Goal: Task Accomplishment & Management: Manage account settings

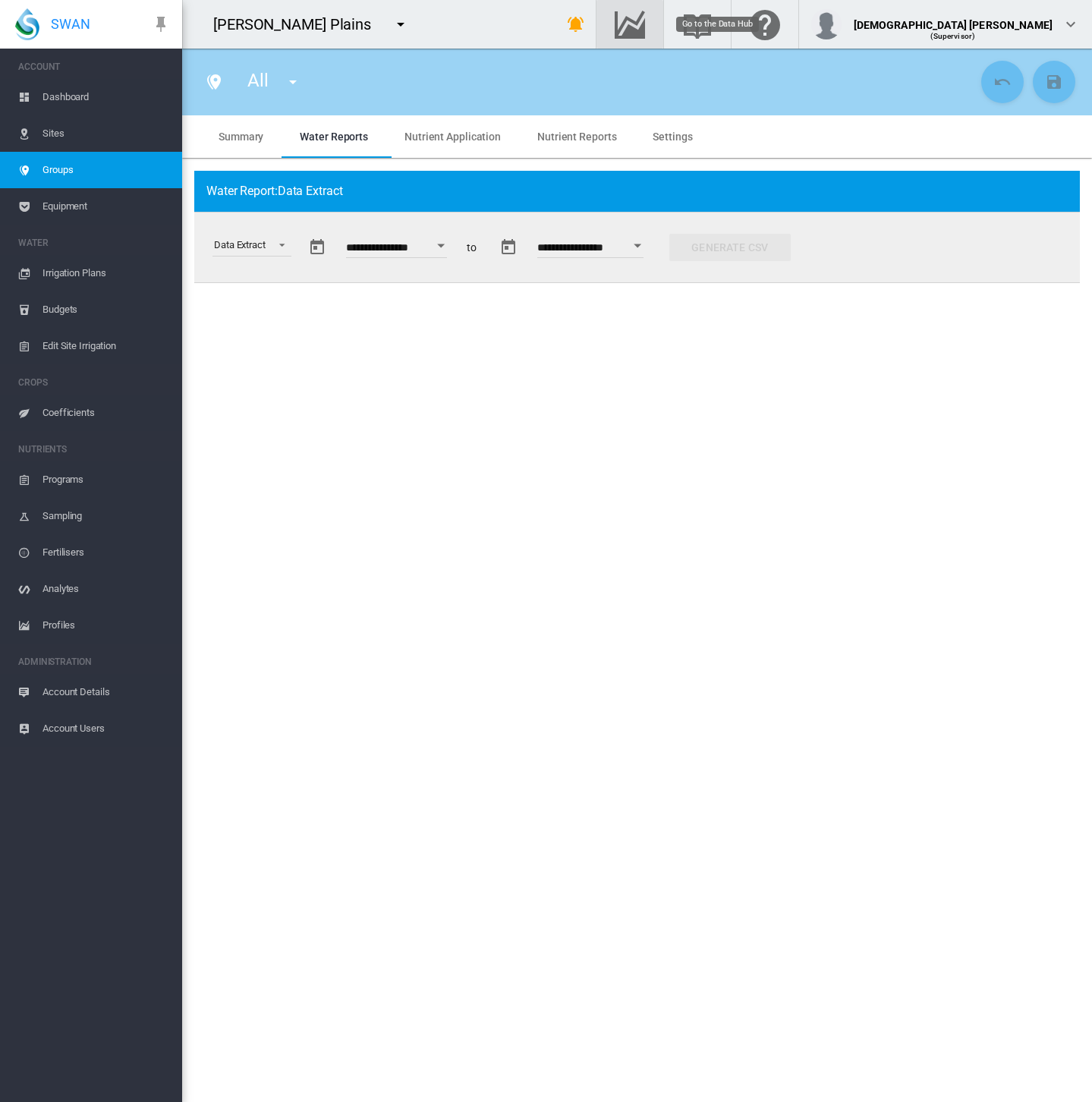
click at [648, 22] on md-icon "Go to the Data Hub" at bounding box center [630, 24] width 37 height 18
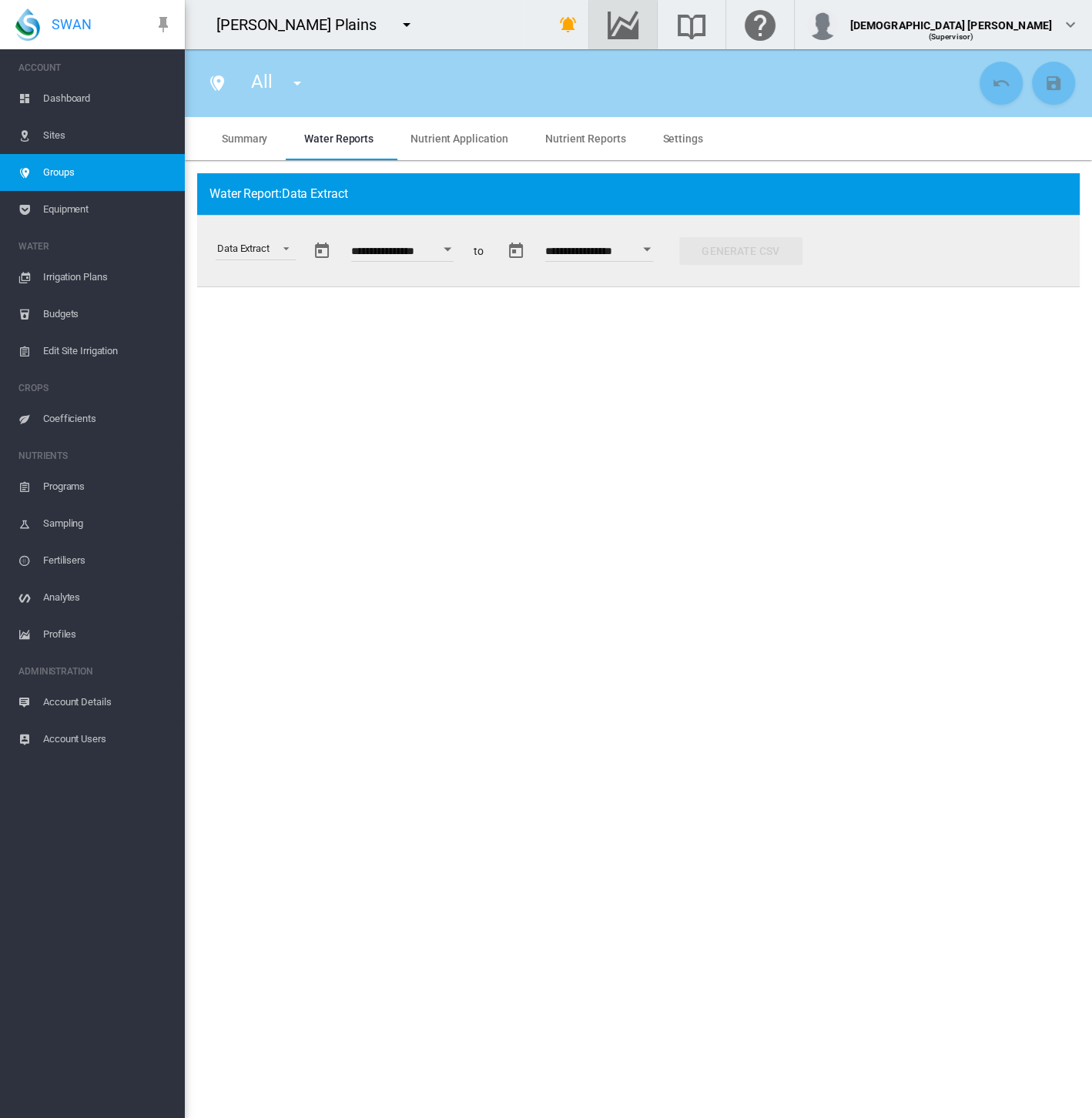
click at [397, 16] on md-icon "icon-menu-down" at bounding box center [407, 25] width 19 height 19
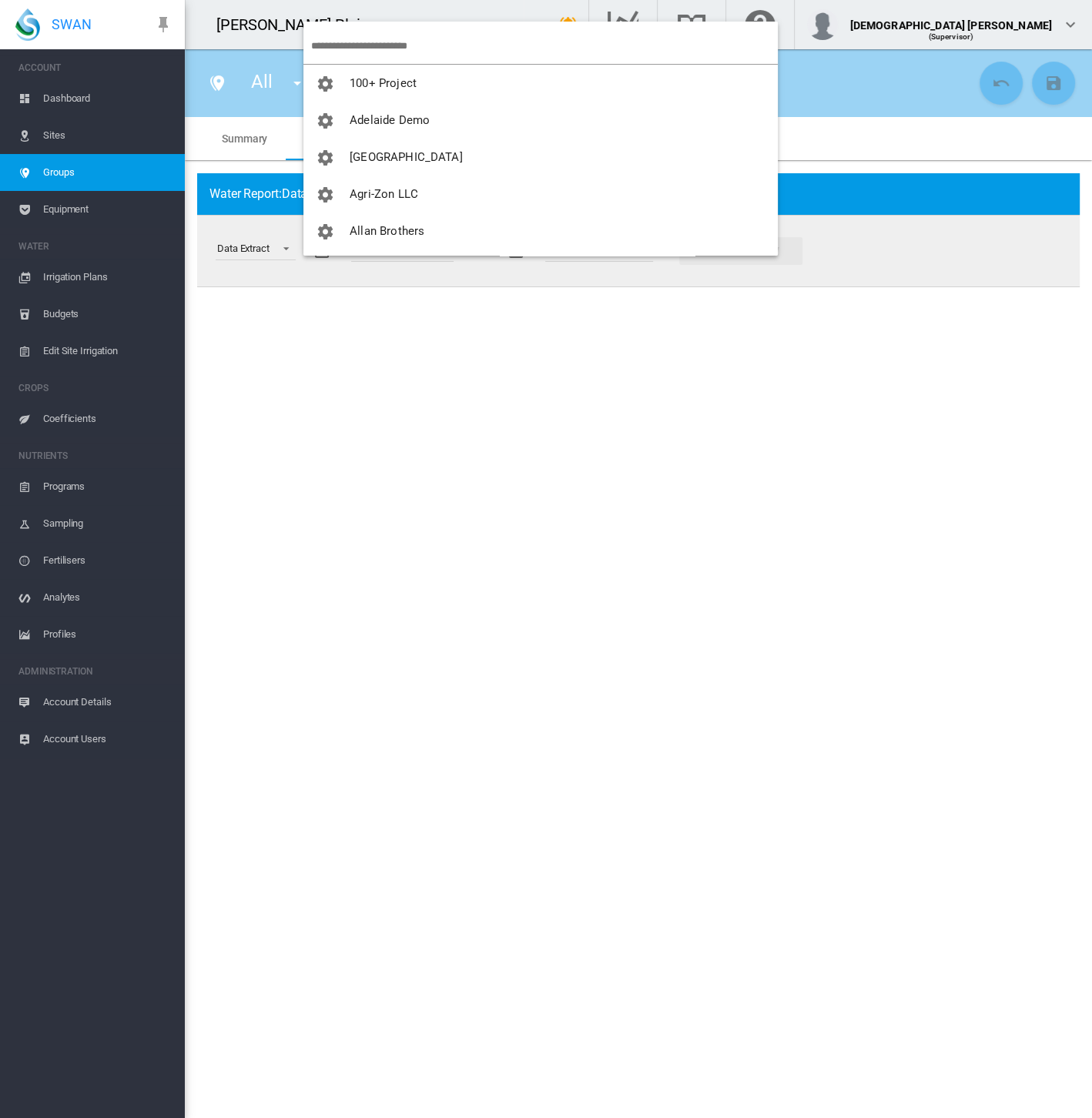
click at [334, 42] on input "search" at bounding box center [544, 46] width 467 height 36
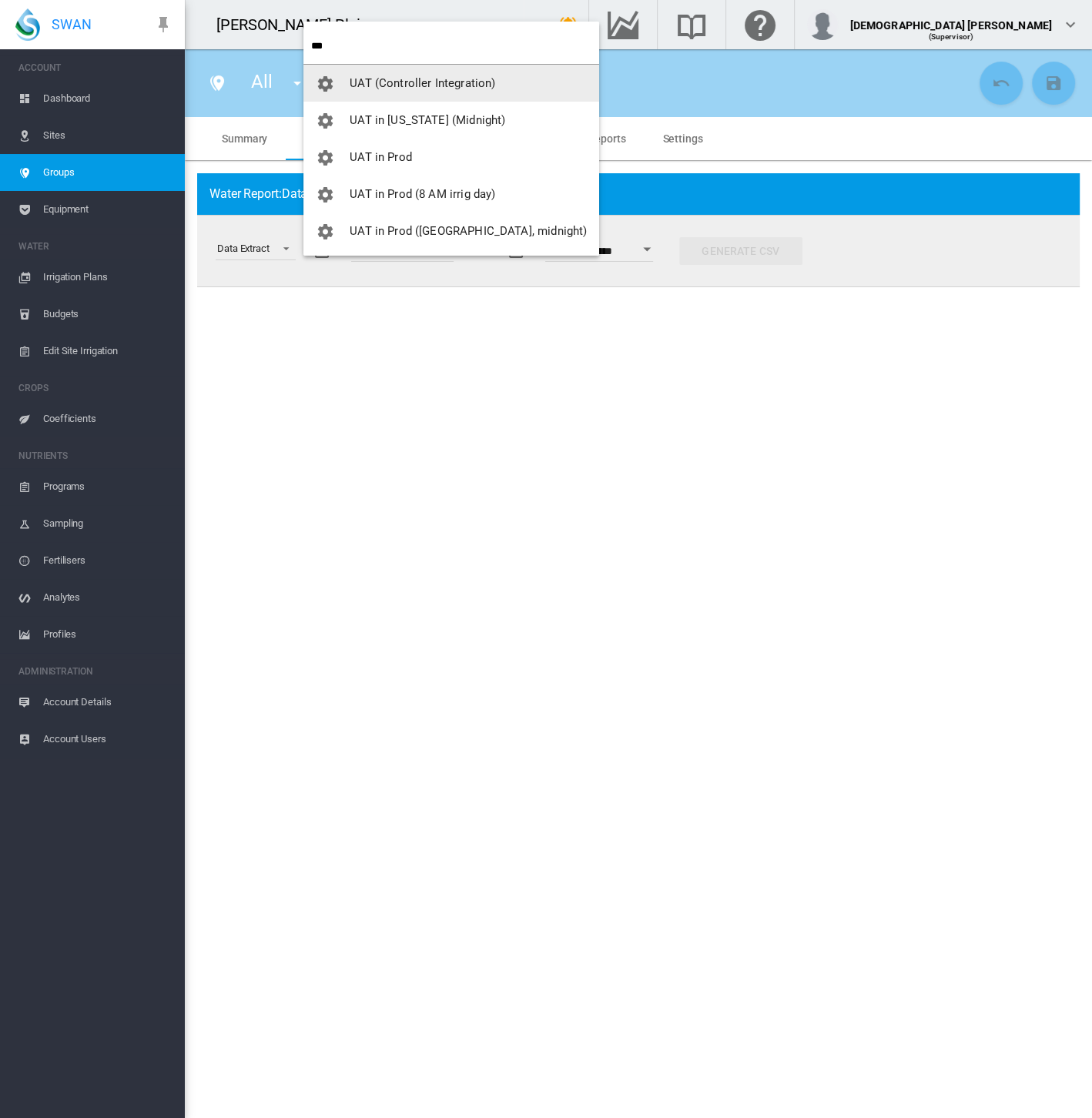
type input "***"
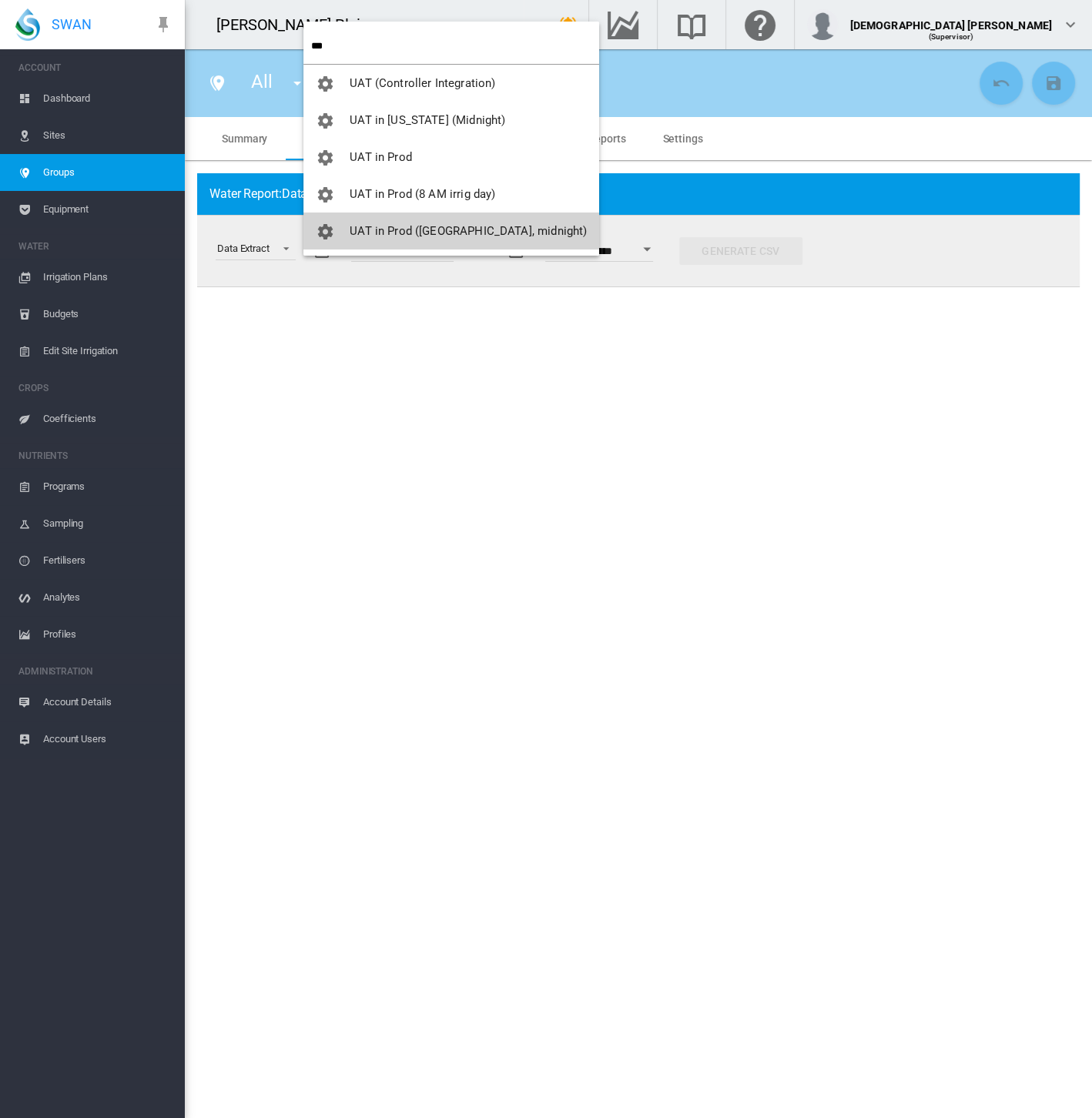
click at [428, 229] on span "UAT in Prod ([GEOGRAPHIC_DATA], midnight)" at bounding box center [468, 231] width 238 height 14
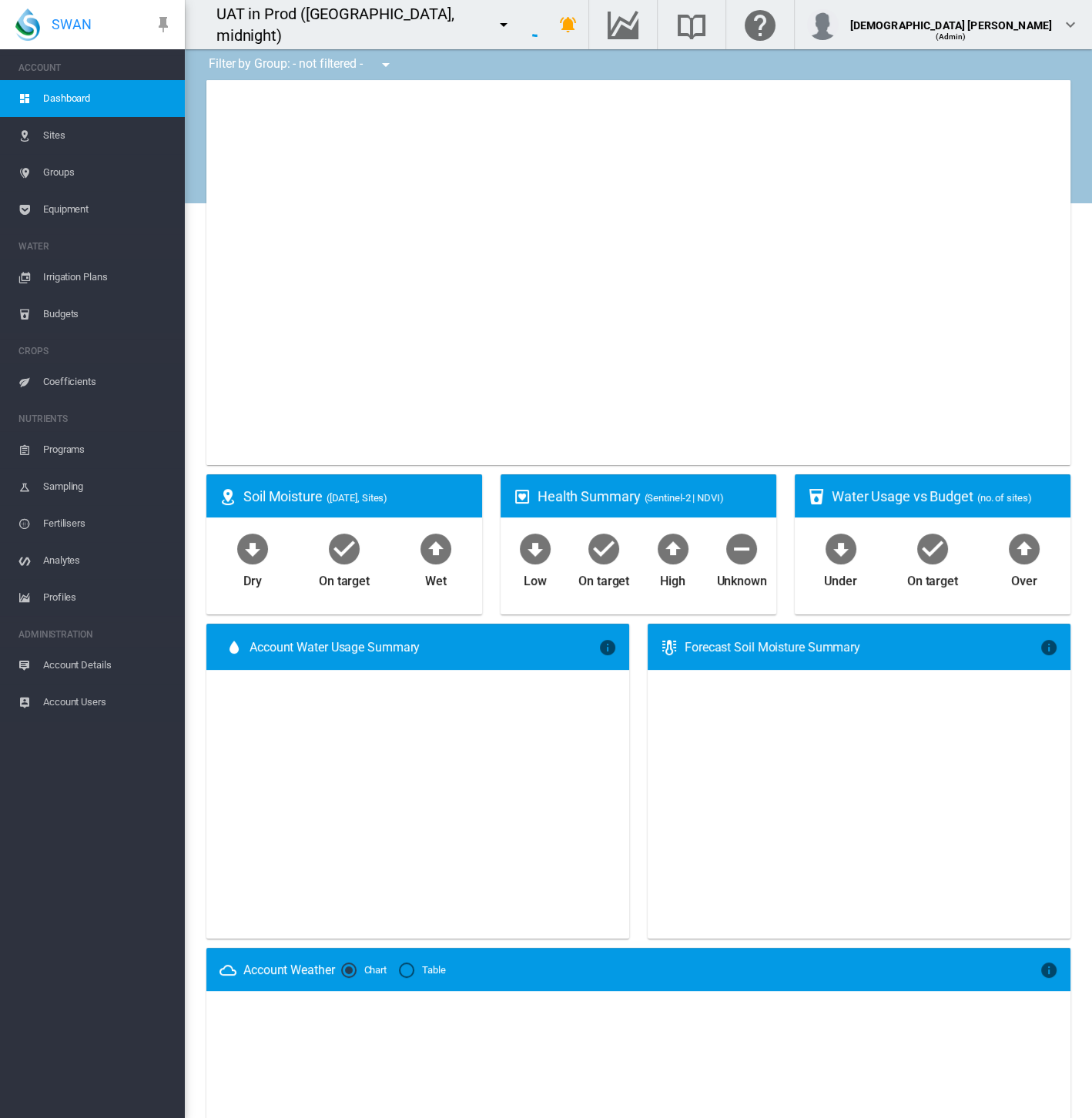
type input "**********"
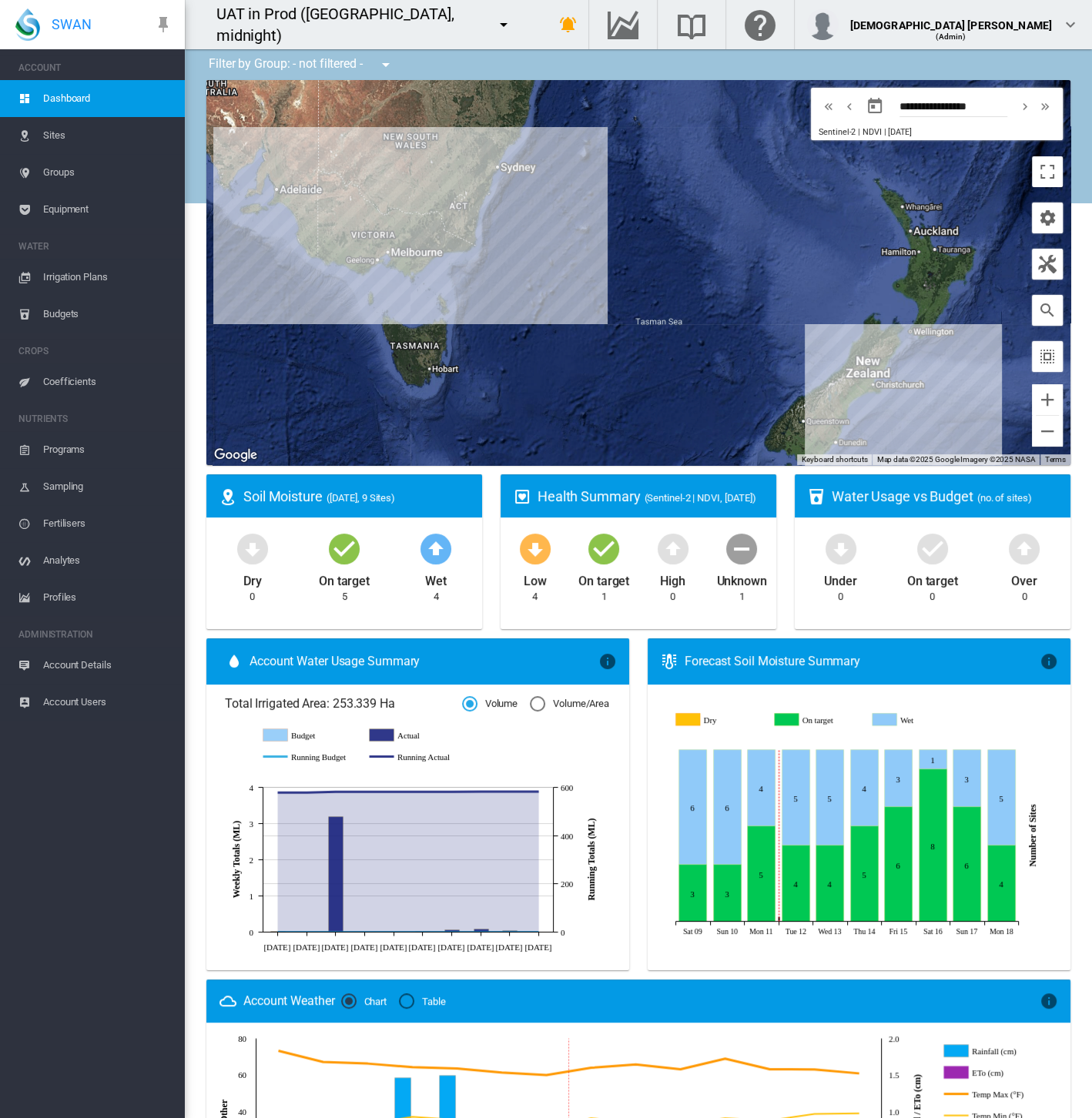
click at [83, 701] on span "Account Users" at bounding box center [107, 702] width 129 height 37
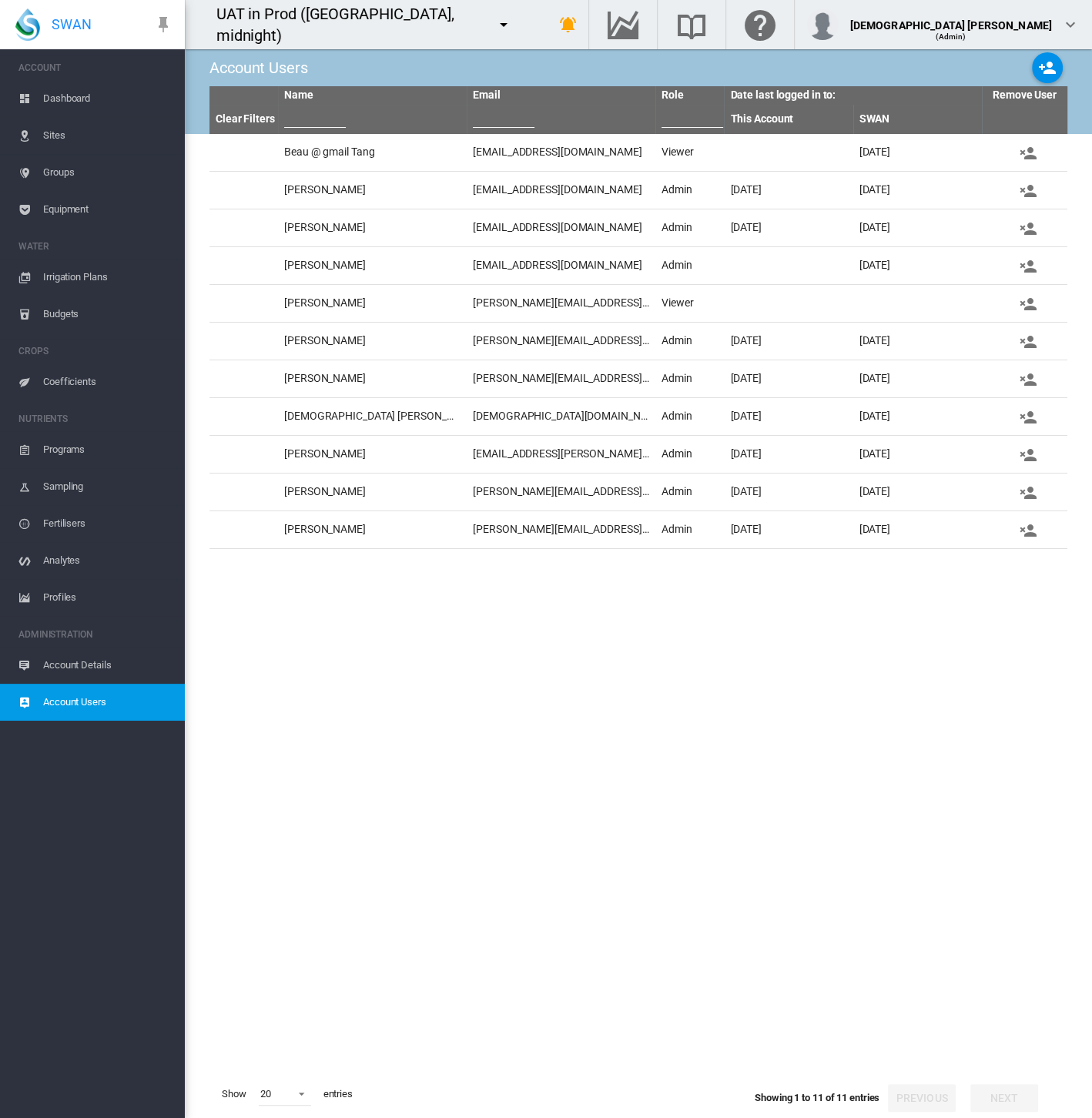
click at [90, 652] on span "Account Details" at bounding box center [107, 665] width 129 height 37
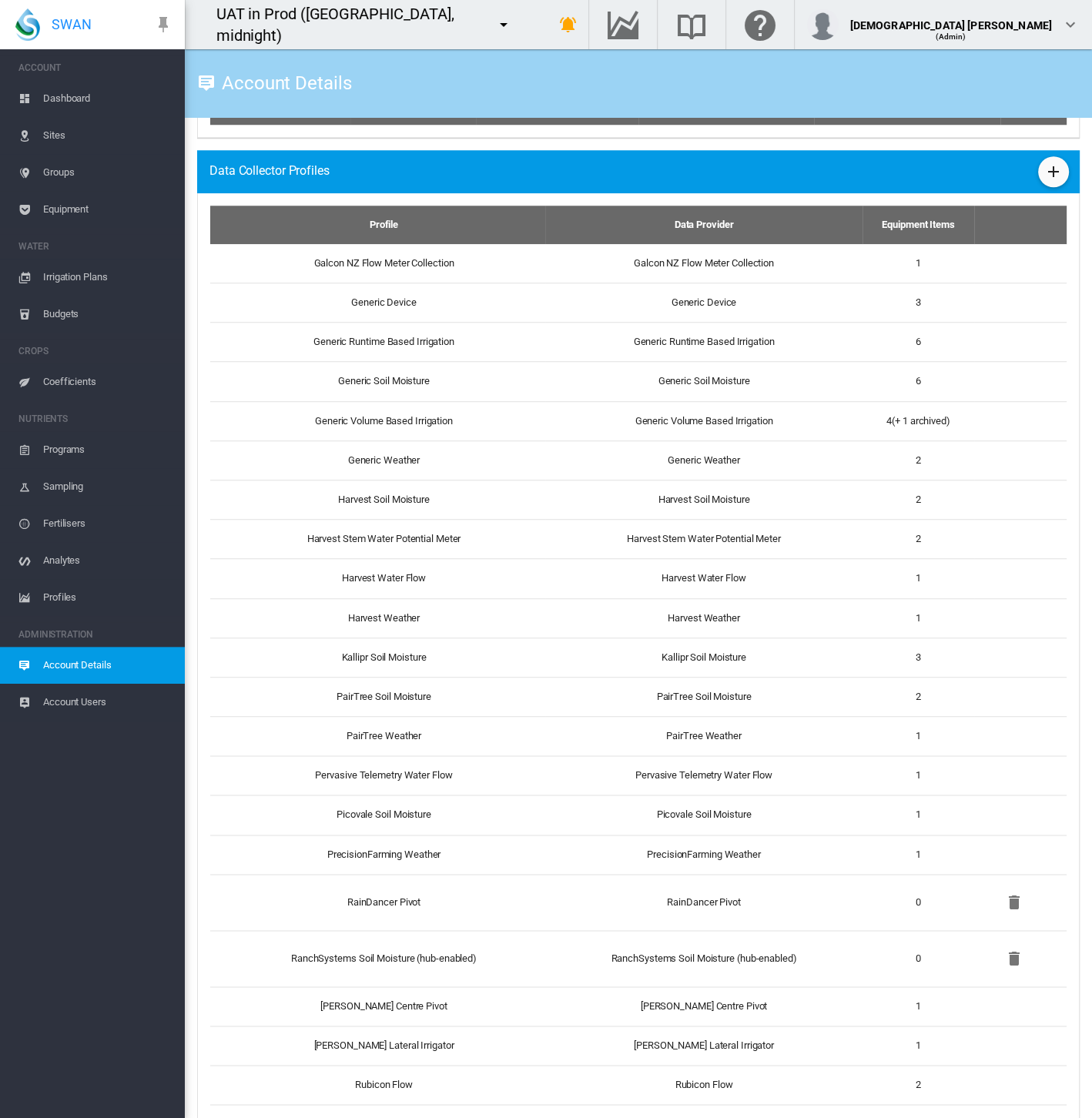
scroll to position [976, 0]
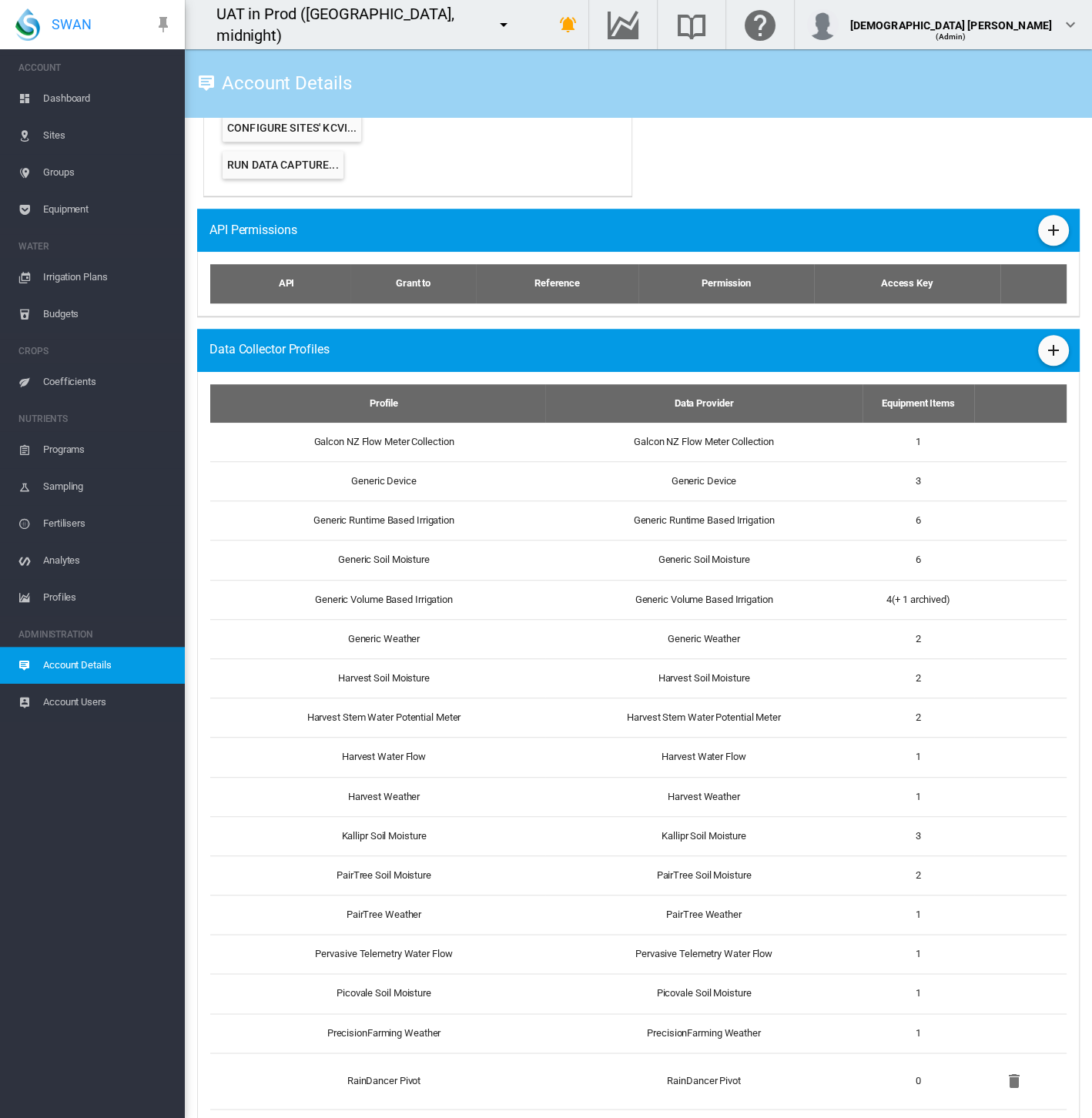
click at [1044, 342] on md-icon "icon-plus" at bounding box center [1053, 351] width 19 height 19
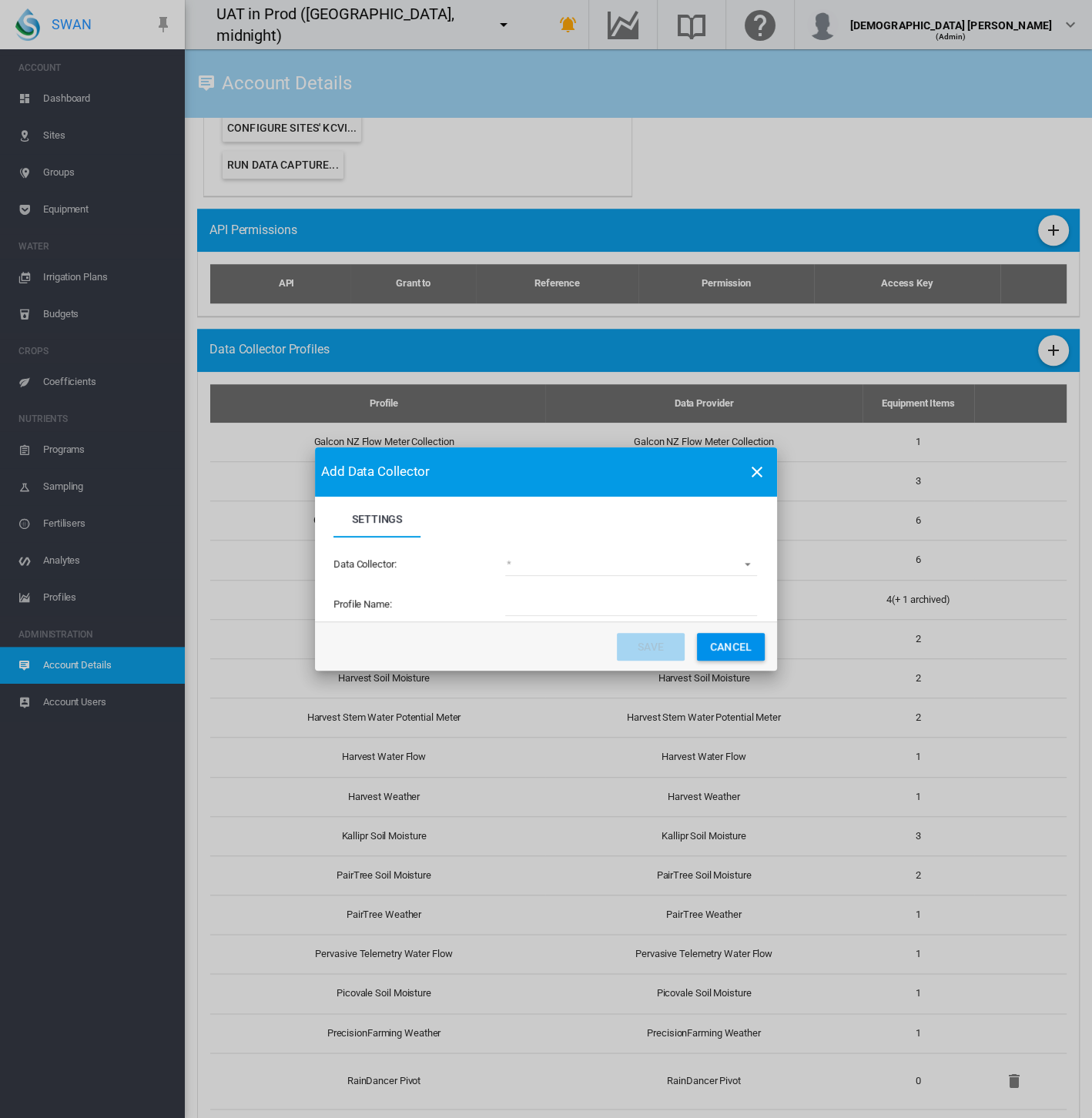
click at [552, 562] on md-select "(deprecated) Toro Lynx Course By Station Adcon Soil Moisture Aquacheck Soil Moi…" at bounding box center [631, 564] width 252 height 23
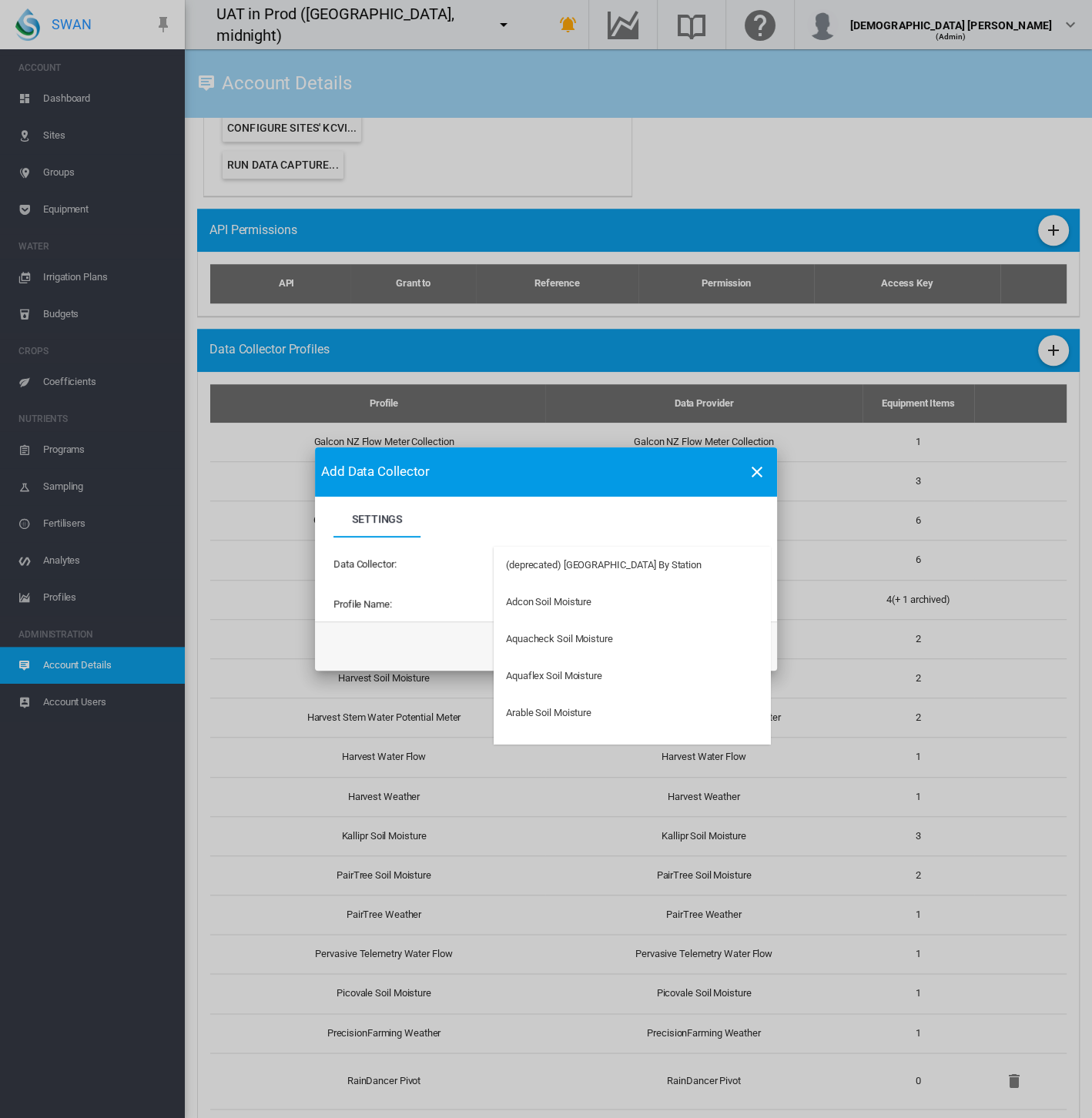
type md-option "34"
type md-option "140"
click at [552, 597] on div "Adcon Soil Moisture" at bounding box center [549, 602] width 85 height 14
type input "**********"
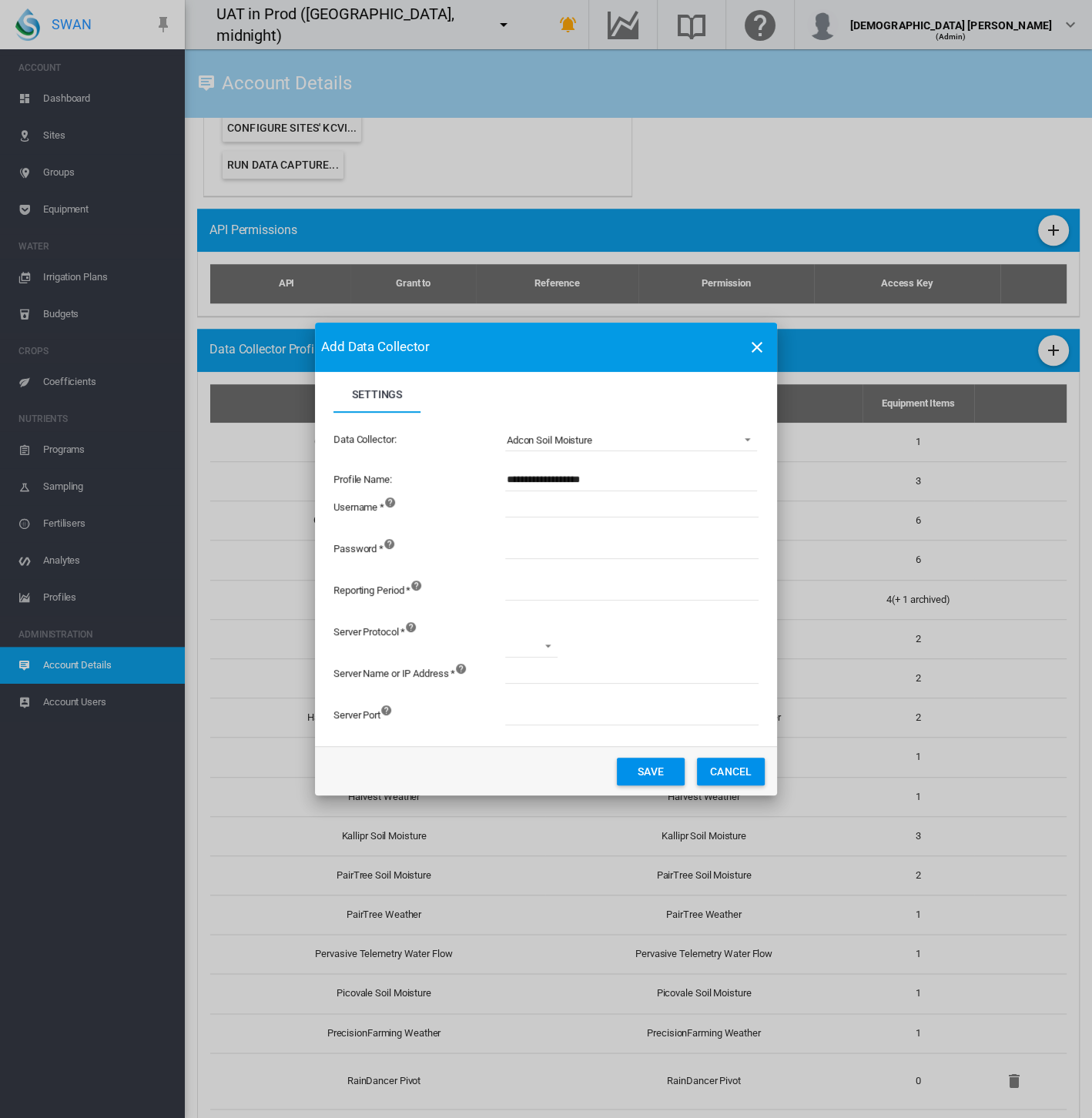
click at [732, 768] on button "Cancel" at bounding box center [731, 771] width 68 height 28
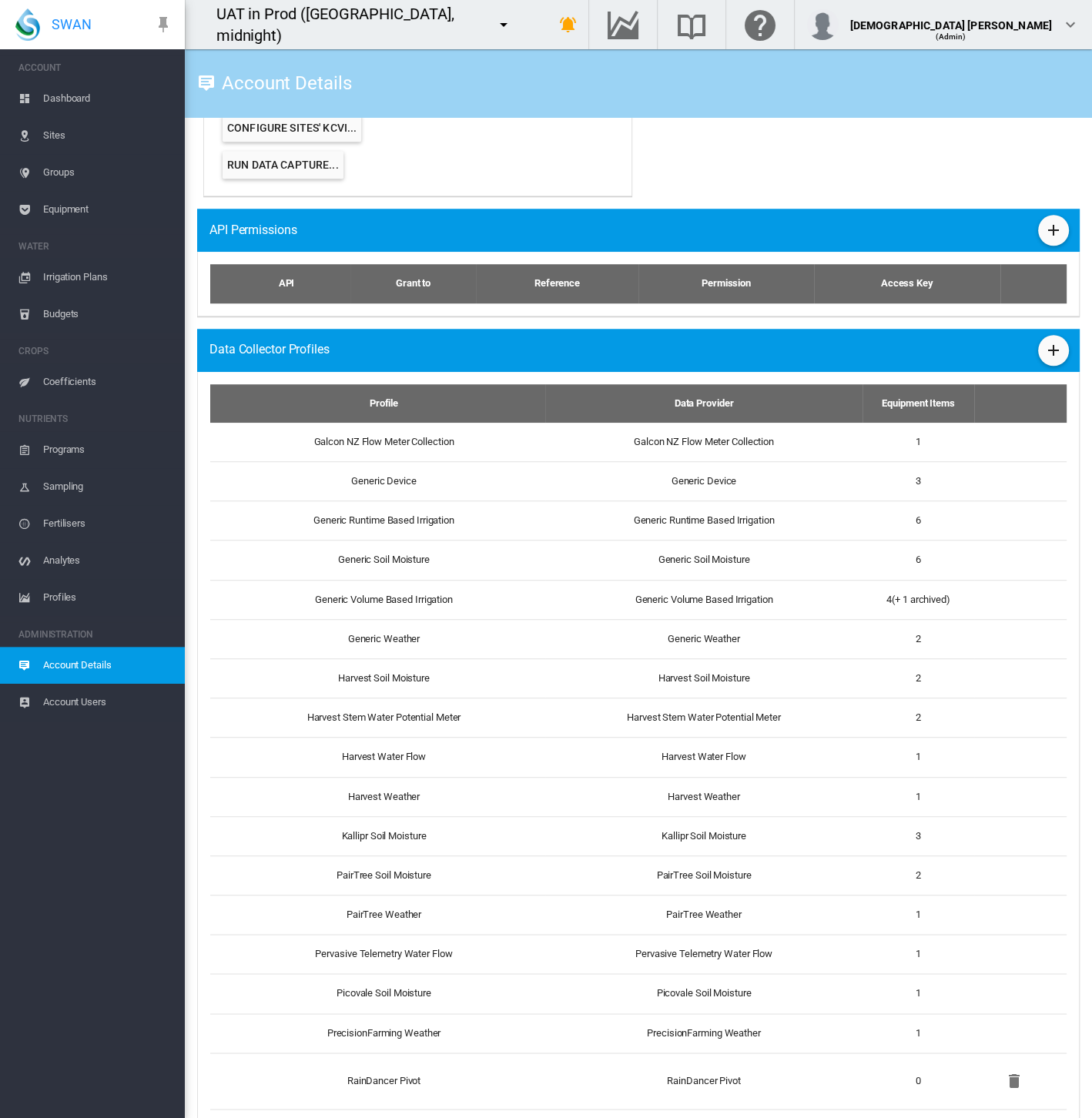
click at [494, 16] on md-icon "icon-menu-down" at bounding box center [504, 25] width 19 height 19
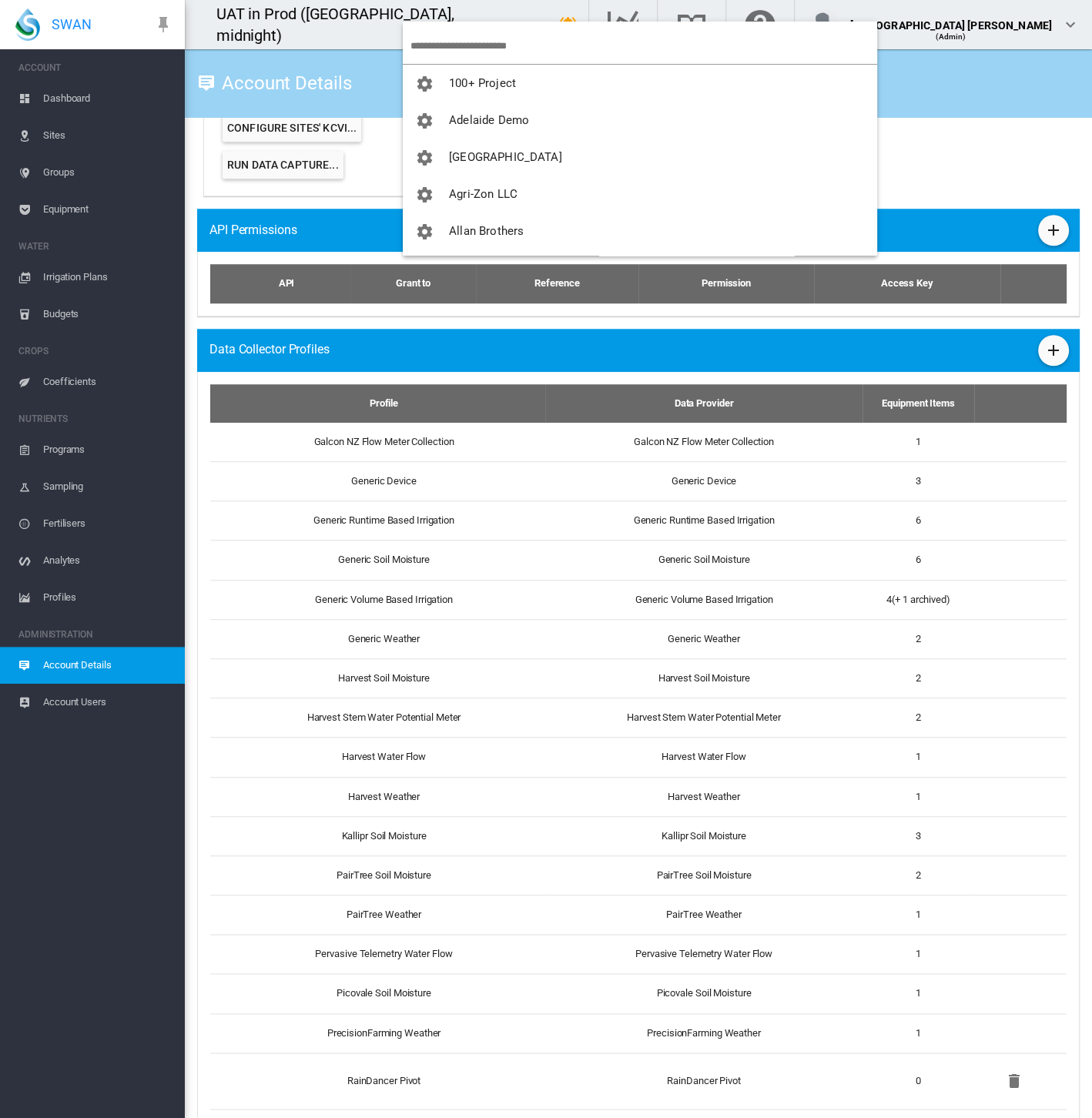
click at [456, 40] on input "search" at bounding box center [644, 46] width 467 height 36
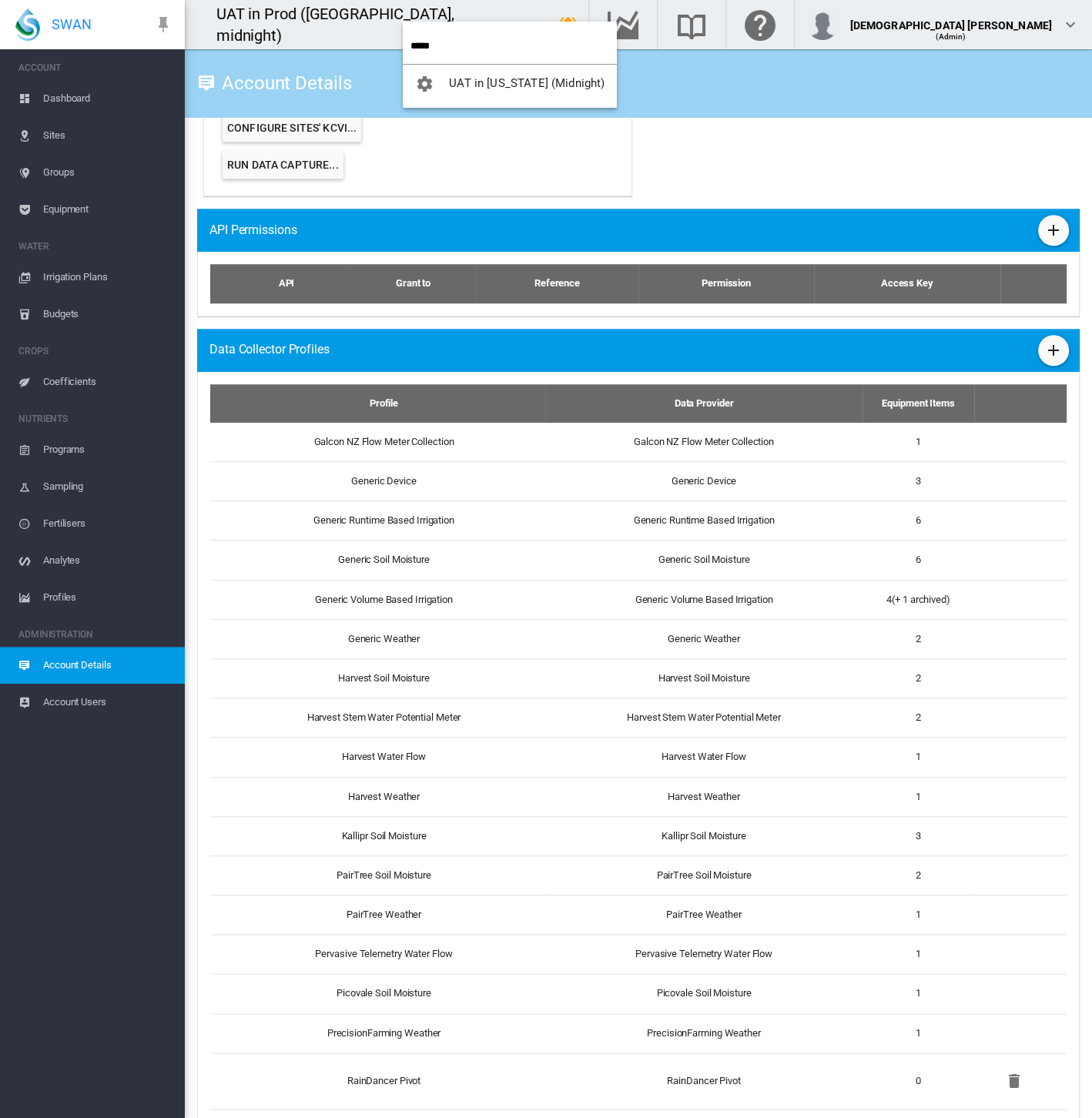
type input "*****"
click at [465, 67] on button "UAT in [US_STATE] (Midnight)" at bounding box center [509, 84] width 214 height 37
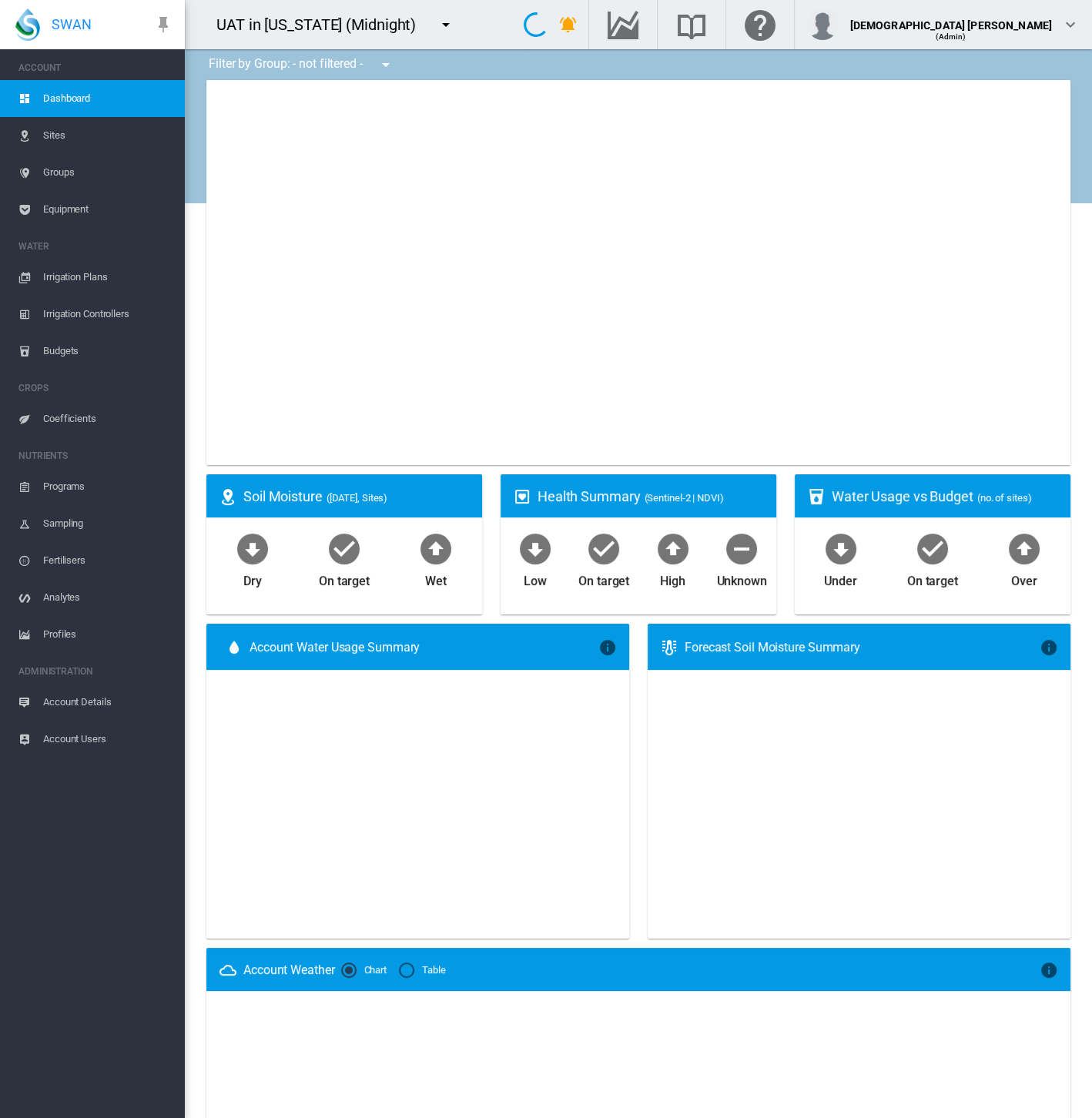
type input "**********"
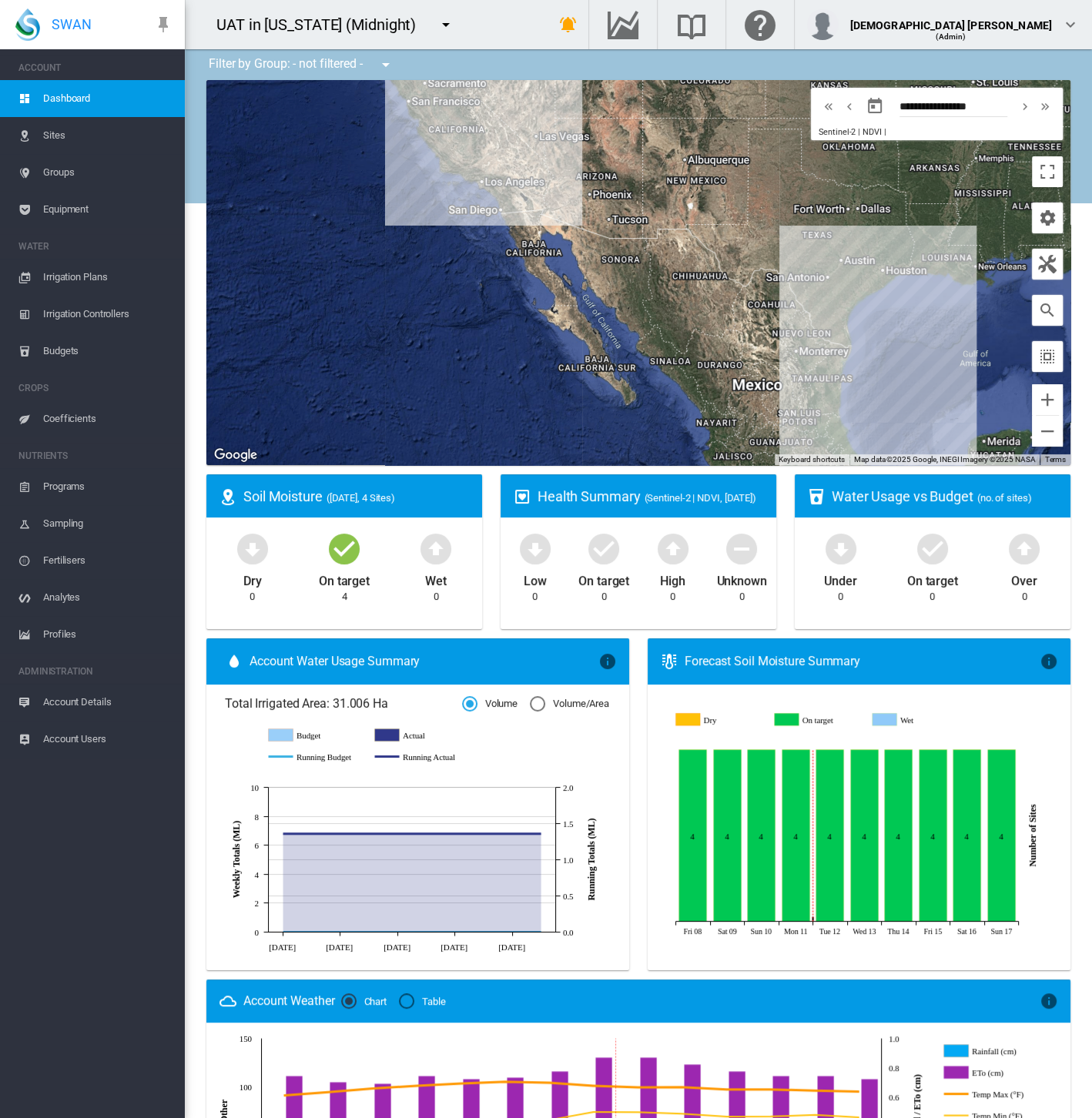
click at [86, 706] on span "Account Details" at bounding box center [107, 702] width 129 height 37
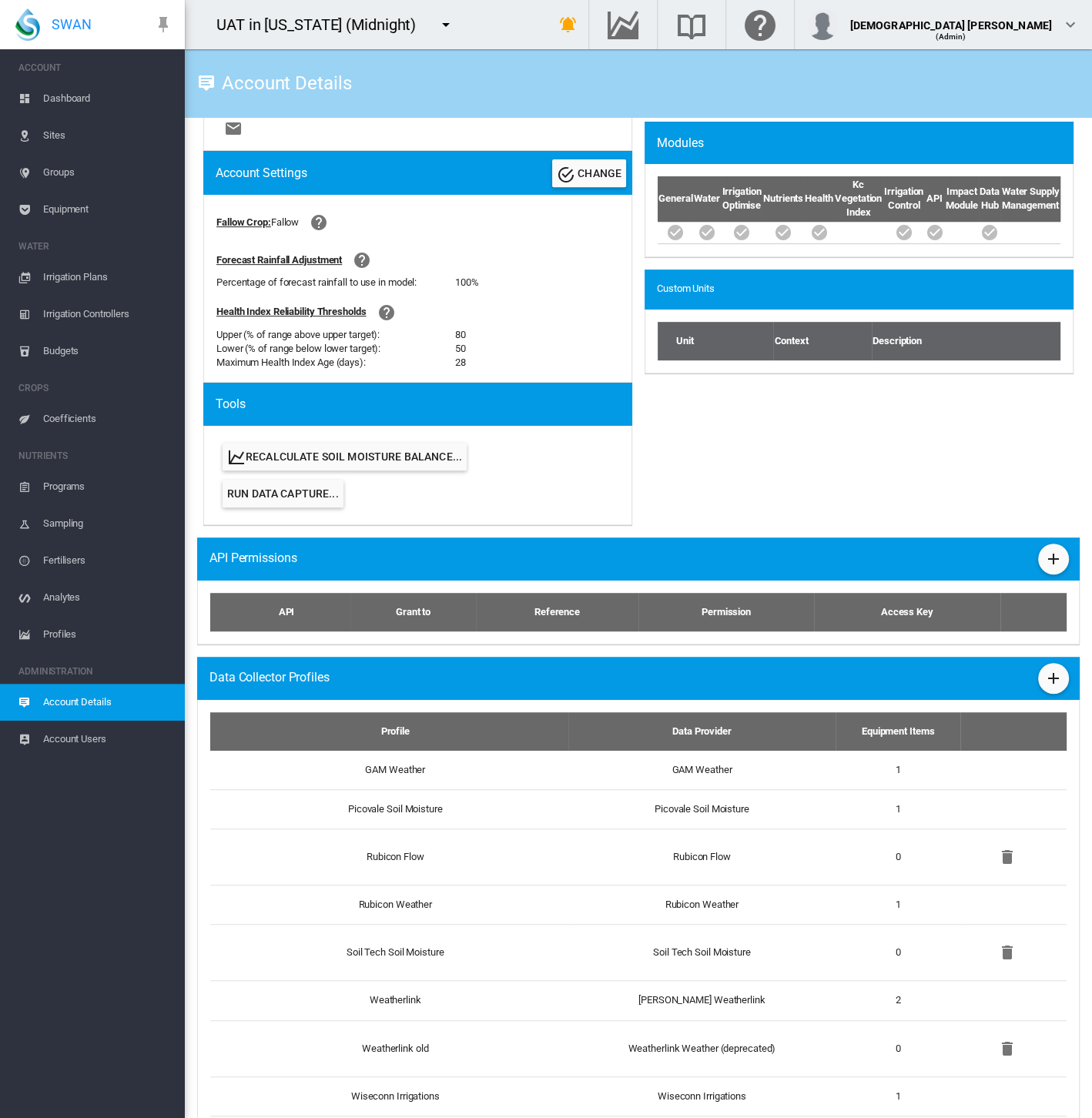
scroll to position [575, 0]
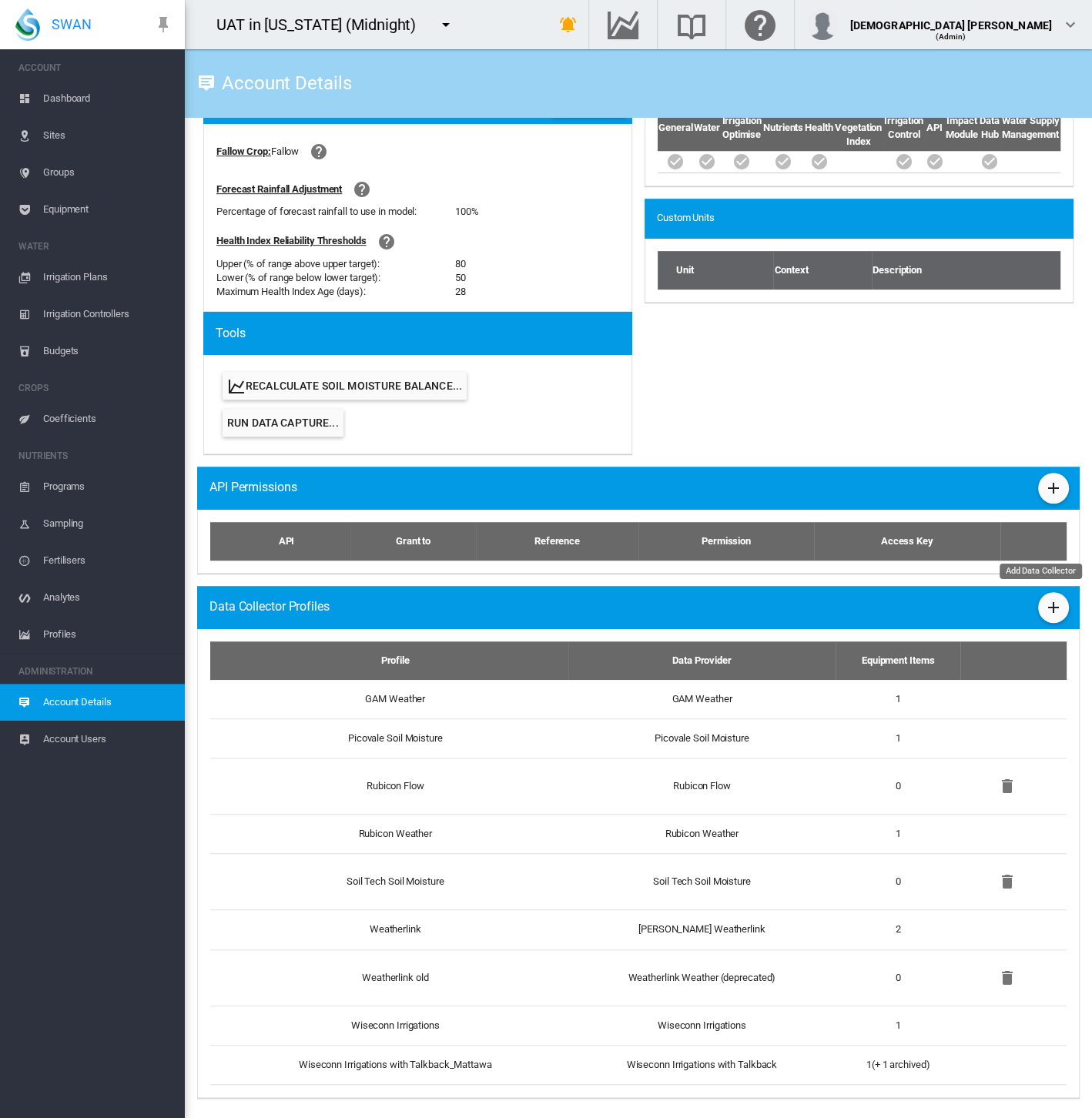
click at [1044, 611] on md-icon "icon-plus" at bounding box center [1053, 608] width 19 height 19
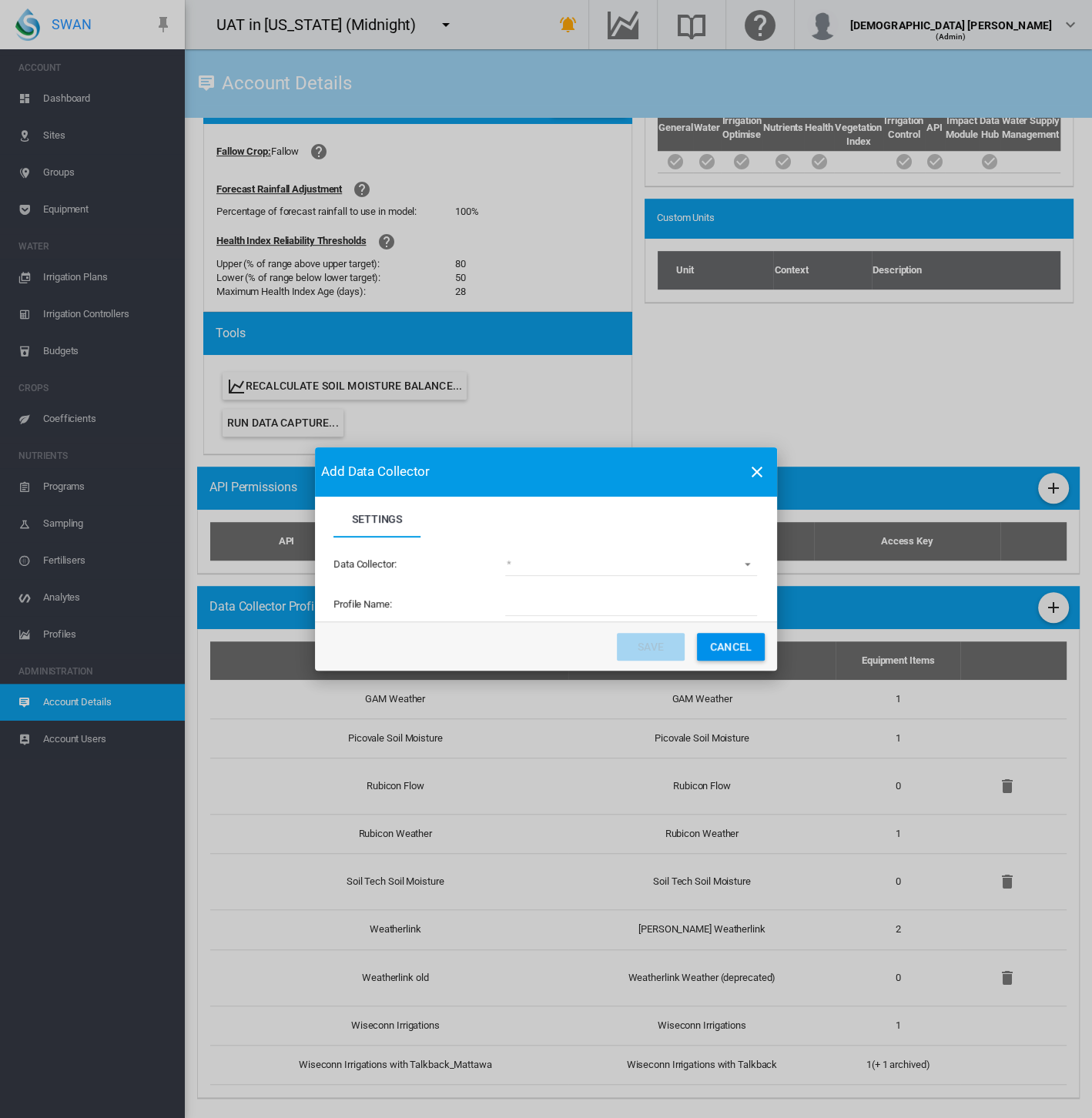
click at [620, 571] on md-select "(deprecated) Toro Lynx Course By Station Adcon Soil Moisture Aquacheck Soil Moi…" at bounding box center [631, 564] width 252 height 23
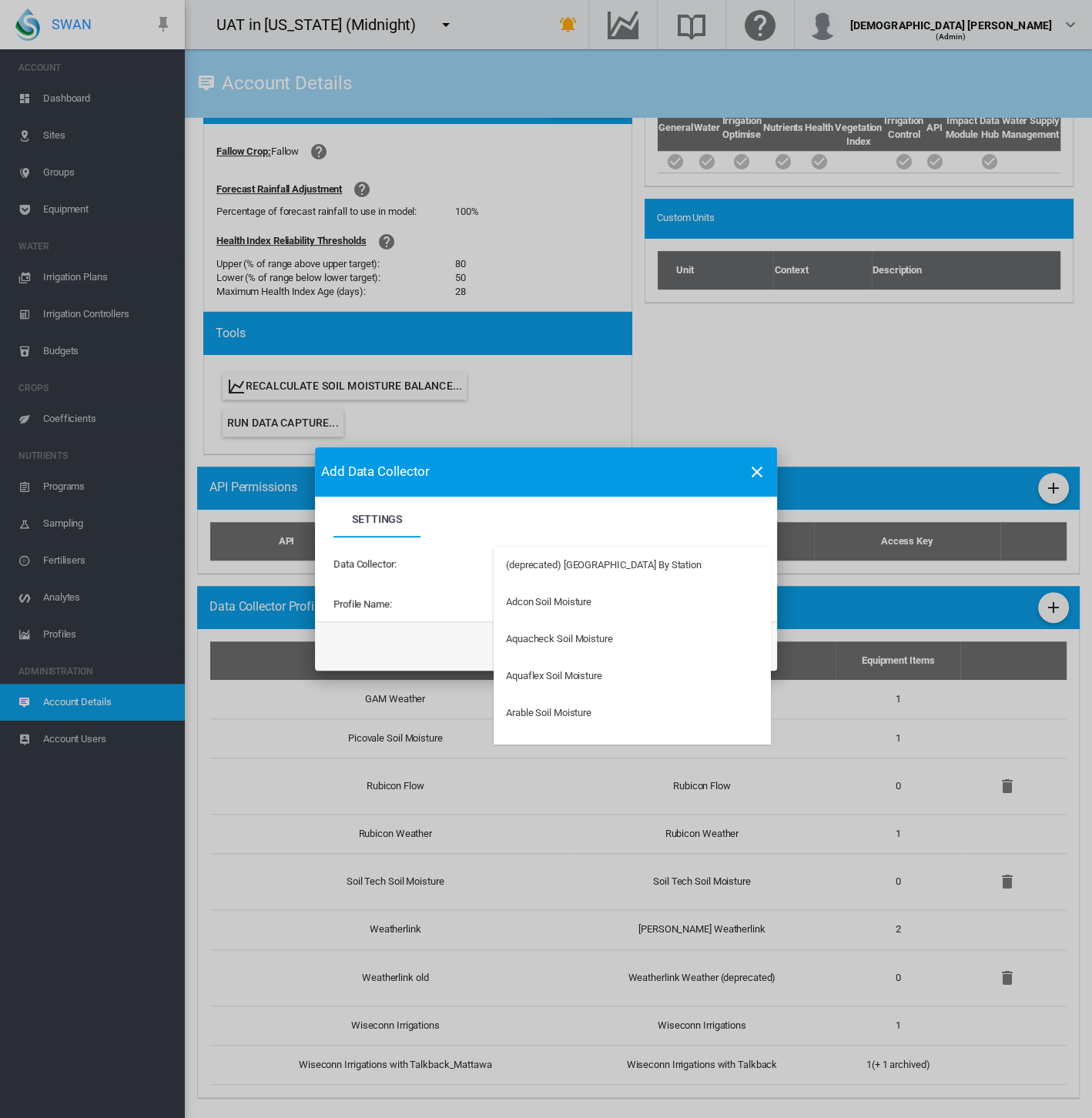
type md-option "34"
type md-option "140"
type md-option "123"
click at [682, 511] on md-backdrop at bounding box center [546, 559] width 1092 height 1118
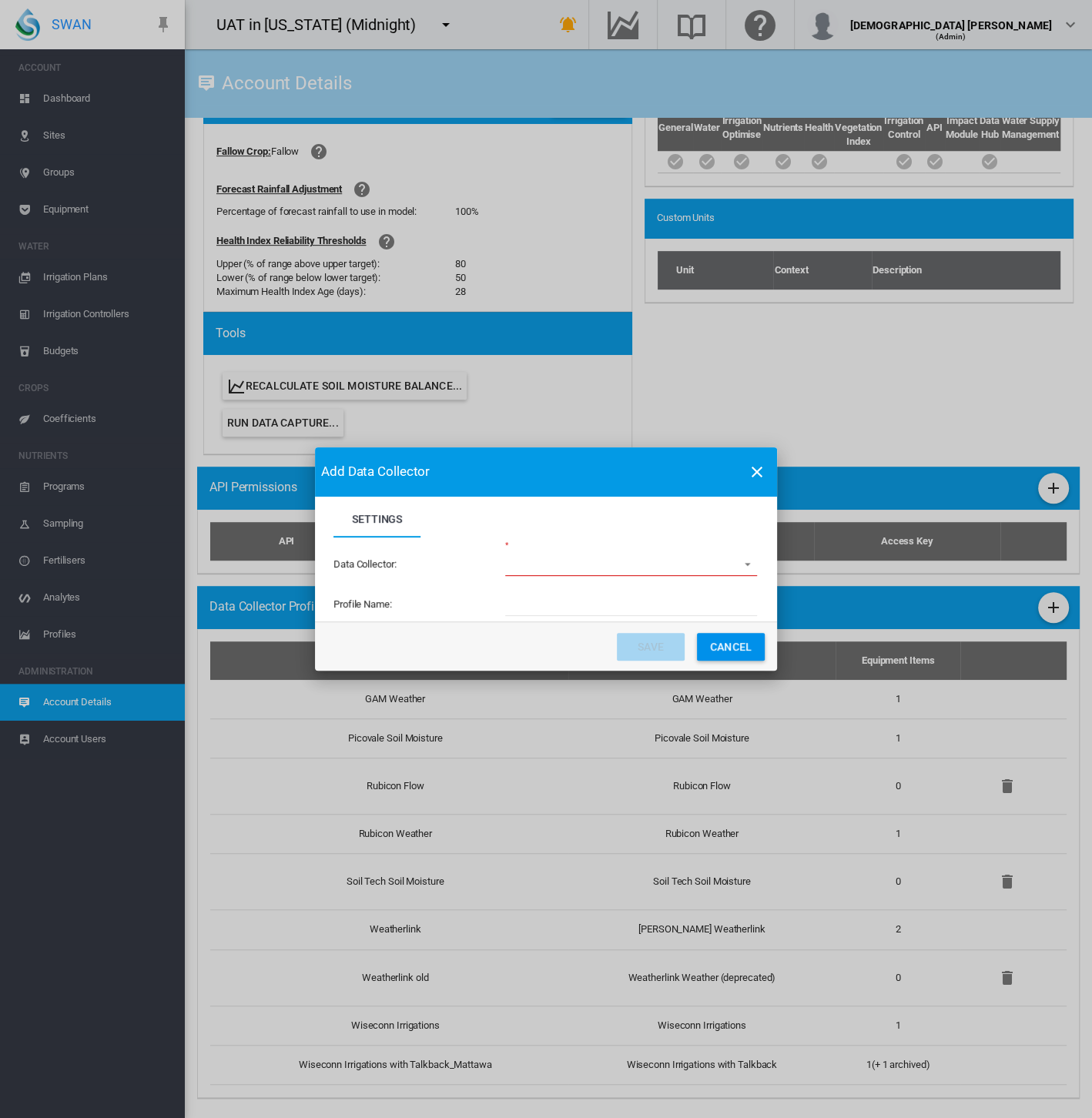
click at [740, 643] on button "Cancel" at bounding box center [731, 646] width 68 height 28
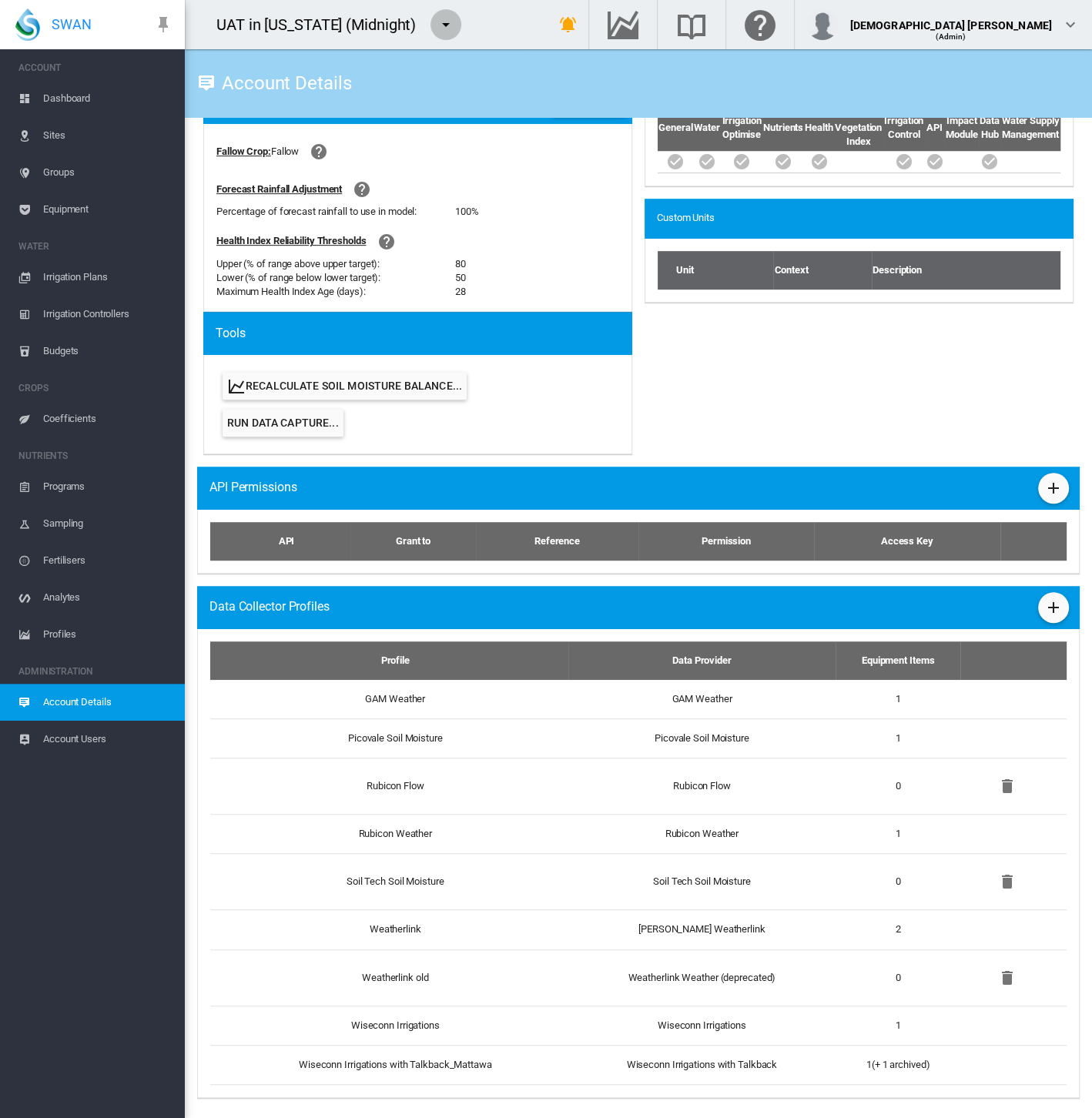
click at [437, 15] on md-icon "icon-menu-down" at bounding box center [446, 25] width 19 height 19
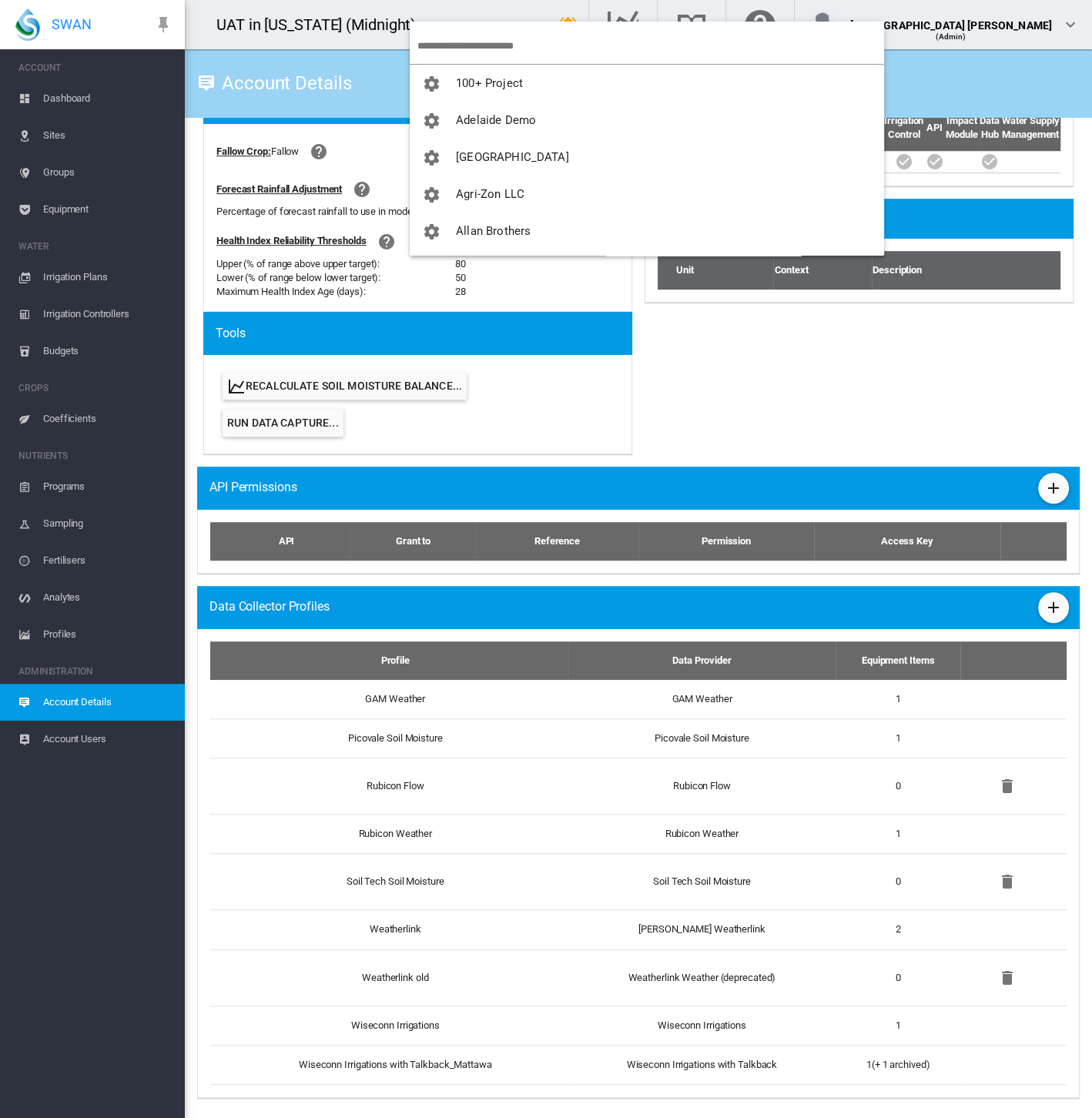
click at [449, 35] on input "search" at bounding box center [651, 46] width 467 height 36
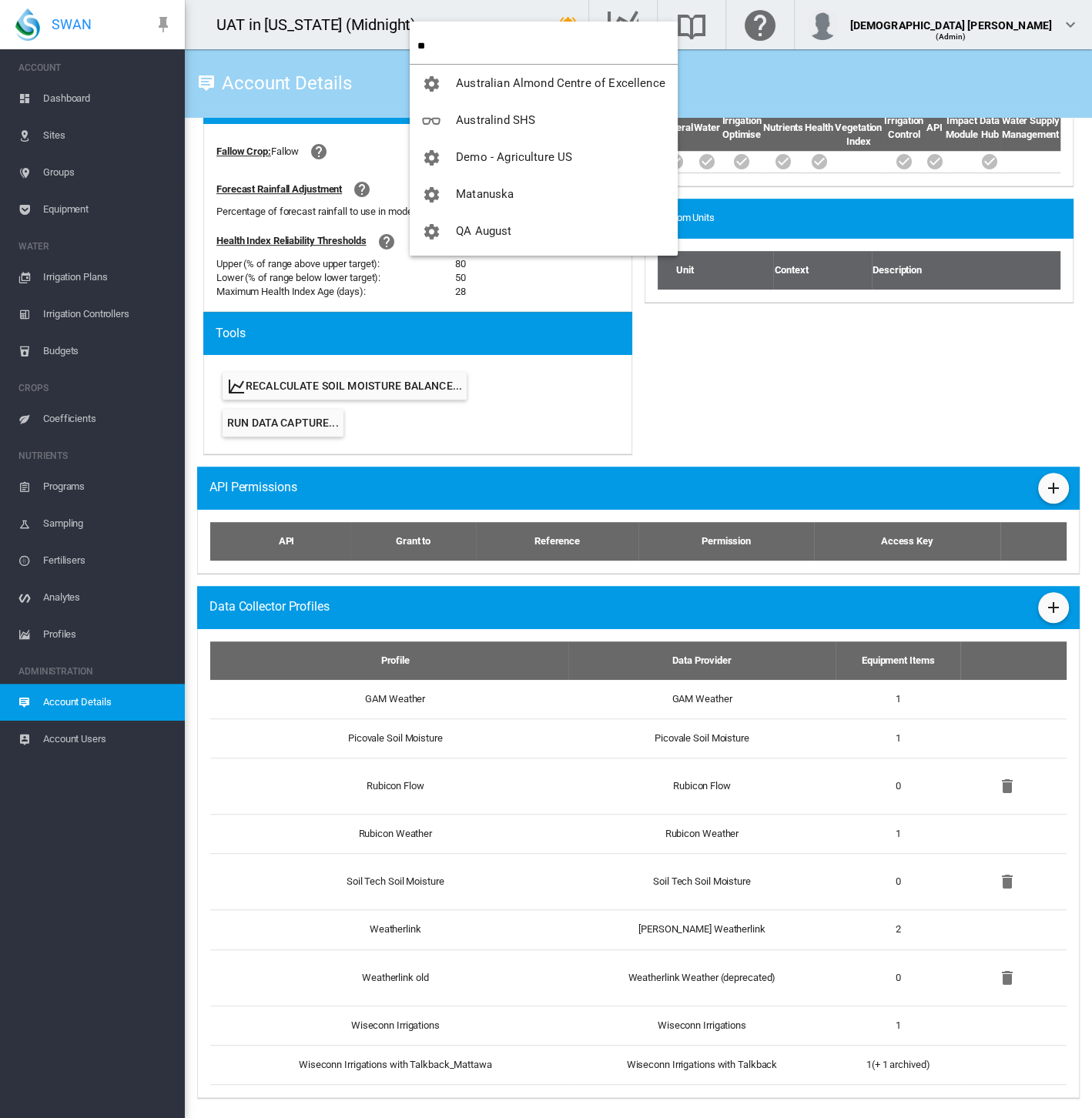
type input "**"
click at [453, 232] on span "button" at bounding box center [439, 231] width 34 height 14
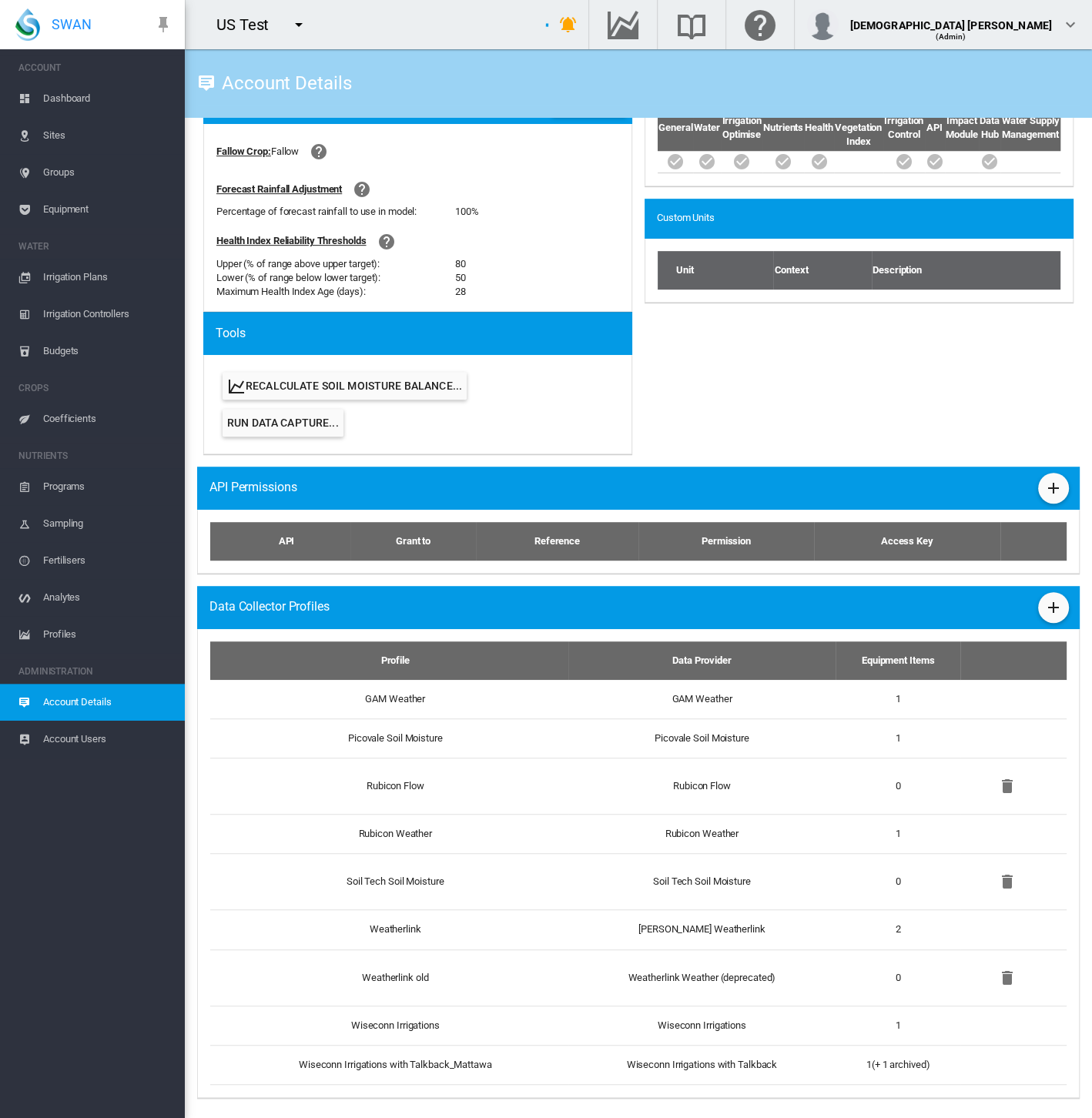
scroll to position [369, 0]
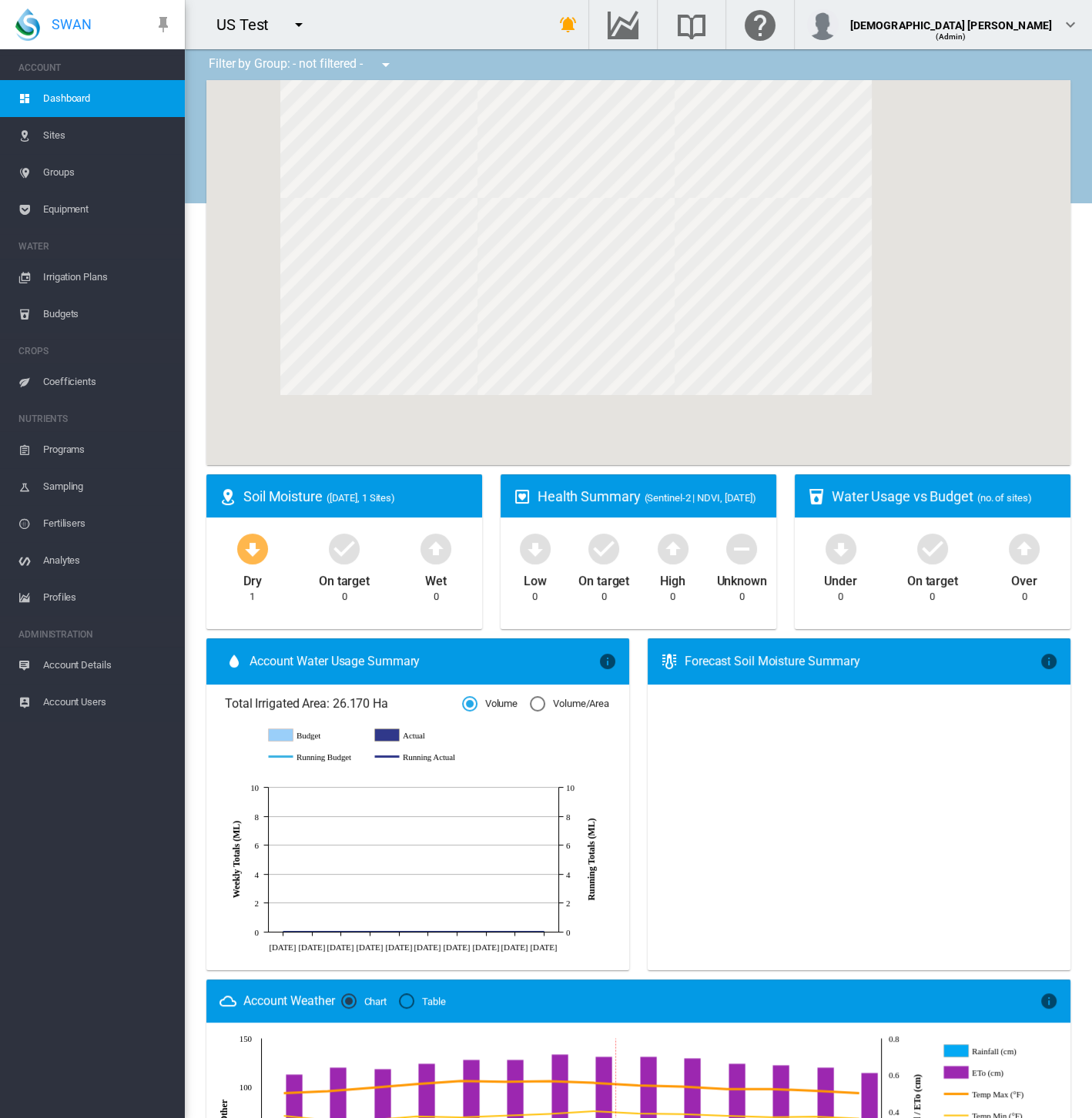
click at [77, 669] on span "Account Details" at bounding box center [107, 665] width 129 height 37
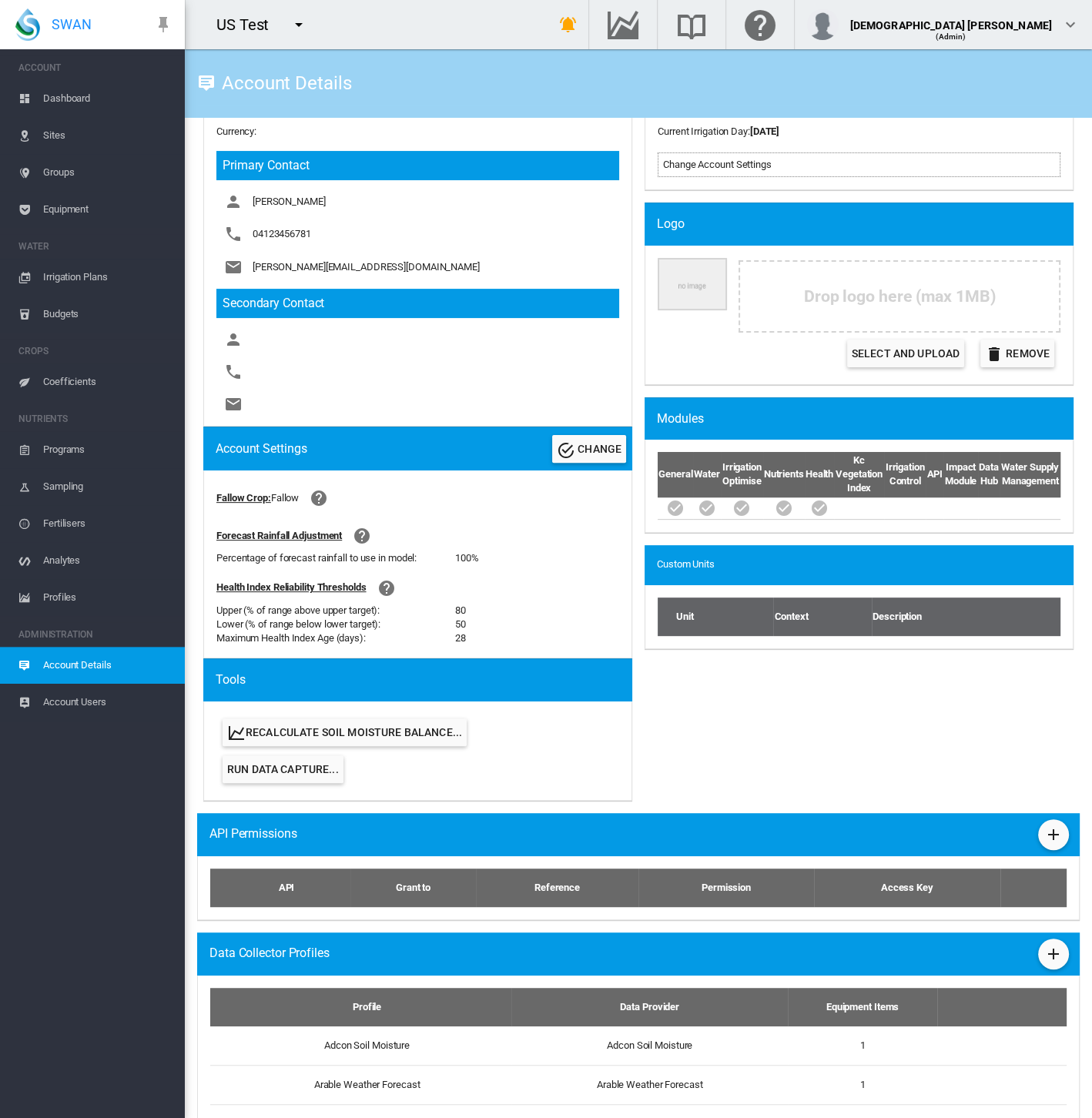
scroll to position [614, 0]
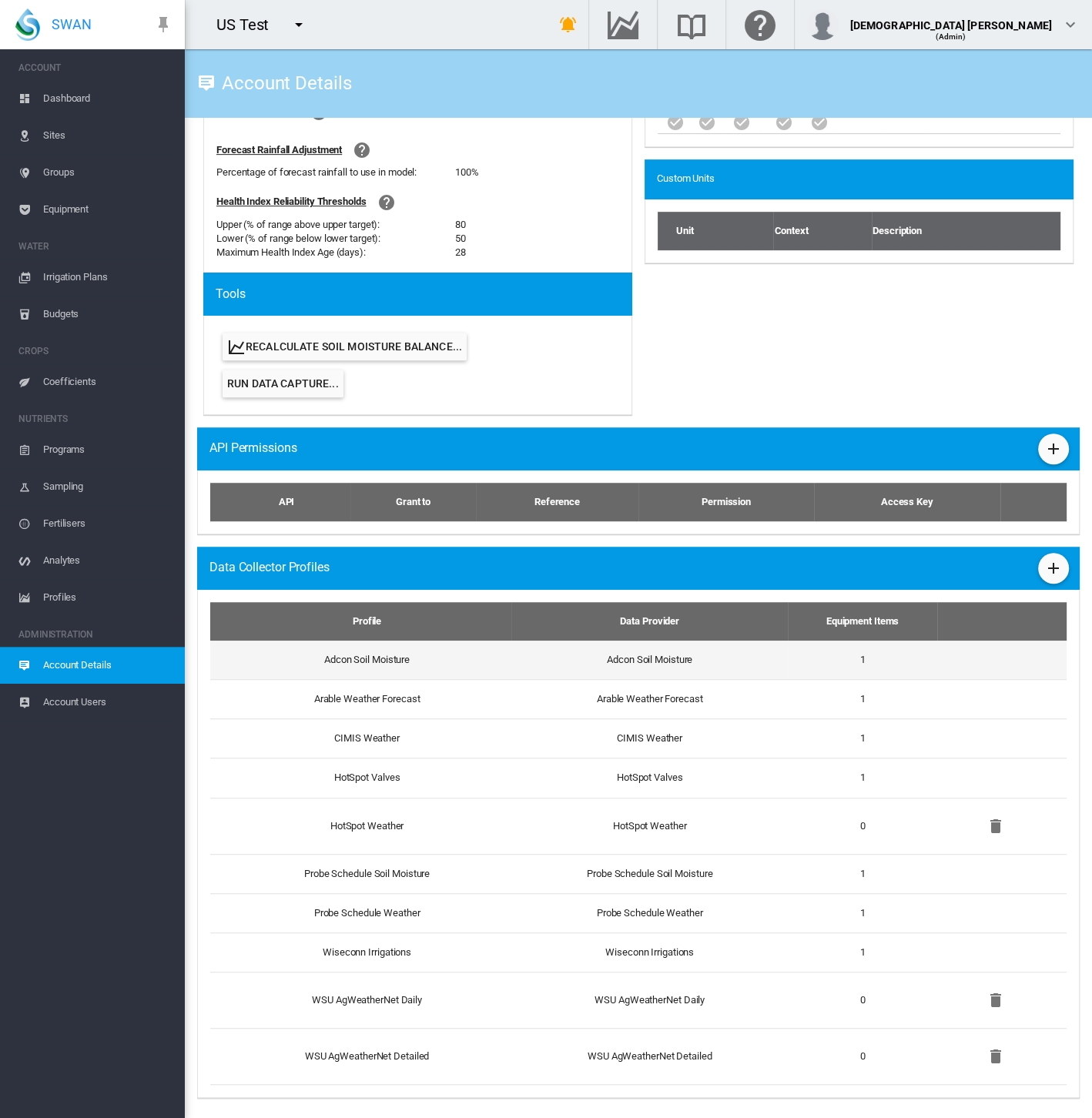
click at [500, 658] on td "Adcon Soil Moisture" at bounding box center [361, 660] width 301 height 39
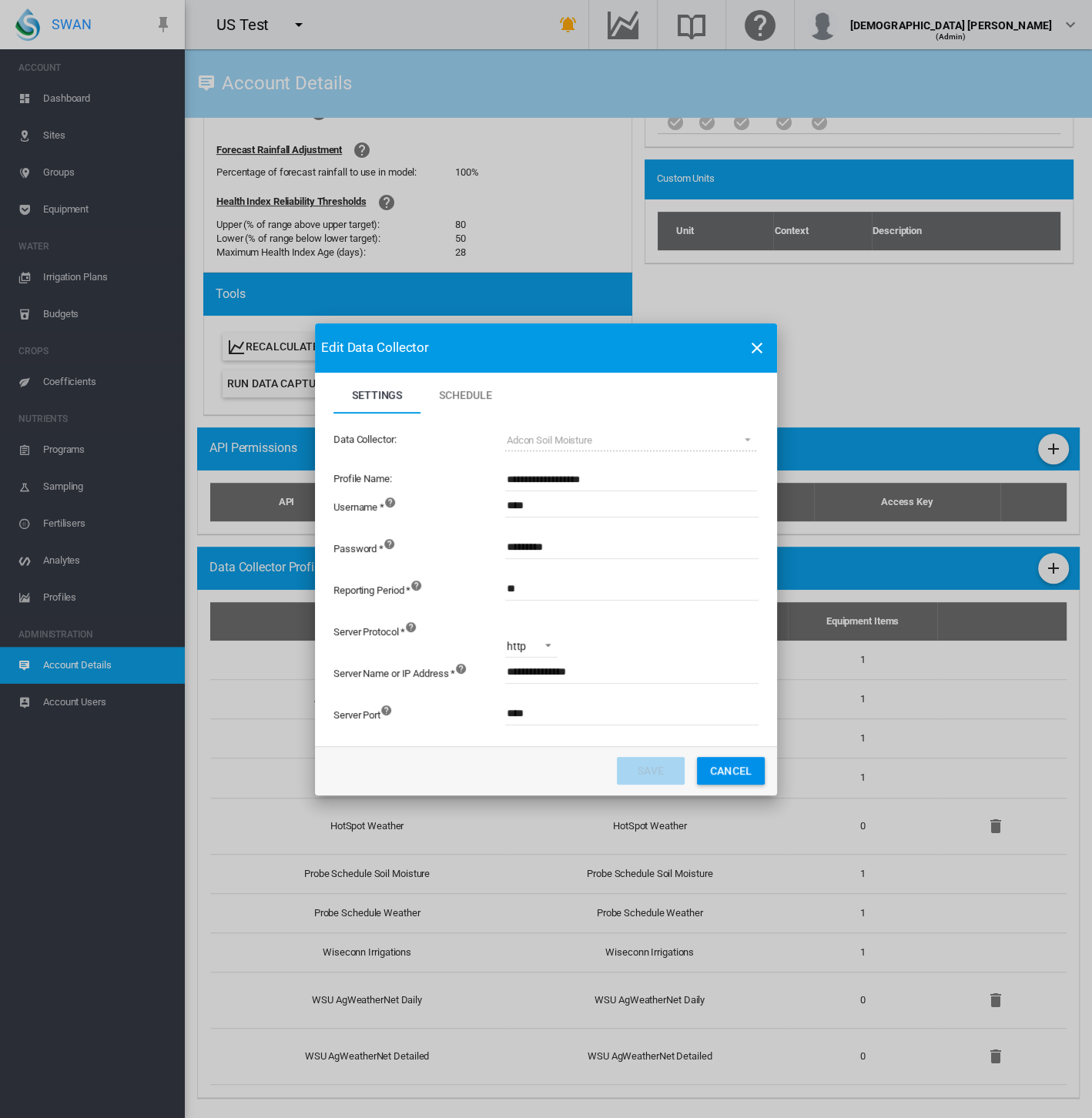
click at [756, 354] on md-icon "icon-close" at bounding box center [757, 348] width 19 height 19
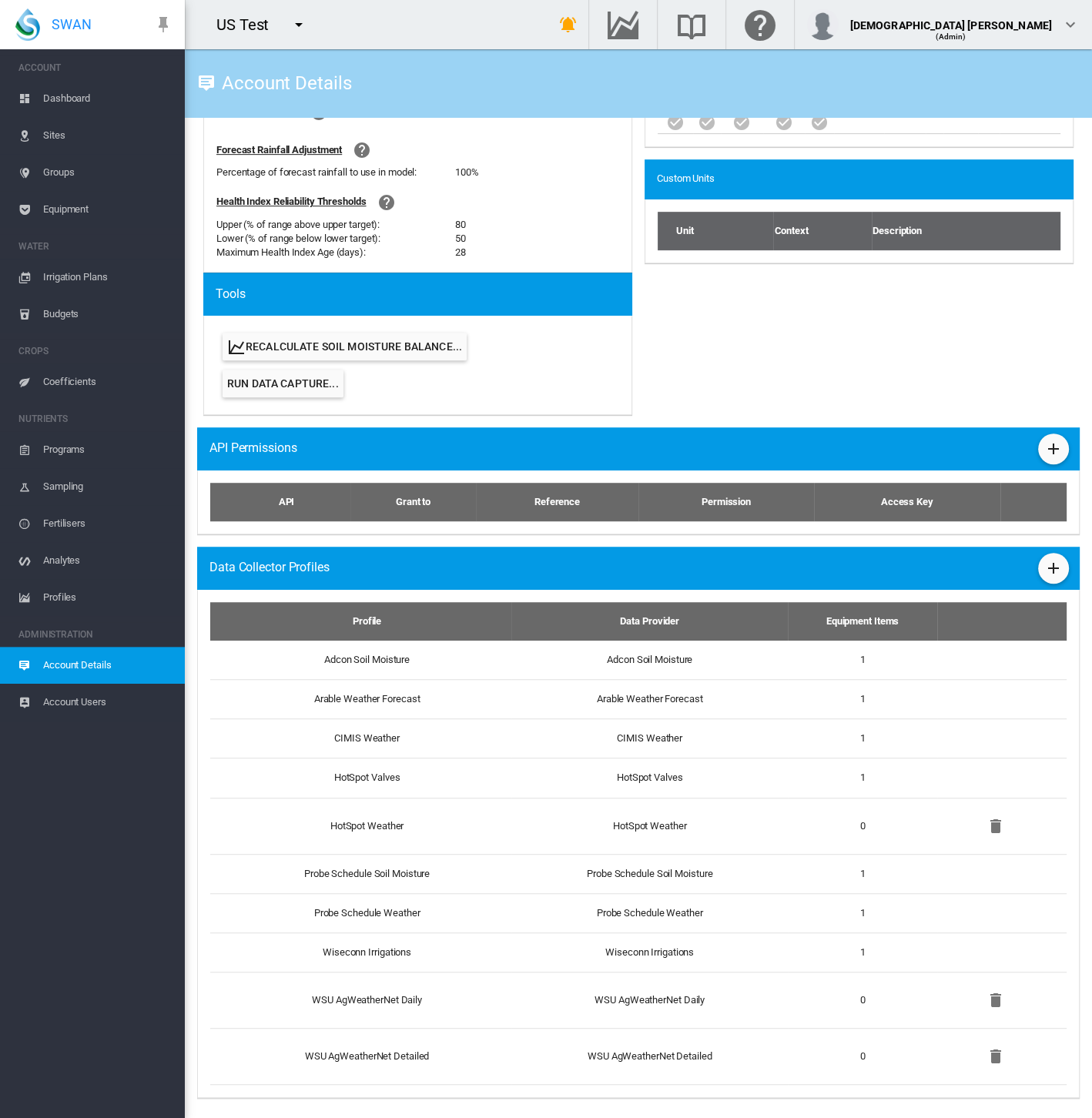
click at [303, 29] on md-icon "icon-menu-down" at bounding box center [299, 25] width 19 height 19
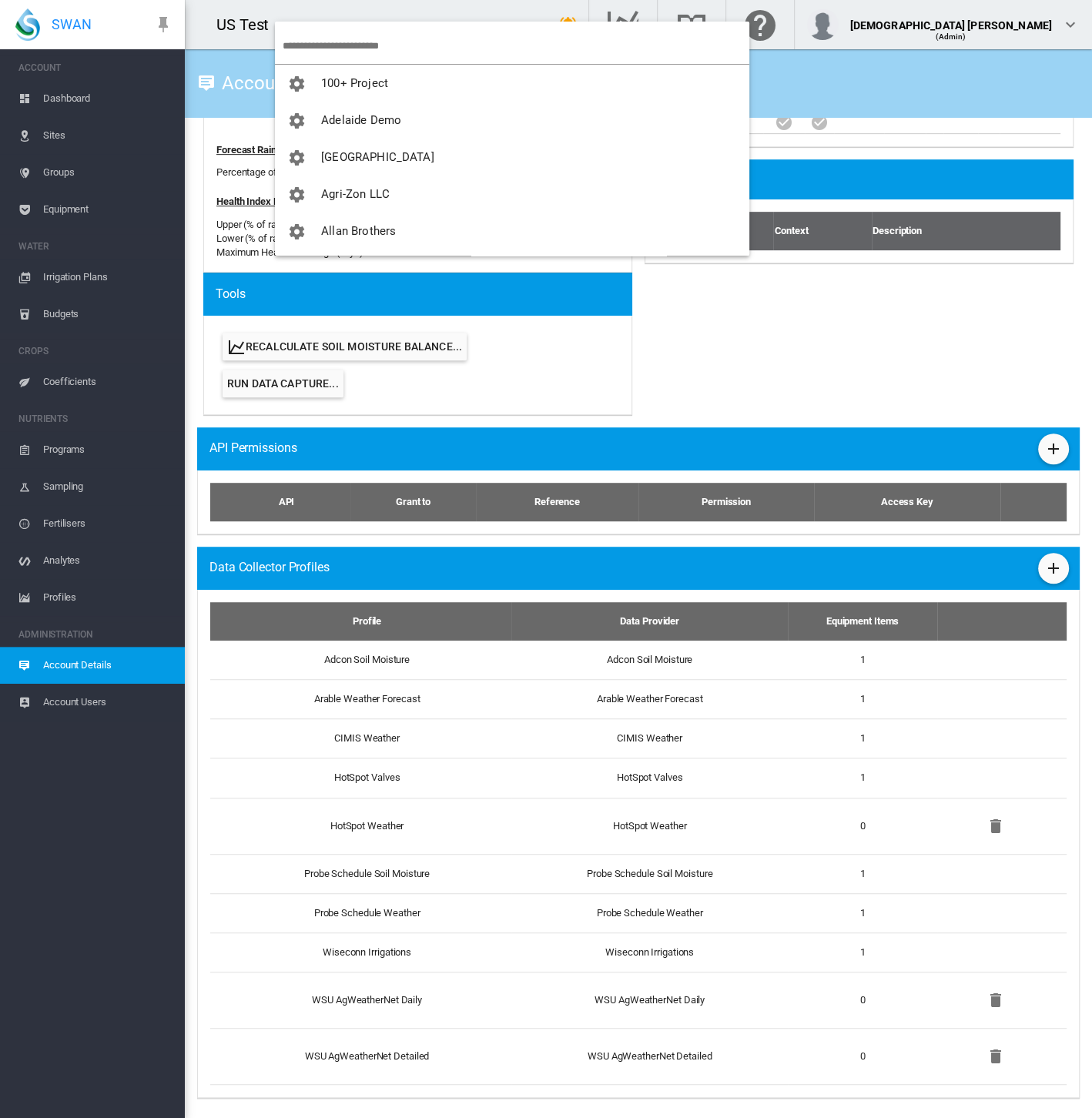
click at [351, 47] on input "search" at bounding box center [516, 46] width 467 height 36
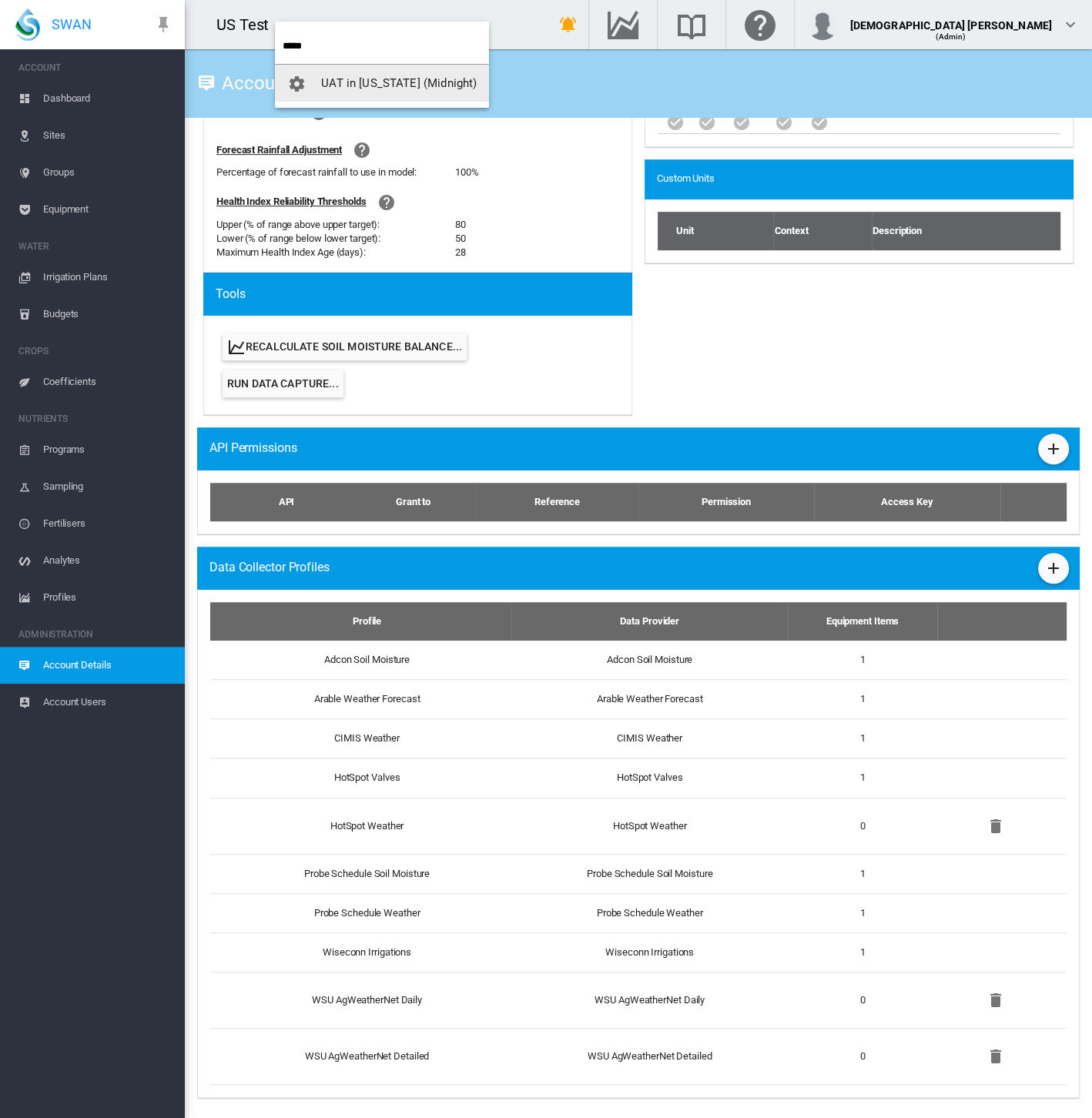
type input "*****"
click at [351, 71] on button "UAT in [US_STATE] (Midnight)" at bounding box center [381, 84] width 214 height 37
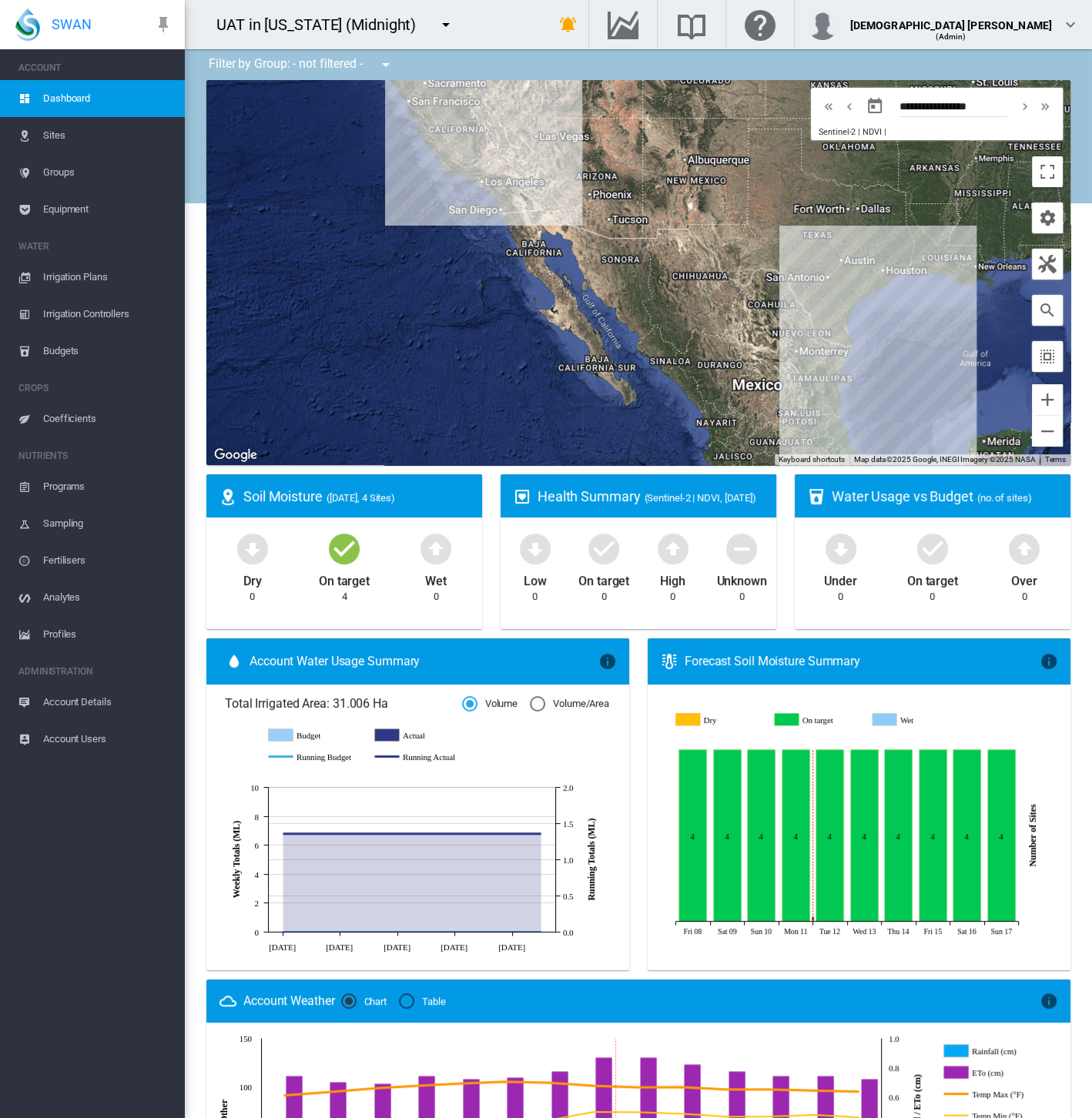
click at [99, 706] on span "Account Details" at bounding box center [107, 702] width 129 height 37
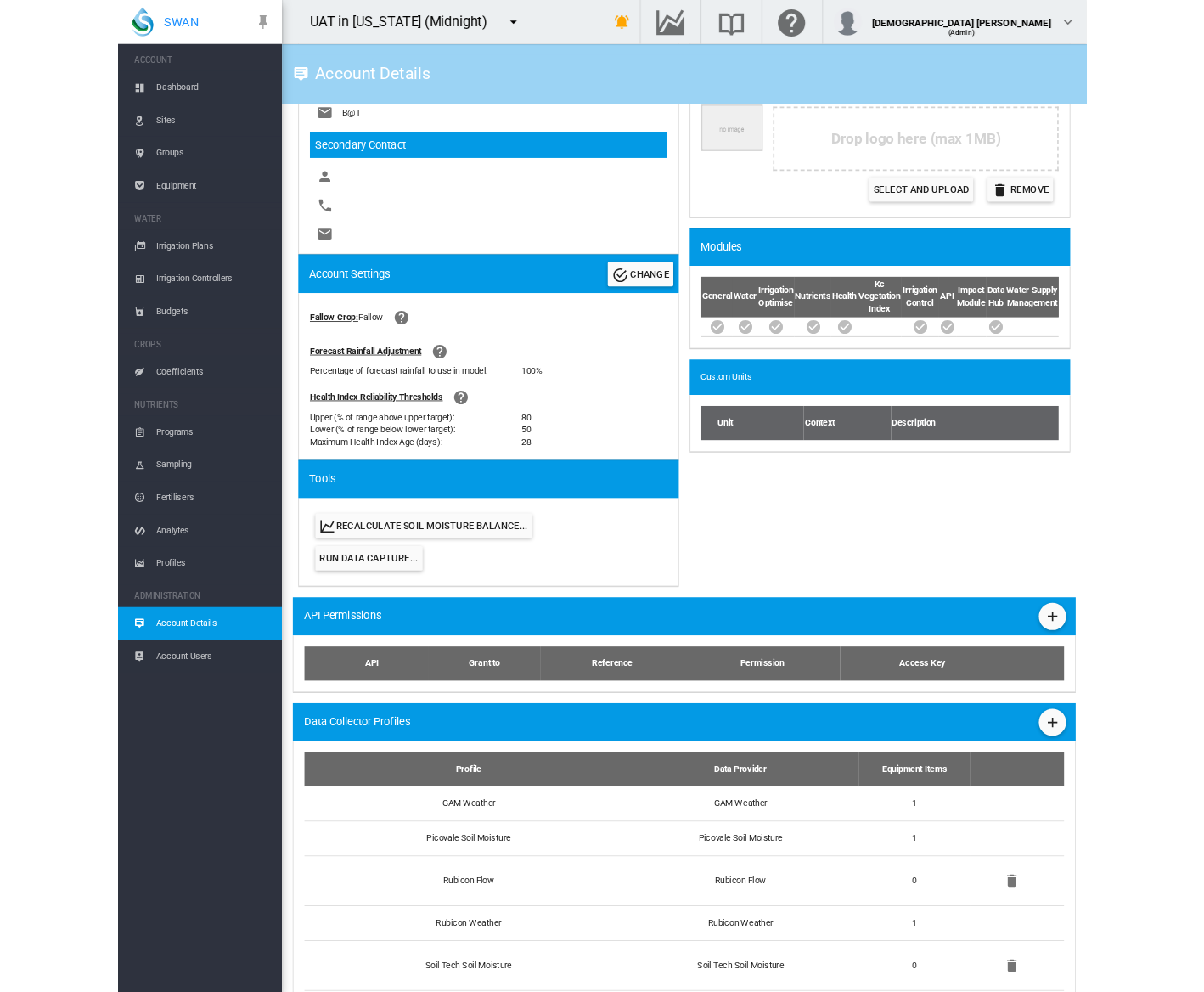
scroll to position [634, 0]
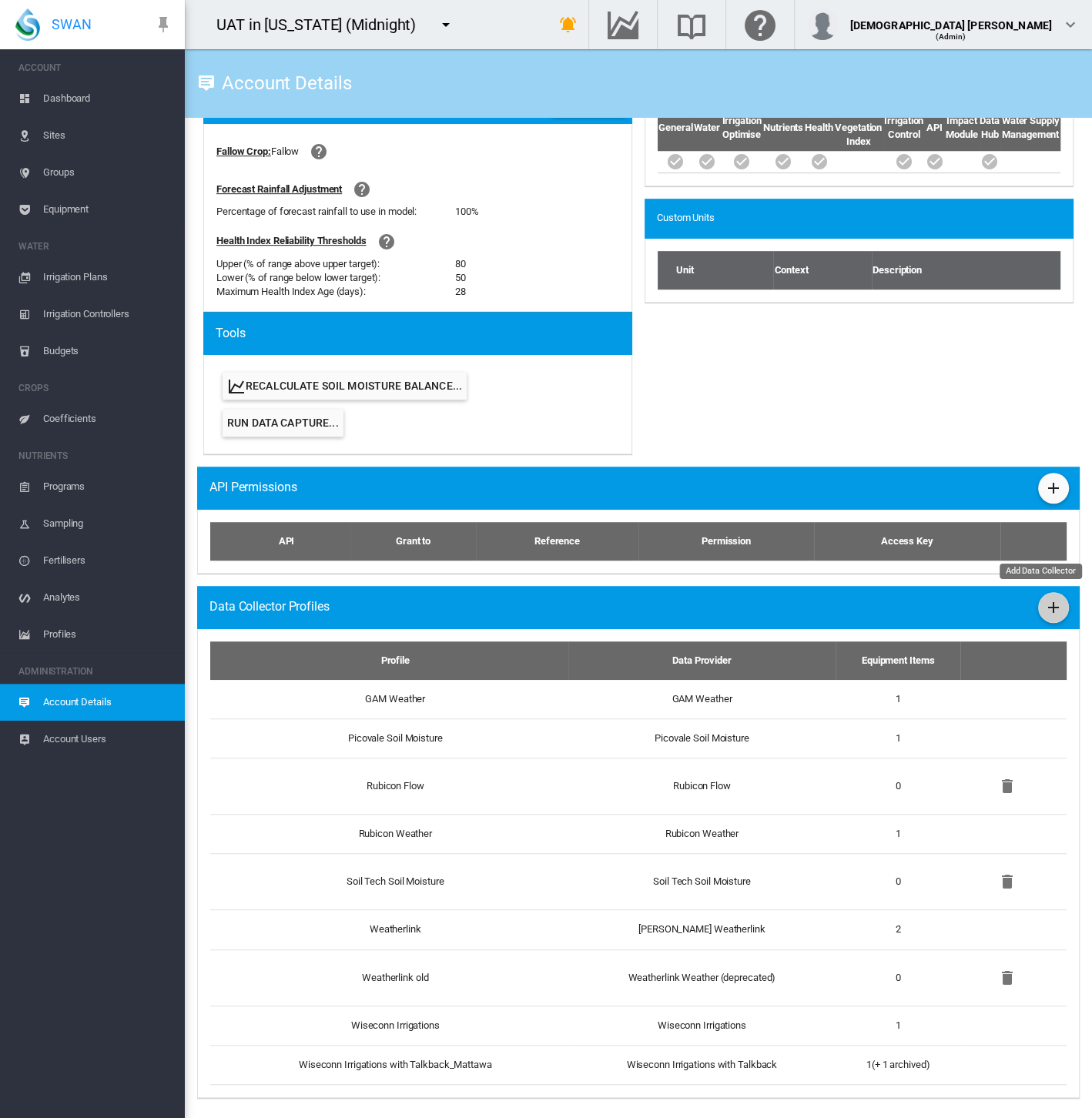
click at [1044, 608] on md-icon "icon-plus" at bounding box center [1053, 608] width 19 height 19
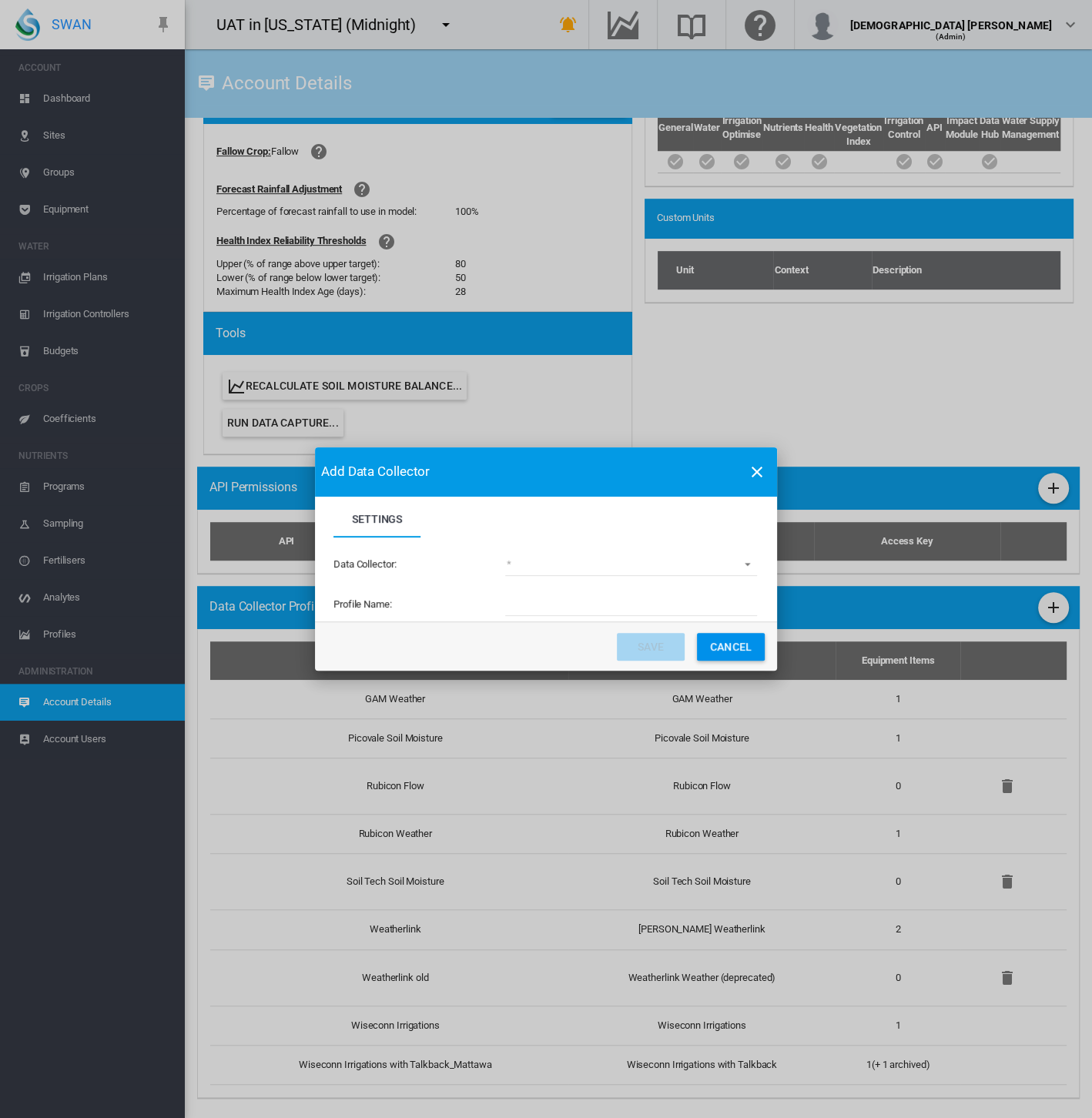
click at [510, 555] on md-select "(deprecated) Toro Lynx Course By Station Adcon Soil Moisture Aquacheck Soil Moi…" at bounding box center [631, 564] width 252 height 23
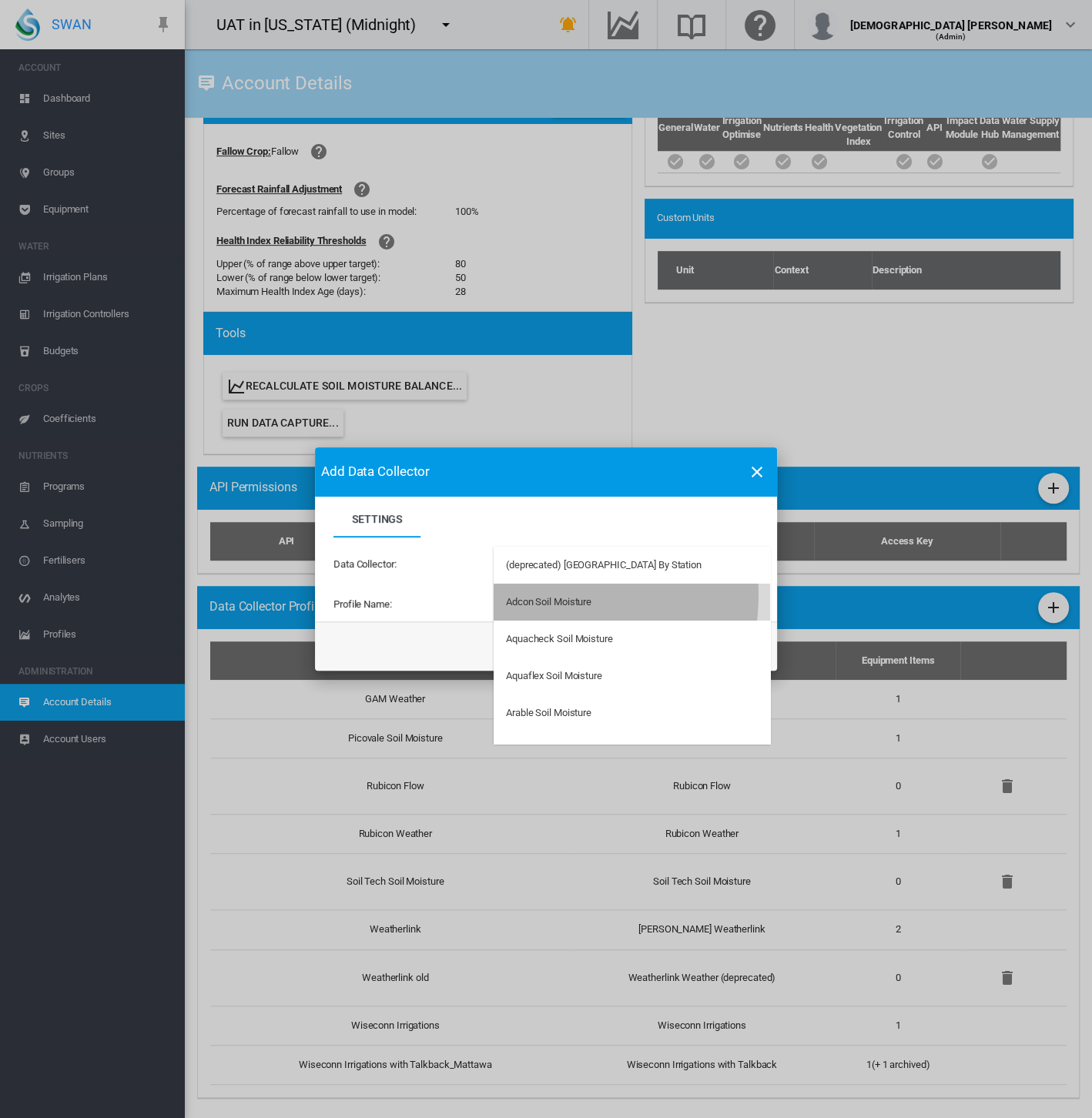
click at [539, 595] on div "Adcon Soil Moisture" at bounding box center [549, 602] width 85 height 14
type input "**********"
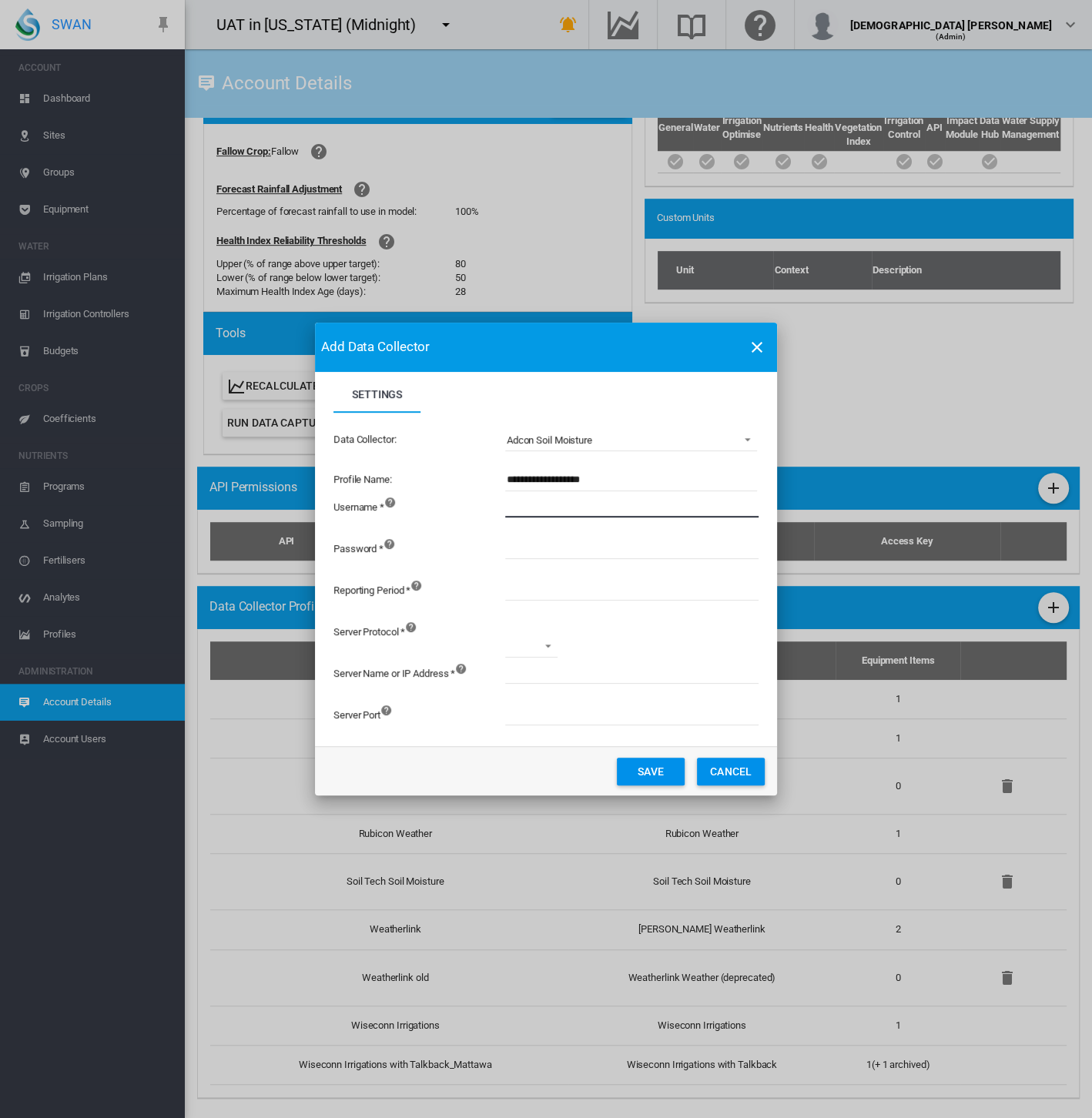
click at [550, 506] on input "Settings Settings ..." at bounding box center [717, 505] width 423 height 23
type input "****"
click at [549, 553] on input "Settings Settings ..." at bounding box center [717, 547] width 423 height 23
type input "*********"
click at [552, 591] on input "Settings Settings ..." at bounding box center [717, 588] width 423 height 23
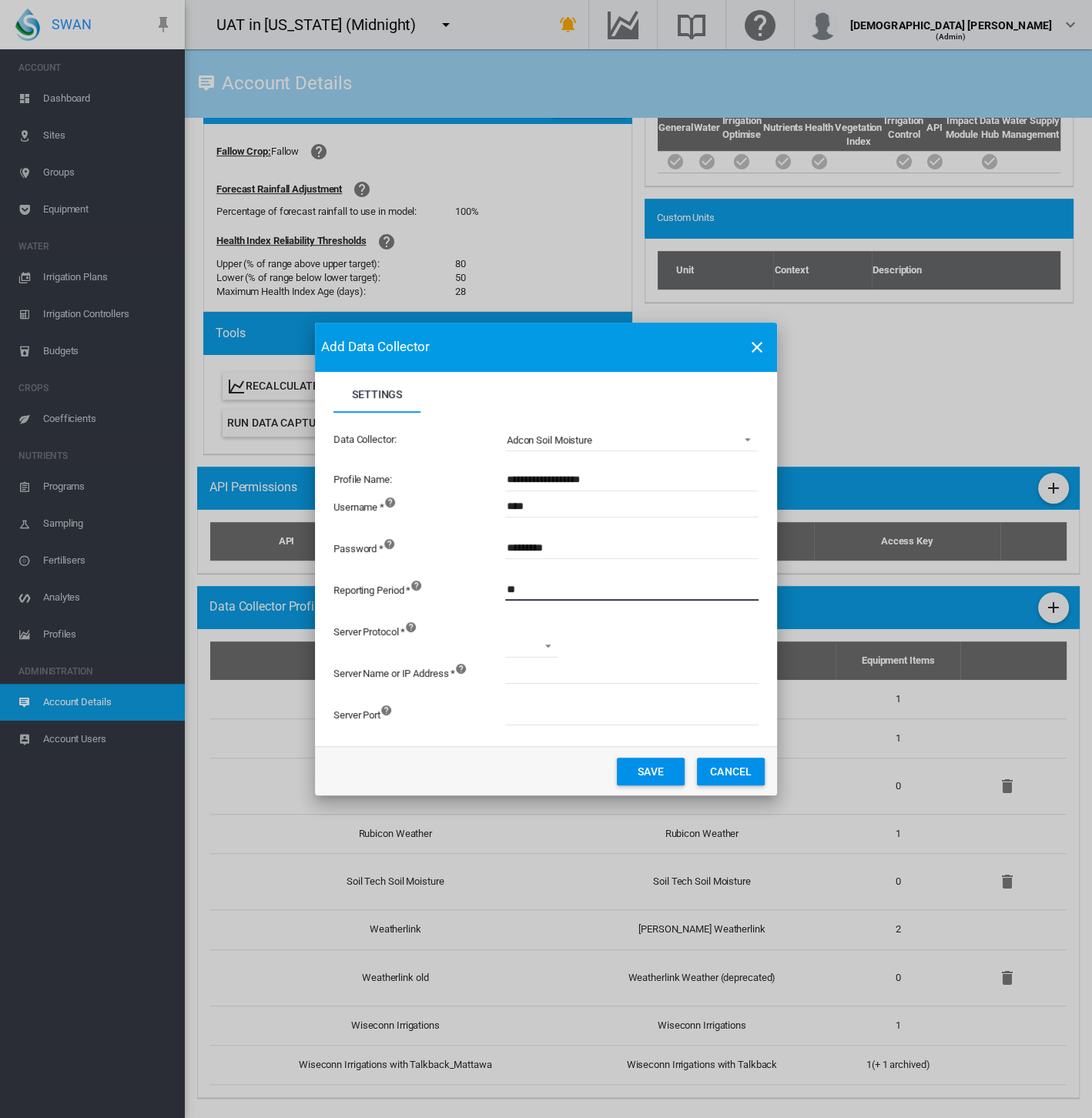
type input "**"
click at [534, 649] on md-select "http https" at bounding box center [532, 646] width 52 height 23
click at [538, 653] on md-option "http" at bounding box center [546, 646] width 105 height 37
click at [539, 683] on input "Settings Settings ..." at bounding box center [717, 672] width 423 height 23
click at [545, 668] on input "Settings Settings ..." at bounding box center [717, 672] width 423 height 23
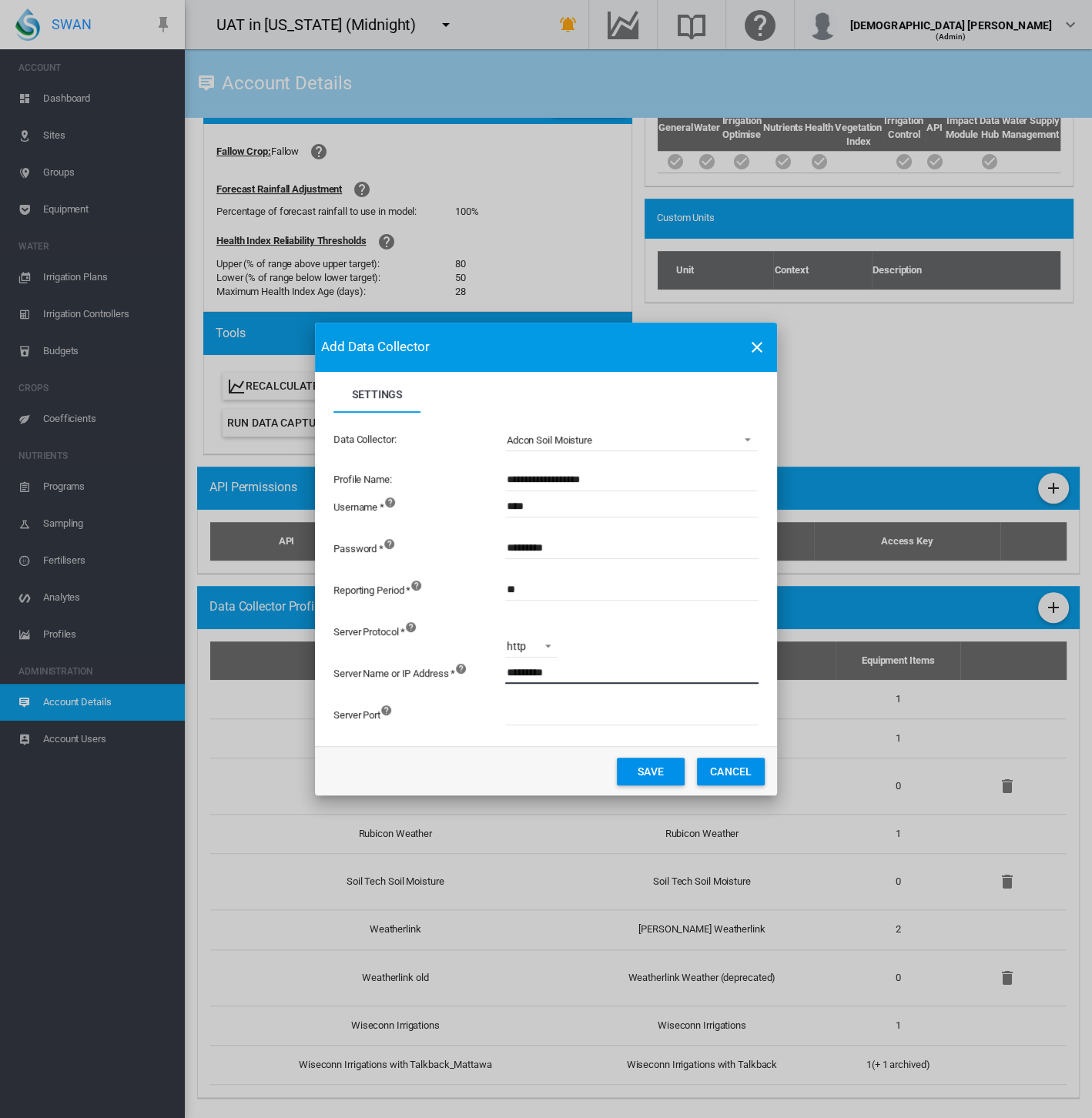
type input "*********"
click at [549, 715] on input "Settings Settings ..." at bounding box center [717, 713] width 423 height 23
type input "****"
click at [653, 764] on button "Save" at bounding box center [651, 771] width 68 height 28
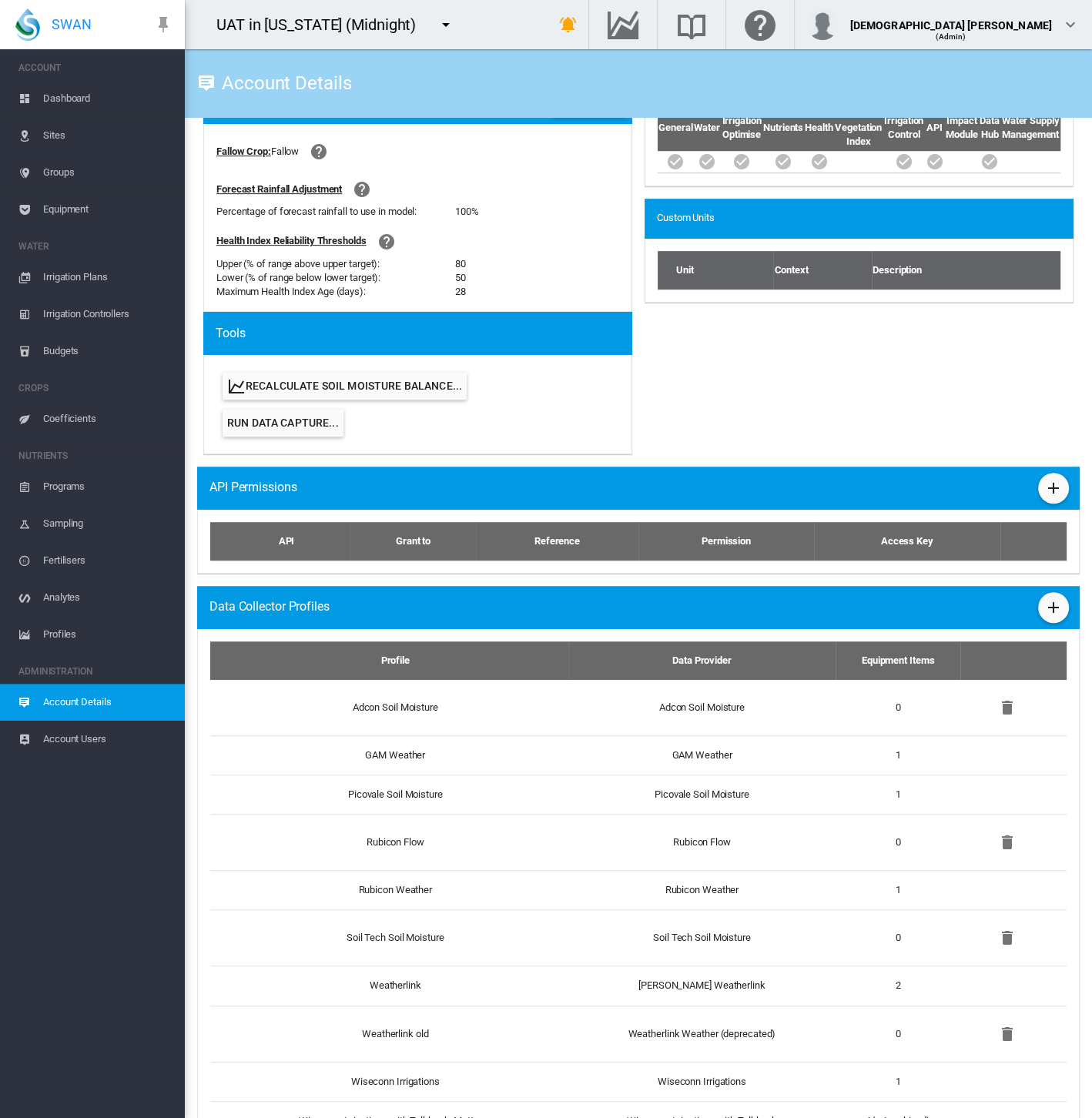
click at [79, 135] on span "Sites" at bounding box center [107, 135] width 129 height 37
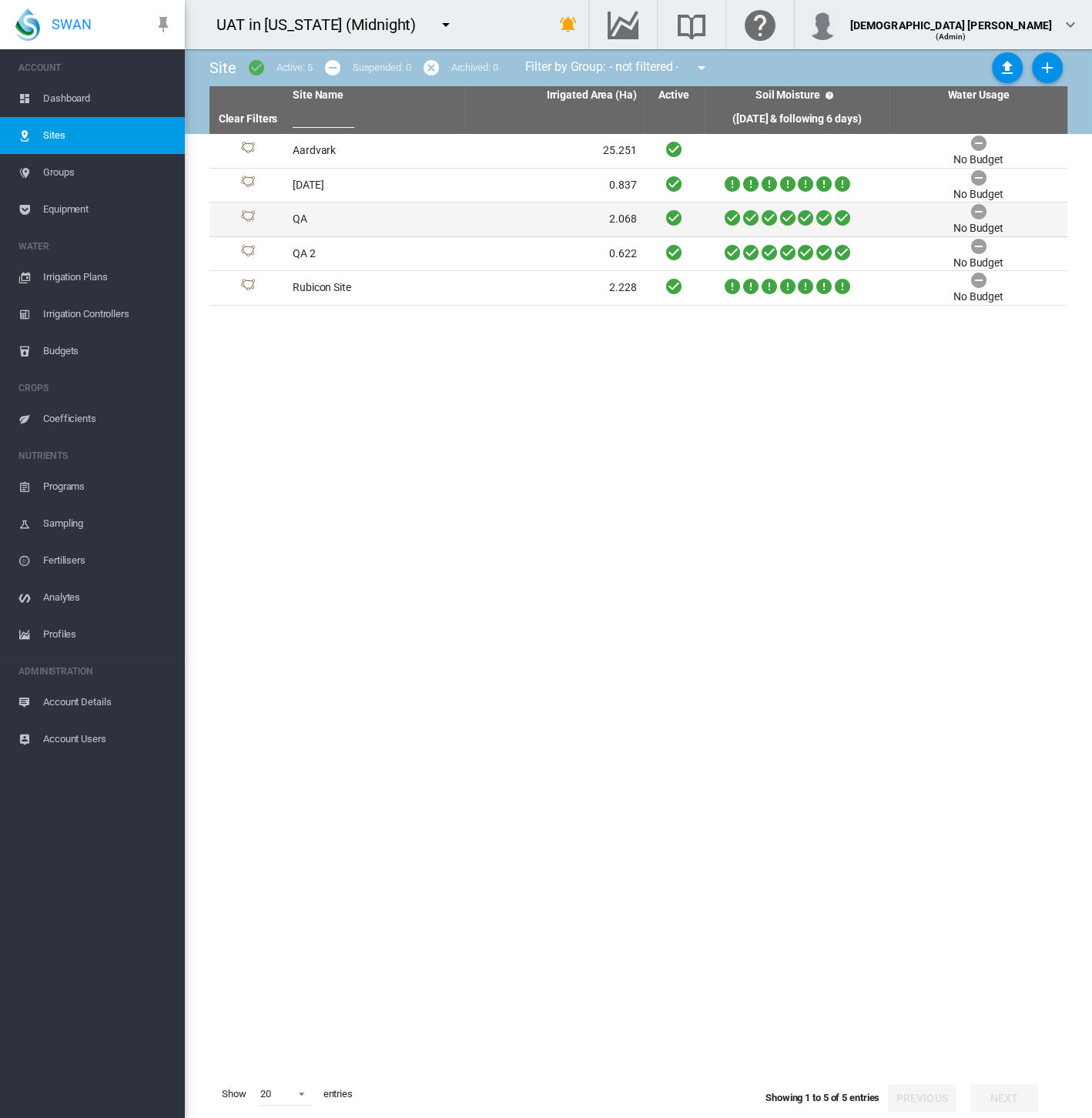
click at [423, 220] on td "QA" at bounding box center [375, 220] width 177 height 34
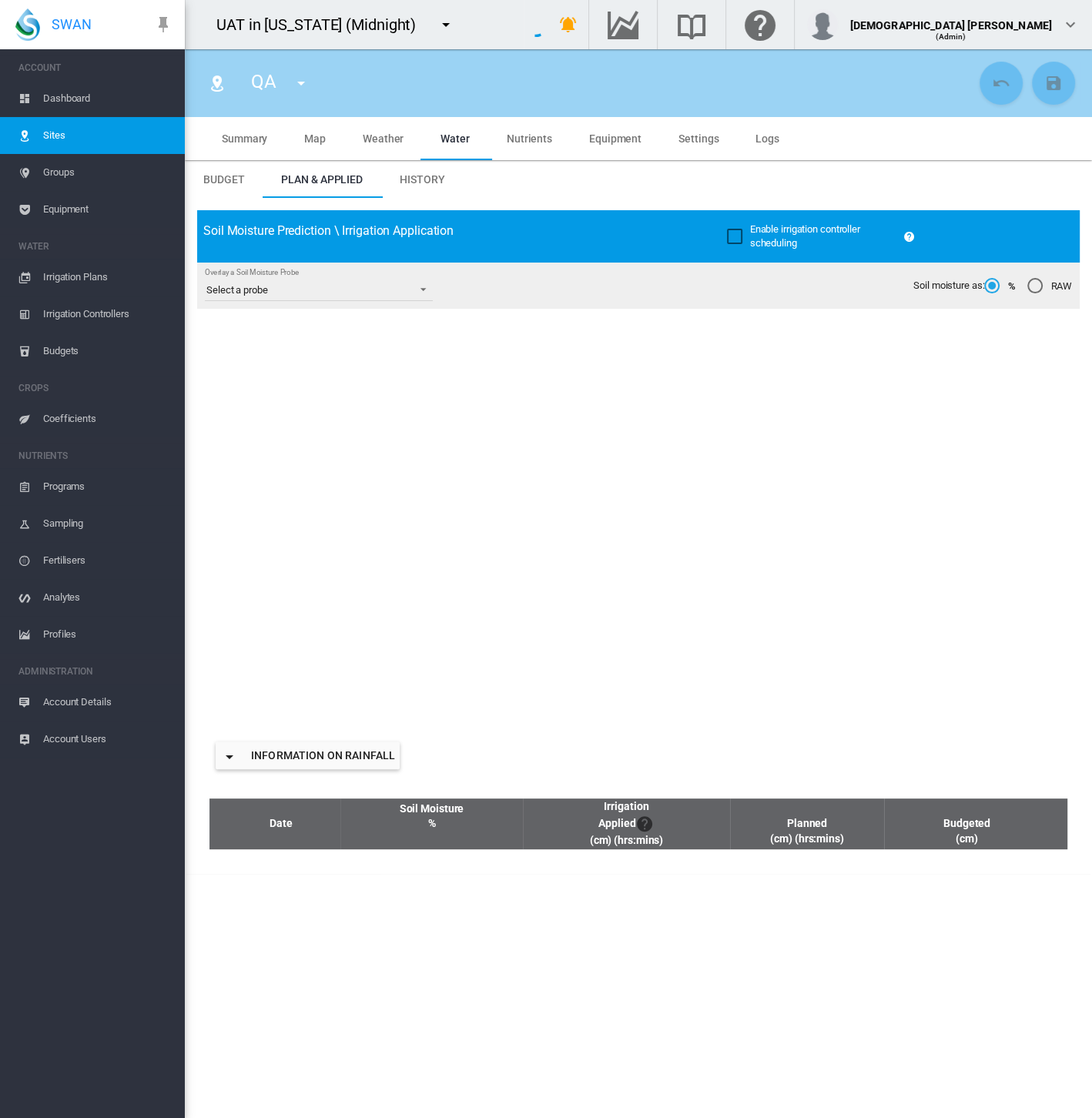
type input "**"
type input "*****"
type input "********"
type input "**********"
type input "***"
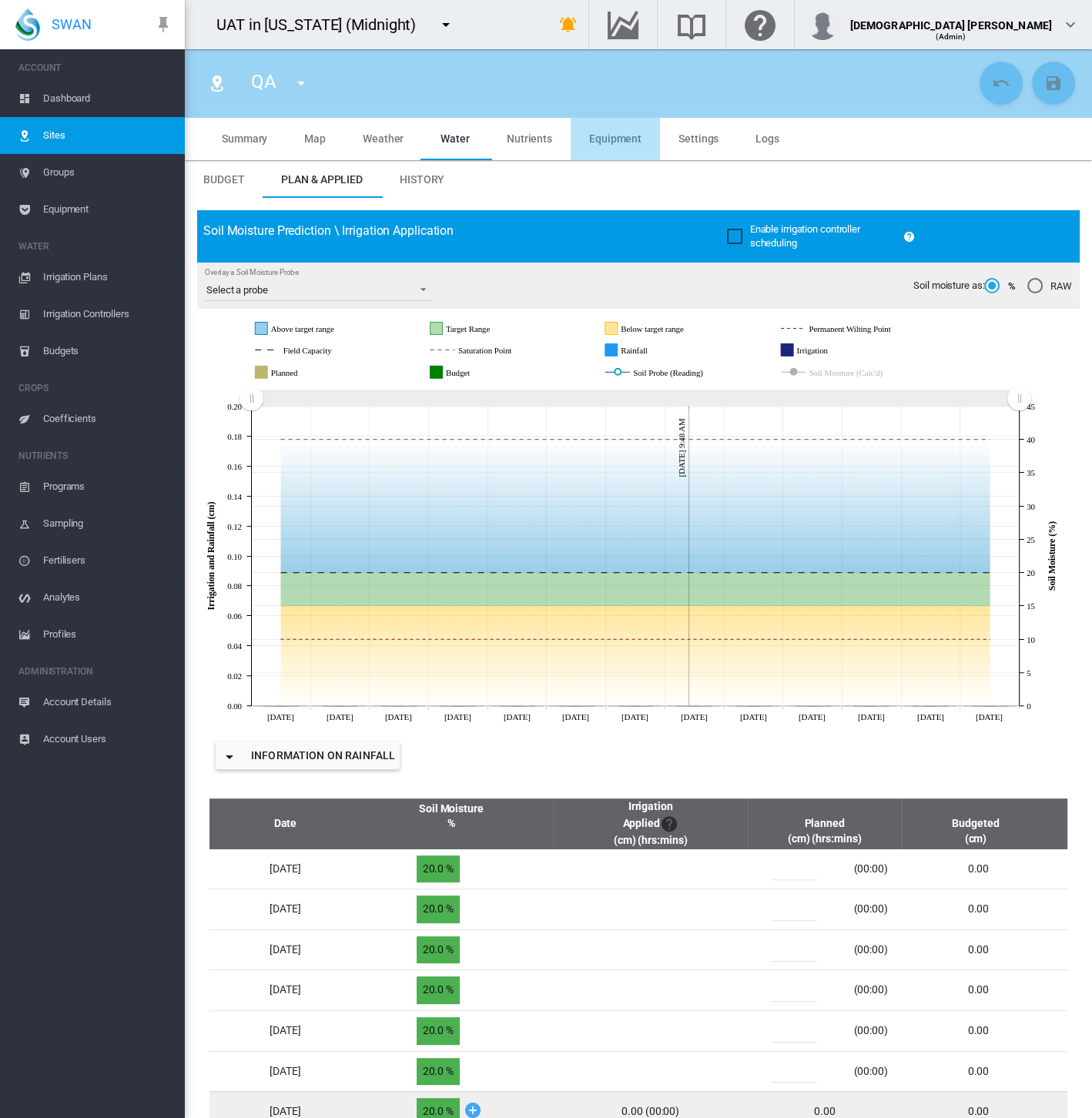
click at [621, 140] on span "Equipment" at bounding box center [615, 139] width 52 height 13
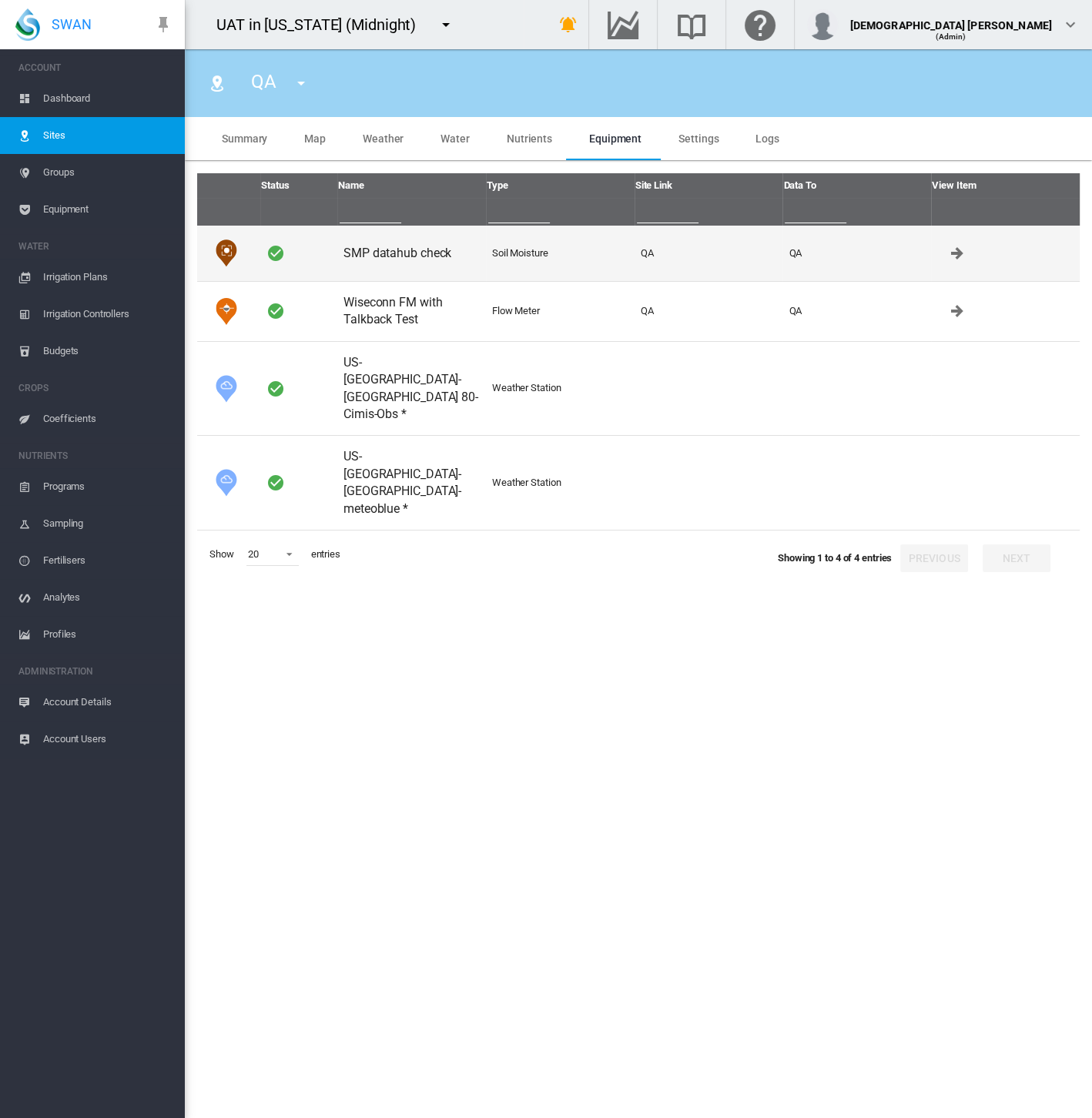
click at [431, 248] on td "SMP datahub check" at bounding box center [412, 254] width 149 height 56
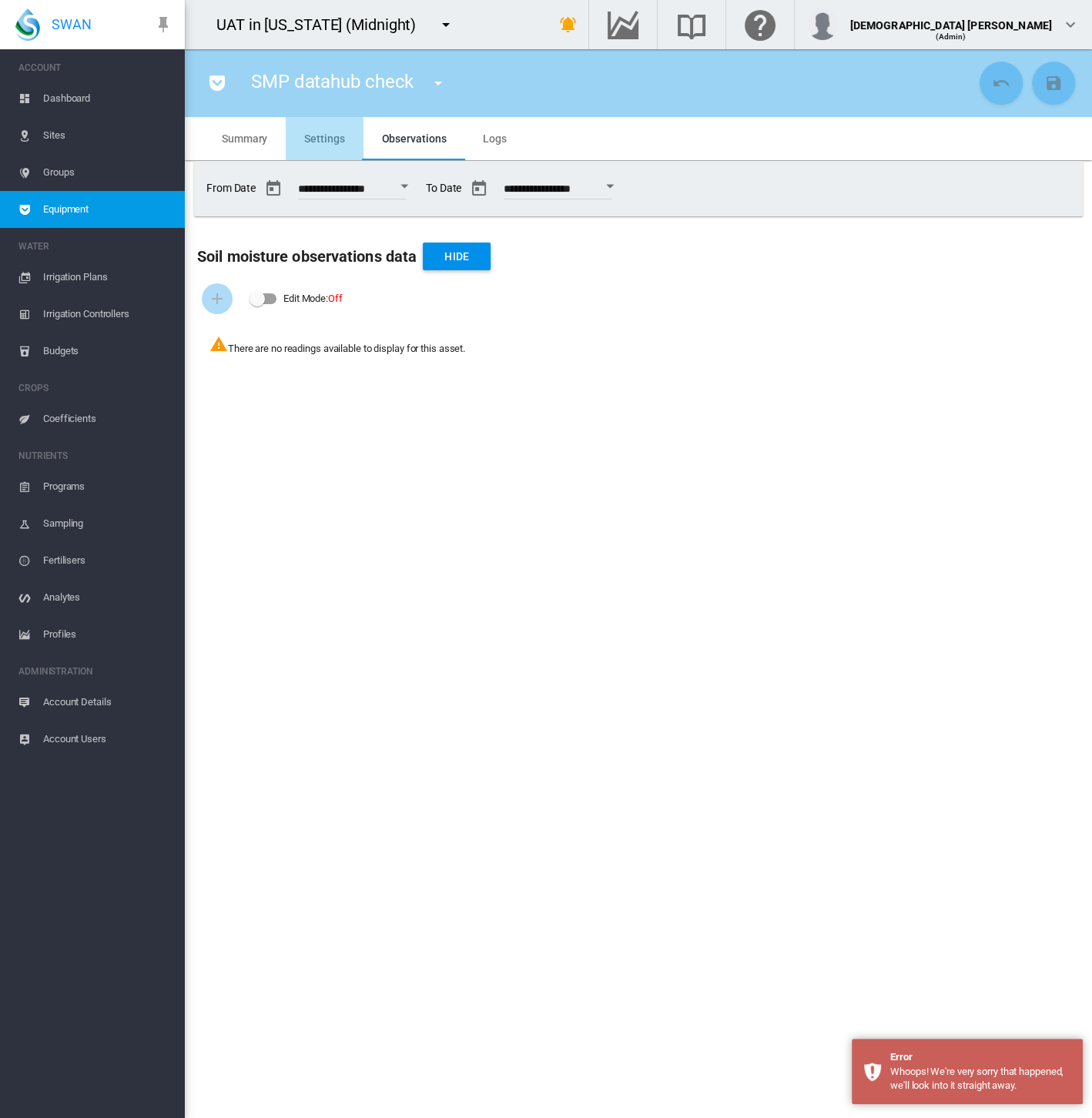
click at [314, 146] on md-tab-item "Settings" at bounding box center [324, 138] width 77 height 43
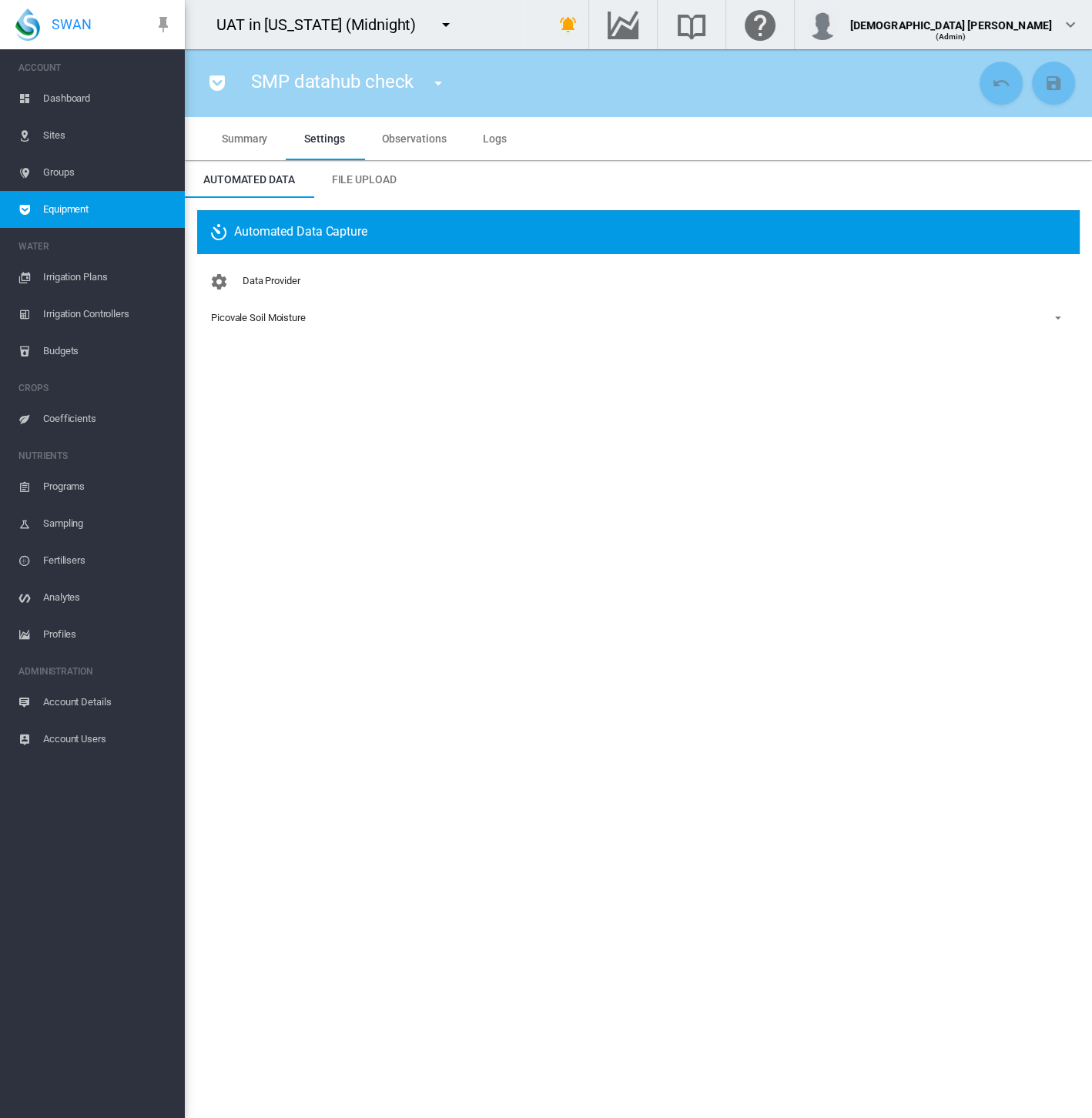
click at [264, 319] on div "Picovale Soil Moisture" at bounding box center [259, 318] width 95 height 12
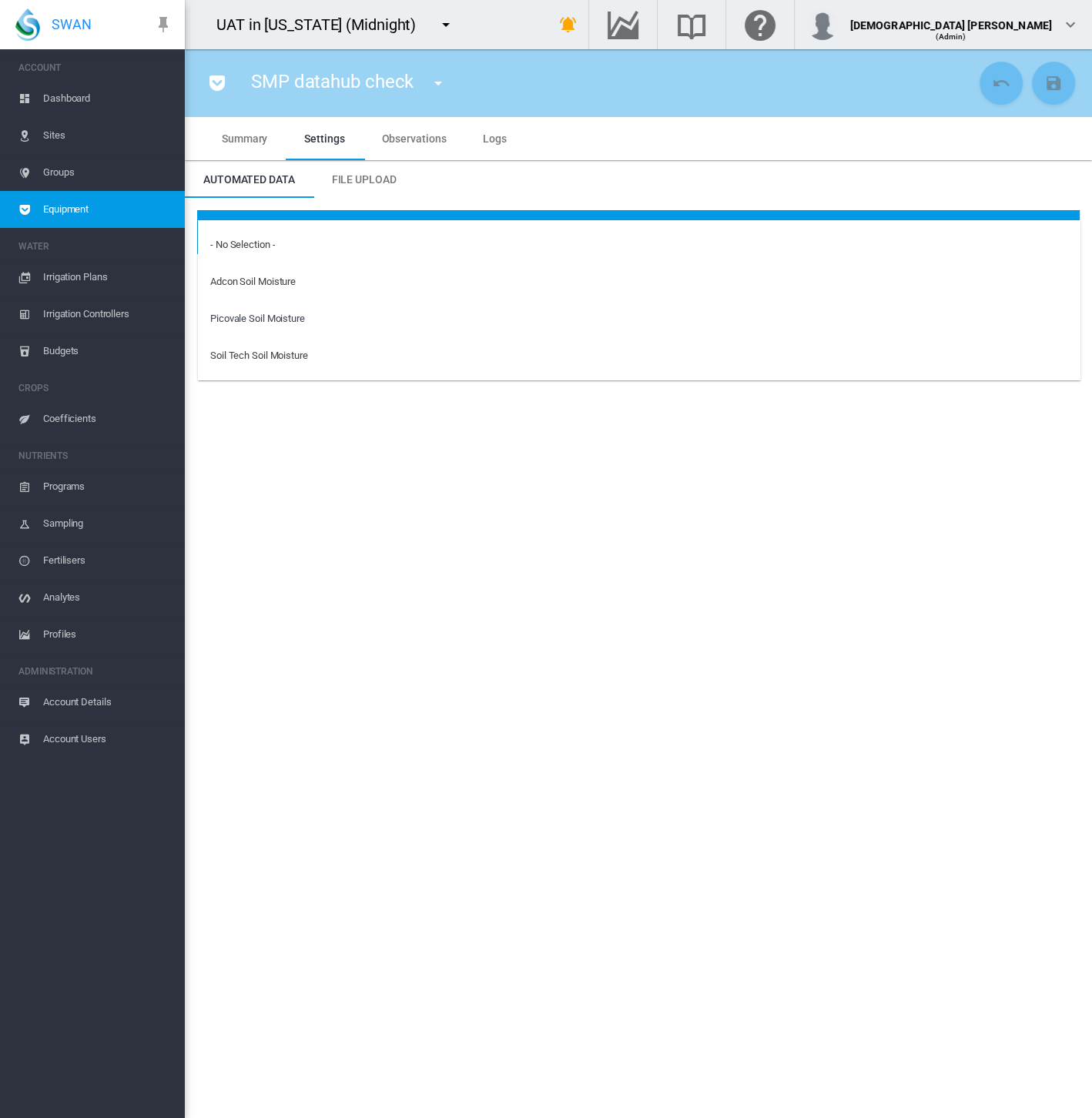
click at [74, 214] on md-backdrop at bounding box center [546, 559] width 1092 height 1118
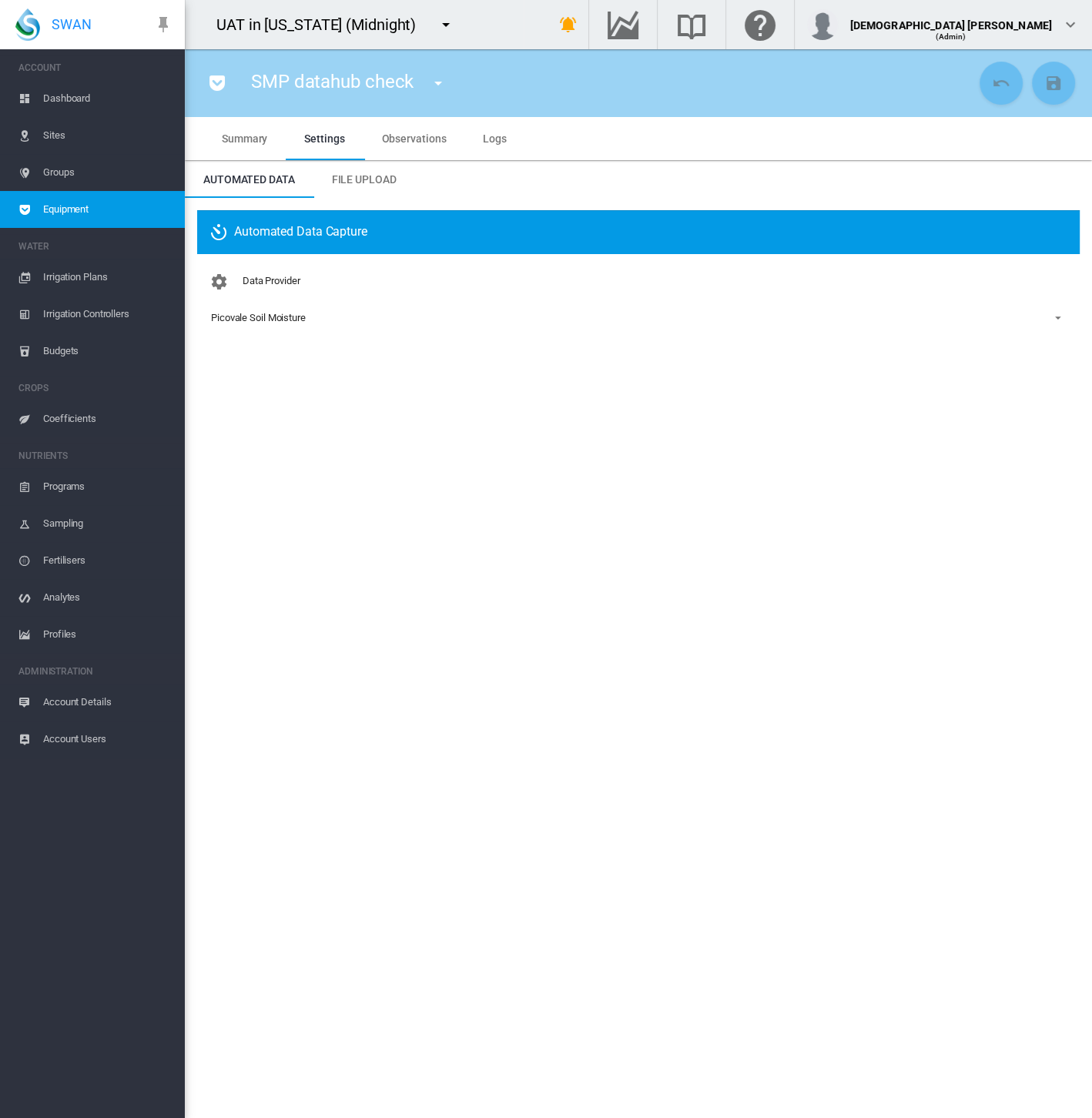
click at [74, 214] on span "Equipment" at bounding box center [107, 210] width 129 height 37
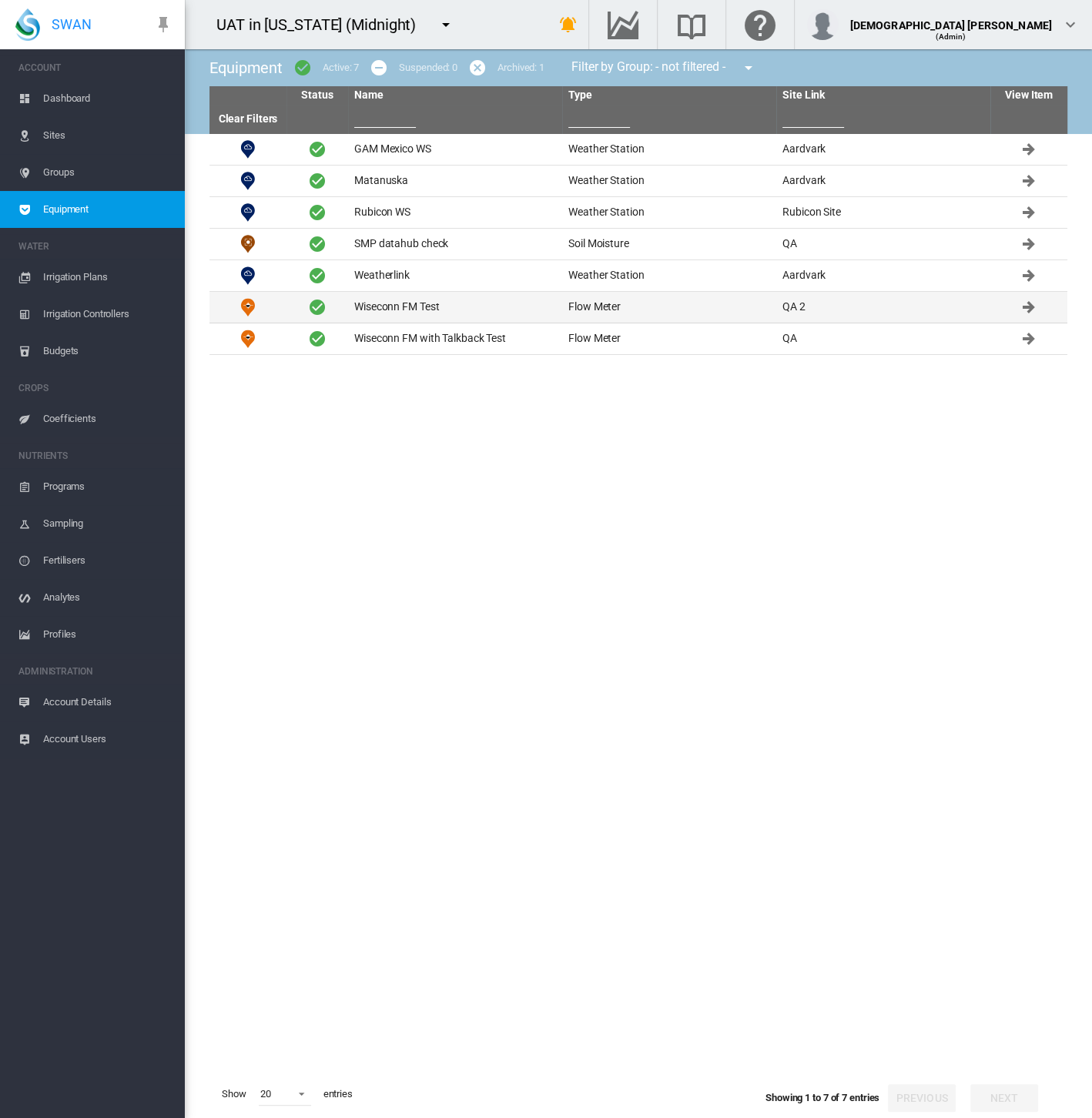
click at [472, 311] on td "Wiseconn FM Test" at bounding box center [455, 307] width 214 height 30
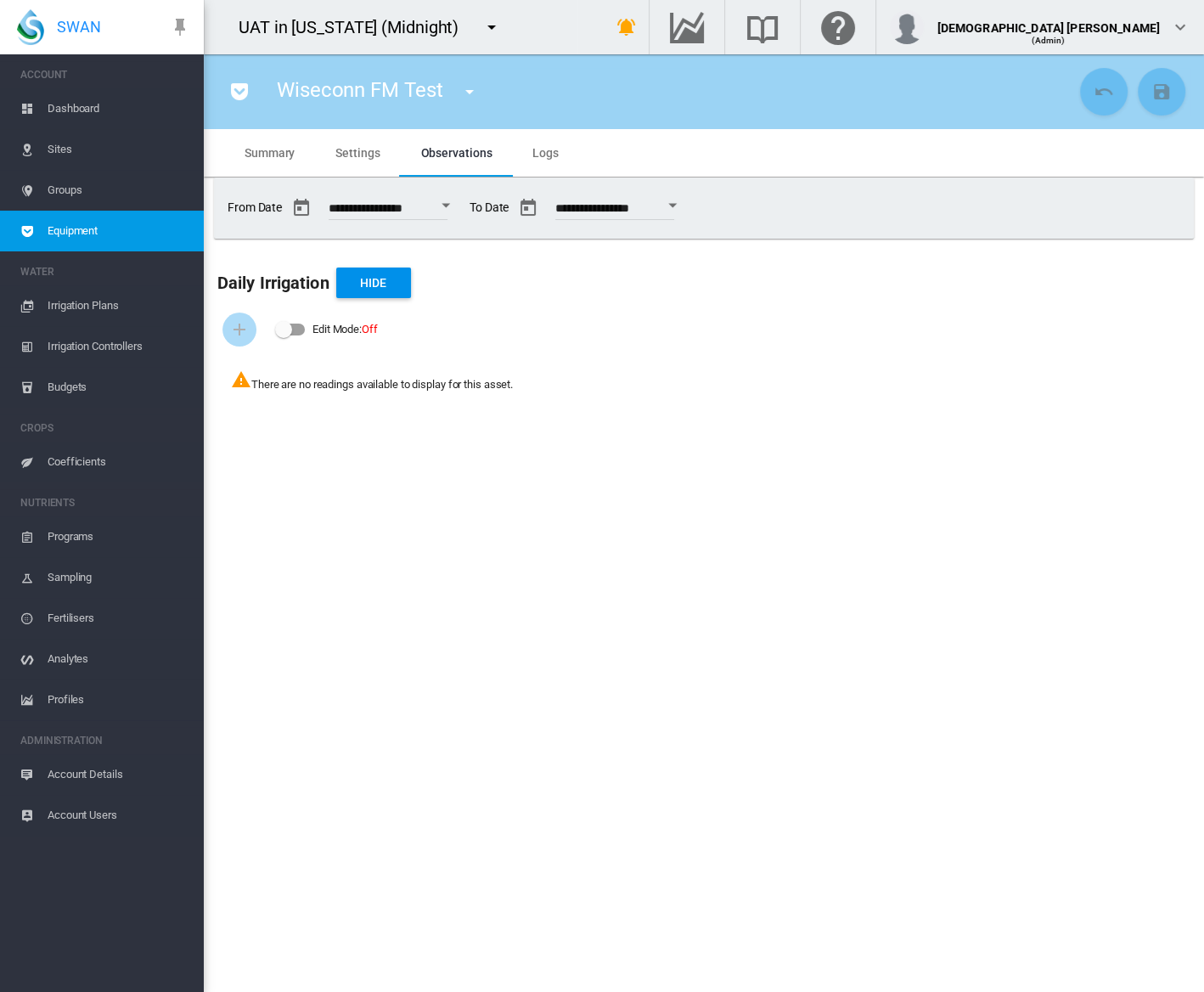
click at [107, 231] on span "Equipment" at bounding box center [118, 231] width 143 height 41
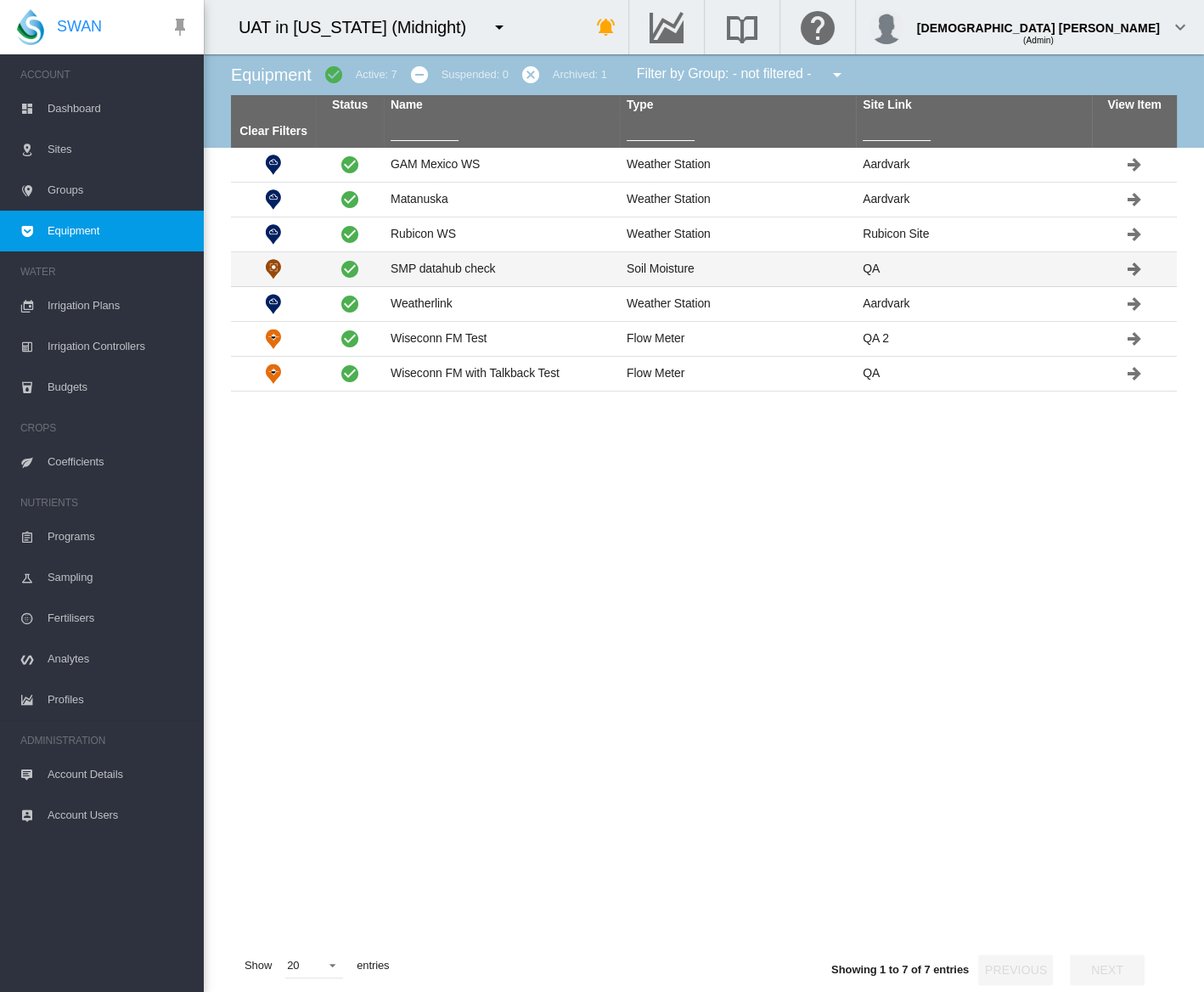
click at [426, 282] on td "SMP datahub check" at bounding box center [501, 269] width 236 height 34
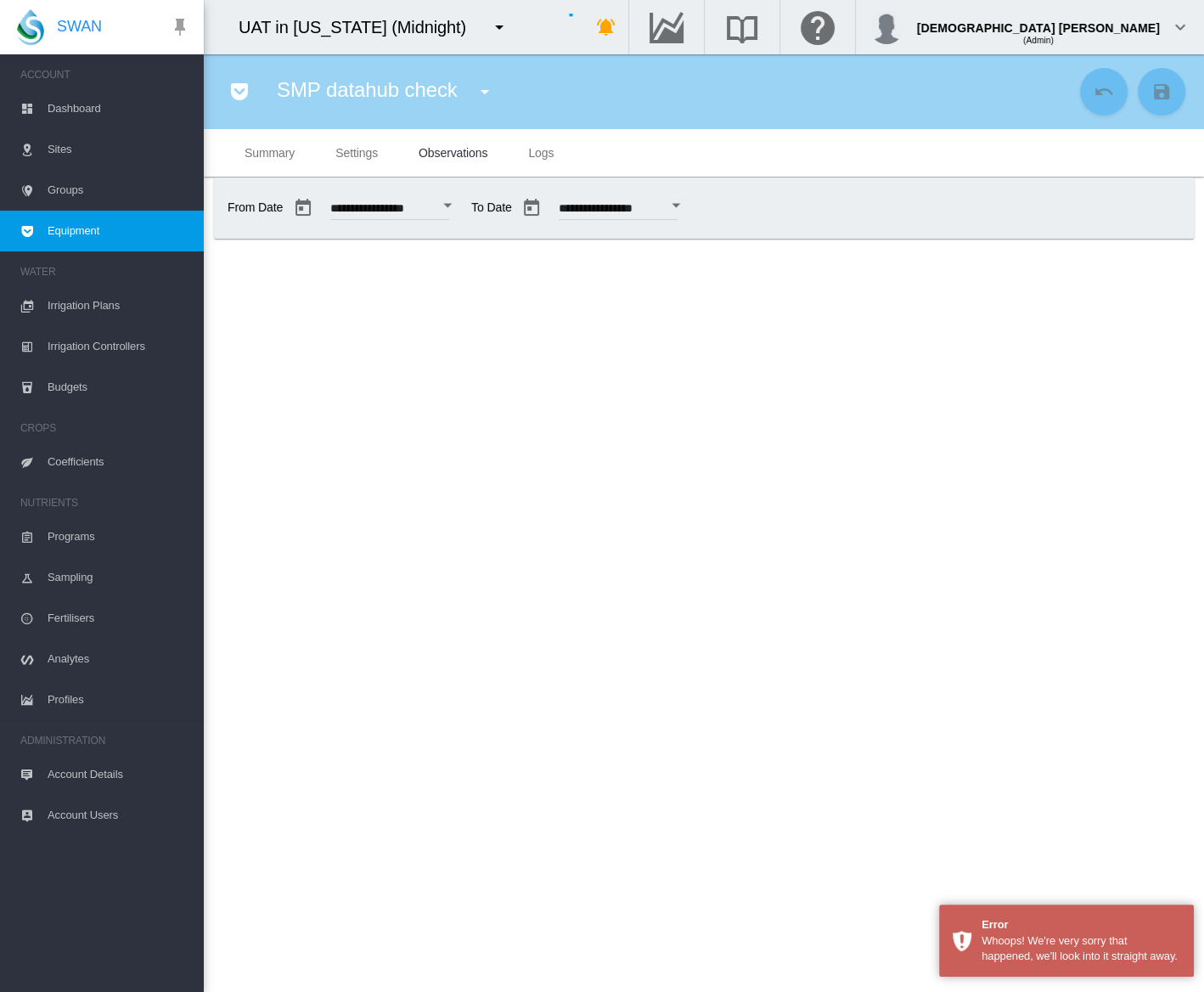
click at [335, 159] on md-tab-item "Settings" at bounding box center [356, 152] width 83 height 48
click at [358, 154] on span "Settings" at bounding box center [357, 153] width 43 height 14
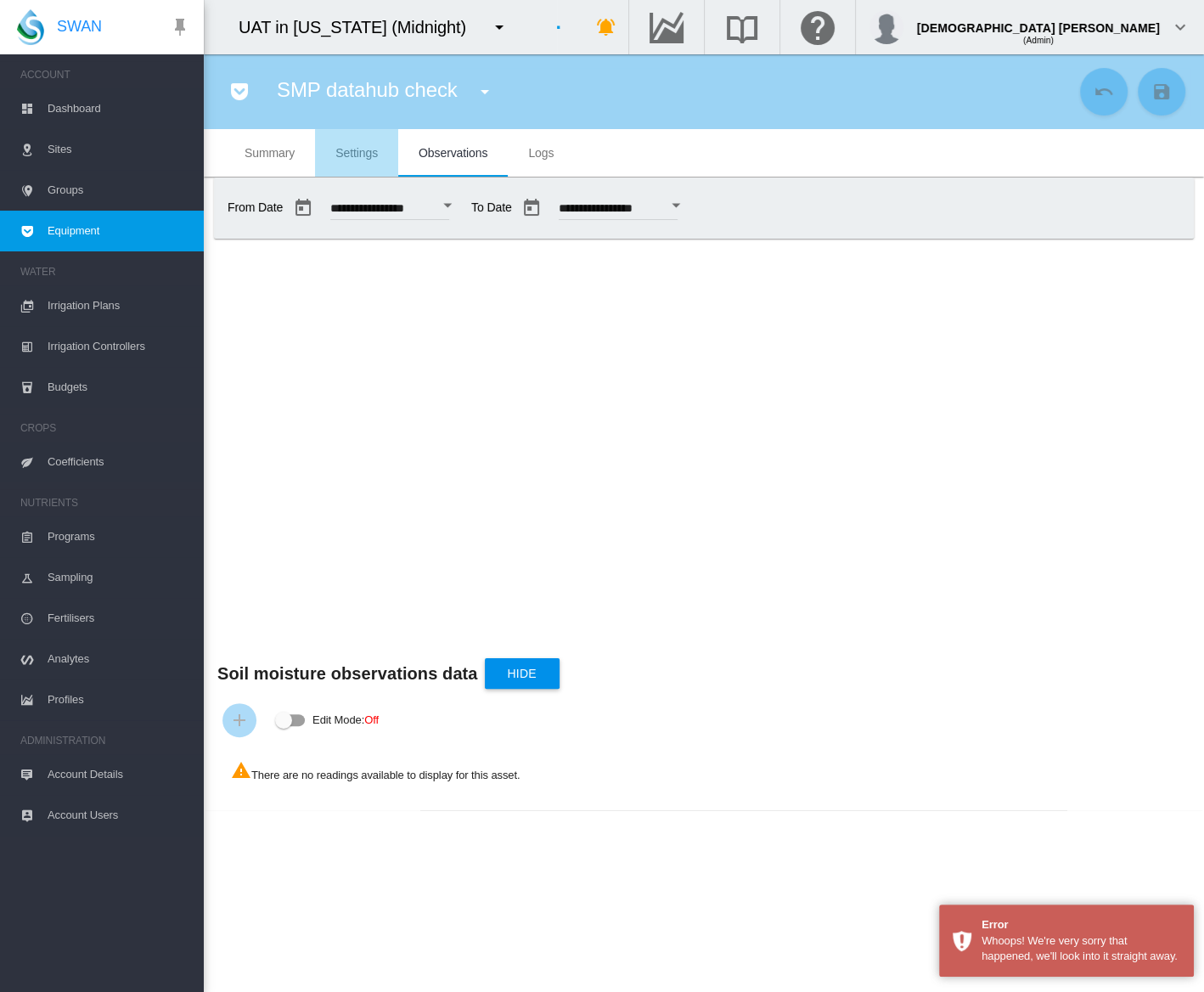
click at [246, 161] on md-tab-item "Summary" at bounding box center [269, 152] width 90 height 48
click at [742, 818] on section "SMP datahub check GAM [GEOGRAPHIC_DATA] (Weather Station) [GEOGRAPHIC_DATA] (We…" at bounding box center [704, 523] width 1000 height 938
click at [85, 161] on span "Sites" at bounding box center [118, 149] width 143 height 41
click at [85, 153] on span "Sites" at bounding box center [118, 149] width 143 height 41
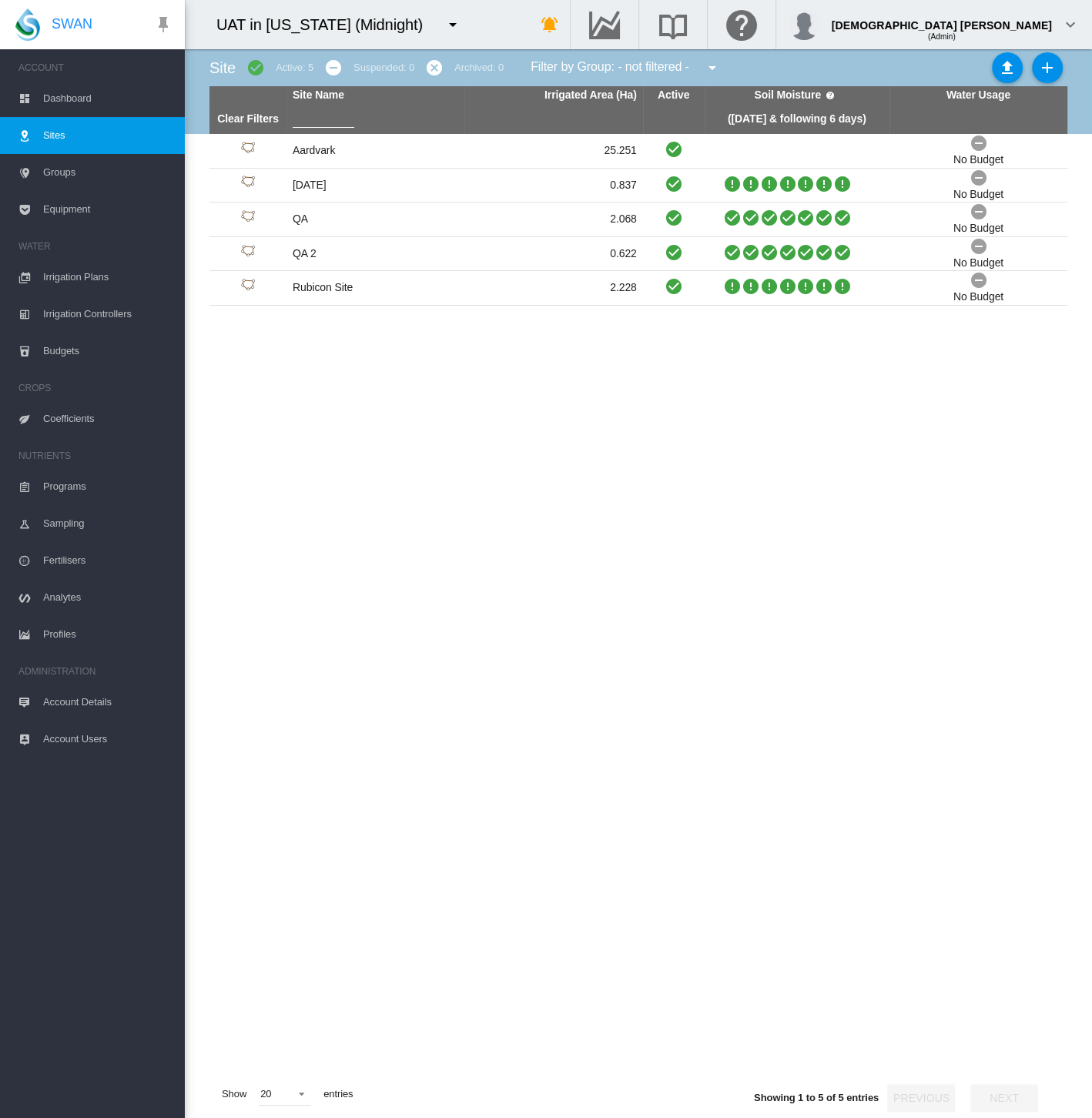
click at [85, 135] on span "Sites" at bounding box center [107, 135] width 129 height 37
click at [312, 257] on td "QA 2" at bounding box center [375, 254] width 177 height 34
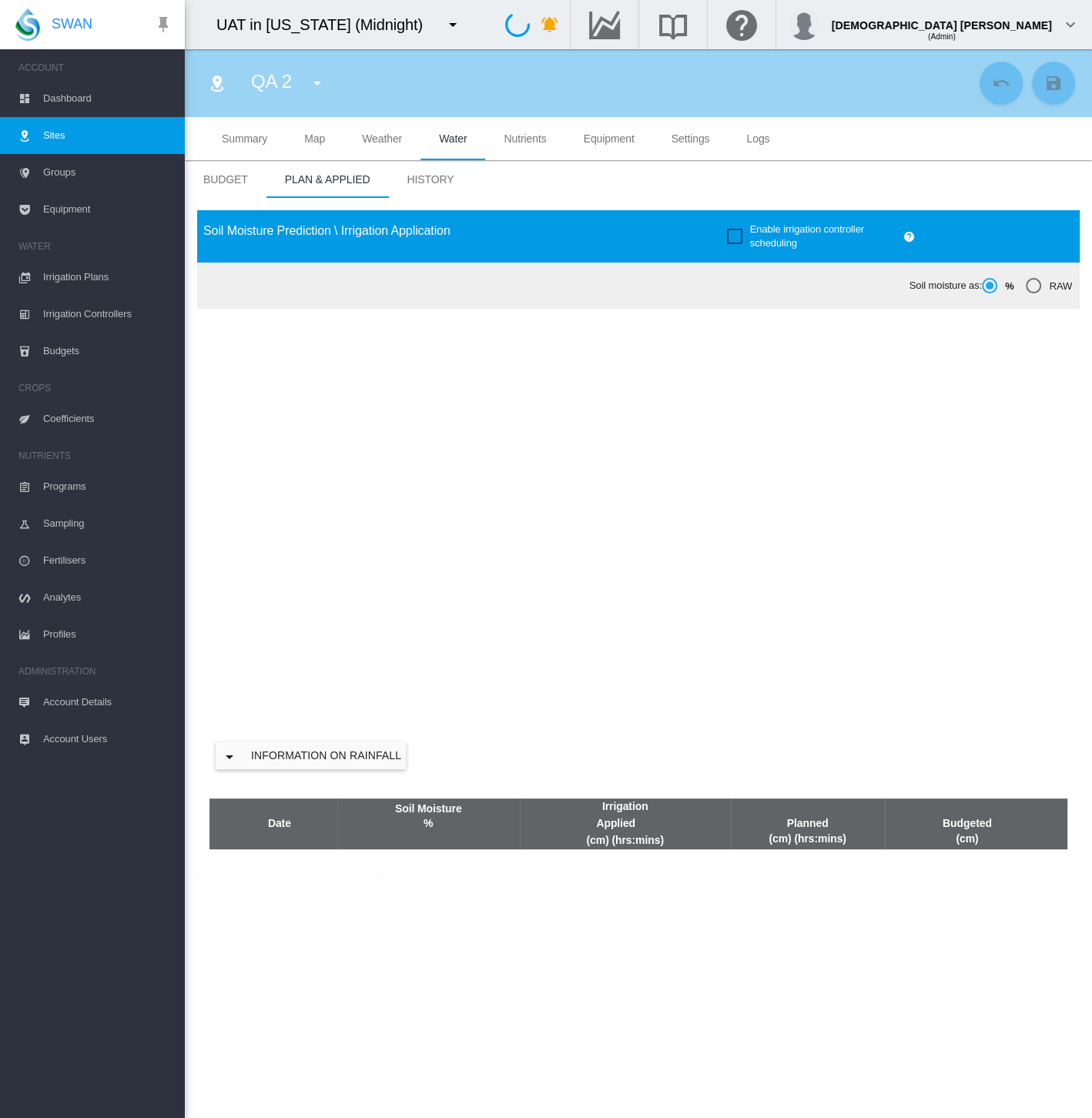
type input "****"
type input "*****"
type input "********"
type input "**********"
type input "***"
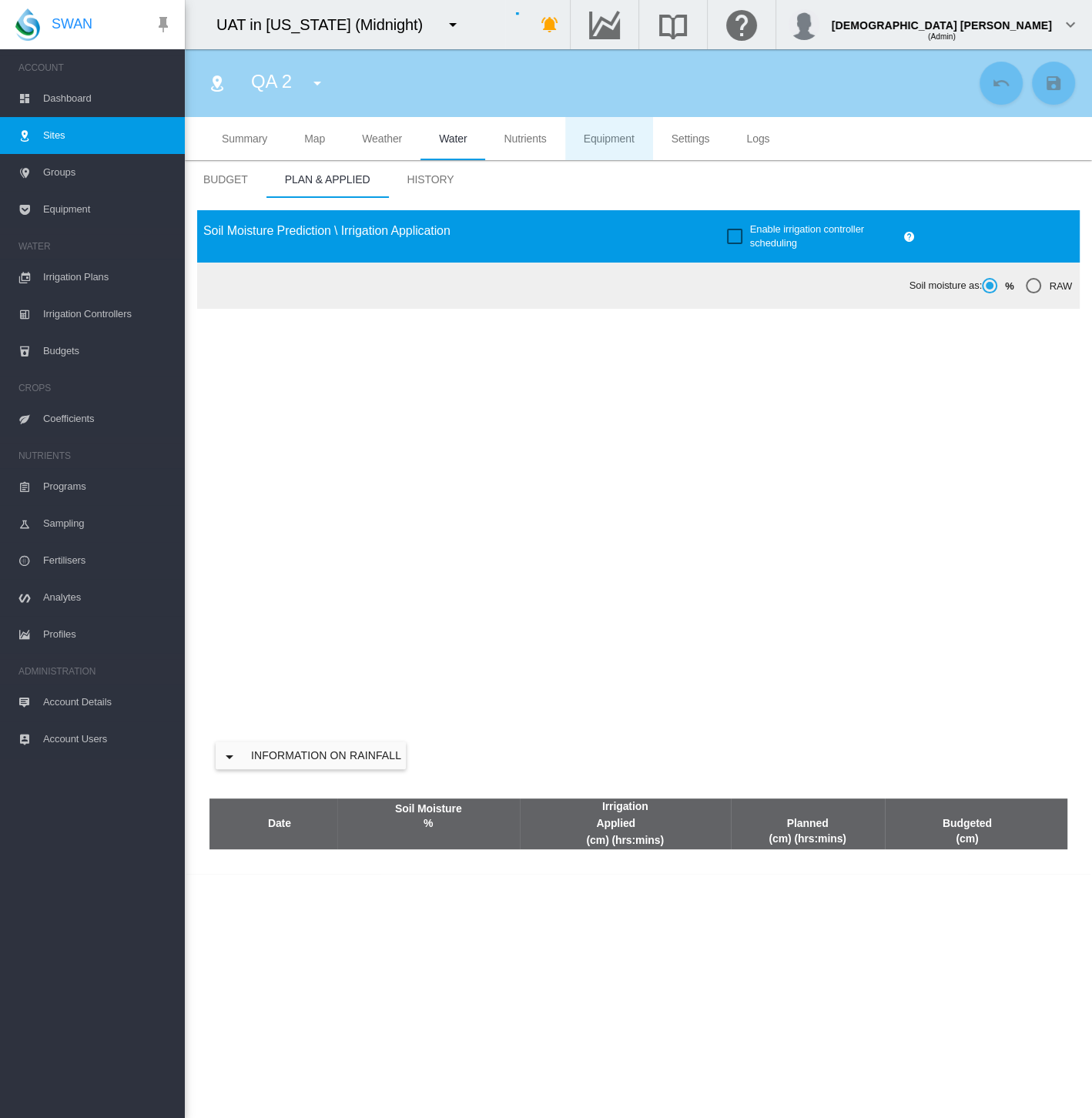
click at [611, 134] on span "Equipment" at bounding box center [609, 139] width 51 height 13
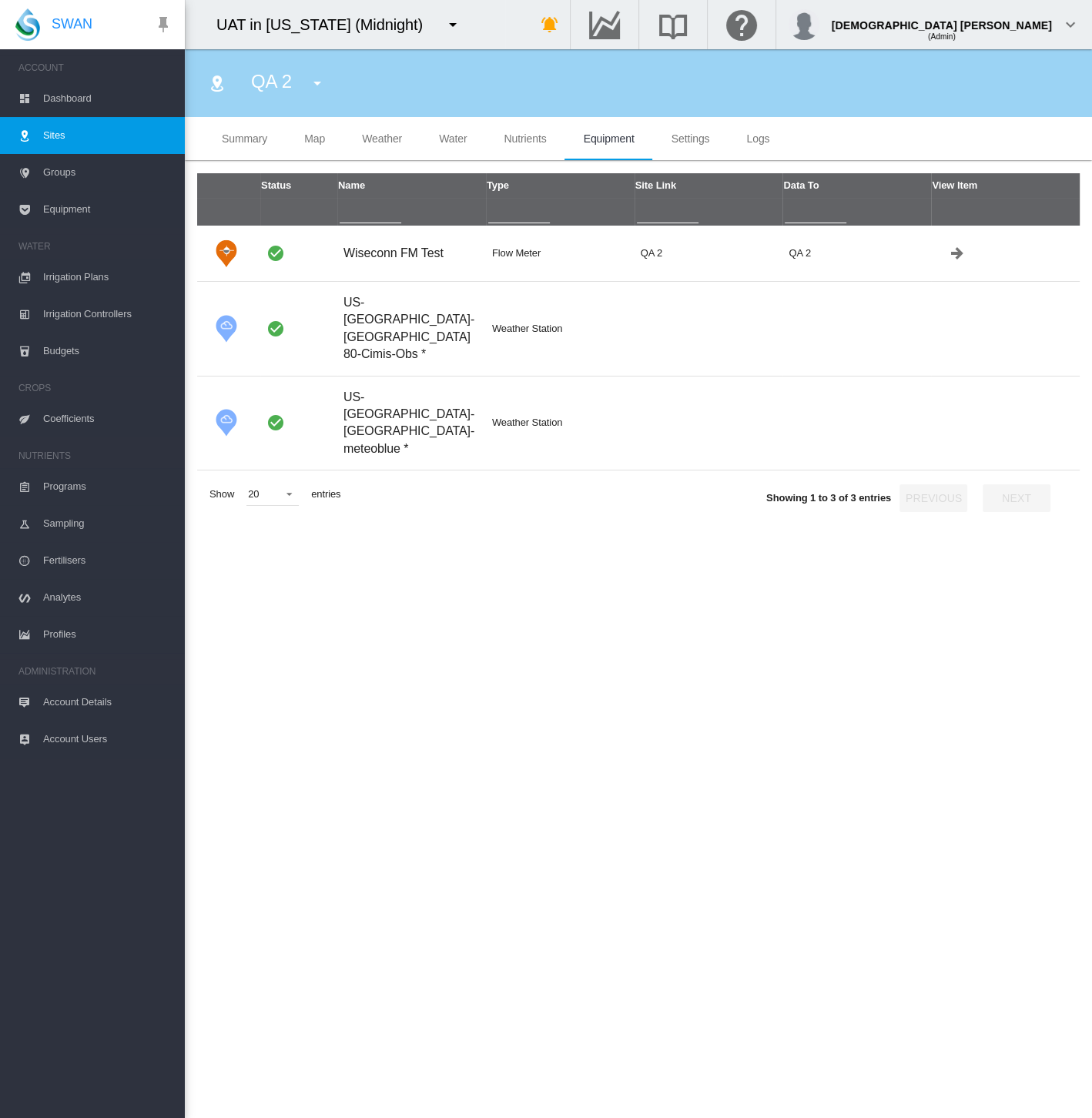
click at [309, 139] on span "Map" at bounding box center [314, 139] width 21 height 13
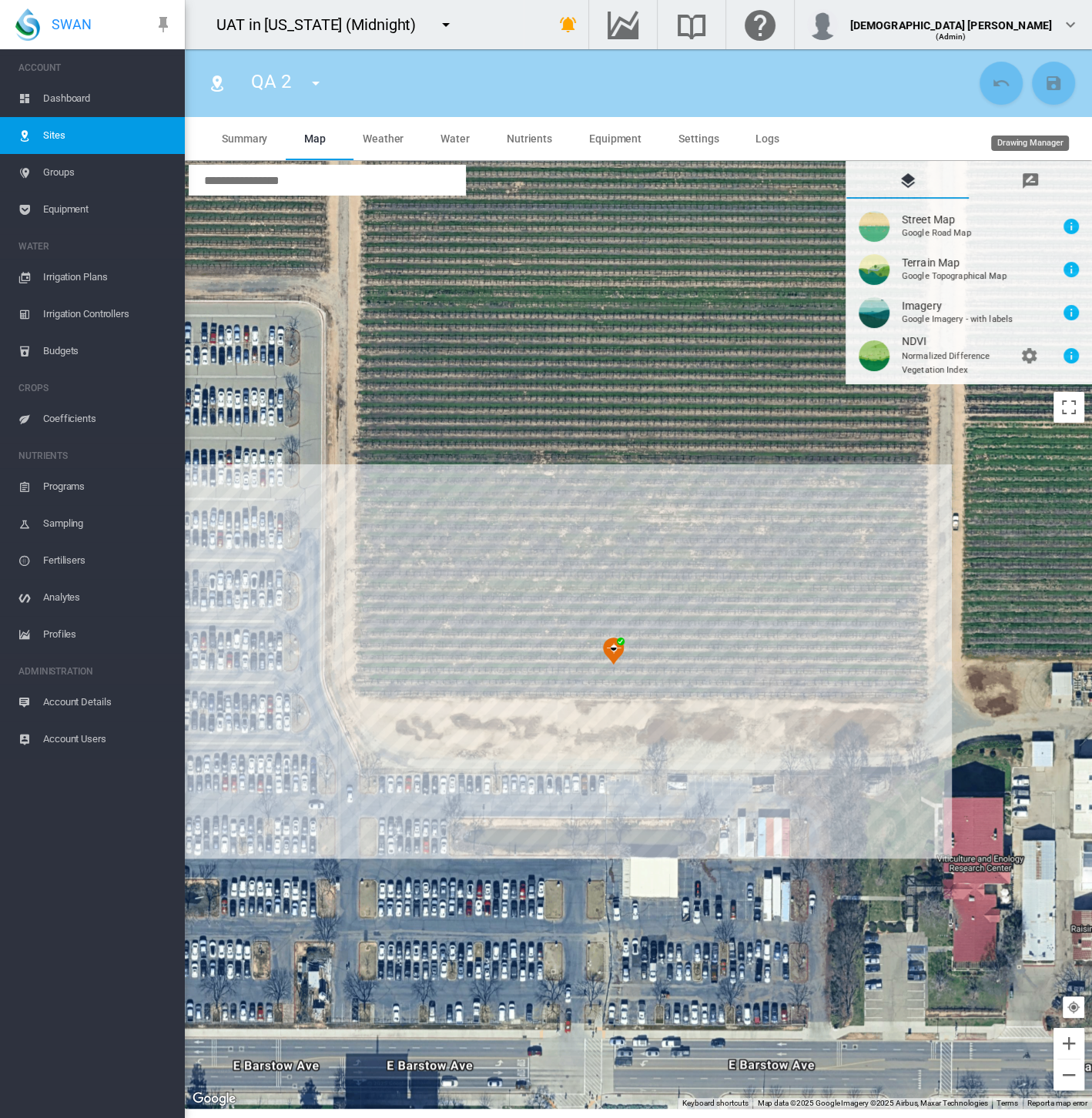
click at [1025, 172] on md-icon "icon-message-draw" at bounding box center [1030, 181] width 19 height 19
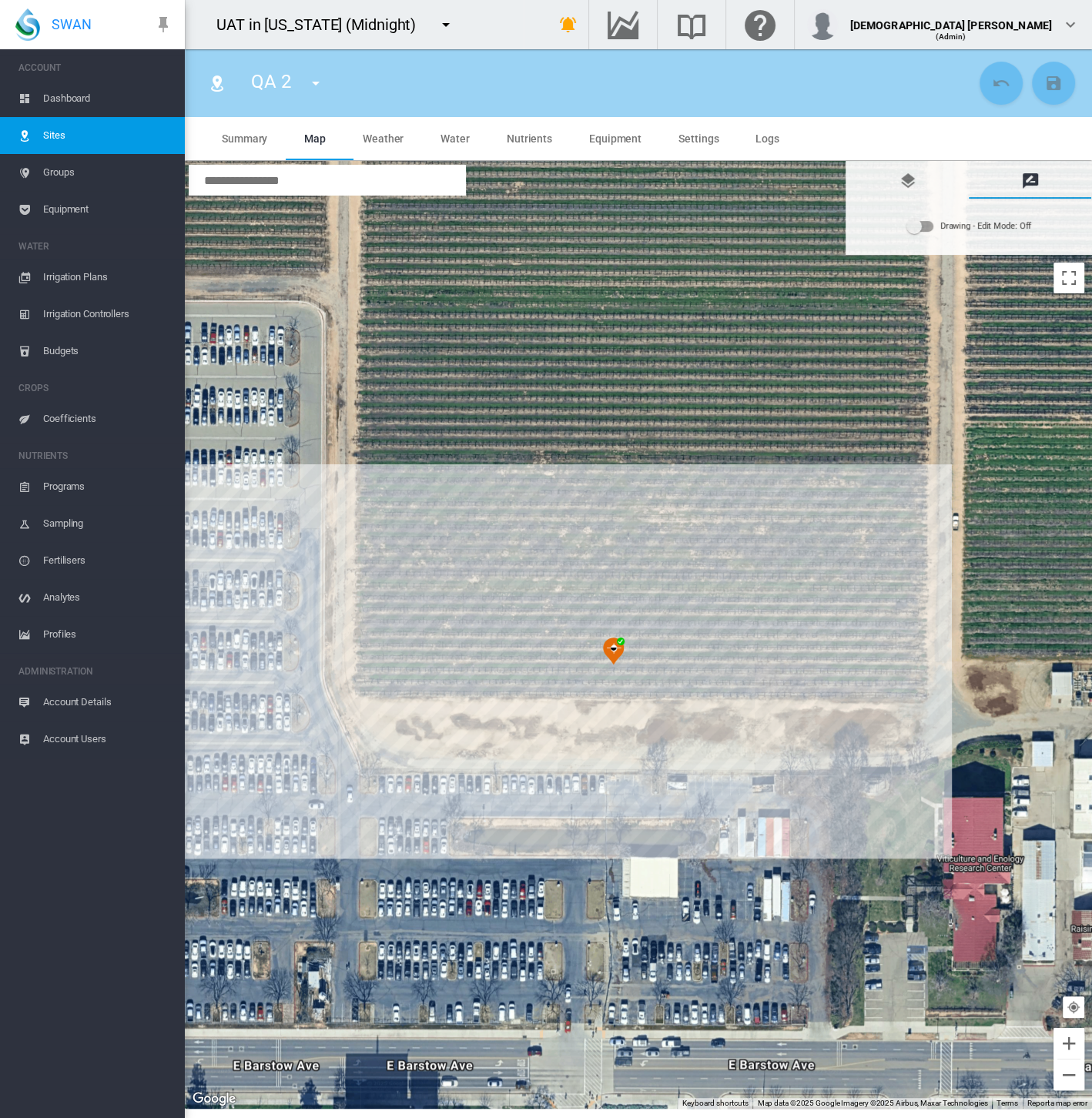
click at [932, 222] on div "Drawing - Edit Mode:\a Off" at bounding box center [920, 226] width 26 height 11
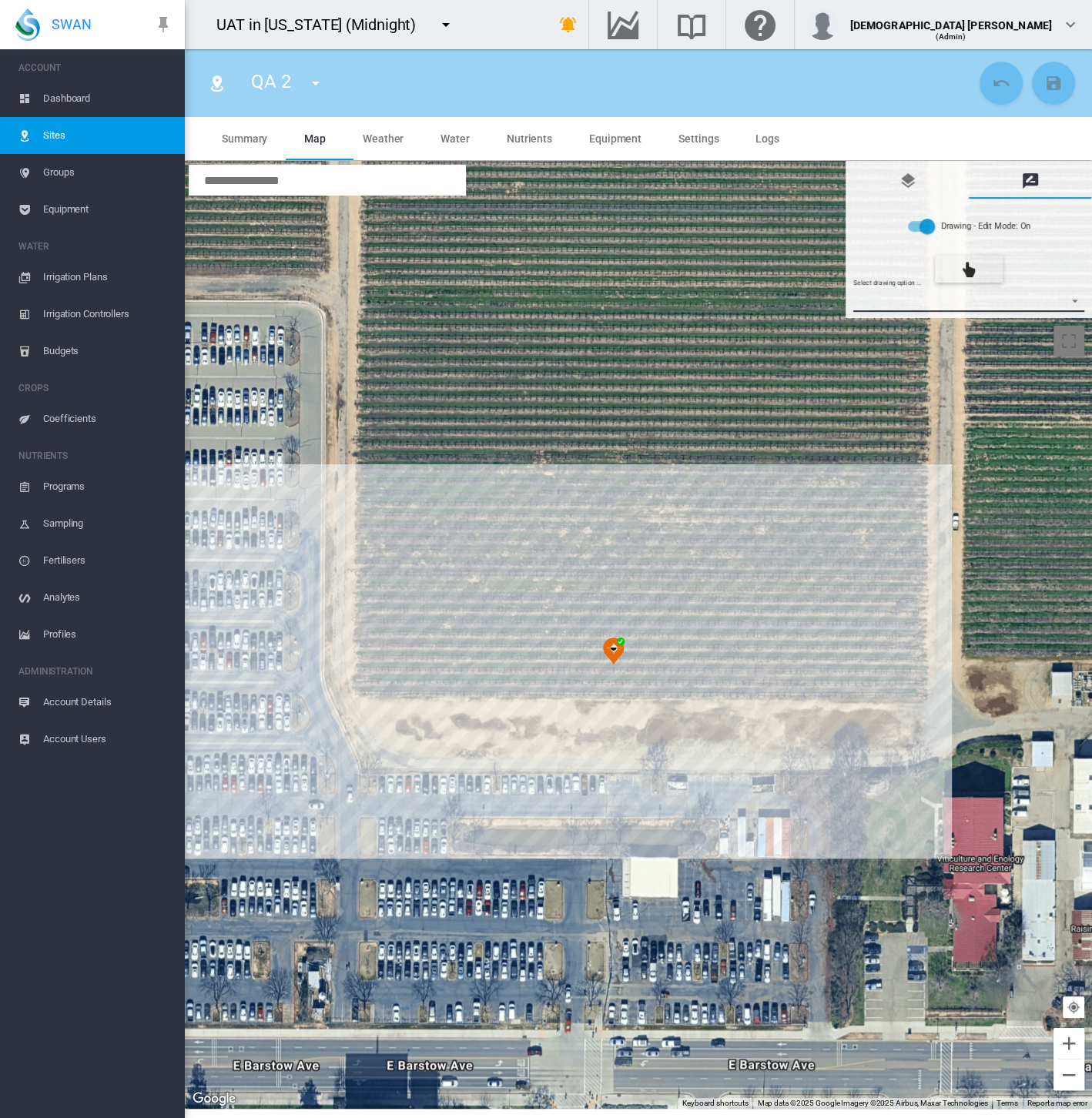
click at [927, 304] on md-select "Select drawing option ... None Site (IMU) Site Health Area Flow Meter Weather S…" at bounding box center [969, 300] width 232 height 23
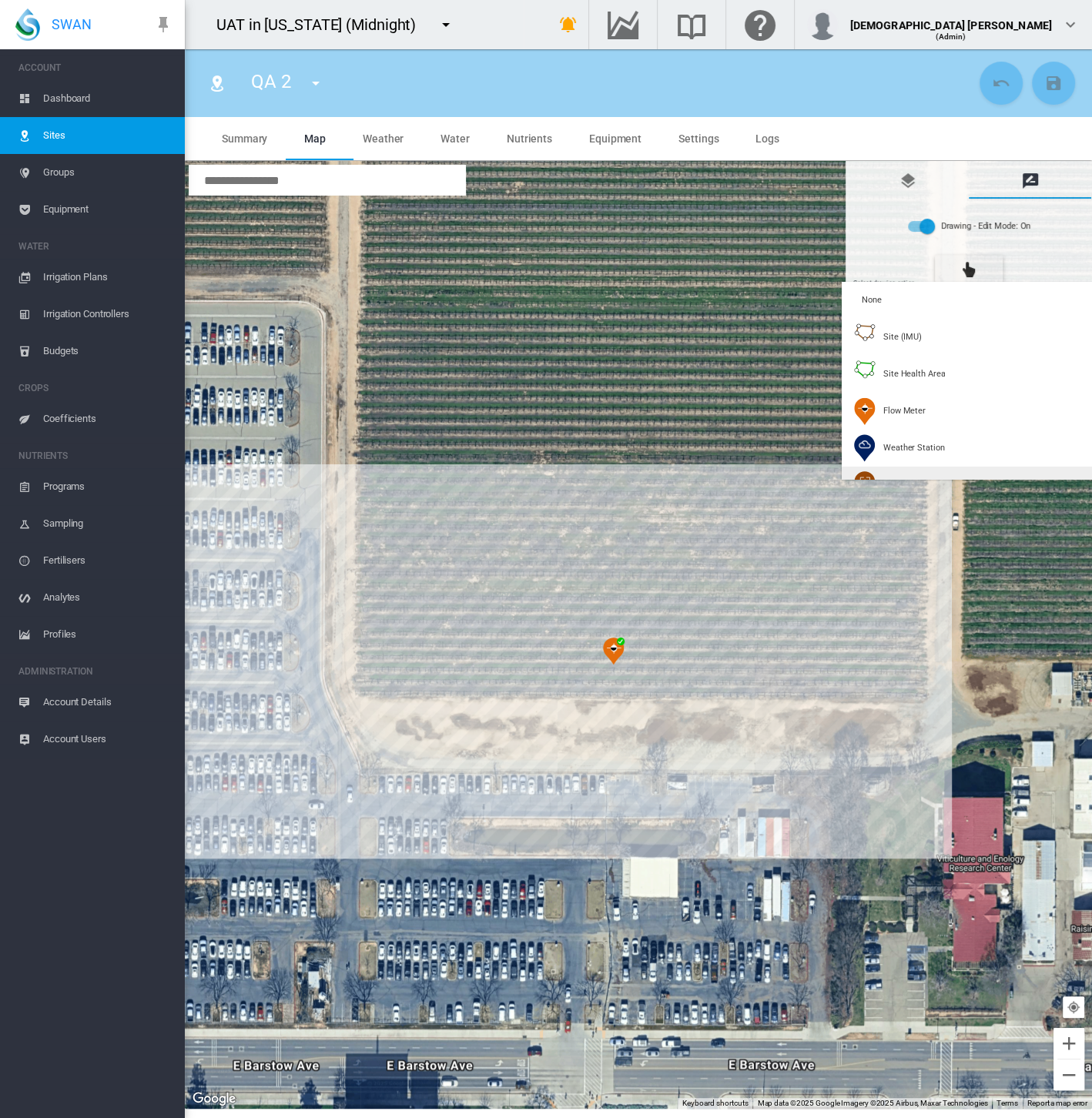
type input "*"
type input "*****"
type input "***"
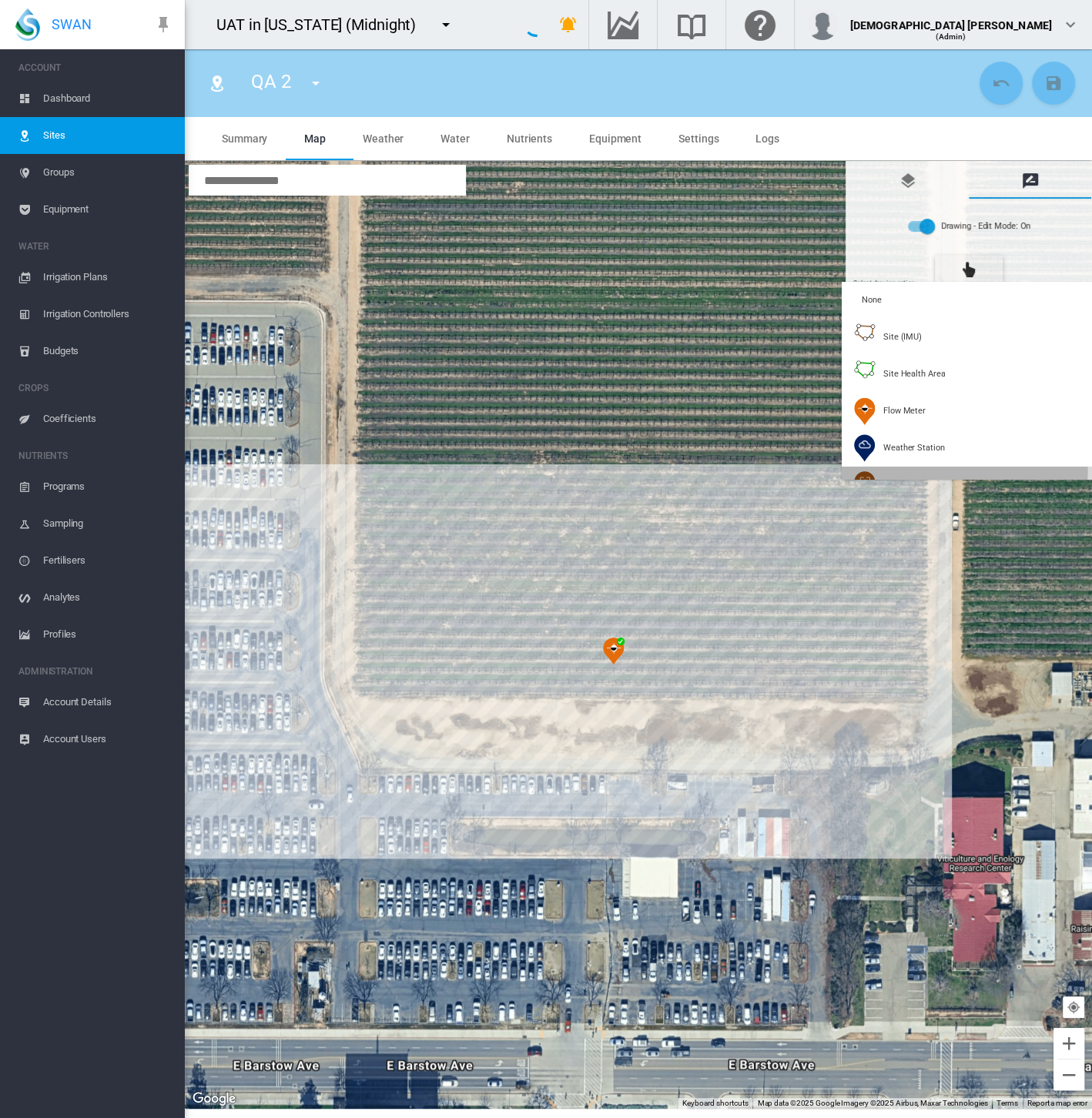
click at [896, 472] on div "Soil Moisture" at bounding box center [893, 485] width 80 height 28
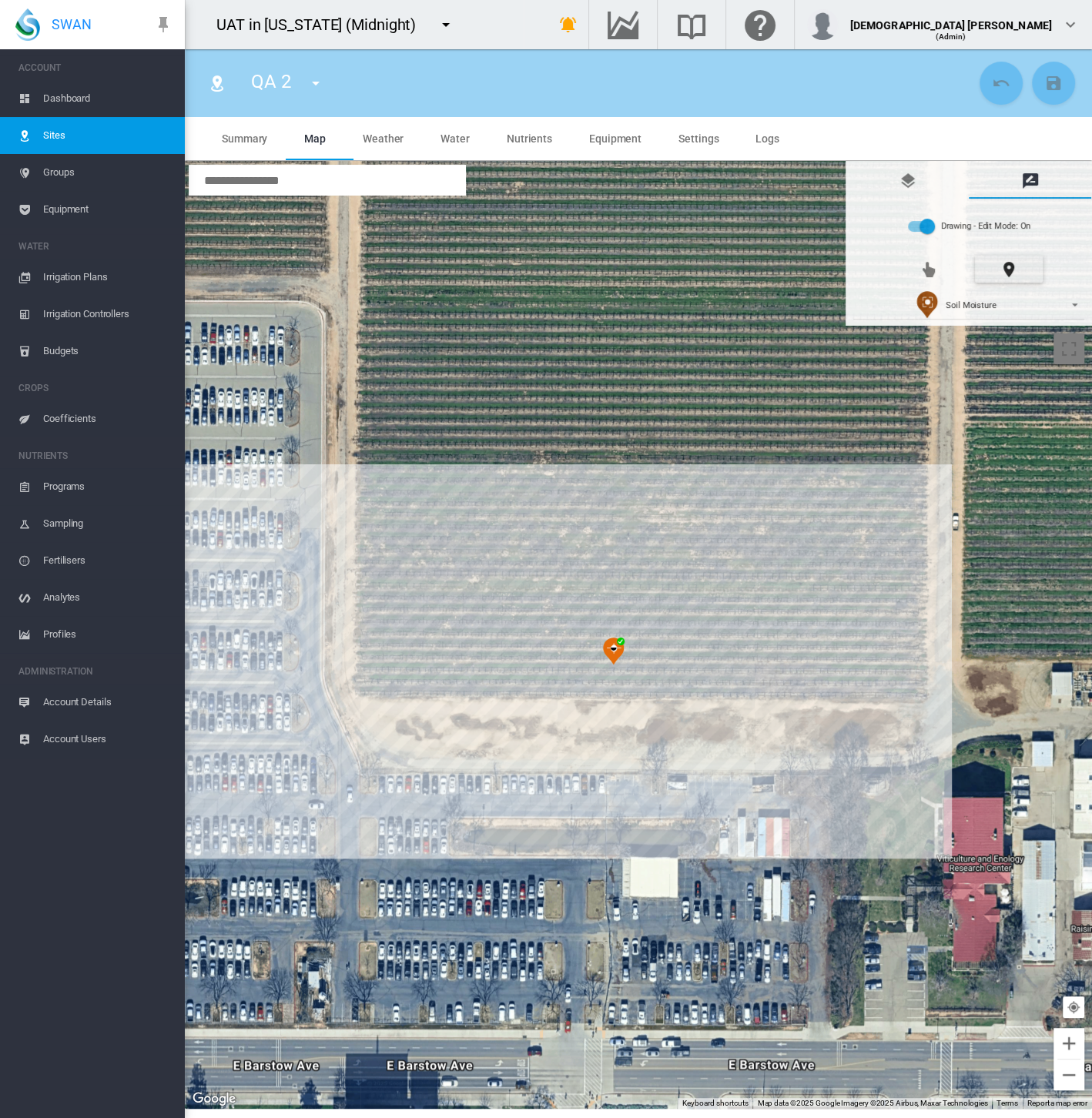
click at [763, 610] on div at bounding box center [638, 635] width 907 height 948
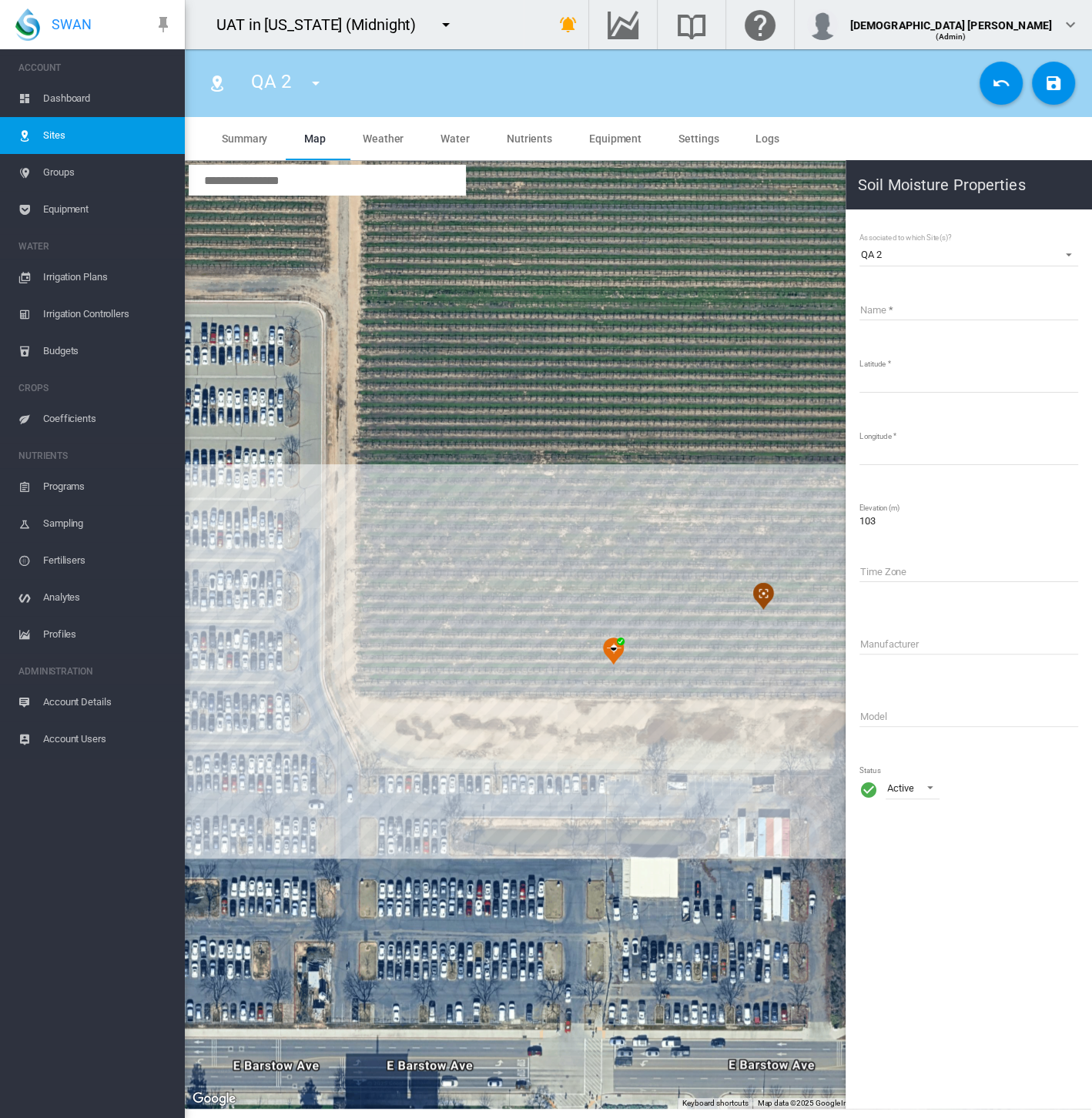
click at [913, 310] on input "Name" at bounding box center [969, 308] width 219 height 23
click at [913, 310] on input "**********" at bounding box center [969, 308] width 219 height 23
click at [875, 306] on input "**********" at bounding box center [969, 308] width 219 height 23
click at [876, 309] on input "**********" at bounding box center [969, 308] width 219 height 23
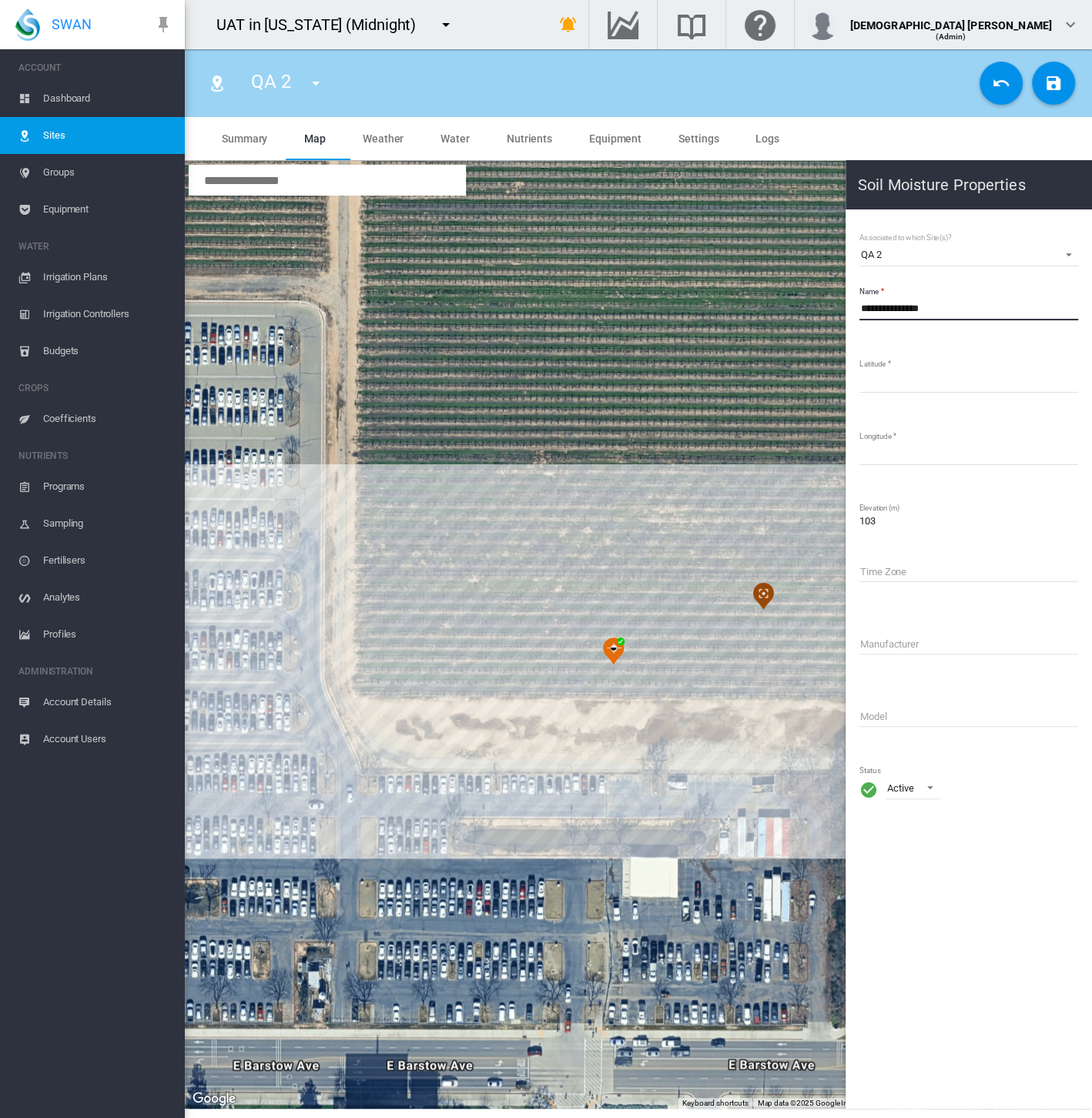
type input "**********"
drag, startPoint x: 1078, startPoint y: 66, endPoint x: 1069, endPoint y: 82, distance: 18.4
click at [1078, 66] on div "QA 2 Aardvark July 2025 QA QA 2 Rubicon Site" at bounding box center [638, 83] width 882 height 43
click at [1069, 82] on button "Save Changes" at bounding box center [1053, 83] width 43 height 43
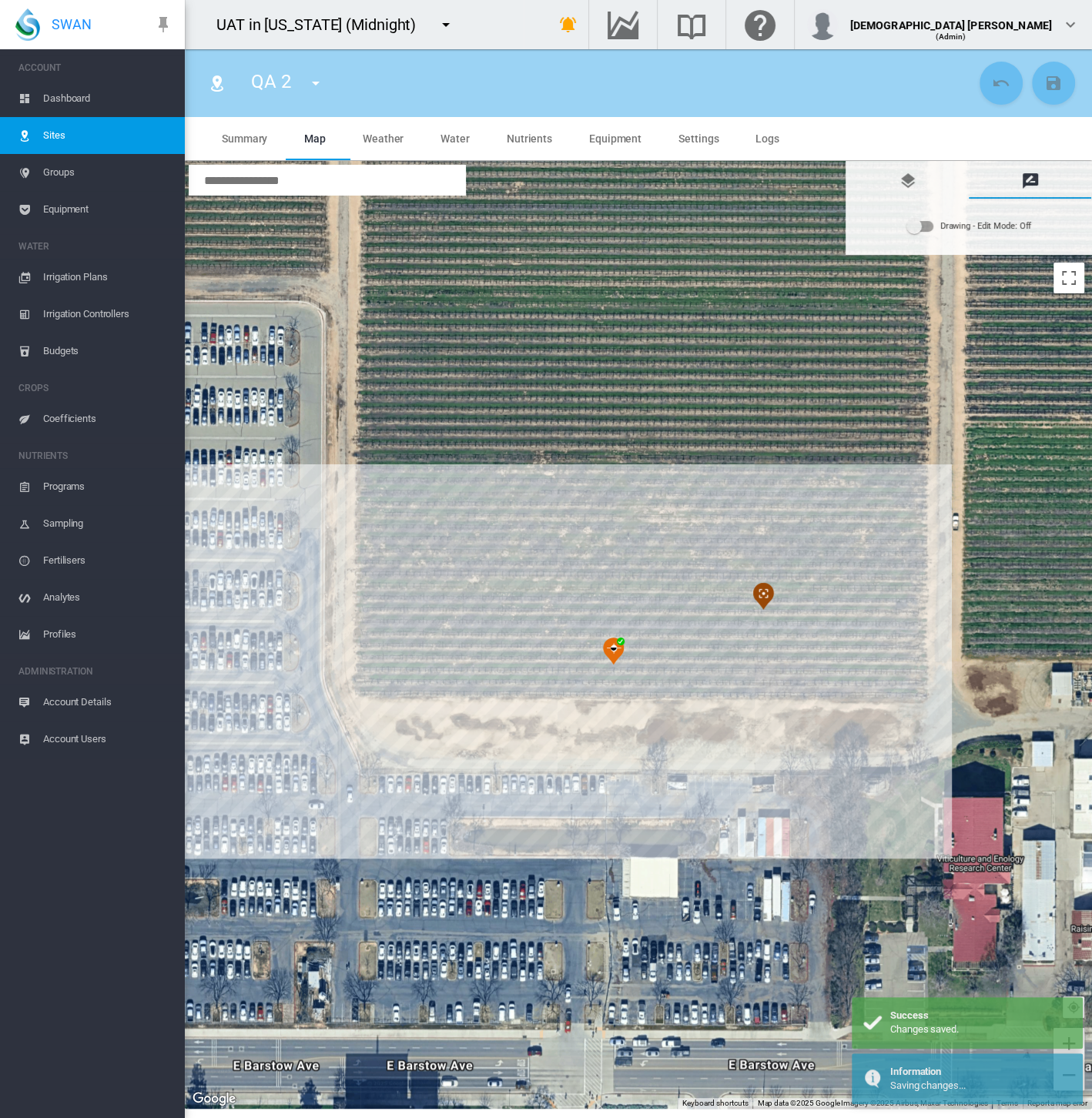
click at [63, 210] on span "Equipment" at bounding box center [107, 210] width 129 height 37
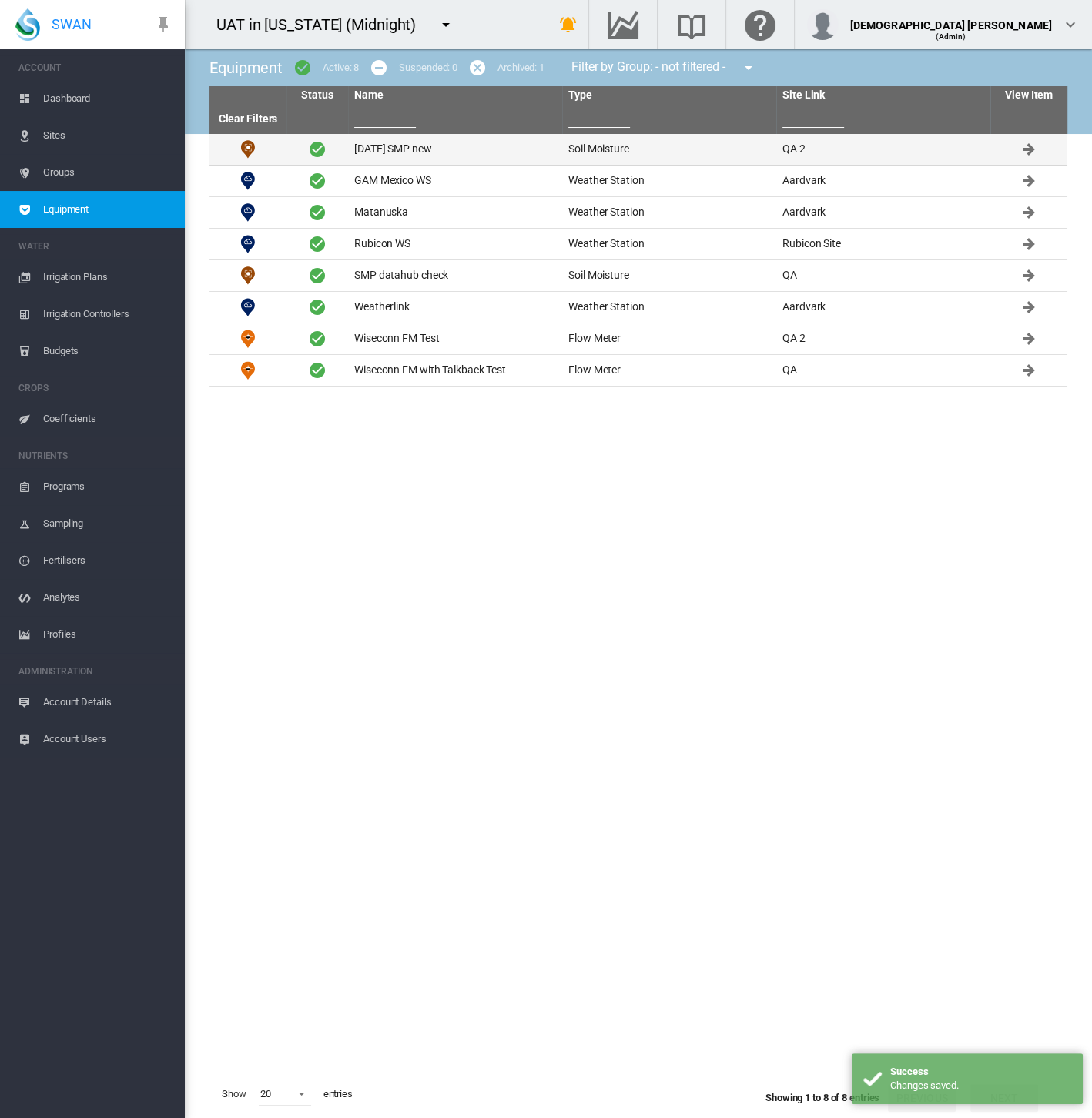
click at [442, 145] on td "Aug2025 SMP new" at bounding box center [455, 150] width 214 height 30
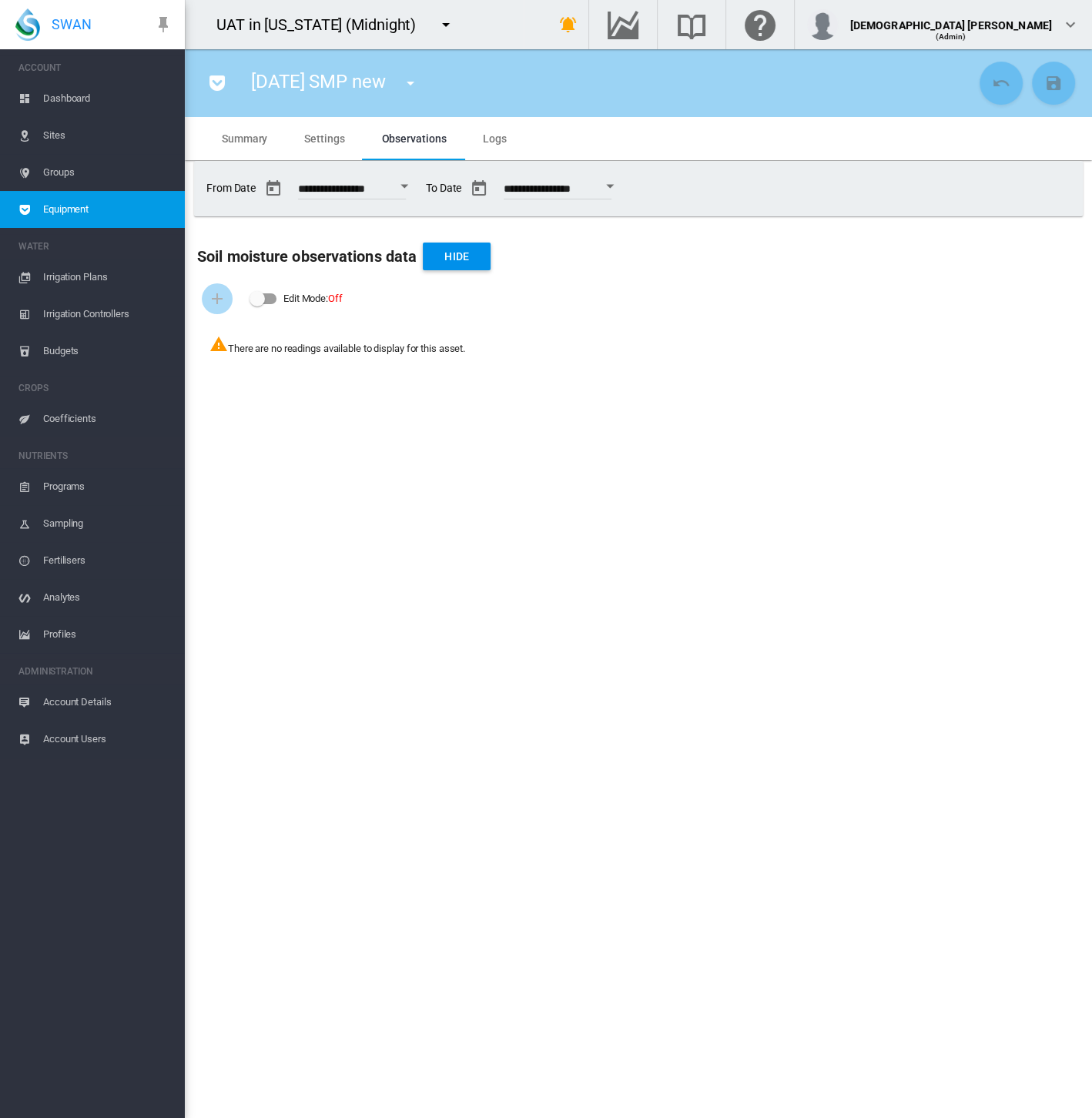
click at [44, 211] on span "Equipment" at bounding box center [107, 210] width 129 height 37
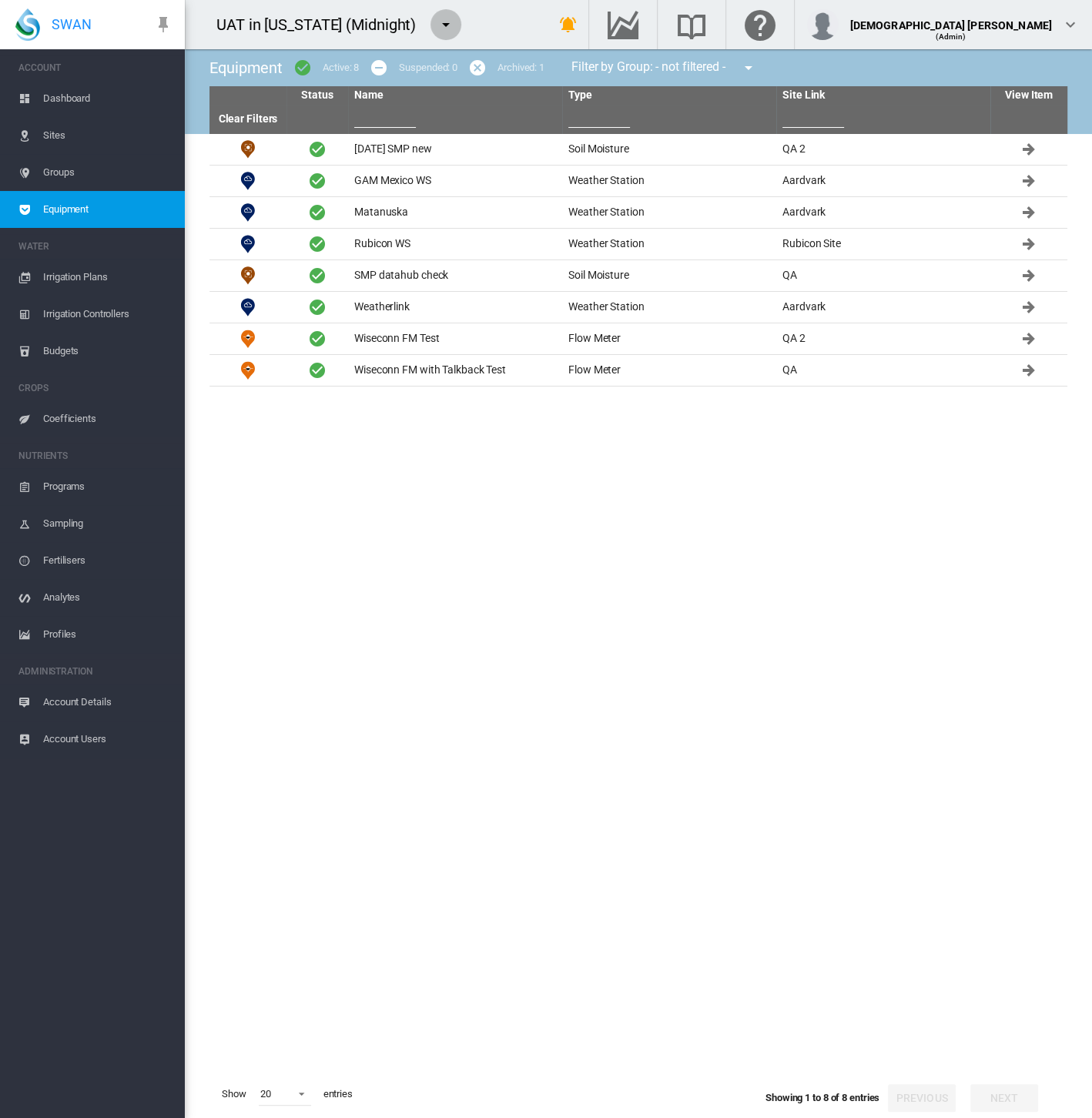
click at [437, 27] on md-icon "icon-menu-down" at bounding box center [446, 25] width 19 height 19
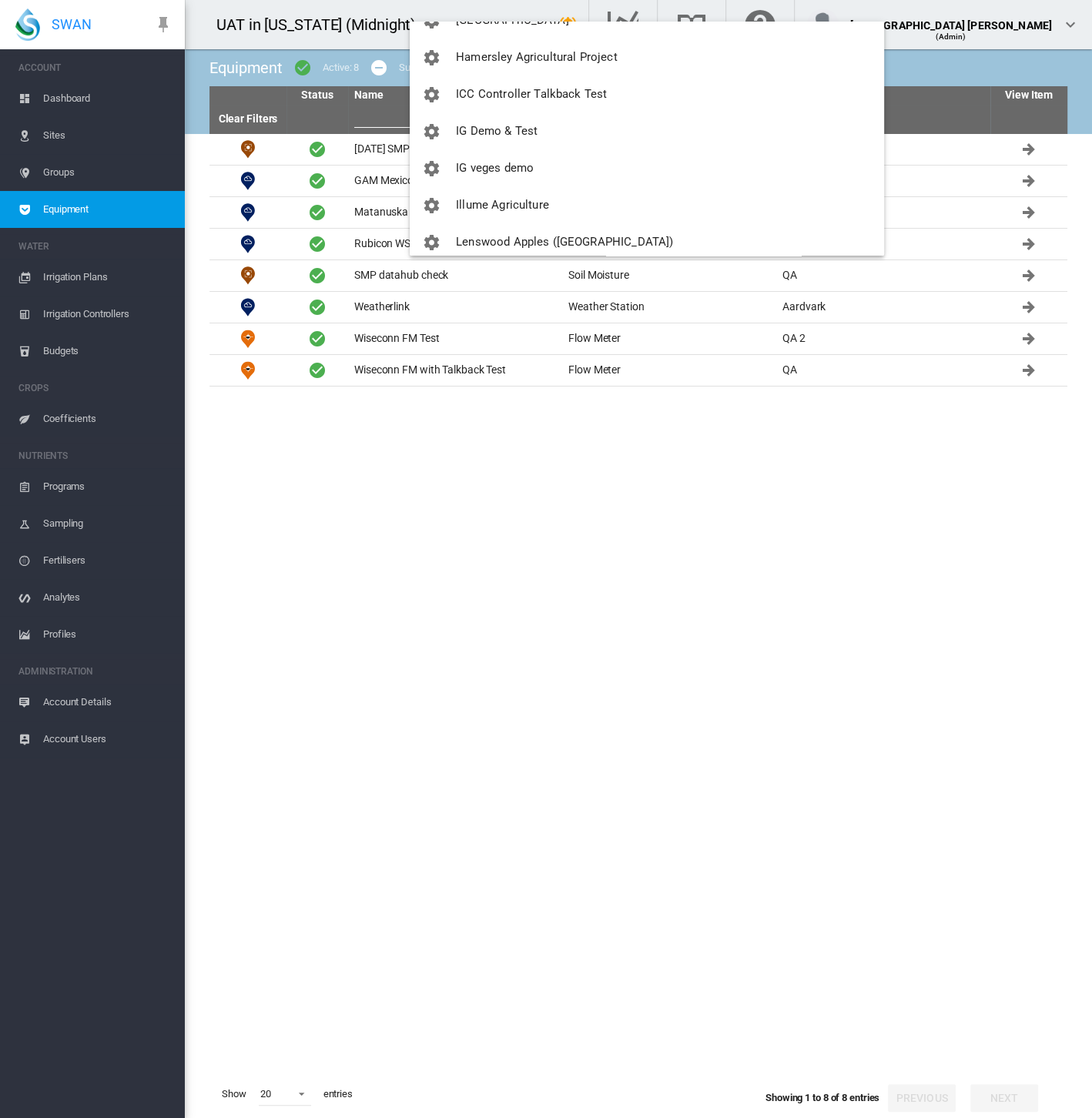
scroll to position [1112, 0]
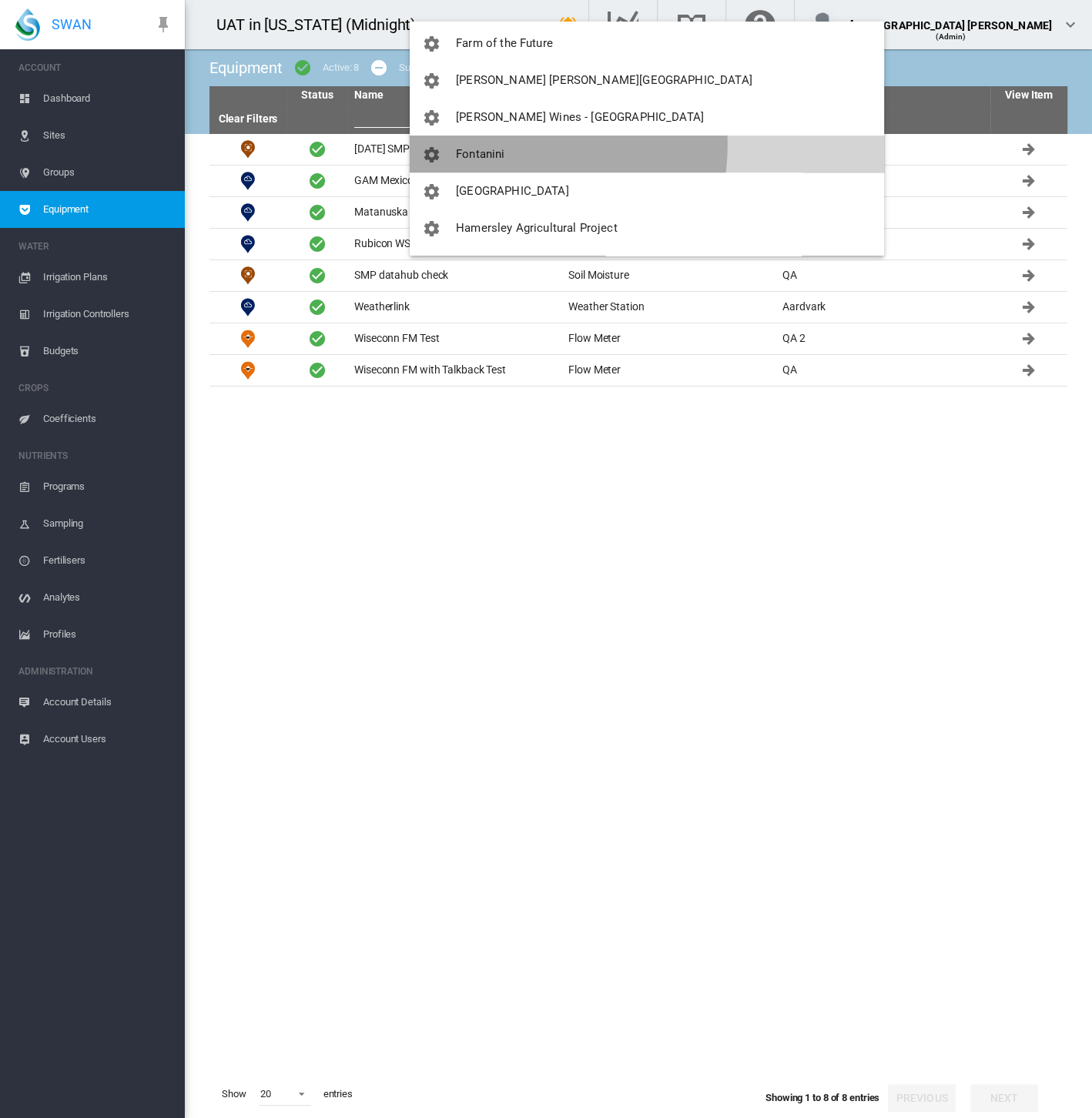
click at [502, 144] on button "Fontanini" at bounding box center [647, 154] width 474 height 37
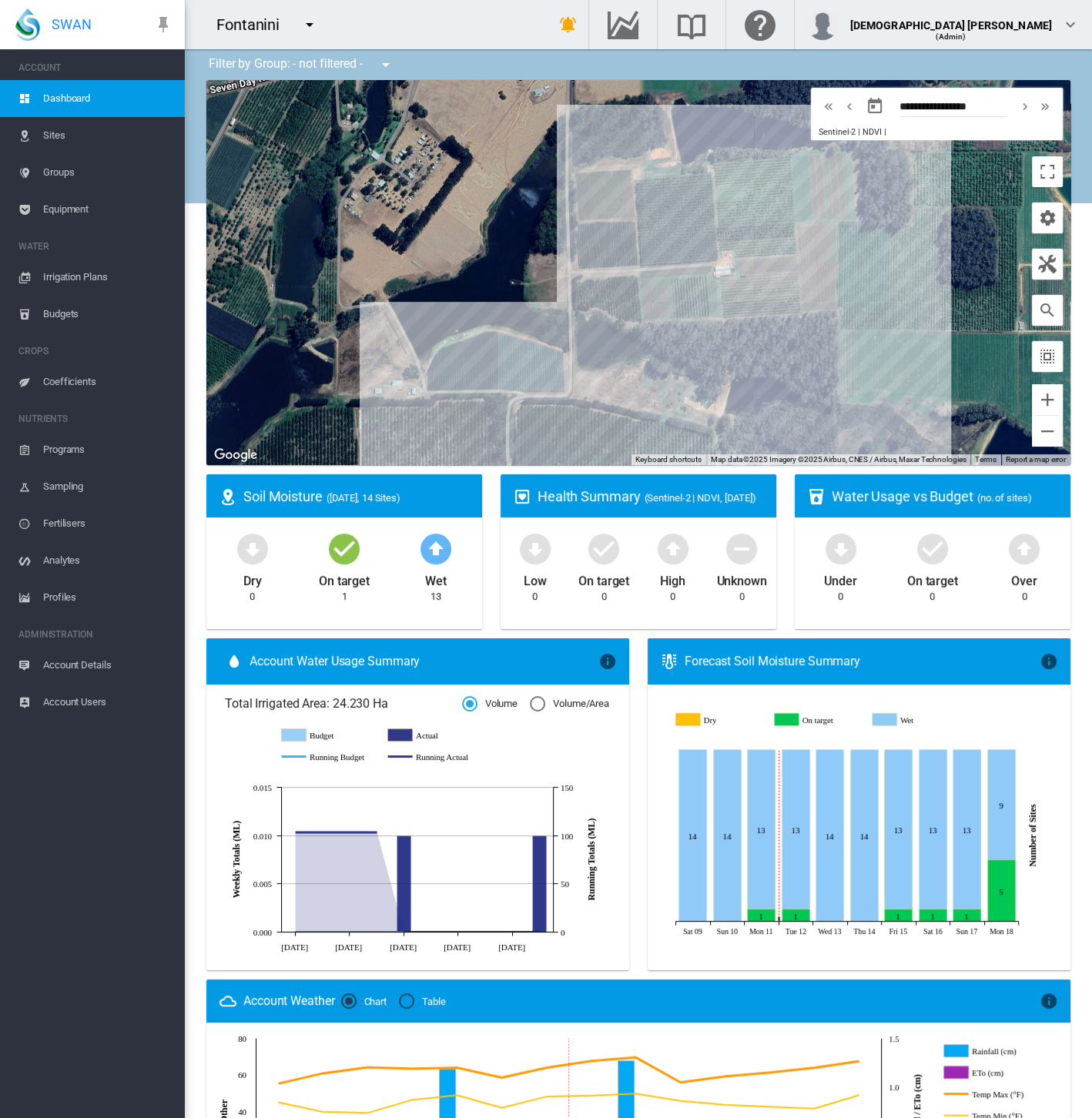
click at [57, 203] on span "Equipment" at bounding box center [107, 210] width 129 height 37
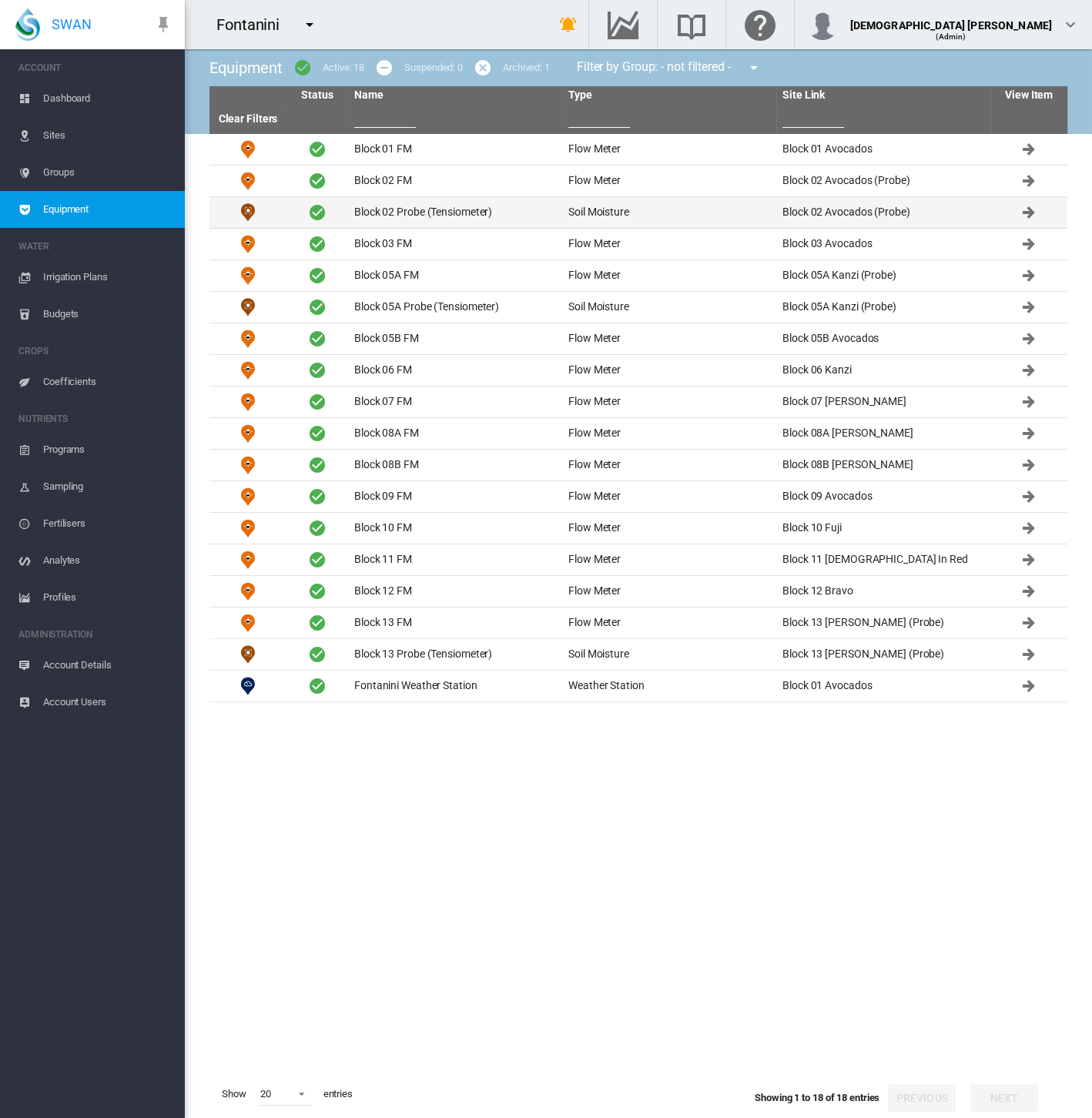
click at [422, 211] on td "Block 02 Probe (Tensiometer)" at bounding box center [455, 212] width 214 height 30
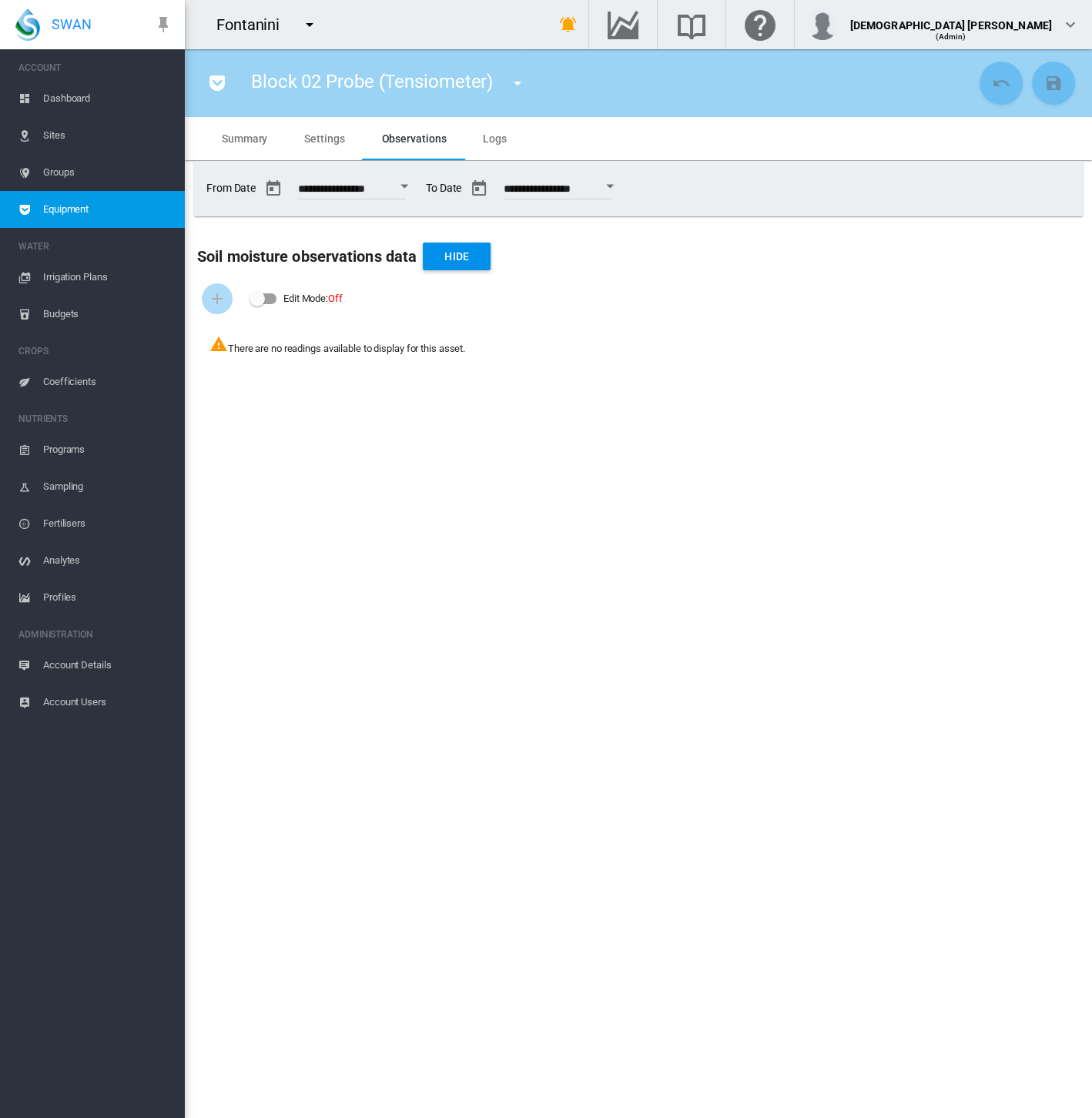
click at [116, 203] on span "Equipment" at bounding box center [107, 210] width 129 height 37
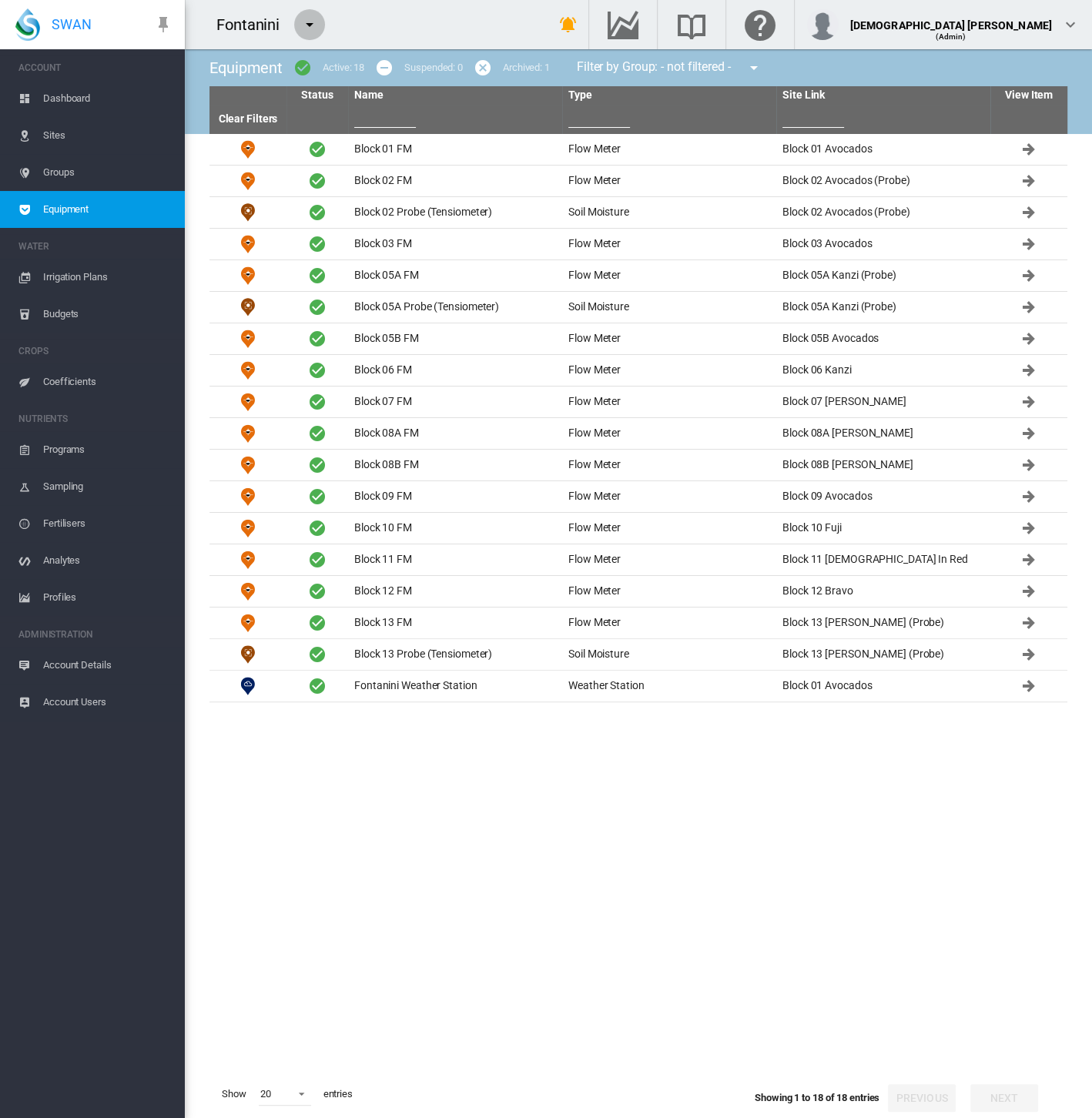
click at [312, 27] on md-icon "icon-menu-down" at bounding box center [309, 25] width 19 height 19
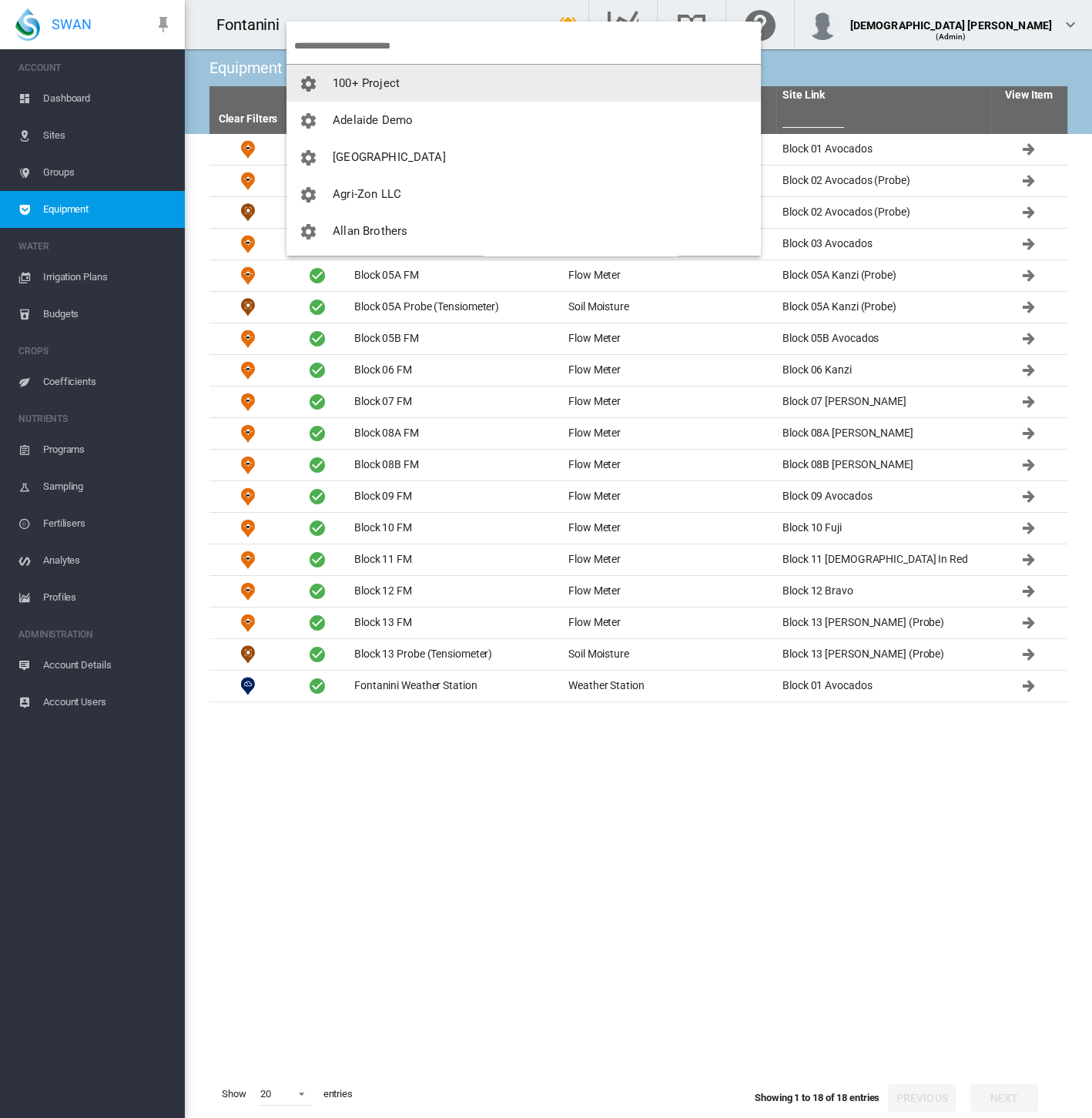
scroll to position [85, 0]
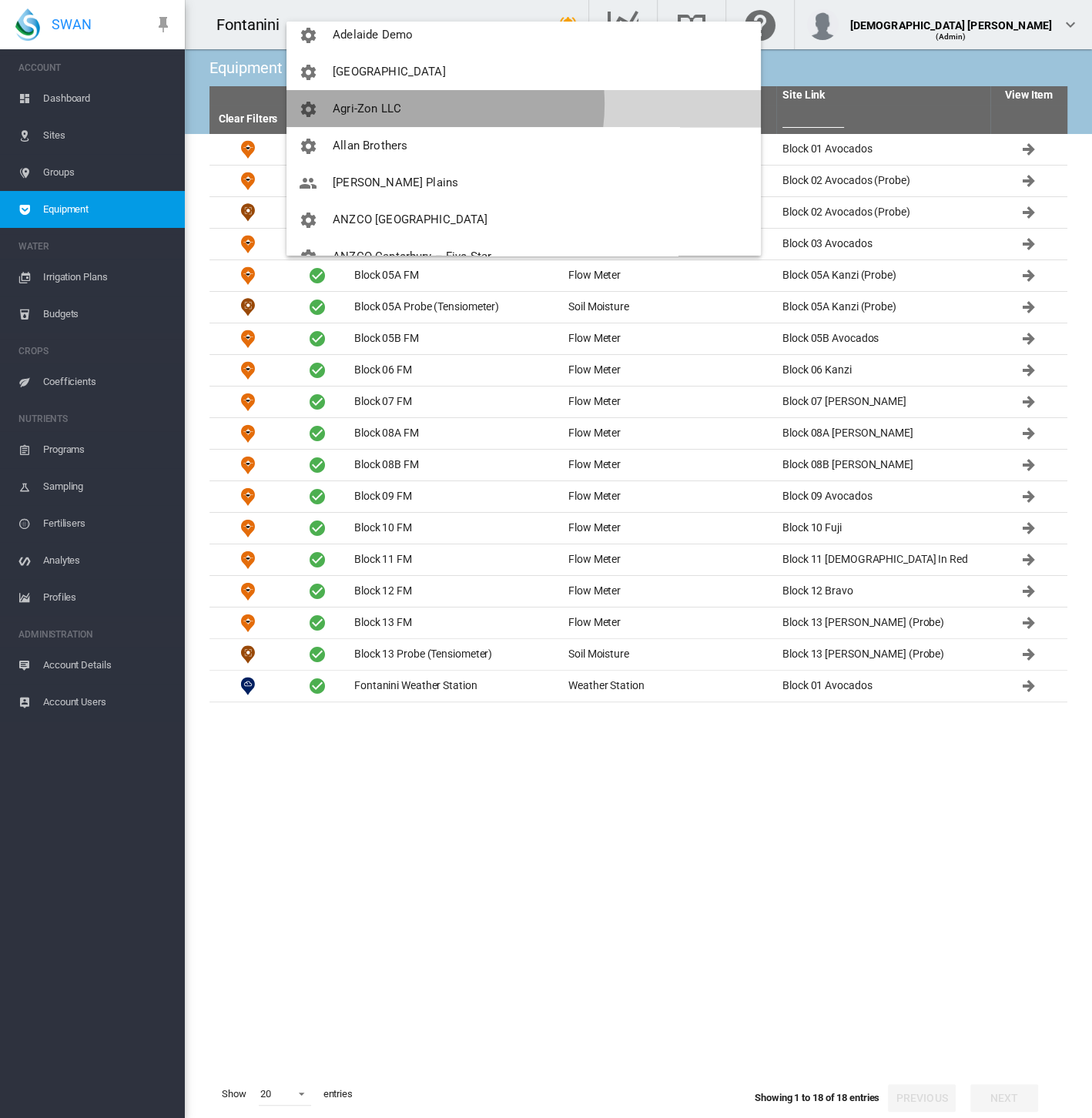
click at [420, 104] on button "Agri-Zon LLC" at bounding box center [523, 109] width 474 height 37
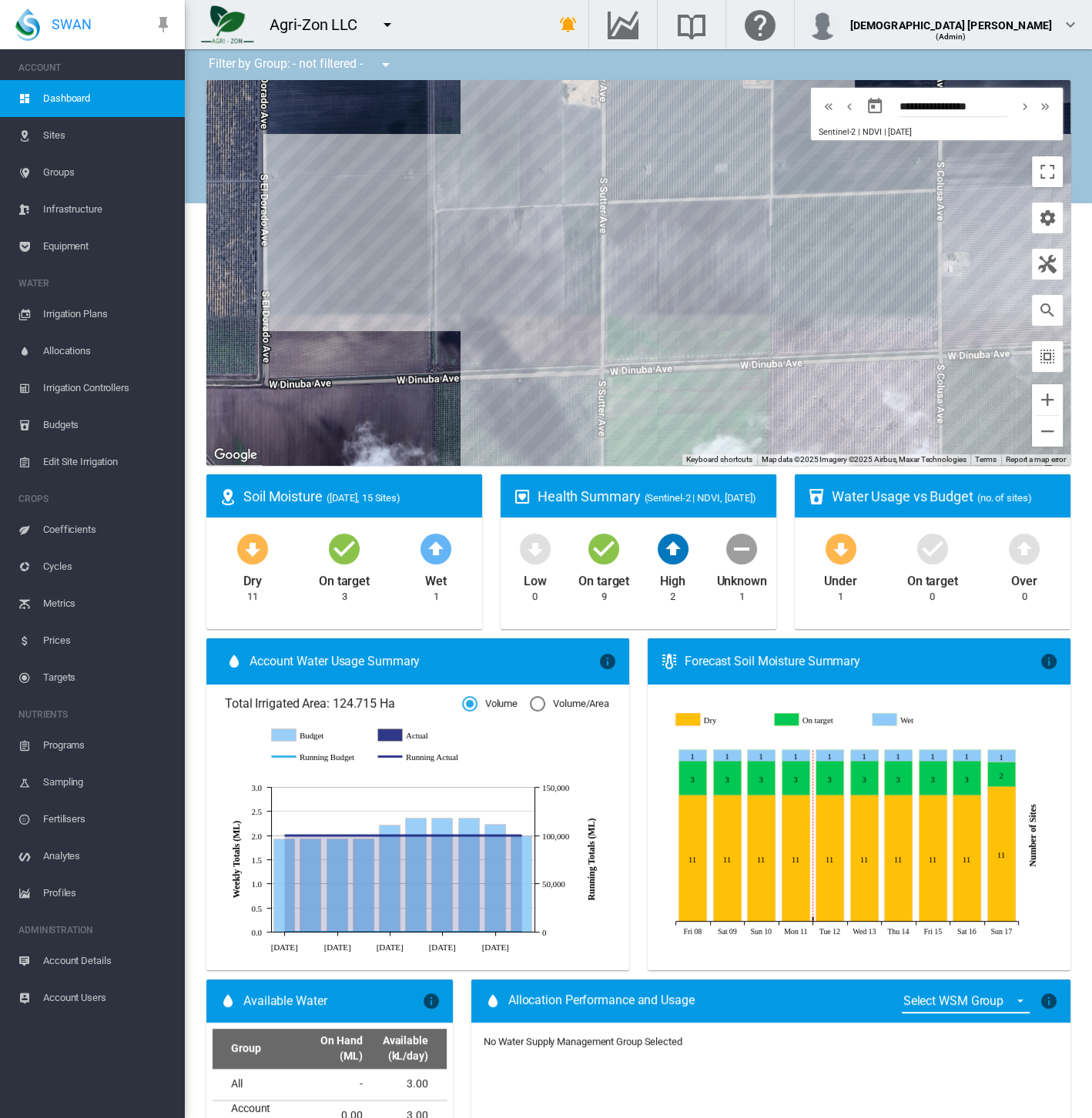
click at [106, 245] on span "Equipment" at bounding box center [107, 247] width 129 height 37
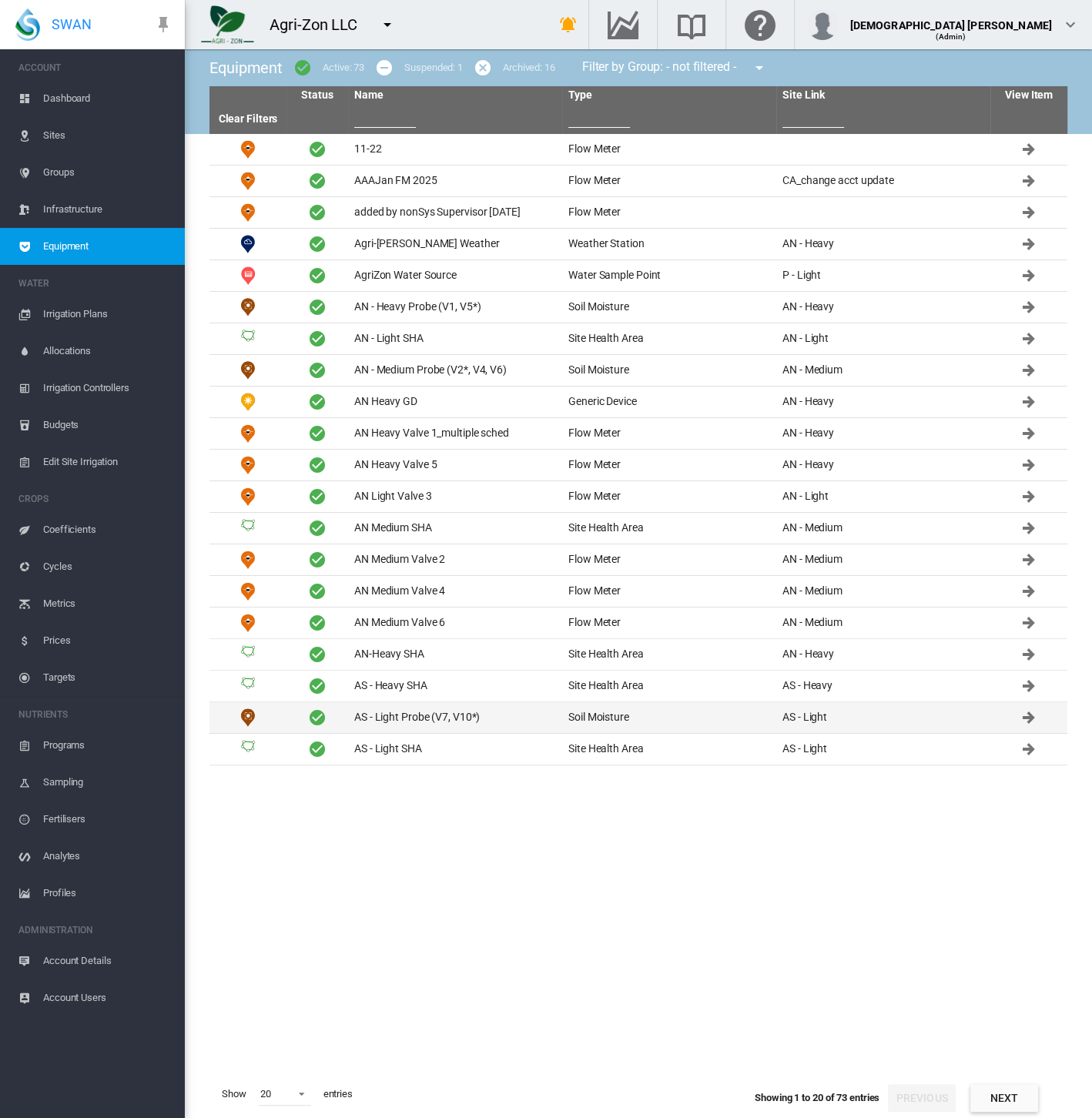
click at [434, 709] on td "AS - Light Probe (V7, V10*)" at bounding box center [455, 717] width 214 height 30
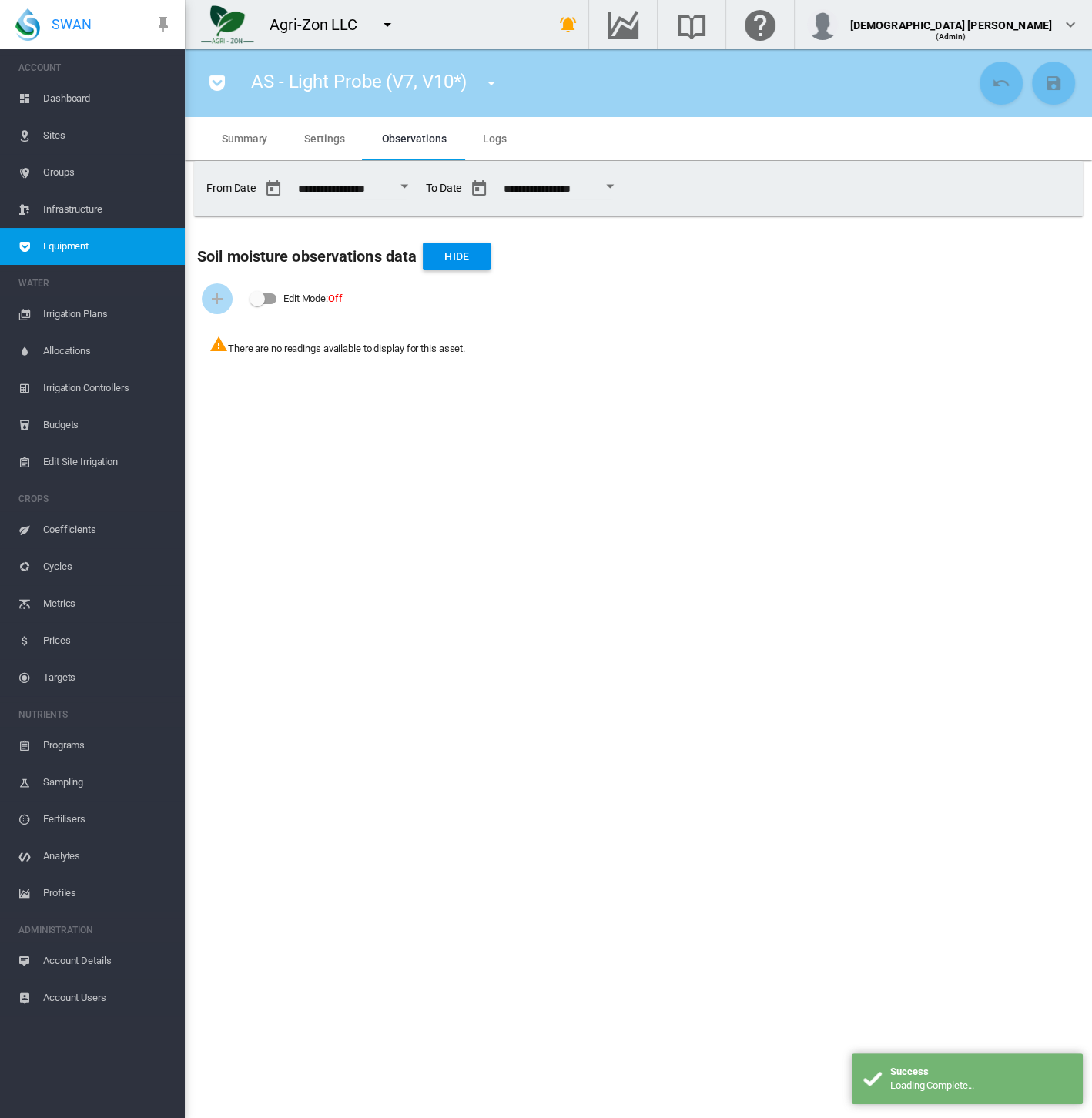
click at [325, 139] on span "Settings" at bounding box center [324, 139] width 40 height 13
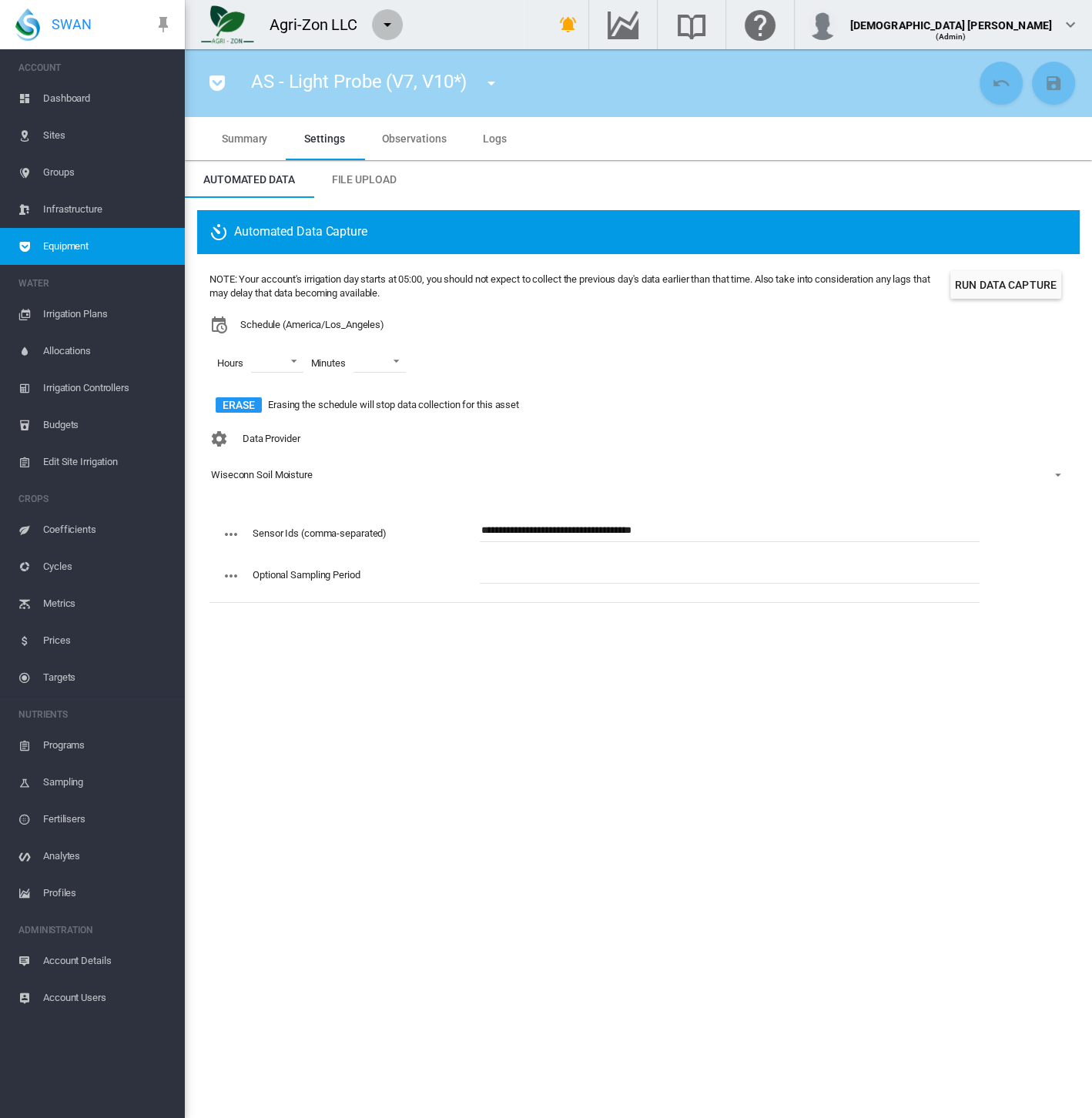
click at [385, 27] on md-icon "icon-menu-down" at bounding box center [387, 25] width 19 height 19
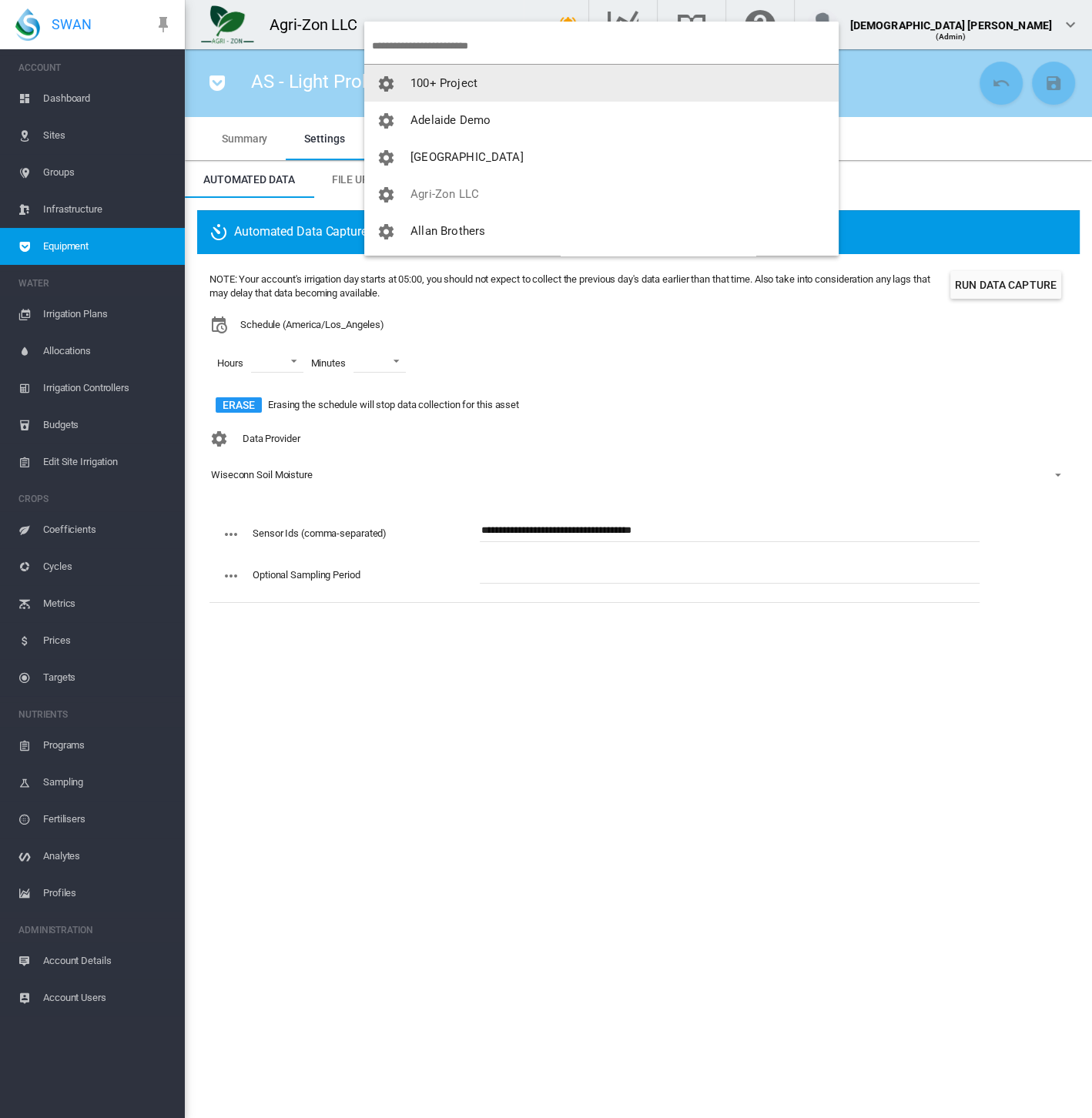
click at [430, 79] on span "100+ Project" at bounding box center [444, 83] width 67 height 14
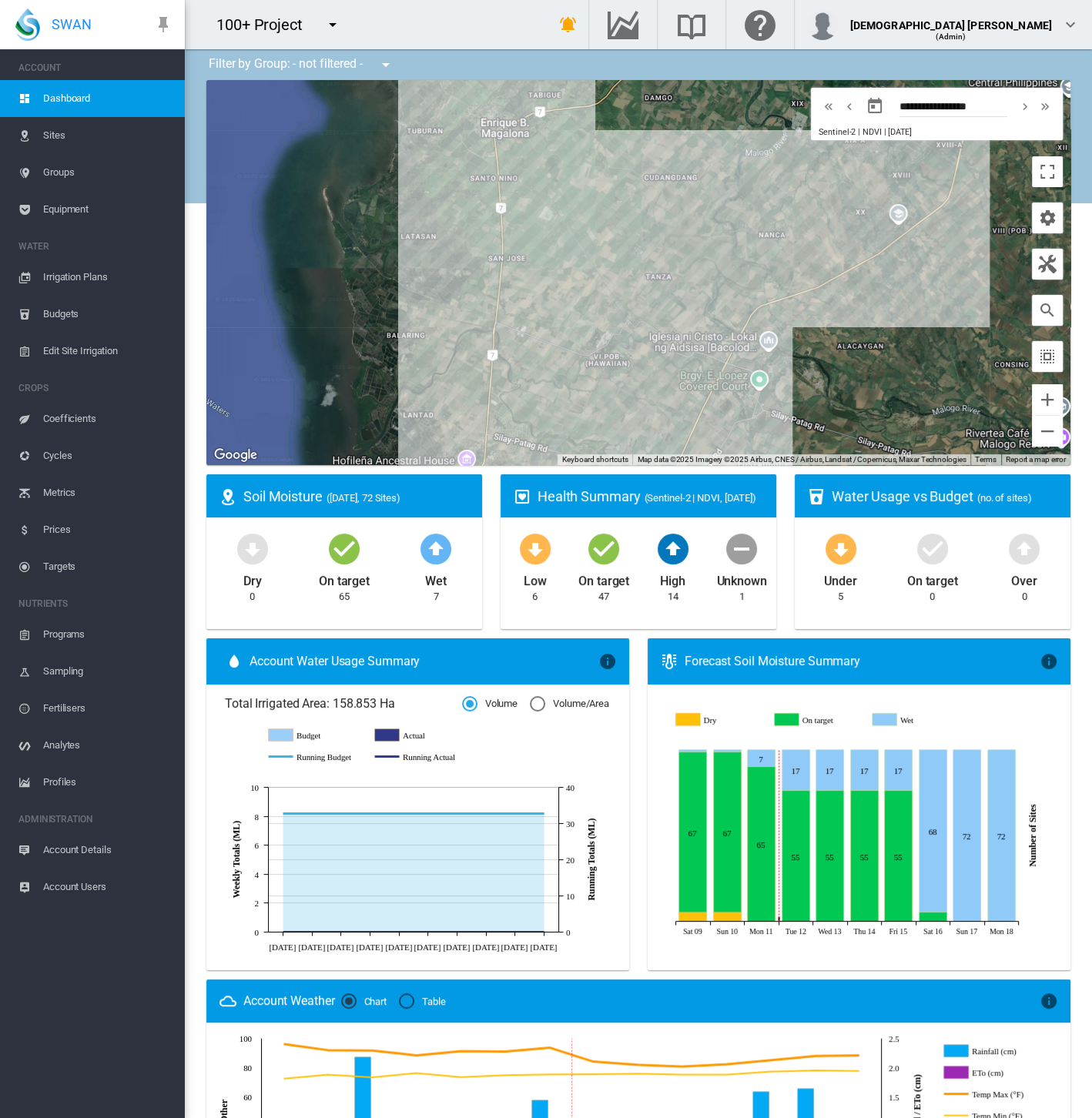
click at [90, 212] on span "Equipment" at bounding box center [107, 210] width 129 height 37
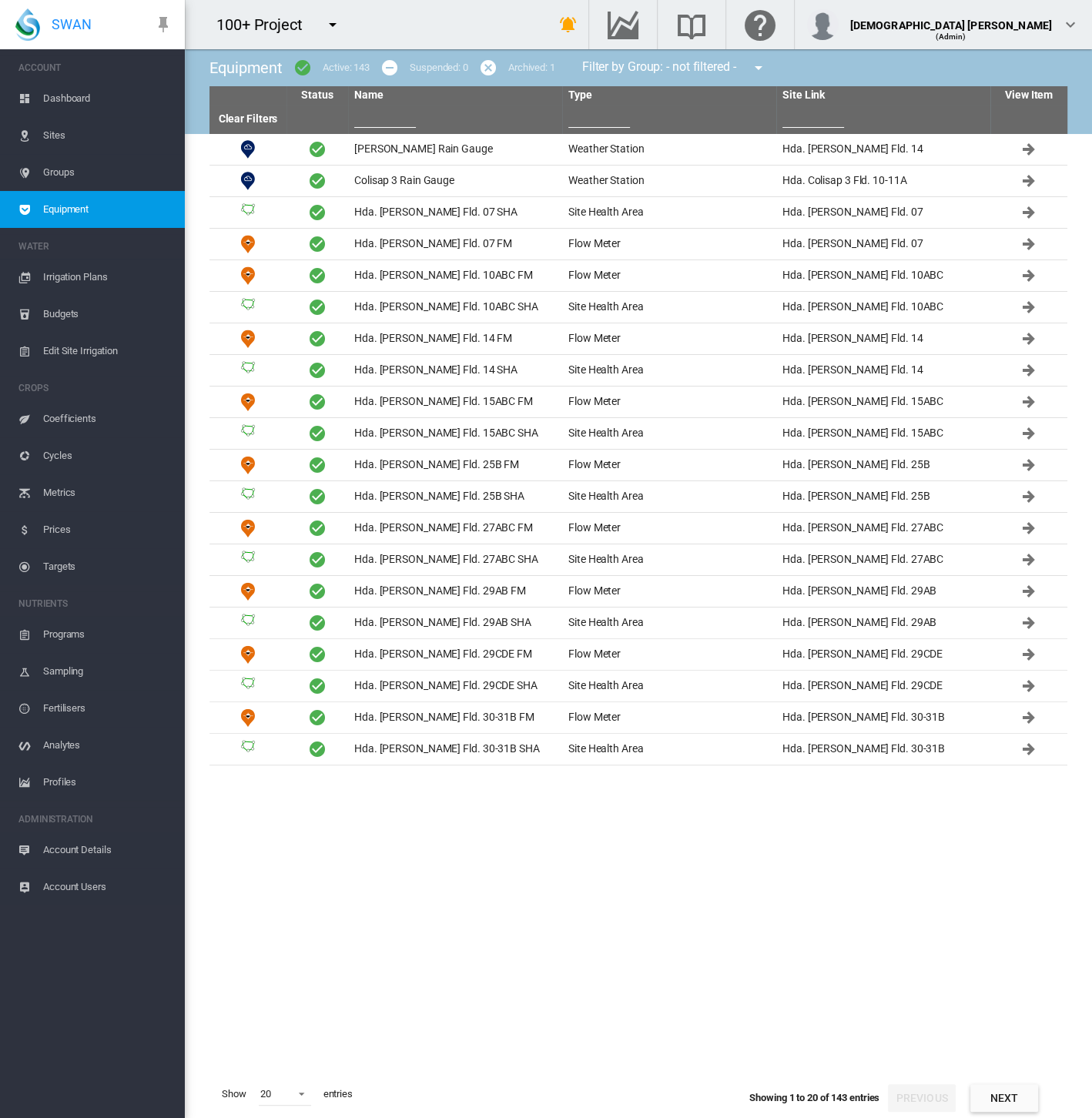
click at [609, 124] on input "text" at bounding box center [598, 116] width 62 height 23
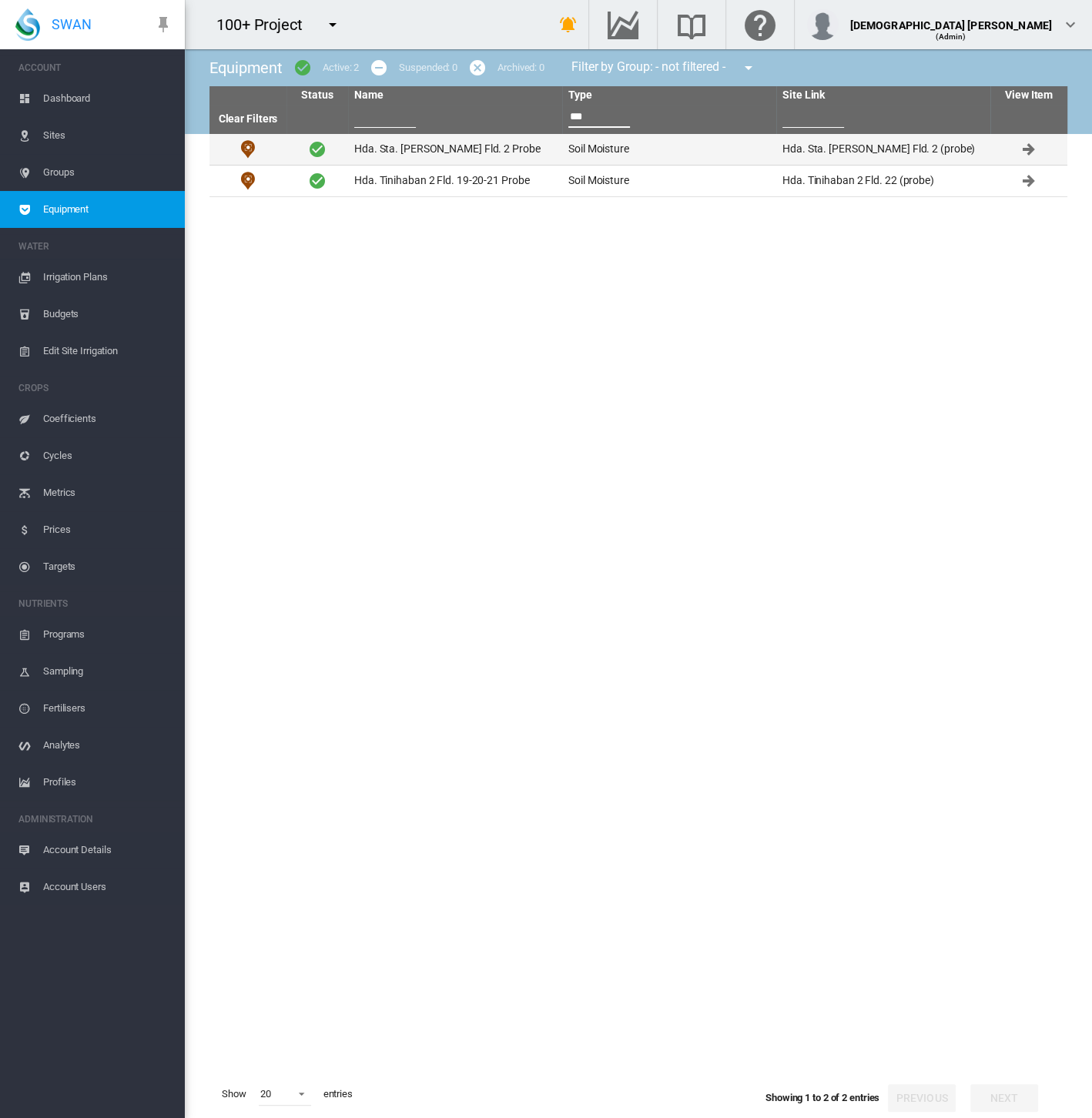
type input "***"
click at [593, 157] on td "Soil Moisture" at bounding box center [669, 150] width 214 height 30
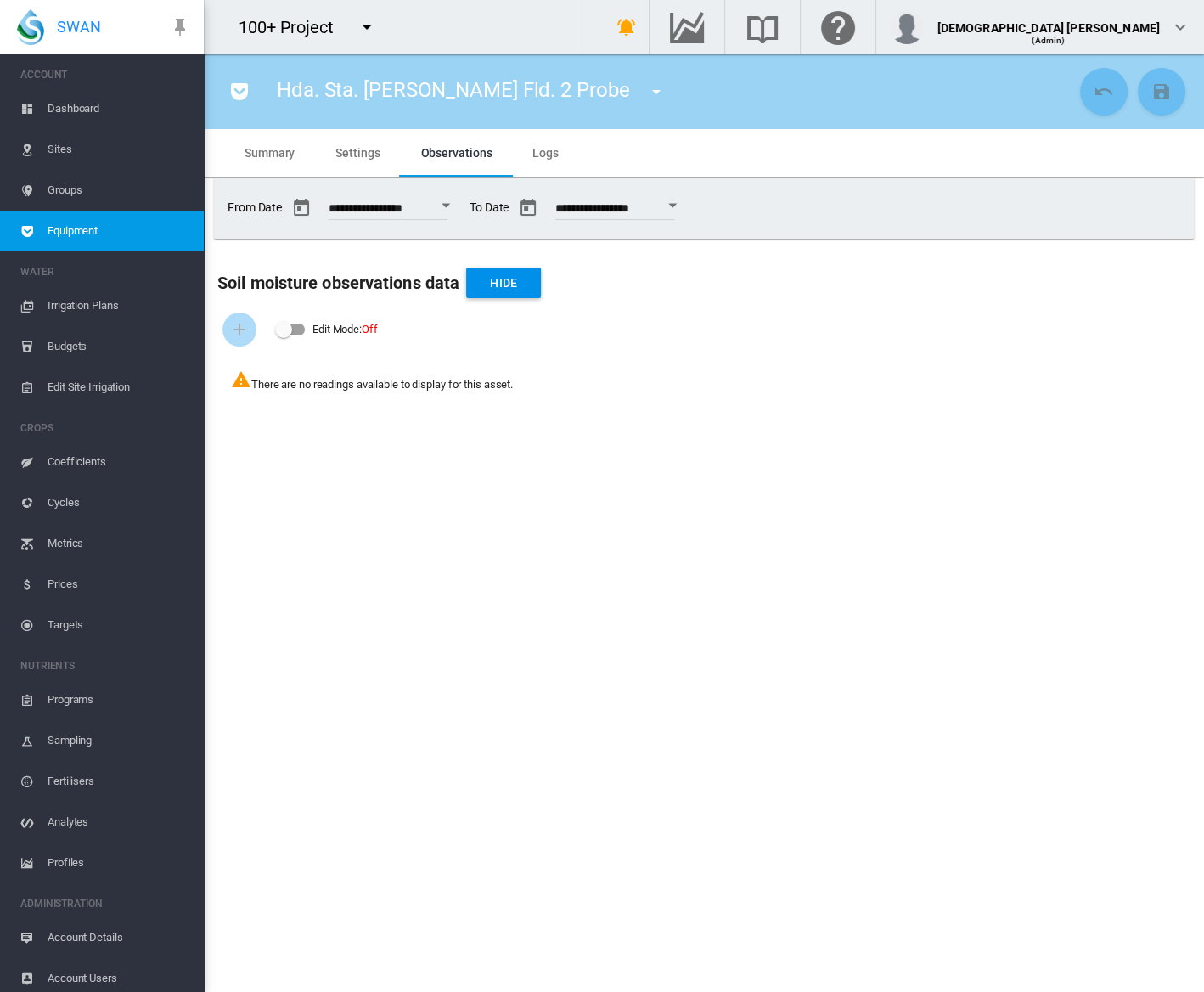
click at [97, 112] on span "Dashboard" at bounding box center [118, 109] width 143 height 41
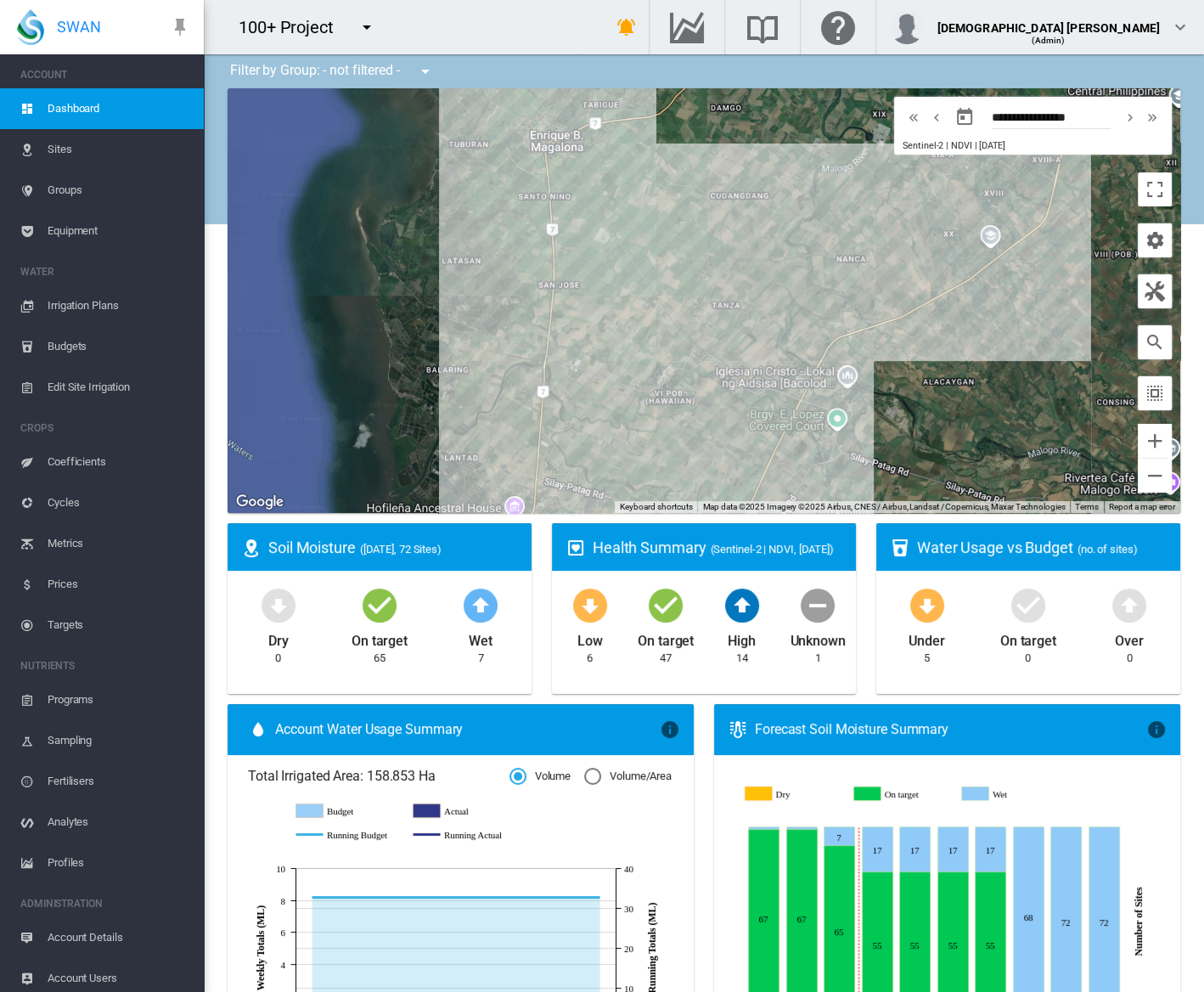
click at [79, 231] on span "Equipment" at bounding box center [118, 231] width 143 height 41
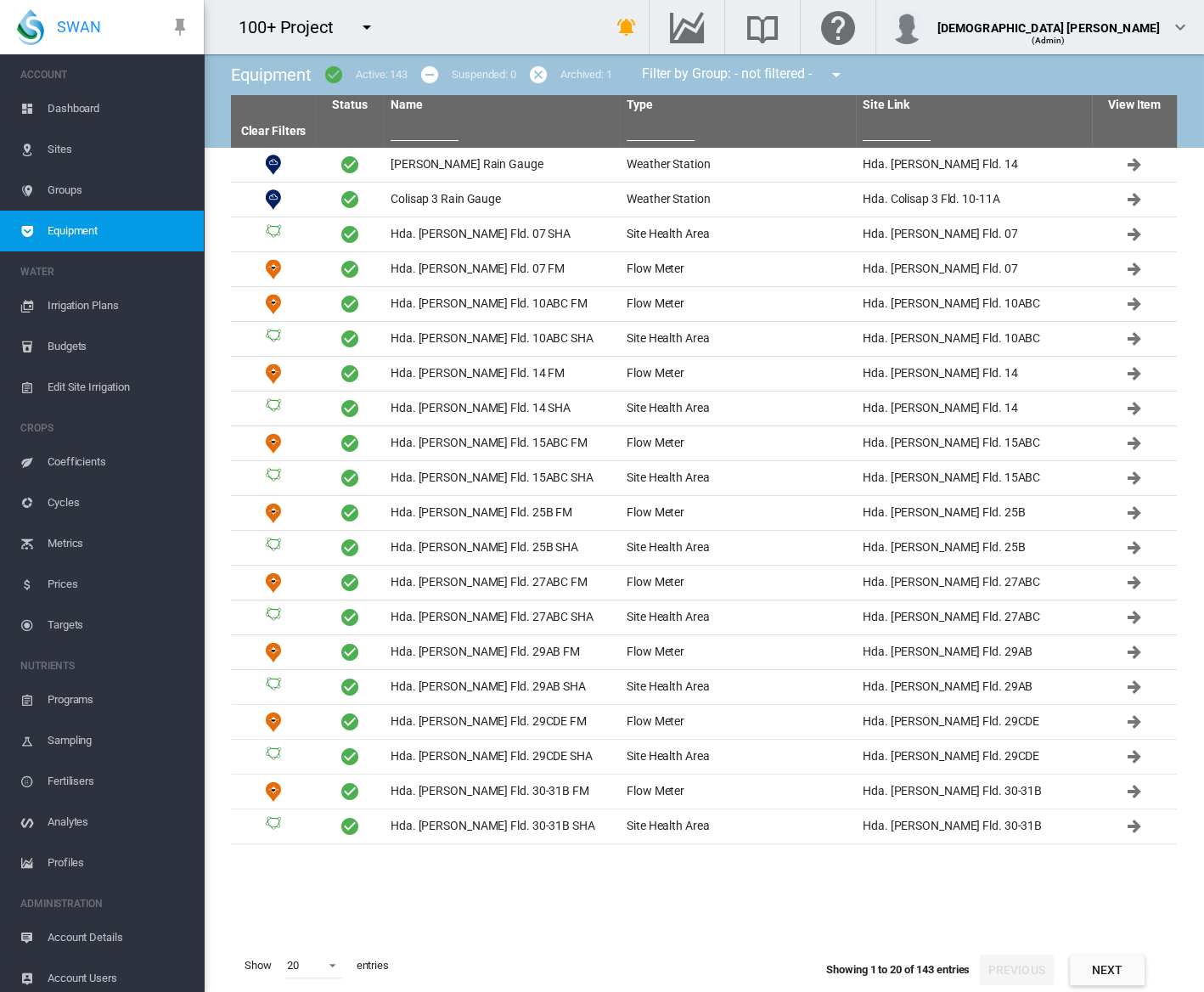
click at [1107, 968] on button "Next" at bounding box center [1107, 970] width 75 height 31
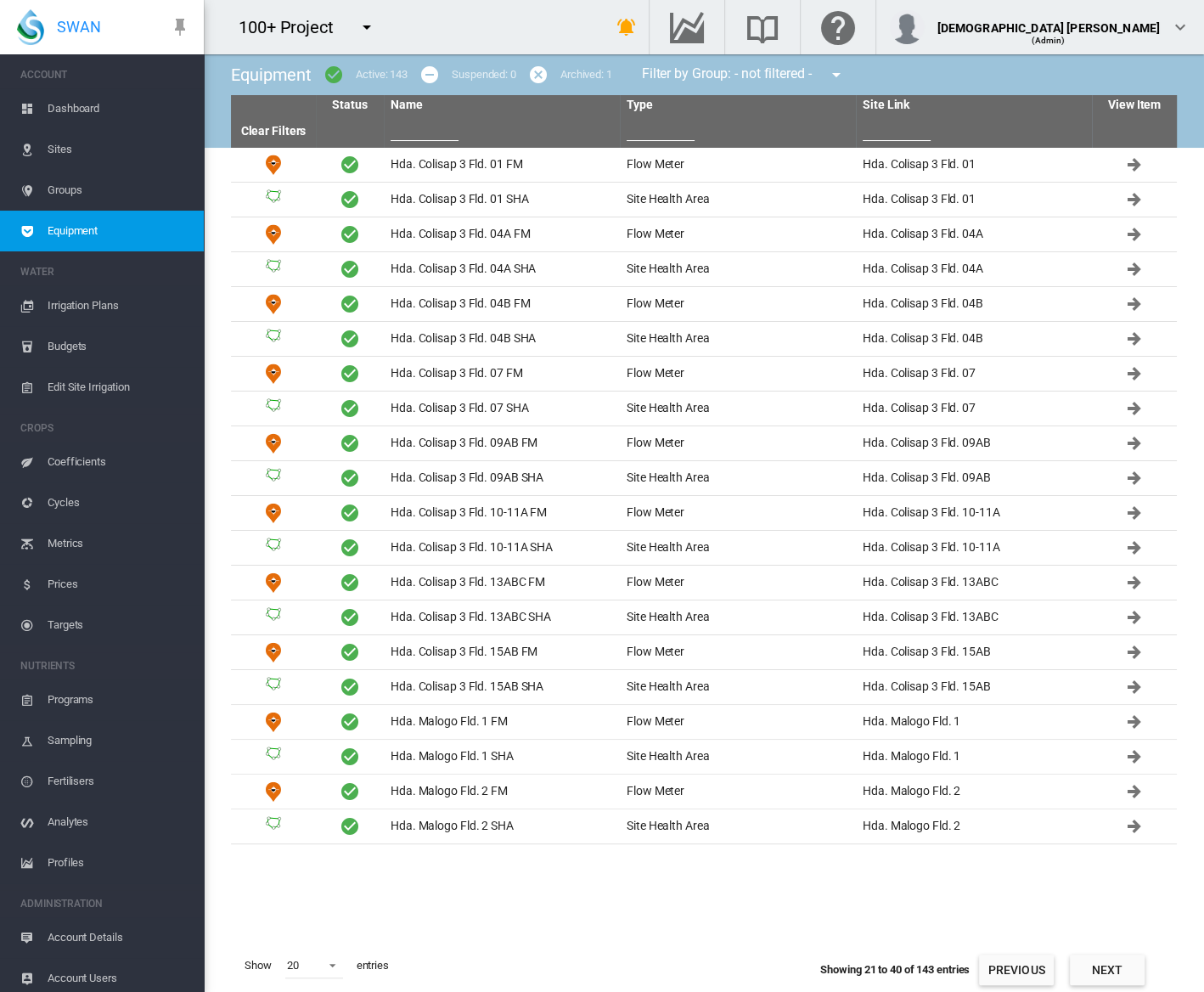
click at [1108, 965] on button "Next" at bounding box center [1107, 970] width 75 height 31
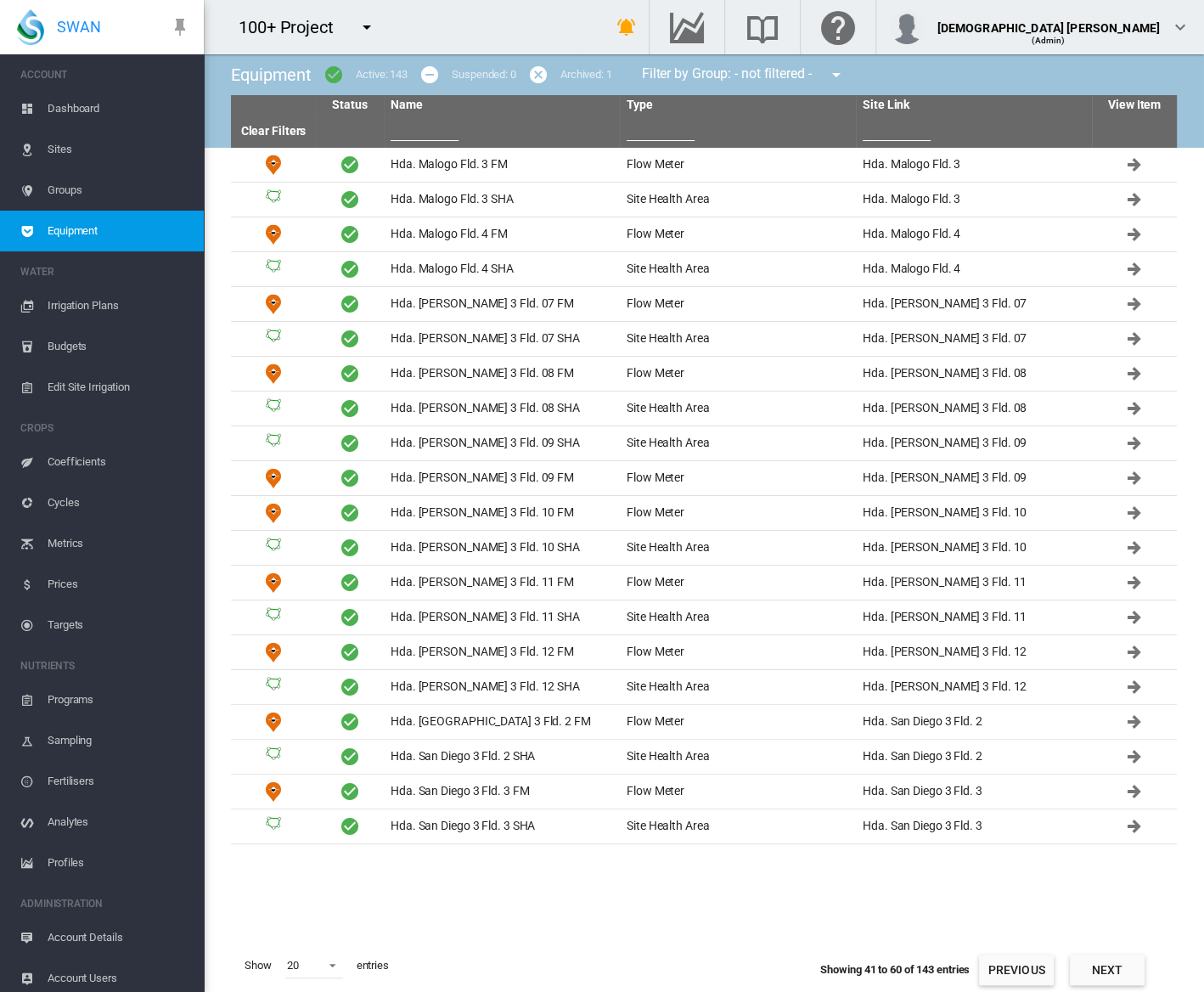
click at [651, 131] on input "text" at bounding box center [660, 128] width 68 height 25
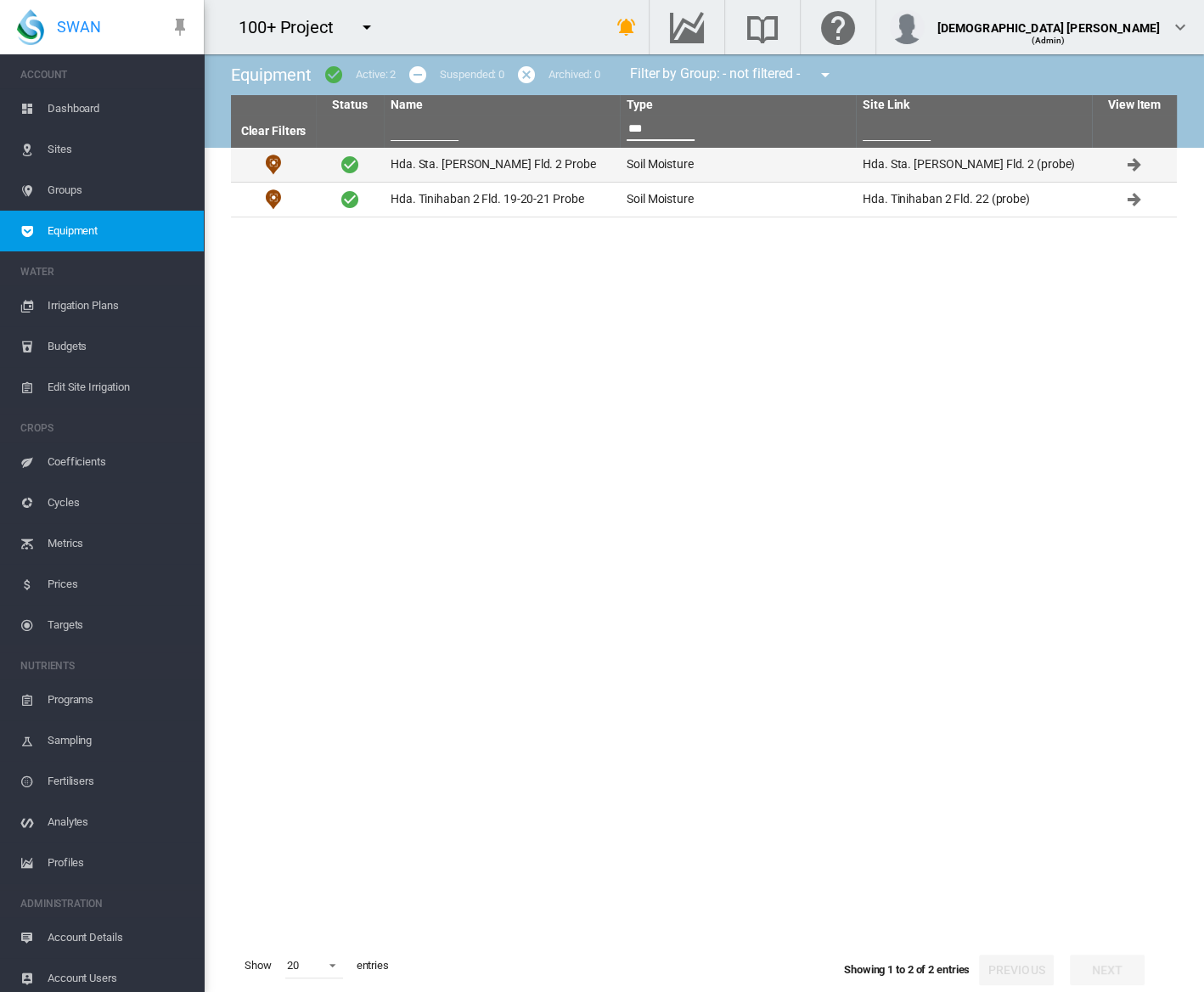
type input "***"
click at [663, 163] on td "Soil Moisture" at bounding box center [737, 165] width 236 height 34
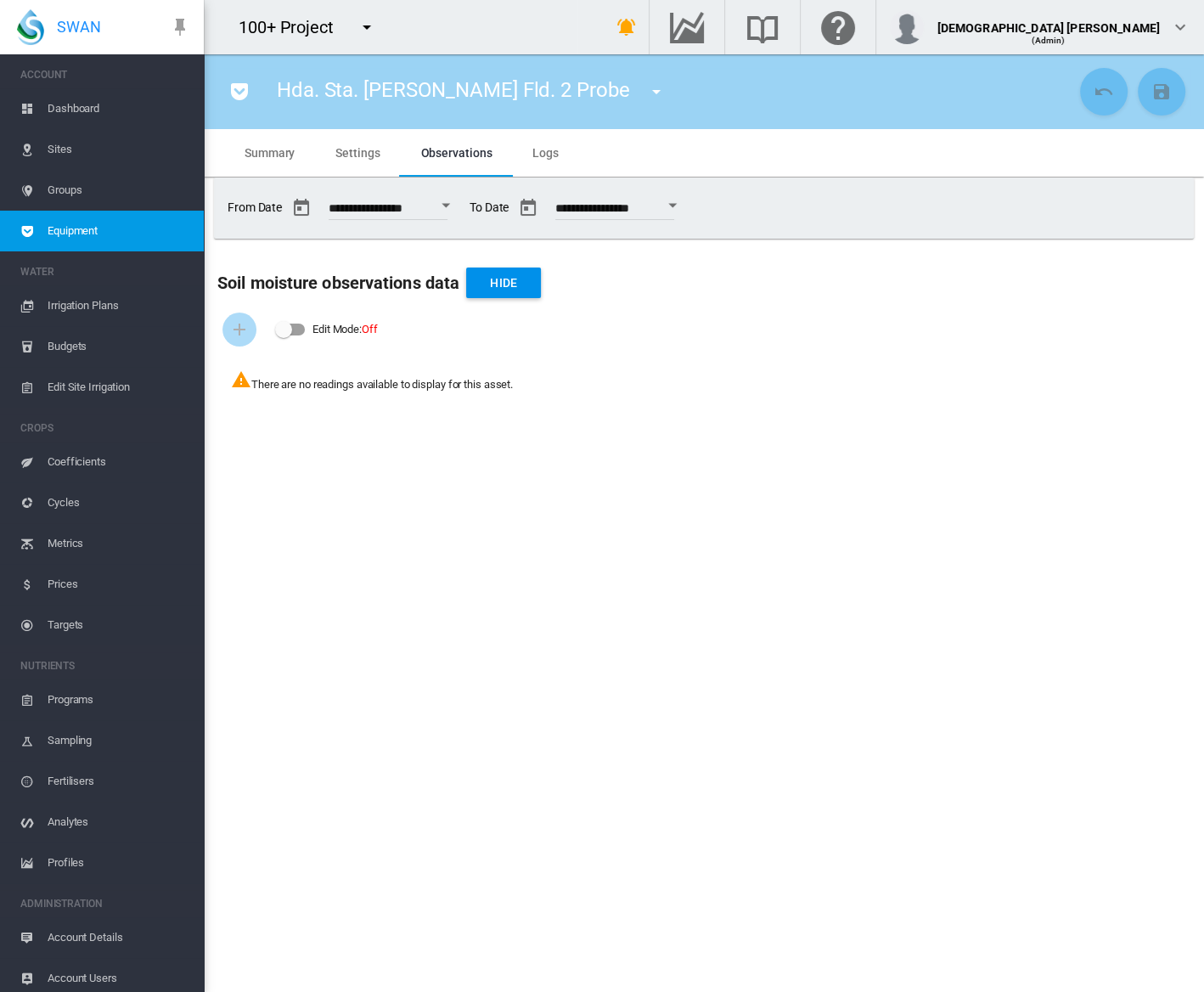
click at [80, 229] on span "Equipment" at bounding box center [118, 231] width 143 height 41
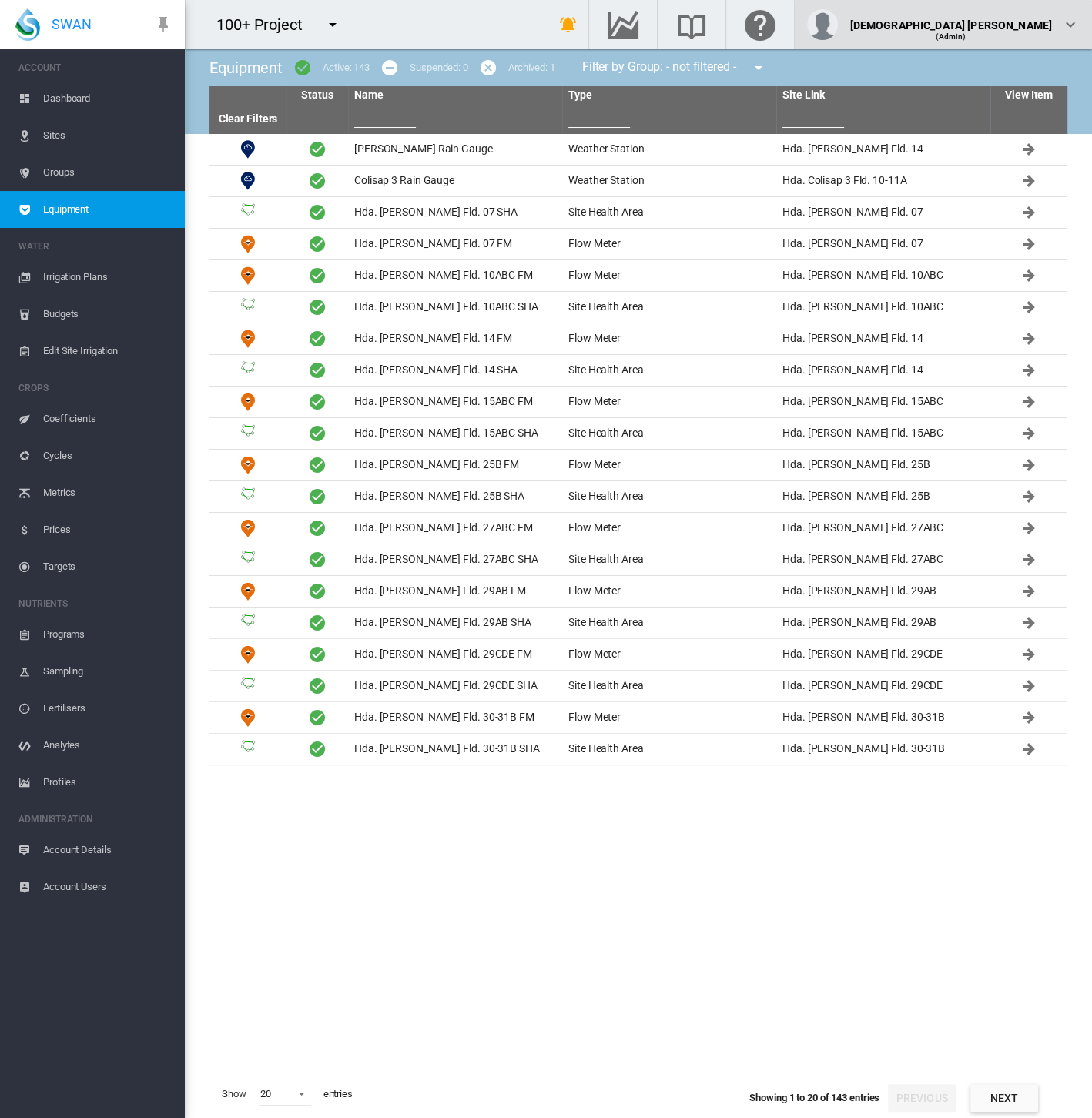
click at [1056, 34] on div "Lady Uy (Admin)" at bounding box center [943, 25] width 273 height 30
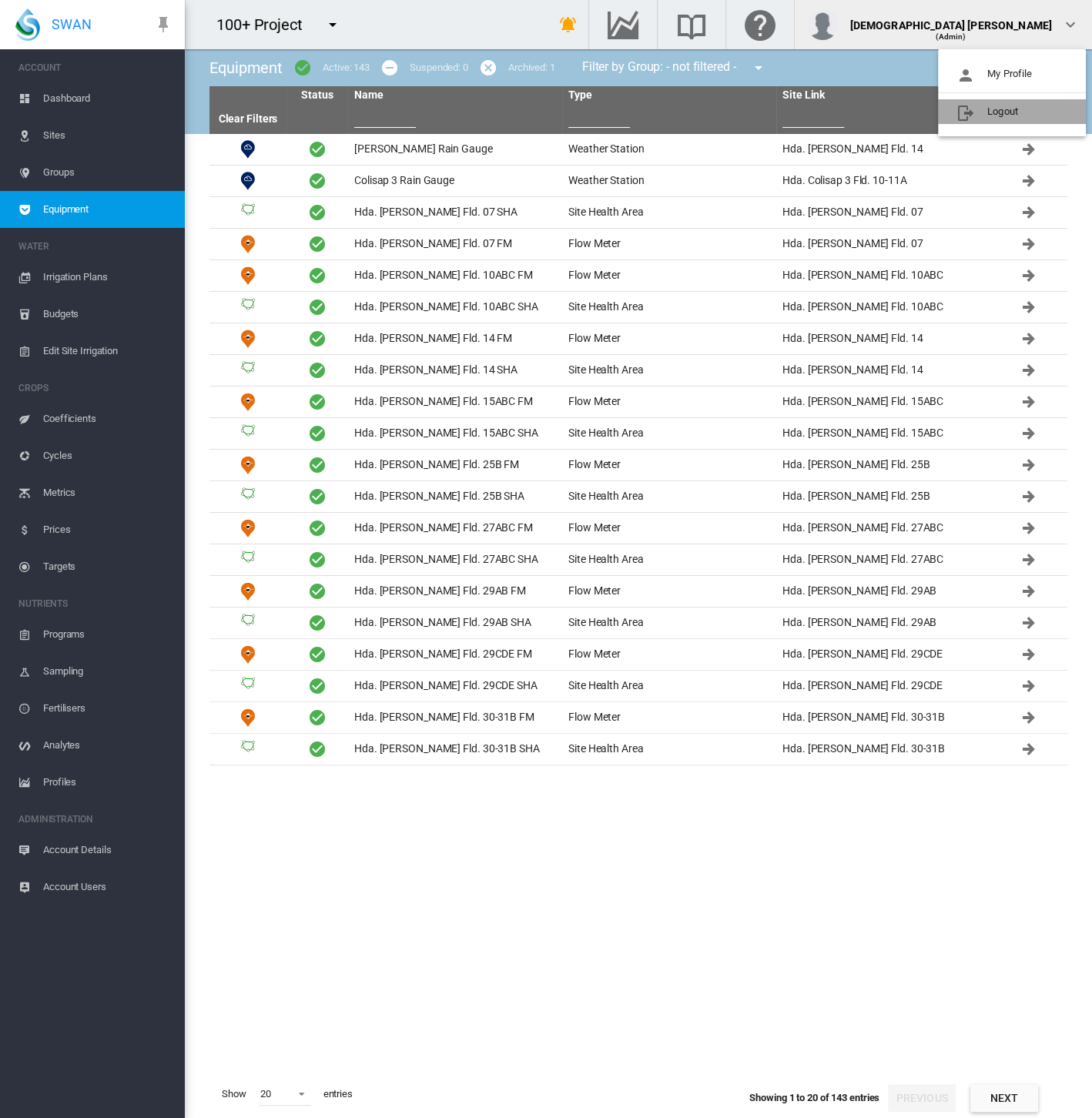
click at [1024, 108] on button "Logout" at bounding box center [1012, 112] width 148 height 25
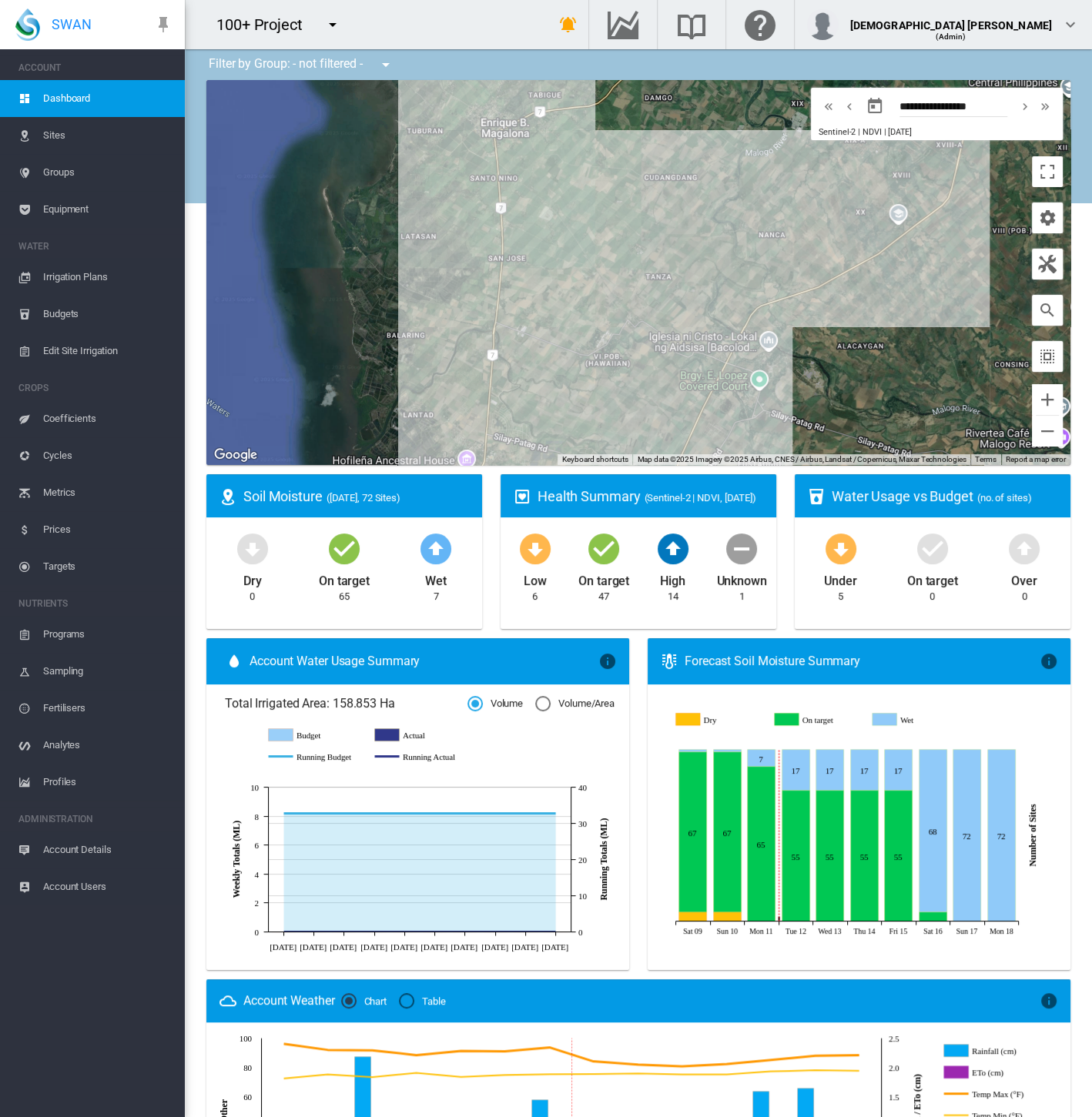
click at [62, 208] on span "Equipment" at bounding box center [107, 210] width 129 height 37
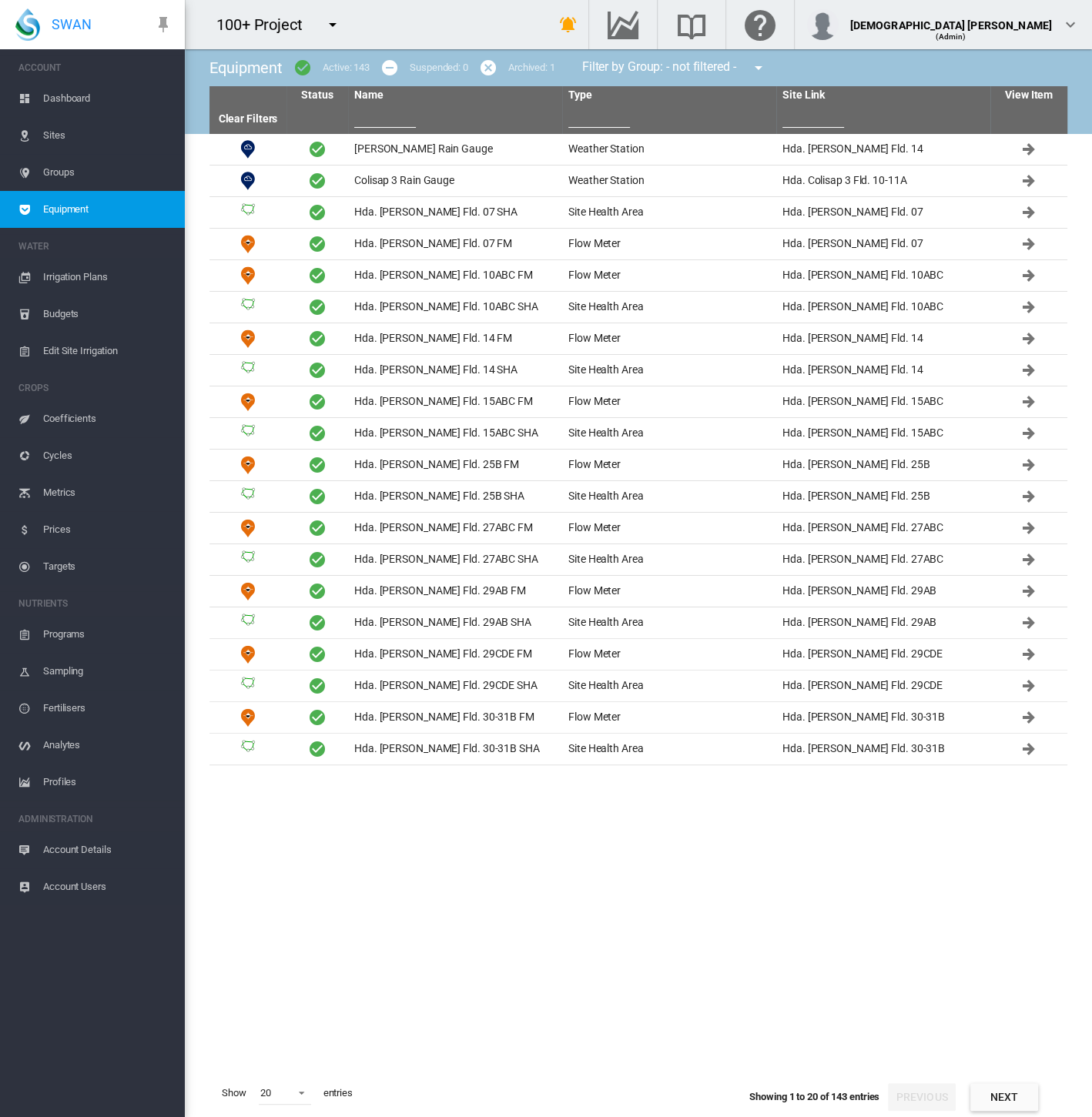
click at [580, 111] on input "text" at bounding box center [598, 116] width 62 height 23
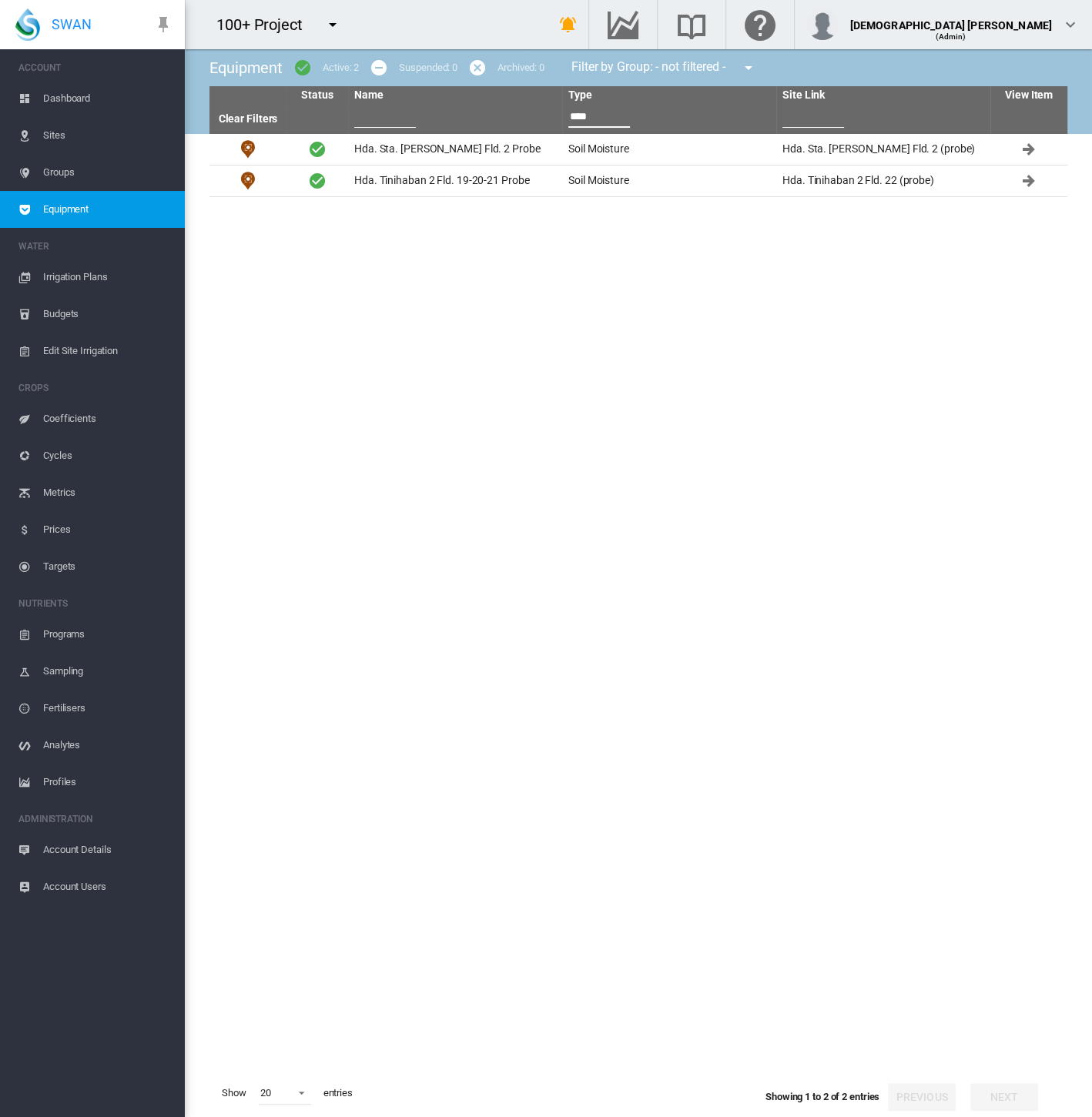
type input "****"
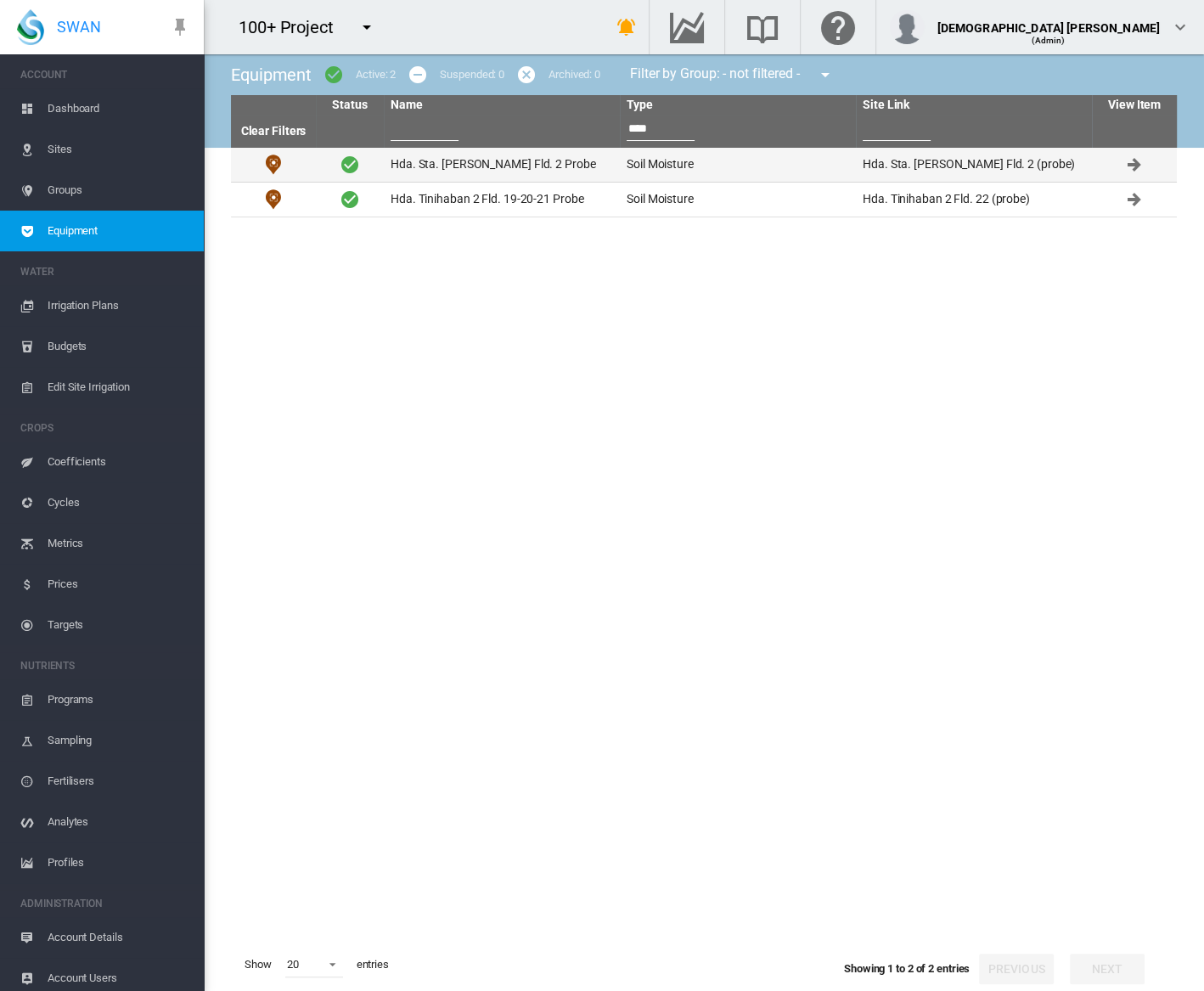
drag, startPoint x: 495, startPoint y: 161, endPoint x: 411, endPoint y: 167, distance: 84.2
click at [495, 161] on td "Hda. Sta. [PERSON_NAME] Fld. 2 Probe" at bounding box center [501, 165] width 236 height 34
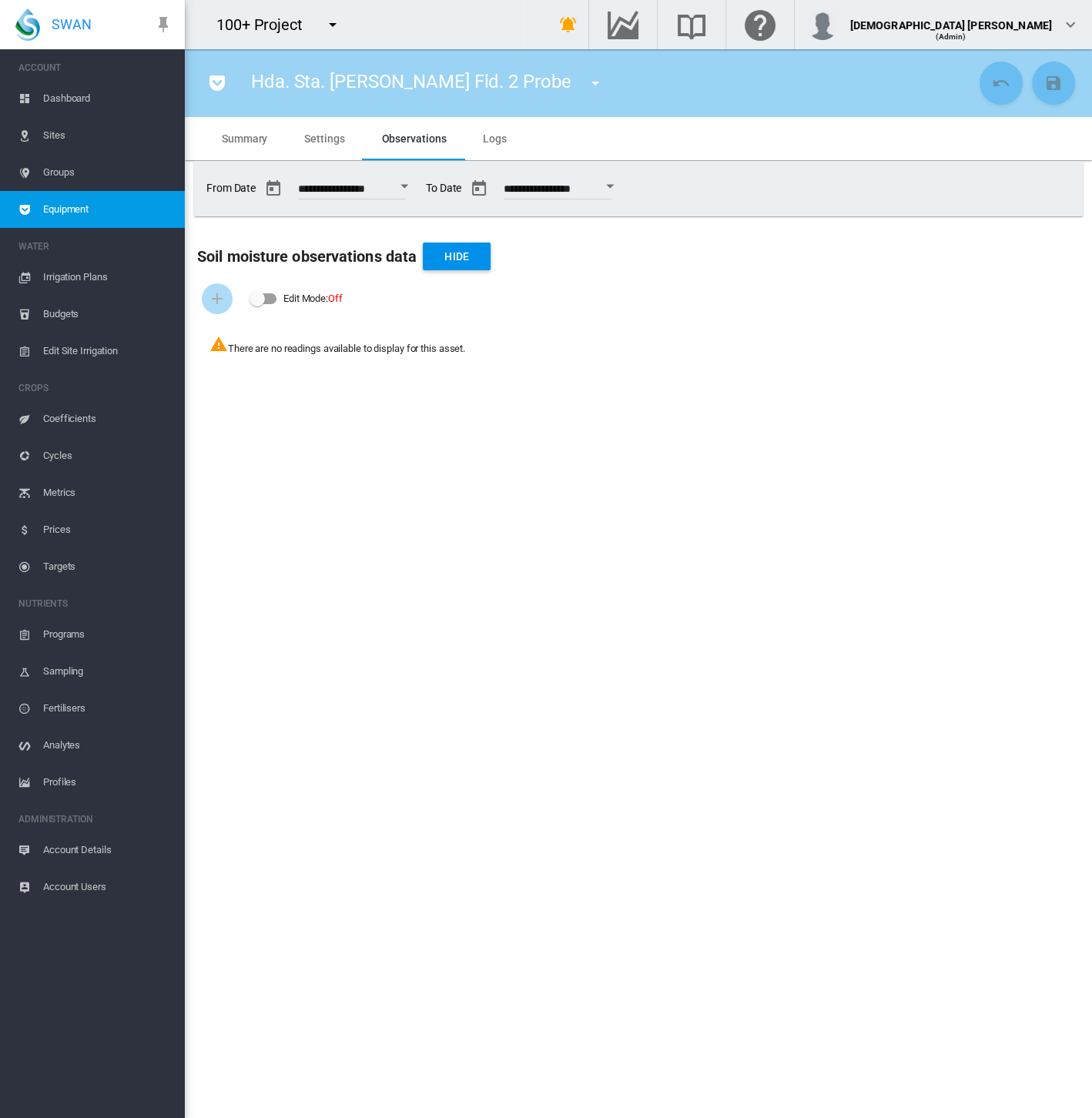
click at [334, 25] on md-icon "icon-menu-down" at bounding box center [333, 25] width 19 height 19
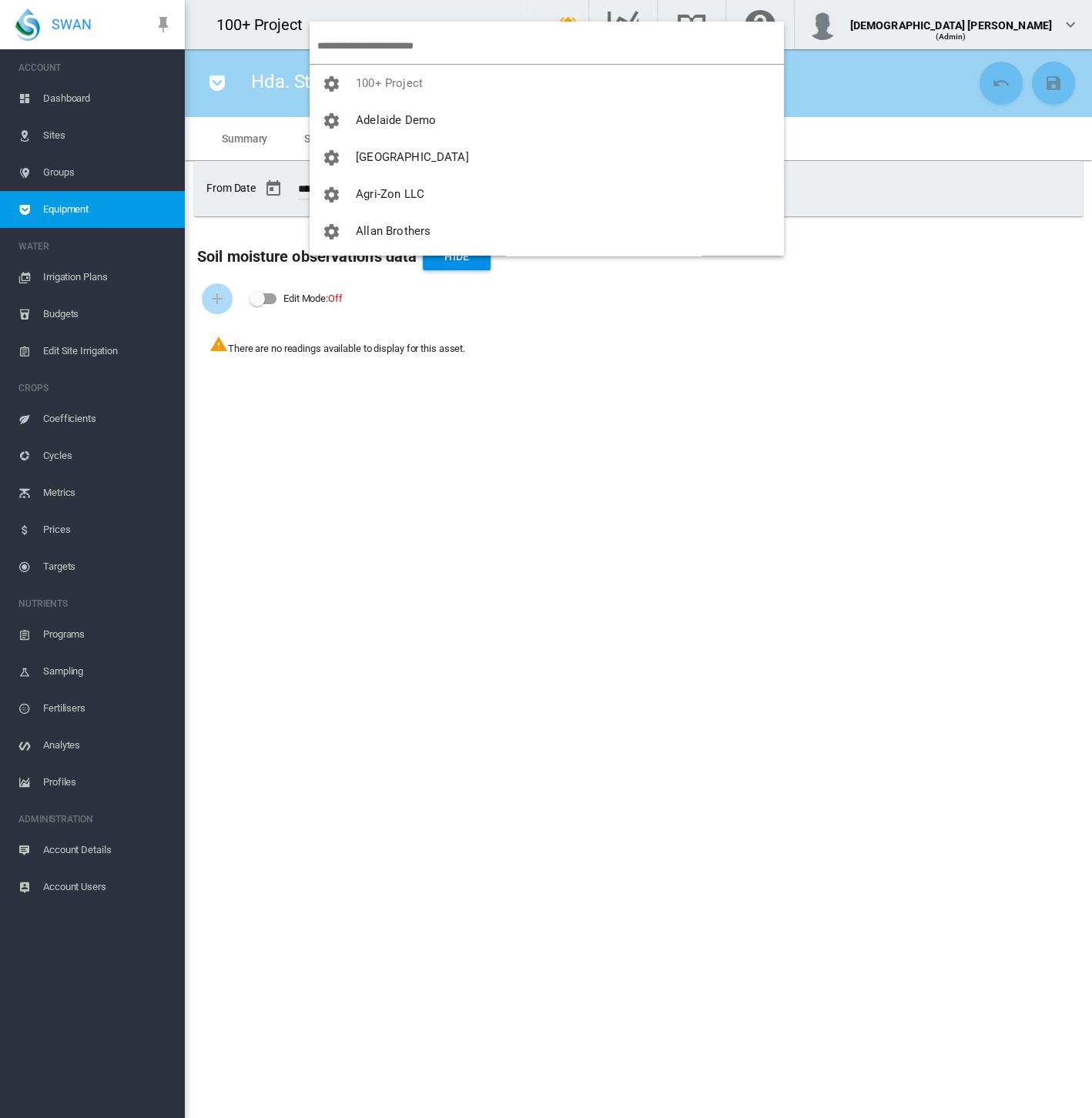
click at [358, 49] on input "search" at bounding box center [550, 46] width 467 height 36
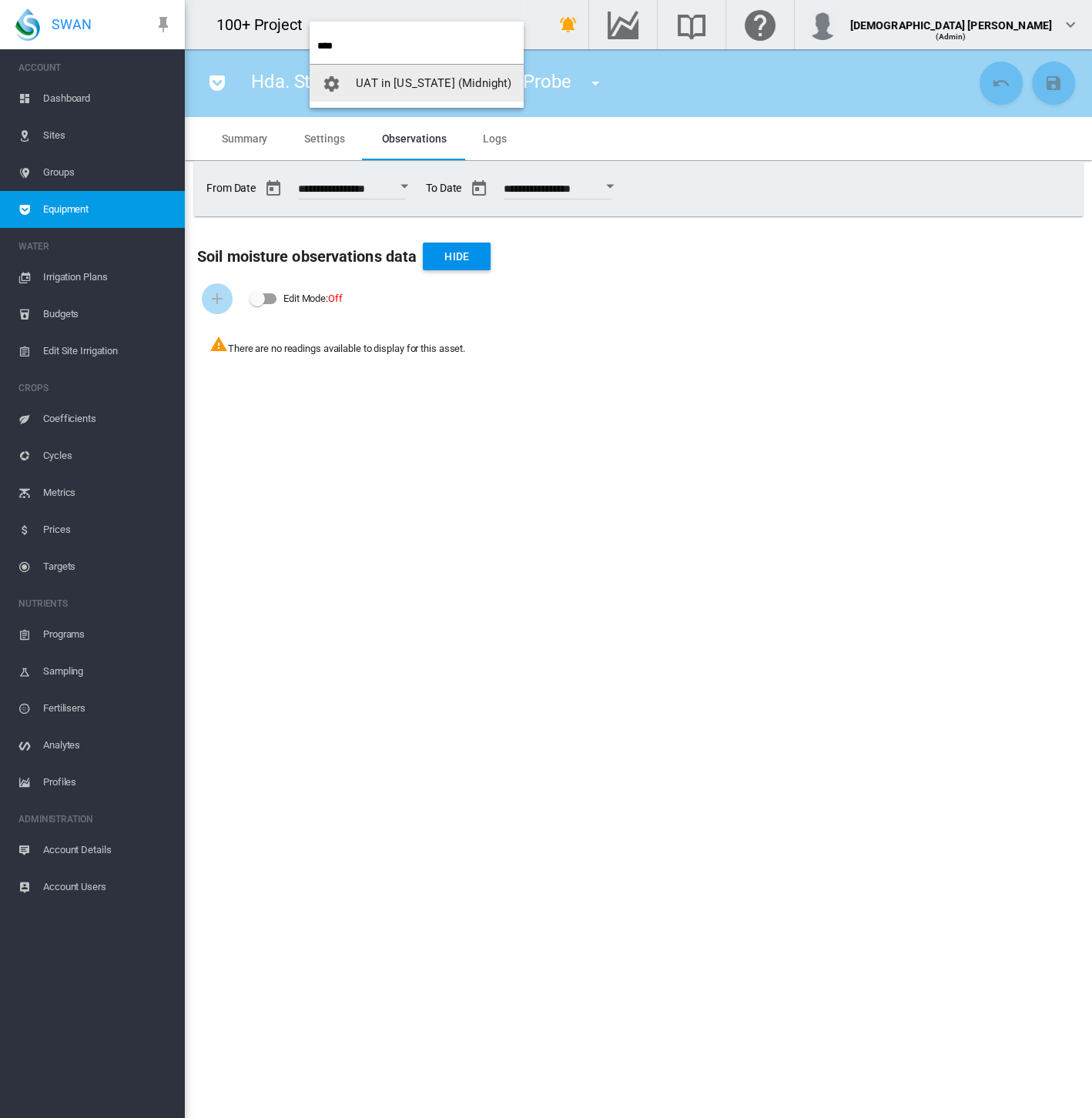
drag, startPoint x: 319, startPoint y: 48, endPoint x: 175, endPoint y: 57, distance: 144.3
click at [175, 57] on body "SWAN ACCOUNT Dashboard Sites Groups Equipment WATER Irrigation Plans" at bounding box center [546, 559] width 1092 height 1118
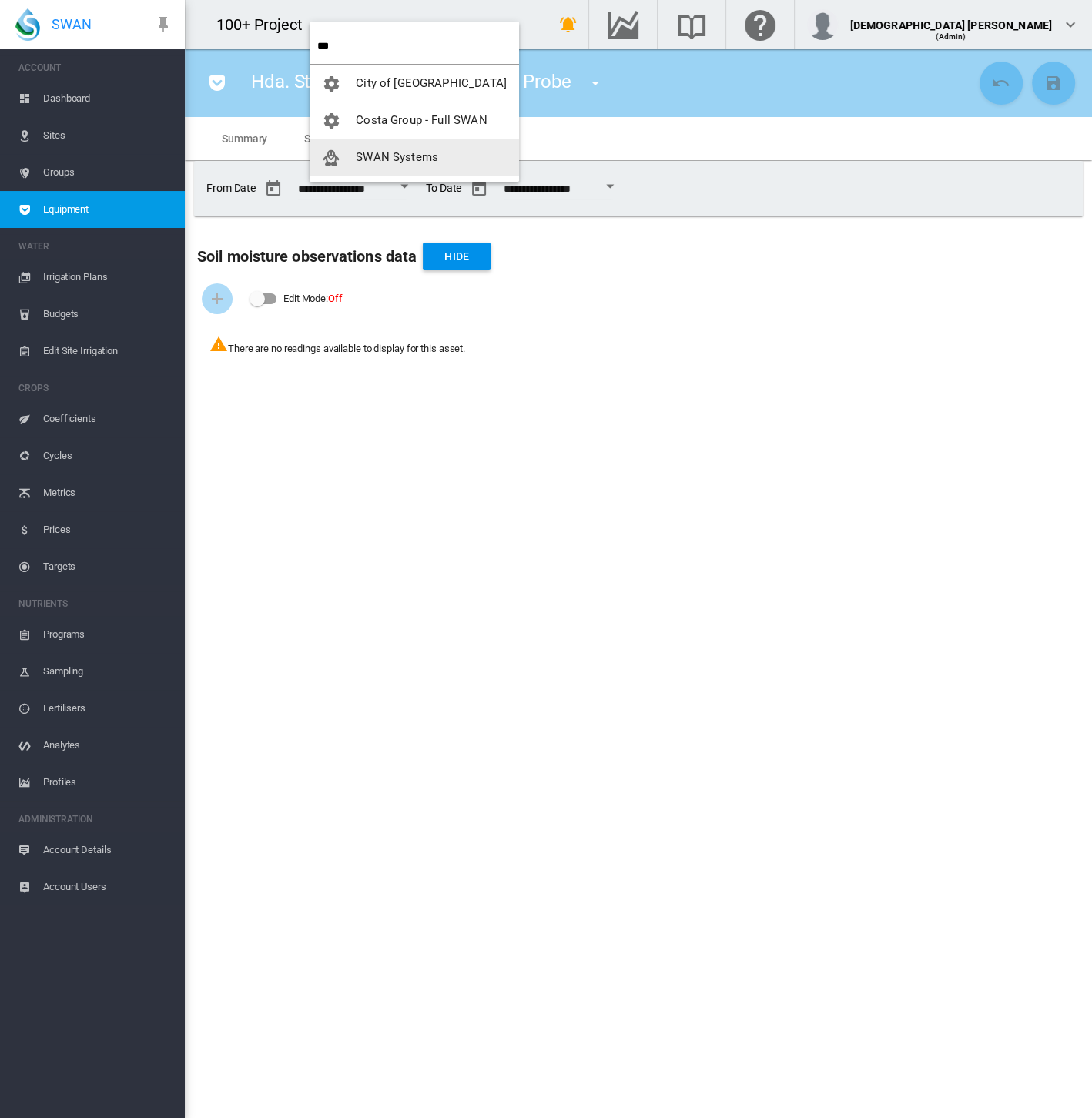
type input "***"
click at [344, 160] on span "button" at bounding box center [339, 157] width 34 height 14
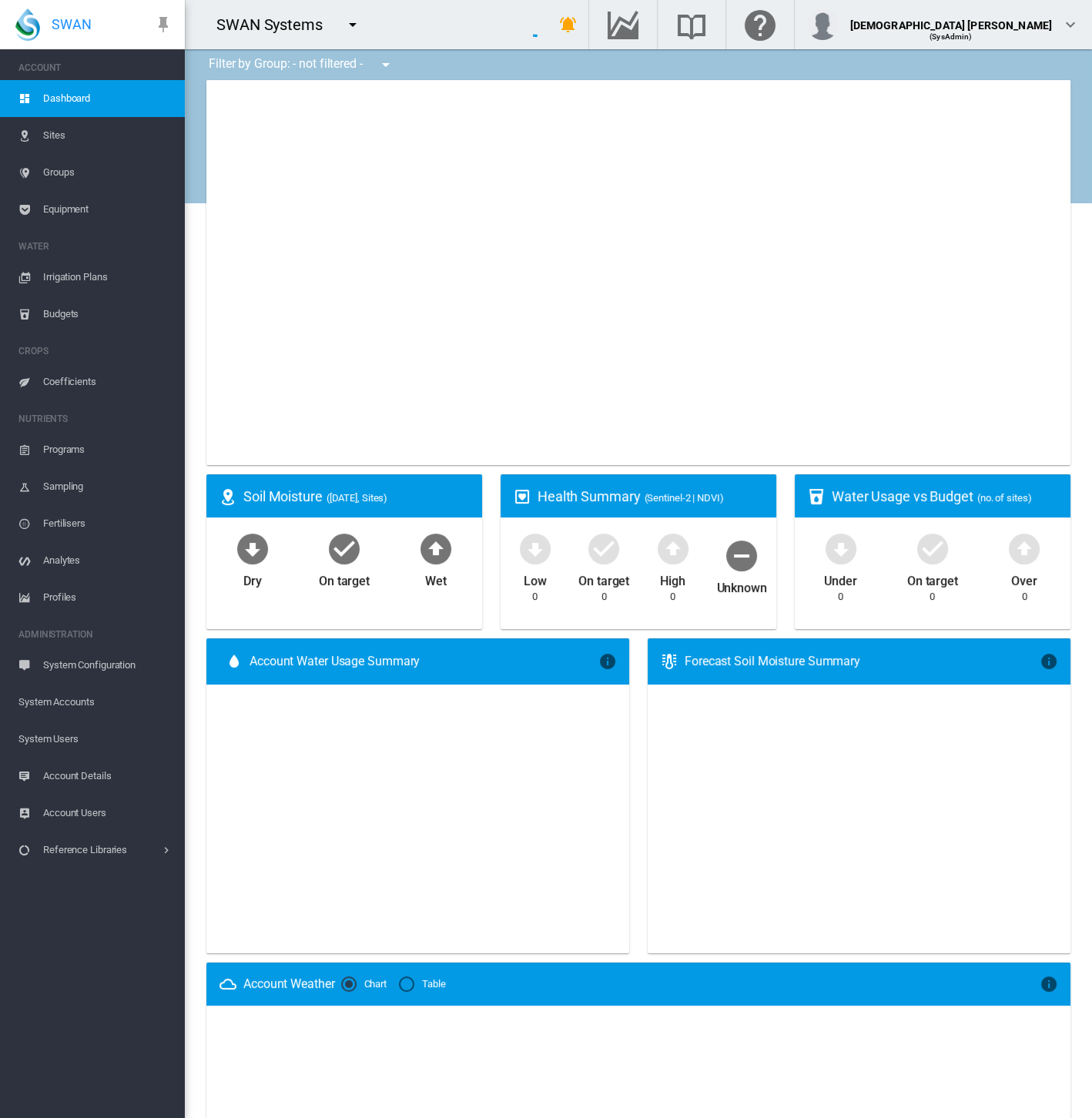
click at [355, 23] on md-icon "icon-menu-down" at bounding box center [352, 25] width 19 height 19
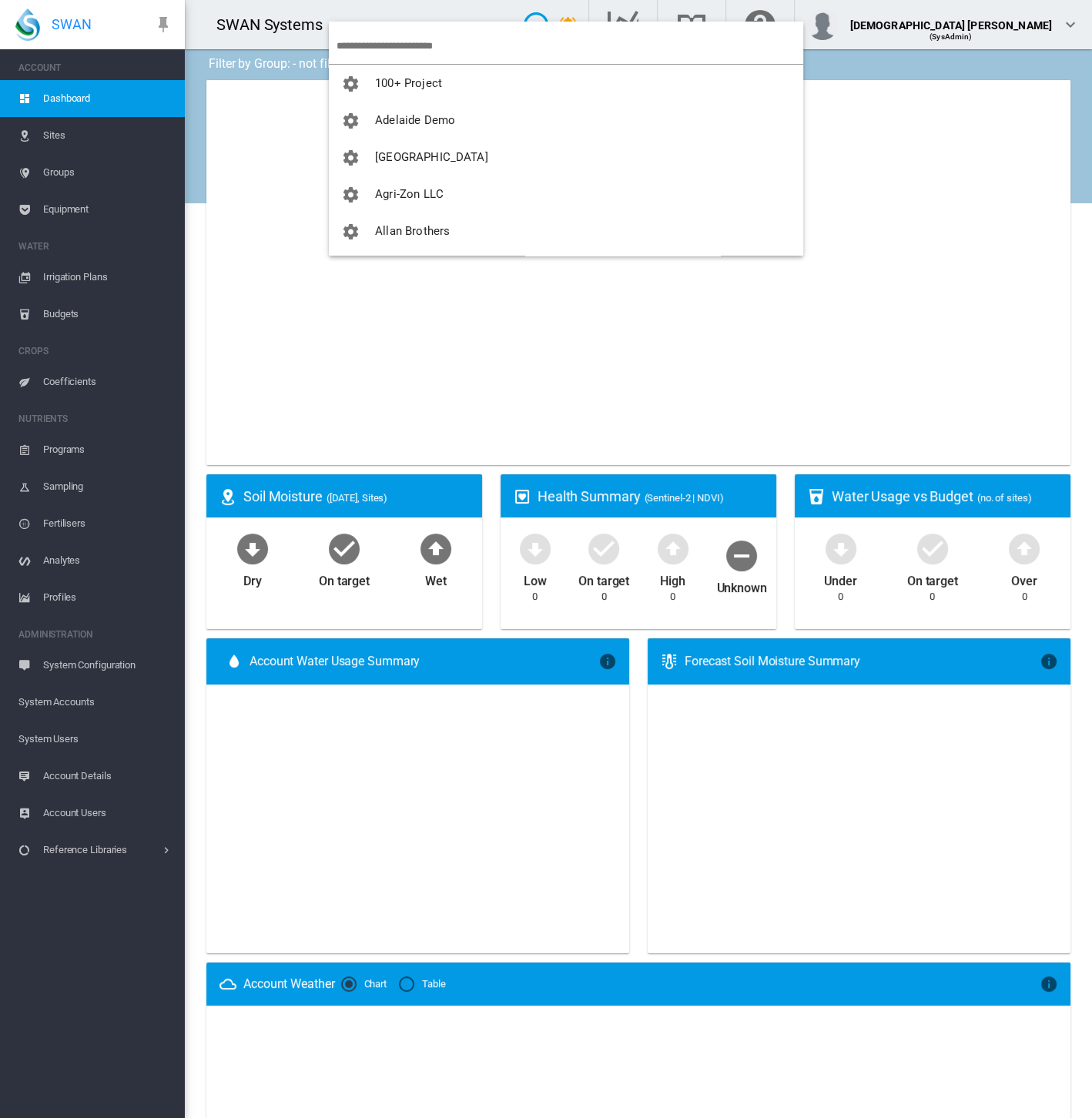
click at [394, 38] on input "search" at bounding box center [570, 46] width 467 height 36
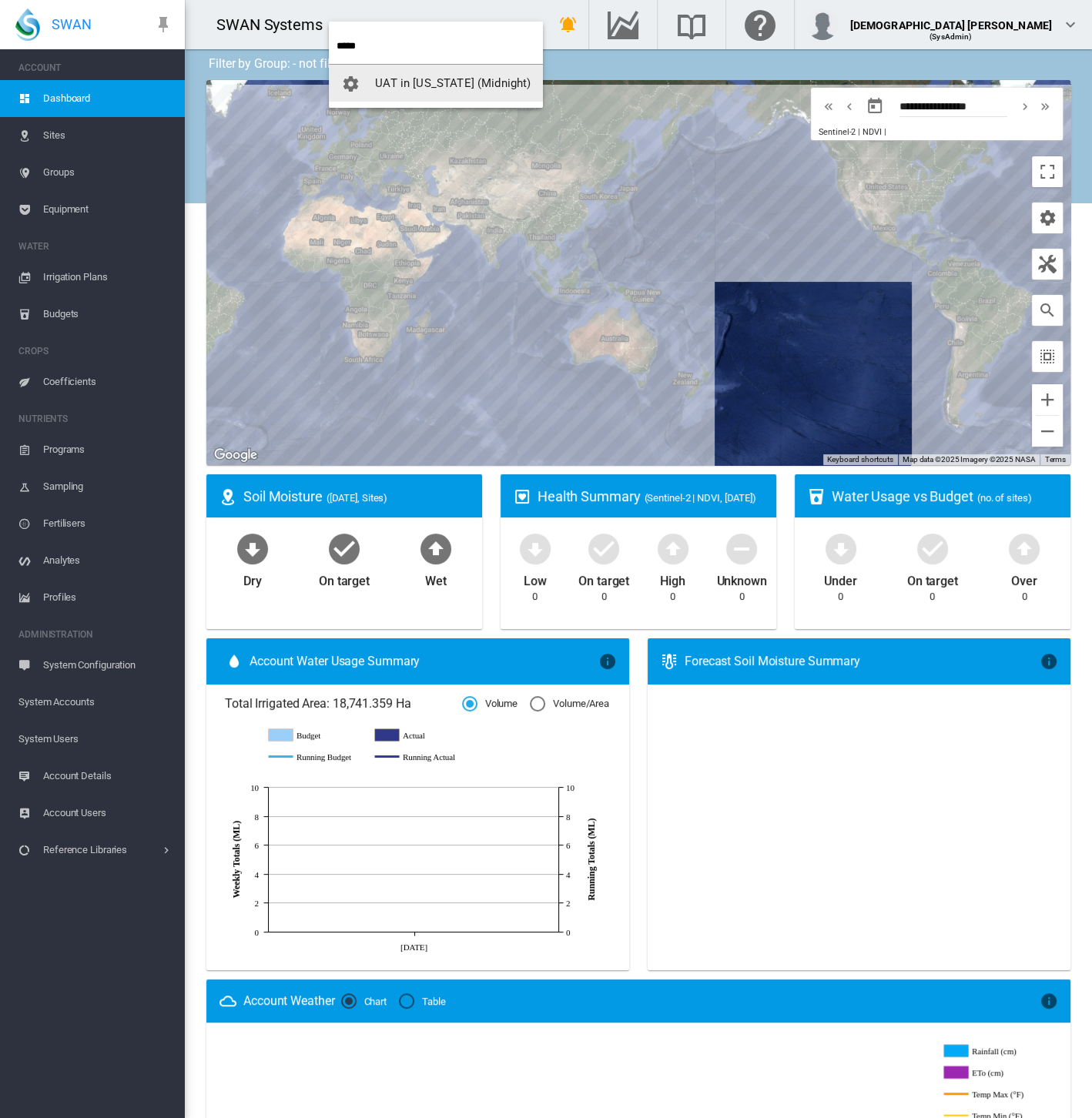
type input "*****"
click at [395, 83] on span "UAT in [US_STATE] (Midnight)" at bounding box center [453, 83] width 156 height 14
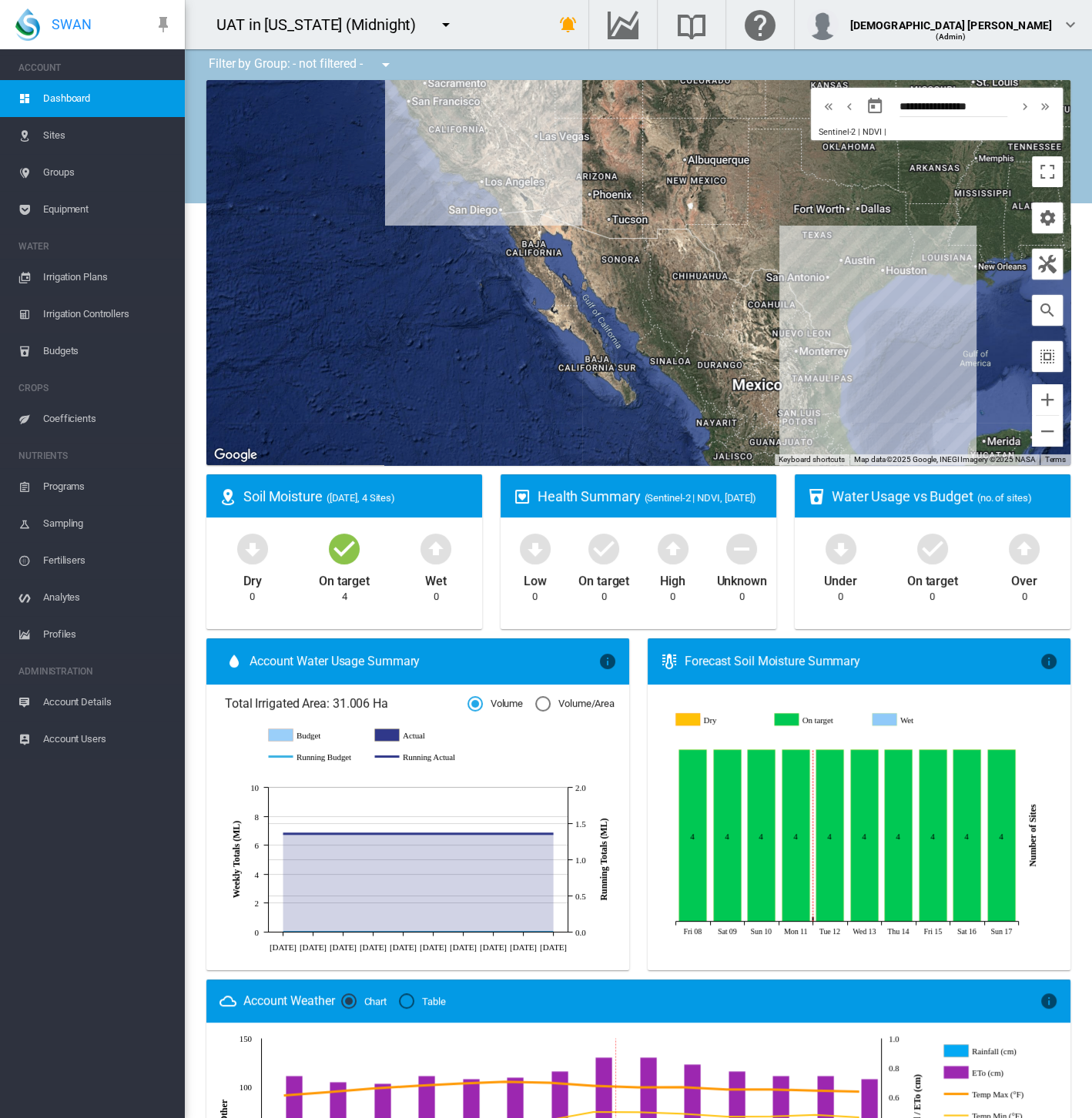
click at [65, 205] on span "Equipment" at bounding box center [107, 210] width 129 height 37
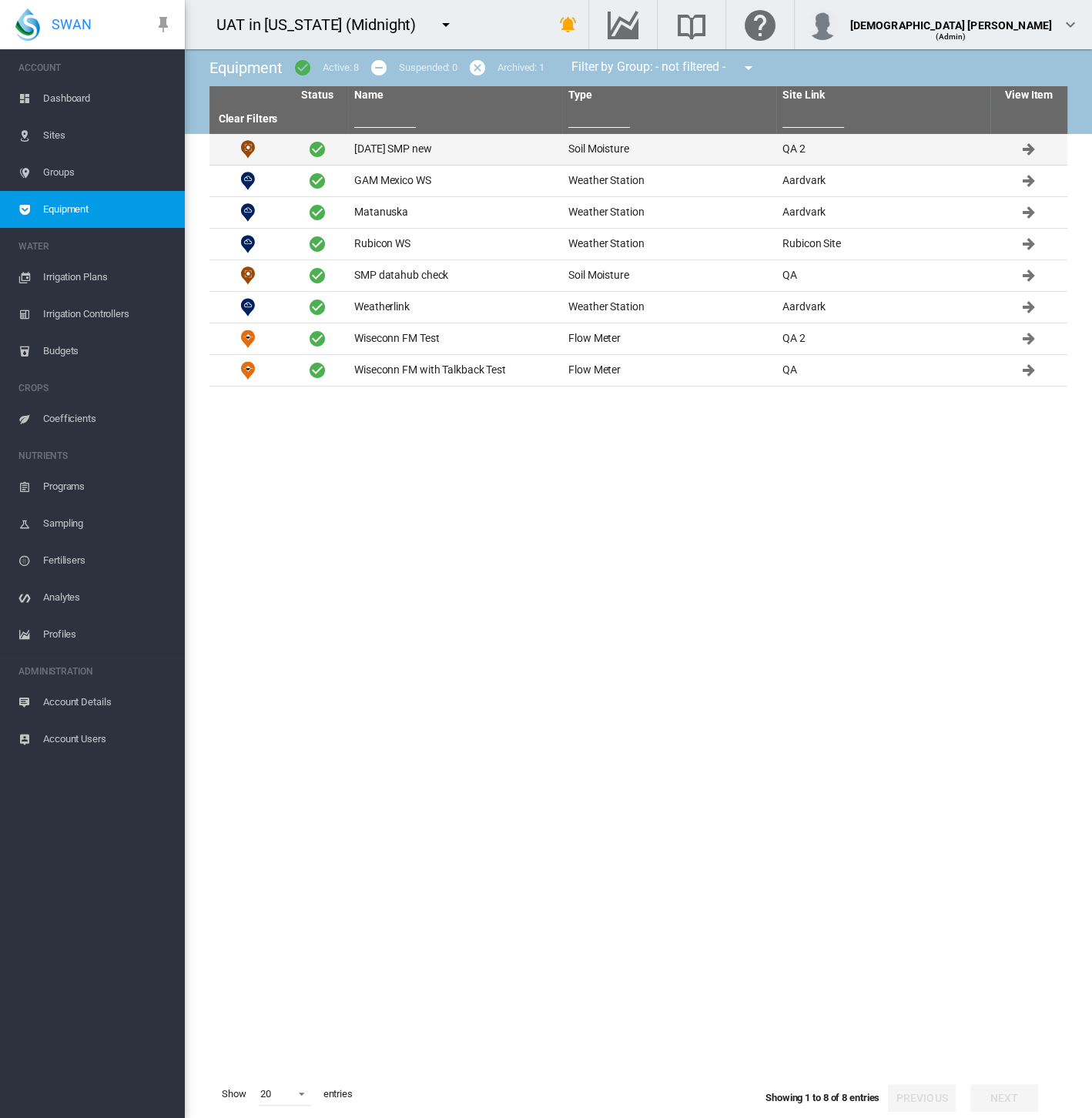
click at [379, 150] on td "[DATE] SMP new" at bounding box center [455, 150] width 214 height 30
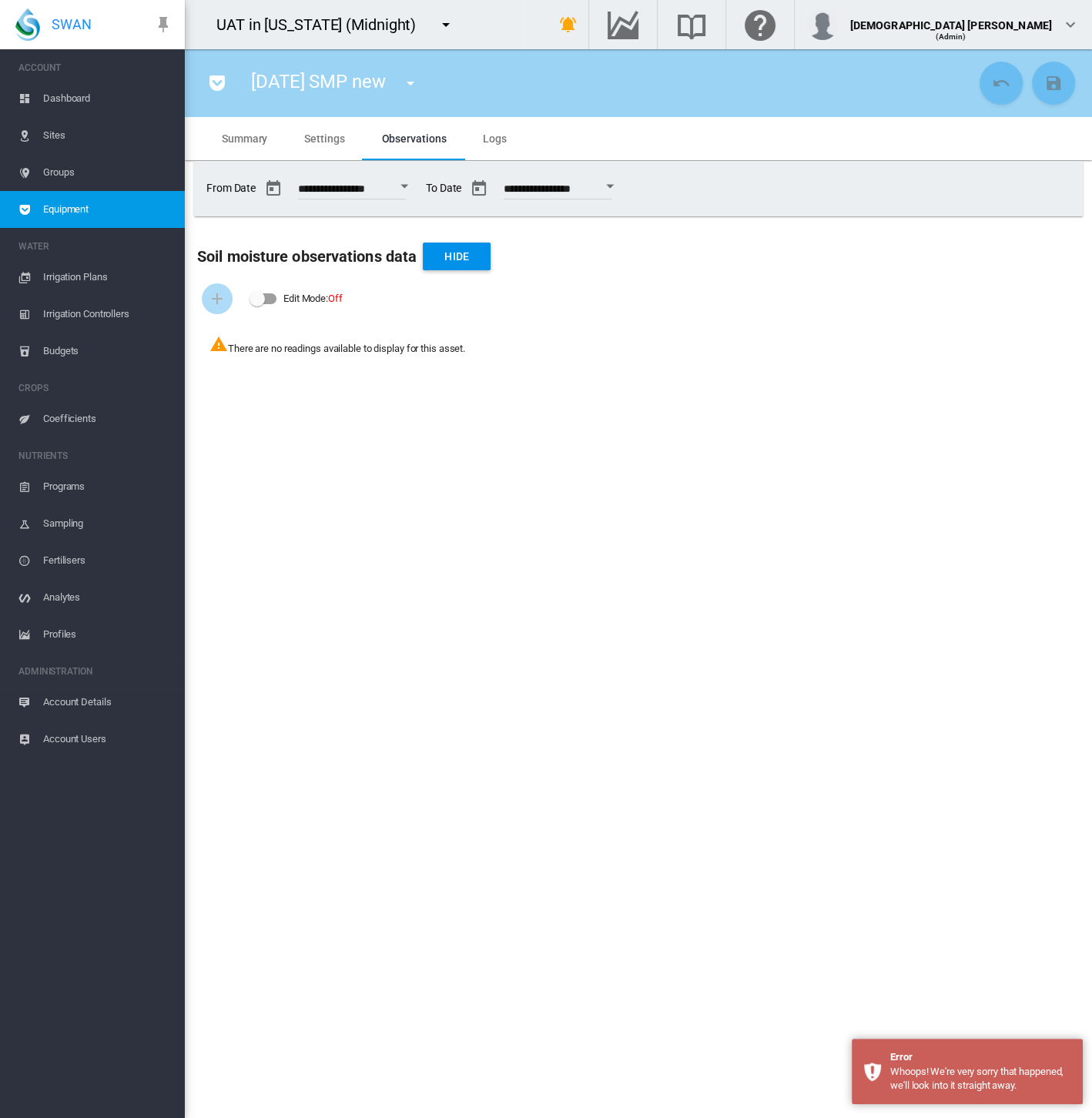
click at [96, 701] on span "Account Details" at bounding box center [107, 702] width 129 height 37
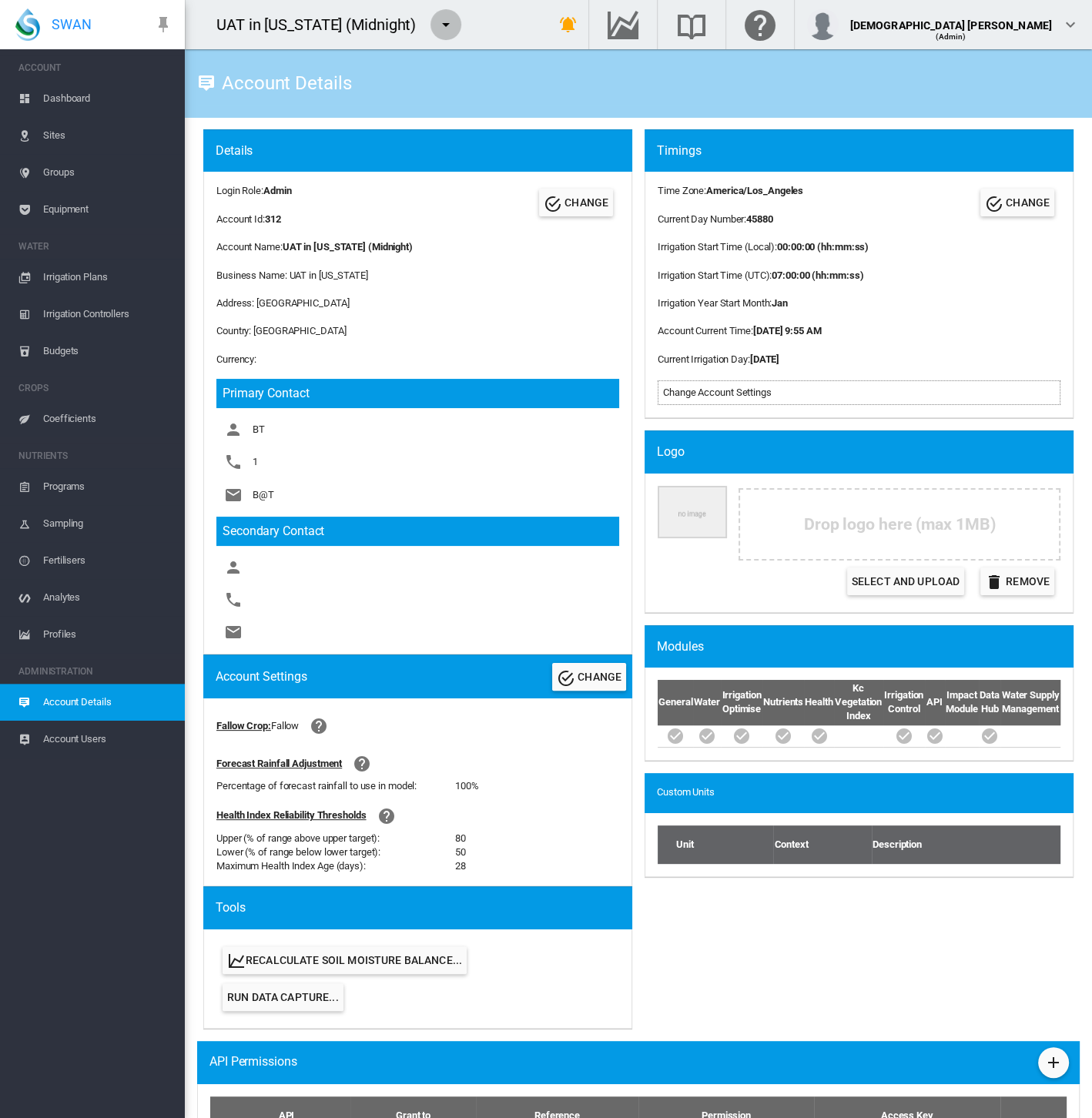
click at [437, 25] on md-icon "icon-menu-down" at bounding box center [446, 25] width 19 height 19
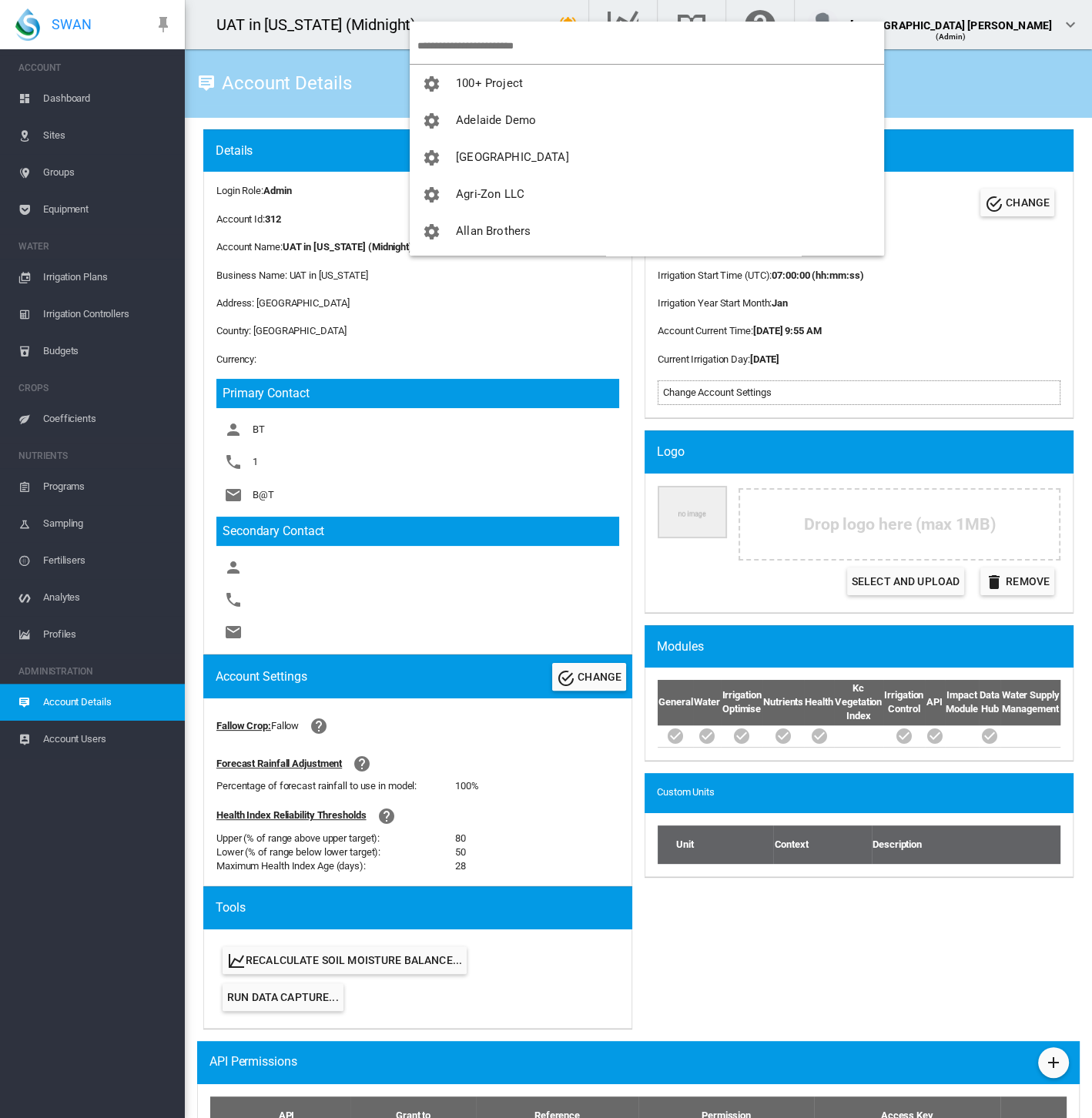
click at [458, 43] on input "search" at bounding box center [651, 46] width 467 height 36
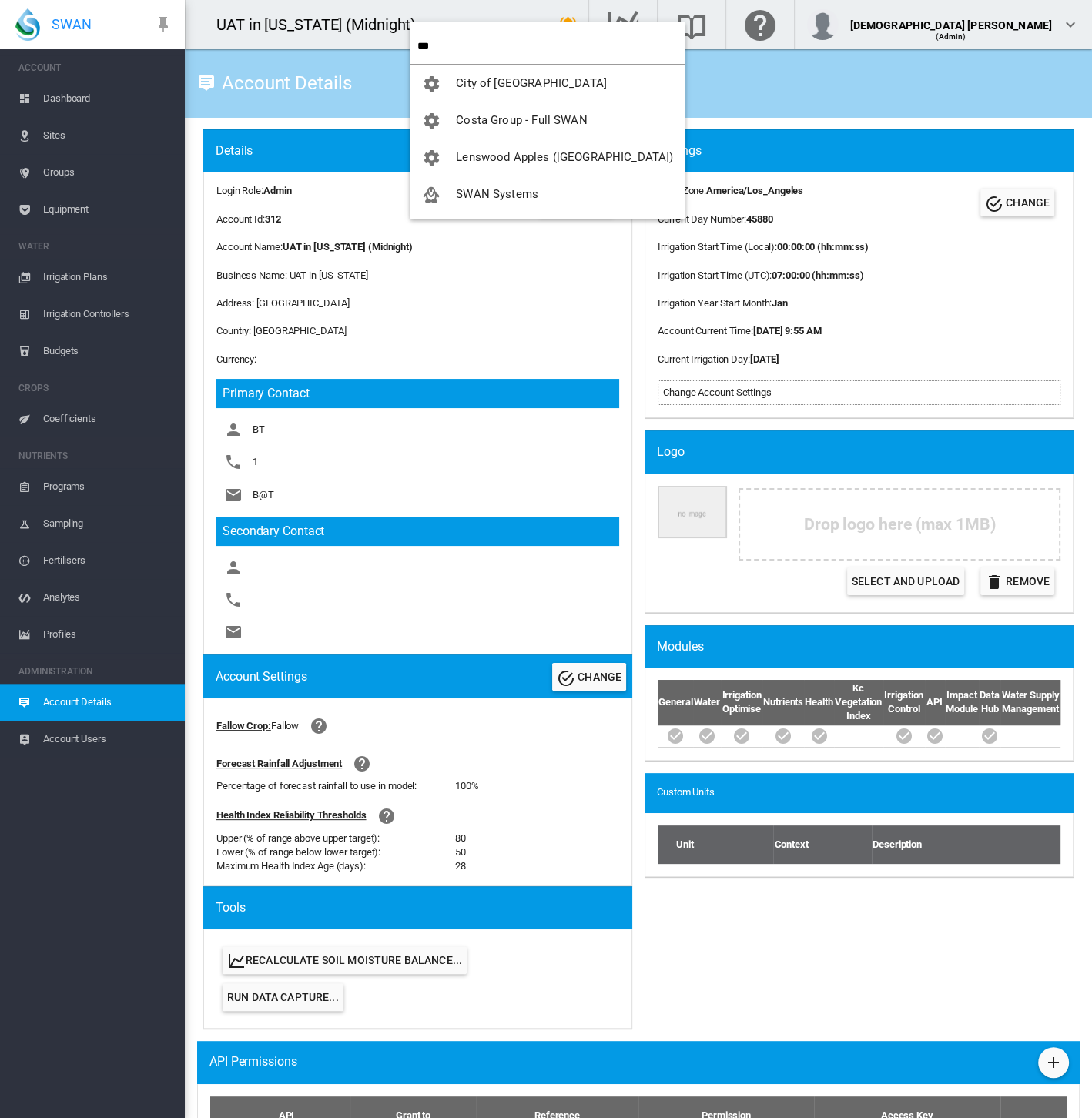
type input "***"
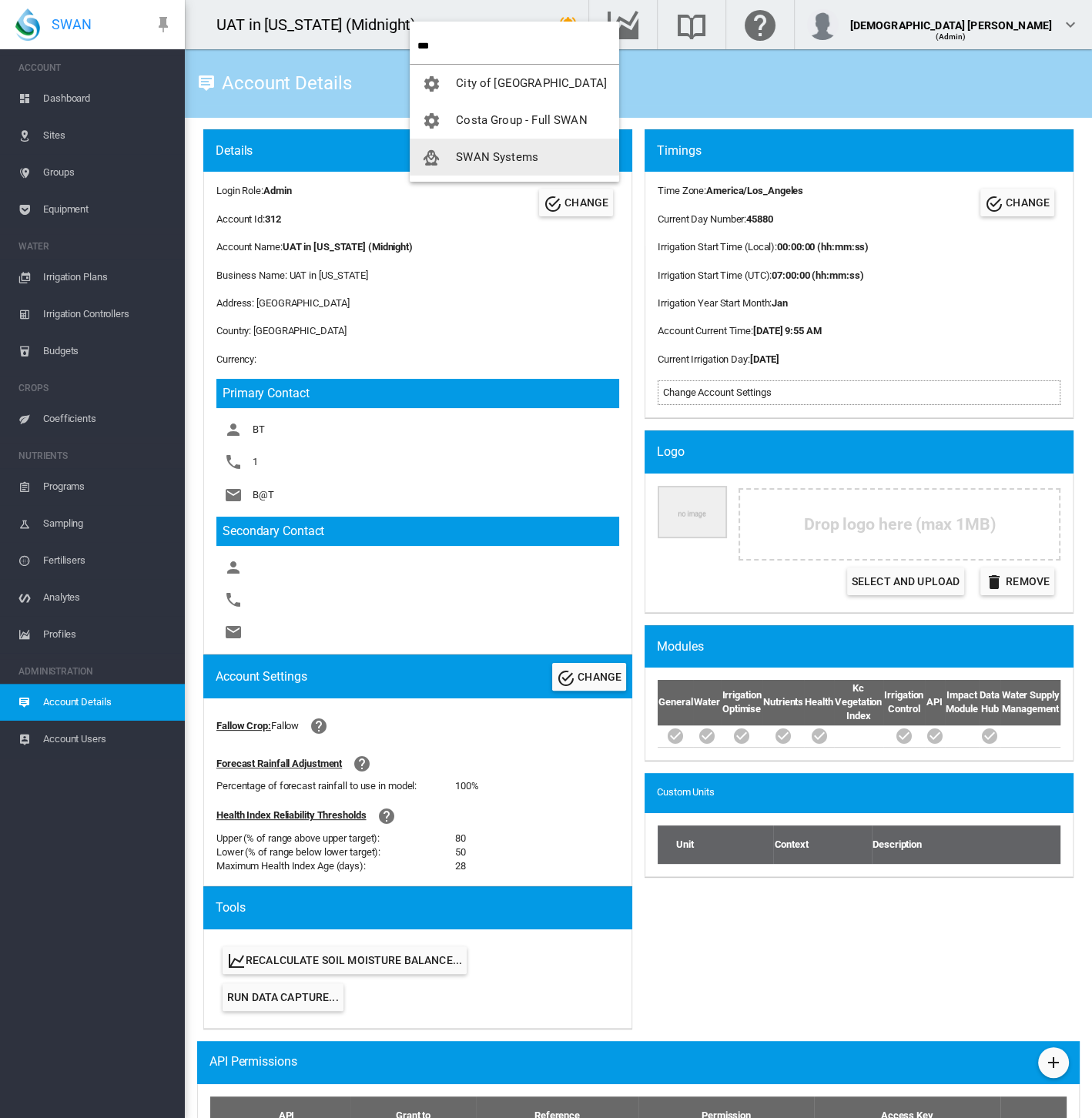
click at [460, 149] on button "SWAN Systems" at bounding box center [515, 157] width 210 height 37
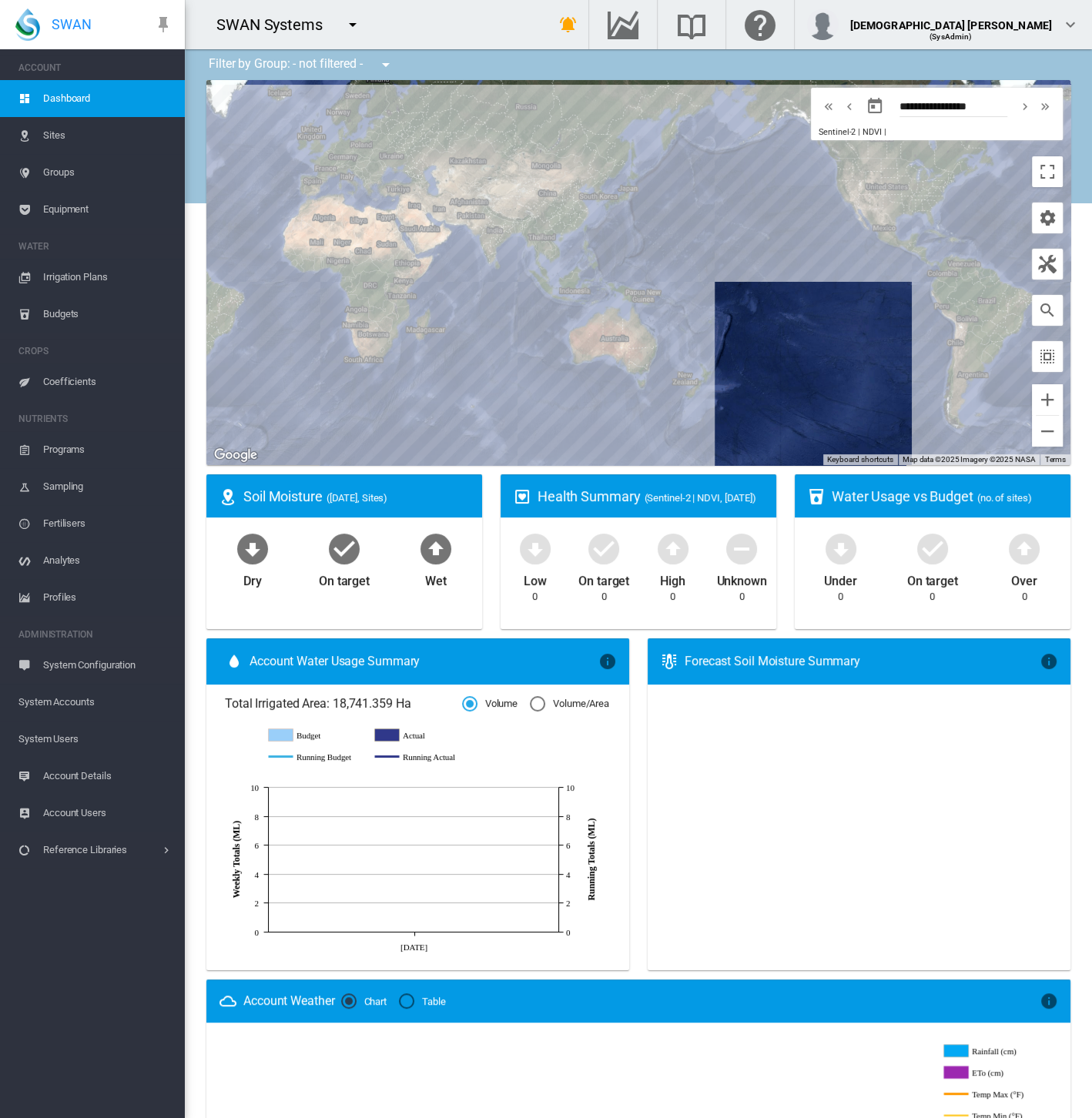
click at [85, 698] on span "System Accounts" at bounding box center [96, 702] width 154 height 37
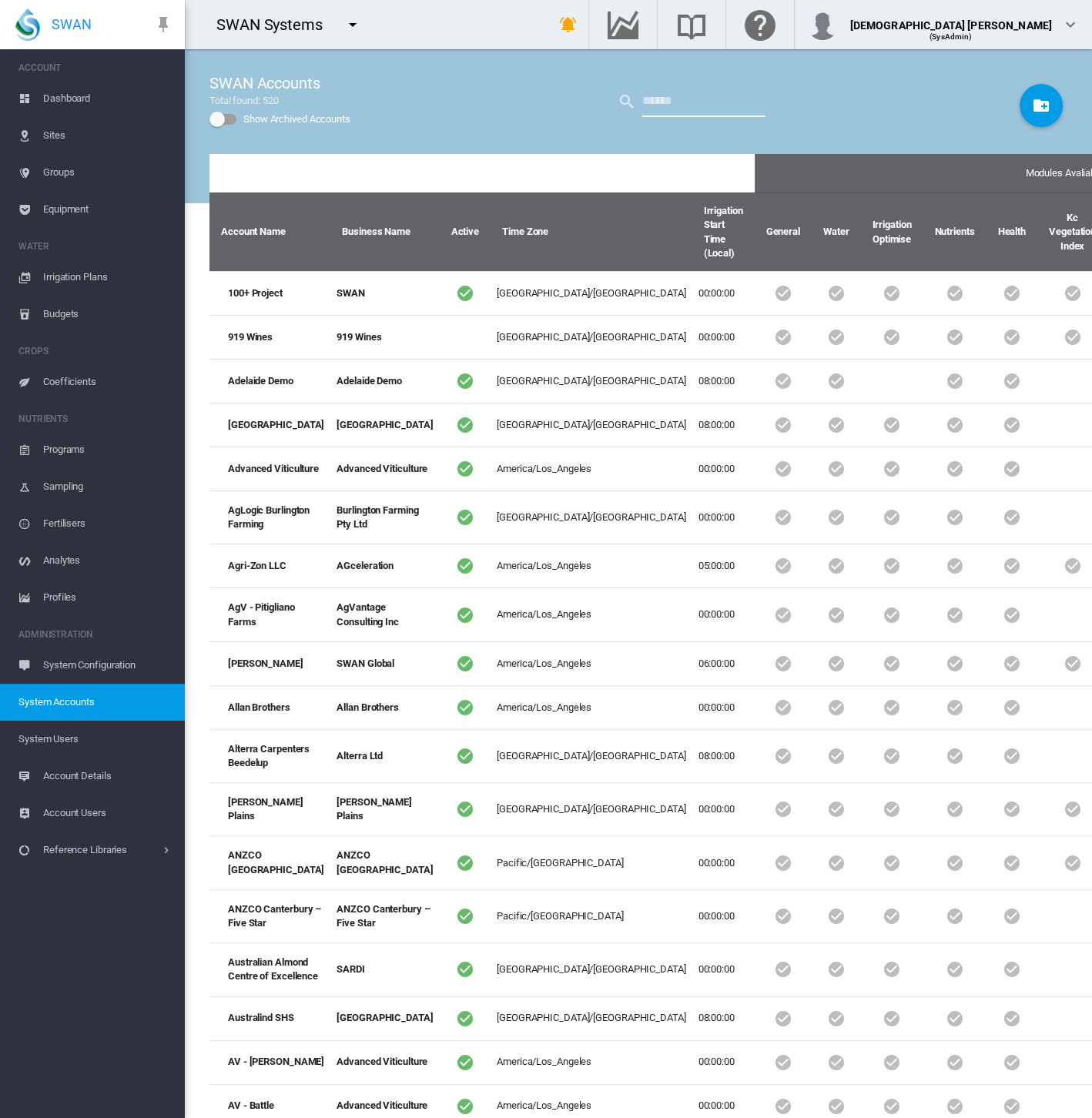
click at [701, 111] on input "text" at bounding box center [704, 101] width 123 height 30
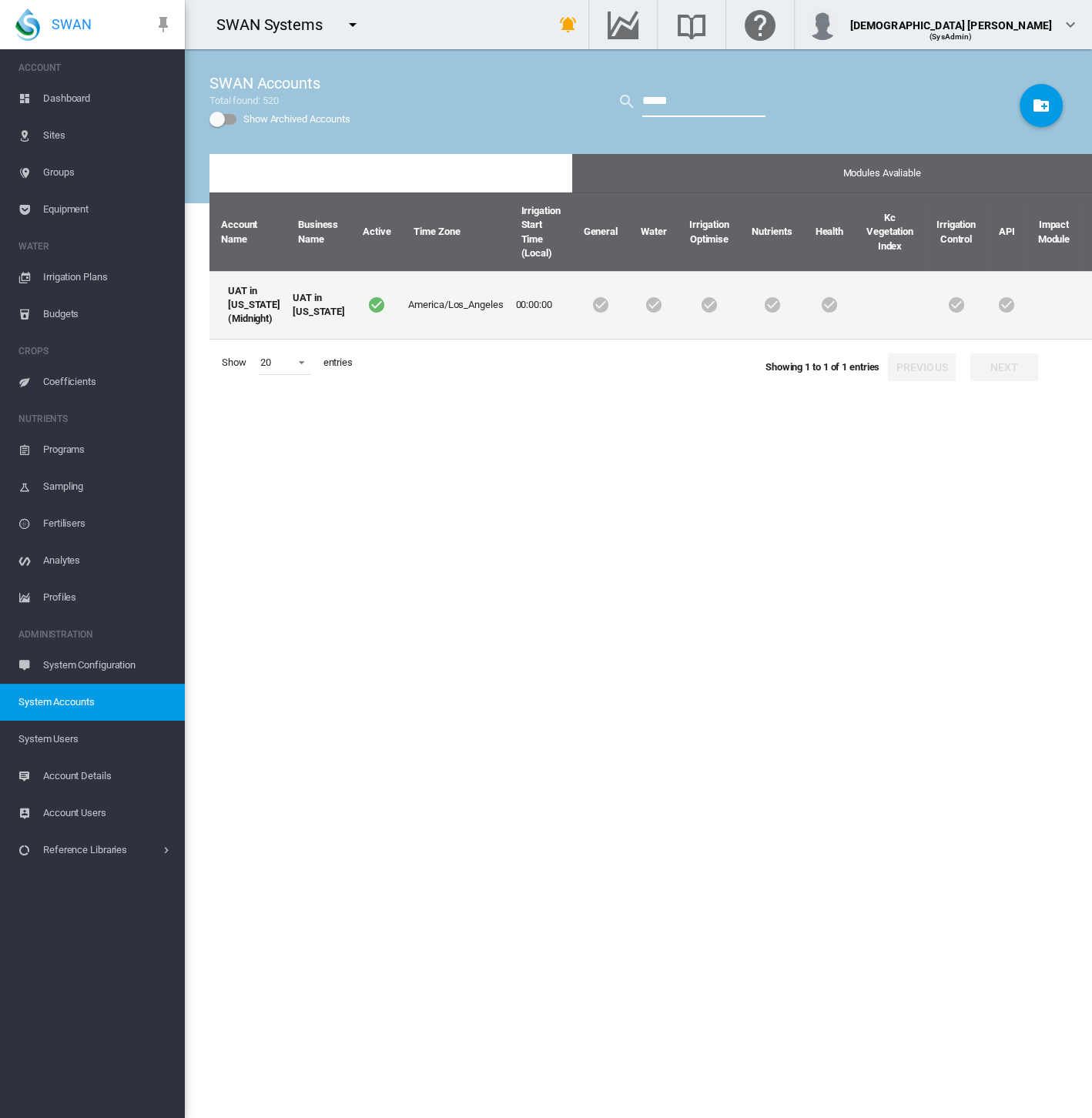
type input "*****"
click at [368, 310] on md-icon "icon-checkbox-marked-circle" at bounding box center [377, 305] width 19 height 19
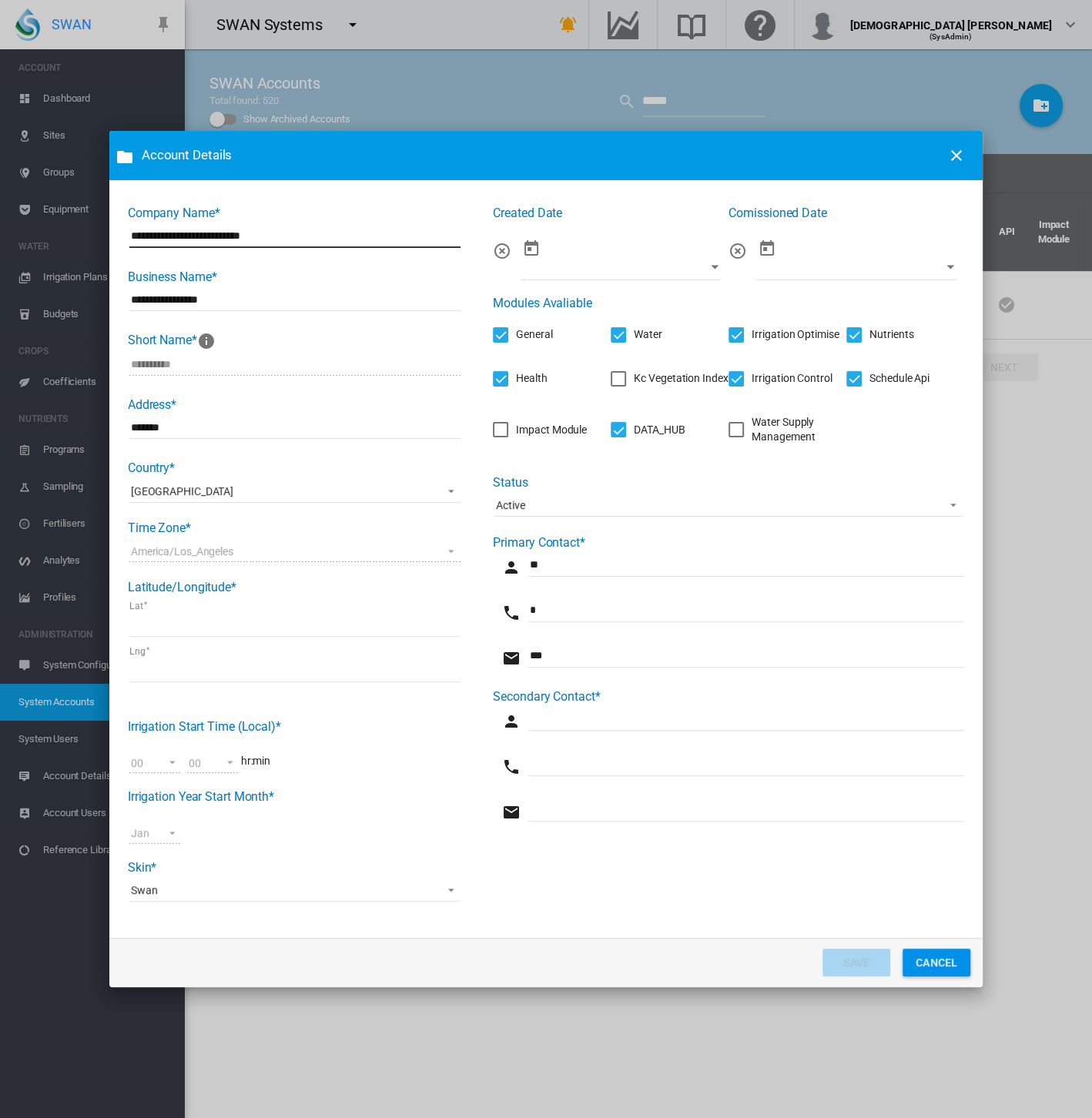
click at [738, 435] on div "Water Supply Management" at bounding box center [736, 429] width 15 height 15
click at [858, 960] on button "SAVE" at bounding box center [856, 962] width 68 height 28
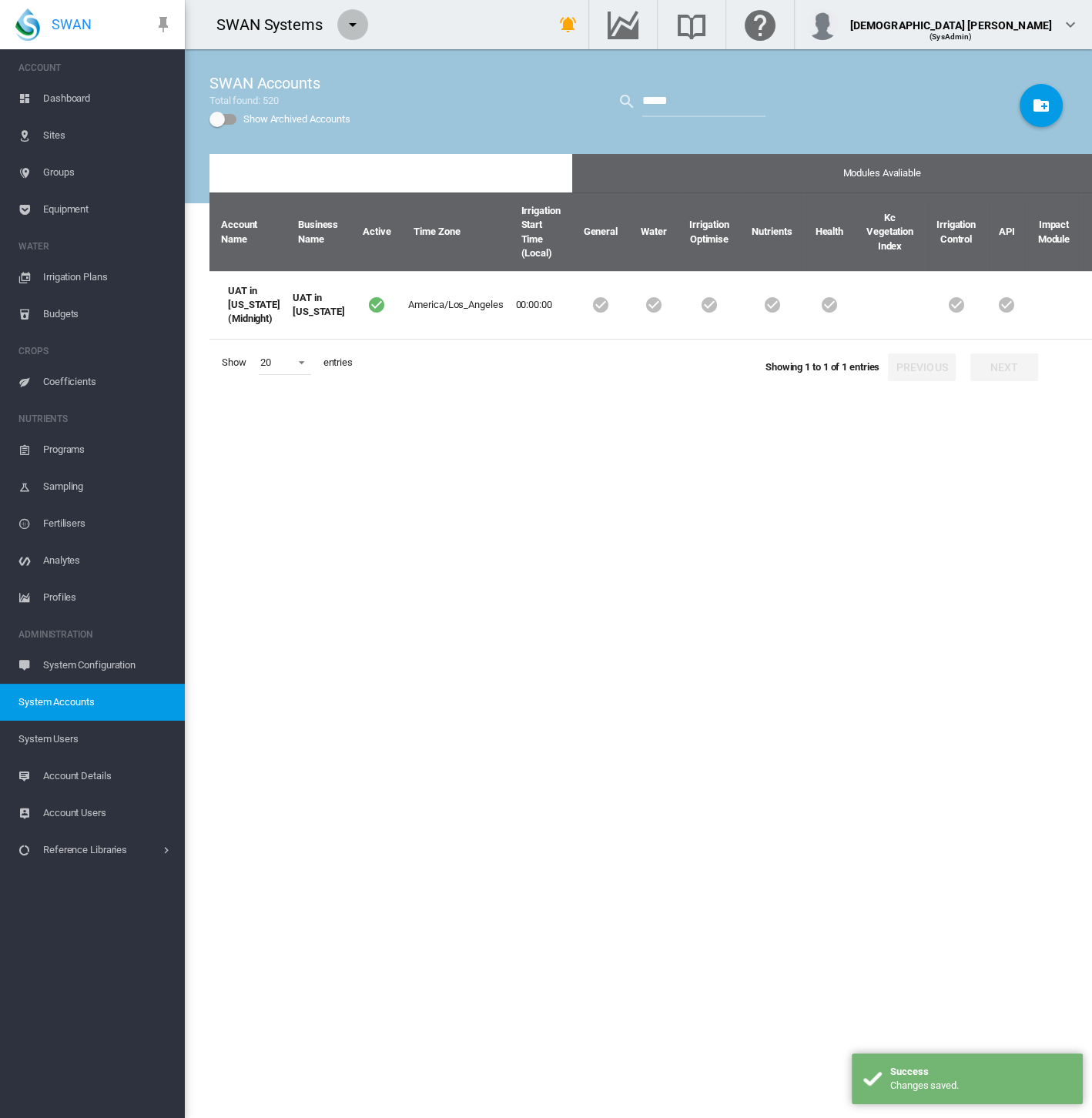
click at [356, 25] on md-icon "icon-menu-down" at bounding box center [352, 25] width 19 height 19
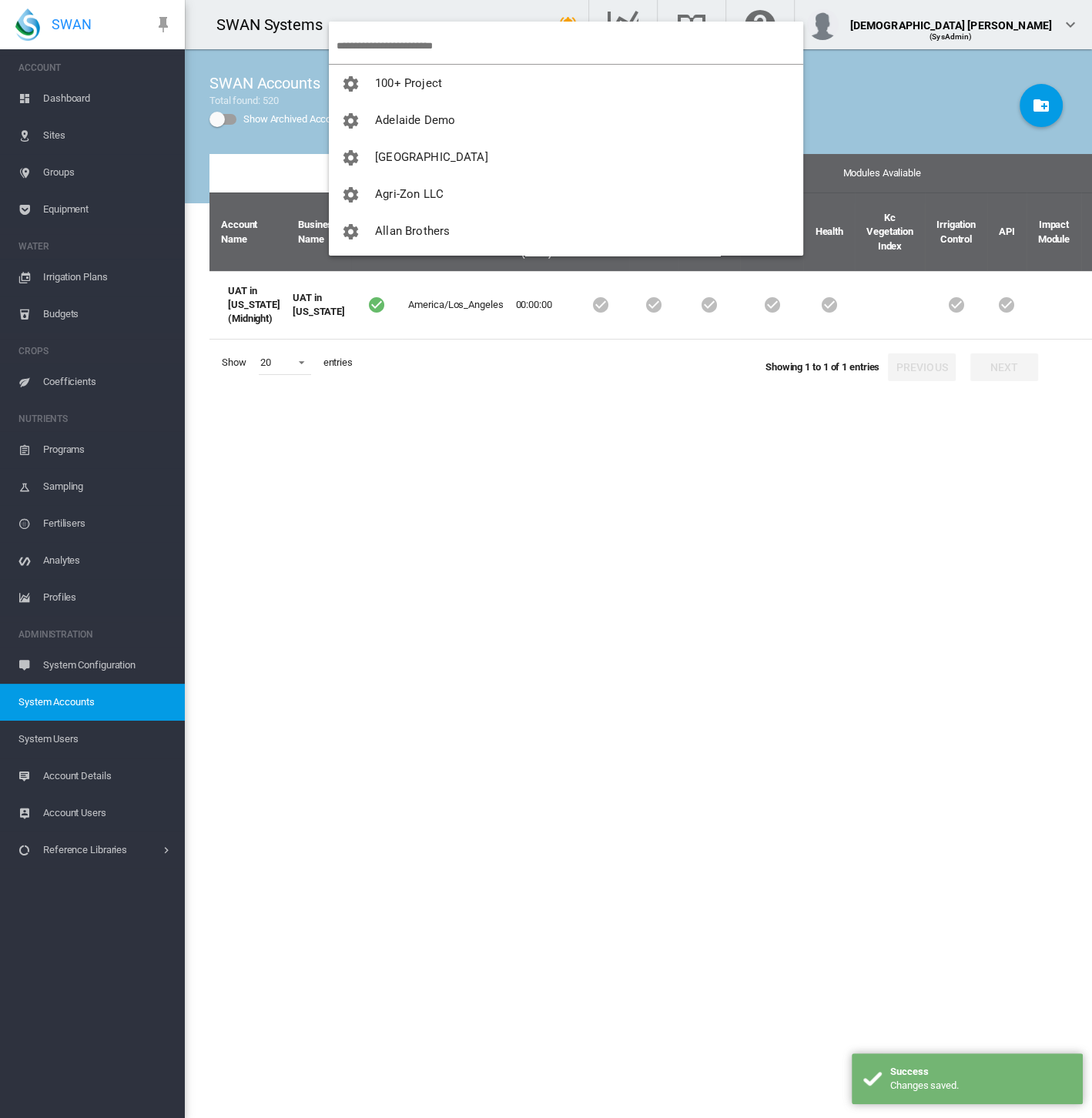
click at [377, 37] on input "search" at bounding box center [570, 46] width 467 height 36
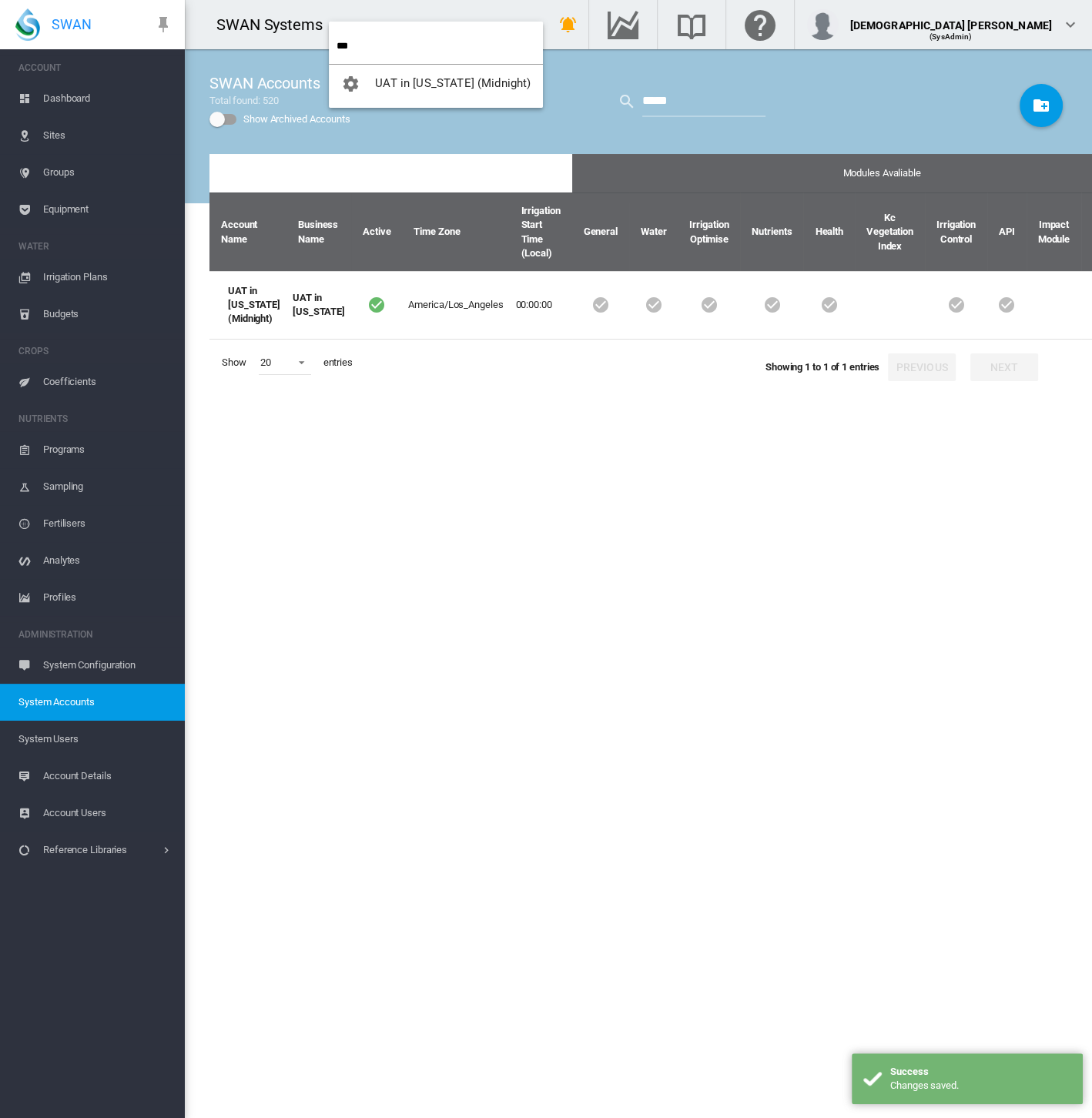
type input "***"
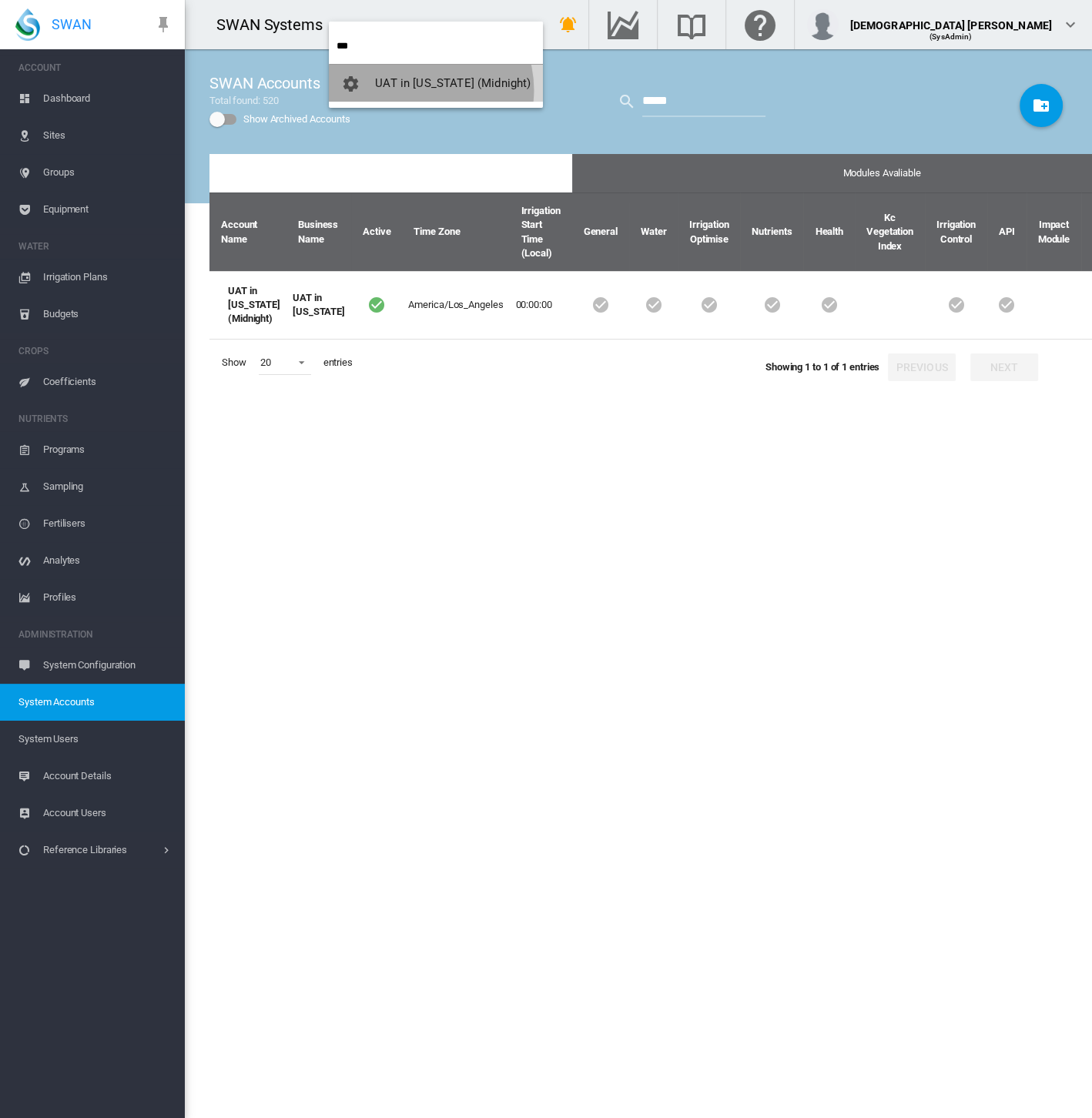
click at [418, 89] on button "UAT in [US_STATE] (Midnight)" at bounding box center [435, 84] width 214 height 37
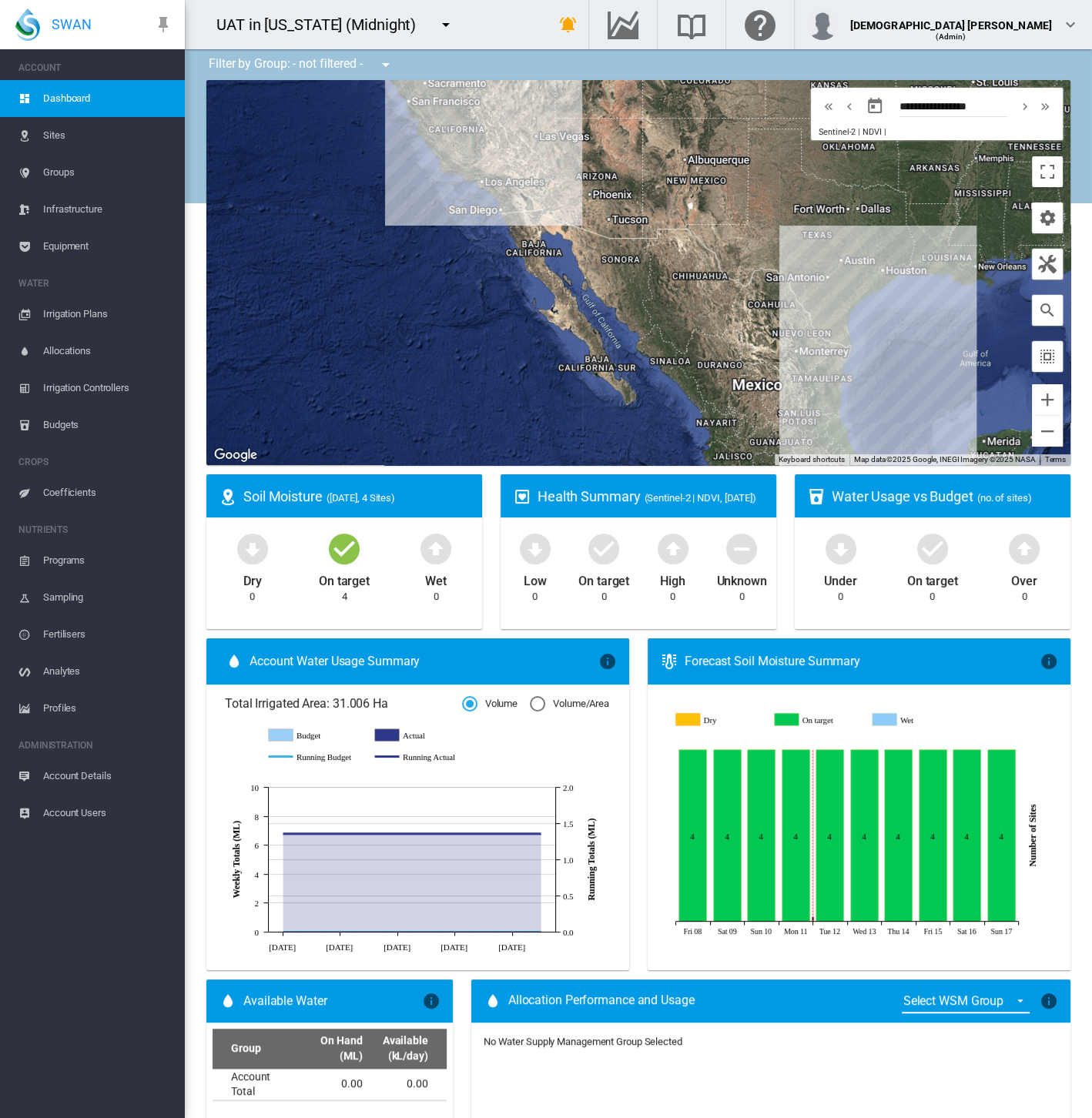
click at [85, 773] on span "Account Details" at bounding box center [107, 776] width 129 height 37
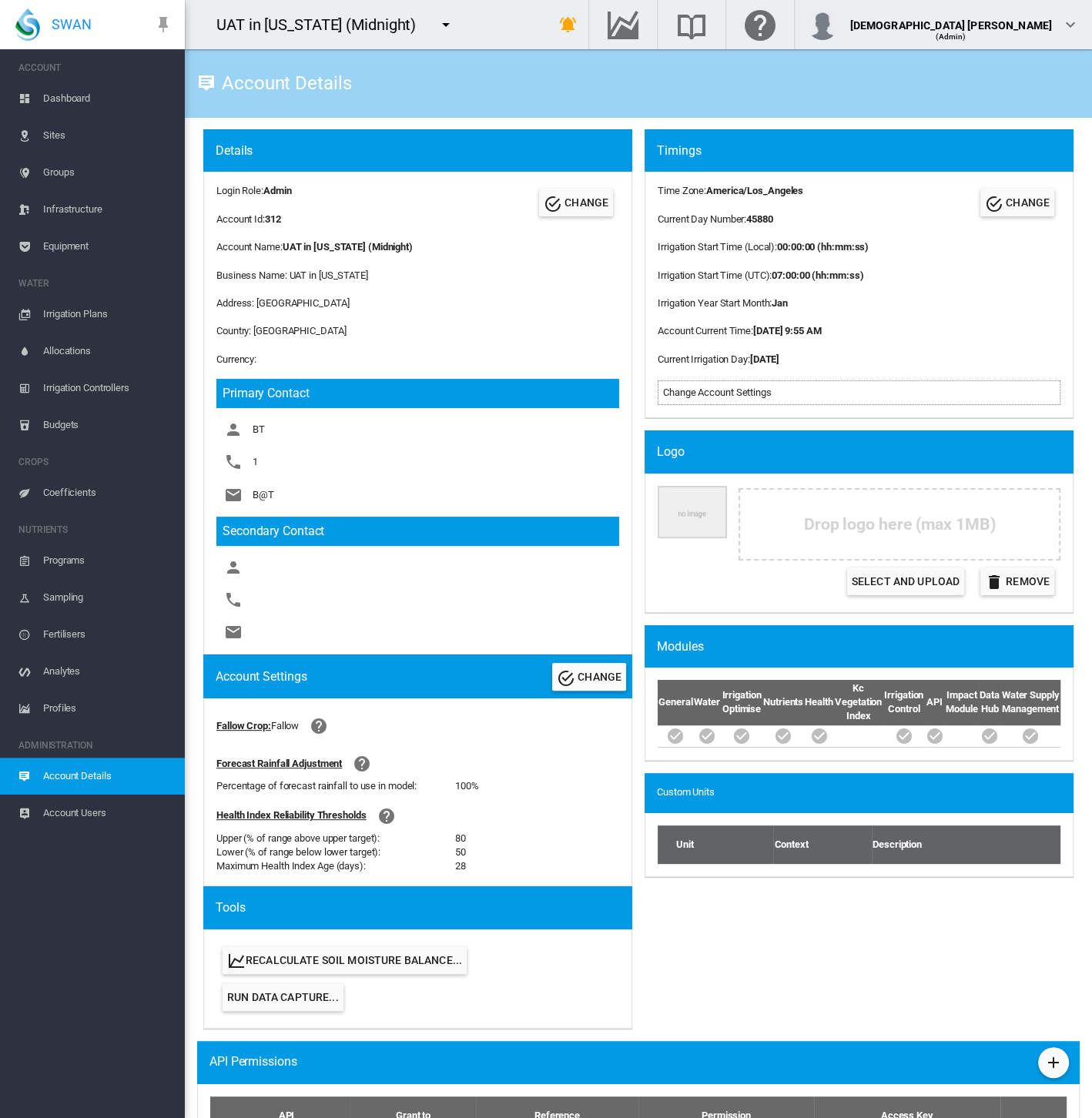
click at [74, 245] on span "Equipment" at bounding box center [107, 247] width 129 height 37
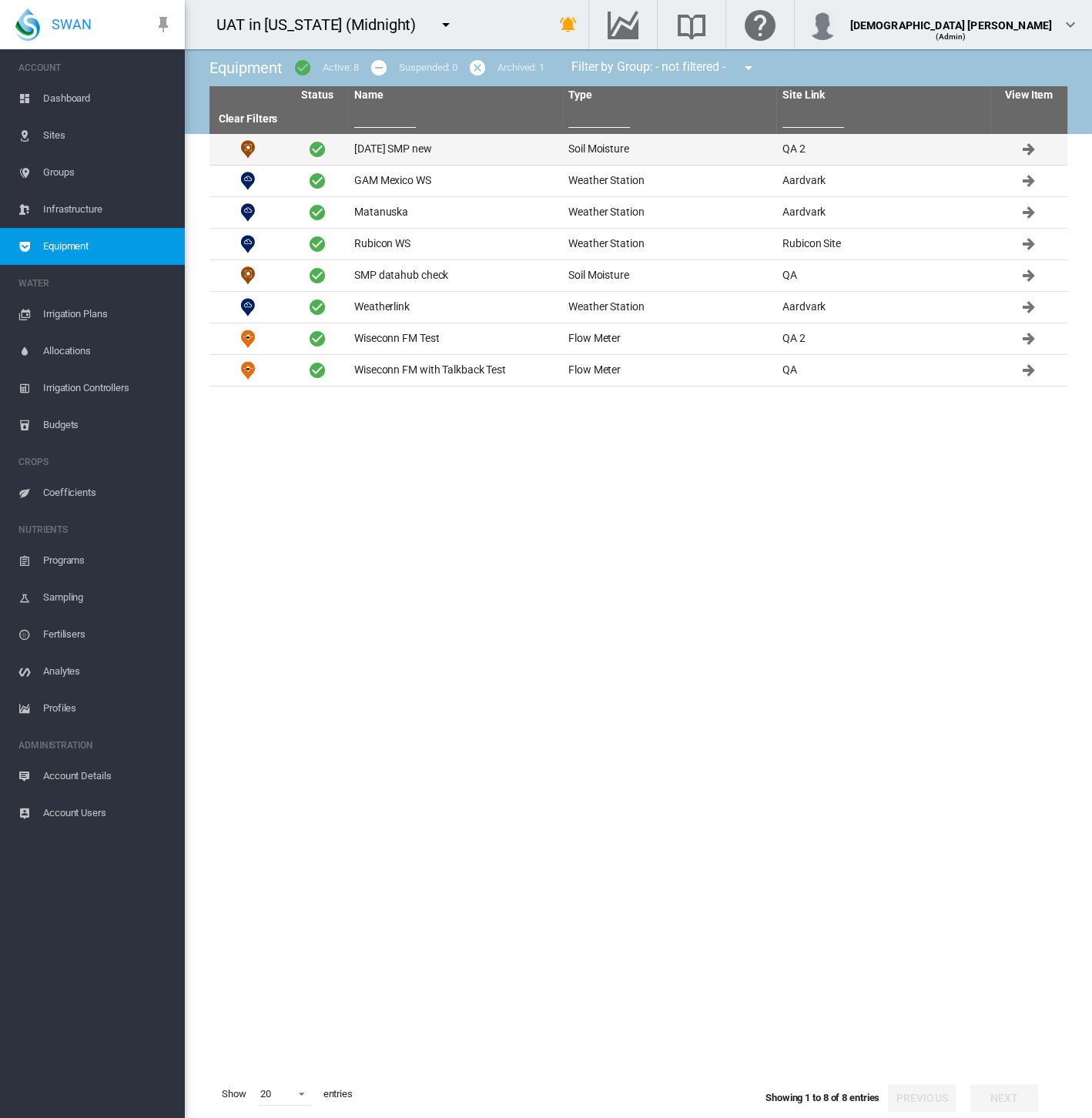
click at [414, 150] on td "[DATE] SMP new" at bounding box center [455, 150] width 214 height 30
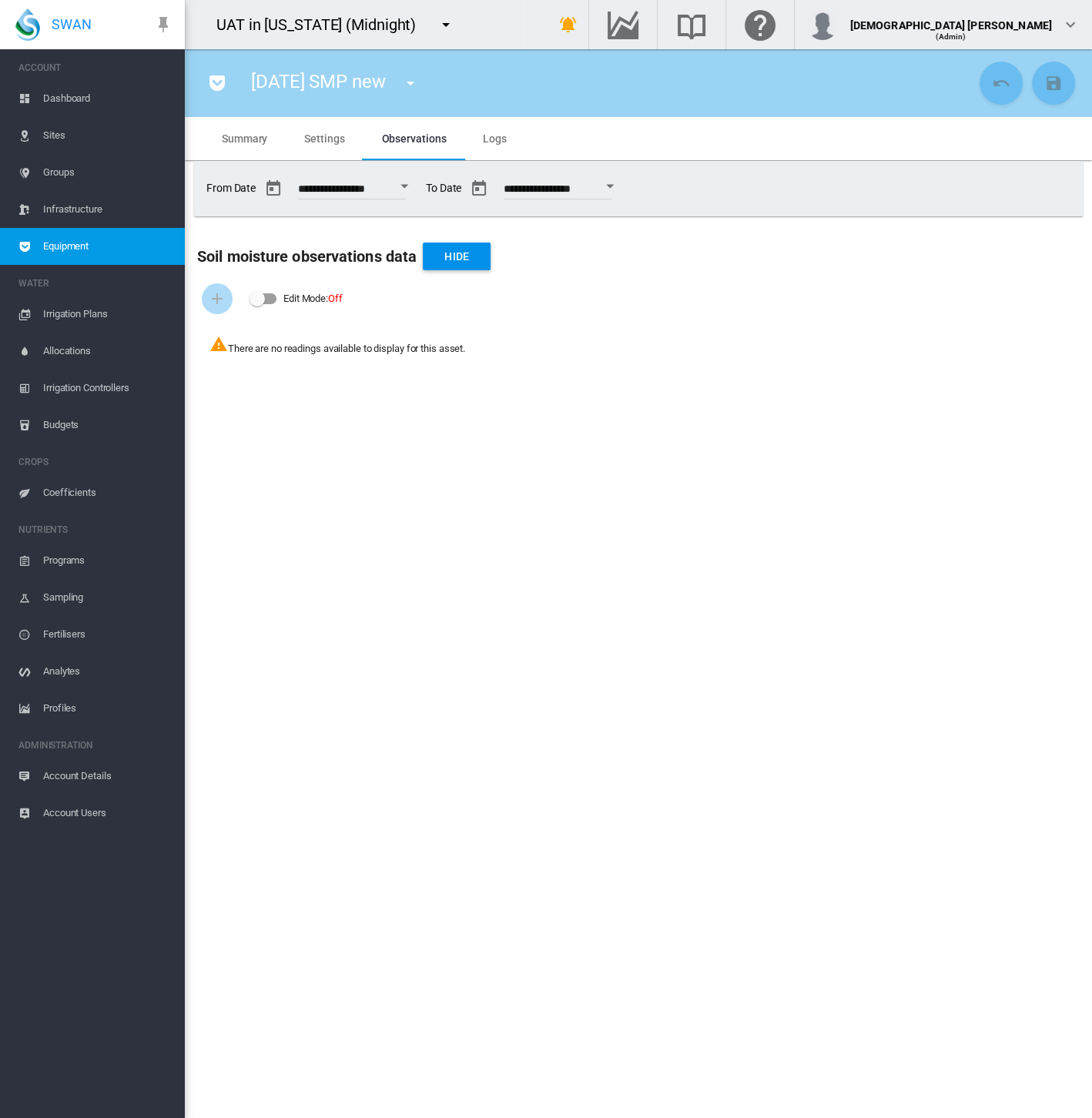
click at [50, 103] on span "Dashboard" at bounding box center [107, 99] width 129 height 37
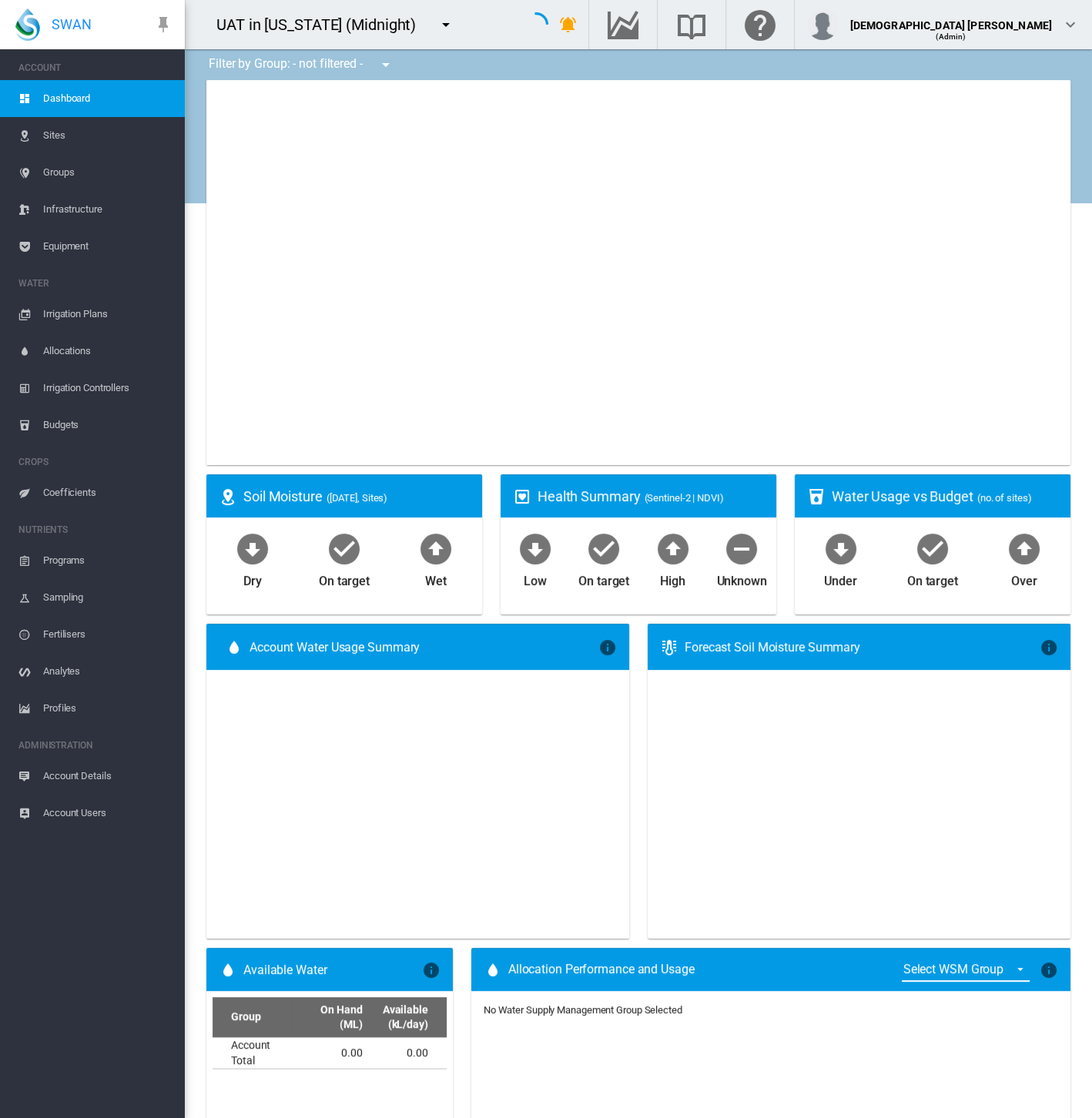
type input "**********"
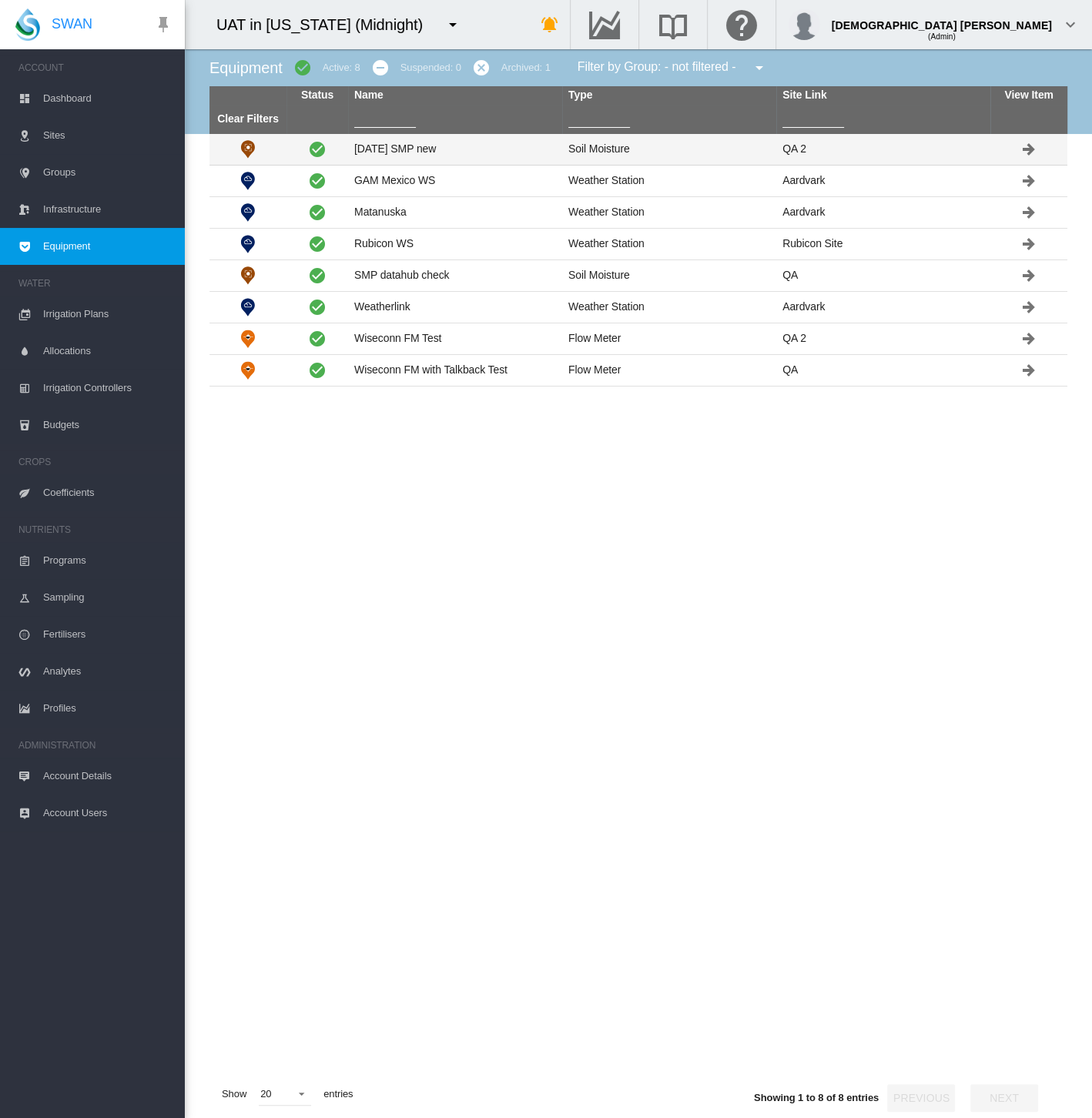
click at [477, 145] on td "[DATE] SMP new" at bounding box center [455, 150] width 214 height 30
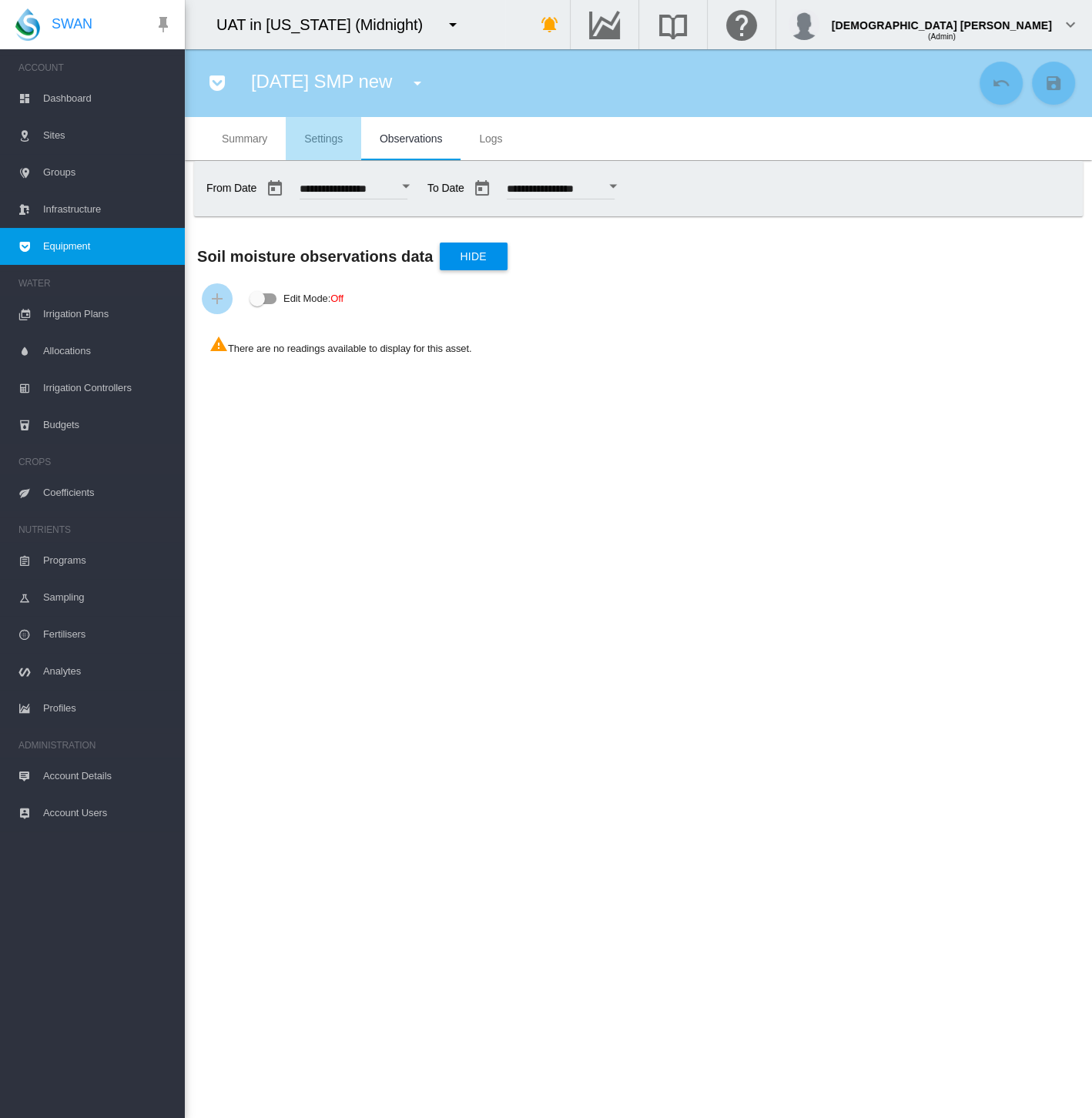
click at [325, 136] on span "Settings" at bounding box center [324, 139] width 39 height 13
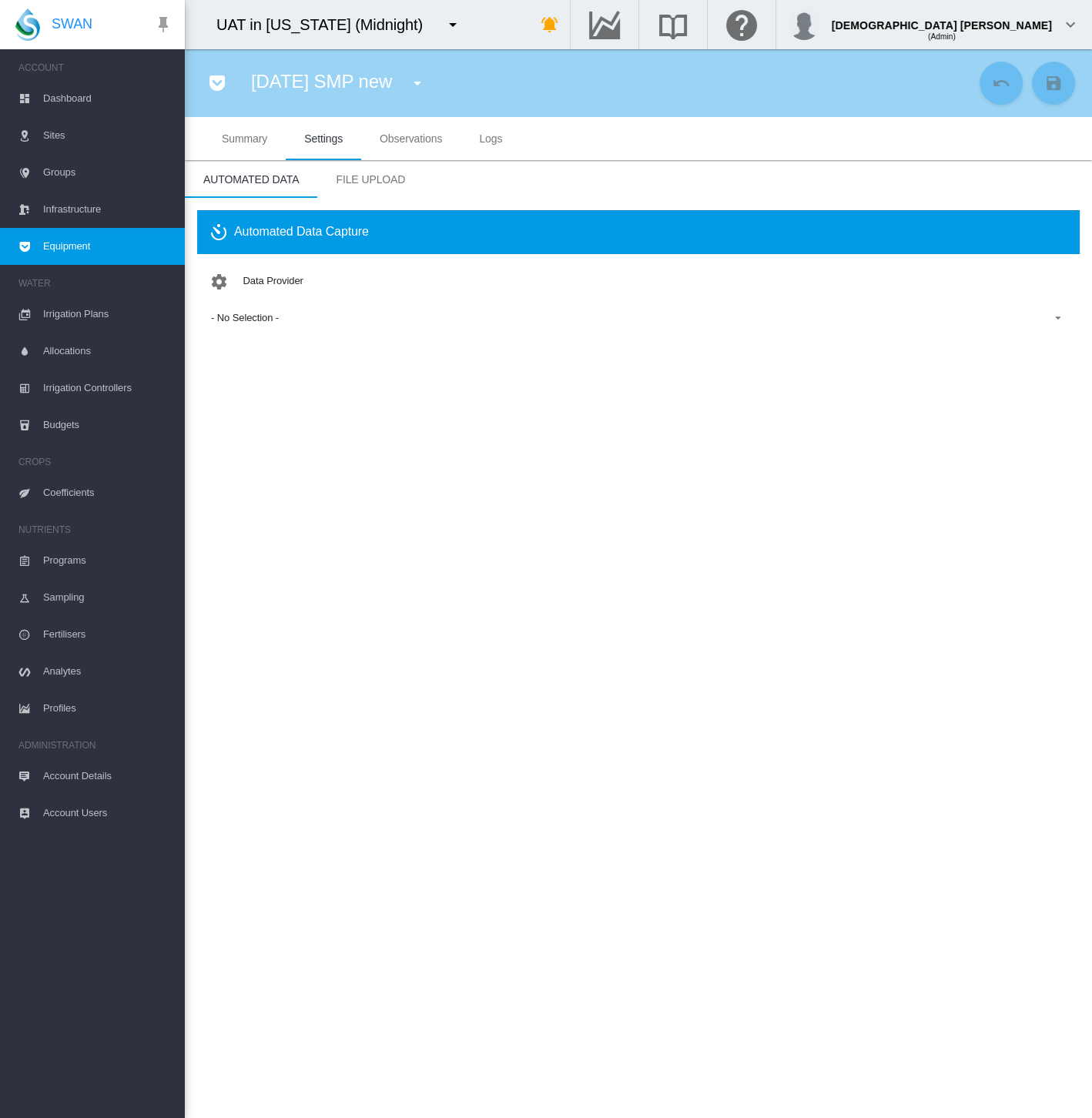
click at [257, 312] on div "- No Selection -" at bounding box center [245, 318] width 68 height 12
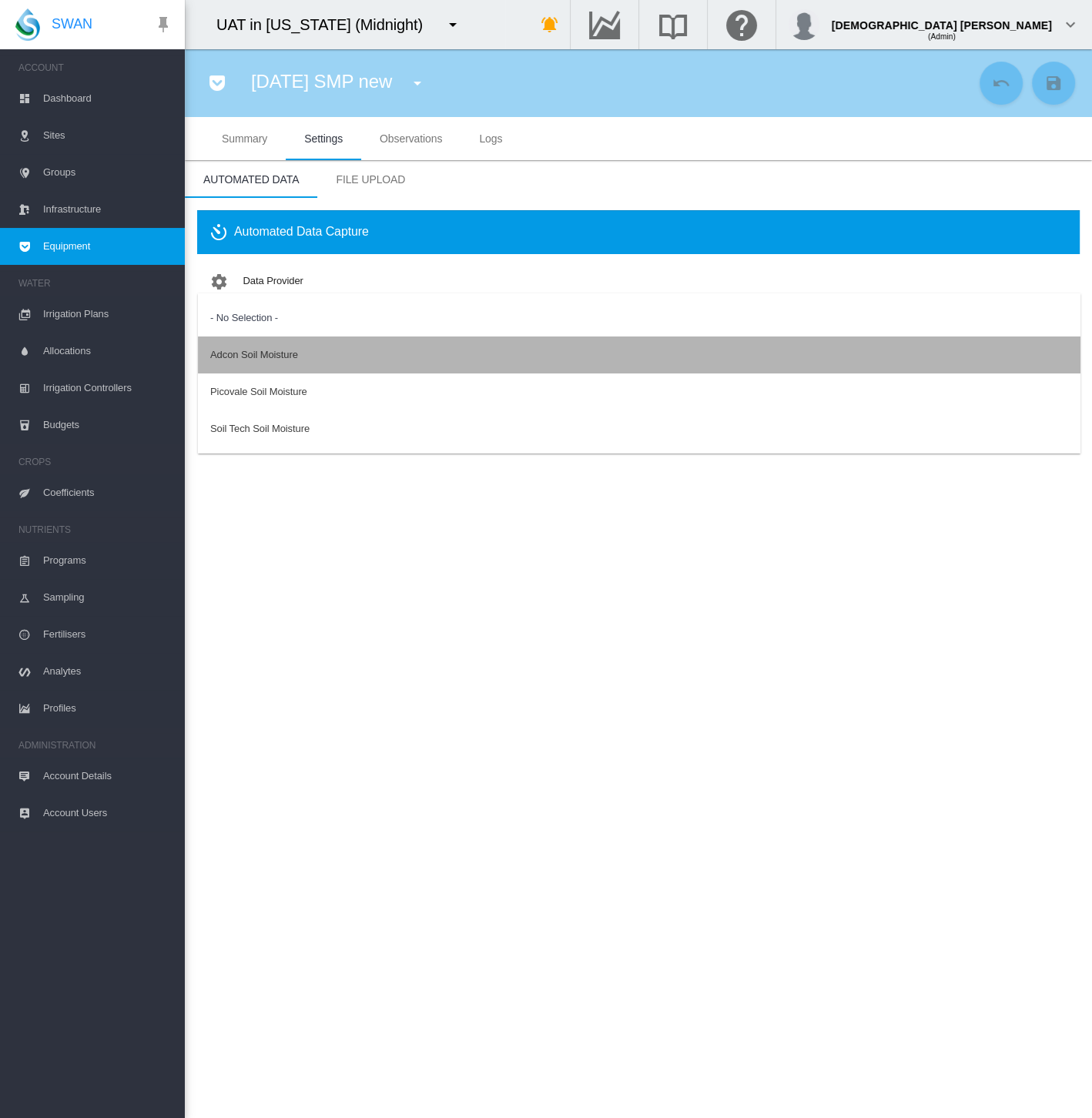
click at [274, 359] on div "Adcon Soil Moisture" at bounding box center [254, 355] width 88 height 14
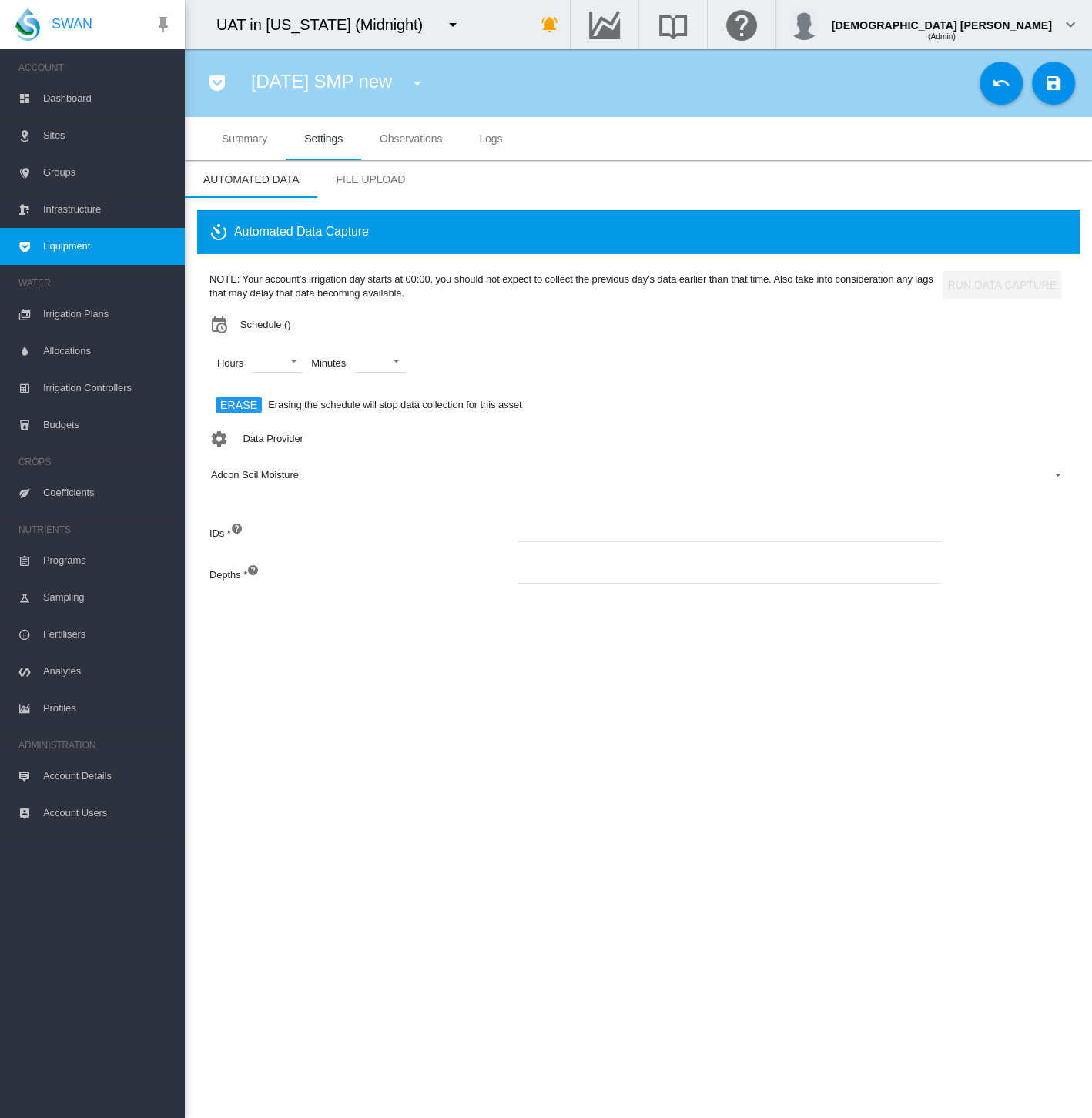
click at [584, 535] on input at bounding box center [729, 530] width 423 height 23
paste input "*******"
type input "*******"
click at [531, 575] on input at bounding box center [729, 571] width 423 height 23
paste input "*******"
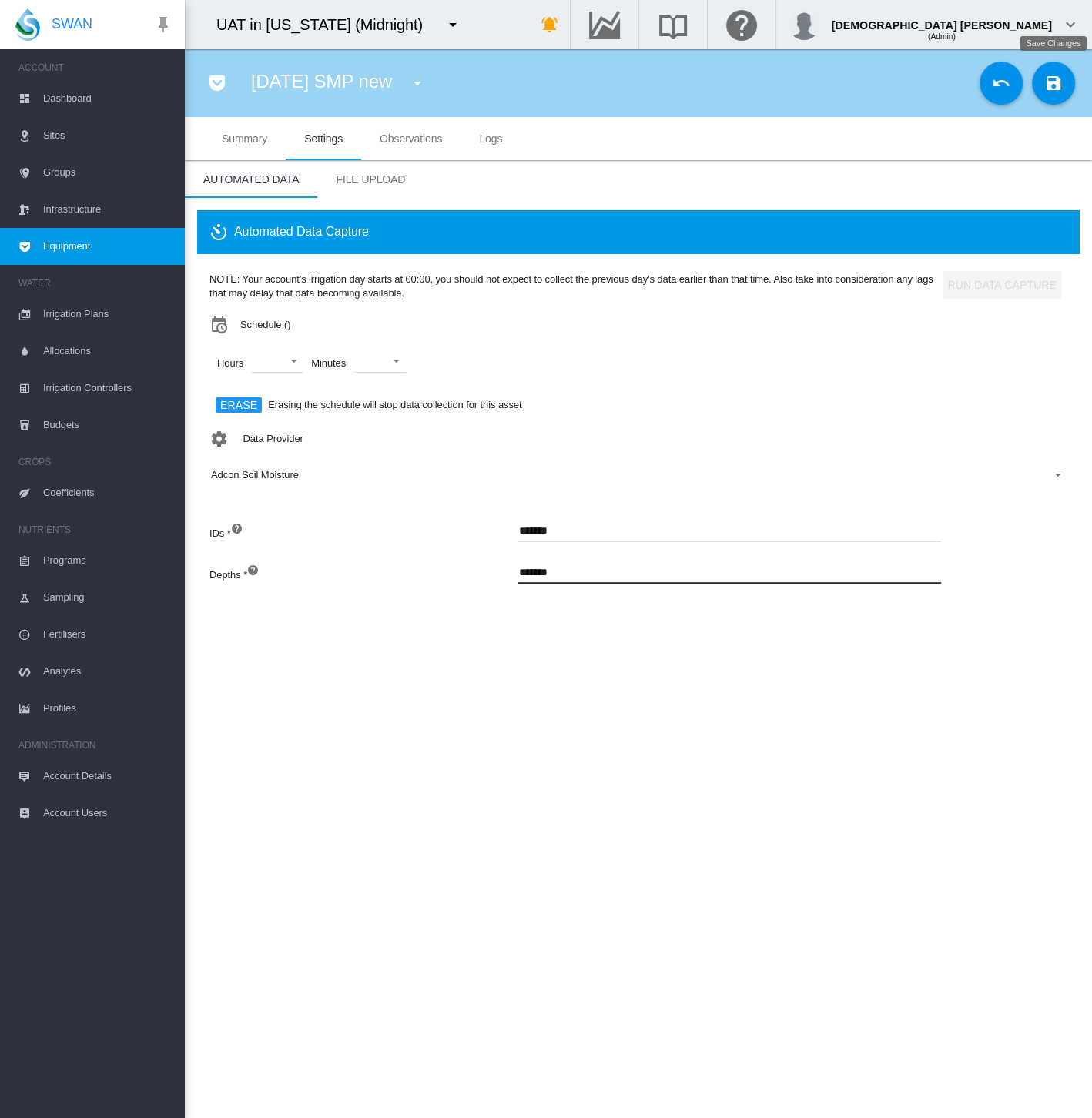
type input "*******"
click at [1054, 90] on md-icon "icon-content-save" at bounding box center [1053, 83] width 19 height 19
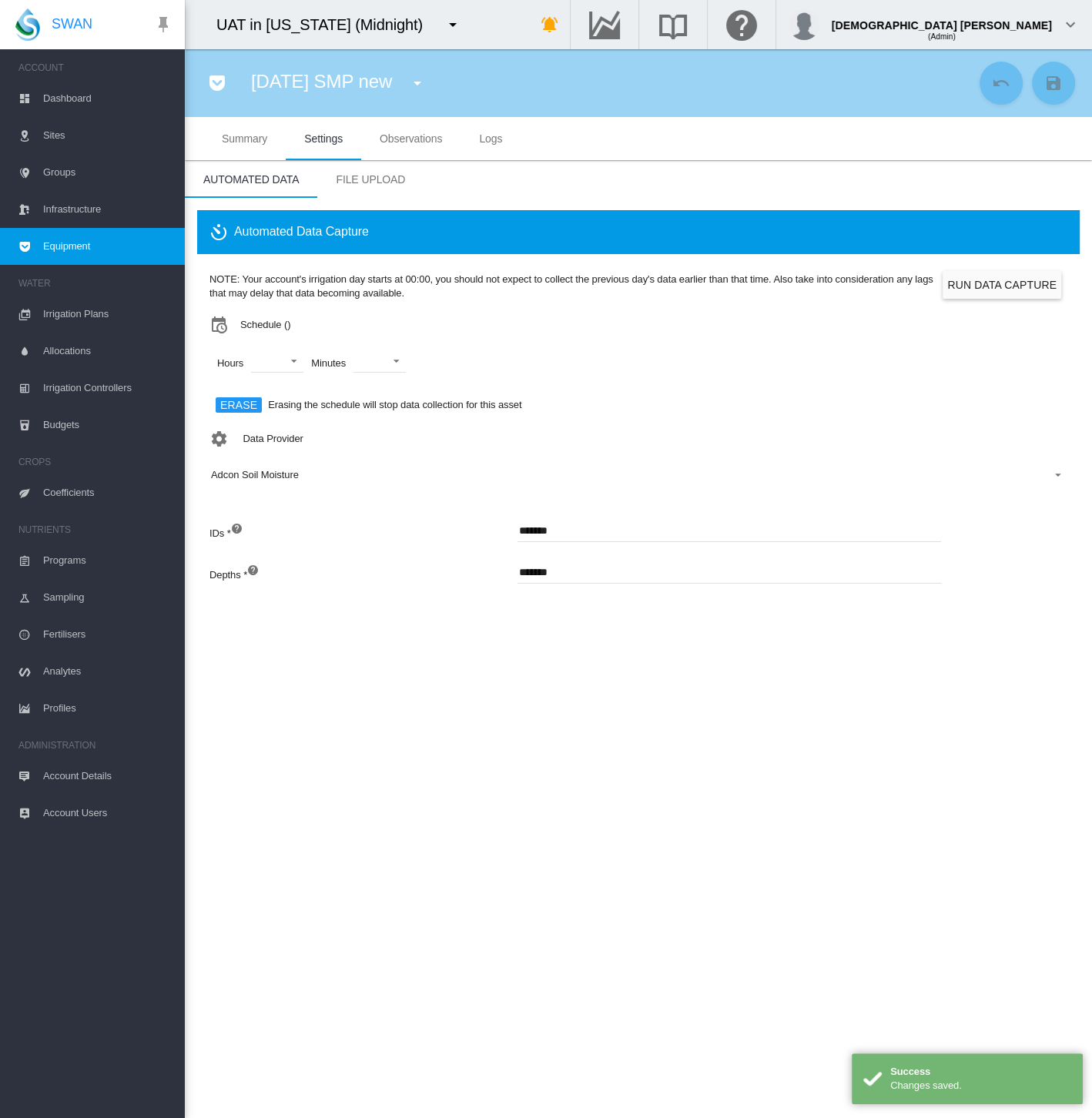
click at [489, 141] on span "Logs" at bounding box center [490, 139] width 23 height 13
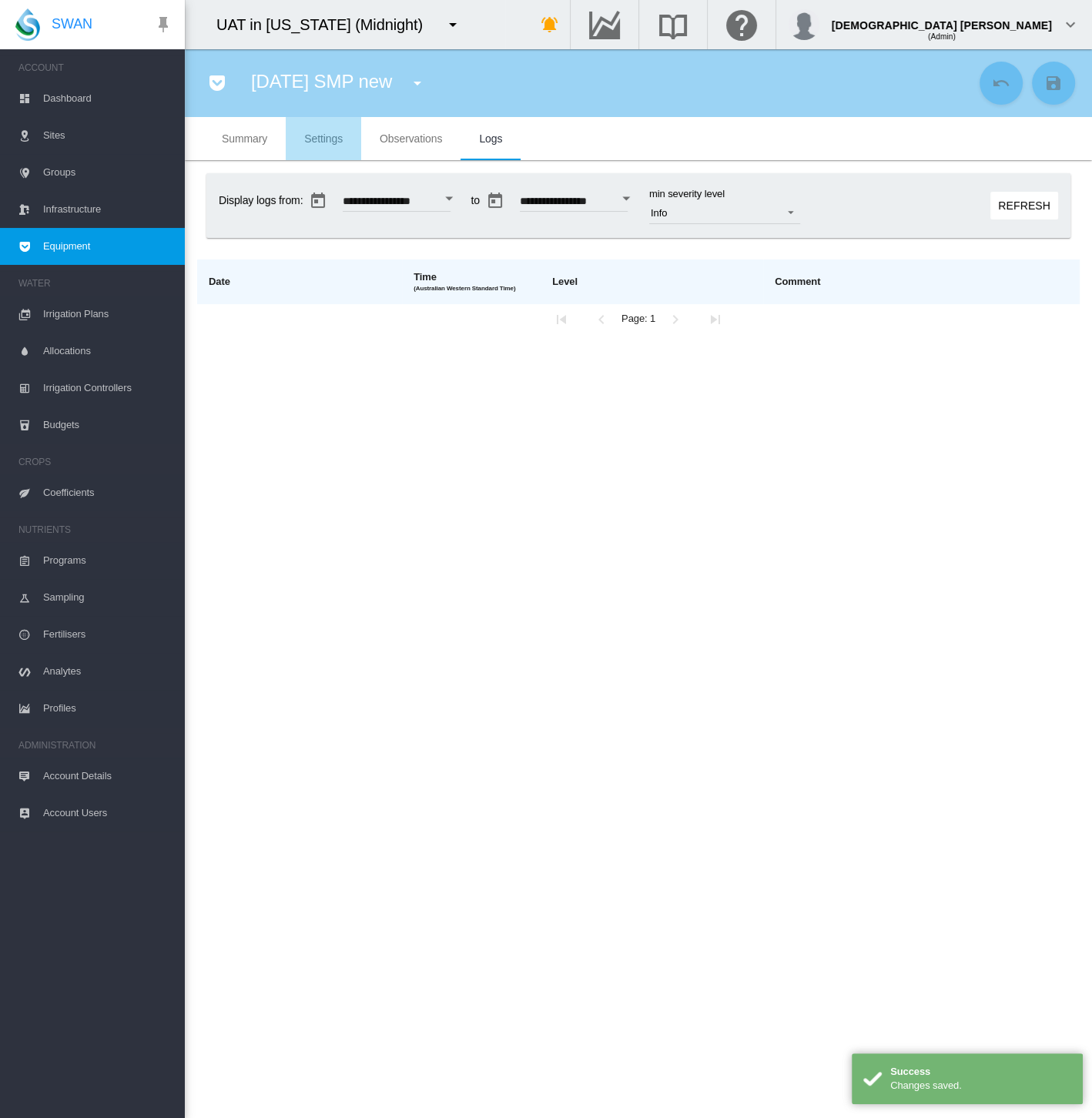
click at [310, 139] on span "Settings" at bounding box center [324, 139] width 39 height 13
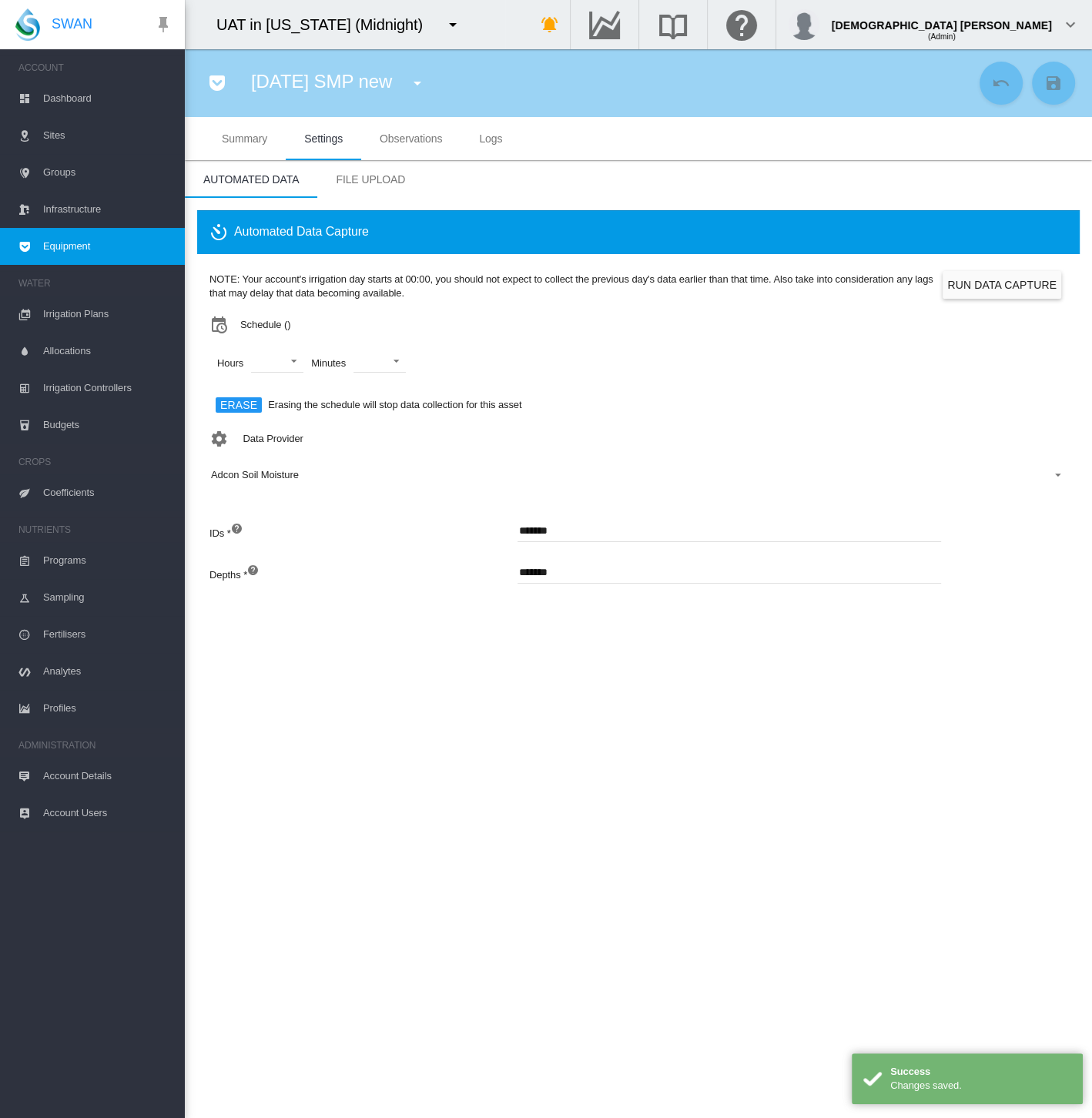
click at [1026, 283] on button "Run Data Capture" at bounding box center [1002, 285] width 118 height 28
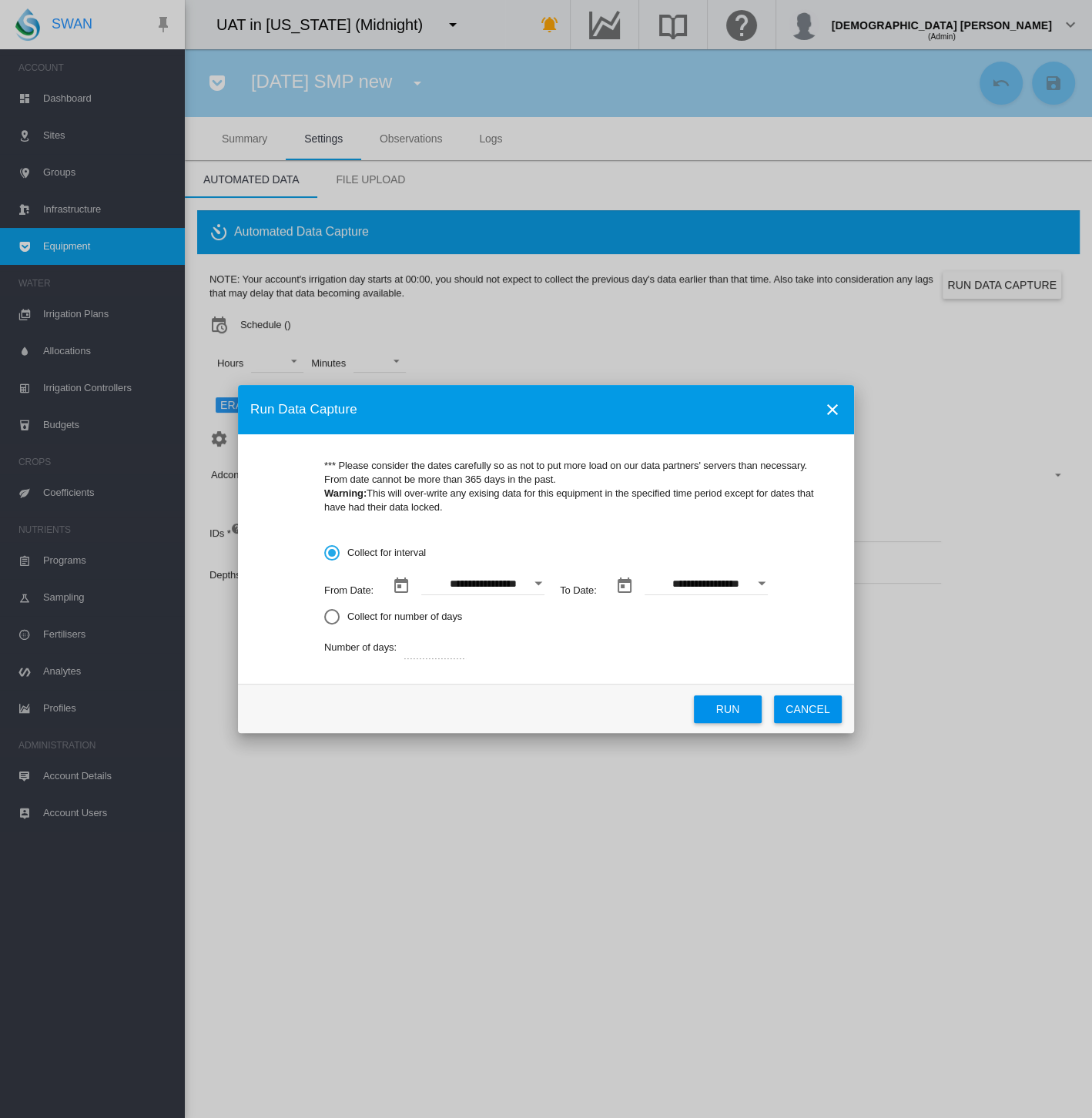
drag, startPoint x: 394, startPoint y: 611, endPoint x: 437, endPoint y: 639, distance: 51.3
click at [394, 610] on md-radio-button "Collect for number of days" at bounding box center [577, 617] width 505 height 14
click at [734, 709] on button "Run" at bounding box center [728, 708] width 68 height 28
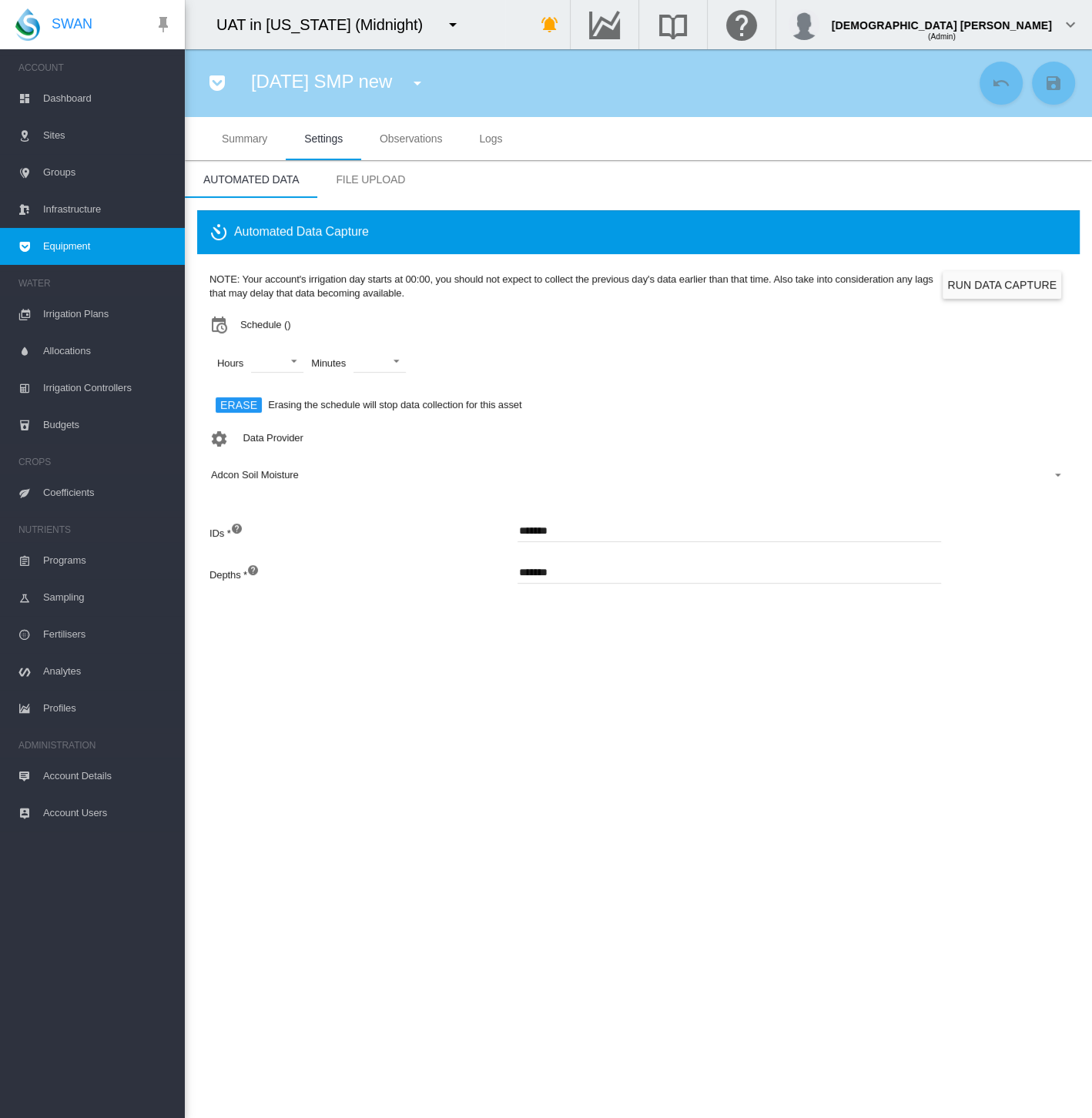
click at [497, 140] on span "Logs" at bounding box center [490, 139] width 23 height 13
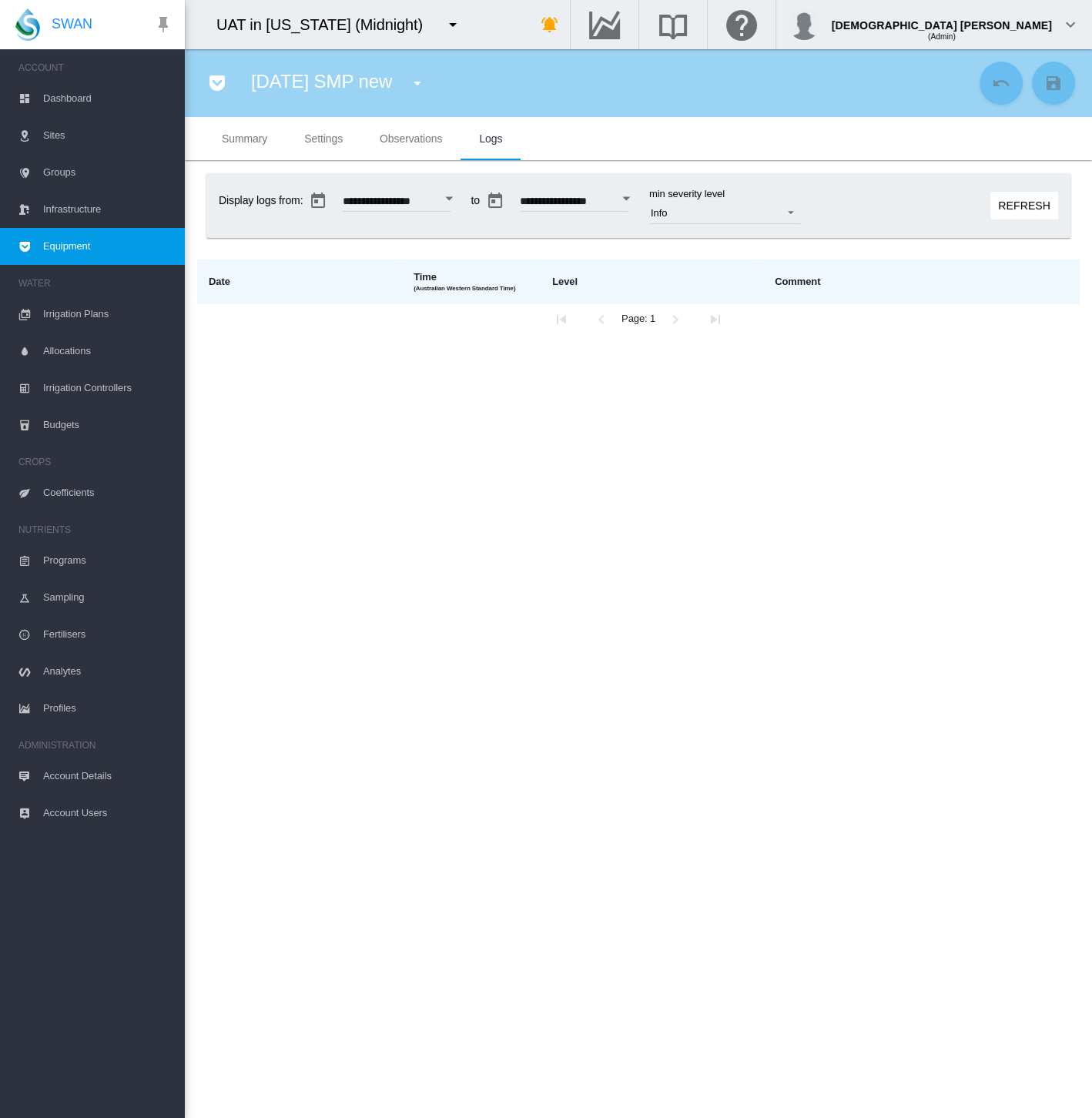
click at [44, 778] on span "Account Details" at bounding box center [107, 776] width 129 height 37
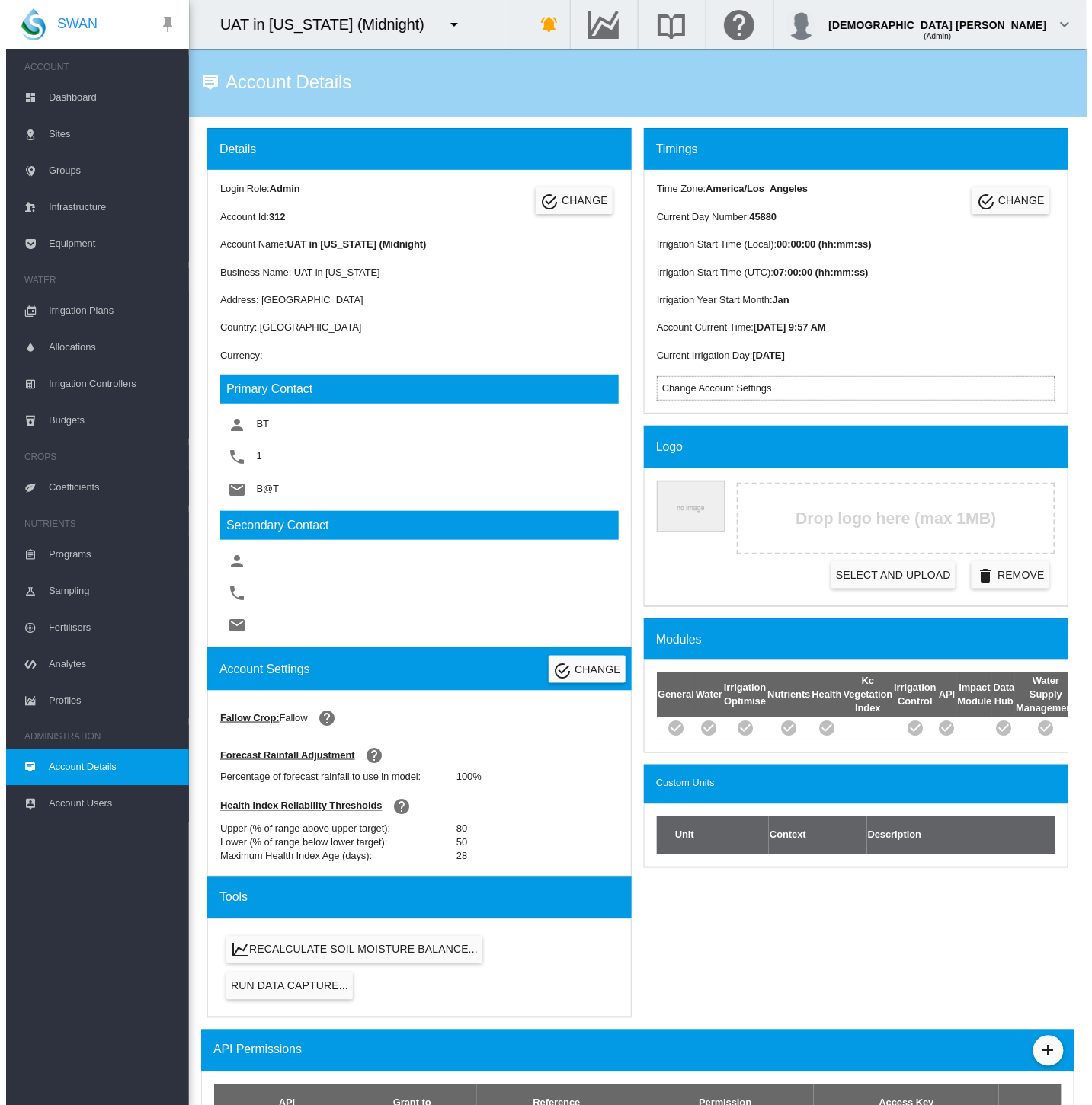
scroll to position [339, 0]
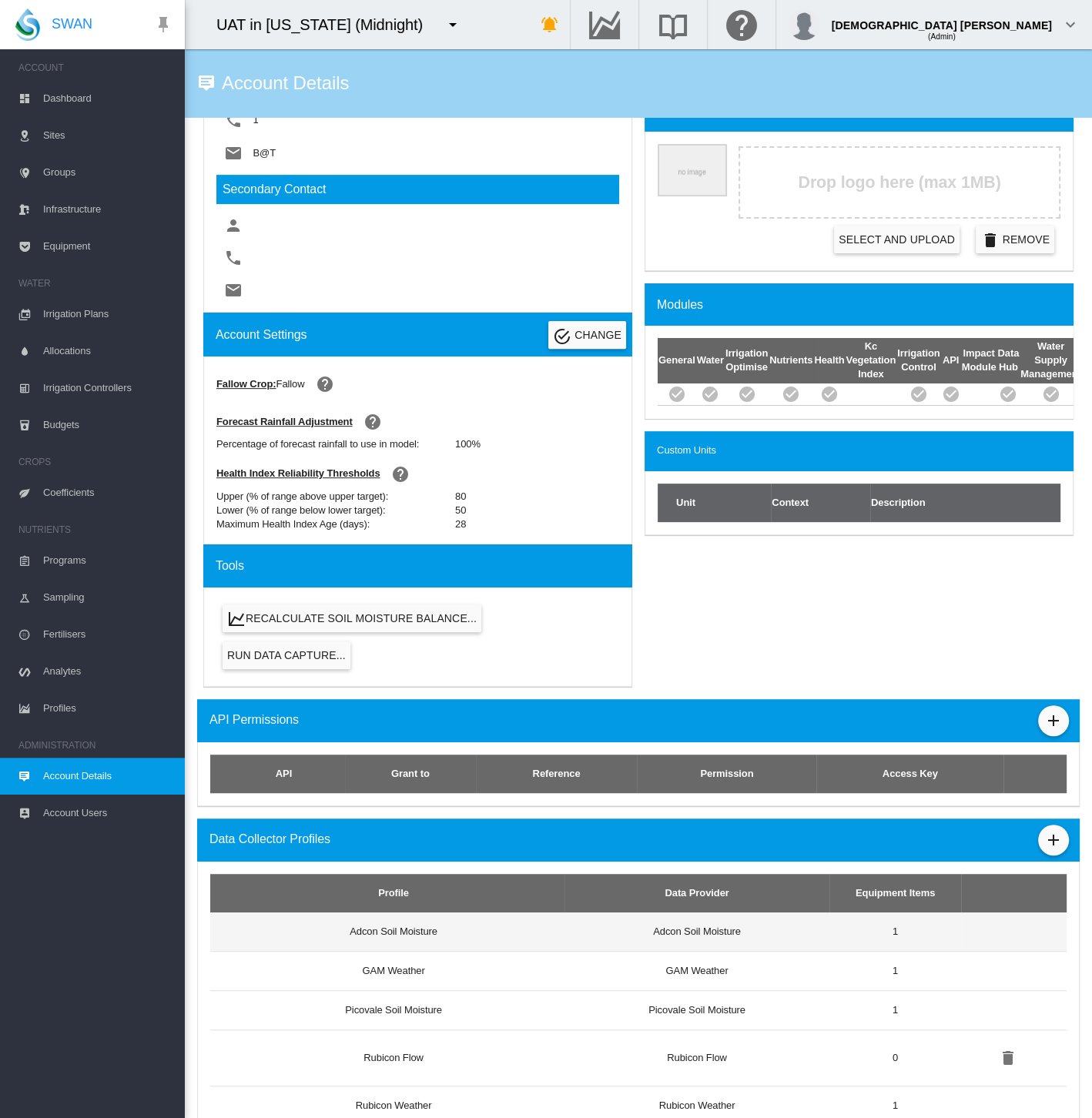
click at [653, 936] on td "Adcon Soil Moisture" at bounding box center [696, 932] width 265 height 39
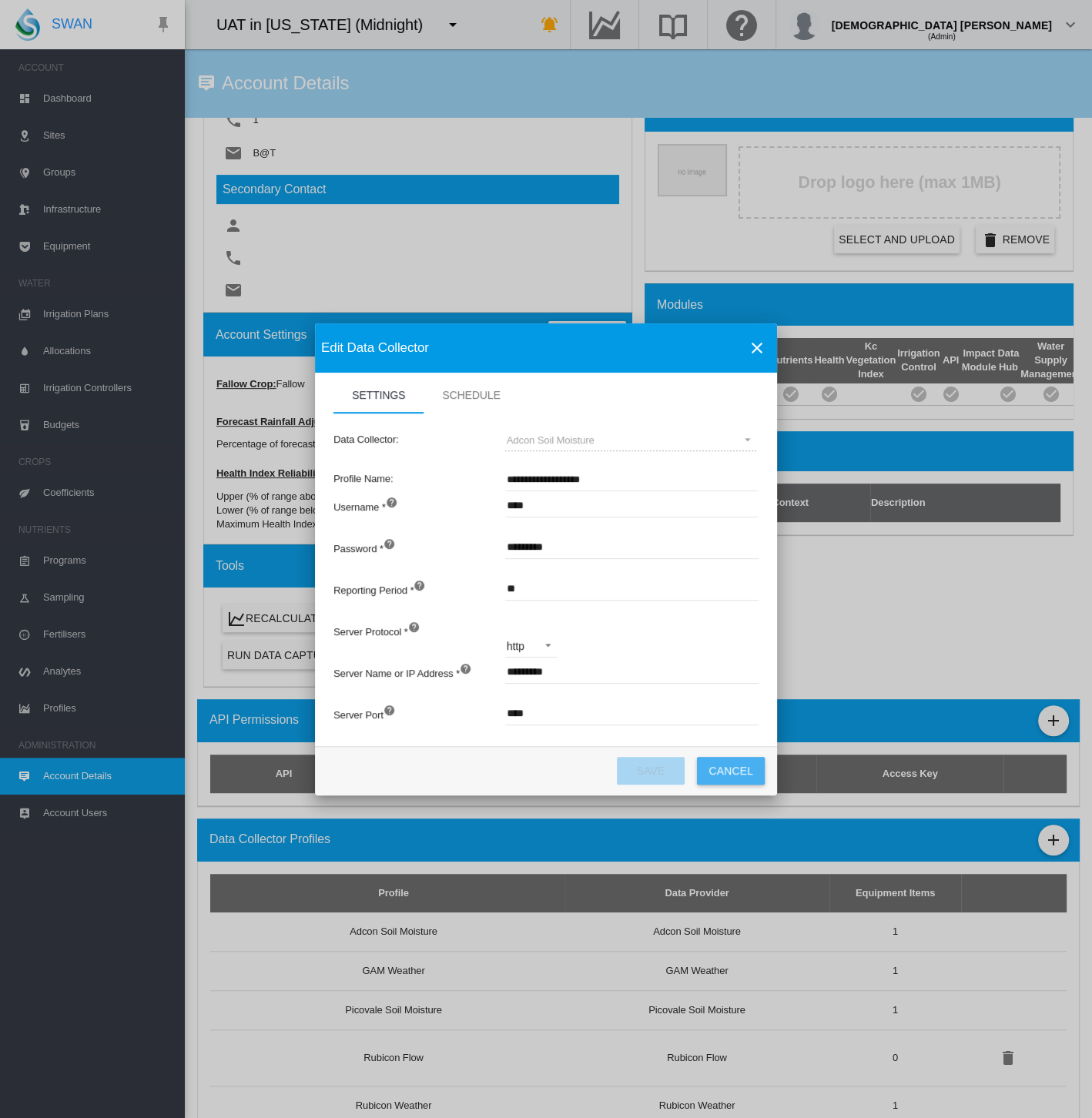
click at [729, 768] on button "Cancel" at bounding box center [731, 771] width 68 height 28
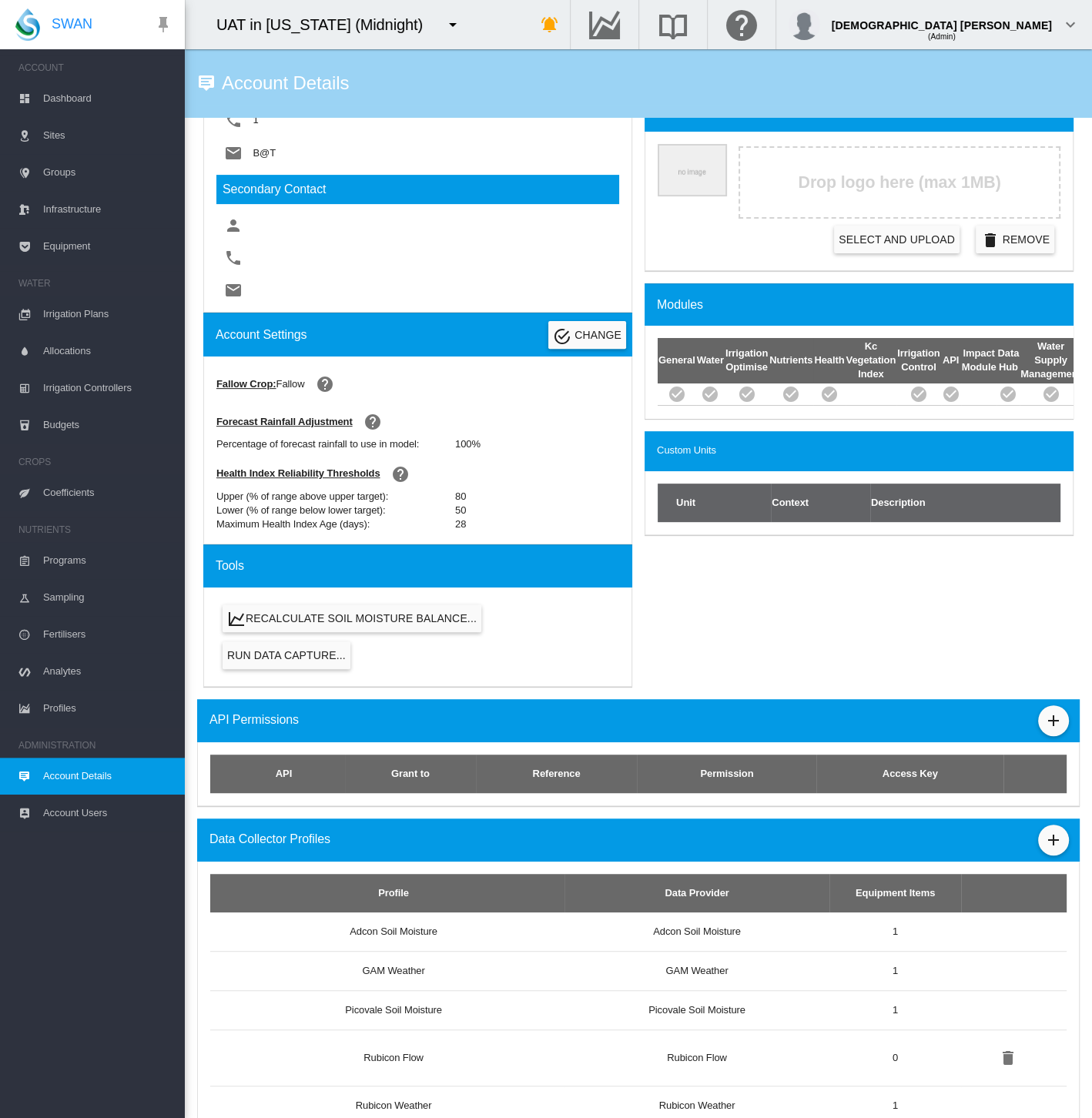
click at [82, 254] on span "Equipment" at bounding box center [107, 247] width 129 height 37
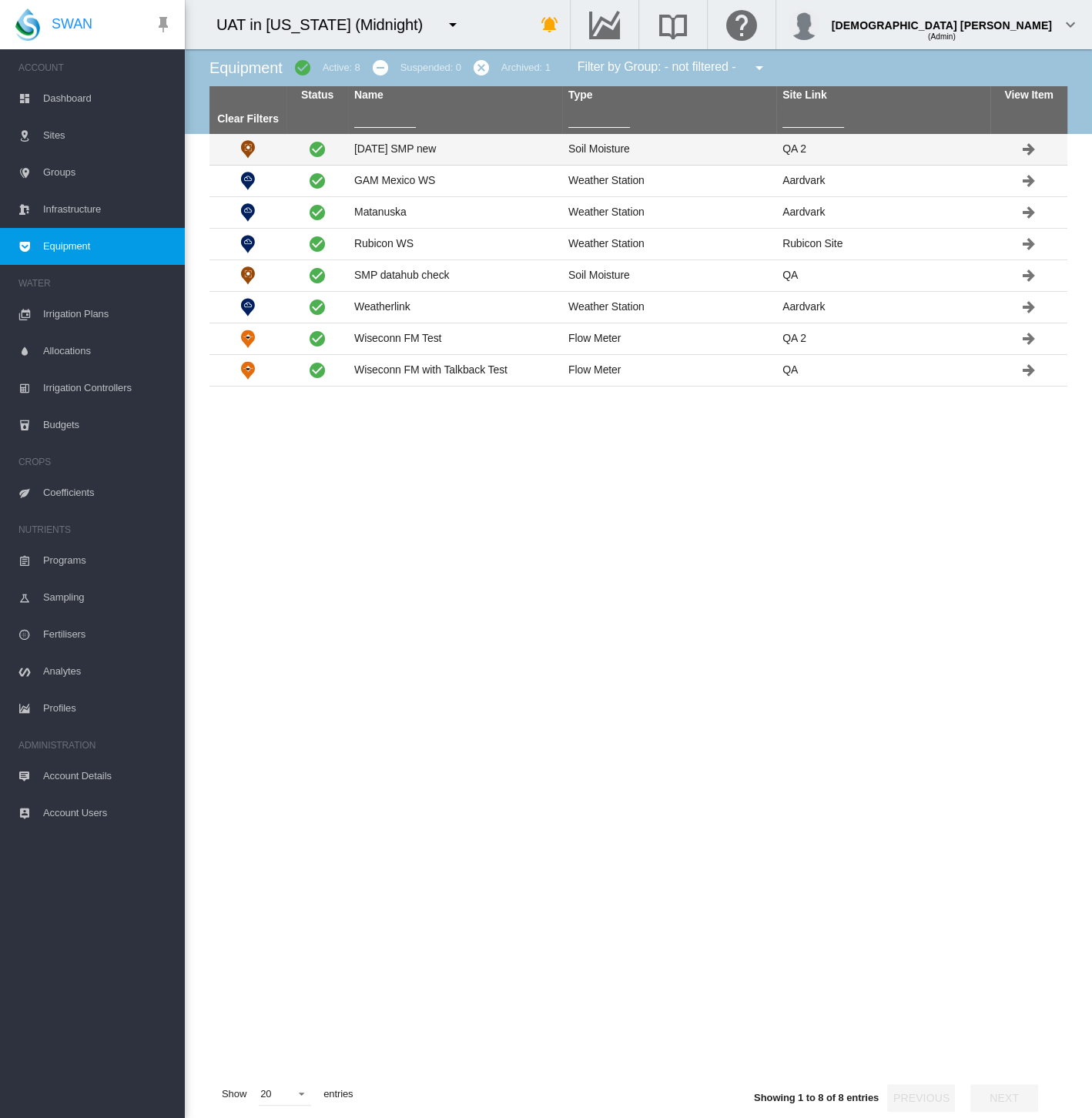
click at [415, 142] on td "[DATE] SMP new" at bounding box center [455, 150] width 214 height 30
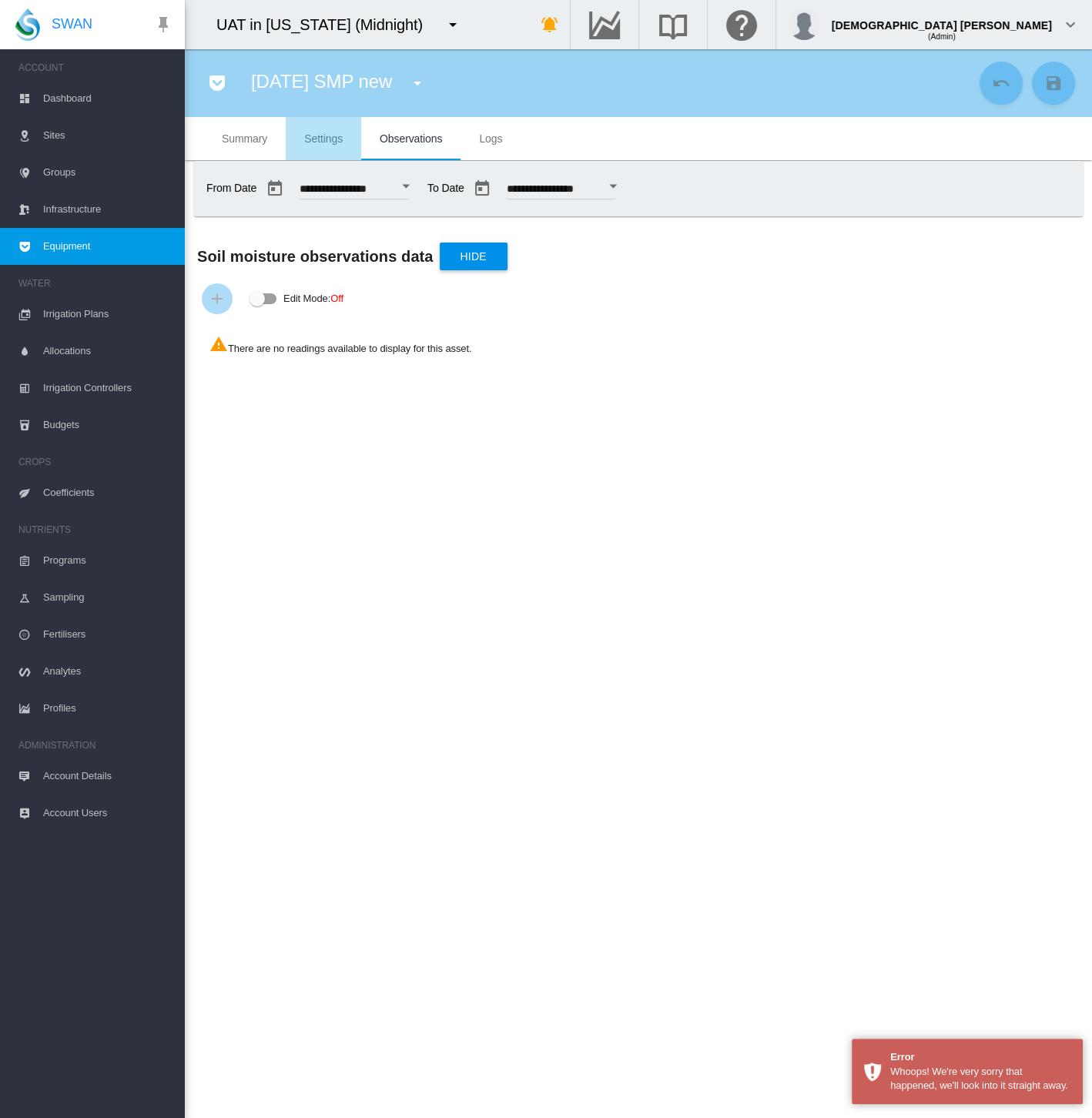
click at [316, 133] on span "Settings" at bounding box center [324, 139] width 39 height 13
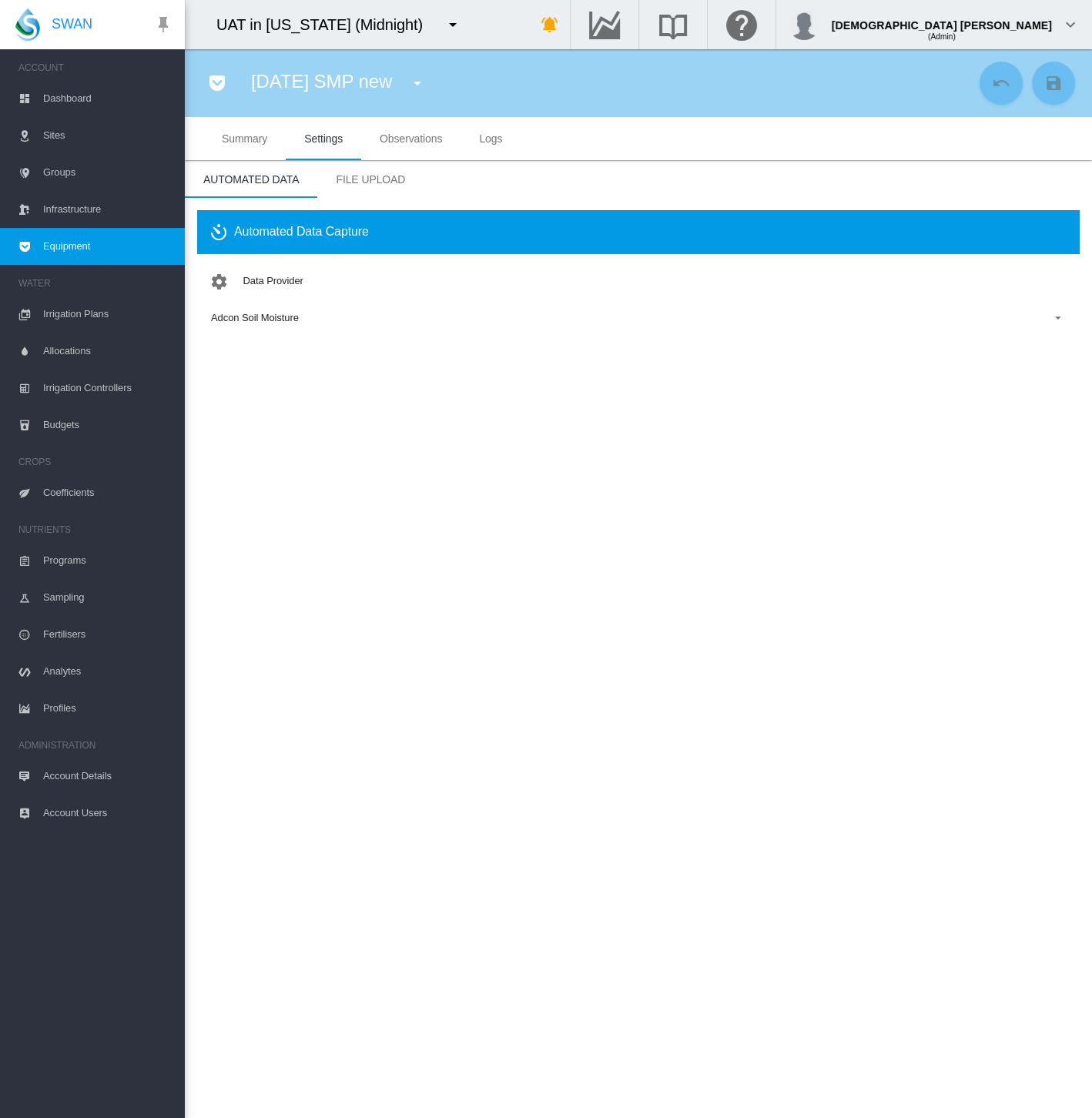
click at [308, 316] on span "Adcon Soil Moisture" at bounding box center [626, 318] width 830 height 14
click at [308, 316] on md-option "Adcon Soil Moisture" at bounding box center [639, 318] width 882 height 37
click at [125, 243] on span "Equipment" at bounding box center [107, 247] width 129 height 37
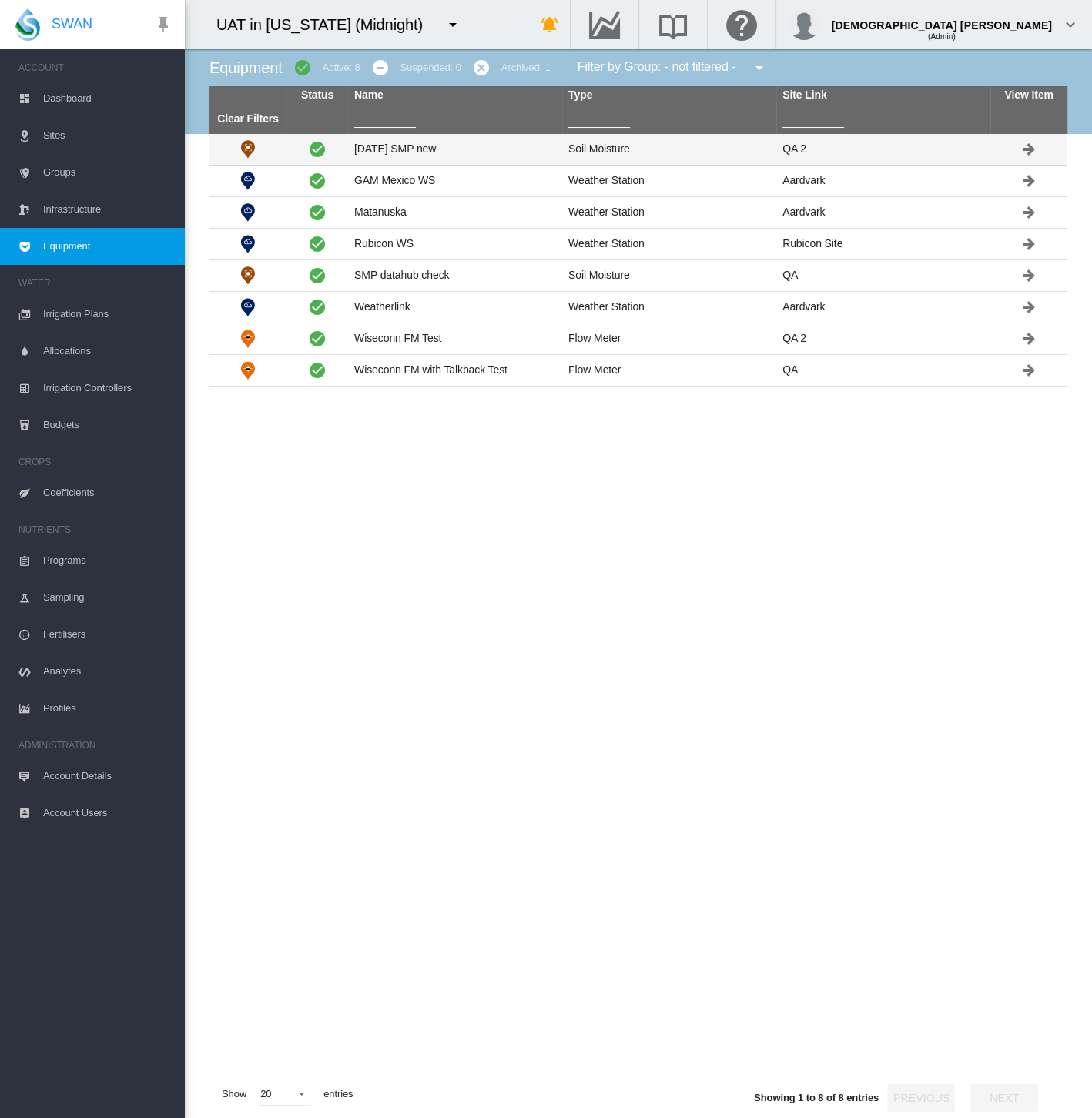
click at [401, 145] on td "[DATE] SMP new" at bounding box center [455, 150] width 214 height 30
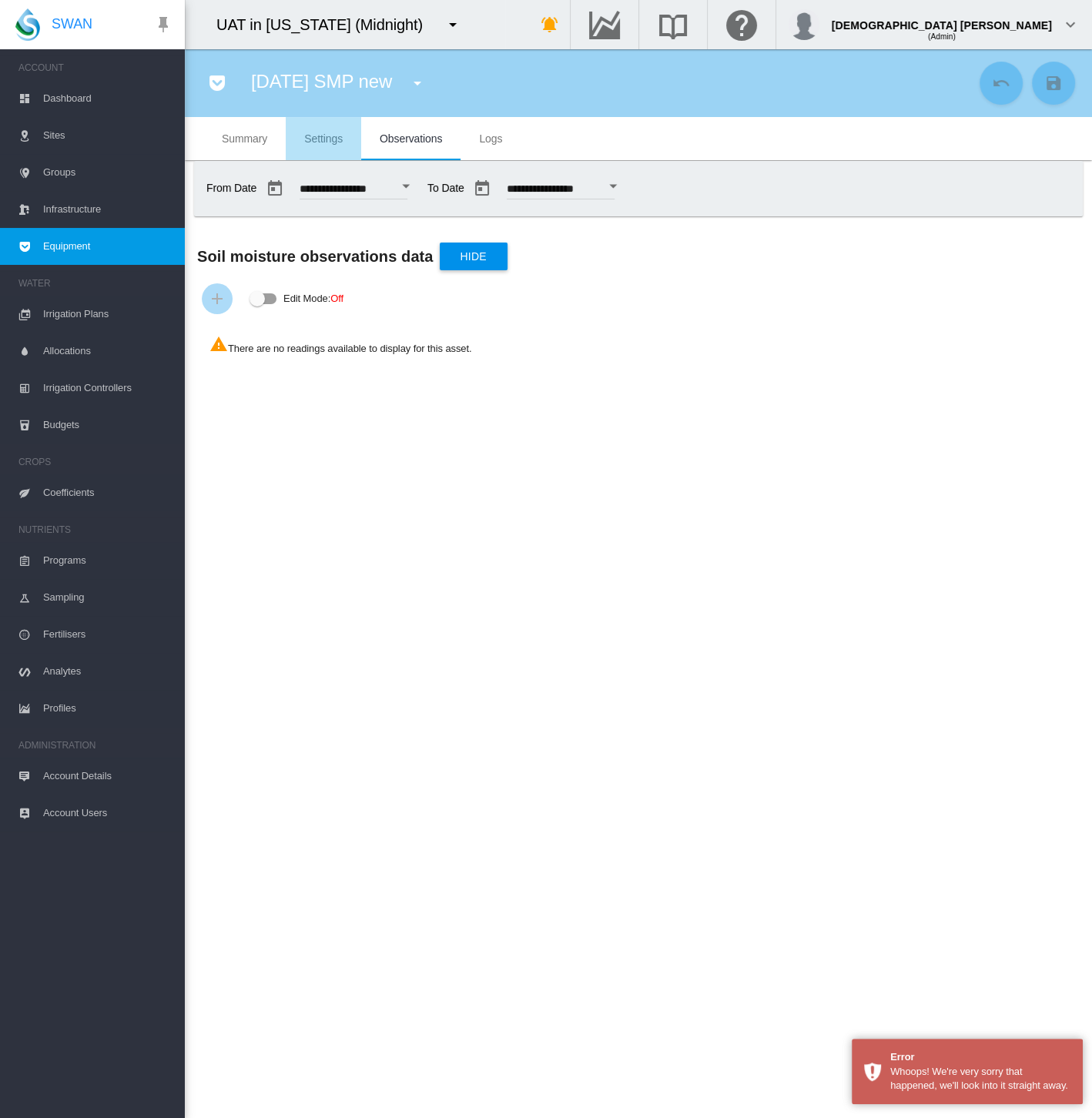
click at [317, 143] on span "Settings" at bounding box center [324, 139] width 39 height 13
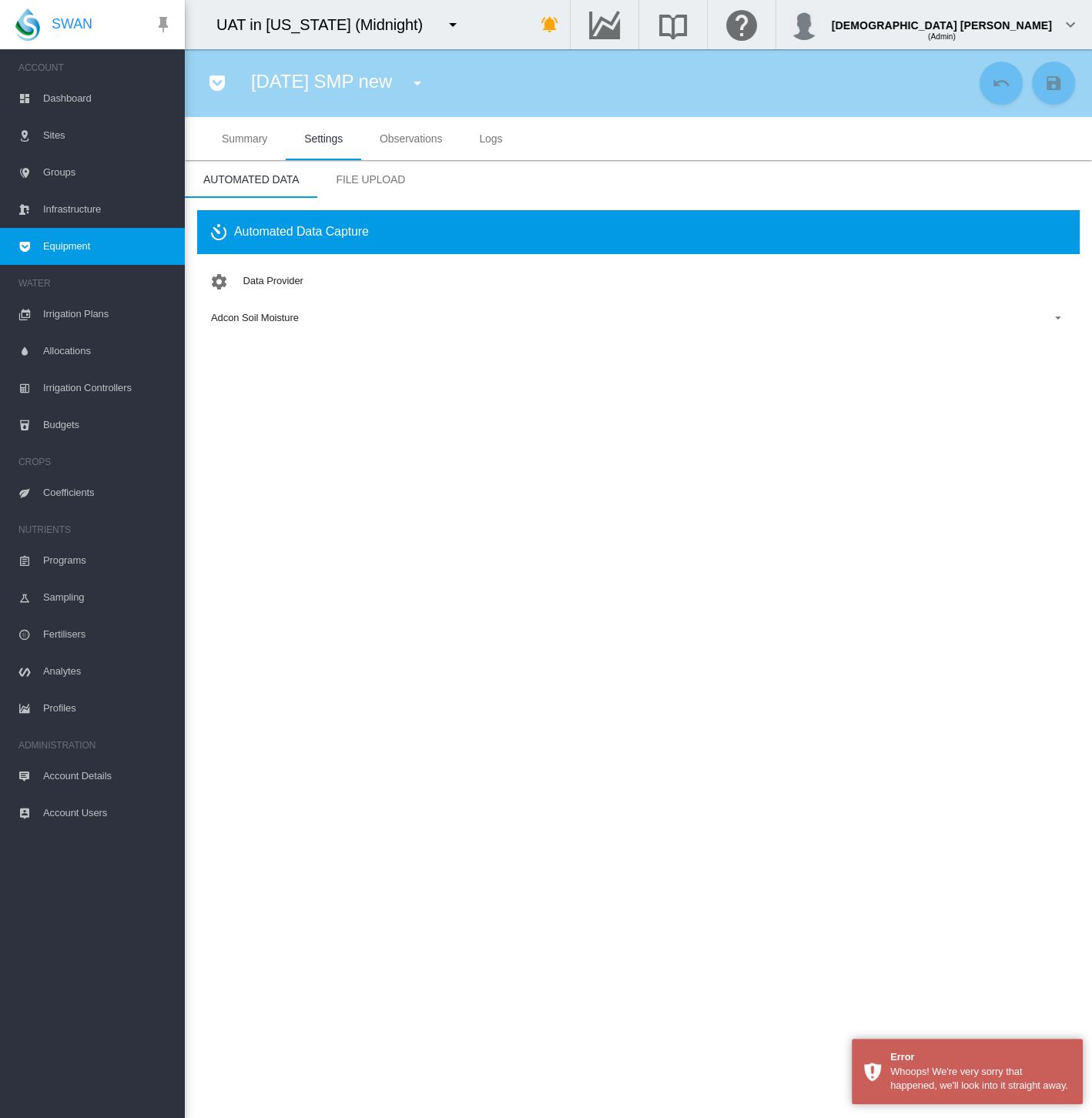
click at [247, 319] on div "Adcon Soil Moisture" at bounding box center [255, 318] width 88 height 12
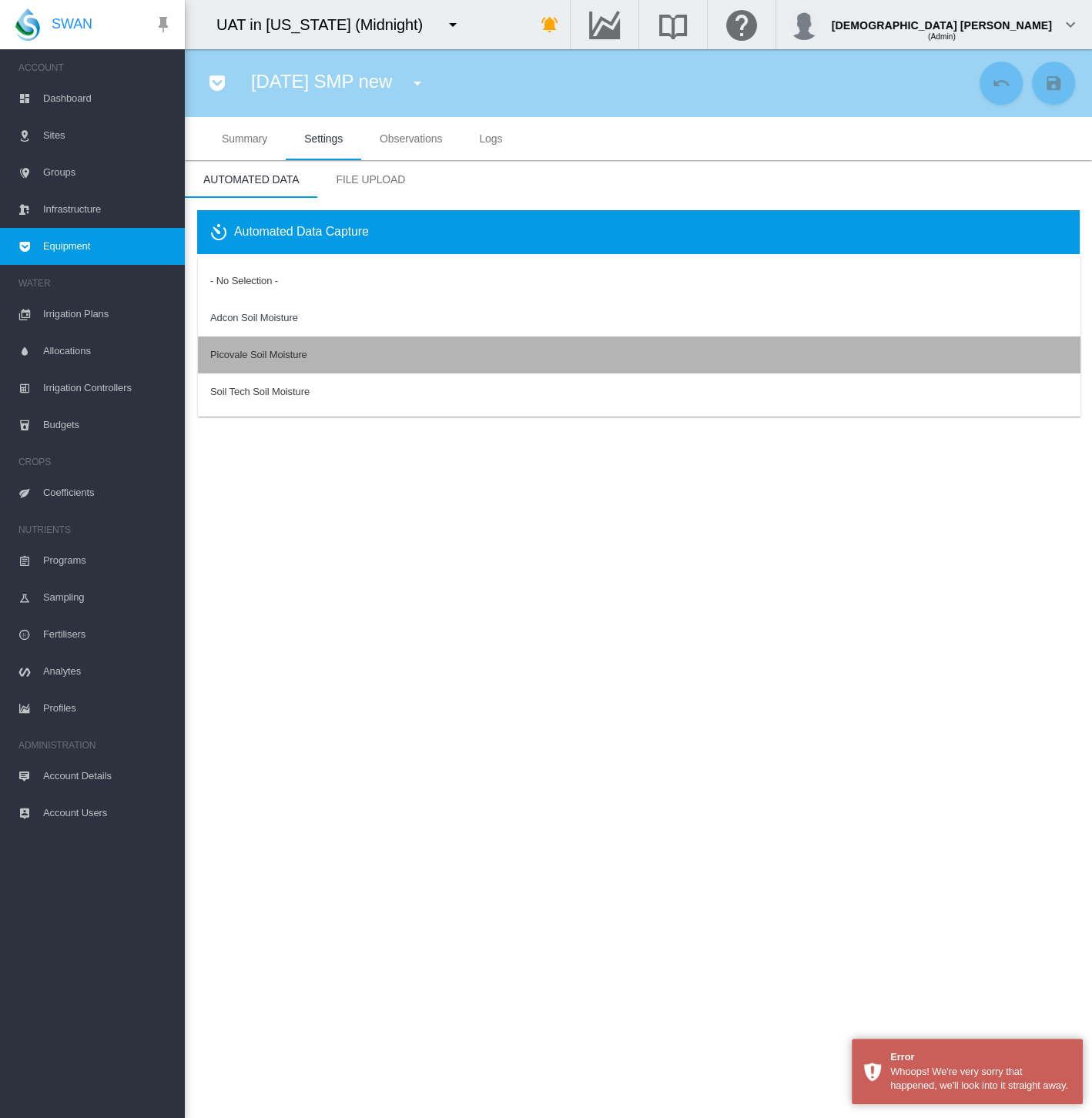
click at [246, 354] on div "Picovale Soil Moisture" at bounding box center [259, 355] width 97 height 14
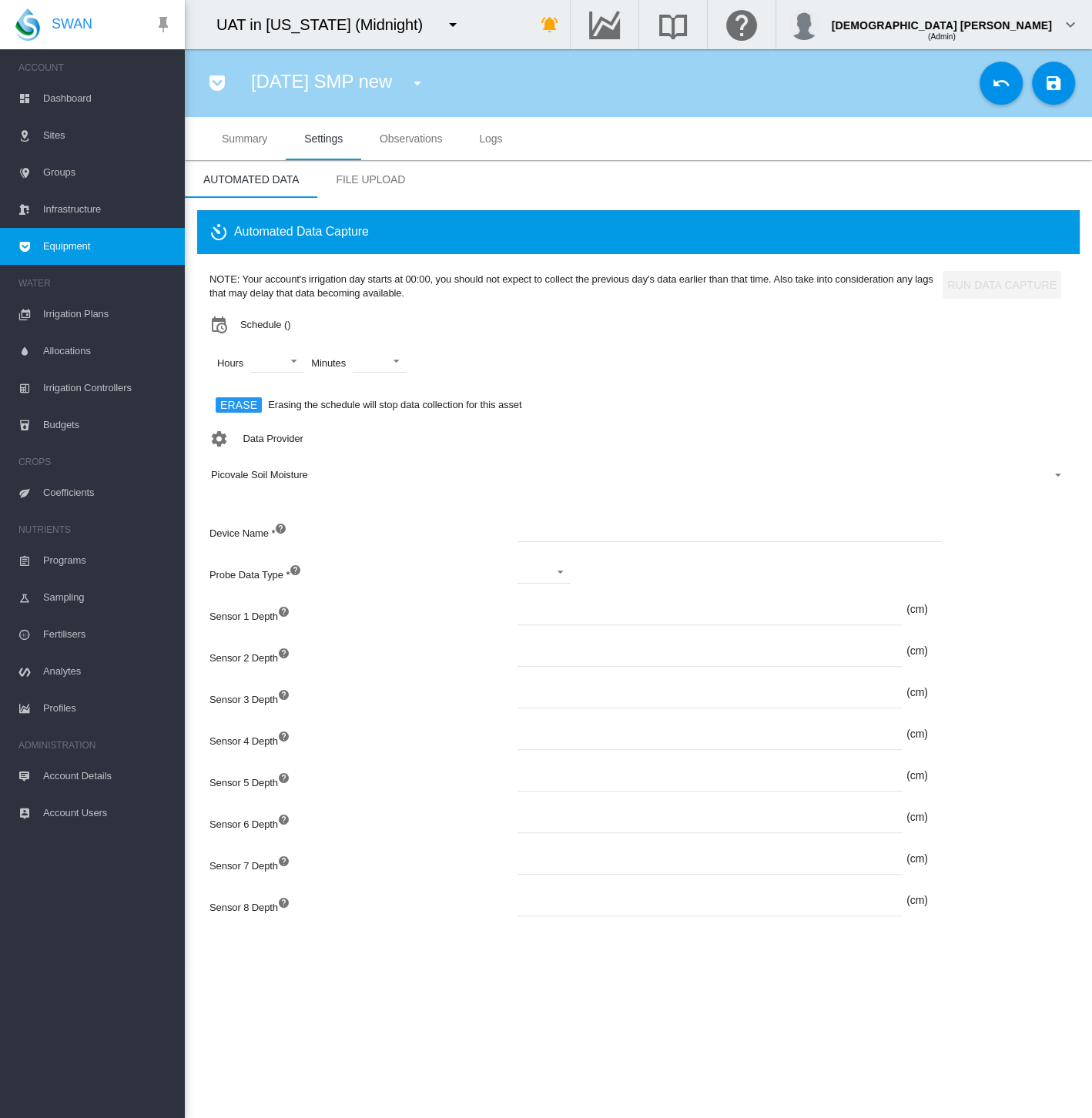
click at [288, 470] on div "Picovale Soil Moisture" at bounding box center [259, 475] width 97 height 12
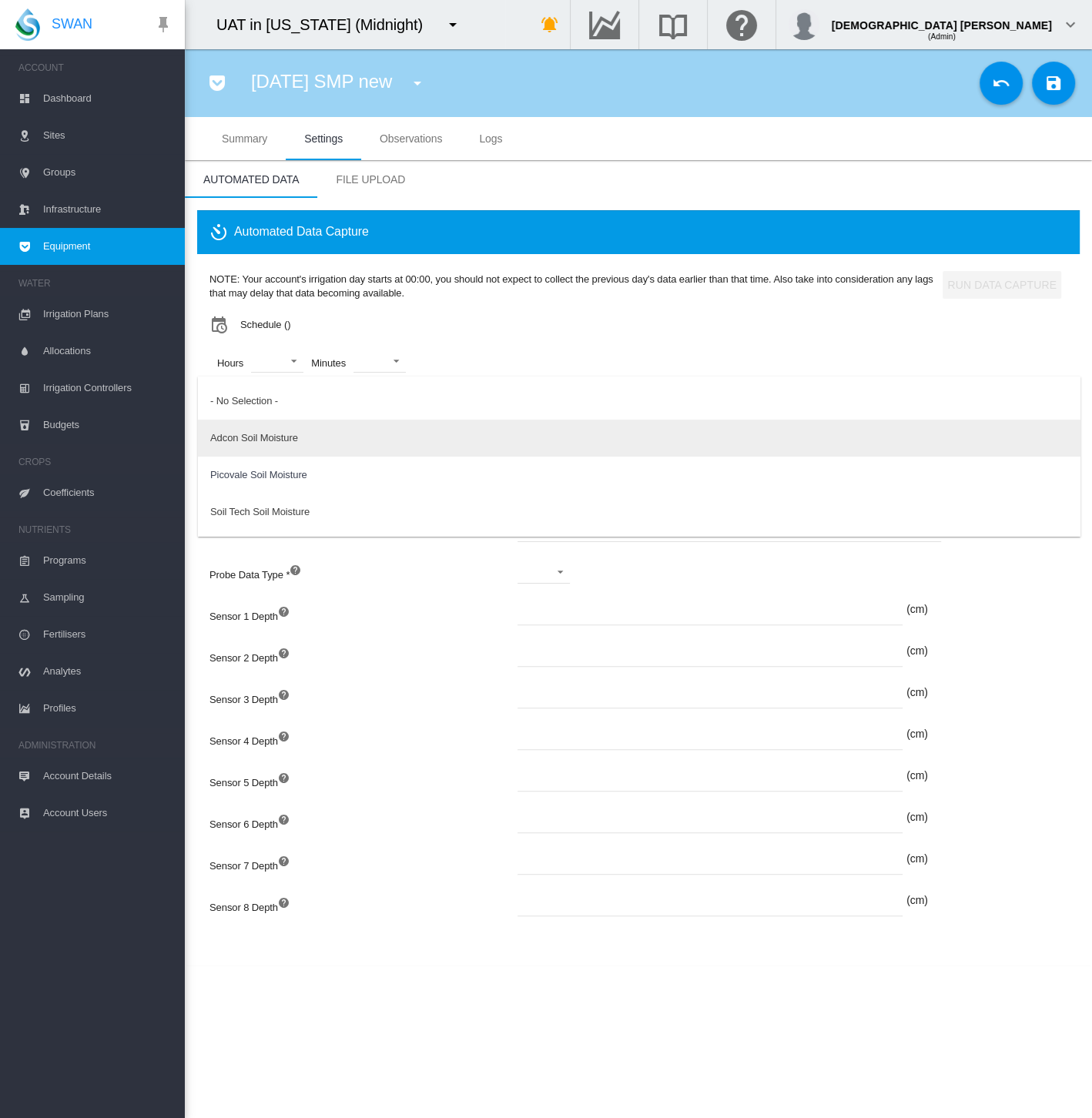
click at [278, 429] on md-option "Adcon Soil Moisture" at bounding box center [639, 439] width 882 height 37
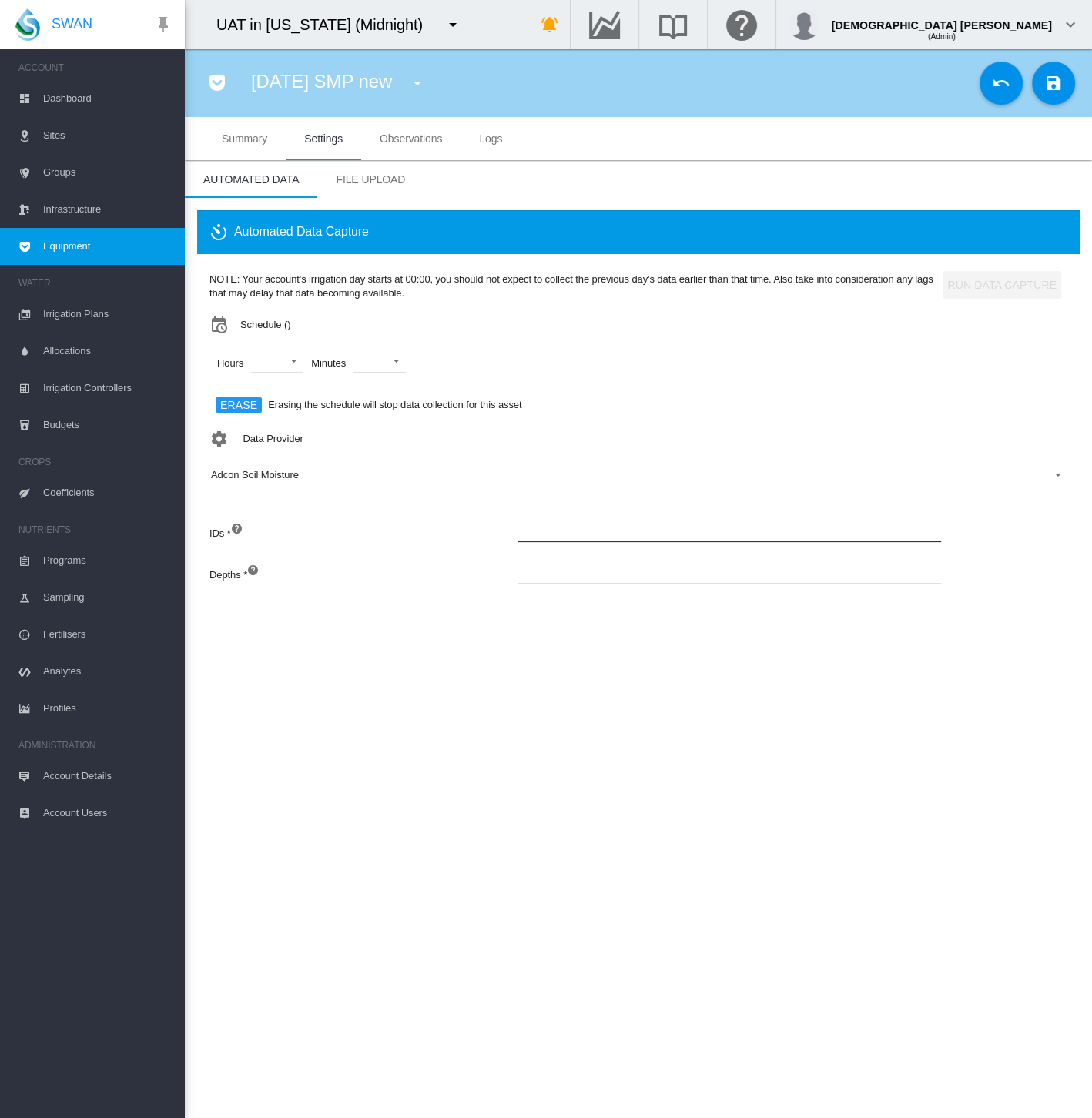
click at [627, 537] on input at bounding box center [729, 530] width 423 height 23
drag, startPoint x: 567, startPoint y: 530, endPoint x: 378, endPoint y: 529, distance: 189.0
click at [378, 529] on div "IDs * *******" at bounding box center [594, 539] width 770 height 41
paste input
type input "*******"
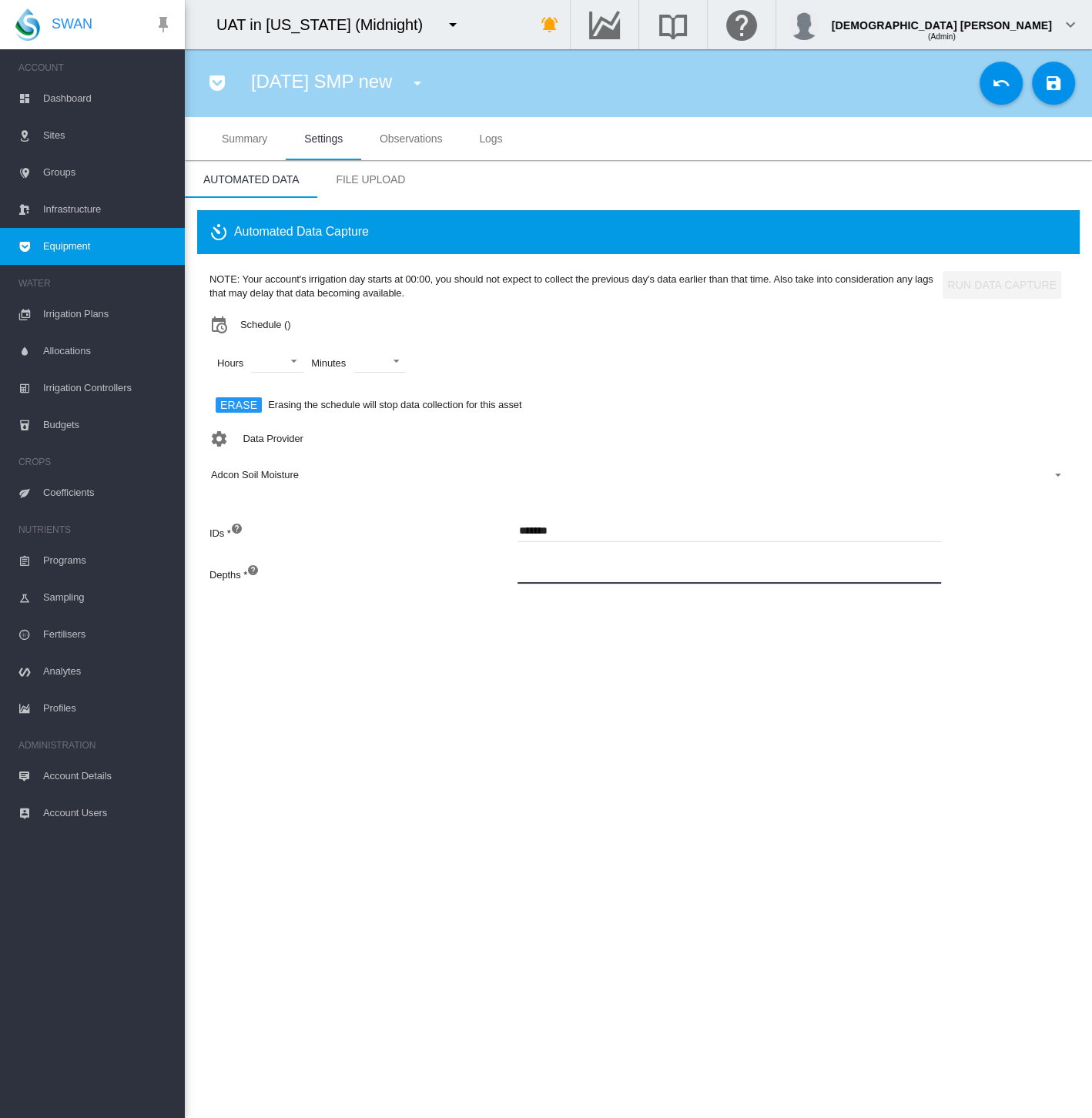
click at [592, 579] on input at bounding box center [729, 571] width 423 height 23
type input "*******"
click at [1046, 92] on button "Save Changes" at bounding box center [1053, 83] width 43 height 43
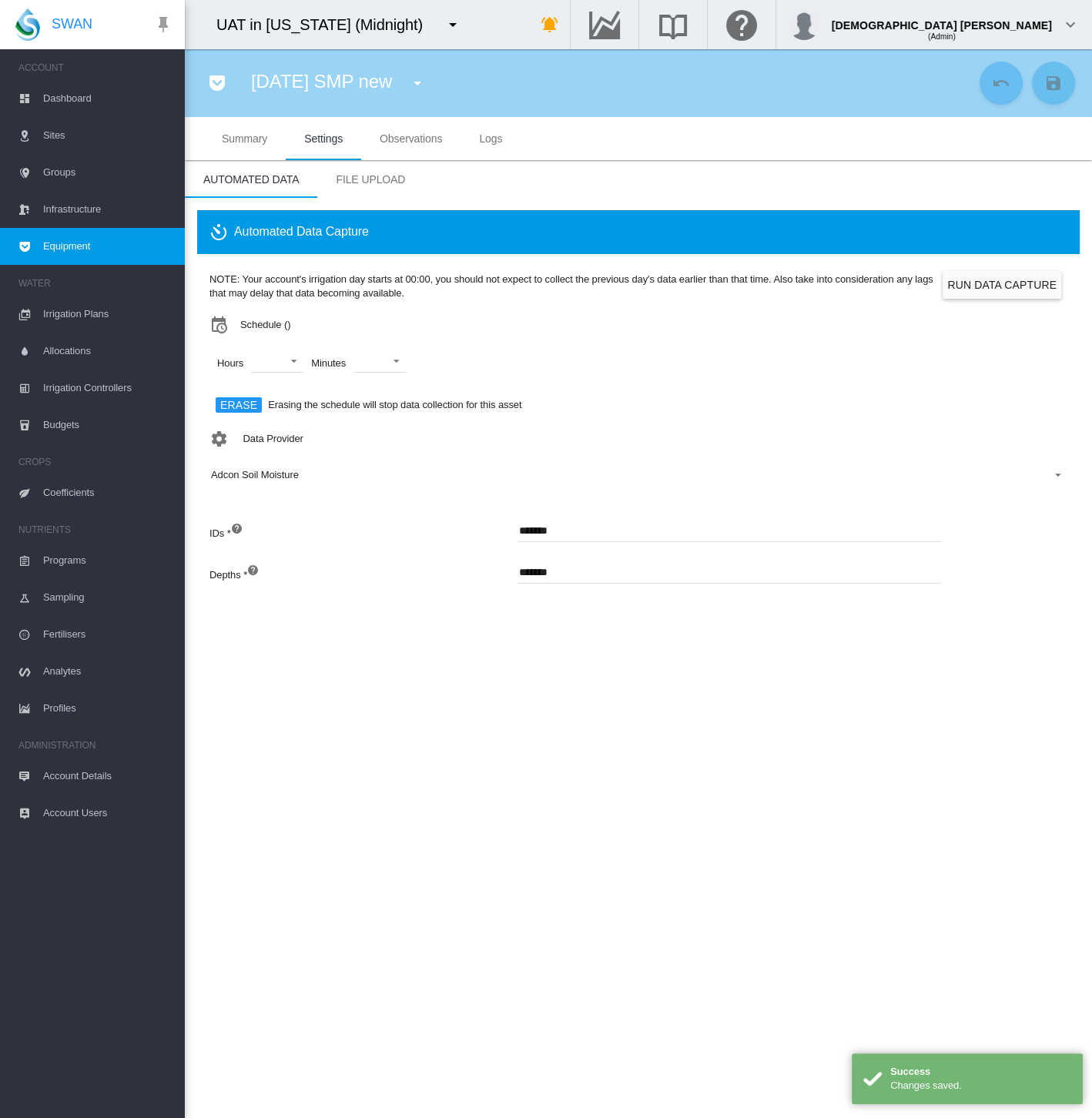
click at [894, 758] on section "Aug2025 SMP new Aug2025 SMP new (Soil Moisture) GAM Mexico WS (Weather Station)…" at bounding box center [638, 583] width 907 height 1069
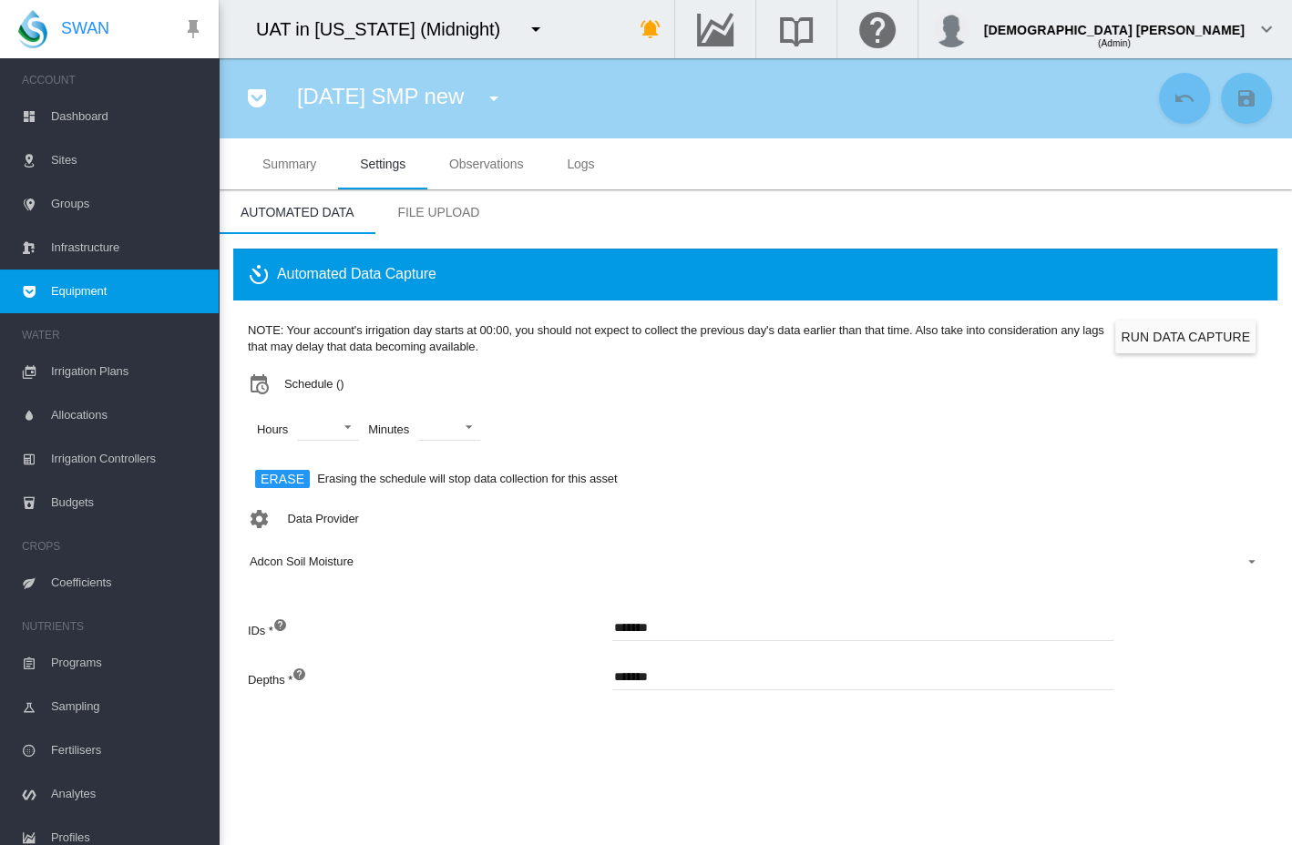
click at [872, 769] on section "Aug2025 SMP new Aug2025 SMP new (Soil Moisture) GAM Mexico WS (Weather Station)…" at bounding box center [755, 451] width 1073 height 787
click at [1161, 337] on button "Run Data Capture" at bounding box center [1185, 337] width 140 height 33
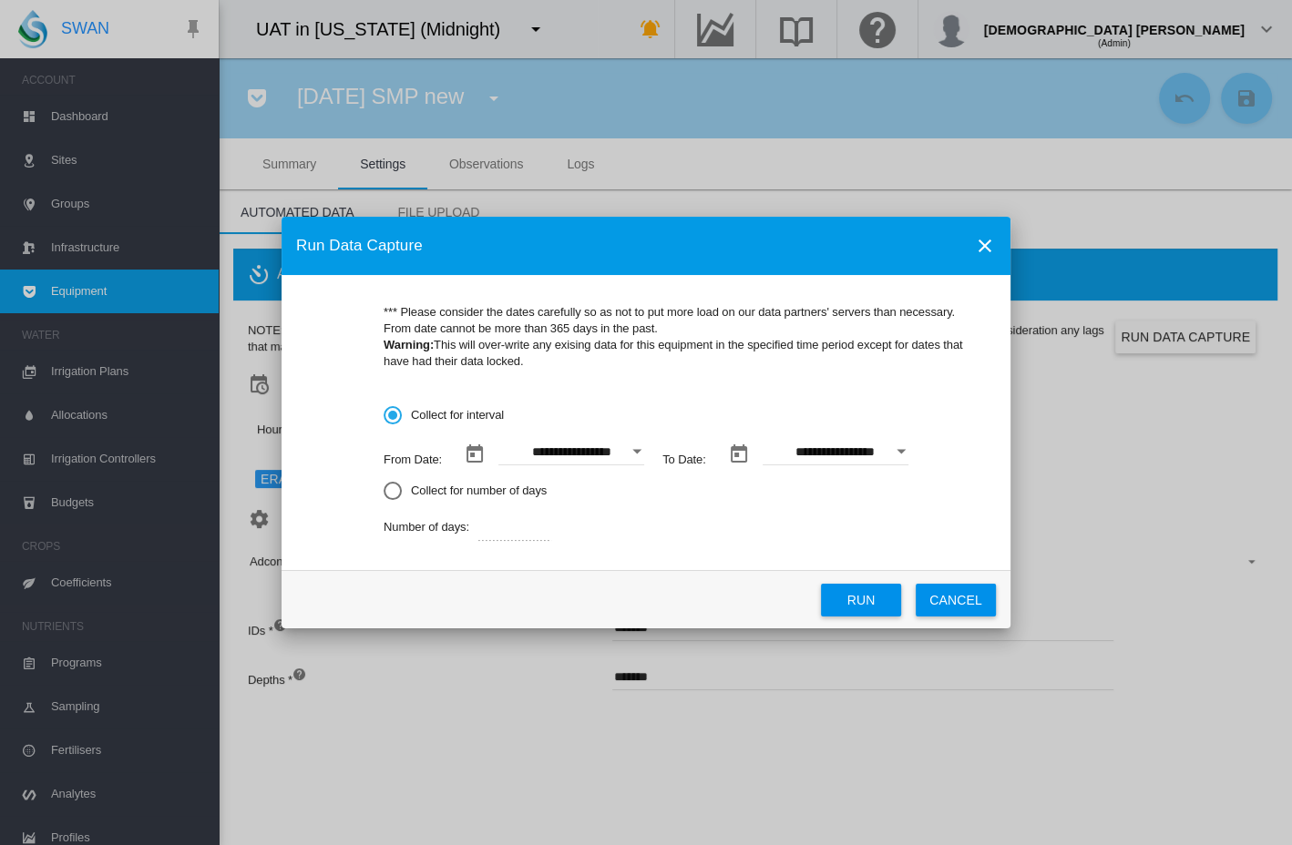
click at [972, 608] on button "CANCEL" at bounding box center [956, 600] width 80 height 33
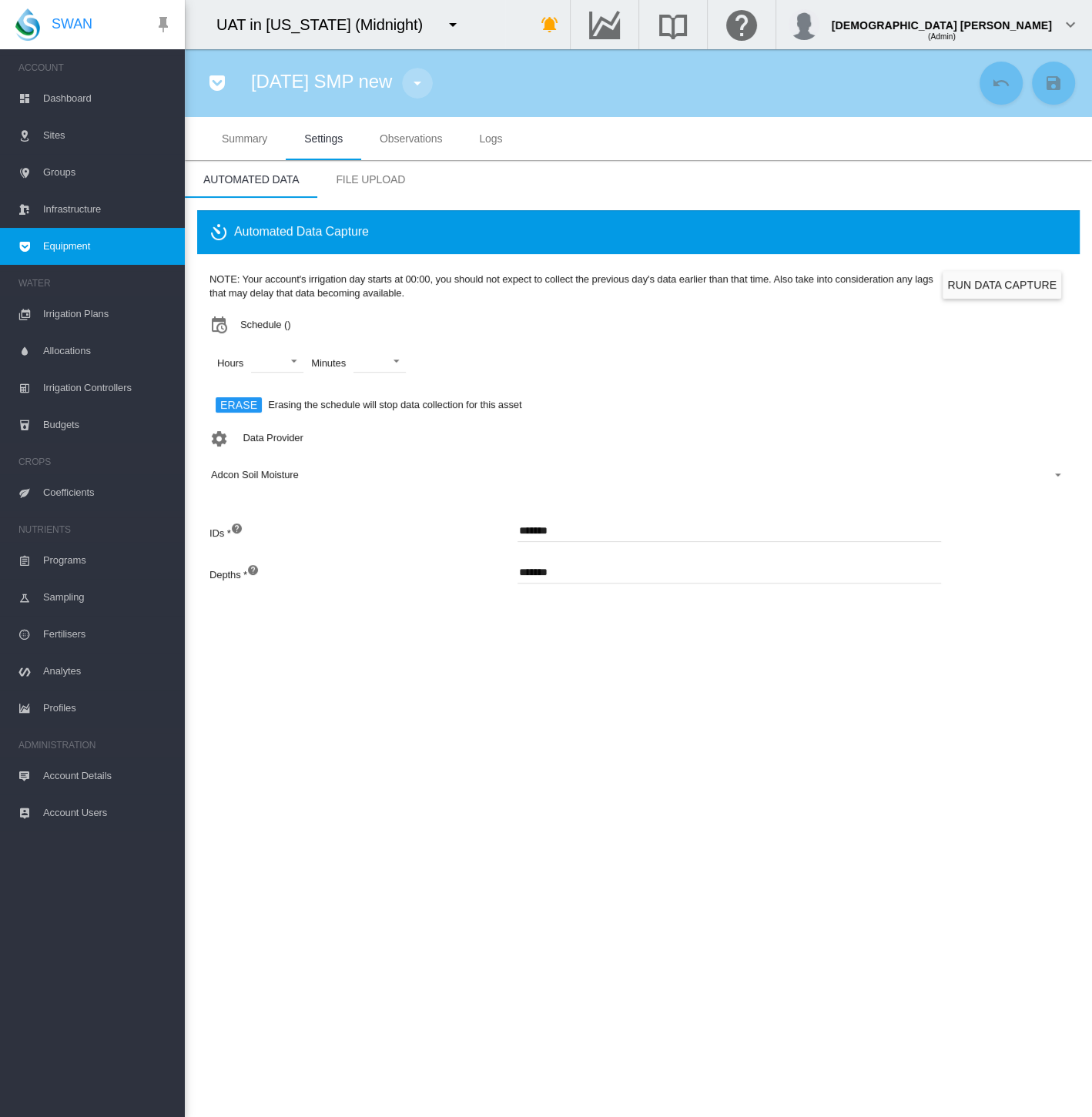
click at [427, 84] on md-icon "icon-menu-down" at bounding box center [418, 83] width 19 height 19
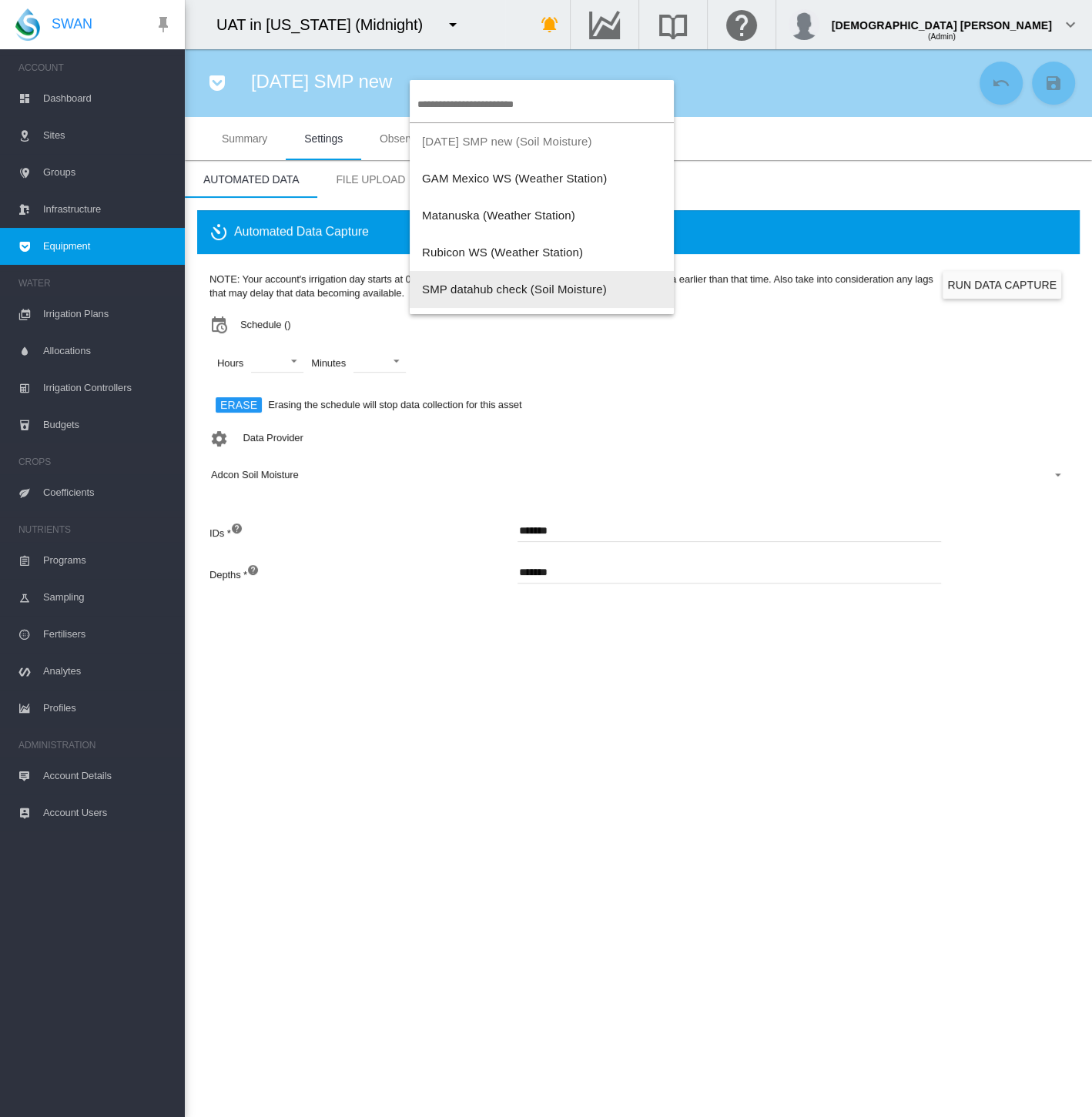
click at [481, 291] on span "SMP datahub check (Soil Moisture)" at bounding box center [514, 288] width 185 height 13
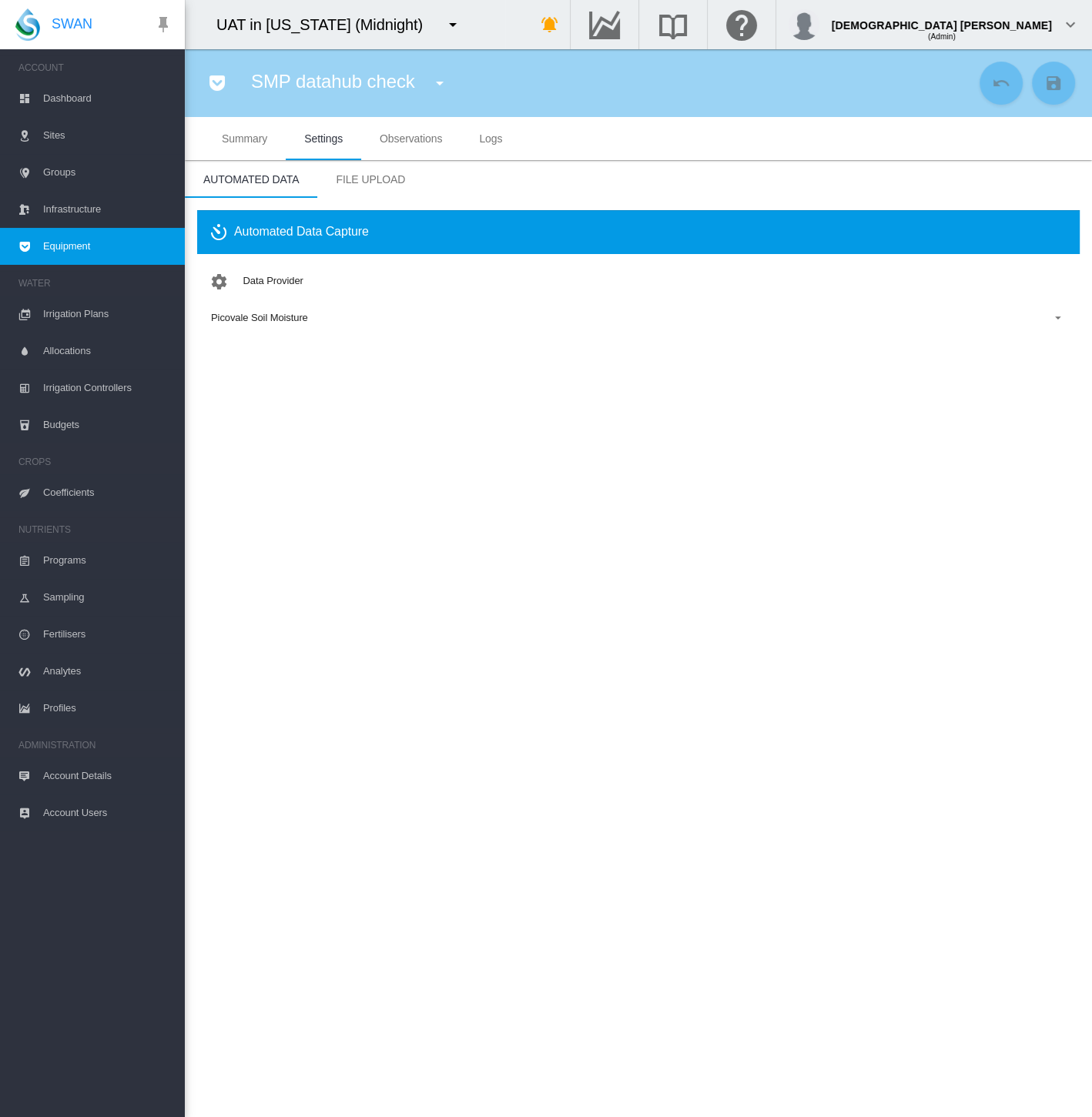
click at [270, 321] on div "Picovale Soil Moisture" at bounding box center [259, 318] width 97 height 12
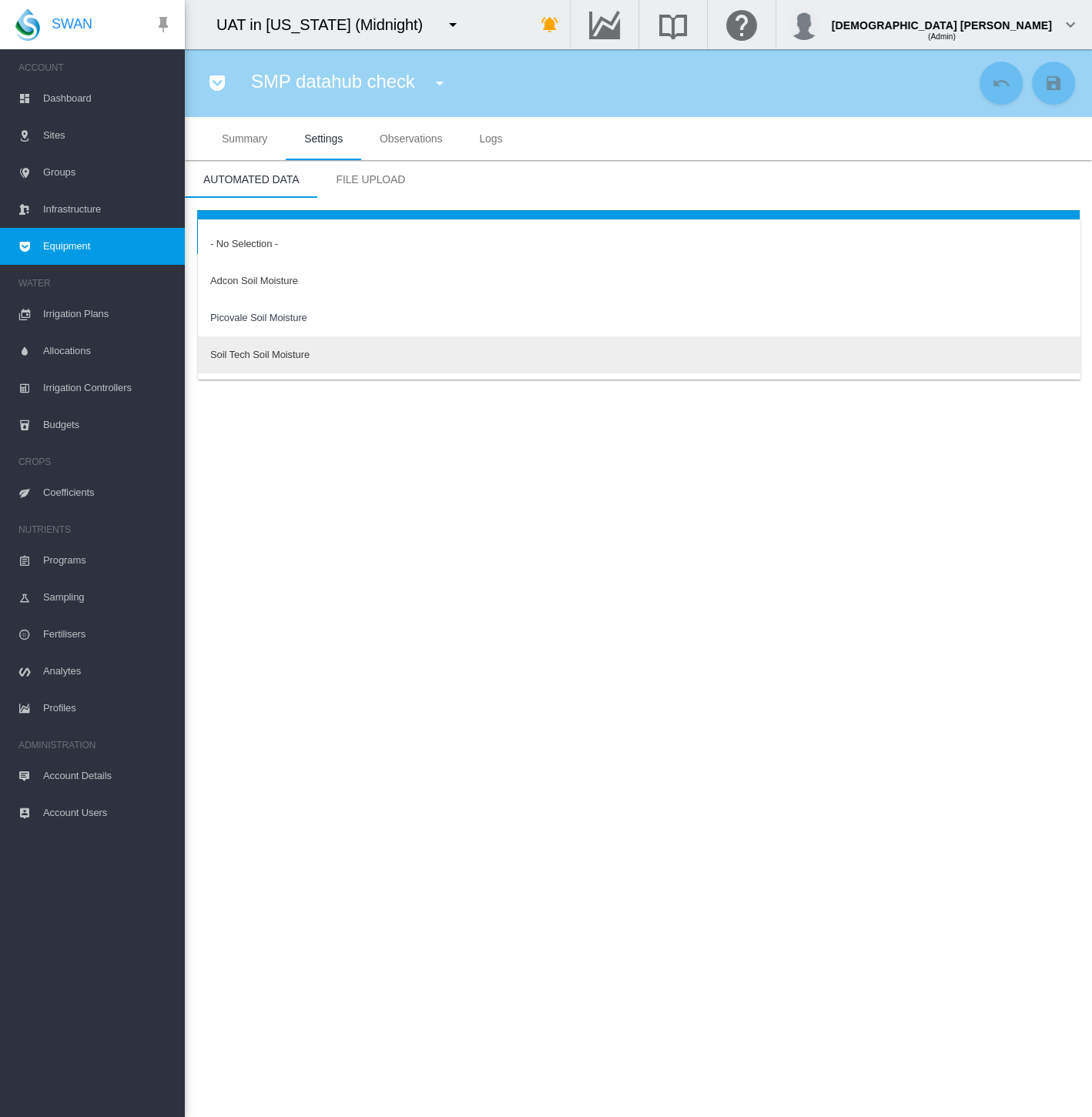
click at [264, 351] on div "Soil Tech Soil Moisture" at bounding box center [260, 355] width 100 height 14
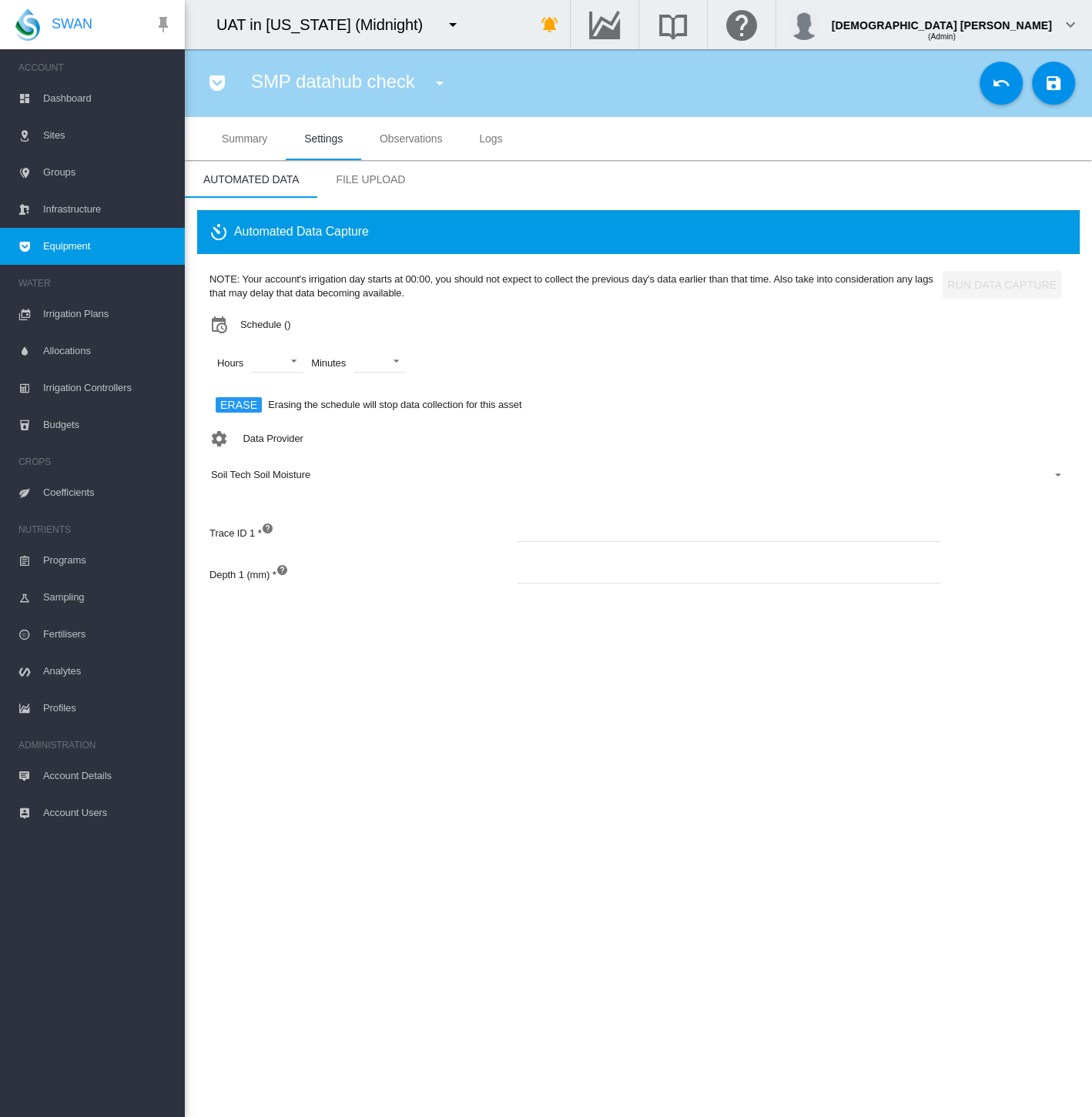
click at [281, 478] on div "Soil Tech Soil Moisture" at bounding box center [261, 475] width 100 height 12
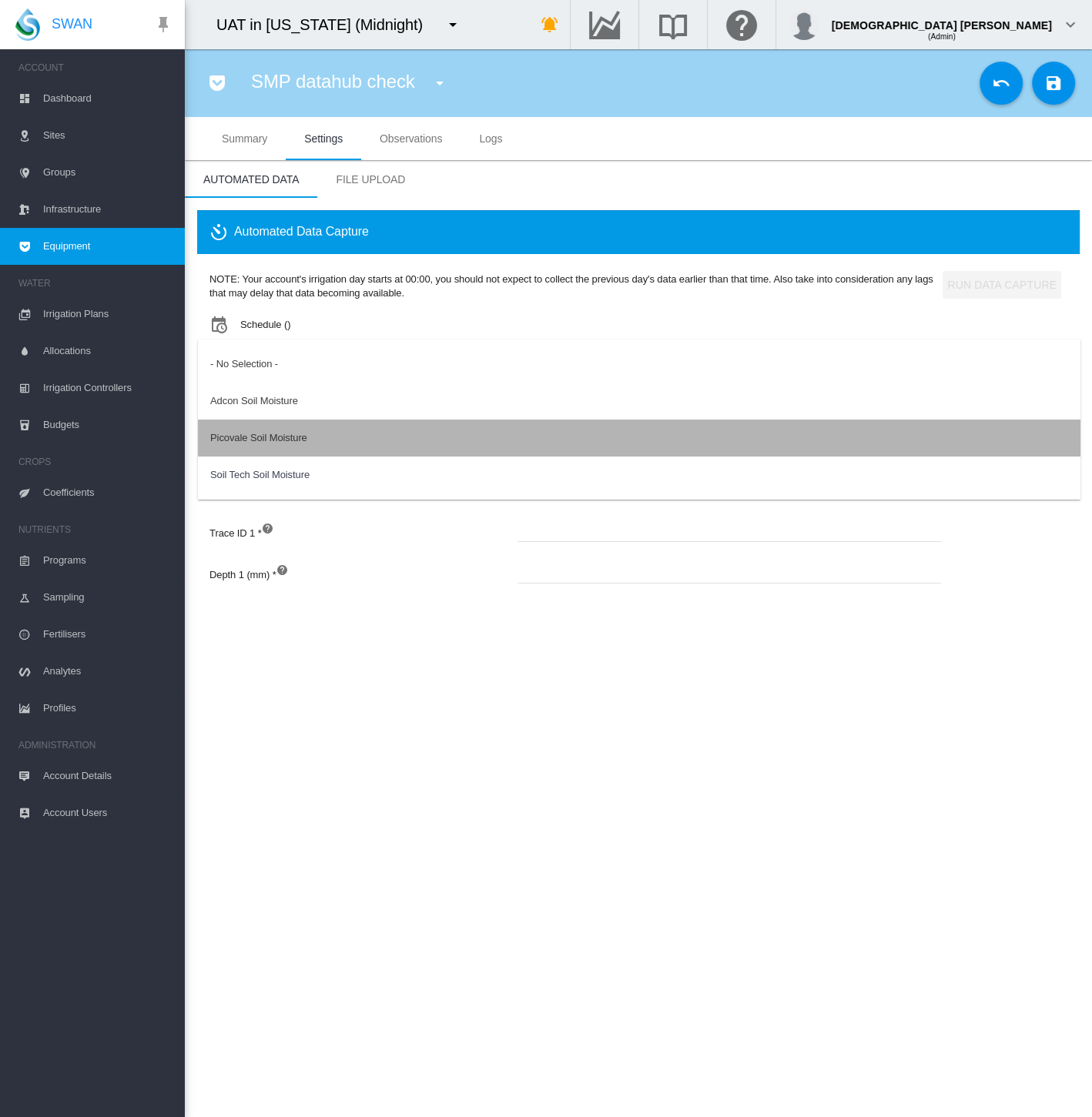
click at [279, 431] on div "Picovale Soil Moisture" at bounding box center [259, 438] width 97 height 14
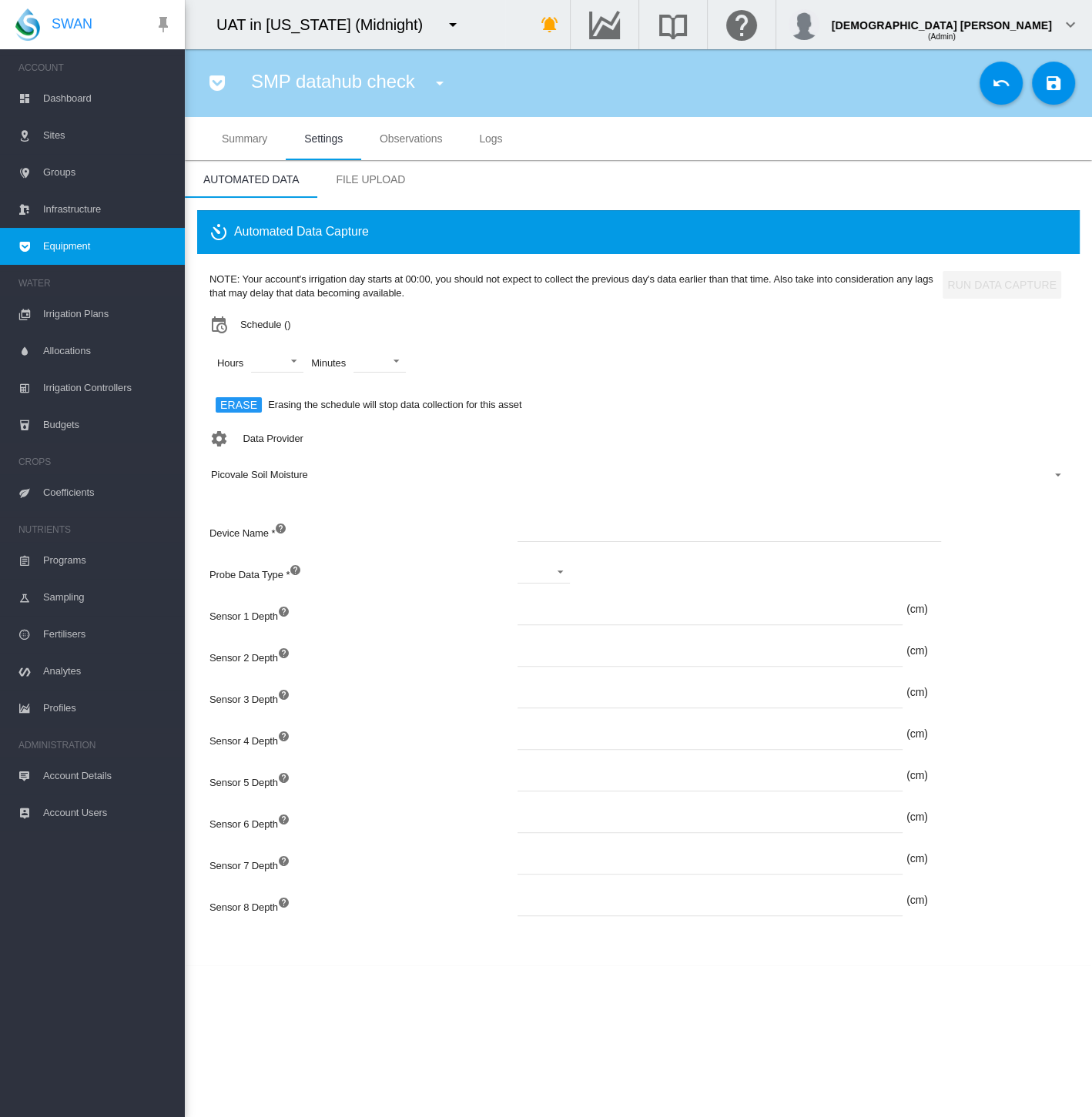
click at [89, 252] on span "Equipment" at bounding box center [107, 247] width 129 height 37
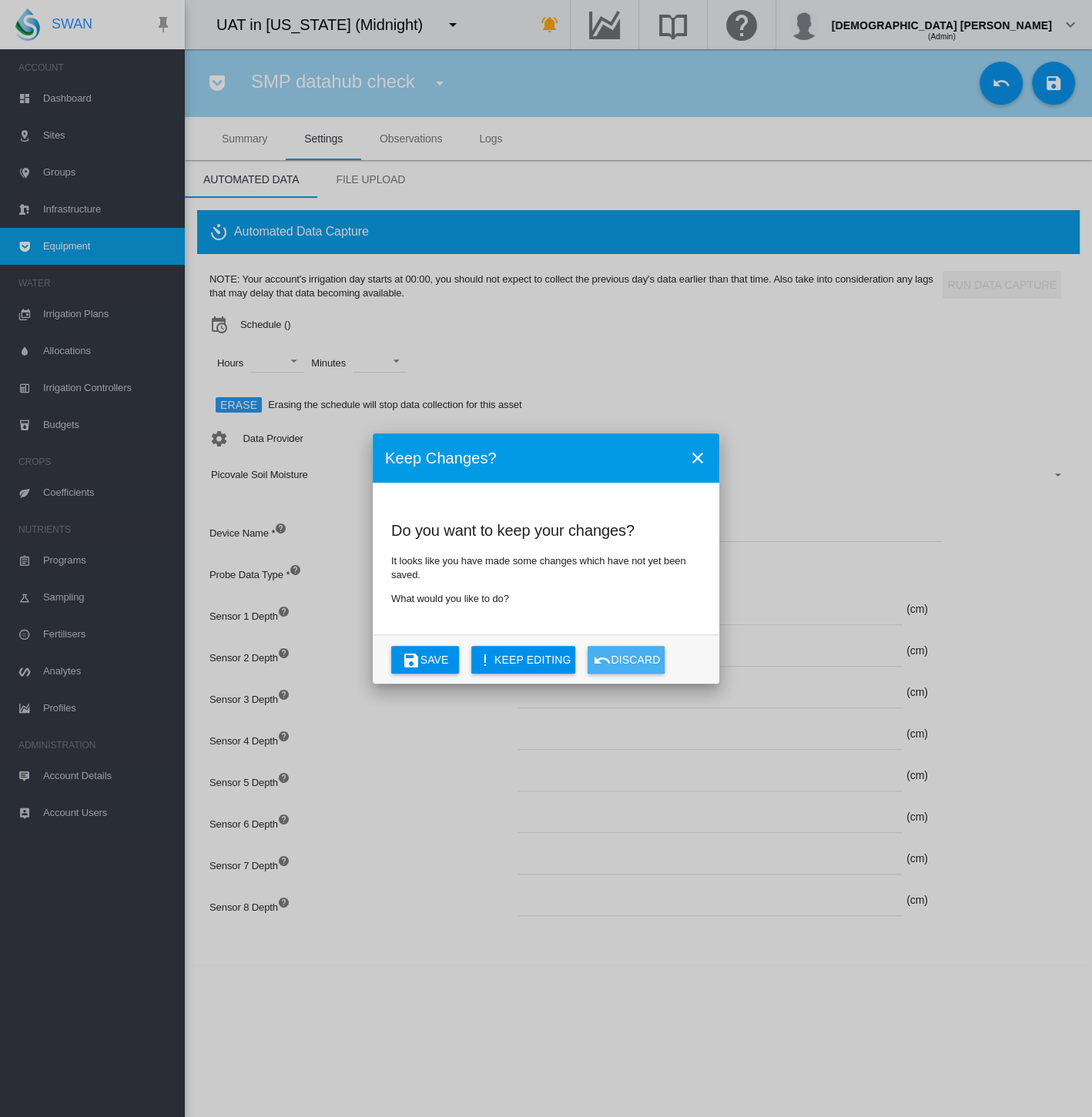
click at [604, 646] on button "Discard" at bounding box center [625, 659] width 77 height 28
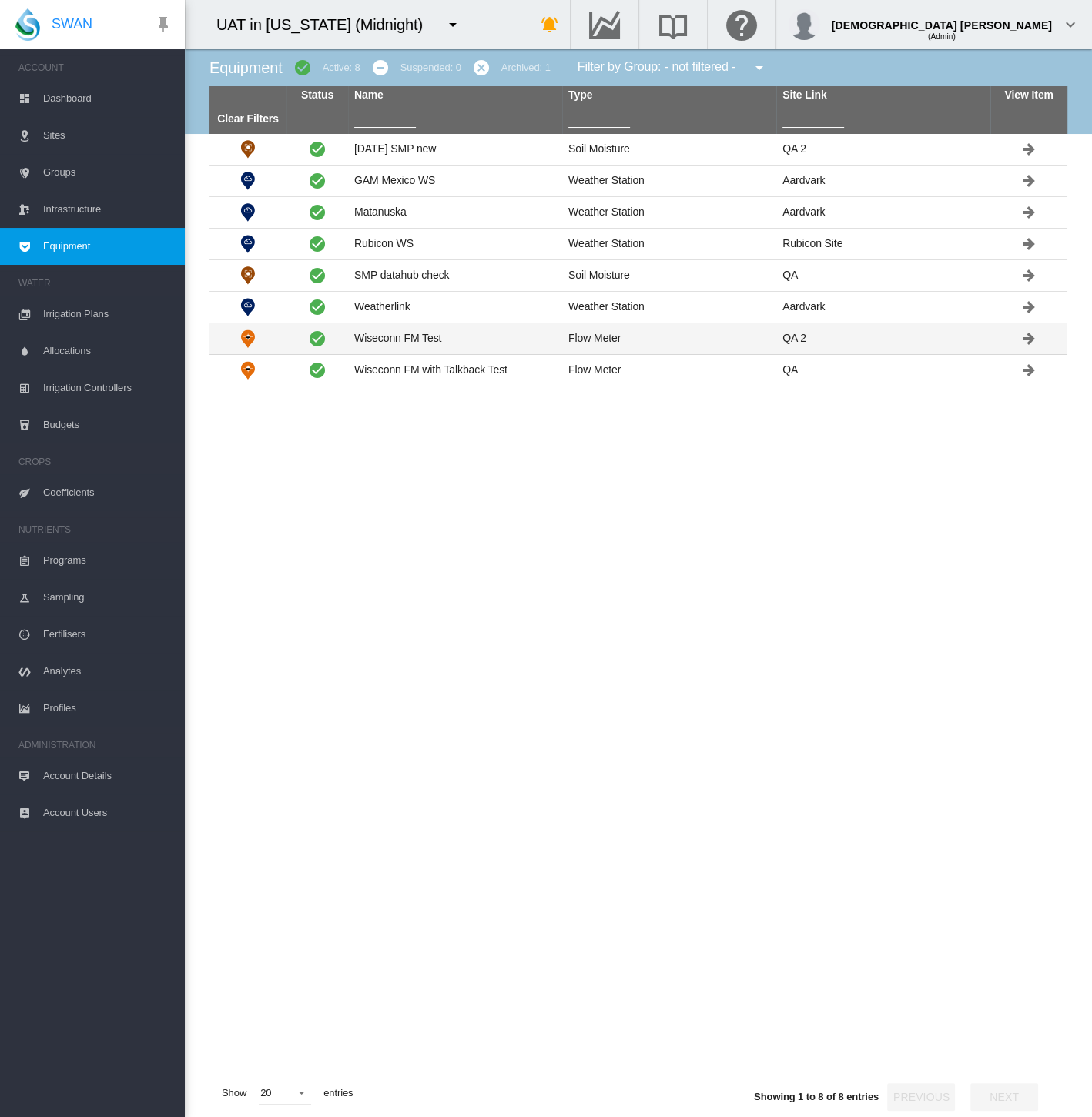
click at [450, 342] on td "Wiseconn FM Test" at bounding box center [455, 339] width 214 height 30
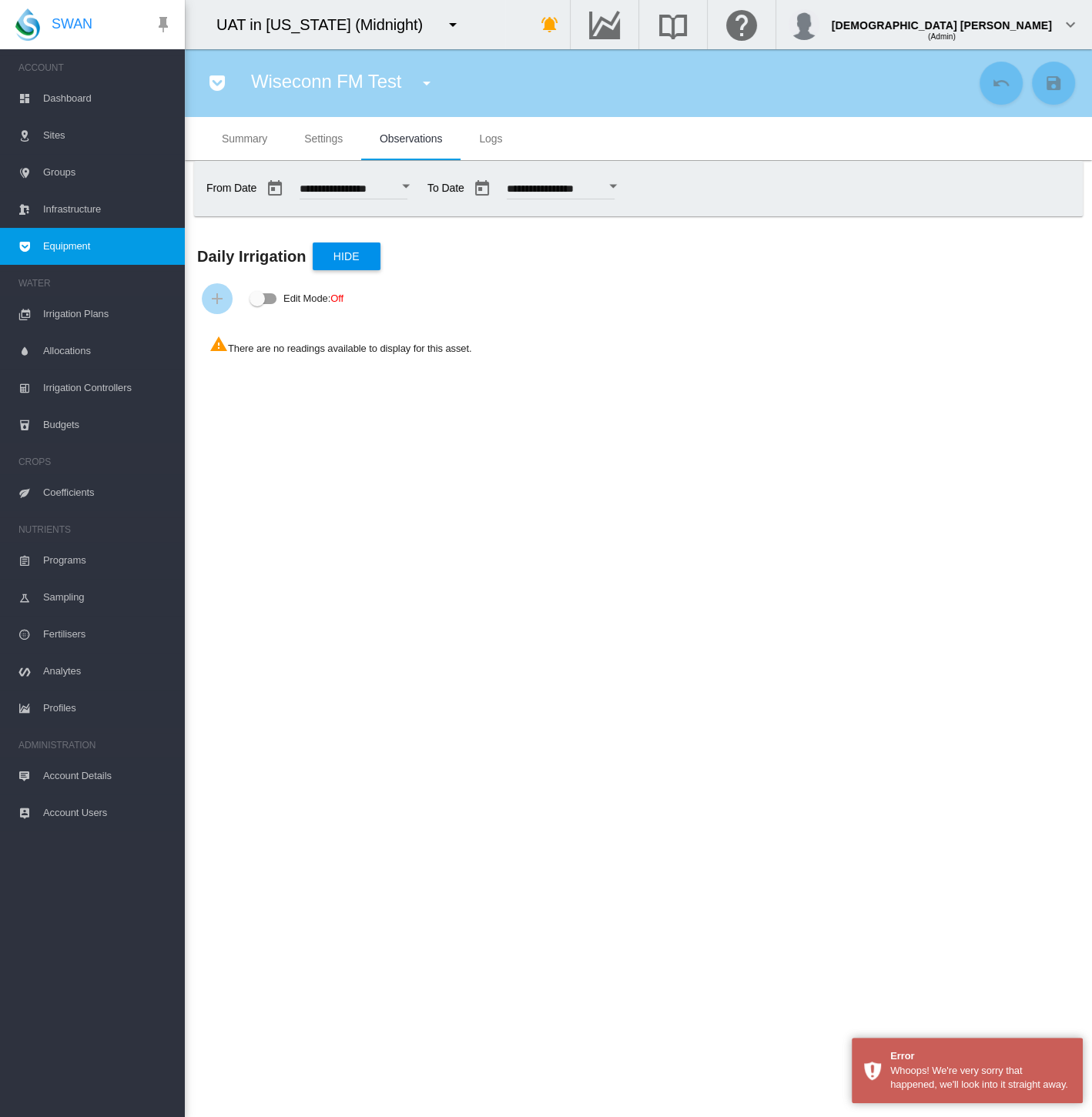
click at [319, 142] on span "Settings" at bounding box center [324, 139] width 39 height 13
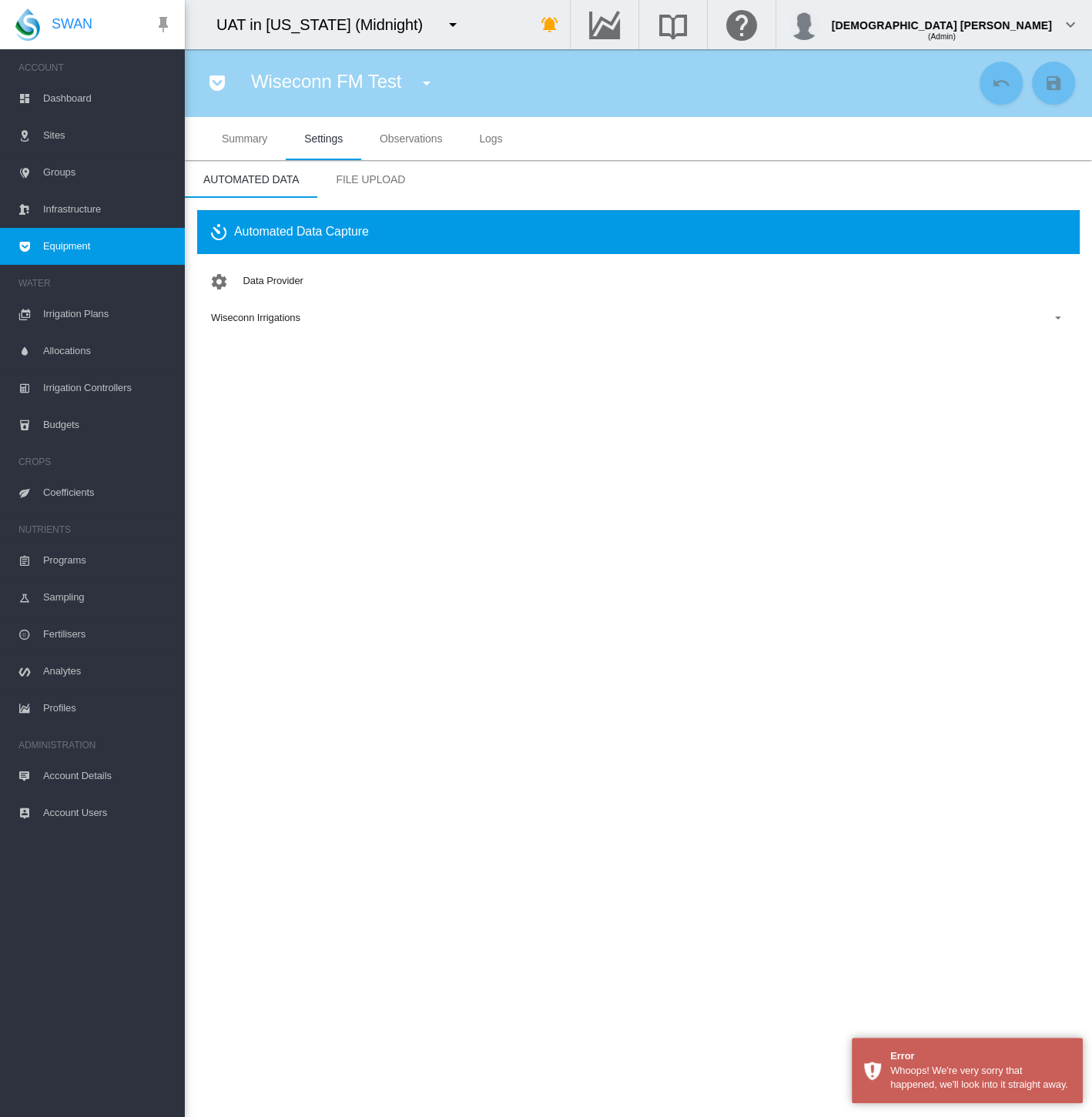
click at [292, 313] on div "Wiseconn Irrigations" at bounding box center [256, 318] width 90 height 12
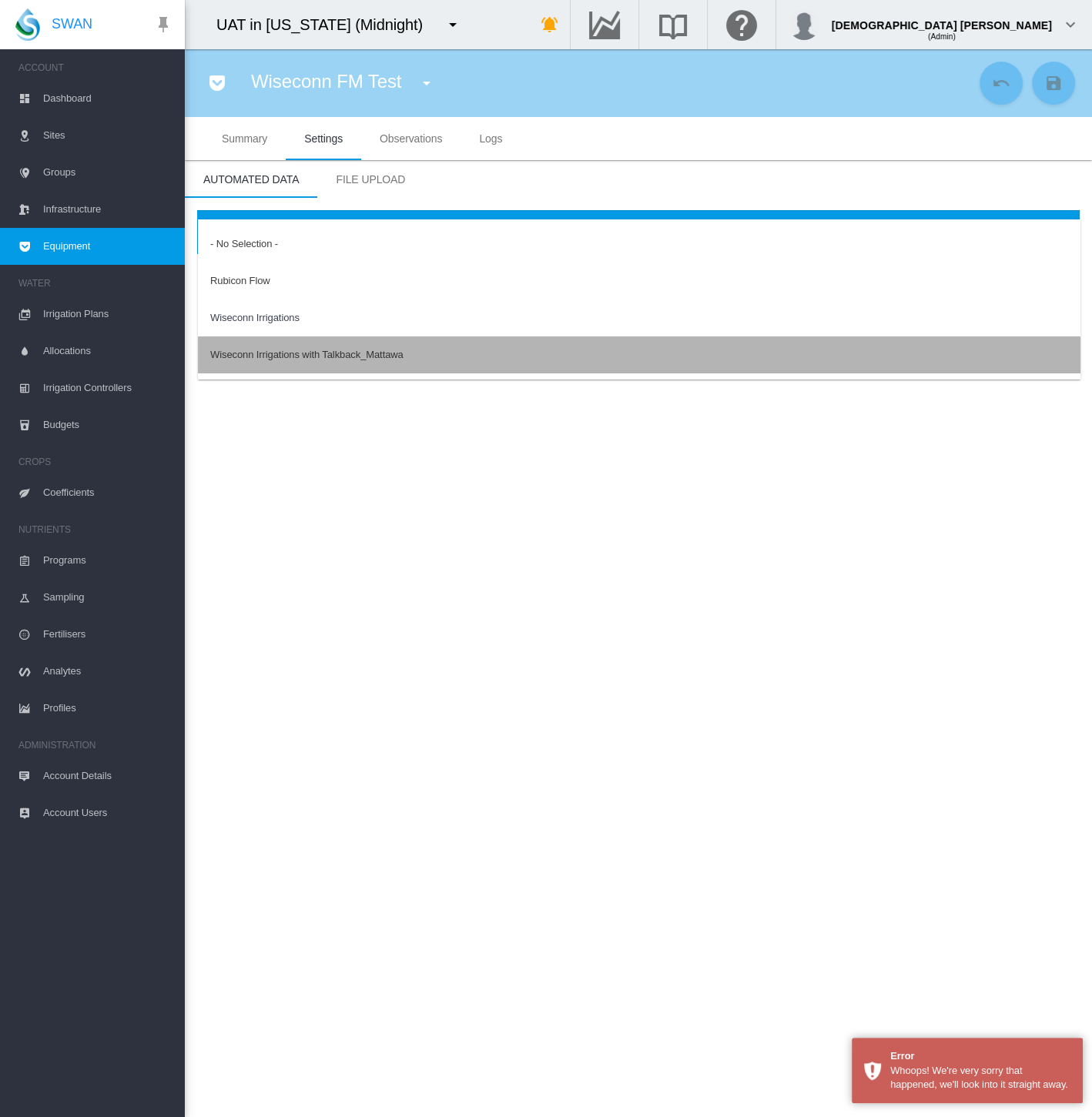
click at [290, 359] on div "Wiseconn Irrigations with Talkback_Mattawa" at bounding box center [307, 355] width 194 height 14
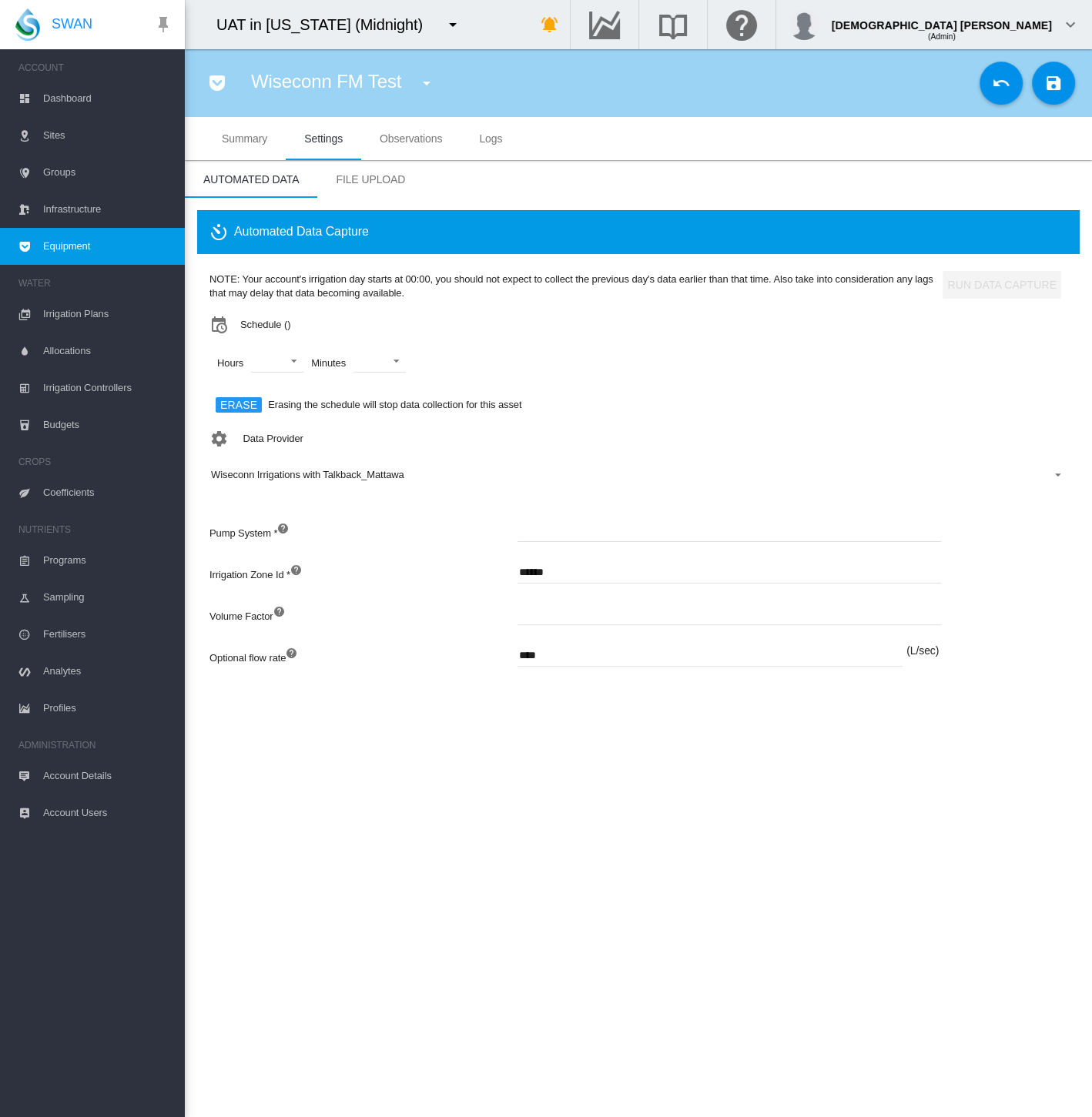
click at [101, 247] on span "Equipment" at bounding box center [107, 247] width 129 height 37
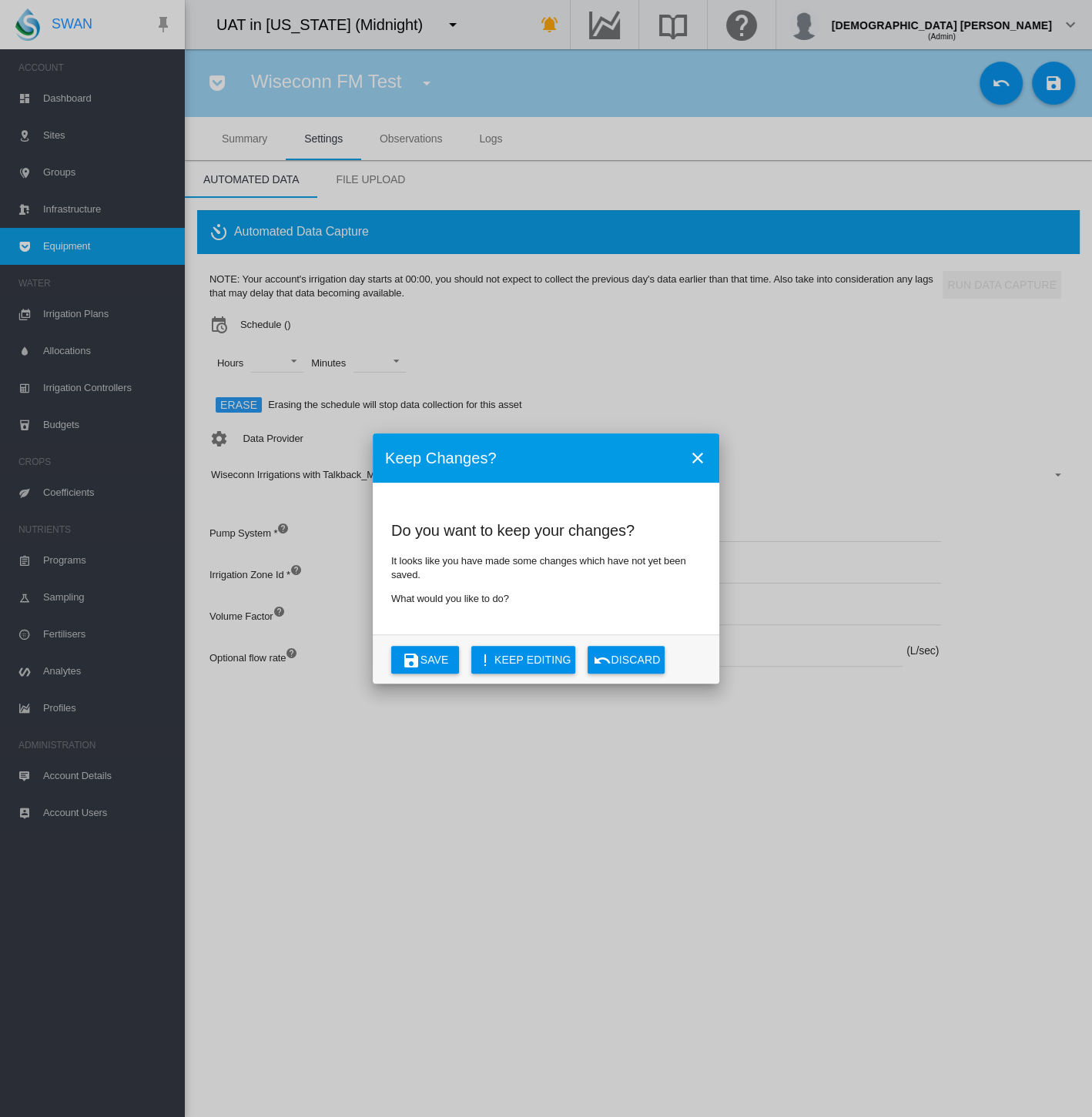
click at [614, 653] on button "Discard" at bounding box center [625, 659] width 77 height 28
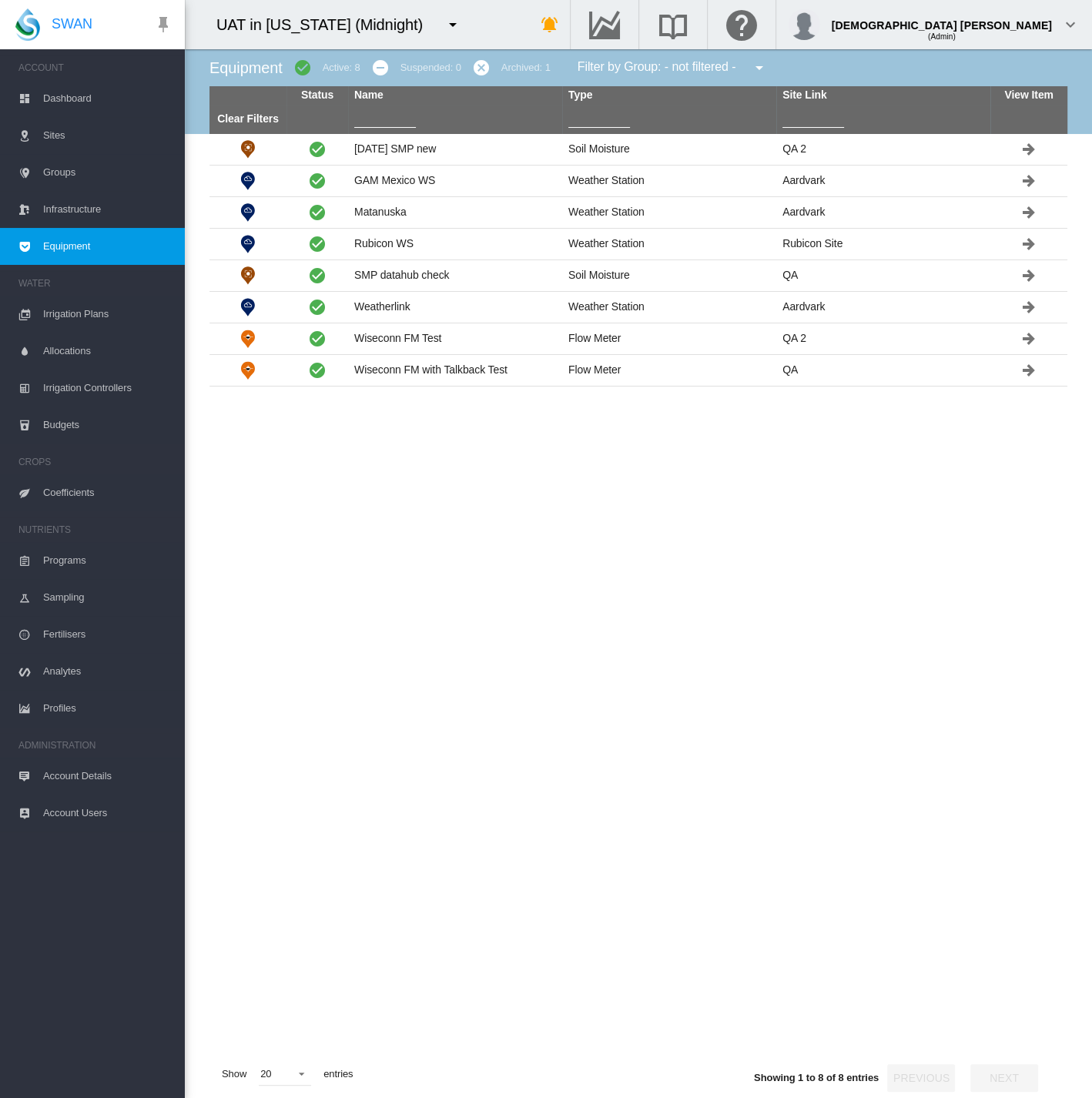
click at [444, 27] on md-icon "icon-menu-down" at bounding box center [453, 25] width 19 height 19
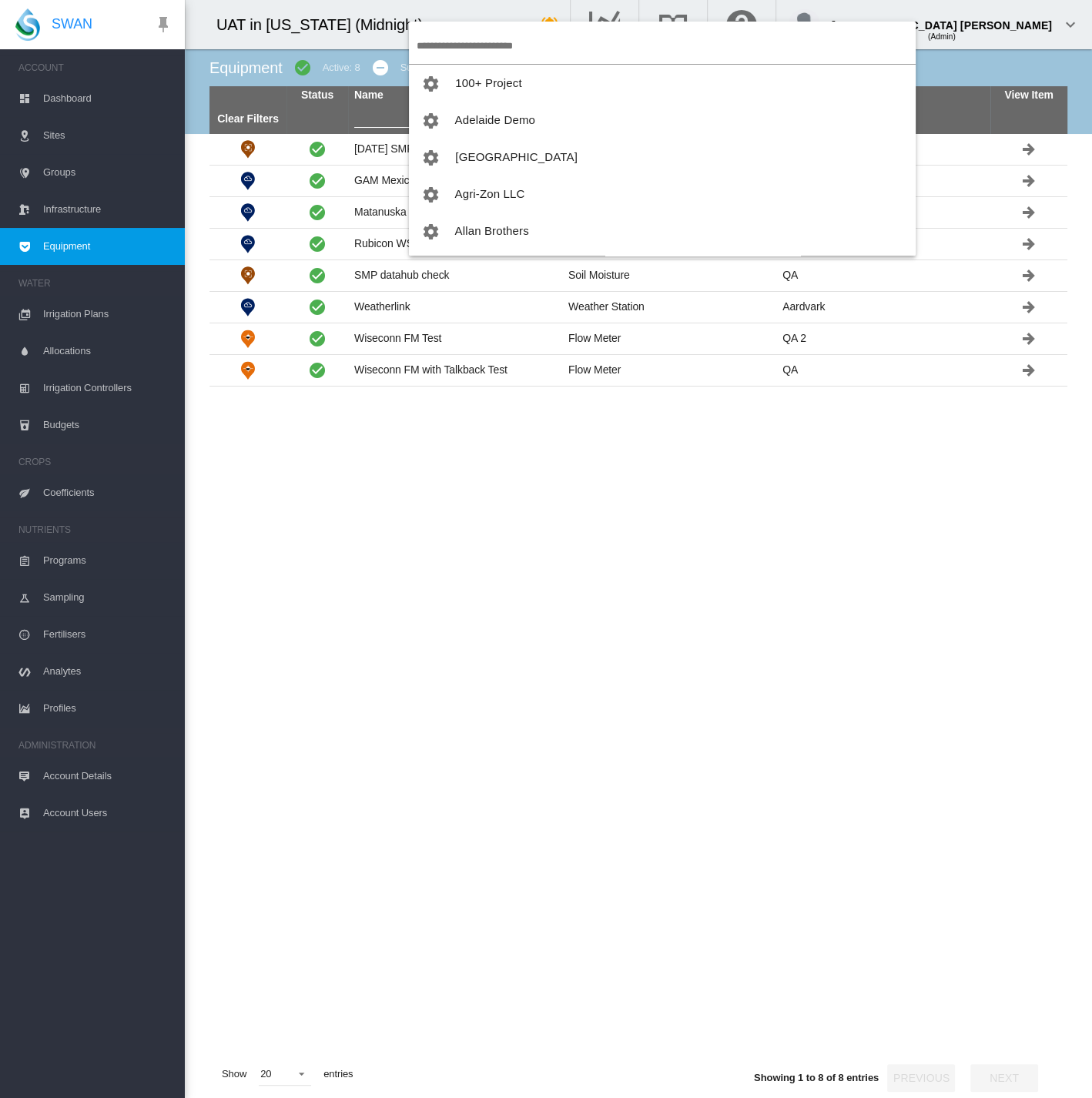
click at [448, 47] on input "search" at bounding box center [666, 46] width 499 height 36
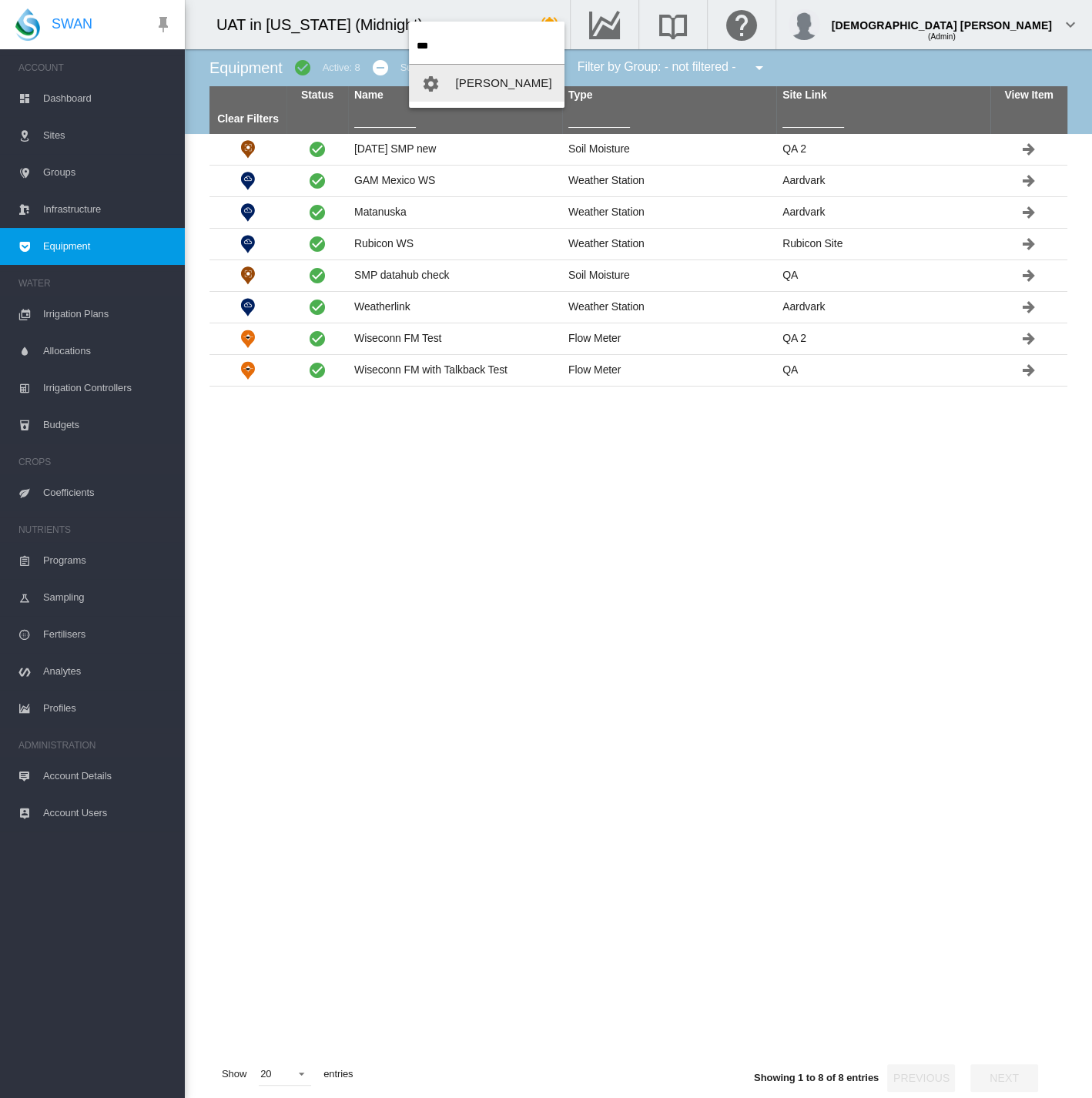
type input "***"
click at [500, 78] on span "[PERSON_NAME]" at bounding box center [503, 82] width 96 height 13
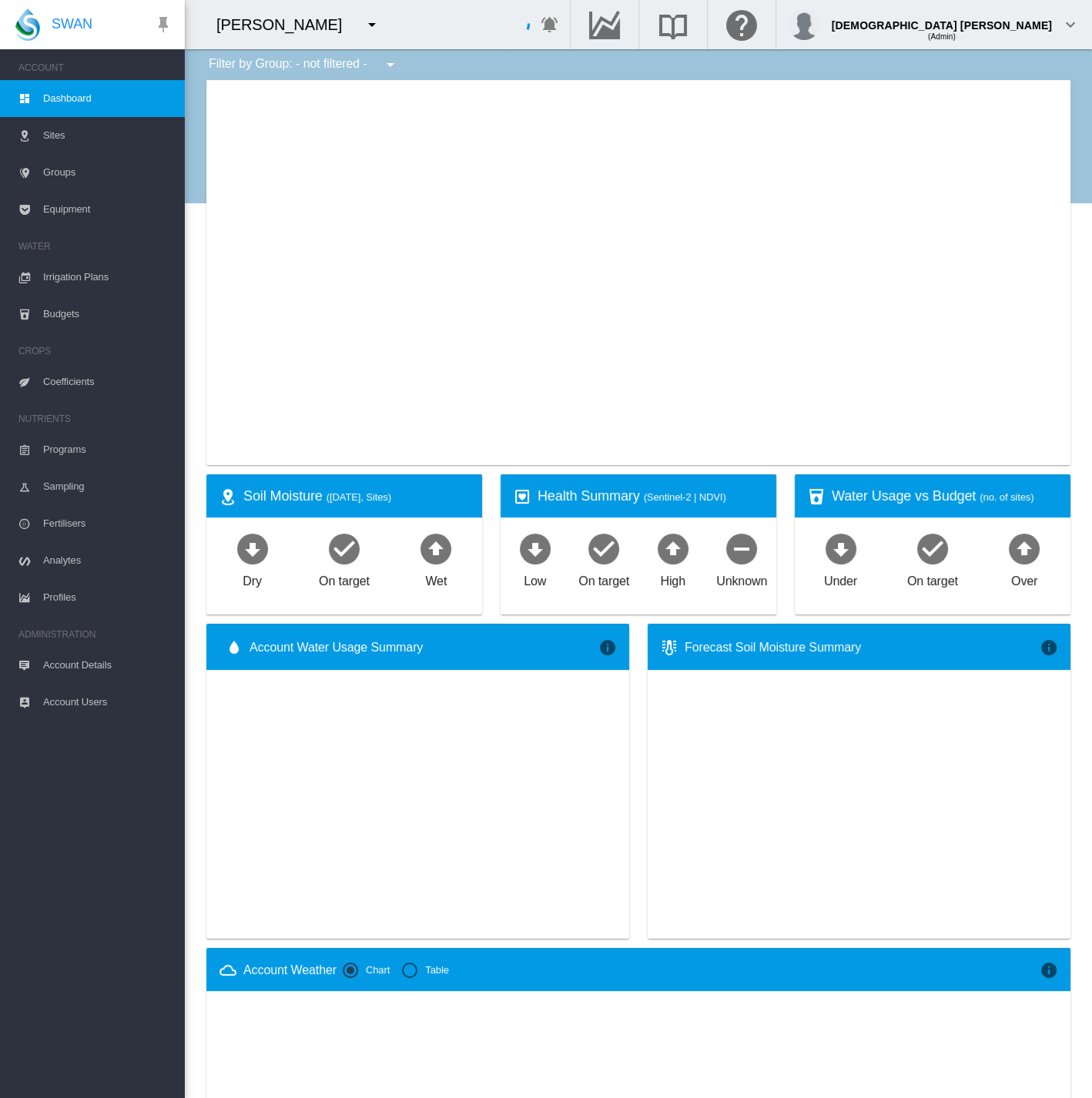
type input "**********"
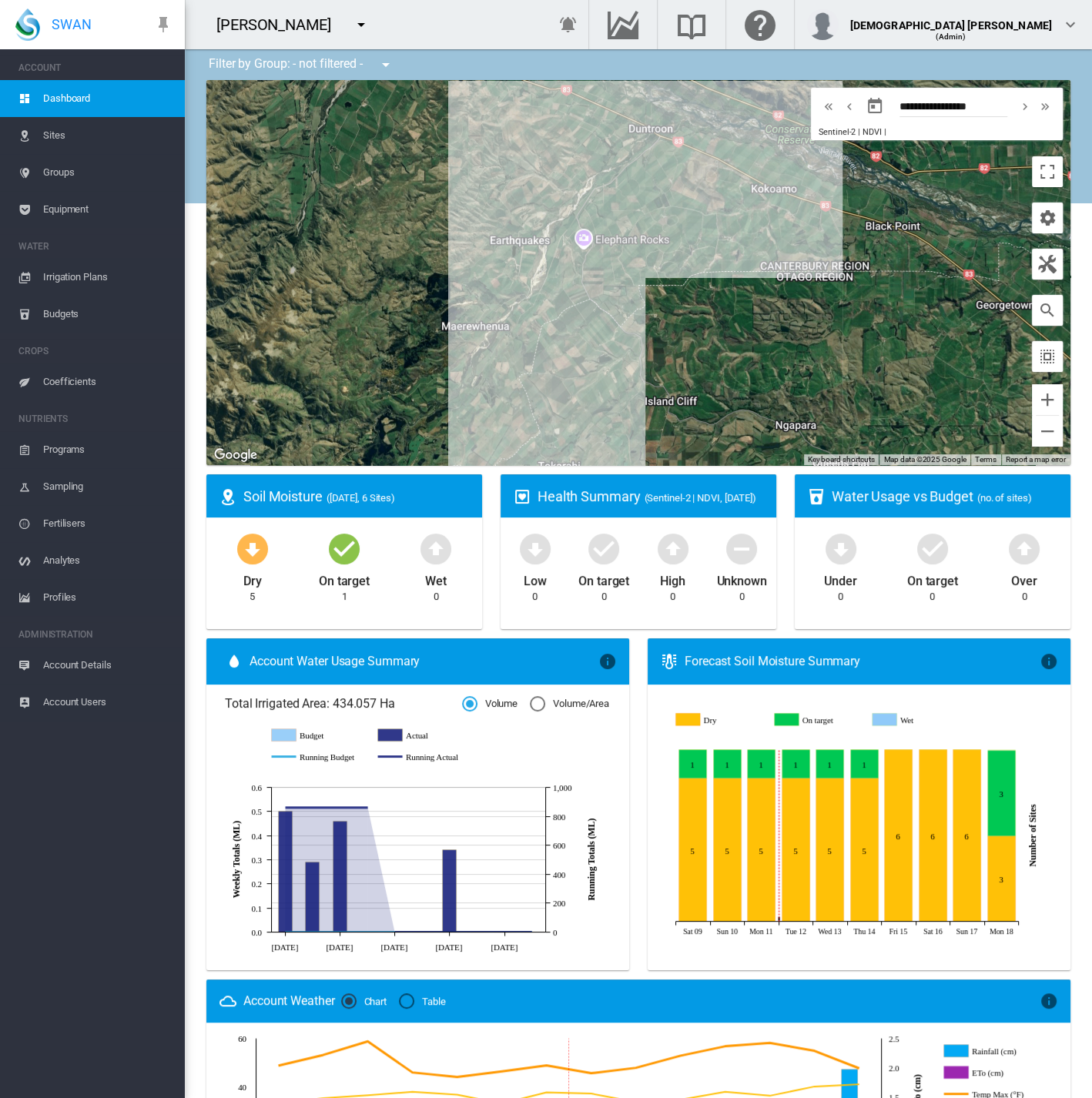
click at [86, 212] on span "Equipment" at bounding box center [107, 210] width 129 height 37
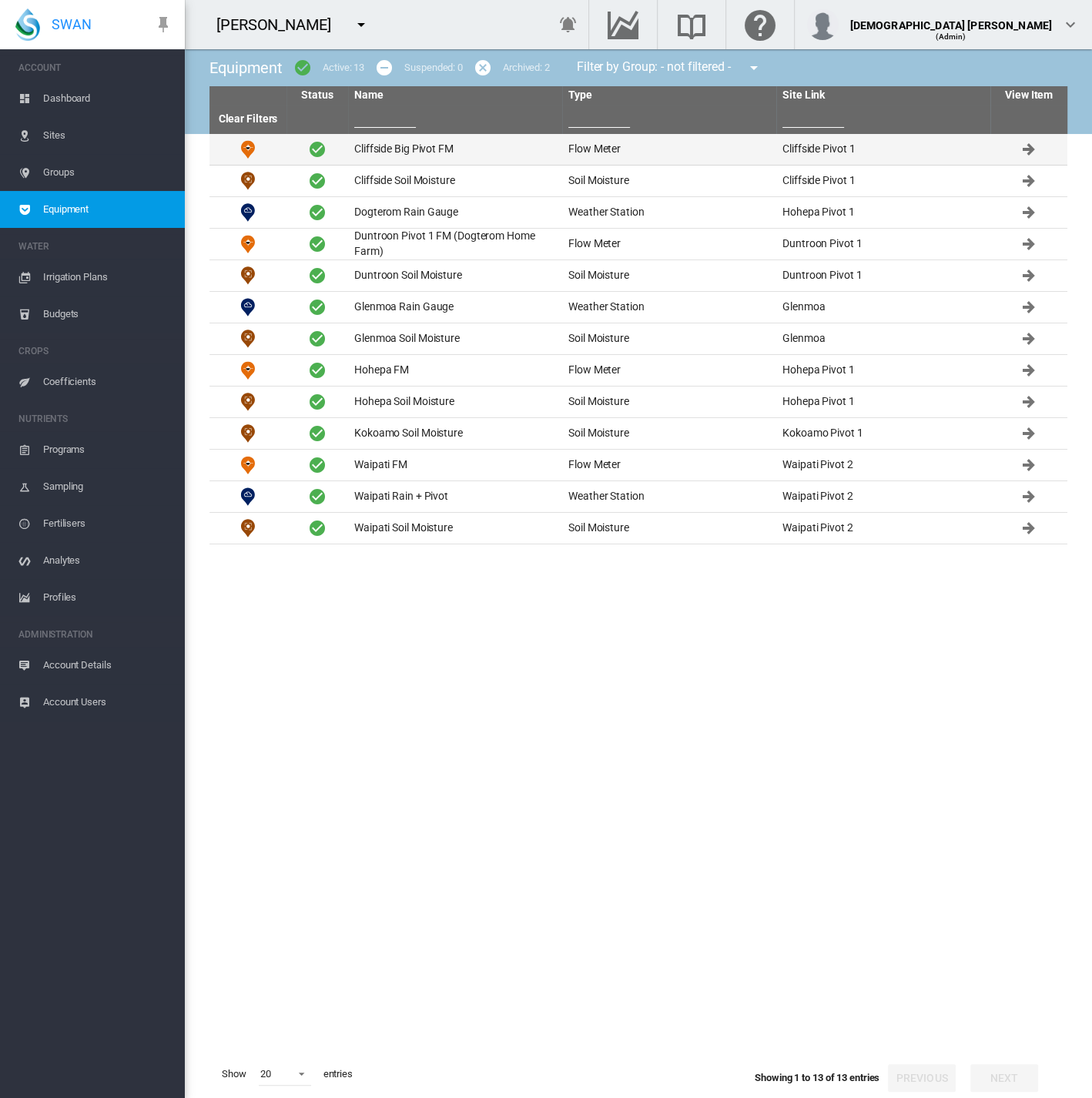
click at [482, 154] on td "Cliffside Big Pivot FM" at bounding box center [455, 150] width 214 height 30
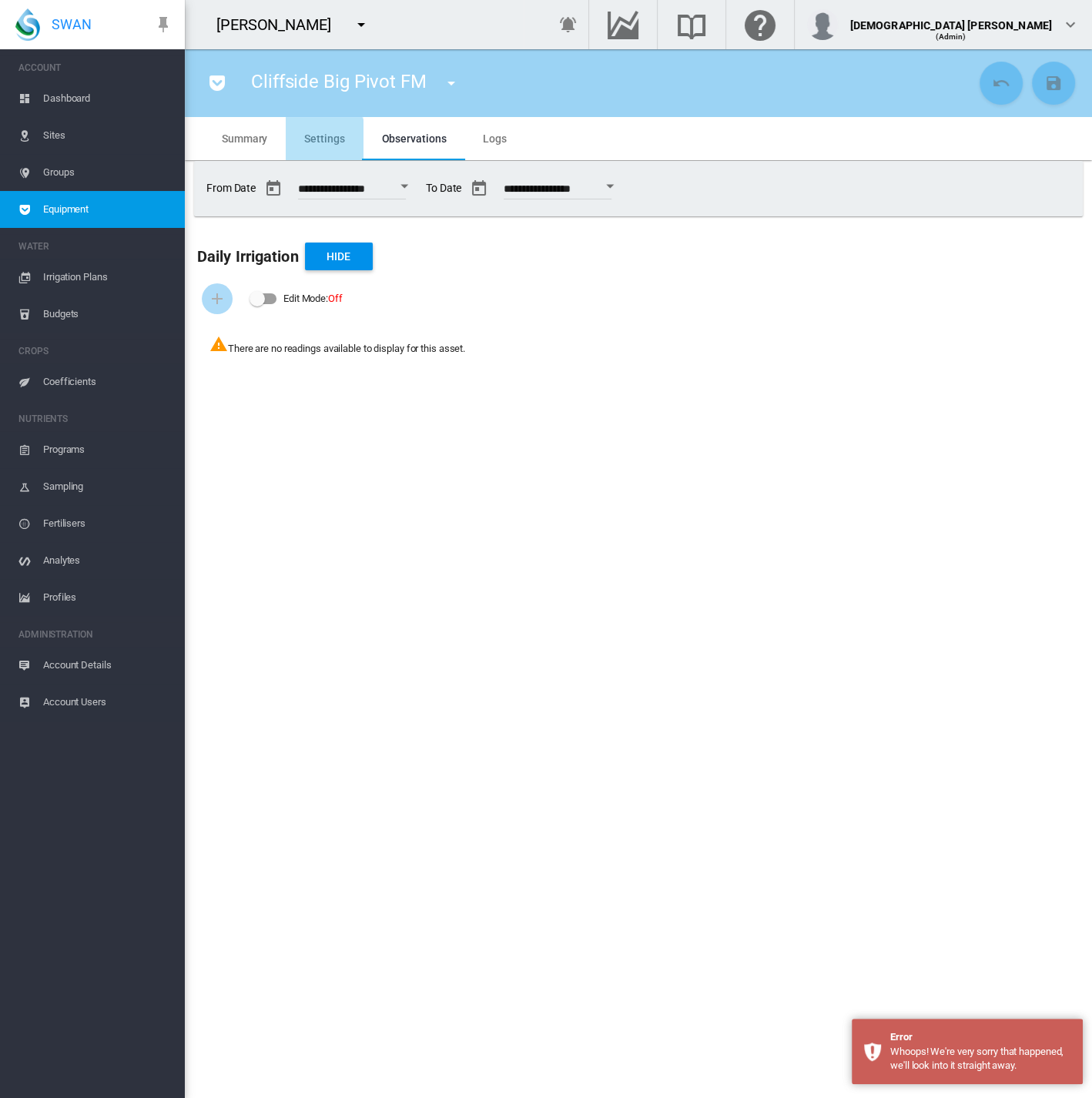
click at [314, 143] on span "Settings" at bounding box center [324, 139] width 40 height 13
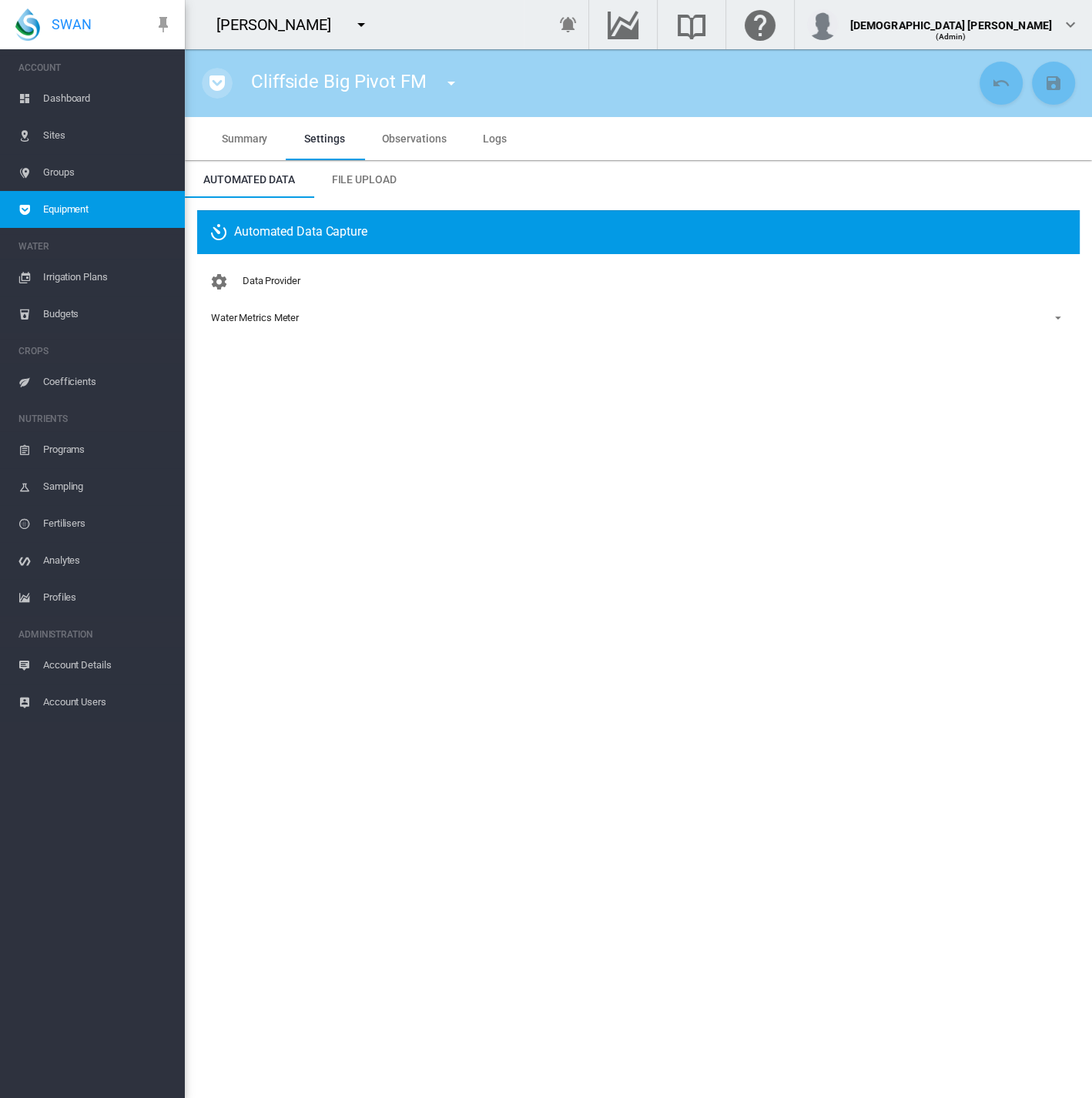
click at [224, 78] on md-icon "icon-pocket" at bounding box center [217, 83] width 19 height 19
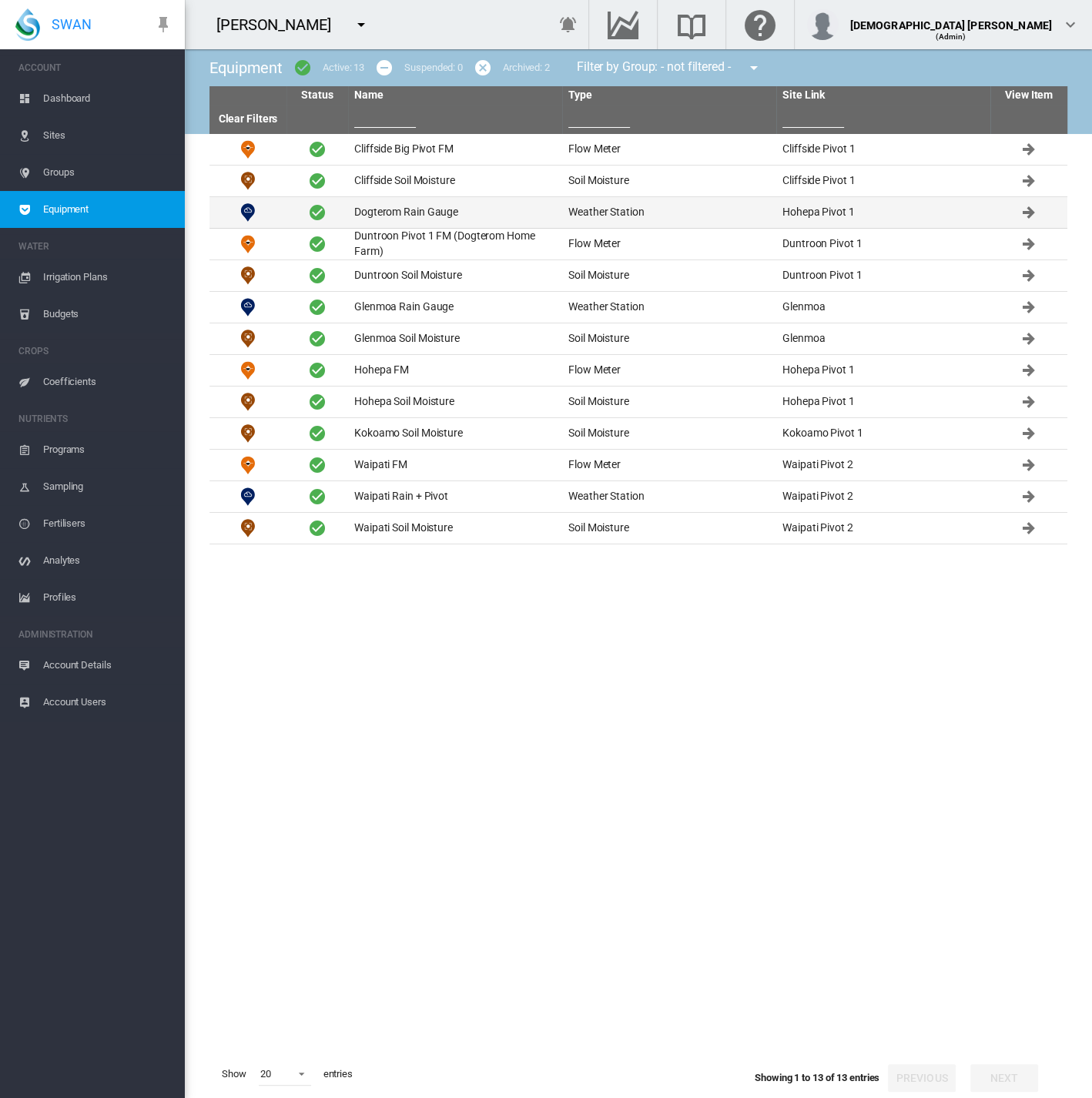
click at [434, 219] on td "Dogterom Rain Gauge" at bounding box center [455, 212] width 214 height 30
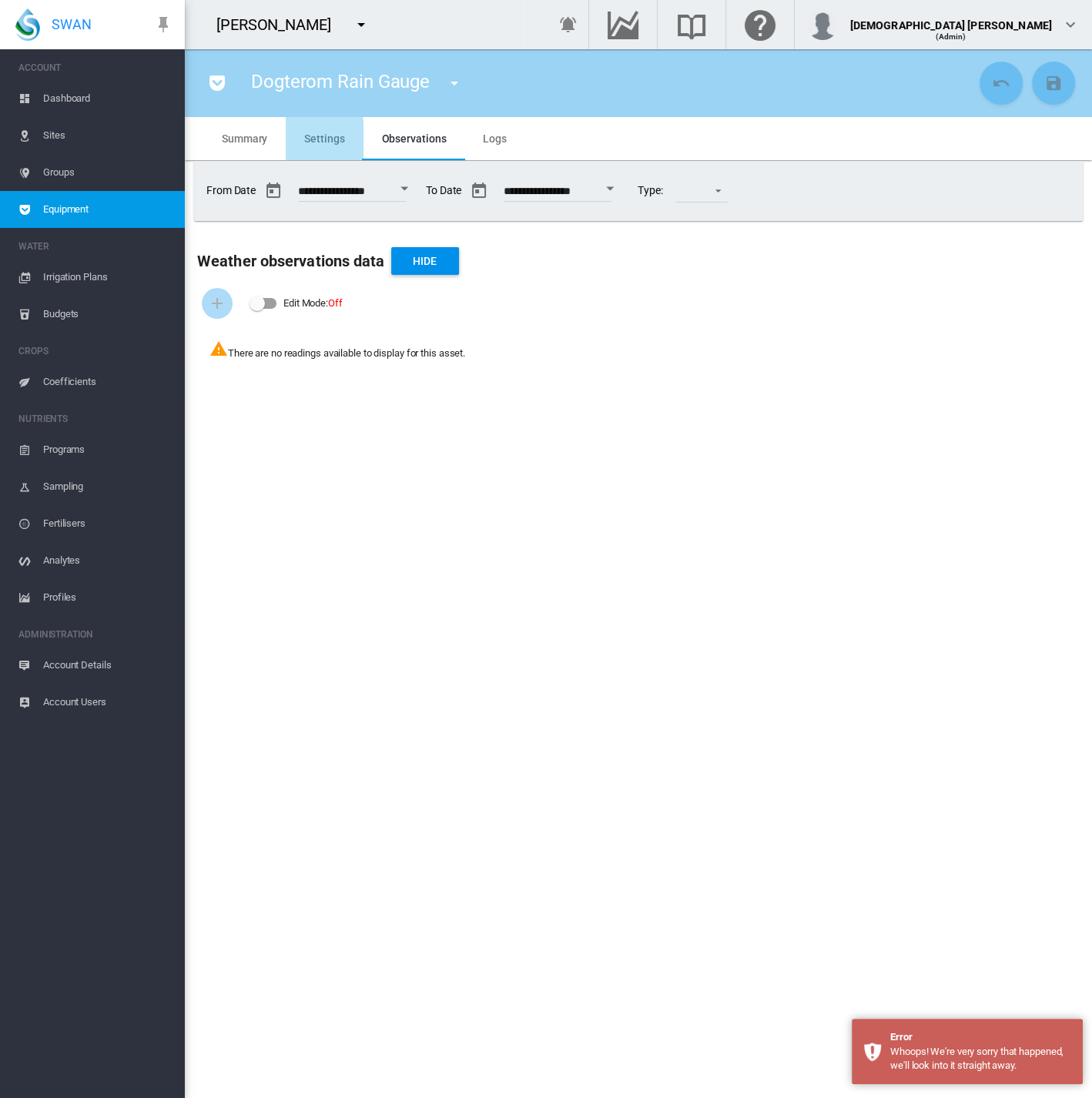
click at [306, 141] on span "Settings" at bounding box center [324, 139] width 40 height 13
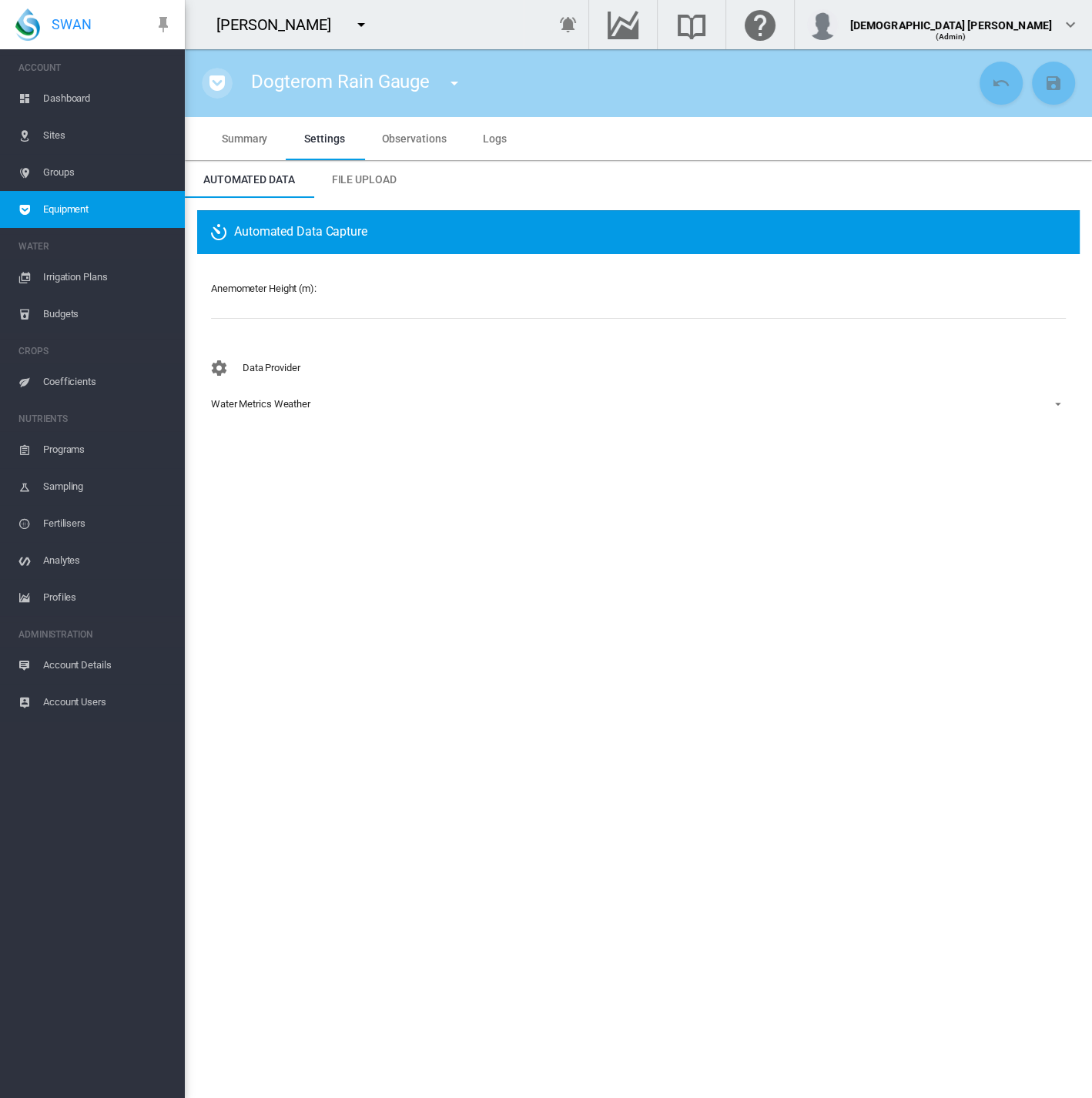
click at [216, 91] on md-icon "icon-pocket" at bounding box center [217, 83] width 19 height 19
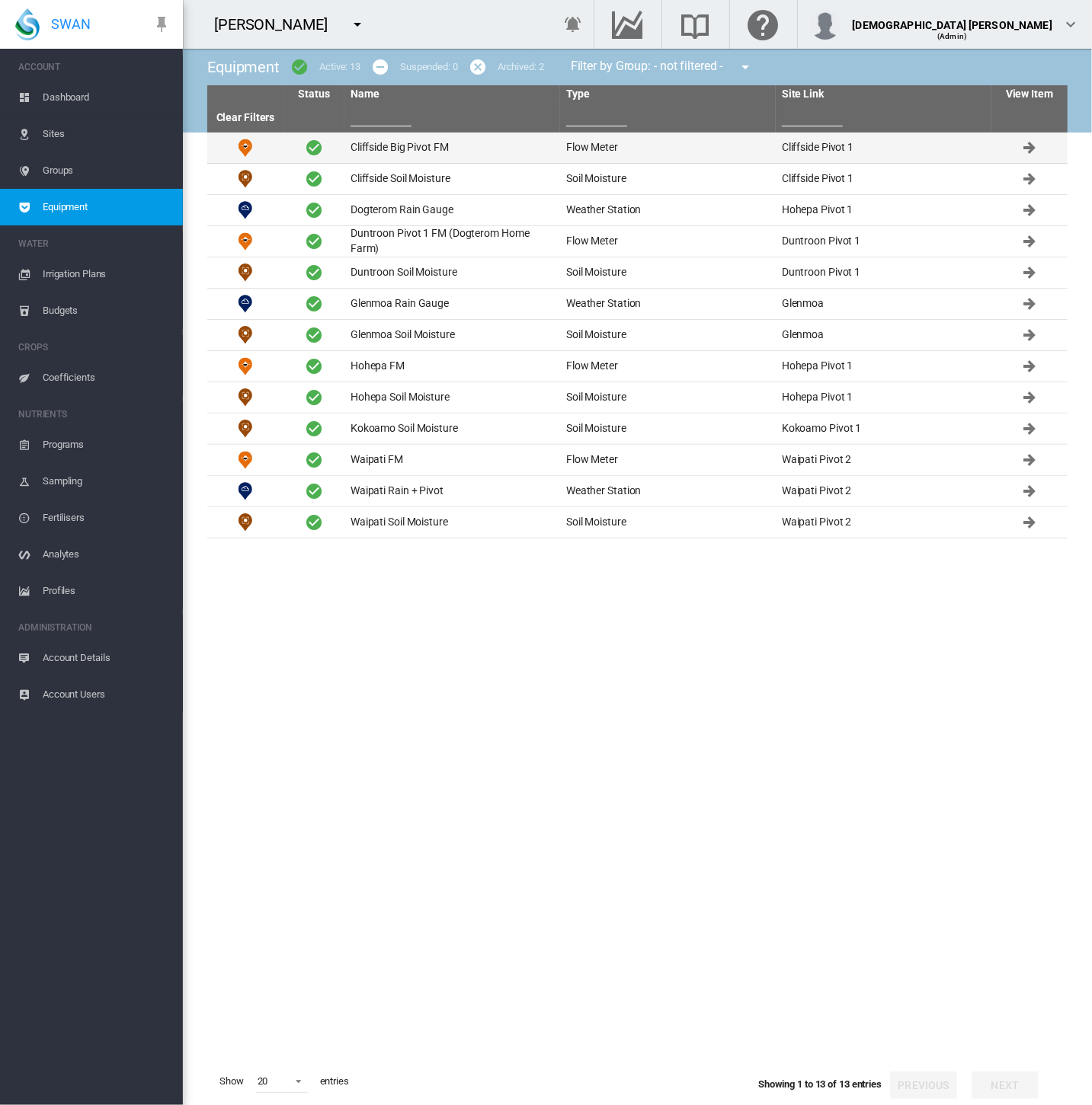
click at [574, 153] on td "Flow Meter" at bounding box center [668, 148] width 216 height 30
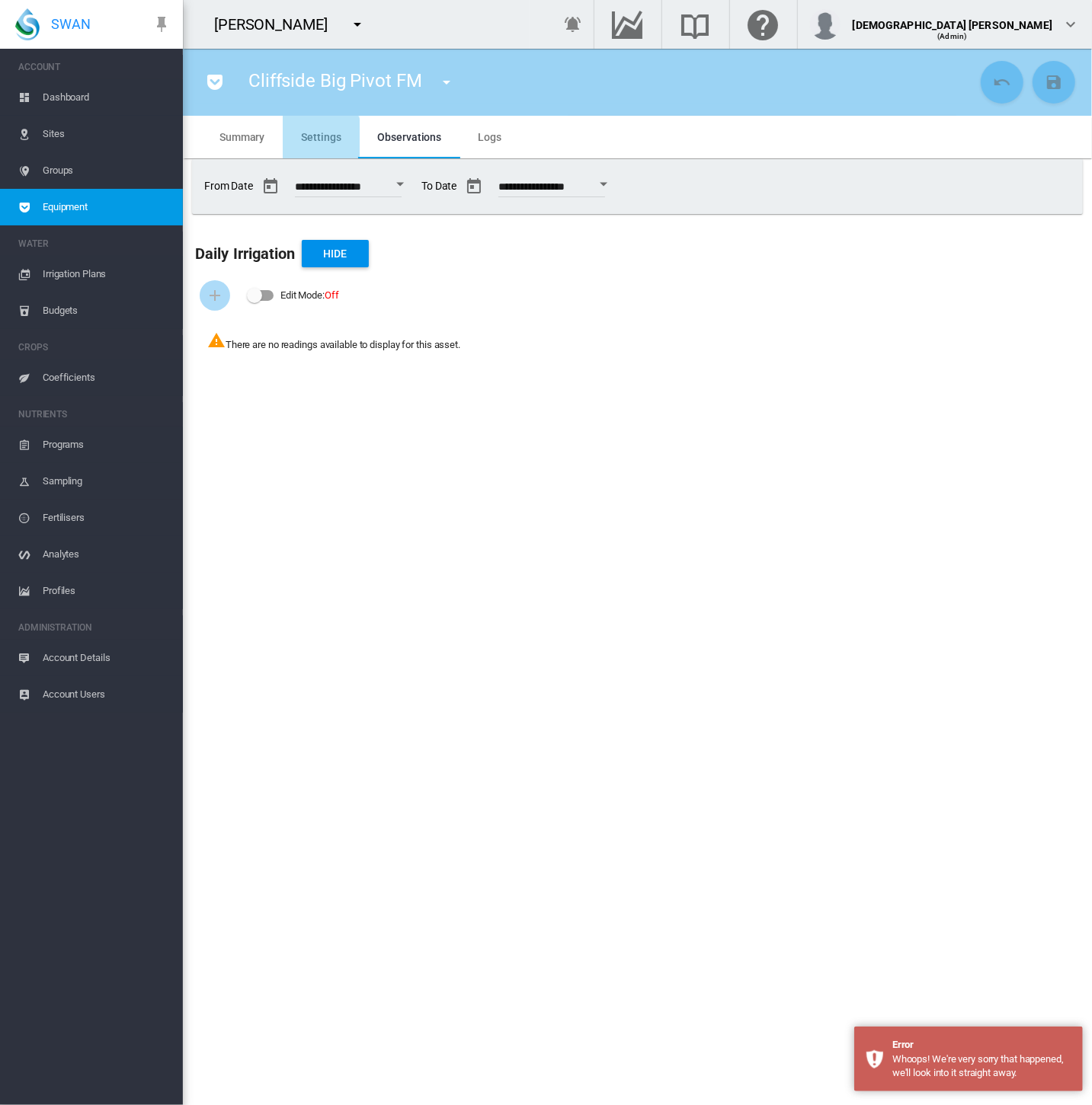
click at [312, 137] on span "Settings" at bounding box center [320, 137] width 39 height 13
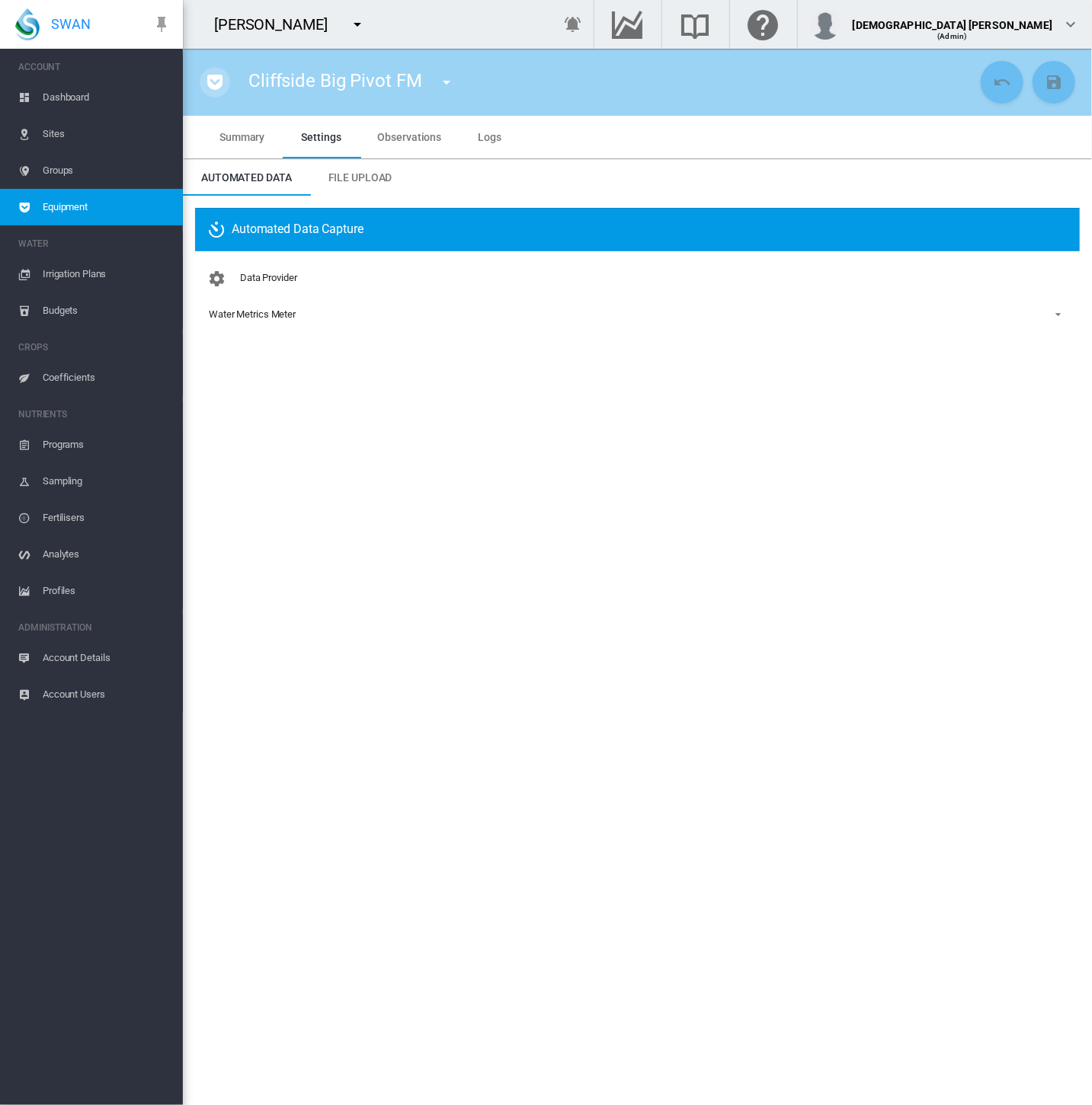
click at [218, 93] on button "button" at bounding box center [215, 82] width 30 height 30
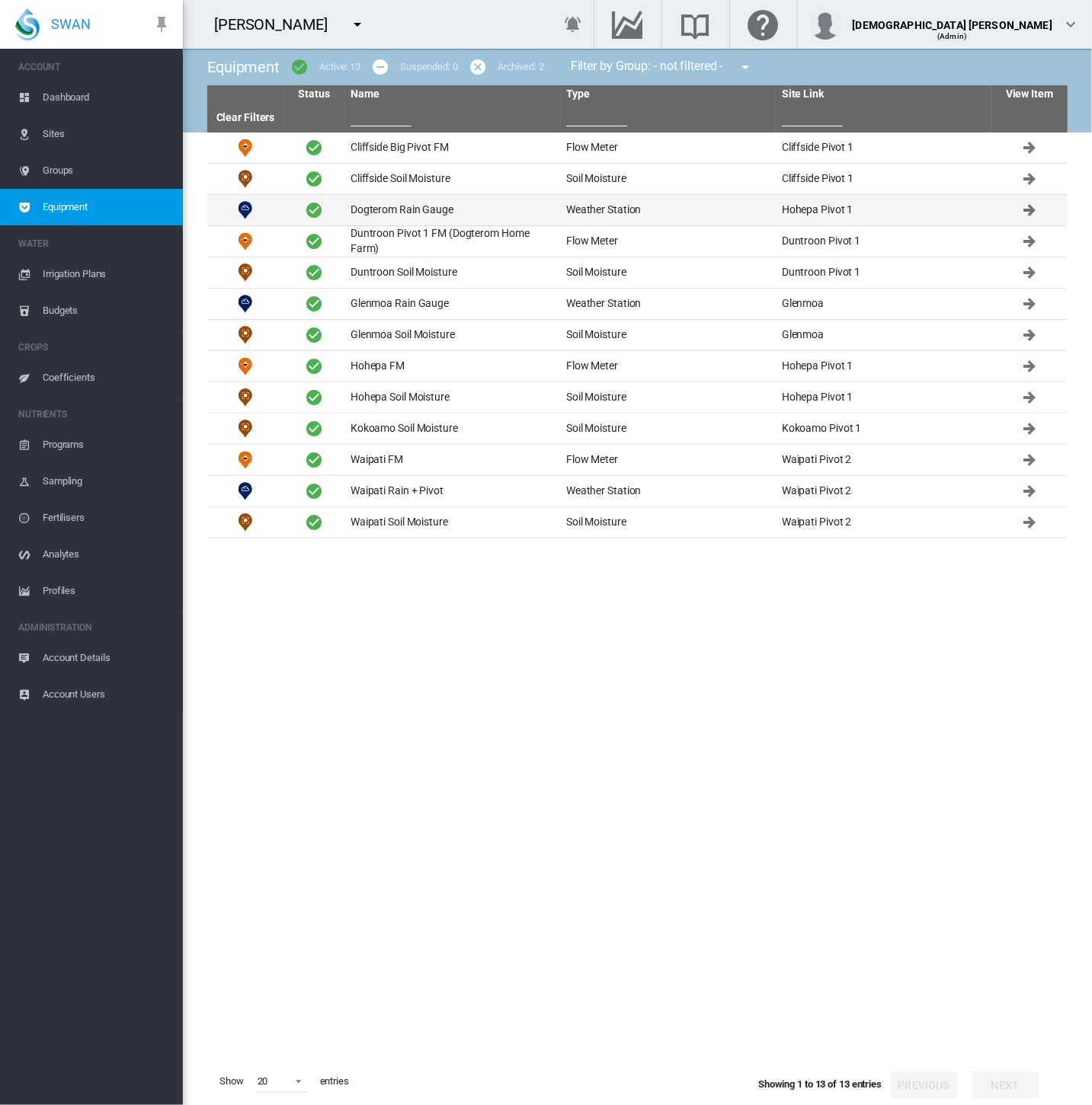
click at [422, 213] on td "Dogterom Rain Gauge" at bounding box center [452, 210] width 216 height 30
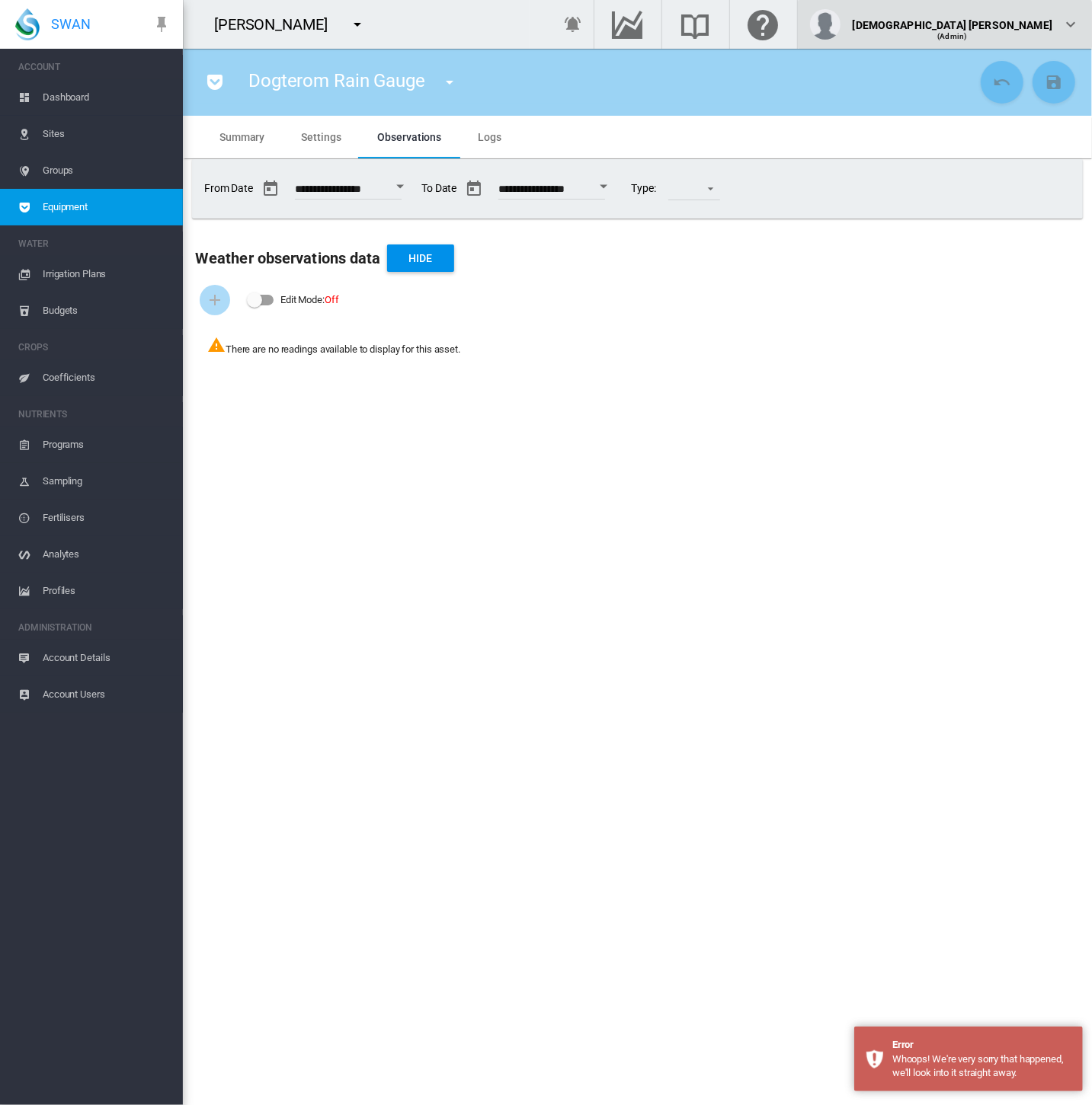
click at [1036, 43] on button "[DEMOGRAPHIC_DATA] [PERSON_NAME] (Admin)" at bounding box center [945, 24] width 294 height 48
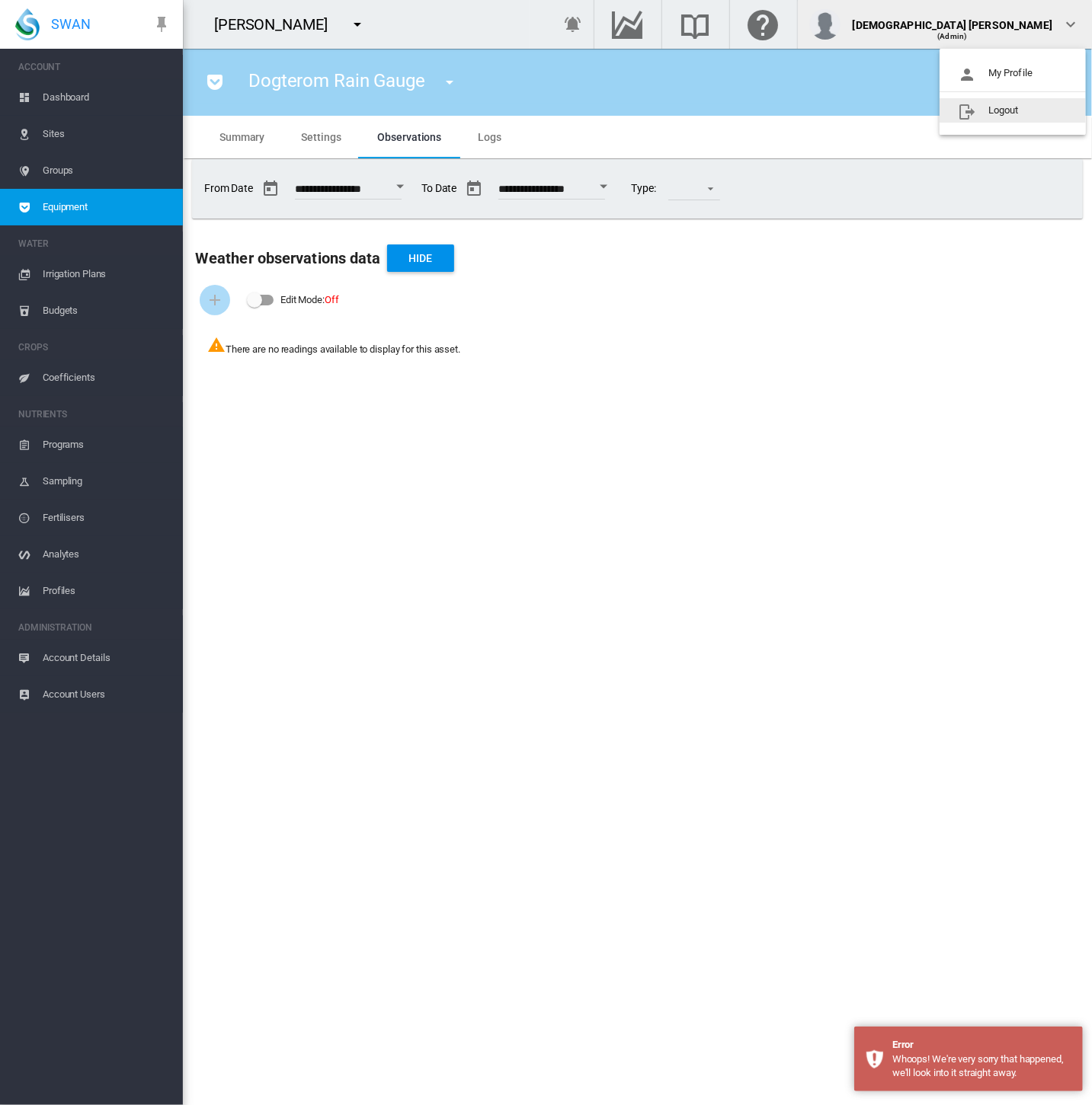
click at [327, 138] on md-backdrop at bounding box center [546, 552] width 1092 height 1105
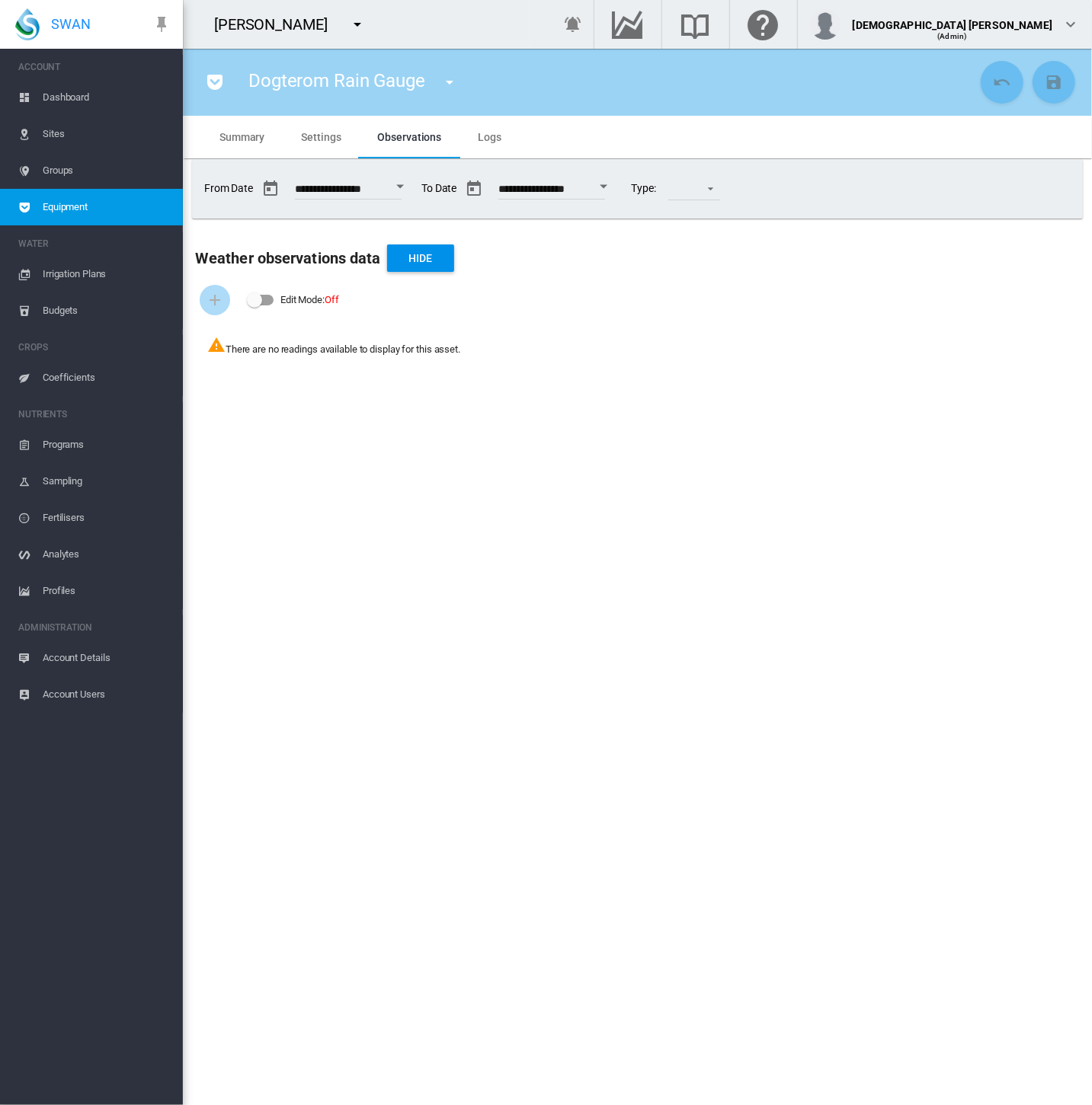
click at [324, 138] on span "Settings" at bounding box center [320, 137] width 39 height 13
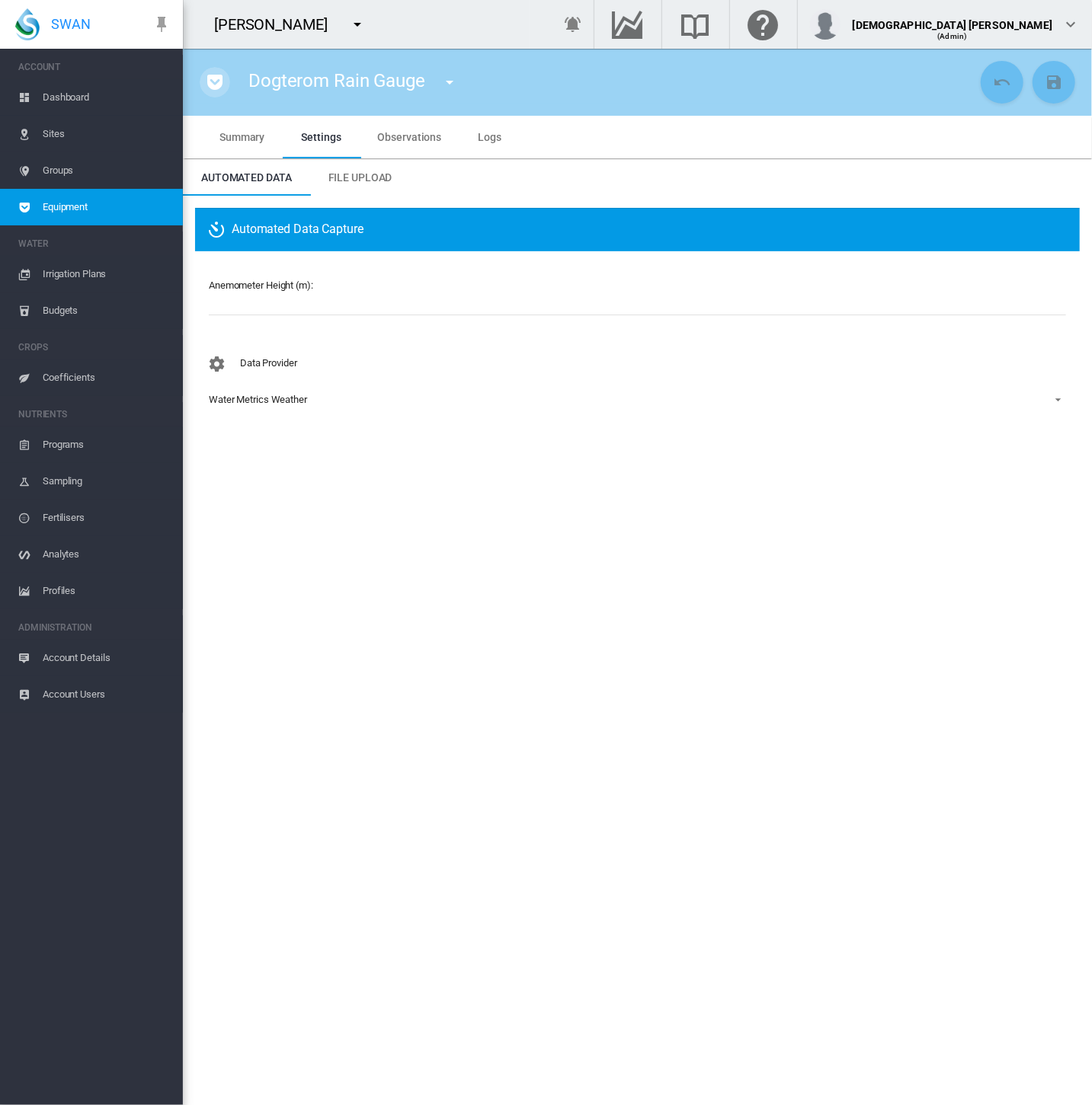
click at [217, 90] on md-icon "icon-pocket" at bounding box center [215, 82] width 18 height 18
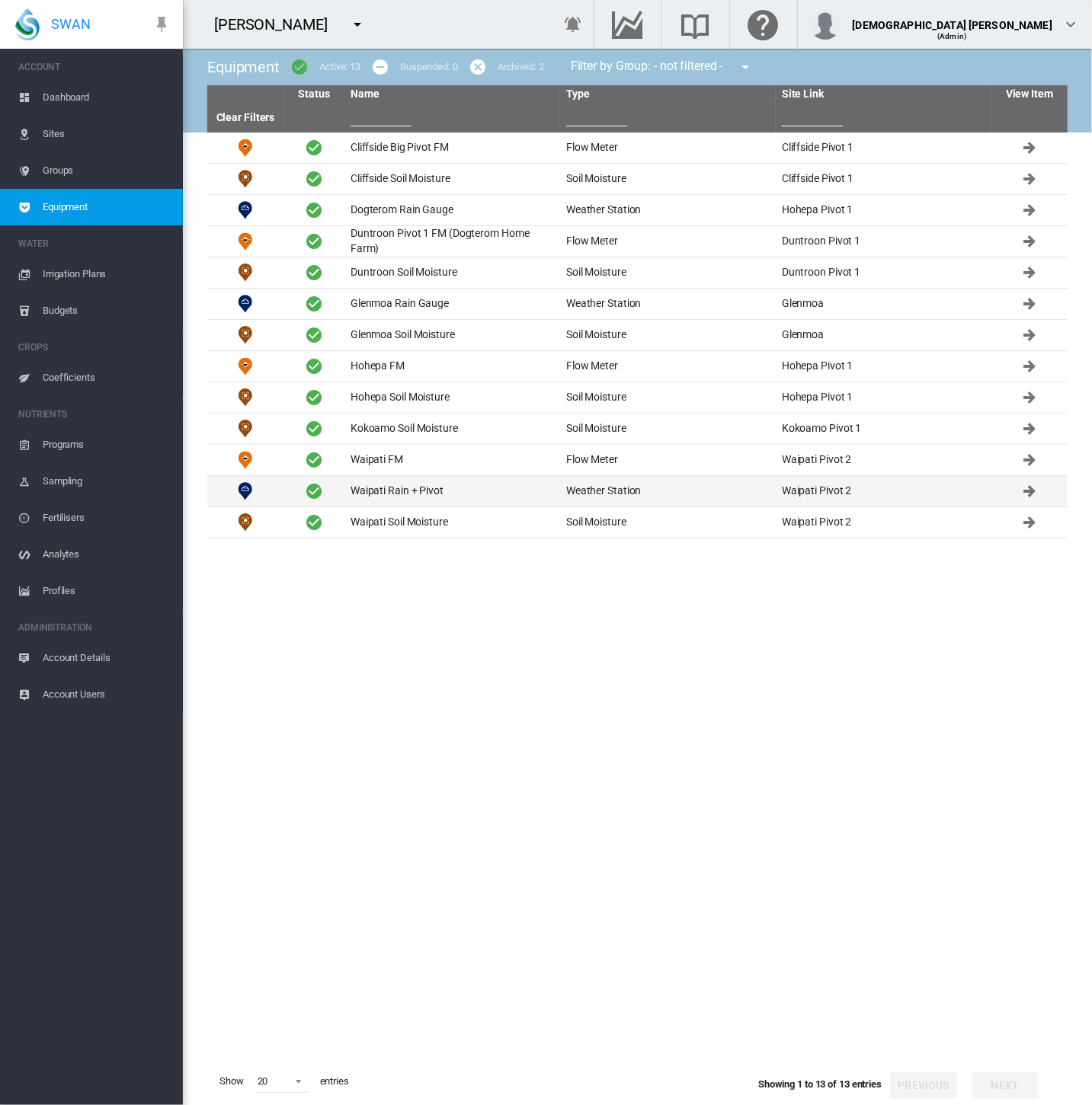
click at [404, 492] on td "Waipati Rain + Pivot" at bounding box center [452, 491] width 216 height 30
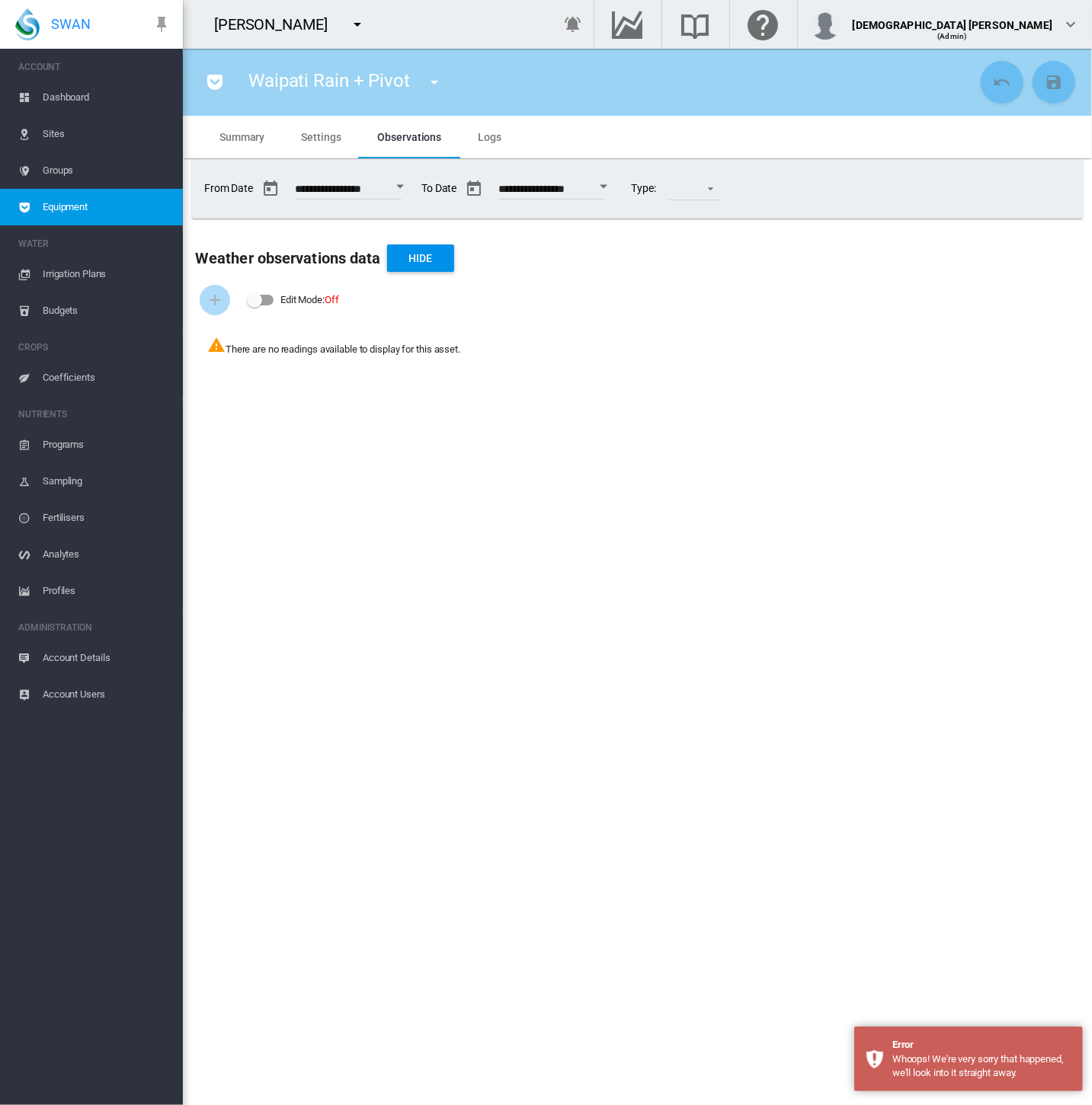
click at [316, 132] on span "Settings" at bounding box center [320, 137] width 39 height 13
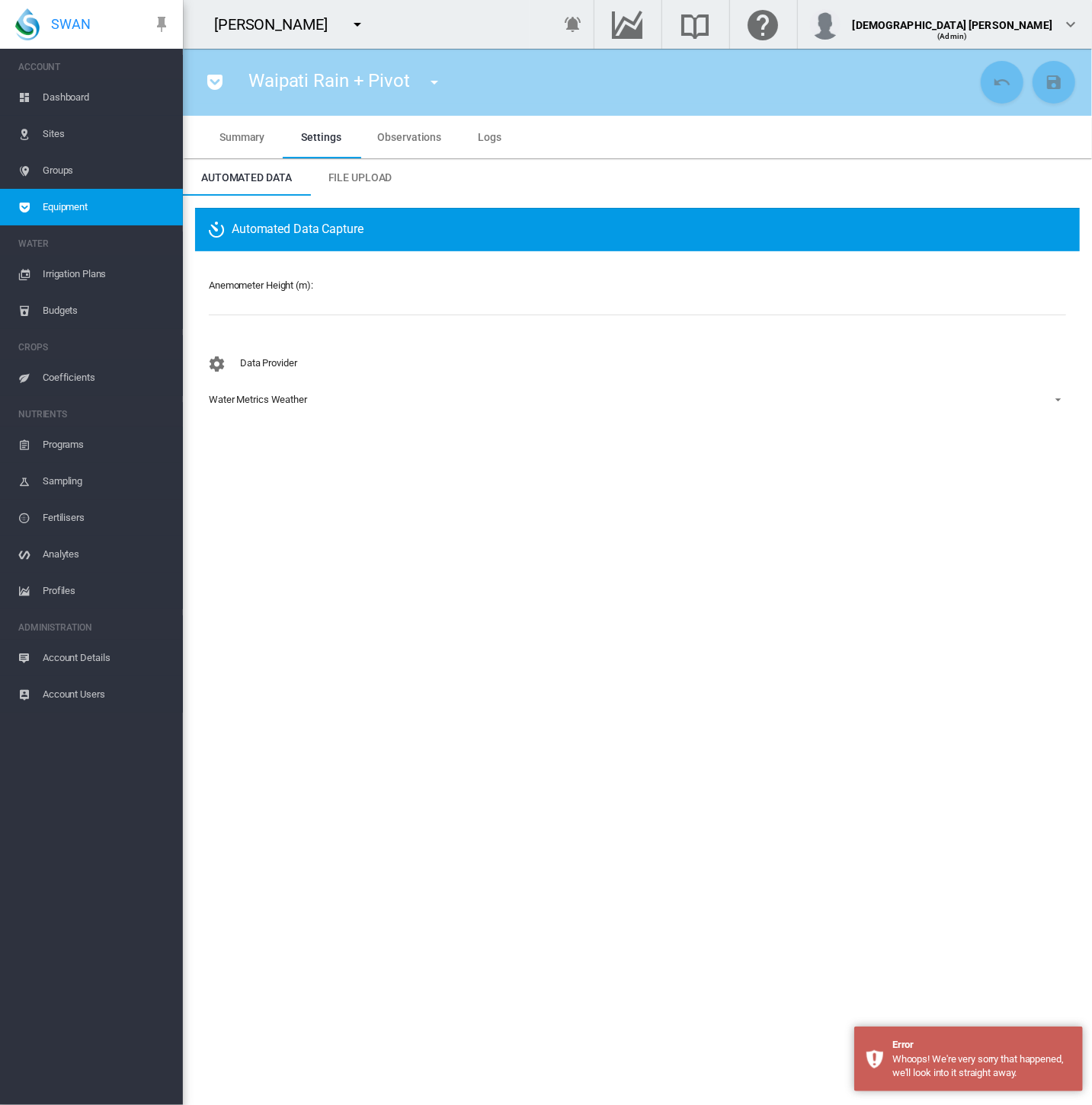
click at [209, 85] on md-icon "icon-pocket" at bounding box center [215, 82] width 18 height 18
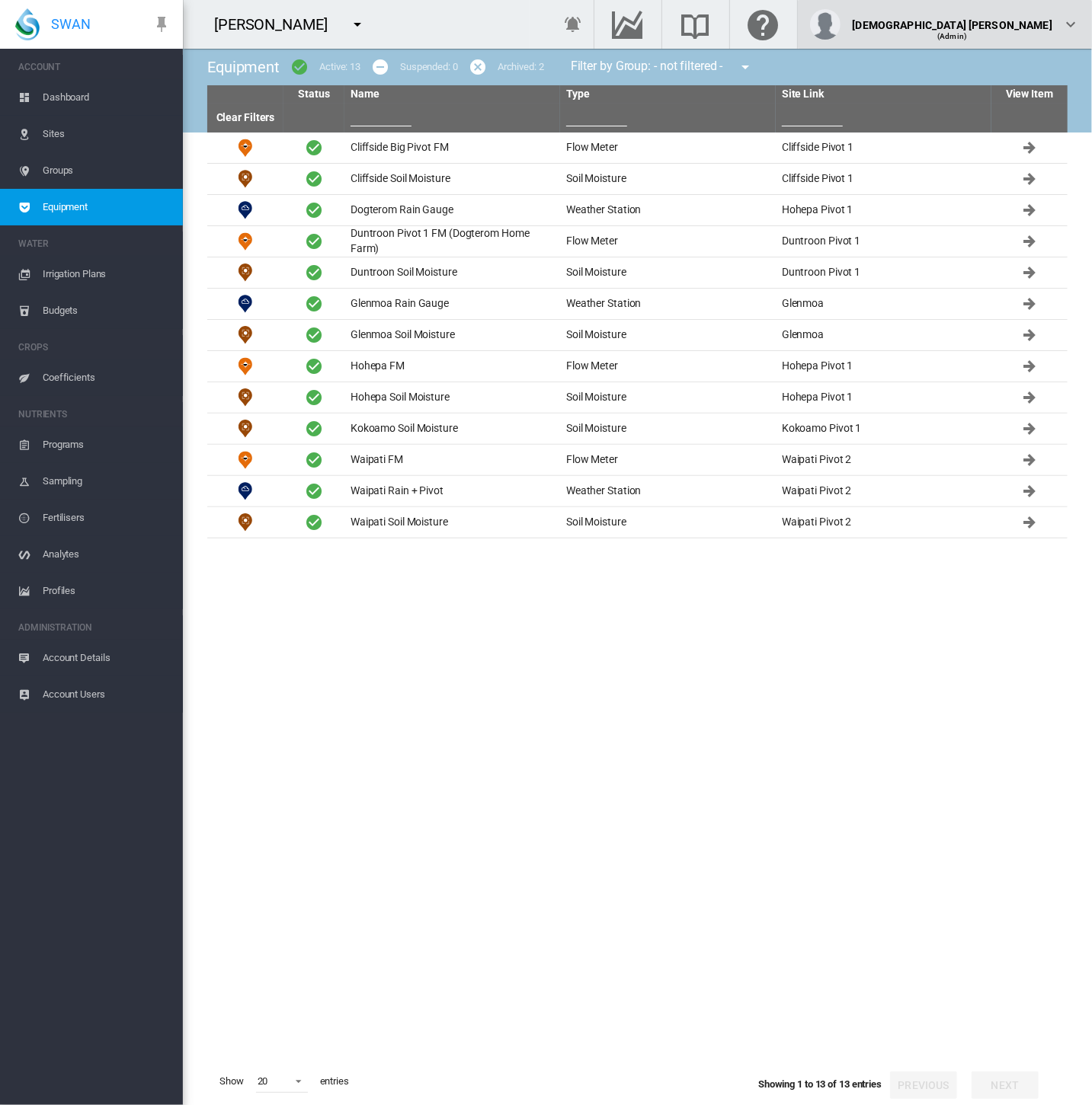
click at [1060, 34] on div "Lady Uy (Admin)" at bounding box center [944, 24] width 270 height 30
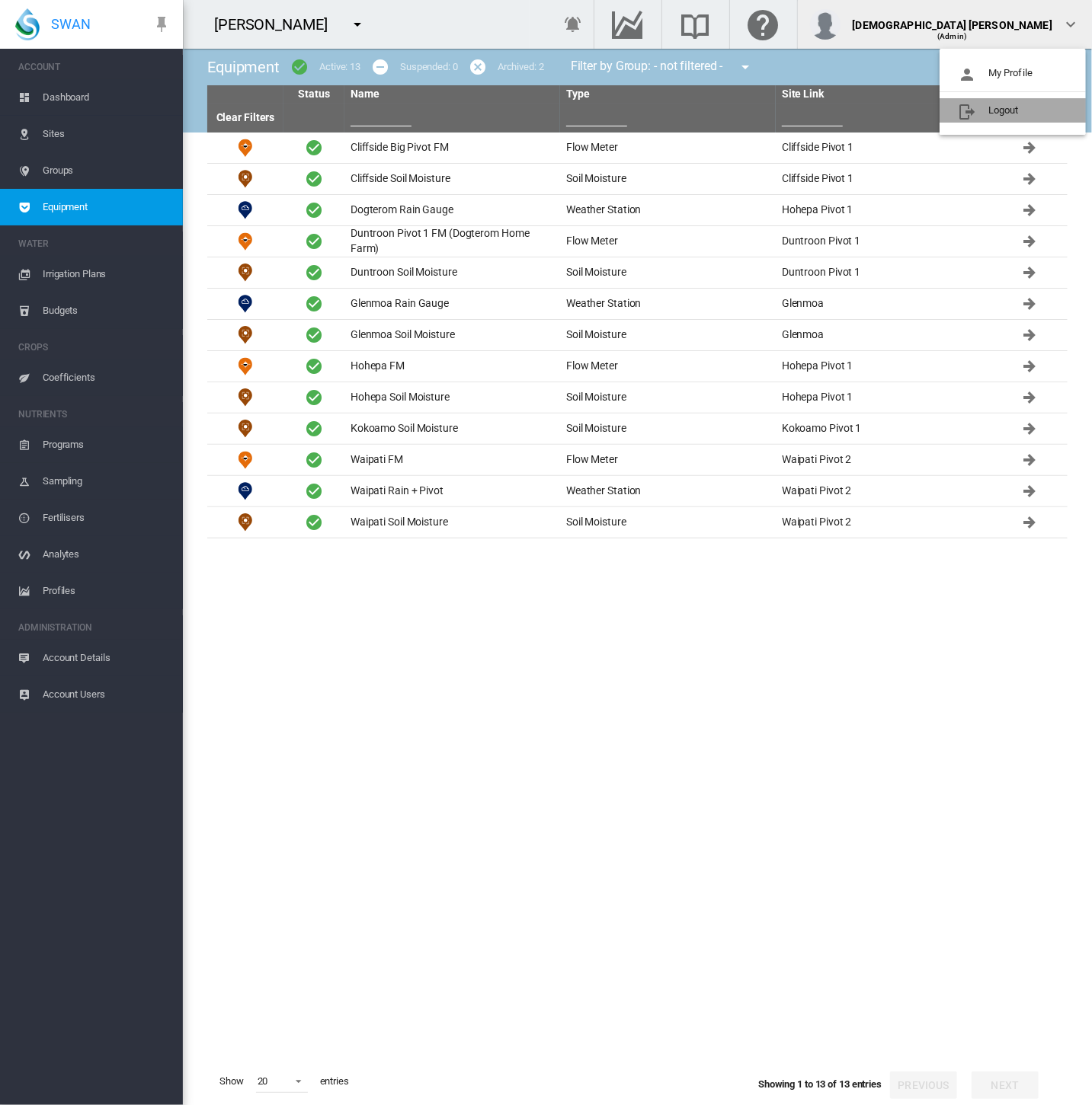
click at [1038, 111] on button "Logout" at bounding box center [1012, 110] width 146 height 24
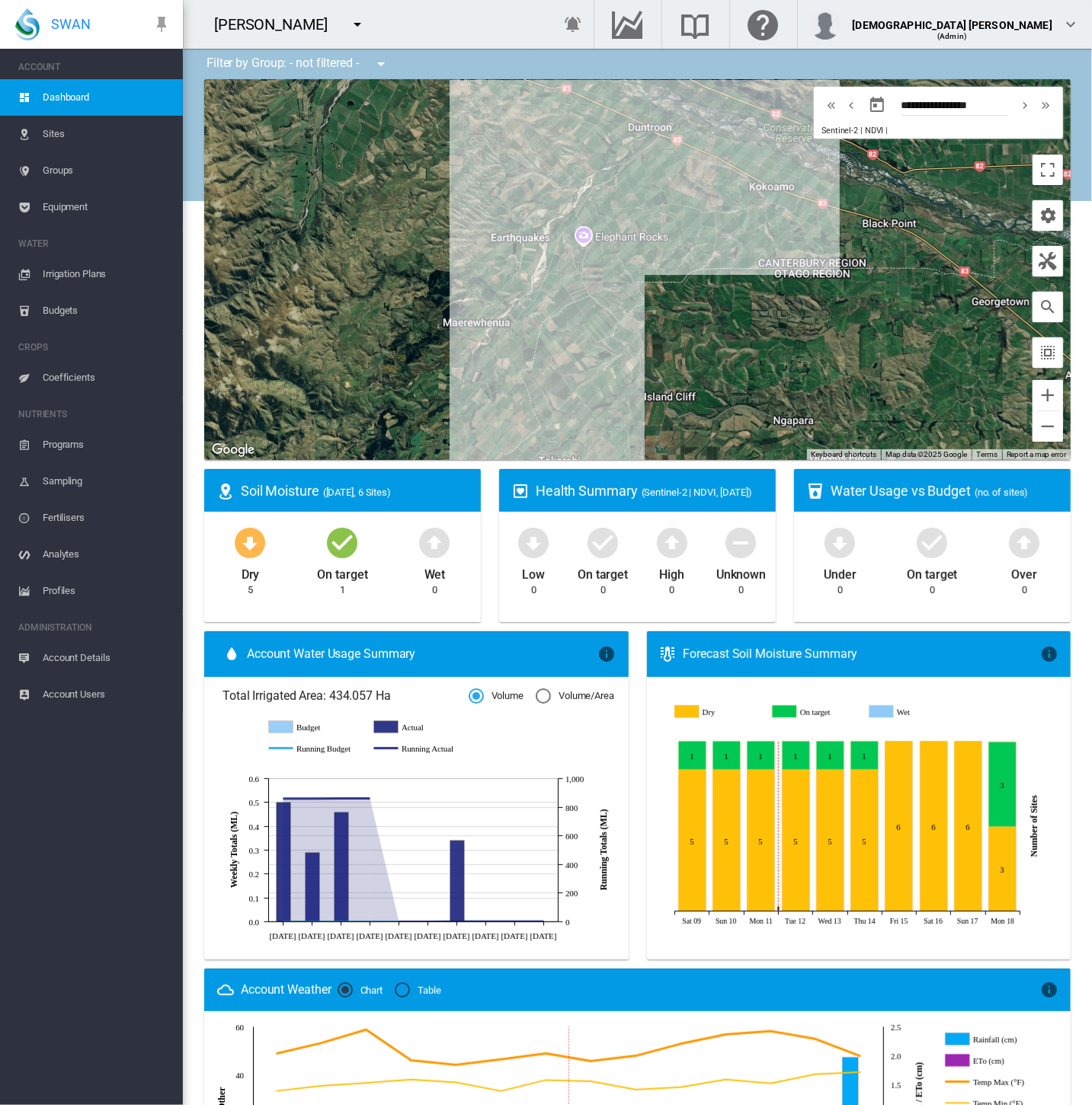
click at [77, 216] on span "Equipment" at bounding box center [106, 207] width 128 height 37
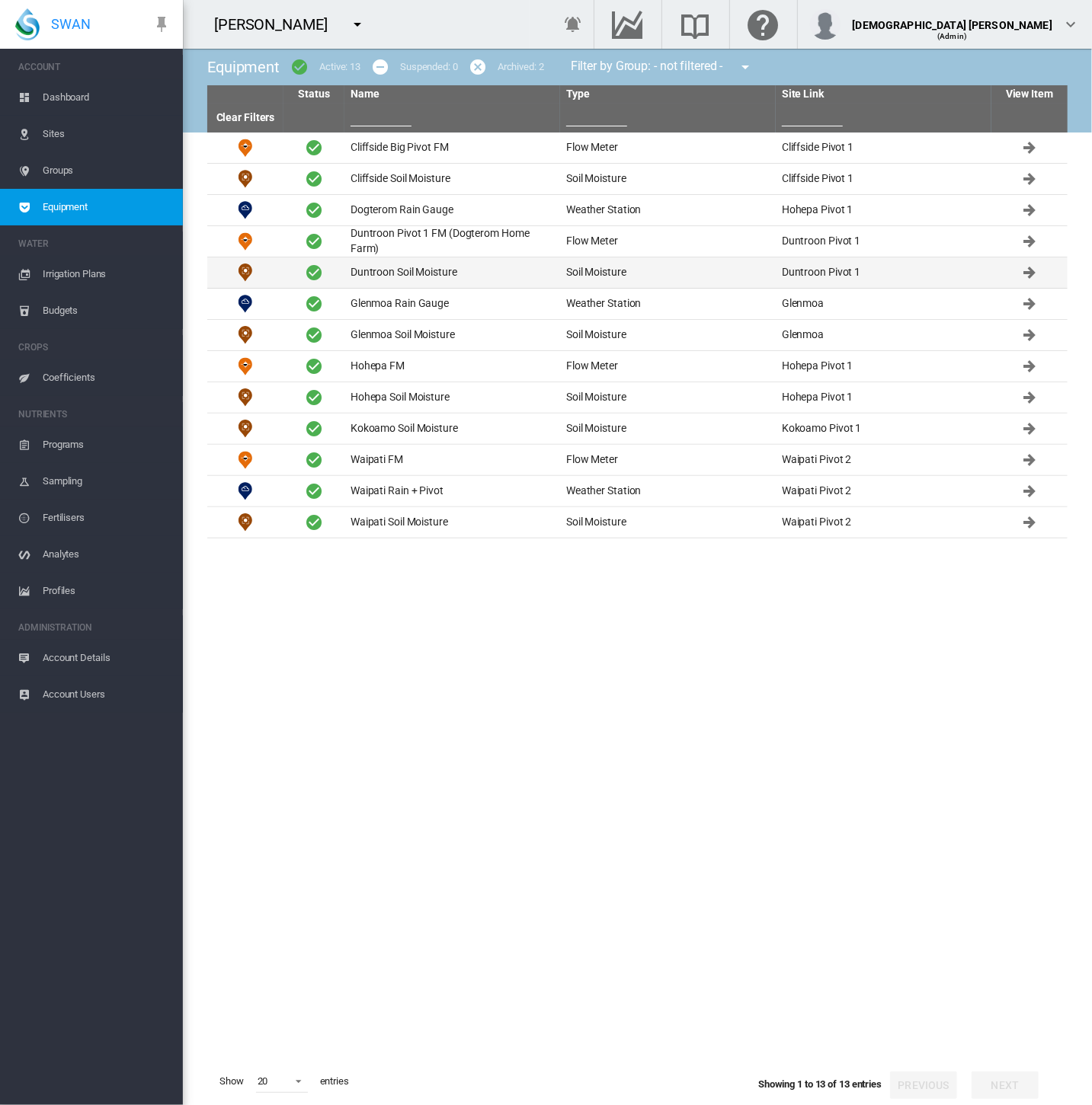
click at [442, 272] on td "Duntroon Soil Moisture" at bounding box center [452, 272] width 216 height 30
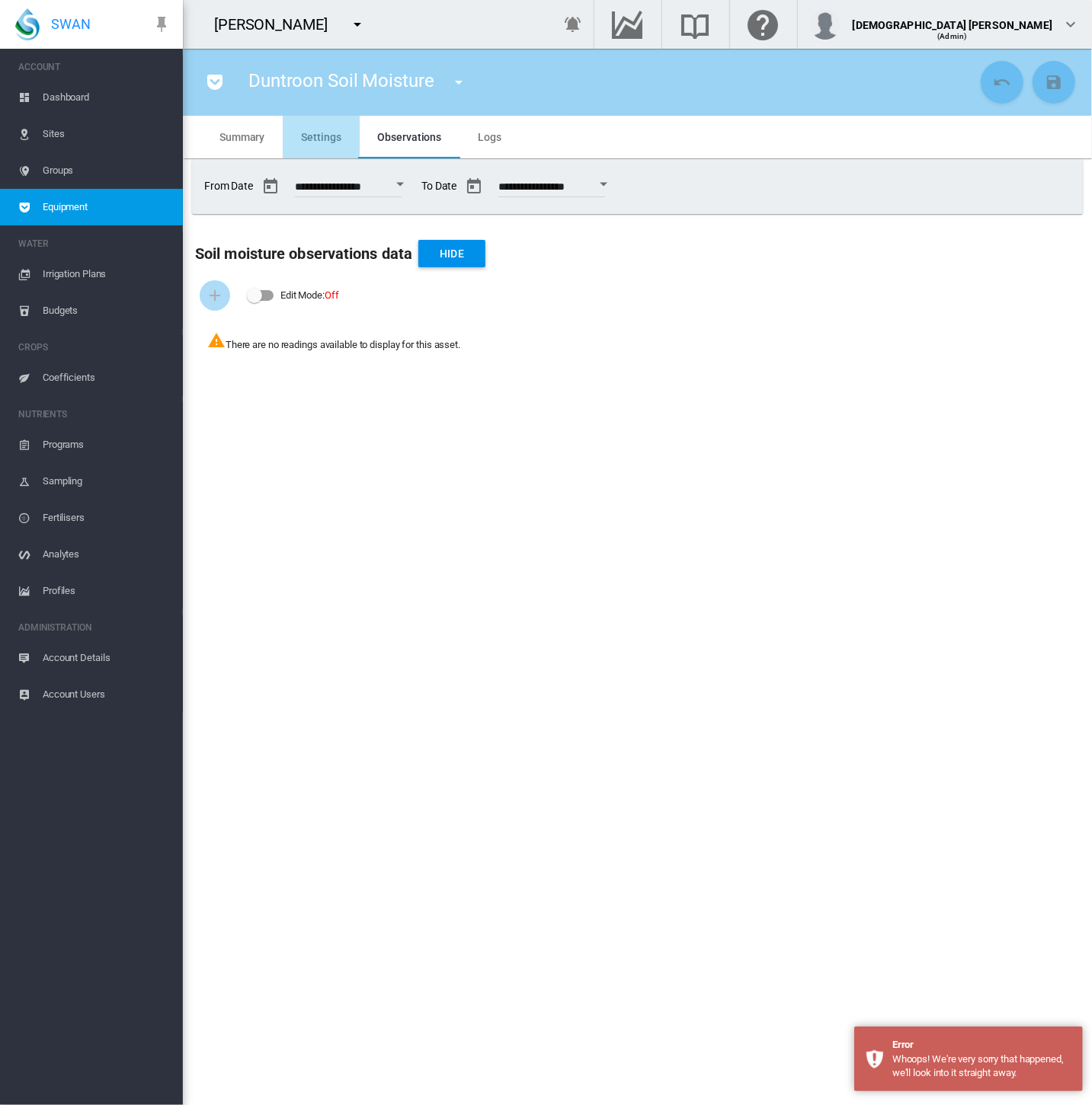
click at [294, 127] on md-tab-item "Settings" at bounding box center [320, 136] width 76 height 43
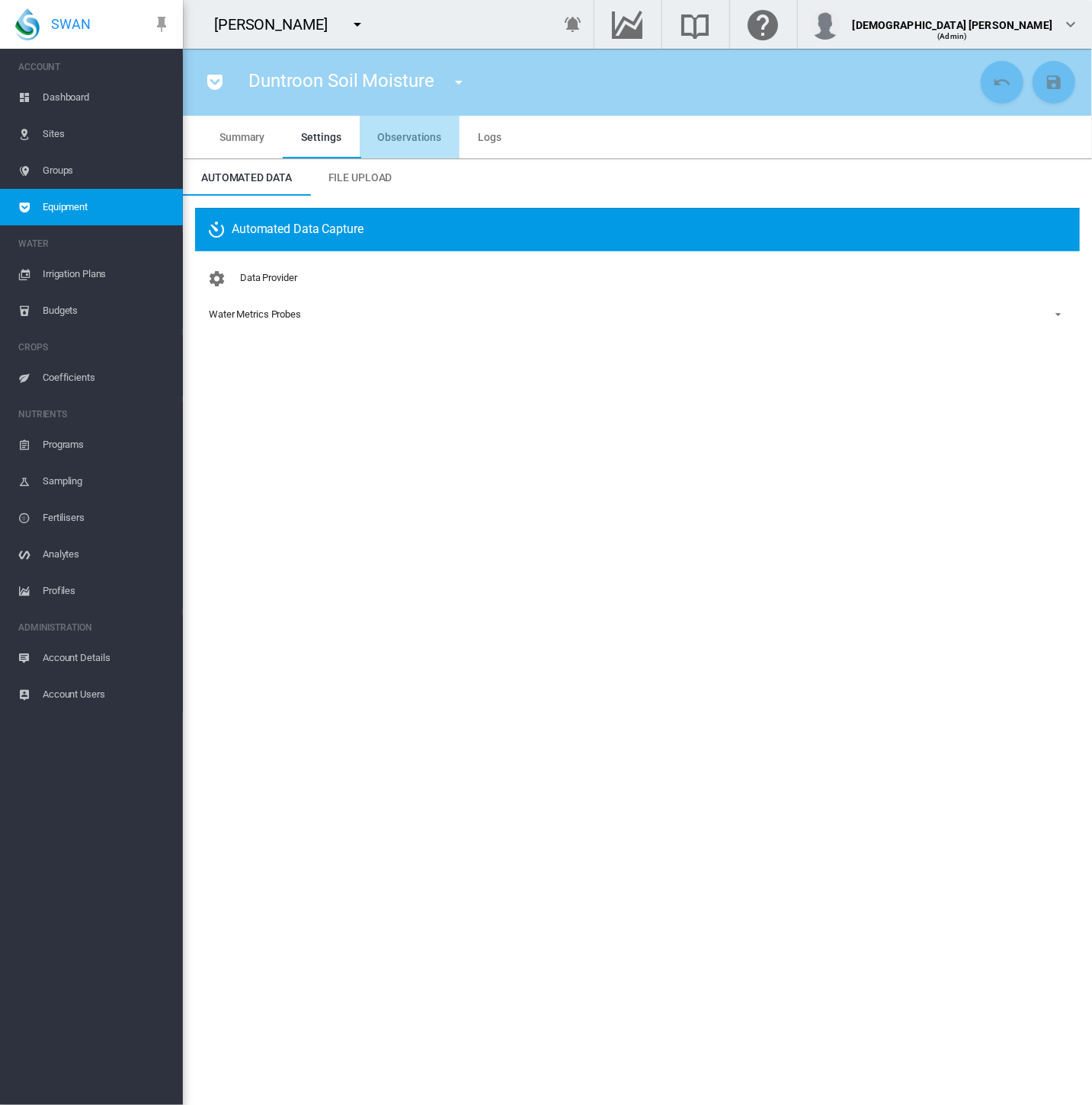
click at [414, 138] on span "Observations" at bounding box center [410, 137] width 64 height 13
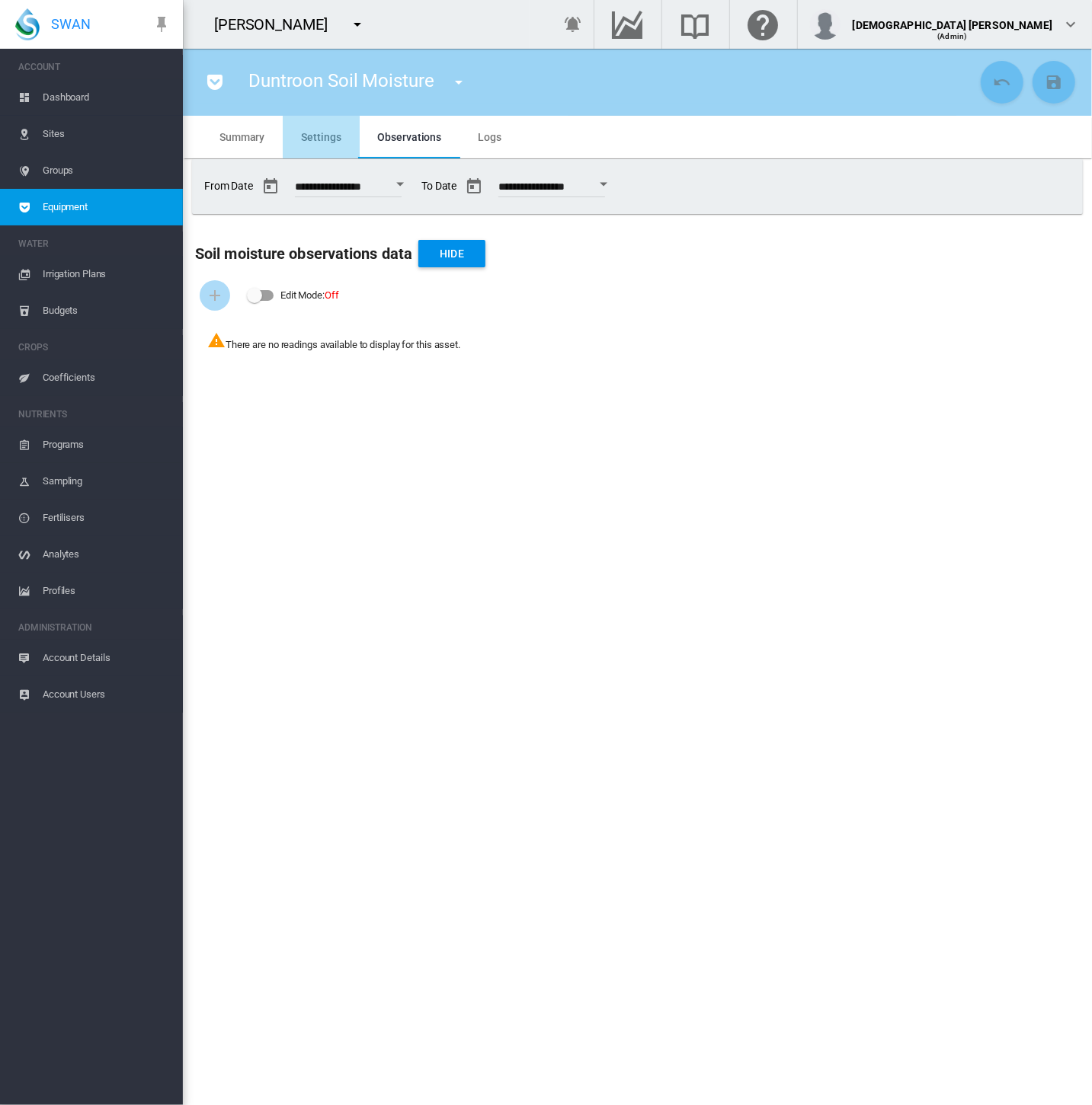
click at [342, 137] on md-tab-item "Settings" at bounding box center [320, 136] width 76 height 43
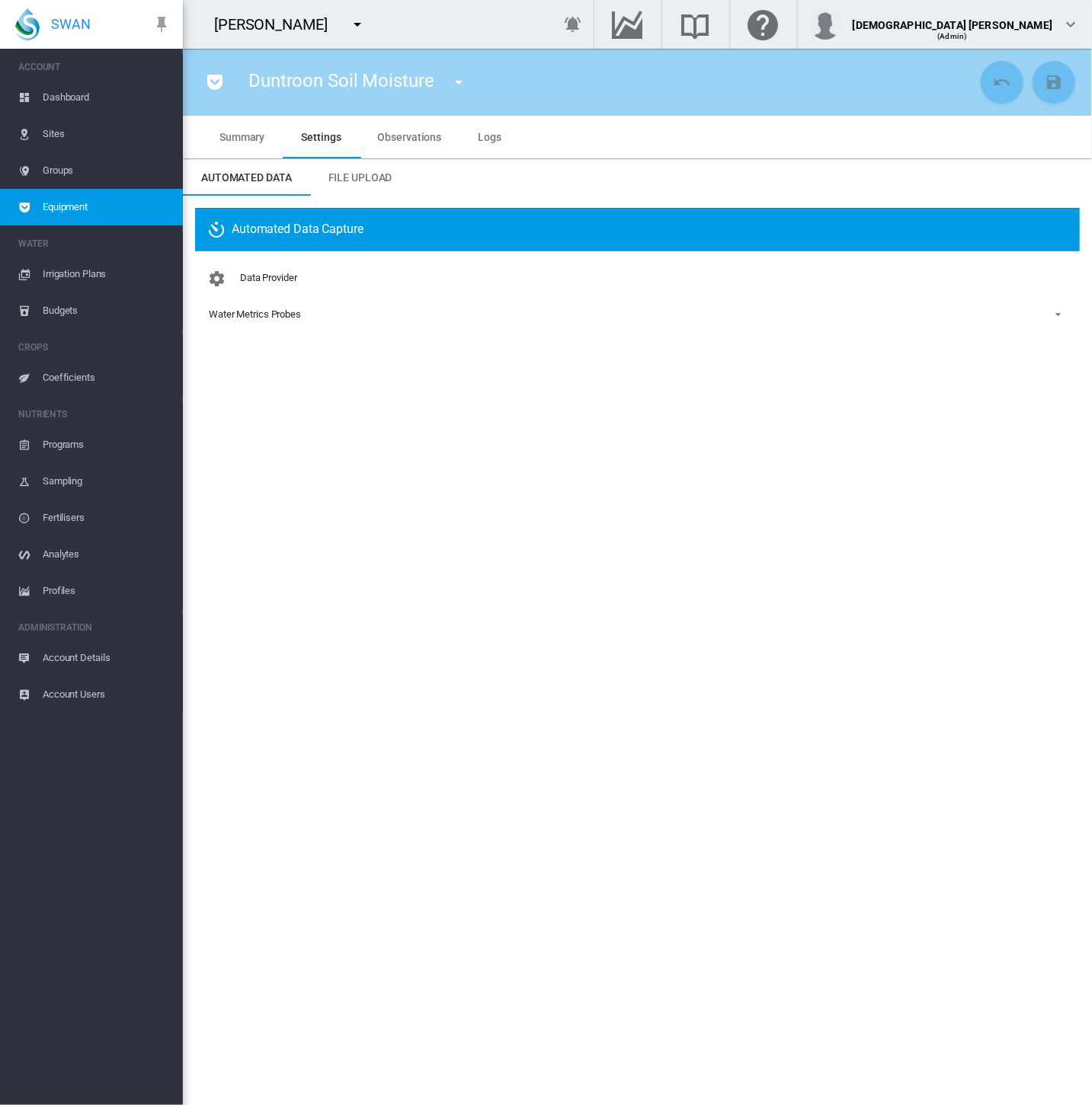
click at [235, 145] on md-tab-item "Summary" at bounding box center [242, 136] width 81 height 43
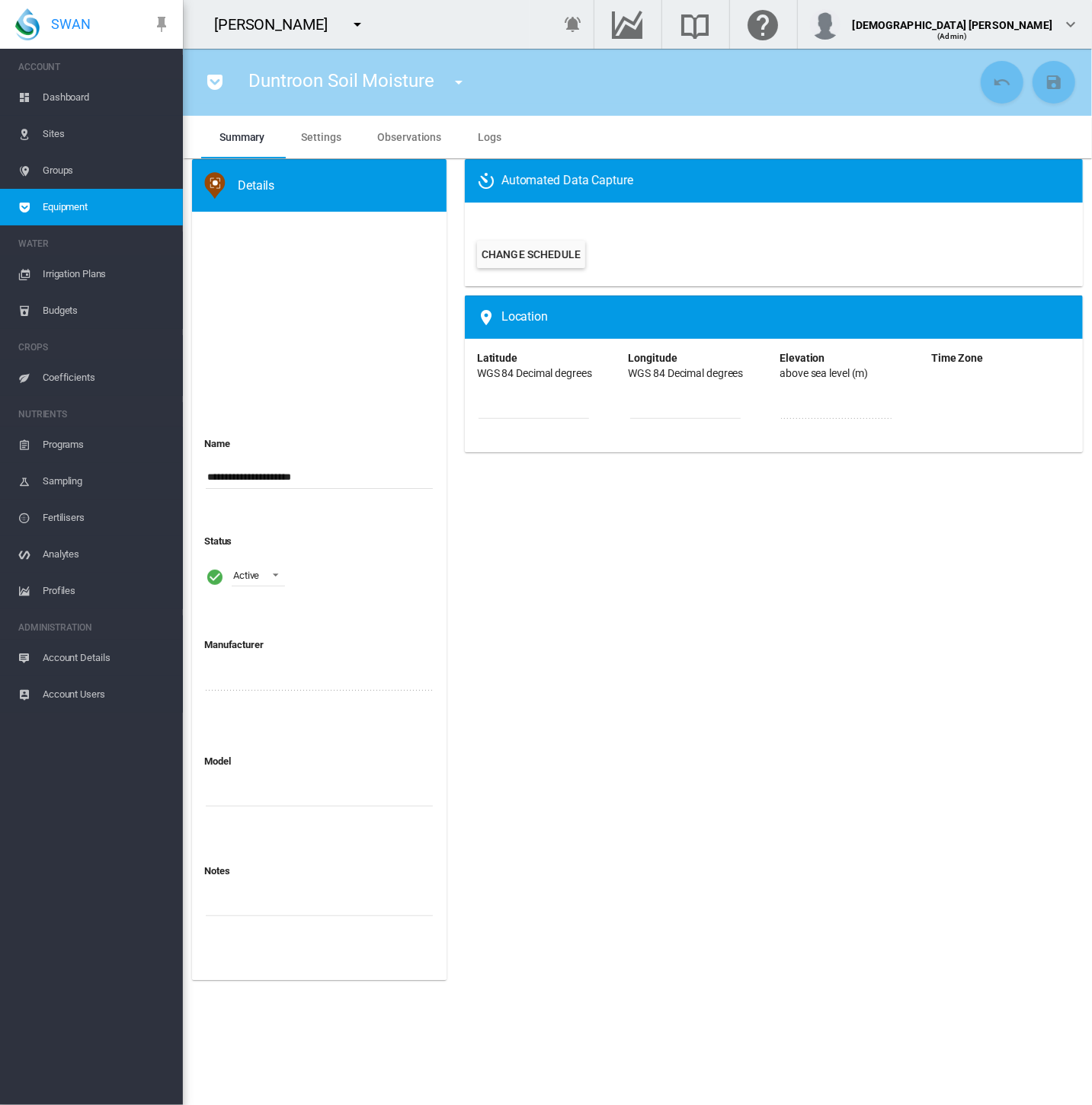
click at [157, 201] on span "Equipment" at bounding box center [106, 207] width 128 height 37
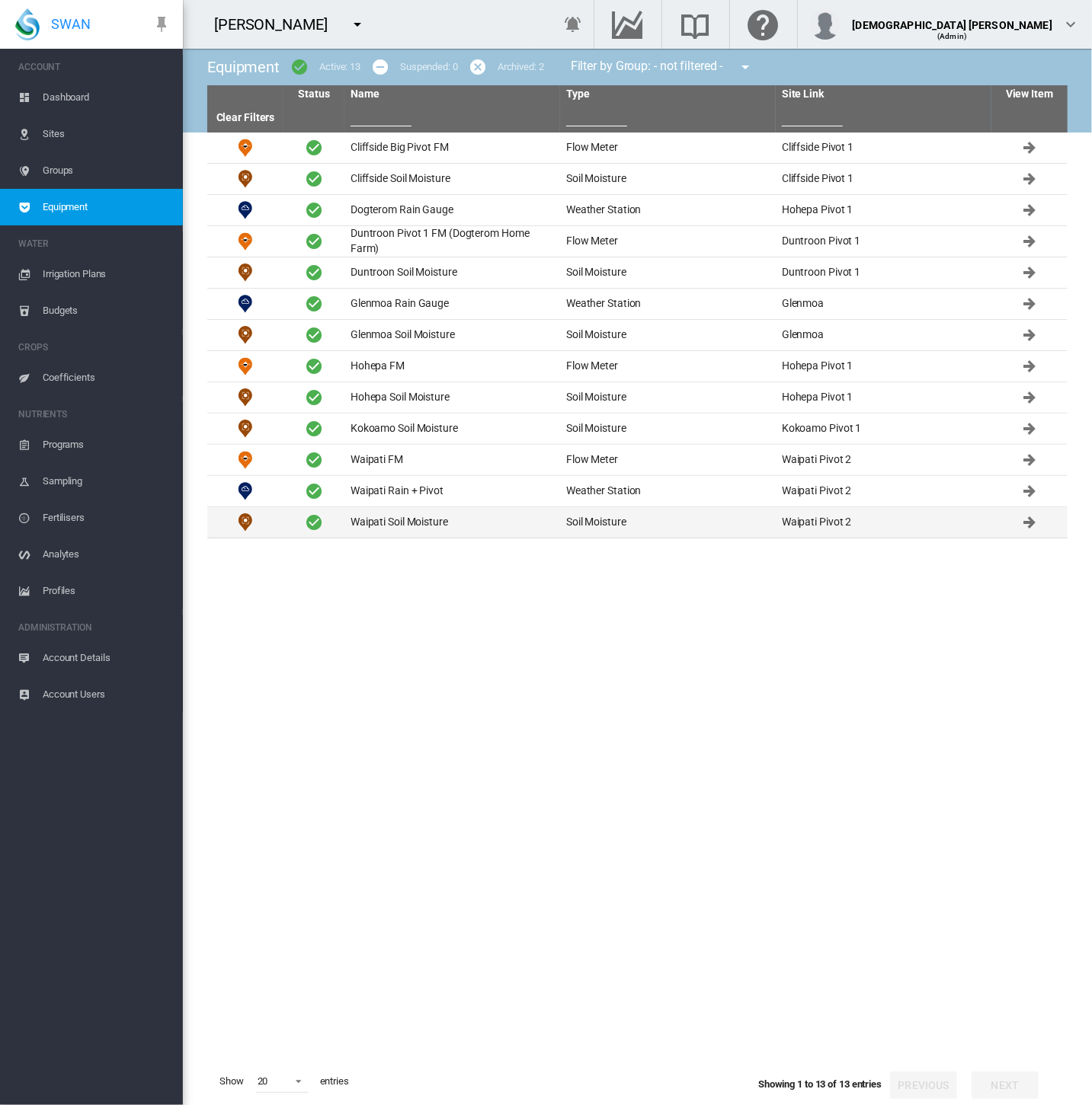
click at [410, 521] on td "Waipati Soil Moisture" at bounding box center [452, 522] width 216 height 30
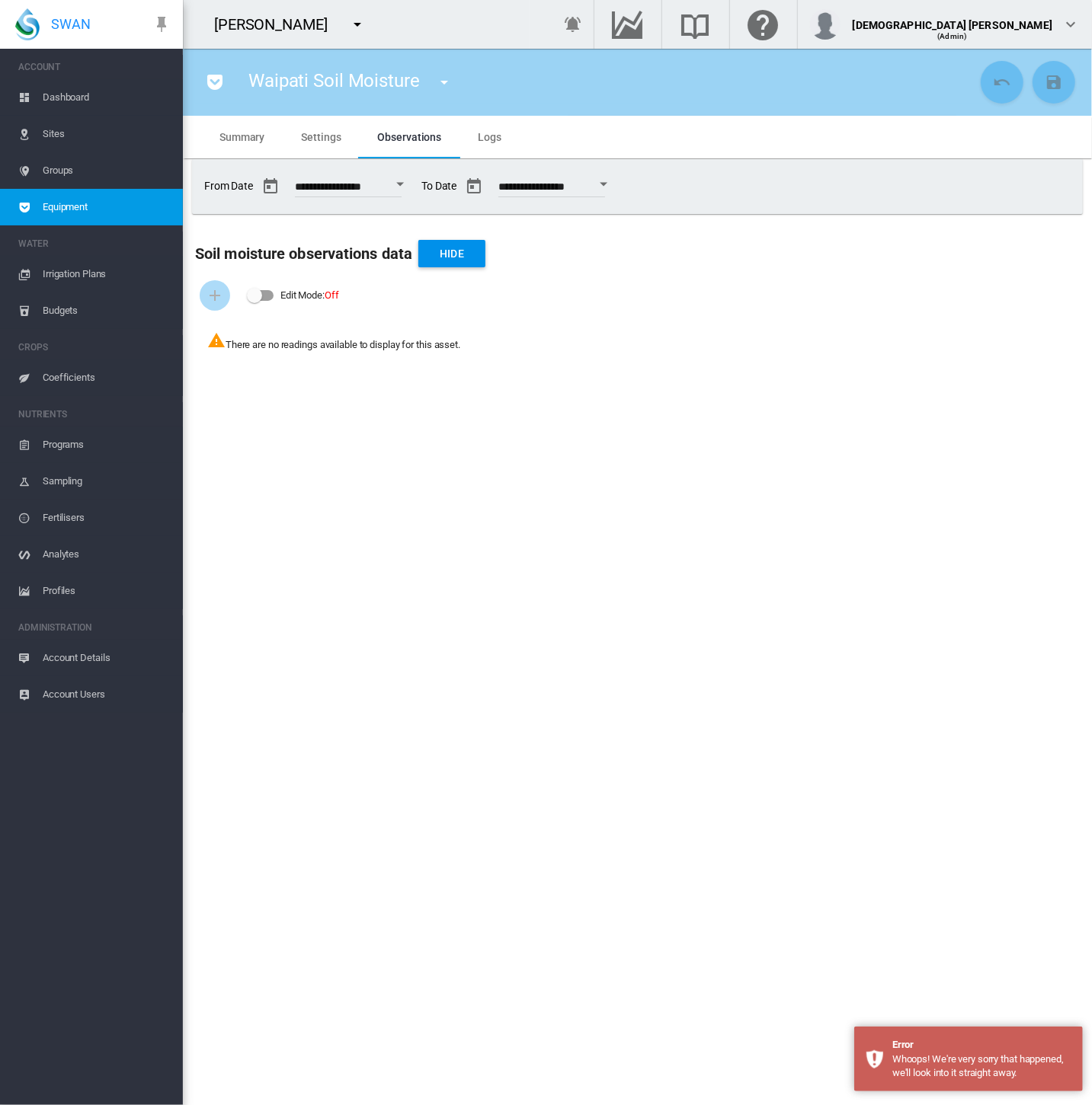
click at [326, 140] on span "Settings" at bounding box center [320, 137] width 39 height 13
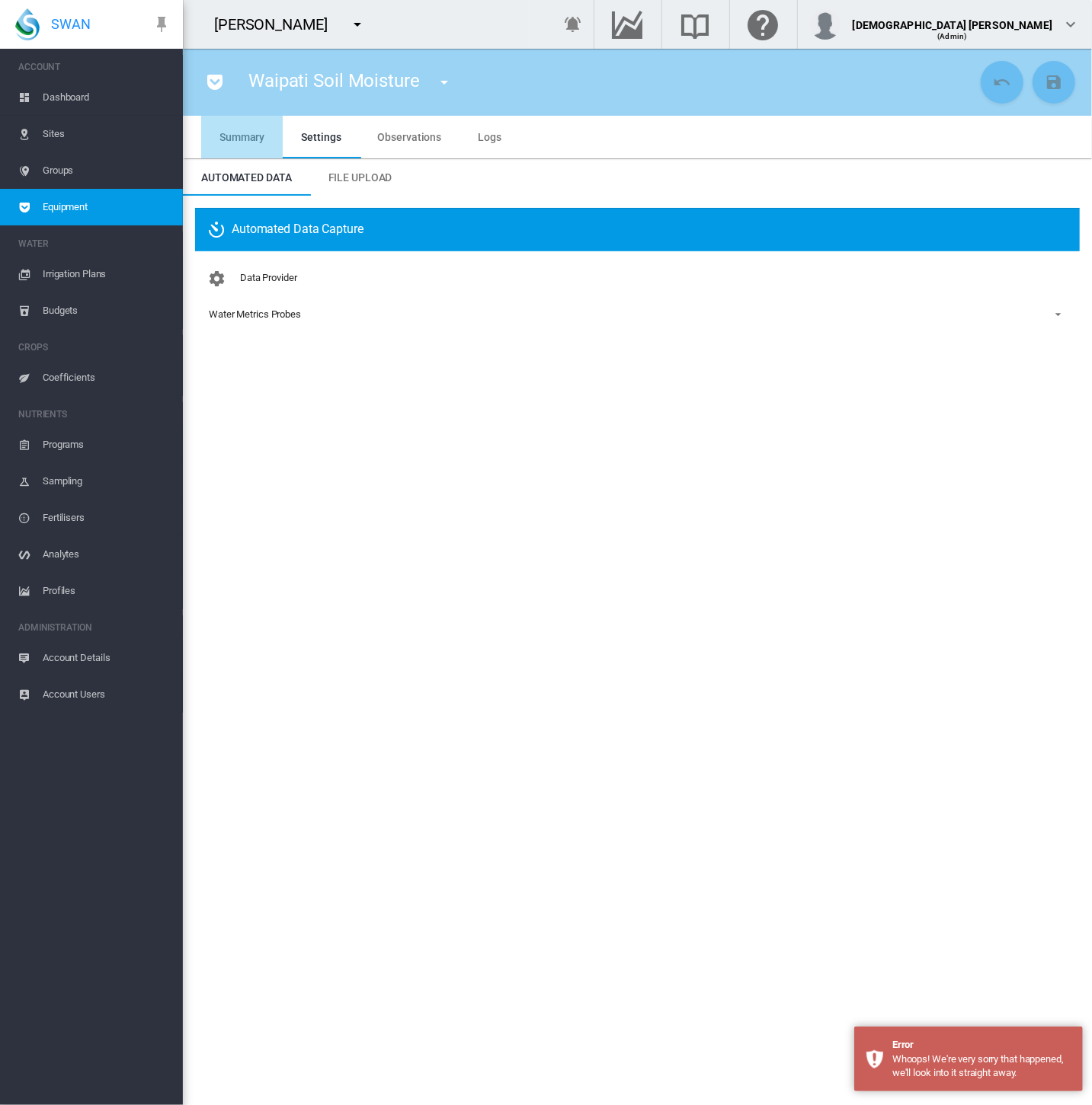
click at [229, 140] on span "Summary" at bounding box center [242, 137] width 45 height 13
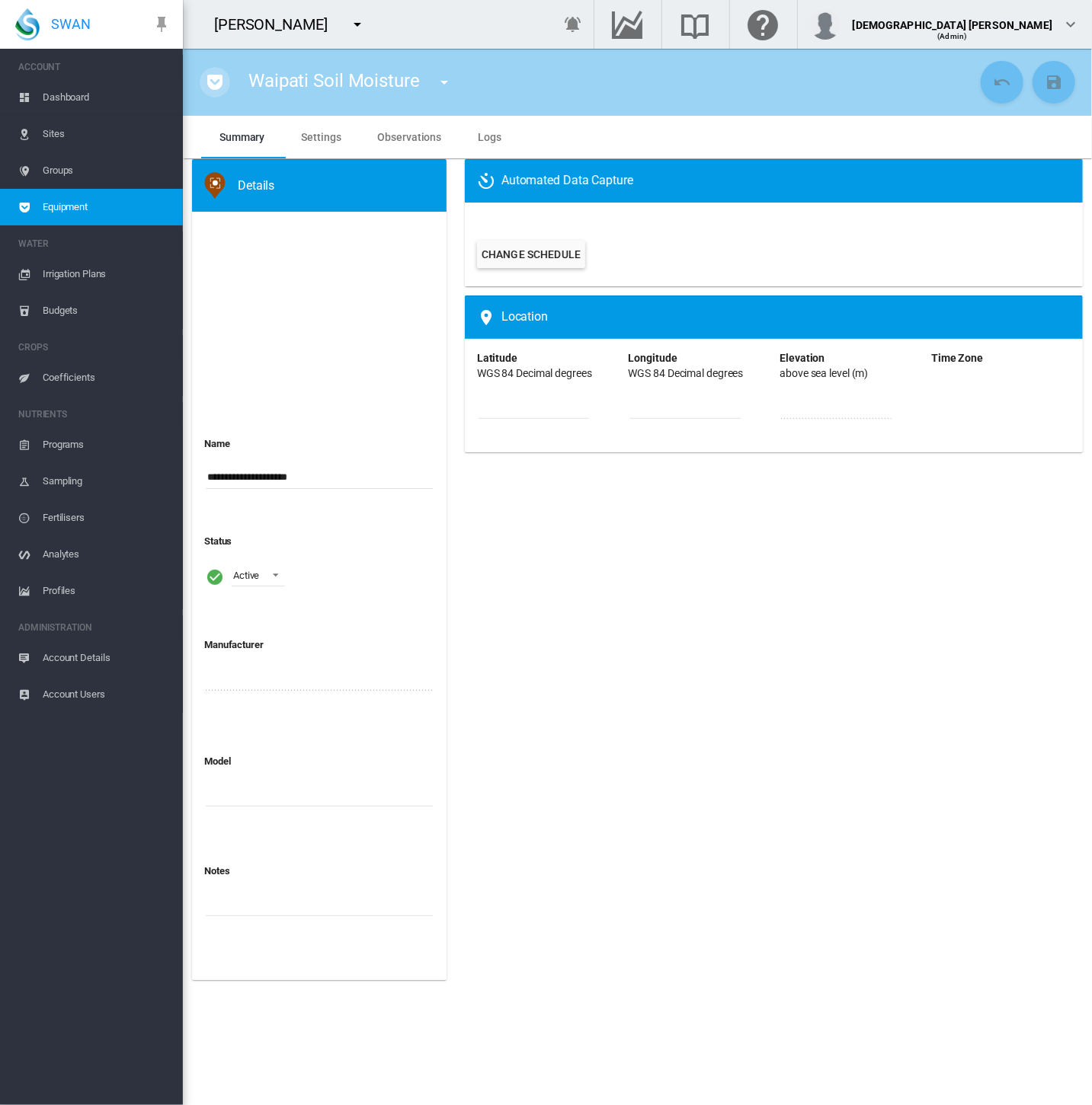
click at [222, 81] on md-icon "icon-pocket" at bounding box center [215, 82] width 18 height 18
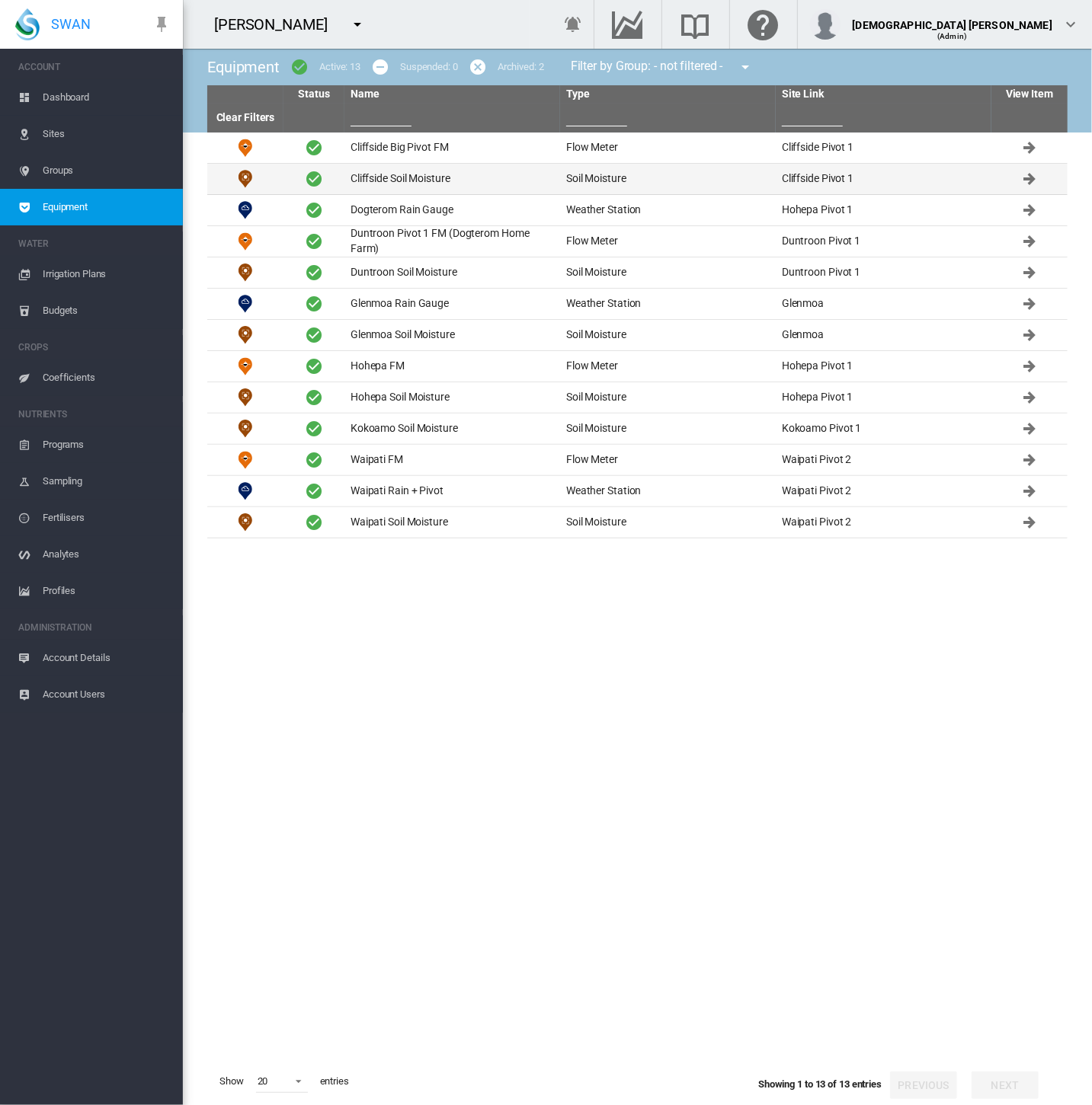
click at [416, 184] on td "Cliffside Soil Moisture" at bounding box center [452, 179] width 216 height 30
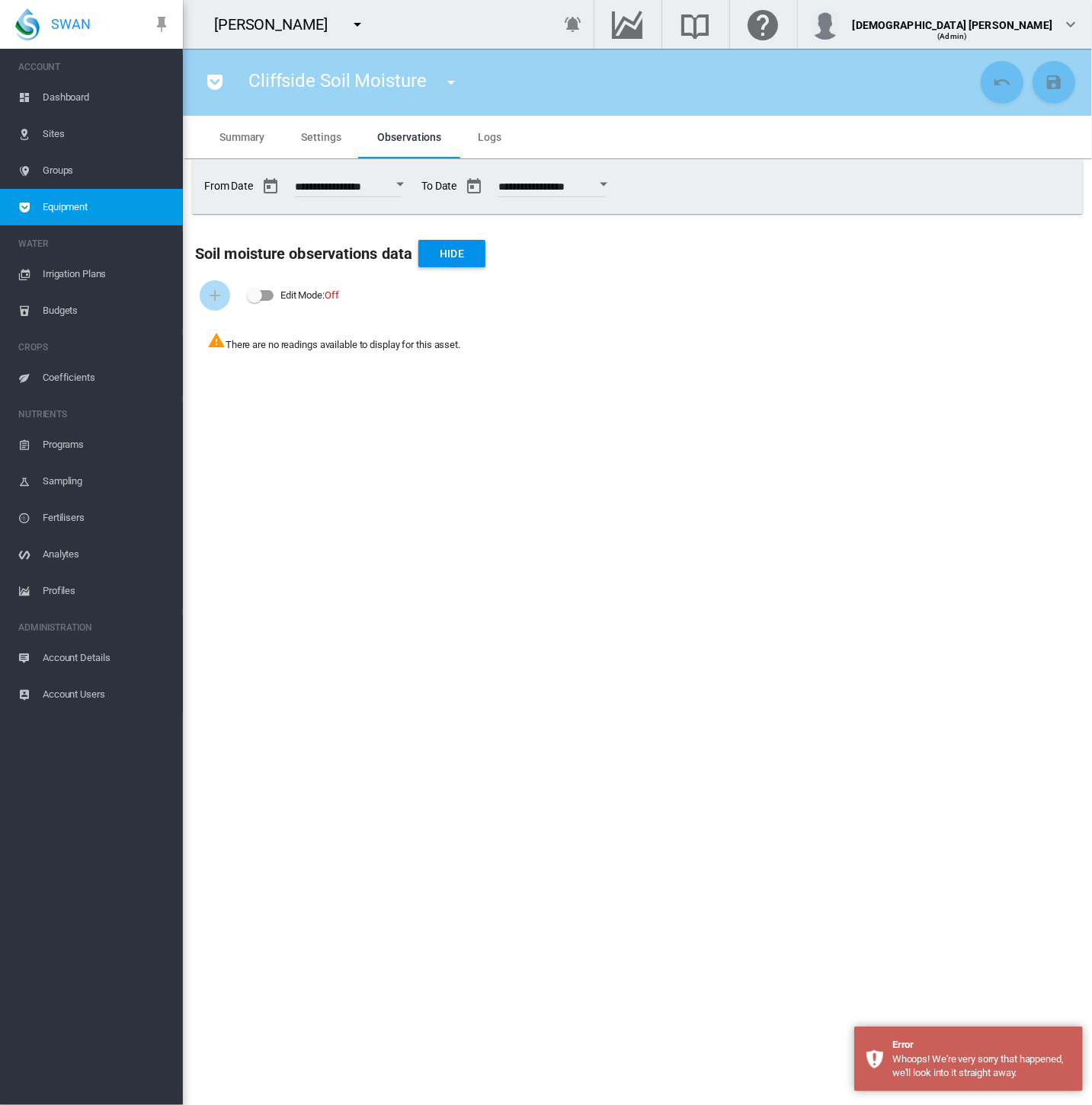
click at [331, 145] on md-tab-item "Settings" at bounding box center [320, 136] width 76 height 43
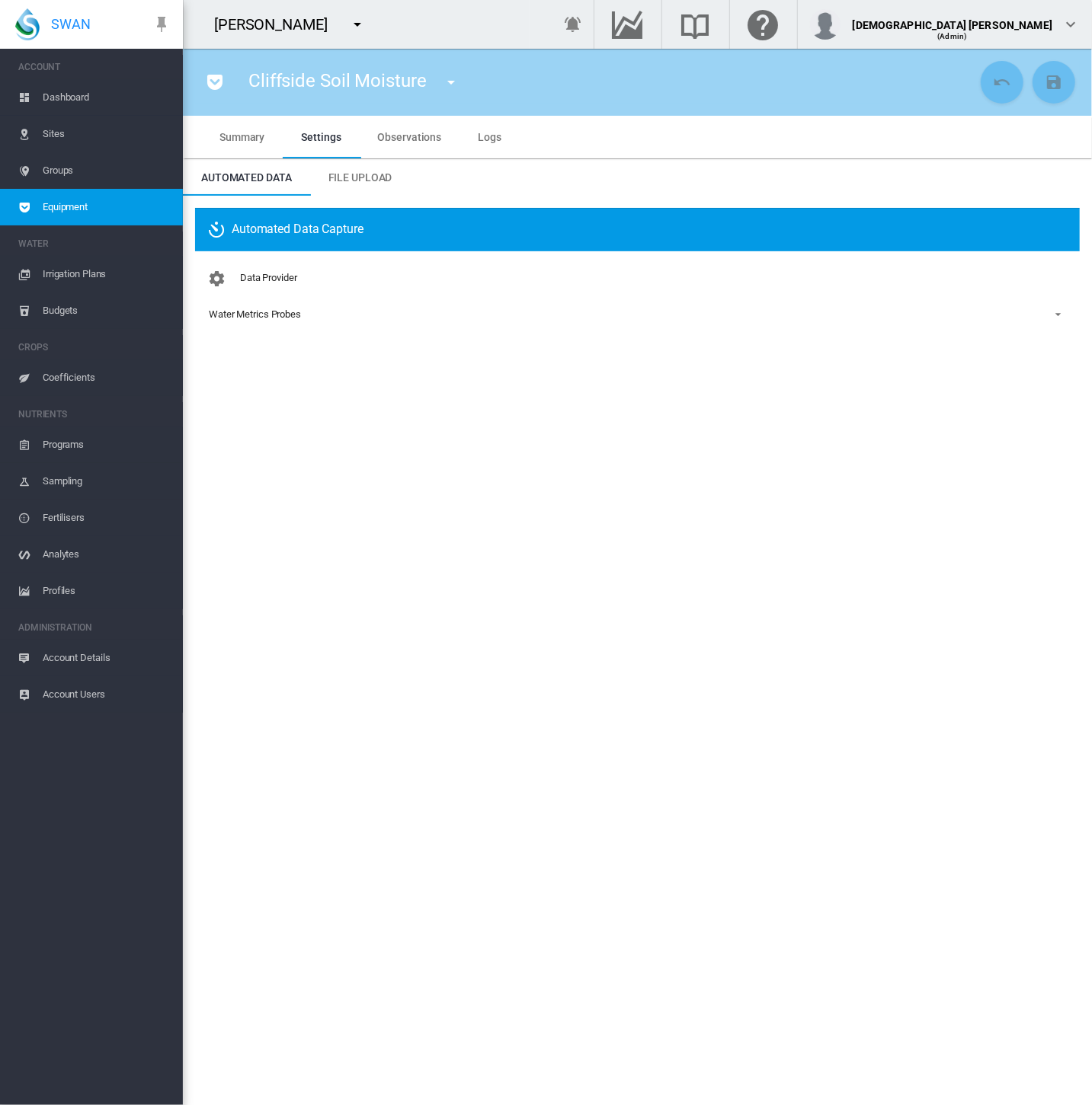
click at [106, 204] on span "Equipment" at bounding box center [106, 207] width 128 height 37
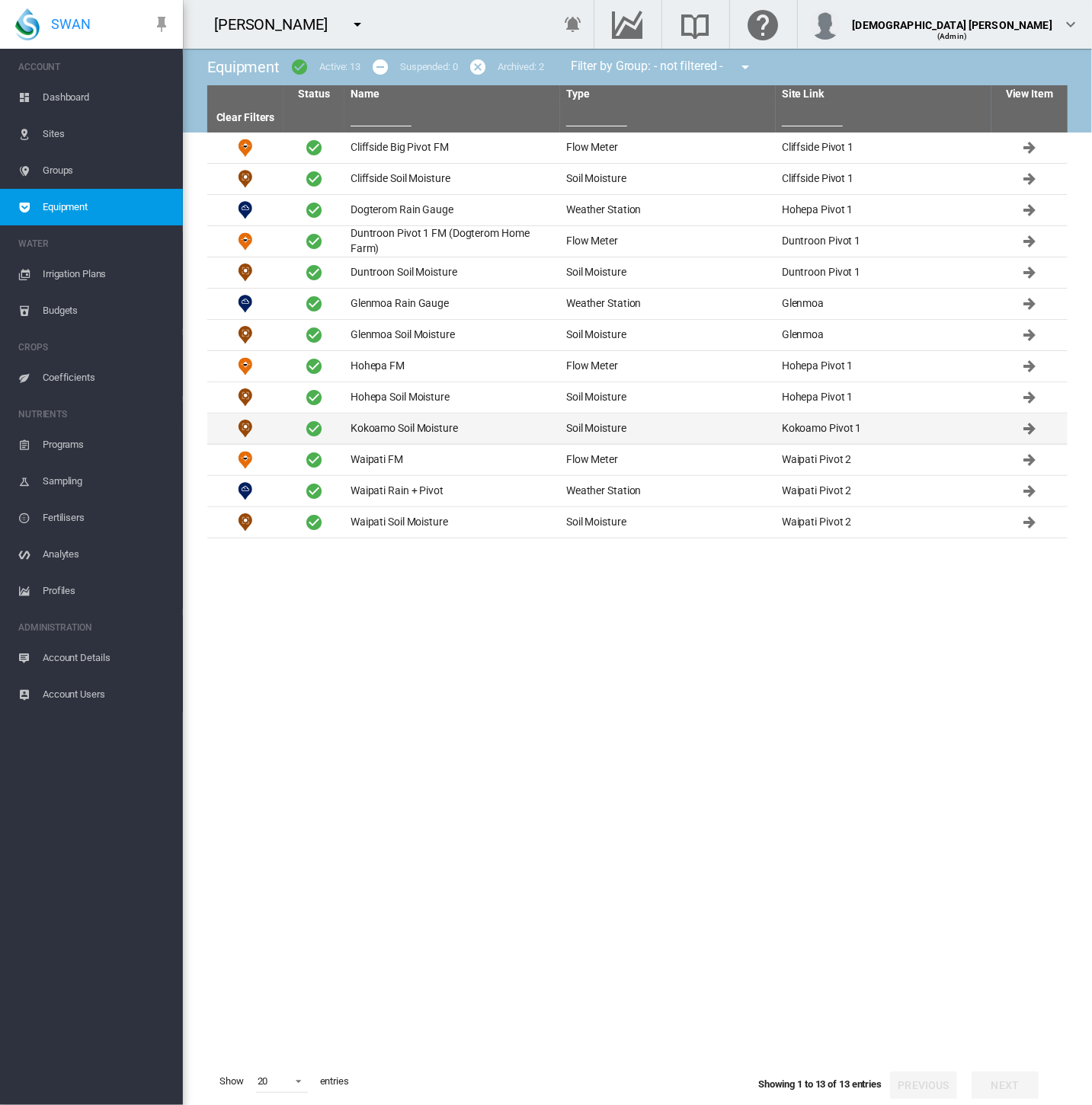
click at [457, 425] on td "Kokoamo Soil Moisture" at bounding box center [452, 429] width 216 height 30
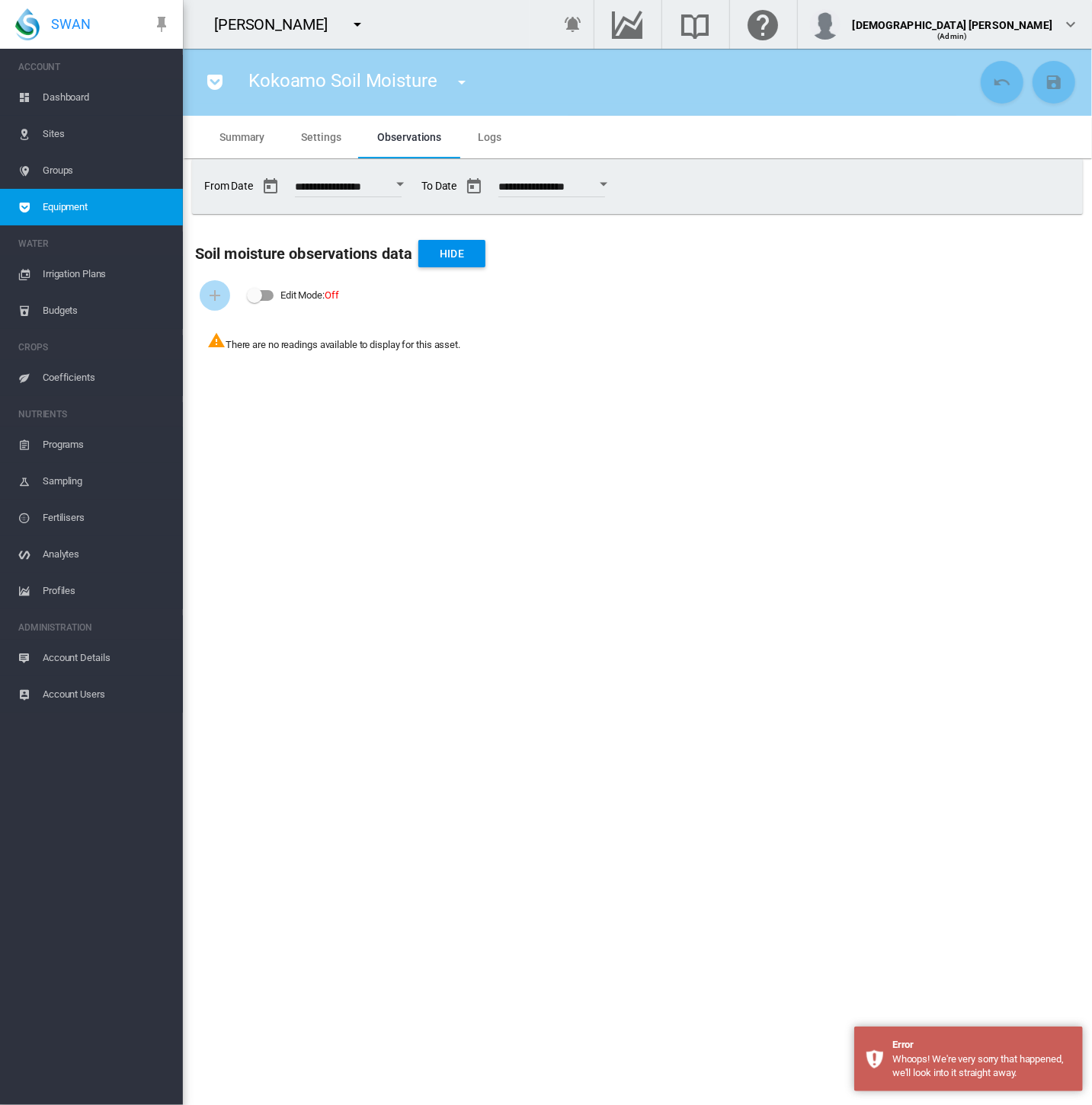
click at [317, 140] on span "Settings" at bounding box center [320, 137] width 39 height 13
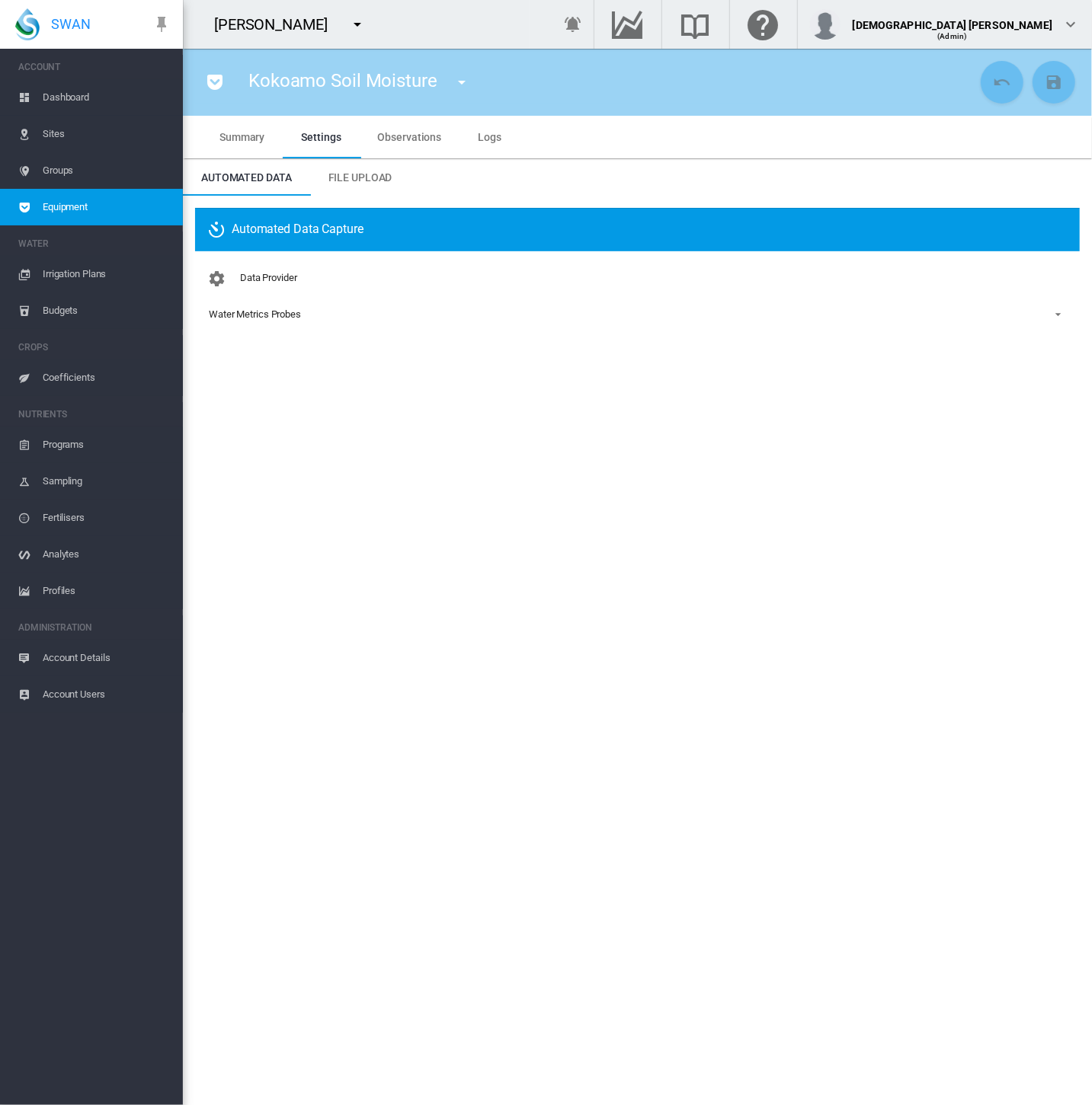
click at [80, 209] on span "Equipment" at bounding box center [106, 207] width 128 height 37
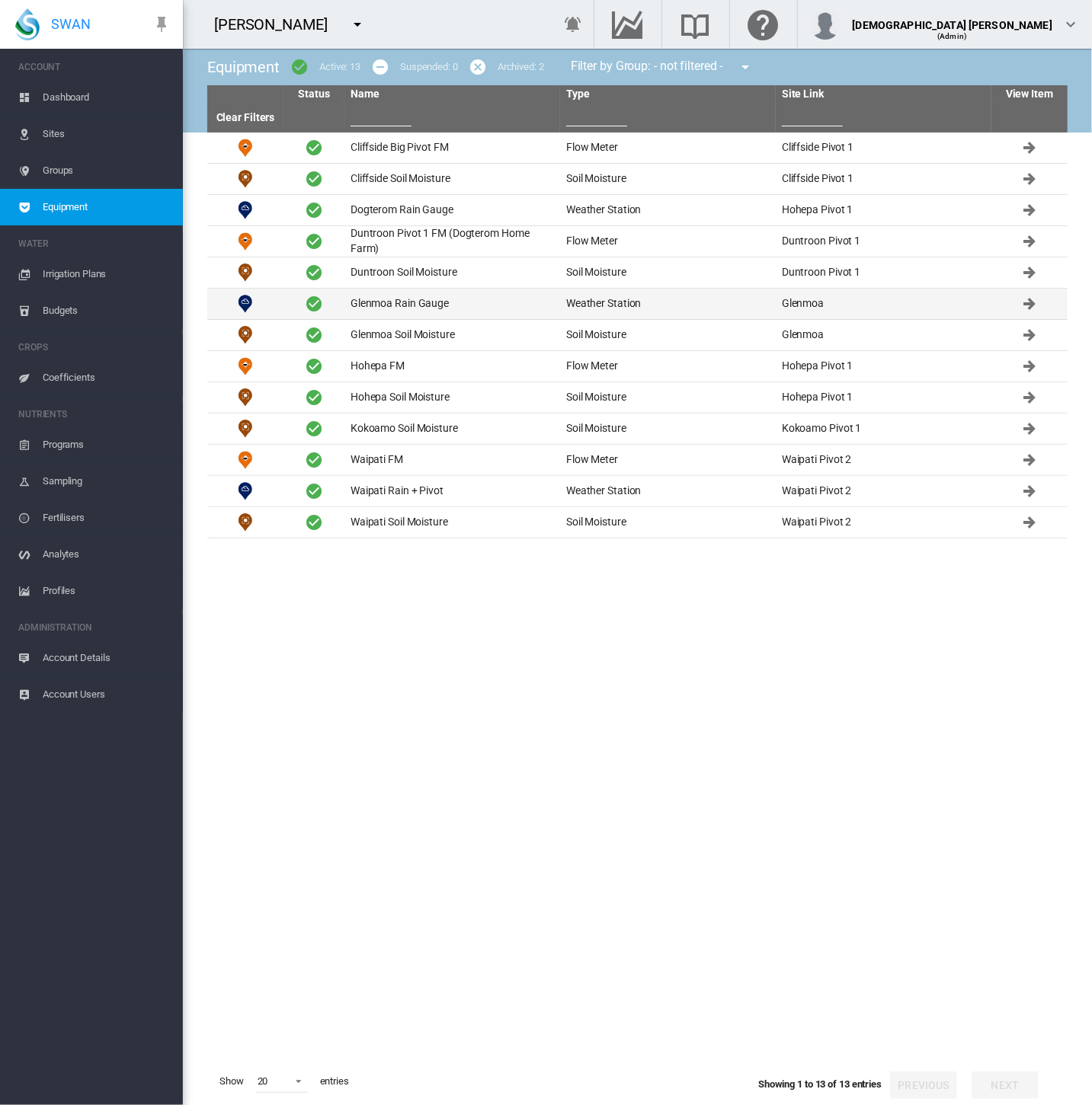
click at [407, 305] on td "Glenmoa Rain Gauge" at bounding box center [452, 303] width 216 height 30
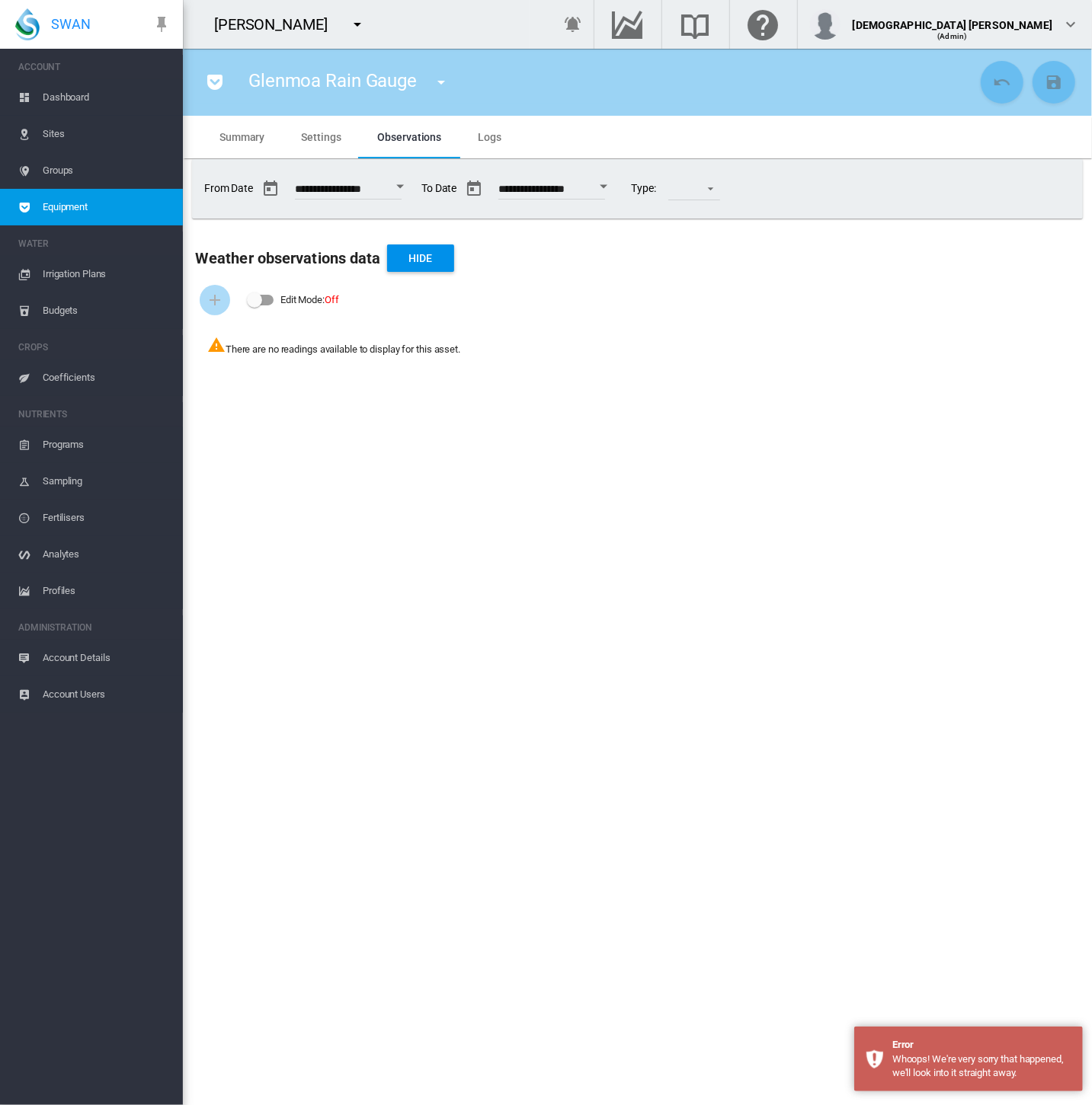
click at [120, 203] on span "Equipment" at bounding box center [106, 207] width 128 height 37
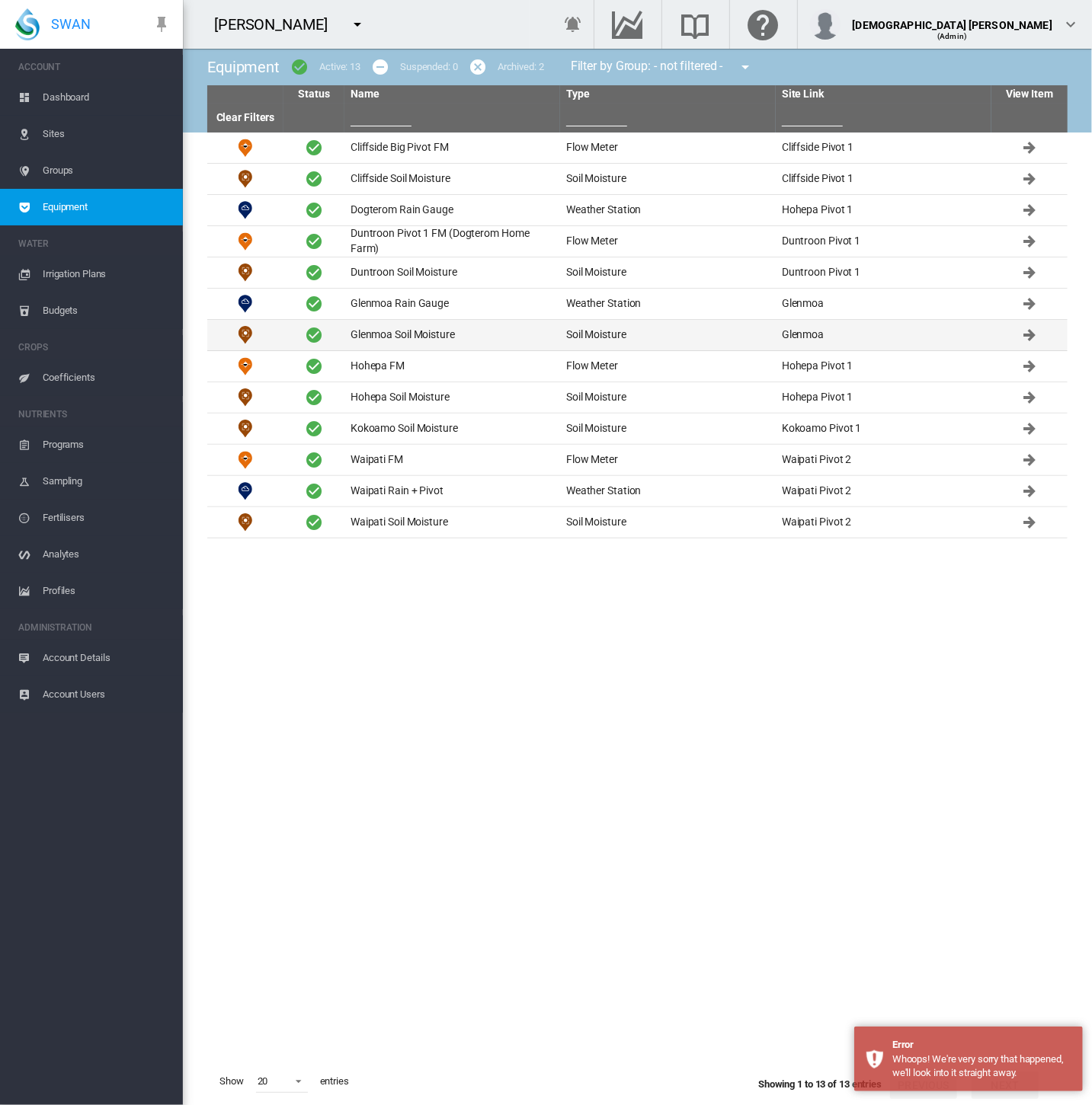
click at [411, 339] on td "Glenmoa Soil Moisture" at bounding box center [452, 335] width 216 height 30
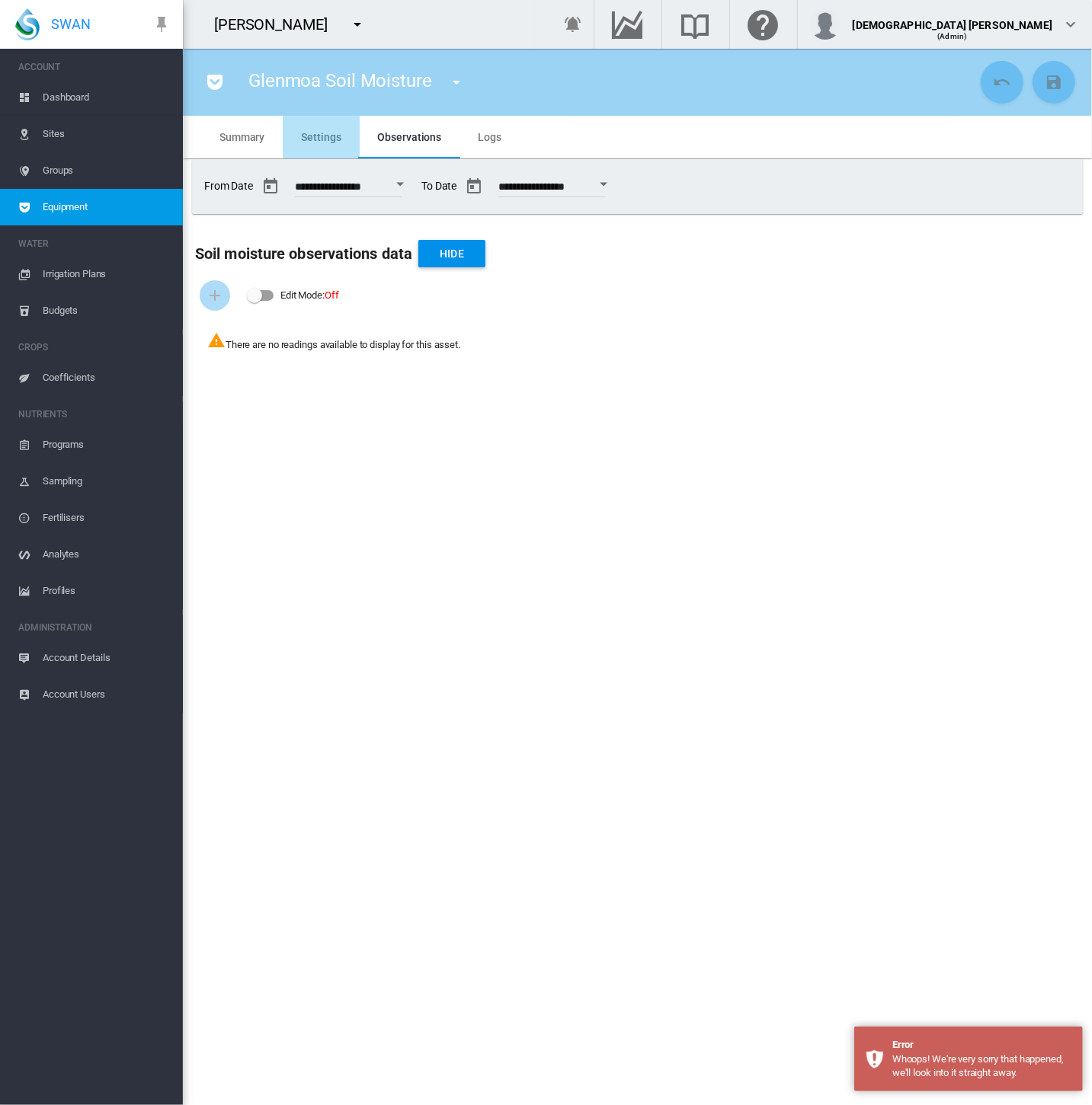
click at [301, 135] on span "Settings" at bounding box center [320, 137] width 39 height 13
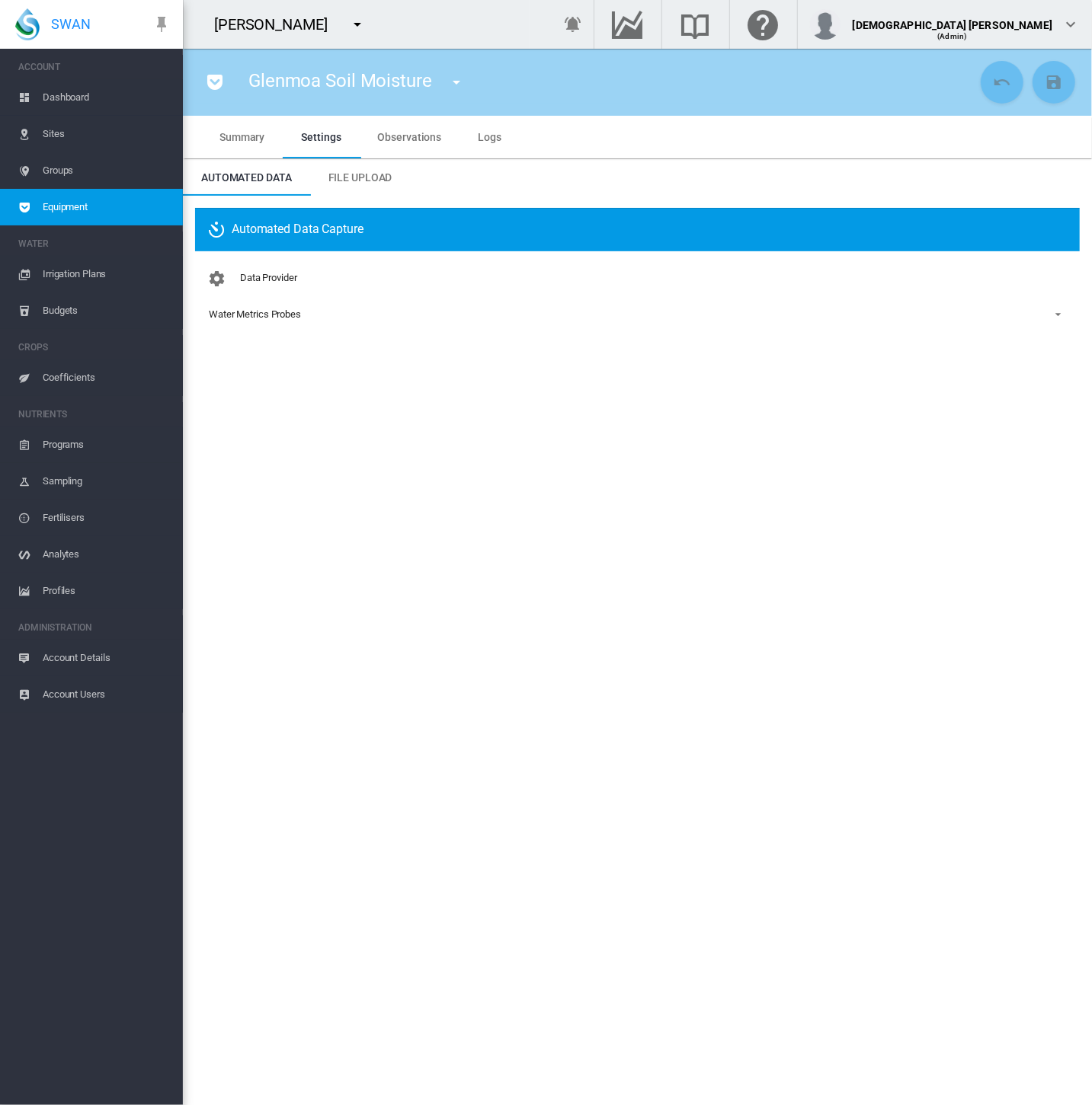
click at [98, 207] on span "Equipment" at bounding box center [106, 207] width 128 height 37
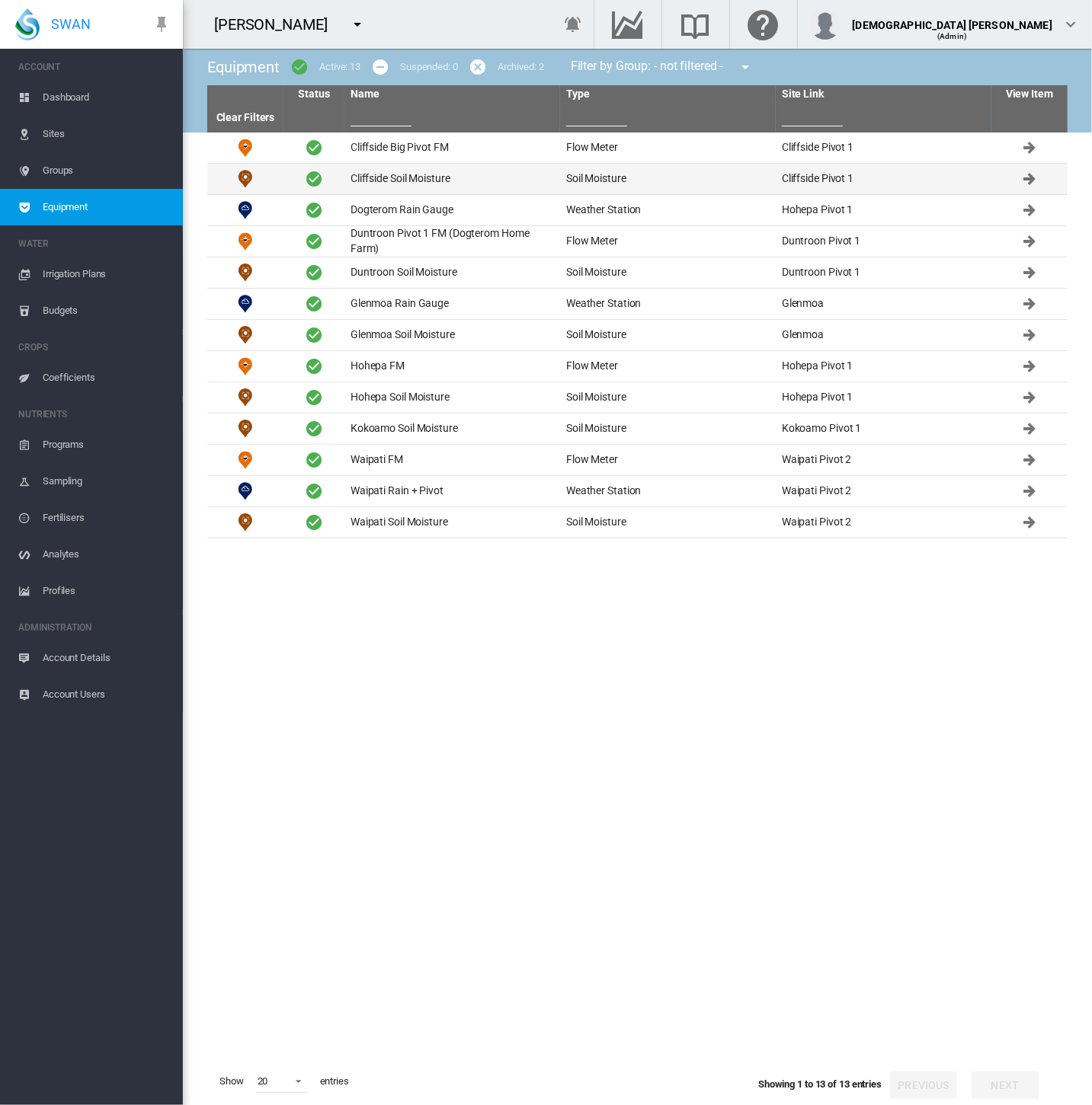
click at [402, 178] on td "Cliffside Soil Moisture" at bounding box center [452, 179] width 216 height 30
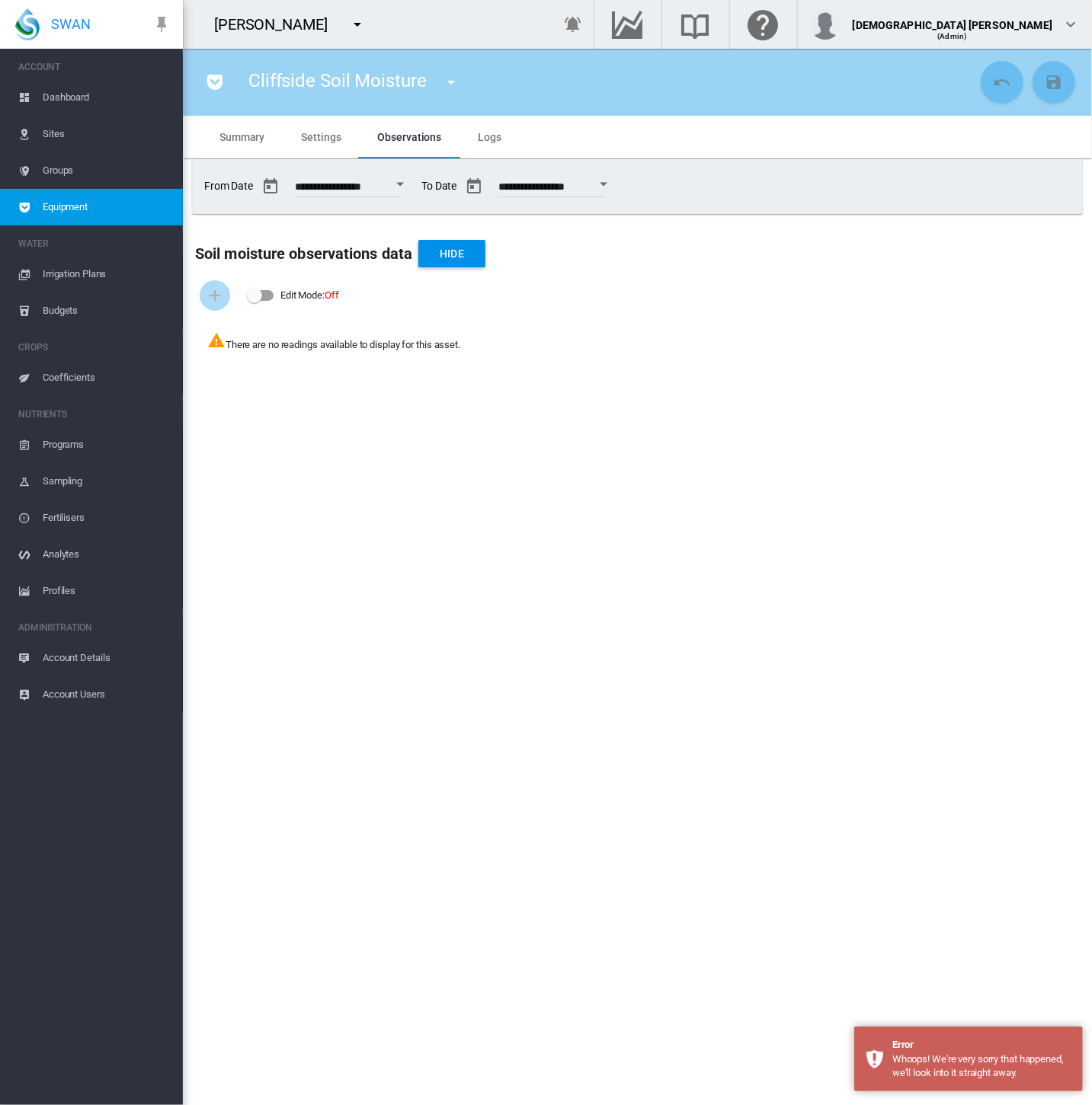
click at [105, 201] on span "Equipment" at bounding box center [106, 207] width 128 height 37
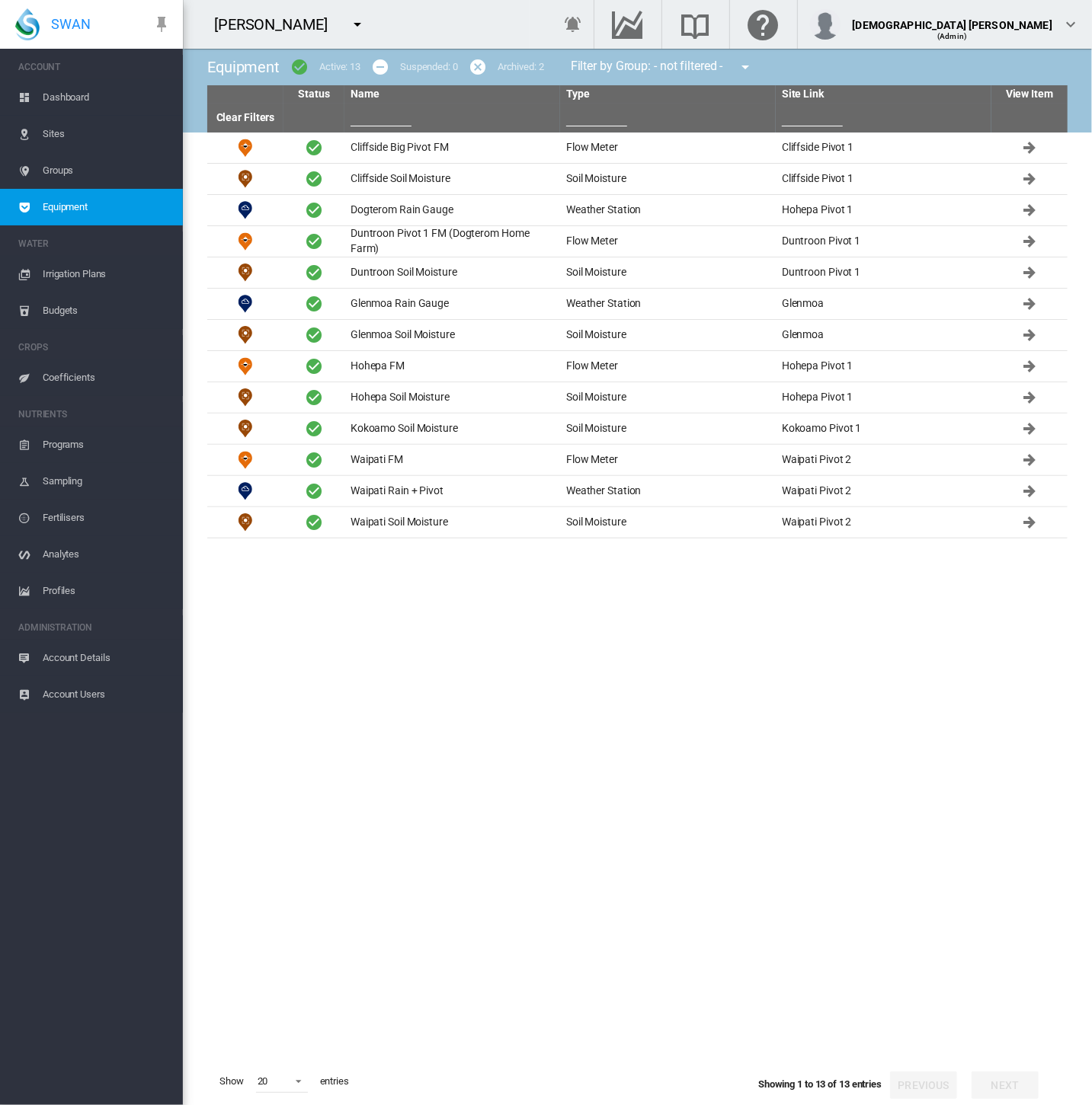
click at [348, 23] on md-icon "icon-menu-down" at bounding box center [357, 24] width 18 height 18
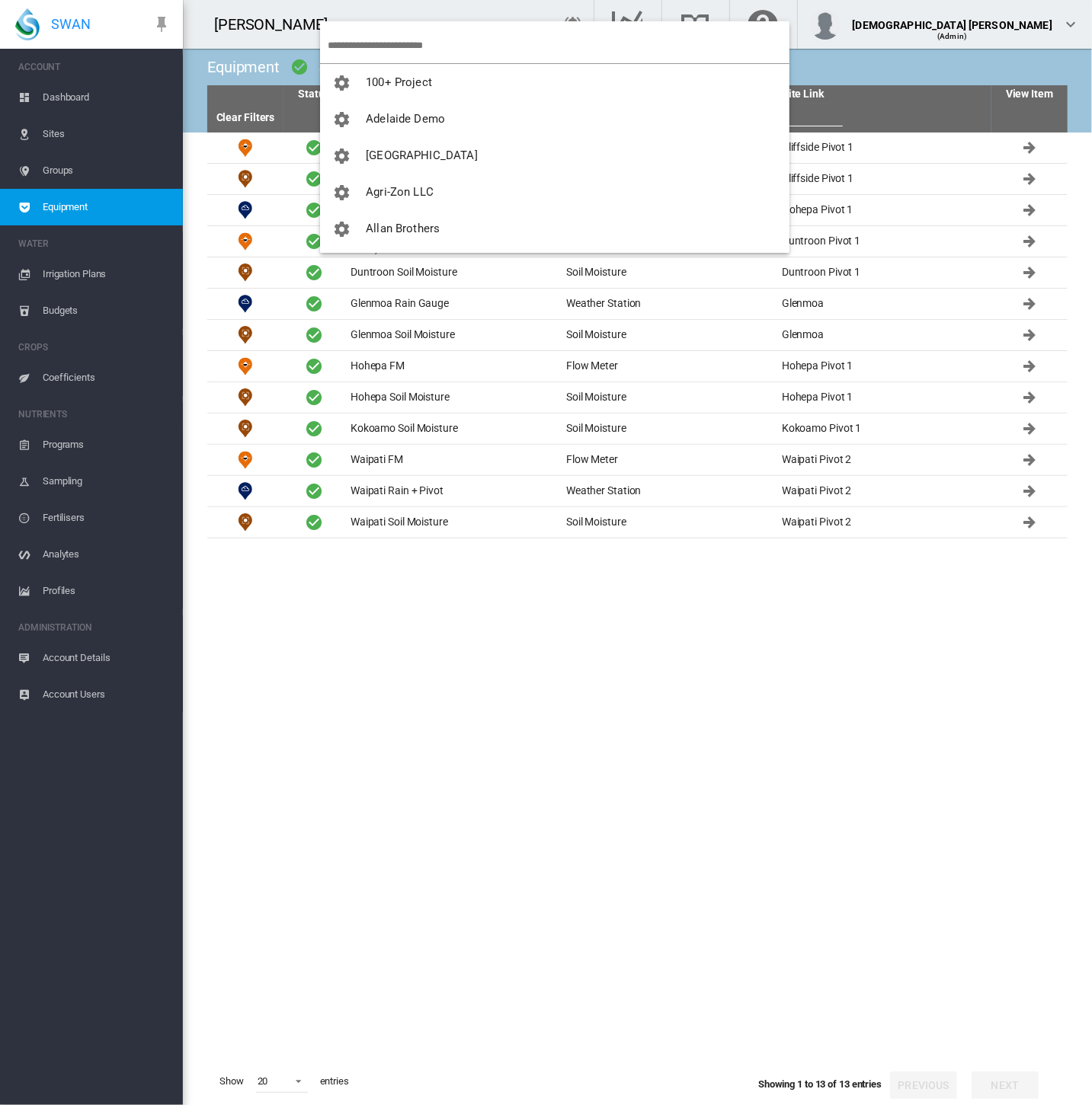
click at [378, 48] on input "search" at bounding box center [559, 45] width 462 height 36
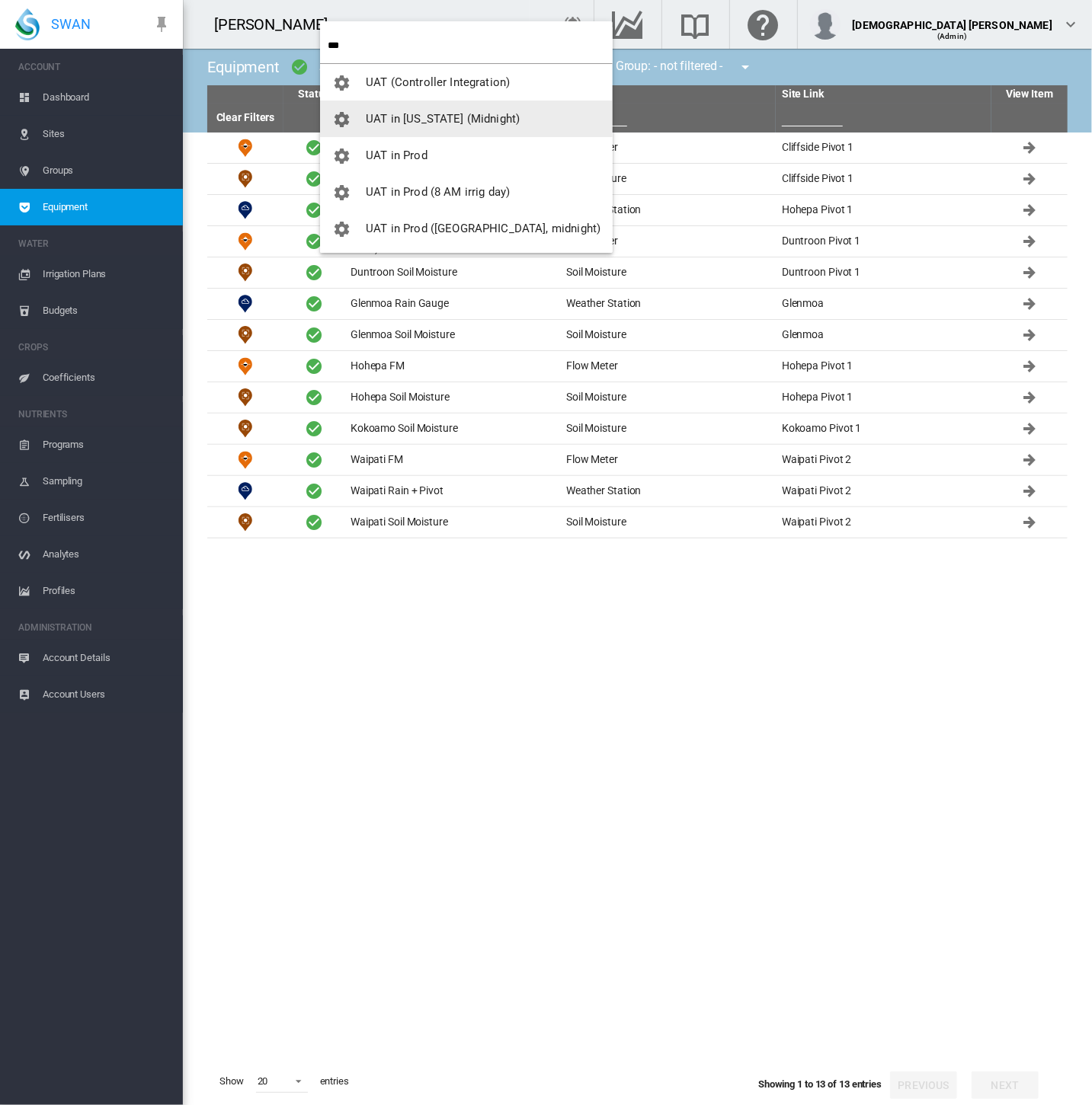
type input "***"
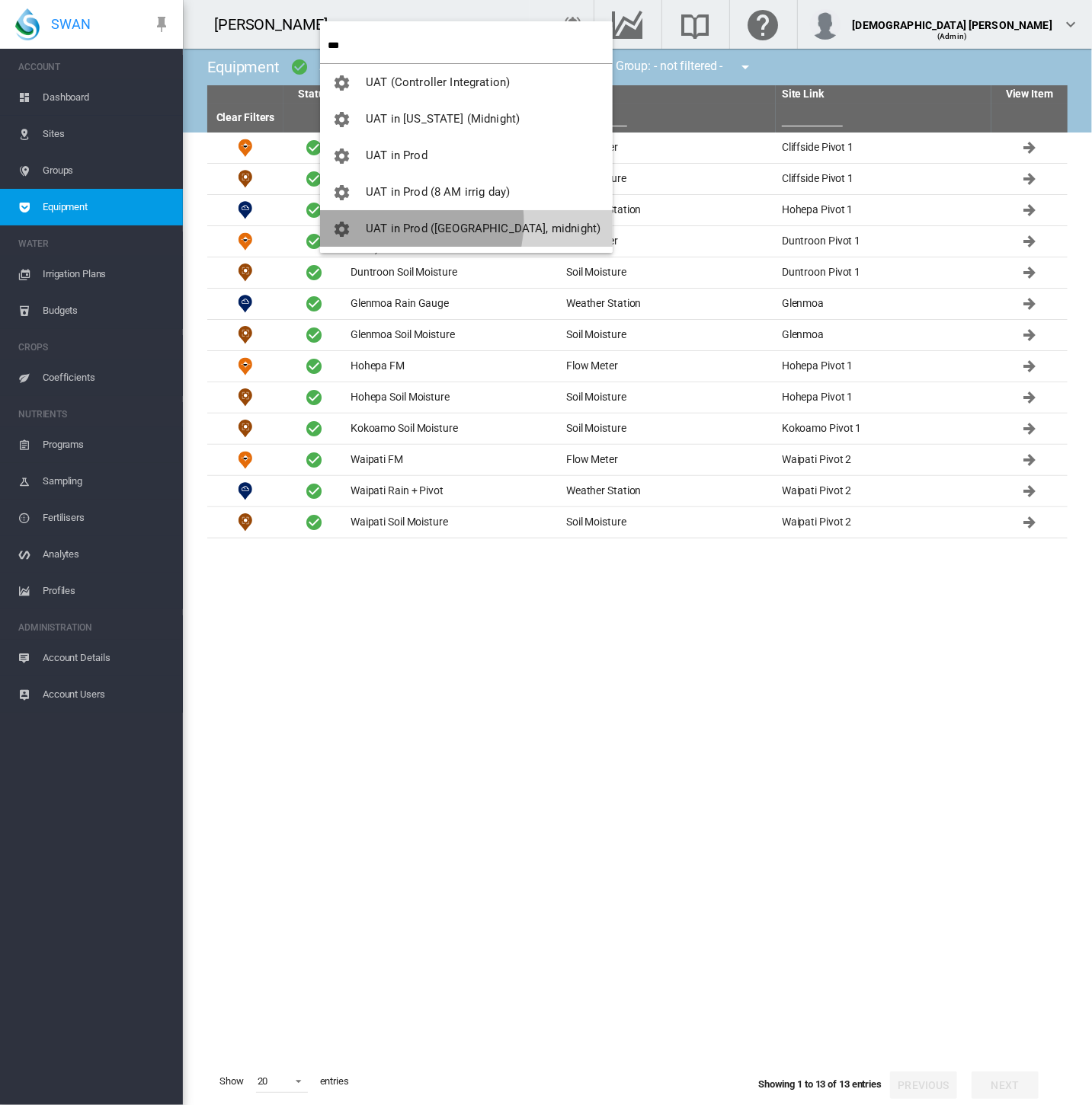
click at [400, 222] on span "UAT in Prod ([GEOGRAPHIC_DATA], midnight)" at bounding box center [482, 228] width 235 height 13
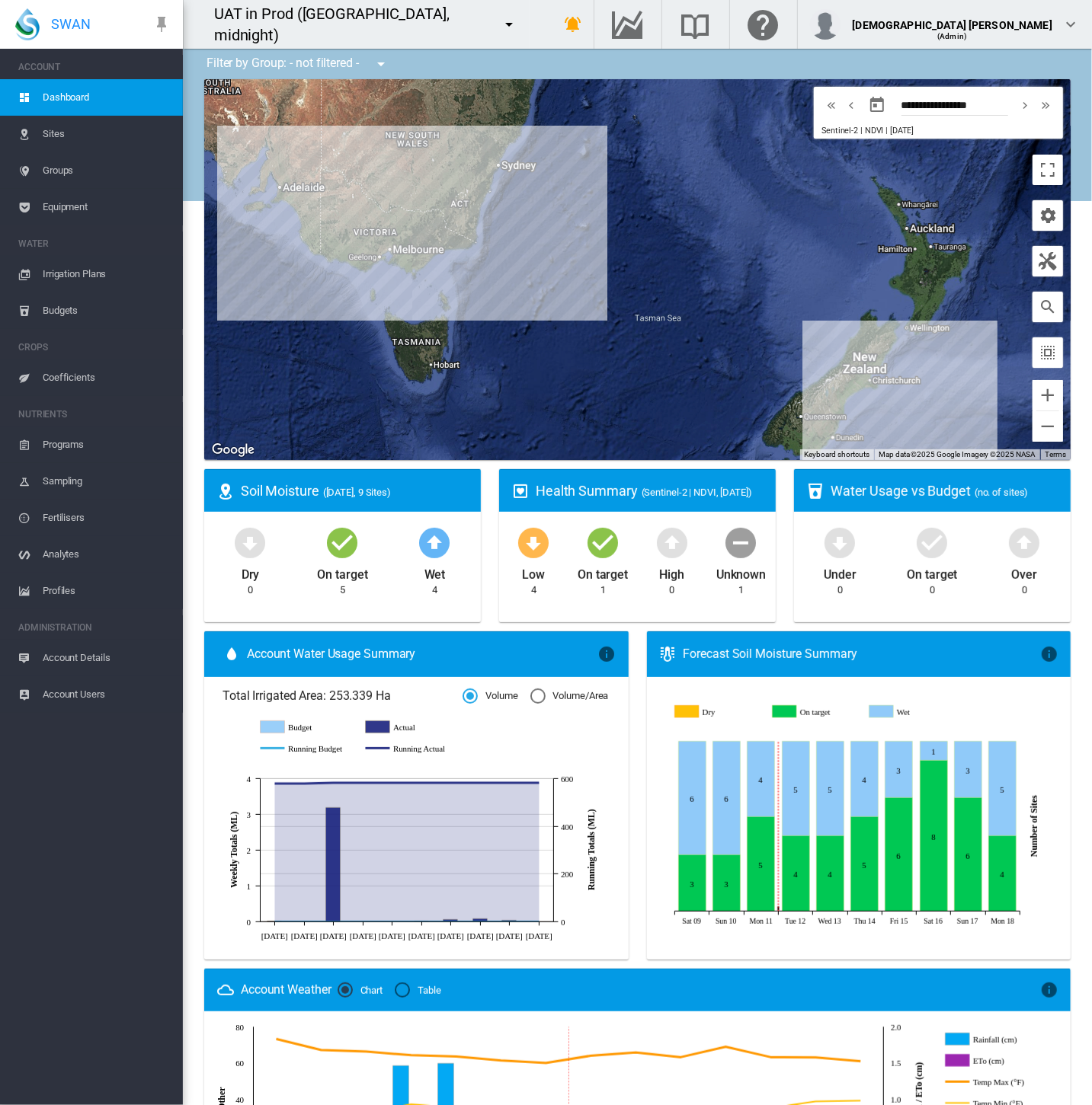
click at [72, 206] on span "Equipment" at bounding box center [106, 207] width 128 height 37
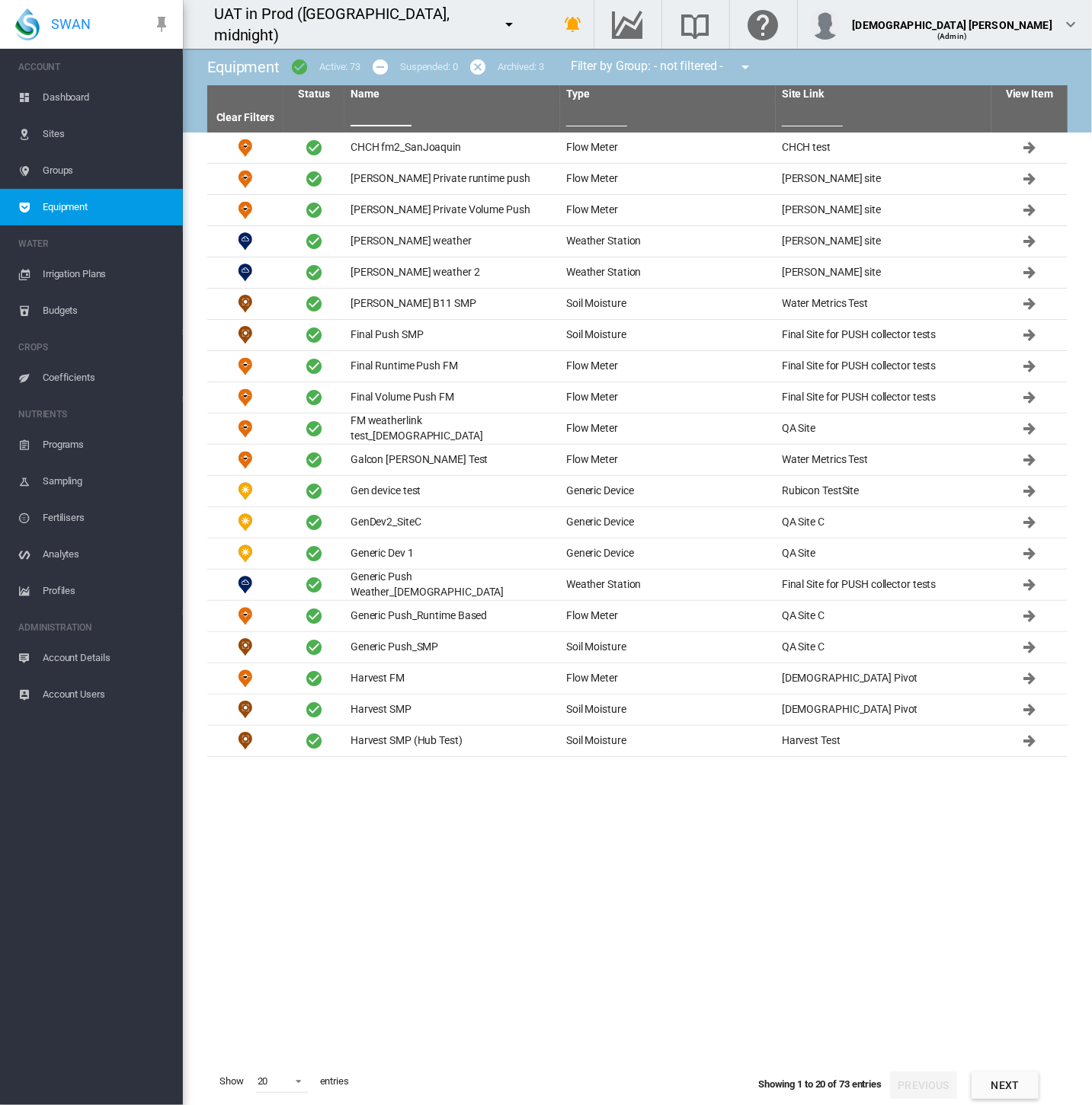
click at [384, 124] on input "text" at bounding box center [380, 115] width 61 height 23
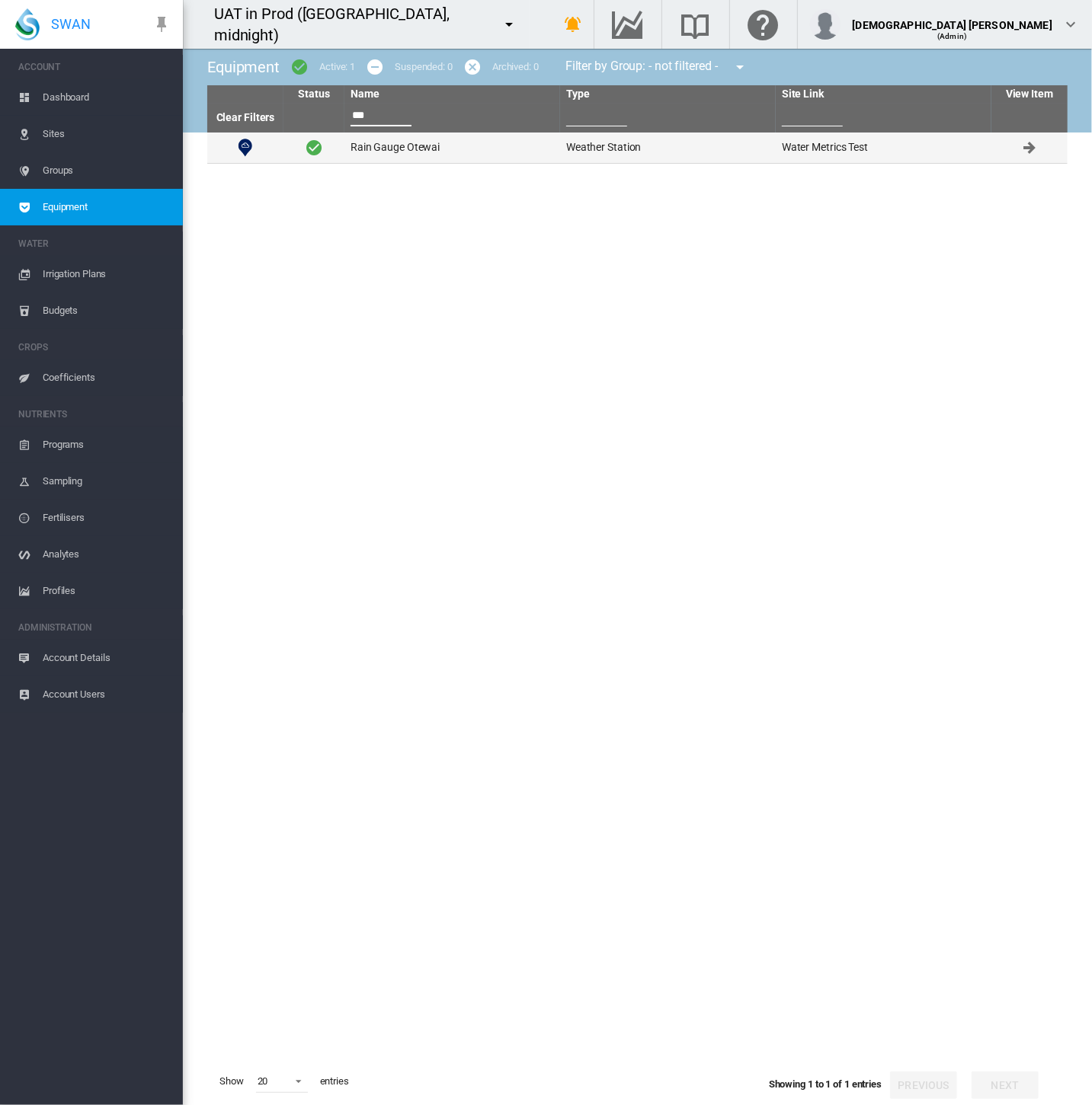
type input "***"
click at [426, 153] on td "Rain Gauge Otewai" at bounding box center [452, 148] width 216 height 30
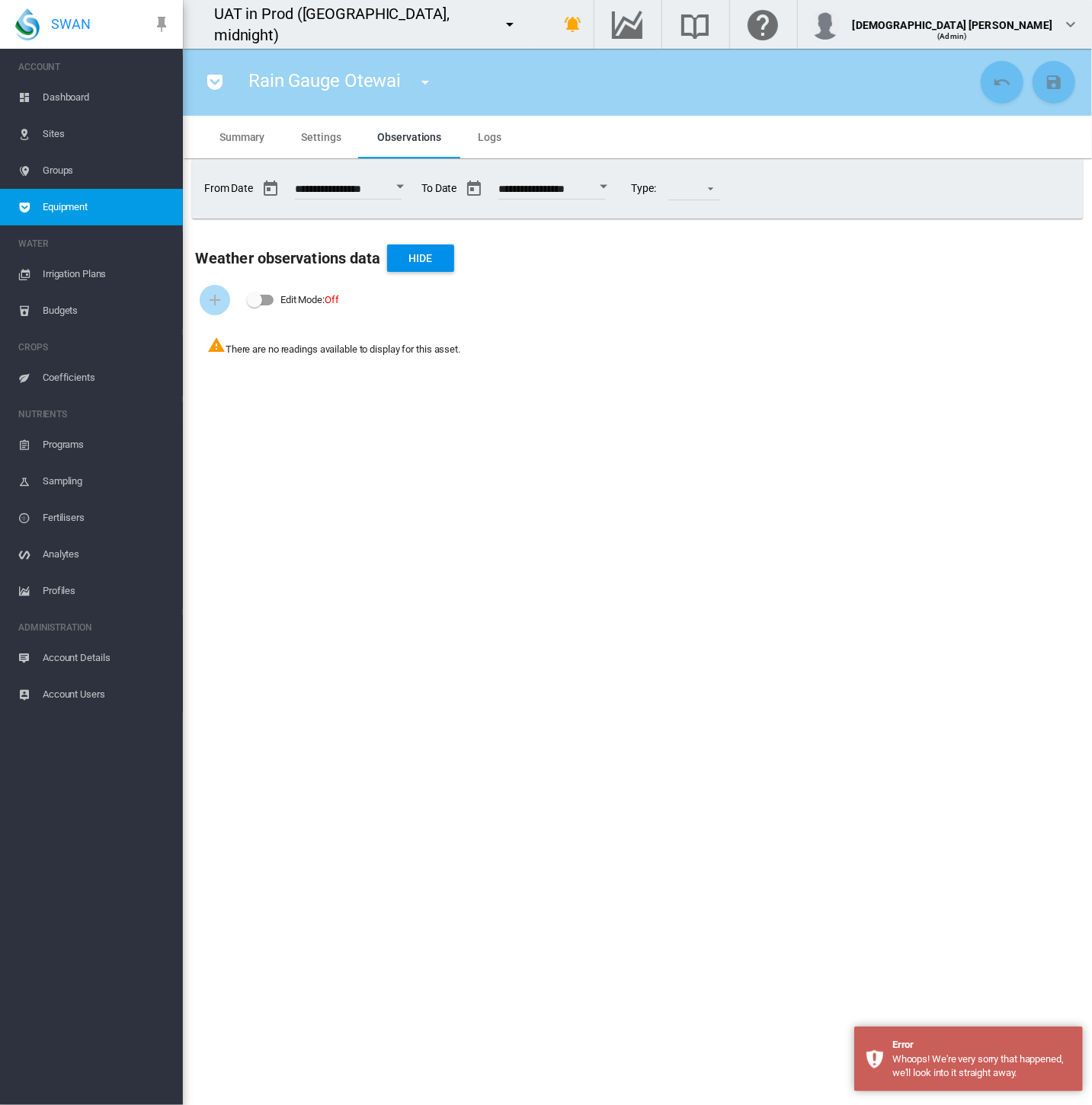
click at [299, 141] on md-tab-item "Settings" at bounding box center [320, 136] width 76 height 43
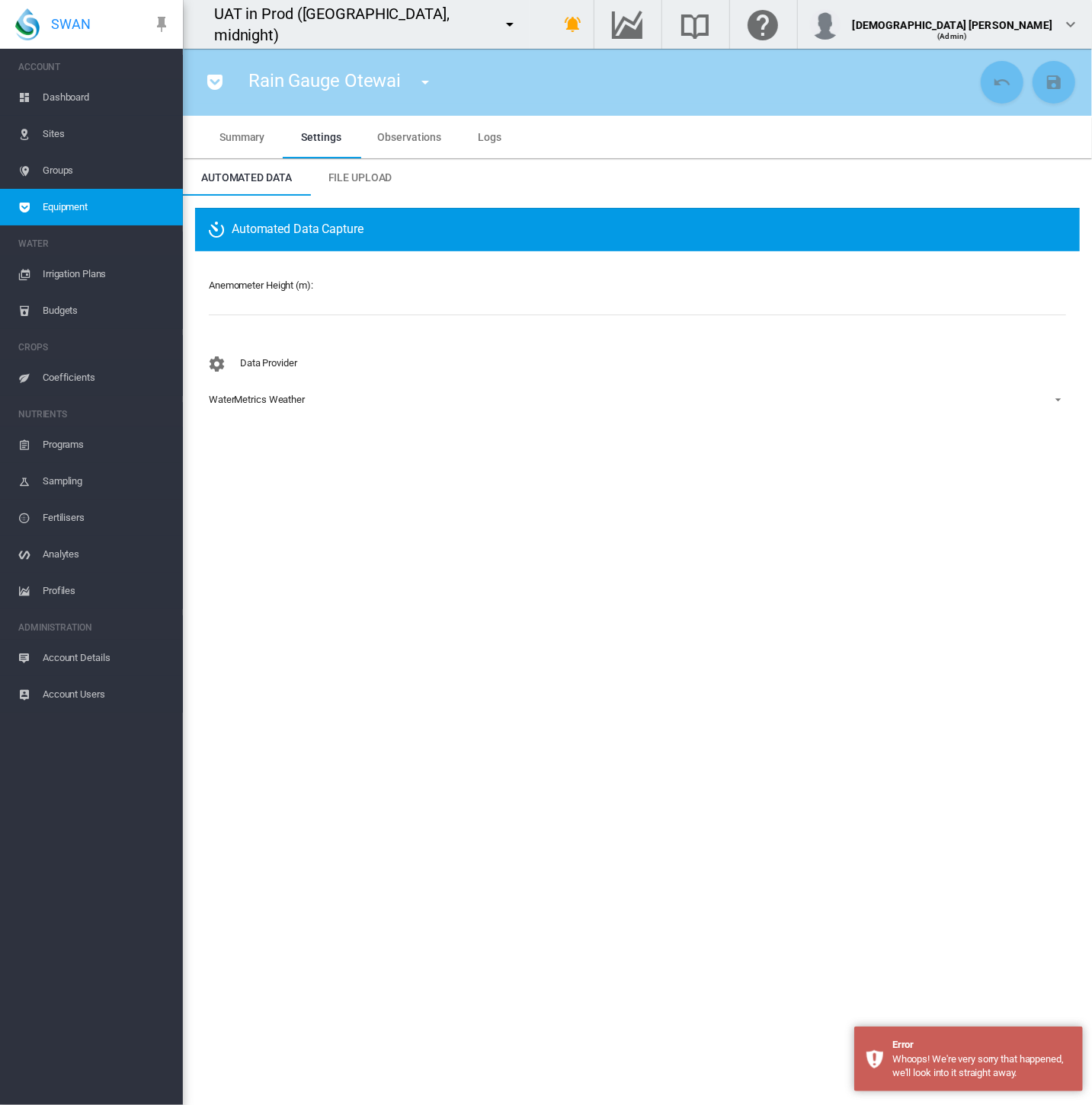
click at [239, 145] on md-tab-item "Summary" at bounding box center [242, 136] width 81 height 43
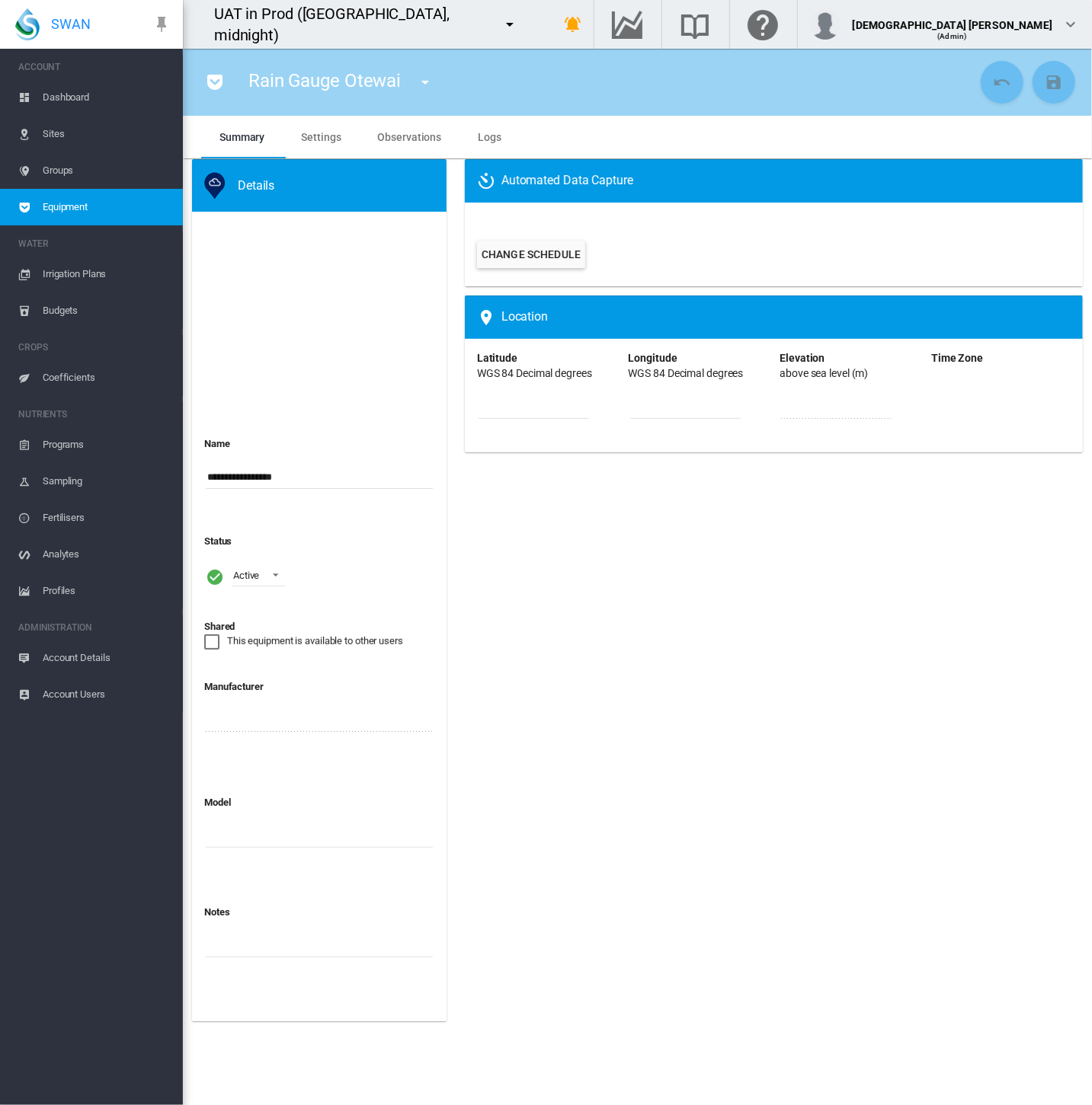
click at [139, 210] on span "Equipment" at bounding box center [106, 207] width 128 height 37
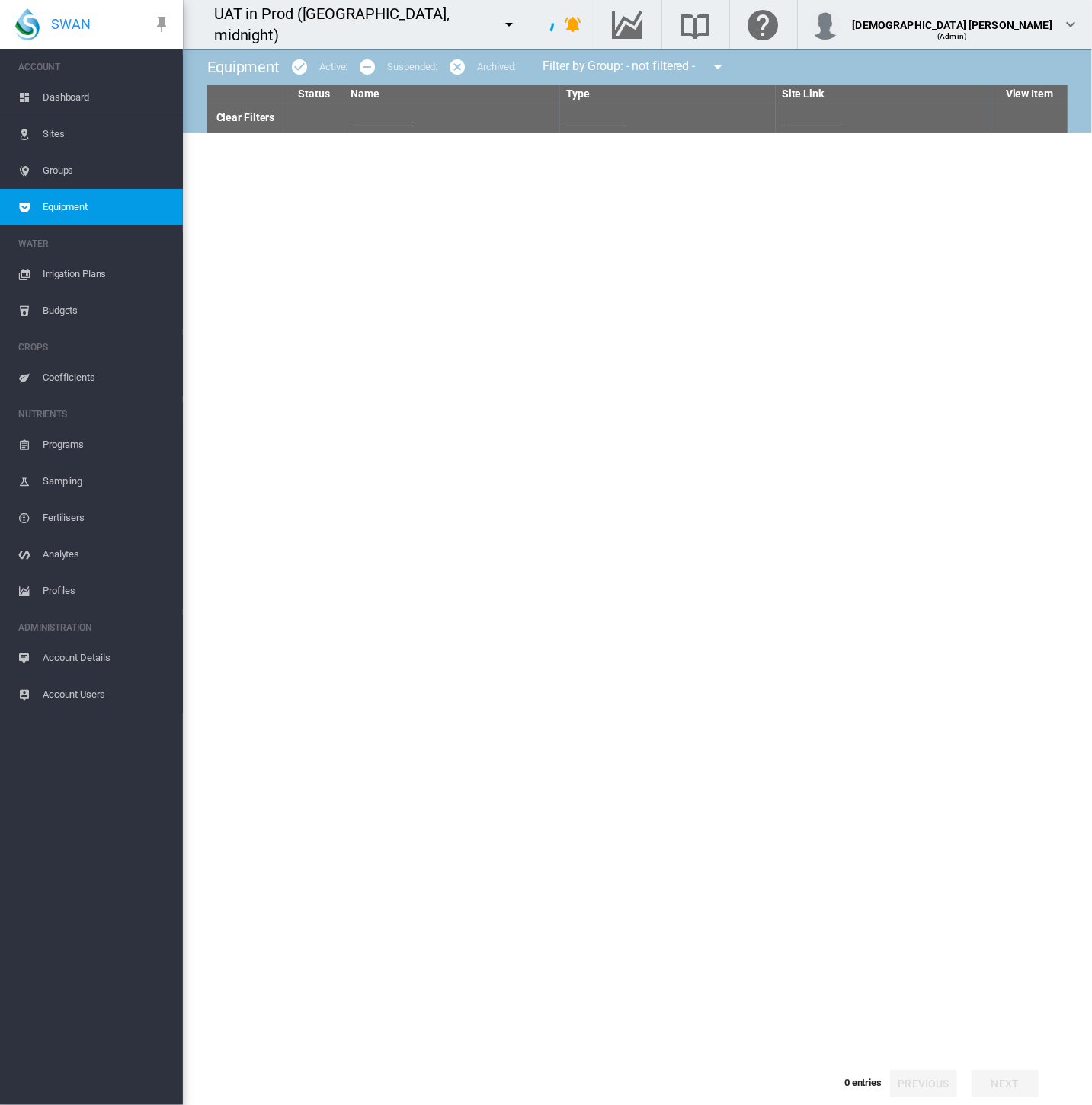
type input "***"
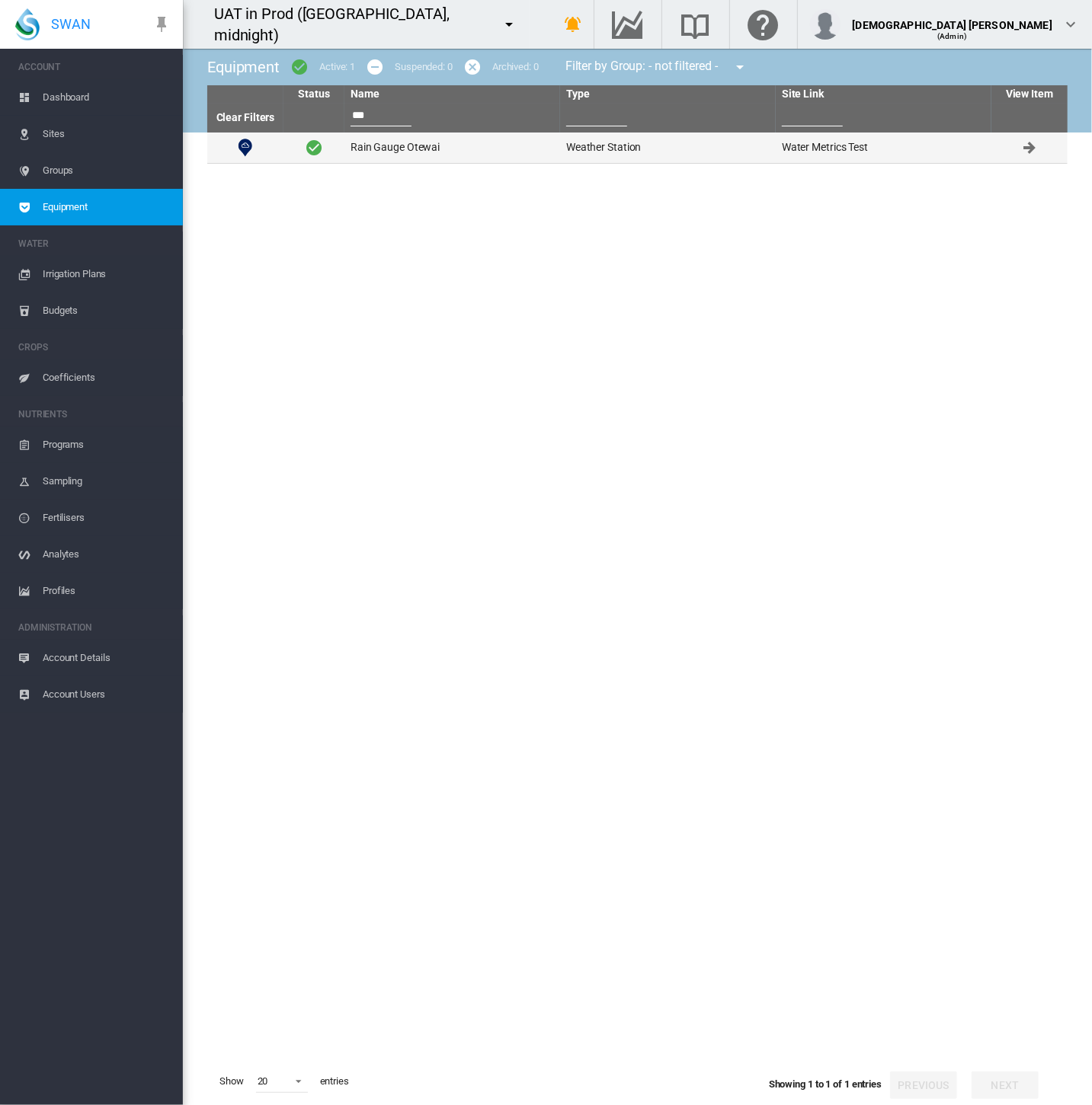
click at [435, 150] on td "Rain Gauge Otewai" at bounding box center [452, 148] width 216 height 30
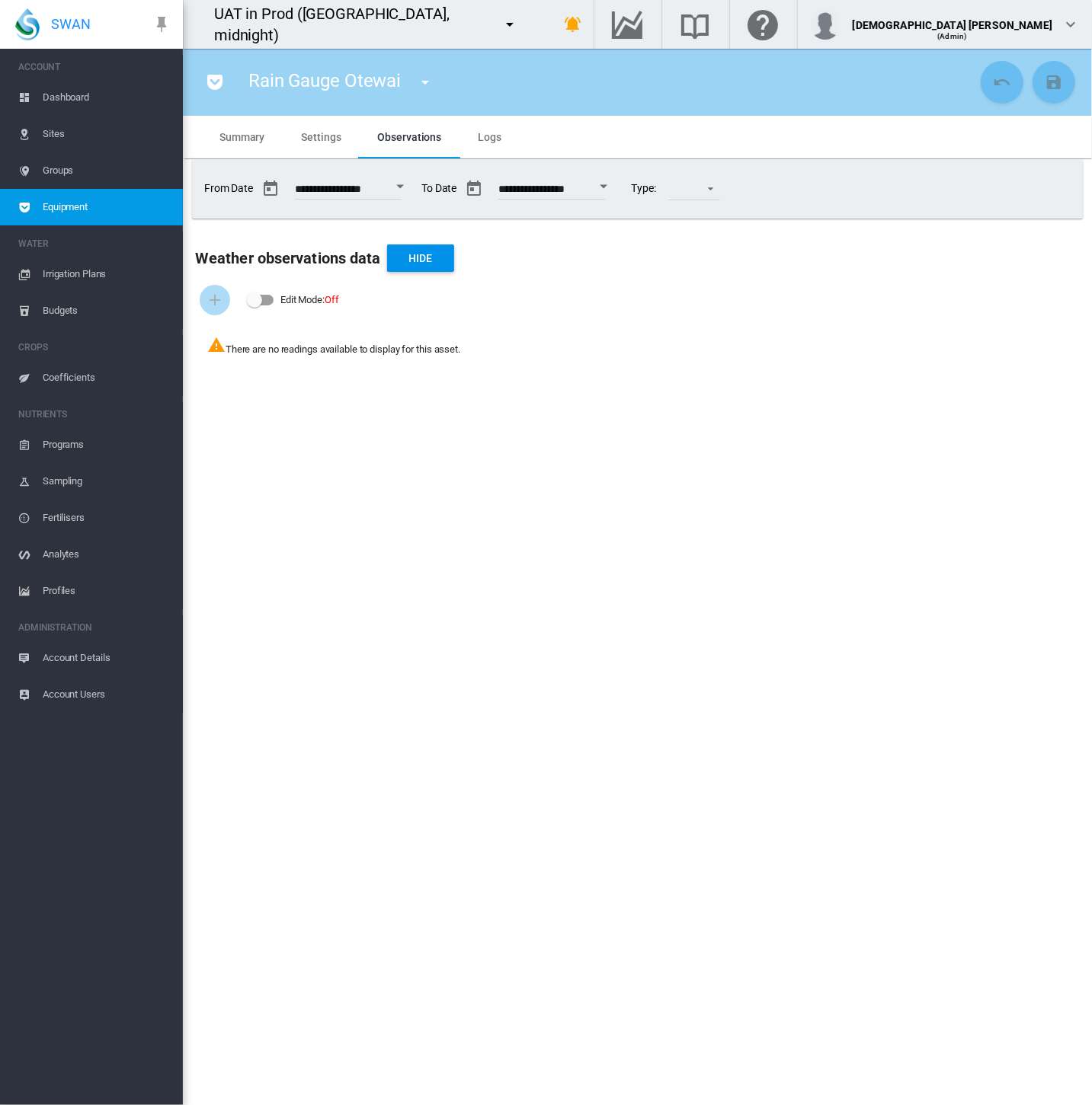
click at [320, 131] on span "Settings" at bounding box center [320, 137] width 39 height 13
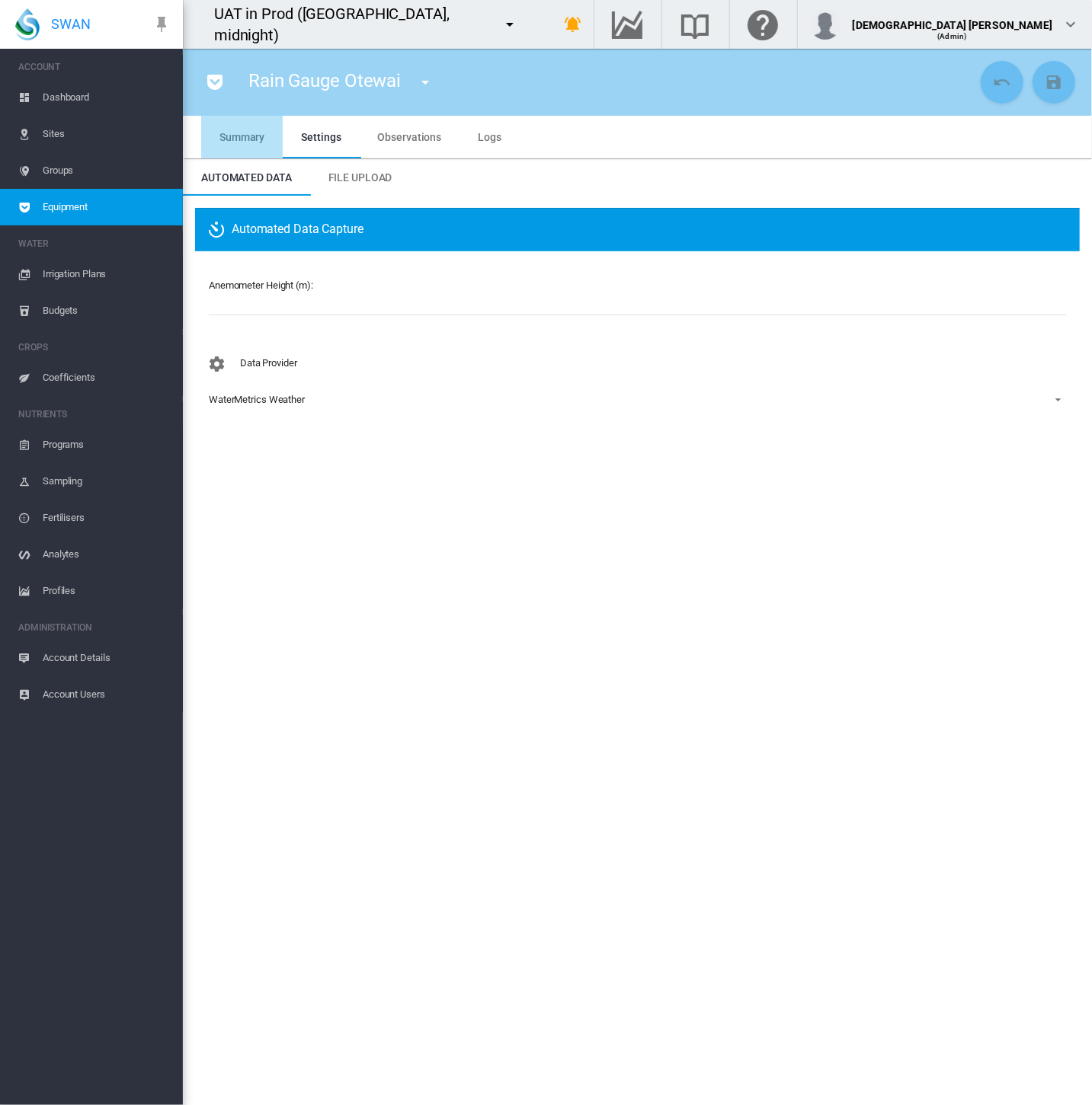
click at [227, 133] on span "Summary" at bounding box center [242, 137] width 45 height 13
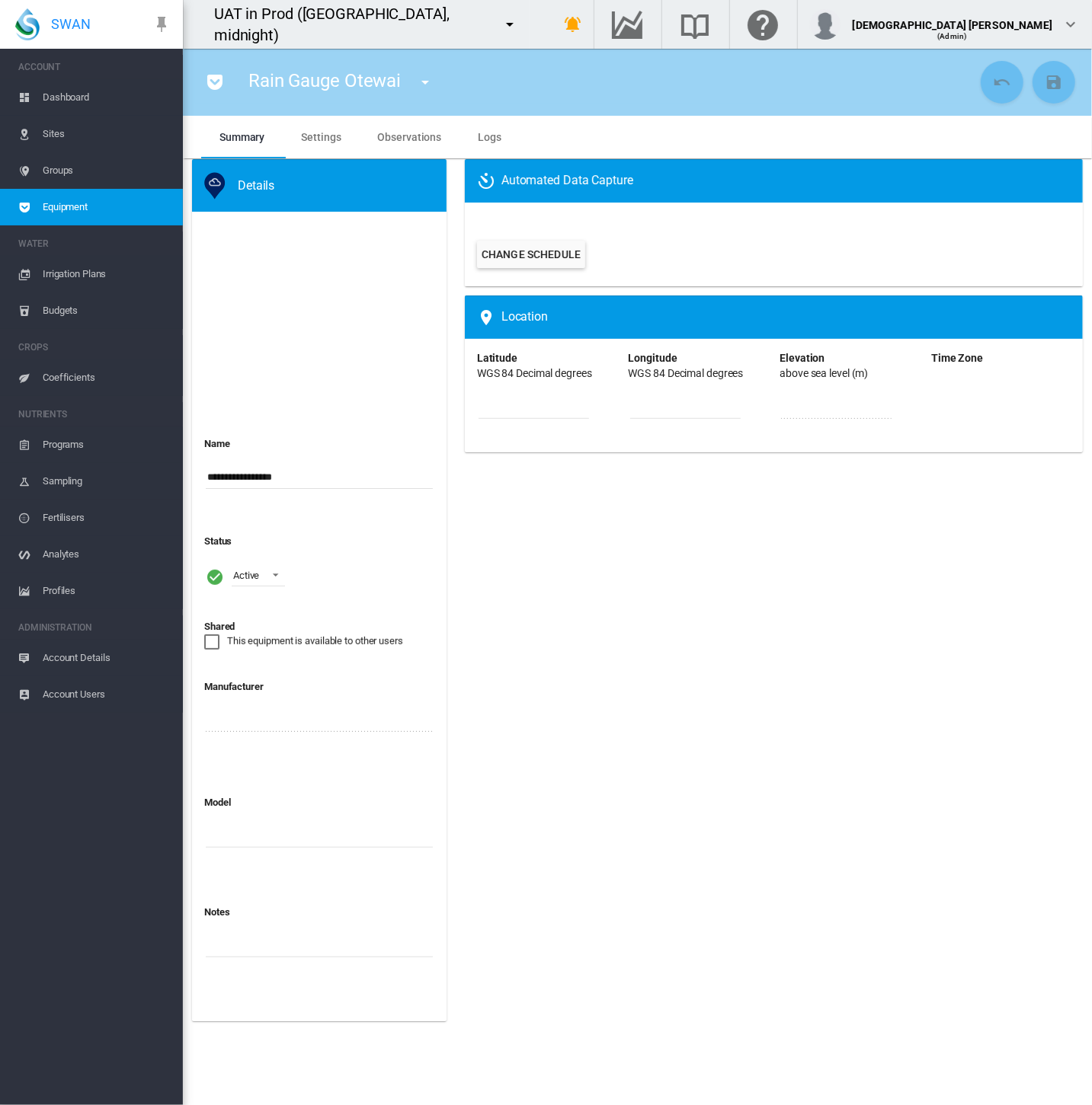
click at [115, 206] on span "Equipment" at bounding box center [106, 207] width 128 height 37
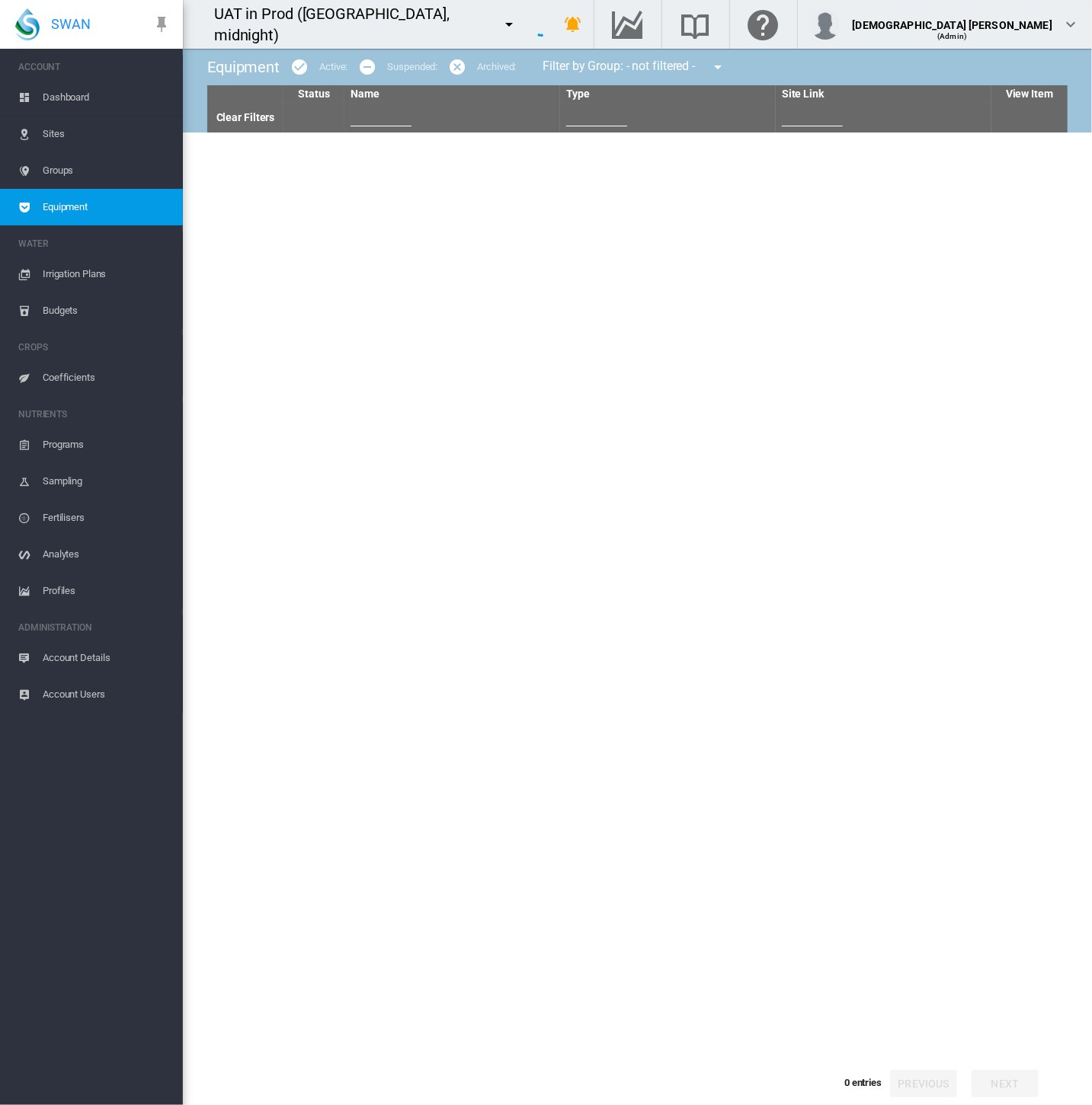
type input "***"
click at [257, 115] on link "Clear Filters" at bounding box center [246, 117] width 59 height 13
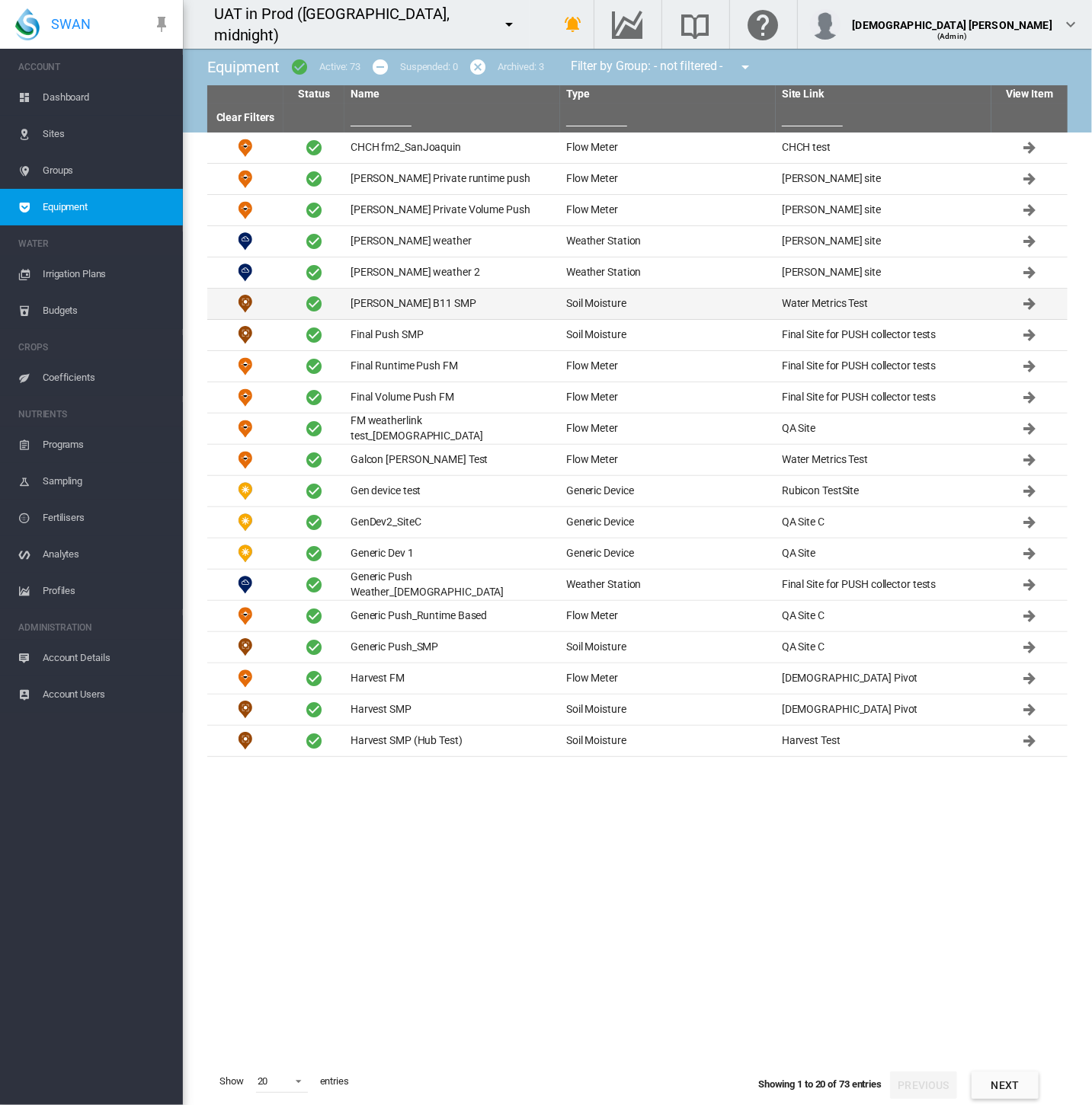
click at [404, 297] on td "Ensor B11 SMP" at bounding box center [452, 303] width 216 height 30
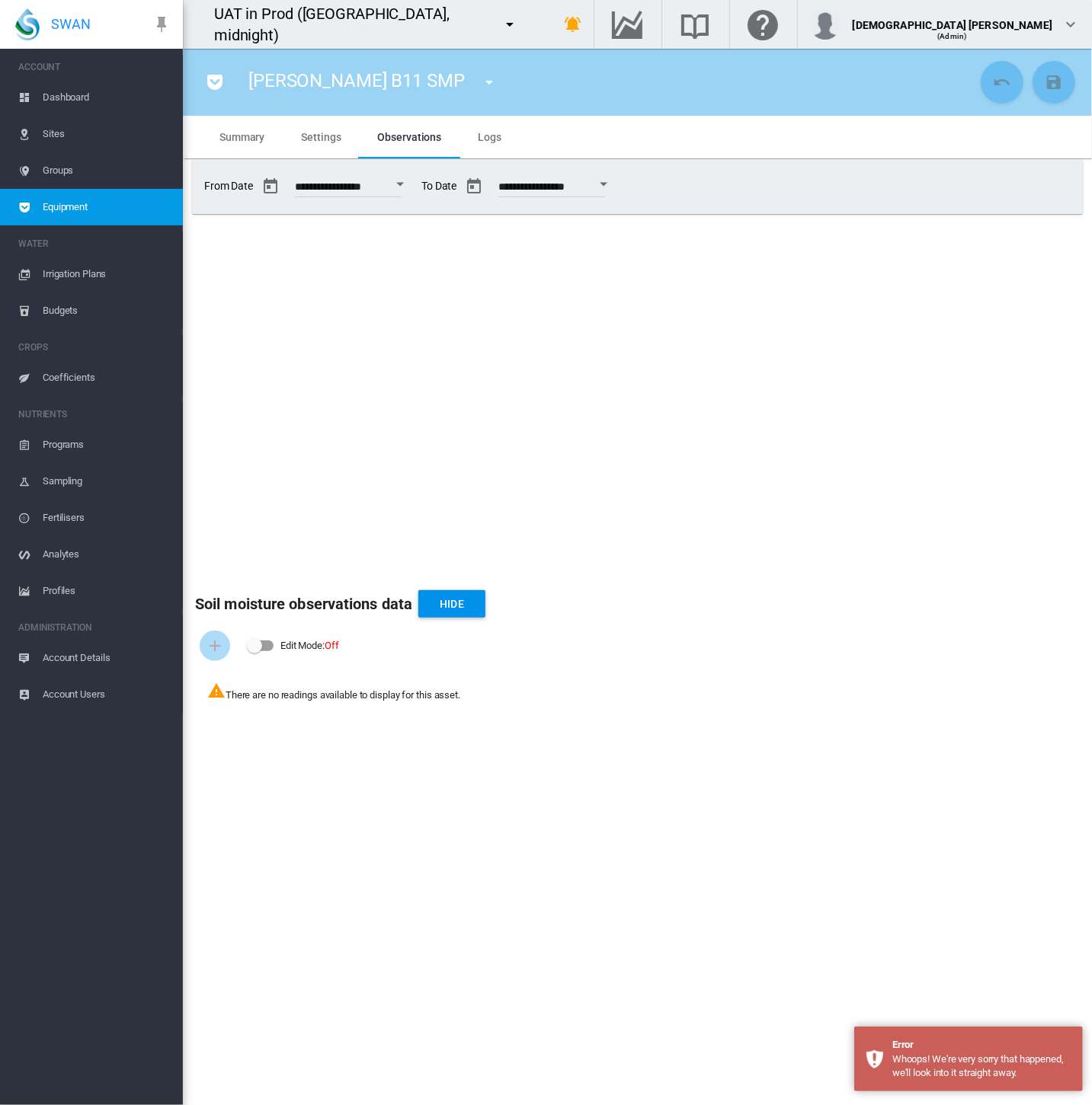
click at [128, 207] on span "Equipment" at bounding box center [106, 207] width 128 height 37
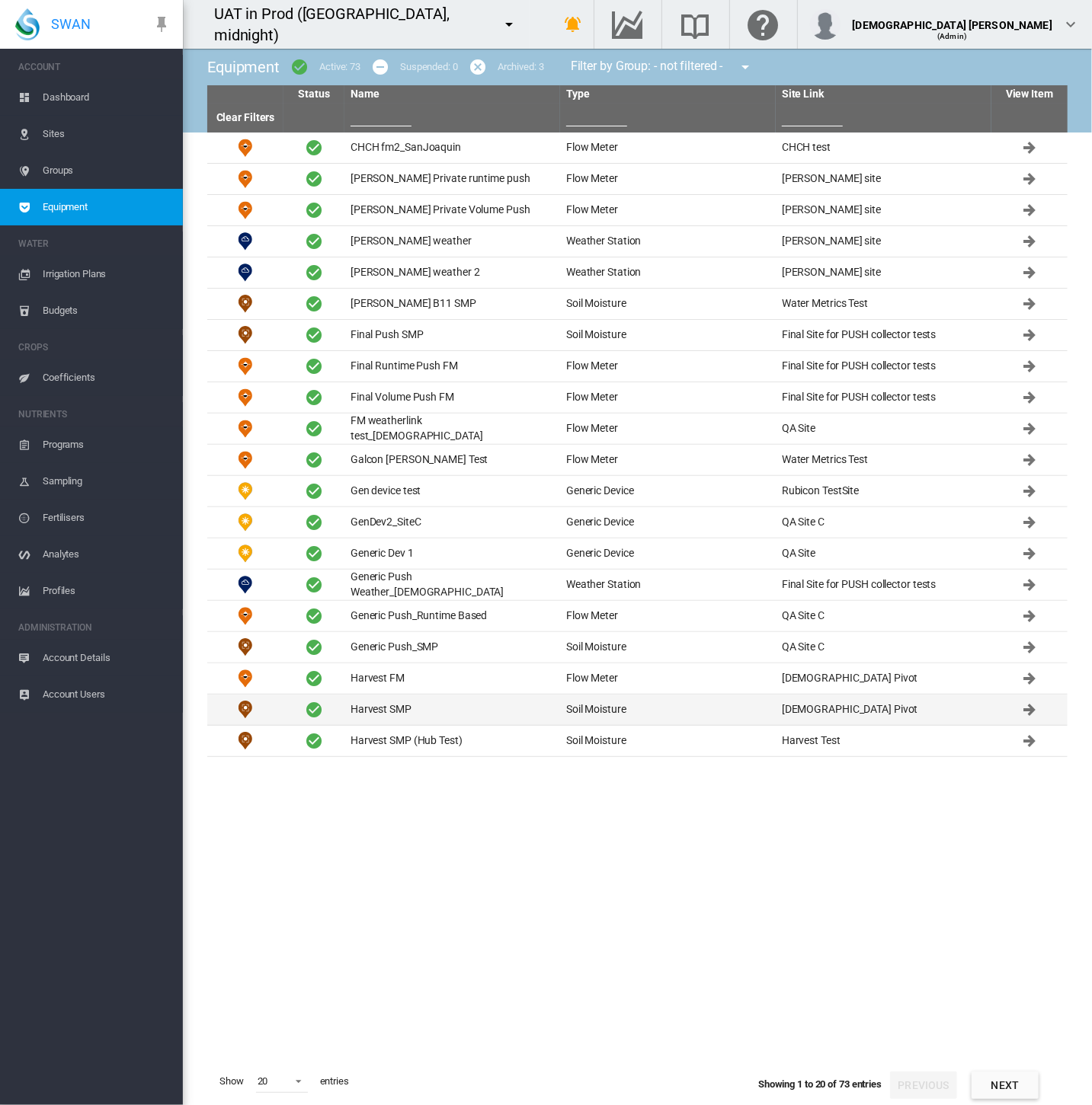
click at [387, 704] on td "Harvest SMP" at bounding box center [452, 710] width 216 height 30
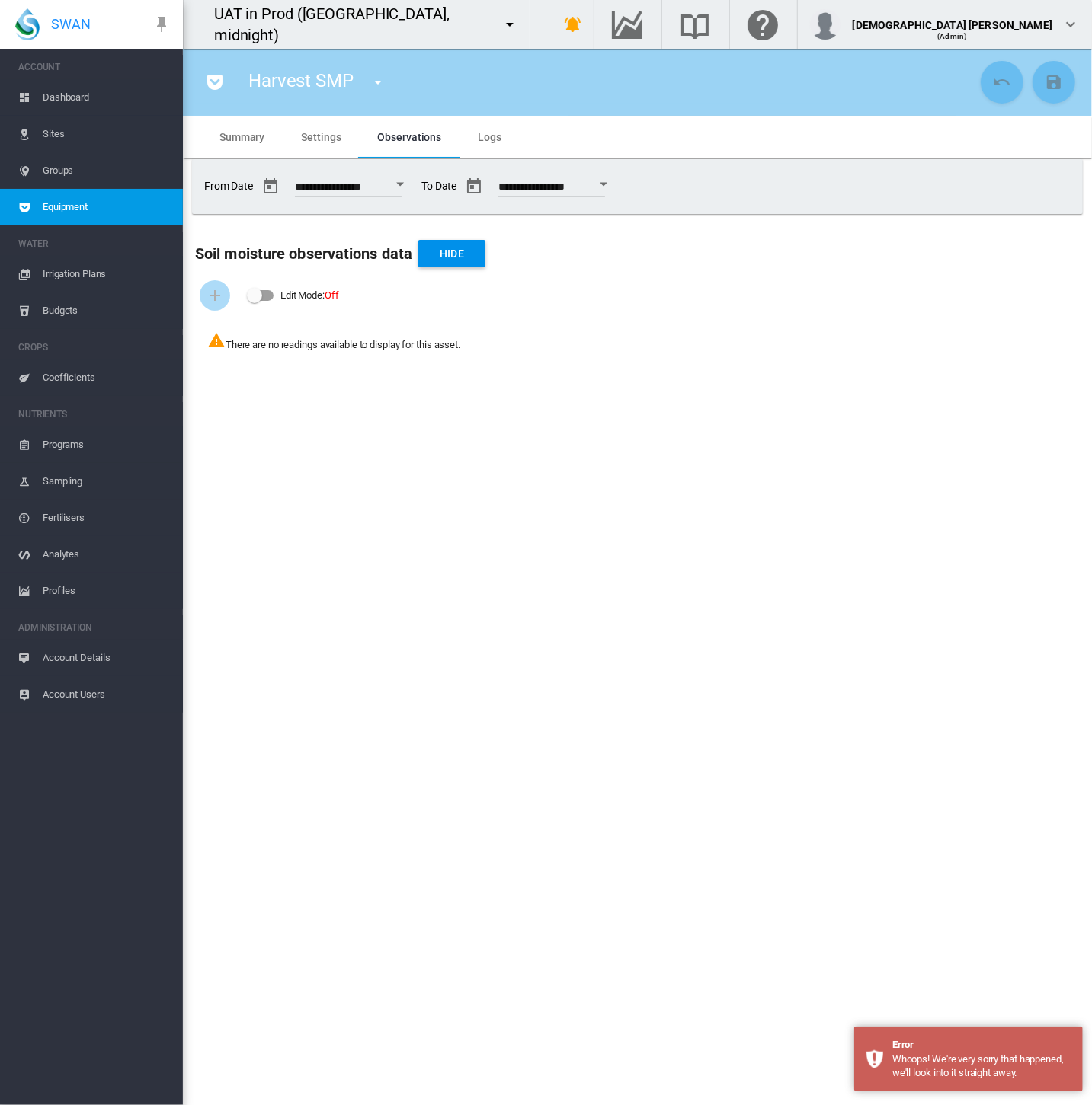
click at [136, 209] on span "Equipment" at bounding box center [106, 207] width 128 height 37
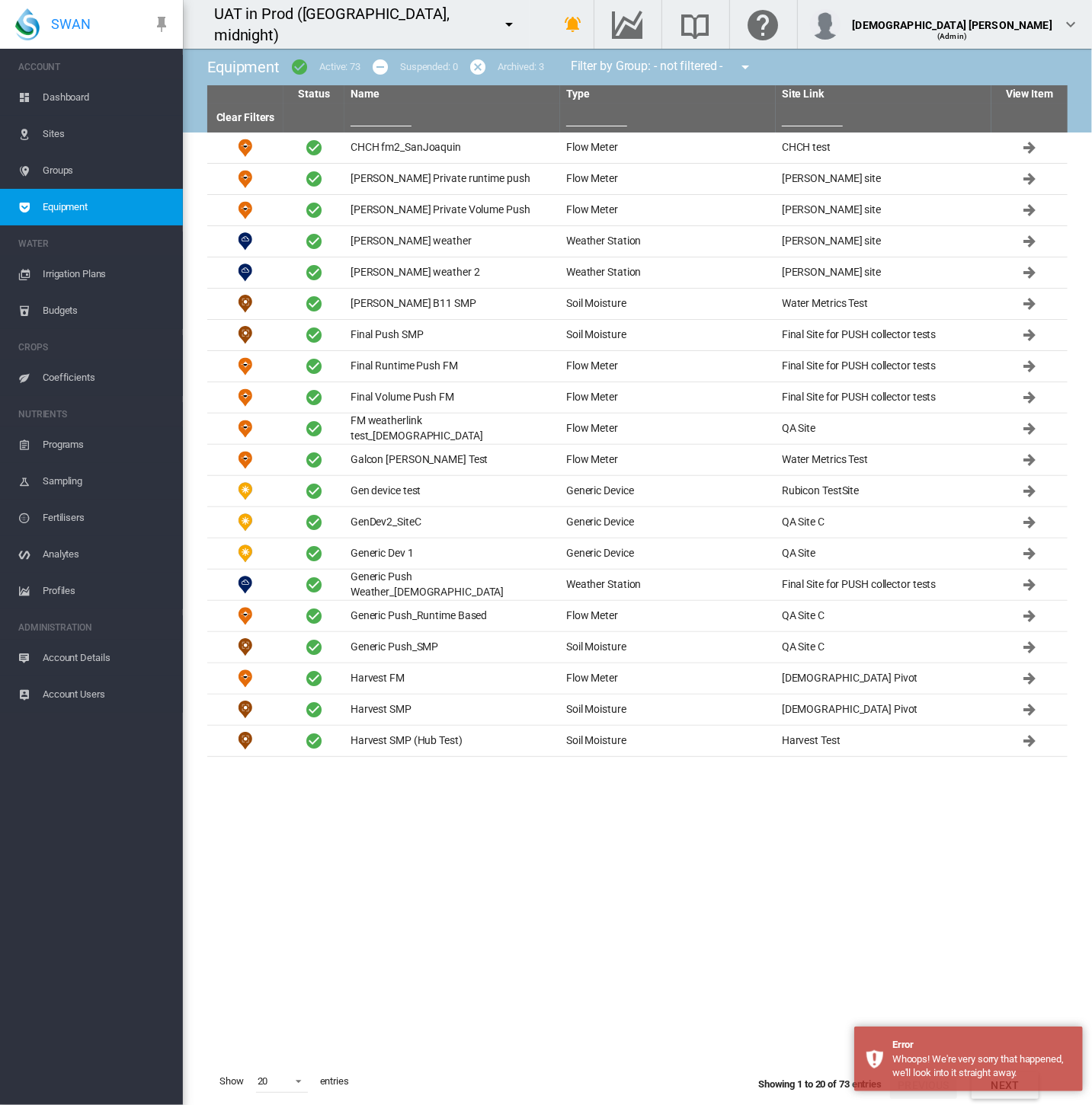
click at [385, 115] on input "text" at bounding box center [380, 115] width 61 height 23
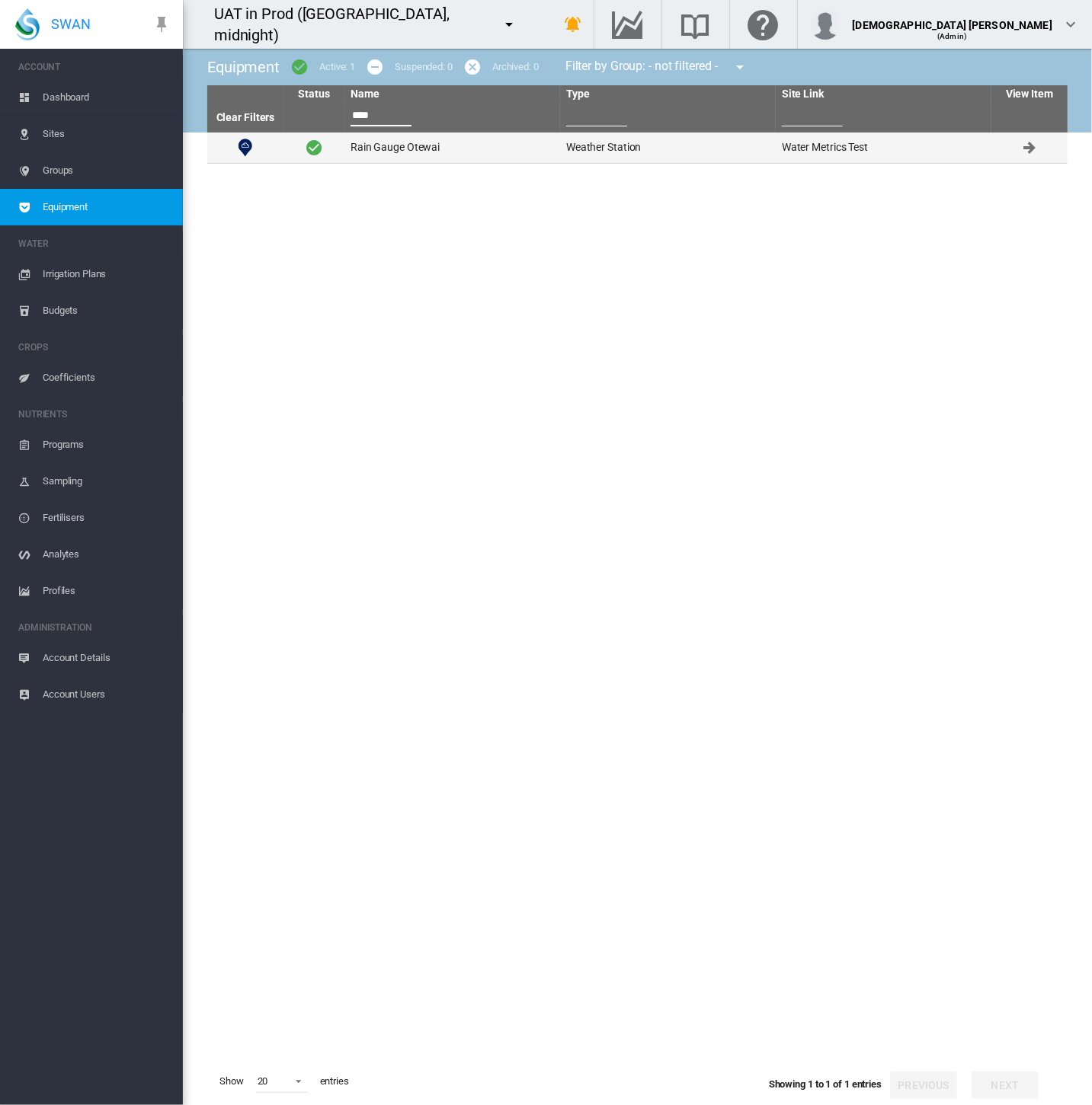
type input "****"
click at [452, 145] on td "Rain Gauge Otewai" at bounding box center [452, 148] width 216 height 30
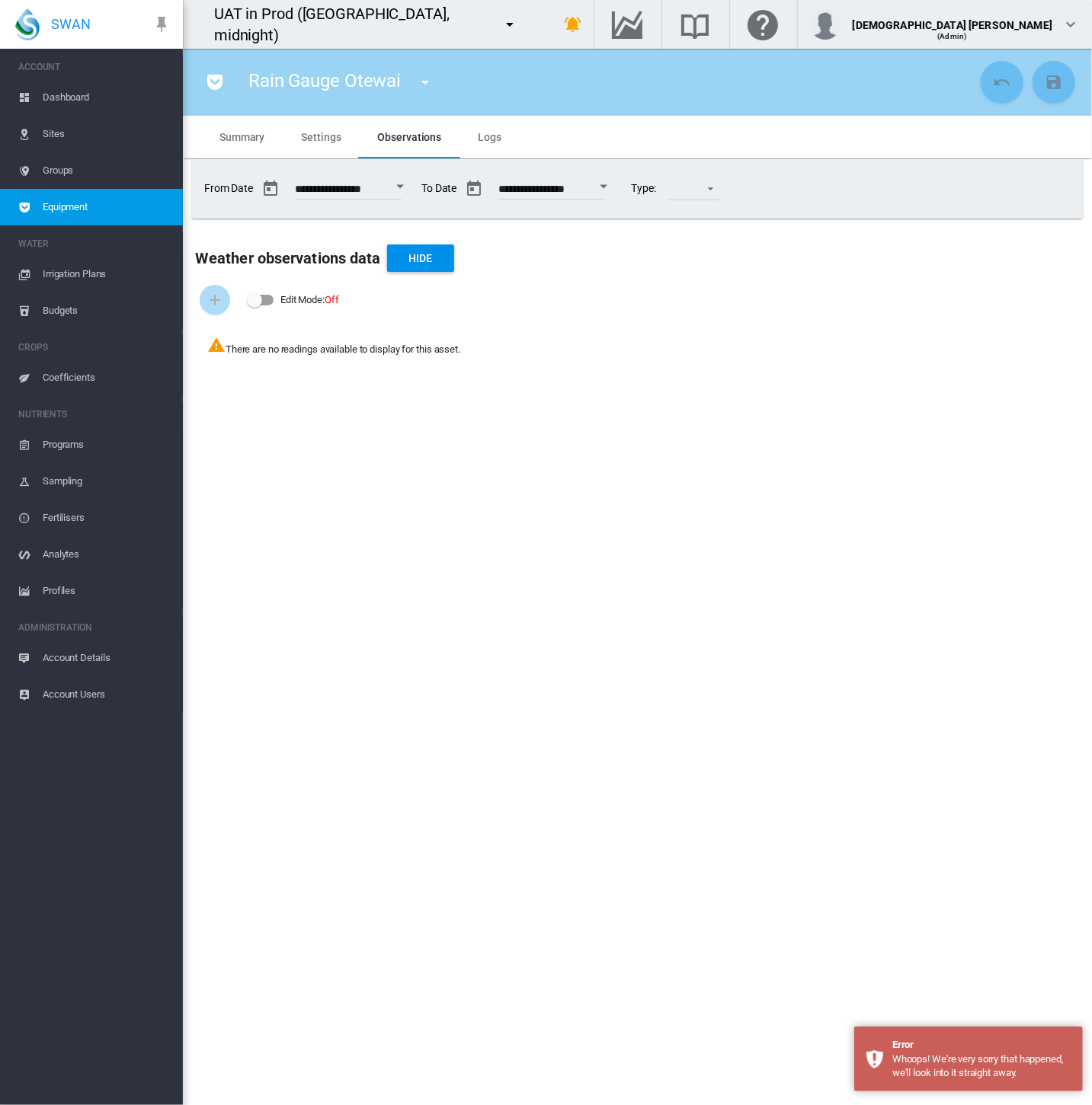
click at [304, 148] on md-tab-item "Settings" at bounding box center [320, 136] width 76 height 43
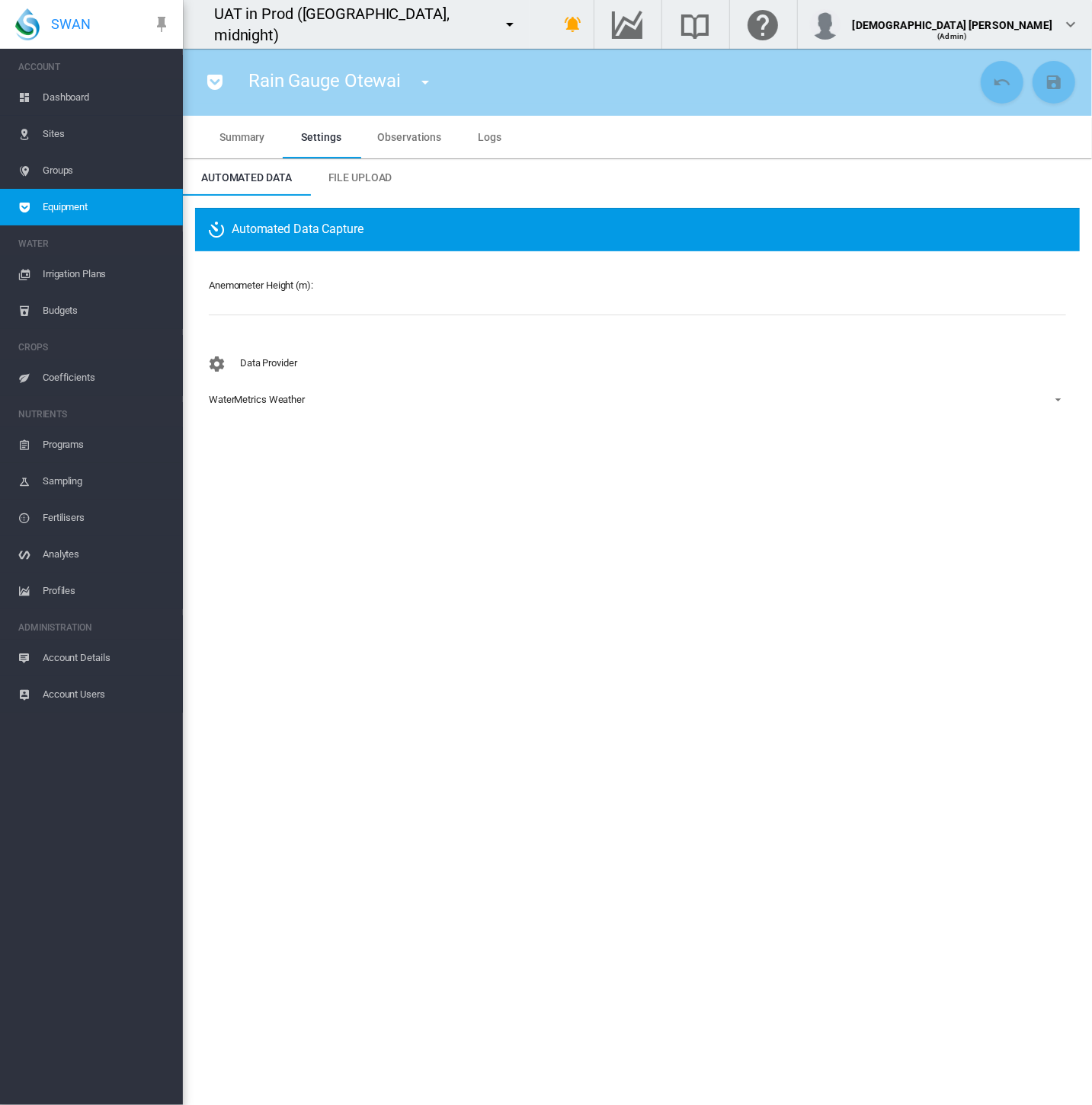
click at [428, 4] on div "UAT in Prod (NZ, midnight)" at bounding box center [356, 24] width 347 height 48
click at [501, 23] on md-icon "icon-menu-down" at bounding box center [510, 24] width 18 height 18
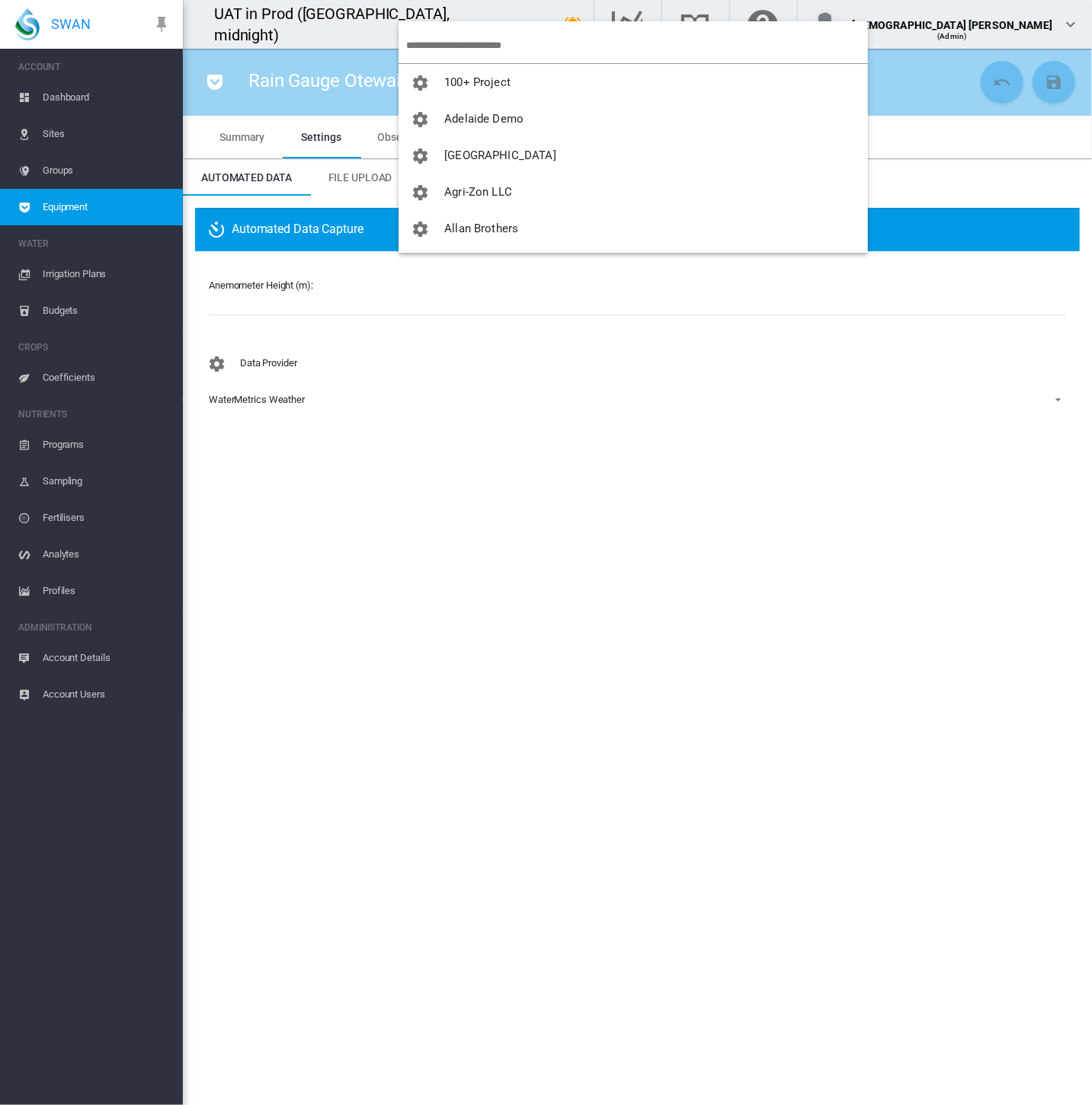
click at [486, 47] on input "search" at bounding box center [637, 45] width 462 height 36
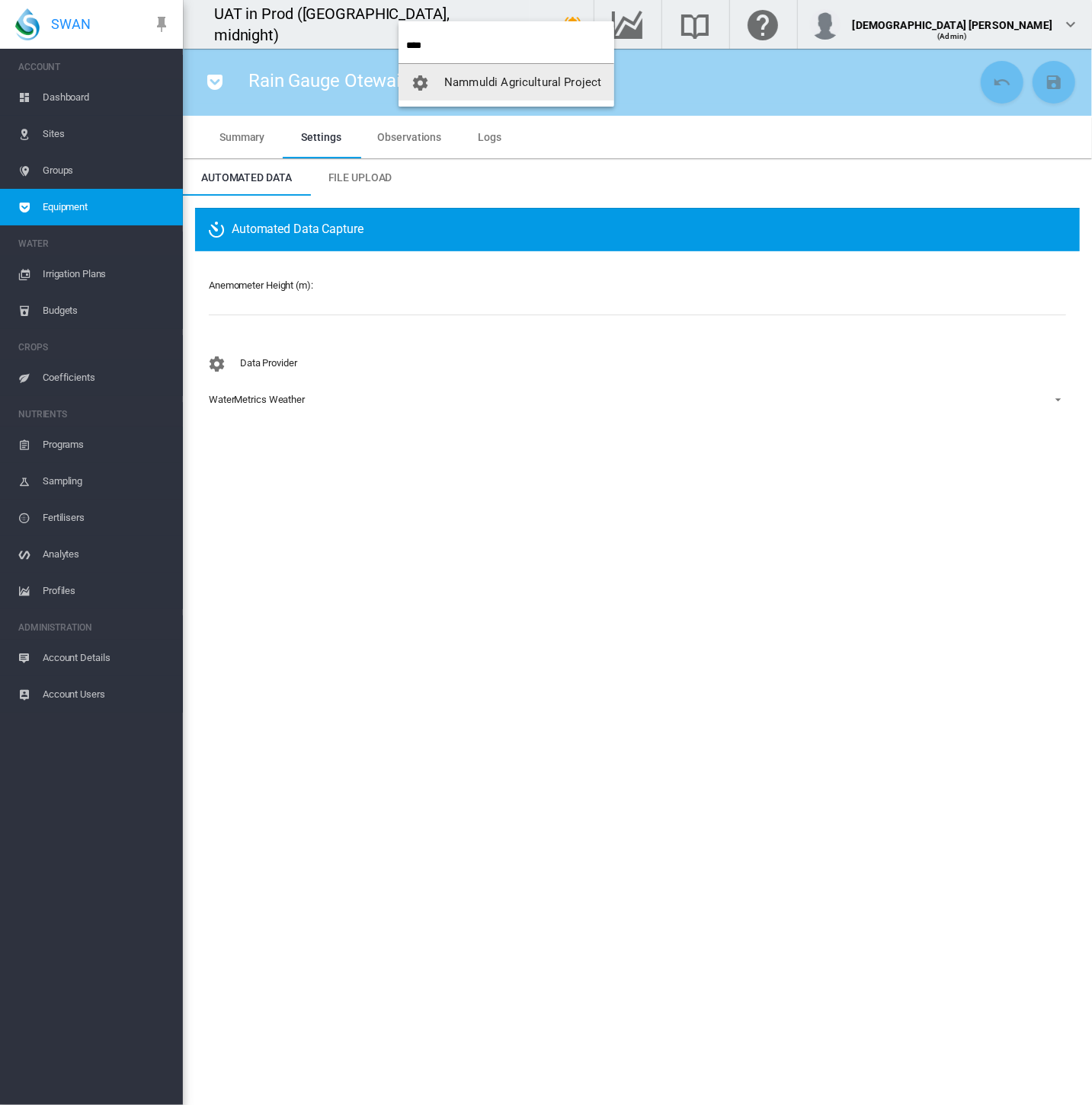
type input "****"
click at [519, 75] on span "Nammuldi Agricultural Project" at bounding box center [523, 82] width 157 height 13
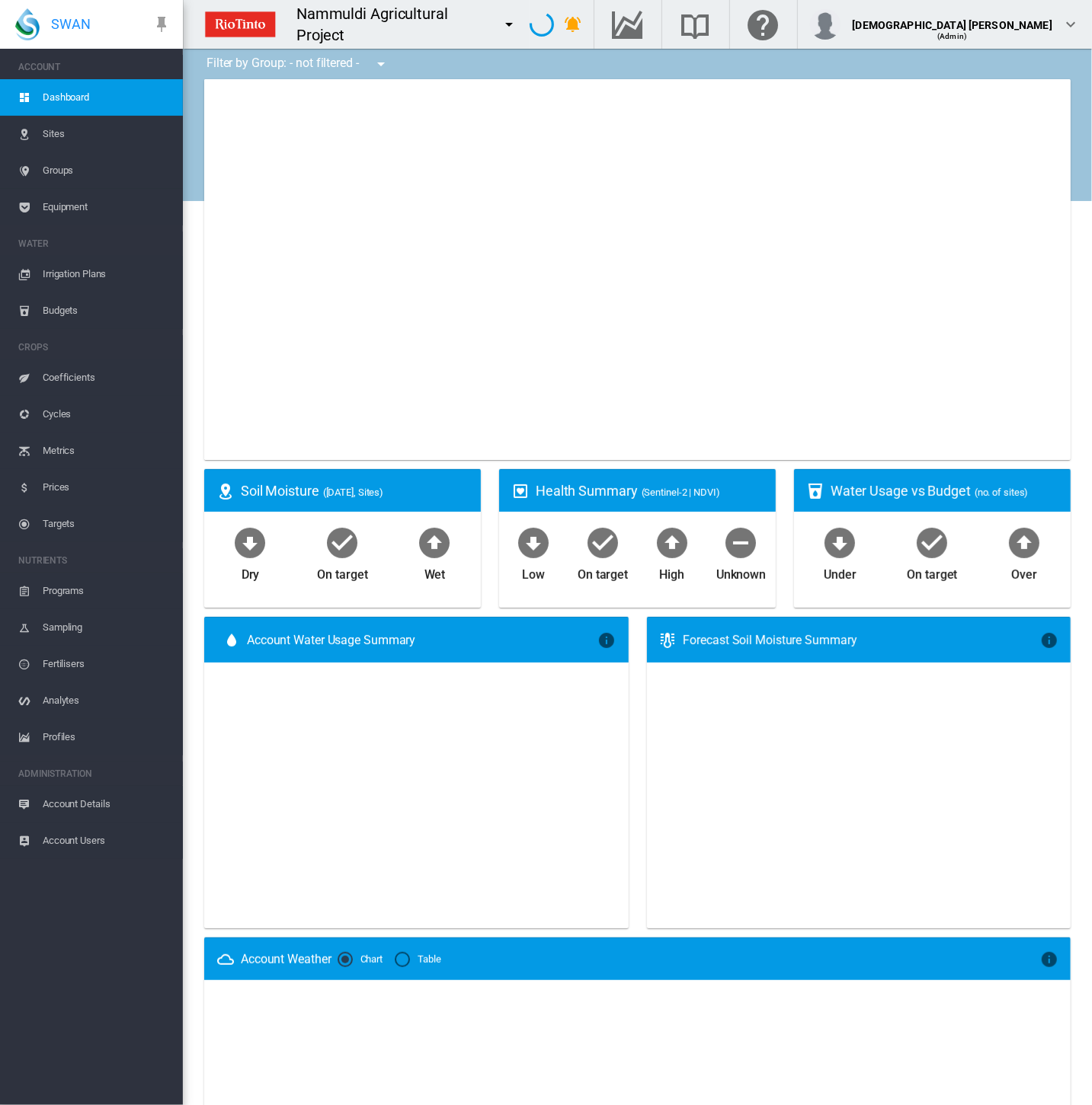
type input "**********"
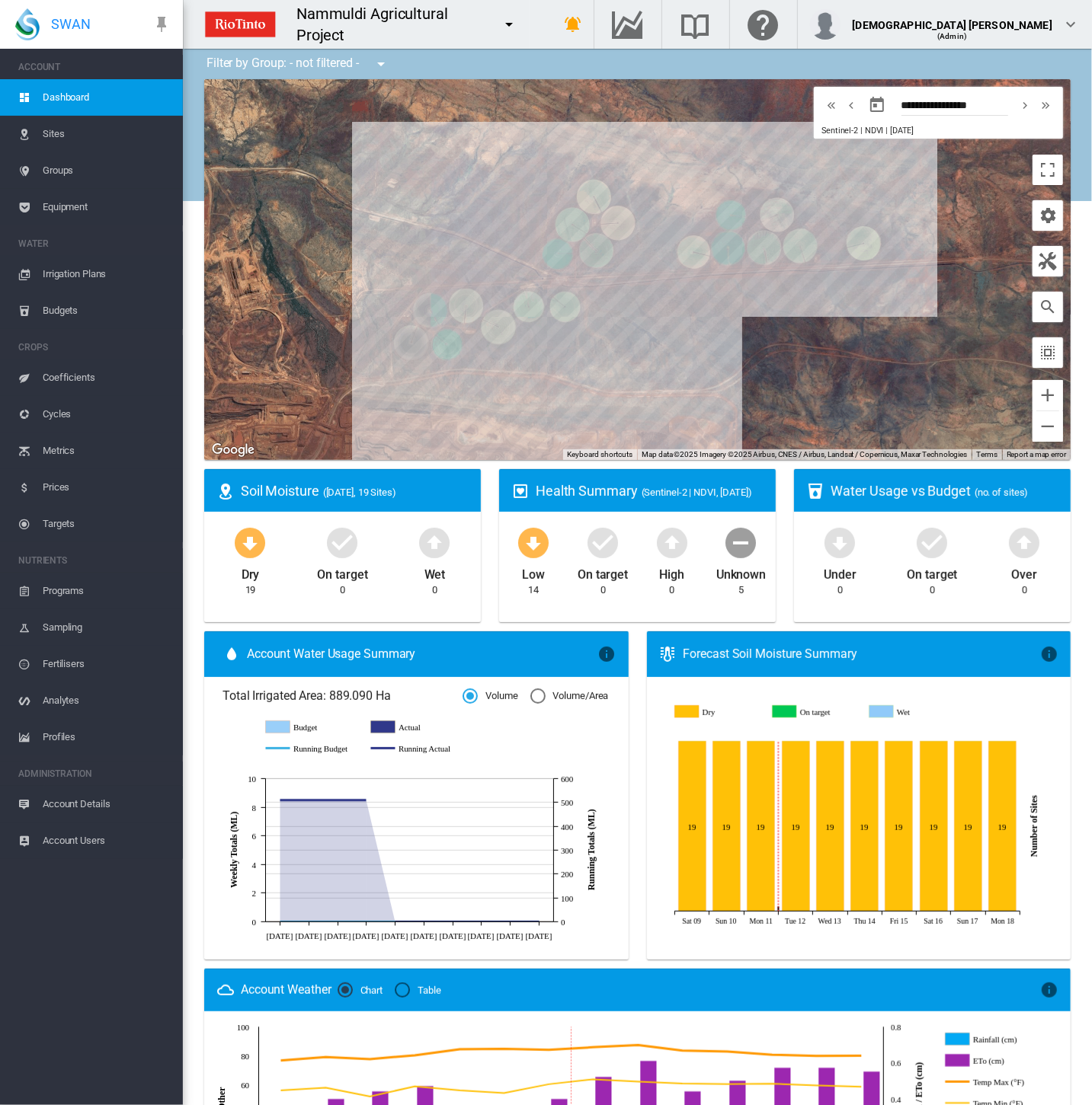
click at [79, 207] on span "Equipment" at bounding box center [106, 207] width 128 height 37
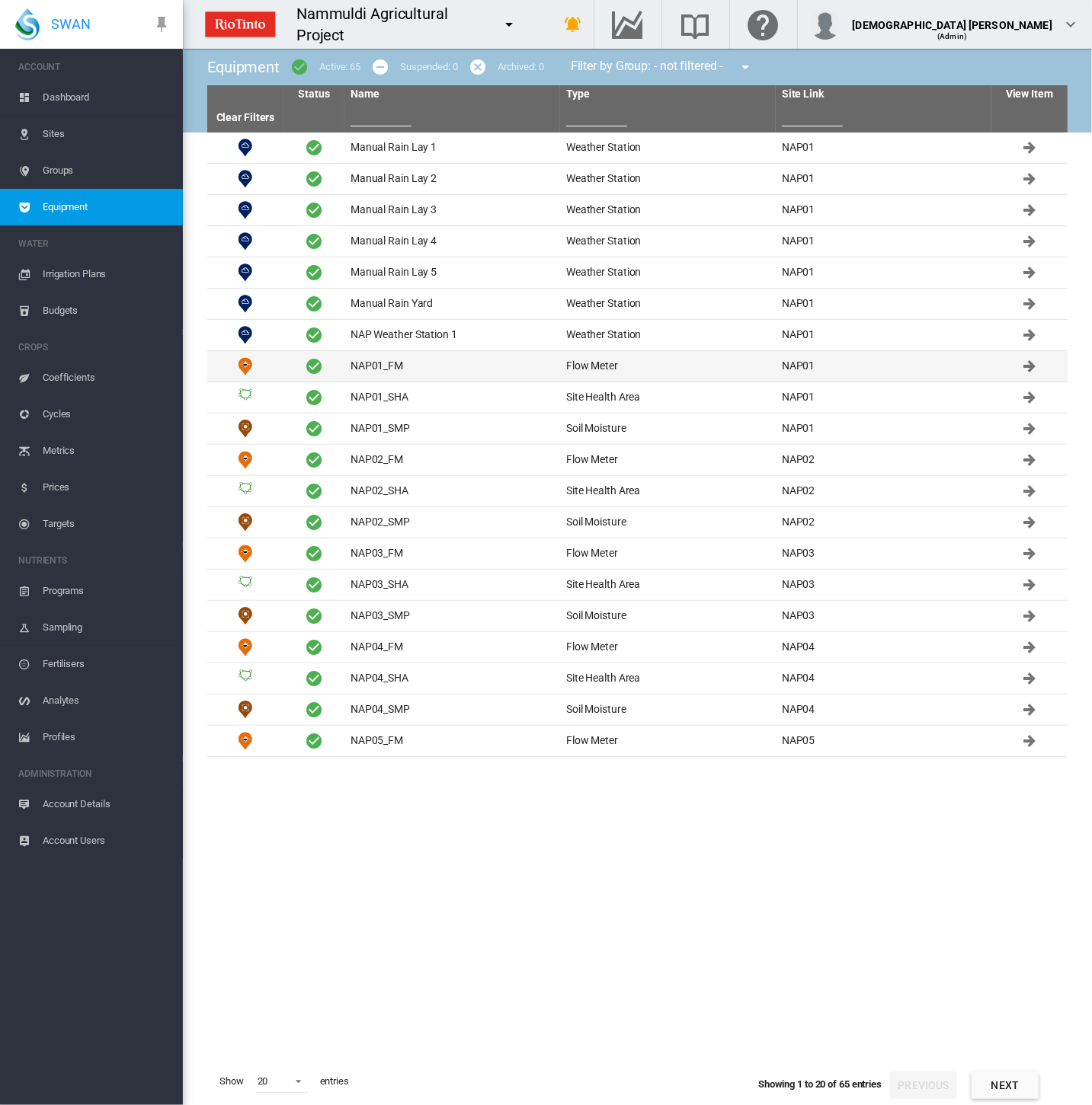
click at [397, 360] on td "NAP01_FM" at bounding box center [452, 366] width 216 height 30
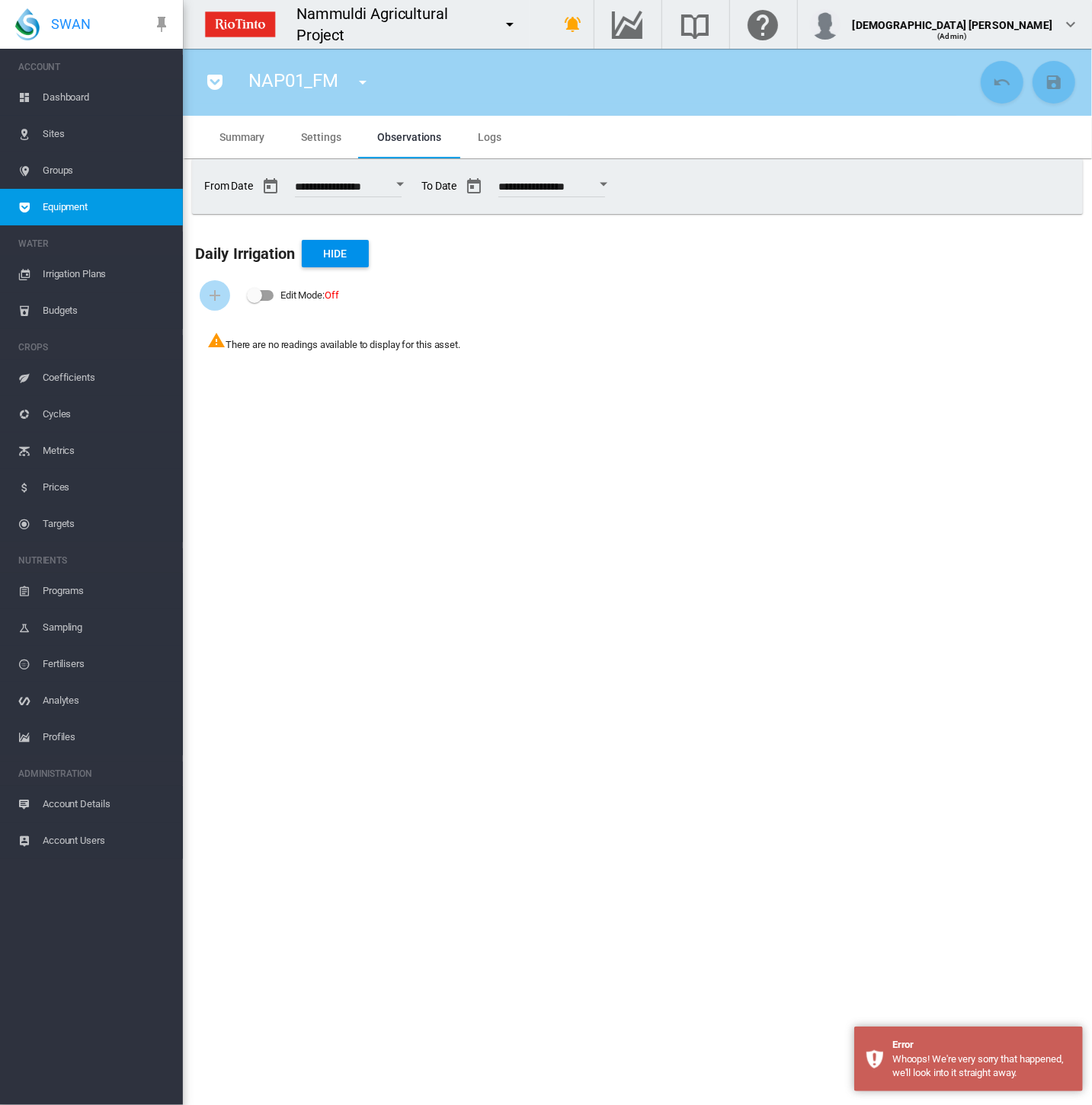
click at [328, 125] on md-tab-item "Settings" at bounding box center [320, 136] width 76 height 43
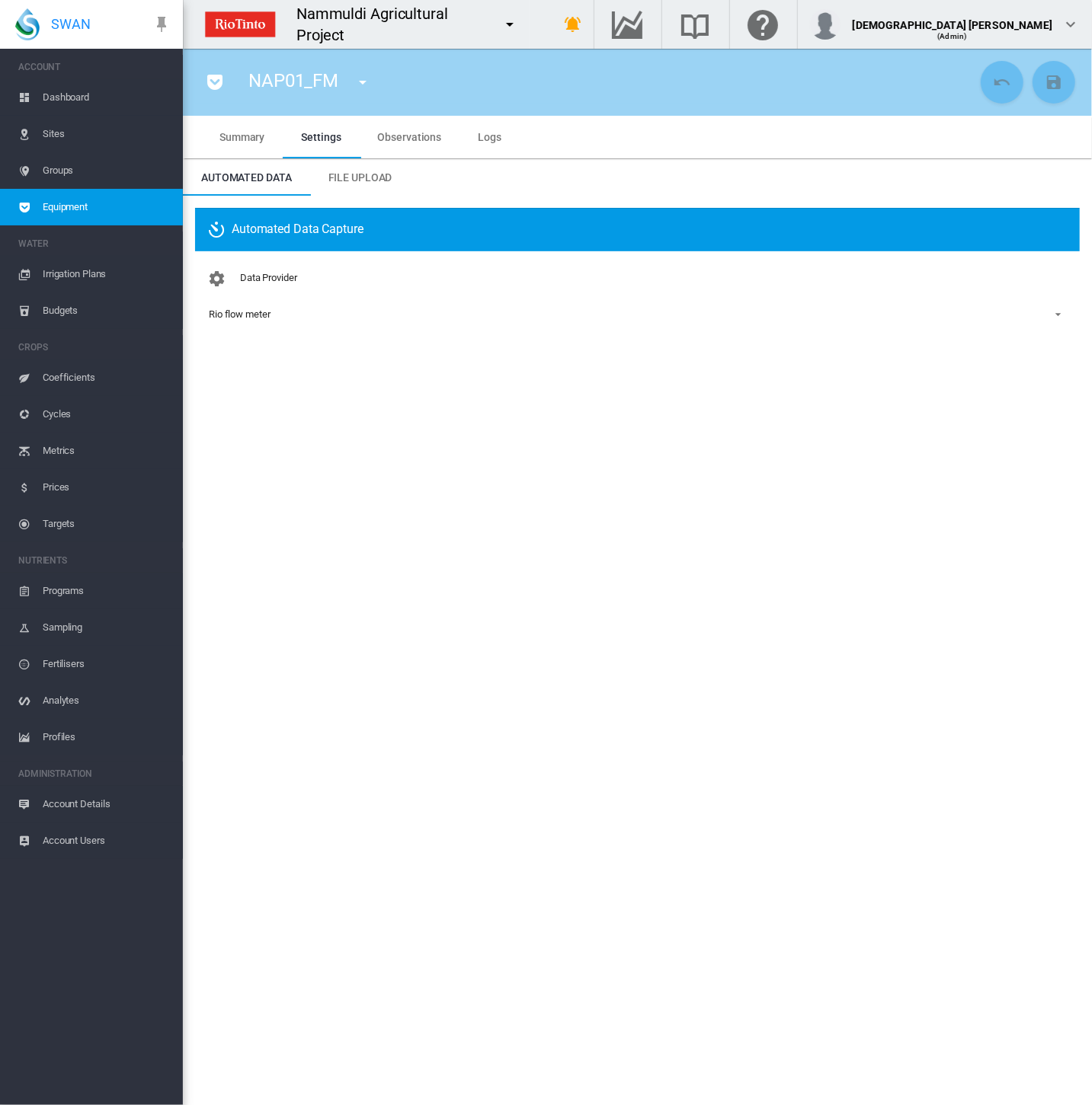
click at [59, 213] on span "Equipment" at bounding box center [106, 207] width 128 height 37
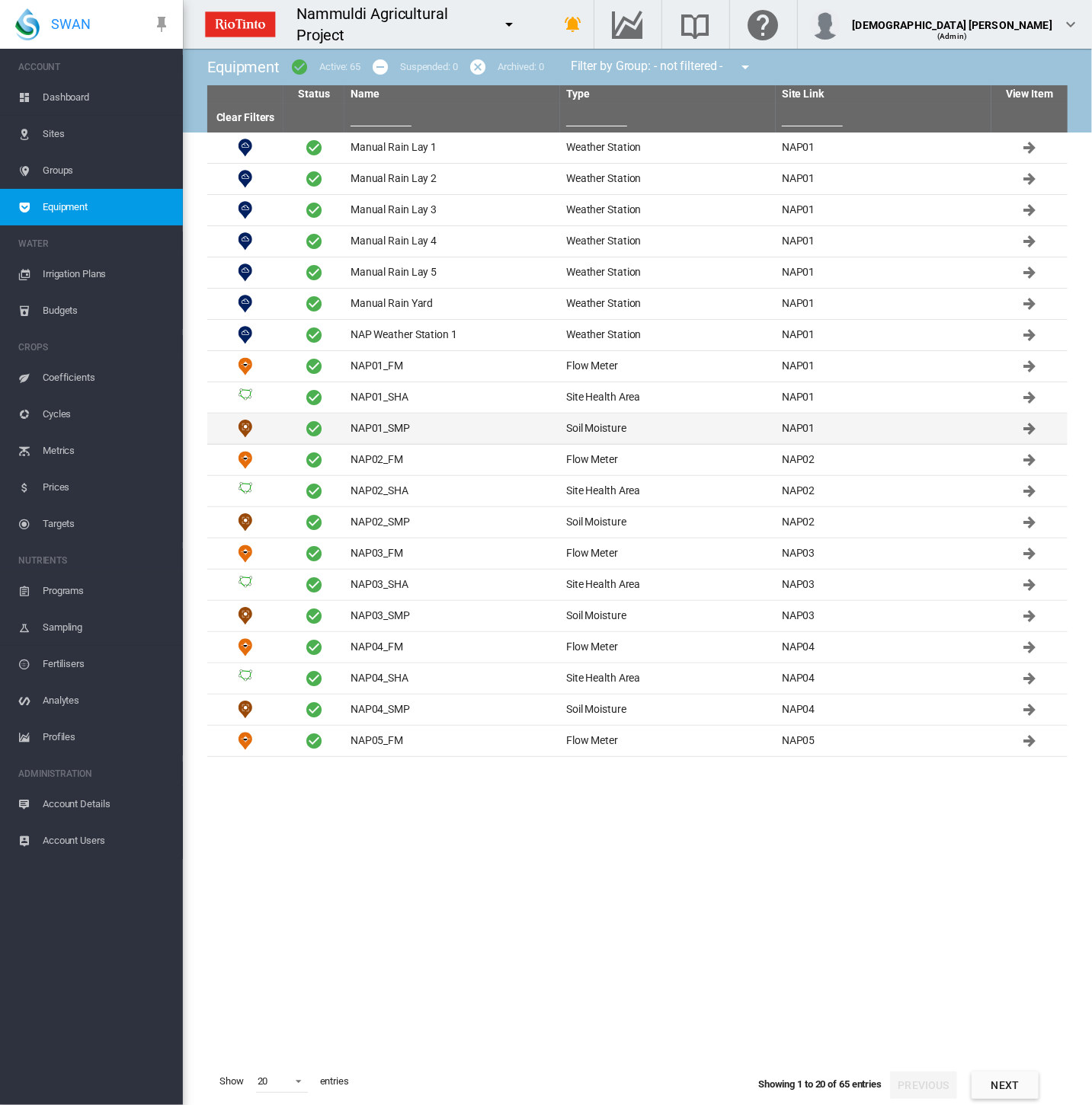
click at [421, 427] on td "NAP01_SMP" at bounding box center [452, 429] width 216 height 30
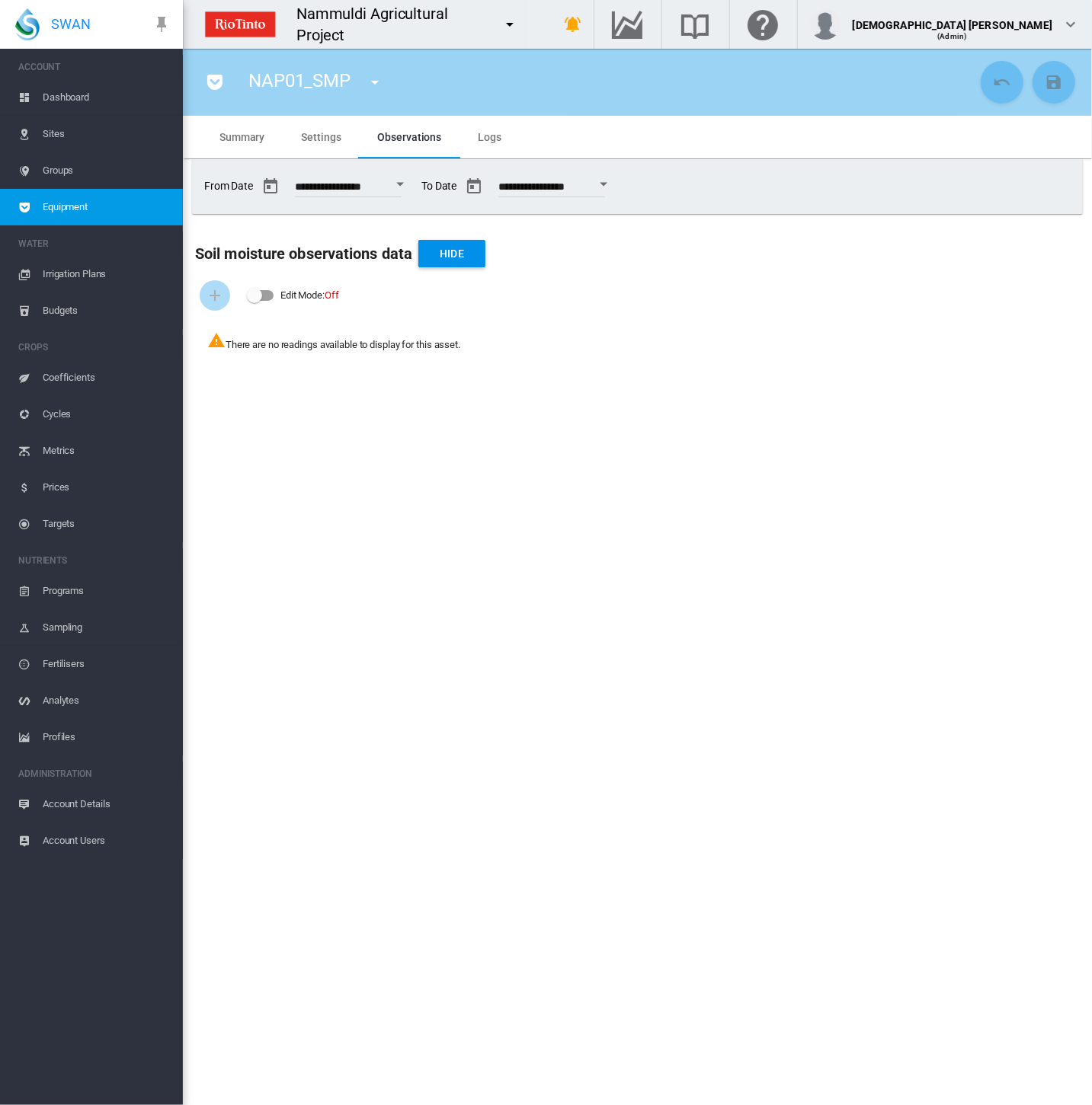
click at [518, 24] on md-icon "icon-menu-down" at bounding box center [510, 24] width 18 height 18
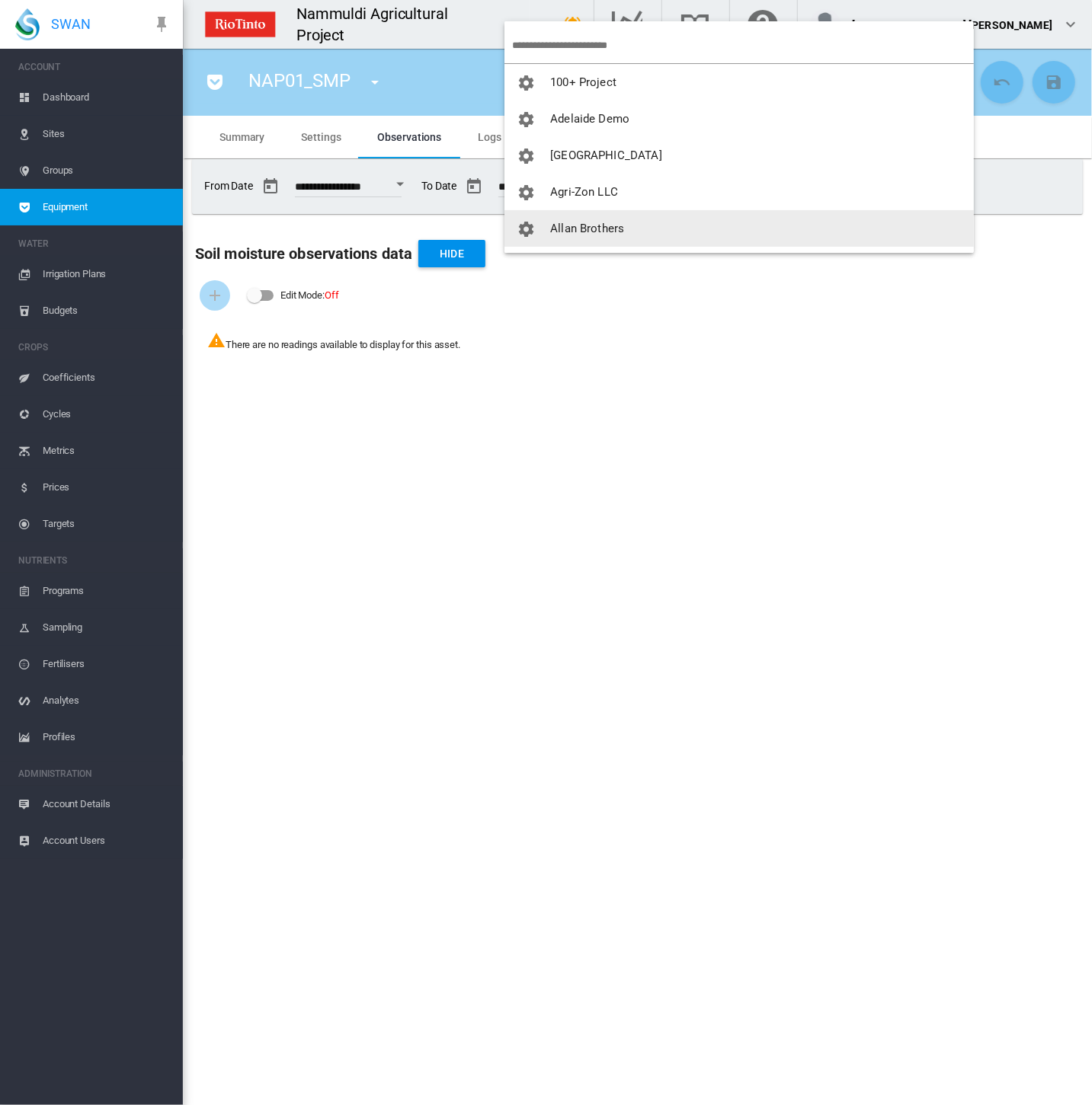
click at [981, 187] on md-backdrop at bounding box center [546, 552] width 1092 height 1105
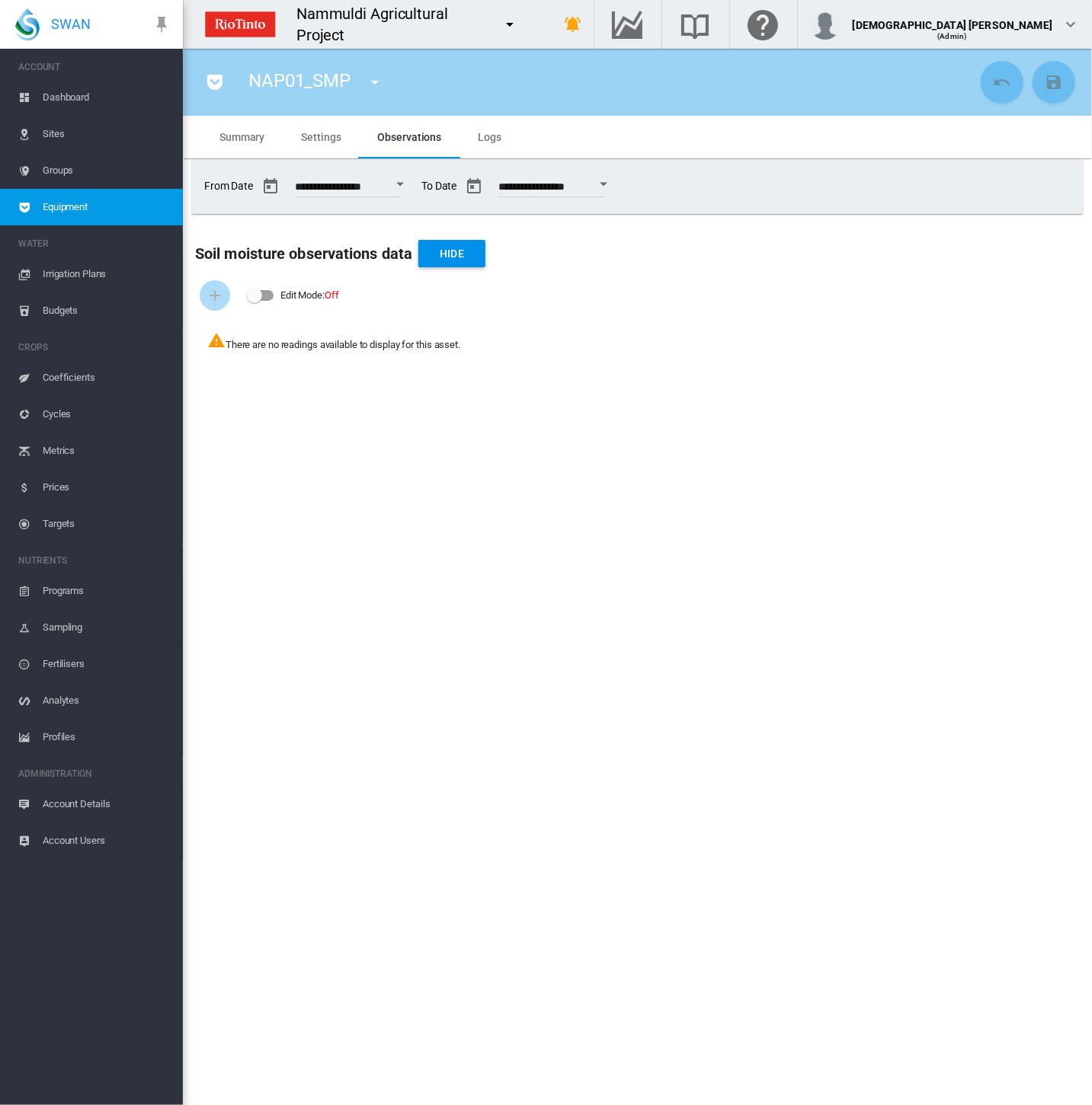
click at [64, 211] on span "Equipment" at bounding box center [106, 207] width 128 height 37
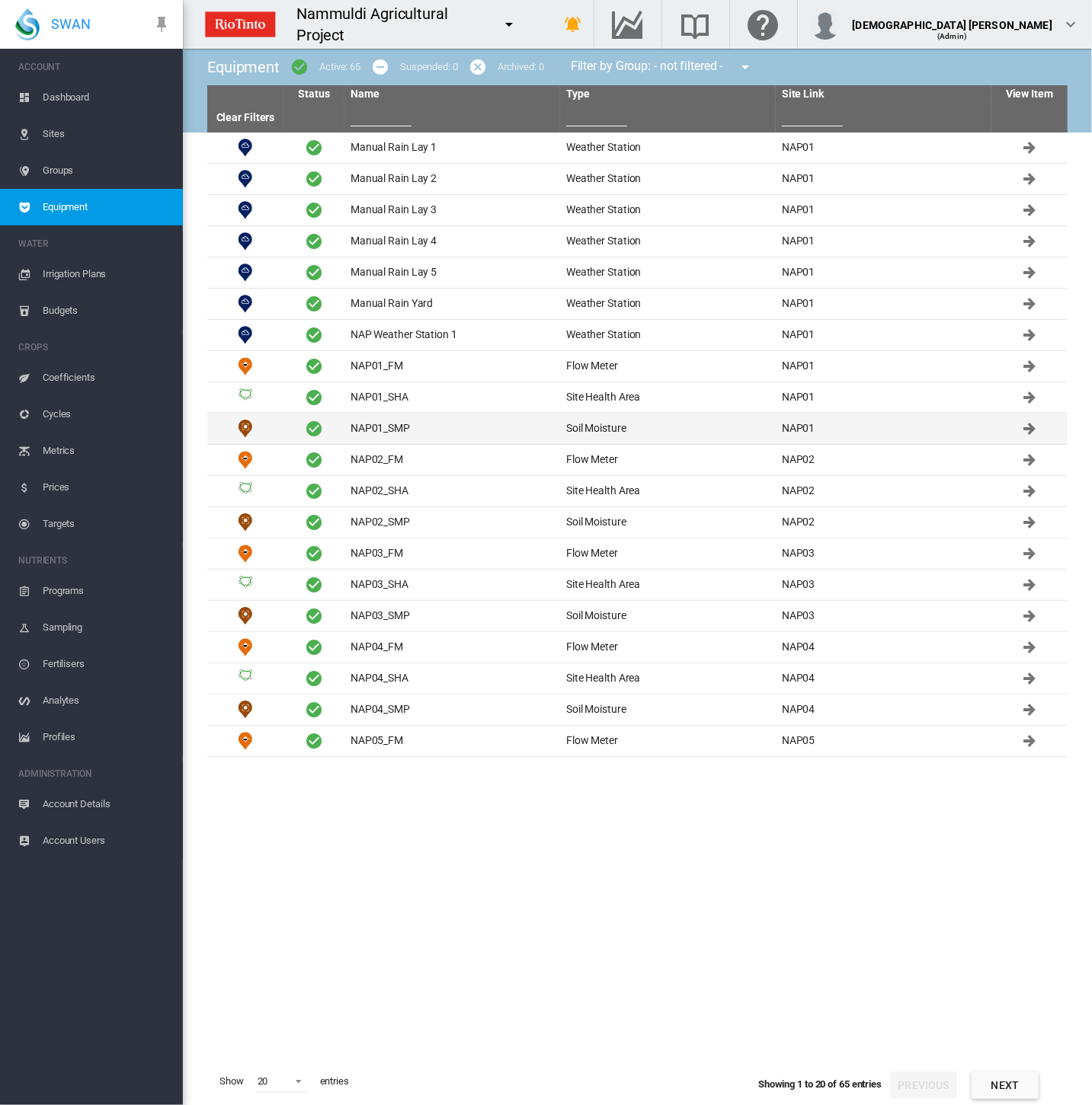
click at [356, 430] on td "NAP01_SMP" at bounding box center [452, 429] width 216 height 30
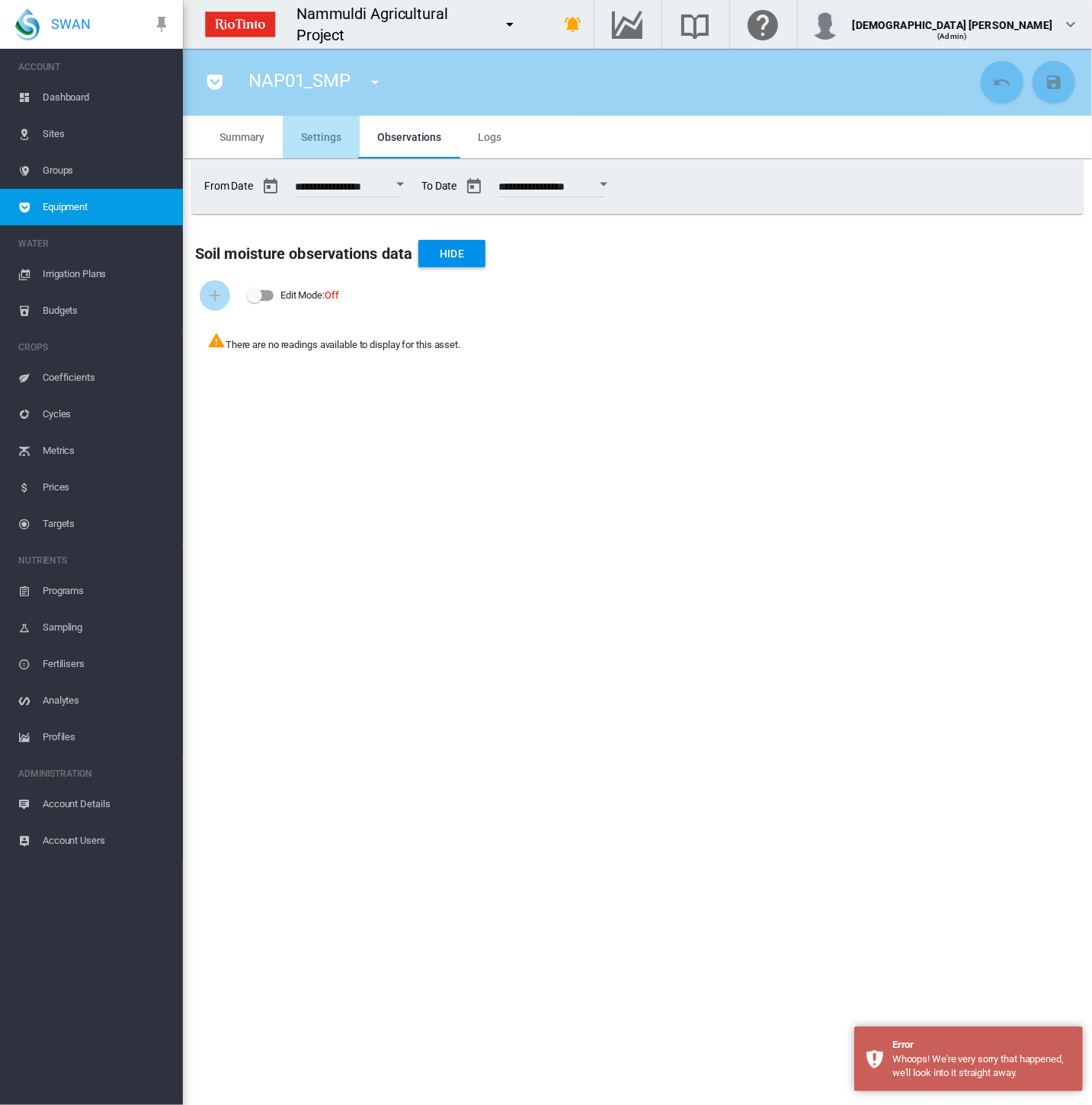
click at [304, 132] on span "Settings" at bounding box center [320, 137] width 39 height 13
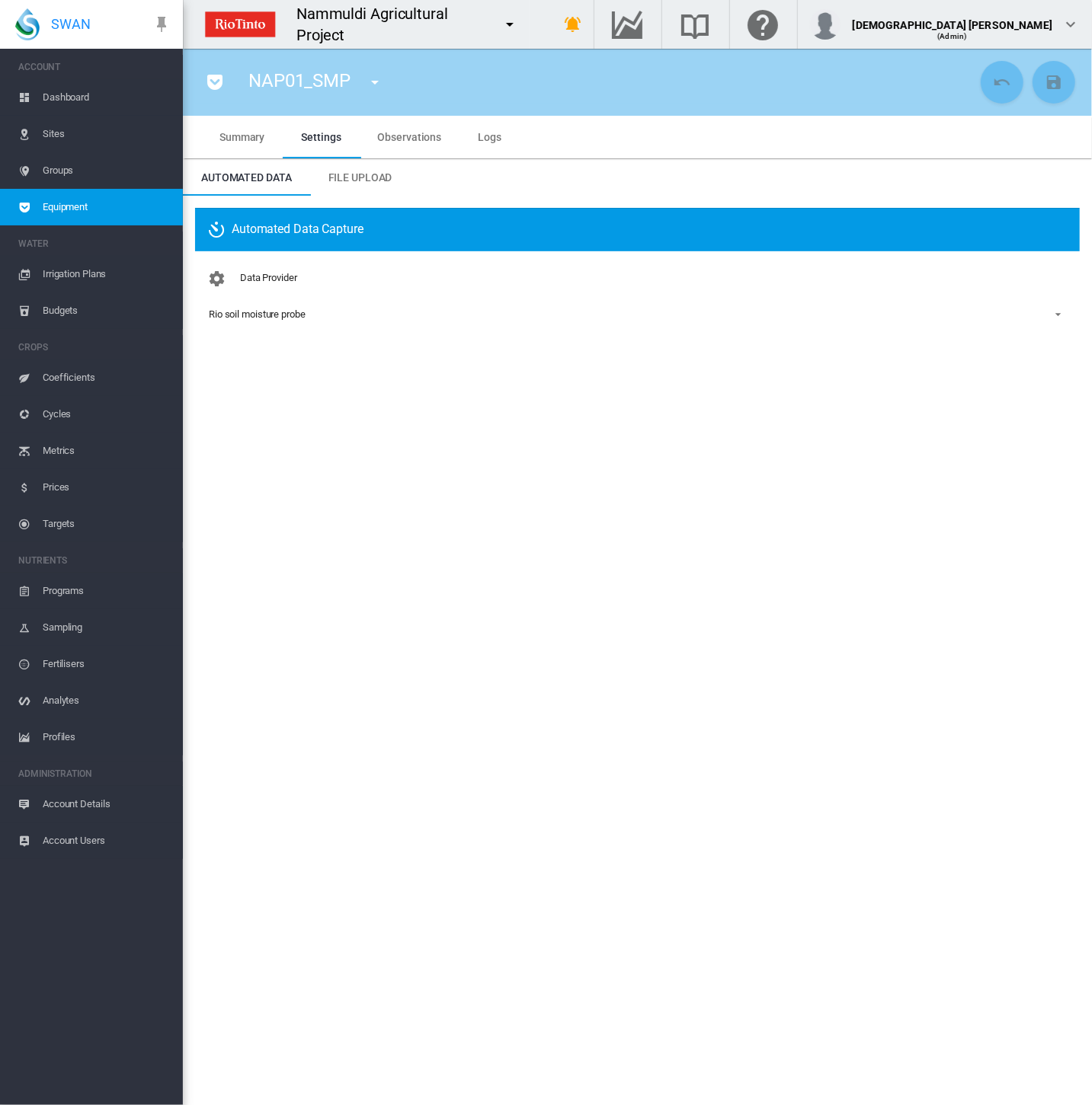
click at [87, 210] on span "Equipment" at bounding box center [106, 207] width 128 height 37
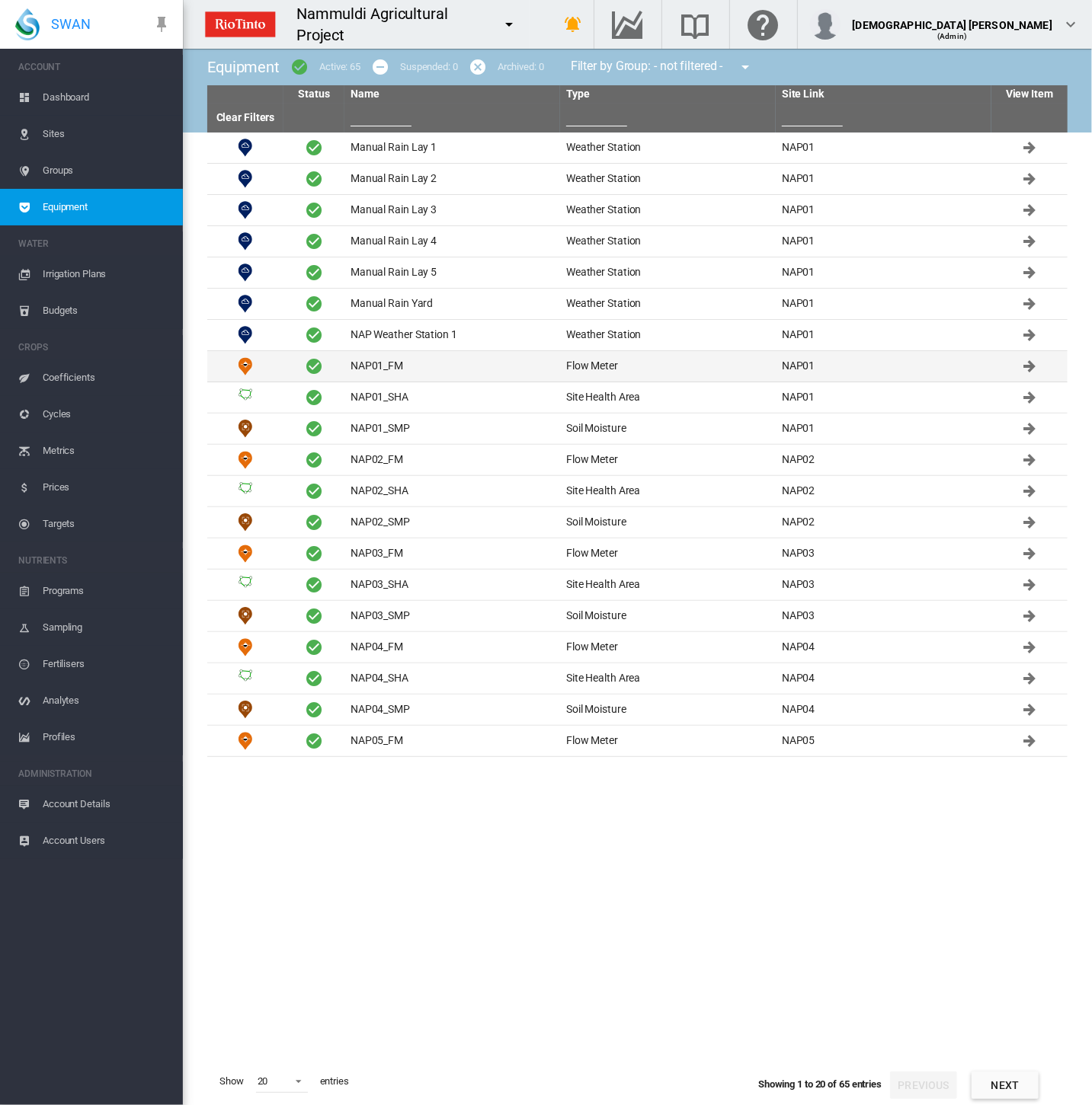
click at [375, 365] on td "NAP01_FM" at bounding box center [452, 366] width 216 height 30
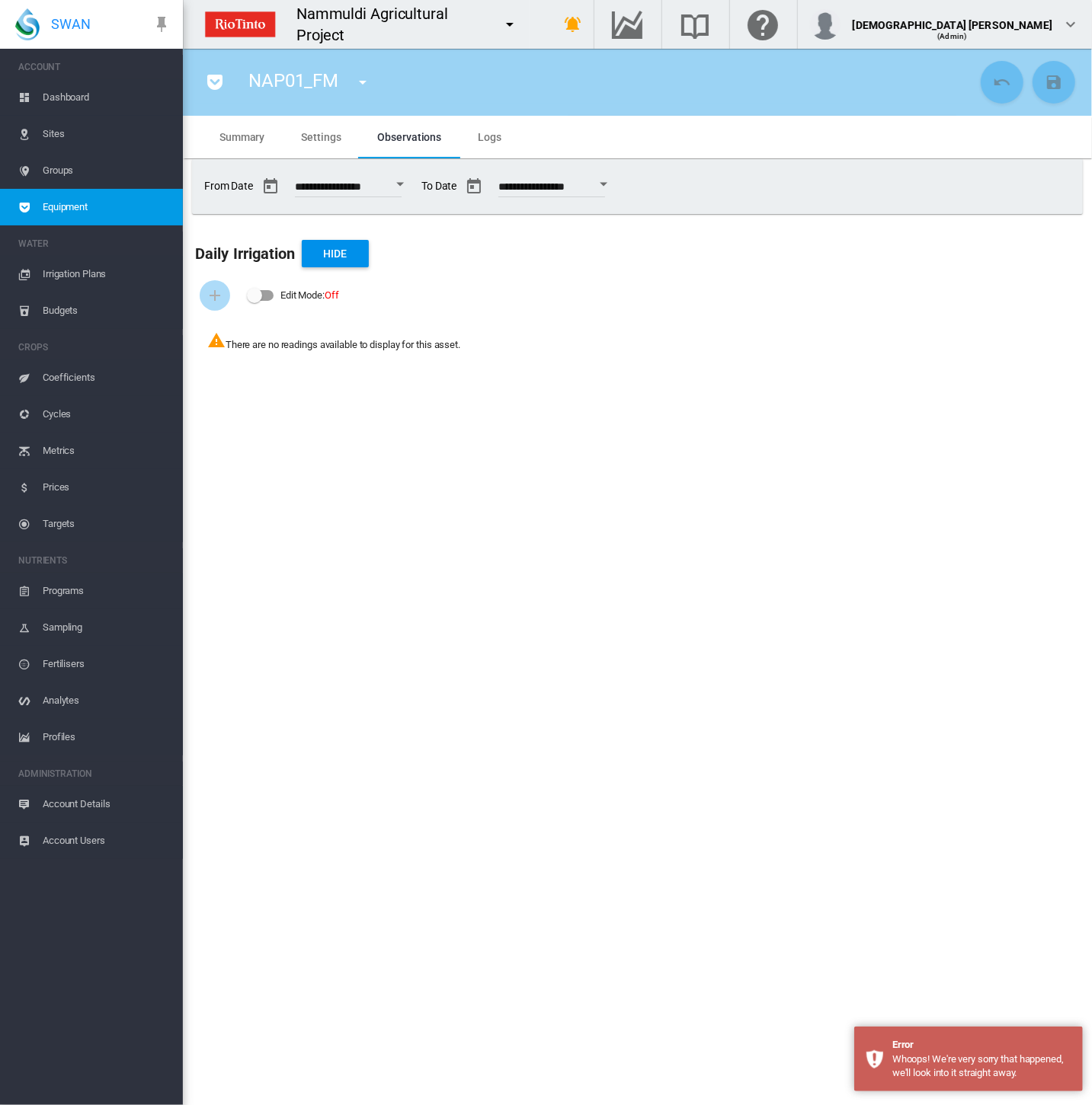
click at [101, 207] on span "Equipment" at bounding box center [106, 207] width 128 height 37
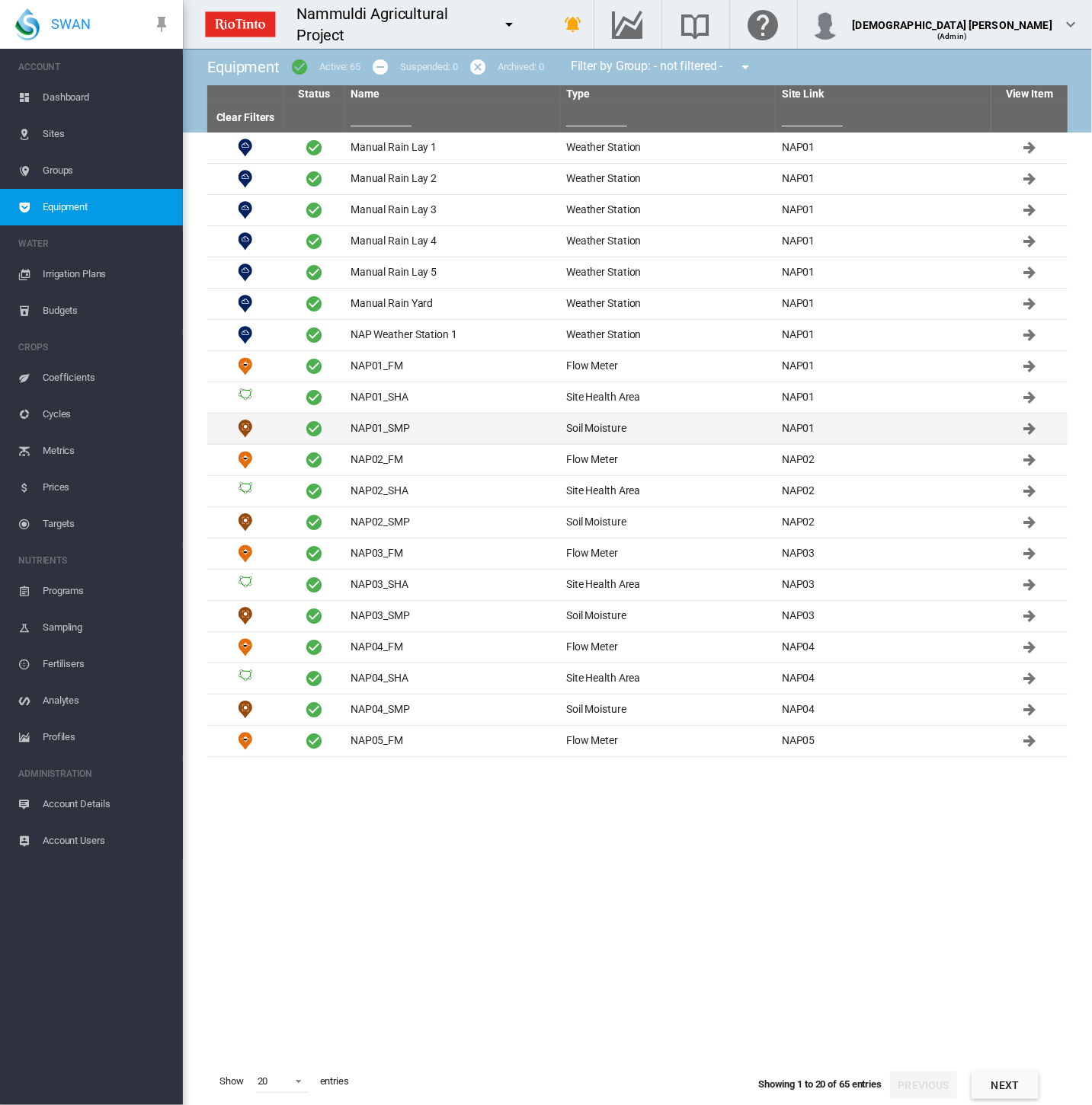
click at [427, 432] on td "NAP01_SMP" at bounding box center [452, 429] width 216 height 30
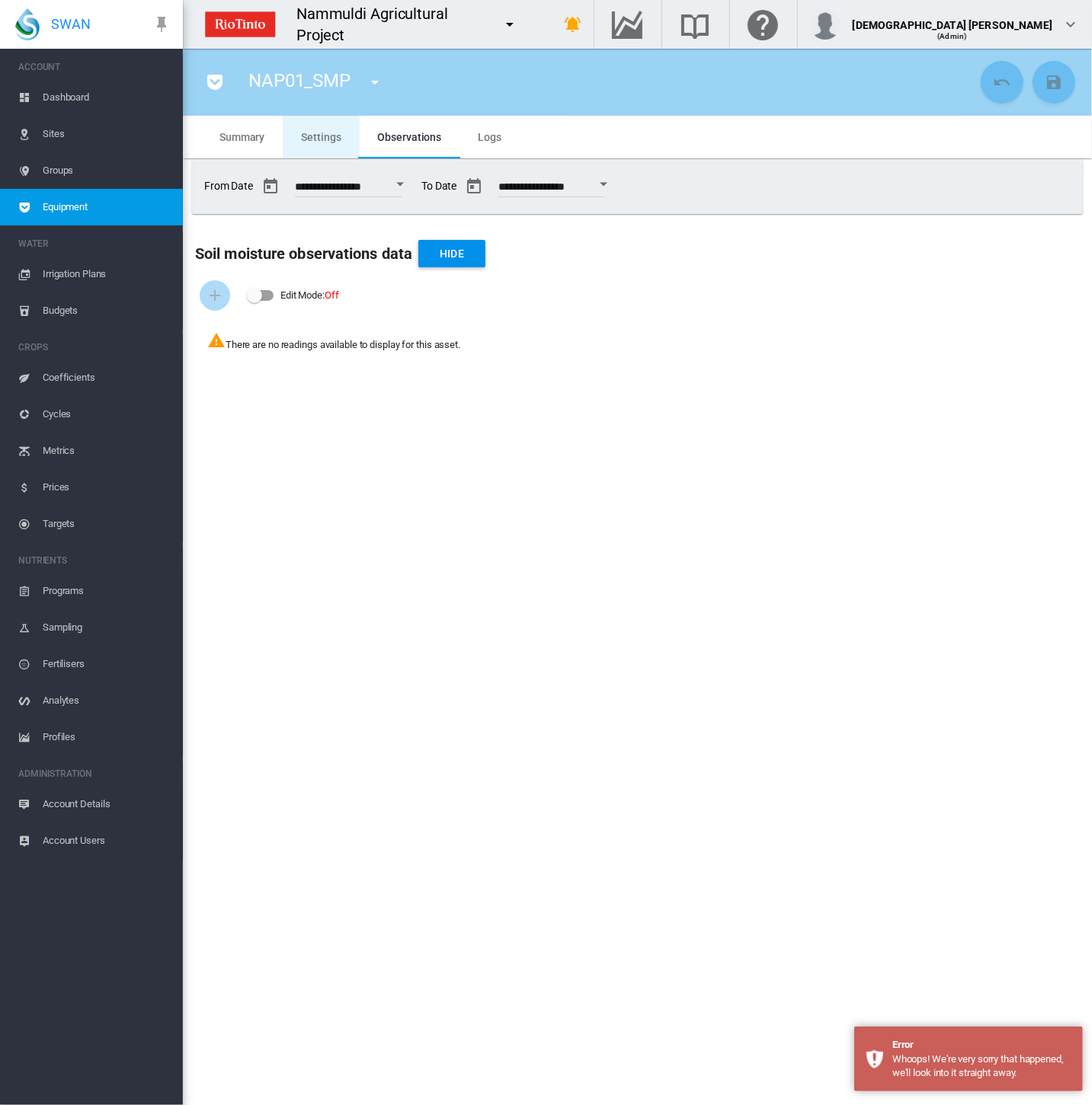
click at [331, 139] on span "Settings" at bounding box center [320, 137] width 39 height 13
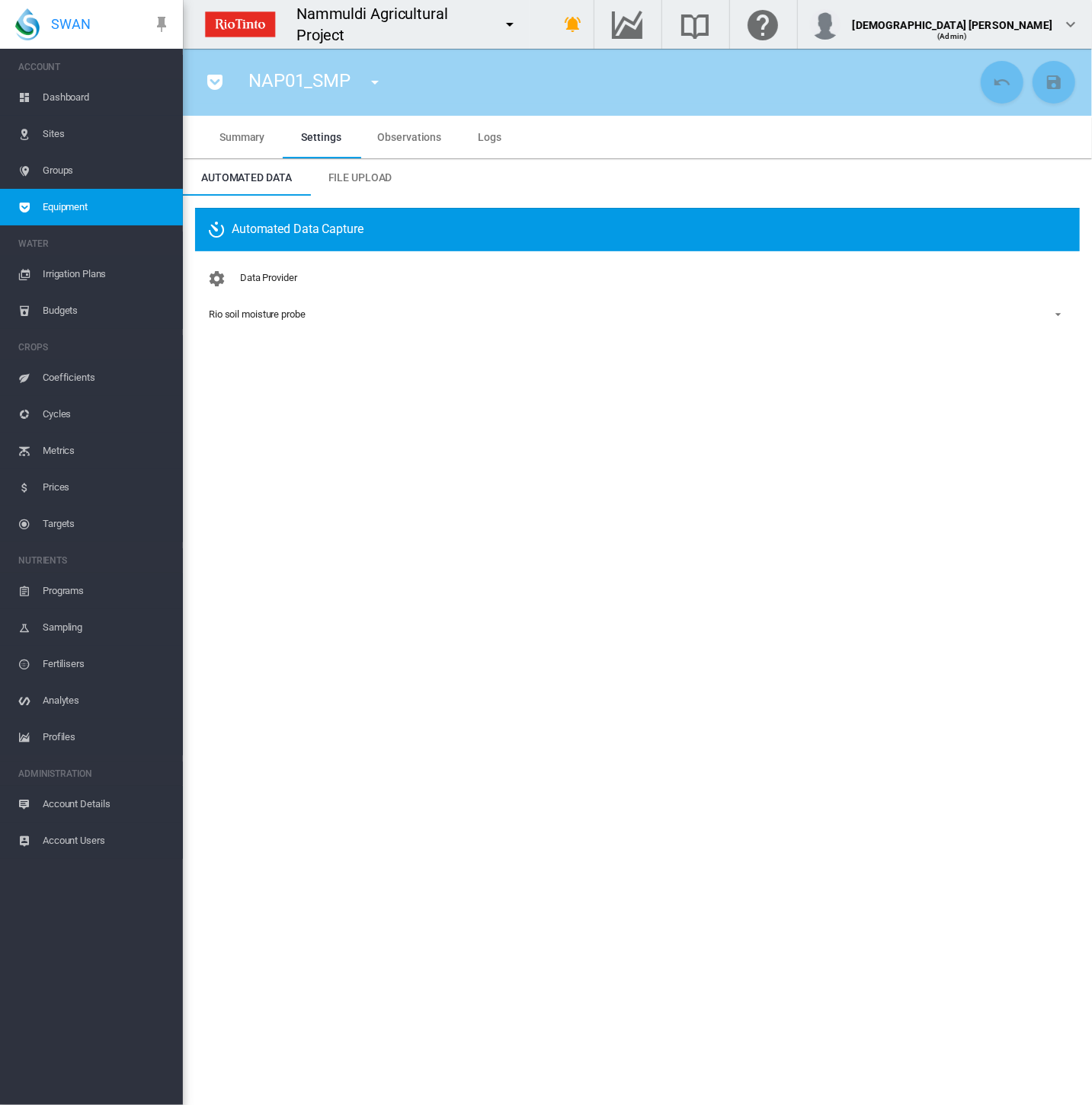
click at [98, 205] on span "Equipment" at bounding box center [106, 207] width 128 height 37
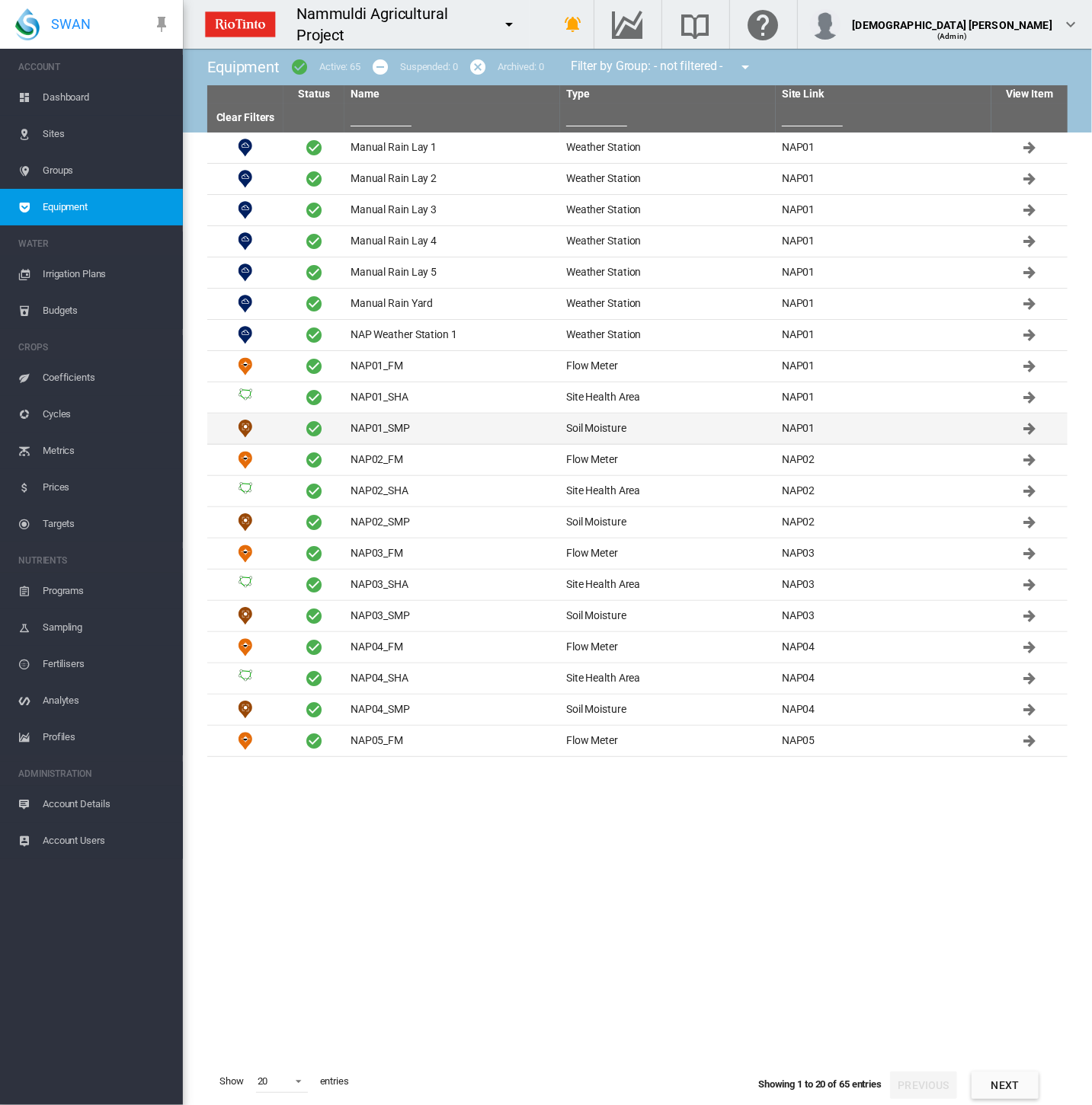
click at [392, 430] on td "NAP01_SMP" at bounding box center [452, 429] width 216 height 30
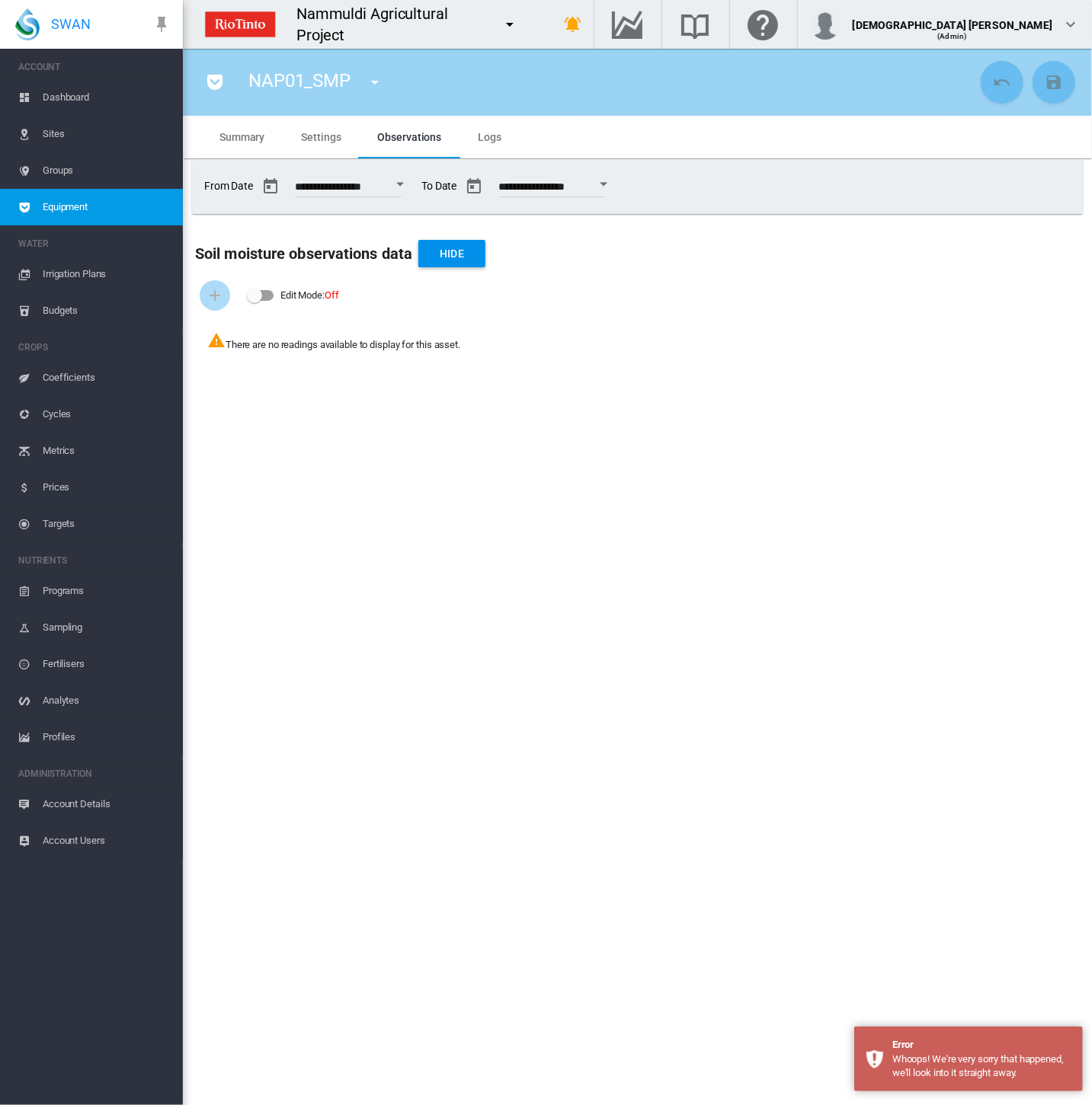
click at [107, 201] on span "Equipment" at bounding box center [106, 207] width 128 height 37
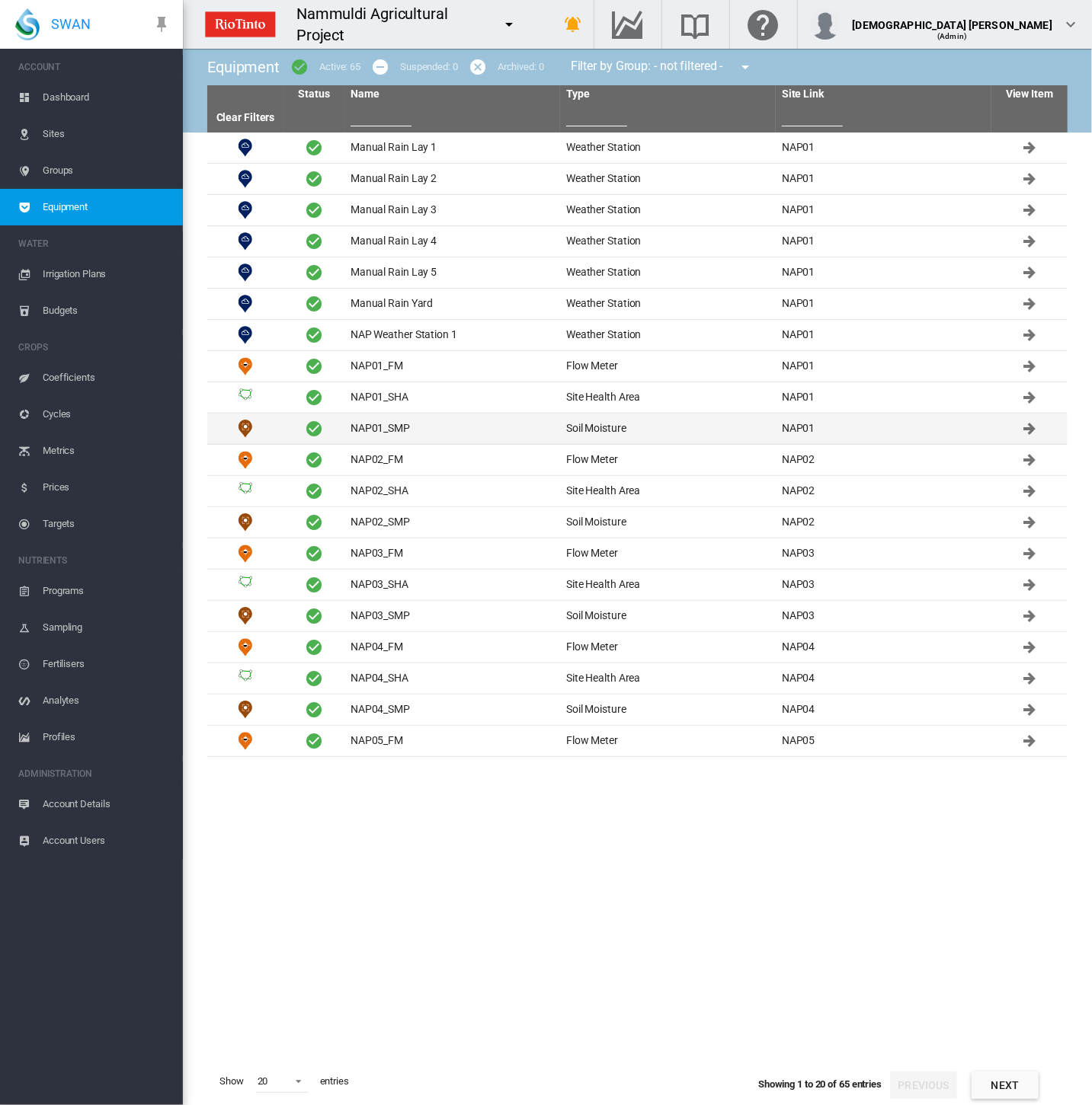
click at [390, 426] on td "NAP01_SMP" at bounding box center [452, 429] width 216 height 30
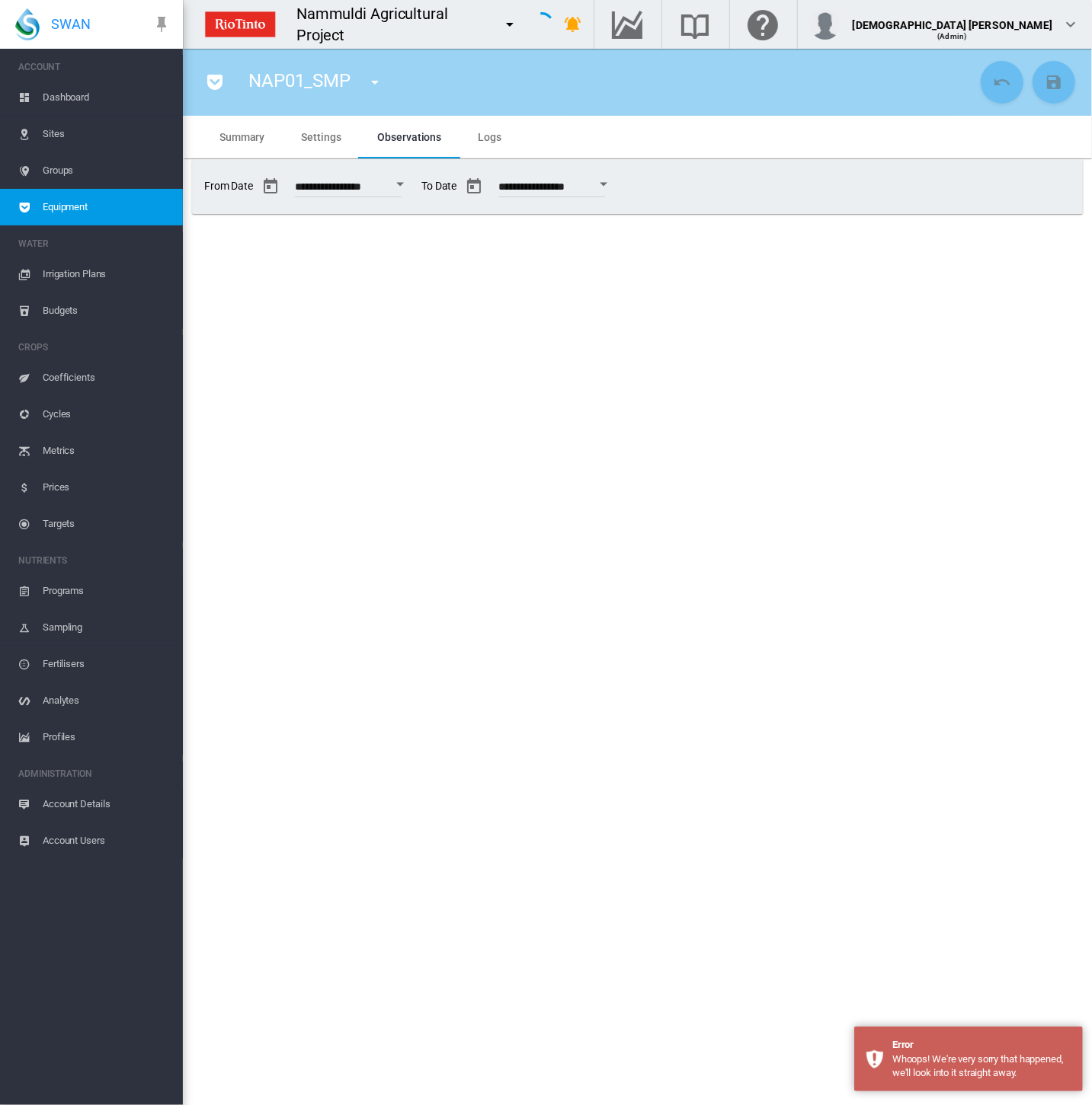
click at [95, 216] on span "Equipment" at bounding box center [106, 207] width 128 height 37
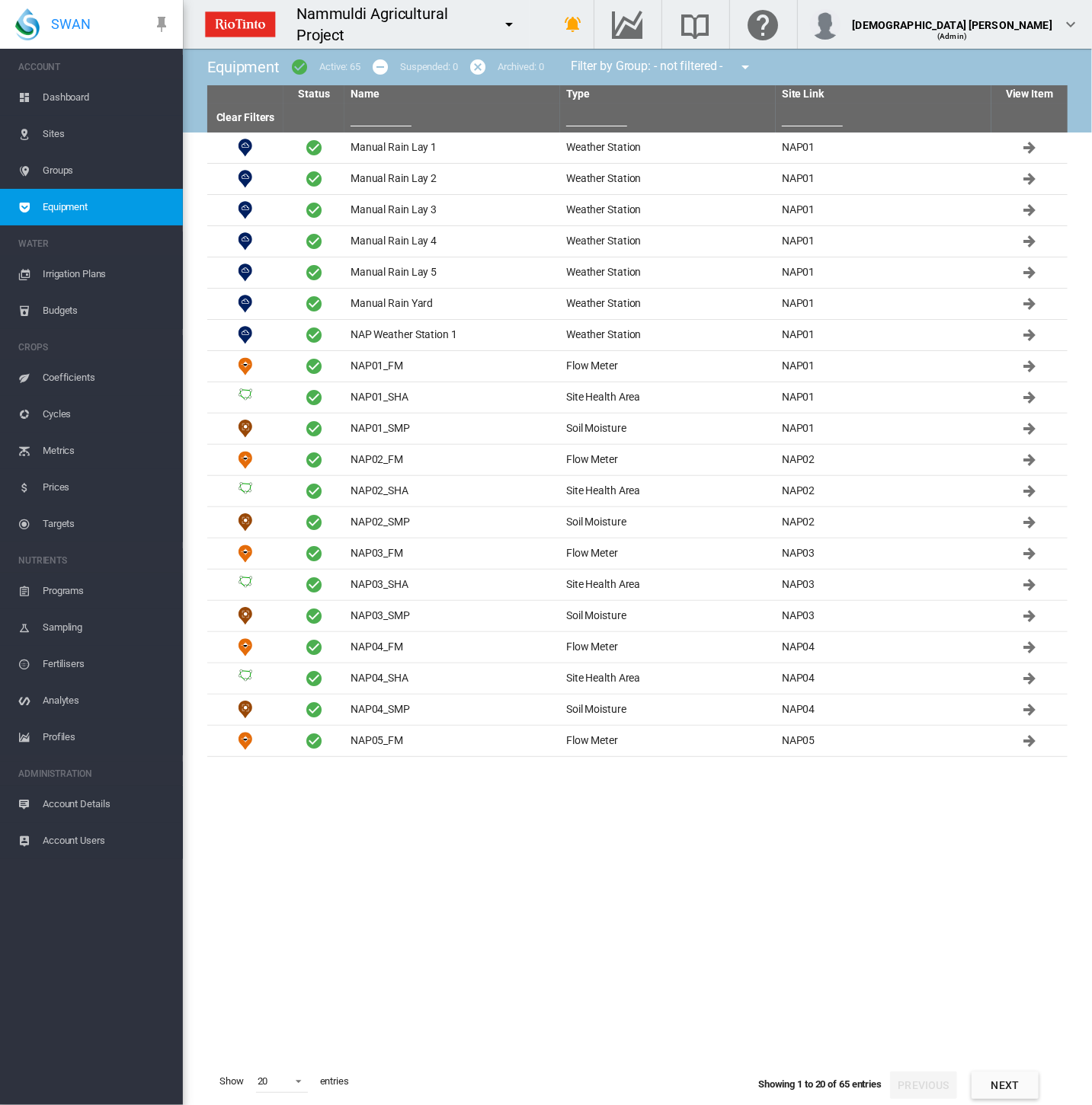
click at [689, 115] on th at bounding box center [668, 118] width 216 height 29
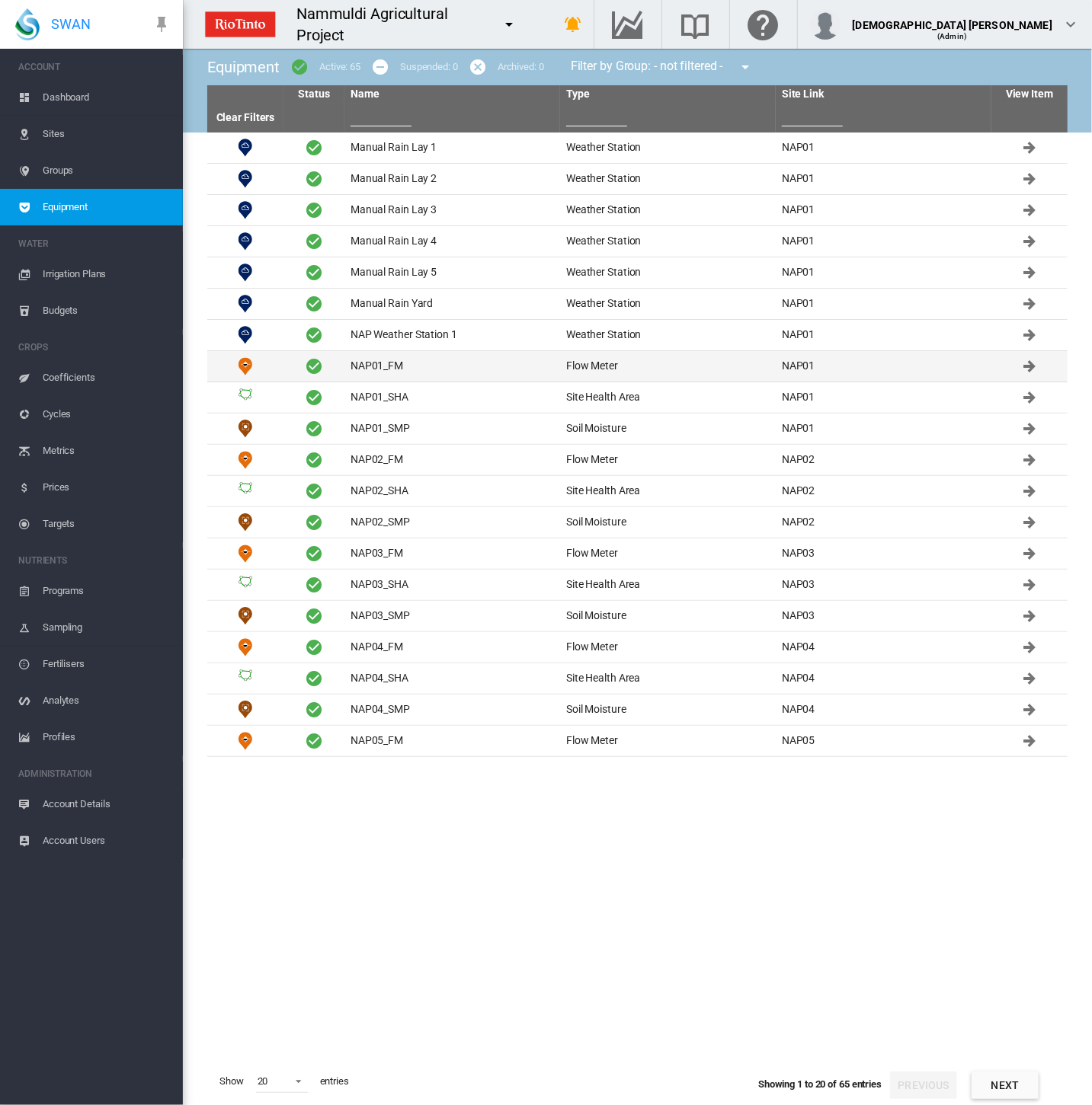
click at [402, 361] on td "NAP01_FM" at bounding box center [452, 366] width 216 height 30
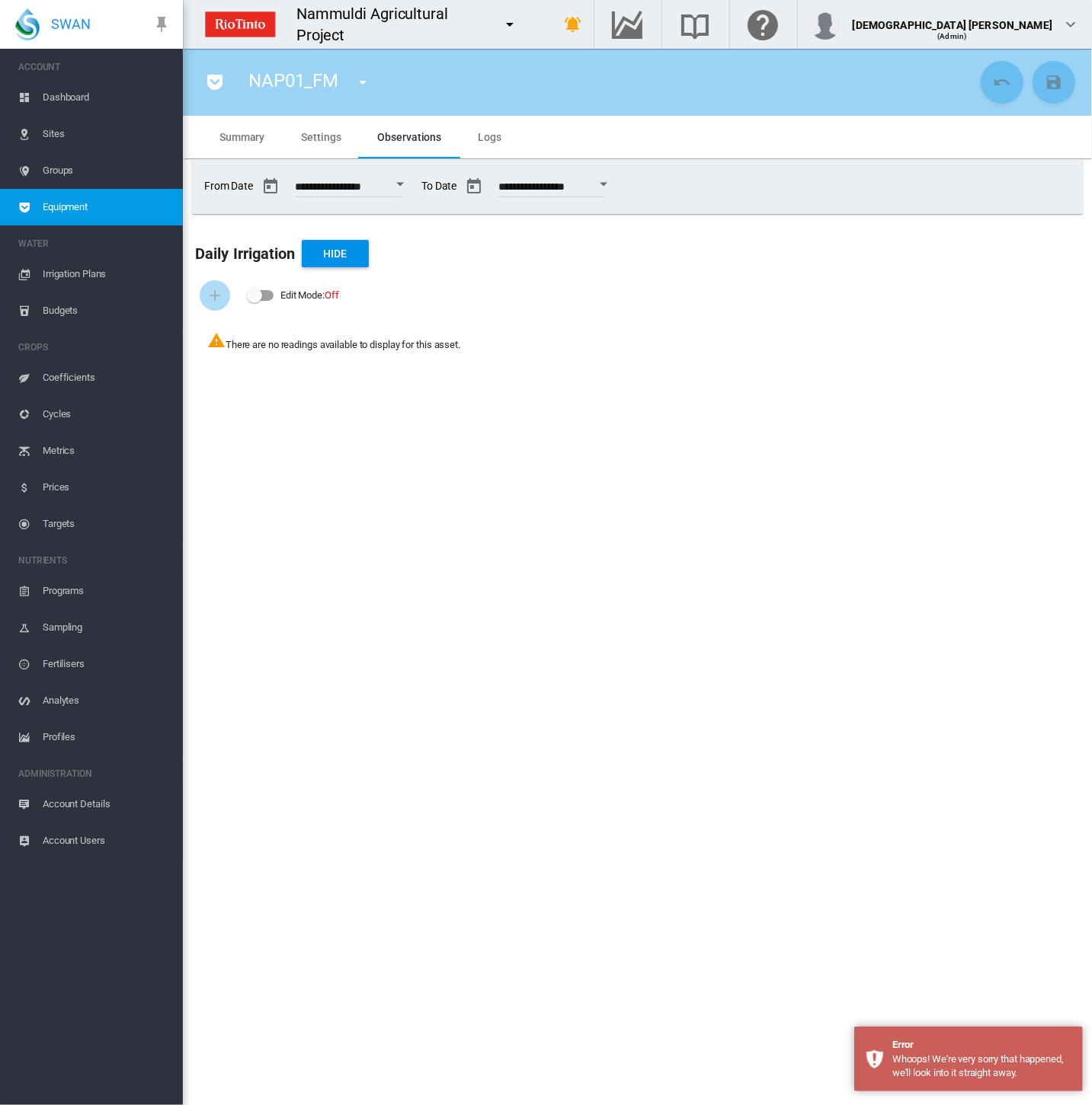
click at [823, 197] on div "**********" at bounding box center [637, 186] width 878 height 43
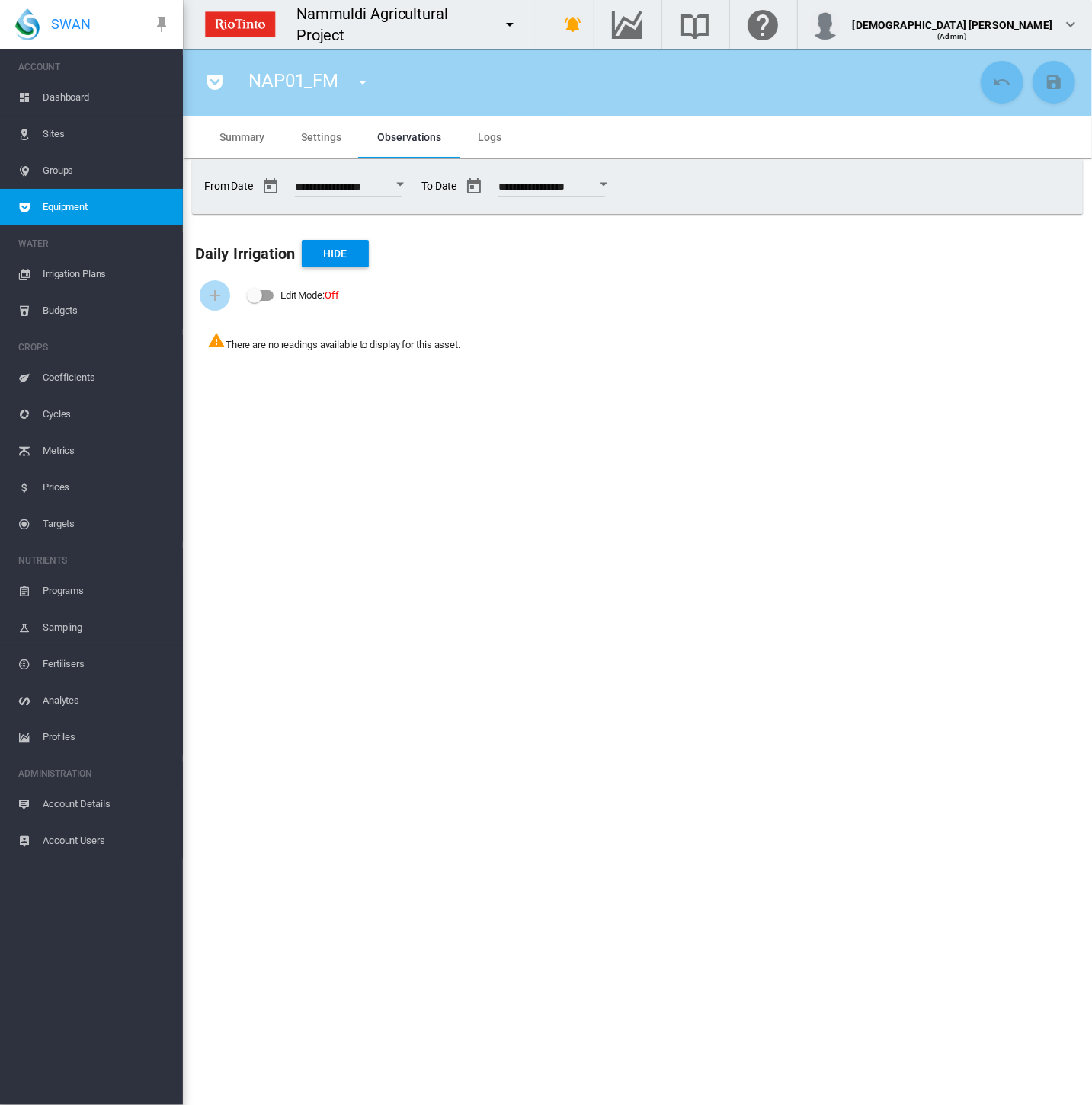
click at [48, 211] on span "Equipment" at bounding box center [106, 207] width 128 height 37
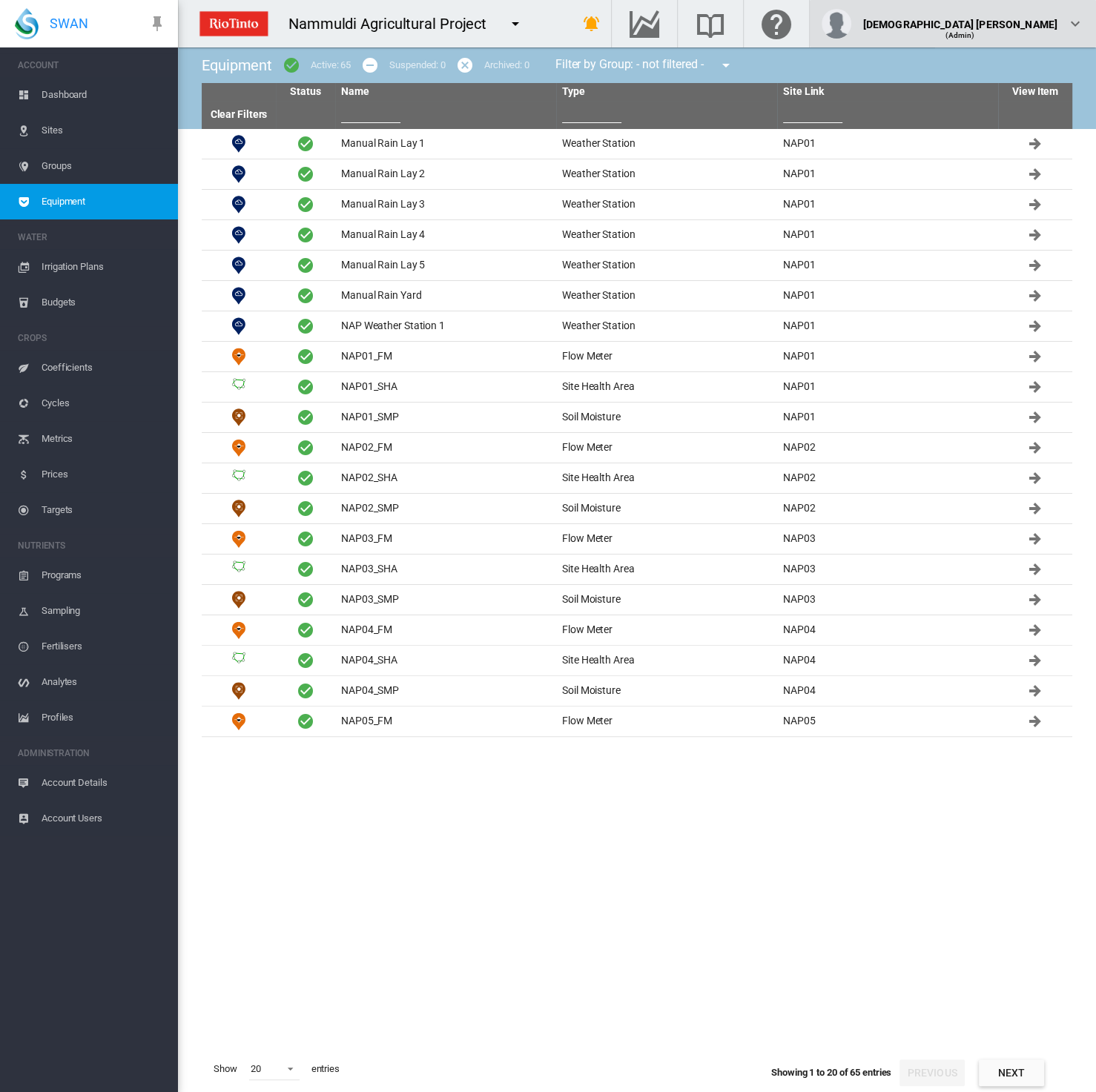
click at [1062, 21] on md-icon "icon-chevron-down" at bounding box center [1075, 24] width 18 height 18
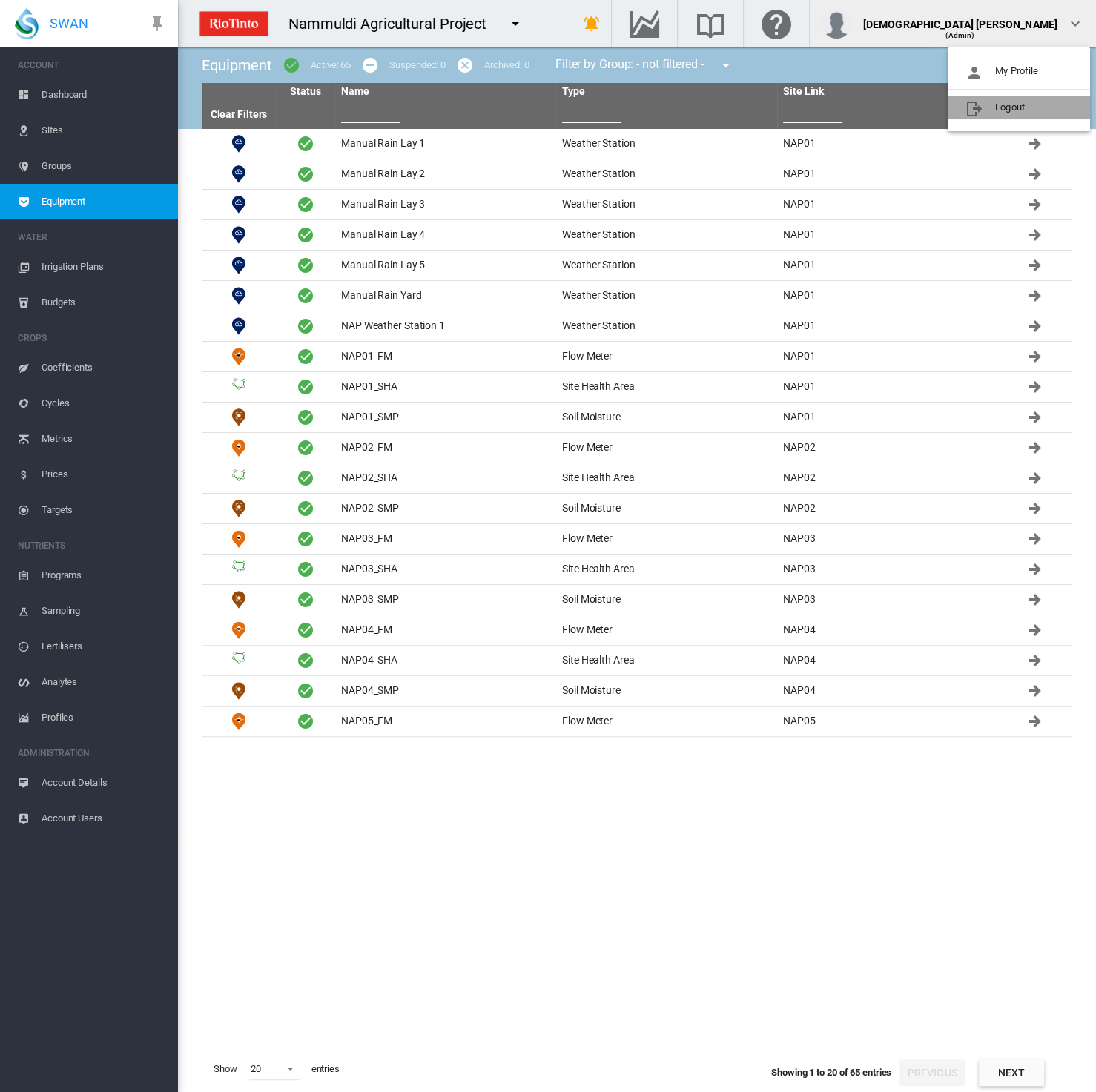
click at [996, 107] on button "Logout" at bounding box center [1018, 107] width 142 height 24
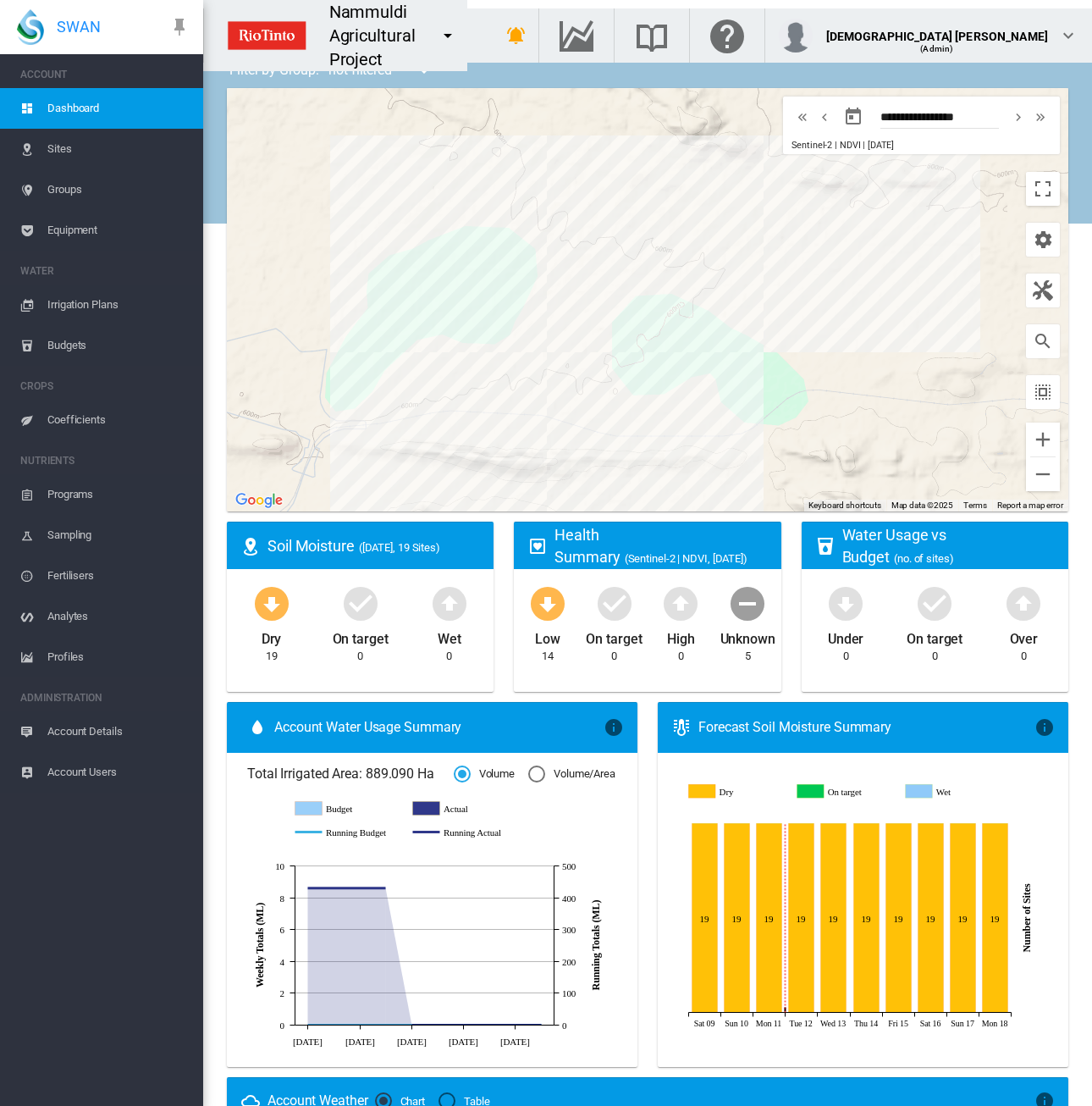
click at [81, 665] on span "Profiles" at bounding box center [118, 657] width 142 height 41
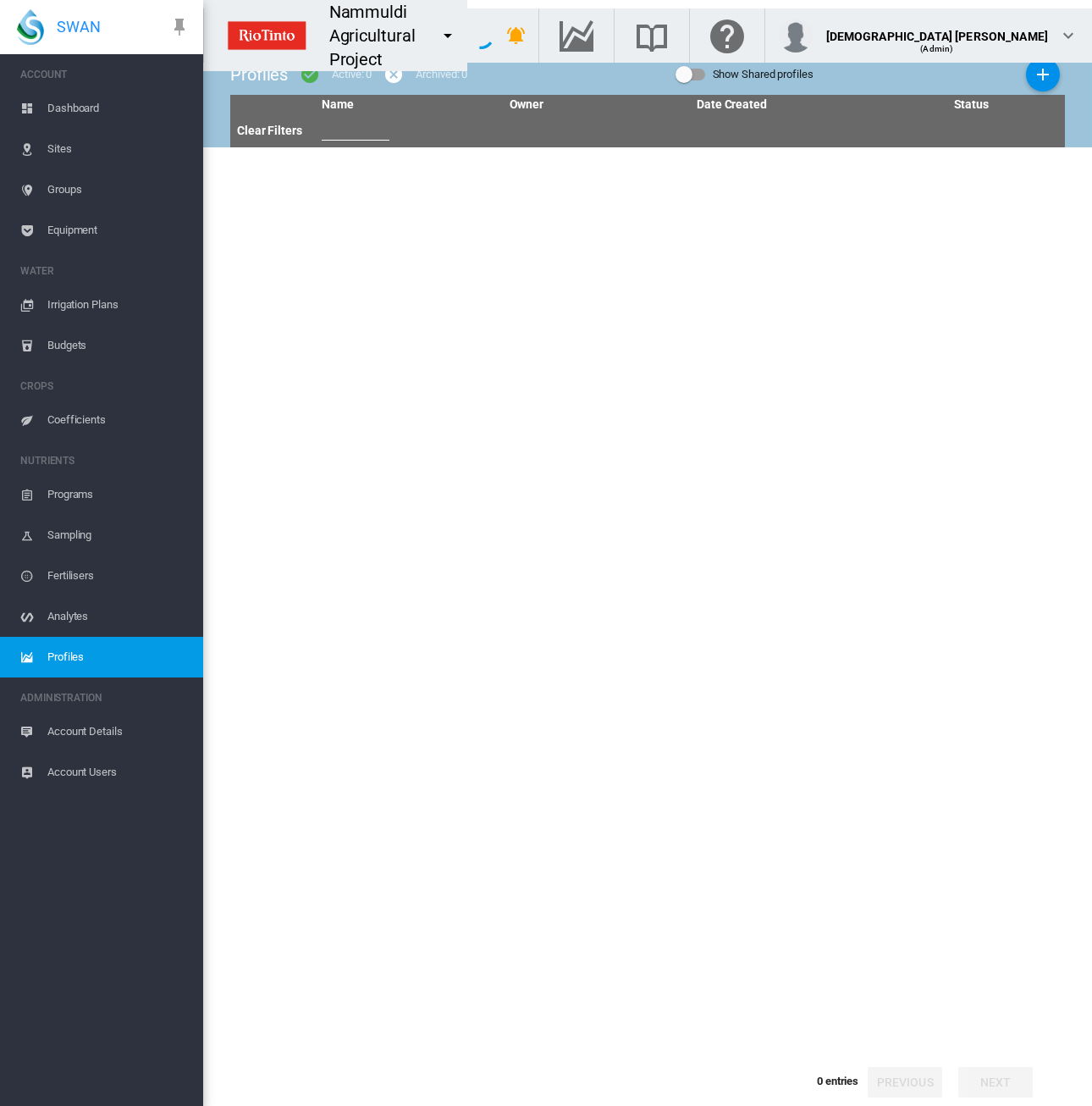
click at [72, 244] on span "Equipment" at bounding box center [118, 230] width 142 height 41
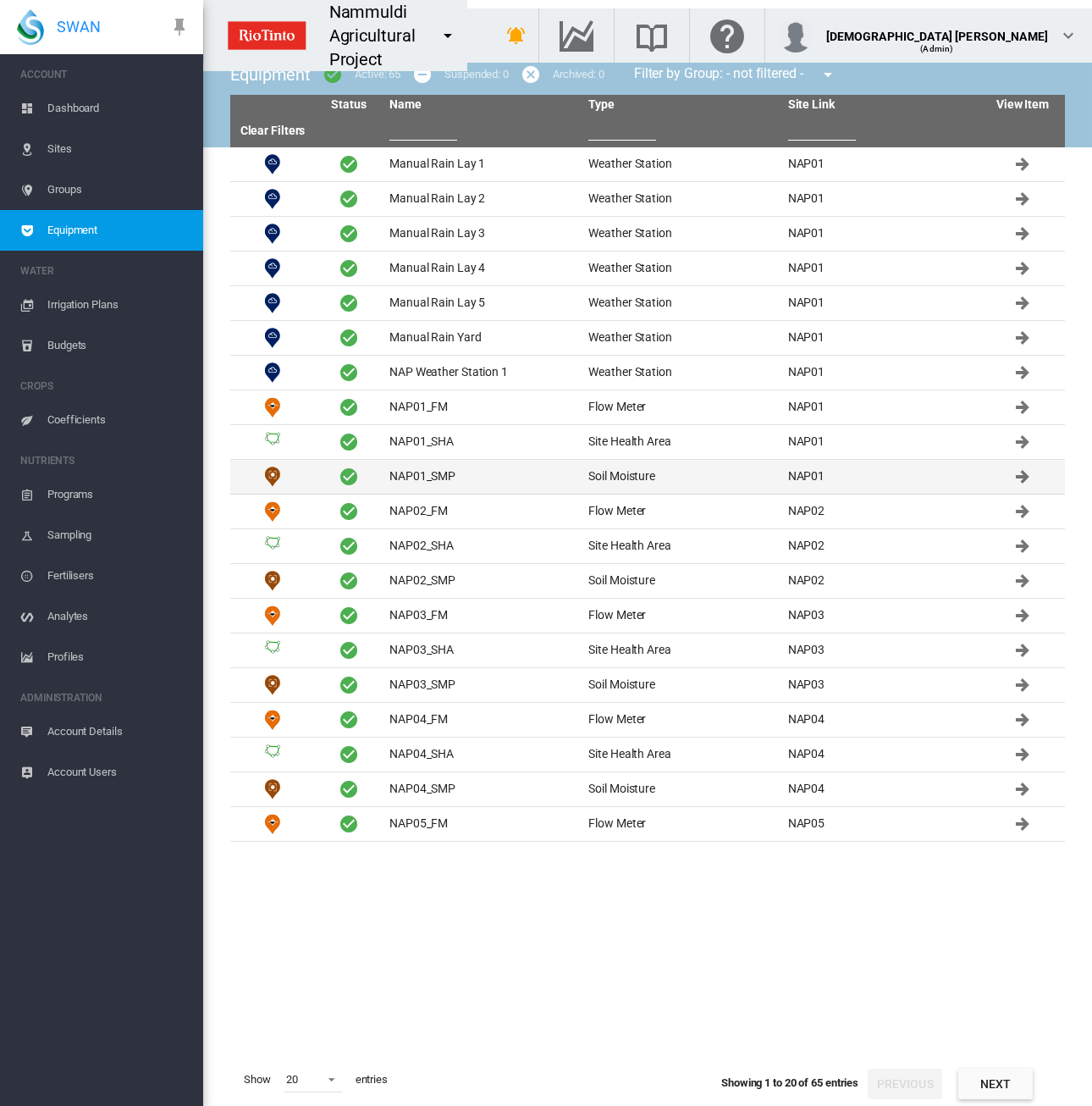
click at [455, 470] on td "NAP01_SMP" at bounding box center [482, 477] width 199 height 33
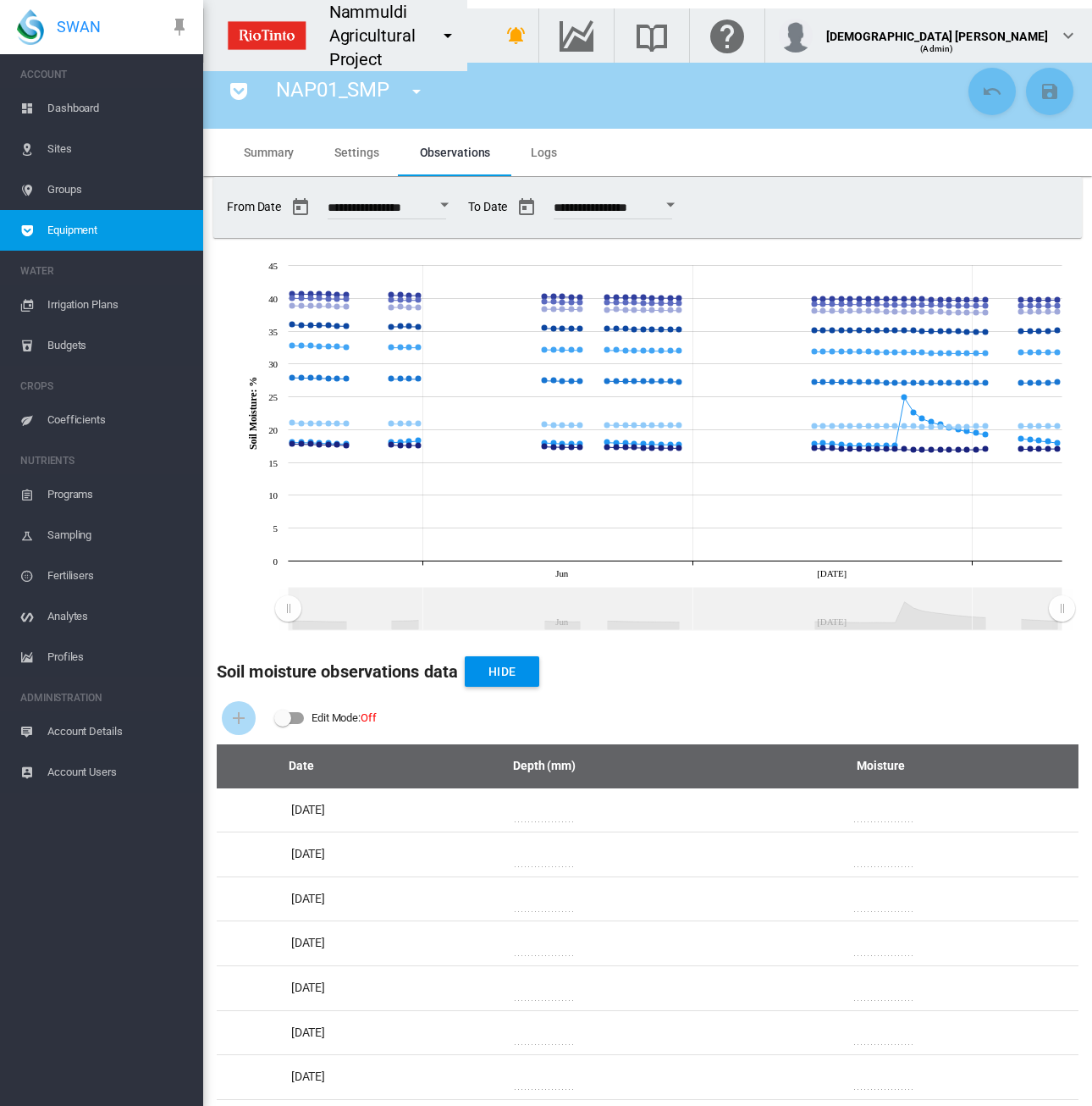
click at [458, 28] on md-icon "icon-menu-down" at bounding box center [448, 35] width 20 height 20
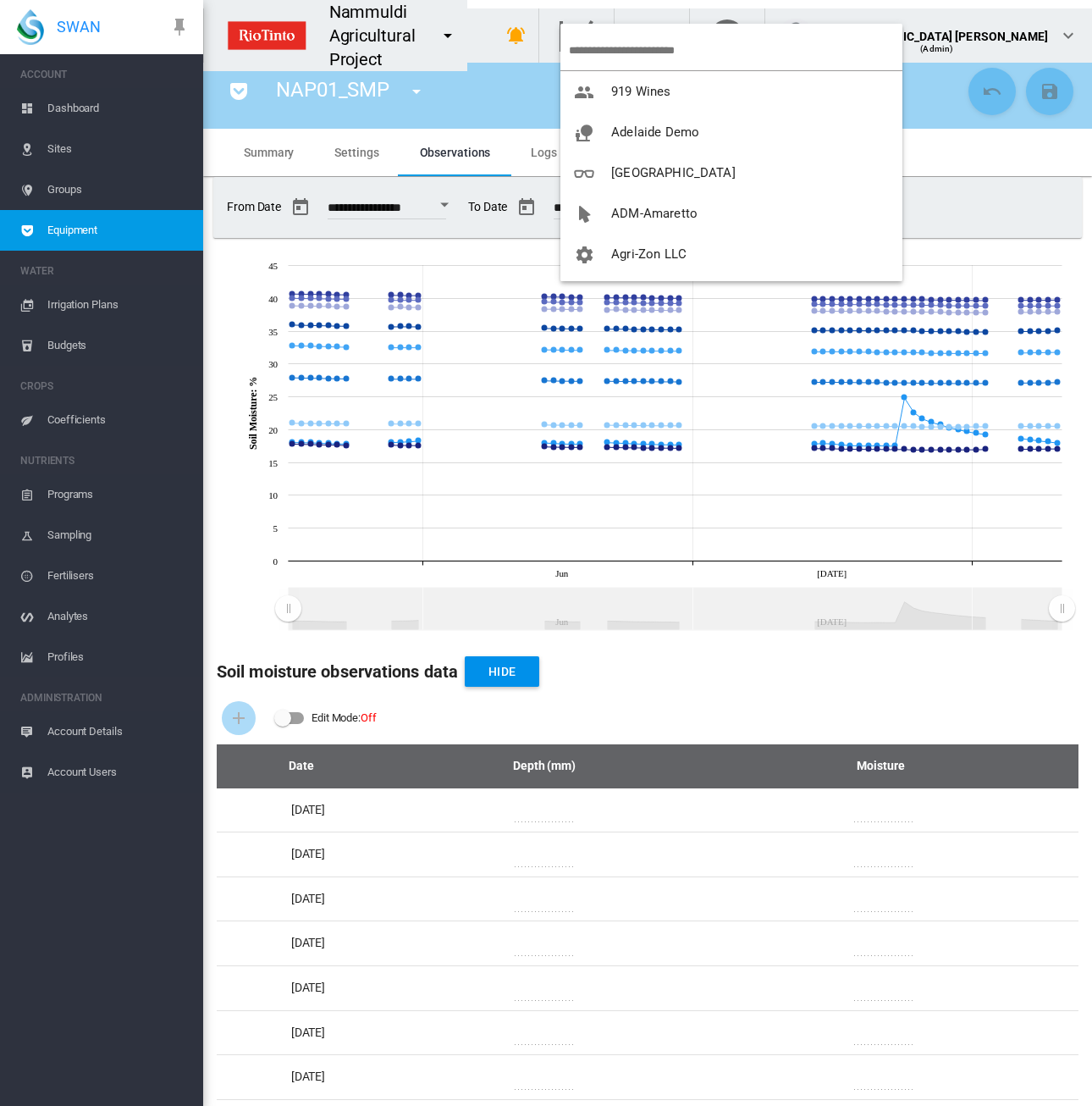
click at [608, 51] on input "search" at bounding box center [735, 50] width 334 height 40
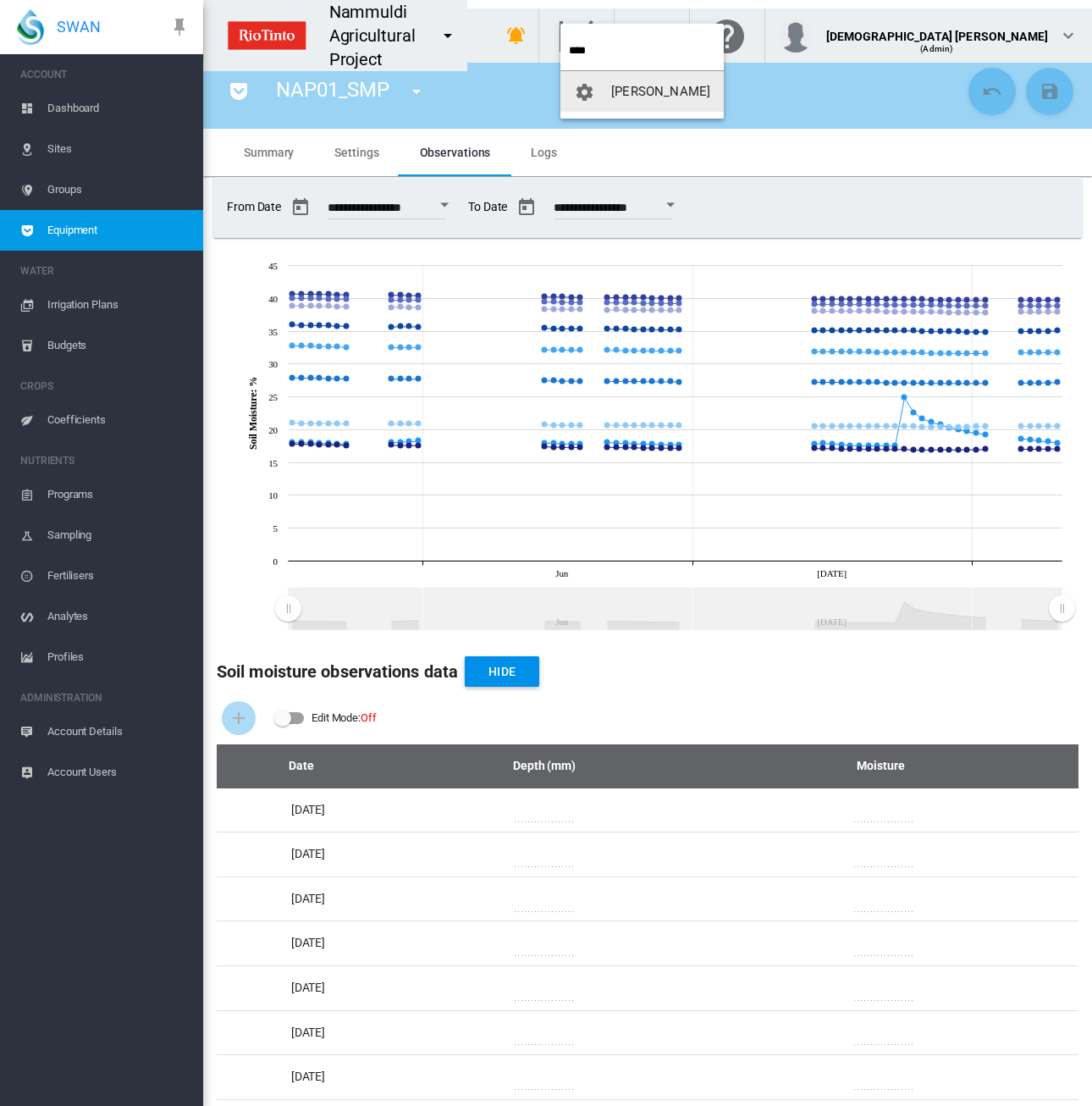
type input "****"
click at [618, 95] on span "Otto Dogterom" at bounding box center [661, 91] width 99 height 15
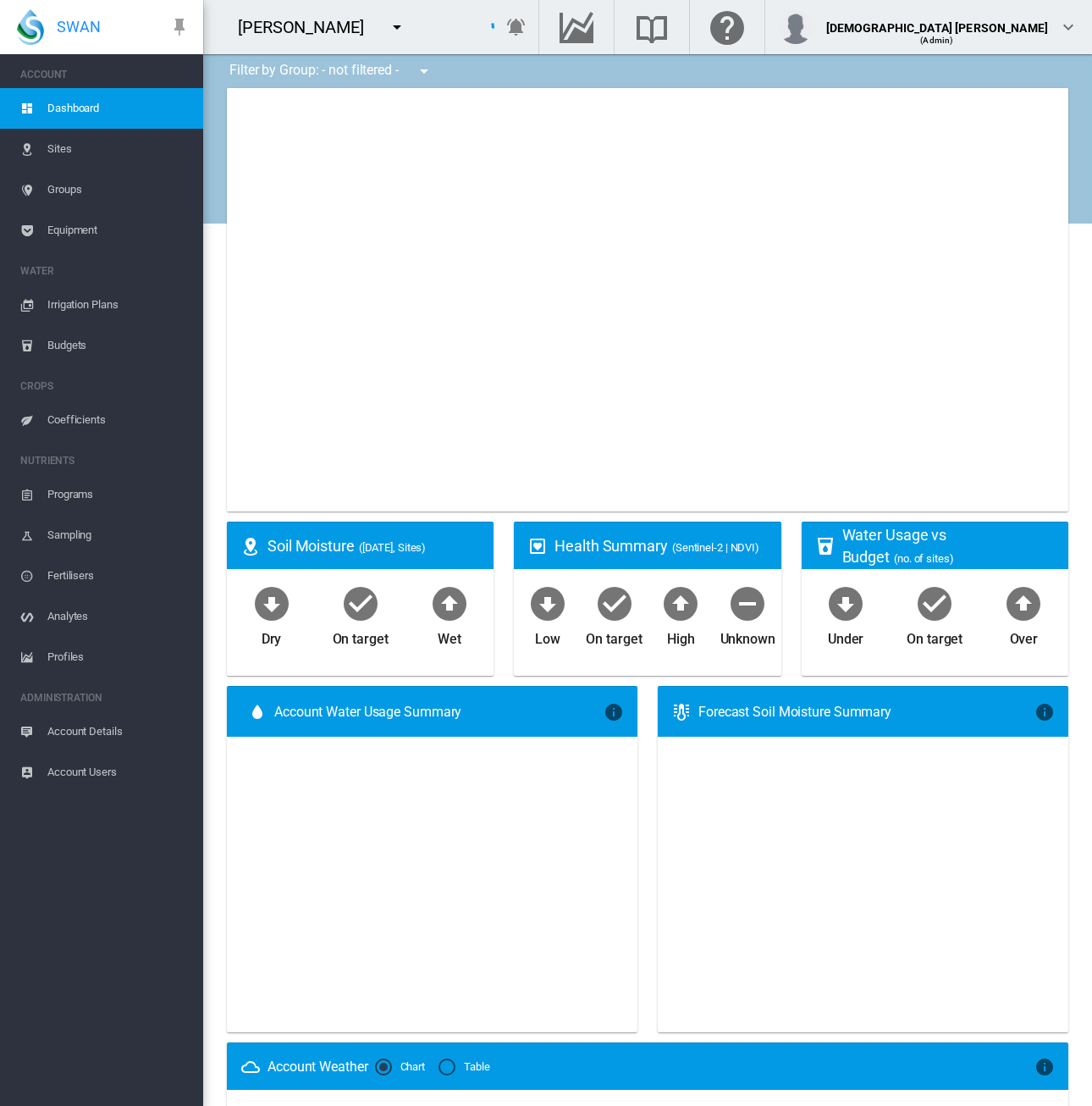
type input "**********"
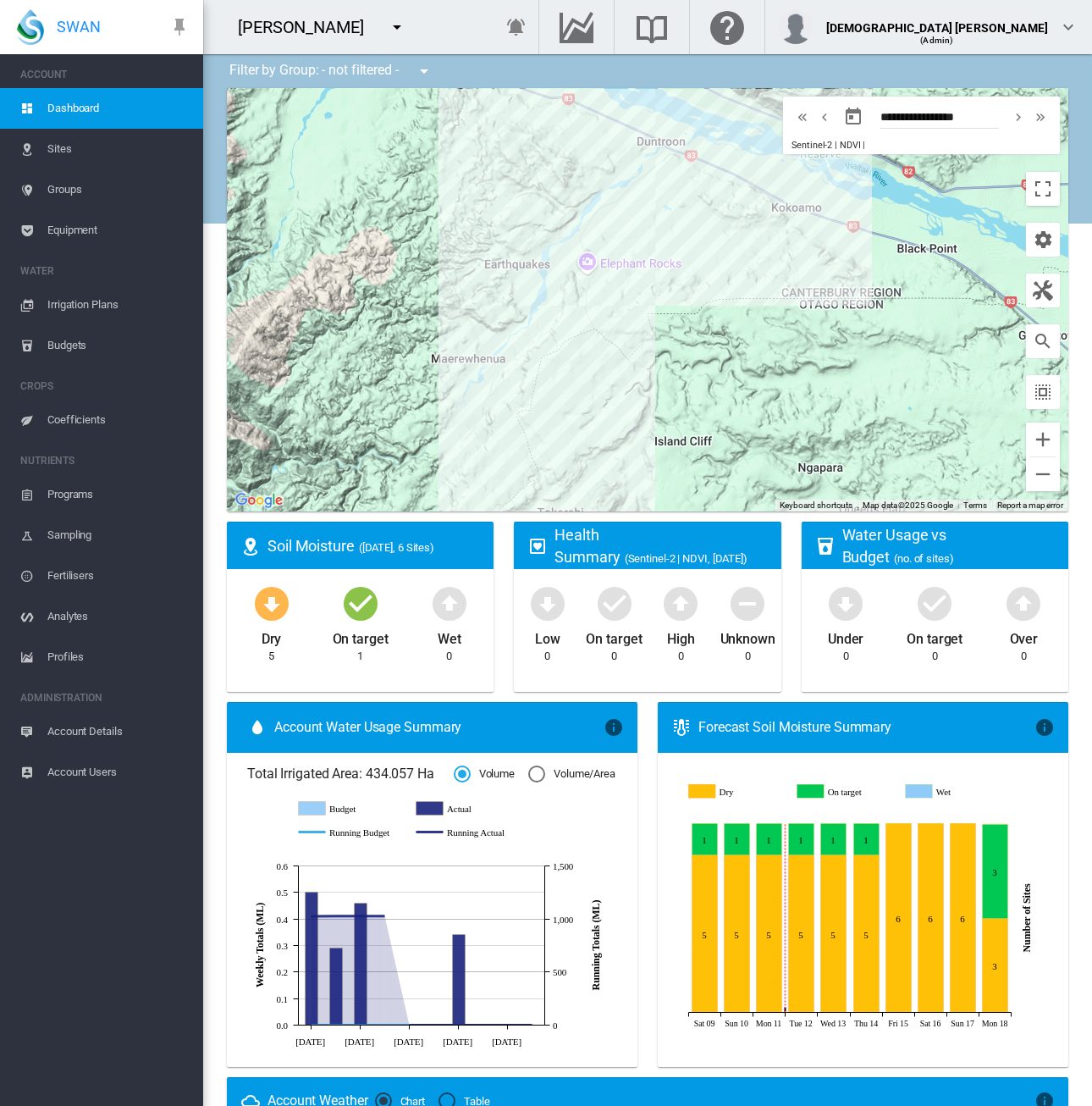
click at [59, 232] on span "Equipment" at bounding box center [118, 230] width 142 height 41
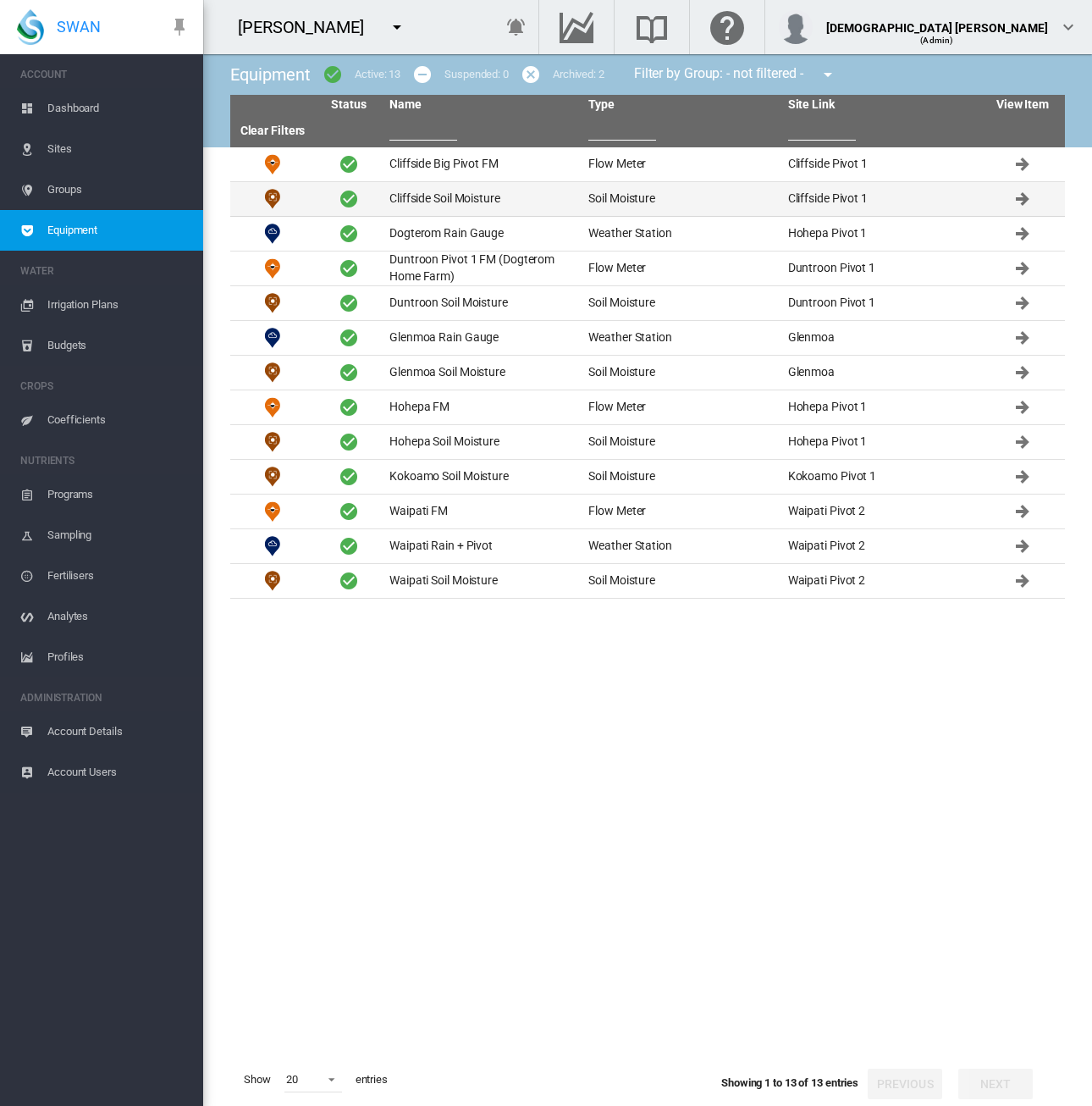
click at [482, 194] on td "Cliffside Soil Moisture" at bounding box center [482, 199] width 199 height 33
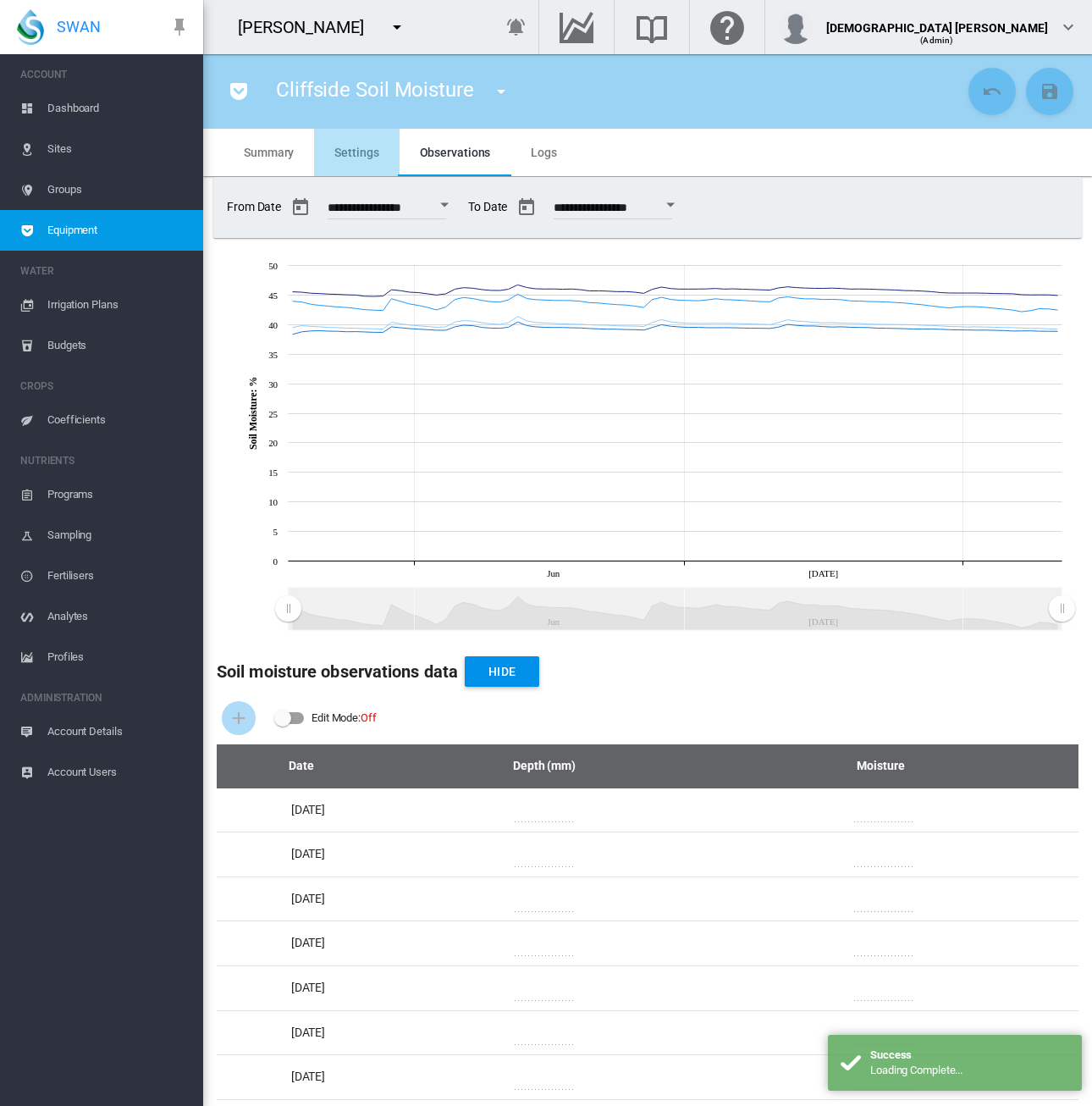
click at [349, 143] on md-tab-item "Settings" at bounding box center [356, 151] width 85 height 47
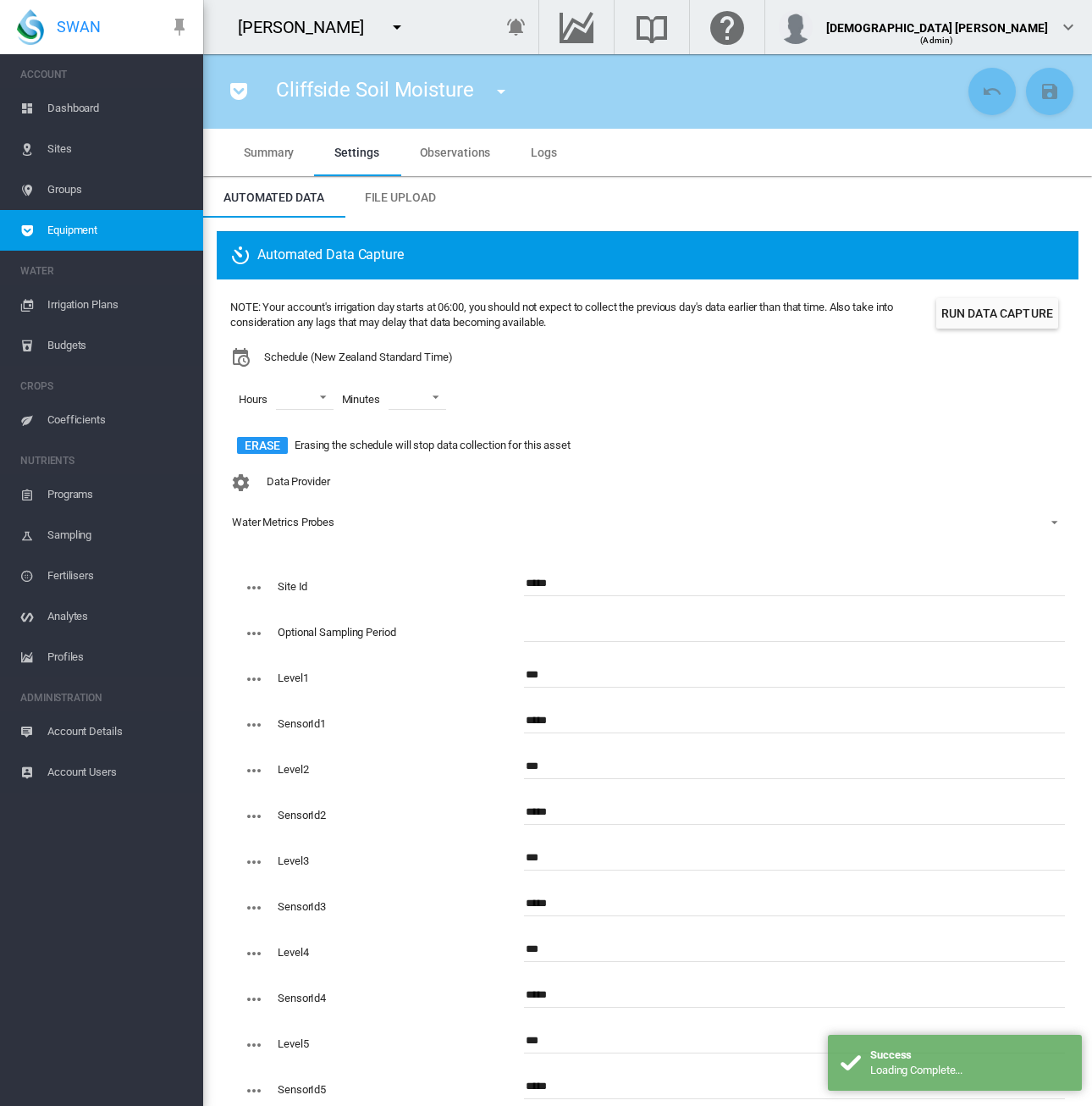
click at [266, 148] on span "Summary" at bounding box center [269, 152] width 50 height 14
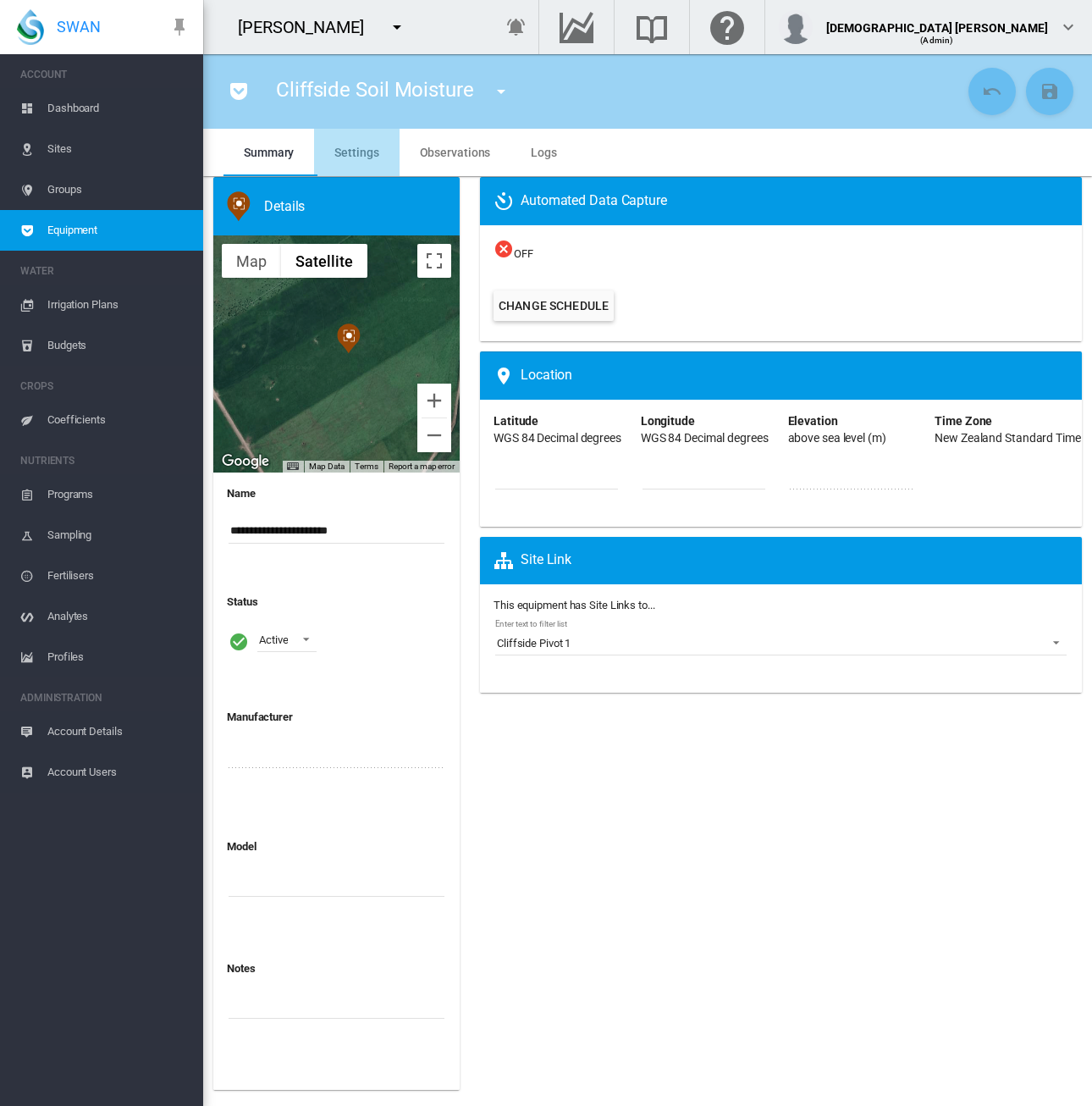
click at [362, 151] on span "Settings" at bounding box center [356, 152] width 44 height 14
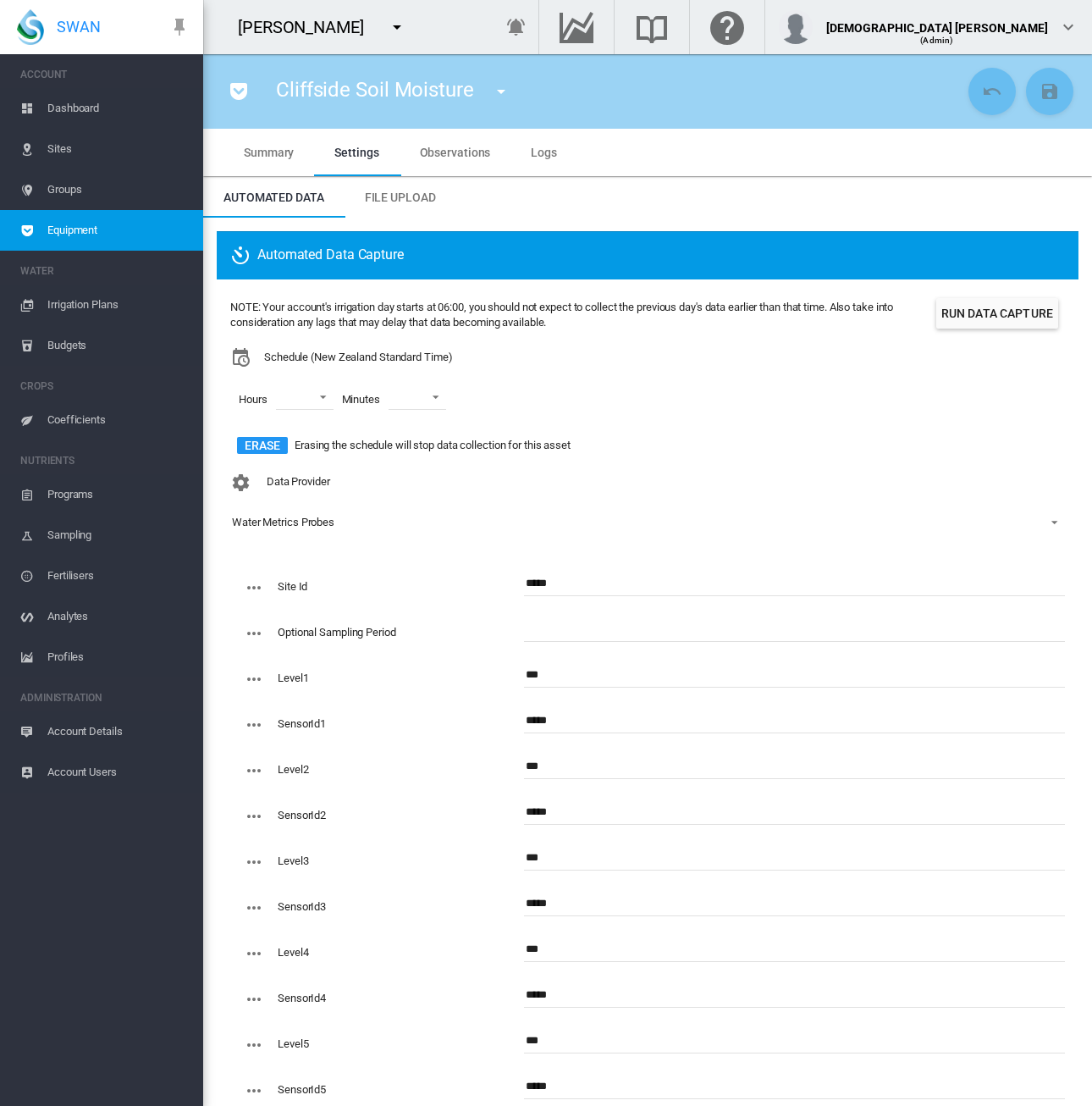
click at [435, 158] on span "Observations" at bounding box center [455, 152] width 72 height 14
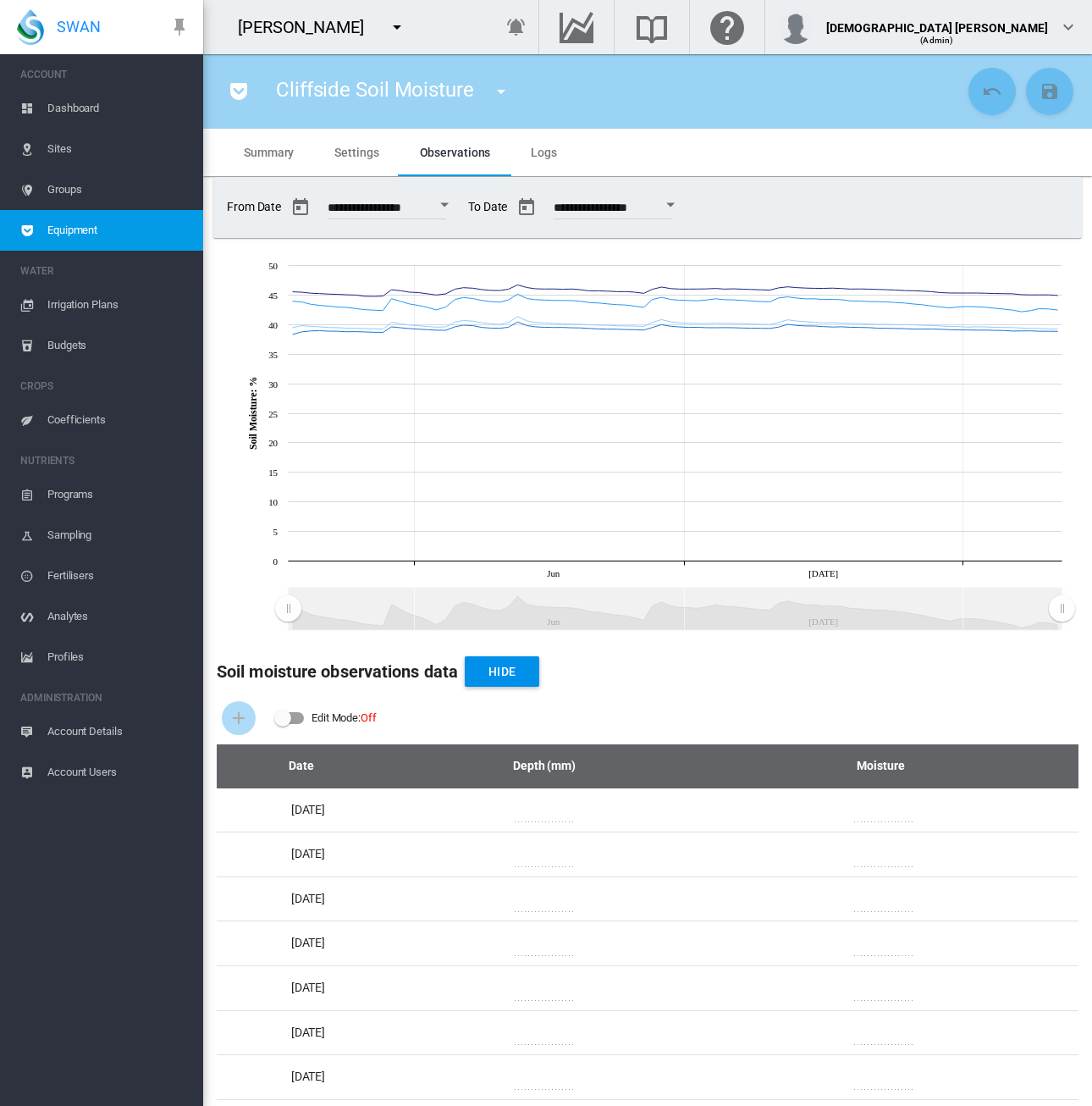
click at [467, 34] on div "[PERSON_NAME]" at bounding box center [335, 27] width 264 height 54
click at [149, 222] on span "Equipment" at bounding box center [118, 230] width 142 height 41
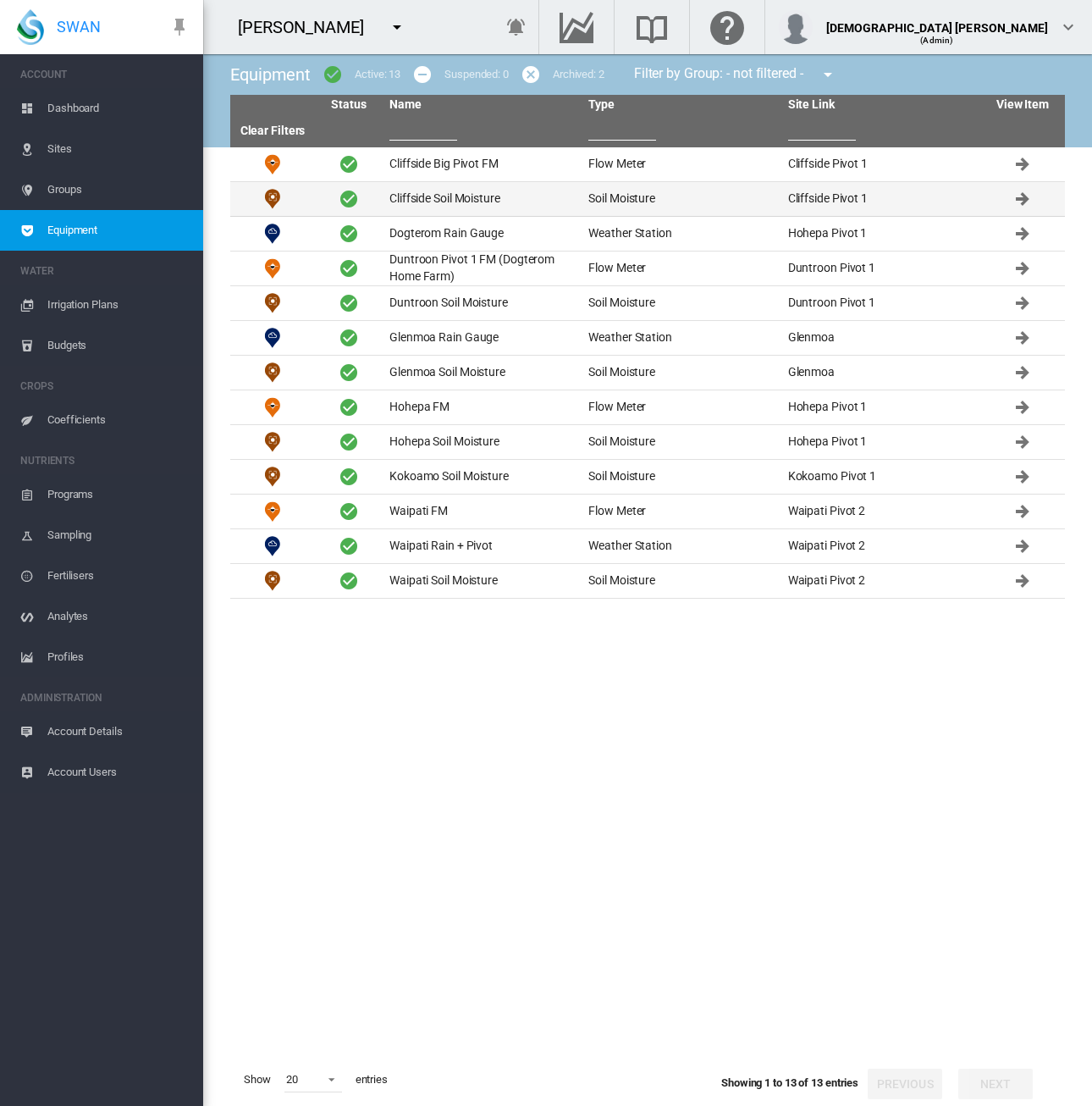
click at [438, 191] on td "Cliffside Soil Moisture" at bounding box center [482, 199] width 199 height 33
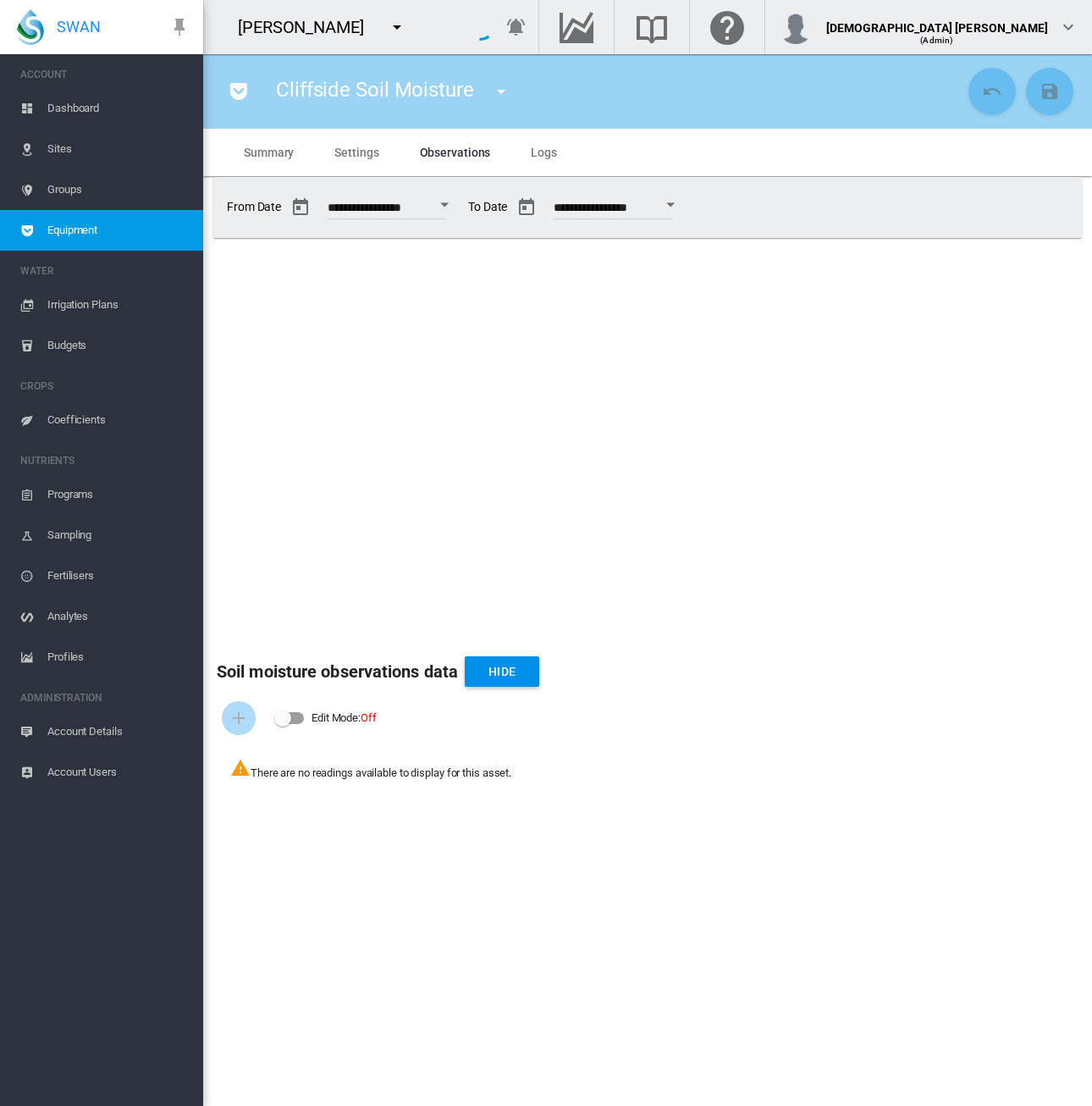
click at [339, 155] on span "Settings" at bounding box center [356, 152] width 44 height 14
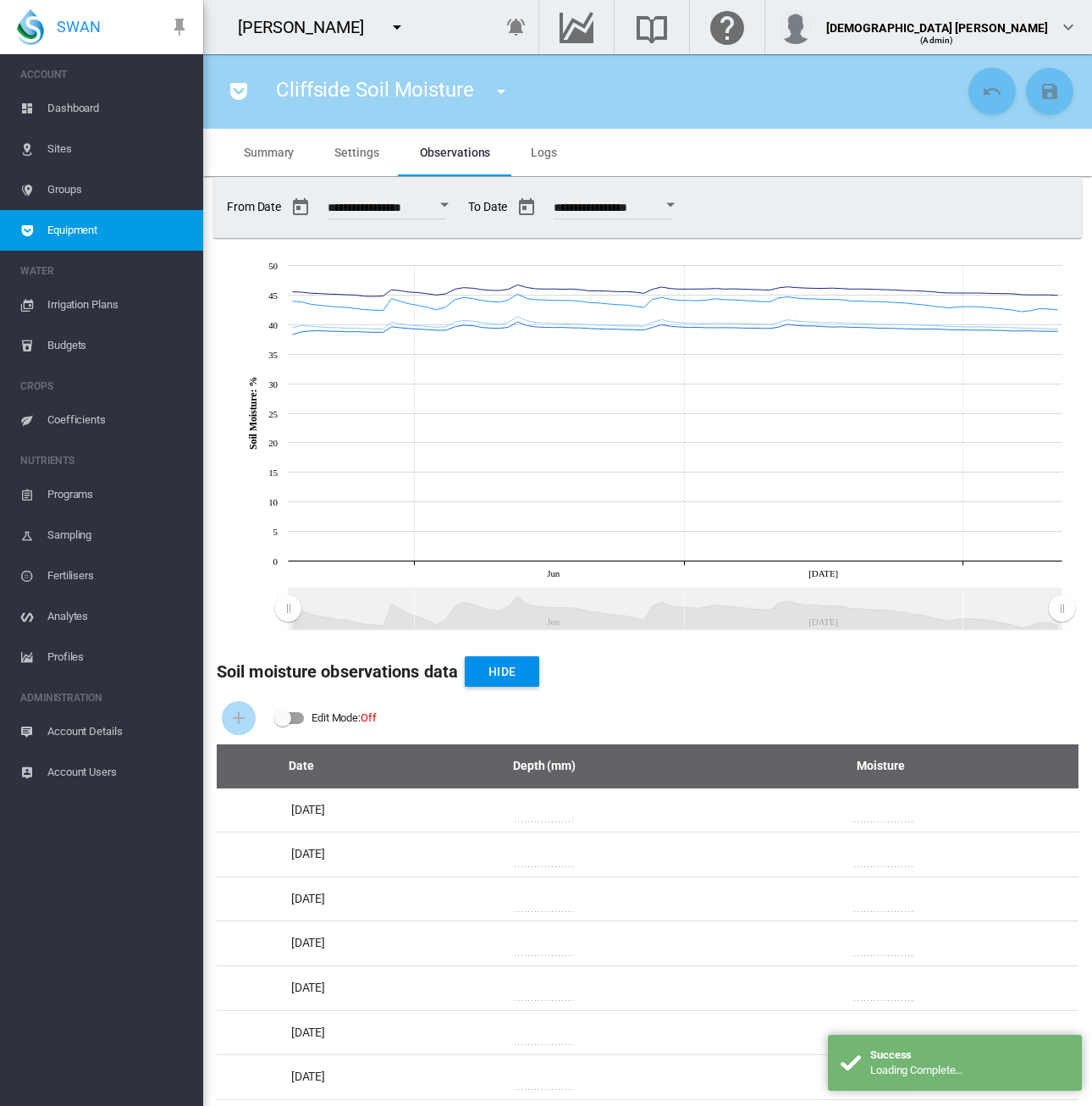
click at [357, 151] on span "Settings" at bounding box center [356, 152] width 44 height 14
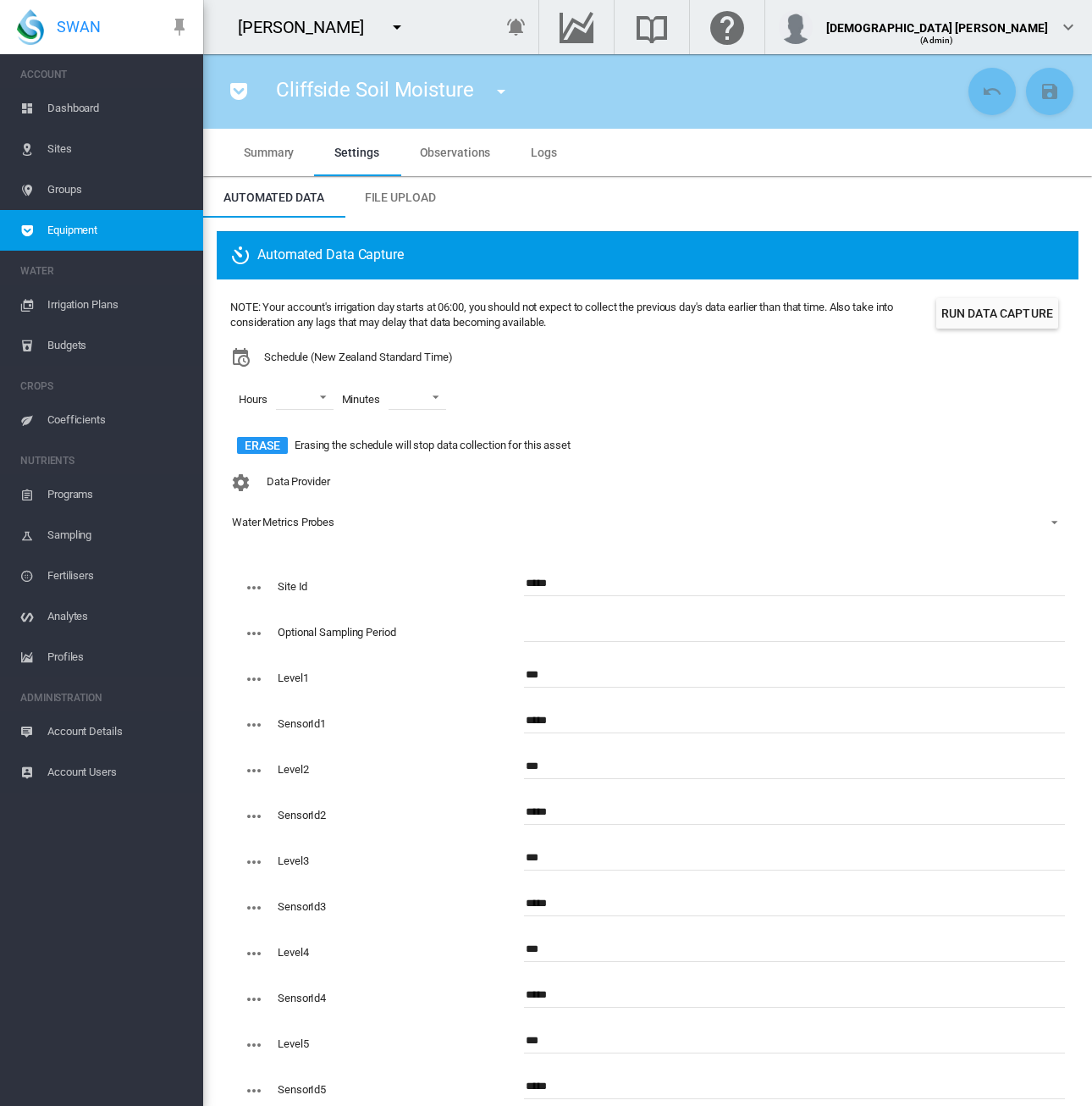
click at [819, 158] on md-tabs-canvas "Summary Settings Observations Logs Summary Settings Observations Logs" at bounding box center [648, 151] width 849 height 47
click at [545, 153] on span "Logs" at bounding box center [544, 152] width 26 height 14
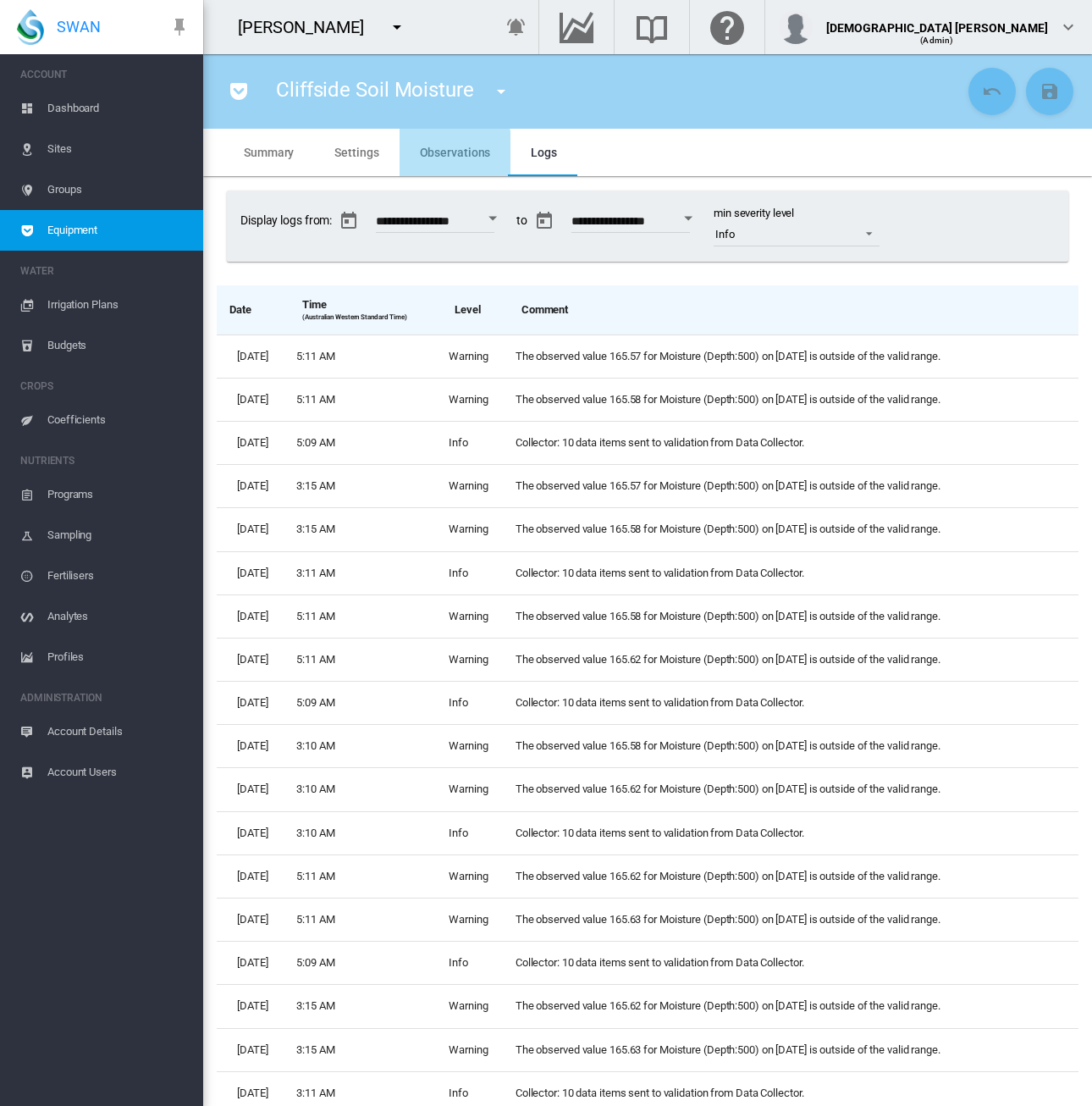
click at [441, 155] on span "Observations" at bounding box center [455, 152] width 72 height 14
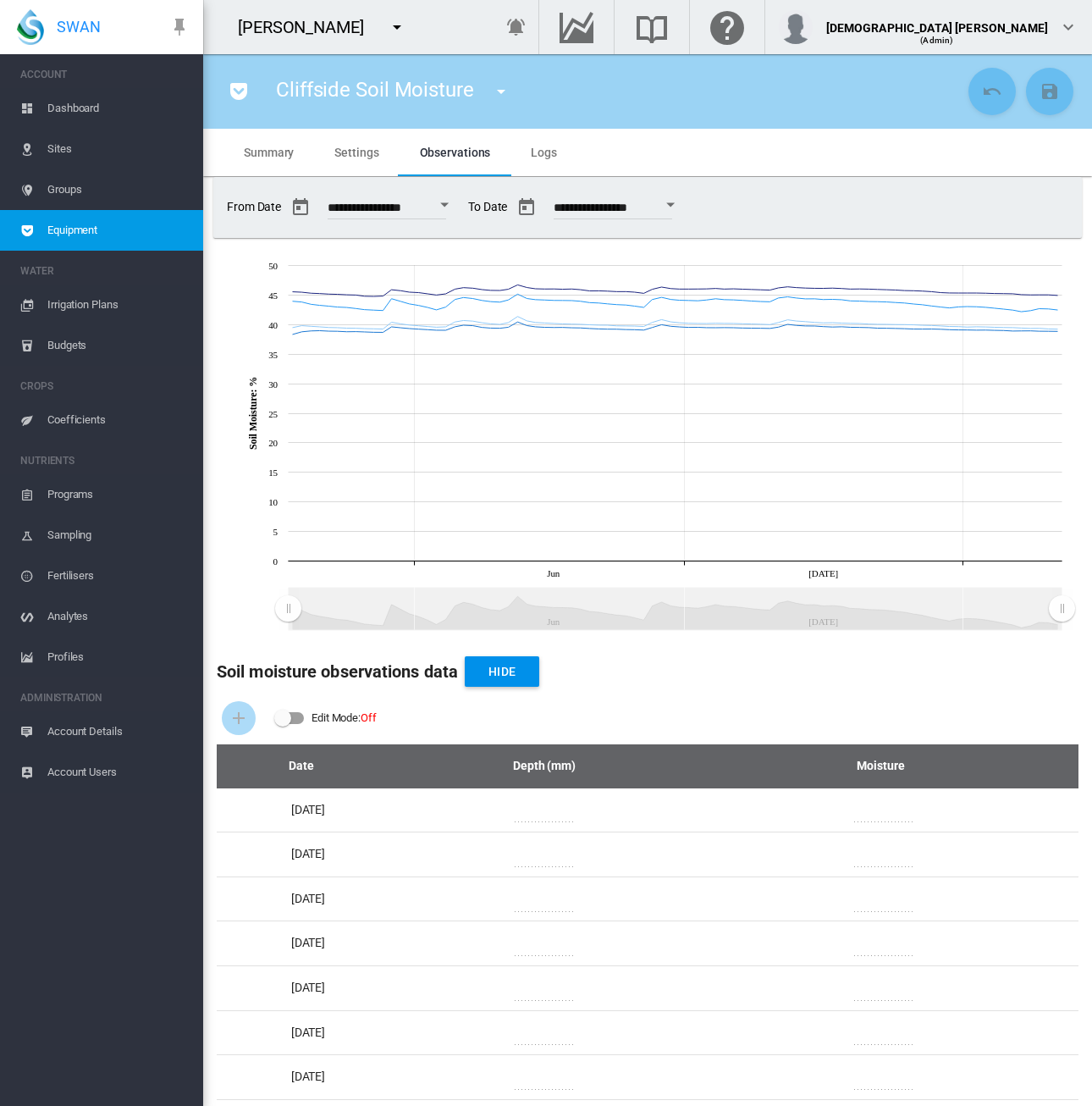
click at [387, 31] on md-icon "icon-menu-down" at bounding box center [397, 27] width 20 height 20
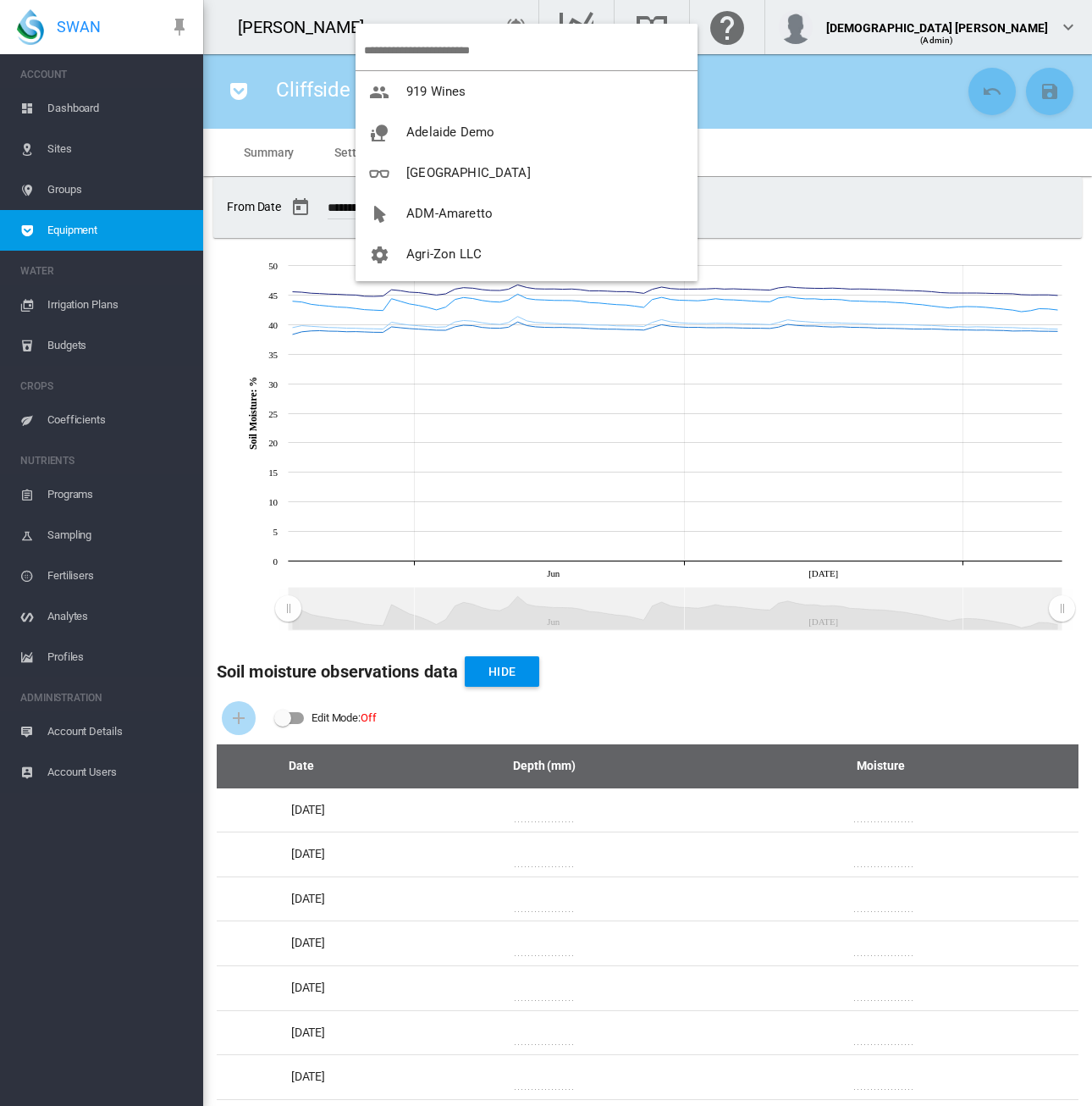
click at [427, 49] on input "search" at bounding box center [531, 50] width 334 height 40
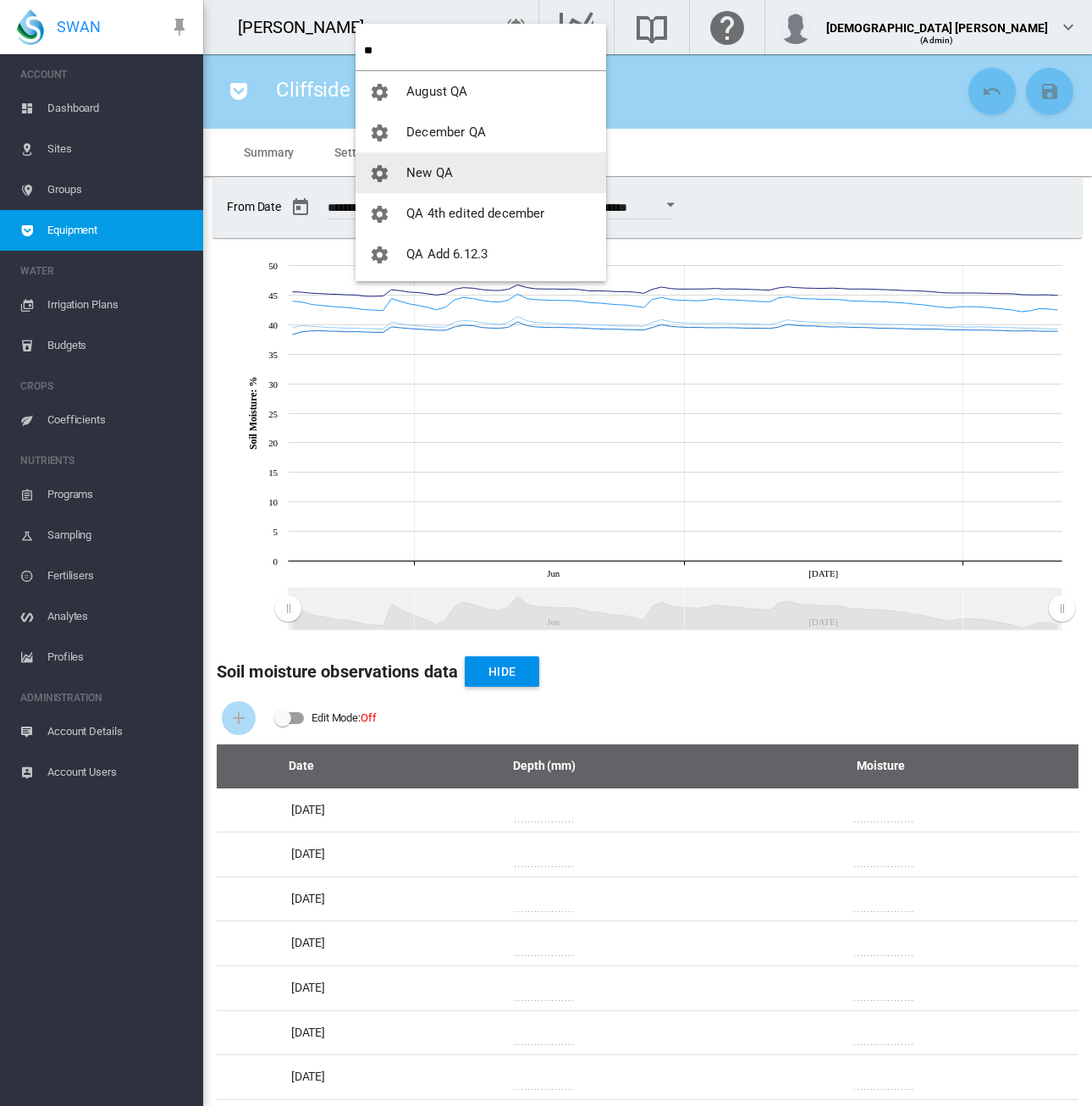
type input "**"
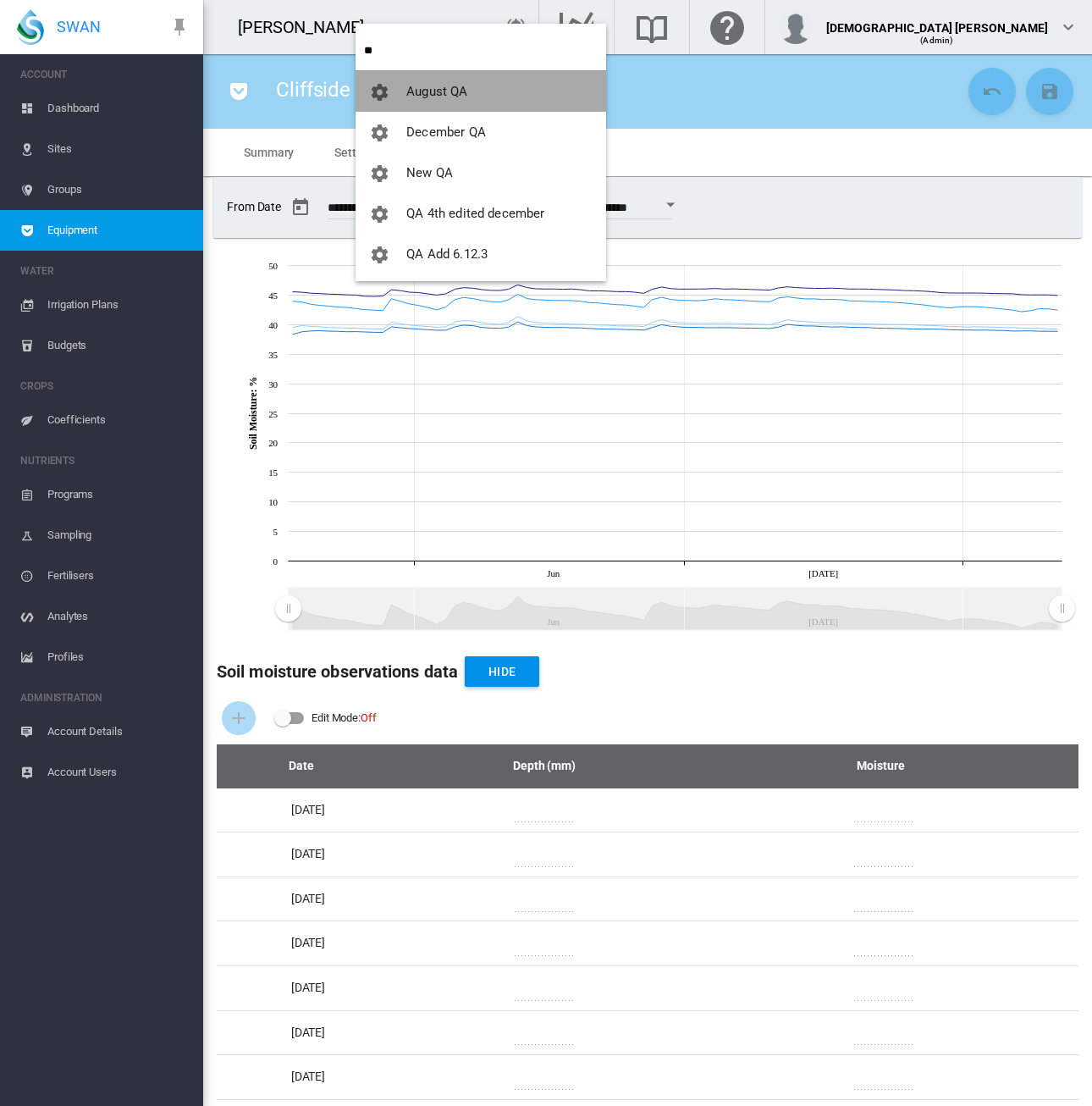
click at [489, 92] on button "August QA" at bounding box center [481, 92] width 251 height 41
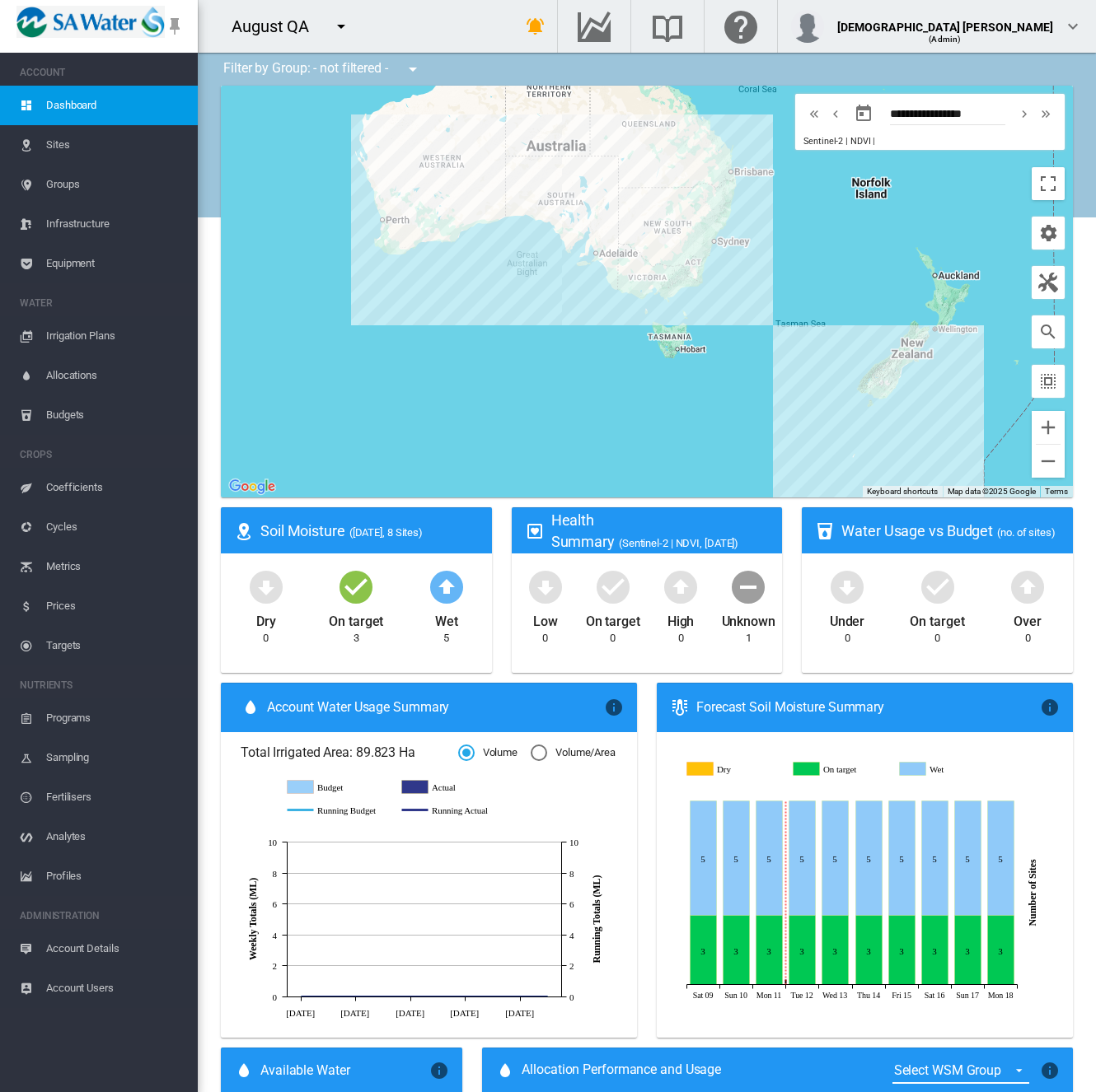
click at [62, 153] on span "Sites" at bounding box center [115, 145] width 138 height 40
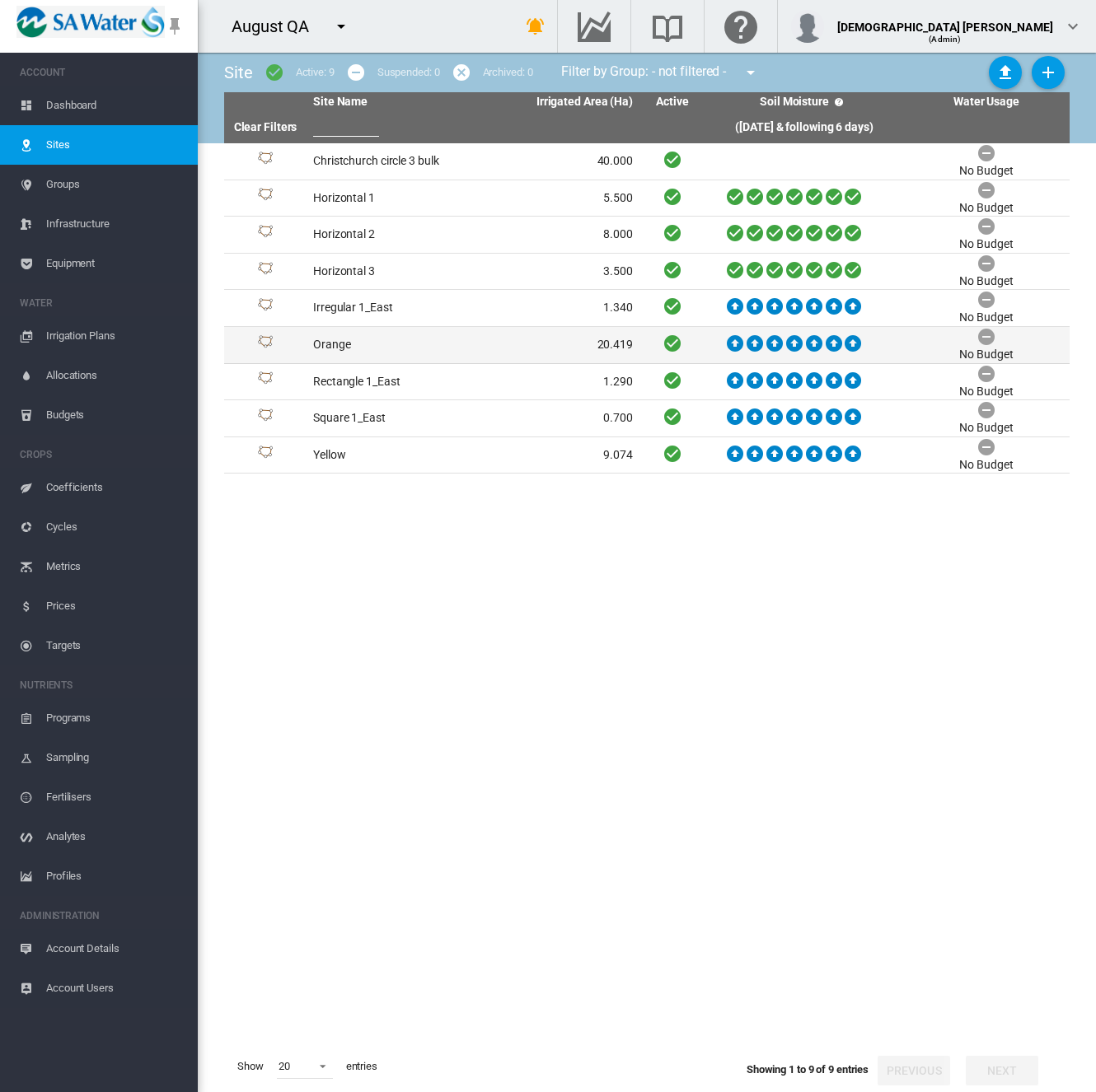
click at [393, 342] on td "Orange" at bounding box center [390, 345] width 166 height 36
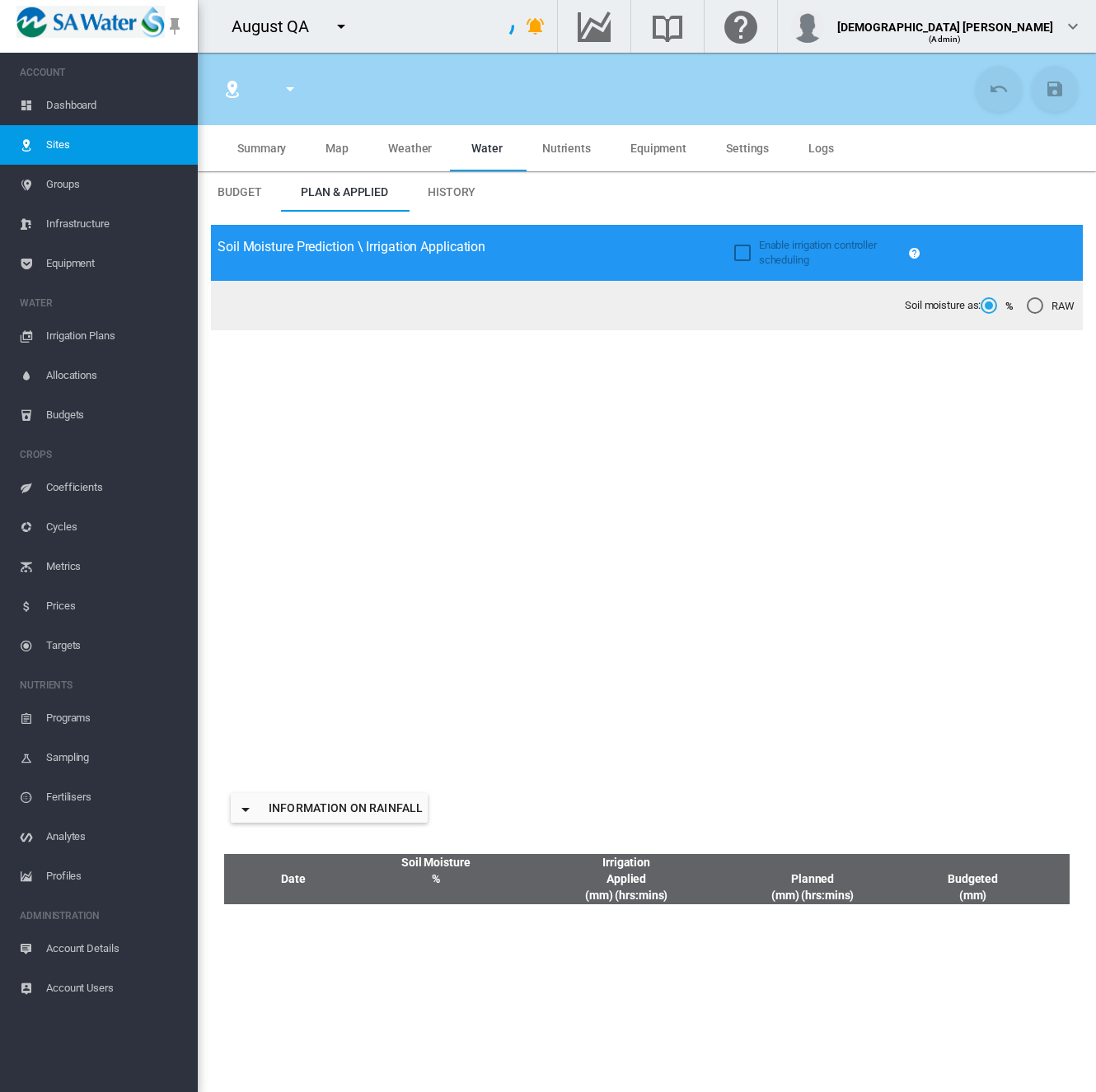
type input "******"
type input "*********"
type input "*"
type input "******"
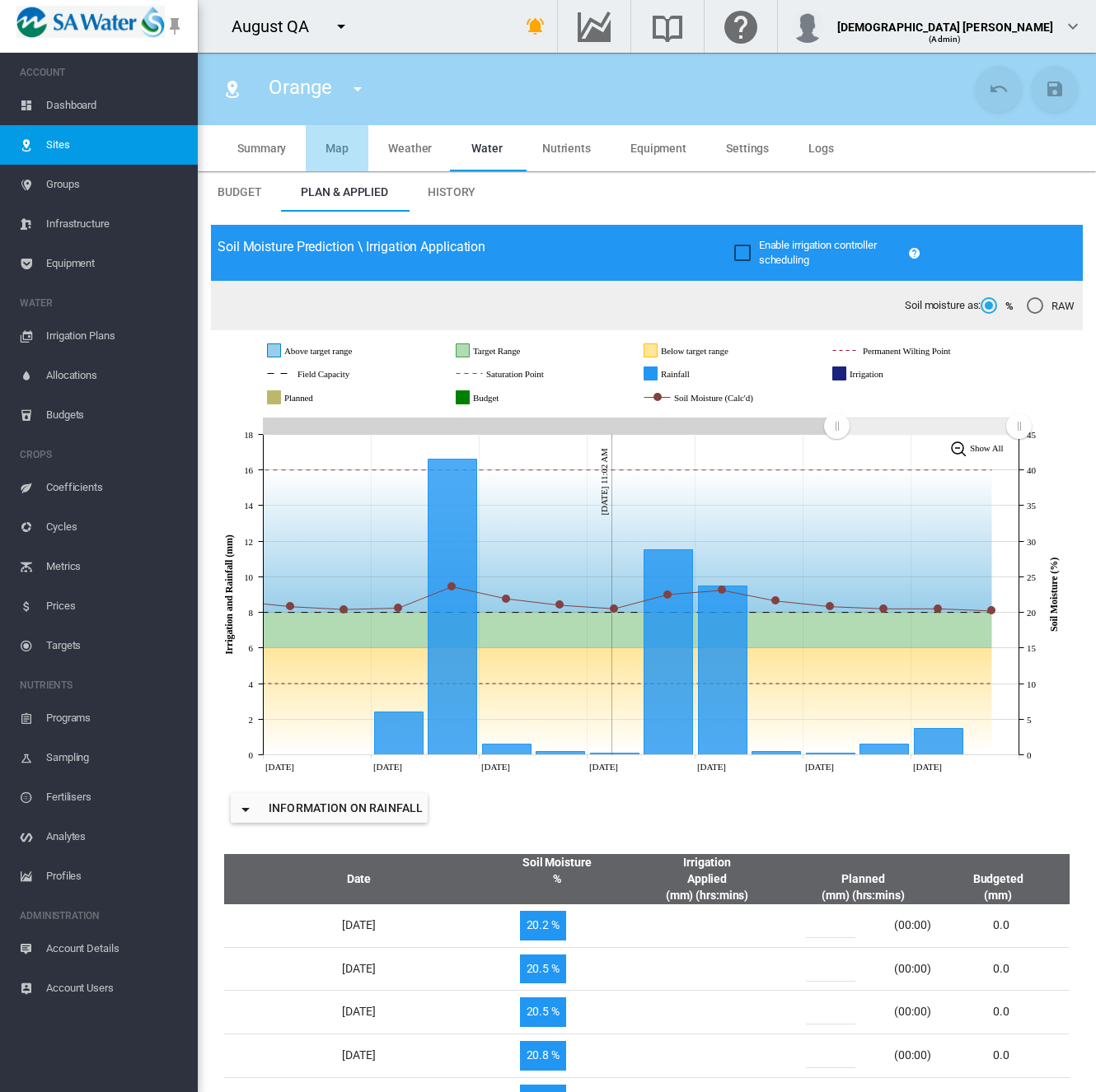
click at [348, 148] on md-tab-item "Map" at bounding box center [336, 147] width 62 height 46
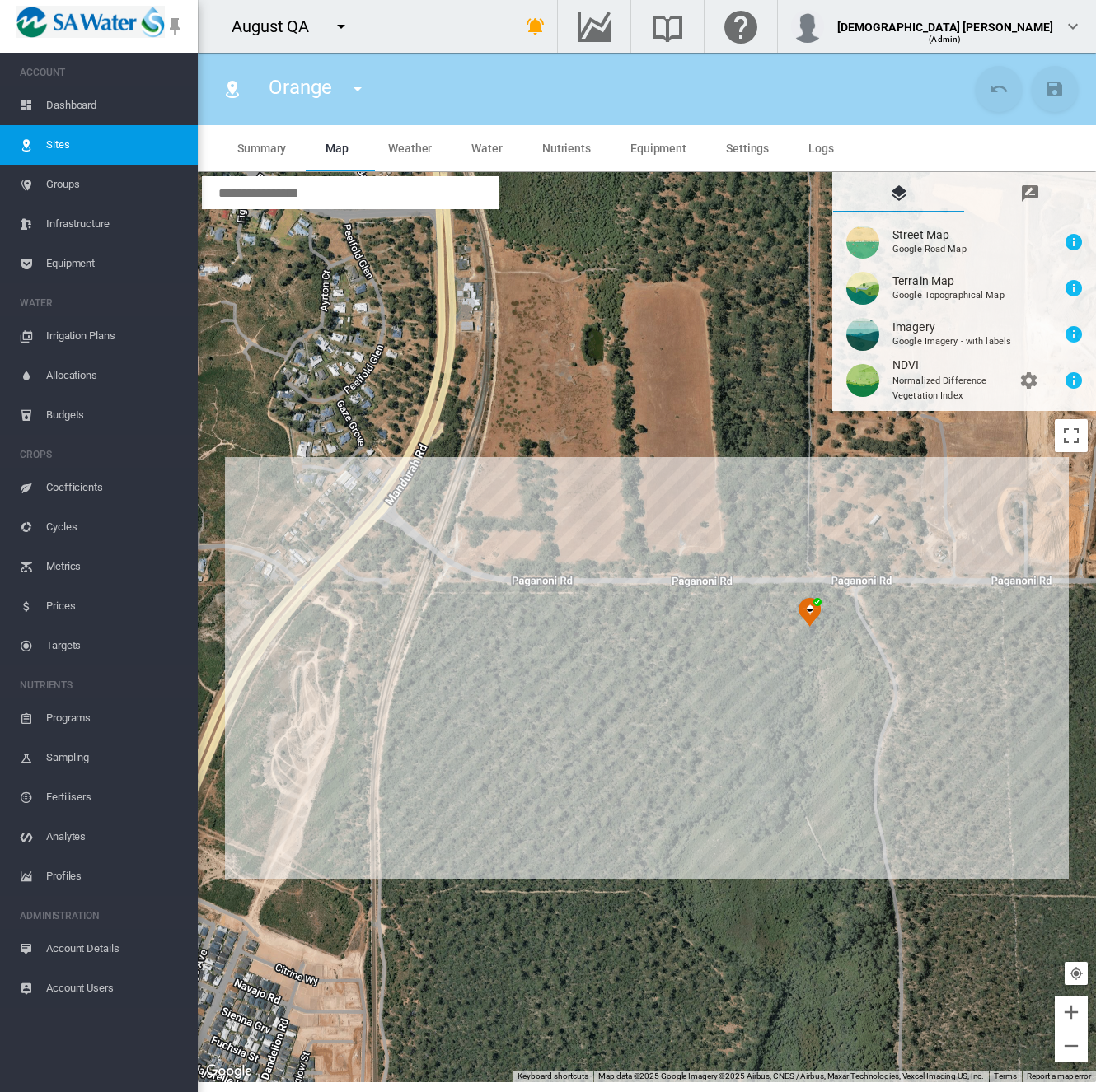
click at [814, 611] on img at bounding box center [810, 612] width 24 height 30
click at [641, 150] on span "Equipment" at bounding box center [658, 148] width 56 height 14
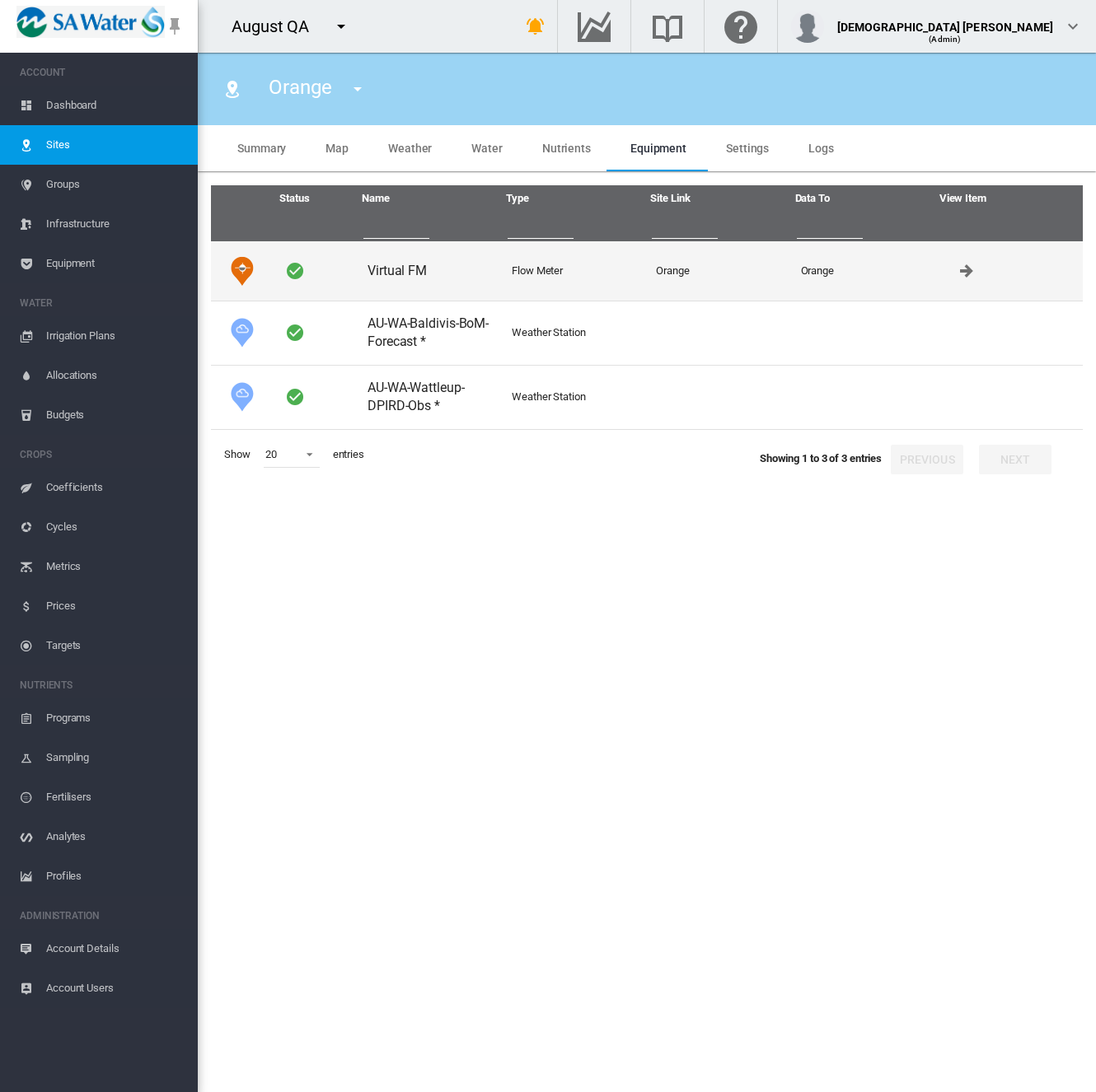
click at [374, 267] on td "Virtual FM" at bounding box center [432, 271] width 144 height 60
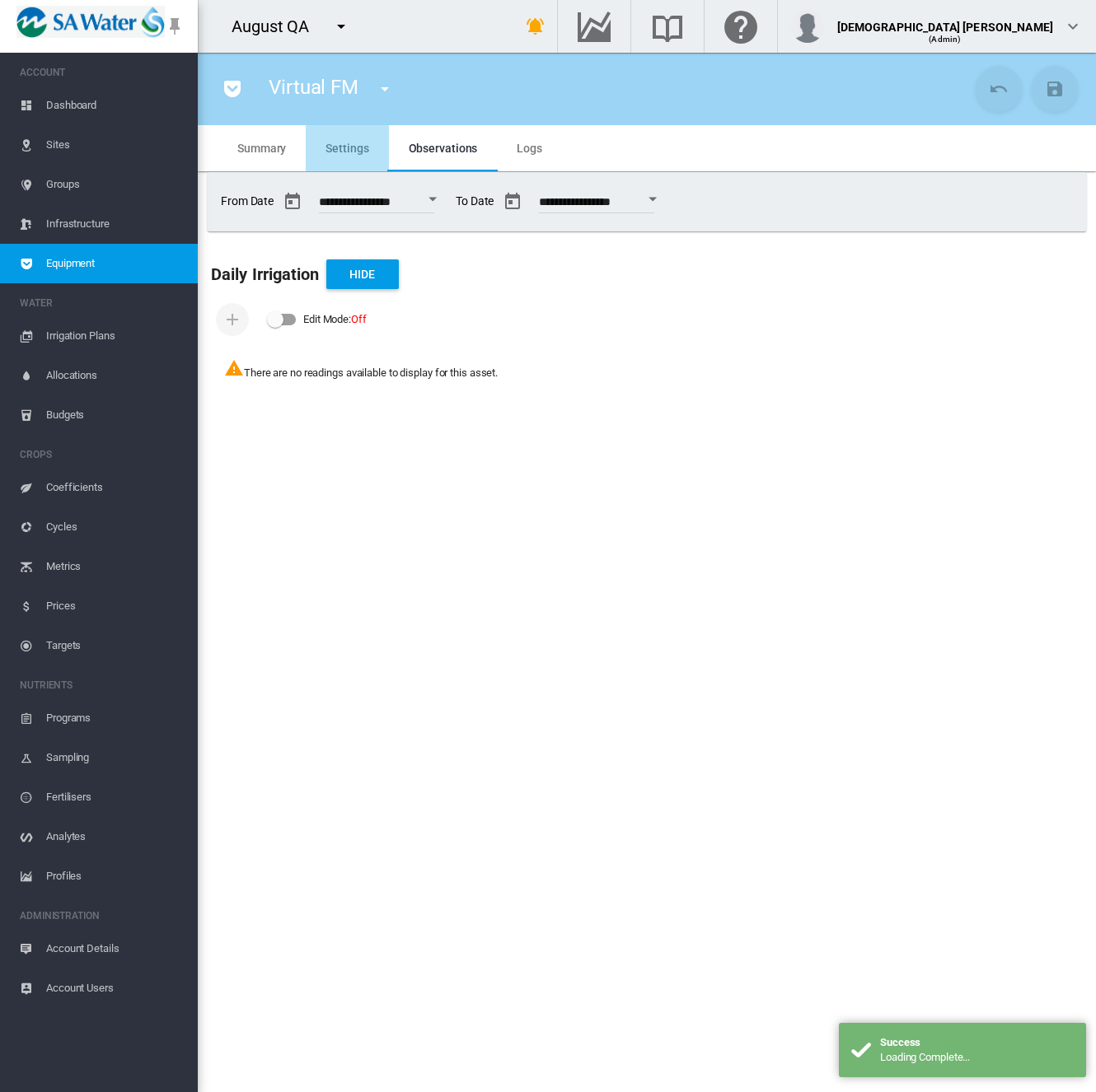
click at [347, 155] on md-tab-item "Settings" at bounding box center [346, 147] width 82 height 46
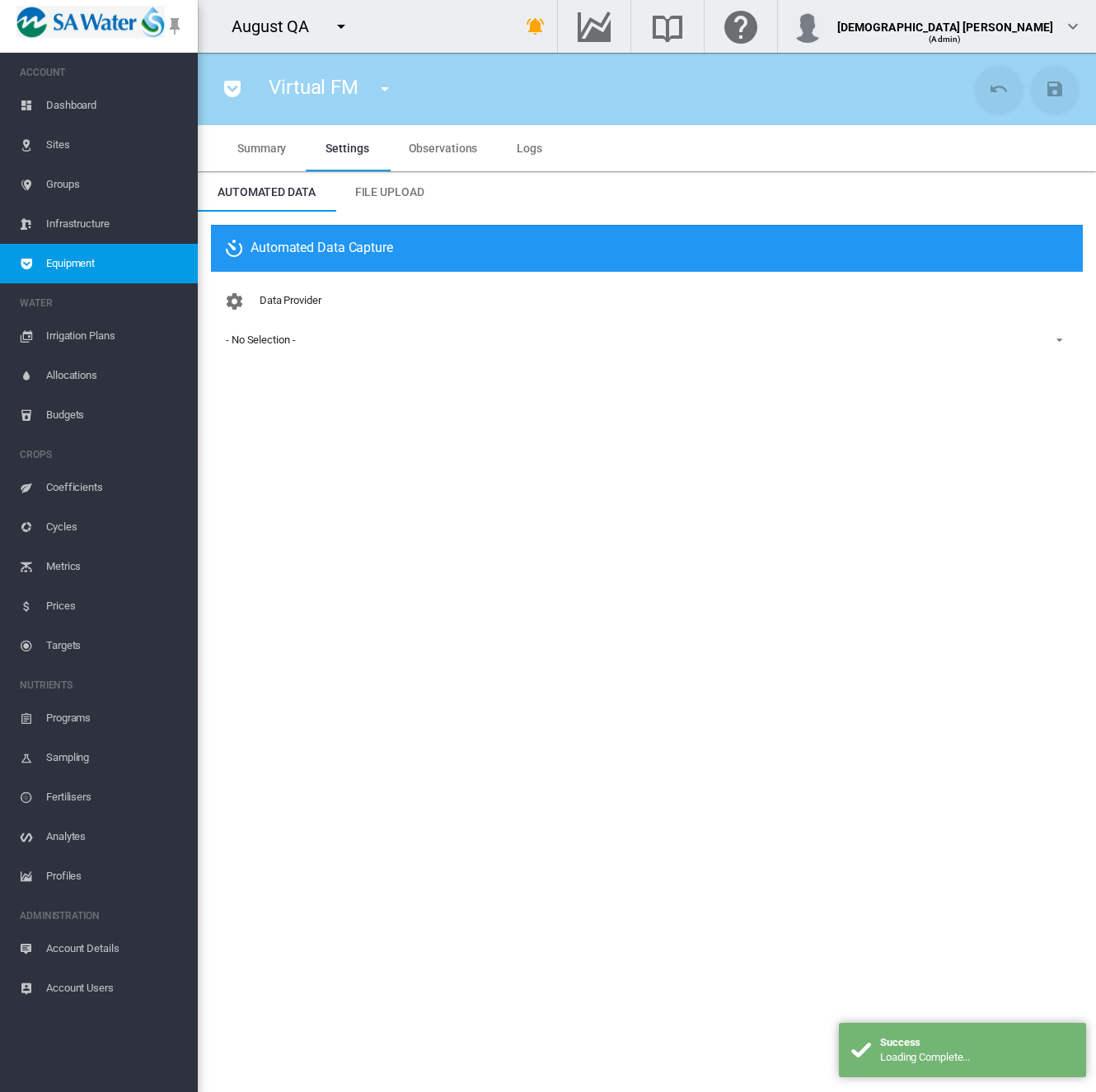
click at [255, 337] on div "- No Selection -" at bounding box center [260, 340] width 70 height 13
click at [62, 953] on md-backdrop at bounding box center [548, 546] width 1096 height 1092
click at [62, 953] on span "Account Details" at bounding box center [115, 949] width 138 height 40
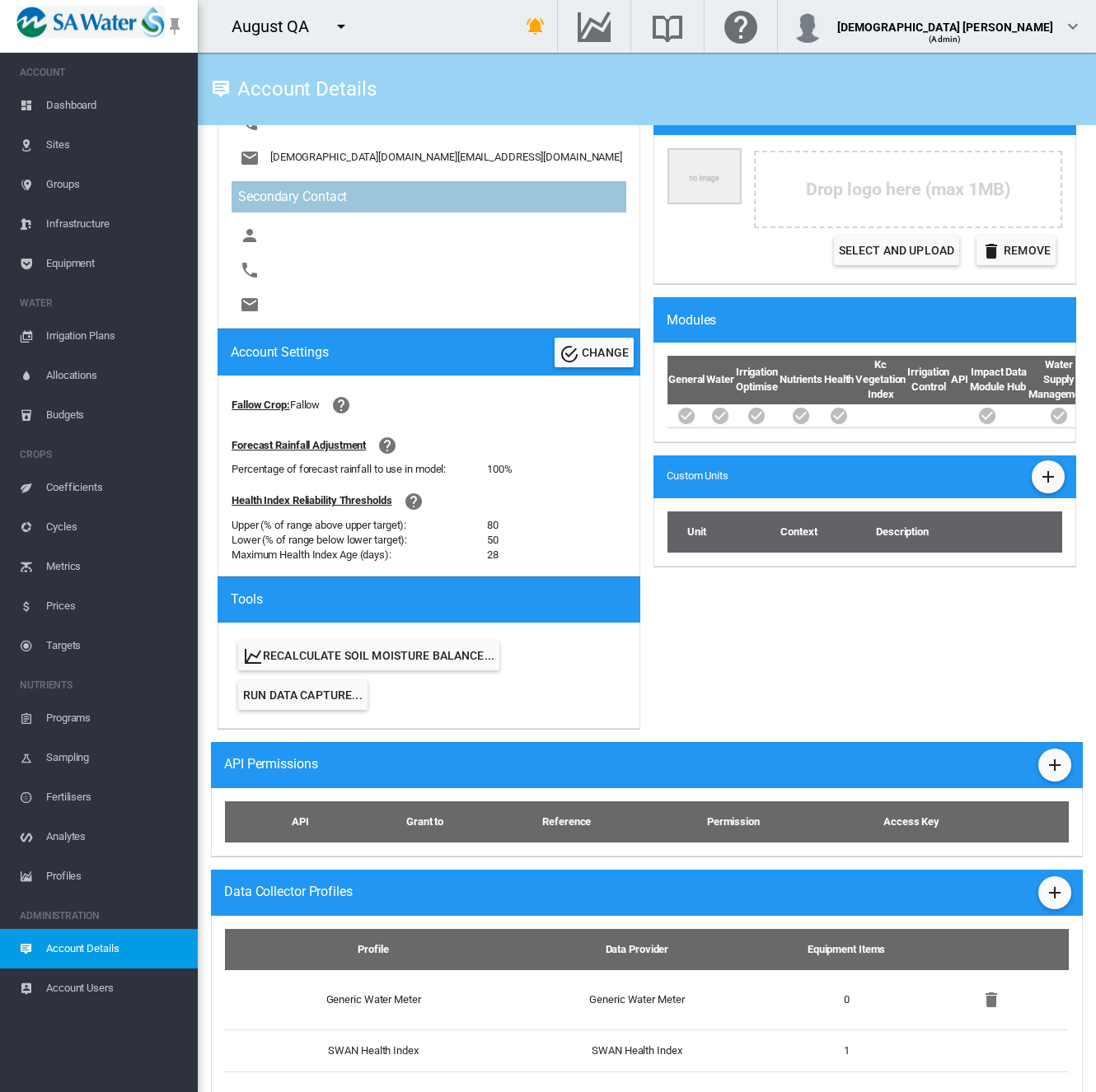
scroll to position [449, 0]
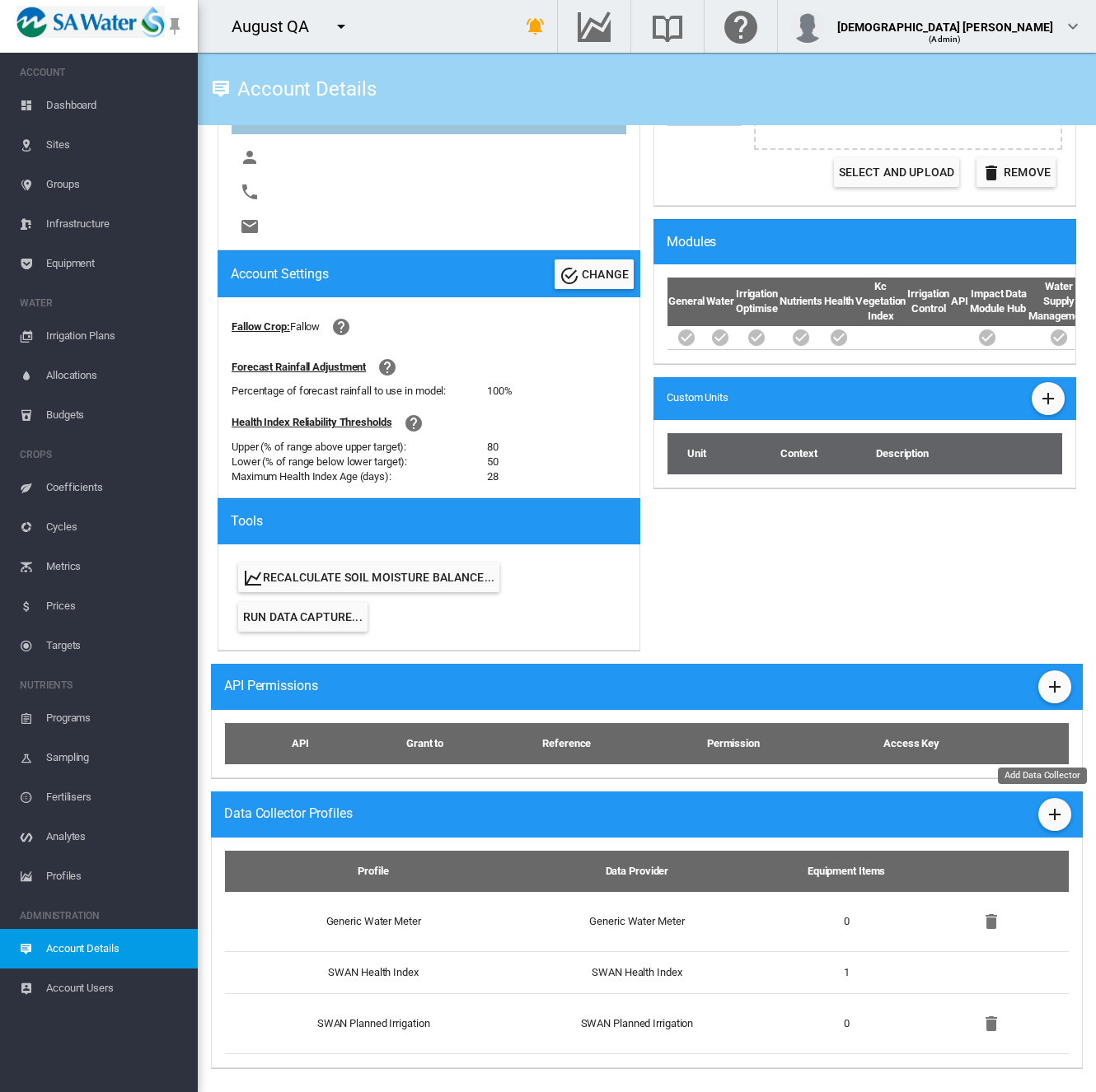
click at [1050, 814] on md-icon "icon-plus" at bounding box center [1054, 814] width 20 height 20
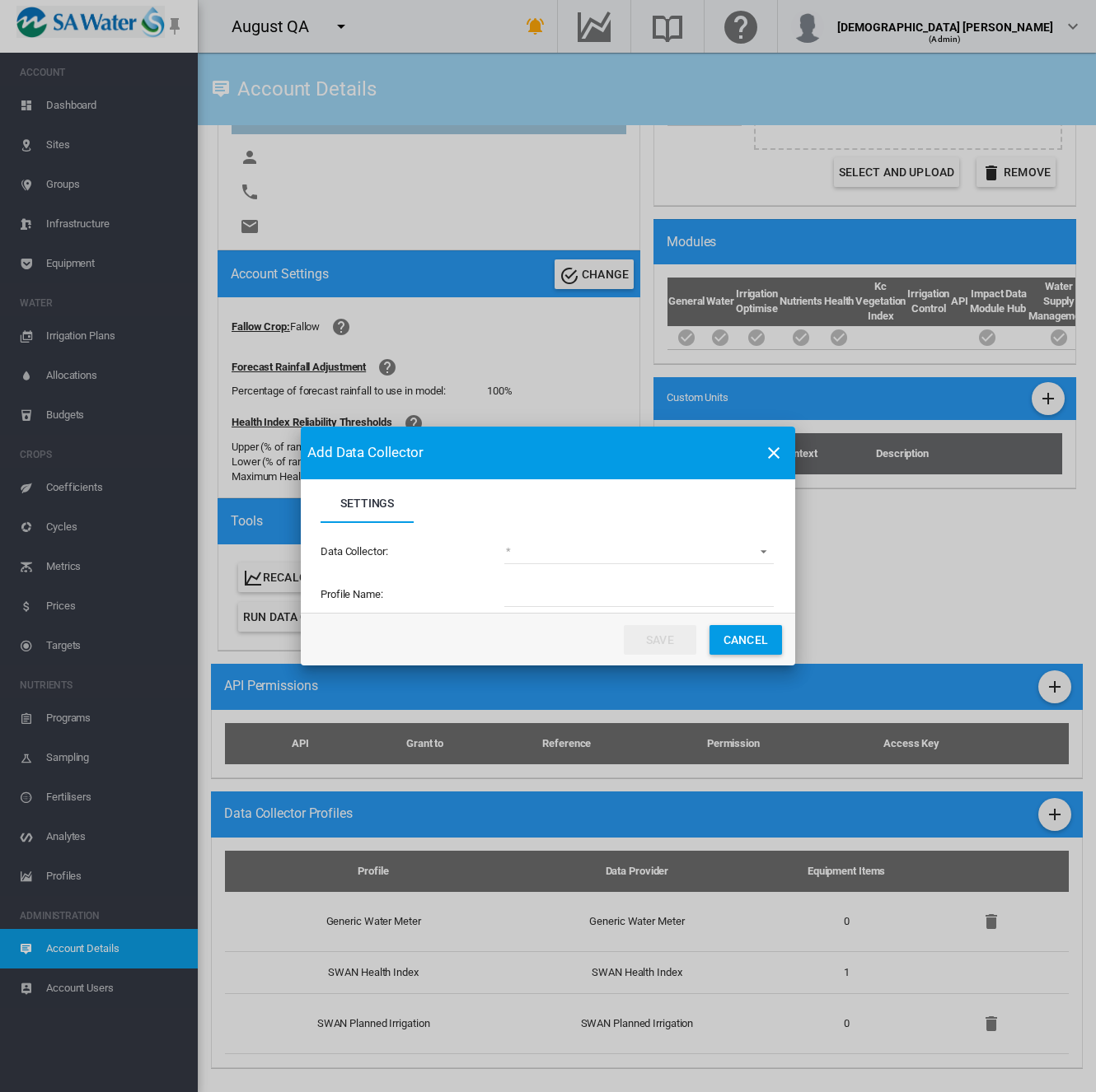
click at [542, 557] on md-select "(deprecated) Toro Lynx Course By Station Adcon Soil Moisture Aquacheck Soil Moi…" at bounding box center [639, 551] width 269 height 24
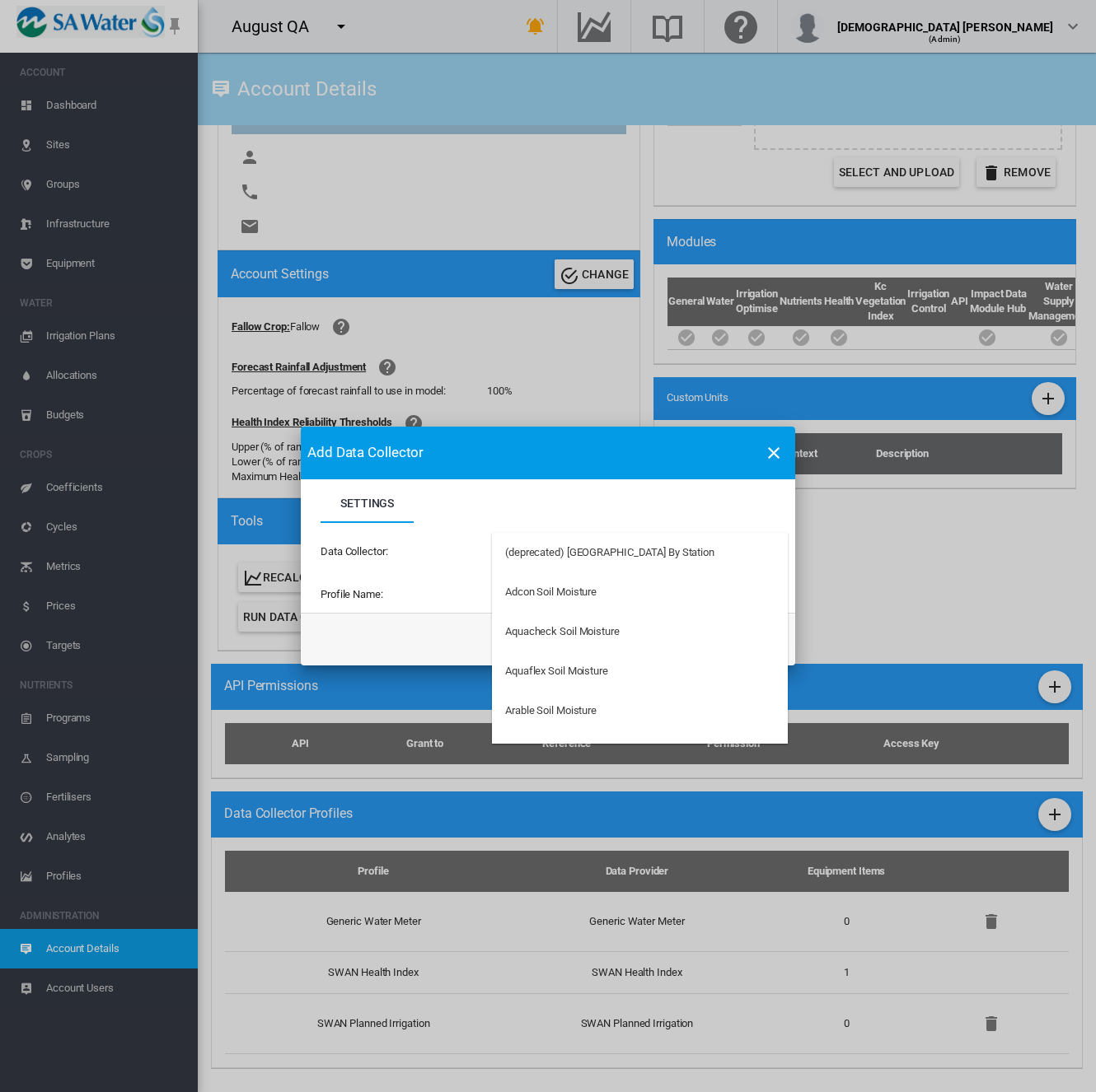
type md-option "34"
type md-option "50"
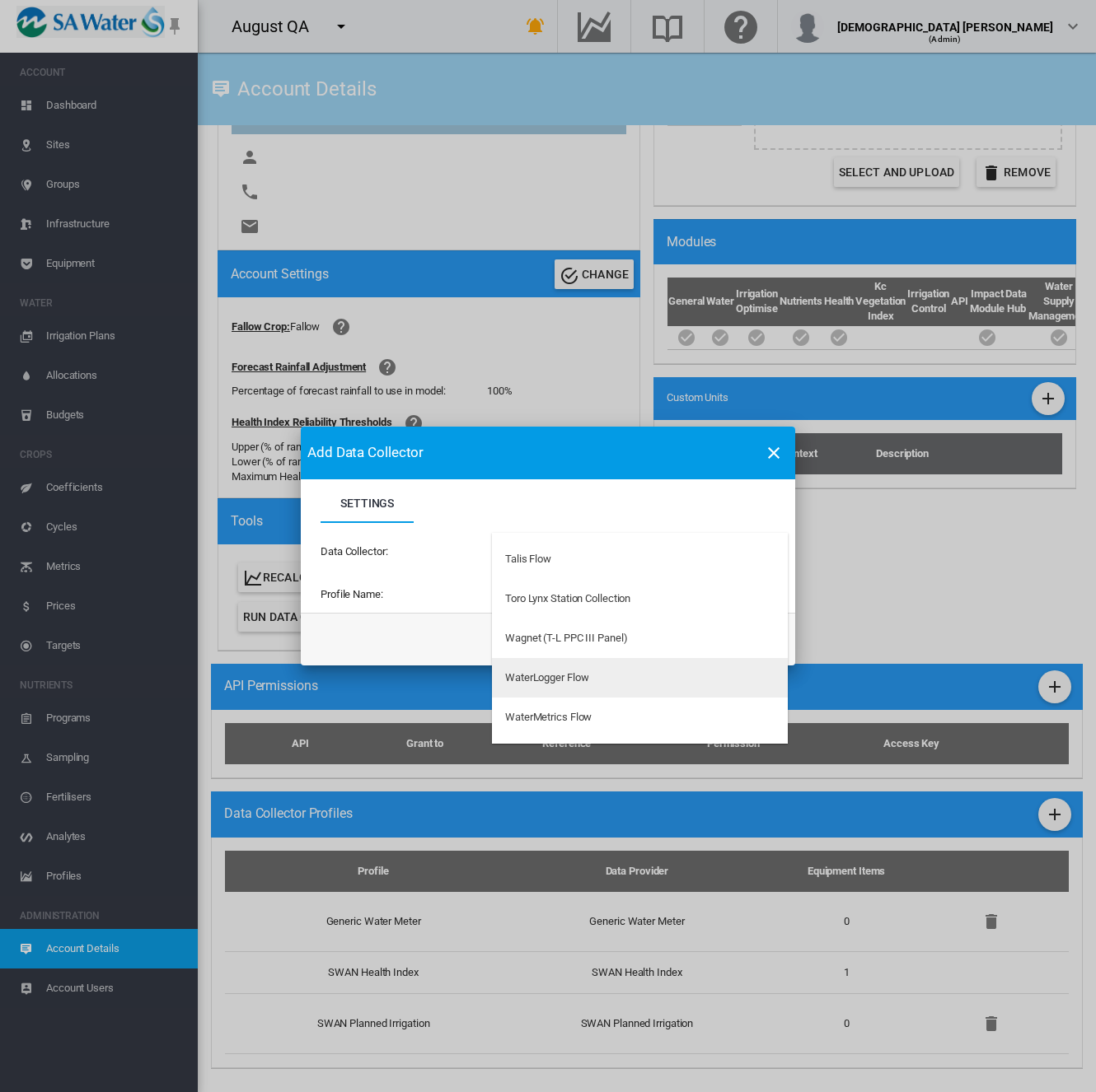
type md-option "69"
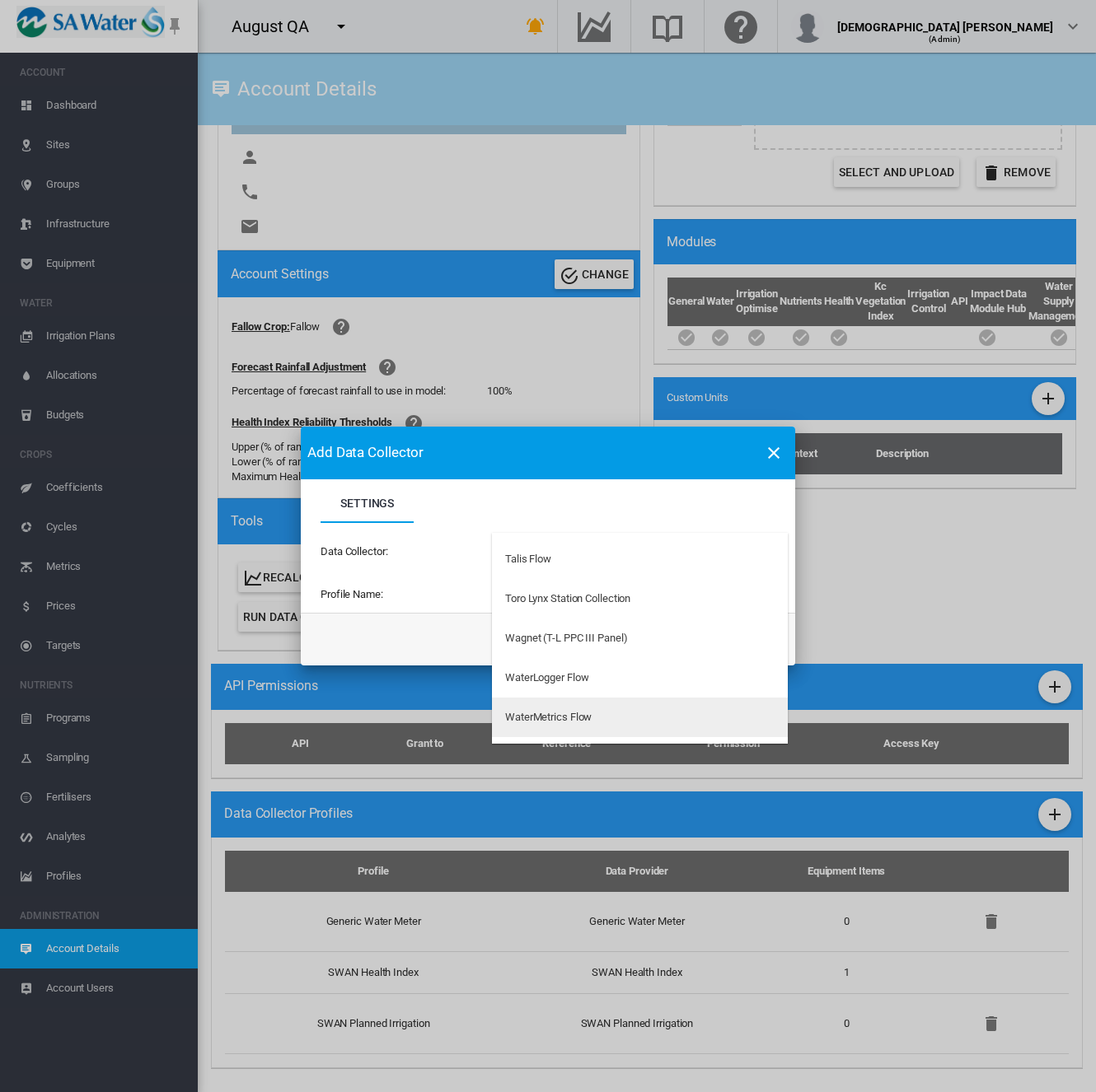
click at [588, 716] on div "WaterMetrics Flow" at bounding box center [548, 717] width 87 height 14
type input "**********"
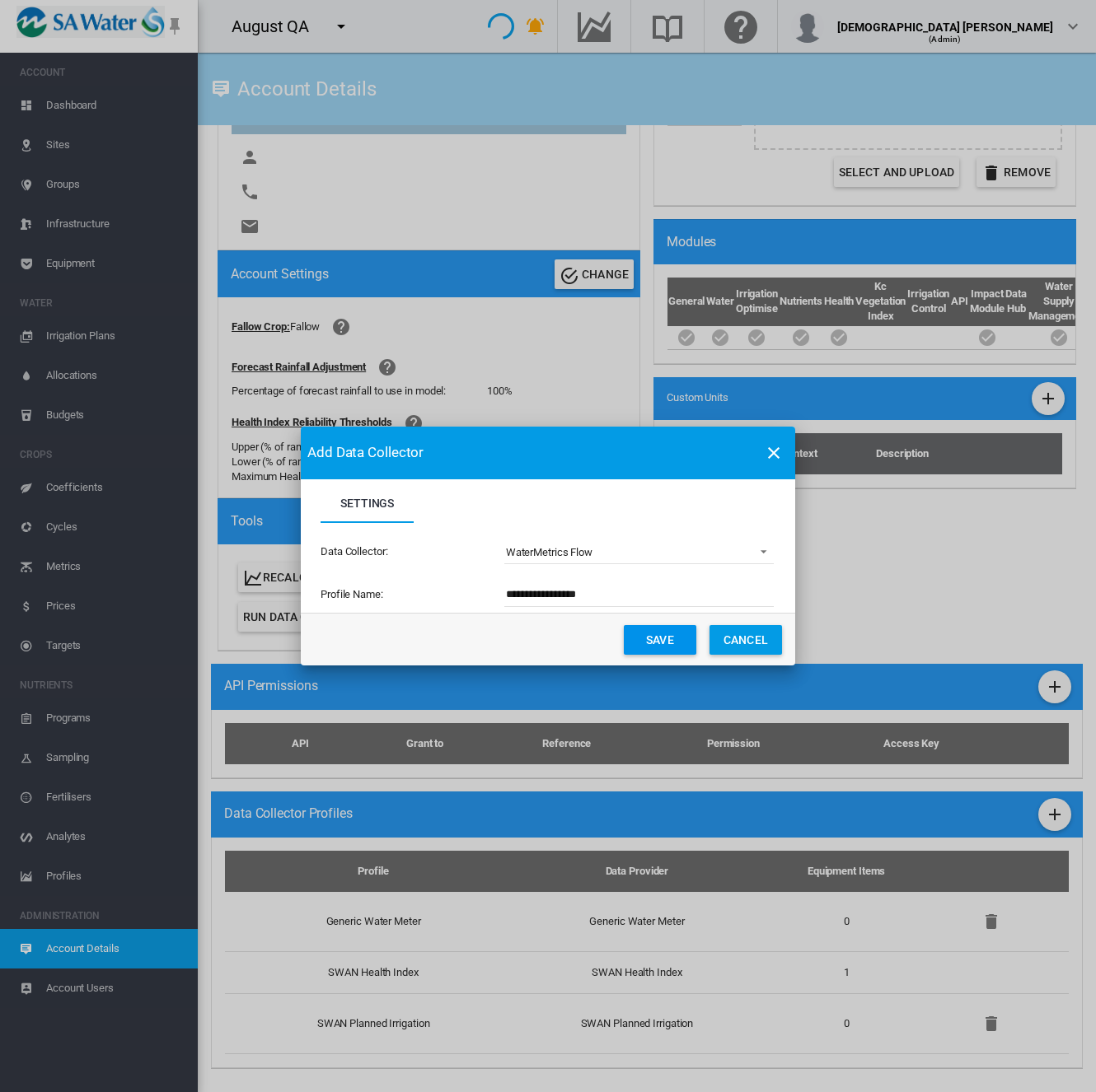
click at [666, 635] on button "Save" at bounding box center [660, 639] width 72 height 30
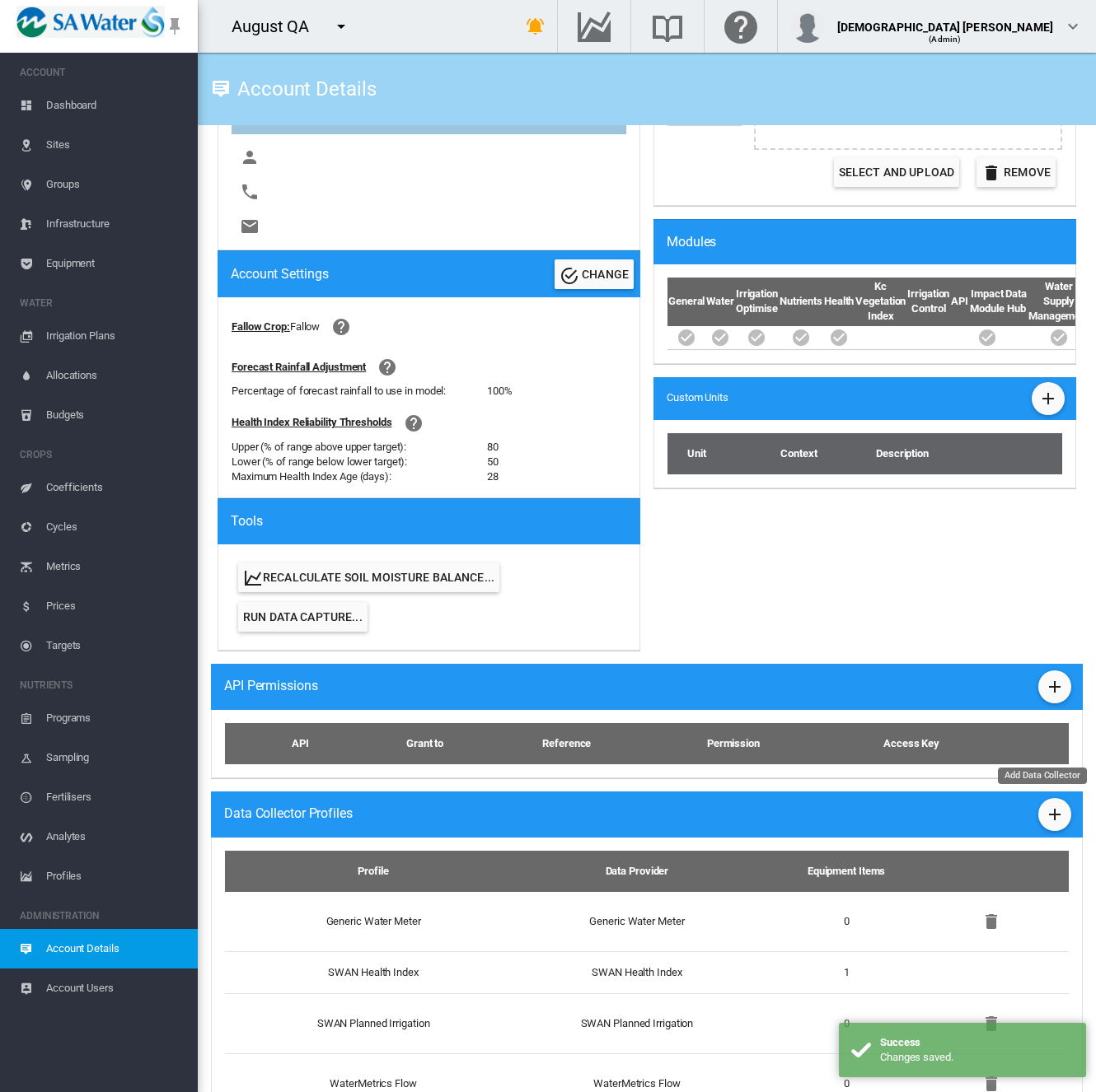
click at [1044, 813] on md-icon "icon-plus" at bounding box center [1054, 814] width 20 height 20
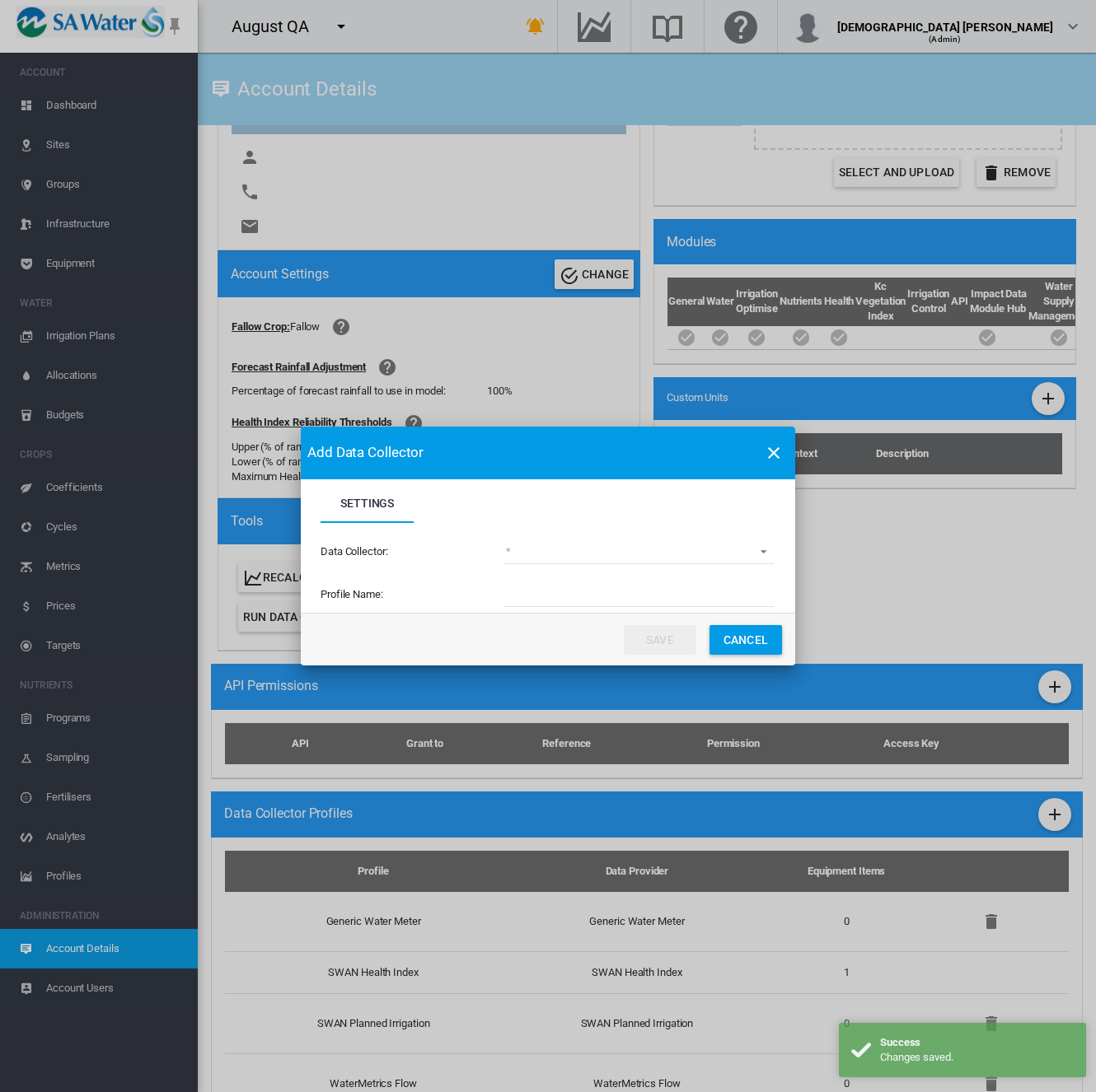
click at [551, 554] on md-select "(deprecated) Toro Lynx Course By Station Adcon Soil Moisture Aquacheck Soil Moi…" at bounding box center [639, 551] width 269 height 24
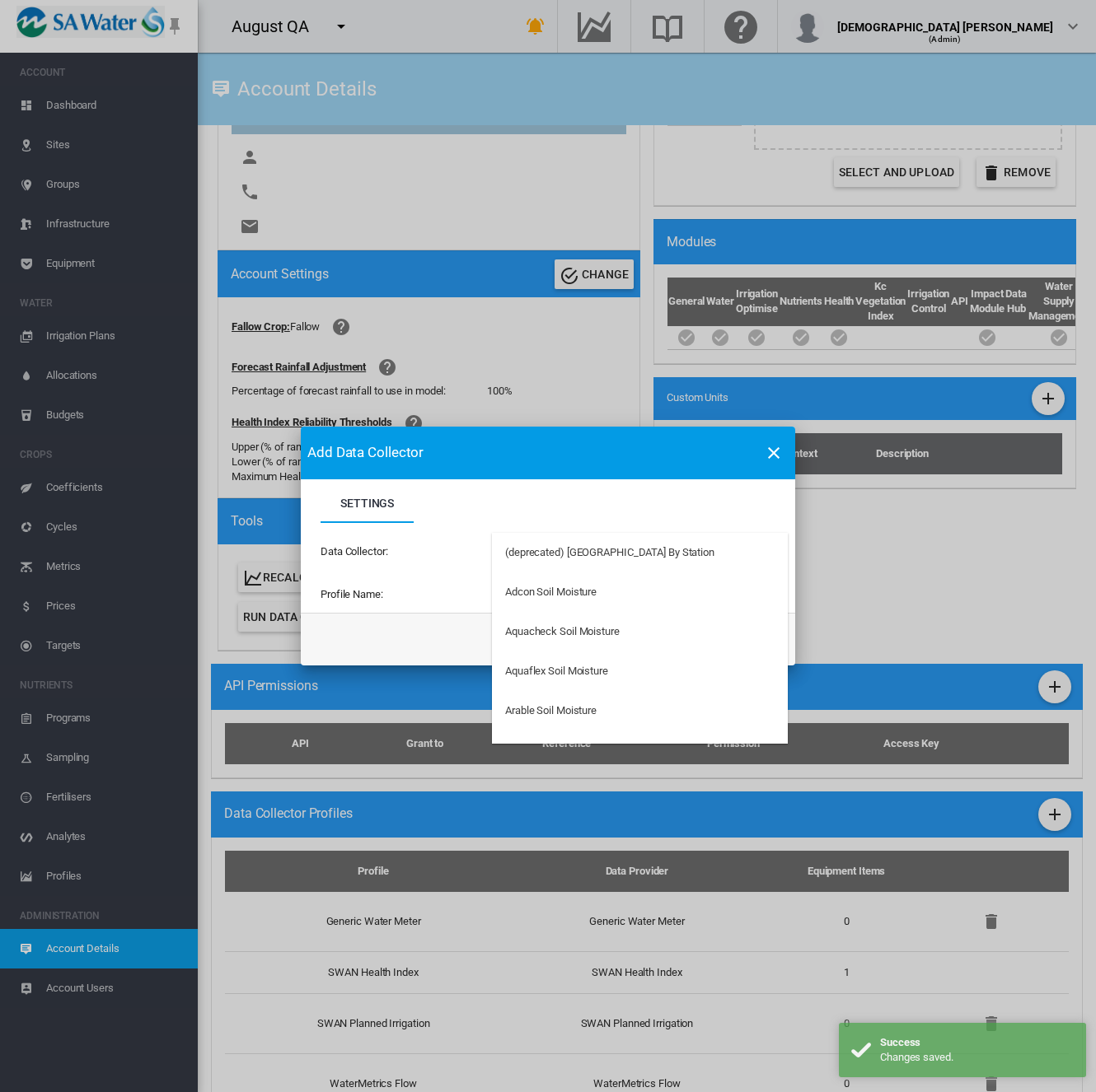
type md-option "34"
type md-option "50"
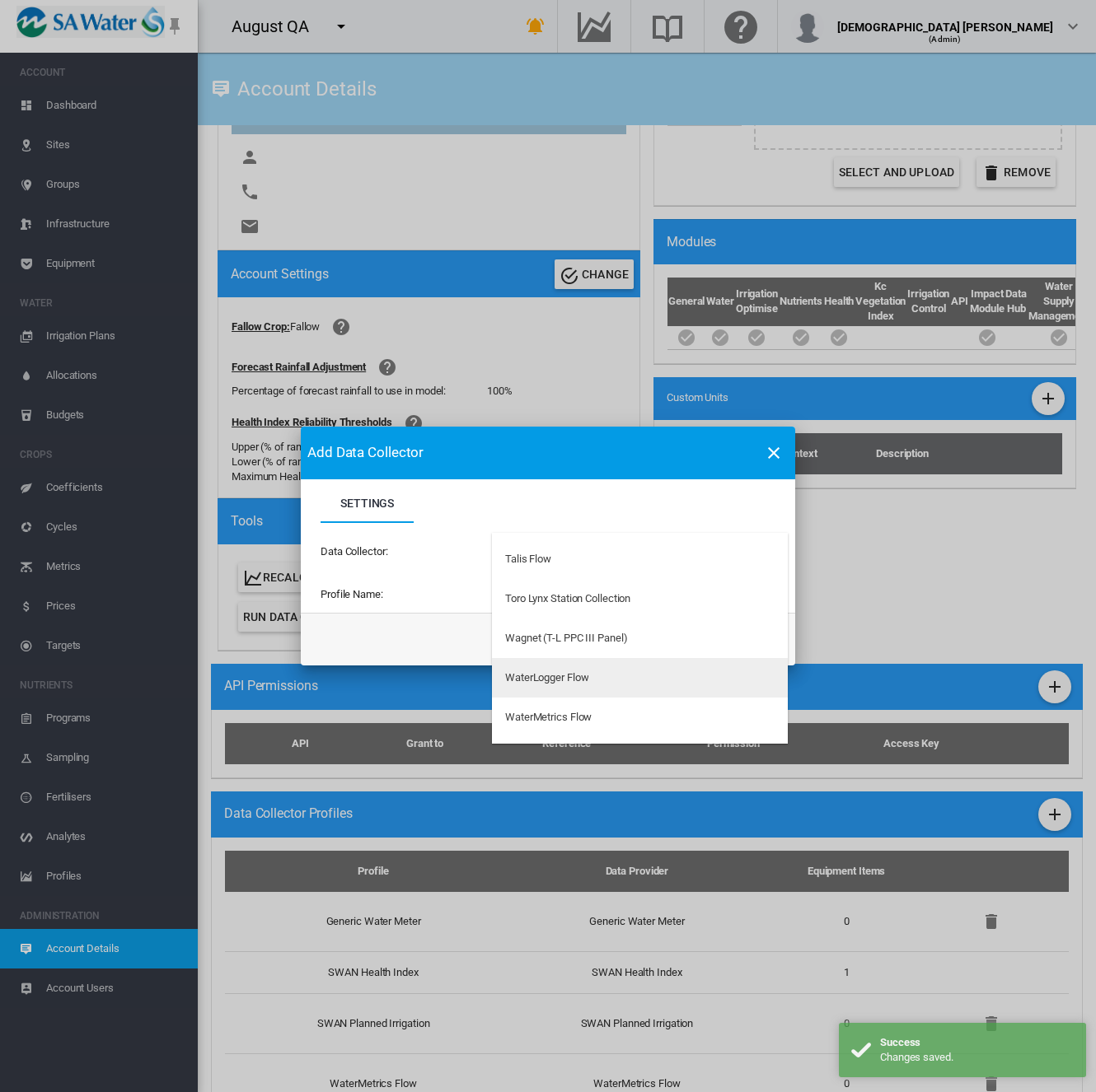
type md-option "69"
click at [638, 679] on md-option "WaterMetrics Soil Moisture" at bounding box center [639, 674] width 296 height 40
type input "**********"
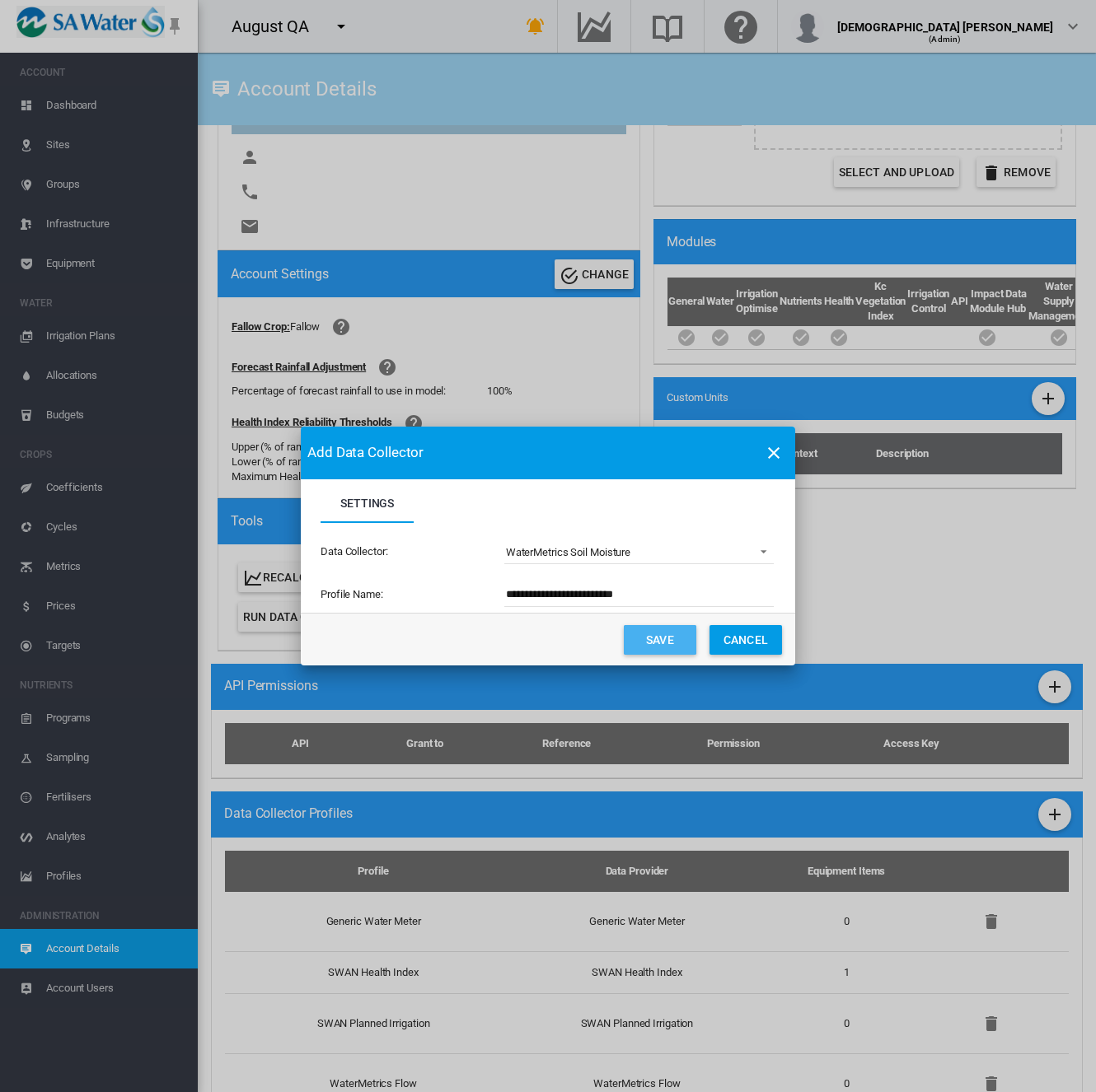
click at [653, 644] on button "Save" at bounding box center [660, 639] width 72 height 30
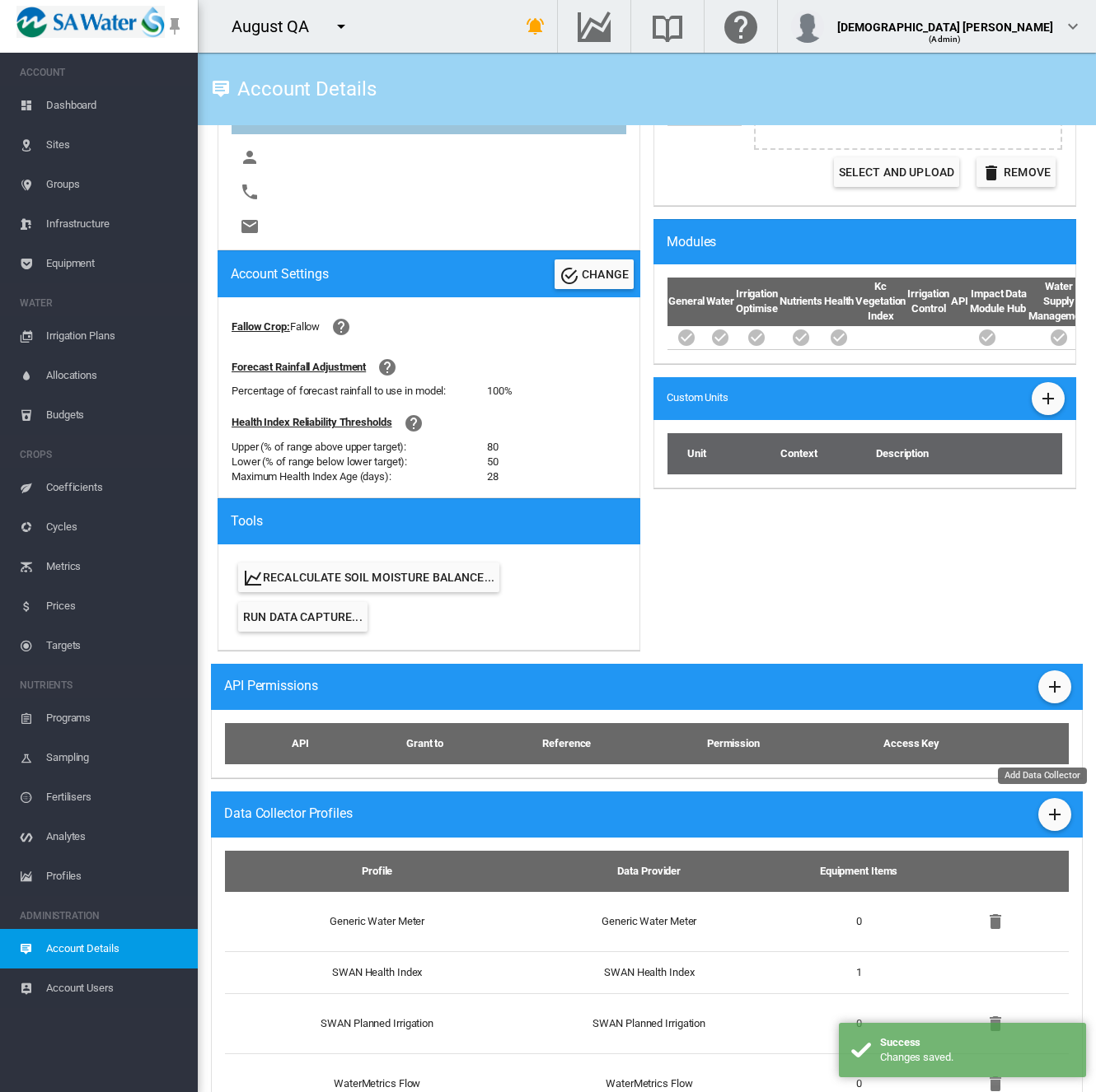
click at [1044, 814] on md-icon "icon-plus" at bounding box center [1054, 814] width 20 height 20
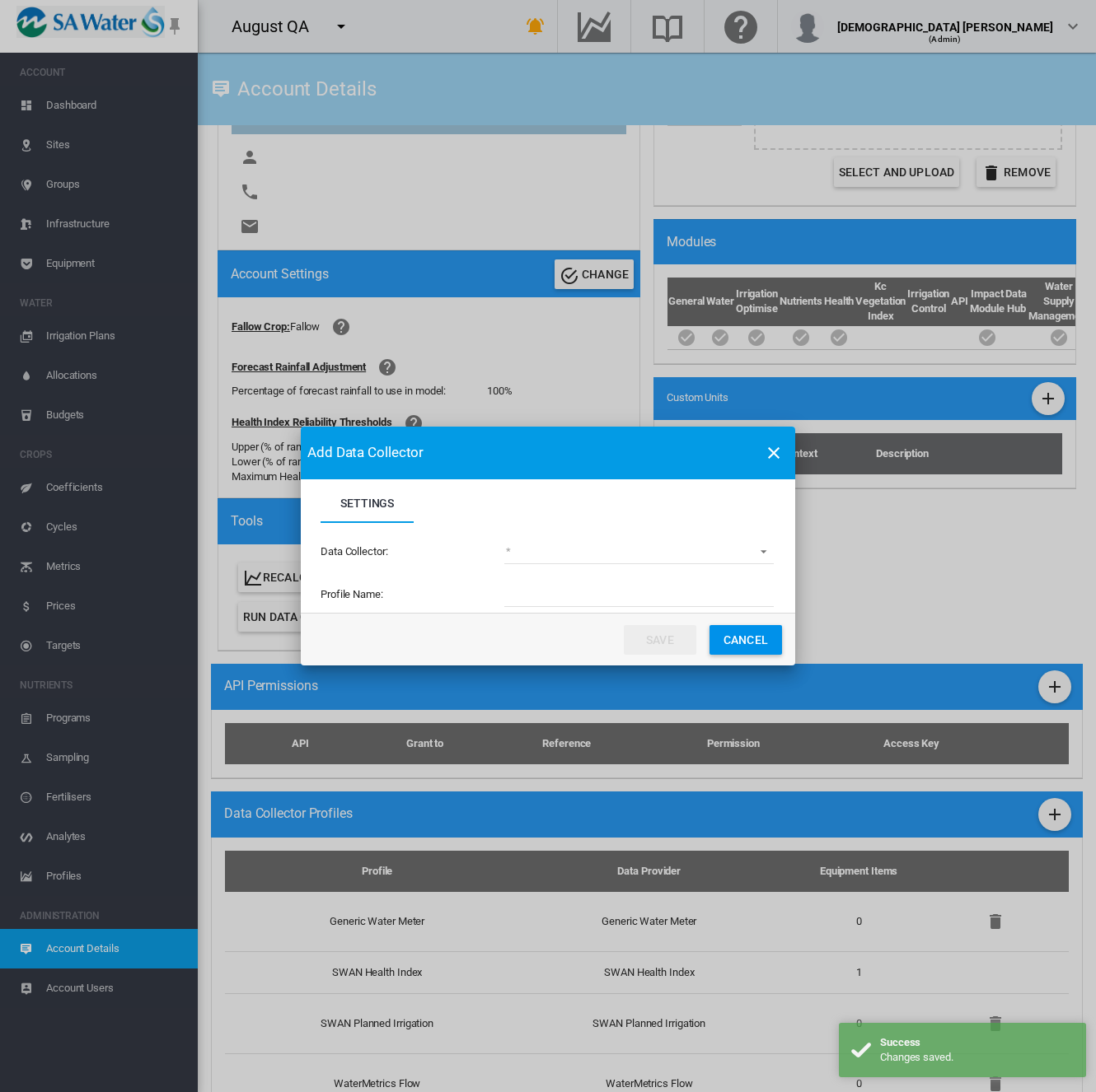
click at [533, 560] on md-select "(deprecated) Toro Lynx Course By Station Adcon Soil Moisture Aquacheck Soil Moi…" at bounding box center [639, 551] width 269 height 24
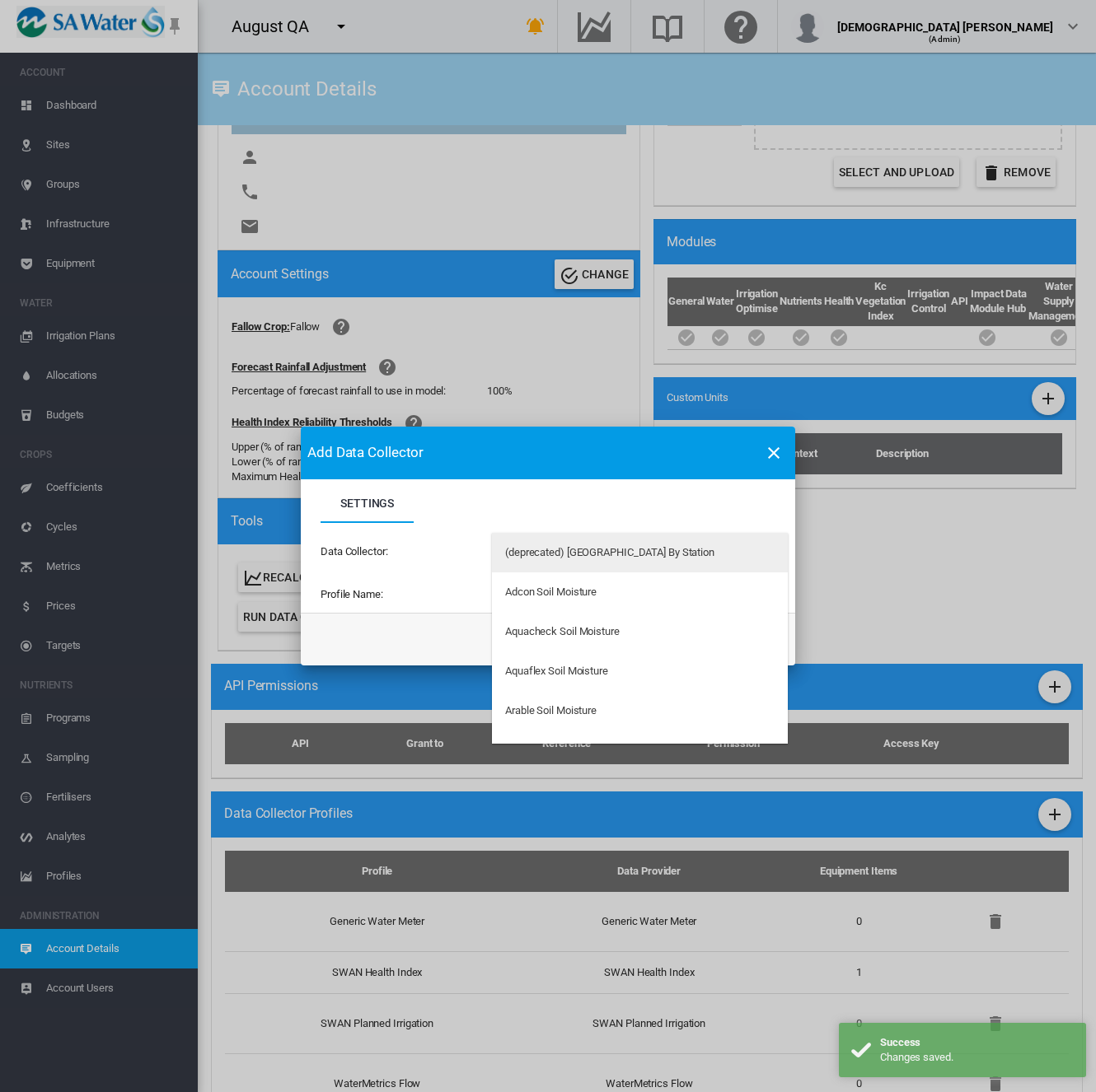
type md-option "34"
type md-option "50"
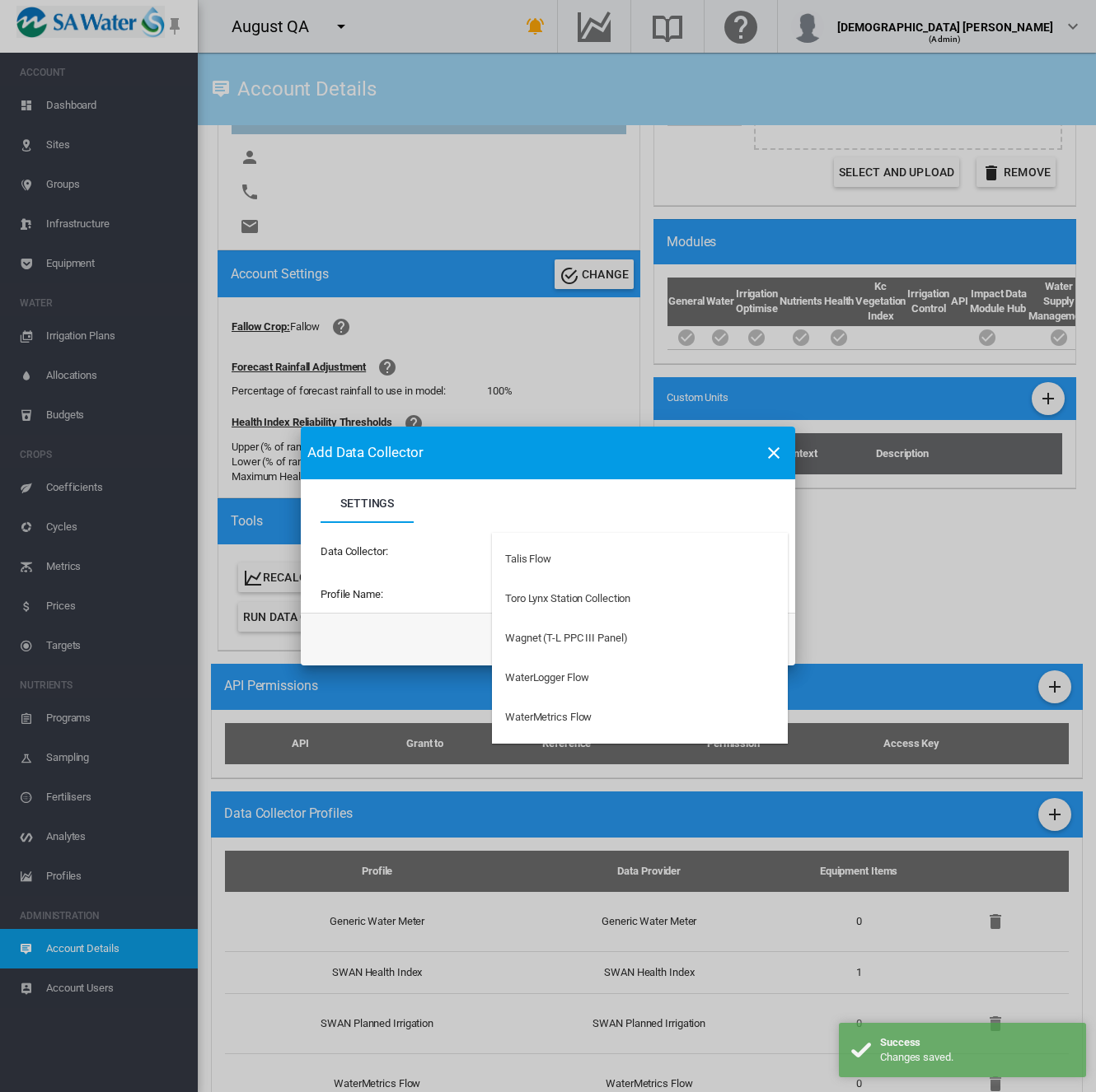
type md-option "69"
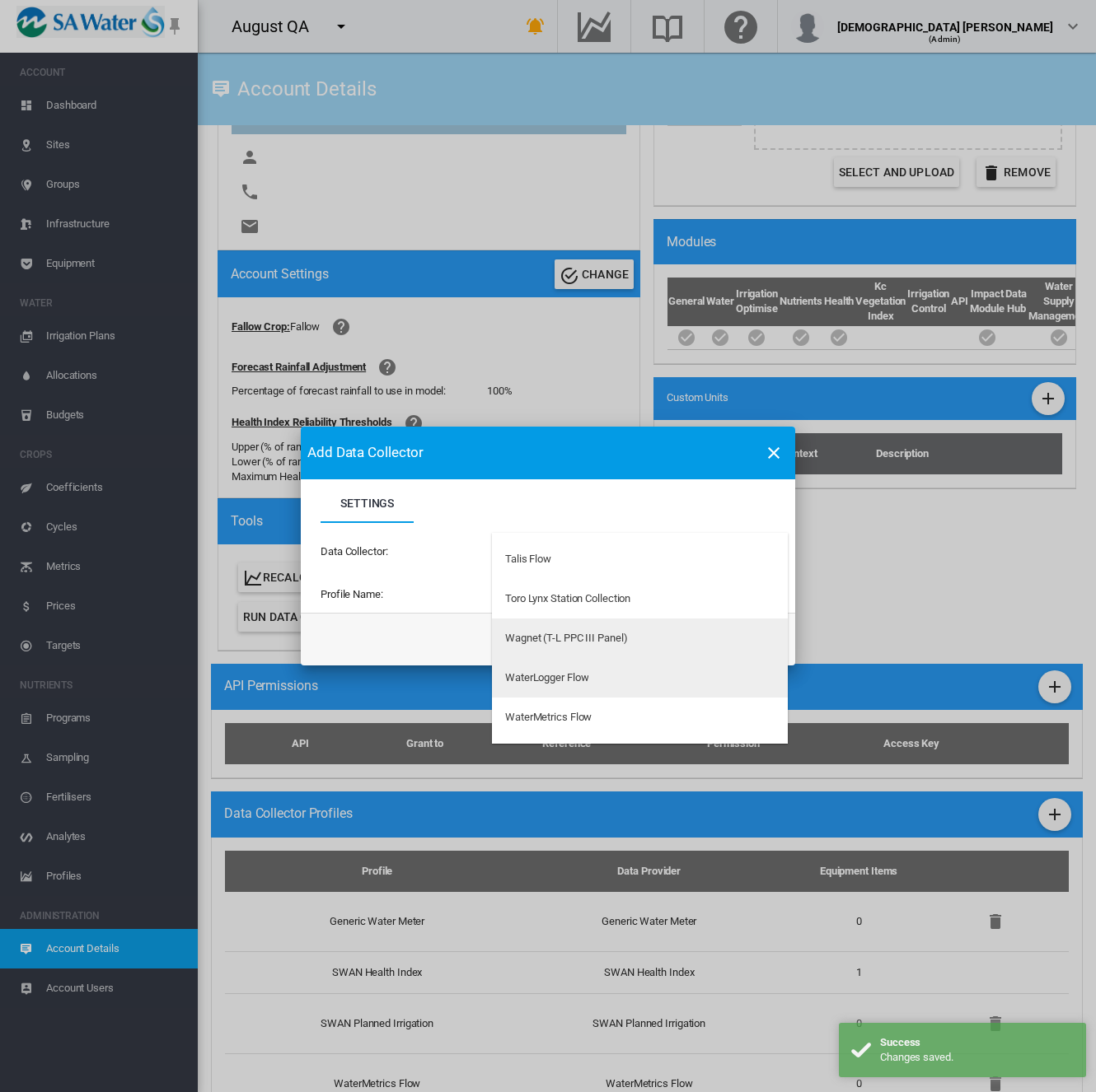
scroll to position [4665, 0]
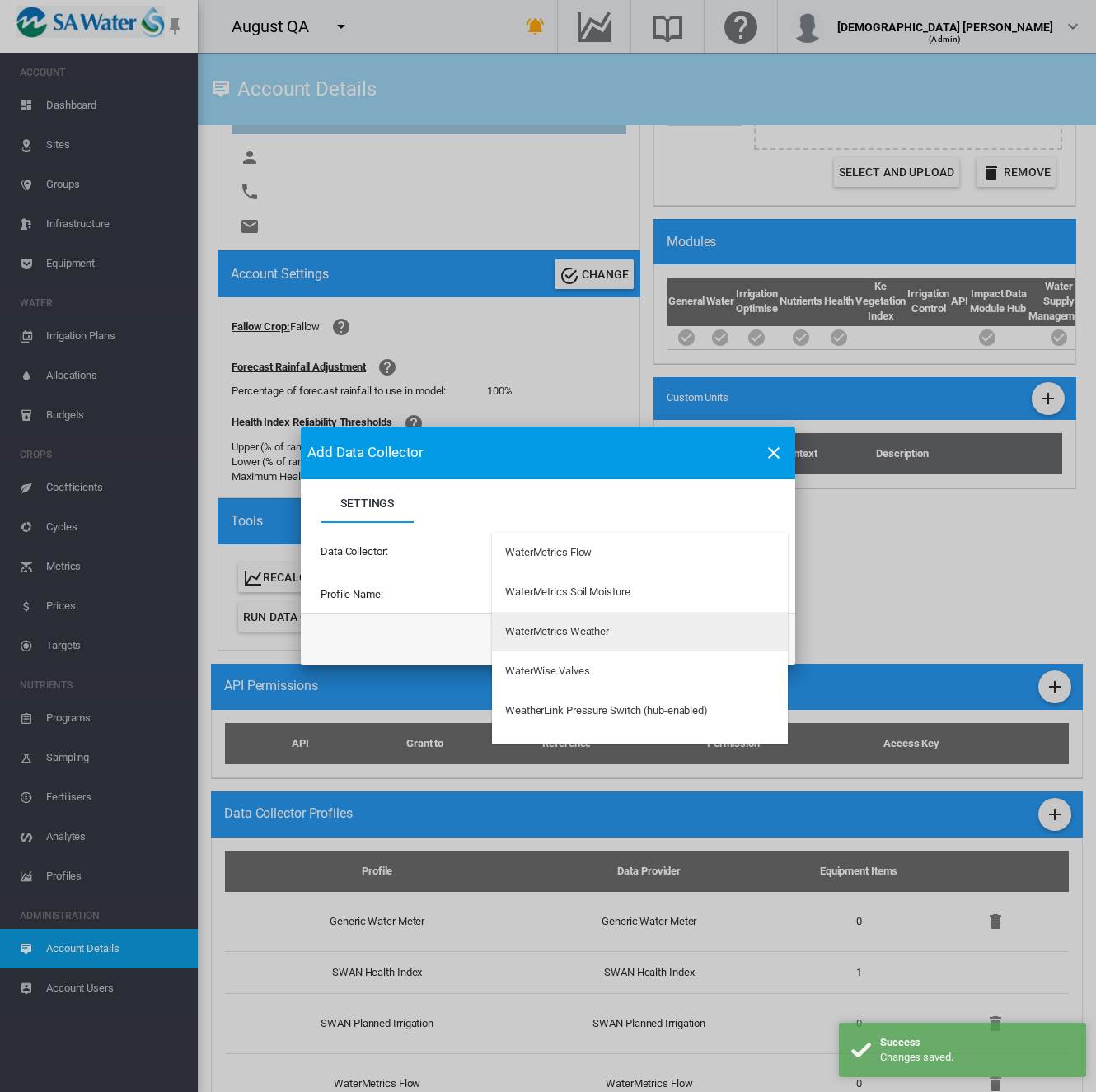
click at [608, 634] on div "WaterMetrics Weather" at bounding box center [556, 632] width 104 height 14
type input "**********"
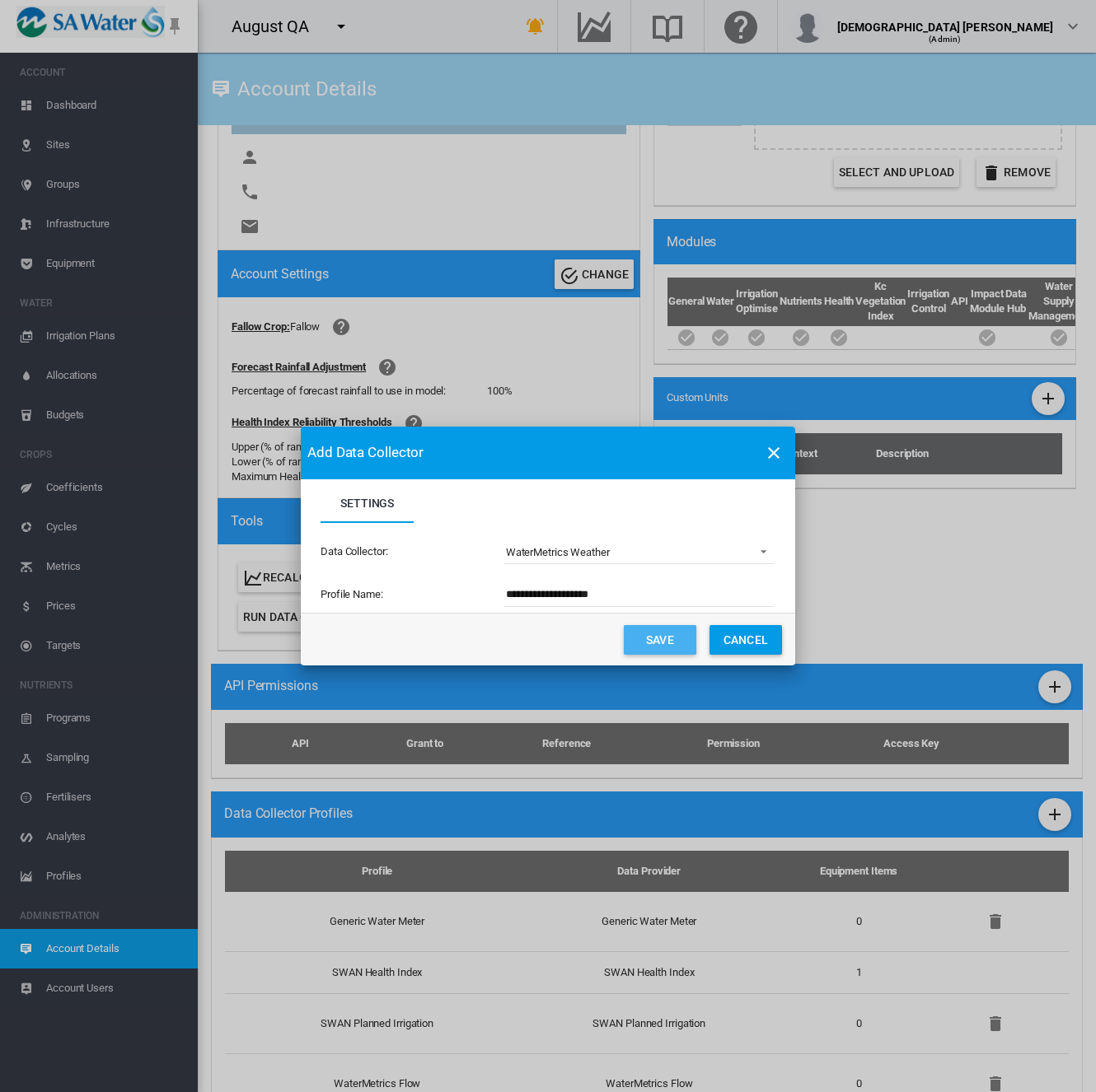
click at [644, 648] on button "Save" at bounding box center [660, 639] width 72 height 30
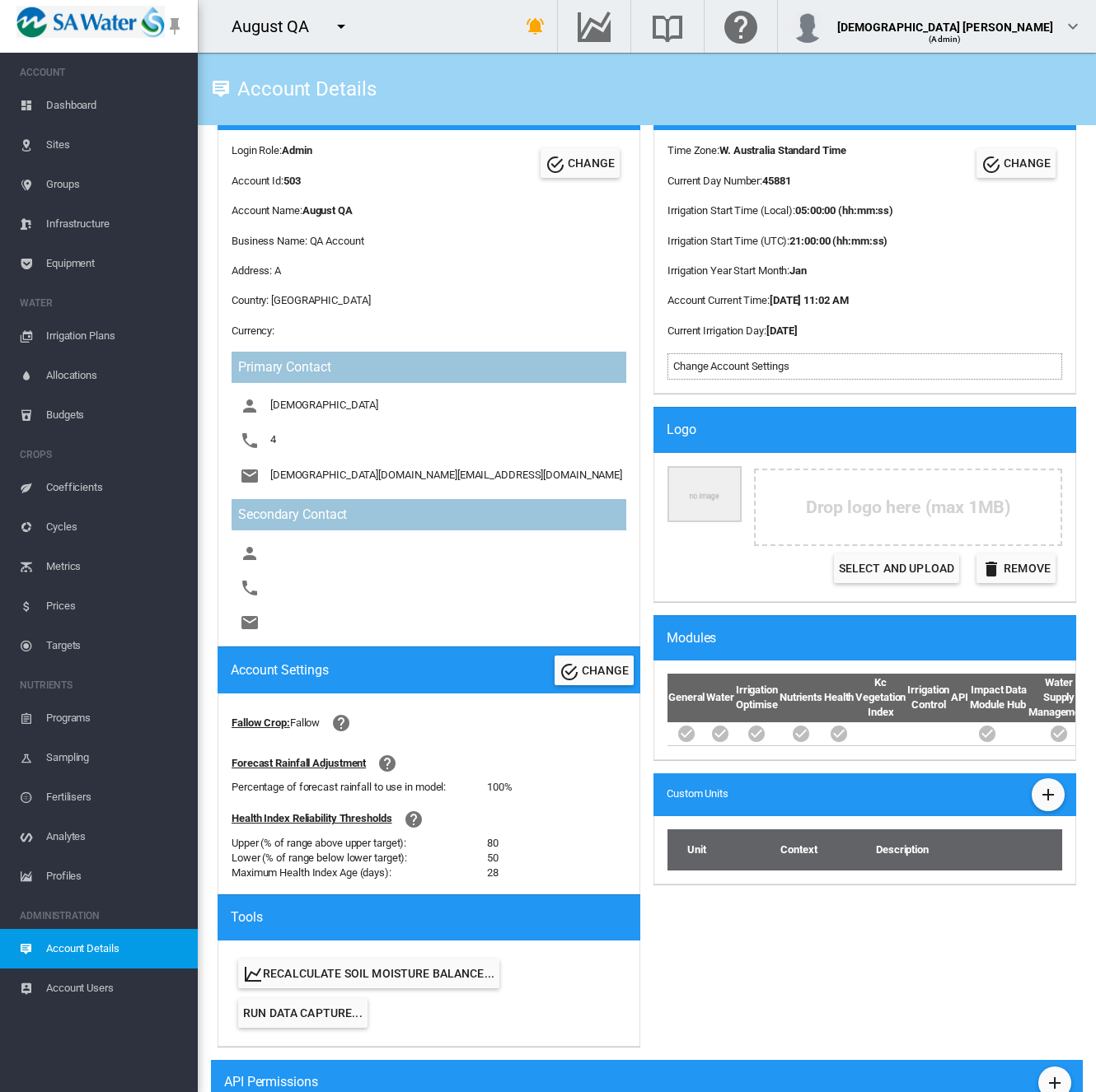
scroll to position [52, 0]
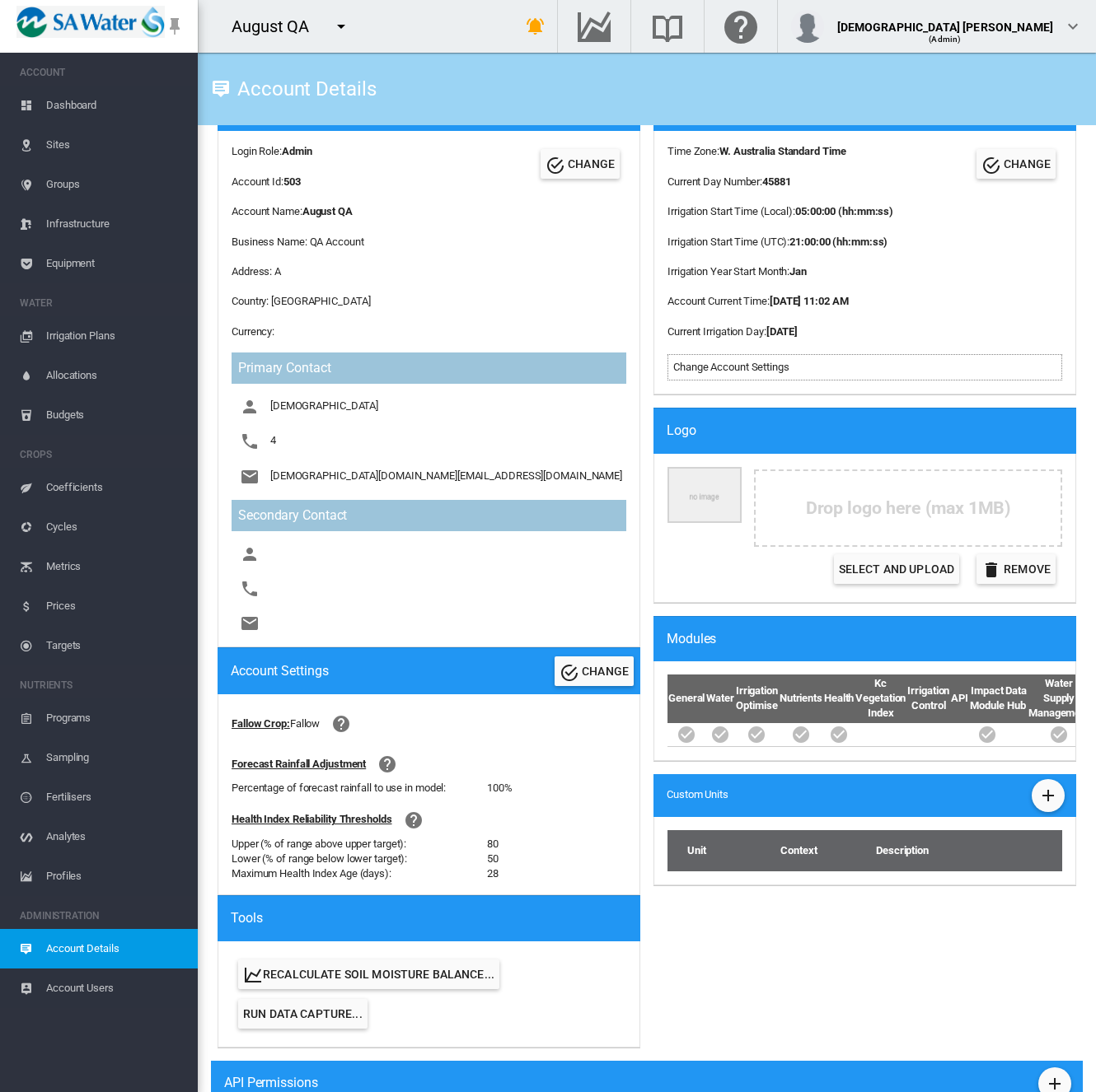
click at [112, 265] on span "Equipment" at bounding box center [115, 264] width 138 height 40
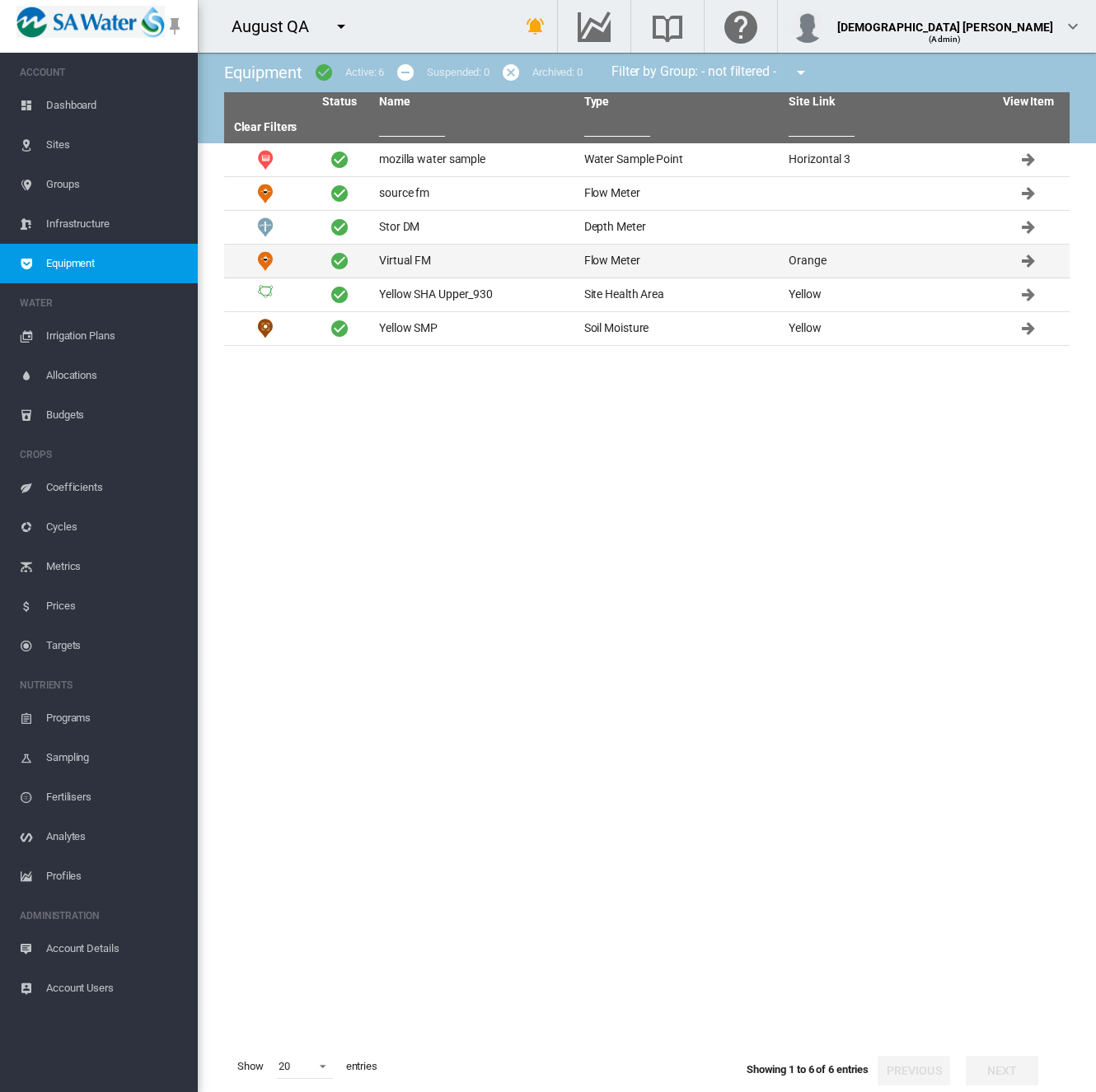
click at [414, 255] on td "Virtual FM" at bounding box center [475, 261] width 205 height 33
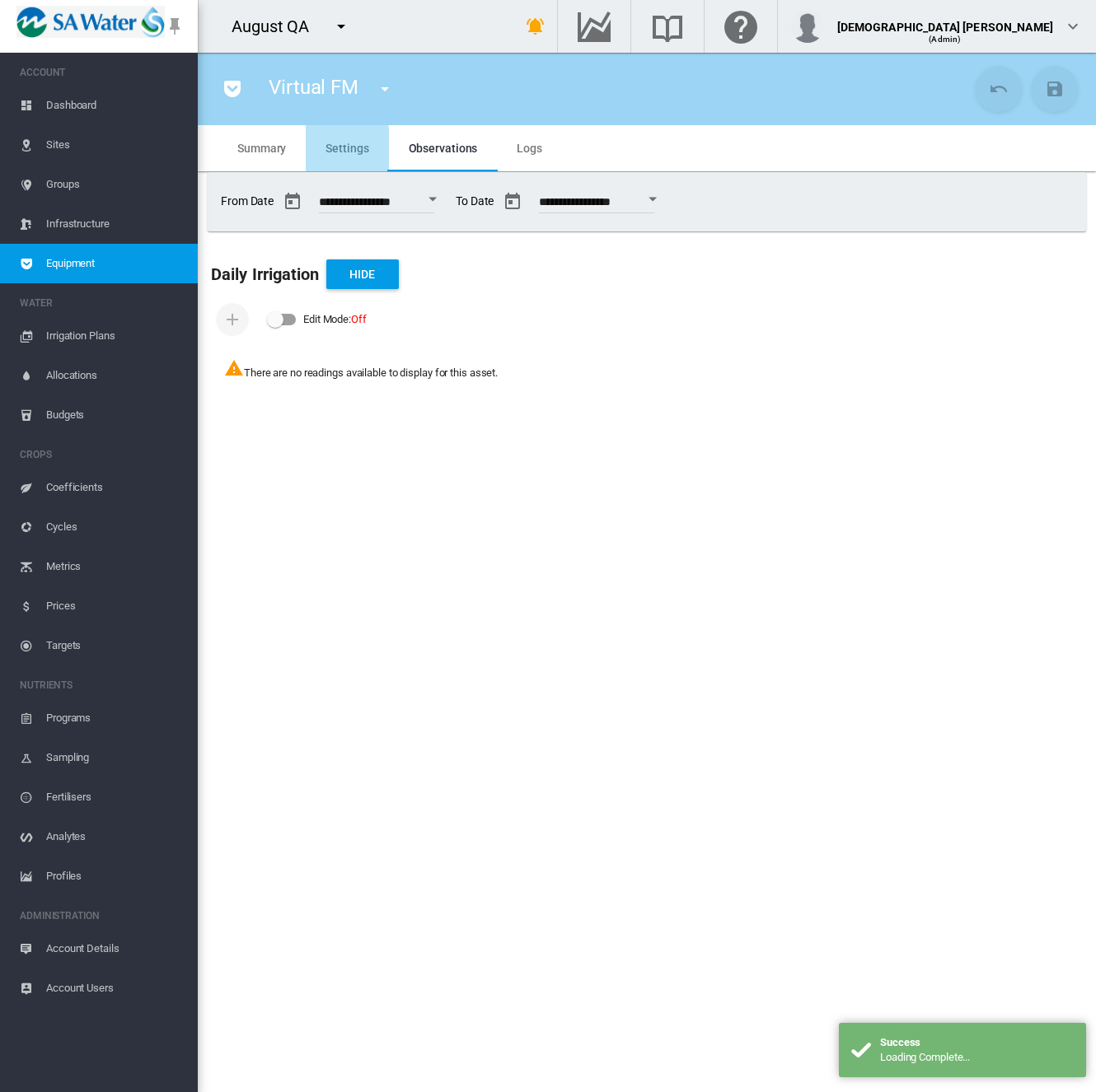
click at [328, 153] on span "Settings" at bounding box center [346, 148] width 43 height 14
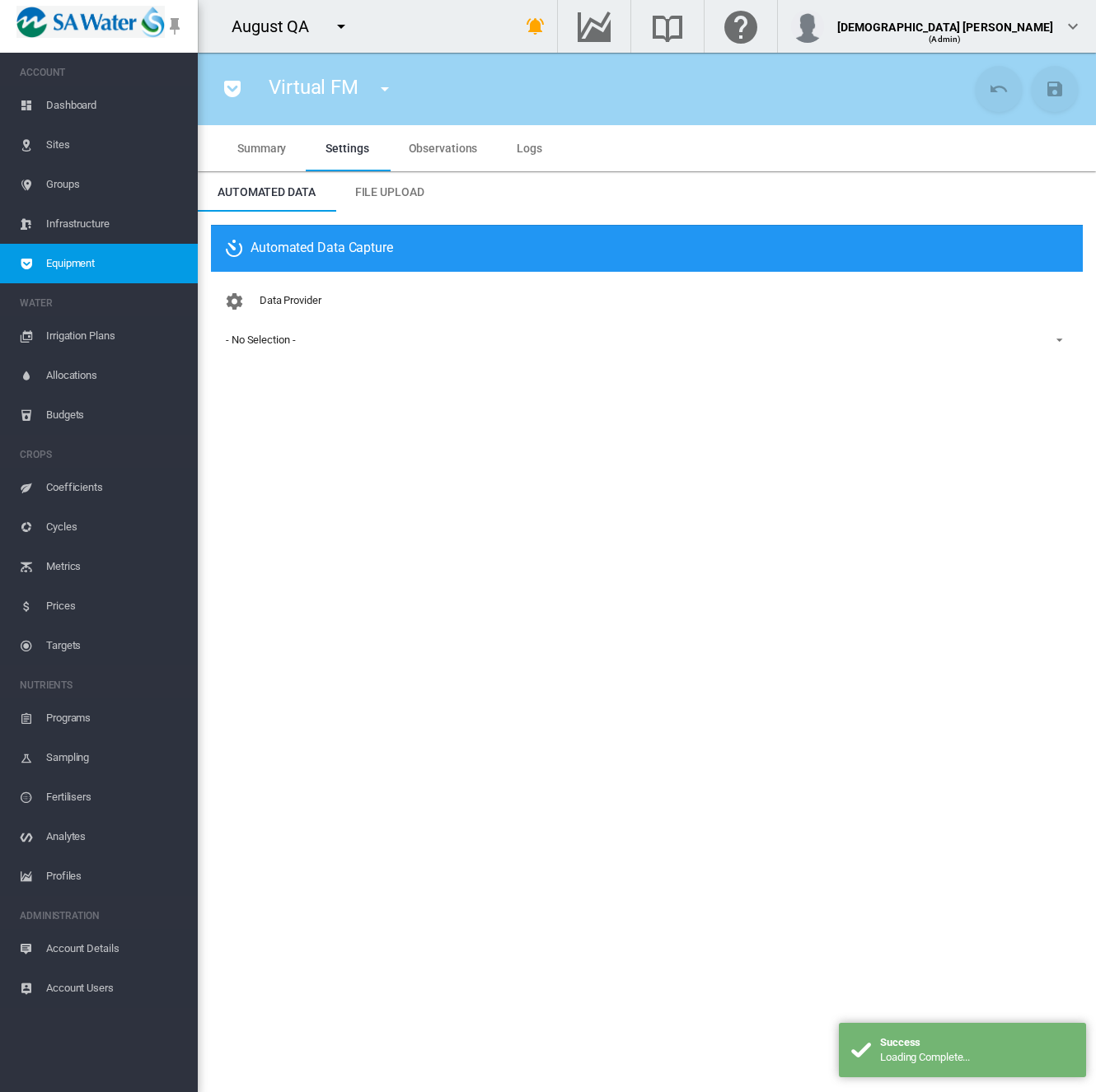
click at [255, 157] on md-tab-item "Summary" at bounding box center [261, 147] width 88 height 46
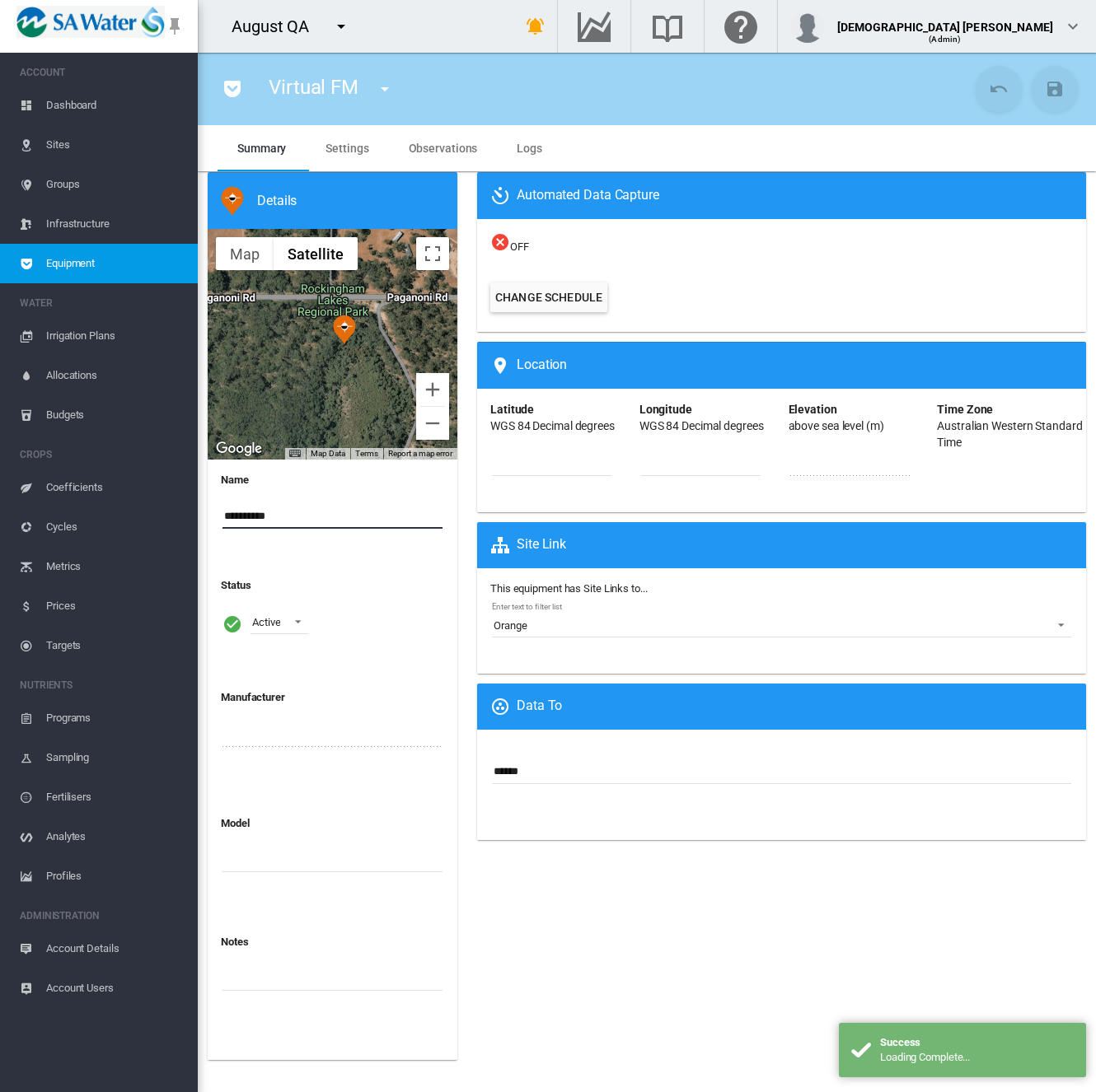
drag, startPoint x: 255, startPoint y: 518, endPoint x: 171, endPoint y: 517, distance: 84.0
click at [171, 517] on div "SWAN ACCOUNT Dashboard Sites Groups Infrastructure Equipment WATER" at bounding box center [548, 546] width 1096 height 1092
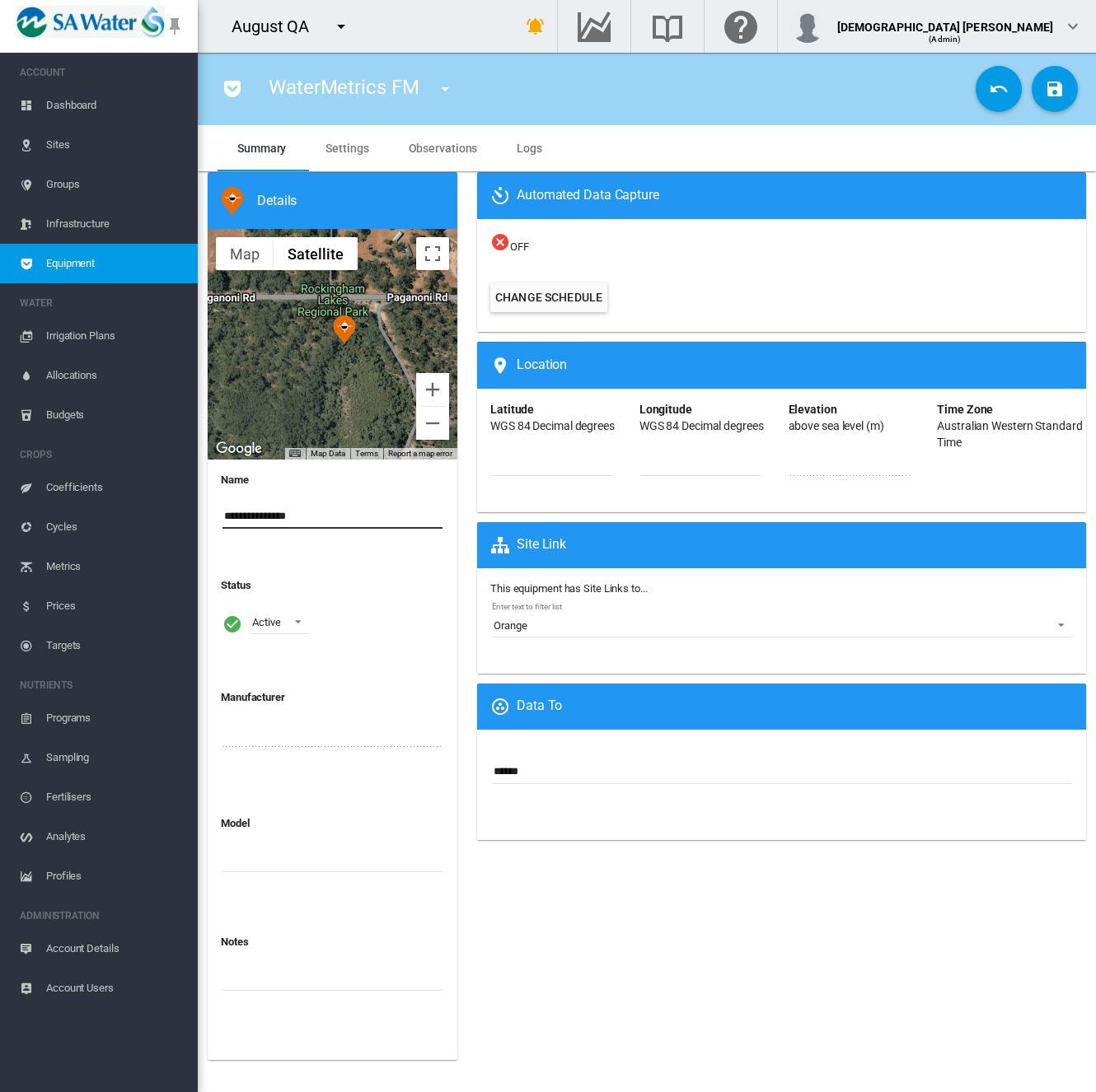
type input "**********"
click at [368, 145] on md-tab-item "Settings" at bounding box center [346, 147] width 82 height 46
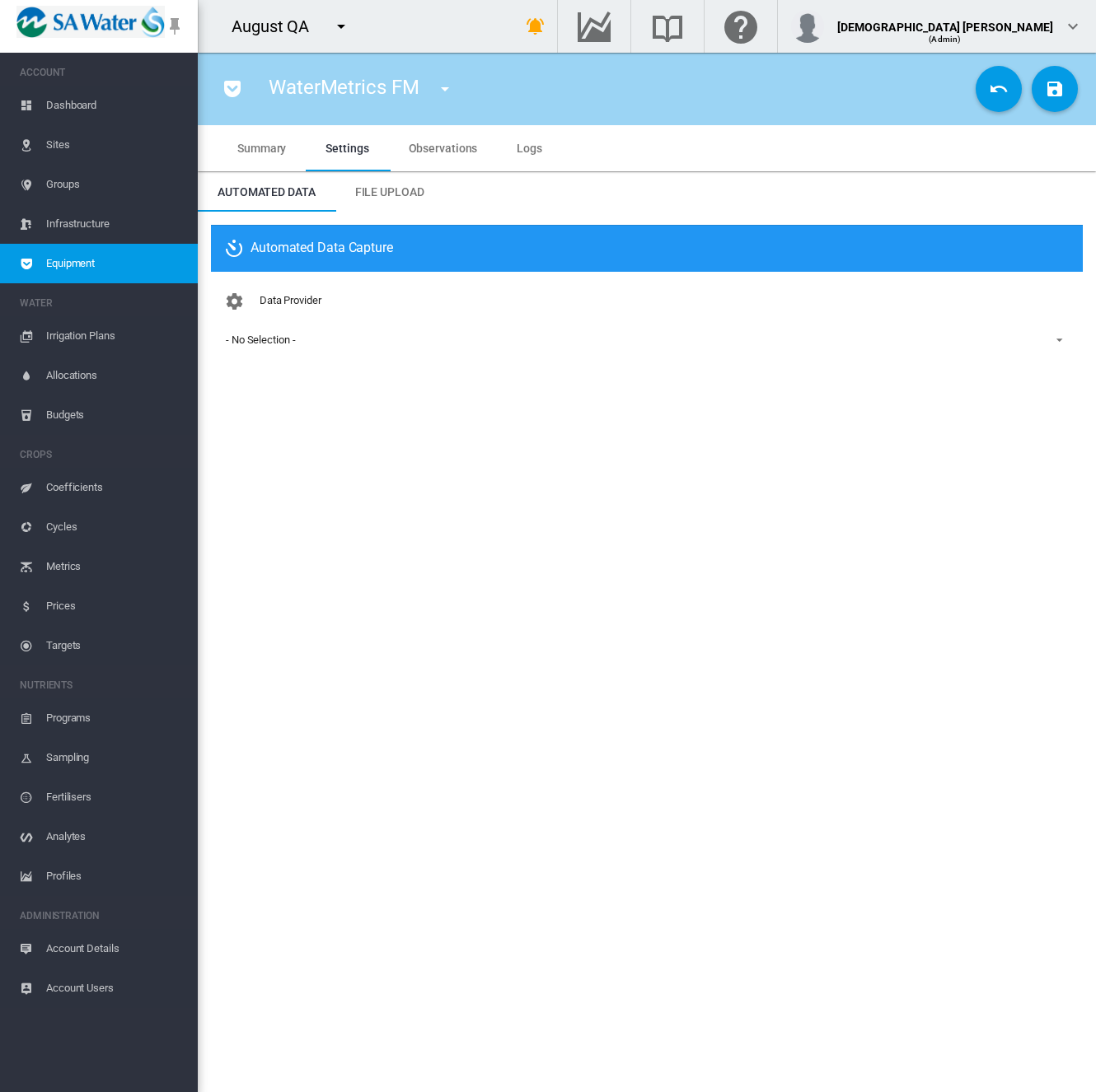
click at [267, 344] on div "- No Selection -" at bounding box center [260, 340] width 70 height 13
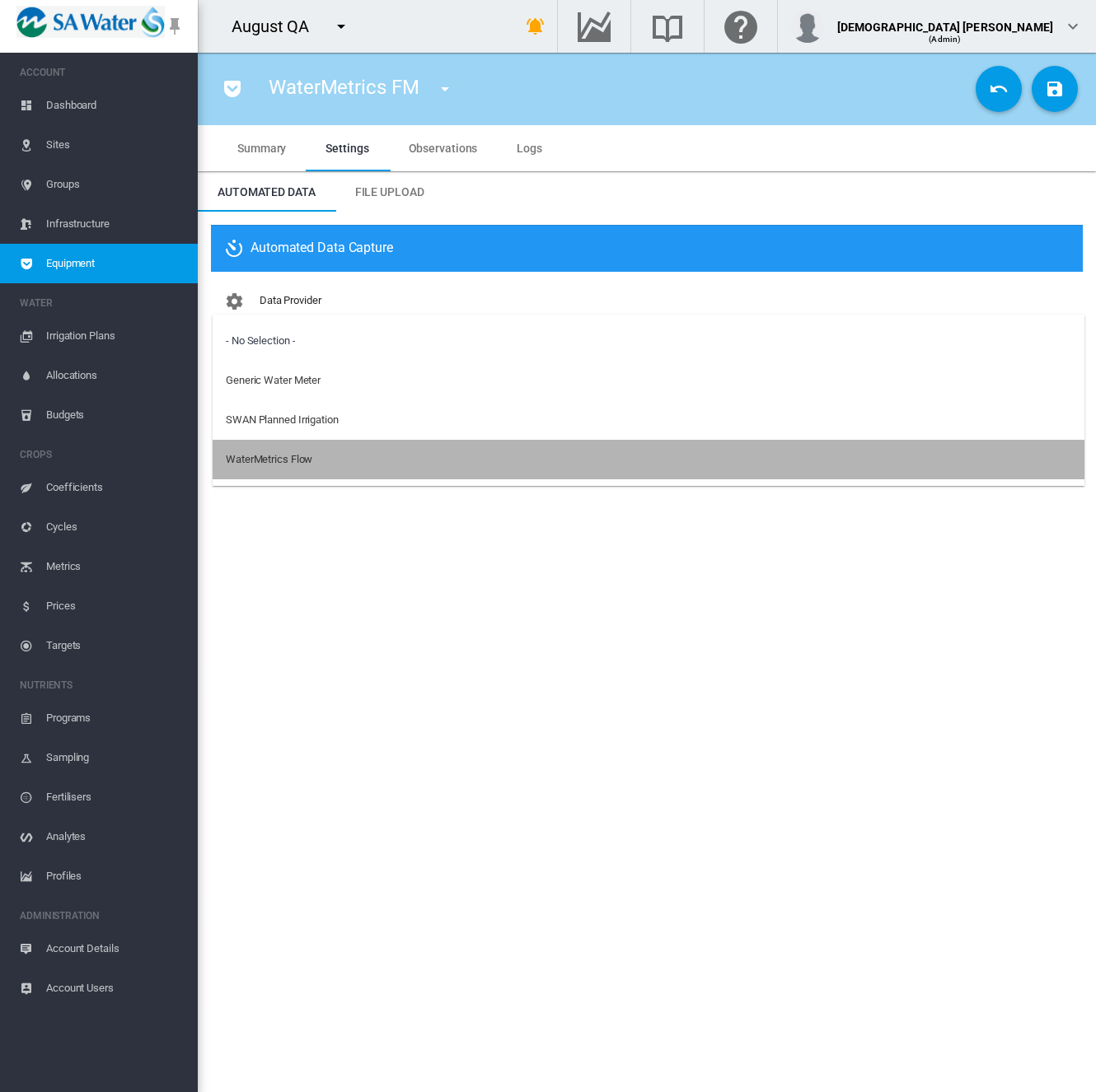
click at [280, 466] on div "WaterMetrics Flow" at bounding box center [269, 459] width 87 height 14
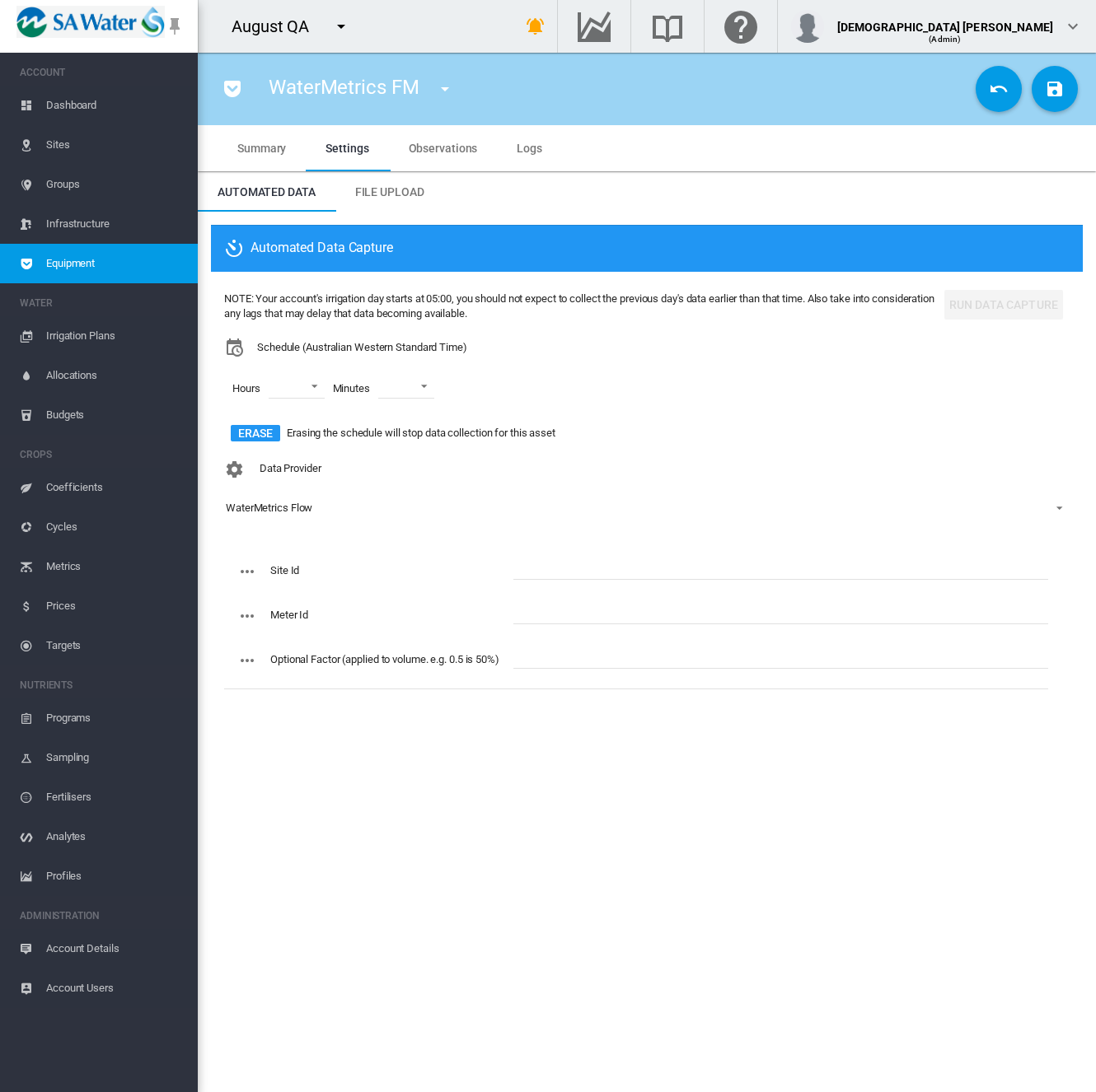
click at [555, 572] on input "text" at bounding box center [780, 567] width 534 height 24
type input "*****"
click at [543, 624] on input "text" at bounding box center [780, 611] width 534 height 24
type input "*****"
click at [1054, 89] on md-icon "icon-content-save" at bounding box center [1054, 89] width 20 height 20
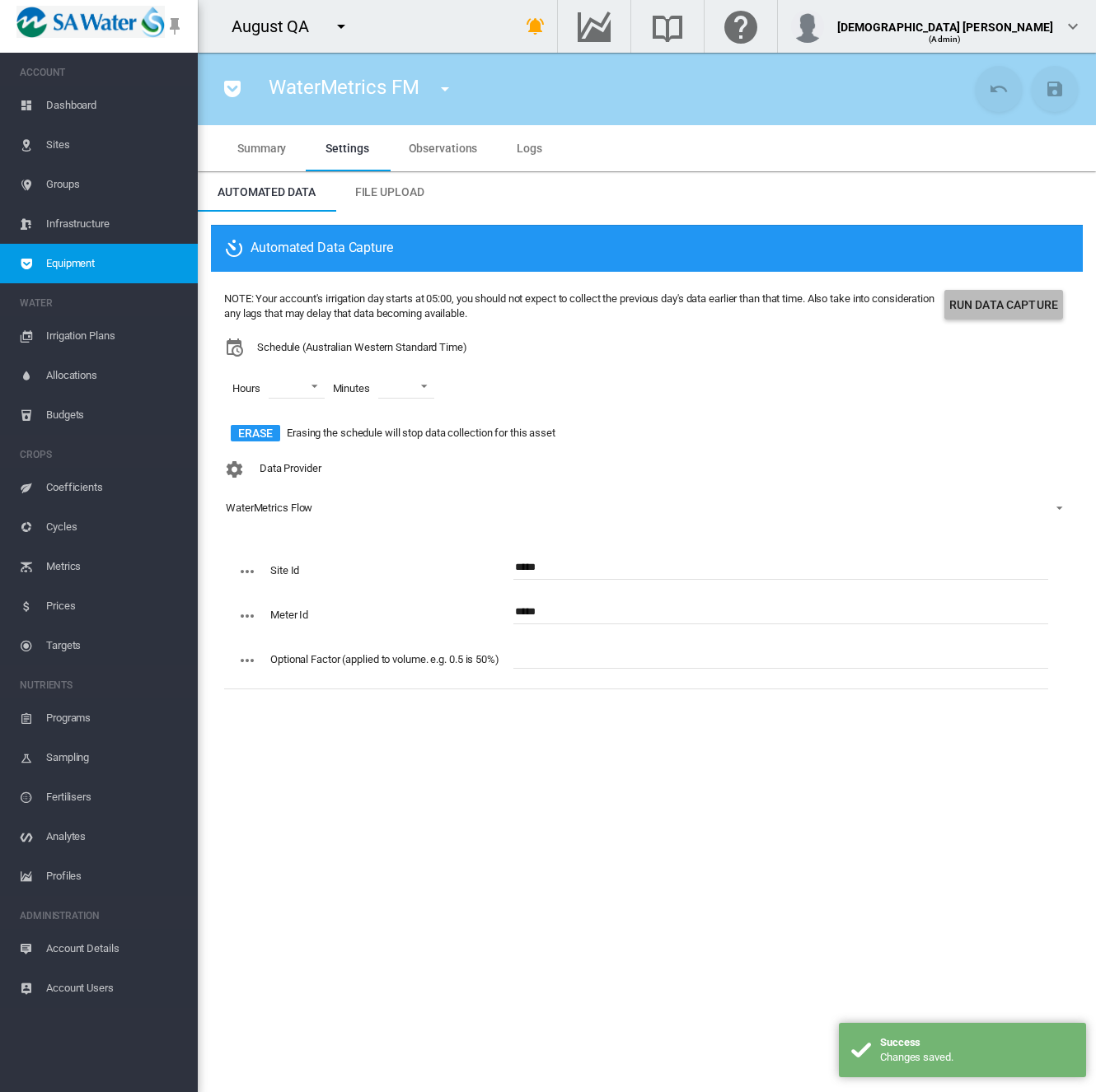
drag, startPoint x: 993, startPoint y: 296, endPoint x: 971, endPoint y: 305, distance: 23.8
click at [971, 305] on button "Run Data Capture" at bounding box center [1003, 305] width 118 height 30
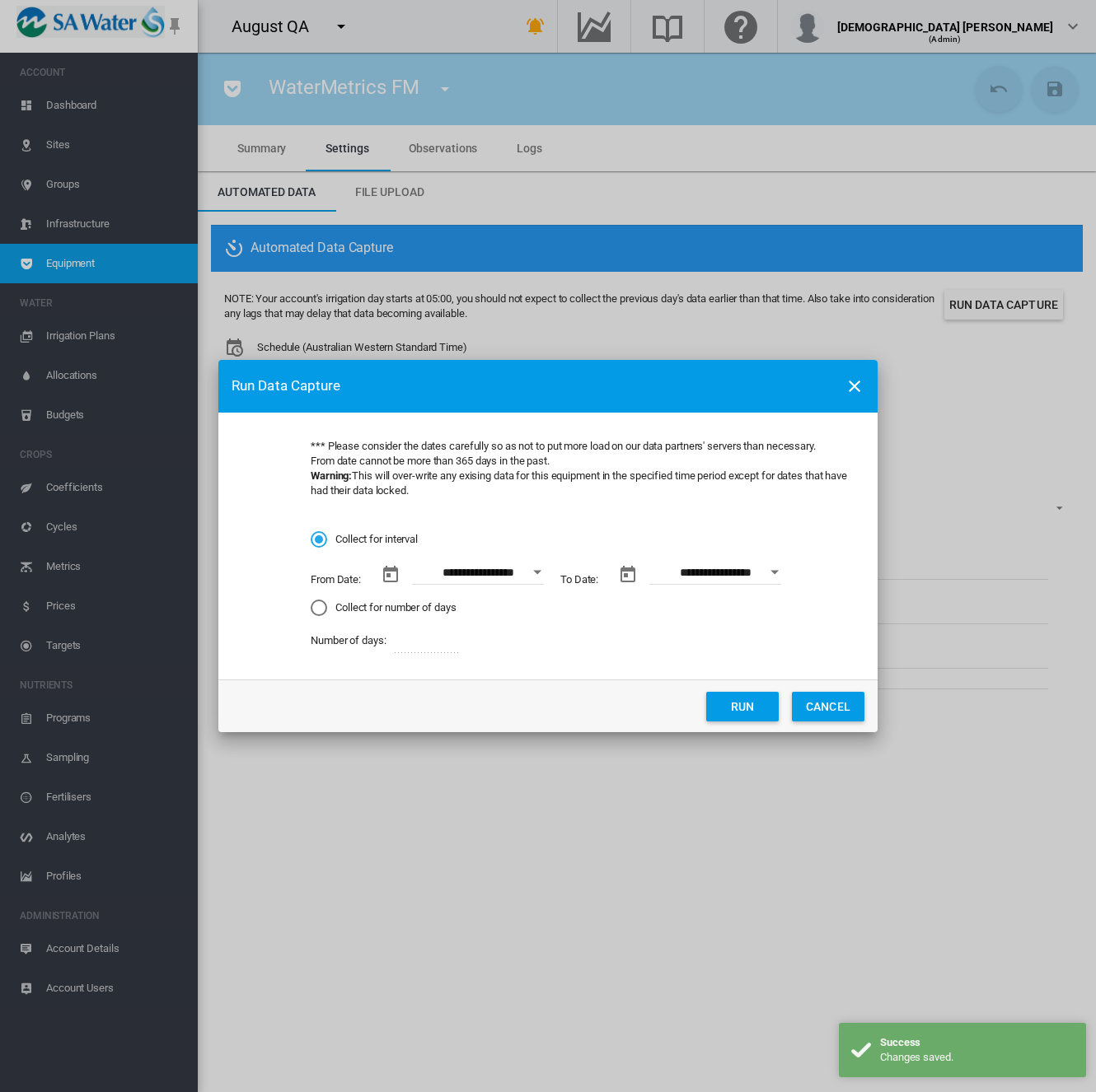
click at [541, 579] on button "Open calendar" at bounding box center [537, 572] width 30 height 30
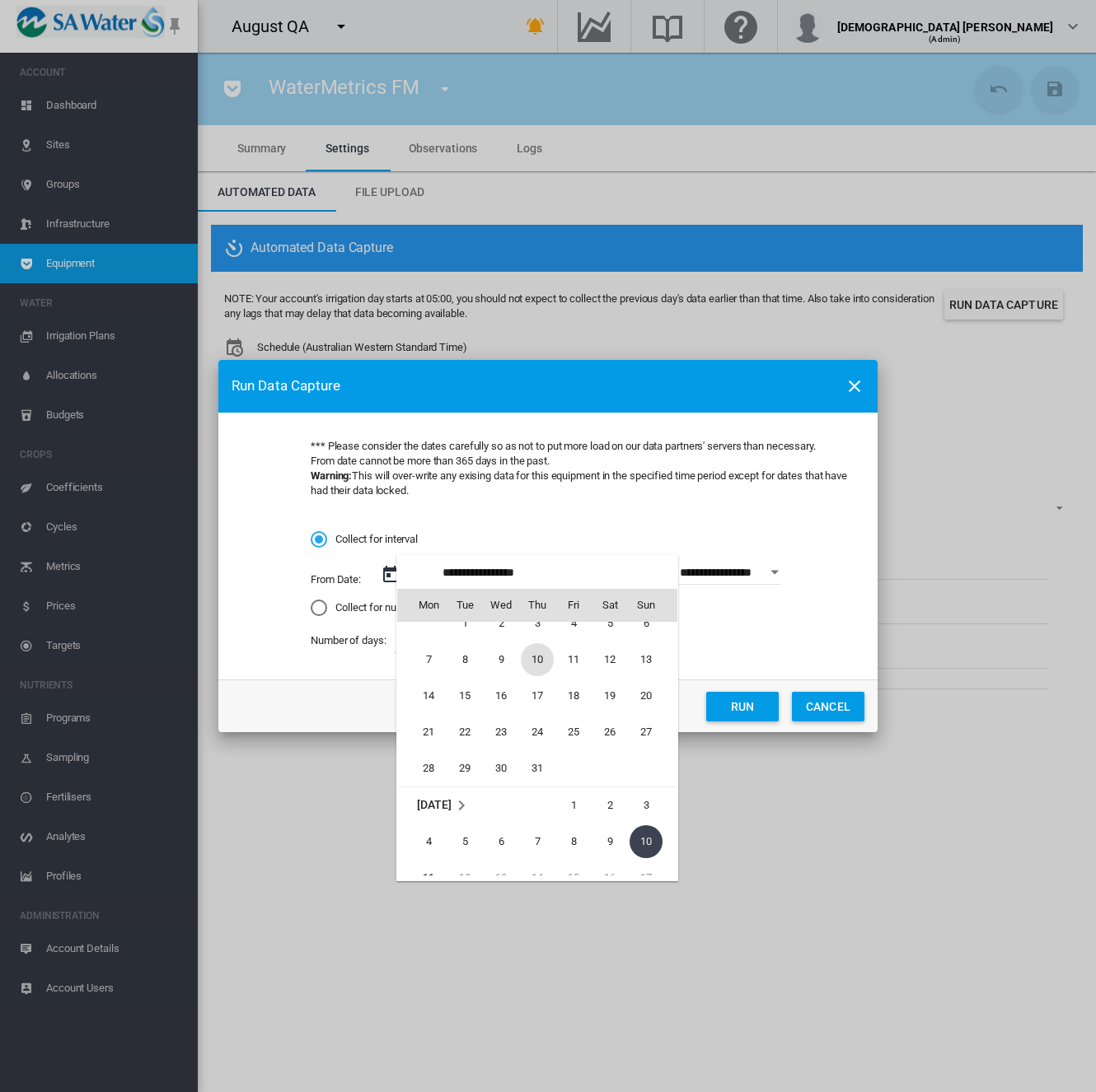
scroll to position [381028, 0]
click at [537, 745] on span "10" at bounding box center [537, 742] width 33 height 33
type input "**********"
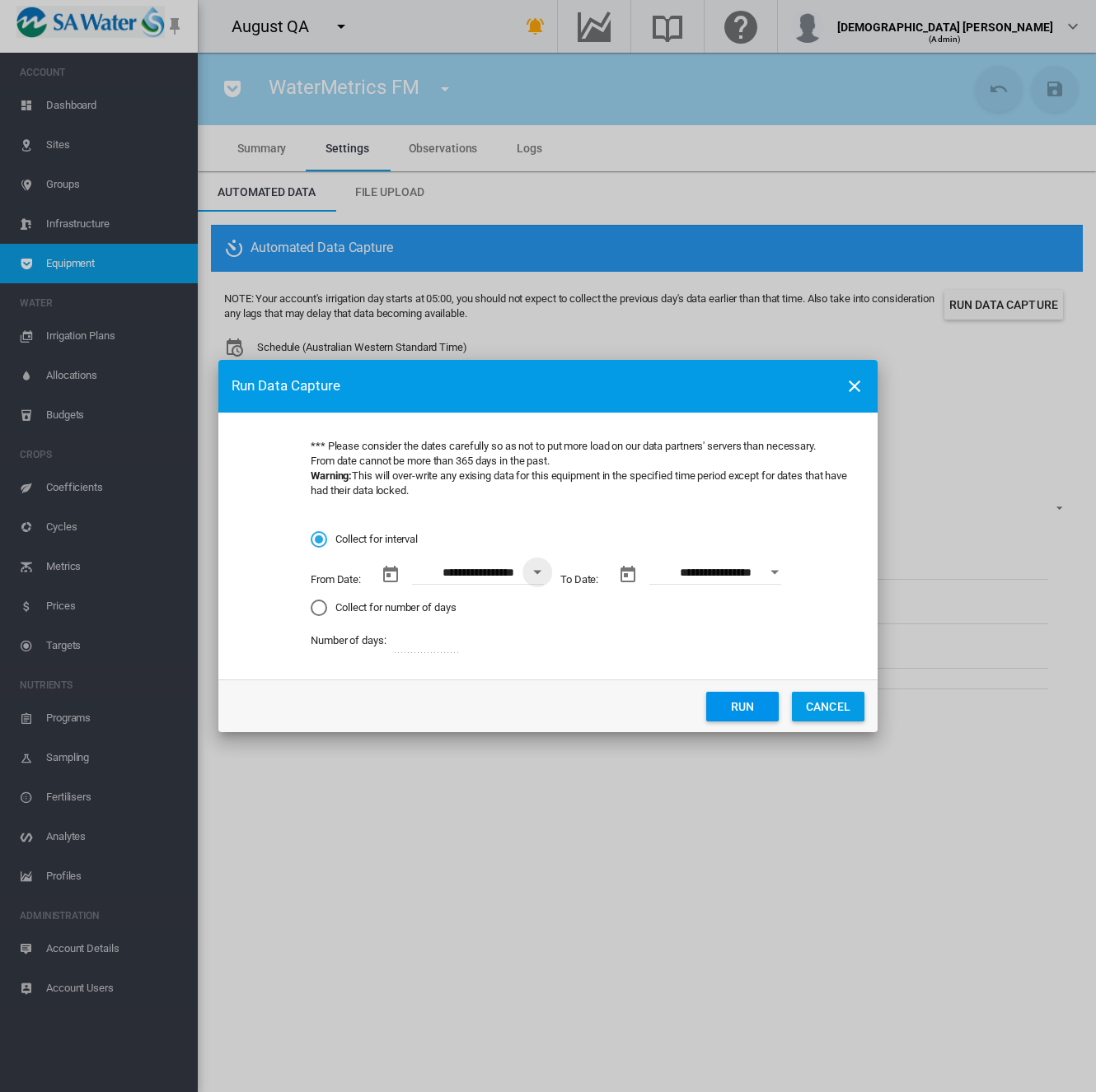
click at [766, 709] on button "Run" at bounding box center [742, 706] width 72 height 30
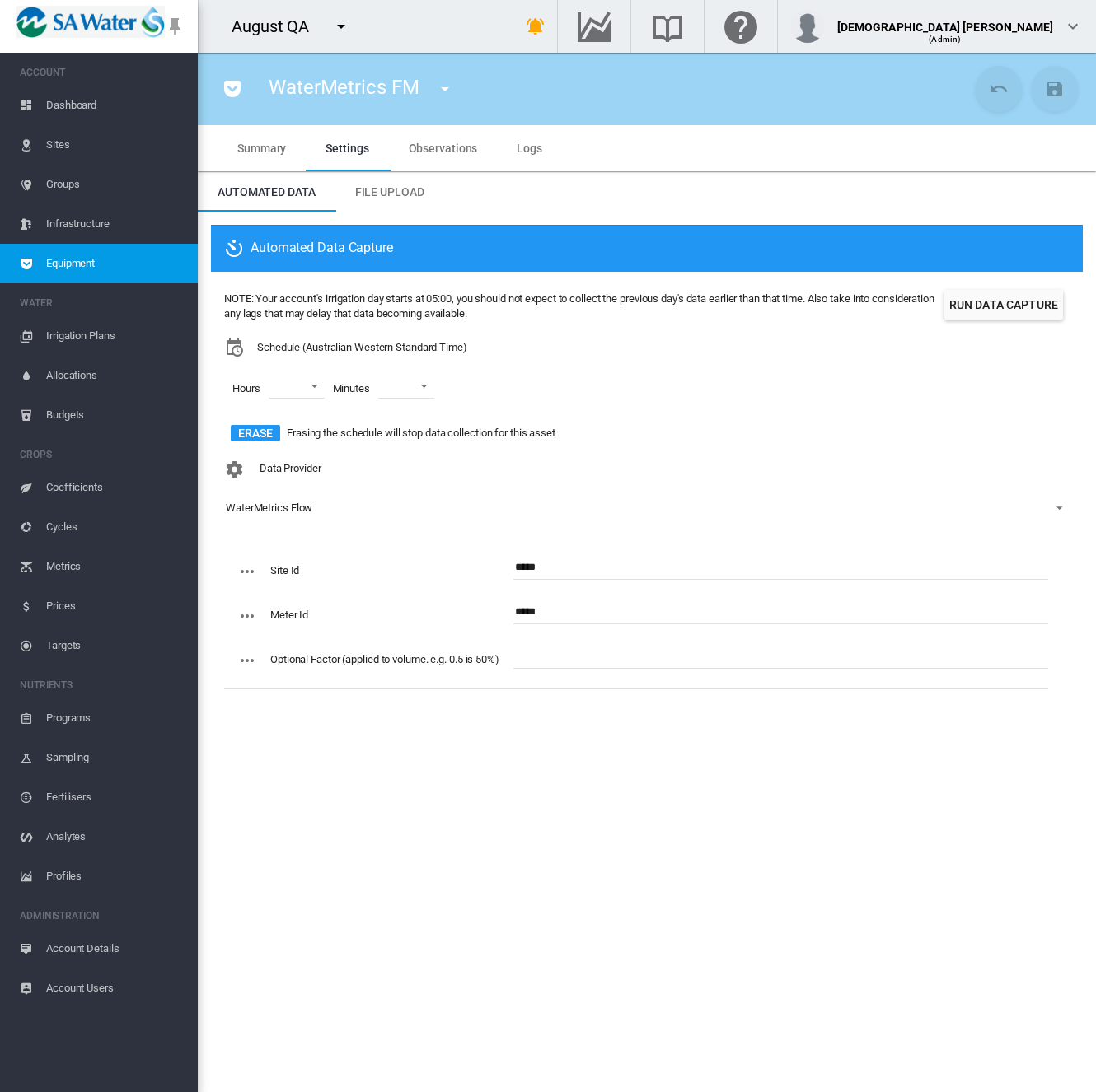
click at [699, 818] on section "WaterMetrics FM mozilla water sample (Water Sample Point) source fm (Flow Meter…" at bounding box center [647, 572] width 898 height 1040
click at [69, 140] on span "Sites" at bounding box center [115, 145] width 138 height 40
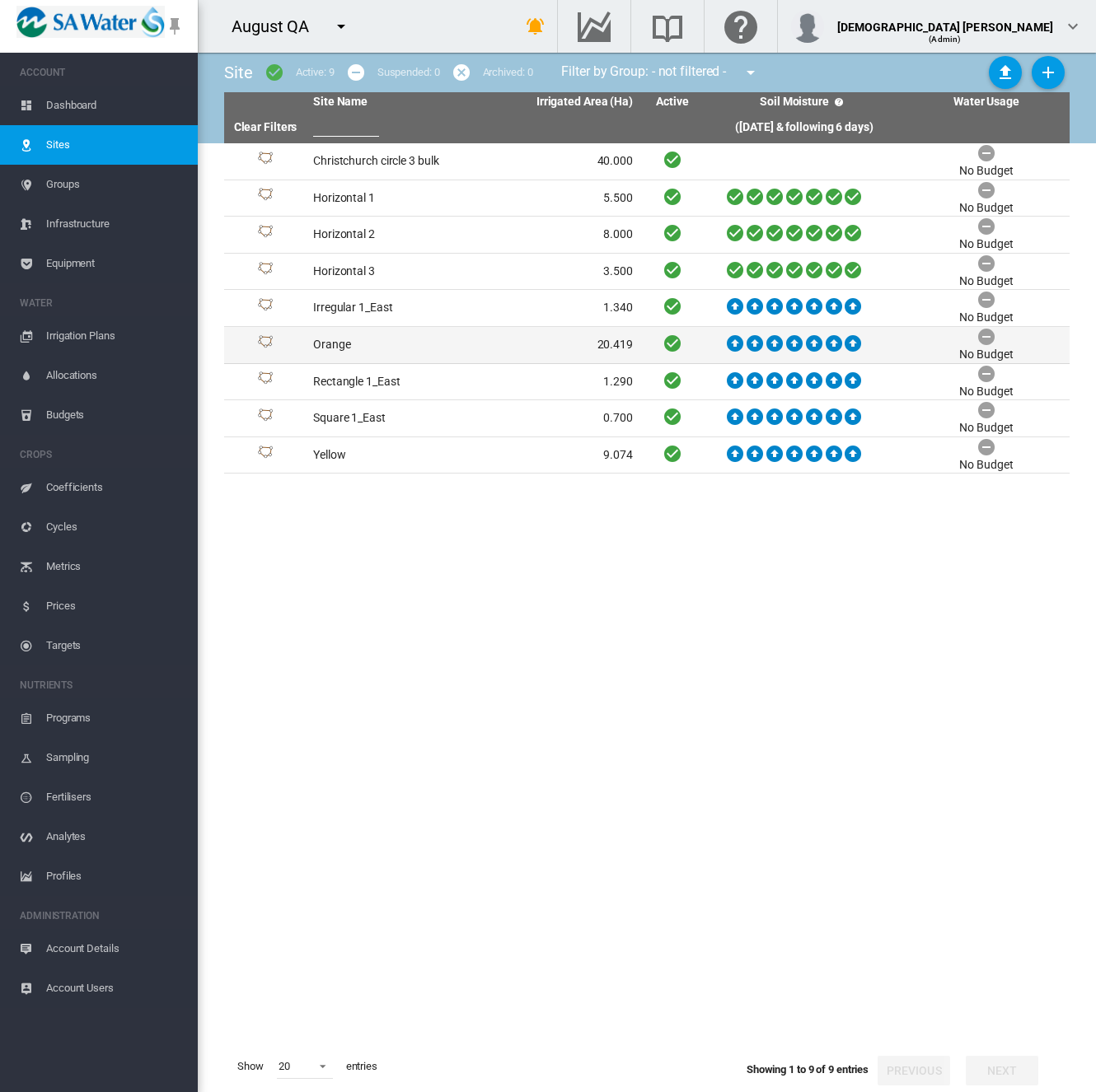
click at [402, 350] on td "Orange" at bounding box center [390, 345] width 166 height 36
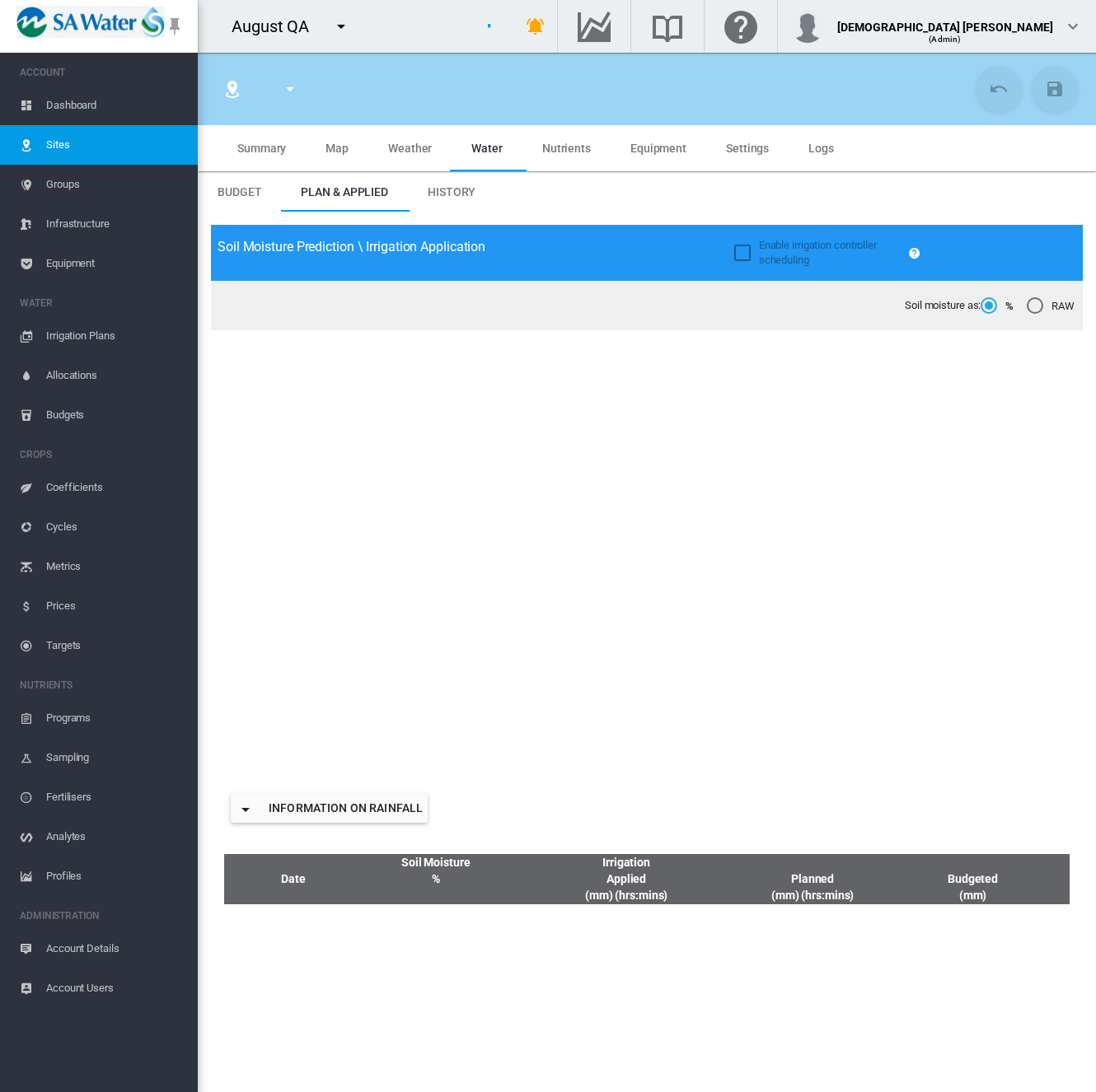
type input "******"
type input "*********"
type input "*"
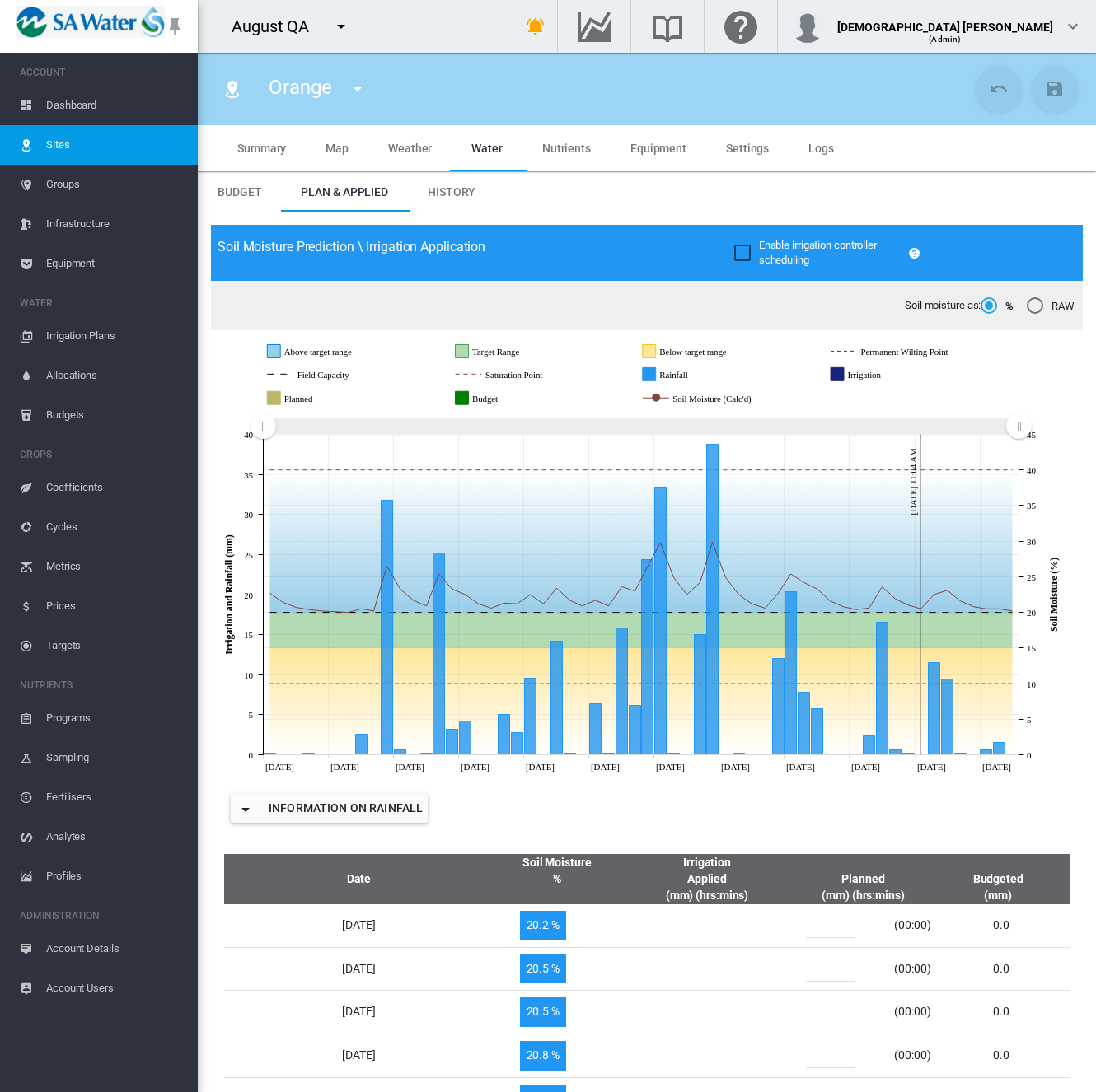
click at [345, 147] on span "Map" at bounding box center [337, 148] width 24 height 14
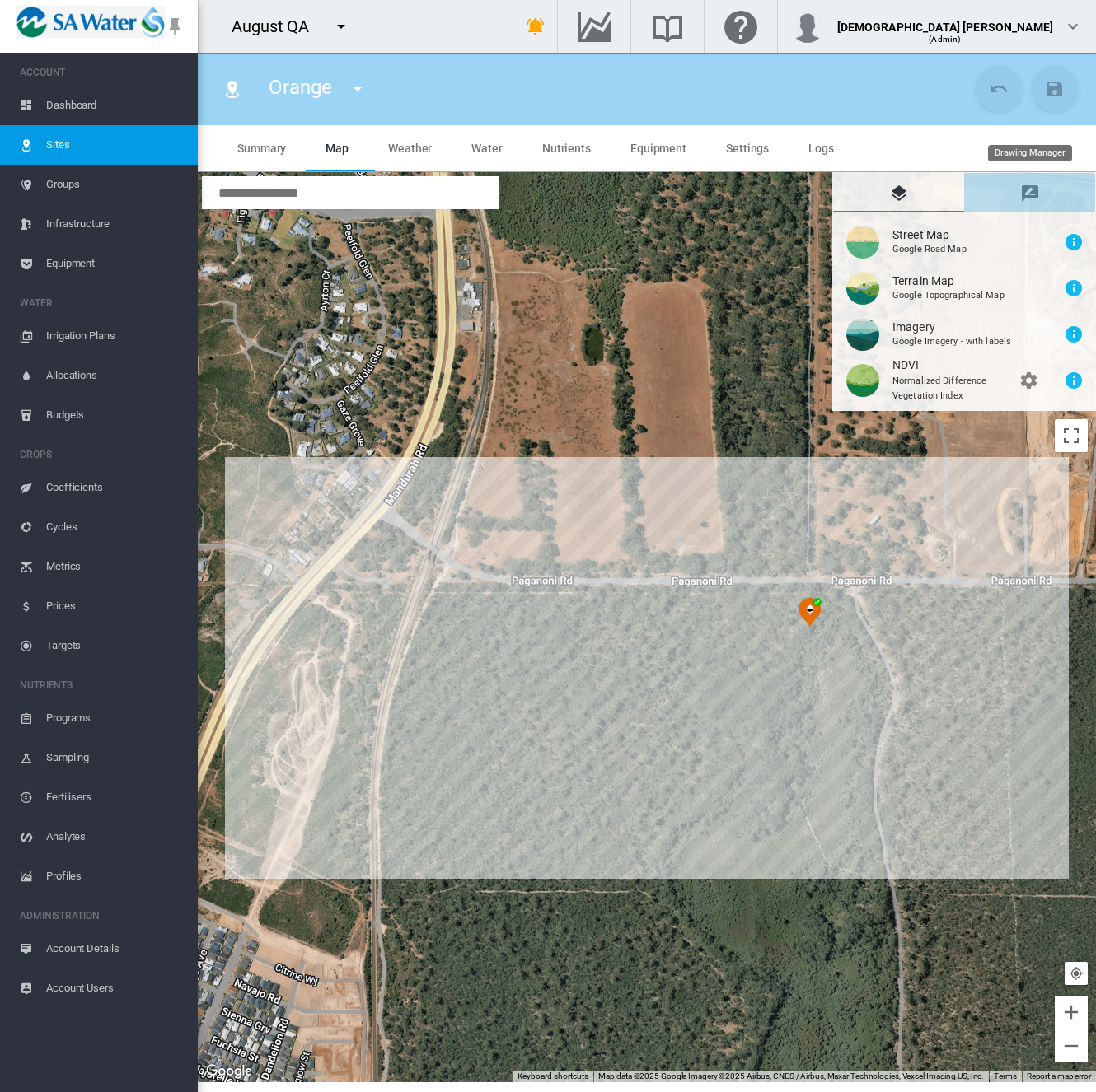
click at [1025, 192] on md-icon "icon-message-draw" at bounding box center [1030, 193] width 20 height 20
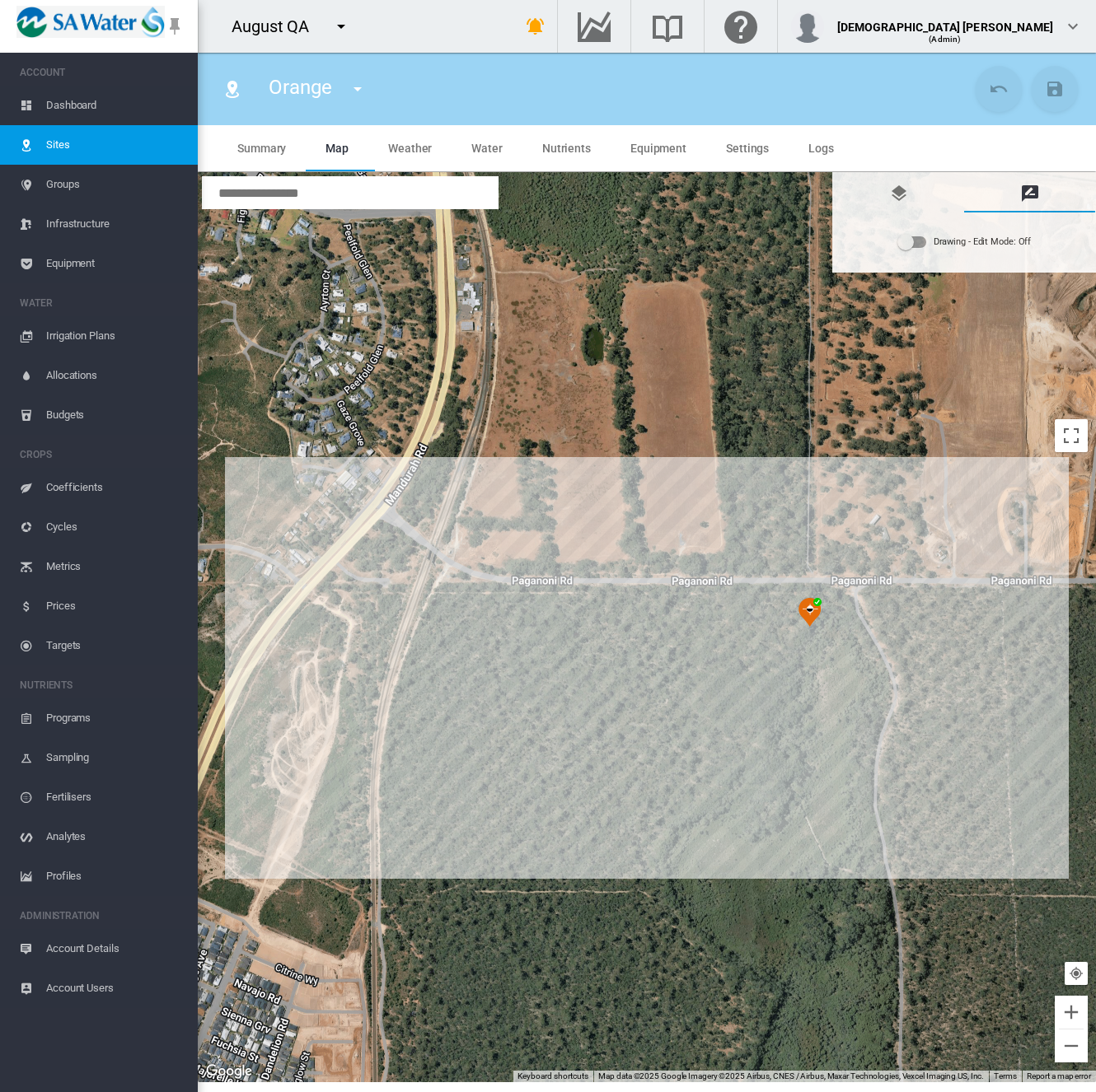
click at [922, 236] on div "Drawing - Edit Mode:\a Off" at bounding box center [912, 242] width 30 height 20
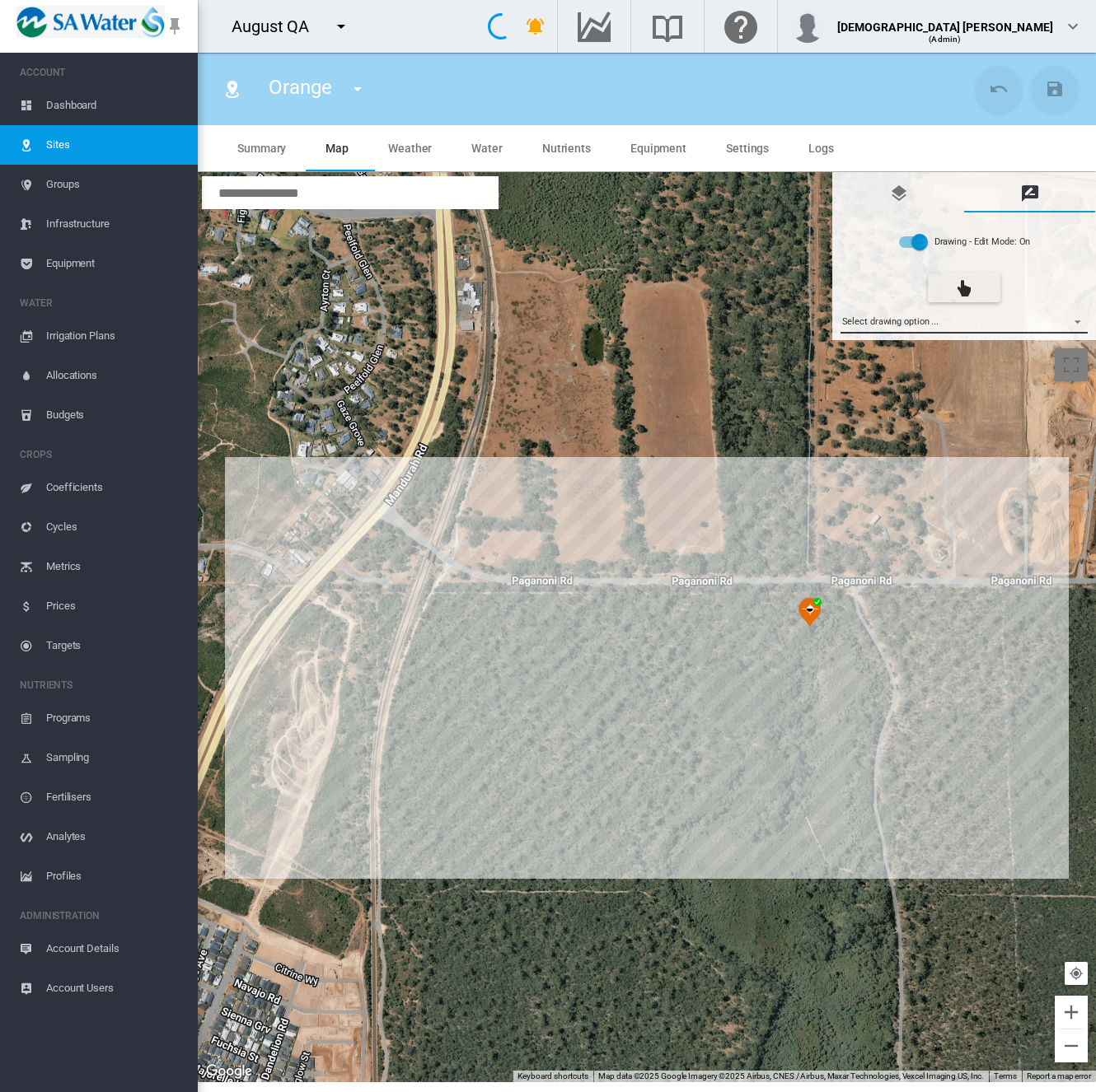
click at [908, 322] on md-select "Select drawing option ... None Site (IMU) Site Health Area Flow Meter Weather S…" at bounding box center [964, 321] width 248 height 24
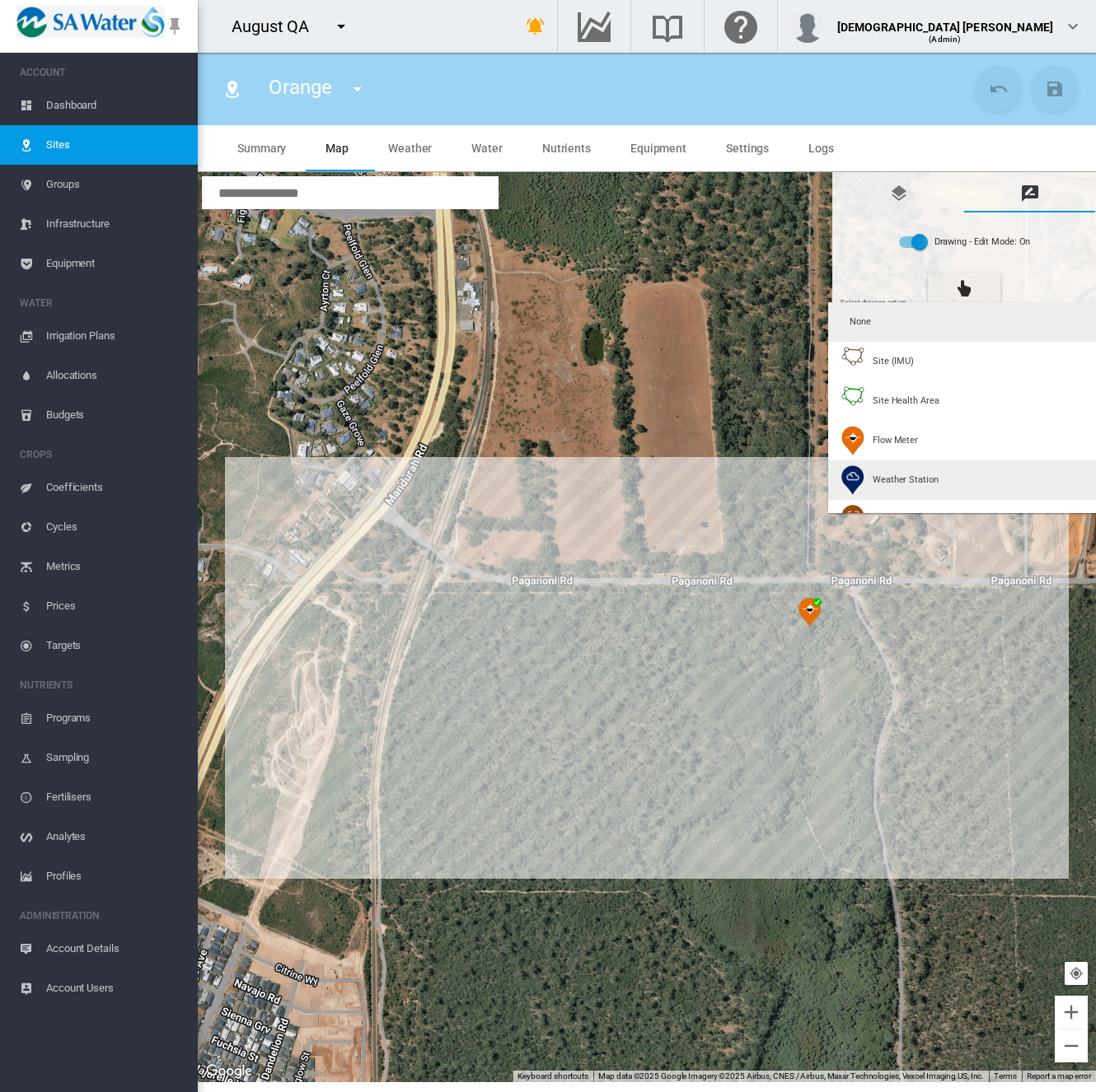
scroll to position [82, 0]
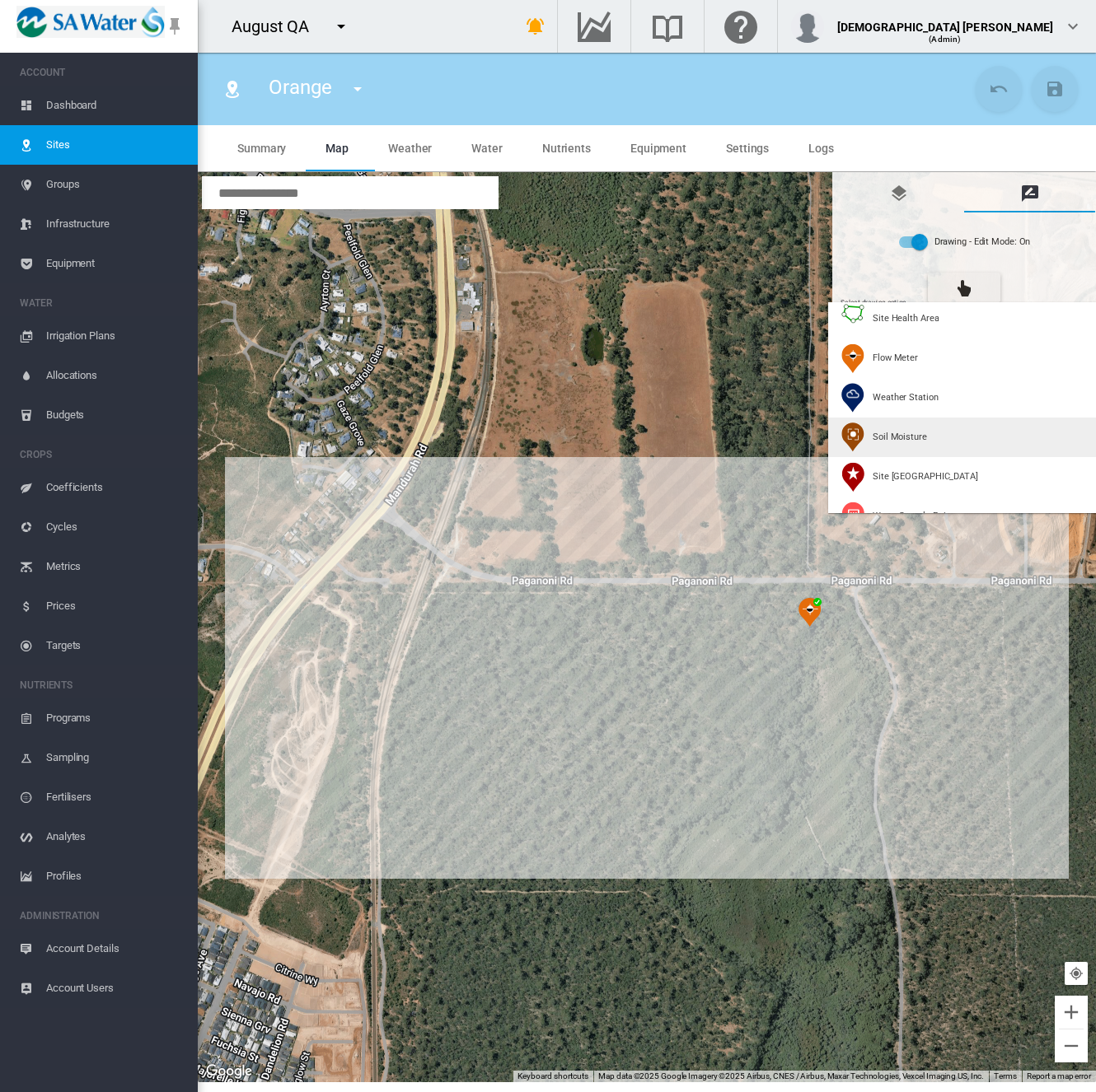
type input "*"
type input "**"
type input "******"
type input "***"
type input "******"
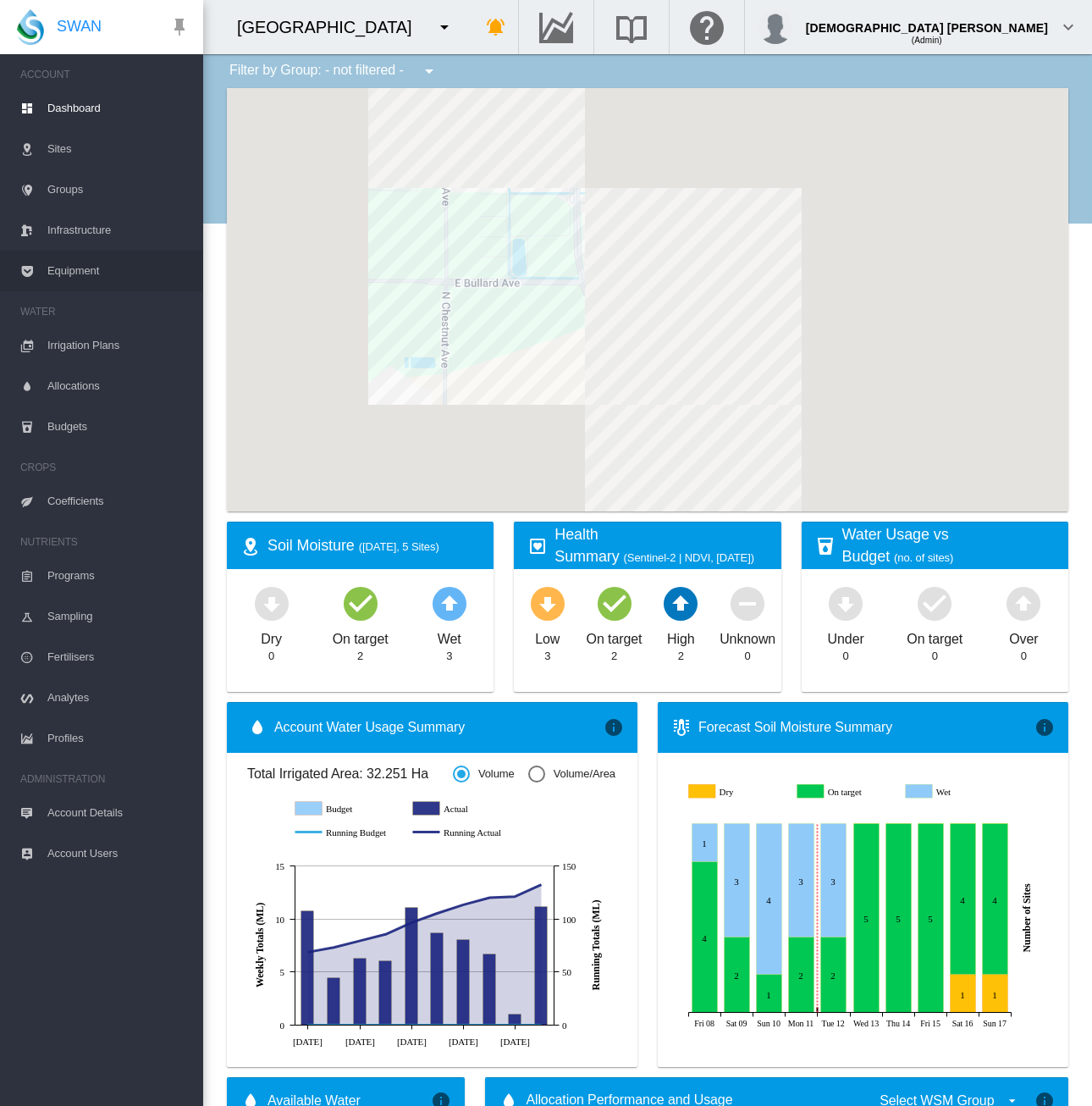
click at [76, 275] on span "Equipment" at bounding box center [118, 271] width 142 height 41
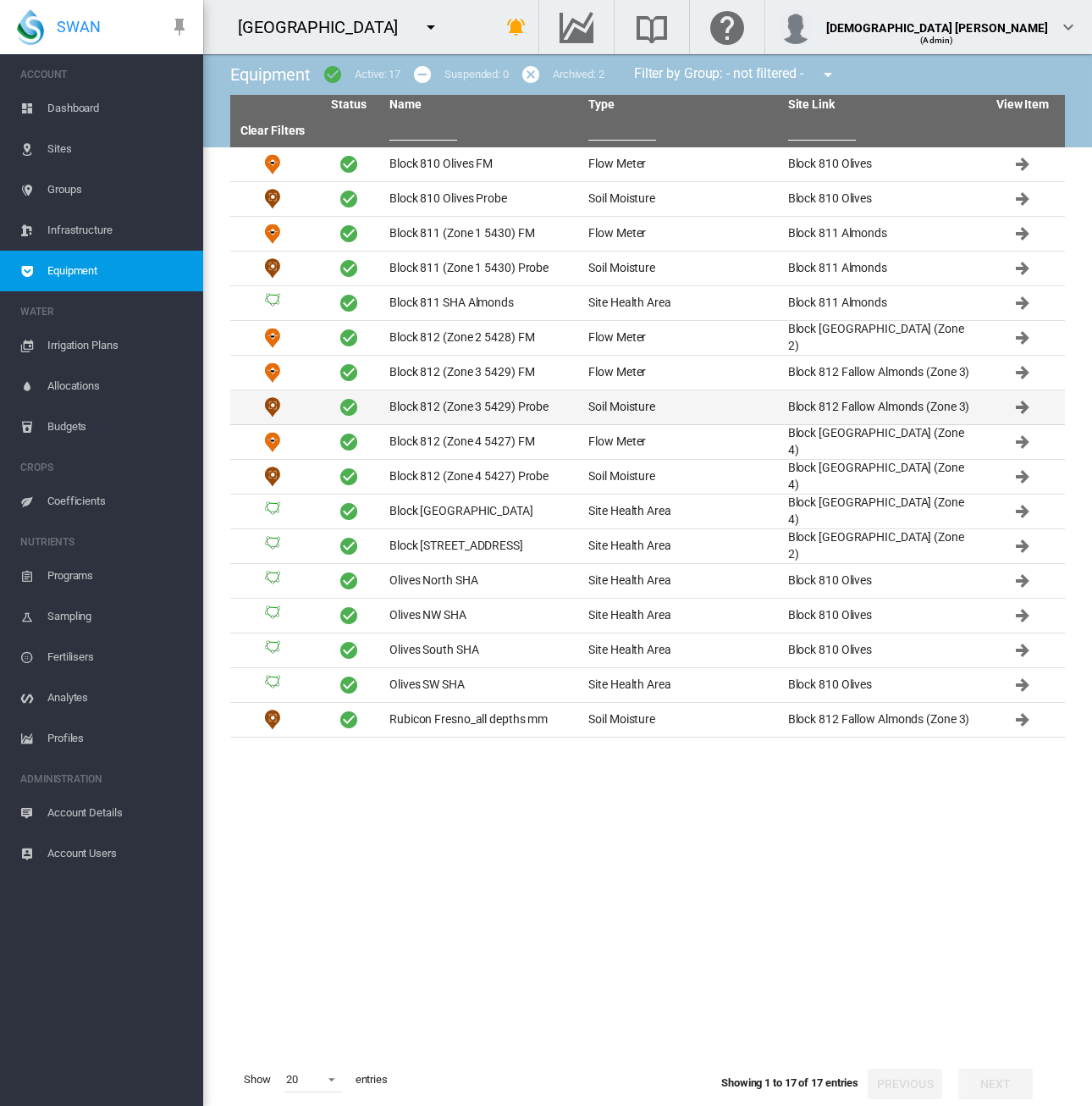
click at [450, 409] on td "Block 812 (Zone 3 5429) Probe" at bounding box center [482, 407] width 199 height 33
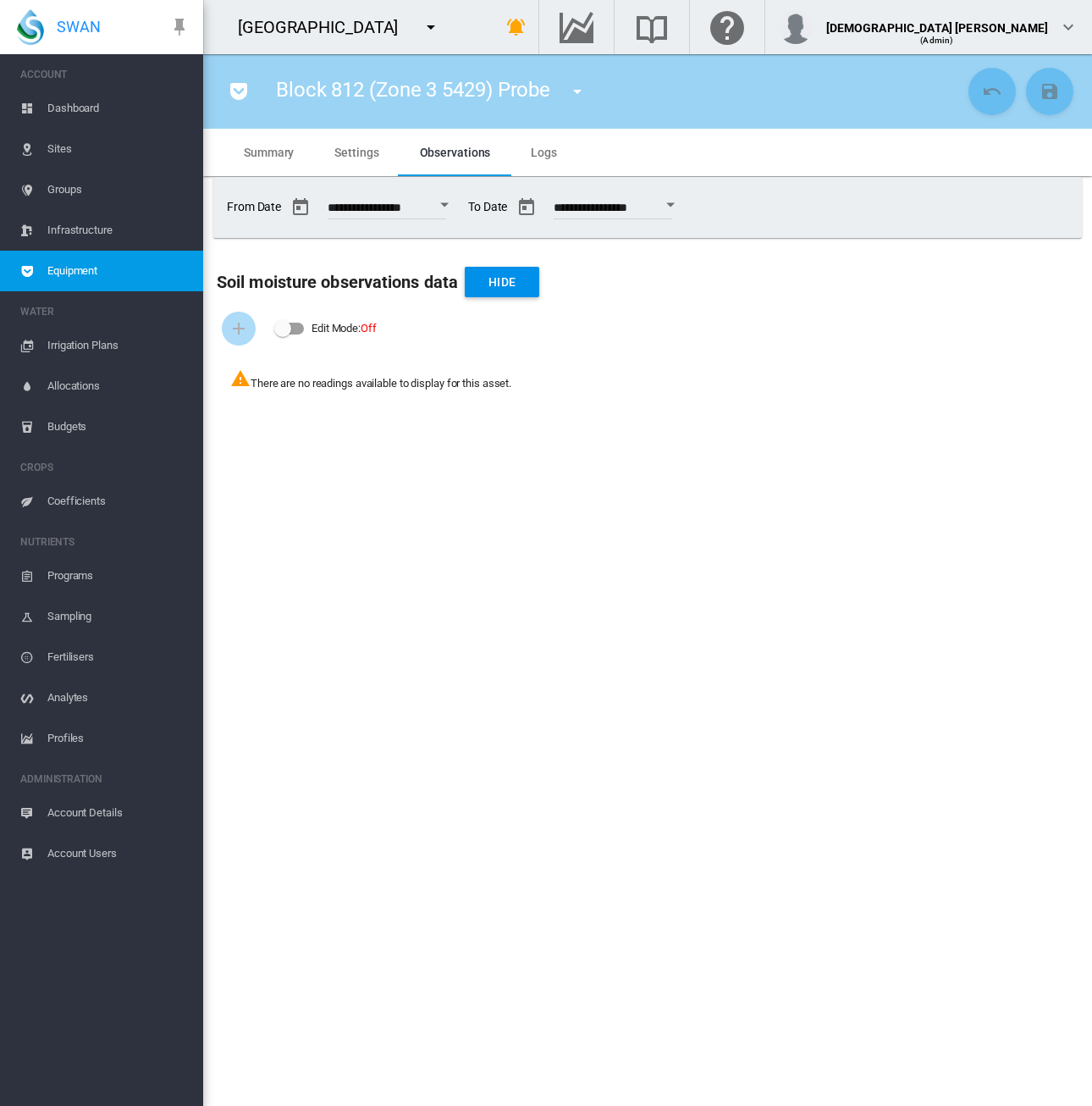
click at [143, 281] on span "Equipment" at bounding box center [118, 271] width 142 height 41
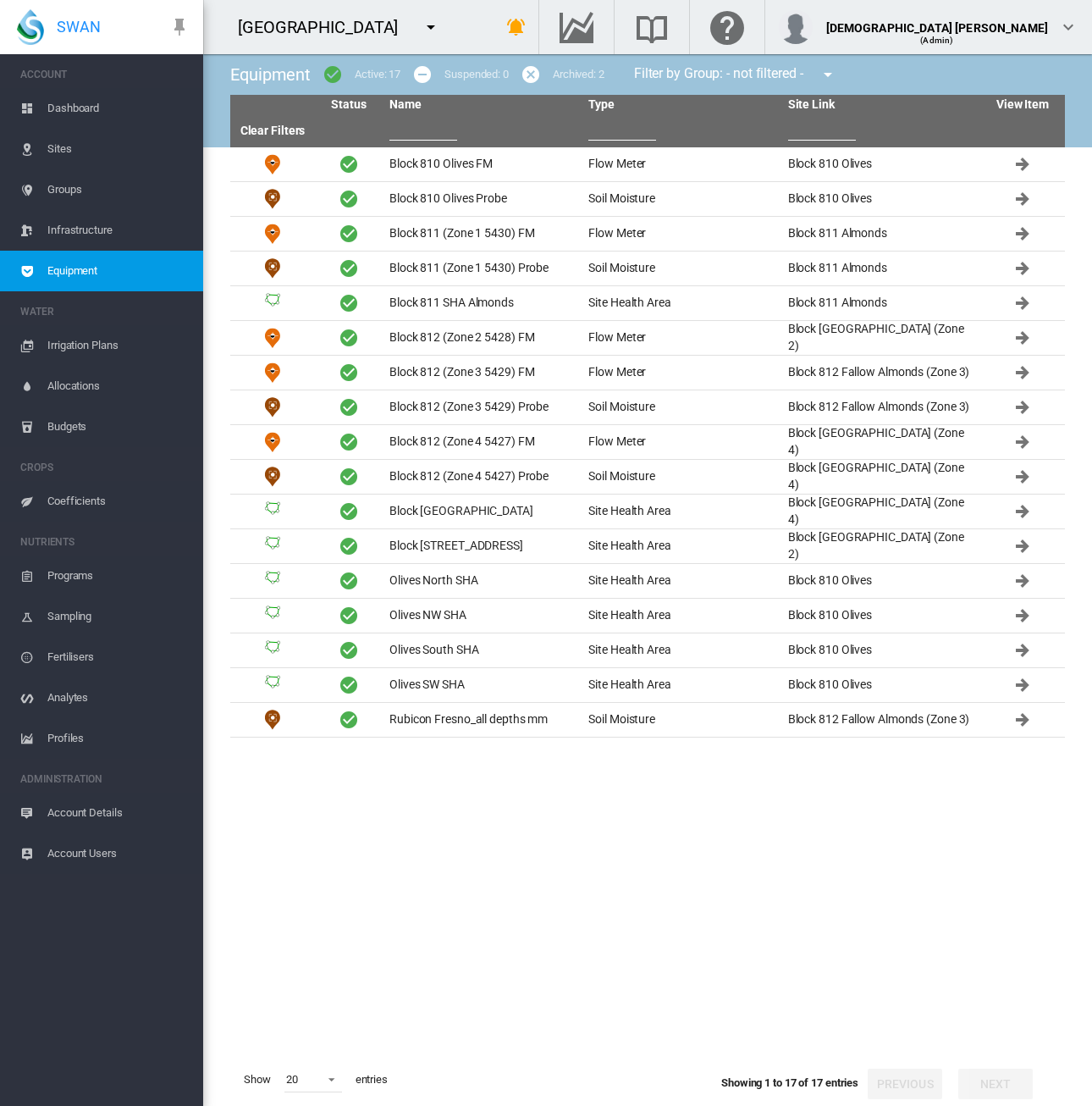
click at [421, 26] on md-icon "icon-menu-down" at bounding box center [431, 27] width 20 height 20
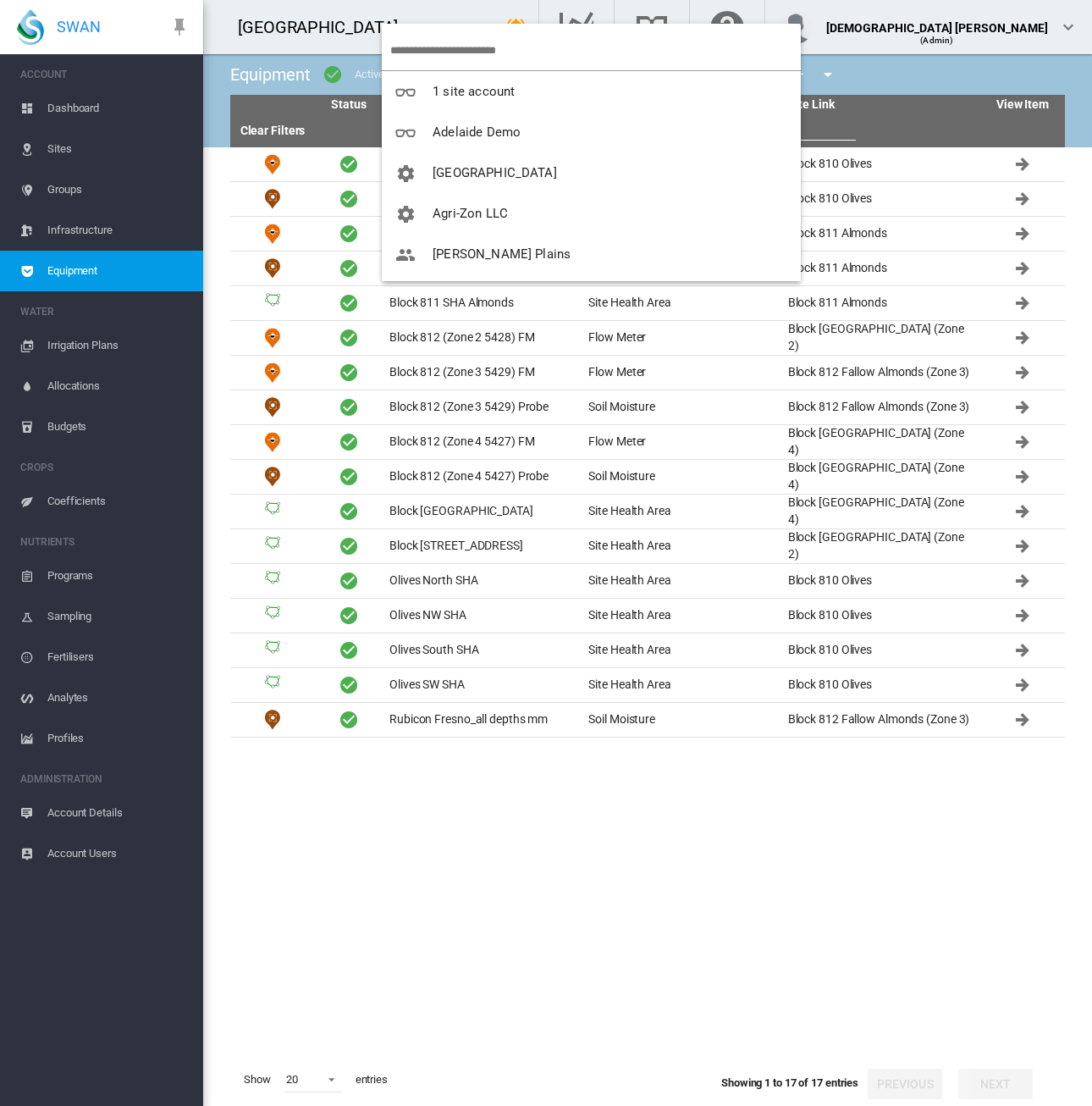
click at [441, 55] on input "search" at bounding box center [596, 50] width 411 height 40
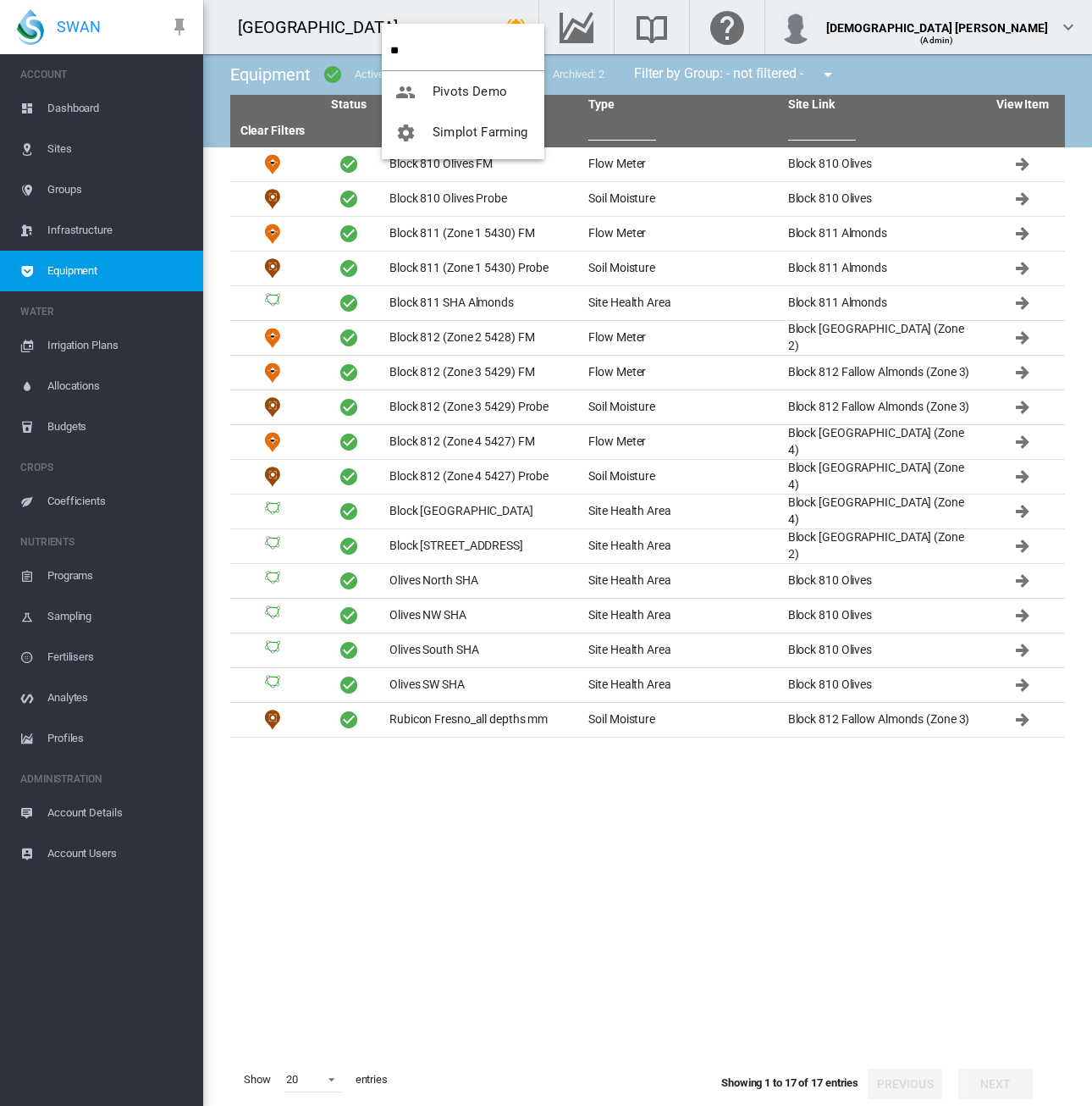
drag, startPoint x: 441, startPoint y: 55, endPoint x: 373, endPoint y: 59, distance: 68.1
click at [373, 59] on body "SWAN ACCOUNT Dashboard Sites Groups Infrastructure Equipment WATER" at bounding box center [546, 553] width 1092 height 1106
type input "**"
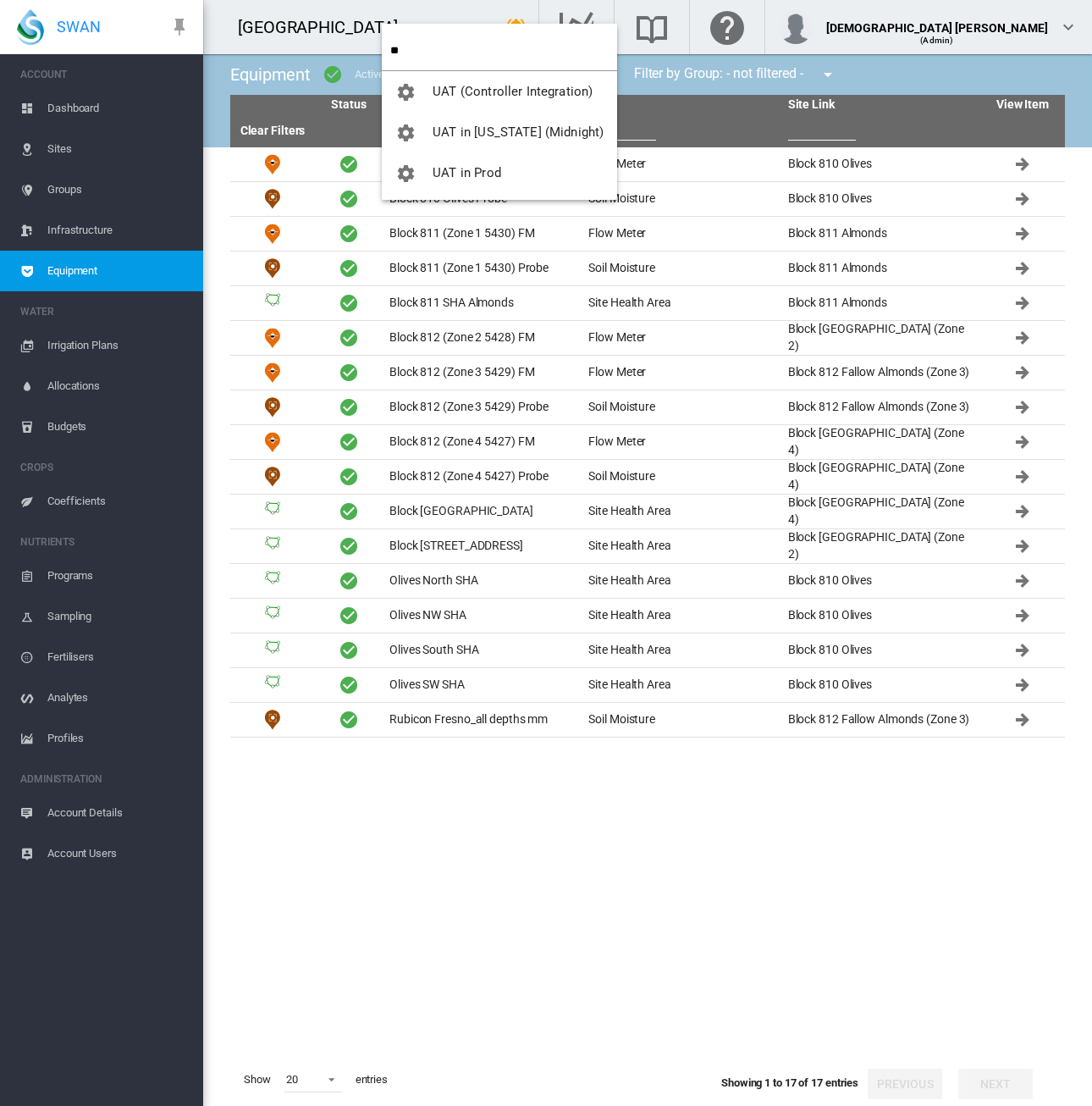
drag, startPoint x: 426, startPoint y: 59, endPoint x: 362, endPoint y: 59, distance: 64.0
click at [362, 59] on body "SWAN ACCOUNT Dashboard Sites Groups Infrastructure Equipment WATER" at bounding box center [546, 553] width 1092 height 1106
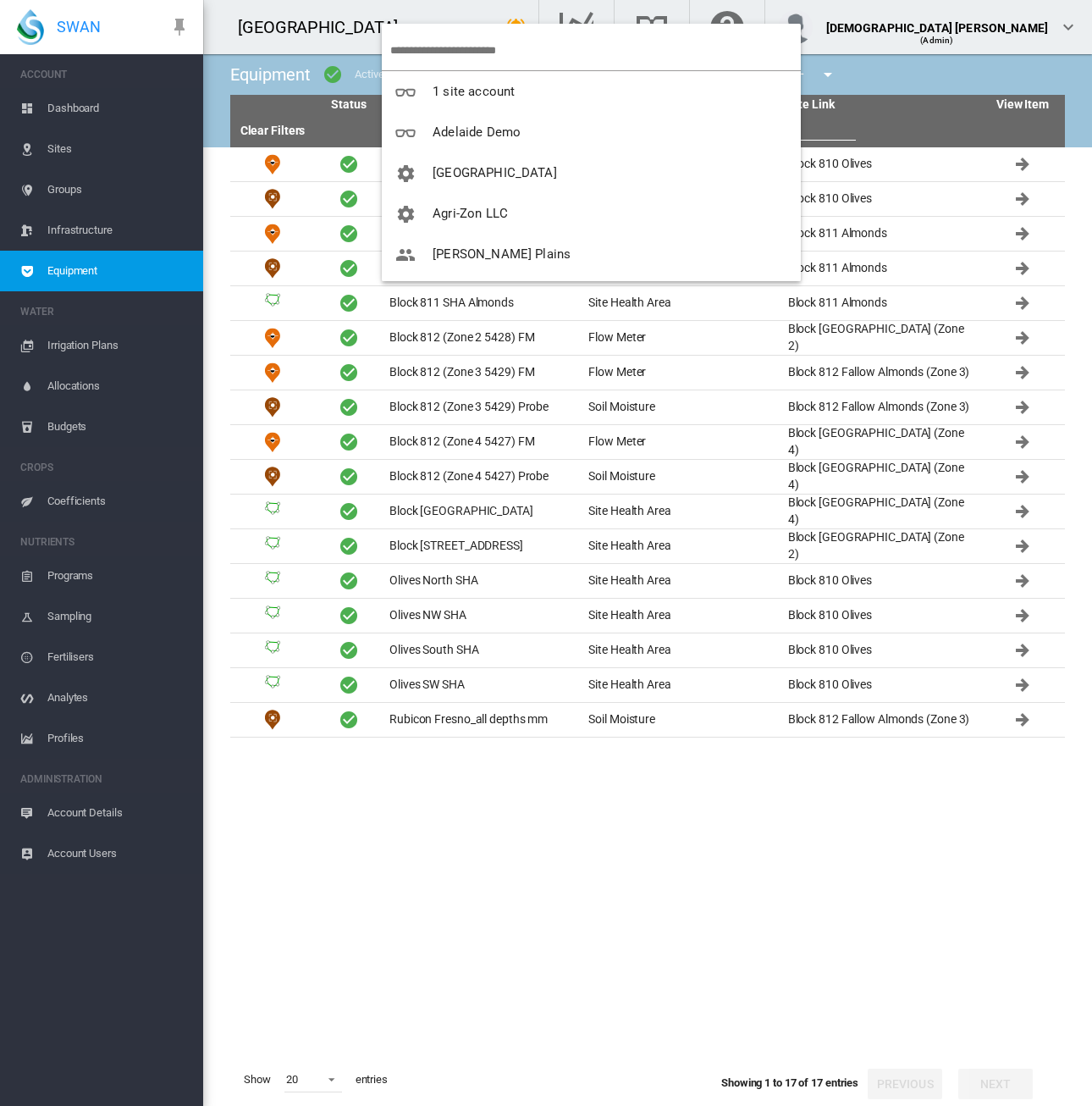
click at [496, 52] on input "search" at bounding box center [596, 50] width 411 height 40
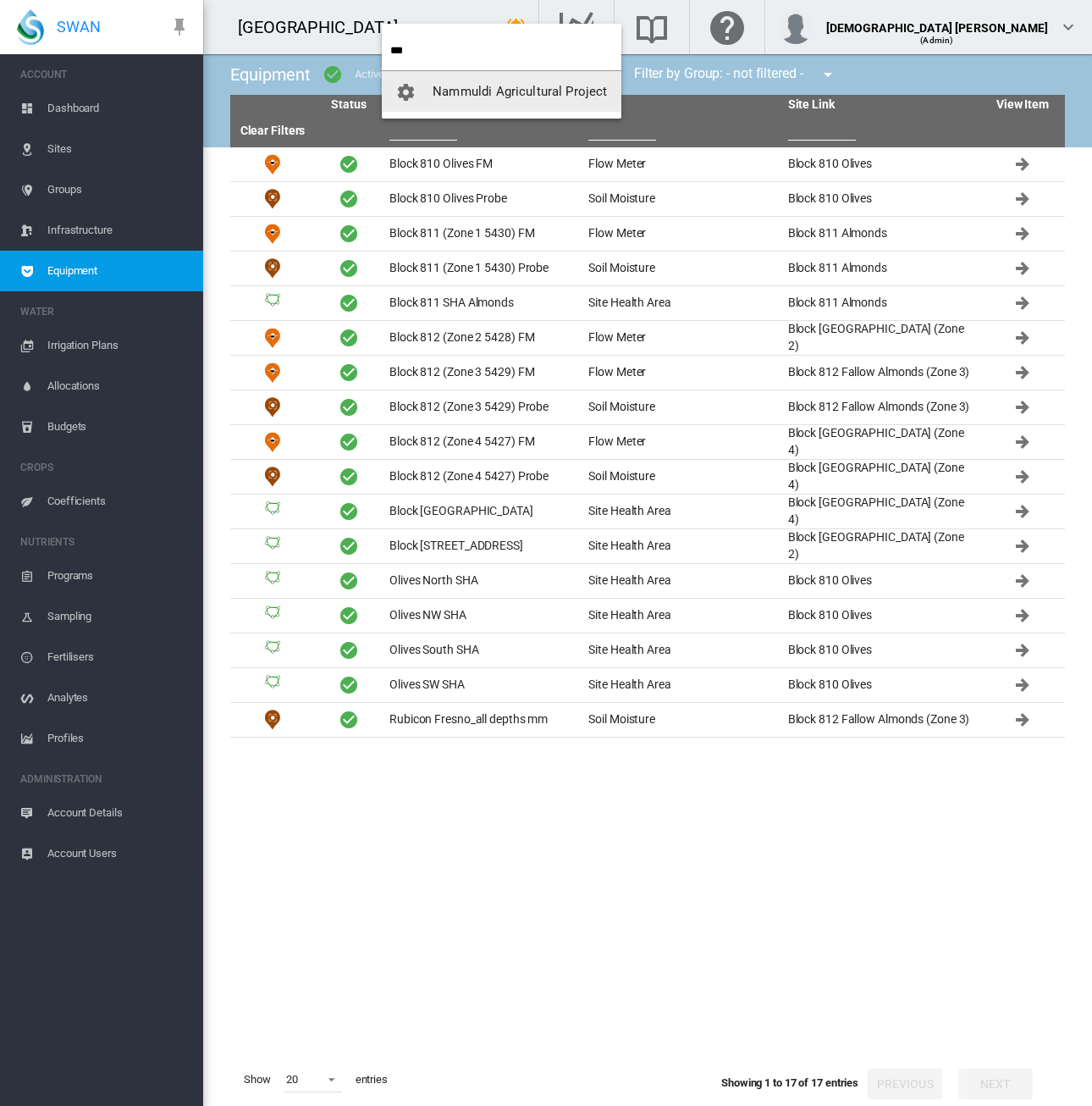
type input "***"
click at [520, 84] on span "Nammuldi Agricultural Project" at bounding box center [520, 91] width 175 height 15
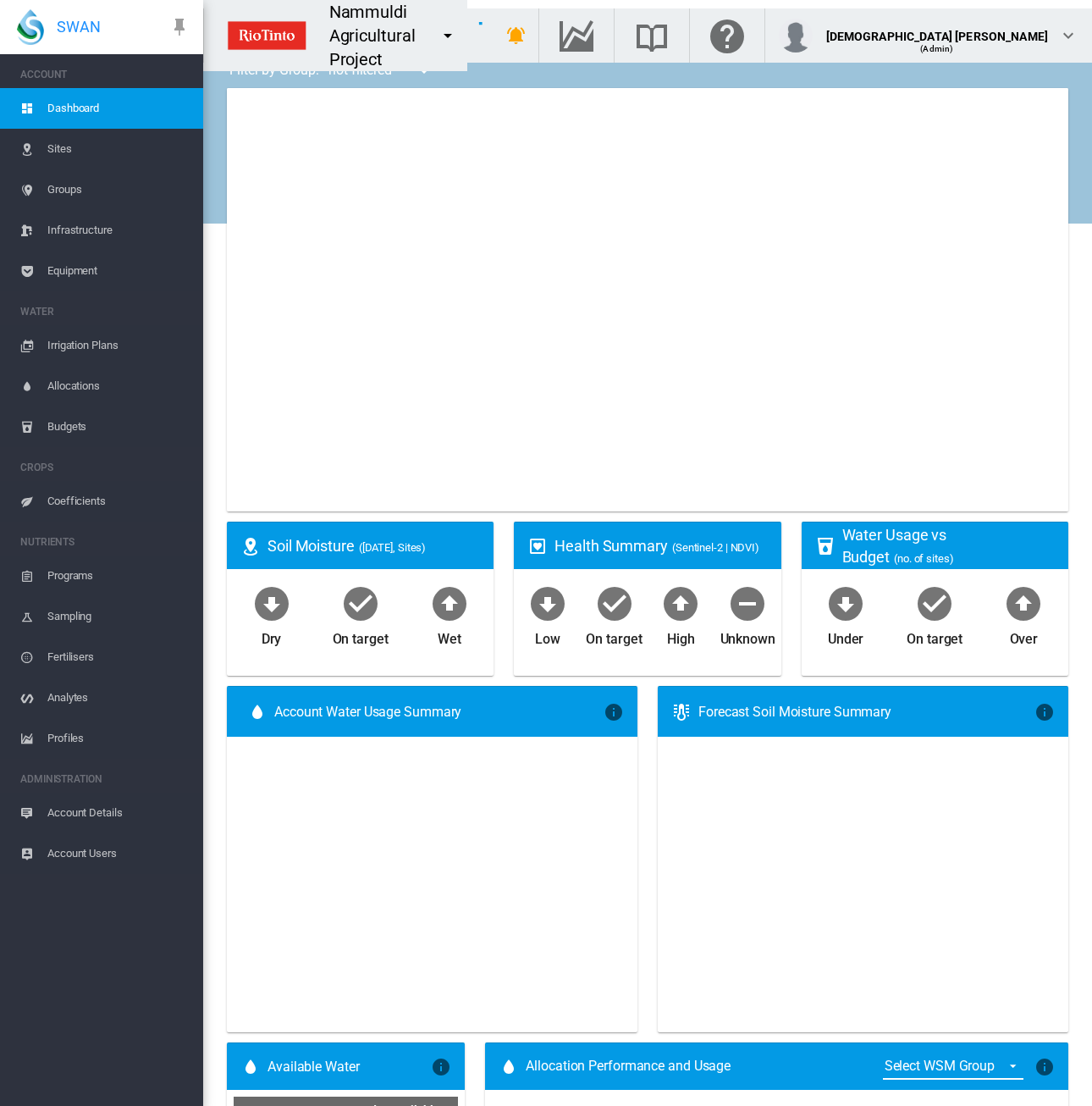
click at [64, 270] on span "Equipment" at bounding box center [118, 271] width 142 height 41
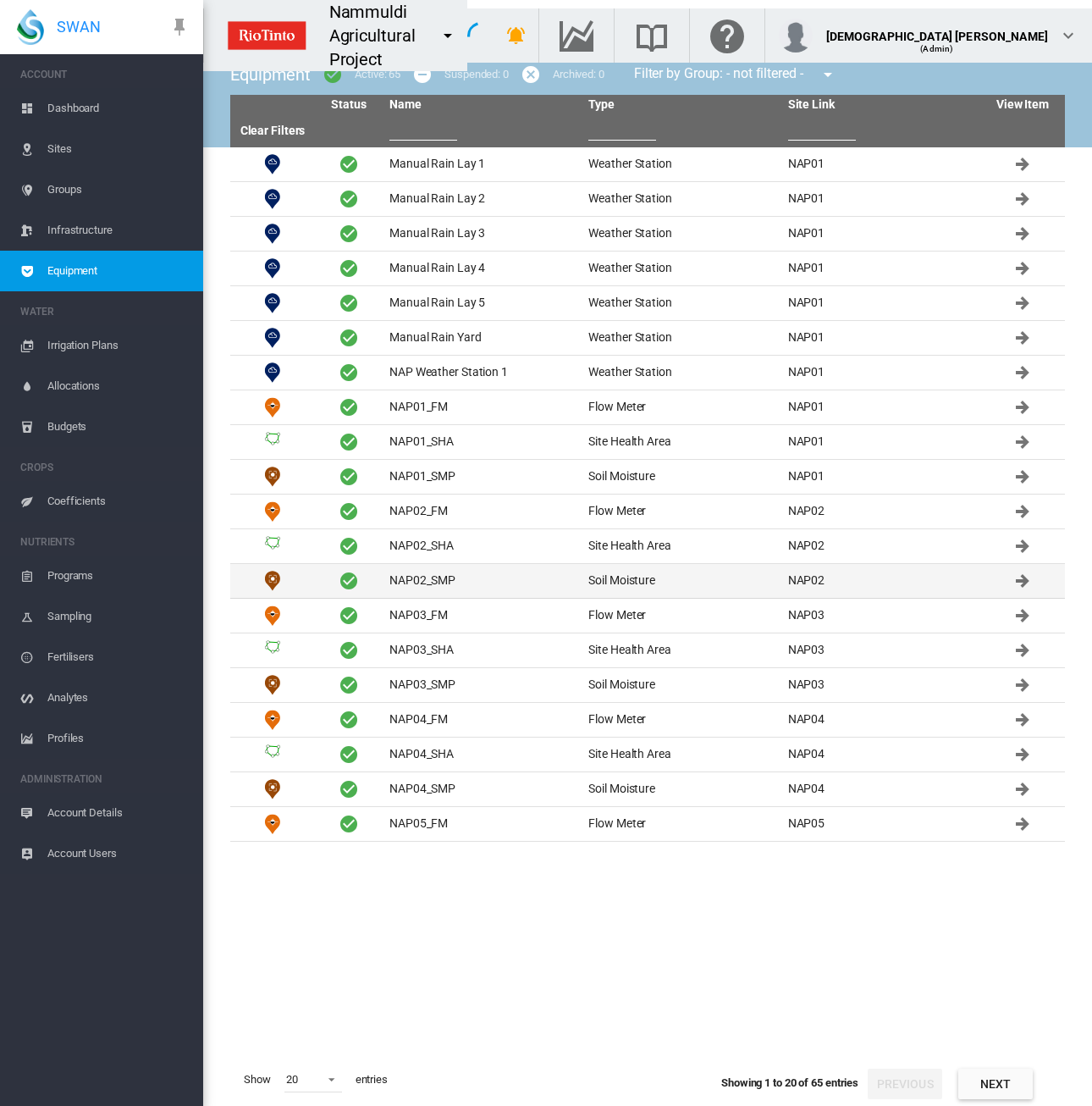
click at [428, 570] on td "NAP02_SMP" at bounding box center [482, 581] width 199 height 33
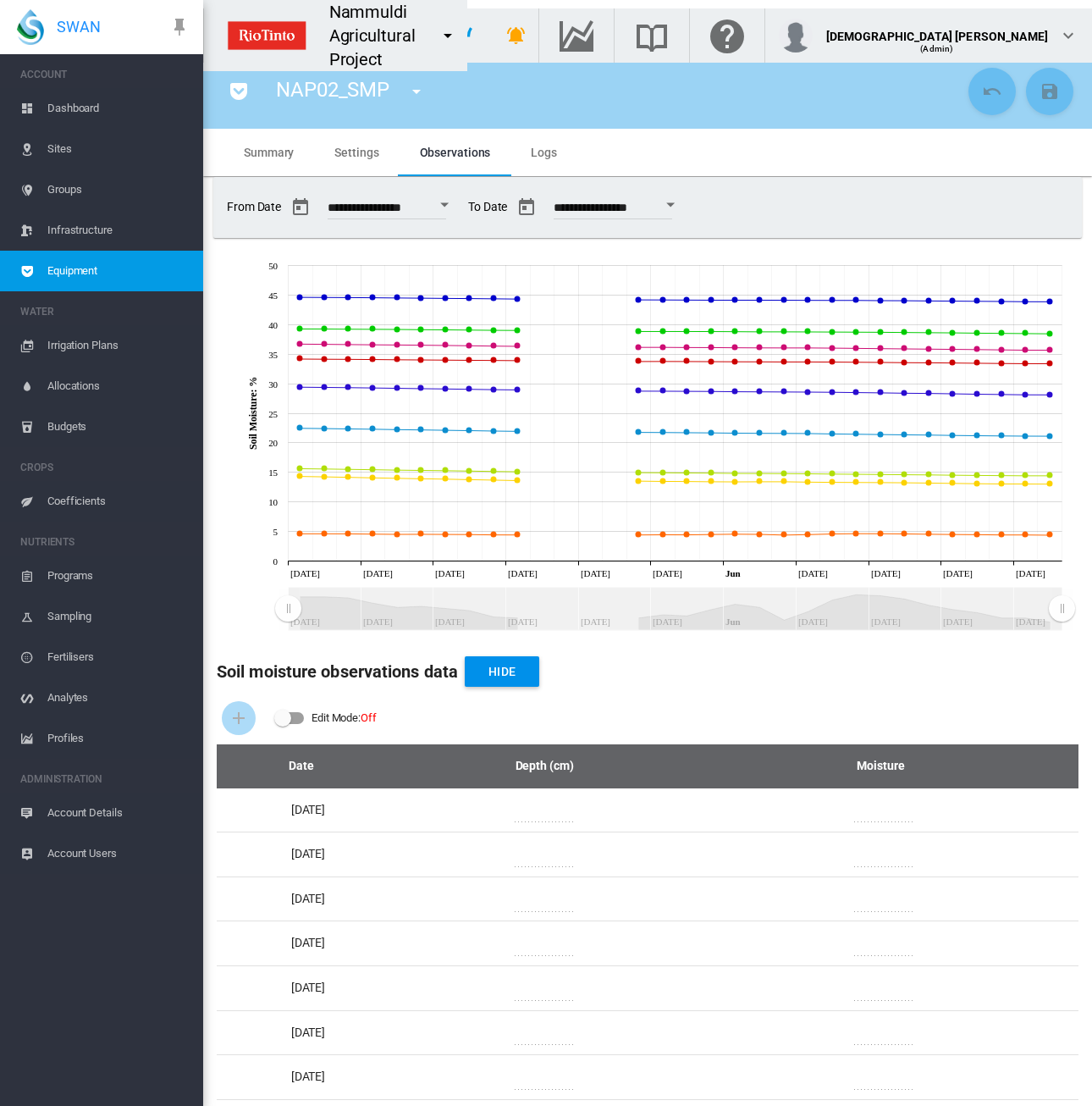
click at [81, 148] on span "Sites" at bounding box center [118, 149] width 142 height 41
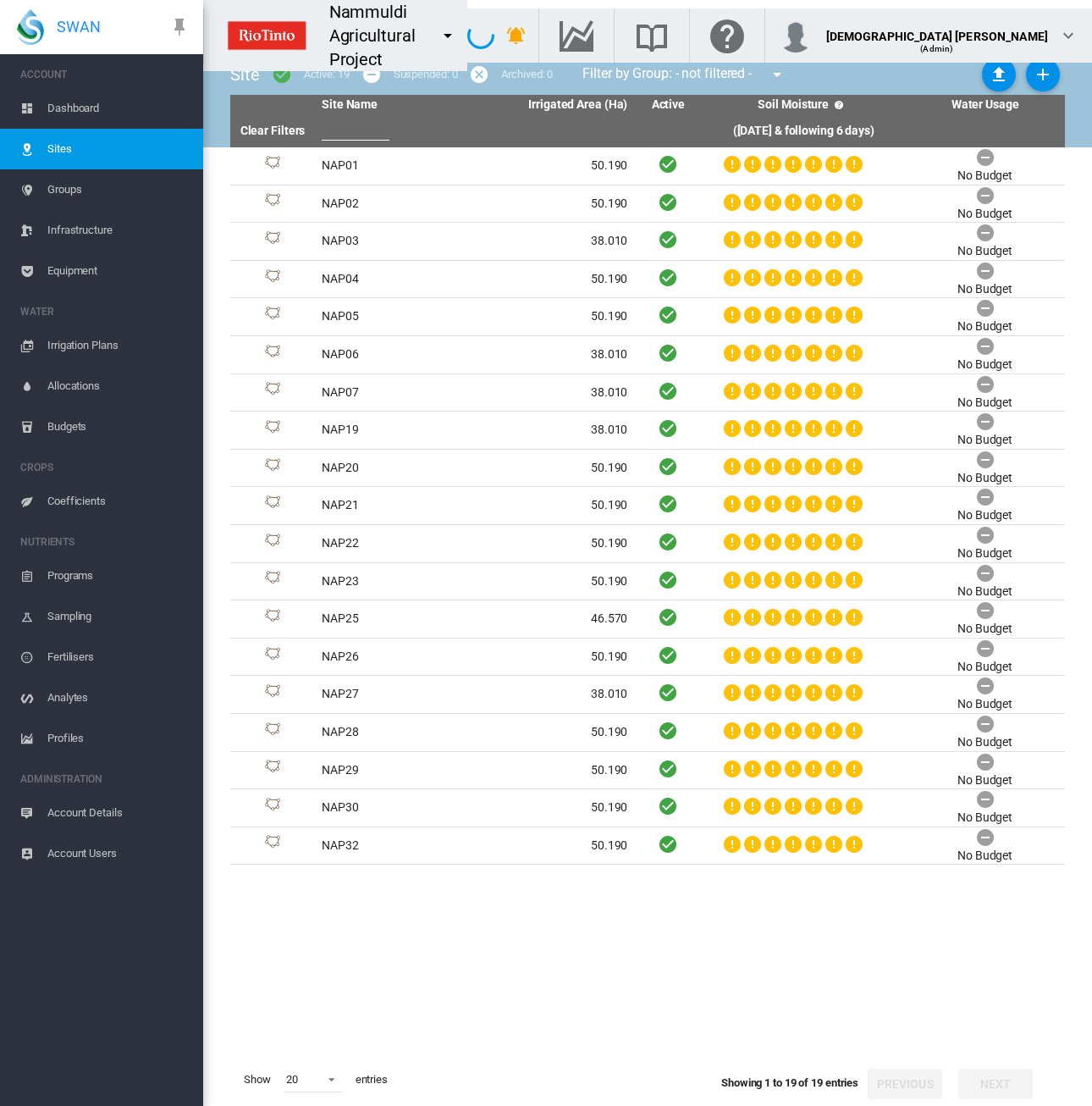
click at [88, 280] on span "Equipment" at bounding box center [118, 271] width 142 height 41
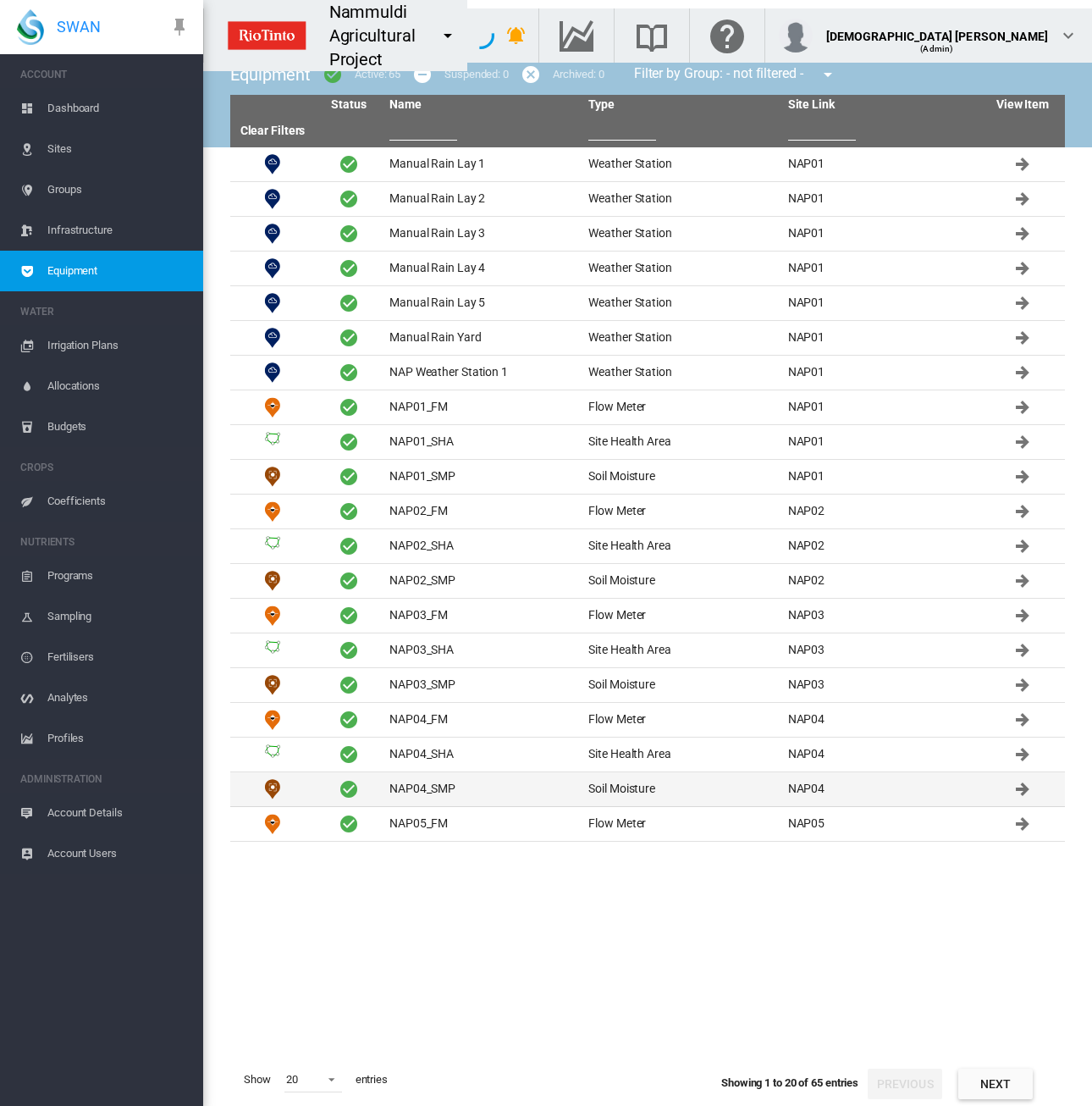
click at [454, 783] on td "NAP04_SMP" at bounding box center [482, 789] width 199 height 33
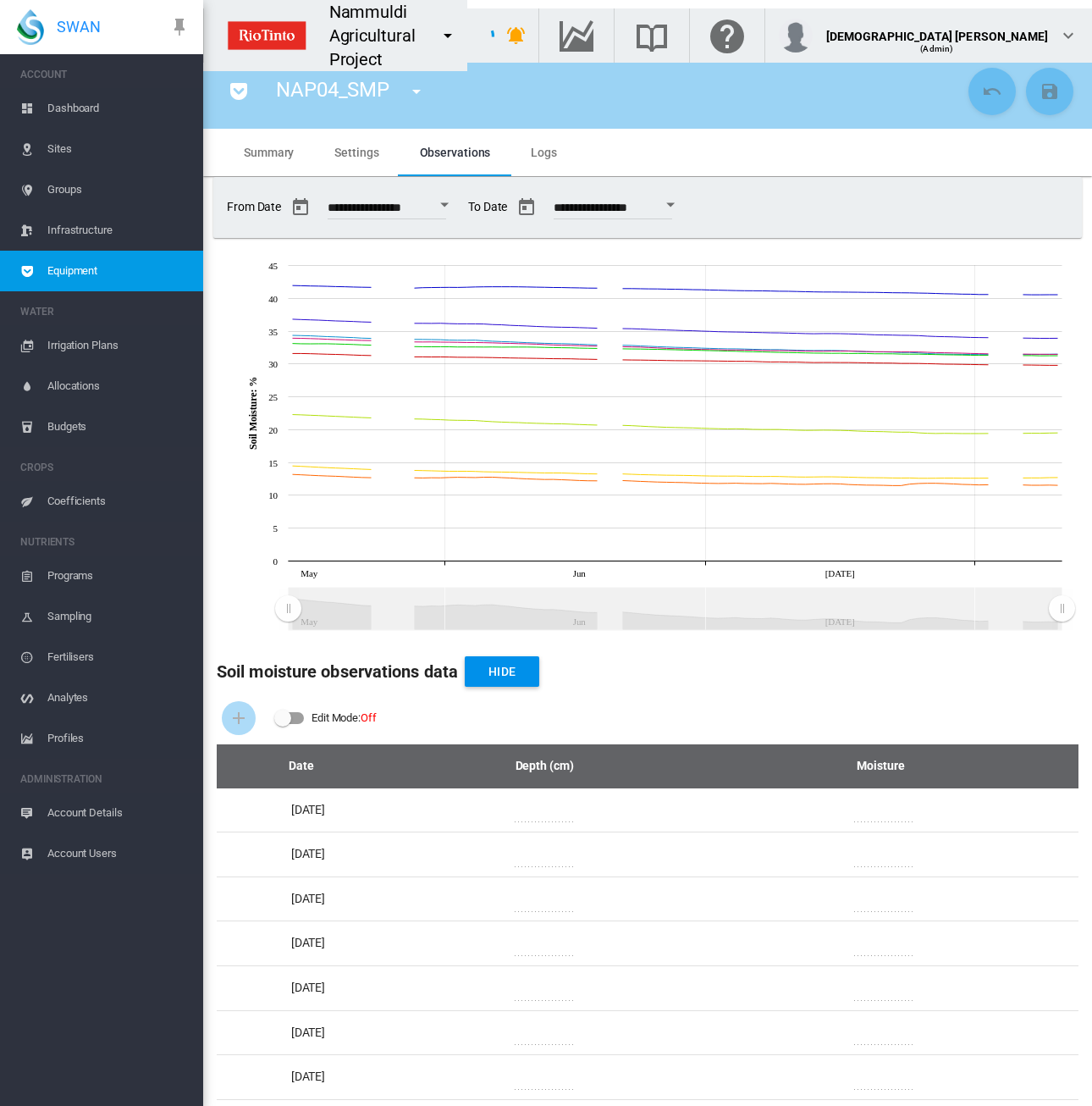
click at [99, 271] on span "Equipment" at bounding box center [118, 271] width 142 height 41
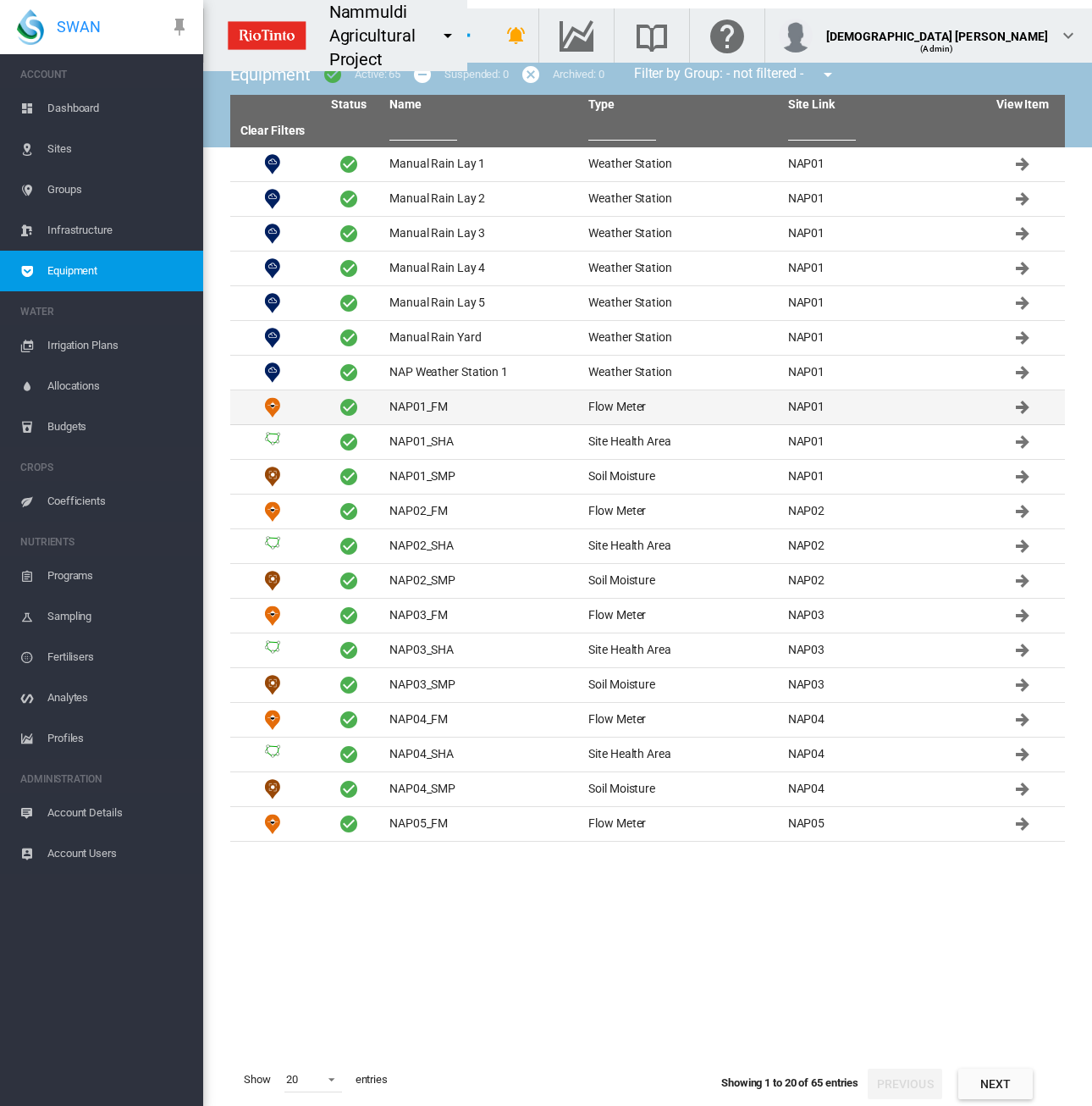
click at [408, 402] on td "NAP01_FM" at bounding box center [482, 407] width 199 height 33
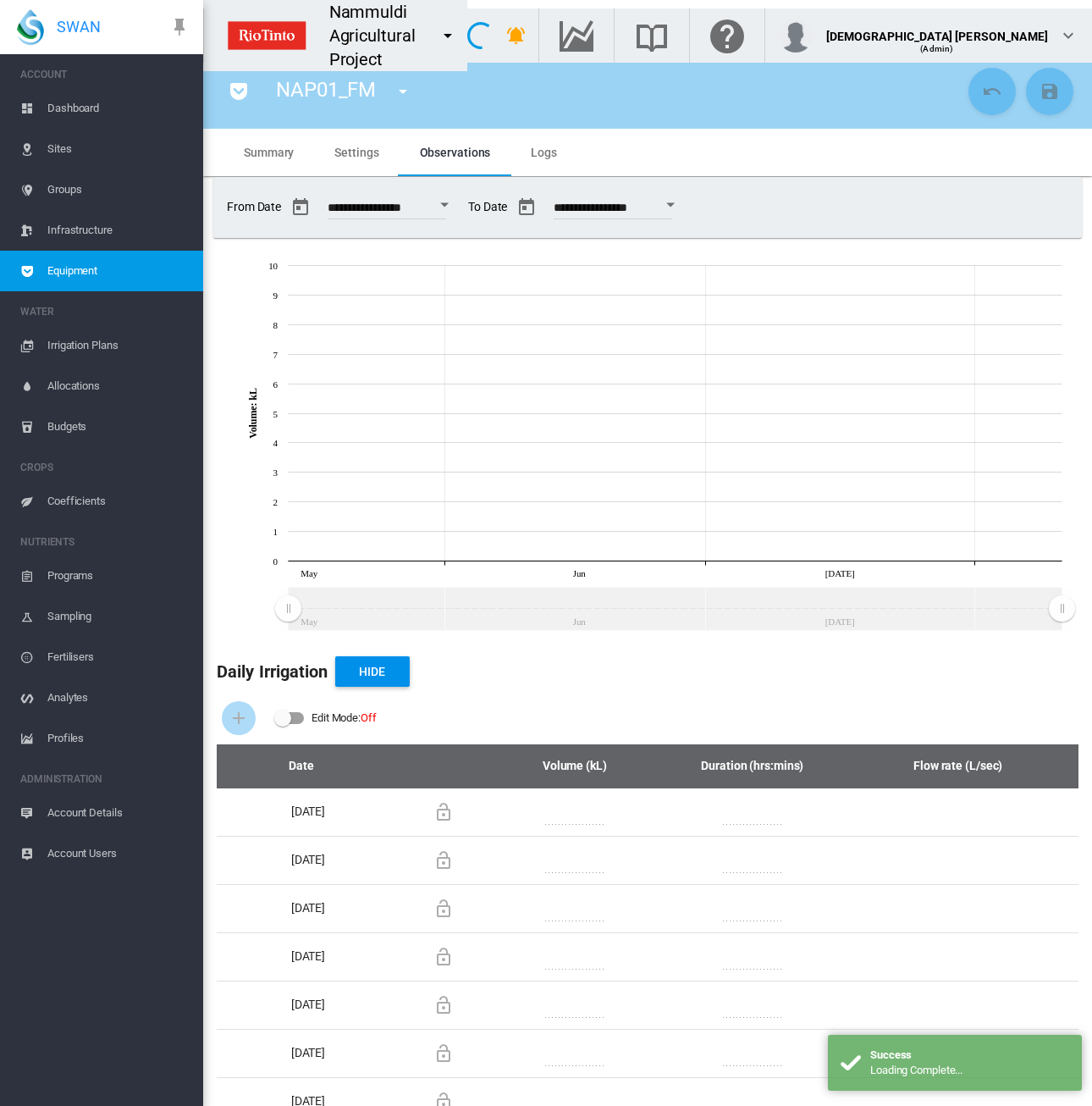
click at [350, 161] on md-tab-item "Settings" at bounding box center [356, 151] width 85 height 47
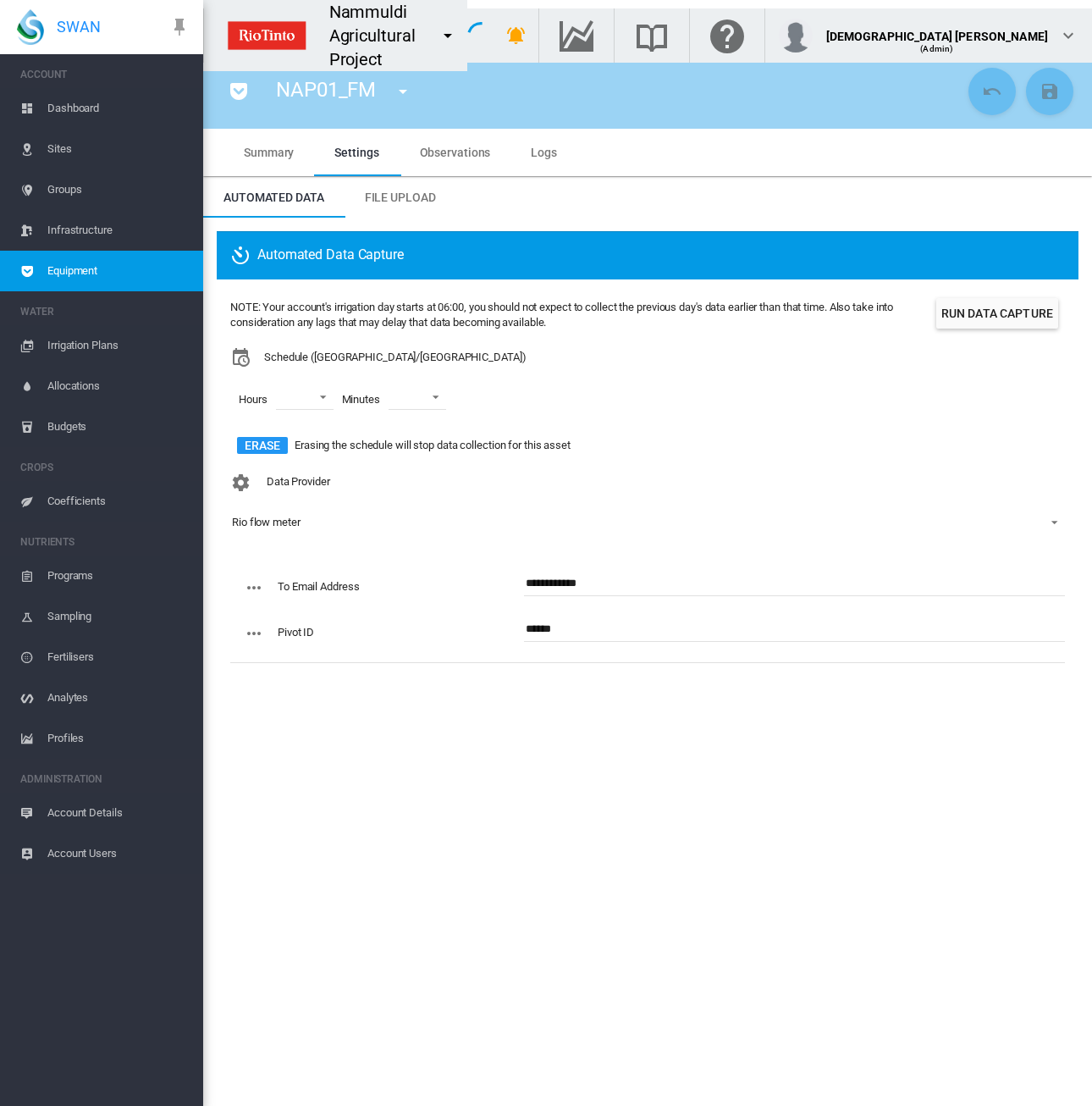
click at [120, 269] on span "Equipment" at bounding box center [118, 271] width 142 height 41
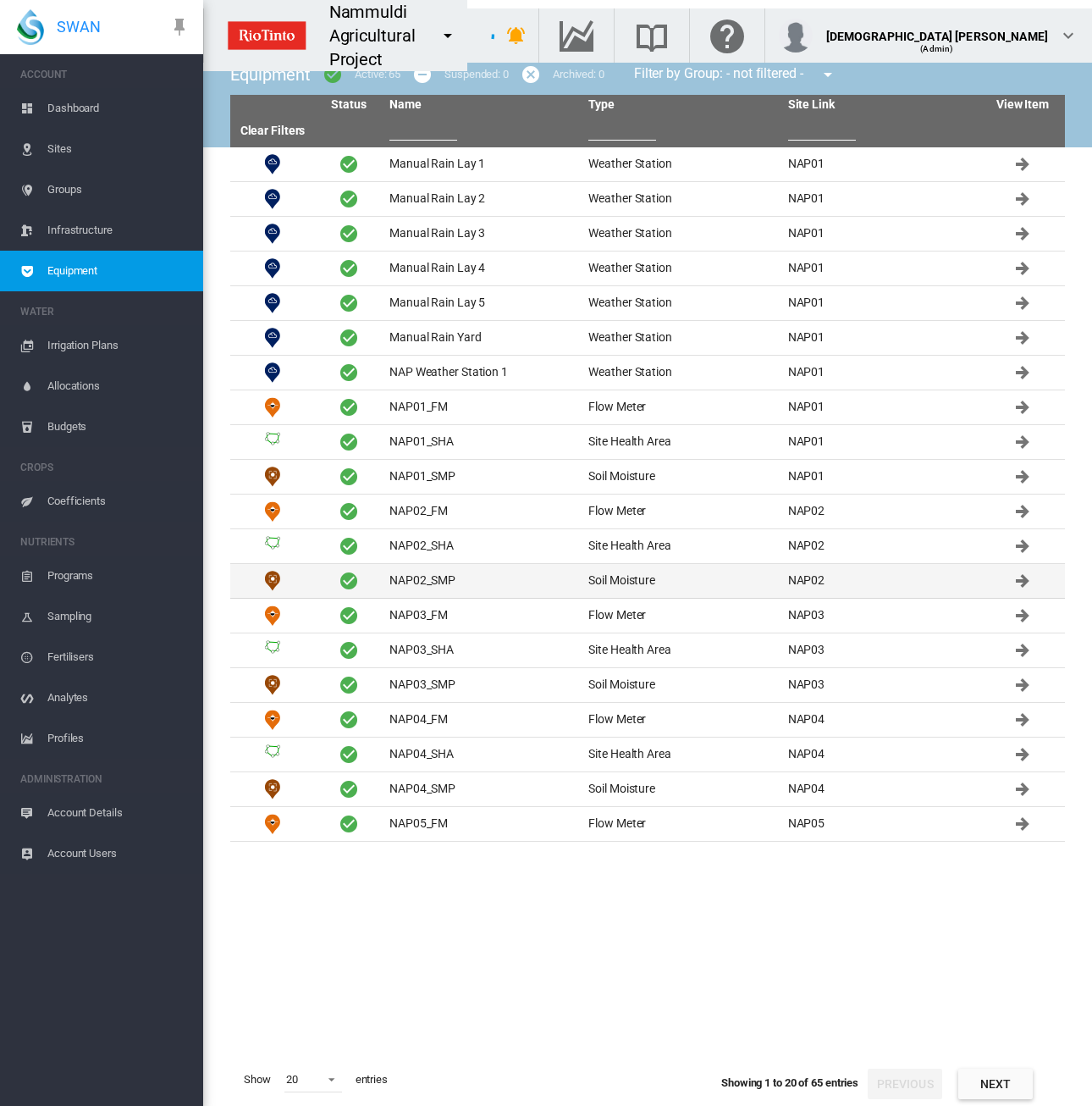
click at [441, 573] on td "NAP02_SMP" at bounding box center [482, 581] width 199 height 33
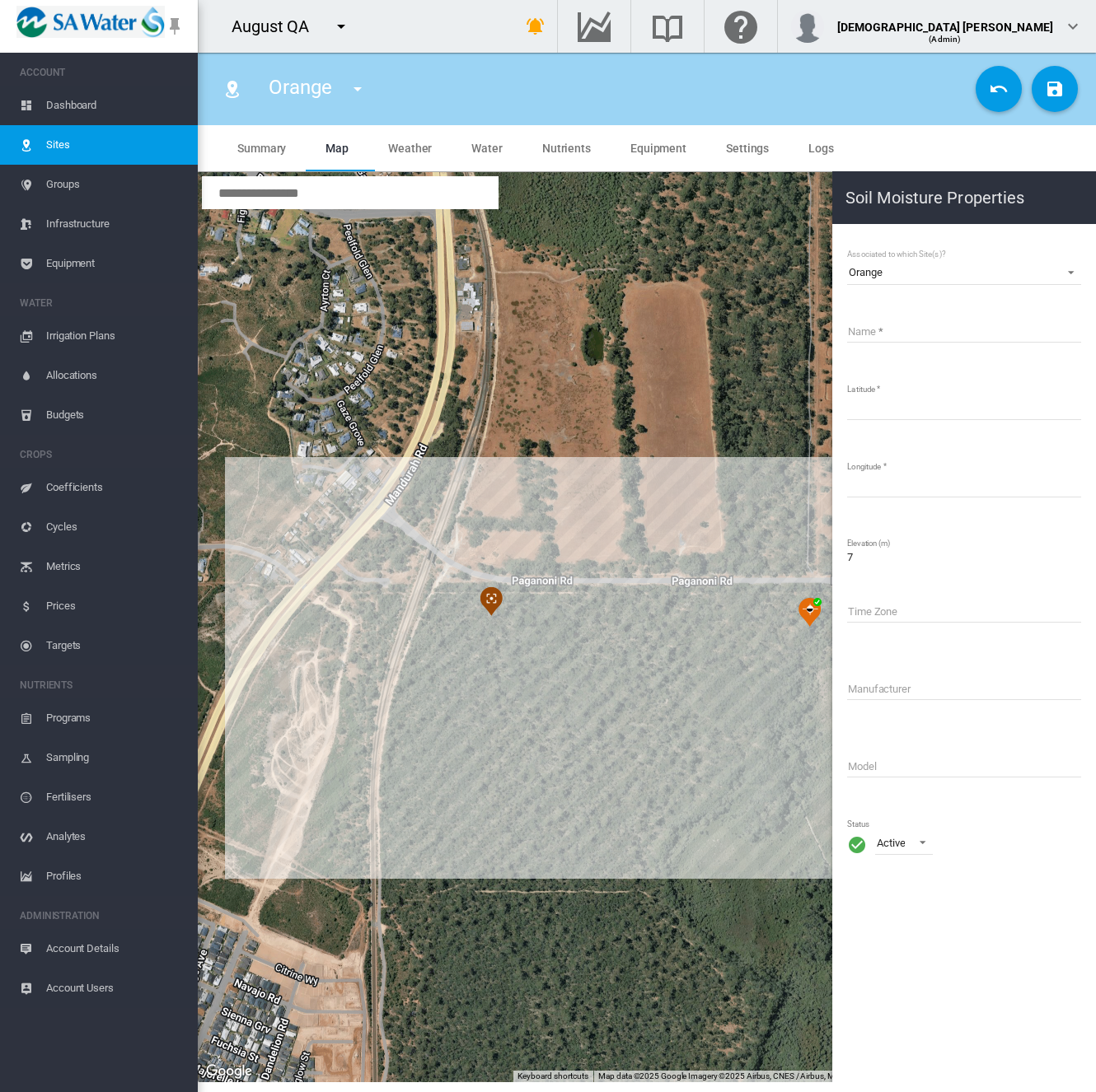
click at [891, 329] on input "Name" at bounding box center [964, 330] width 234 height 24
type input "**********"
click at [1055, 99] on button "Save Changes" at bounding box center [1054, 89] width 46 height 46
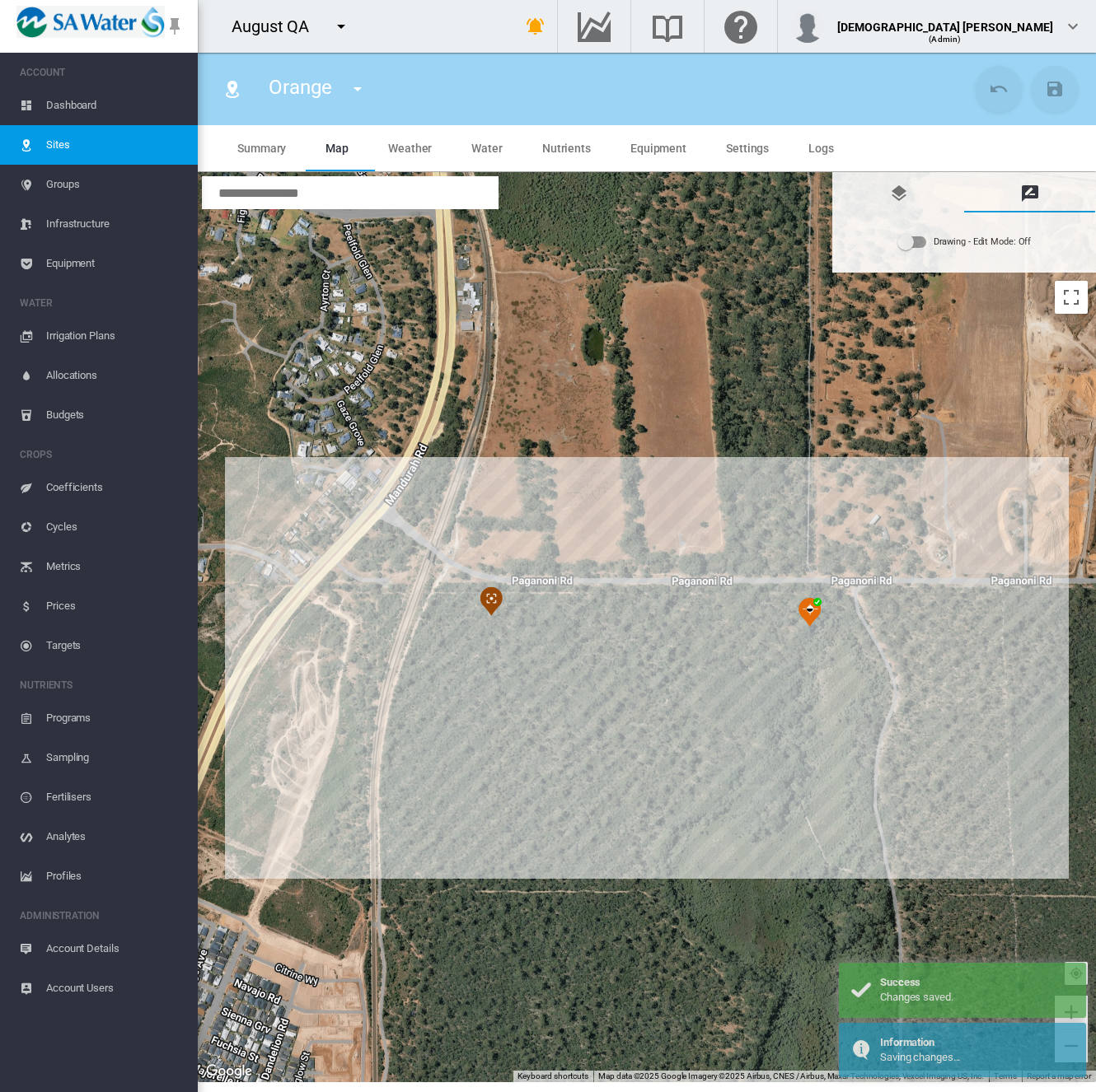
click at [918, 238] on div "Drawing - Edit Mode:\a Off" at bounding box center [912, 241] width 28 height 12
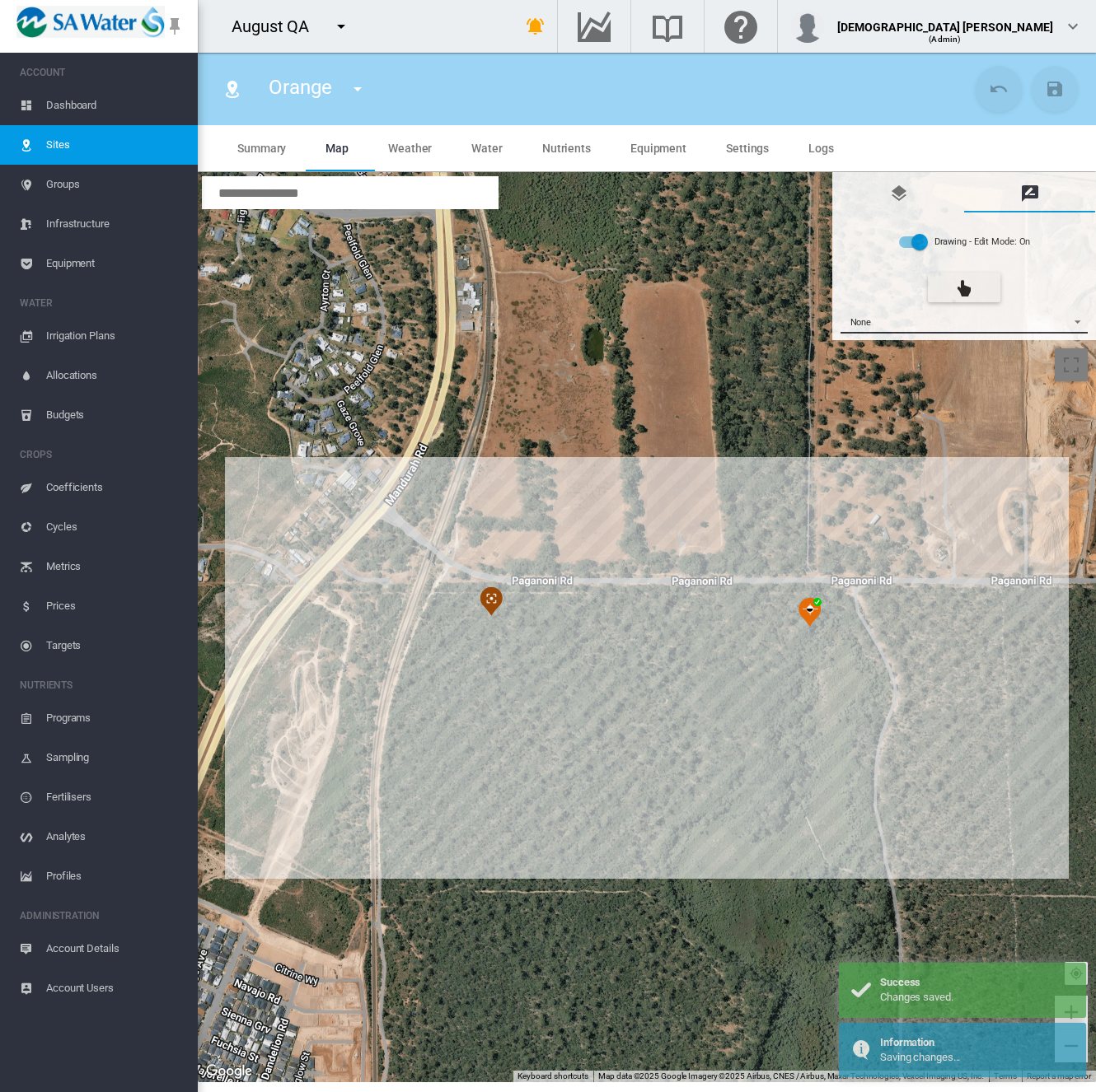
click at [894, 320] on span "None" at bounding box center [950, 323] width 218 height 11
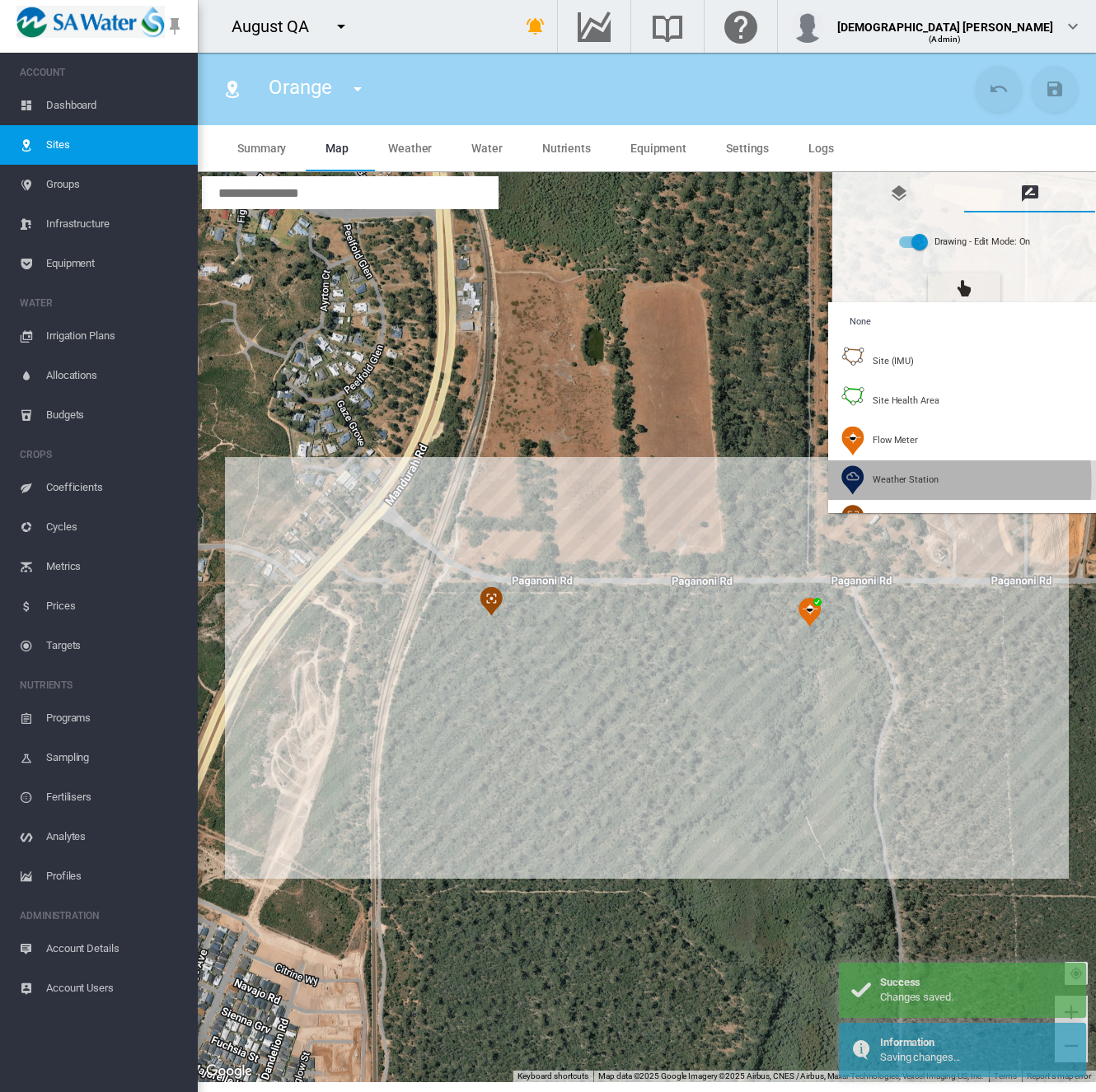
click at [903, 481] on span "Weather Station" at bounding box center [905, 480] width 66 height 13
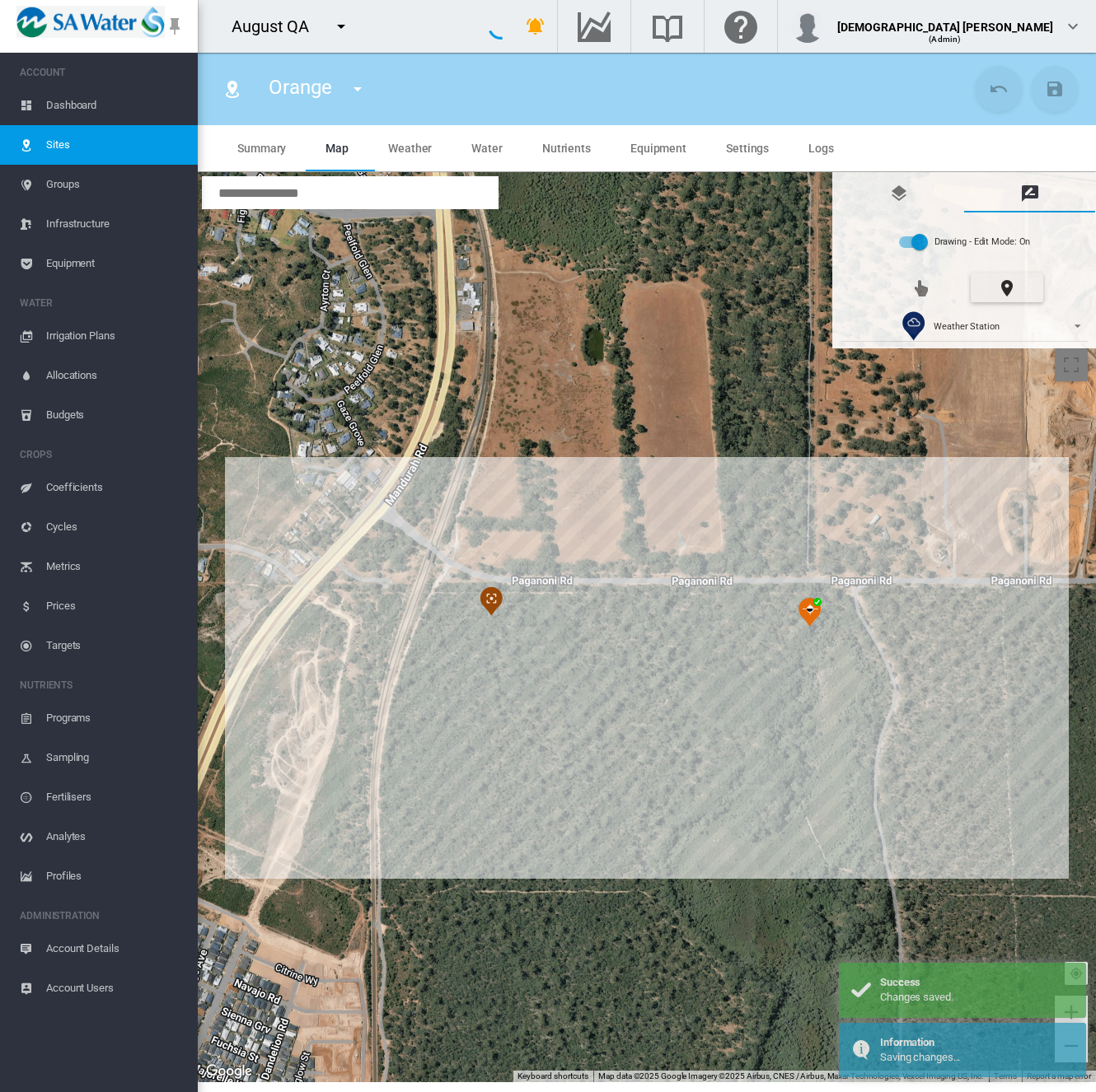
click at [649, 602] on div at bounding box center [647, 627] width 898 height 910
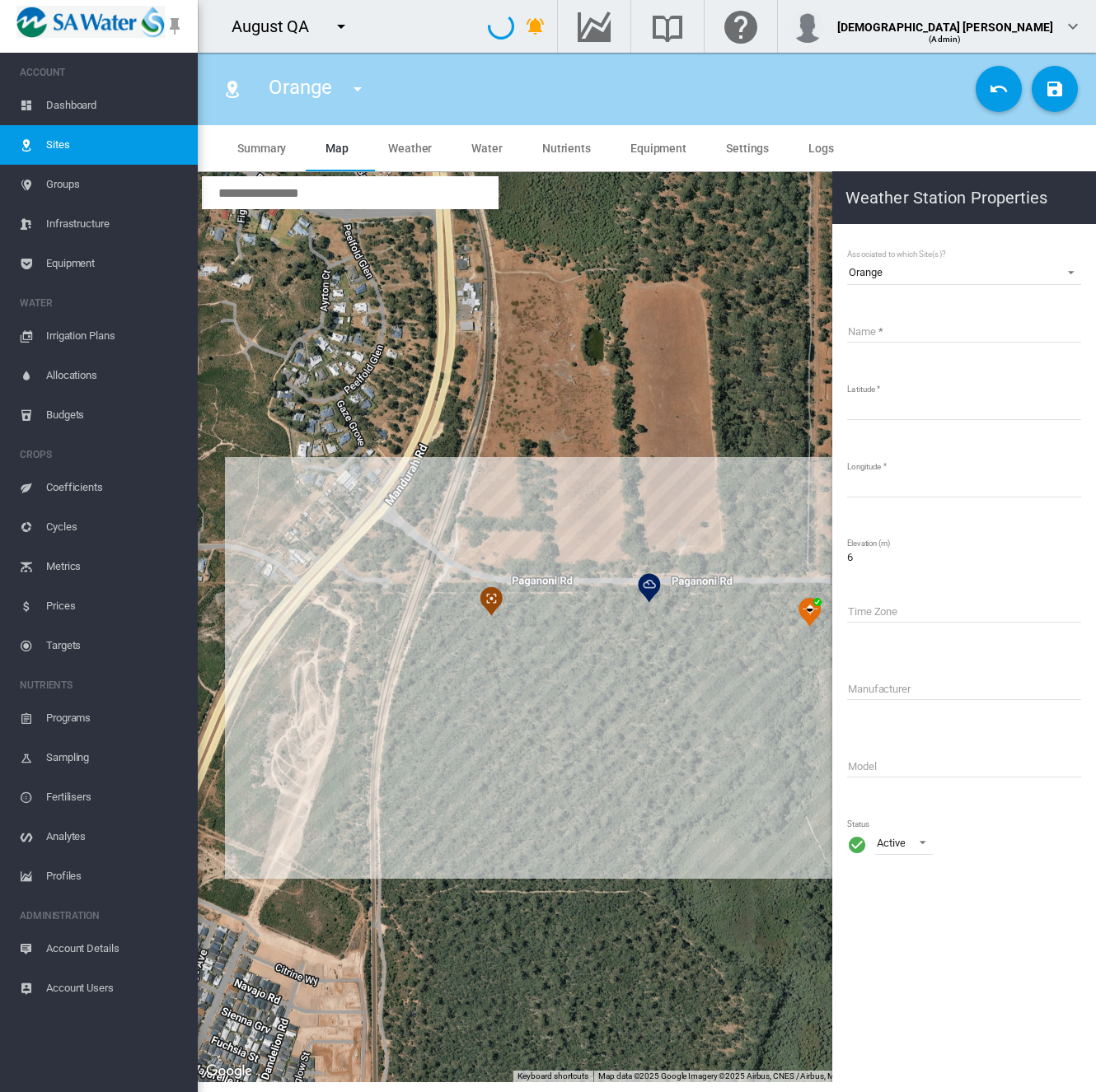
click at [878, 329] on input "Name" at bounding box center [964, 330] width 234 height 24
click at [902, 332] on input "**********" at bounding box center [964, 330] width 234 height 24
type input "**********"
click at [1063, 100] on button "Save Changes" at bounding box center [1054, 89] width 46 height 46
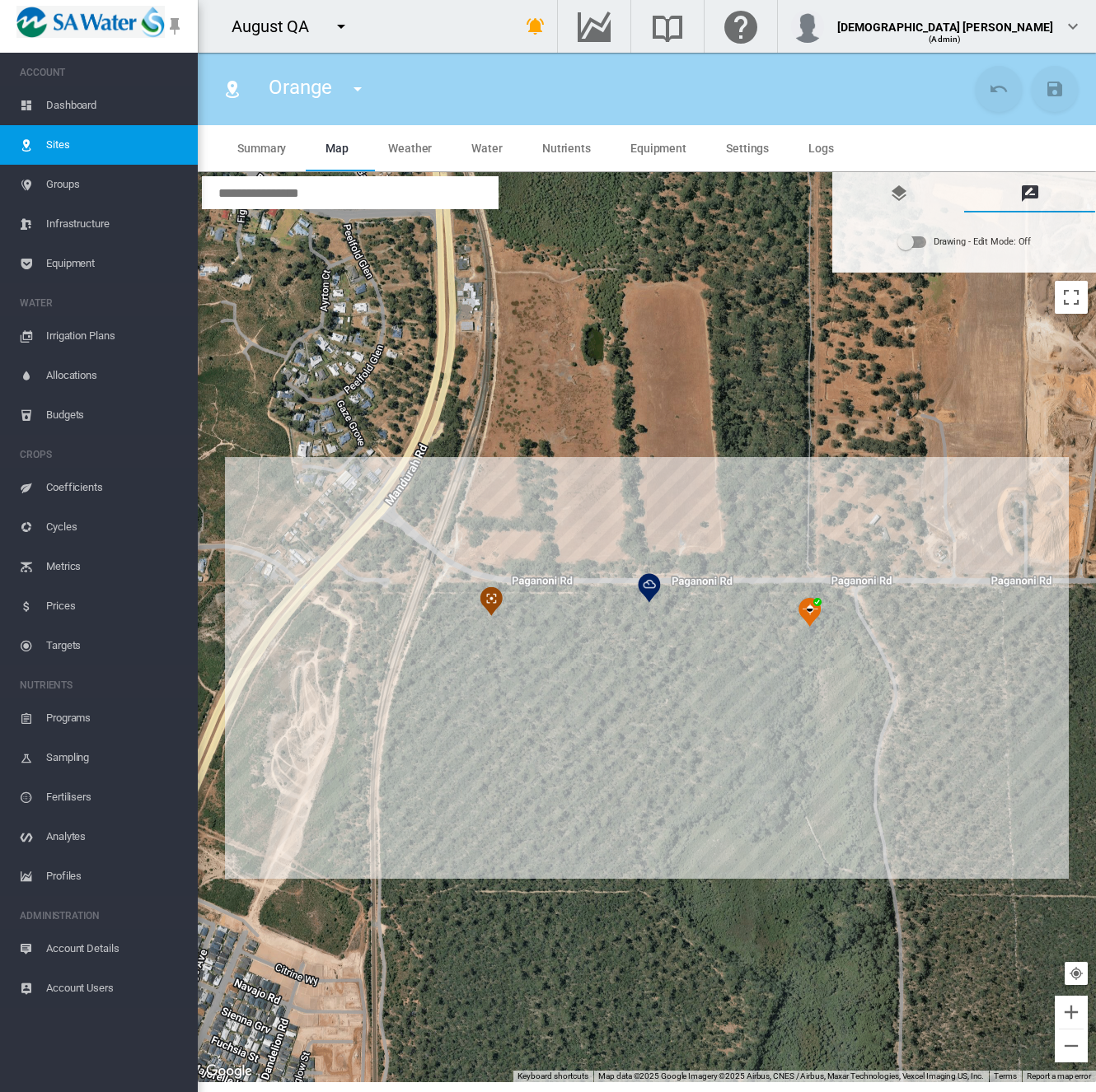
click at [94, 264] on span "Equipment" at bounding box center [115, 264] width 138 height 40
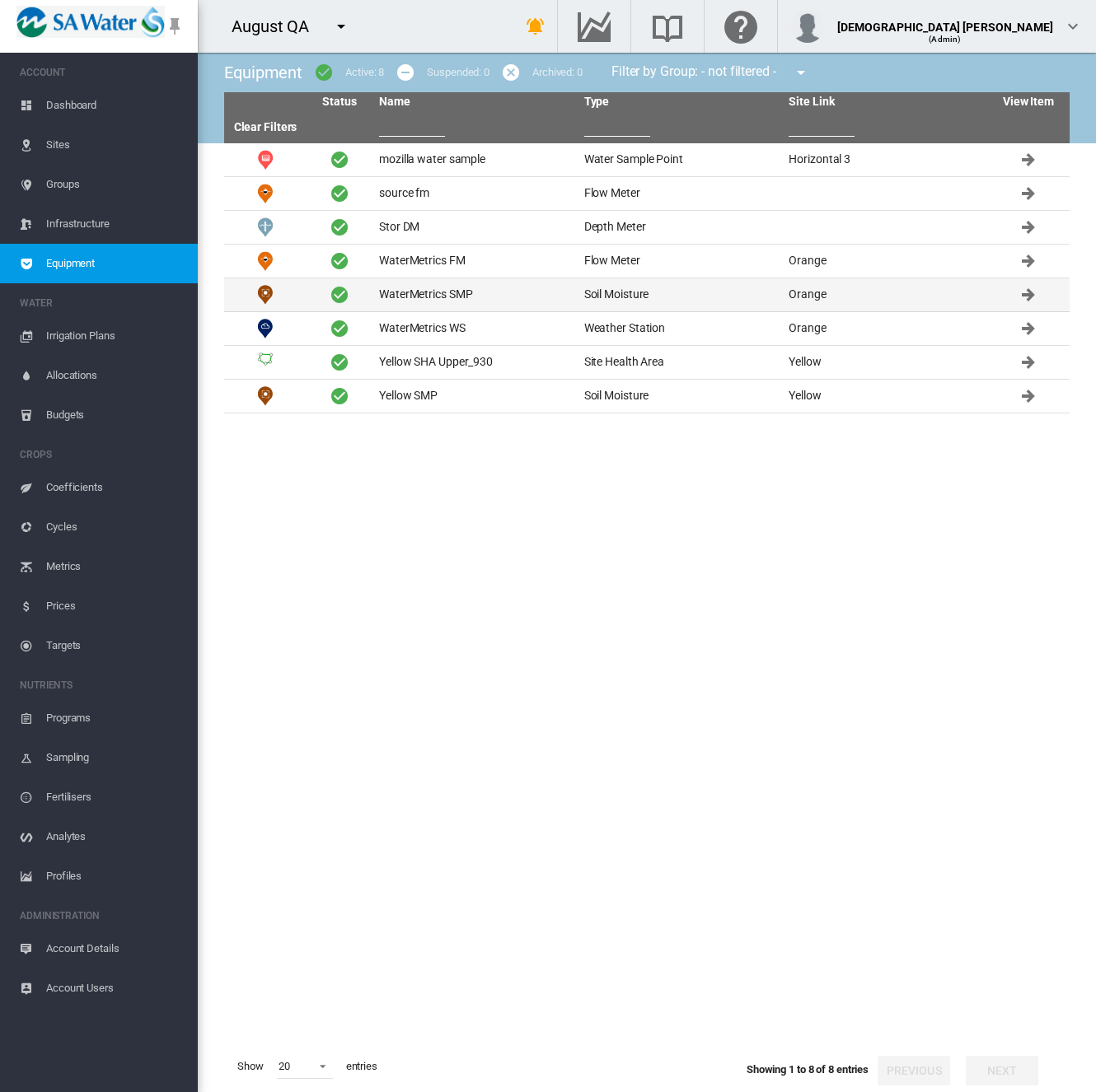
click at [493, 284] on td "WaterMetrics SMP" at bounding box center [475, 295] width 205 height 33
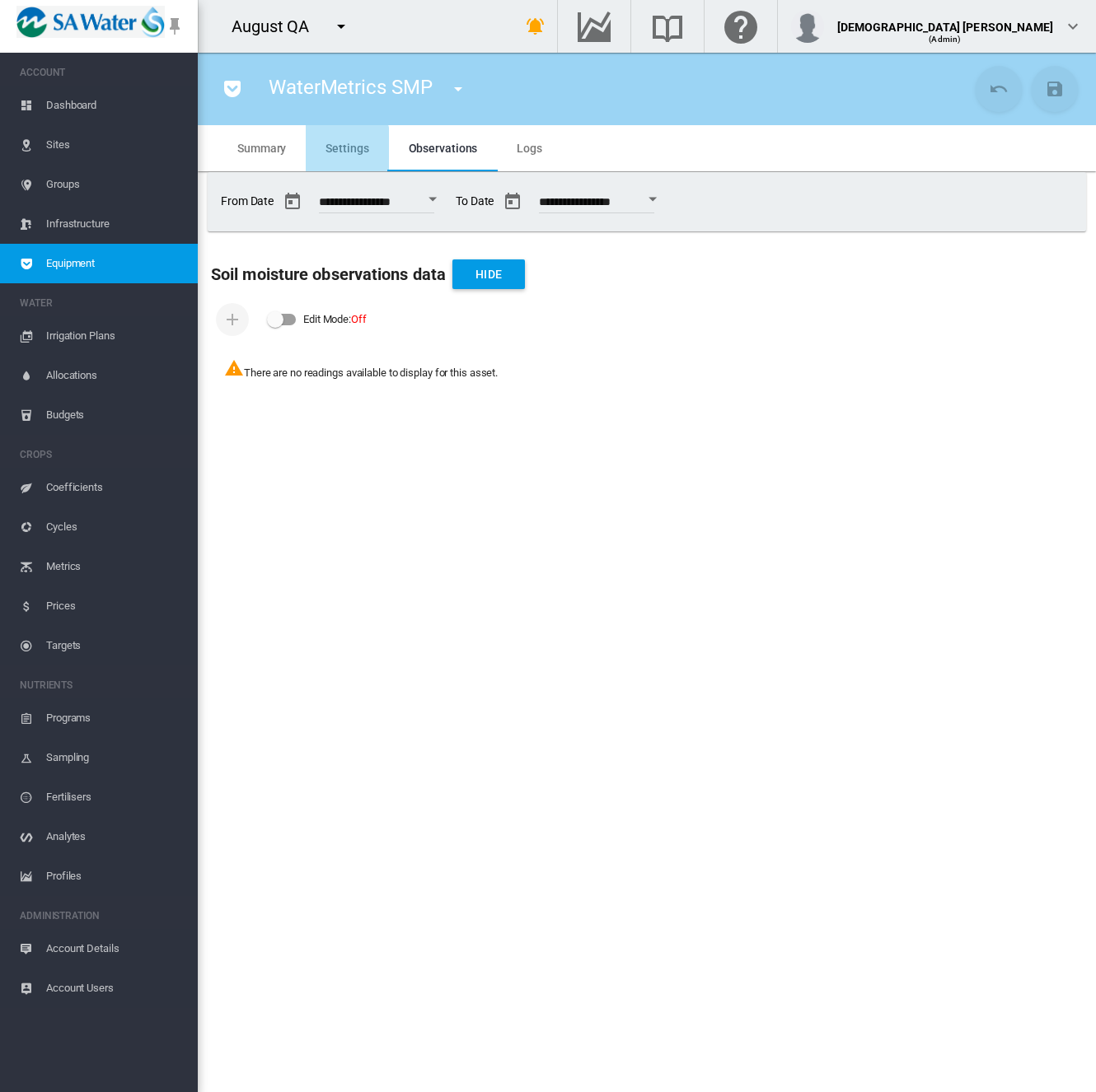
click at [333, 151] on span "Settings" at bounding box center [346, 148] width 43 height 14
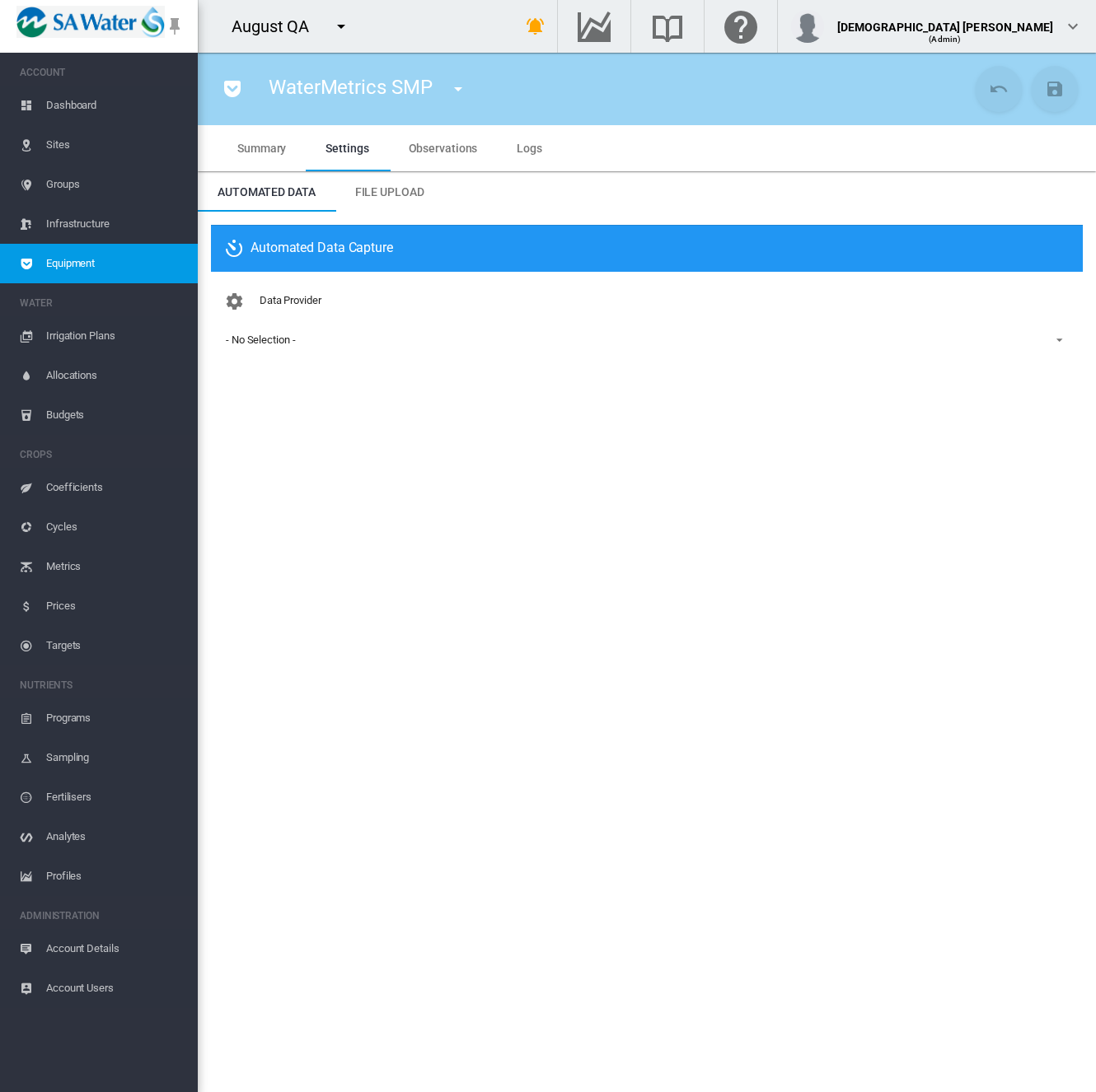
click at [291, 340] on div "- No Selection -" at bounding box center [260, 340] width 70 height 13
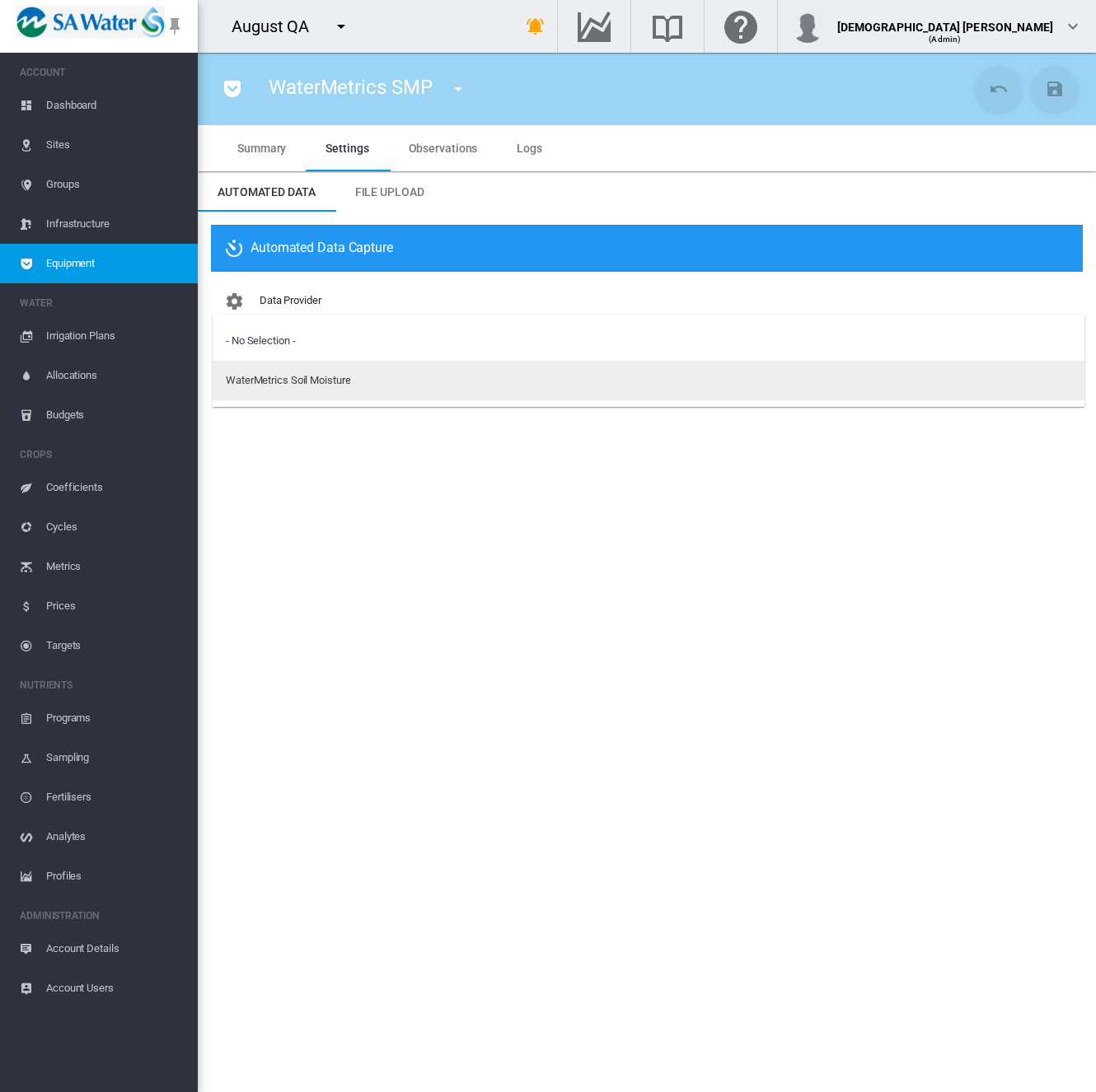
click at [283, 390] on md-option "WaterMetrics Soil Moisture" at bounding box center [648, 381] width 872 height 40
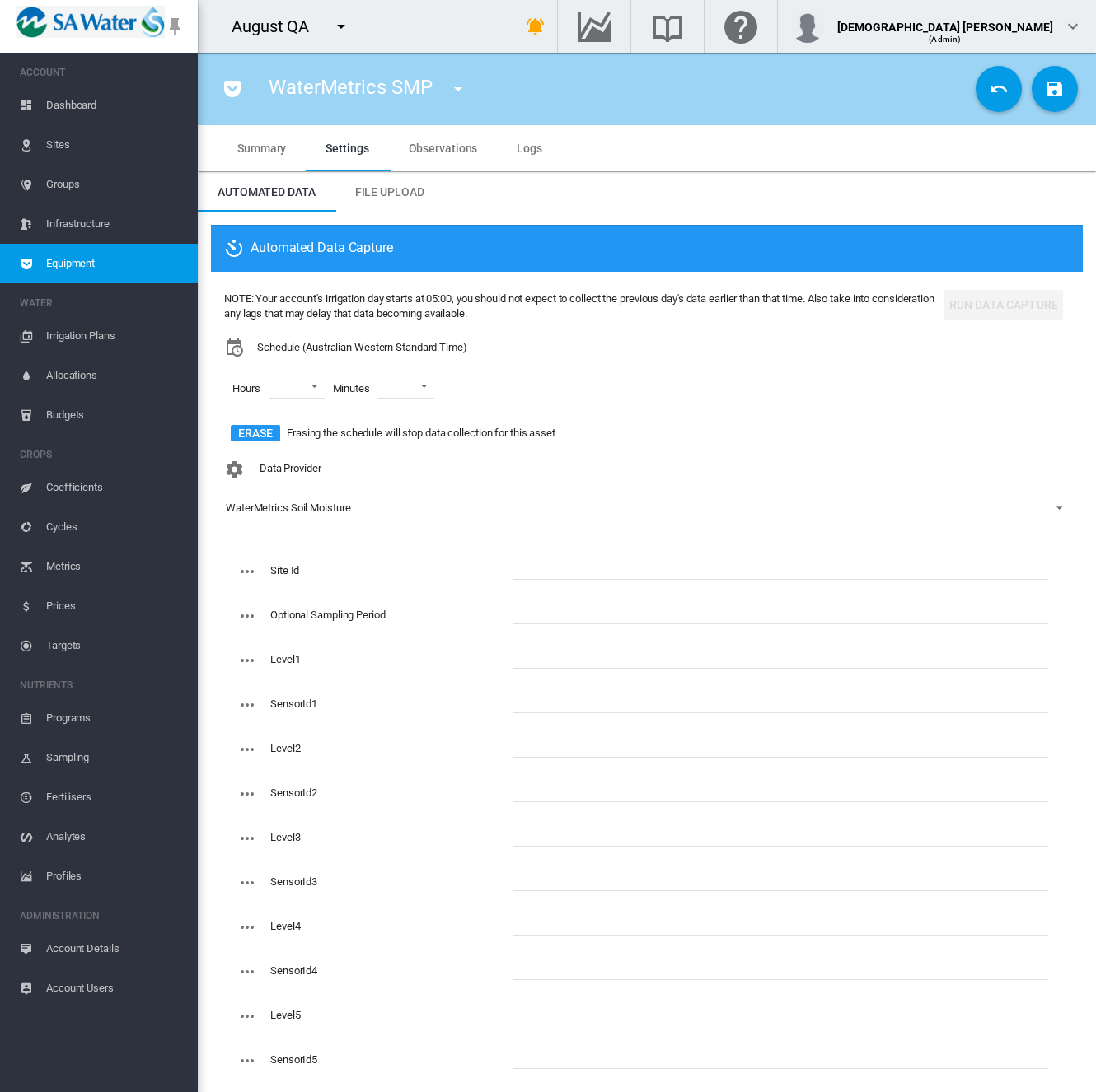
click at [556, 570] on input "text" at bounding box center [780, 567] width 534 height 24
type input "*****"
click at [564, 661] on input "text" at bounding box center [780, 655] width 534 height 24
type input "***"
click at [559, 701] on input "text" at bounding box center [780, 701] width 534 height 24
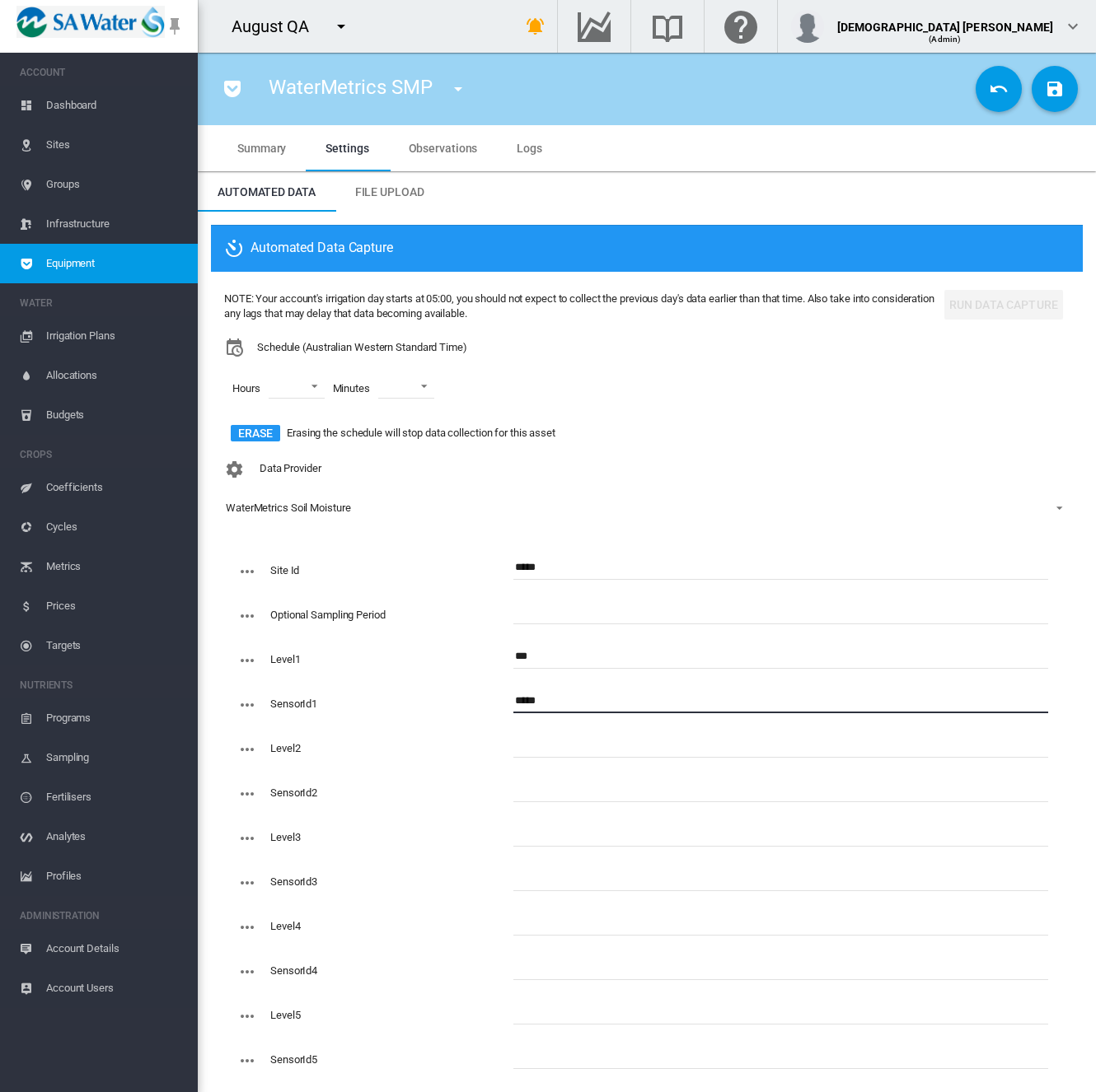
type input "*****"
click at [555, 733] on input "text" at bounding box center [780, 745] width 534 height 24
type input "***"
click at [538, 790] on input "text" at bounding box center [780, 789] width 534 height 24
type input "*****"
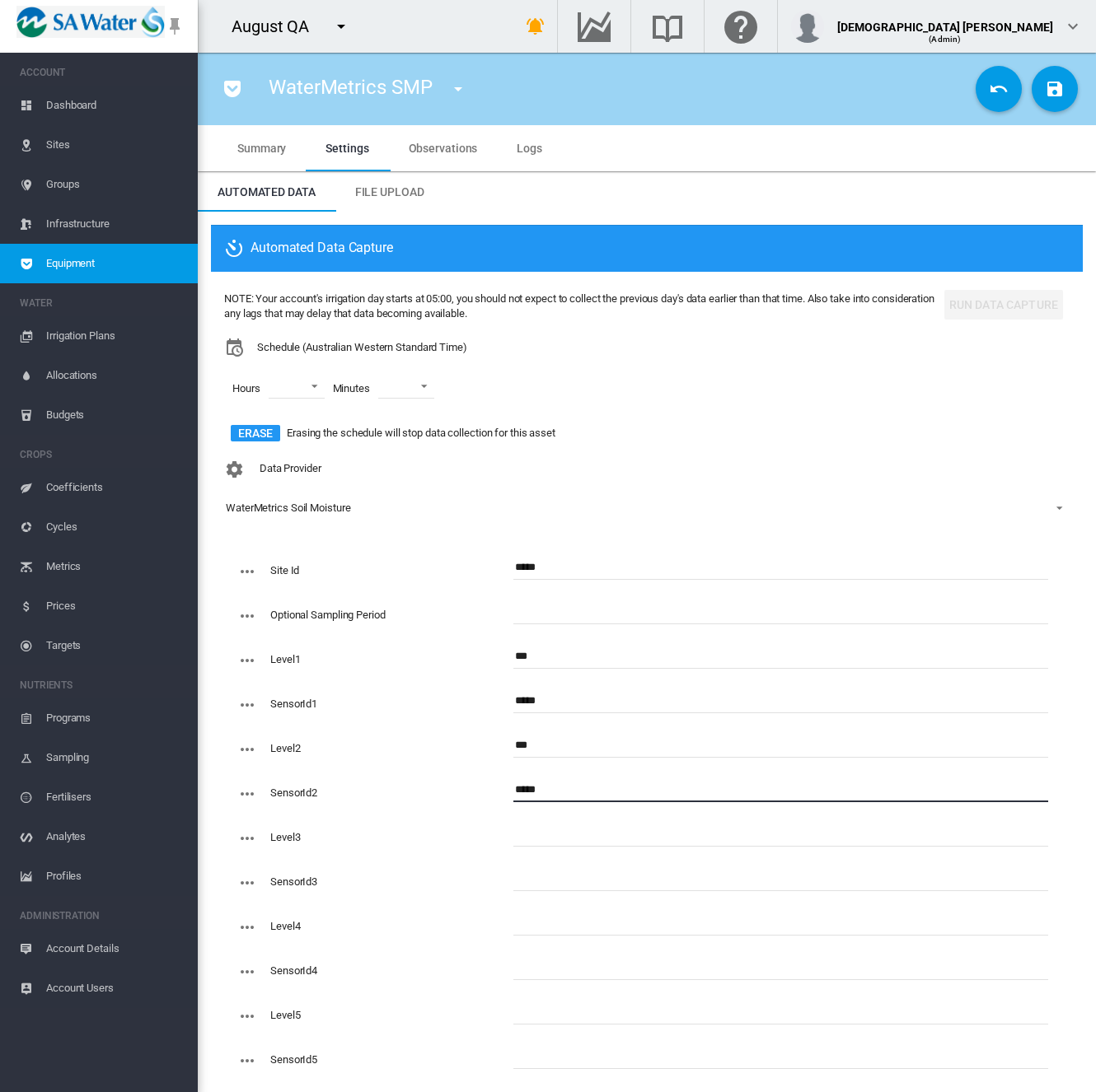
click at [553, 840] on input "text" at bounding box center [780, 833] width 534 height 24
type input "***"
click at [530, 881] on input "text" at bounding box center [780, 878] width 534 height 24
type input "*****"
click at [533, 920] on input "text" at bounding box center [780, 923] width 534 height 24
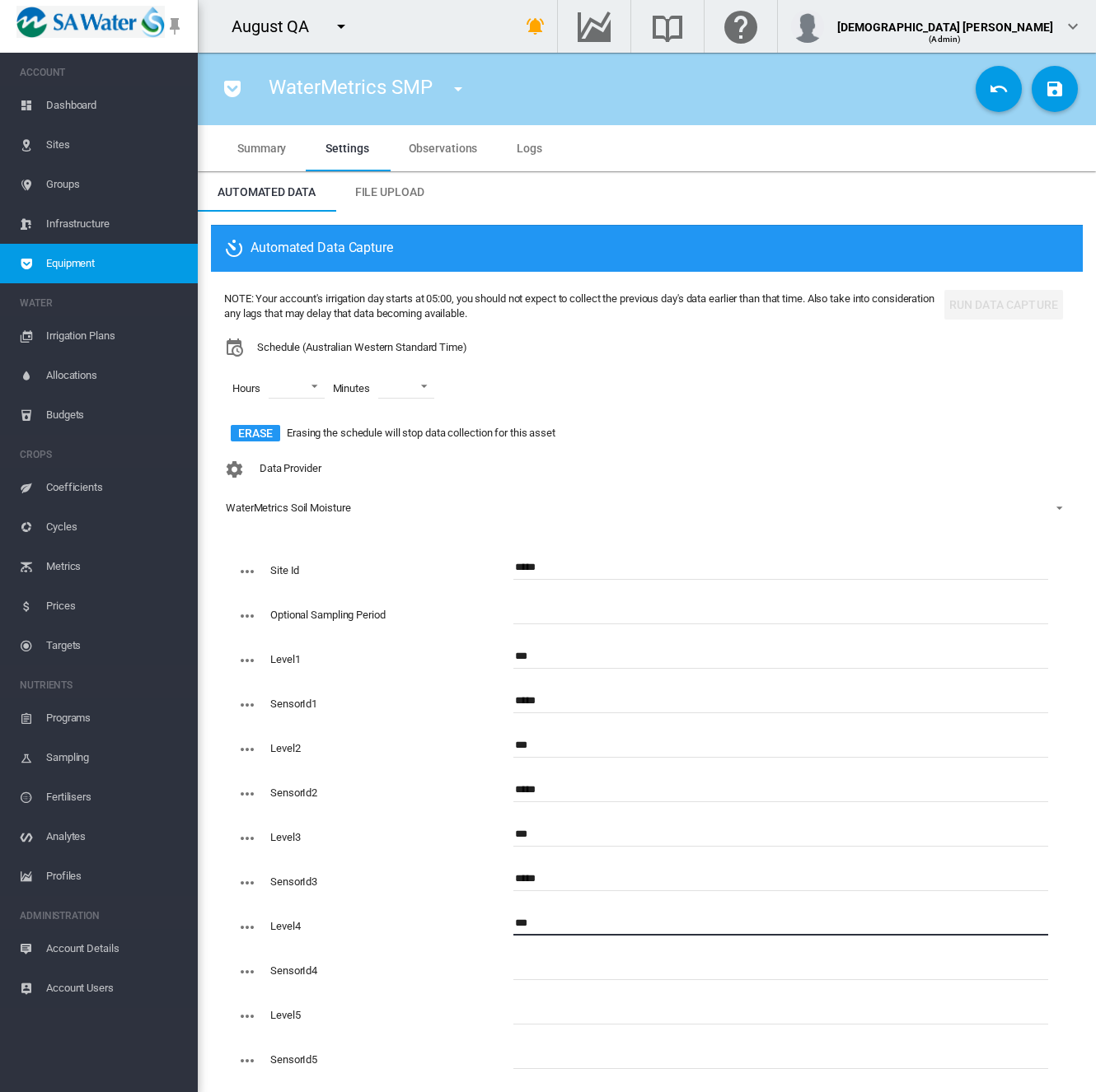
type input "***"
click at [543, 971] on input "text" at bounding box center [780, 967] width 534 height 24
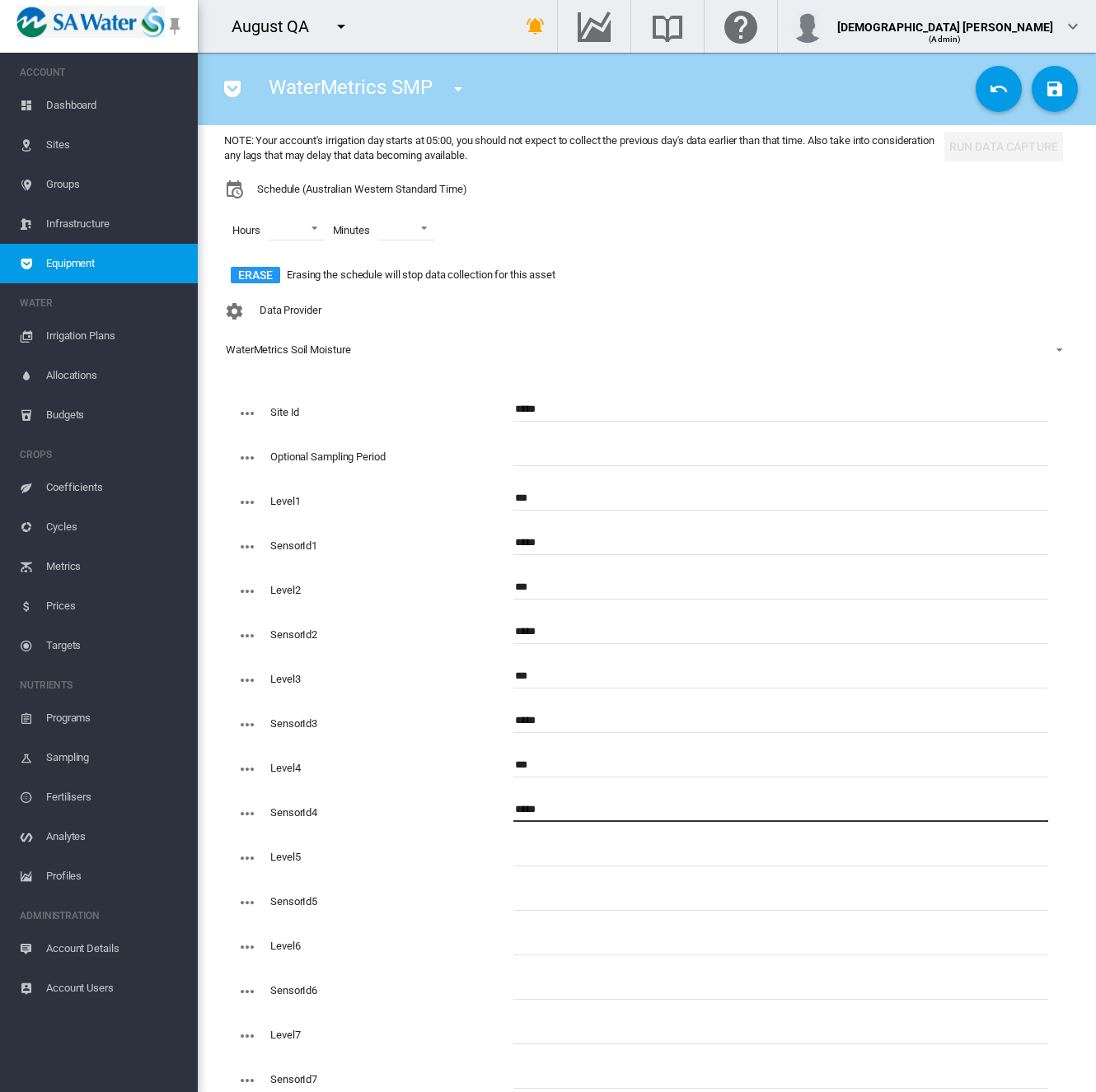
scroll to position [165, 0]
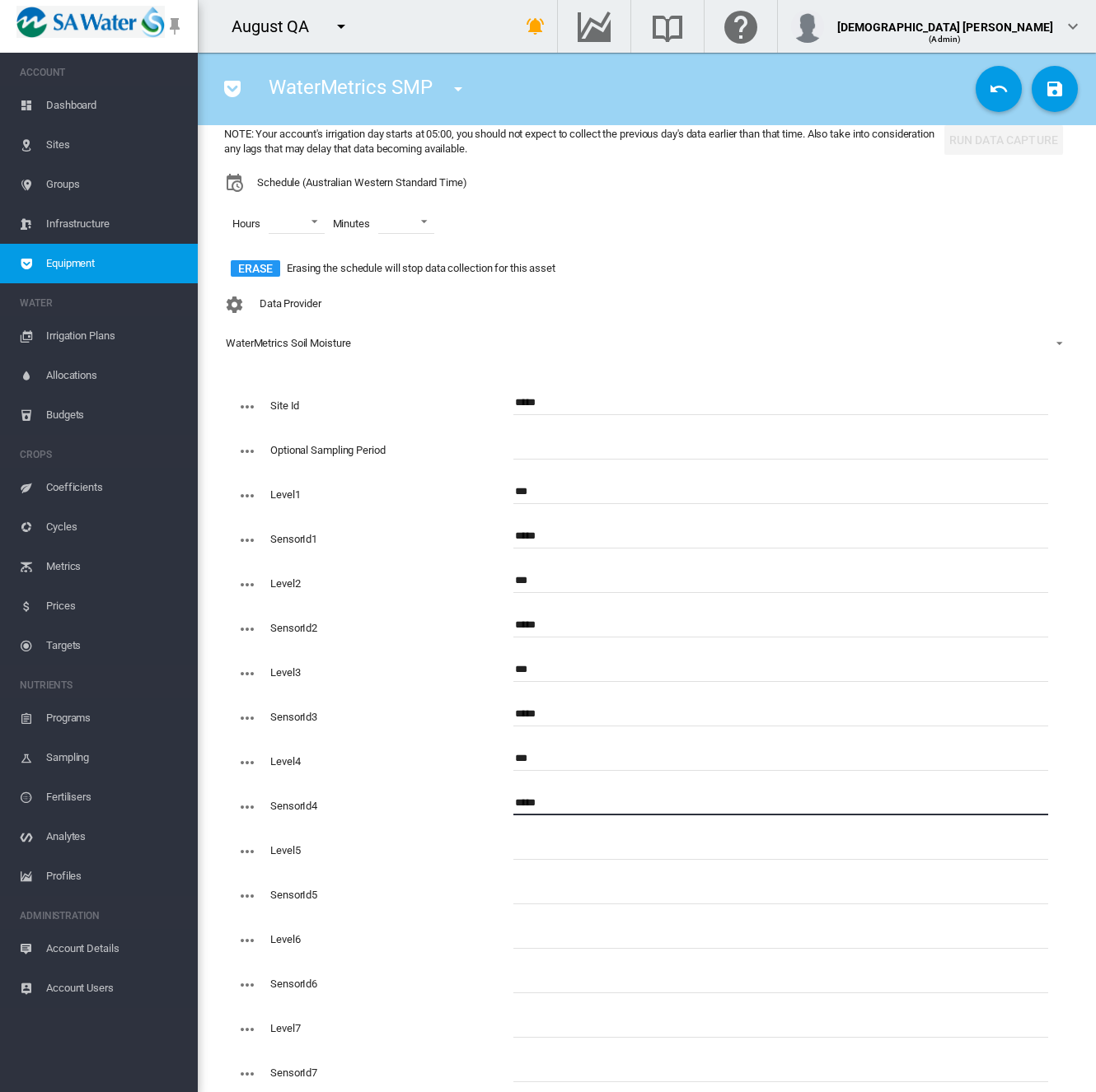
type input "*****"
drag, startPoint x: 508, startPoint y: 851, endPoint x: 530, endPoint y: 849, distance: 22.1
click at [515, 851] on div "Level5" at bounding box center [642, 857] width 810 height 44
click at [530, 849] on input "text" at bounding box center [780, 847] width 534 height 24
type input "***"
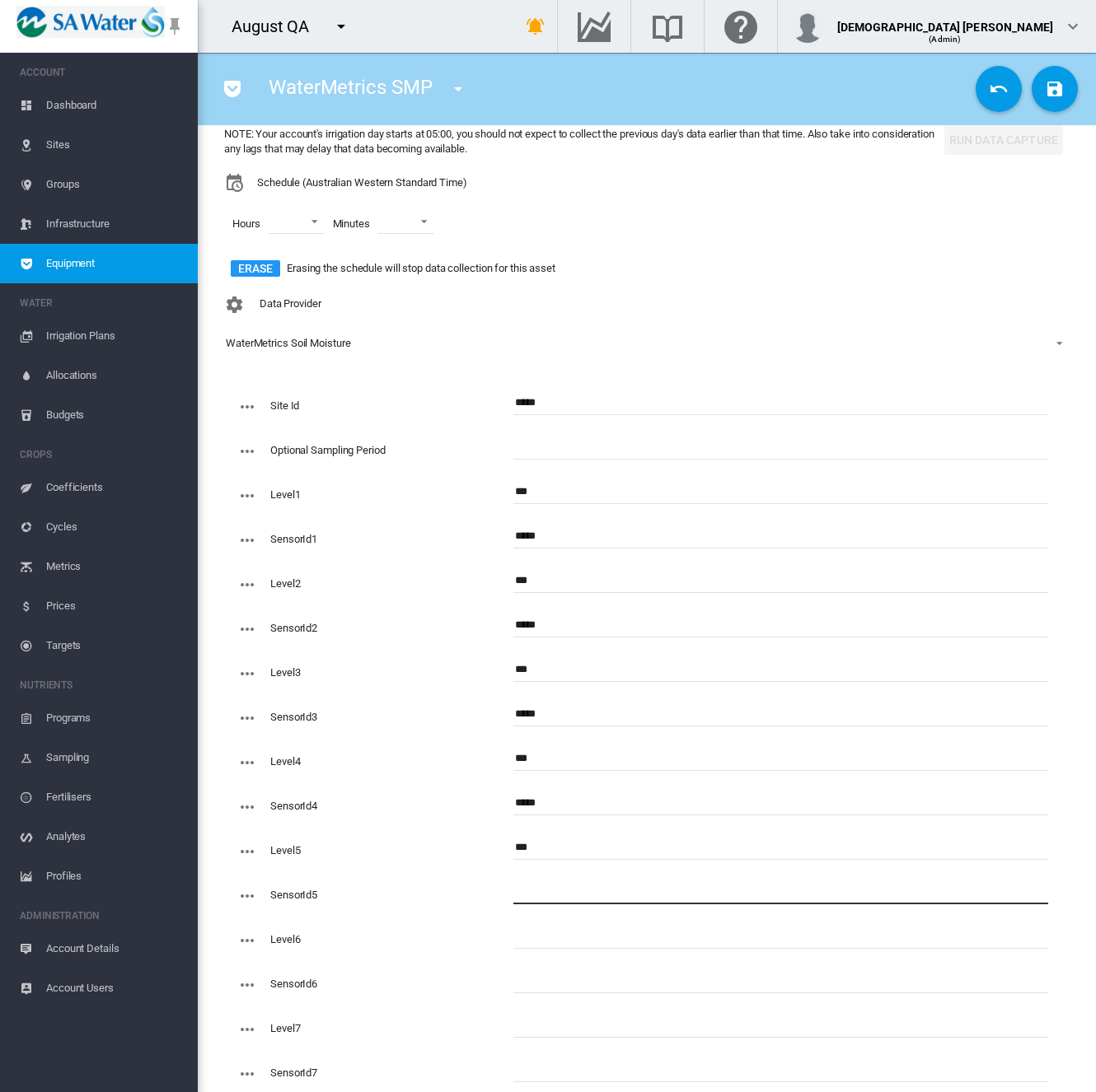
click at [549, 895] on input "text" at bounding box center [780, 891] width 534 height 24
type input "*****"
click at [1032, 88] on button "Save Changes" at bounding box center [1054, 89] width 46 height 46
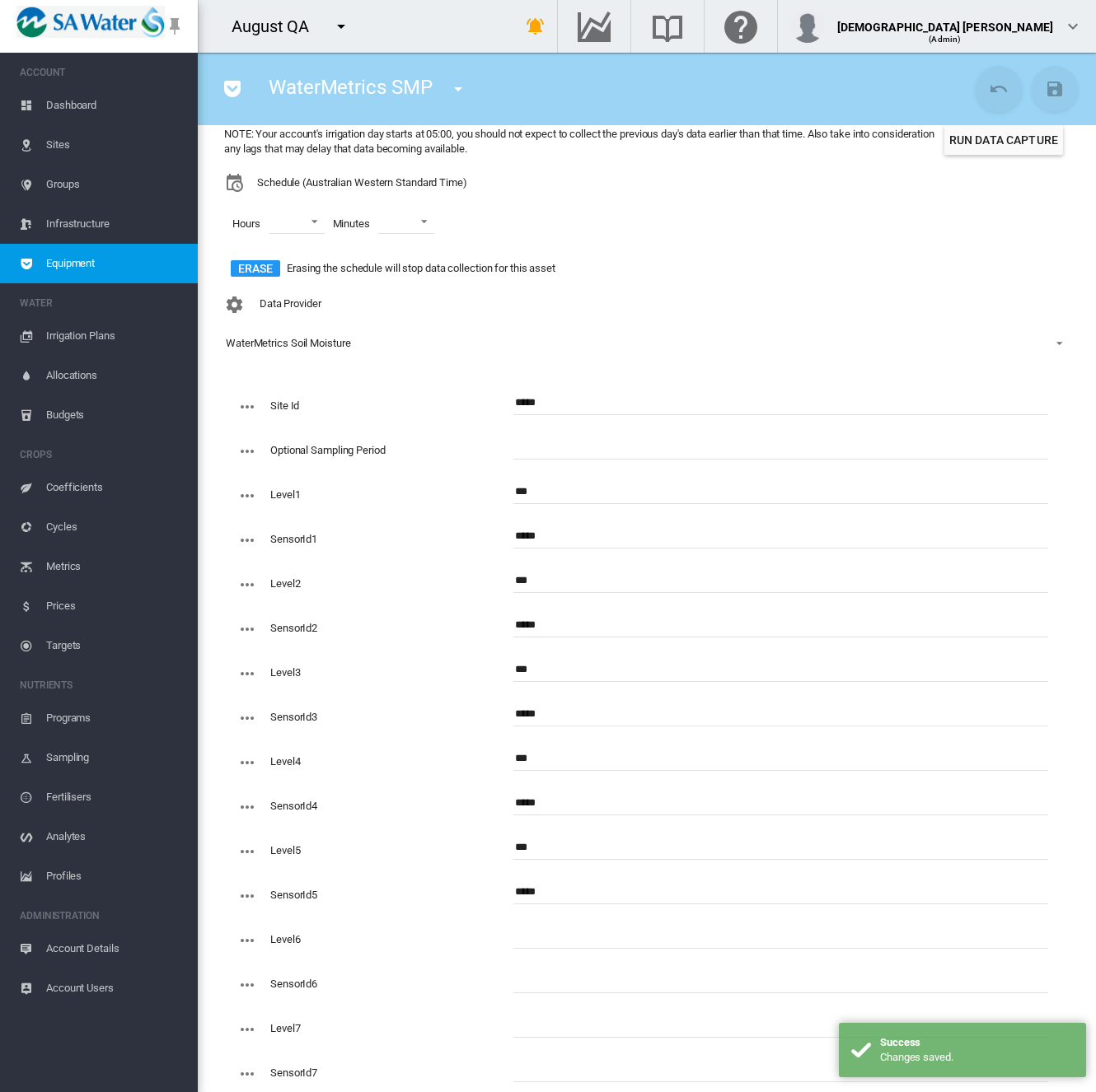
scroll to position [0, 0]
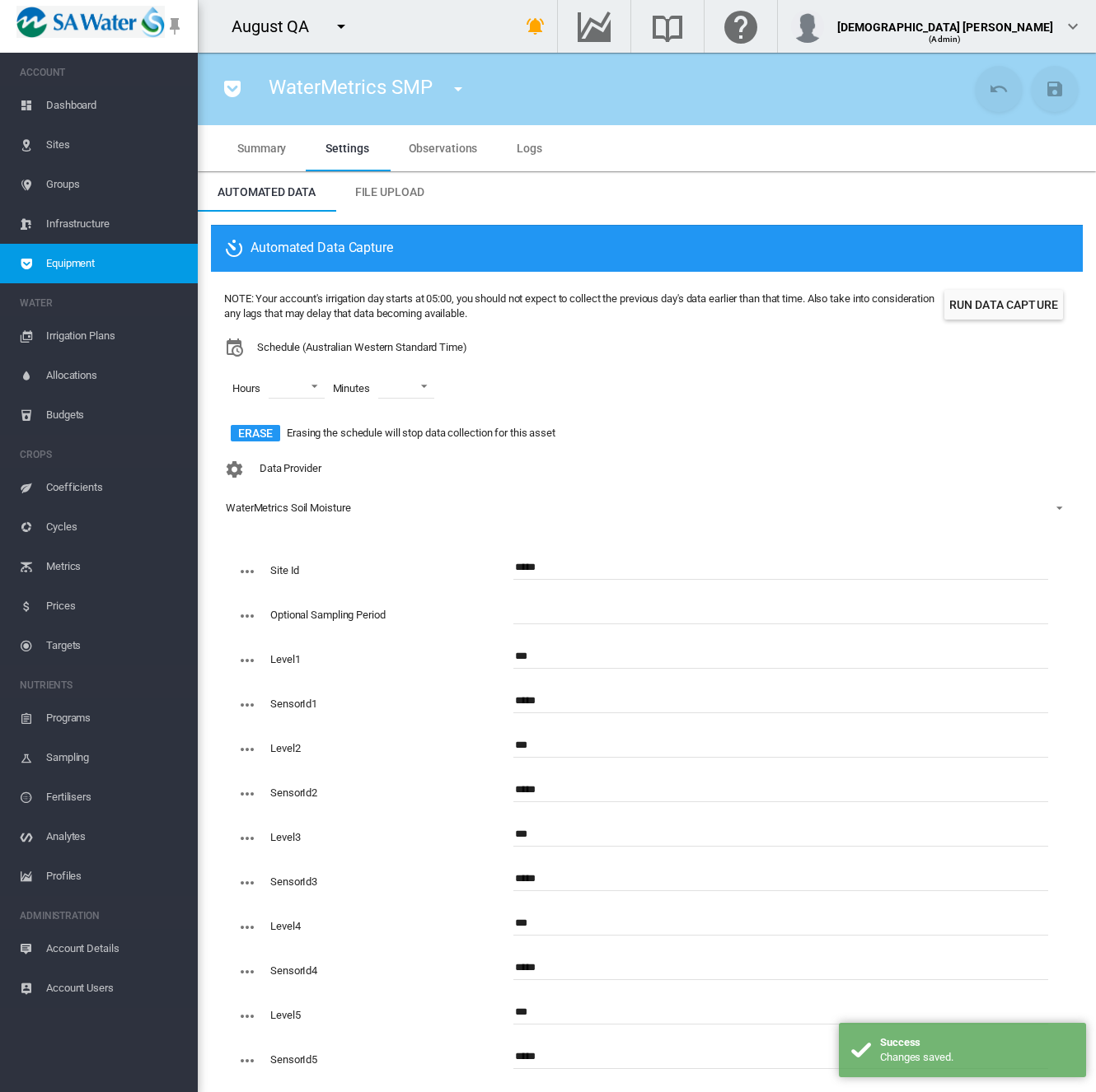
click at [984, 313] on button "Run Data Capture" at bounding box center [1003, 305] width 118 height 30
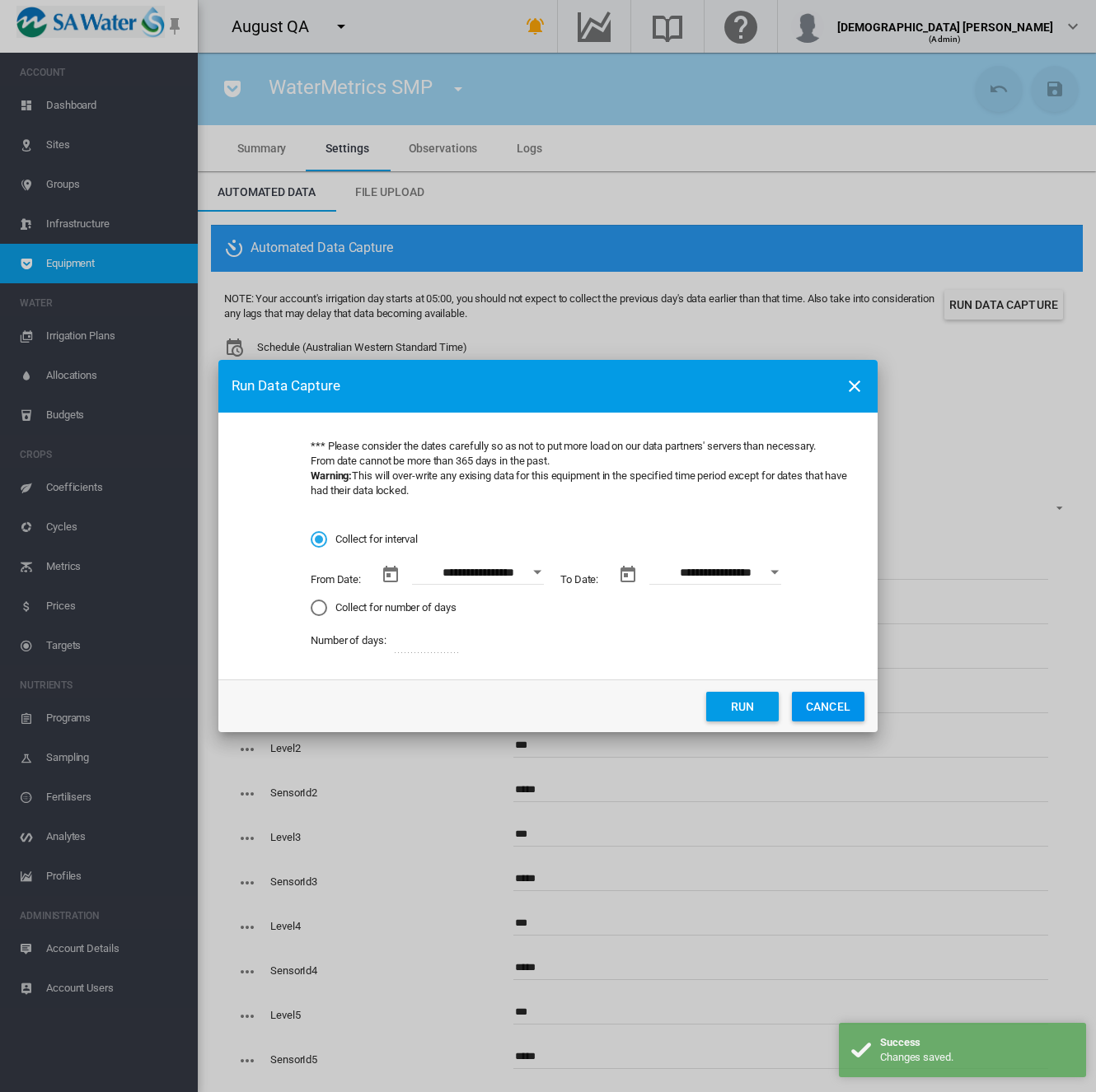
click at [535, 568] on button "Open calendar" at bounding box center [537, 572] width 30 height 30
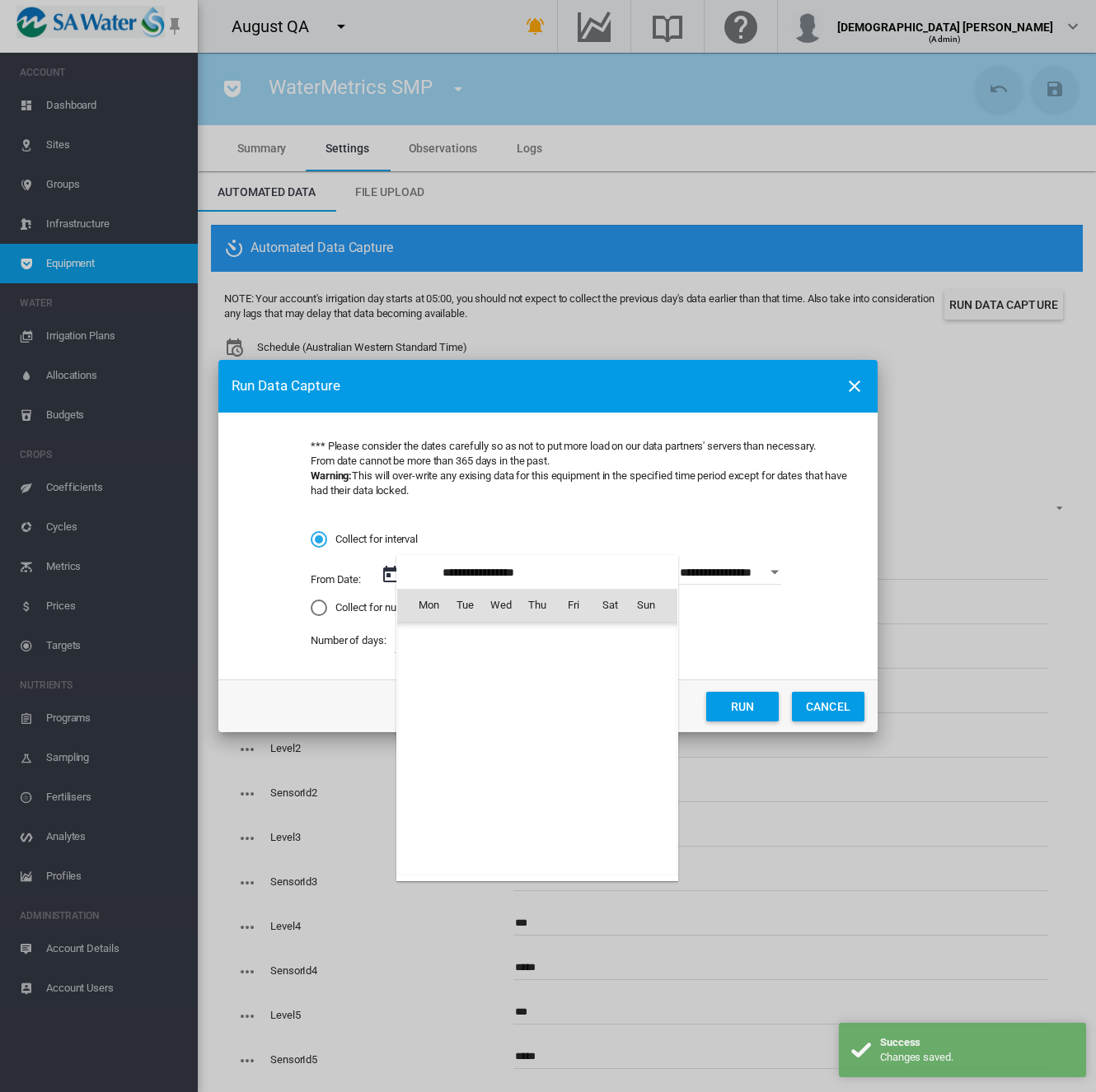
scroll to position [381274, 0]
click at [572, 681] on span "8" at bounding box center [573, 677] width 33 height 33
type input "**********"
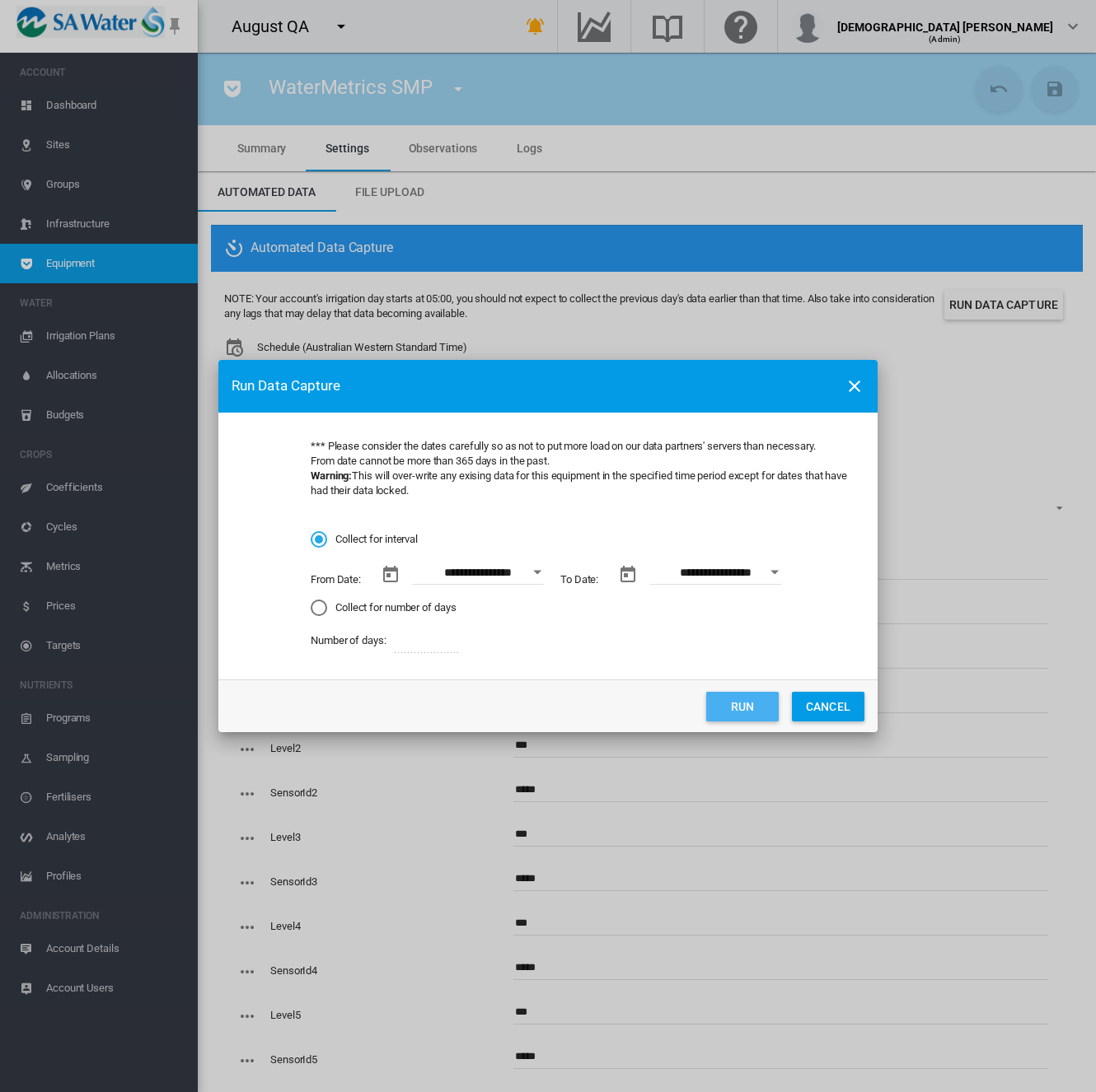
click at [734, 707] on button "Run" at bounding box center [742, 706] width 72 height 30
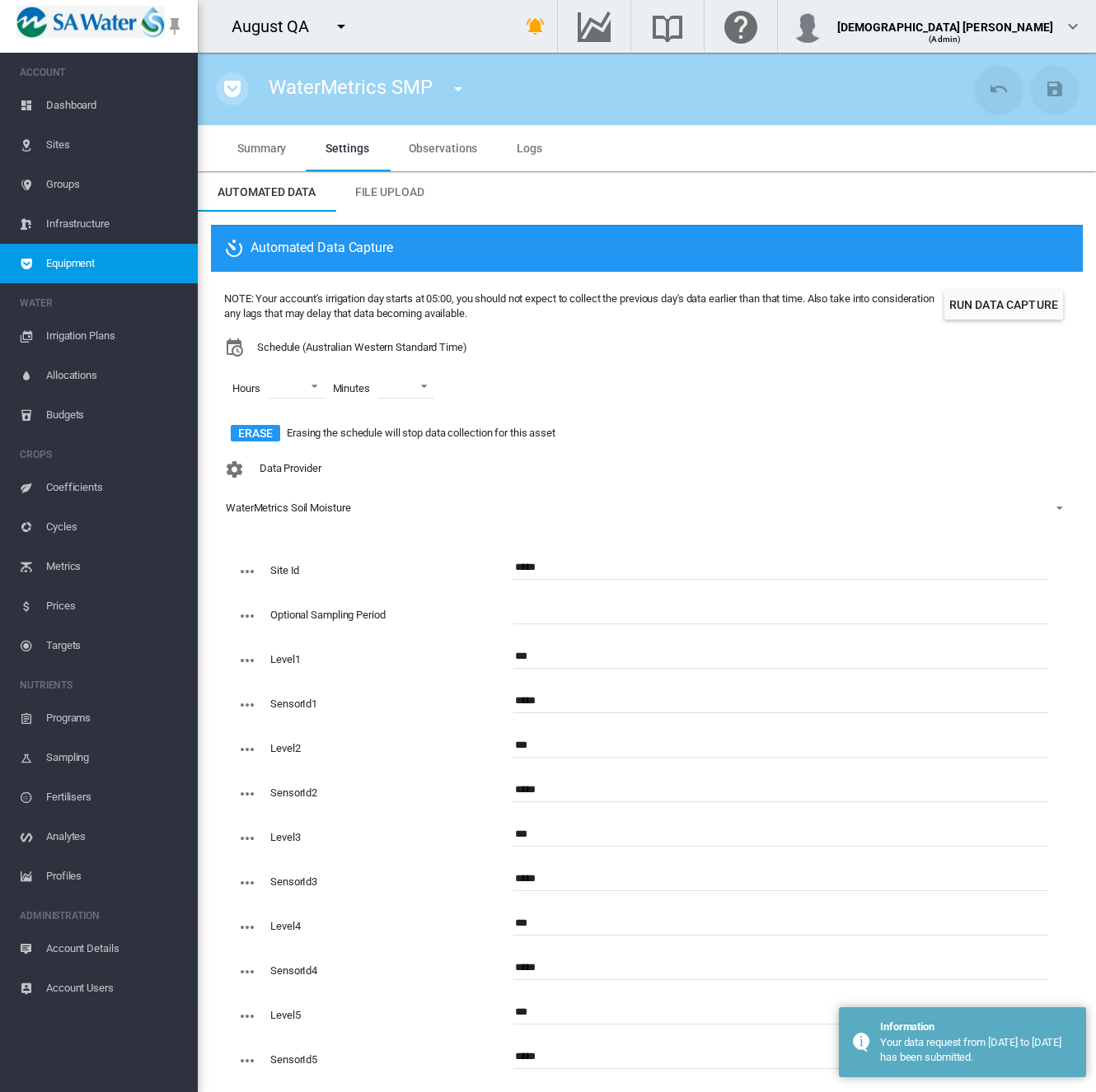
click at [231, 91] on md-icon "icon-pocket" at bounding box center [232, 89] width 20 height 20
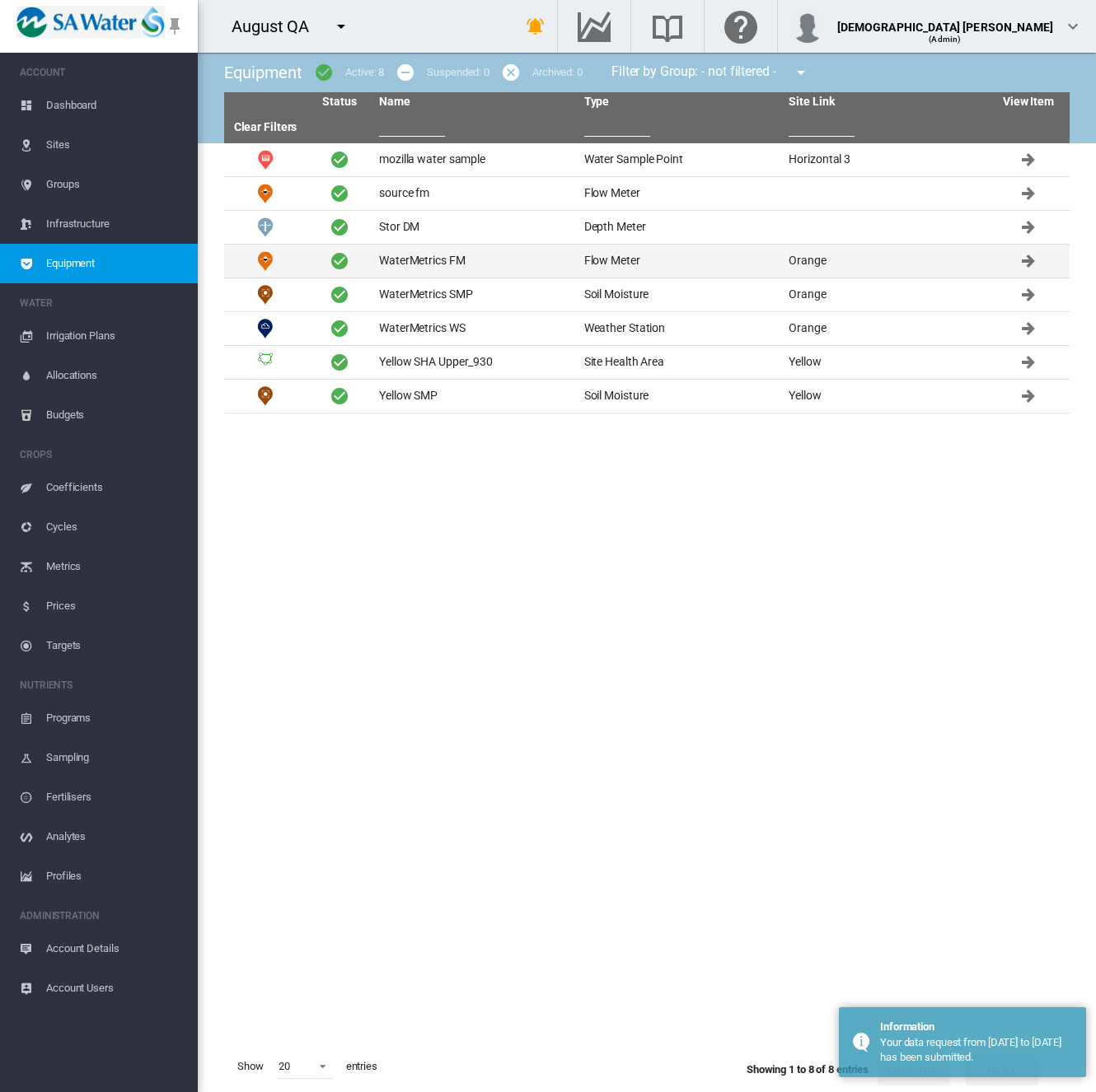
click at [413, 268] on td "WaterMetrics FM" at bounding box center [475, 261] width 205 height 33
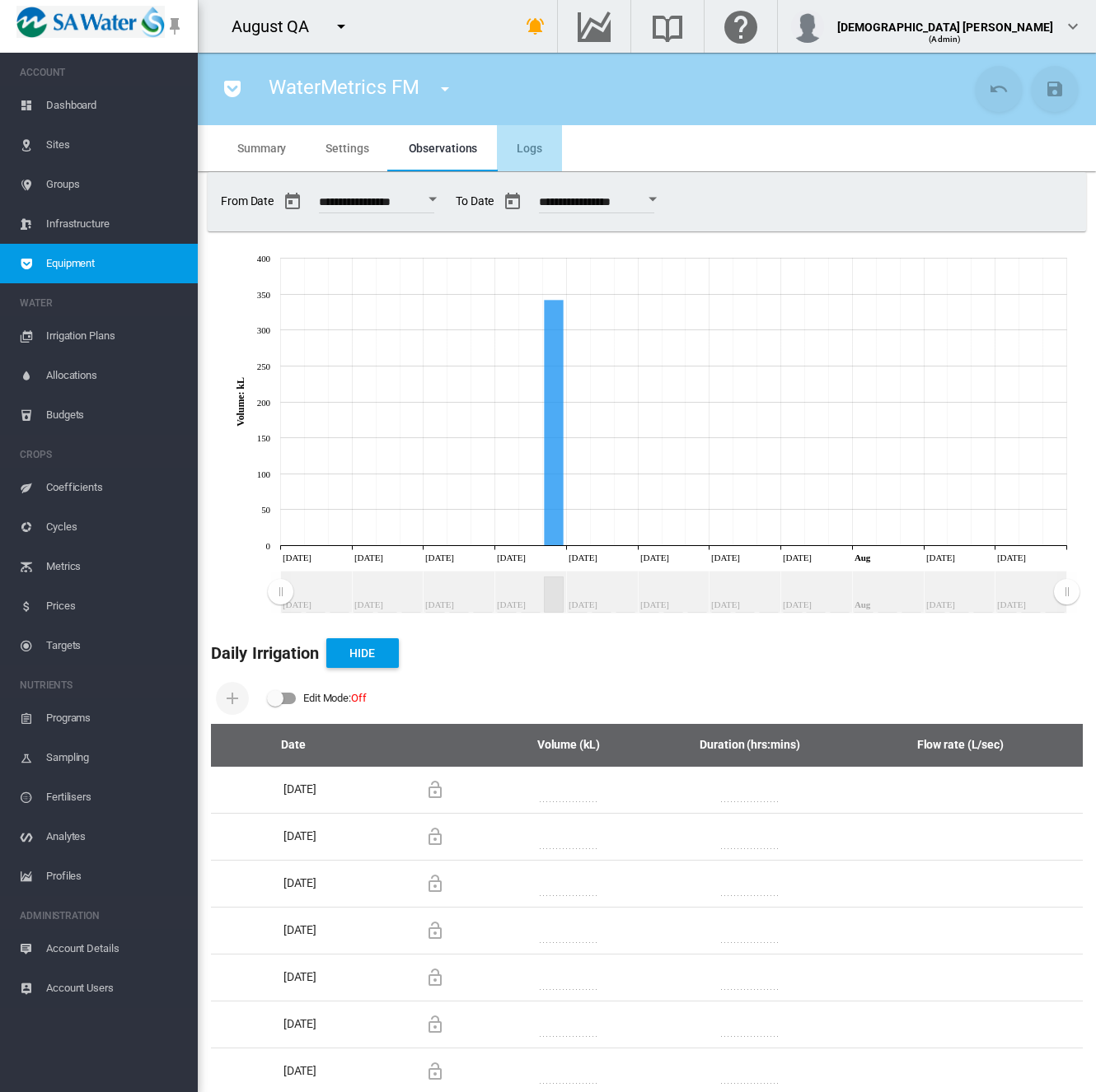
click at [524, 144] on span "Logs" at bounding box center [529, 148] width 25 height 14
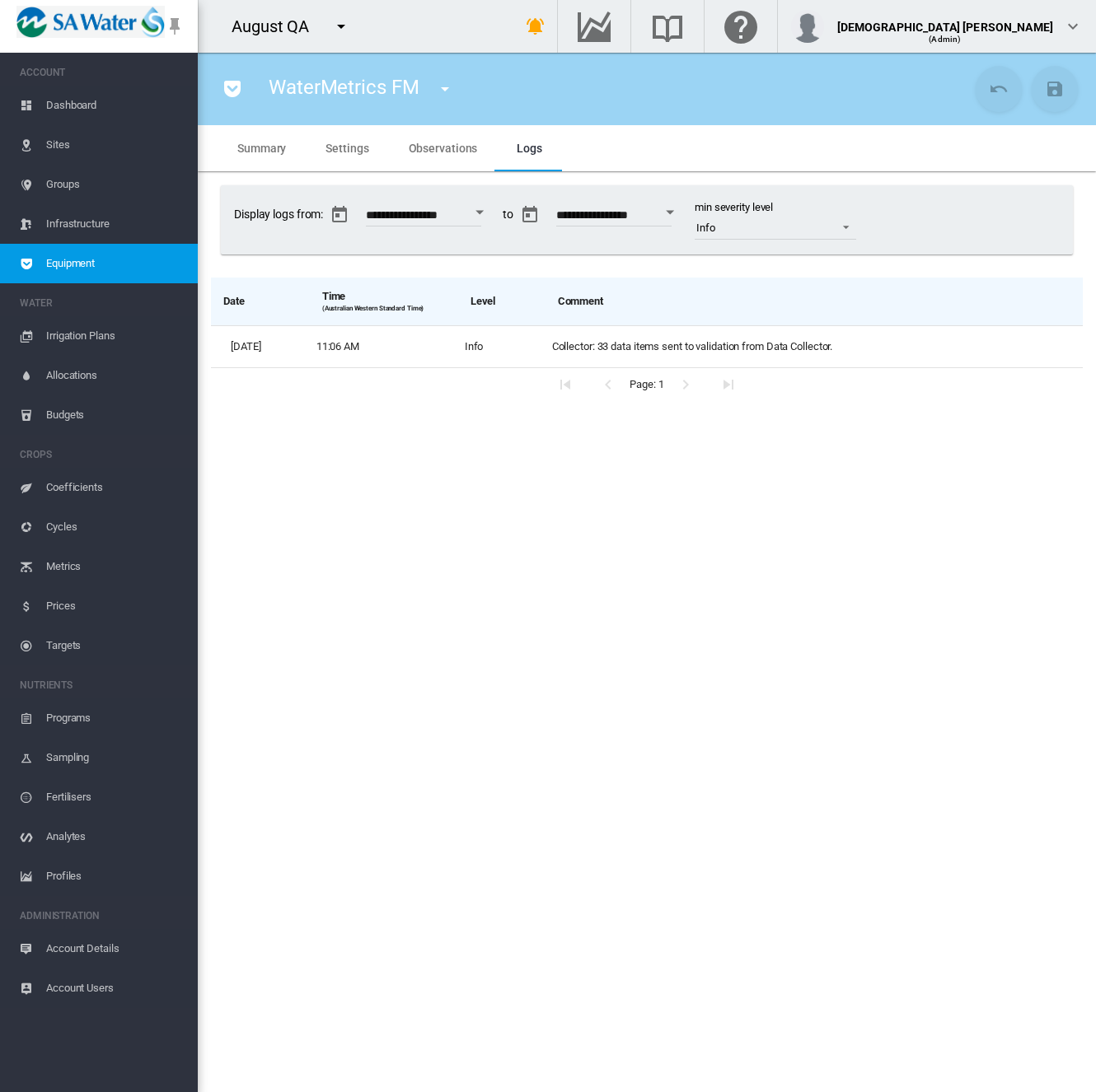
click at [440, 145] on span "Observations" at bounding box center [443, 148] width 70 height 14
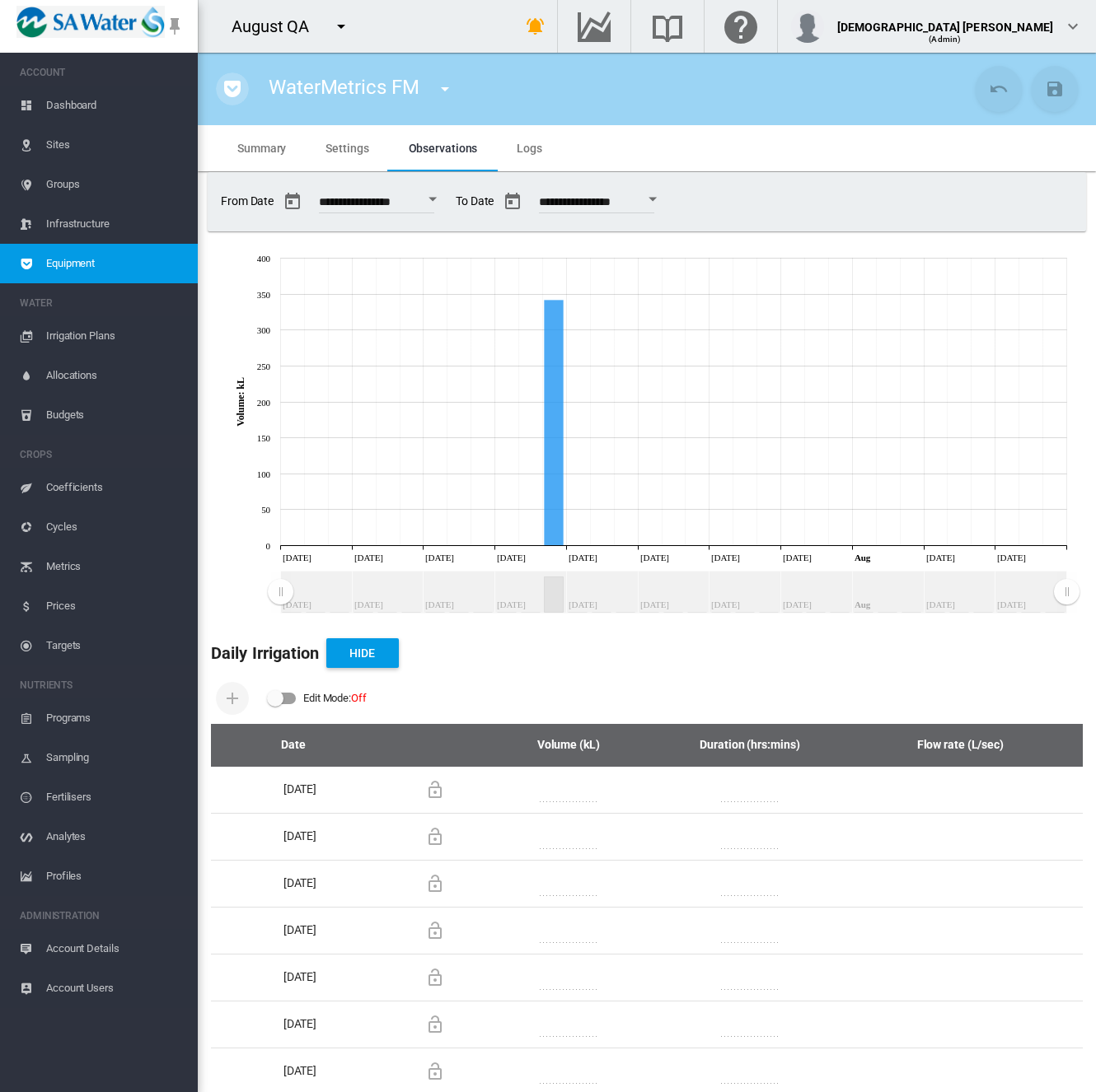
click at [236, 89] on md-icon "icon-pocket" at bounding box center [232, 89] width 20 height 20
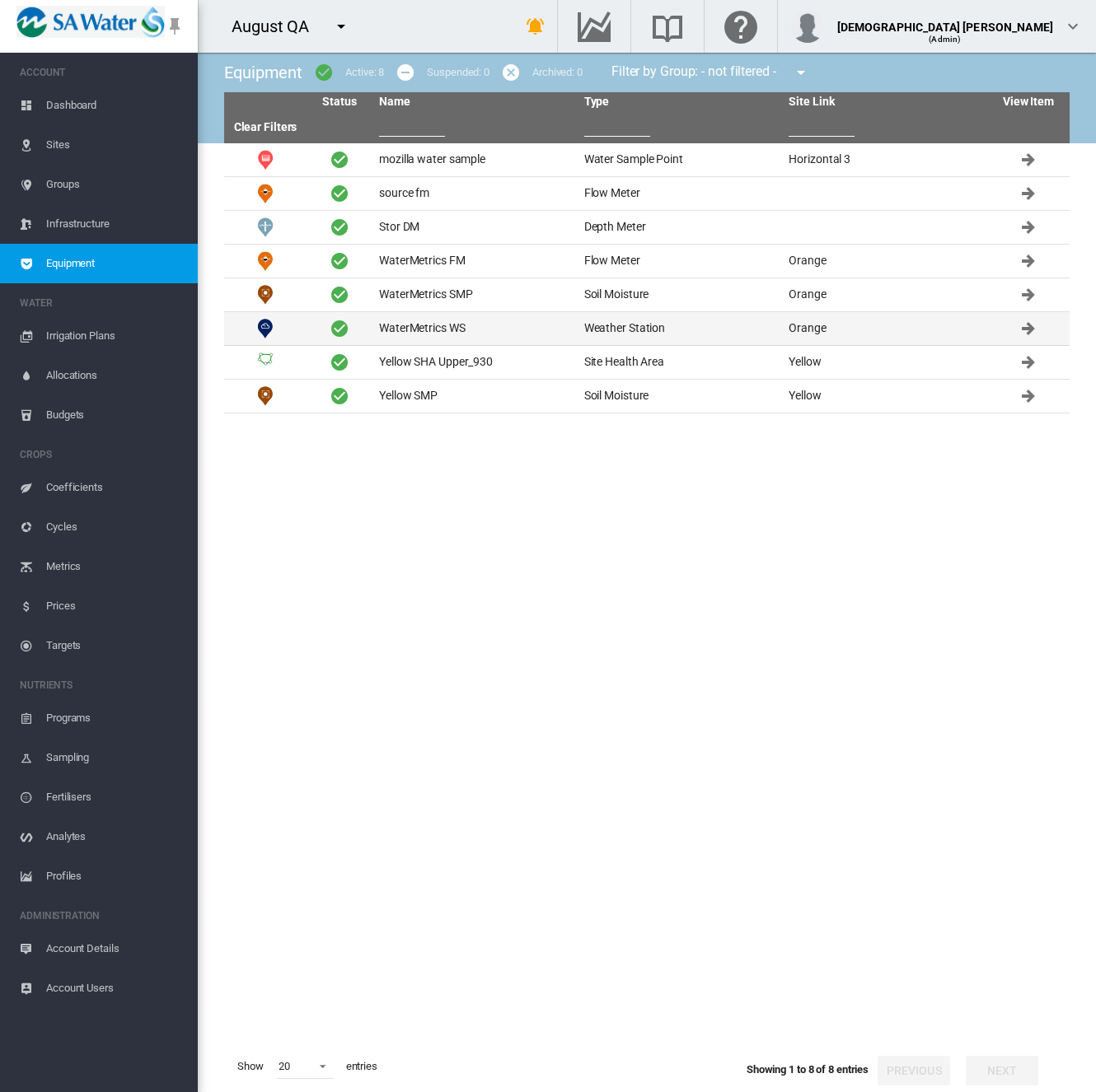
click at [430, 334] on td "WaterMetrics WS" at bounding box center [475, 328] width 205 height 33
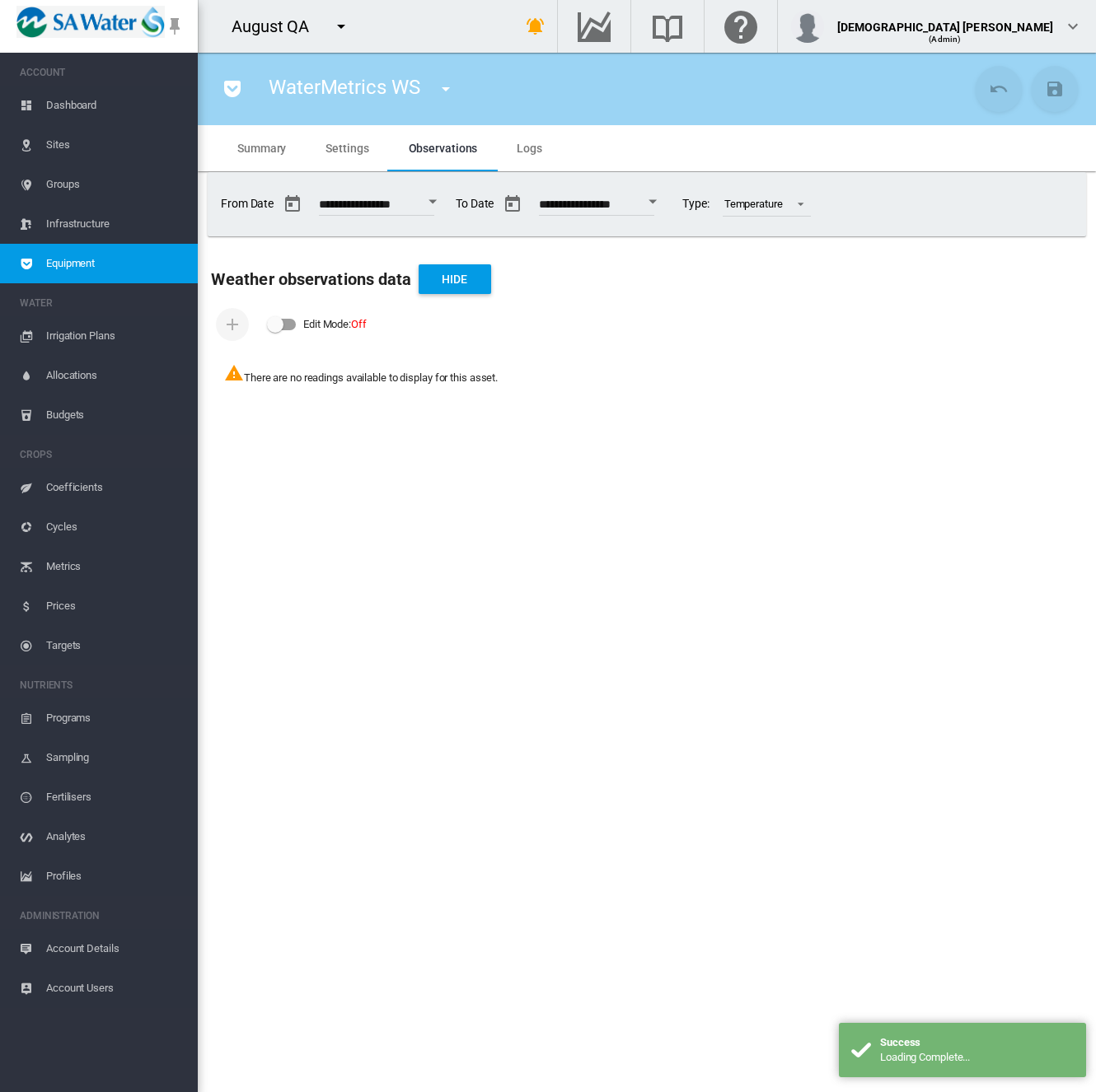
click at [334, 153] on span "Settings" at bounding box center [346, 148] width 43 height 14
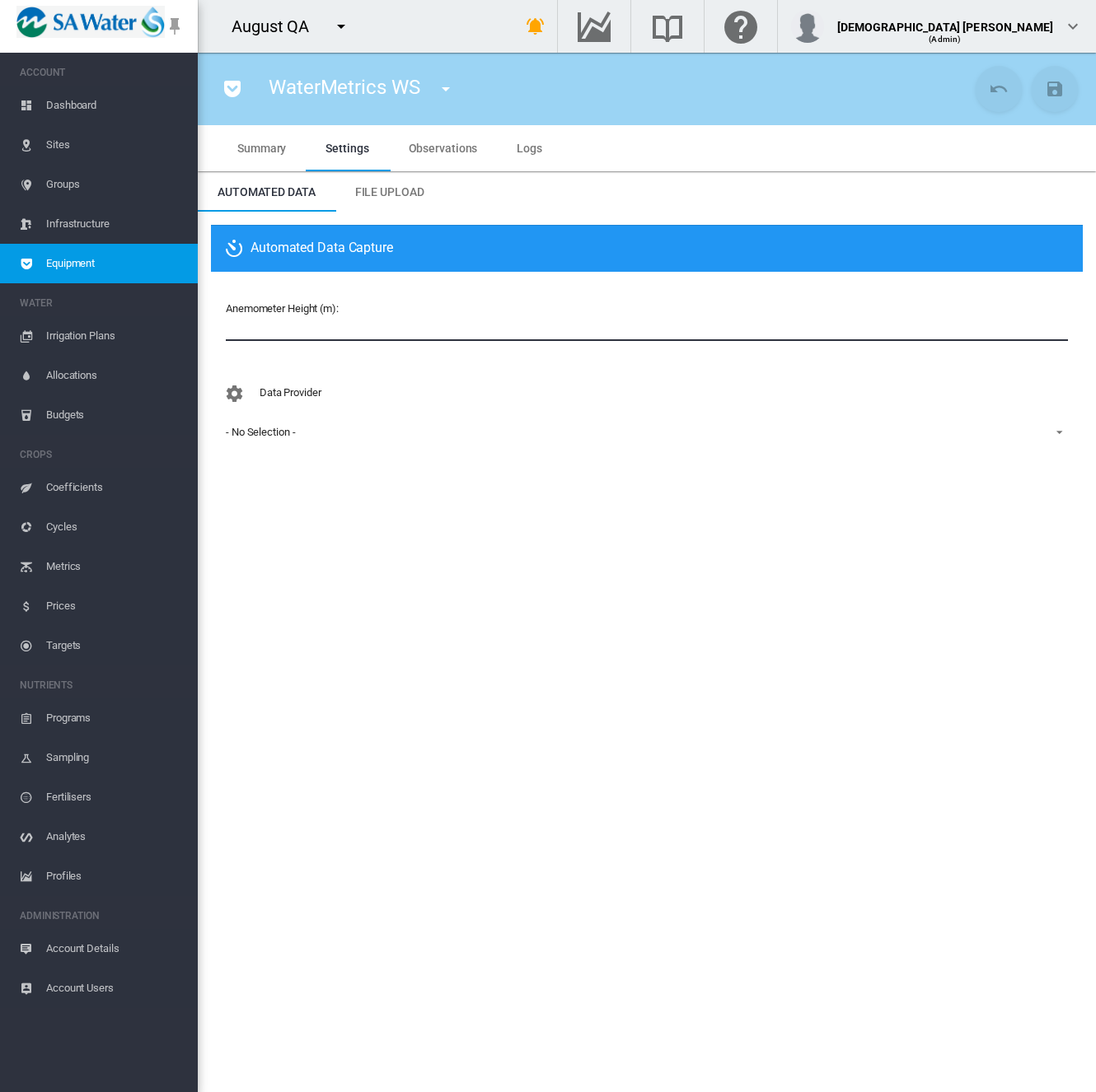
click at [274, 330] on input "number" at bounding box center [647, 328] width 842 height 24
type input "*"
click at [264, 438] on div "- No Selection -" at bounding box center [260, 432] width 70 height 13
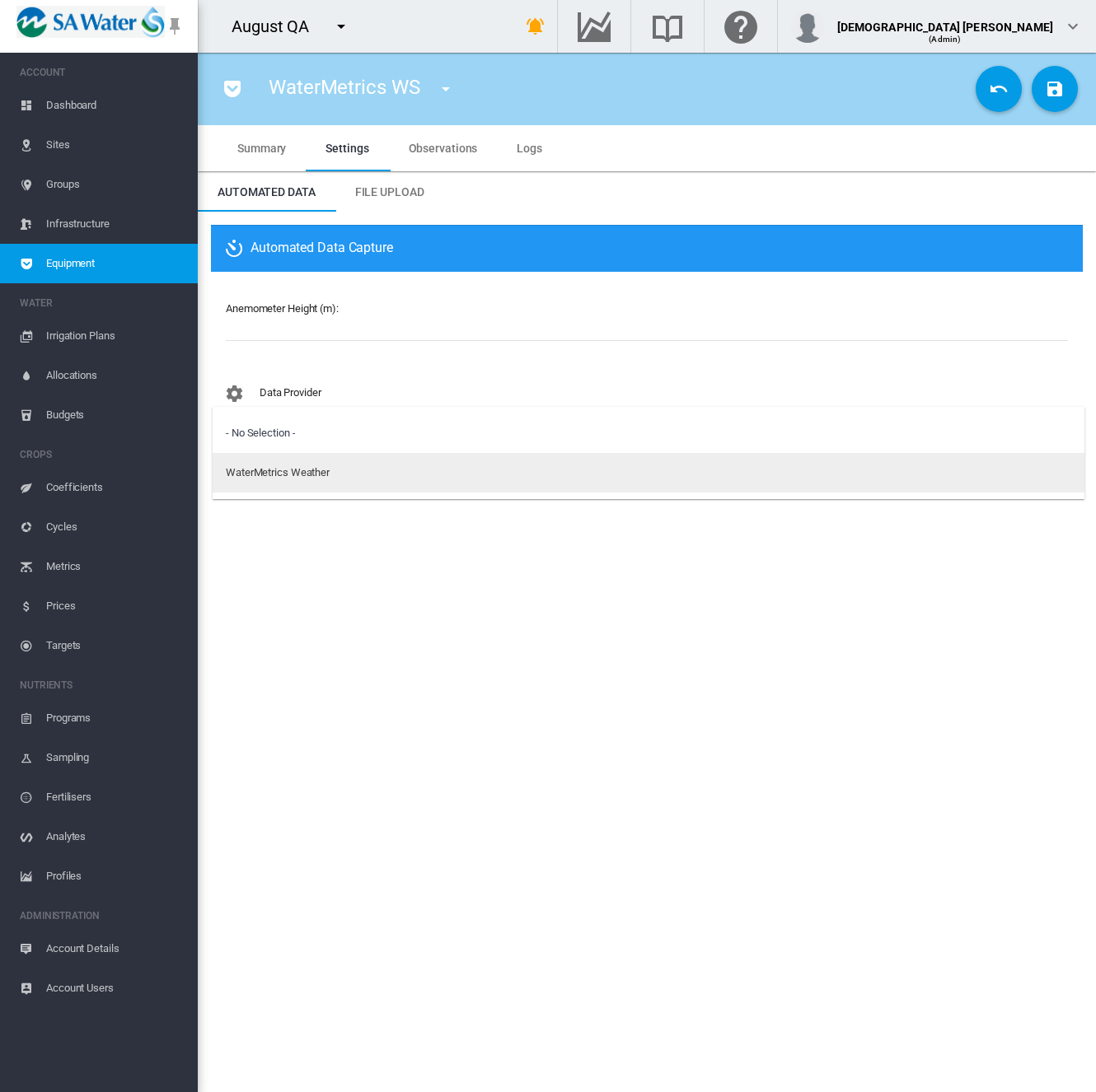
click at [262, 480] on div "WaterMetrics Weather" at bounding box center [278, 473] width 104 height 14
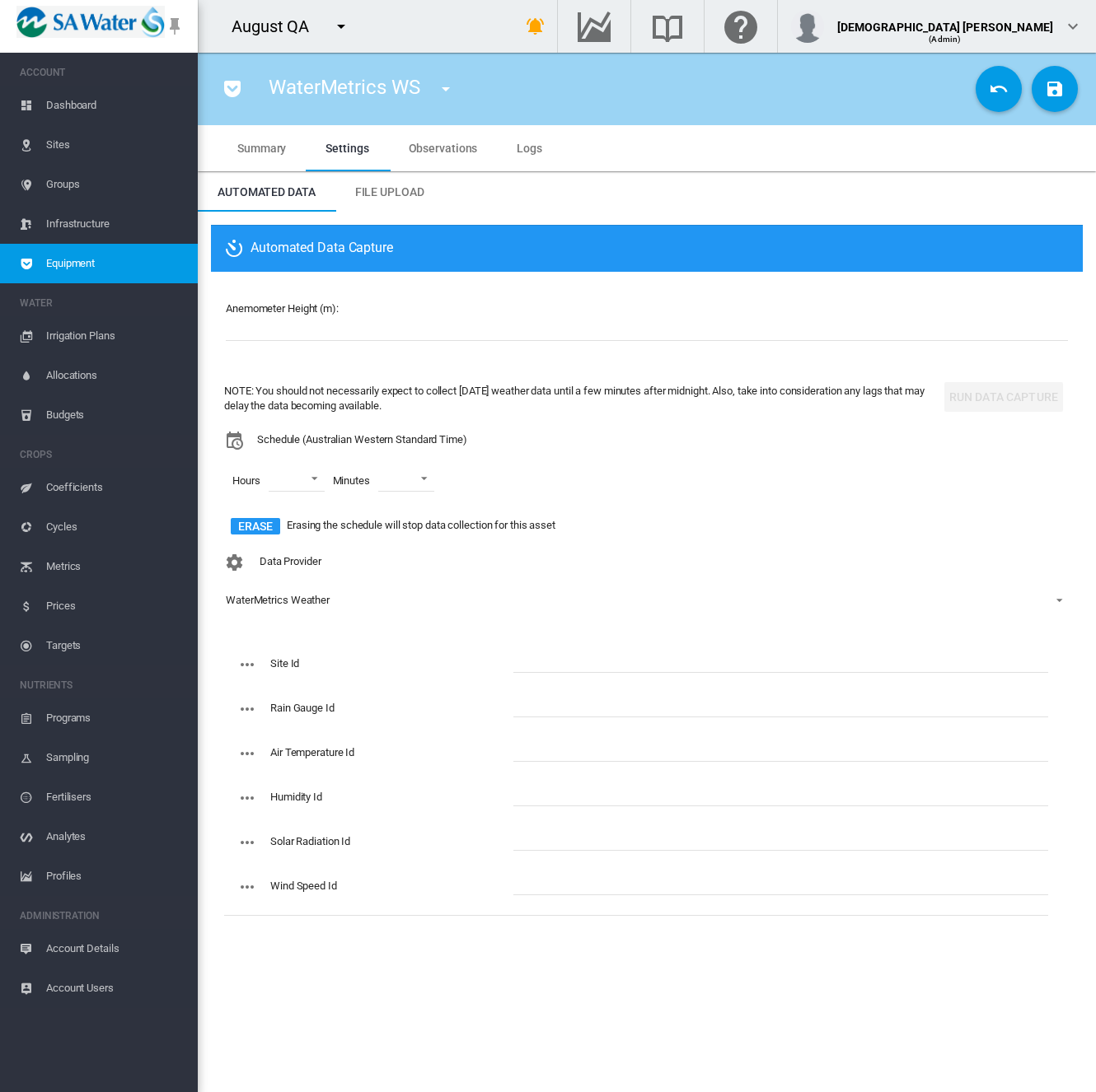
click at [583, 655] on input "text" at bounding box center [780, 660] width 534 height 24
type input "*****"
click at [574, 699] on input "text" at bounding box center [780, 704] width 534 height 24
type input "*****"
click at [1061, 82] on md-icon "icon-content-save" at bounding box center [1054, 89] width 20 height 20
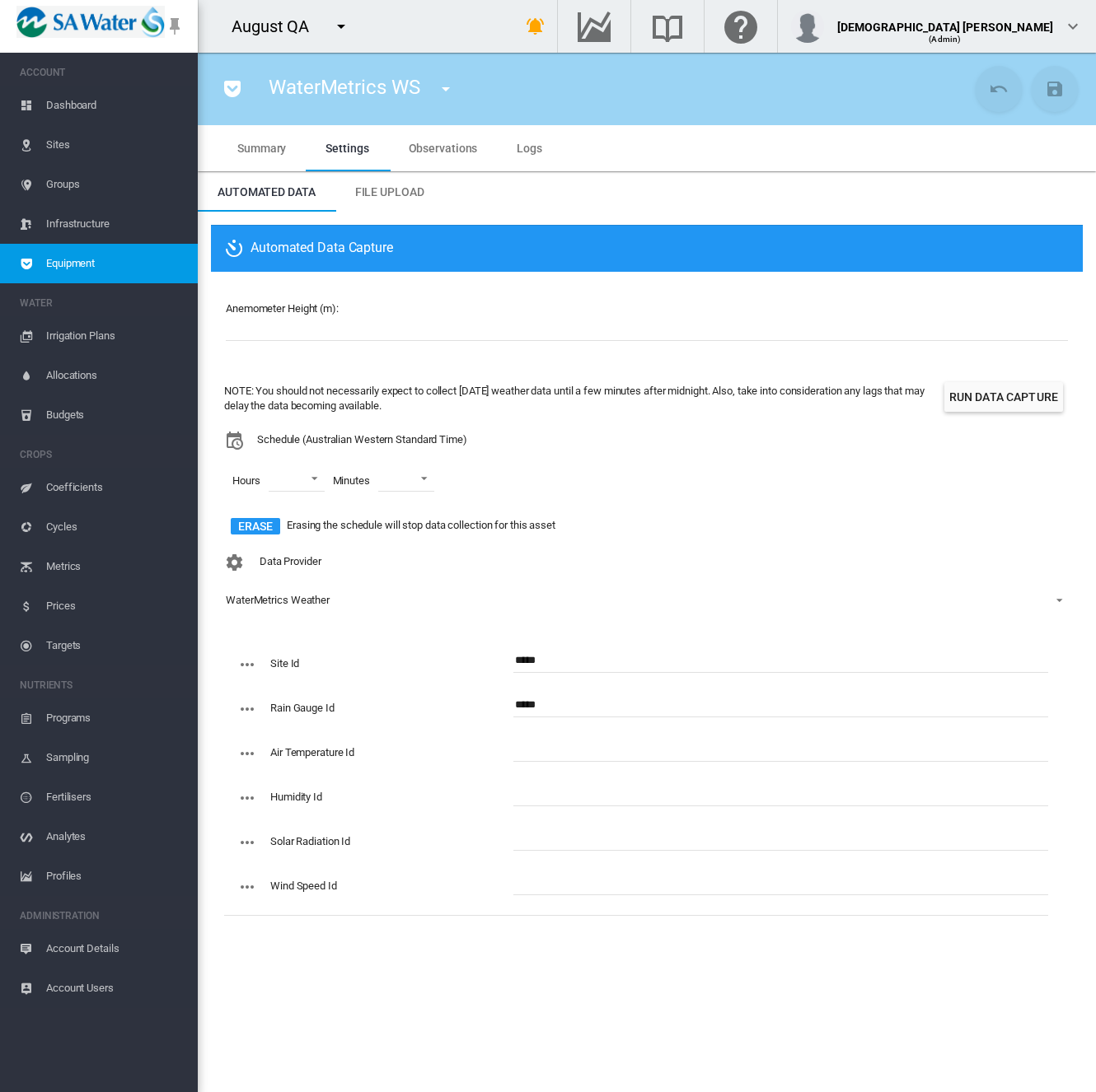
click at [986, 399] on button "Run Data Capture" at bounding box center [1003, 397] width 118 height 30
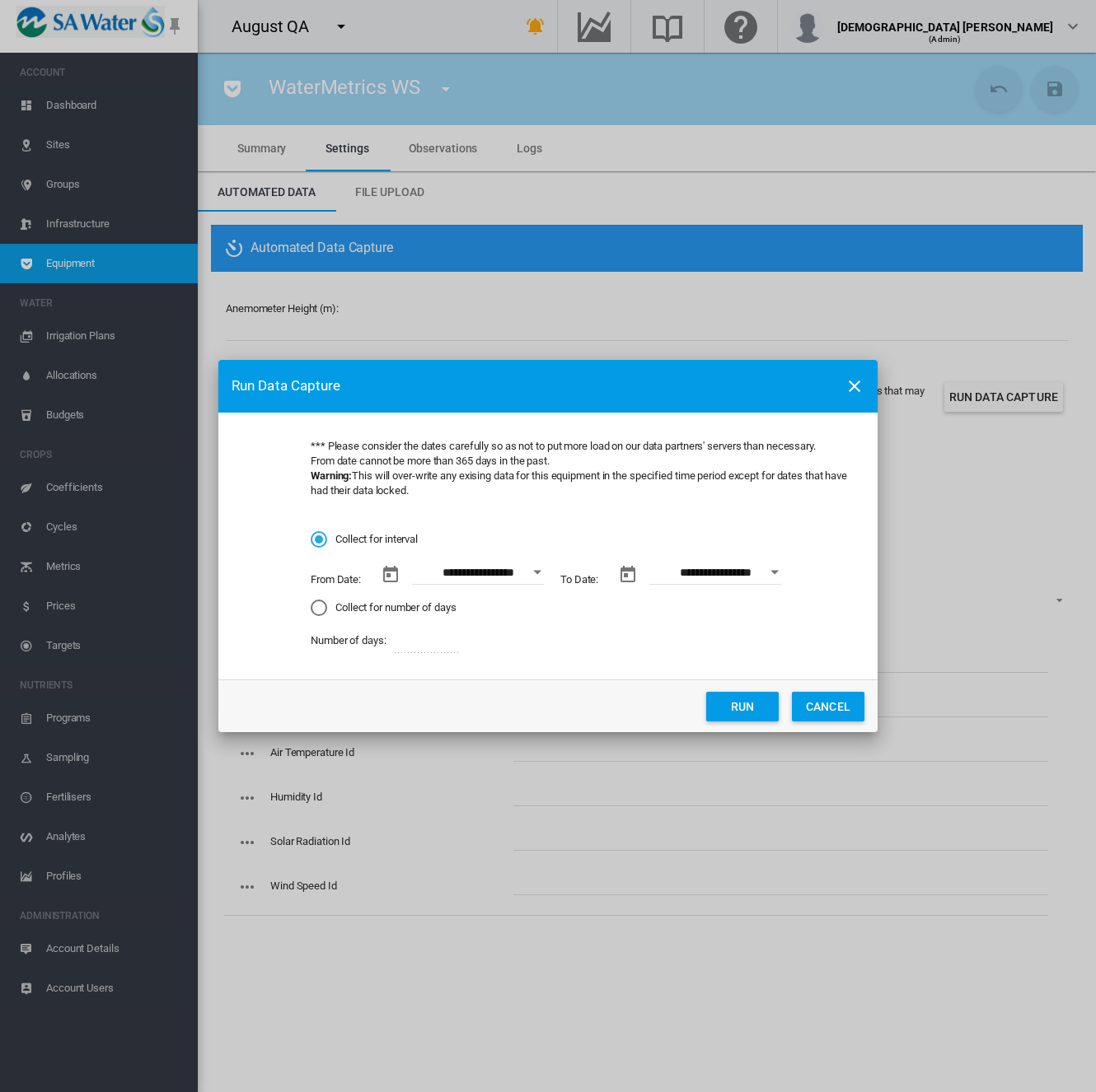
click at [543, 572] on button "Open calendar" at bounding box center [537, 572] width 30 height 30
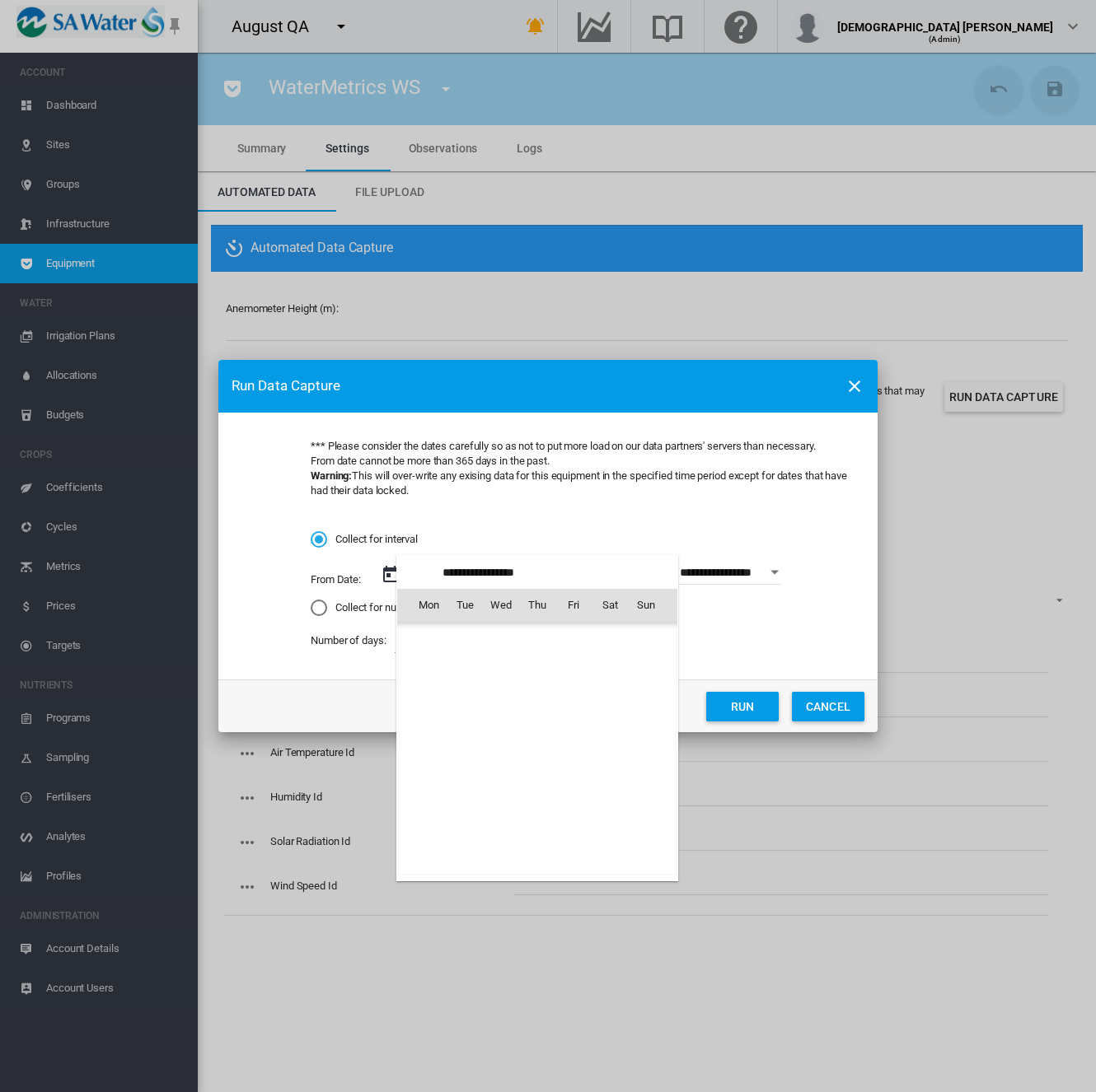
scroll to position [381274, 0]
click at [573, 641] on span "1" at bounding box center [573, 641] width 33 height 33
type input "**********"
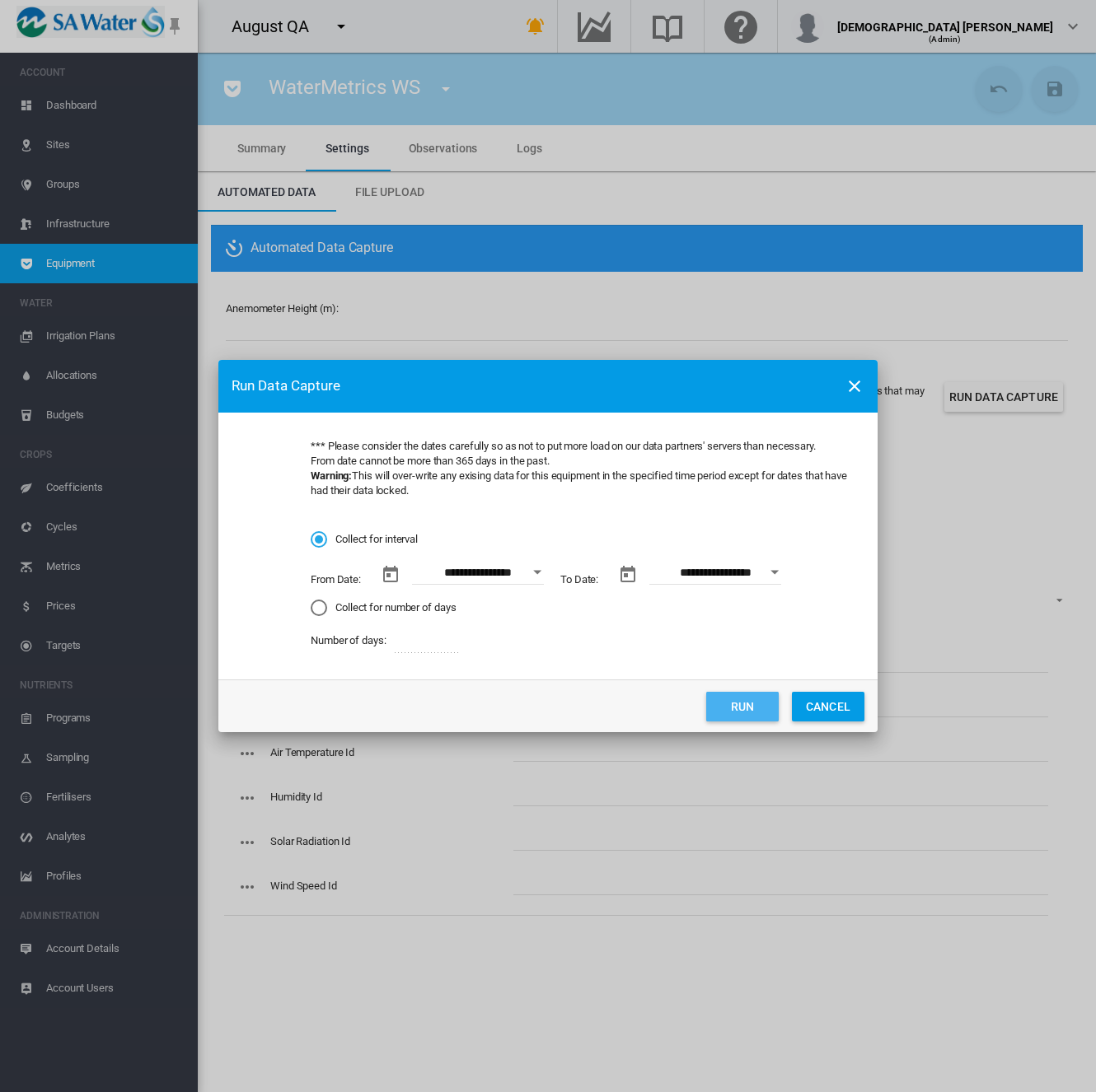
click at [738, 701] on button "Run" at bounding box center [742, 706] width 72 height 30
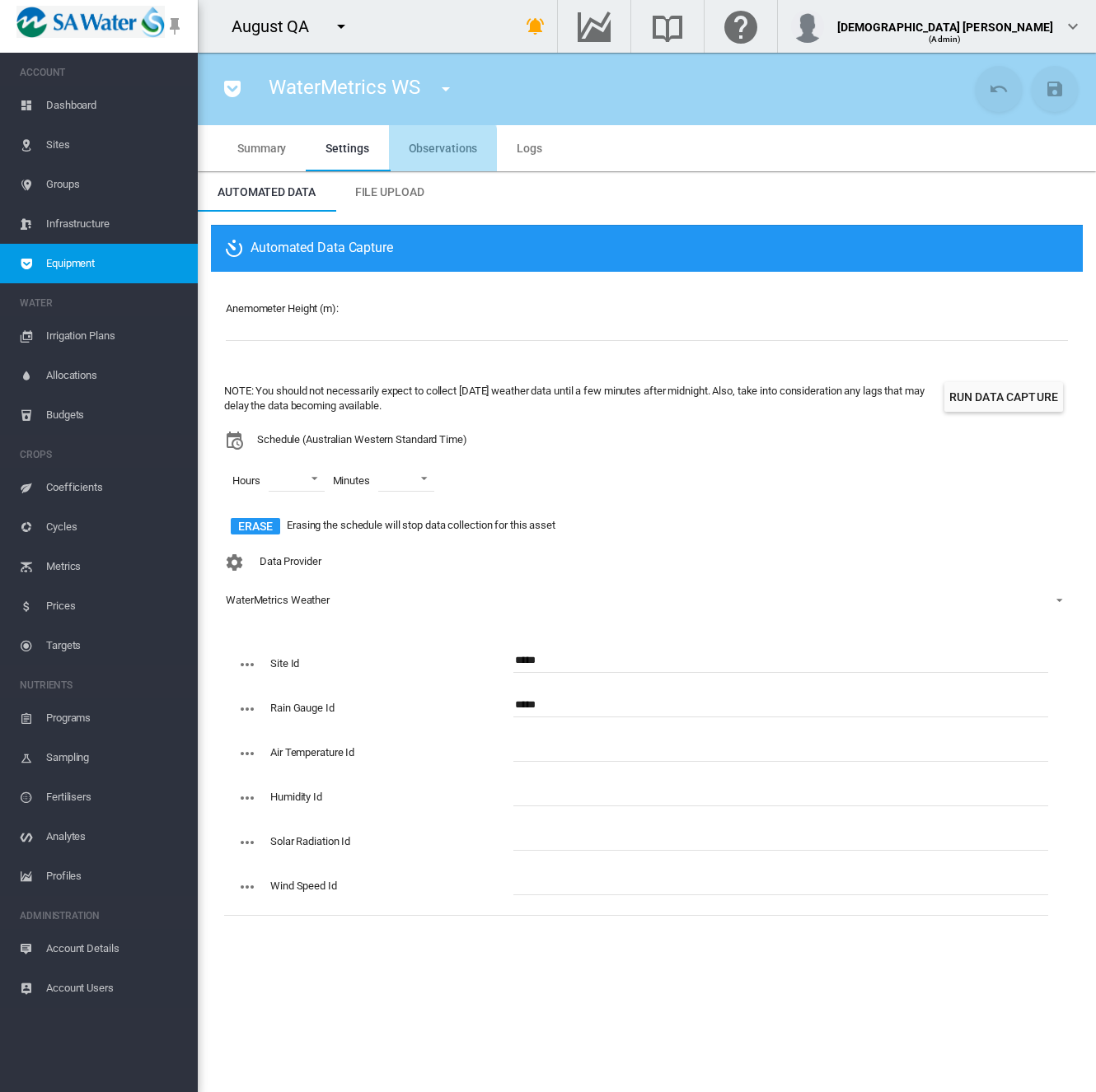
click at [430, 149] on span "Observations" at bounding box center [443, 148] width 70 height 14
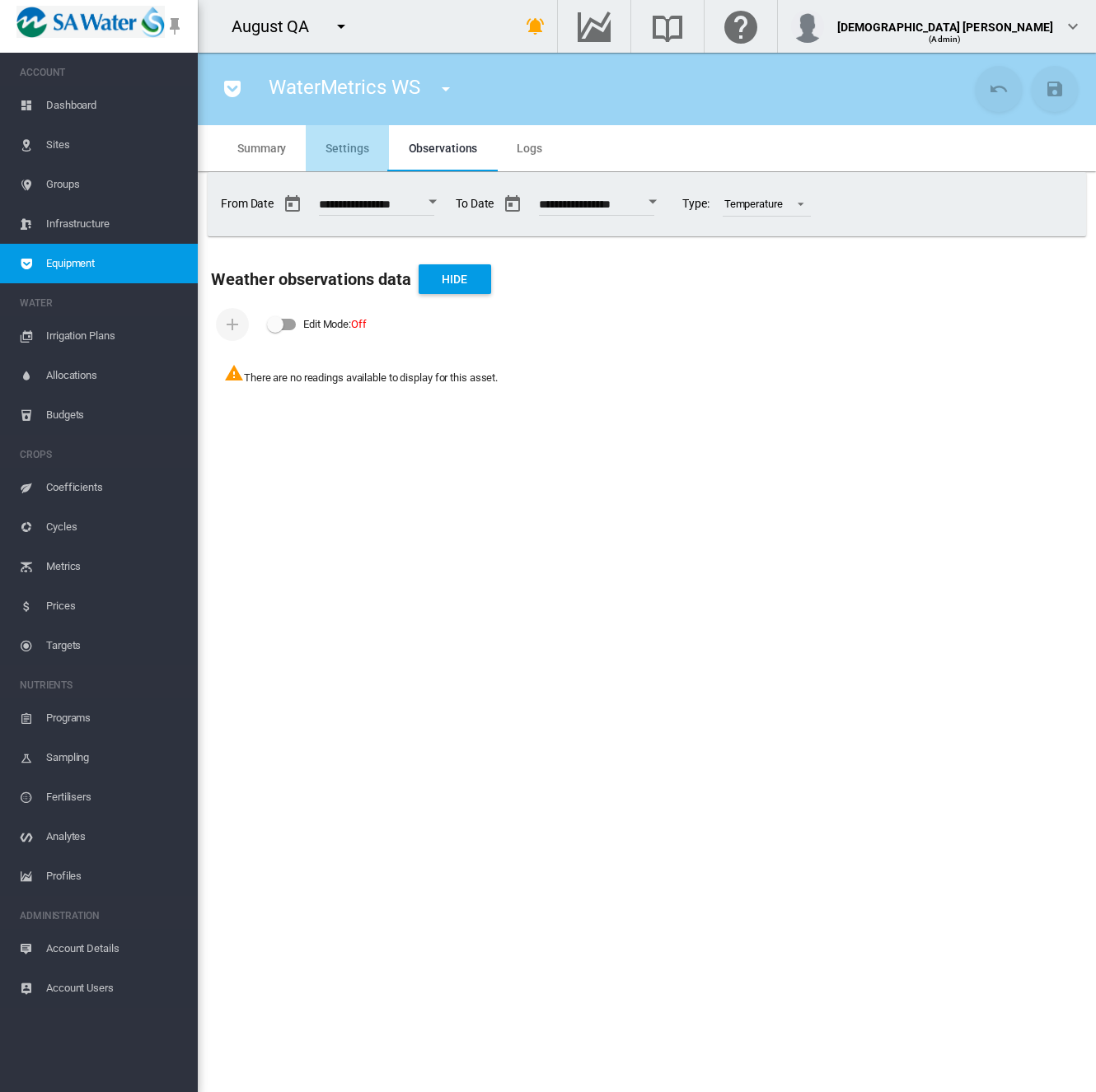
click at [348, 146] on span "Settings" at bounding box center [346, 148] width 43 height 14
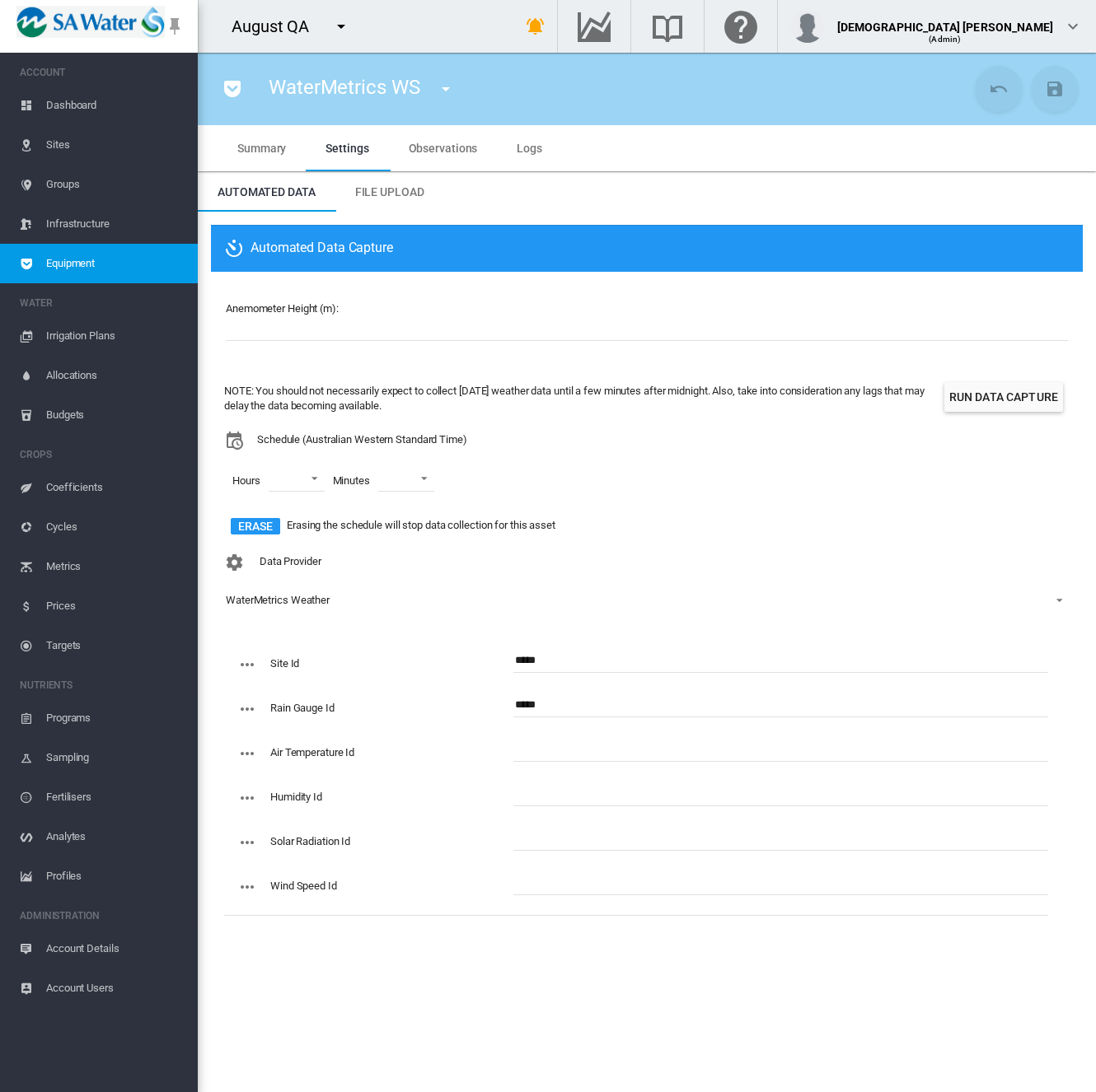
click at [119, 262] on span "Equipment" at bounding box center [115, 264] width 138 height 40
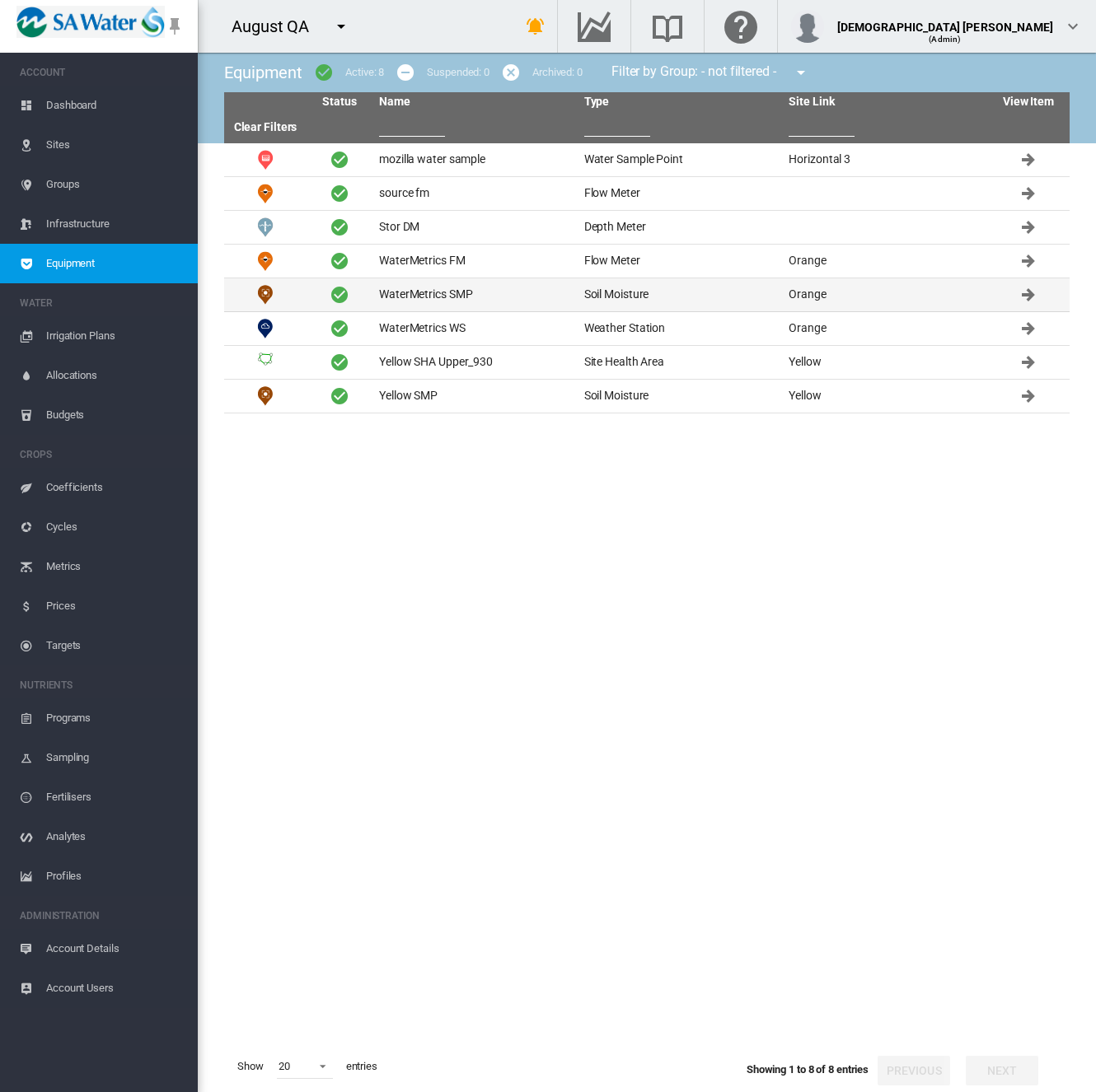
click at [456, 295] on td "WaterMetrics SMP" at bounding box center [475, 295] width 205 height 33
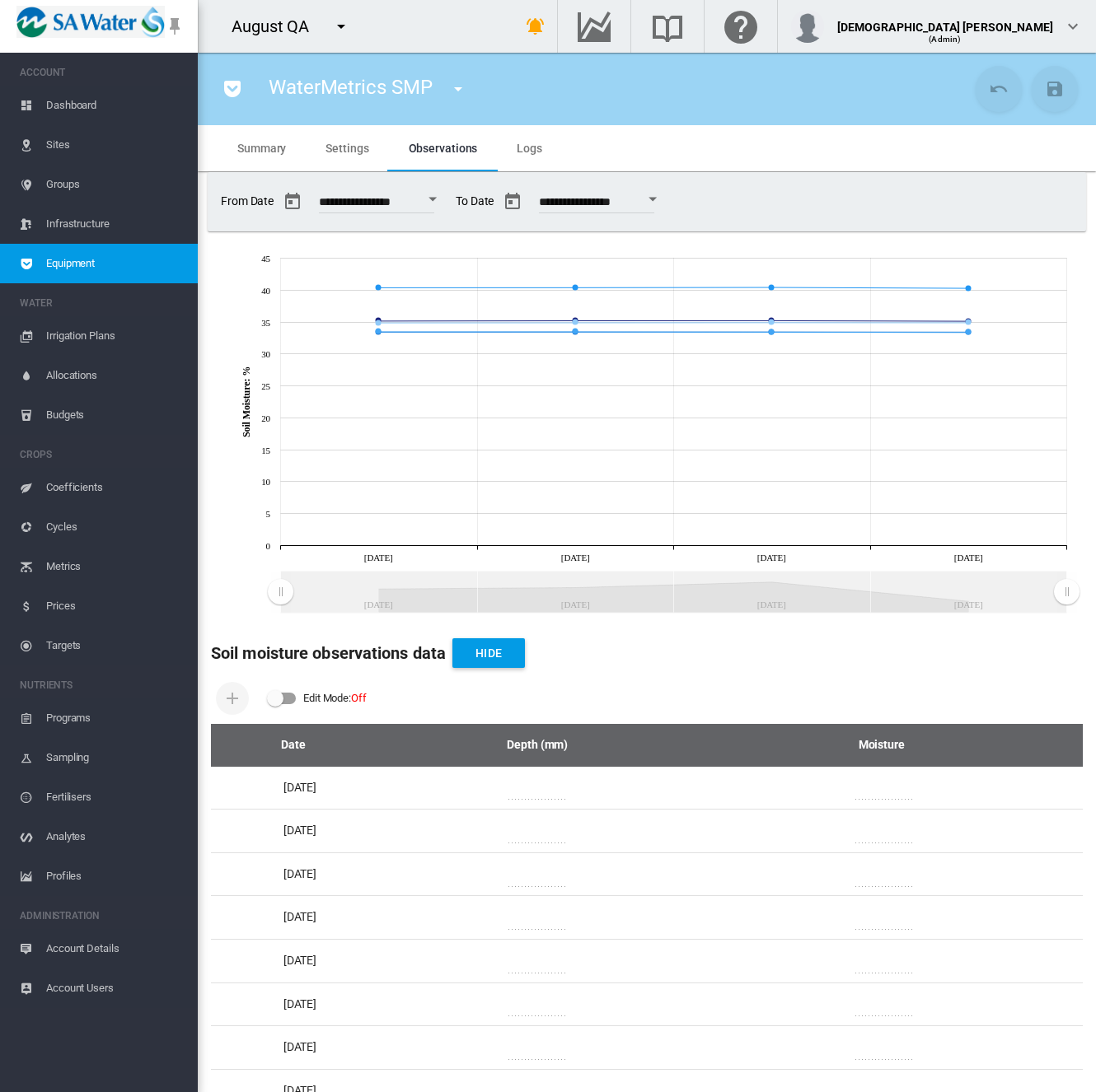
click at [509, 139] on md-tab-item "Logs" at bounding box center [529, 147] width 65 height 46
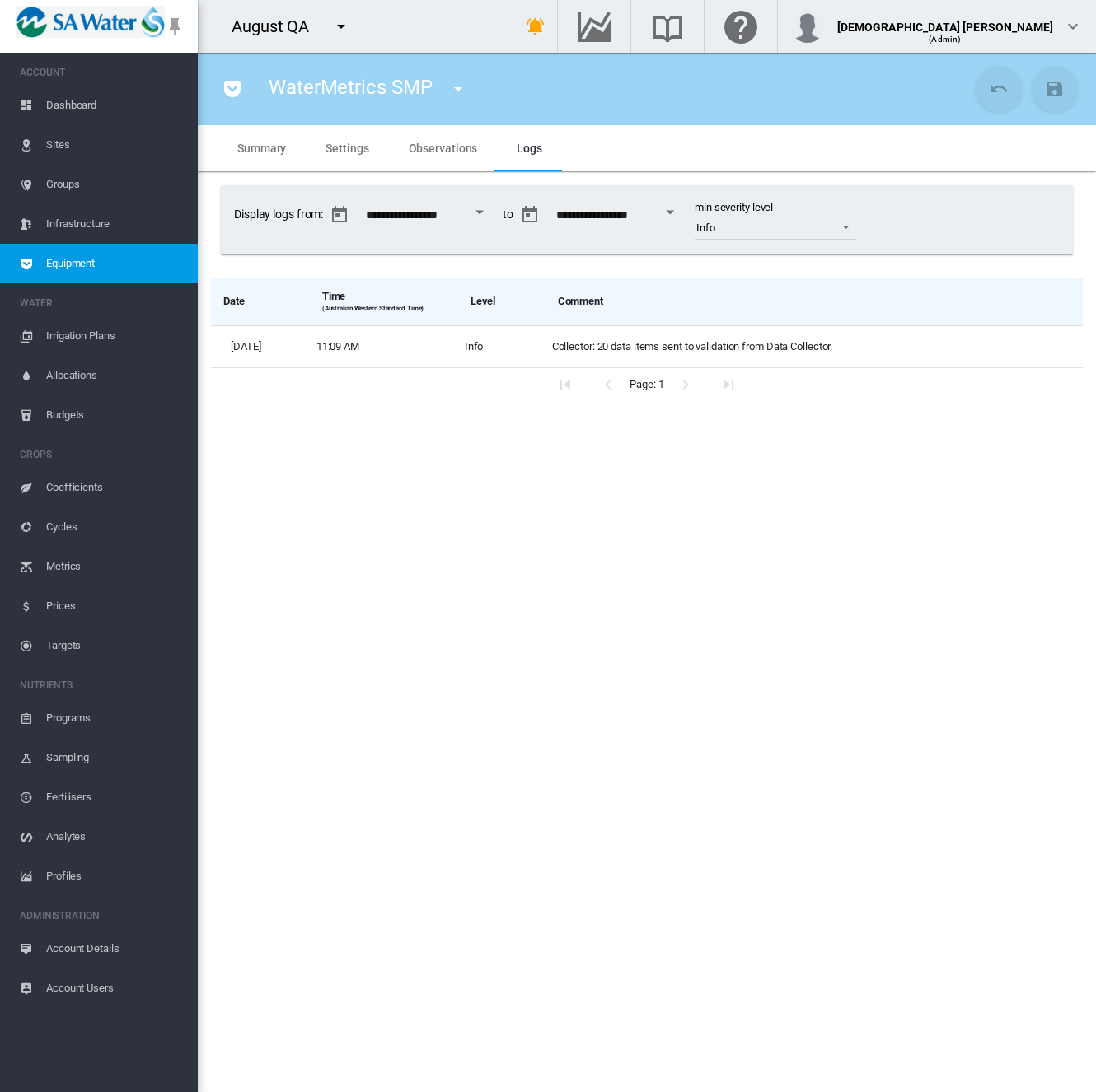
click at [449, 149] on span "Observations" at bounding box center [443, 148] width 70 height 14
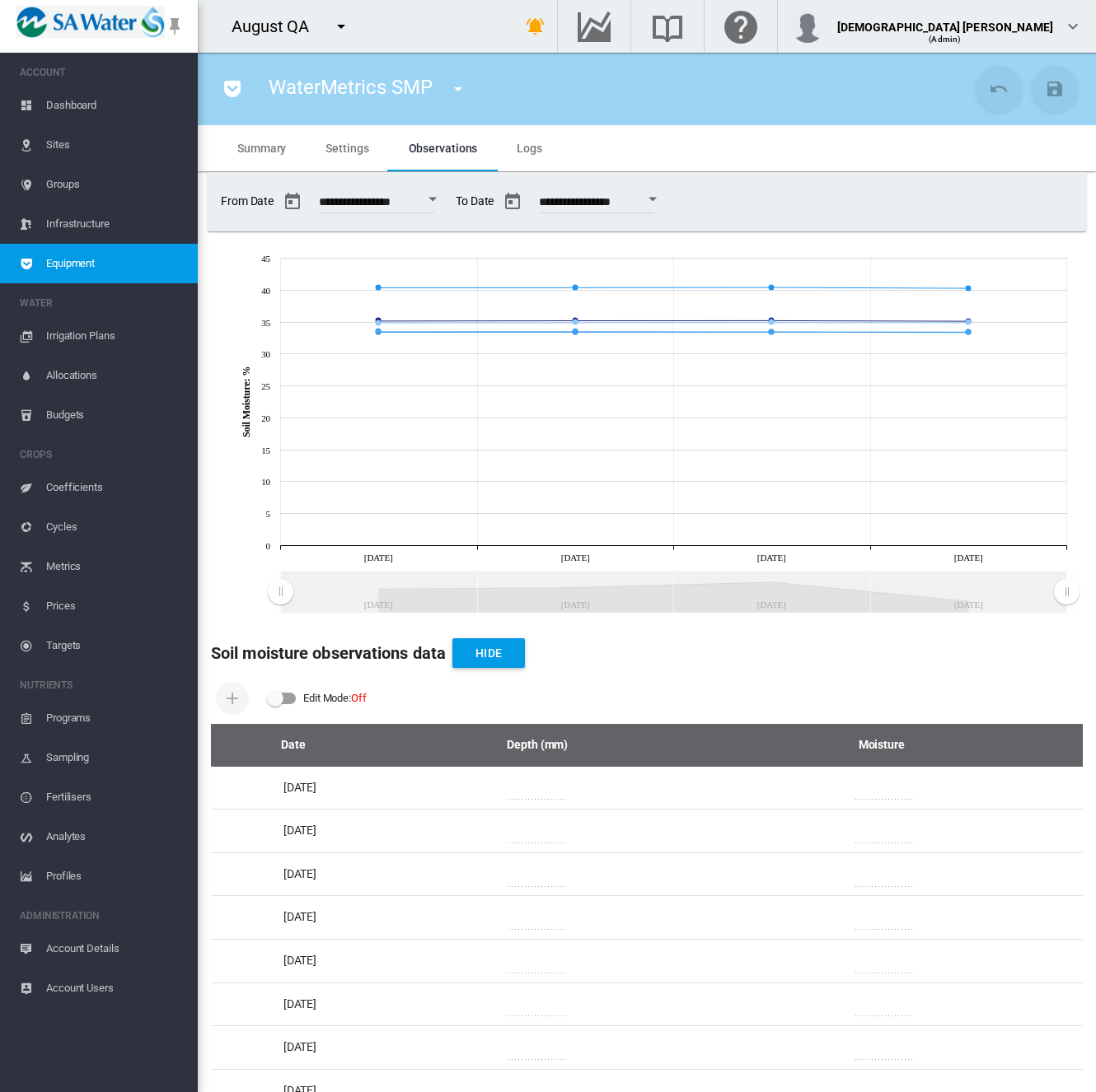
click at [534, 154] on span "Logs" at bounding box center [529, 148] width 25 height 14
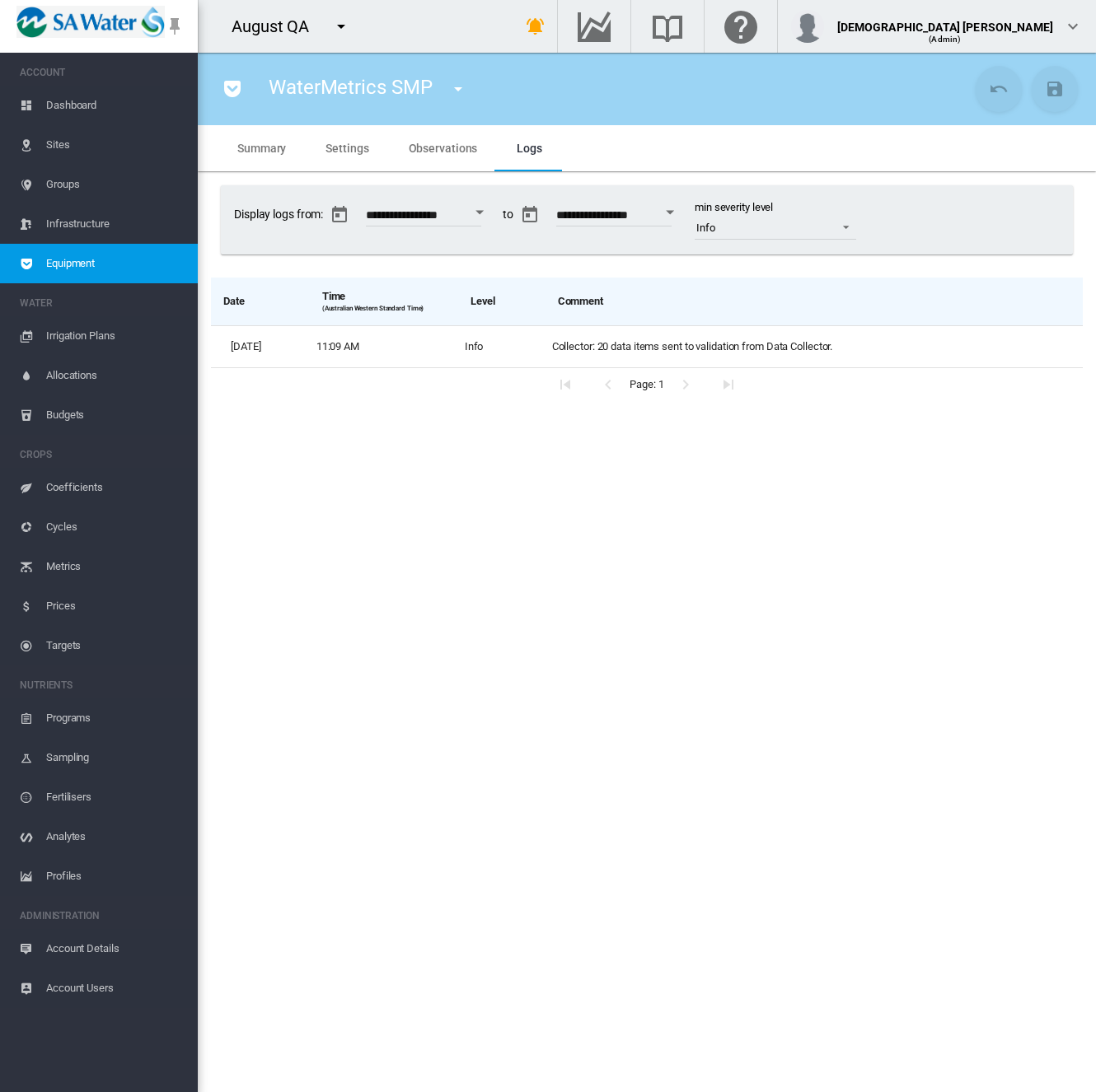
click at [425, 514] on section "WaterMetrics SMP mozilla water sample (Water Sample Point) source fm (Flow Mete…" at bounding box center [647, 572] width 898 height 1040
click at [463, 87] on md-icon "icon-menu-down" at bounding box center [458, 89] width 20 height 20
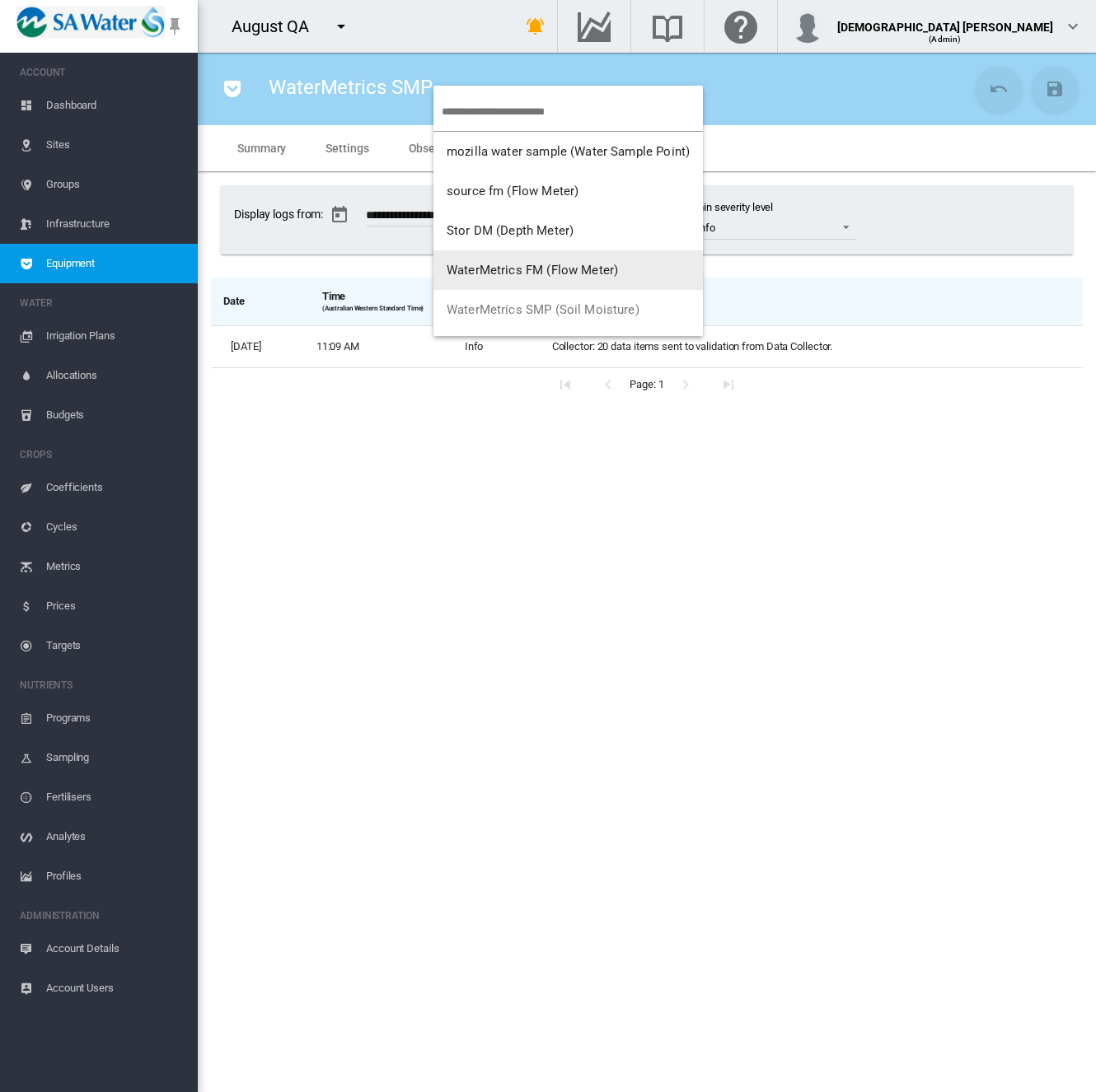
click at [500, 284] on button "WaterMetrics FM (Flow Meter)" at bounding box center [568, 270] width 269 height 40
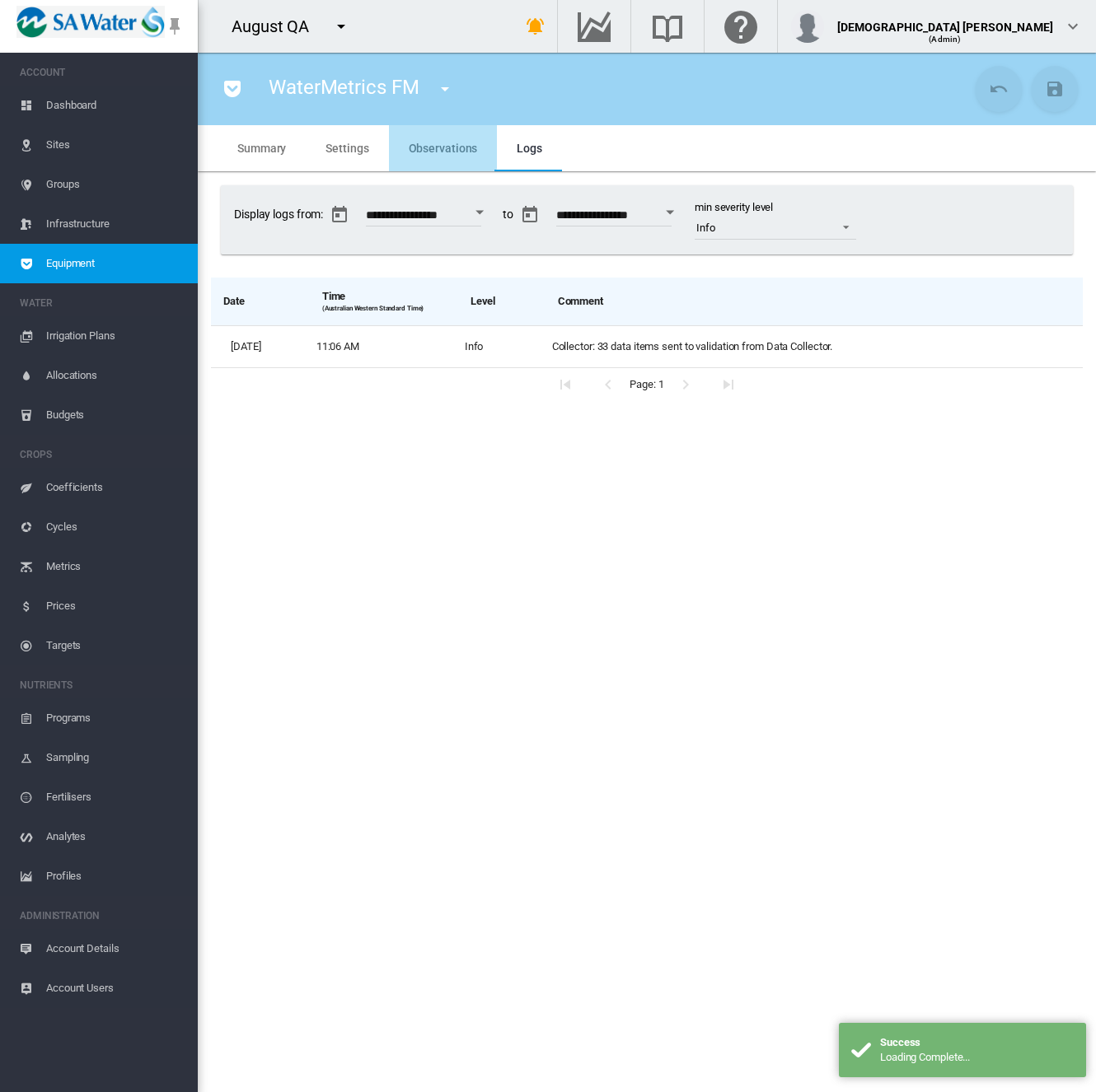
click at [437, 142] on span "Observations" at bounding box center [443, 148] width 70 height 14
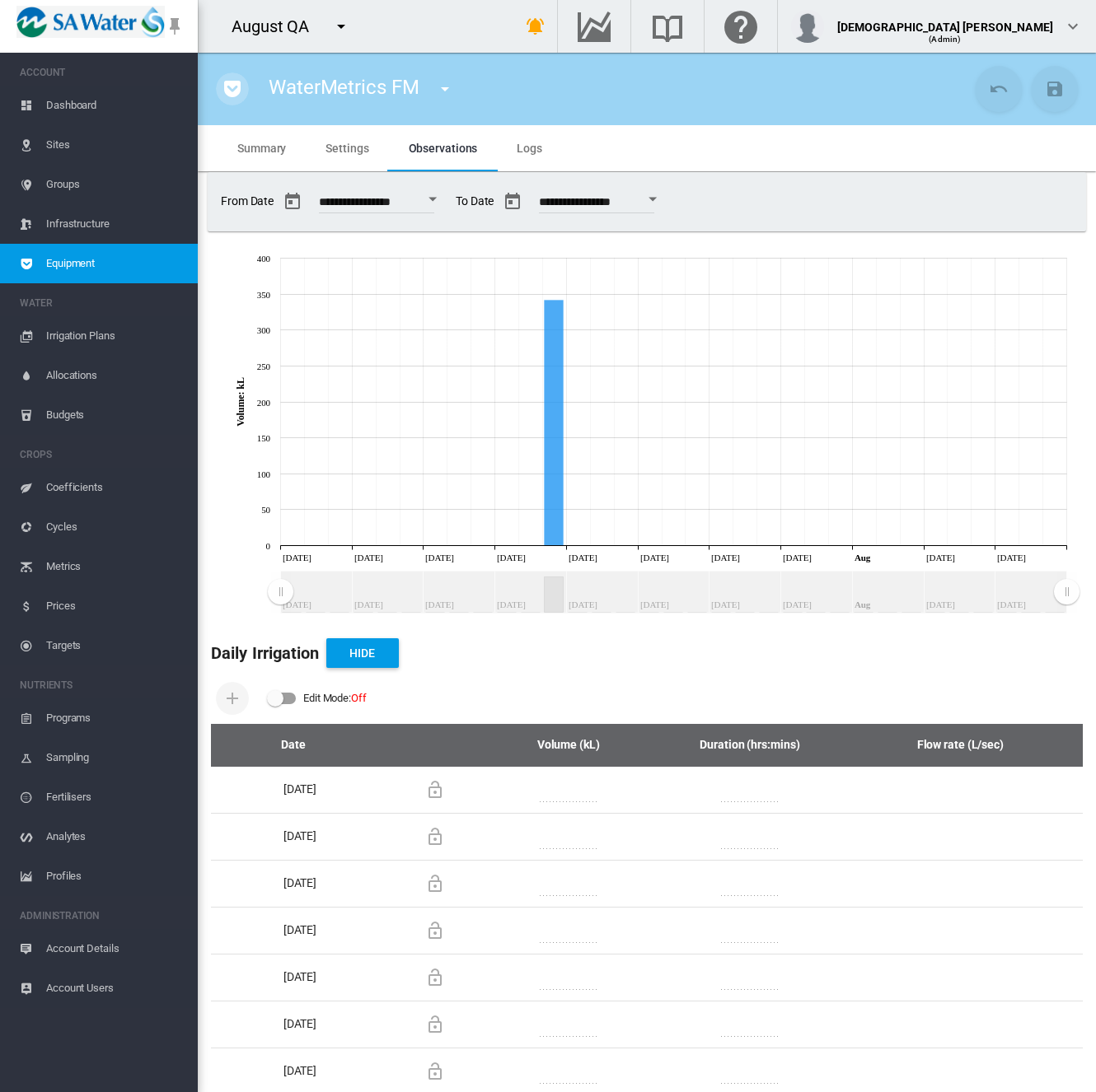
click at [233, 93] on md-icon "icon-pocket" at bounding box center [232, 89] width 20 height 20
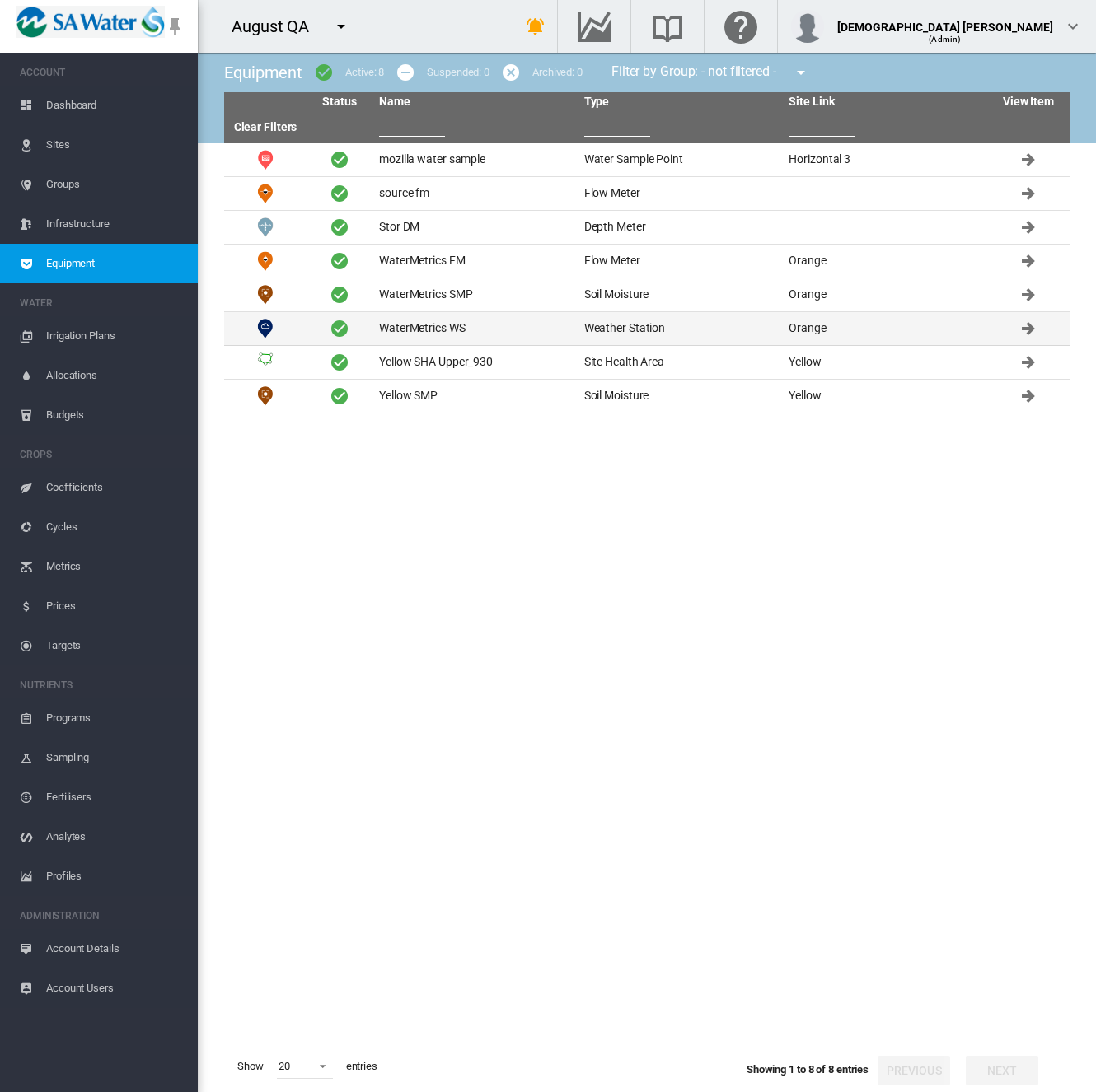
click at [466, 325] on td "WaterMetrics WS" at bounding box center [475, 328] width 205 height 33
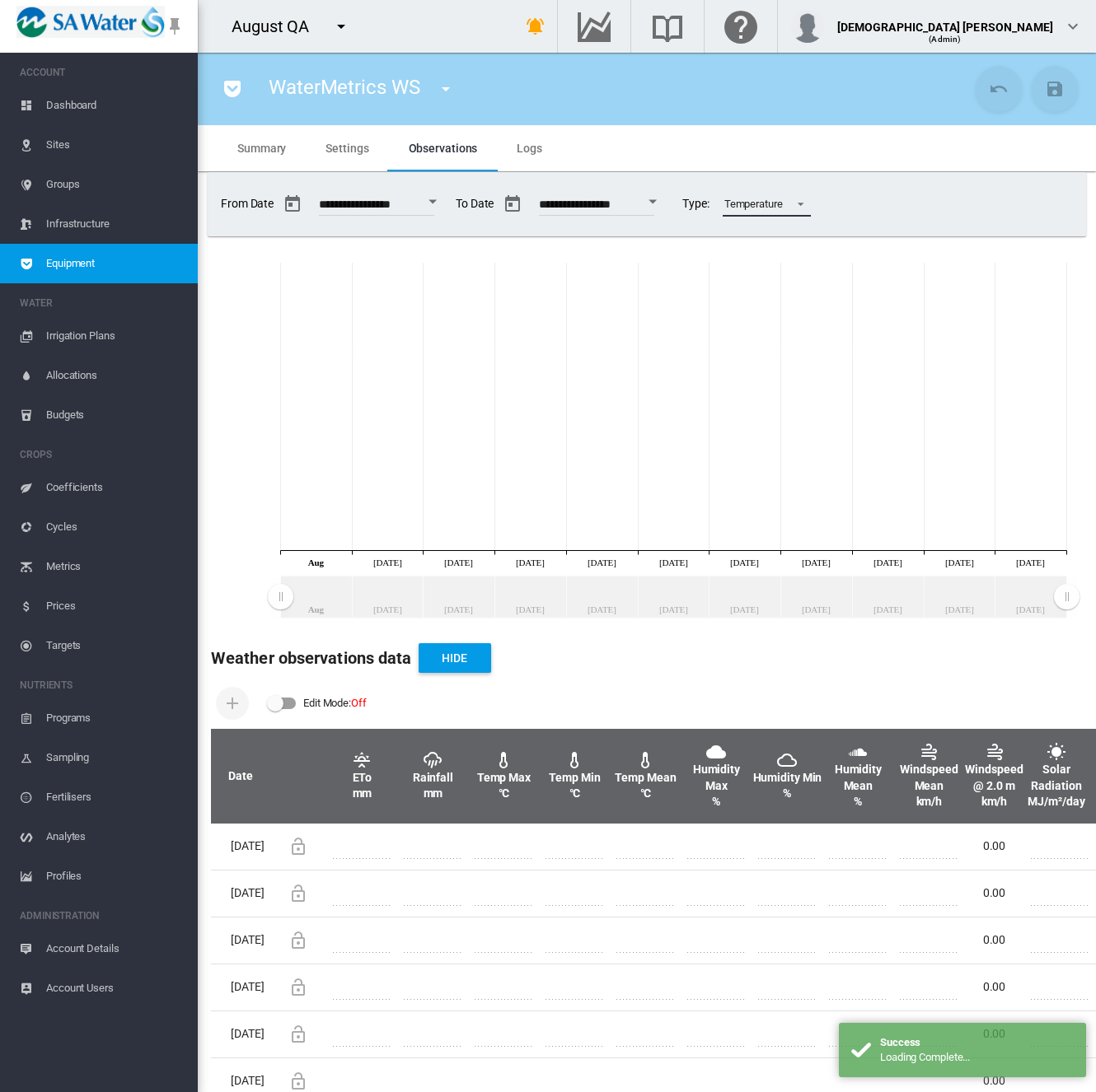
click at [806, 204] on span at bounding box center [796, 202] width 20 height 14
click at [795, 172] on md-option "Rainfall" at bounding box center [800, 165] width 116 height 40
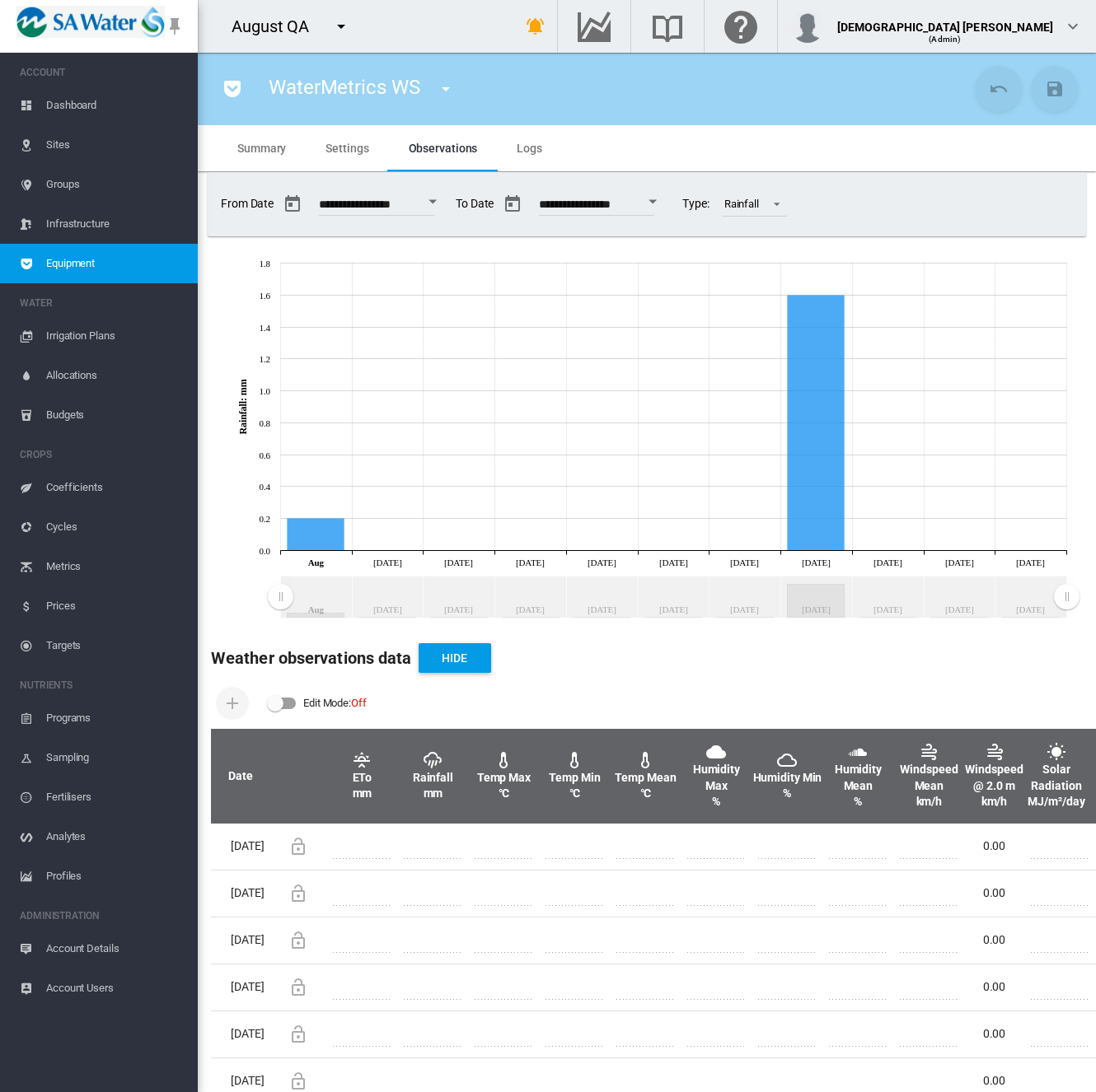
click at [539, 146] on md-tab-item "Logs" at bounding box center [529, 147] width 65 height 46
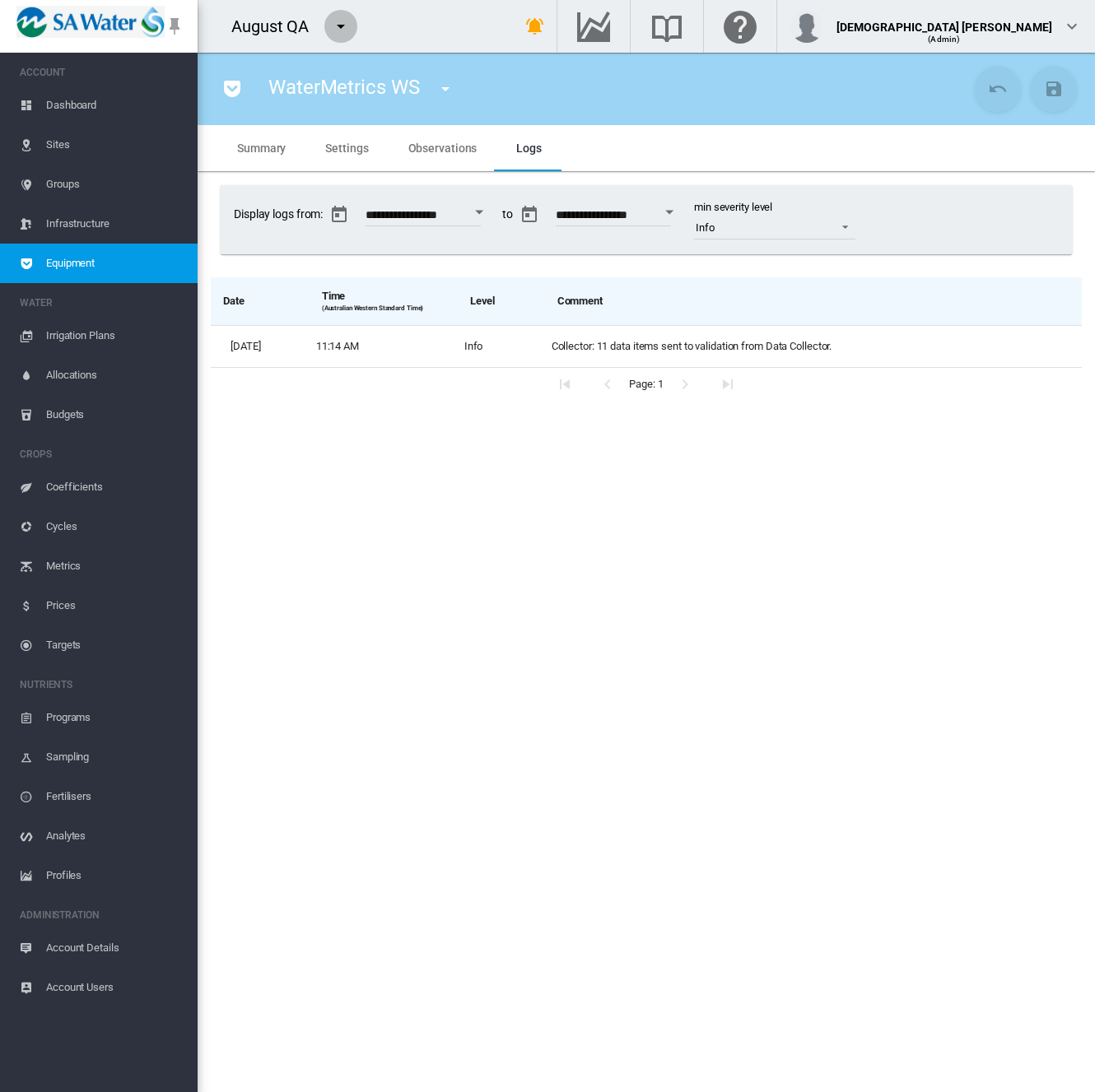
click at [337, 22] on md-icon "icon-menu-down" at bounding box center [341, 26] width 20 height 20
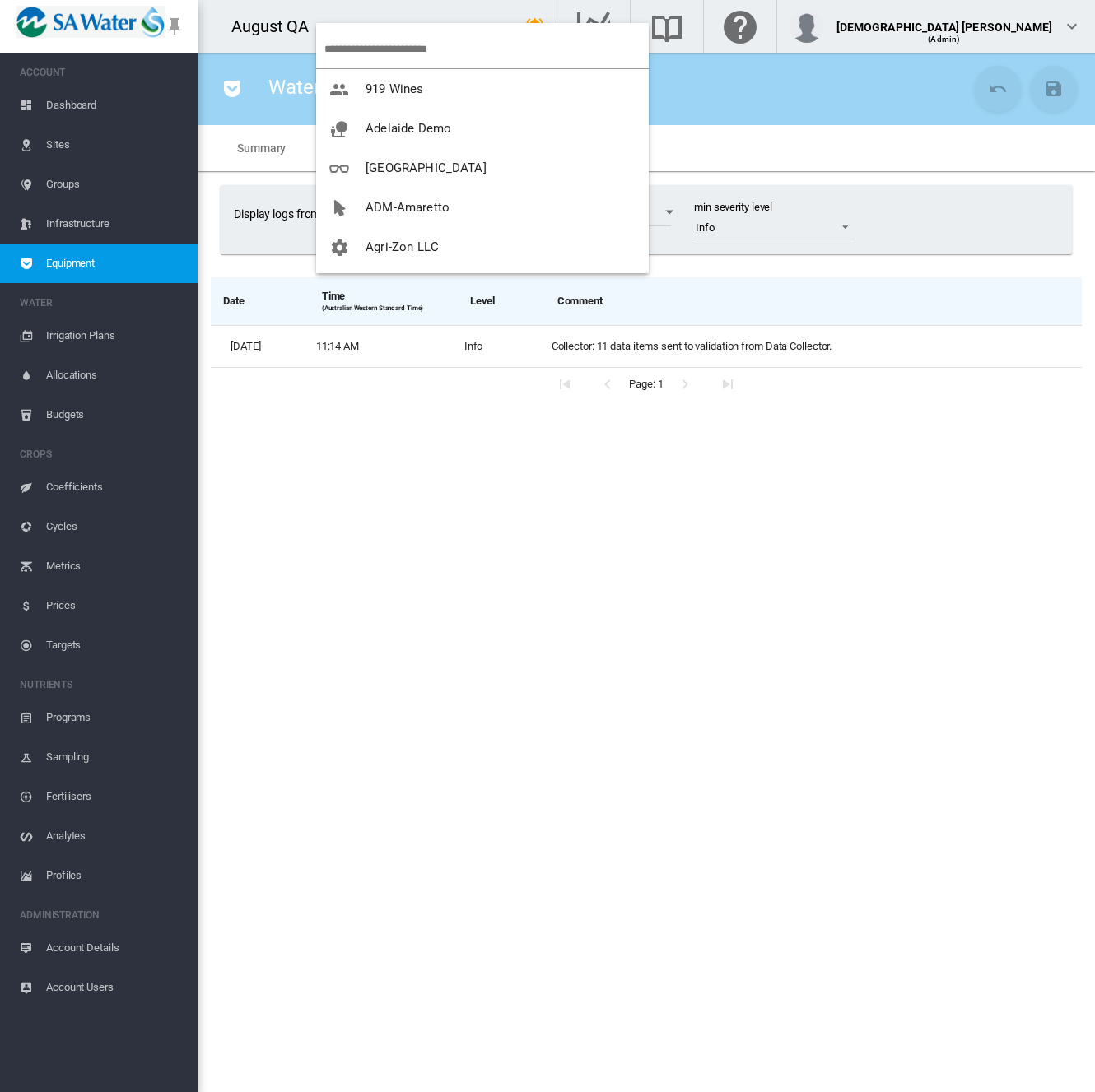
click at [364, 48] on input "search" at bounding box center [486, 49] width 324 height 39
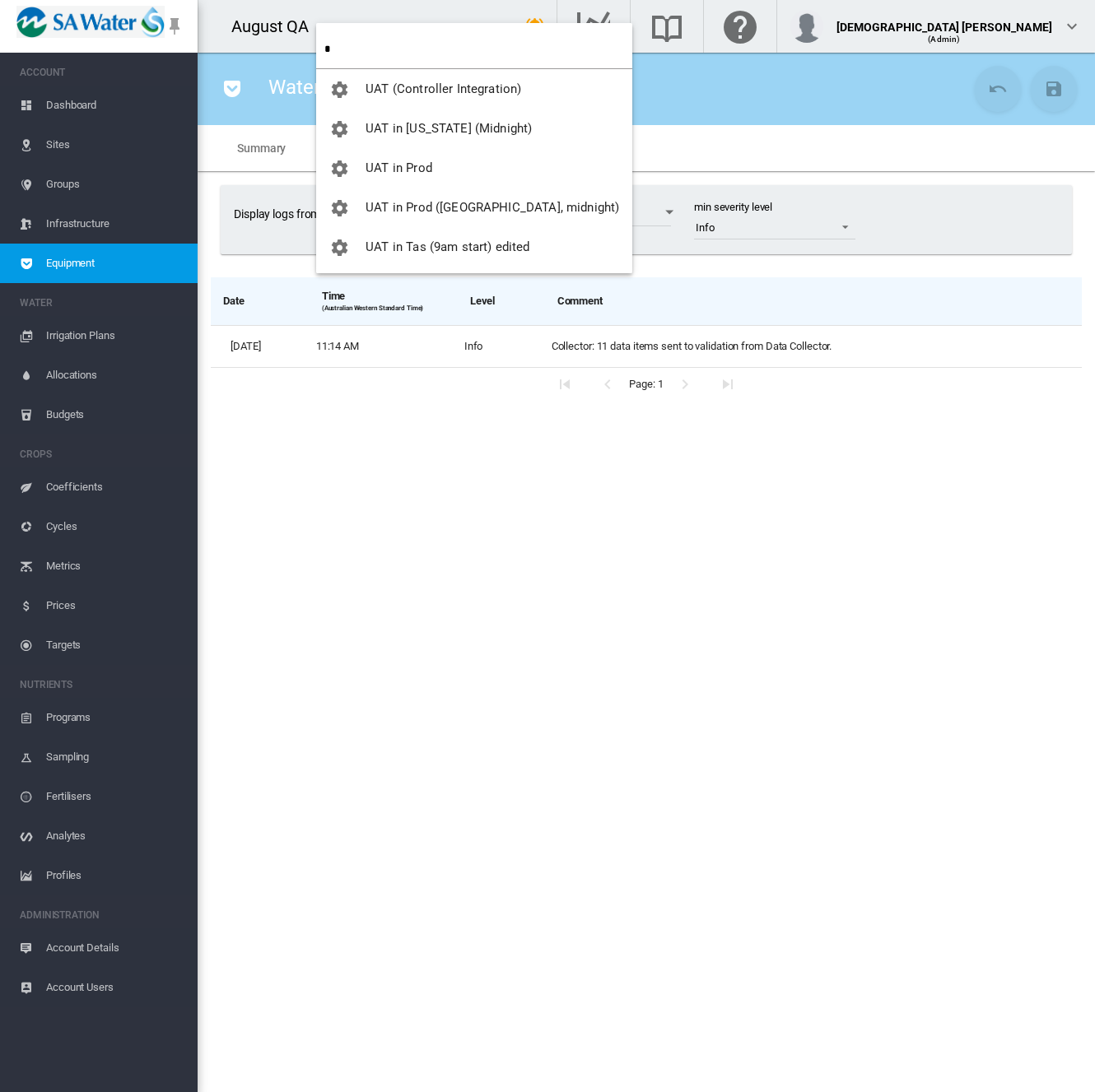
type input "**"
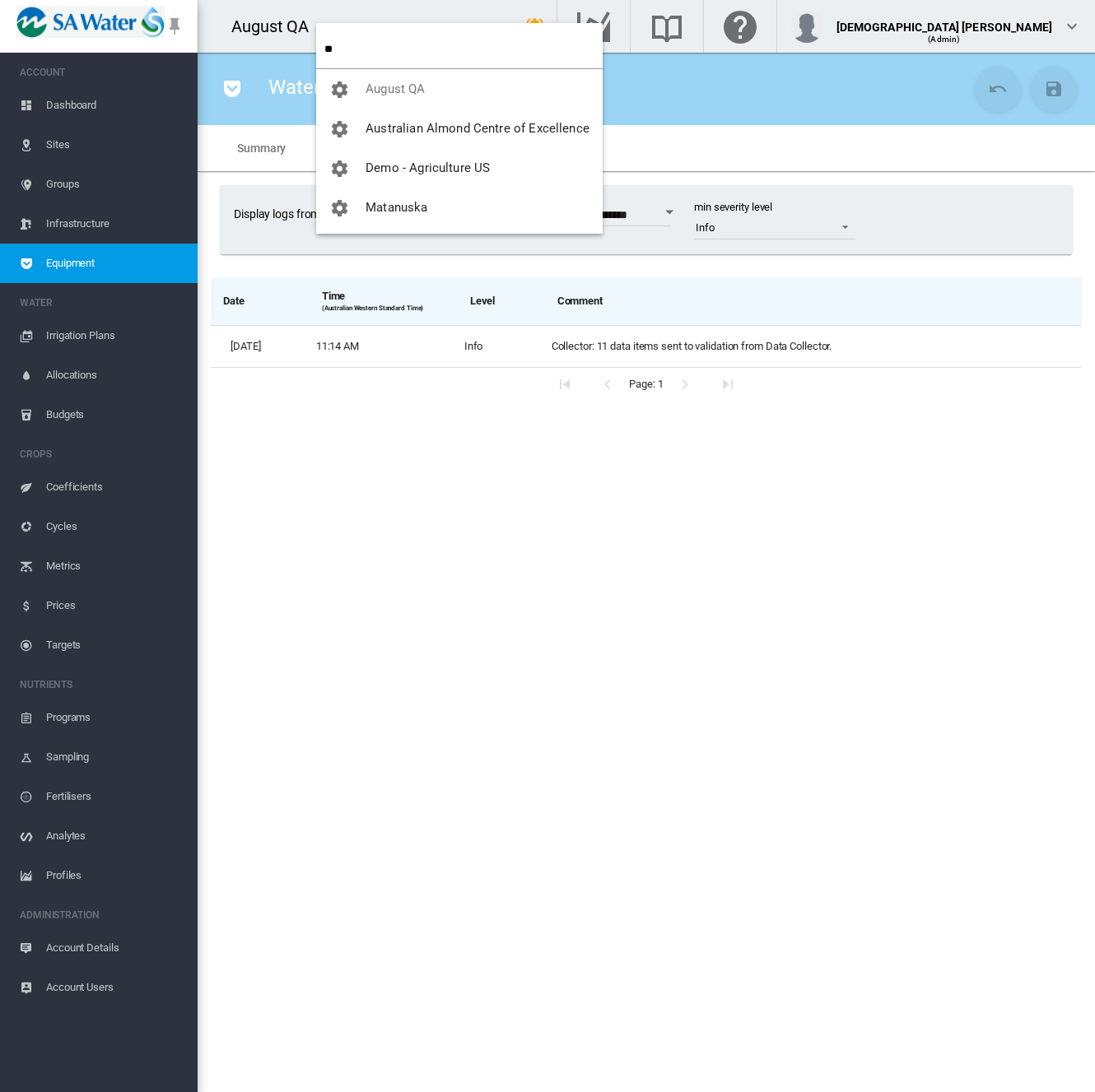
drag, startPoint x: 349, startPoint y: 51, endPoint x: 245, endPoint y: 54, distance: 104.0
click at [245, 54] on body "SWAN ACCOUNT Dashboard Sites Groups Infrastructure Equipment WATER" at bounding box center [548, 546] width 1095 height 1092
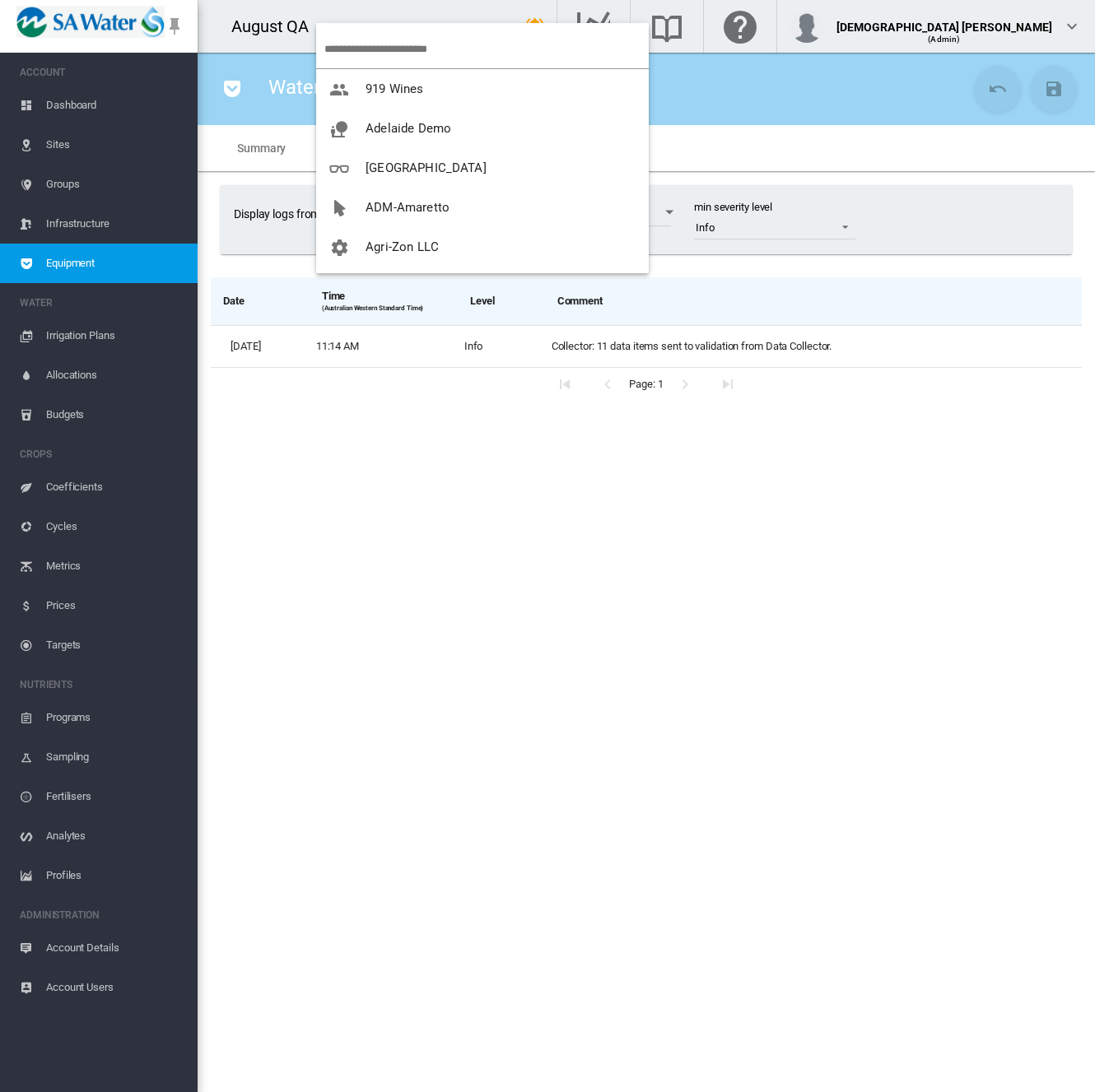
click at [583, 547] on md-backdrop at bounding box center [548, 546] width 1095 height 1092
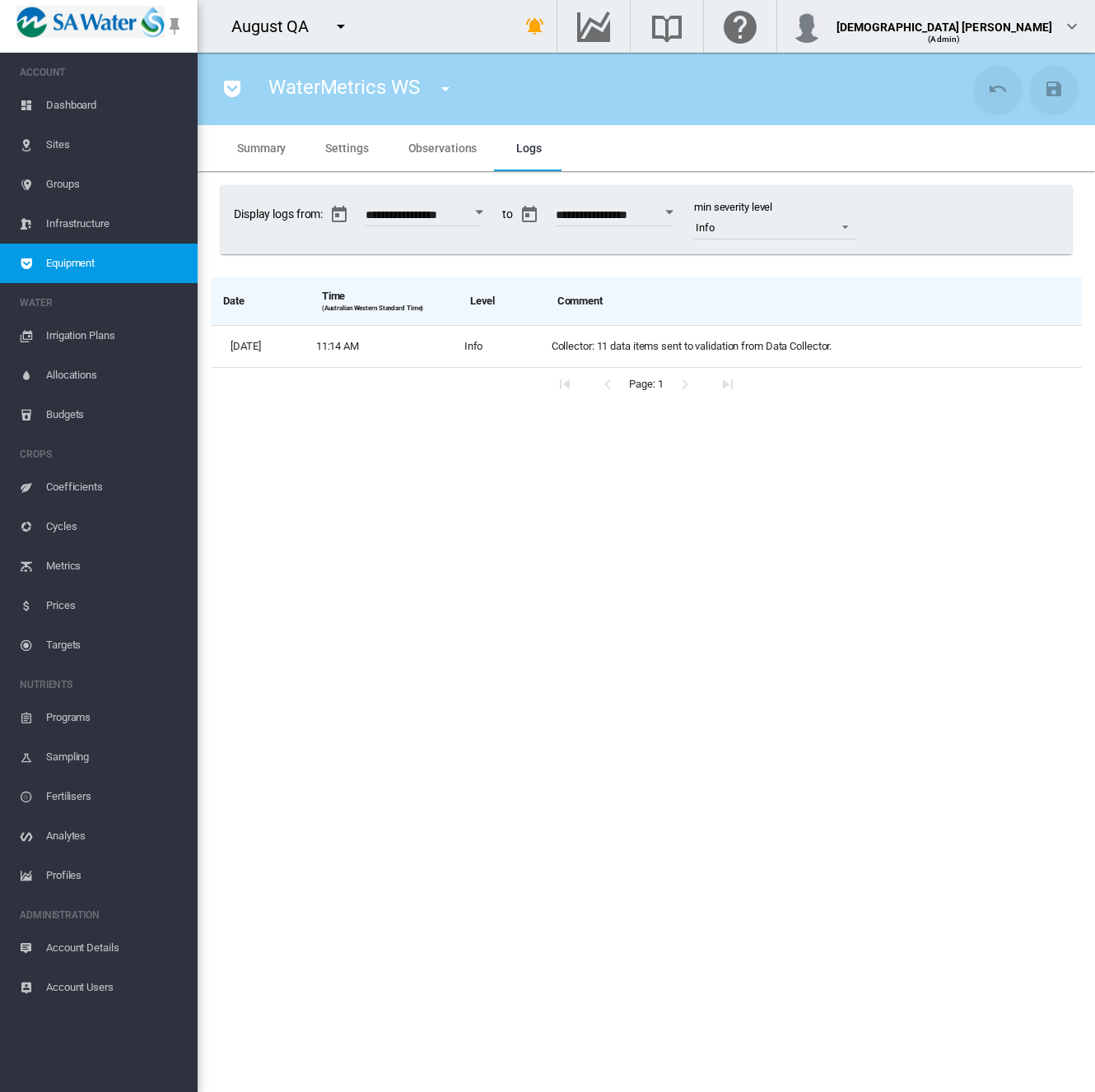
click at [232, 87] on md-icon "icon-pocket" at bounding box center [232, 89] width 20 height 20
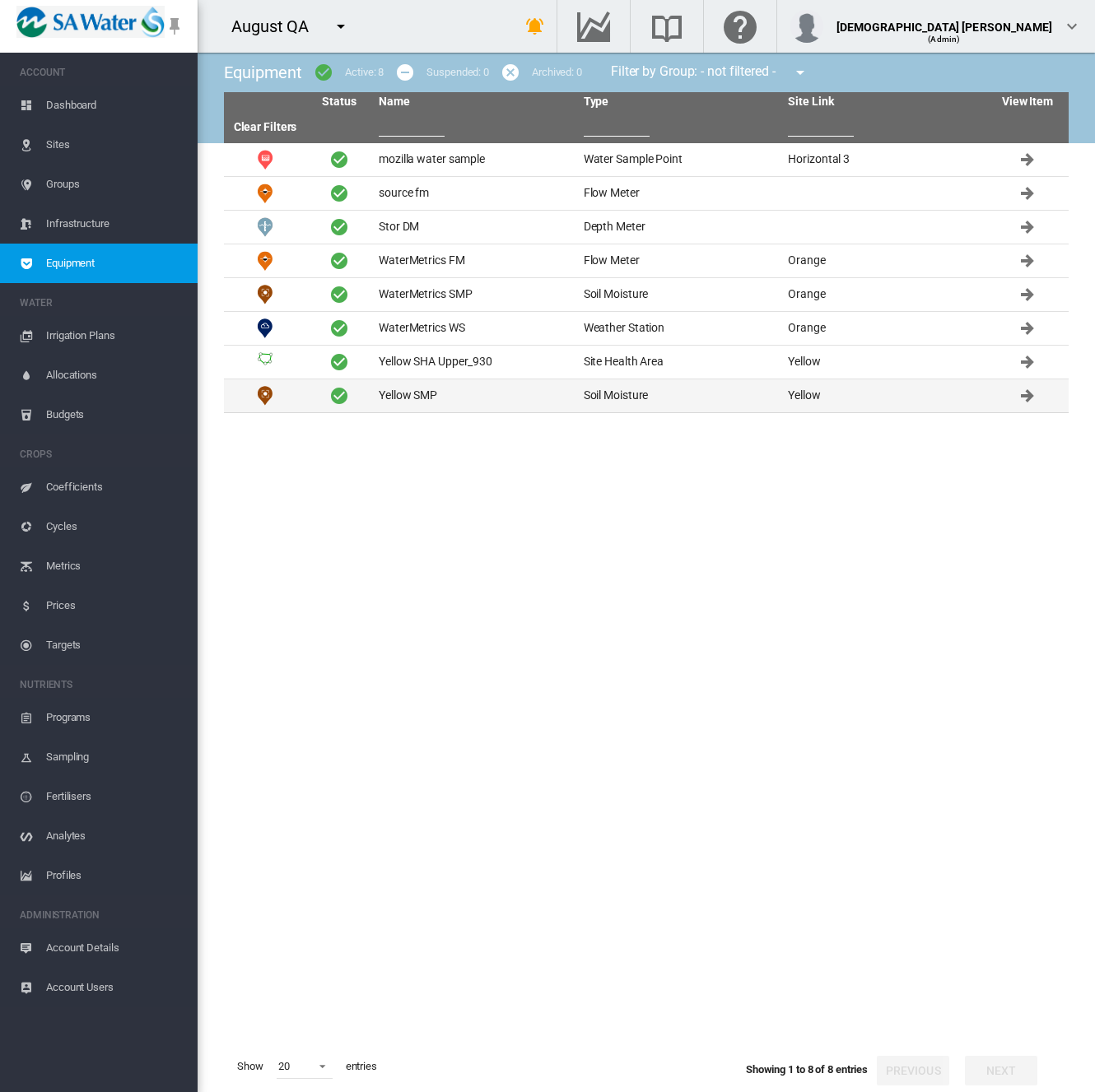
click at [426, 383] on td "Yellow SMP" at bounding box center [474, 396] width 205 height 33
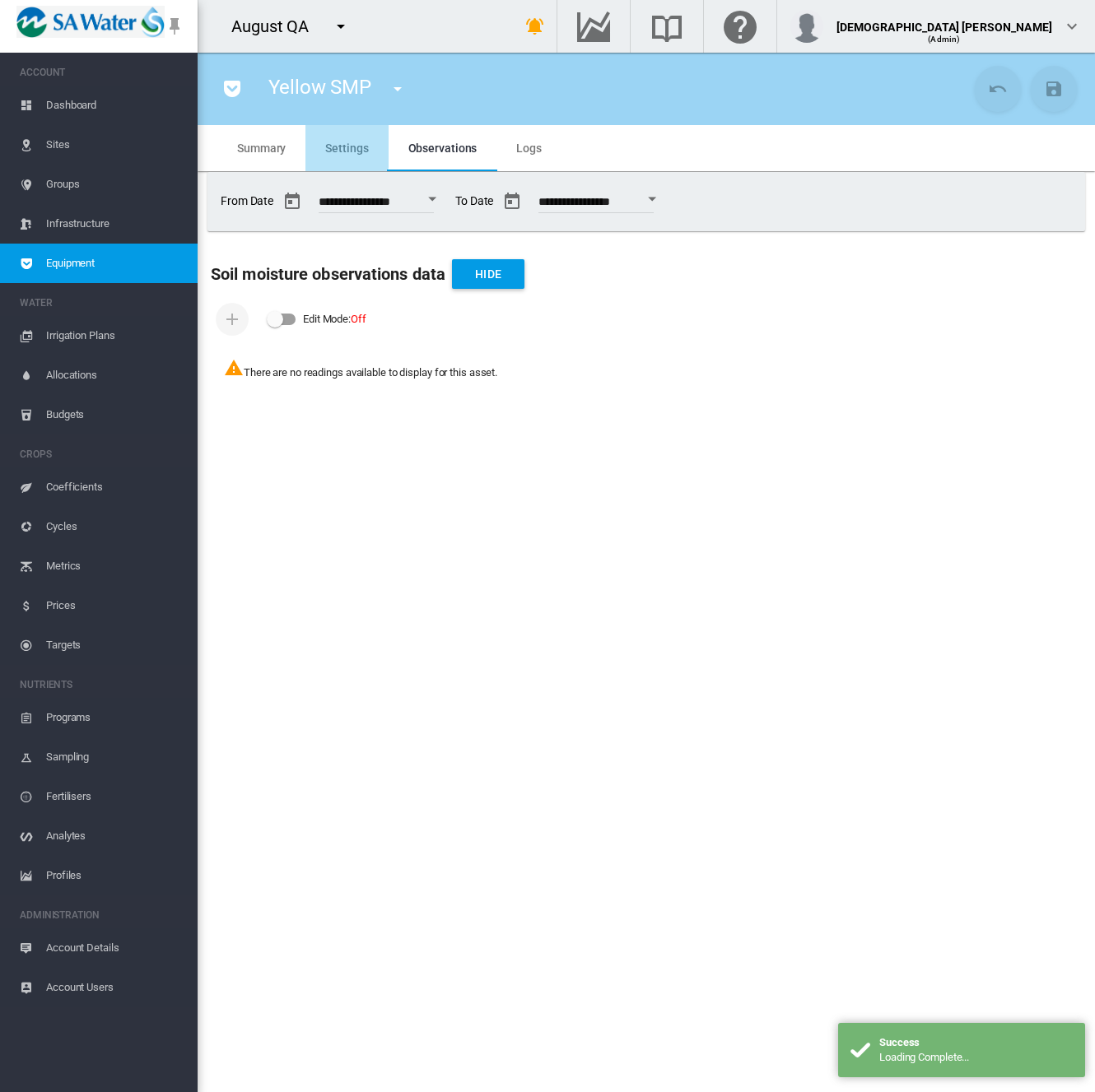
click at [339, 146] on span "Settings" at bounding box center [346, 148] width 42 height 14
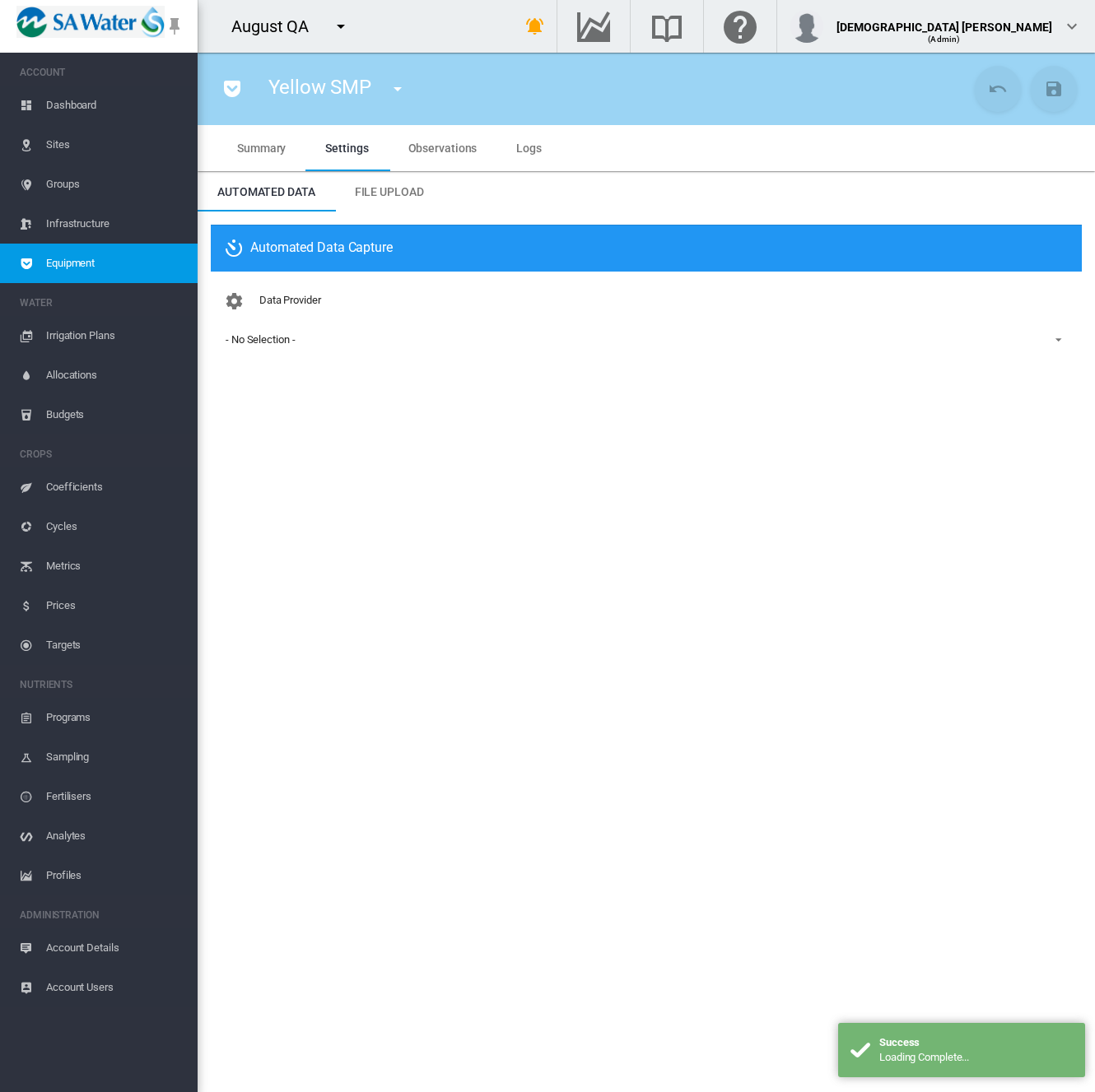
click at [78, 955] on span "Account Details" at bounding box center [115, 948] width 138 height 40
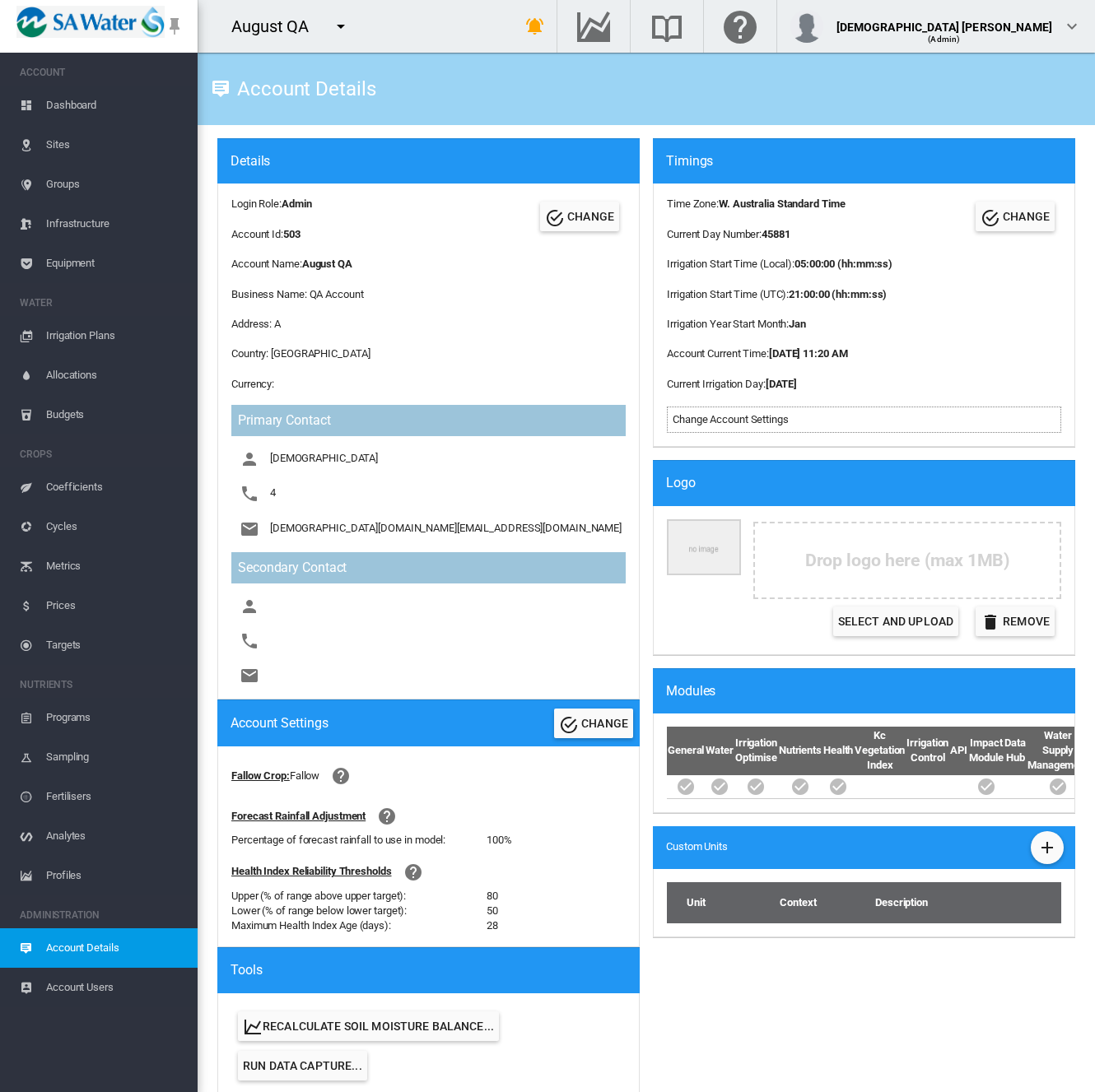
click at [772, 983] on div "Timings Time Zone : W. Australia Standard Time Current Day Number : 45881 Irrig…" at bounding box center [864, 625] width 435 height 975
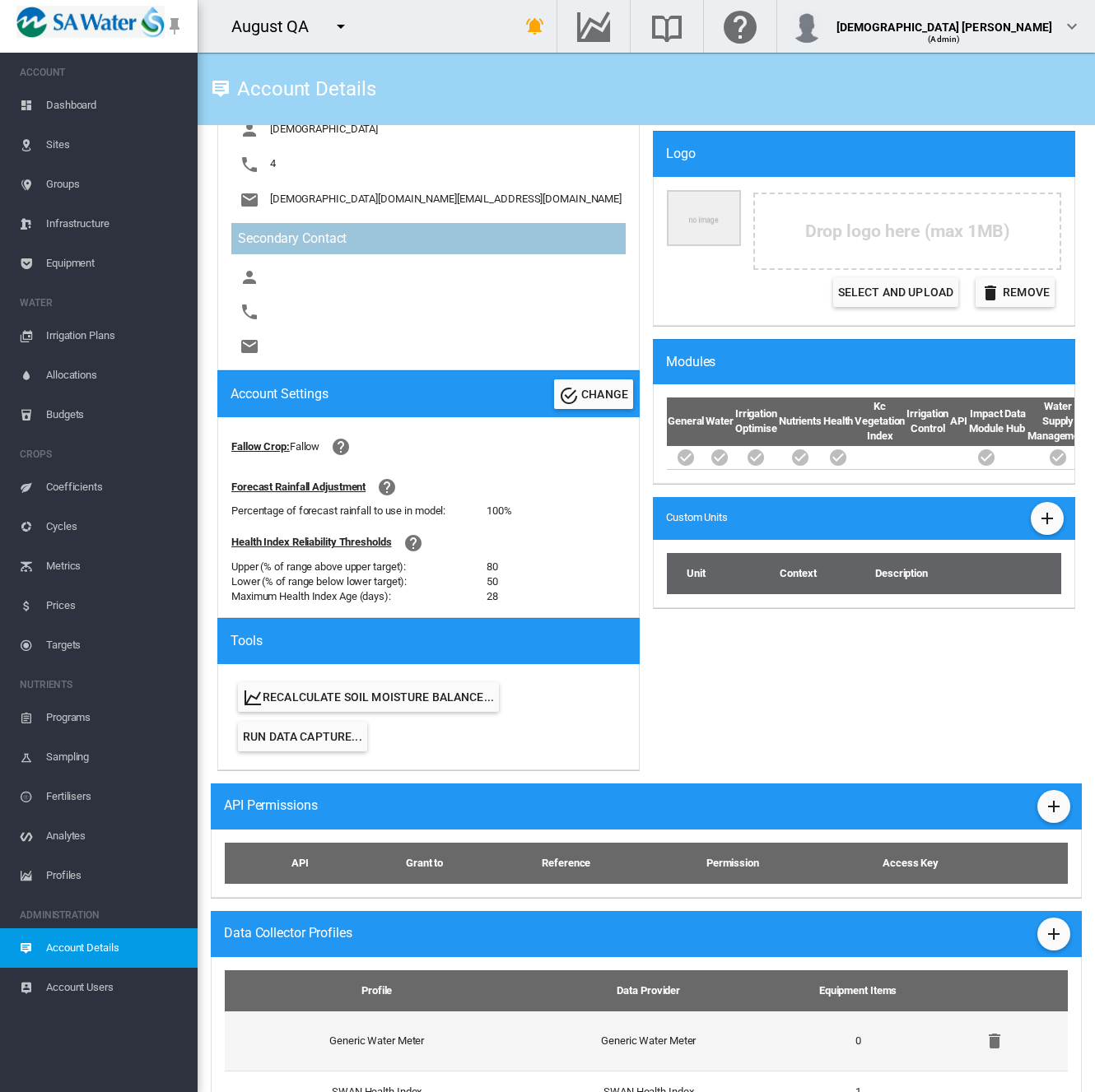
scroll to position [573, 0]
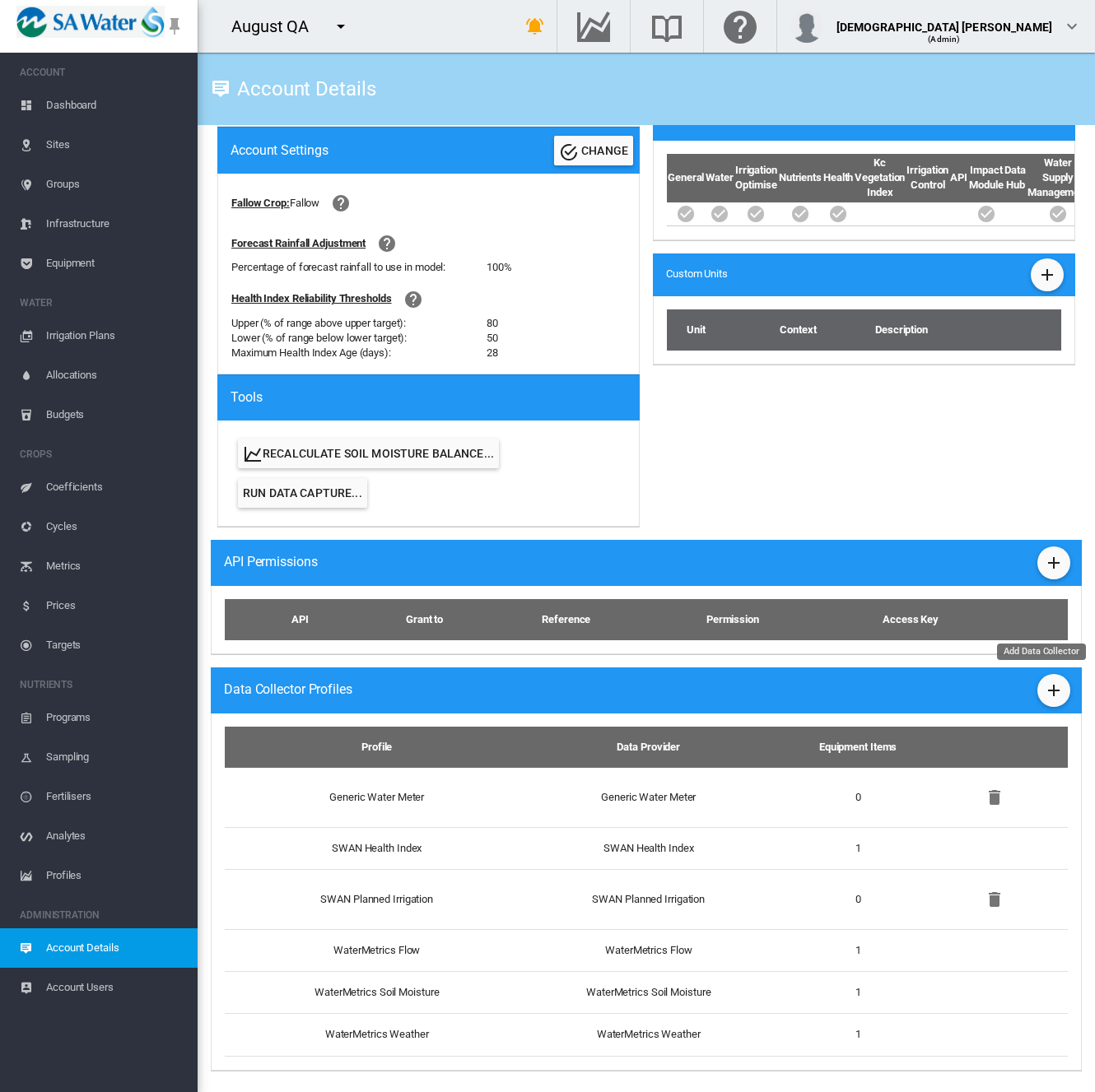
click at [1044, 680] on md-icon "icon-plus" at bounding box center [1053, 690] width 20 height 20
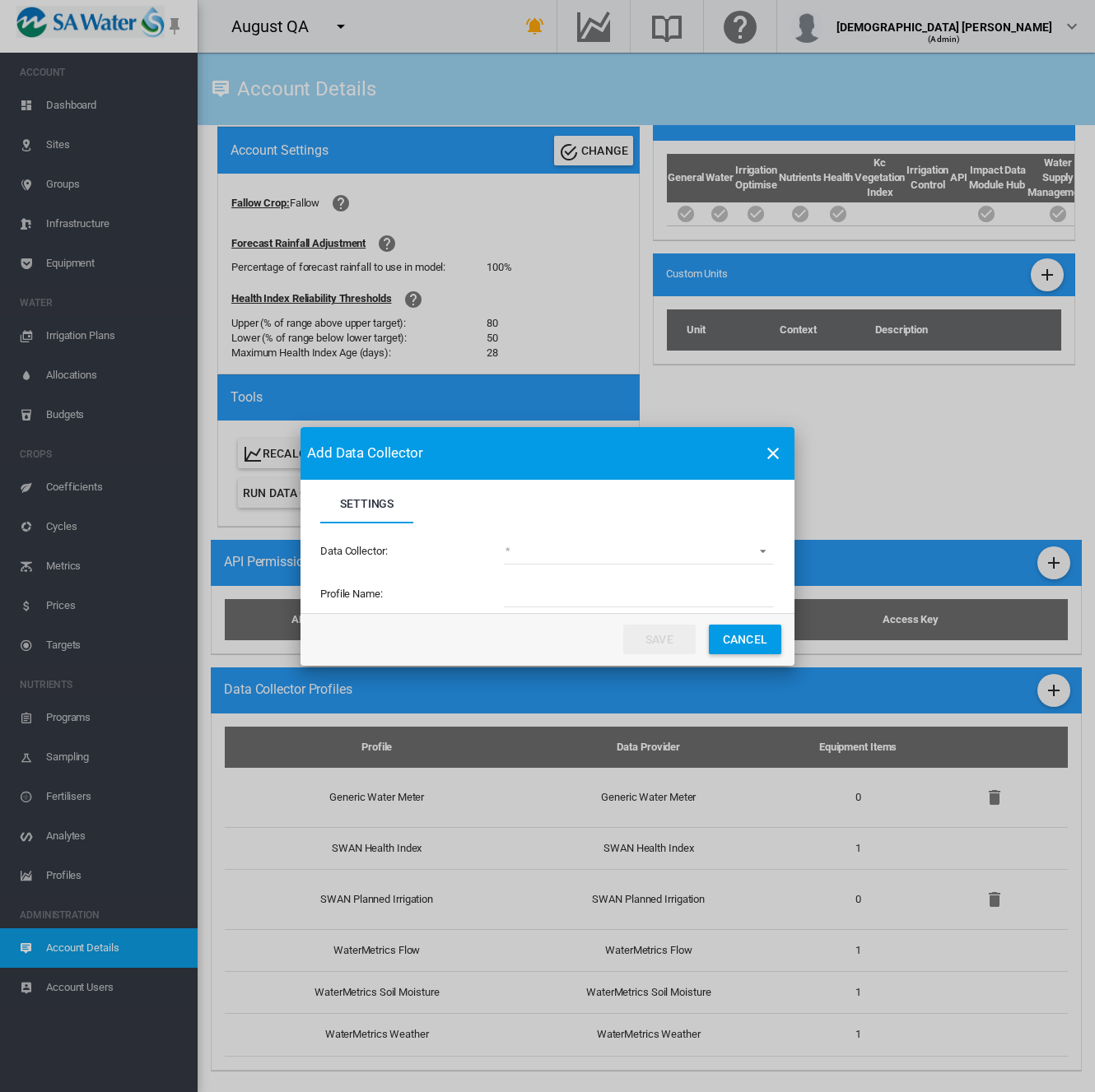
click at [537, 544] on md-select "(deprecated) Toro Lynx Course By Station Adcon Soil Moisture Aquacheck Soil Moi…" at bounding box center [639, 552] width 269 height 24
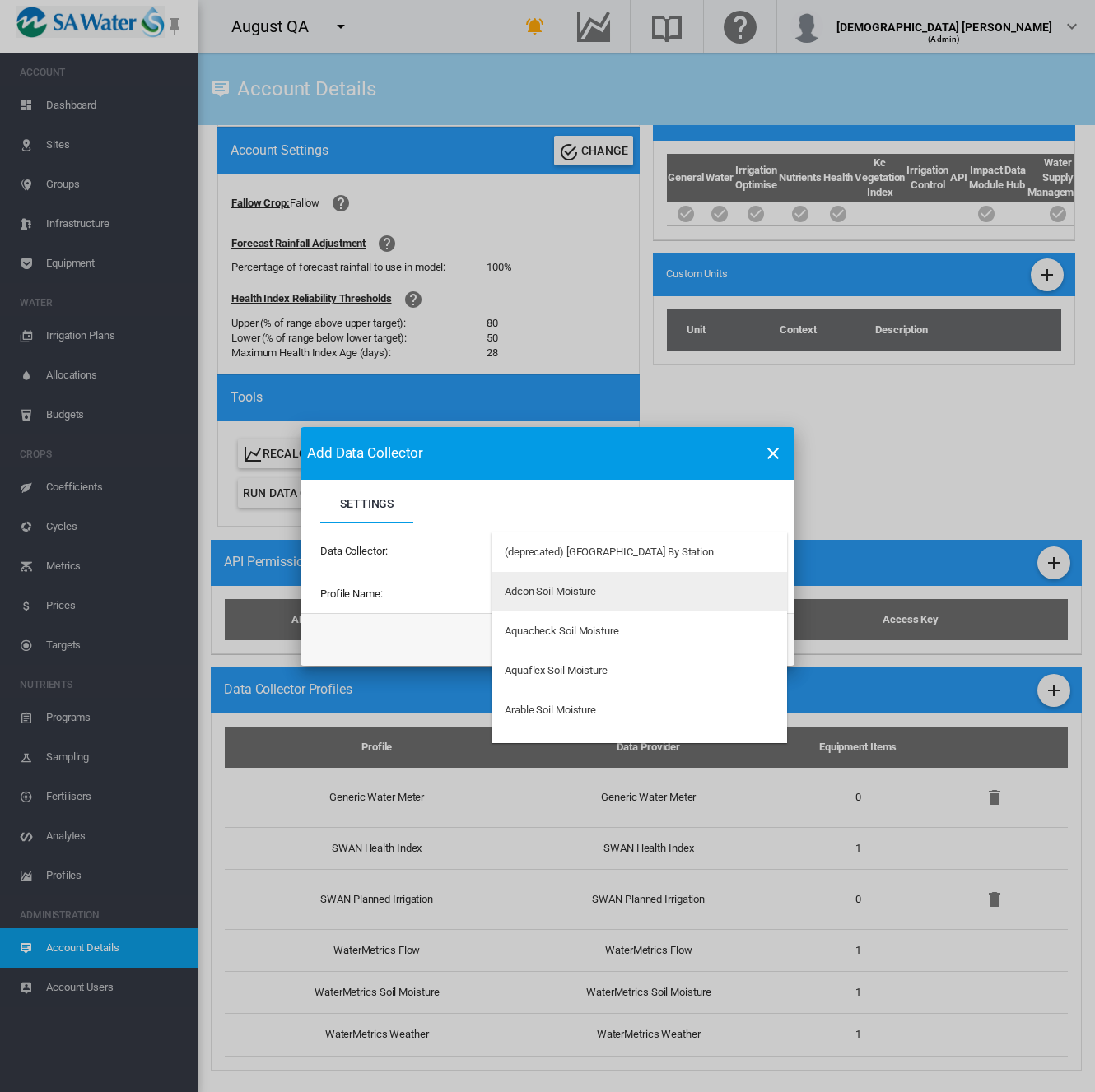
click at [545, 589] on div "Adcon Soil Moisture" at bounding box center [549, 592] width 91 height 14
type input "**********"
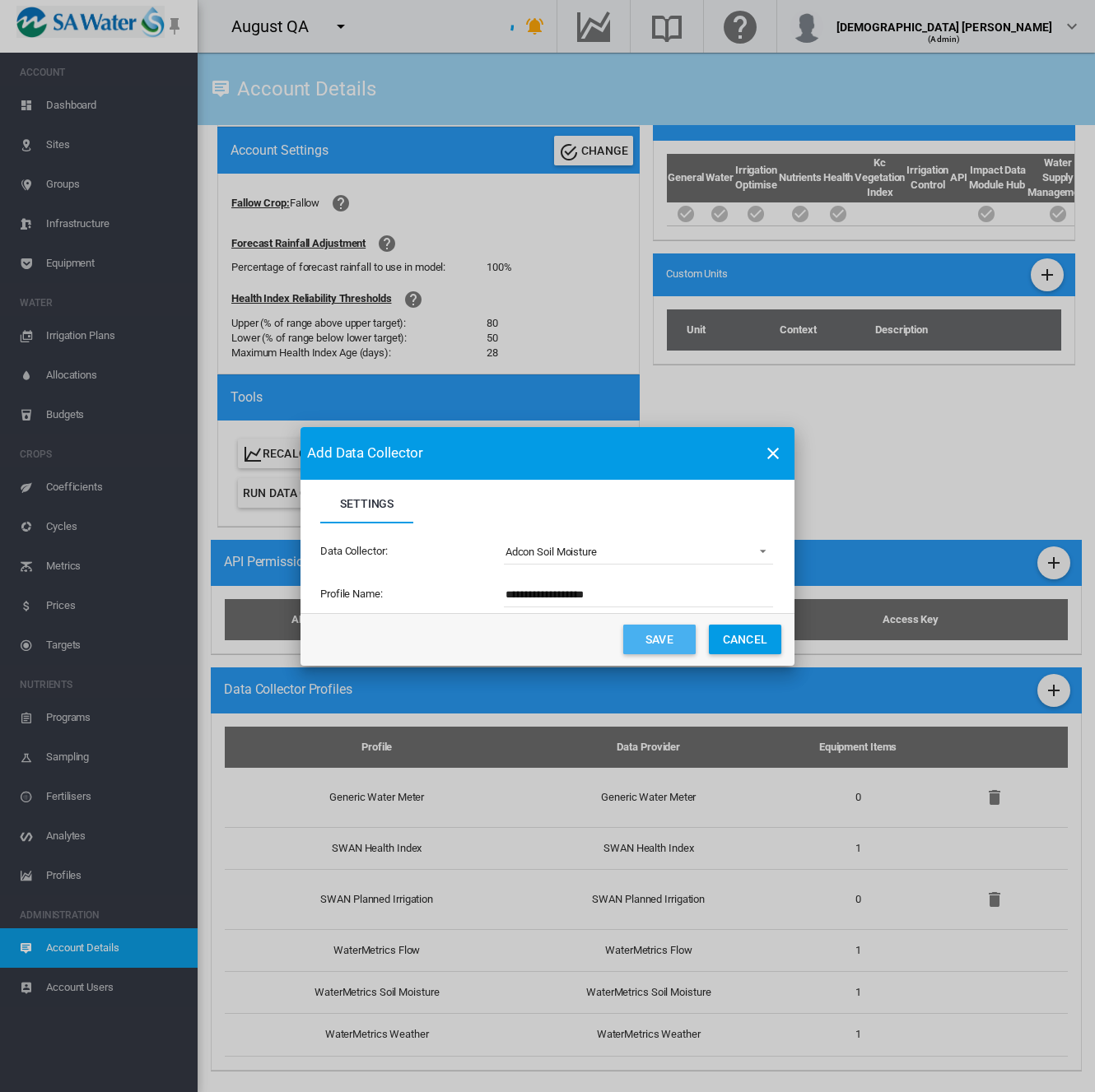
click at [647, 649] on button "Save" at bounding box center [660, 639] width 72 height 30
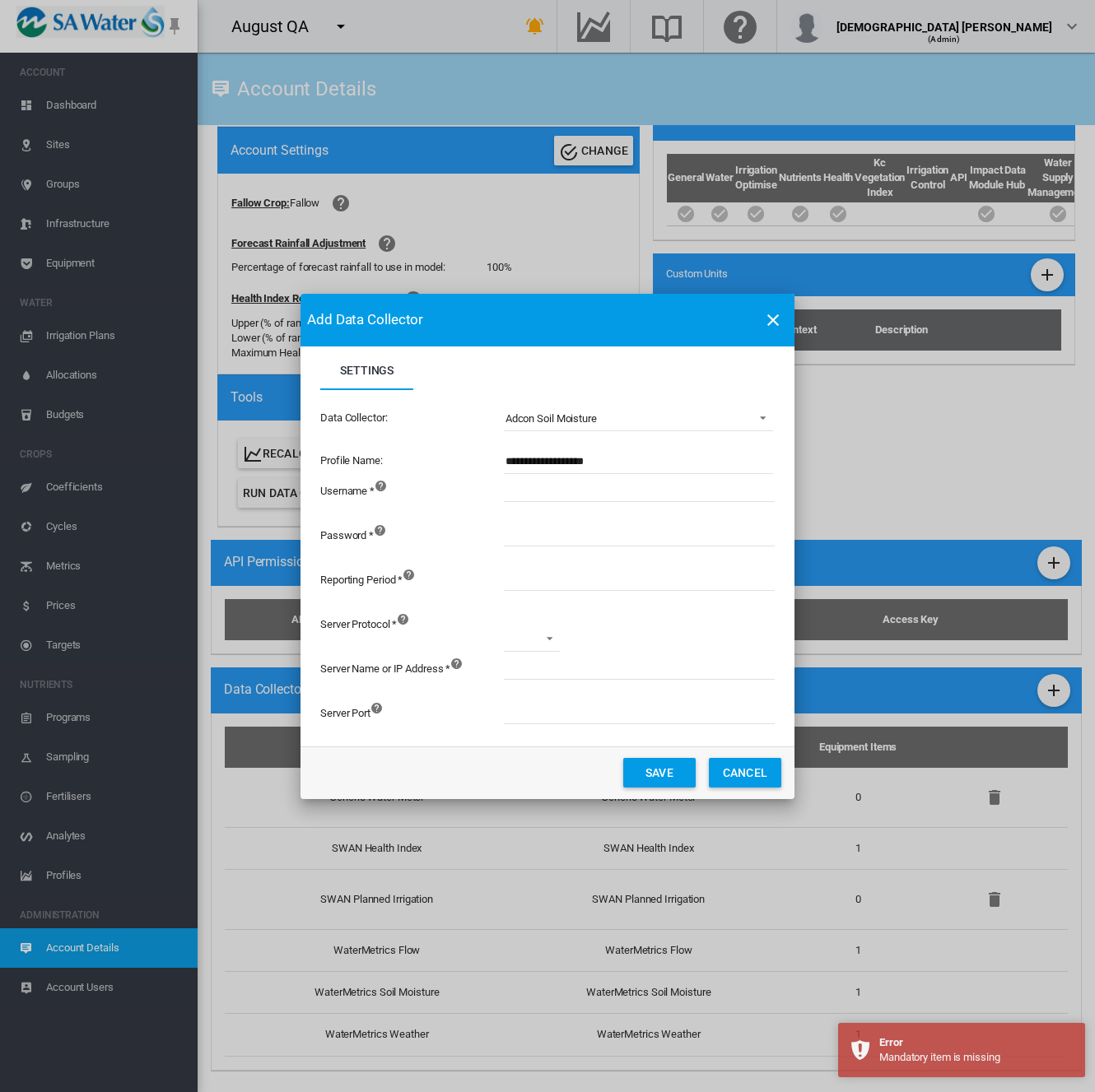
click at [560, 496] on input "Settings Settings ..." at bounding box center [730, 489] width 453 height 24
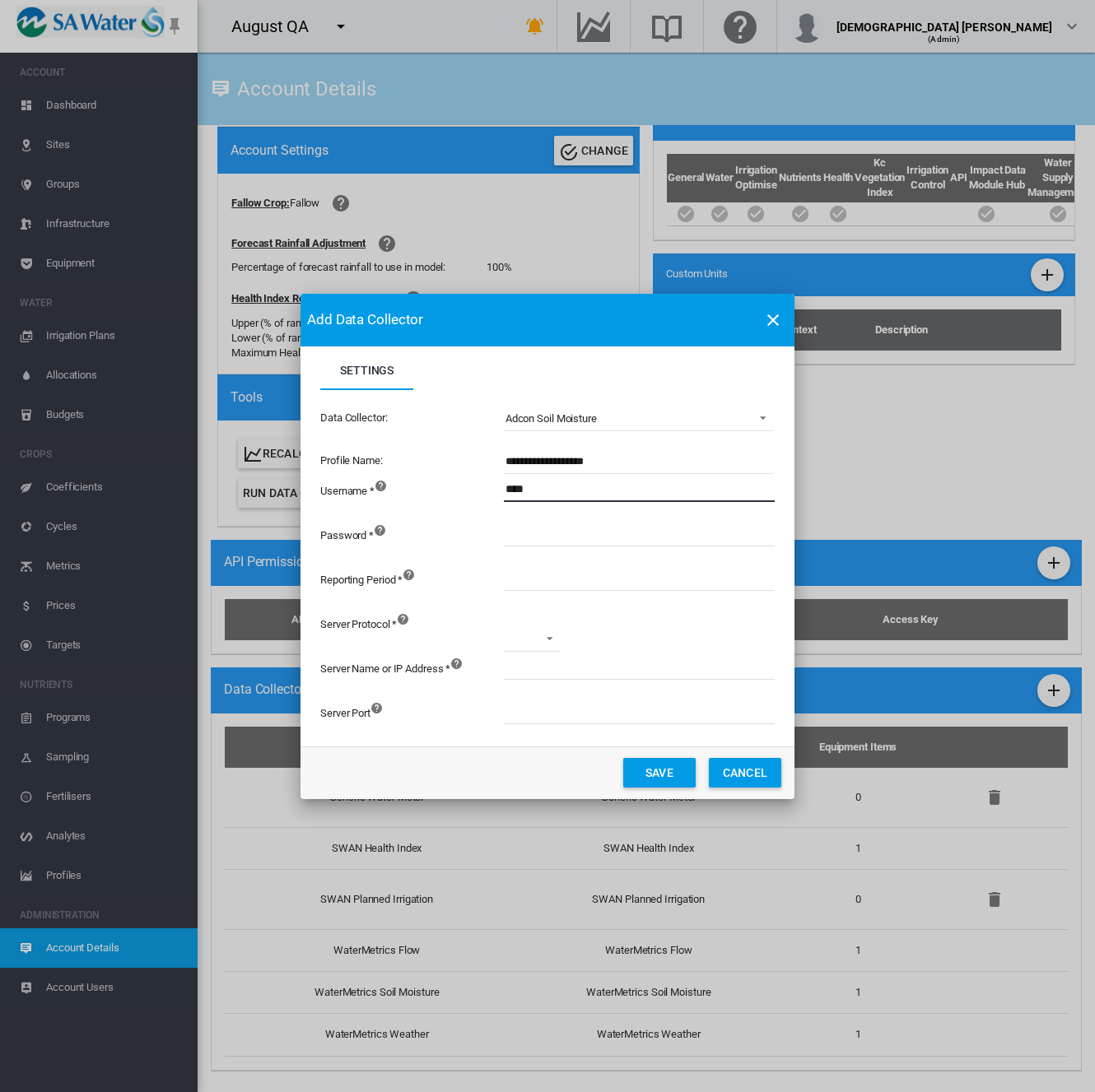
type input "****"
click at [593, 539] on input "Settings Settings ..." at bounding box center [730, 534] width 453 height 24
type input "*********"
click at [578, 574] on input "Settings Settings ..." at bounding box center [730, 578] width 453 height 24
type input "**"
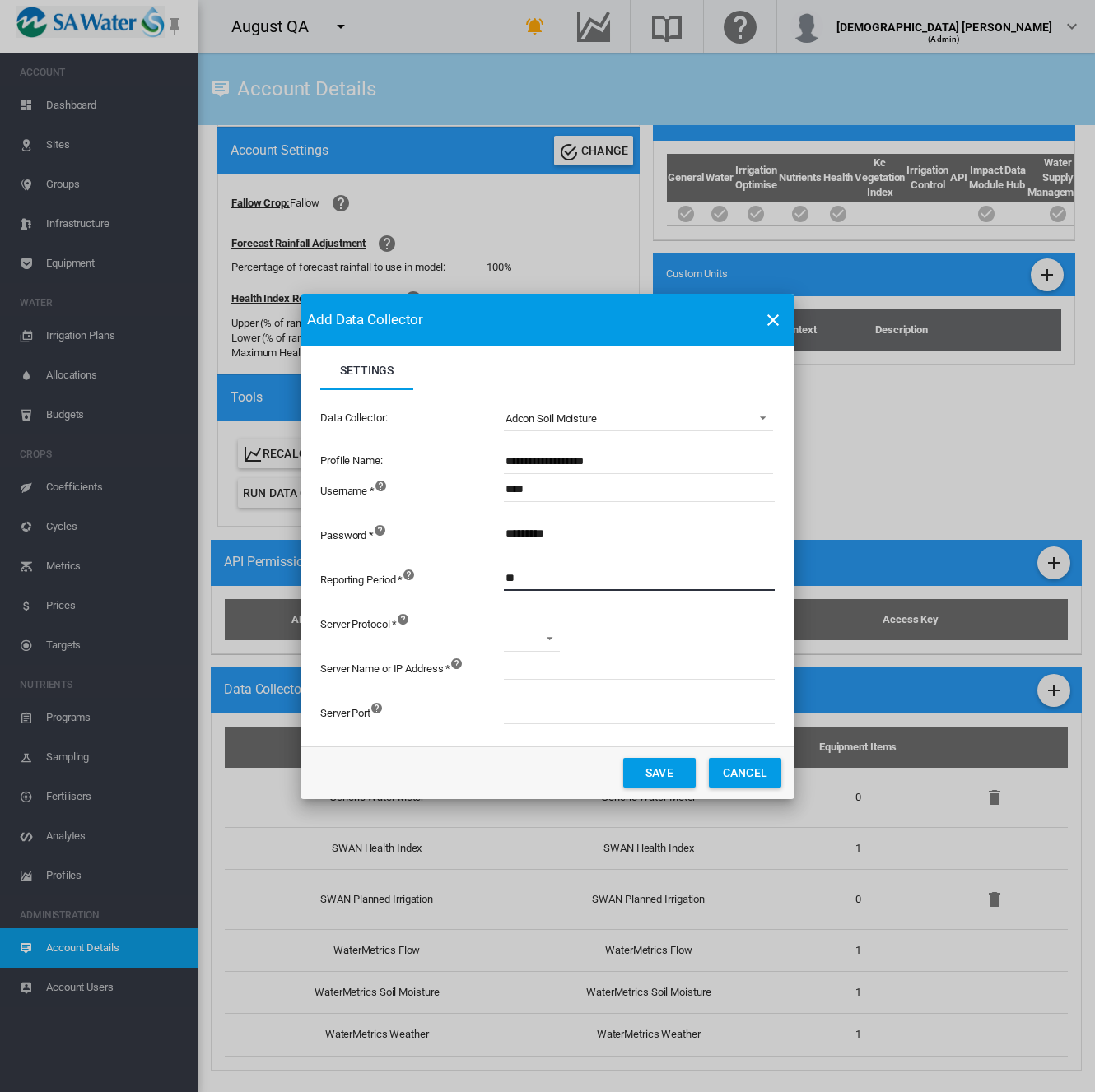
click at [538, 643] on md-select "http https" at bounding box center [532, 639] width 56 height 24
click at [528, 646] on md-option "http" at bounding box center [548, 639] width 112 height 40
click at [529, 667] on input "Settings Settings ..." at bounding box center [730, 667] width 453 height 24
click at [522, 665] on input "*********" at bounding box center [730, 667] width 453 height 24
type input "*********"
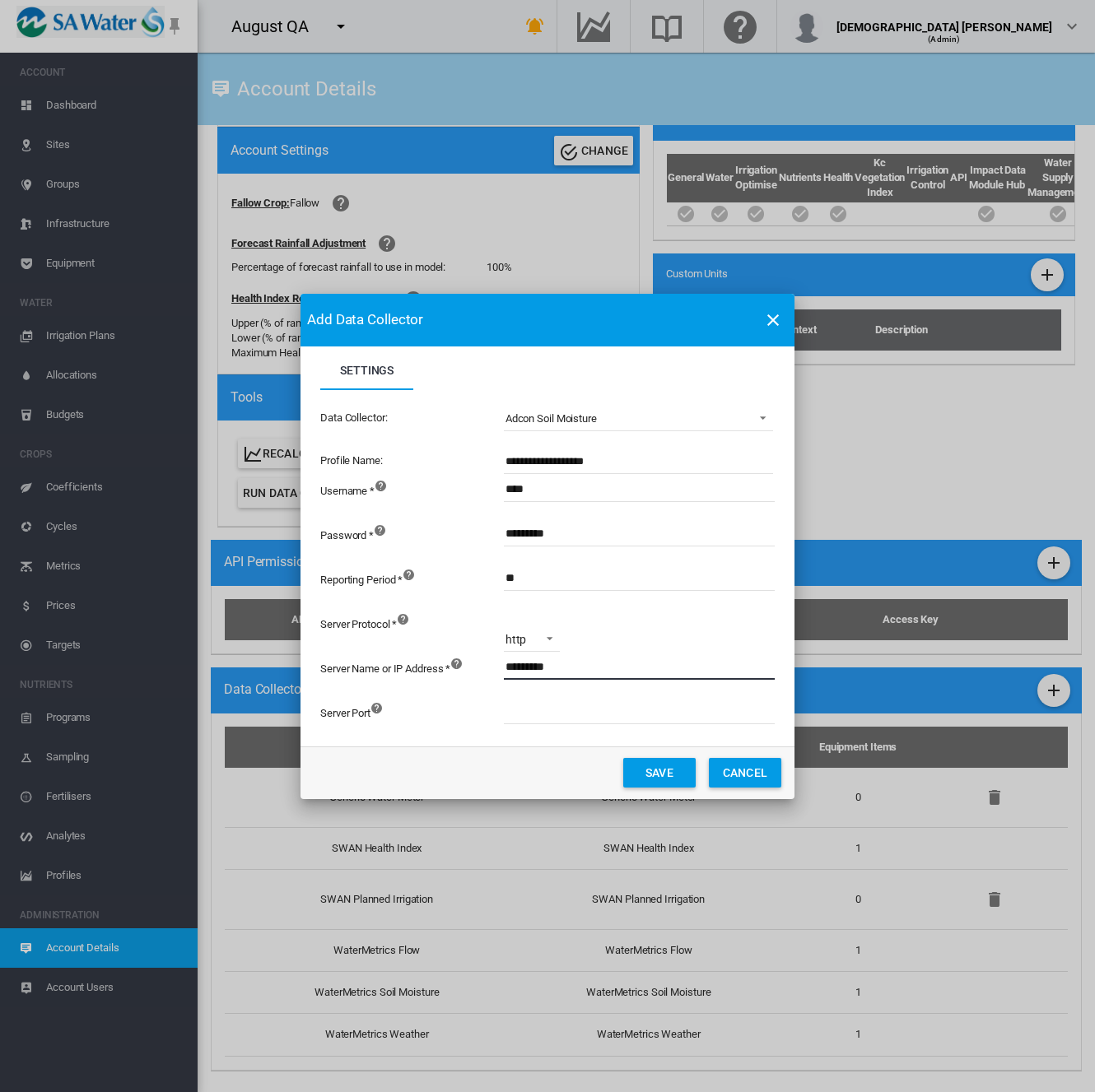
click at [520, 708] on input "Settings Settings ..." at bounding box center [730, 711] width 453 height 24
type input "****"
drag, startPoint x: 571, startPoint y: 662, endPoint x: 292, endPoint y: 680, distance: 279.6
click at [292, 680] on div "**********" at bounding box center [548, 546] width 1095 height 1092
click at [651, 772] on button "Save" at bounding box center [660, 772] width 72 height 30
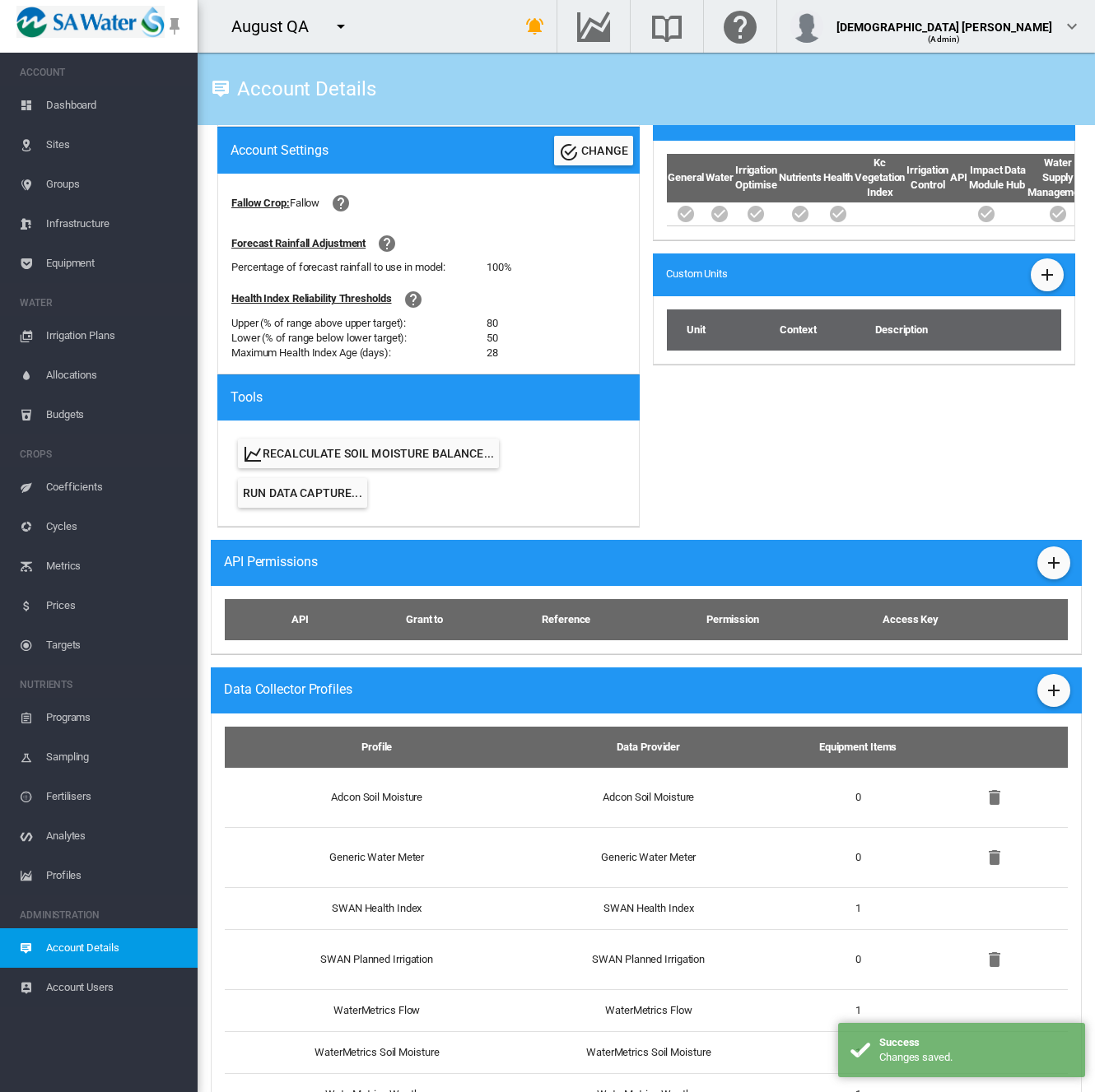
click at [92, 268] on span "Equipment" at bounding box center [115, 264] width 138 height 40
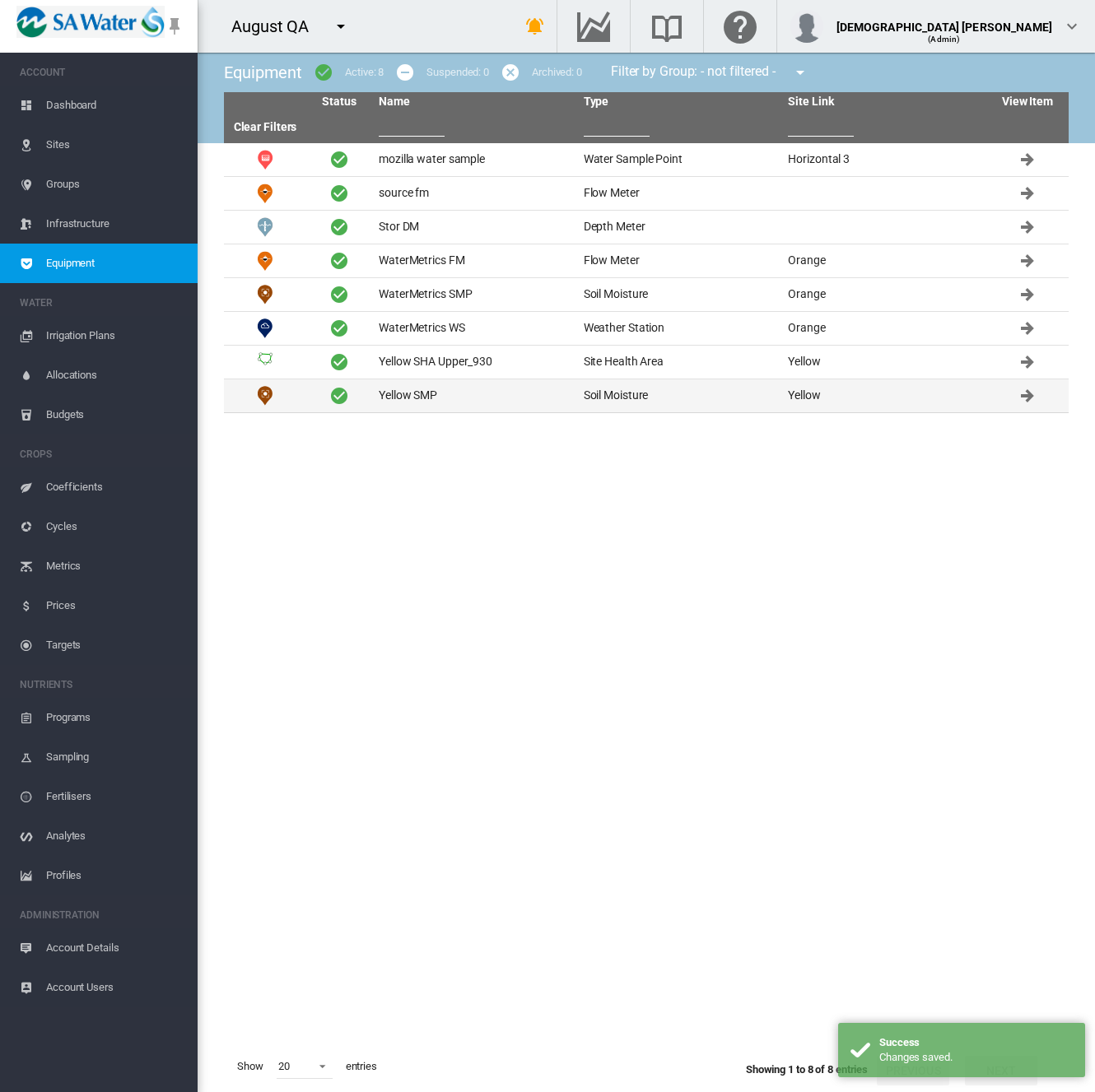
click at [501, 406] on td "Yellow SMP" at bounding box center [474, 396] width 205 height 33
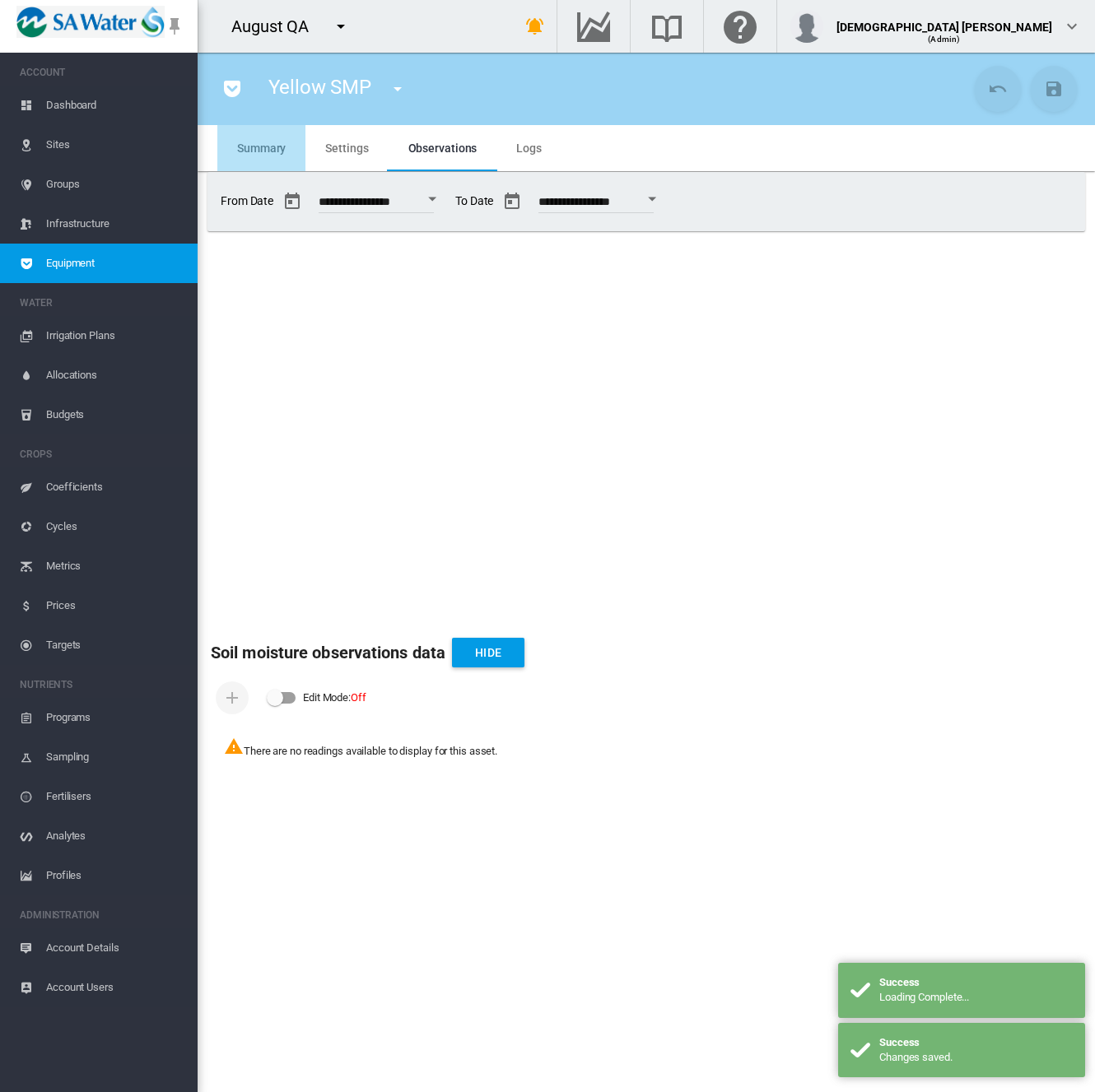
click at [267, 143] on span "Summary" at bounding box center [261, 148] width 49 height 14
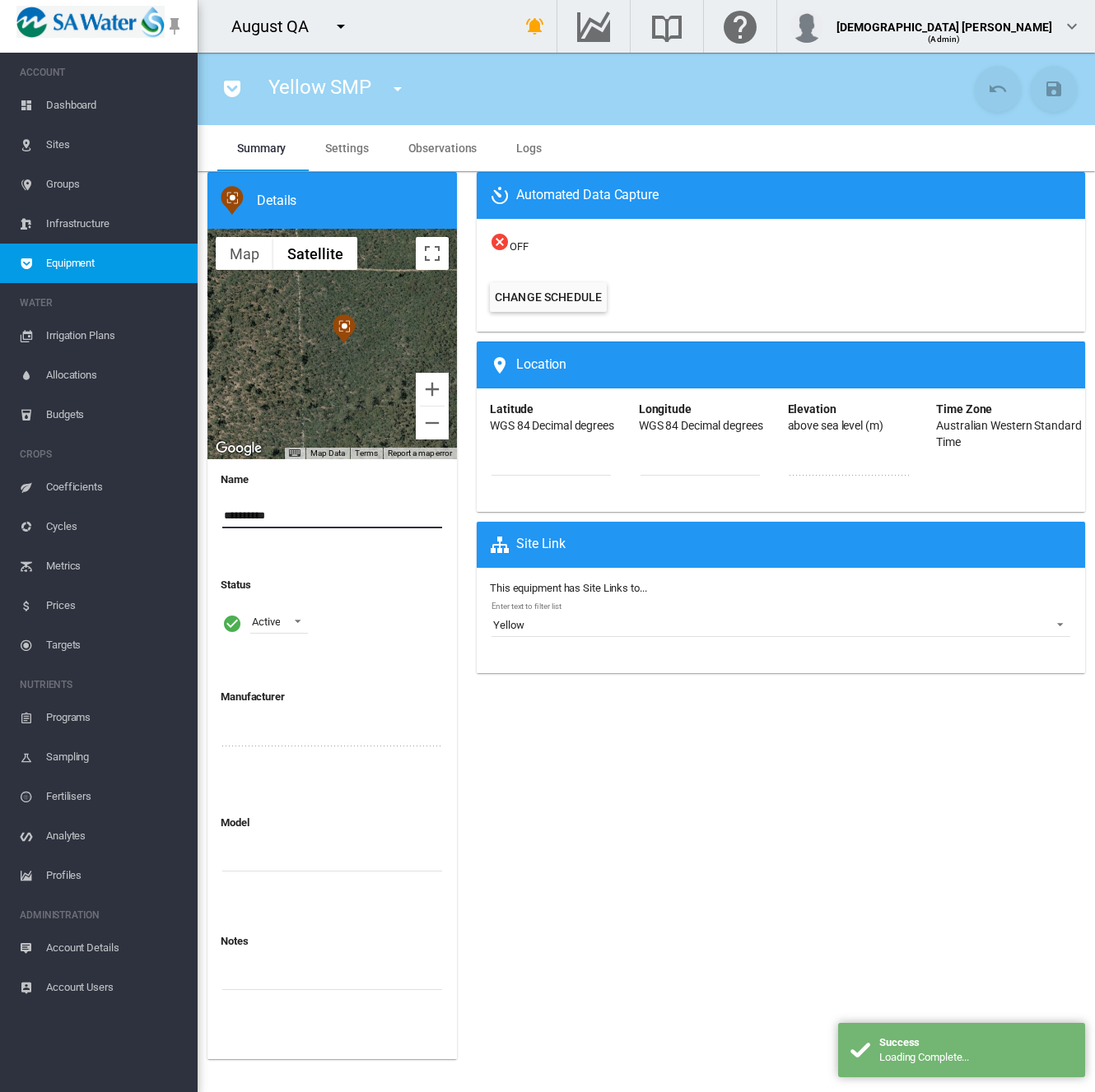
click at [224, 516] on input "**********" at bounding box center [332, 516] width 220 height 24
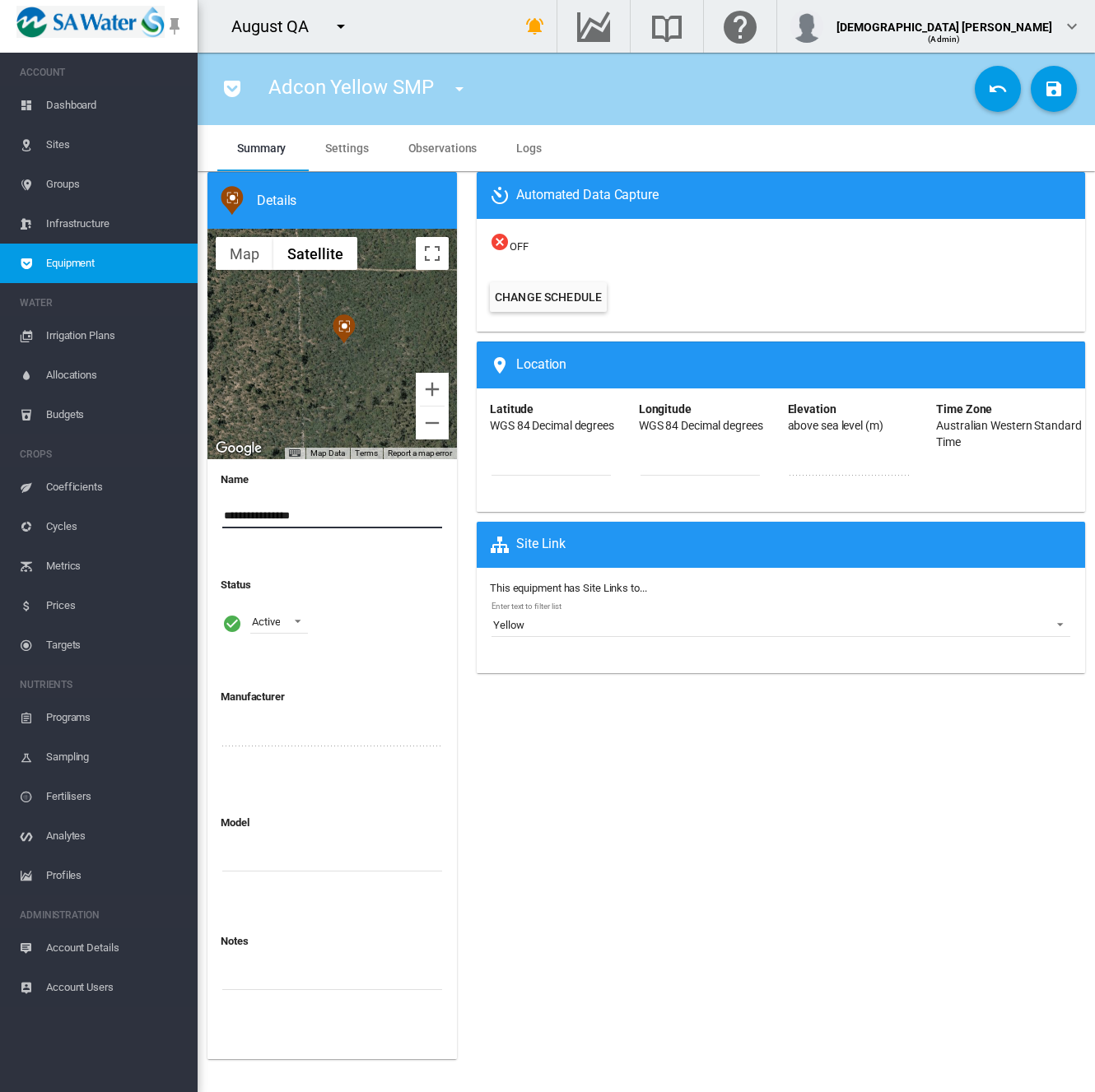
type input "**********"
click at [340, 152] on span "Settings" at bounding box center [346, 148] width 42 height 14
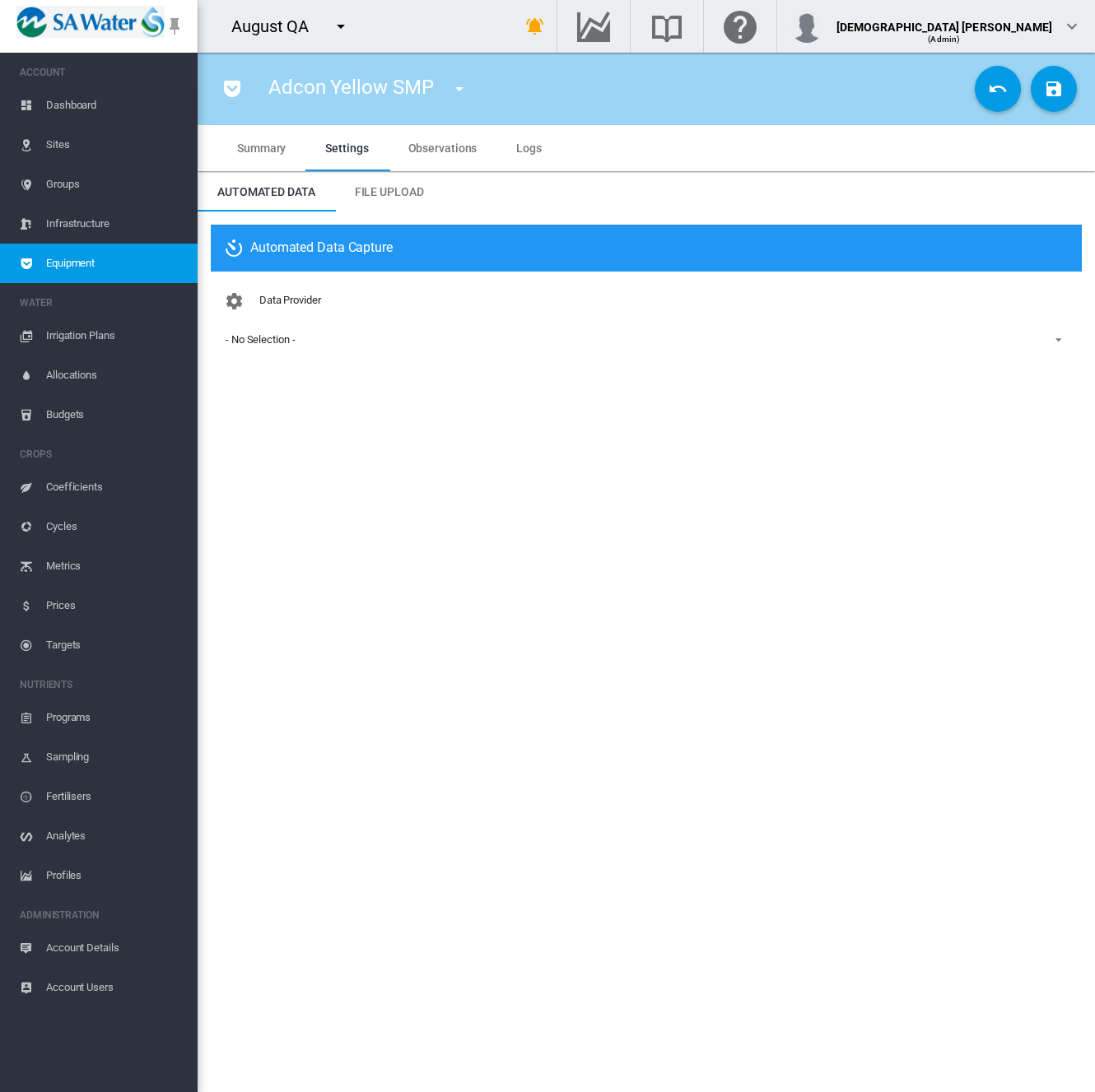
click at [260, 338] on div "- No Selection -" at bounding box center [260, 340] width 70 height 13
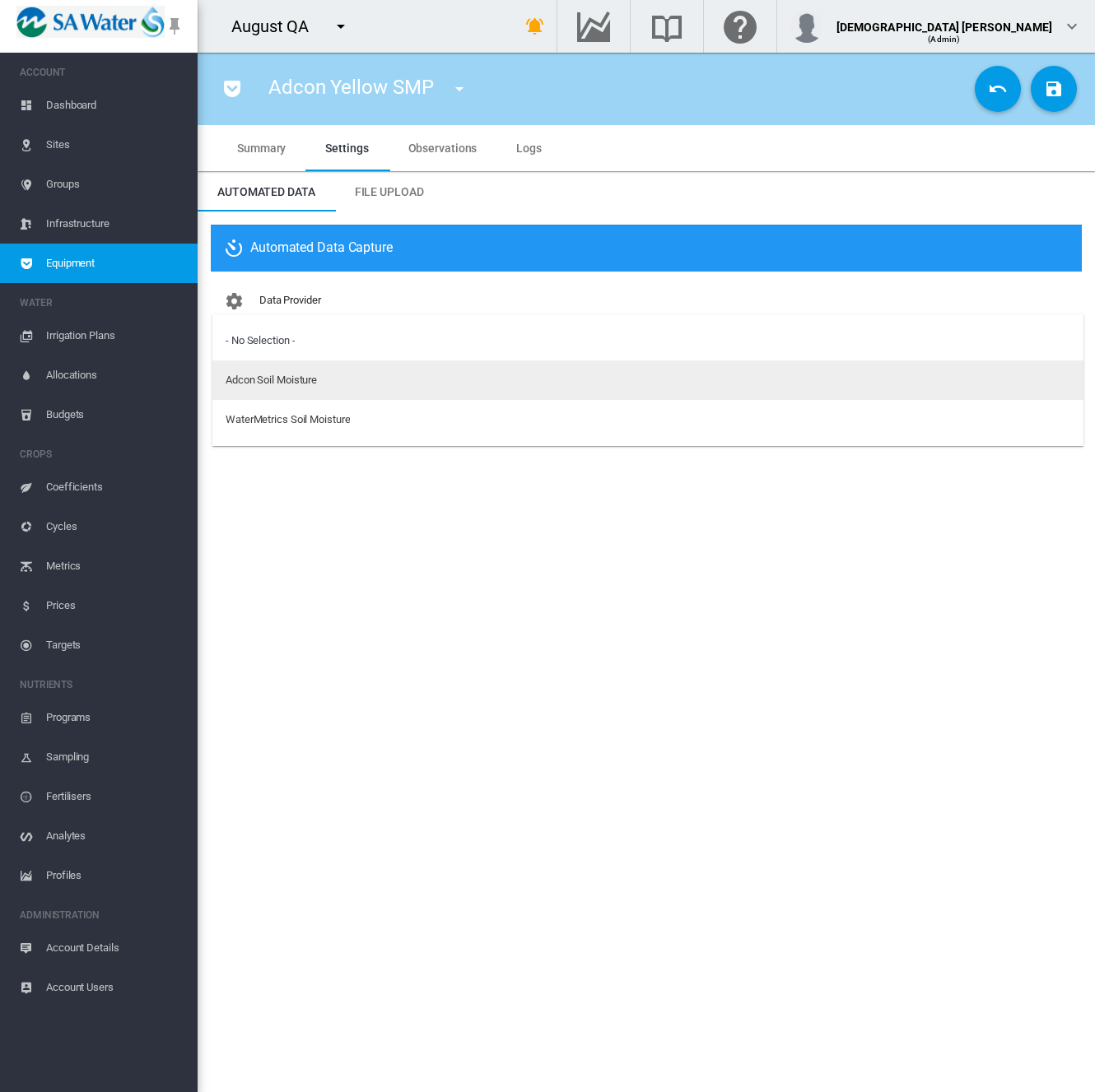
click at [252, 375] on div "Adcon Soil Moisture" at bounding box center [271, 380] width 91 height 14
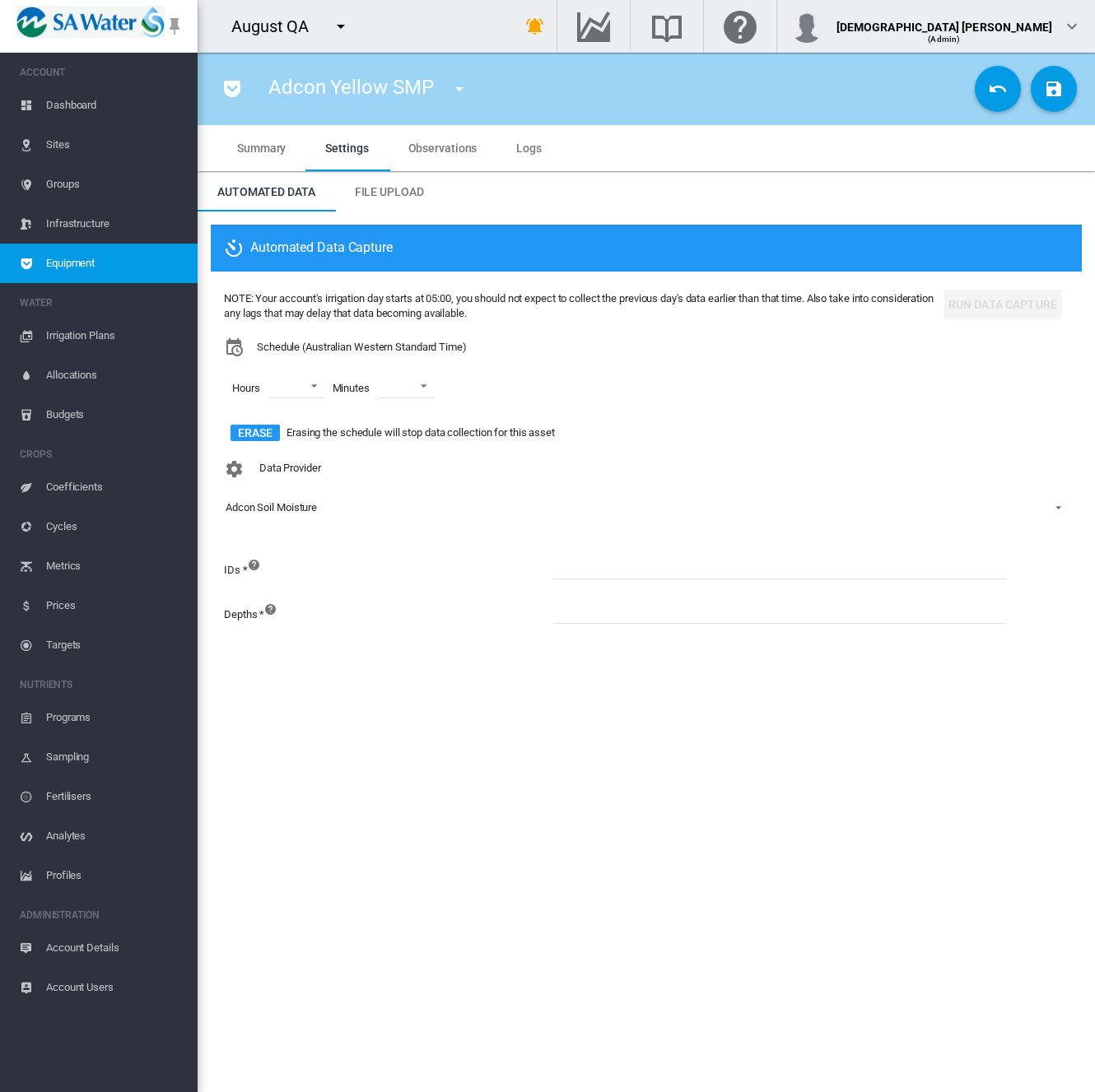
click at [573, 582] on md-input-container at bounding box center [780, 576] width 454 height 44
click at [584, 544] on div "Data Provider Adcon Soil Moisture" at bounding box center [646, 500] width 845 height 96
click at [585, 566] on input at bounding box center [779, 566] width 453 height 24
click at [566, 613] on input at bounding box center [779, 611] width 453 height 24
type input "*******"
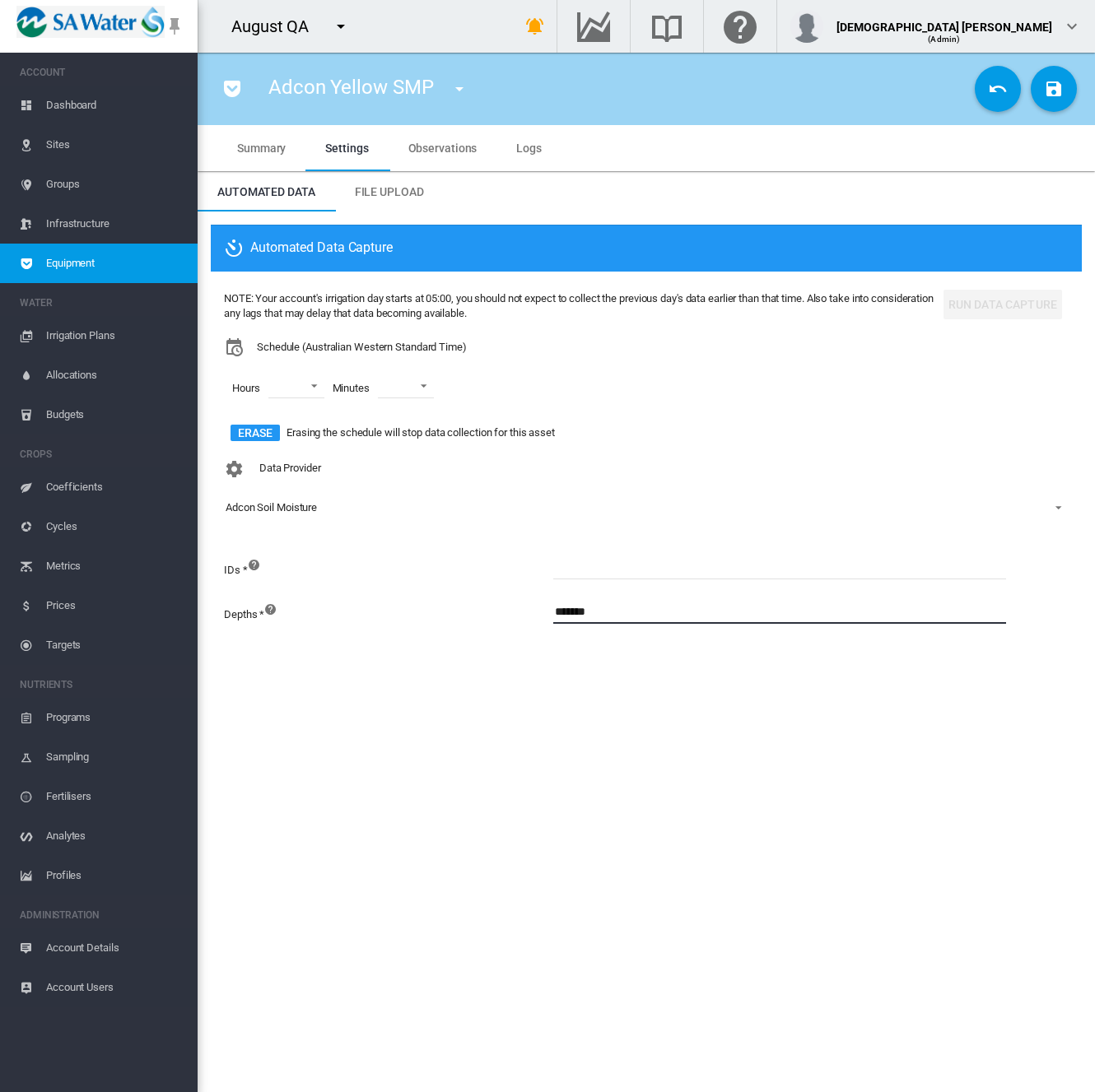
click at [571, 570] on input at bounding box center [779, 566] width 453 height 24
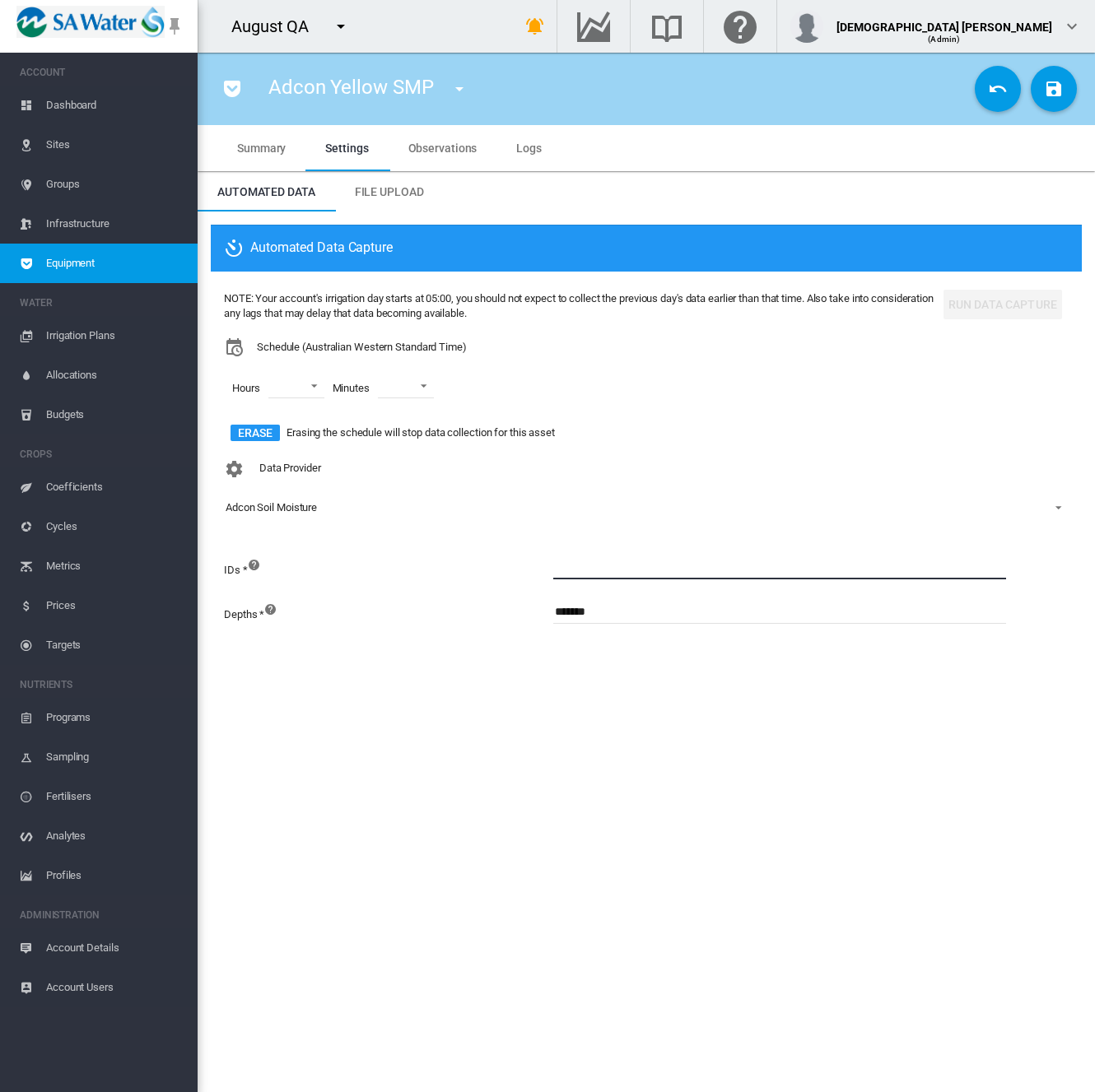
click at [564, 572] on input at bounding box center [779, 566] width 453 height 24
type input "*******"
click at [1049, 85] on md-icon "icon-content-save" at bounding box center [1053, 89] width 20 height 20
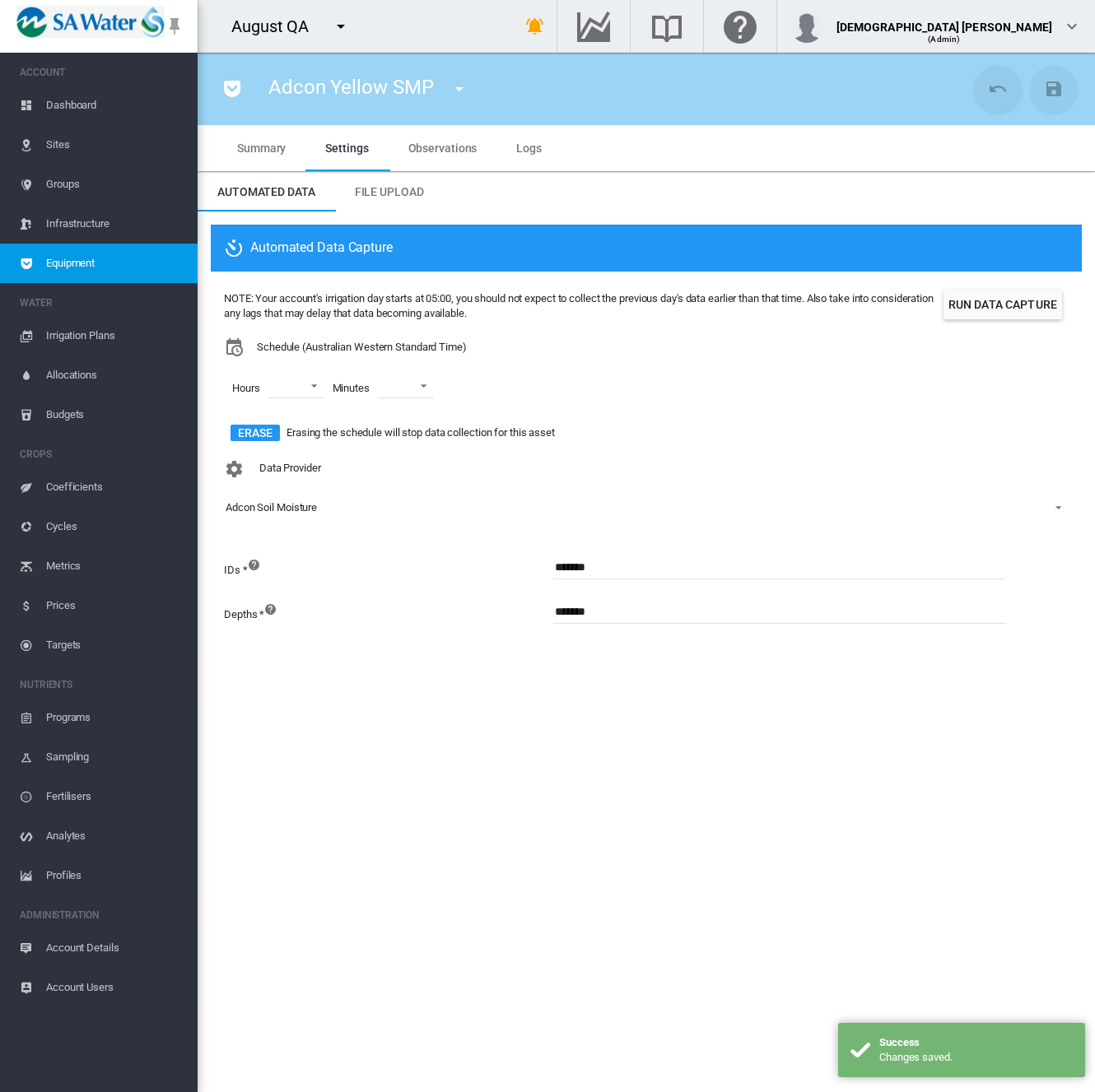
click at [976, 319] on button "Run Data Capture" at bounding box center [1002, 304] width 118 height 30
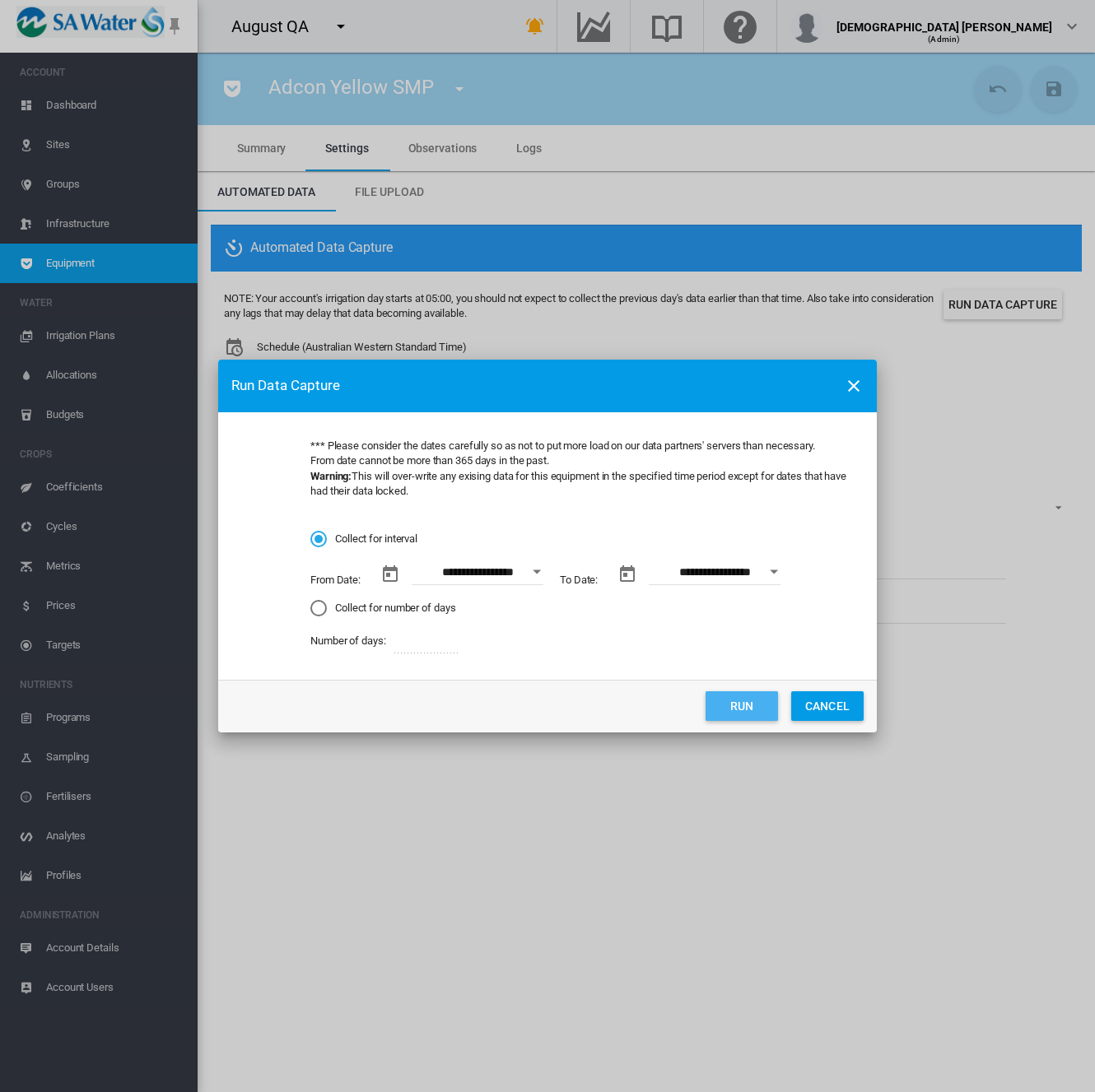
click at [751, 708] on button "Run" at bounding box center [742, 705] width 72 height 30
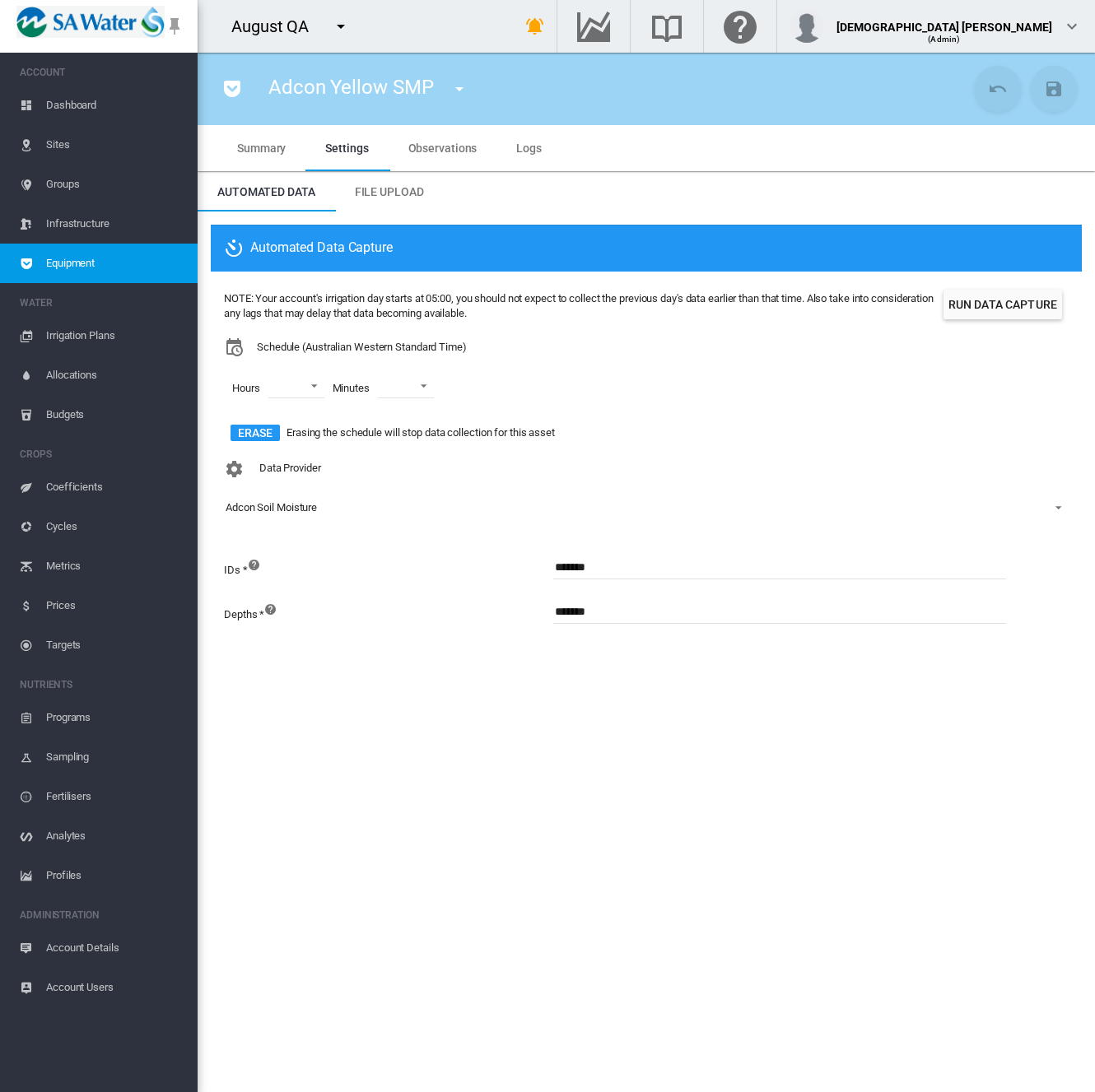
click at [890, 368] on div "Hours 00 01 02 03 04 05 06 07 08 09 10 11 12 13 14 15 16 17 18 19 20 21 22 23 M…" at bounding box center [580, 387] width 713 height 62
click at [137, 269] on span "Equipment" at bounding box center [115, 264] width 138 height 40
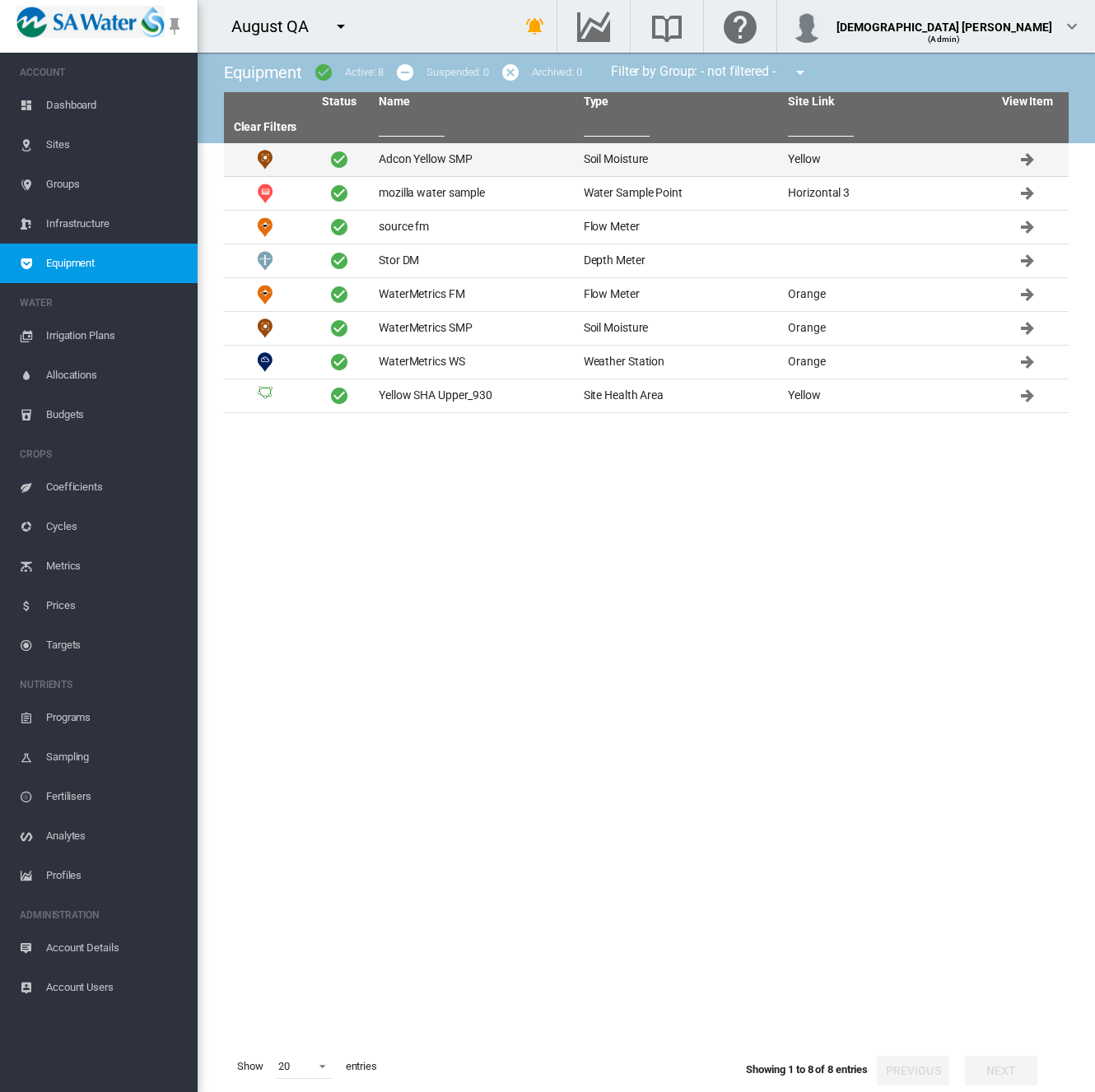
click at [396, 171] on td "Adcon Yellow SMP" at bounding box center [474, 160] width 205 height 33
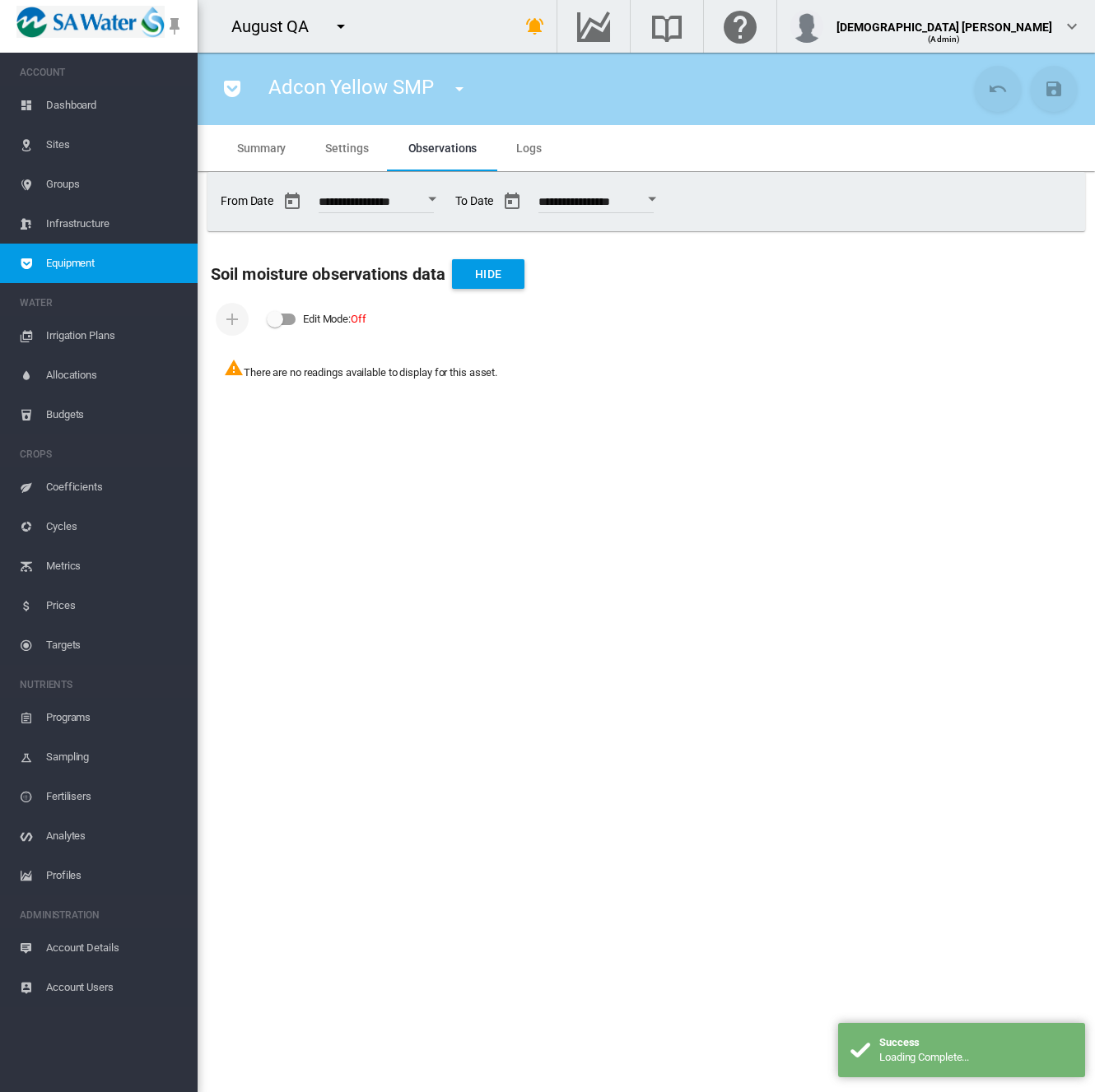
click at [527, 152] on span "Logs" at bounding box center [529, 148] width 25 height 14
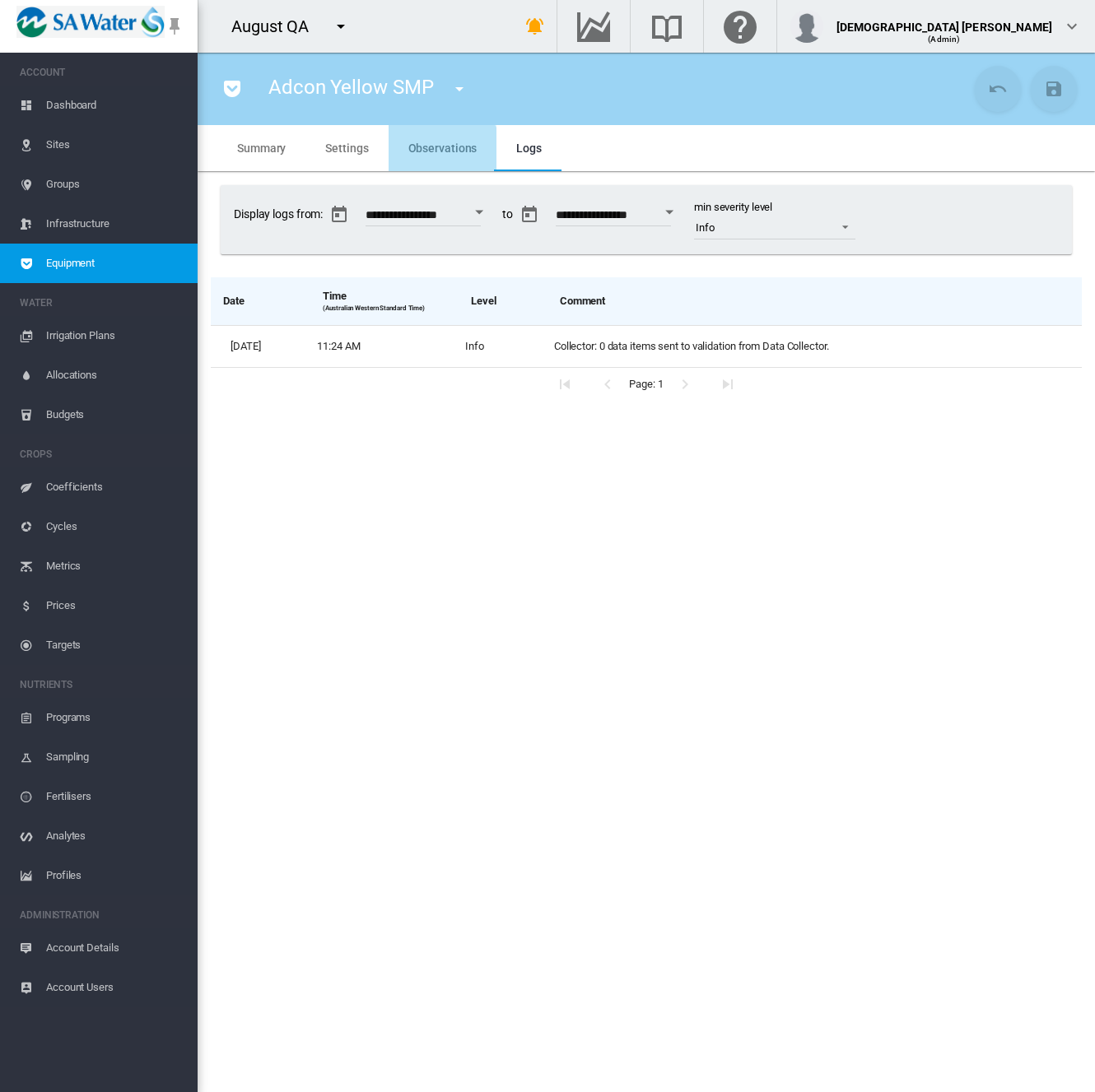
click at [431, 166] on md-tab-item "Observations" at bounding box center [443, 147] width 108 height 46
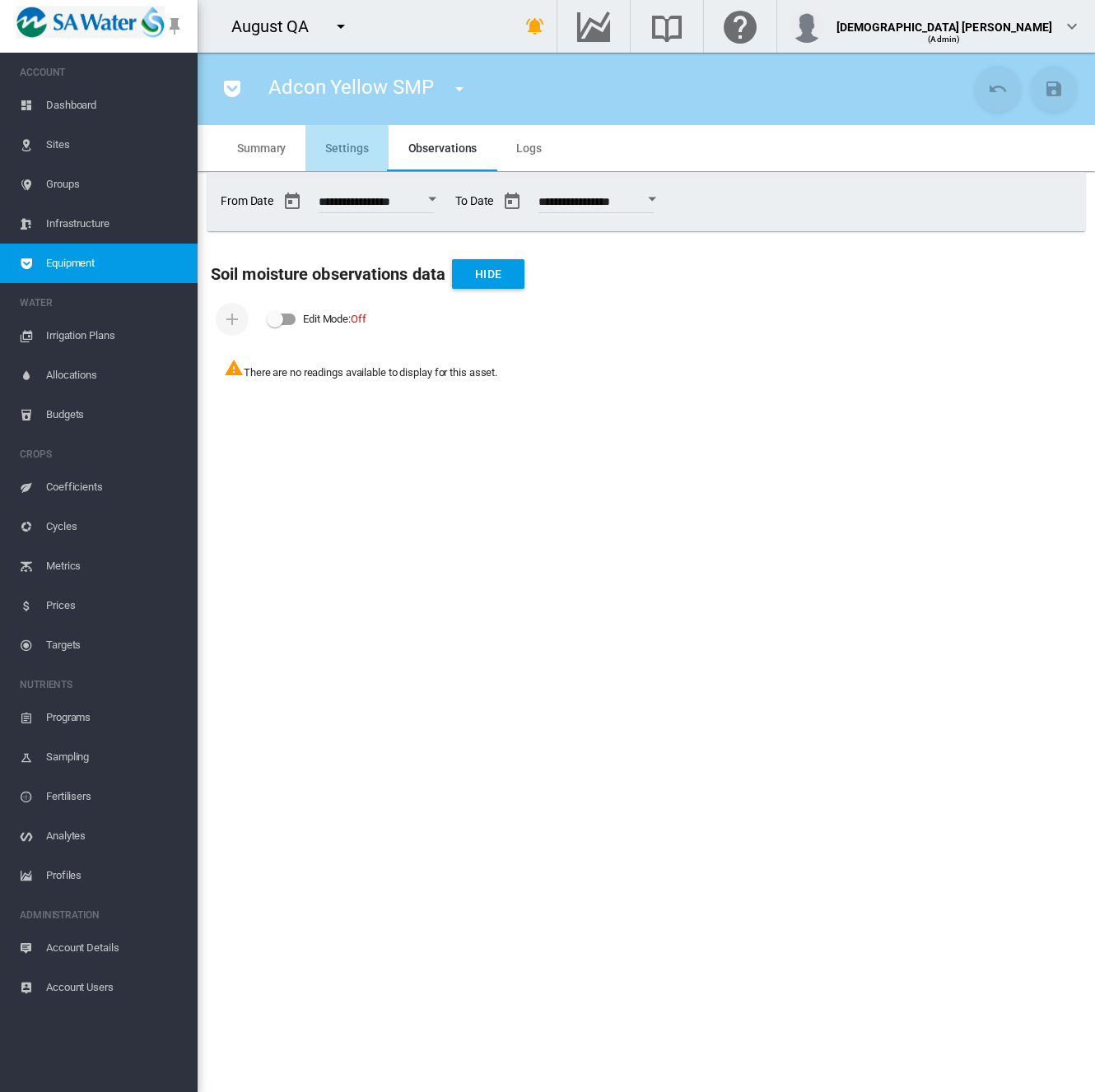
click at [334, 162] on md-tab-item "Settings" at bounding box center [346, 147] width 82 height 46
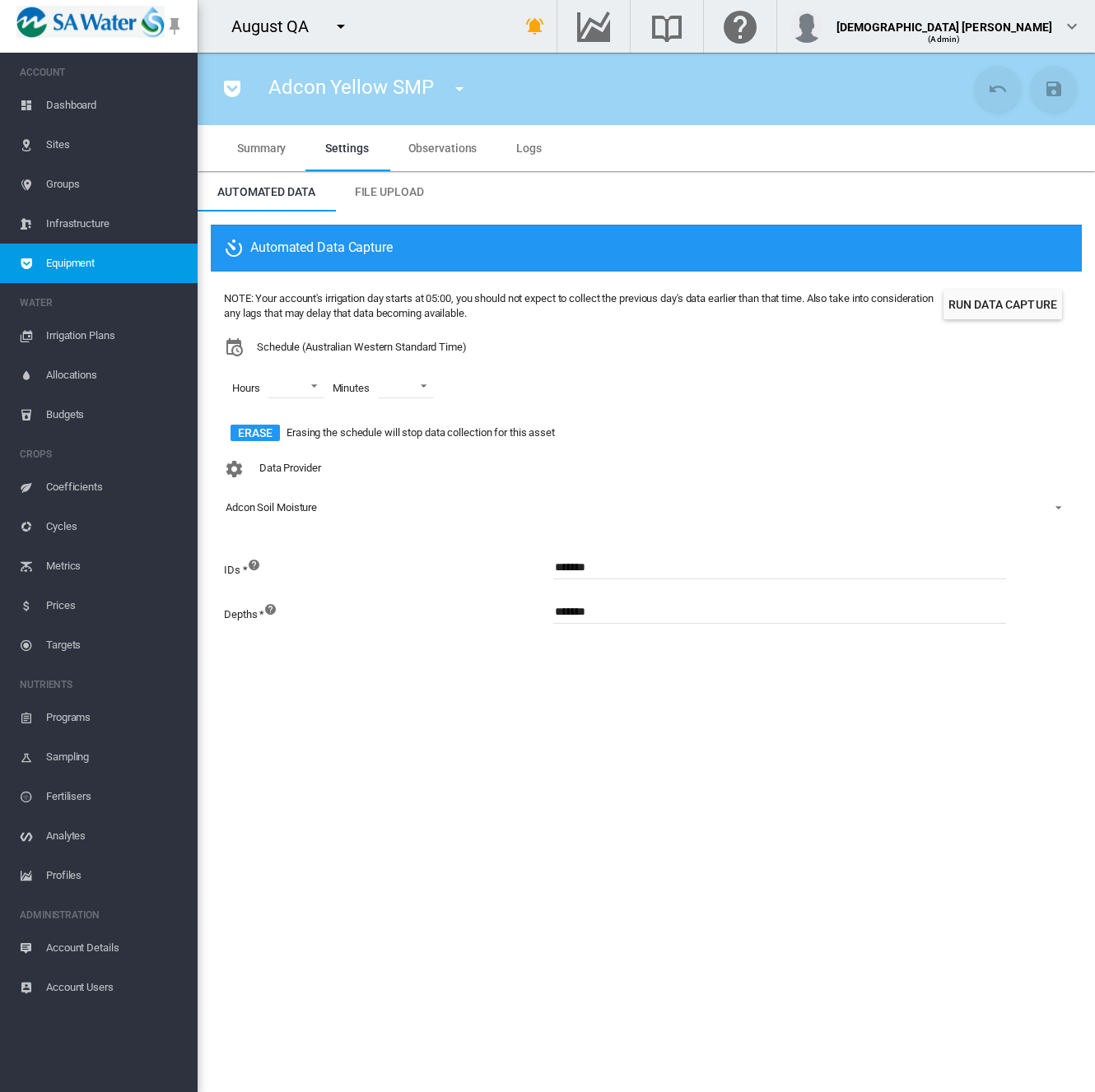
click at [80, 954] on span "Account Details" at bounding box center [115, 948] width 138 height 40
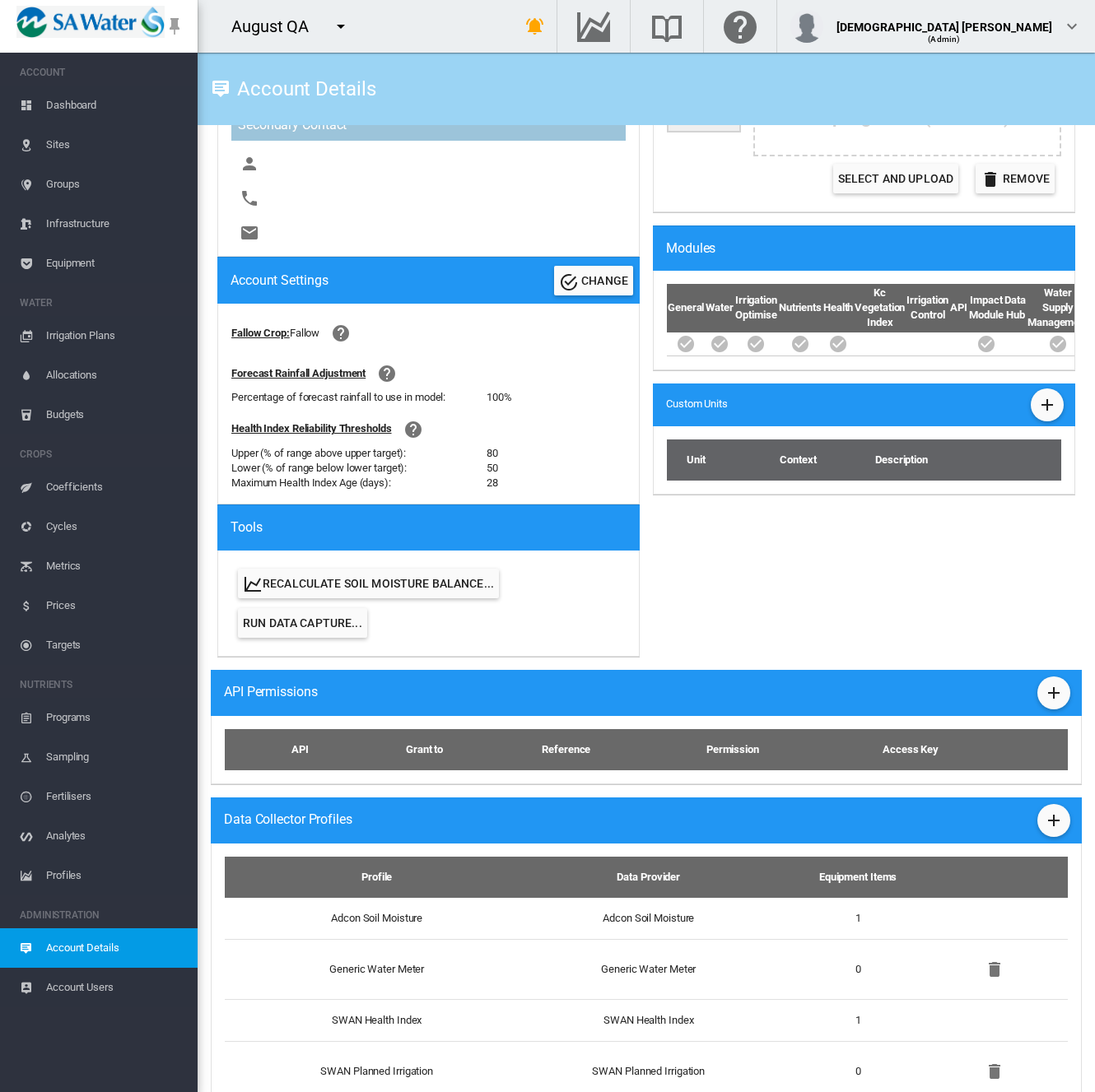
scroll to position [451, 0]
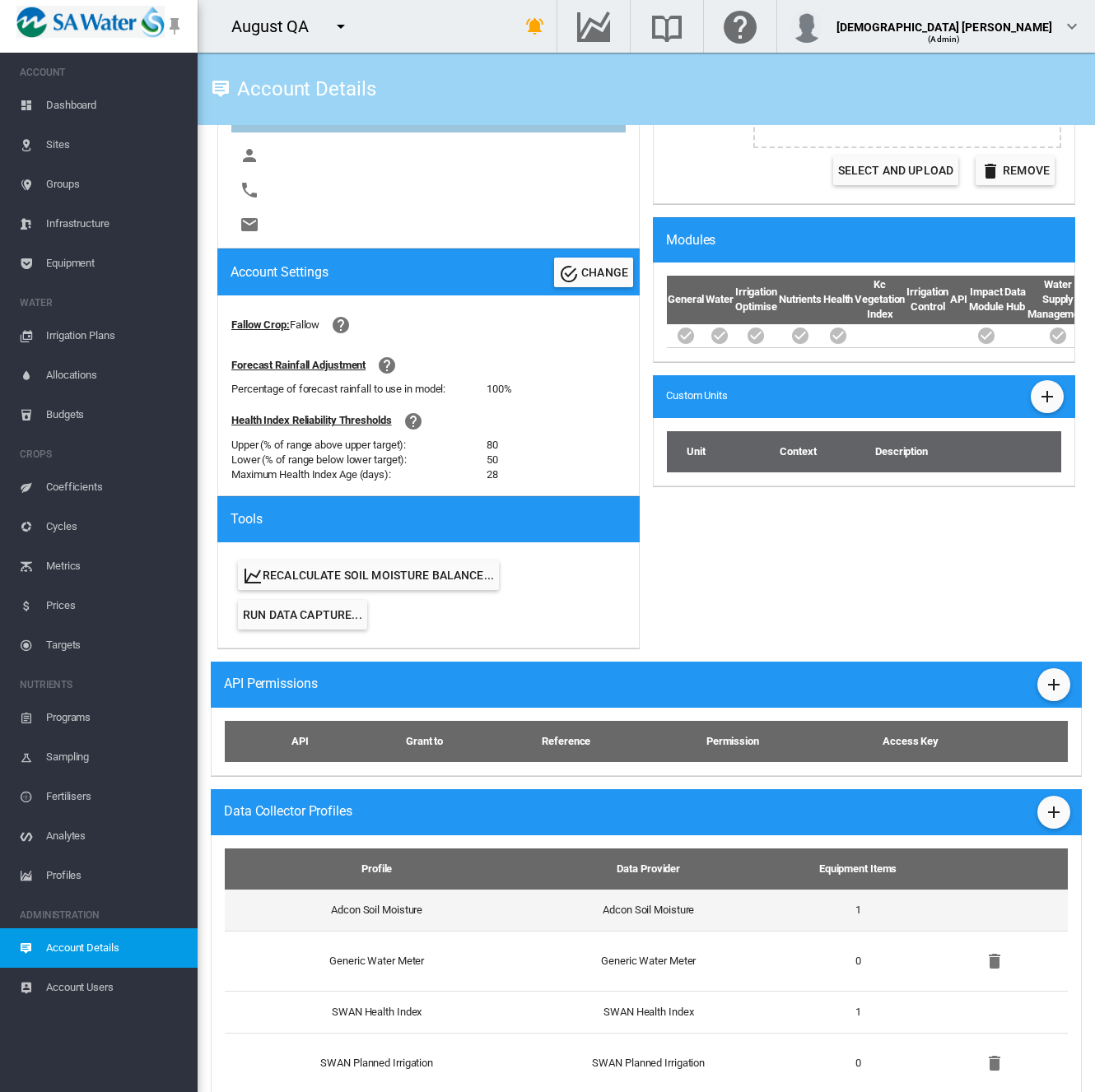
click at [543, 902] on td "Adcon Soil Moisture" at bounding box center [648, 910] width 266 height 42
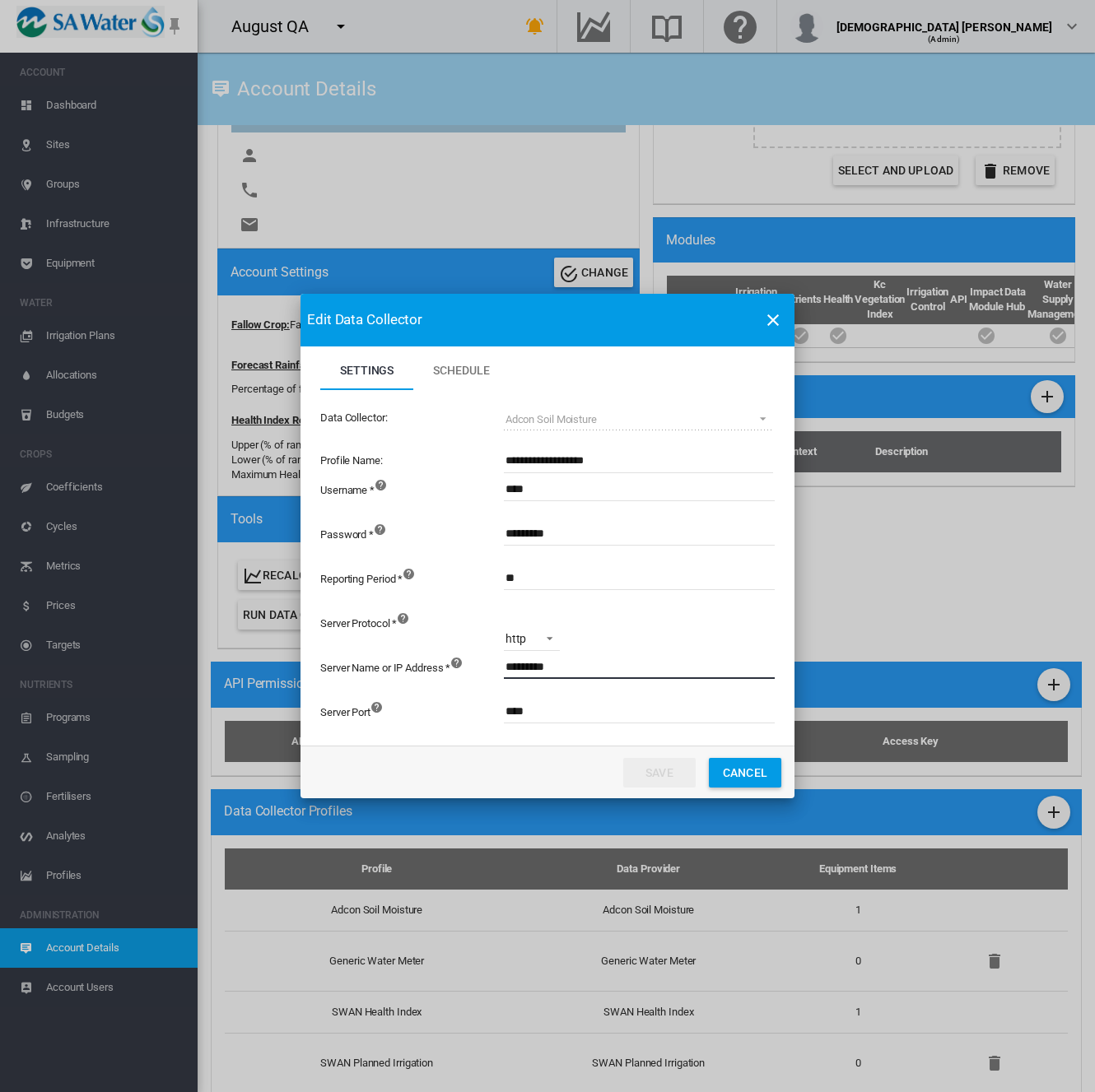
drag, startPoint x: 579, startPoint y: 671, endPoint x: 404, endPoint y: 679, distance: 175.2
click at [404, 679] on div "Server Name or IP Address * *********" at bounding box center [547, 674] width 454 height 44
click at [747, 771] on button "Cancel" at bounding box center [744, 772] width 72 height 30
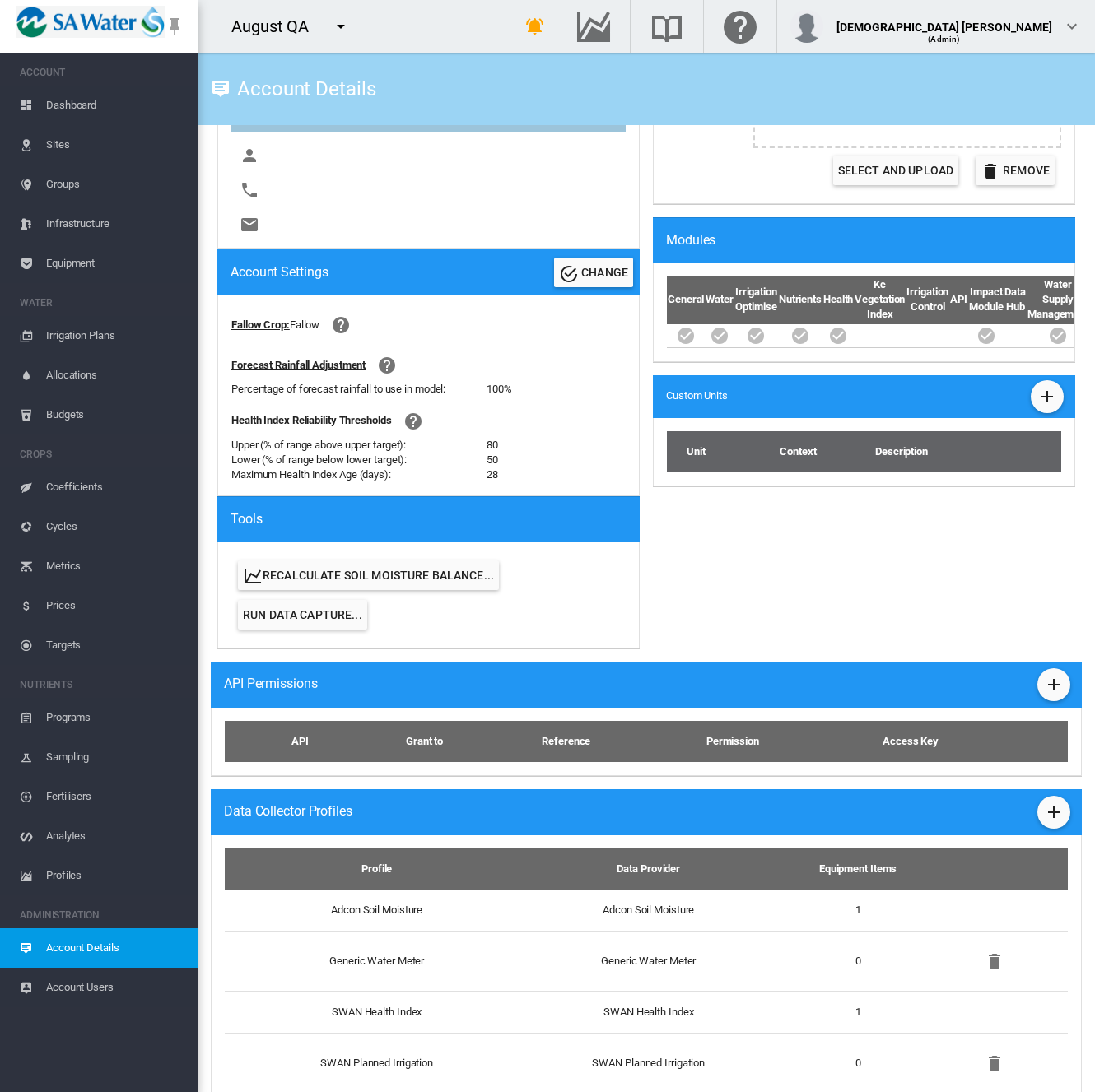
click at [100, 266] on span "Equipment" at bounding box center [115, 264] width 138 height 40
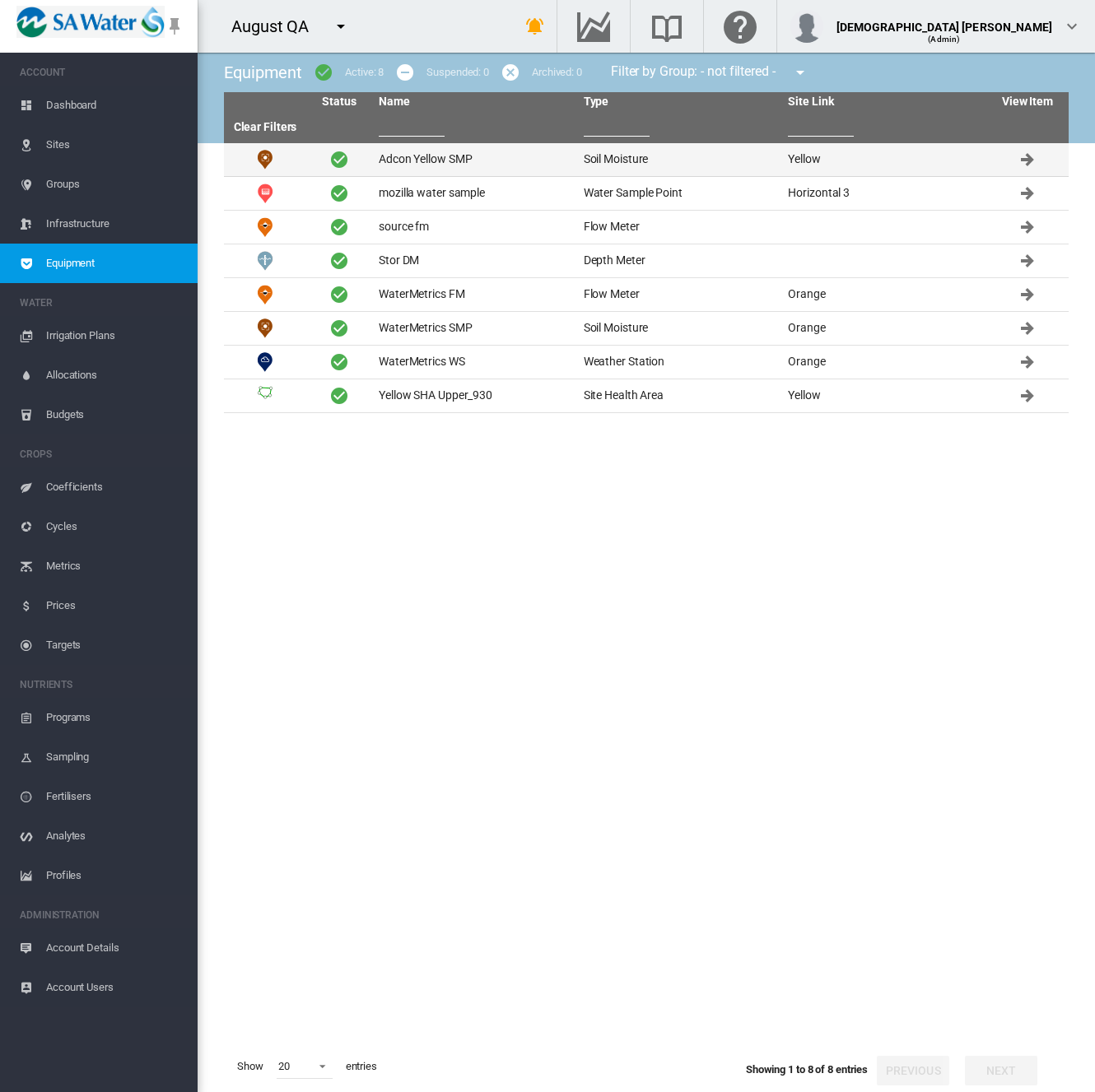
click at [473, 154] on td "Adcon Yellow SMP" at bounding box center [474, 160] width 205 height 33
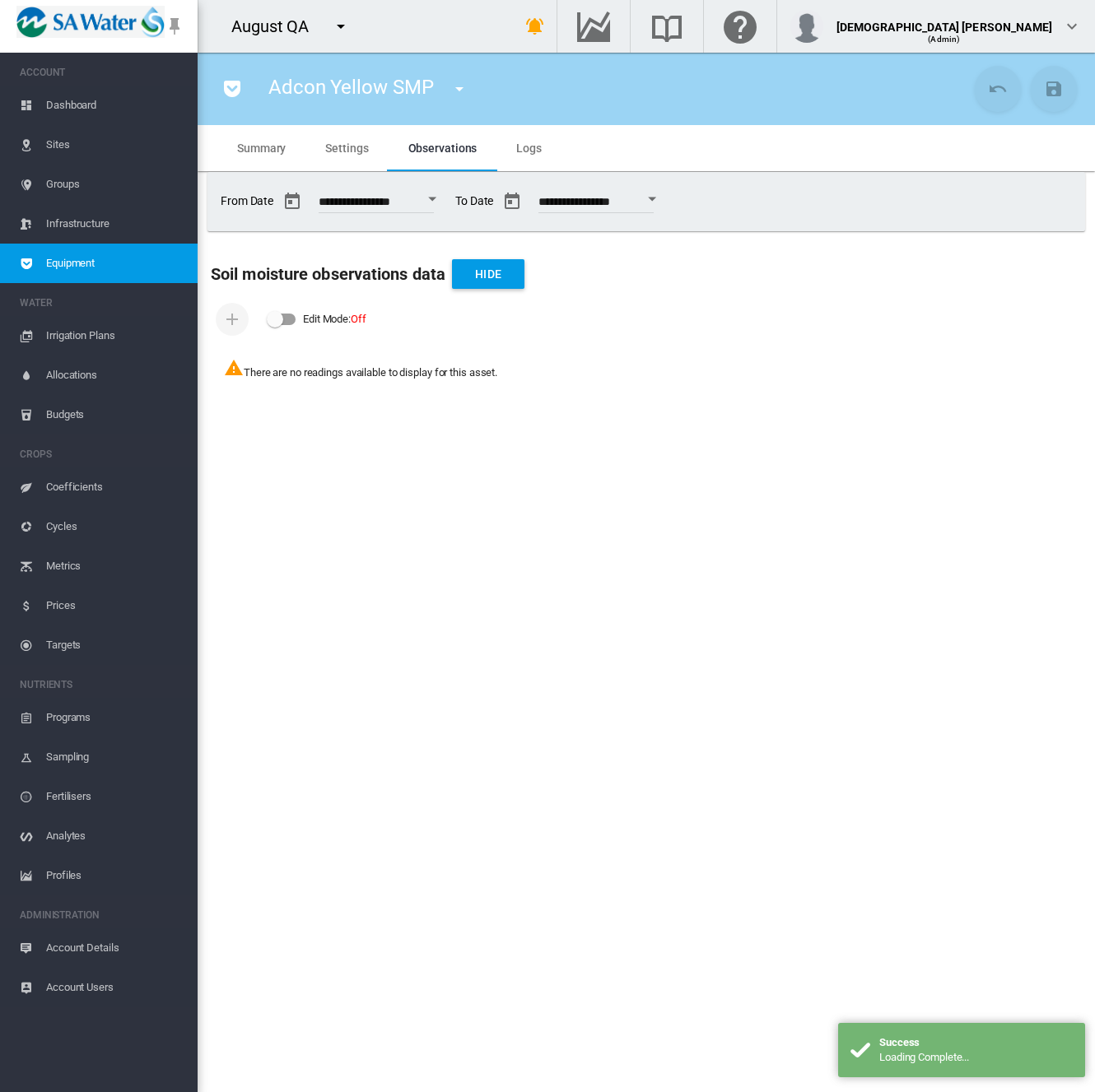
click at [340, 153] on span "Settings" at bounding box center [346, 148] width 42 height 14
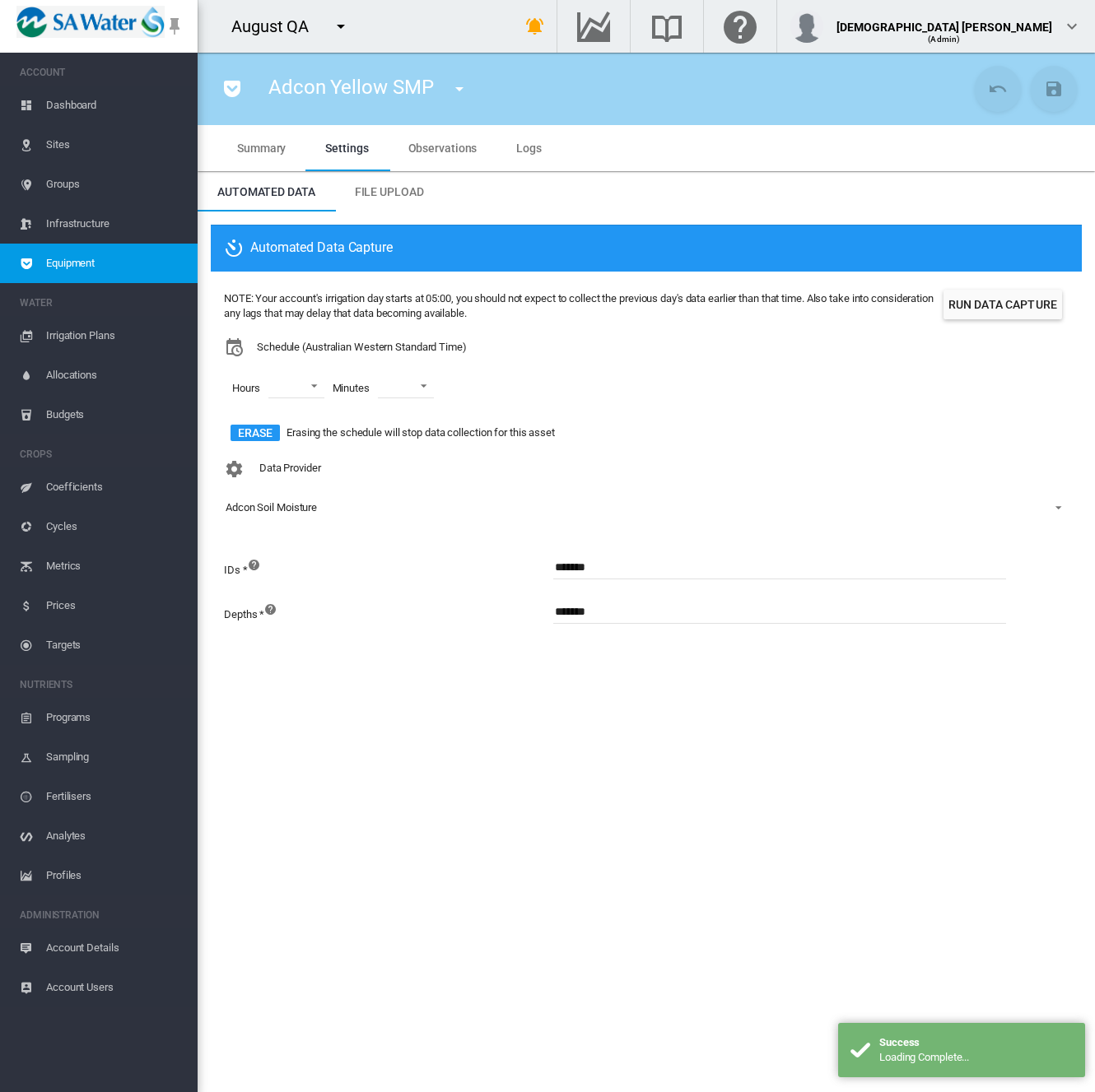
click at [544, 143] on md-tab-item "Logs" at bounding box center [529, 147] width 65 height 46
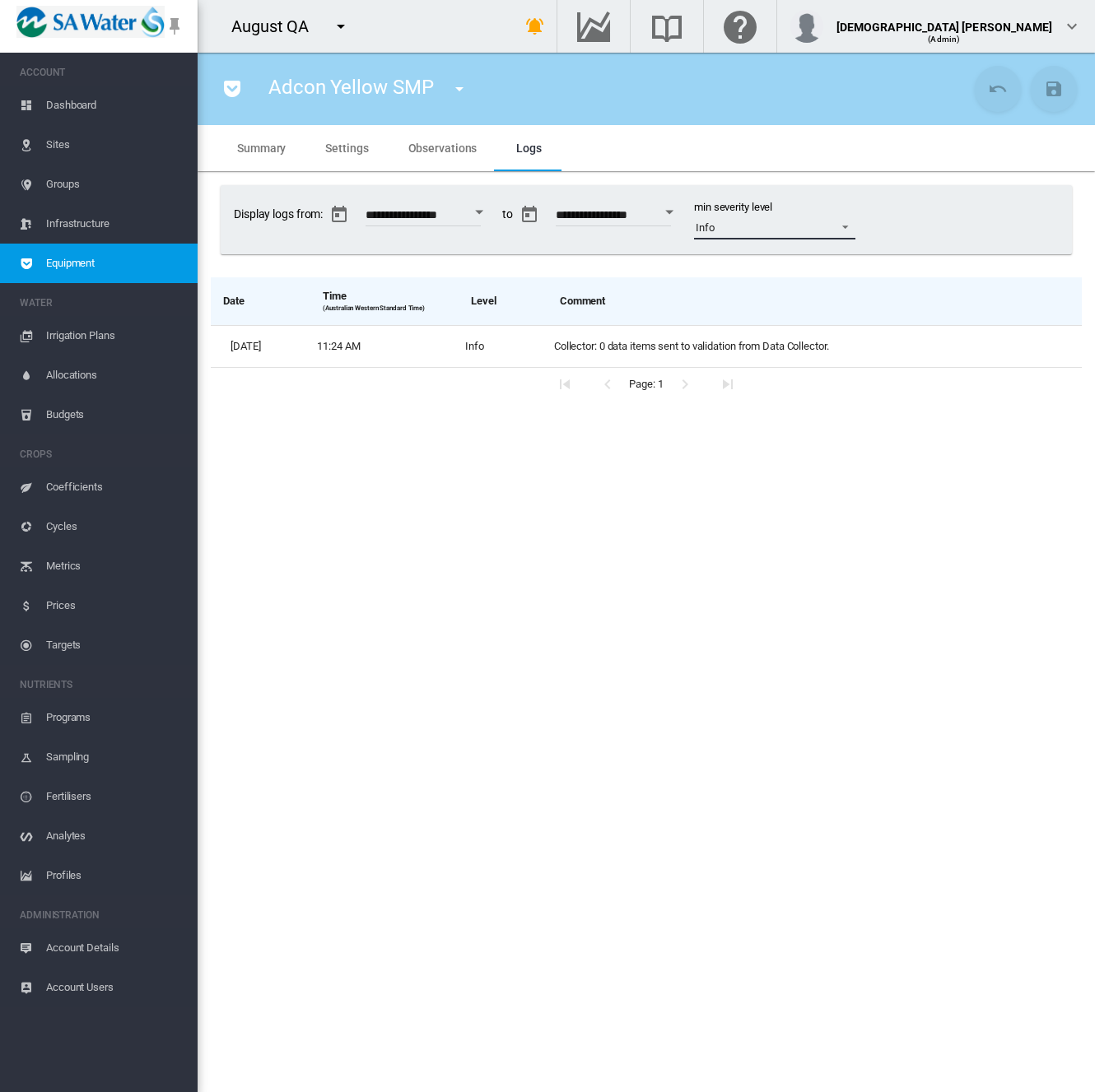
click at [781, 229] on span "Info" at bounding box center [762, 228] width 132 height 14
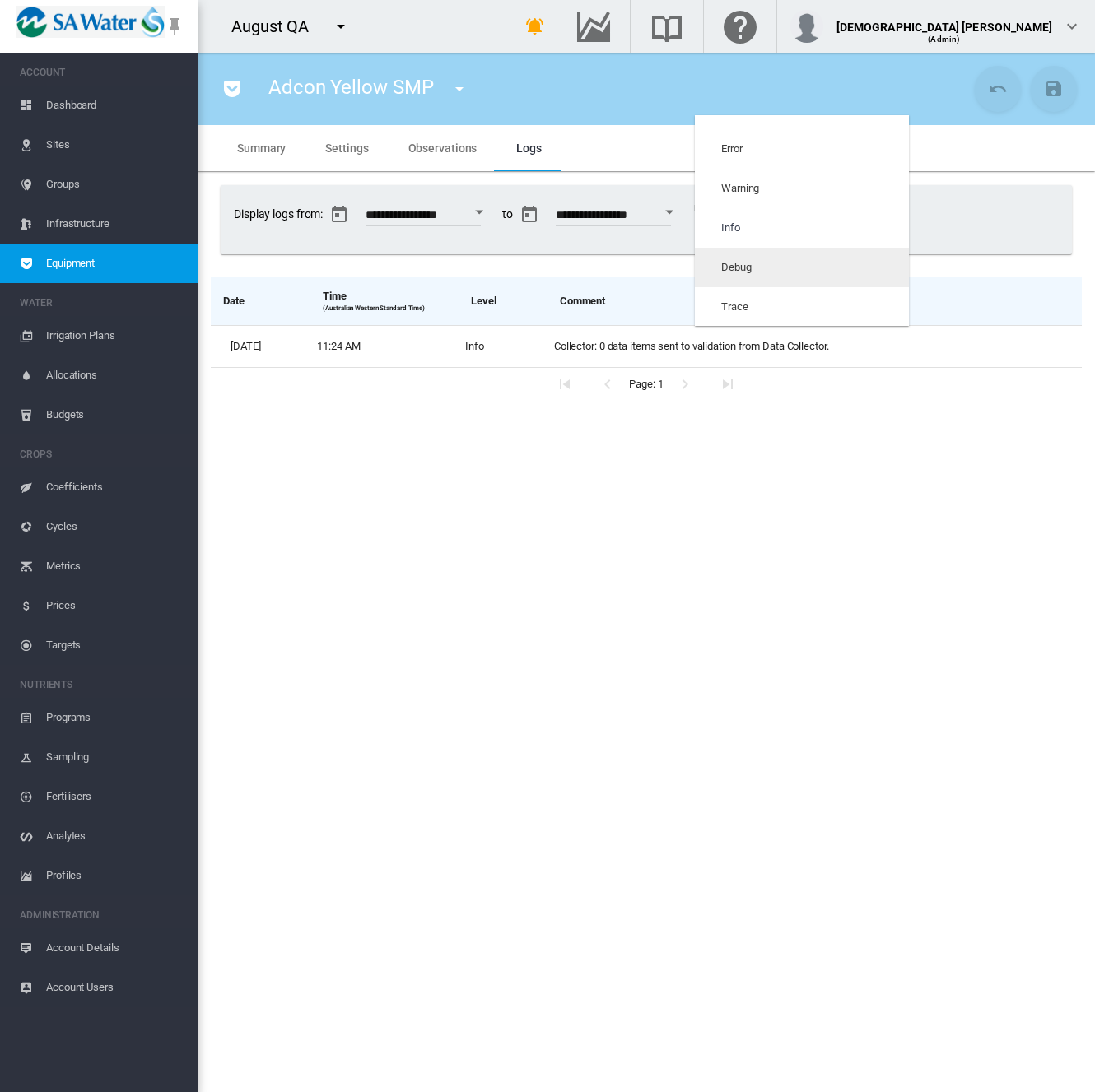
click at [777, 271] on md-option "Debug" at bounding box center [801, 267] width 214 height 40
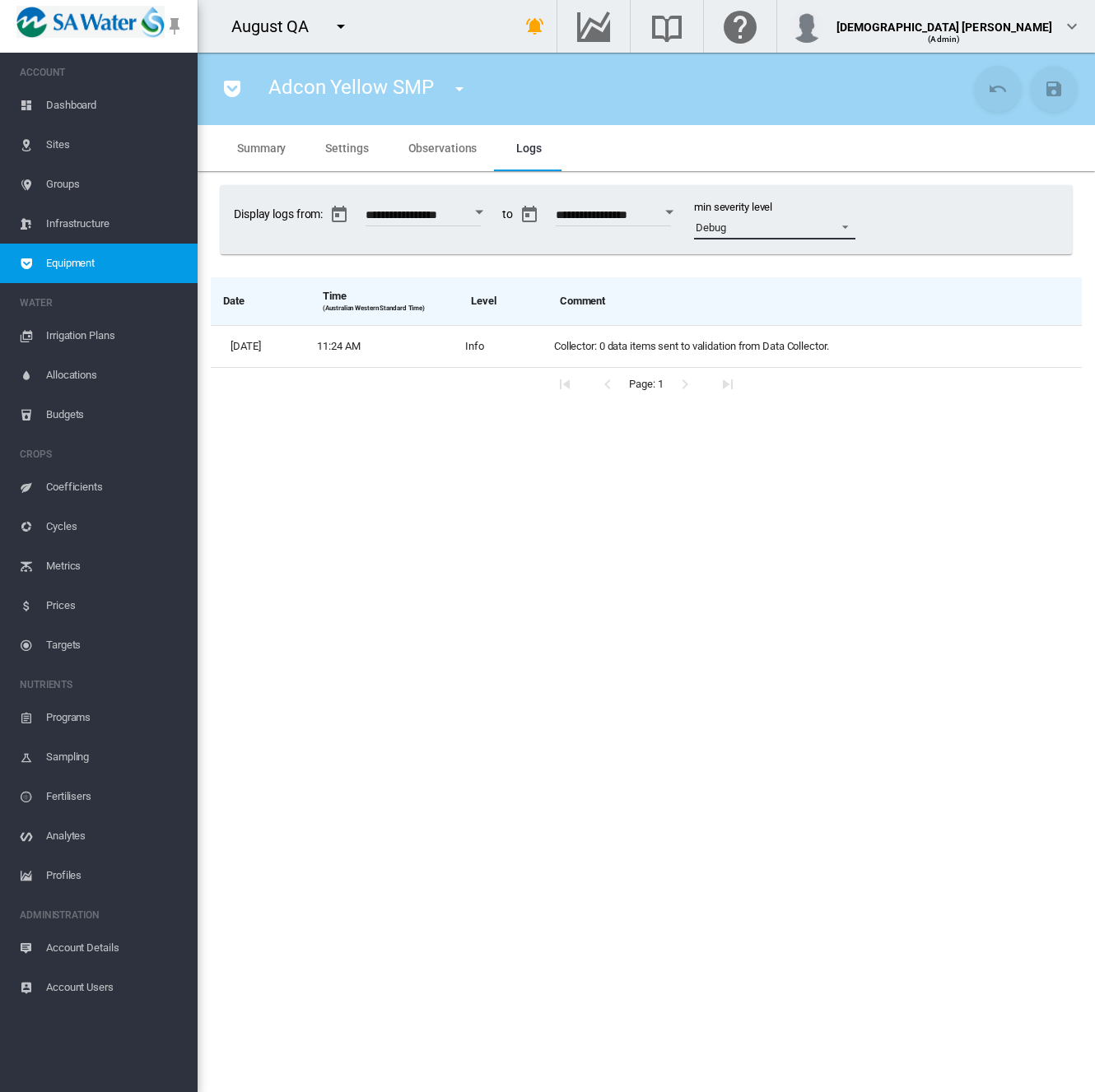
click at [793, 228] on span "Debug" at bounding box center [762, 228] width 132 height 14
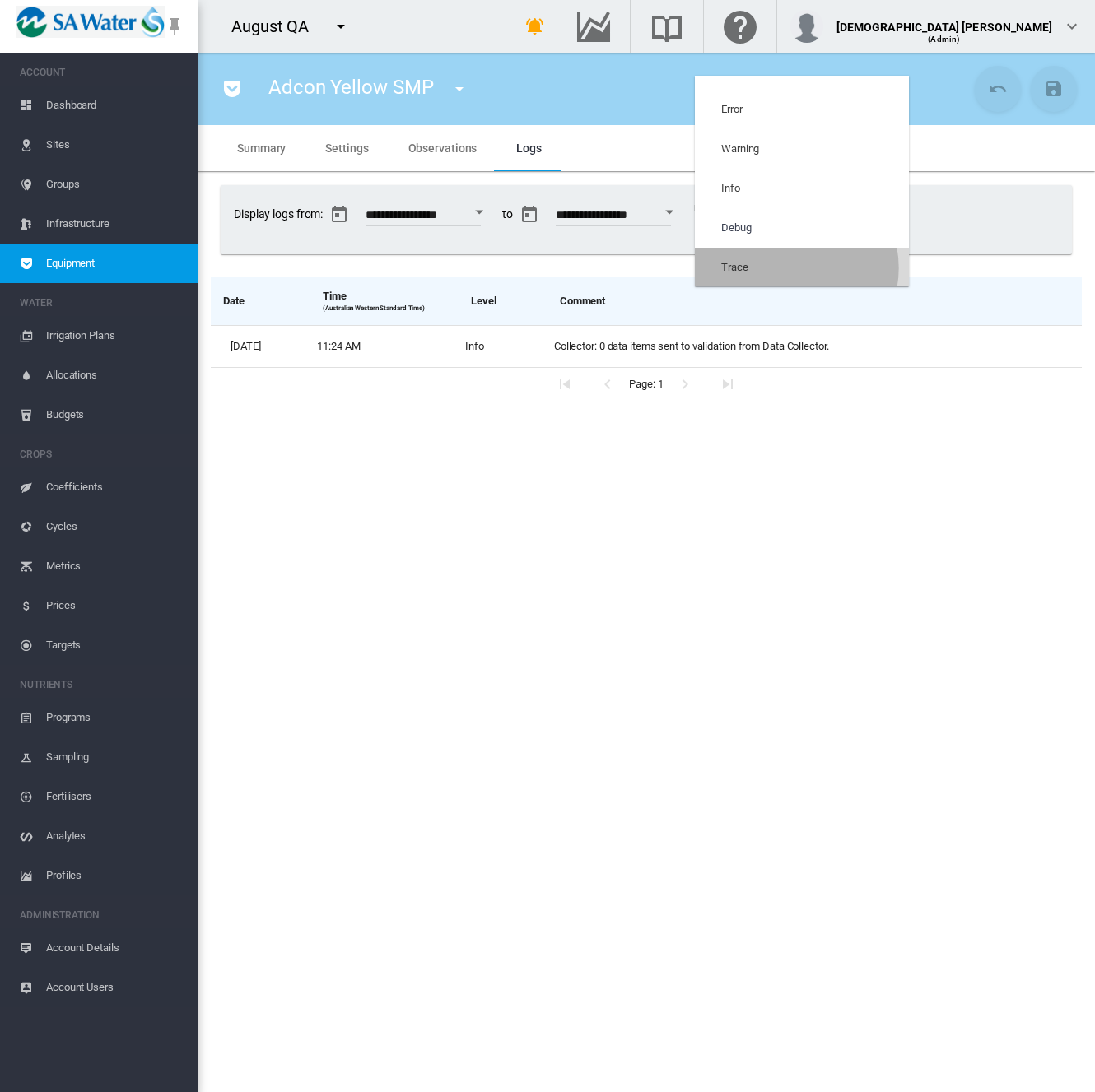
click at [787, 267] on md-option "Trace" at bounding box center [801, 267] width 214 height 40
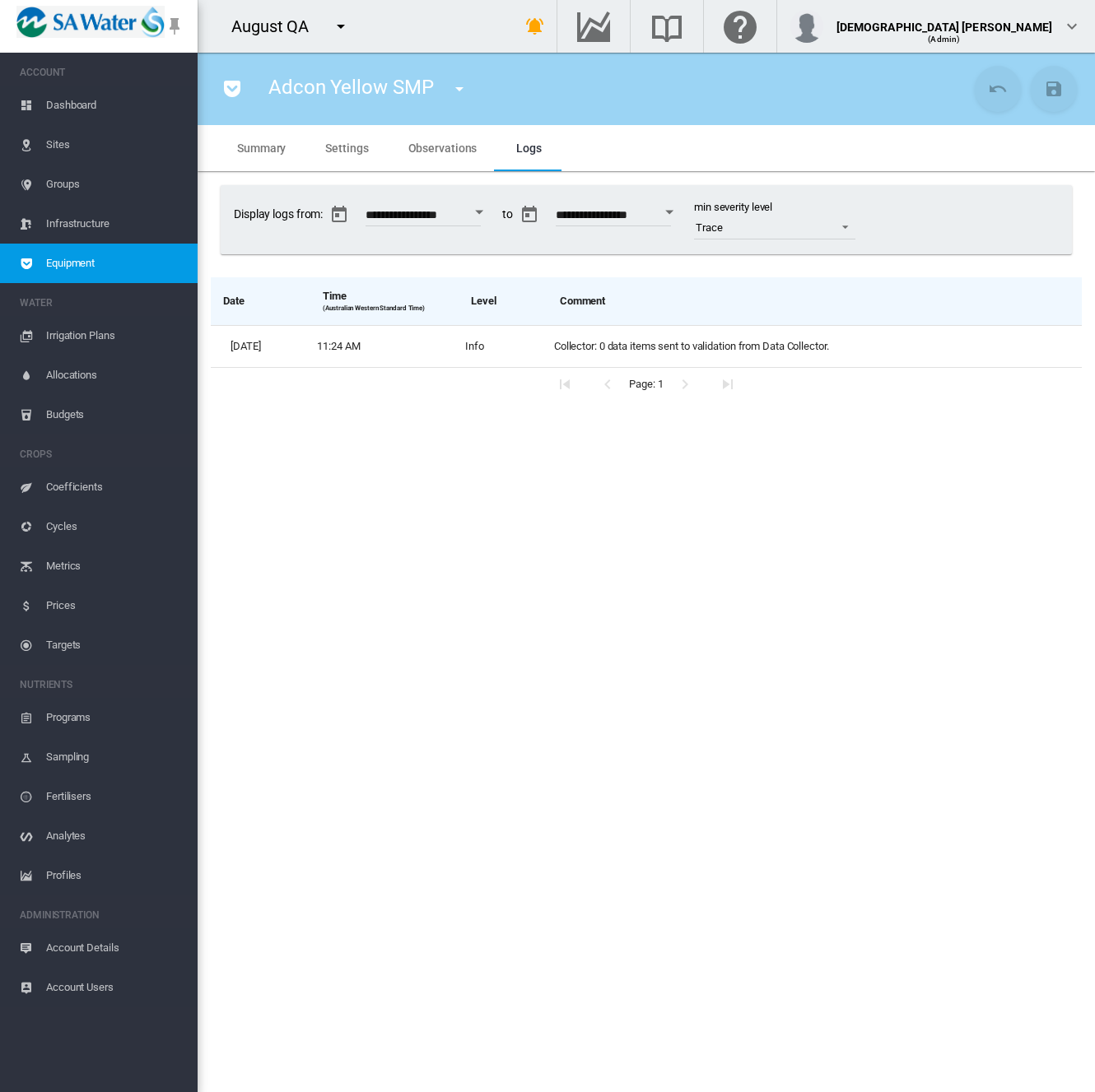
click at [787, 267] on div "Date Time (Australian Western Standard Time) Level Comment Tue, Aug 12, 2025 11…" at bounding box center [646, 331] width 871 height 136
click at [723, 552] on section "Adcon Yellow SMP Adcon Yellow SMP (Soil Moisture) mozilla water sample (Water S…" at bounding box center [646, 572] width 897 height 1040
click at [429, 143] on span "Observations" at bounding box center [443, 148] width 70 height 14
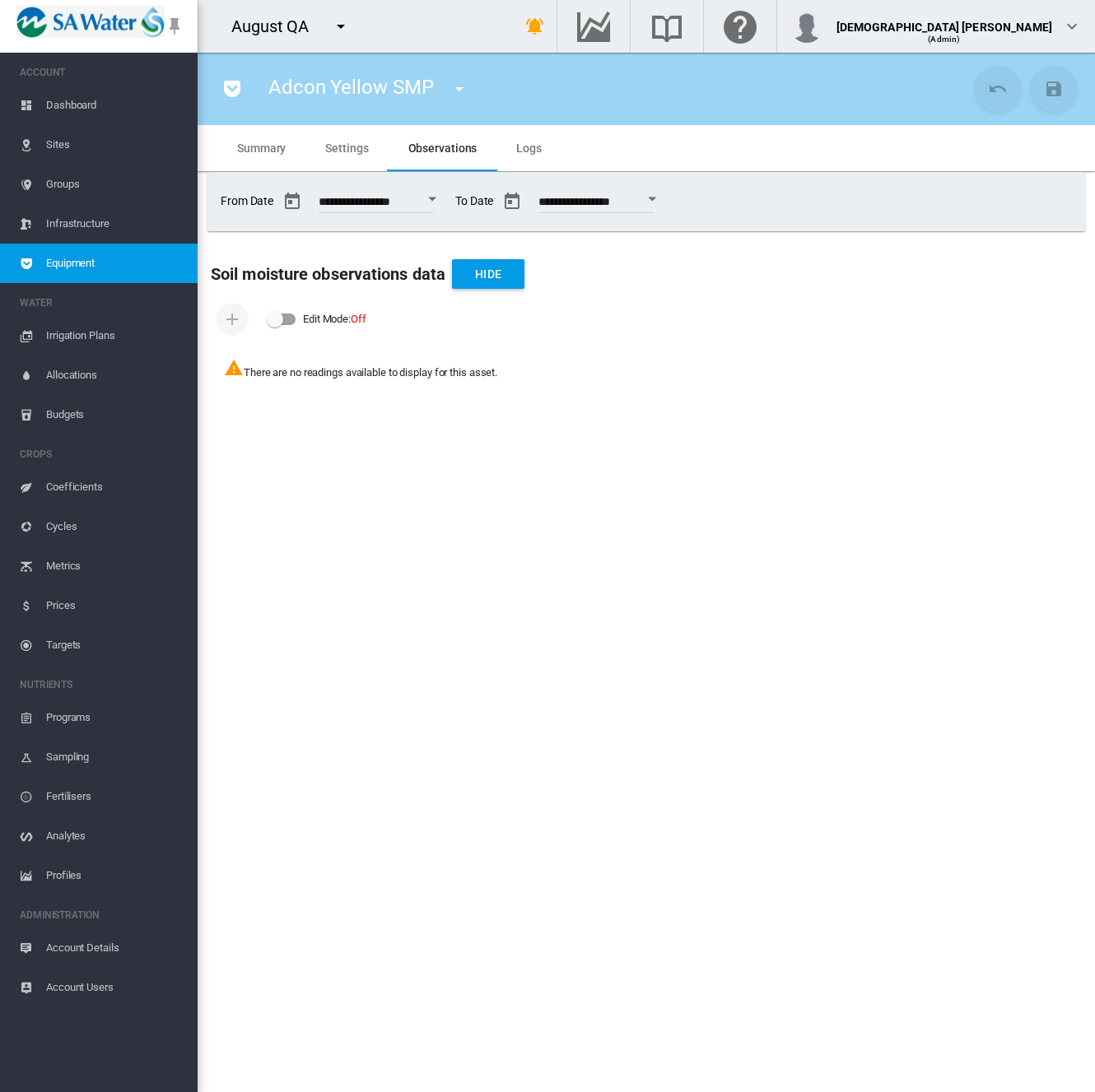
click at [117, 947] on span "Account Details" at bounding box center [115, 948] width 138 height 40
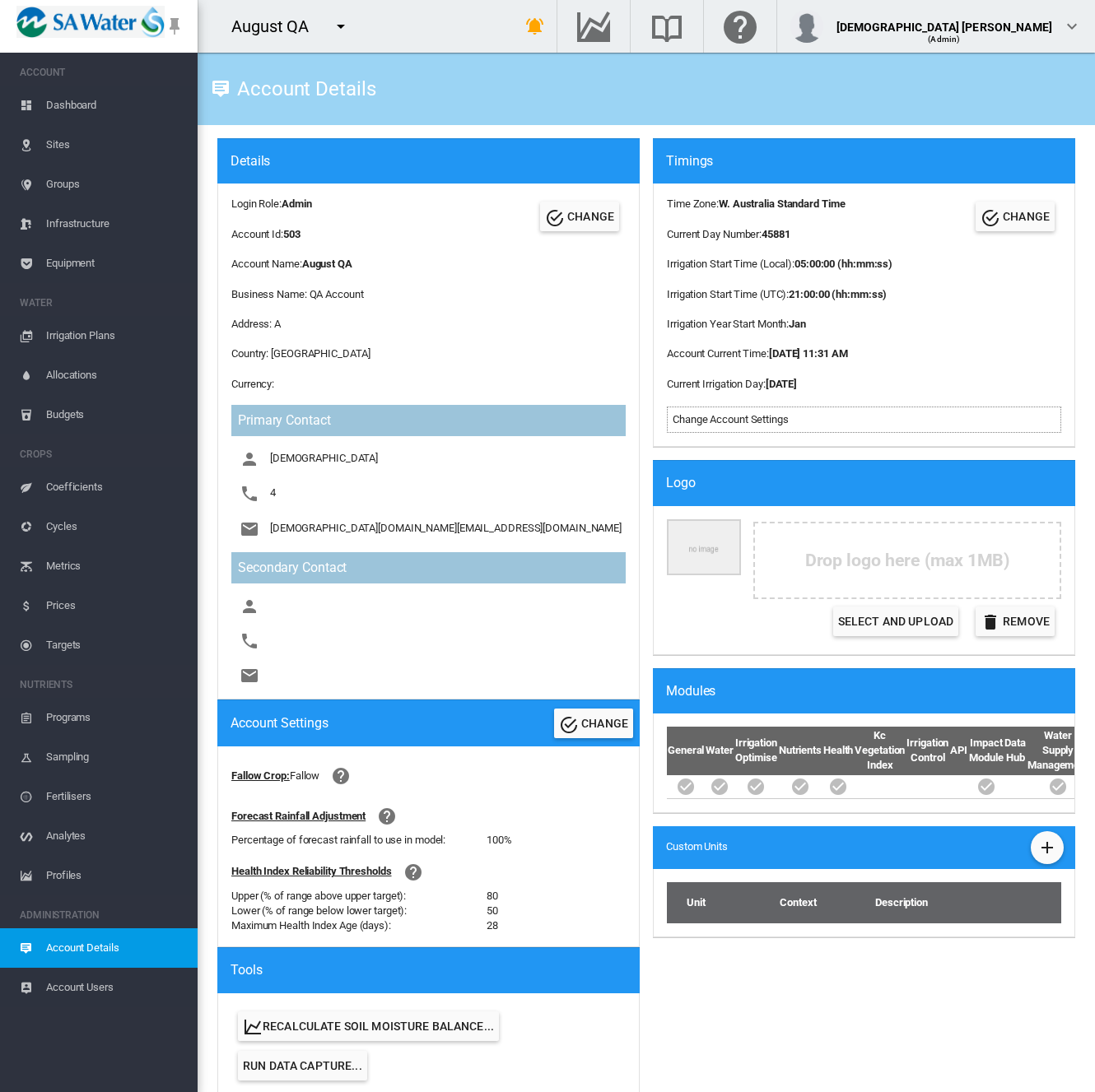
scroll to position [615, 0]
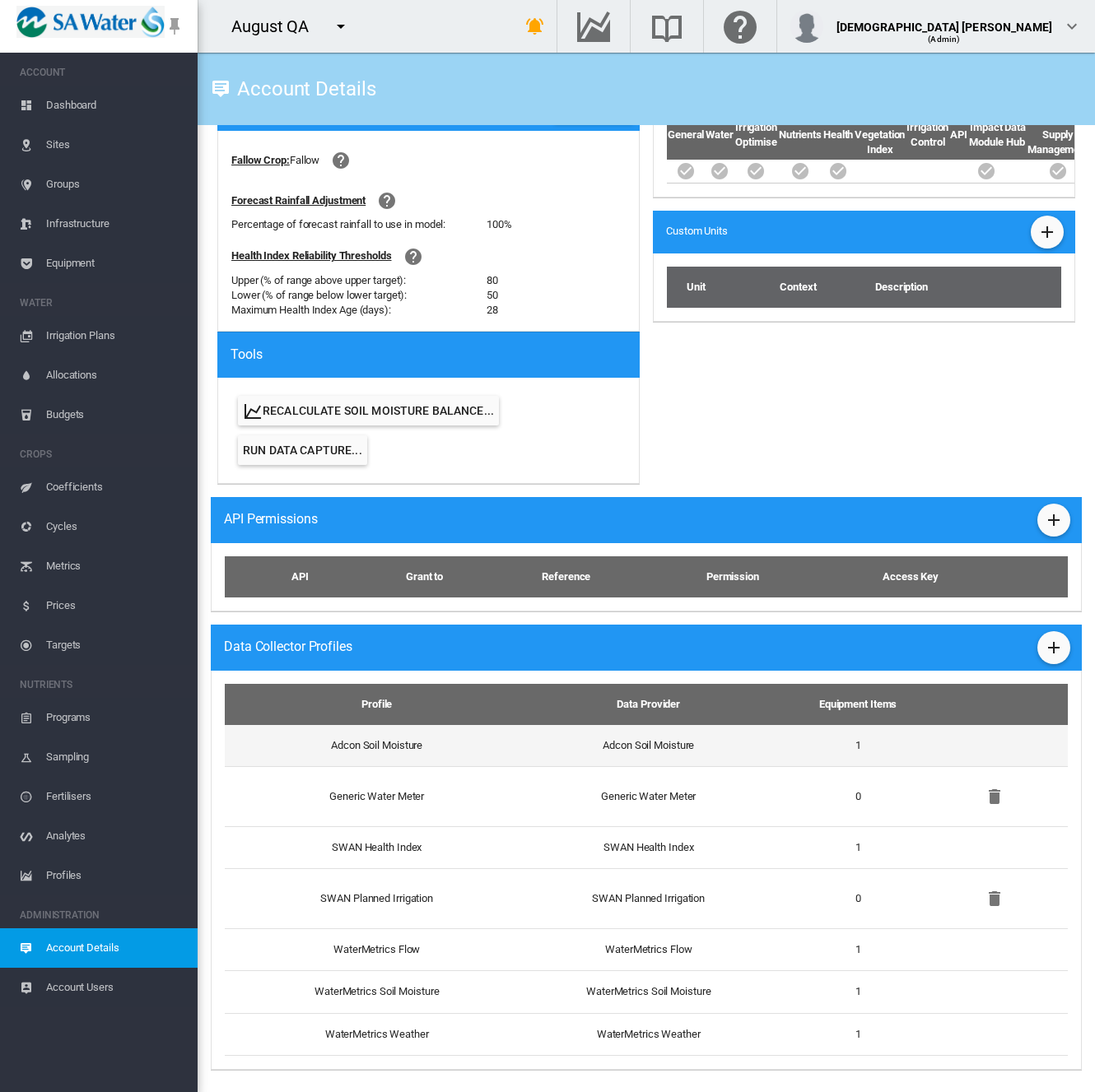
click at [507, 742] on td "Adcon Soil Moisture" at bounding box center [370, 746] width 291 height 42
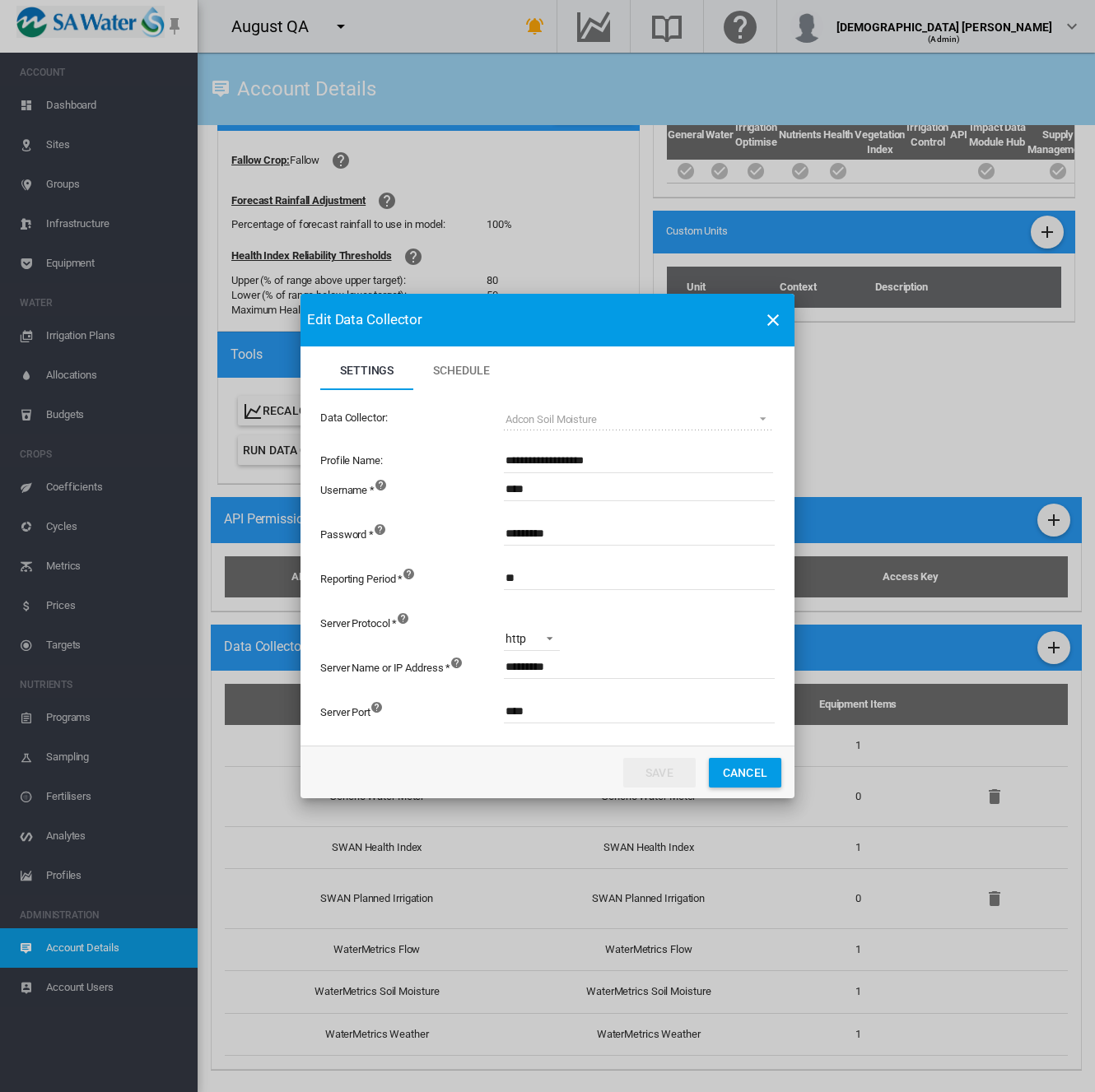
click at [537, 644] on md-select-value "http" at bounding box center [532, 638] width 56 height 24
click at [533, 671] on md-option "https" at bounding box center [548, 678] width 112 height 40
drag, startPoint x: 548, startPoint y: 708, endPoint x: 311, endPoint y: 715, distance: 237.1
click at [311, 715] on md-dialog-content "Settings Schedule Settings Schedule Data Collector: Adcon Soil Moisture (deprec…" at bounding box center [548, 546] width 494 height 399
click at [471, 709] on div "Server Port" at bounding box center [410, 719] width 182 height 44
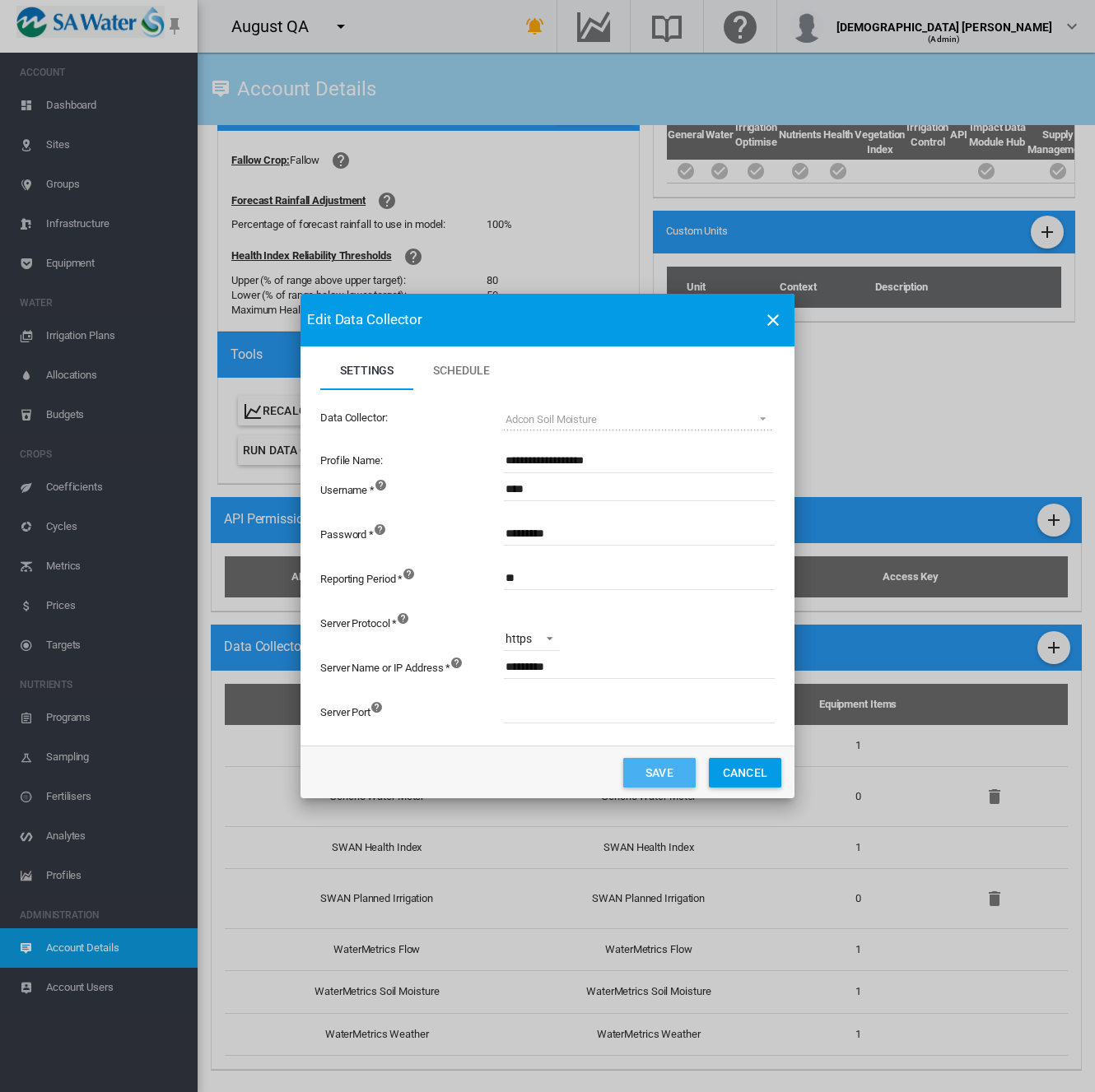
click at [680, 774] on button "Save" at bounding box center [660, 772] width 72 height 30
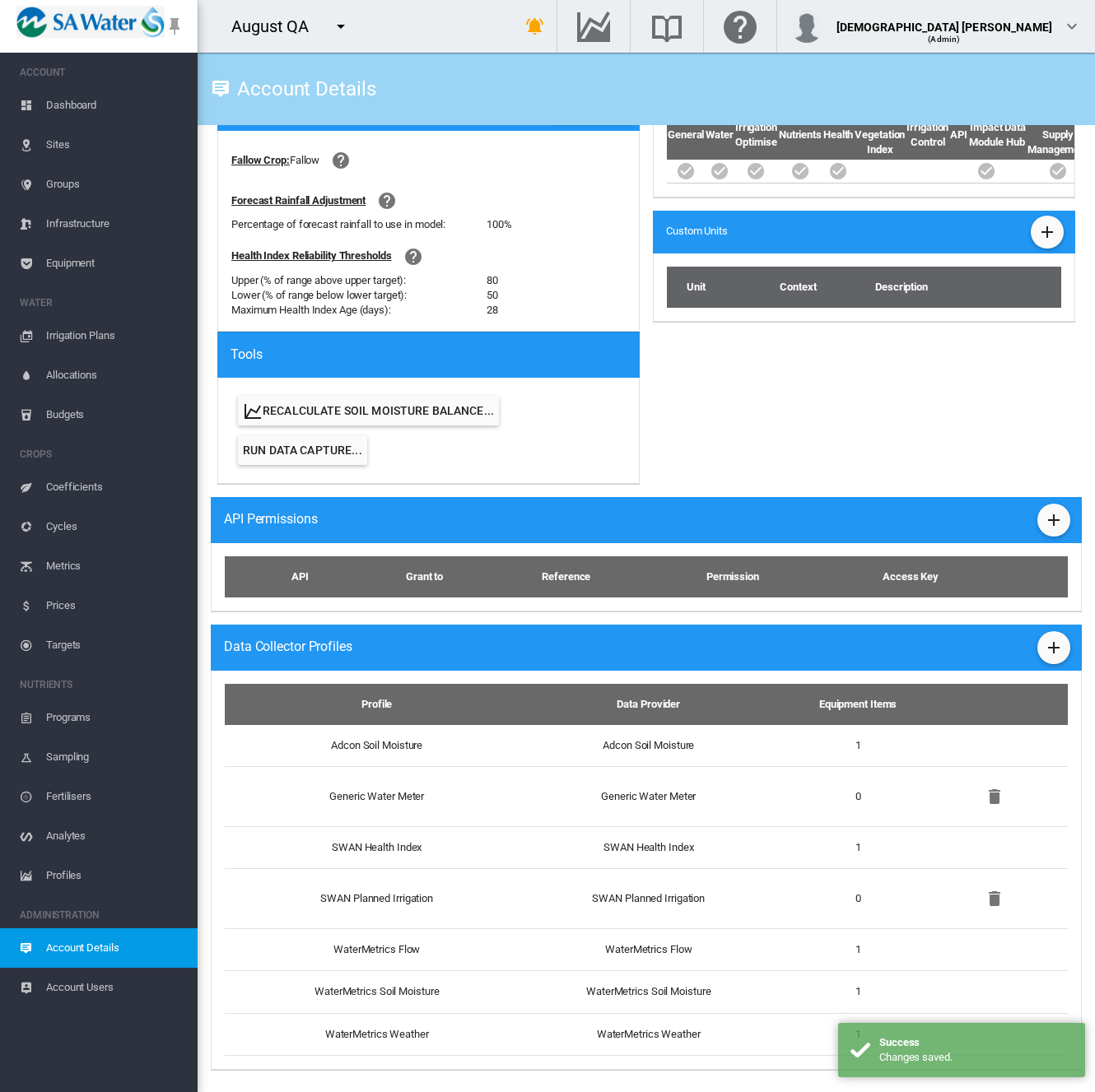
click at [92, 263] on span "Equipment" at bounding box center [115, 264] width 138 height 40
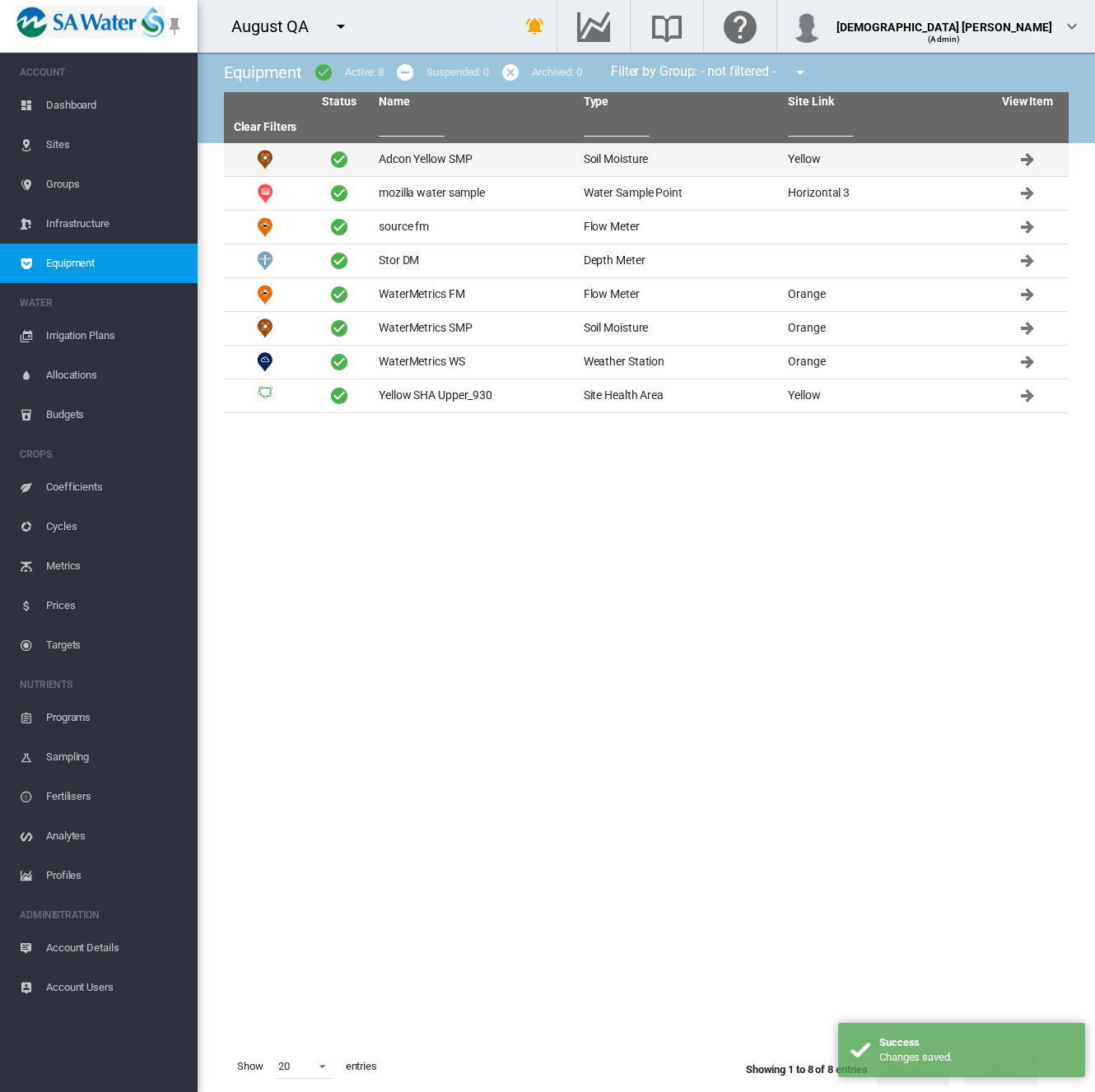
click at [492, 149] on td "Adcon Yellow SMP" at bounding box center [474, 160] width 205 height 33
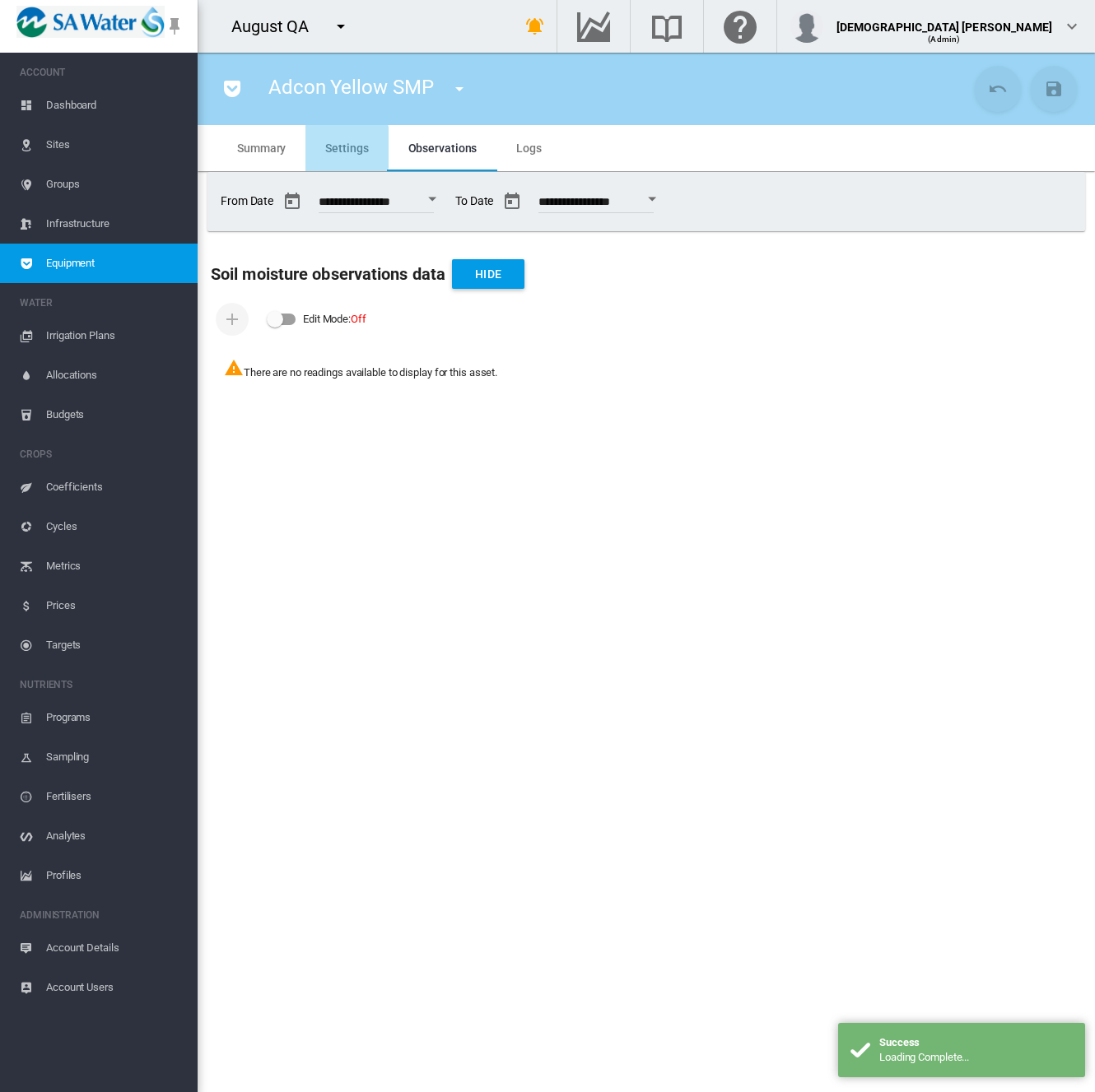
click at [328, 147] on span "Settings" at bounding box center [346, 148] width 42 height 14
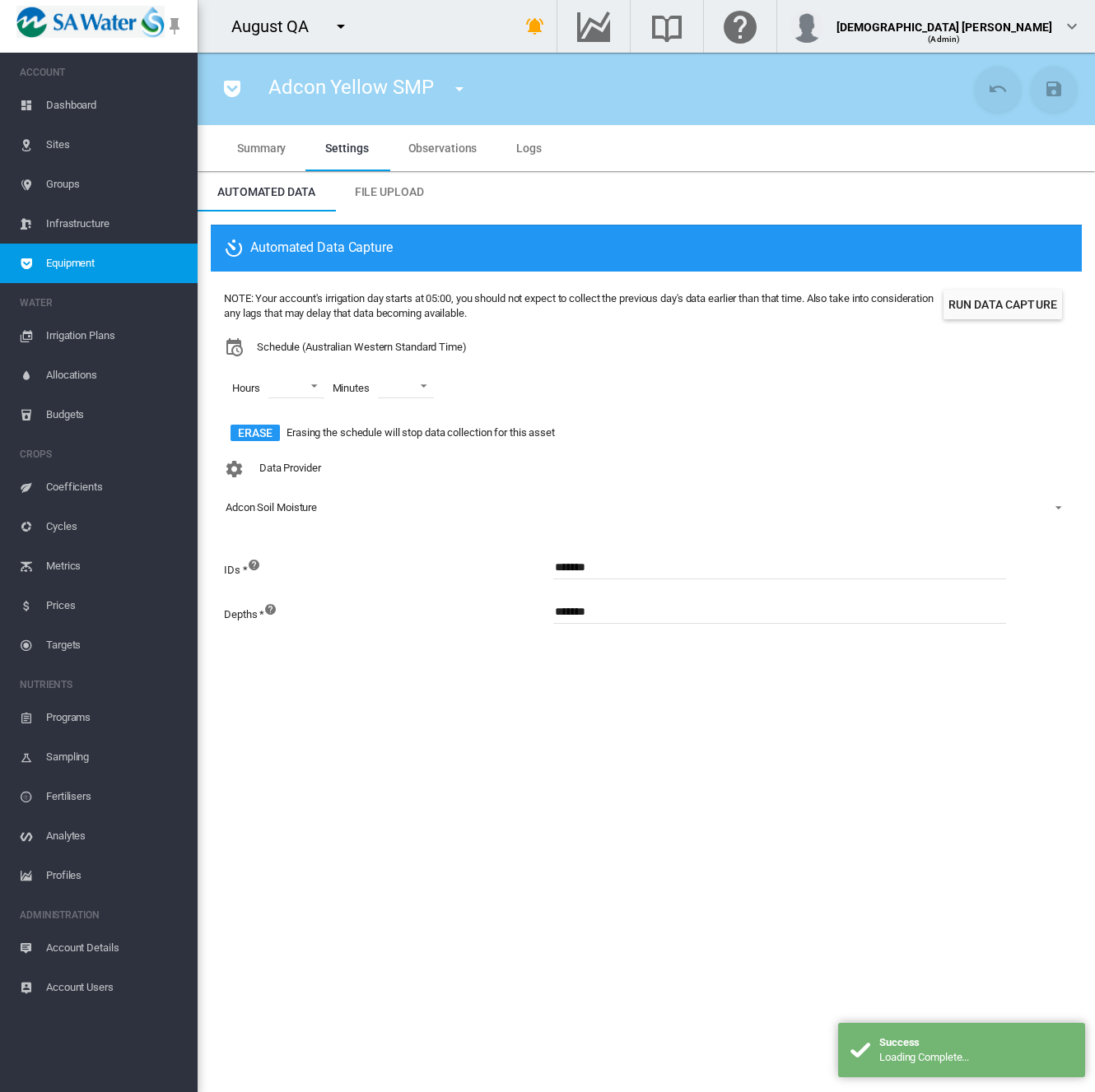
click at [990, 306] on button "Run Data Capture" at bounding box center [1002, 304] width 118 height 30
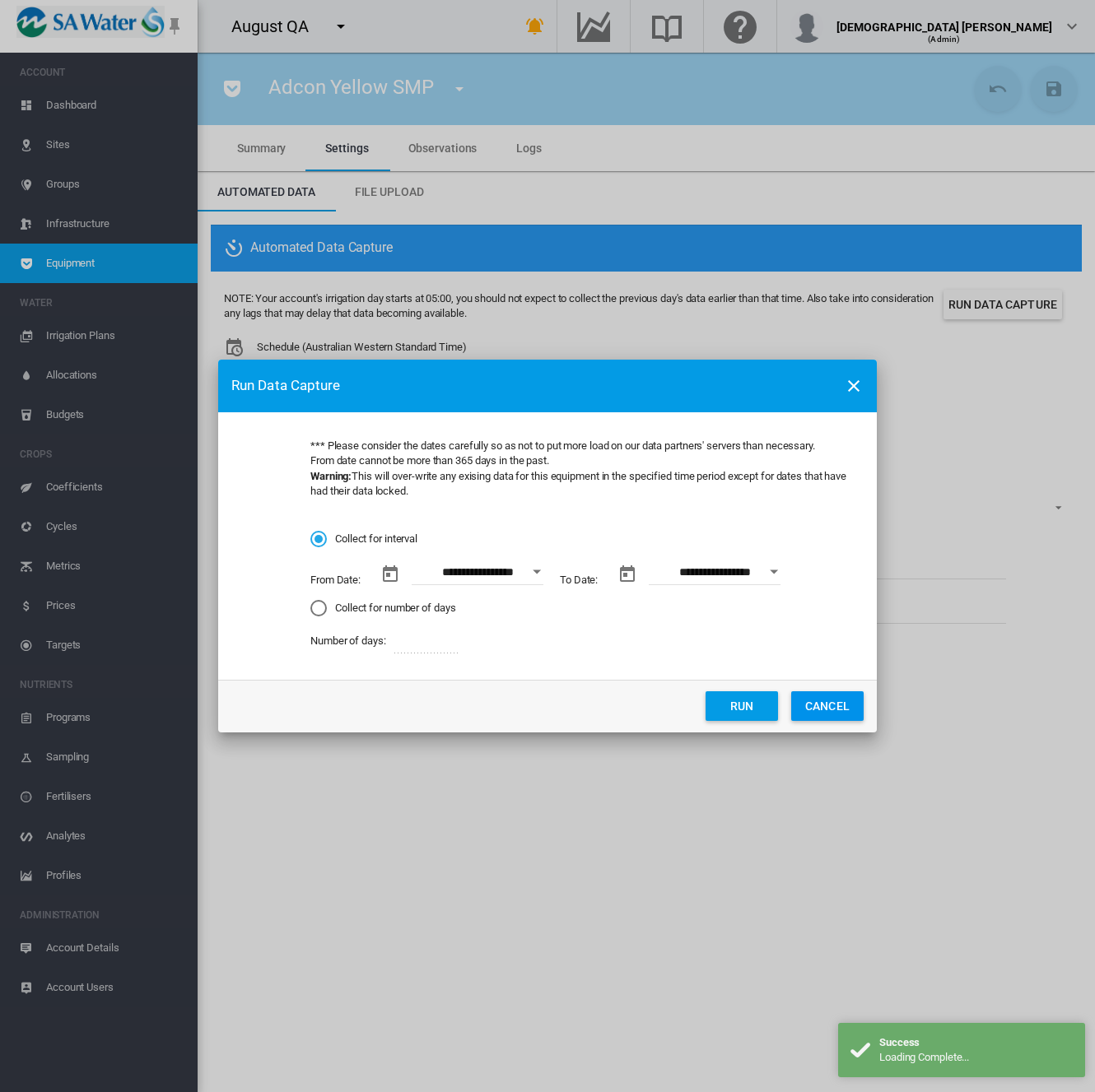
click at [403, 610] on md-radio-button "Collect for number of days" at bounding box center [580, 607] width 540 height 15
click at [754, 708] on button "Run" at bounding box center [742, 705] width 72 height 30
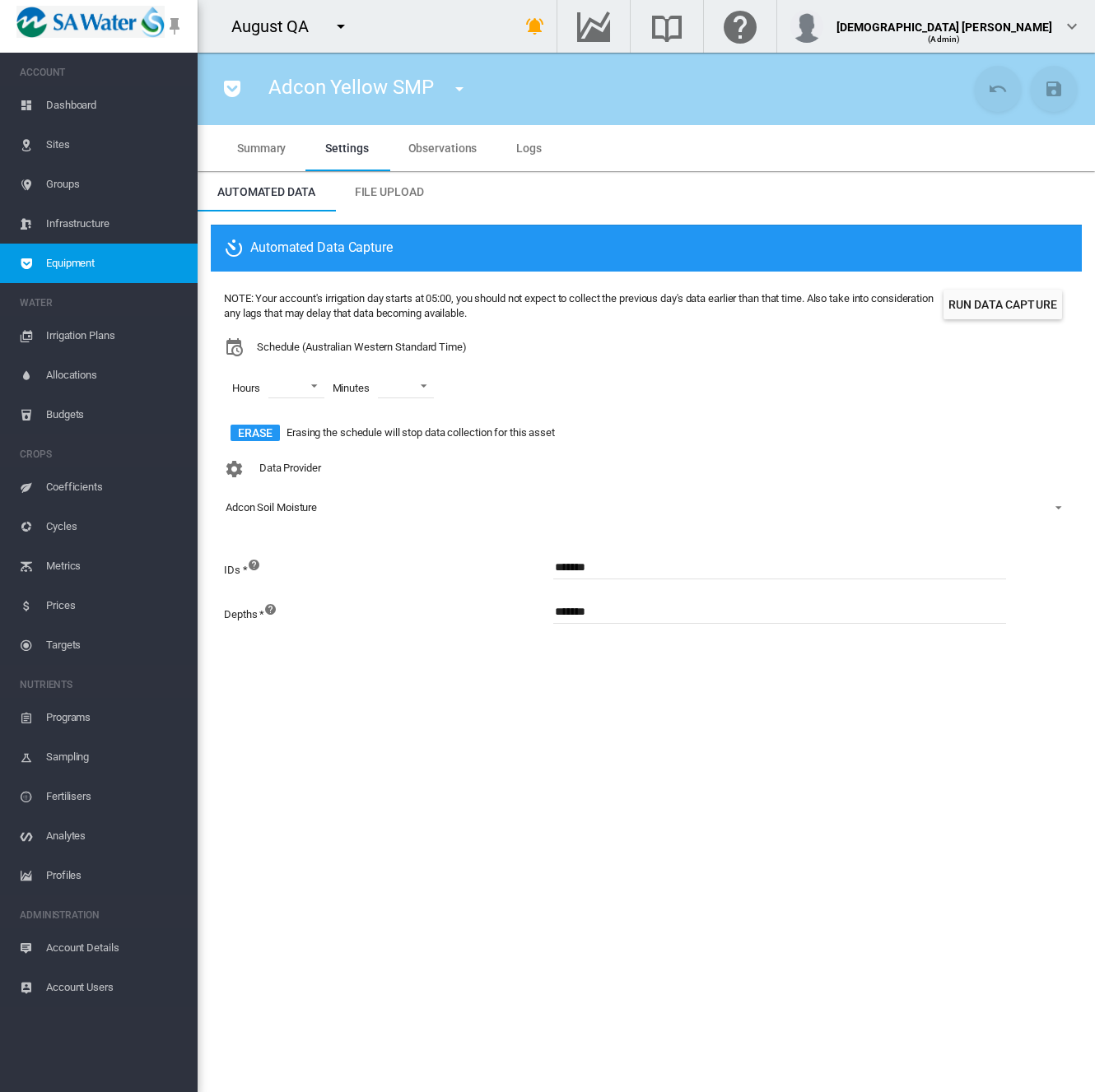
click at [104, 960] on span "Account Details" at bounding box center [115, 948] width 138 height 40
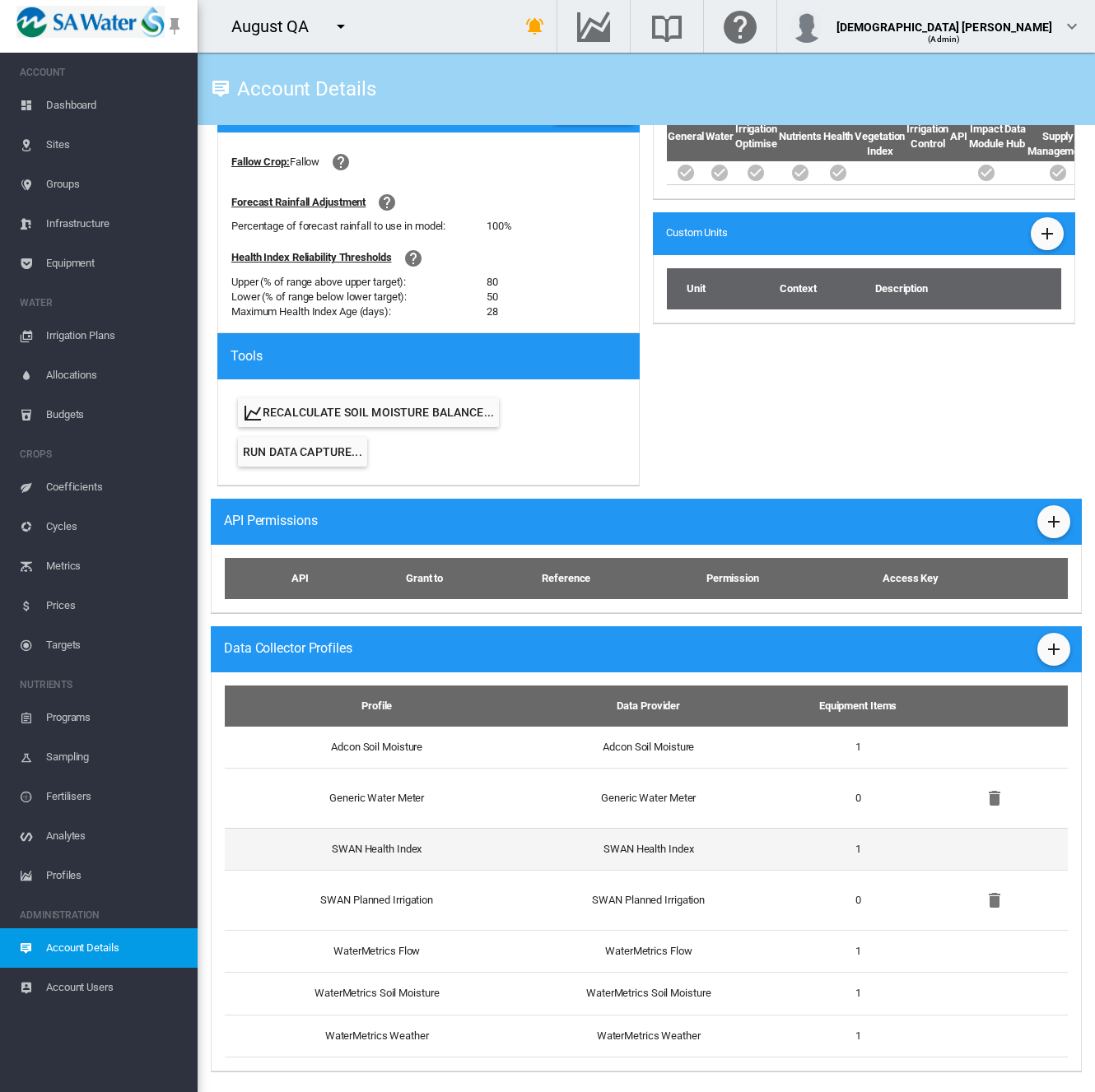
scroll to position [615, 0]
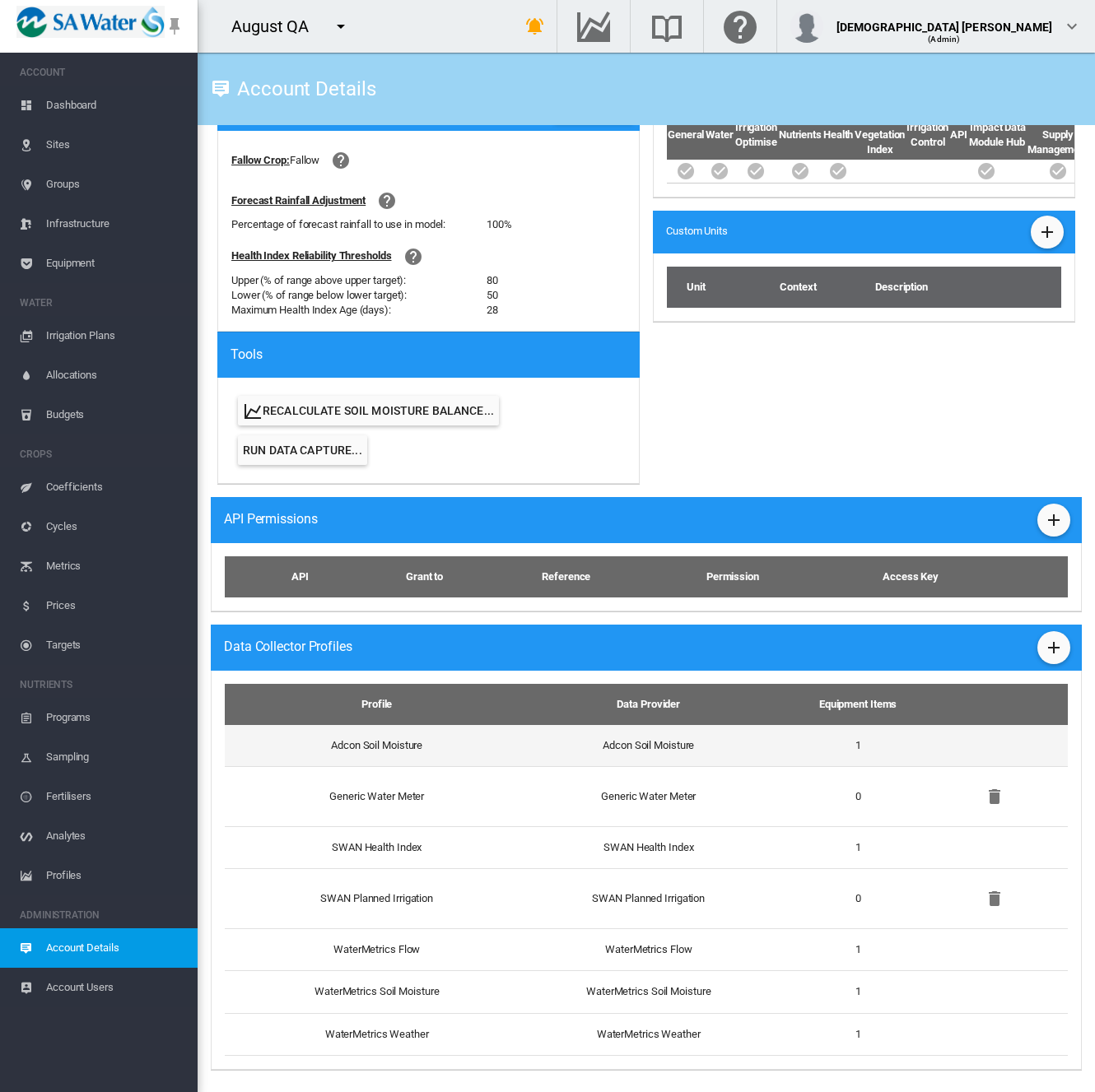
click at [530, 759] on td "Adcon Soil Moisture" at bounding box center [648, 746] width 266 height 42
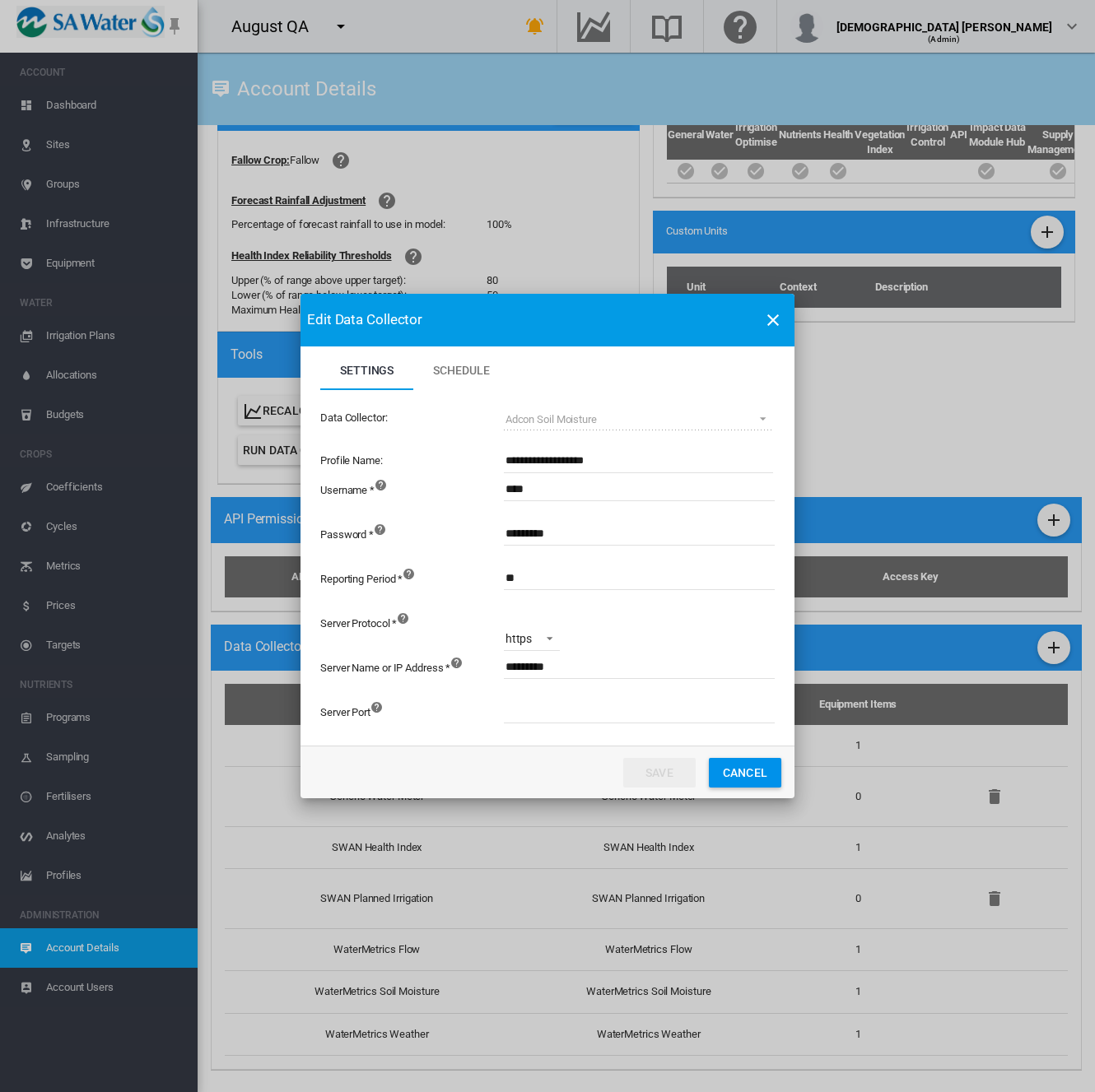
click at [748, 770] on button "Cancel" at bounding box center [744, 772] width 72 height 30
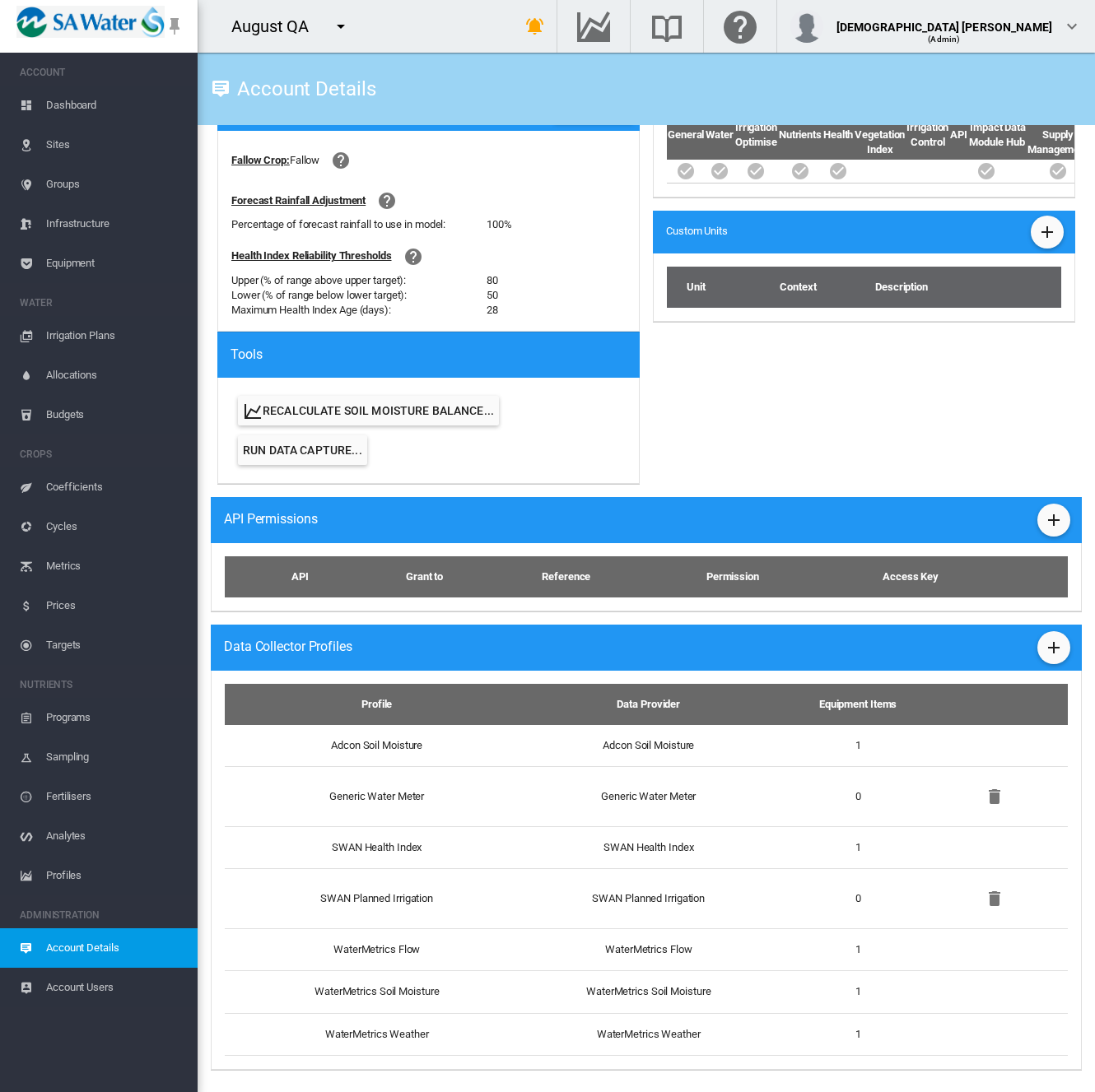
click at [84, 145] on span "Sites" at bounding box center [115, 145] width 138 height 40
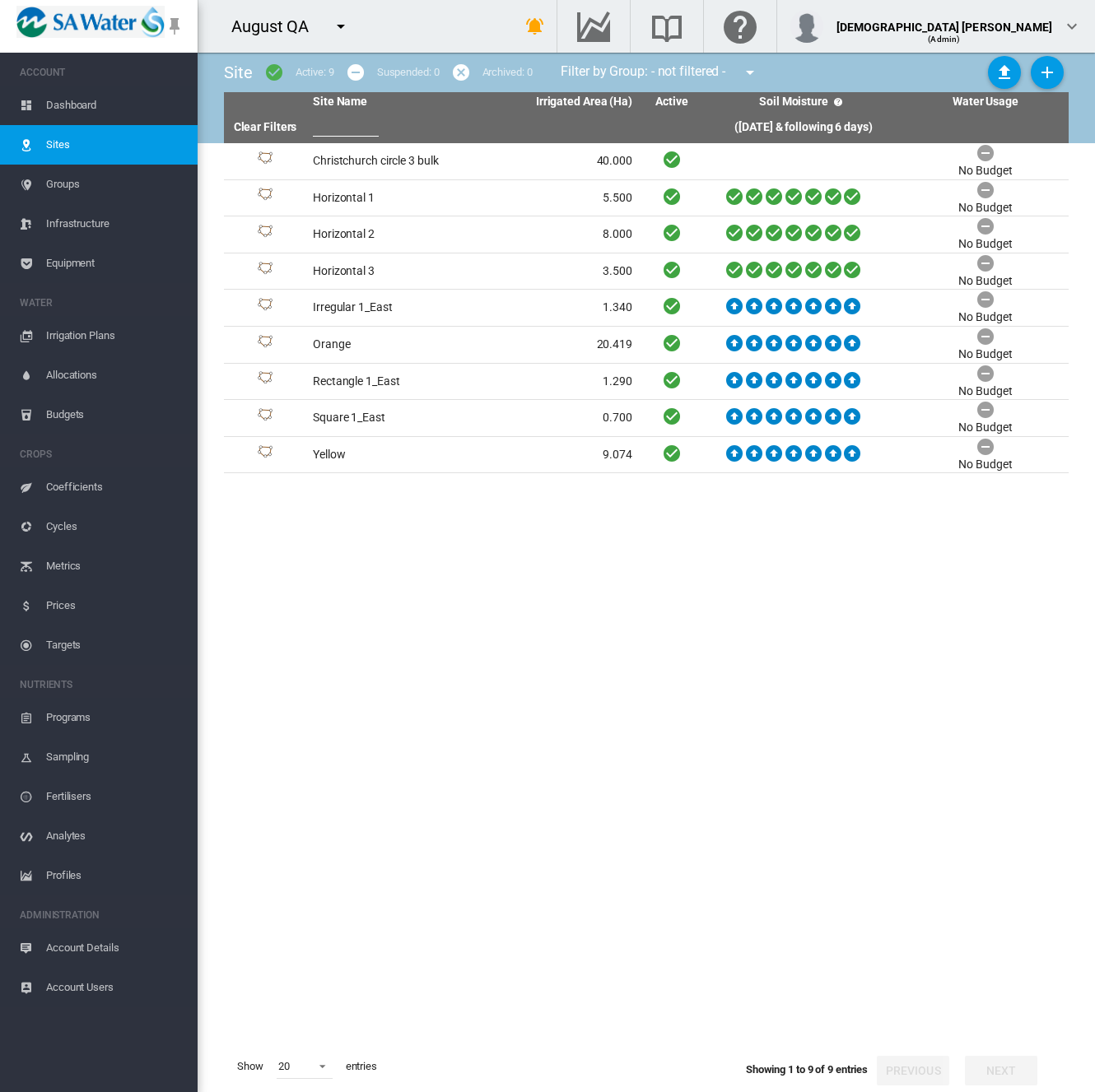
click at [42, 252] on link "Equipment" at bounding box center [98, 264] width 198 height 40
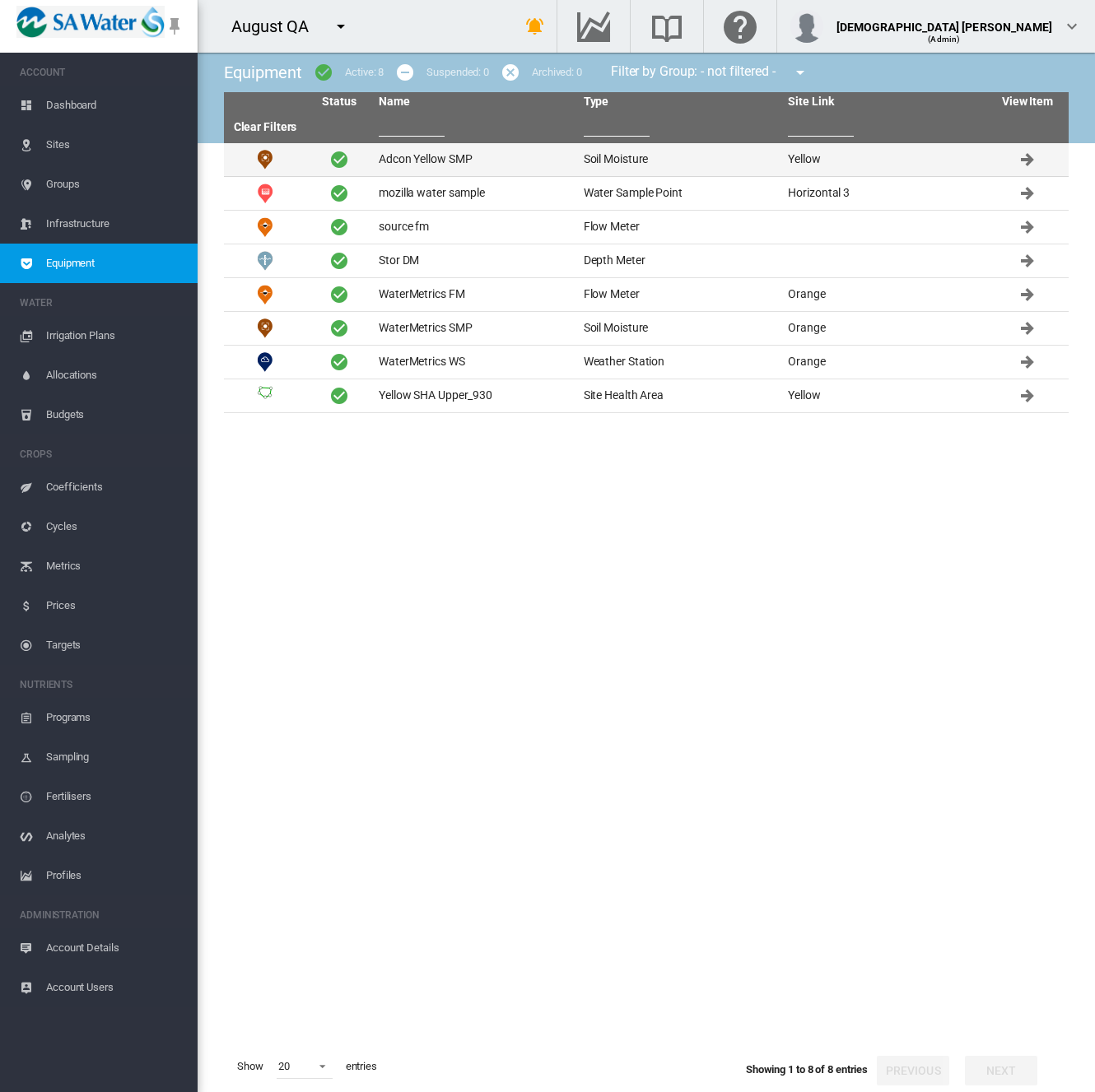
click at [408, 158] on td "Adcon Yellow SMP" at bounding box center [474, 160] width 205 height 33
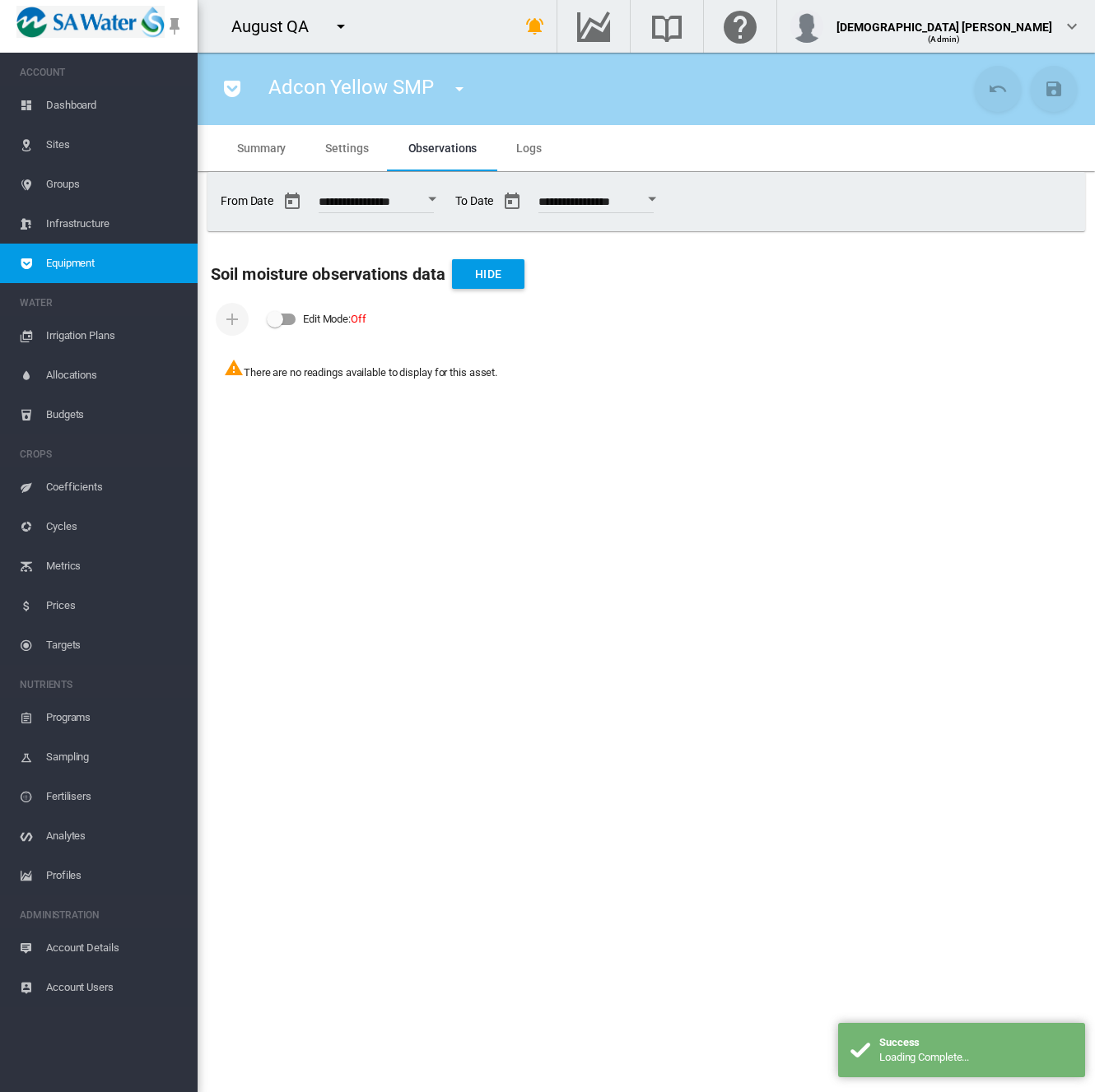
click at [535, 156] on md-tab-item "Logs" at bounding box center [529, 147] width 65 height 46
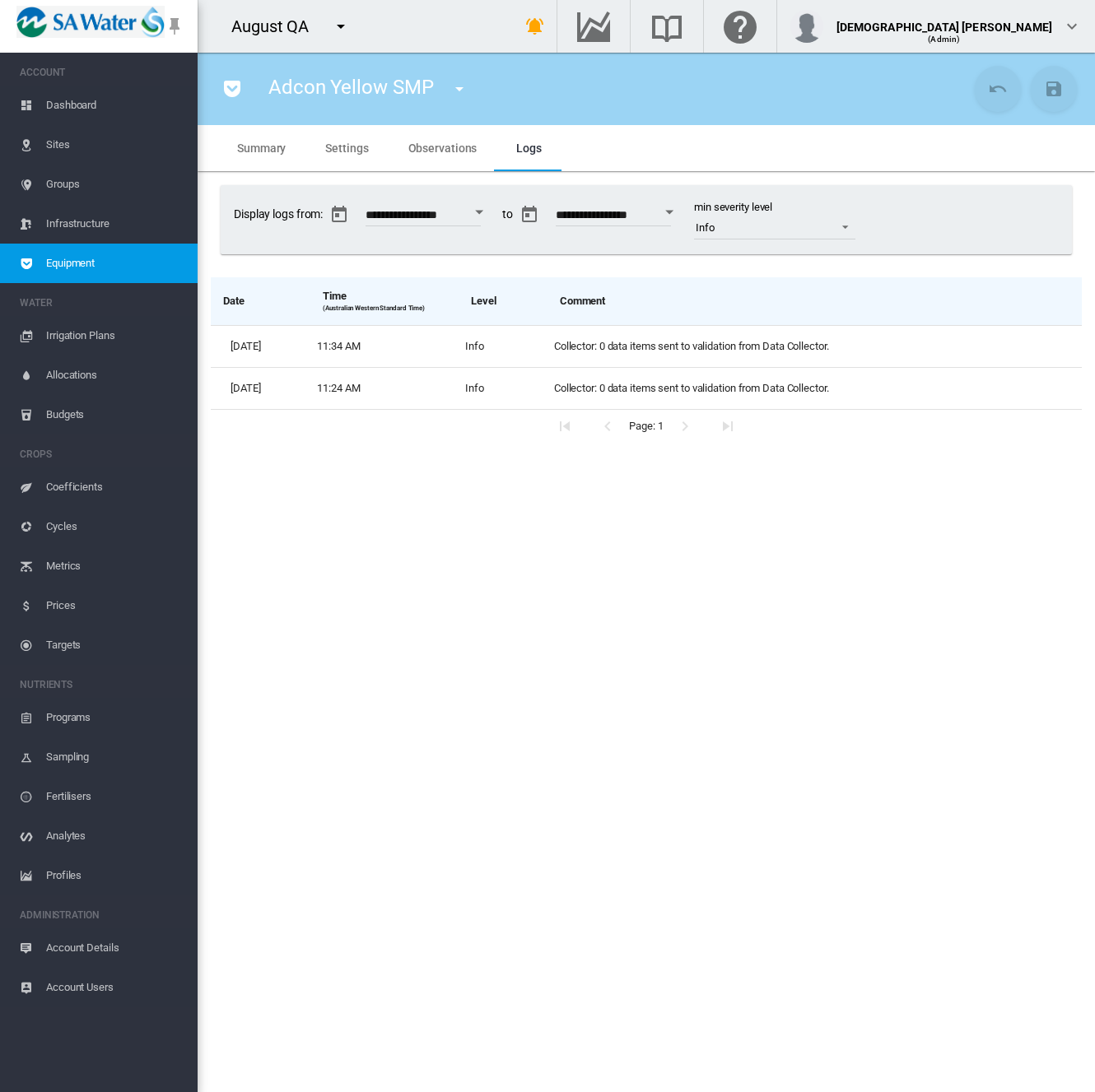
click at [674, 440] on div "Page: 1" at bounding box center [646, 426] width 871 height 33
click at [910, 583] on section "Adcon Yellow SMP Adcon Yellow SMP (Soil Moisture) mozilla water sample (Water S…" at bounding box center [646, 572] width 897 height 1040
click at [98, 957] on span "Account Details" at bounding box center [115, 948] width 138 height 40
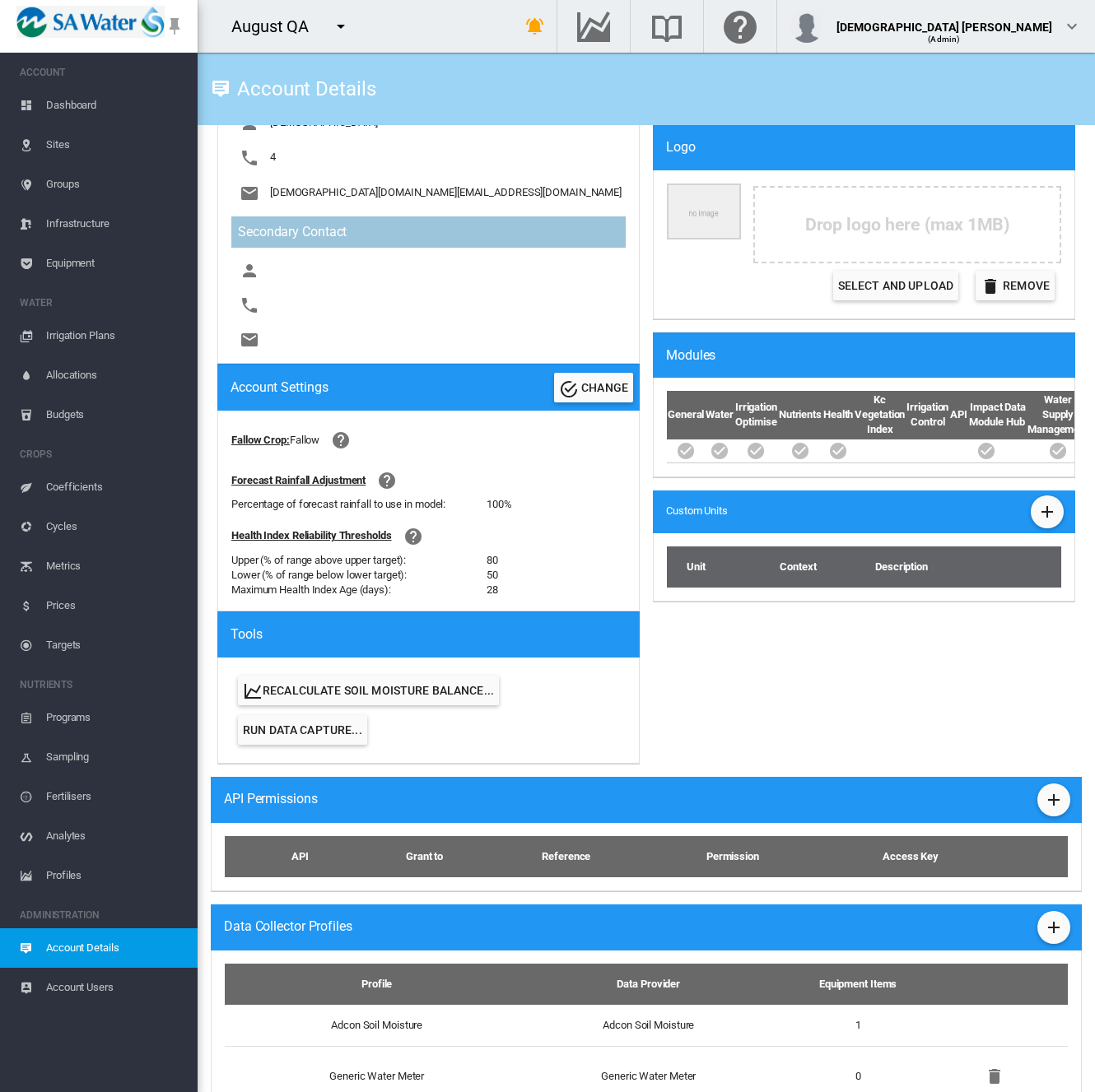
scroll to position [615, 0]
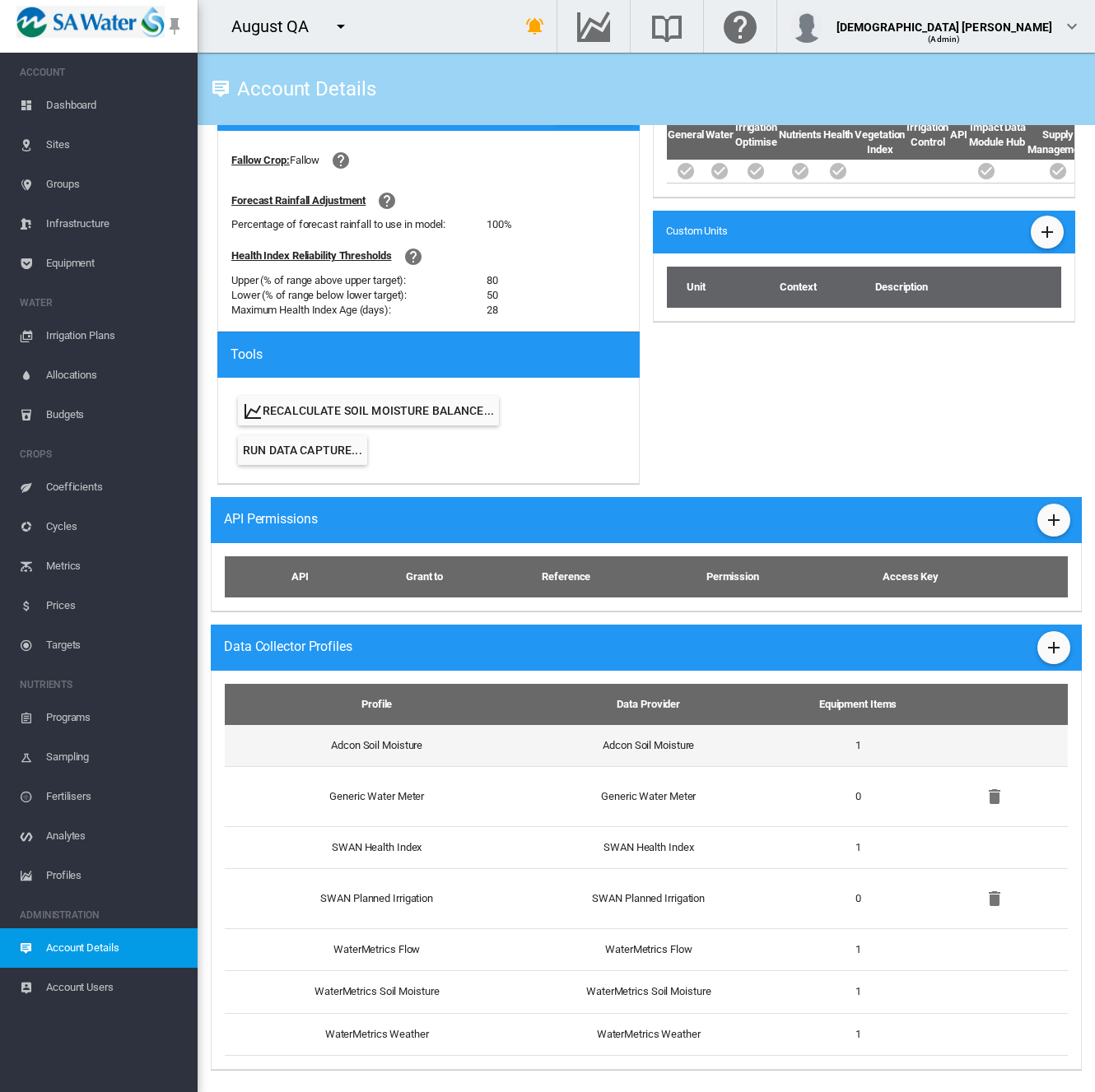
click at [798, 743] on td "1" at bounding box center [857, 746] width 153 height 42
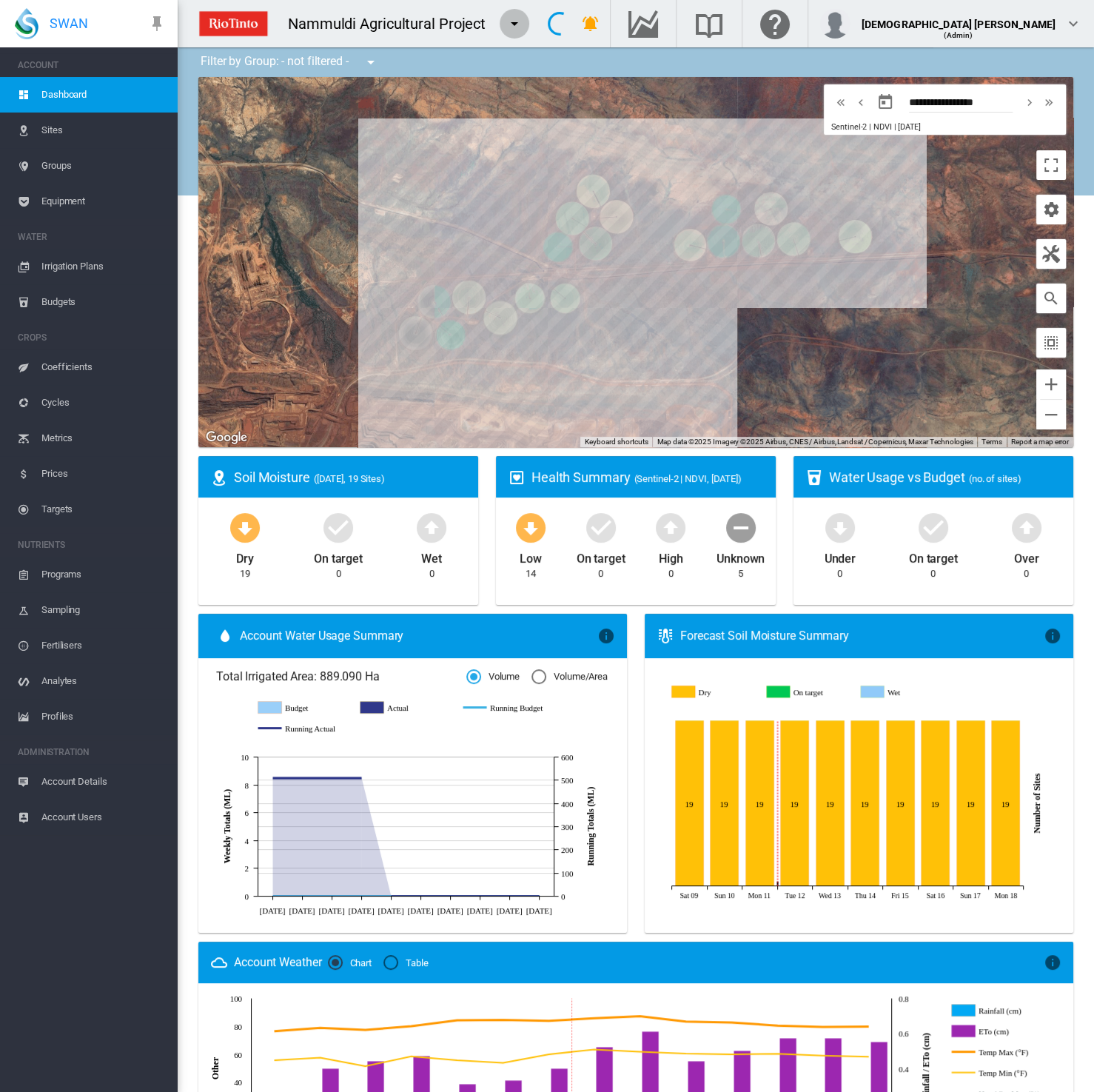
click at [513, 21] on md-icon "icon-menu-down" at bounding box center [514, 24] width 18 height 18
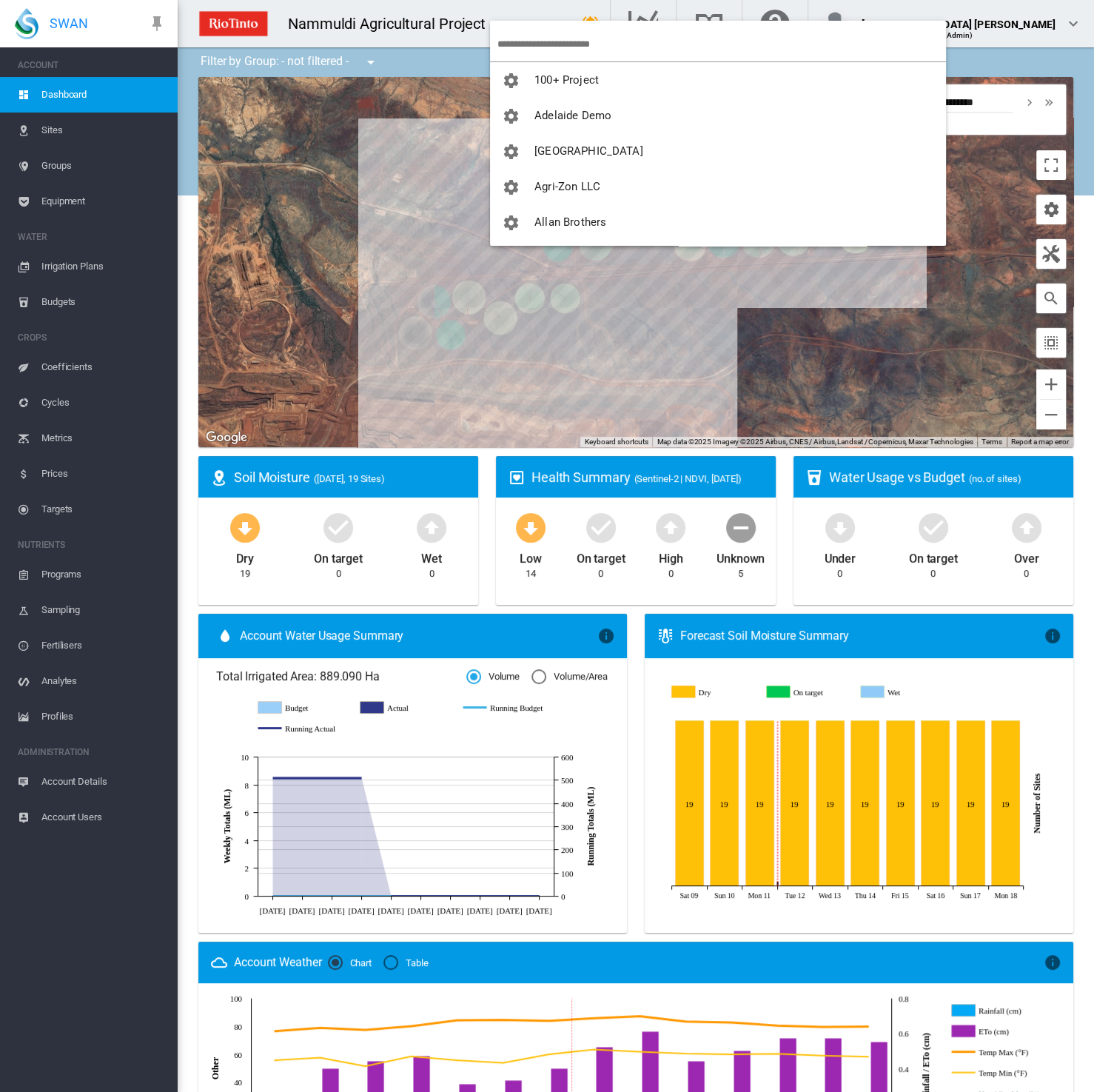
click at [540, 48] on input "search" at bounding box center [721, 44] width 448 height 35
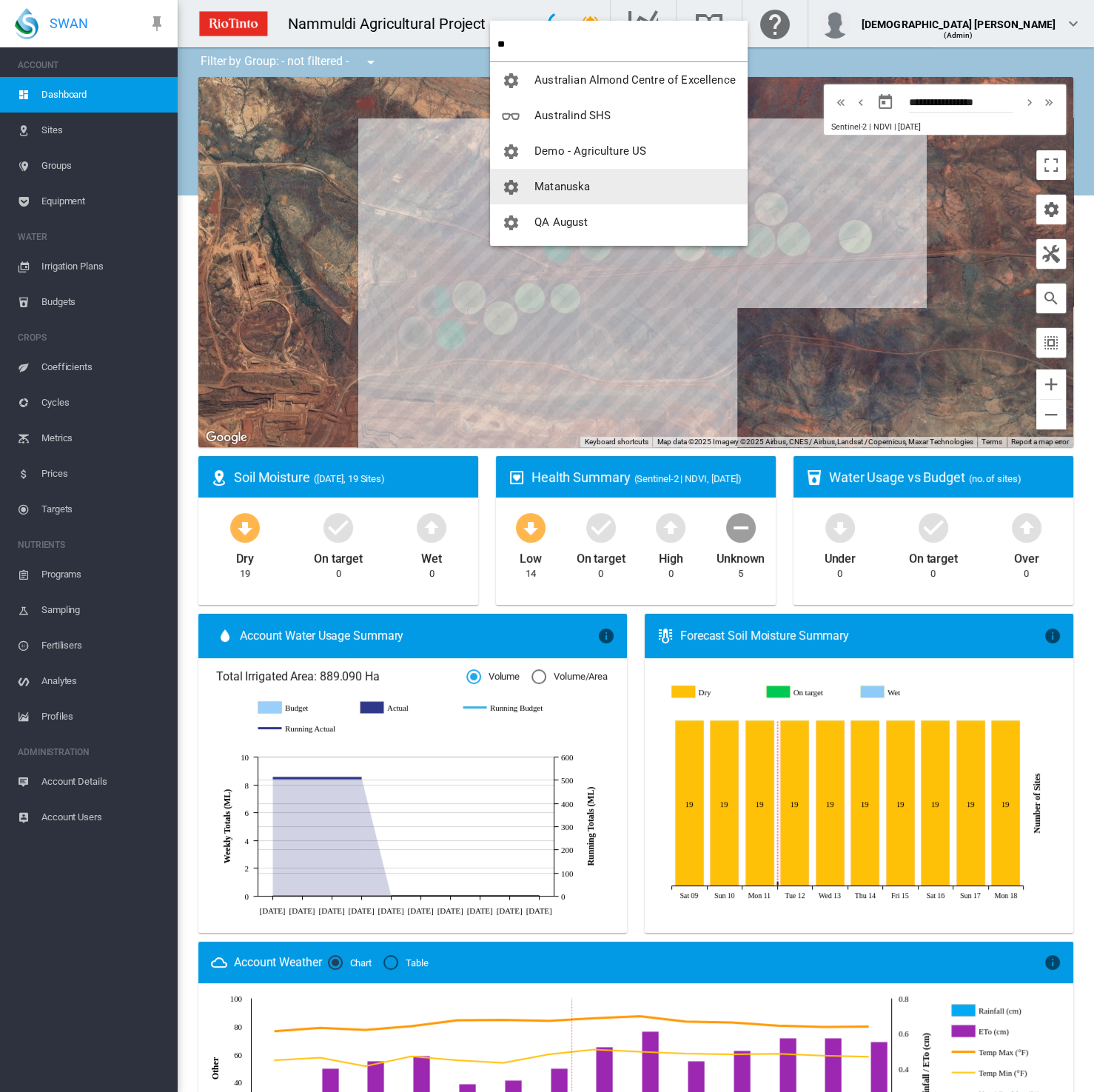
type input "**"
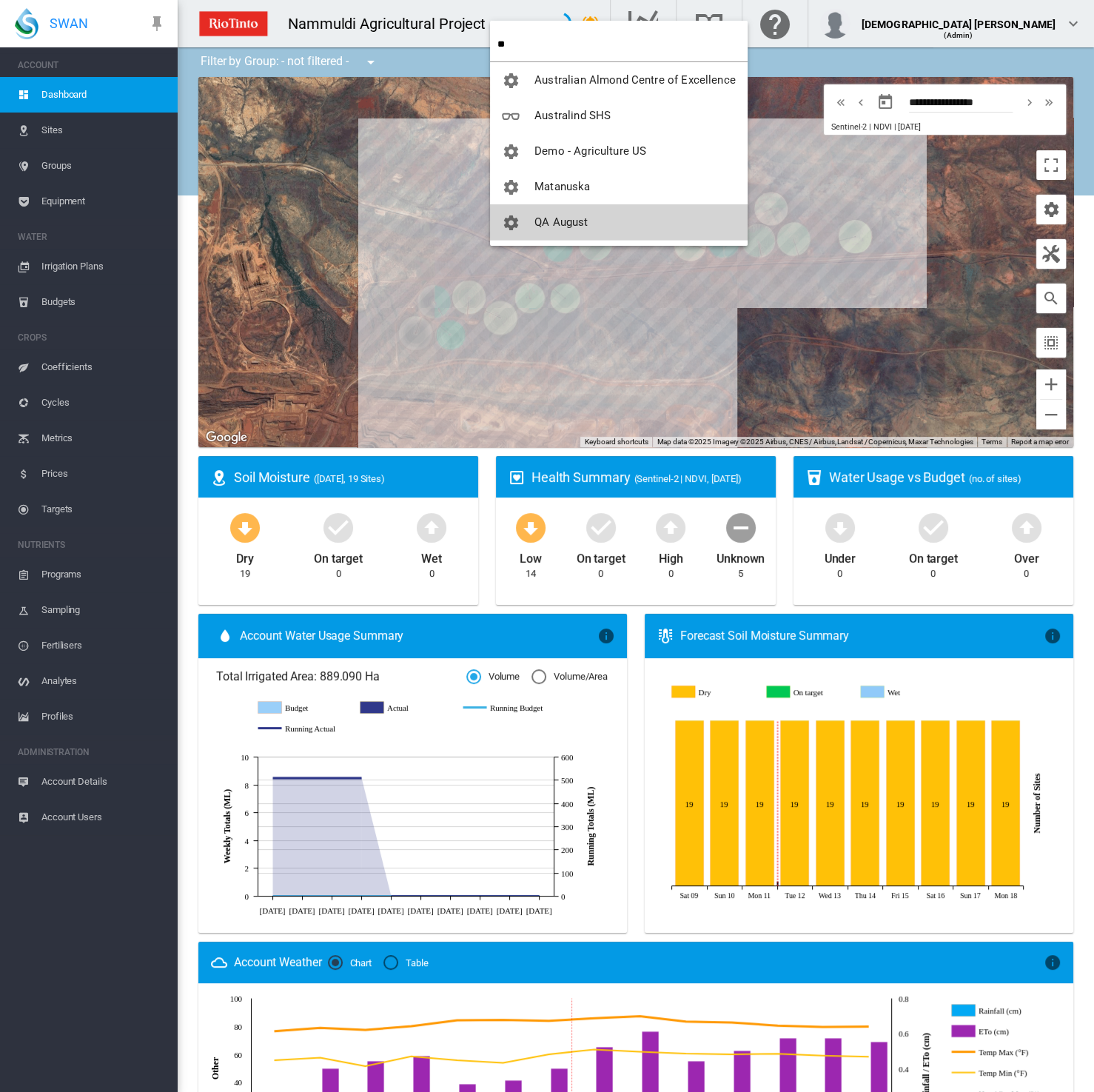
click at [563, 226] on span "QA August" at bounding box center [561, 222] width 54 height 13
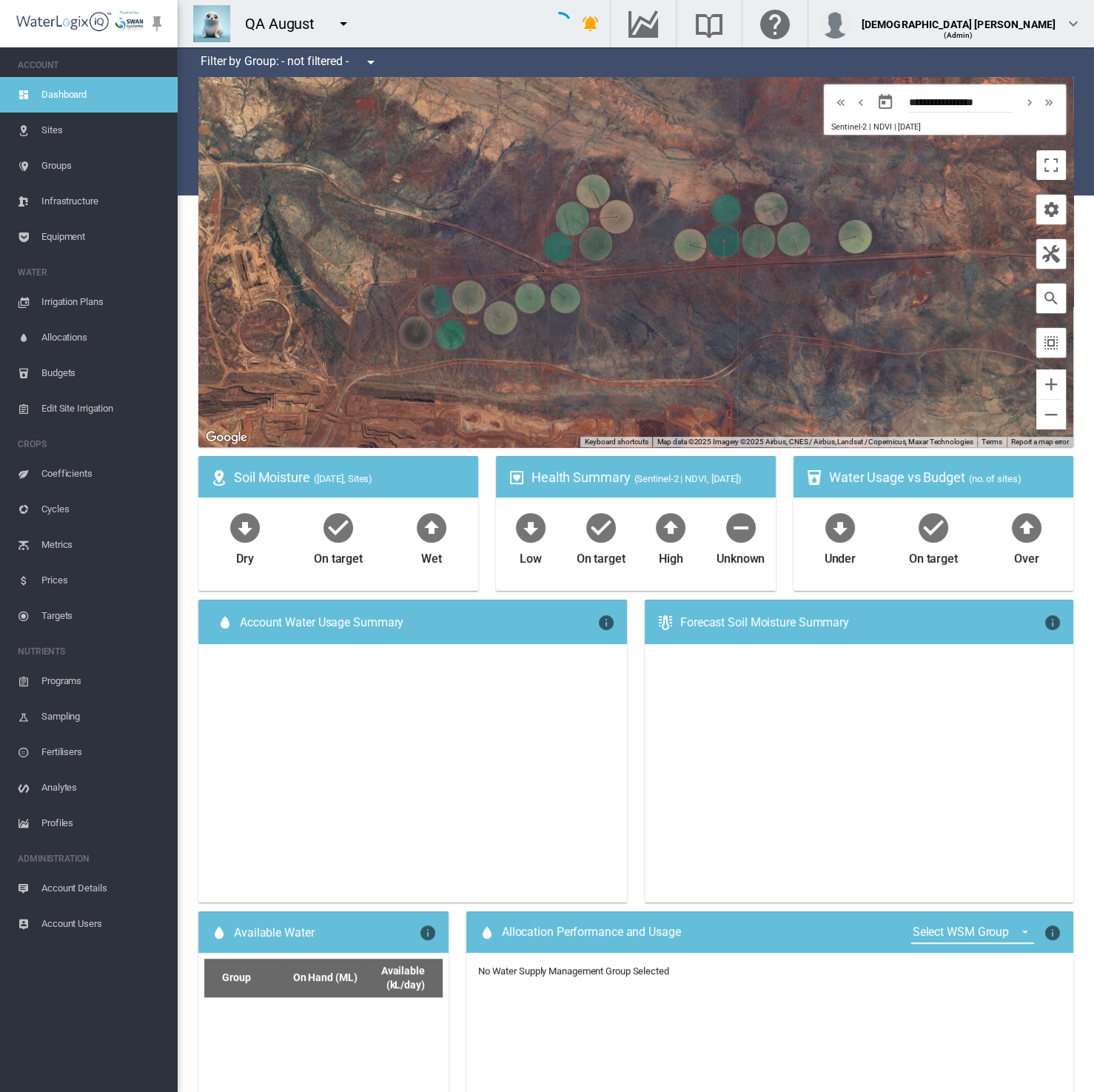
click at [336, 20] on md-icon "icon-menu-down" at bounding box center [344, 24] width 18 height 18
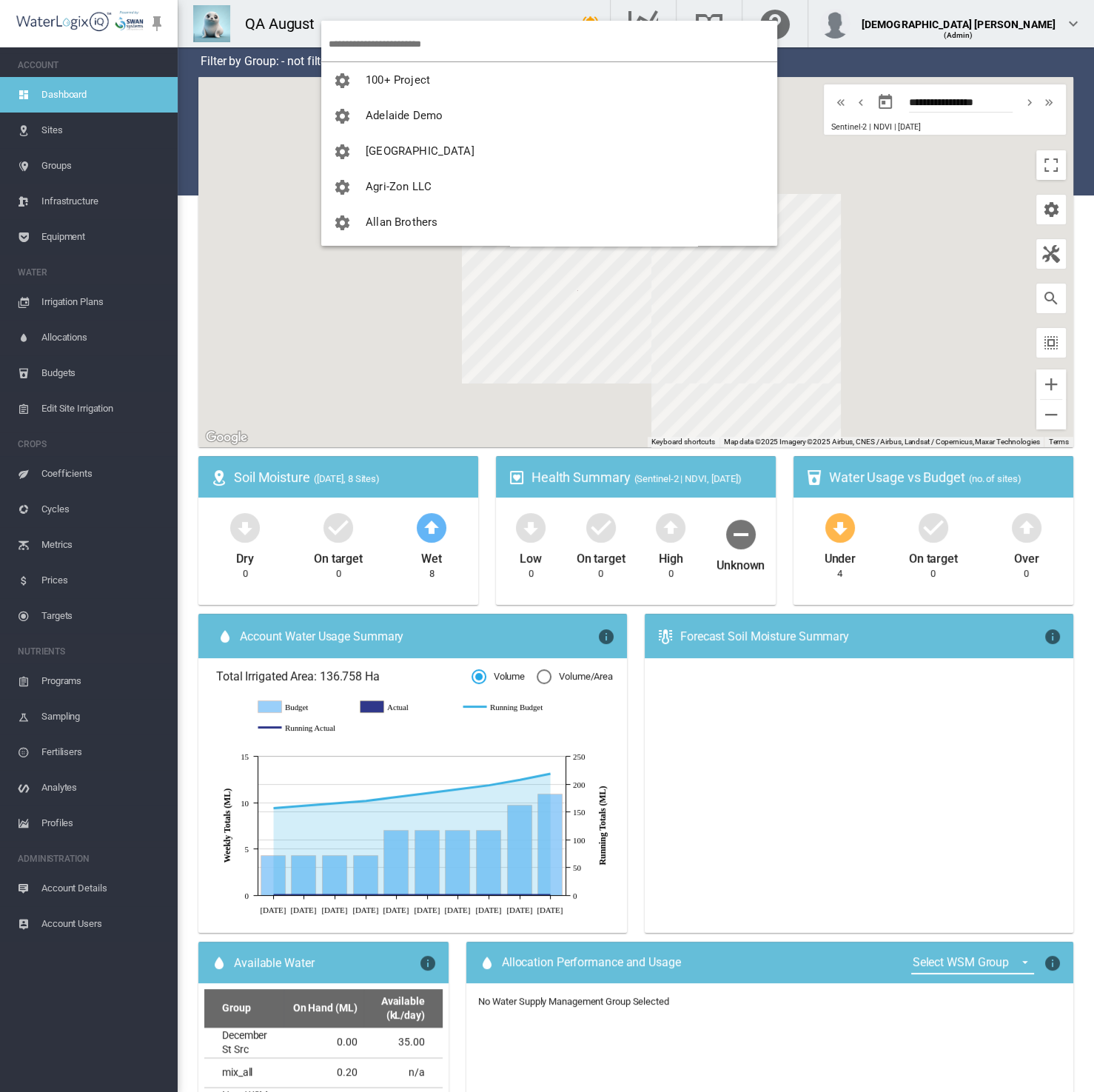
click at [432, 39] on input "search" at bounding box center [553, 44] width 448 height 35
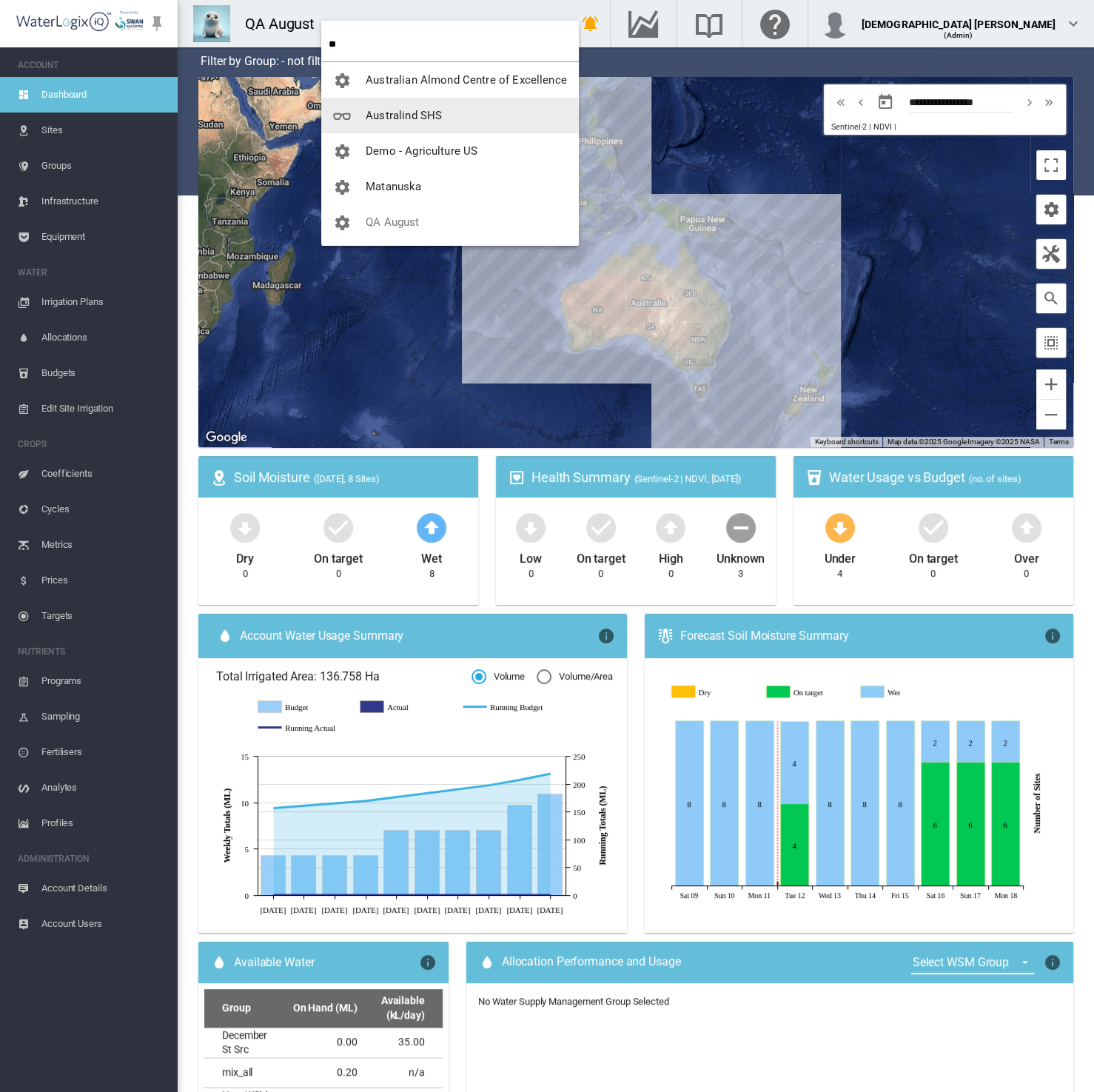
type input "**"
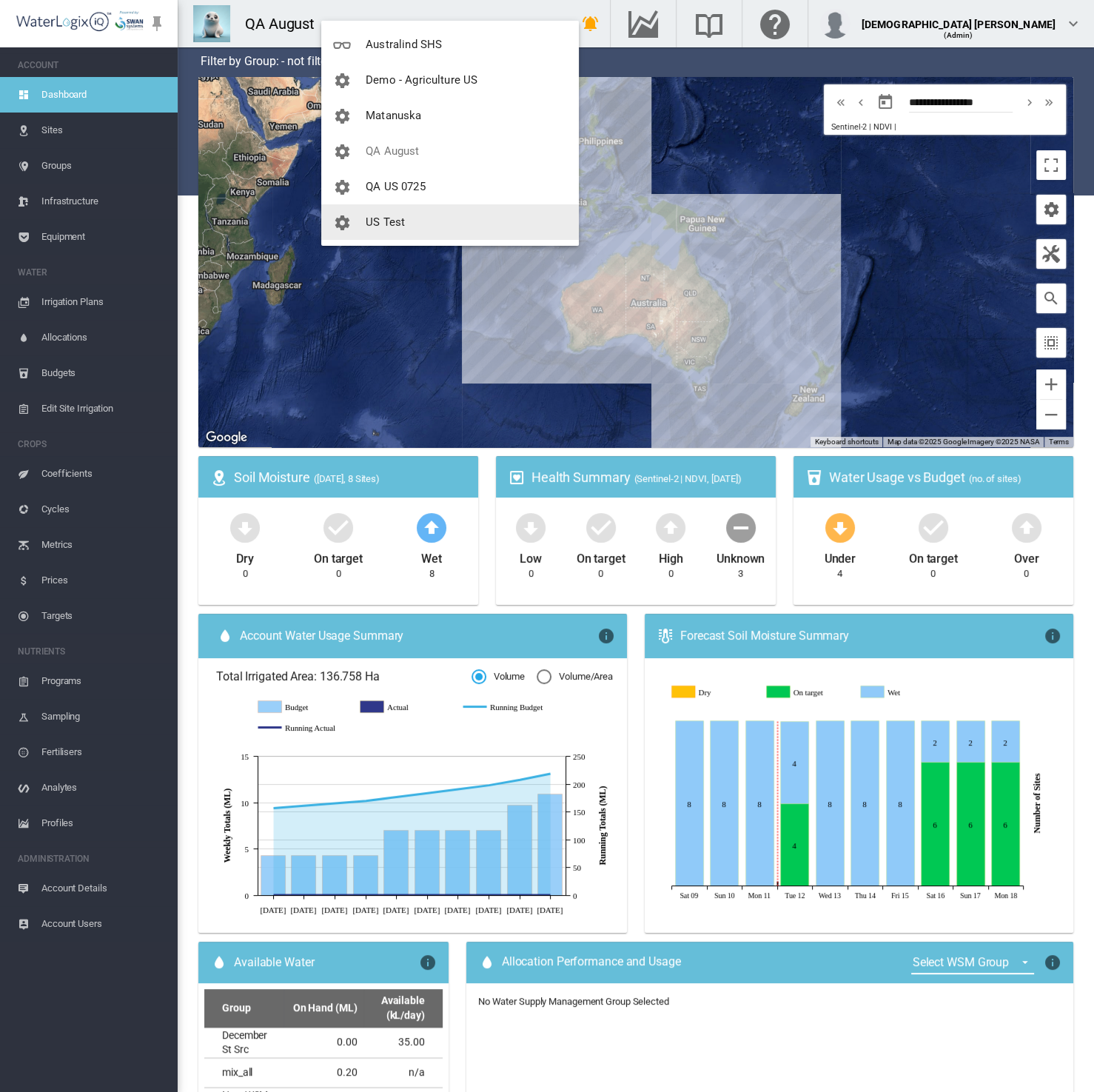
click at [423, 214] on button "US Test" at bounding box center [449, 222] width 257 height 36
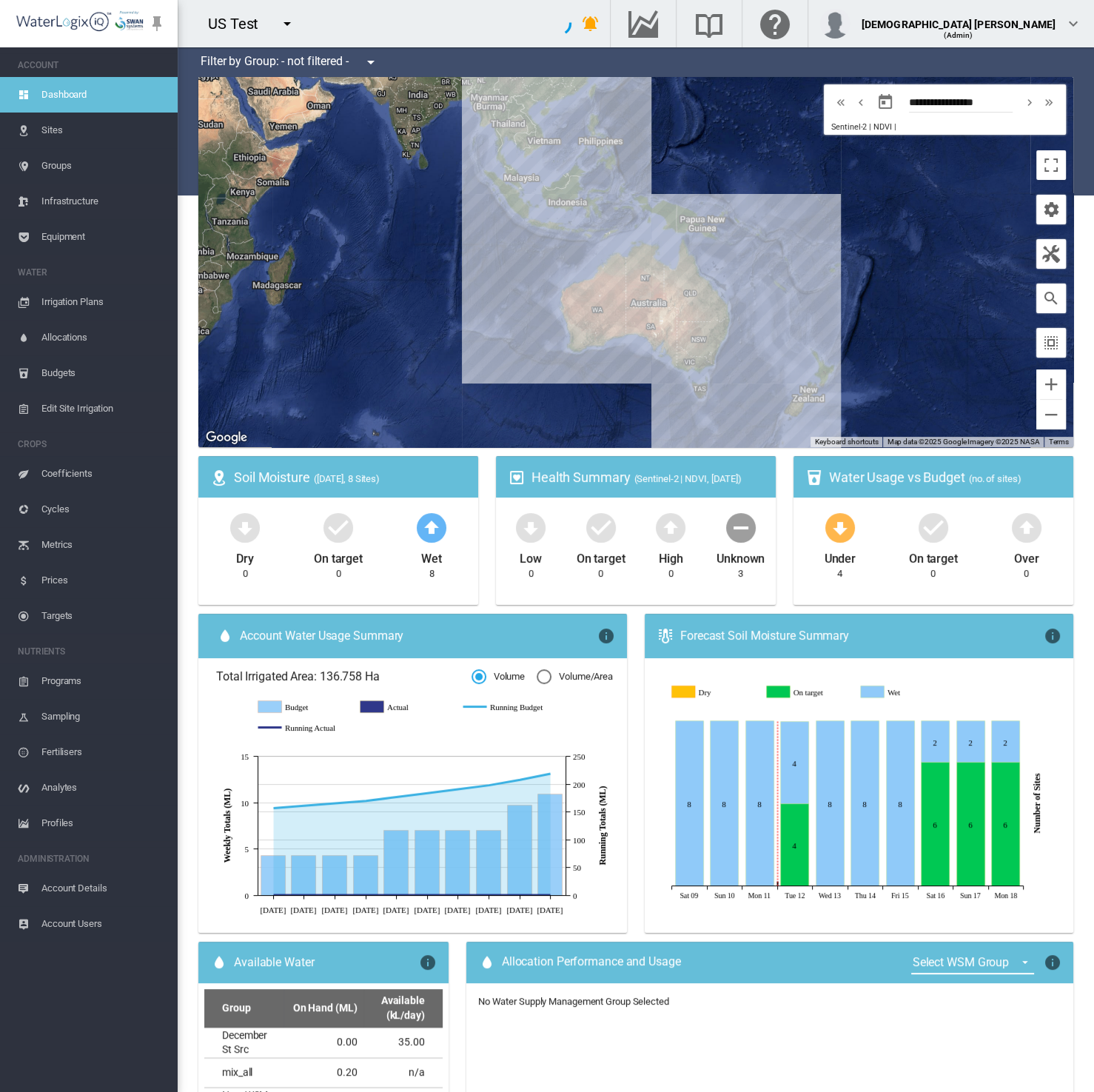
scroll to position [355, 0]
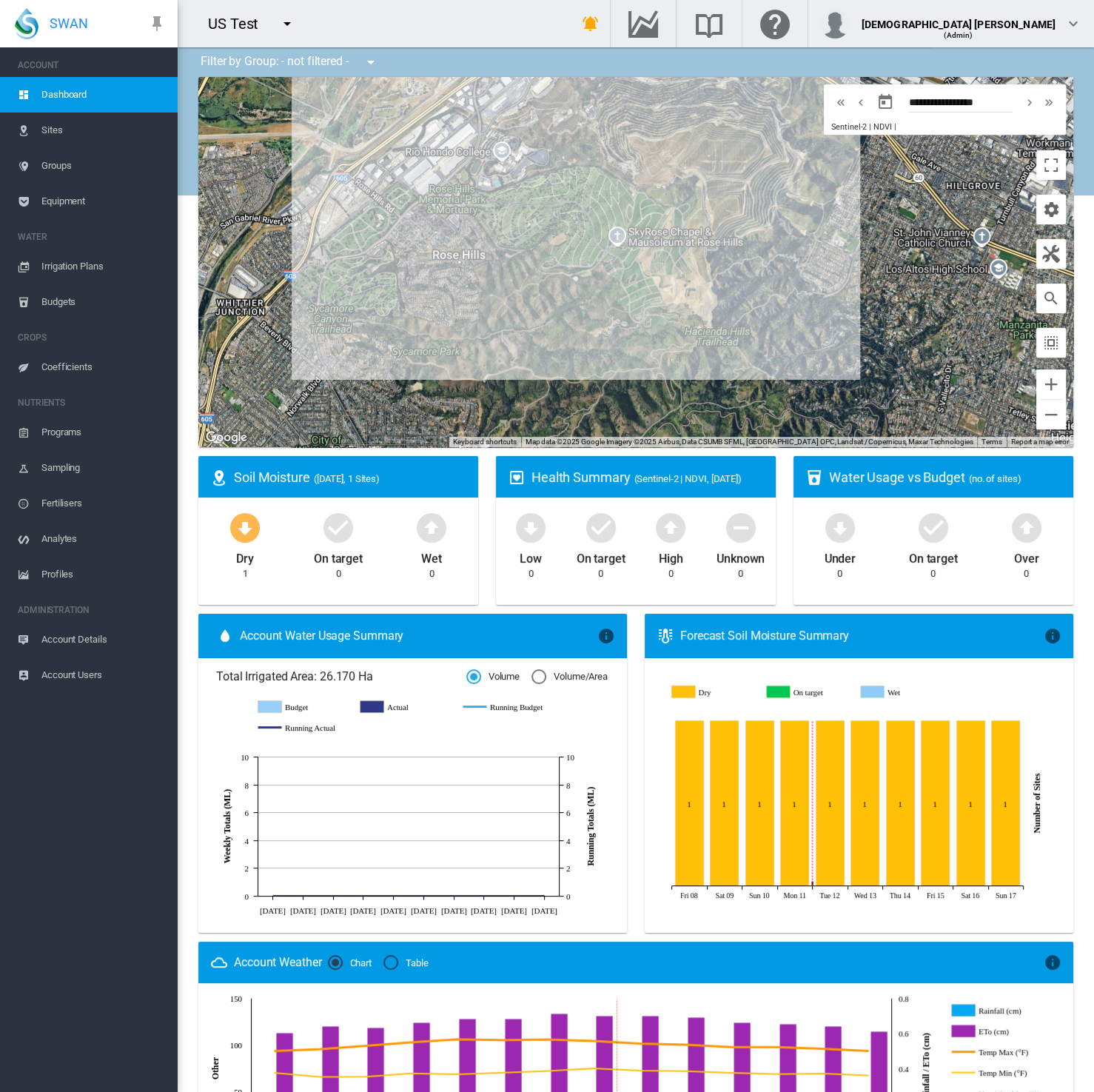
click at [75, 197] on span "Equipment" at bounding box center [103, 202] width 124 height 36
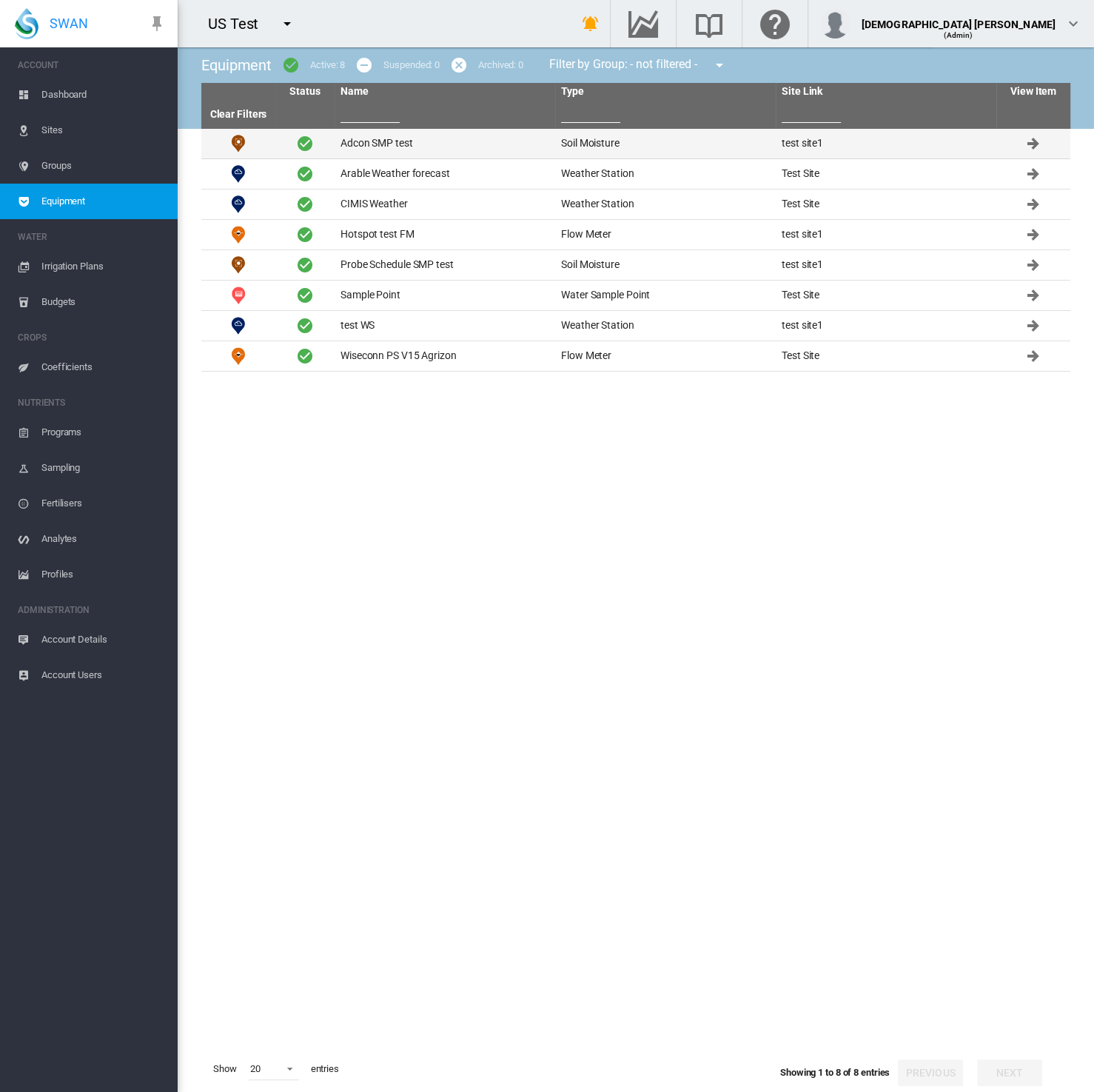
click at [443, 142] on td "Adcon SMP test" at bounding box center [444, 144] width 220 height 29
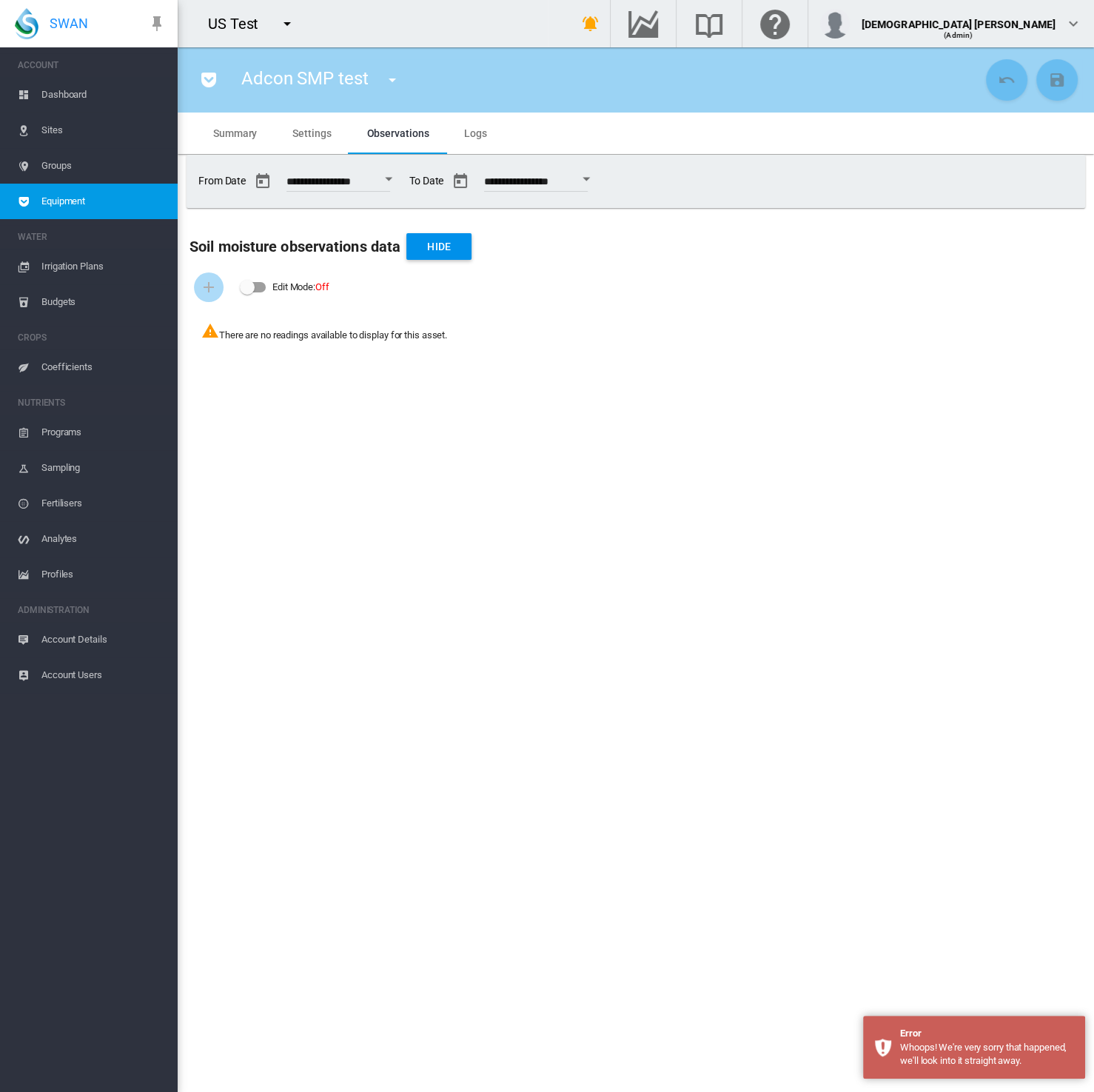
click at [228, 137] on span "Summary" at bounding box center [235, 133] width 44 height 12
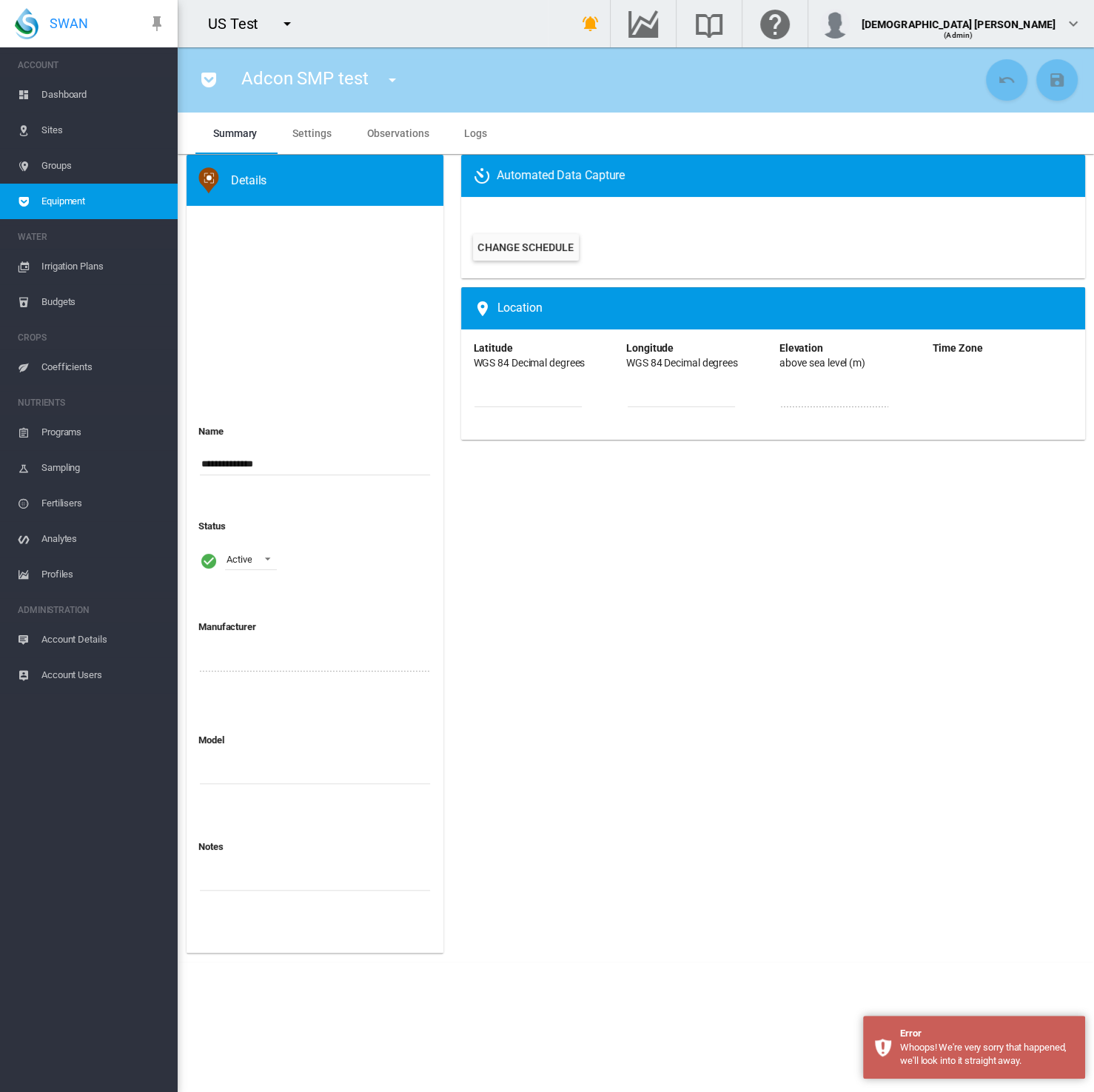
click at [318, 129] on span "Settings" at bounding box center [311, 133] width 38 height 12
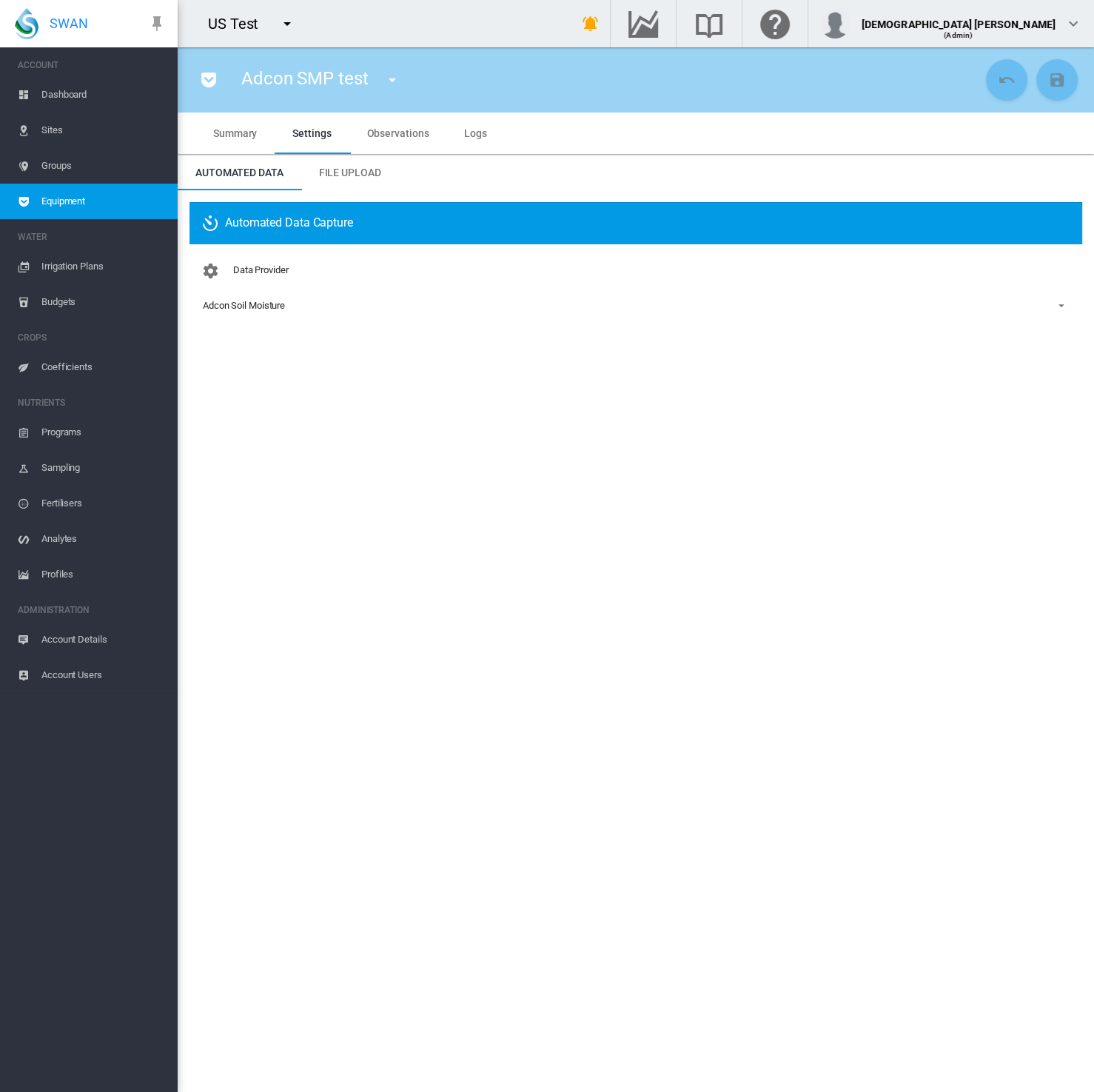
click at [106, 188] on span "Equipment" at bounding box center [103, 202] width 124 height 36
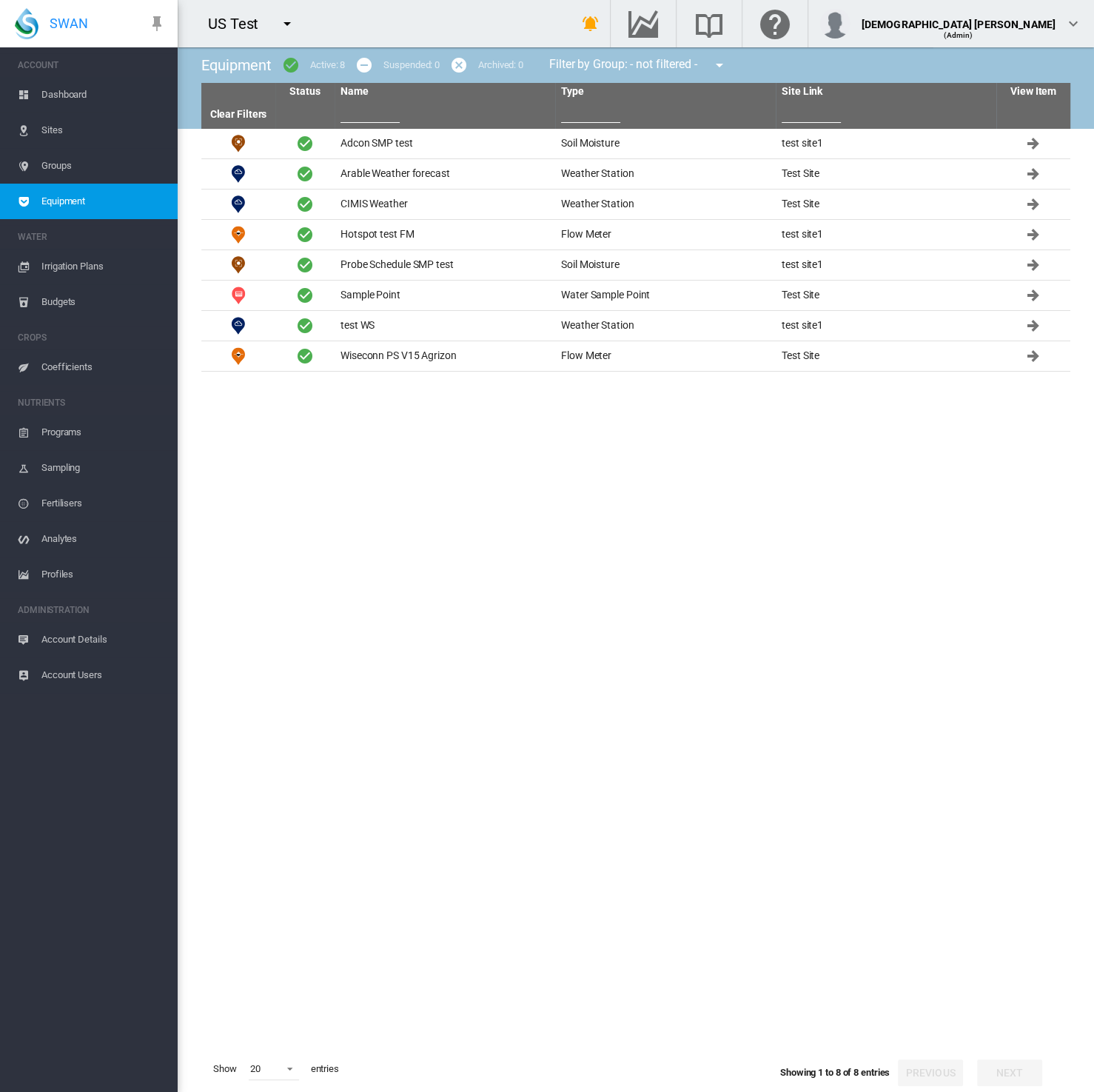
click at [282, 21] on md-icon "icon-menu-down" at bounding box center [288, 24] width 18 height 18
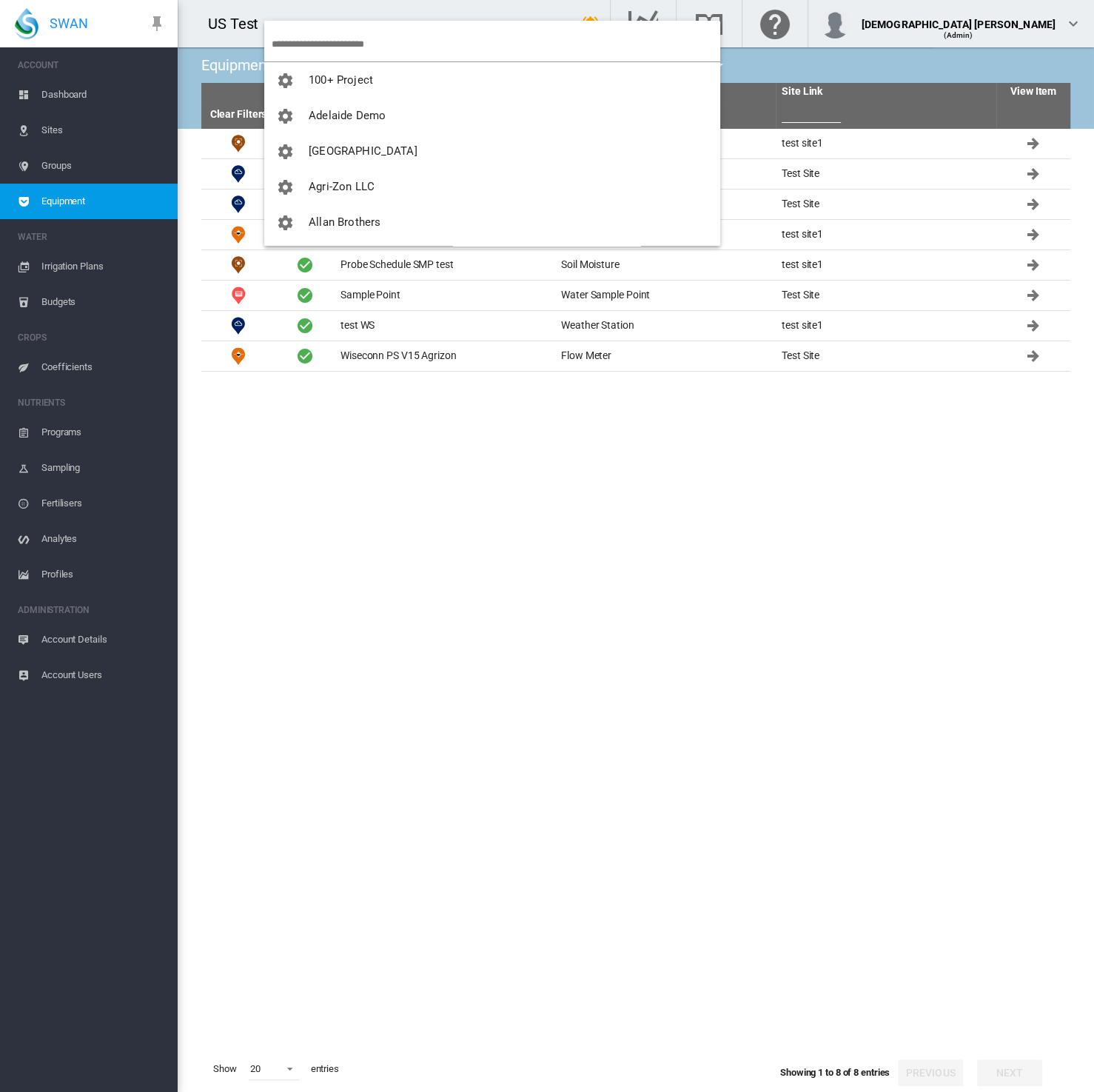
click at [338, 43] on input "search" at bounding box center [495, 44] width 448 height 35
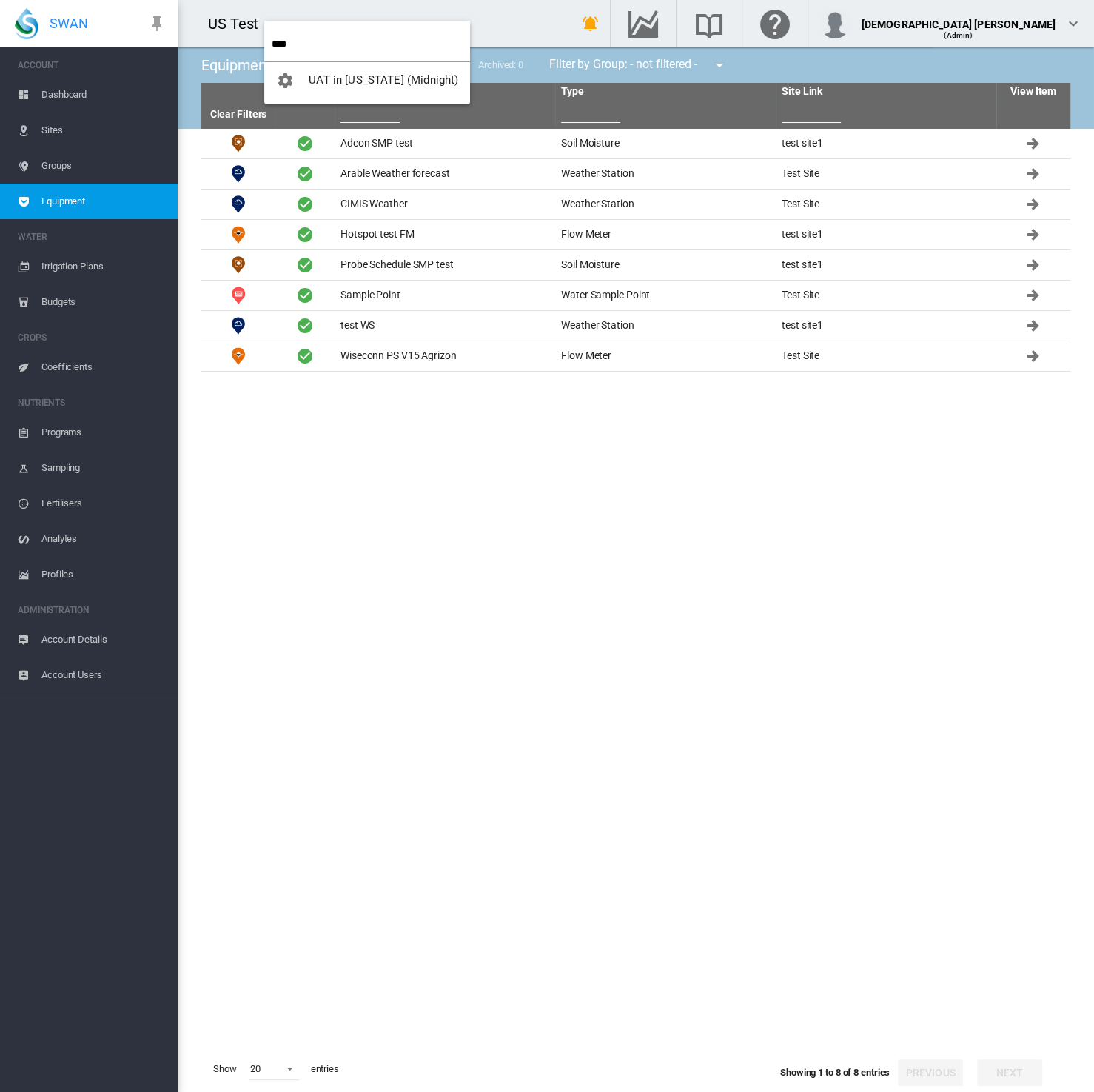
type input "****"
click at [342, 79] on span "UAT in [US_STATE] (Midnight)" at bounding box center [383, 80] width 149 height 13
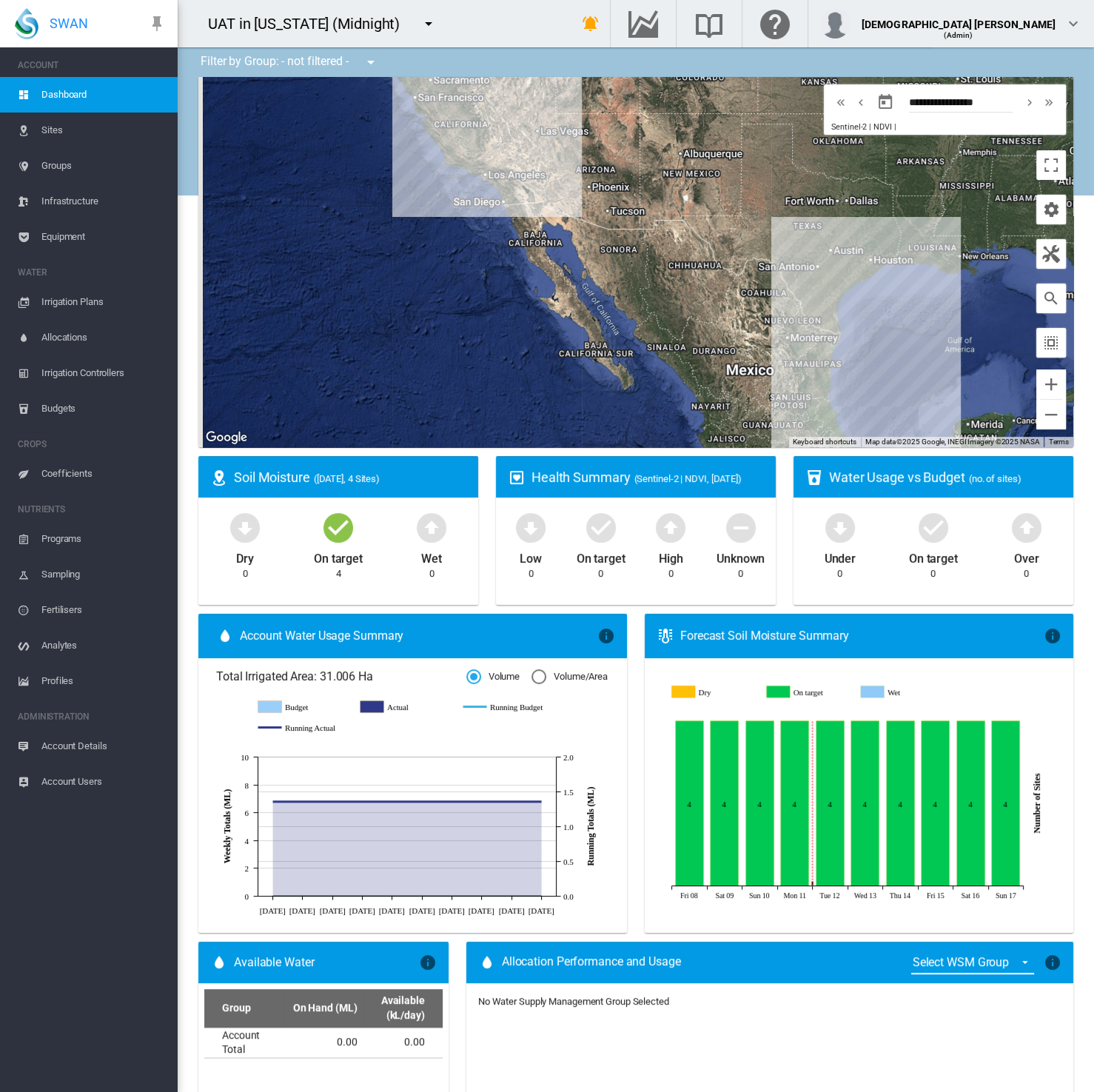
click at [50, 243] on span "Equipment" at bounding box center [103, 237] width 124 height 36
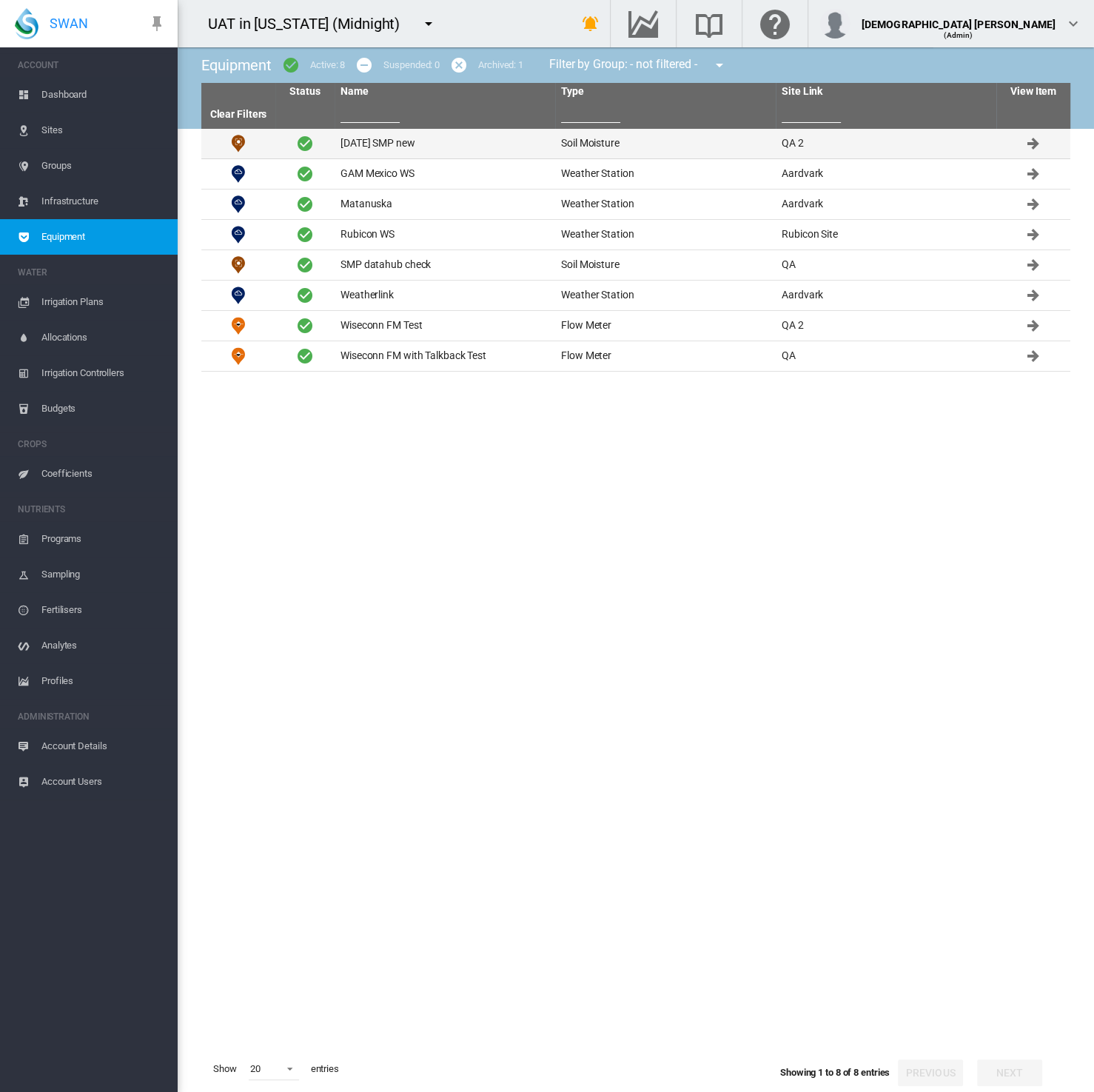
click at [404, 141] on td "[DATE] SMP new" at bounding box center [444, 144] width 220 height 29
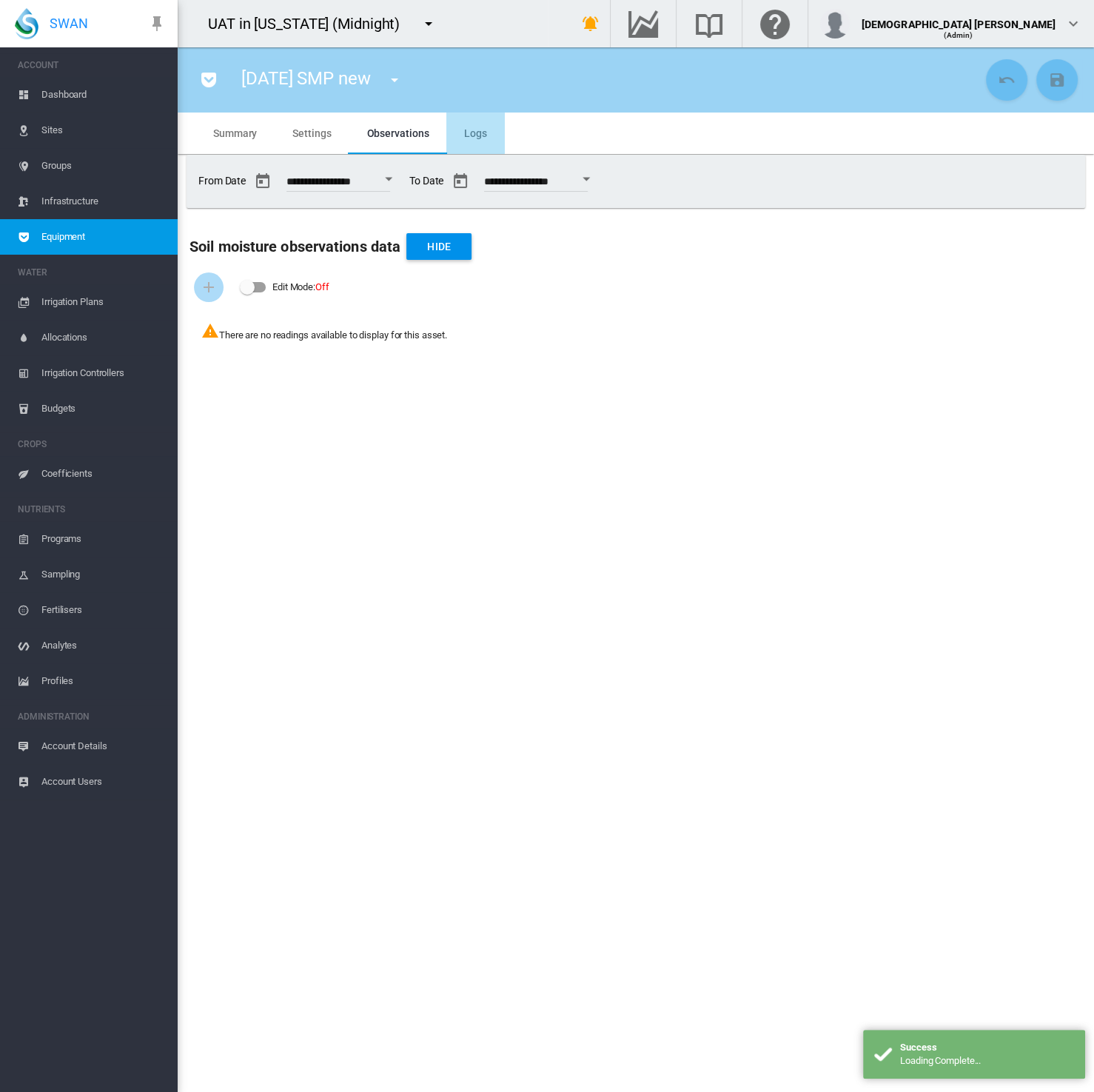
click at [467, 132] on span "Logs" at bounding box center [475, 133] width 23 height 12
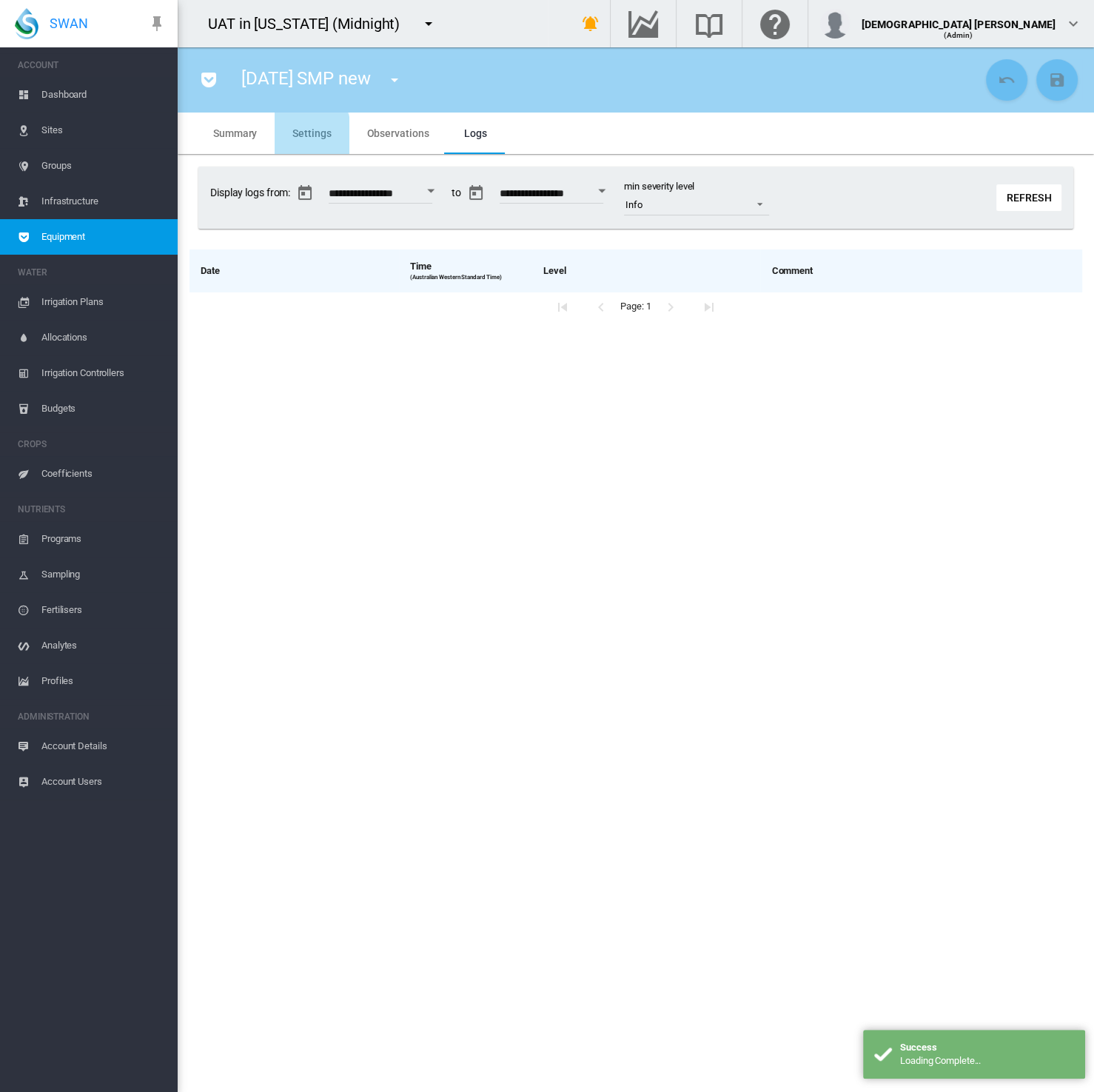
click at [277, 138] on md-tab-item "Settings" at bounding box center [311, 132] width 74 height 41
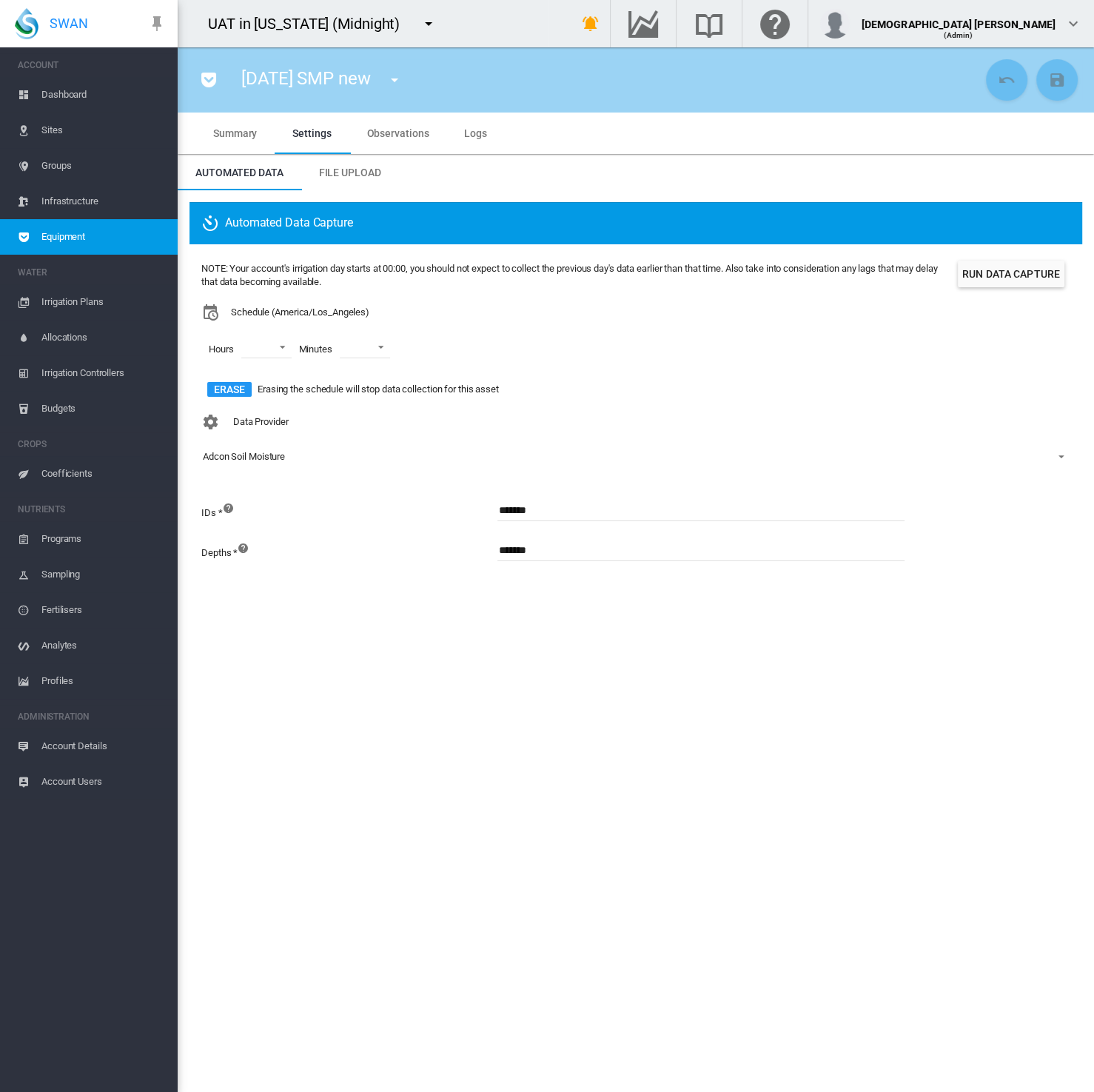
click at [97, 233] on span "Equipment" at bounding box center [103, 237] width 124 height 36
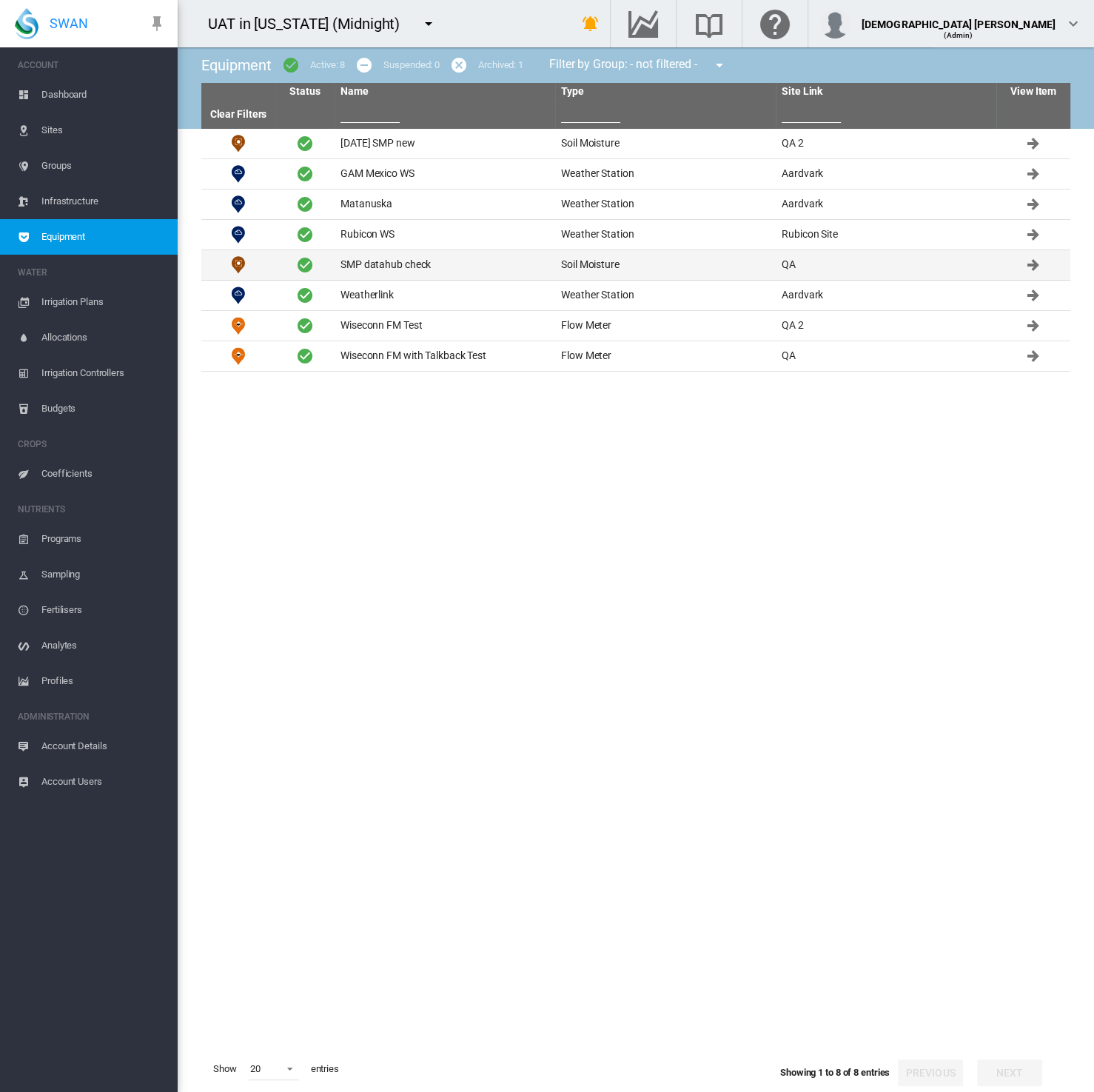
click at [377, 271] on td "SMP datahub check" at bounding box center [444, 265] width 220 height 29
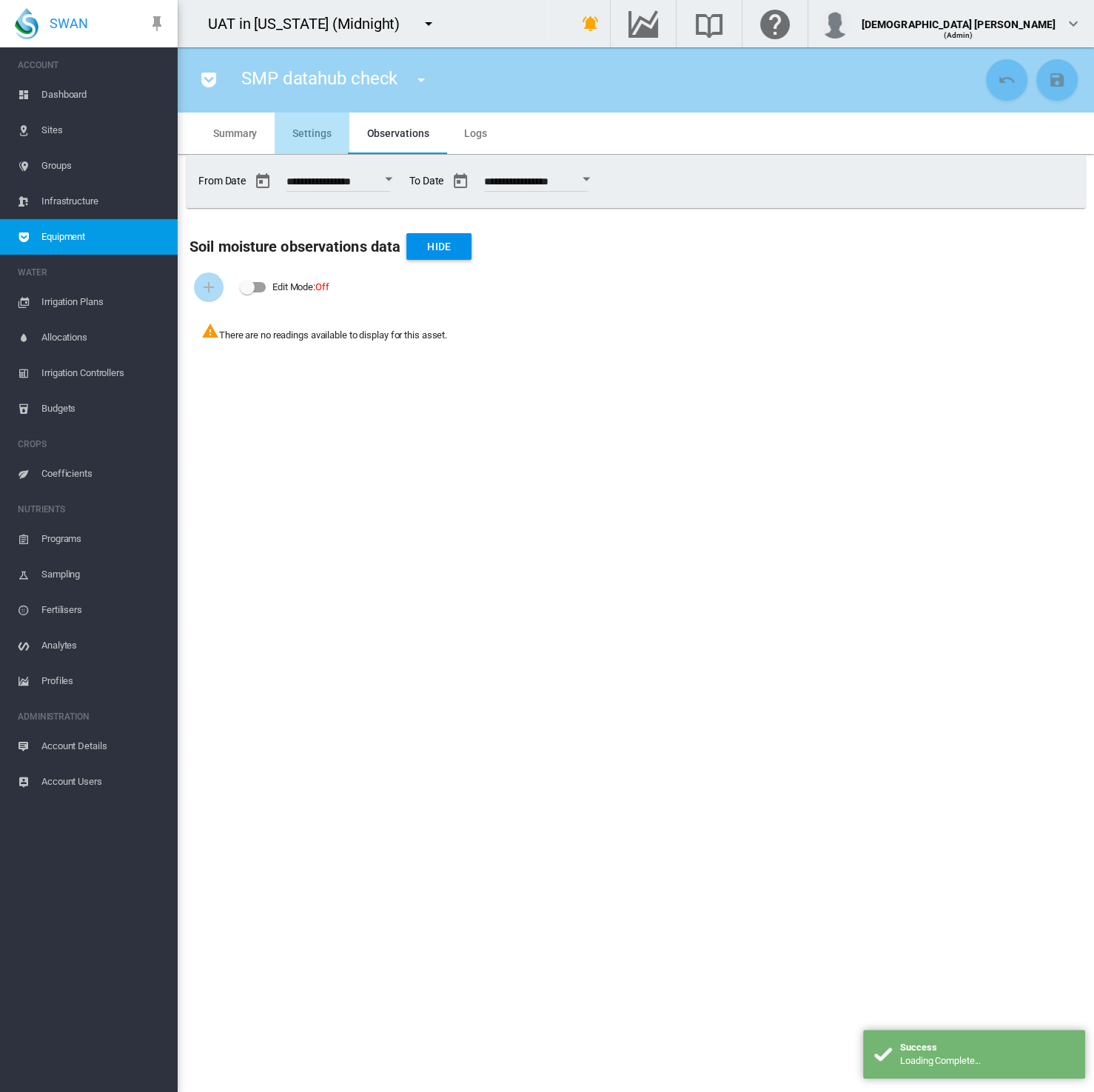
click at [309, 123] on md-tab-item "Settings" at bounding box center [311, 132] width 74 height 41
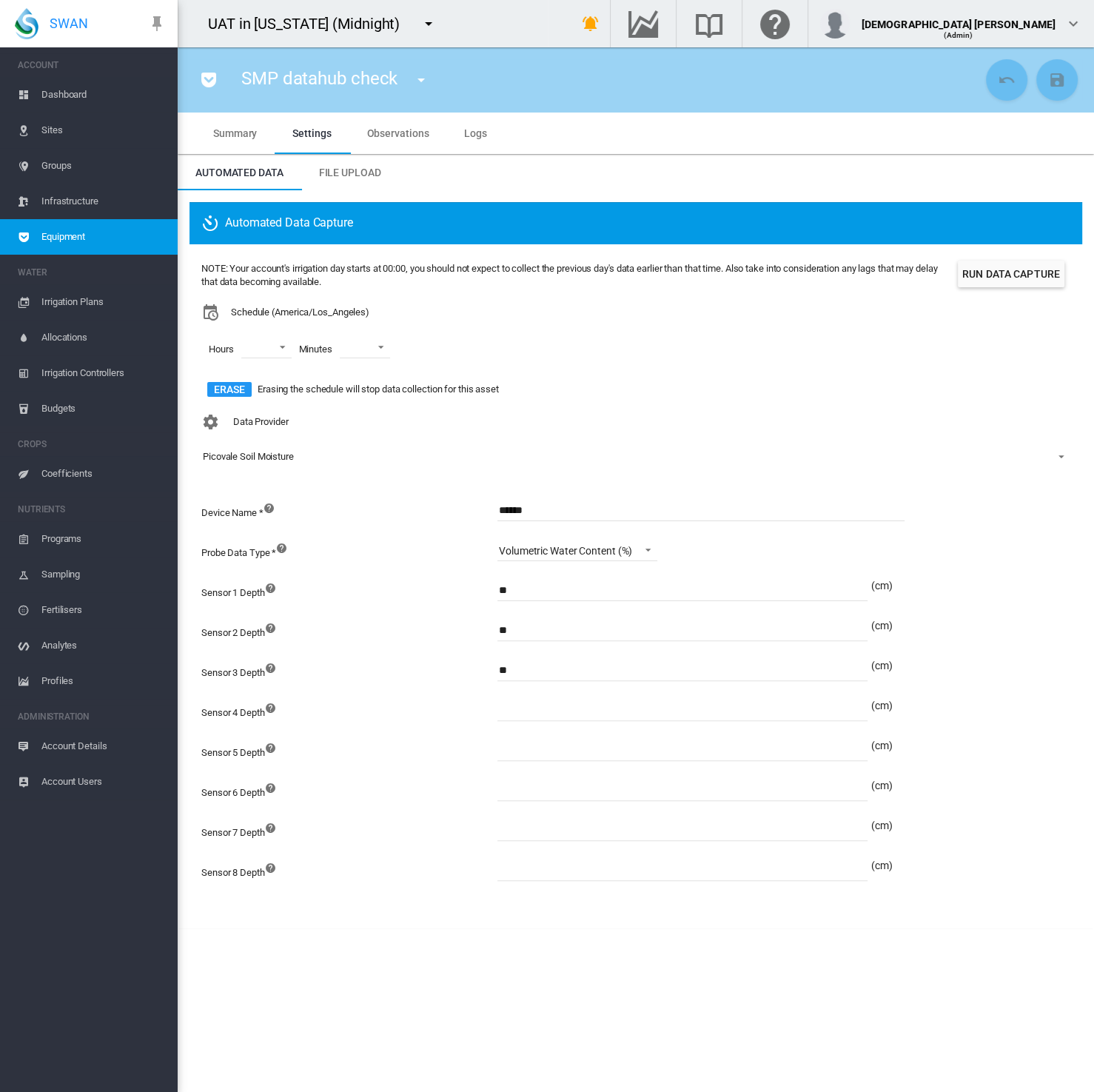
click at [78, 233] on span "Equipment" at bounding box center [103, 237] width 124 height 36
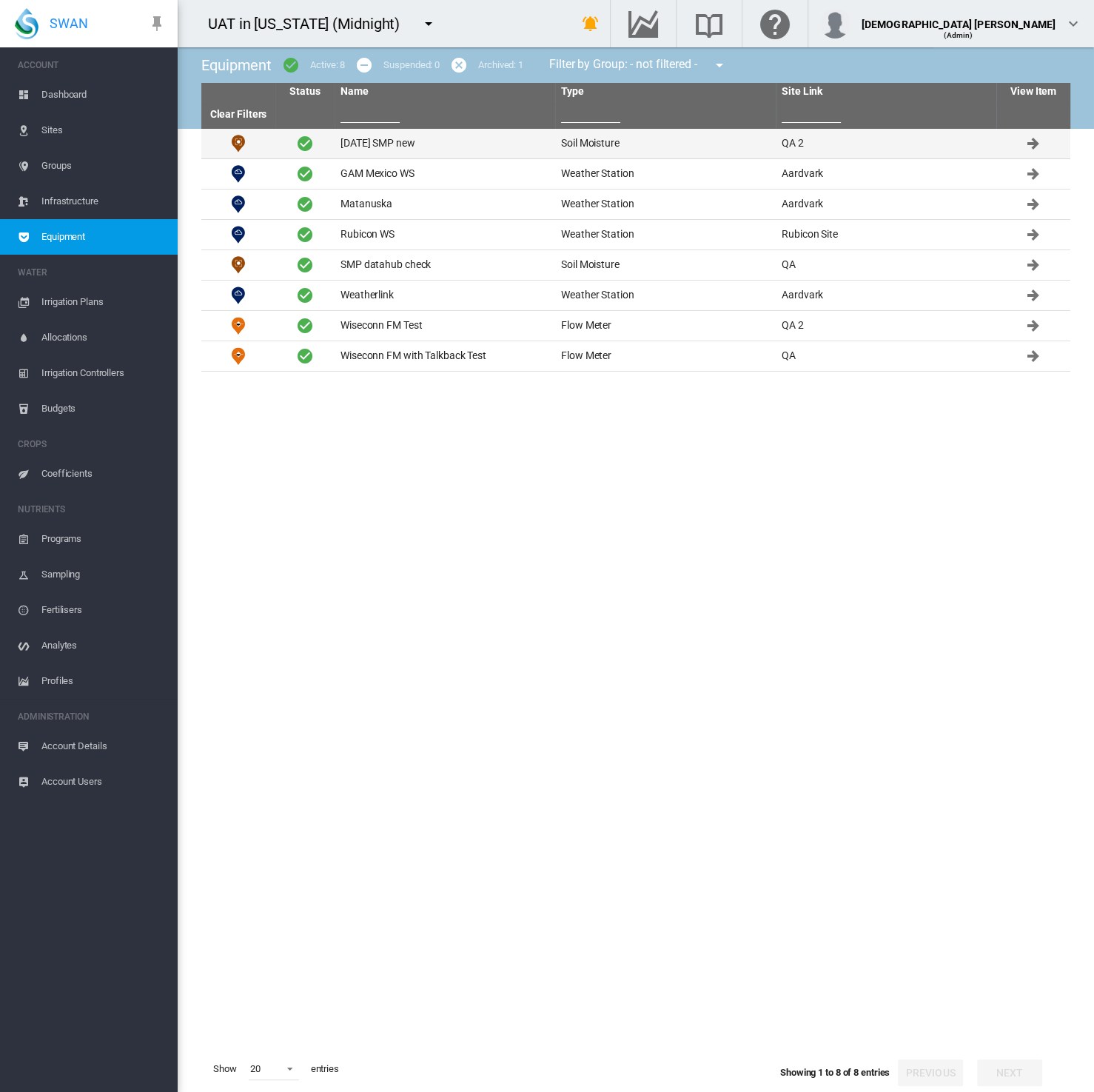
click at [391, 147] on td "[DATE] SMP new" at bounding box center [444, 144] width 220 height 29
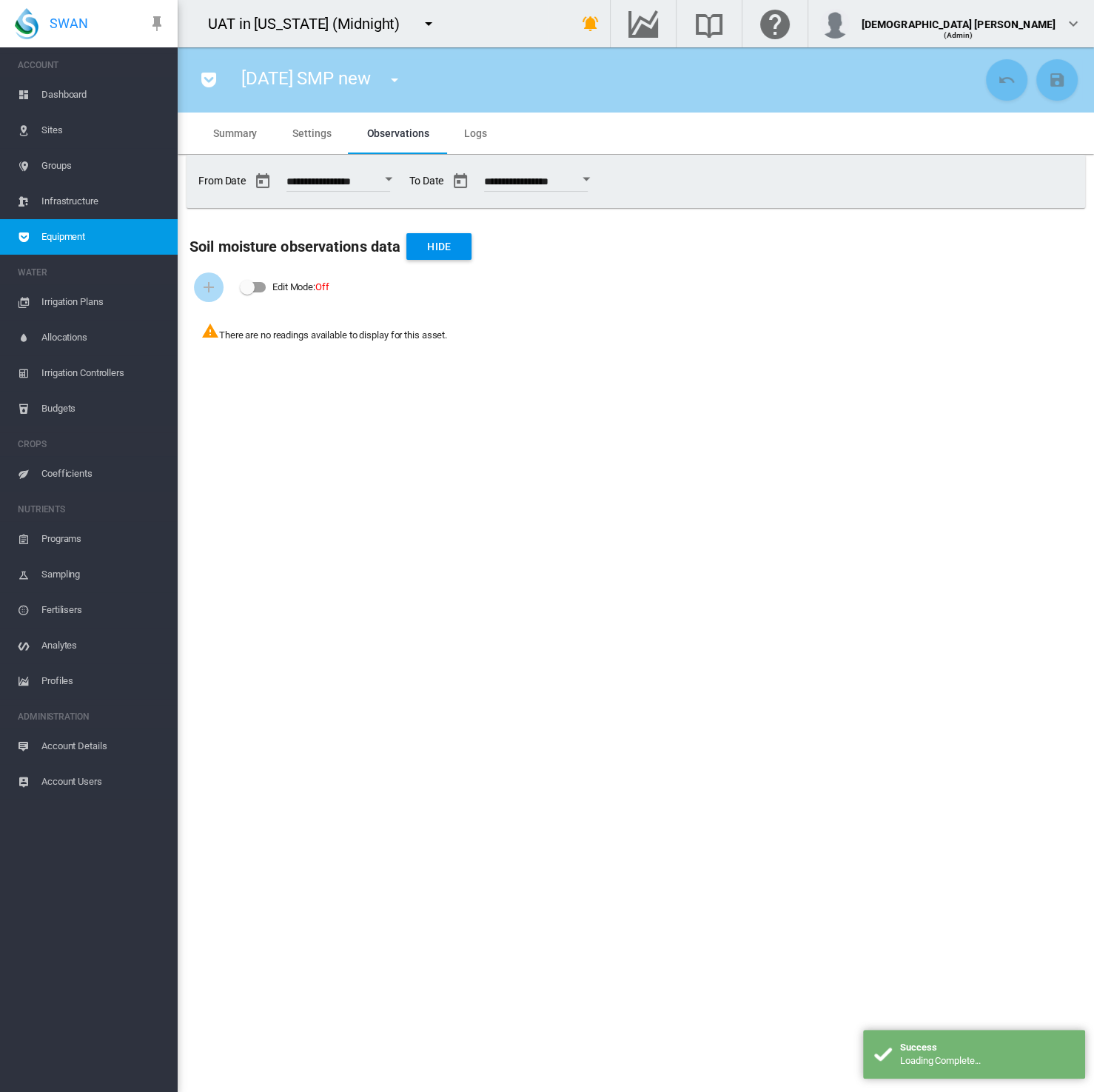
click at [294, 129] on span "Settings" at bounding box center [311, 133] width 38 height 12
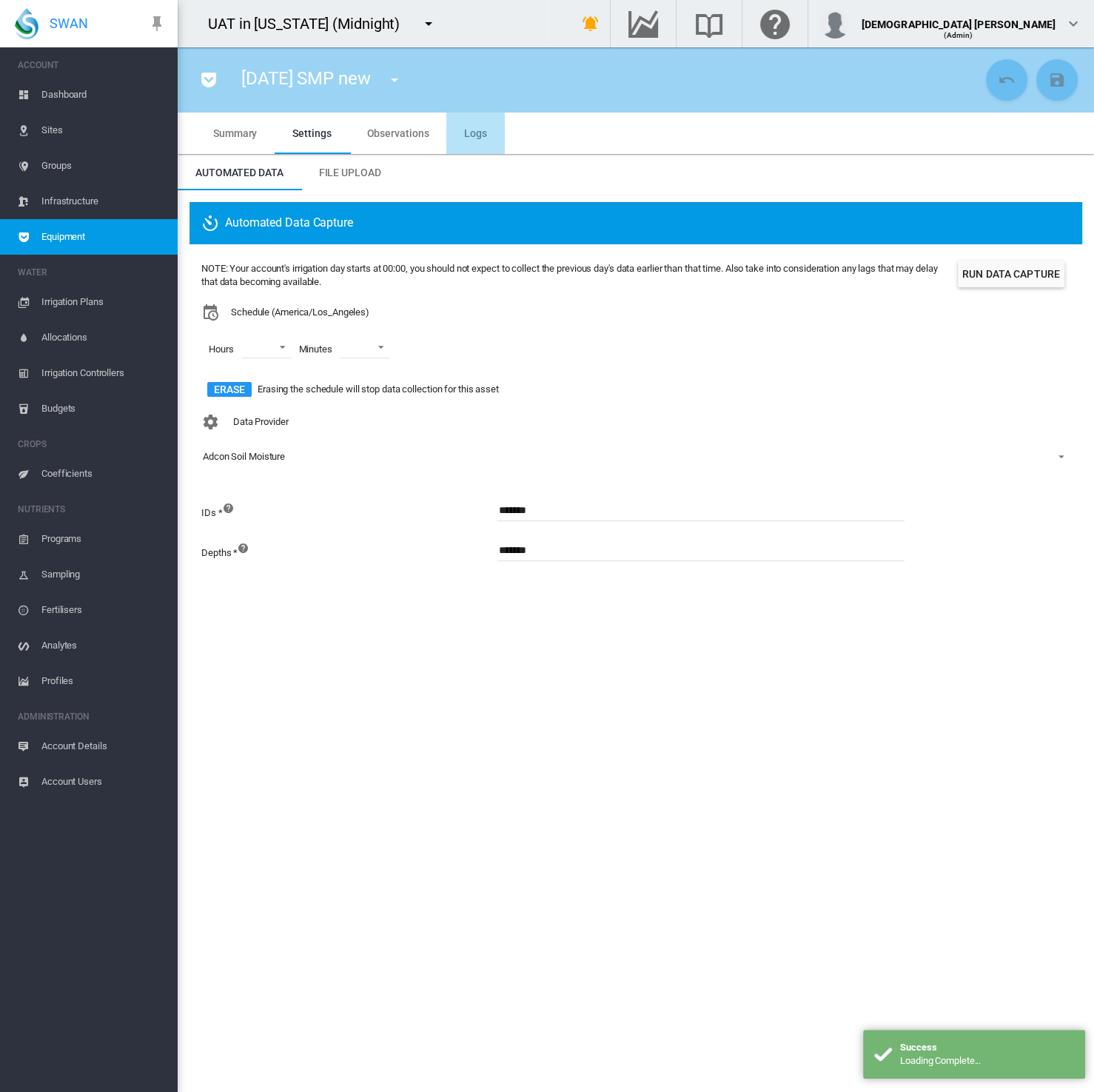
click at [465, 136] on span "Logs" at bounding box center [475, 133] width 23 height 12
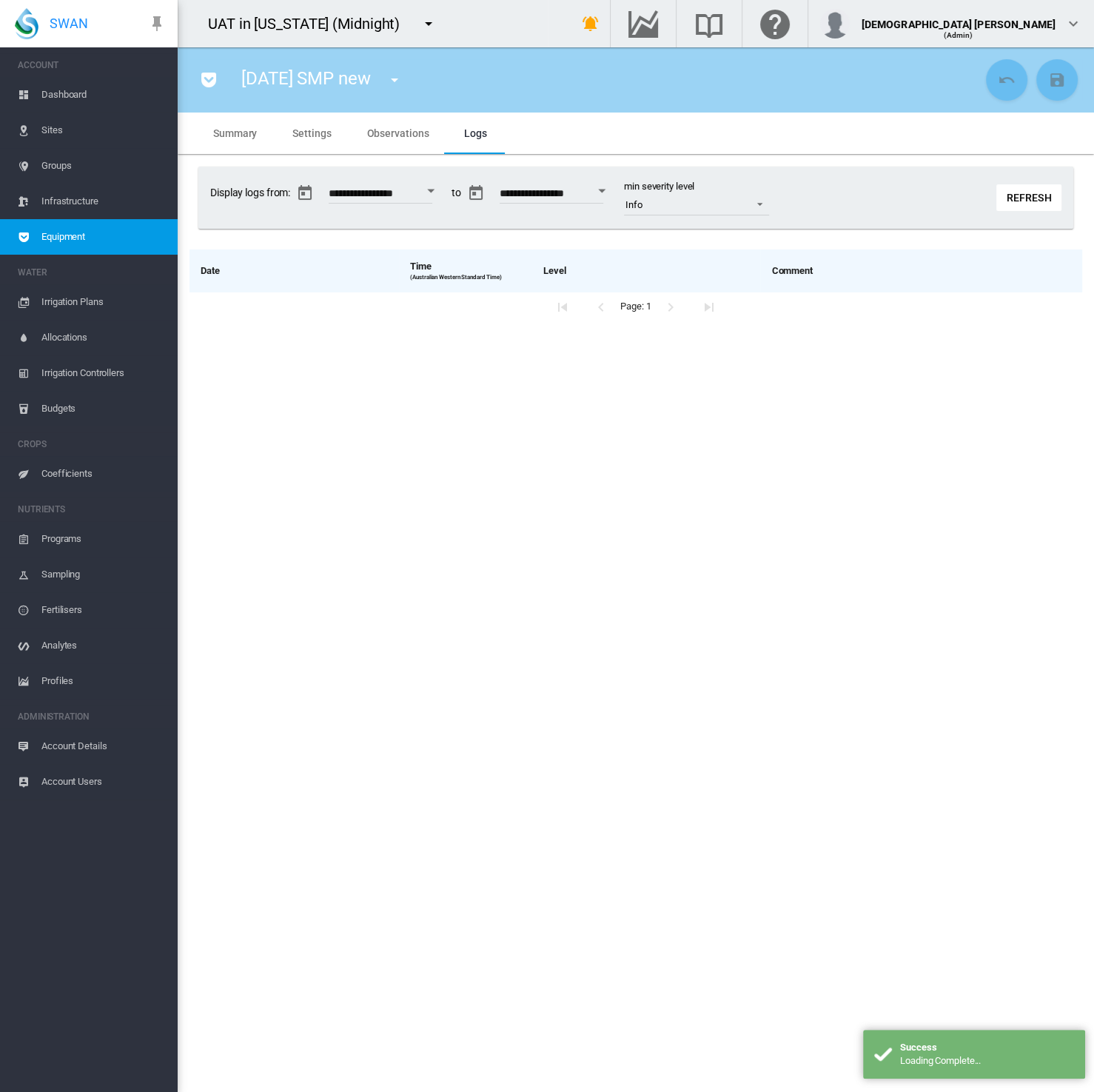
click at [1048, 191] on button "Refresh" at bounding box center [1028, 197] width 65 height 27
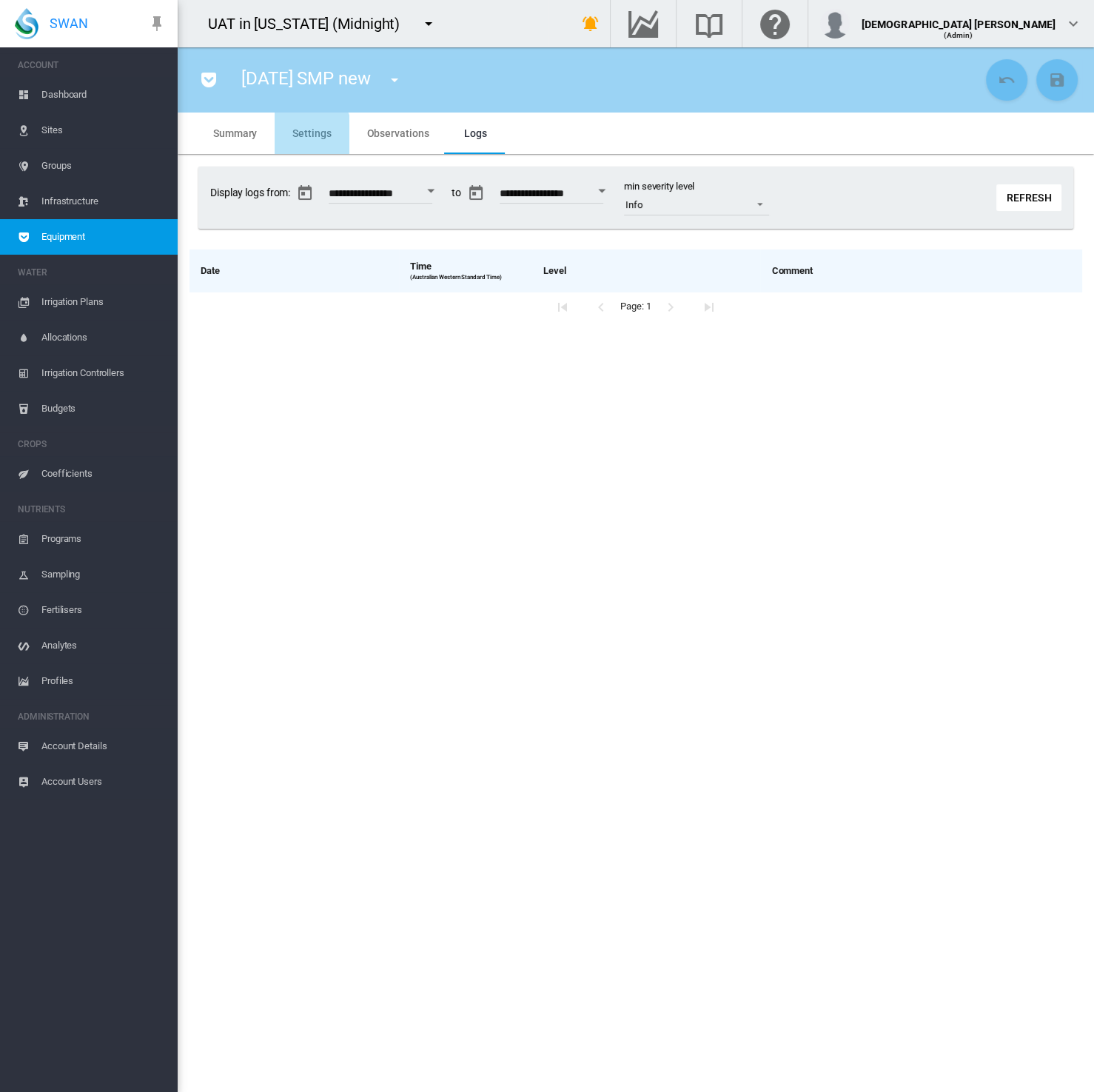
click at [289, 138] on md-tab-item "Settings" at bounding box center [311, 132] width 74 height 41
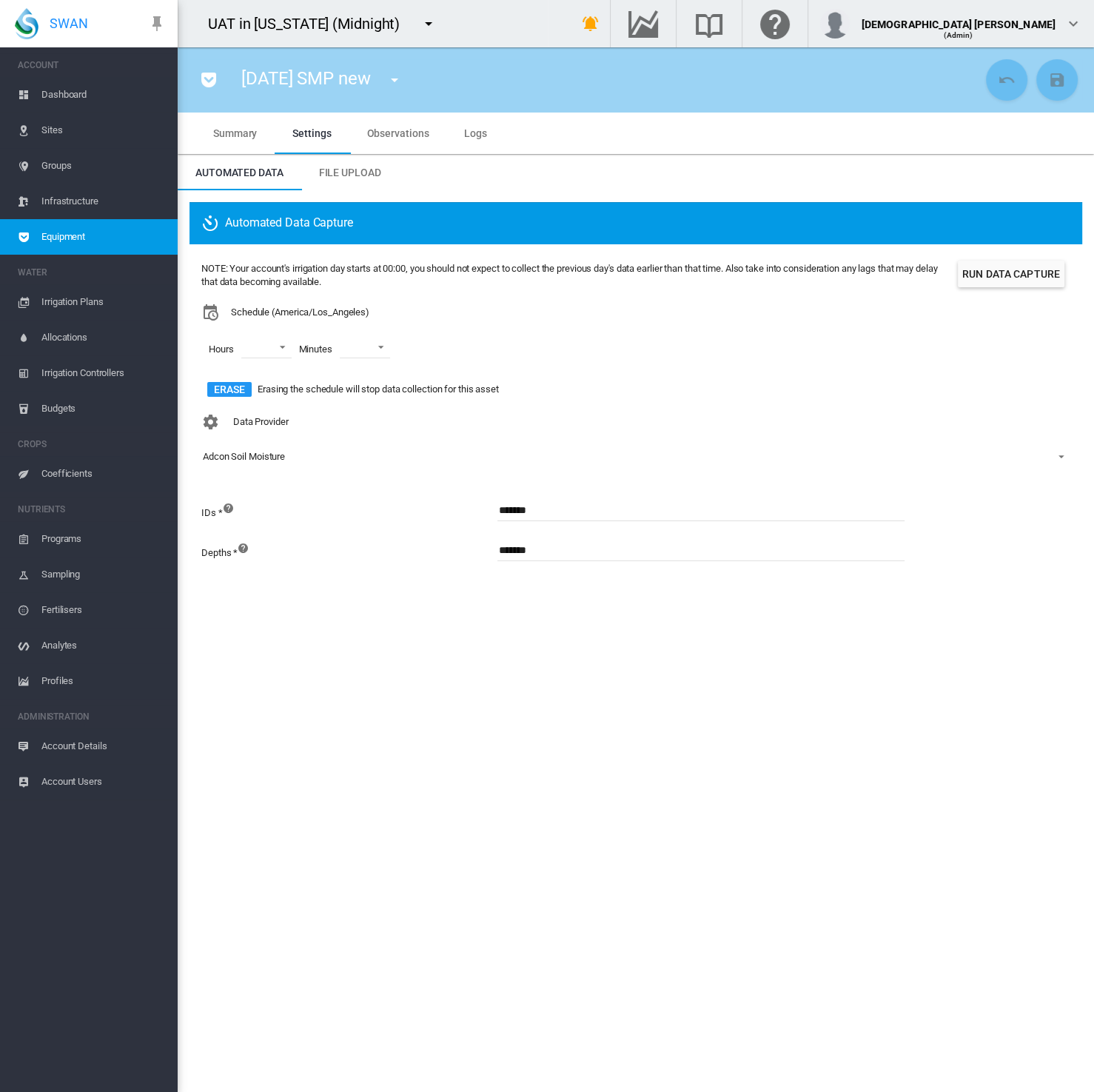
click at [995, 275] on button "Run Data Capture" at bounding box center [1010, 274] width 106 height 27
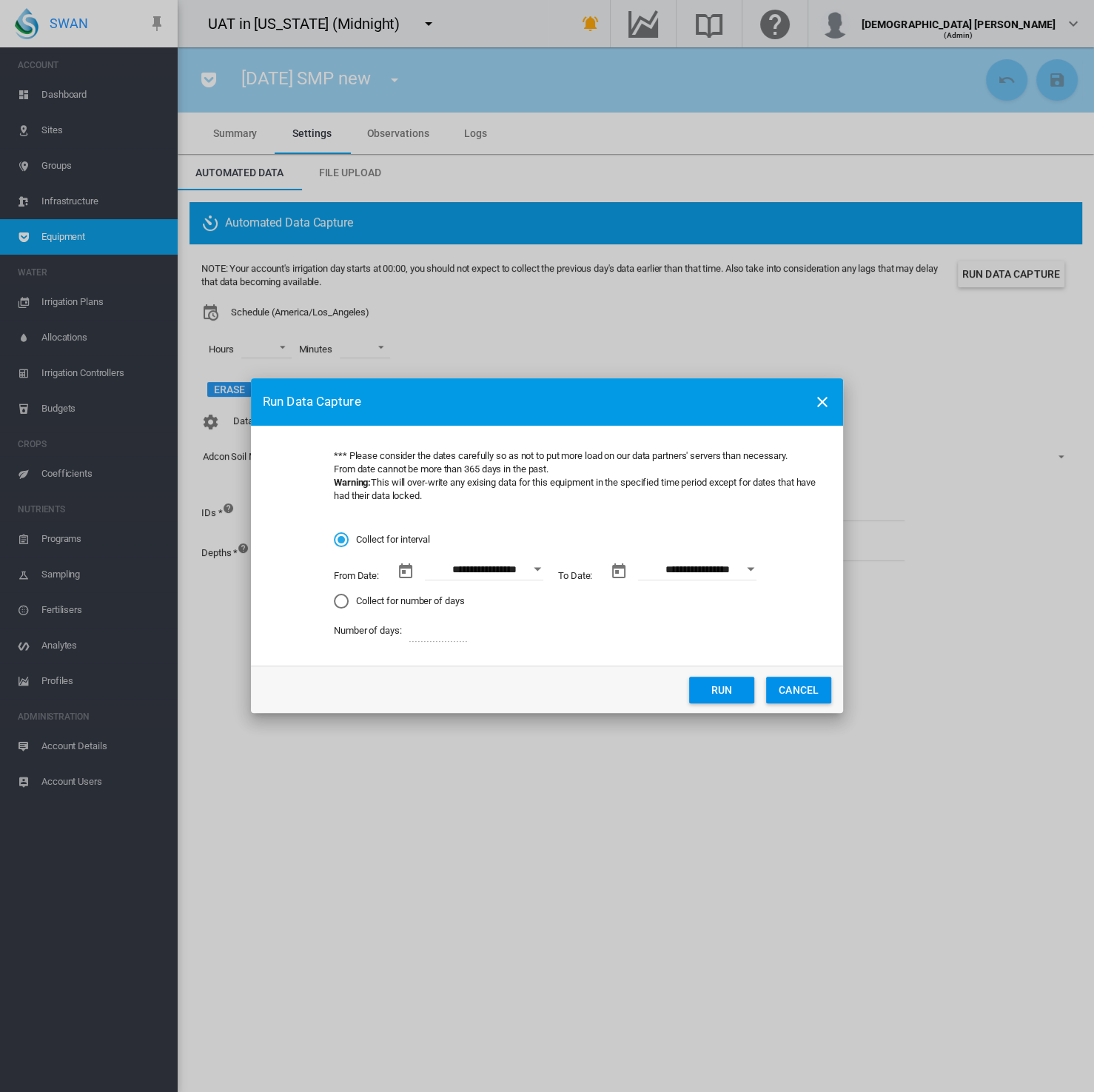
click at [369, 609] on md-radio-group "**********" at bounding box center [577, 587] width 486 height 110
click at [375, 602] on md-radio-button "Collect for number of days" at bounding box center [577, 600] width 486 height 14
click at [728, 687] on button "Run" at bounding box center [721, 689] width 65 height 27
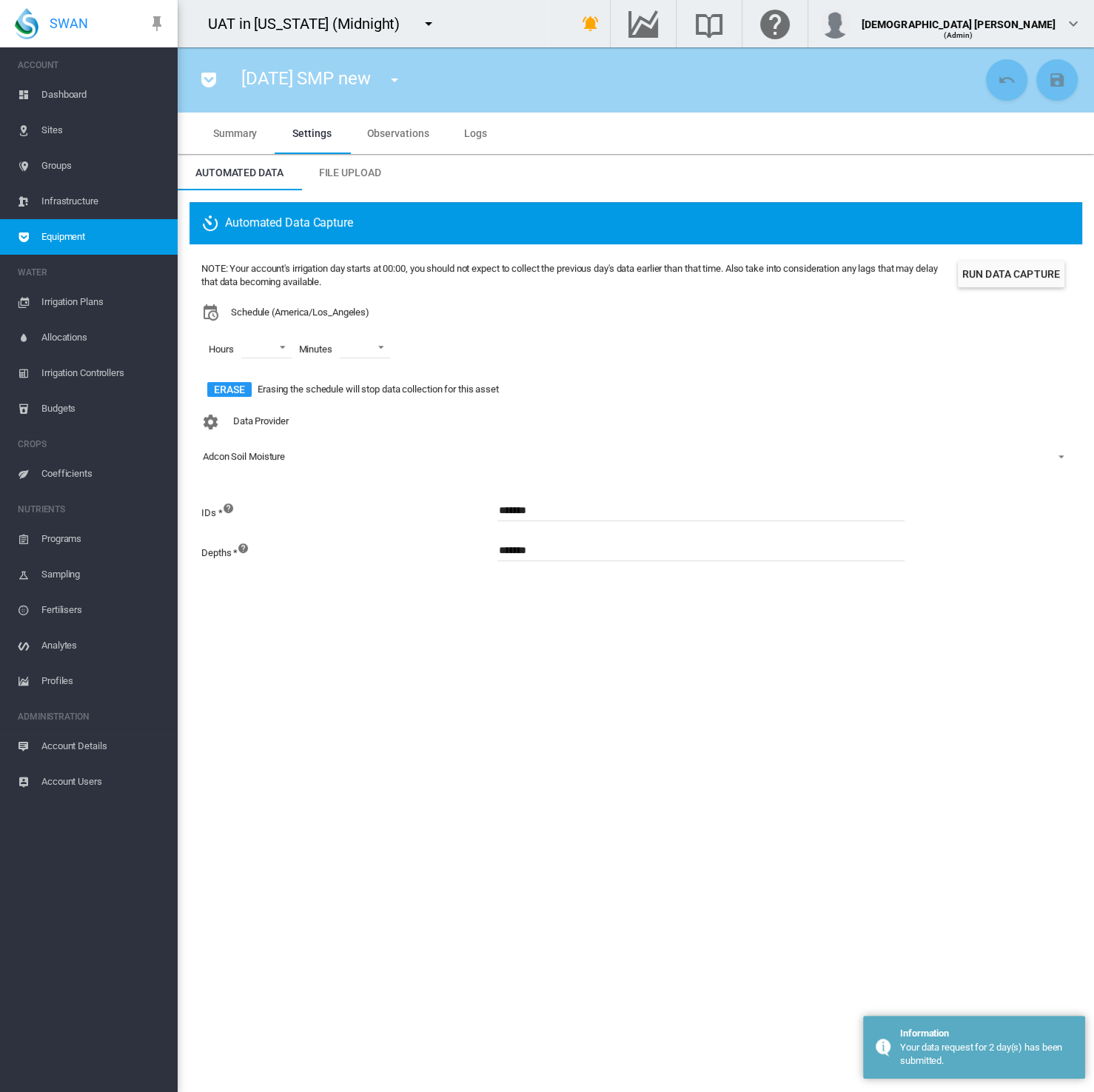
click at [106, 746] on span "Account Details" at bounding box center [103, 746] width 124 height 36
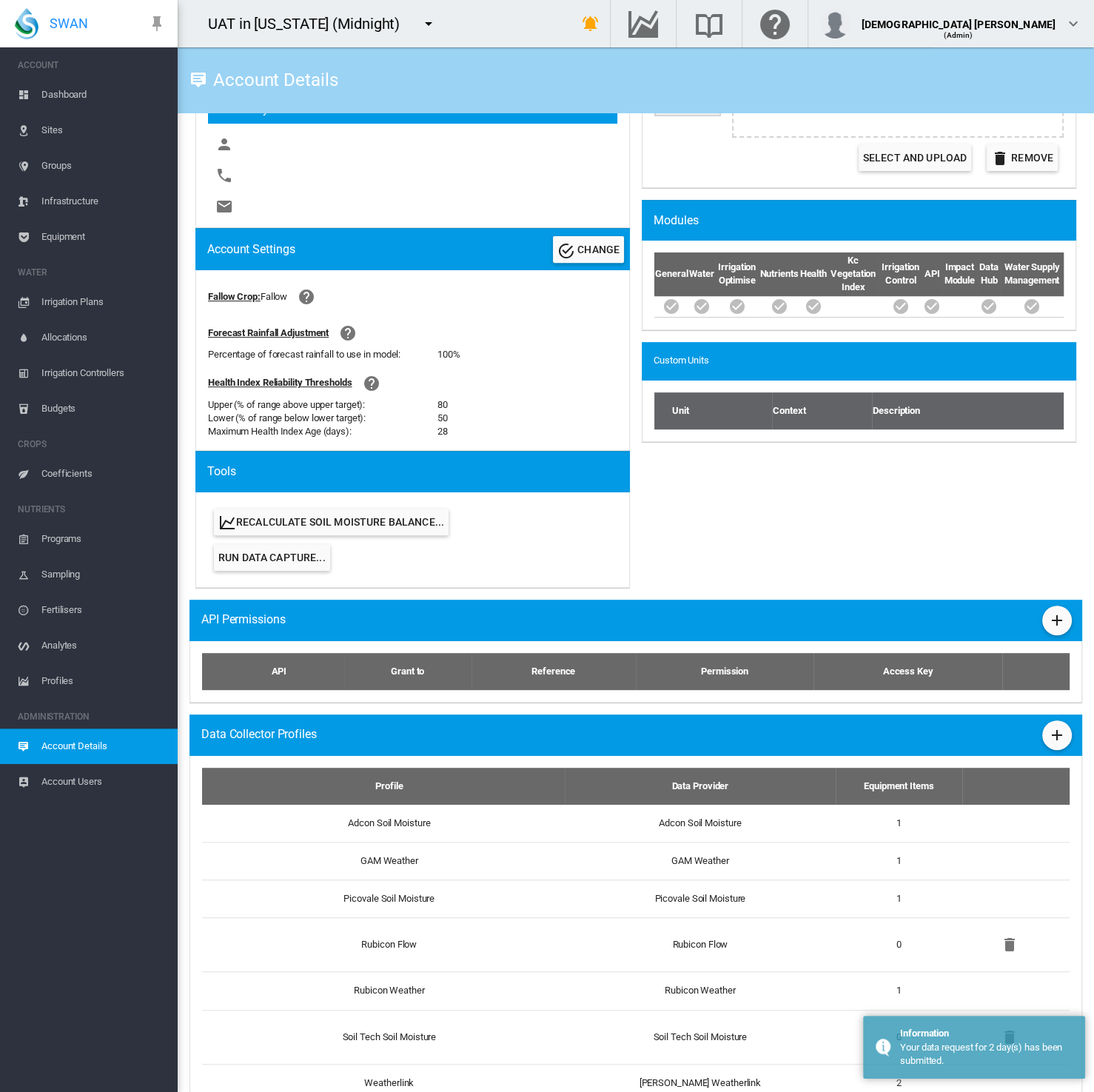
scroll to position [560, 0]
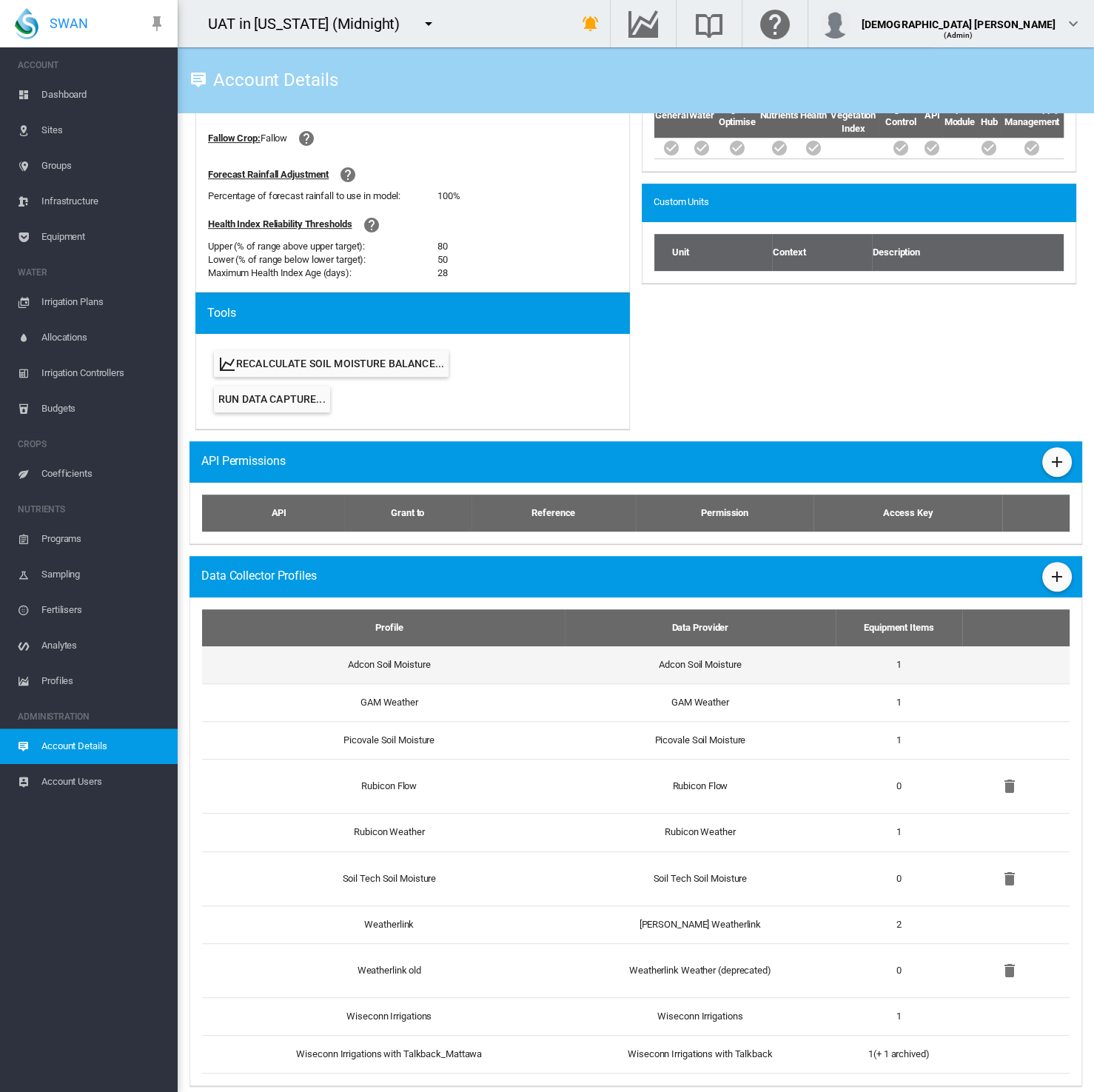
click at [588, 656] on td "Adcon Soil Moisture" at bounding box center [699, 665] width 270 height 37
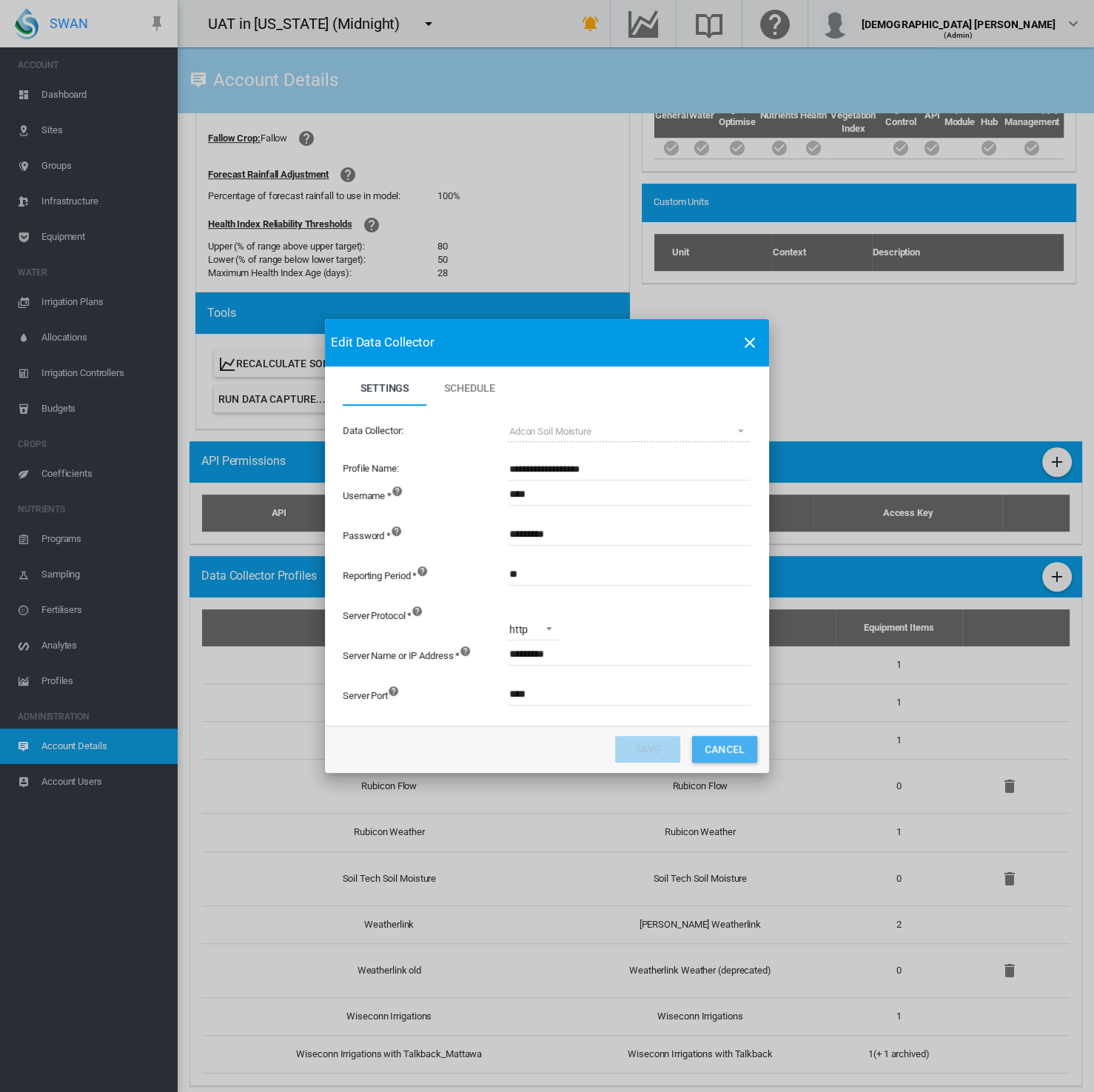
click at [741, 753] on button "Cancel" at bounding box center [724, 749] width 65 height 27
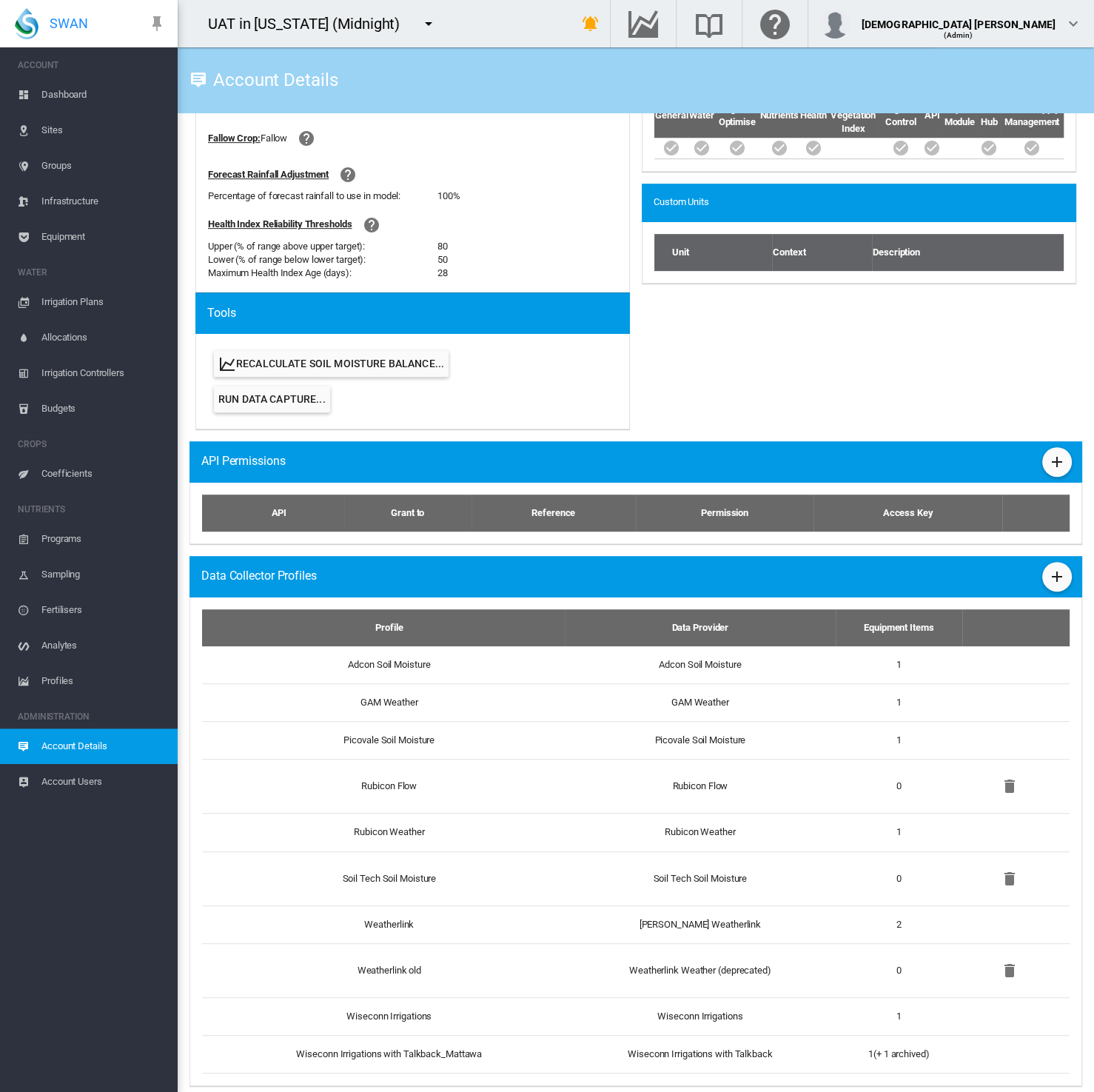
click at [93, 125] on span "Sites" at bounding box center [103, 130] width 124 height 36
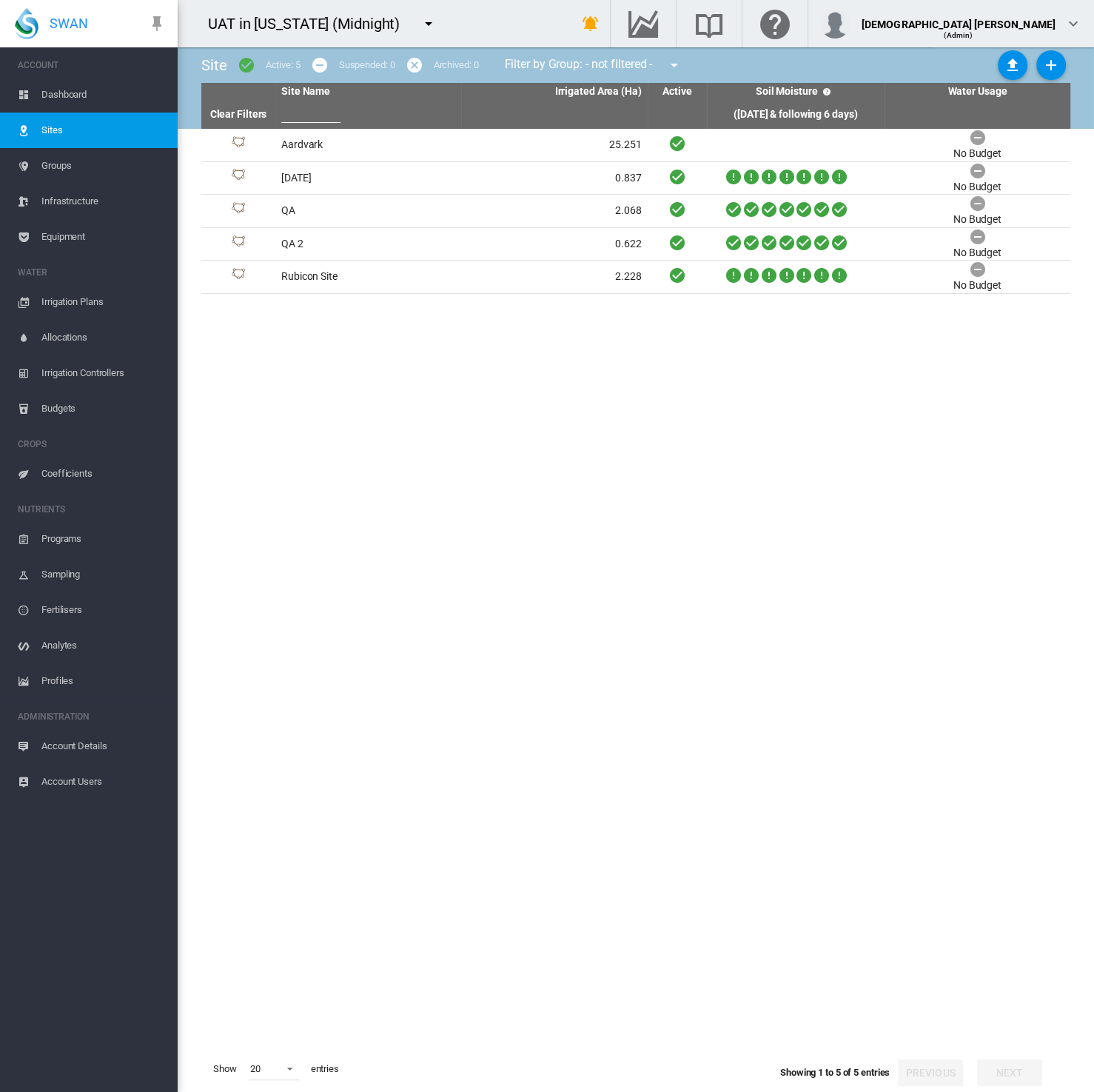
click at [90, 236] on span "Equipment" at bounding box center [103, 237] width 124 height 36
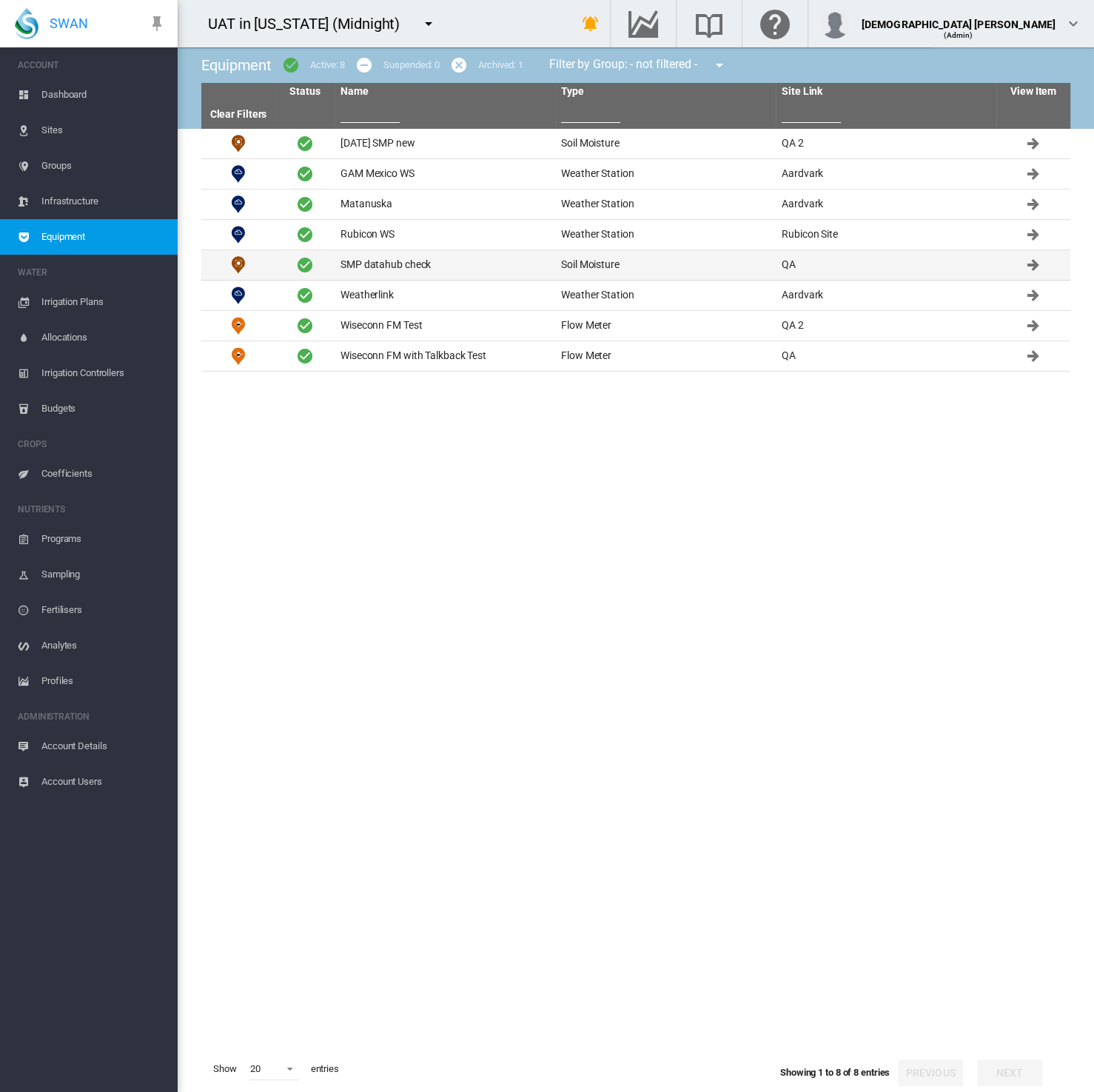
click at [468, 275] on td "SMP datahub check" at bounding box center [444, 265] width 220 height 29
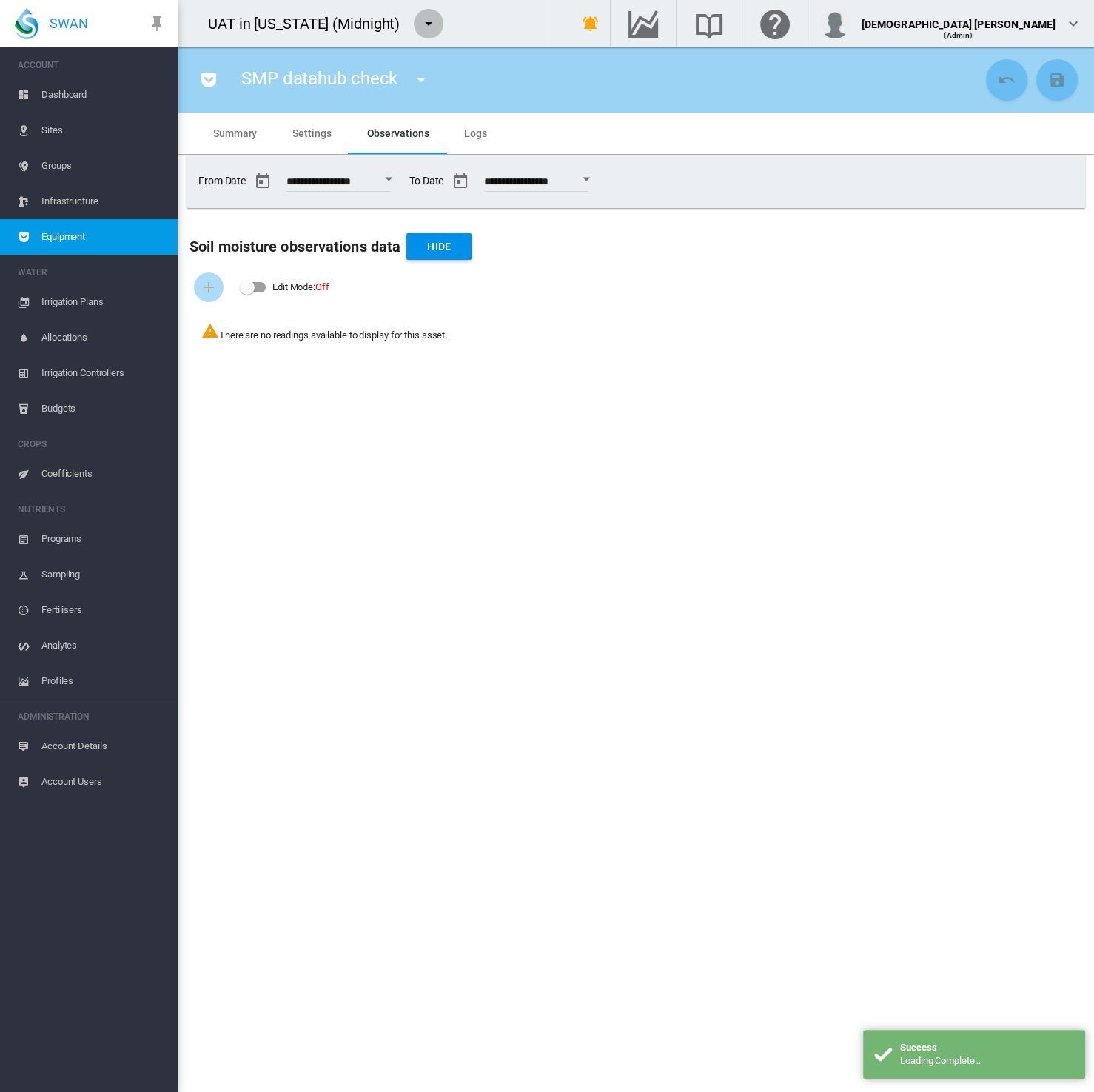
click at [420, 24] on md-icon "icon-menu-down" at bounding box center [429, 24] width 18 height 18
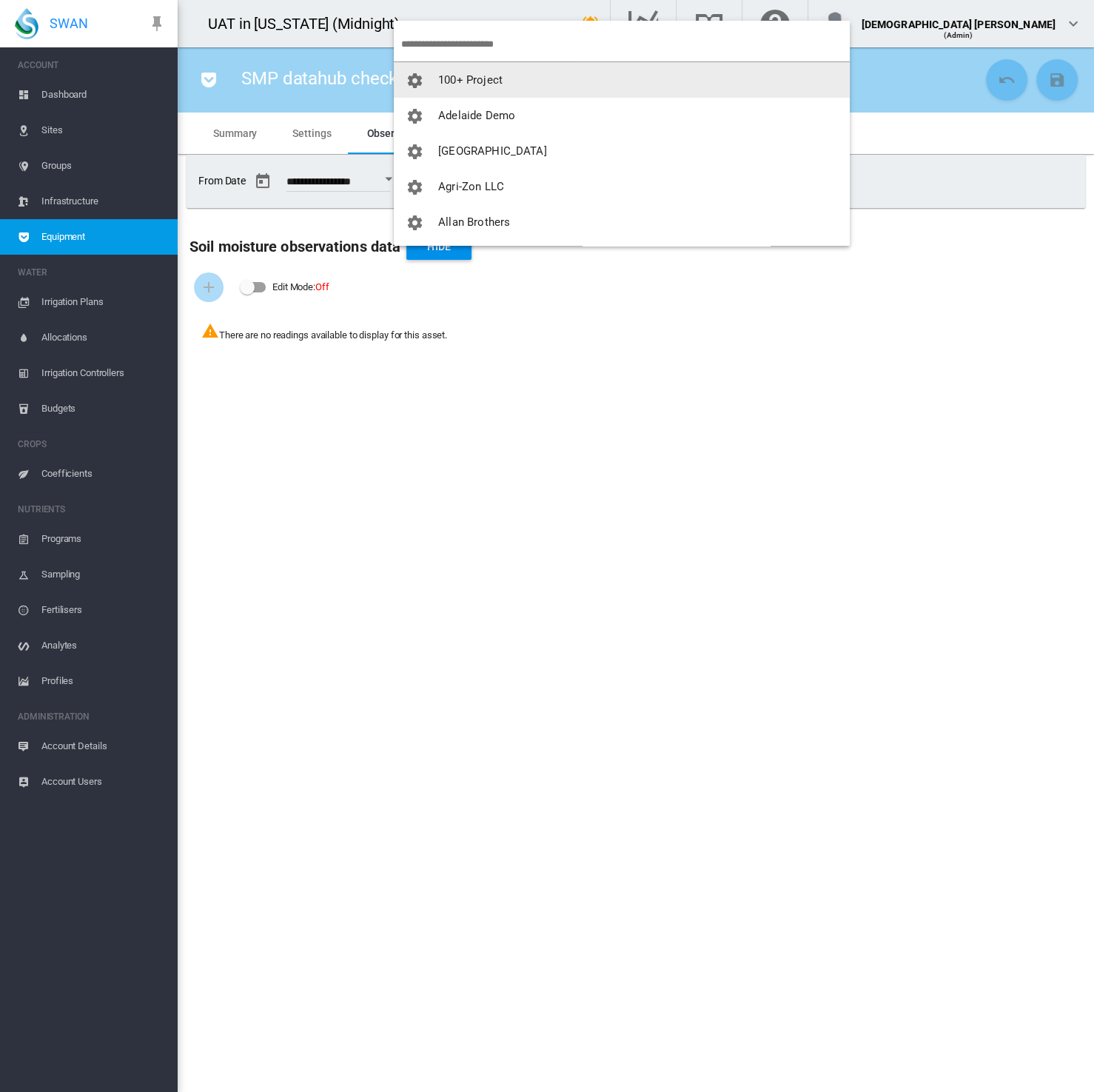
click at [452, 92] on button "100+ Project" at bounding box center [621, 80] width 456 height 36
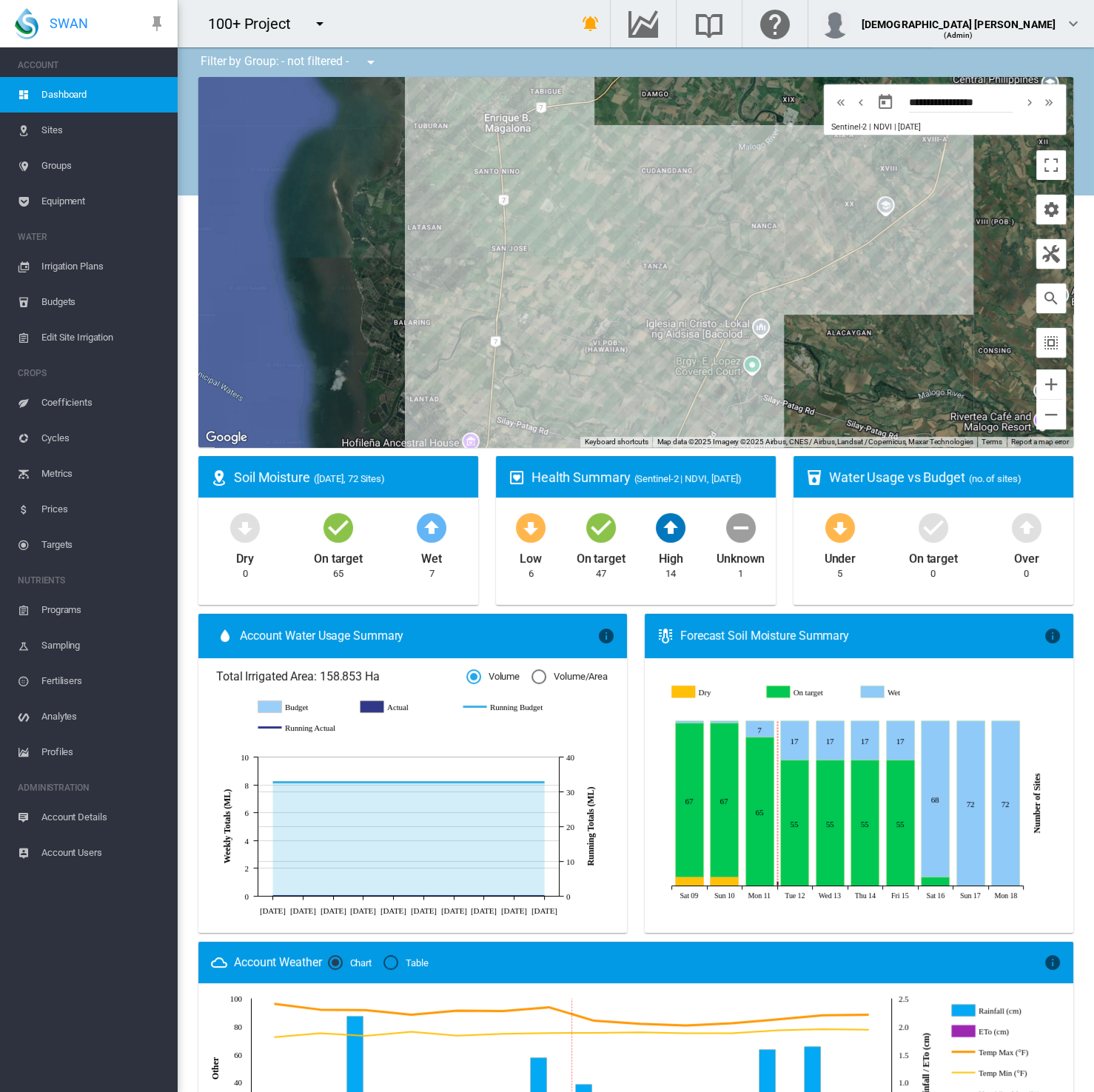
click at [71, 196] on span "Equipment" at bounding box center [103, 202] width 124 height 36
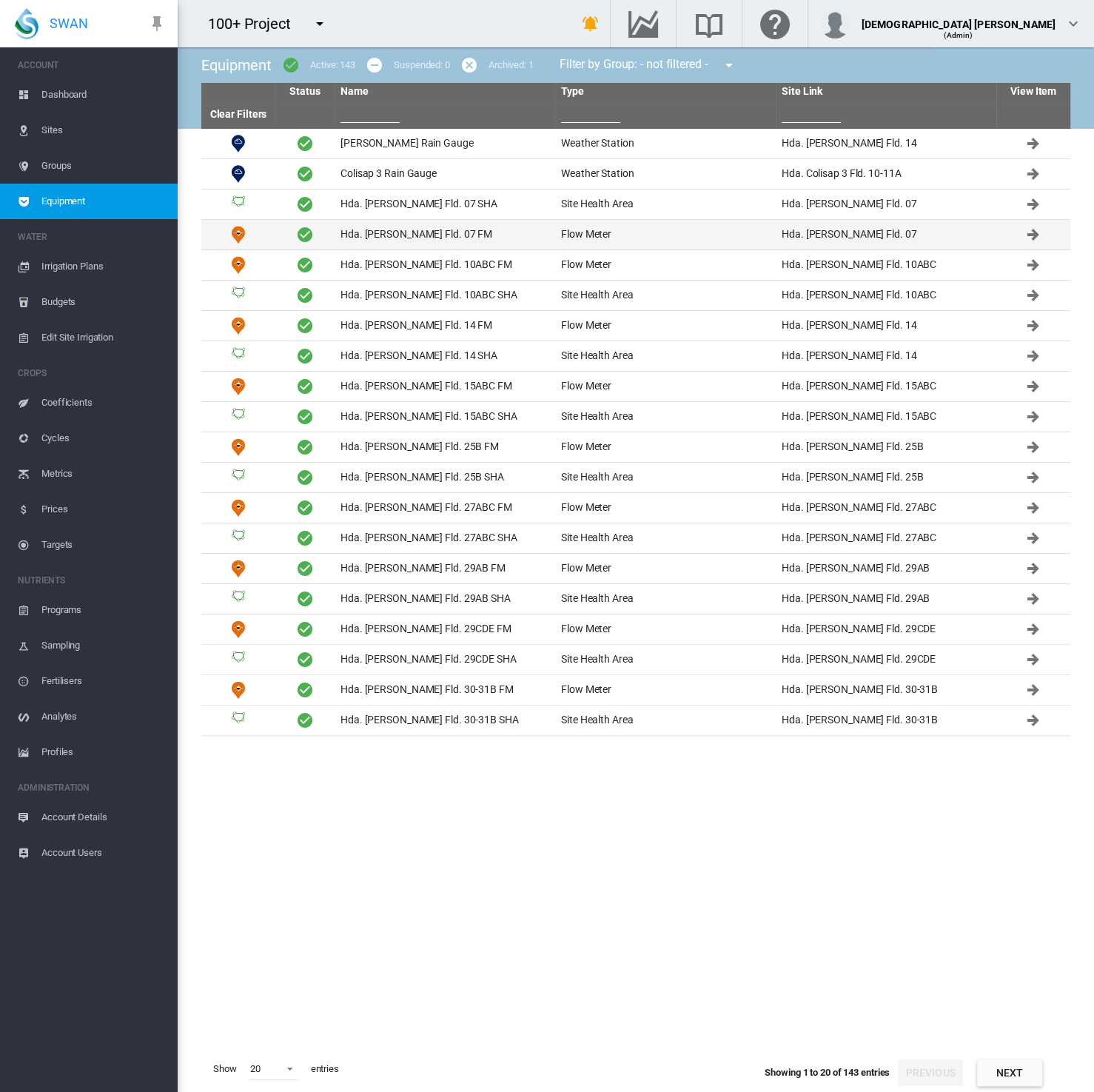
click at [386, 238] on td "Hda. [PERSON_NAME] Fld. 07 FM" at bounding box center [444, 235] width 220 height 29
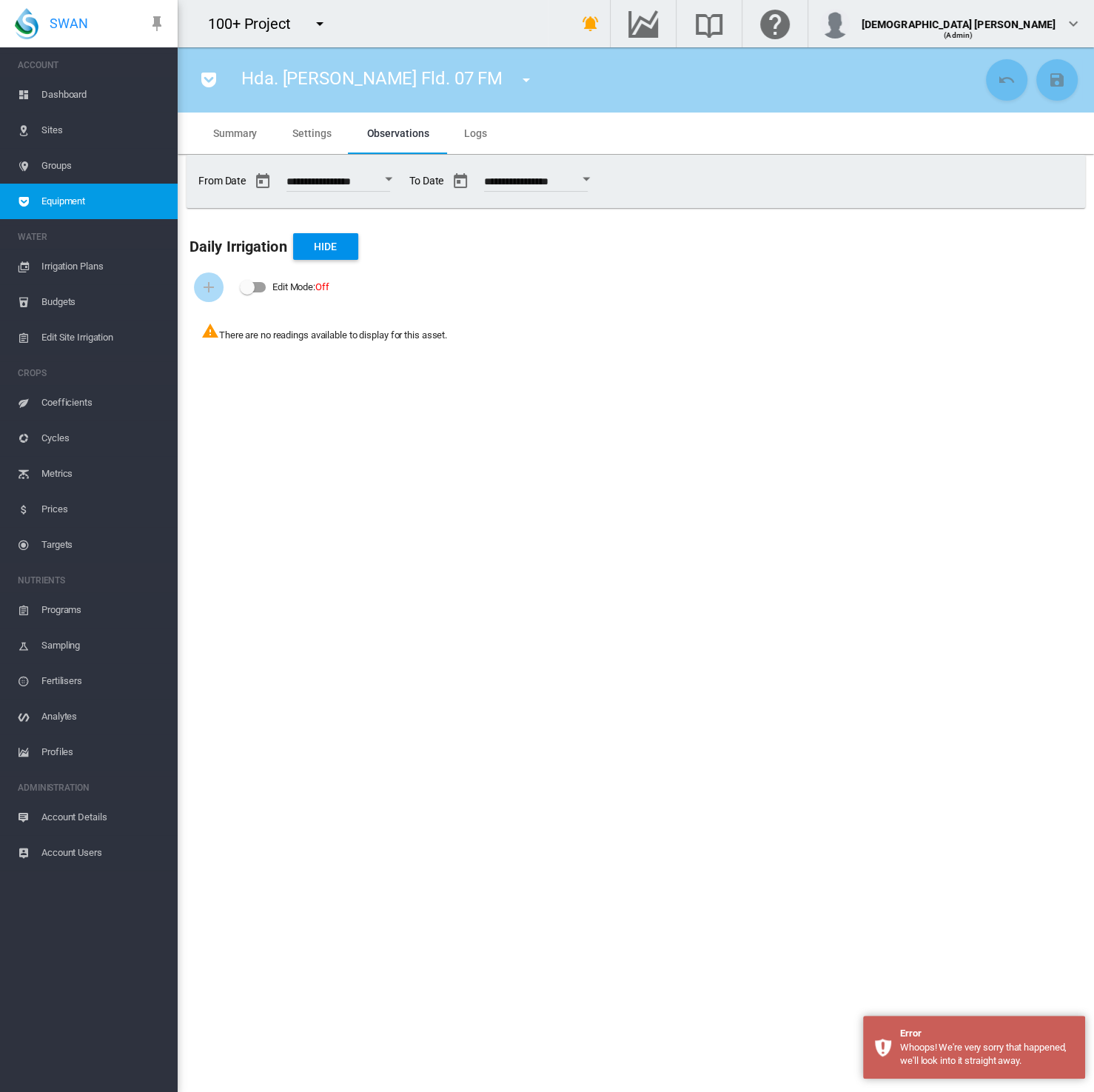
click at [300, 135] on span "Settings" at bounding box center [311, 133] width 38 height 12
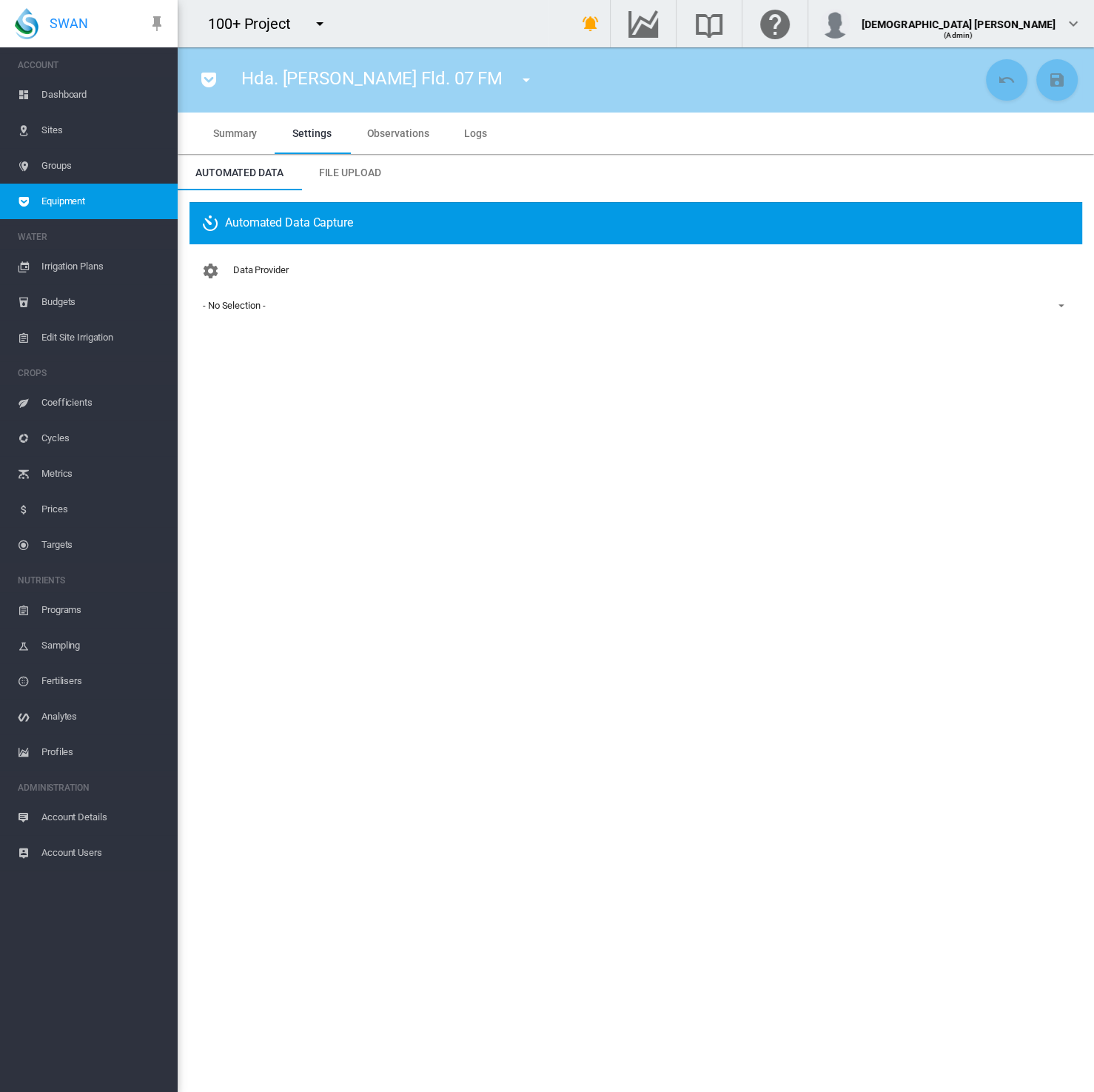
click at [70, 204] on span "Equipment" at bounding box center [103, 202] width 124 height 36
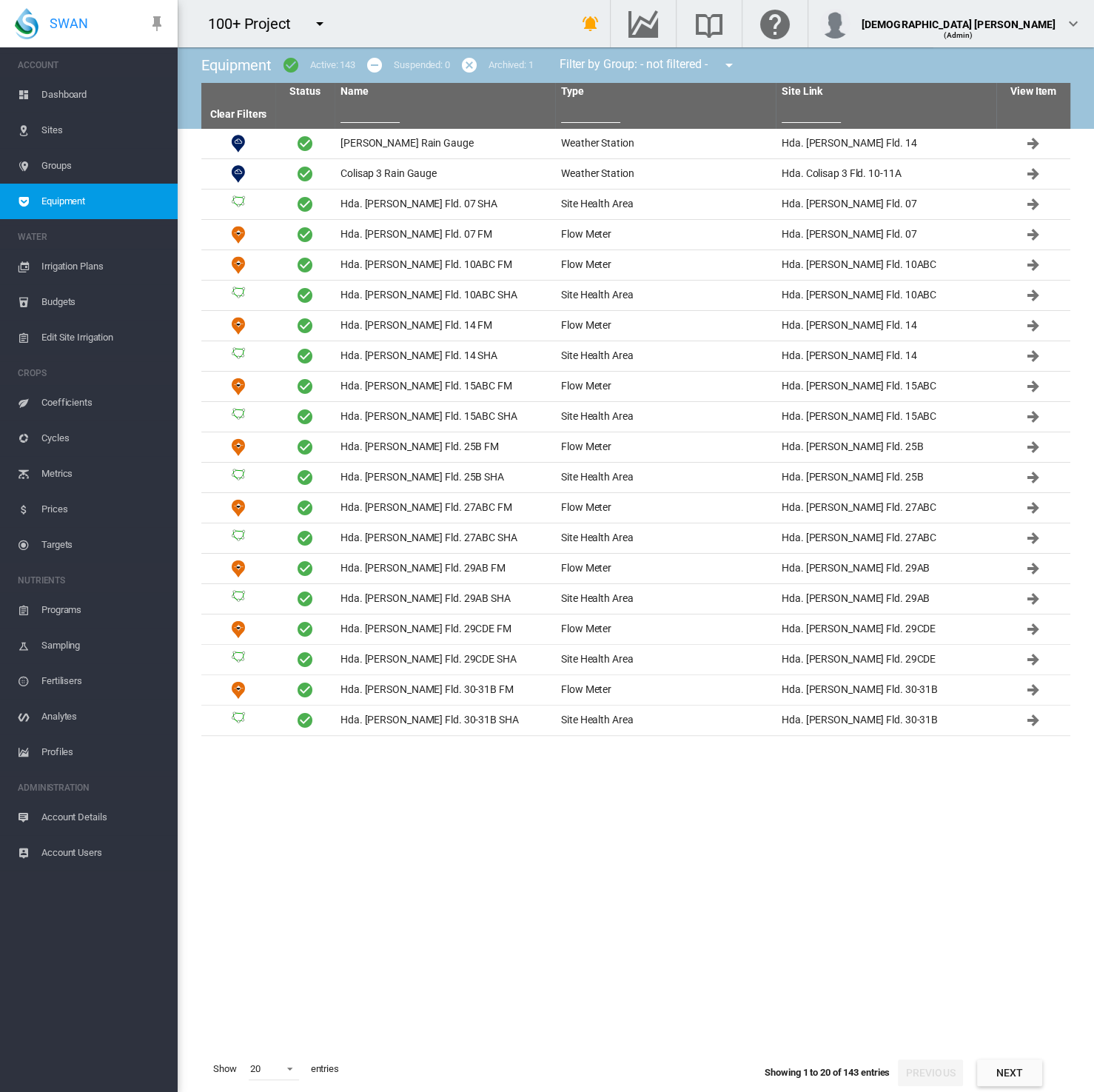
click at [582, 115] on input "text" at bounding box center [590, 111] width 59 height 22
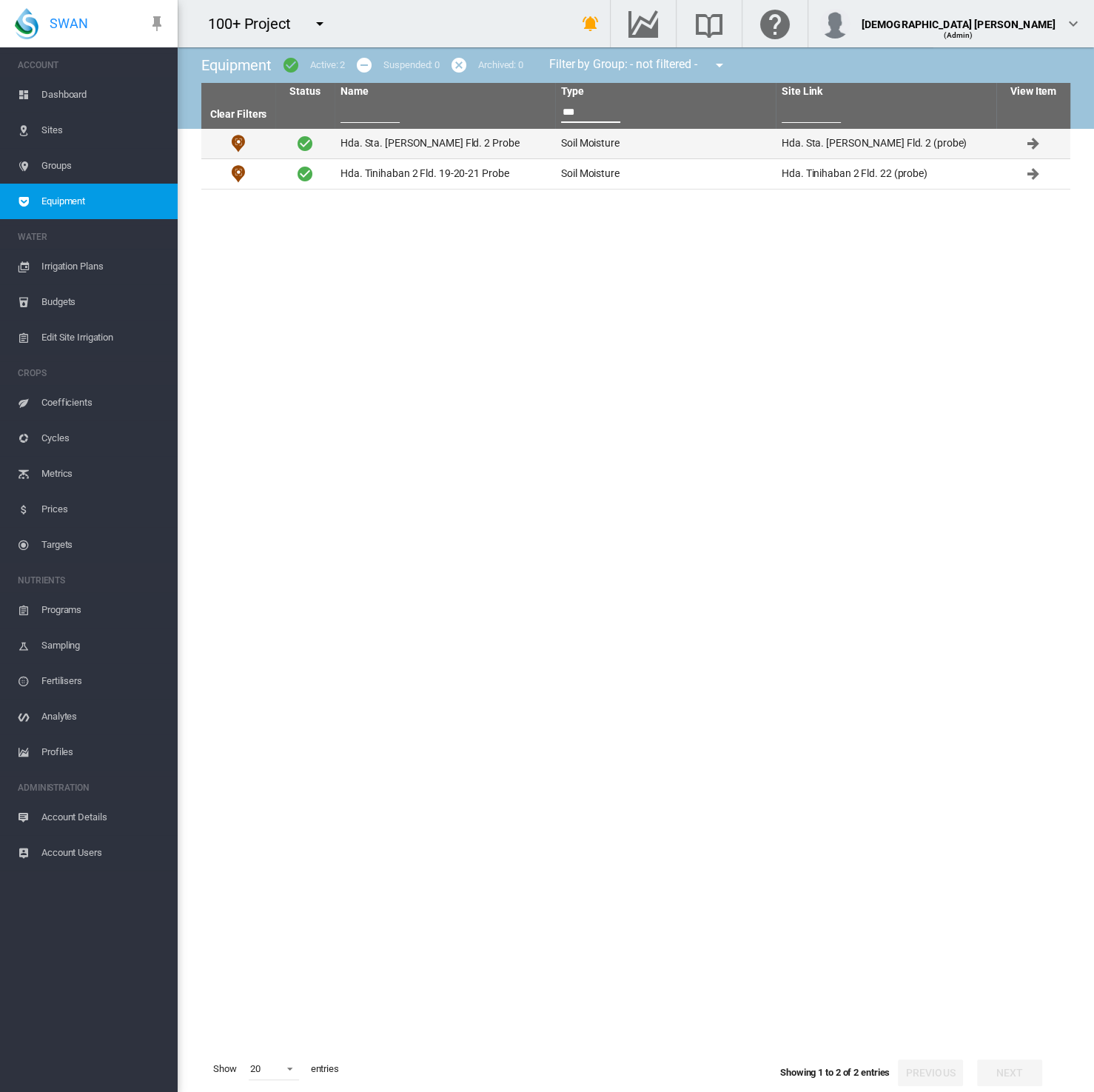
type input "***"
click at [560, 147] on td "Soil Moisture" at bounding box center [664, 144] width 220 height 29
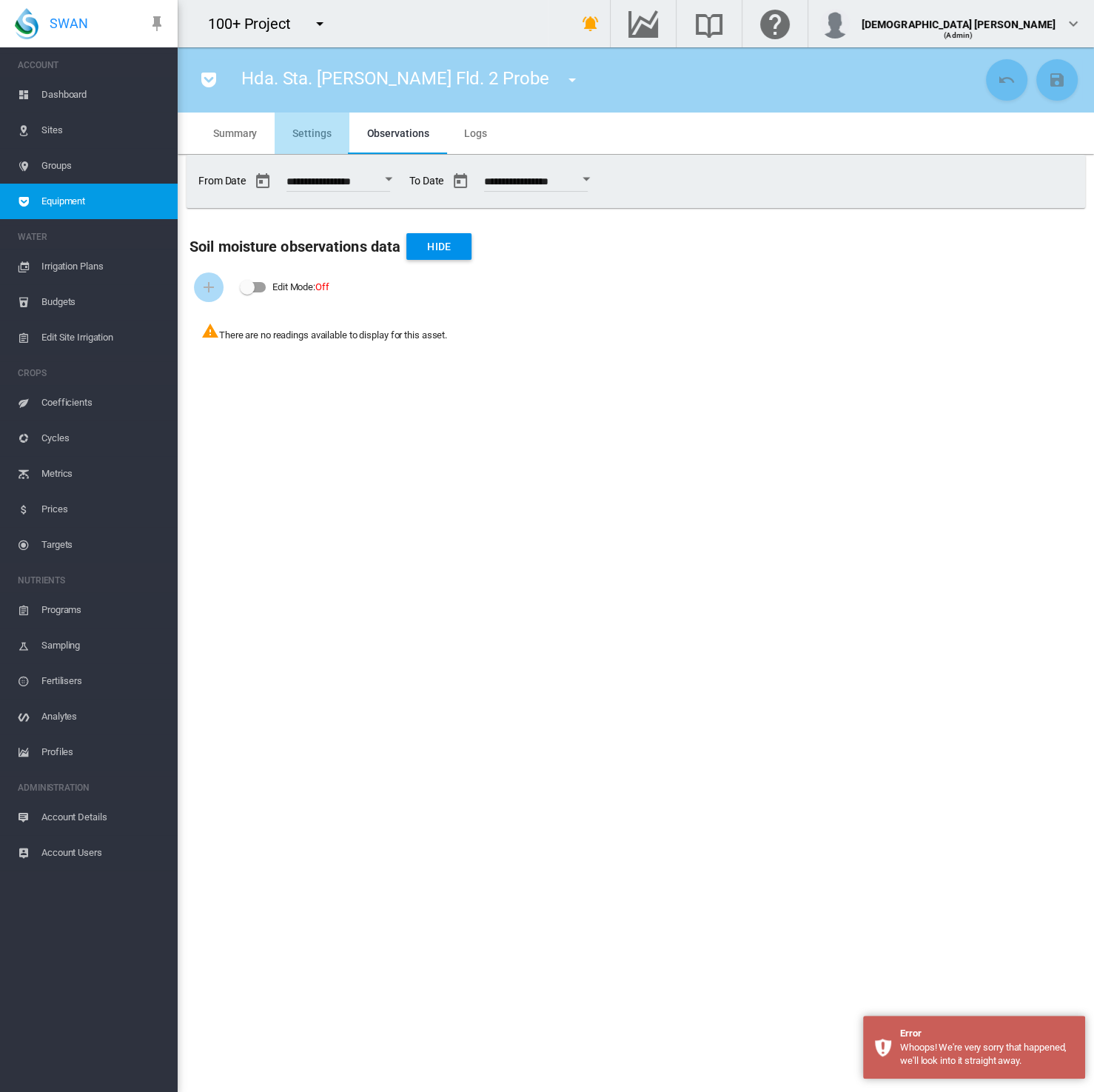
click at [318, 124] on md-tab-item "Settings" at bounding box center [311, 132] width 74 height 41
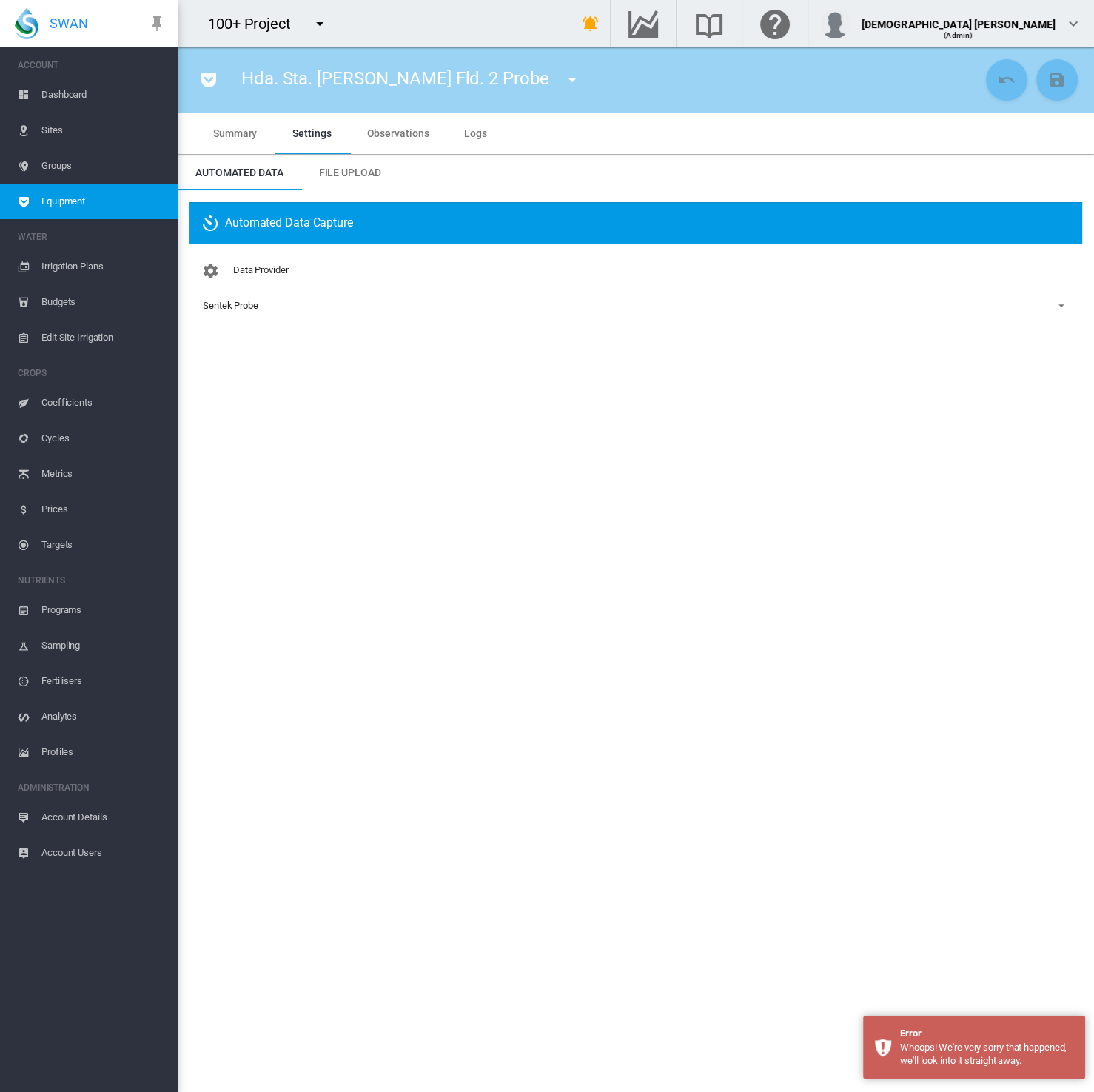
click at [74, 208] on span "Equipment" at bounding box center [103, 202] width 124 height 36
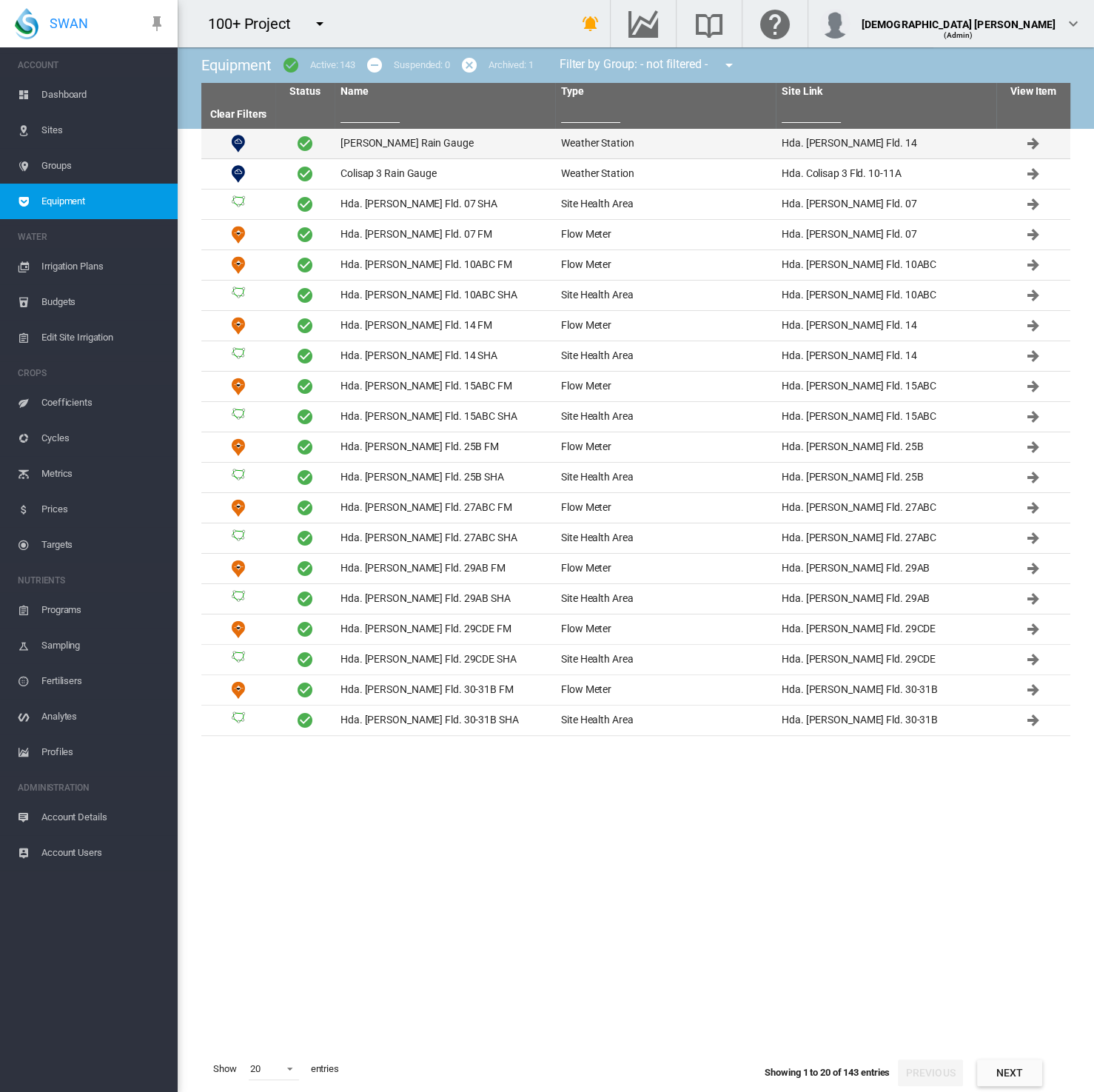
click at [349, 133] on td "[PERSON_NAME] Rain Gauge" at bounding box center [444, 144] width 220 height 29
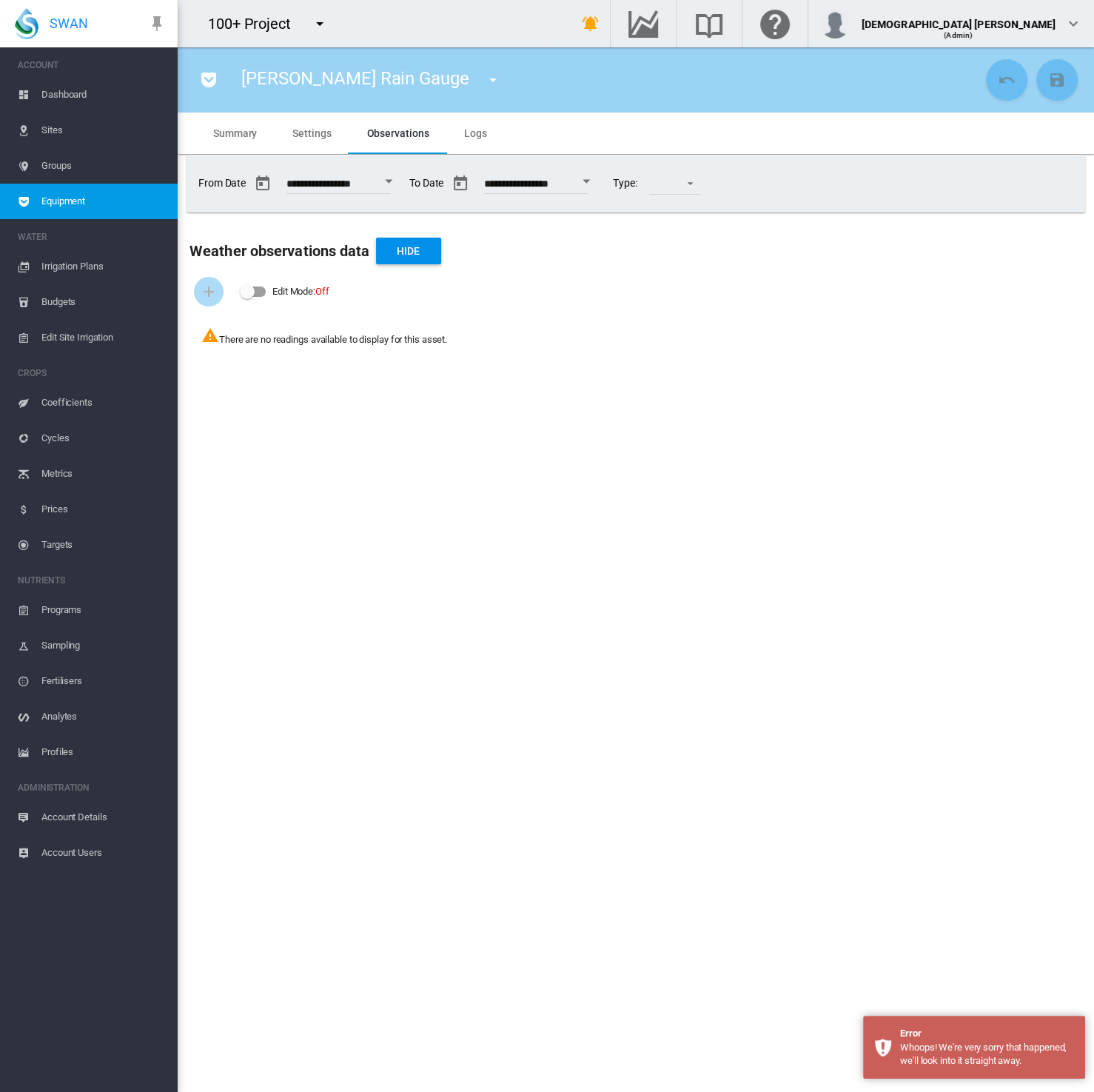
click at [317, 134] on span "Settings" at bounding box center [311, 133] width 38 height 12
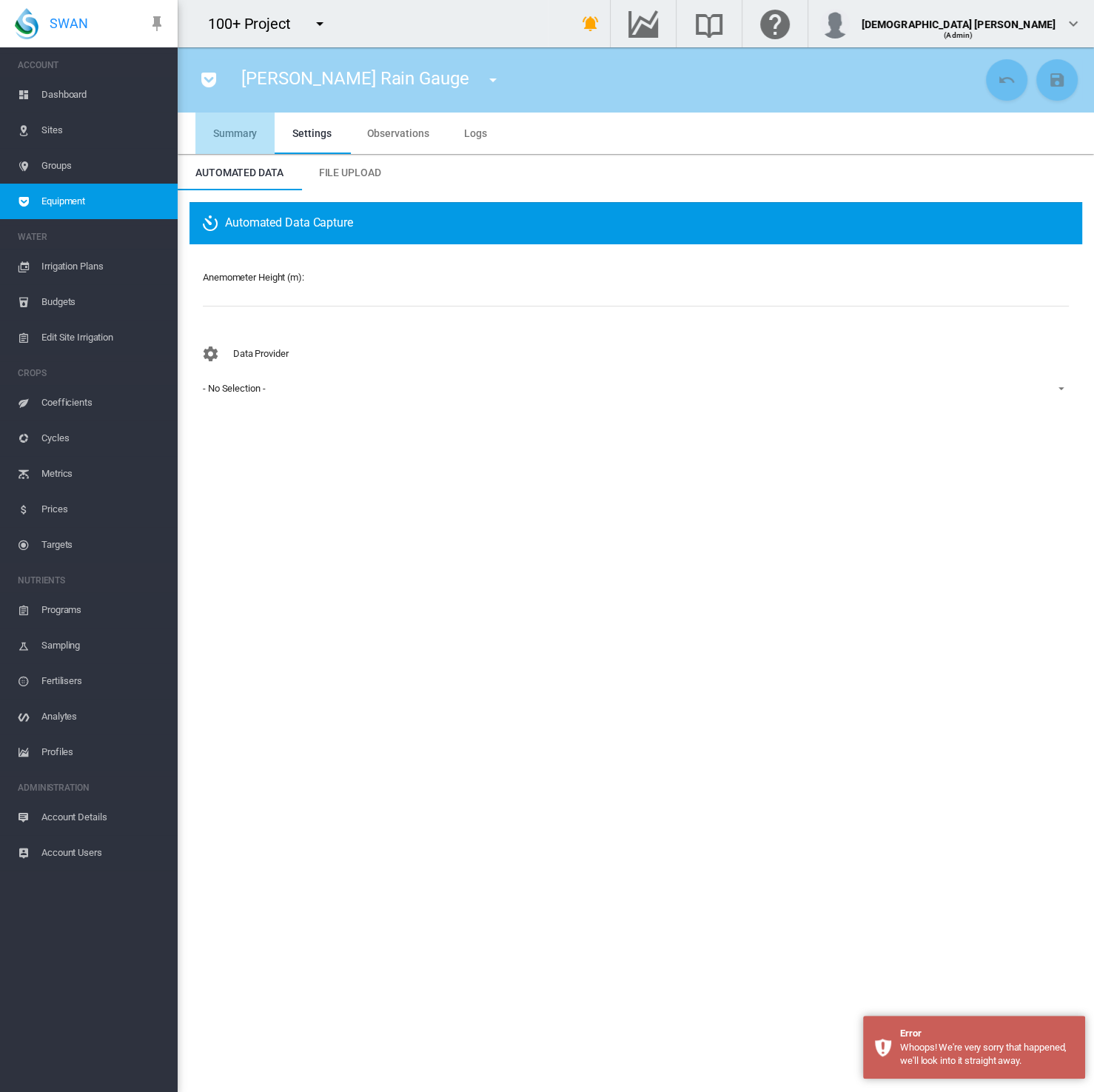
click at [214, 139] on md-tab-item "Summary" at bounding box center [235, 132] width 79 height 41
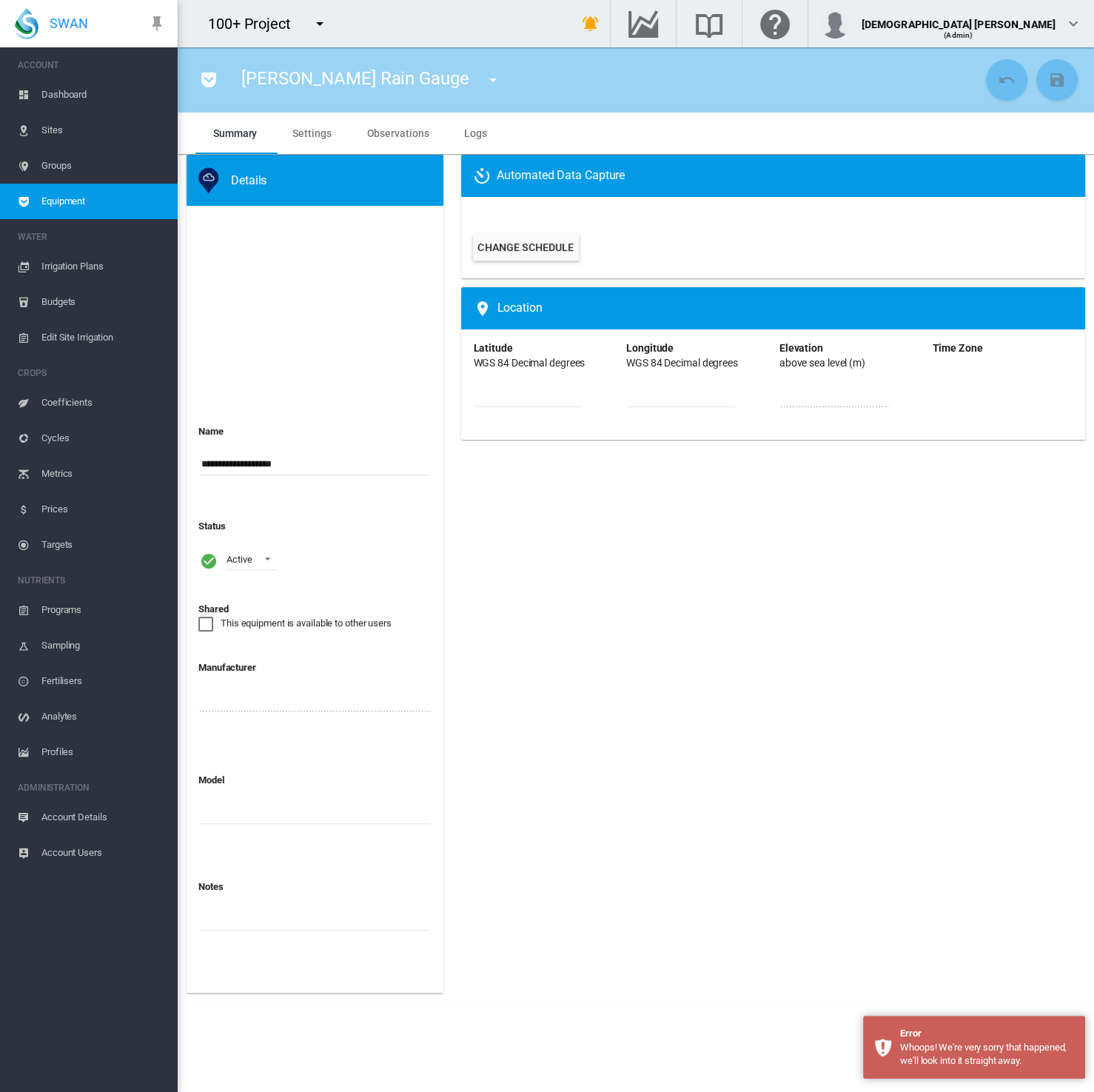
click at [77, 212] on span "Equipment" at bounding box center [103, 202] width 124 height 36
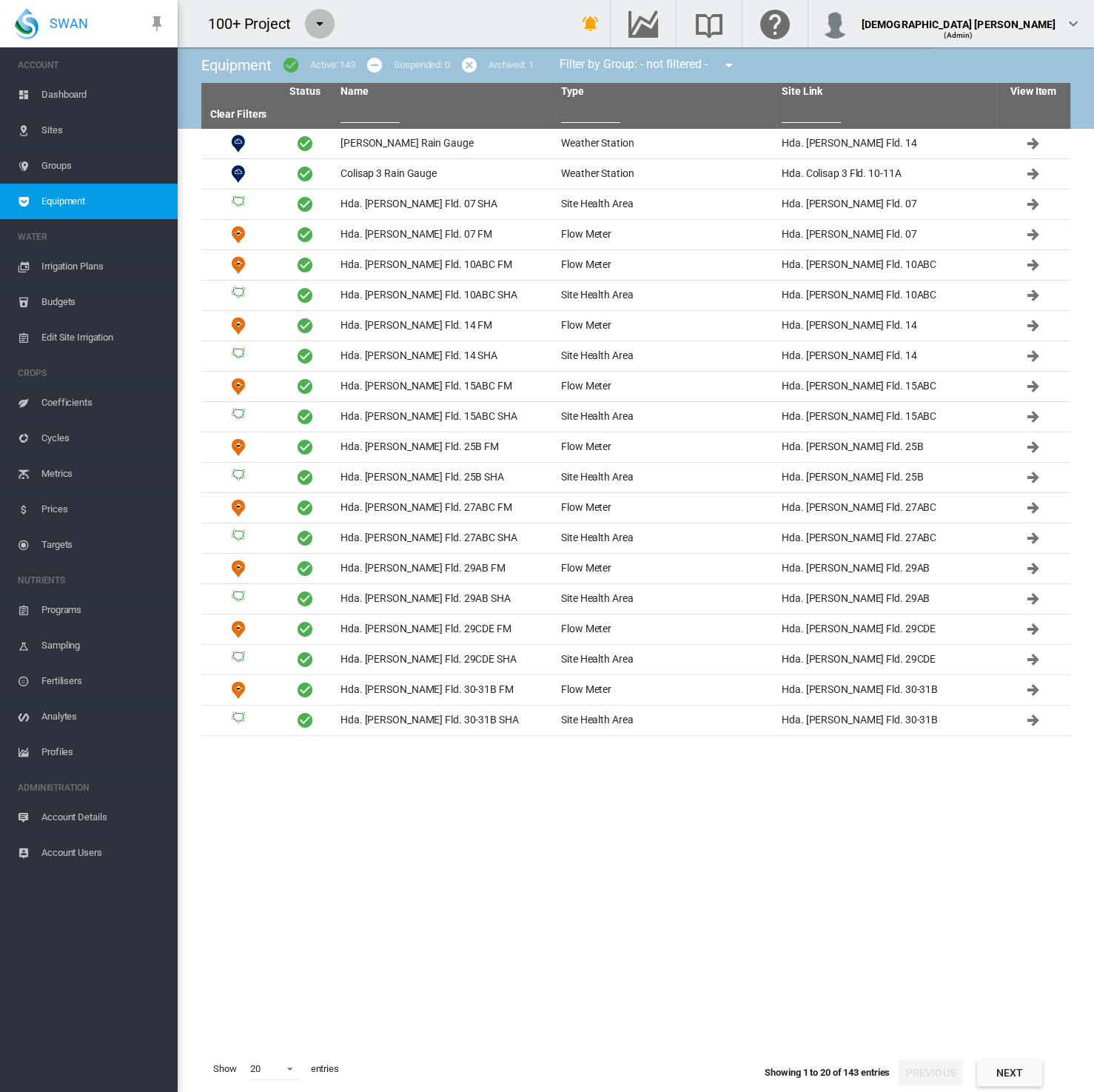
click at [317, 25] on md-icon "icon-menu-down" at bounding box center [320, 24] width 18 height 18
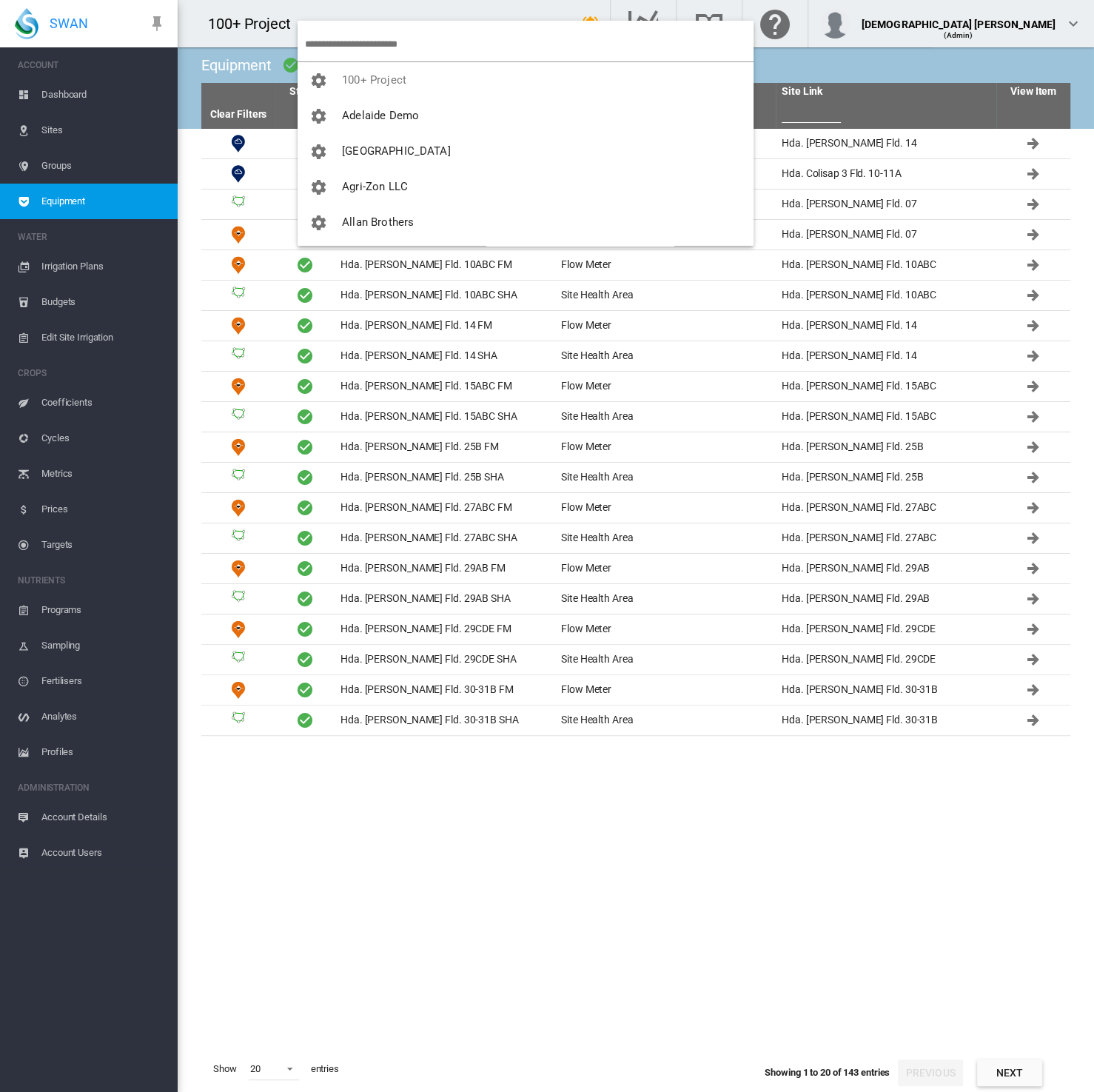
click at [348, 43] on input "search" at bounding box center [529, 44] width 448 height 35
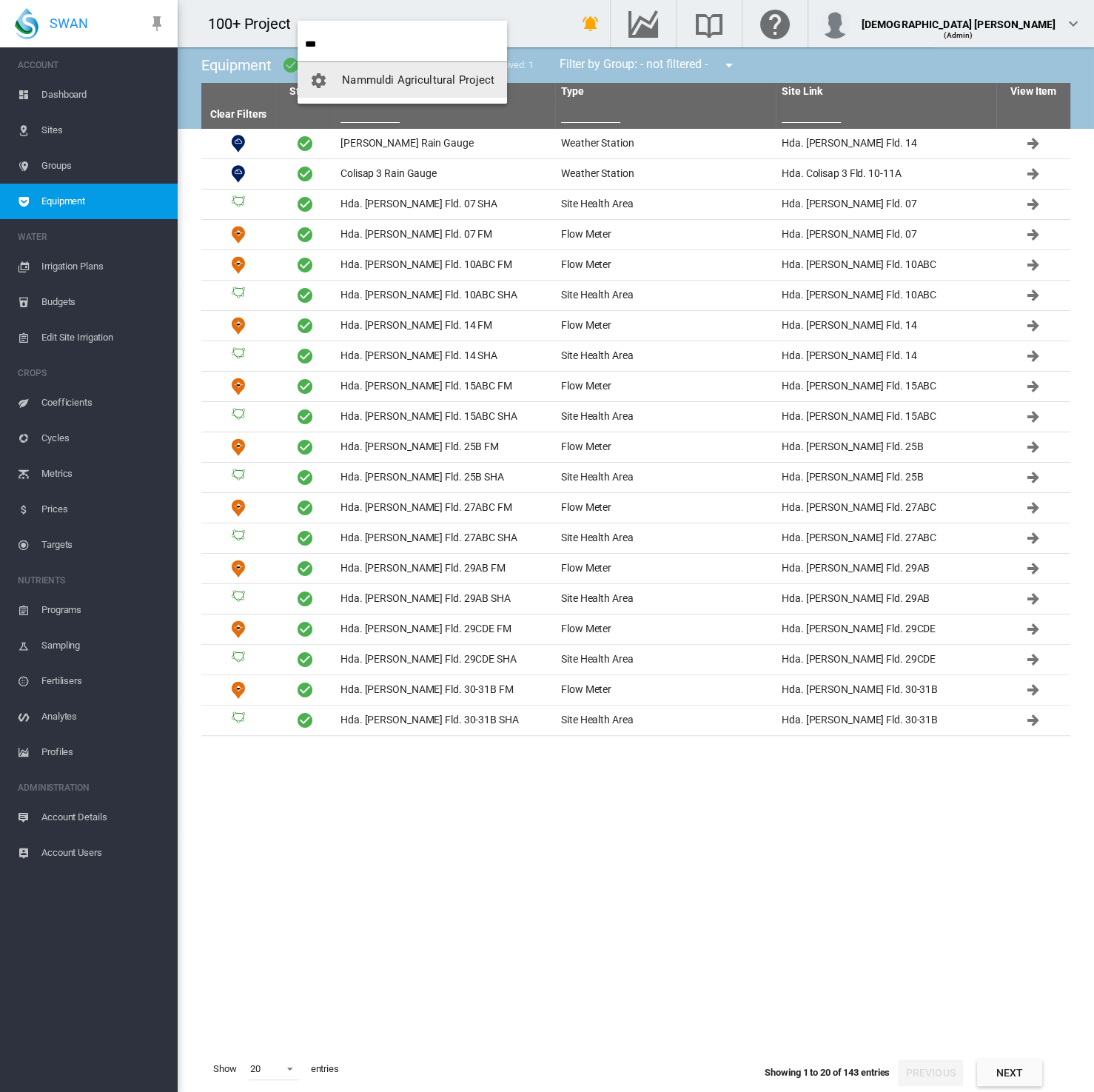
type input "***"
click at [418, 82] on span "Nammuldi Agricultural Project" at bounding box center [418, 80] width 153 height 13
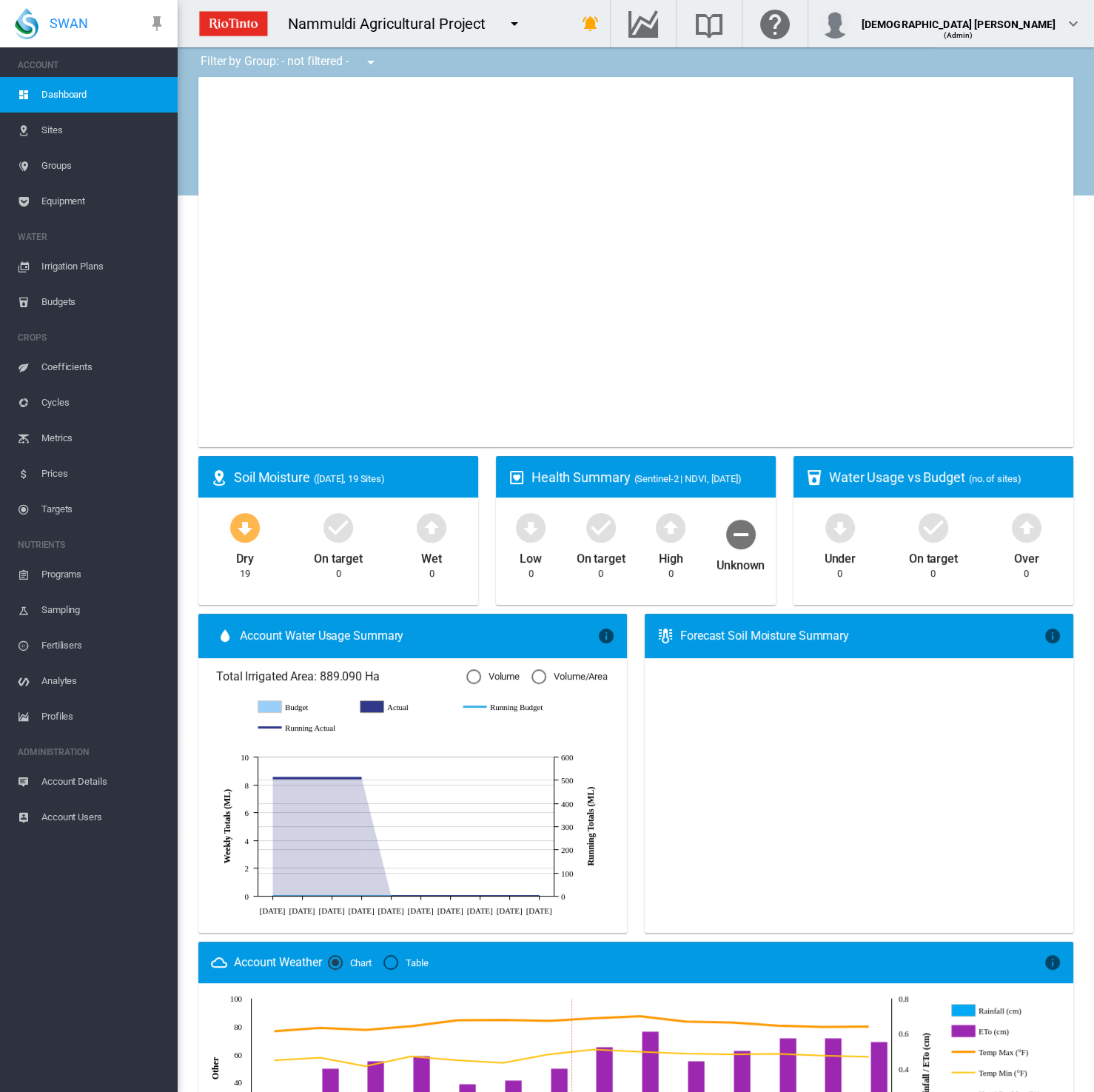
type input "**********"
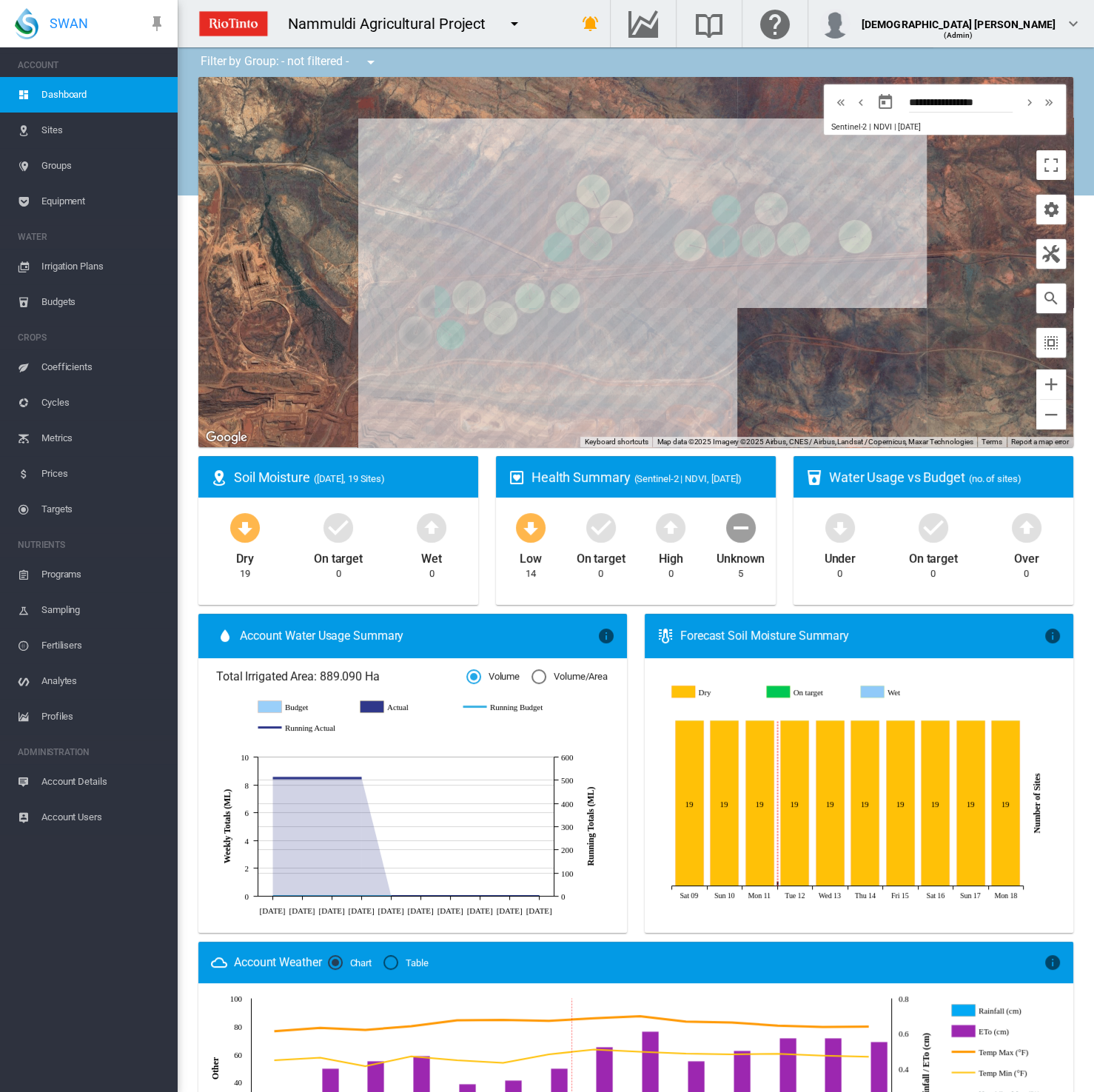
click at [44, 202] on span "Equipment" at bounding box center [103, 202] width 124 height 36
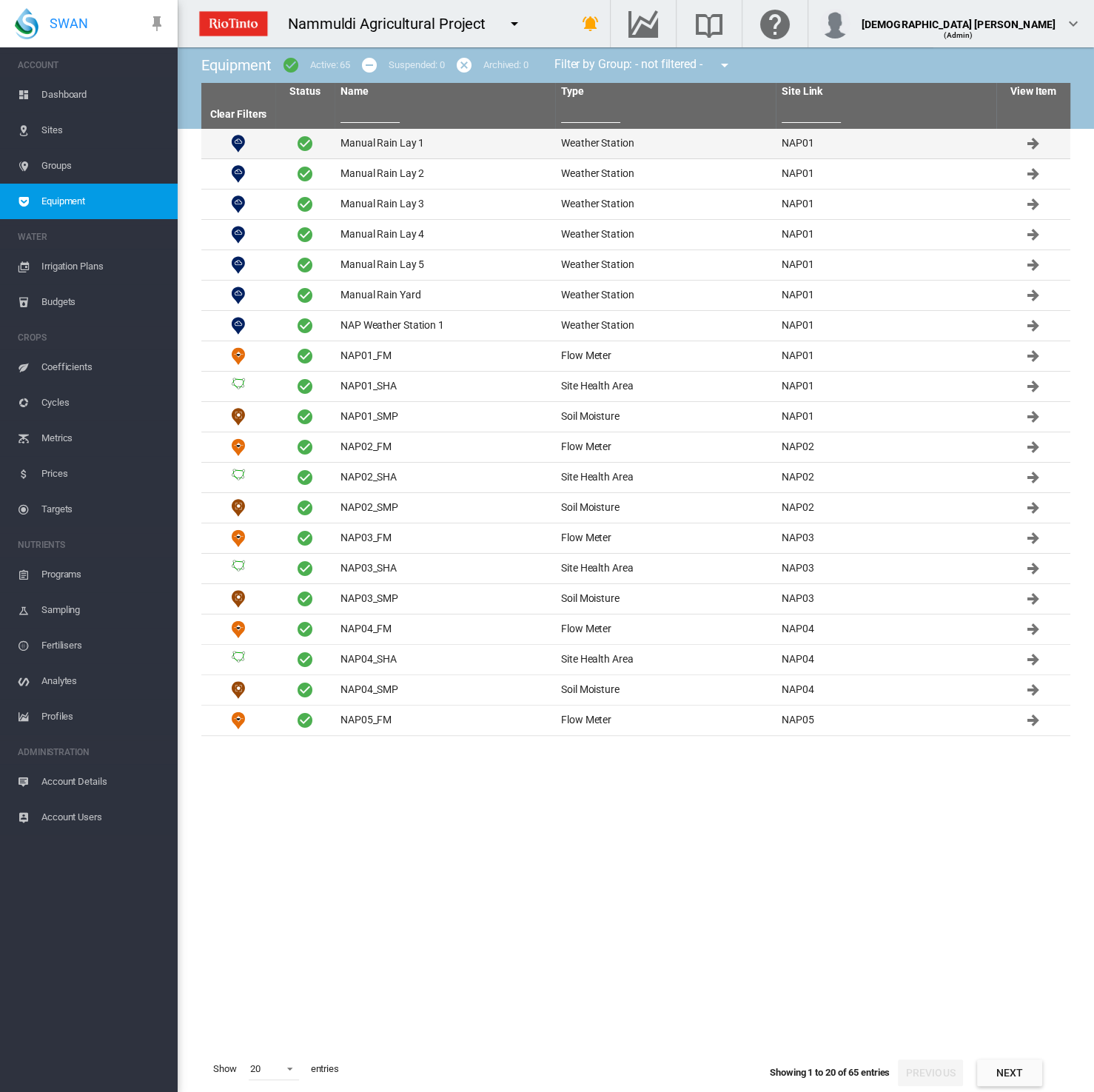
click at [410, 140] on td "Manual Rain Lay 1" at bounding box center [444, 144] width 220 height 29
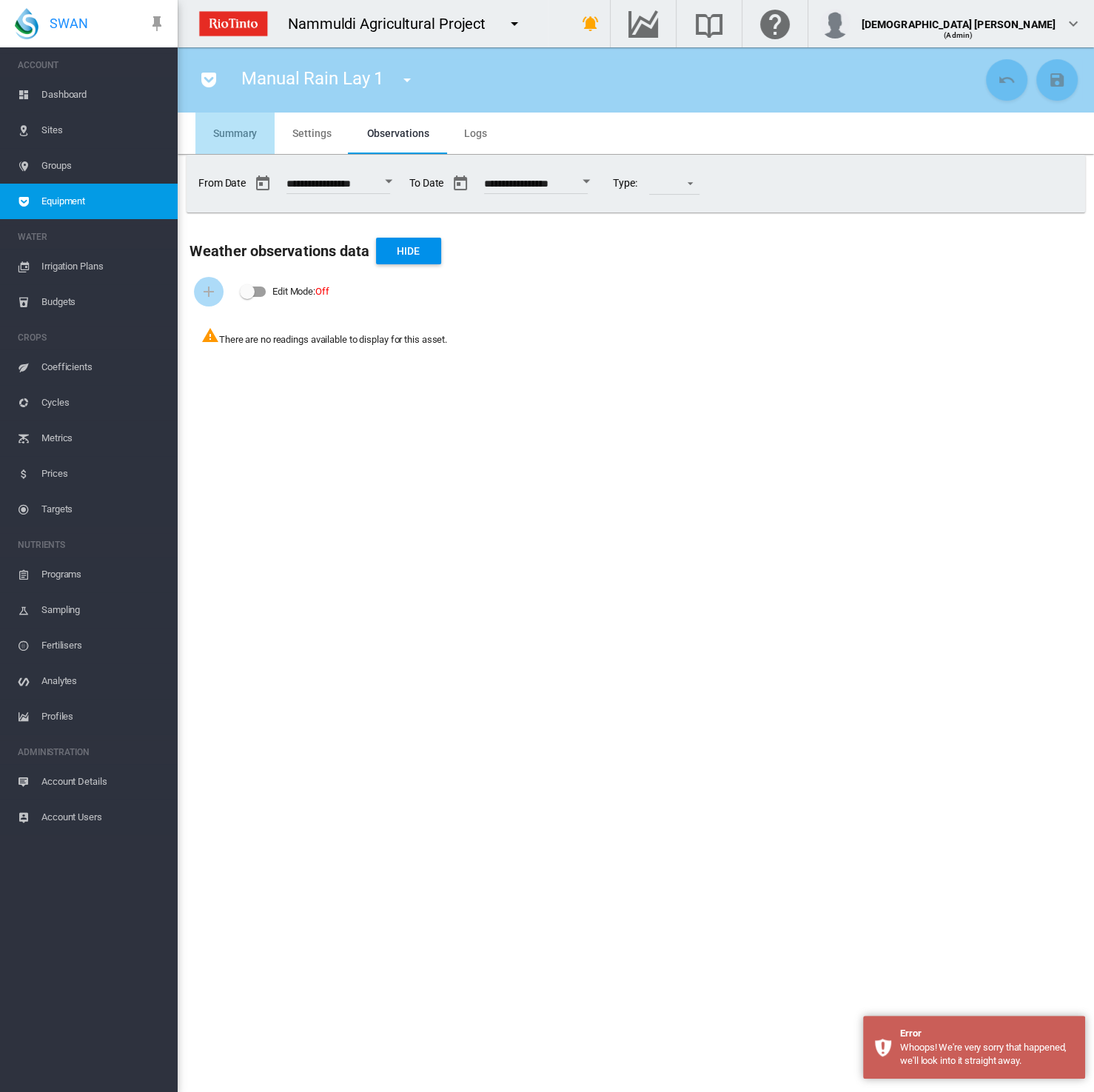
click at [222, 126] on md-tab-item "Summary" at bounding box center [235, 132] width 79 height 41
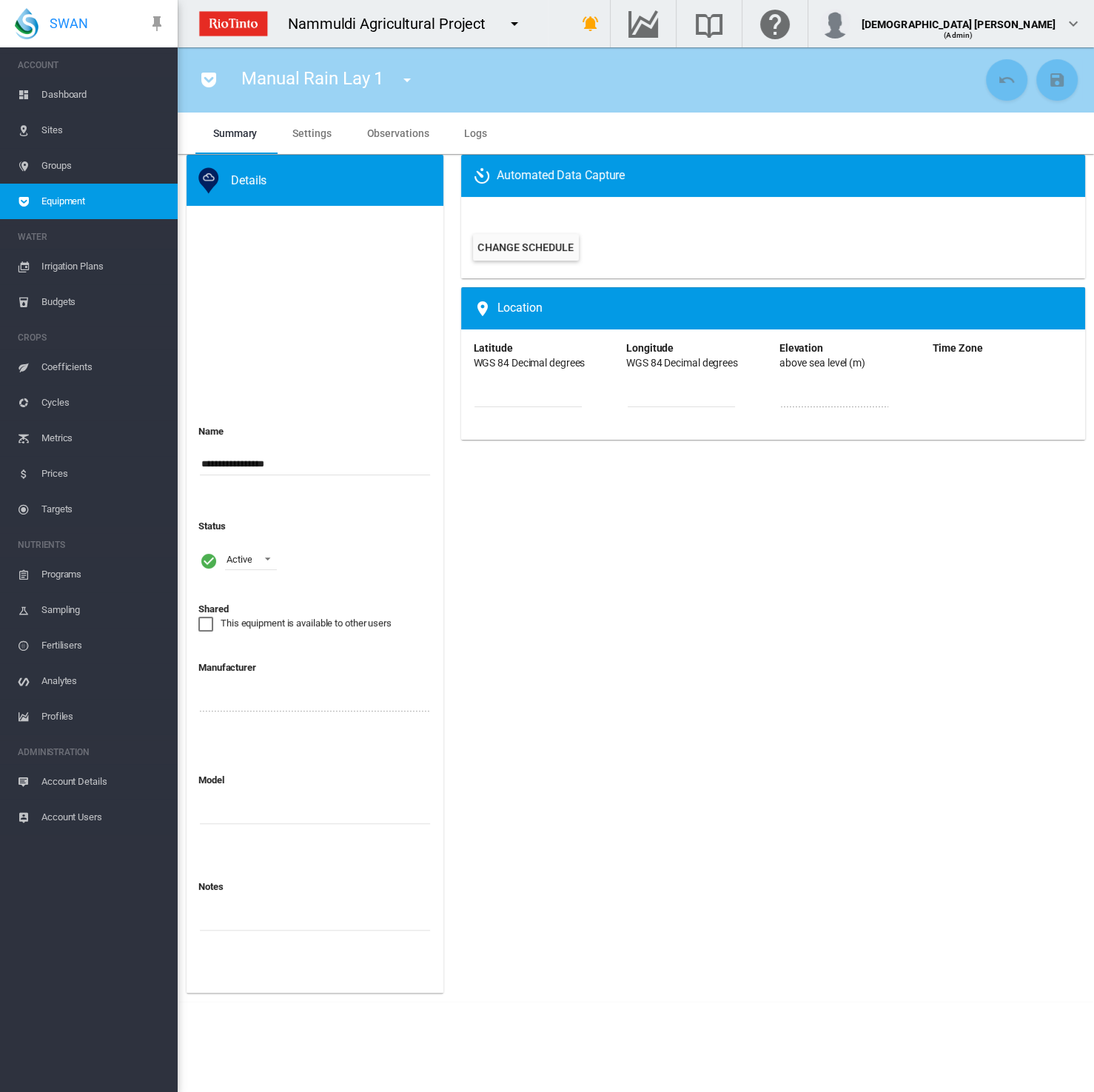
click at [88, 194] on span "Equipment" at bounding box center [103, 202] width 124 height 36
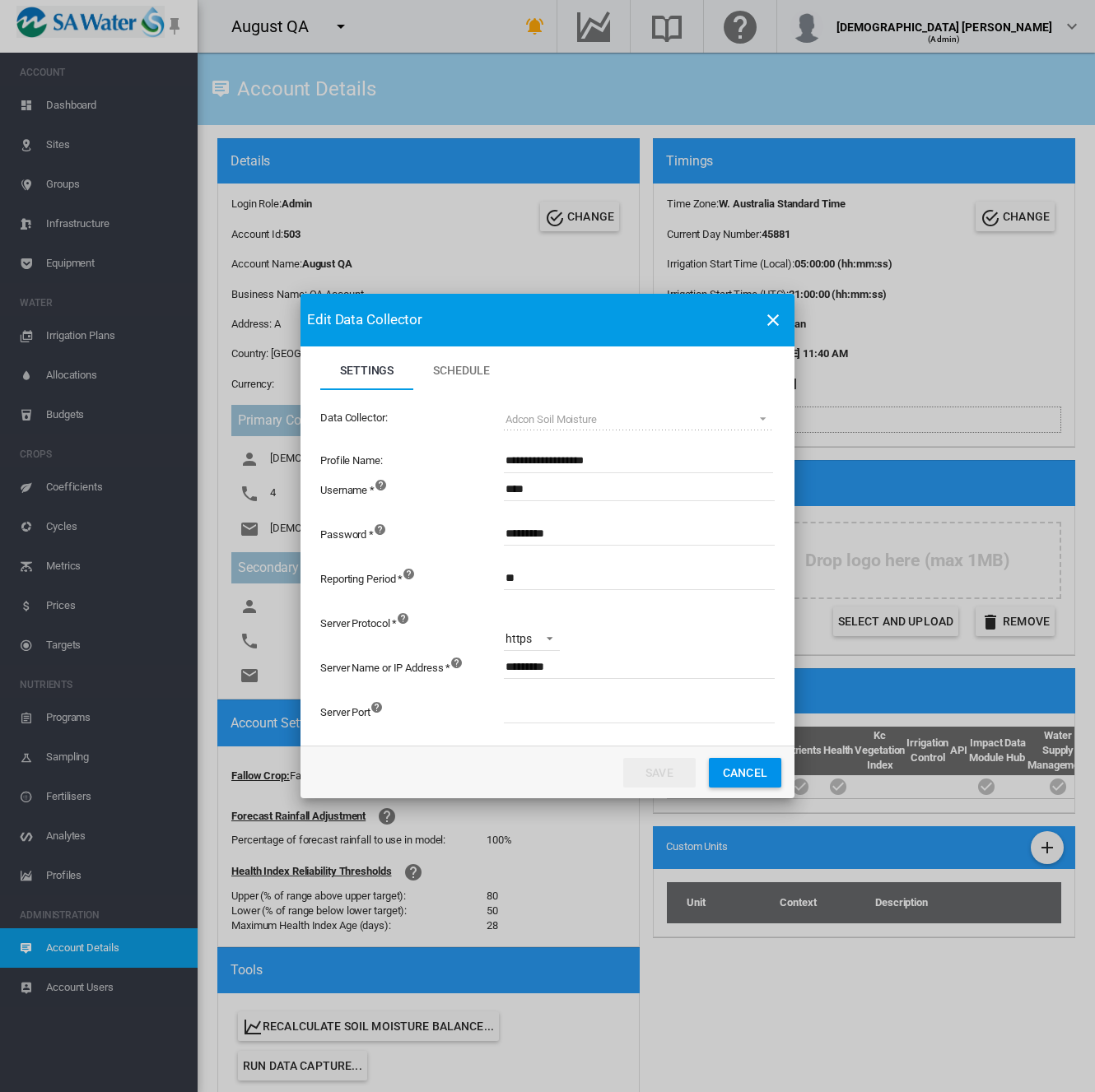
scroll to position [615, 0]
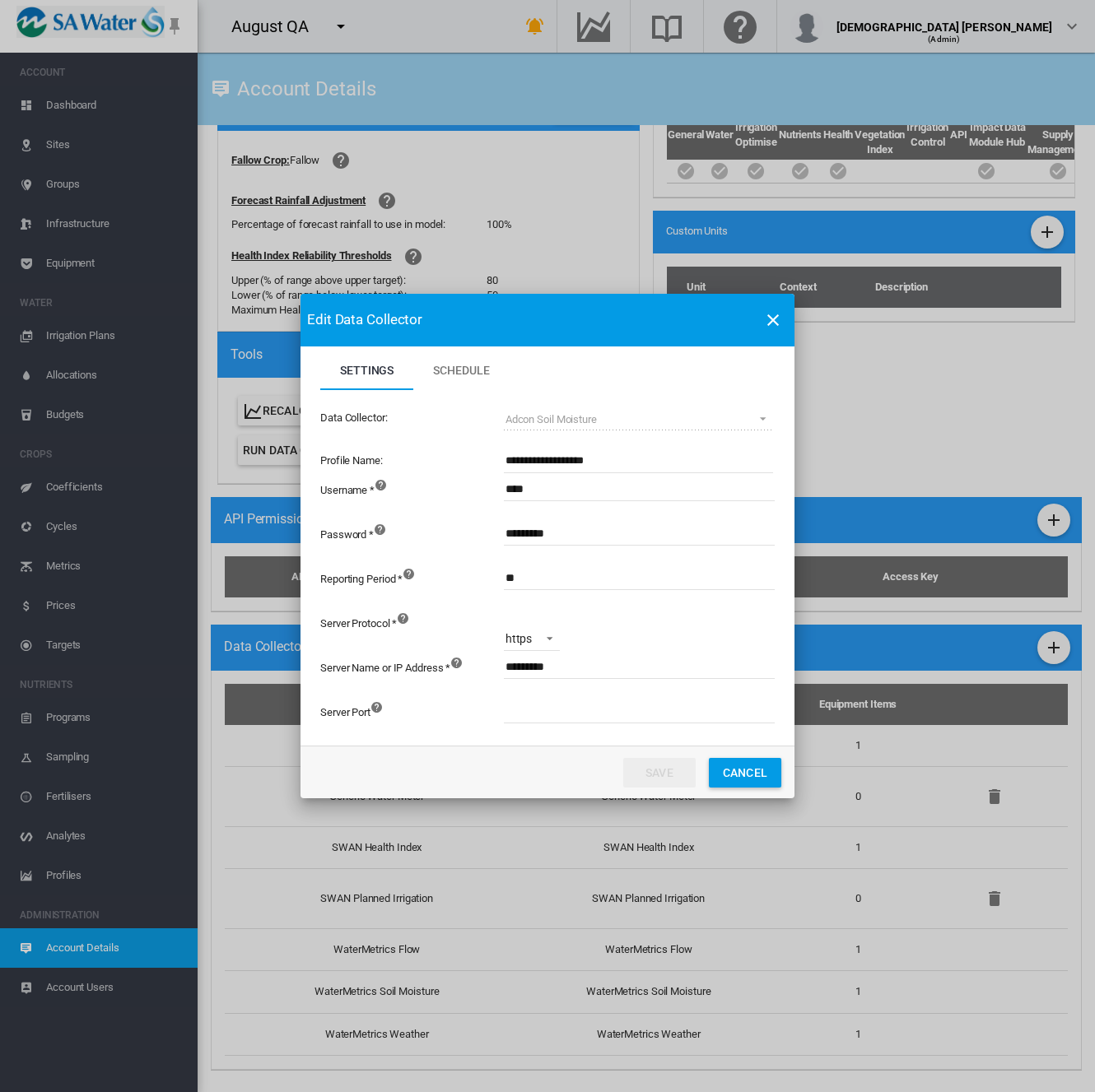
click at [532, 639] on md-select-value "https" at bounding box center [532, 638] width 57 height 24
click at [548, 592] on md-option "http" at bounding box center [548, 599] width 112 height 40
click at [668, 771] on button "Save" at bounding box center [660, 772] width 72 height 30
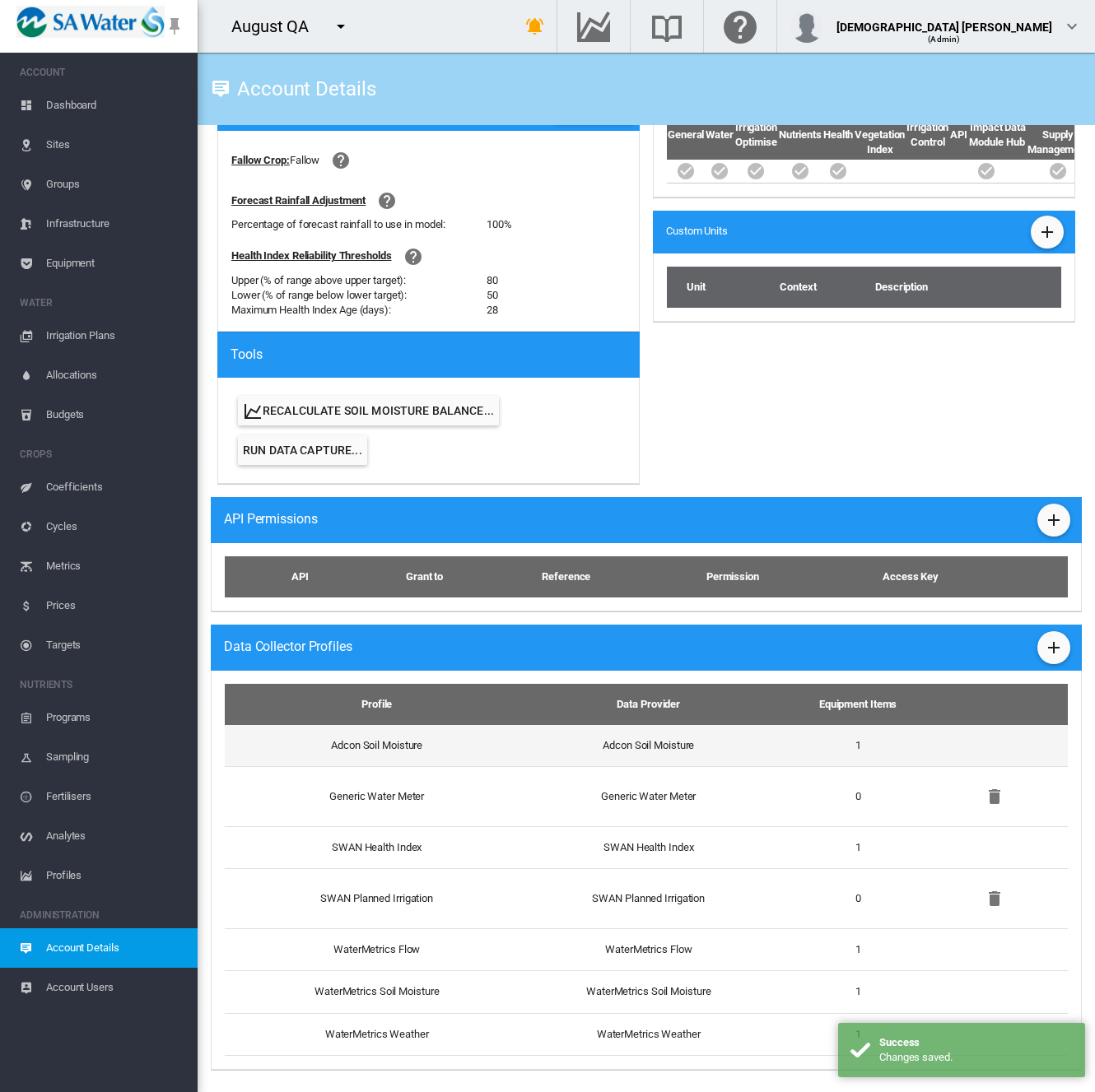
click at [788, 732] on td "1" at bounding box center [857, 746] width 153 height 42
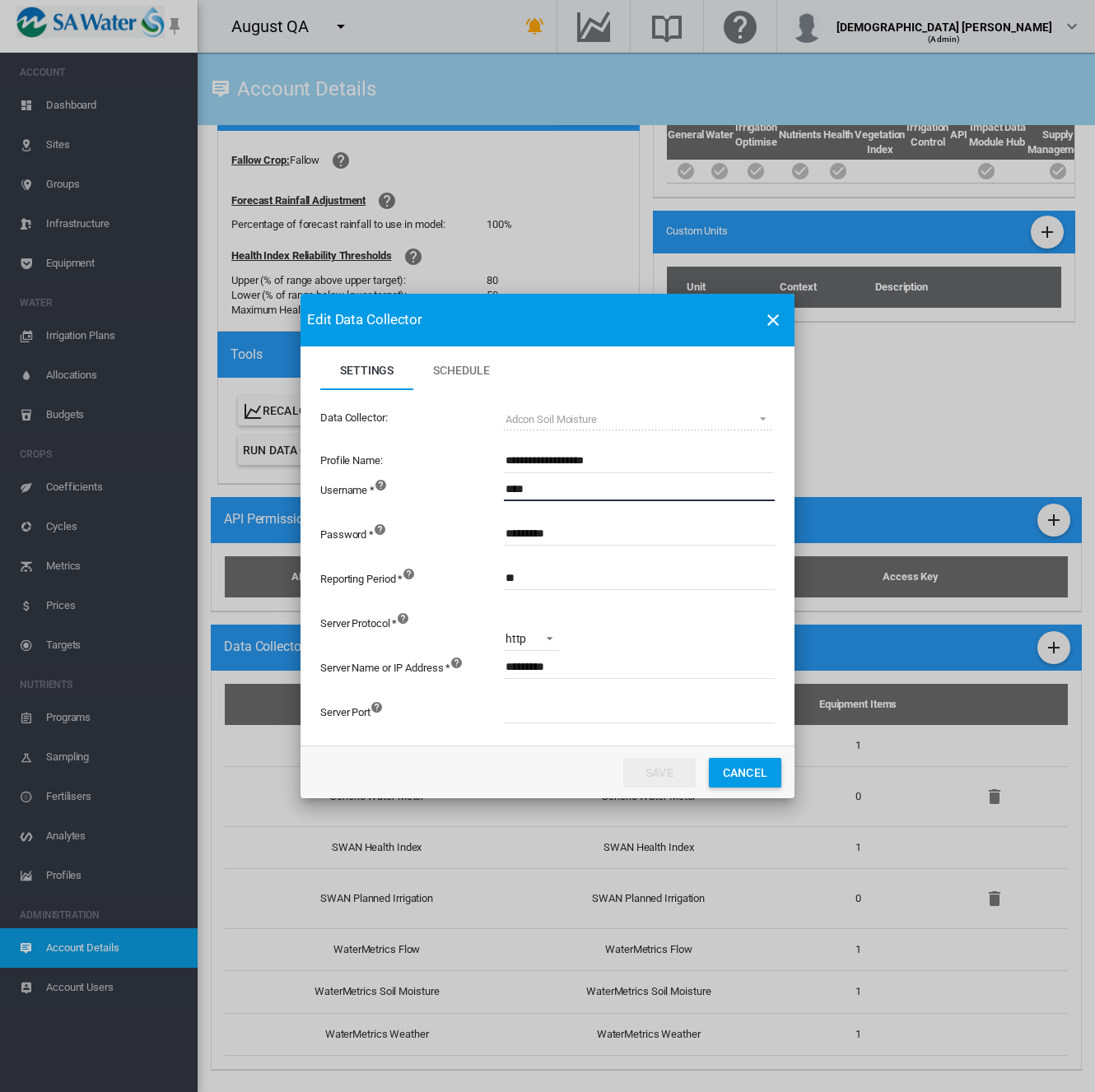
drag, startPoint x: 548, startPoint y: 494, endPoint x: 416, endPoint y: 492, distance: 132.0
click at [416, 492] on div "Username * ****" at bounding box center [547, 497] width 454 height 44
drag, startPoint x: 578, startPoint y: 664, endPoint x: 413, endPoint y: 669, distance: 165.1
click at [413, 669] on div "Server Name or IP Address * *********" at bounding box center [547, 674] width 454 height 44
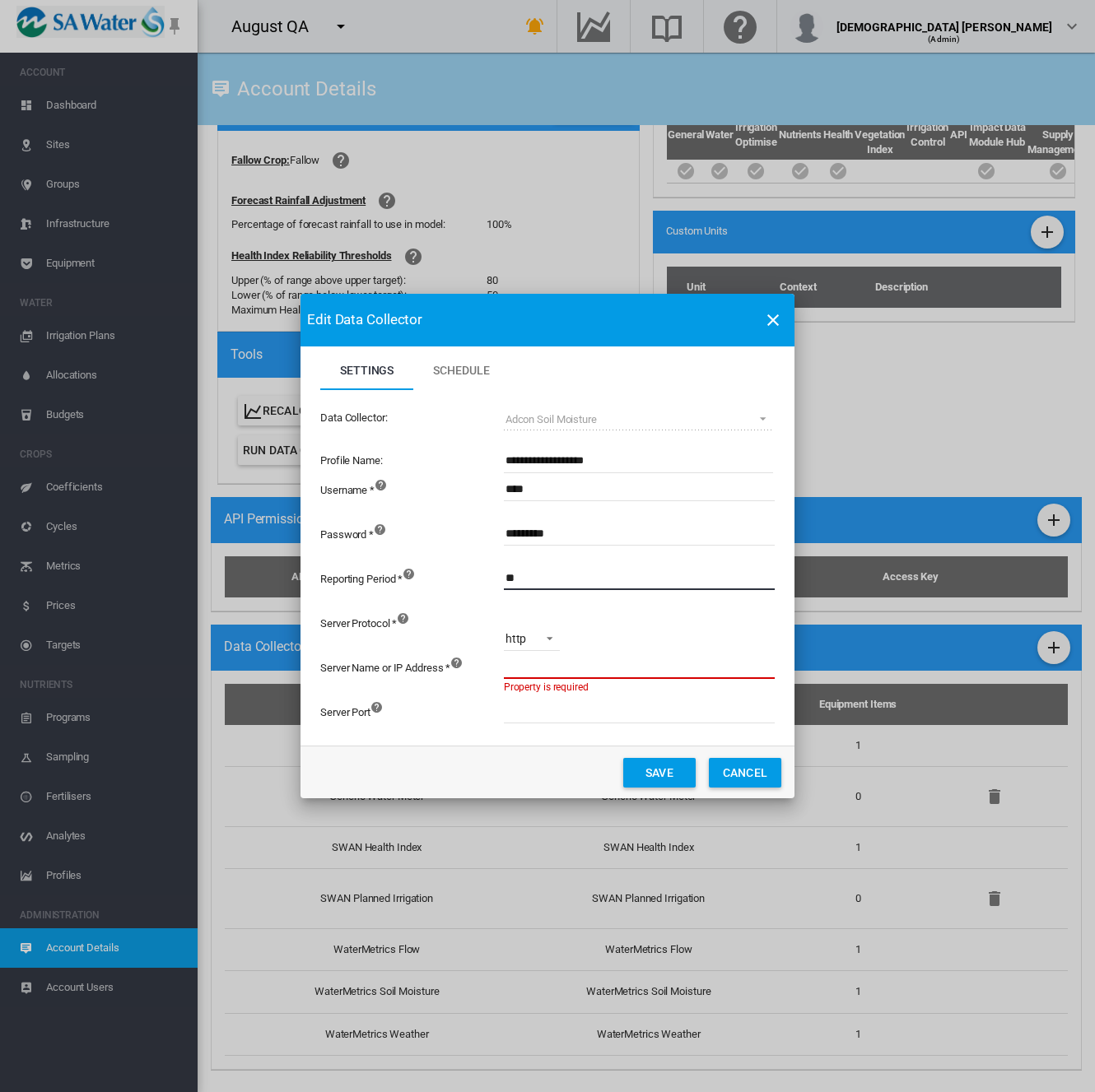
click at [746, 570] on input "**" at bounding box center [730, 577] width 453 height 24
click at [529, 666] on input "Settings Schedule ..." at bounding box center [730, 666] width 453 height 24
paste input "**********"
type input "**********"
click at [634, 710] on input "Settings Schedule ..." at bounding box center [730, 710] width 453 height 24
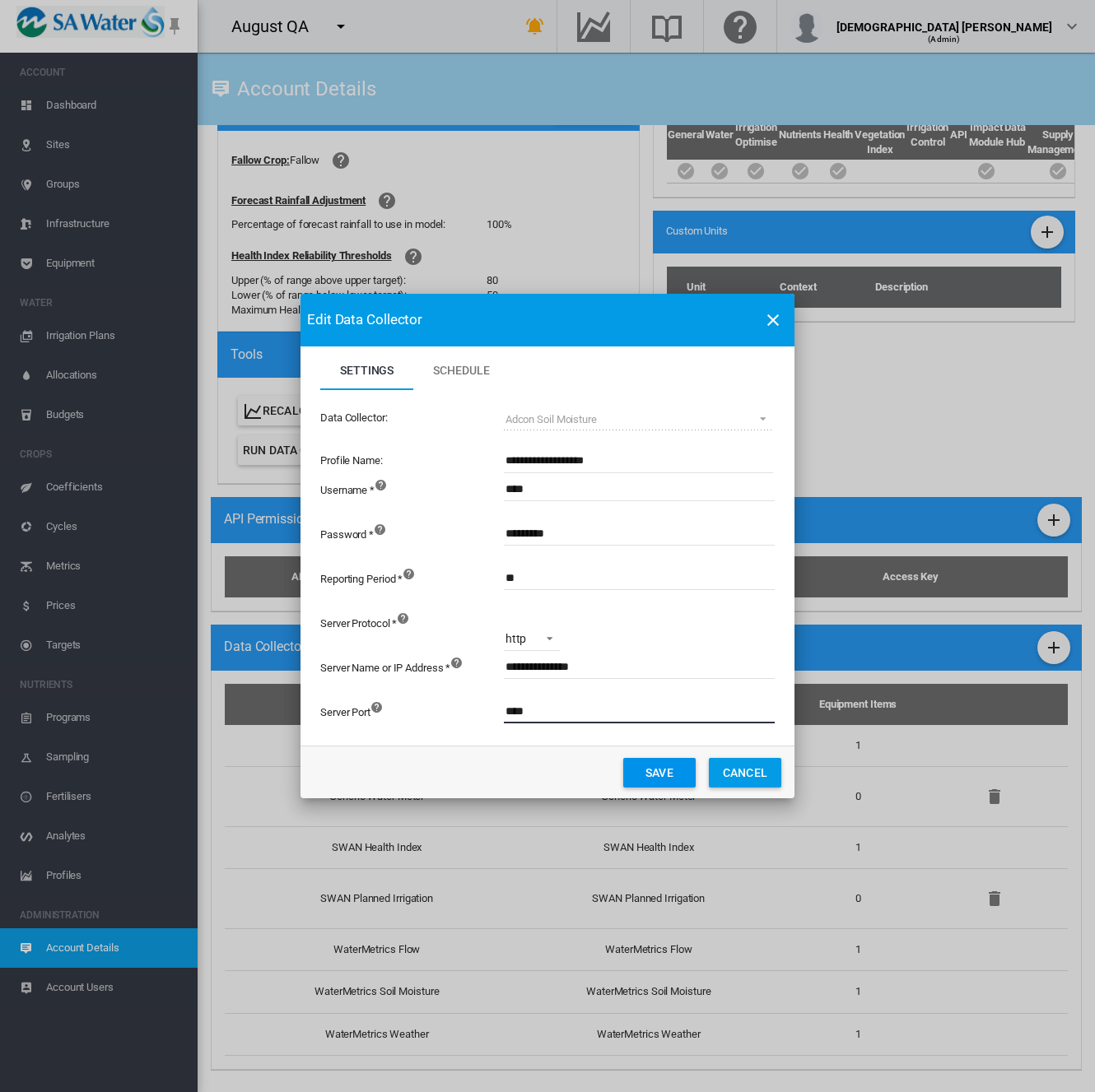
type input "****"
click at [652, 778] on button "Save" at bounding box center [660, 772] width 72 height 30
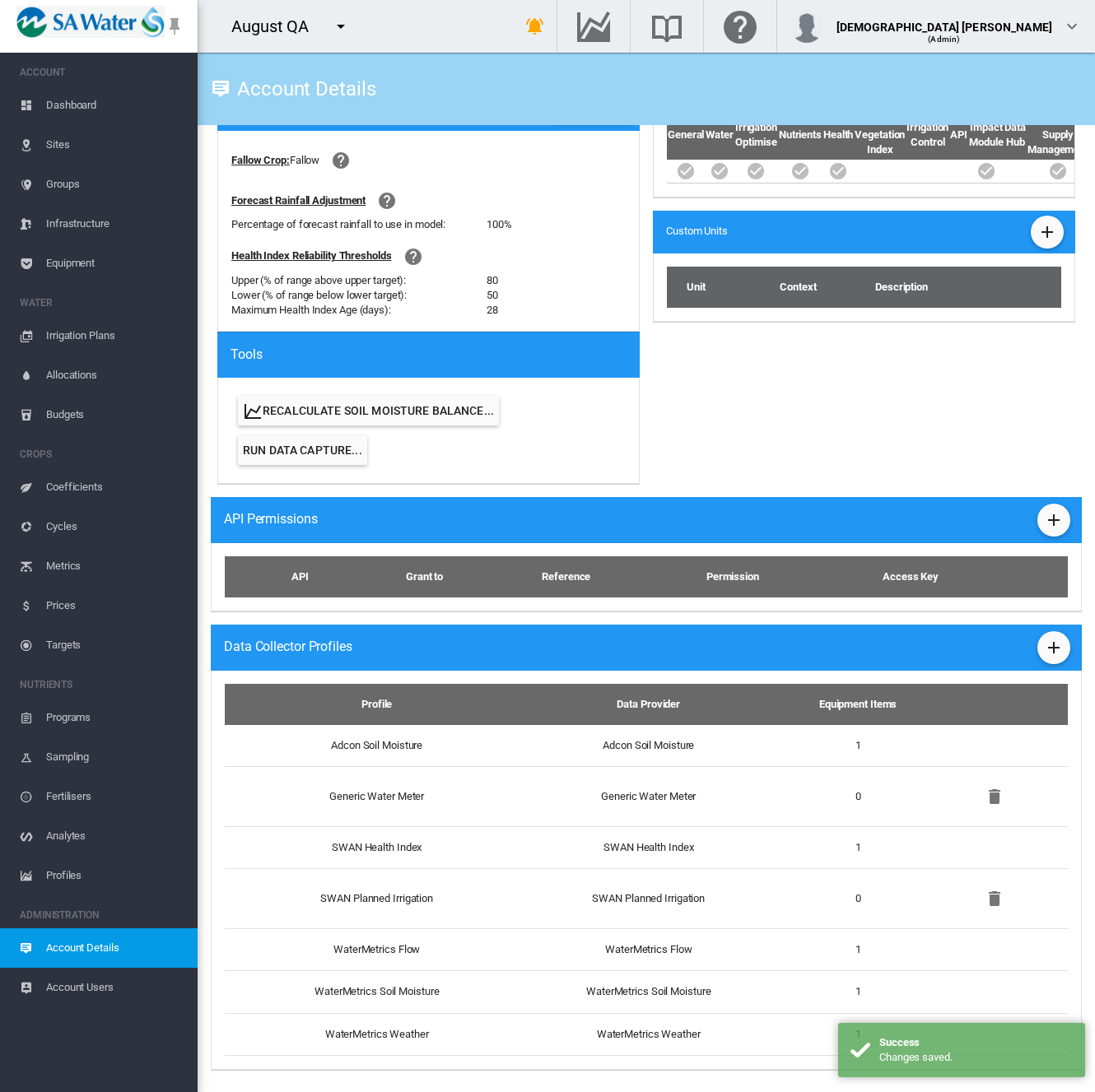
click at [88, 259] on span "Equipment" at bounding box center [115, 264] width 138 height 40
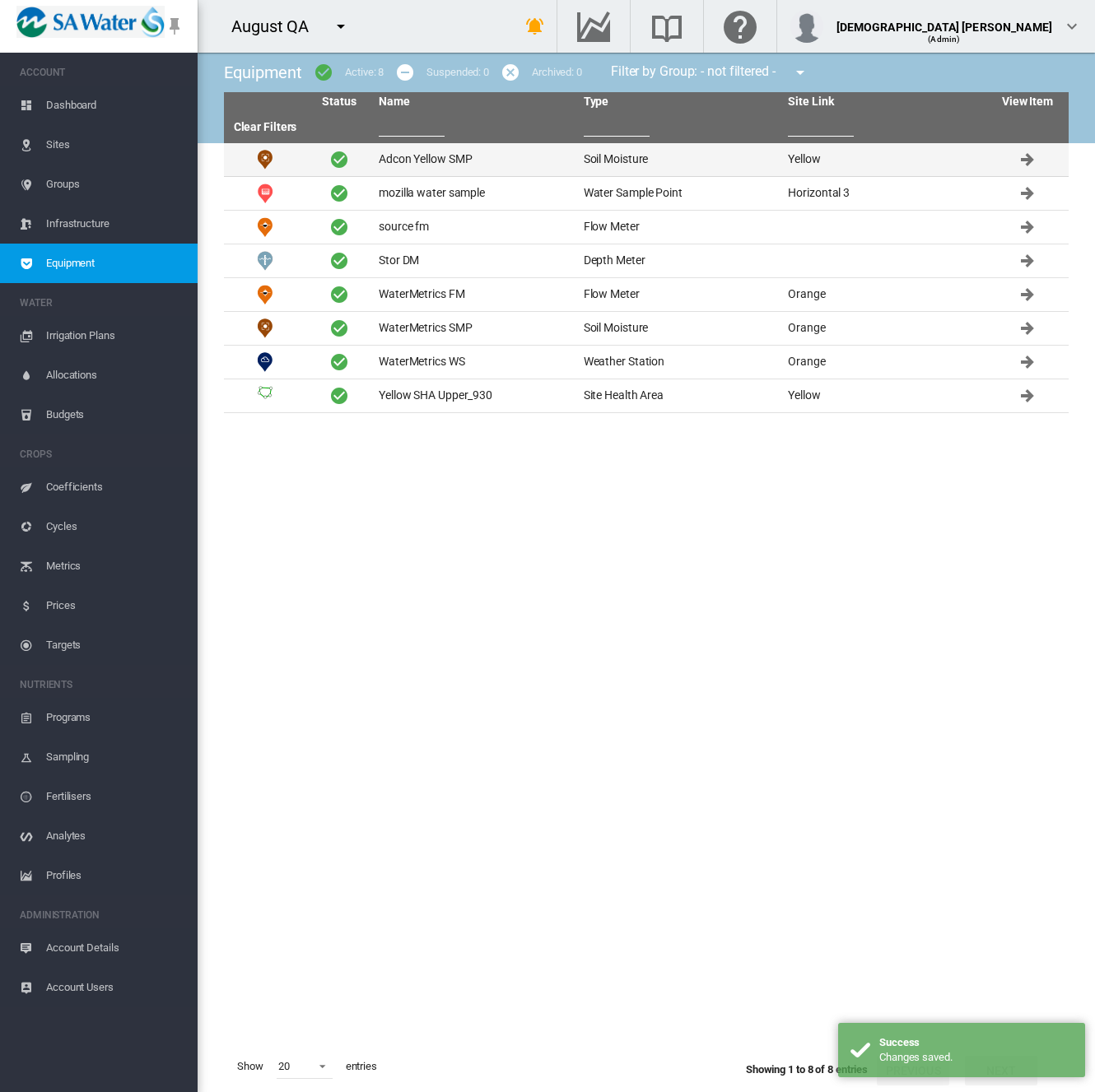
click at [445, 162] on td "Adcon Yellow SMP" at bounding box center [474, 160] width 205 height 33
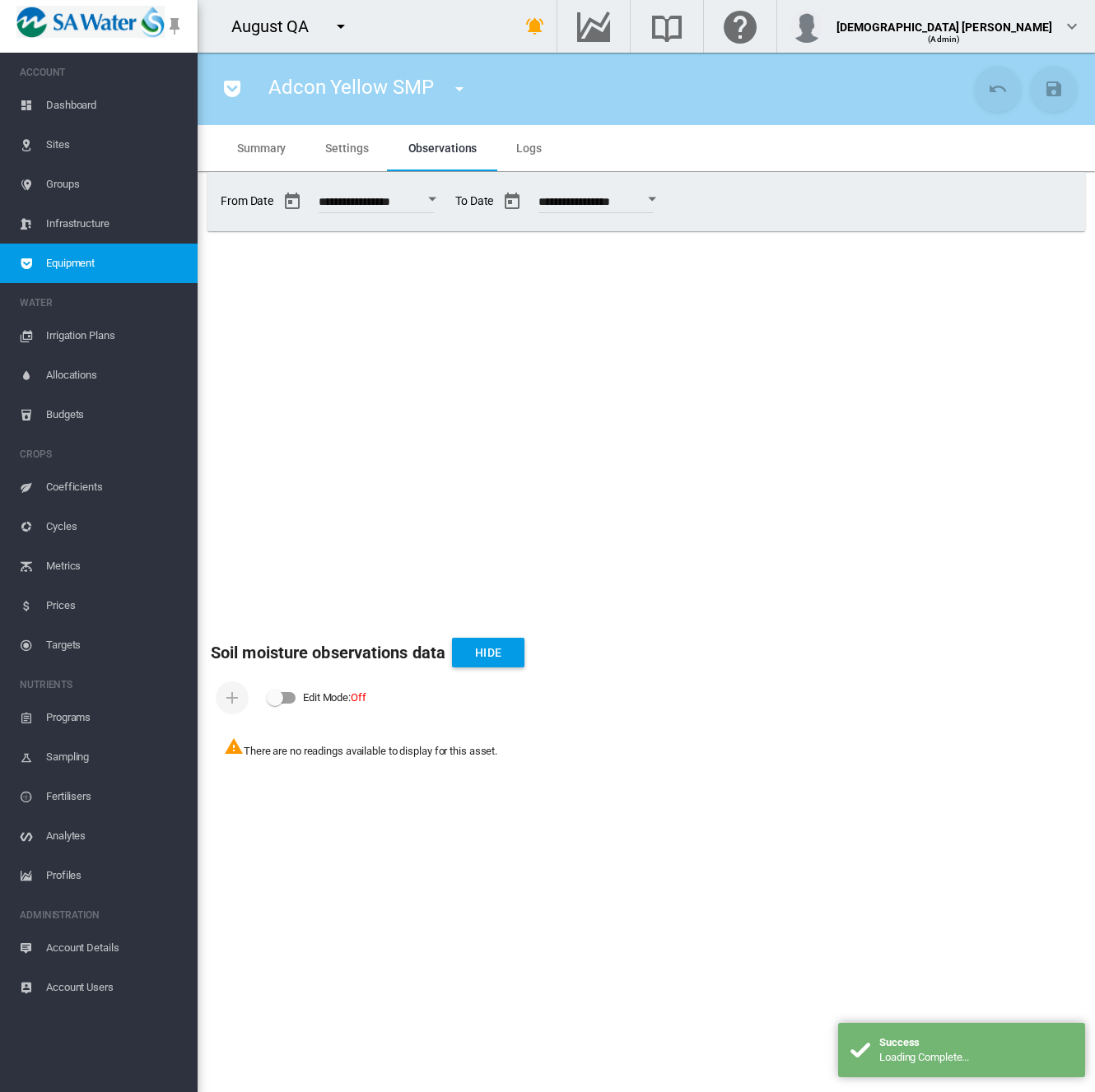
click at [70, 946] on span "Account Details" at bounding box center [115, 948] width 138 height 40
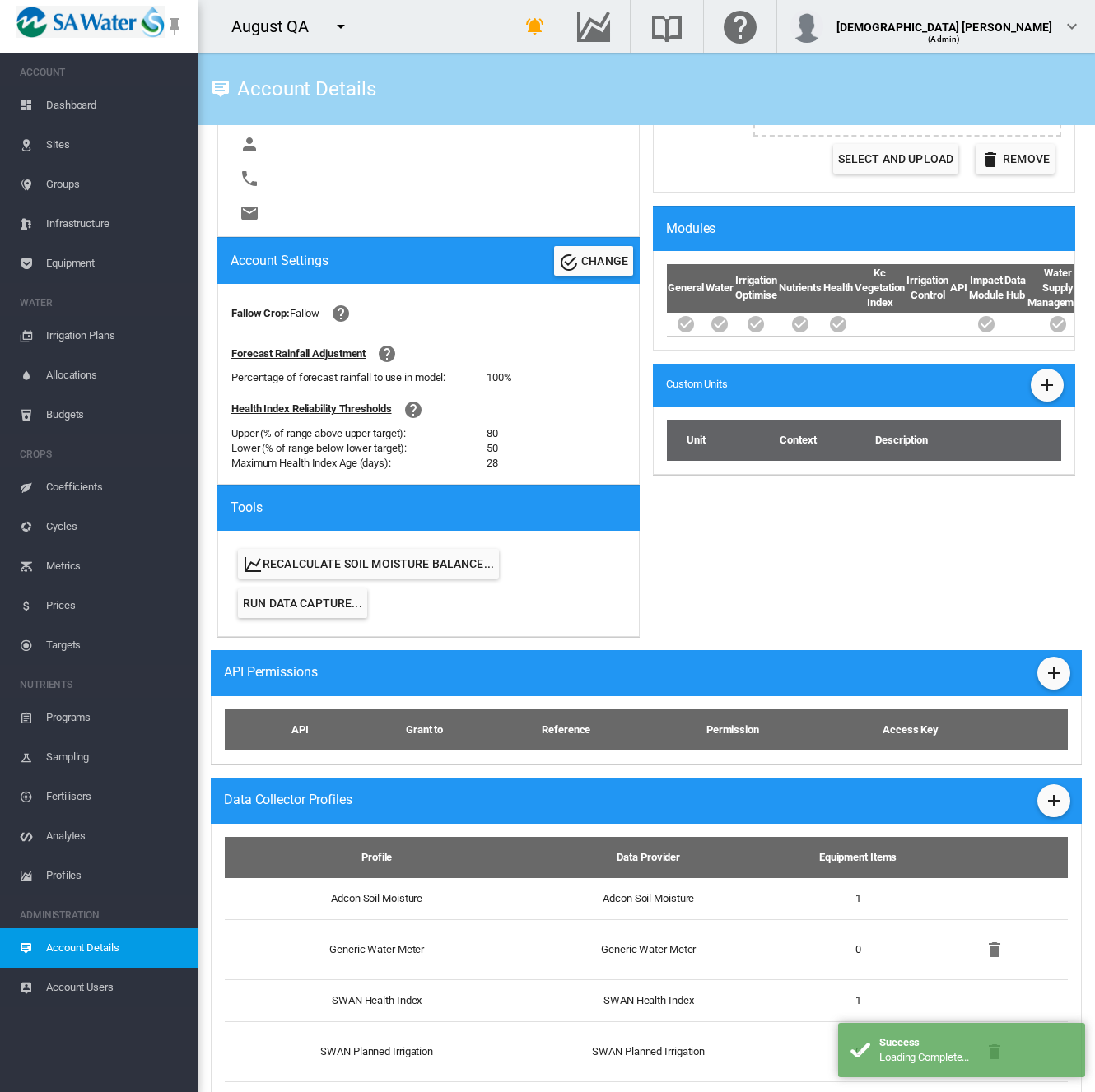
scroll to position [615, 0]
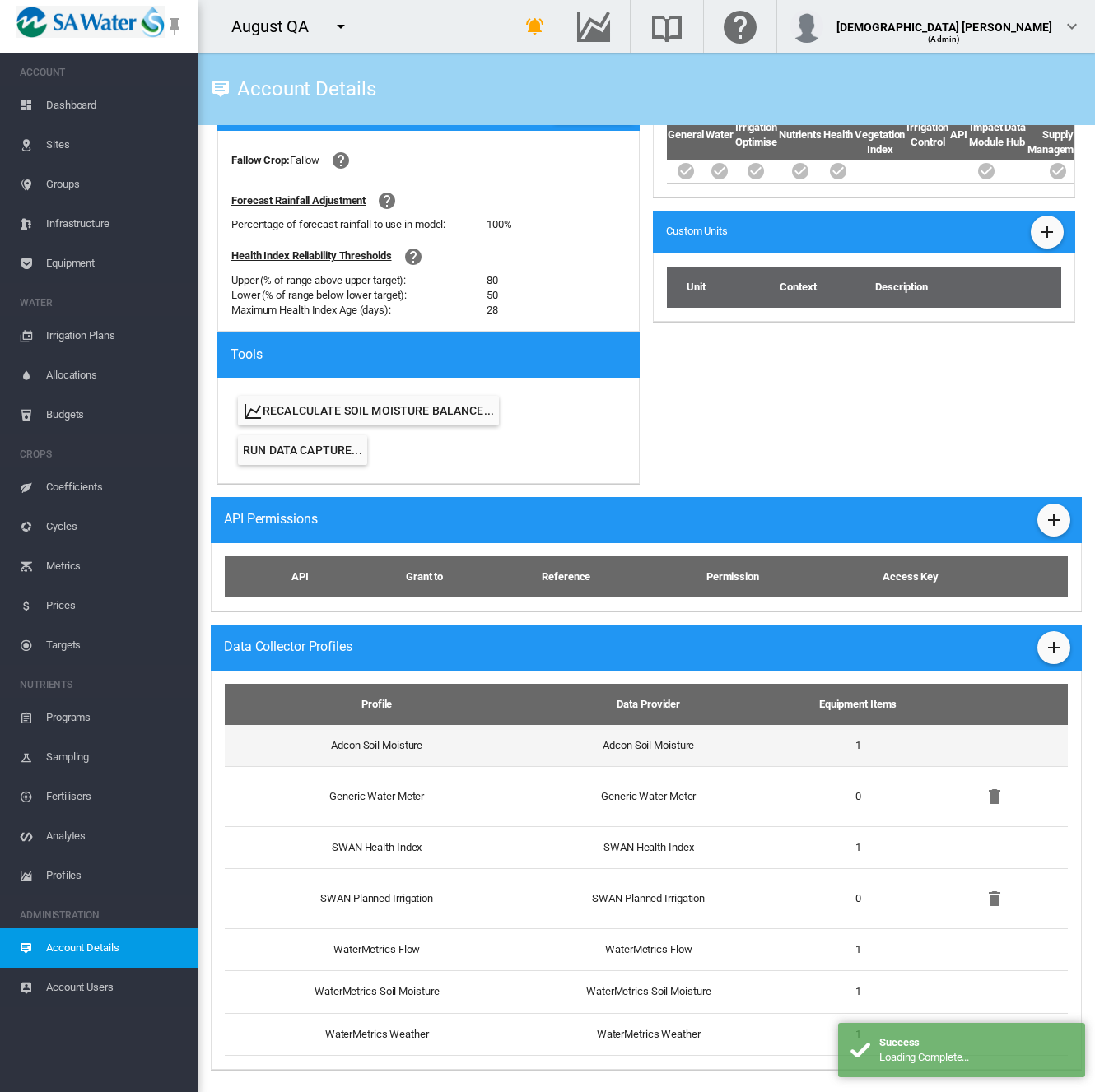
click at [547, 751] on td "Adcon Soil Moisture" at bounding box center [648, 746] width 266 height 42
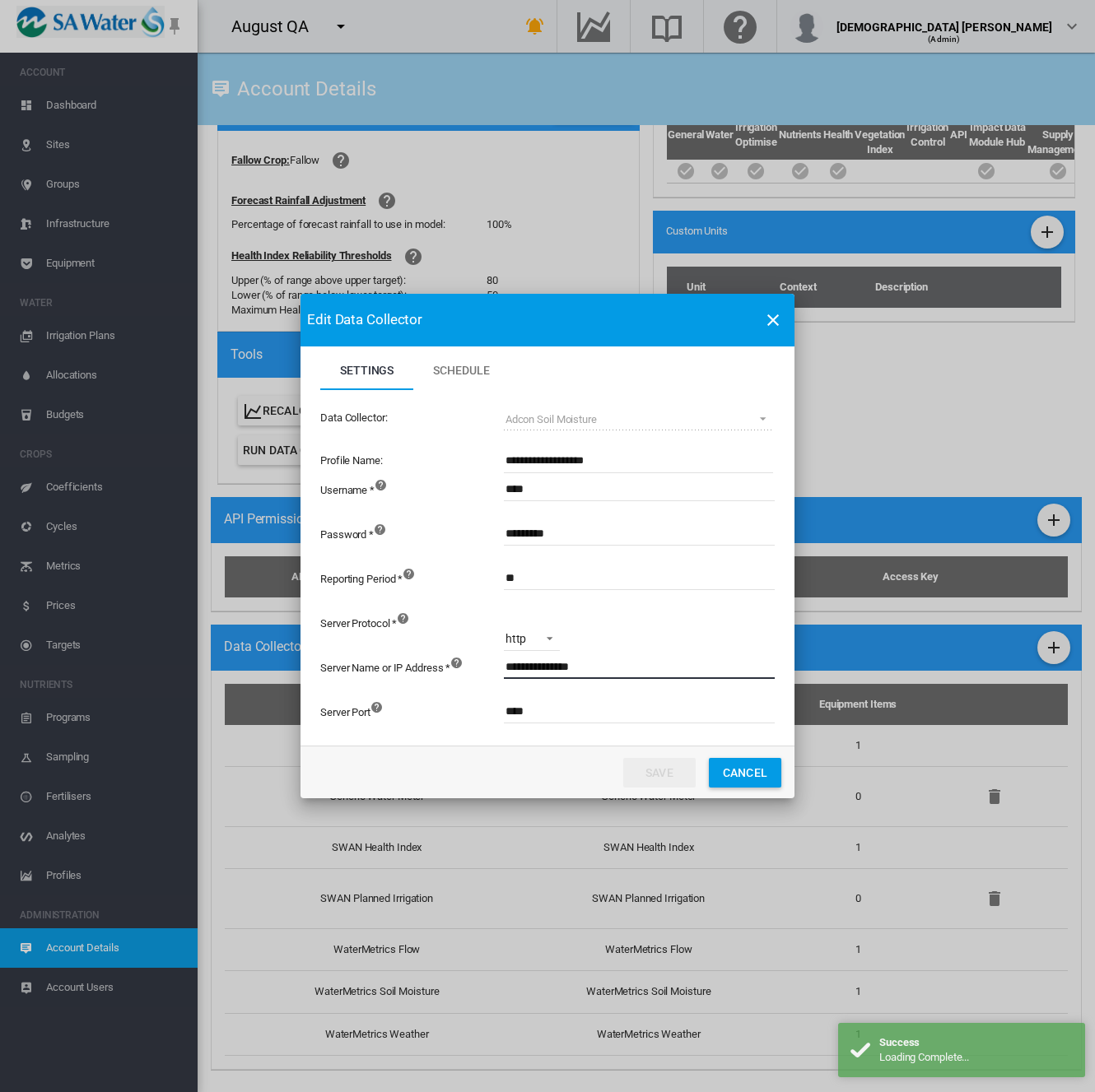
drag, startPoint x: 505, startPoint y: 665, endPoint x: 735, endPoint y: 661, distance: 230.0
click at [735, 661] on input "**********" at bounding box center [730, 666] width 453 height 24
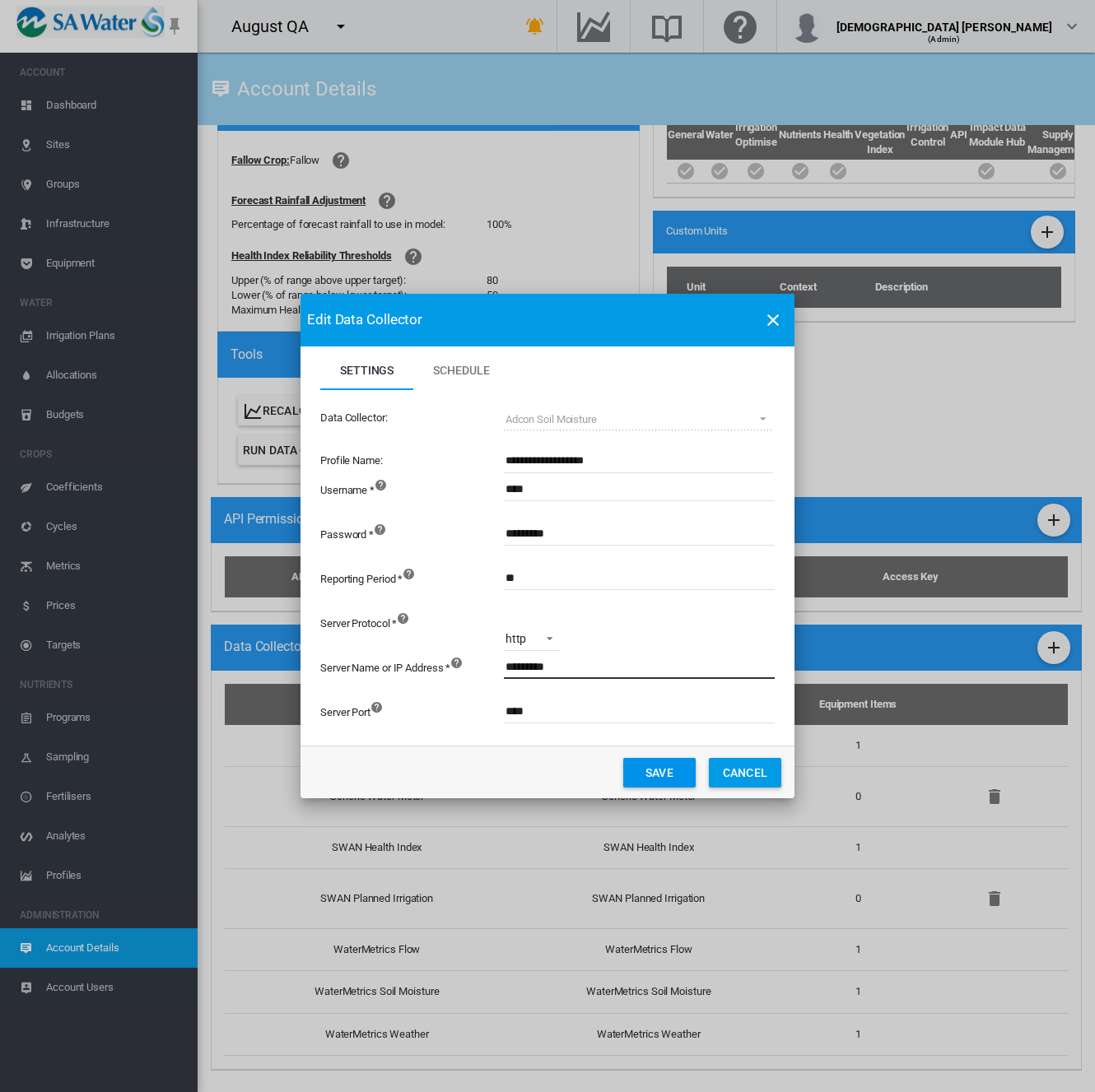
type input "*********"
click at [665, 777] on button "Save" at bounding box center [660, 772] width 72 height 30
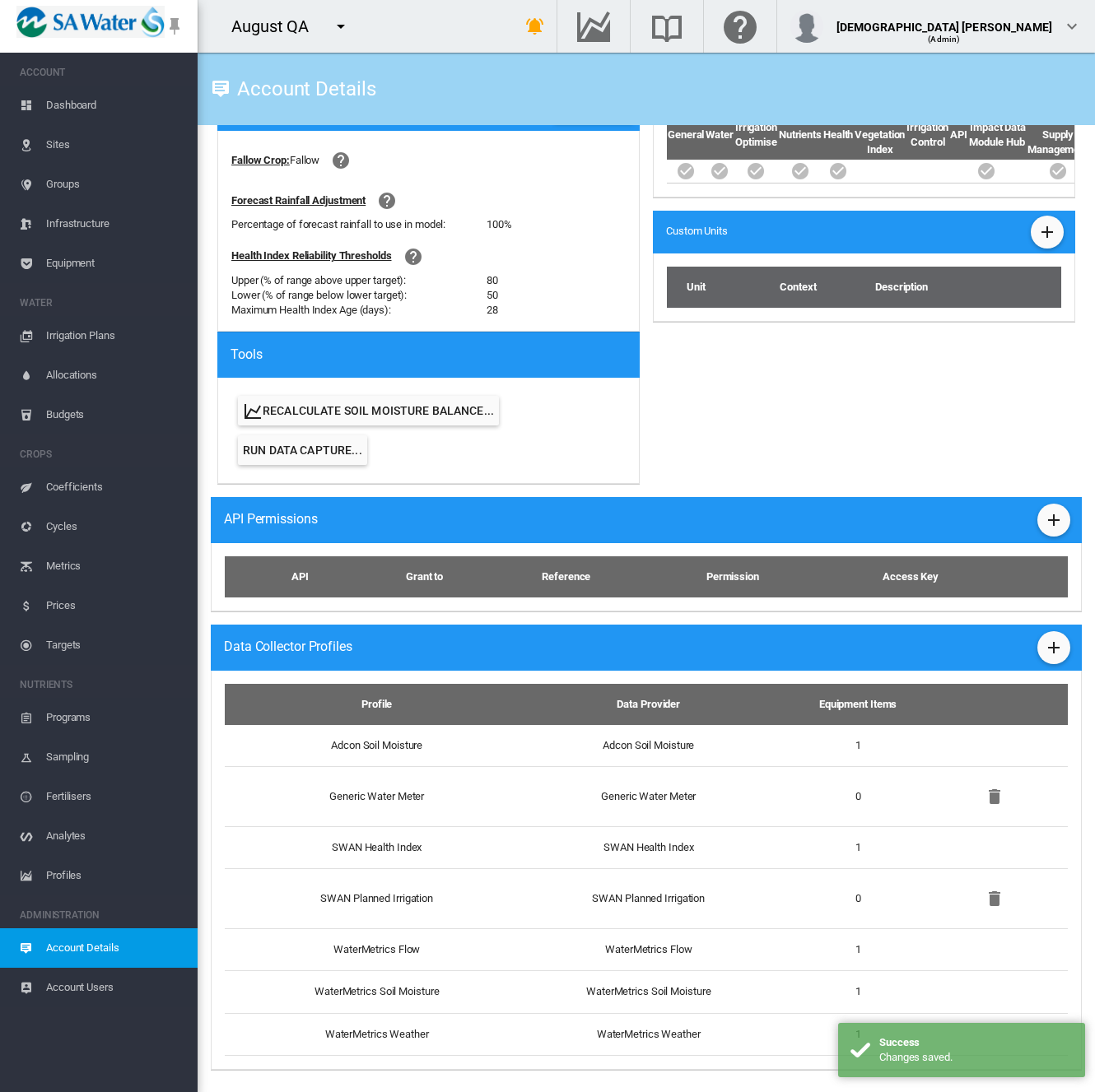
click at [342, 33] on md-icon "icon-menu-down" at bounding box center [341, 26] width 20 height 20
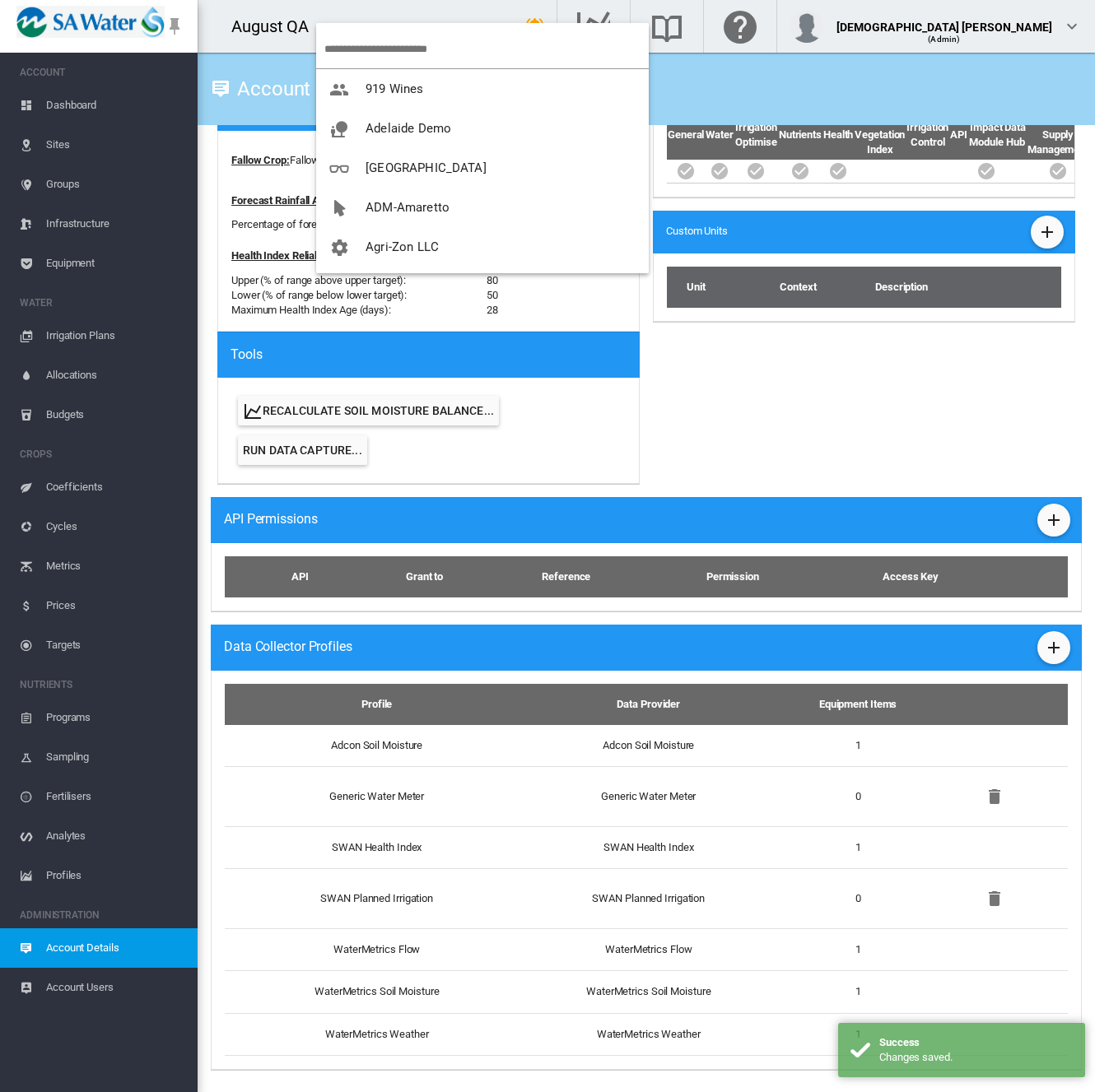
click at [380, 50] on input "search" at bounding box center [486, 49] width 324 height 39
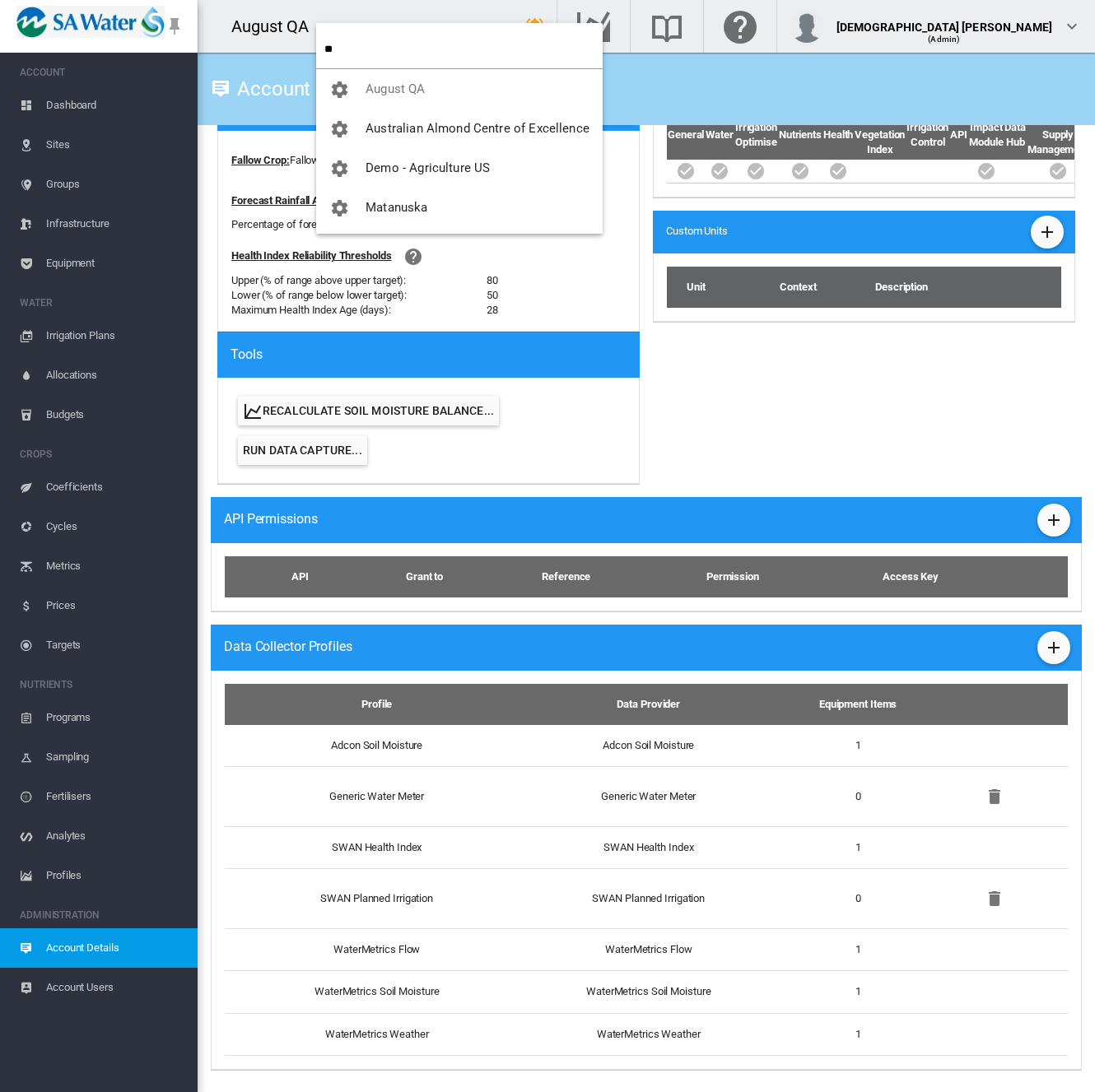
drag, startPoint x: 388, startPoint y: 45, endPoint x: 164, endPoint y: 25, distance: 224.9
click at [164, 25] on body "SWAN ACCOUNT Dashboard Sites Groups Infrastructure Equipment WATER" at bounding box center [548, 546] width 1095 height 1092
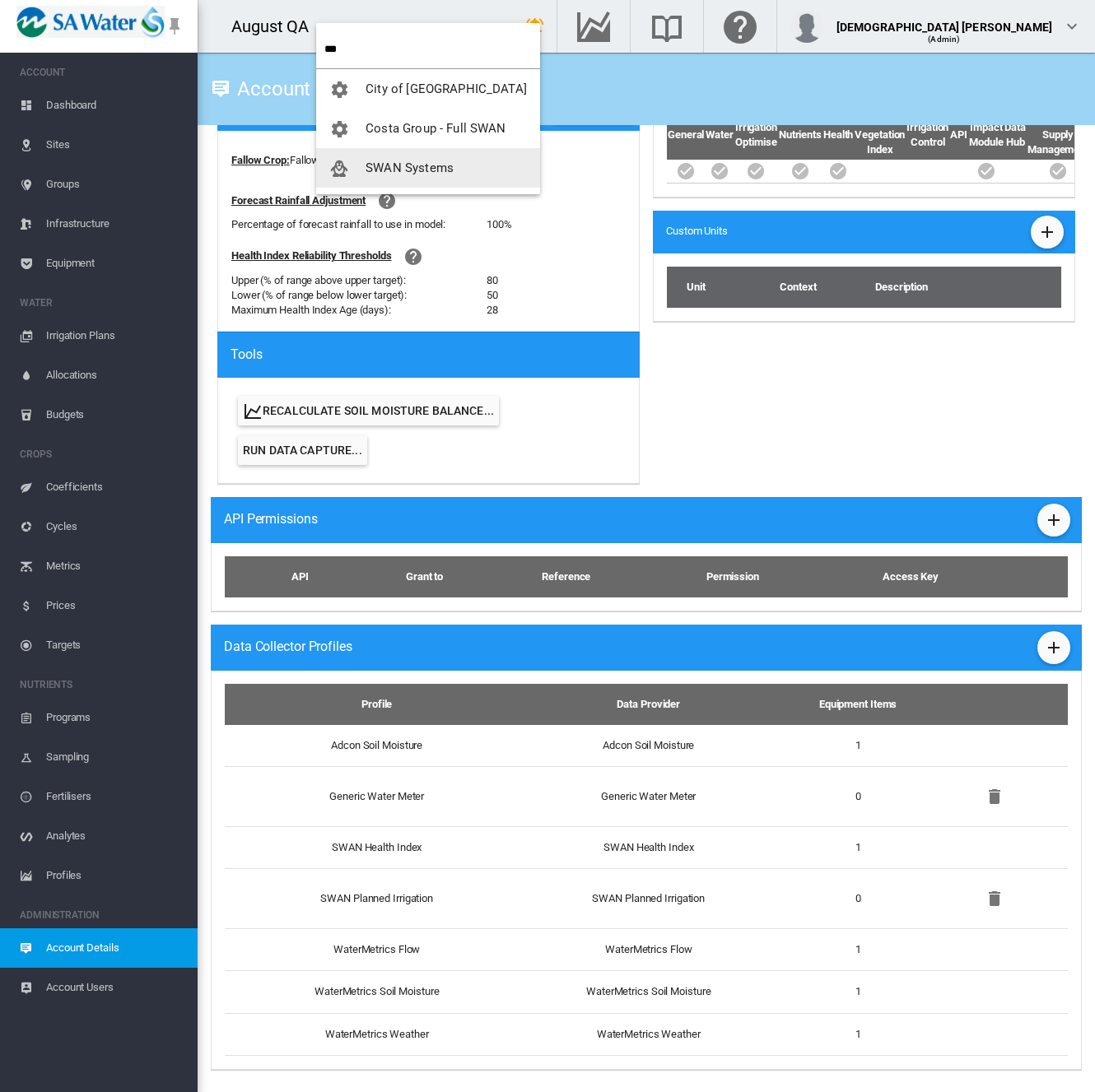
type input "***"
click at [437, 168] on span "SWAN Systems" at bounding box center [409, 168] width 88 height 14
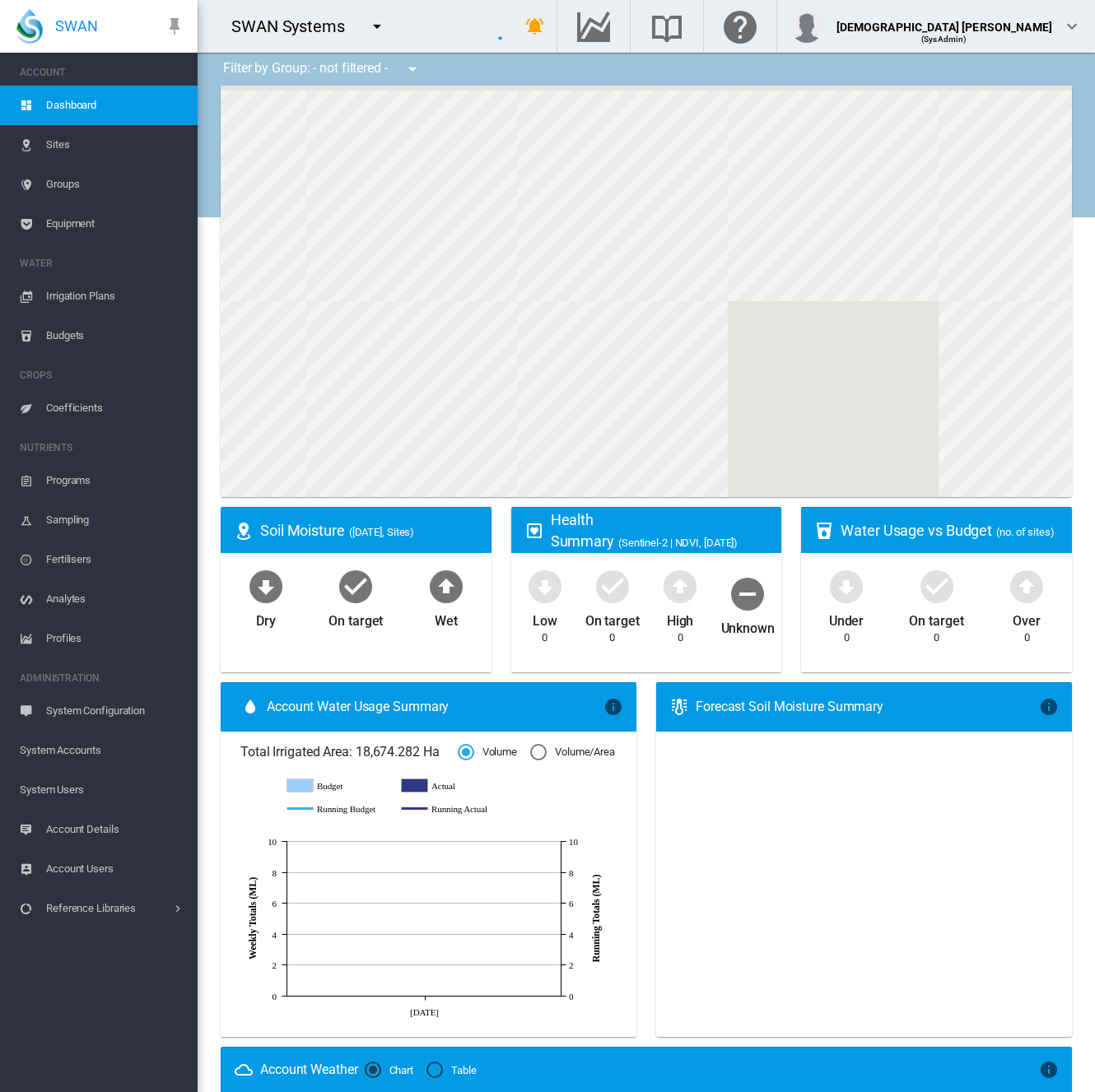
click at [114, 750] on span "System Accounts" at bounding box center [102, 751] width 164 height 40
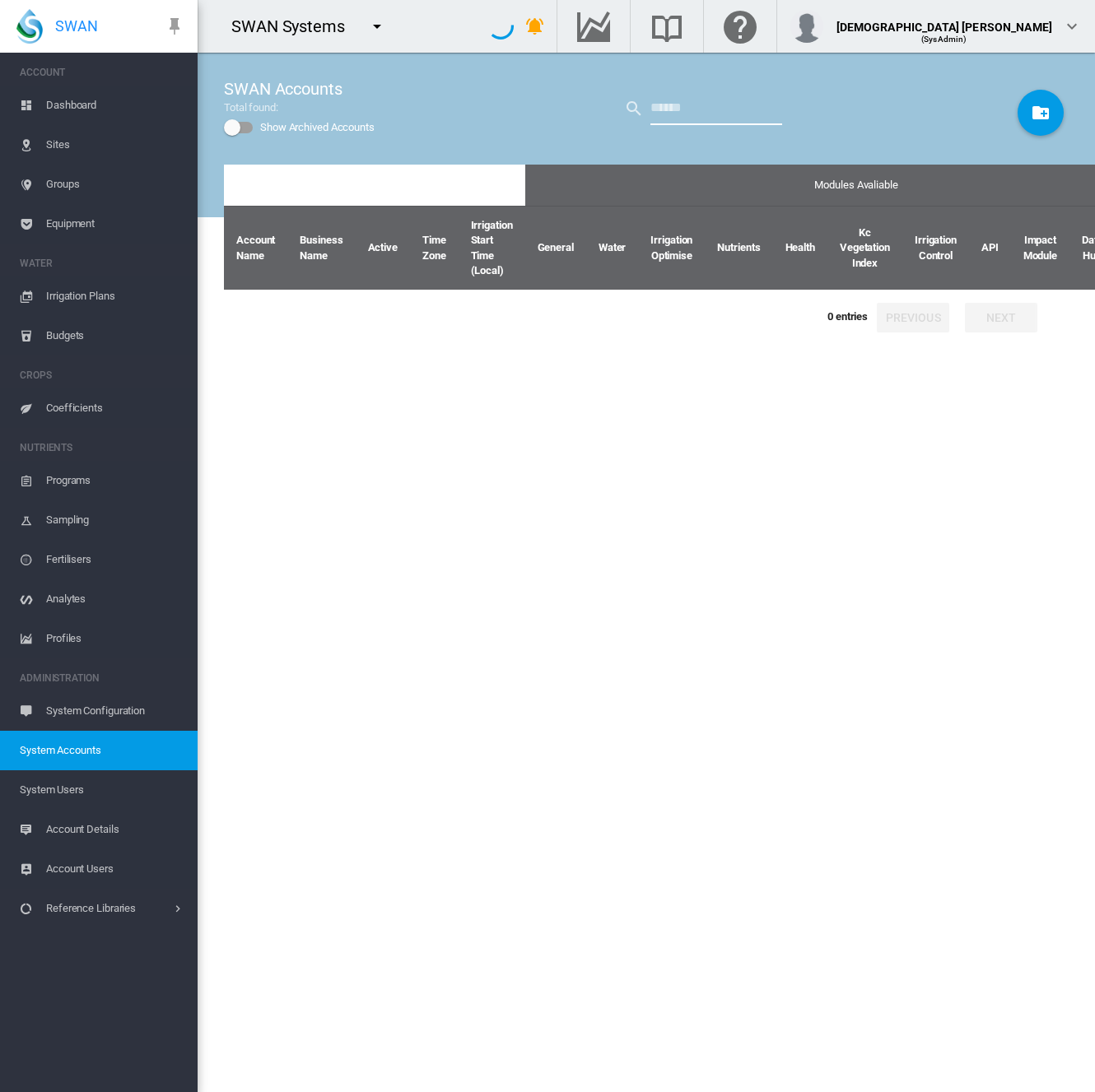
click at [691, 115] on input "text" at bounding box center [716, 108] width 132 height 33
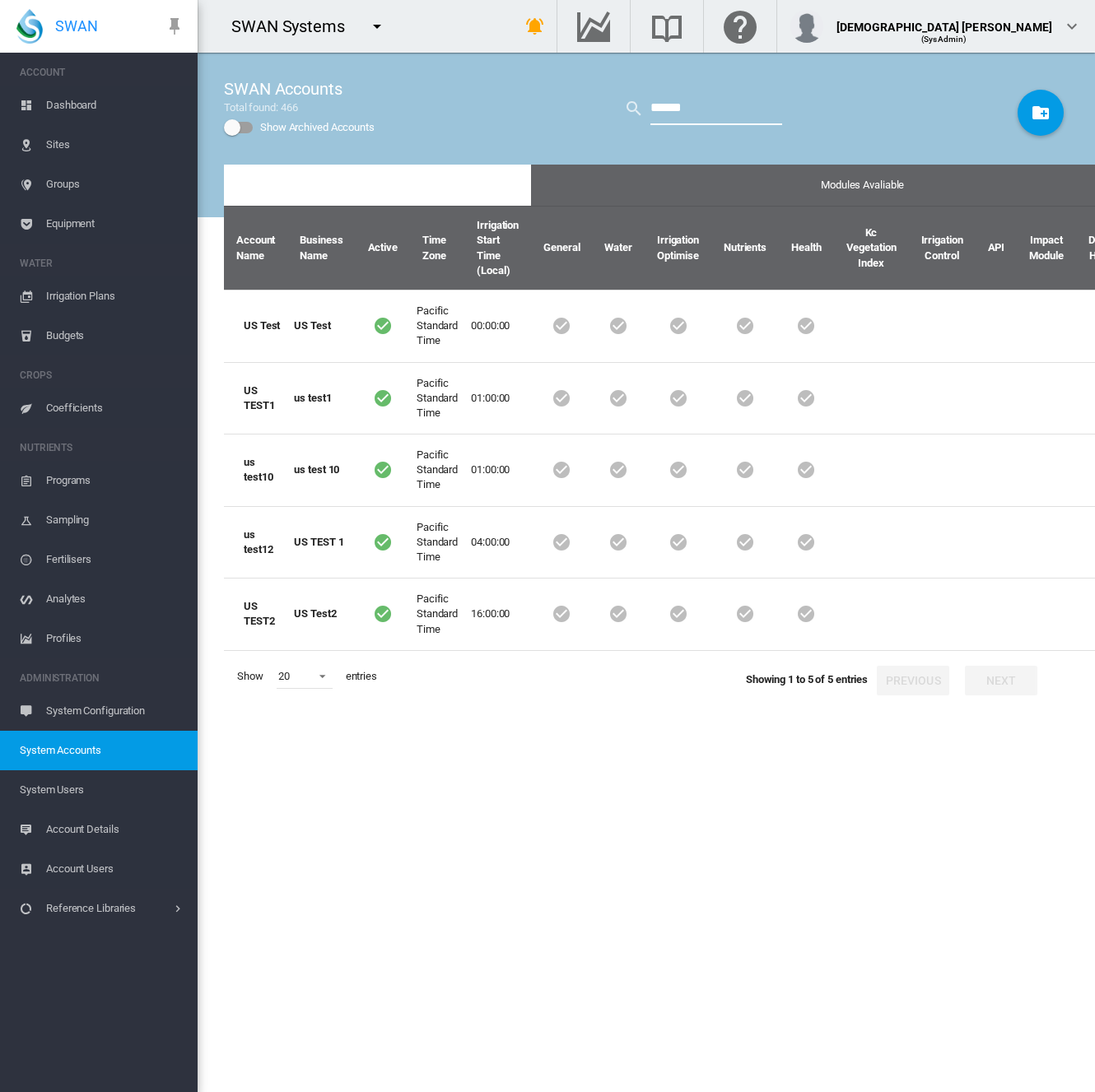
type input "******"
drag, startPoint x: 42, startPoint y: 778, endPoint x: 126, endPoint y: 761, distance: 85.7
click at [42, 779] on span "System Users" at bounding box center [102, 790] width 164 height 40
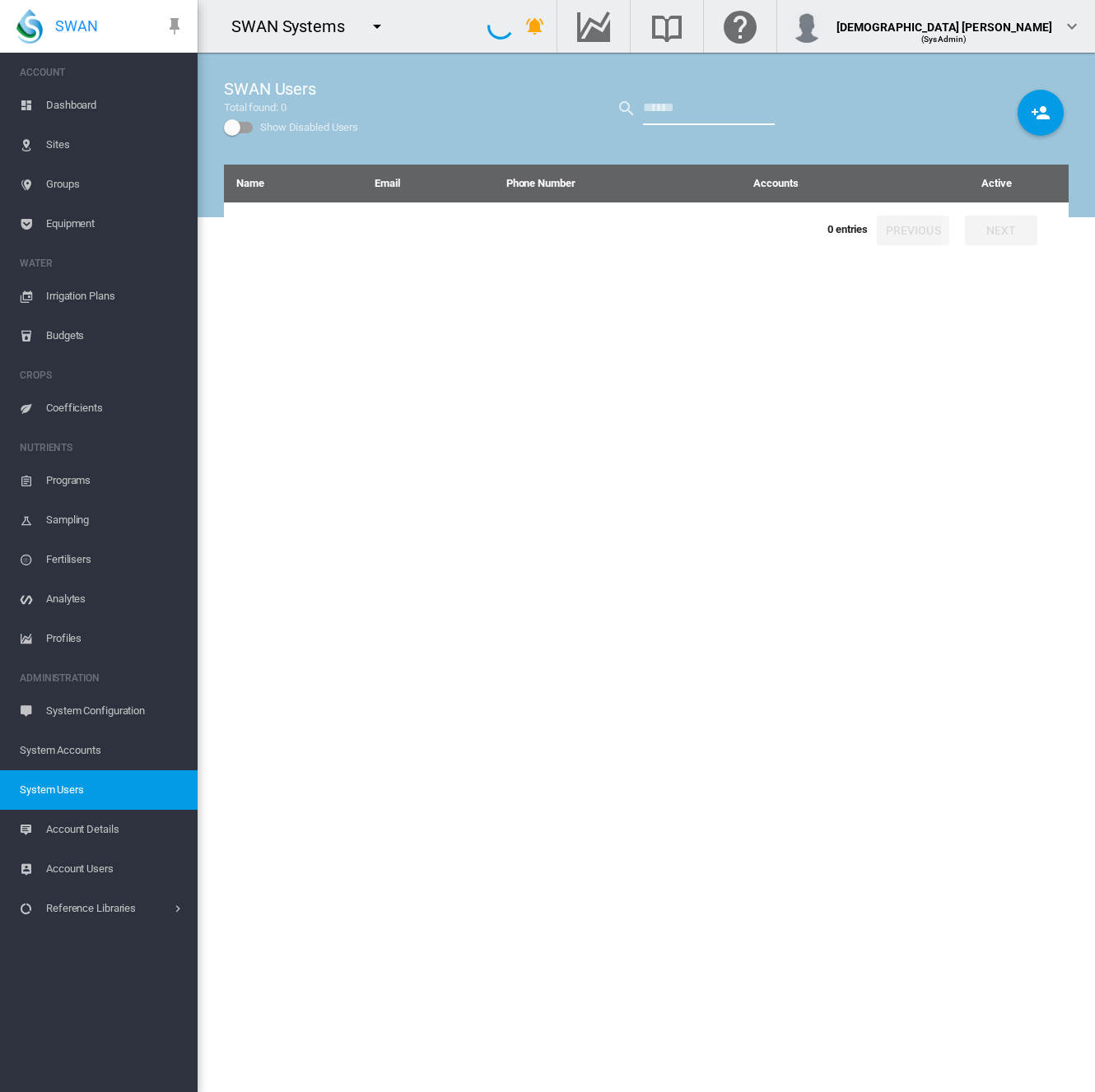
click at [653, 110] on input "text" at bounding box center [709, 108] width 132 height 33
type input "****"
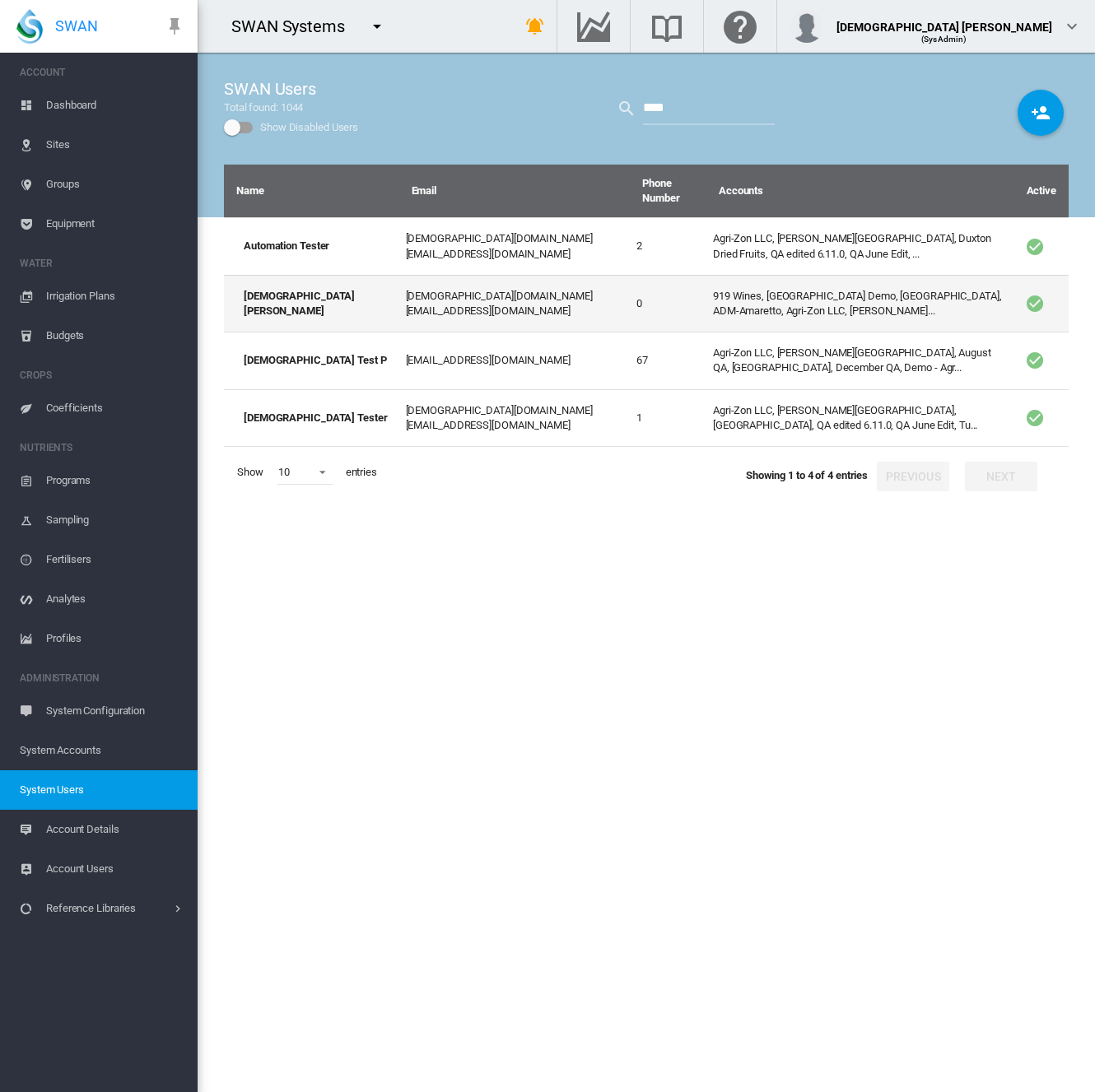
click at [436, 316] on td "lady.uy@swansystems.com" at bounding box center [515, 303] width 231 height 57
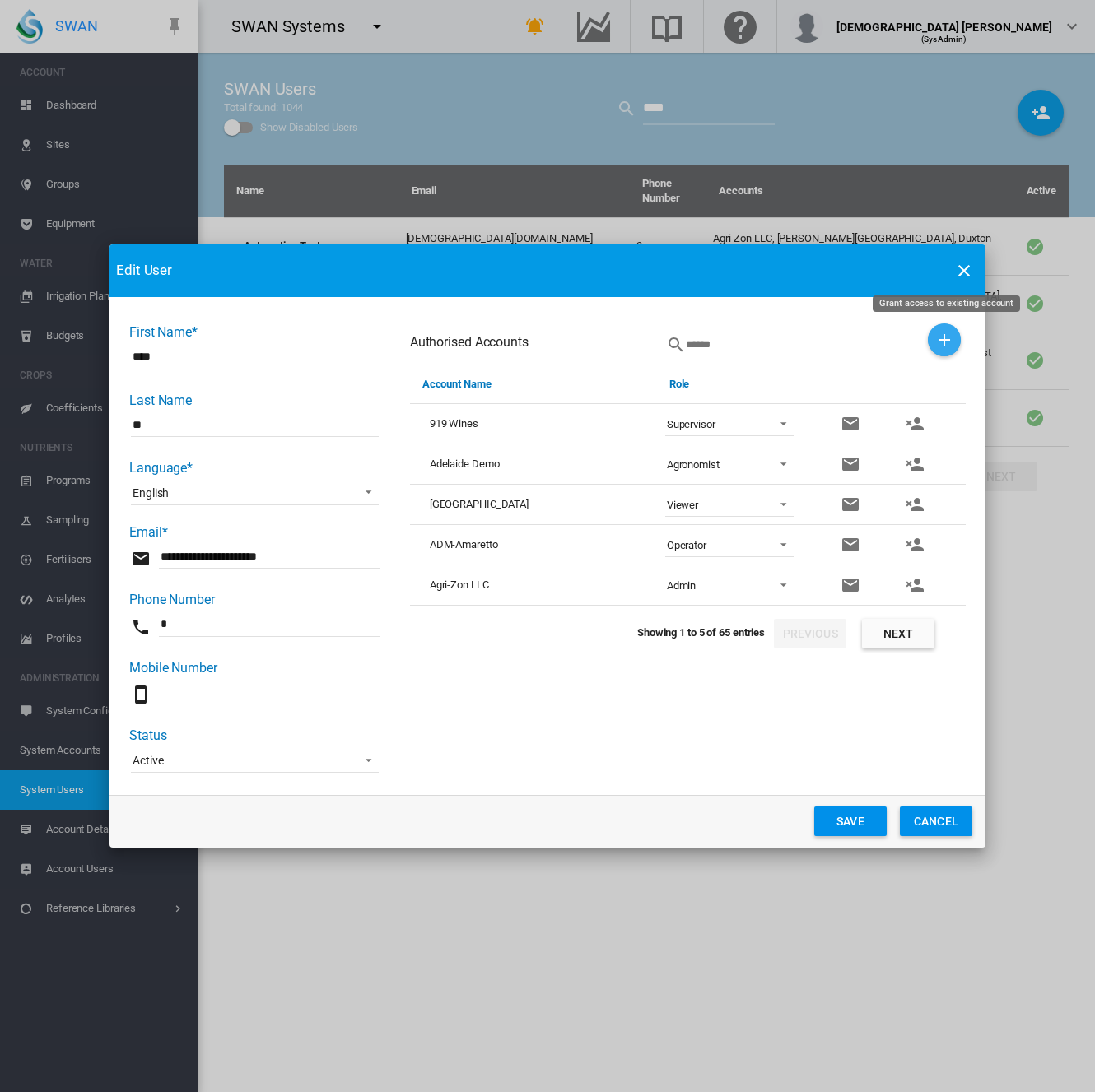
click at [937, 346] on md-icon "icon-plus" at bounding box center [944, 340] width 20 height 20
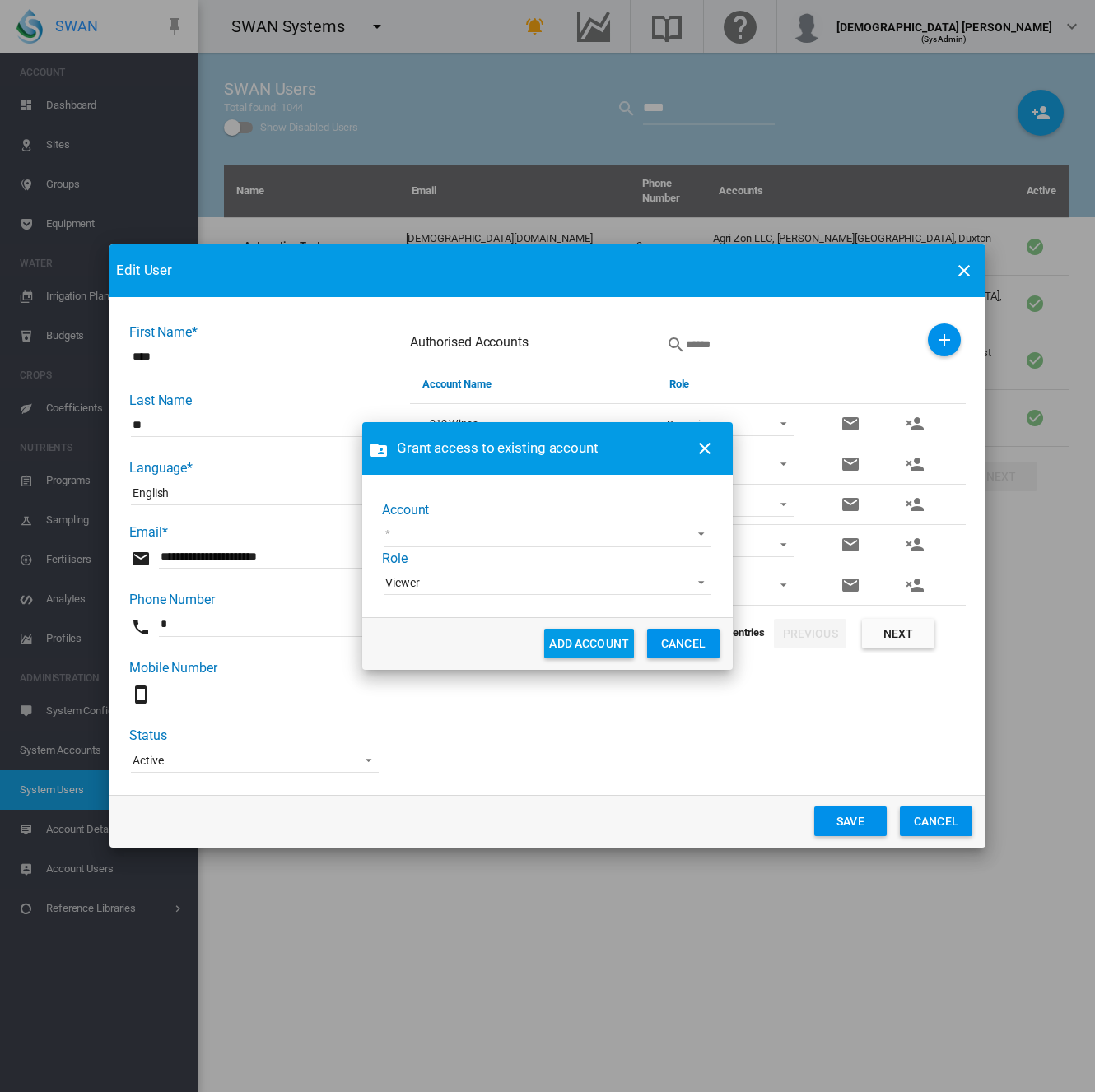
click at [570, 532] on md-select "Acre Orchards Adelaide Cemeteries AgLogic Burlington Farming Alejandra Demo All…" at bounding box center [548, 535] width 328 height 24
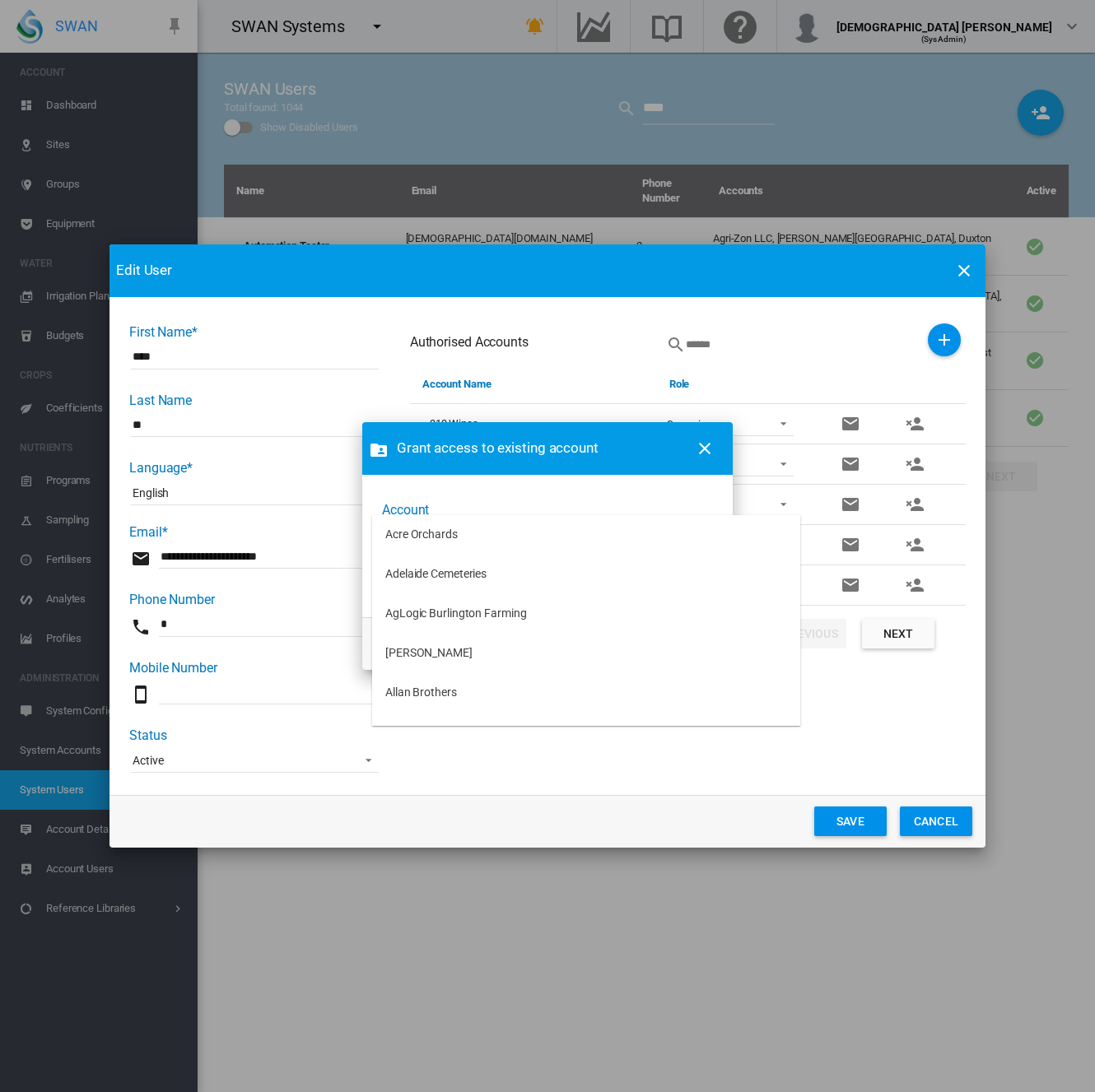
type md-option "[object Object]"
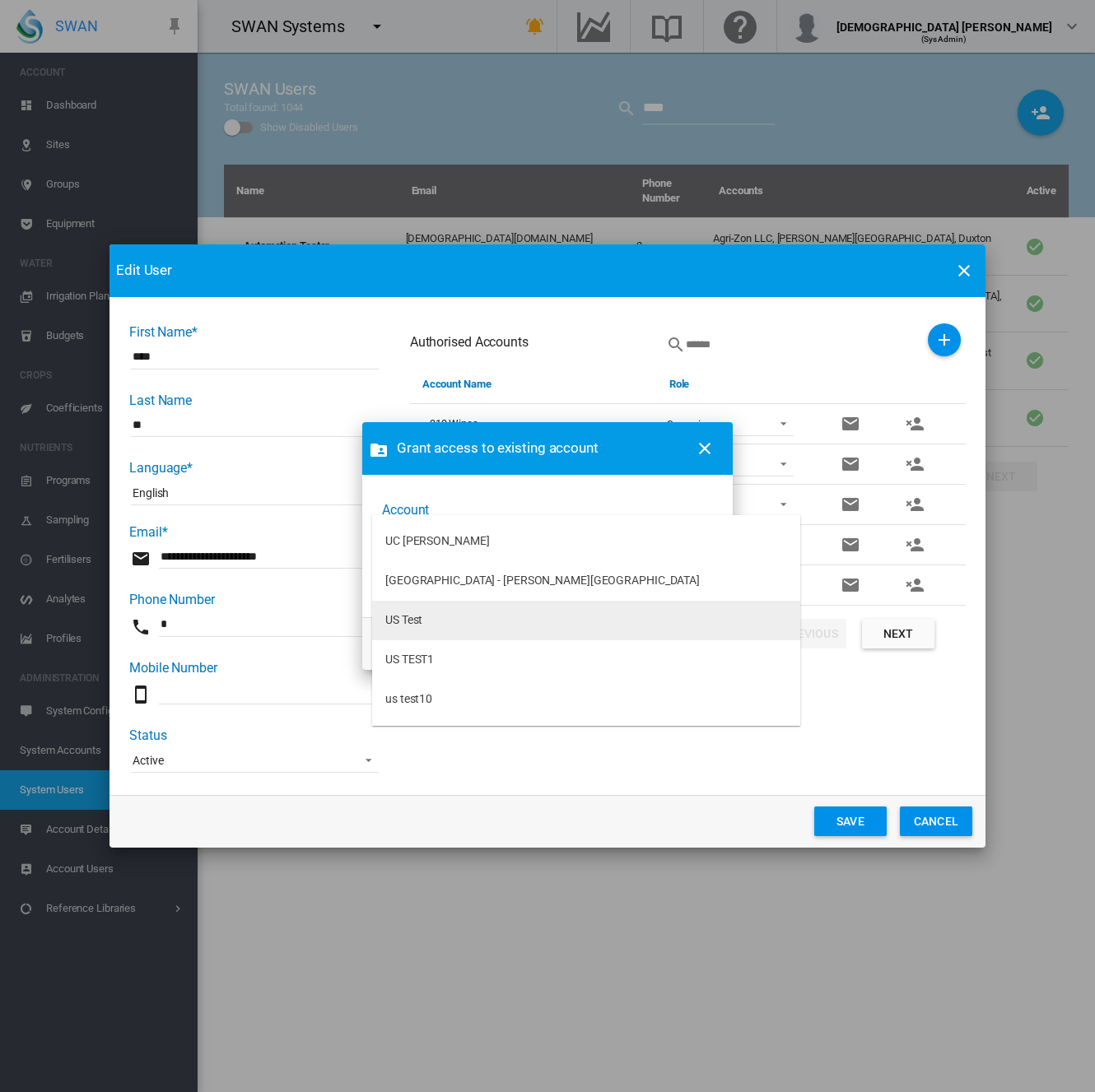
click at [495, 615] on md-option "US Test" at bounding box center [586, 621] width 428 height 40
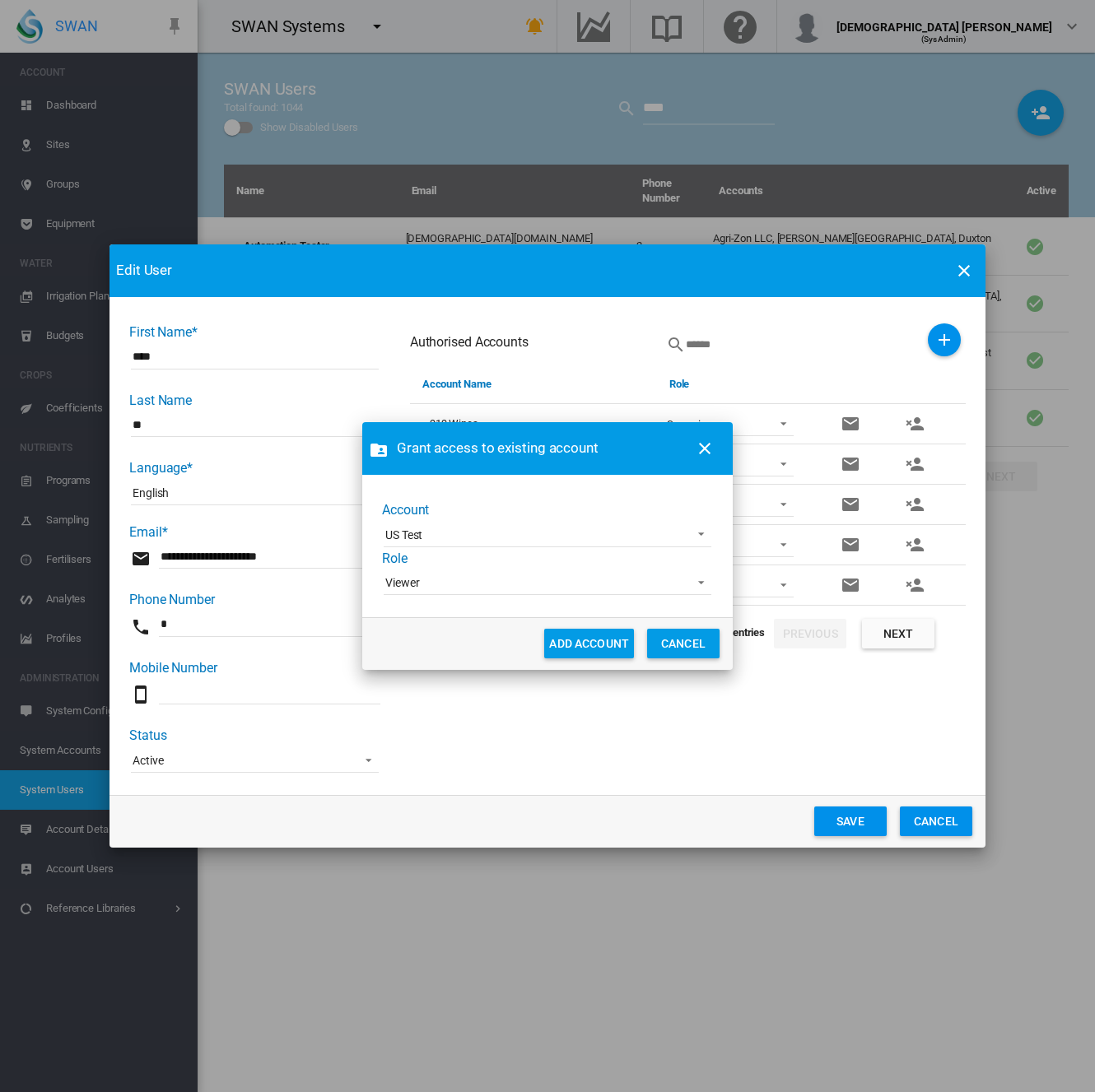
drag, startPoint x: 573, startPoint y: 648, endPoint x: 446, endPoint y: 592, distance: 138.8
click at [446, 592] on form "Grant access to existing account Account US Test Role Viewer Admin Supervisor A…" at bounding box center [548, 546] width 370 height 247
click at [445, 586] on span "Viewer" at bounding box center [534, 583] width 298 height 16
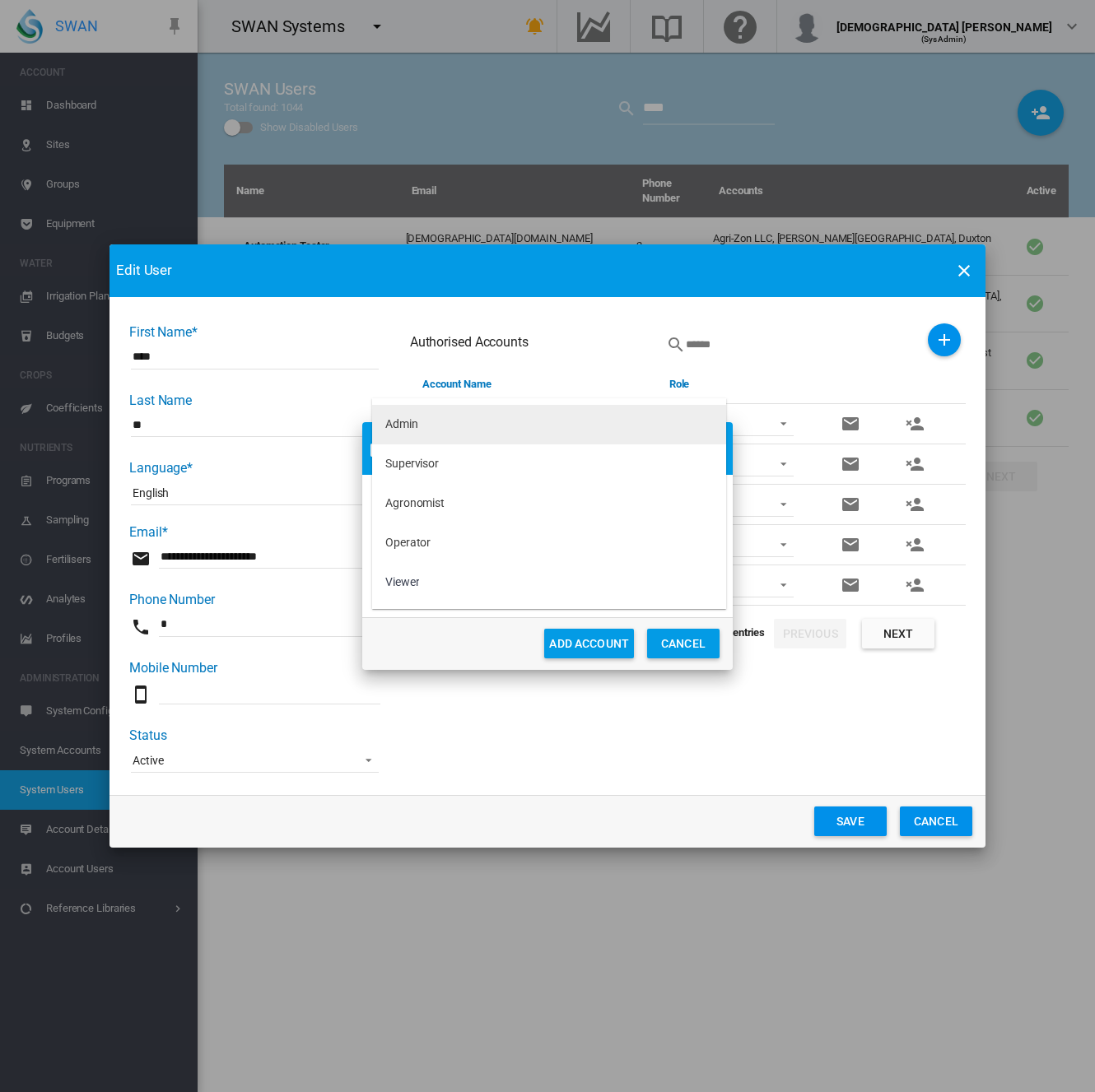
click at [431, 422] on md-option "Admin" at bounding box center [549, 425] width 354 height 40
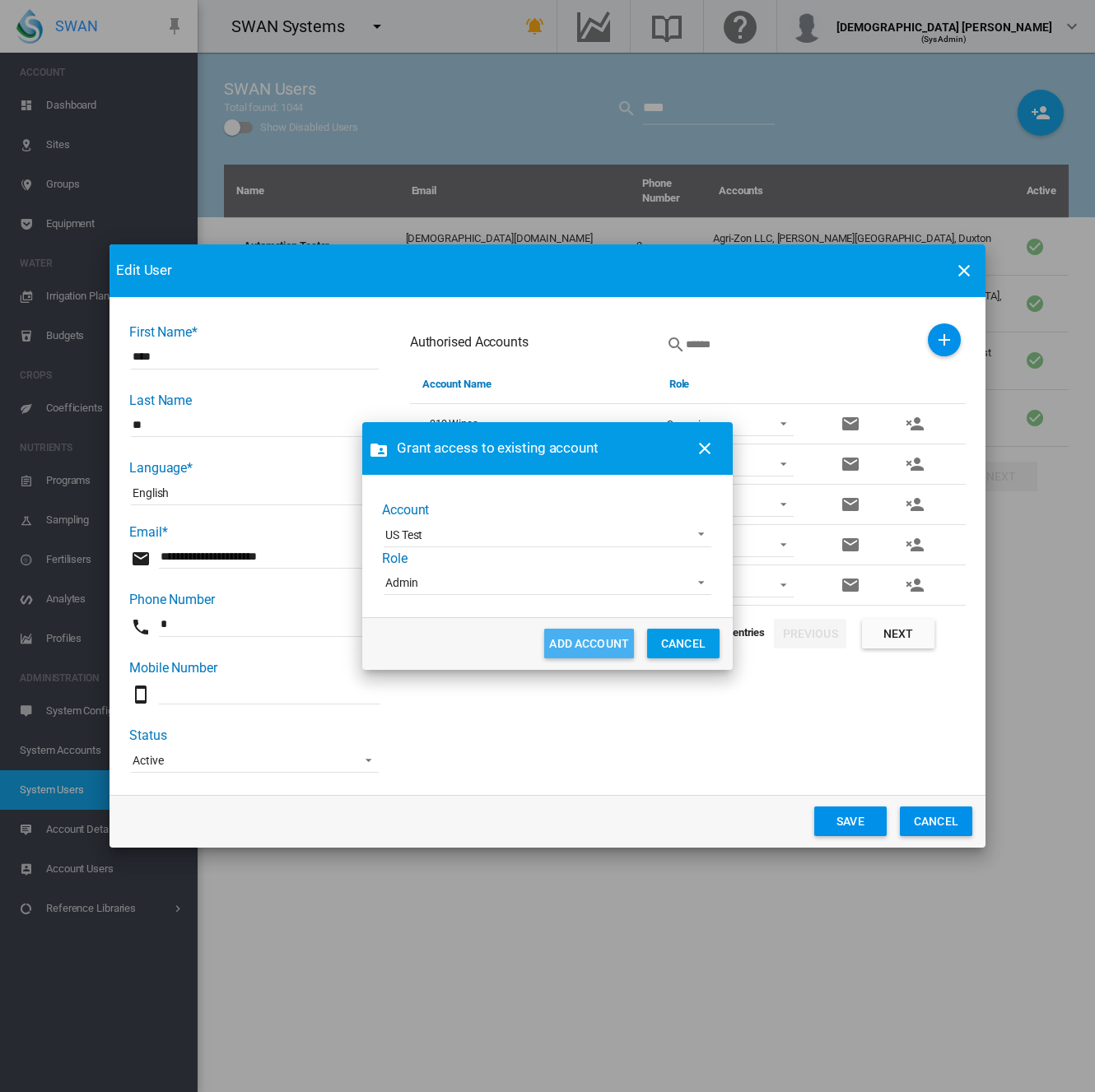
click at [575, 648] on button "ADD ACCOUNT" at bounding box center [588, 643] width 89 height 30
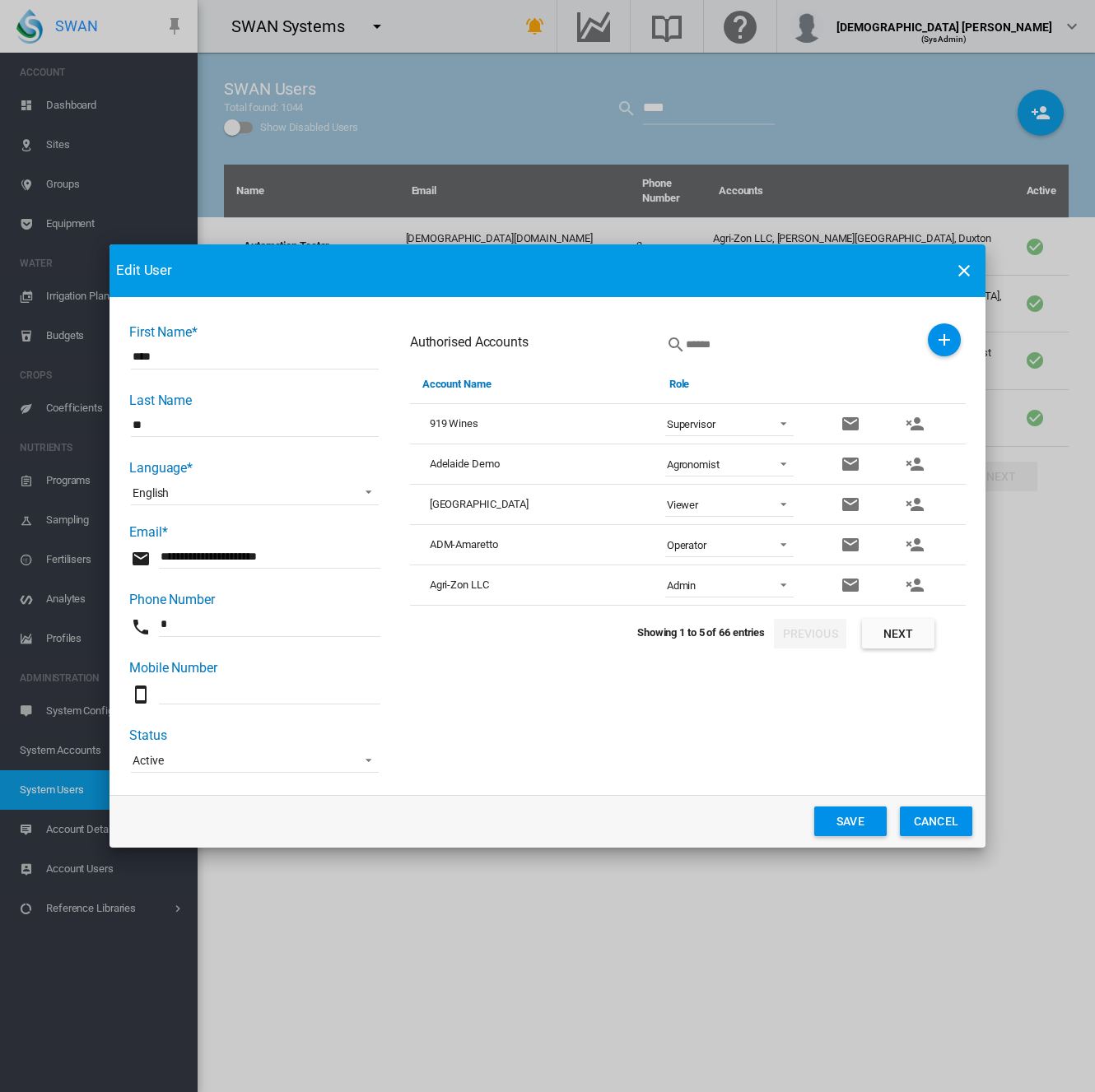
click at [847, 835] on md-dialog-actions "Save Cancel" at bounding box center [547, 821] width 875 height 52
click at [846, 826] on button "Save" at bounding box center [850, 821] width 72 height 30
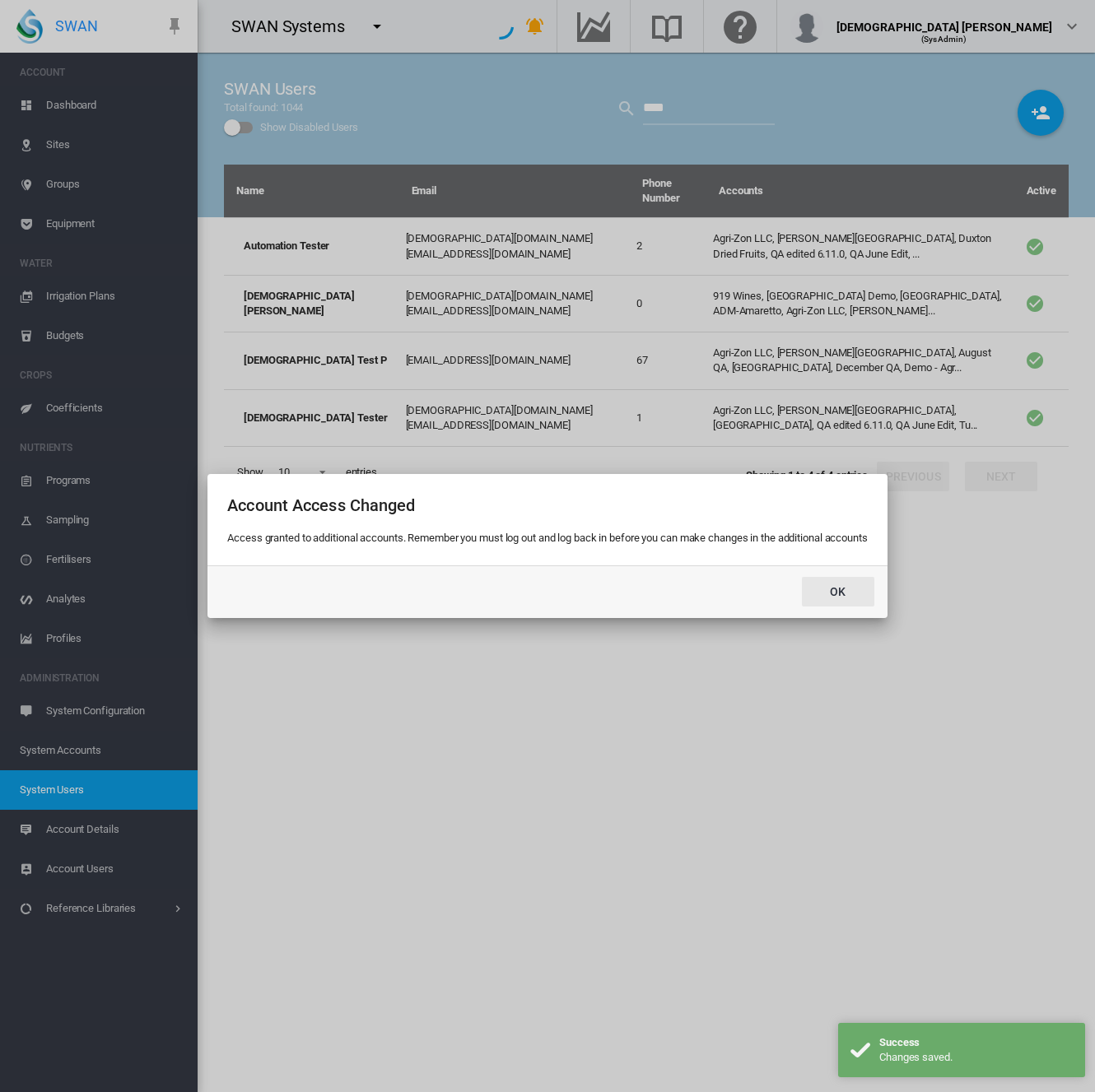
click at [840, 587] on button "Ok" at bounding box center [838, 592] width 72 height 30
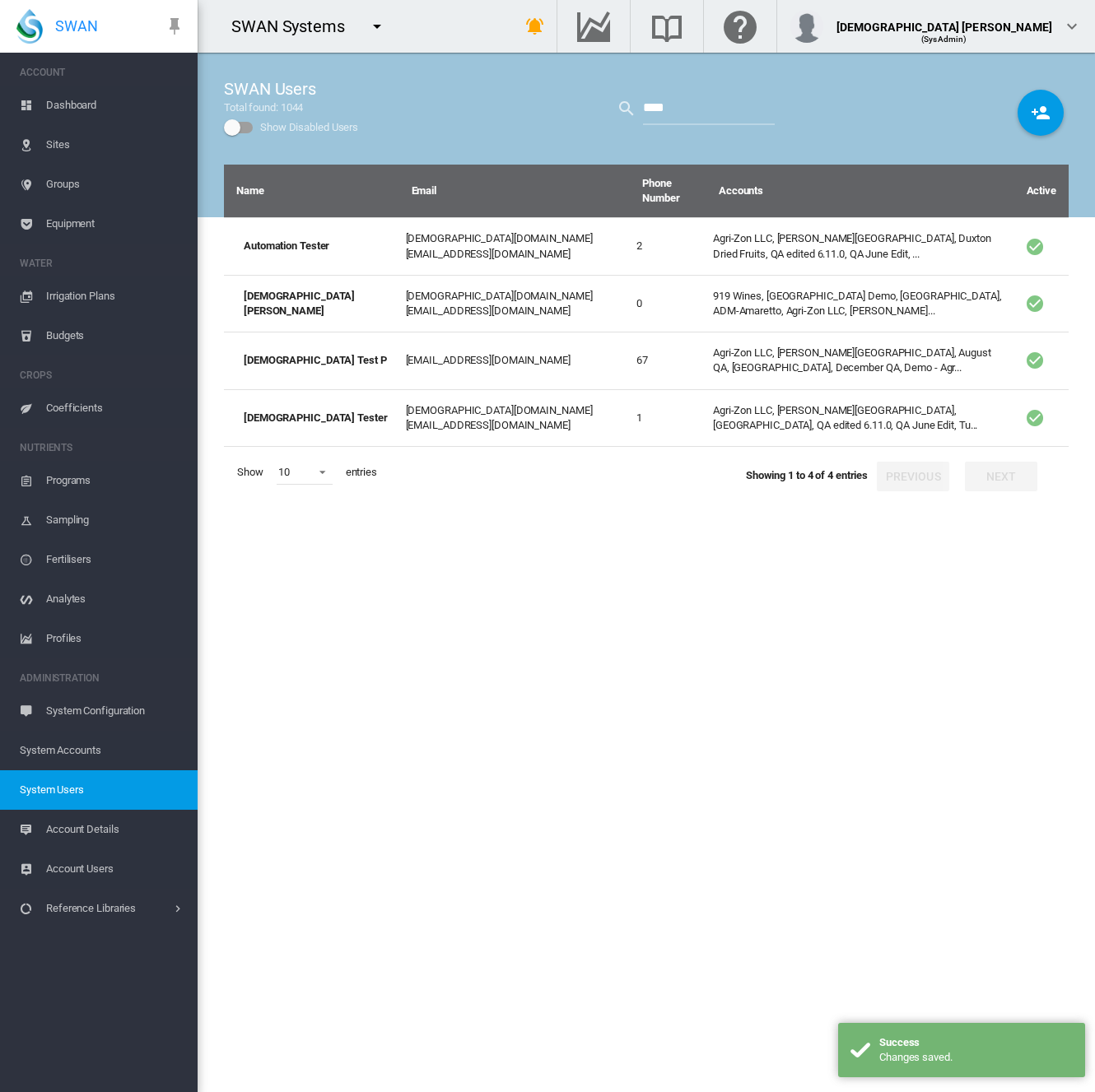
click at [379, 26] on md-icon "icon-menu-down" at bounding box center [377, 26] width 20 height 20
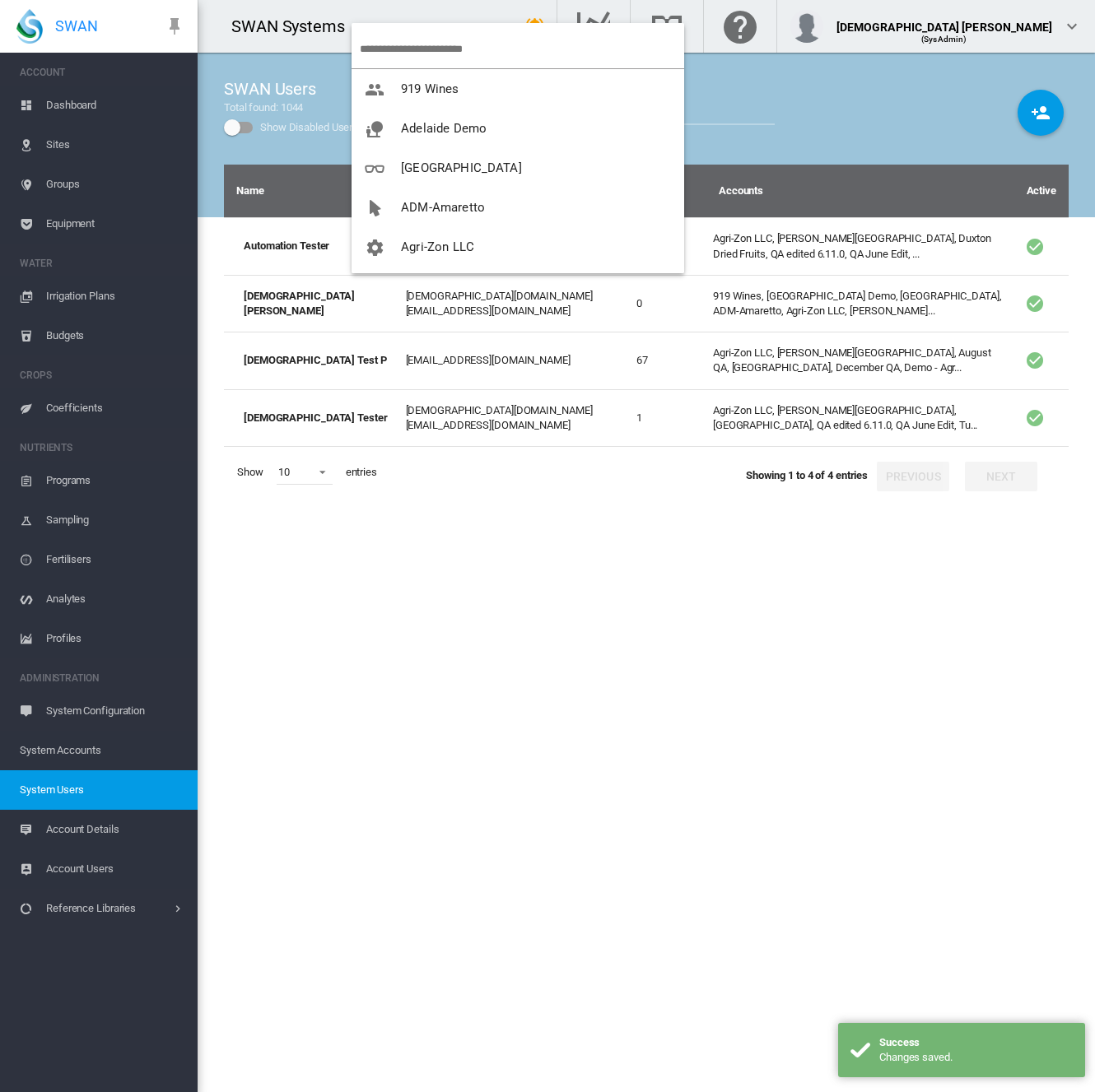
click at [413, 54] on input "search" at bounding box center [521, 49] width 324 height 39
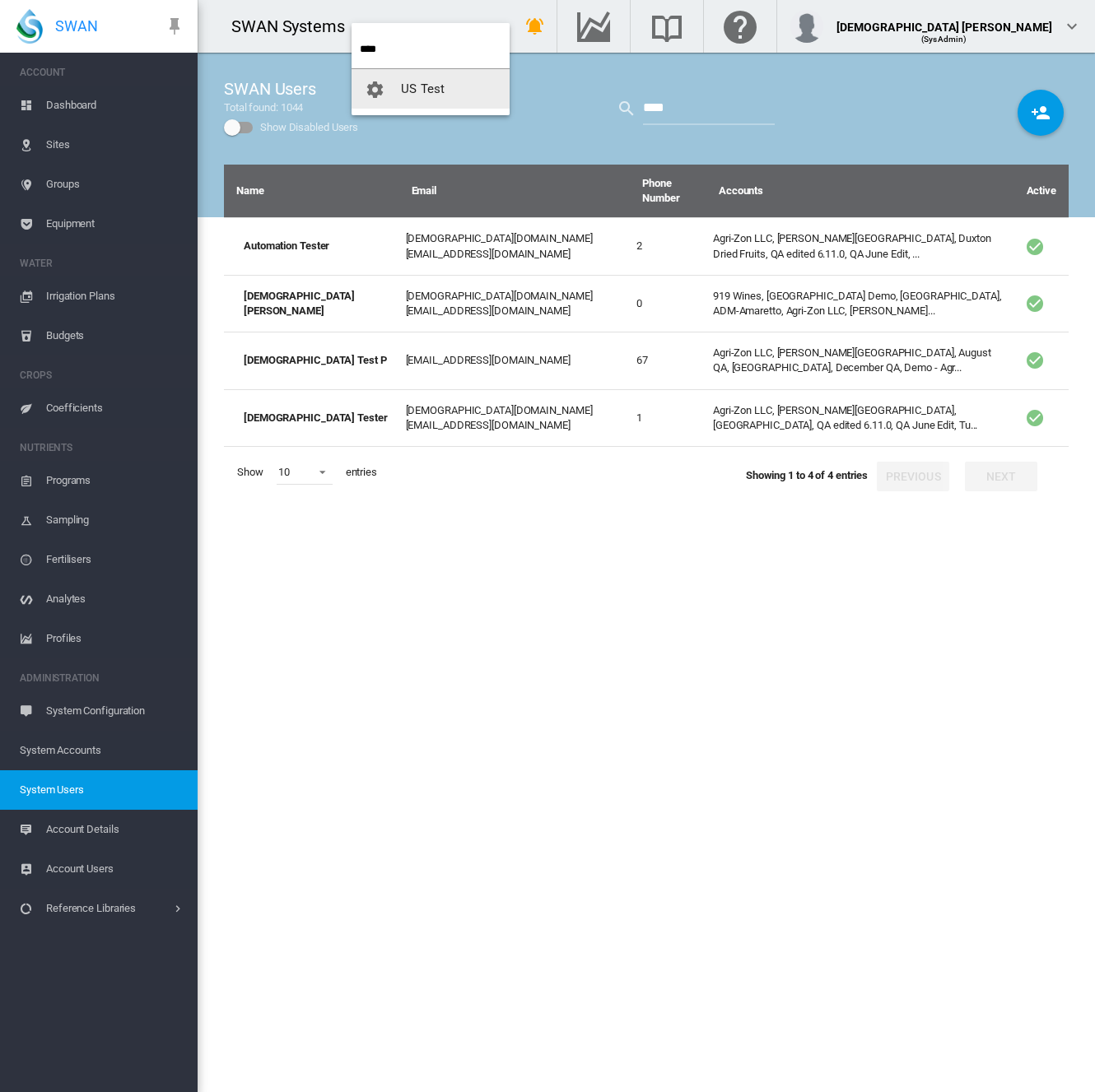
type input "****"
click at [451, 98] on button "US Test" at bounding box center [430, 89] width 158 height 40
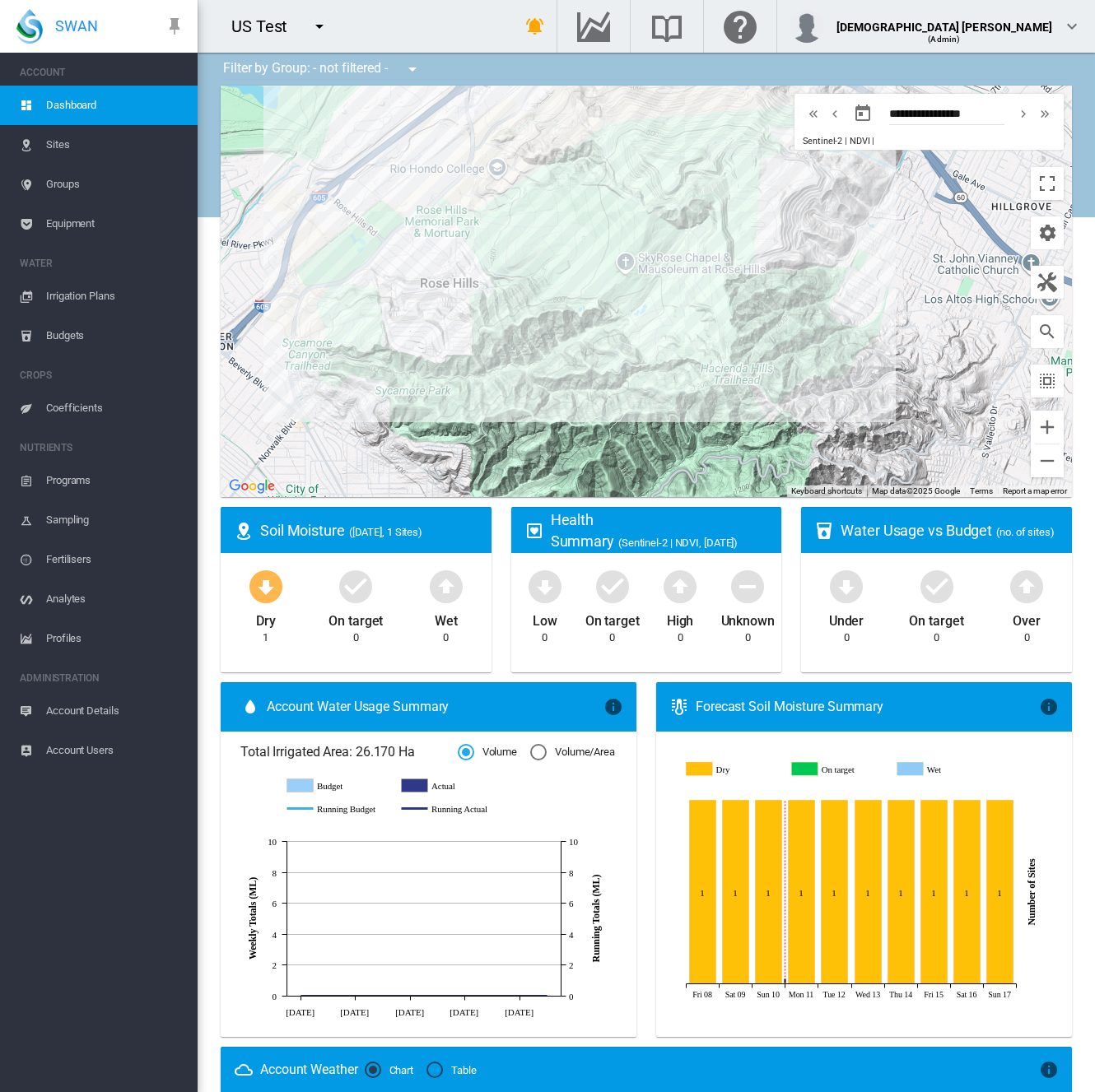
click at [114, 705] on span "Account Details" at bounding box center [115, 711] width 138 height 40
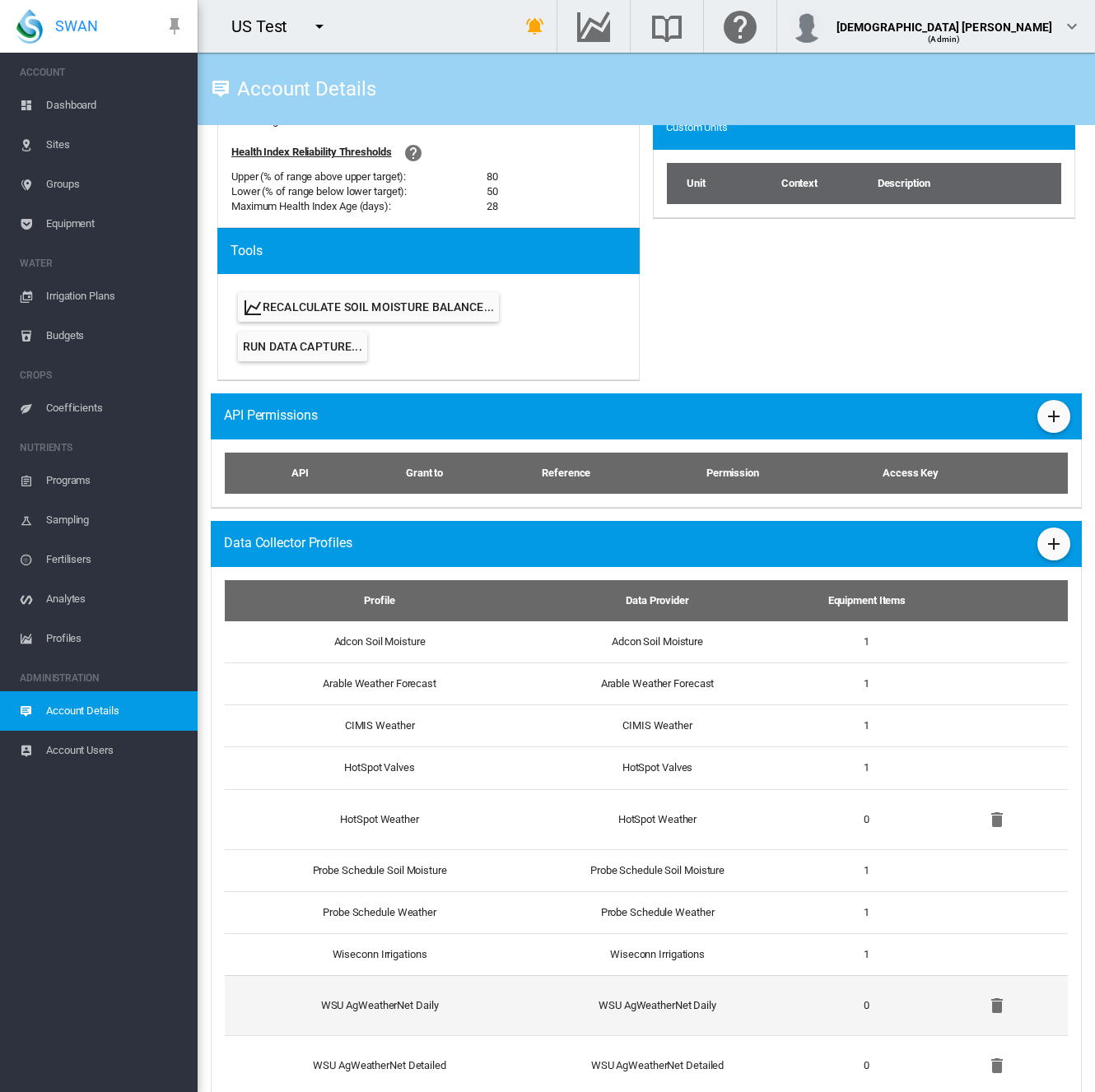
scroll to position [741, 0]
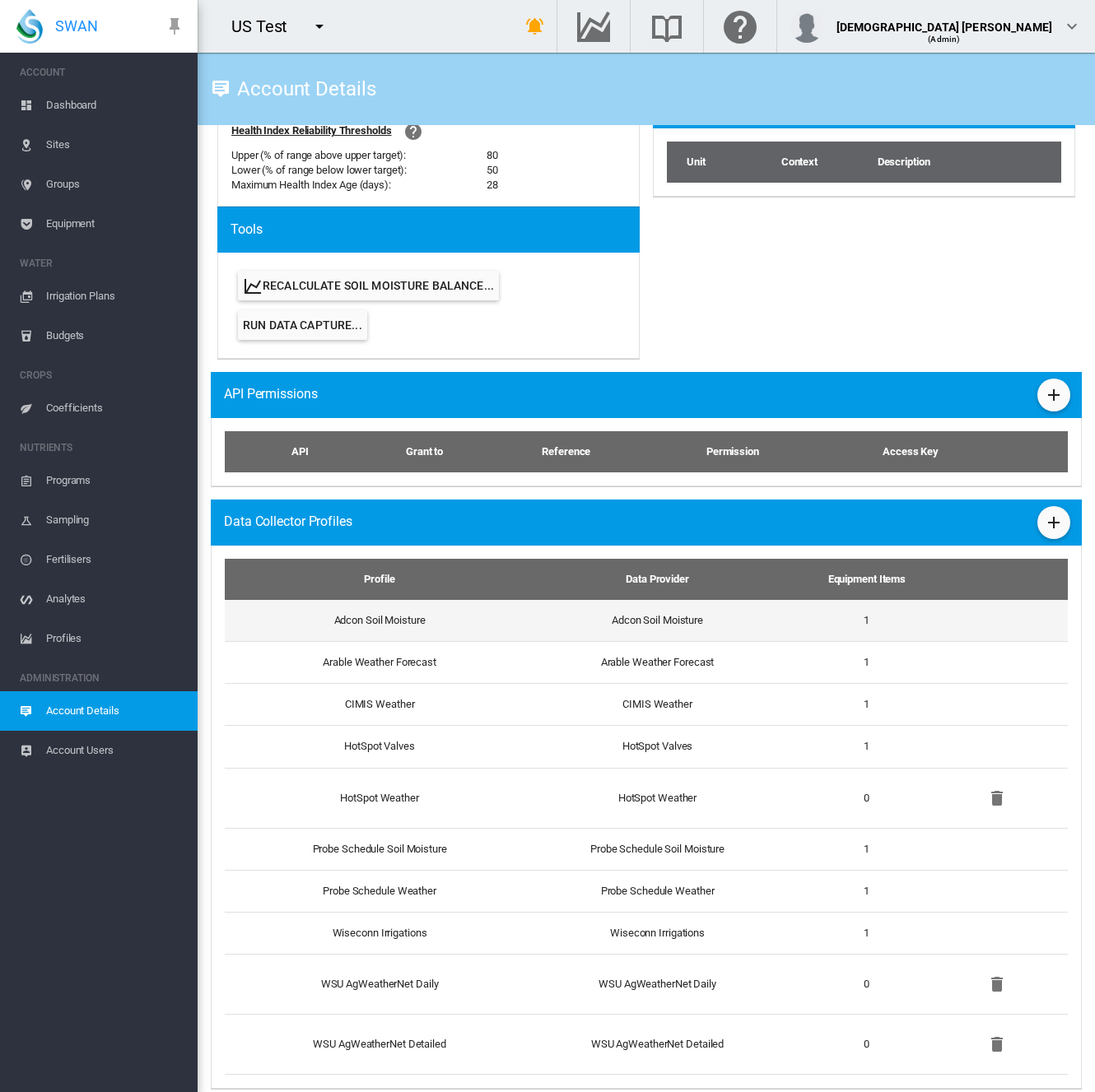
click at [498, 621] on td "Adcon Soil Moisture" at bounding box center [373, 621] width 296 height 42
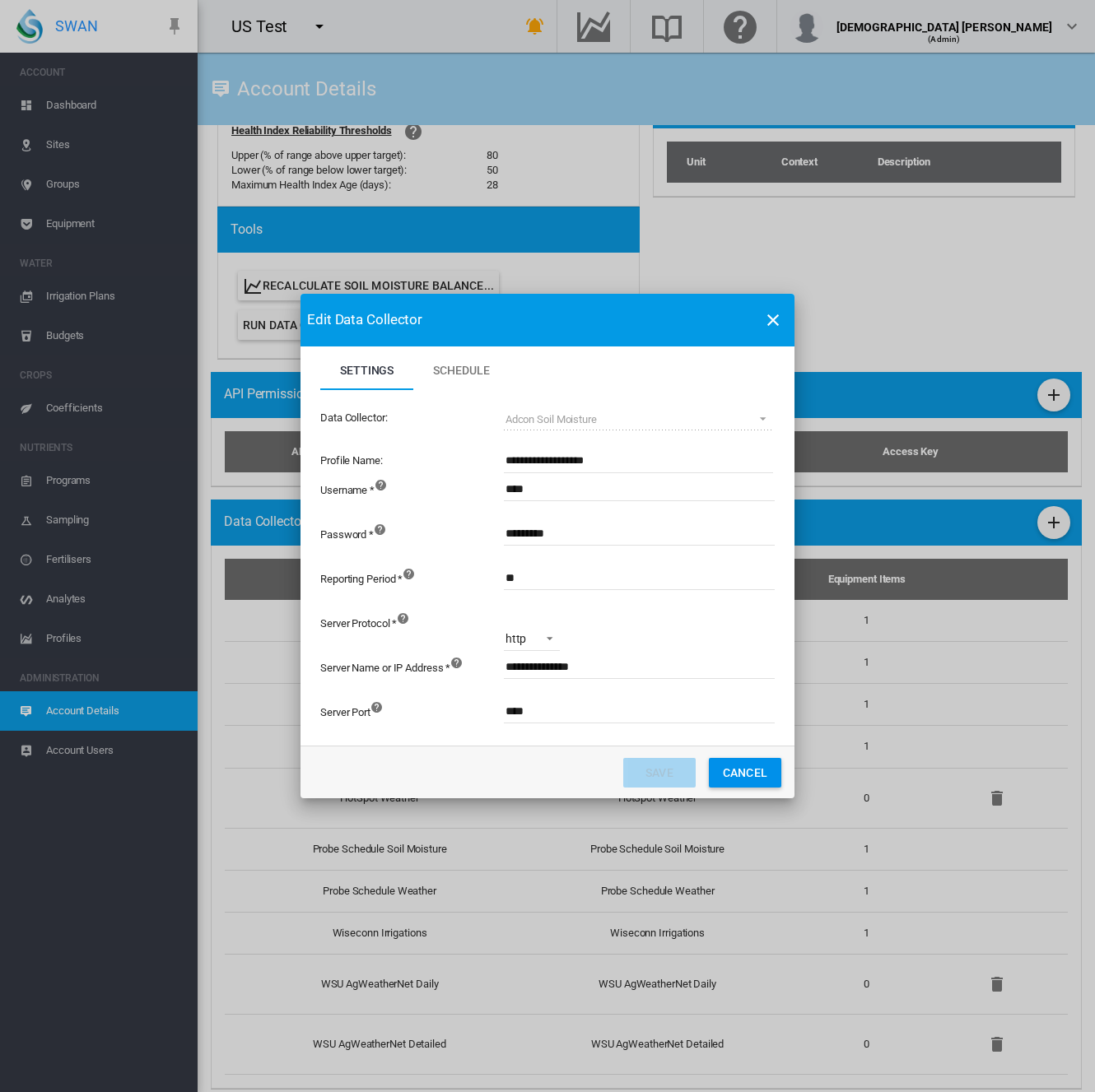
drag, startPoint x: 732, startPoint y: 764, endPoint x: 616, endPoint y: 670, distance: 149.3
click at [732, 764] on button "Cancel" at bounding box center [744, 772] width 72 height 30
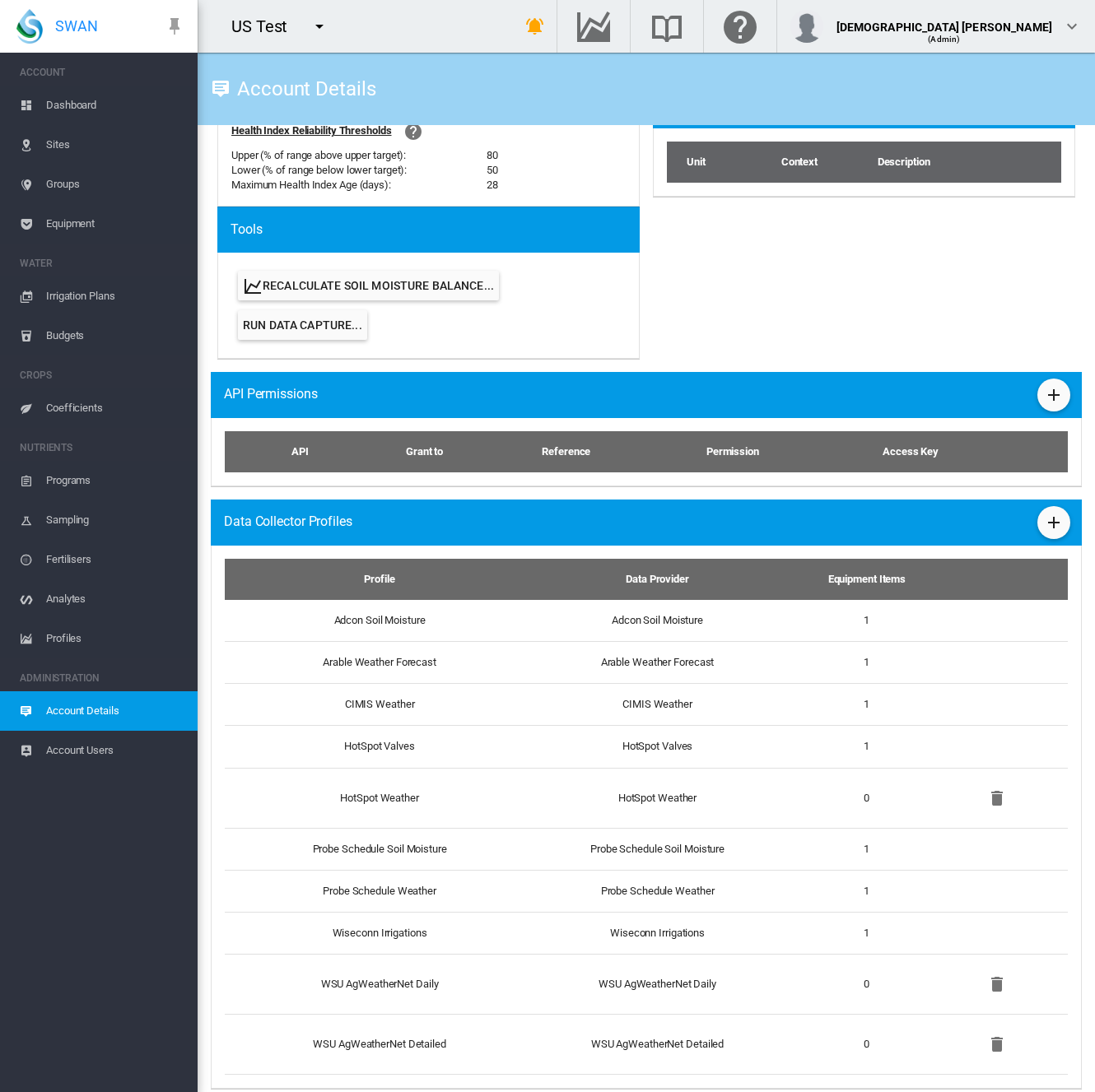
click at [61, 221] on span "Equipment" at bounding box center [115, 224] width 138 height 40
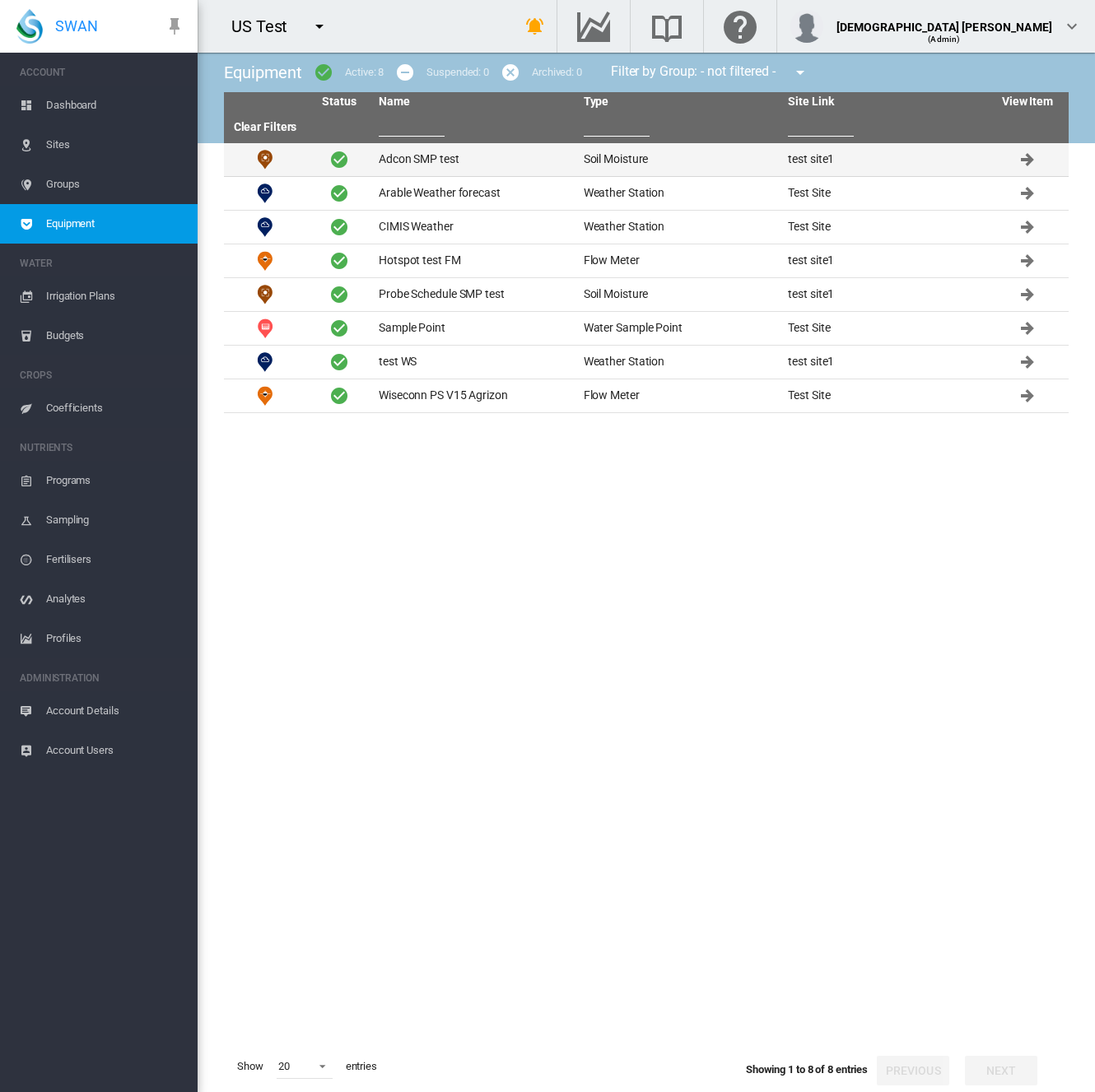
click at [449, 154] on td "Adcon SMP test" at bounding box center [474, 160] width 205 height 33
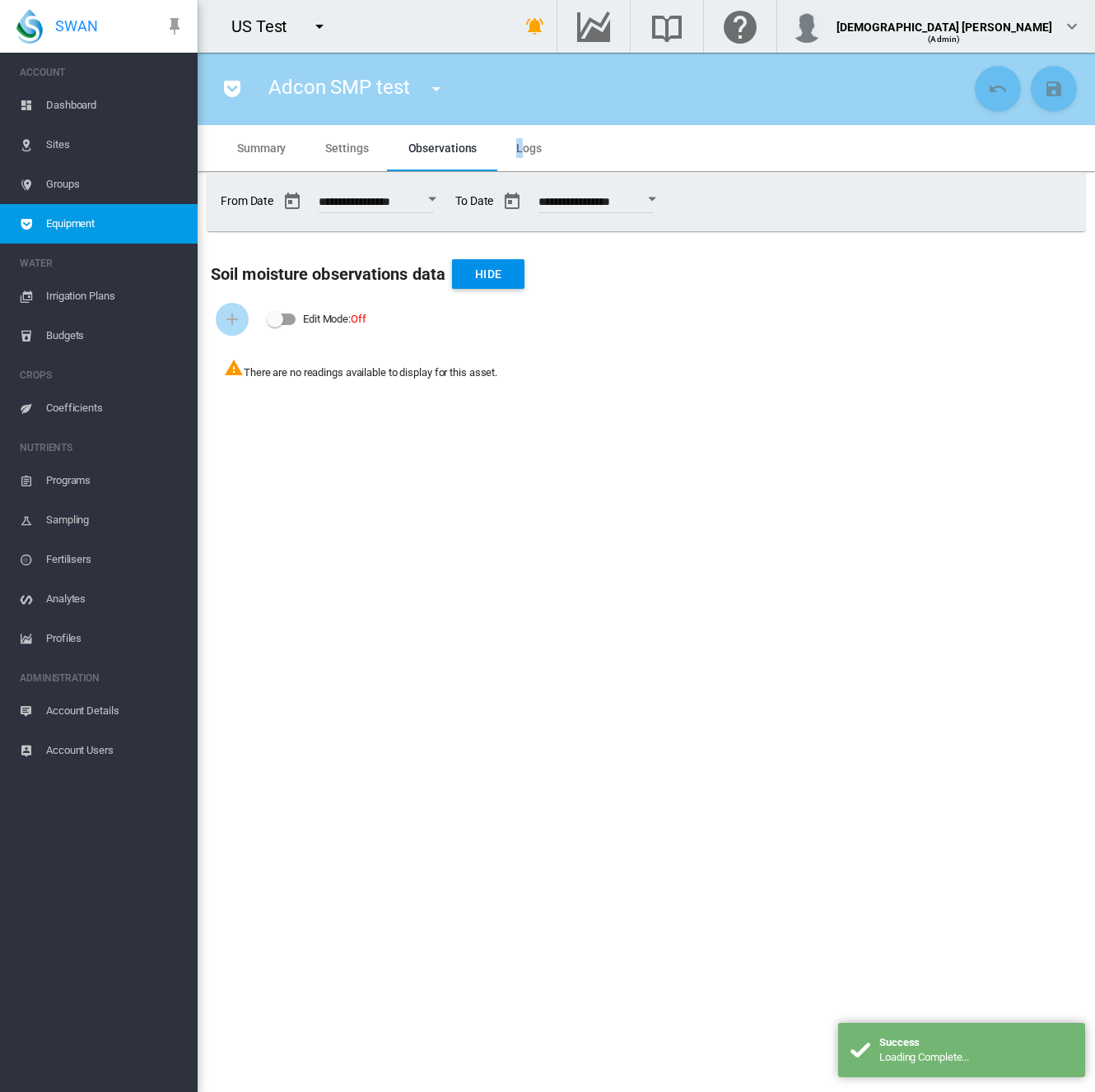
drag, startPoint x: 522, startPoint y: 138, endPoint x: 534, endPoint y: 139, distance: 12.0
click at [530, 139] on md-tab-item "Logs" at bounding box center [529, 147] width 65 height 46
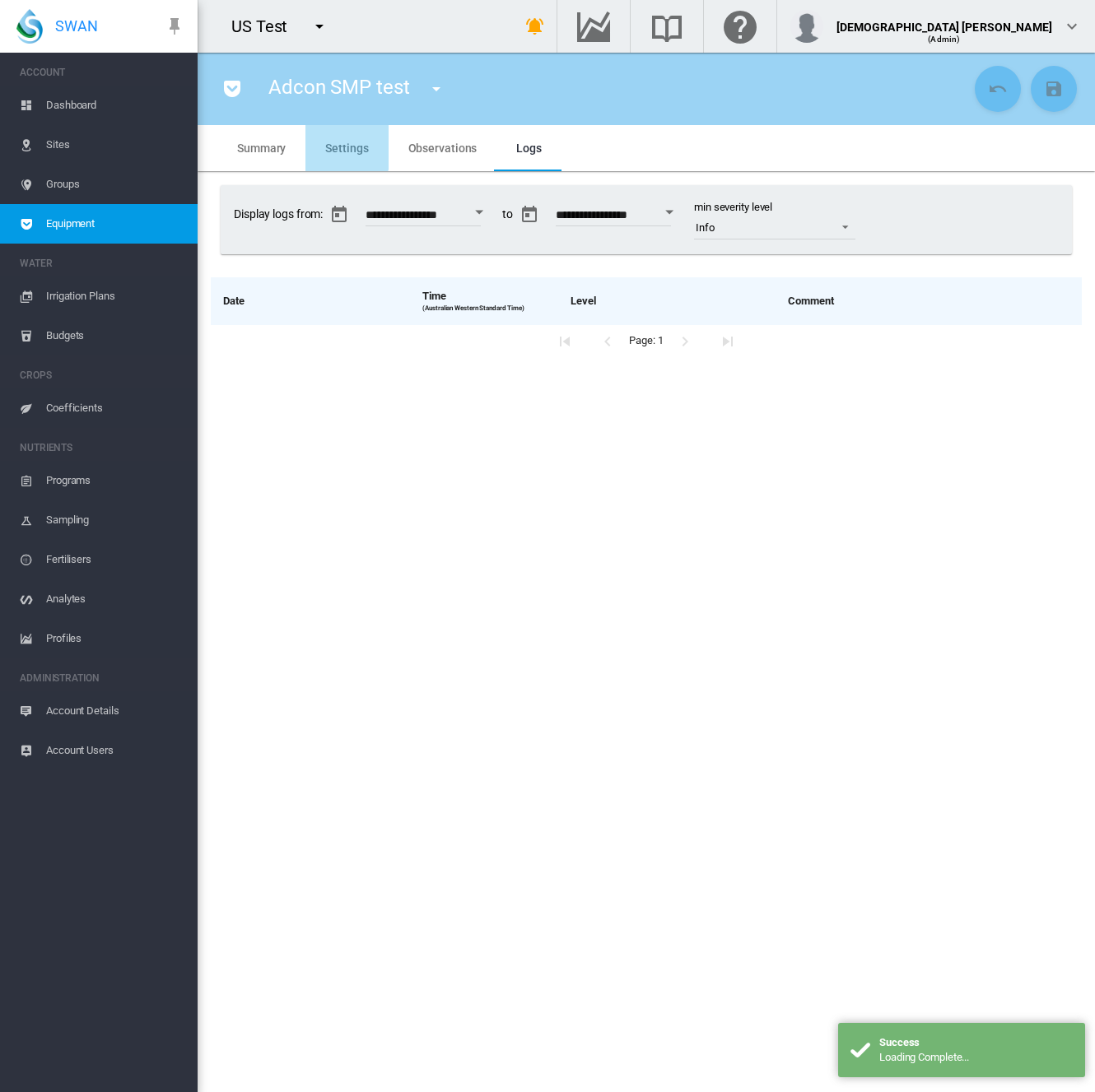
click at [338, 142] on span "Settings" at bounding box center [346, 148] width 42 height 14
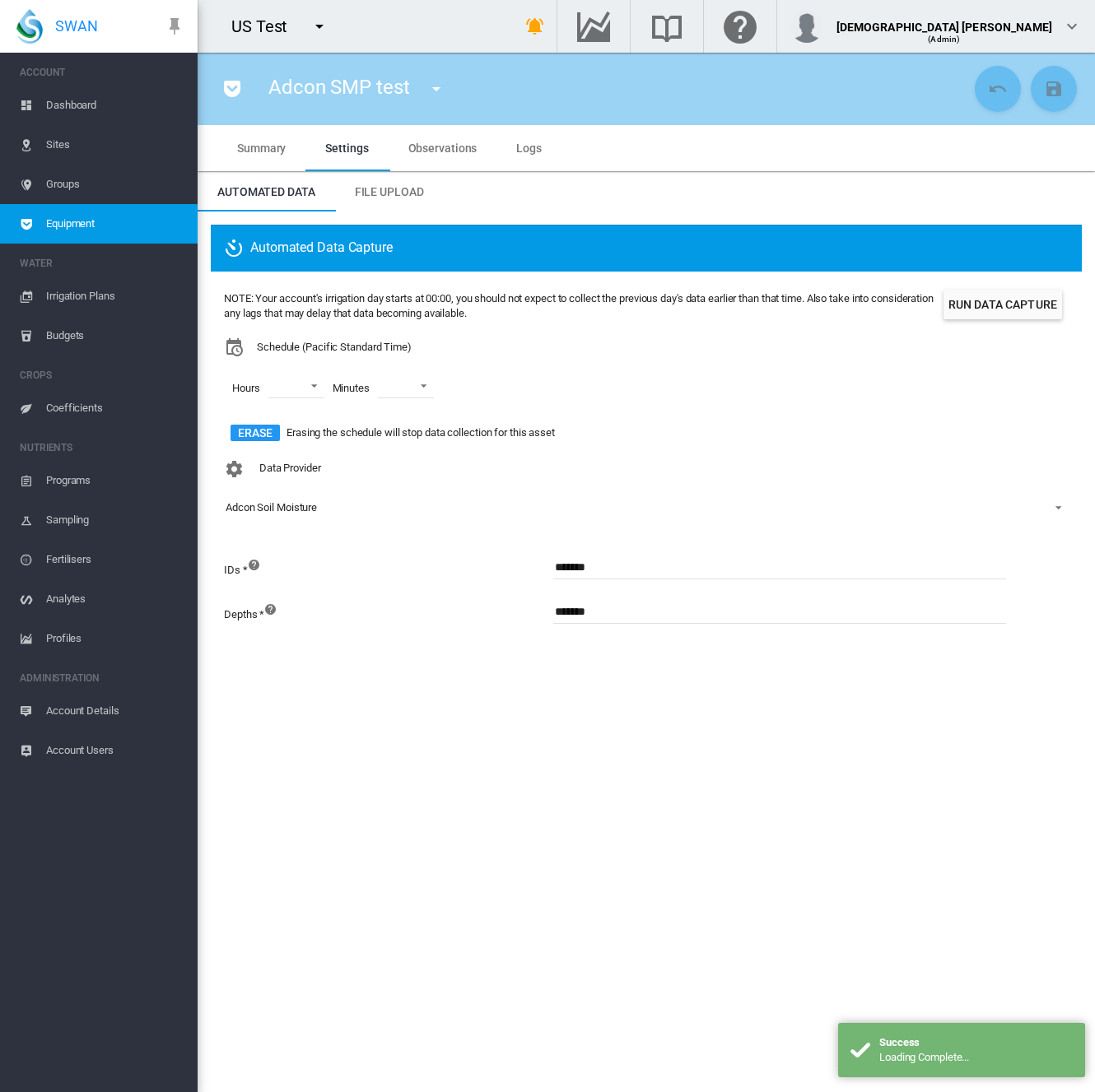
click at [993, 309] on button "Run Data Capture" at bounding box center [1002, 304] width 118 height 30
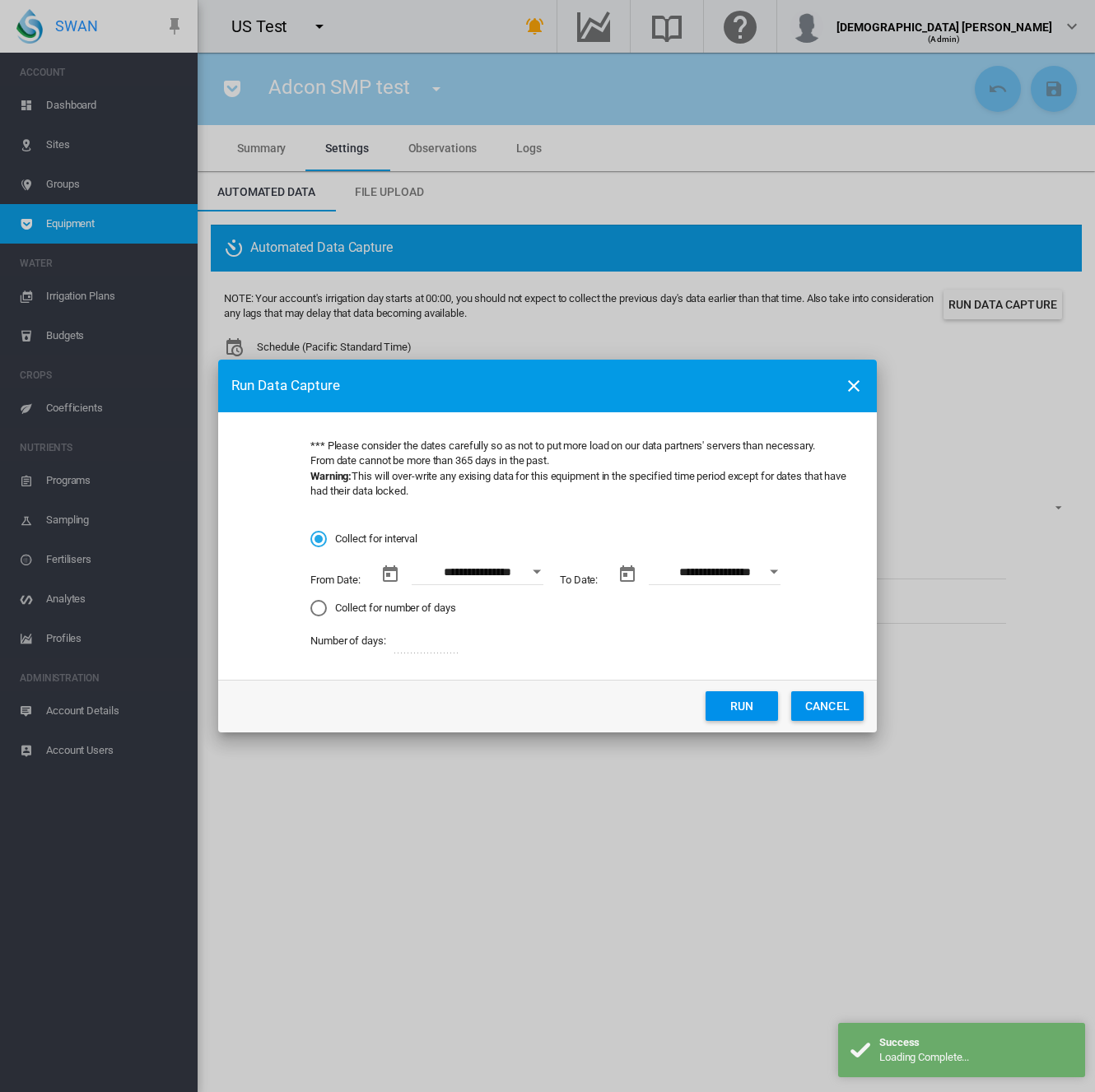
click at [398, 618] on md-radio-group "**********" at bounding box center [580, 593] width 540 height 122
click at [537, 574] on button "Open calendar" at bounding box center [537, 572] width 30 height 30
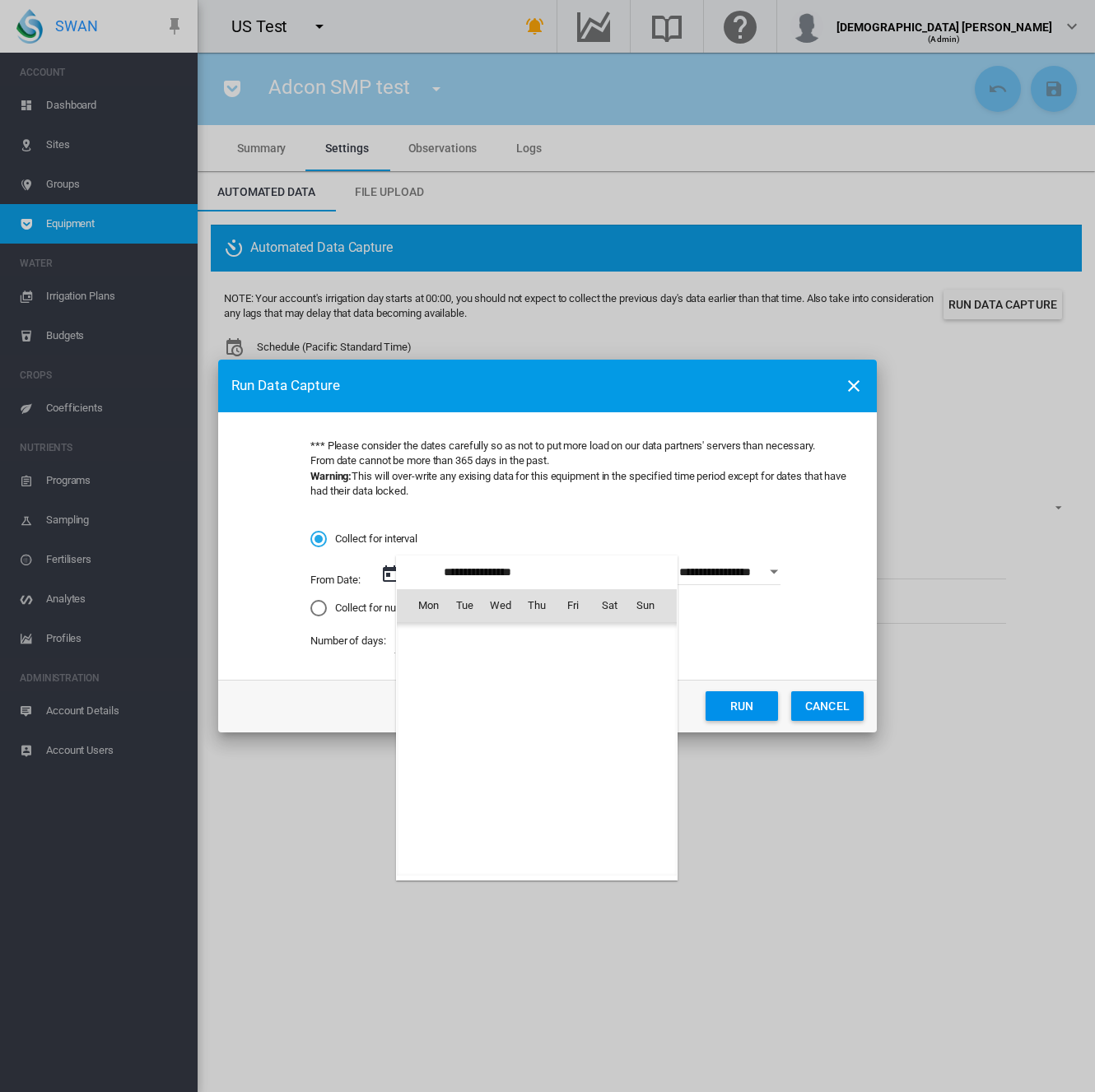
scroll to position [380959, 0]
click at [565, 641] on span "1" at bounding box center [573, 640] width 33 height 33
type input "**********"
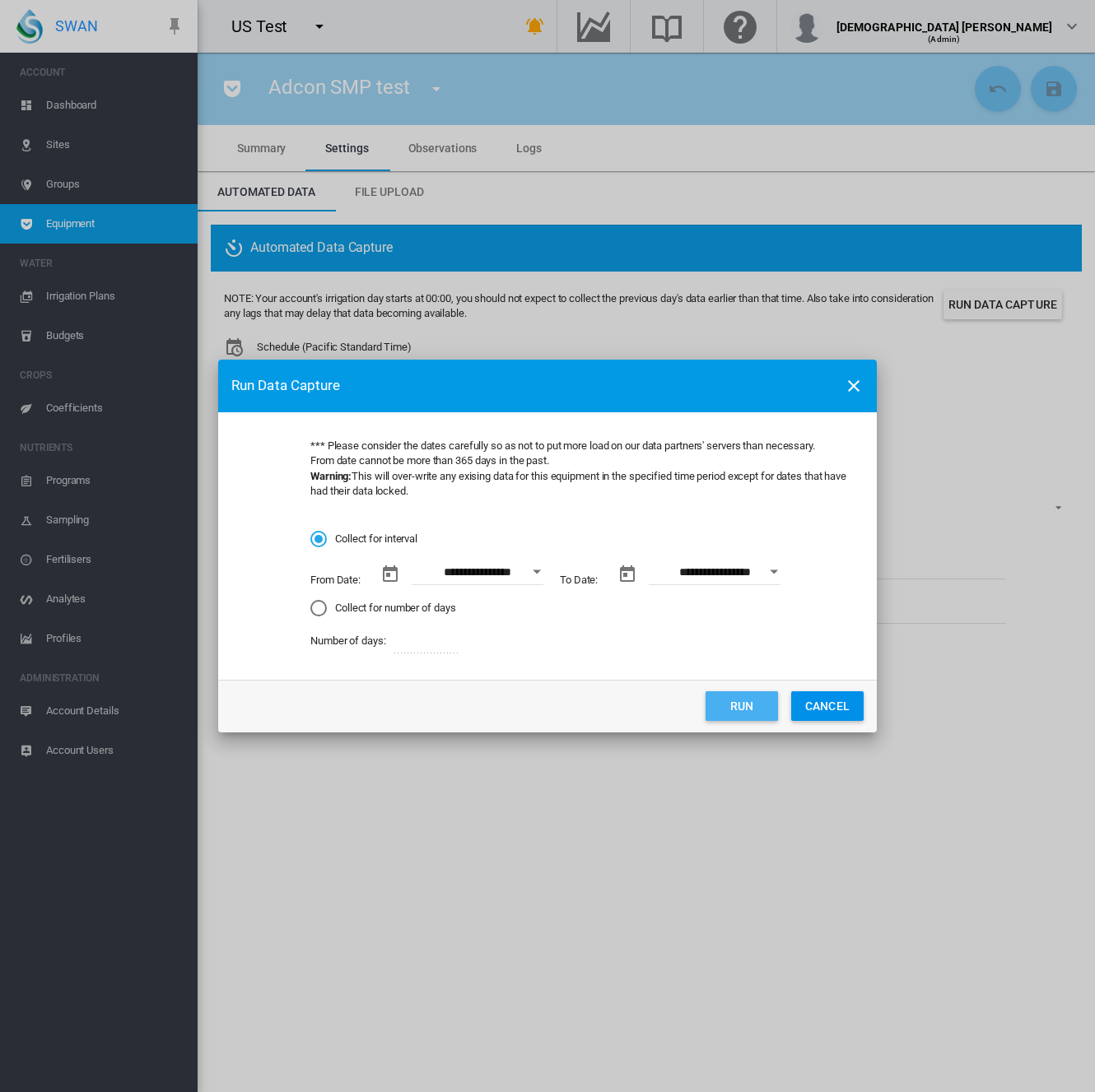
click at [760, 701] on button "Run" at bounding box center [742, 705] width 72 height 30
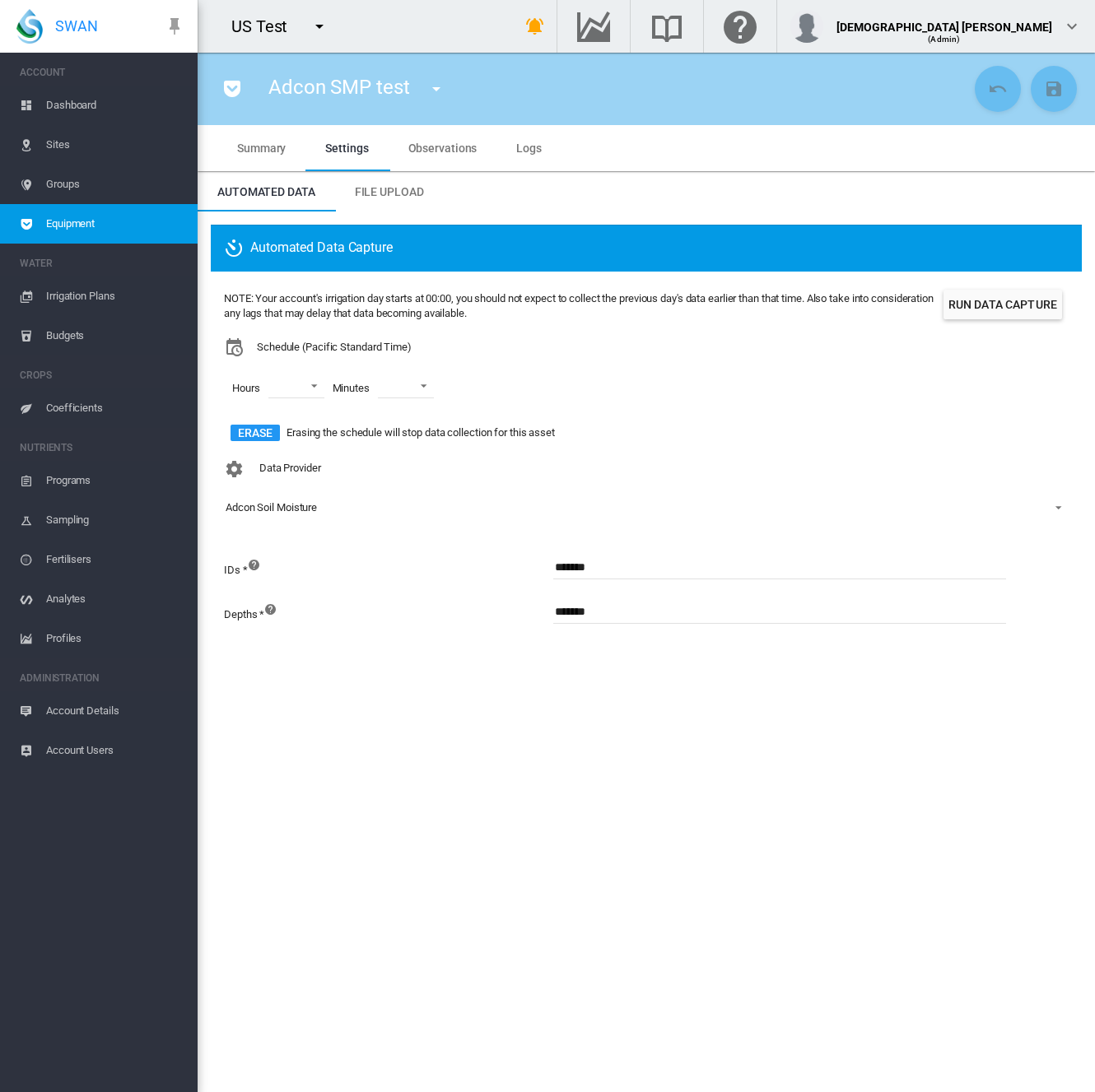
click at [70, 227] on span "Equipment" at bounding box center [115, 224] width 138 height 40
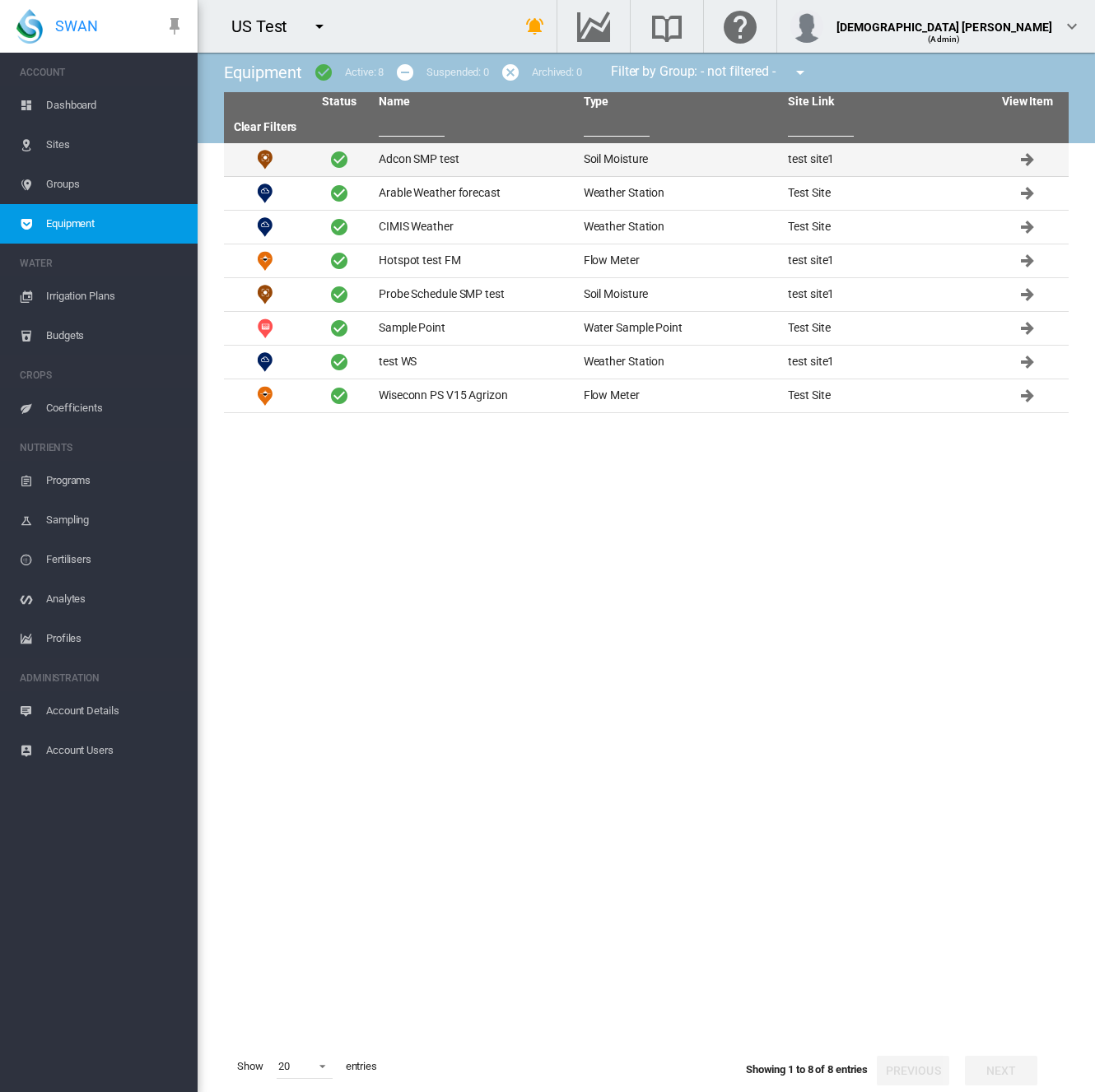
click at [481, 159] on td "Adcon SMP test" at bounding box center [474, 160] width 205 height 33
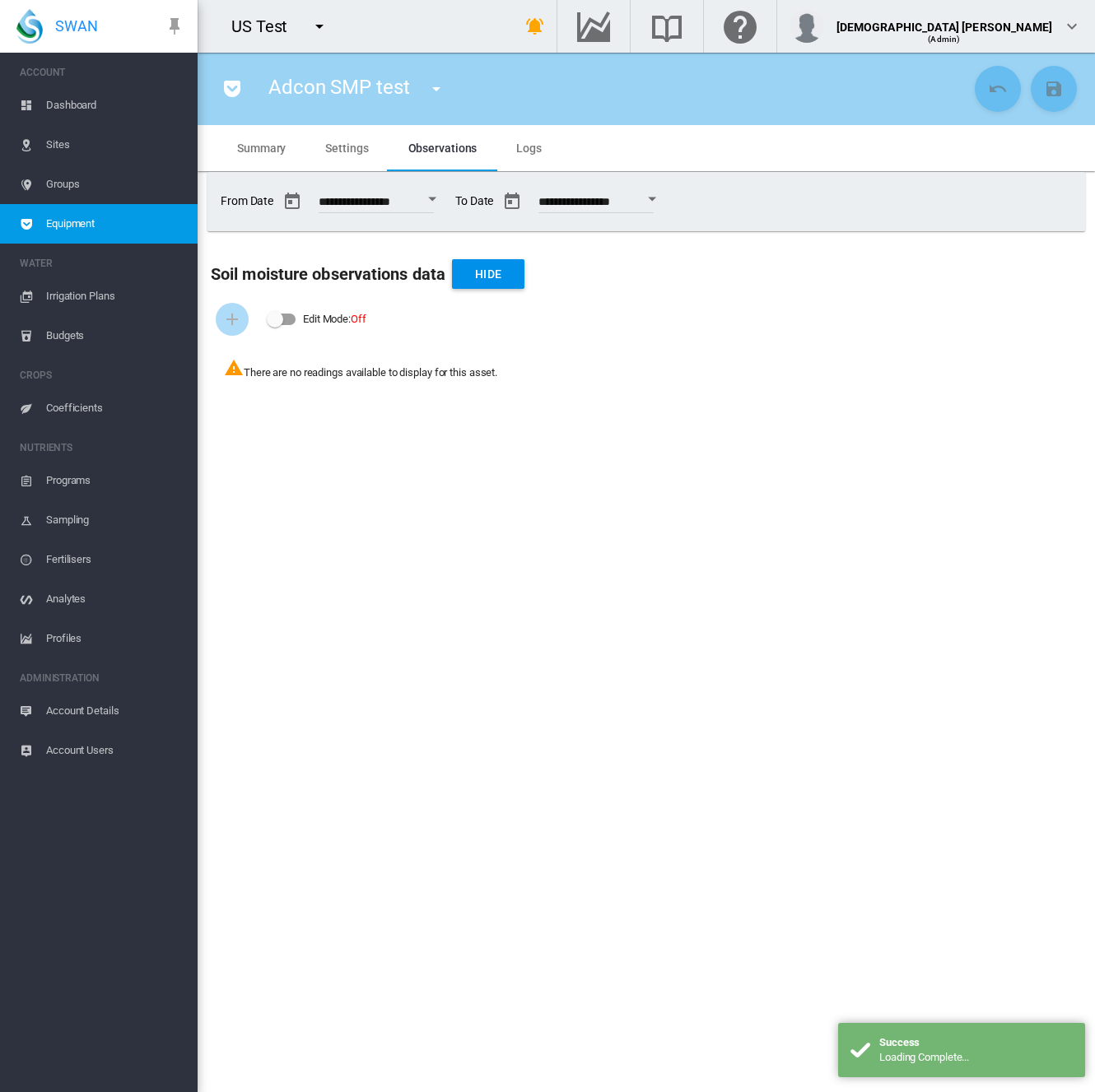
click at [529, 139] on md-tab-item "Logs" at bounding box center [529, 147] width 65 height 46
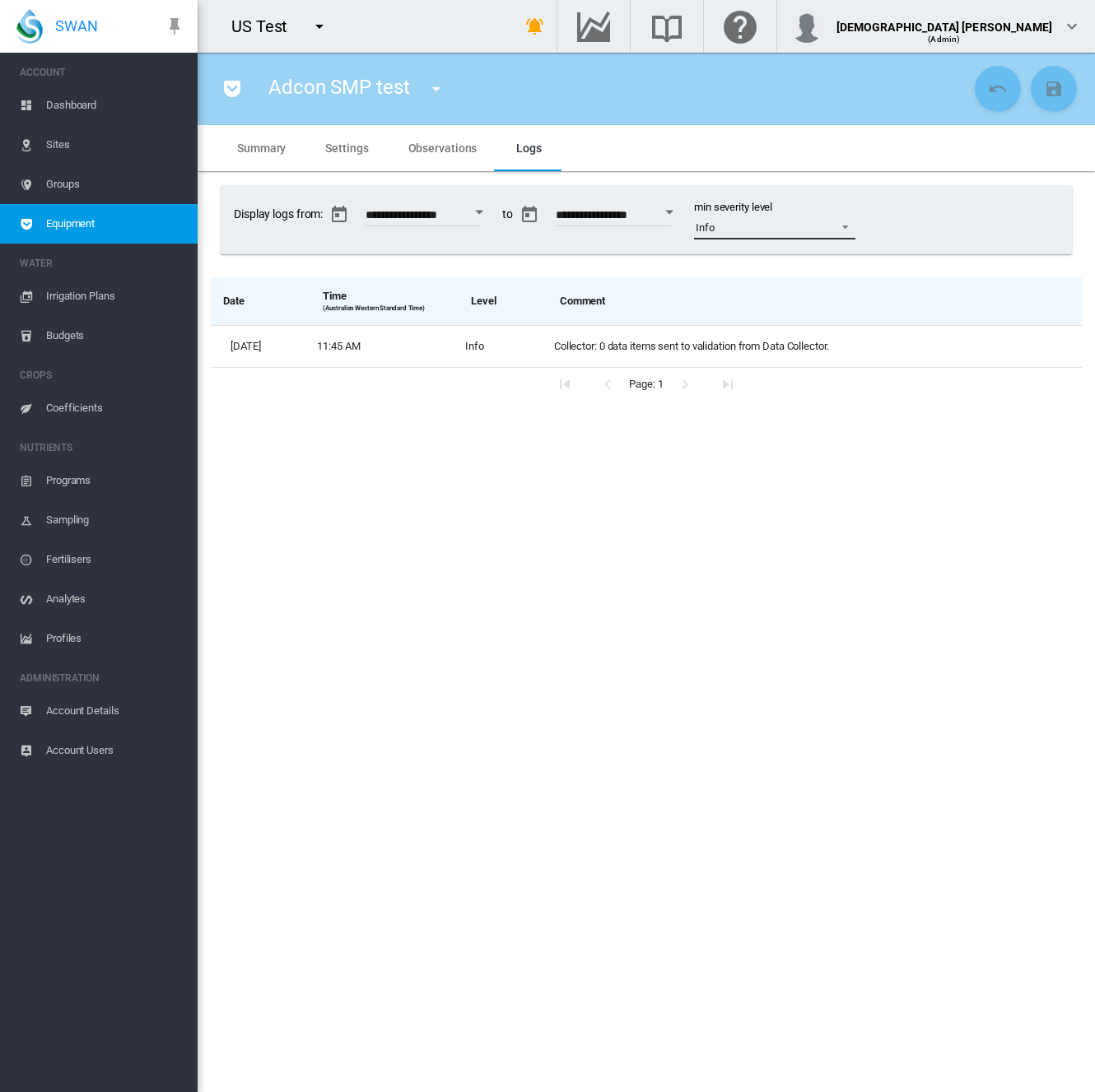
click at [828, 228] on span "Info" at bounding box center [762, 228] width 132 height 14
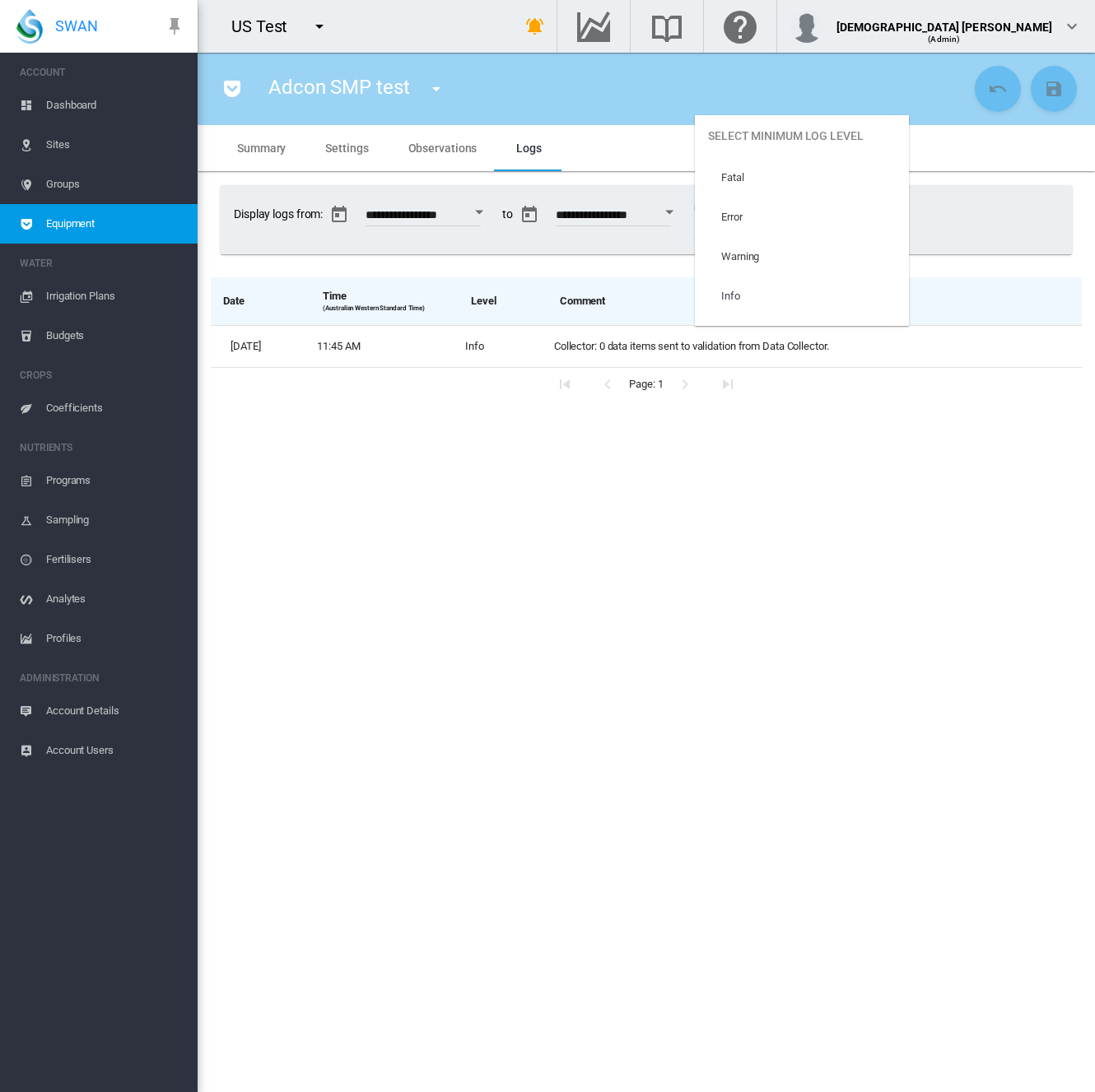
scroll to position [69, 0]
click at [796, 320] on md-option "Trace" at bounding box center [801, 307] width 214 height 40
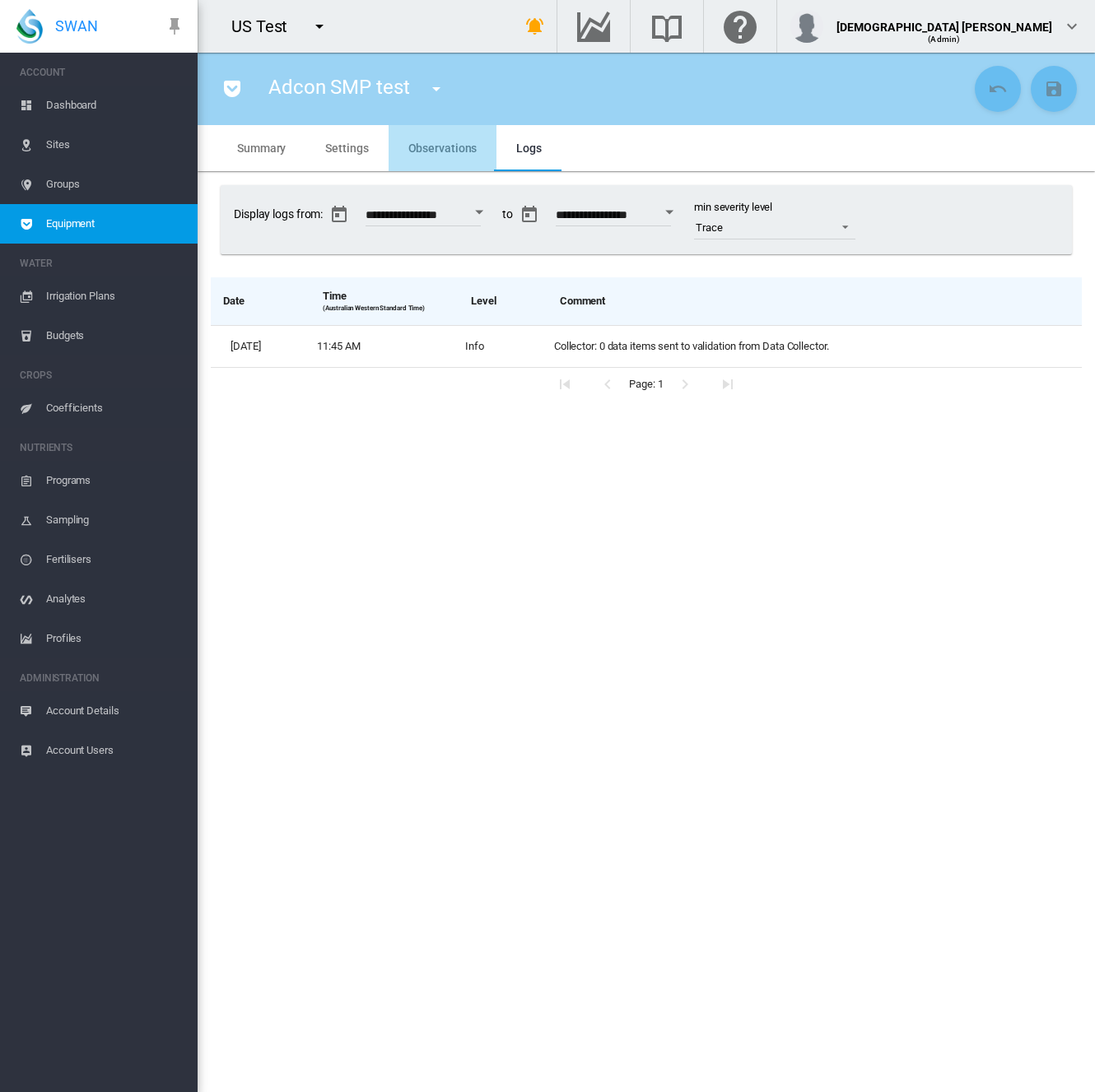
click at [432, 139] on md-tab-item "Observations" at bounding box center [443, 147] width 108 height 46
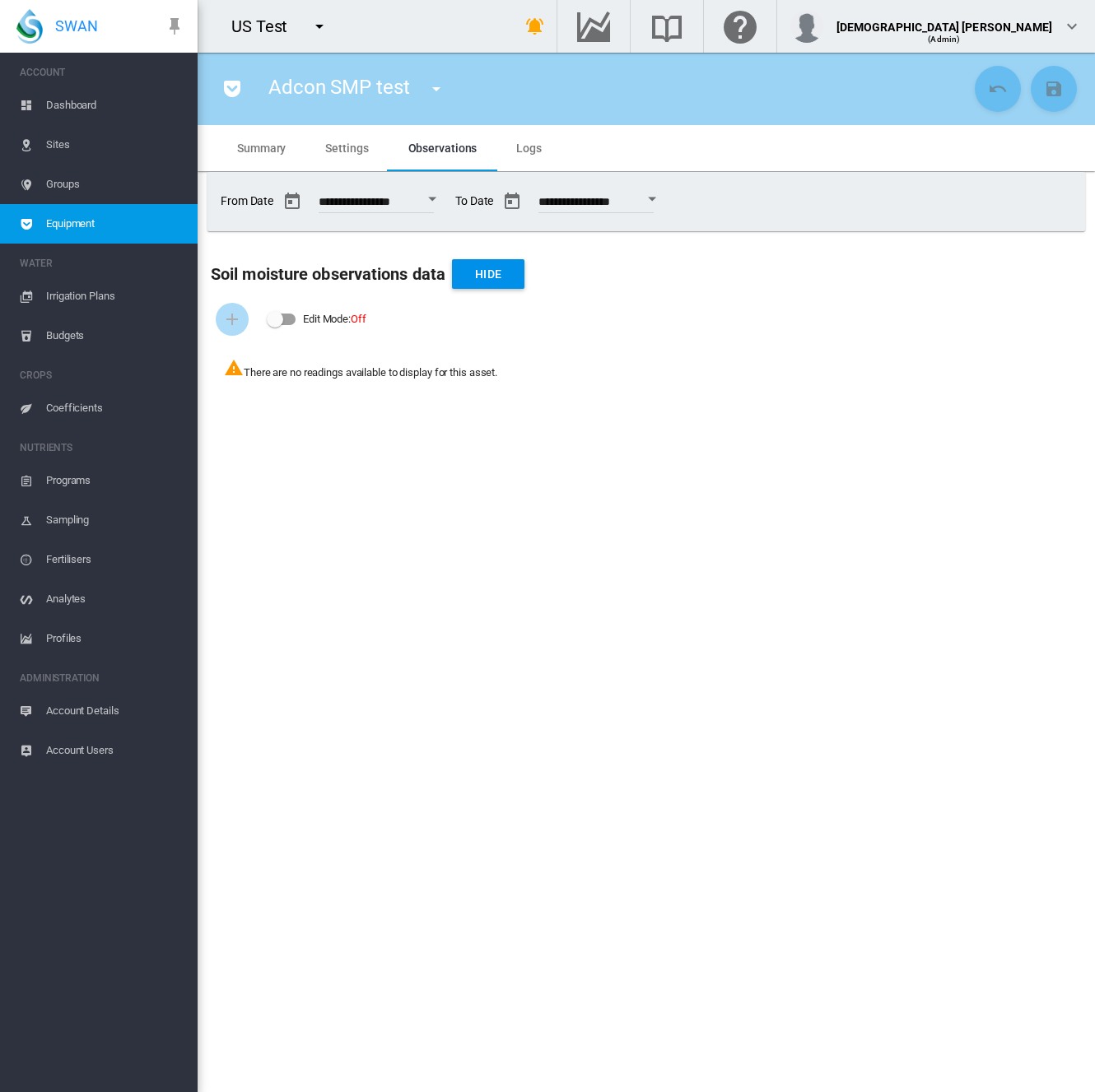
click at [519, 144] on span "Logs" at bounding box center [529, 148] width 25 height 14
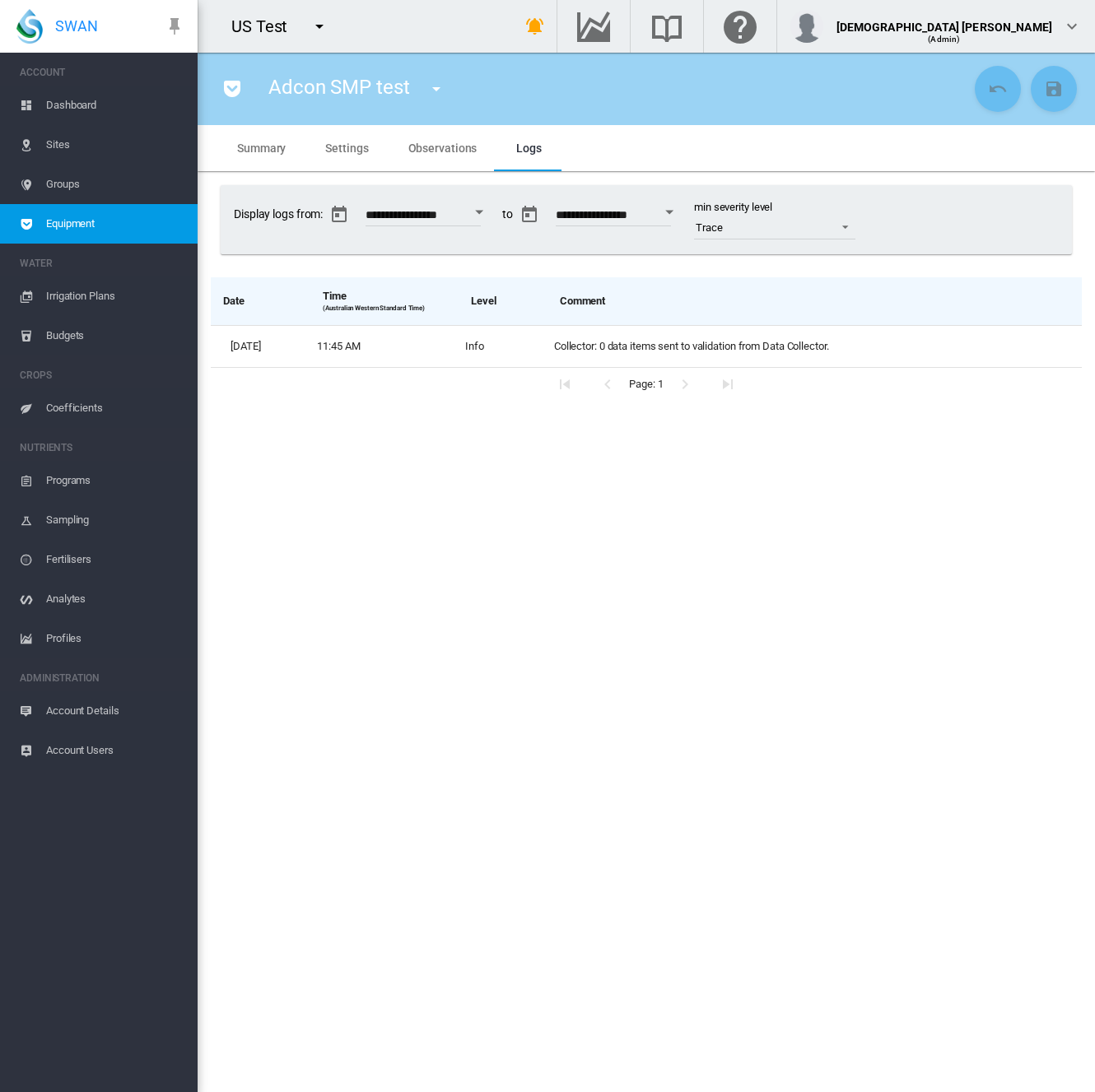
click at [321, 33] on md-icon "icon-menu-down" at bounding box center [320, 26] width 20 height 20
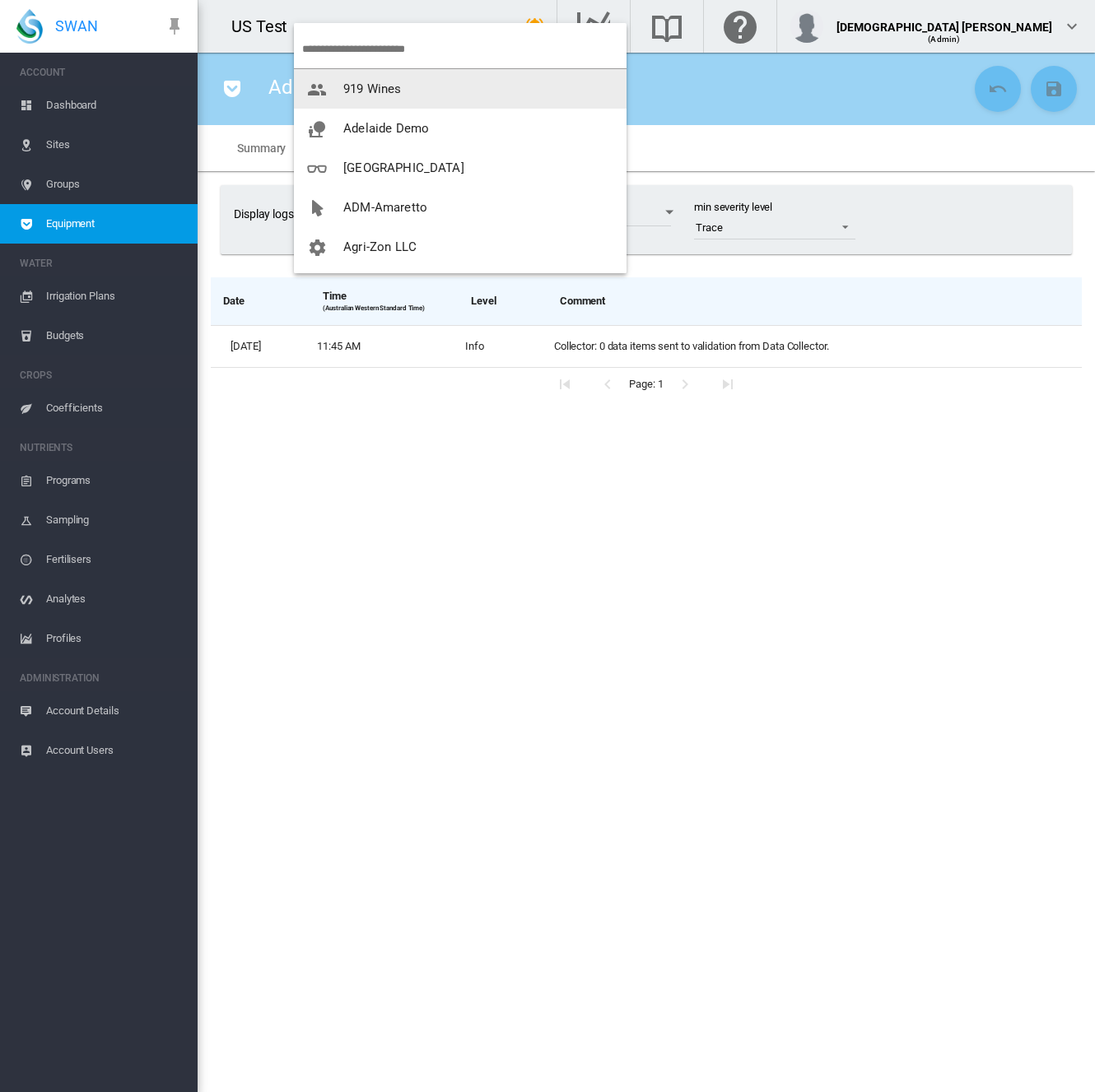
click at [385, 54] on input "search" at bounding box center [463, 49] width 324 height 39
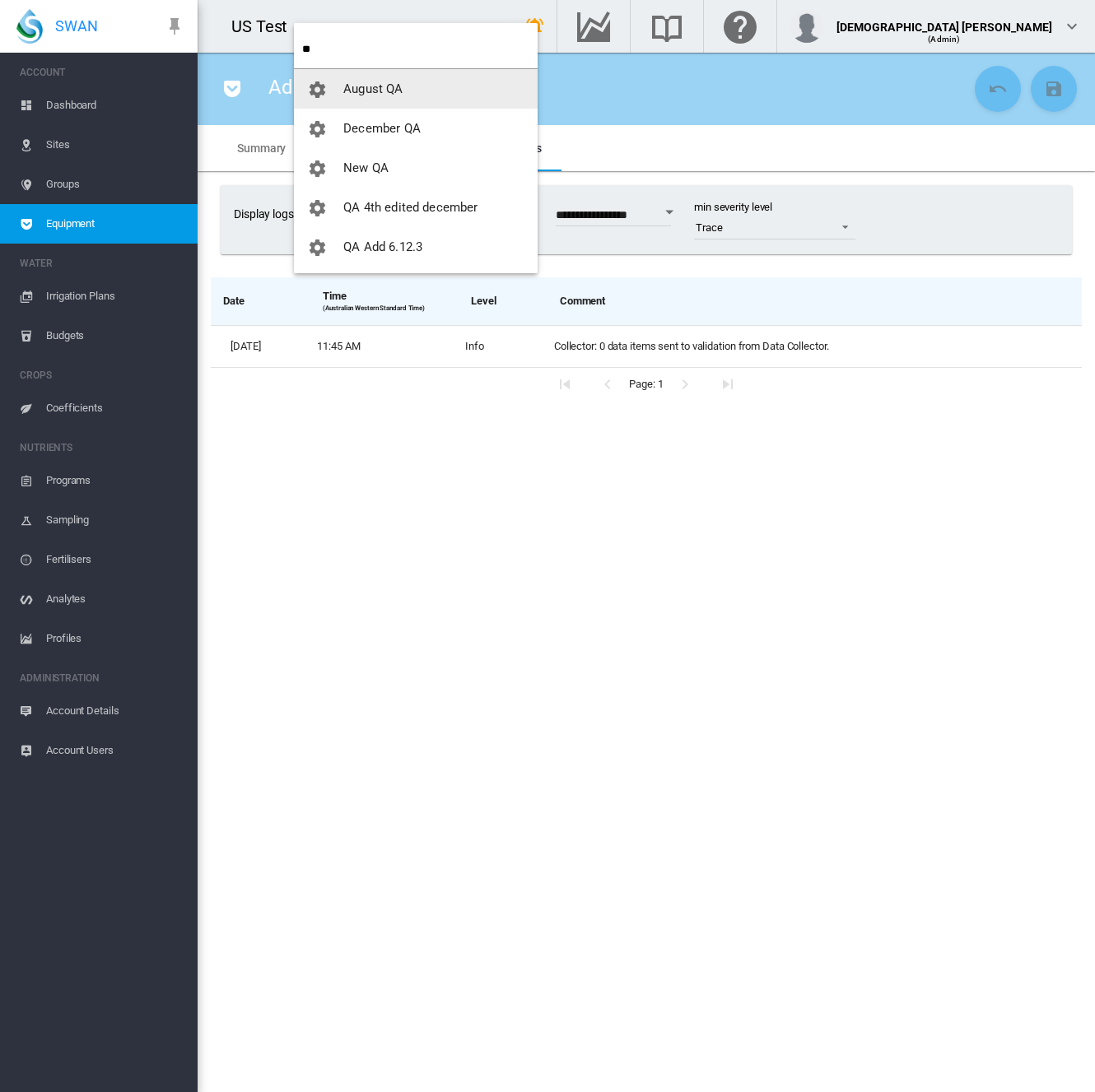
type input "**"
click at [397, 84] on span "August QA" at bounding box center [373, 89] width 60 height 14
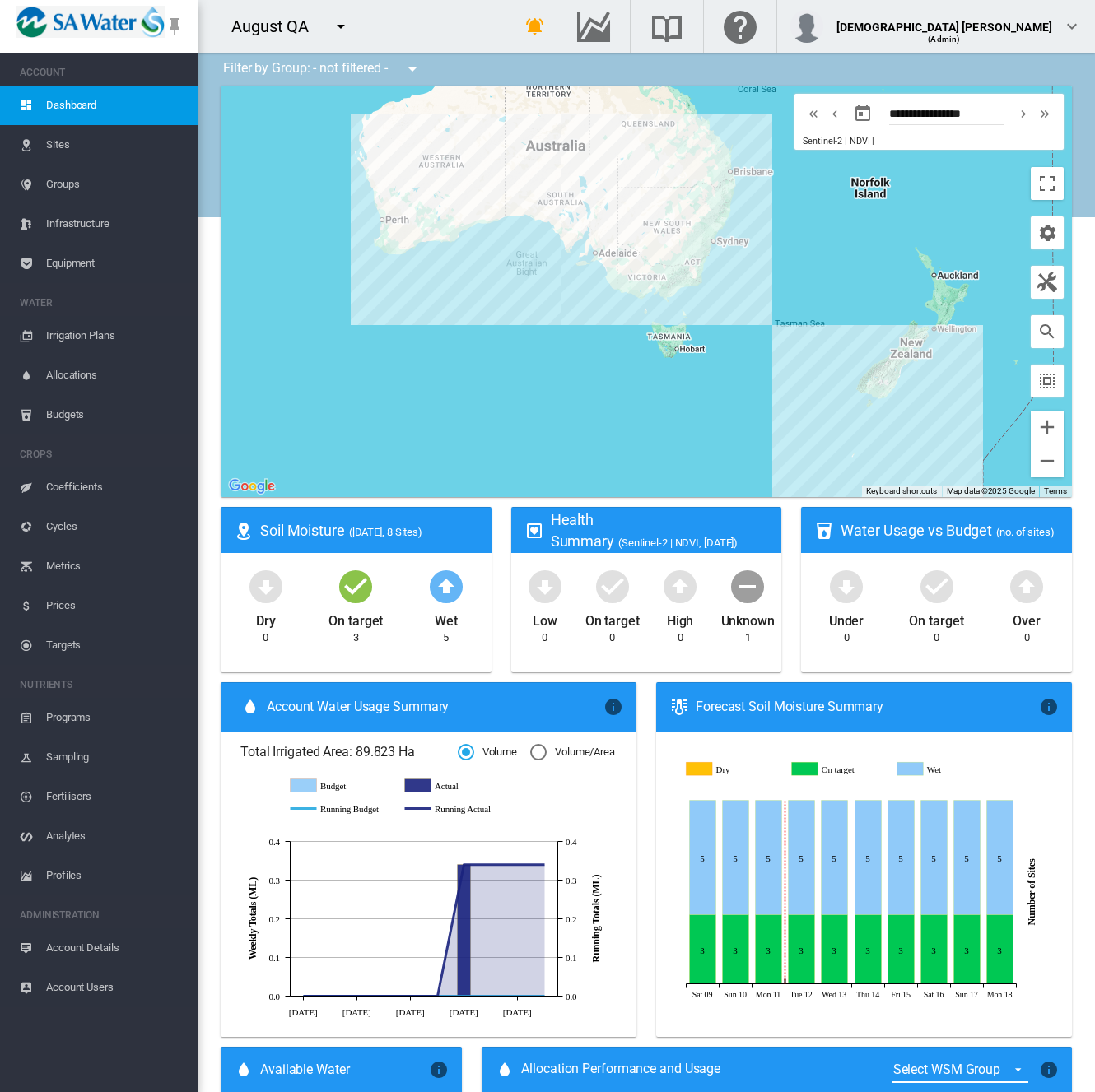
click at [66, 939] on span "Account Details" at bounding box center [115, 948] width 138 height 40
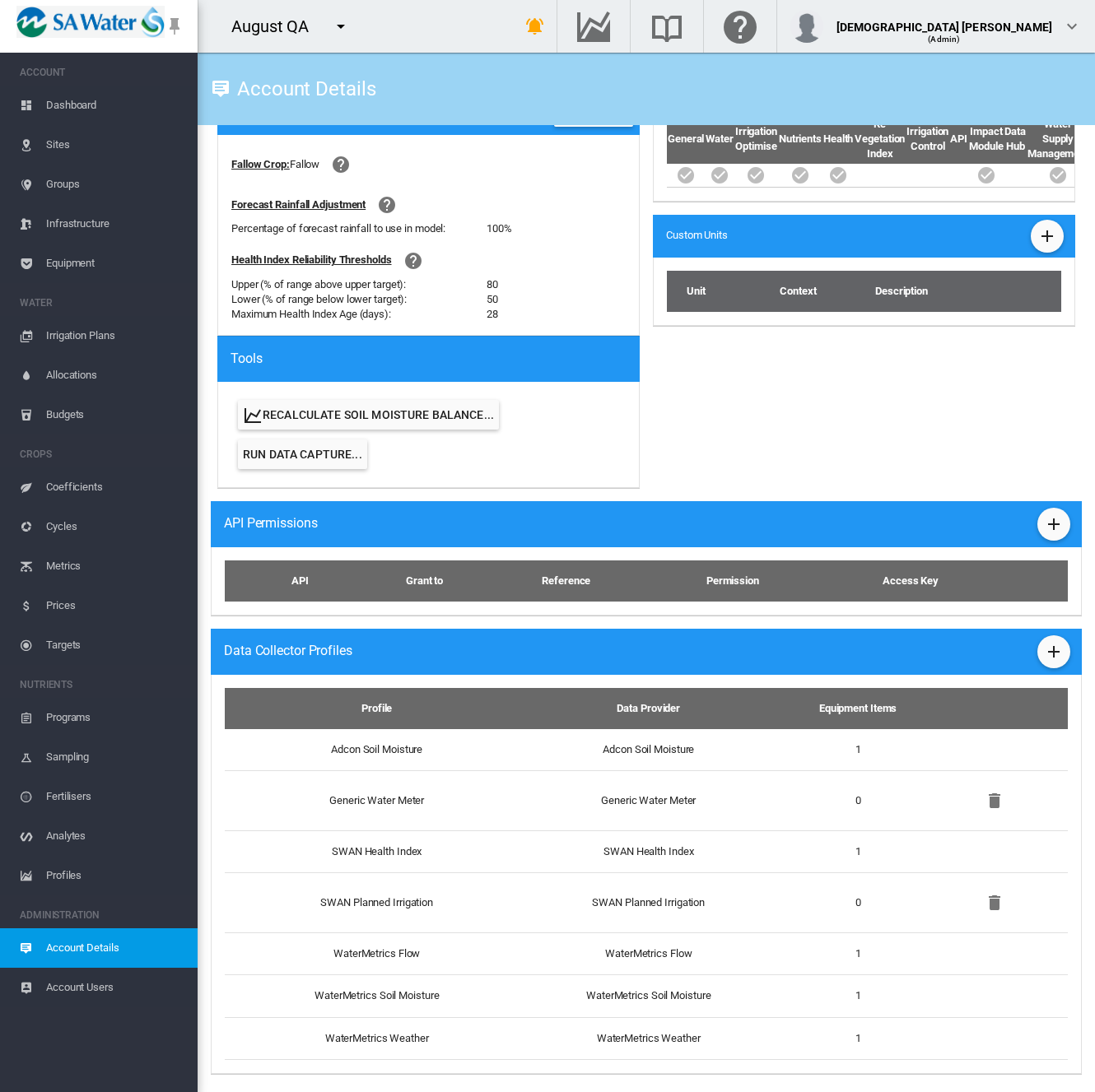
scroll to position [615, 0]
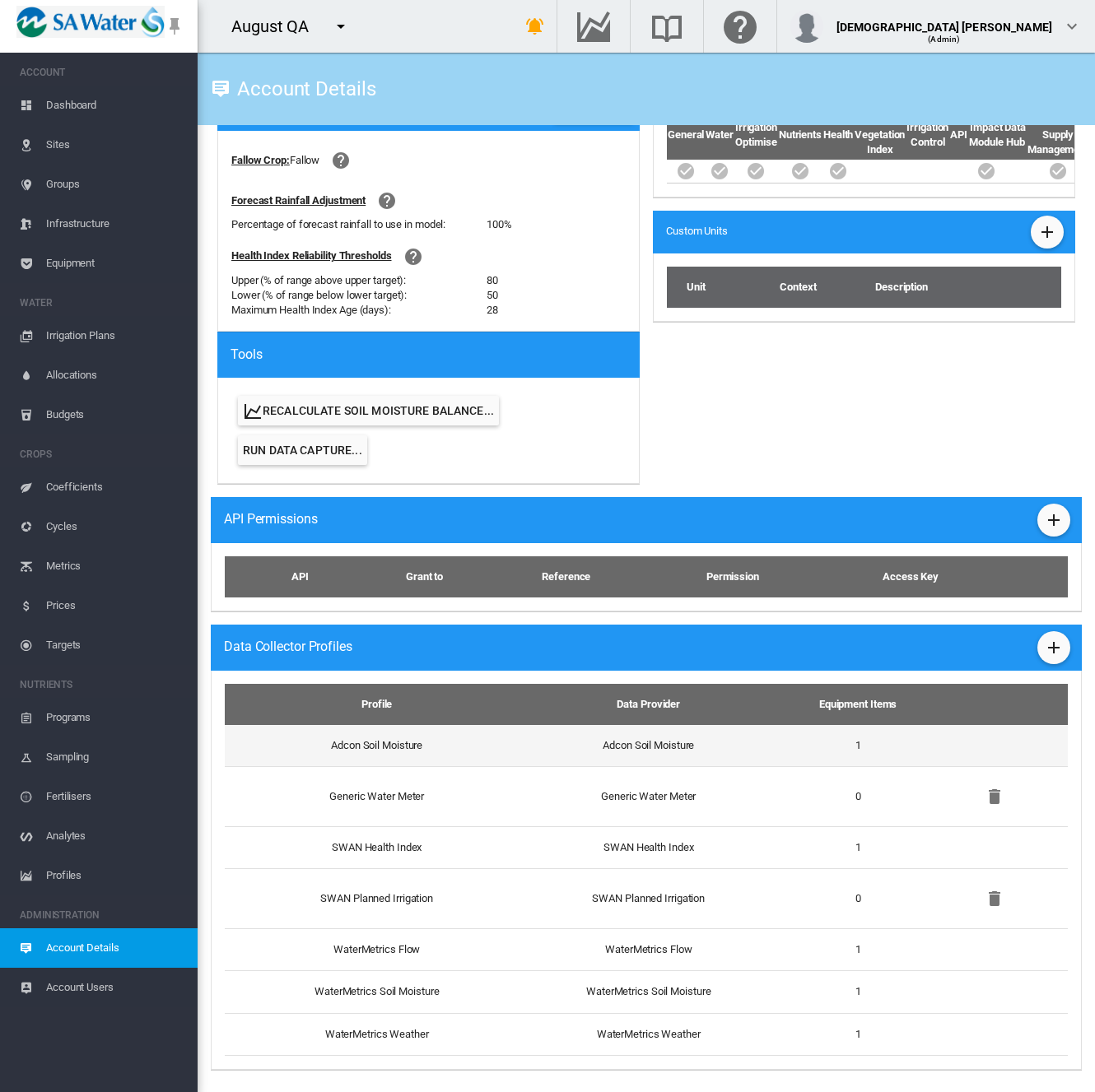
click at [410, 753] on td "Adcon Soil Moisture" at bounding box center [370, 746] width 291 height 42
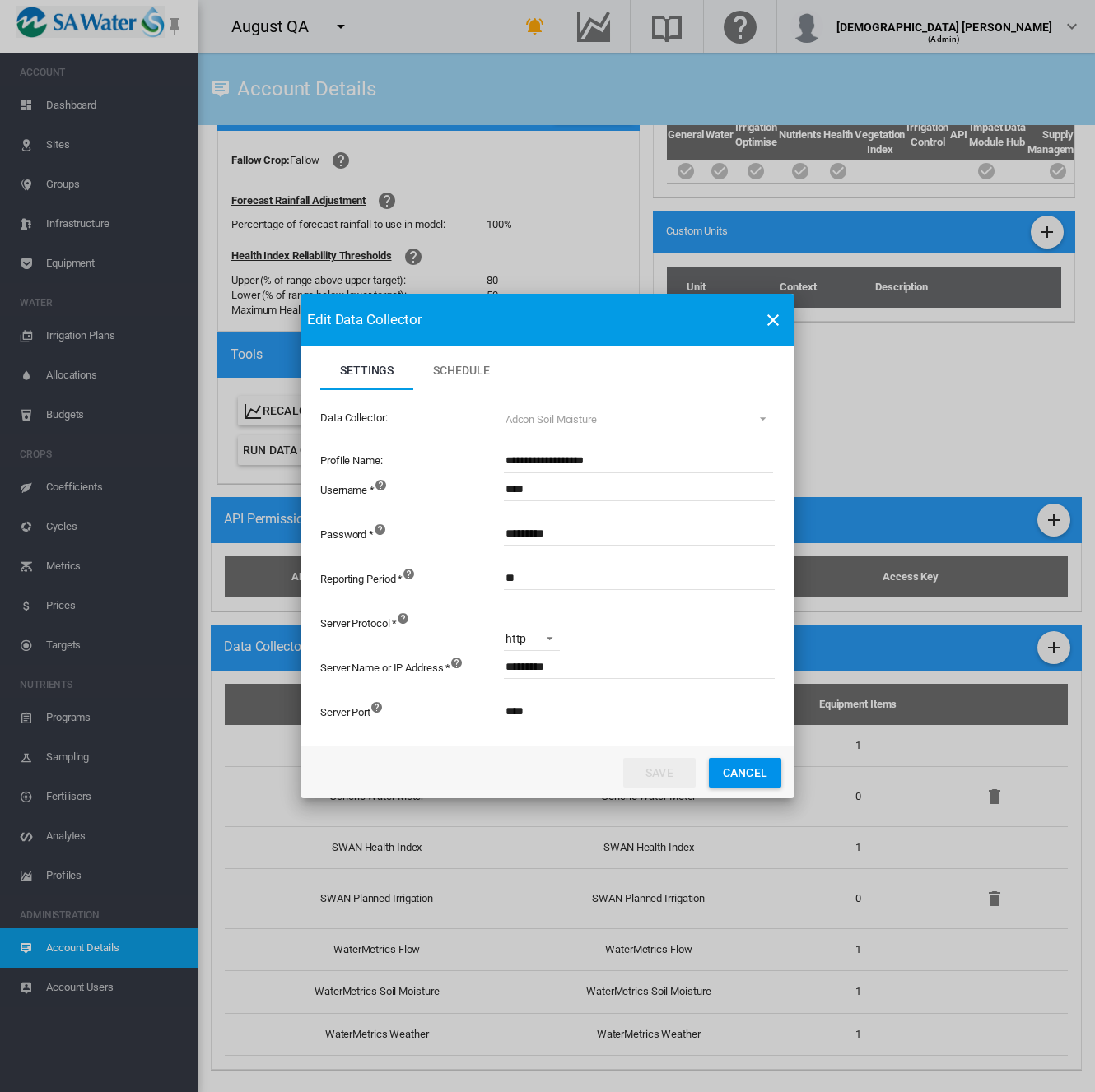
drag, startPoint x: 548, startPoint y: 707, endPoint x: 410, endPoint y: 719, distance: 138.5
click at [410, 719] on div "Server Port ****" at bounding box center [547, 719] width 454 height 44
click at [643, 770] on button "Save" at bounding box center [660, 772] width 72 height 30
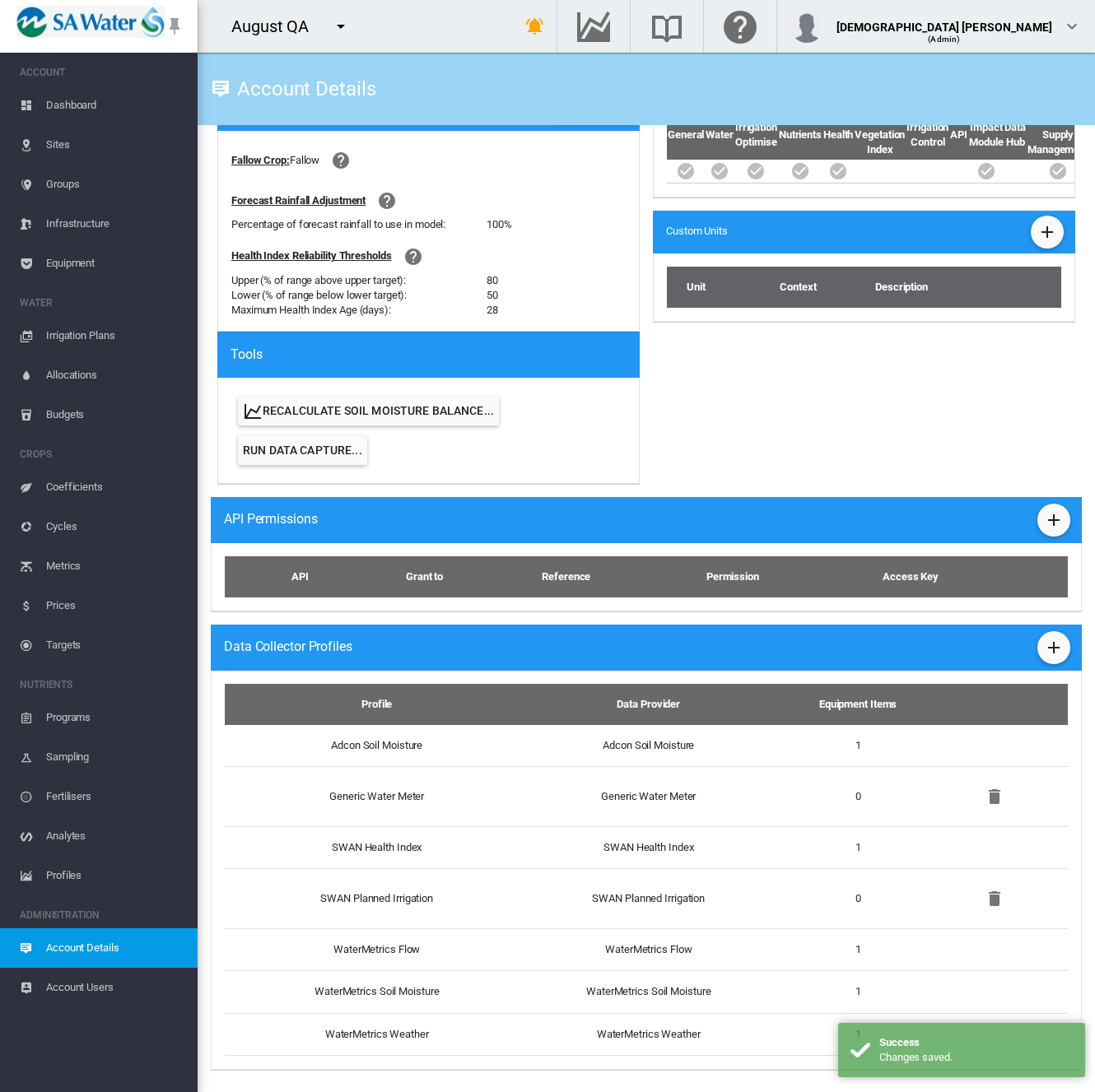
click at [98, 252] on span "Equipment" at bounding box center [115, 264] width 138 height 40
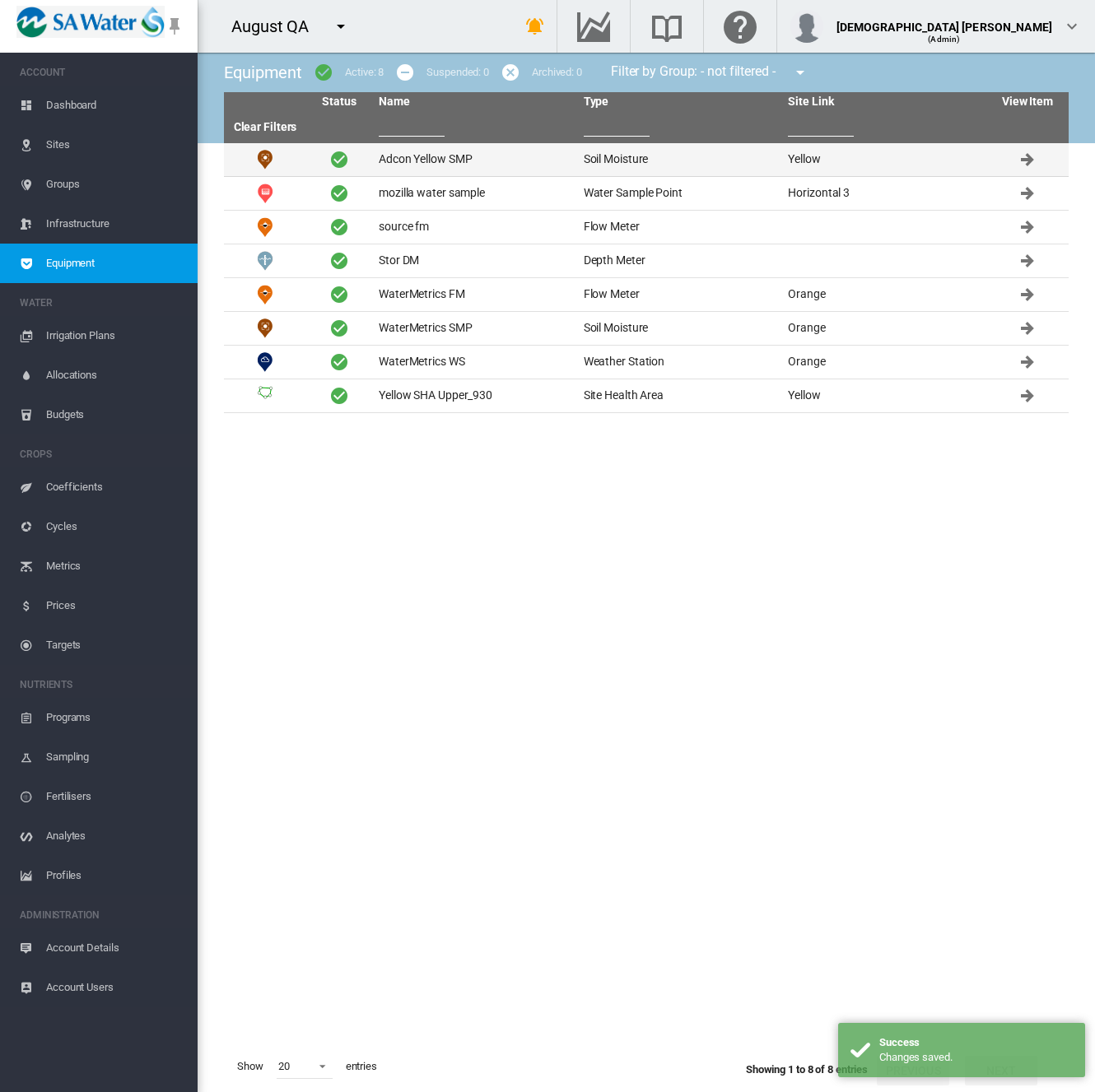
click at [561, 159] on td "Adcon Yellow SMP" at bounding box center [474, 160] width 205 height 33
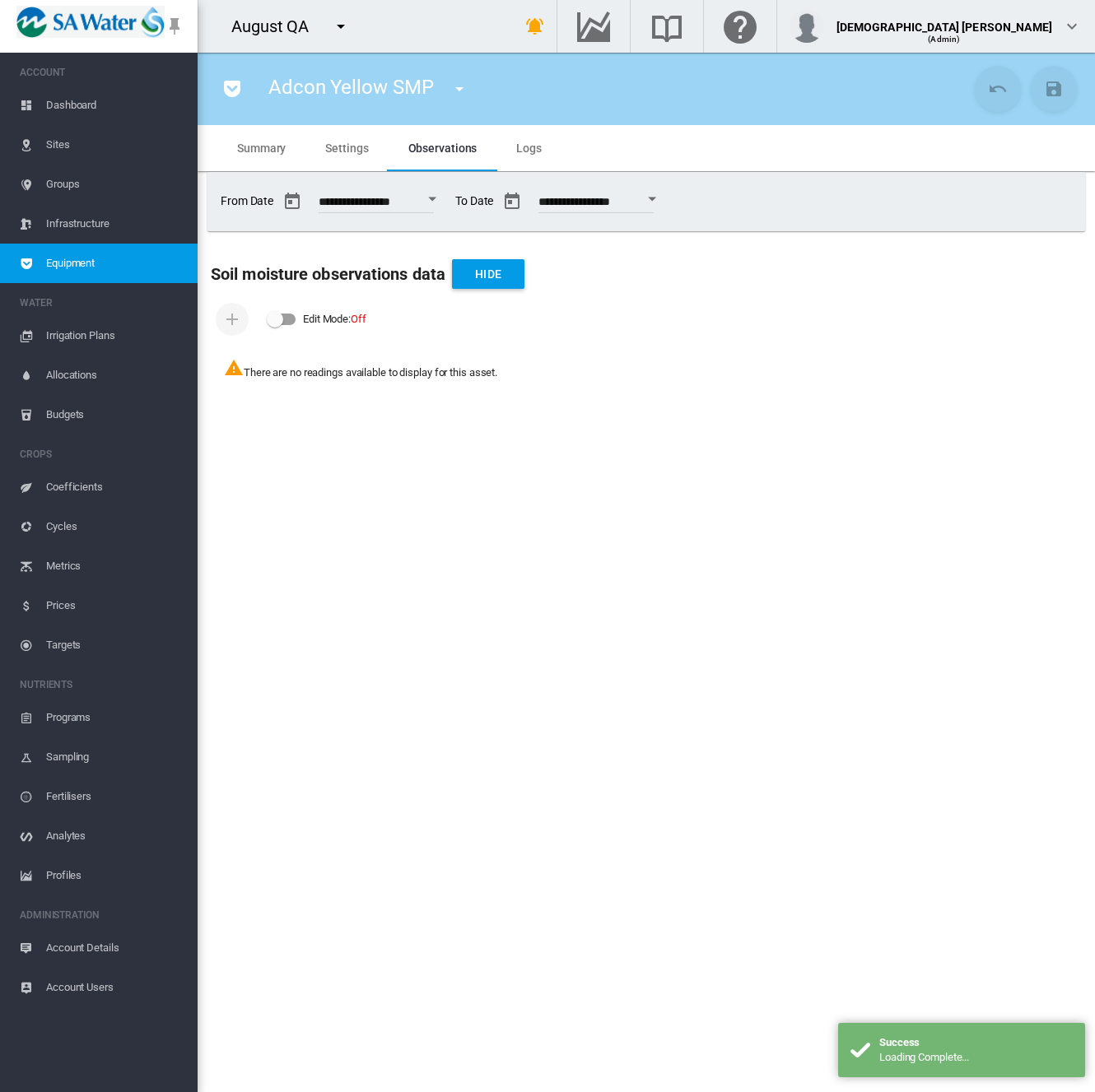
click at [522, 156] on md-tab-item "Logs" at bounding box center [529, 147] width 65 height 46
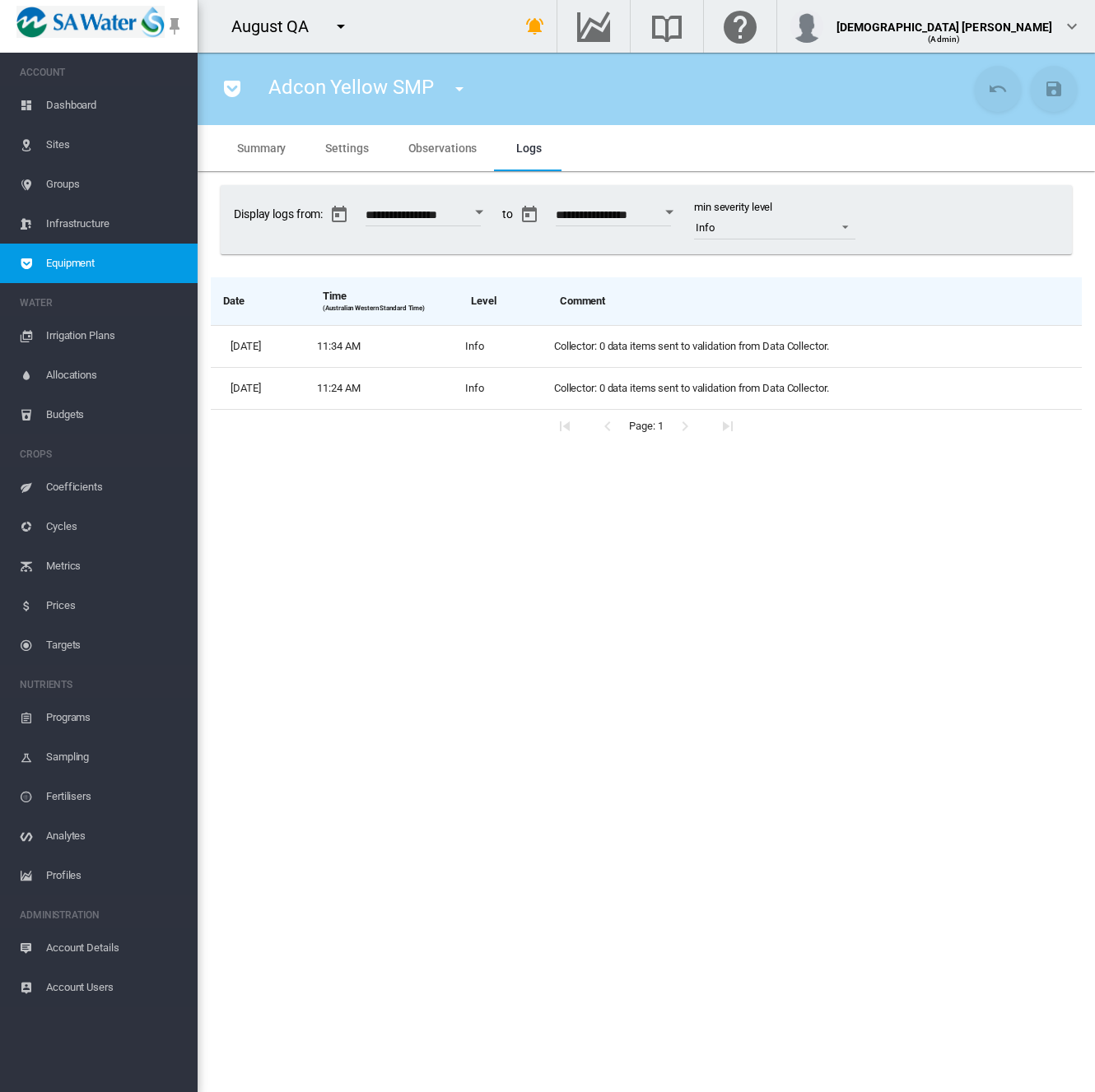
click at [335, 149] on span "Settings" at bounding box center [346, 148] width 42 height 14
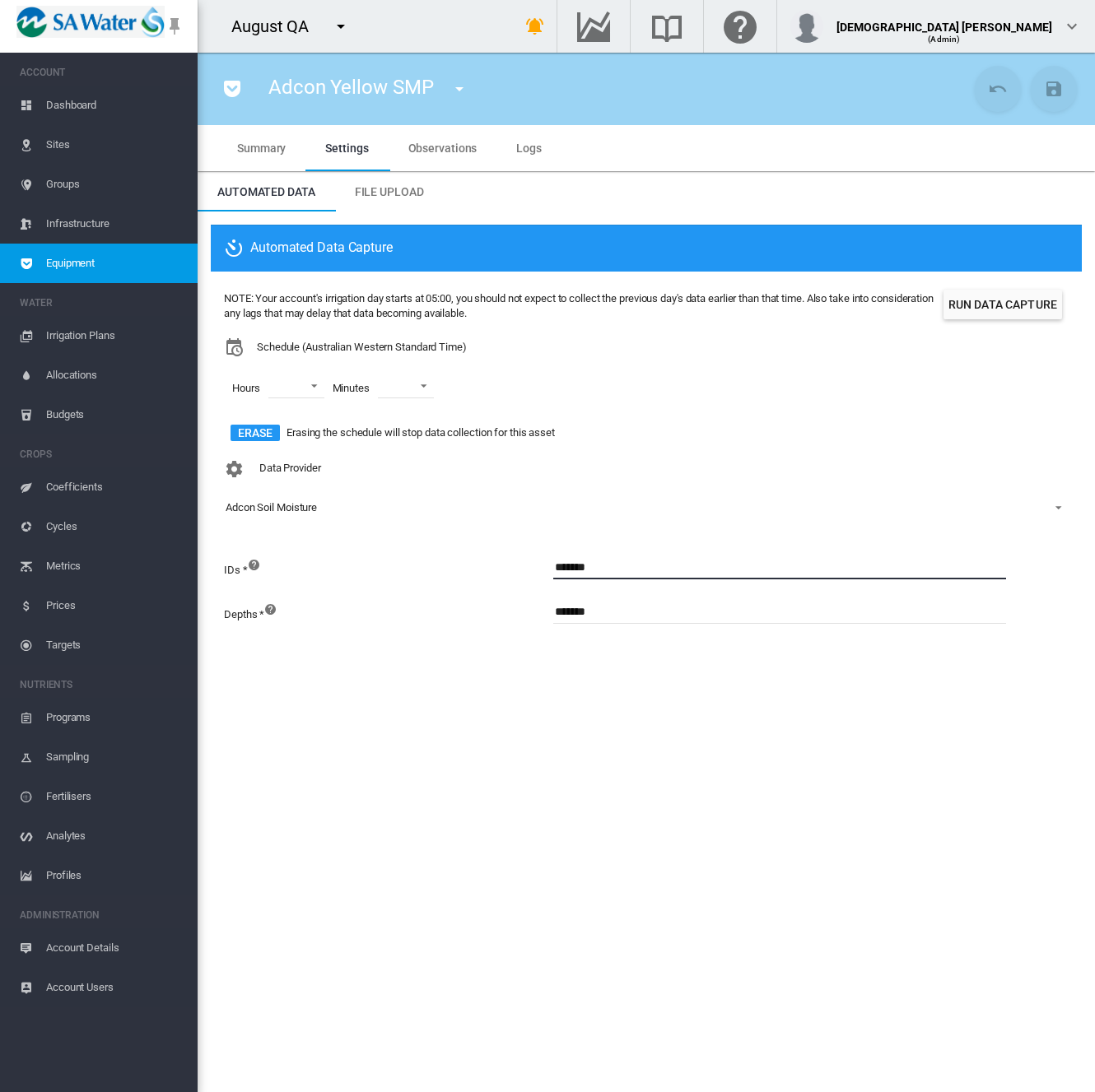
drag, startPoint x: 574, startPoint y: 564, endPoint x: 643, endPoint y: 573, distance: 69.6
click at [643, 573] on input "*******" at bounding box center [779, 566] width 453 height 24
type input "***"
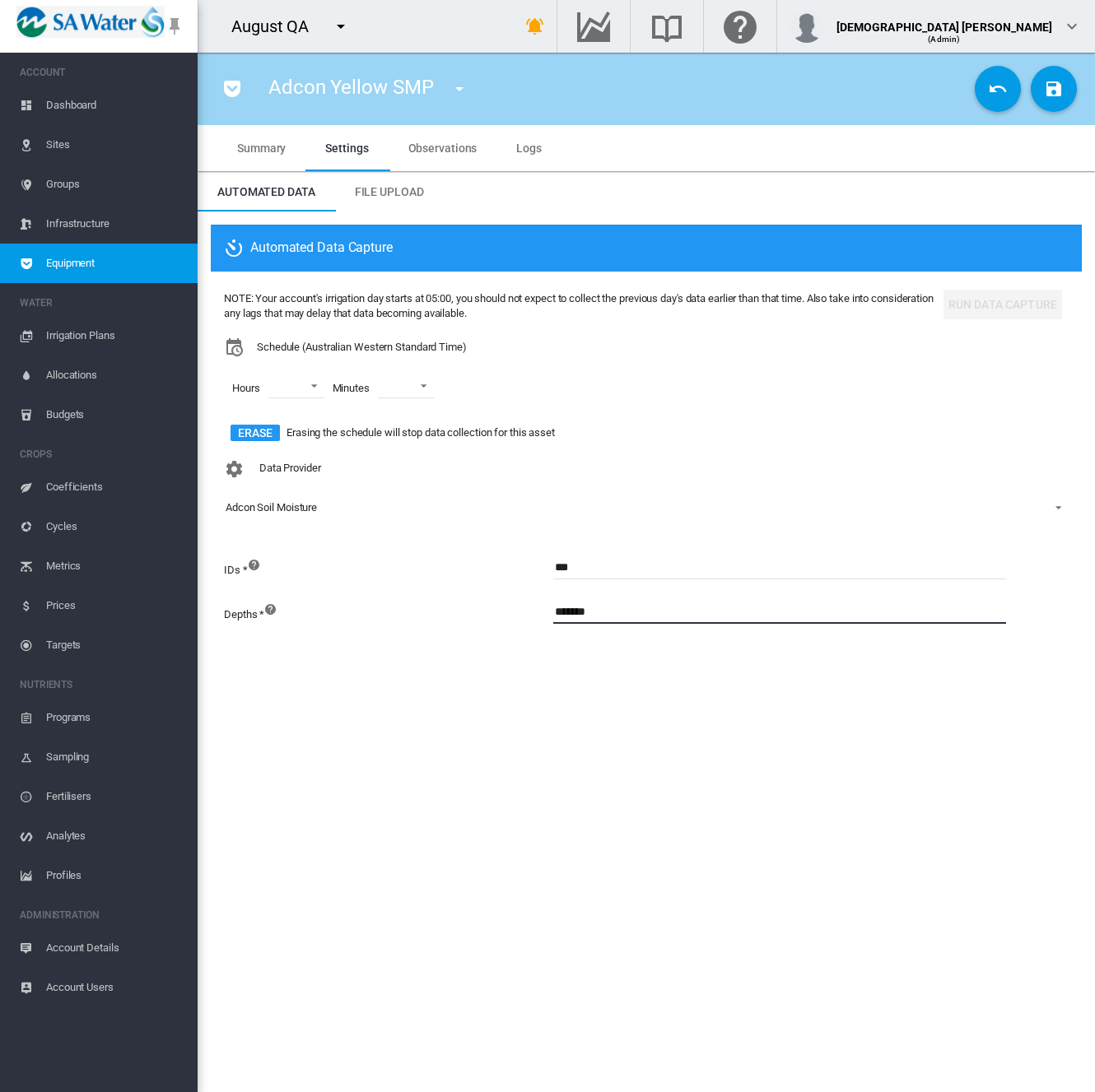
drag, startPoint x: 589, startPoint y: 613, endPoint x: 719, endPoint y: 621, distance: 130.2
click at [719, 621] on input "*******" at bounding box center [779, 611] width 453 height 24
type input "***"
click at [1044, 93] on md-icon "icon-content-save" at bounding box center [1053, 89] width 20 height 20
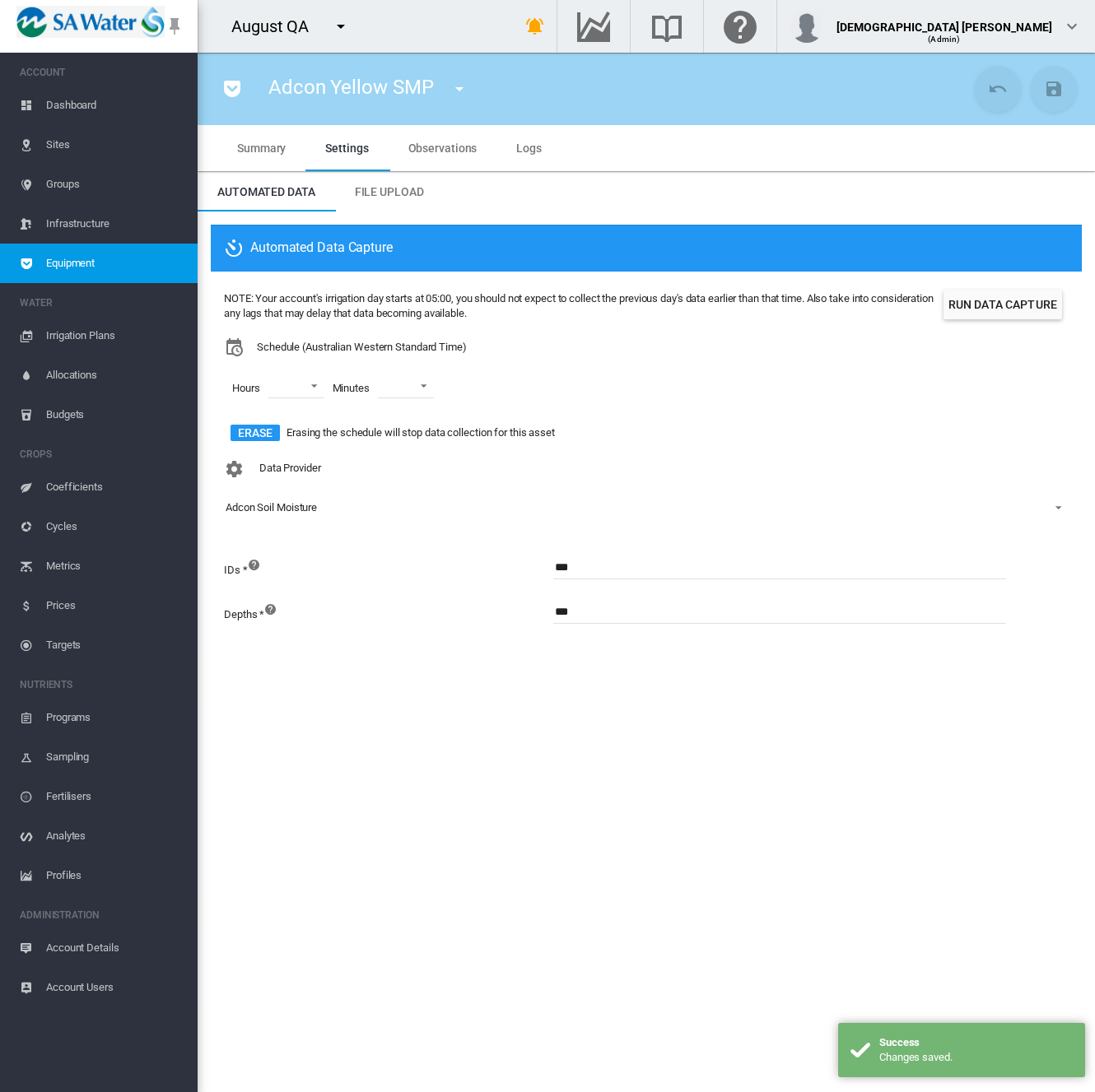
click at [971, 305] on button "Run Data Capture" at bounding box center [1002, 304] width 118 height 30
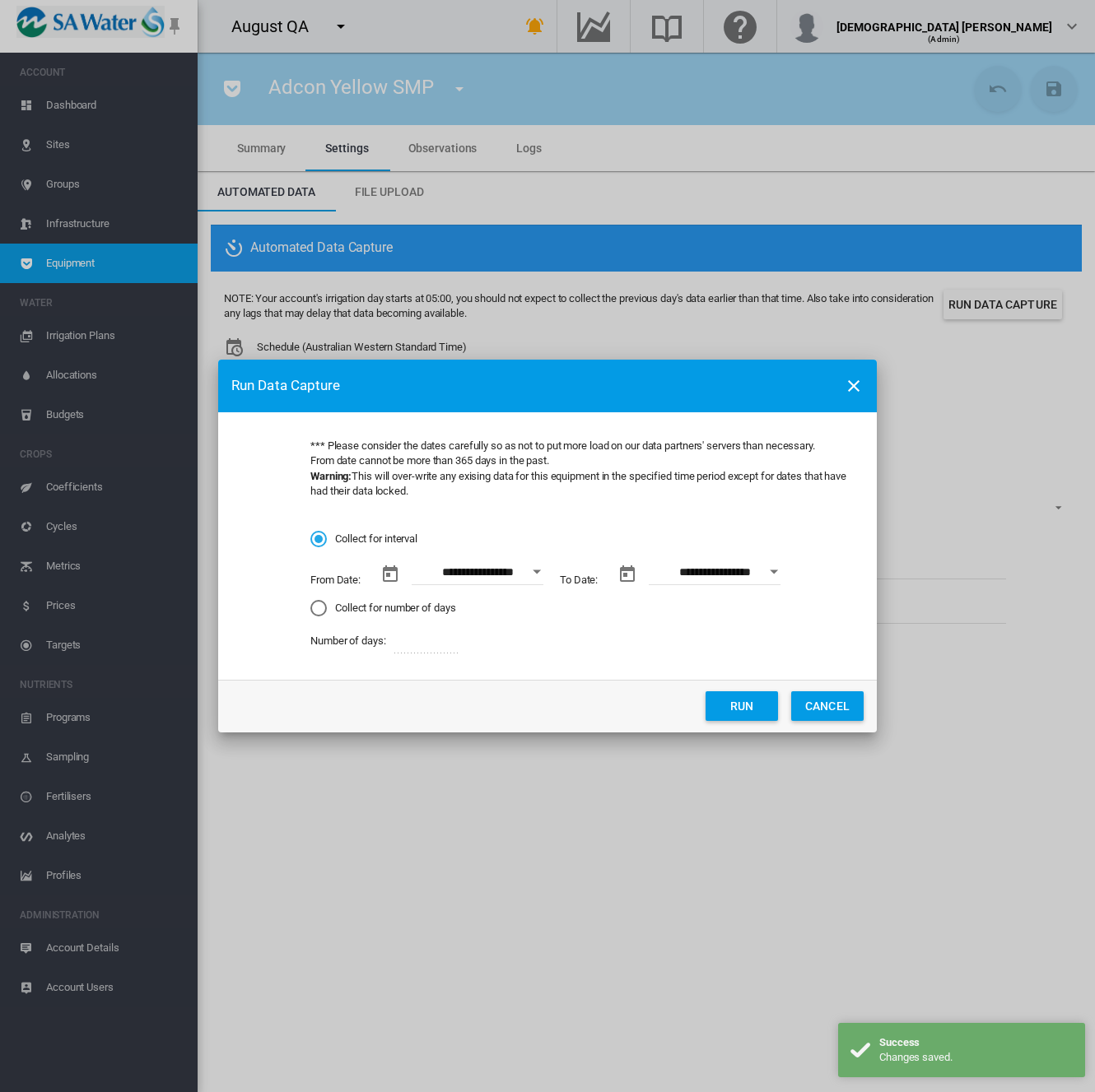
drag, startPoint x: 356, startPoint y: 611, endPoint x: 511, endPoint y: 698, distance: 177.7
click at [356, 611] on md-radio-button "Collect for number of days" at bounding box center [580, 607] width 540 height 15
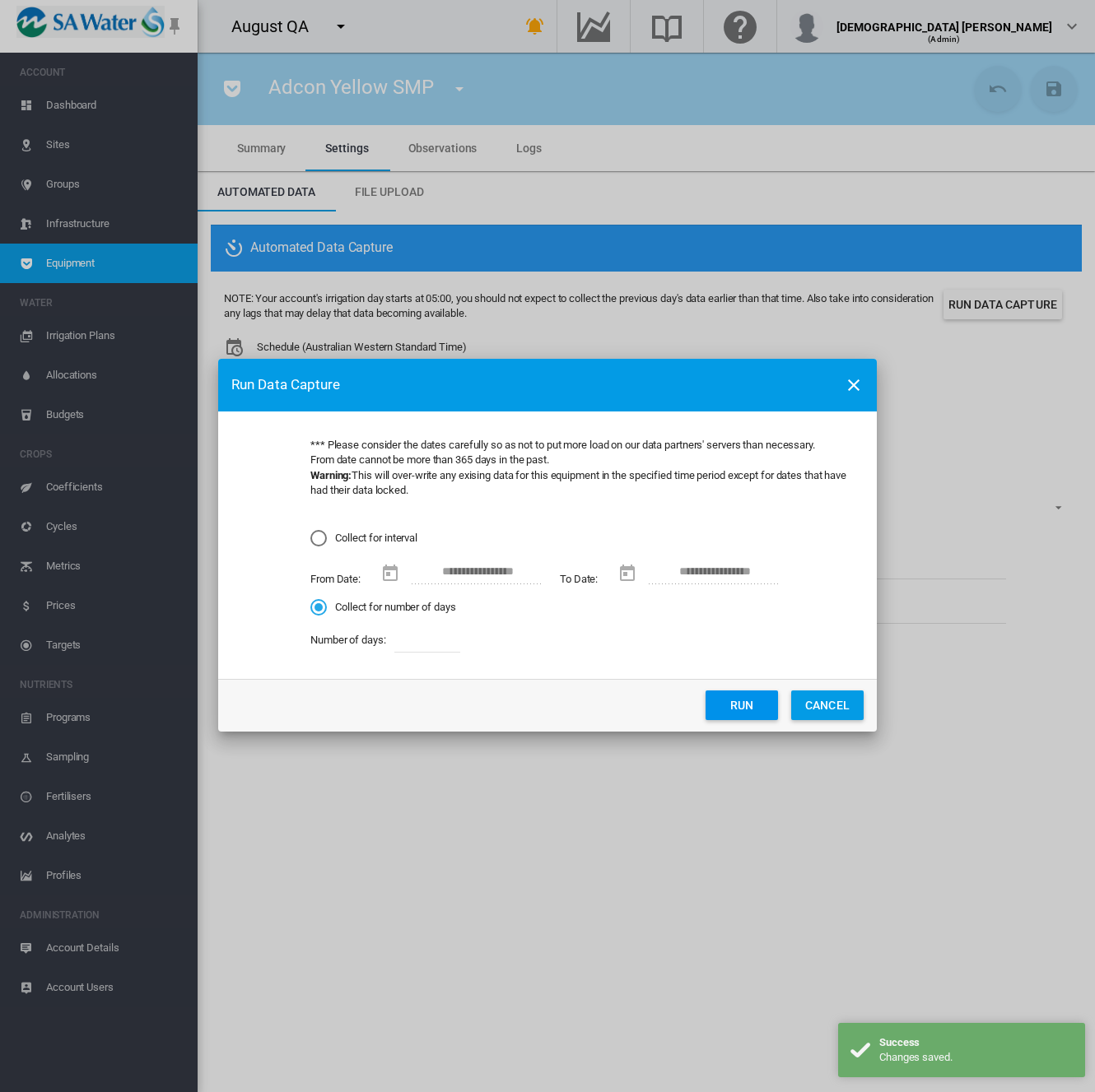
click at [721, 708] on button "Run" at bounding box center [742, 705] width 72 height 30
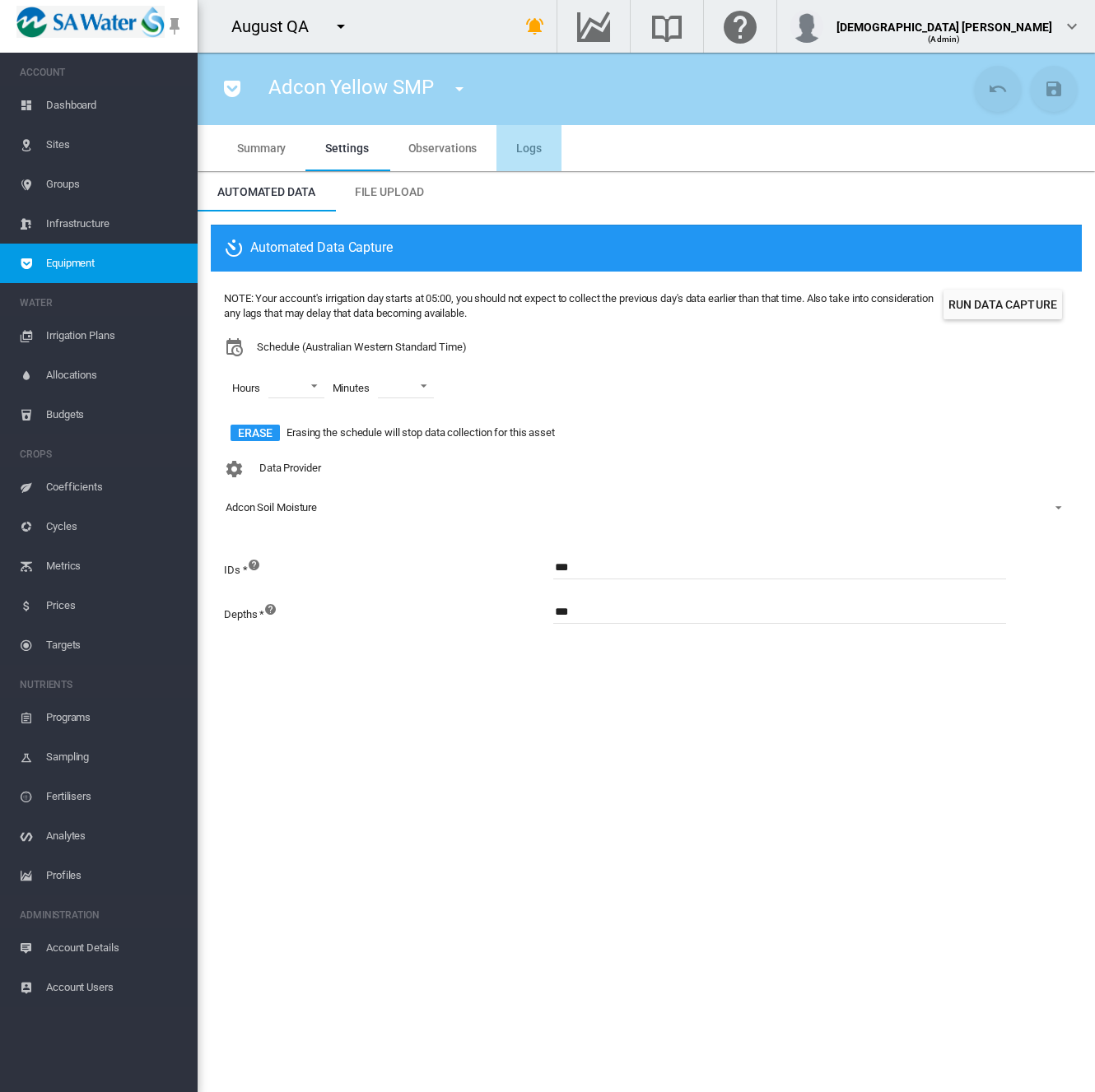
click at [519, 147] on span "Logs" at bounding box center [529, 148] width 25 height 14
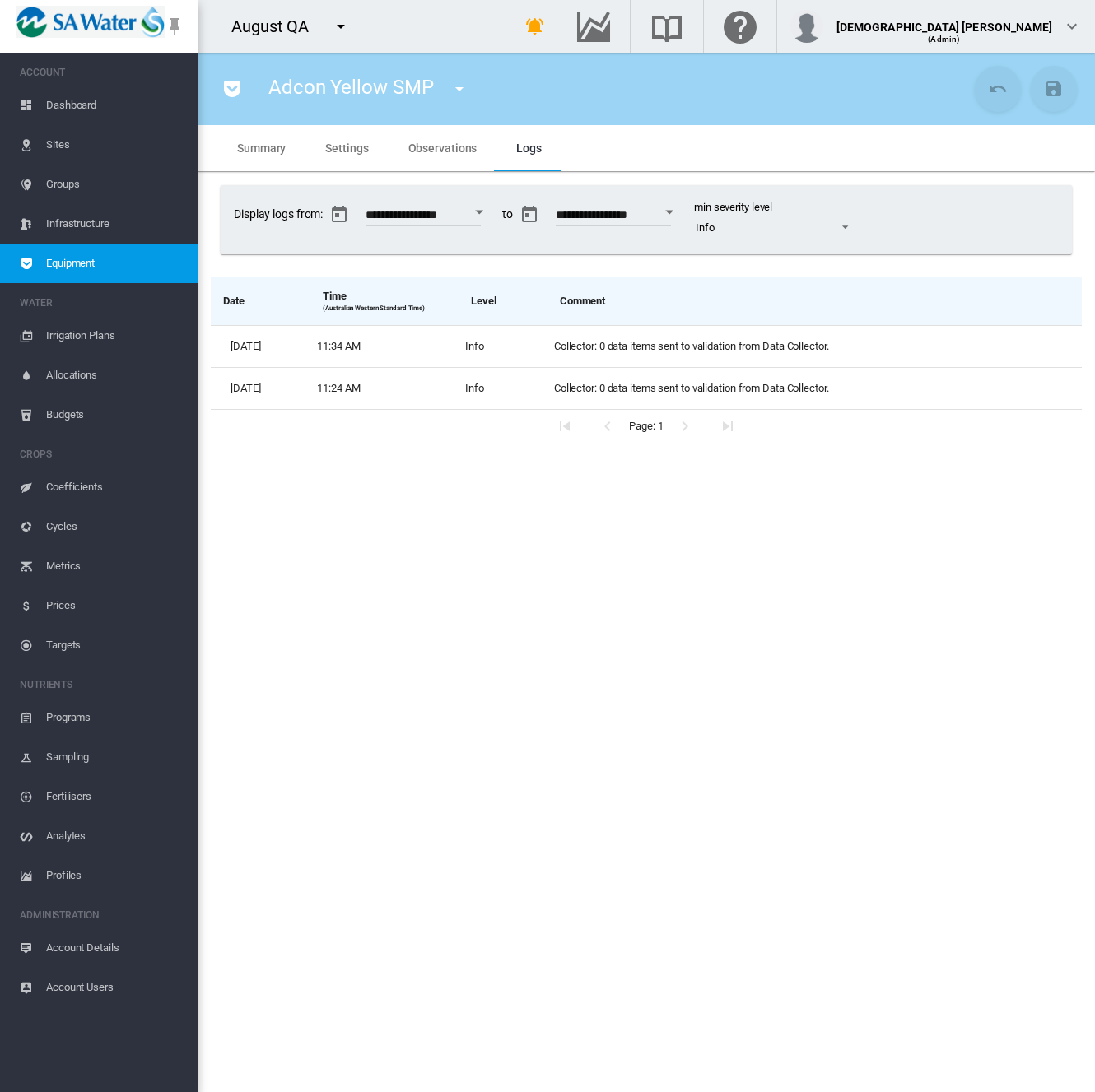
click at [126, 266] on span "Equipment" at bounding box center [115, 264] width 138 height 40
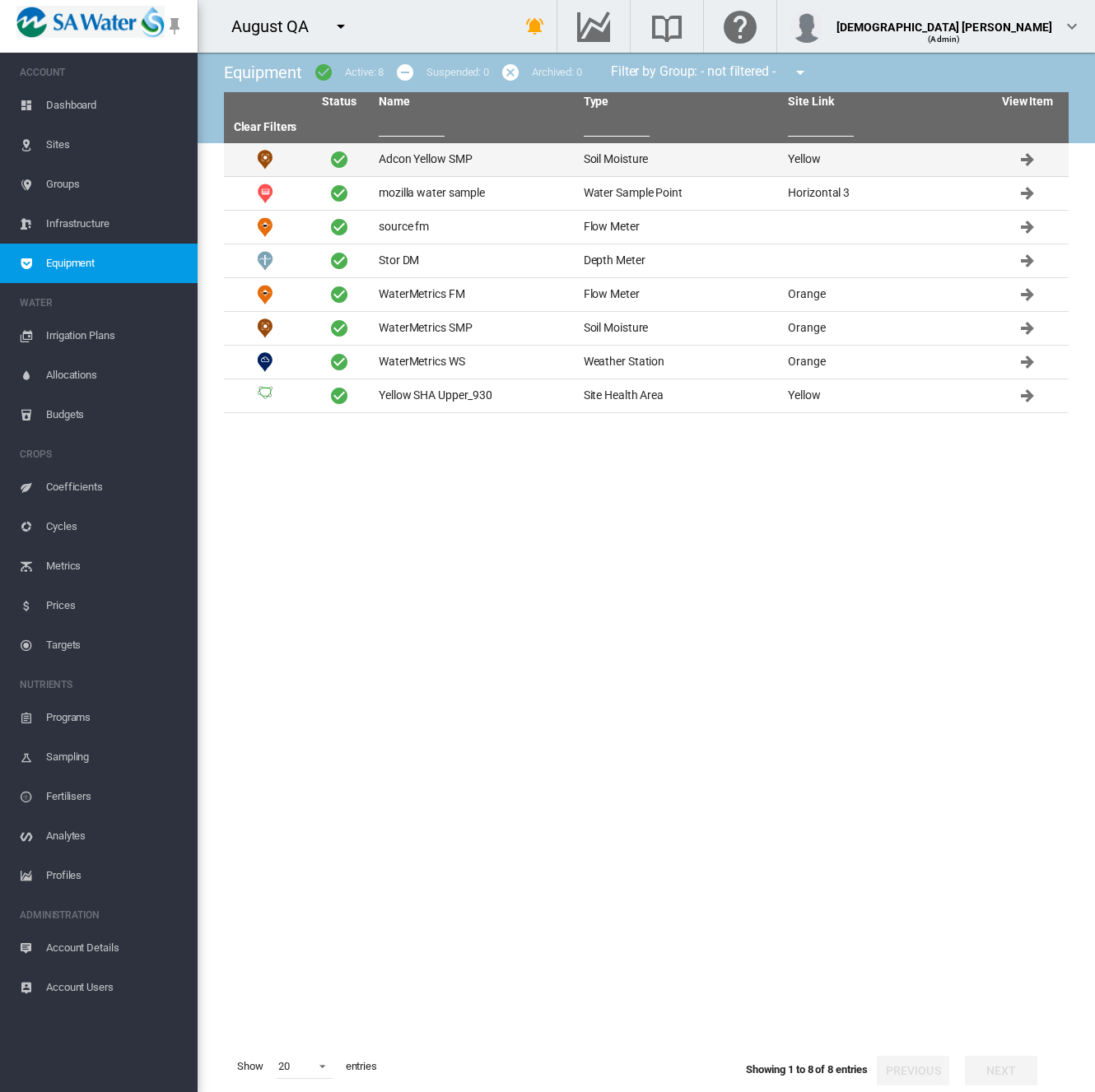
click at [440, 162] on td "Adcon Yellow SMP" at bounding box center [474, 160] width 205 height 33
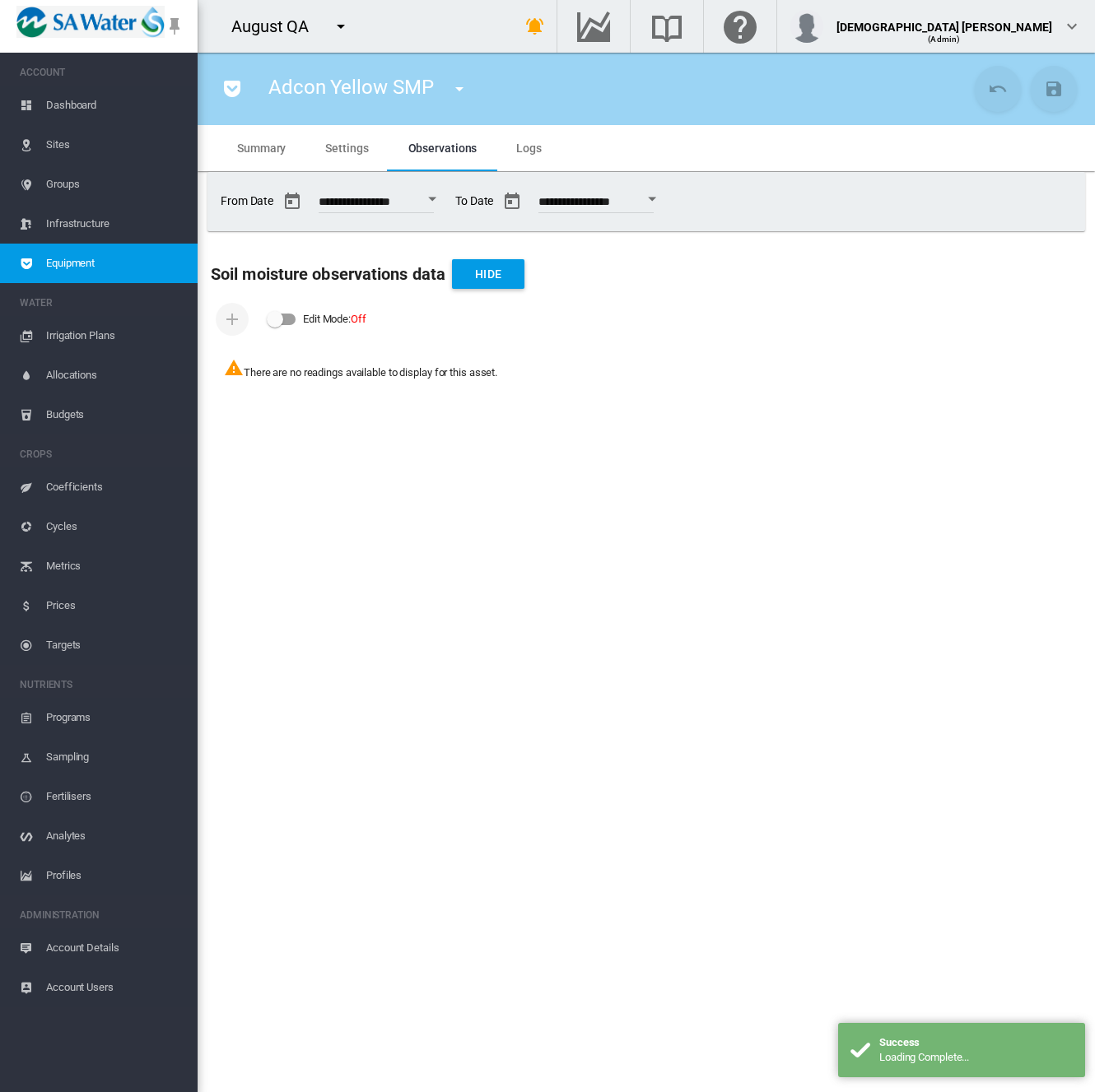
click at [527, 146] on span "Logs" at bounding box center [529, 148] width 25 height 14
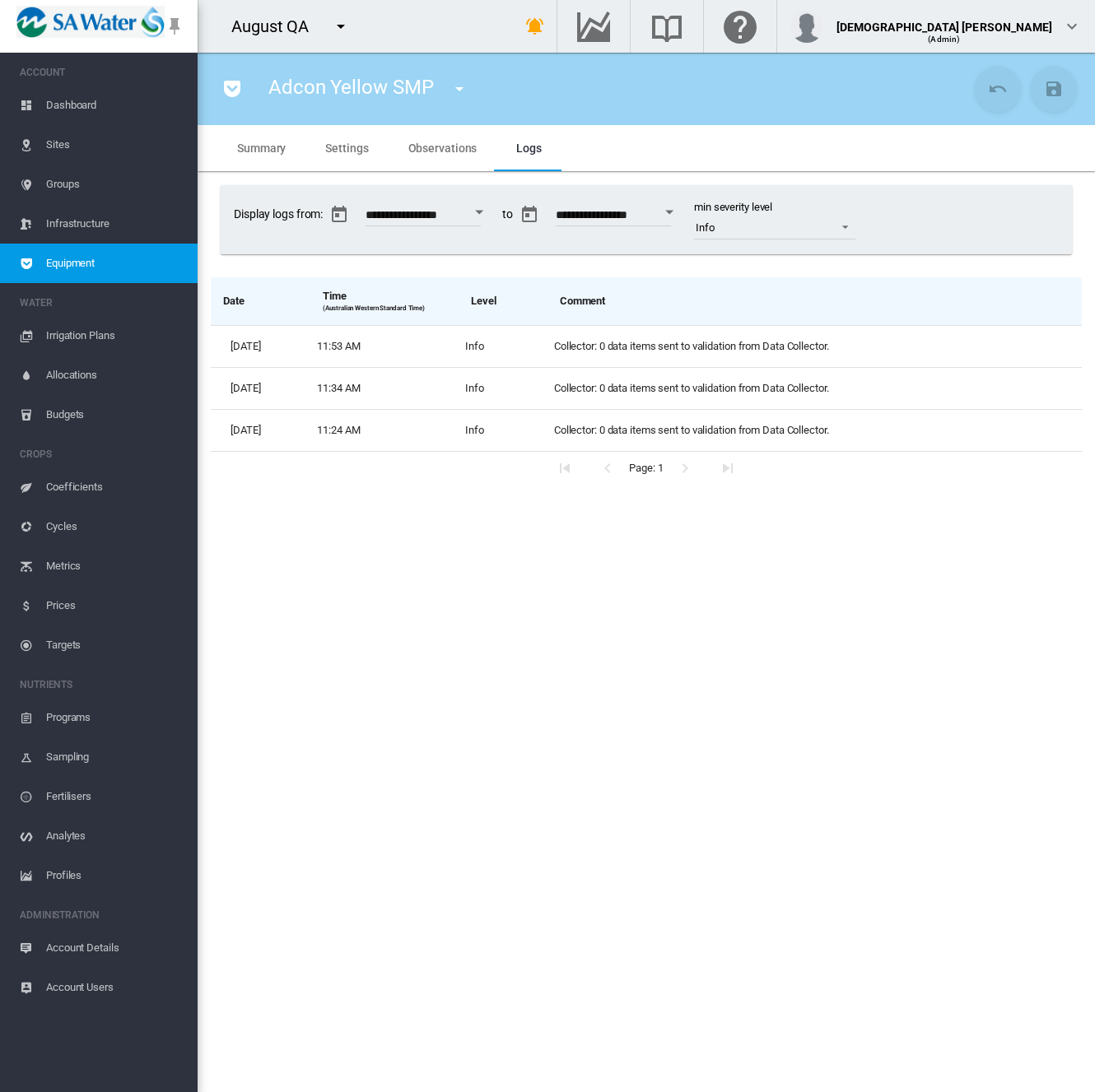
click at [76, 940] on span "Account Details" at bounding box center [115, 948] width 138 height 40
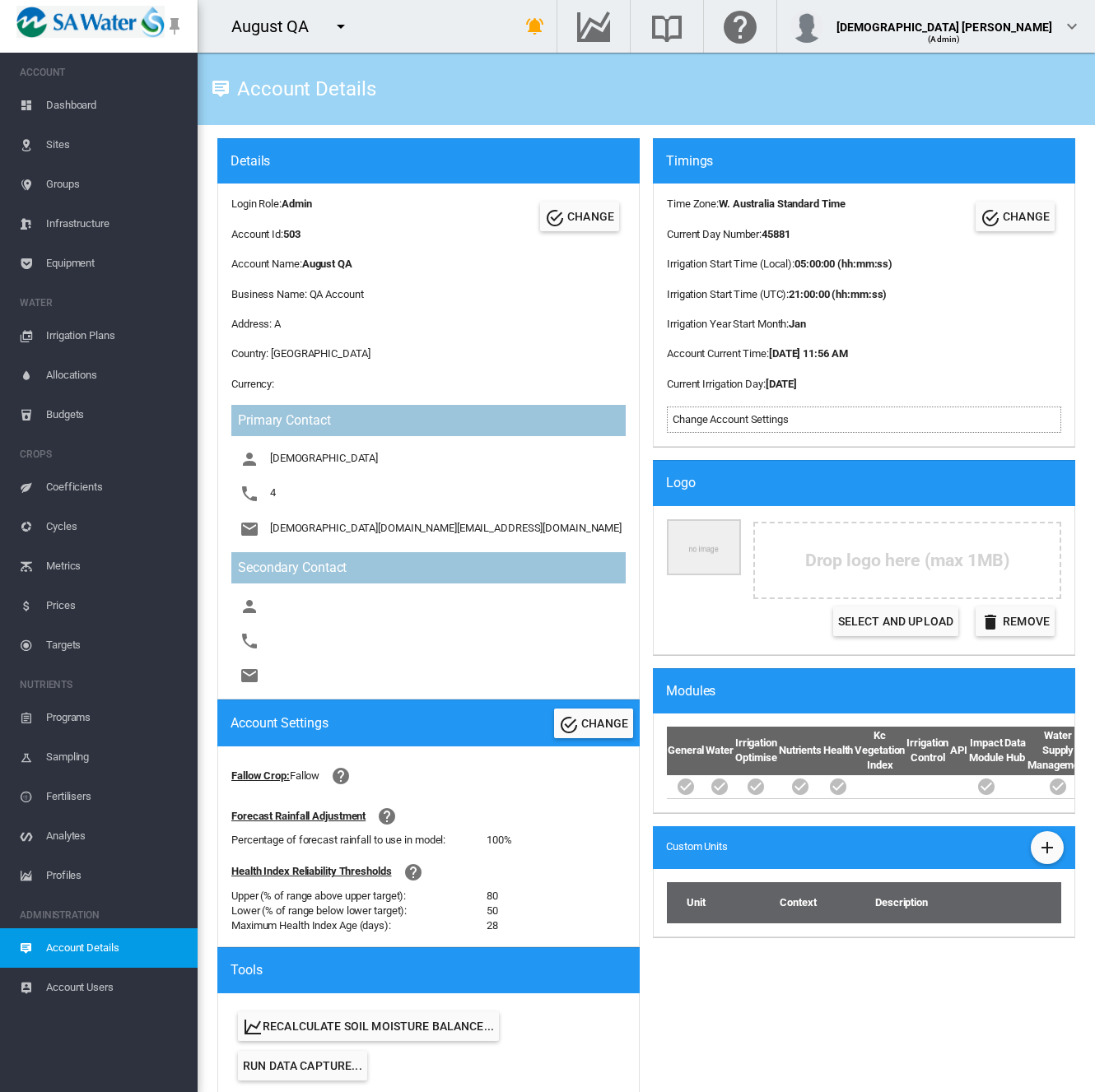
scroll to position [576, 0]
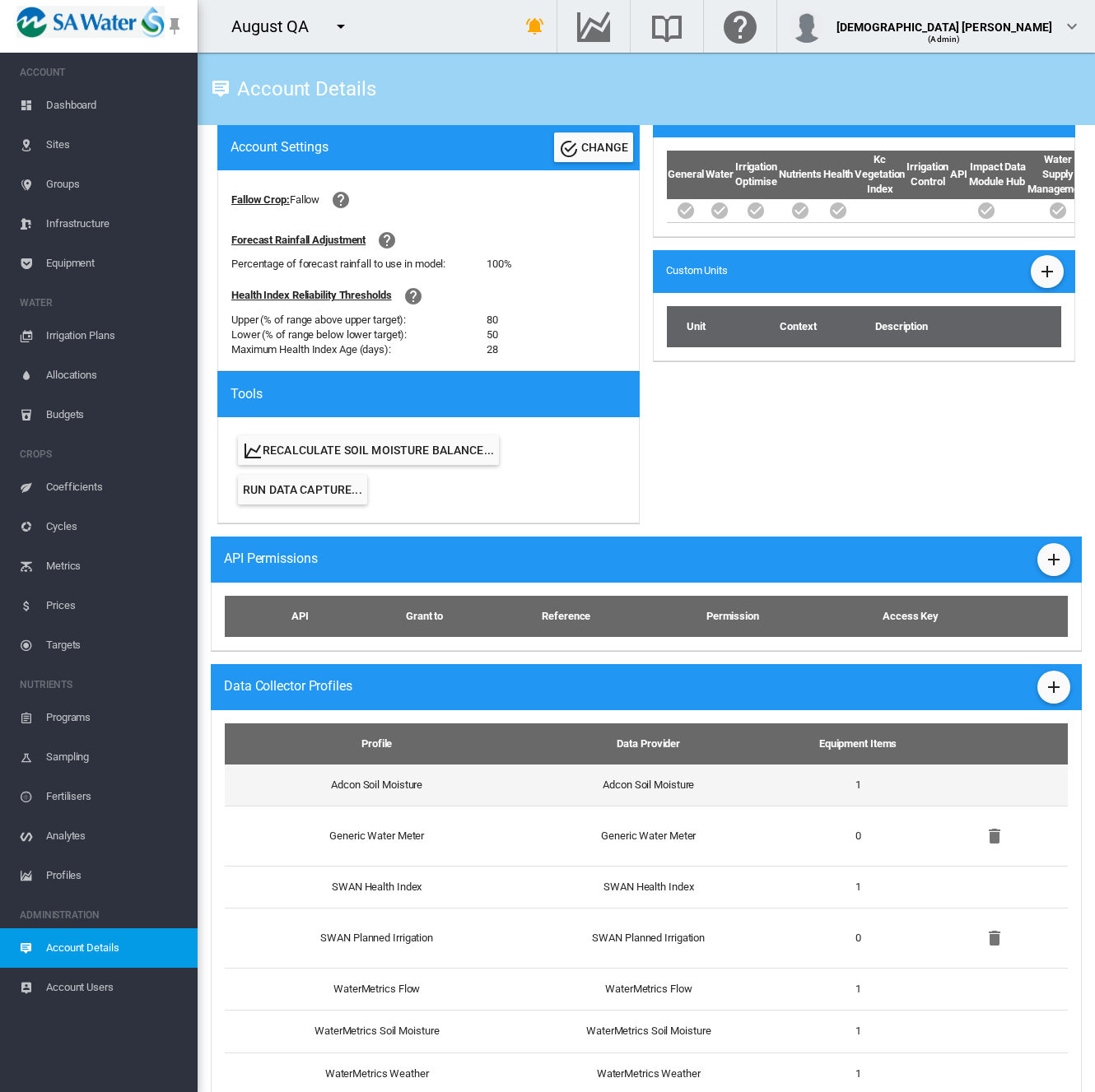
click at [763, 787] on td "Adcon Soil Moisture" at bounding box center [648, 785] width 266 height 42
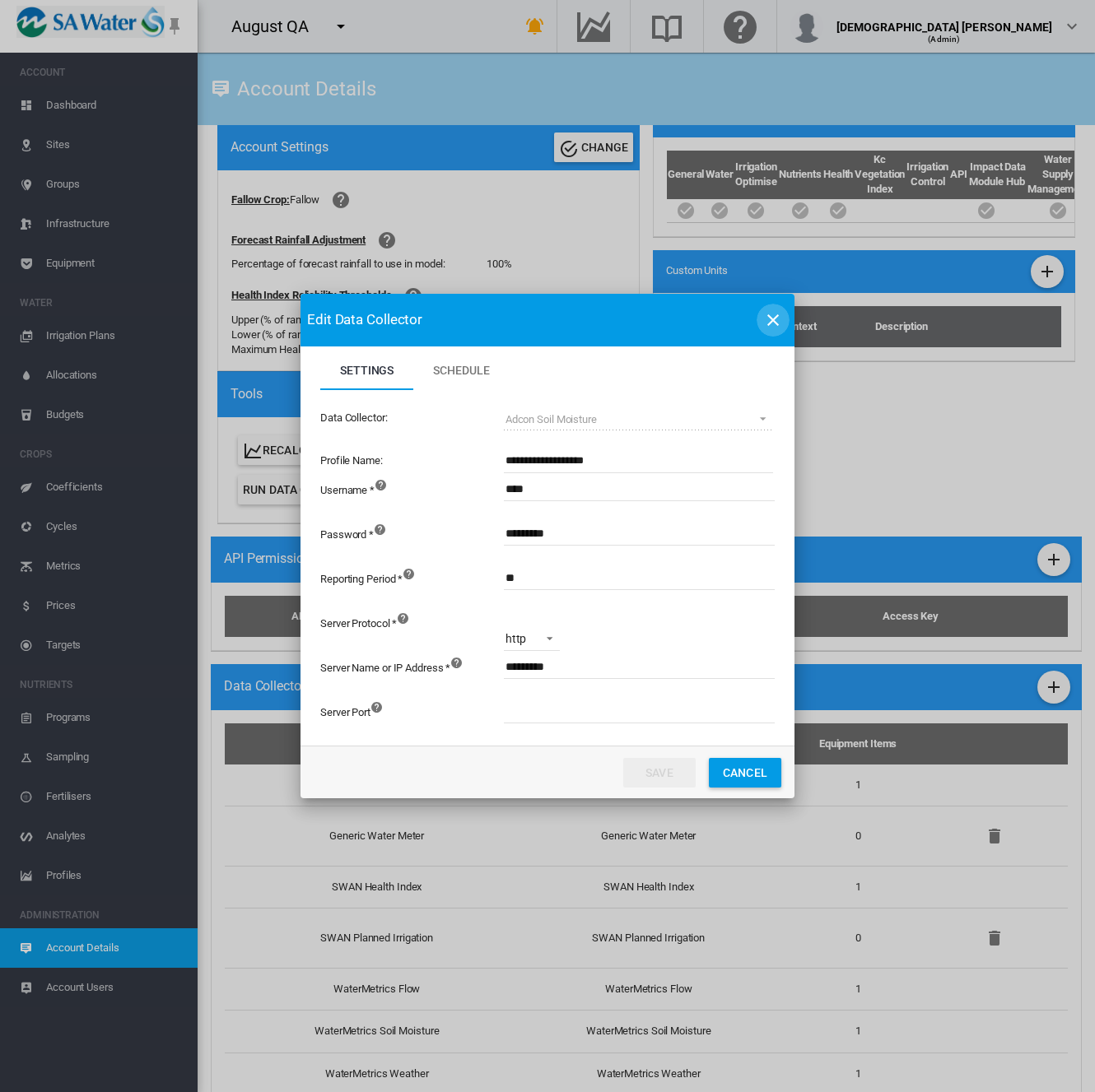
click at [776, 318] on md-icon "icon-close" at bounding box center [773, 320] width 20 height 20
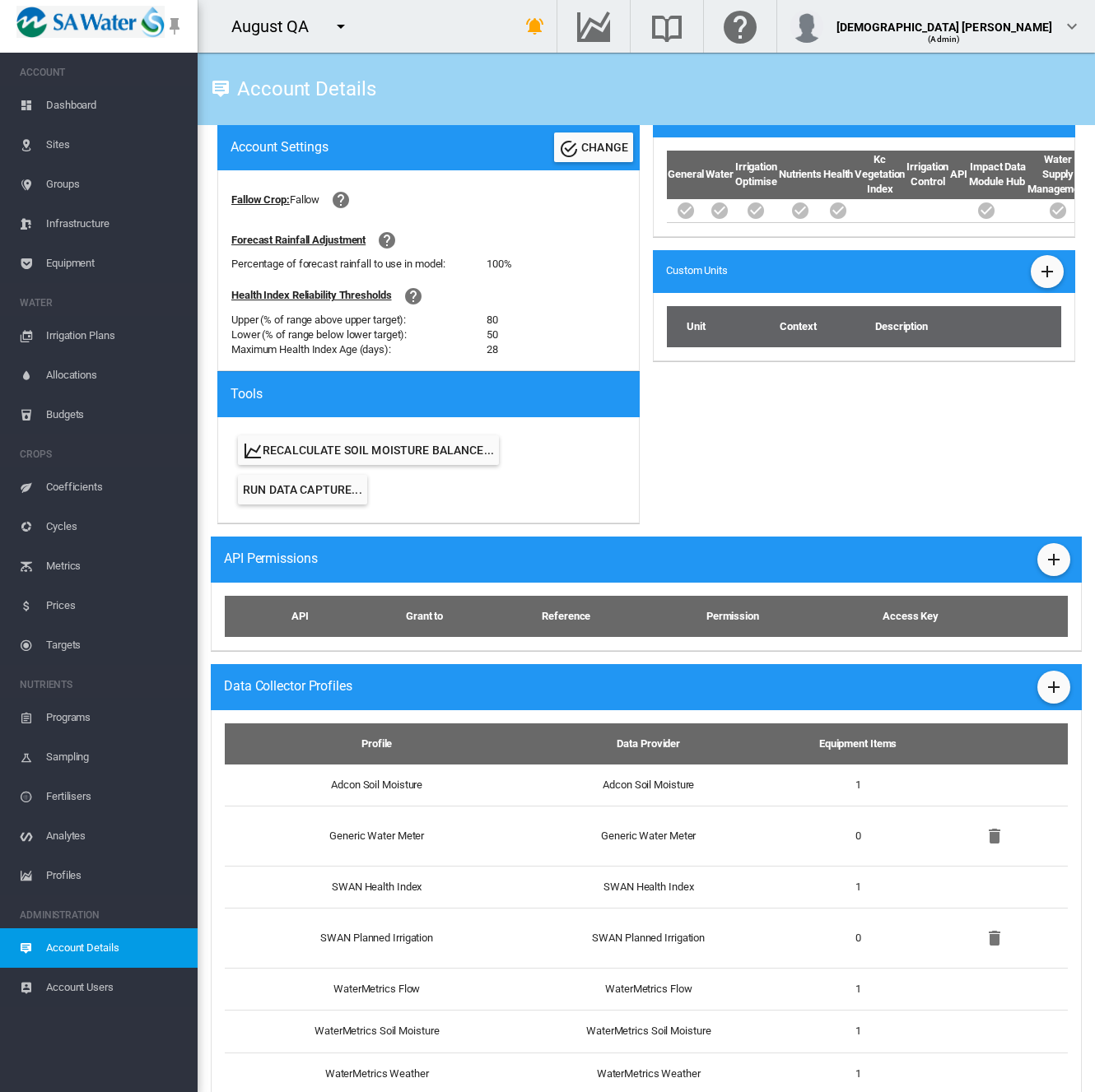
click at [79, 876] on span "Profiles" at bounding box center [115, 875] width 138 height 40
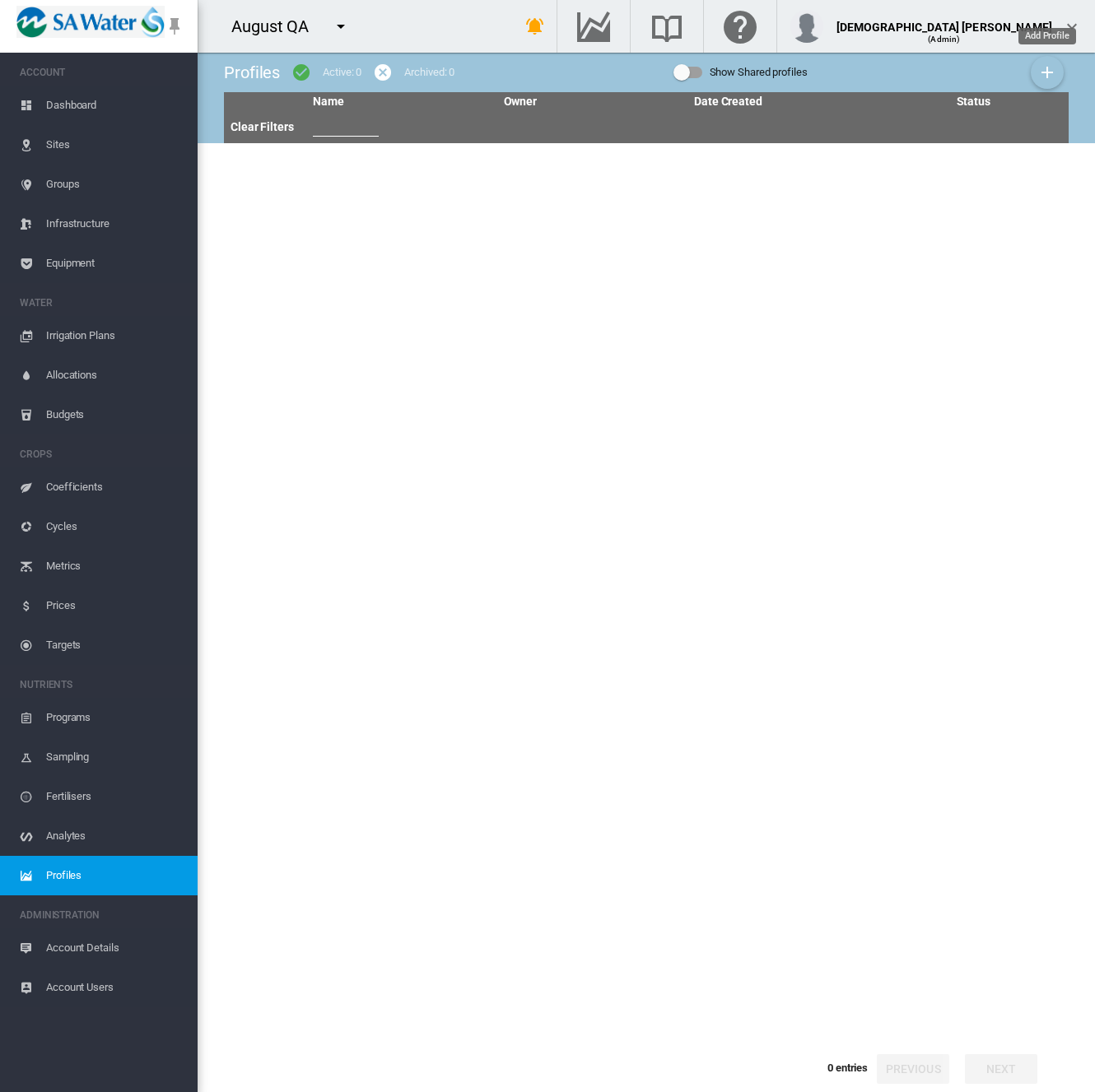
click at [1051, 76] on md-icon "icon-plus" at bounding box center [1047, 72] width 20 height 20
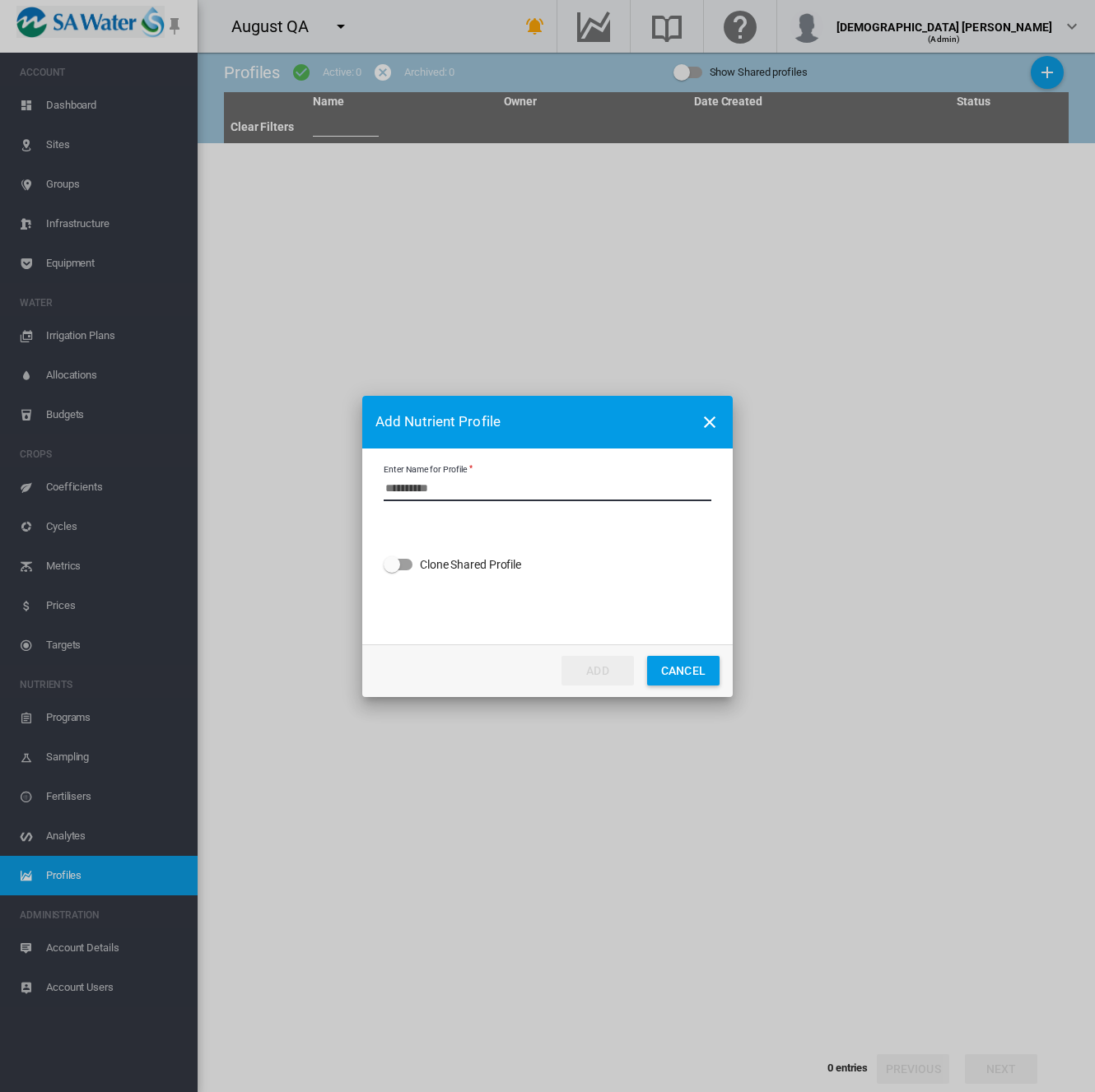
click at [464, 482] on input "Enter Name for Profile" at bounding box center [548, 488] width 328 height 24
type input "***"
click at [581, 672] on button "ADD" at bounding box center [597, 670] width 72 height 30
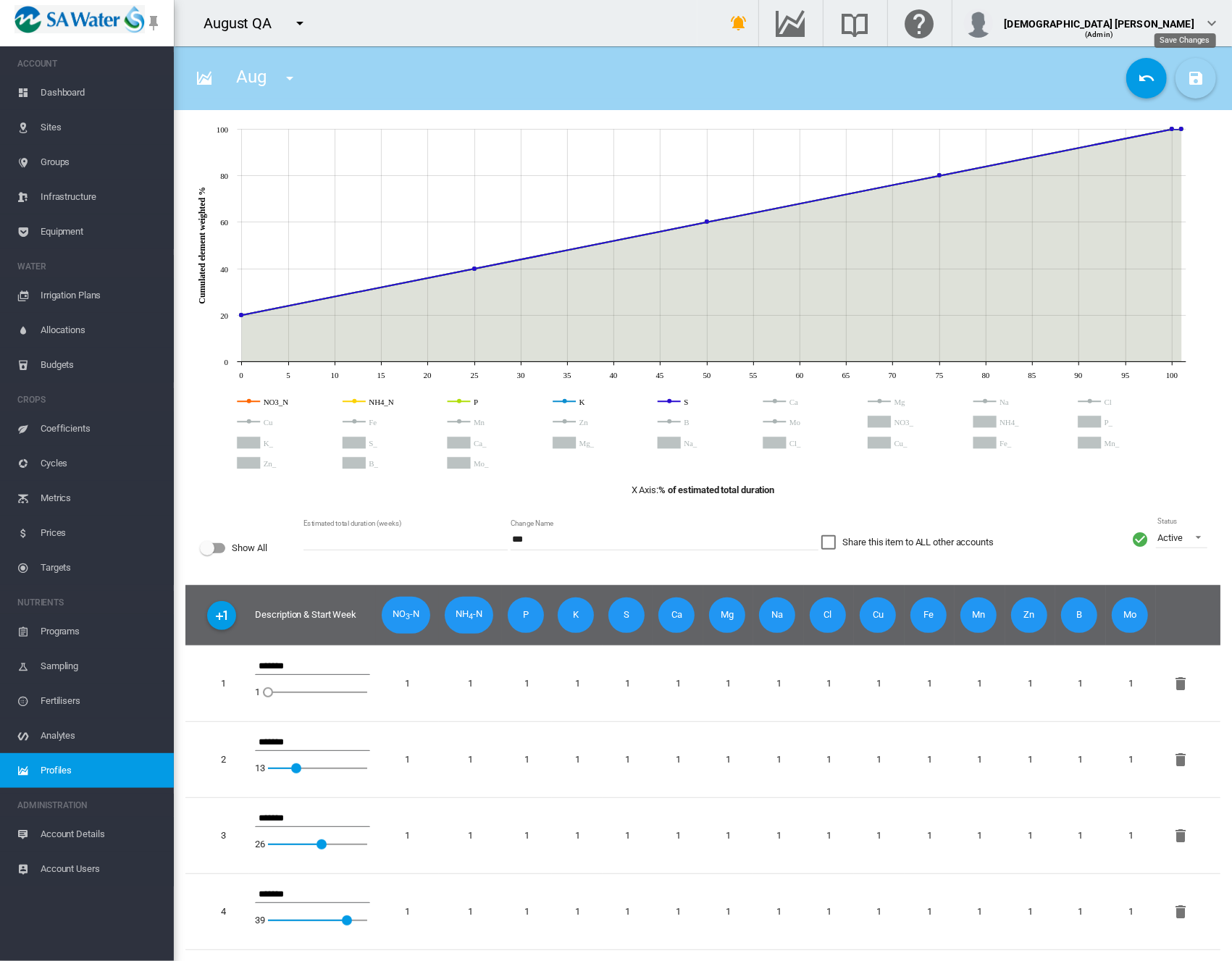
click at [963, 83] on md-icon "icon-content-save" at bounding box center [1195, 78] width 17 height 17
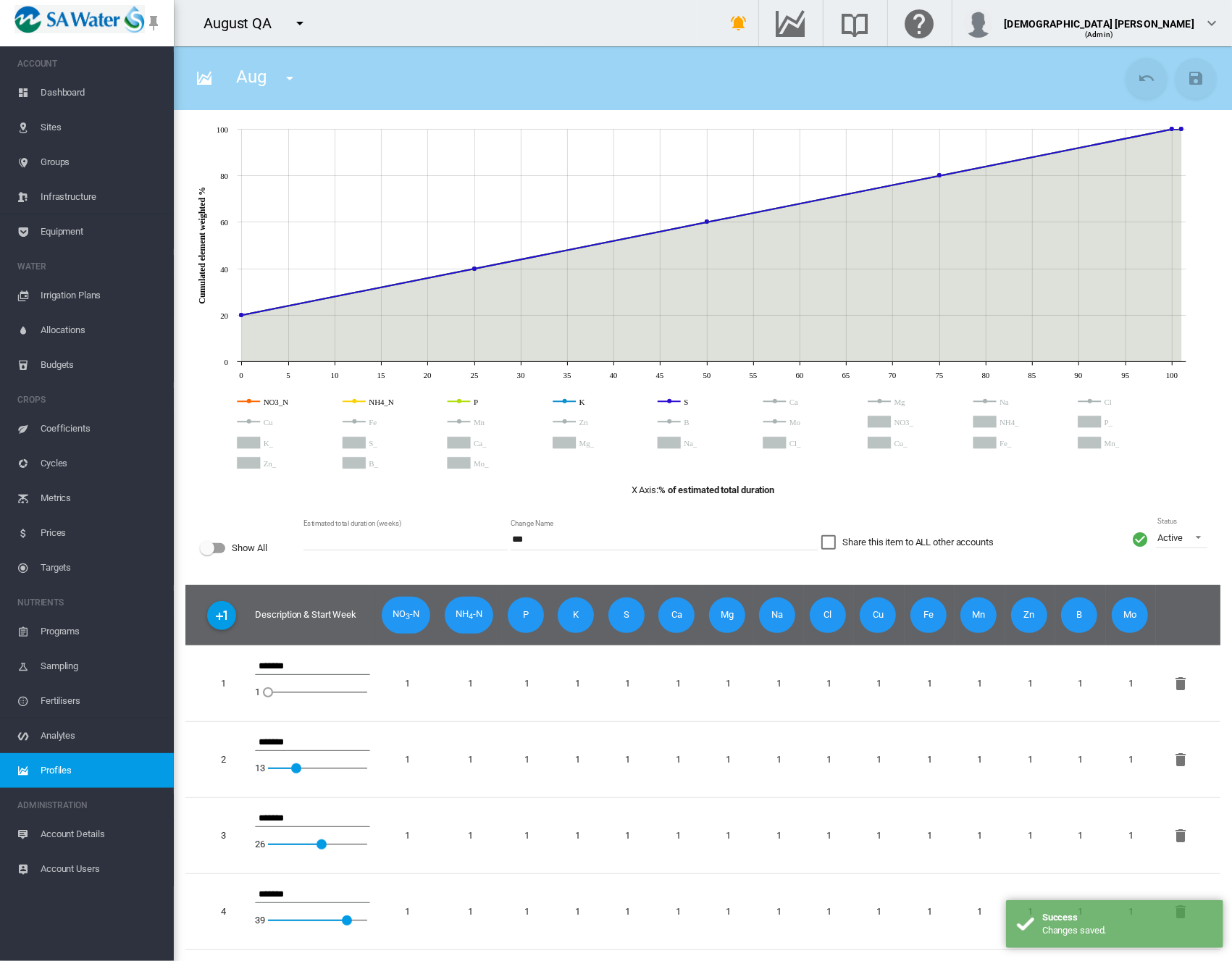
click at [30, 764] on link "Profiles" at bounding box center [87, 770] width 174 height 35
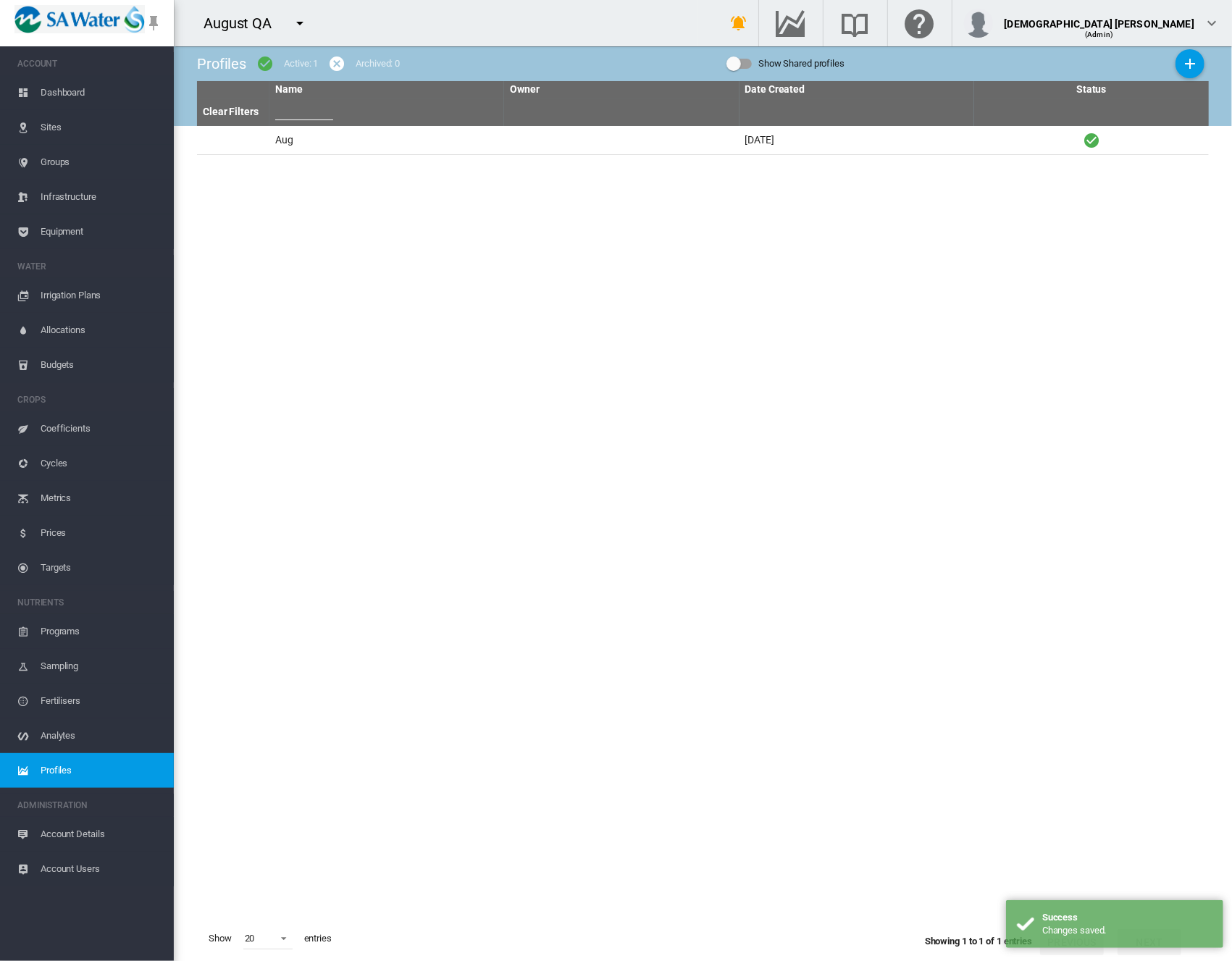
click at [447, 157] on tbody "Aug Tue, Aug 12, 2025" at bounding box center [703, 521] width 1012 height 790
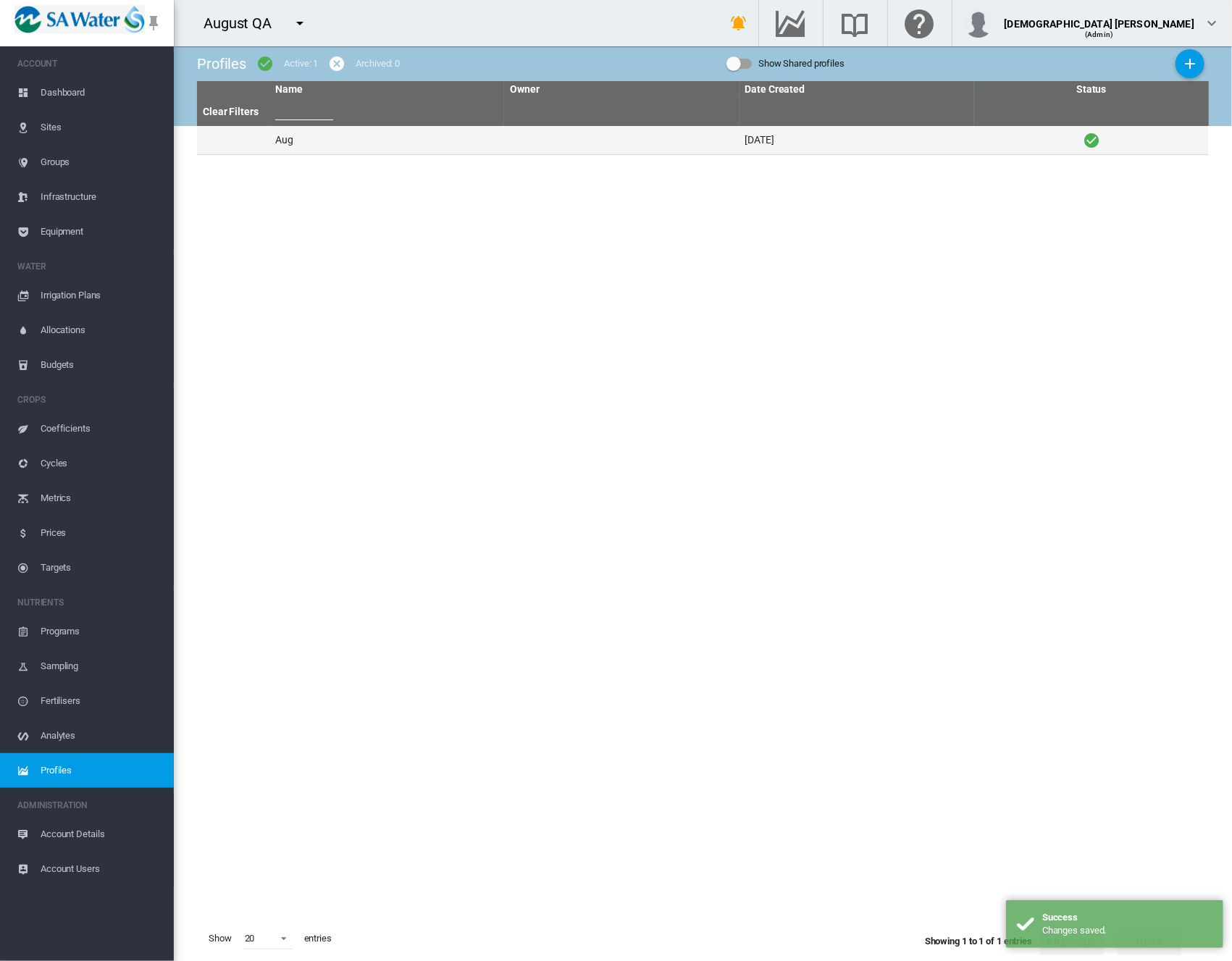
click at [446, 142] on td "Aug" at bounding box center [386, 141] width 234 height 29
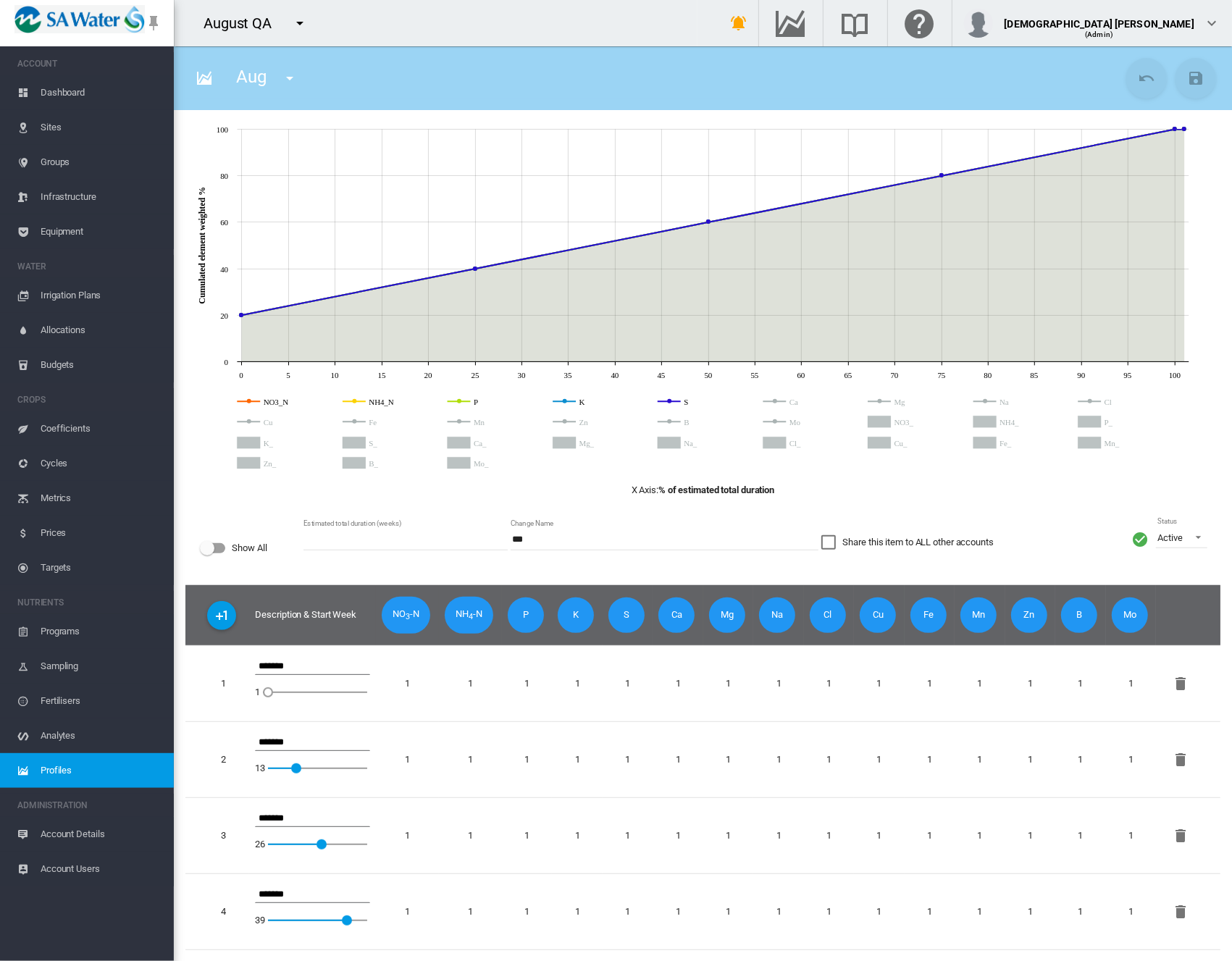
click at [300, 21] on md-icon "icon-menu-down" at bounding box center [300, 23] width 17 height 17
type input "***"
drag, startPoint x: 317, startPoint y: 85, endPoint x: 352, endPoint y: 124, distance: 52.4
click at [319, 86] on button "Pivots Demo" at bounding box center [347, 79] width 139 height 35
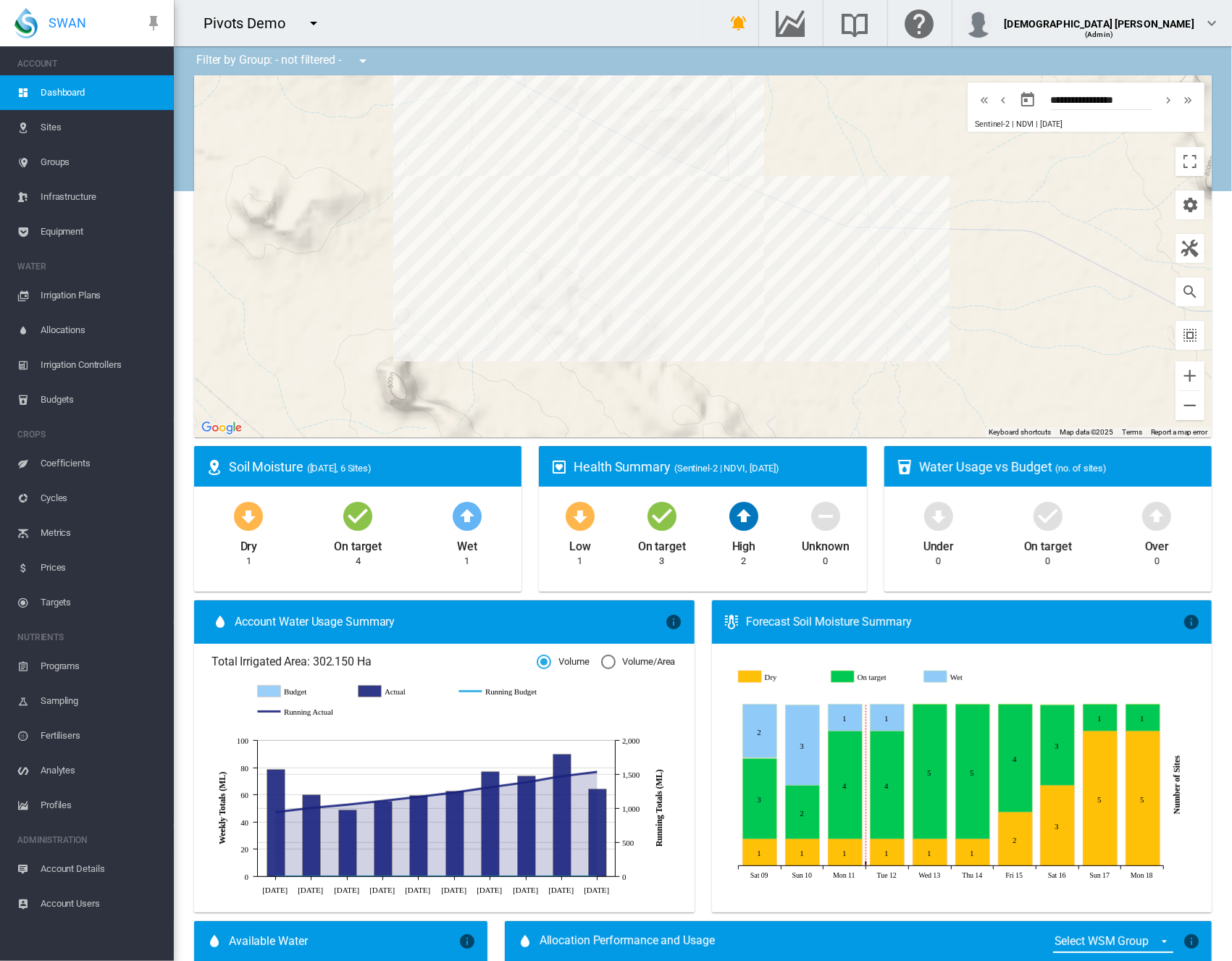
click at [57, 802] on span "Profiles" at bounding box center [101, 805] width 122 height 35
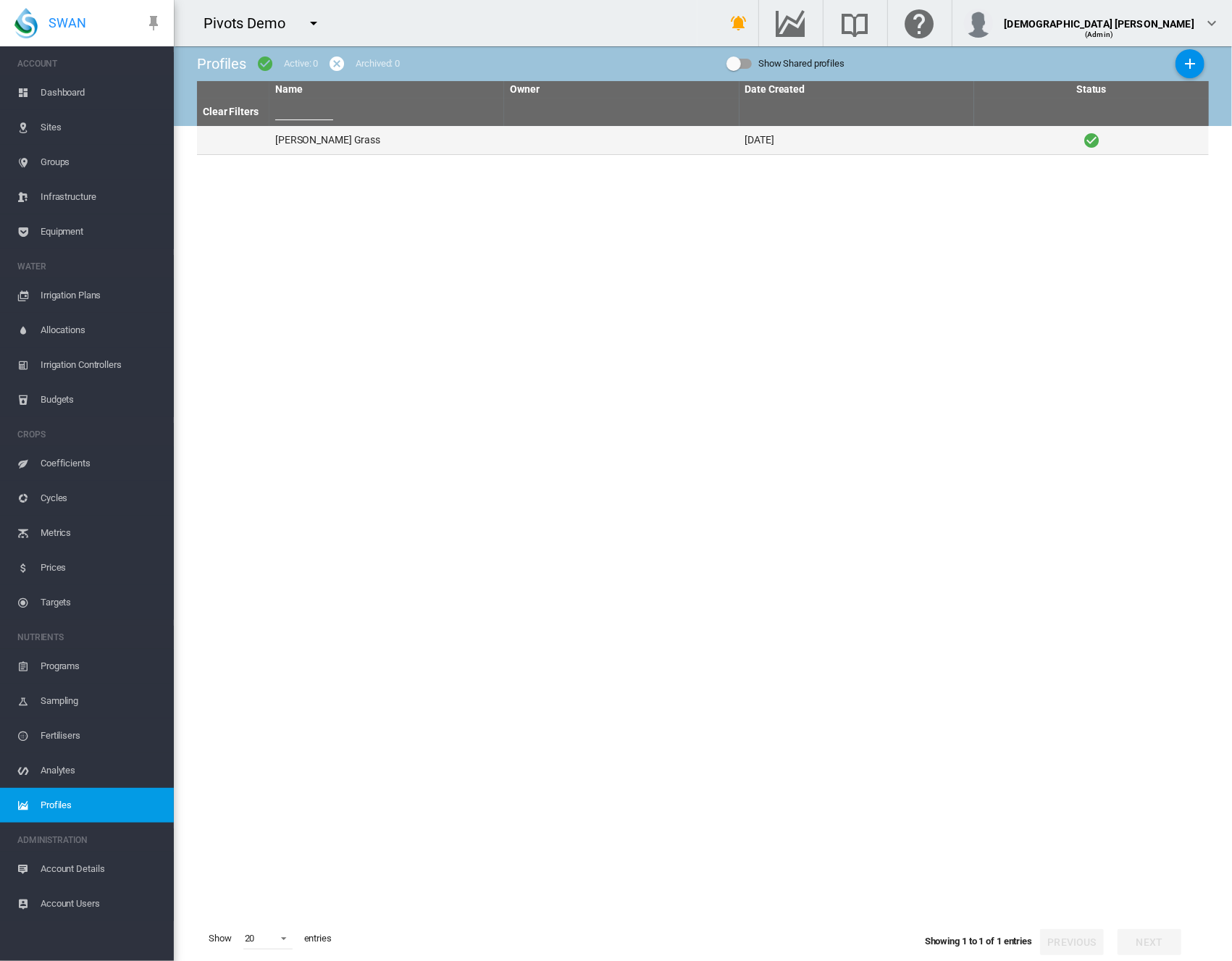
click at [333, 144] on td "Rhodes Grass" at bounding box center [386, 141] width 234 height 29
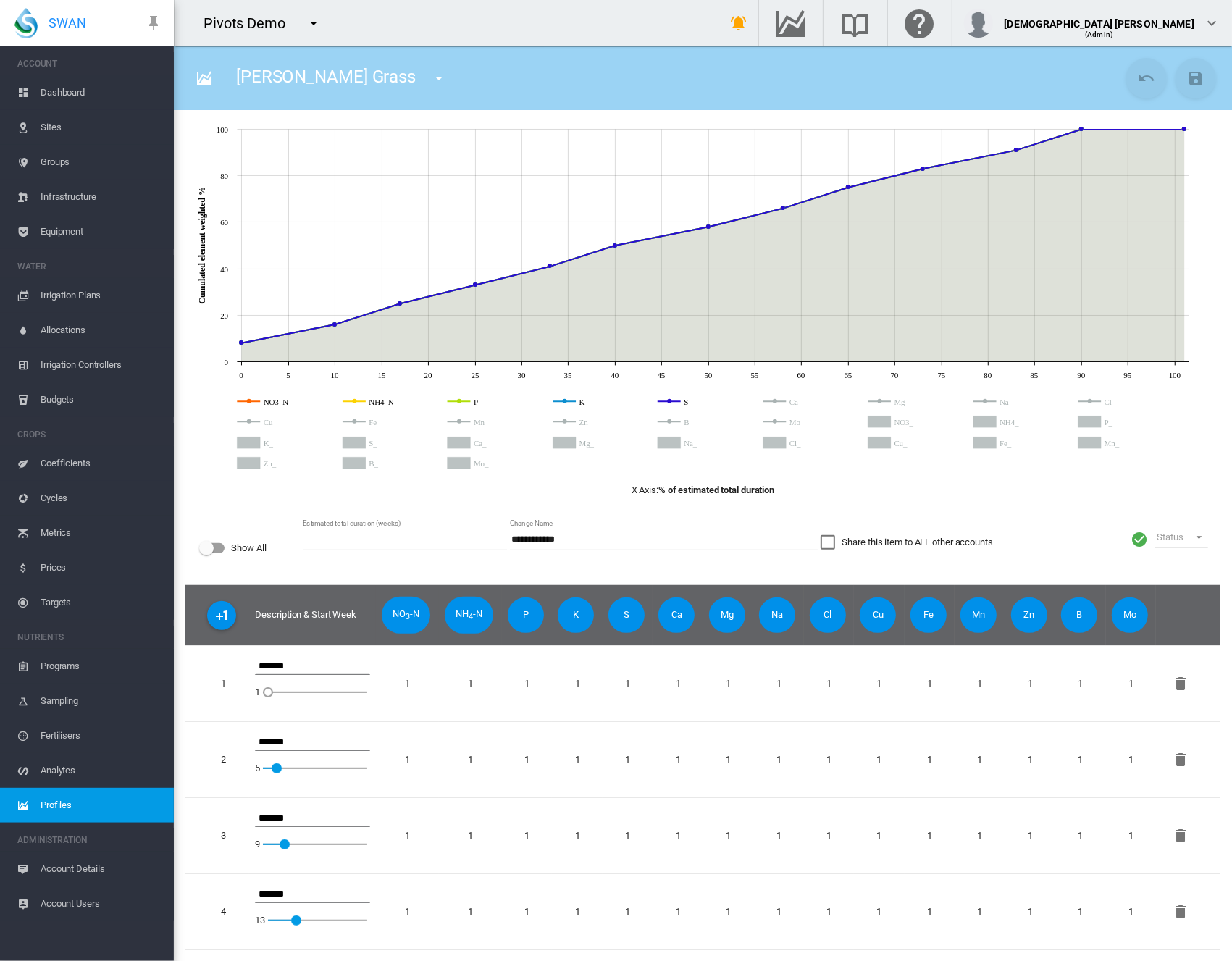
click at [67, 804] on span "Profiles" at bounding box center [101, 805] width 122 height 35
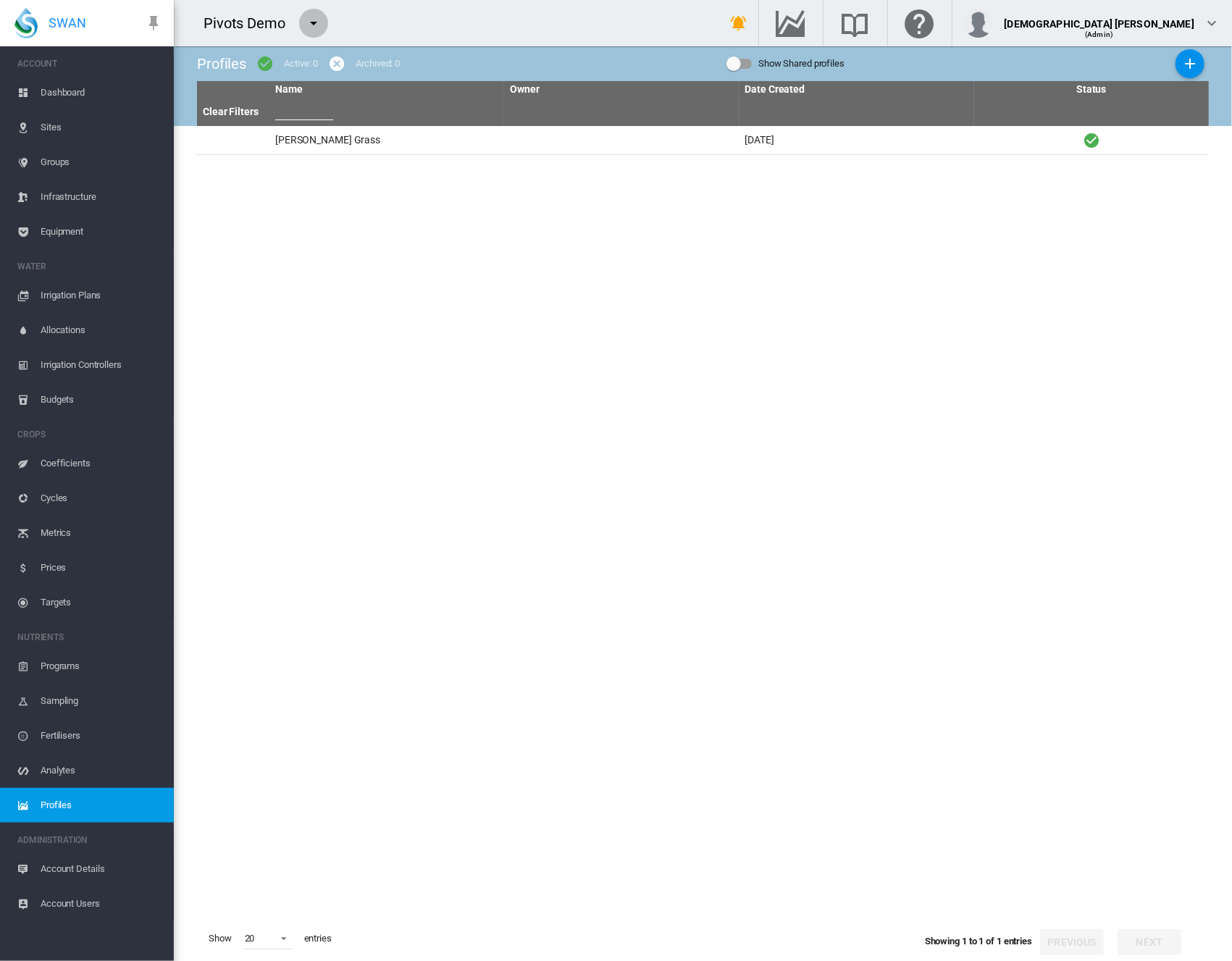
click at [311, 18] on md-icon "icon-menu-down" at bounding box center [314, 23] width 17 height 17
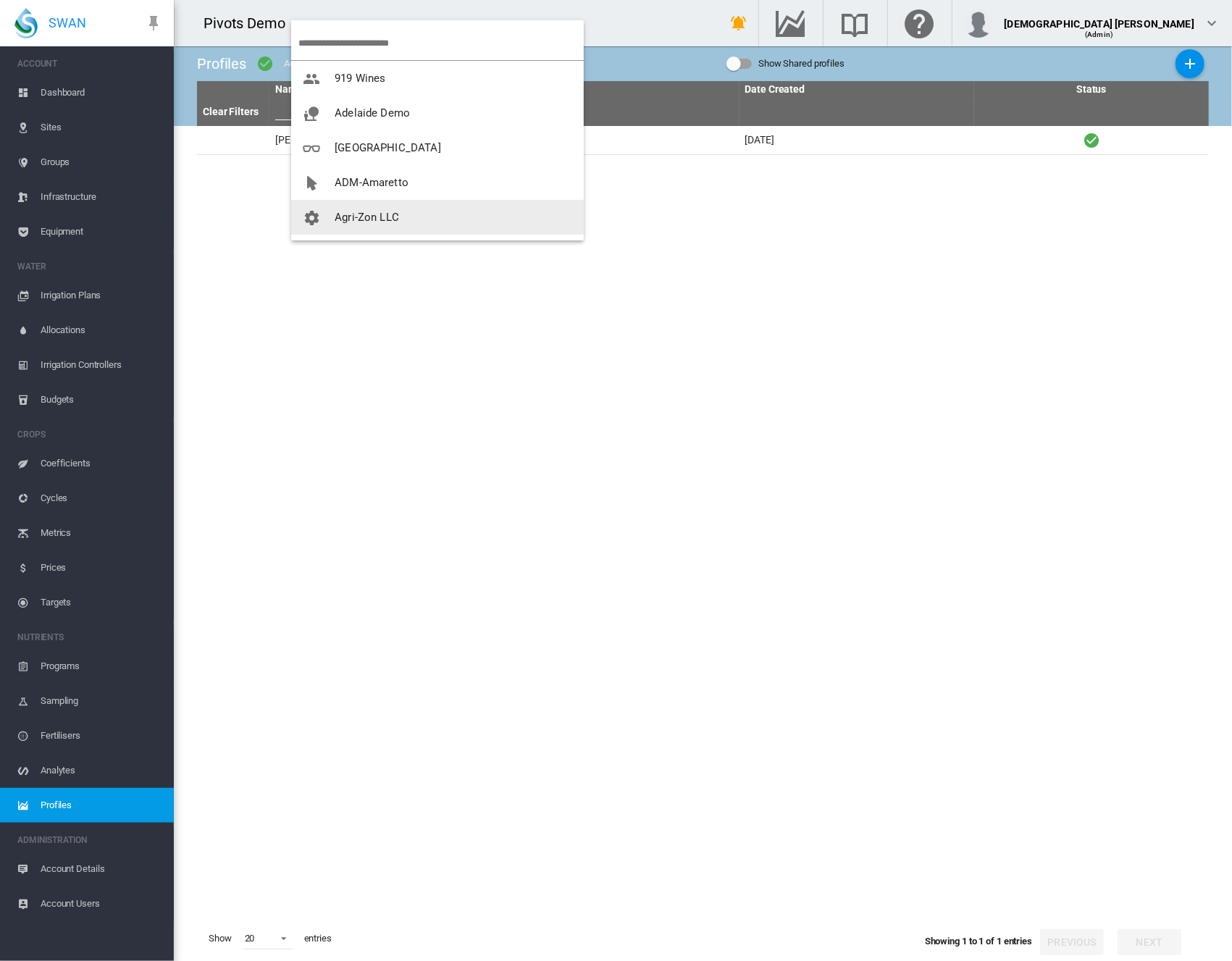
click at [354, 220] on span "Agri-Zon LLC" at bounding box center [366, 217] width 64 height 13
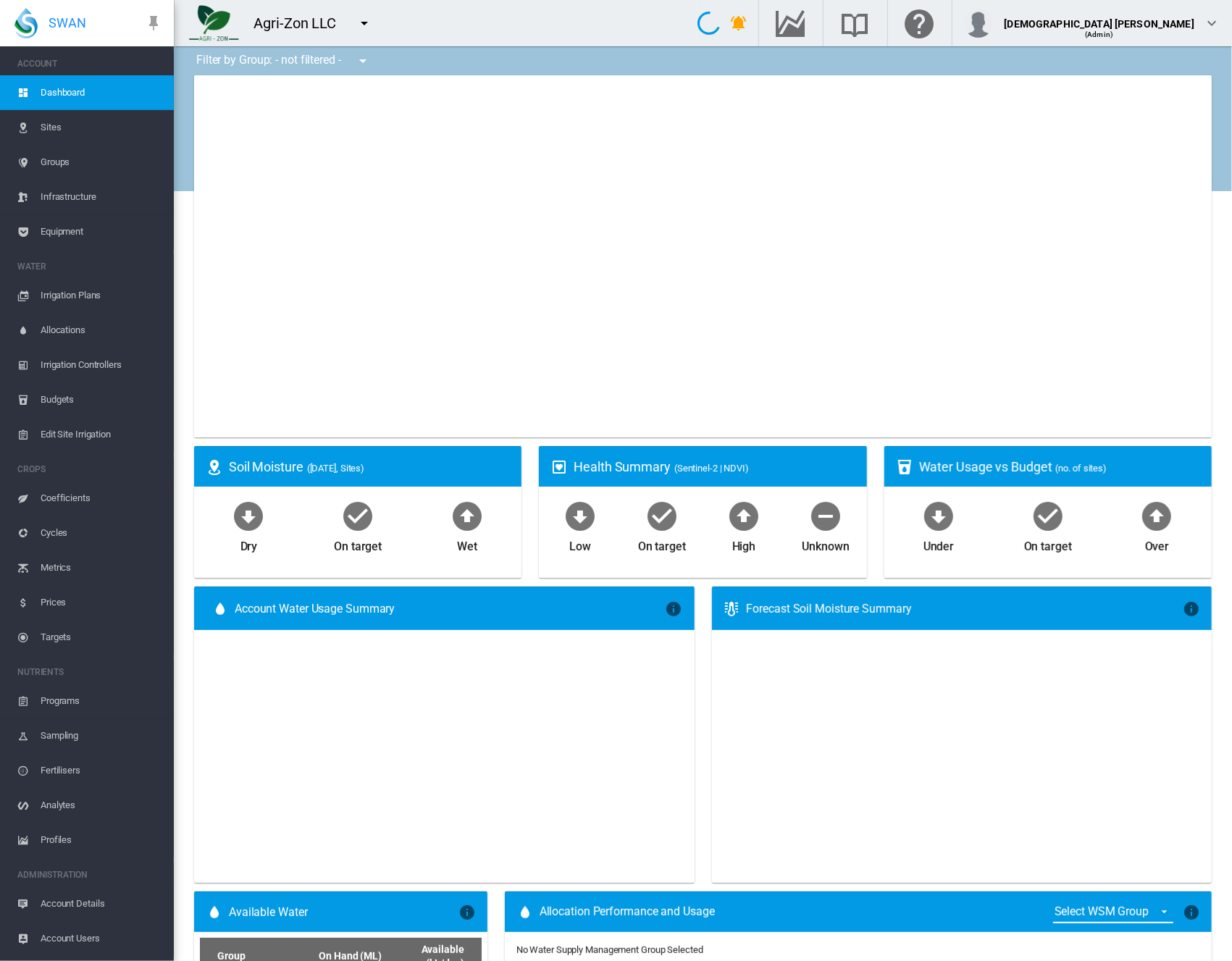
click at [71, 836] on span "Profiles" at bounding box center [101, 840] width 122 height 35
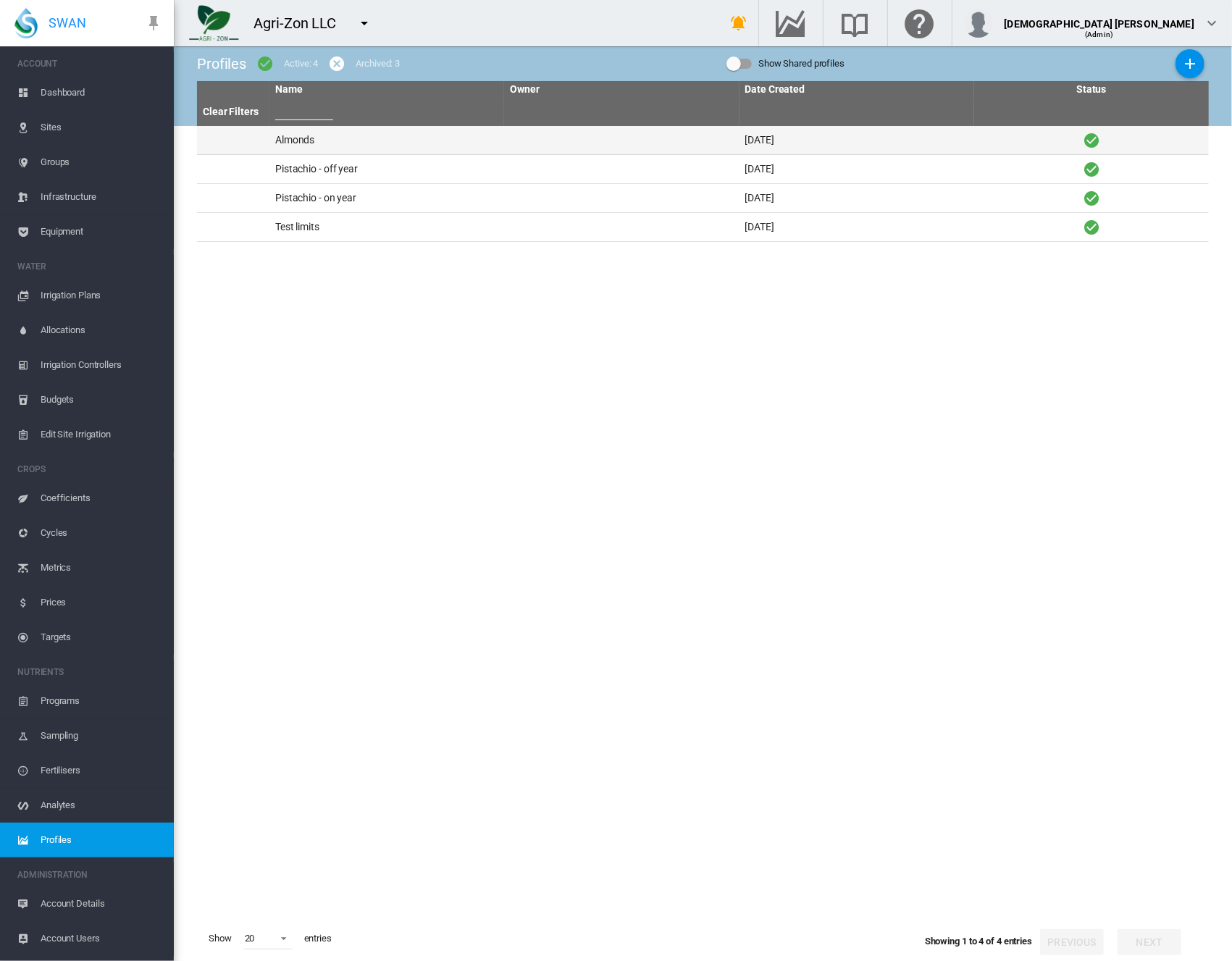
click at [571, 133] on td at bounding box center [621, 141] width 234 height 29
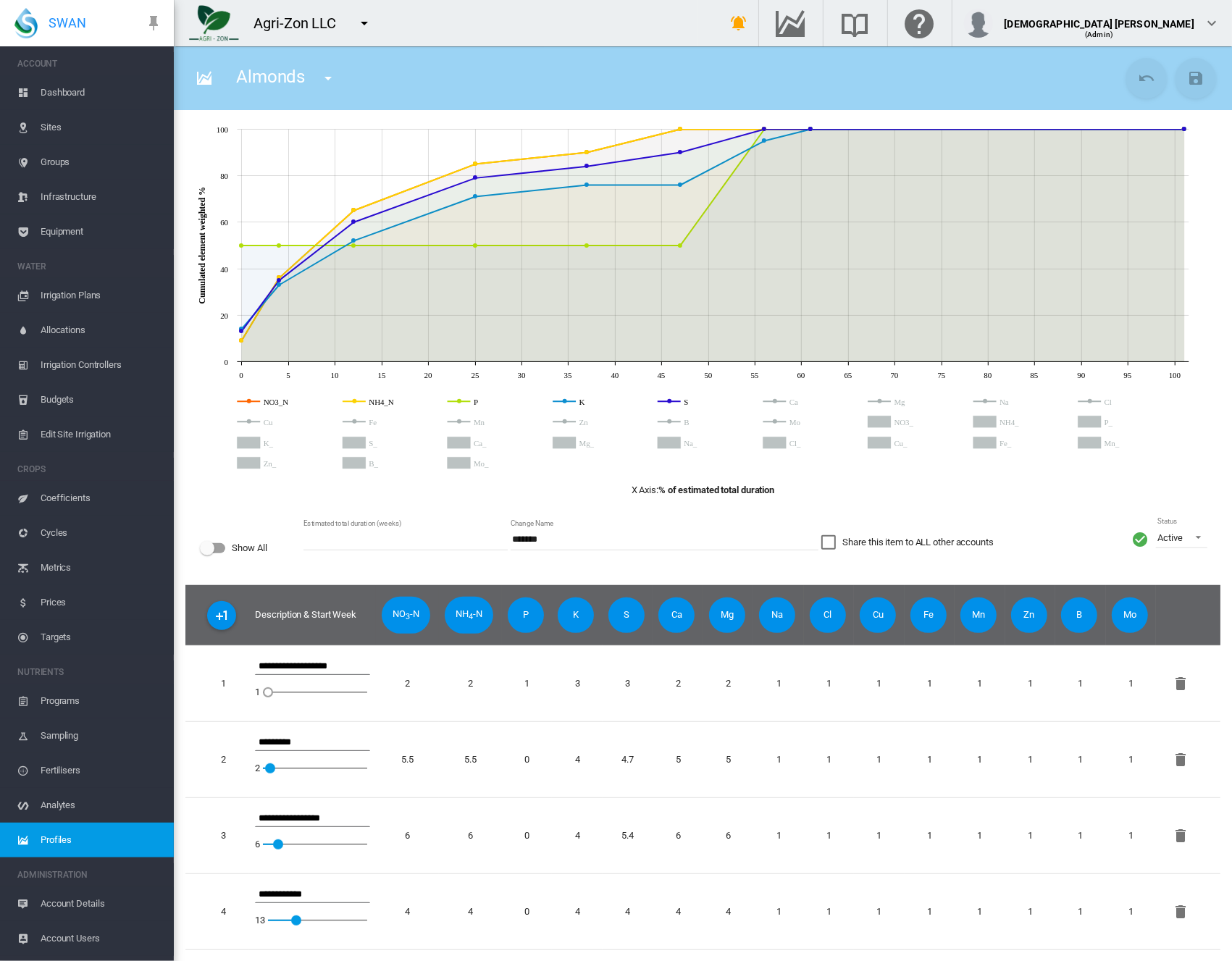
click at [126, 839] on span "Profiles" at bounding box center [101, 840] width 122 height 35
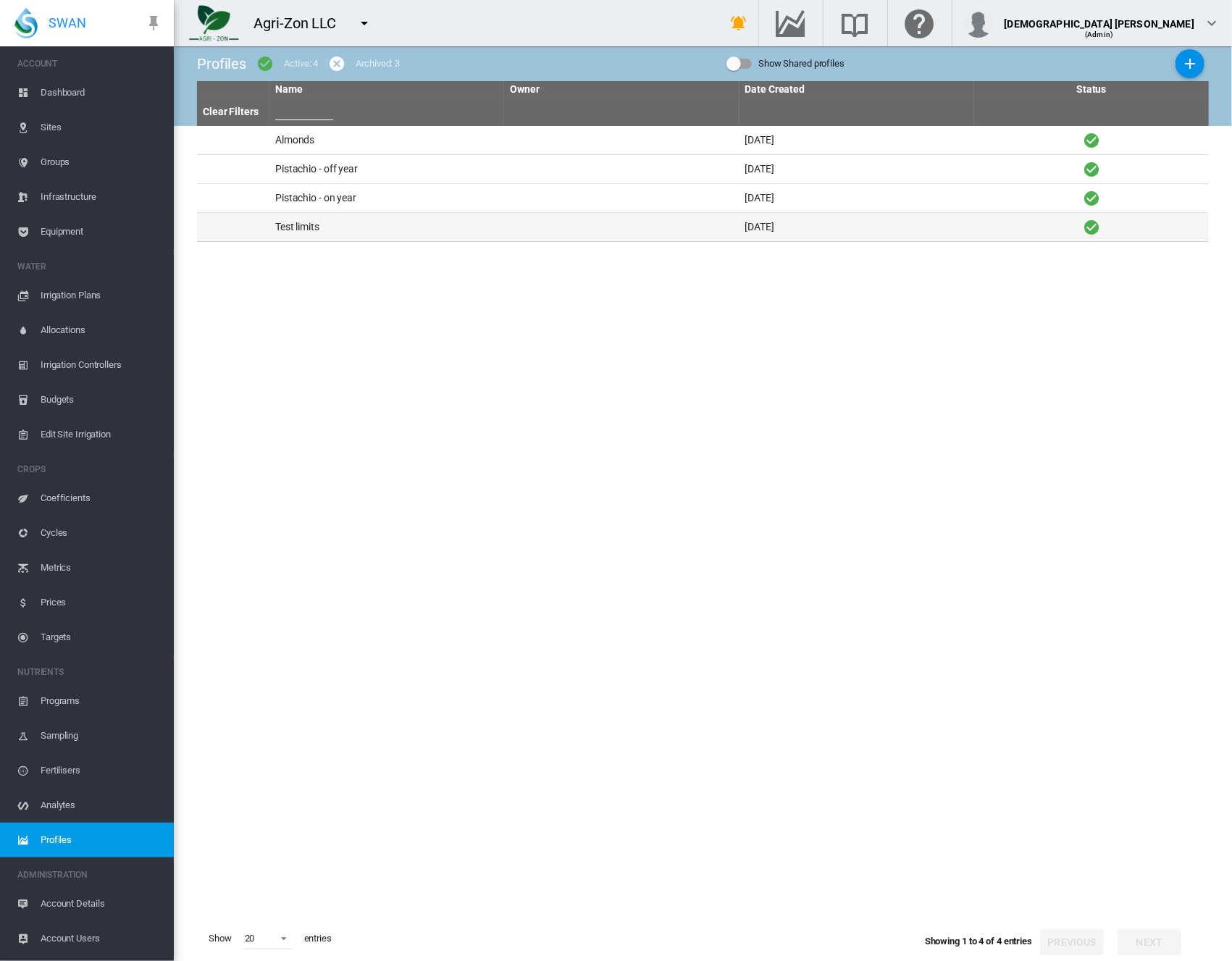
click at [517, 216] on td at bounding box center [621, 227] width 234 height 29
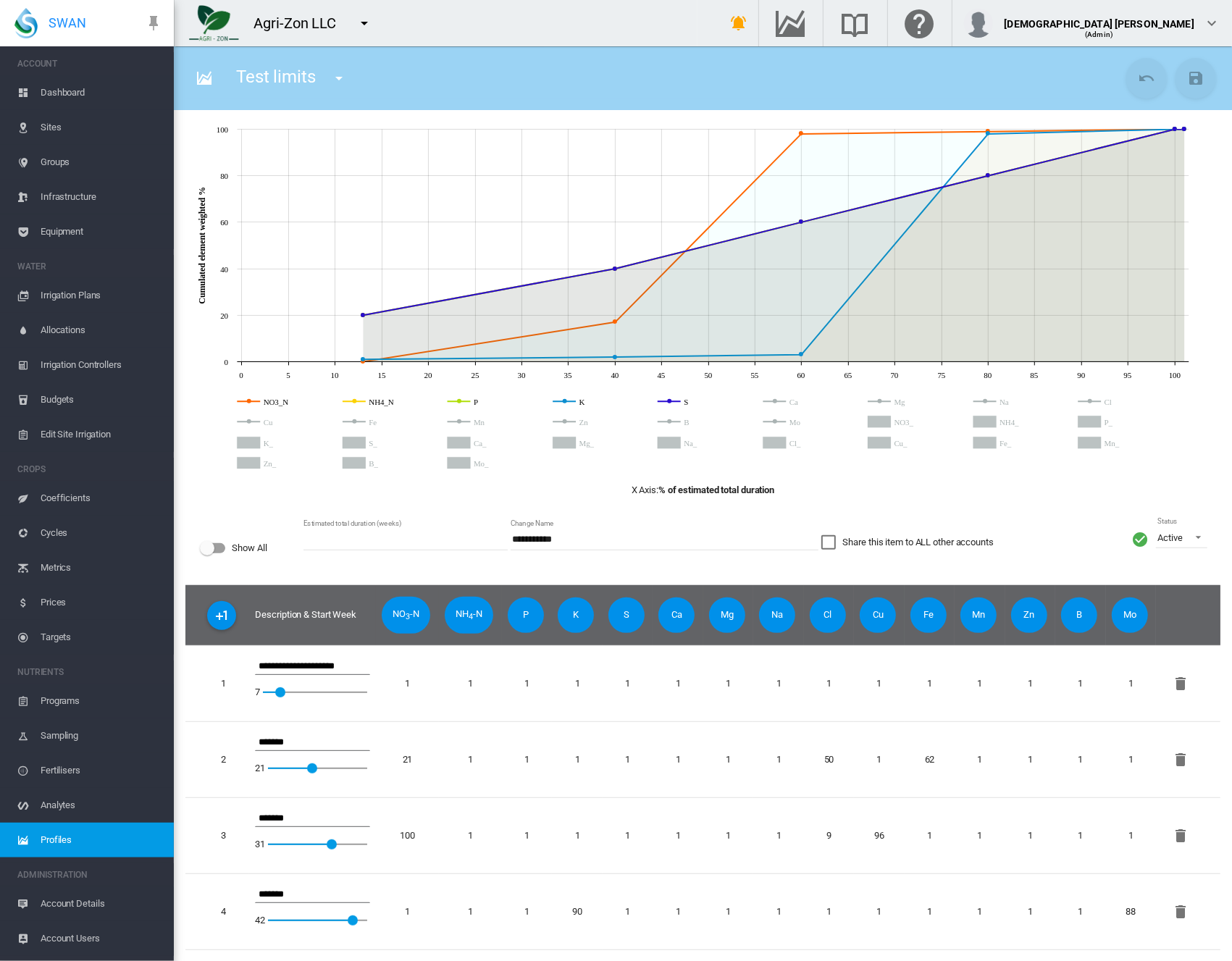
click at [86, 843] on span "Profiles" at bounding box center [101, 840] width 122 height 35
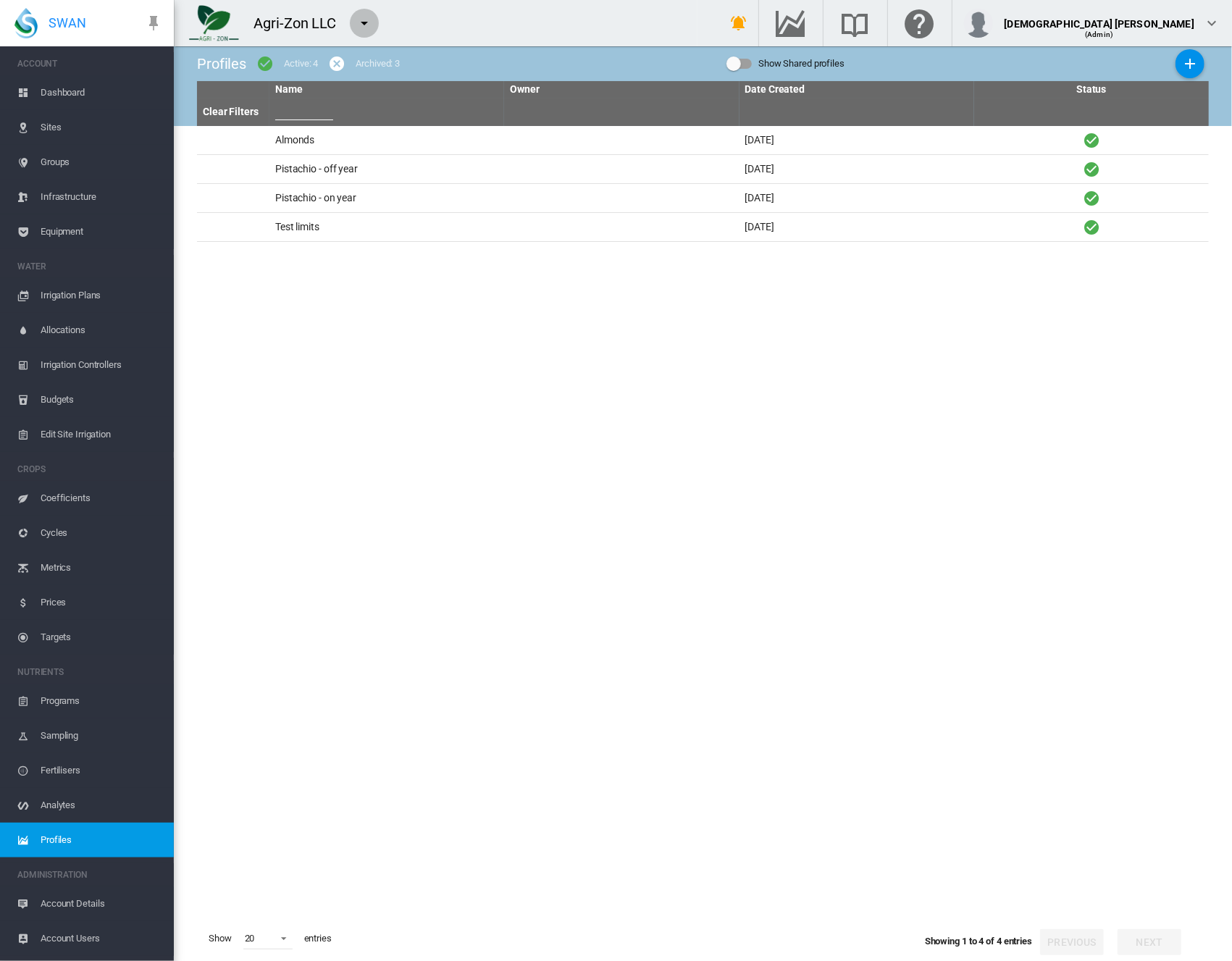
click at [362, 29] on md-icon "icon-menu-down" at bounding box center [364, 23] width 17 height 17
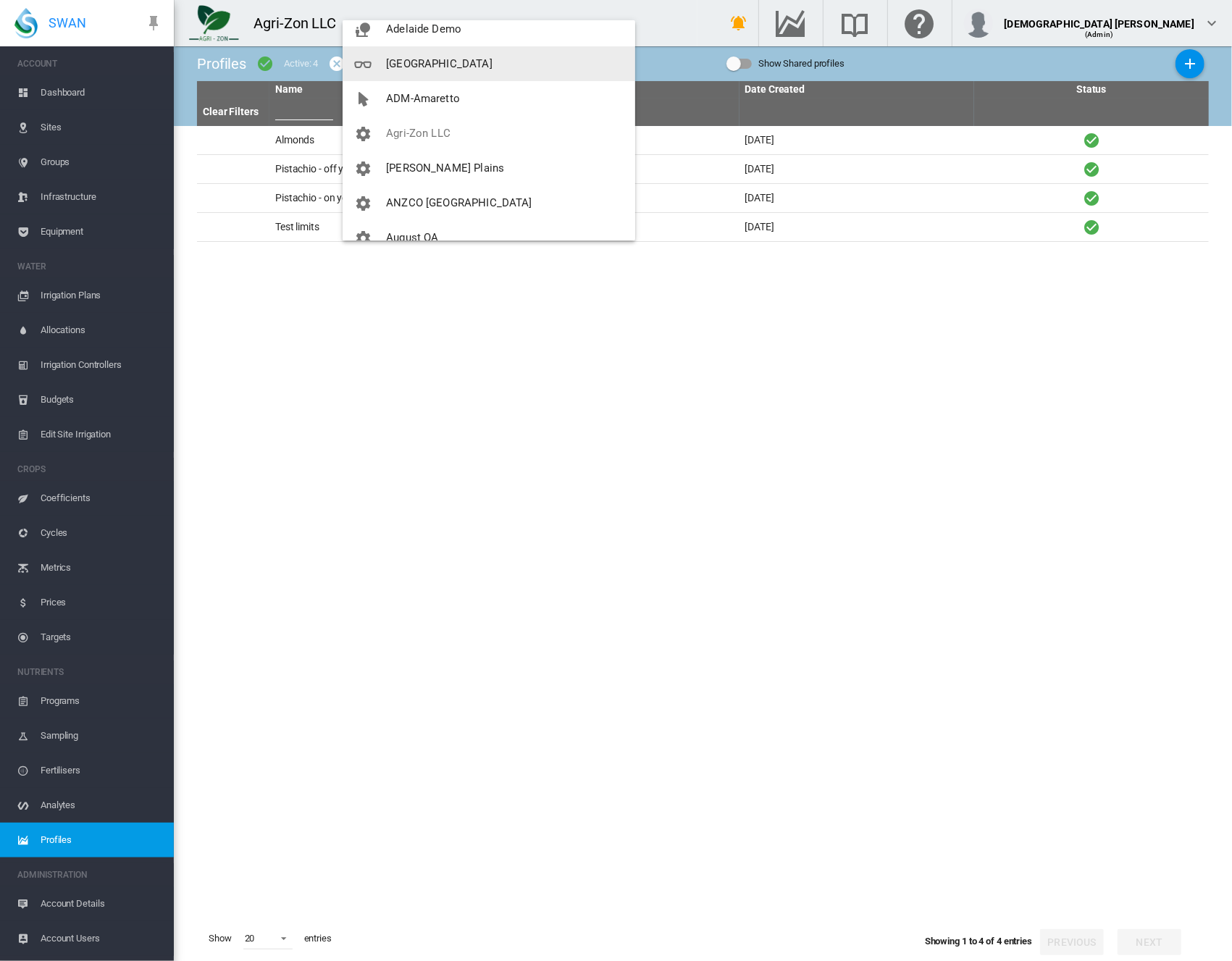
scroll to position [145, 0]
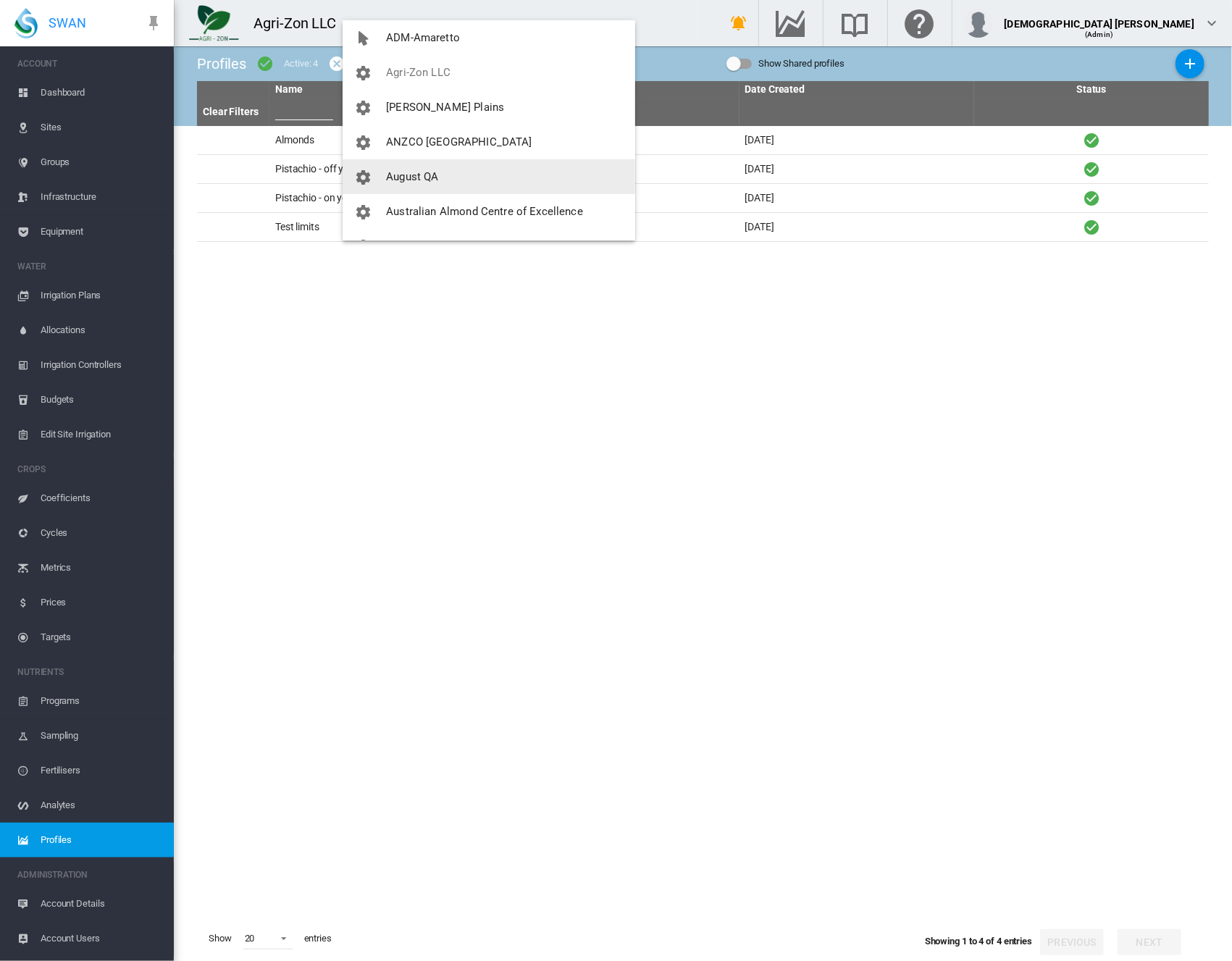
click at [428, 177] on span "August QA" at bounding box center [413, 176] width 52 height 13
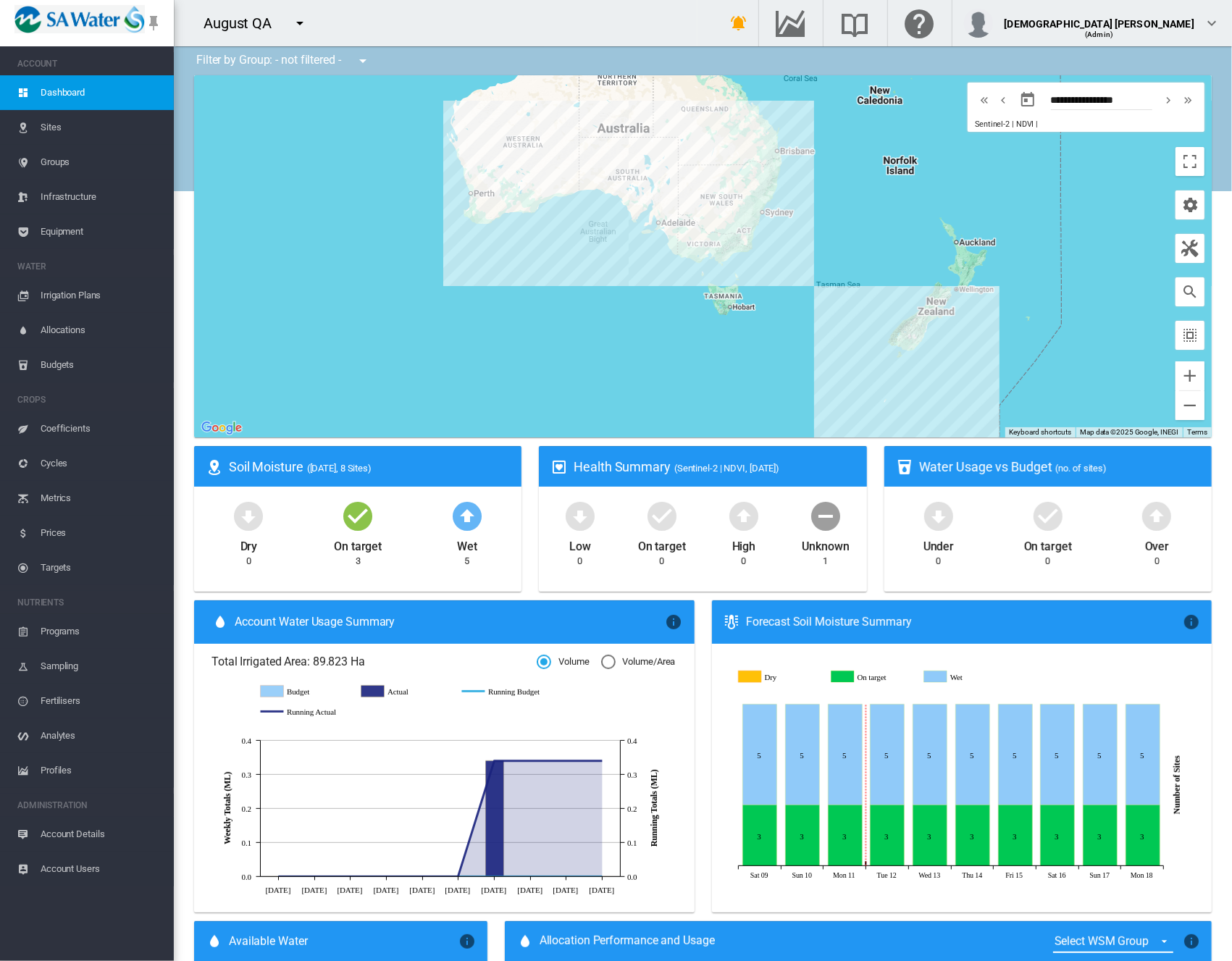
click at [81, 769] on span "Profiles" at bounding box center [101, 770] width 122 height 35
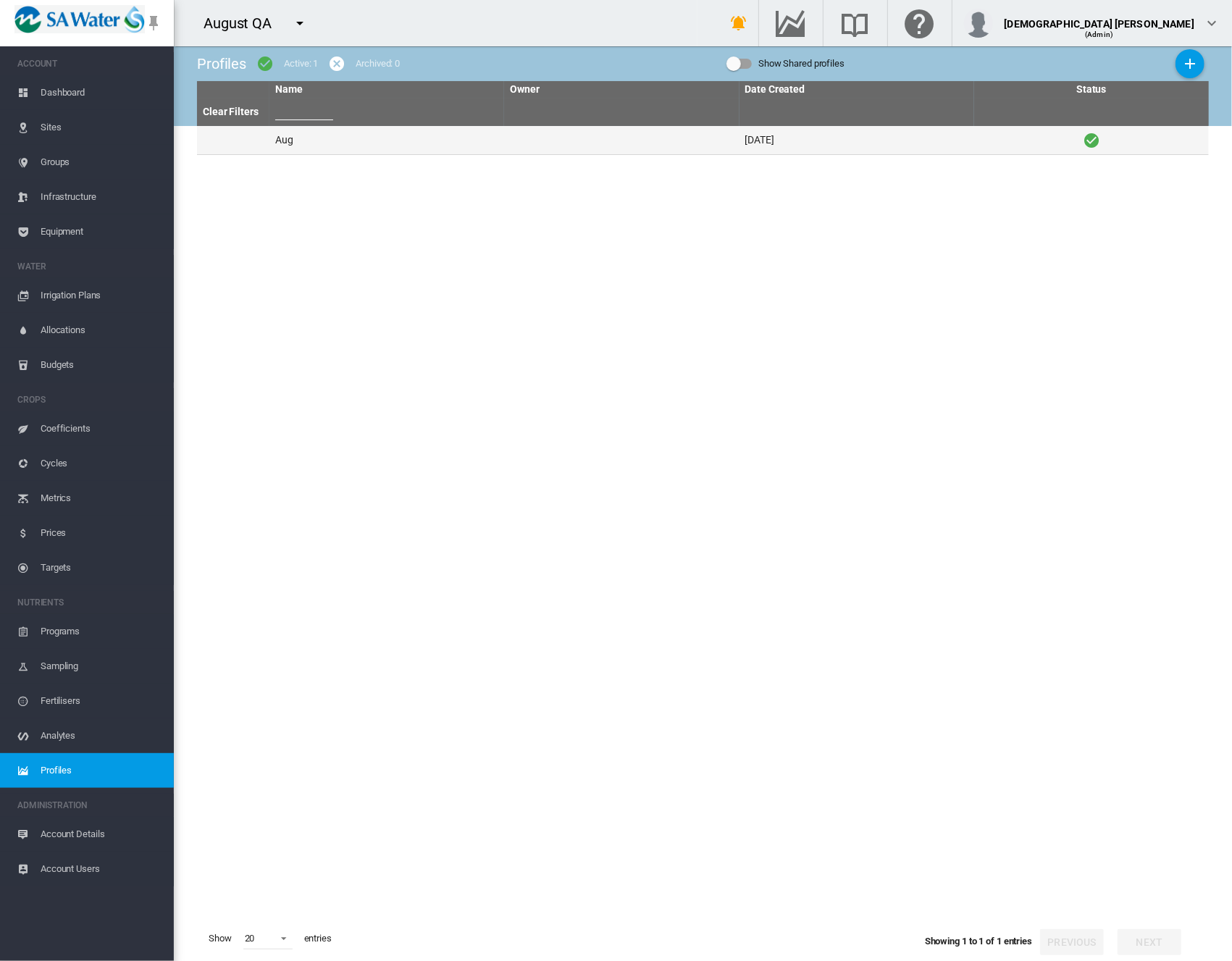
click at [479, 140] on td "Aug" at bounding box center [386, 141] width 234 height 29
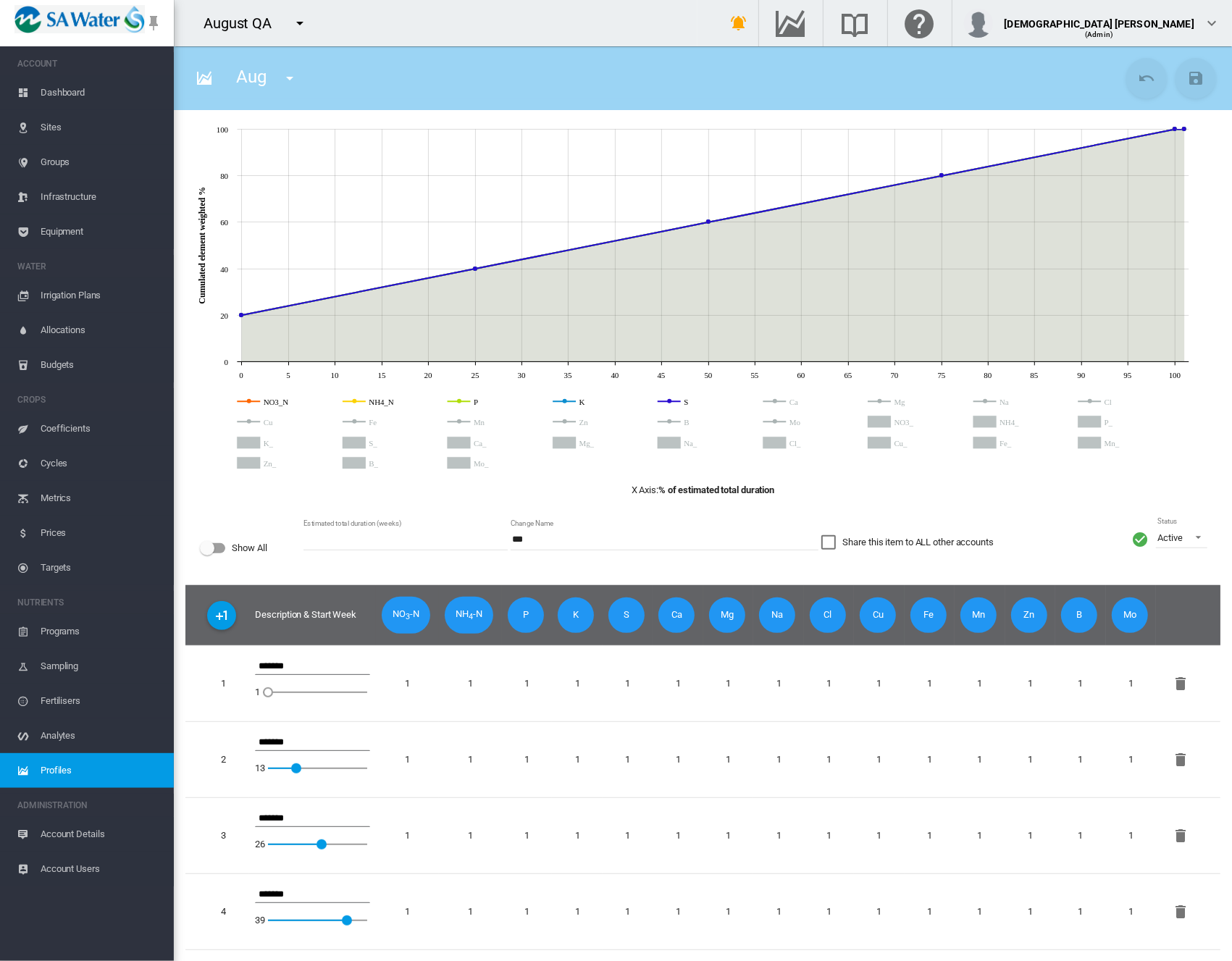
click at [42, 769] on span "Profiles" at bounding box center [101, 770] width 122 height 35
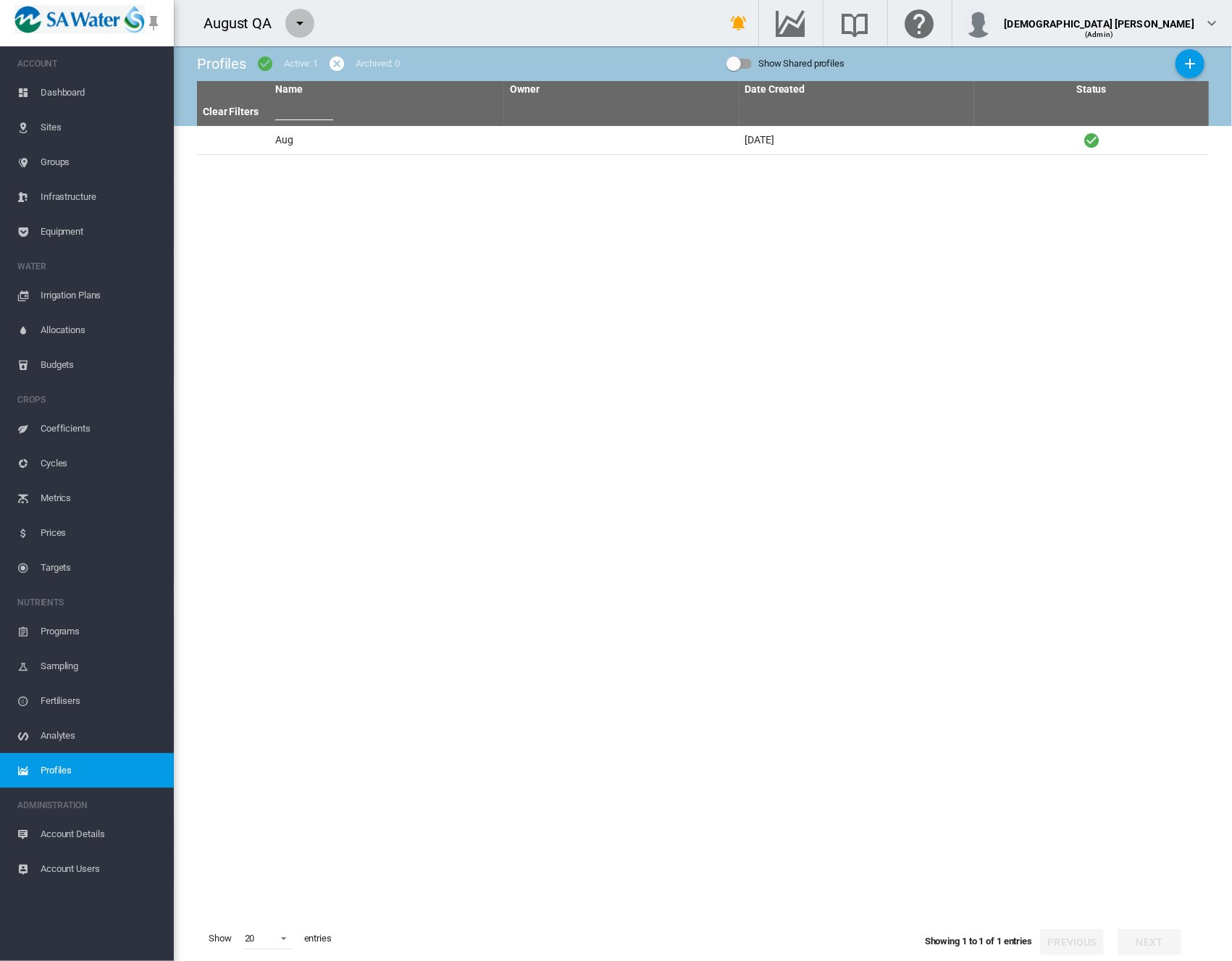
click at [297, 22] on md-icon "icon-menu-down" at bounding box center [300, 23] width 17 height 17
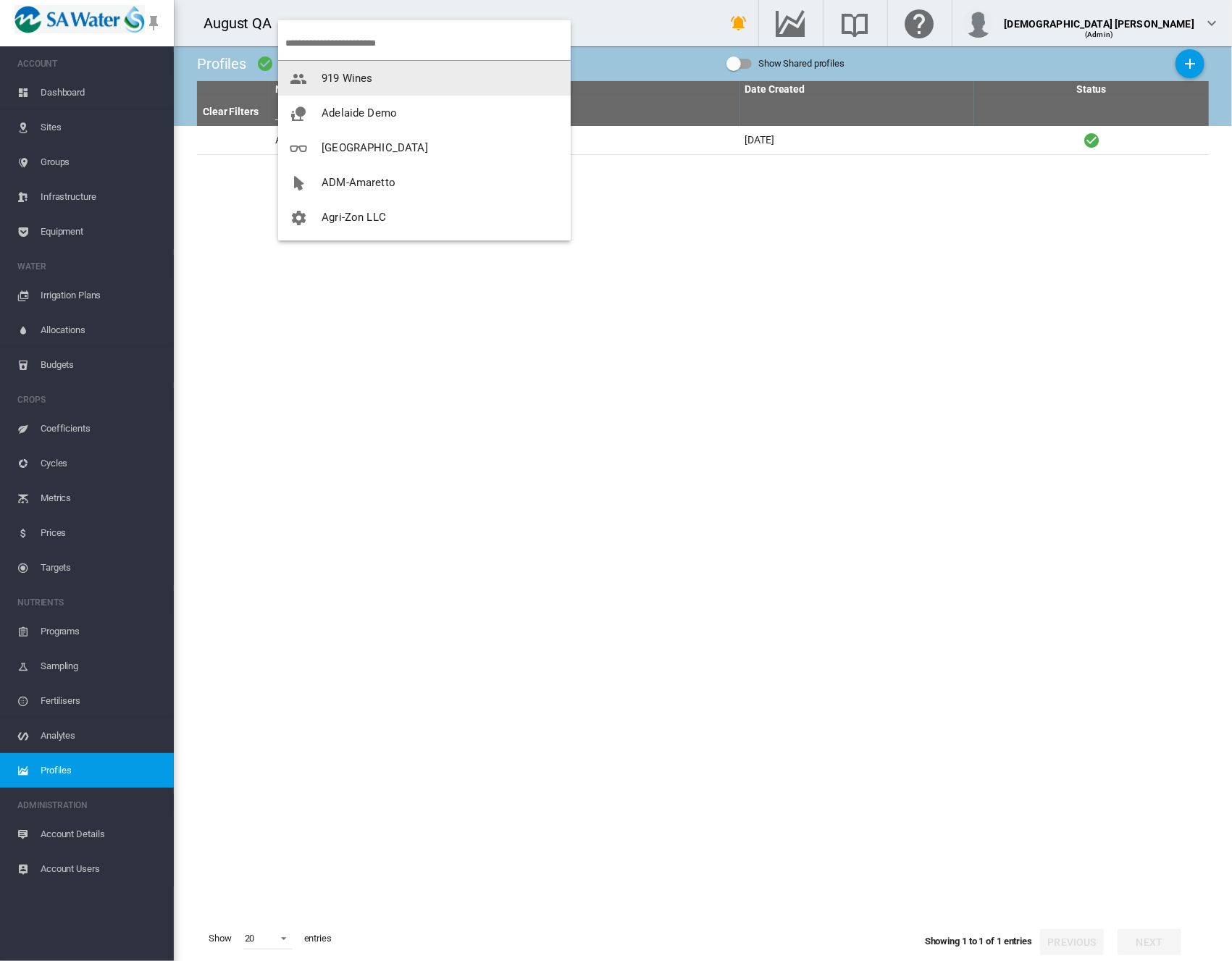
click at [318, 79] on span "button" at bounding box center [305, 78] width 32 height 13
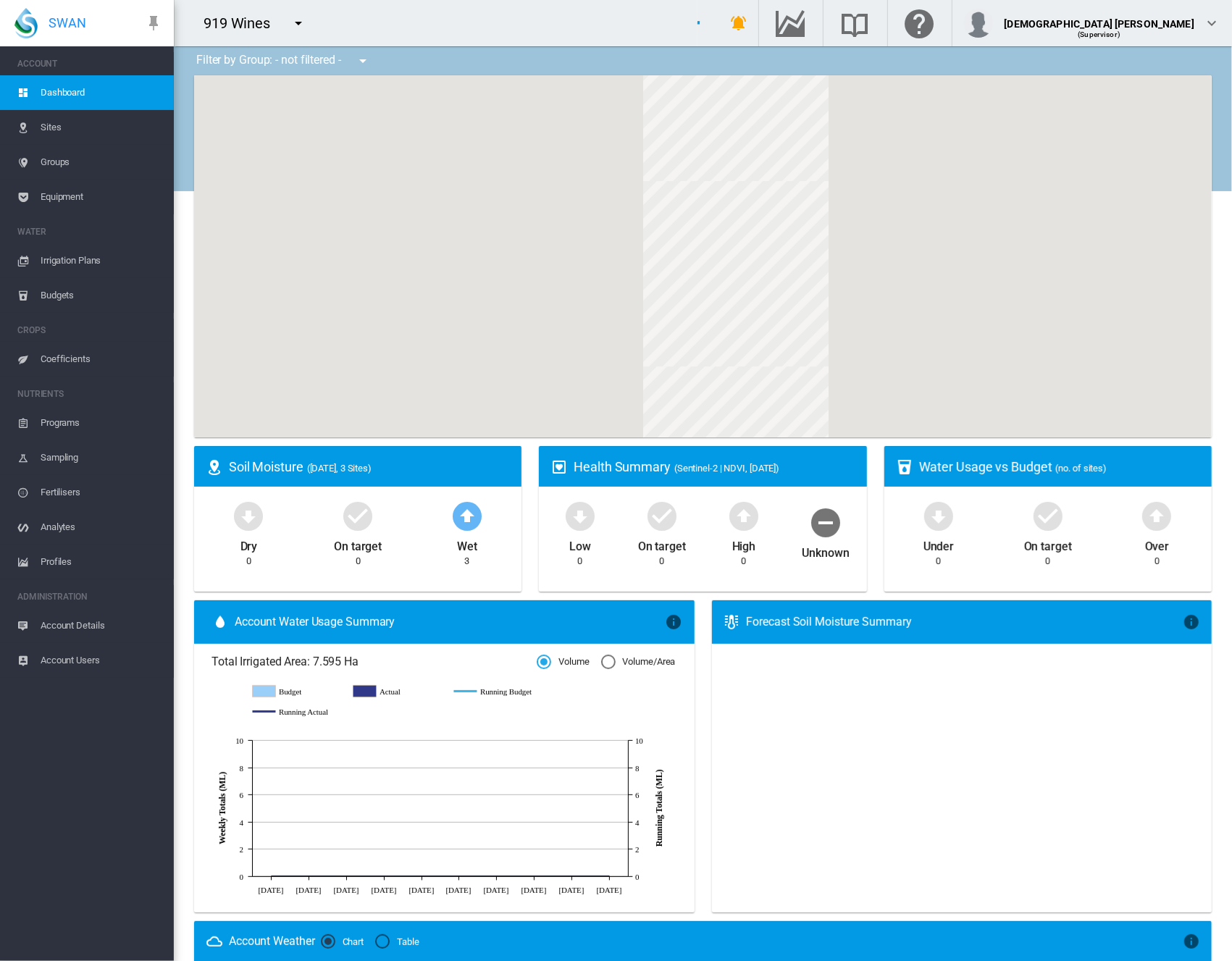
click at [62, 564] on span "Profiles" at bounding box center [101, 562] width 122 height 35
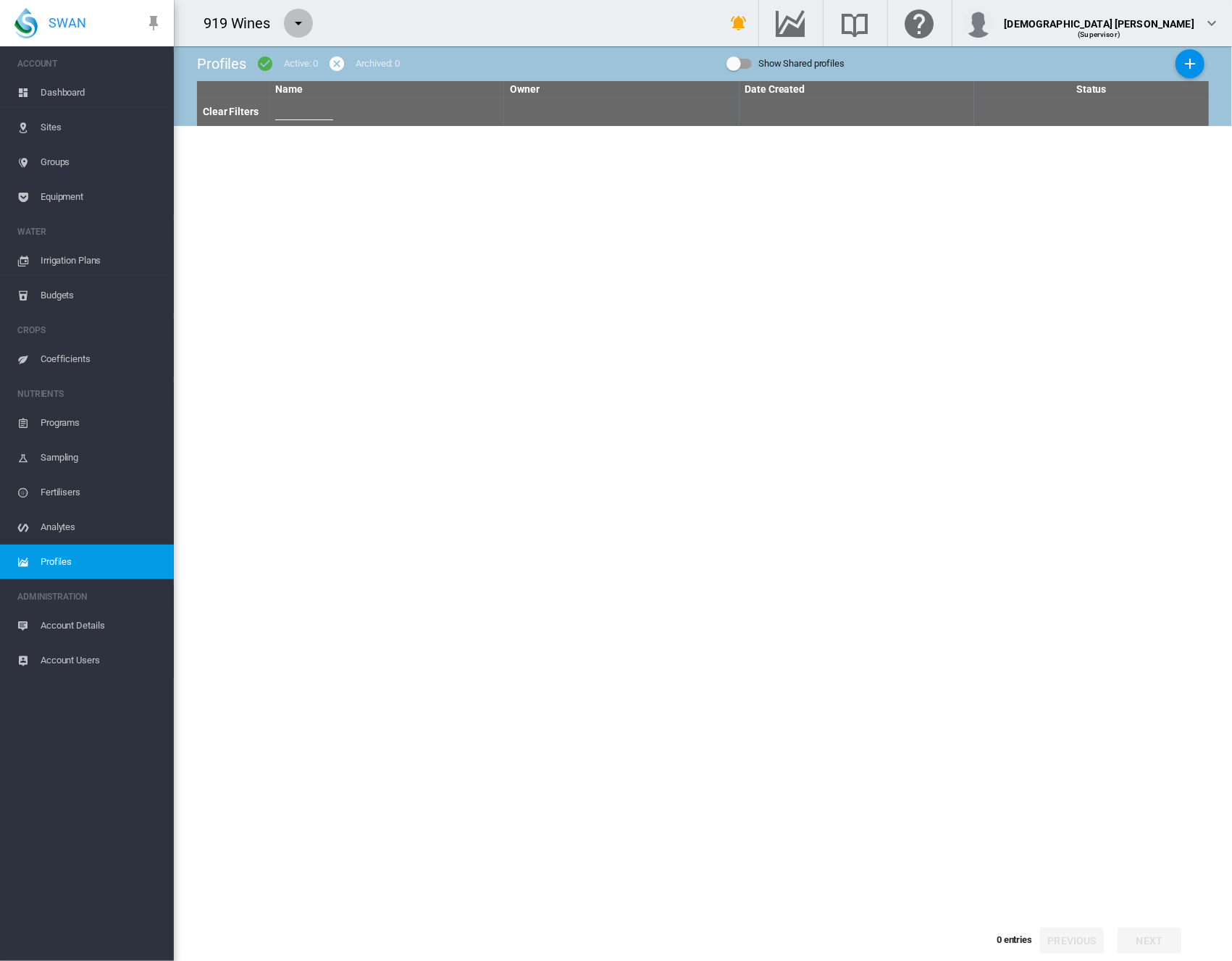
click at [290, 21] on md-icon "icon-menu-down" at bounding box center [298, 23] width 17 height 17
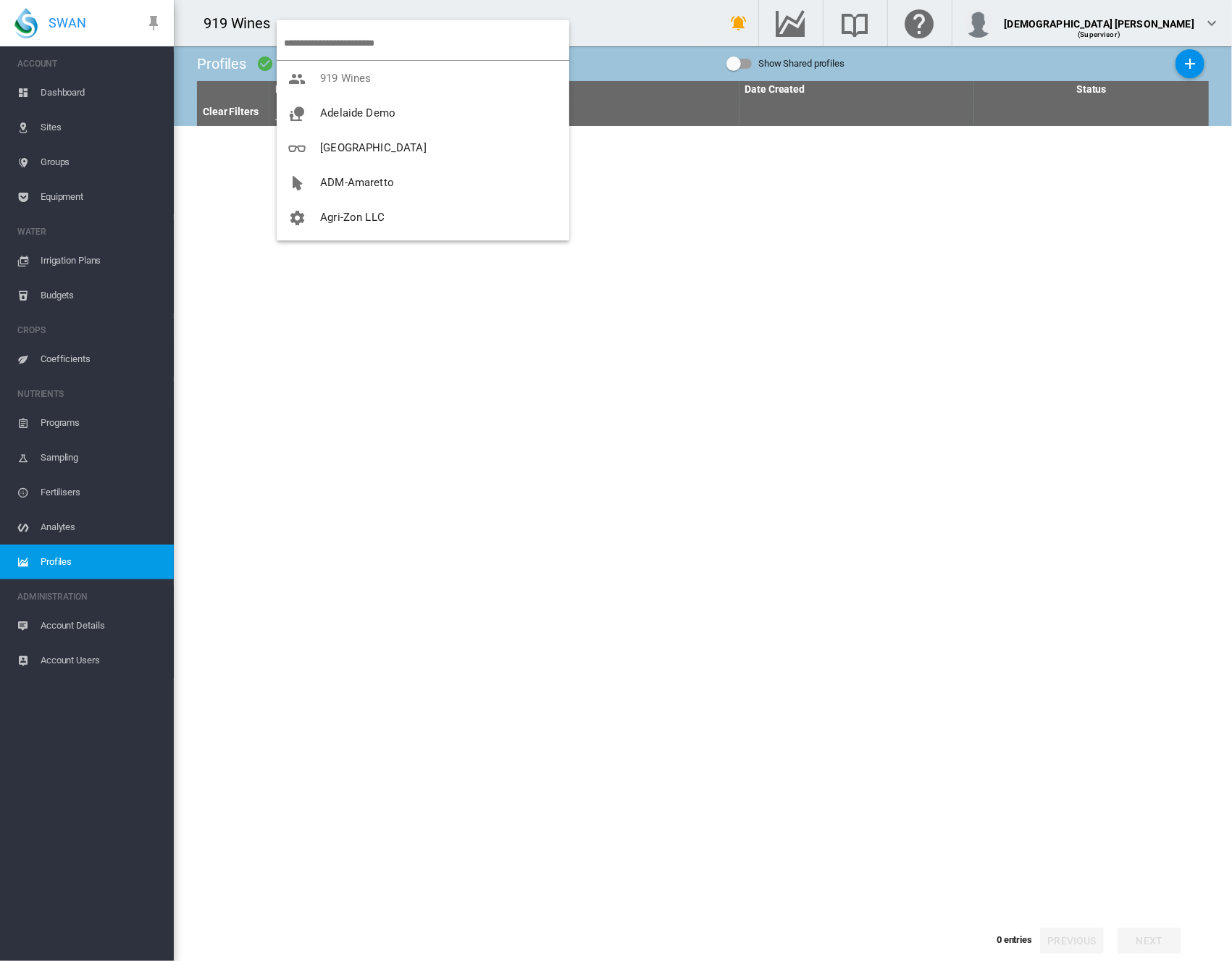
click at [342, 40] on input "search" at bounding box center [426, 43] width 285 height 34
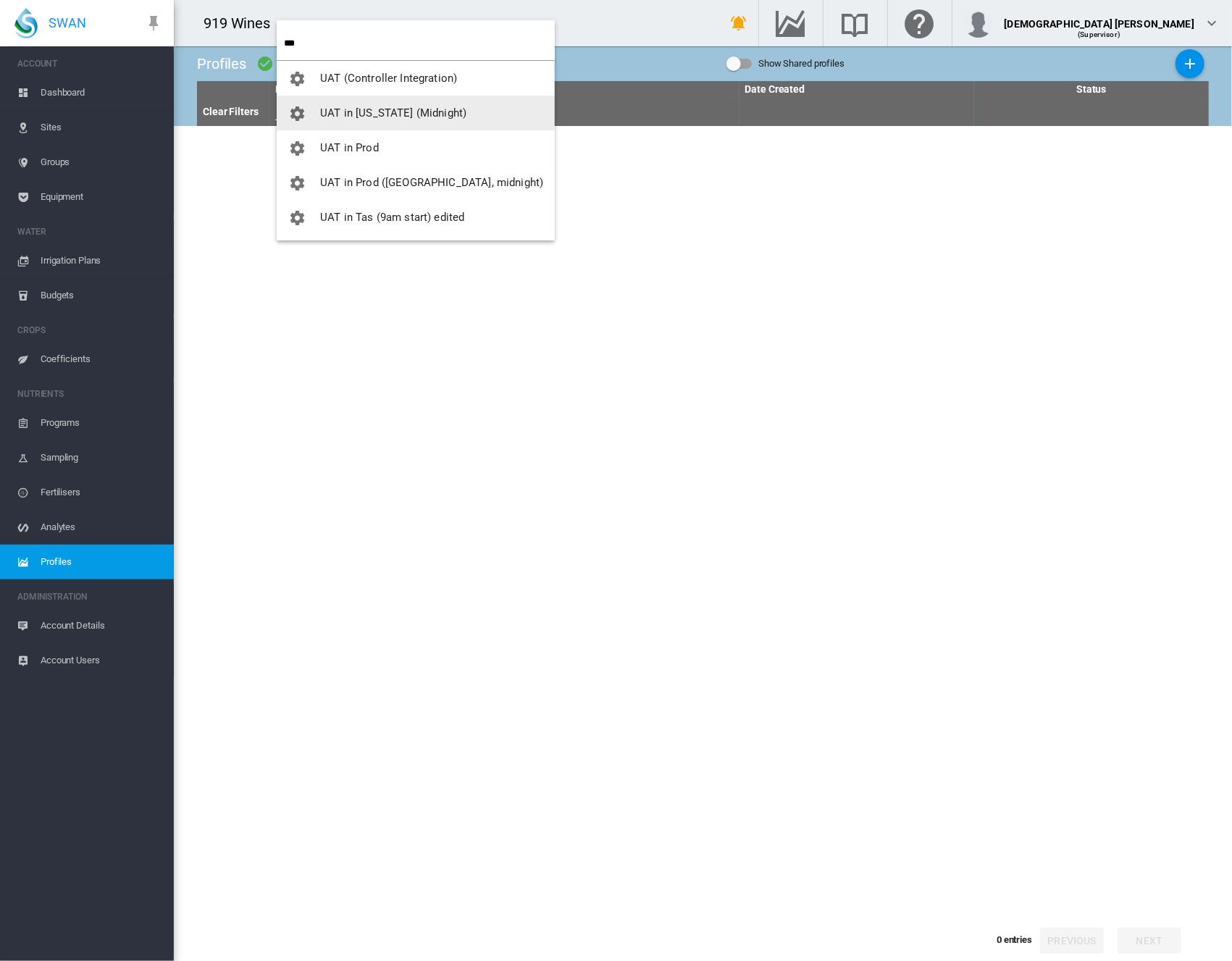
type input "***"
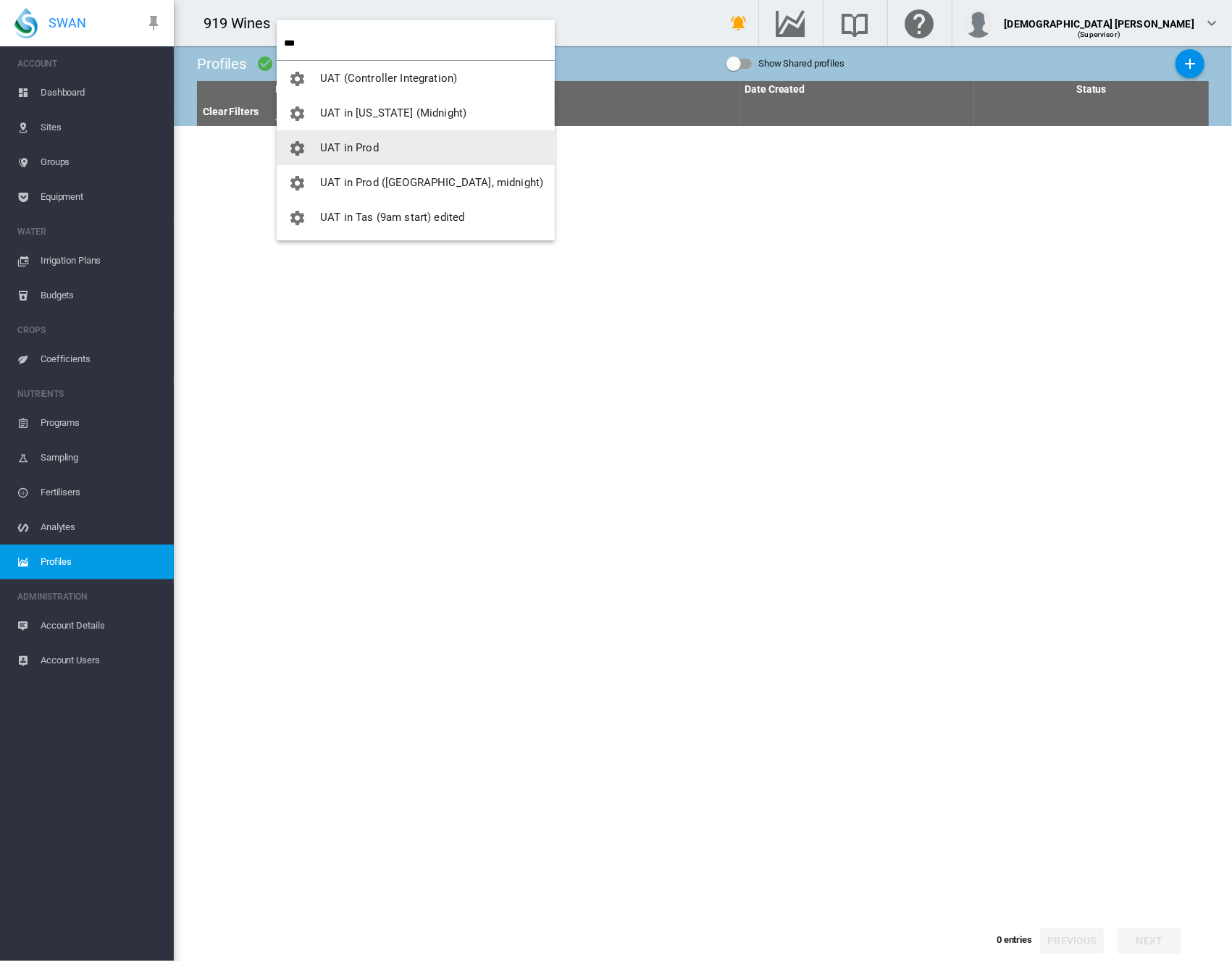
click at [338, 150] on span "UAT in Prod" at bounding box center [350, 148] width 59 height 13
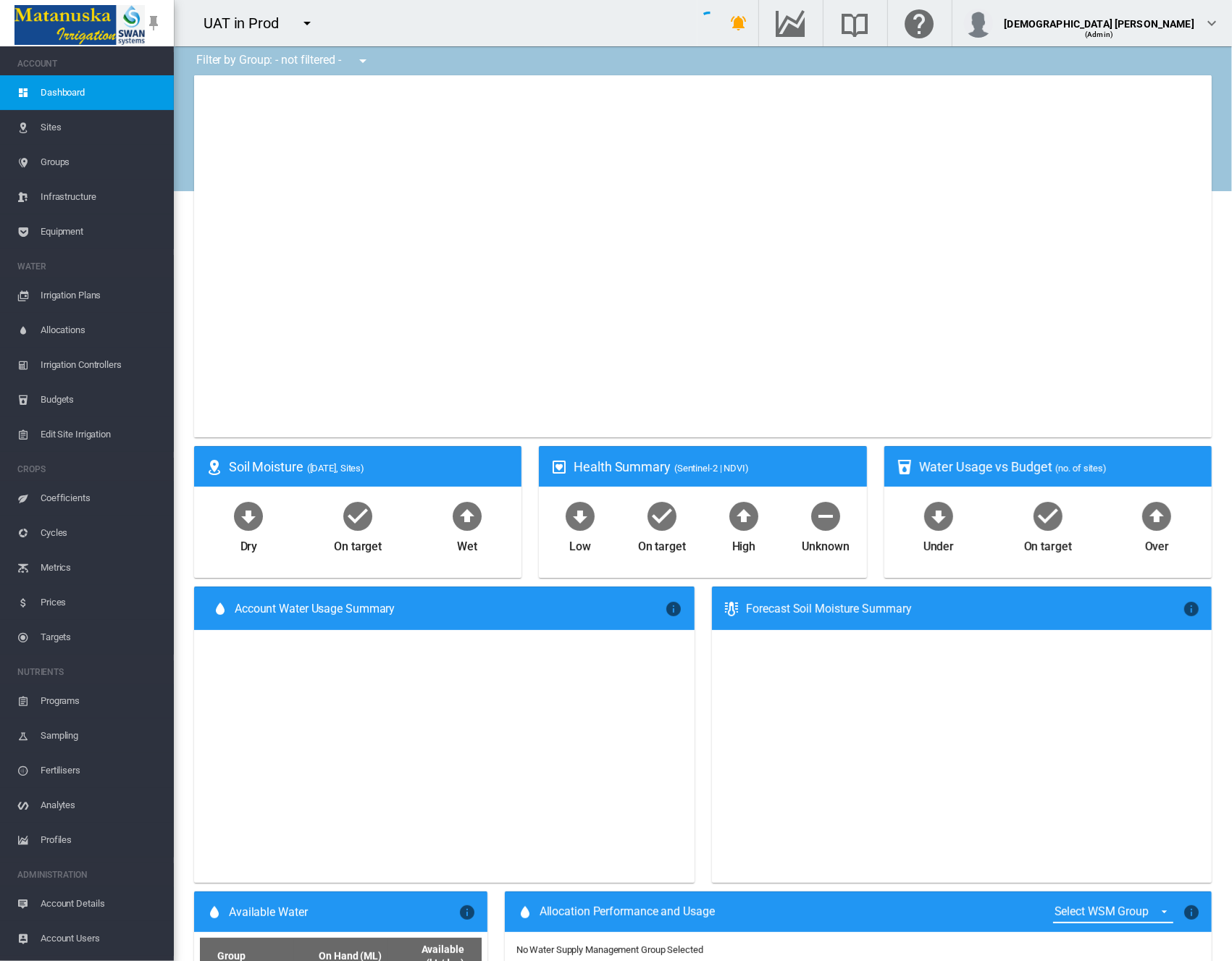
click at [59, 843] on span "Profiles" at bounding box center [101, 840] width 122 height 35
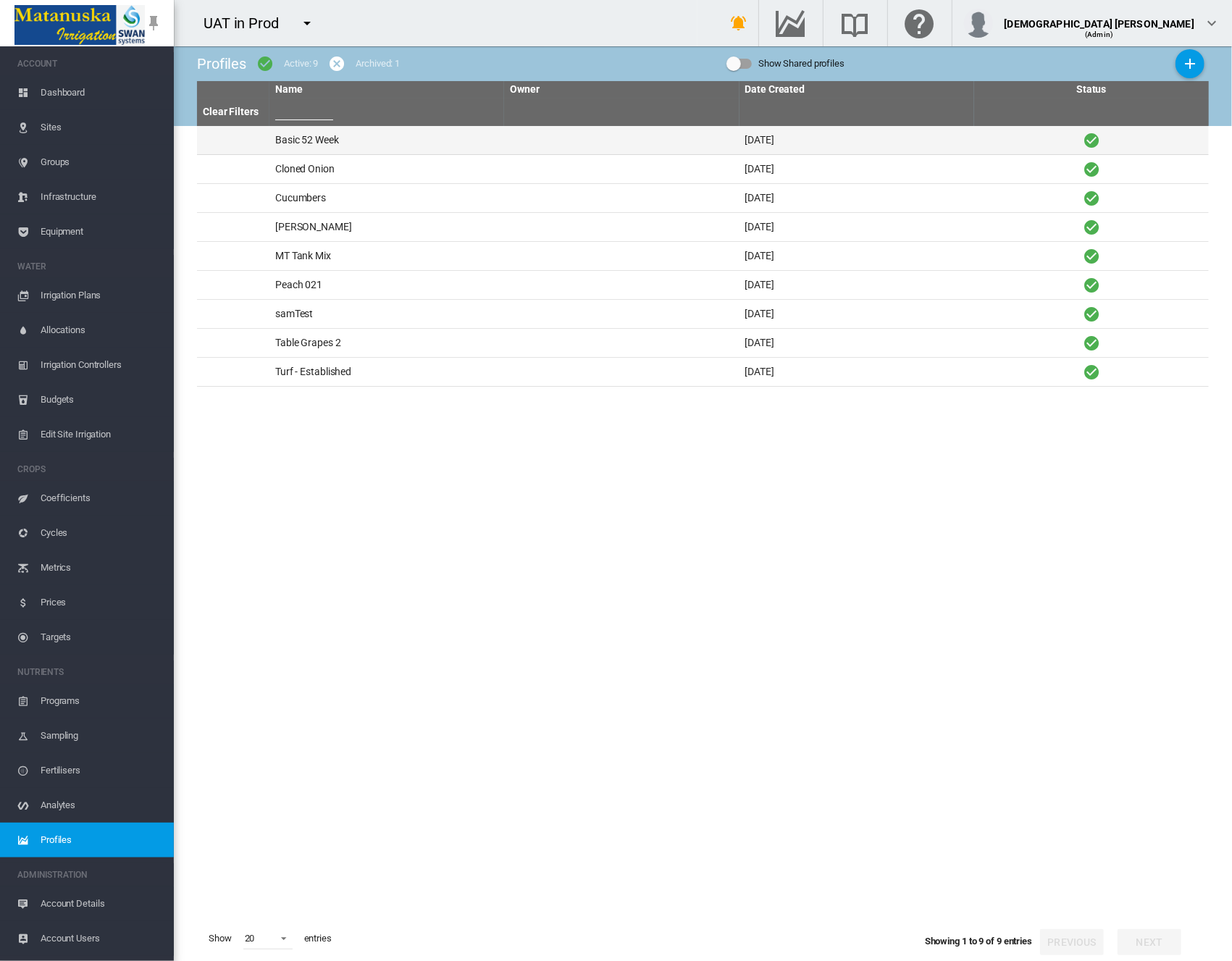
click at [417, 142] on td "Basic 52 Week" at bounding box center [386, 141] width 234 height 29
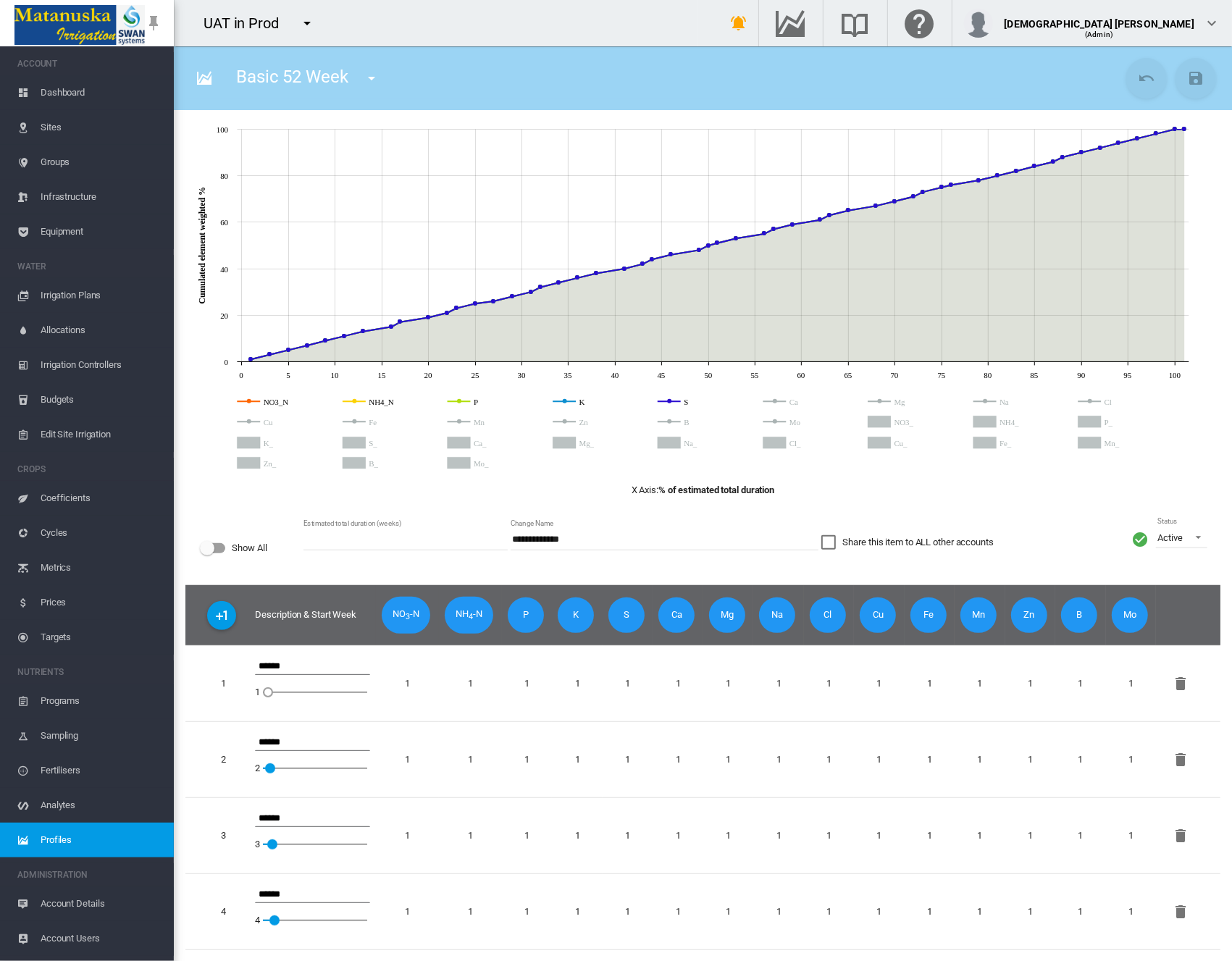
click at [56, 837] on span "Profiles" at bounding box center [101, 840] width 122 height 35
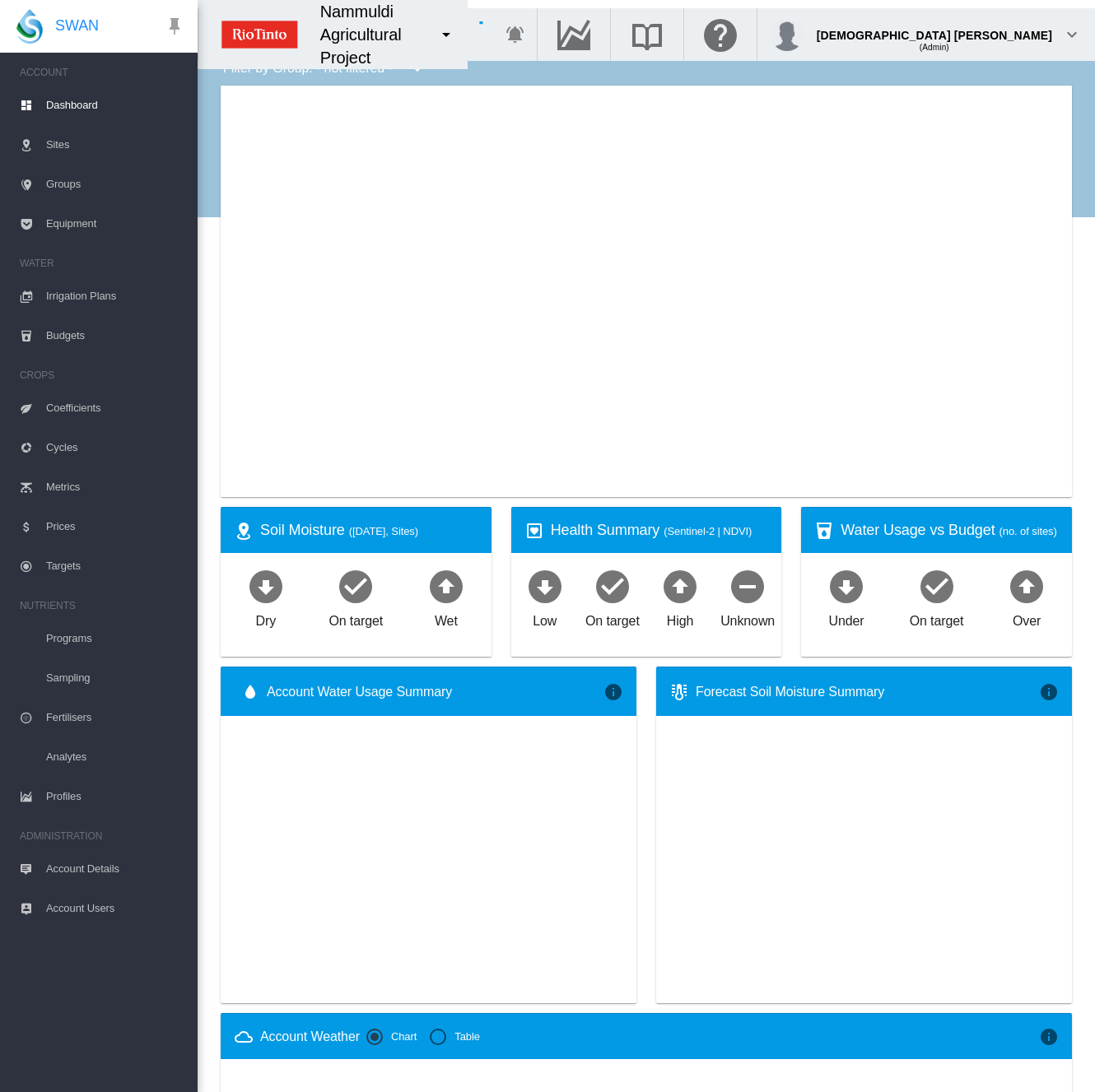
type input "**********"
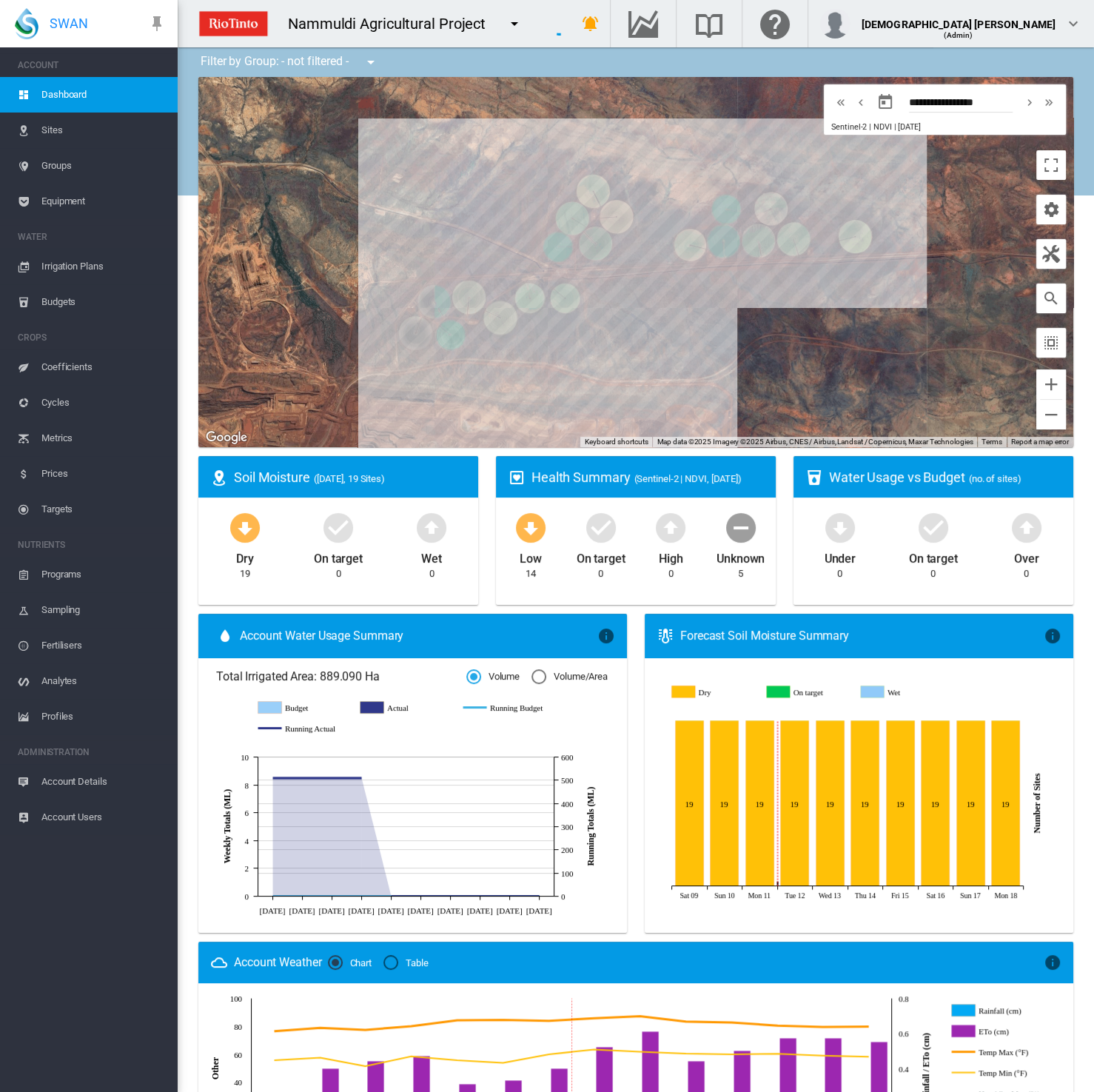
click at [85, 200] on span "Equipment" at bounding box center [103, 202] width 124 height 36
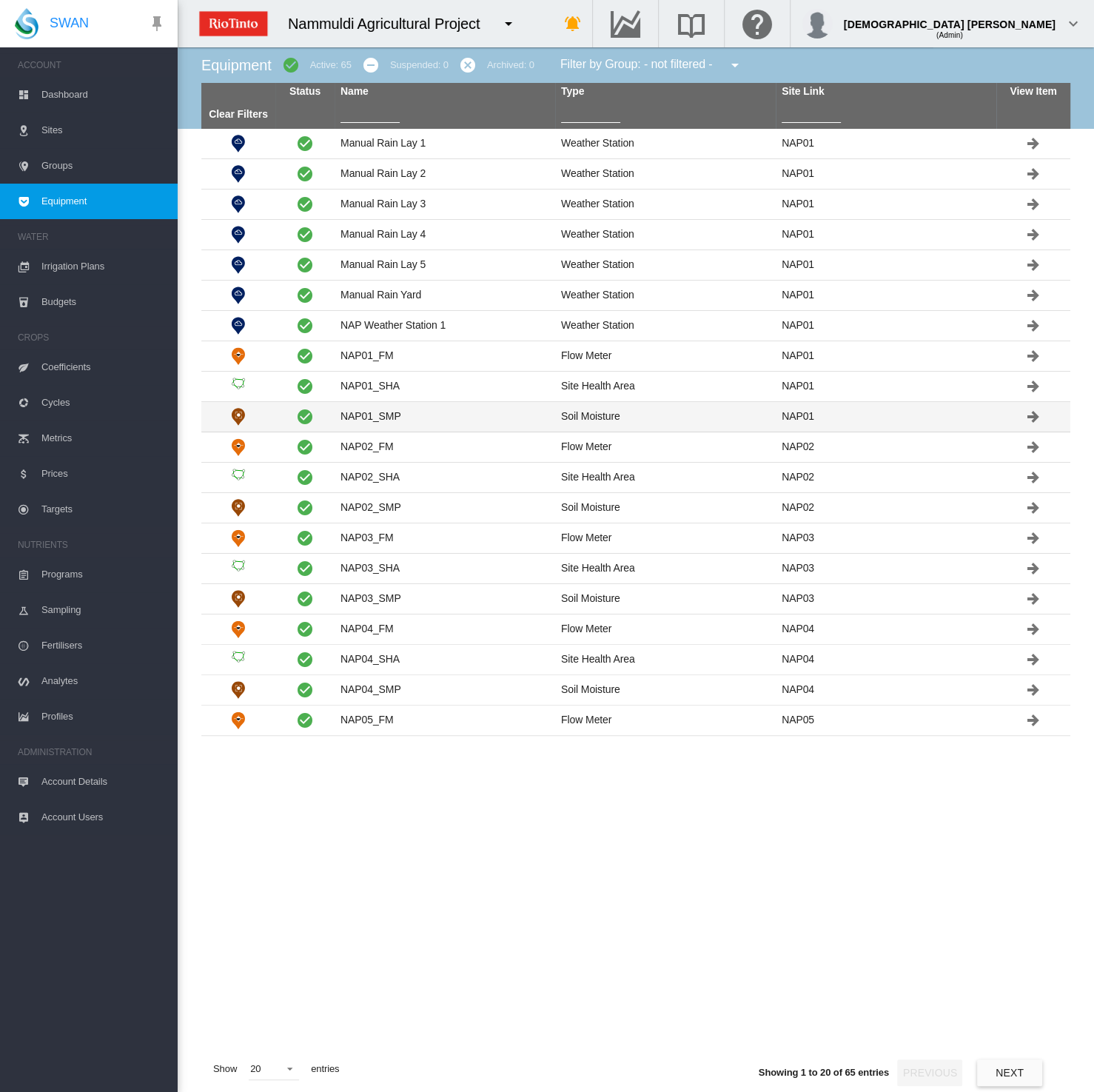
click at [384, 420] on td "NAP01_SMP" at bounding box center [444, 417] width 220 height 29
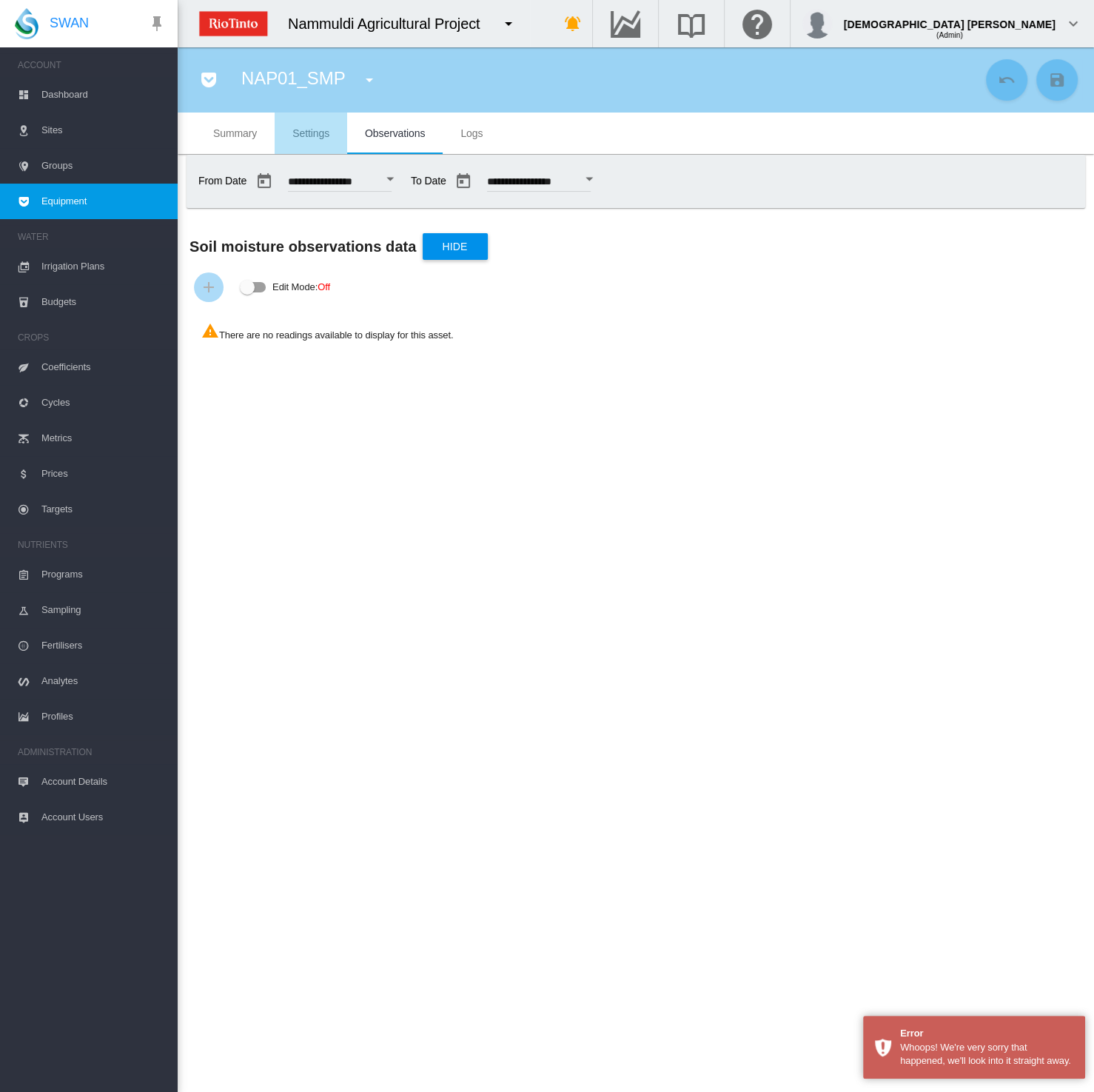
click at [309, 132] on span "Settings" at bounding box center [311, 133] width 37 height 12
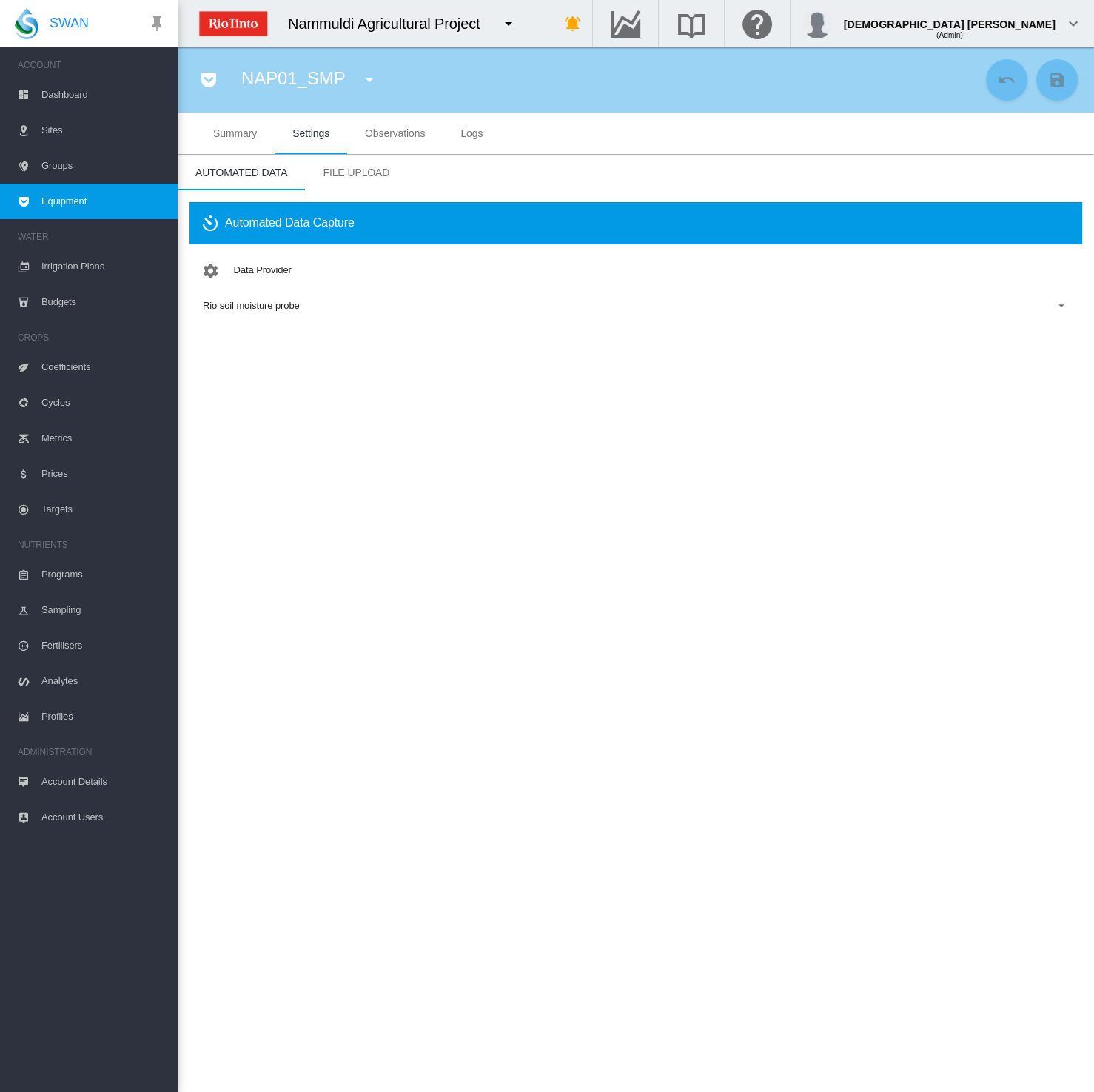
click at [71, 196] on span "Equipment" at bounding box center [103, 202] width 124 height 36
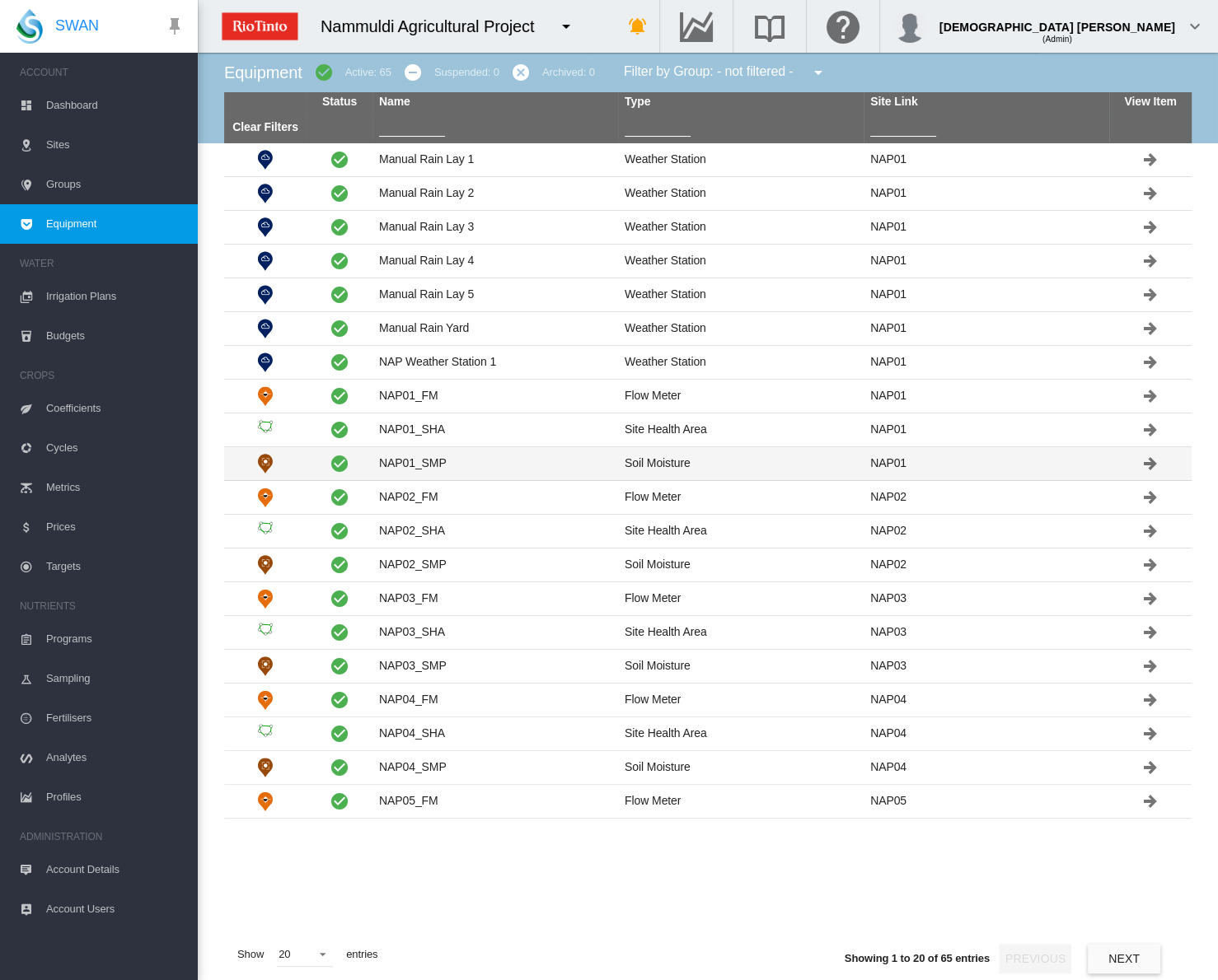
click at [403, 458] on td "NAP01_SMP" at bounding box center [495, 464] width 245 height 33
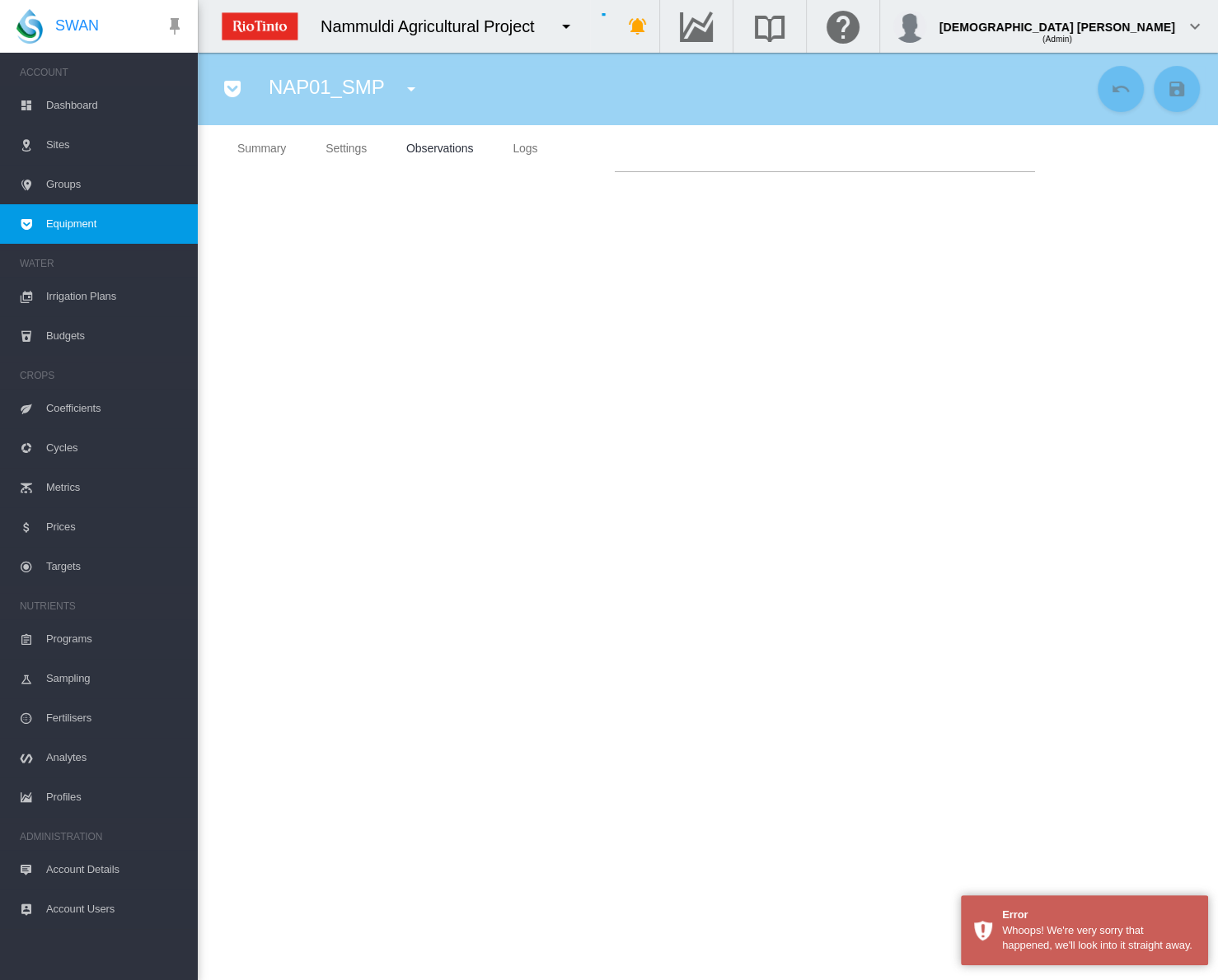
click at [568, 29] on md-icon "icon-menu-down" at bounding box center [566, 26] width 20 height 20
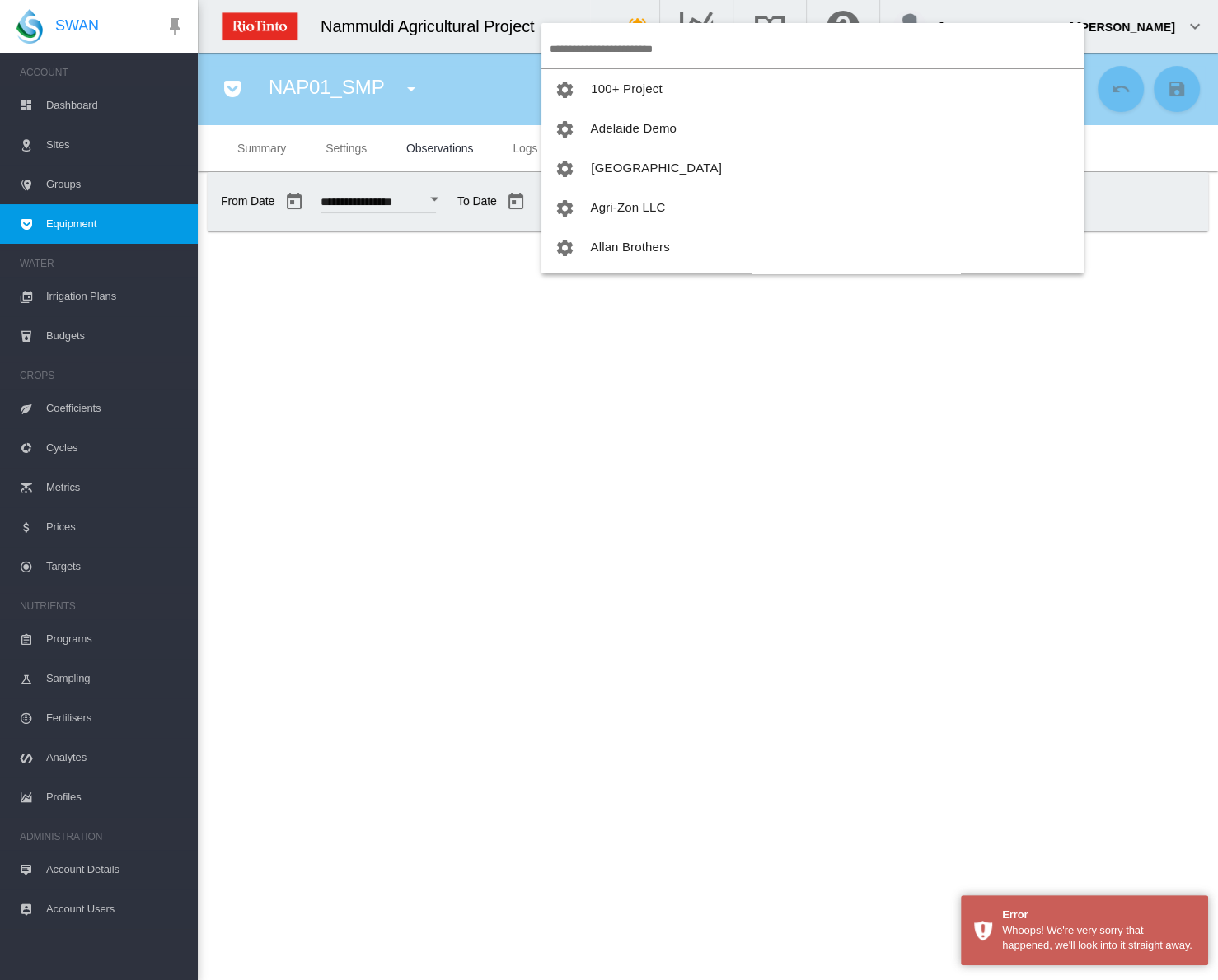
click at [618, 210] on span "Agri-Zon LLC" at bounding box center [628, 206] width 75 height 14
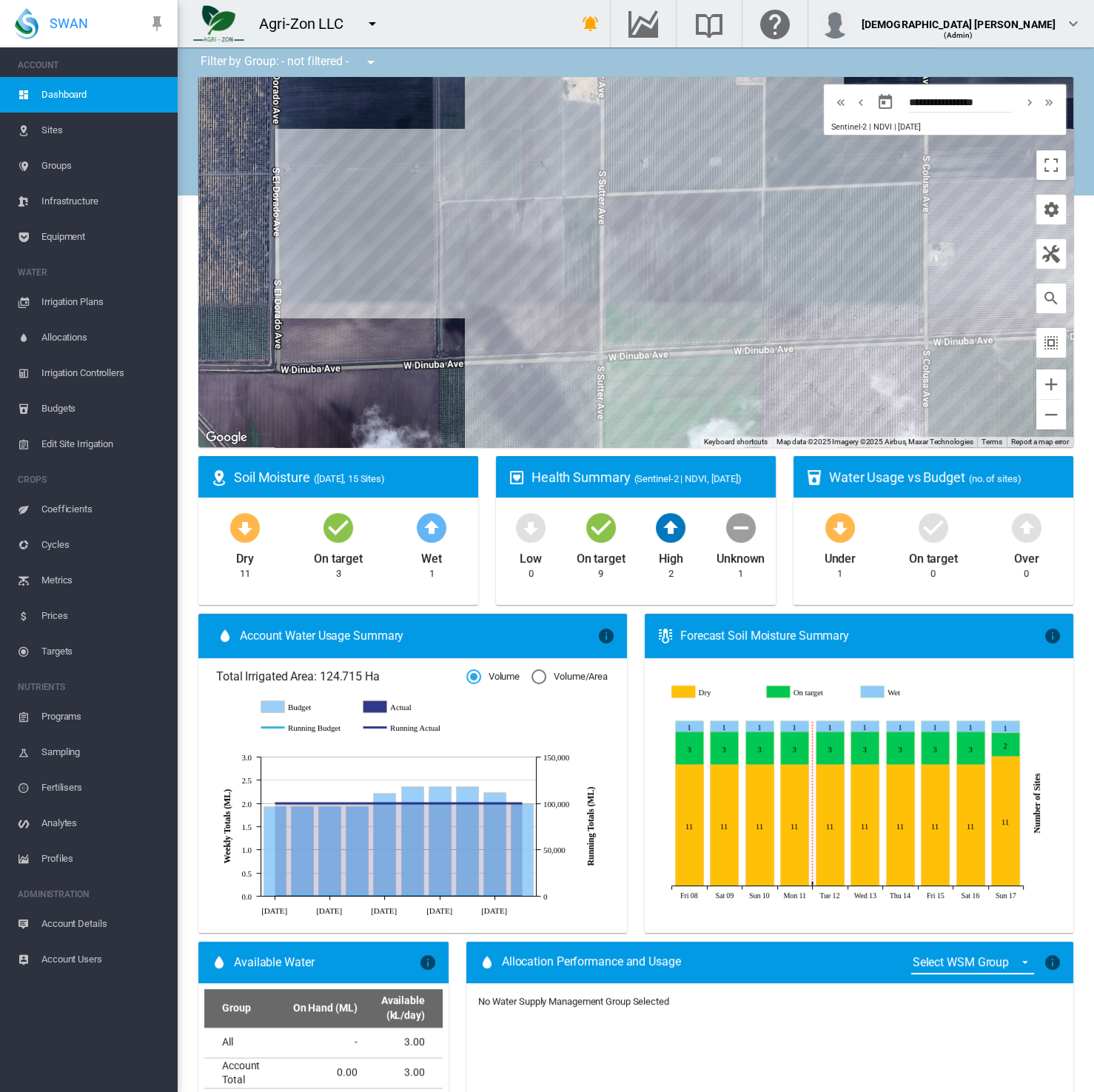
click at [40, 242] on link "Equipment" at bounding box center [89, 237] width 178 height 36
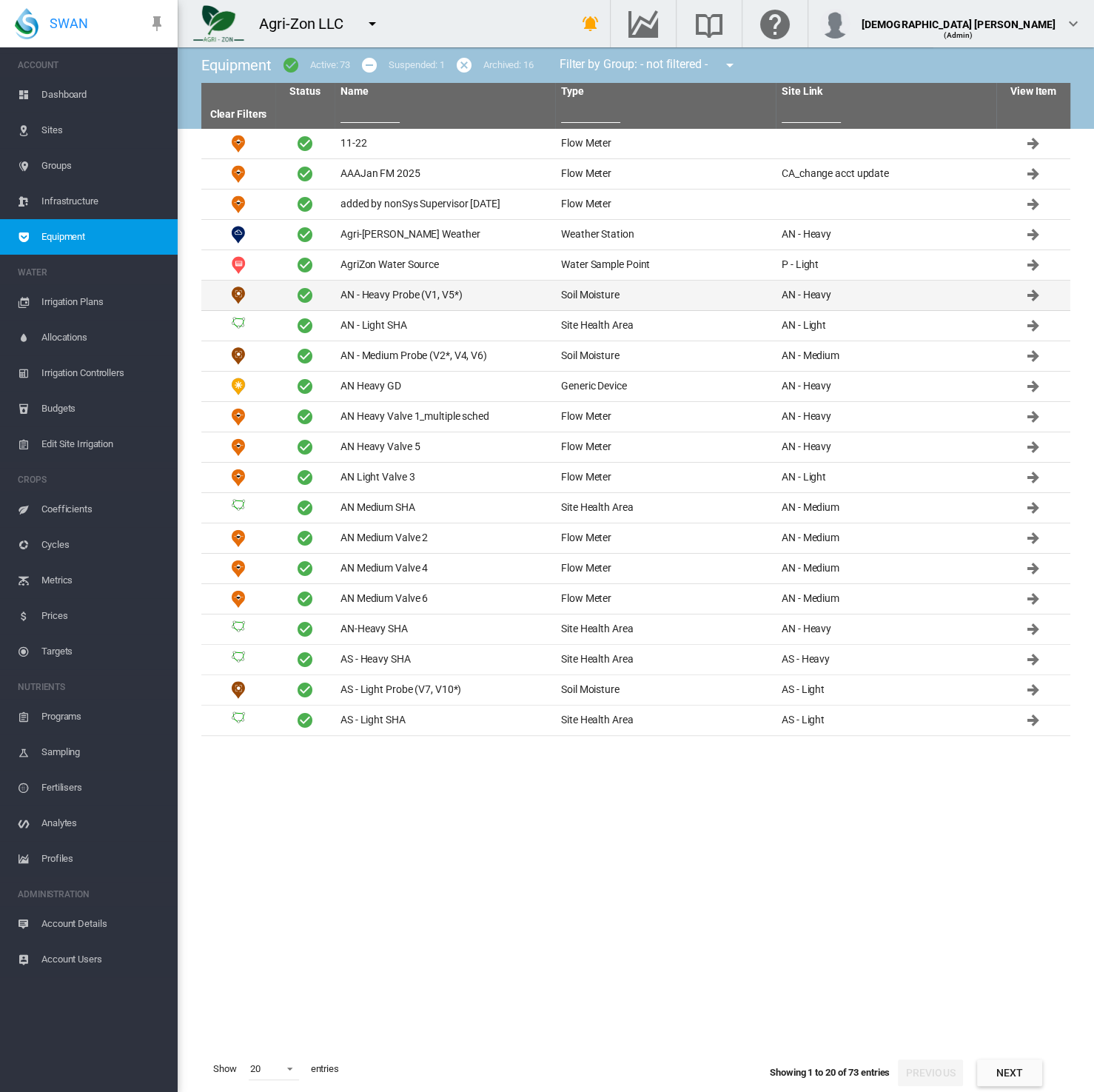
click at [329, 294] on td at bounding box center [305, 295] width 59 height 29
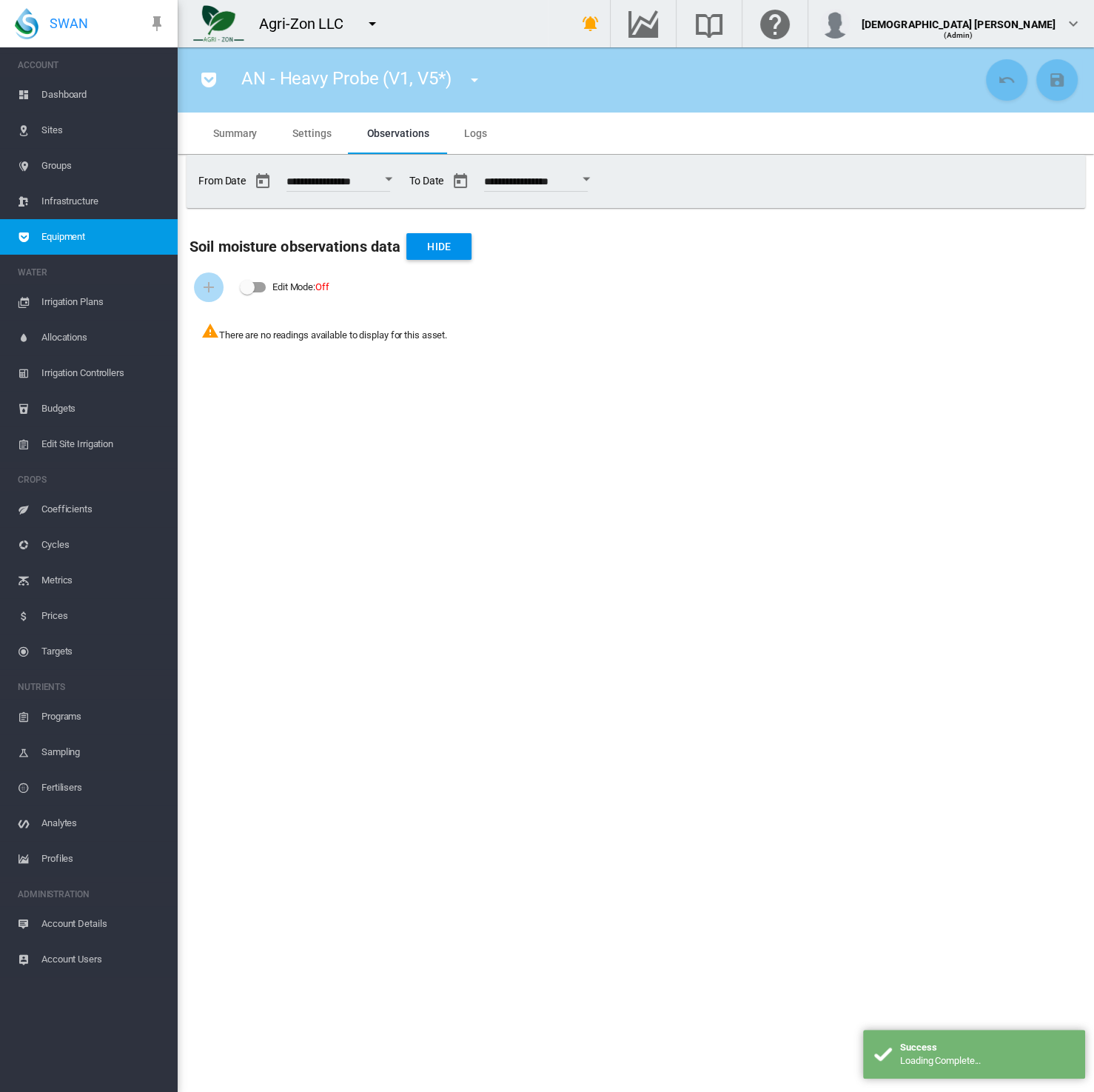
click at [87, 248] on span "Equipment" at bounding box center [103, 237] width 124 height 36
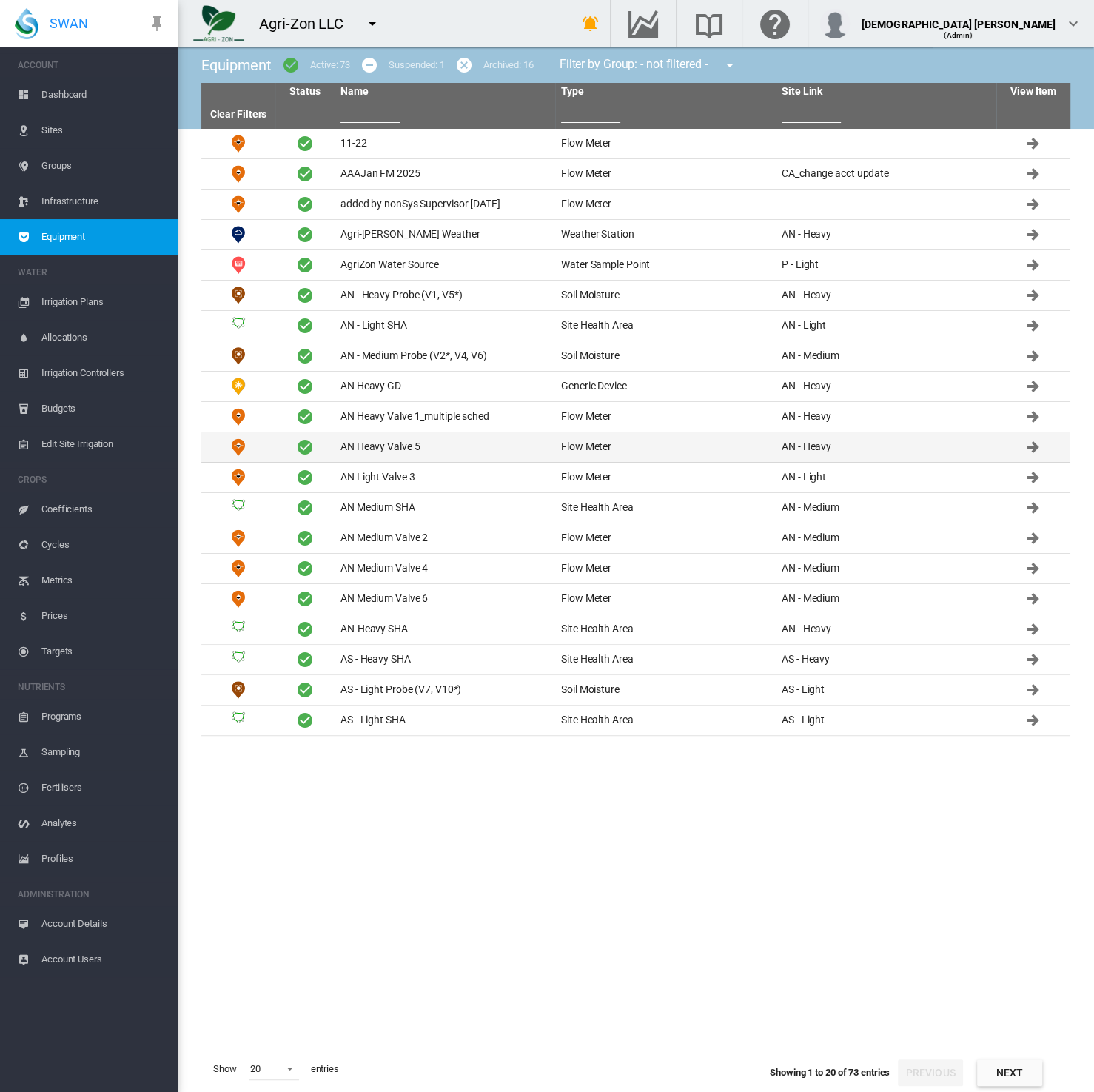
click at [345, 445] on td "AN Heavy Valve 5" at bounding box center [444, 447] width 220 height 29
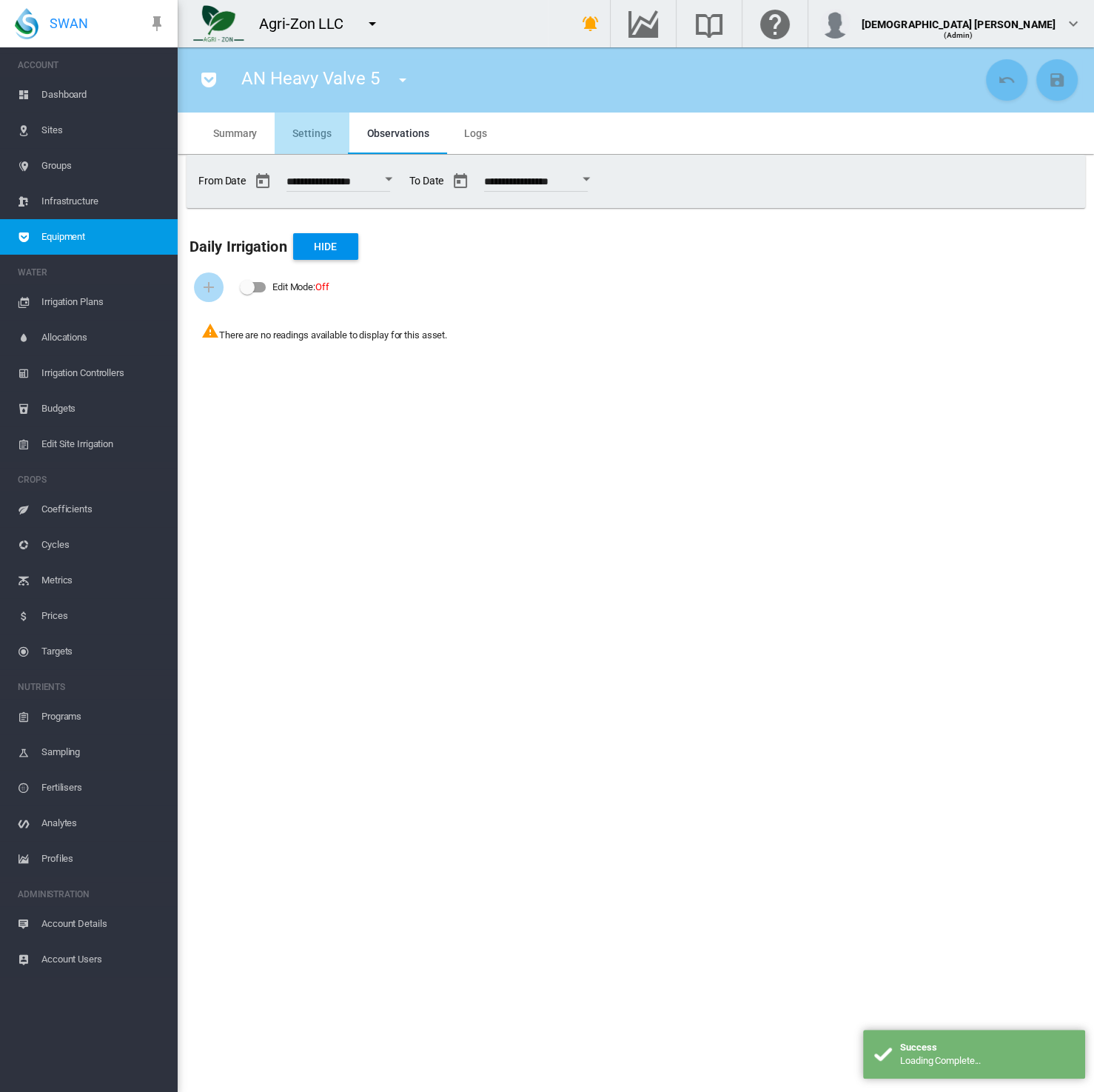
click at [306, 132] on span "Settings" at bounding box center [311, 133] width 38 height 12
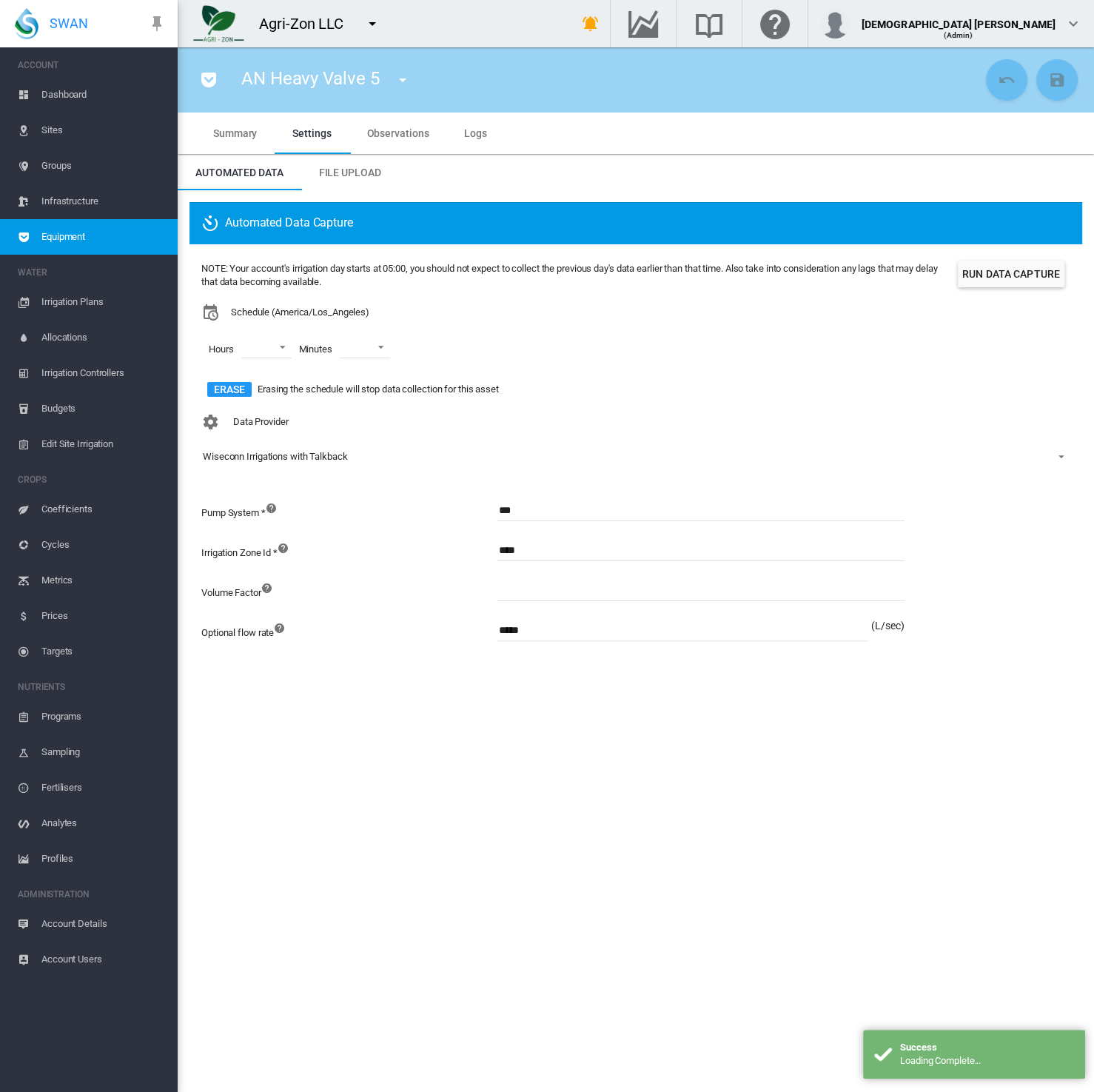
click at [132, 236] on span "Equipment" at bounding box center [103, 237] width 124 height 36
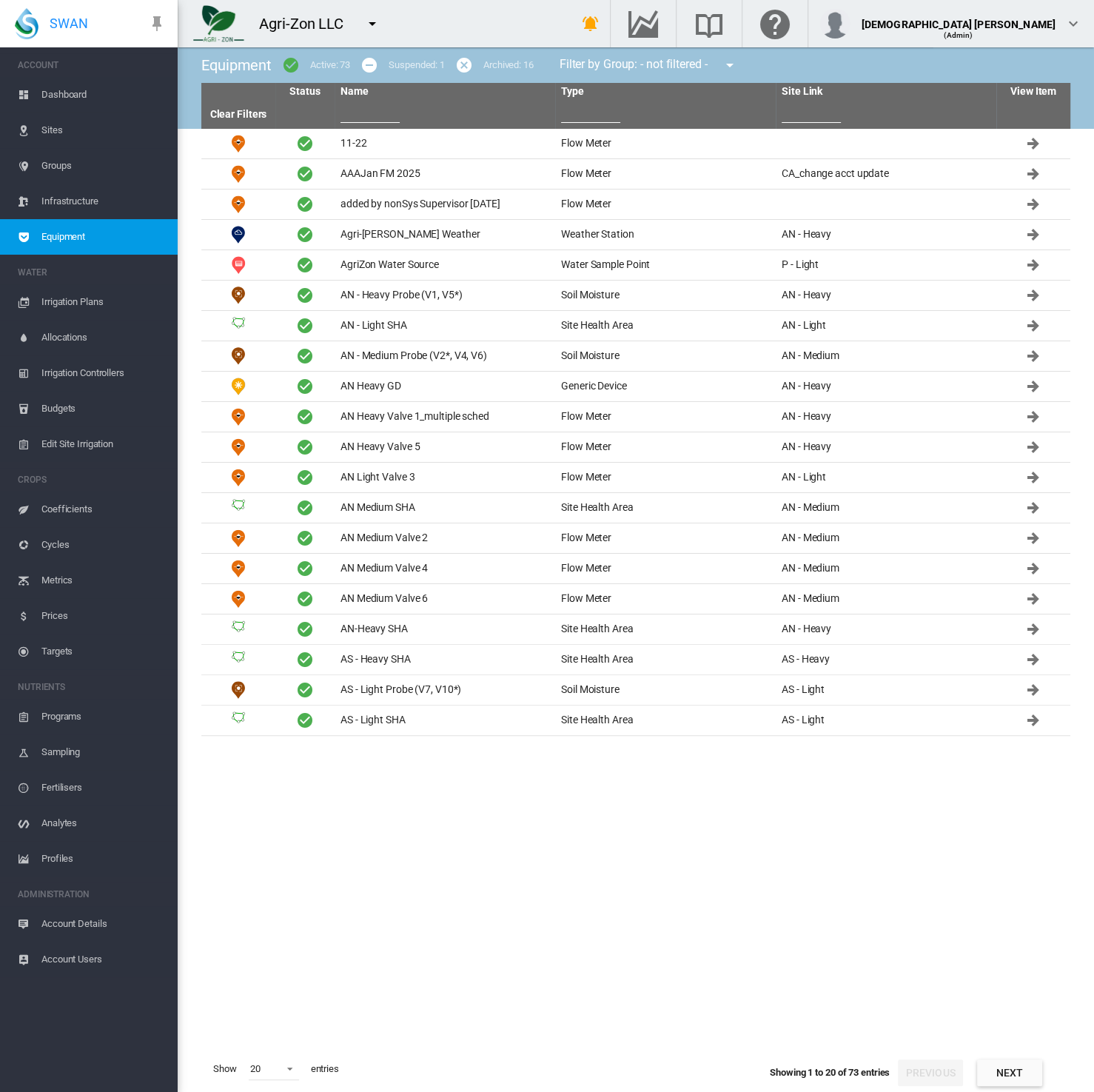
click at [369, 18] on md-icon "icon-menu-down" at bounding box center [372, 24] width 18 height 18
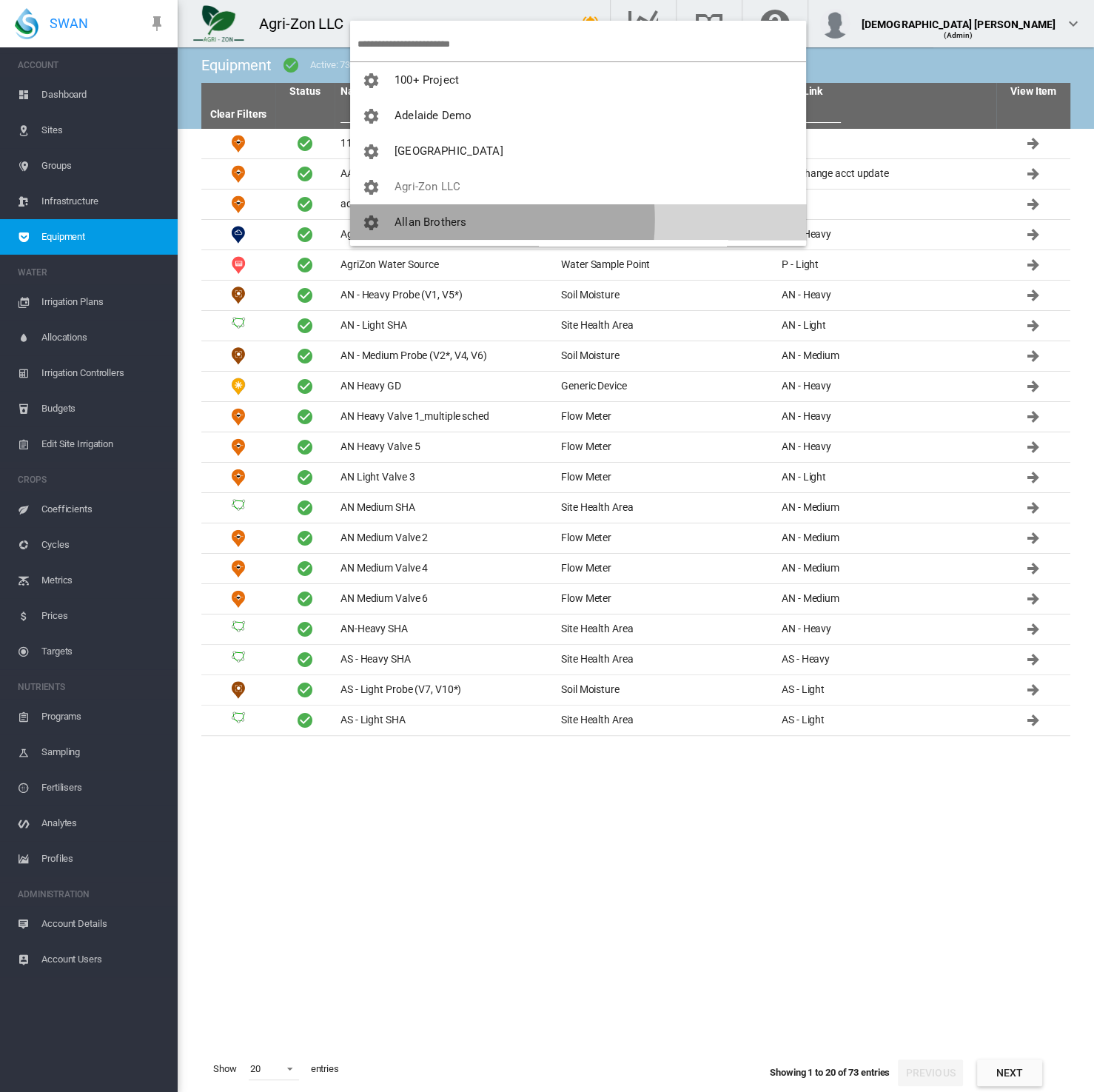
click at [437, 220] on span "Allan Brothers" at bounding box center [430, 222] width 71 height 13
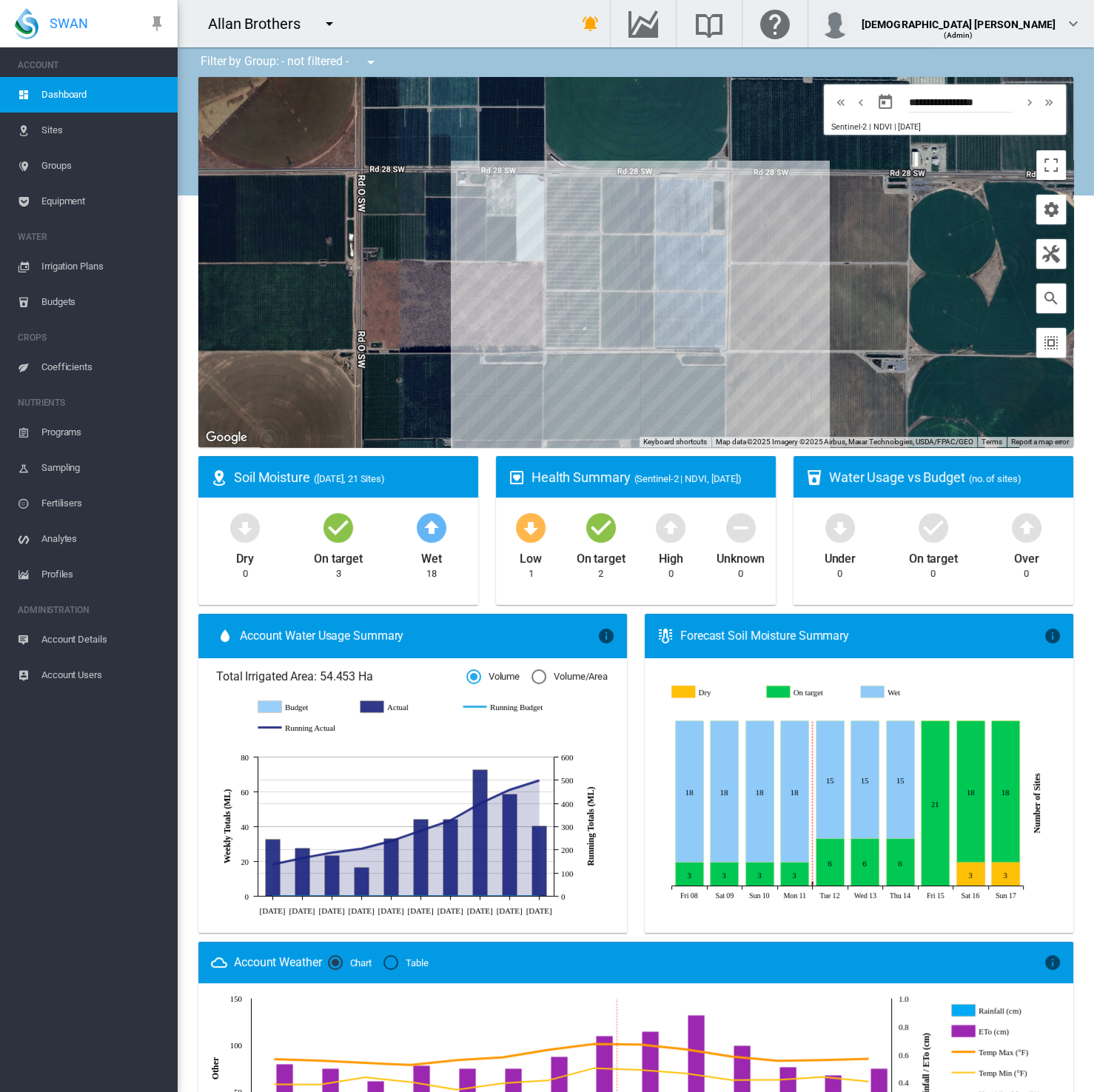
click at [78, 204] on span "Equipment" at bounding box center [103, 202] width 124 height 36
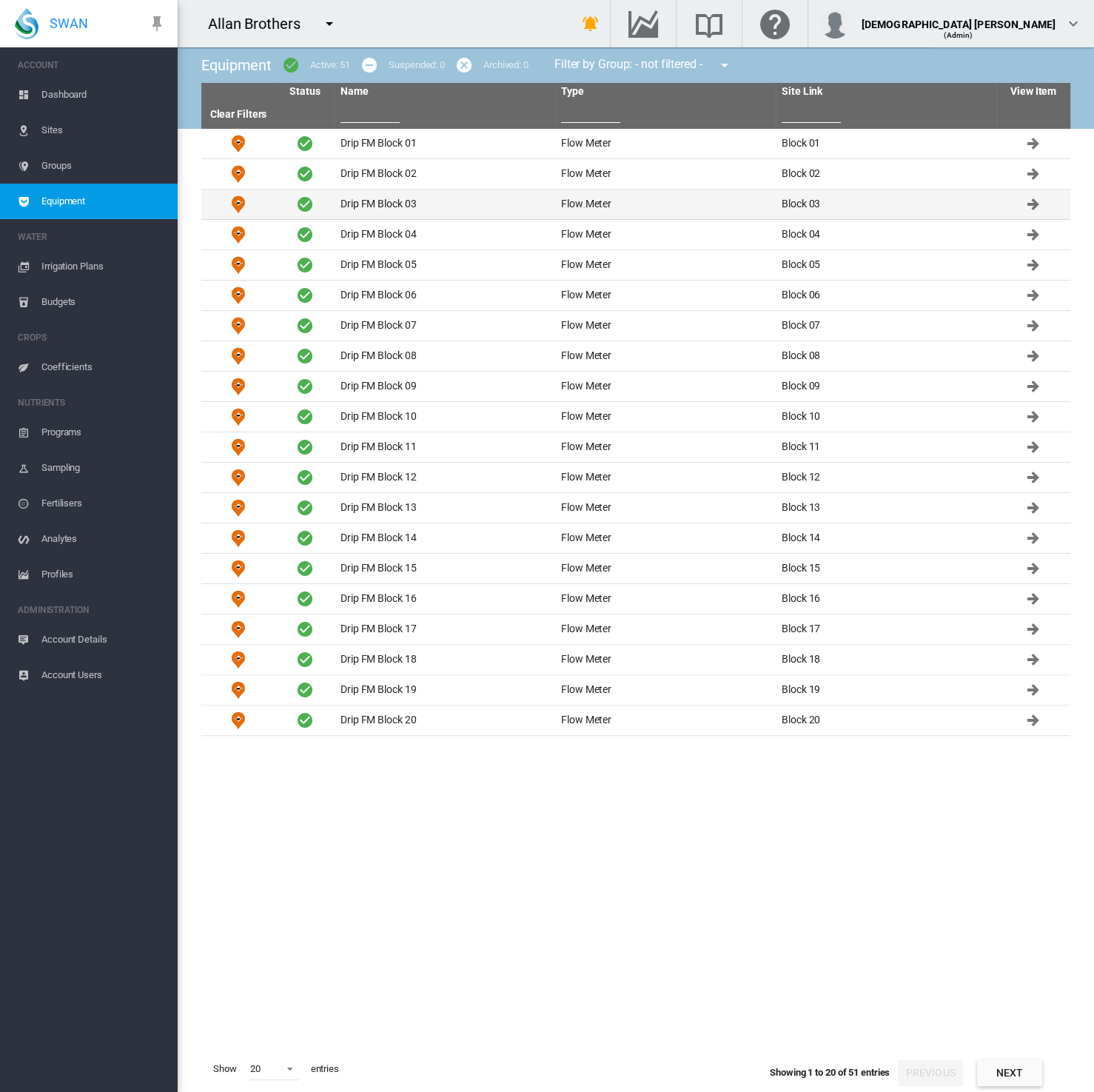
click at [374, 211] on td "Drip FM Block 03" at bounding box center [444, 204] width 220 height 29
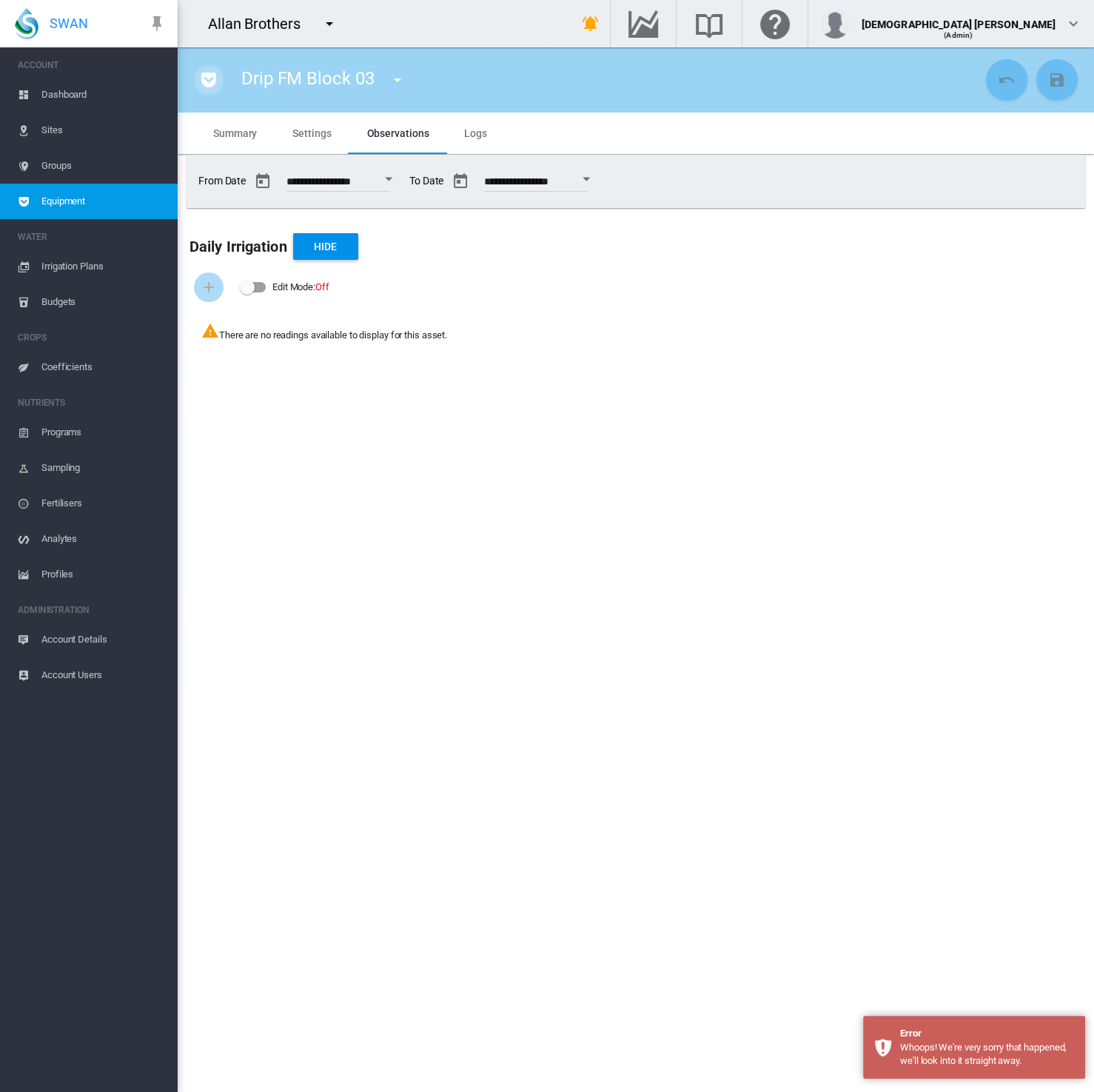
click at [207, 91] on button "button" at bounding box center [209, 80] width 29 height 29
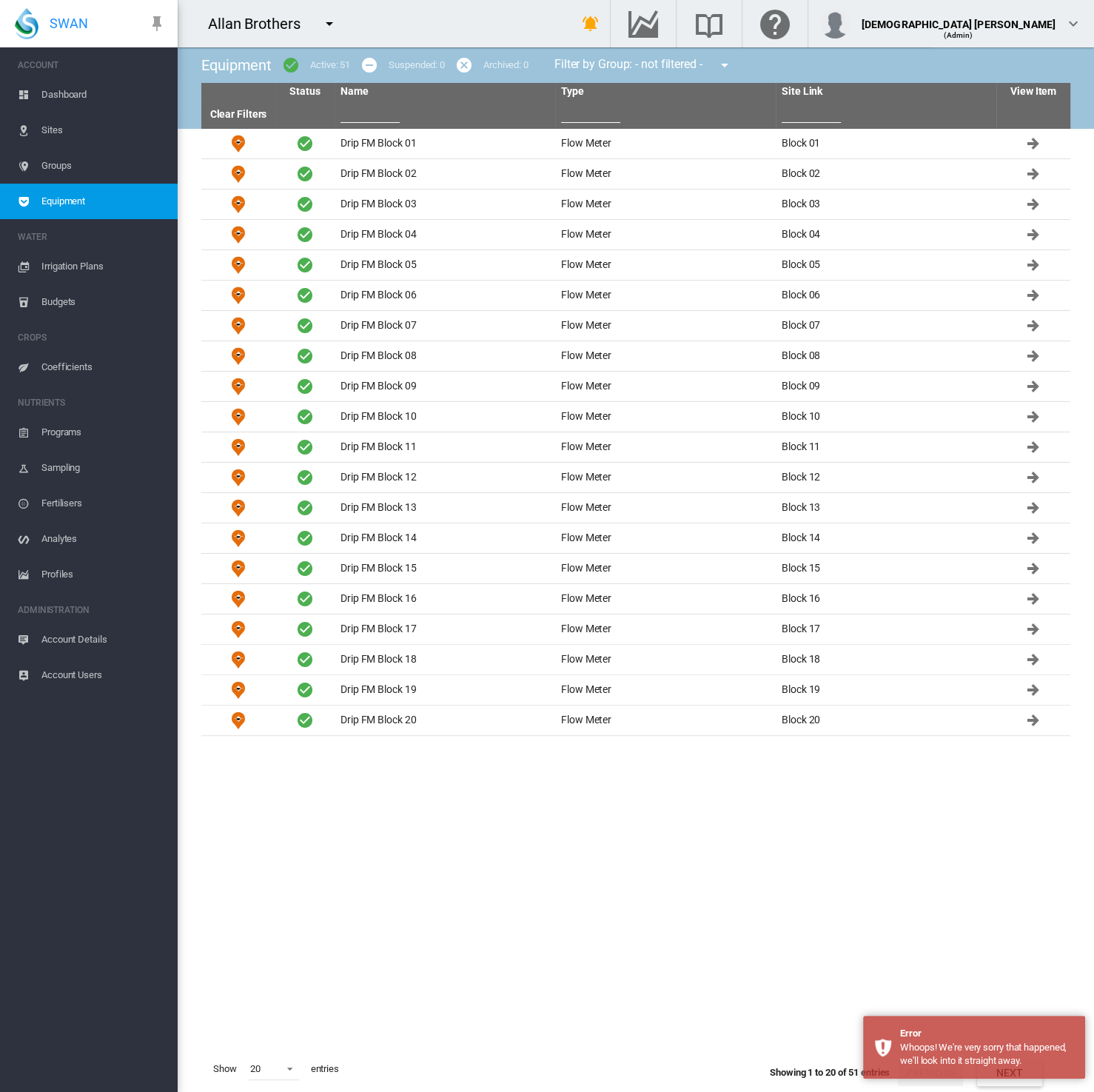
click at [63, 135] on span "Sites" at bounding box center [103, 130] width 124 height 36
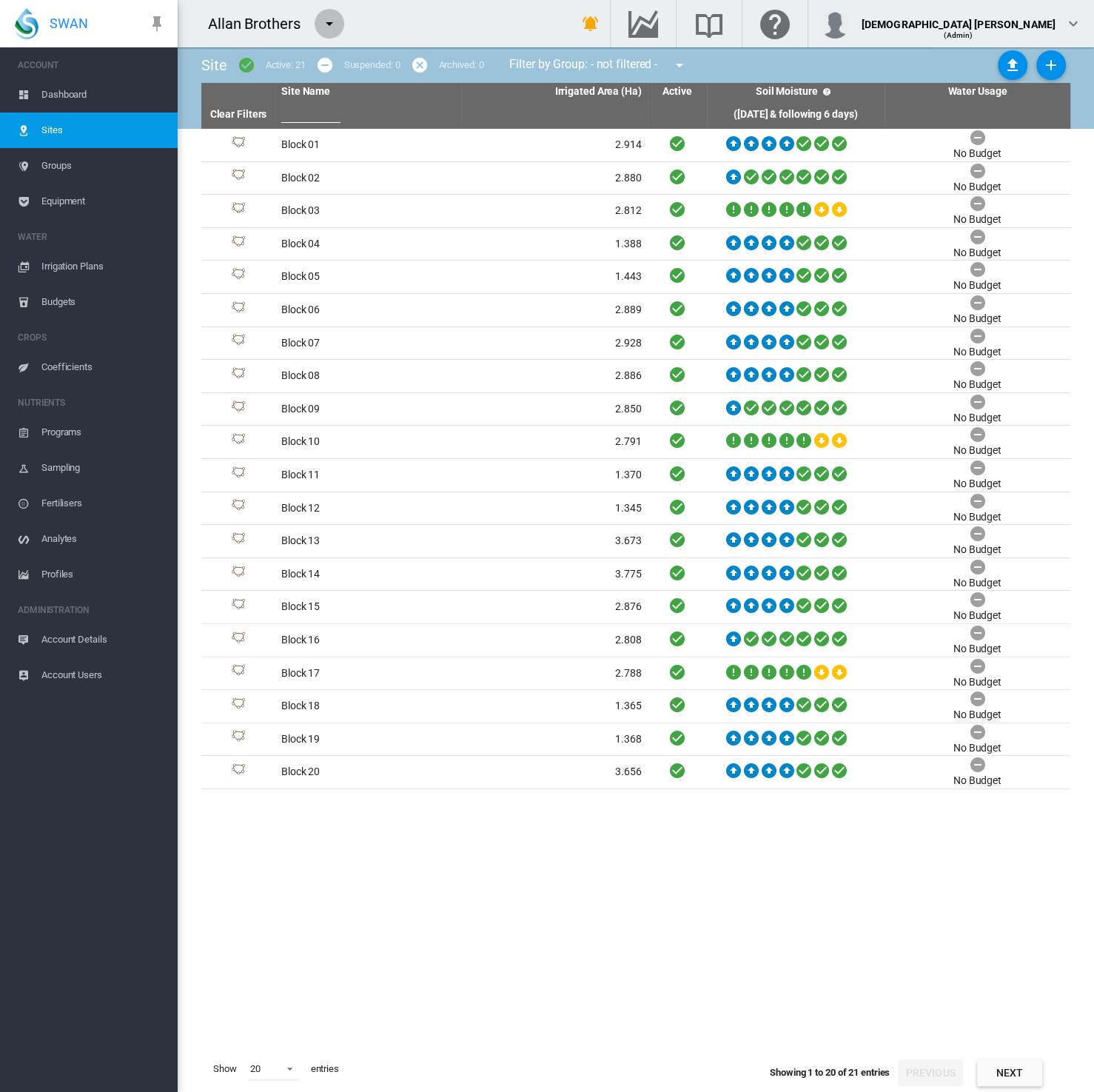
click at [323, 20] on md-icon "icon-menu-down" at bounding box center [329, 24] width 18 height 18
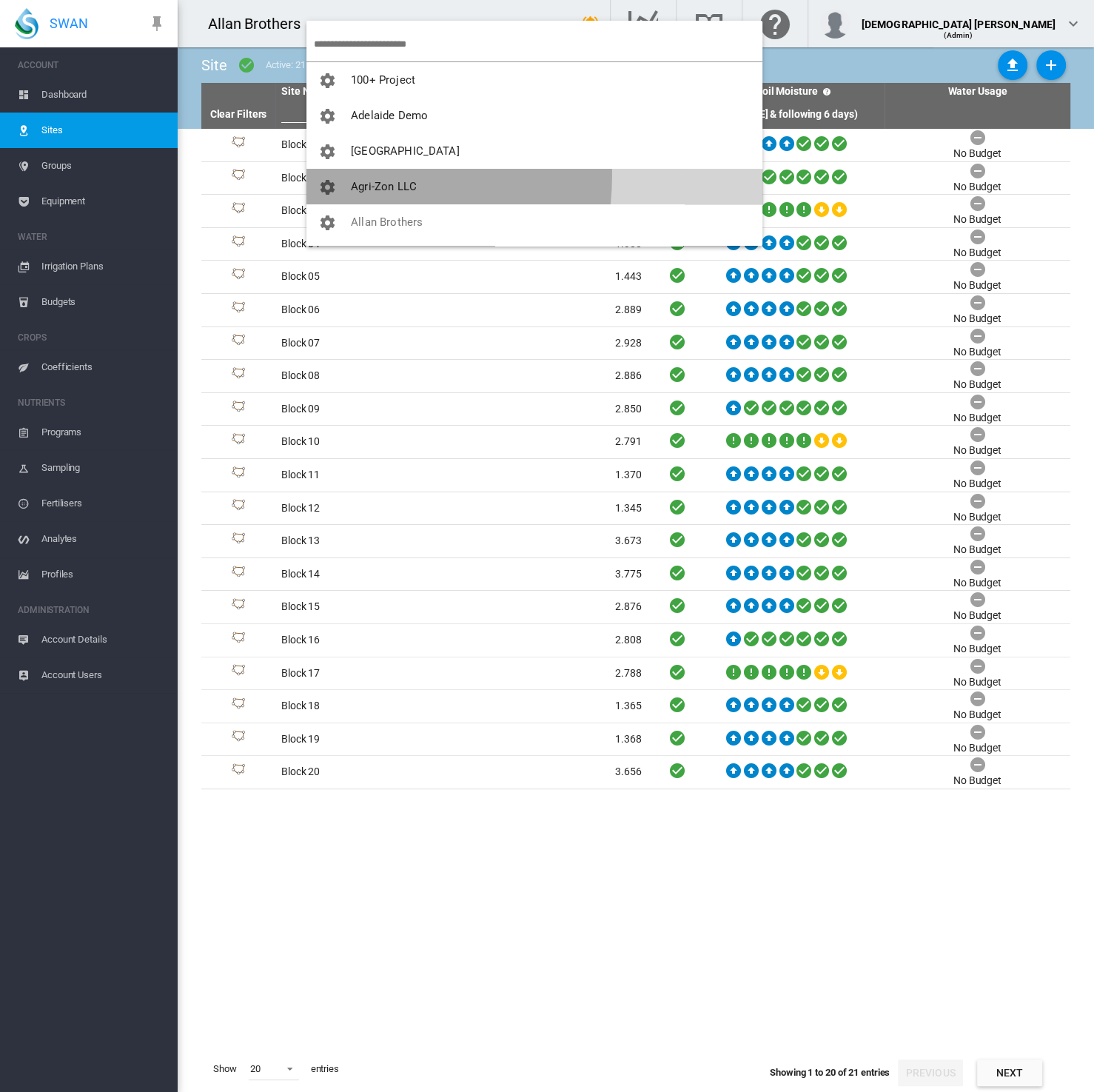
click at [339, 176] on button "Agri-Zon LLC" at bounding box center [534, 187] width 456 height 36
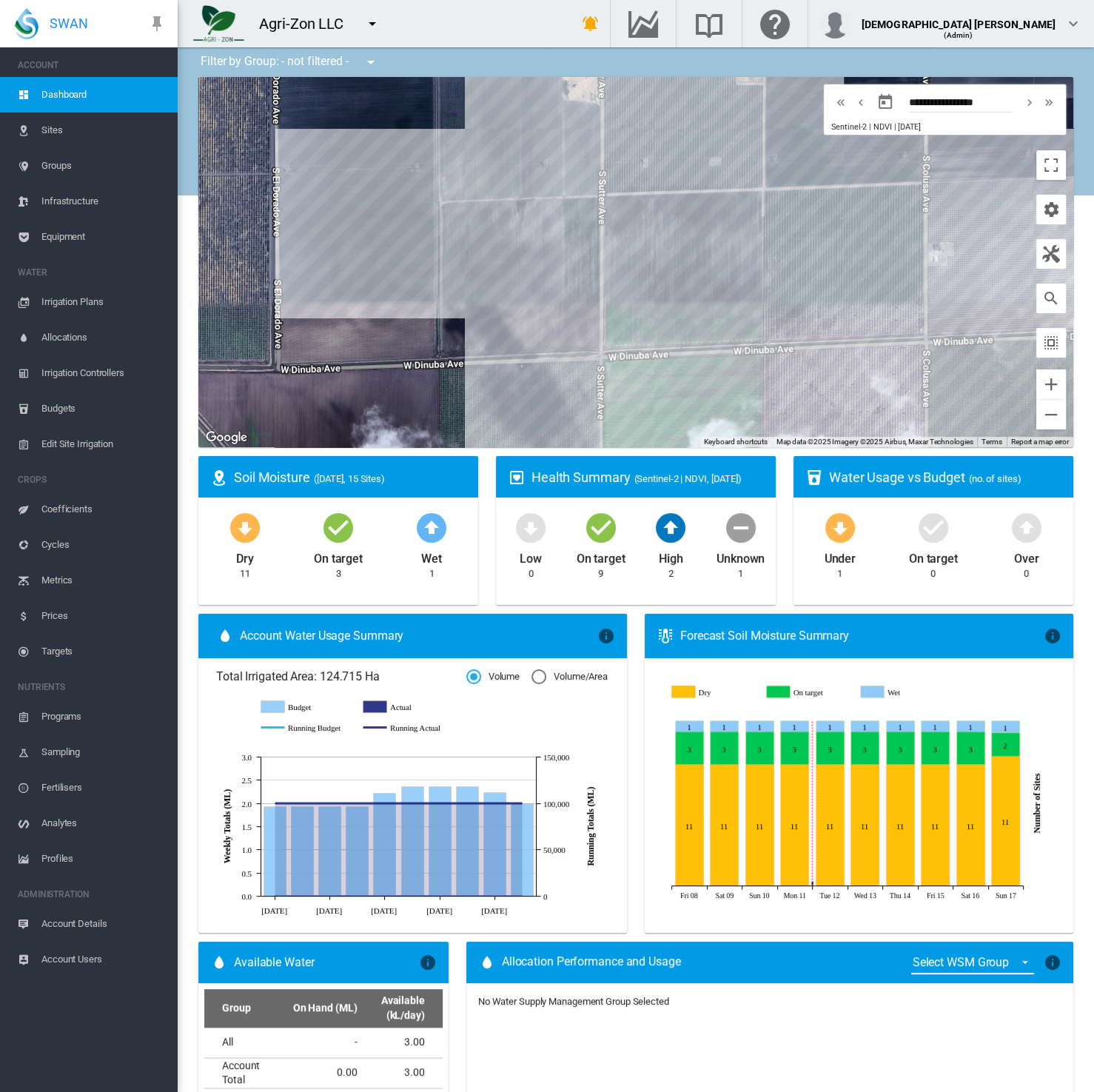
click at [71, 228] on span "Equipment" at bounding box center [103, 237] width 124 height 36
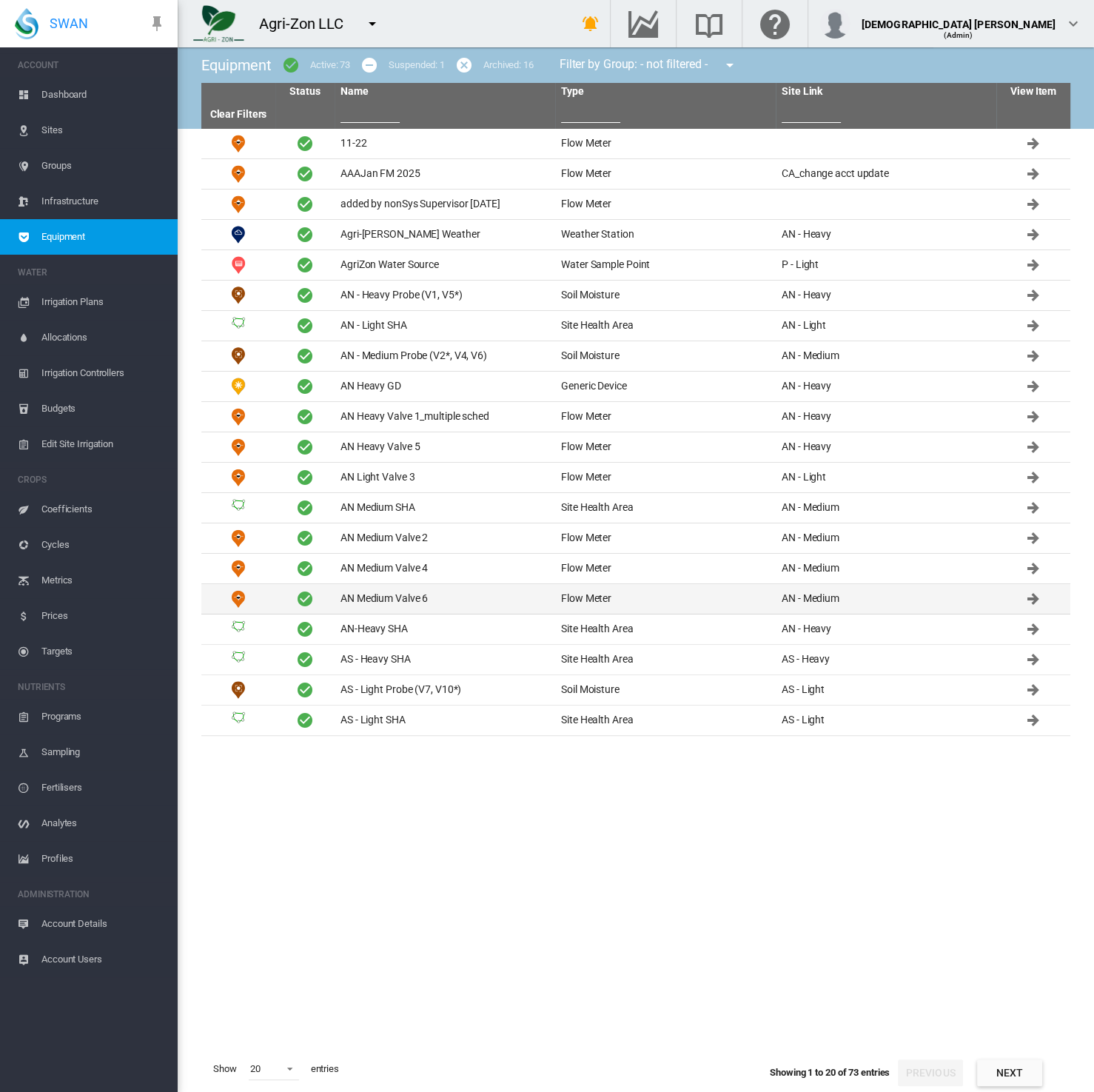
click at [410, 595] on td "AN Medium Valve 6" at bounding box center [444, 599] width 220 height 29
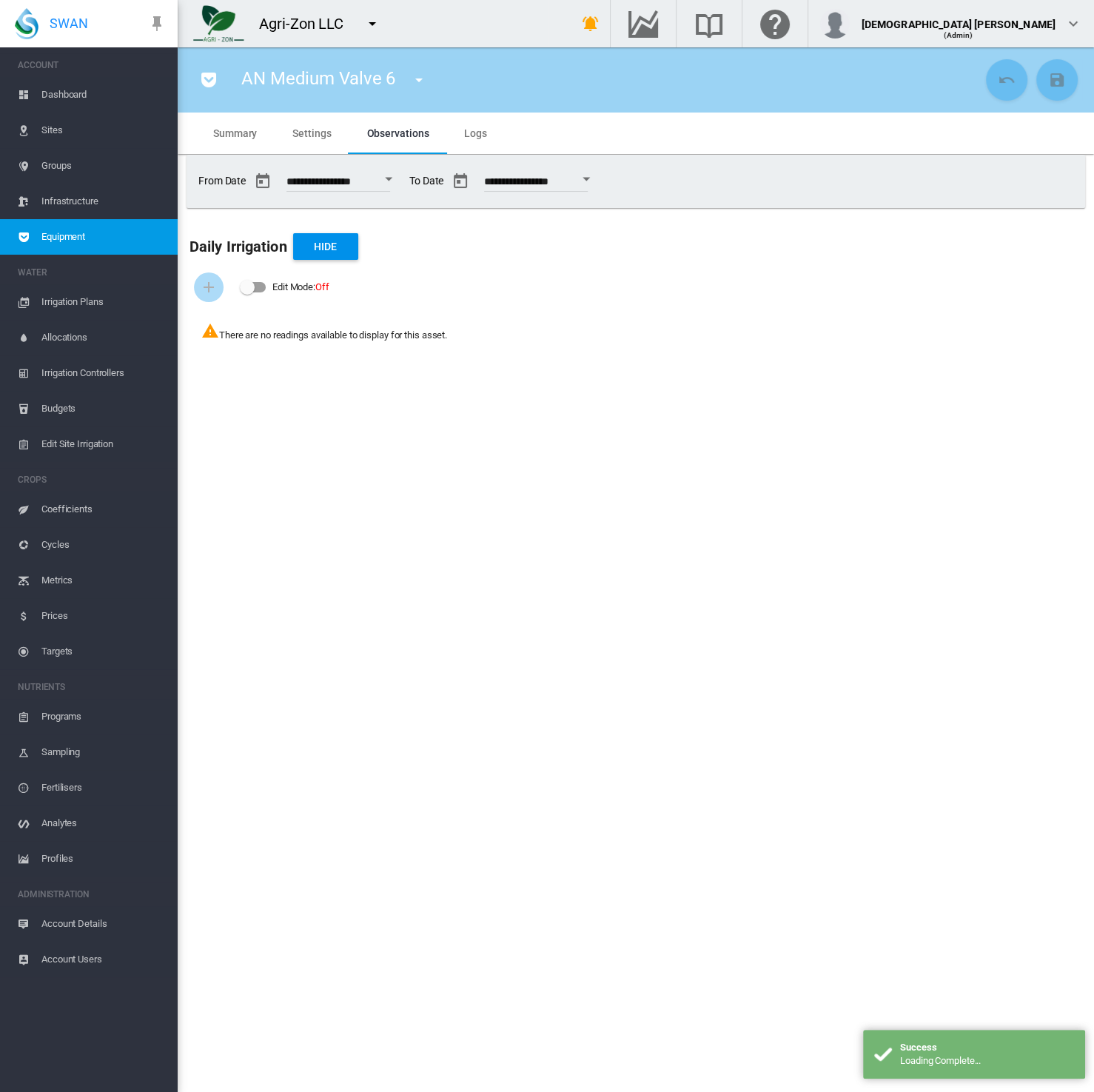
click at [45, 136] on span "Sites" at bounding box center [103, 130] width 124 height 36
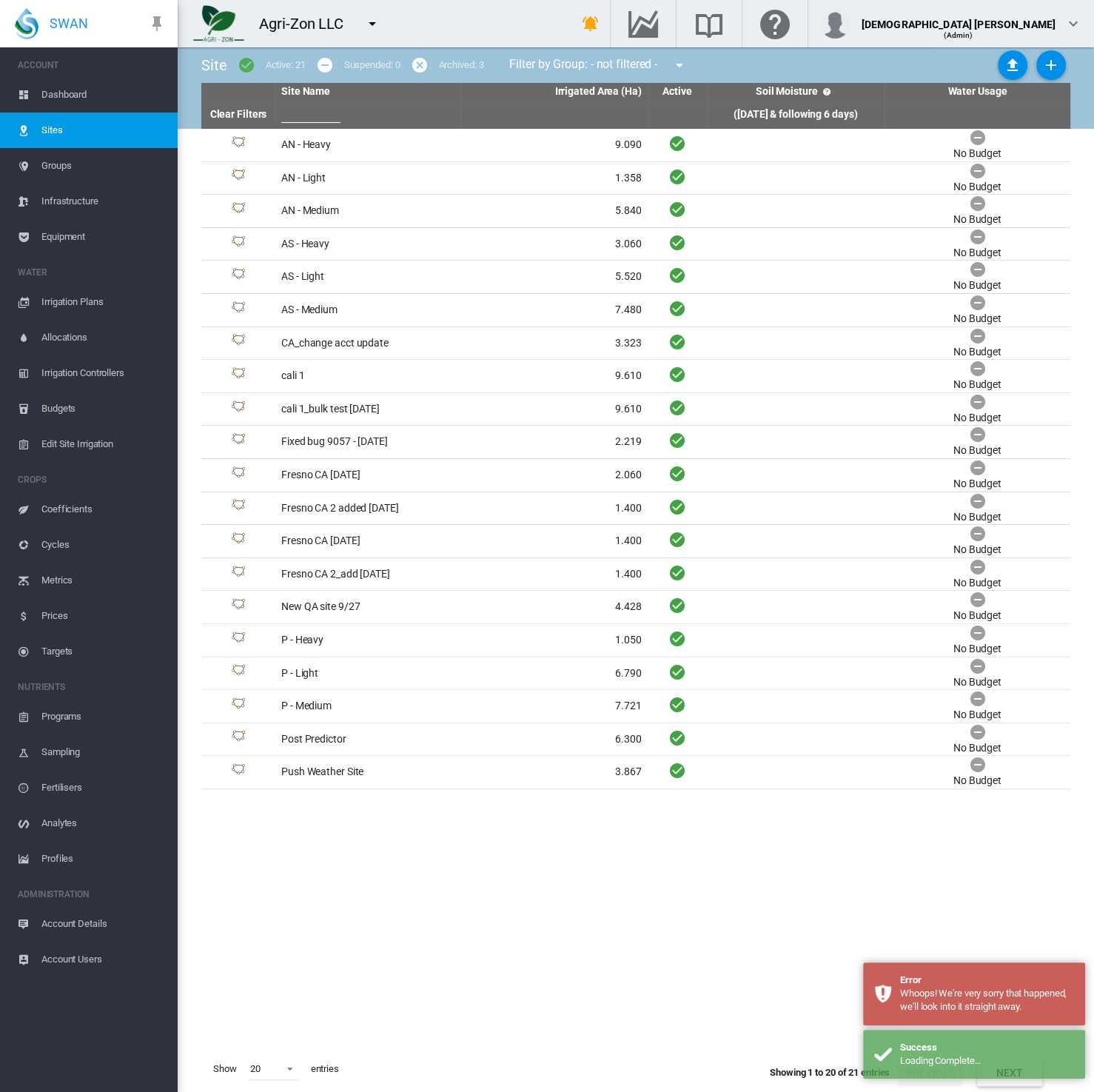
click at [62, 96] on span "Dashboard" at bounding box center [103, 95] width 124 height 36
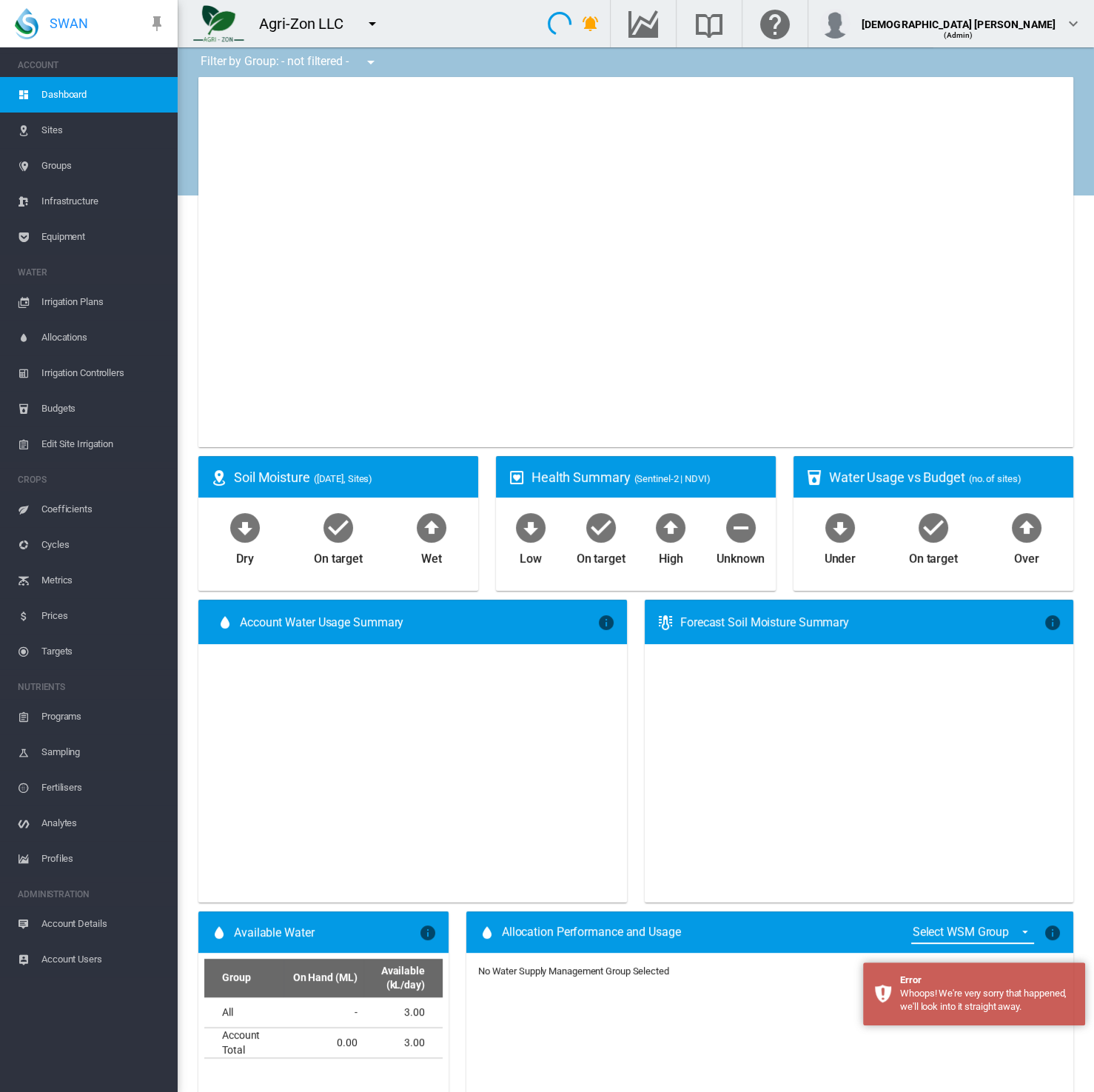
type input "**********"
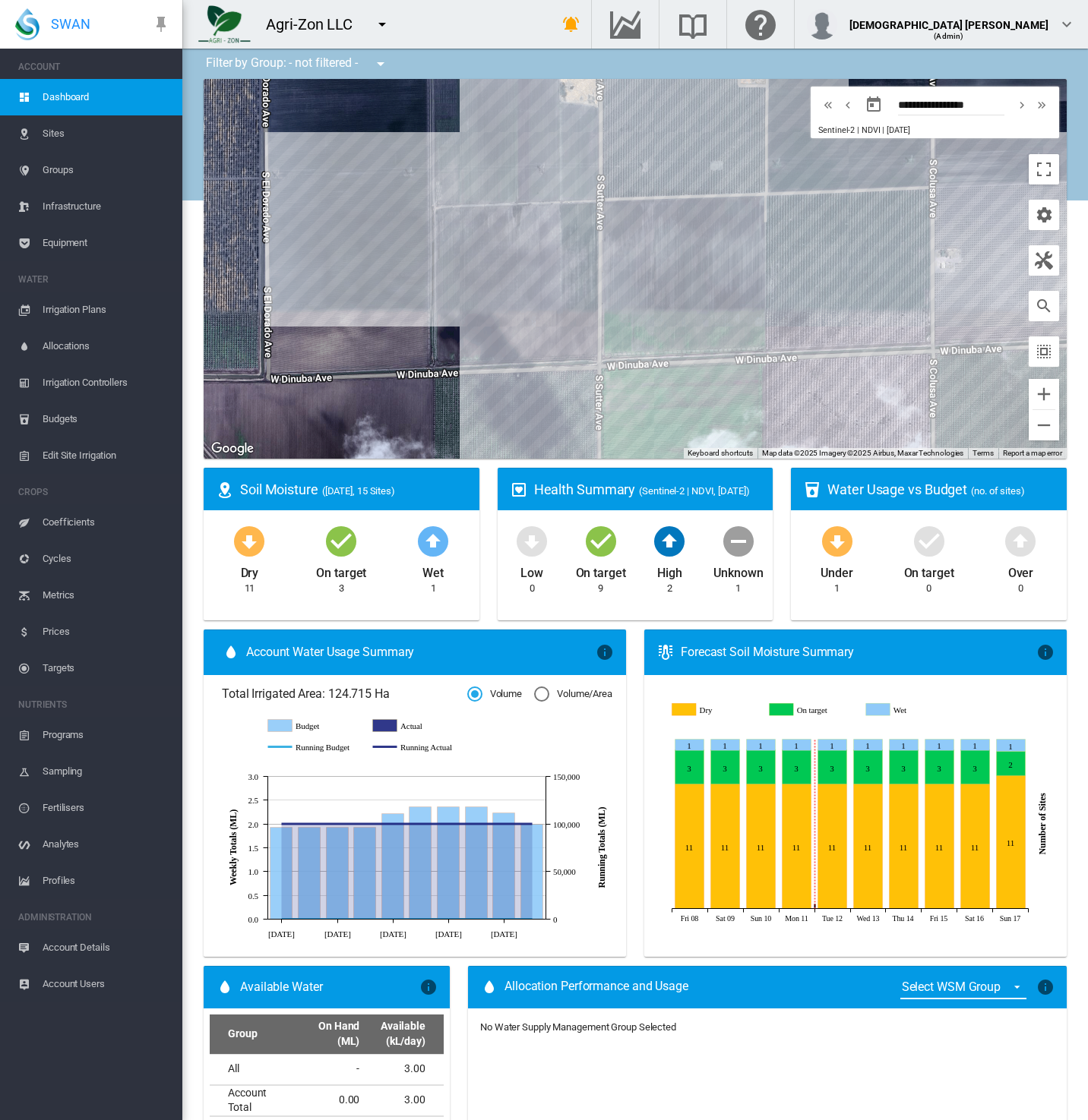
click at [83, 254] on span "Equipment" at bounding box center [106, 243] width 128 height 37
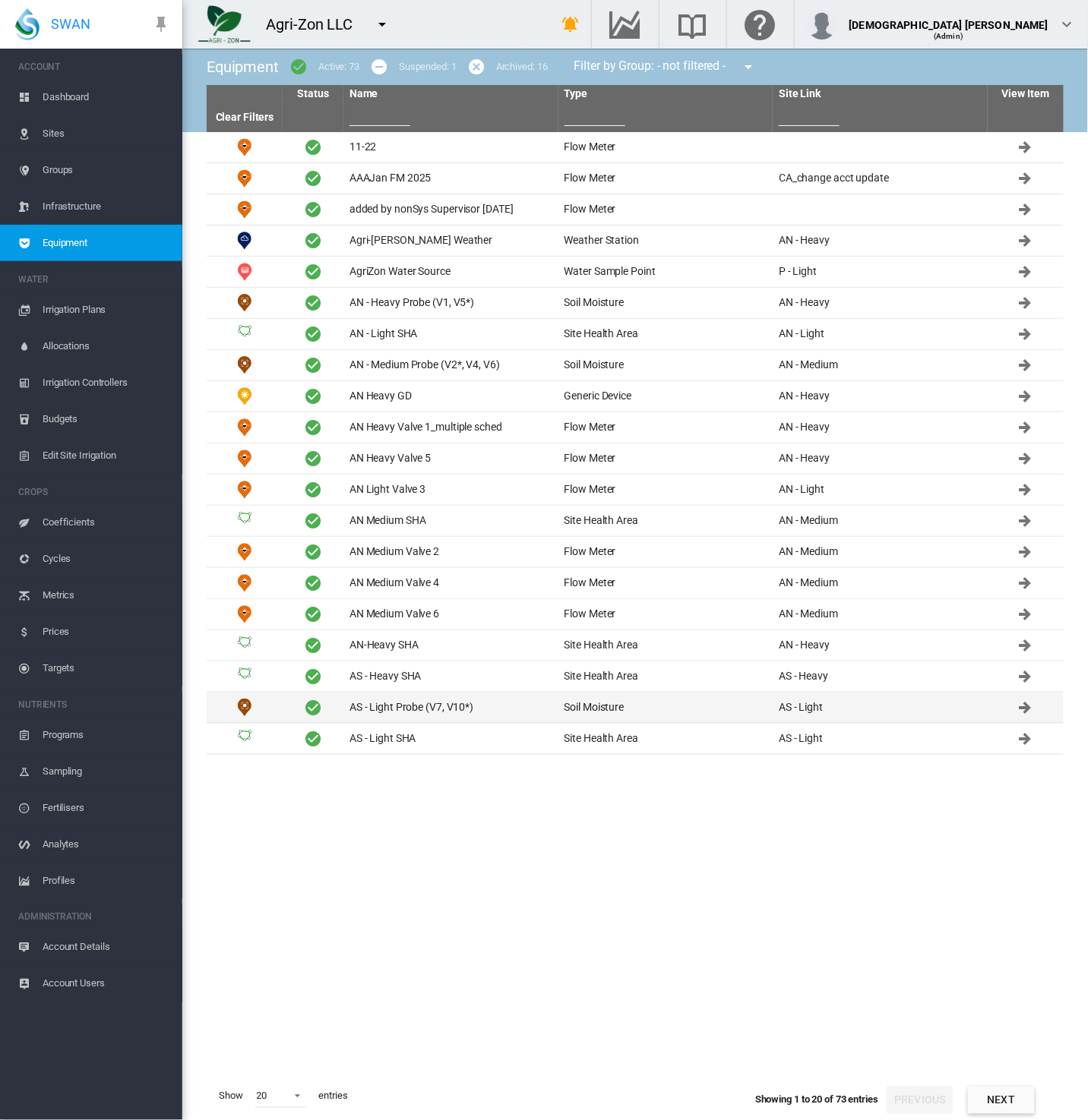
click at [383, 711] on td "AS - Light Probe (V7, V10*)" at bounding box center [451, 708] width 215 height 30
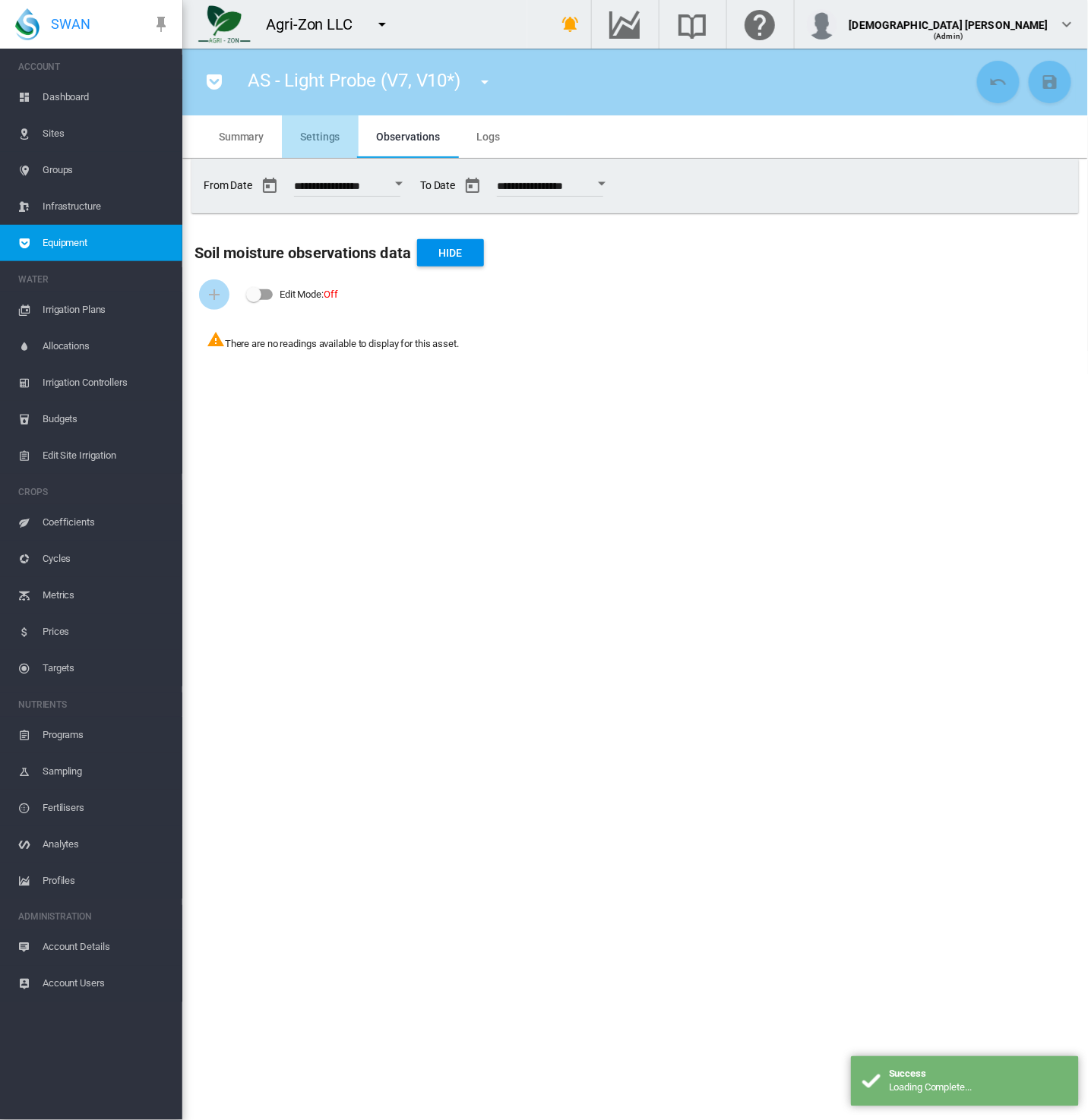
click at [315, 131] on span "Settings" at bounding box center [319, 137] width 39 height 12
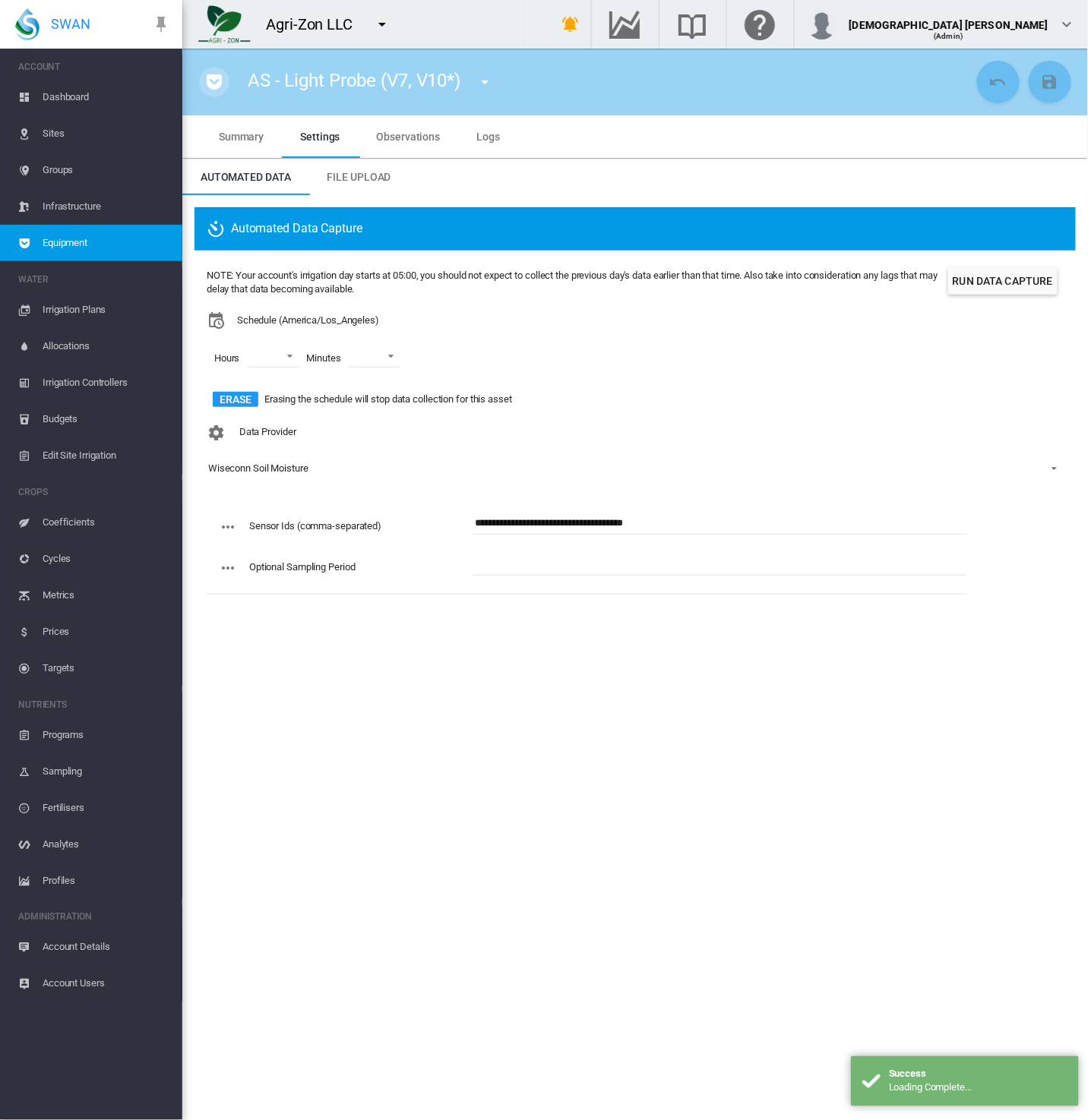
click at [213, 89] on md-icon "icon-pocket" at bounding box center [214, 82] width 18 height 18
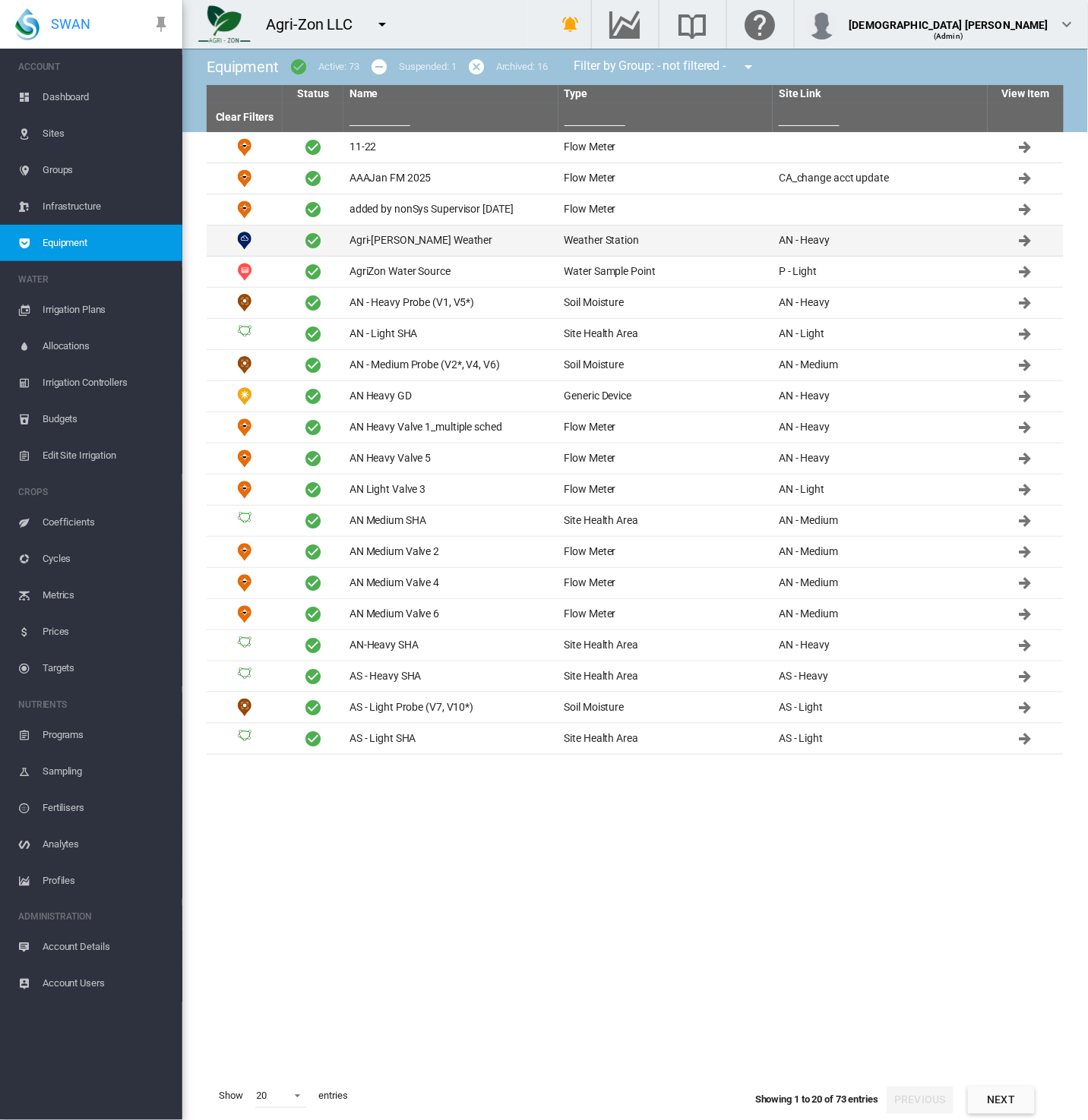
click at [464, 237] on td "Agri-[PERSON_NAME] Weather" at bounding box center [451, 241] width 215 height 30
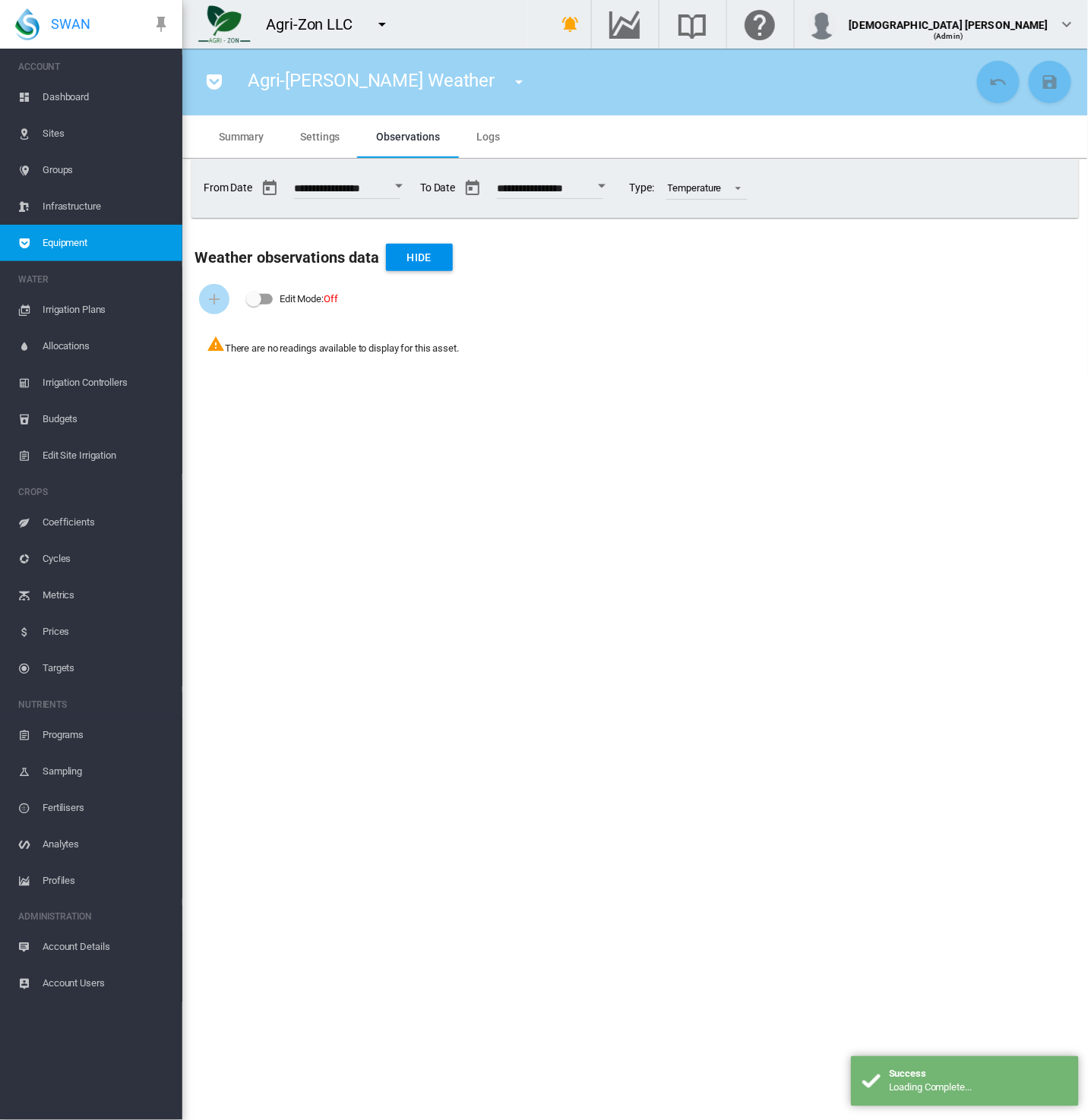
click at [52, 242] on span "Equipment" at bounding box center [106, 243] width 128 height 37
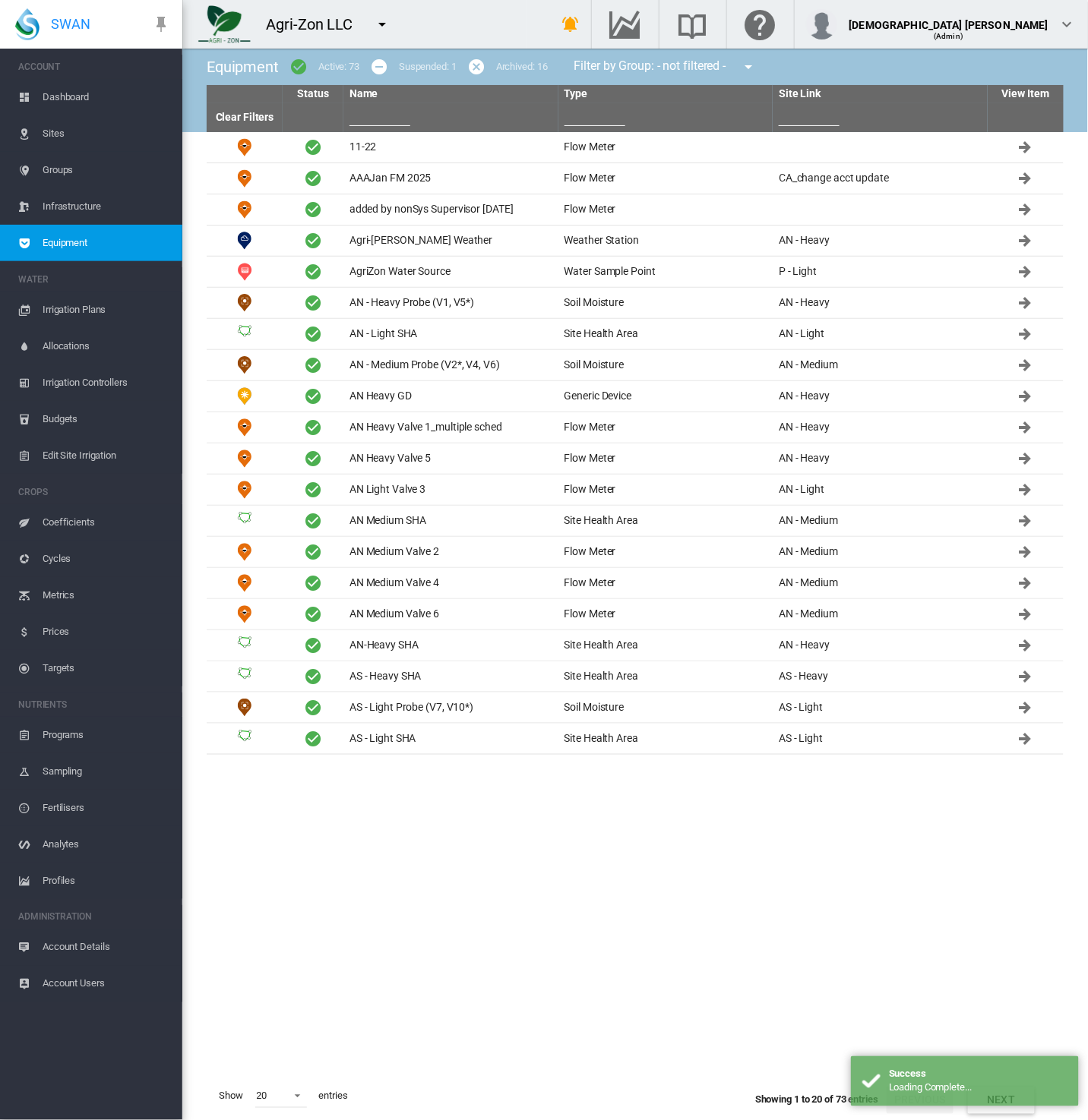
click at [379, 21] on md-icon "icon-menu-down" at bounding box center [382, 24] width 18 height 18
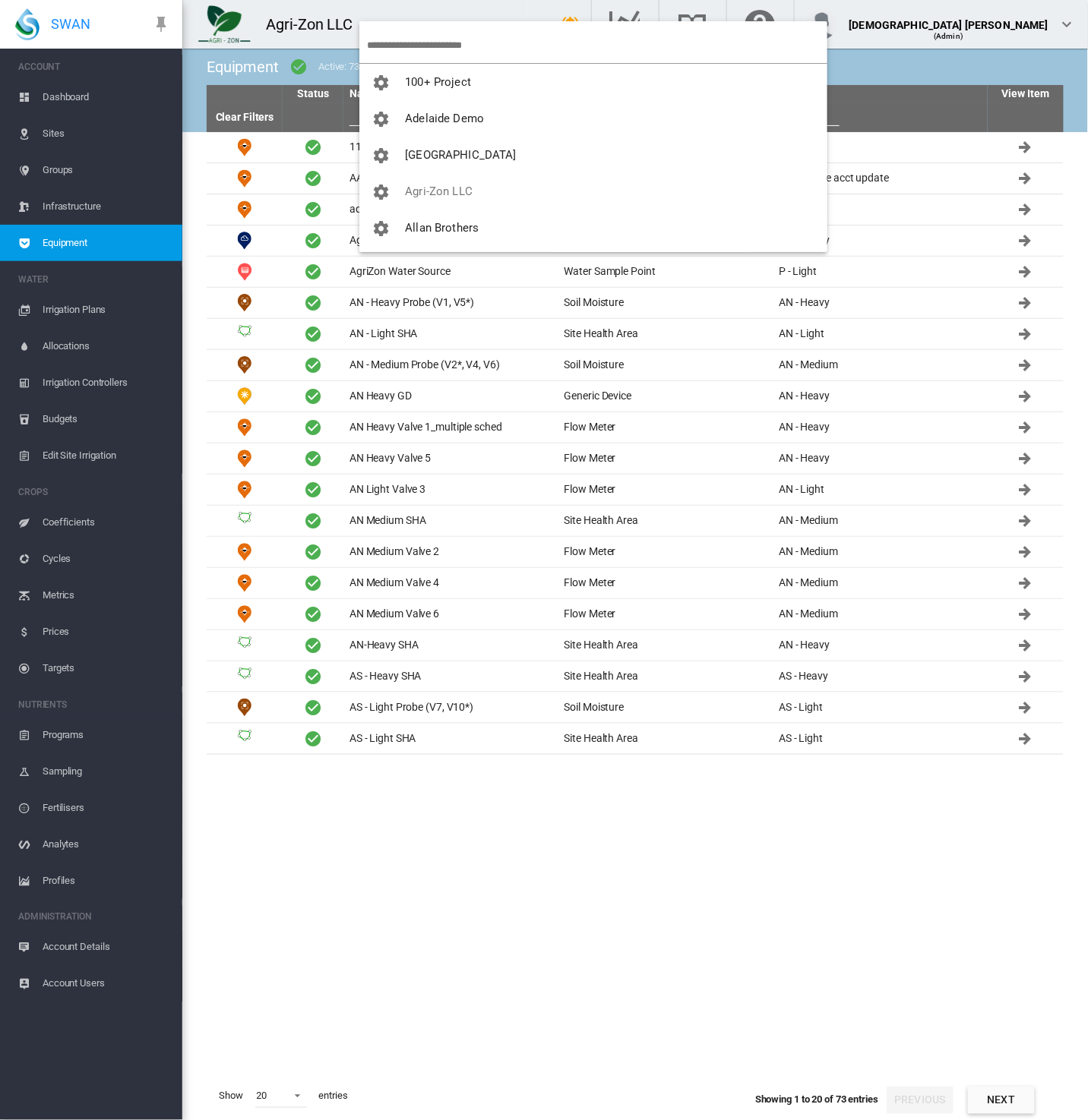
scroll to position [759, 0]
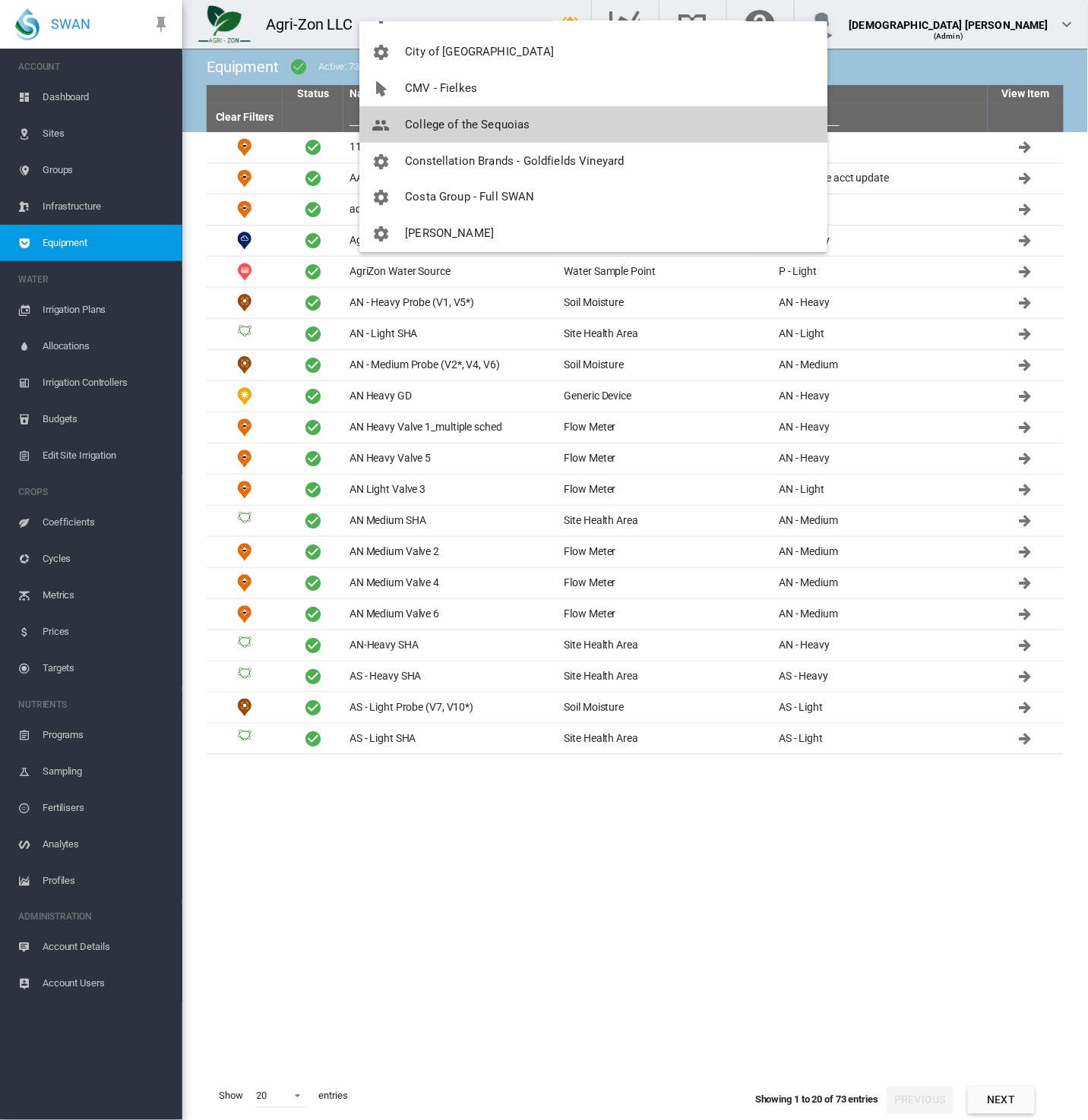
click at [505, 129] on span "College of the Sequoias" at bounding box center [467, 124] width 124 height 13
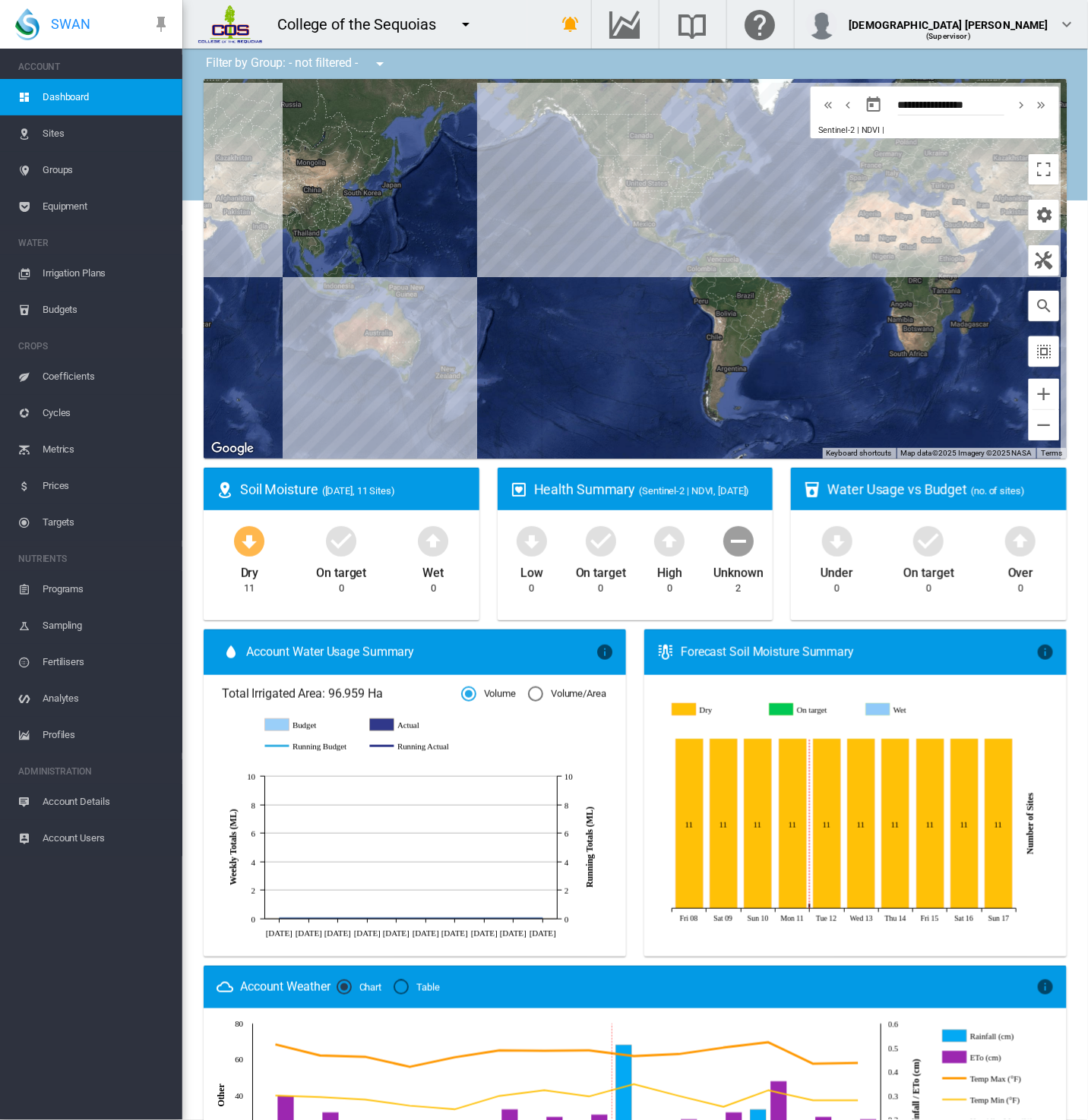
click at [71, 142] on span "Sites" at bounding box center [106, 133] width 128 height 37
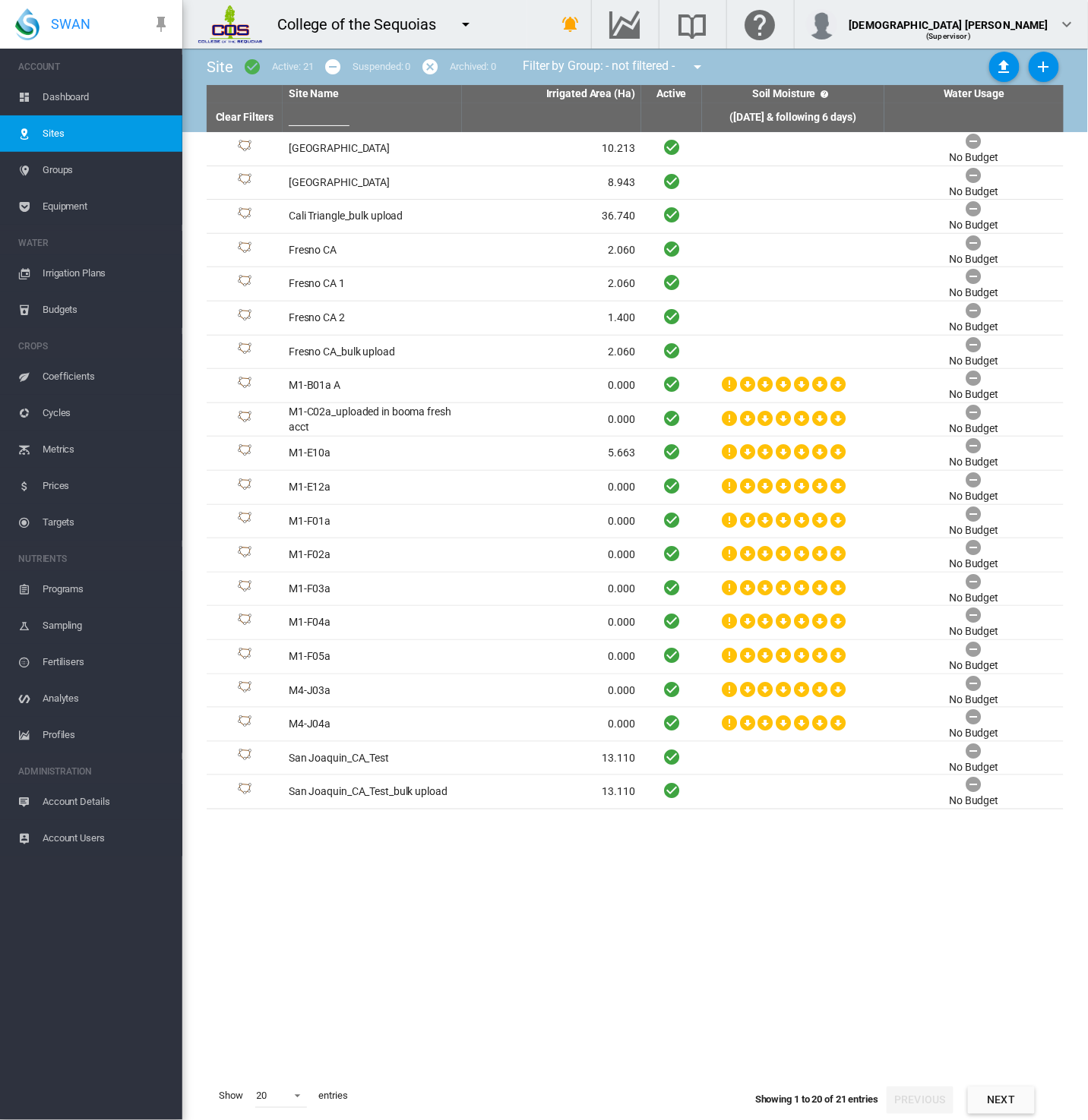
click at [73, 208] on span "Equipment" at bounding box center [106, 207] width 128 height 37
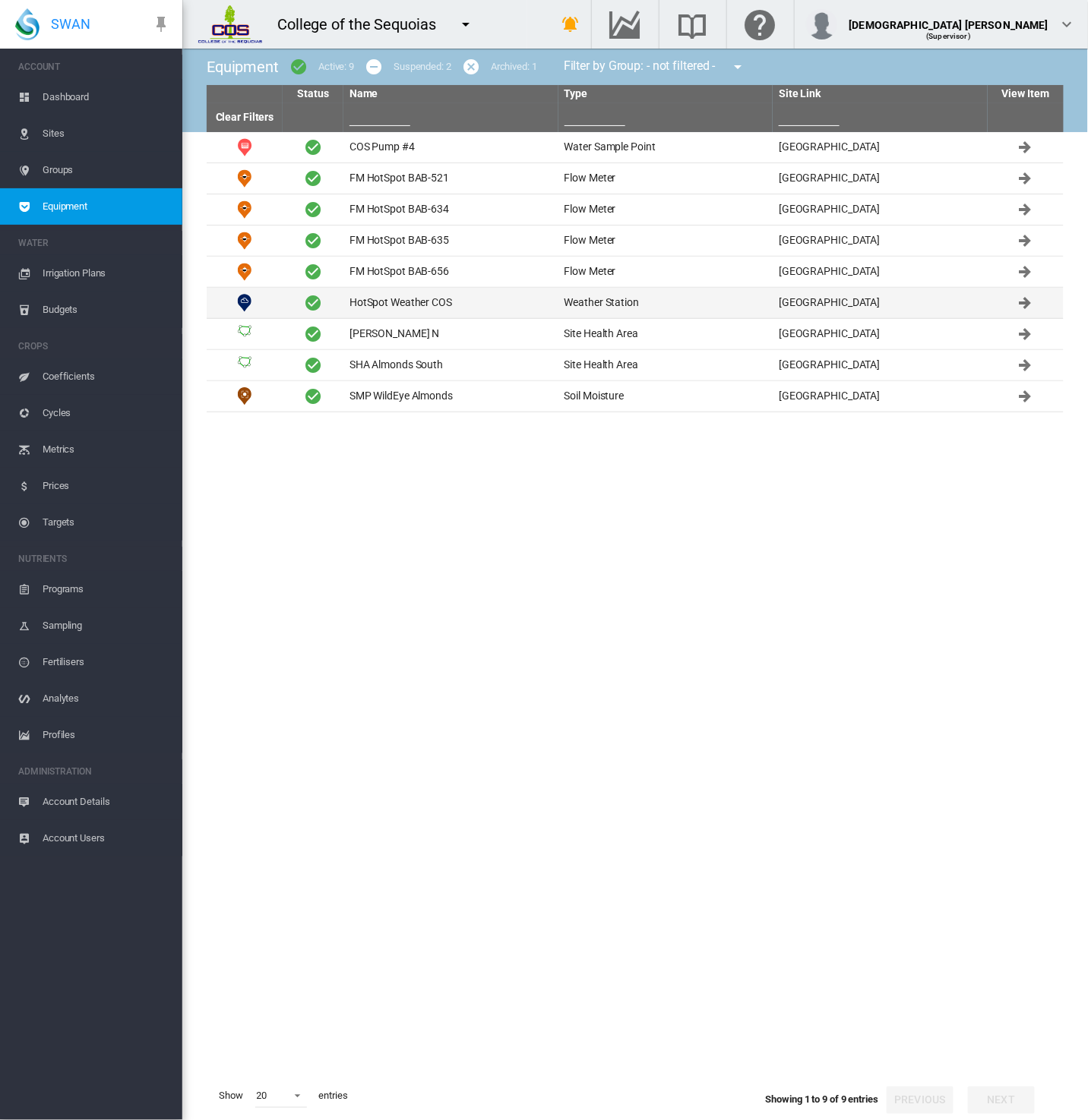
click at [383, 303] on td "HotSpot Weather COS" at bounding box center [451, 302] width 215 height 30
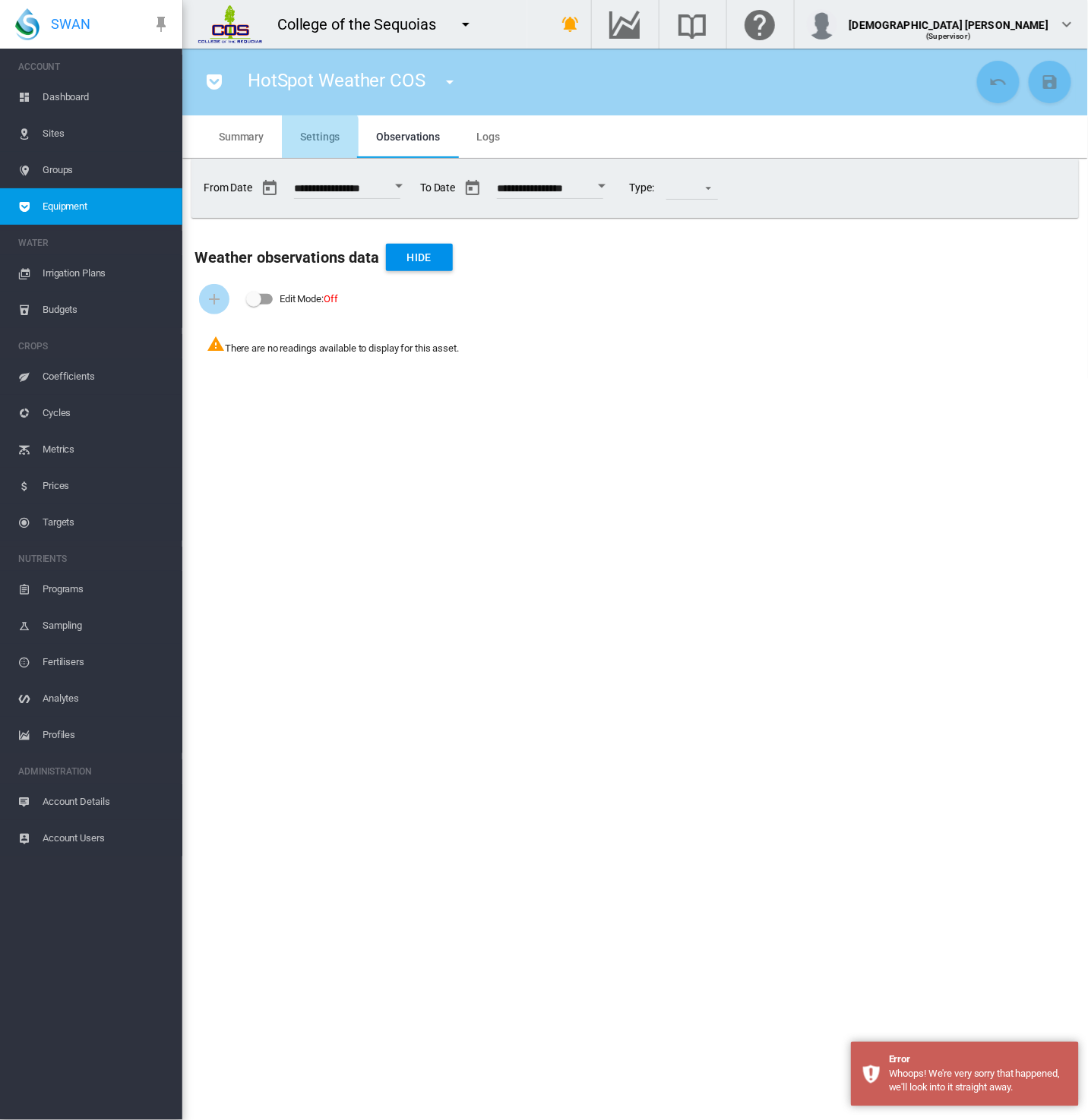
click at [308, 141] on span "Settings" at bounding box center [319, 137] width 39 height 12
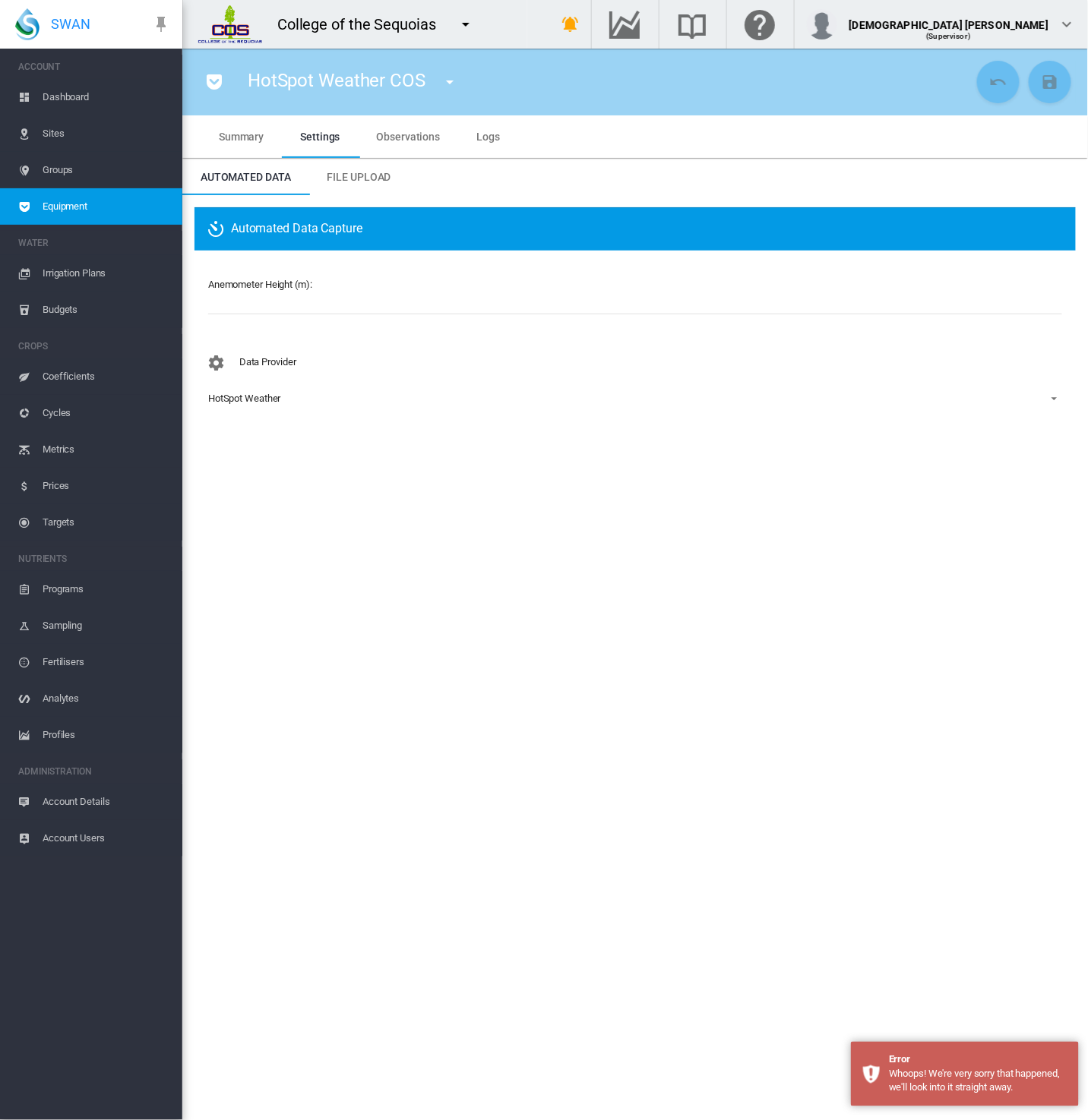
click at [43, 211] on span "Equipment" at bounding box center [106, 207] width 128 height 37
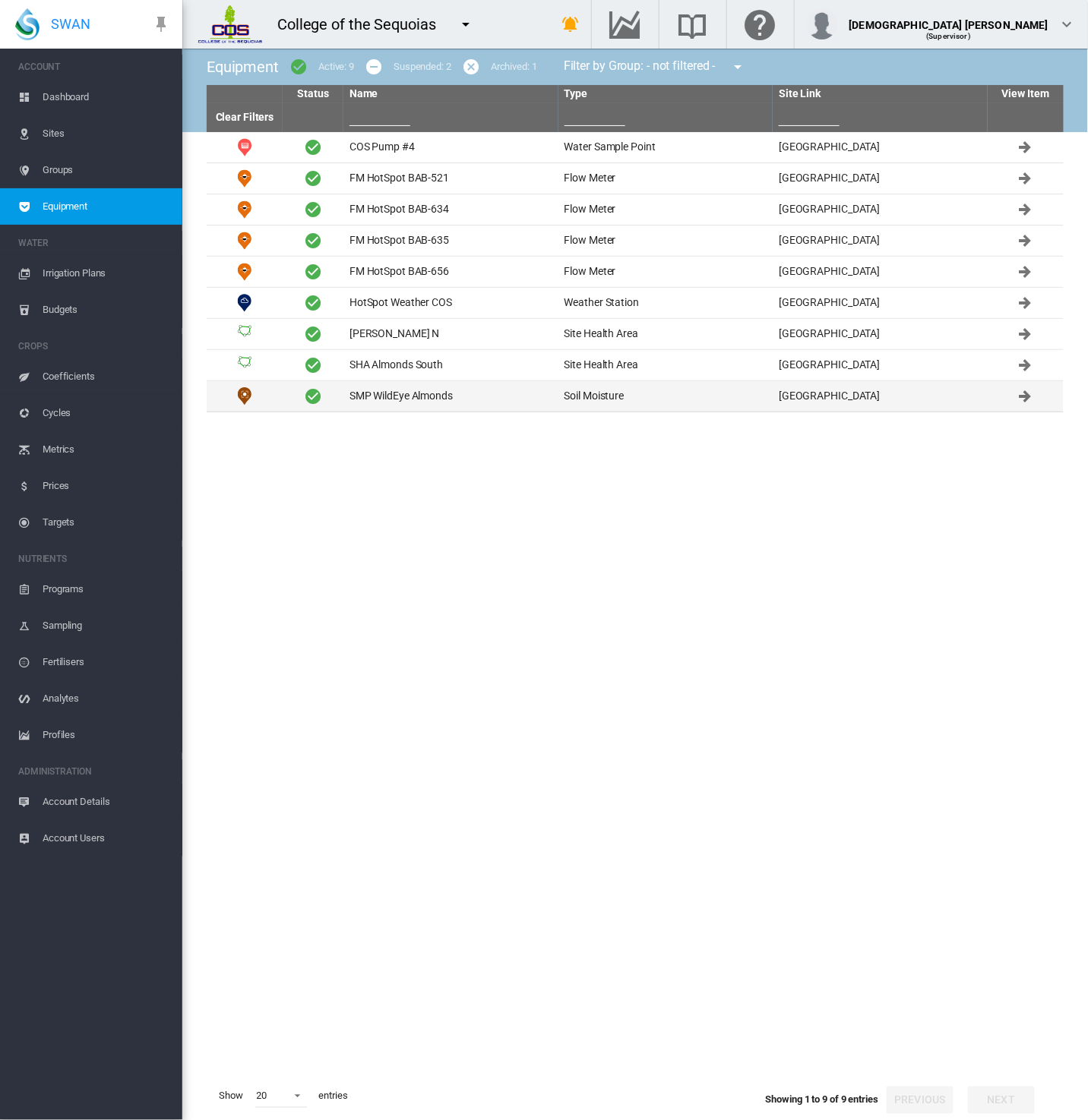
click at [431, 404] on td "SMP WildEye Almonds" at bounding box center [451, 396] width 215 height 30
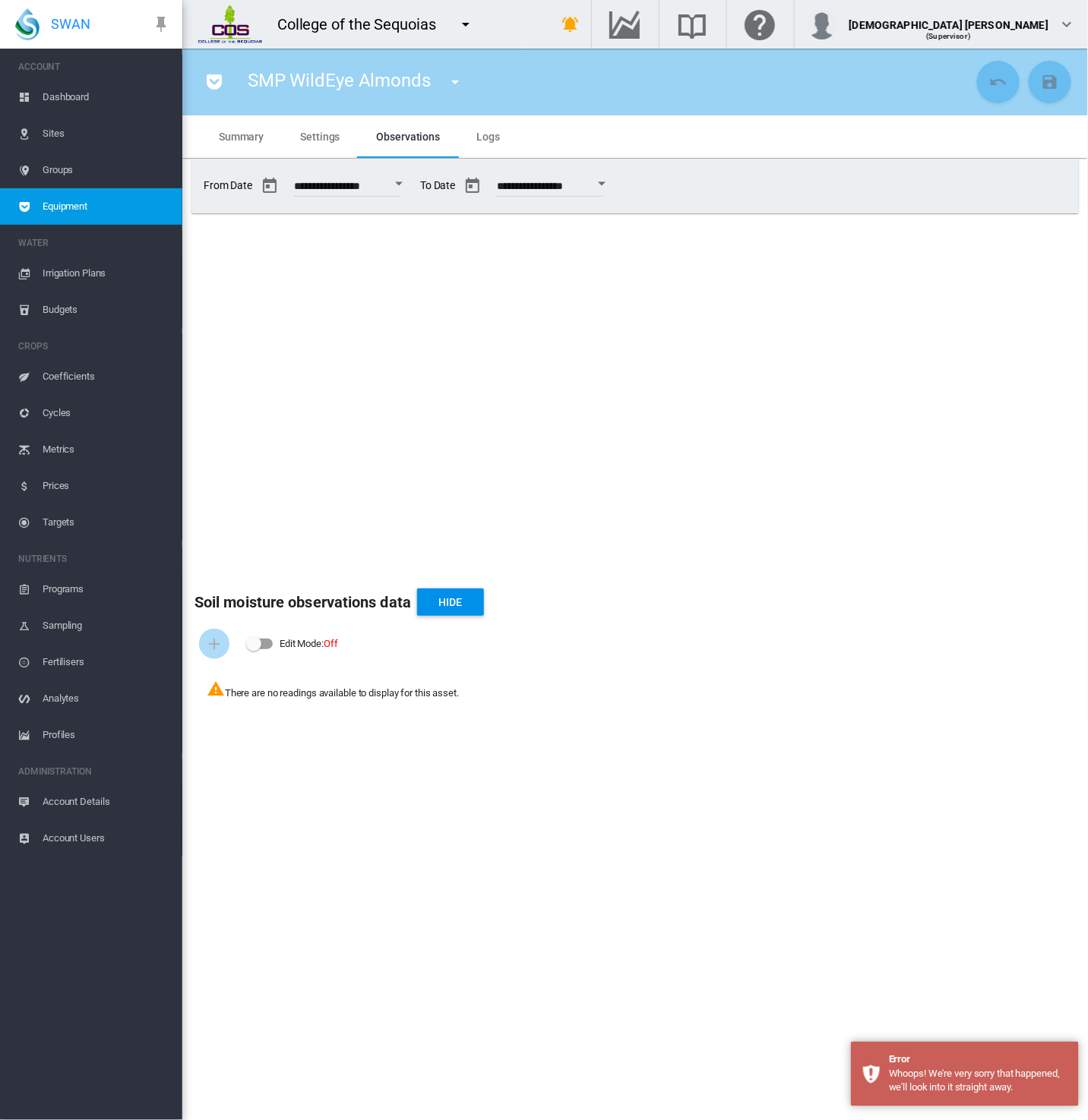
click at [464, 26] on md-icon "icon-menu-down" at bounding box center [466, 24] width 18 height 18
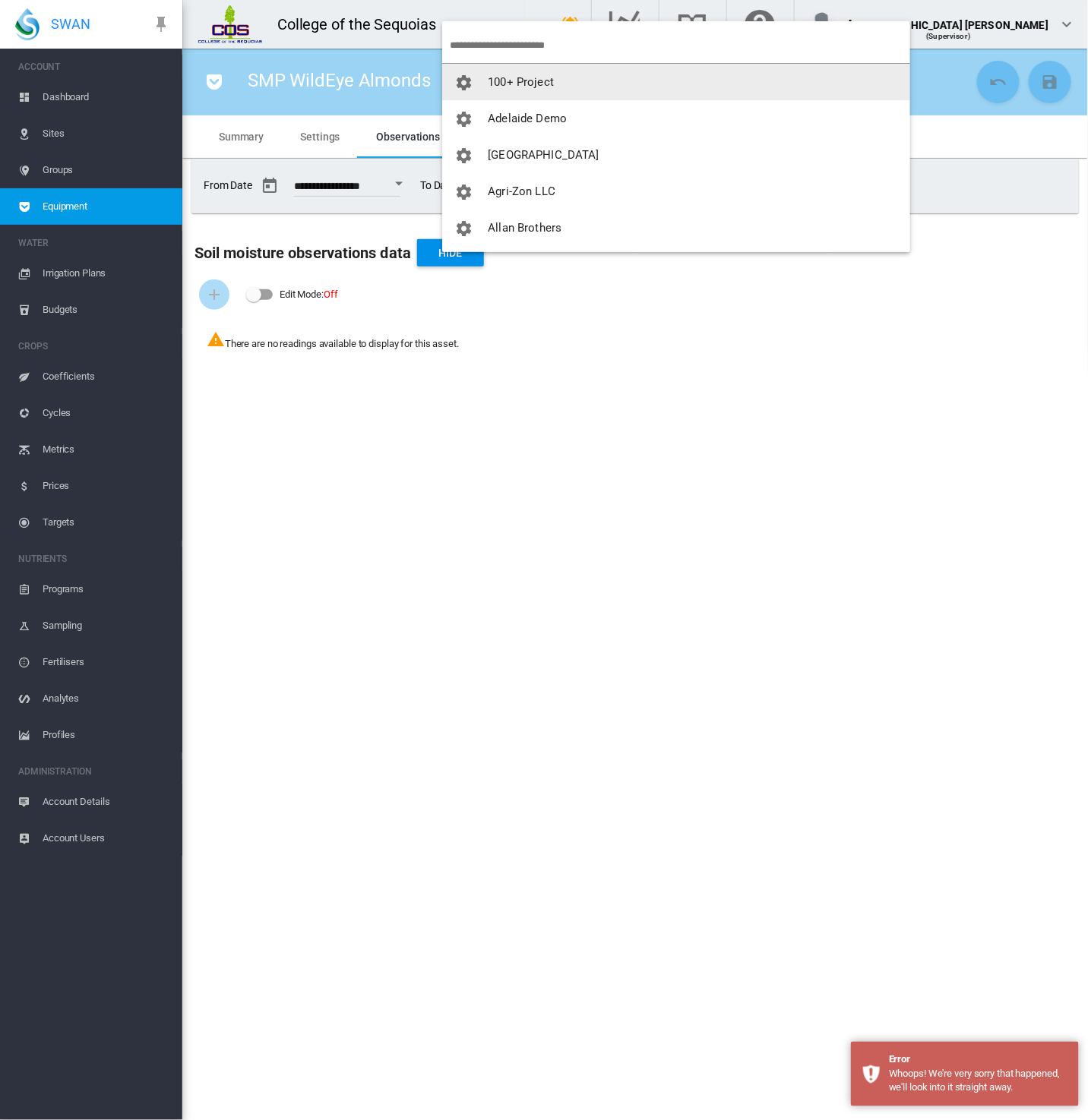
click at [509, 48] on input "search" at bounding box center [679, 45] width 460 height 36
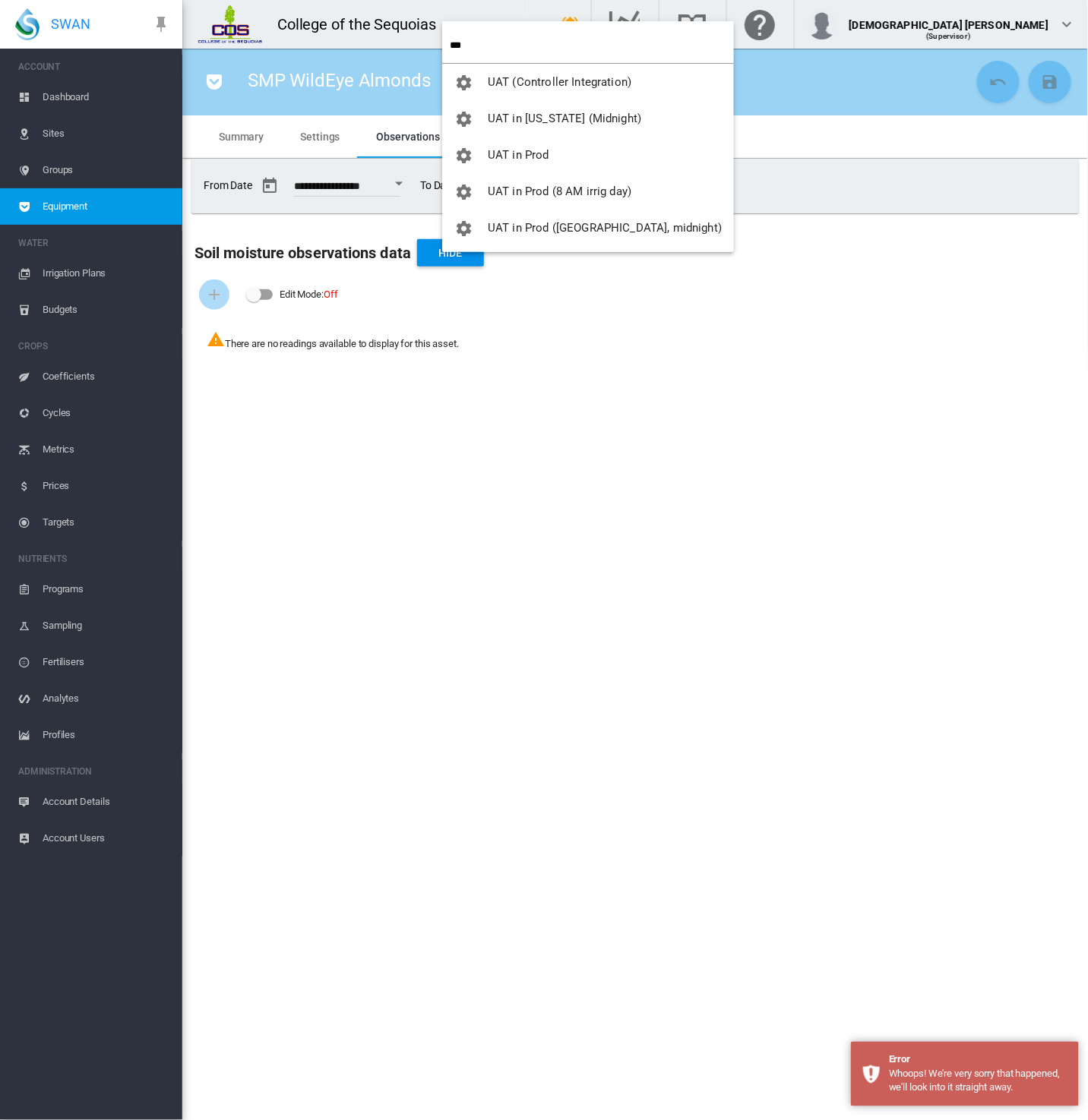
type input "***"
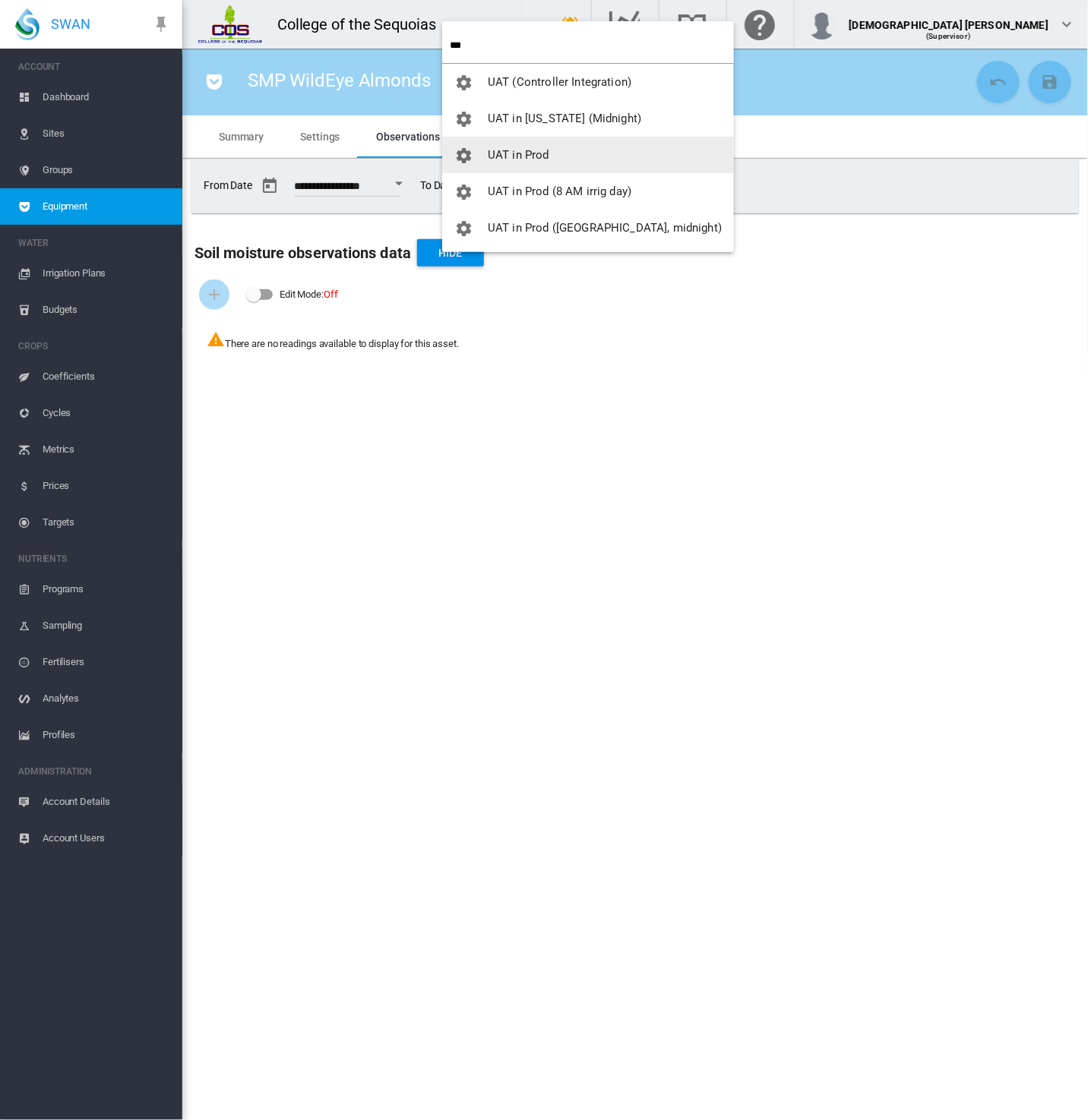
click at [546, 140] on button "UAT in Prod" at bounding box center [588, 155] width 292 height 37
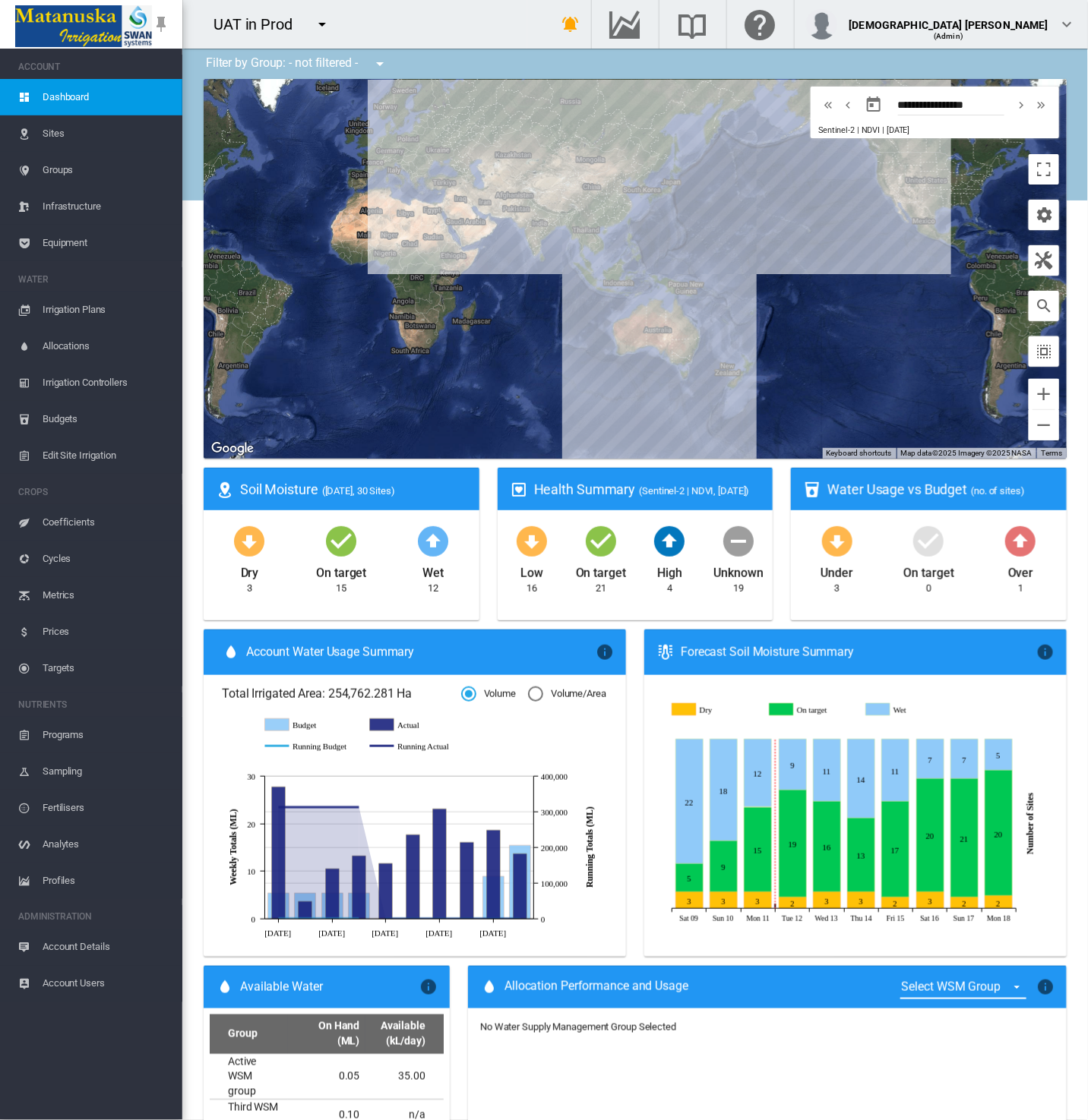
click at [70, 235] on span "Equipment" at bounding box center [106, 243] width 128 height 37
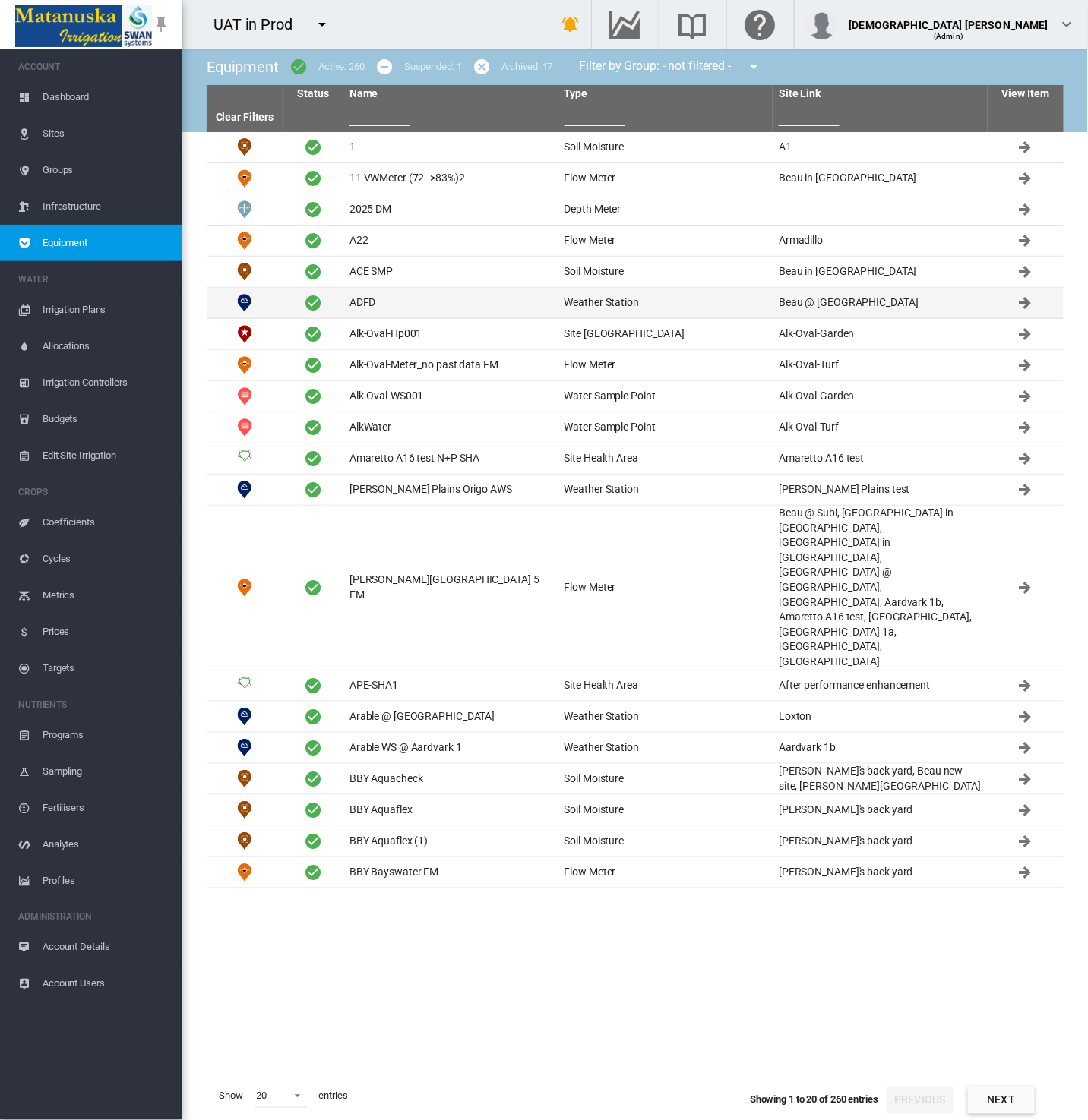
click at [499, 310] on td "ADFD" at bounding box center [451, 302] width 215 height 30
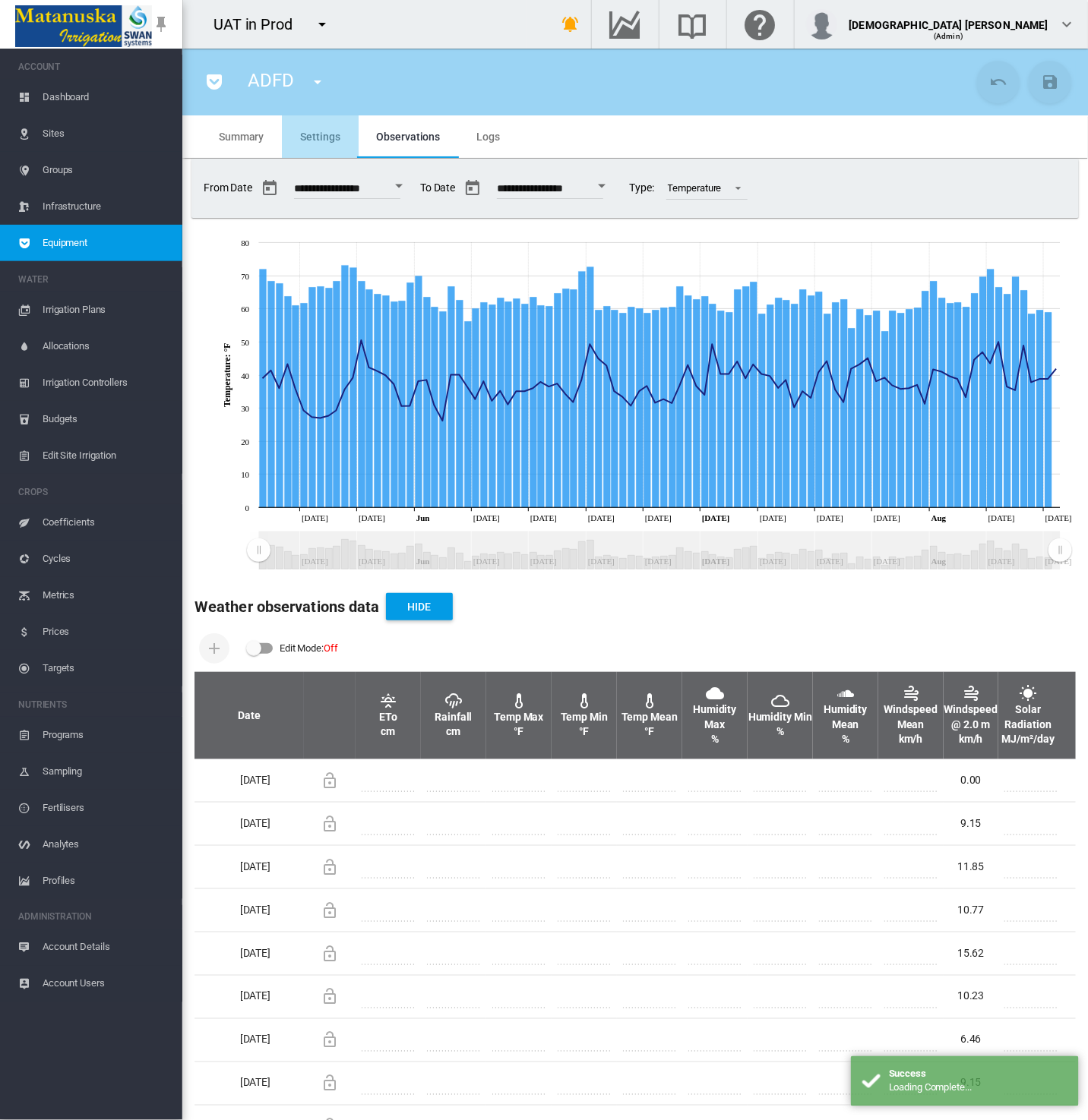
click at [328, 142] on md-tab-item "Settings" at bounding box center [319, 136] width 76 height 42
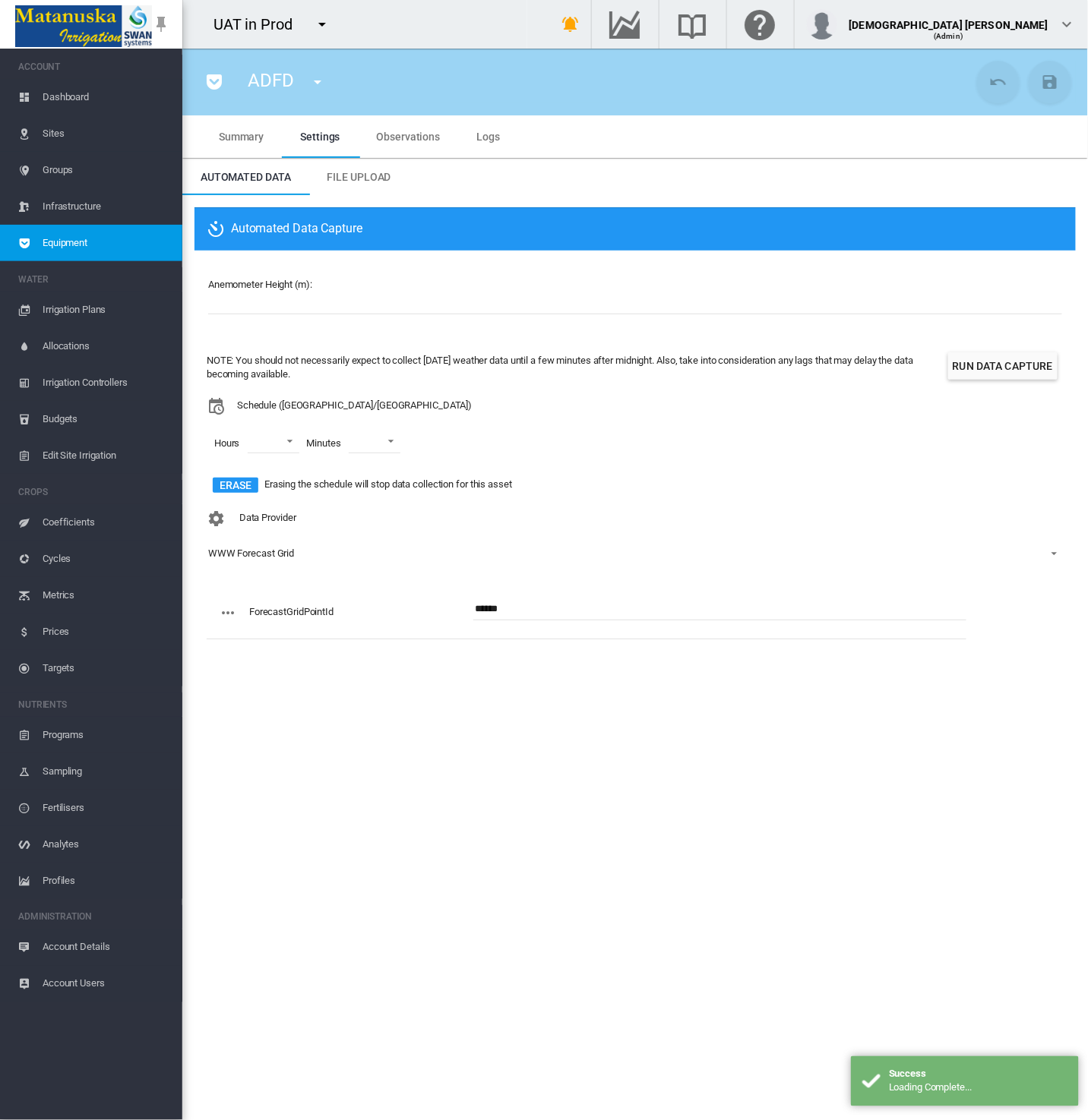
click at [105, 247] on span "Equipment" at bounding box center [106, 243] width 128 height 37
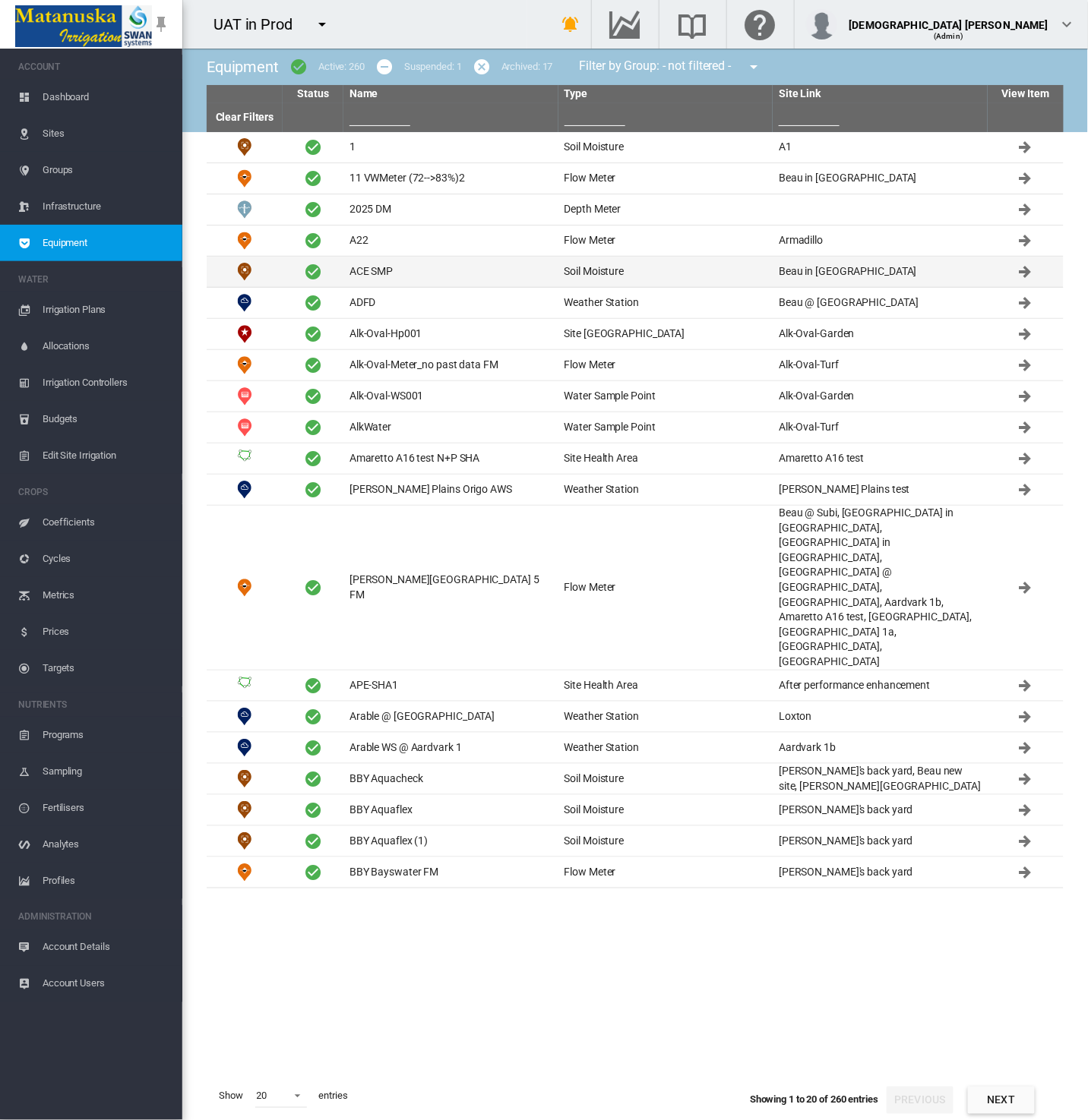
click at [574, 278] on td "Soil Moisture" at bounding box center [666, 272] width 215 height 30
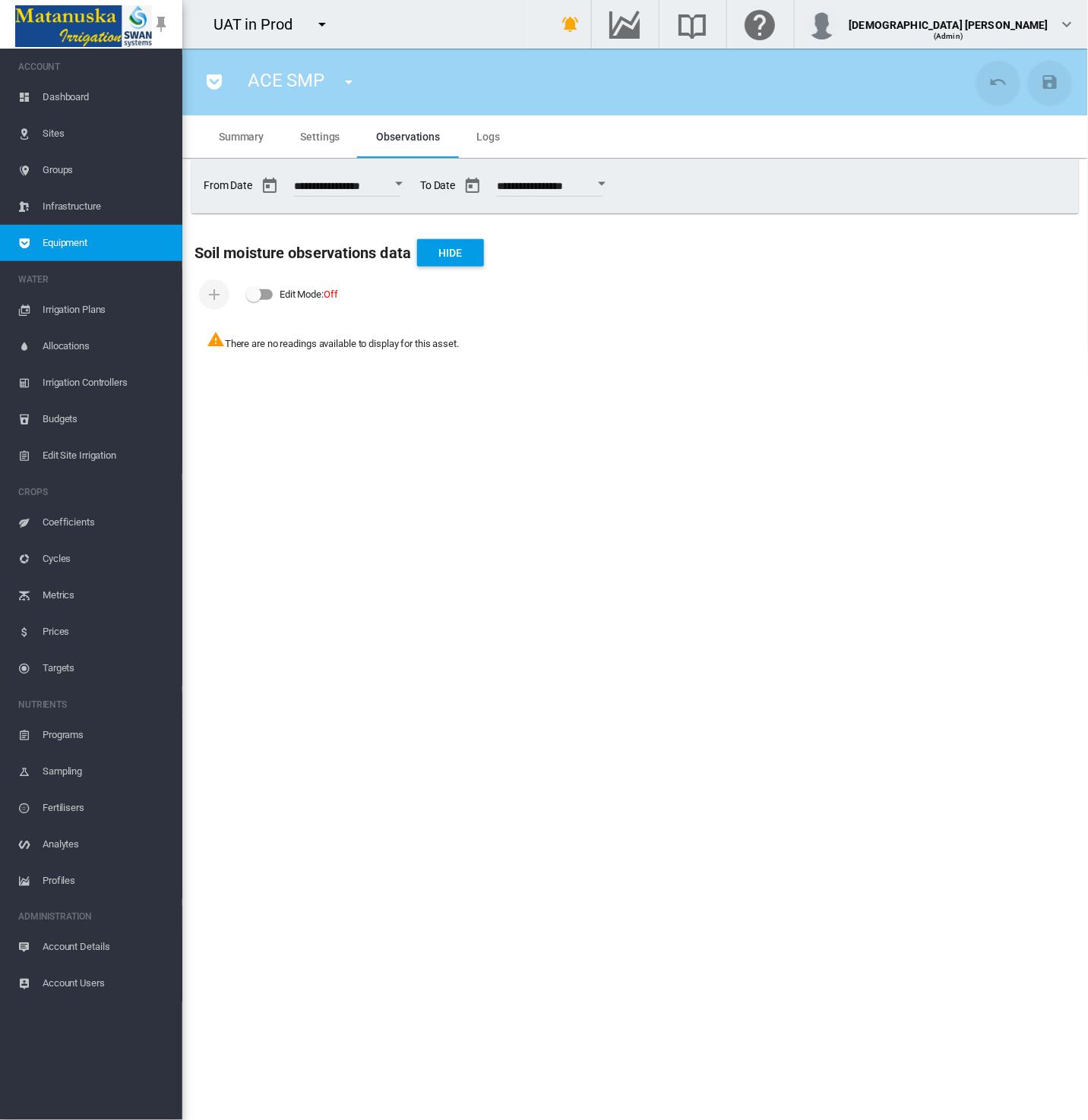
click at [104, 241] on span "Equipment" at bounding box center [106, 243] width 128 height 37
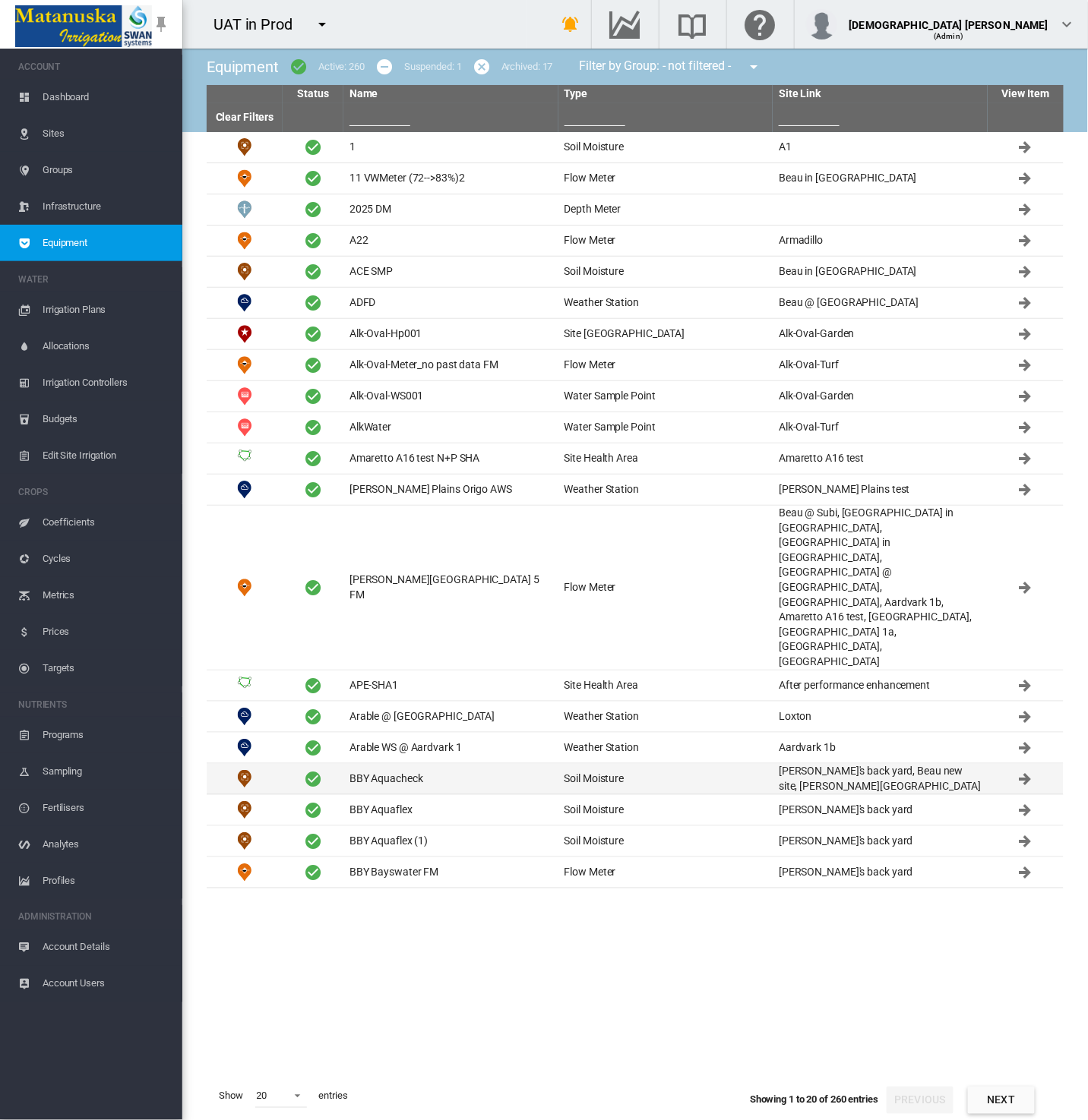
click at [420, 764] on td "BBY Aquacheck" at bounding box center [451, 779] width 215 height 30
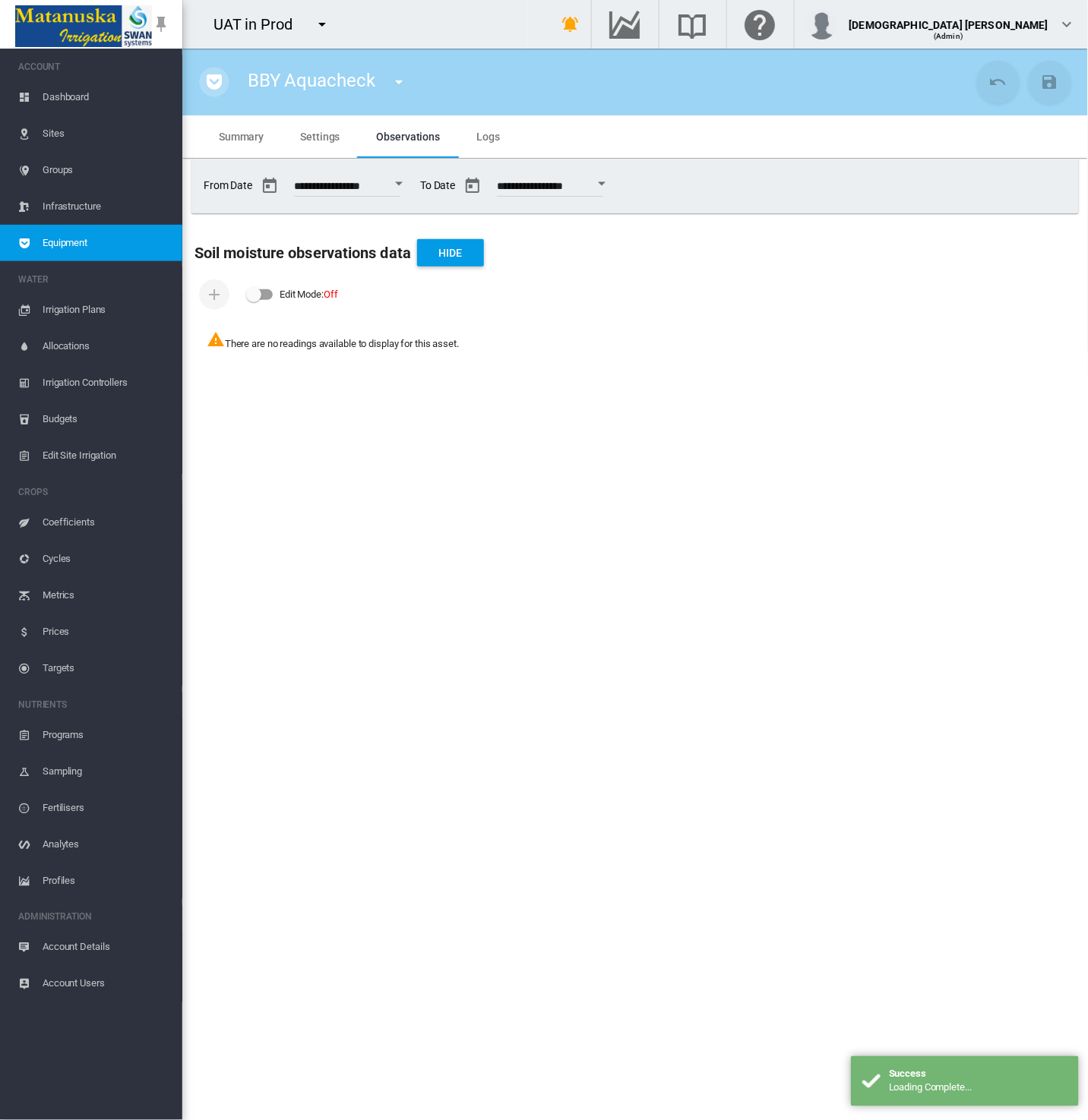
click at [208, 92] on button "button" at bounding box center [214, 82] width 30 height 30
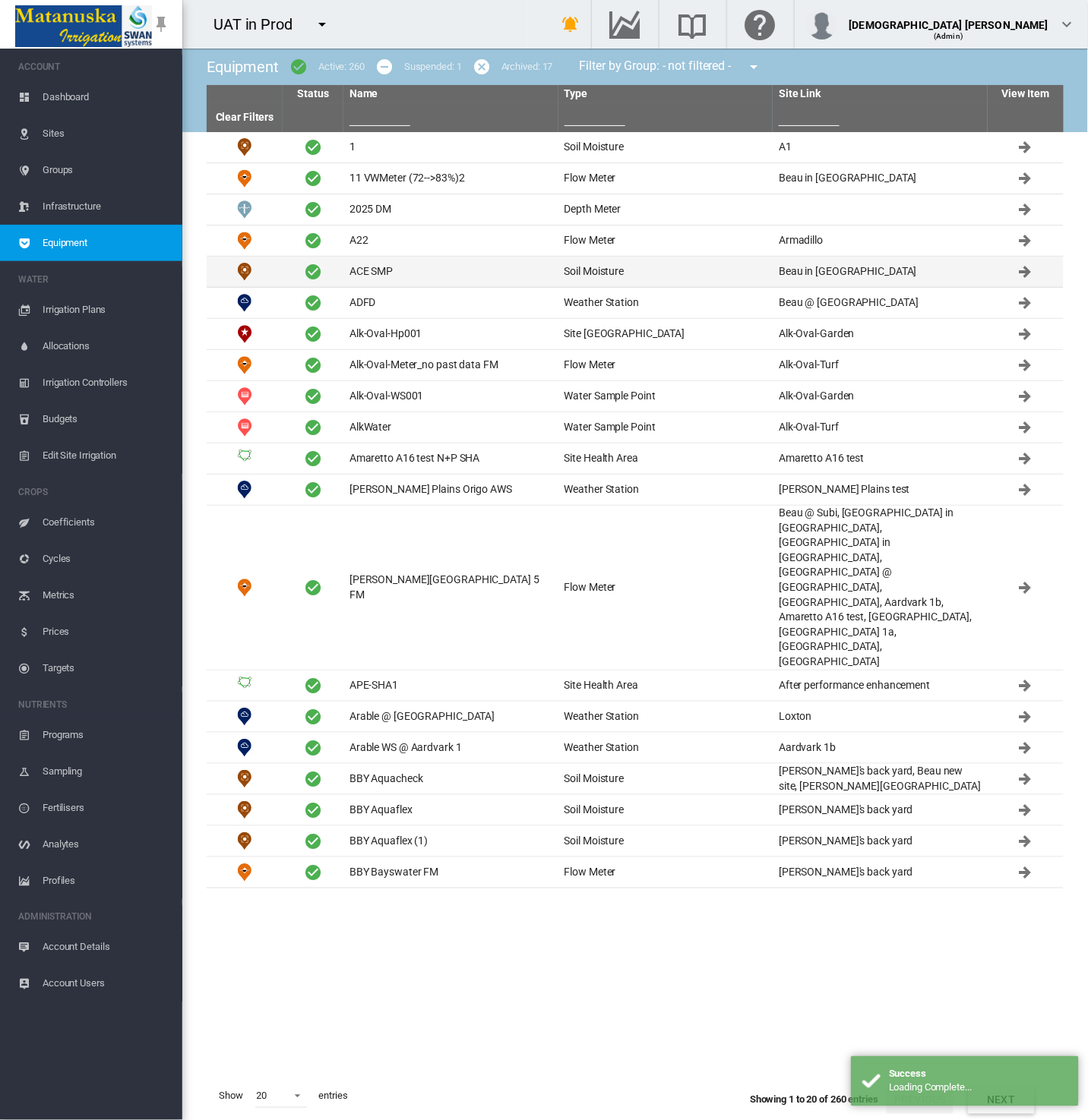
click at [399, 266] on td "ACE SMP" at bounding box center [451, 272] width 215 height 30
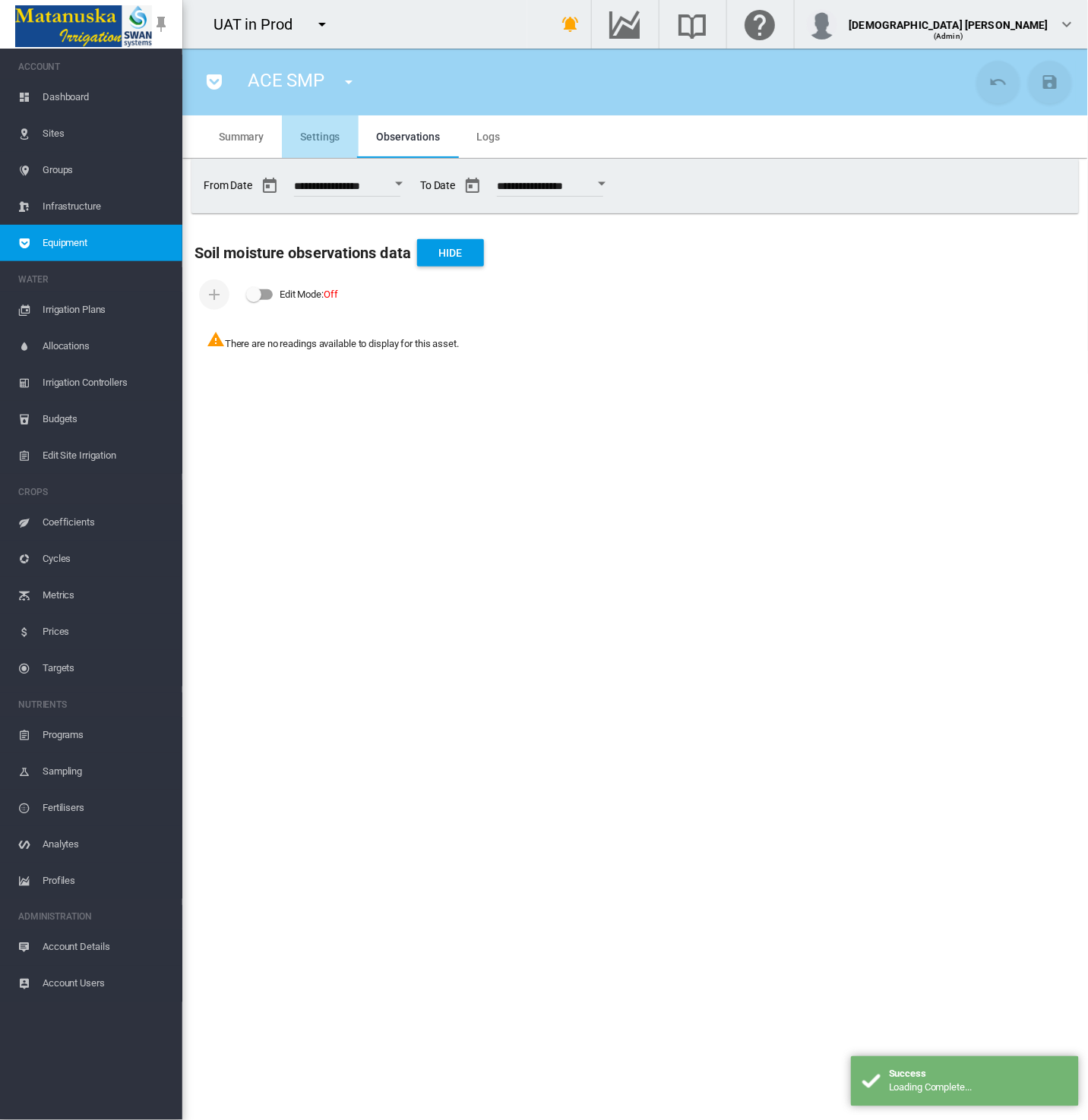
click at [309, 132] on span "Settings" at bounding box center [319, 137] width 39 height 12
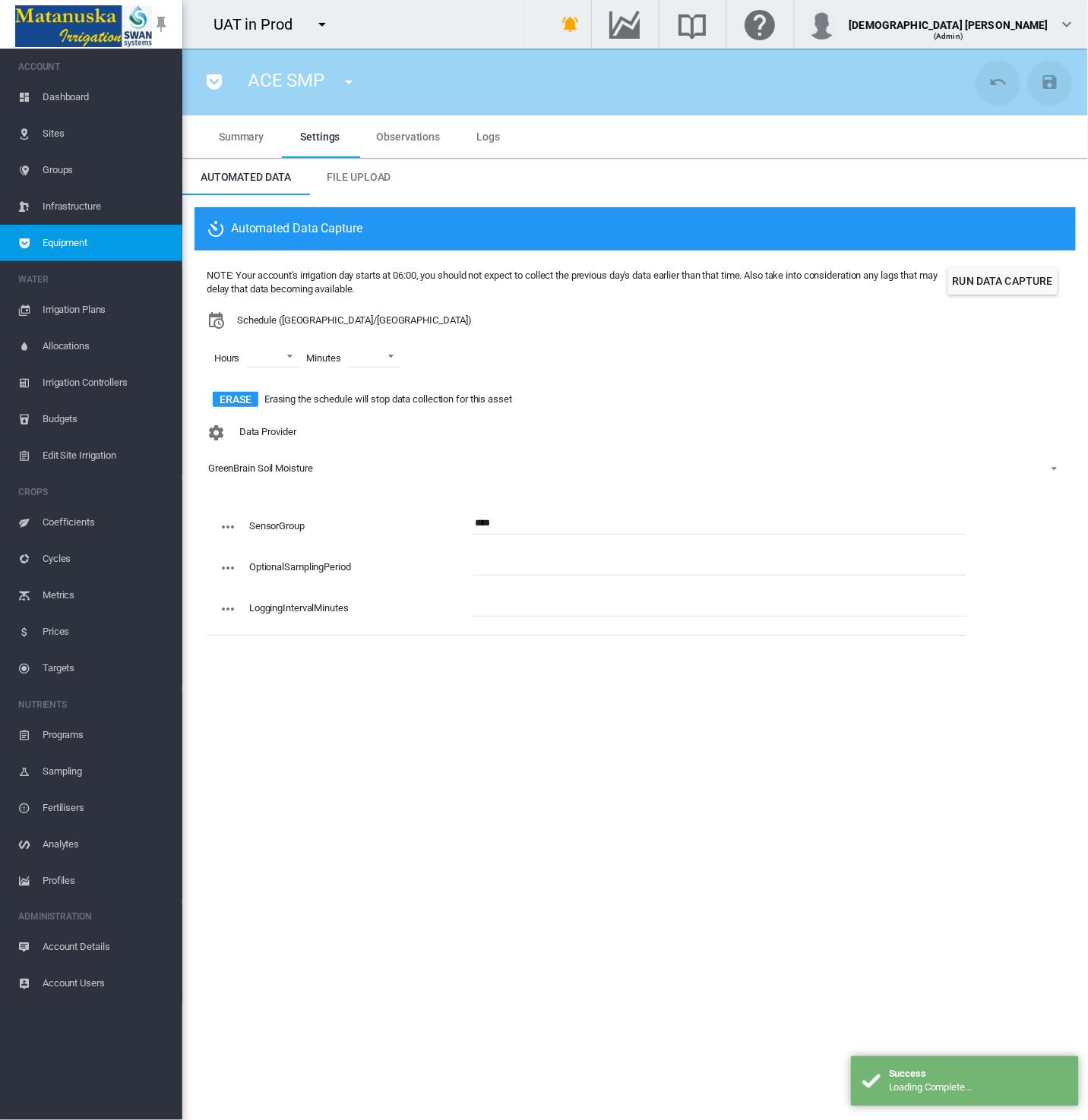
click at [201, 81] on button "button" at bounding box center [214, 82] width 30 height 30
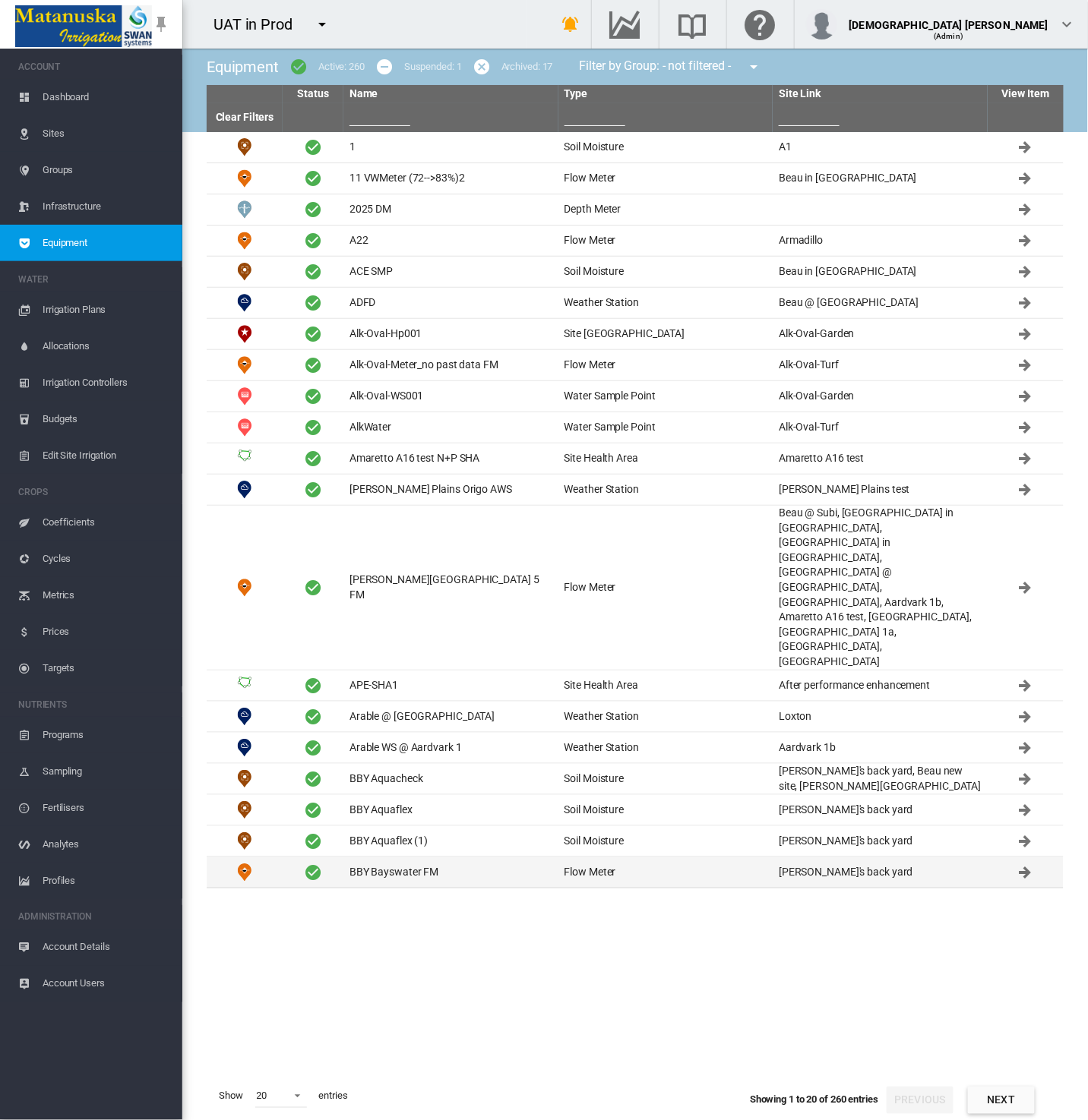
click at [493, 858] on td "BBY Bayswater FM" at bounding box center [451, 872] width 215 height 30
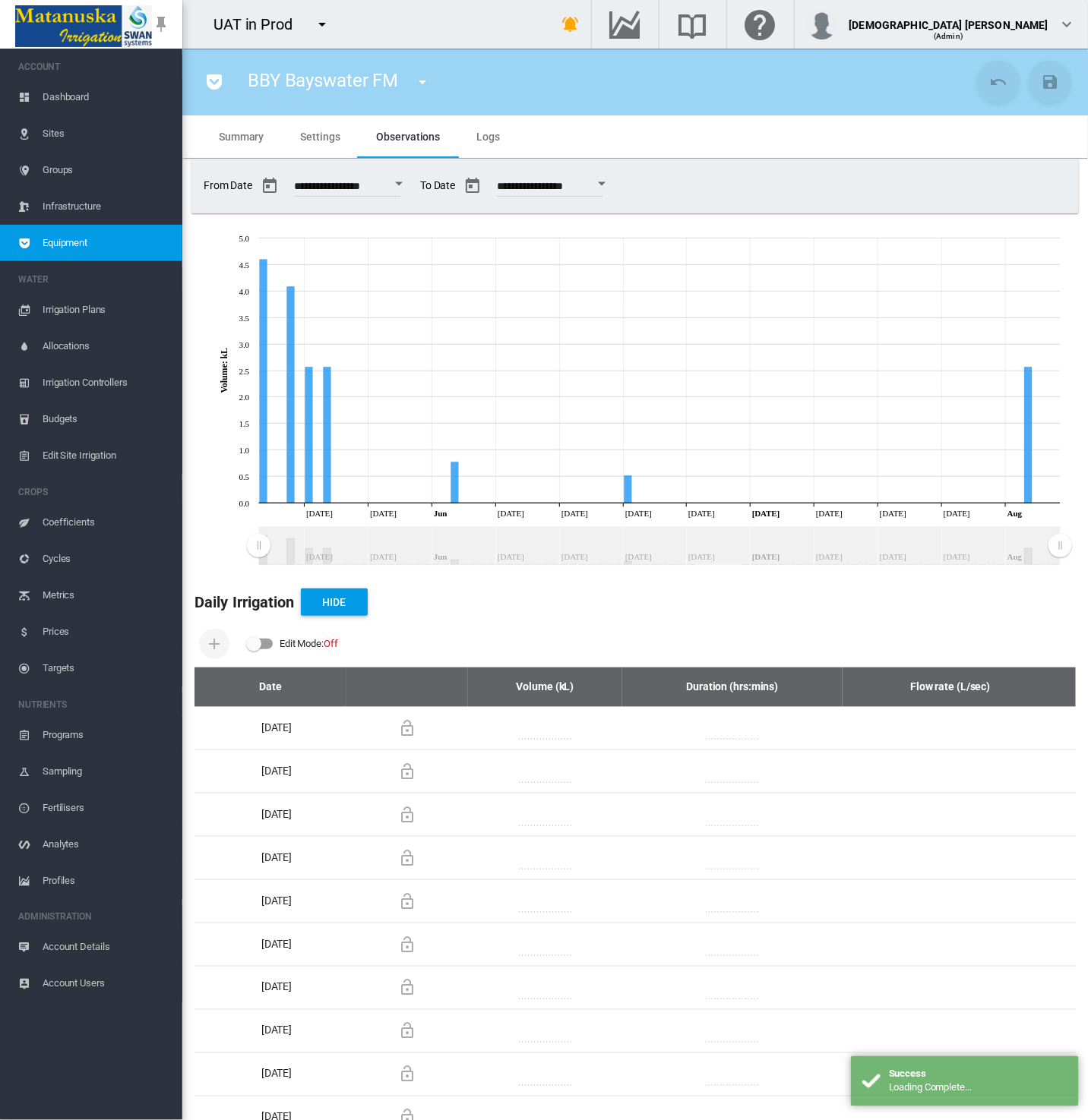
click at [213, 90] on md-icon "icon-pocket" at bounding box center [214, 82] width 18 height 18
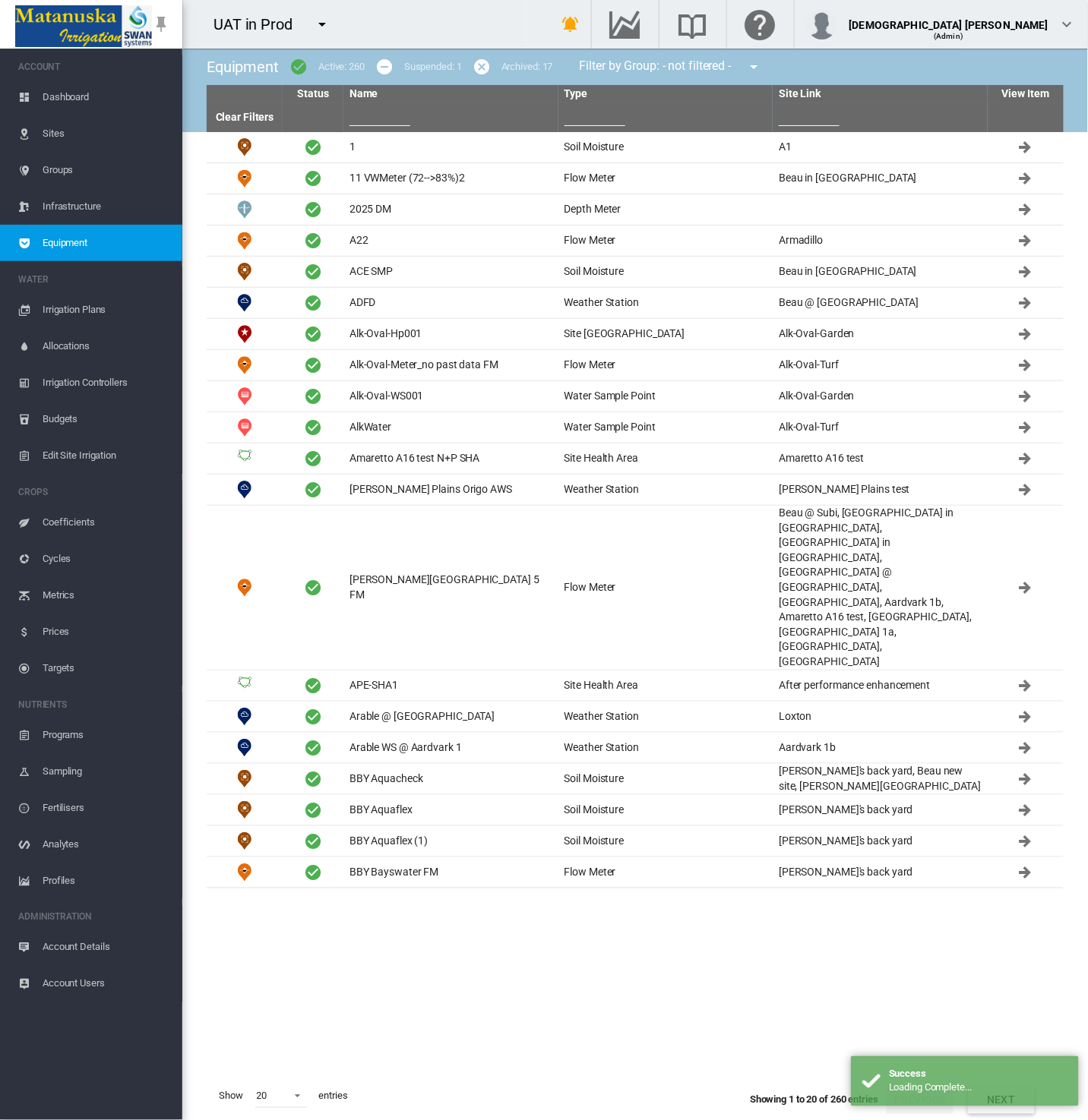
click at [781, 946] on tbody "1 Soil Moisture A1" at bounding box center [635, 602] width 857 height 941
click at [981, 1094] on button "Next" at bounding box center [1001, 1100] width 67 height 28
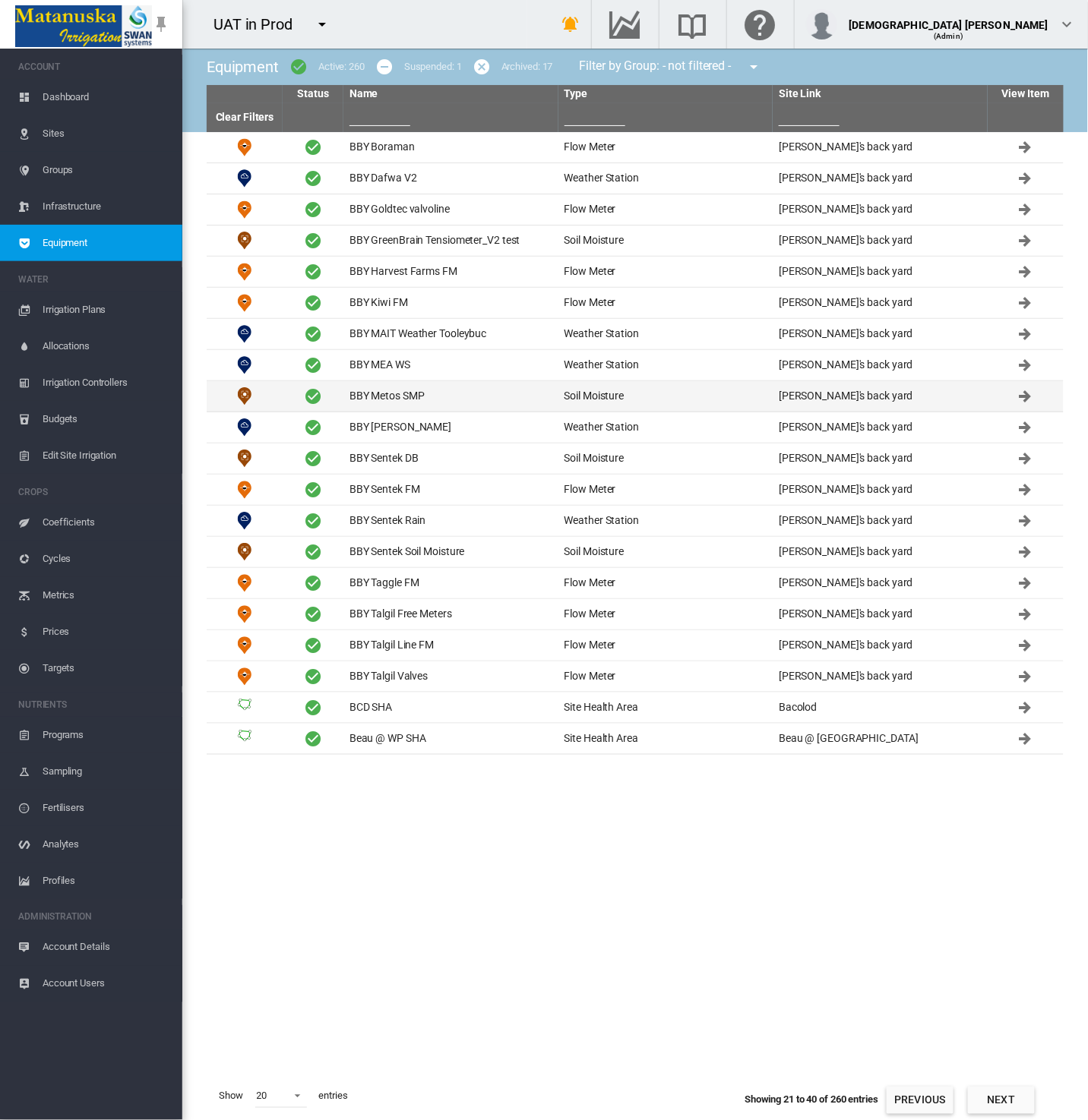
click at [399, 394] on td "BBY Metos SMP" at bounding box center [451, 396] width 215 height 30
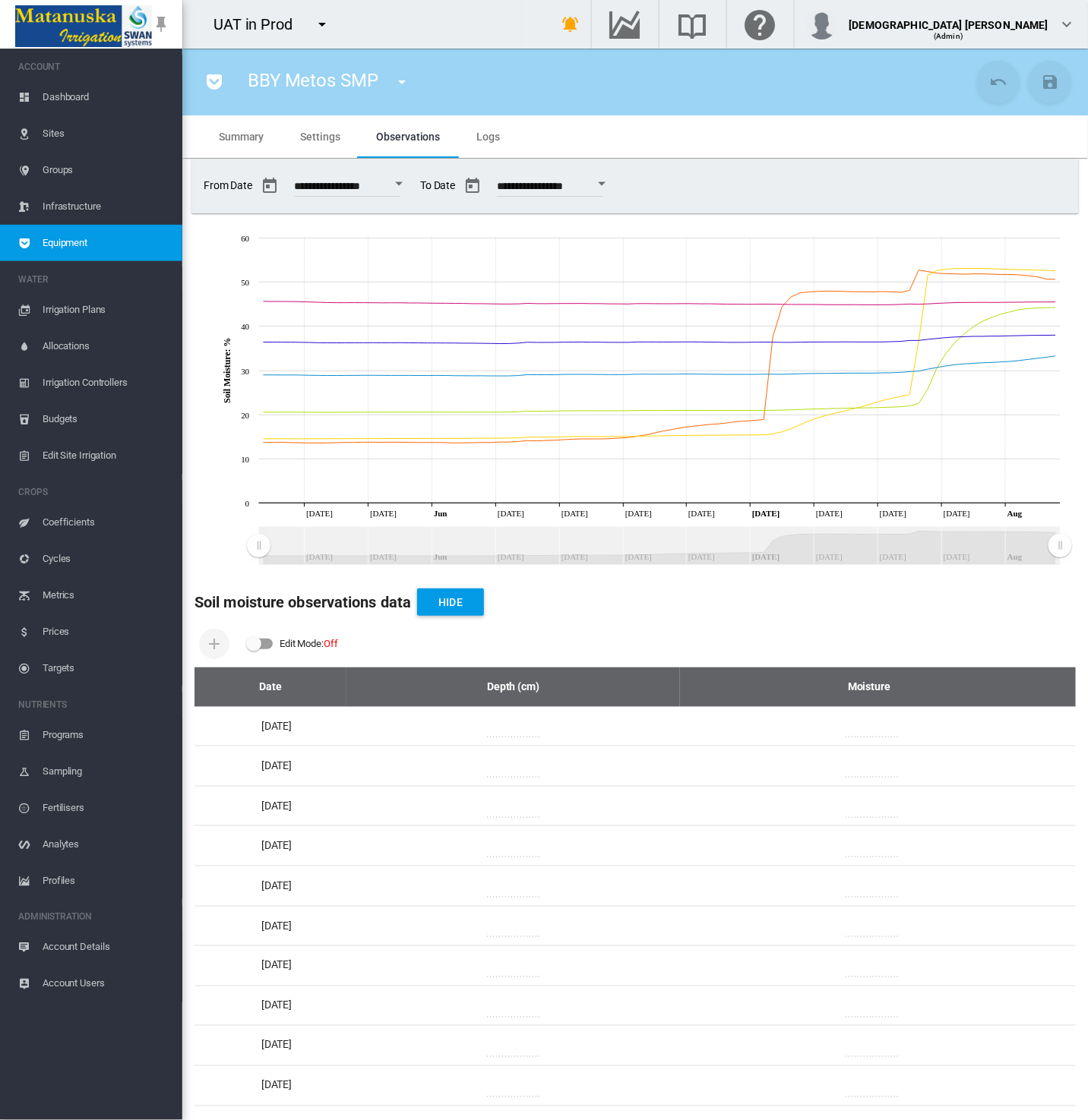
click at [83, 248] on span "Equipment" at bounding box center [106, 243] width 128 height 37
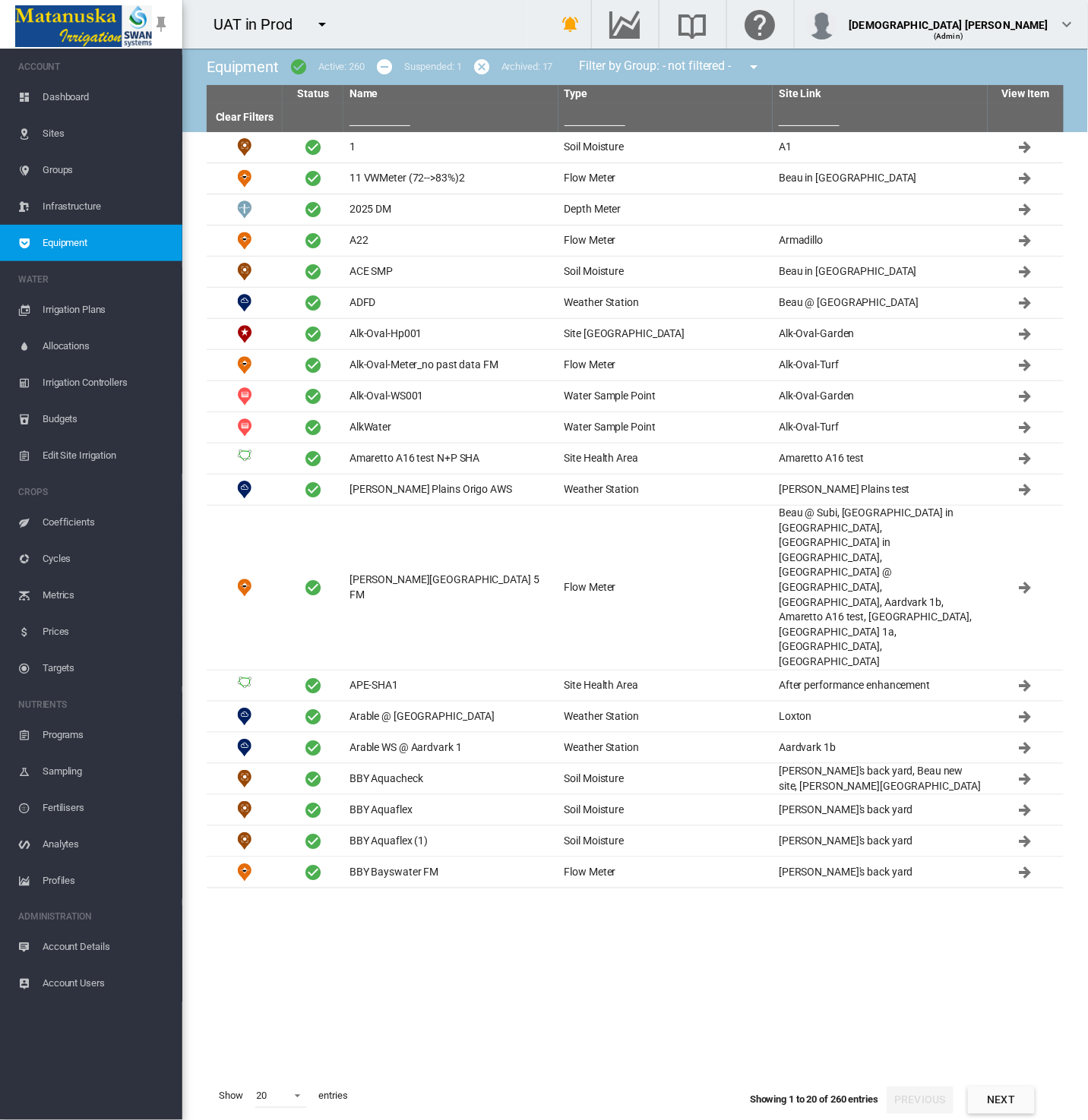
click at [902, 1003] on tbody "1 Soil Moisture A1" at bounding box center [635, 602] width 857 height 941
click at [422, 362] on td "Alk-Oval-Meter_no past data FM" at bounding box center [451, 365] width 215 height 30
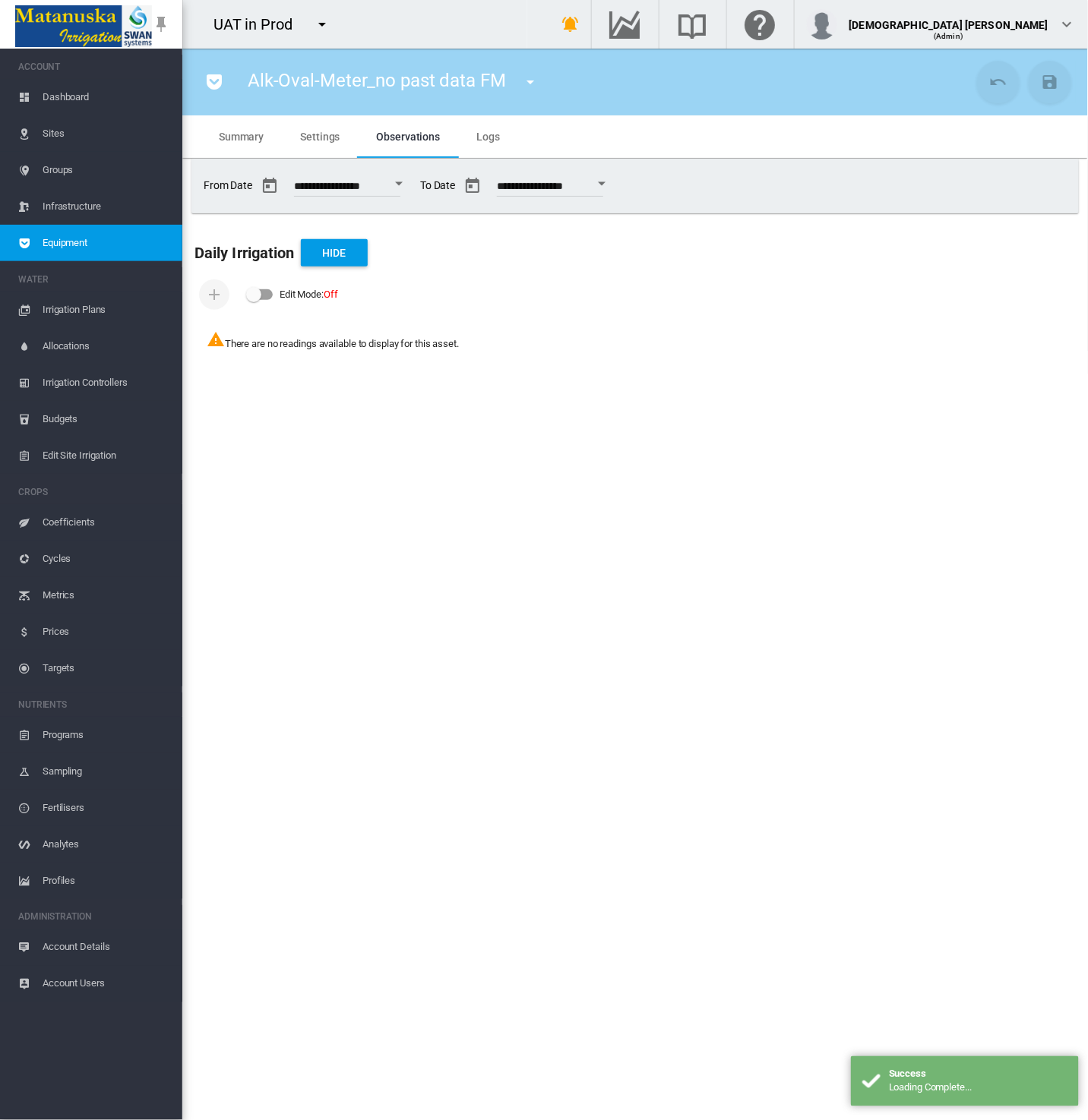
click at [218, 88] on md-icon "icon-pocket" at bounding box center [214, 82] width 18 height 18
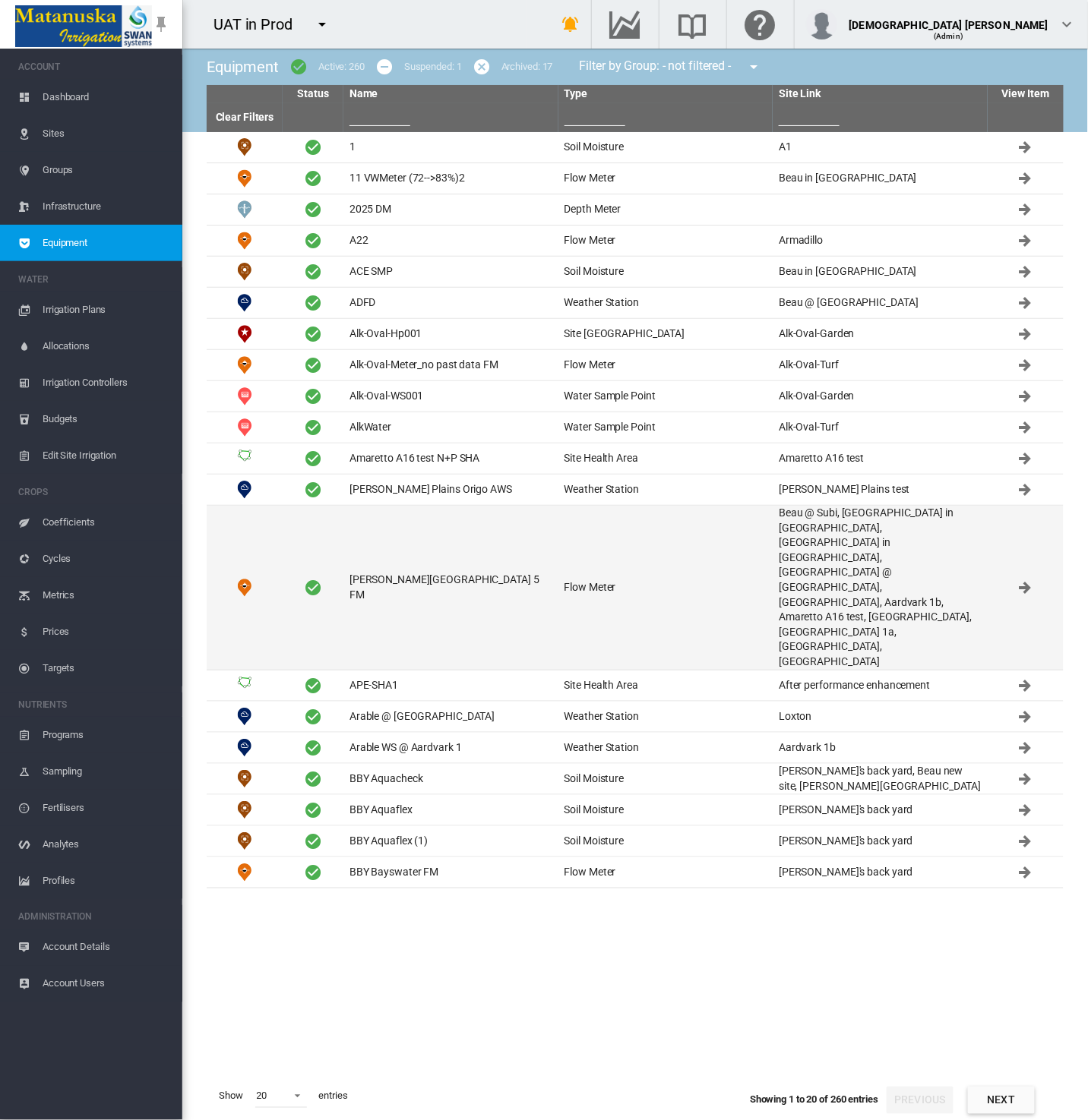
click at [469, 515] on td "Anna Plains station 5 FM" at bounding box center [451, 588] width 215 height 164
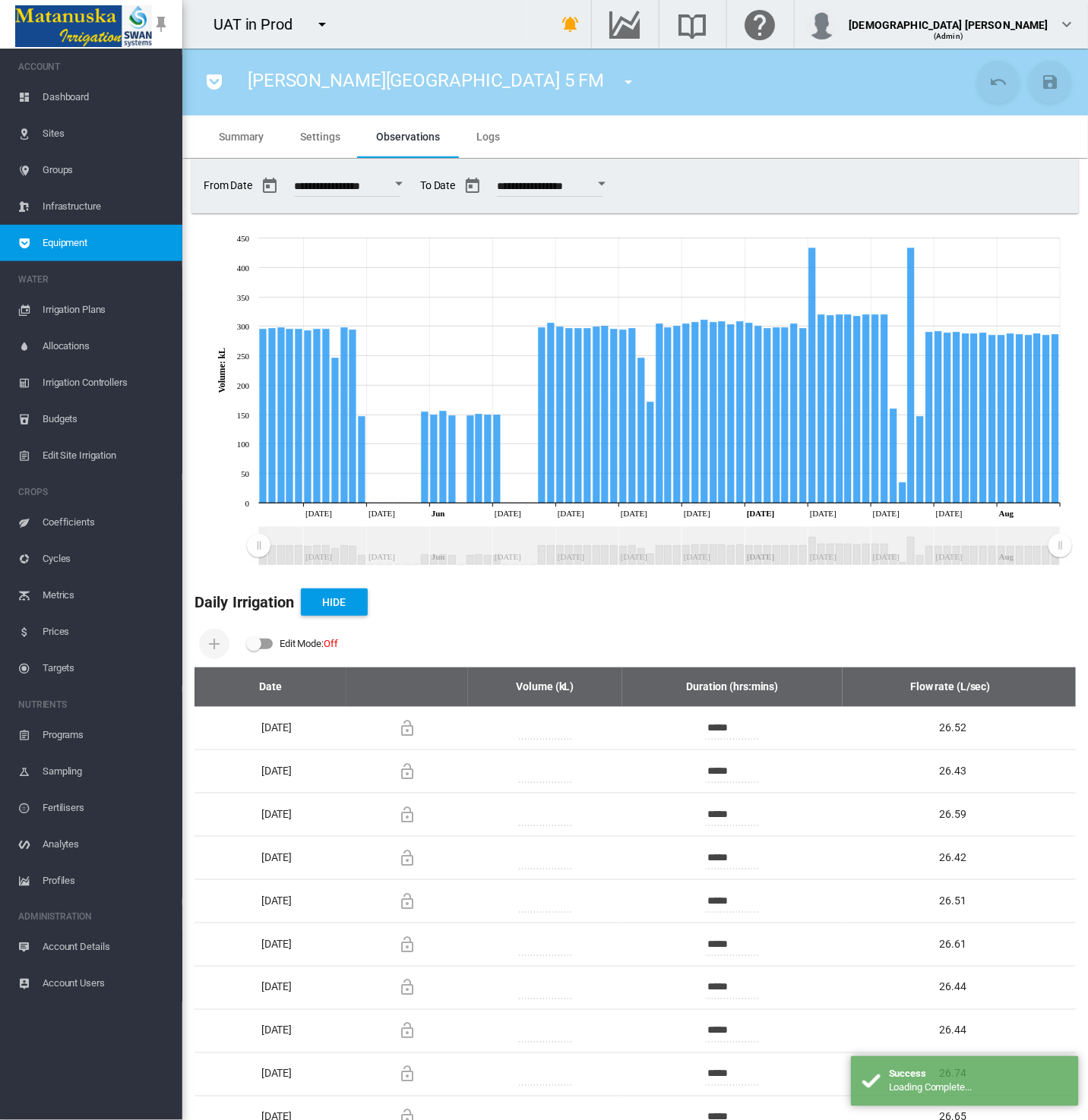
click at [123, 248] on span "Equipment" at bounding box center [106, 243] width 128 height 37
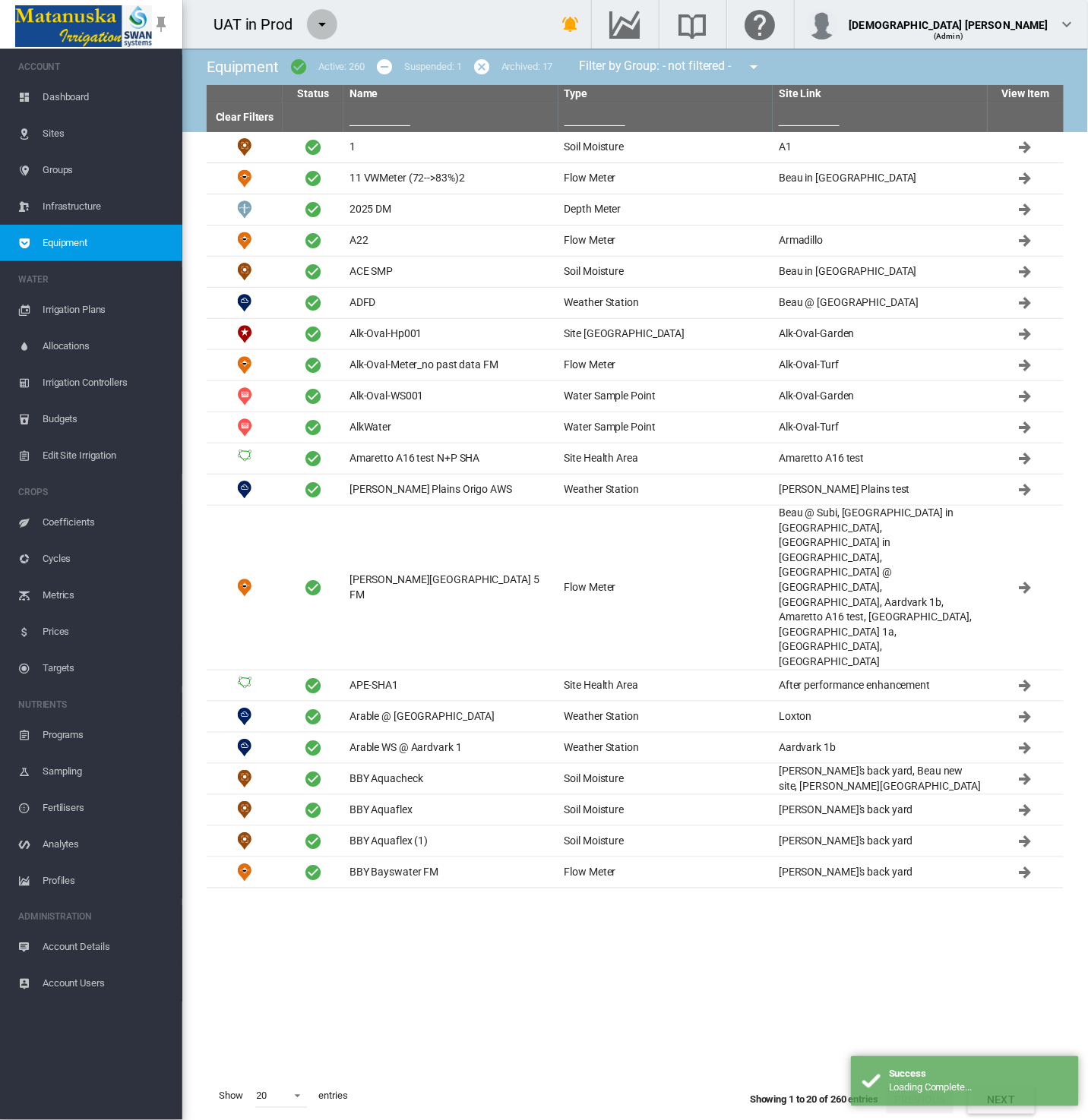
click at [325, 26] on md-icon "icon-menu-down" at bounding box center [322, 24] width 18 height 18
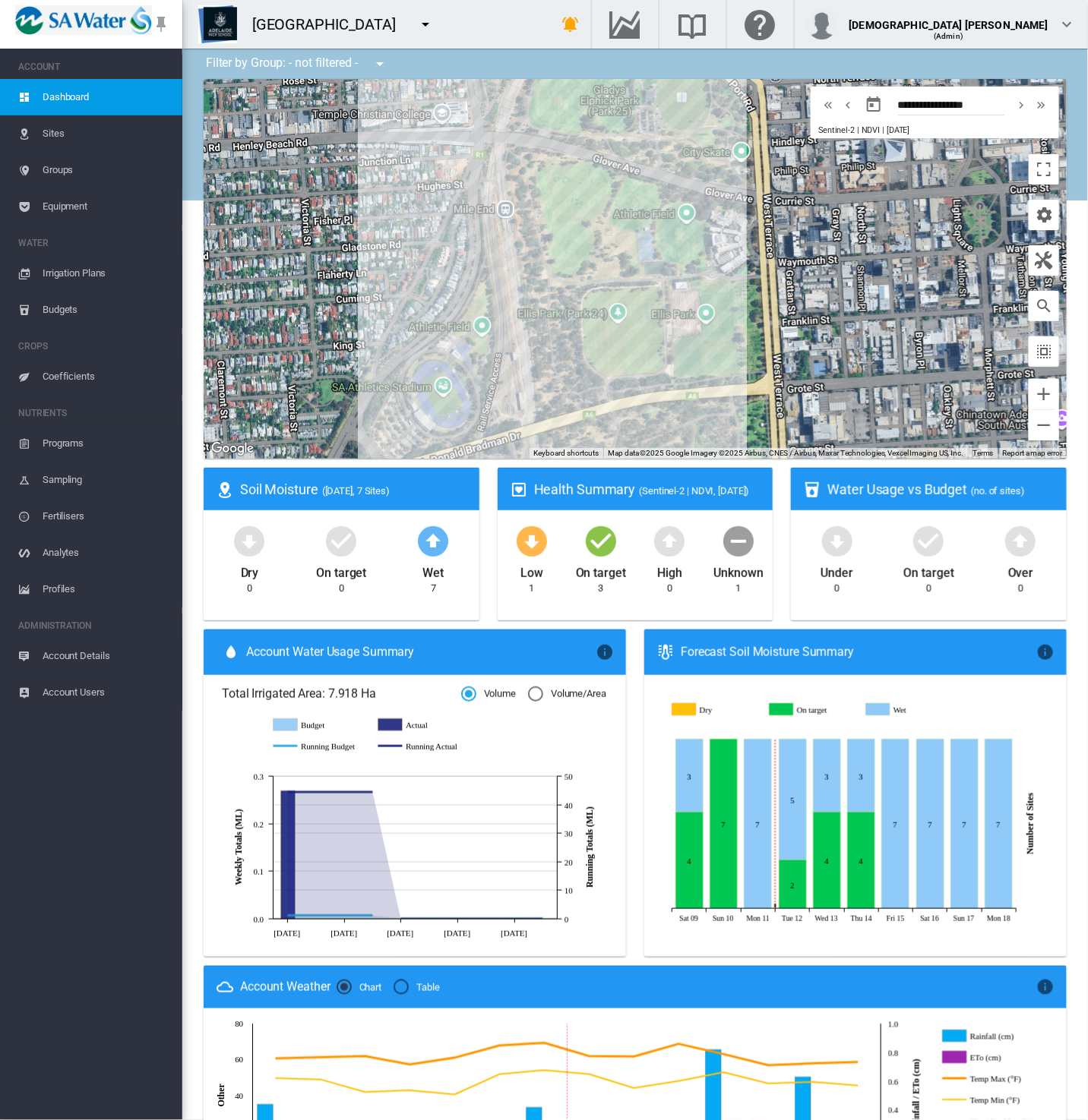
click at [70, 218] on span "Equipment" at bounding box center [106, 207] width 128 height 37
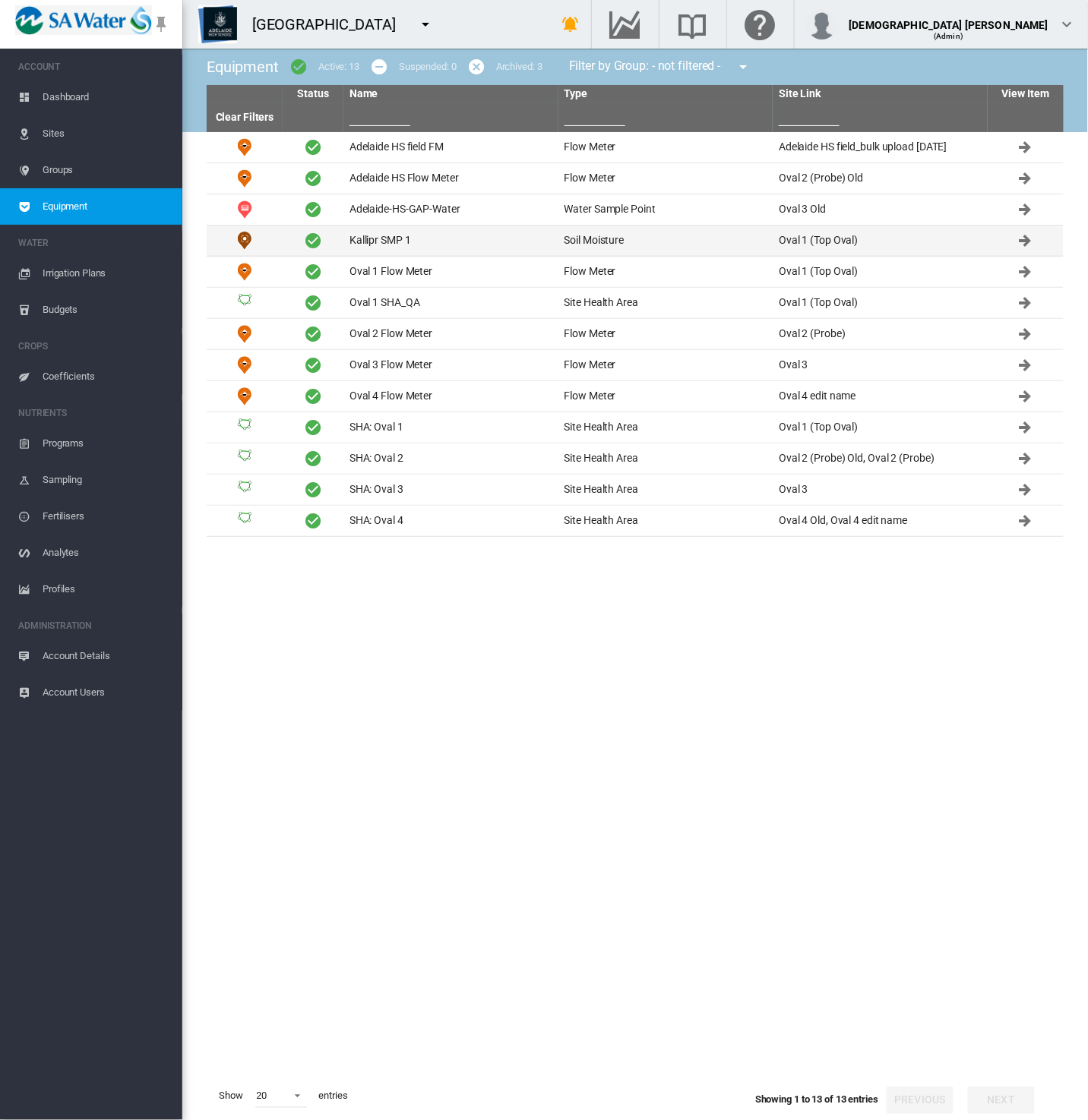
click at [418, 251] on td "Kallipr SMP 1" at bounding box center [451, 241] width 215 height 30
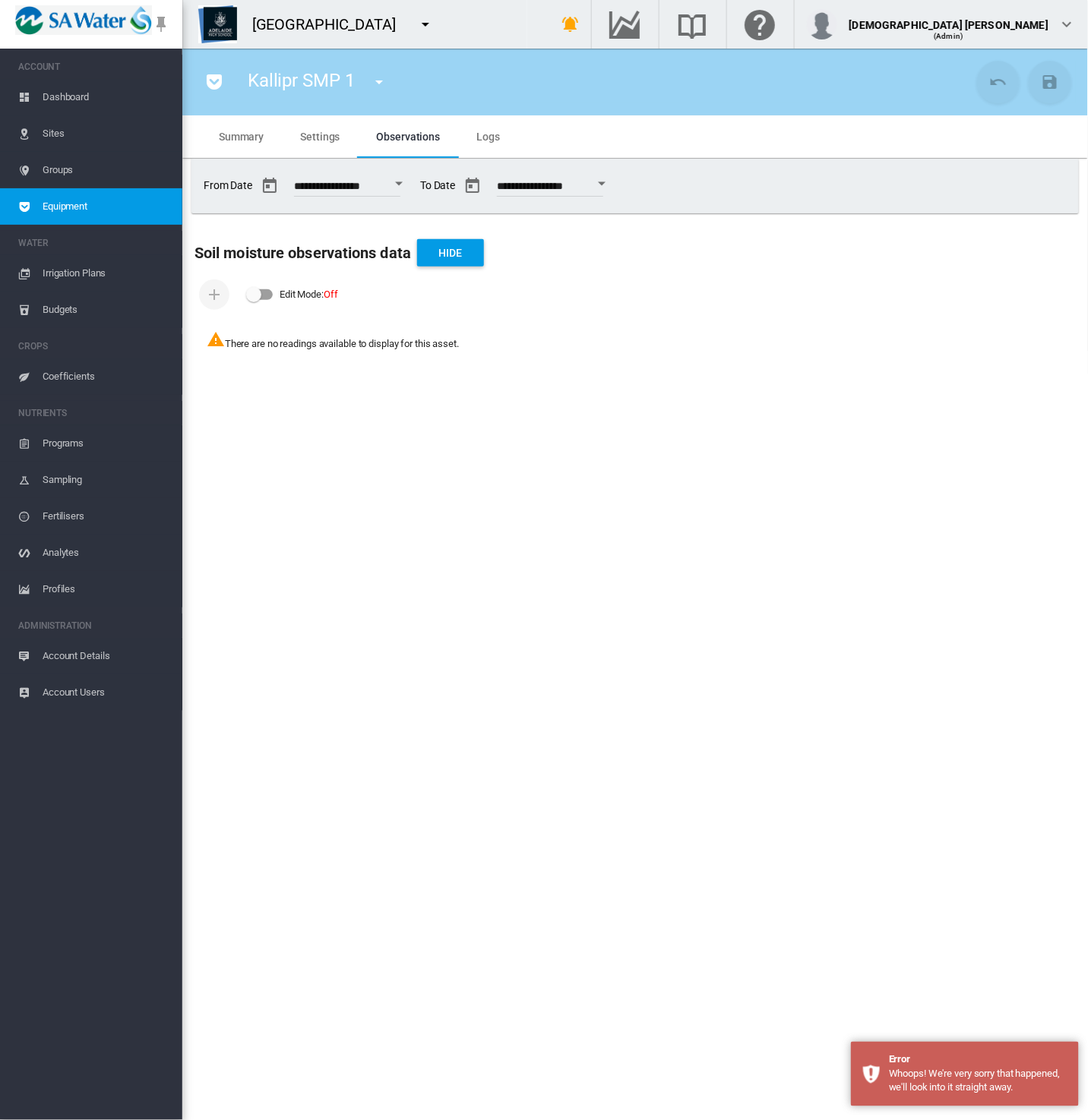
click at [208, 88] on md-icon "icon-pocket" at bounding box center [214, 82] width 18 height 18
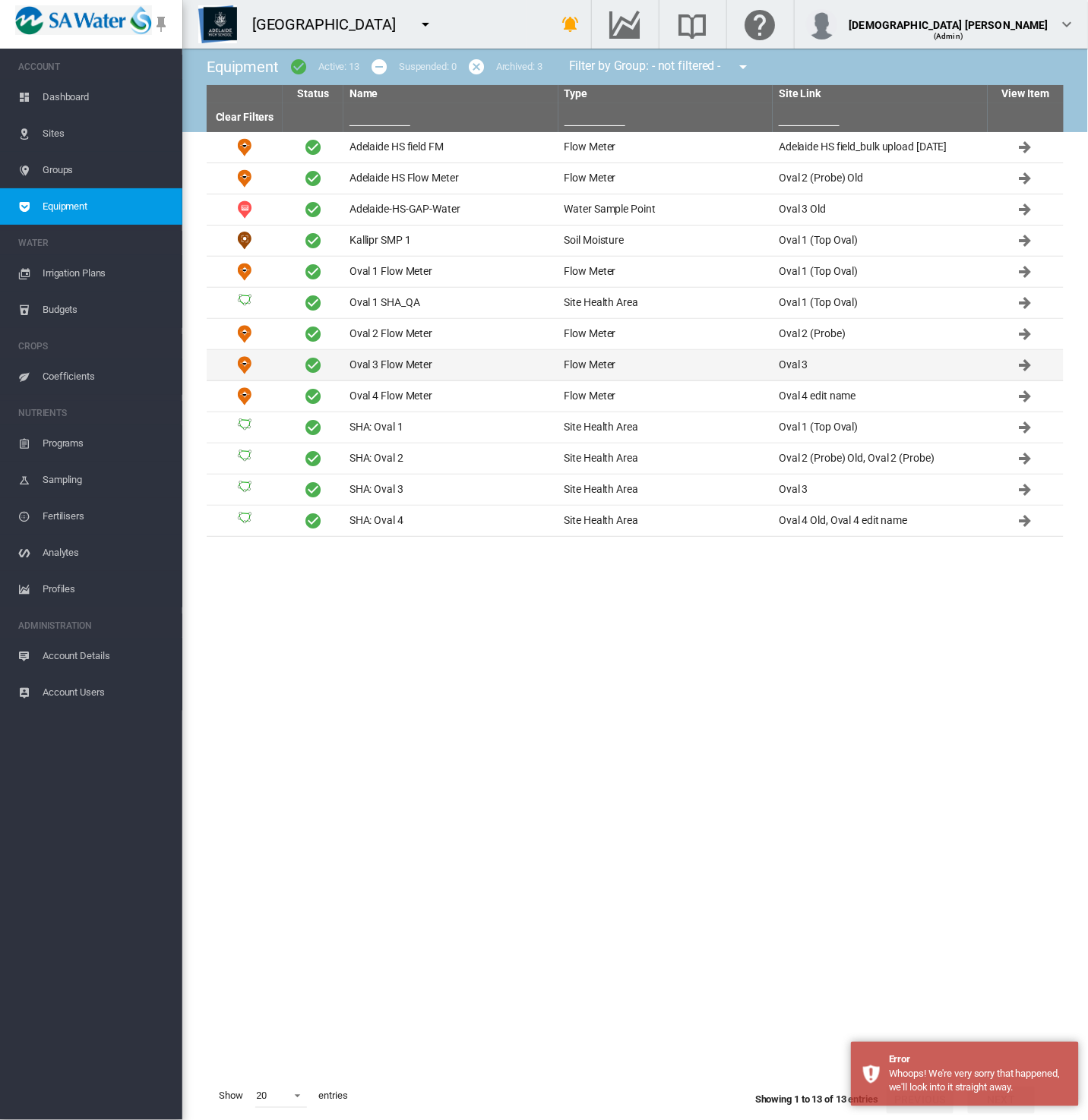
click at [421, 359] on td "Oval 3 Flow Meter" at bounding box center [451, 365] width 215 height 30
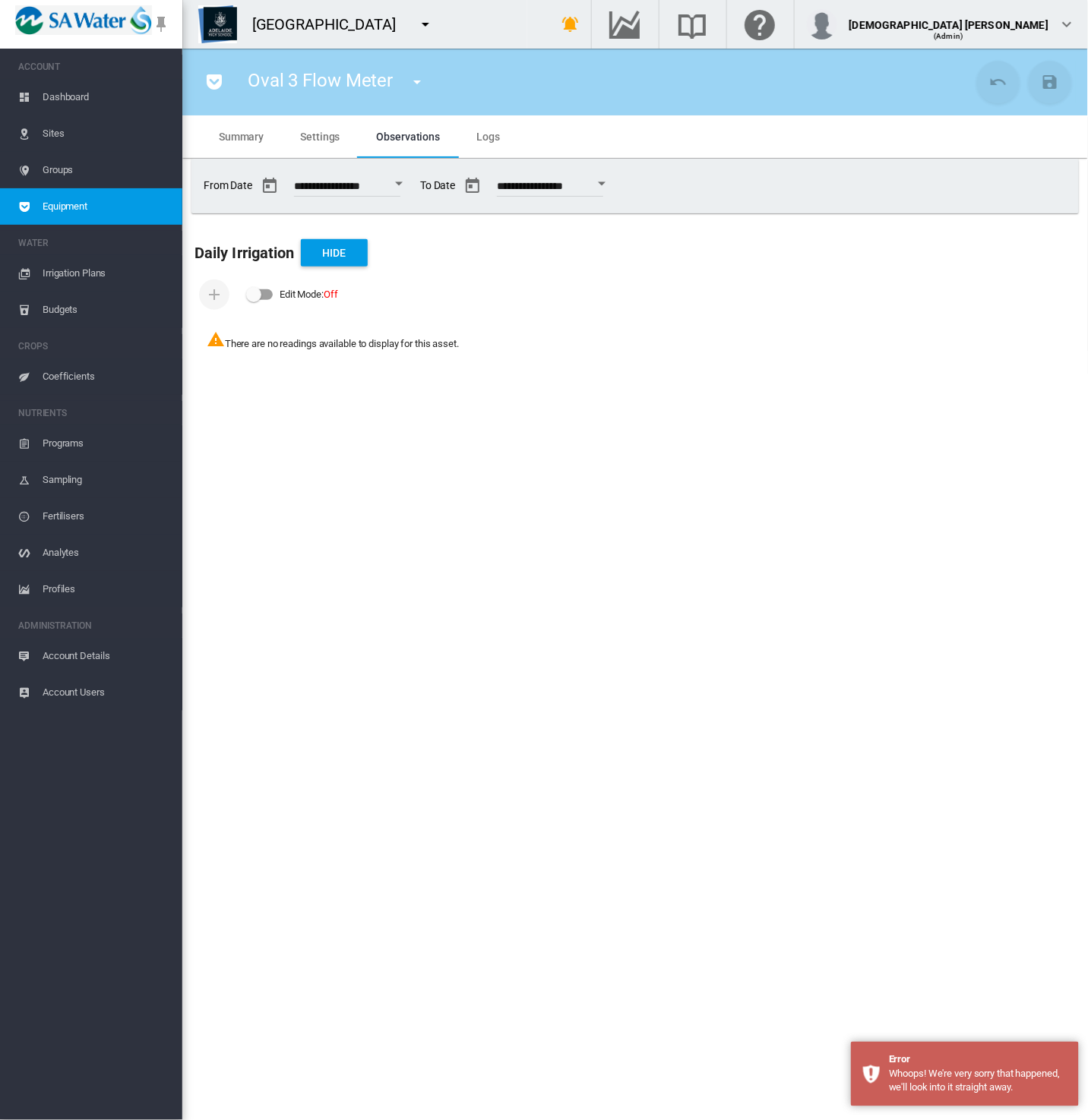
click at [209, 84] on md-icon "icon-pocket" at bounding box center [214, 82] width 18 height 18
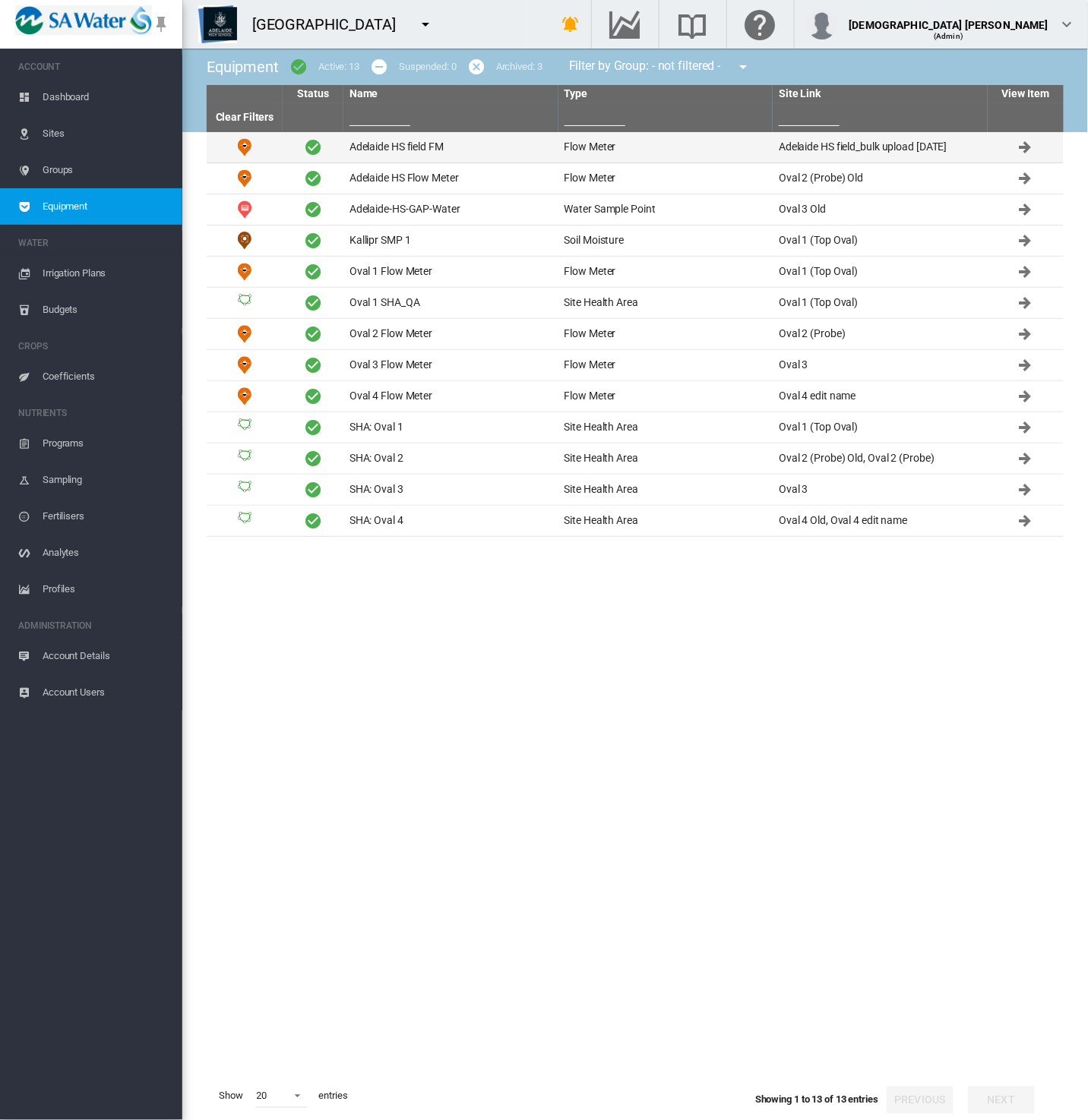
click at [381, 132] on td "Adelaide HS field FM" at bounding box center [451, 148] width 215 height 30
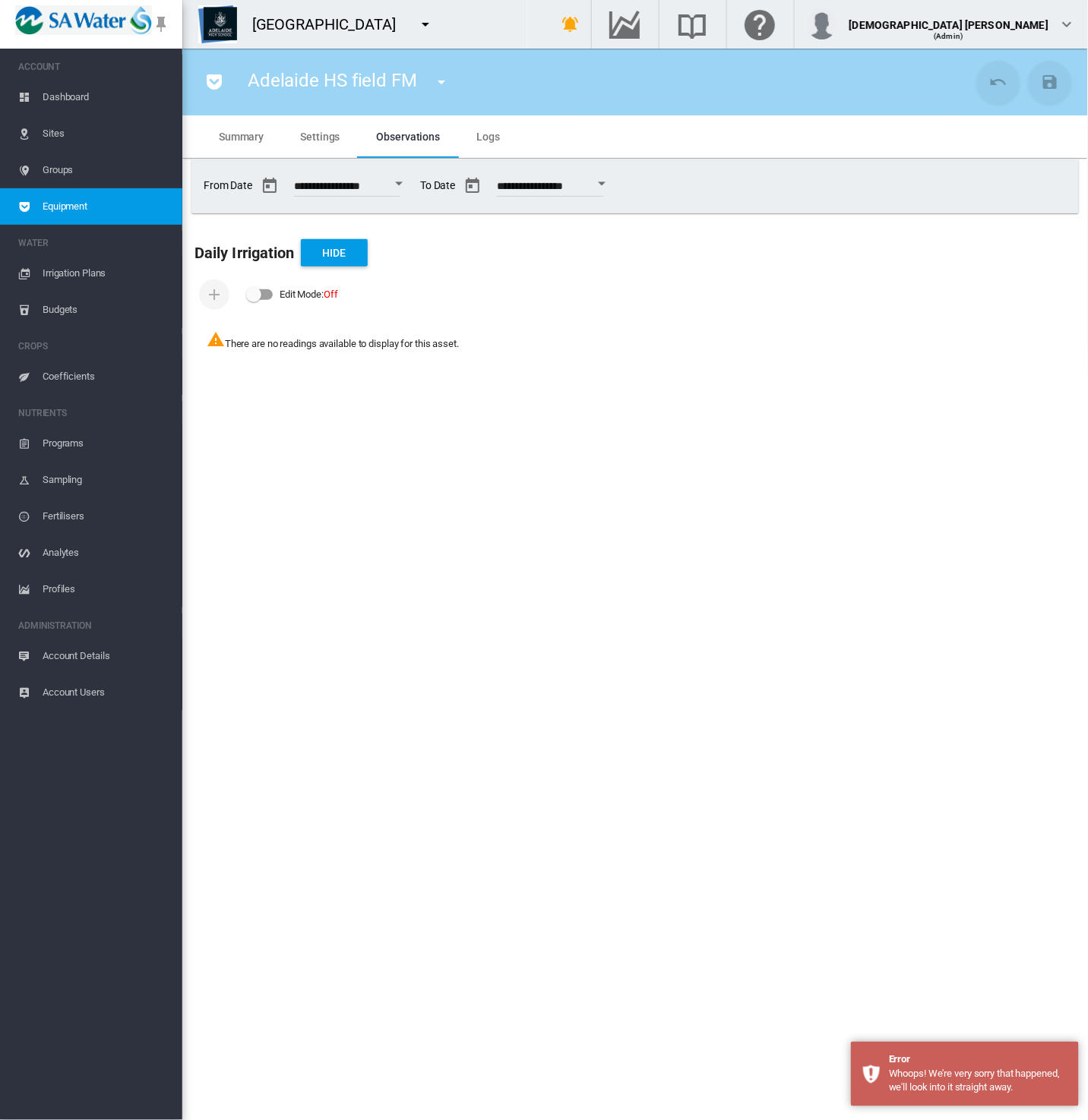
click at [113, 197] on span "Equipment" at bounding box center [106, 207] width 128 height 37
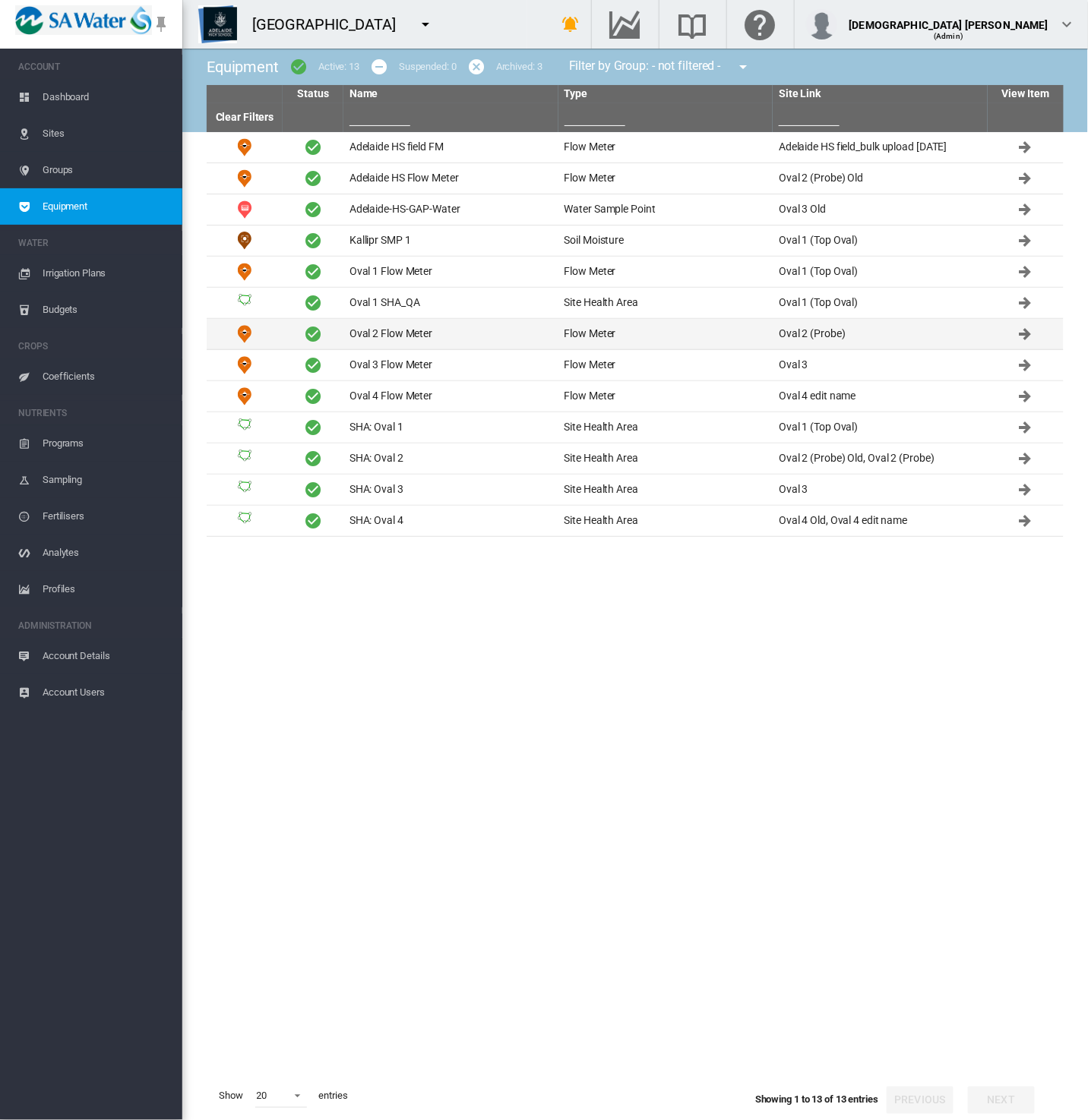
click at [410, 335] on td "Oval 2 Flow Meter" at bounding box center [451, 334] width 215 height 30
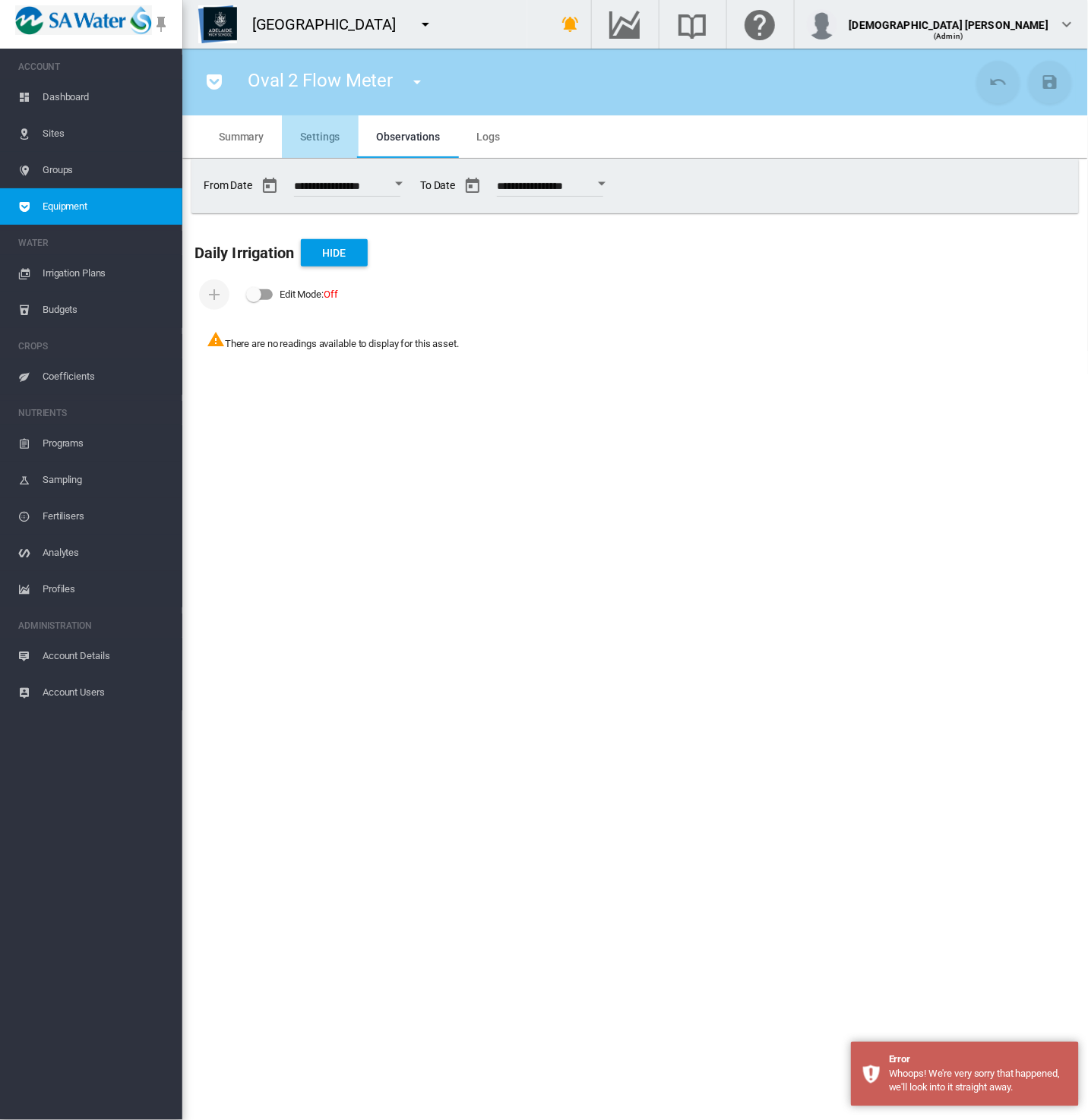
click at [312, 131] on span "Settings" at bounding box center [319, 137] width 39 height 12
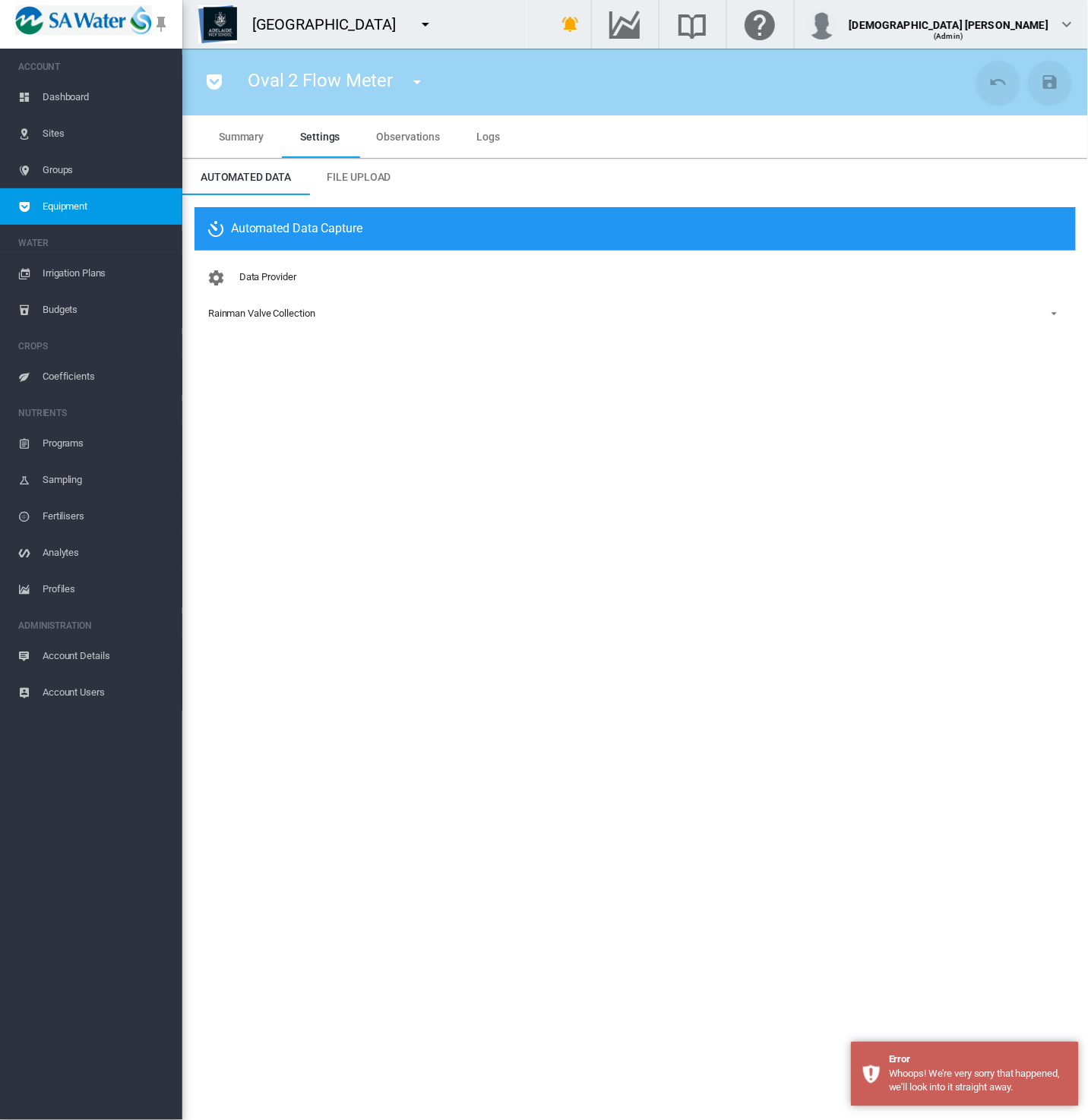
click at [115, 202] on span "Equipment" at bounding box center [106, 207] width 128 height 37
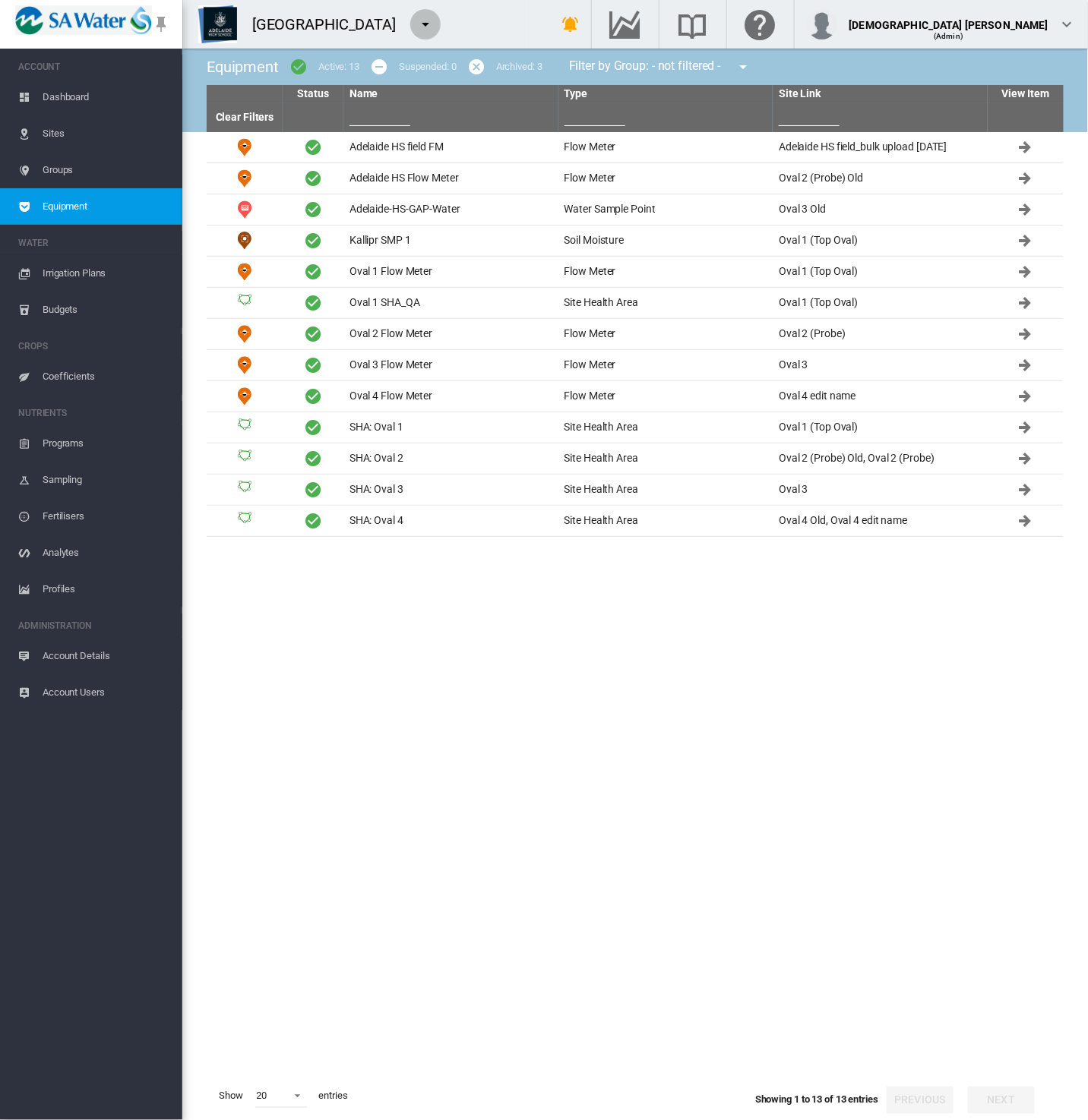
click at [421, 24] on md-icon "icon-menu-down" at bounding box center [425, 24] width 18 height 18
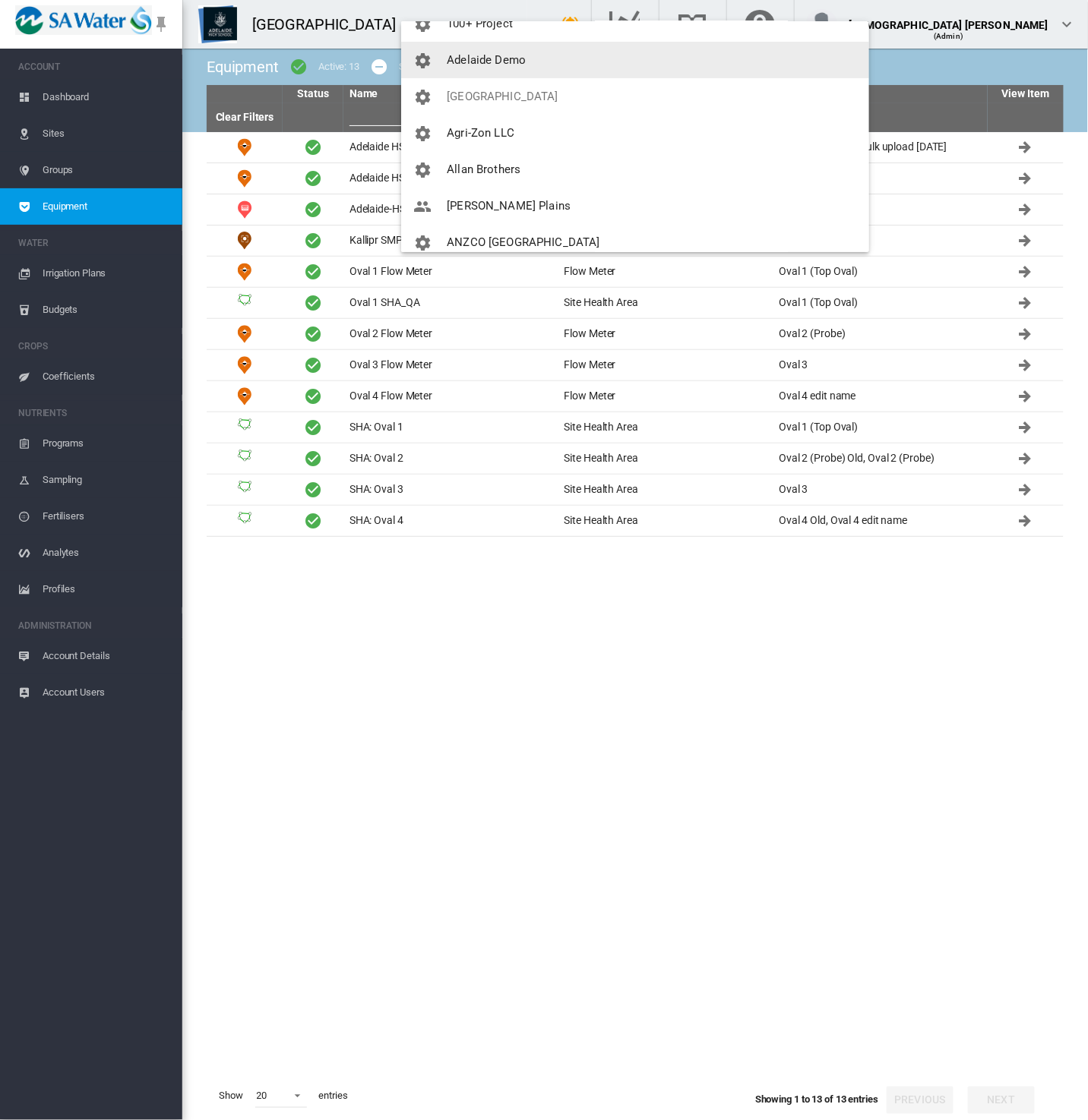
scroll to position [84, 0]
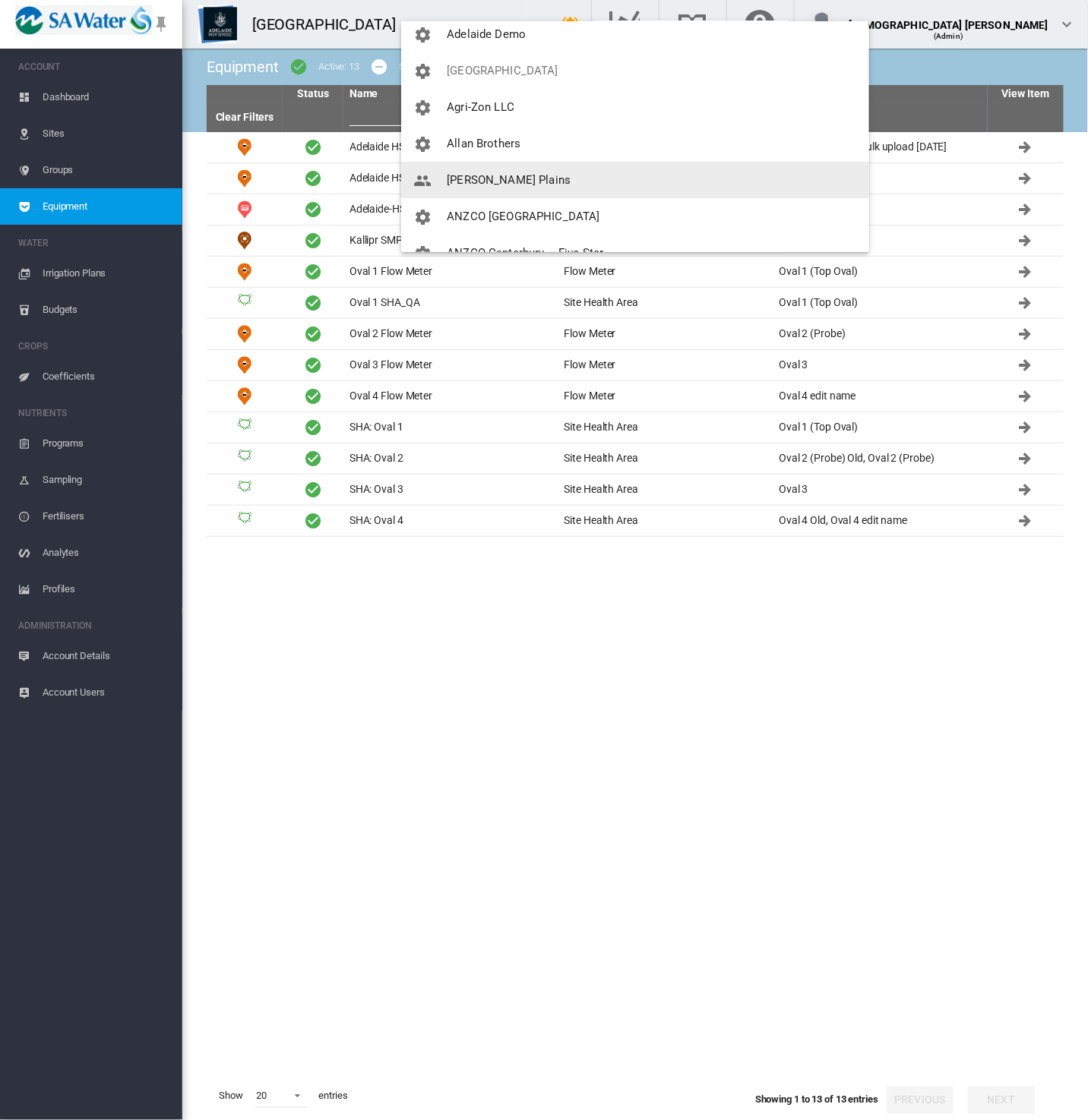
click at [481, 171] on button "[PERSON_NAME] Plains" at bounding box center [634, 180] width 468 height 37
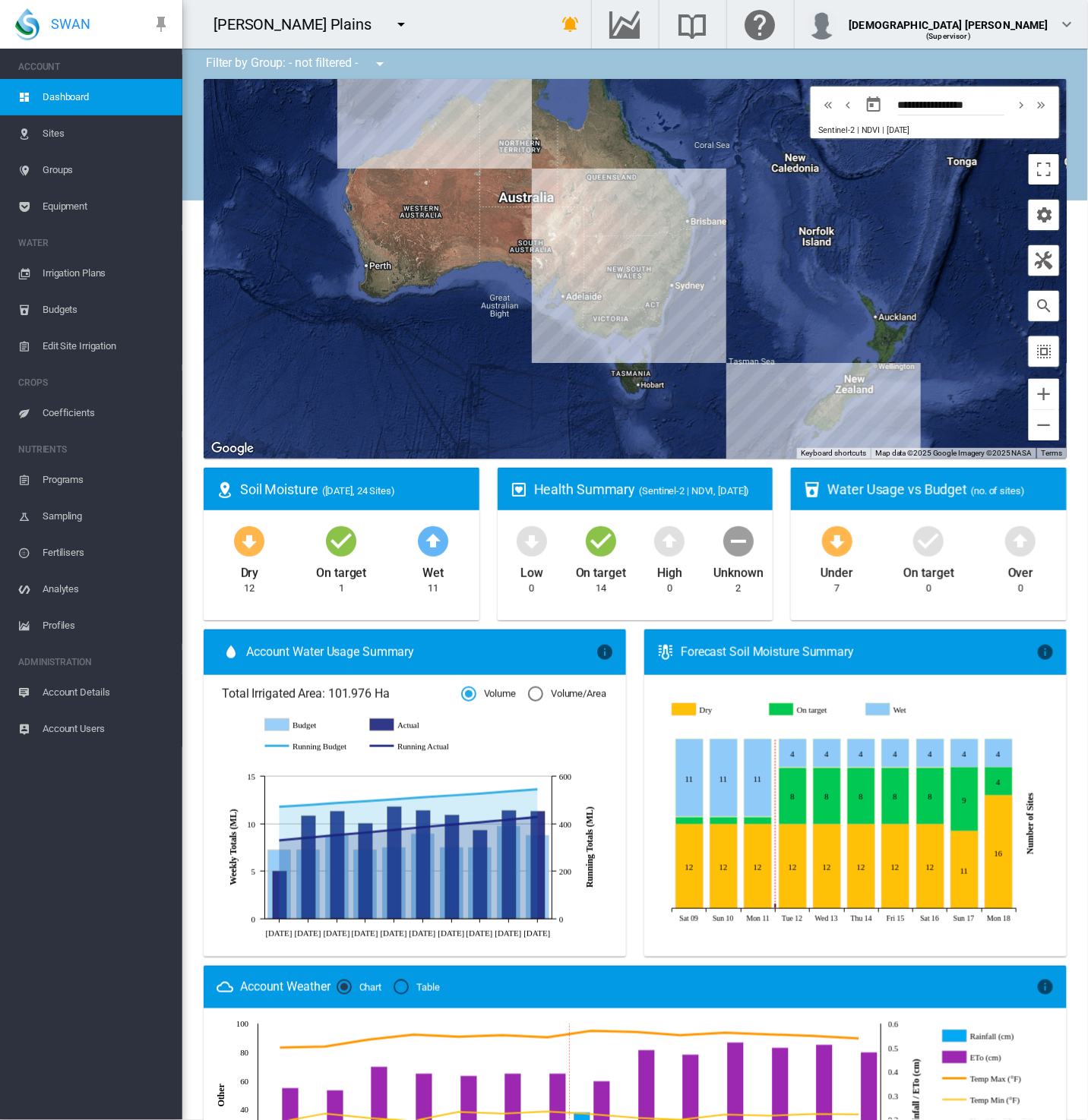
click at [91, 202] on span "Equipment" at bounding box center [106, 207] width 128 height 37
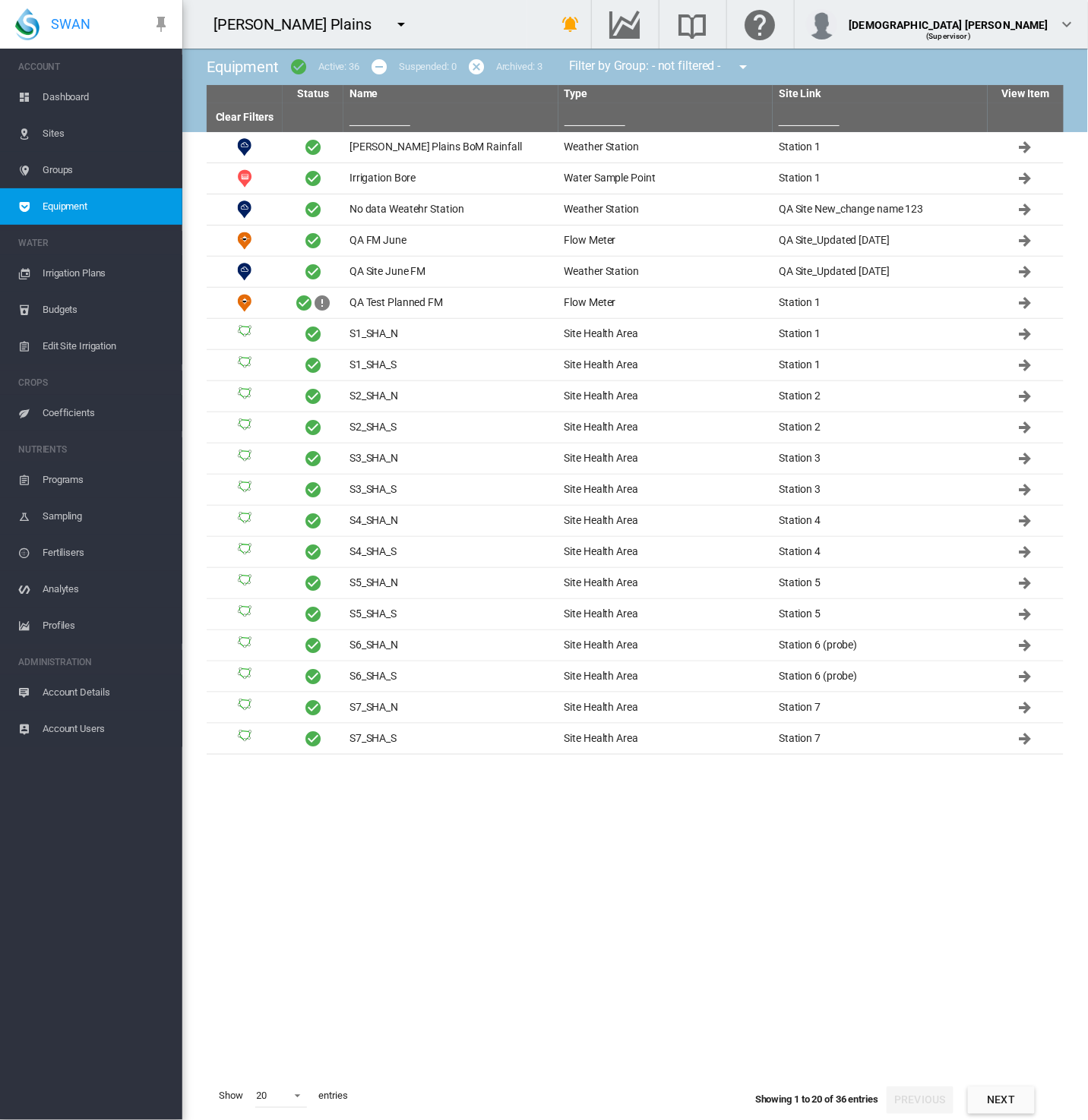
click at [998, 1090] on button "Next" at bounding box center [1001, 1100] width 67 height 28
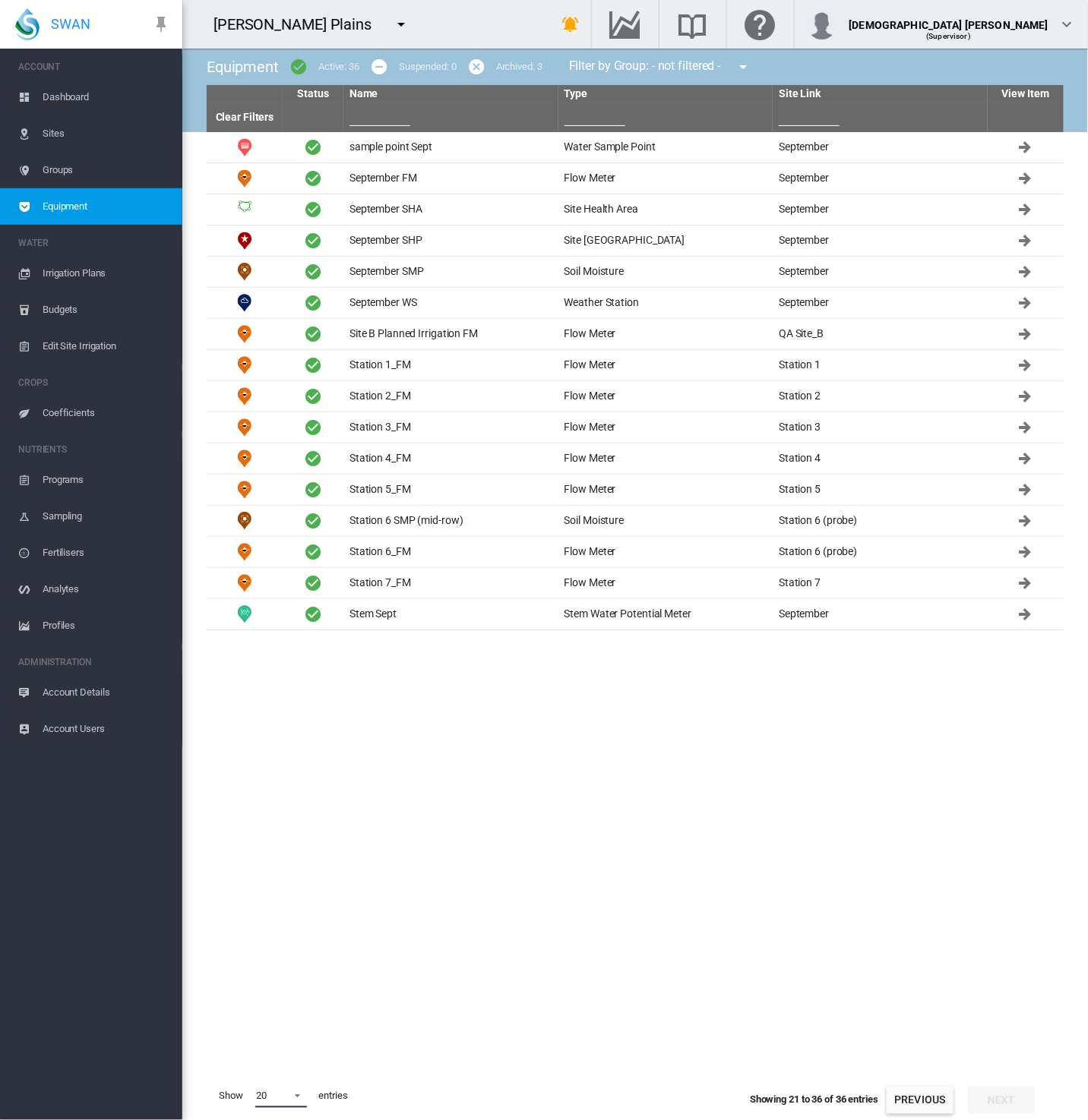
click at [276, 1097] on span "20" at bounding box center [268, 1096] width 24 height 13
click at [268, 1080] on md-option "50" at bounding box center [295, 1082] width 103 height 37
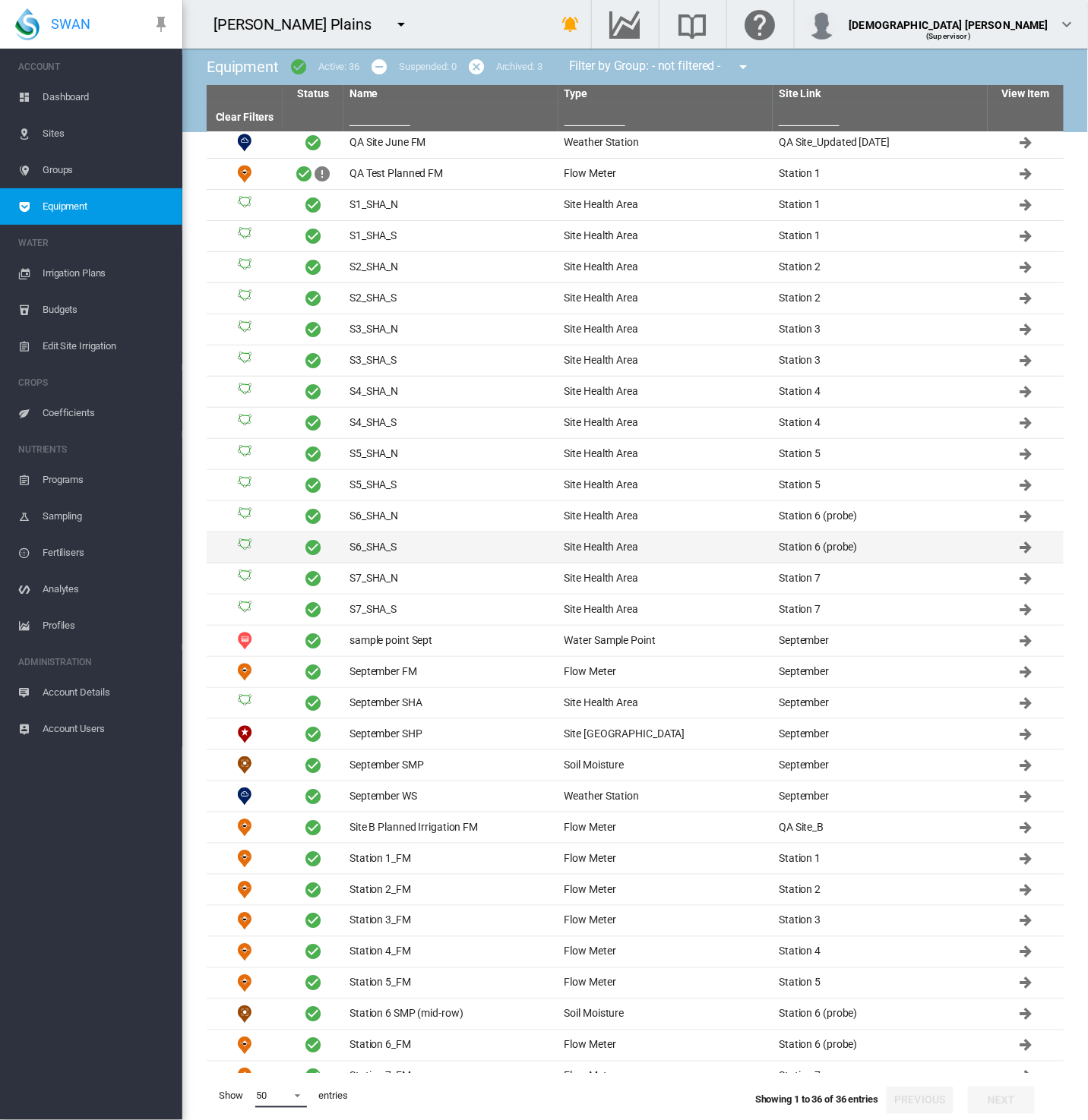
scroll to position [172, 0]
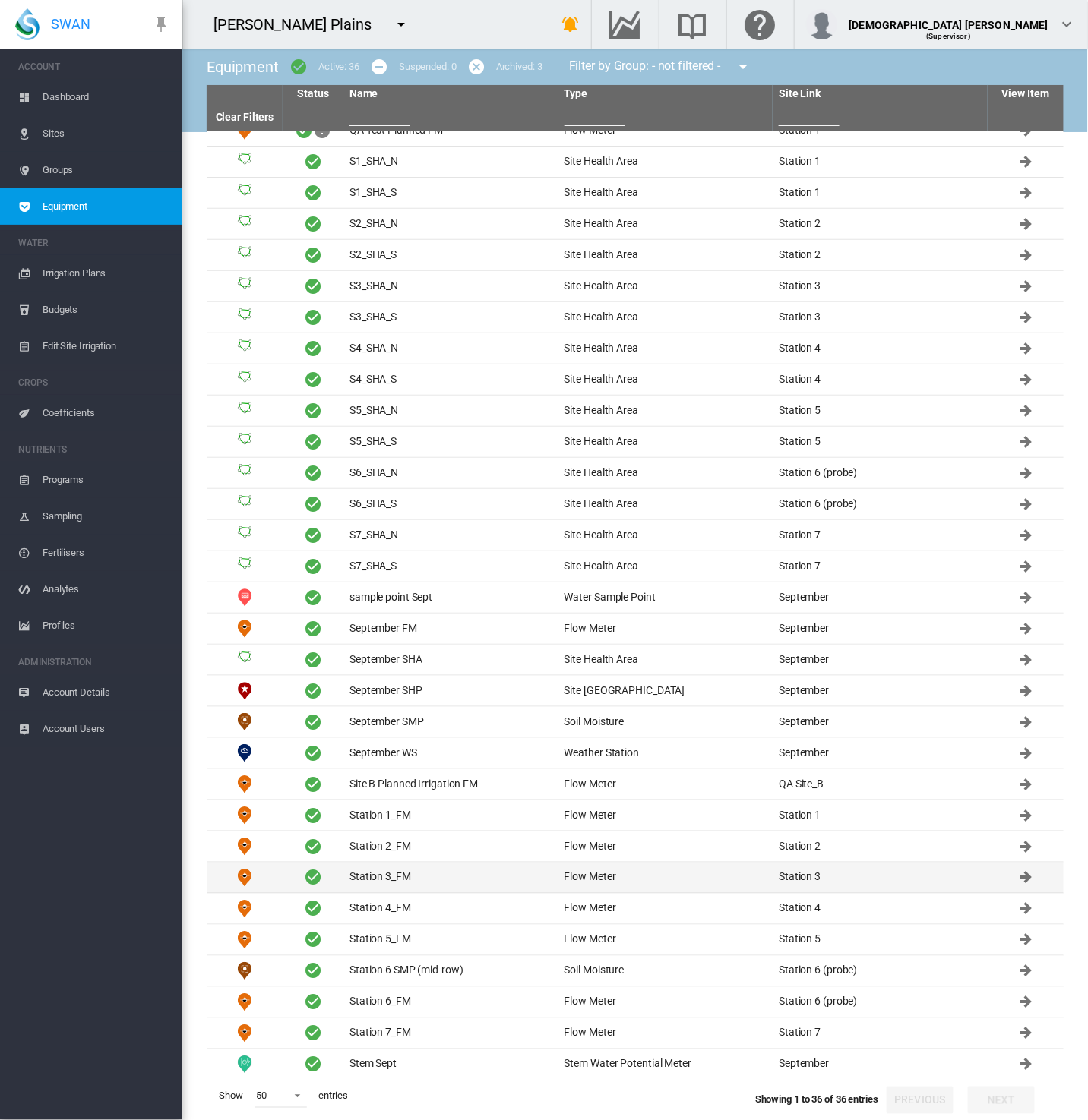
click at [374, 868] on td "Station 3_FM" at bounding box center [451, 878] width 215 height 30
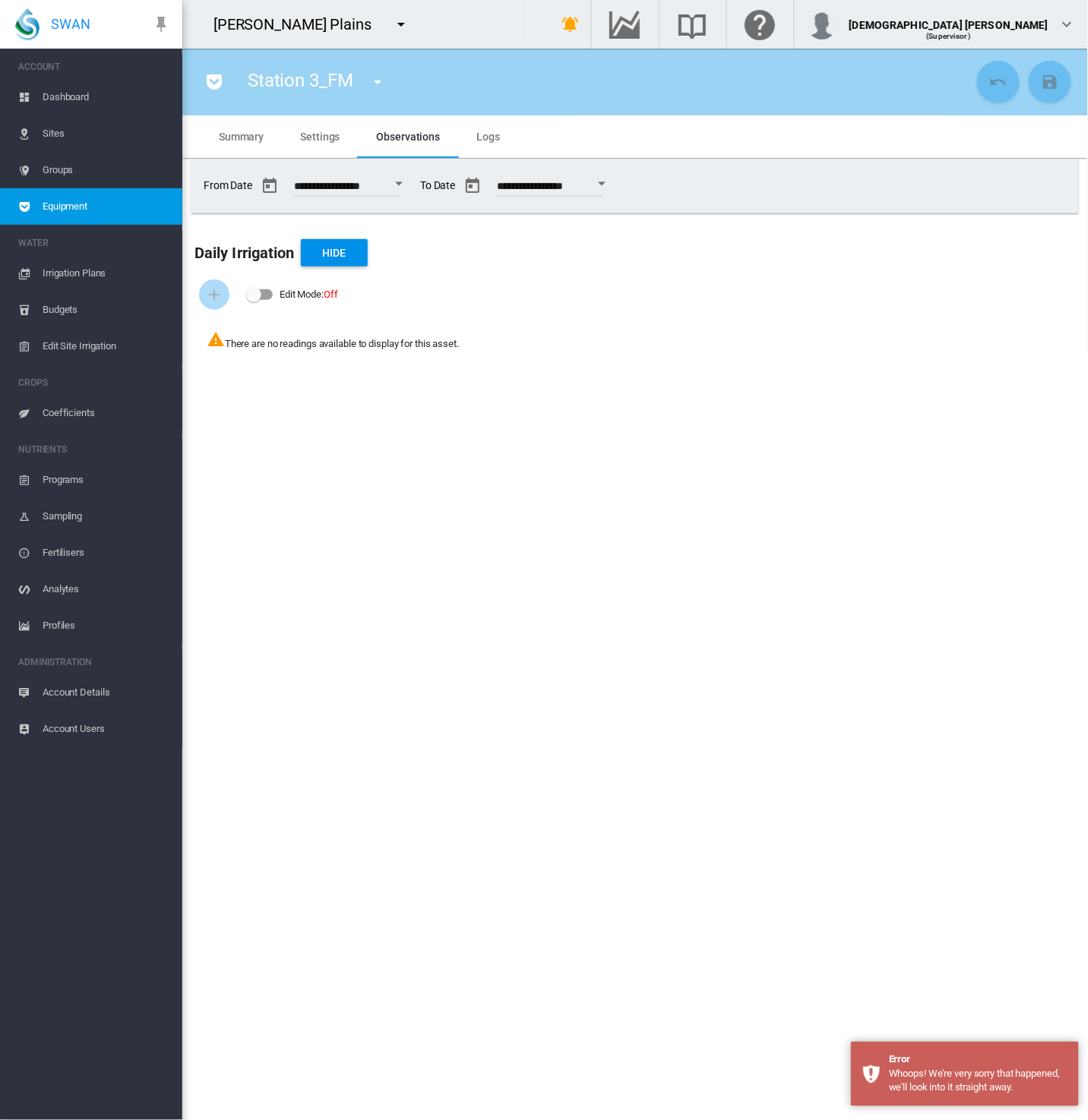
click at [216, 81] on md-icon "icon-pocket" at bounding box center [214, 82] width 18 height 18
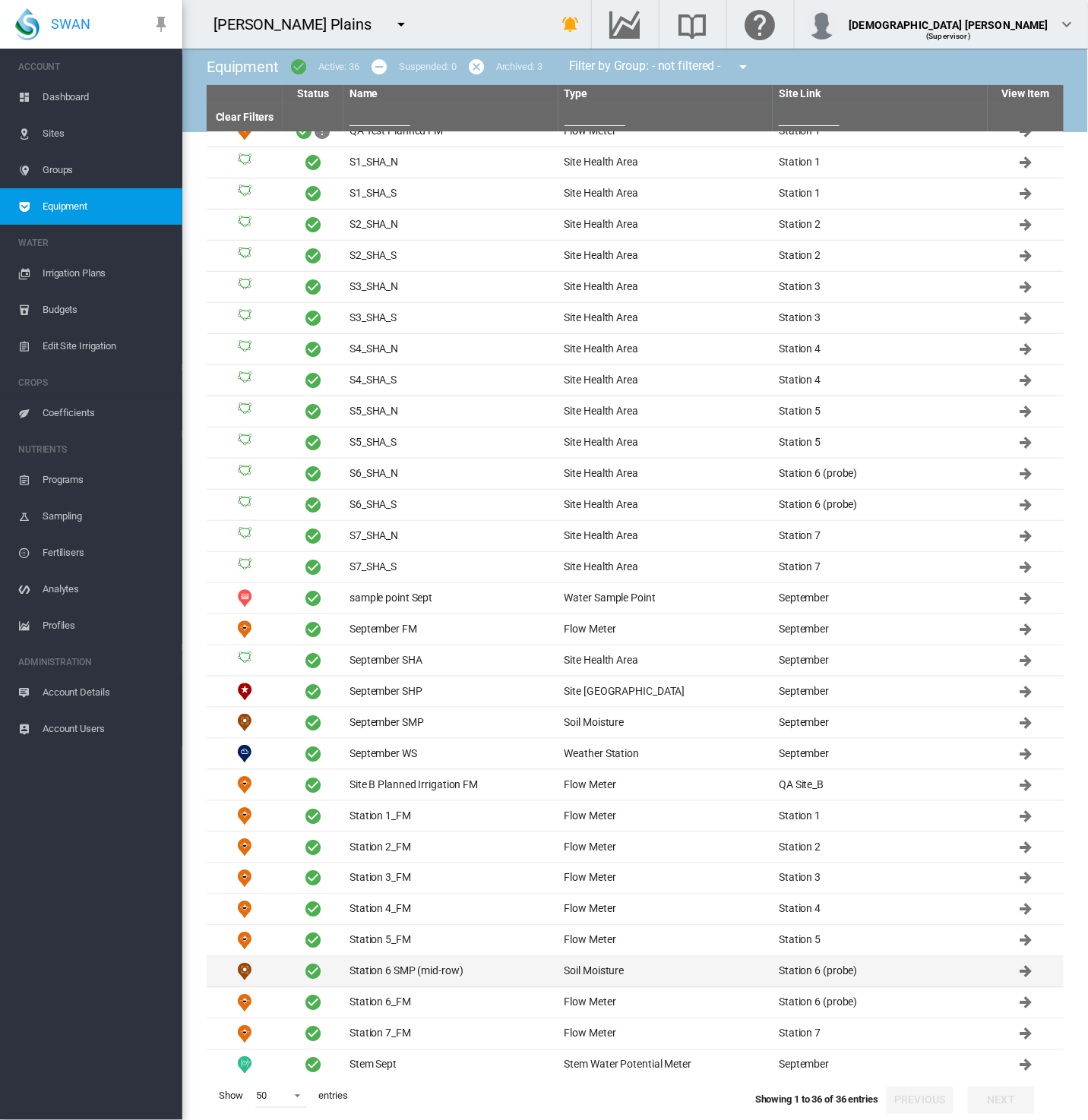
scroll to position [172, 0]
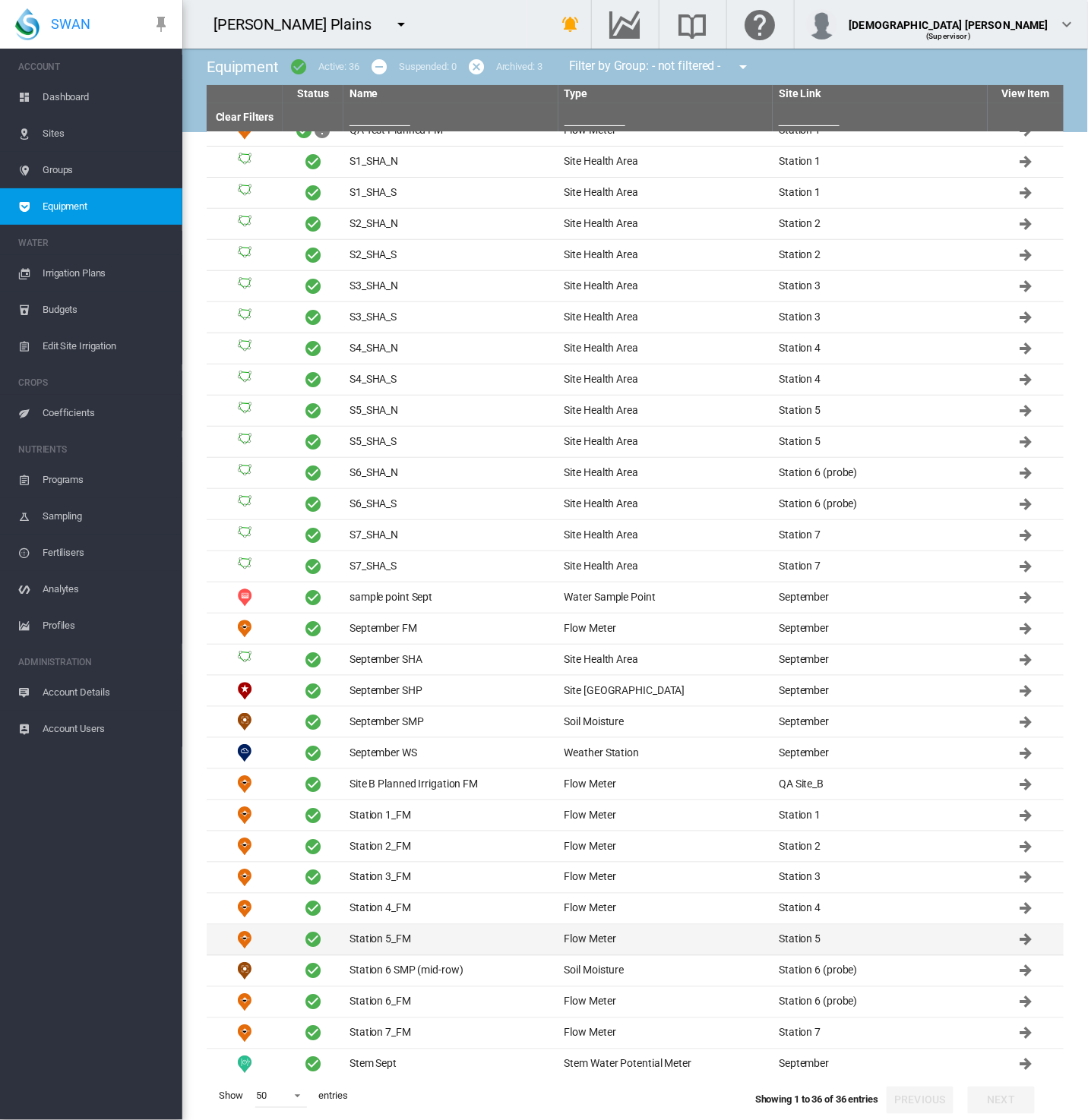
click at [389, 925] on td "Station 5_FM" at bounding box center [451, 940] width 215 height 30
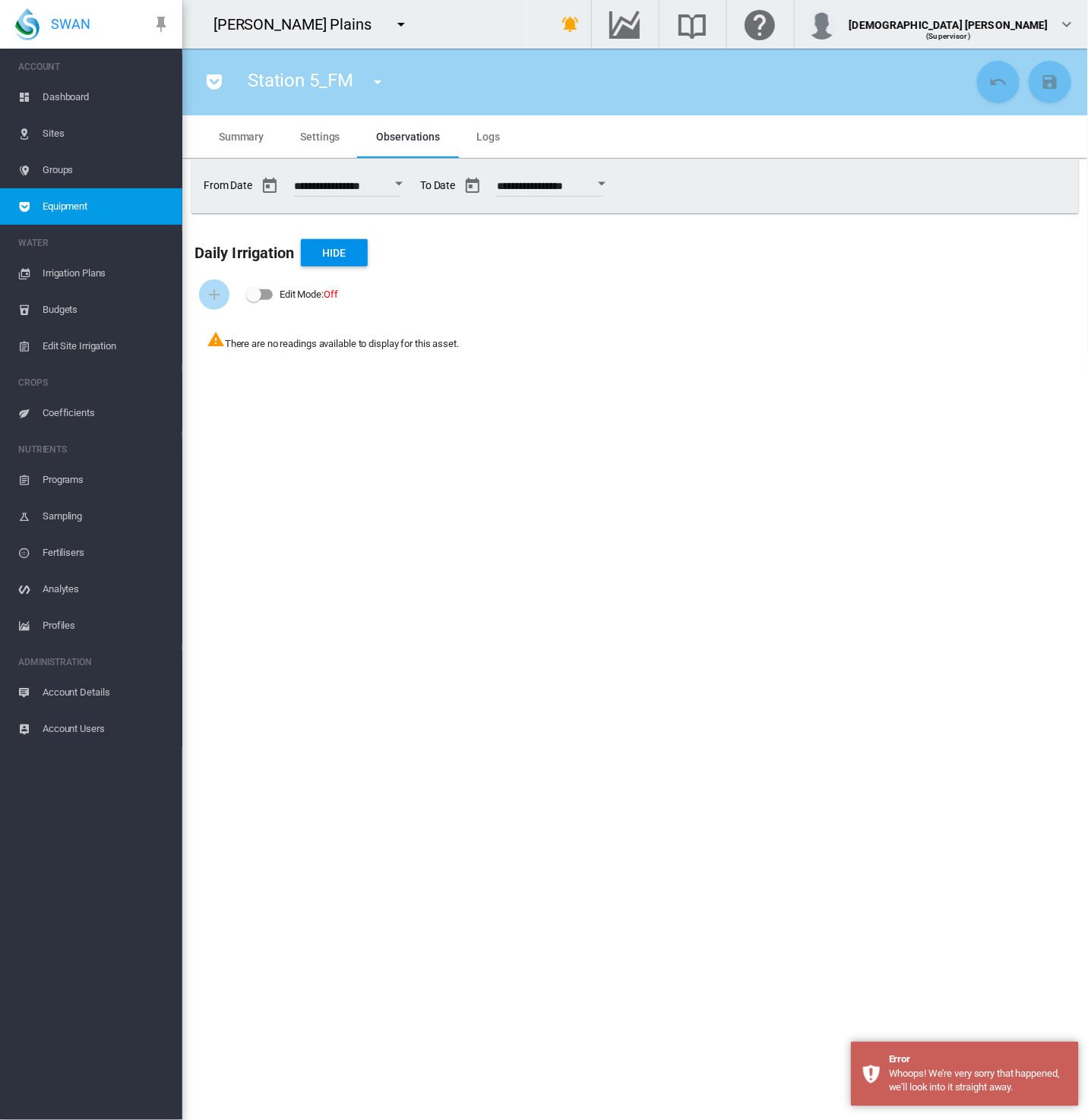
click at [101, 198] on span "Equipment" at bounding box center [106, 207] width 128 height 37
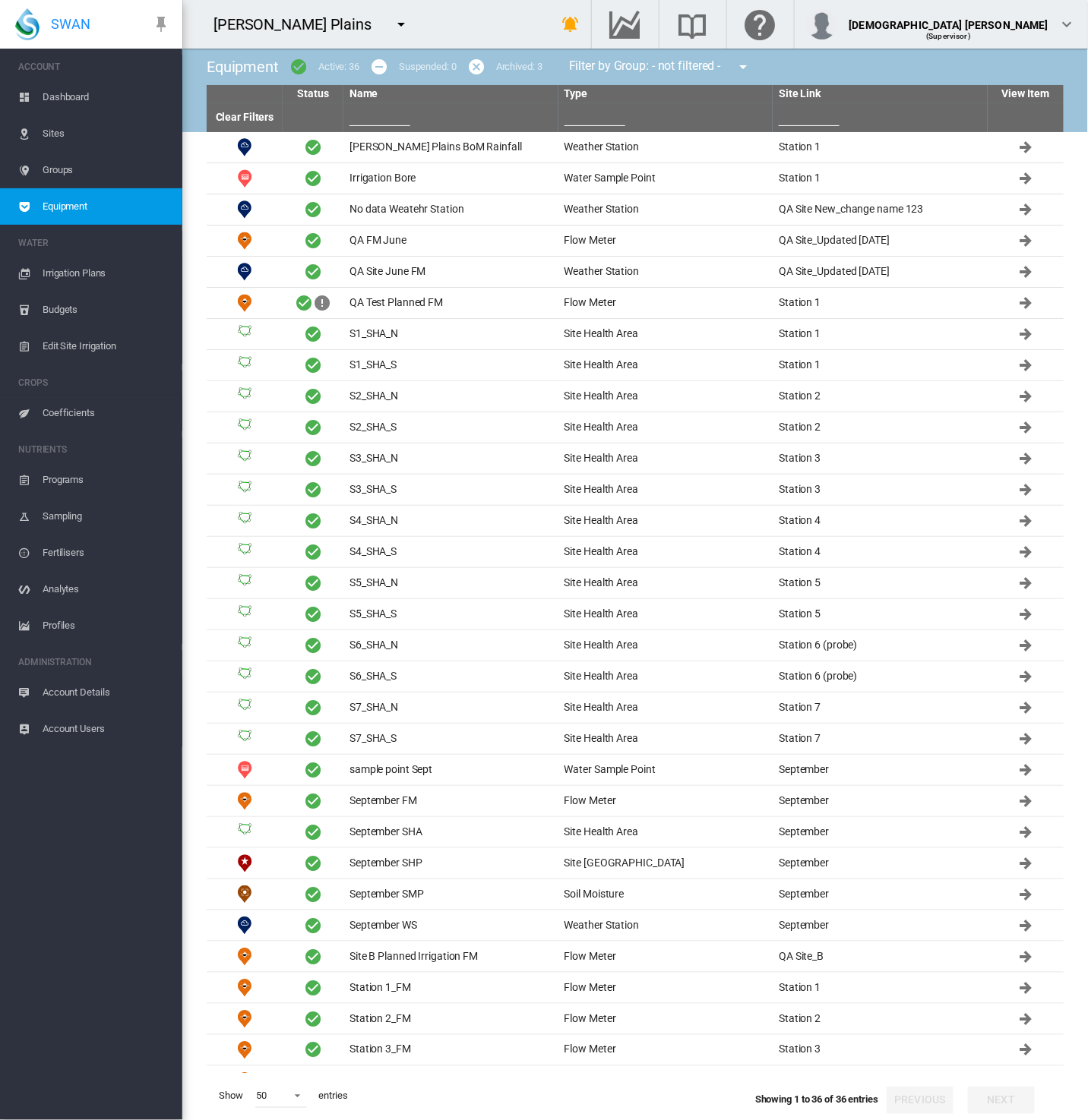
click at [392, 23] on md-icon "icon-menu-down" at bounding box center [401, 24] width 18 height 18
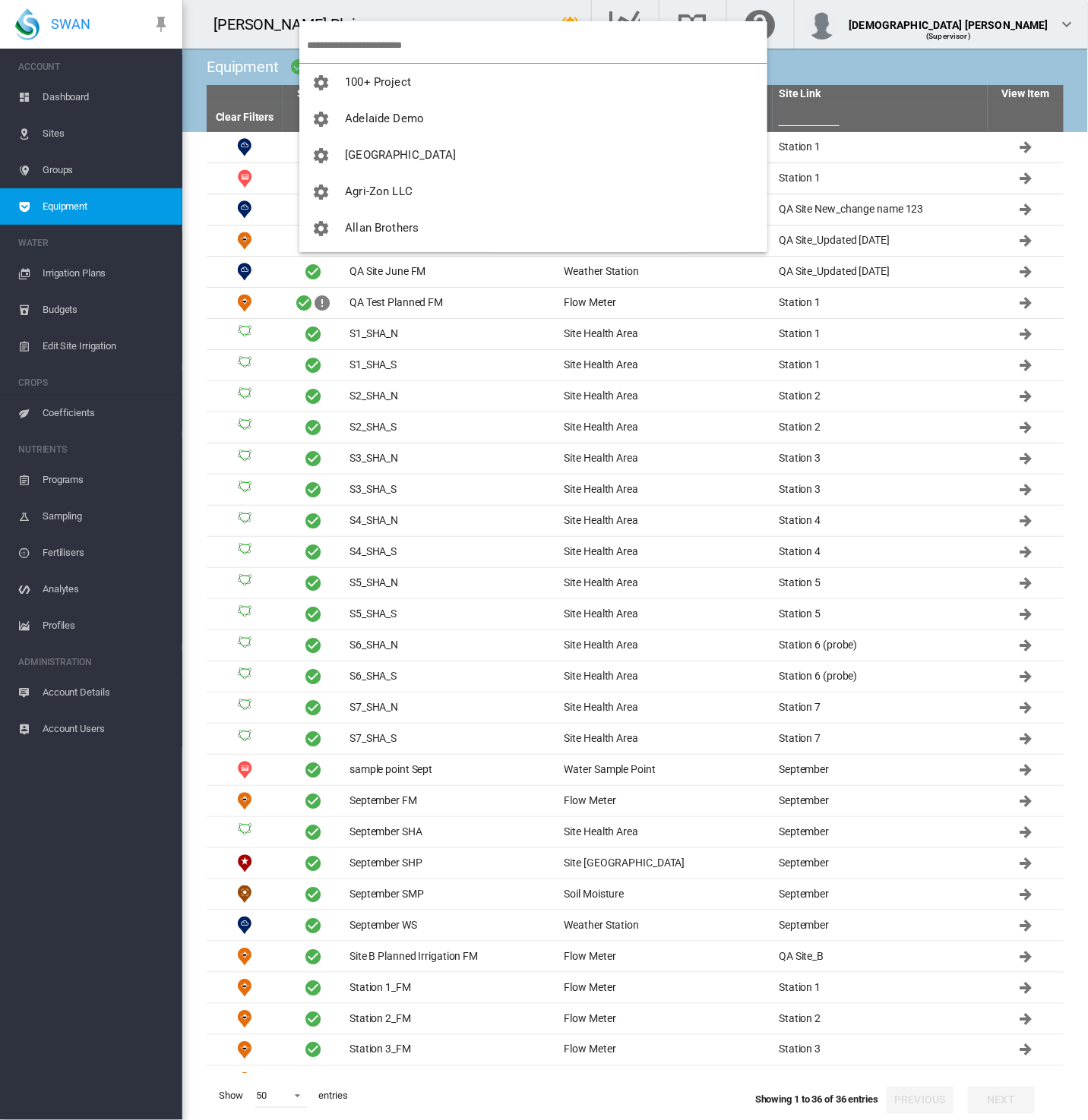
click at [378, 42] on input "search" at bounding box center [537, 45] width 460 height 36
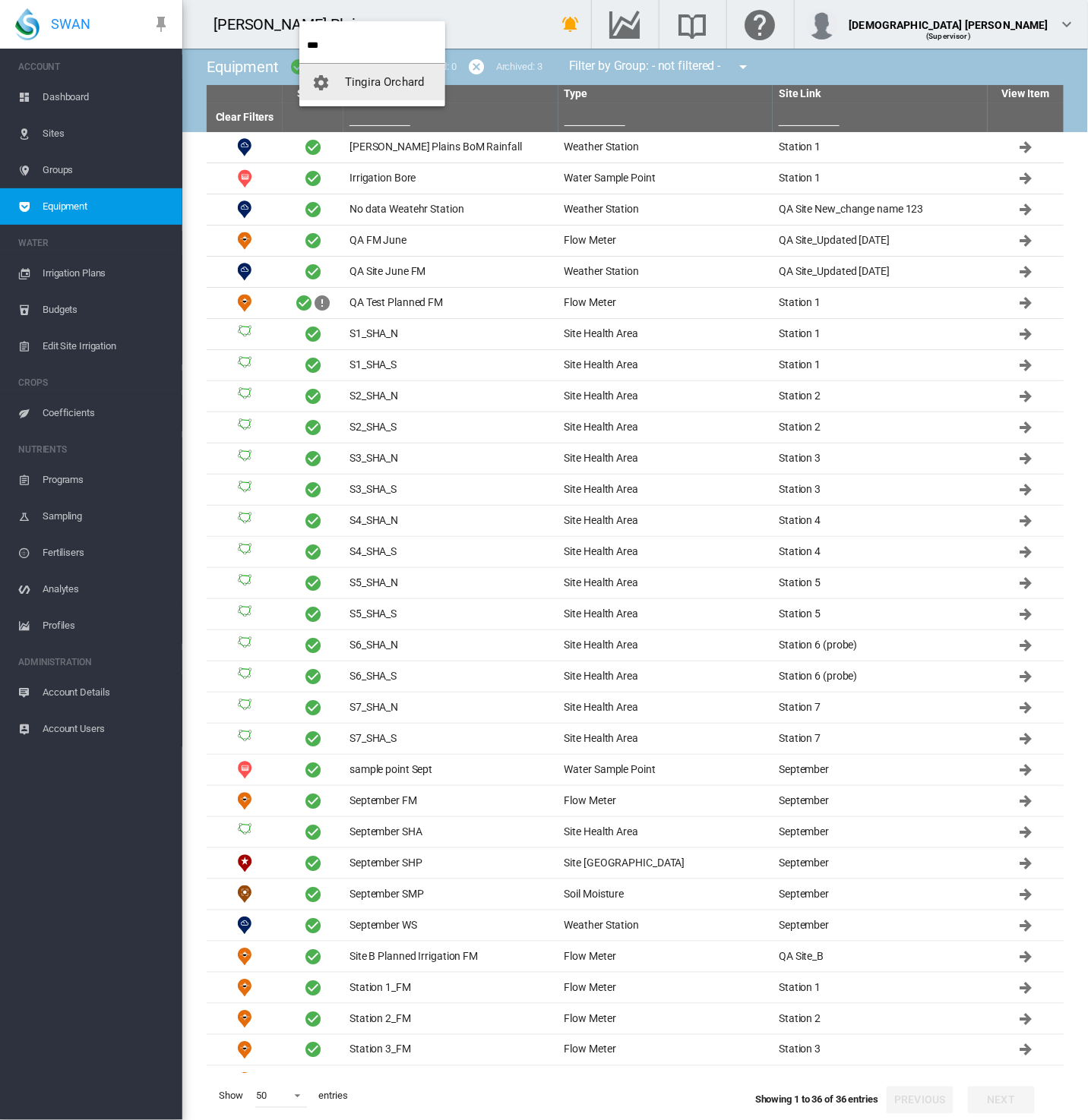
type input "***"
click at [378, 87] on span "Tingira Orchard" at bounding box center [384, 82] width 79 height 13
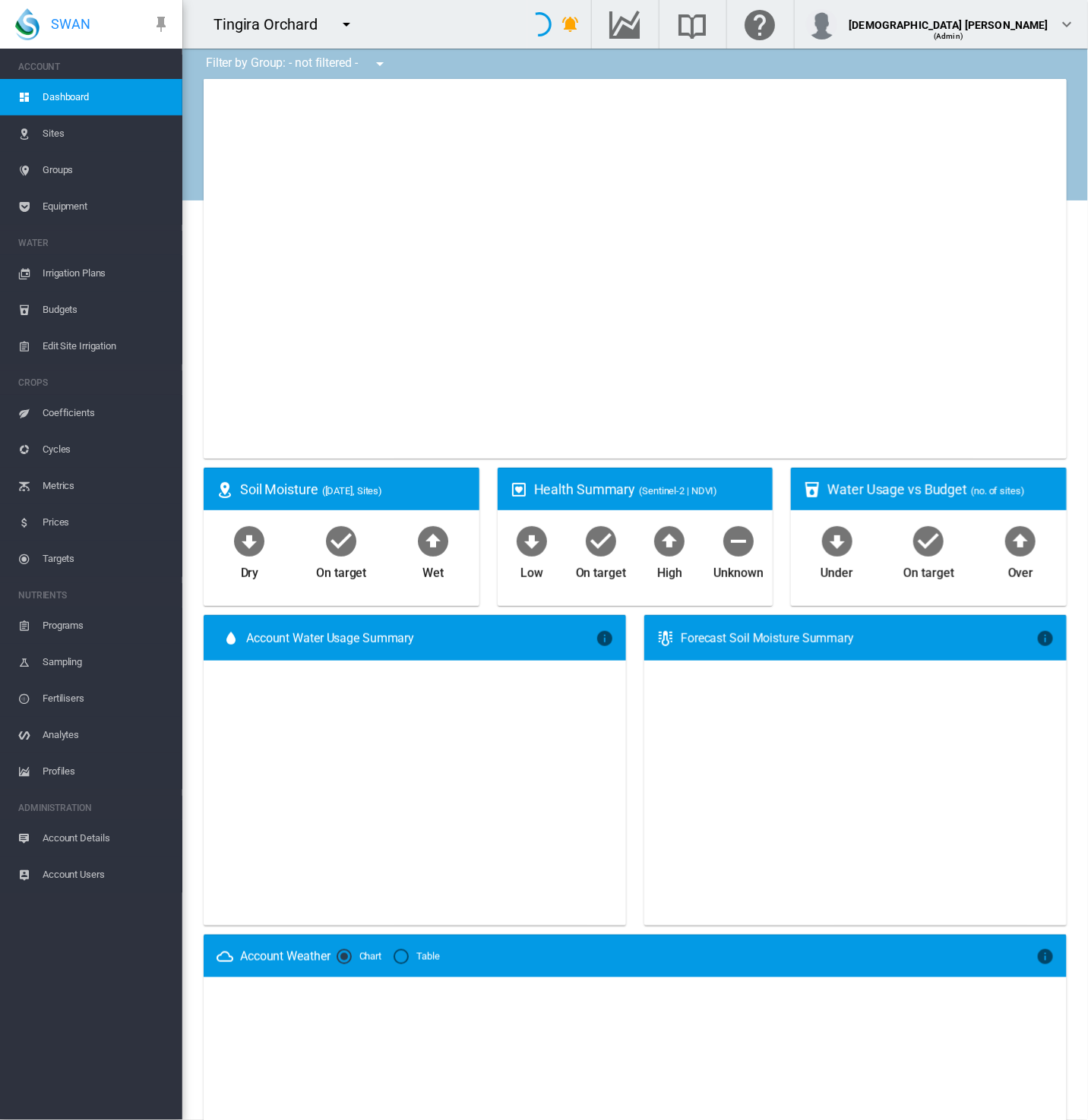
type input "**********"
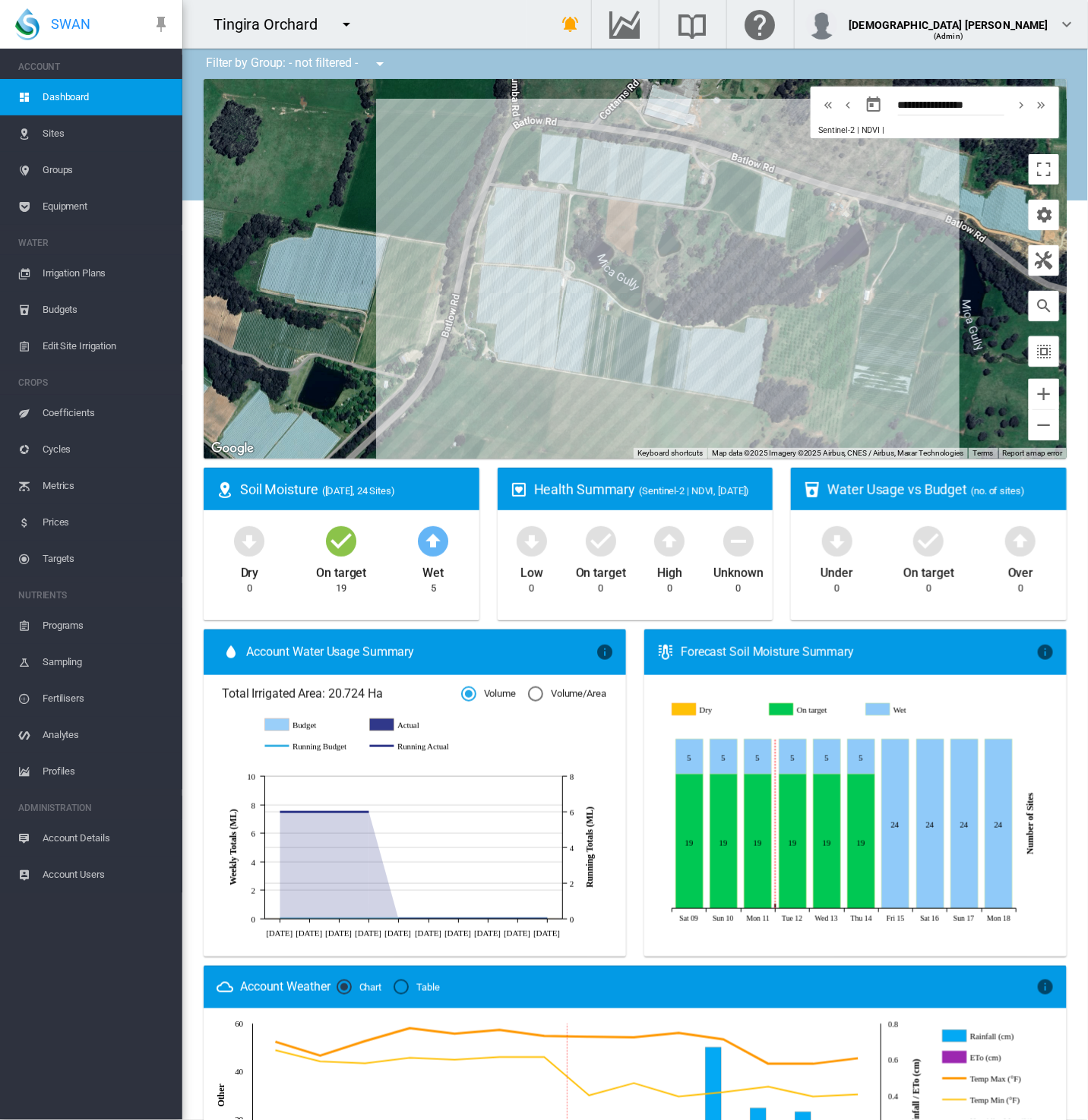
click at [63, 205] on span "Equipment" at bounding box center [106, 207] width 128 height 37
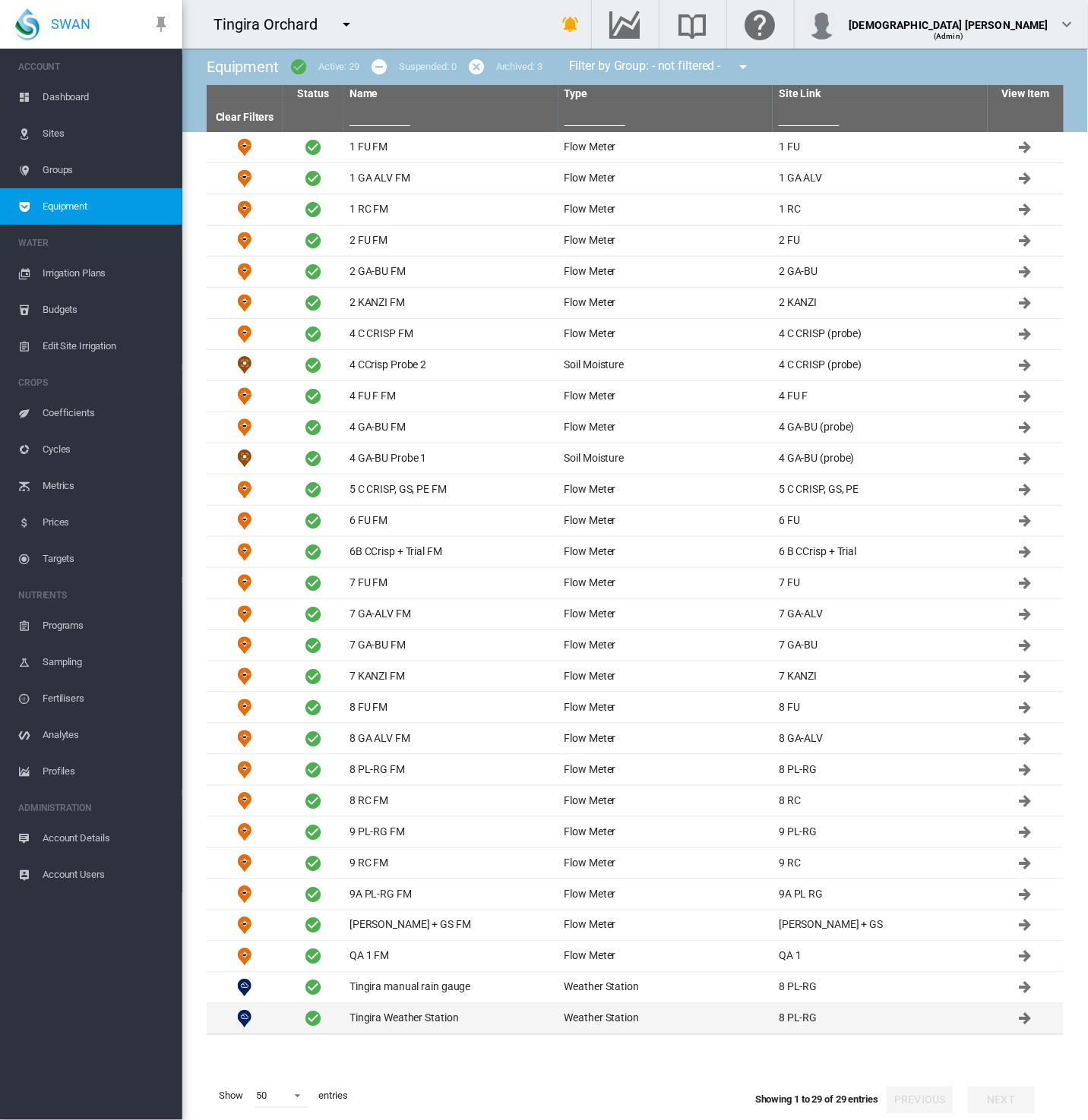
click at [373, 1016] on td "Tingira Weather Station" at bounding box center [451, 1018] width 215 height 30
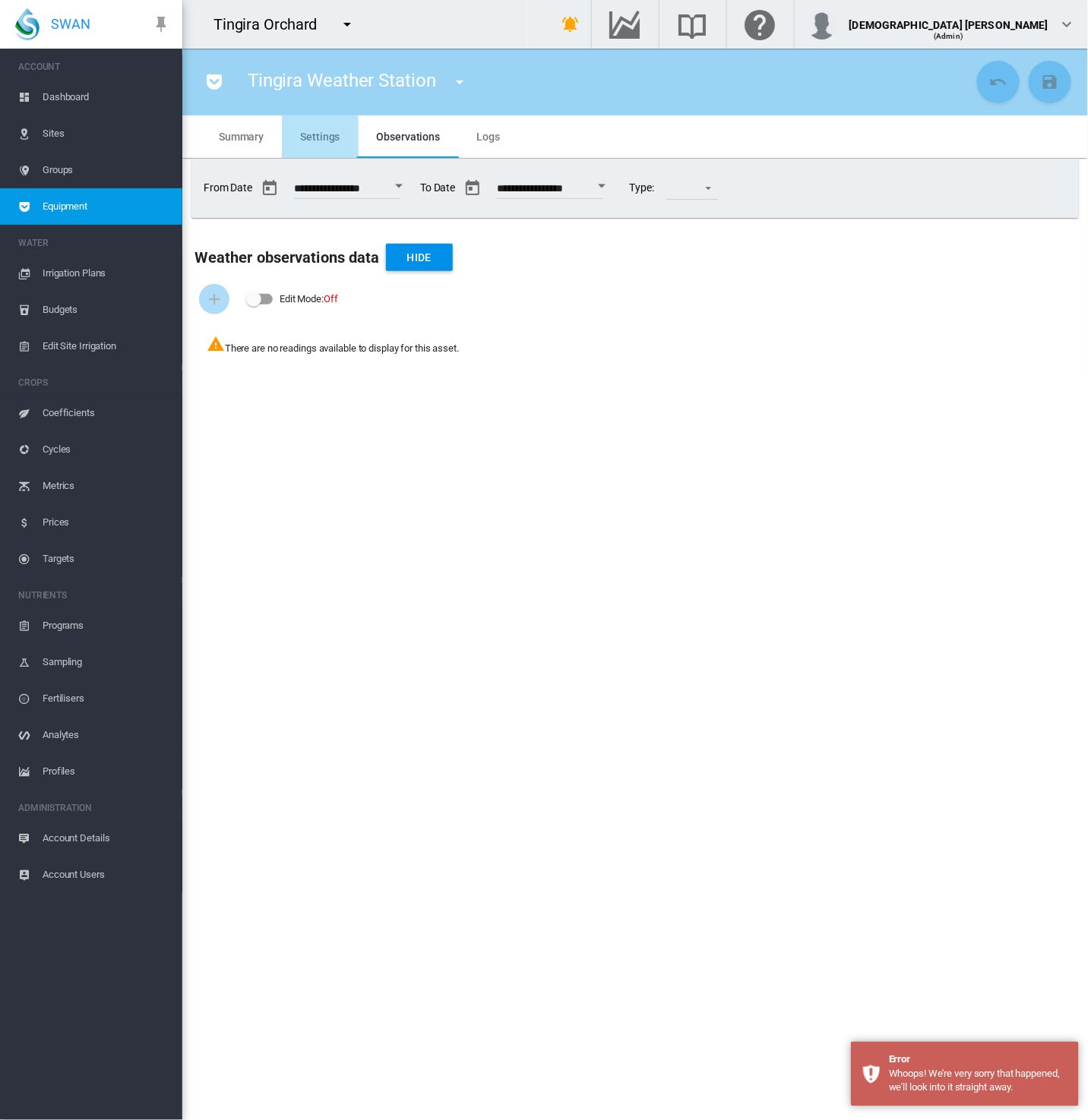
click at [314, 138] on span "Settings" at bounding box center [319, 137] width 39 height 12
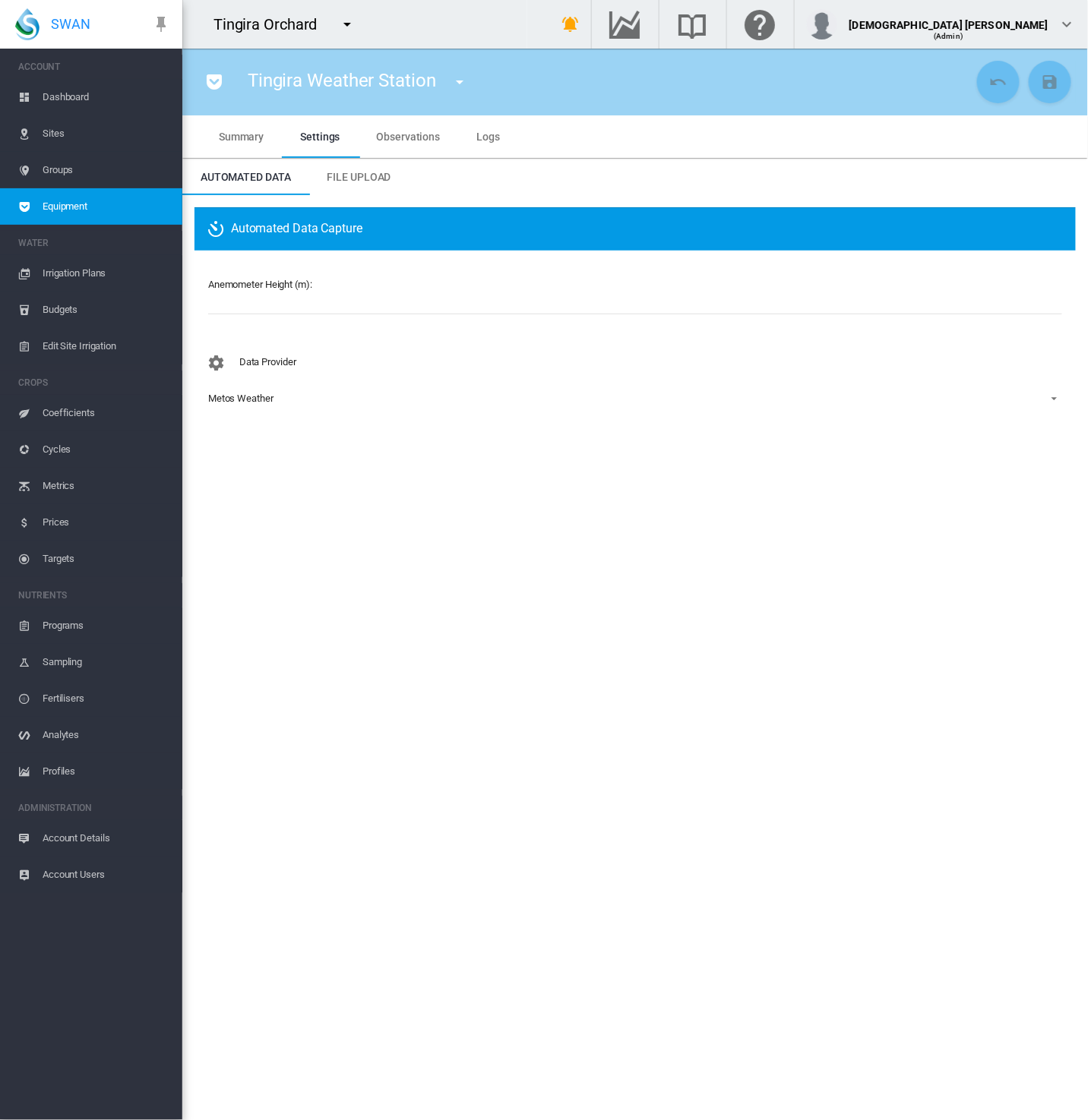
click at [49, 210] on span "Equipment" at bounding box center [106, 207] width 128 height 37
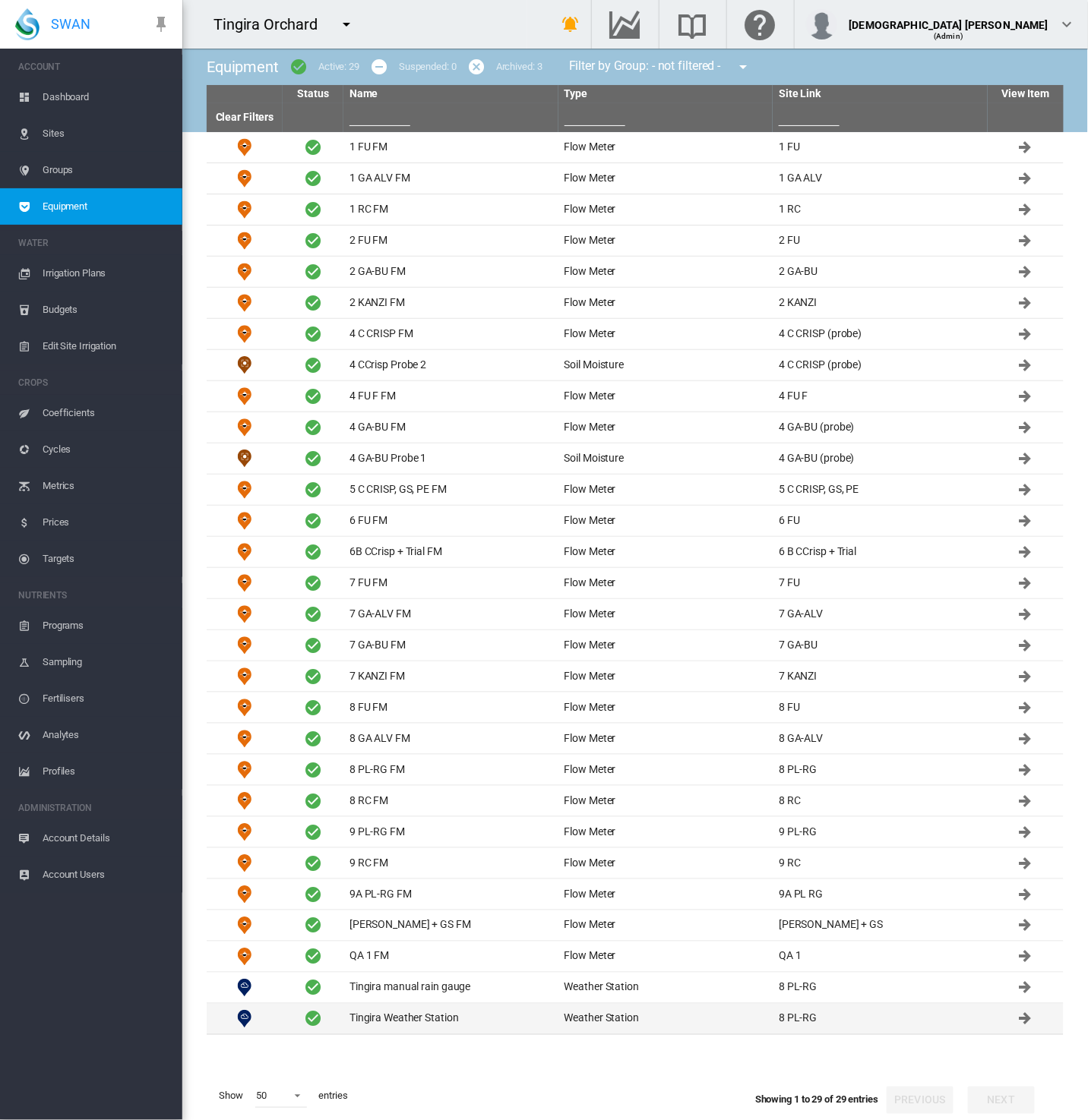
click at [442, 1022] on td "Tingira Weather Station" at bounding box center [451, 1018] width 215 height 30
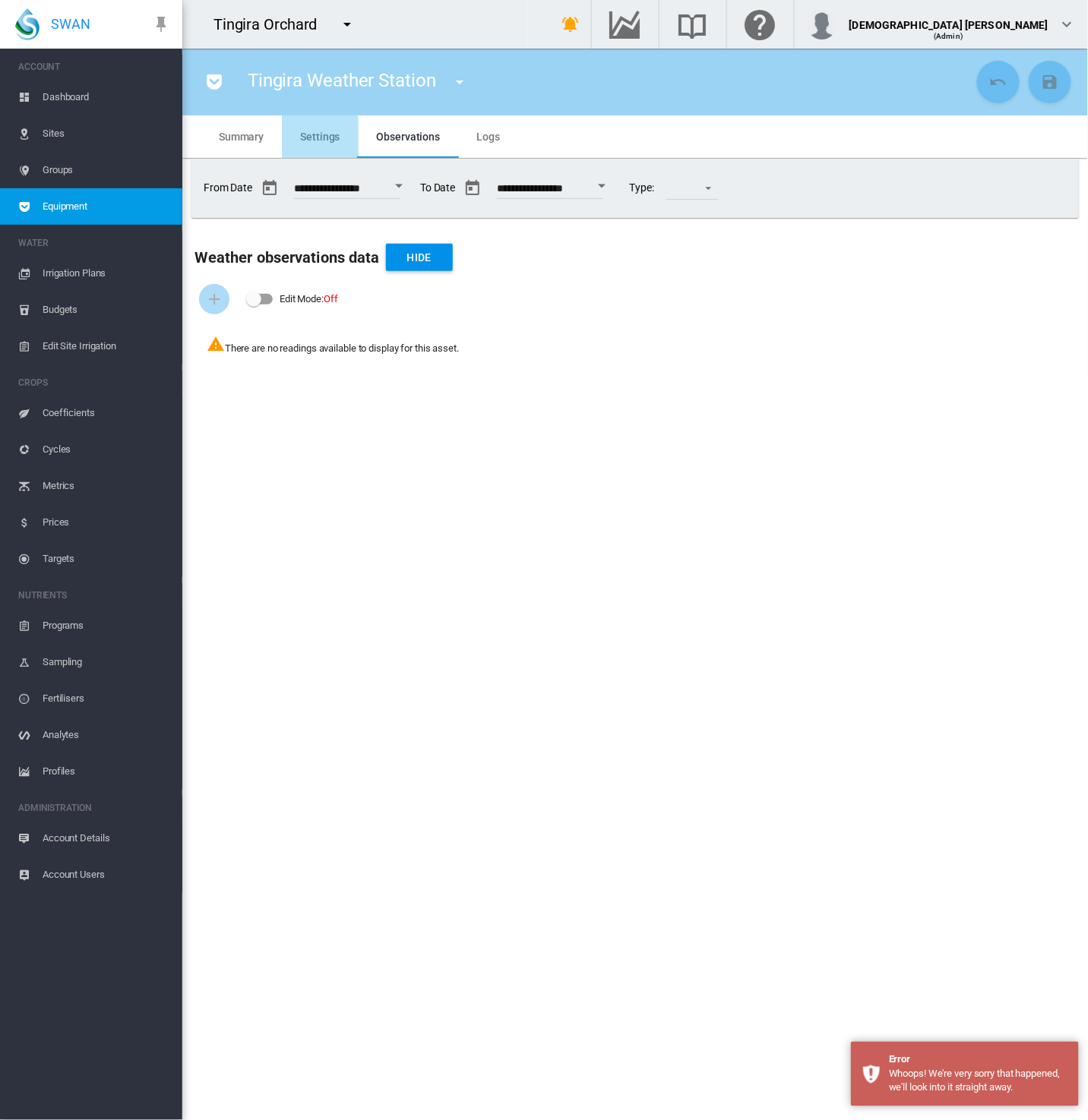
click at [306, 138] on span "Settings" at bounding box center [319, 137] width 39 height 12
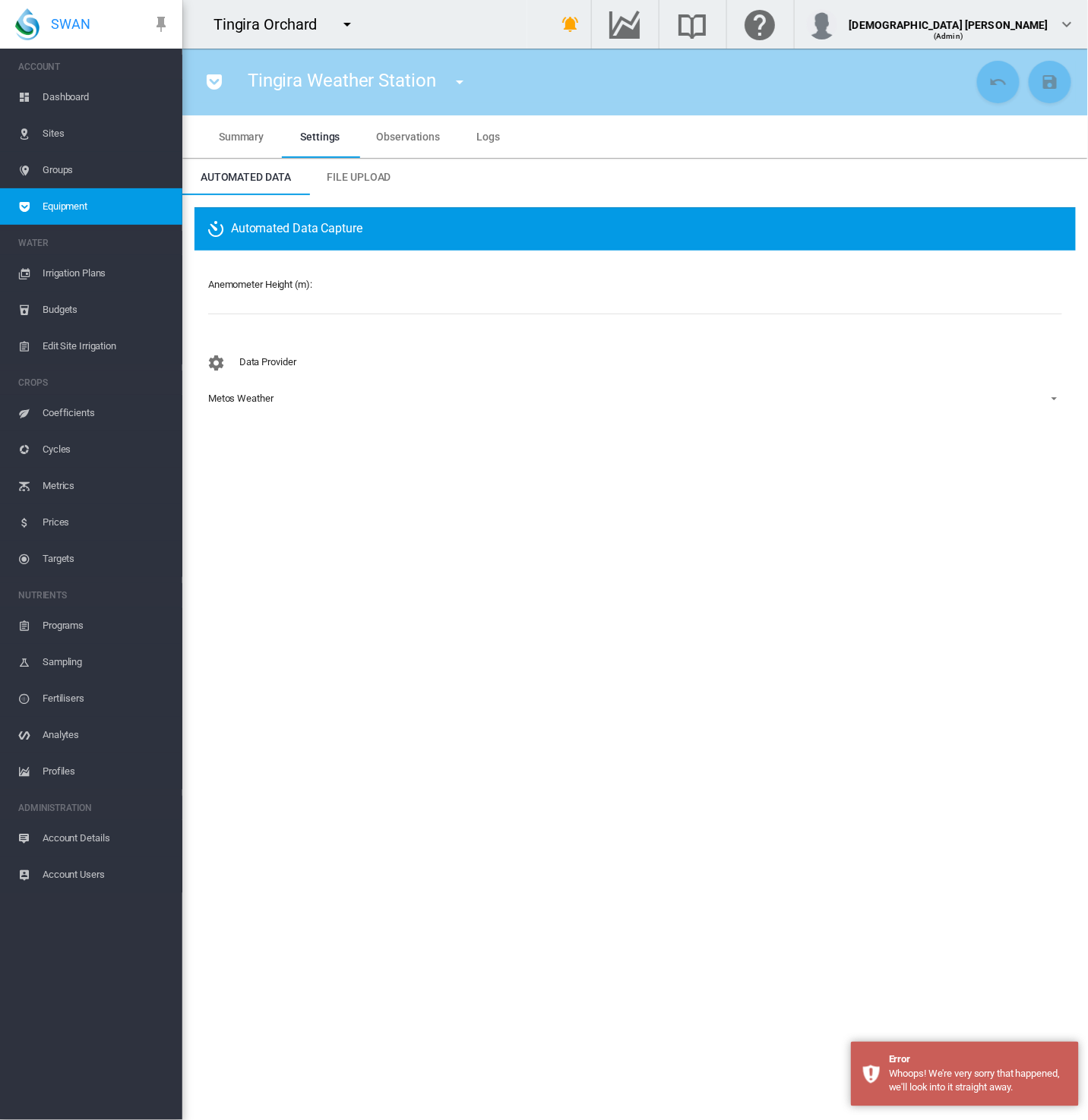
click at [38, 205] on link "Equipment" at bounding box center [91, 207] width 183 height 37
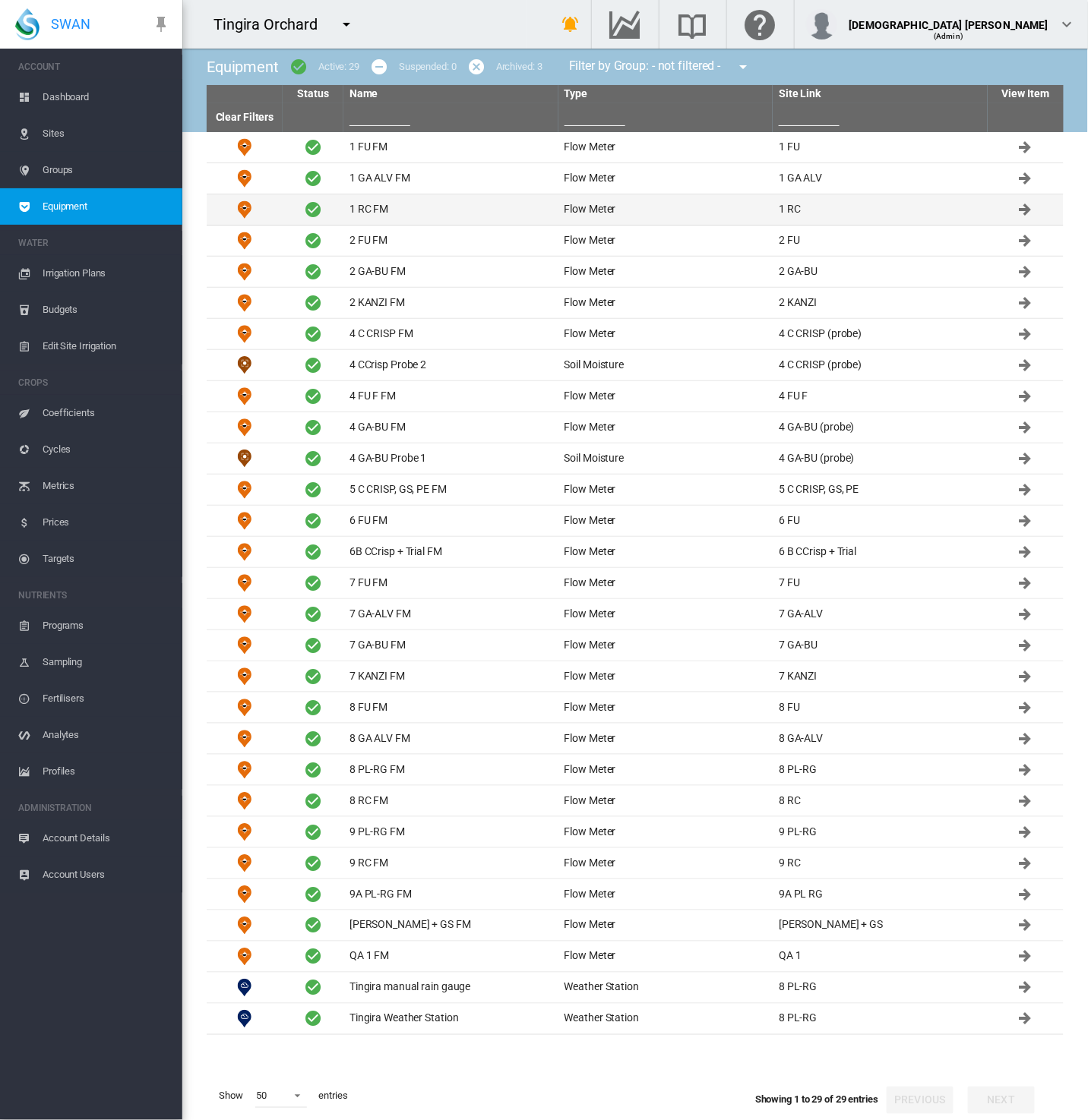
click at [381, 209] on td "1 RC FM" at bounding box center [451, 209] width 215 height 30
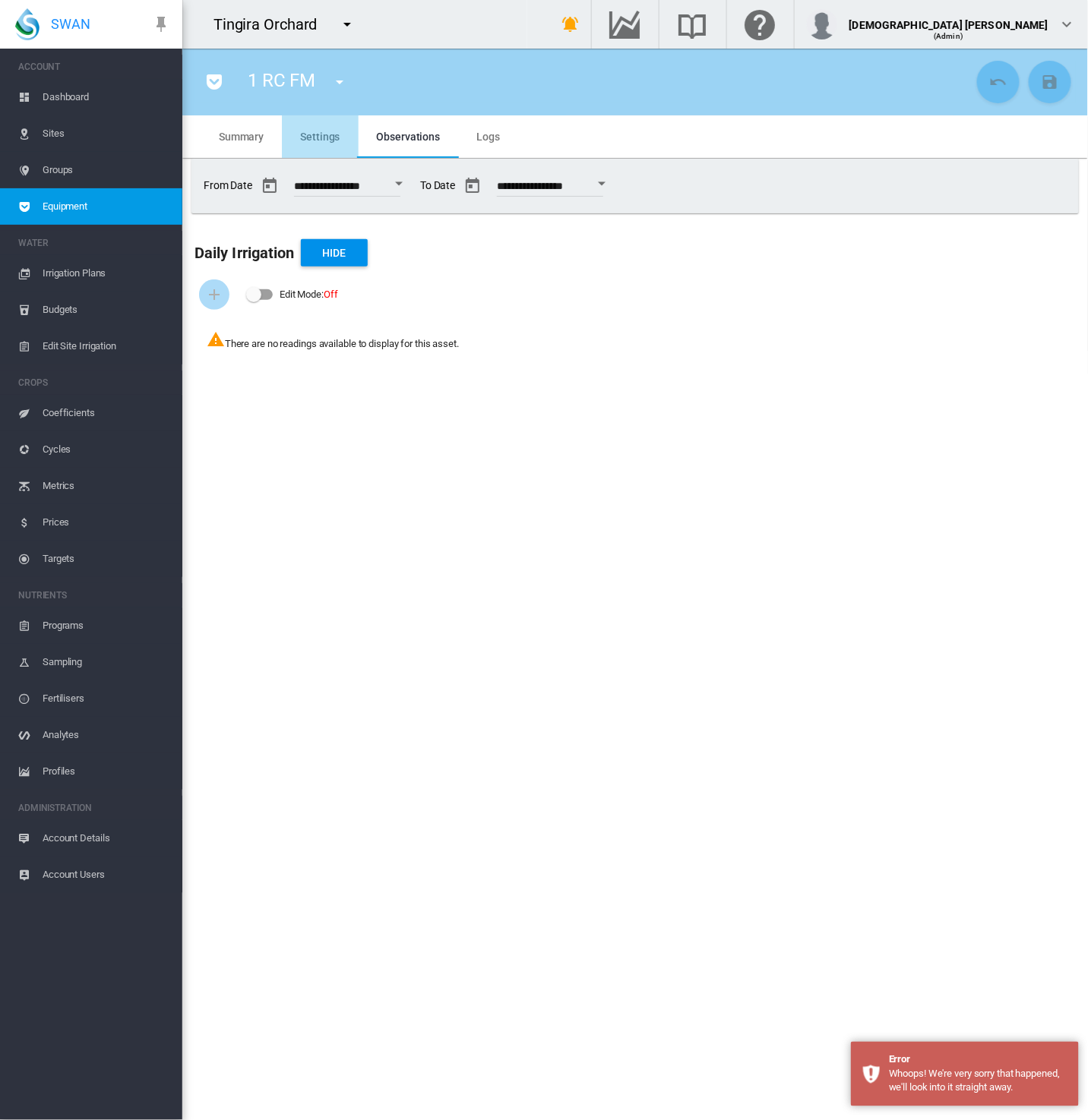
click at [330, 124] on md-tab-item "Settings" at bounding box center [319, 136] width 76 height 42
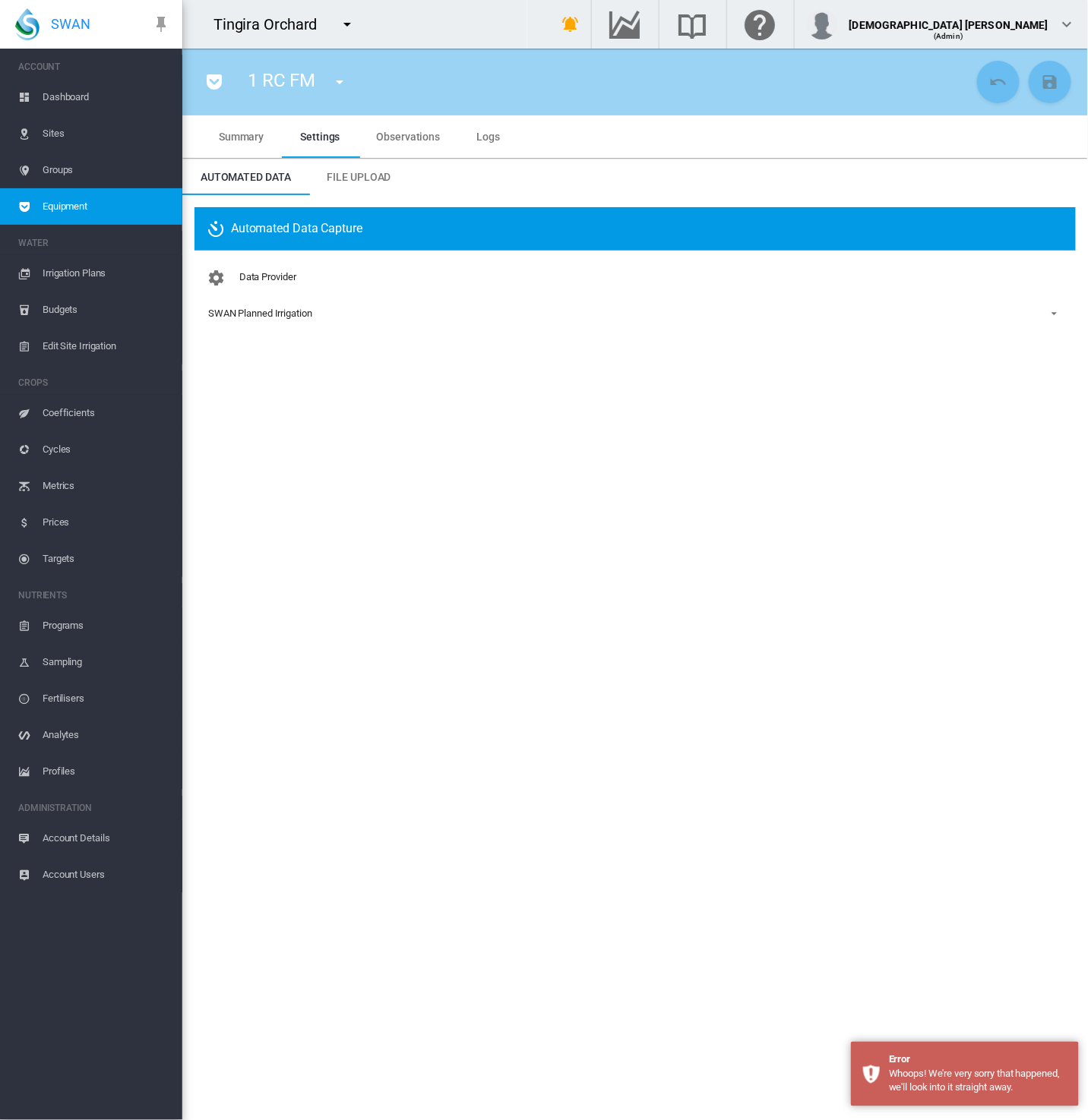
click at [121, 207] on span "Equipment" at bounding box center [106, 207] width 128 height 37
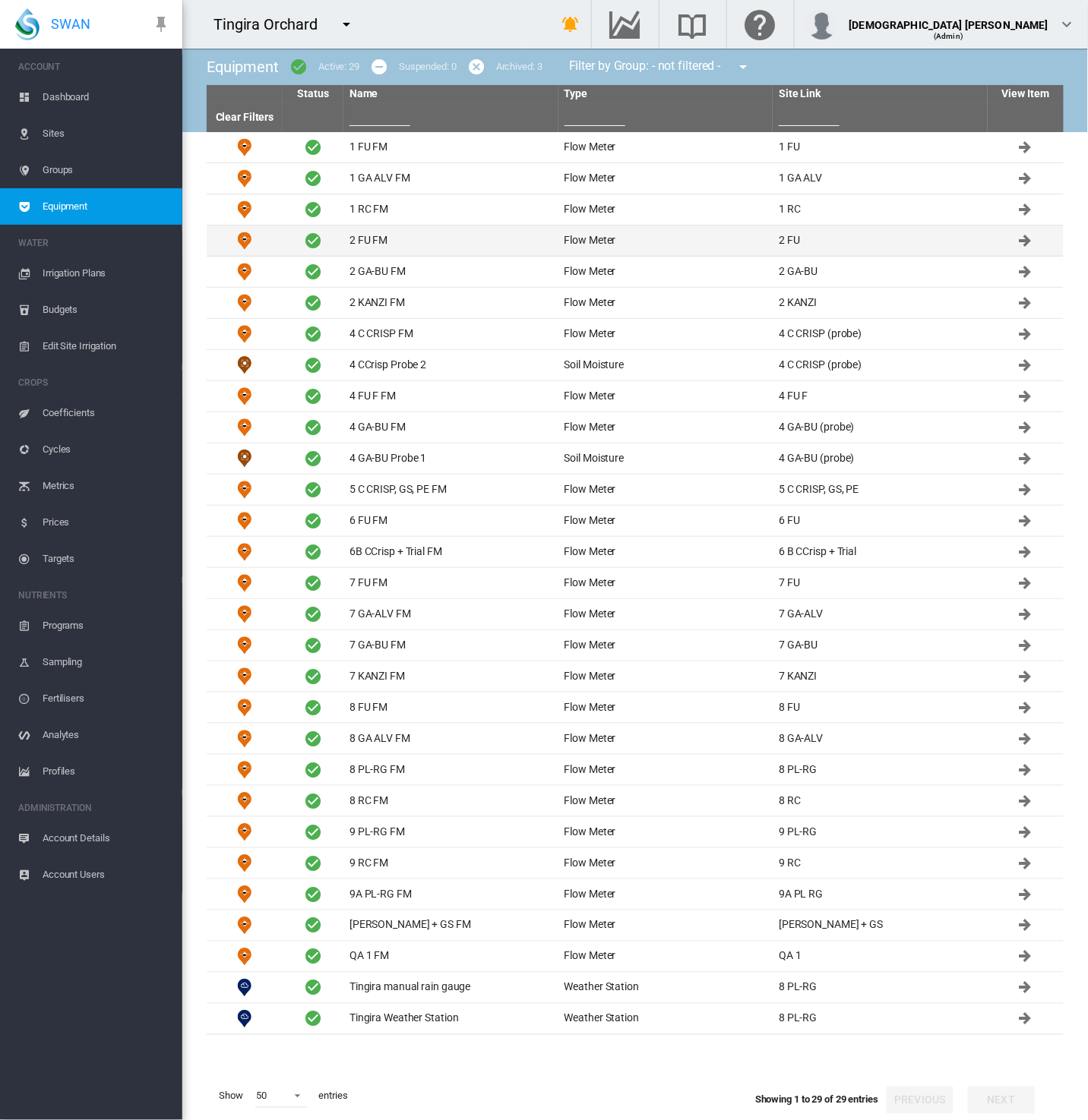
click at [364, 243] on td "2 FU FM" at bounding box center [451, 241] width 215 height 30
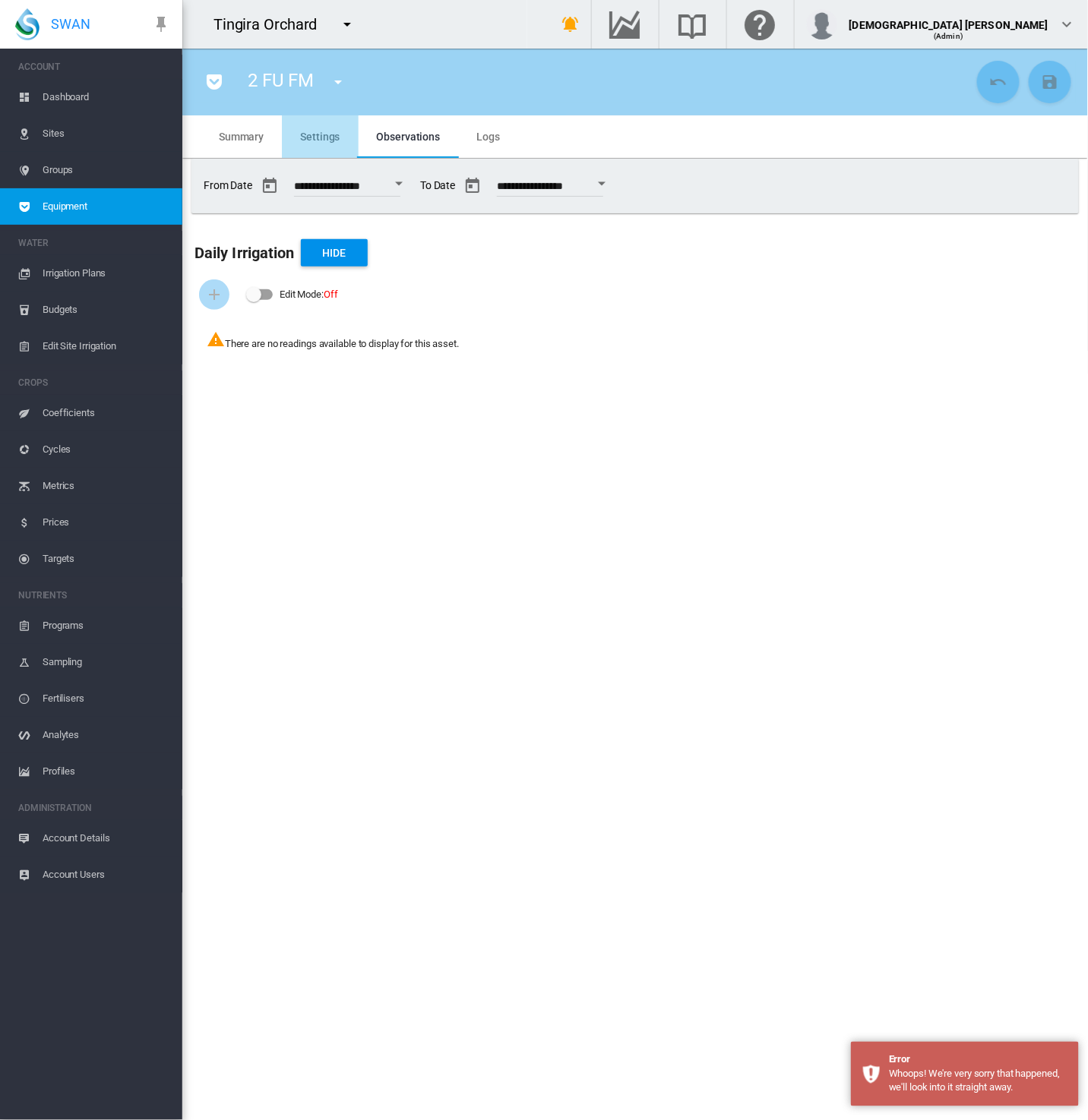
click at [324, 131] on span "Settings" at bounding box center [319, 137] width 39 height 12
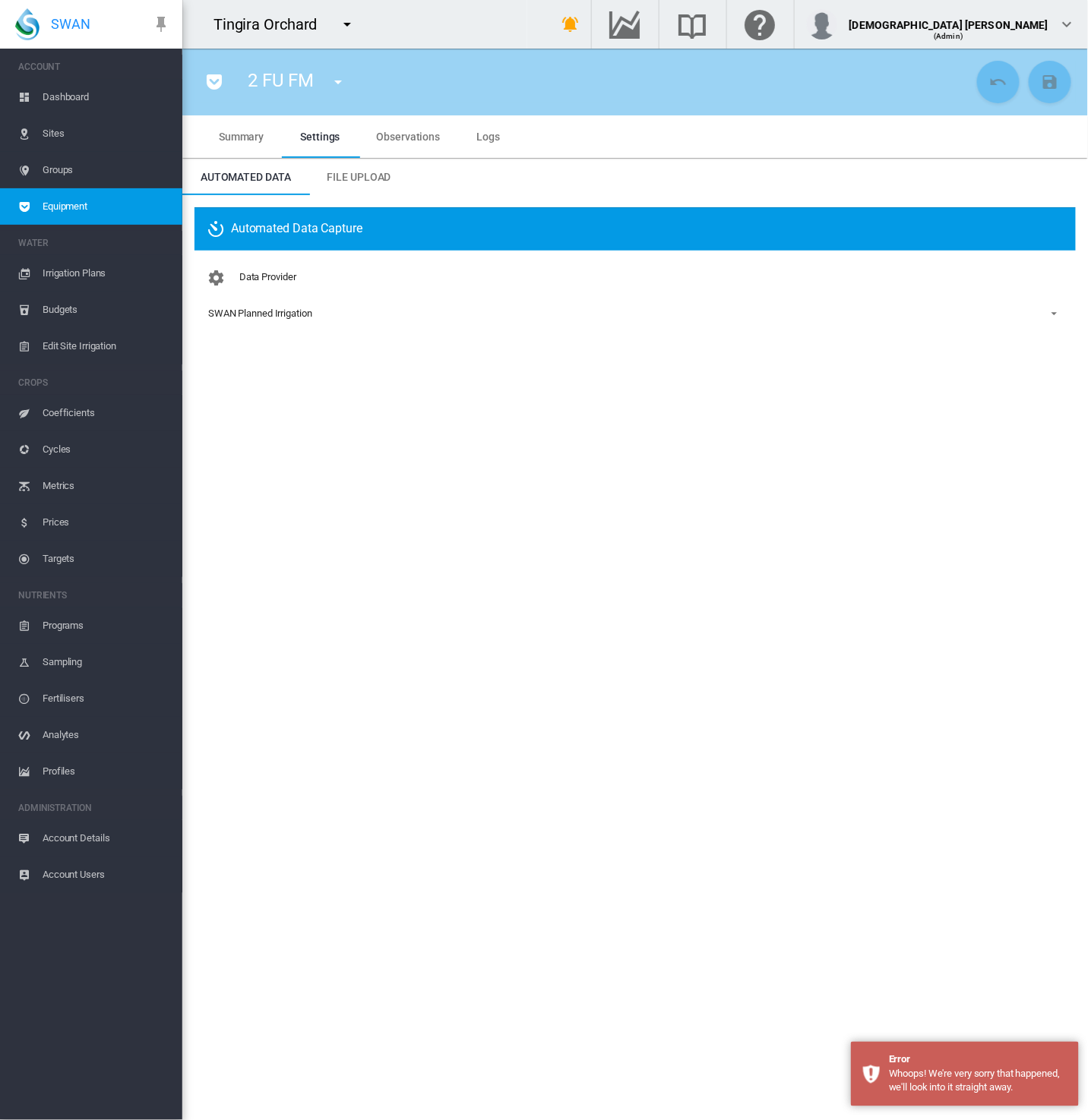
click at [143, 210] on span "Equipment" at bounding box center [106, 207] width 128 height 37
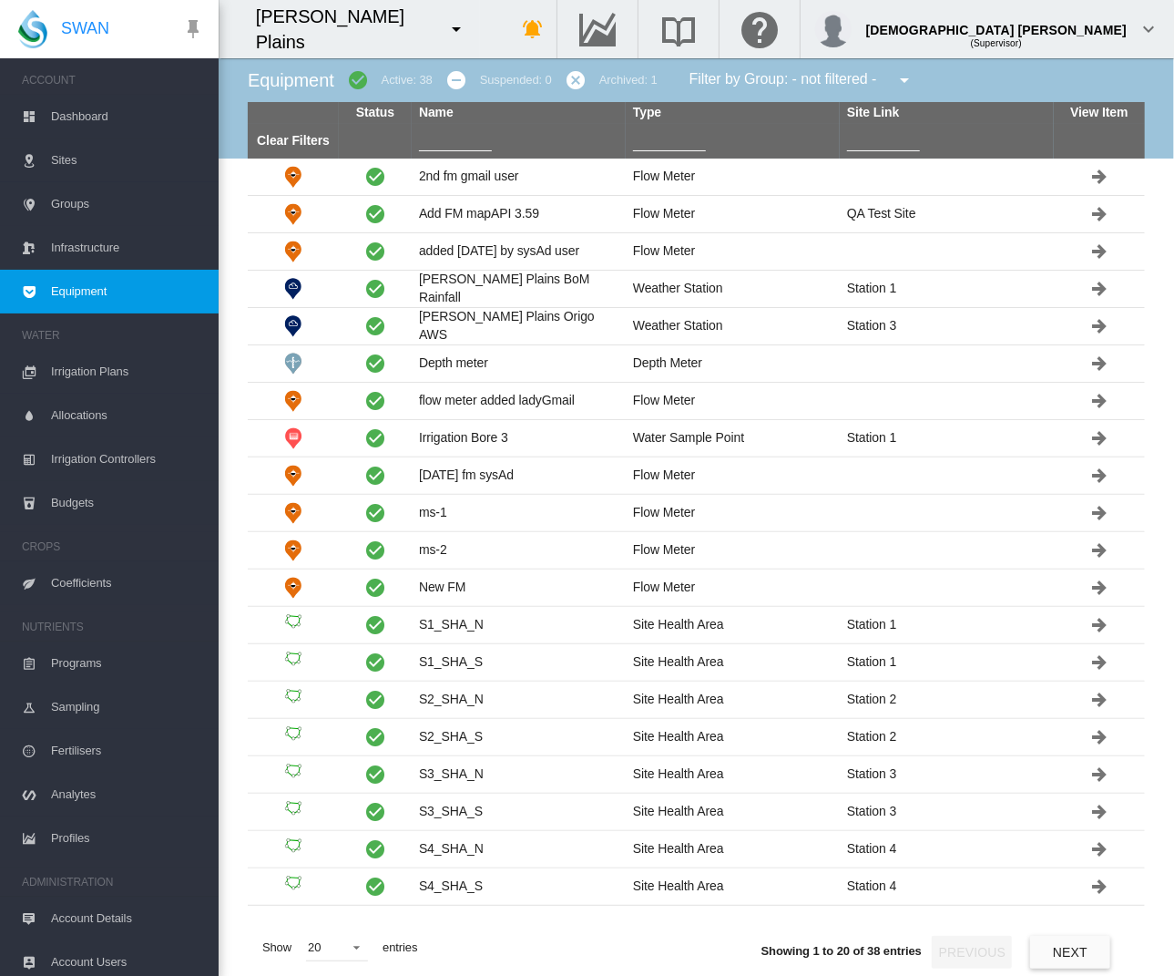
click at [1078, 945] on button "Next" at bounding box center [1070, 952] width 80 height 33
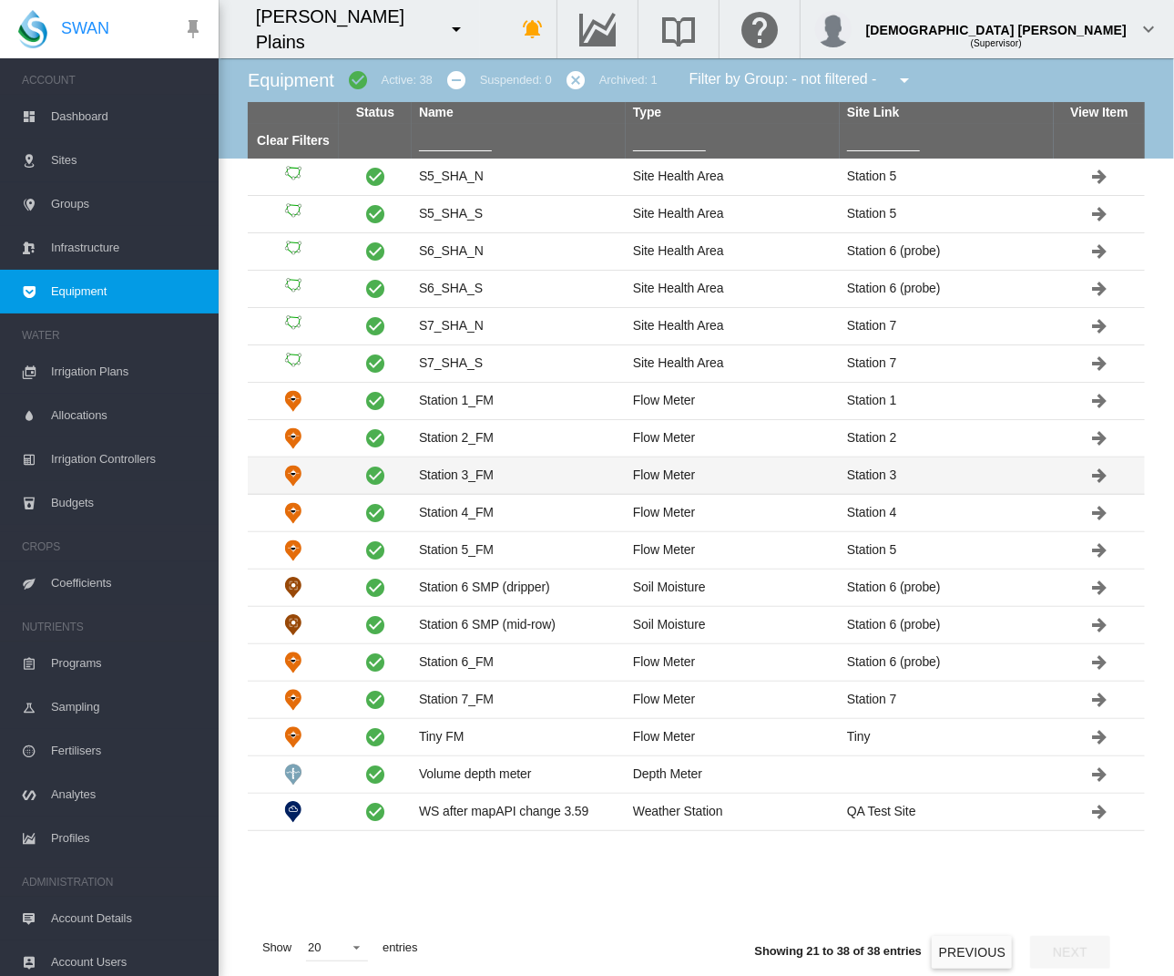
click at [474, 486] on td "Station 3_FM" at bounding box center [519, 475] width 214 height 36
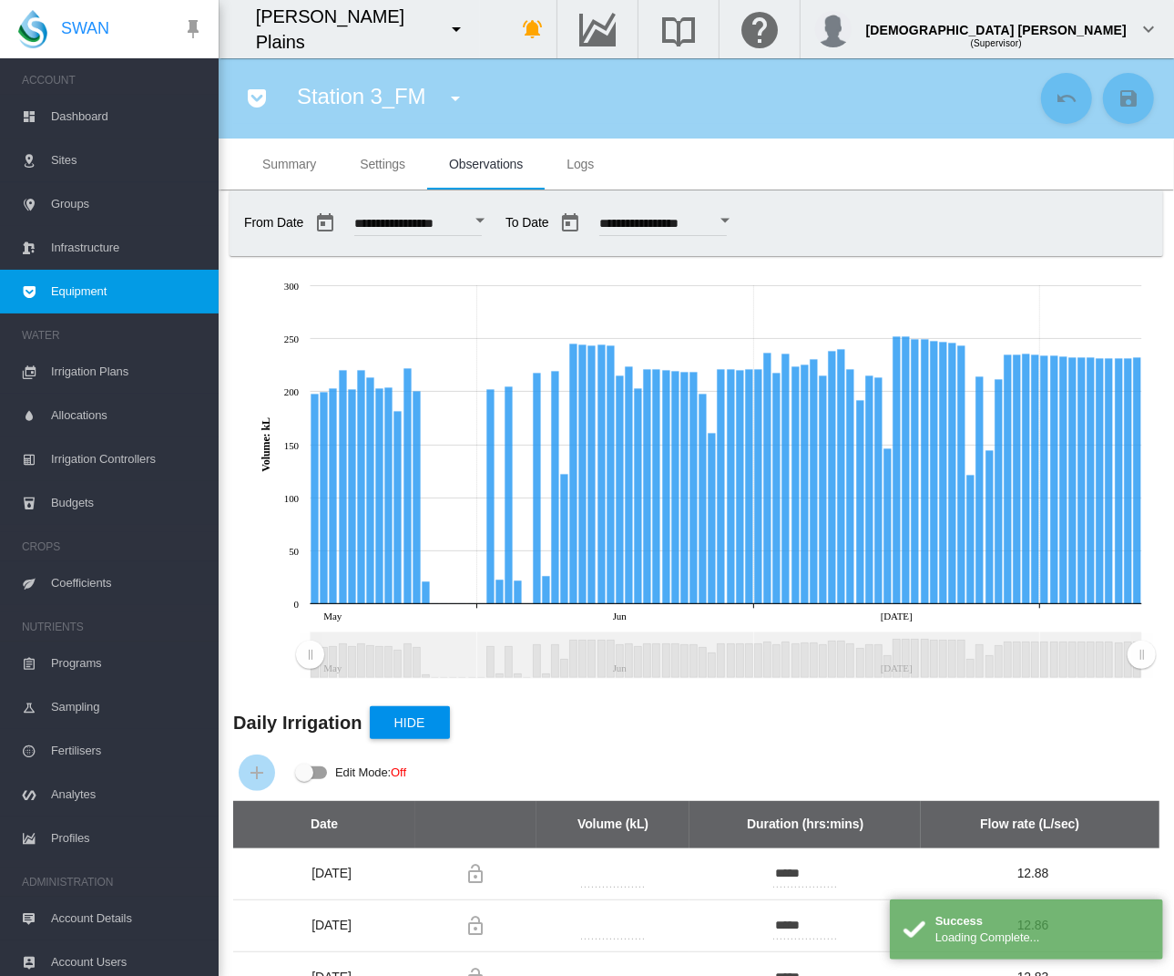
click at [370, 165] on span "Settings" at bounding box center [383, 164] width 46 height 15
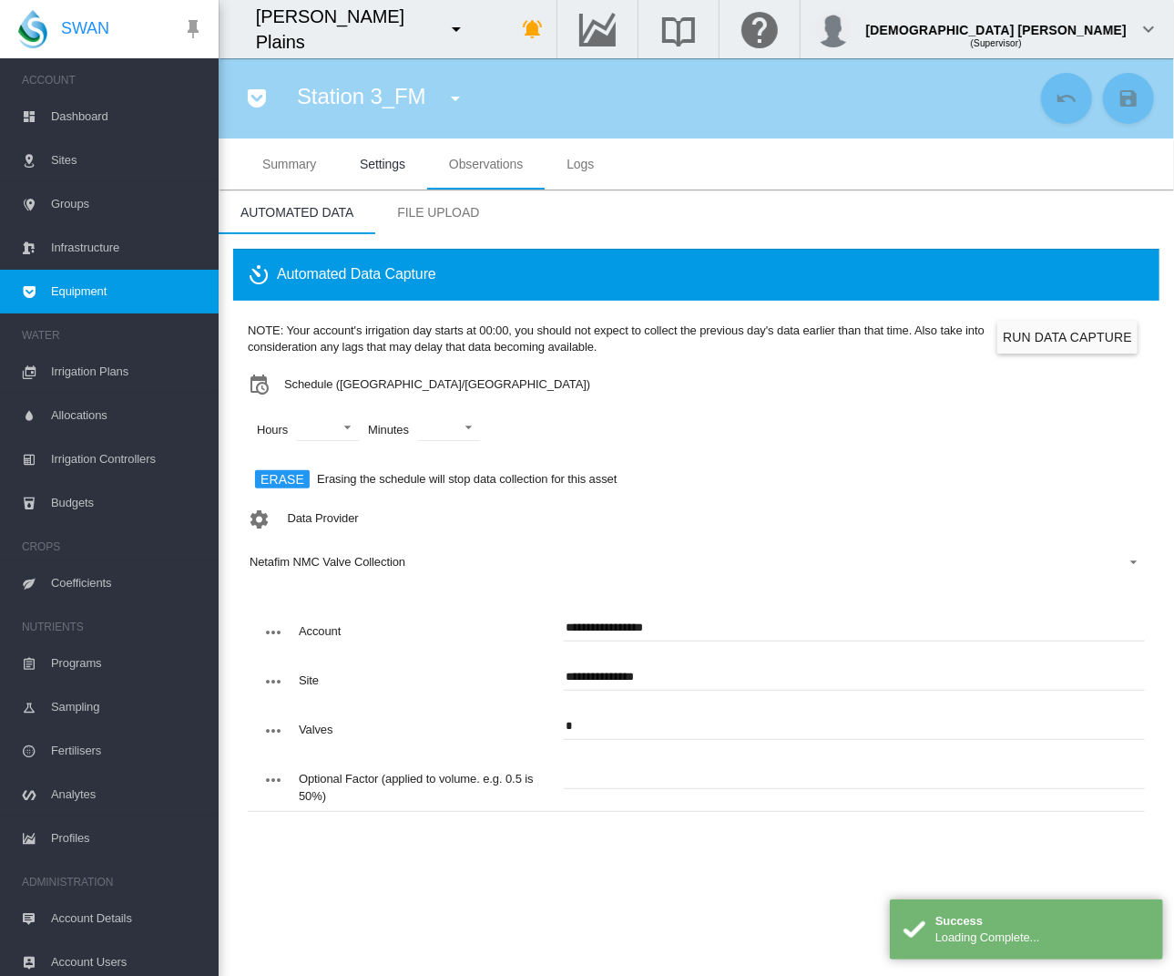
click at [89, 289] on span "Equipment" at bounding box center [127, 292] width 153 height 44
click at [104, 292] on span "Equipment" at bounding box center [127, 292] width 153 height 44
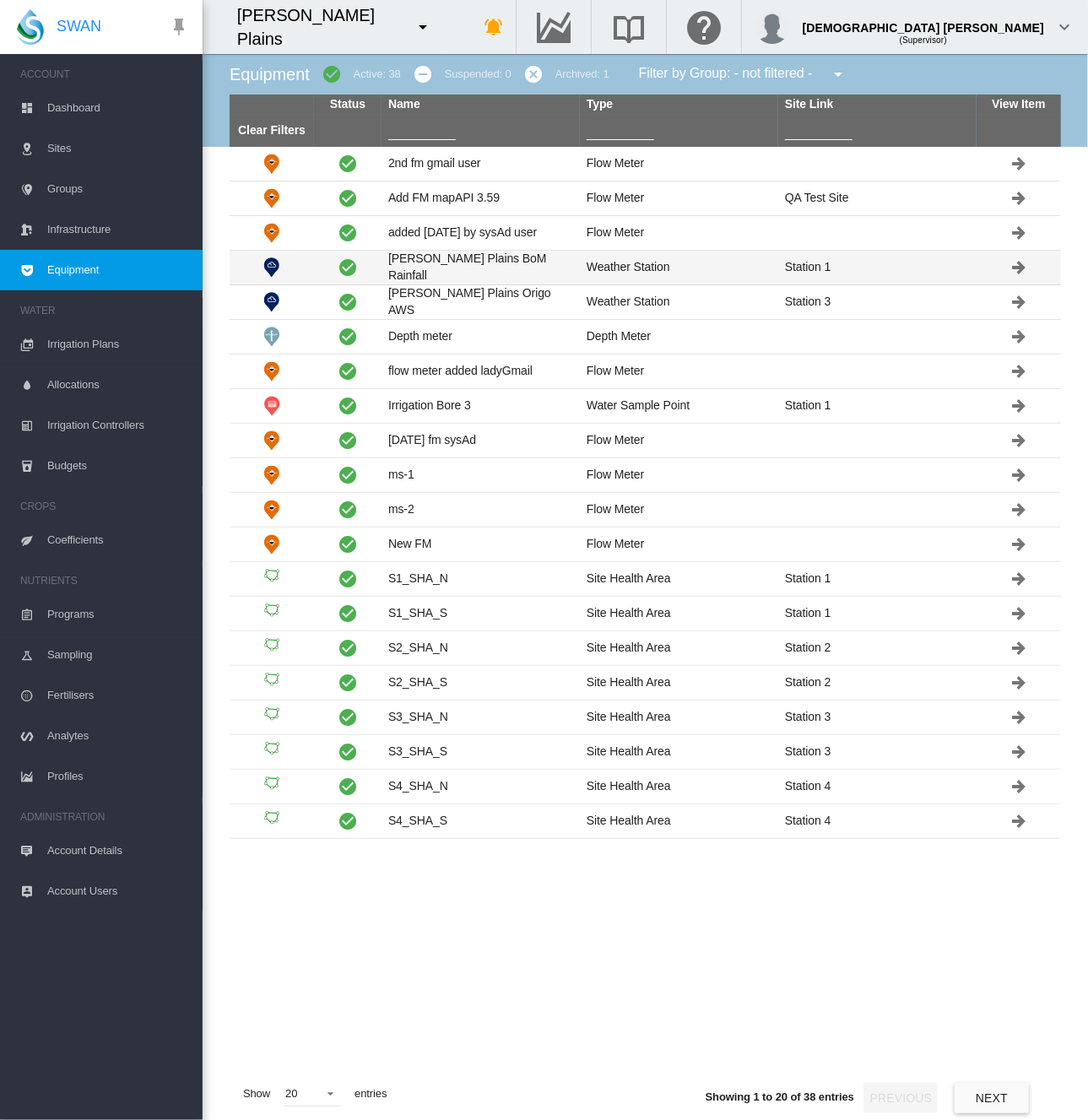
click at [511, 276] on td "[PERSON_NAME] Plains BoM Rainfall" at bounding box center [481, 268] width 198 height 33
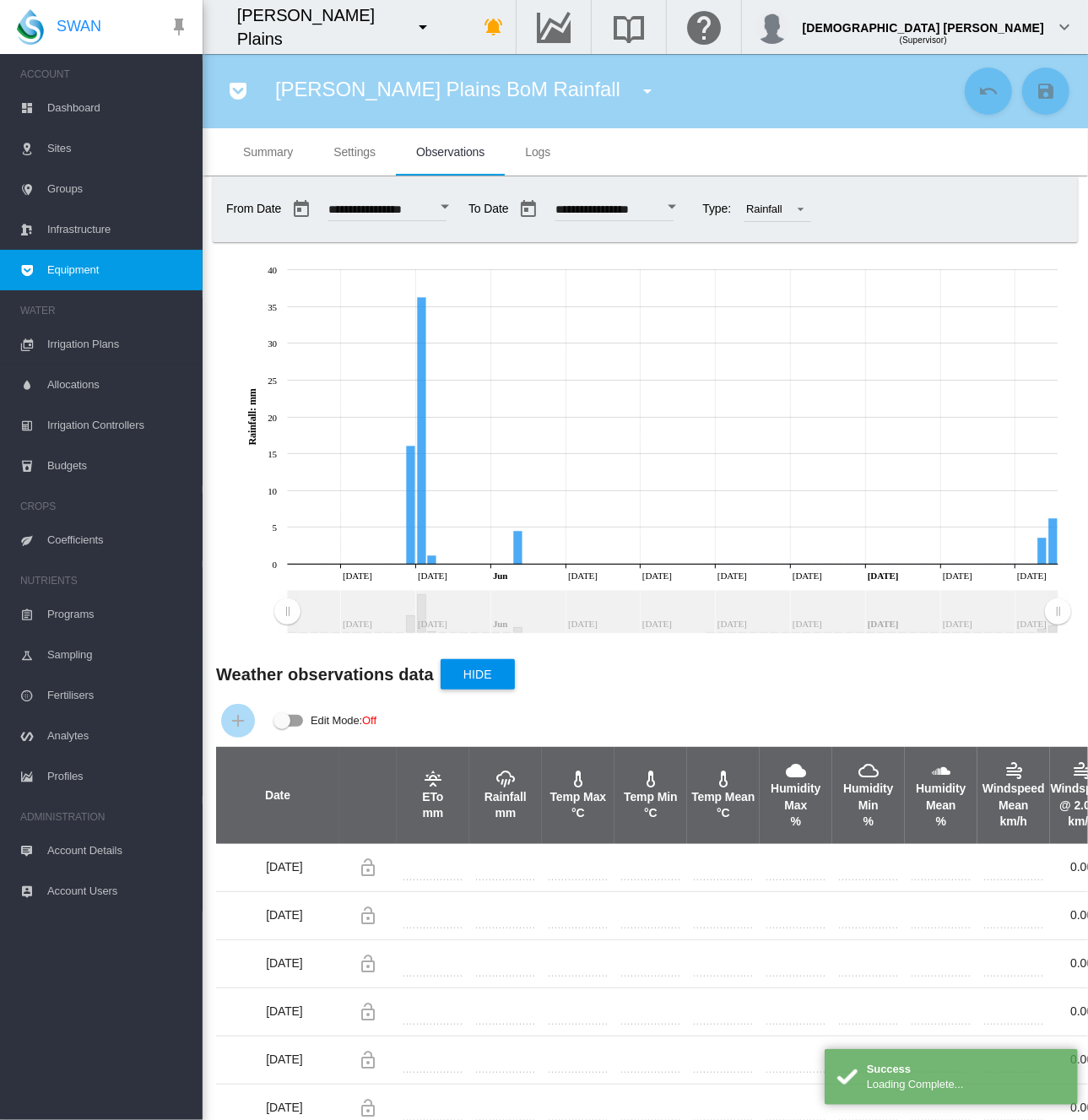
click at [149, 271] on span "Equipment" at bounding box center [118, 271] width 142 height 41
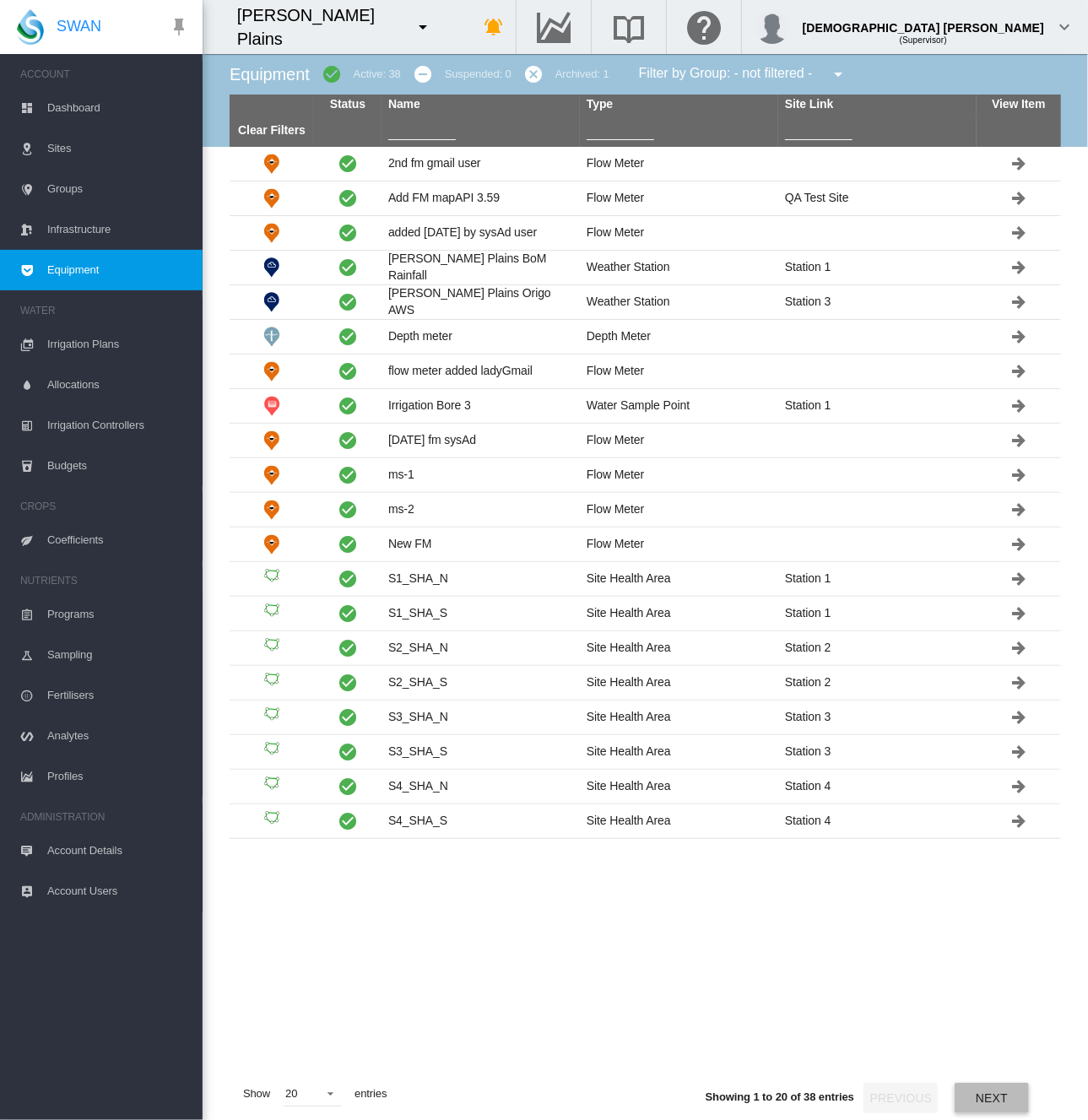
click at [981, 903] on button "Next" at bounding box center [992, 1098] width 74 height 31
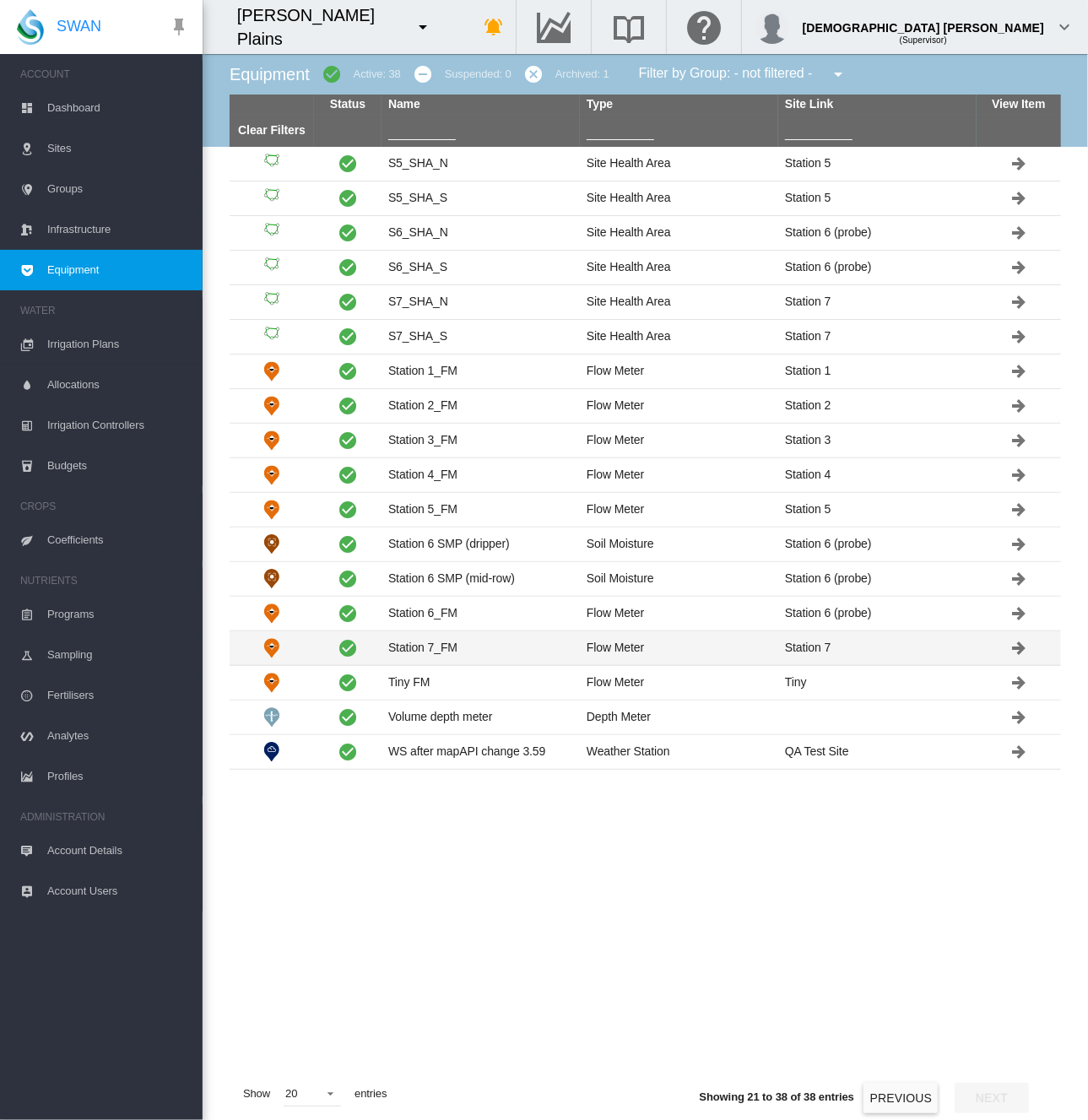
click at [455, 652] on td "Station 7_FM" at bounding box center [481, 648] width 198 height 33
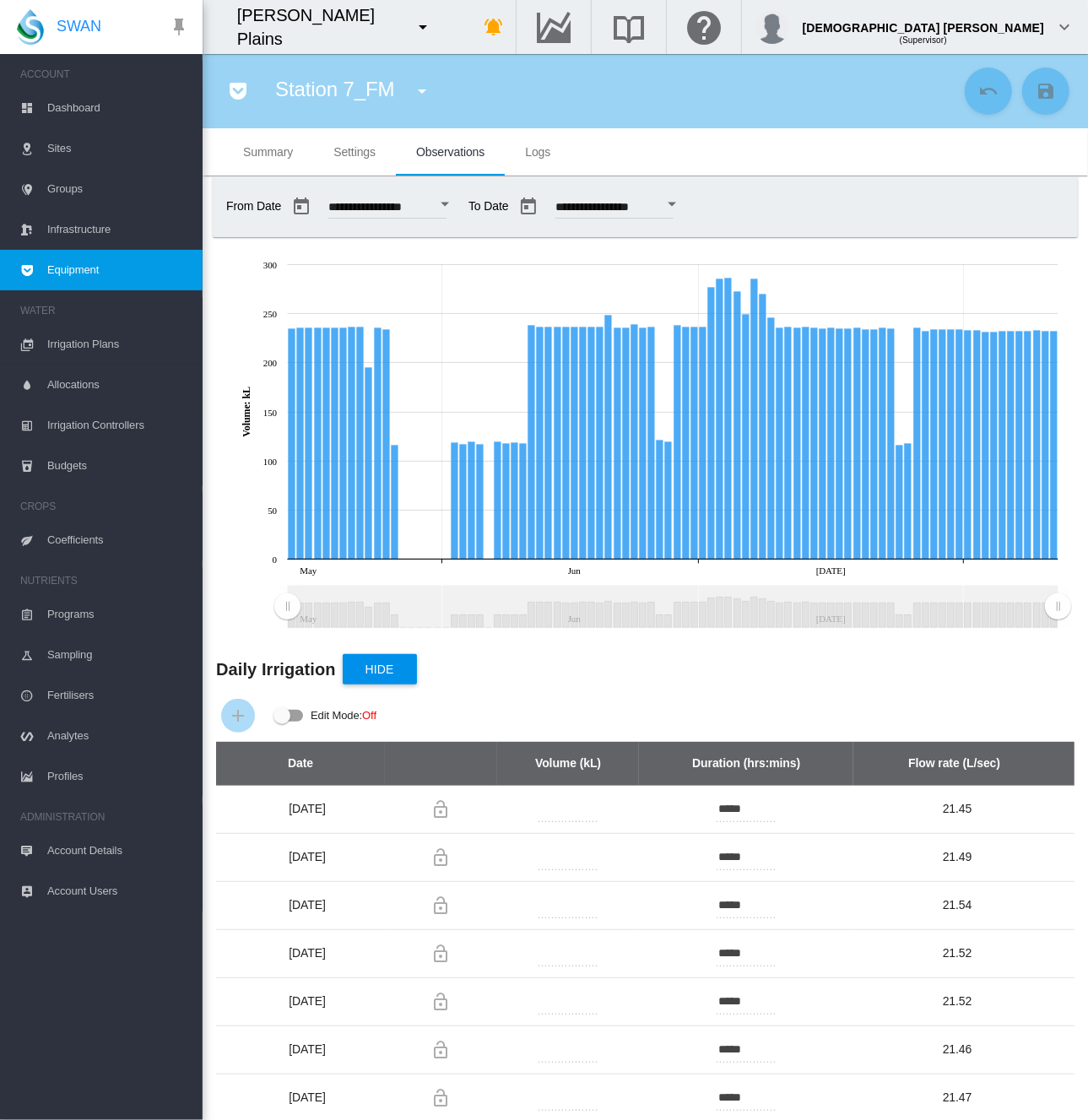
click at [413, 30] on md-icon "icon-menu-down" at bounding box center [424, 27] width 20 height 20
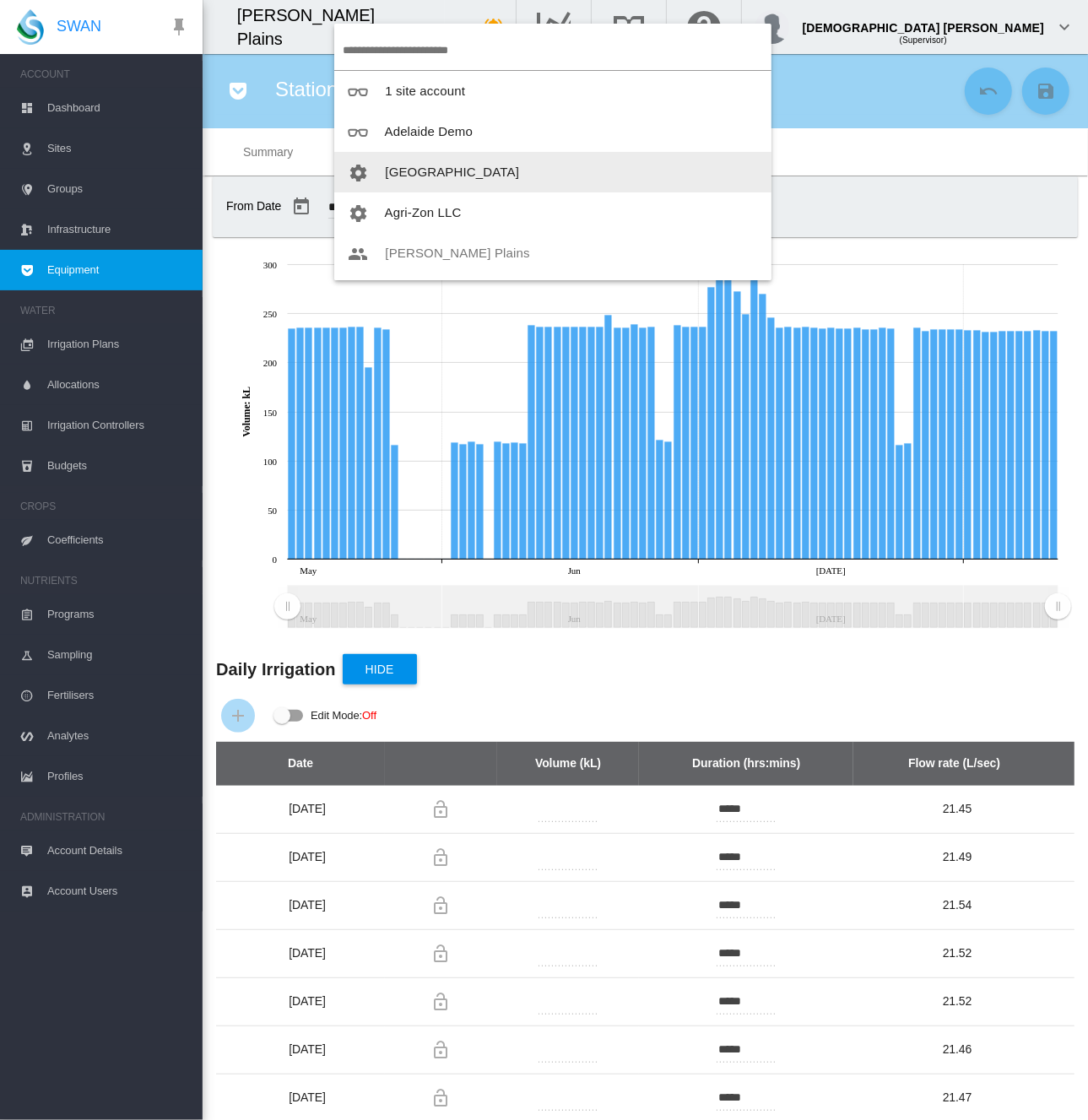
scroll to position [84, 0]
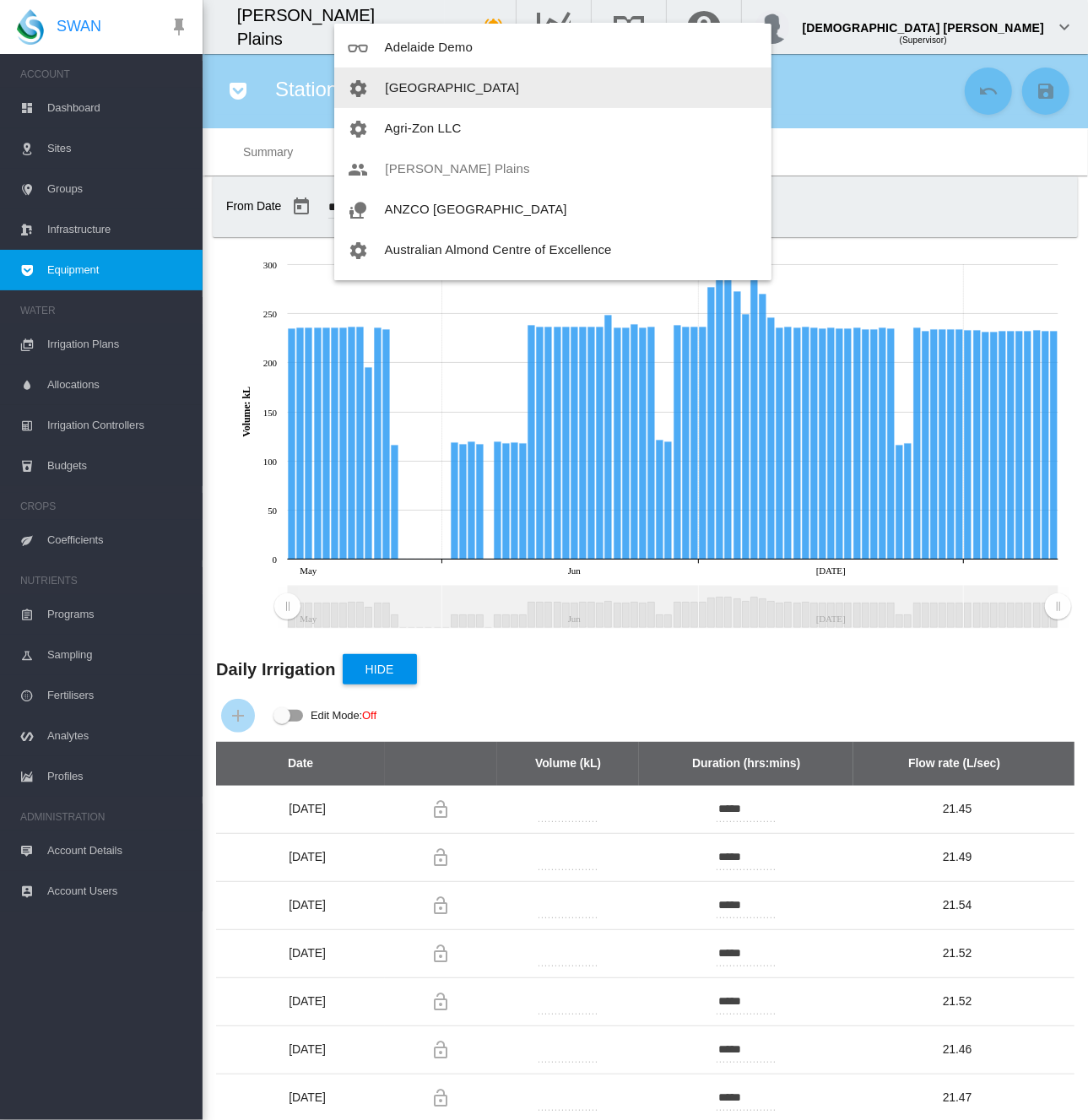
click at [481, 90] on span "[GEOGRAPHIC_DATA]" at bounding box center [451, 87] width 134 height 14
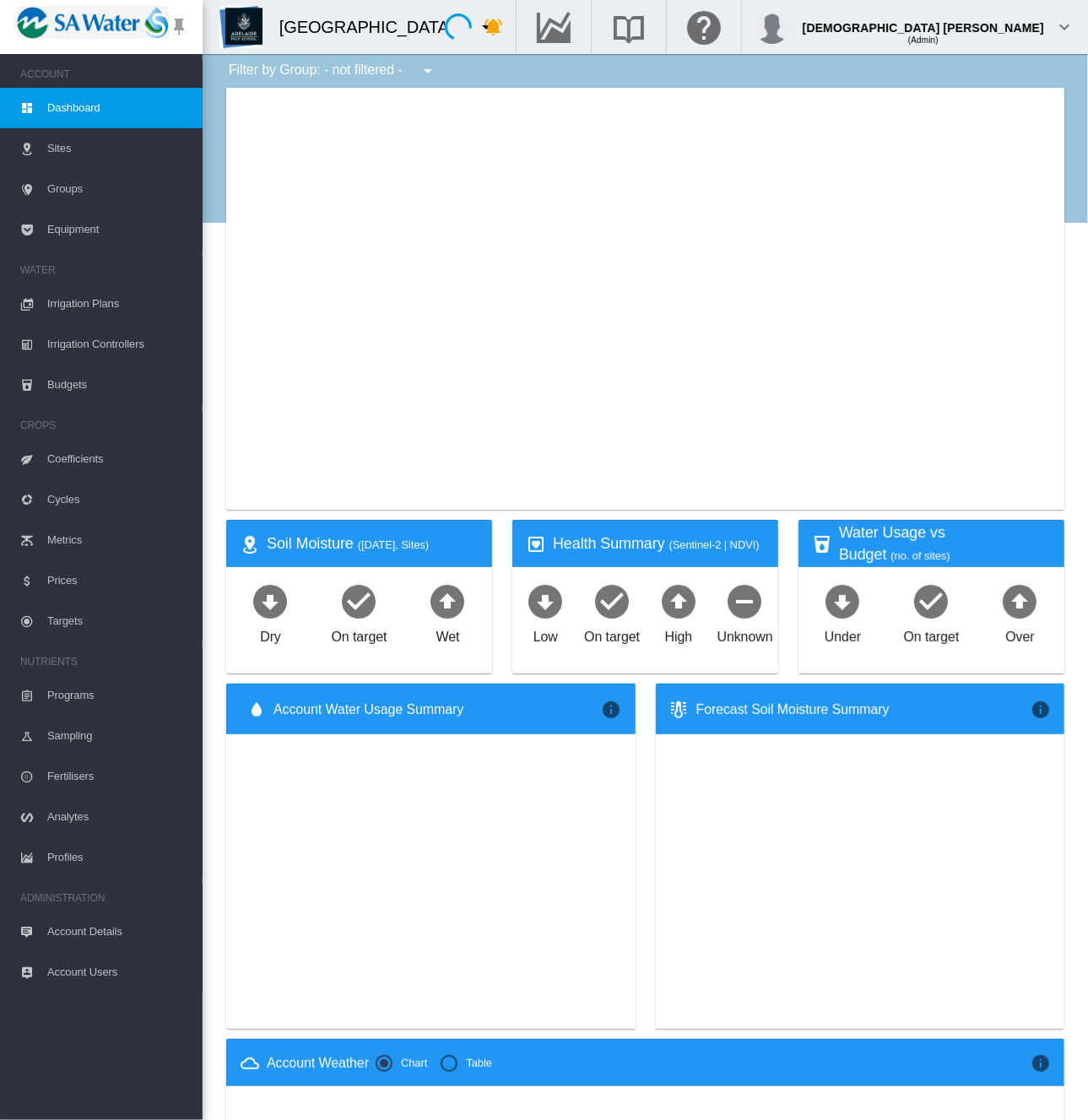
type input "**********"
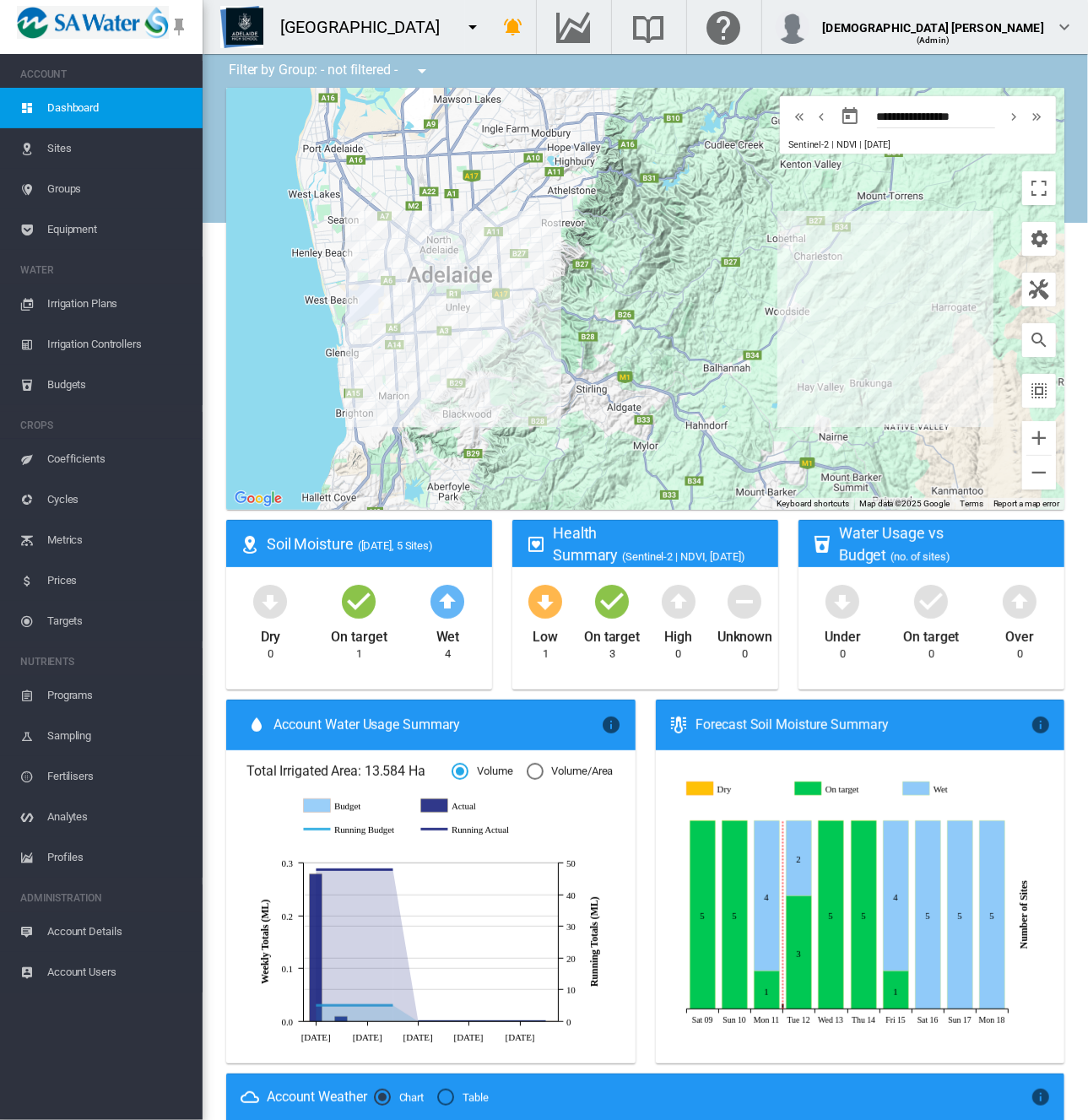
click at [78, 221] on span "Equipment" at bounding box center [118, 230] width 142 height 41
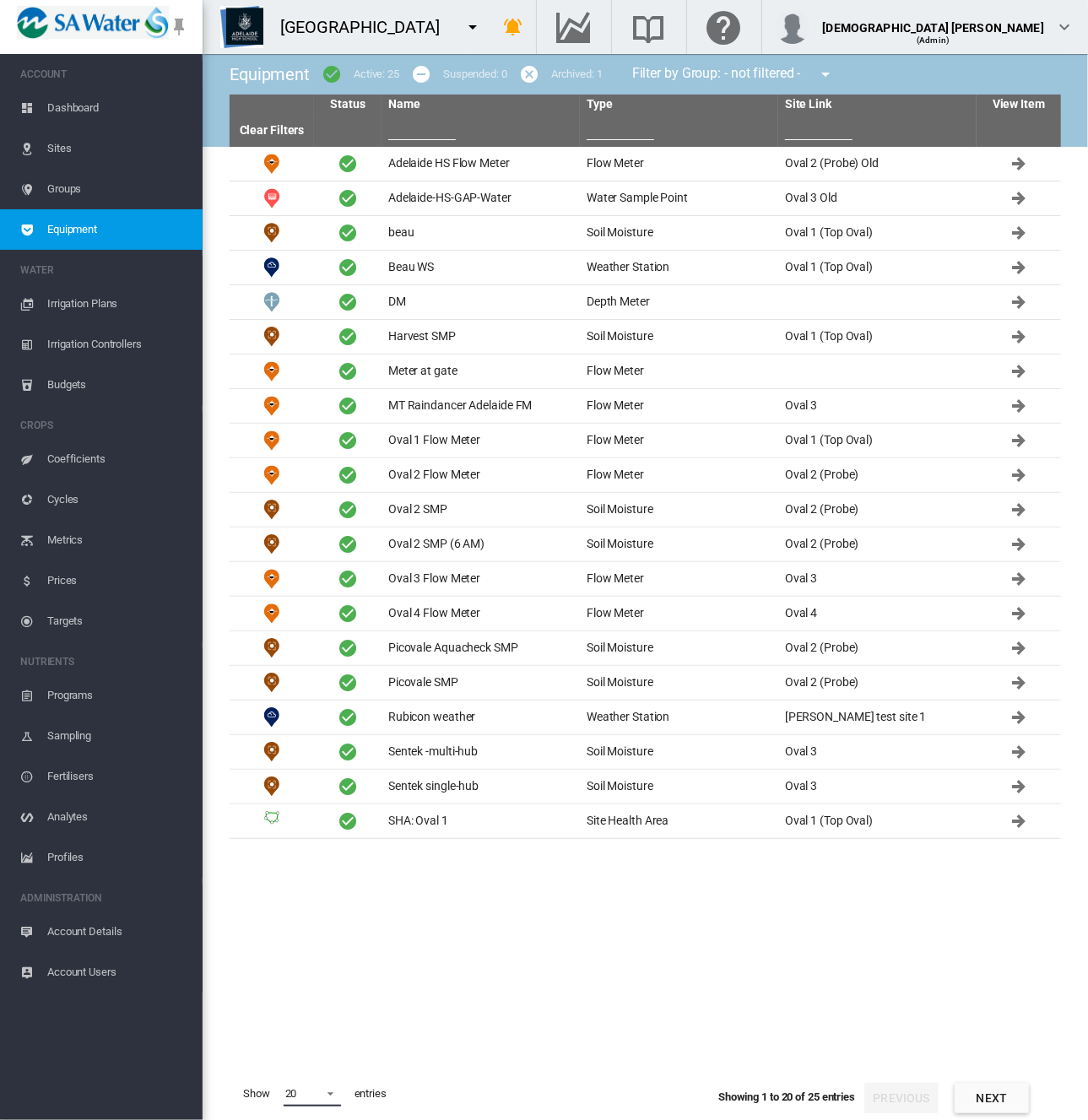
click at [317, 903] on span at bounding box center [326, 1092] width 20 height 15
click at [309, 903] on md-option "50" at bounding box center [328, 1078] width 115 height 41
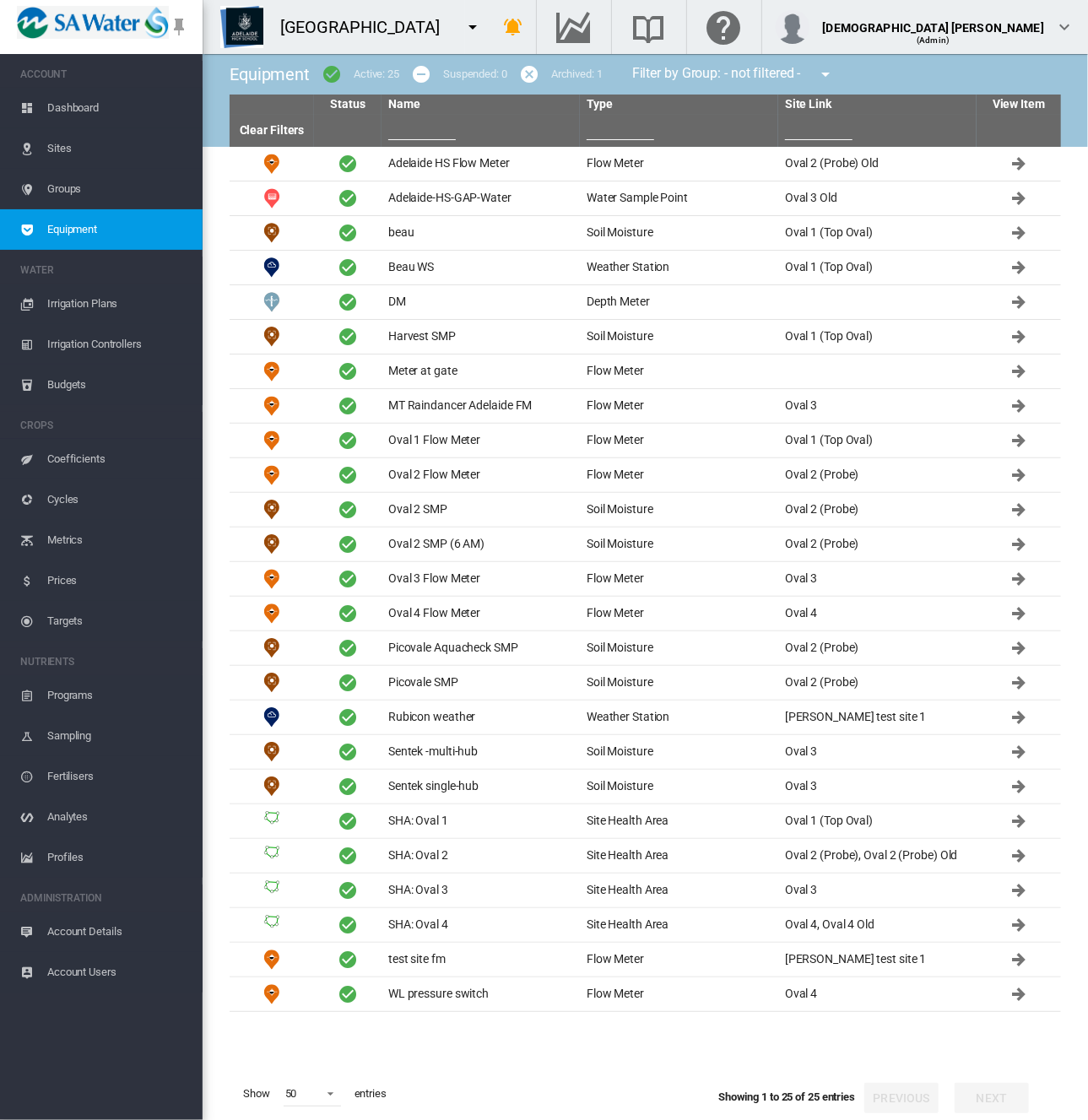
click at [888, 903] on tbody "Adelaide HS Flow Meter Flow Meter Oval 2 (Probe) Old" at bounding box center [645, 608] width 831 height 921
click at [453, 611] on td "Oval 4 Flow Meter" at bounding box center [481, 613] width 198 height 33
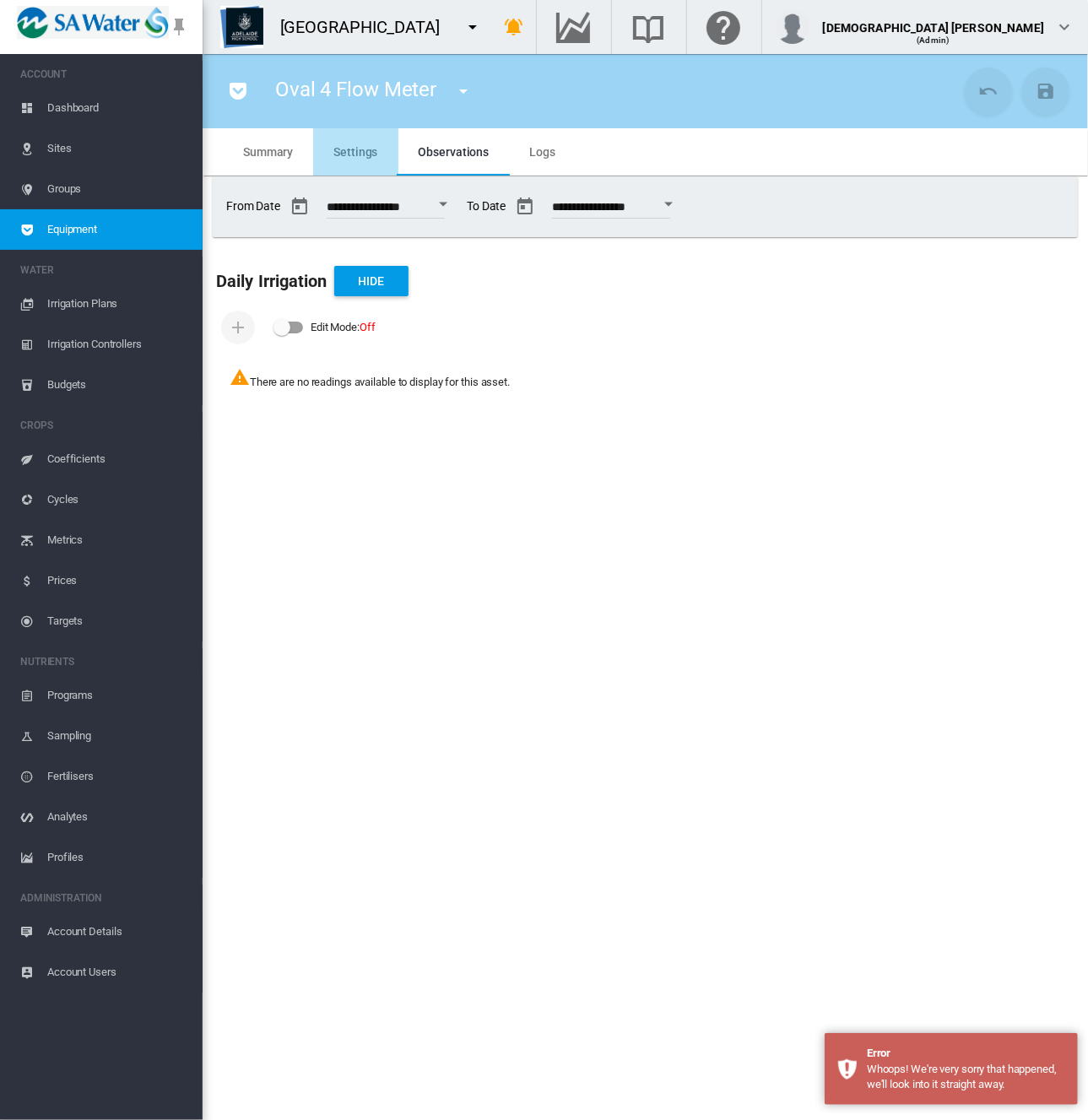
click at [363, 156] on span "Settings" at bounding box center [355, 152] width 44 height 14
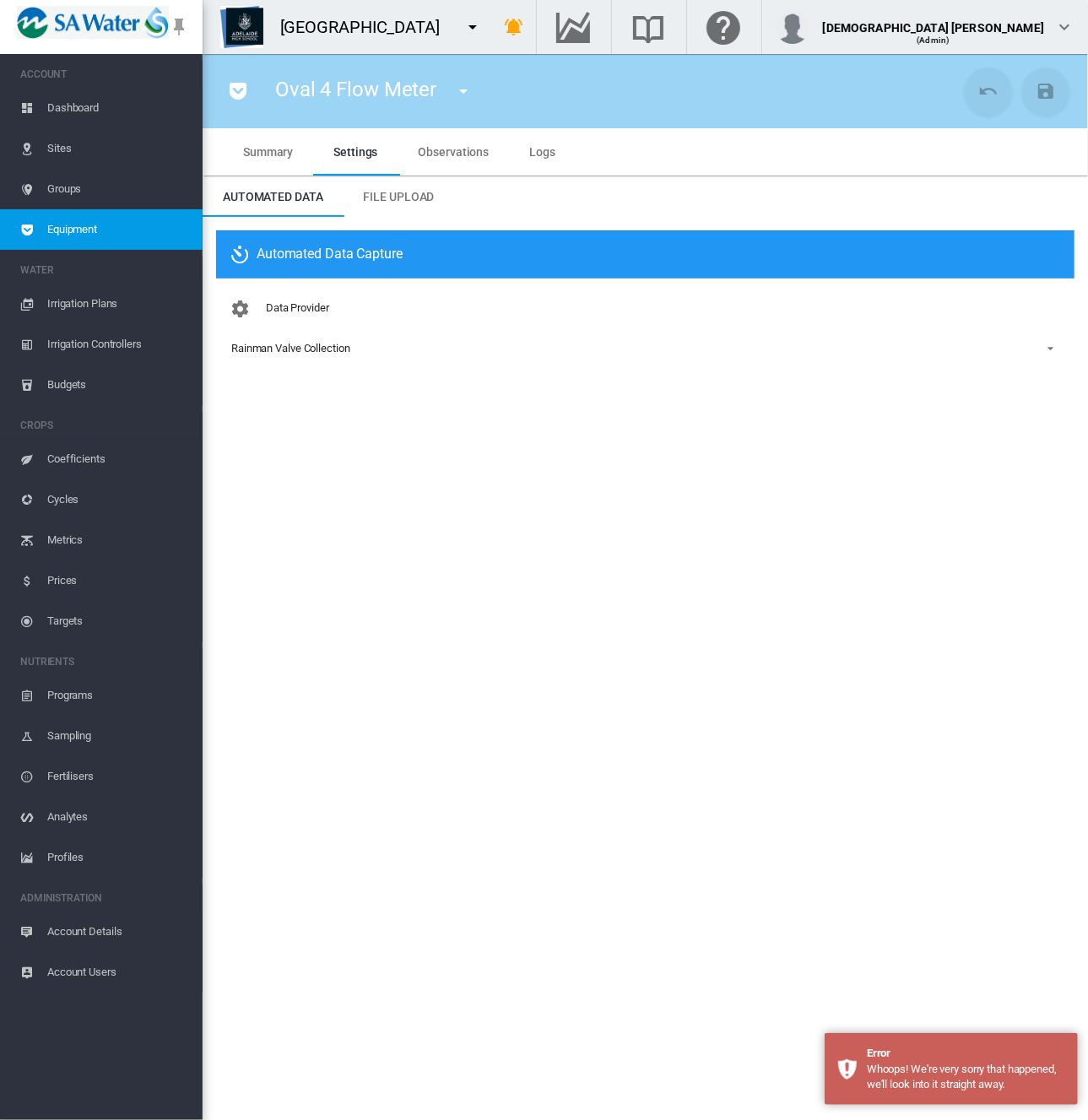
click at [81, 238] on span "Equipment" at bounding box center [118, 230] width 142 height 41
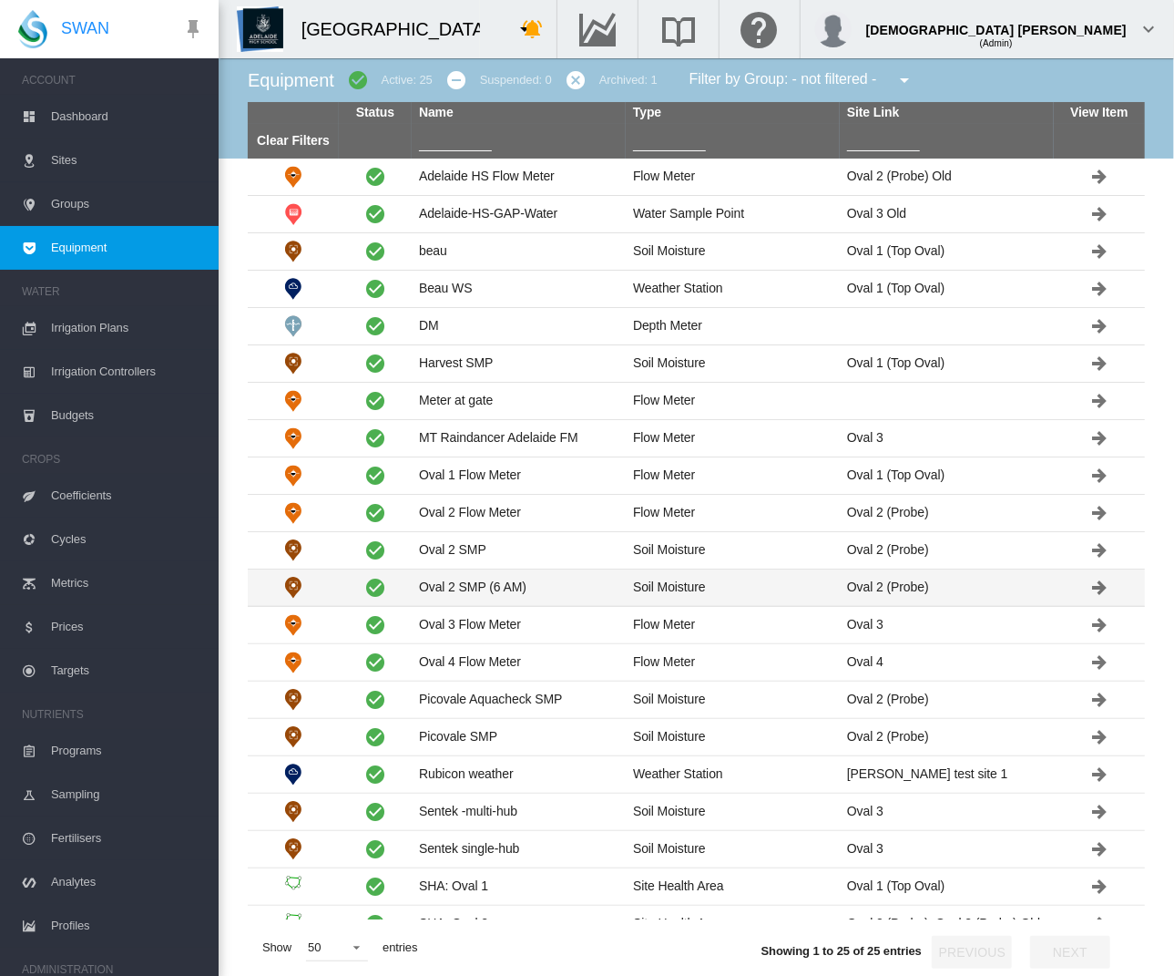
drag, startPoint x: 439, startPoint y: 619, endPoint x: 844, endPoint y: 567, distance: 407.8
click at [439, 619] on td "Oval 3 Flow Meter" at bounding box center [519, 625] width 214 height 36
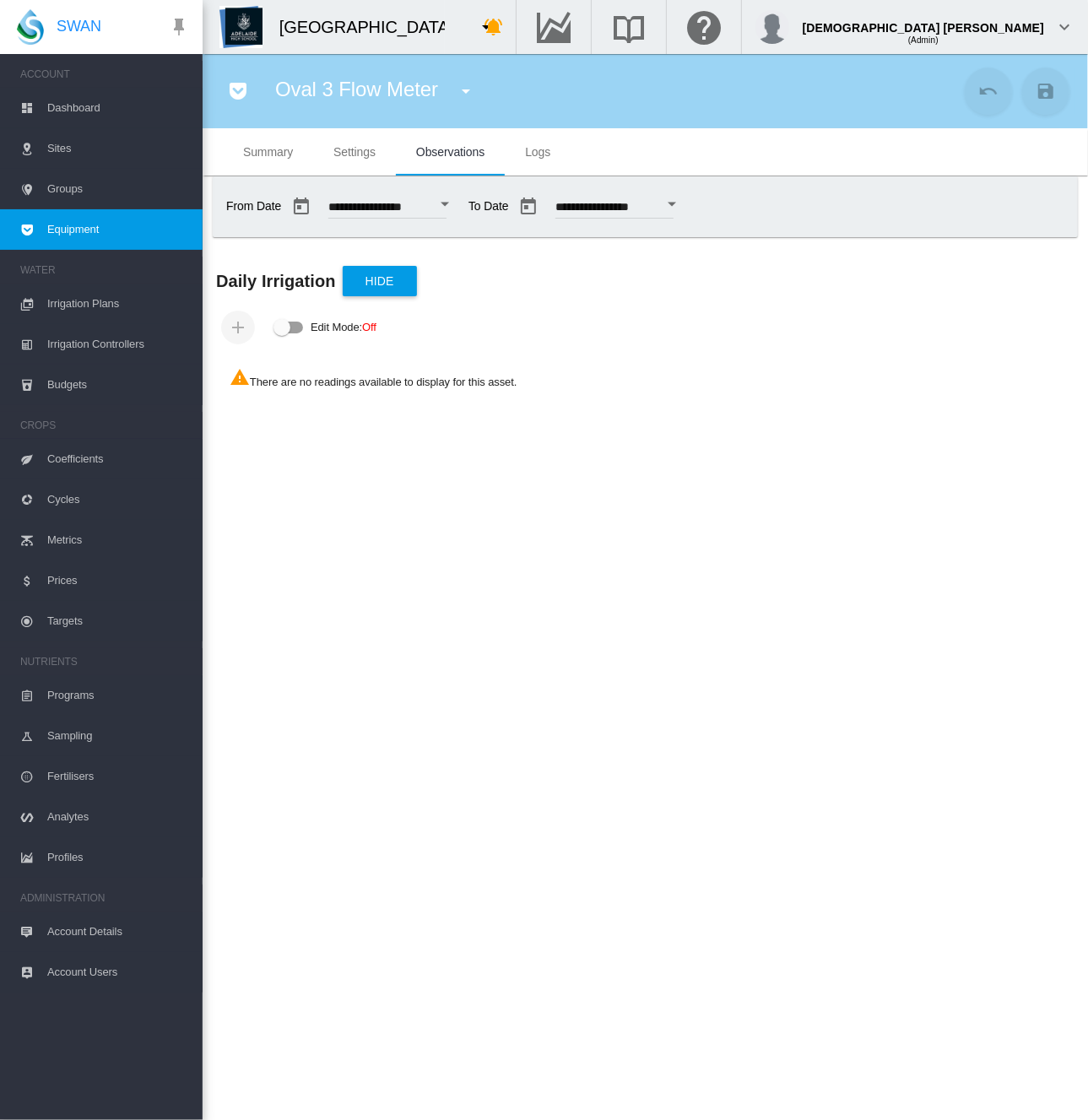
click at [247, 140] on md-tab-item "Summary" at bounding box center [268, 151] width 90 height 47
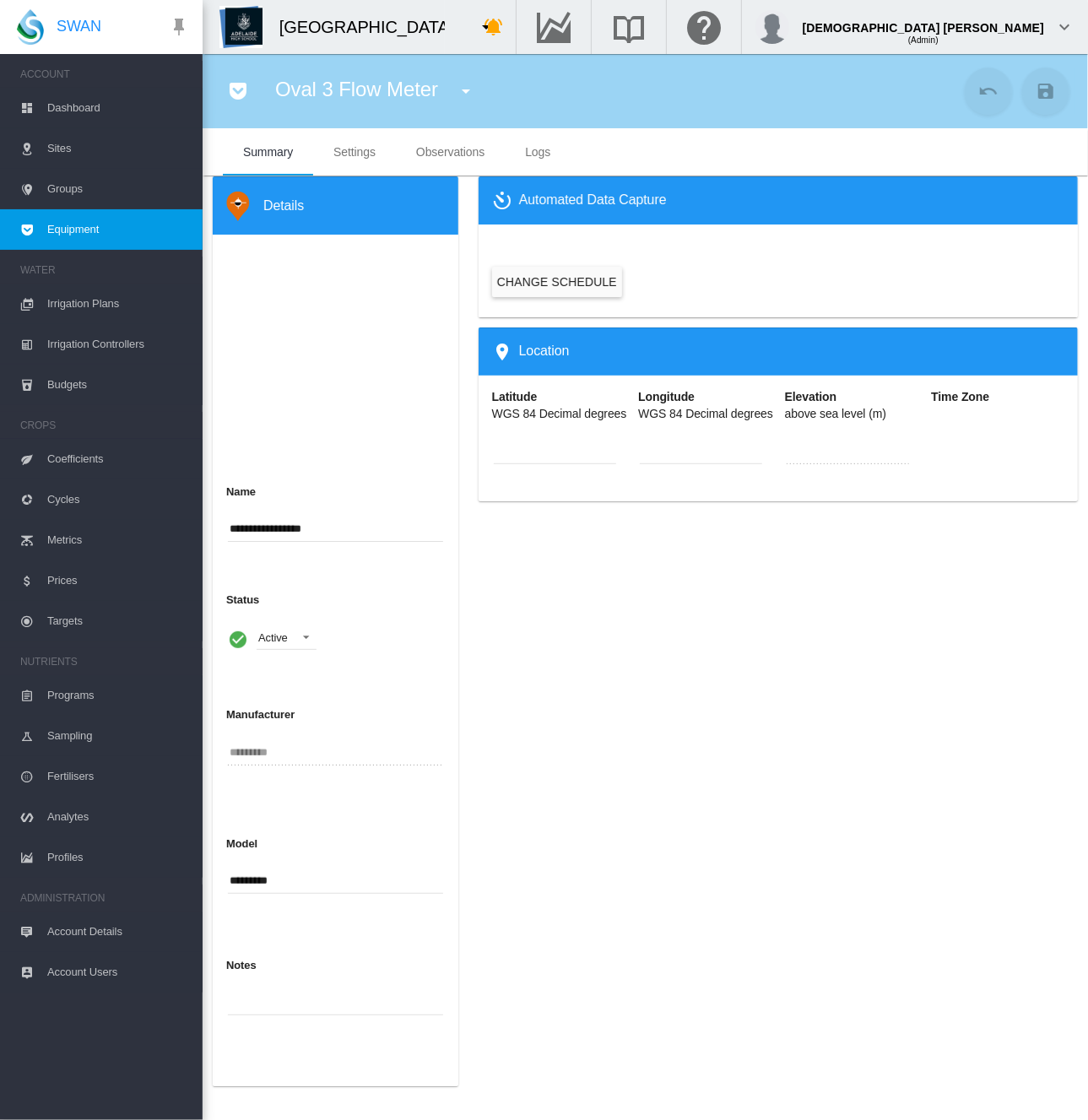
click at [116, 245] on span "Equipment" at bounding box center [118, 230] width 142 height 41
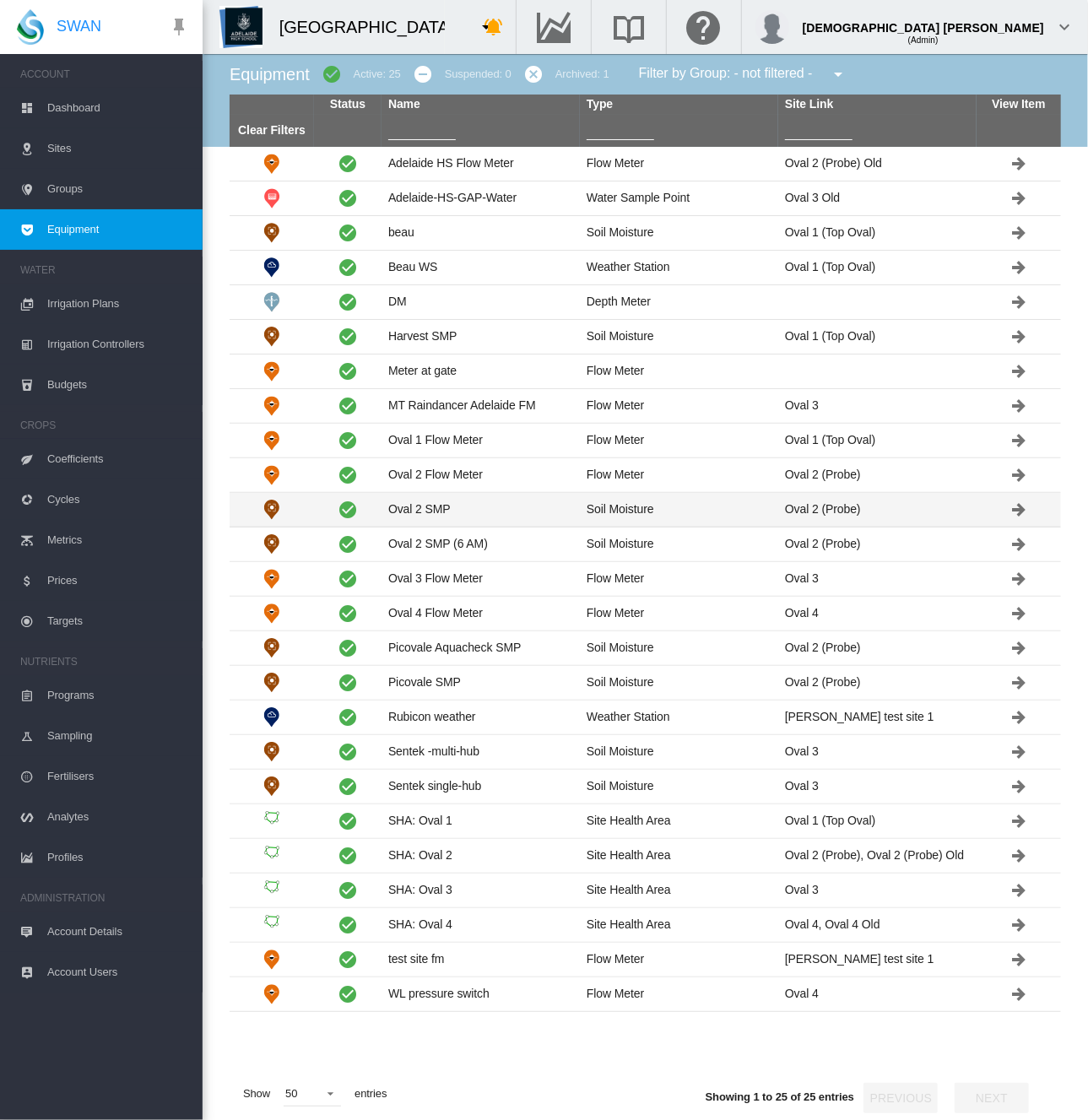
click at [421, 507] on td "Oval 2 SMP" at bounding box center [481, 510] width 198 height 33
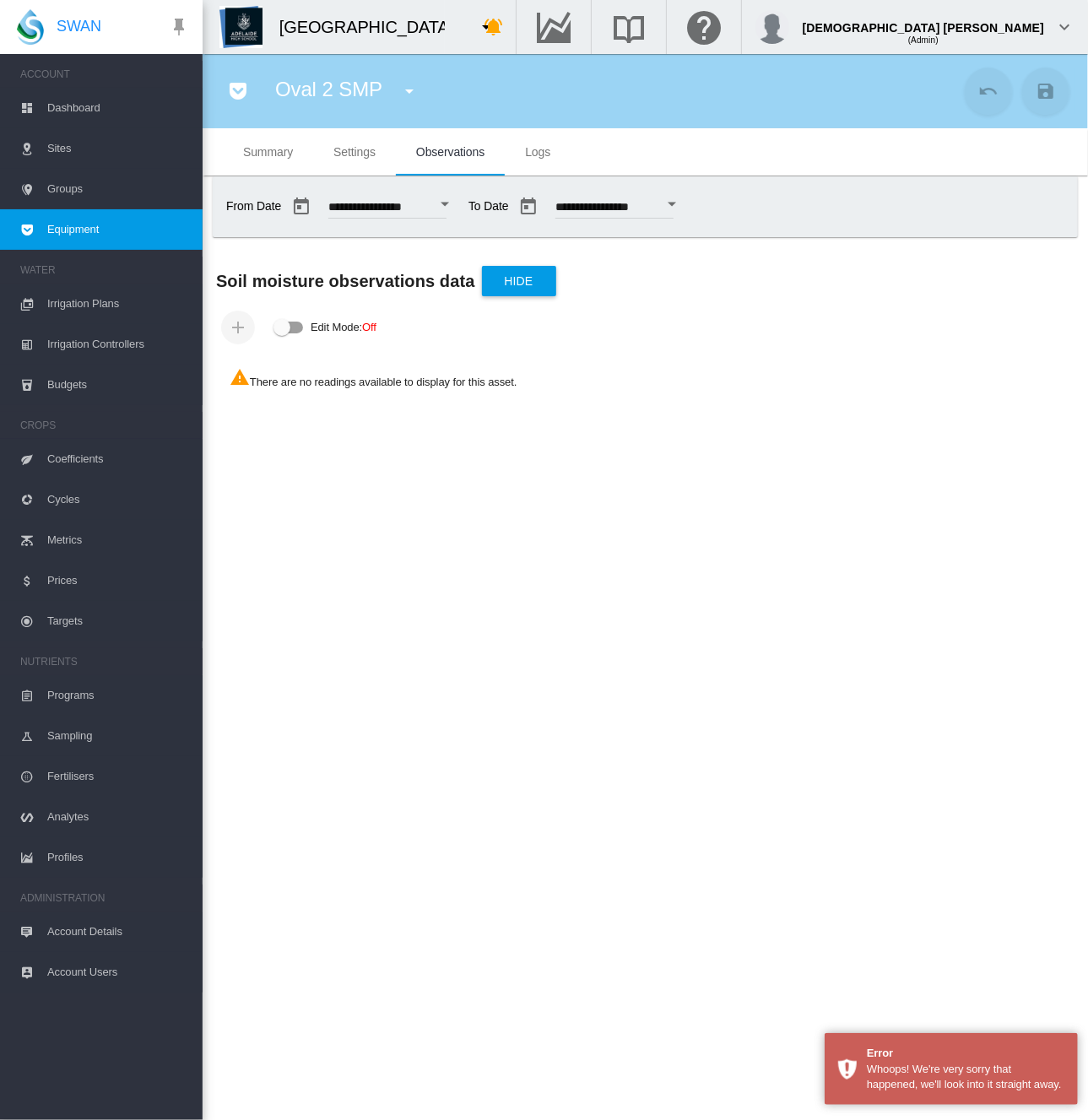
click at [110, 228] on span "Equipment" at bounding box center [118, 230] width 142 height 41
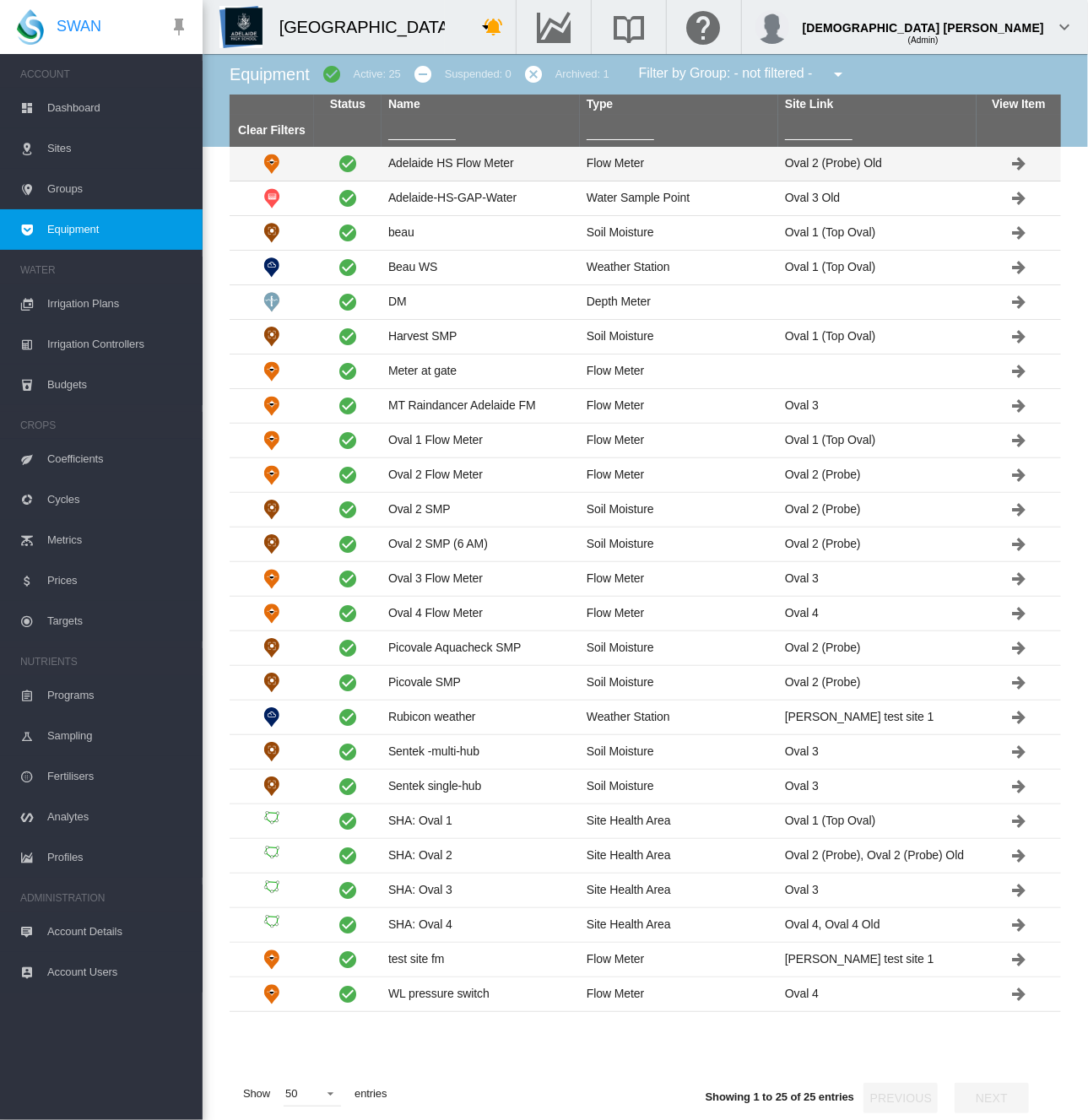
click at [474, 165] on td "Adelaide HS Flow Meter" at bounding box center [481, 164] width 198 height 33
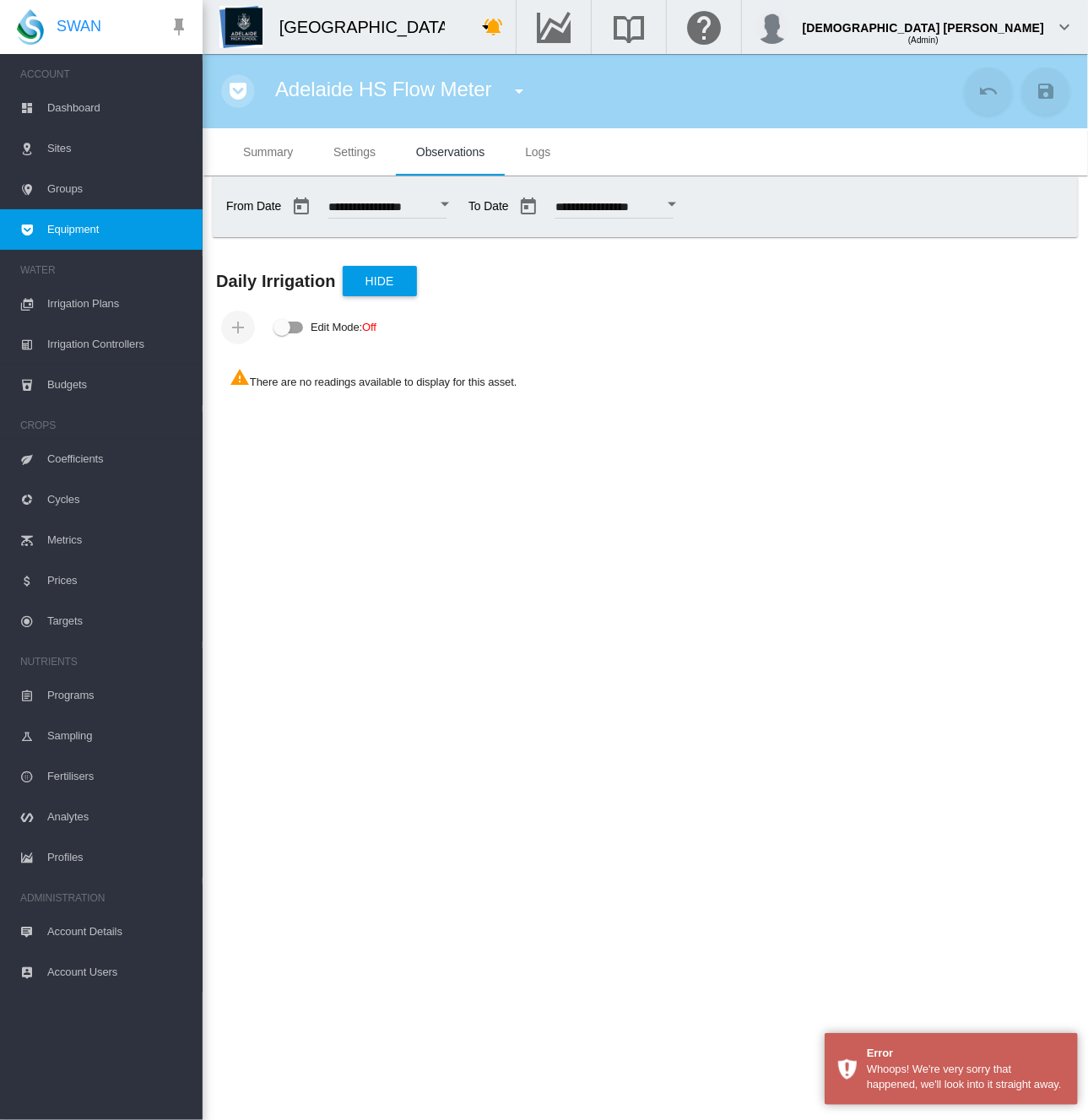
click at [243, 92] on md-icon "icon-pocket" at bounding box center [238, 91] width 20 height 20
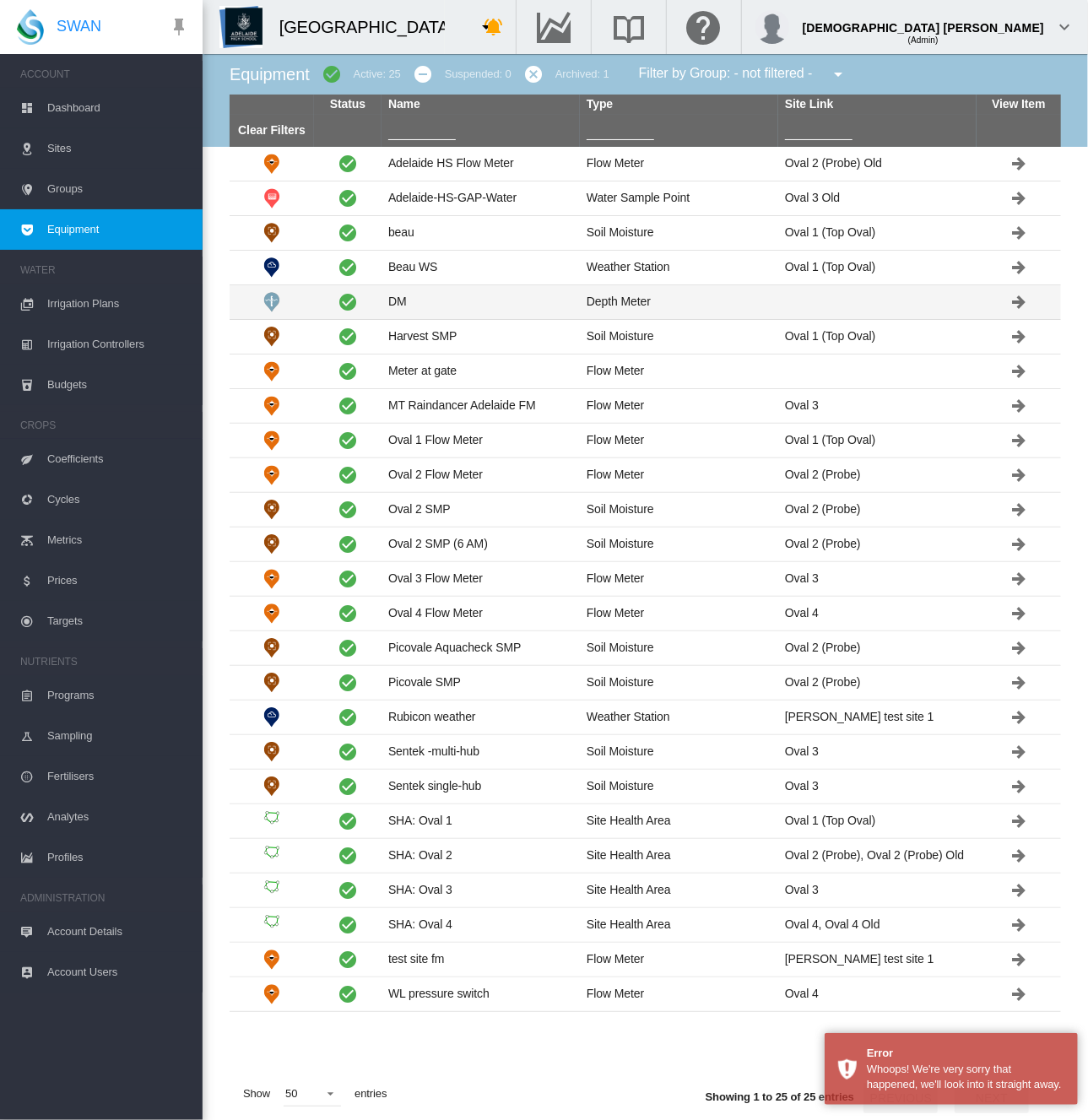
click at [451, 311] on td "DM" at bounding box center [481, 302] width 198 height 33
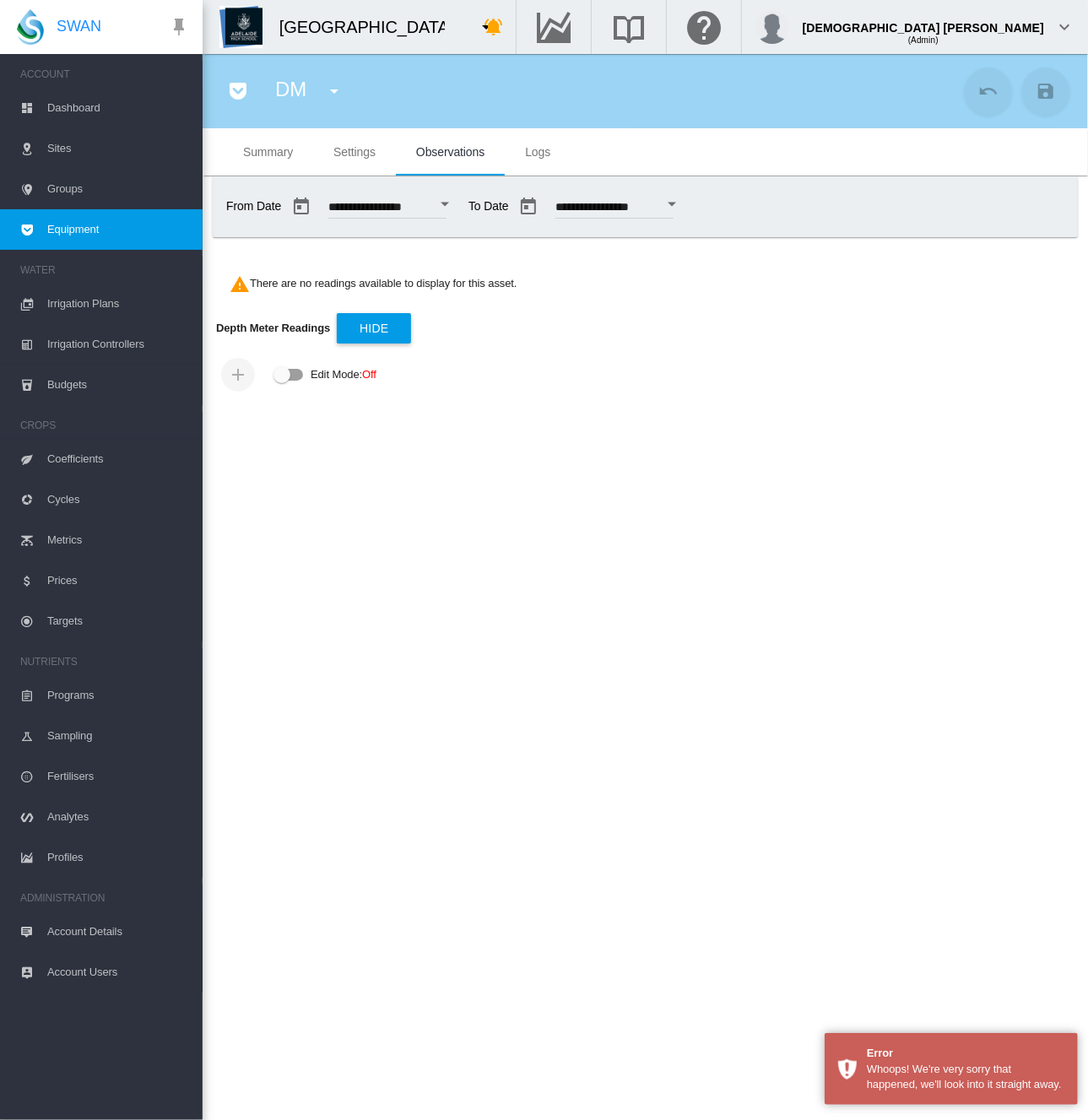
click at [246, 84] on md-icon "icon-pocket" at bounding box center [238, 91] width 20 height 20
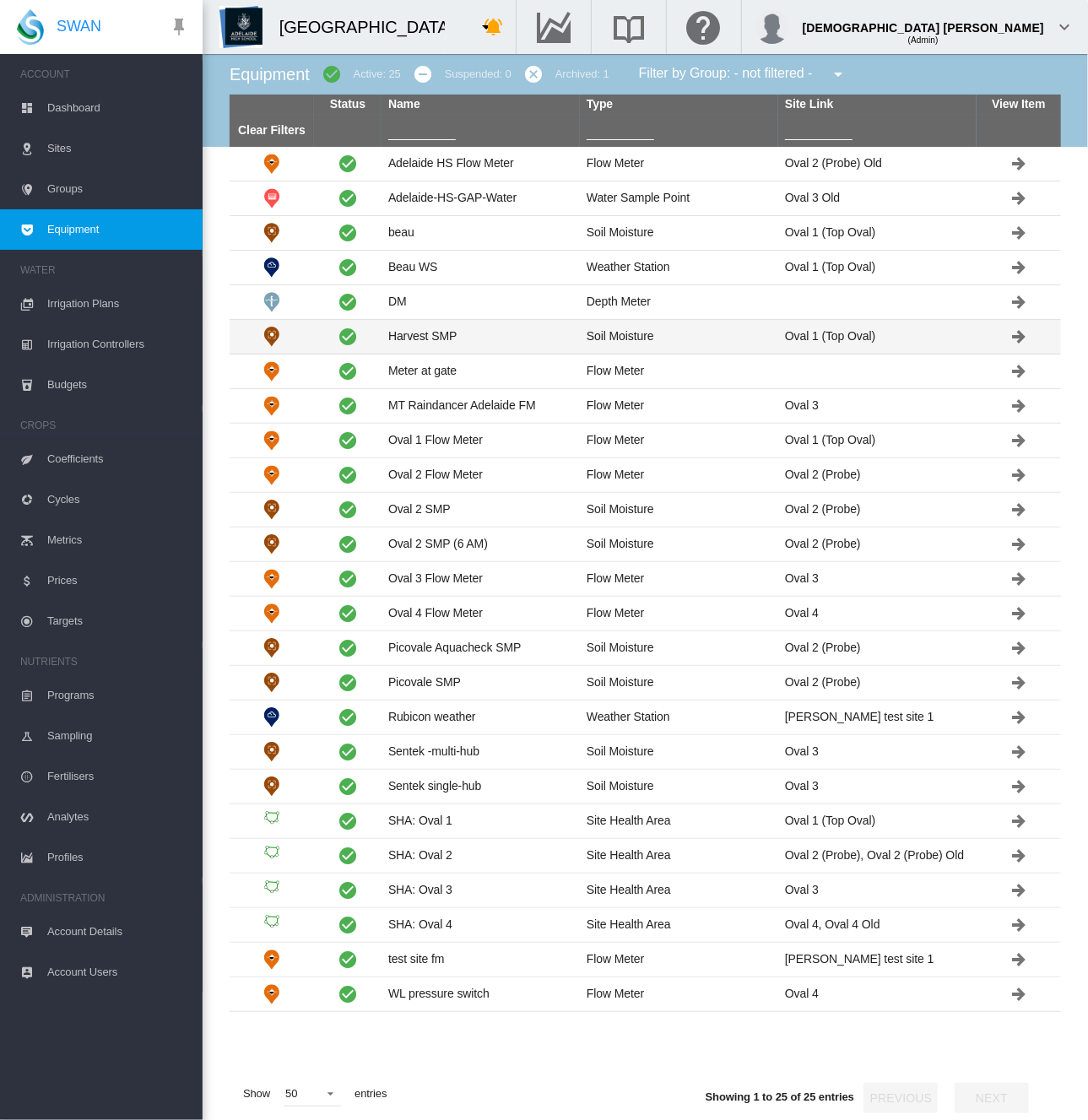
click at [392, 344] on td "Harvest SMP" at bounding box center [481, 336] width 198 height 33
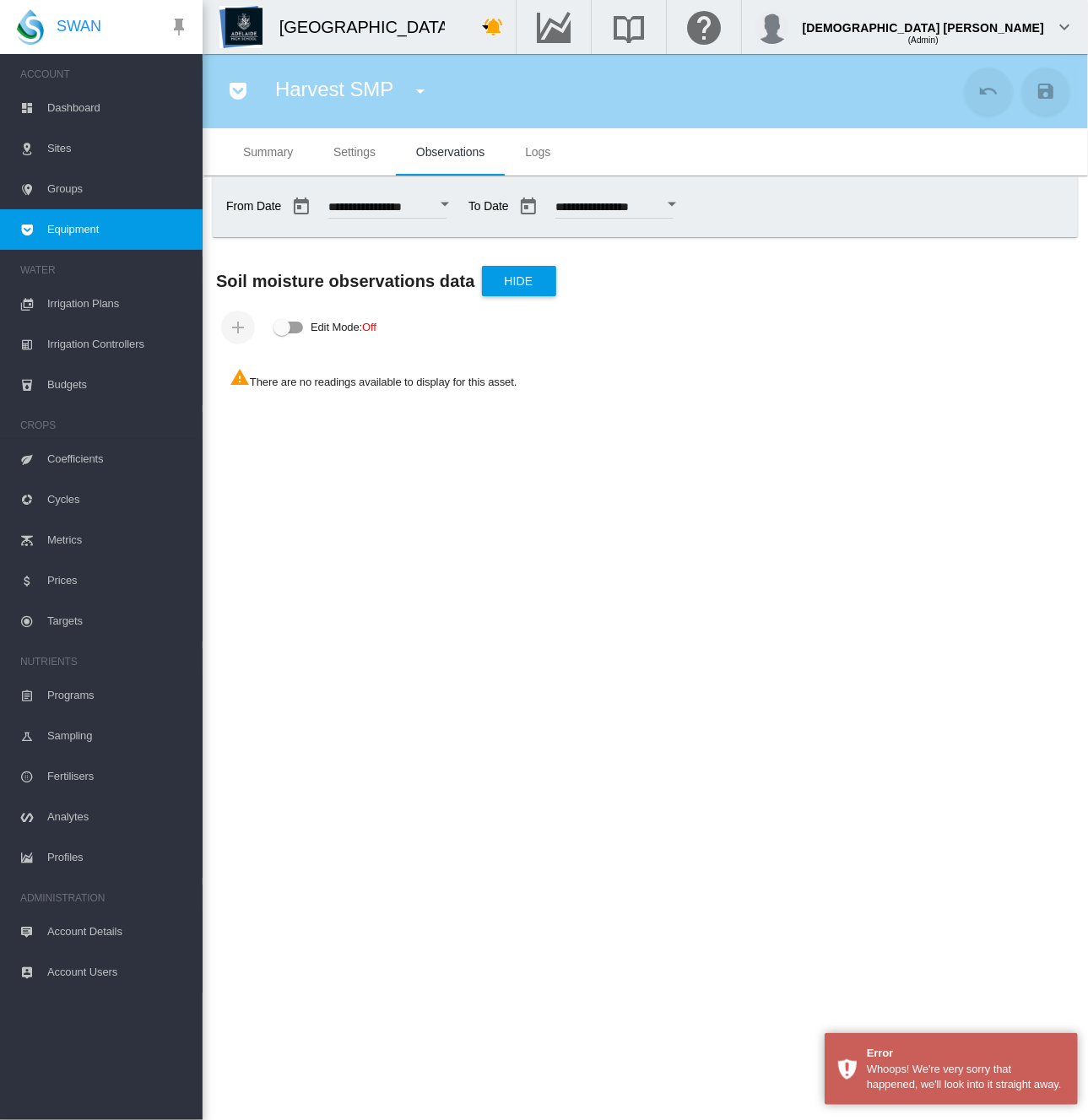
click at [240, 79] on button "button" at bounding box center [238, 91] width 33 height 33
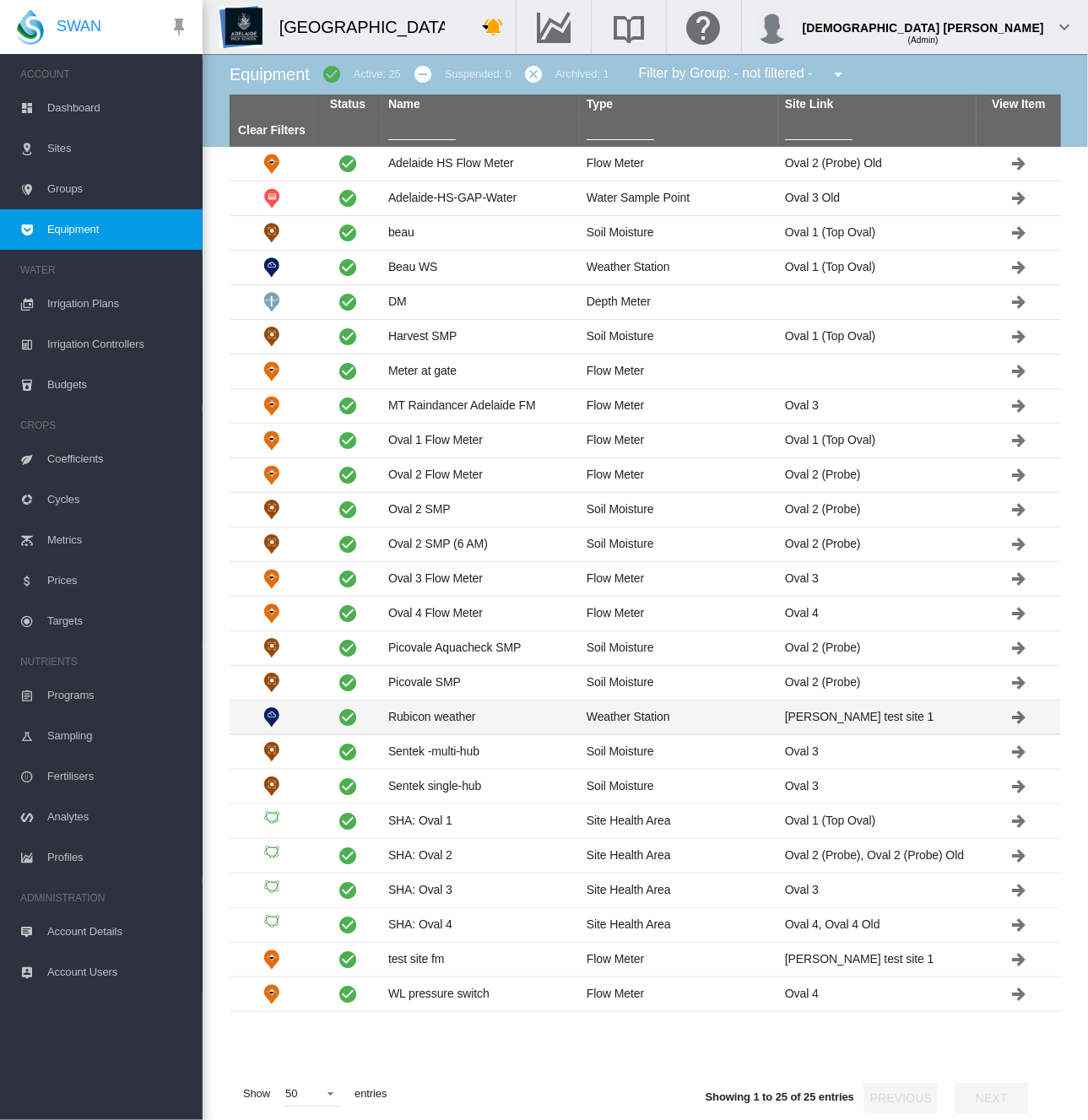
click at [471, 724] on td "Rubicon weather" at bounding box center [481, 717] width 198 height 33
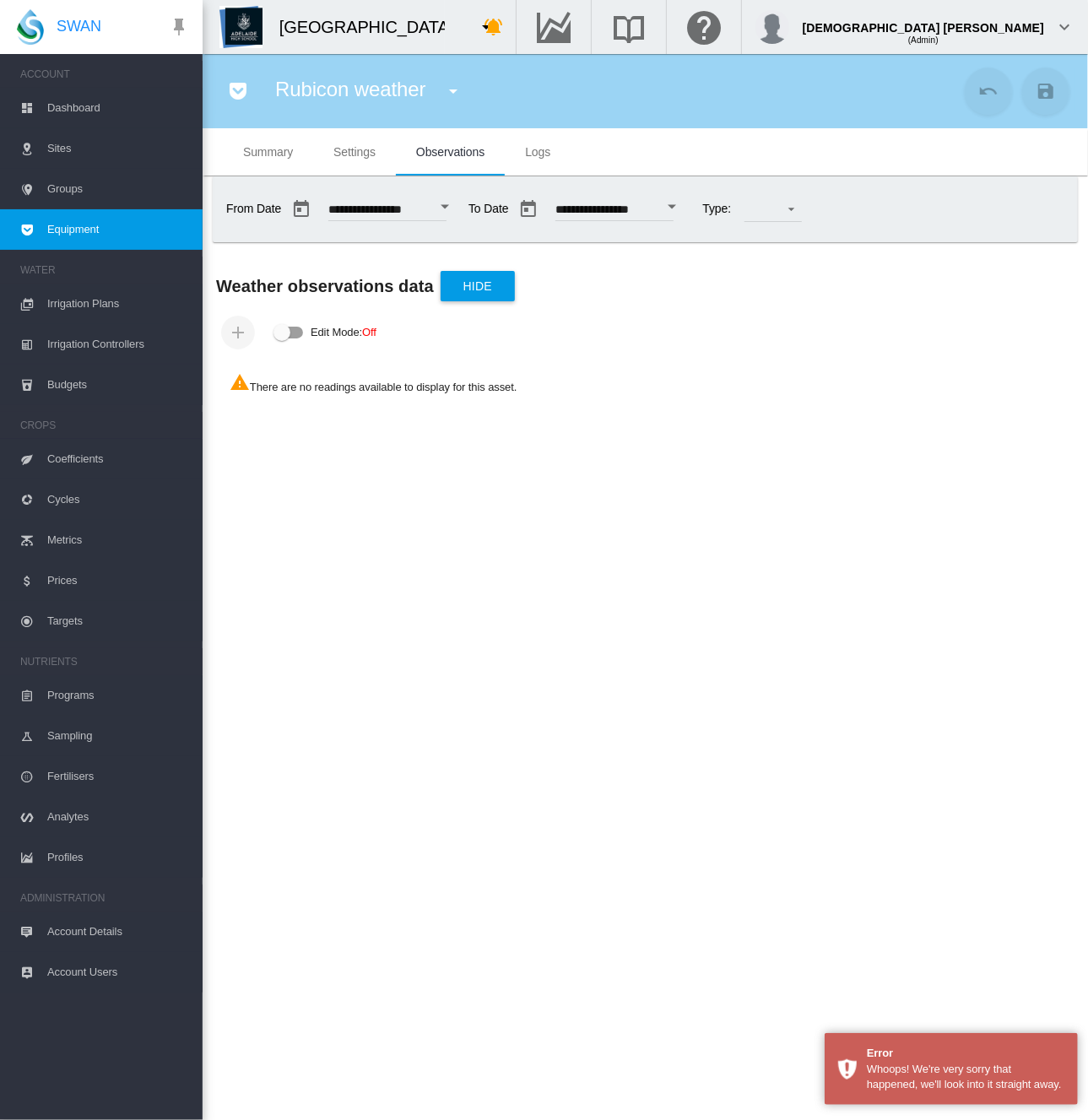
click at [82, 233] on span "Equipment" at bounding box center [118, 230] width 142 height 41
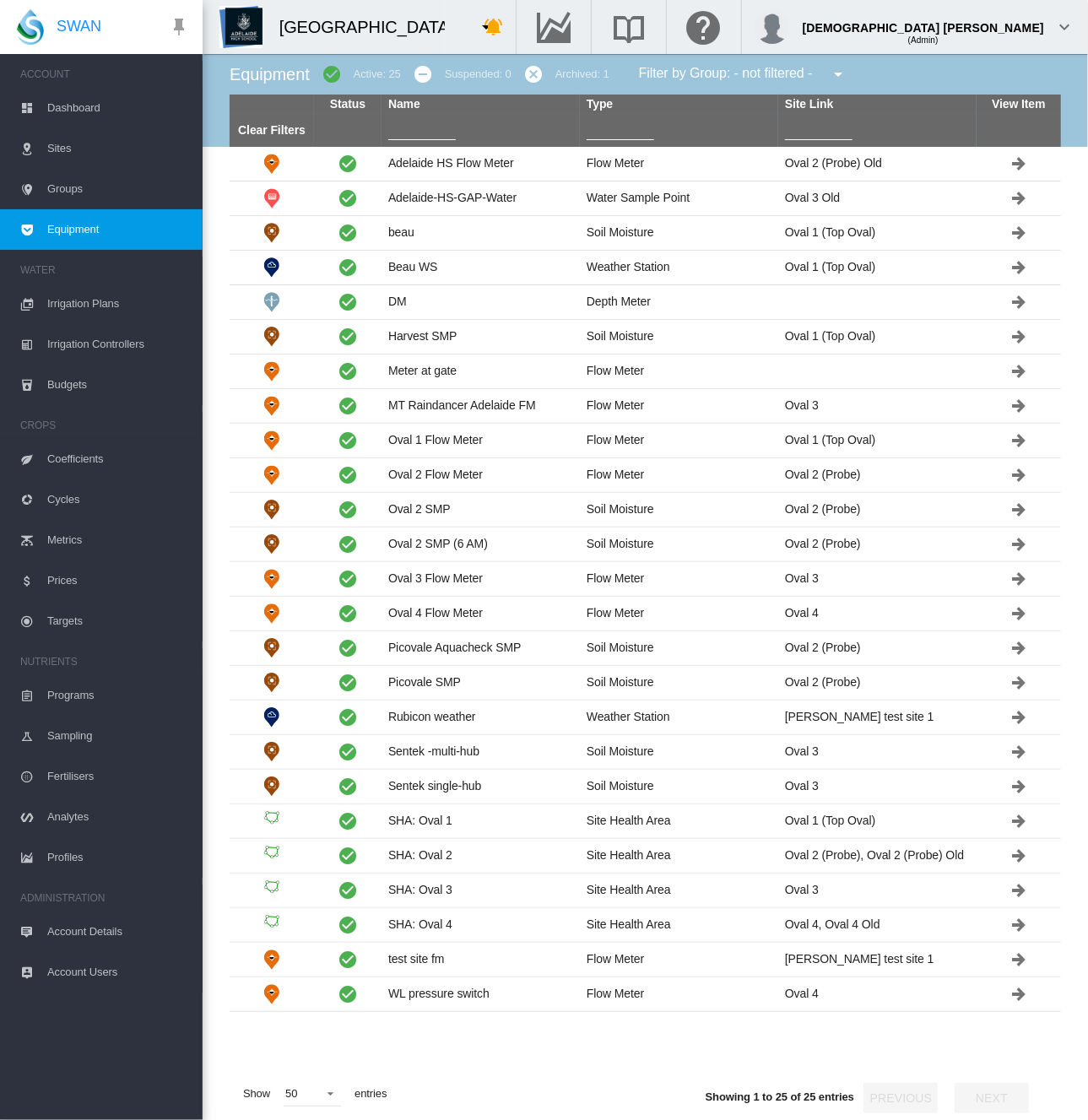
click at [476, 30] on md-icon "icon-menu-down" at bounding box center [487, 27] width 20 height 20
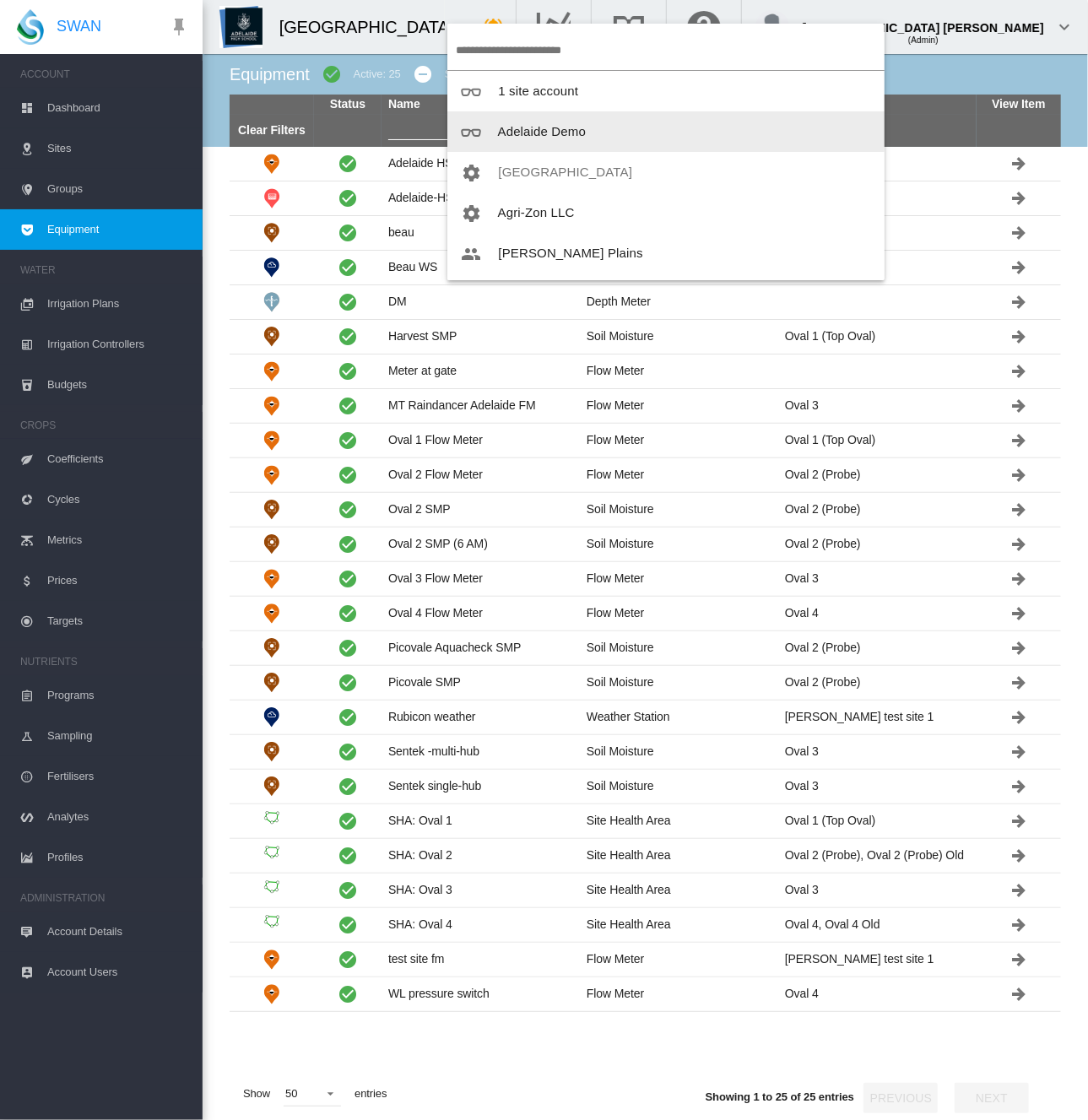
scroll to position [169, 0]
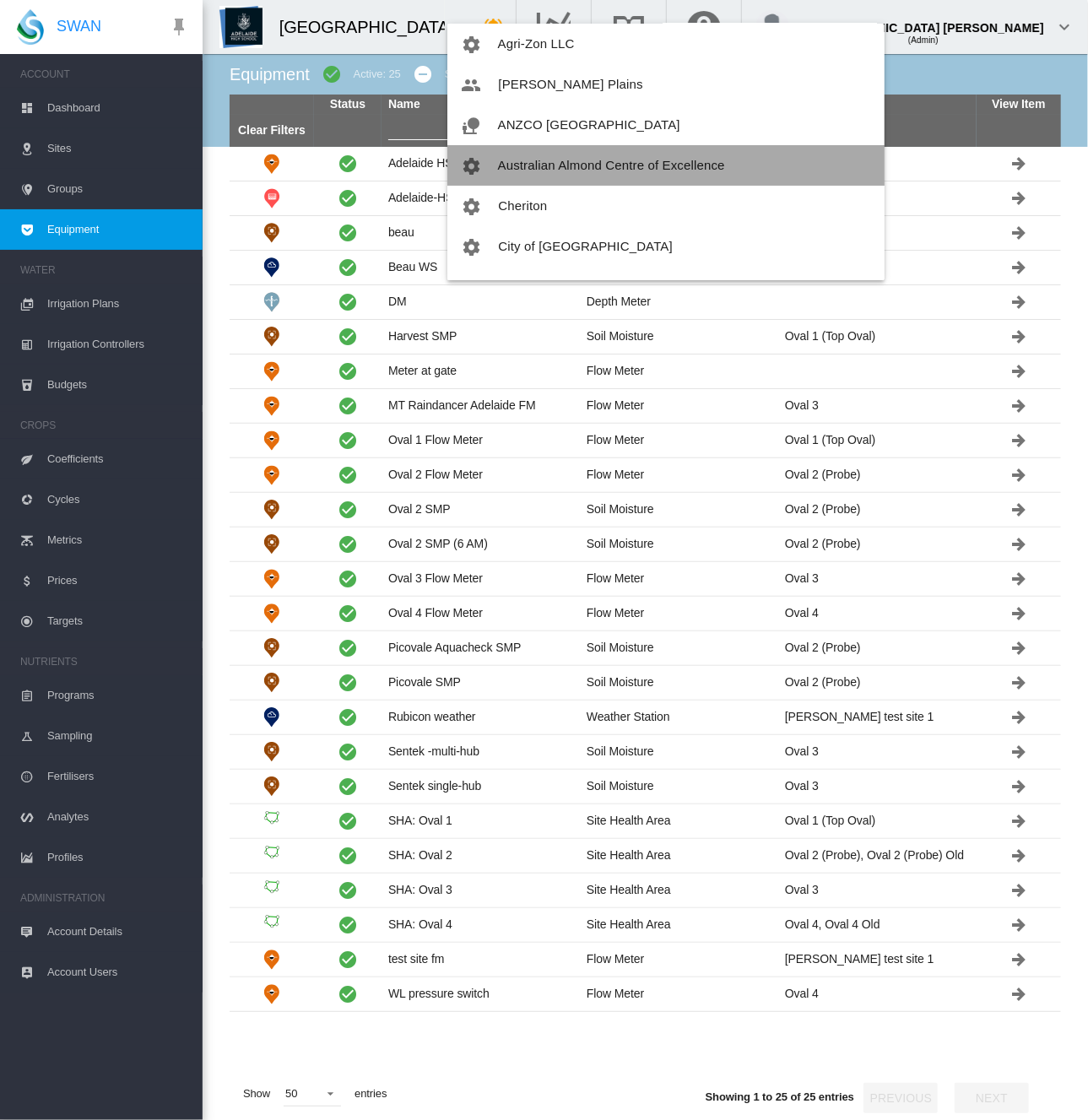
click at [678, 171] on span "Australian Almond Centre of Excellence" at bounding box center [612, 164] width 227 height 14
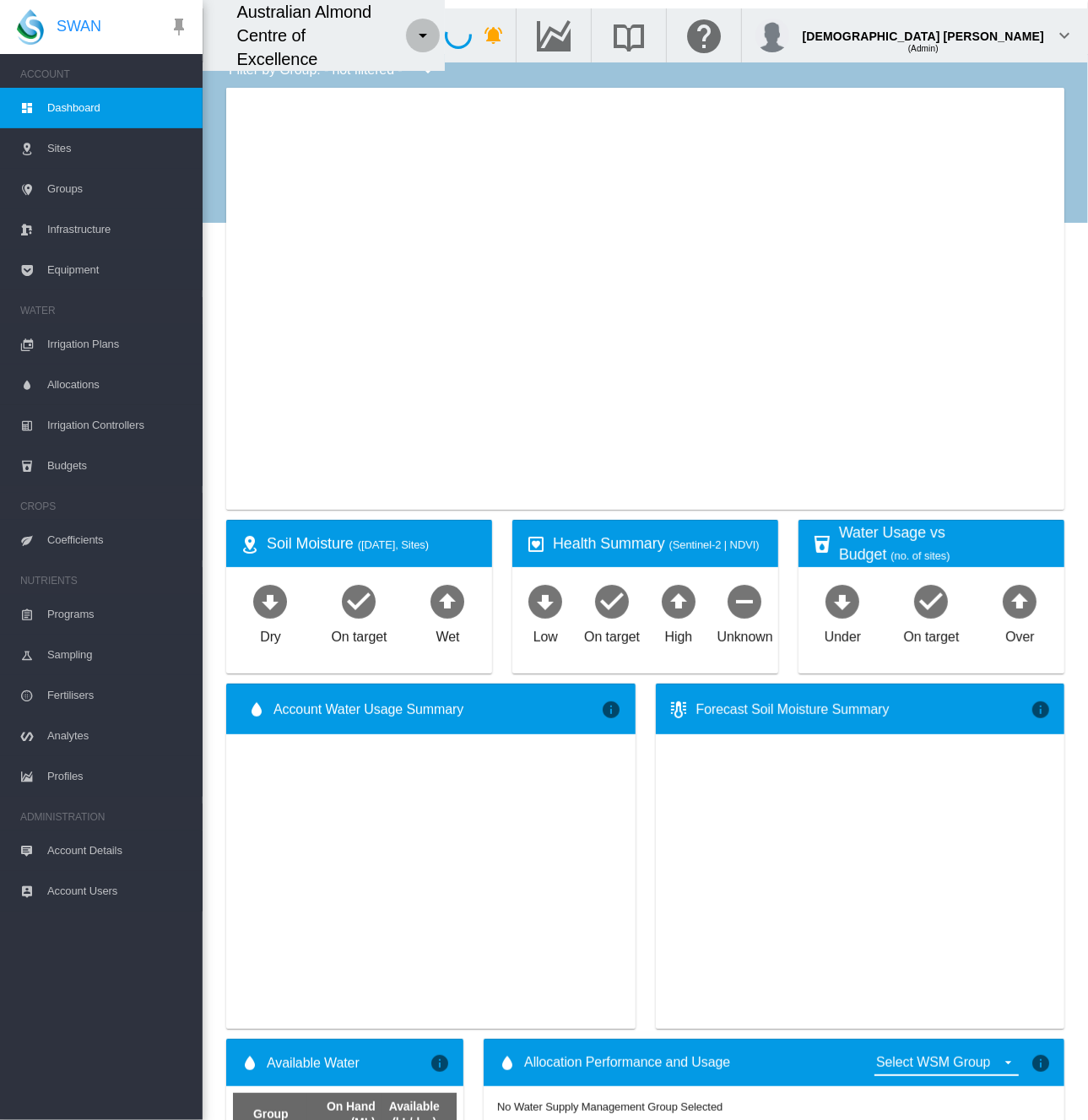
click at [433, 28] on md-icon "icon-menu-down" at bounding box center [424, 35] width 20 height 20
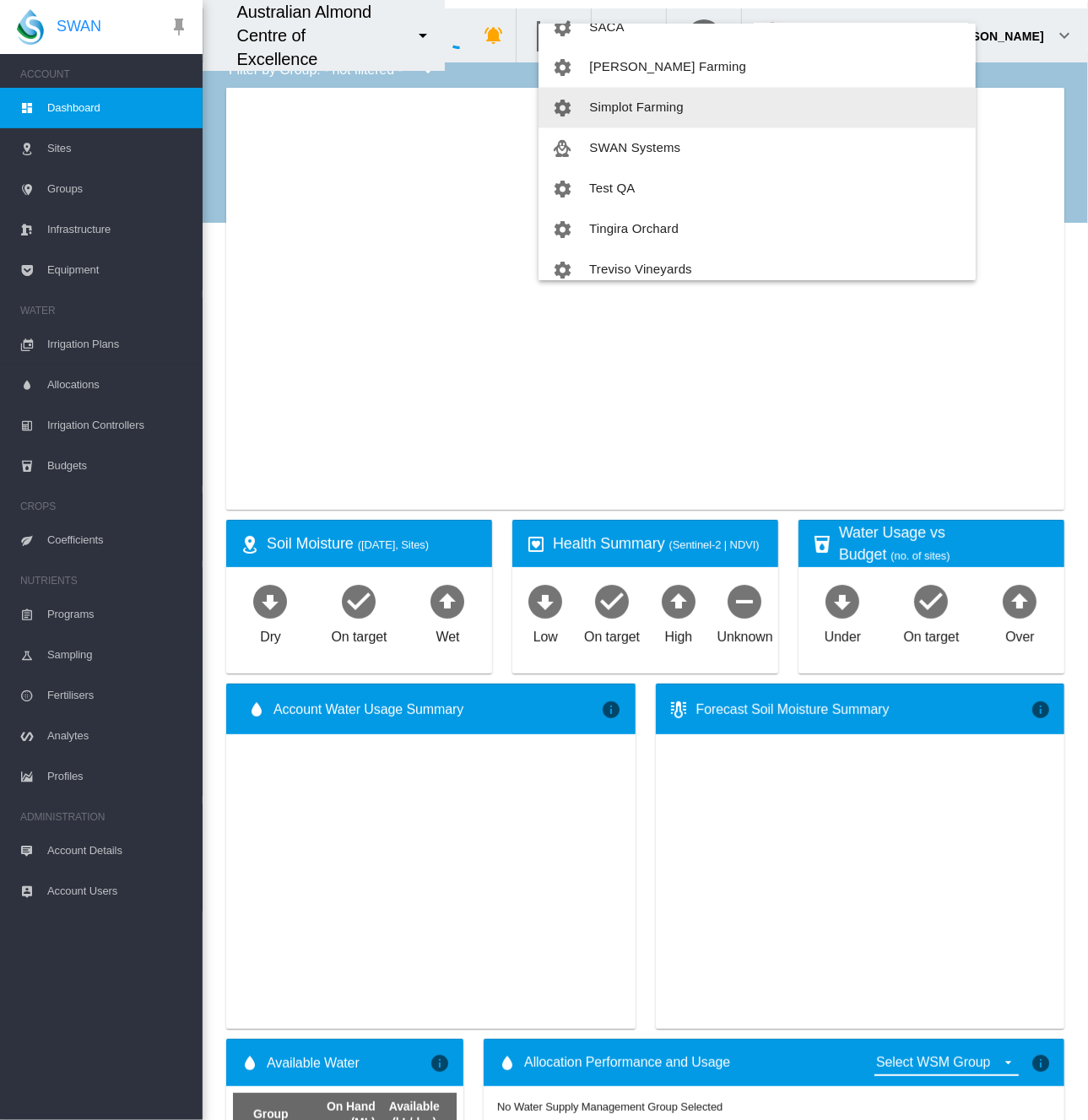
scroll to position [1614, 0]
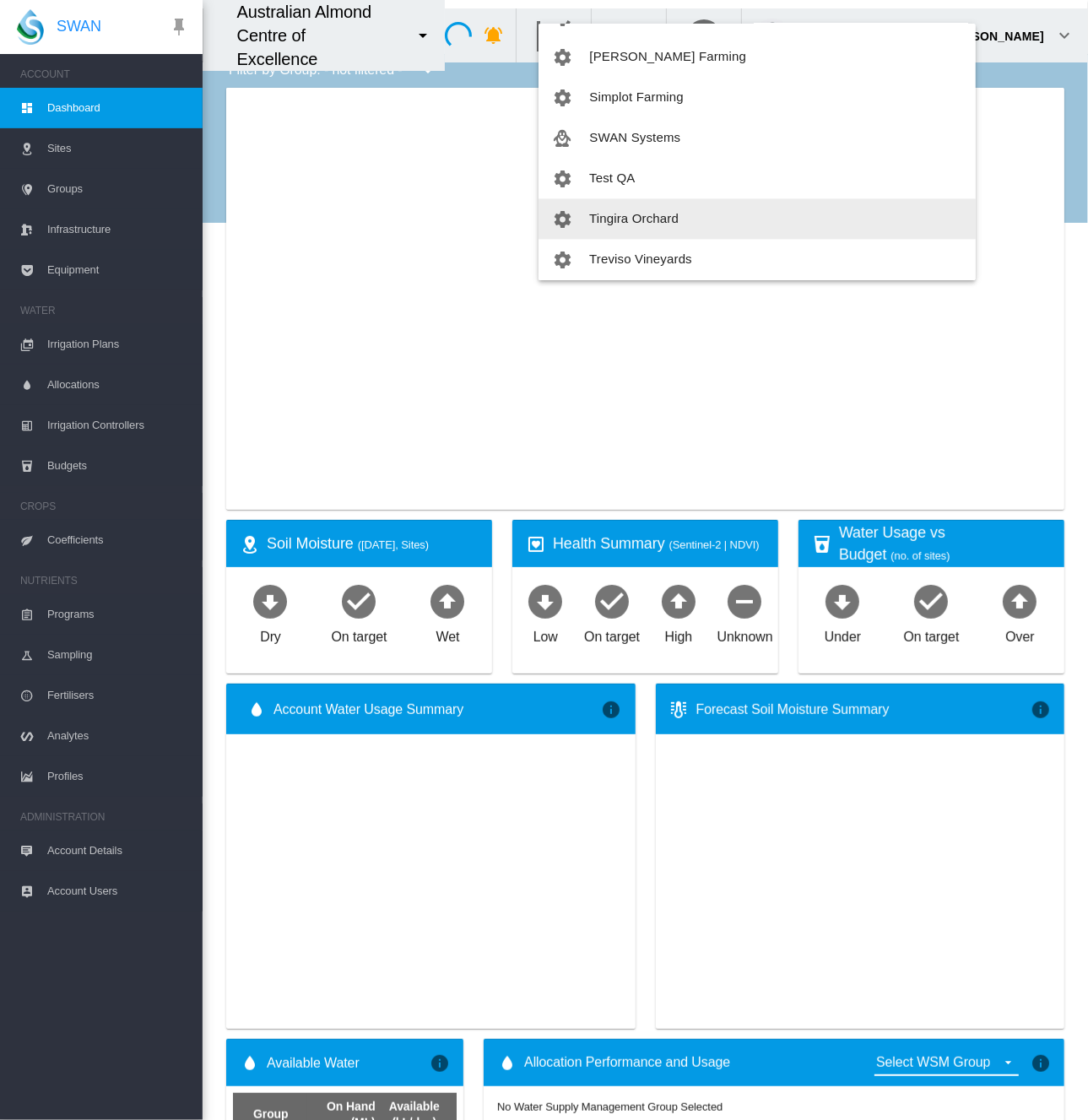
click at [647, 212] on span "Tingira Orchard" at bounding box center [634, 219] width 90 height 14
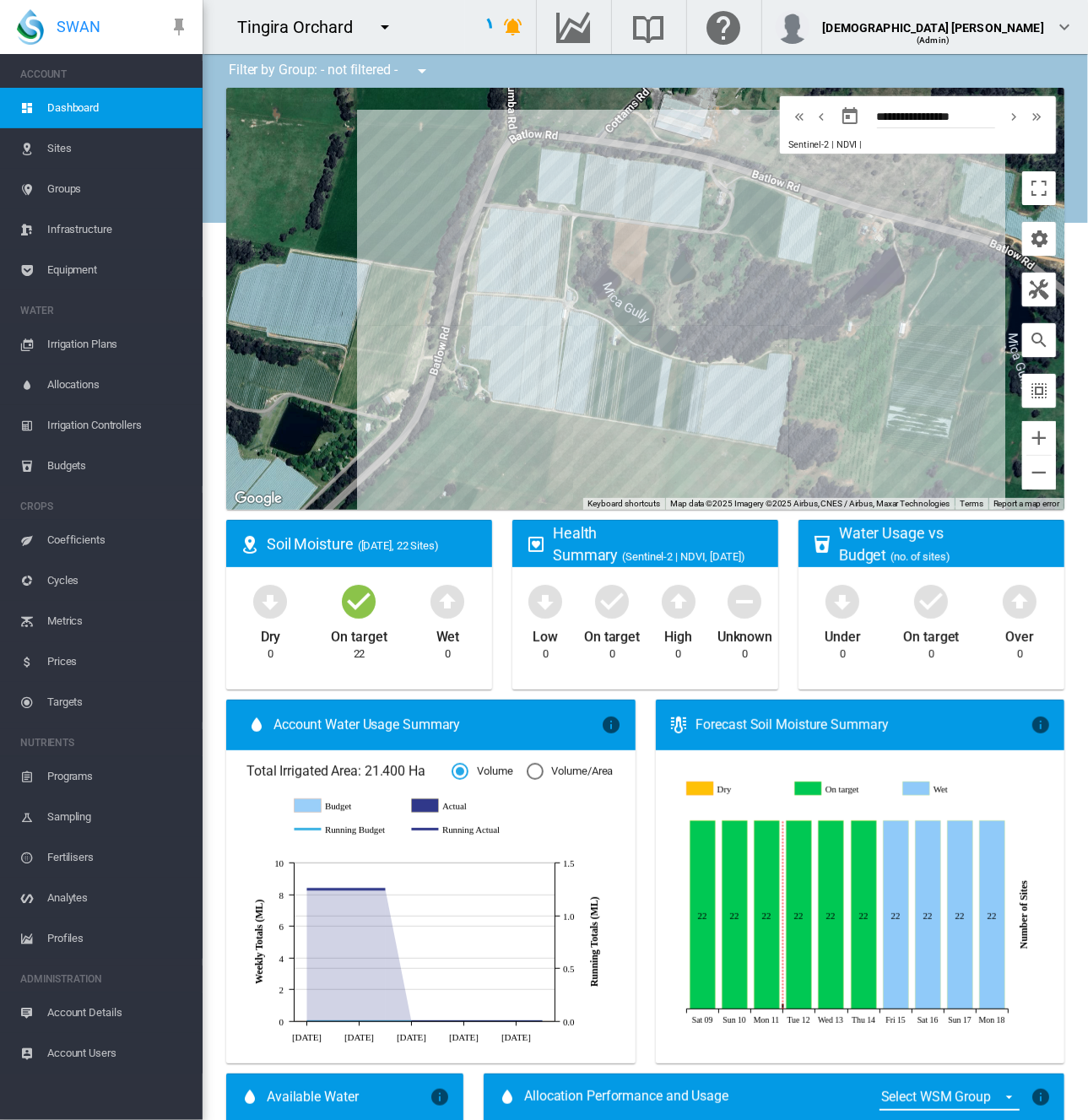
click at [117, 274] on span "Equipment" at bounding box center [118, 271] width 142 height 41
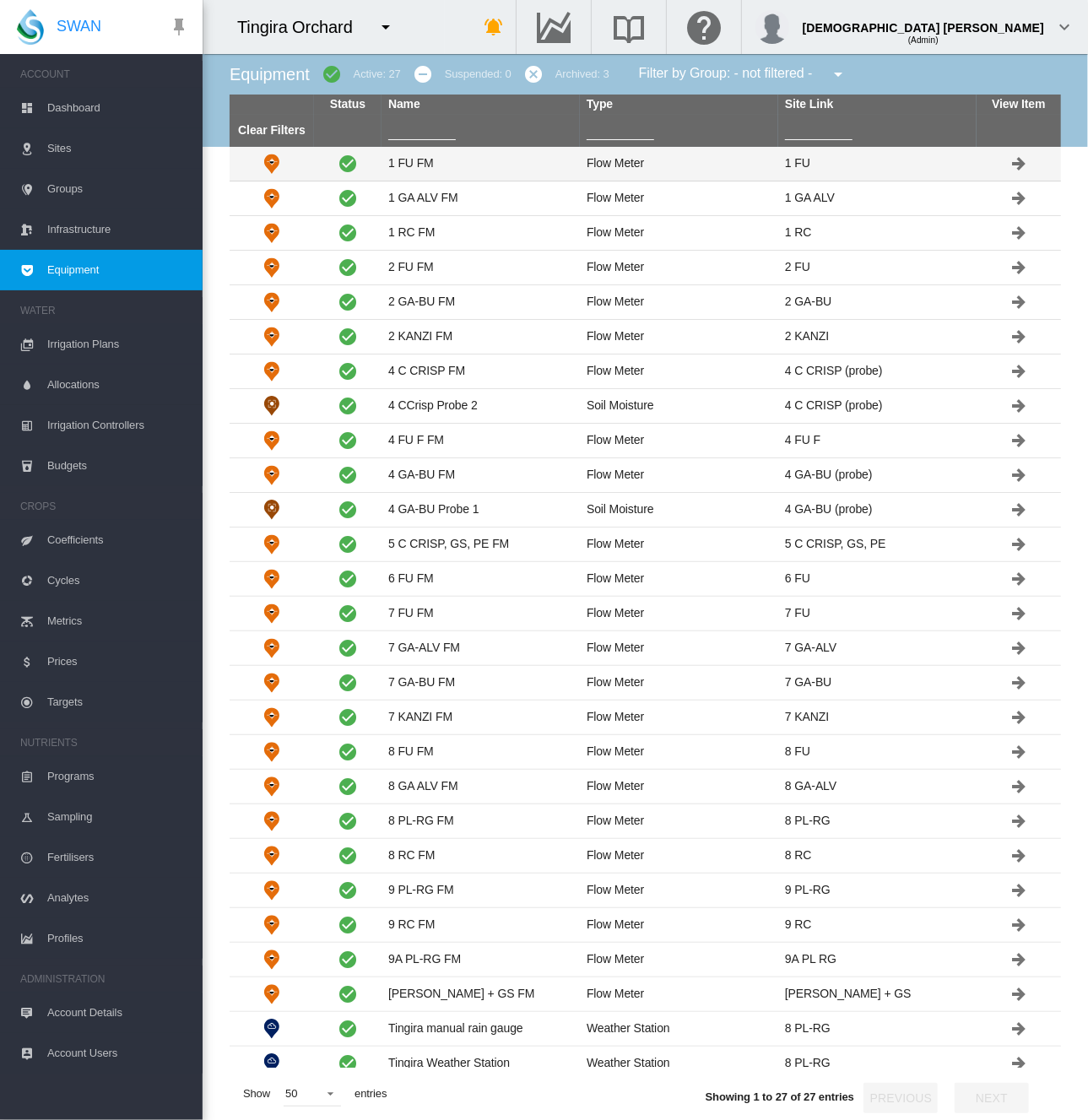
click at [503, 161] on td "1 FU FM" at bounding box center [481, 164] width 198 height 33
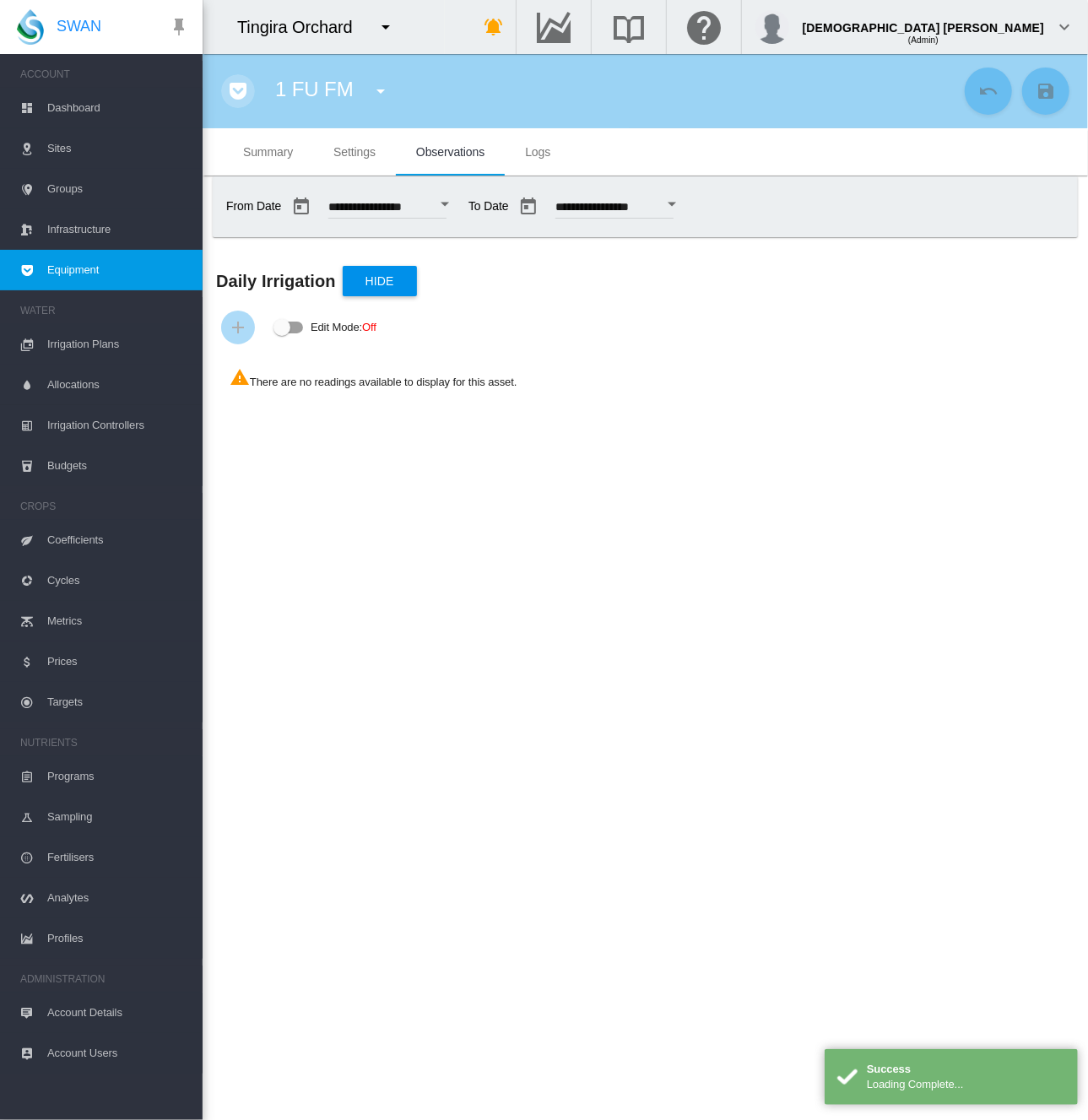
click at [242, 90] on md-icon "icon-pocket" at bounding box center [238, 91] width 20 height 20
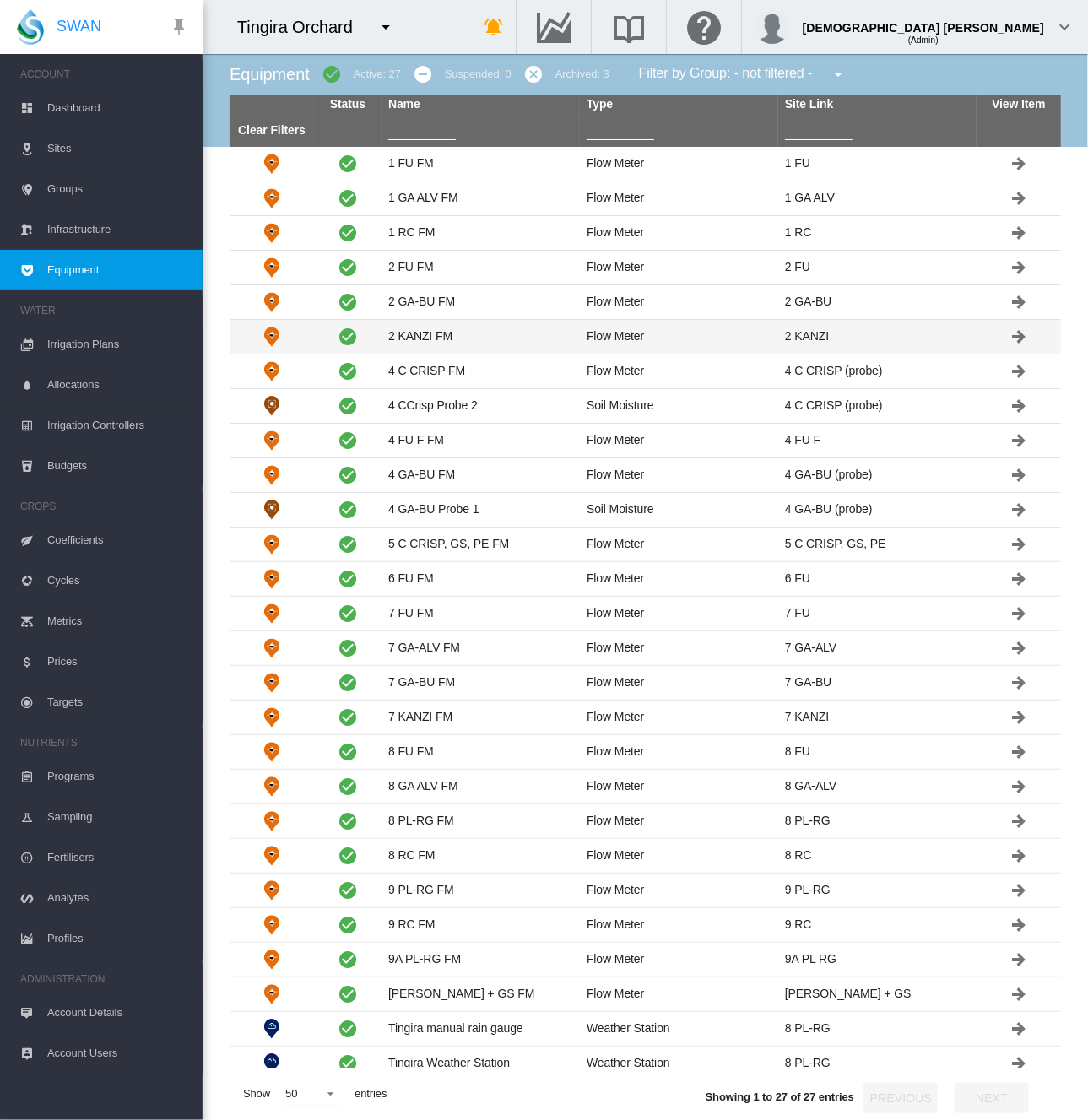
click at [424, 335] on td "2 KANZI FM" at bounding box center [481, 336] width 198 height 33
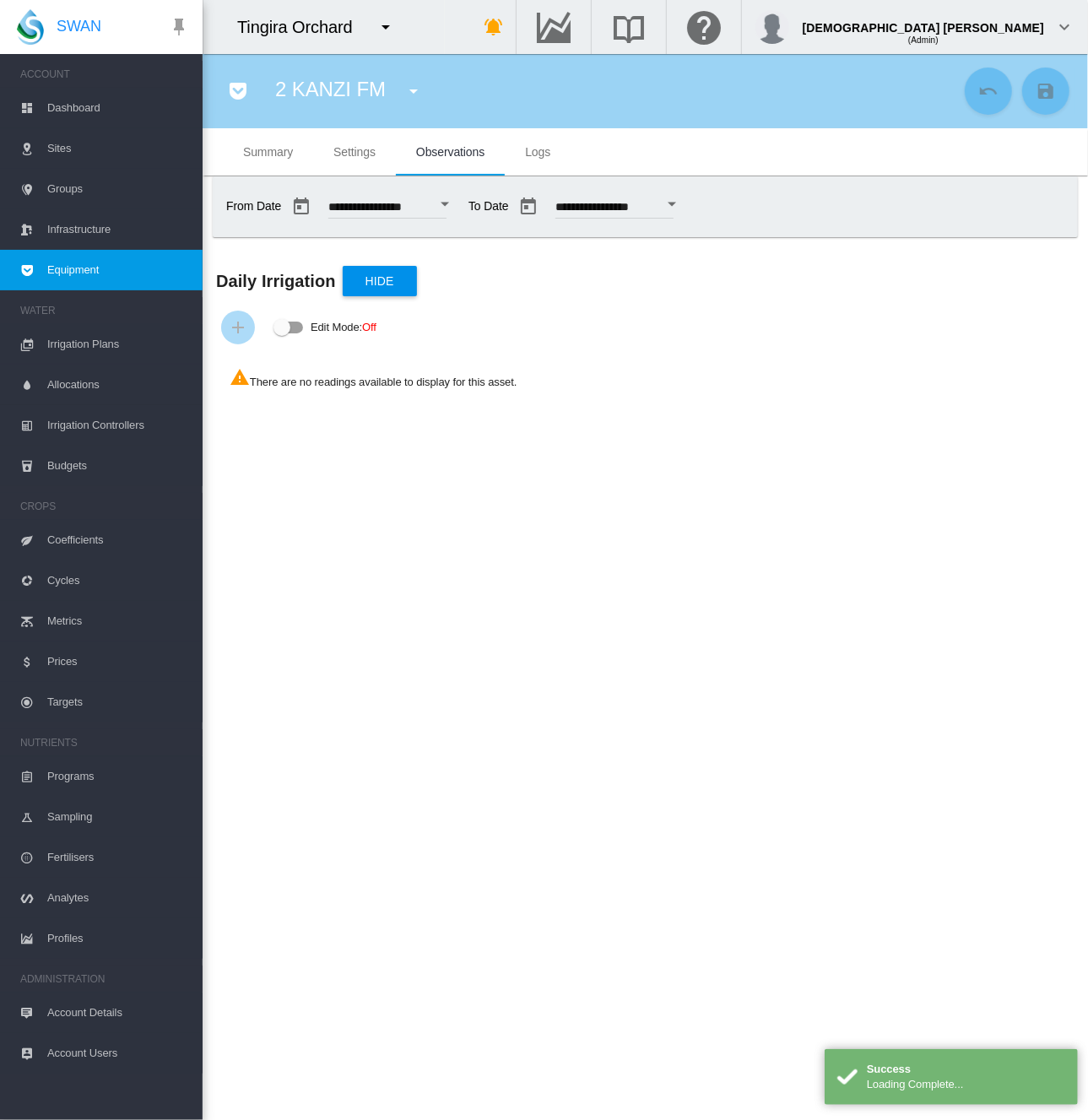
click at [356, 154] on span "Settings" at bounding box center [355, 152] width 43 height 14
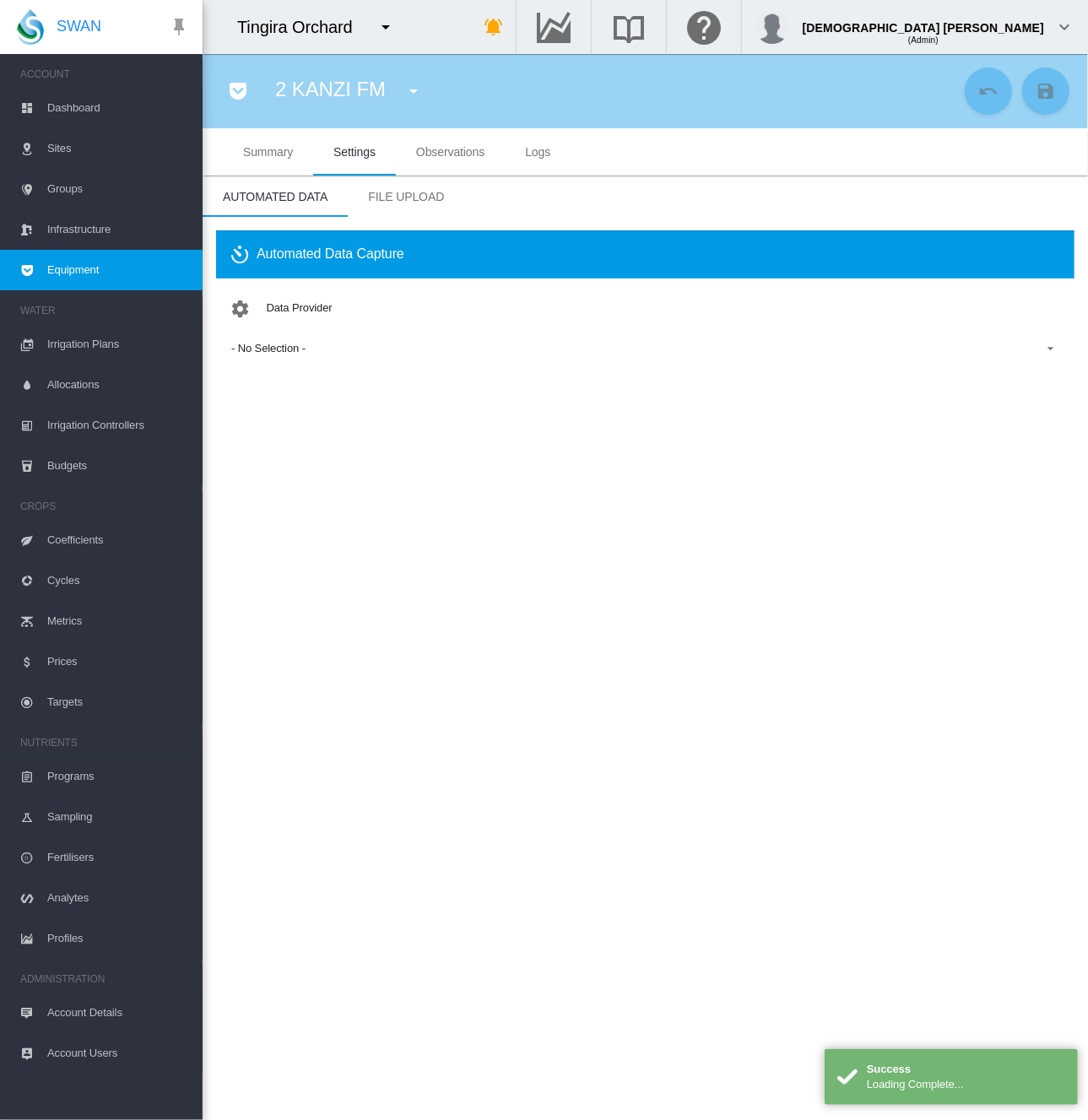
click at [114, 259] on span "Equipment" at bounding box center [118, 271] width 142 height 41
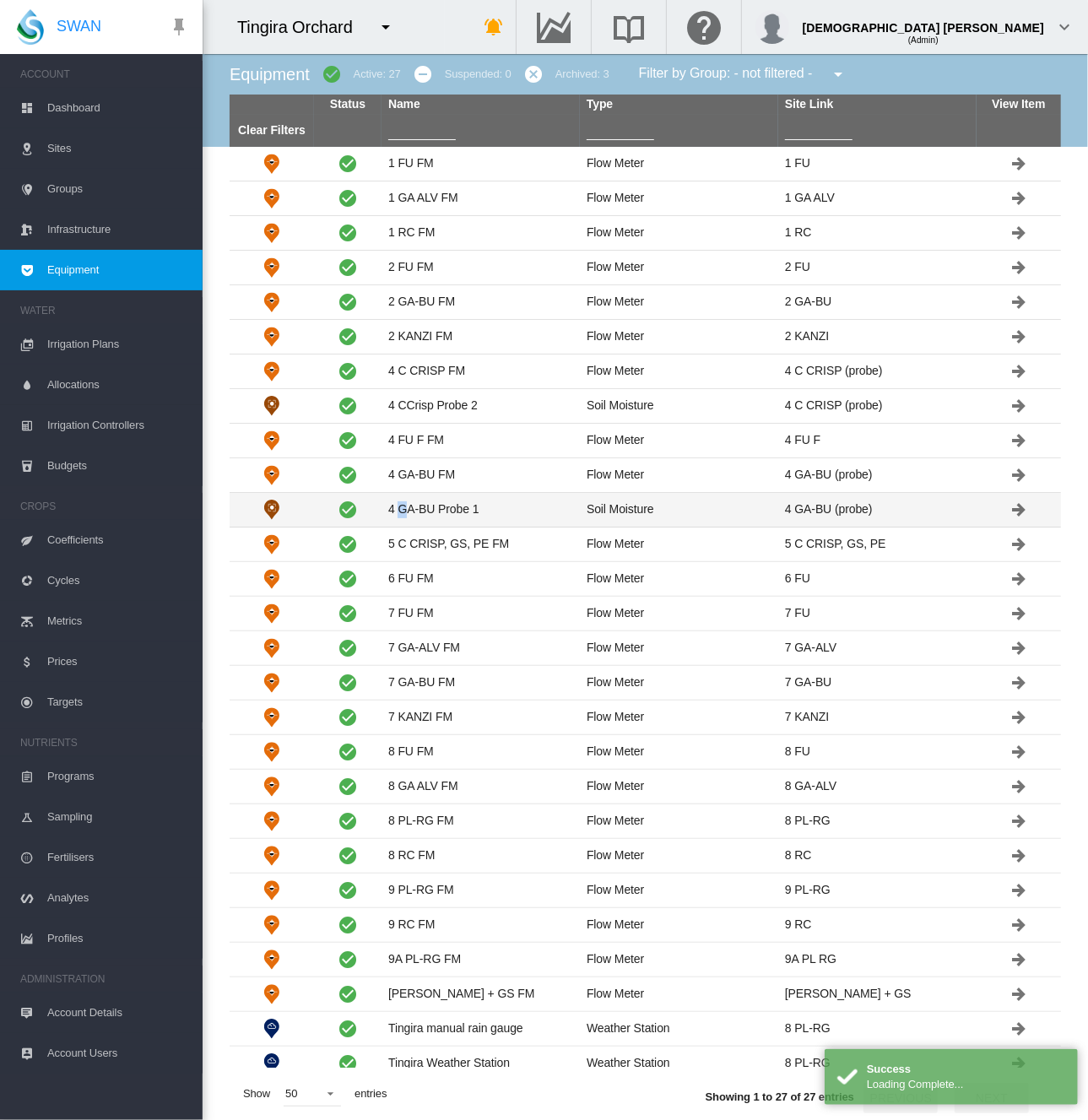
click at [403, 506] on td "4 GA-BU Probe 1" at bounding box center [481, 510] width 198 height 33
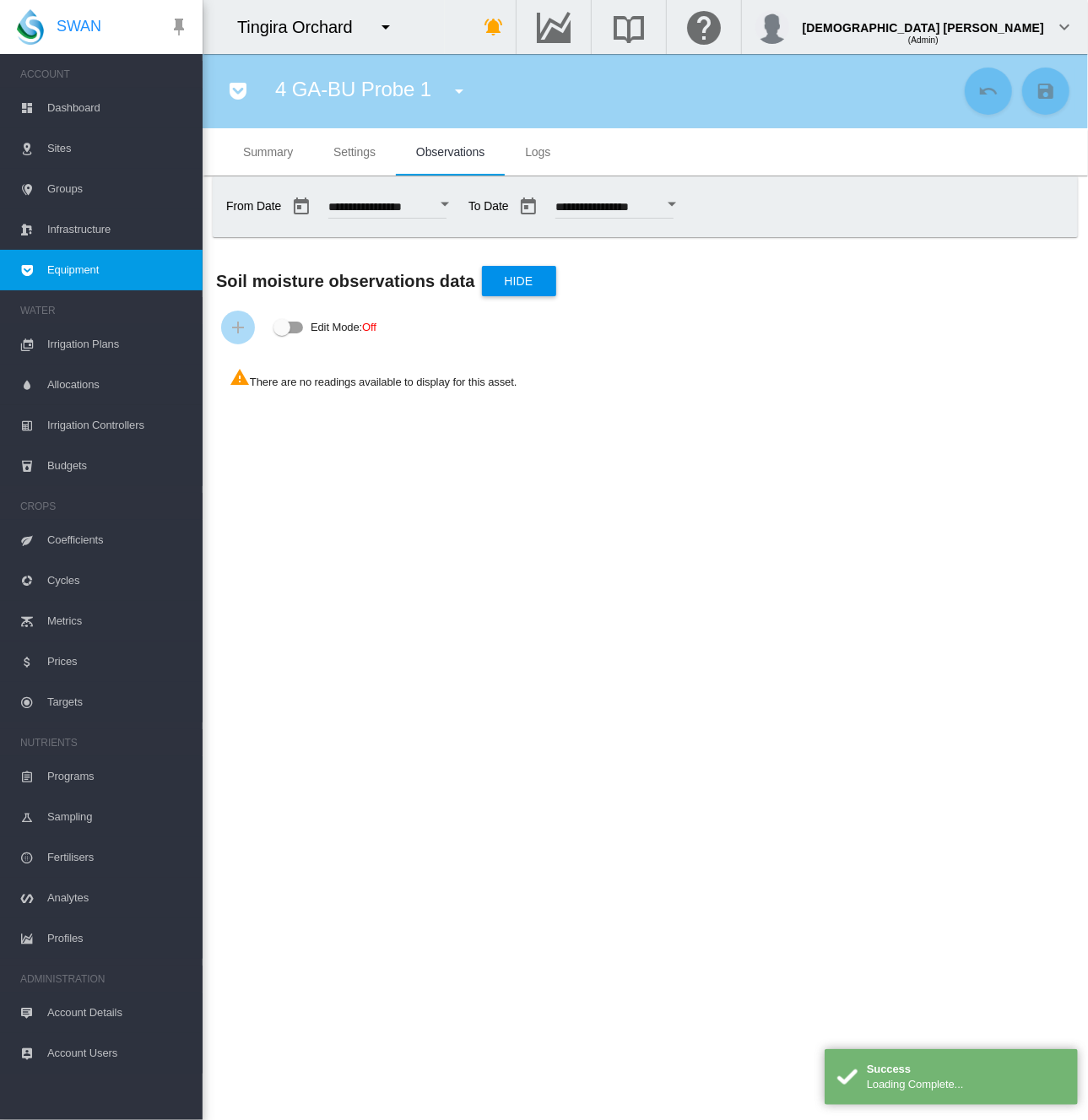
click at [349, 150] on span "Settings" at bounding box center [355, 152] width 43 height 14
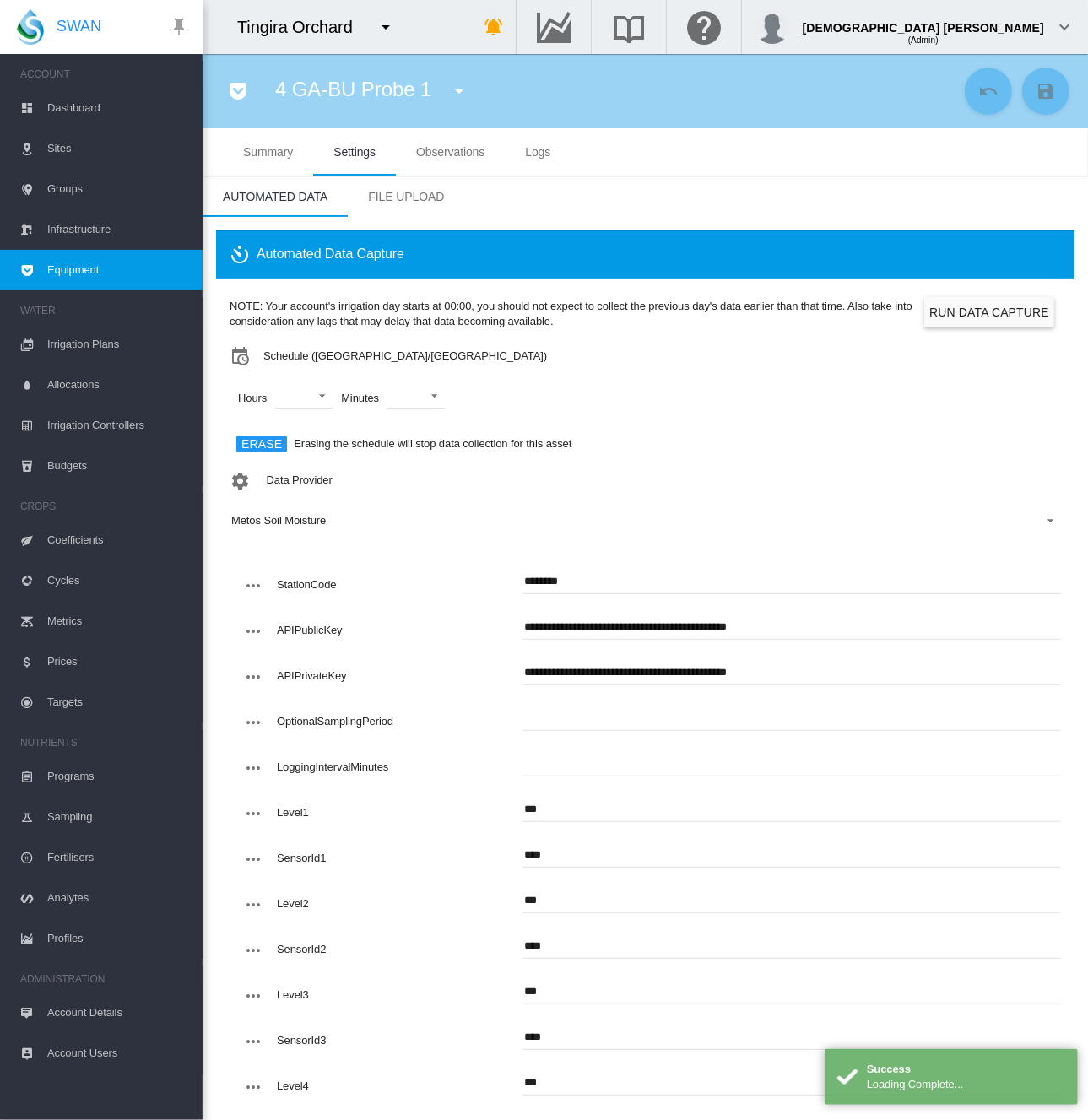
click at [108, 262] on span "Equipment" at bounding box center [118, 271] width 142 height 41
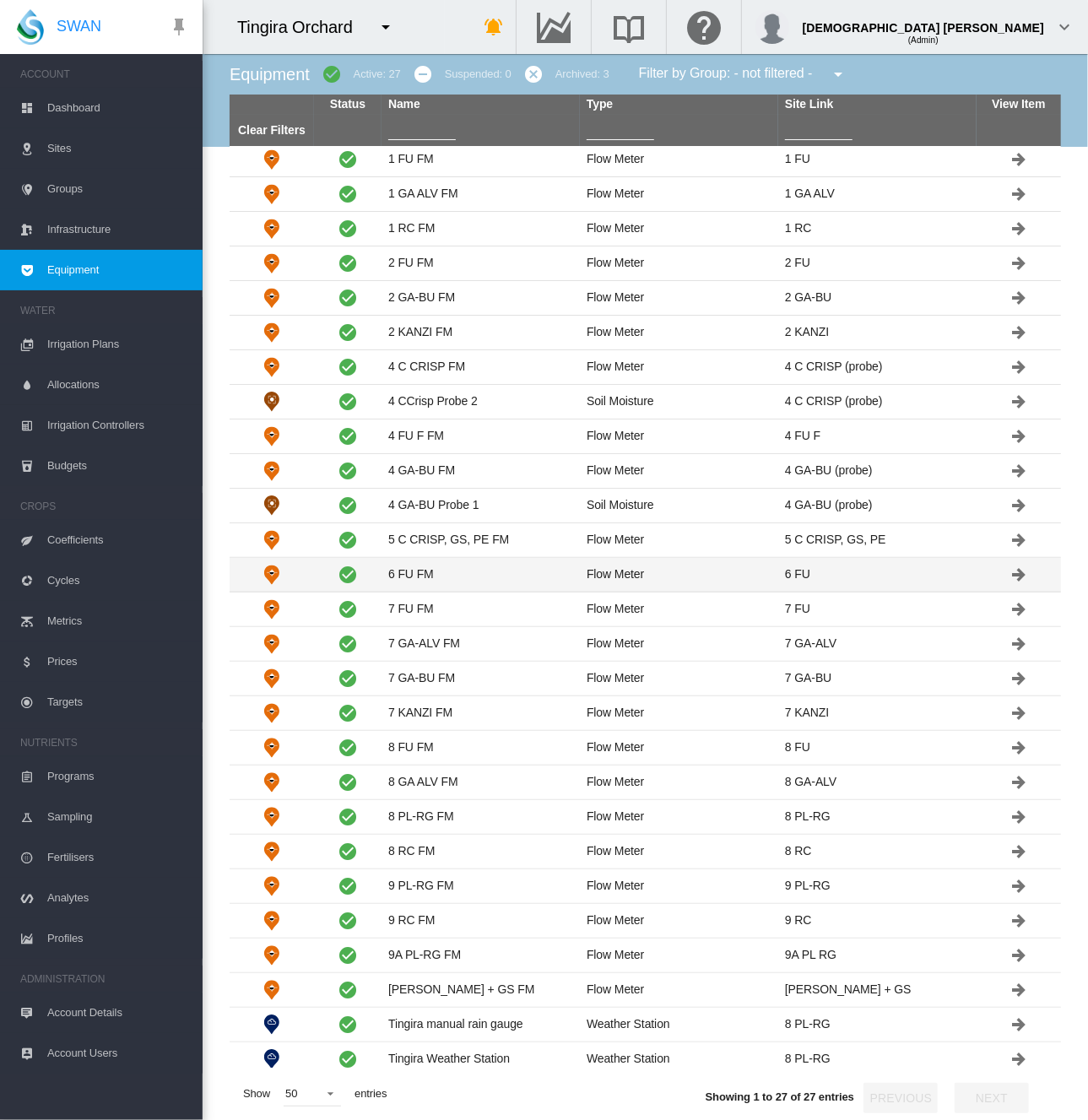
scroll to position [5, 0]
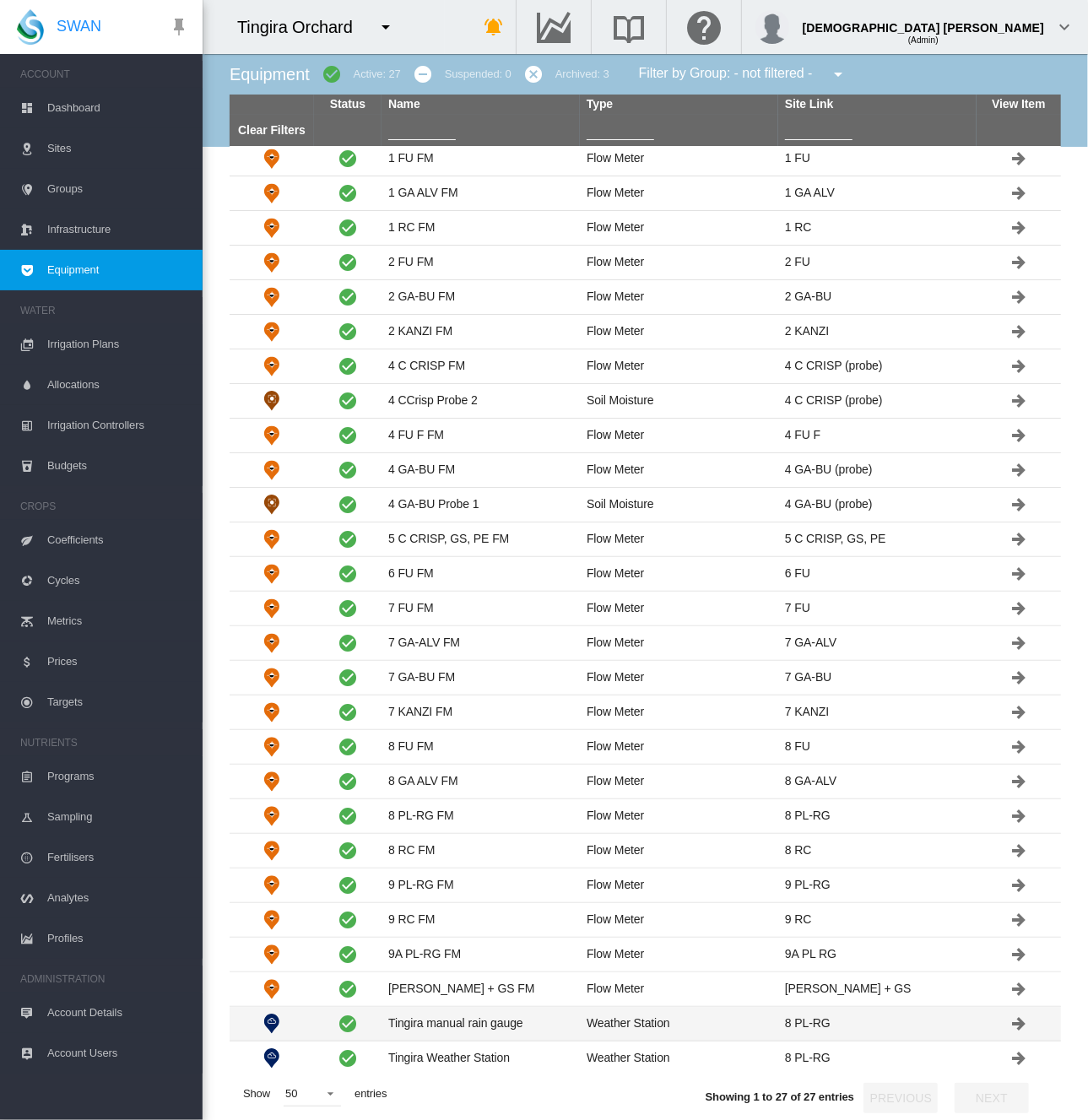
click at [467, 1020] on td "Tingira manual rain gauge" at bounding box center [481, 1024] width 198 height 33
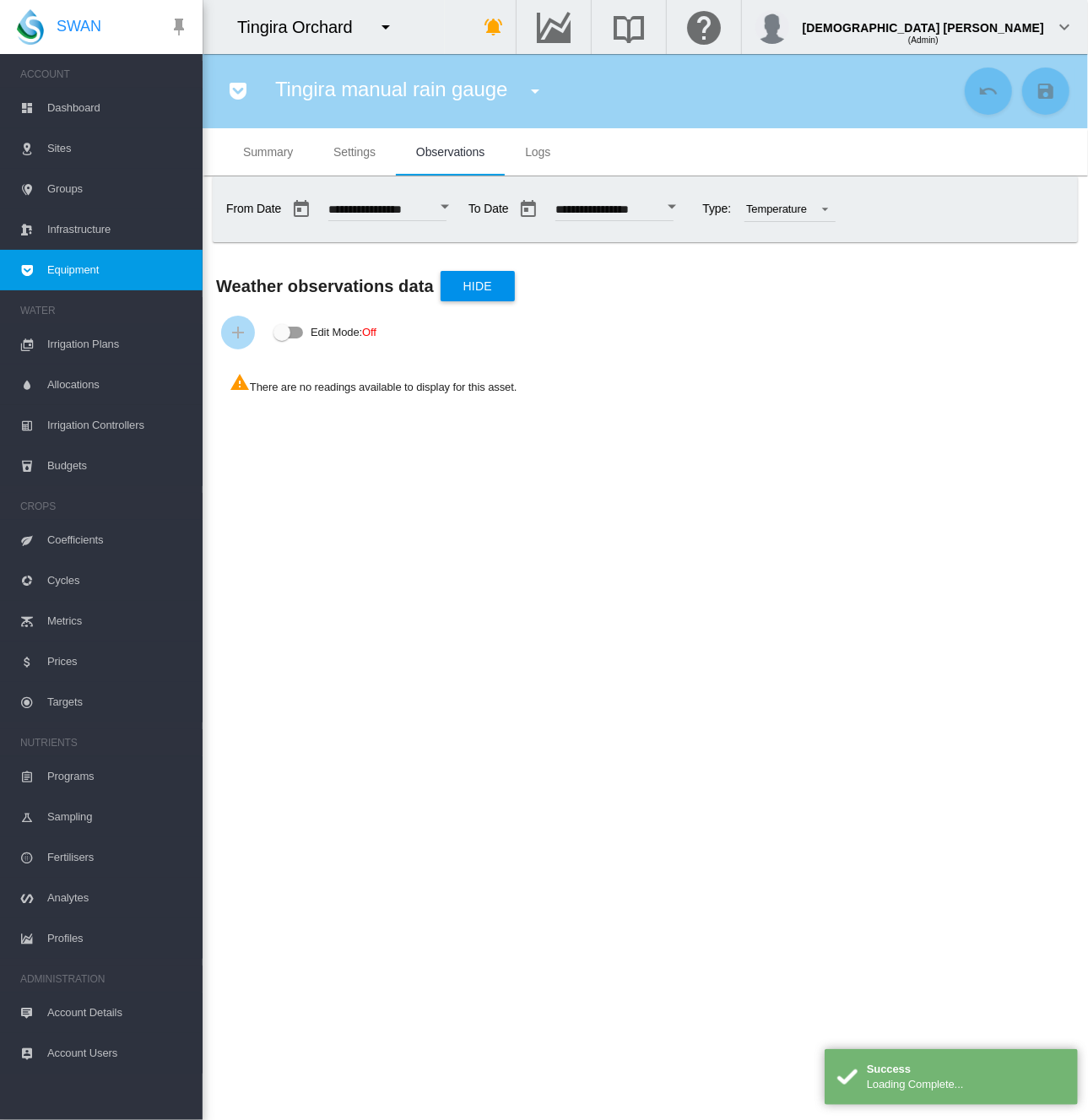
click at [348, 145] on span "Settings" at bounding box center [355, 152] width 43 height 14
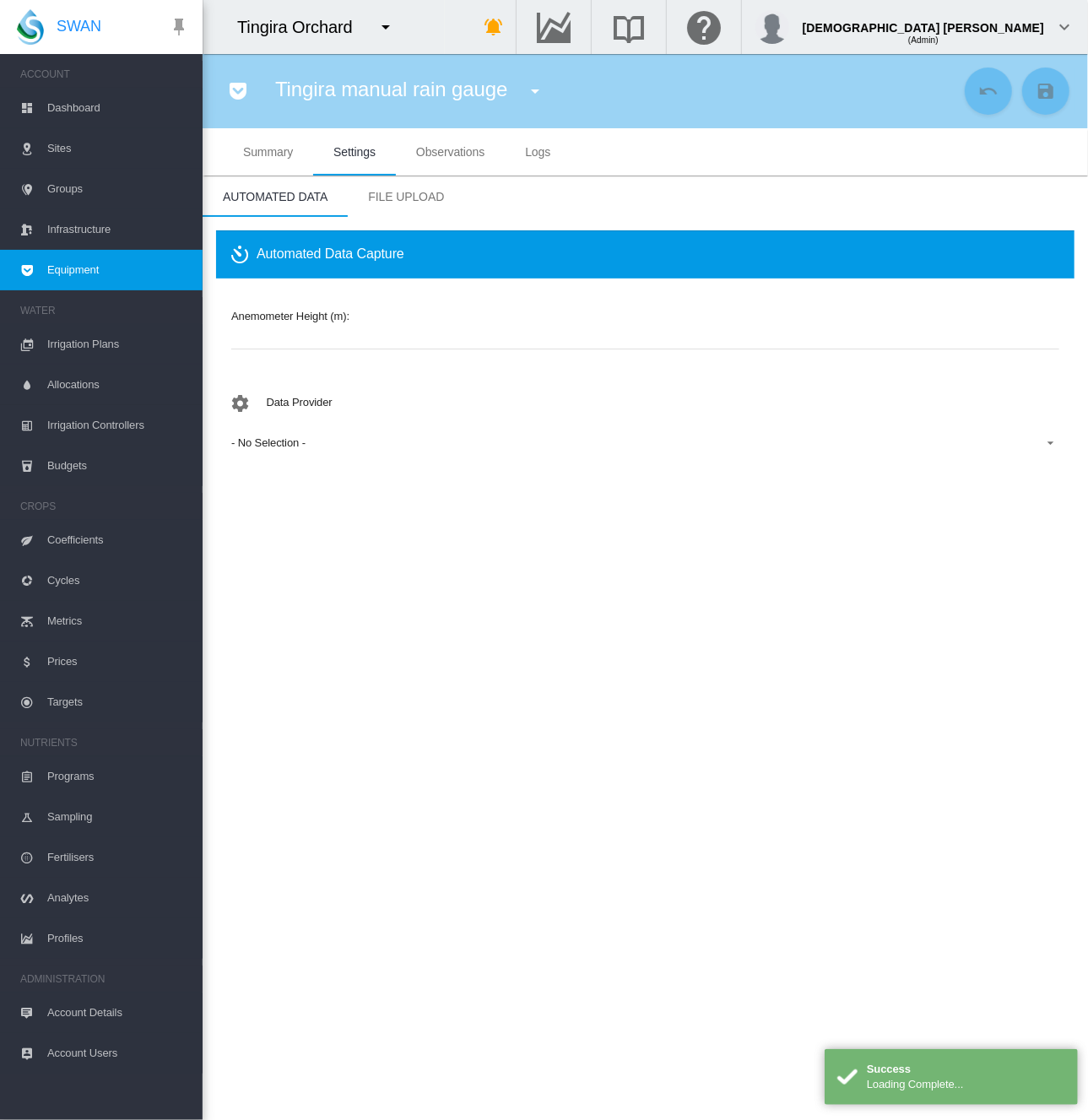
click at [135, 280] on span "Equipment" at bounding box center [118, 271] width 142 height 41
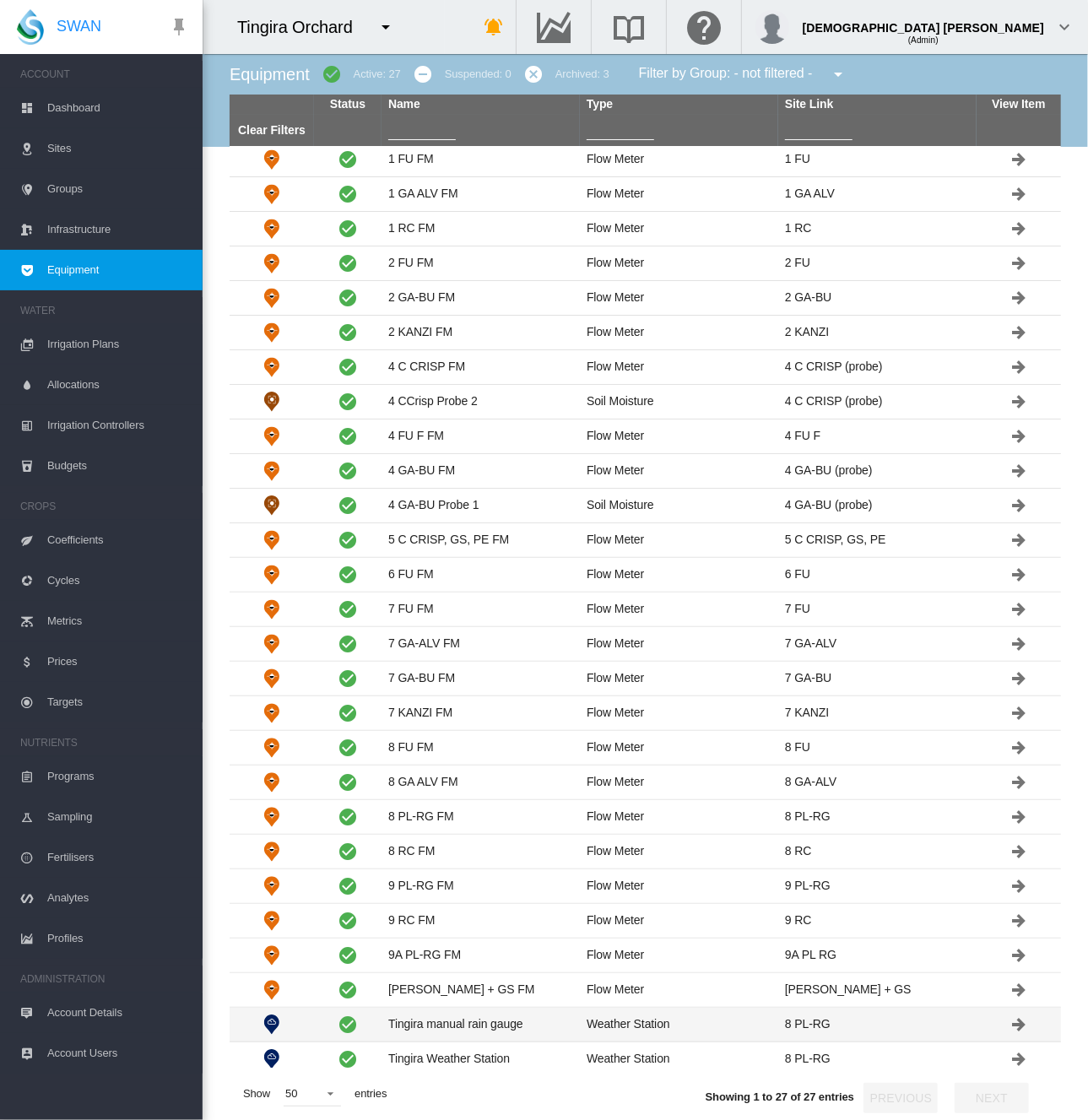
scroll to position [5, 0]
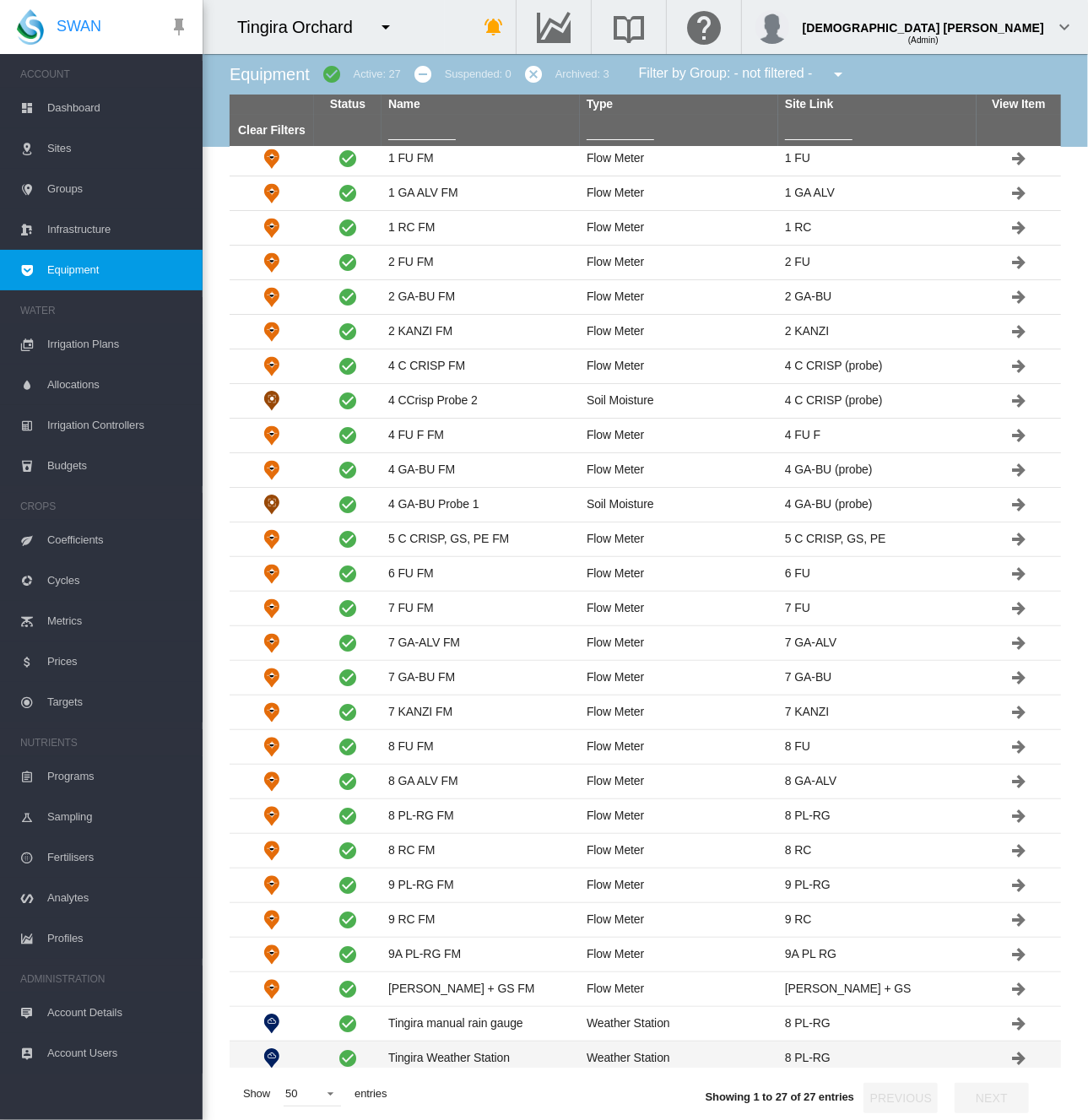
click at [499, 1049] on td "Tingira Weather Station" at bounding box center [481, 1058] width 198 height 33
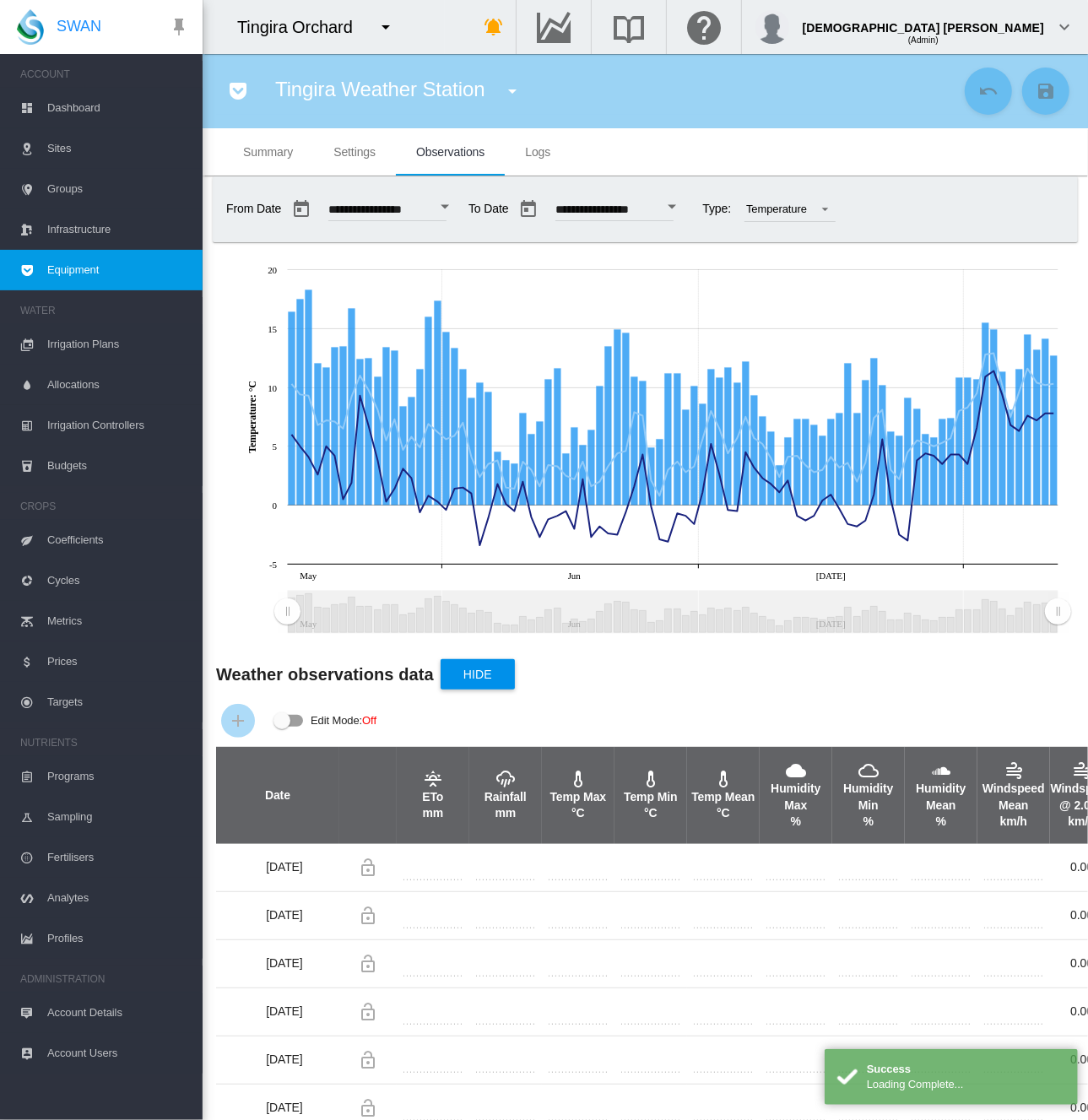
click at [355, 148] on span "Settings" at bounding box center [355, 152] width 43 height 14
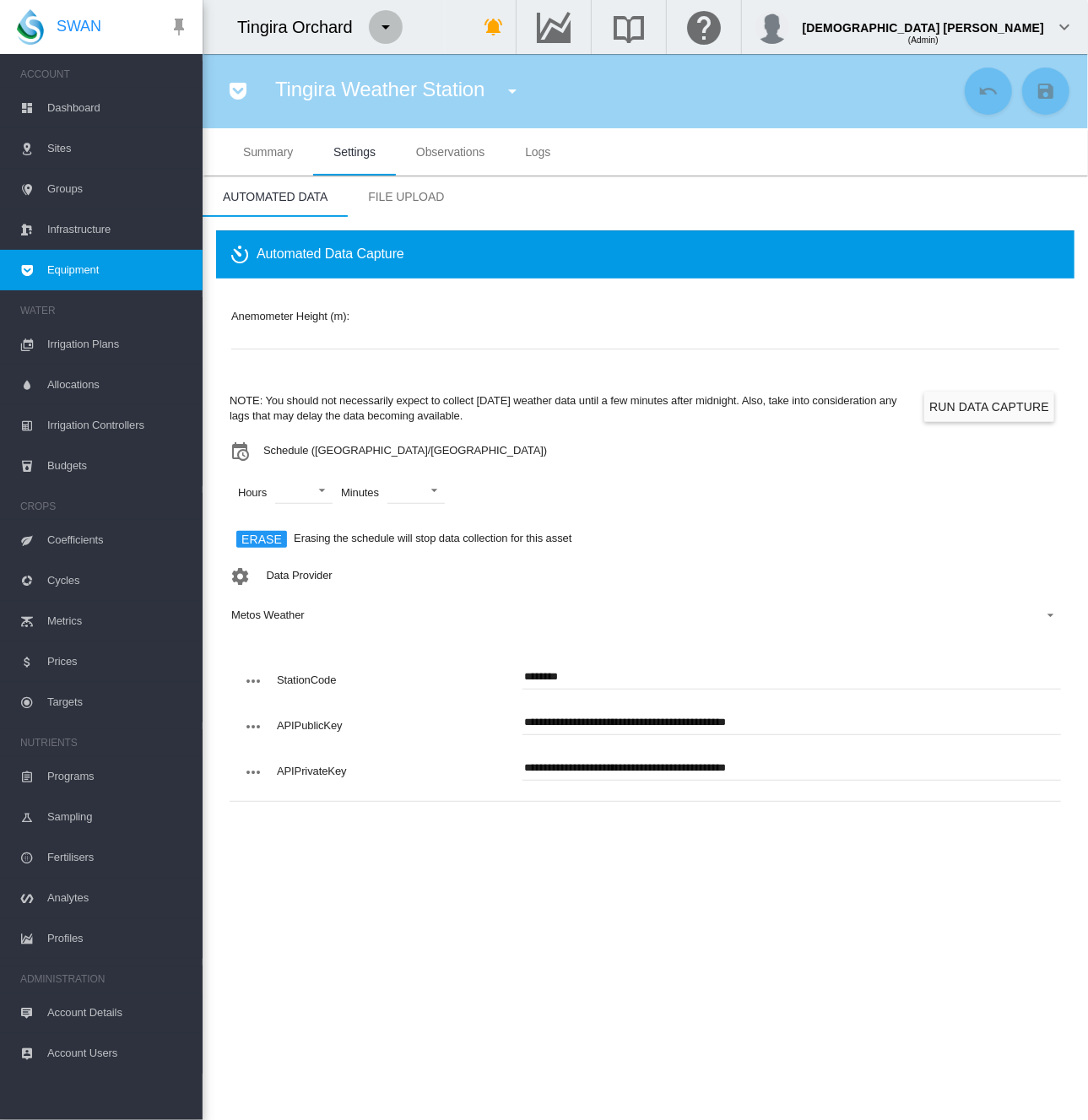
click at [386, 28] on md-icon "icon-menu-down" at bounding box center [386, 27] width 20 height 20
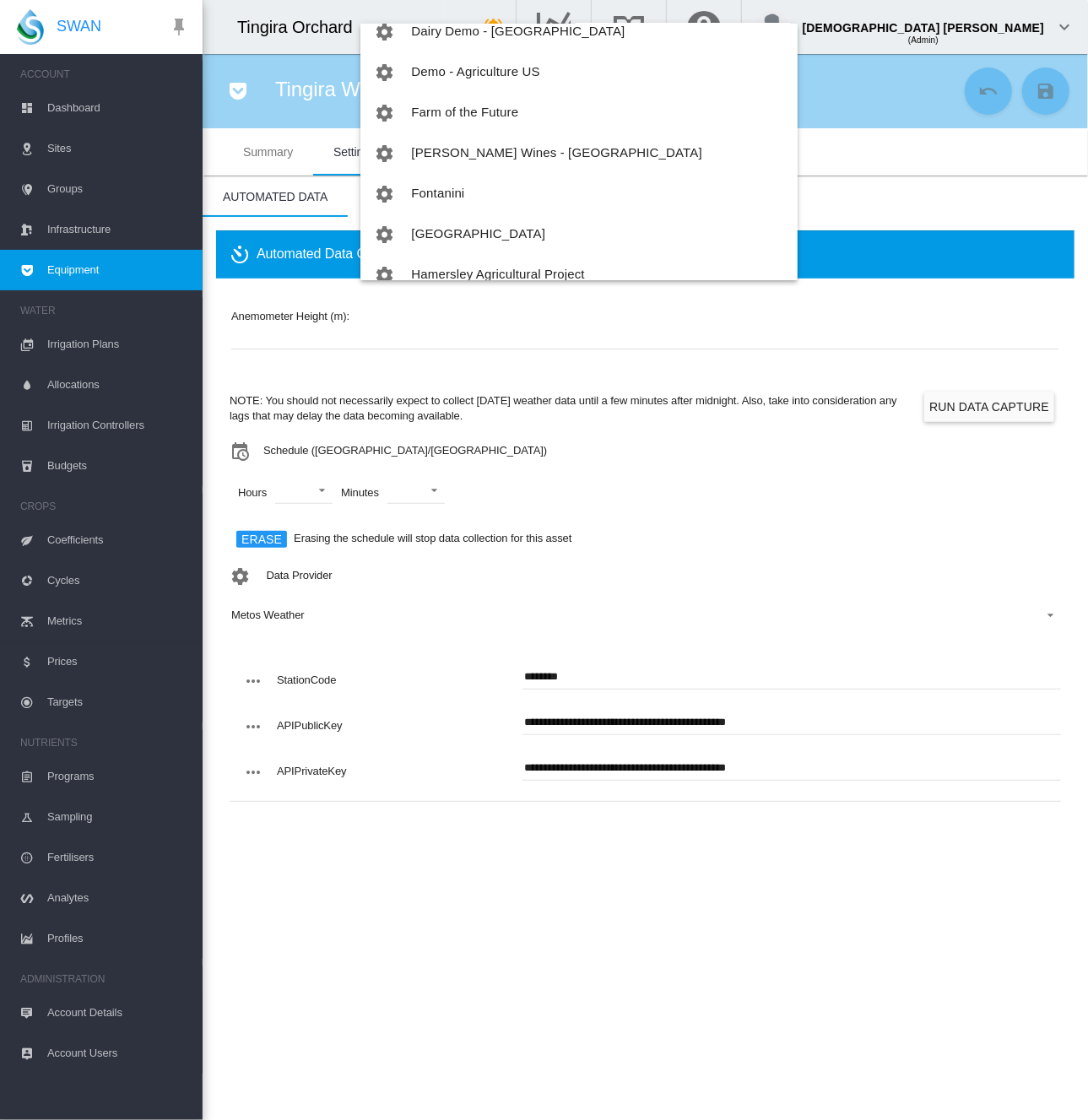
scroll to position [507, 0]
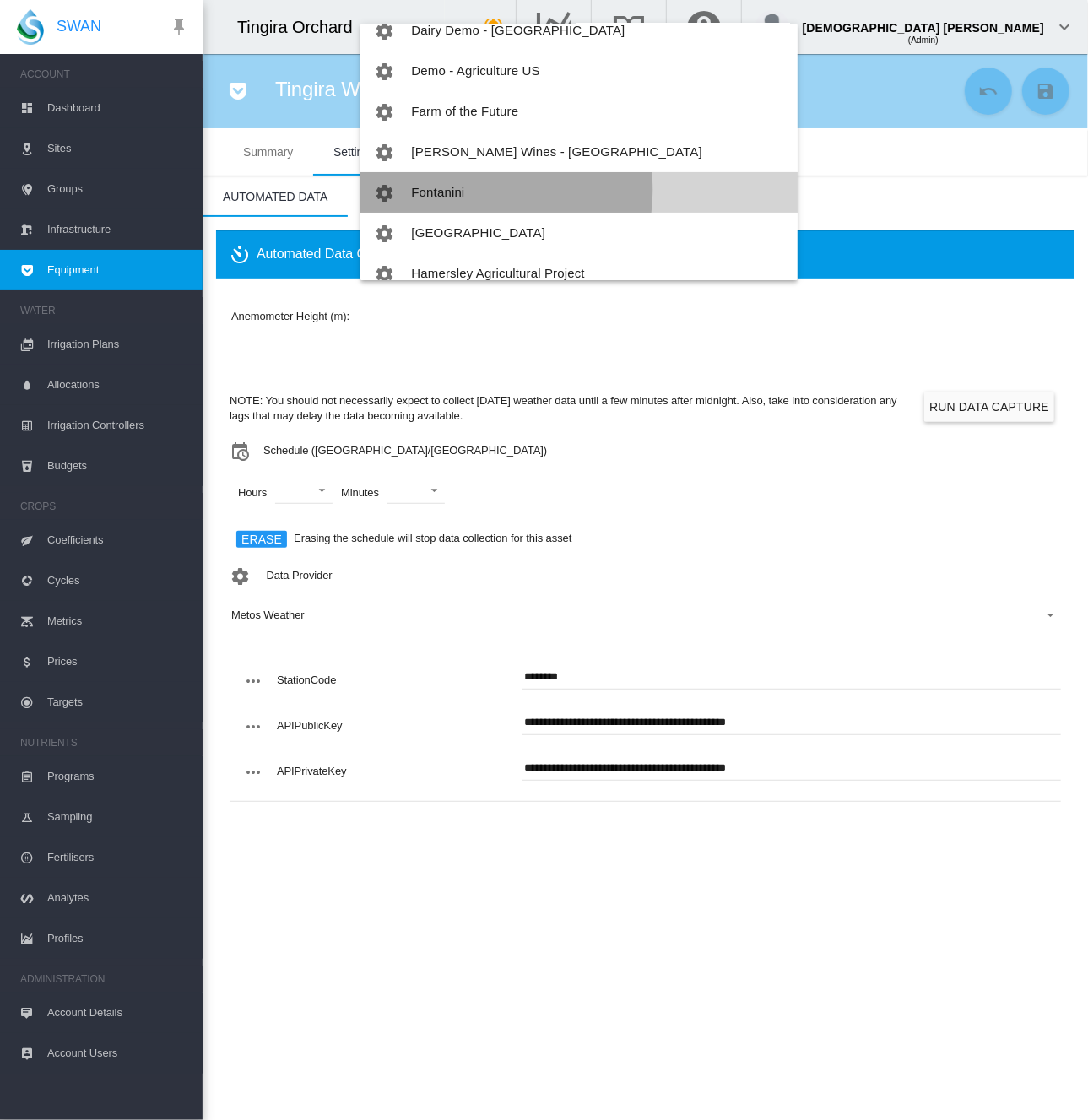
click at [461, 190] on span "Fontanini" at bounding box center [437, 192] width 53 height 14
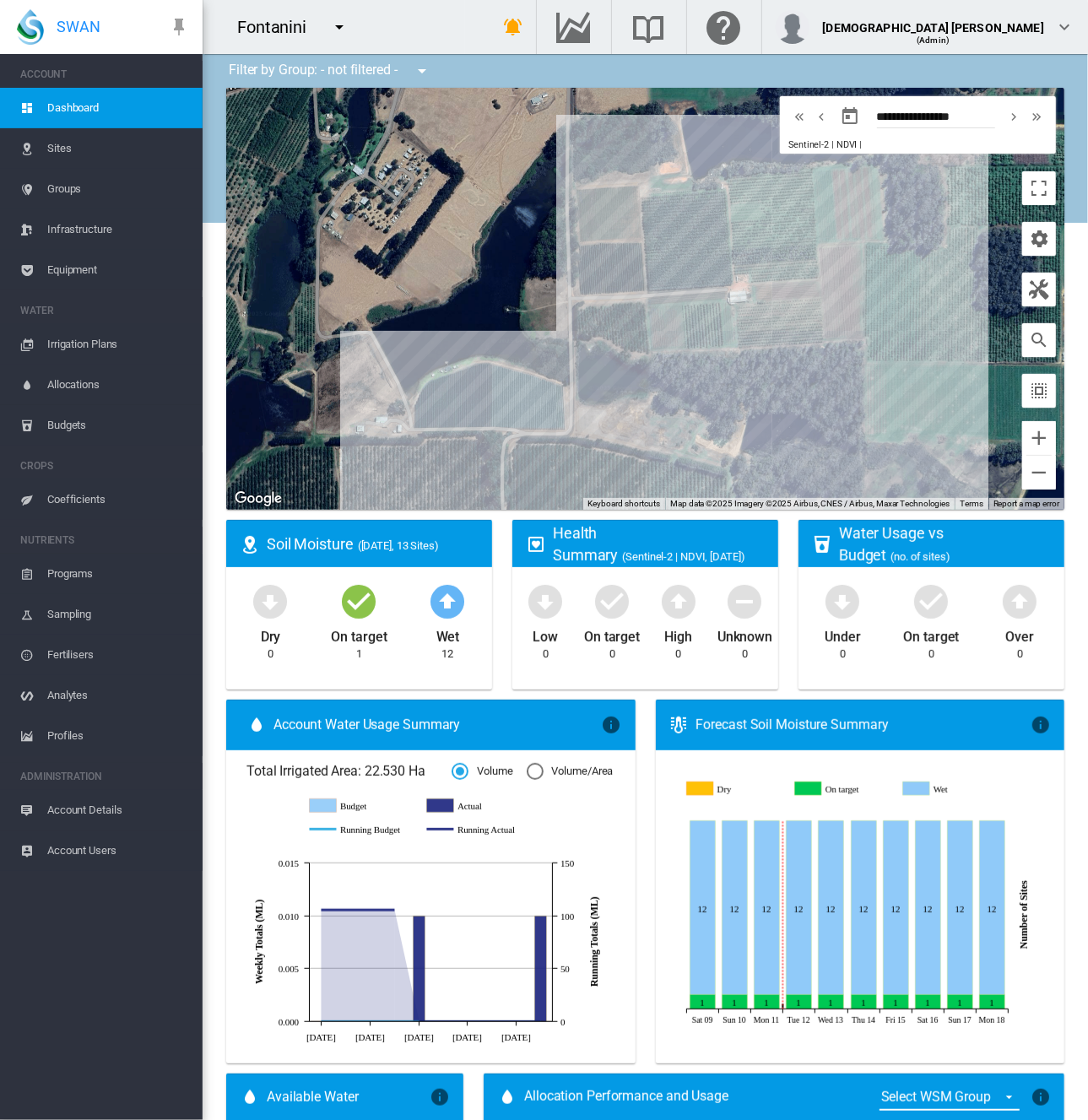
click at [107, 278] on span "Equipment" at bounding box center [118, 271] width 142 height 41
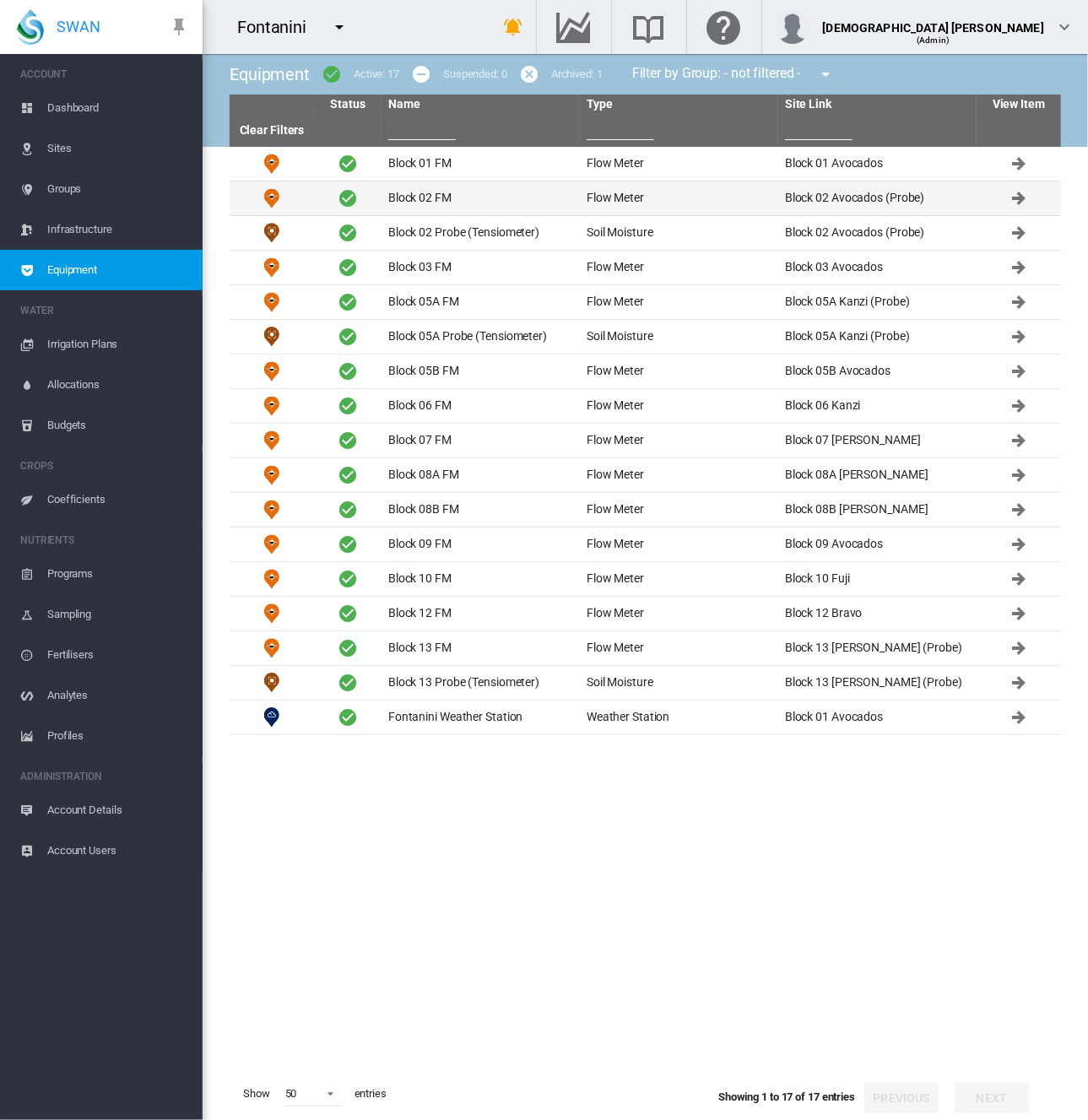
click at [477, 193] on td "Block 02 FM" at bounding box center [481, 198] width 198 height 33
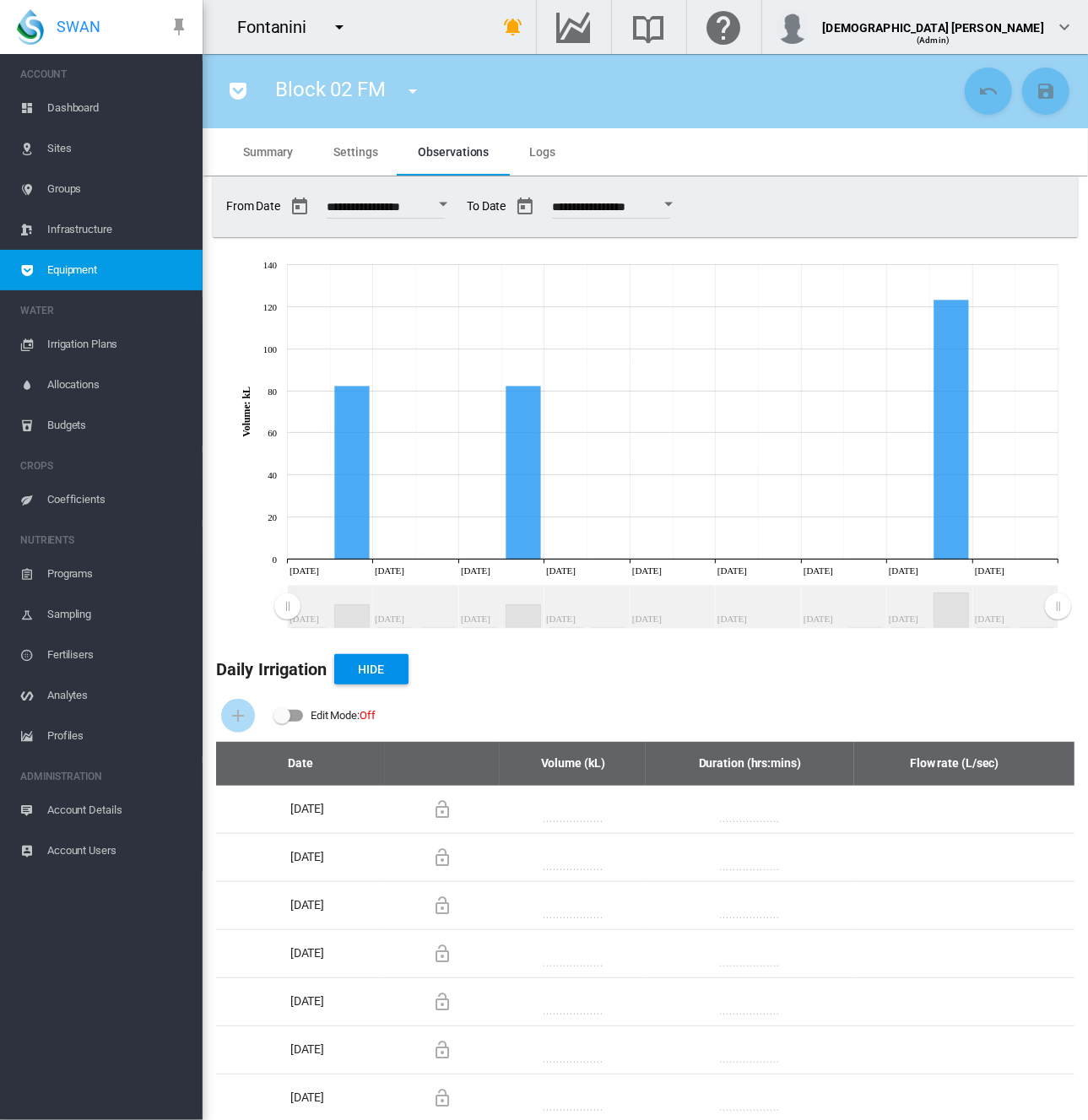
click at [339, 26] on md-icon "icon-menu-down" at bounding box center [339, 27] width 20 height 20
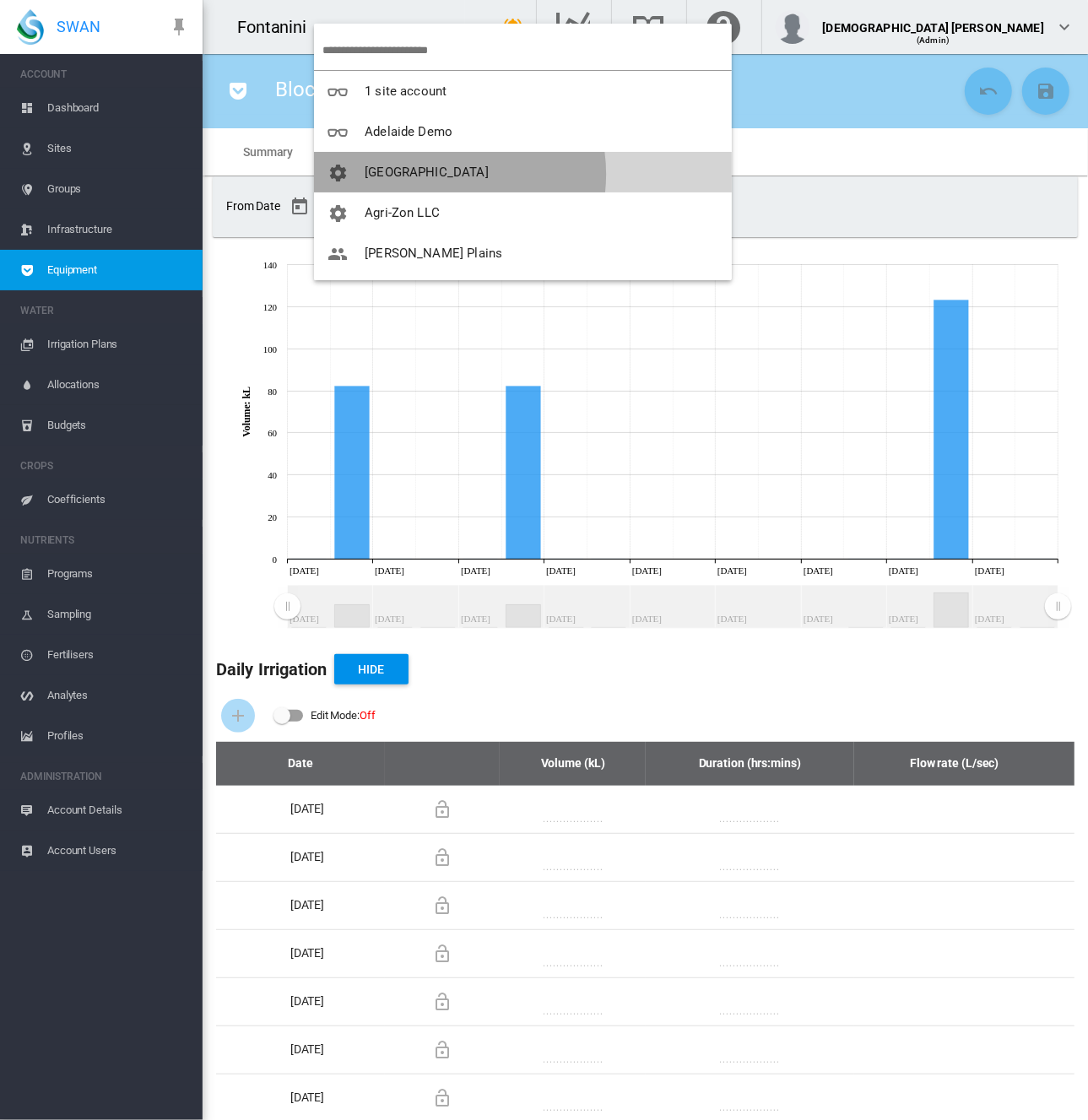
click at [444, 173] on span "[GEOGRAPHIC_DATA]" at bounding box center [427, 172] width 124 height 15
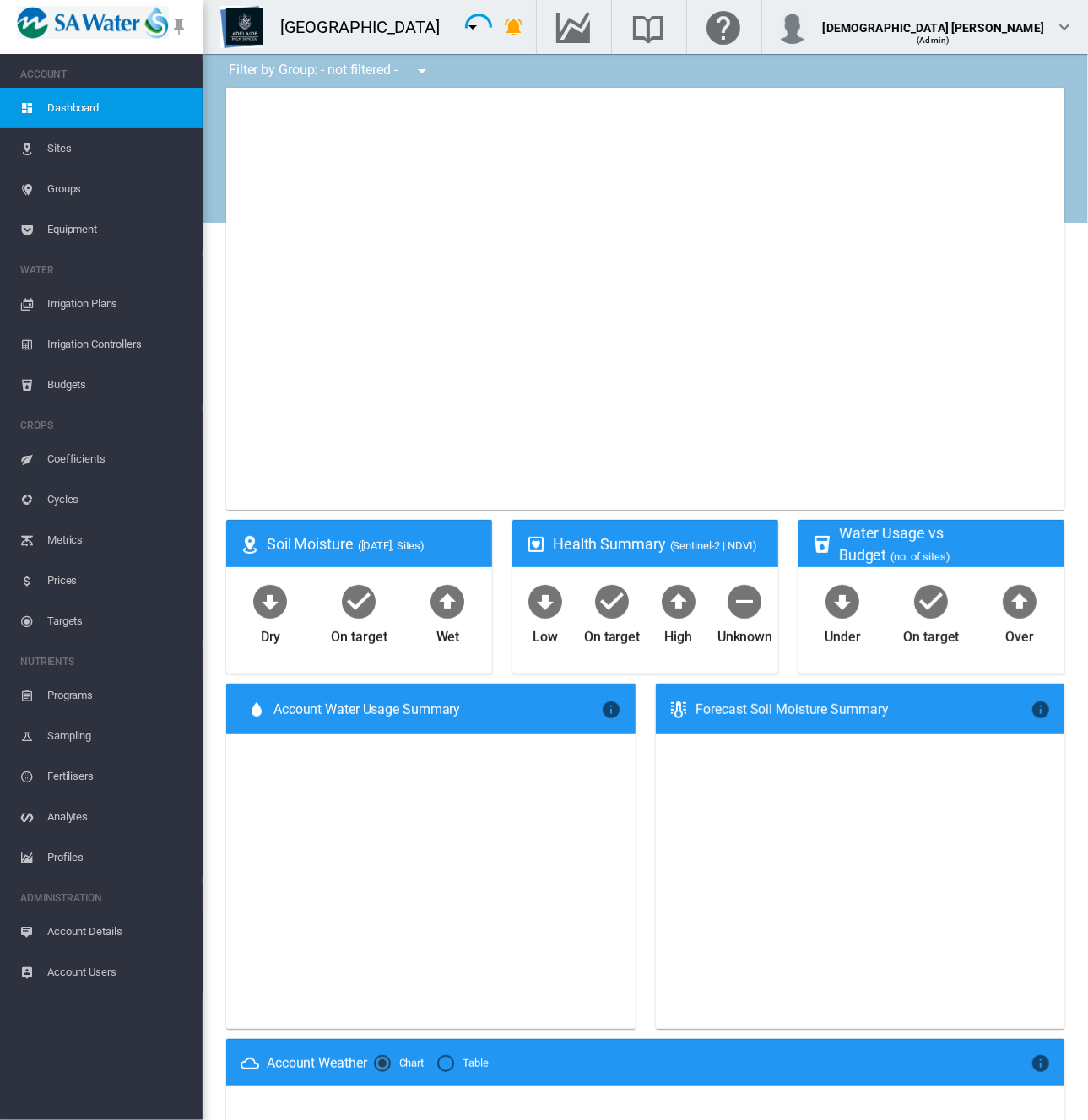
type input "**********"
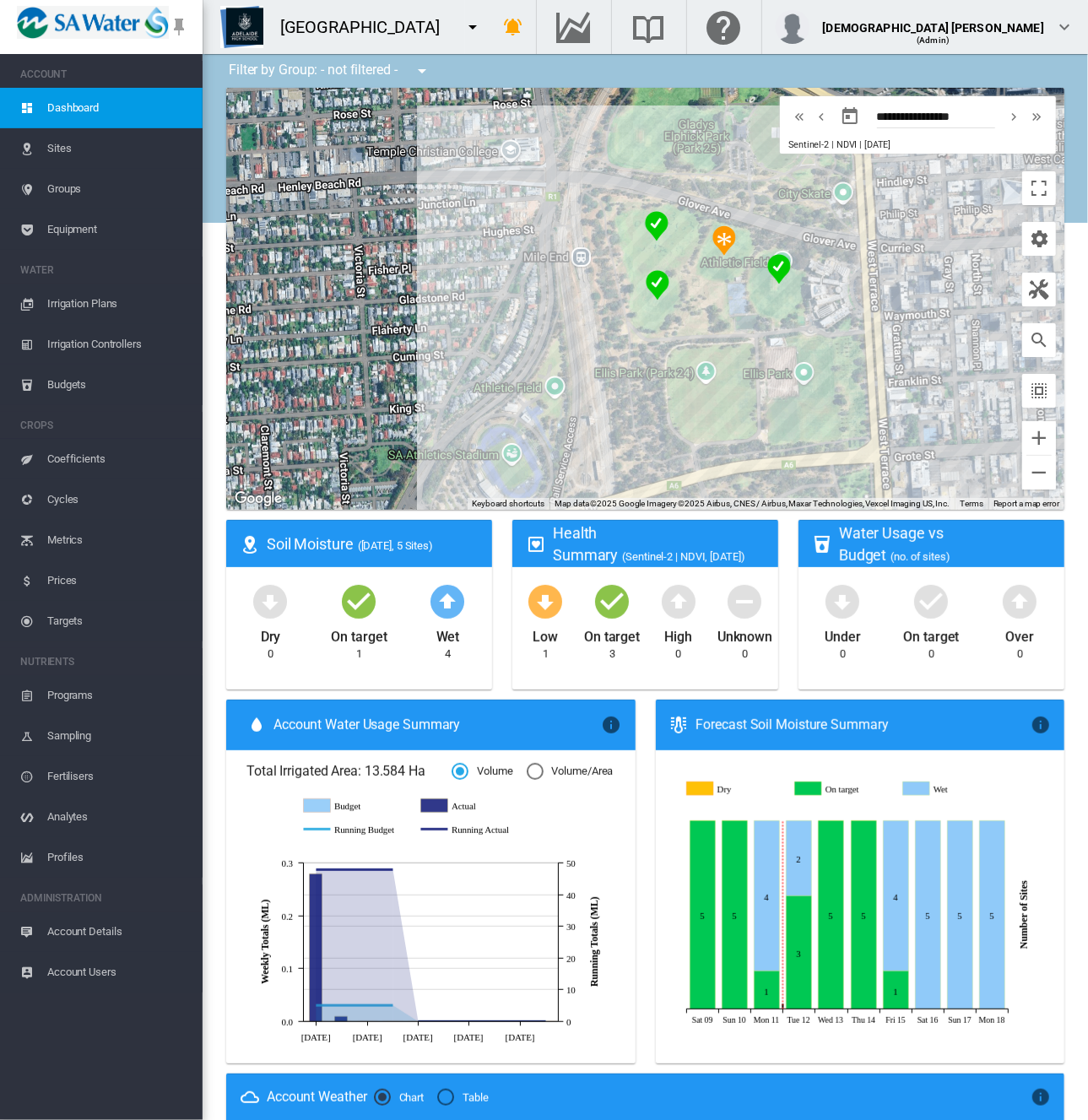
click at [70, 226] on span "Equipment" at bounding box center [118, 230] width 142 height 41
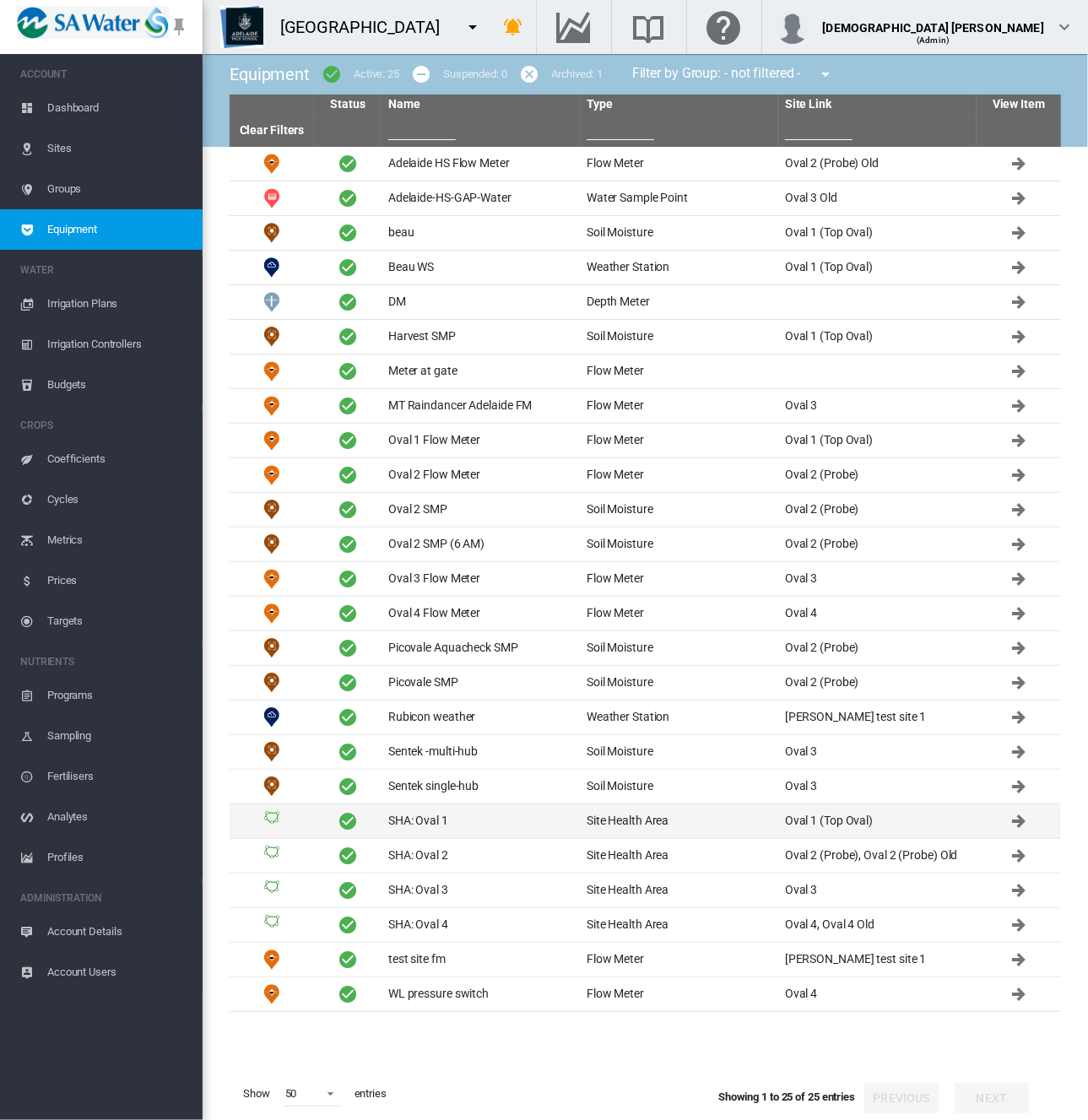
click at [468, 821] on td "SHA: Oval 1" at bounding box center [481, 821] width 198 height 33
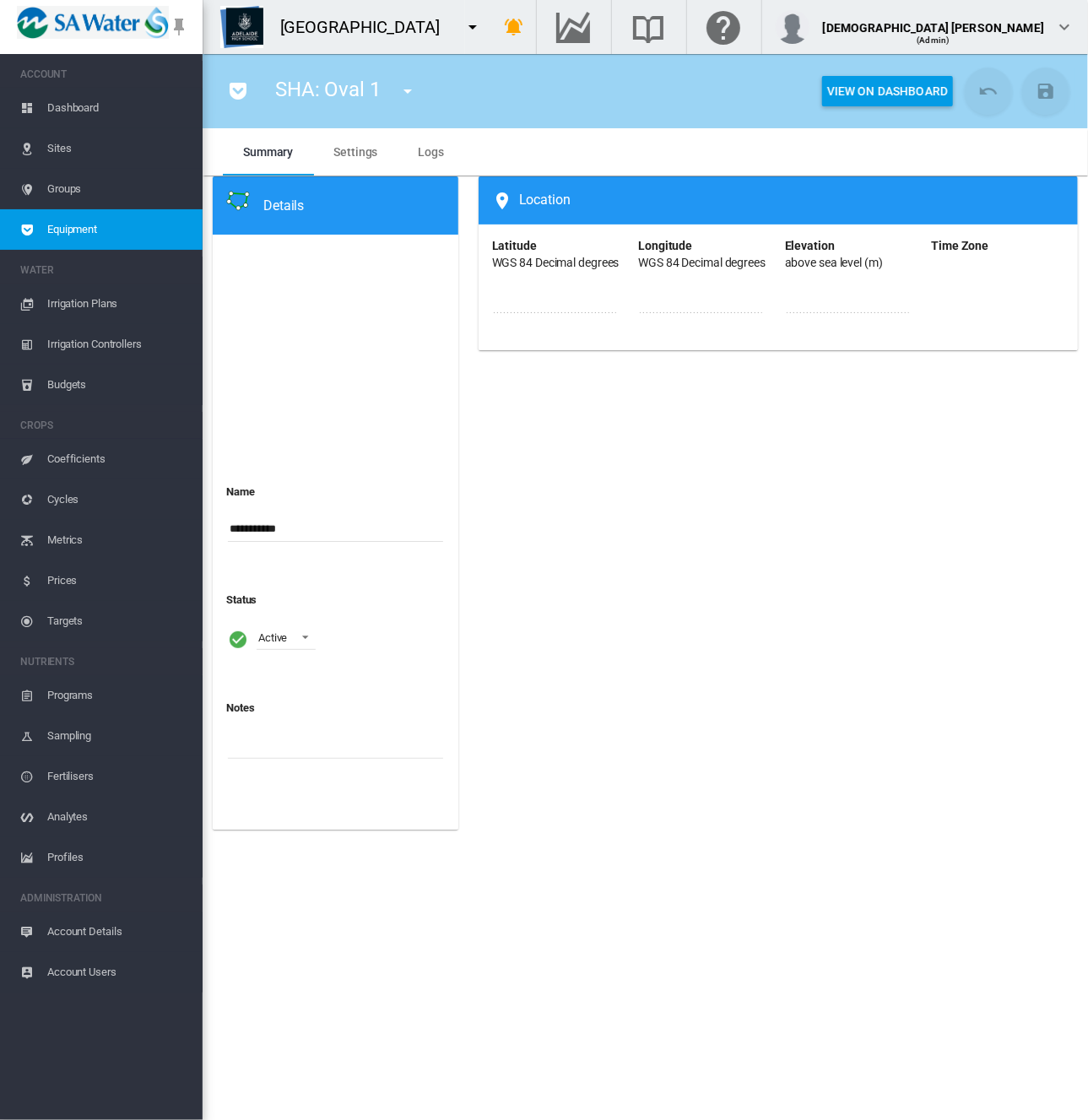
click at [119, 233] on span "Equipment" at bounding box center [118, 230] width 142 height 41
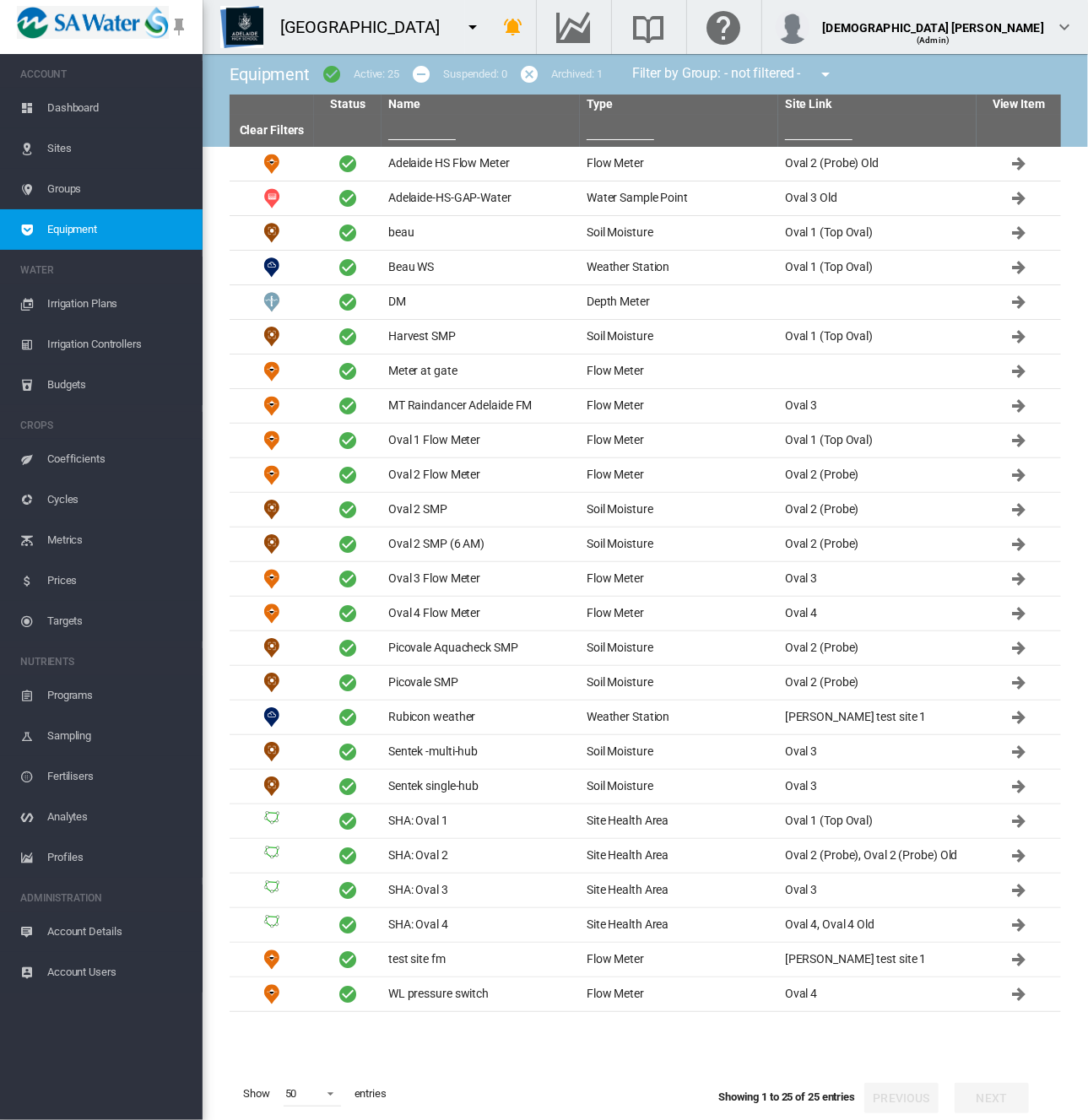
click at [462, 30] on md-icon "icon-menu-down" at bounding box center [473, 27] width 20 height 20
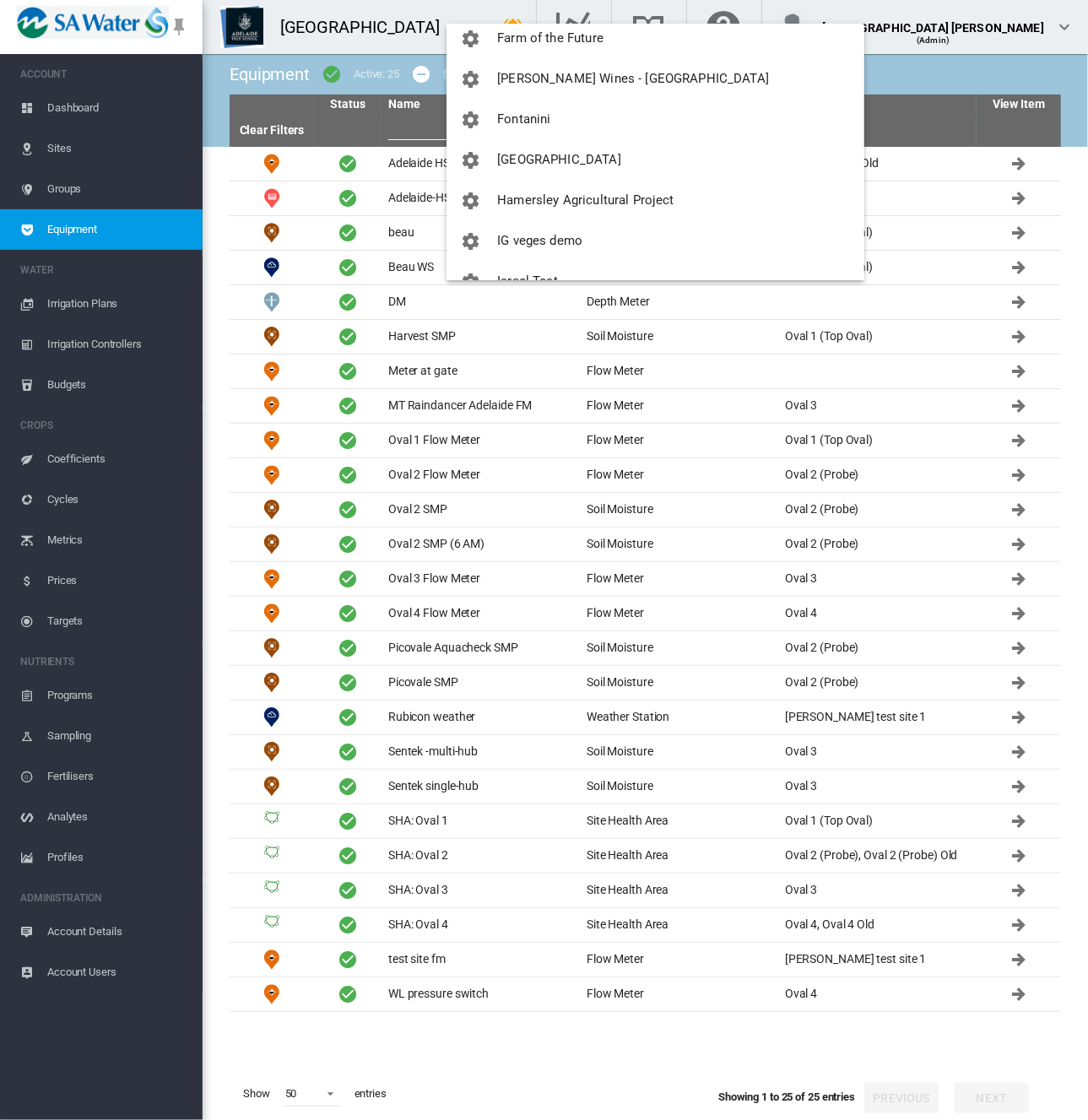
scroll to position [591, 0]
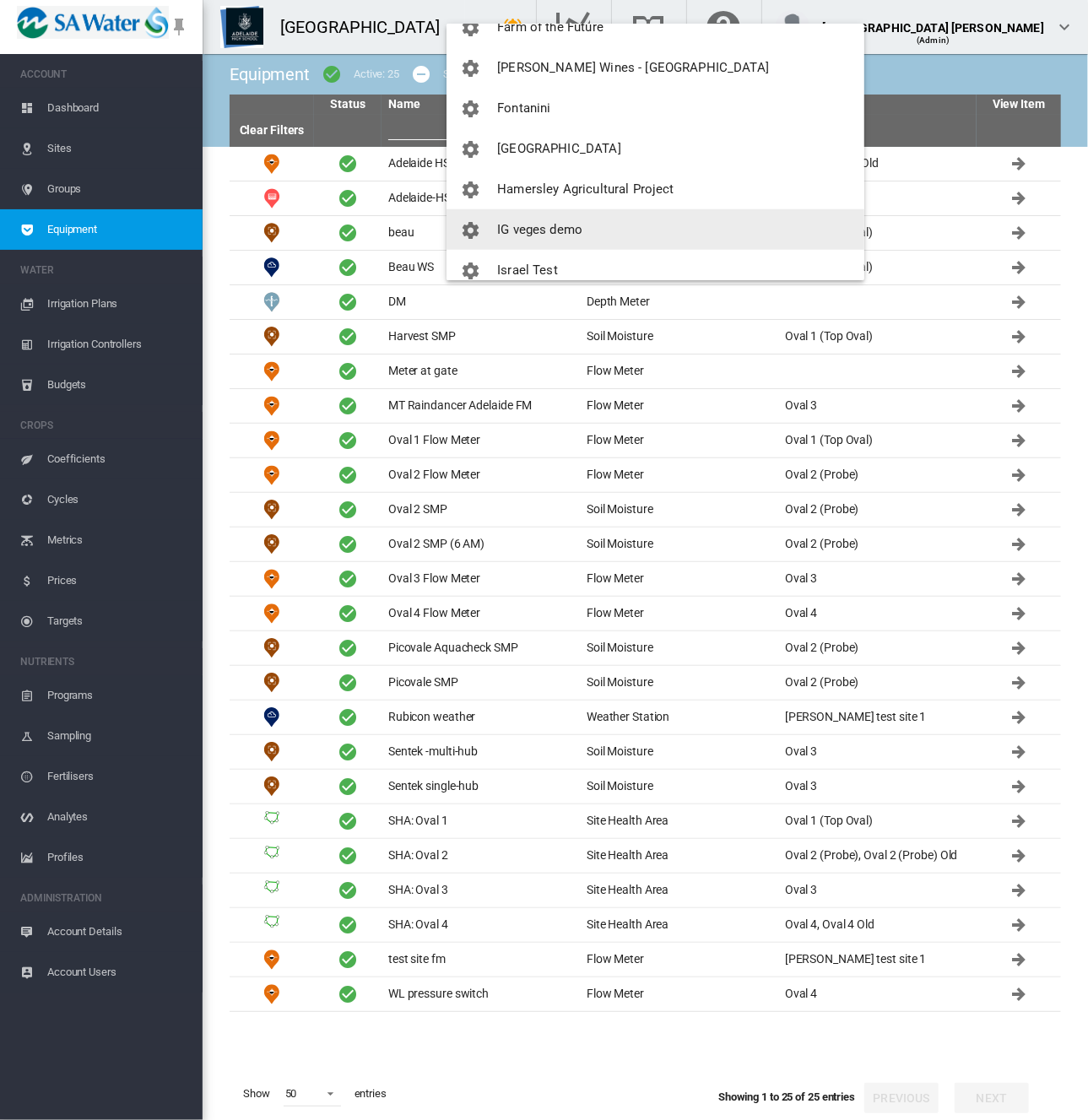
click at [571, 222] on span "IG veges demo" at bounding box center [540, 230] width 85 height 15
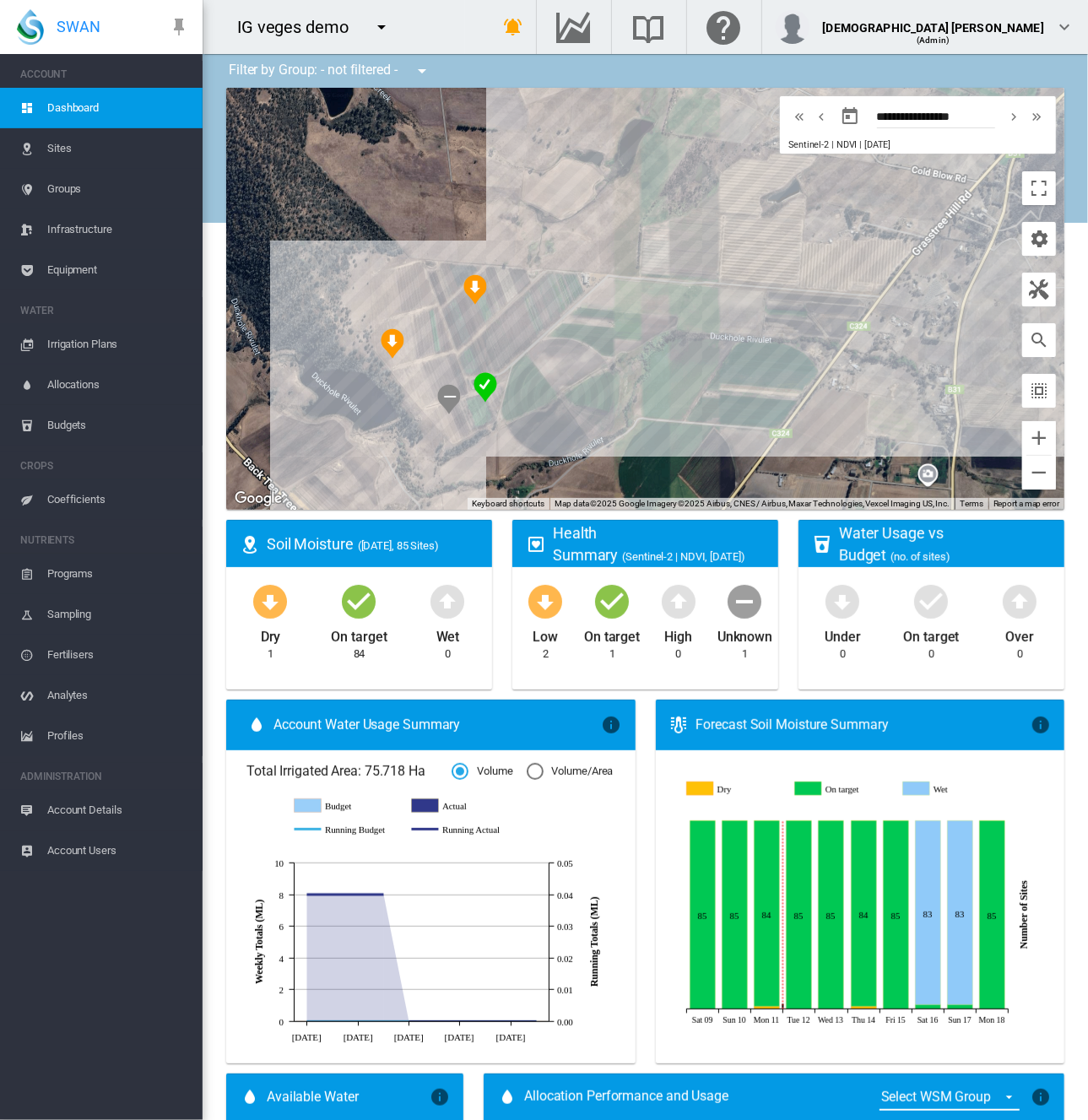
click at [82, 265] on span "Equipment" at bounding box center [118, 271] width 142 height 41
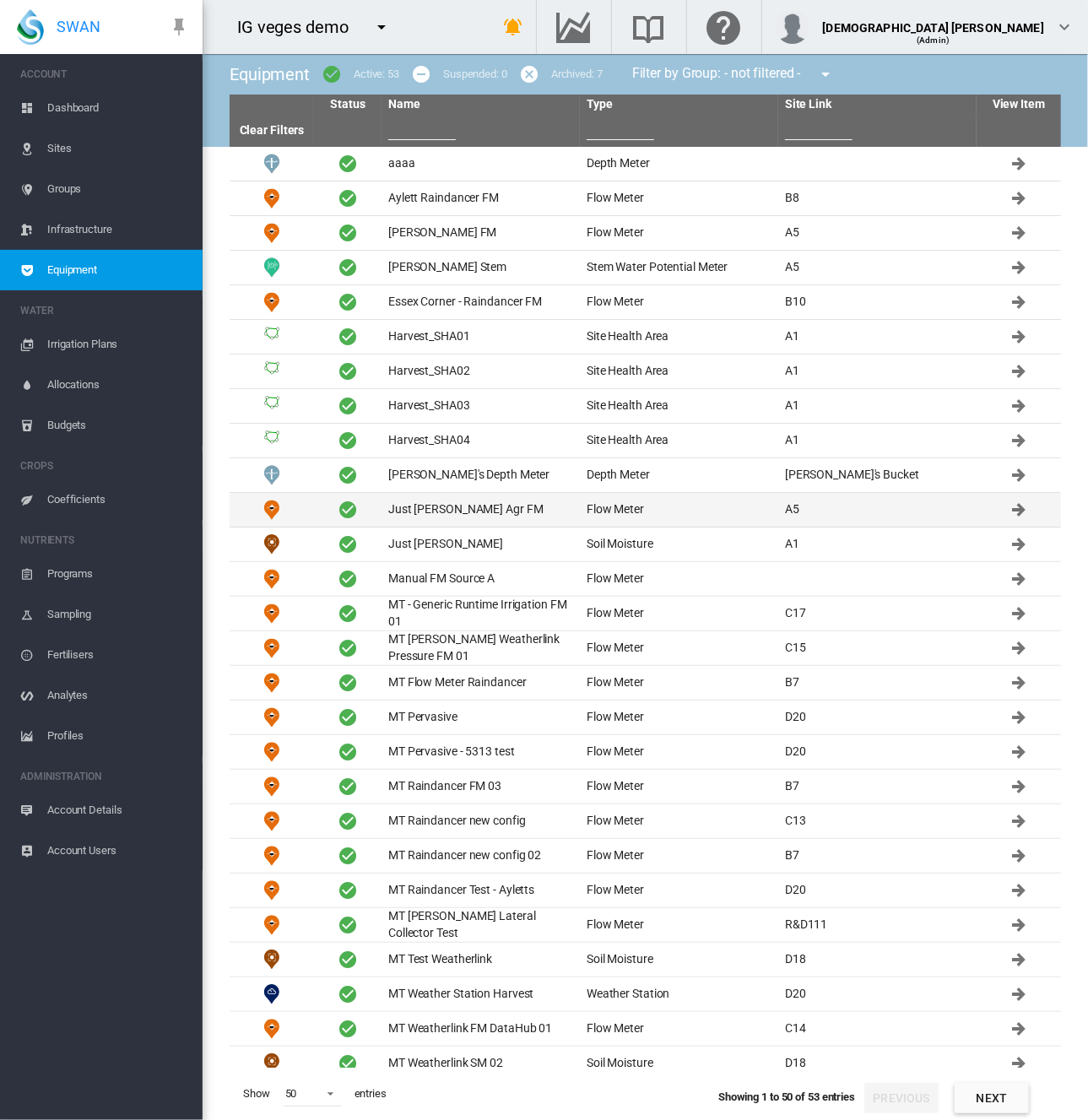
click at [424, 500] on td "Just David Agr FM" at bounding box center [481, 510] width 198 height 33
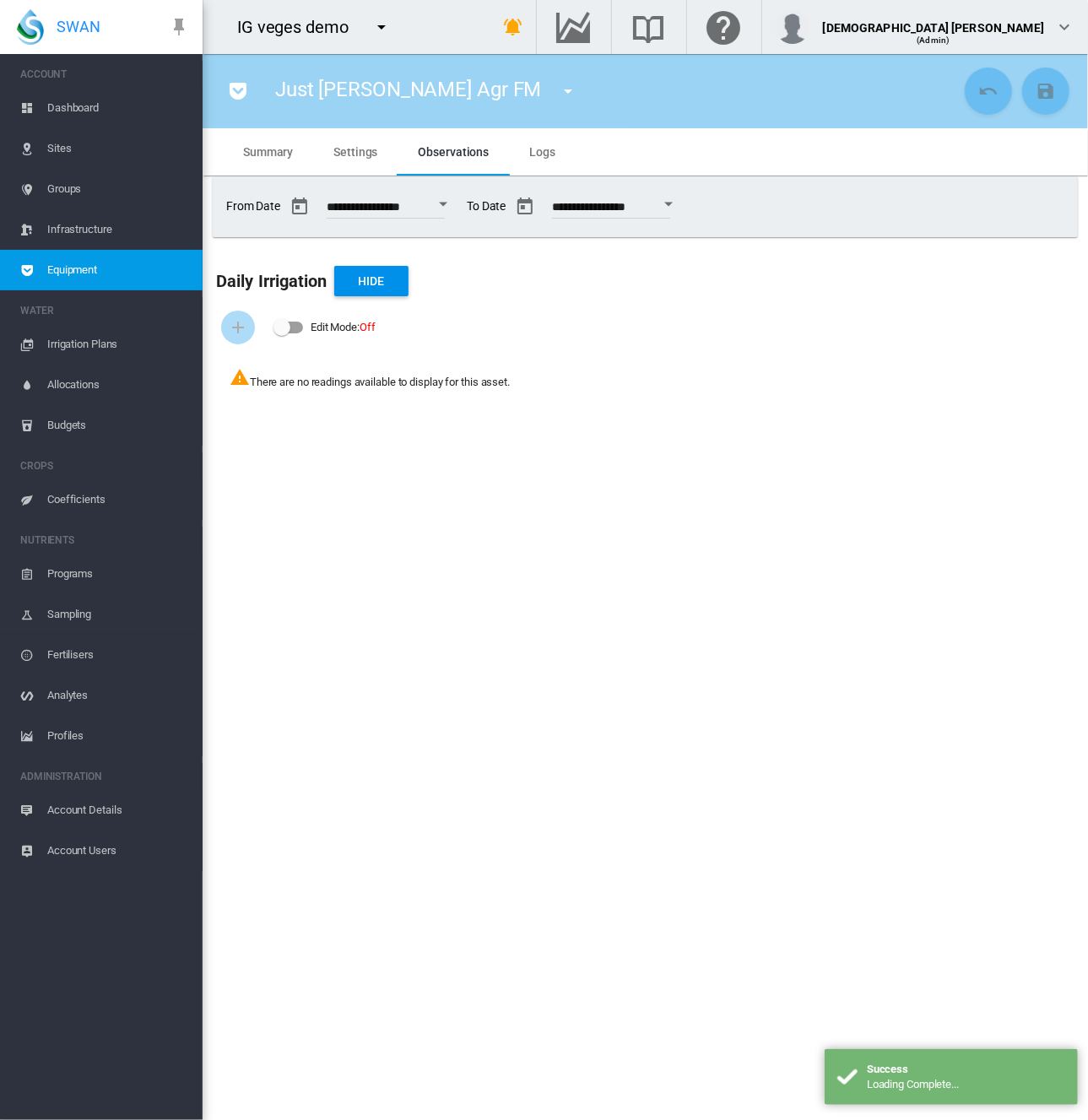
click at [133, 278] on span "Equipment" at bounding box center [118, 271] width 142 height 41
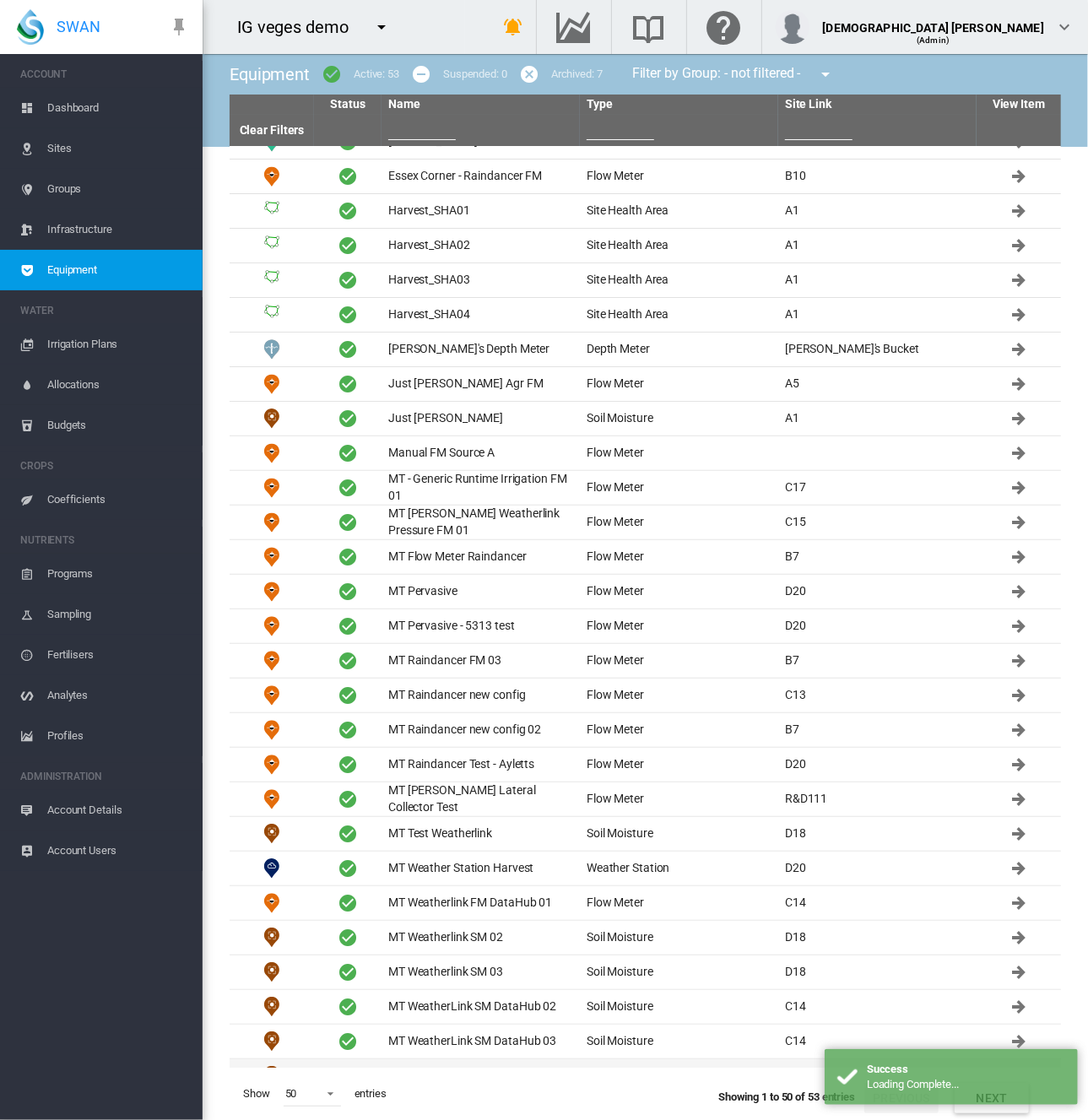
scroll to position [169, 0]
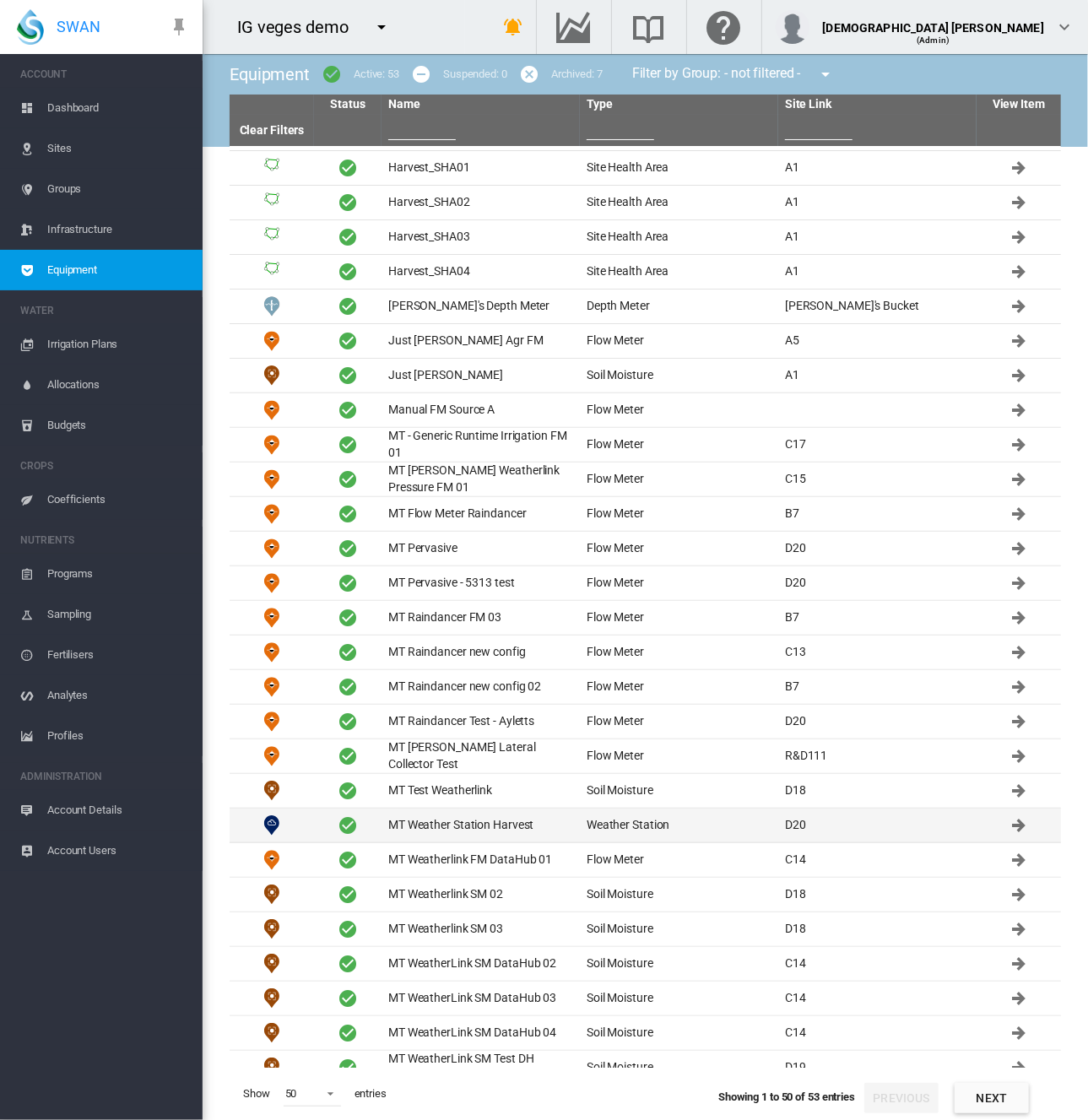
click at [422, 812] on td "MT Weather Station Harvest" at bounding box center [481, 825] width 198 height 33
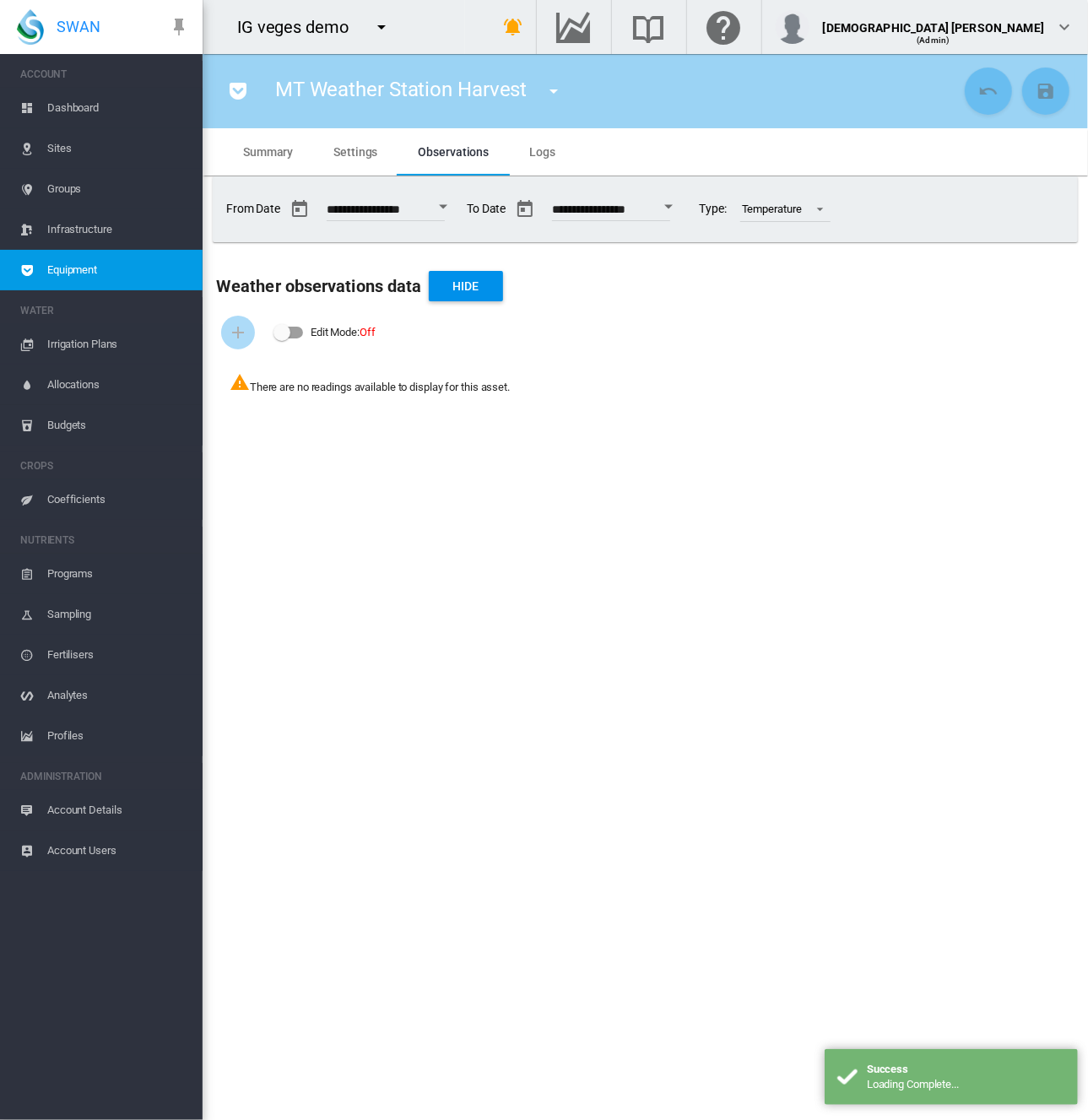
click at [109, 276] on span "Equipment" at bounding box center [118, 271] width 142 height 41
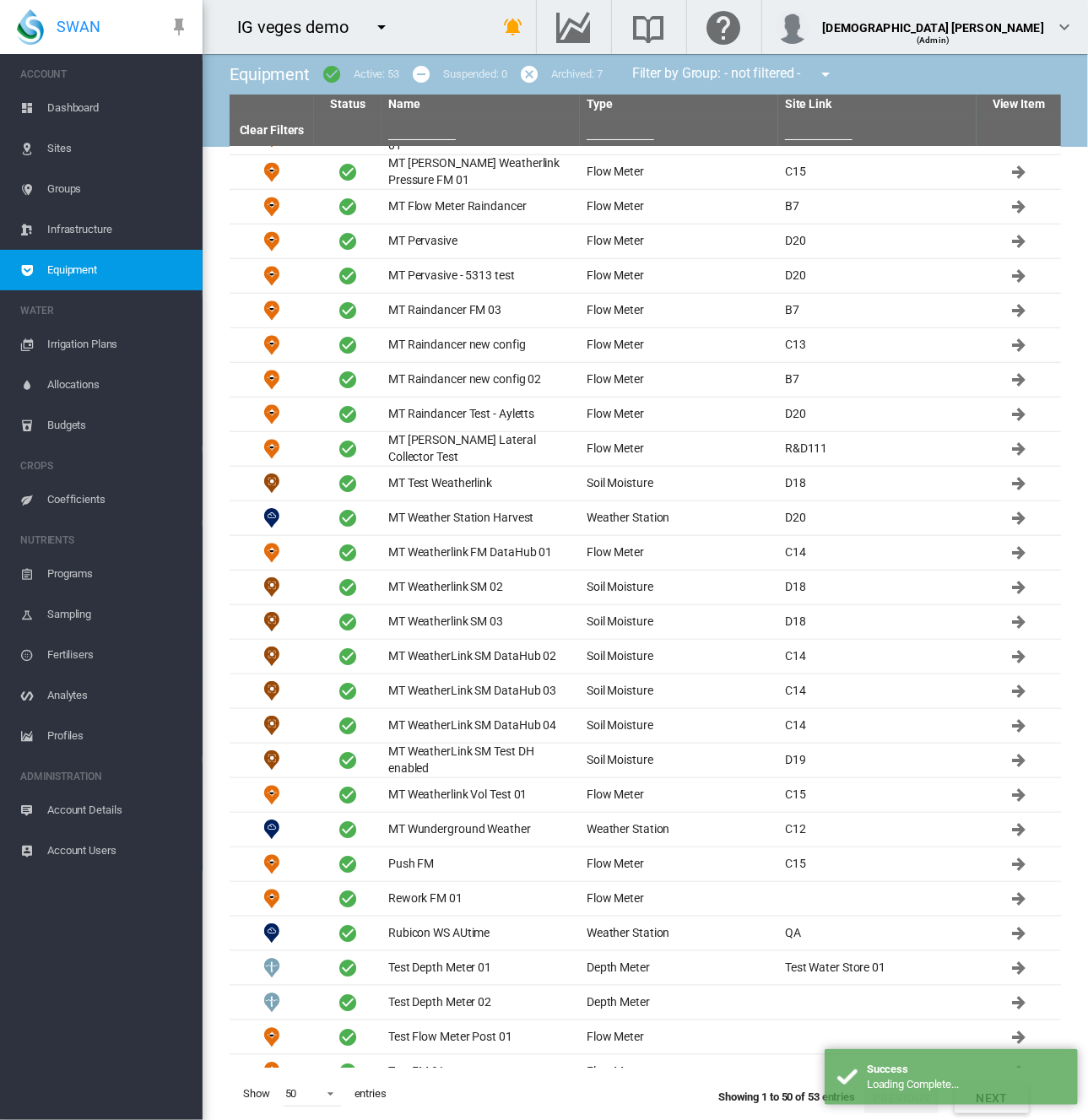
scroll to position [507, 0]
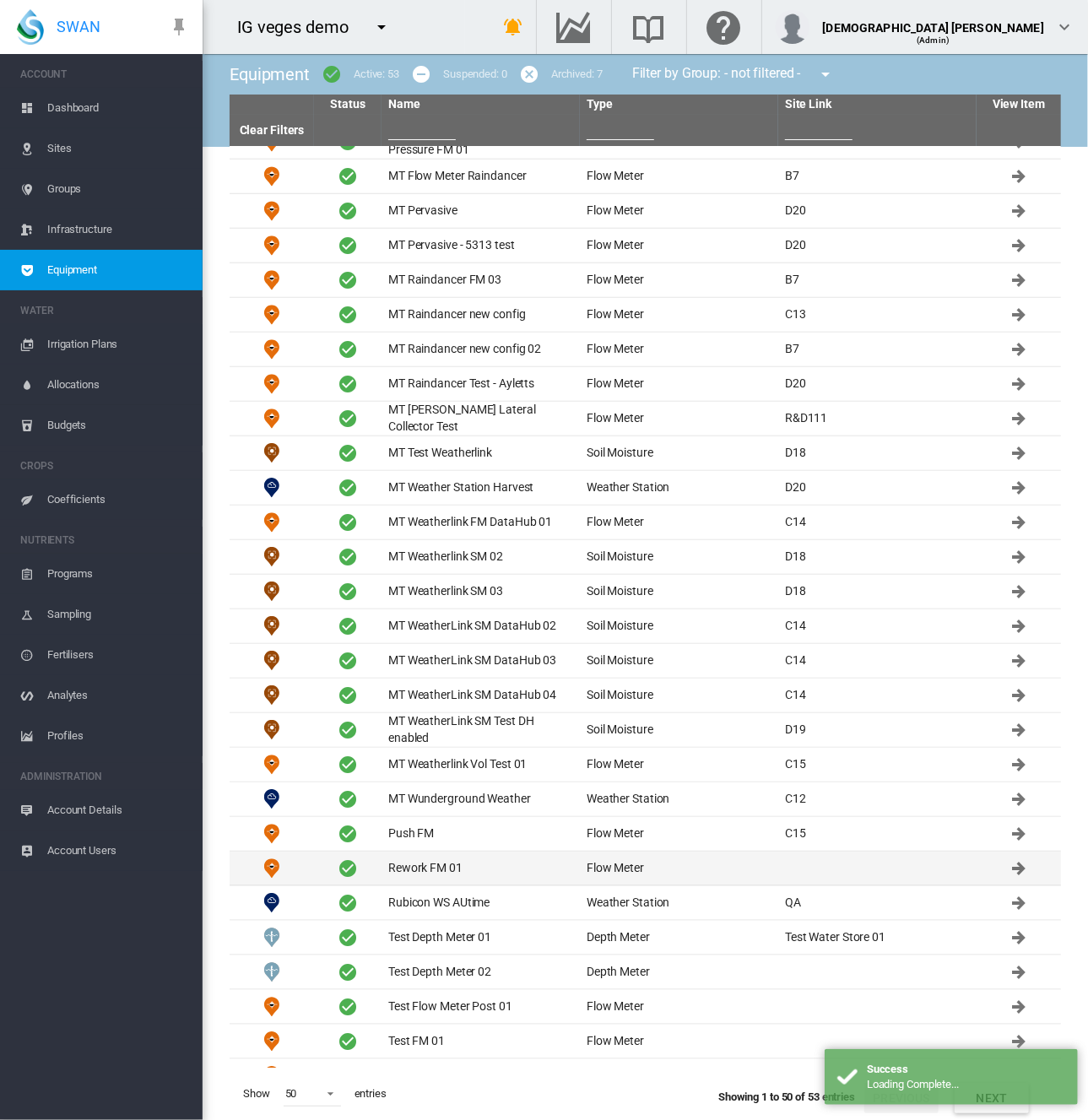
click at [466, 858] on td "Rework FM 01" at bounding box center [481, 868] width 198 height 33
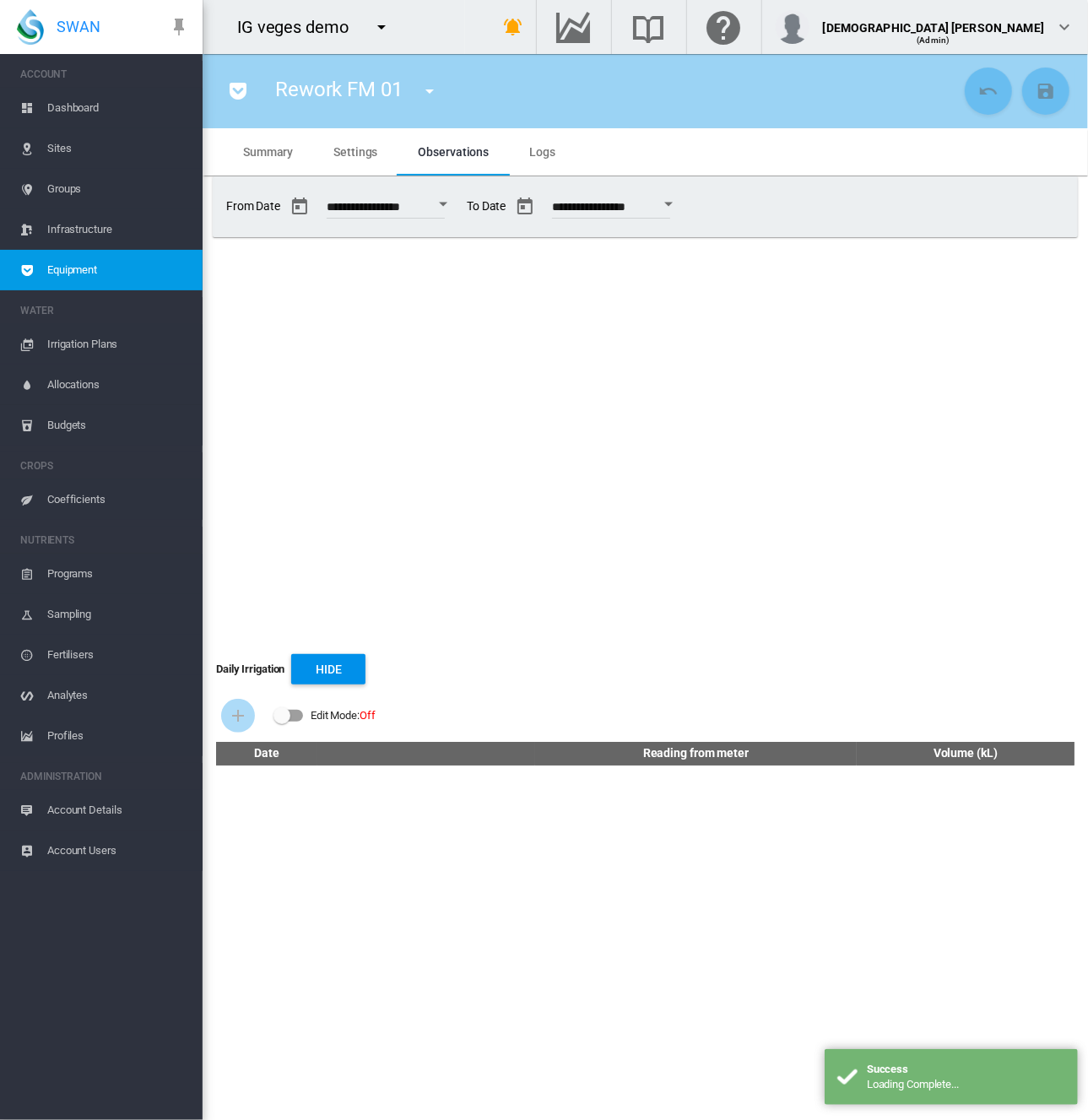
click at [113, 267] on span "Equipment" at bounding box center [118, 271] width 142 height 41
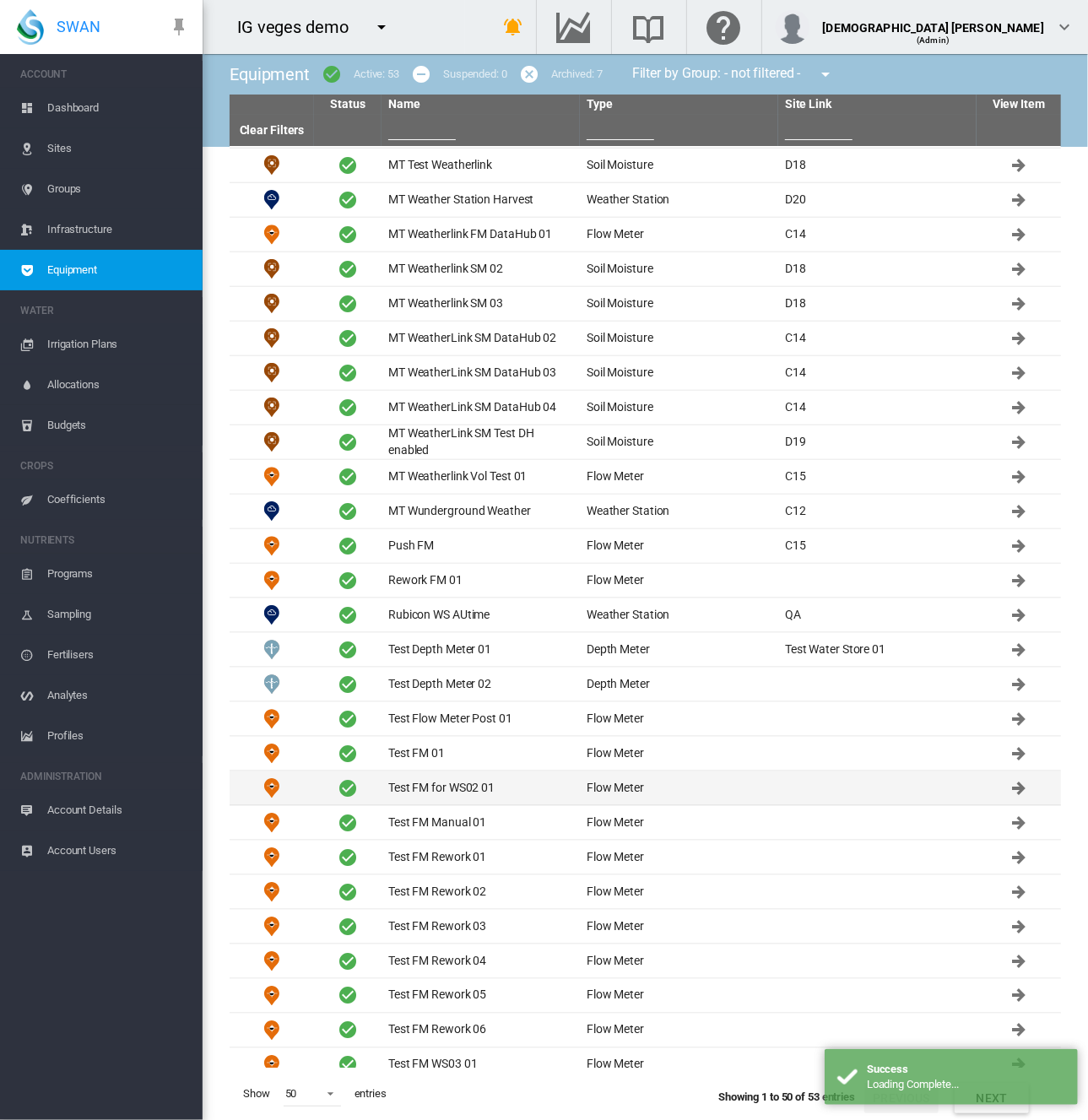
scroll to position [795, 0]
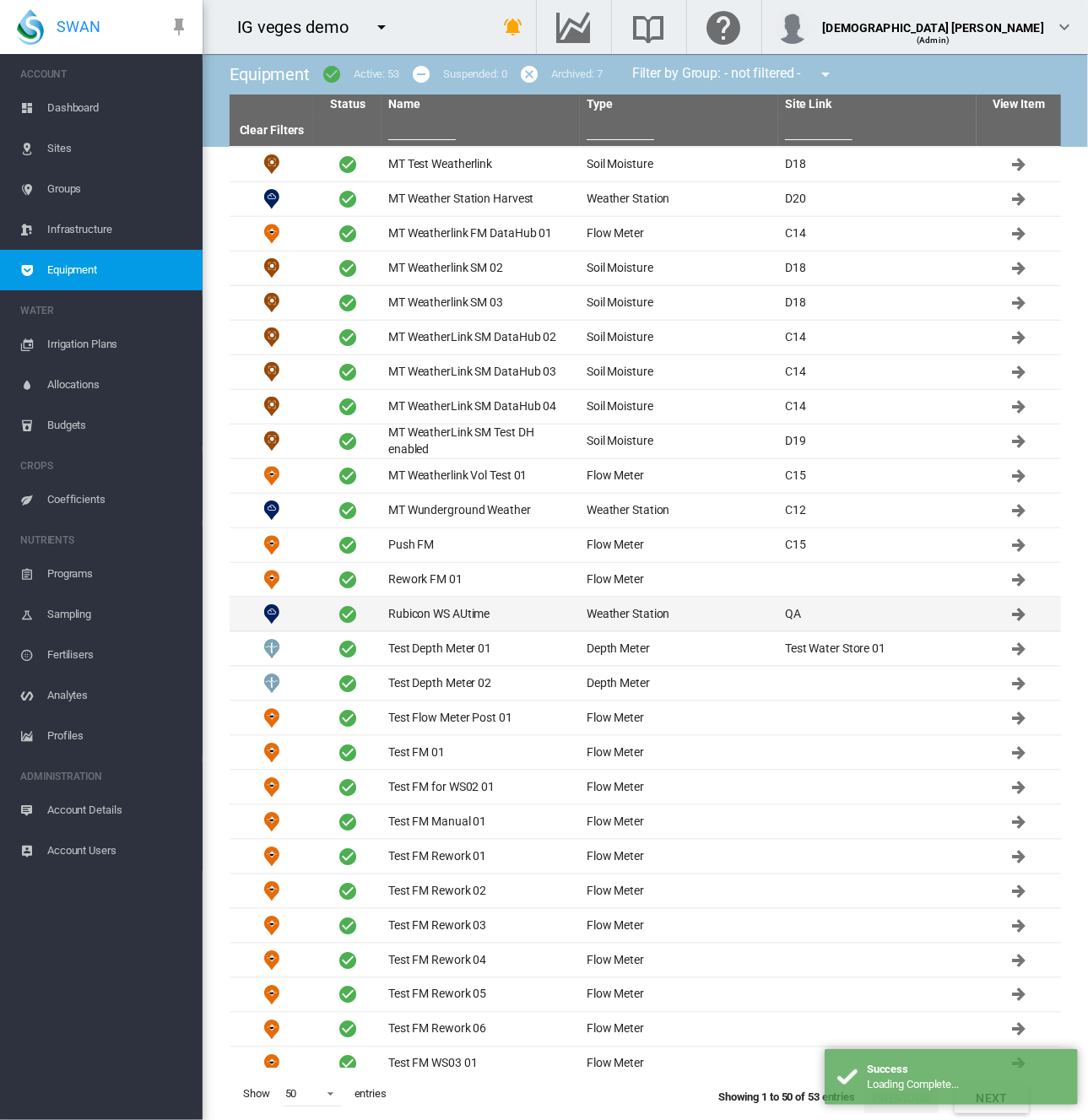
click at [411, 608] on td "Rubicon WS AUtime" at bounding box center [481, 614] width 198 height 33
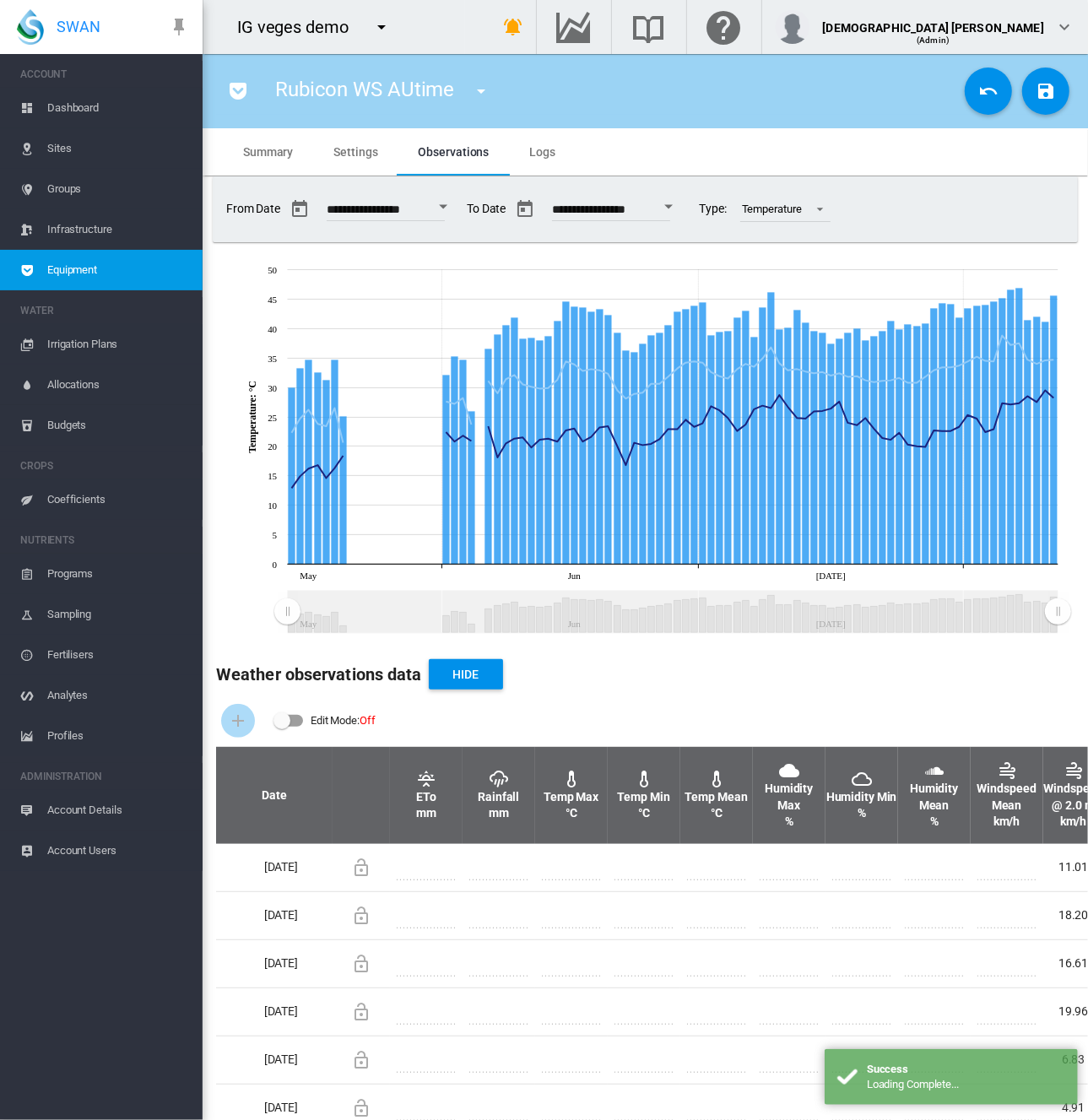
click at [160, 280] on span "Equipment" at bounding box center [118, 271] width 142 height 41
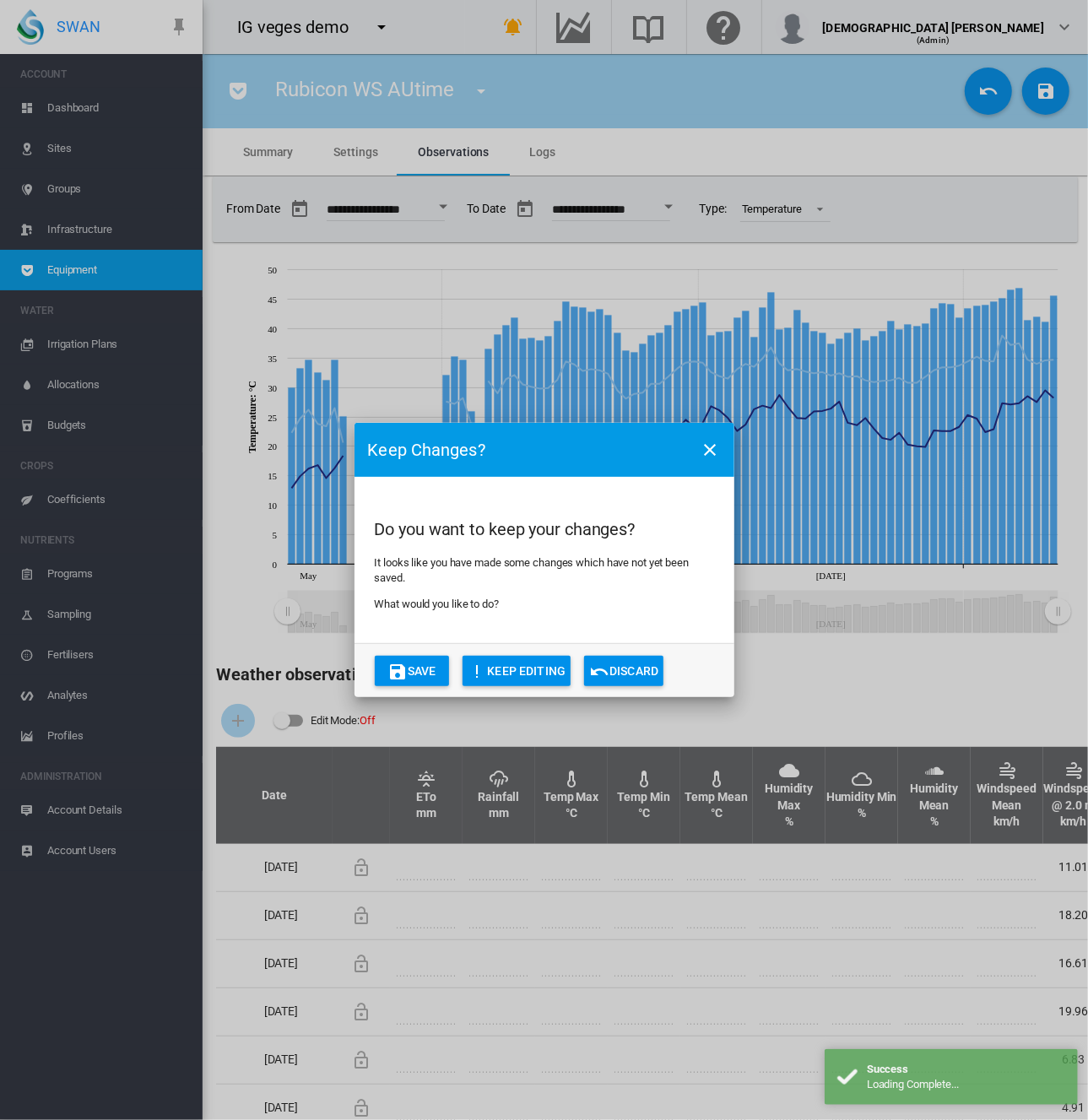
click at [641, 683] on button "Discard" at bounding box center [624, 671] width 80 height 31
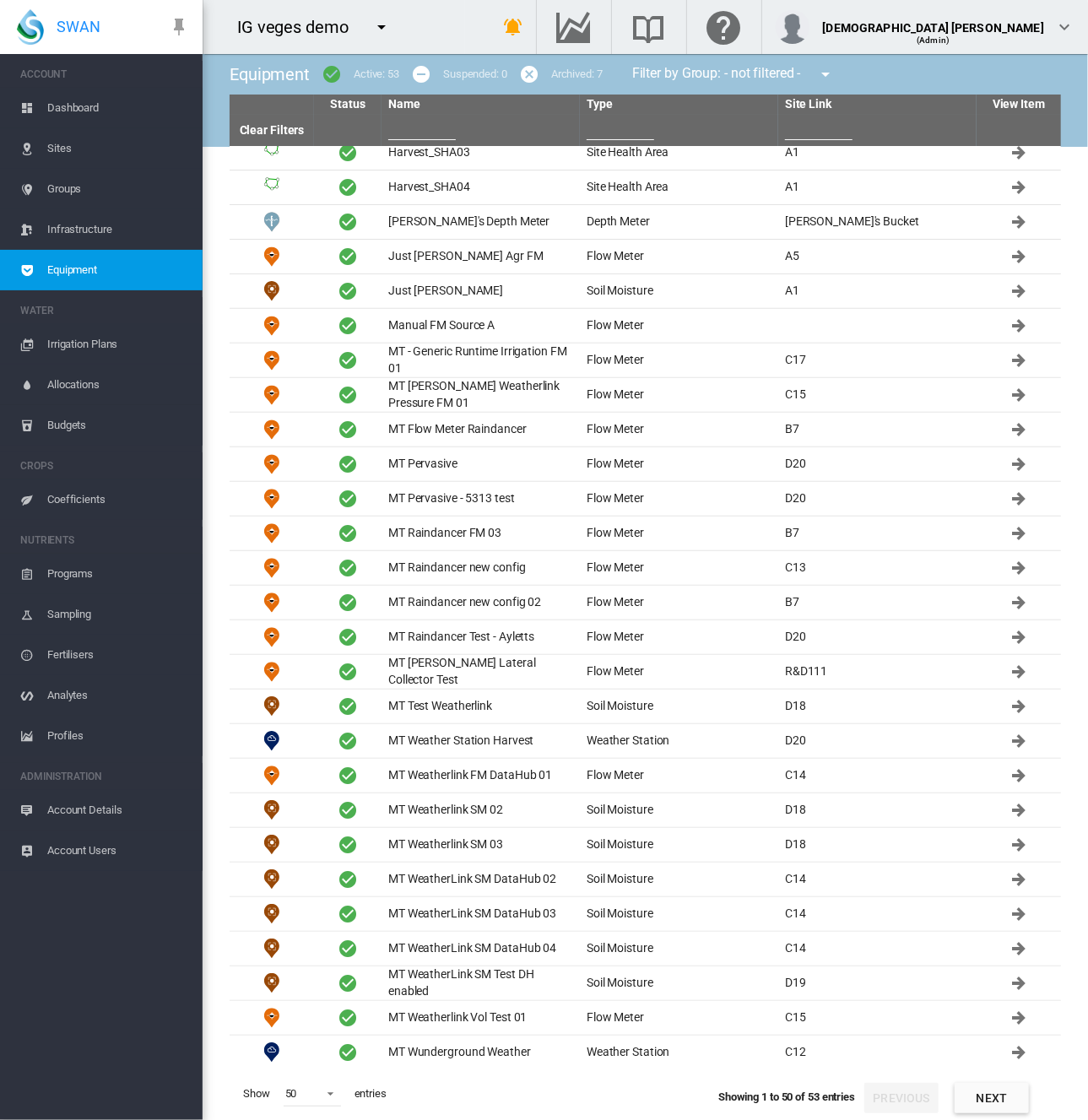
scroll to position [760, 0]
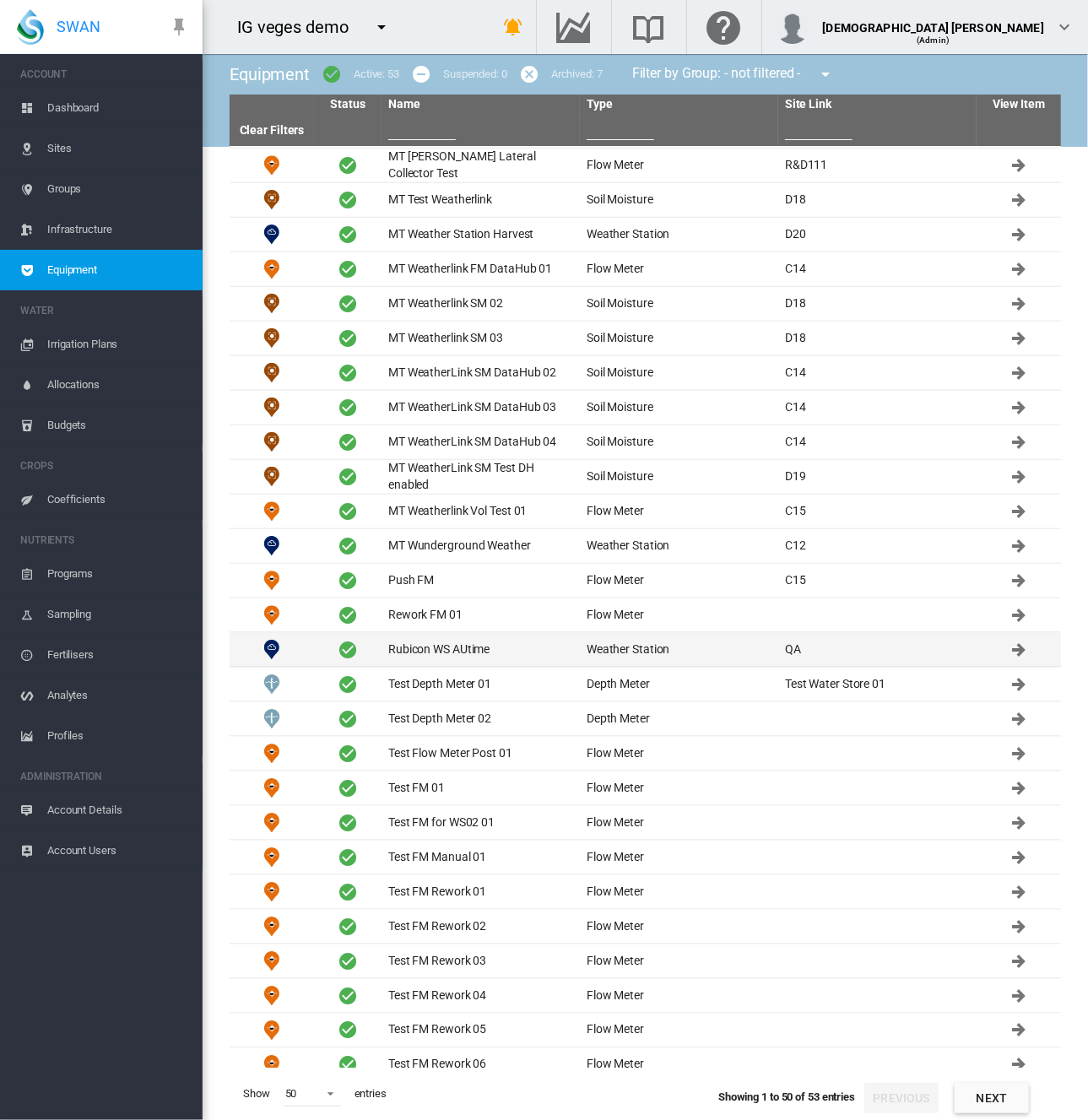
click at [438, 640] on td "Rubicon WS AUtime" at bounding box center [481, 649] width 198 height 33
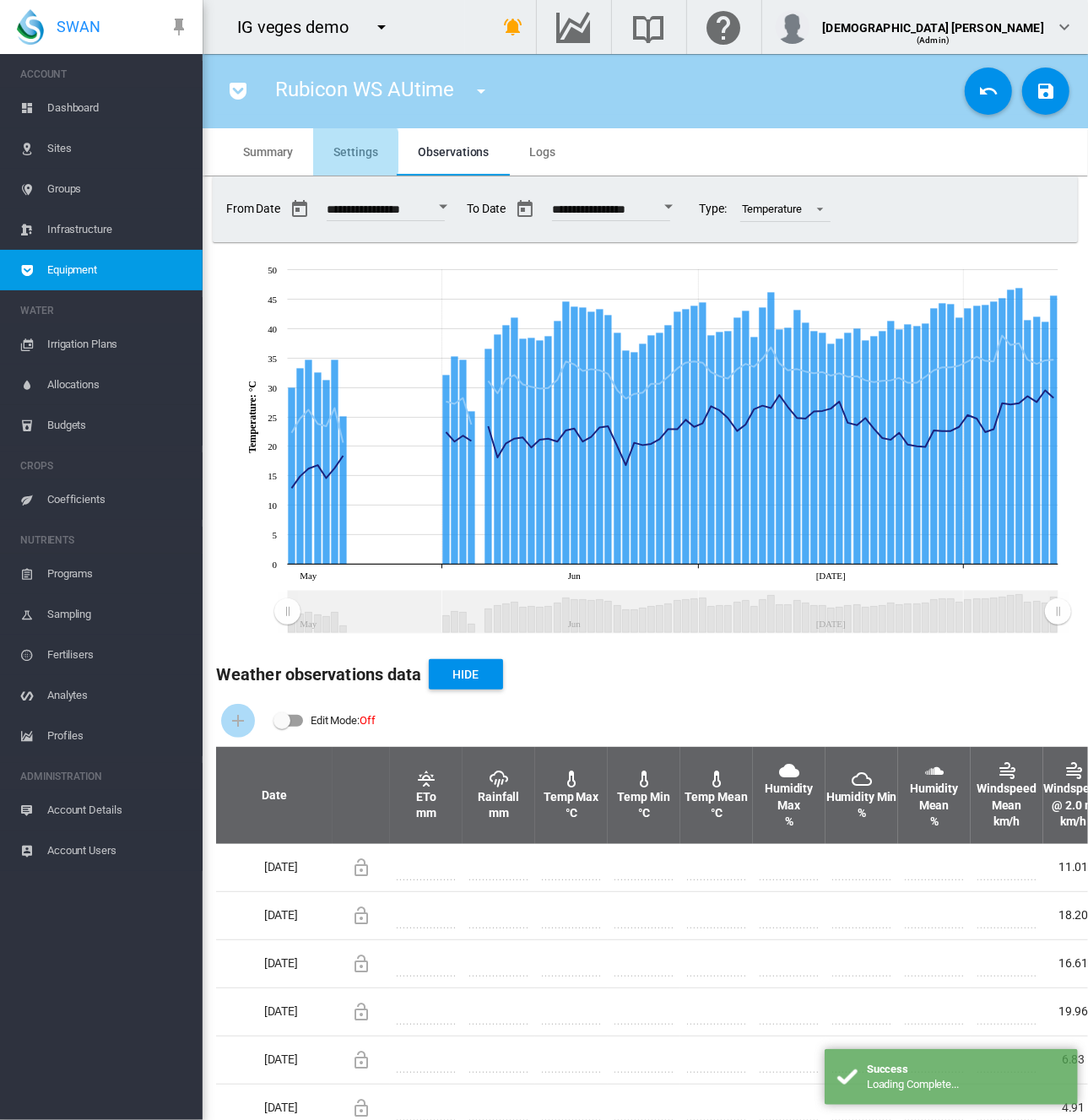
click at [351, 152] on span "Settings" at bounding box center [355, 152] width 44 height 14
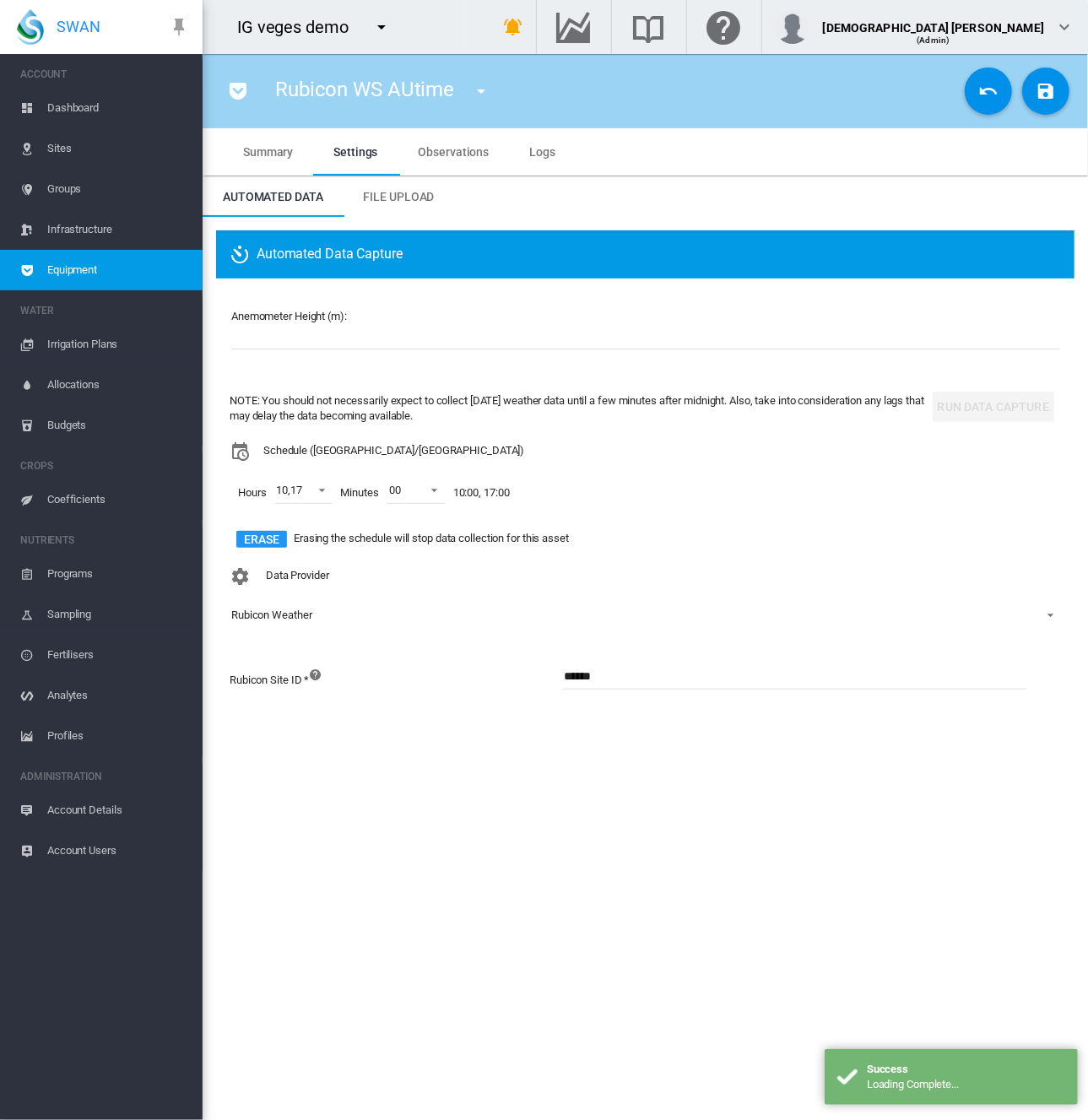
click at [265, 536] on button "Erase" at bounding box center [261, 539] width 51 height 17
click at [1047, 100] on md-icon "icon-content-save" at bounding box center [1046, 91] width 20 height 20
click at [70, 262] on span "Equipment" at bounding box center [118, 271] width 142 height 41
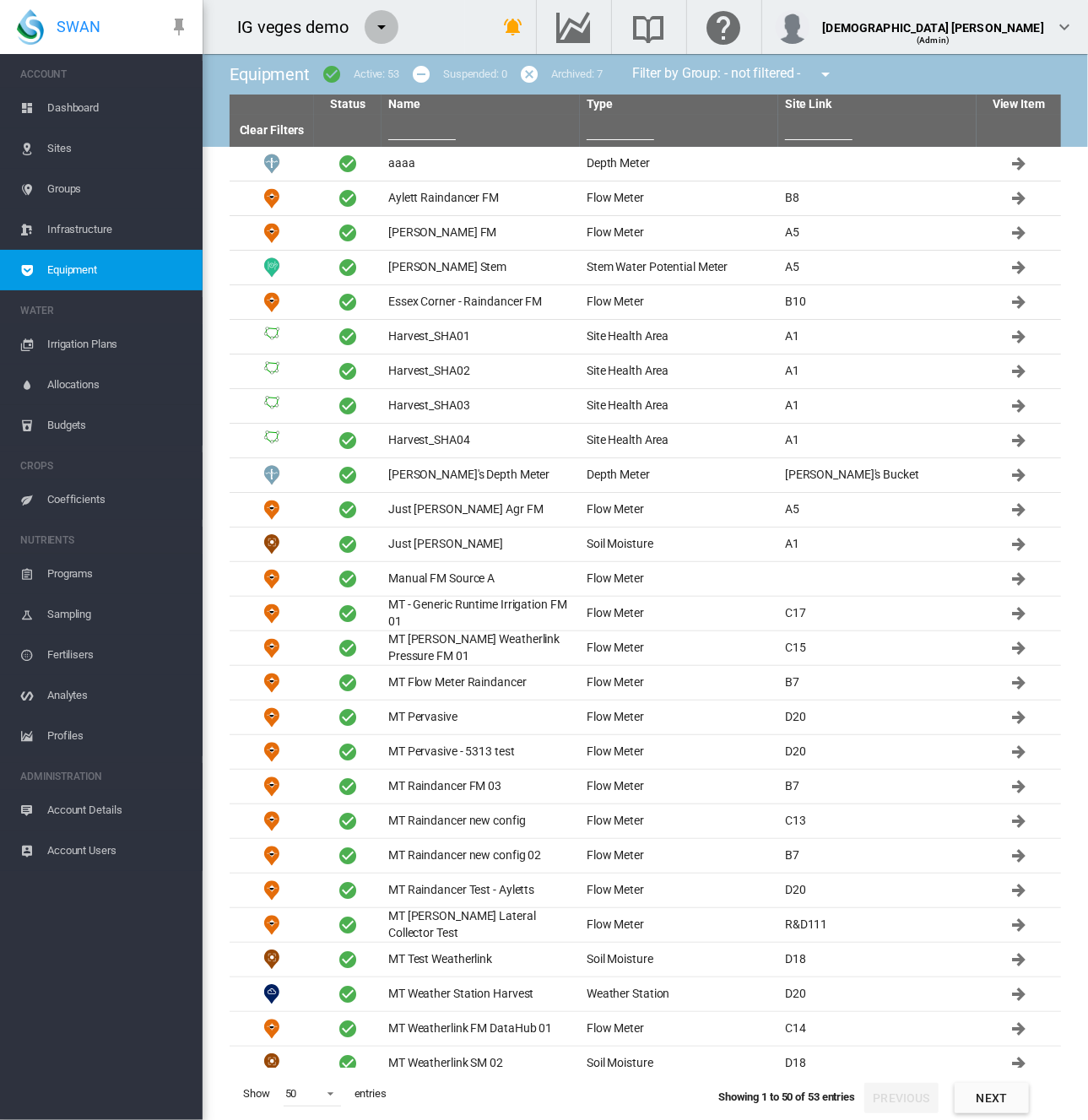
click at [378, 24] on md-icon "icon-menu-down" at bounding box center [382, 27] width 20 height 20
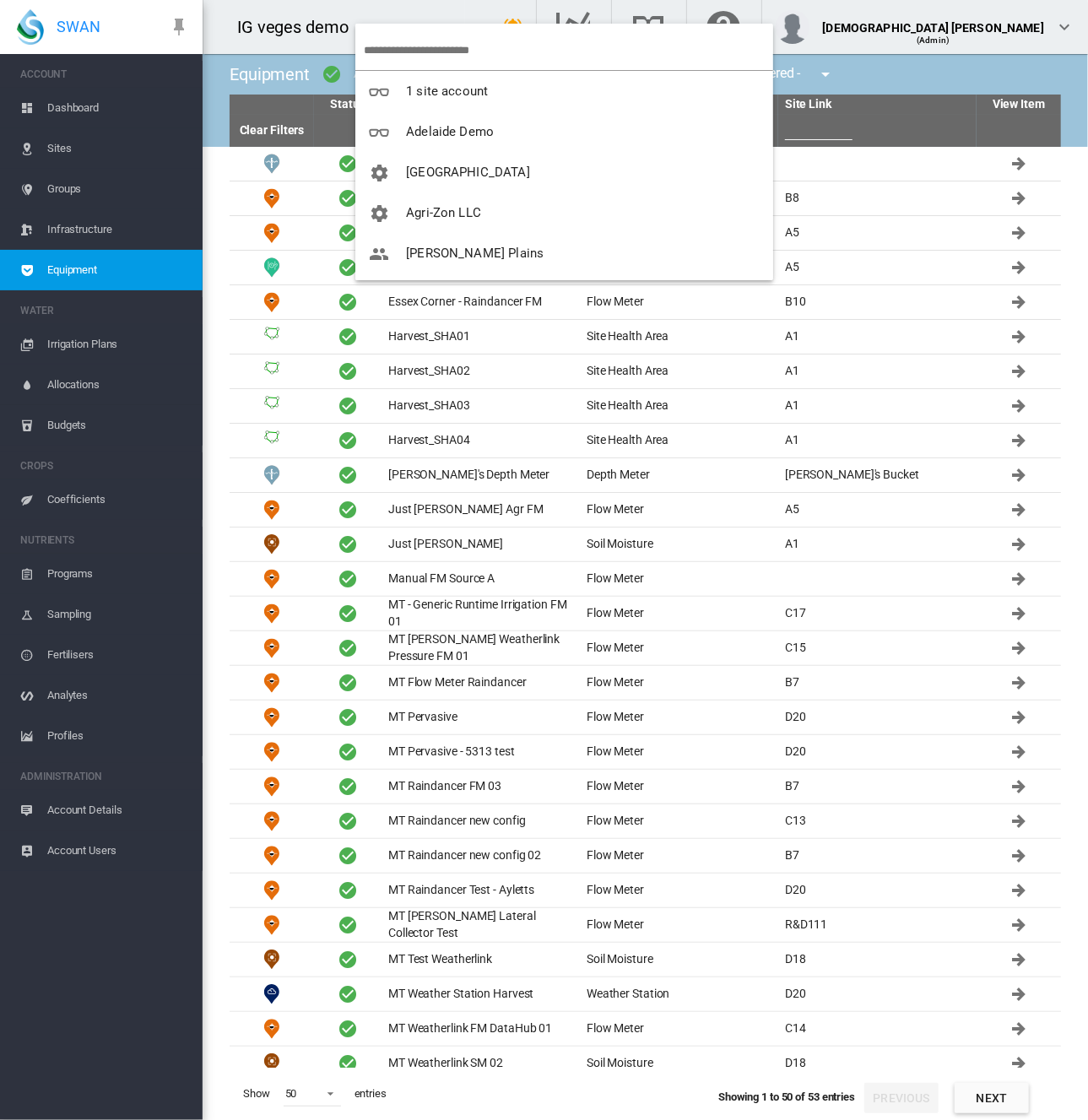
click at [407, 45] on input "search" at bounding box center [569, 50] width 410 height 40
type input "***"
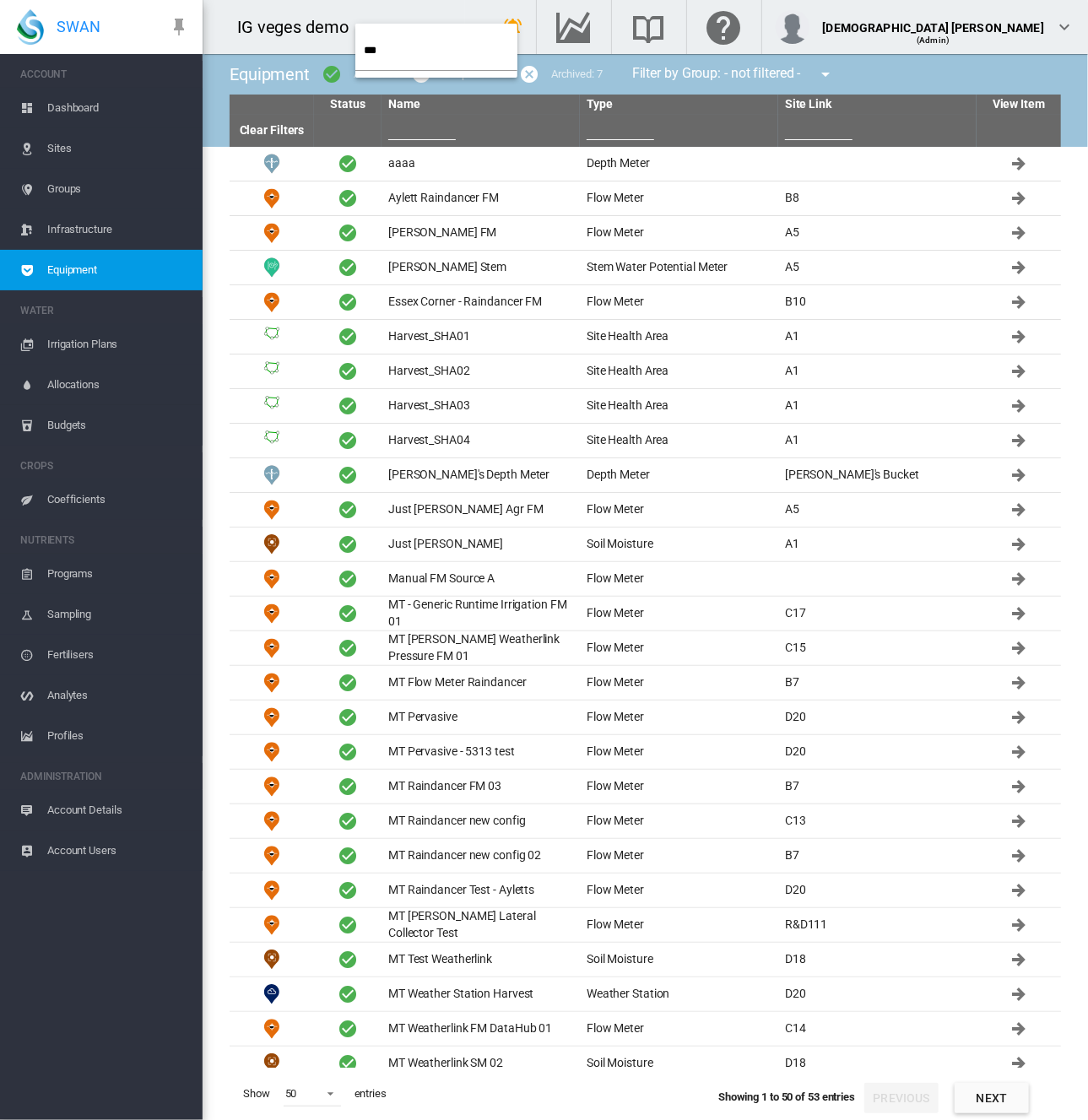
drag, startPoint x: 407, startPoint y: 45, endPoint x: 280, endPoint y: 48, distance: 127.0
click at [280, 48] on body "SWAN ACCOUNT Dashboard Sites Groups Infrastructure Equipment WATER" at bounding box center [544, 560] width 1088 height 1120
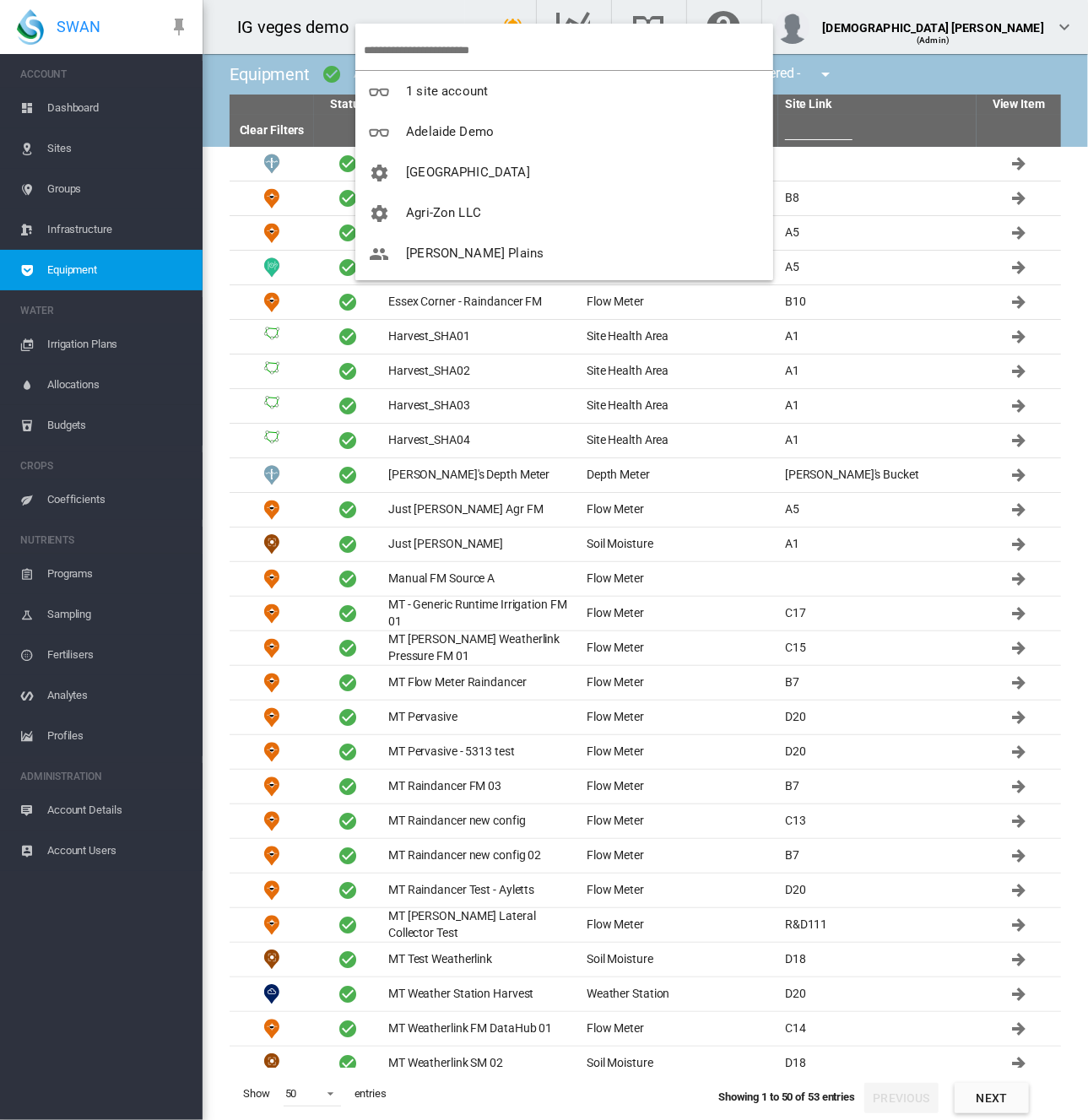
click at [479, 11] on md-backdrop at bounding box center [544, 560] width 1088 height 1120
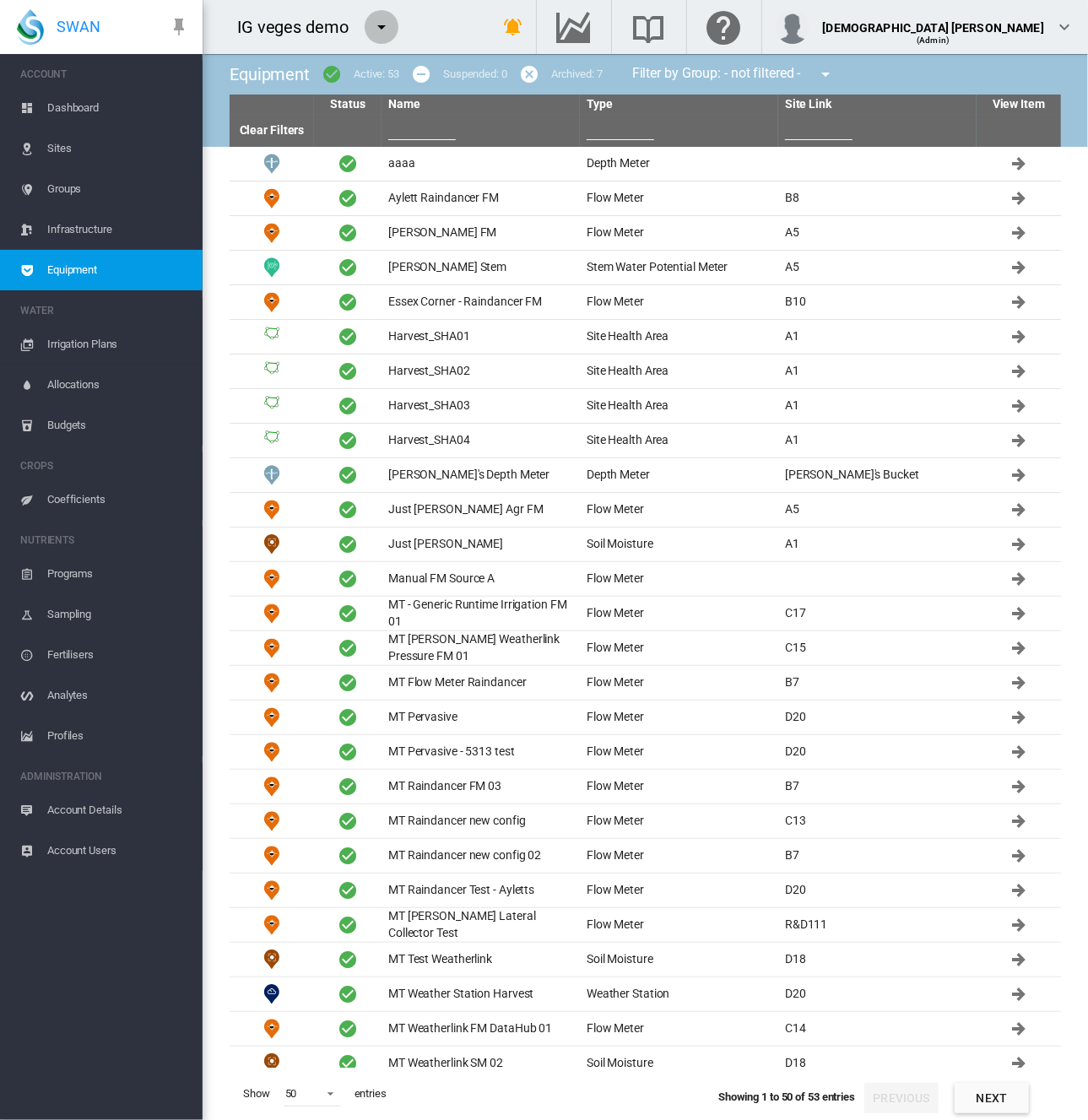
click at [382, 31] on md-icon "icon-menu-down" at bounding box center [382, 27] width 20 height 20
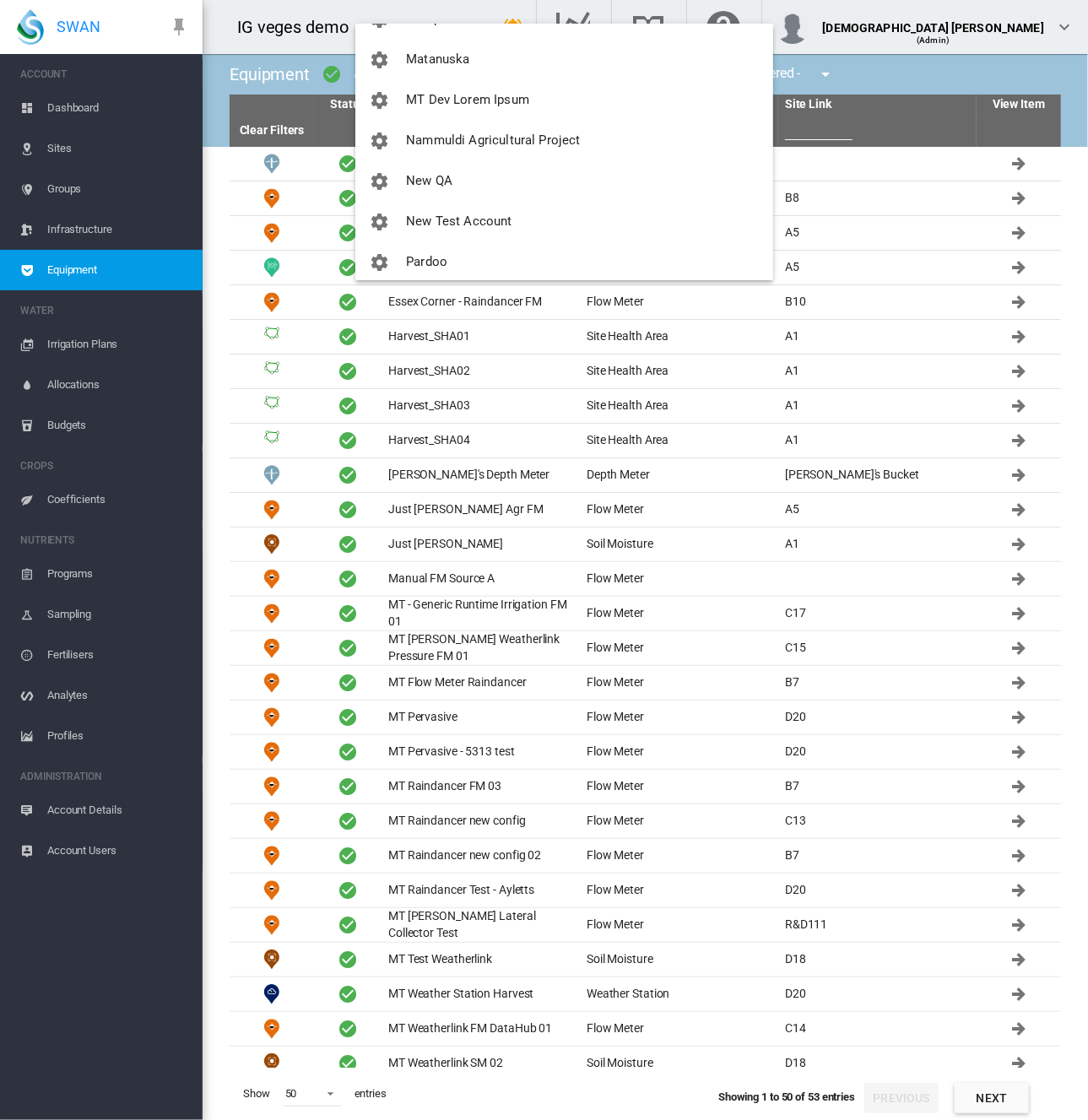
scroll to position [928, 0]
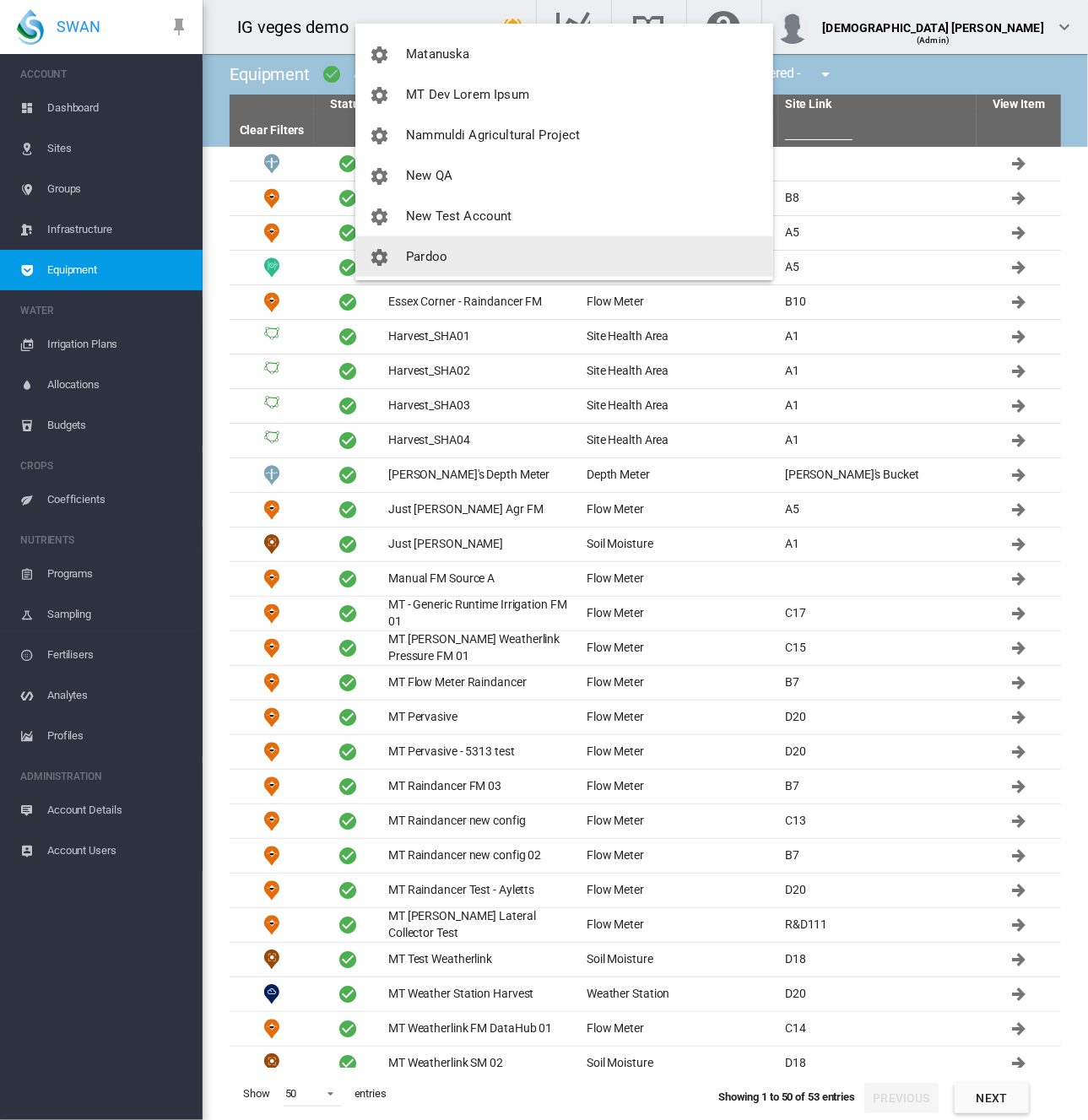
click at [516, 259] on button "Pardoo" at bounding box center [564, 257] width 418 height 41
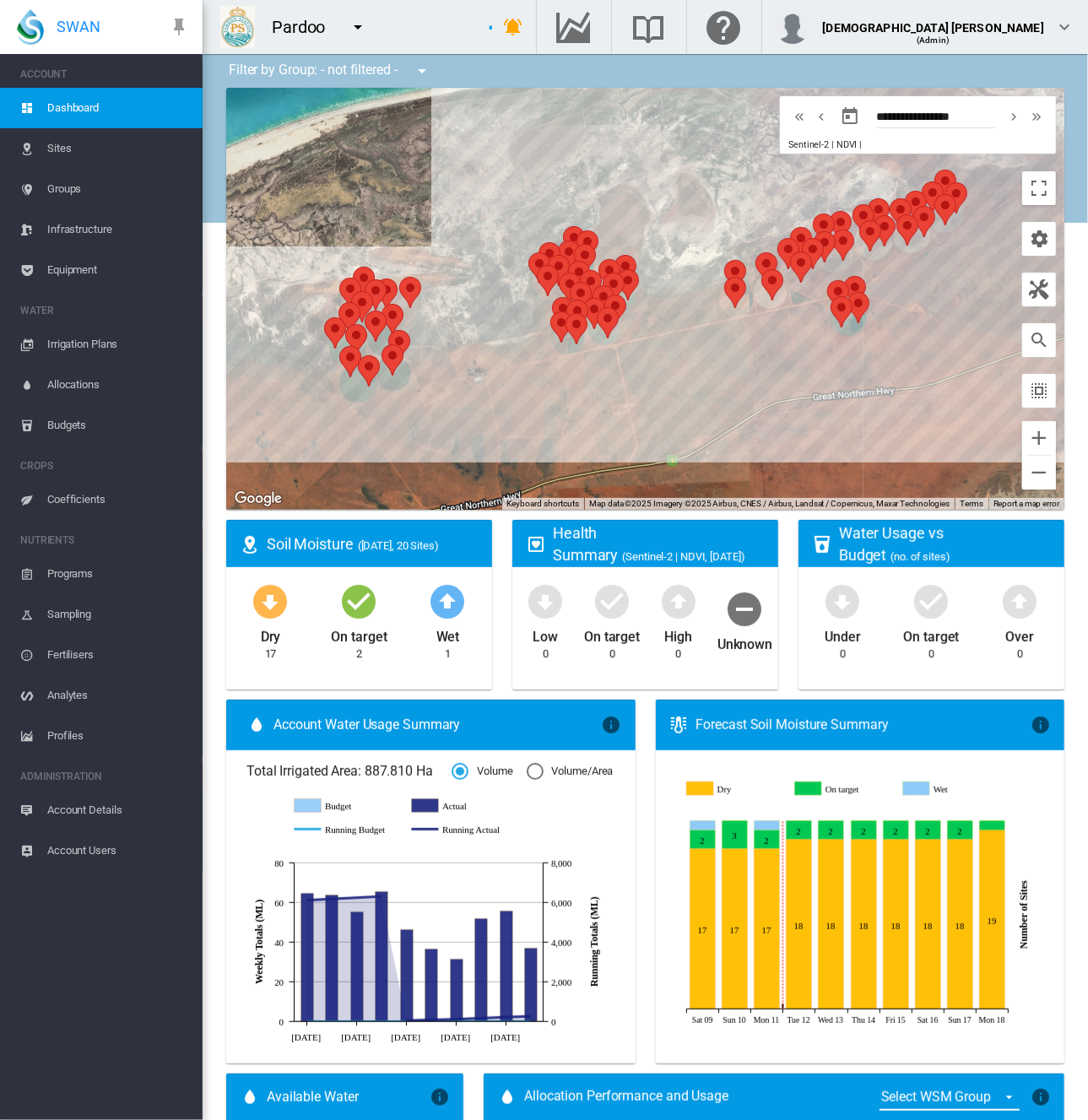
click at [46, 258] on link "Equipment" at bounding box center [101, 271] width 203 height 41
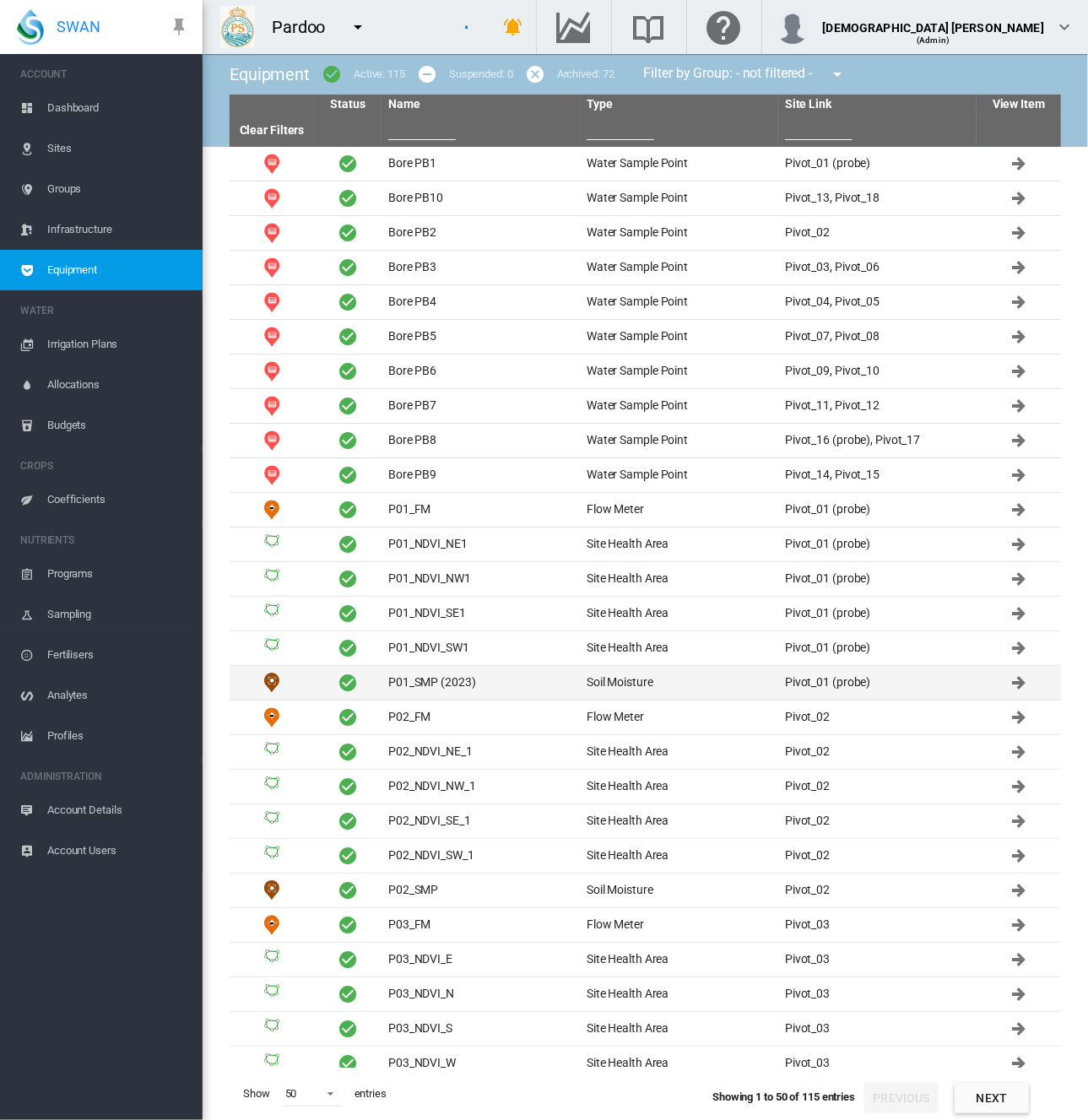
click at [478, 672] on td "P01_SMP (2023)" at bounding box center [481, 683] width 198 height 33
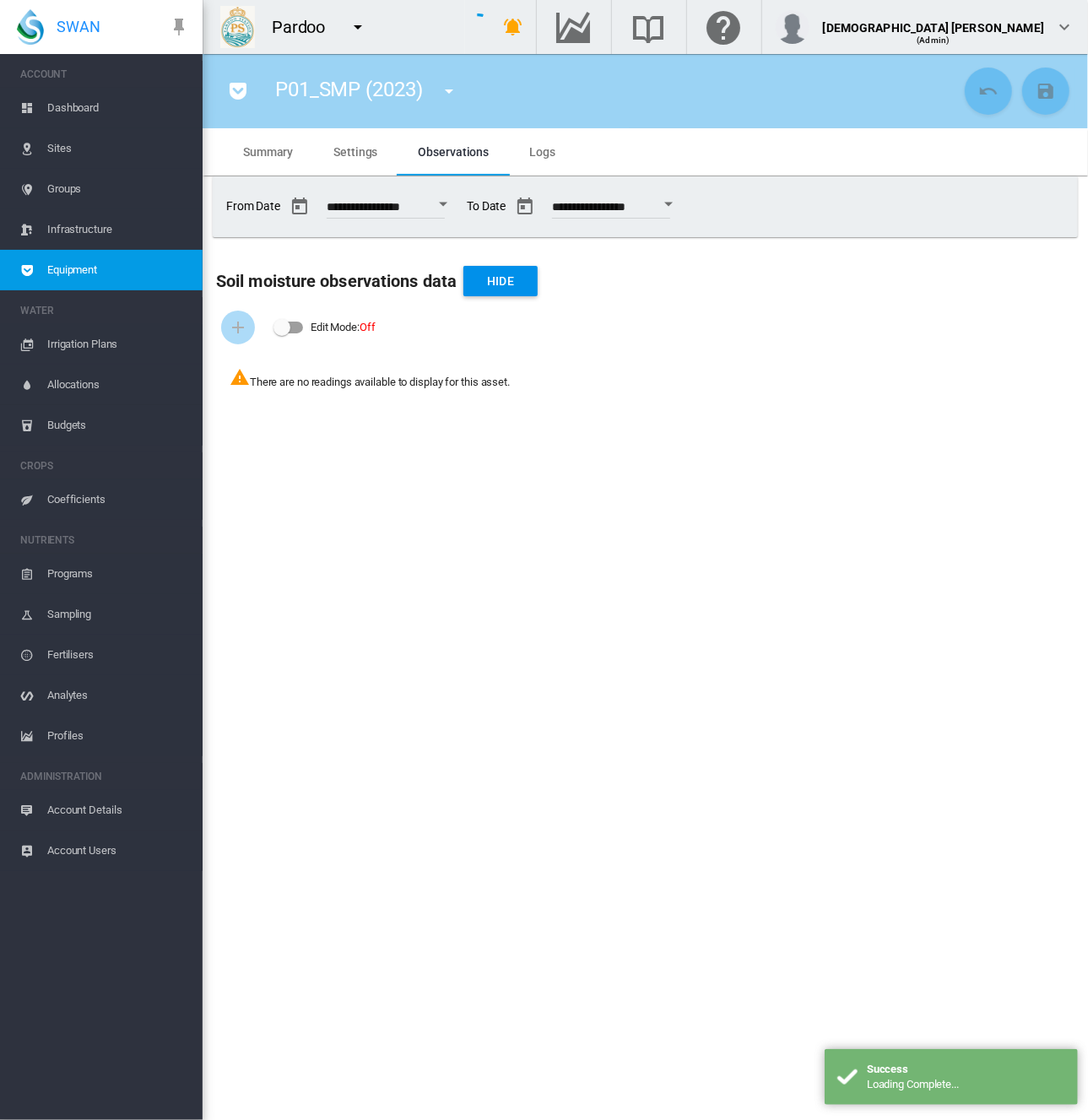
click at [150, 277] on span "Equipment" at bounding box center [118, 271] width 142 height 41
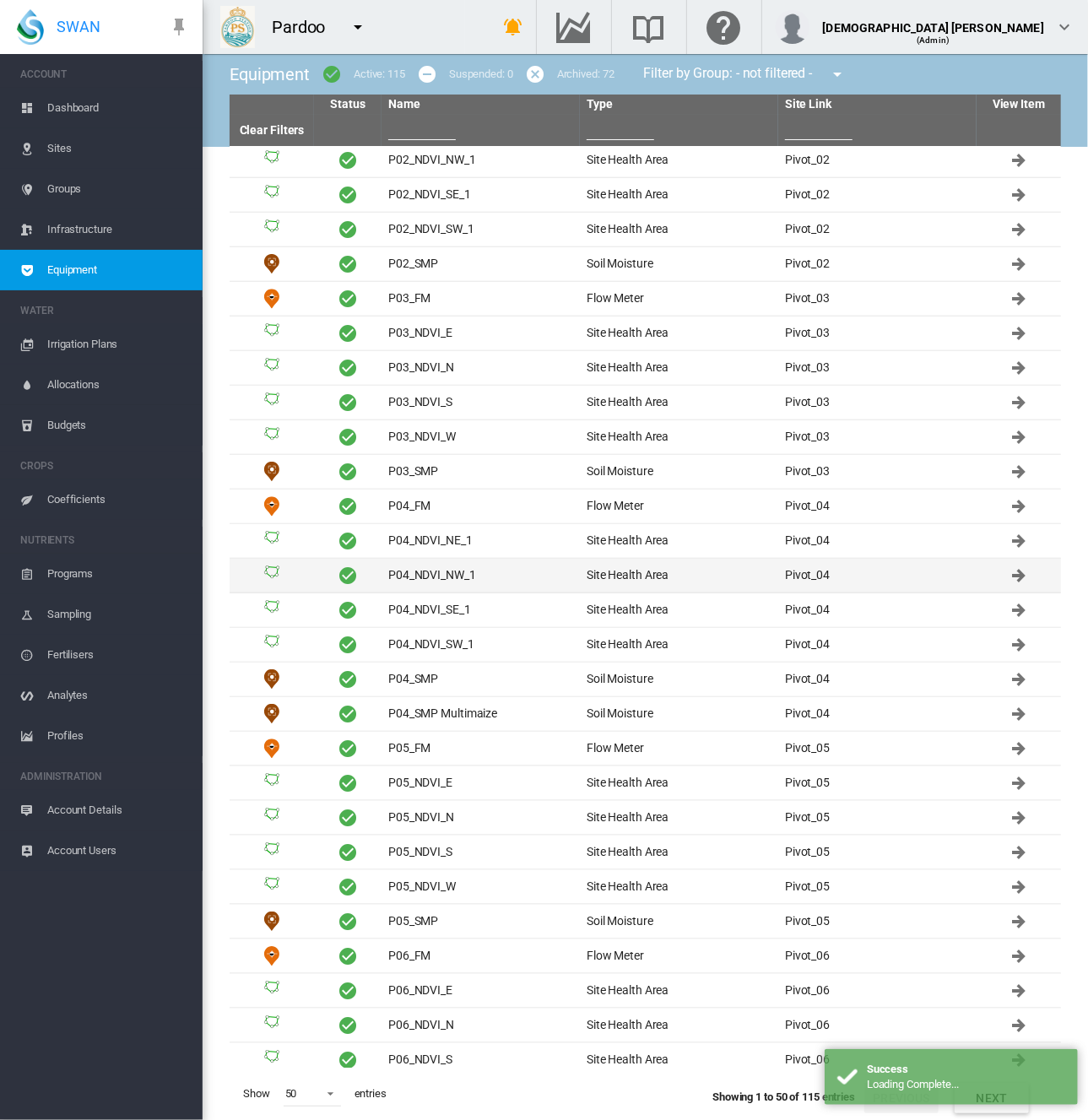
scroll to position [675, 0]
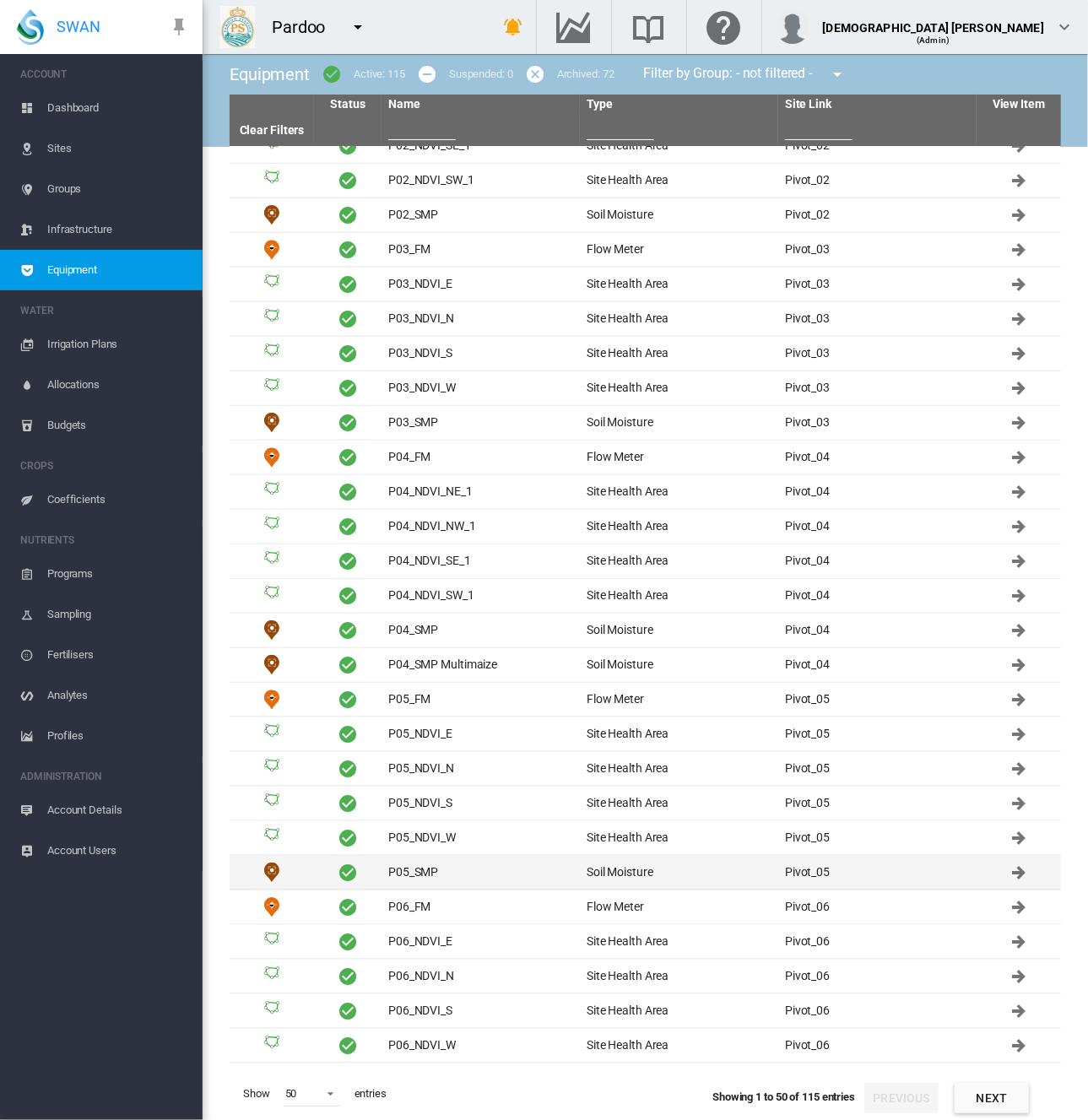
click at [543, 868] on td "P05_SMP" at bounding box center [481, 873] width 198 height 33
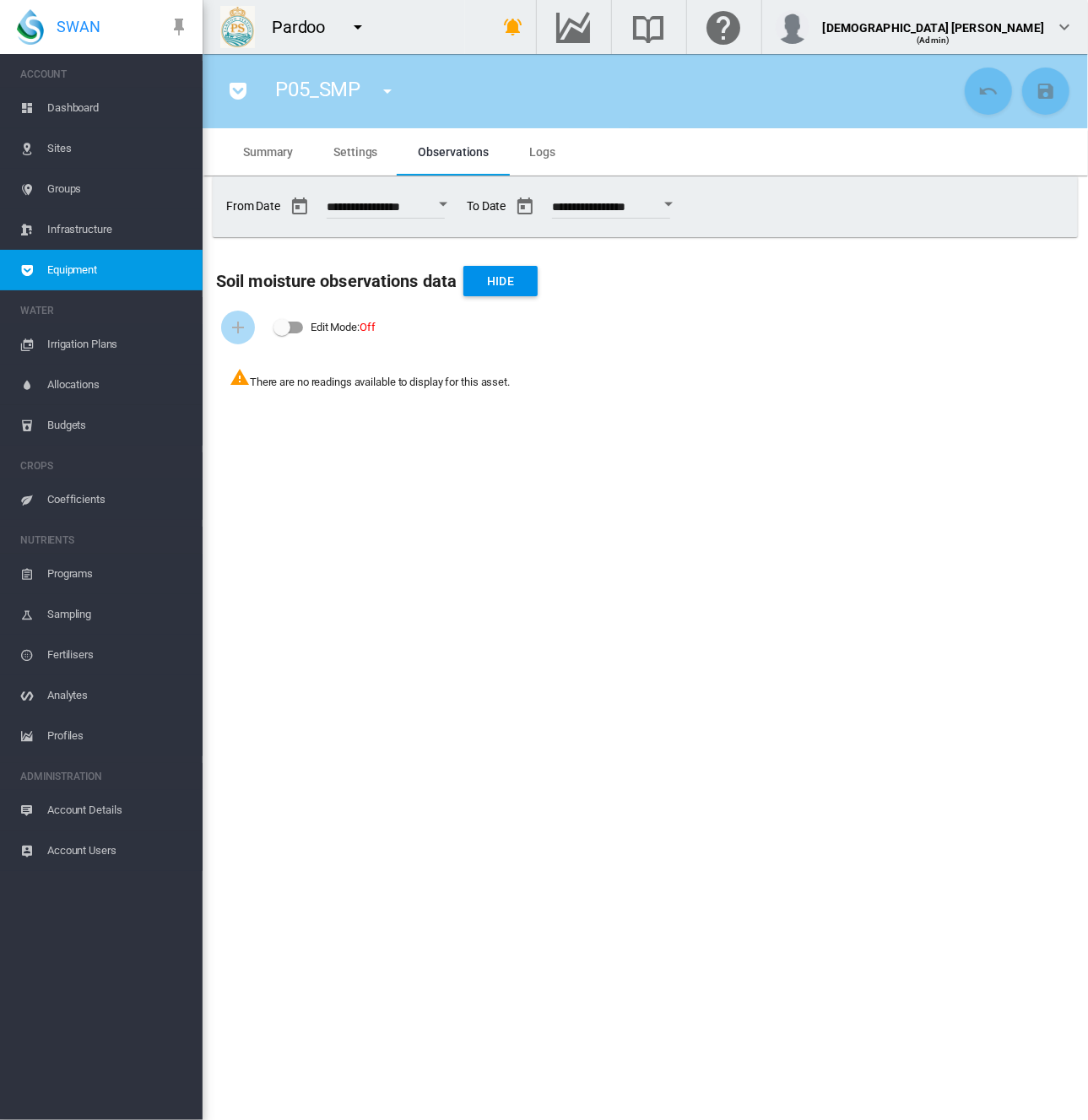
click at [357, 19] on md-icon "icon-menu-down" at bounding box center [358, 27] width 20 height 20
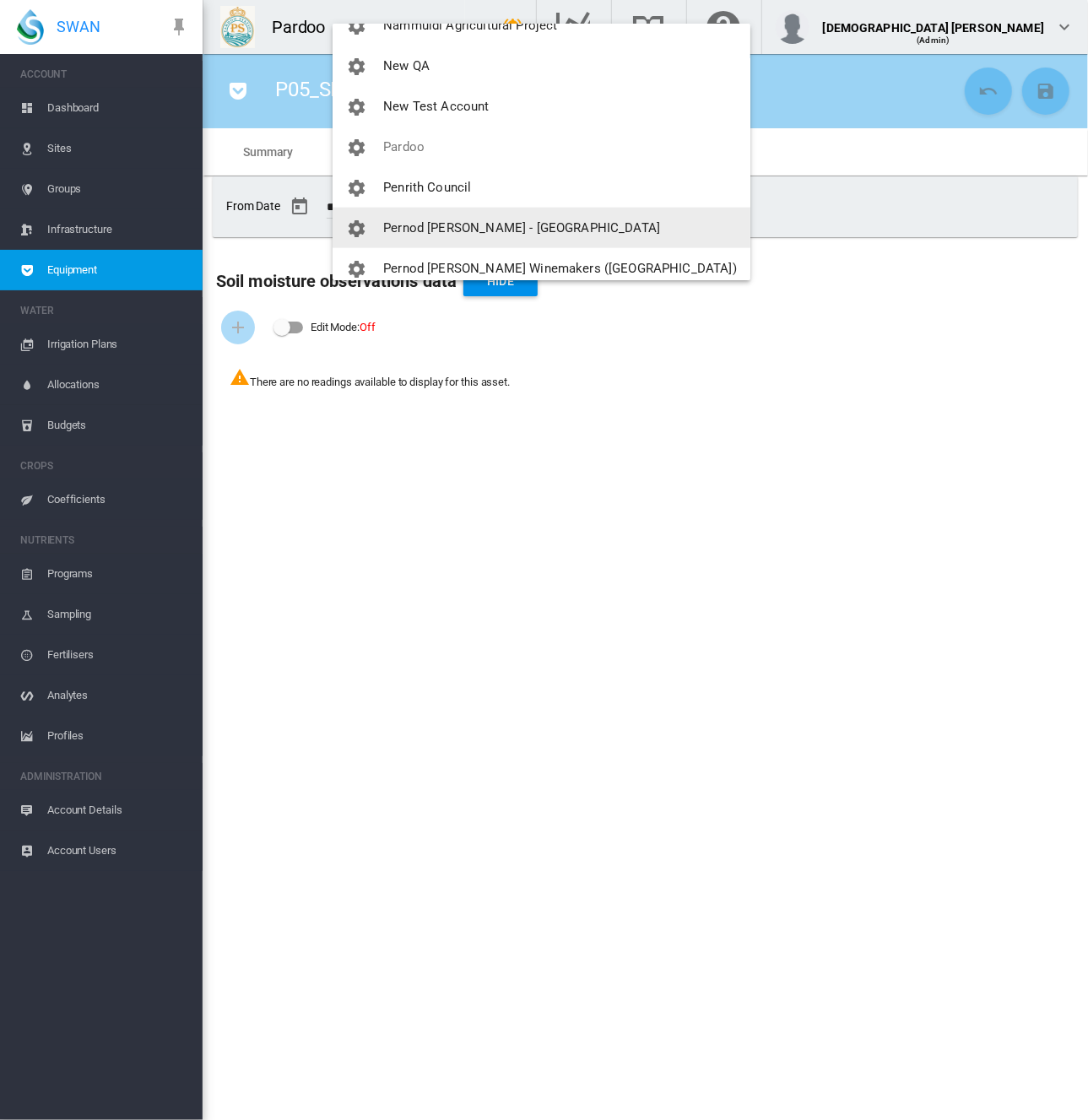
scroll to position [1013, 0]
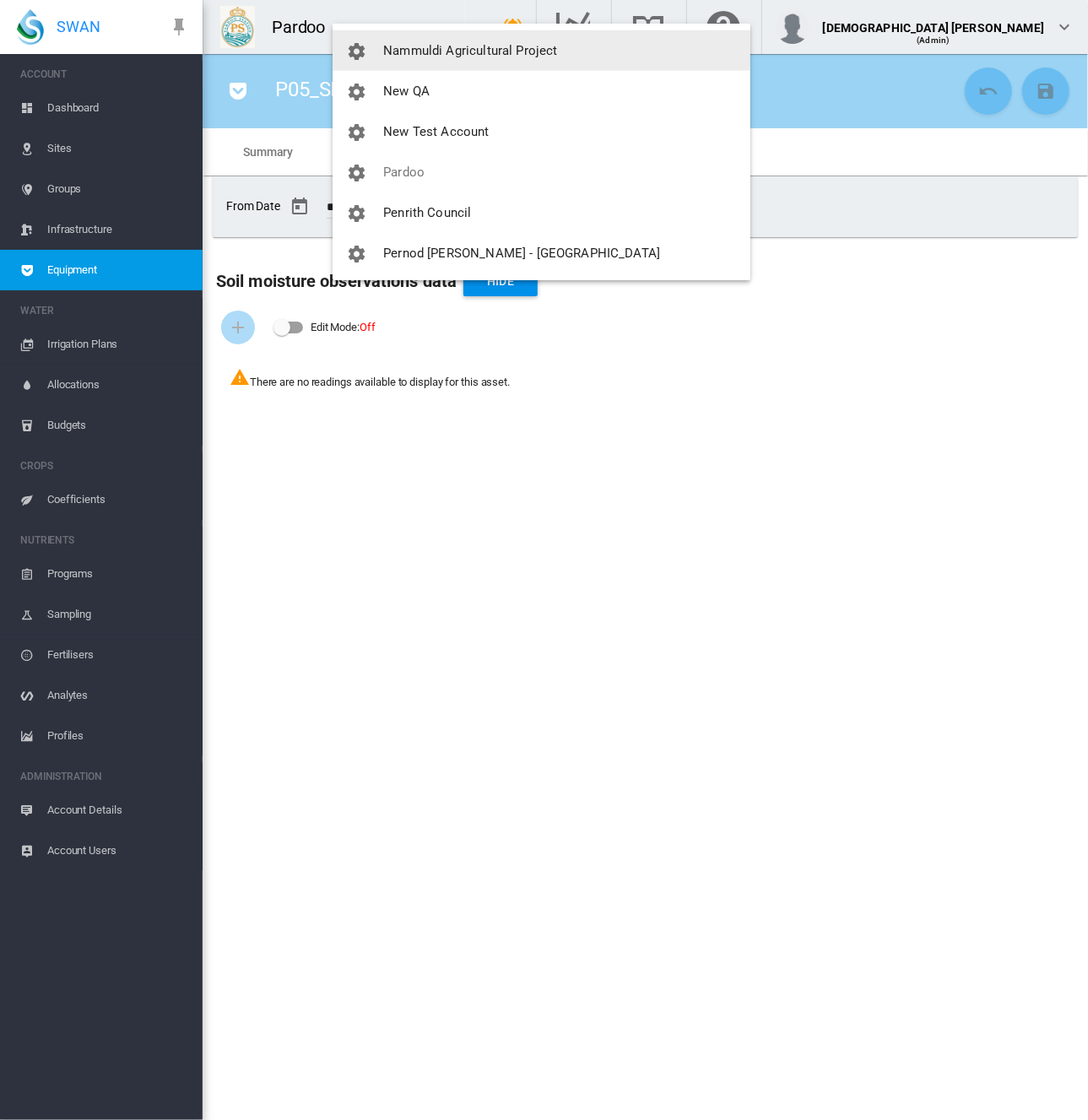
click at [486, 44] on span "Nammuldi Agricultural Project" at bounding box center [471, 50] width 174 height 15
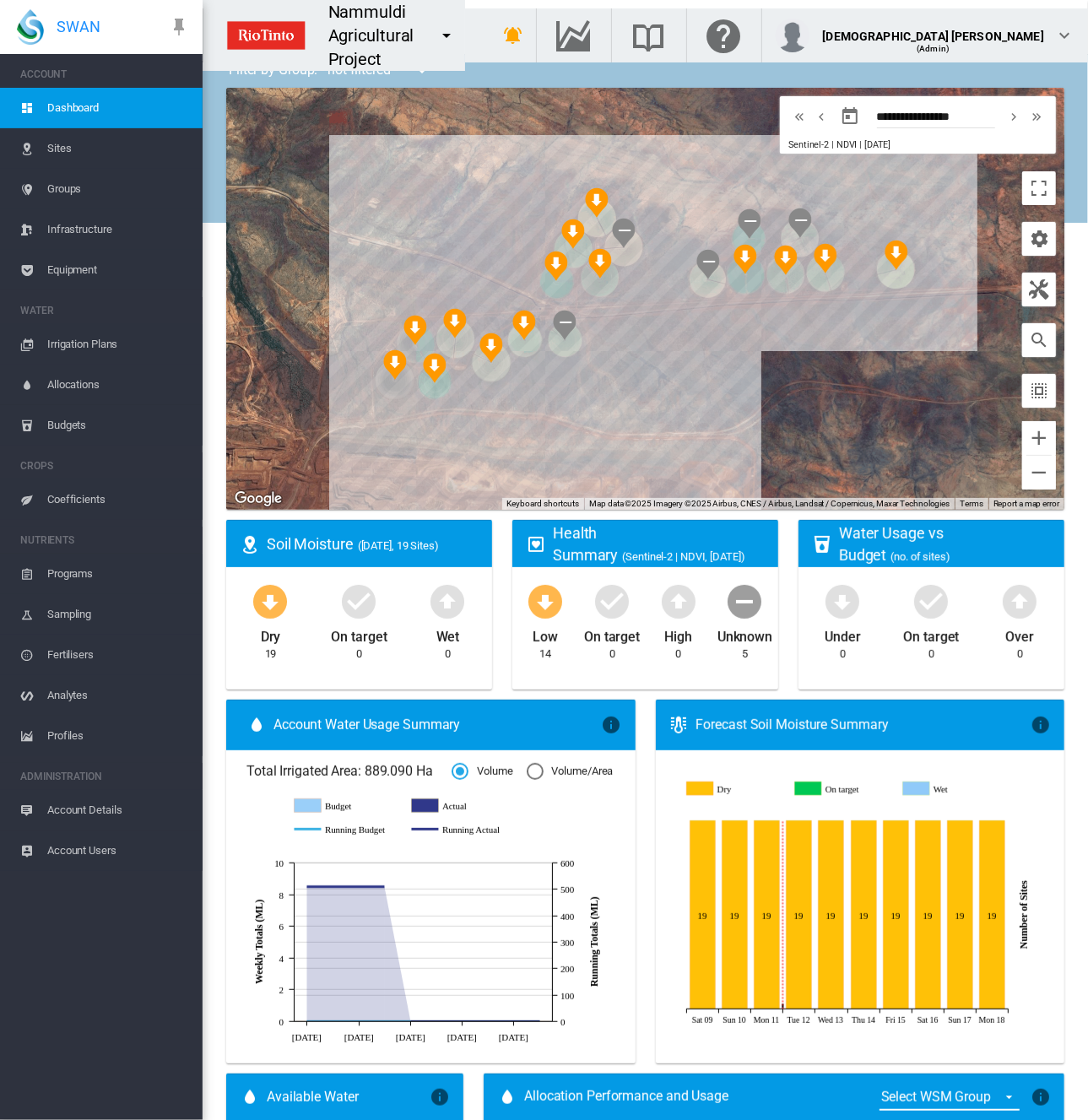
click at [57, 266] on span "Equipment" at bounding box center [118, 271] width 142 height 41
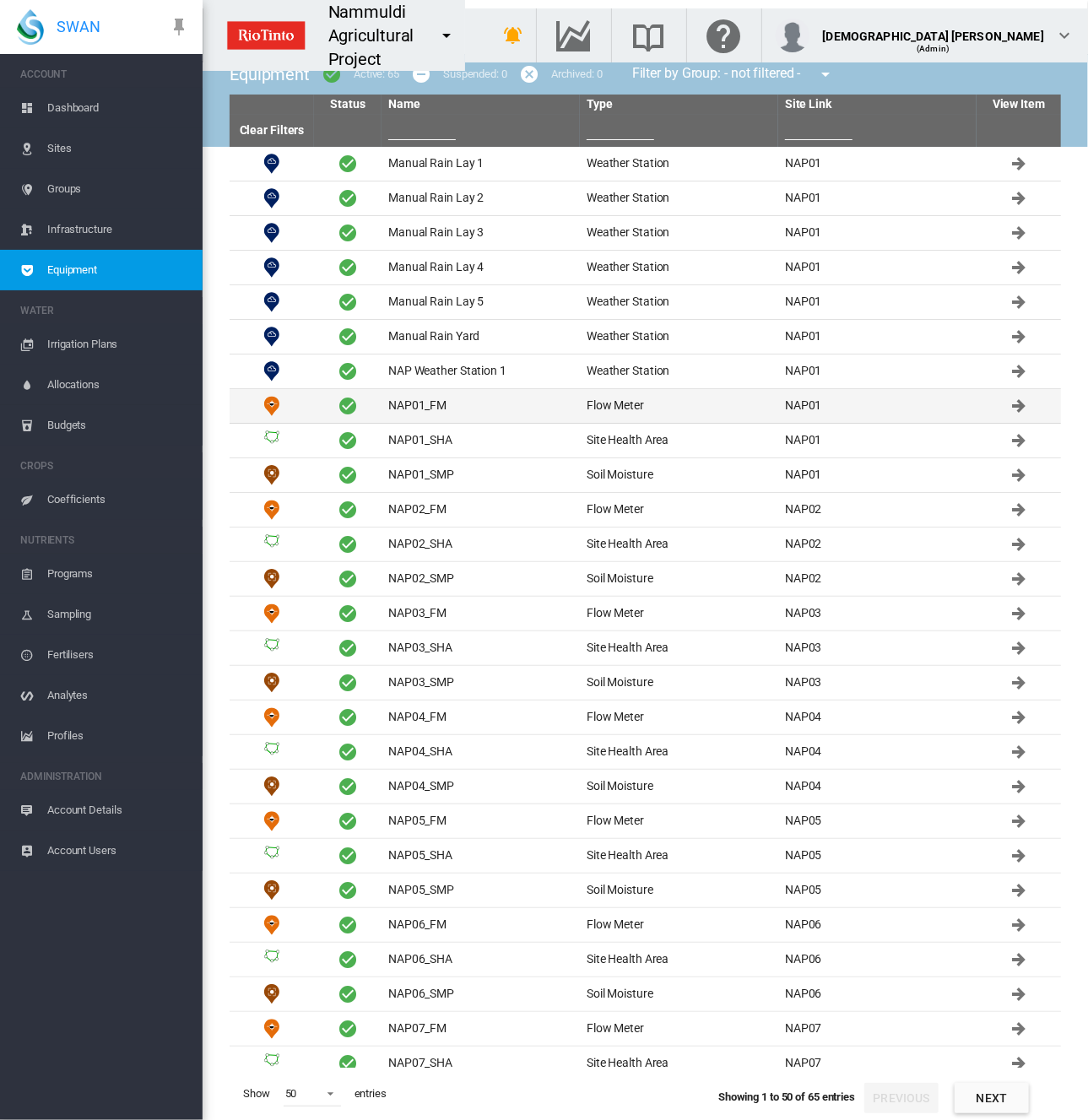
click at [437, 413] on td "NAP01_FM" at bounding box center [481, 406] width 198 height 33
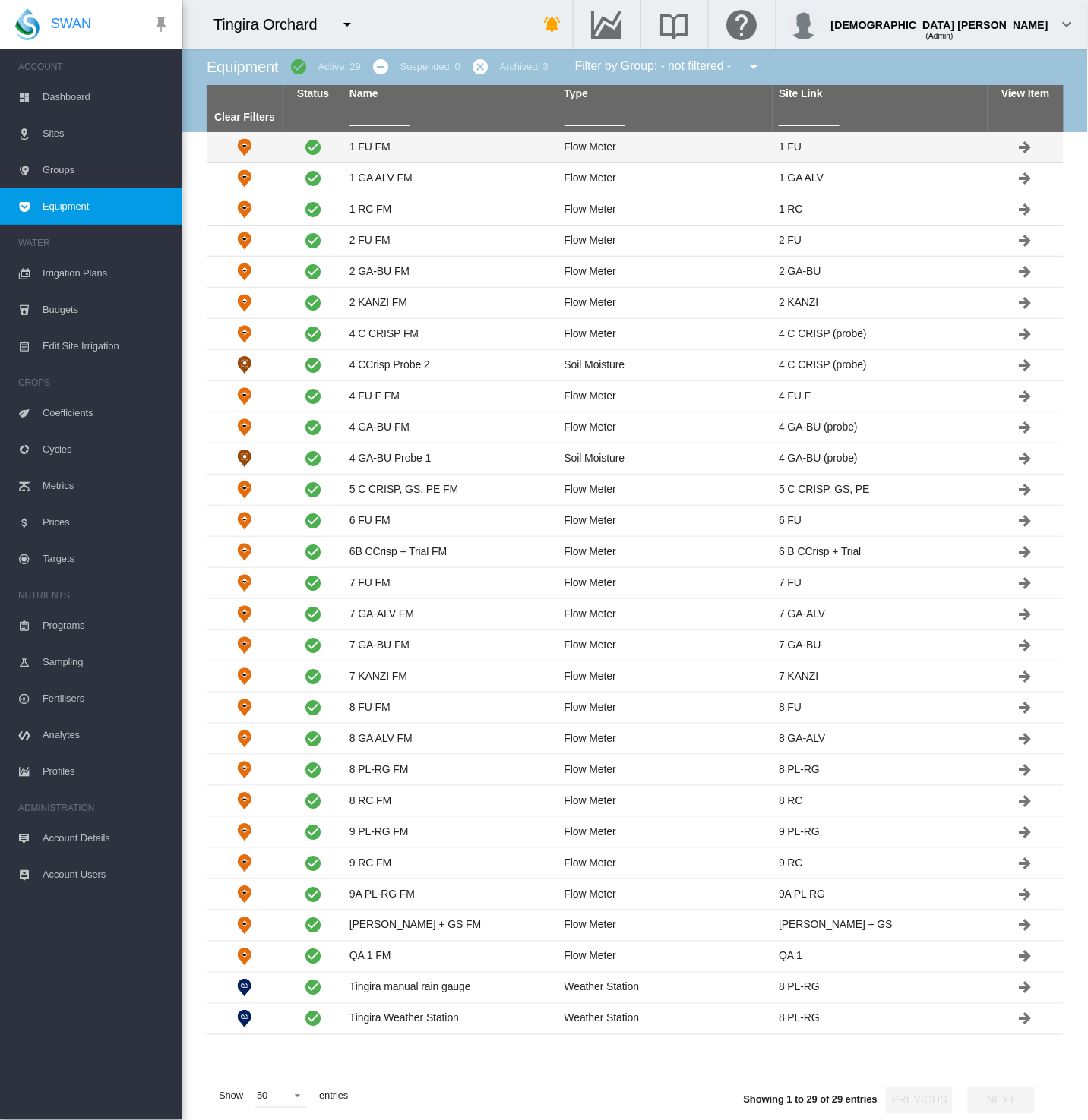
click at [380, 148] on td "1 FU FM" at bounding box center [451, 148] width 215 height 30
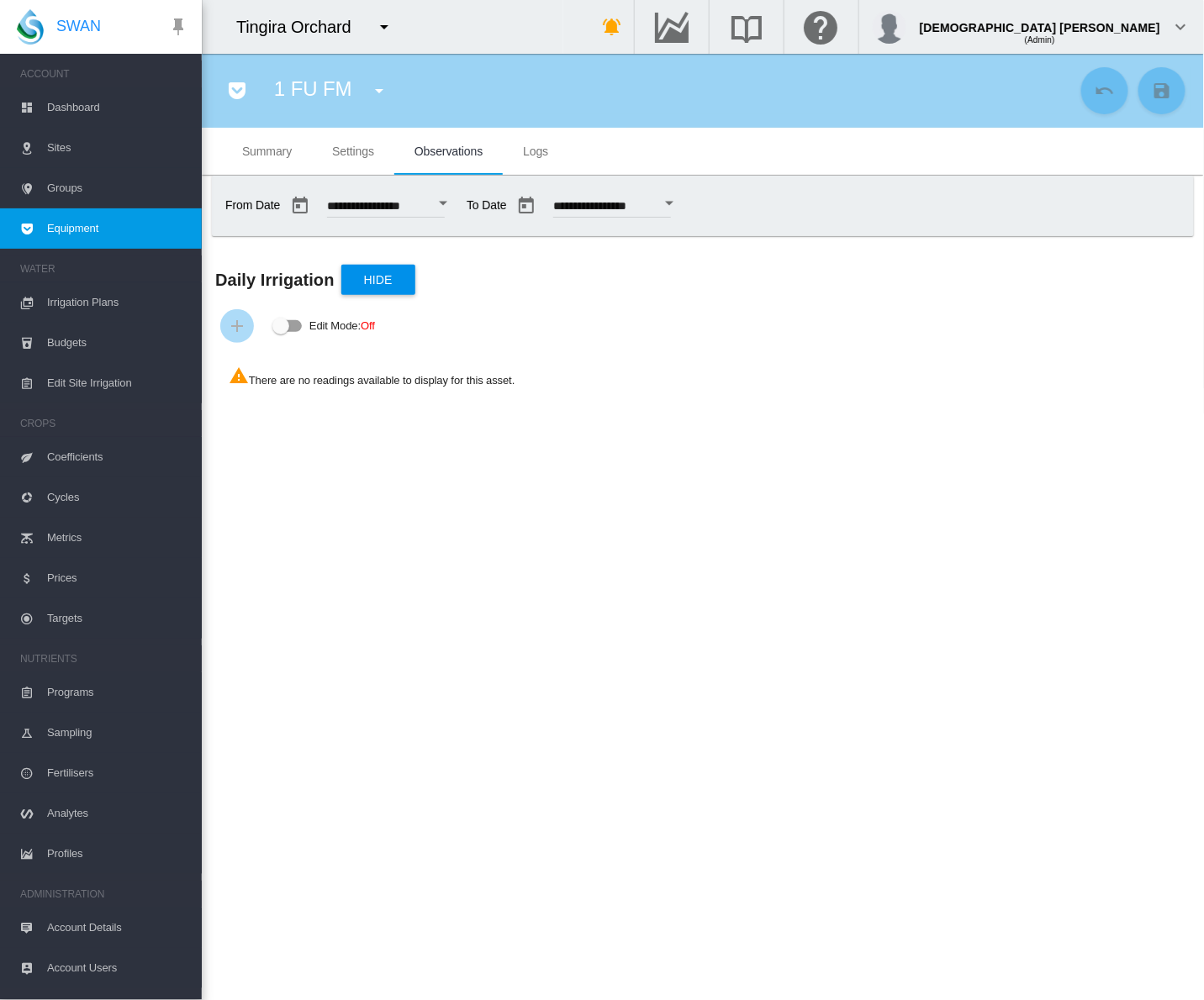
click at [360, 147] on span "Settings" at bounding box center [353, 151] width 42 height 14
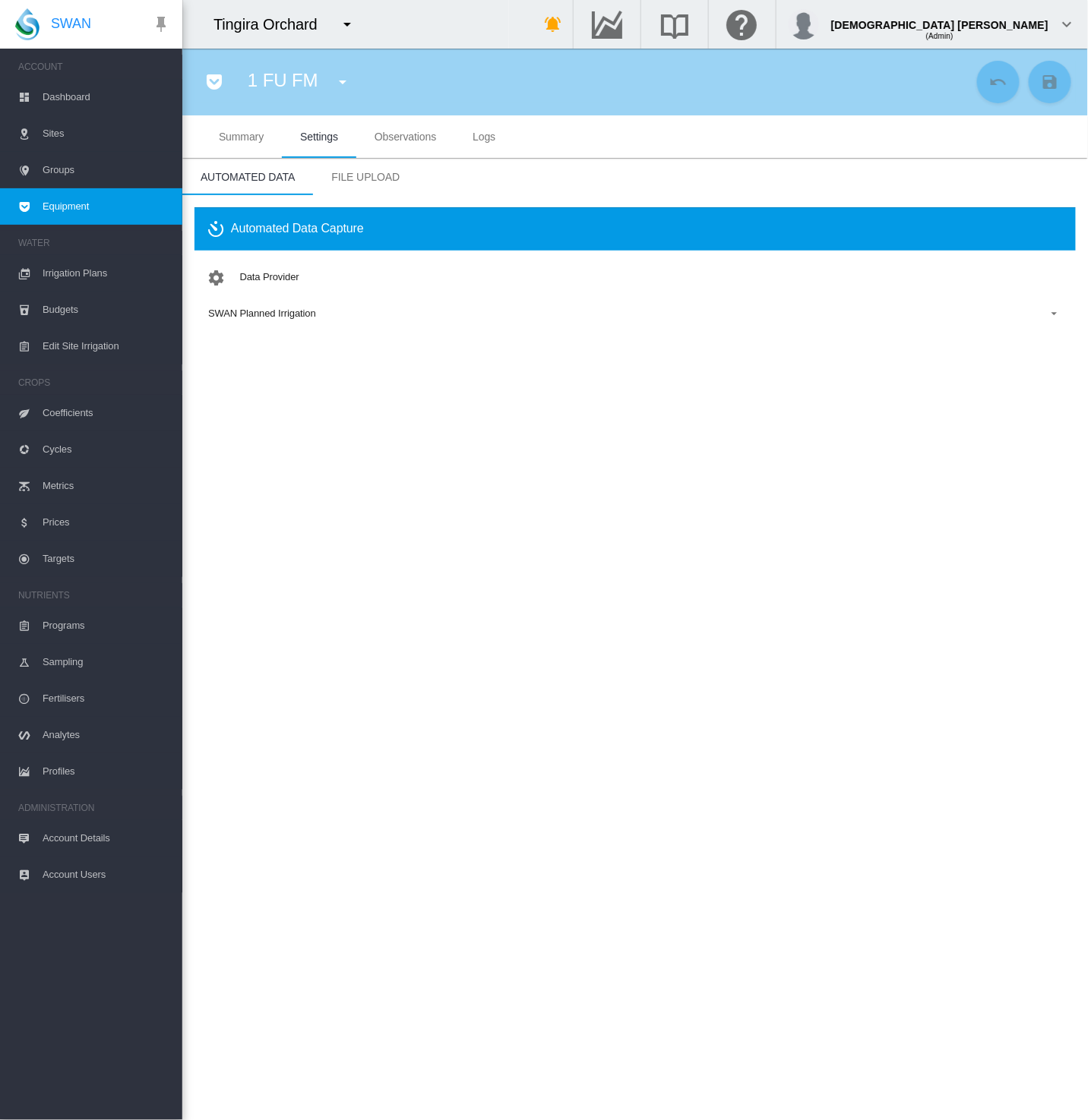
click at [57, 209] on span "Equipment" at bounding box center [106, 207] width 128 height 37
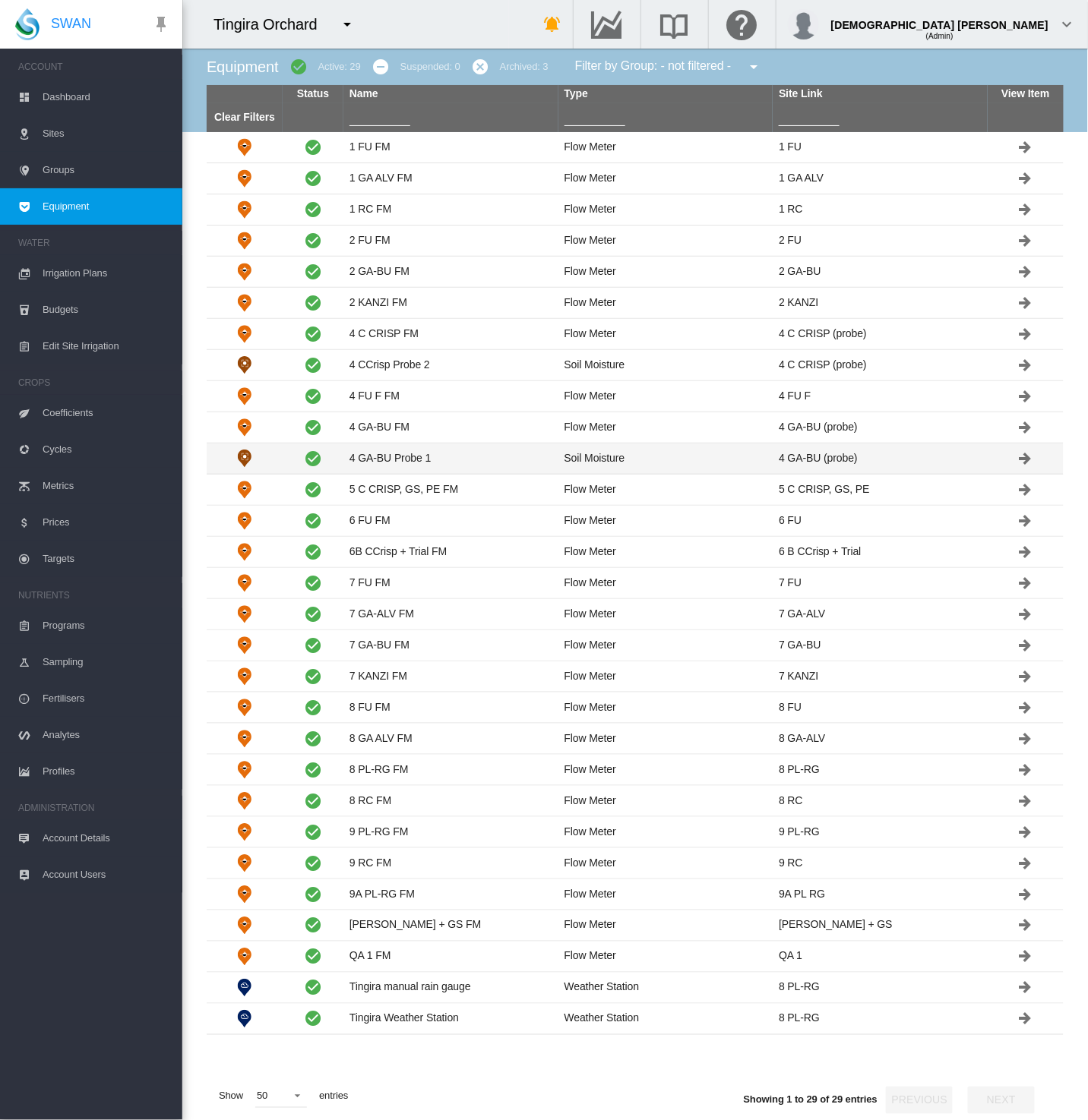
click at [355, 461] on td "4 GA-BU Probe 1" at bounding box center [451, 458] width 215 height 30
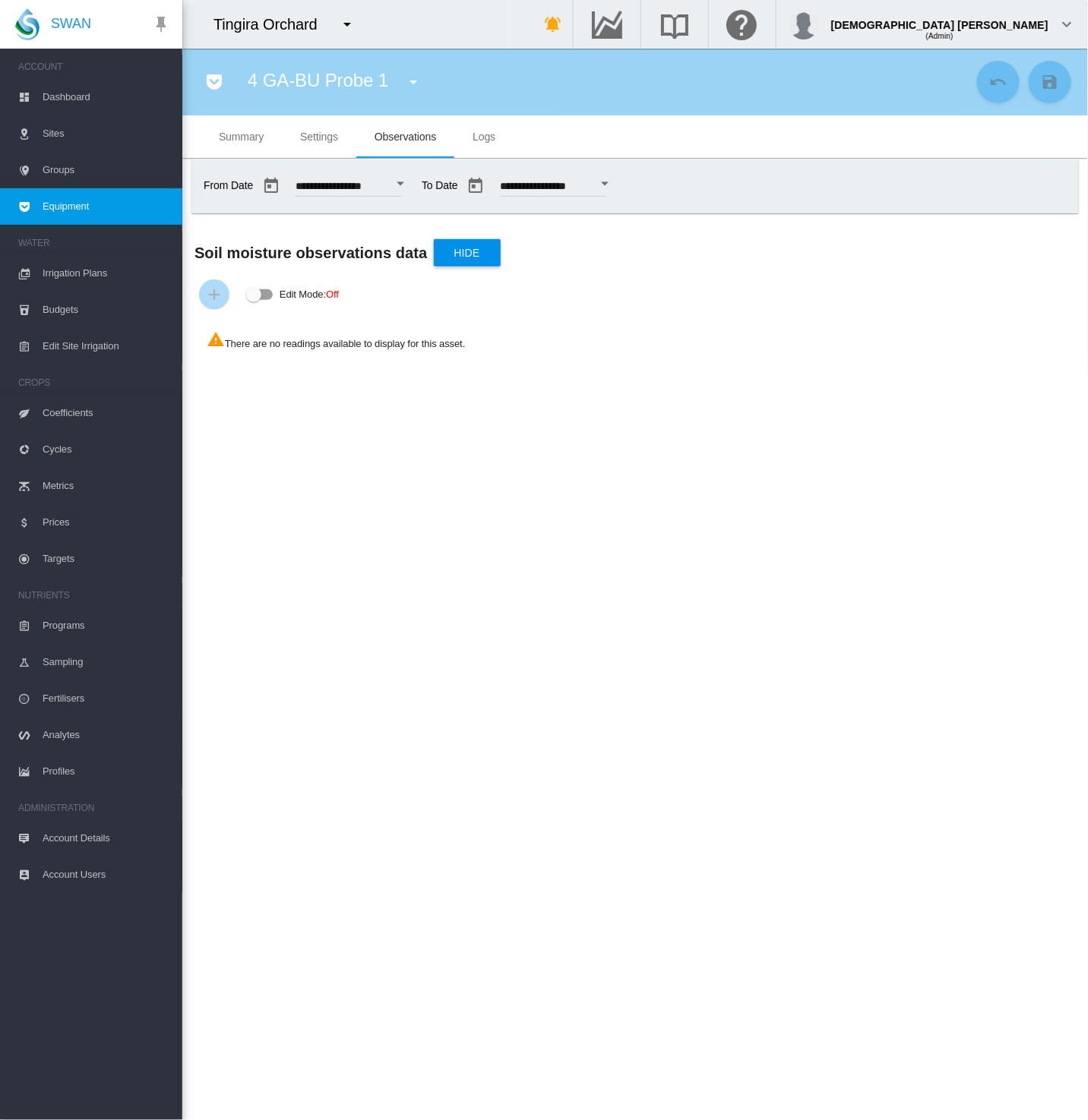
click at [67, 209] on span "Equipment" at bounding box center [106, 207] width 128 height 37
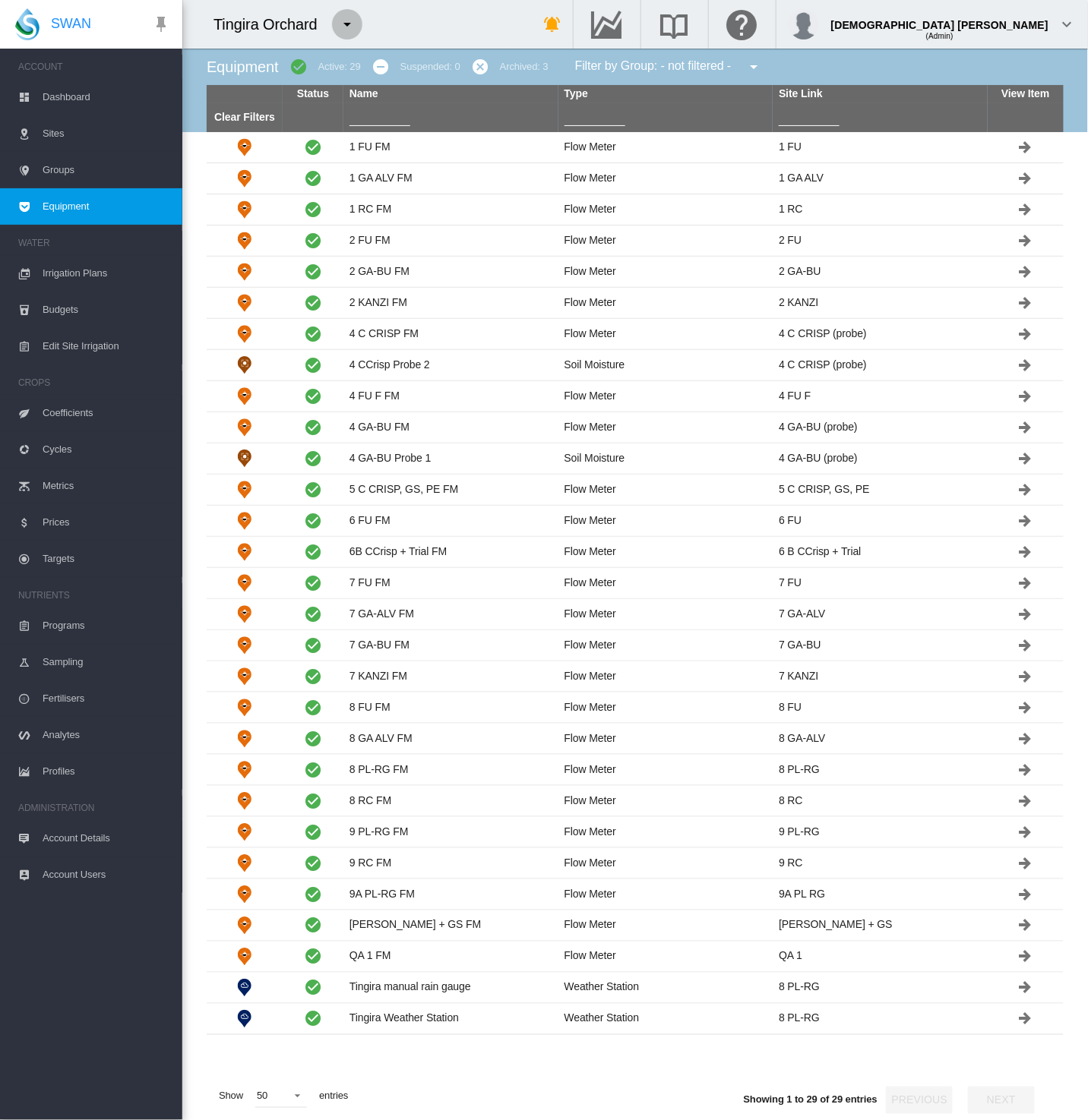
click at [348, 27] on md-icon "icon-menu-down" at bounding box center [347, 24] width 18 height 18
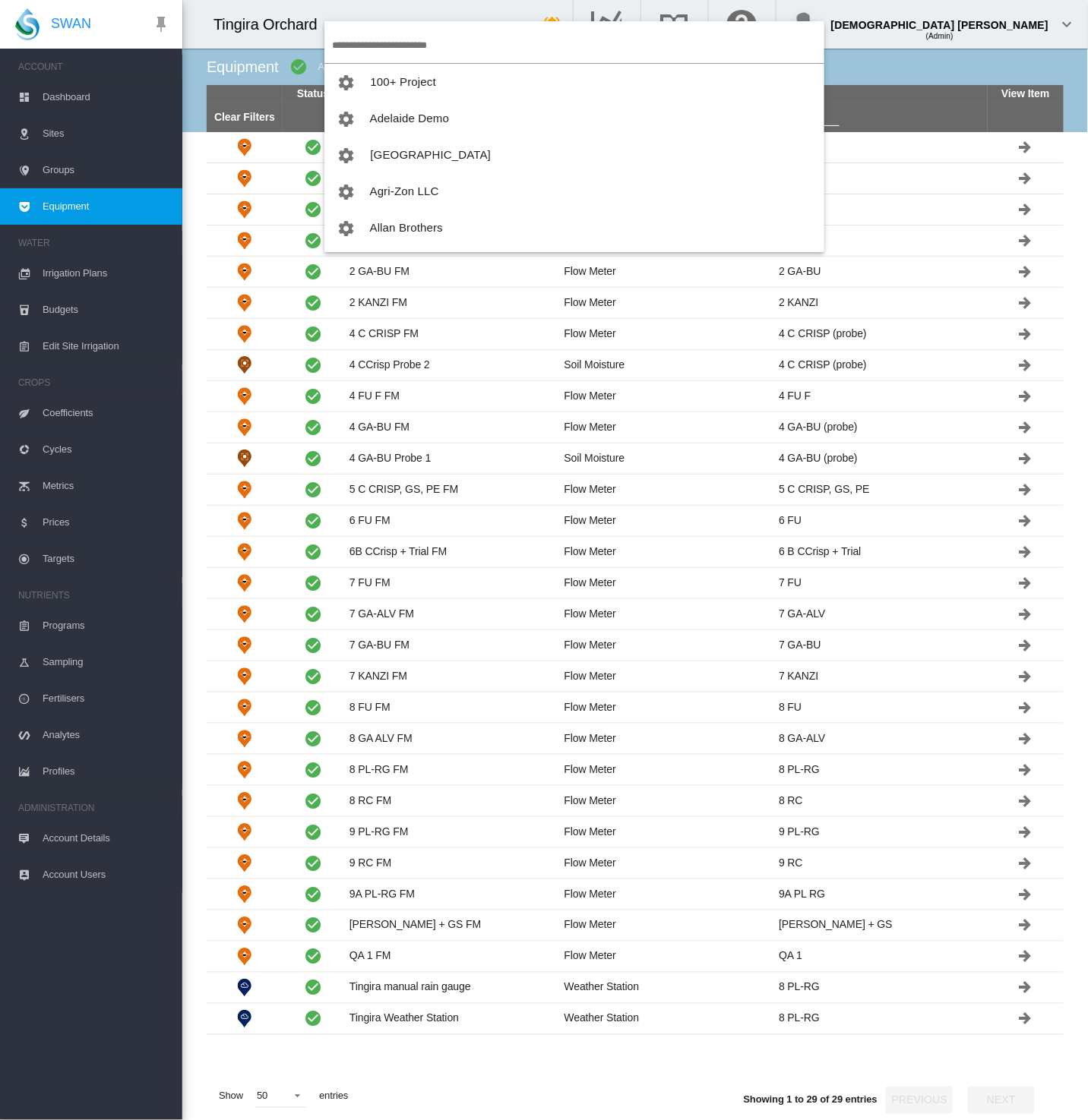
click at [369, 40] on input "search" at bounding box center [578, 45] width 492 height 36
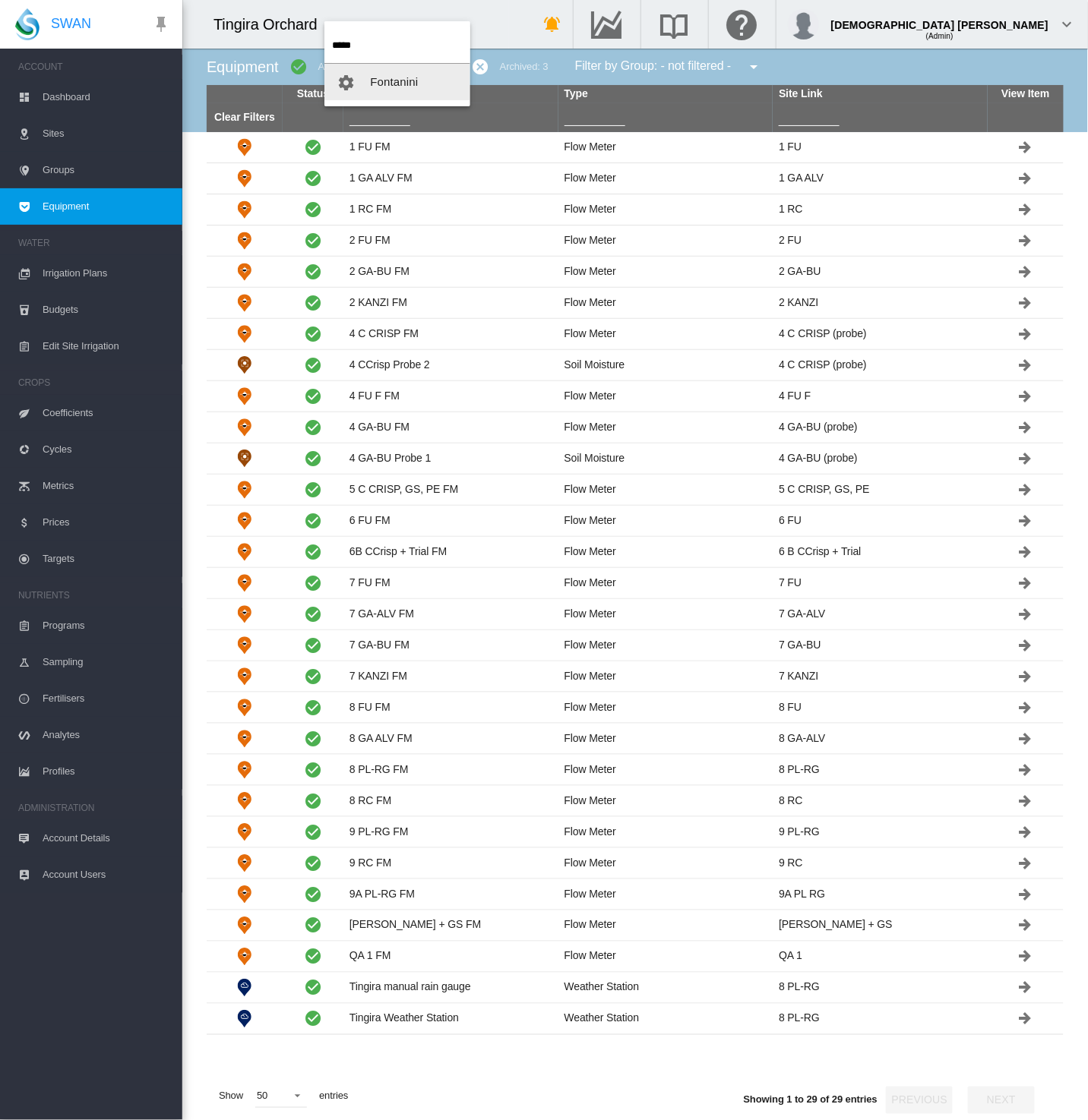
type input "*****"
click at [409, 88] on span "Fontanini" at bounding box center [394, 81] width 48 height 12
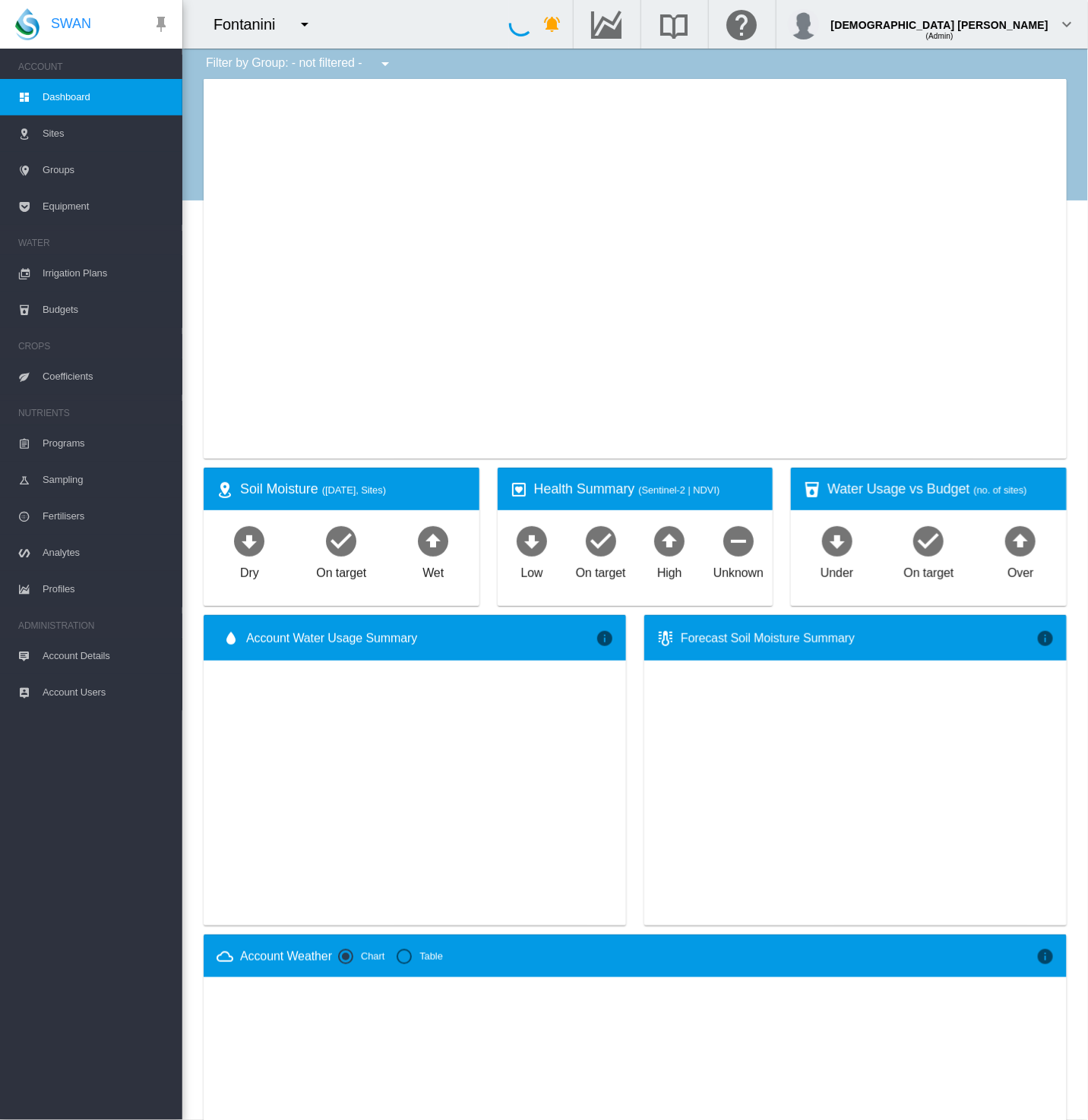
type input "**********"
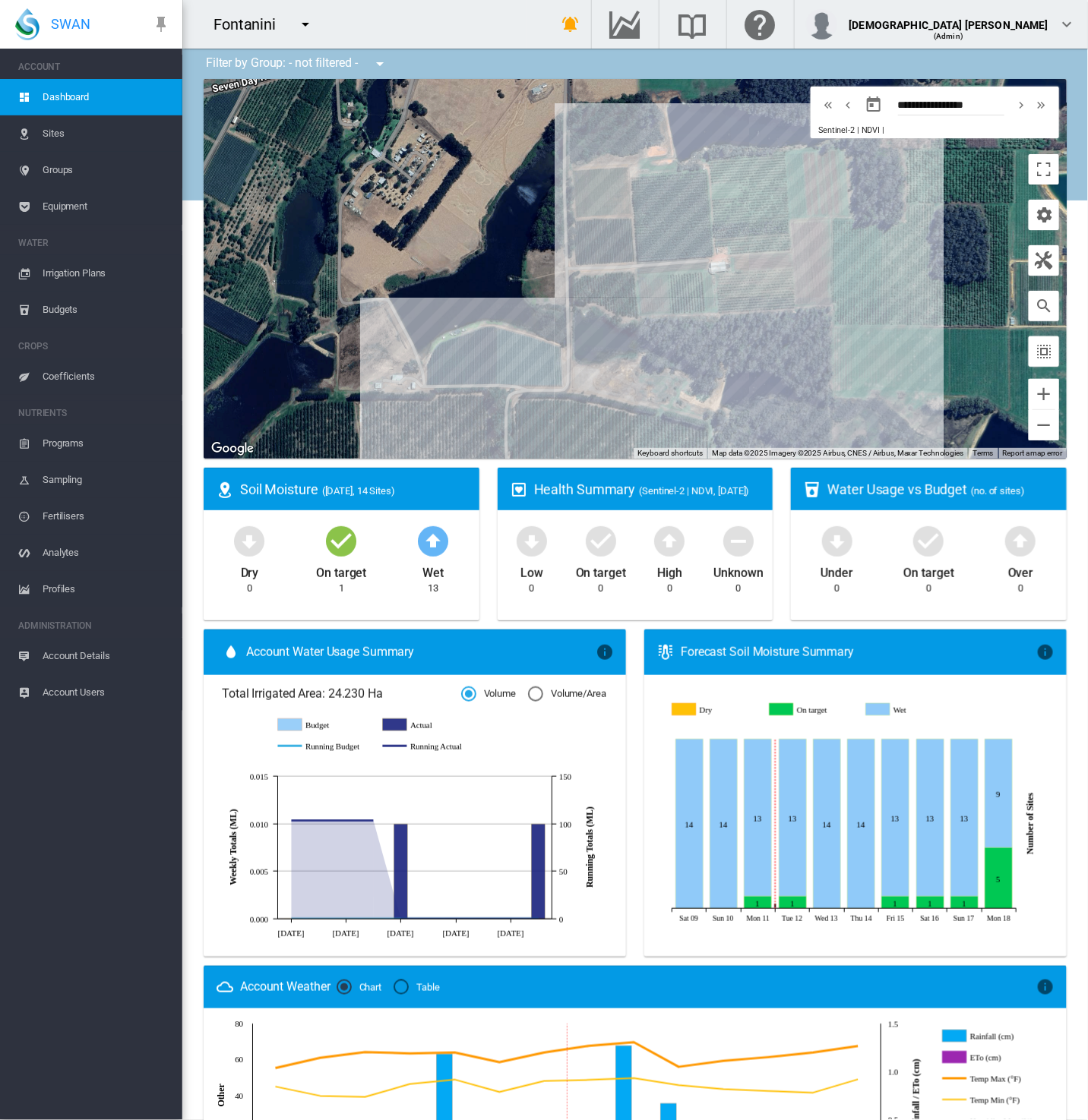
click at [71, 203] on span "Equipment" at bounding box center [106, 207] width 128 height 37
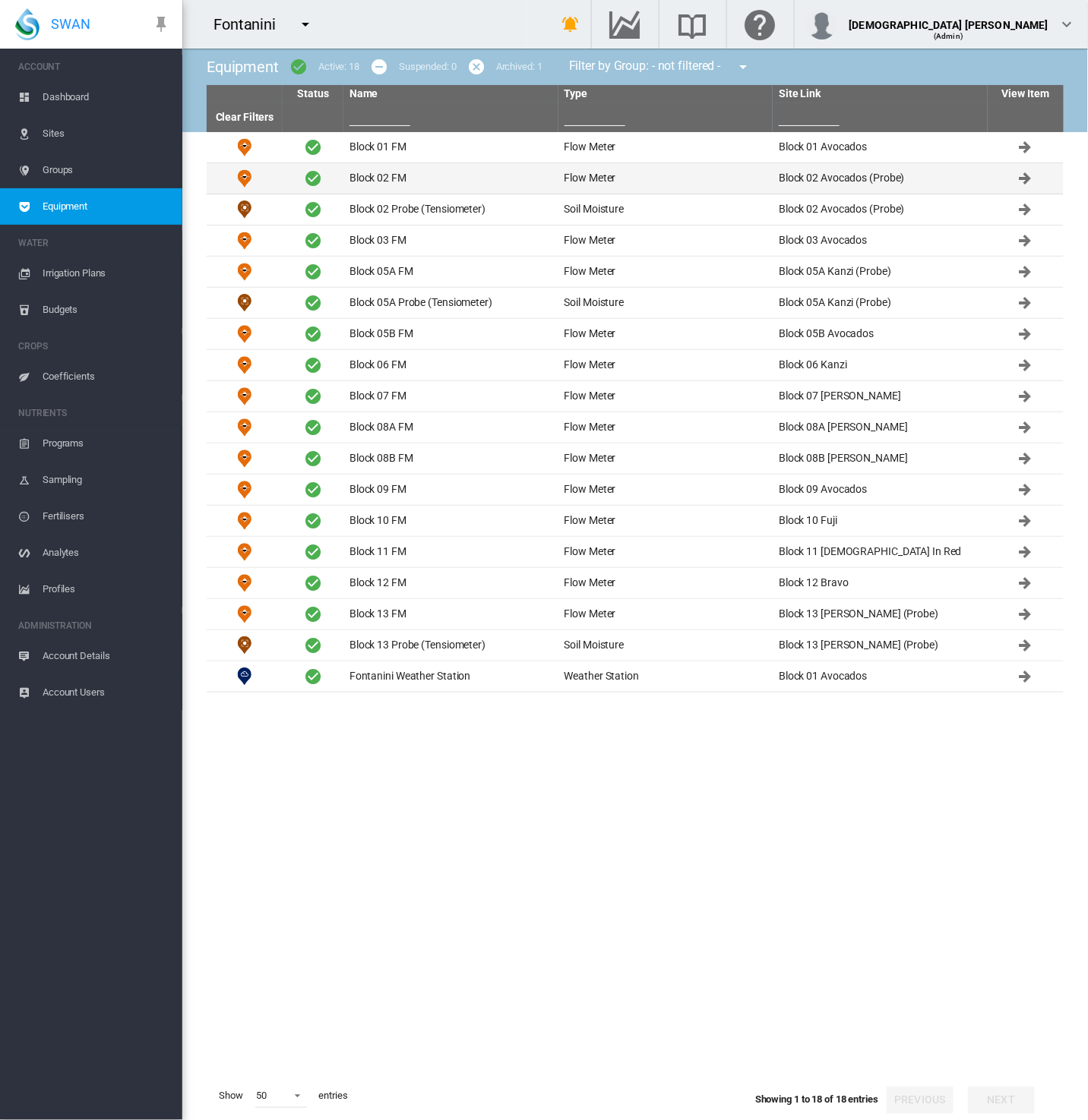
click at [404, 175] on td "Block 02 FM" at bounding box center [451, 178] width 215 height 30
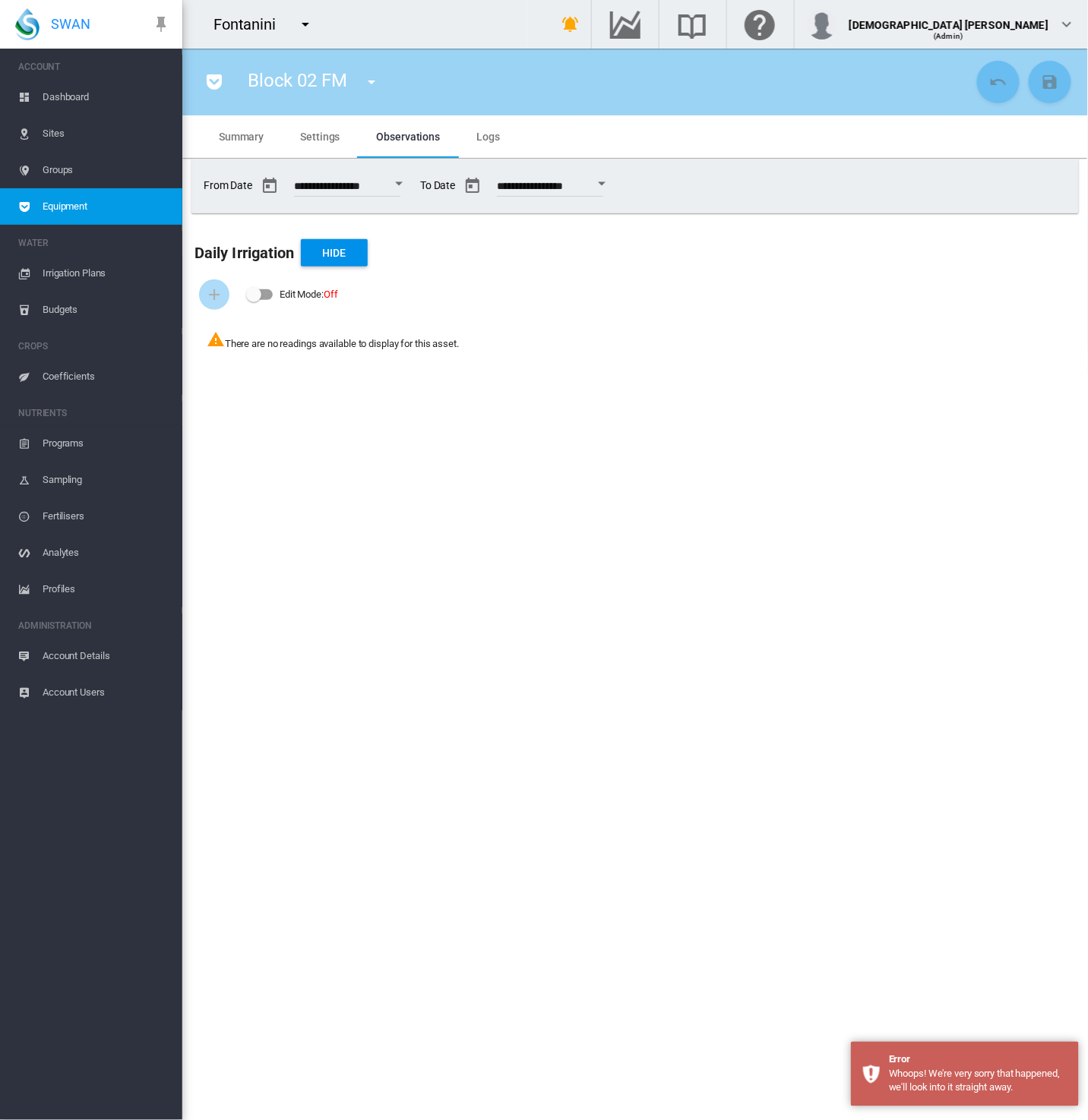
click at [107, 193] on span "Equipment" at bounding box center [106, 207] width 128 height 37
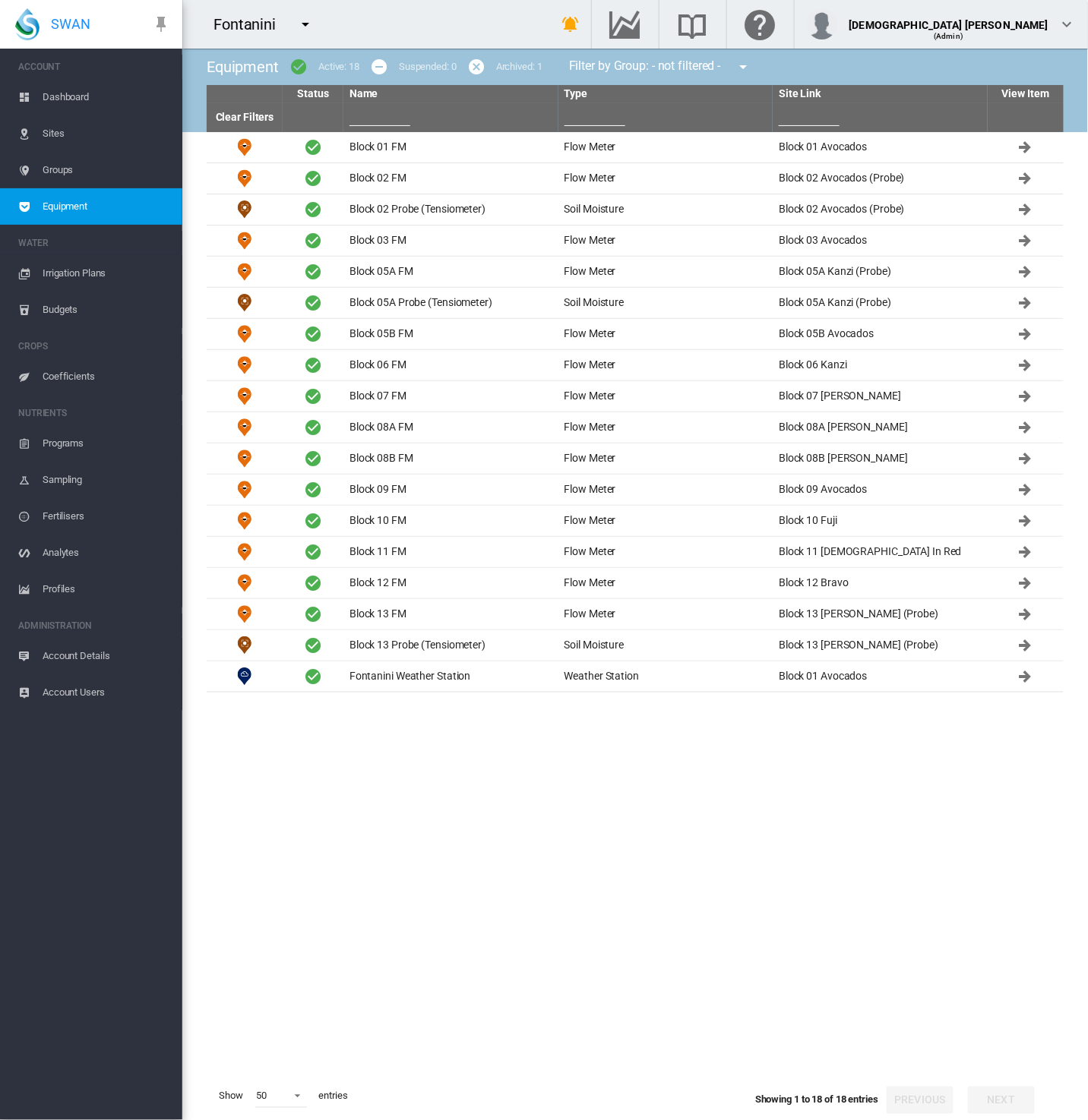
click at [302, 27] on md-icon "icon-menu-down" at bounding box center [305, 24] width 18 height 18
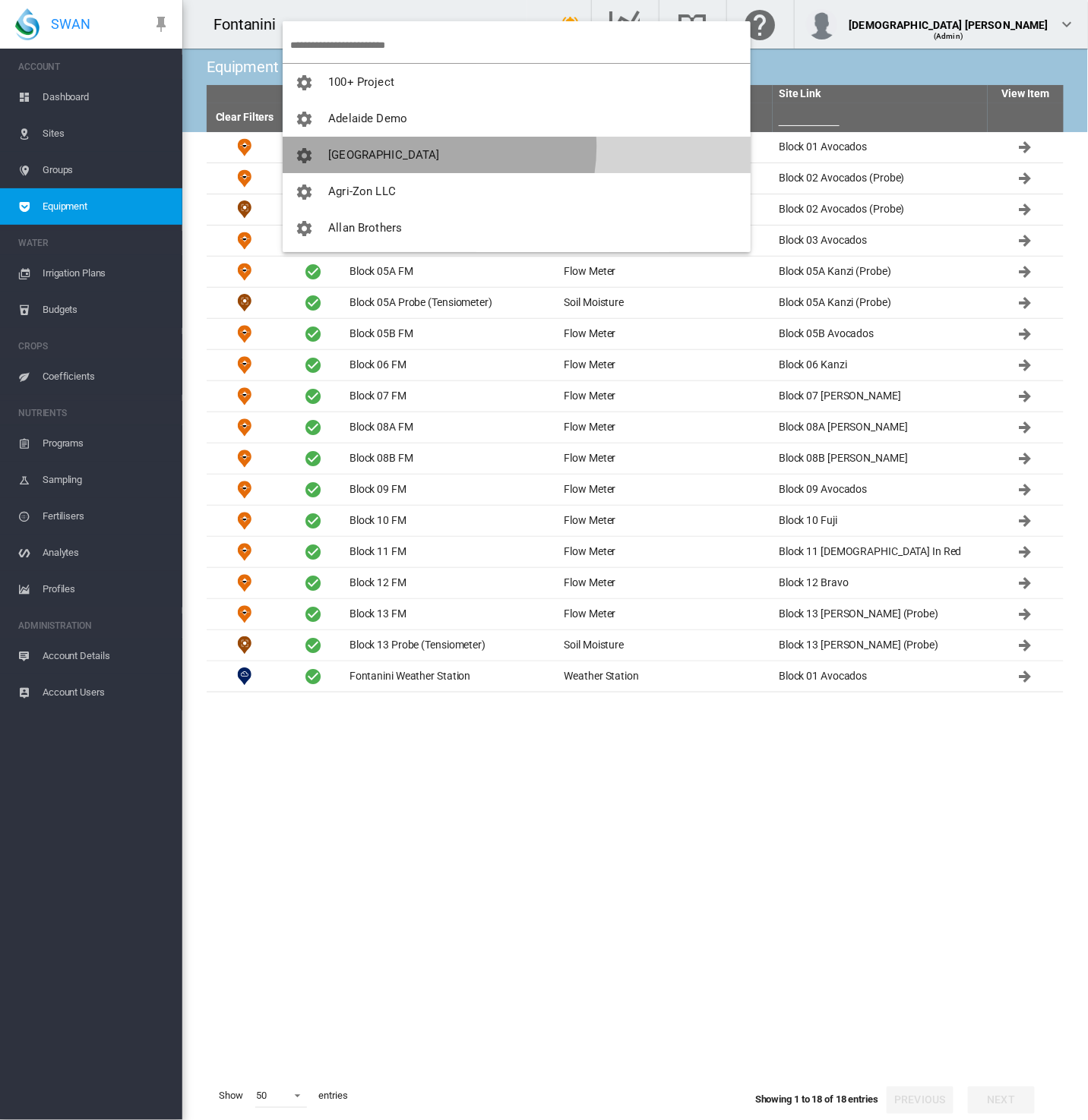
click at [429, 147] on button "[GEOGRAPHIC_DATA]" at bounding box center [516, 155] width 468 height 37
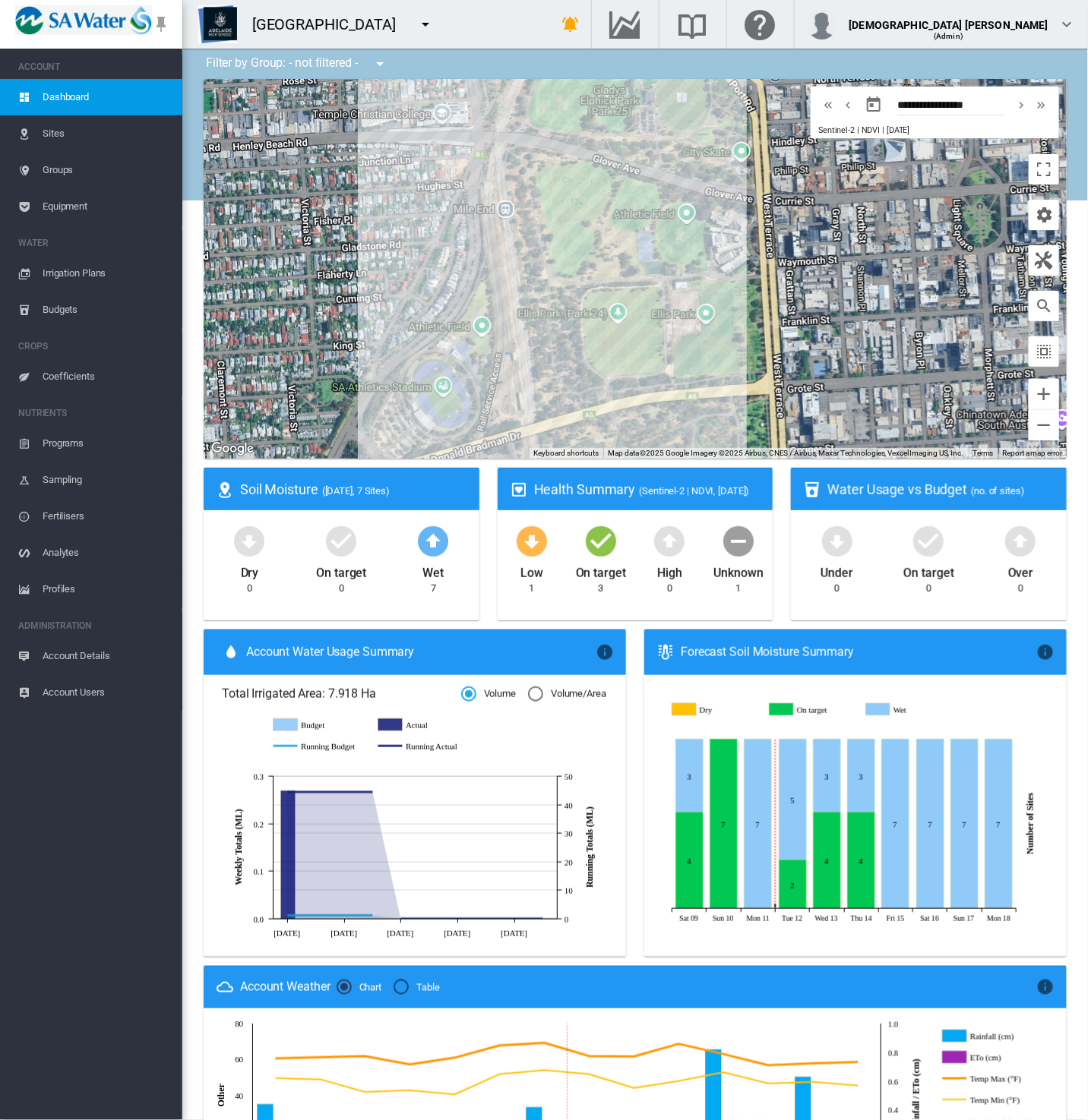
click at [56, 203] on span "Equipment" at bounding box center [106, 207] width 128 height 37
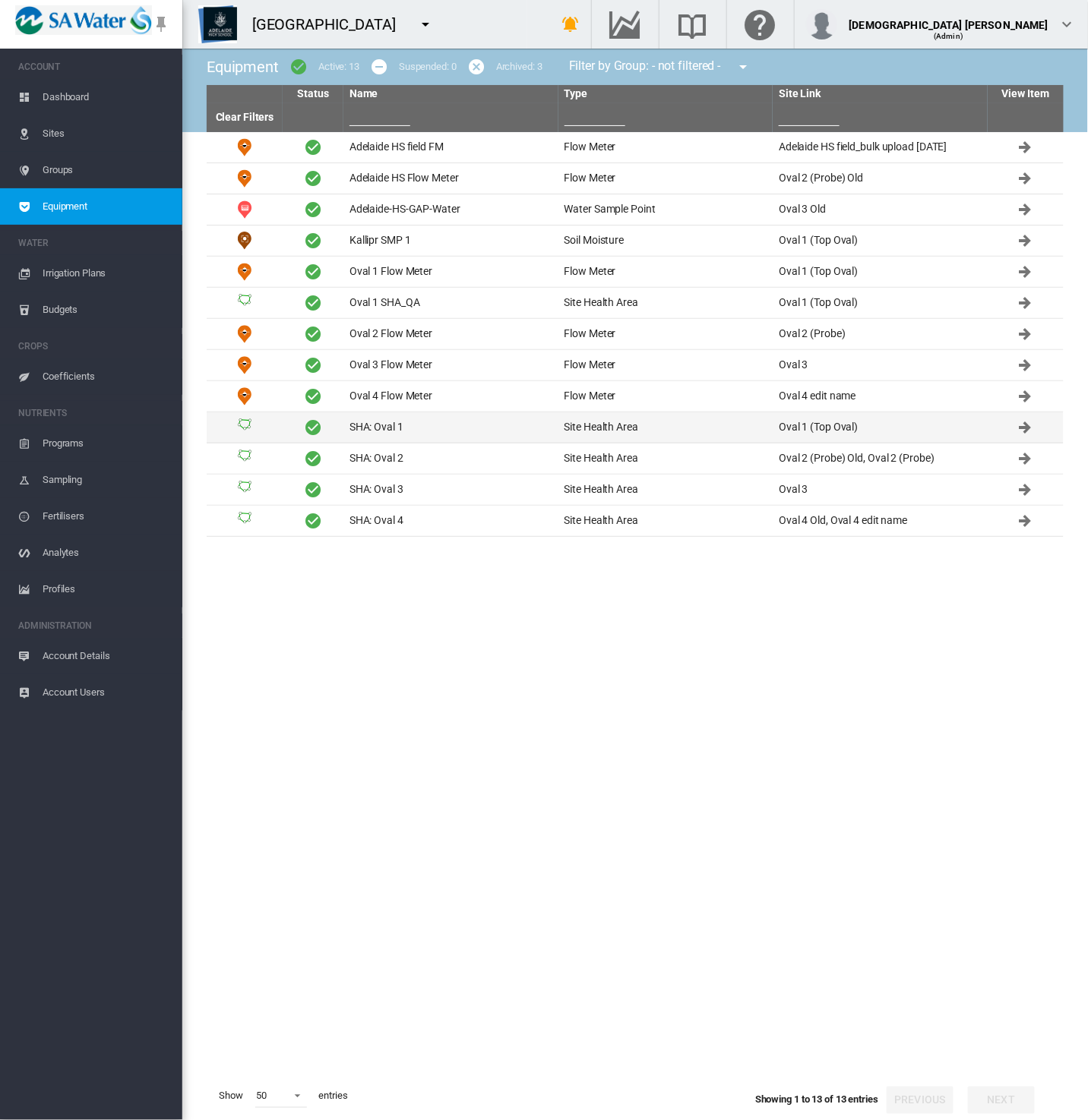
click at [416, 413] on td "SHA: Oval 1" at bounding box center [451, 428] width 215 height 30
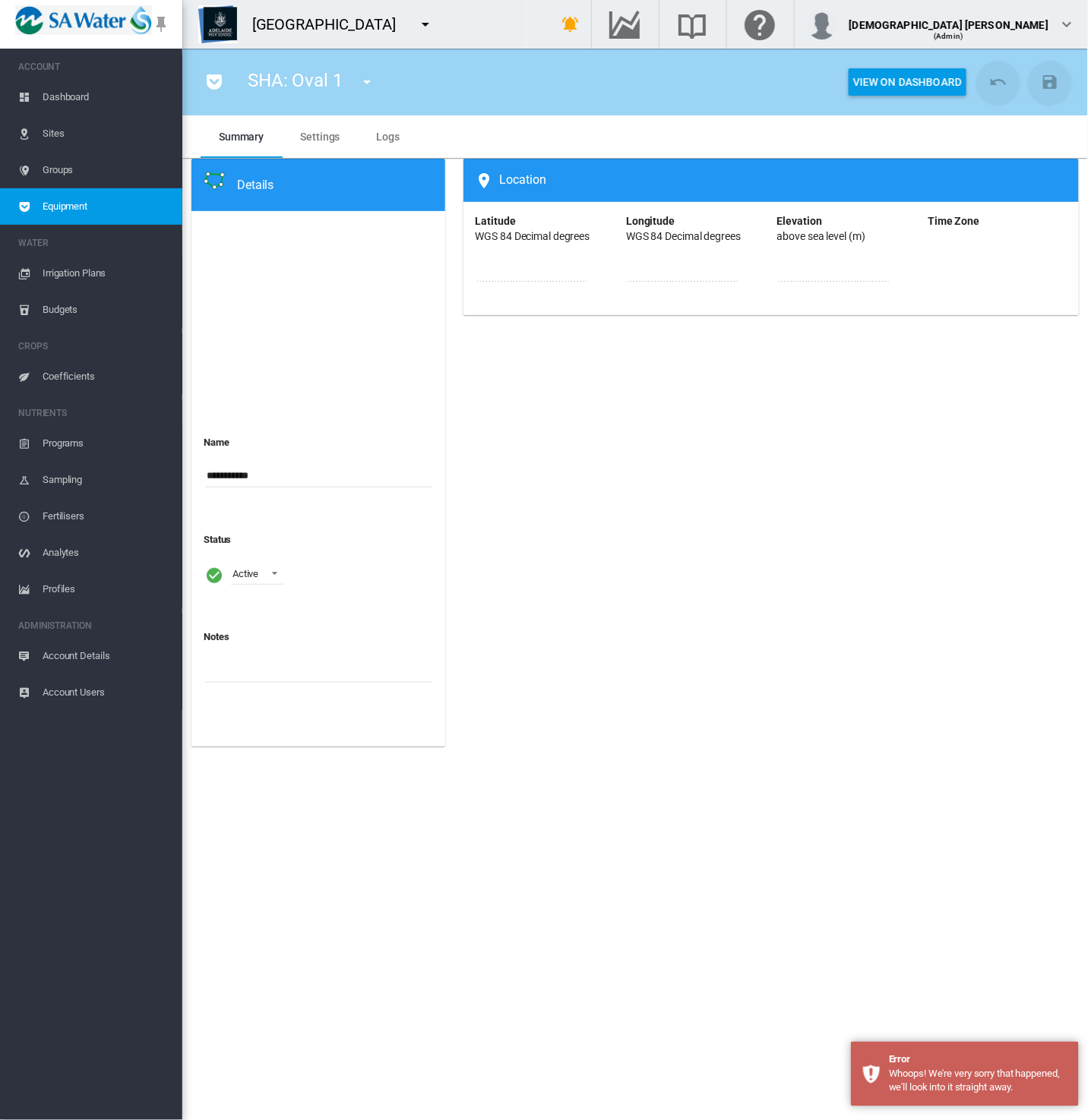
click at [74, 197] on span "Equipment" at bounding box center [106, 207] width 128 height 37
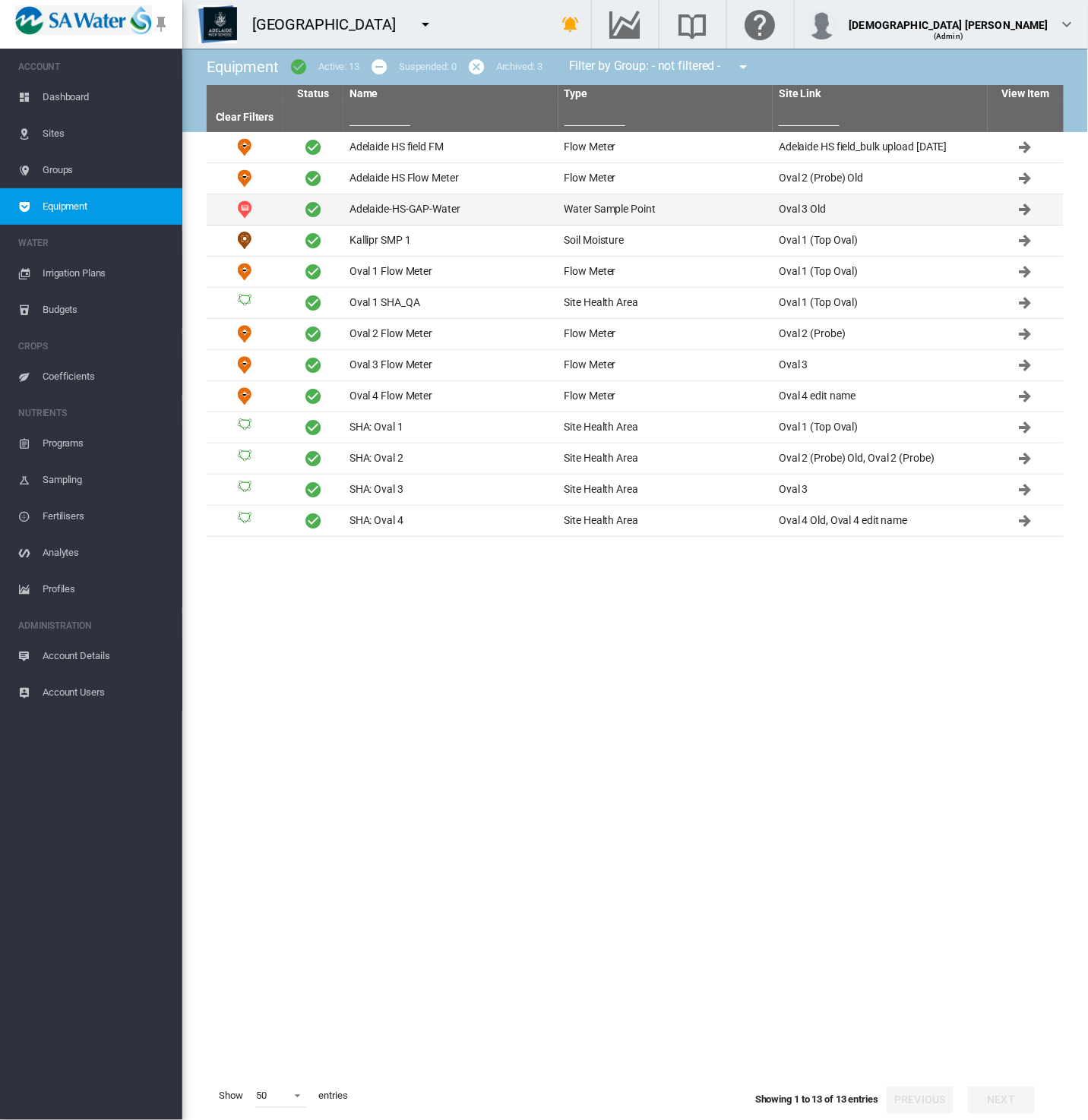
click at [379, 210] on td "Adelaide-HS-GAP-Water" at bounding box center [451, 209] width 215 height 30
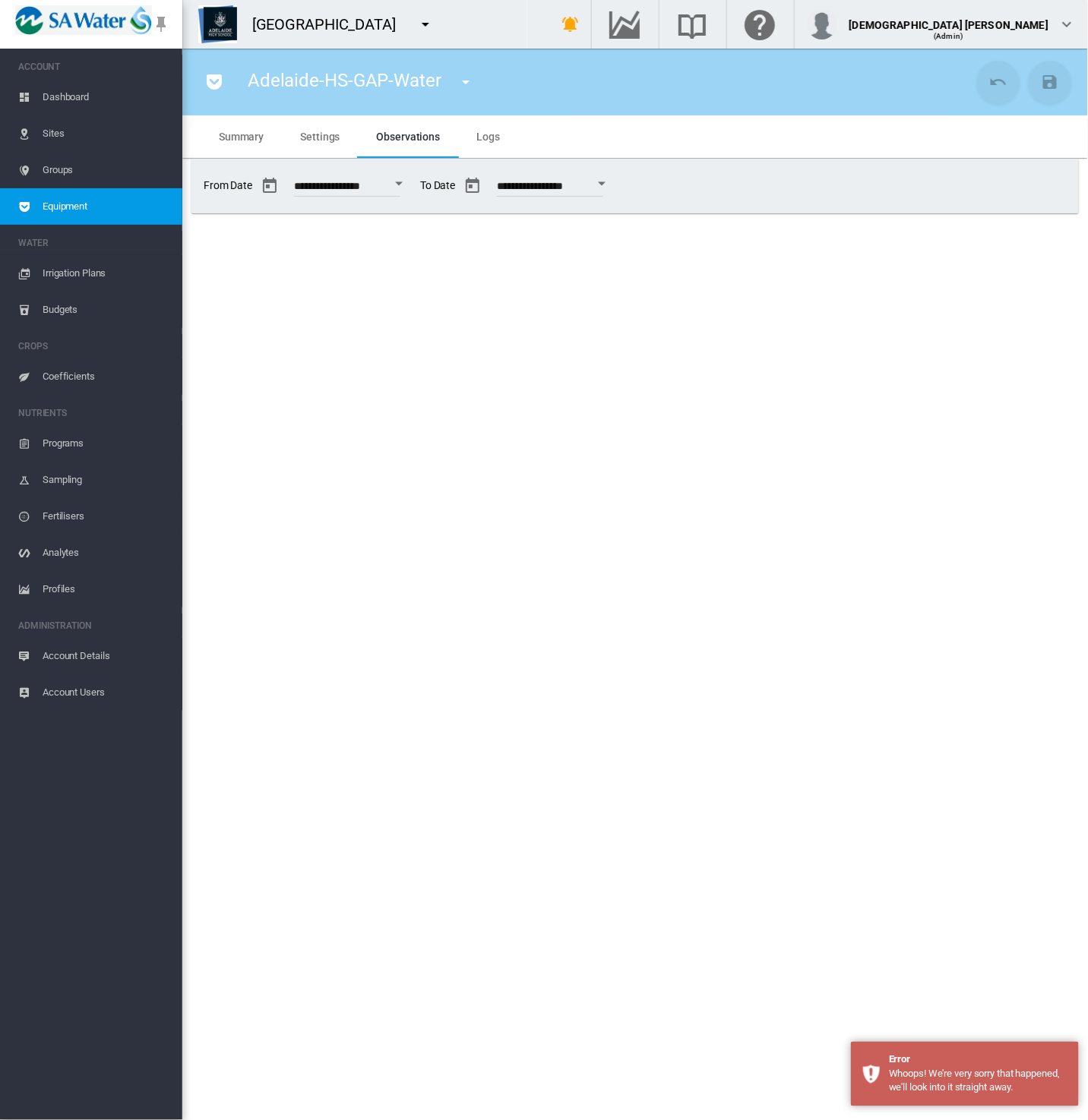
click at [108, 209] on span "Equipment" at bounding box center [106, 207] width 128 height 37
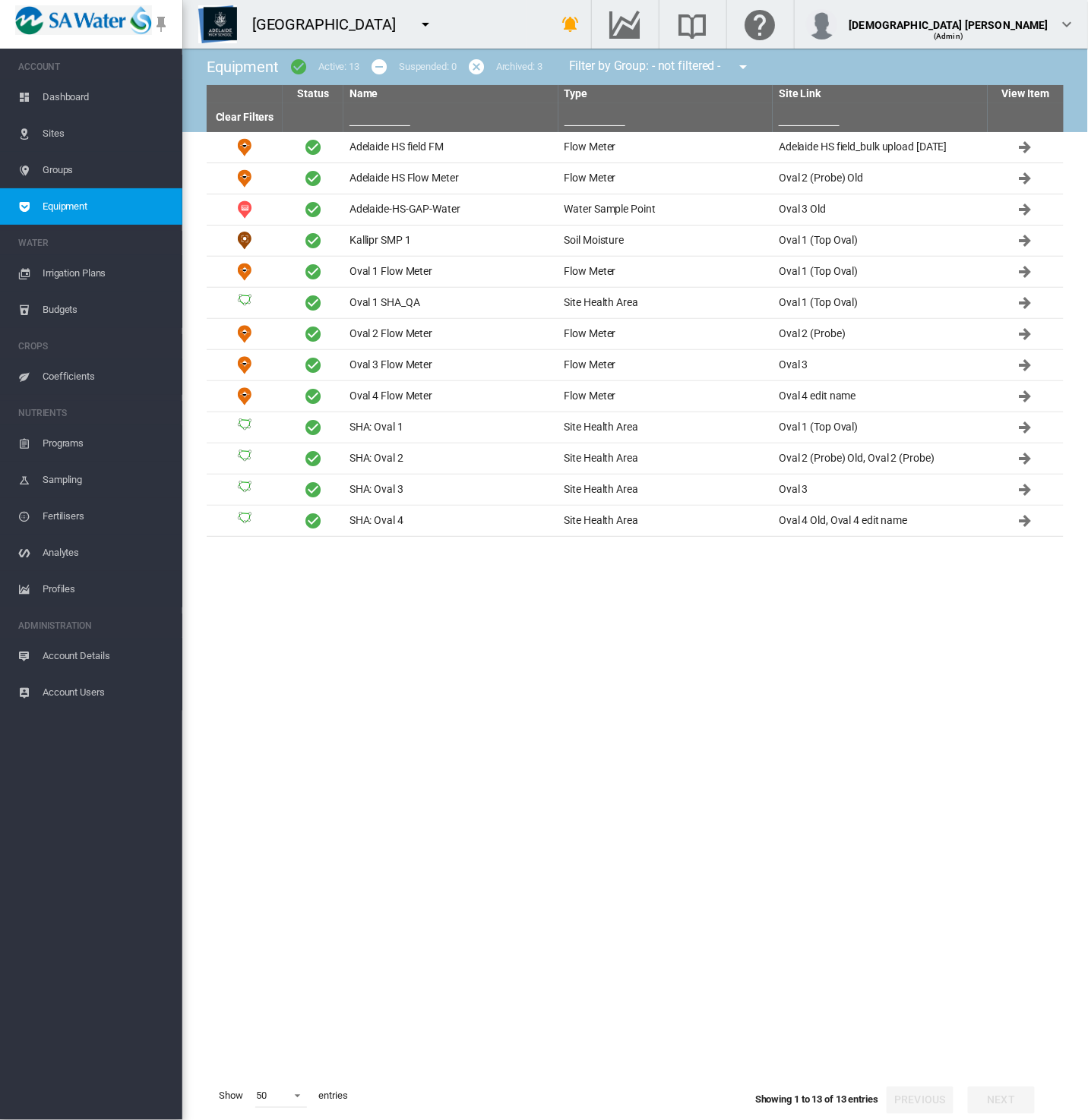
click at [427, 28] on md-icon "icon-menu-down" at bounding box center [425, 24] width 18 height 18
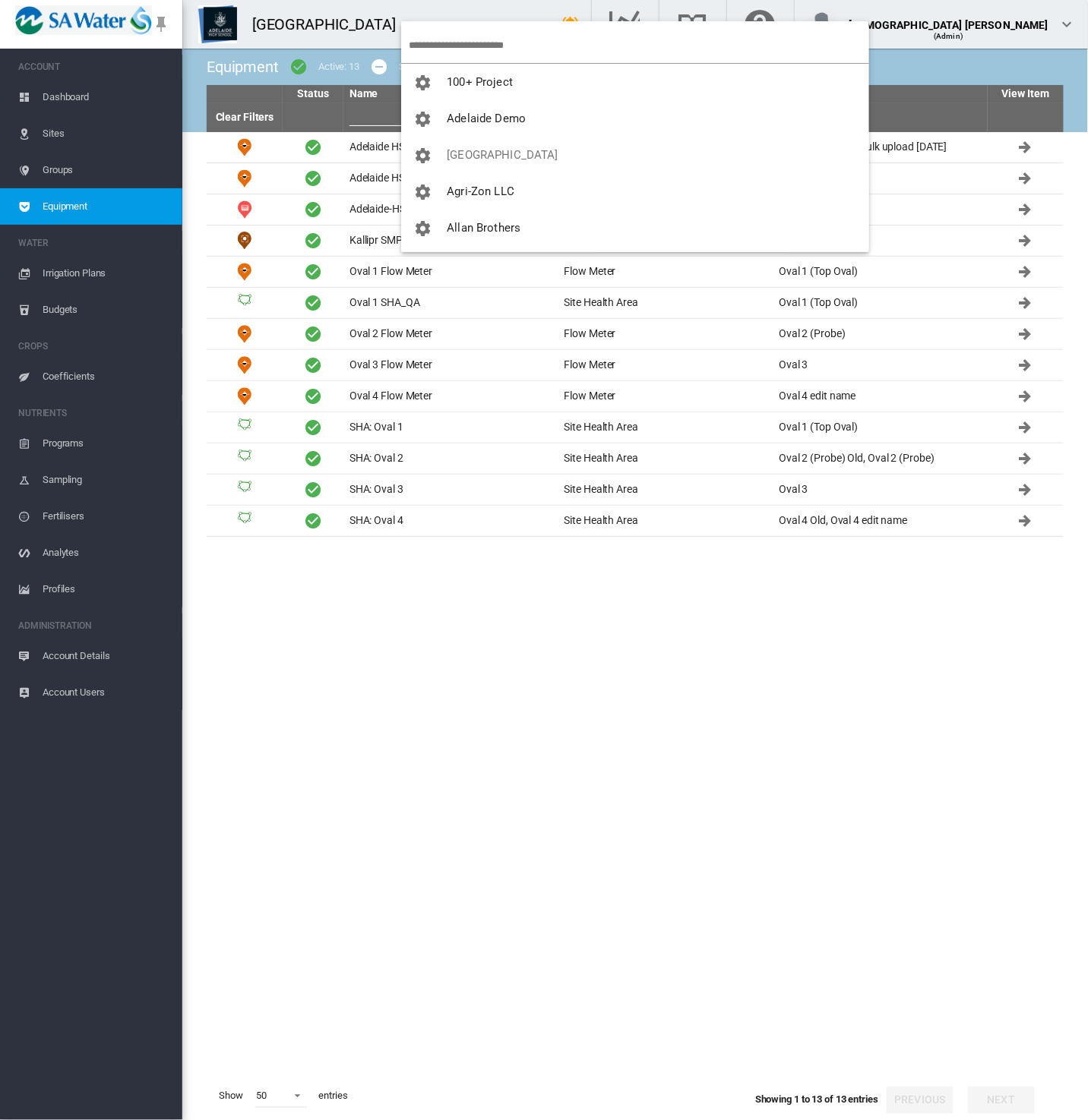
click at [453, 44] on input "search" at bounding box center [639, 45] width 460 height 36
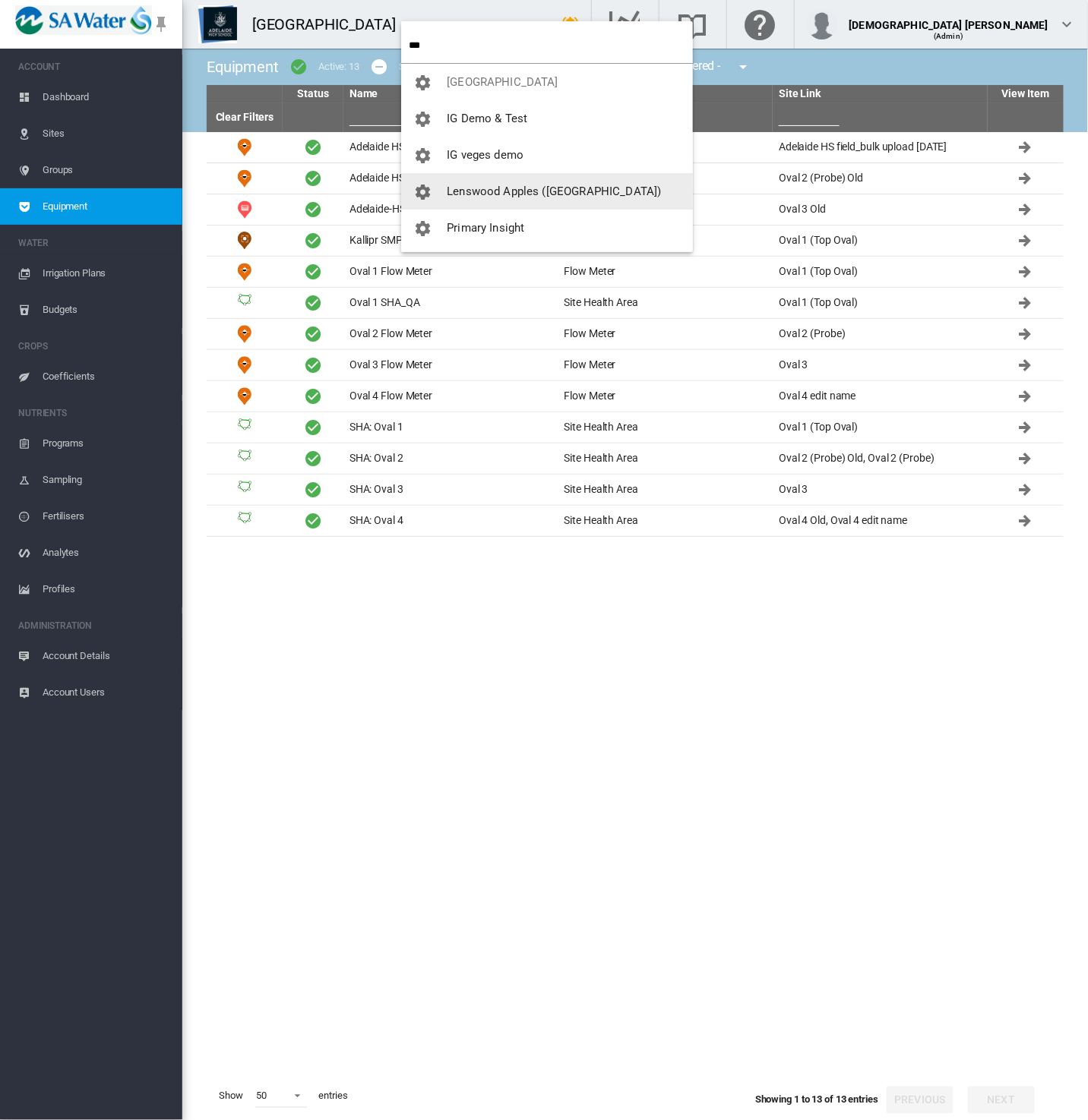
type input "**"
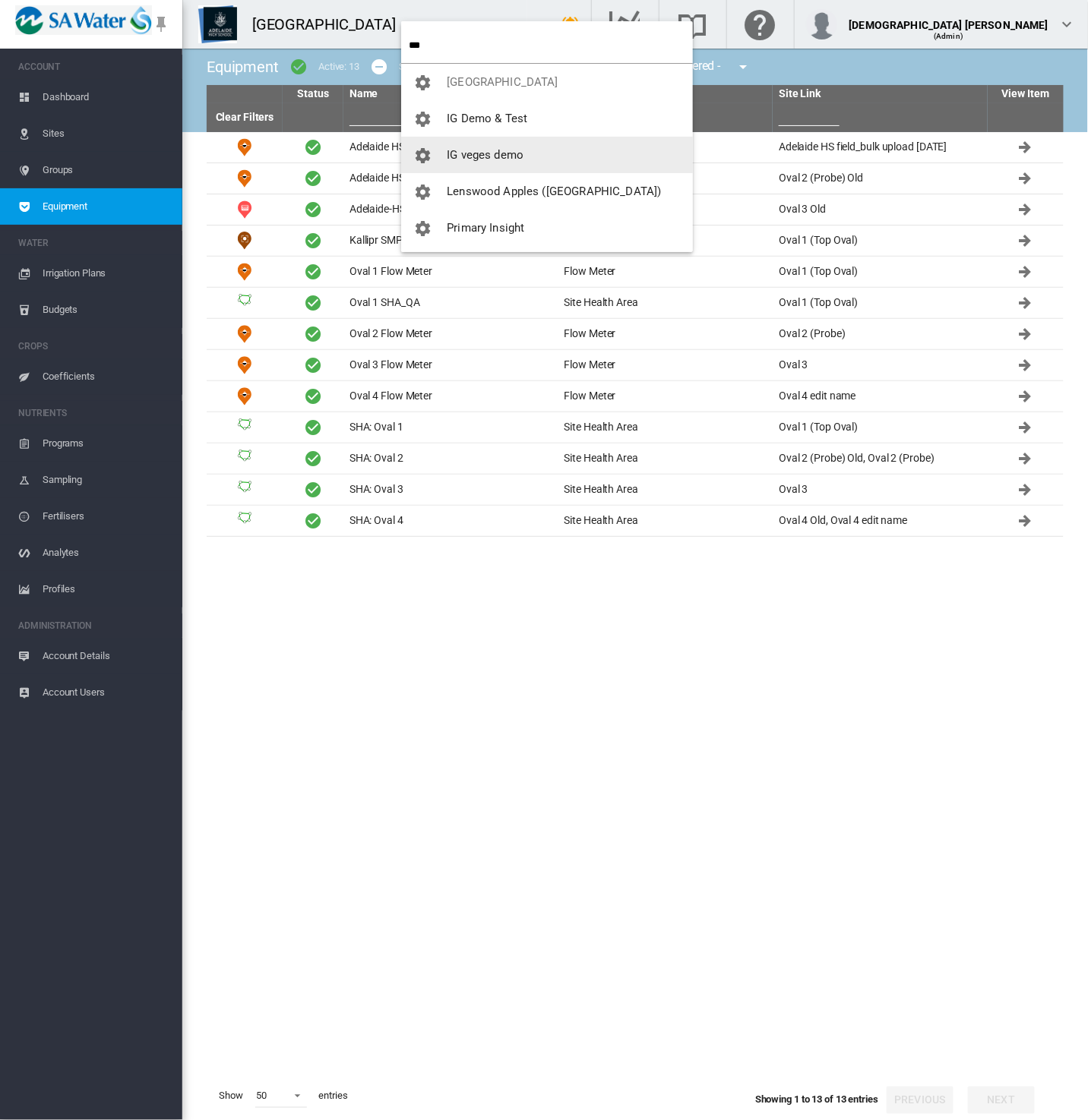
click at [474, 157] on span "IG veges demo" at bounding box center [485, 155] width 77 height 13
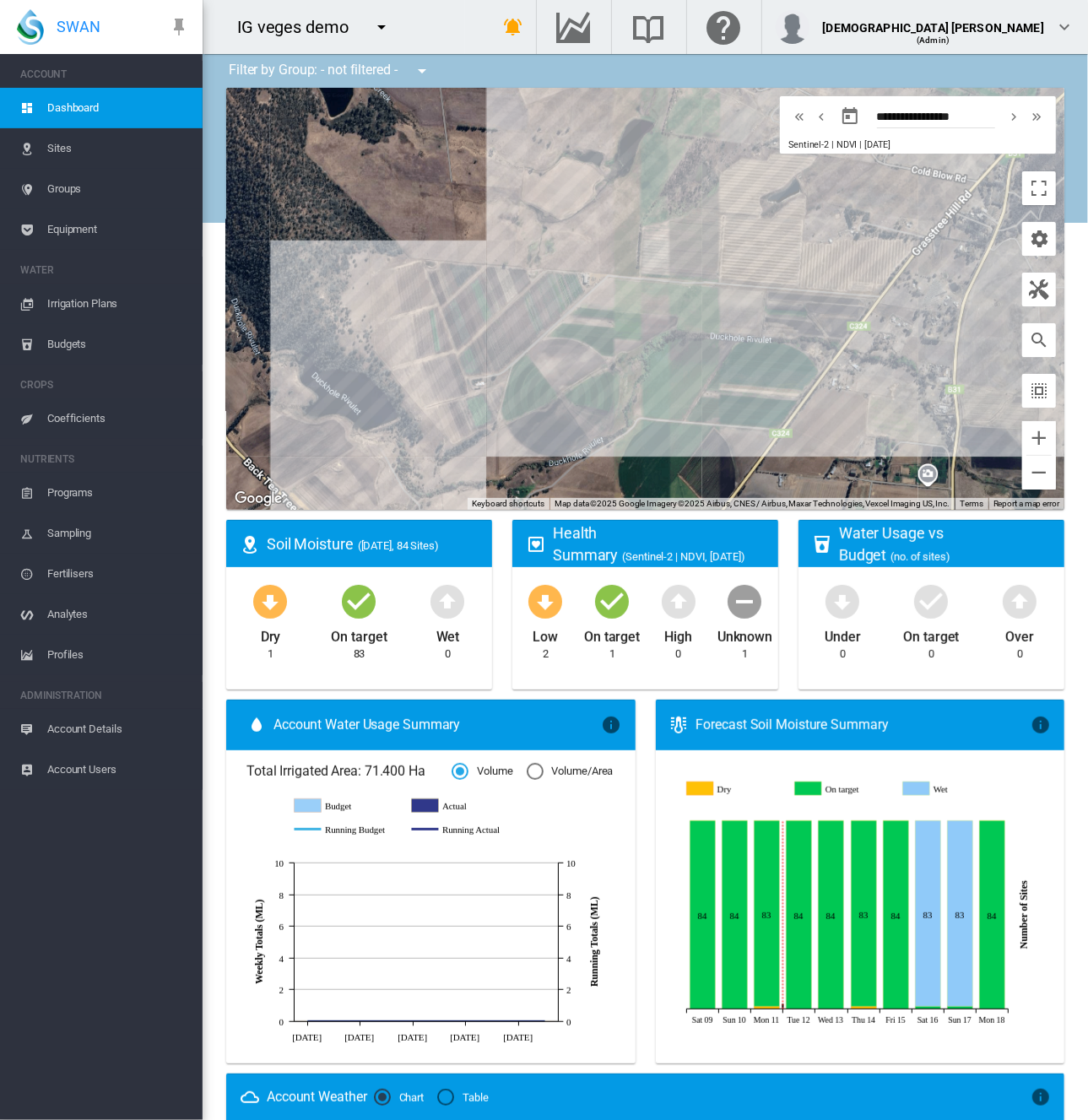
click at [59, 227] on span "Equipment" at bounding box center [118, 230] width 142 height 41
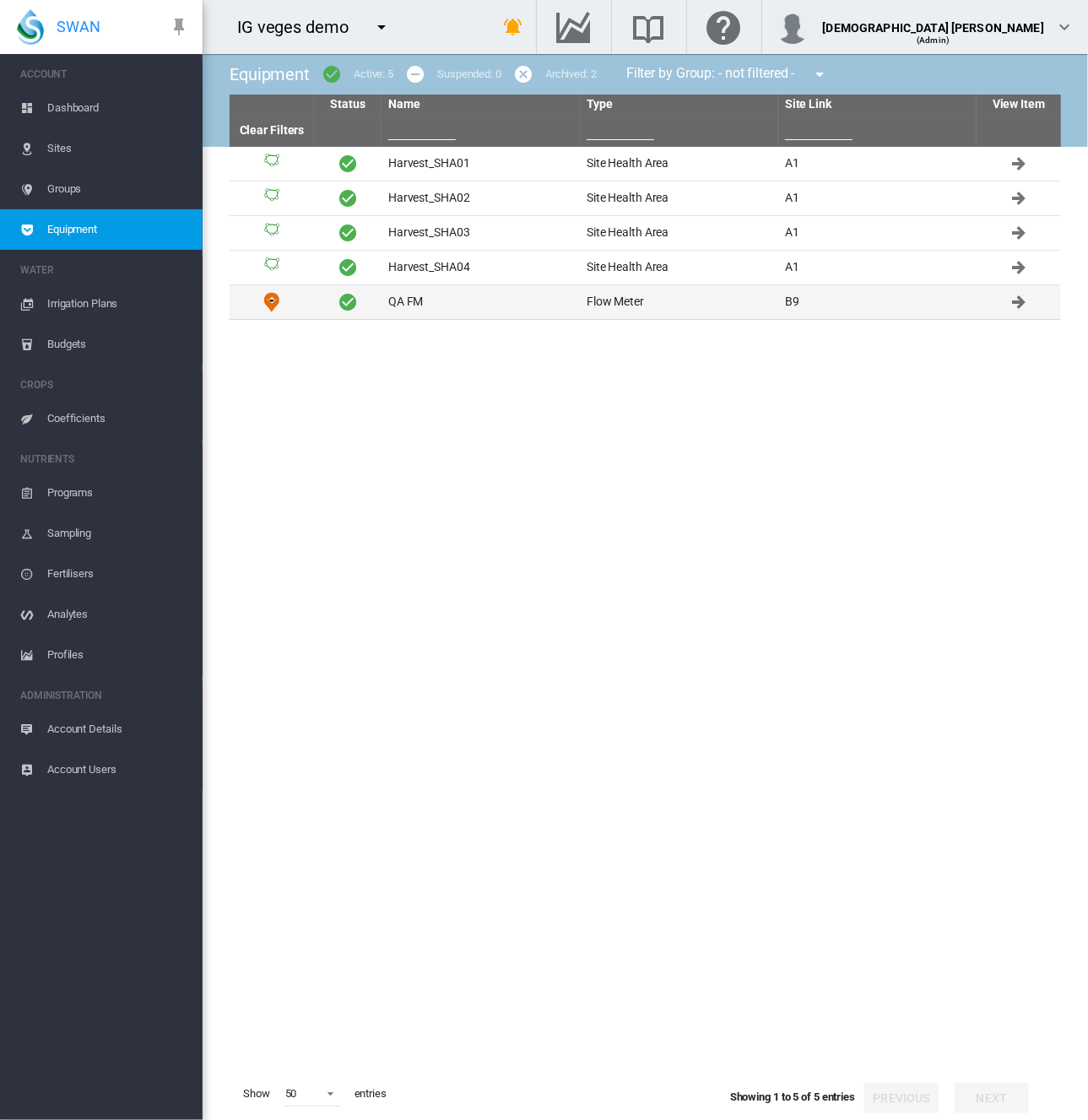
click at [423, 298] on td "QA FM" at bounding box center [481, 302] width 198 height 33
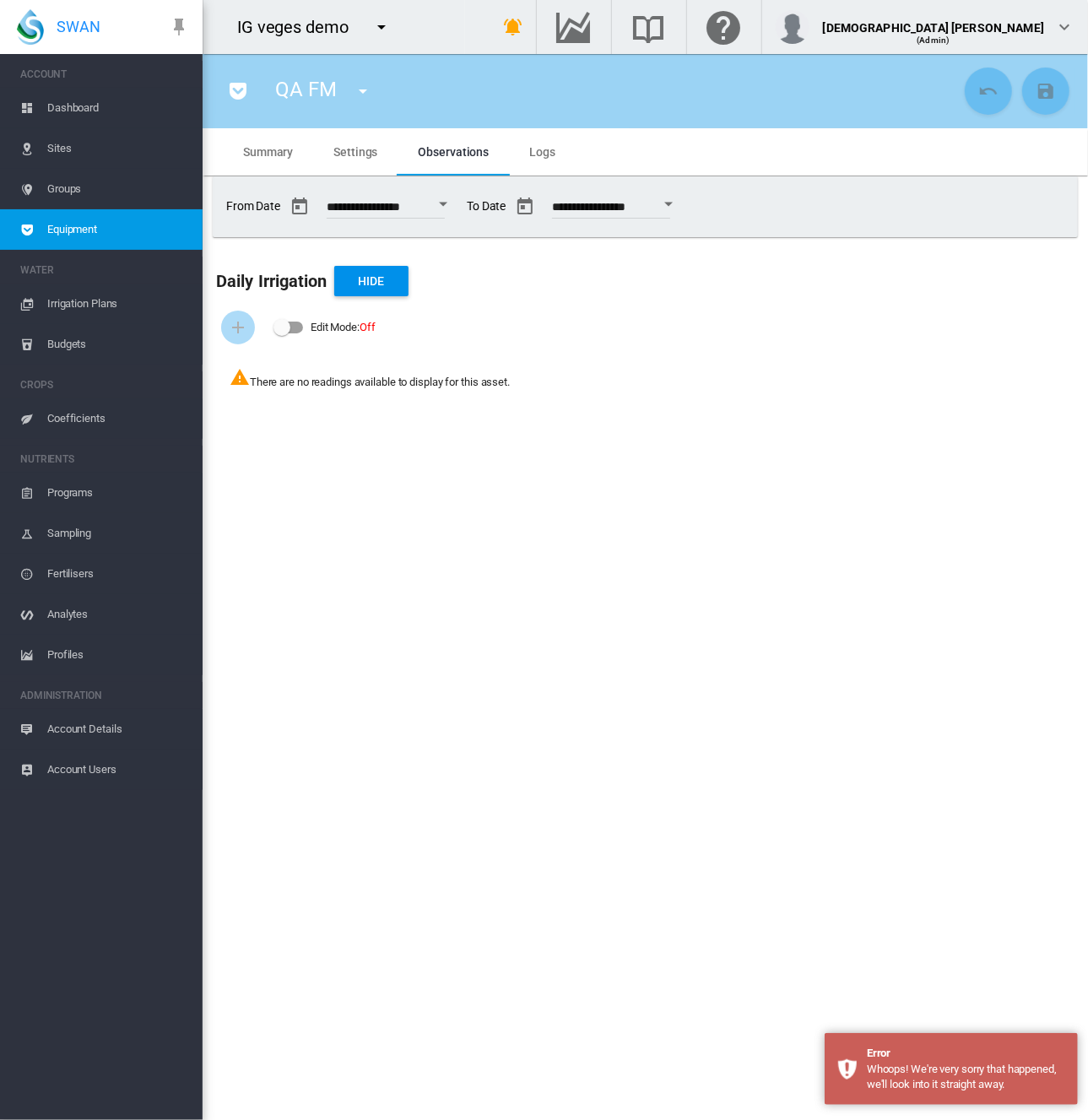
click at [76, 238] on span "Equipment" at bounding box center [118, 230] width 142 height 41
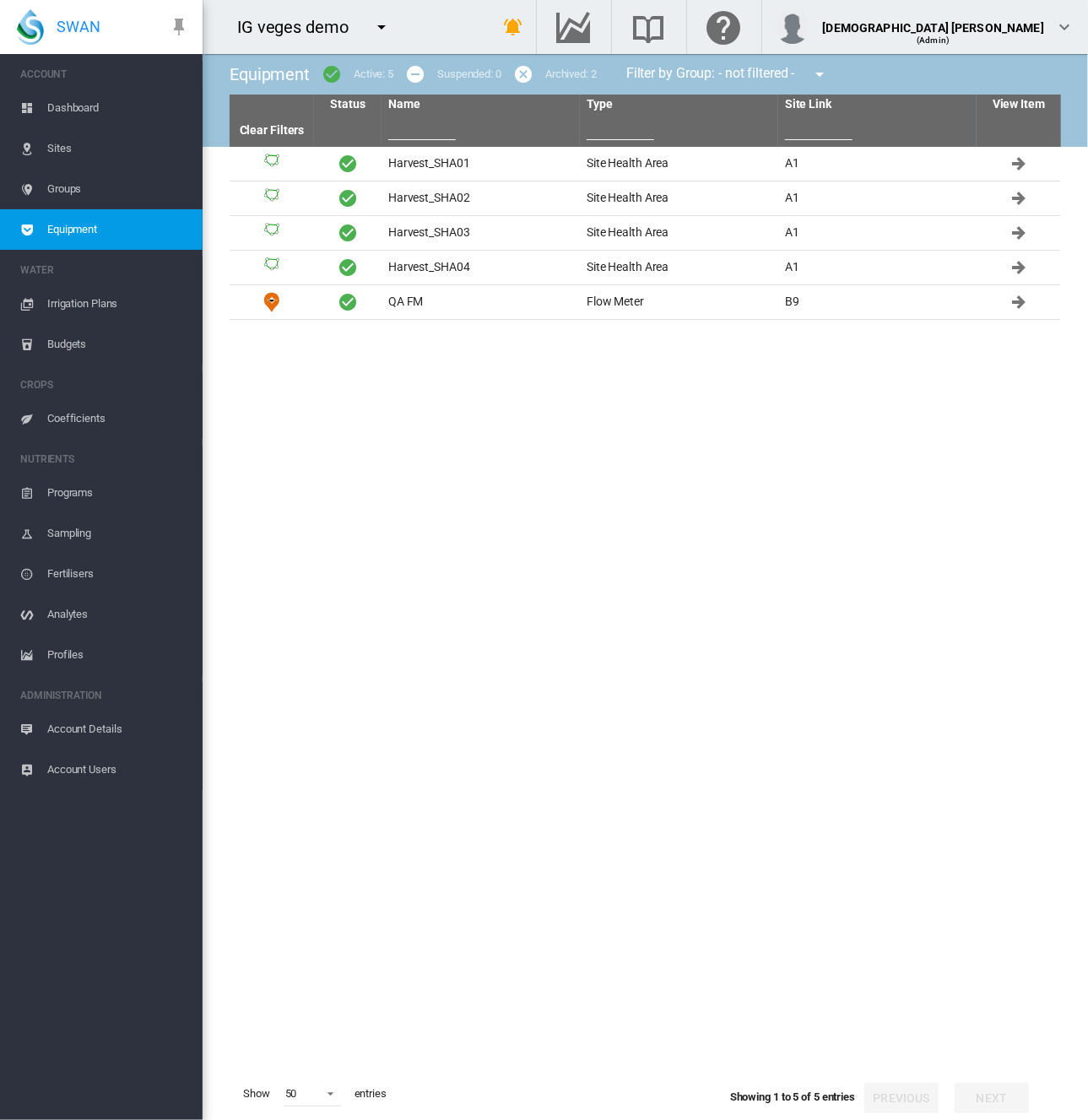
click at [527, 81] on md-icon "icon-cancel" at bounding box center [524, 74] width 20 height 20
click at [384, 32] on md-icon "icon-menu-down" at bounding box center [382, 27] width 20 height 20
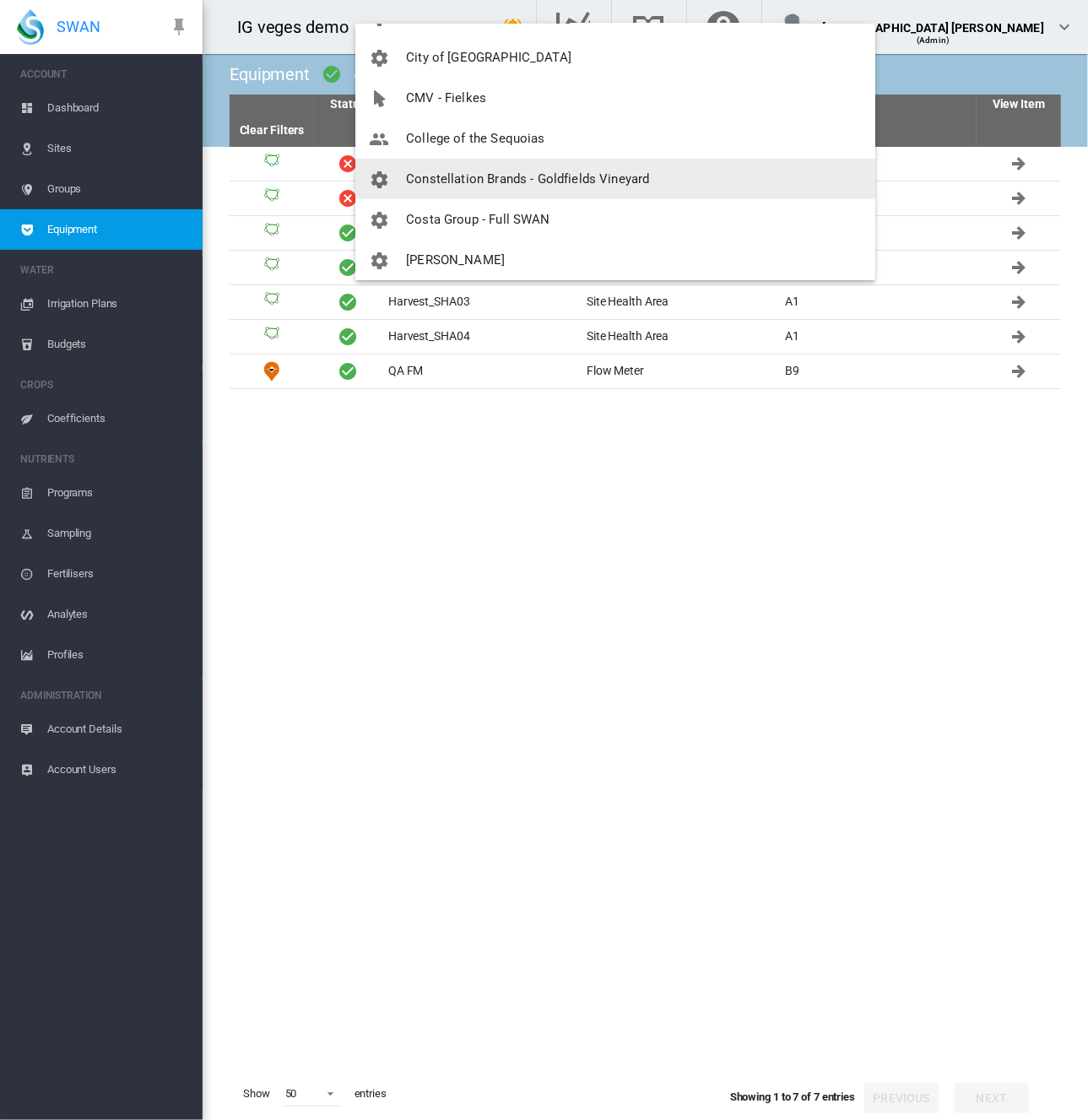
scroll to position [1435, 0]
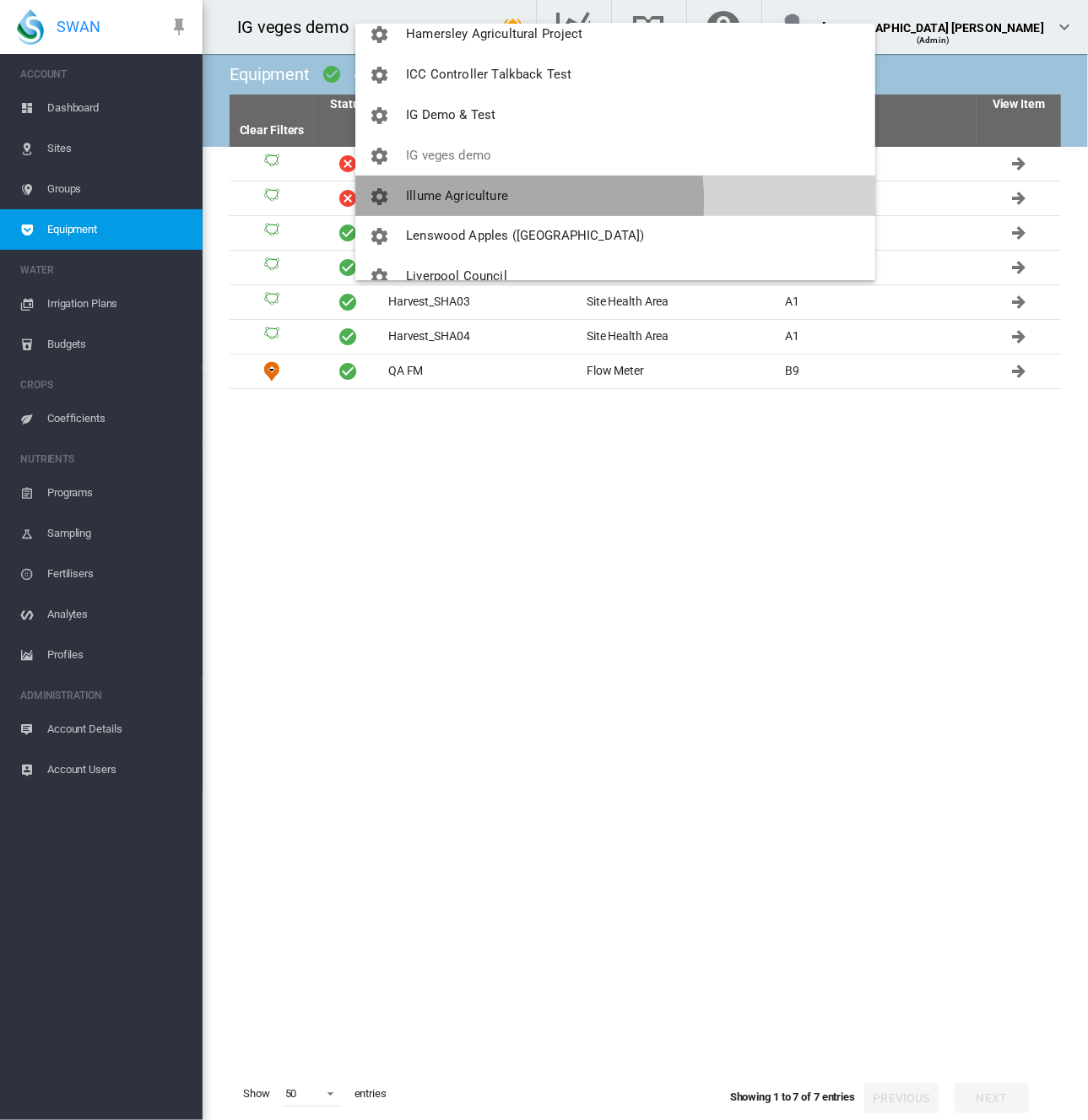
click at [473, 202] on span "Illume Agriculture" at bounding box center [457, 195] width 102 height 15
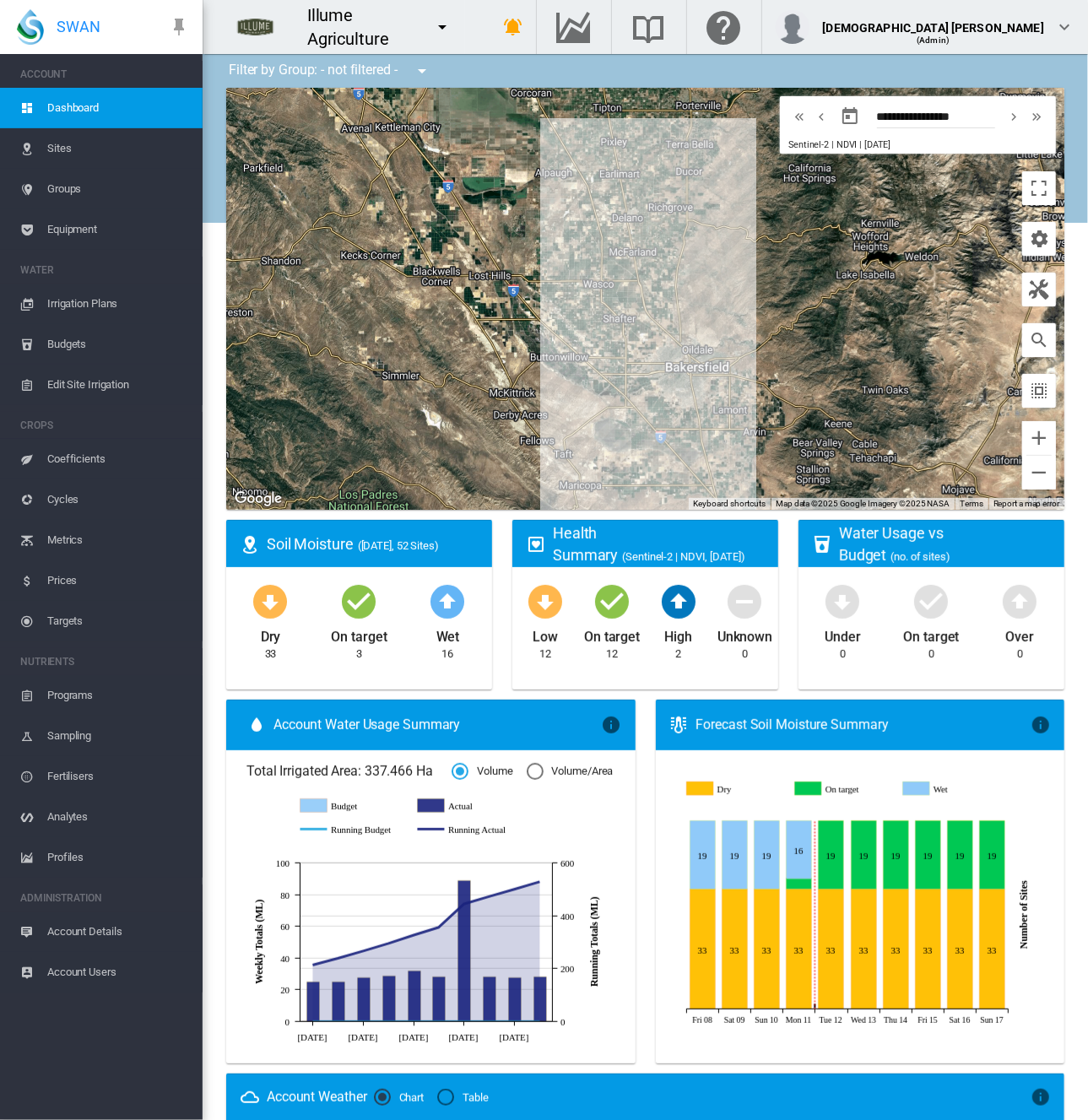
click at [66, 233] on span "Equipment" at bounding box center [118, 230] width 142 height 41
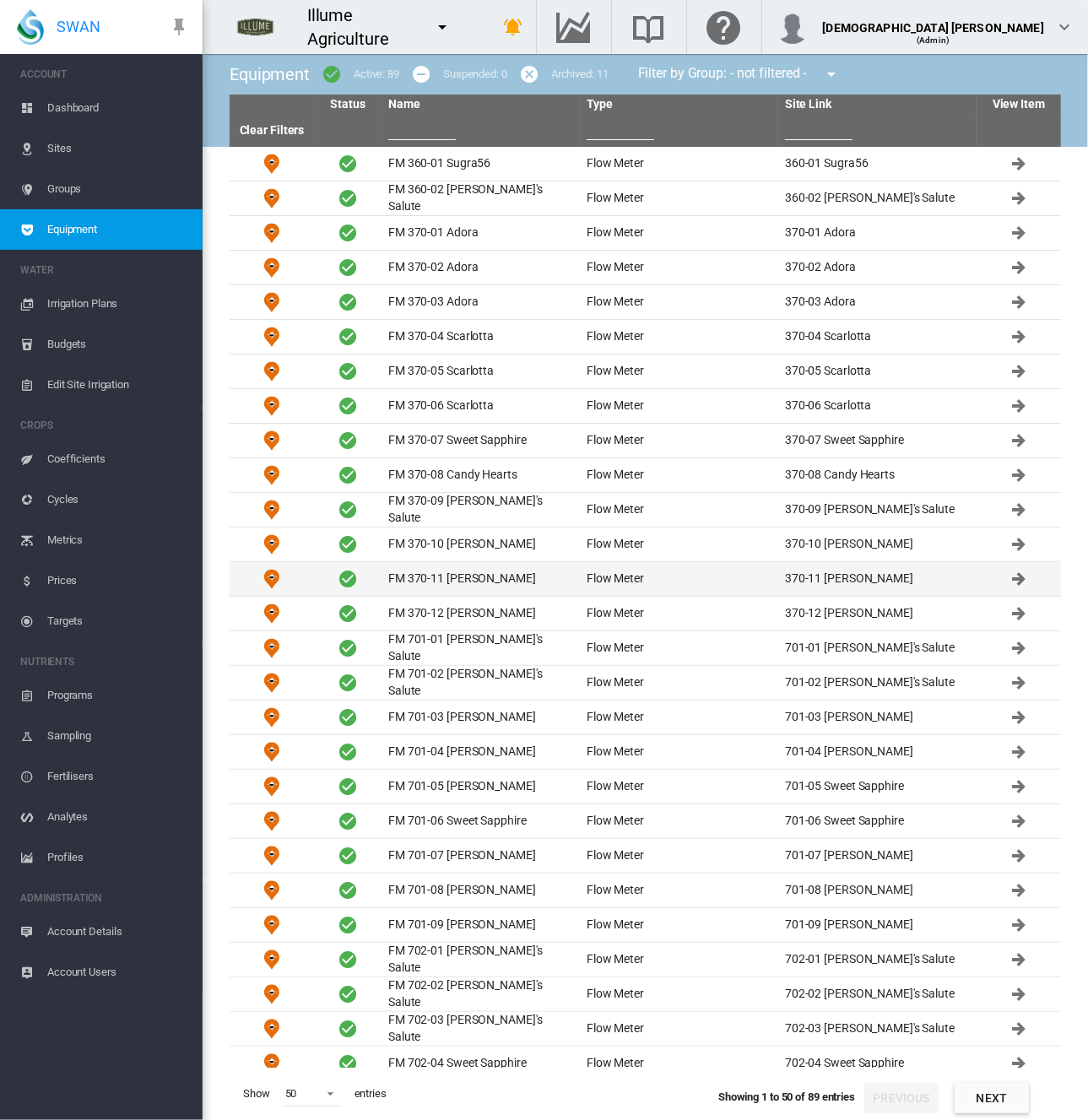
click at [431, 585] on td "FM 370-11 [PERSON_NAME]" at bounding box center [481, 579] width 198 height 33
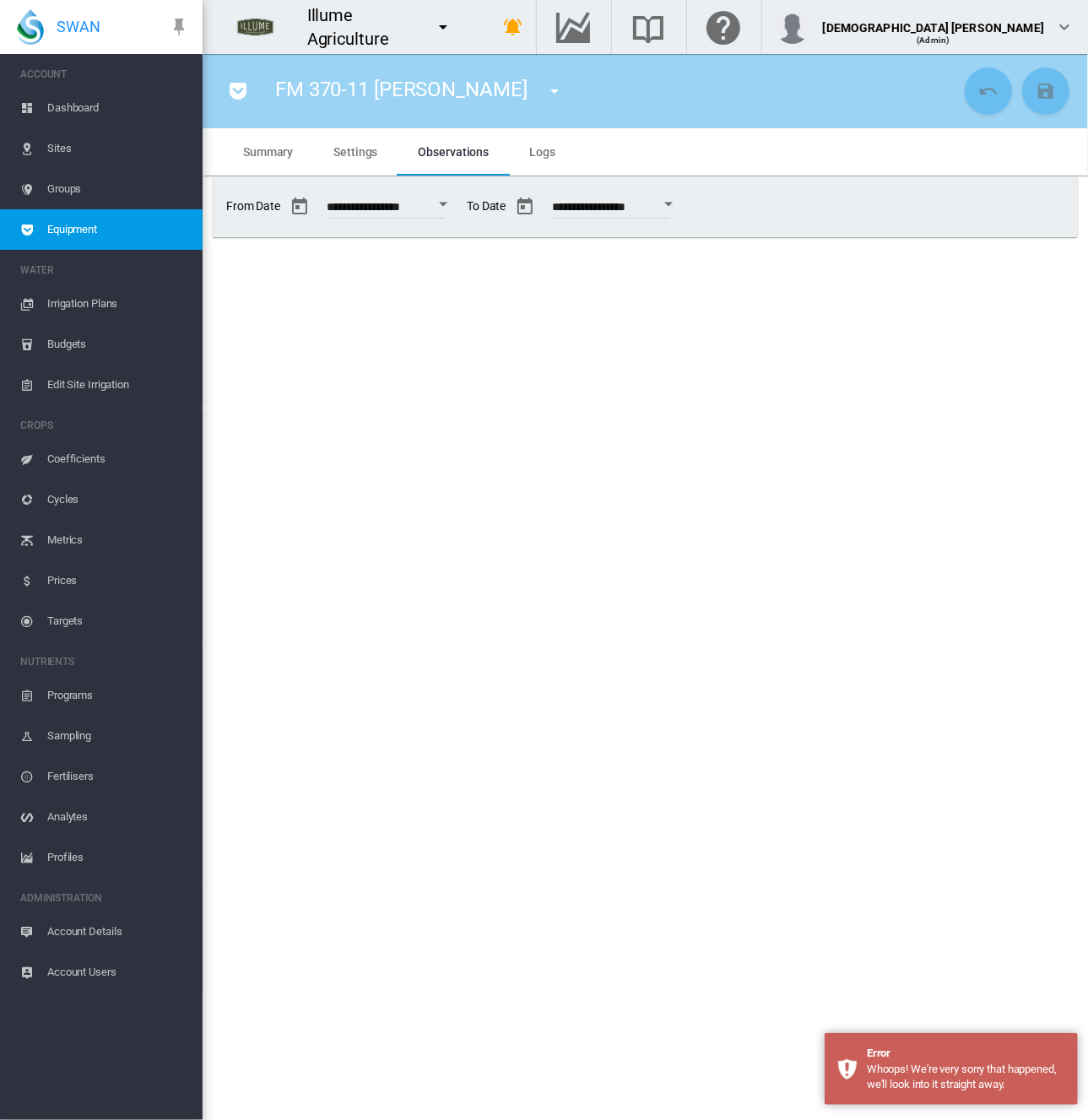
click at [70, 106] on span "Dashboard" at bounding box center [118, 108] width 142 height 41
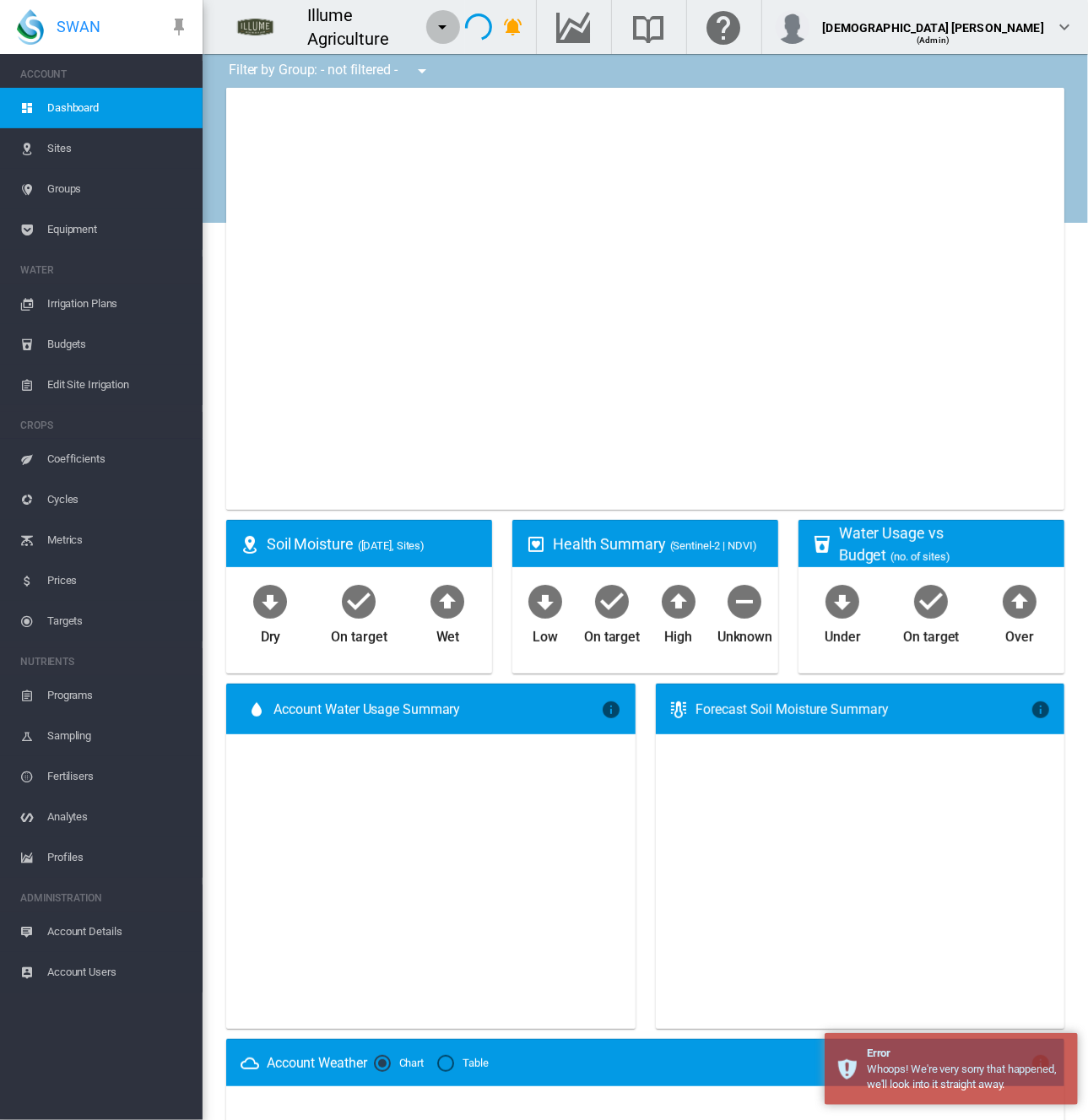
click at [453, 31] on md-icon "icon-menu-down" at bounding box center [443, 27] width 20 height 20
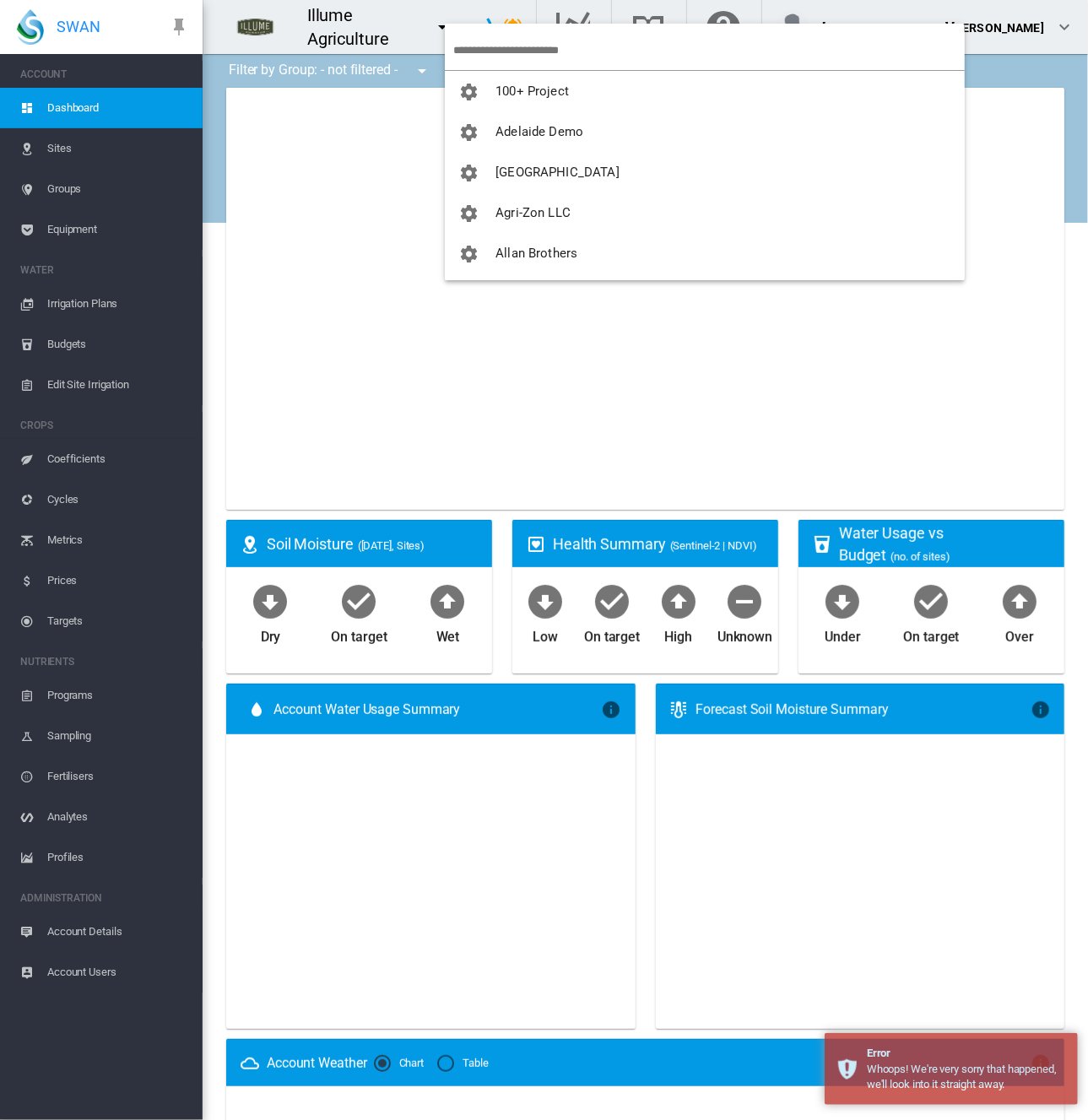
type input "**********"
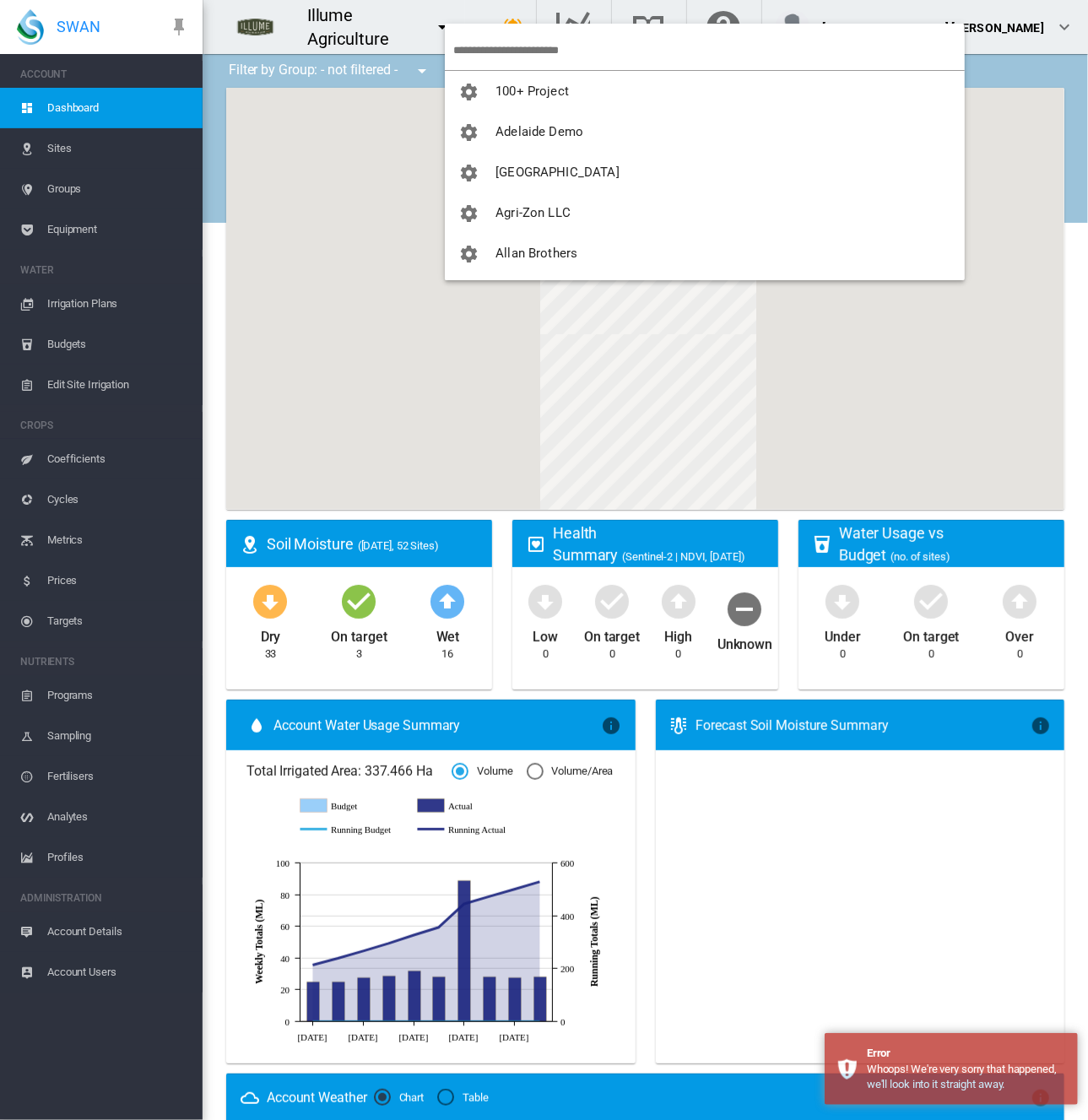
click at [487, 46] on input "search" at bounding box center [709, 50] width 512 height 40
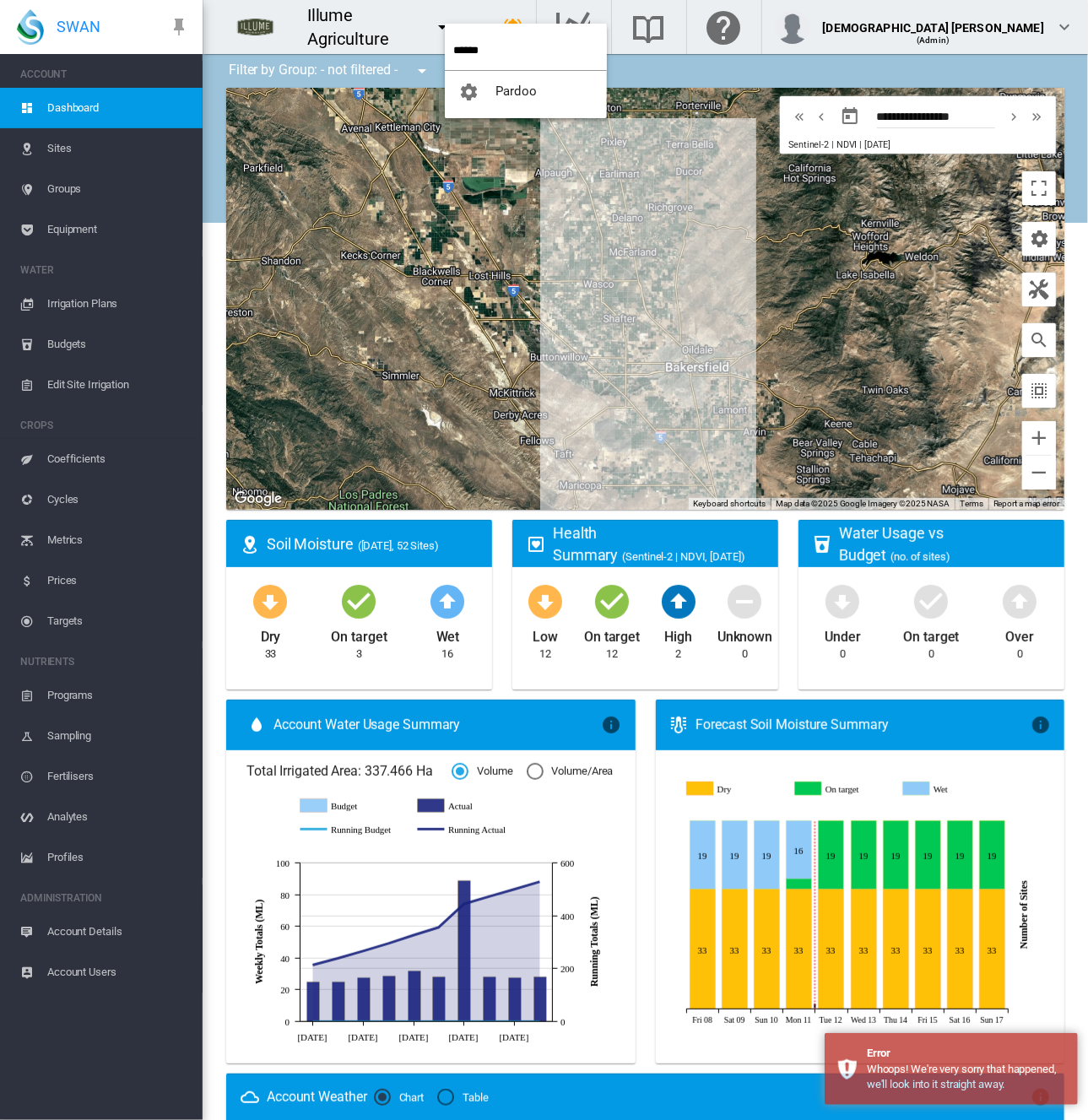
type input "******"
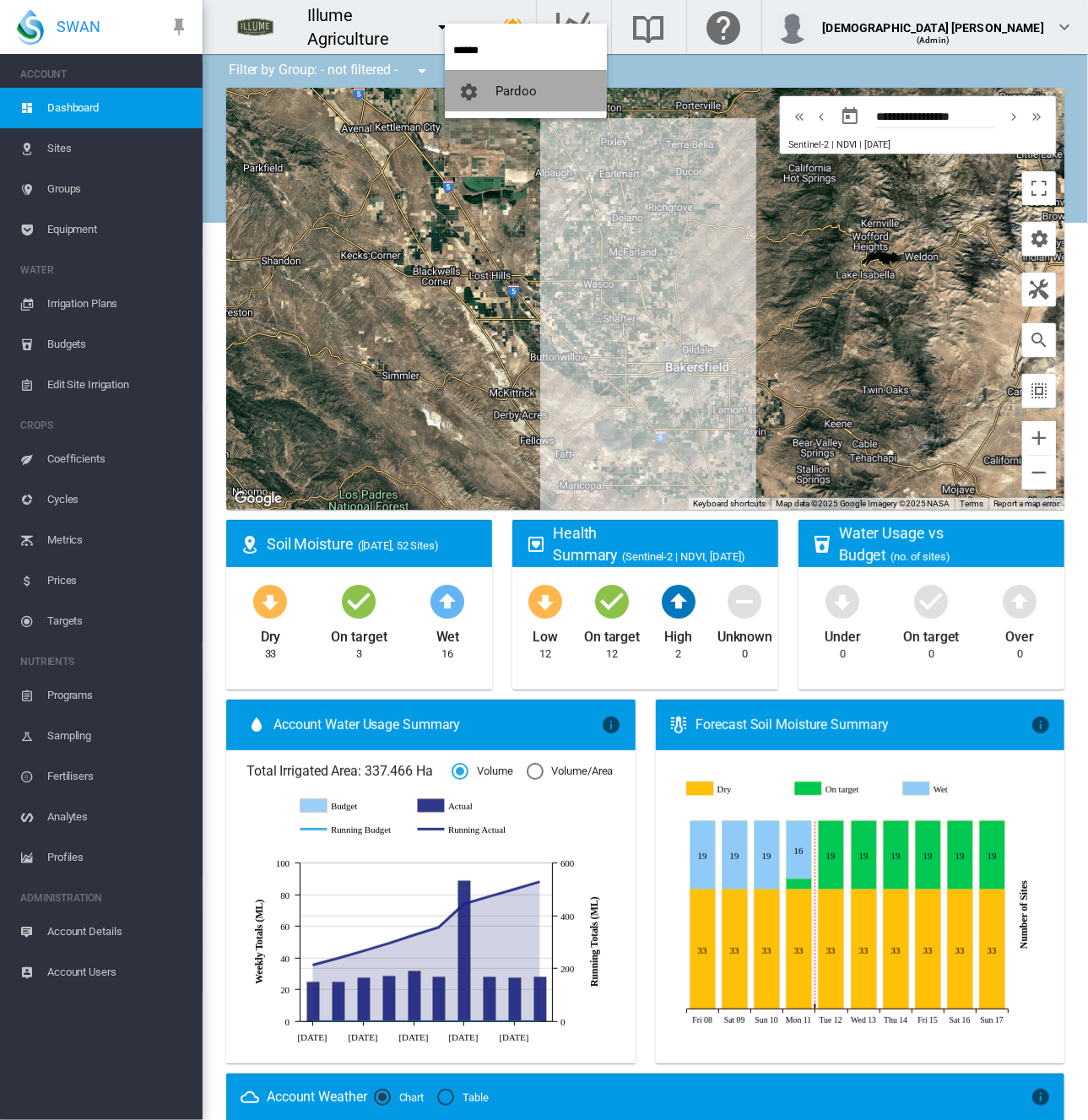
click at [489, 90] on span "button" at bounding box center [477, 91] width 37 height 15
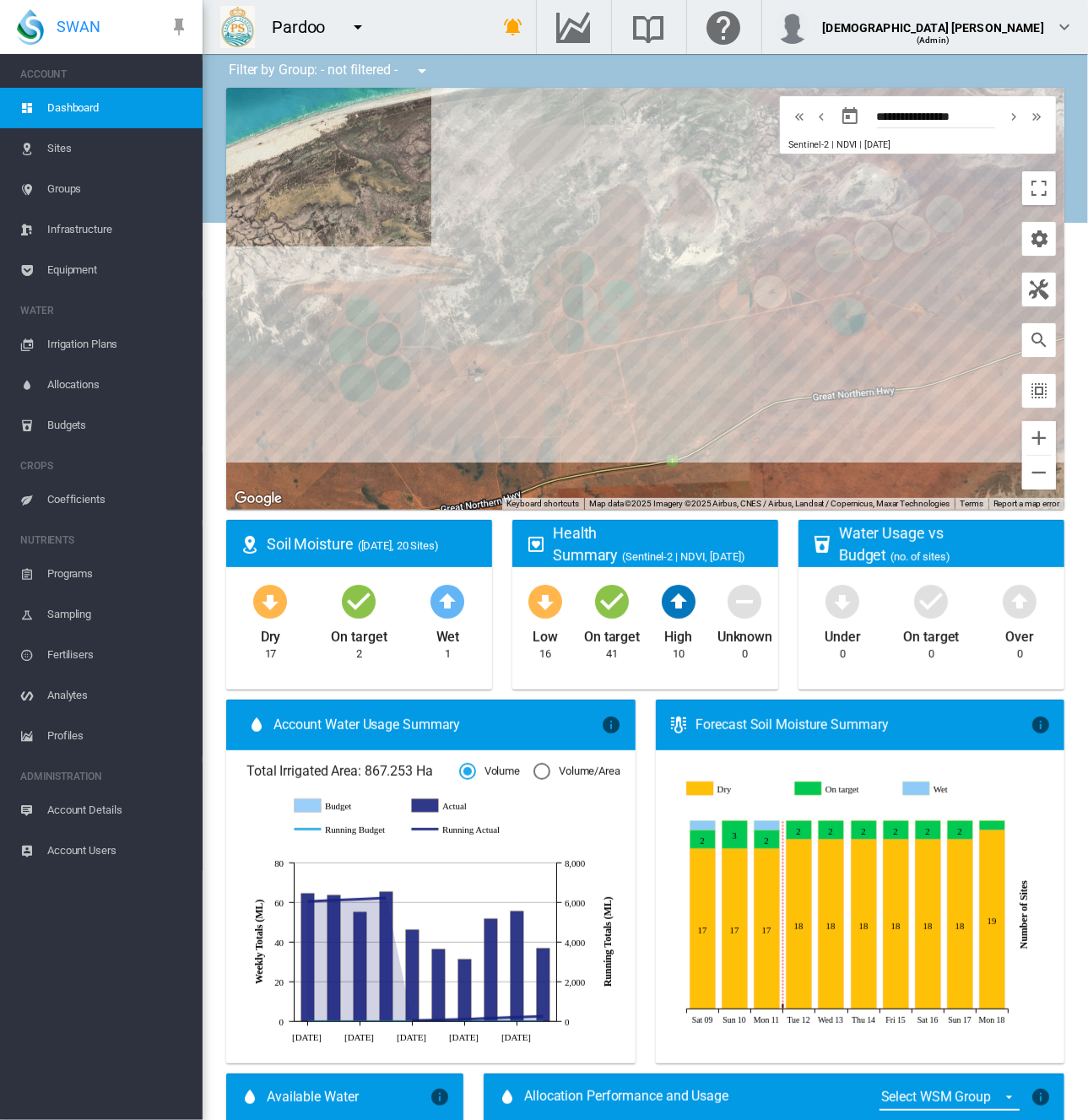
click at [72, 283] on span "Equipment" at bounding box center [118, 271] width 142 height 41
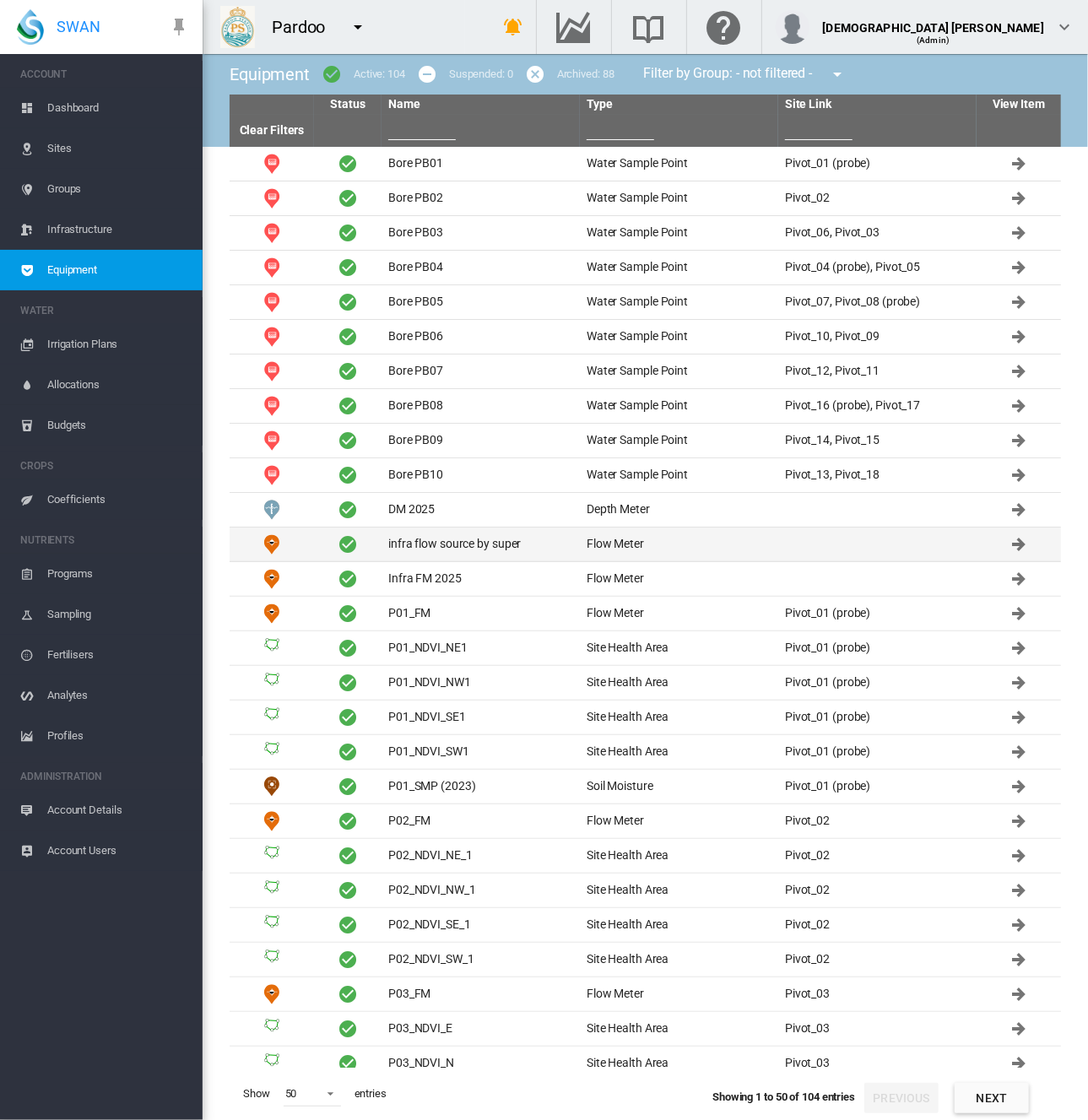
click at [412, 535] on td "infra flow source by super" at bounding box center [481, 544] width 198 height 33
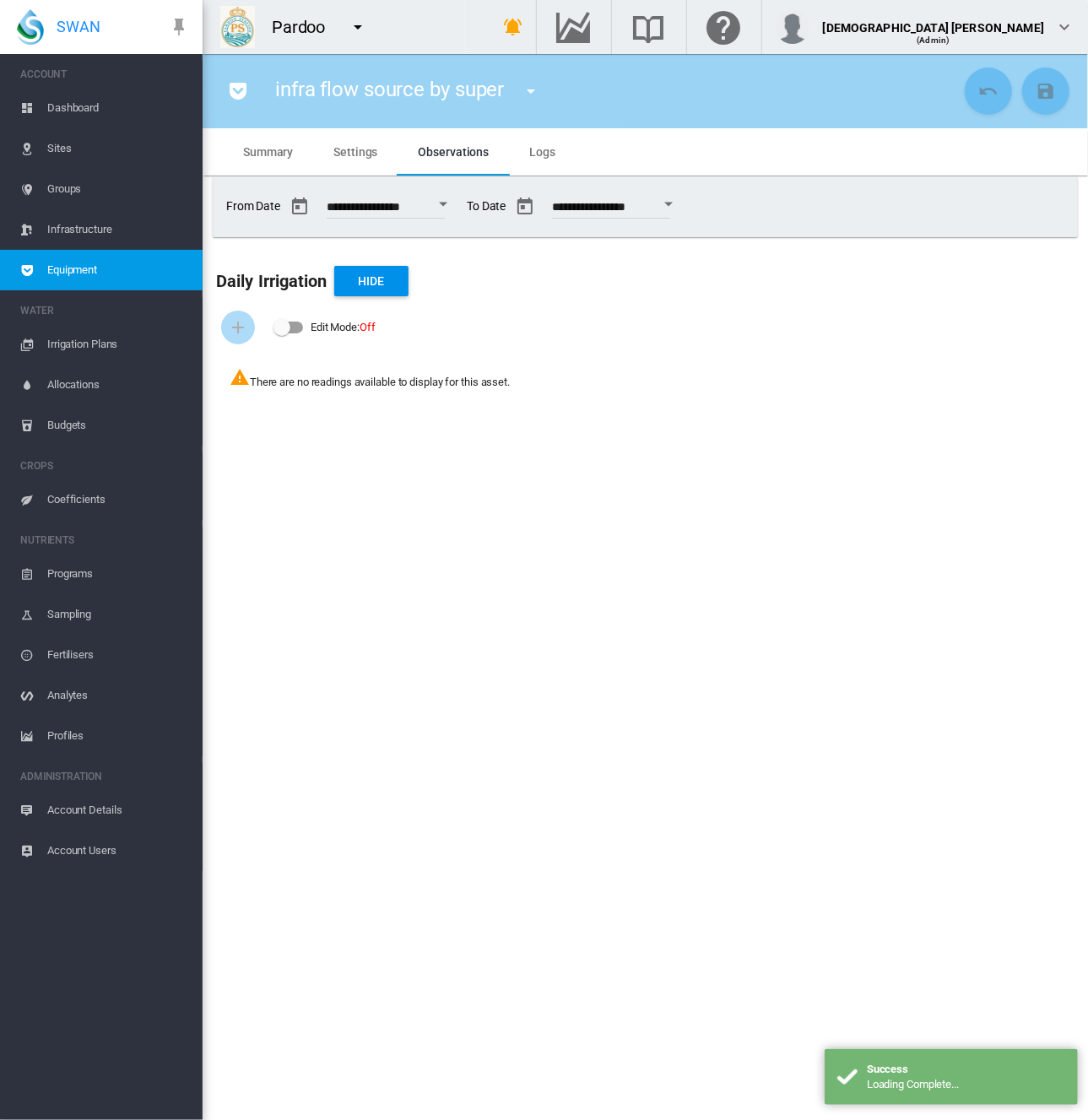
click at [108, 277] on span "Equipment" at bounding box center [118, 271] width 142 height 41
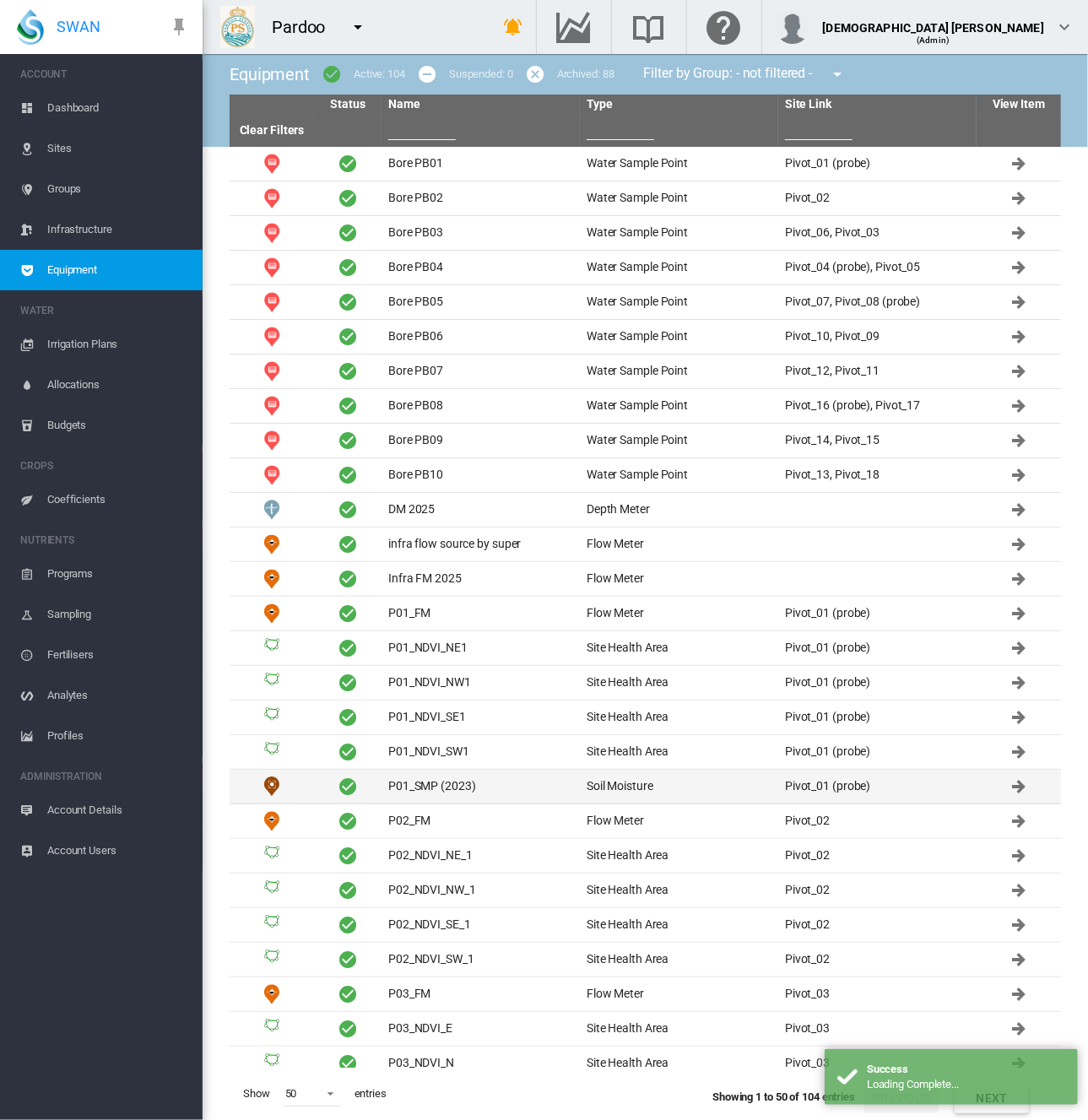
click at [423, 775] on td "P01_SMP (2023)" at bounding box center [481, 787] width 198 height 33
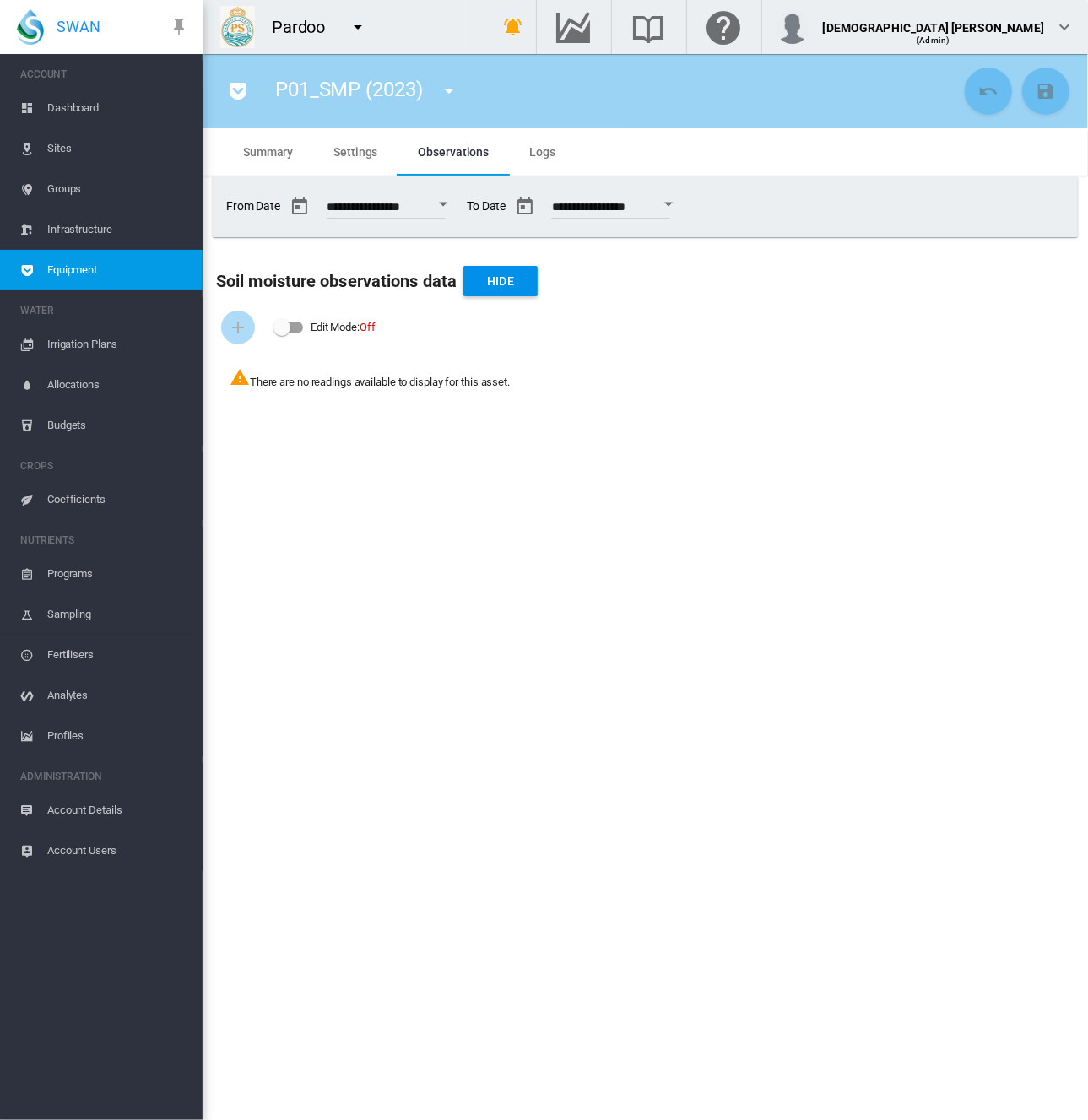
click at [241, 93] on md-icon "icon-pocket" at bounding box center [238, 91] width 20 height 20
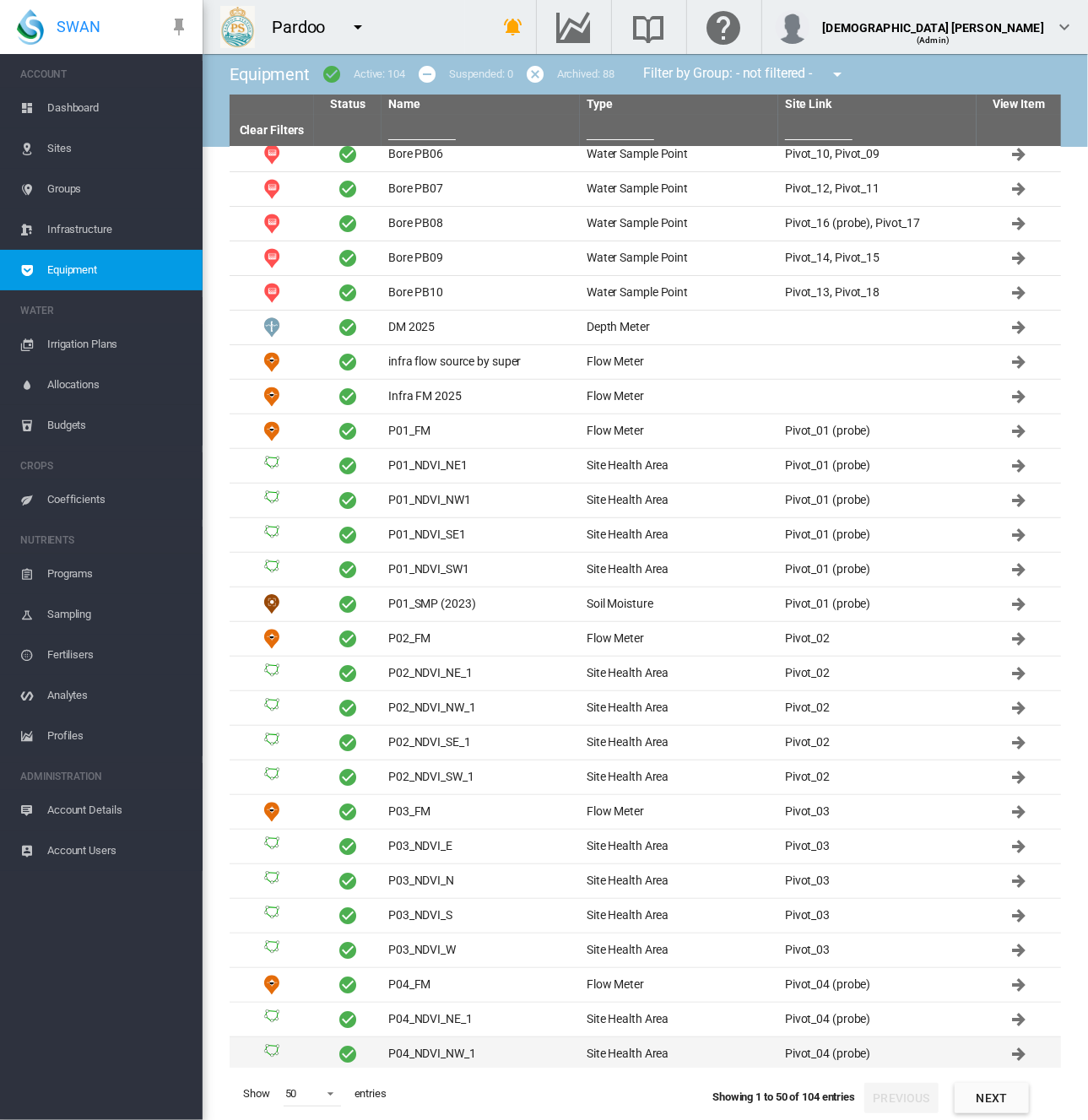
scroll to position [507, 0]
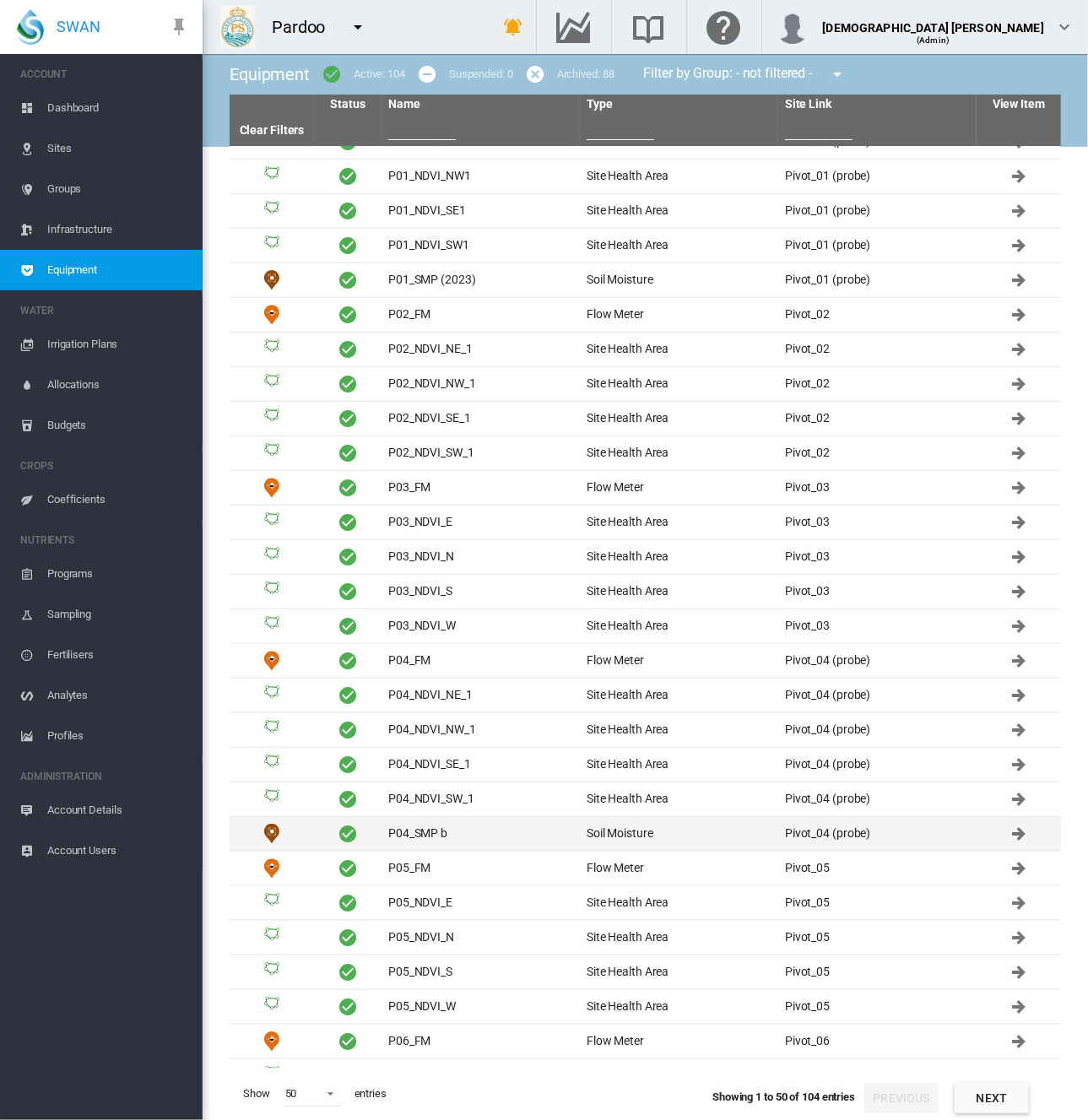
click at [481, 824] on td "P04_SMP b" at bounding box center [481, 834] width 198 height 33
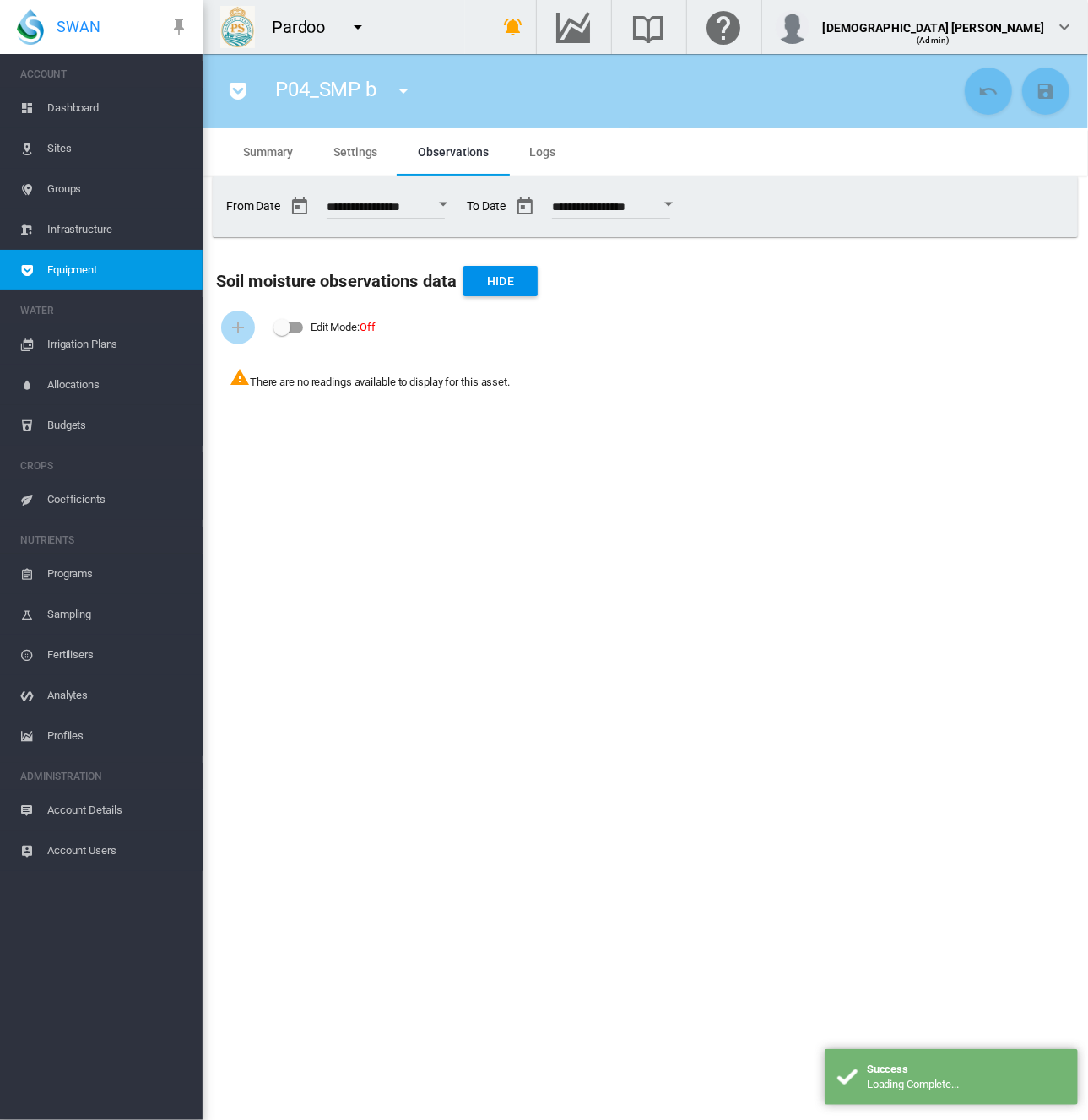
click at [348, 134] on md-tab-item "Settings" at bounding box center [355, 151] width 84 height 47
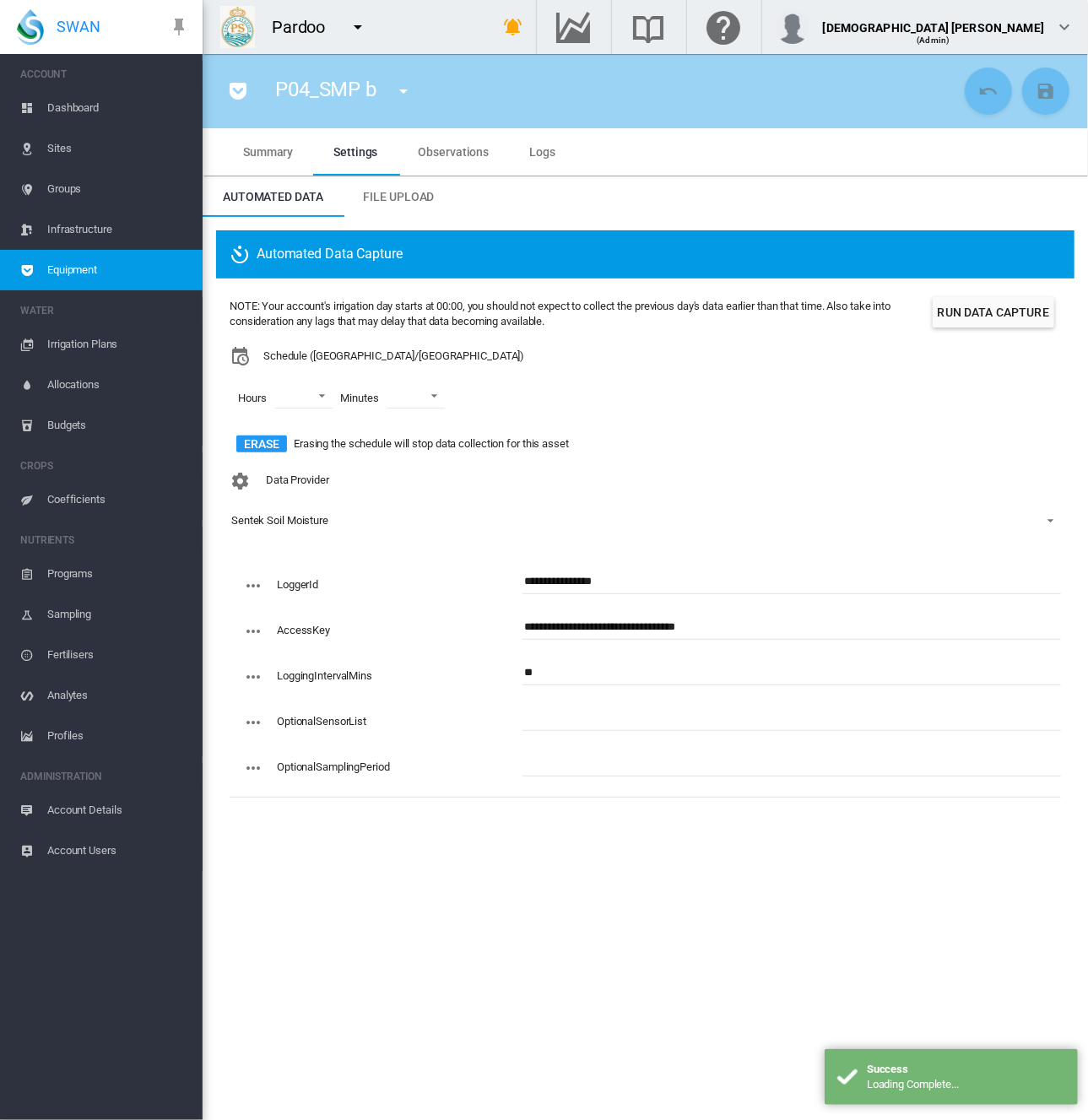
click at [123, 268] on span "Equipment" at bounding box center [118, 271] width 142 height 41
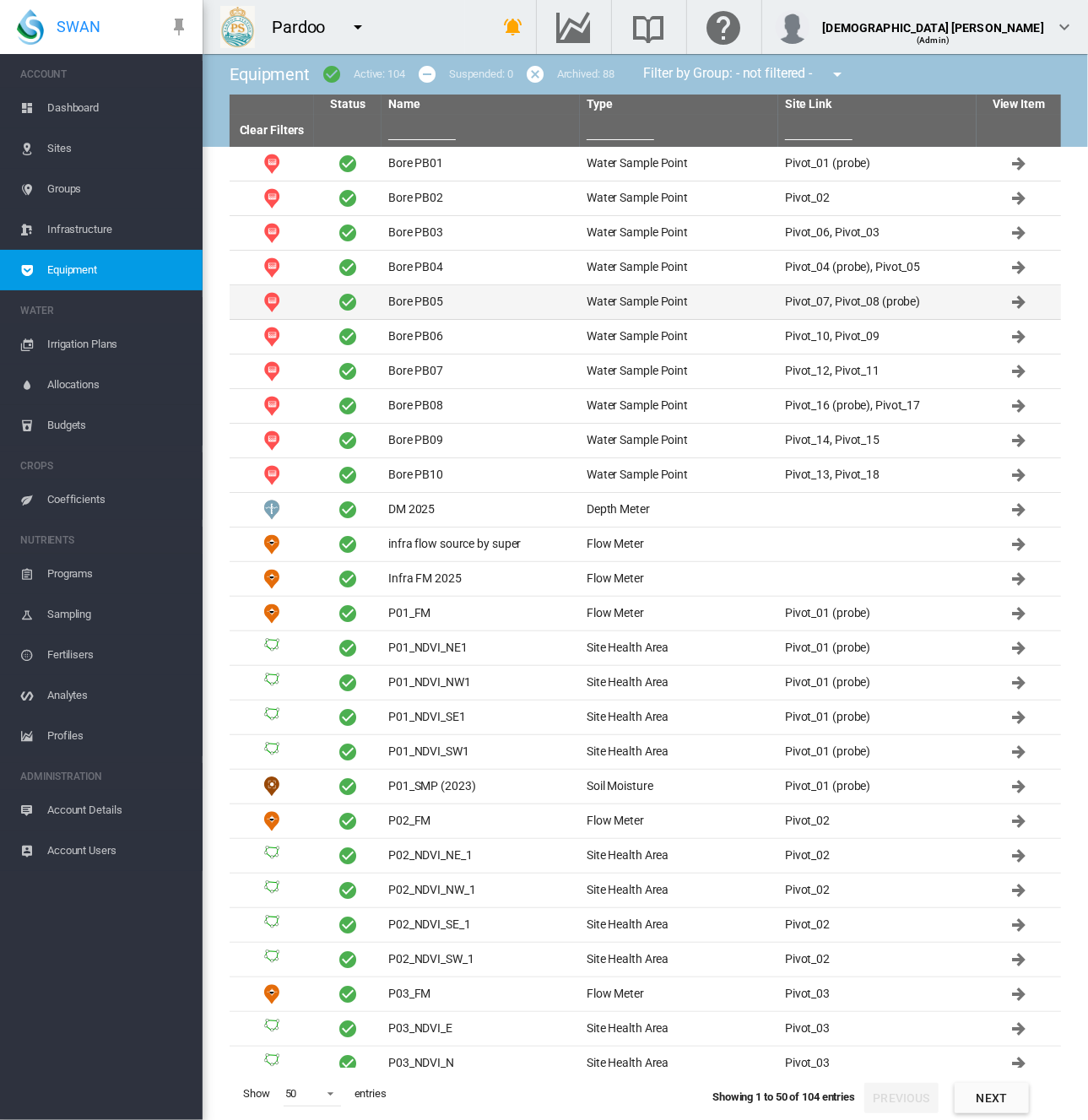
click at [385, 296] on td "Bore PB05" at bounding box center [481, 302] width 198 height 33
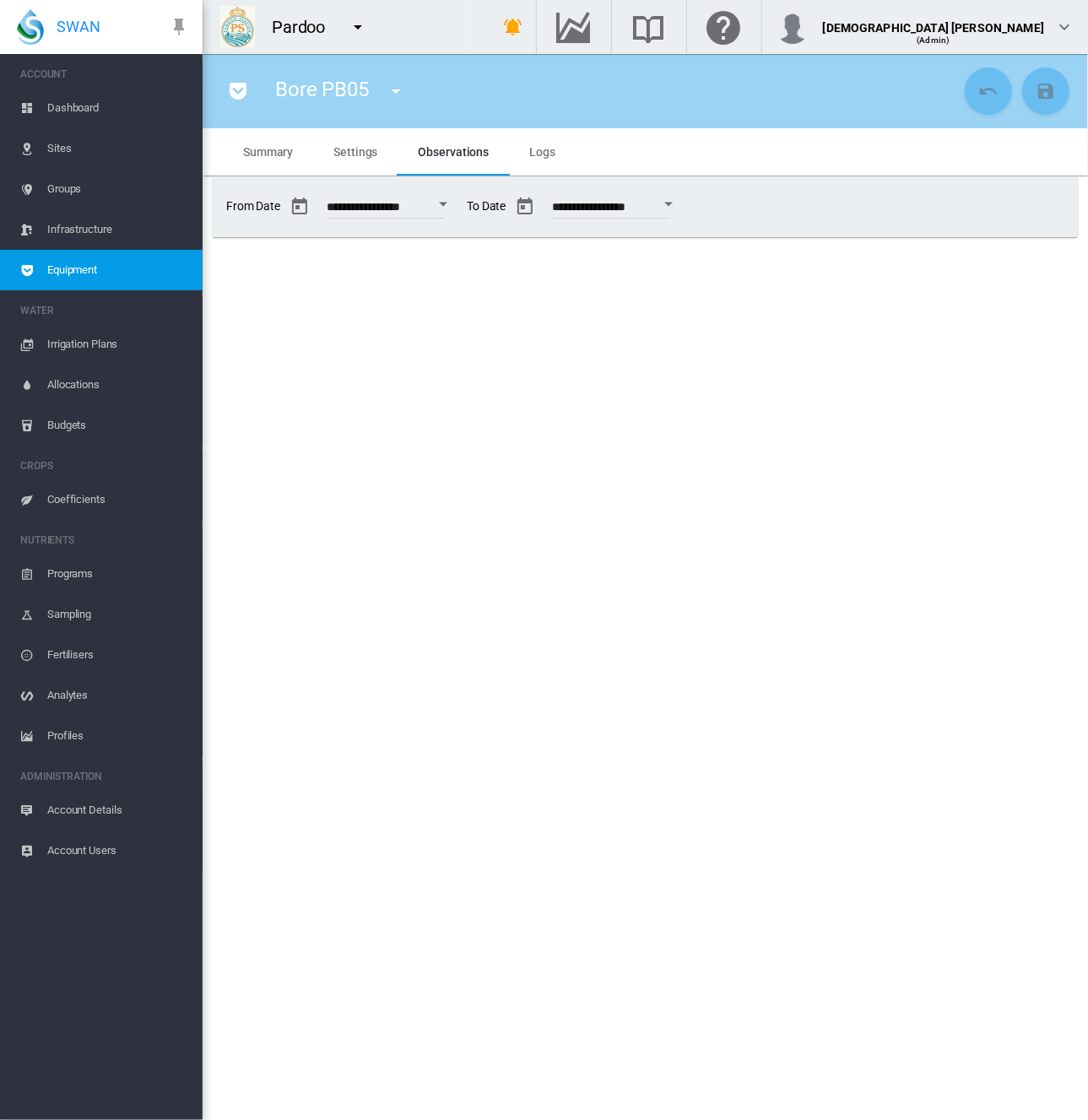
click at [138, 274] on span "Equipment" at bounding box center [118, 271] width 142 height 41
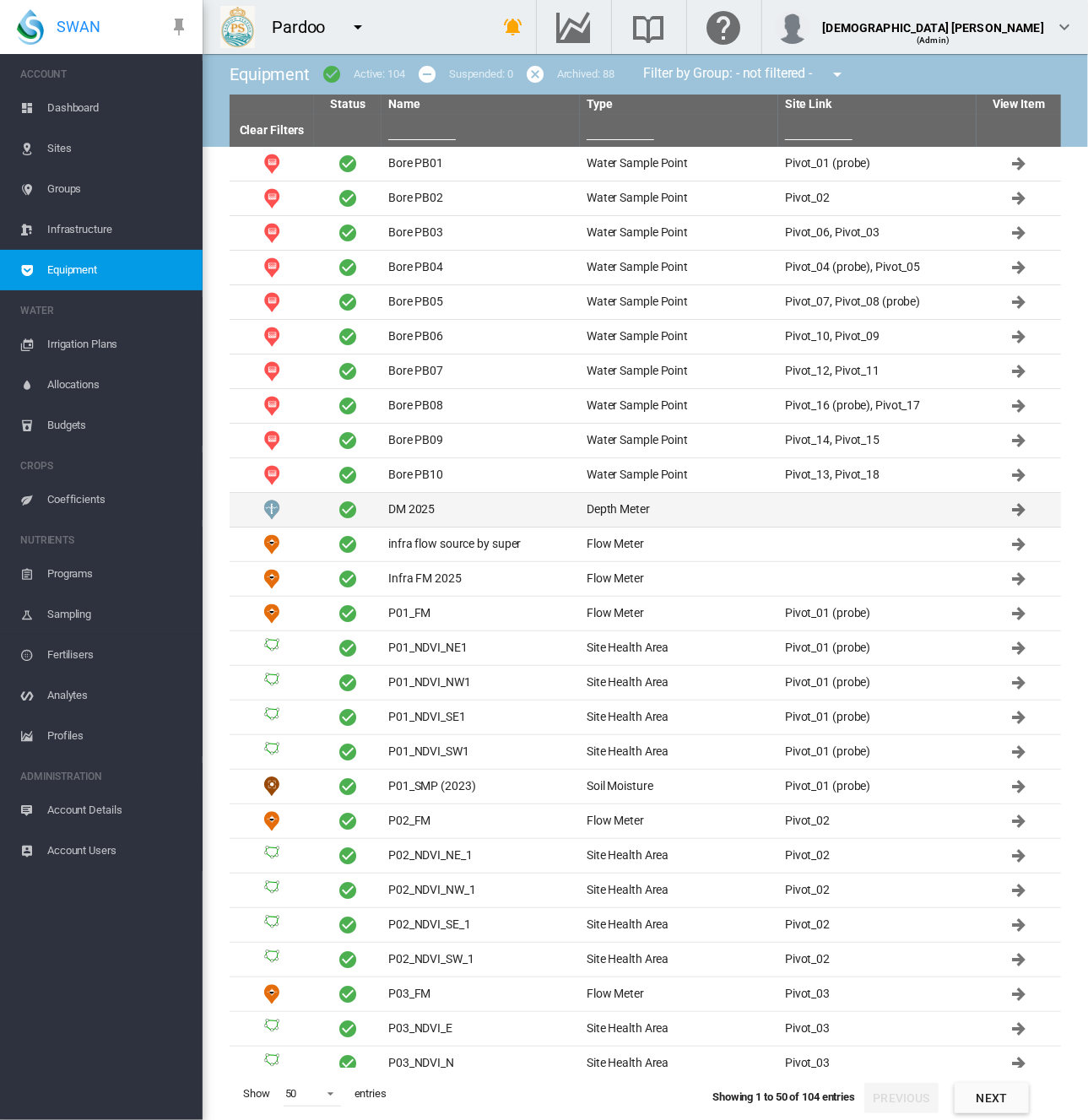
click at [478, 502] on td "DM 2025" at bounding box center [481, 510] width 198 height 33
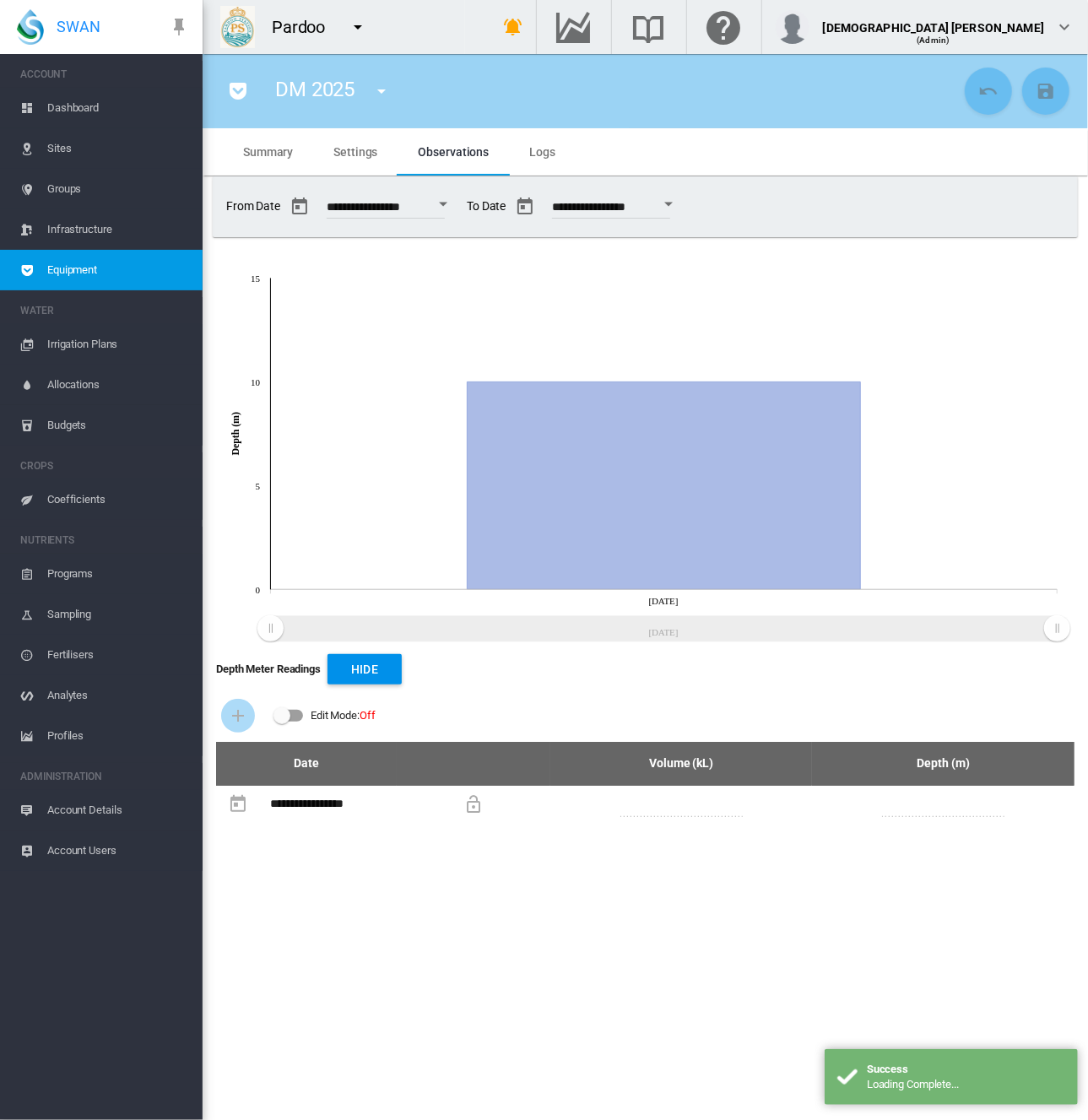
click at [95, 267] on span "Equipment" at bounding box center [118, 271] width 142 height 41
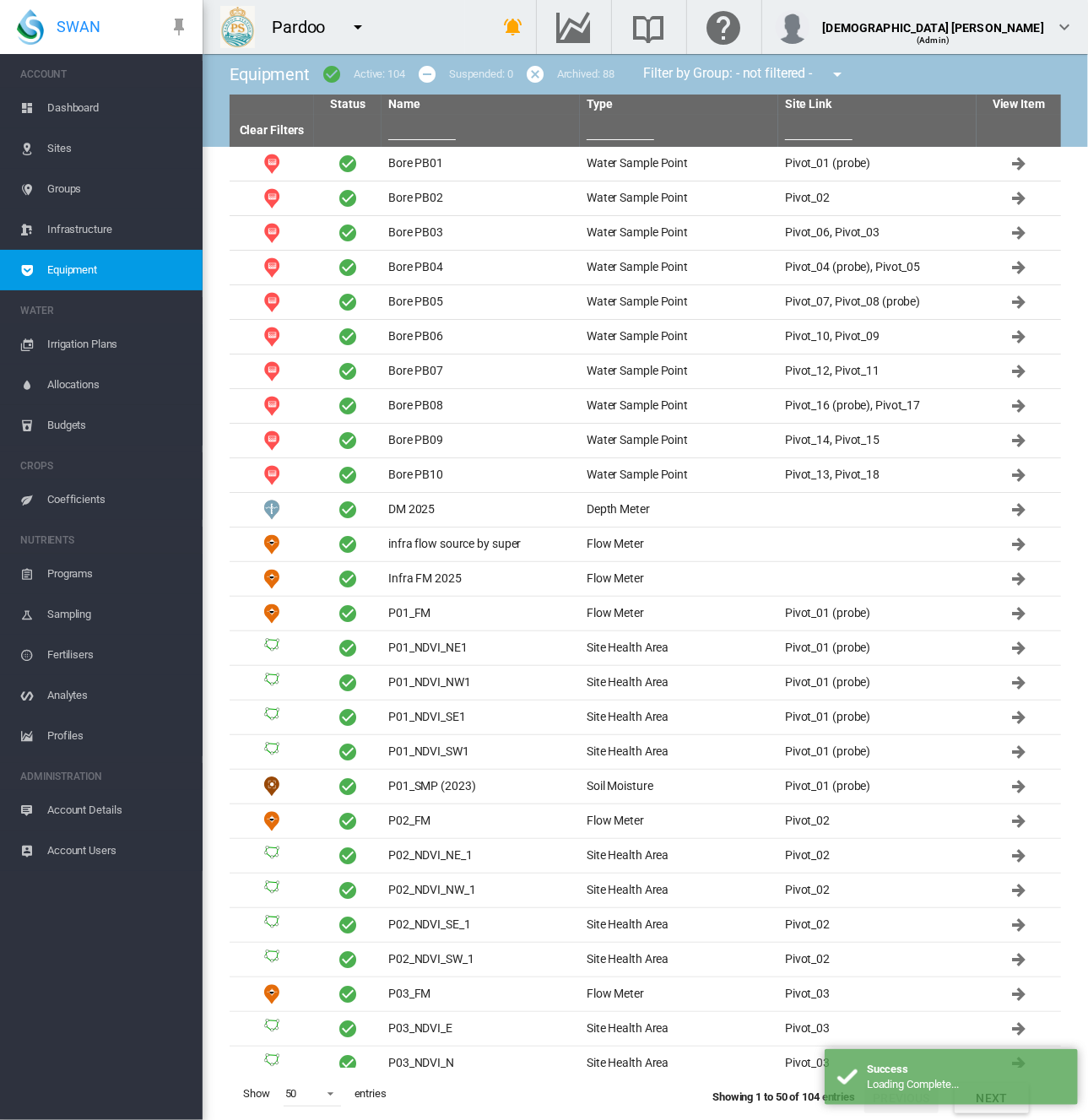
click at [353, 23] on md-icon "icon-menu-down" at bounding box center [358, 27] width 20 height 20
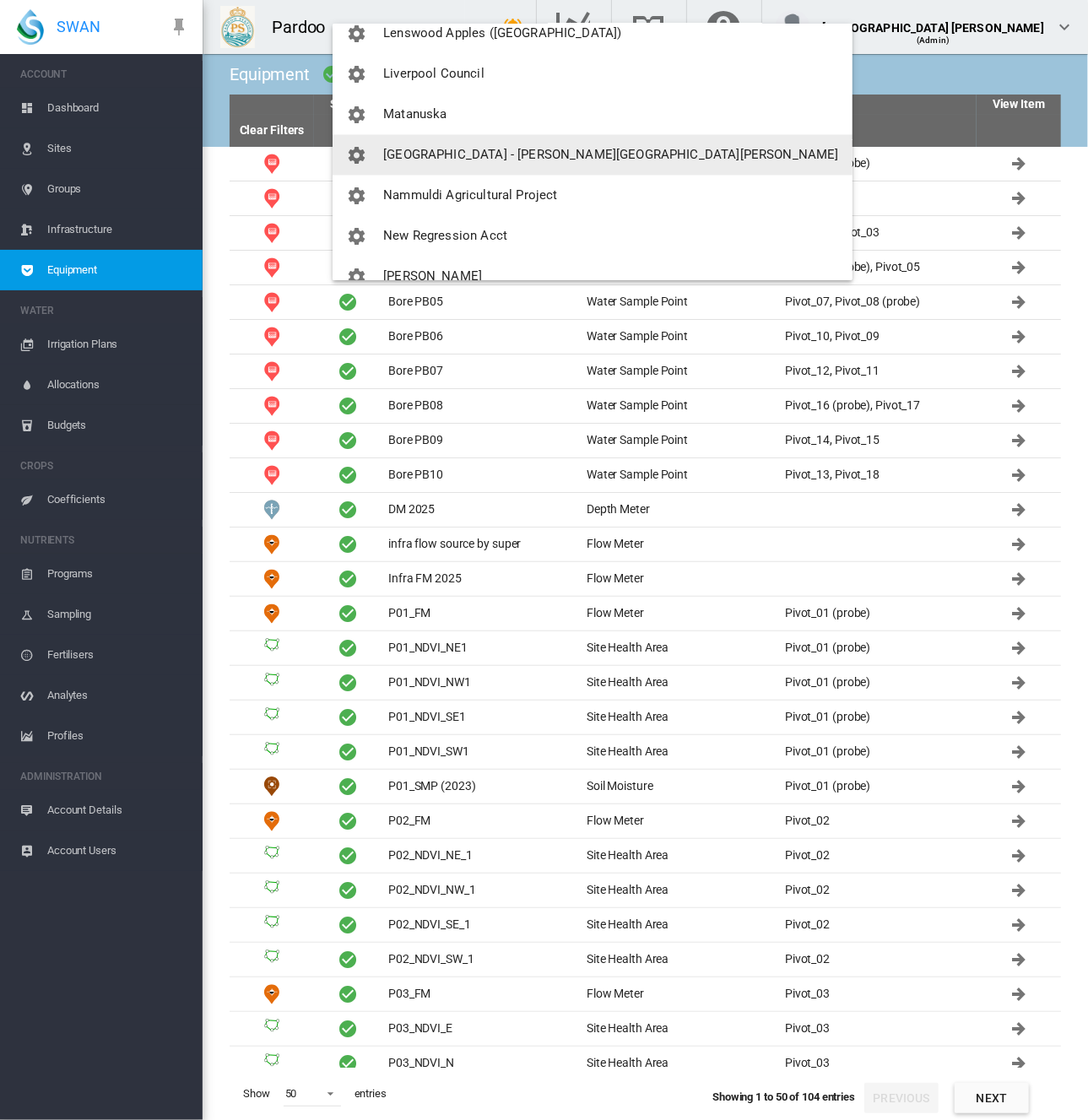
scroll to position [1661, 0]
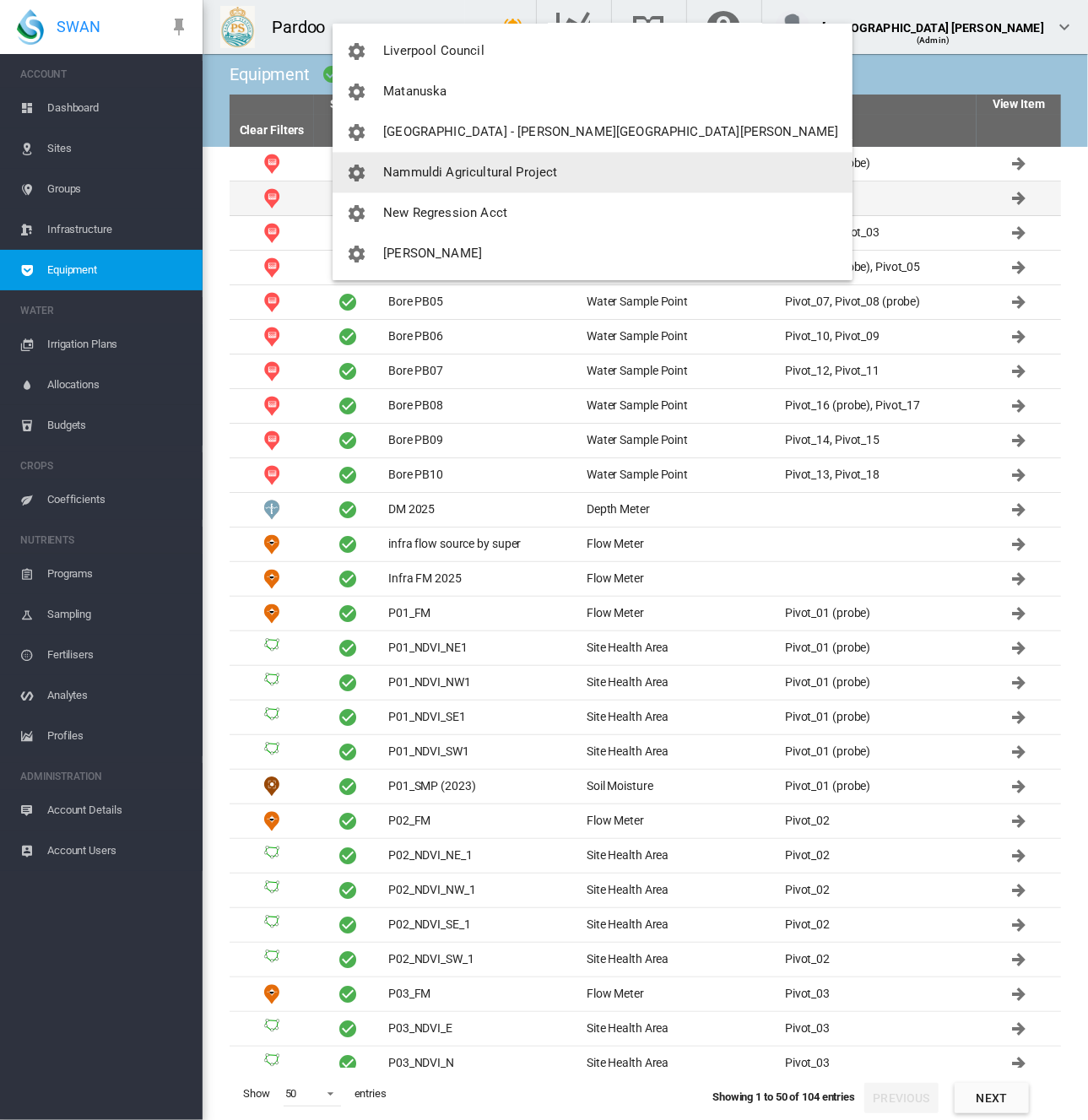
click at [467, 183] on button "Nammuldi Agricultural Project" at bounding box center [592, 172] width 520 height 41
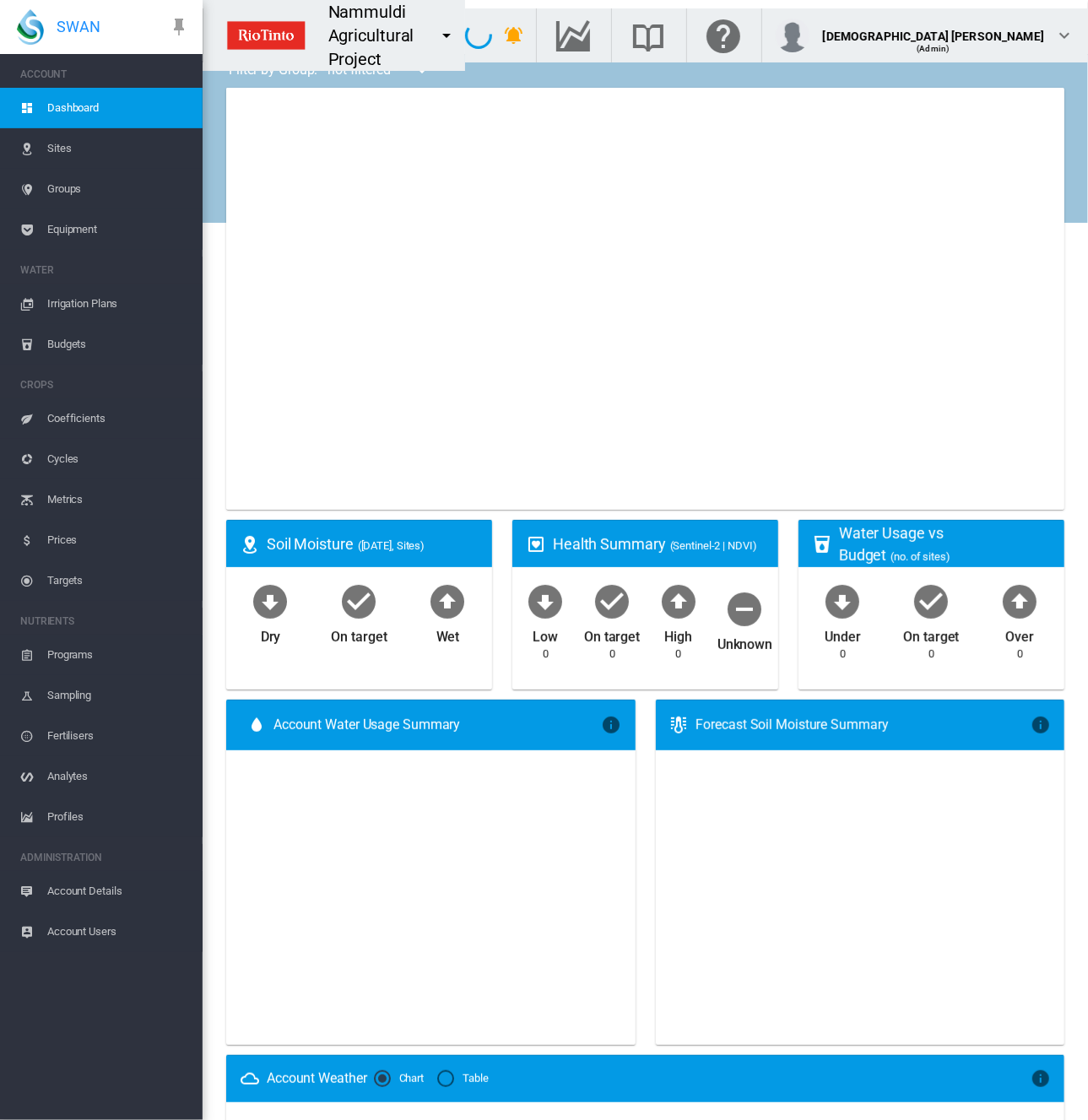
type input "**********"
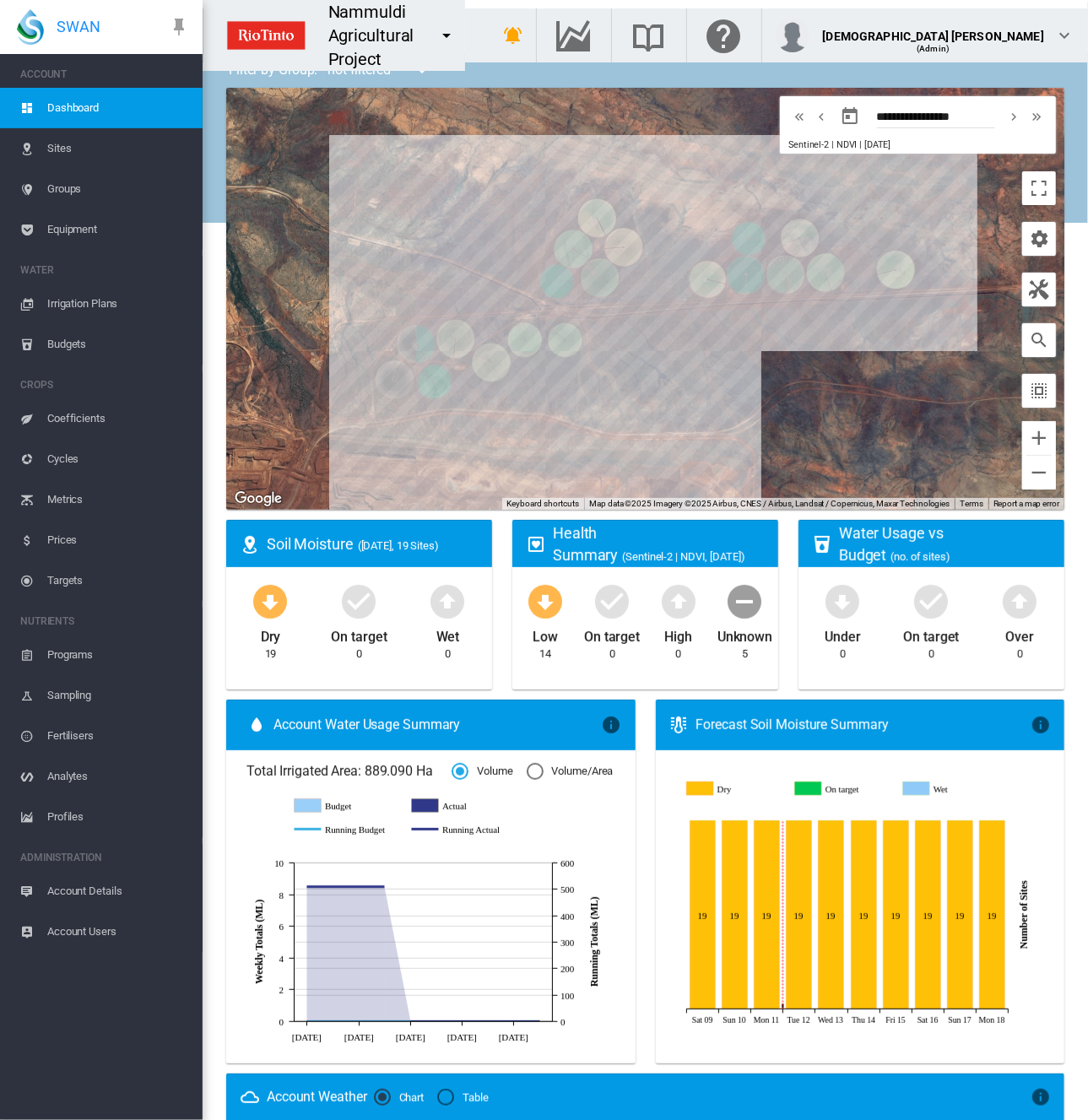
click at [43, 237] on link "Equipment" at bounding box center [101, 230] width 203 height 41
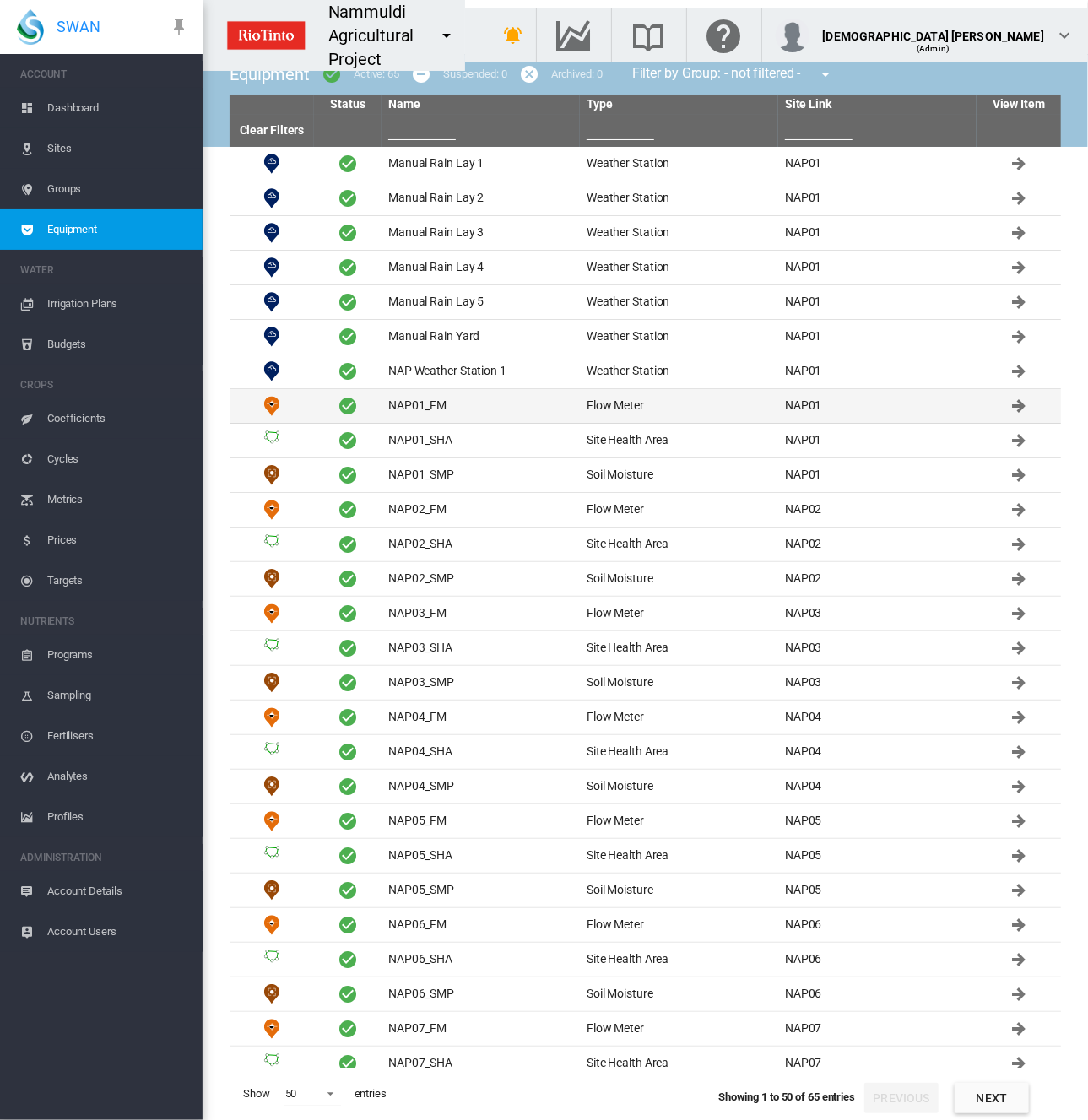
click at [408, 413] on td "NAP01_FM" at bounding box center [481, 406] width 198 height 33
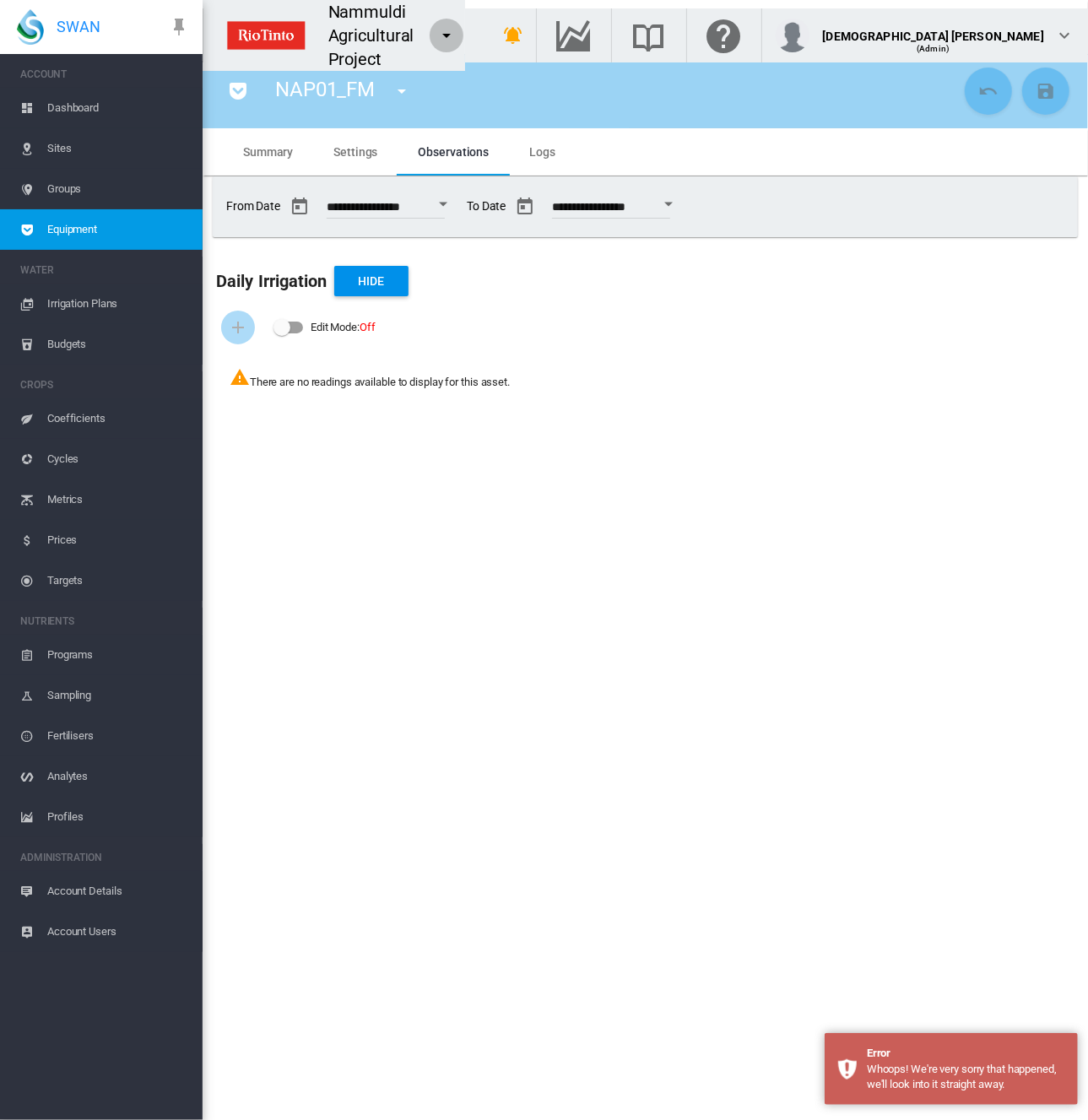
click at [457, 30] on md-icon "icon-menu-down" at bounding box center [447, 35] width 20 height 20
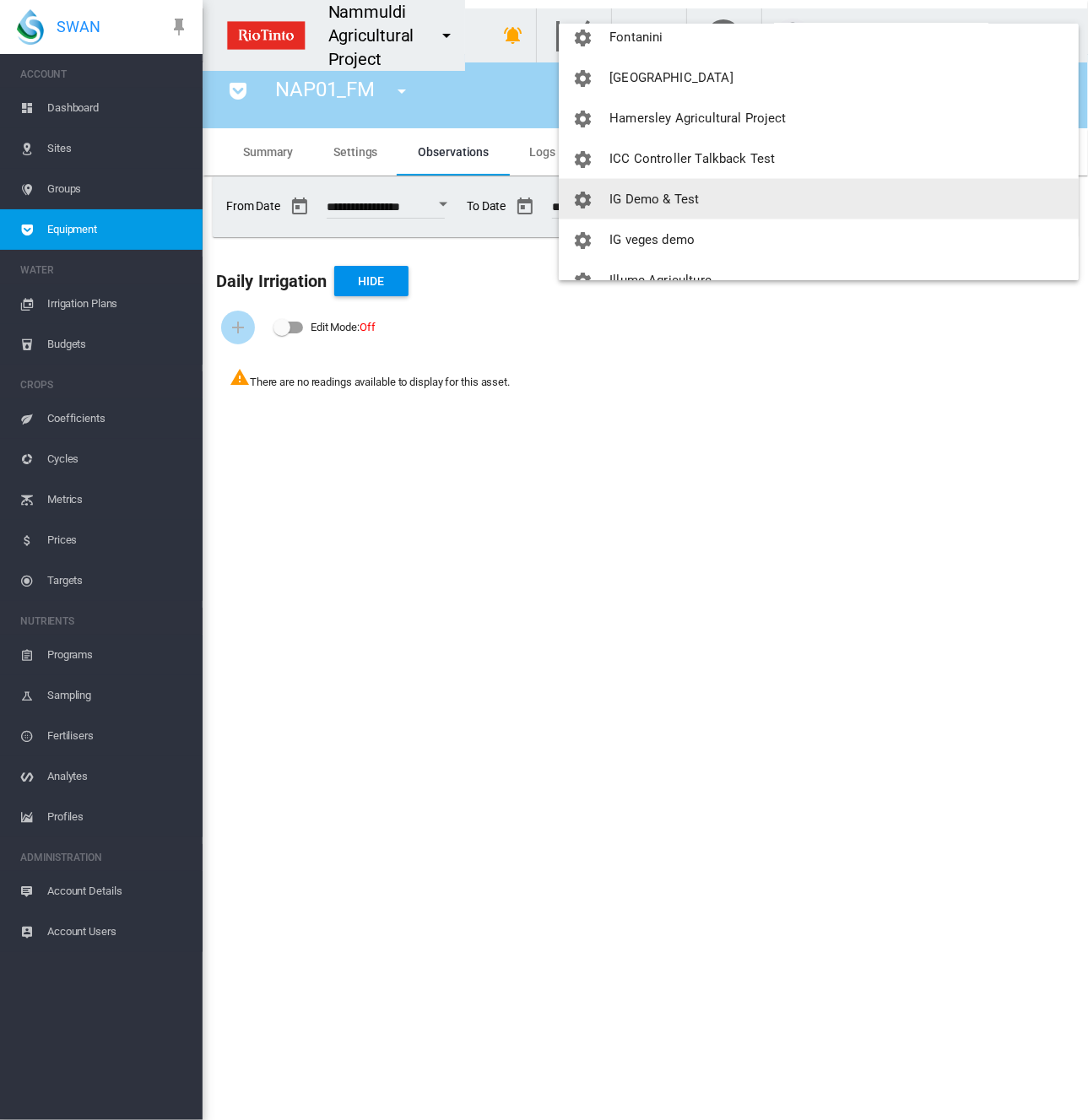
scroll to position [1519, 0]
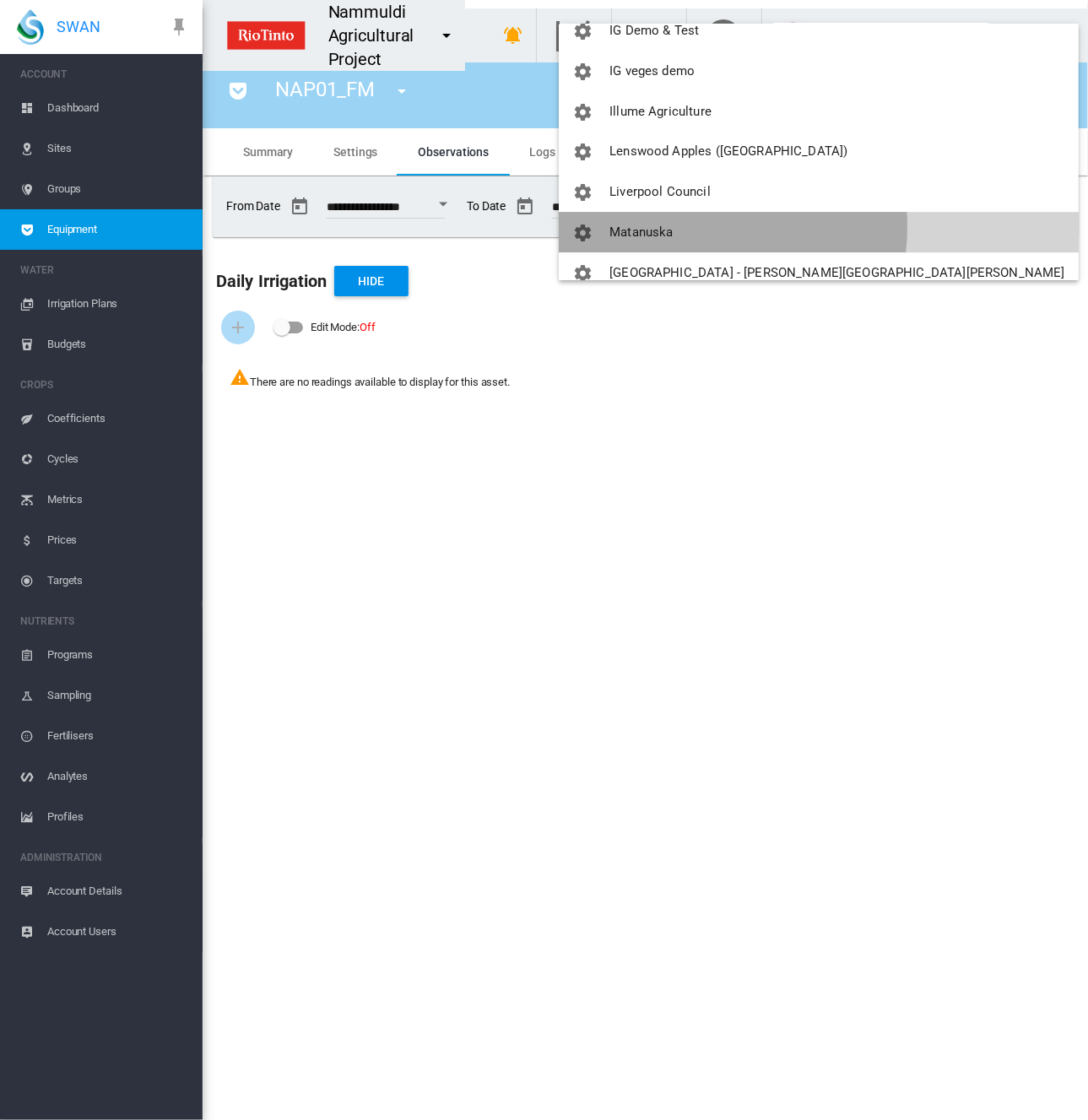
click at [694, 227] on button "Matanuska" at bounding box center [818, 233] width 520 height 41
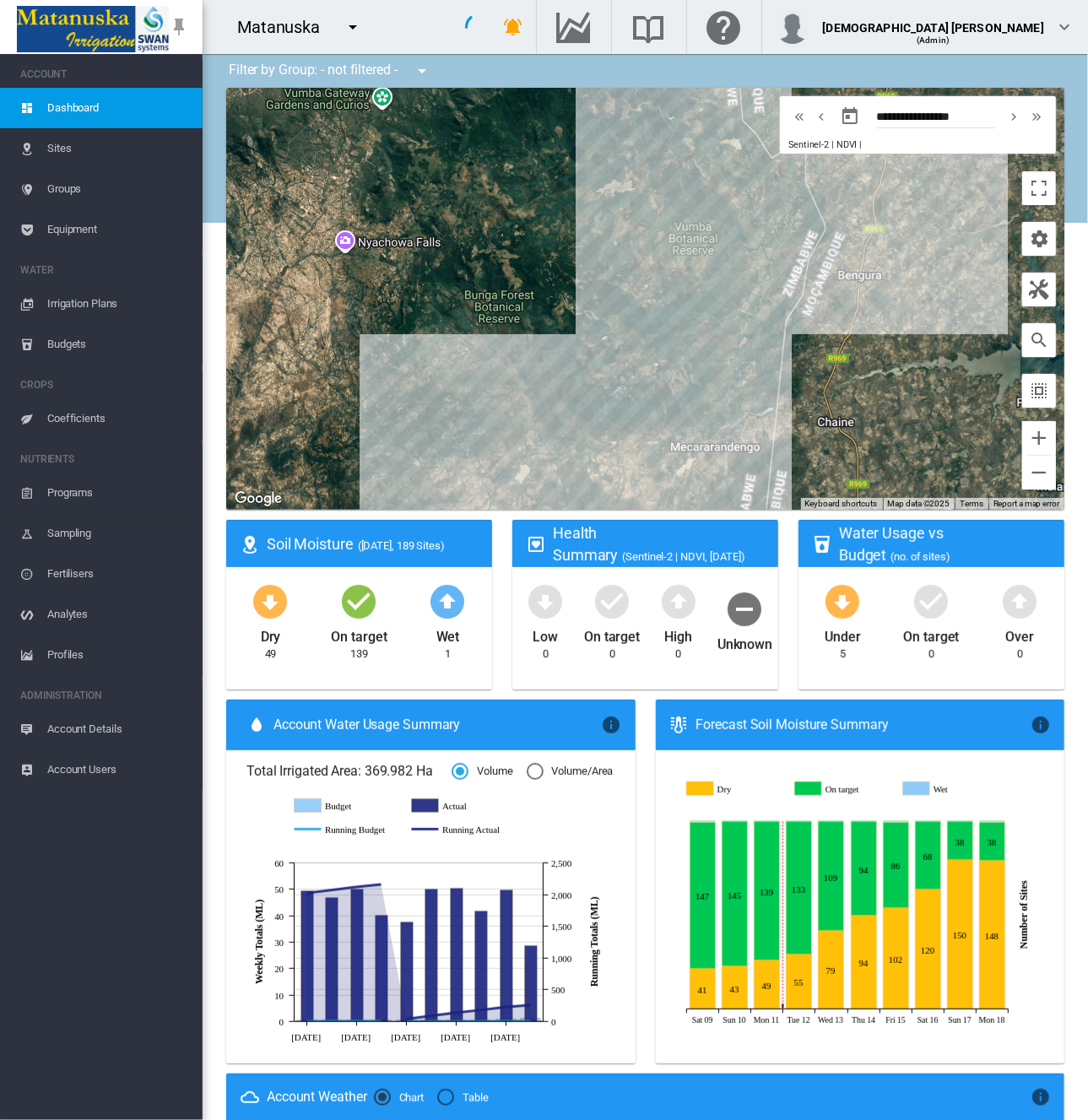
click at [54, 226] on span "Equipment" at bounding box center [118, 230] width 142 height 41
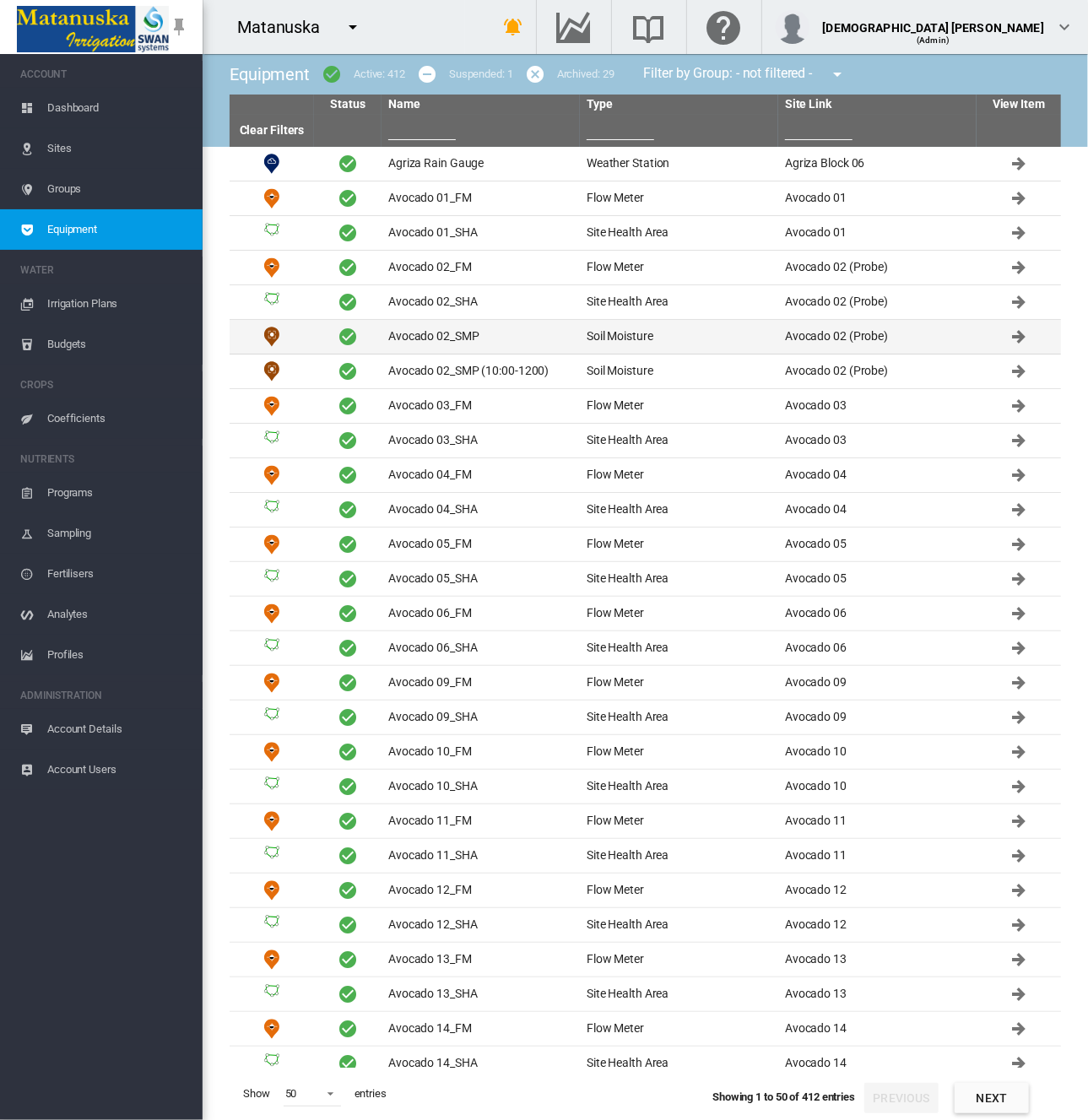
click at [382, 338] on td "Avocado 02_SMP" at bounding box center [481, 336] width 198 height 33
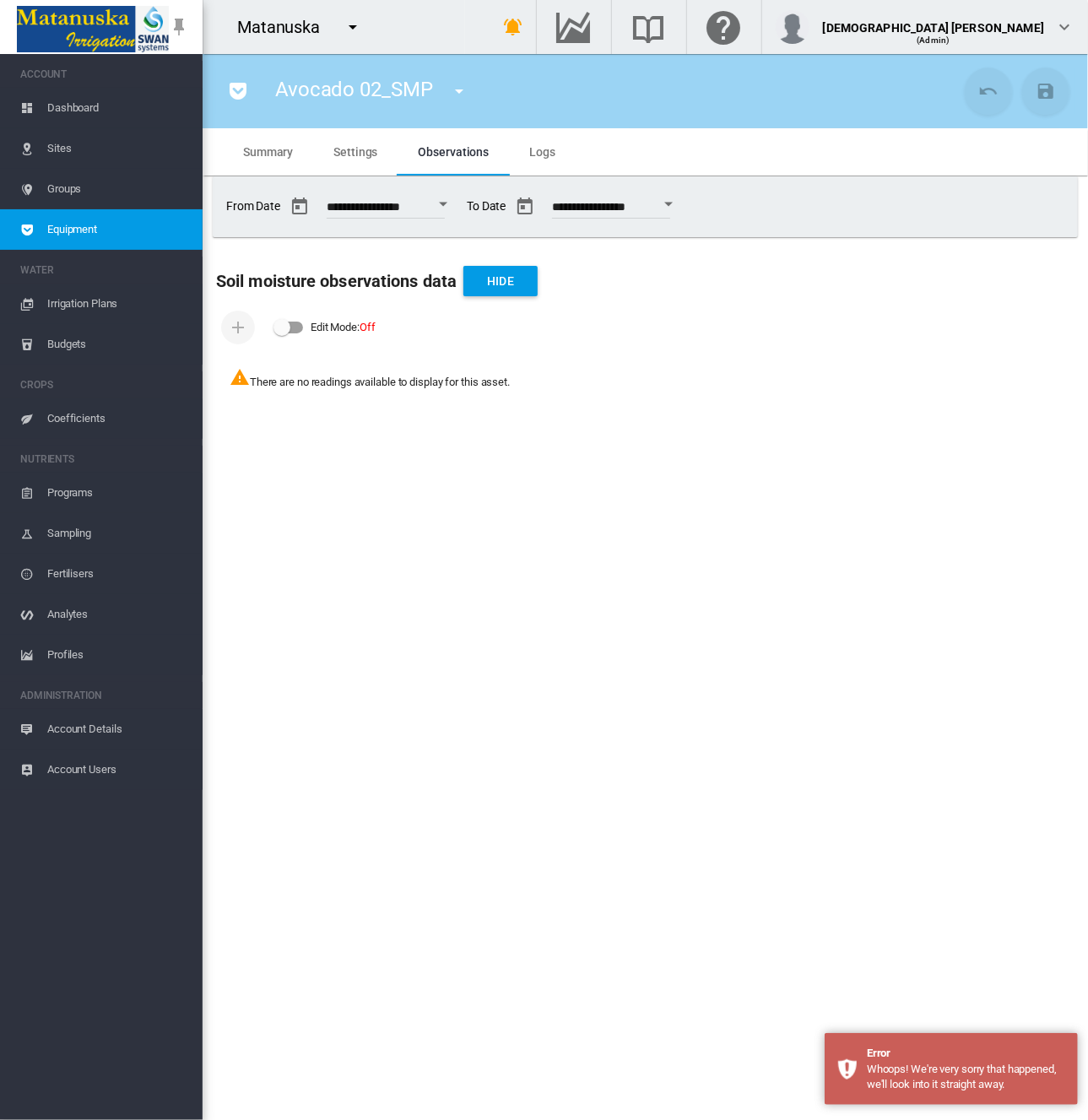
click at [111, 242] on span "Equipment" at bounding box center [118, 230] width 142 height 41
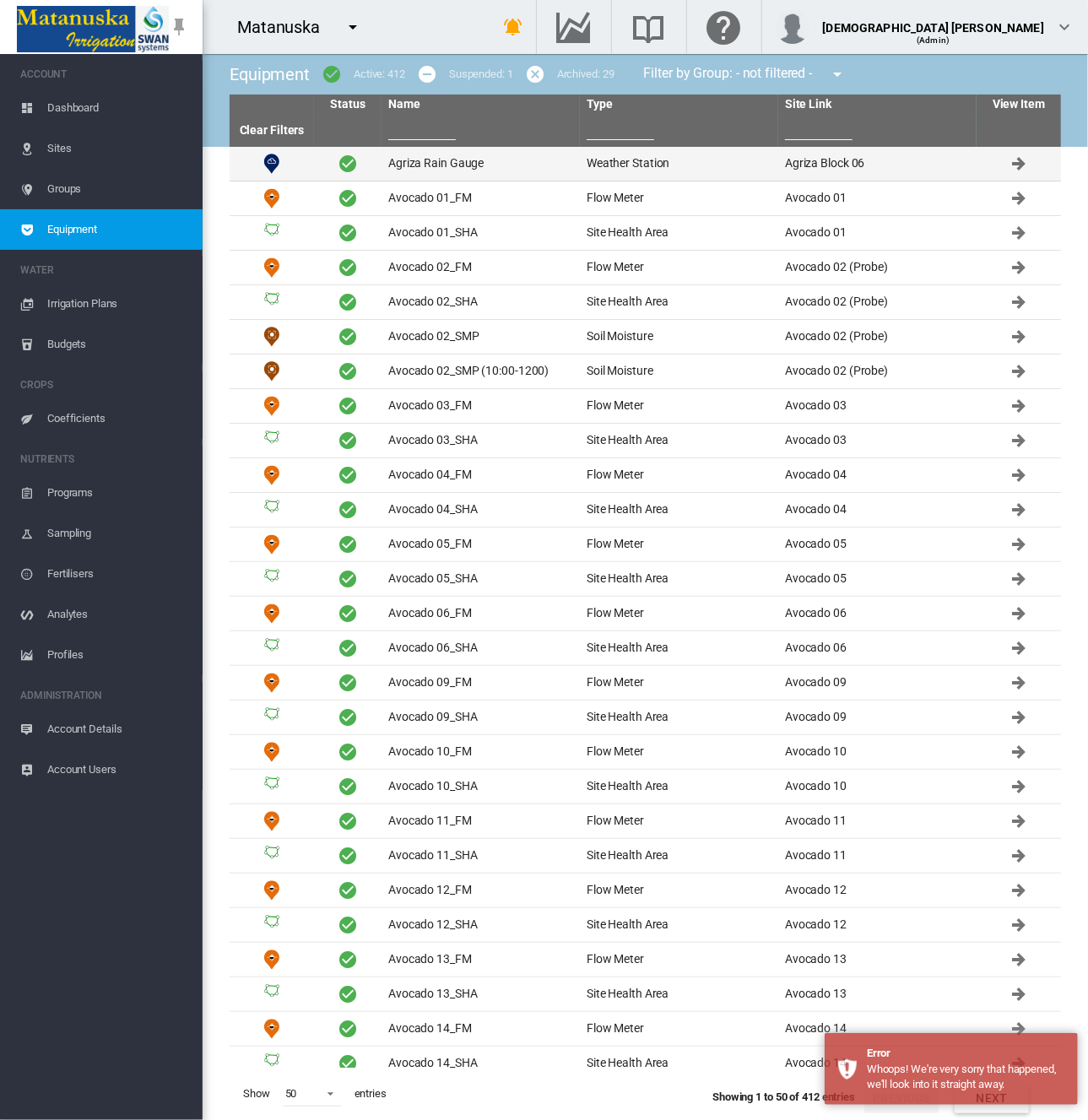
click at [464, 157] on td "Agriza Rain Gauge" at bounding box center [481, 164] width 198 height 33
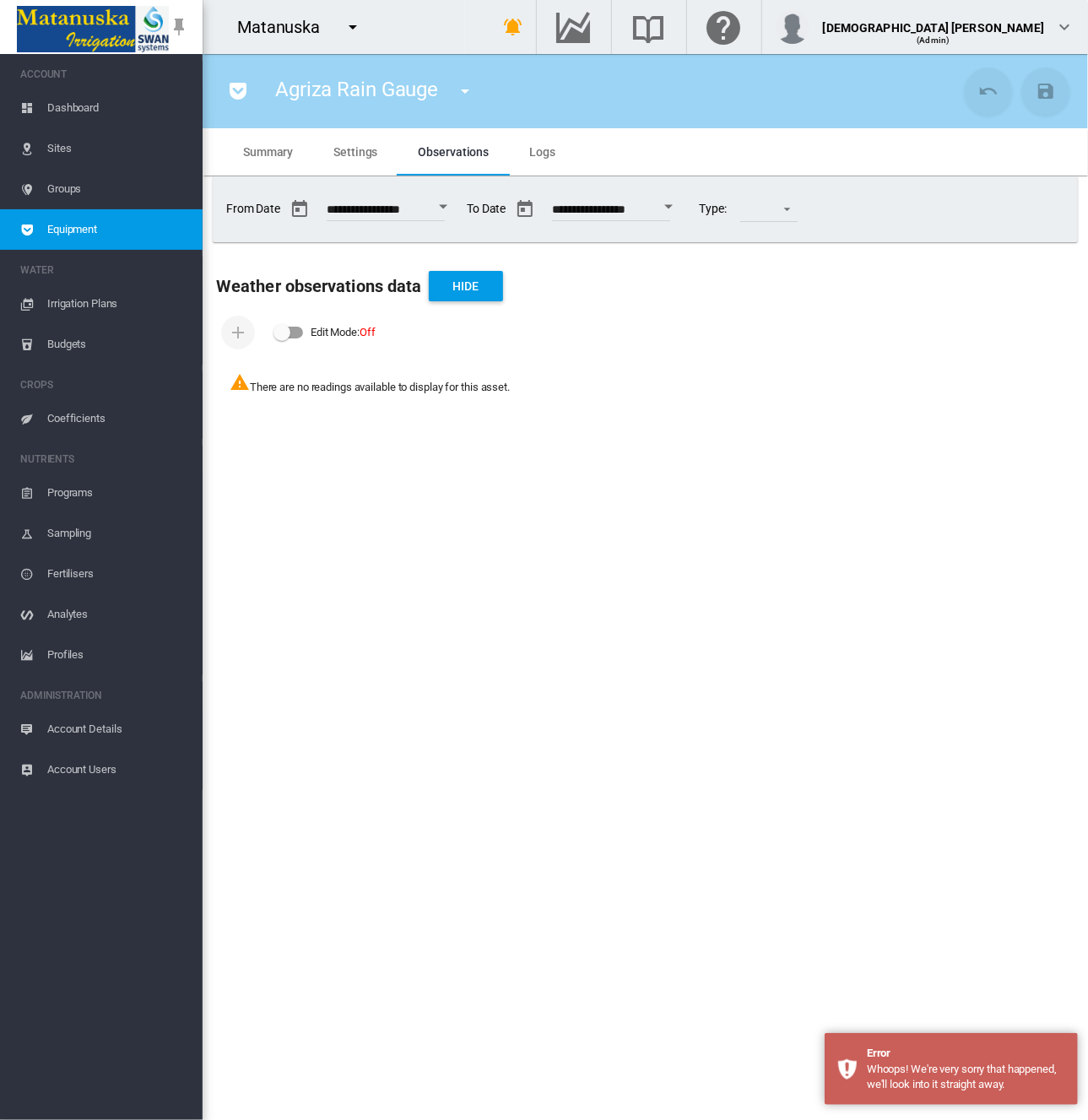
click at [162, 216] on span "Equipment" at bounding box center [118, 230] width 142 height 41
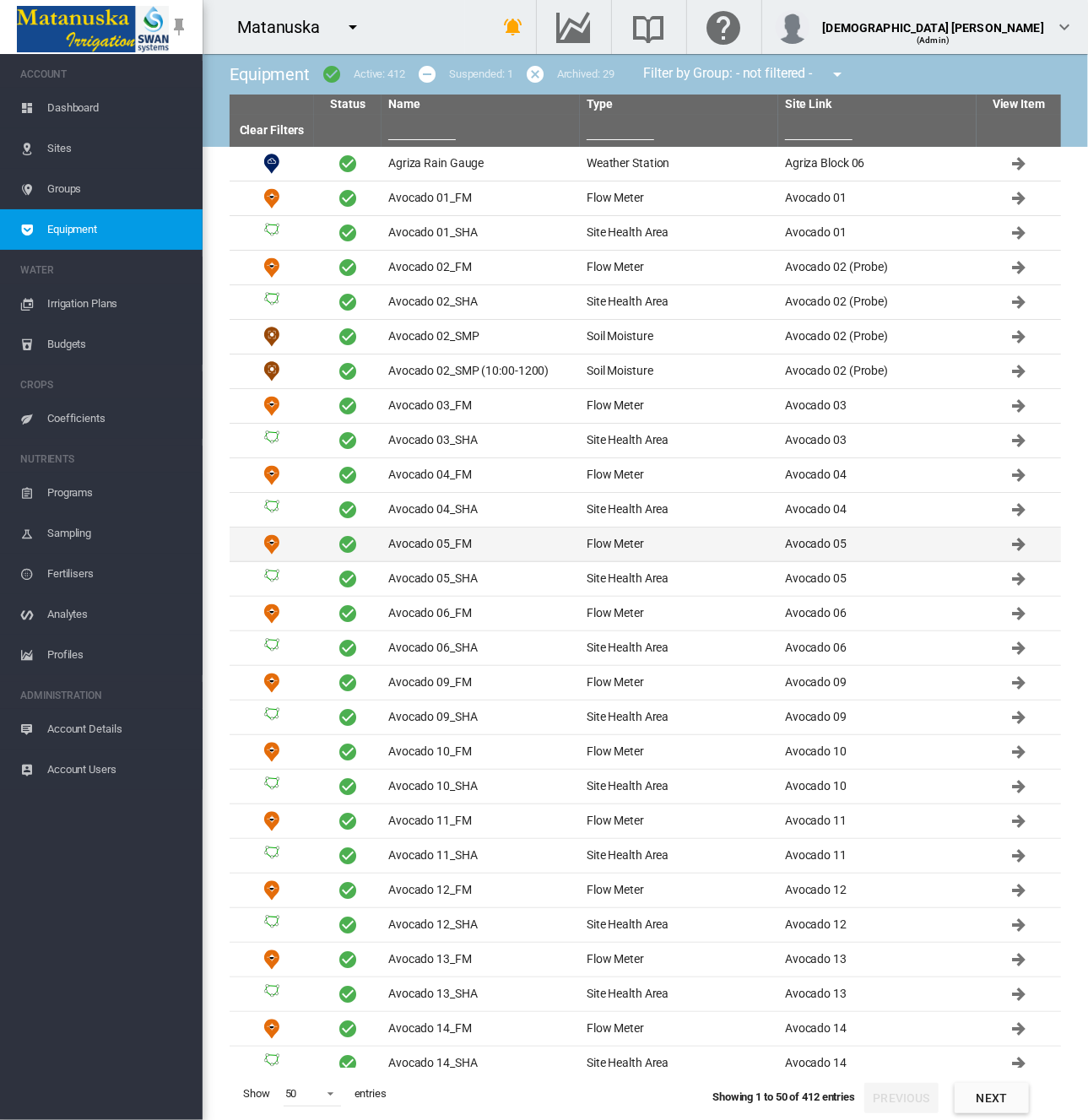
click at [394, 540] on td "Avocado 05_FM" at bounding box center [481, 544] width 198 height 33
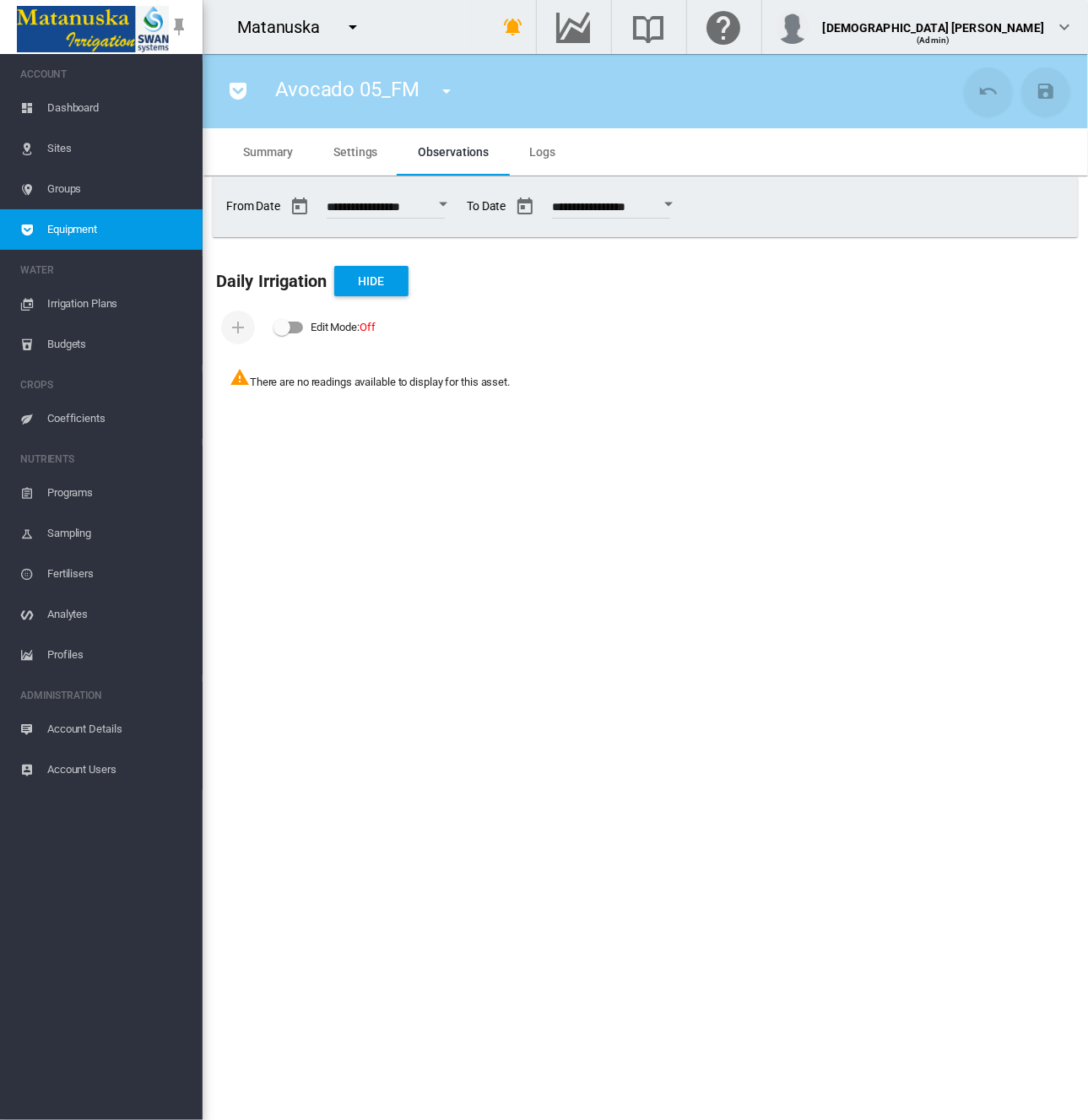
click at [358, 26] on md-icon "icon-menu-down" at bounding box center [353, 27] width 20 height 20
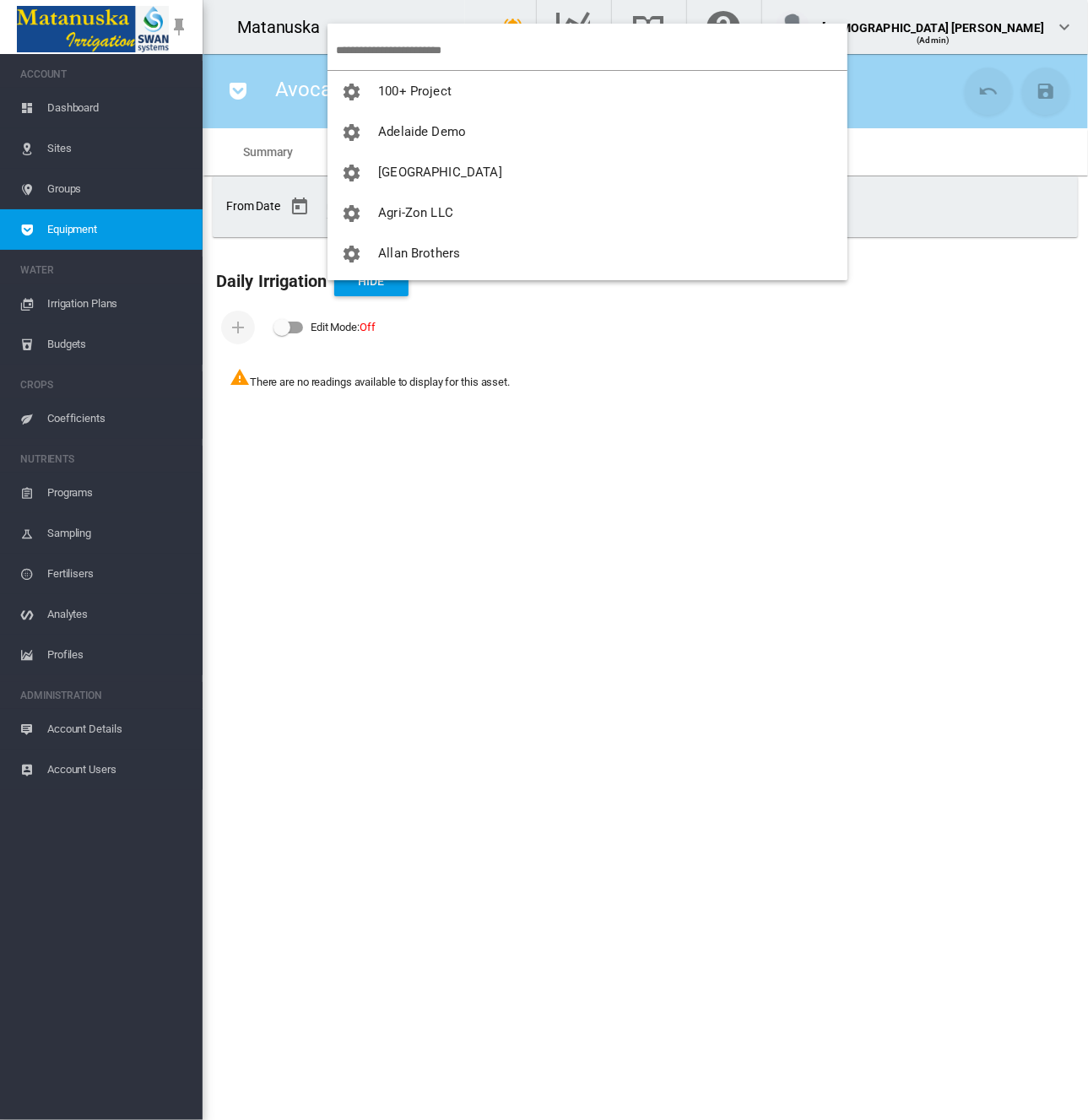
click at [375, 44] on input "search" at bounding box center [592, 50] width 512 height 40
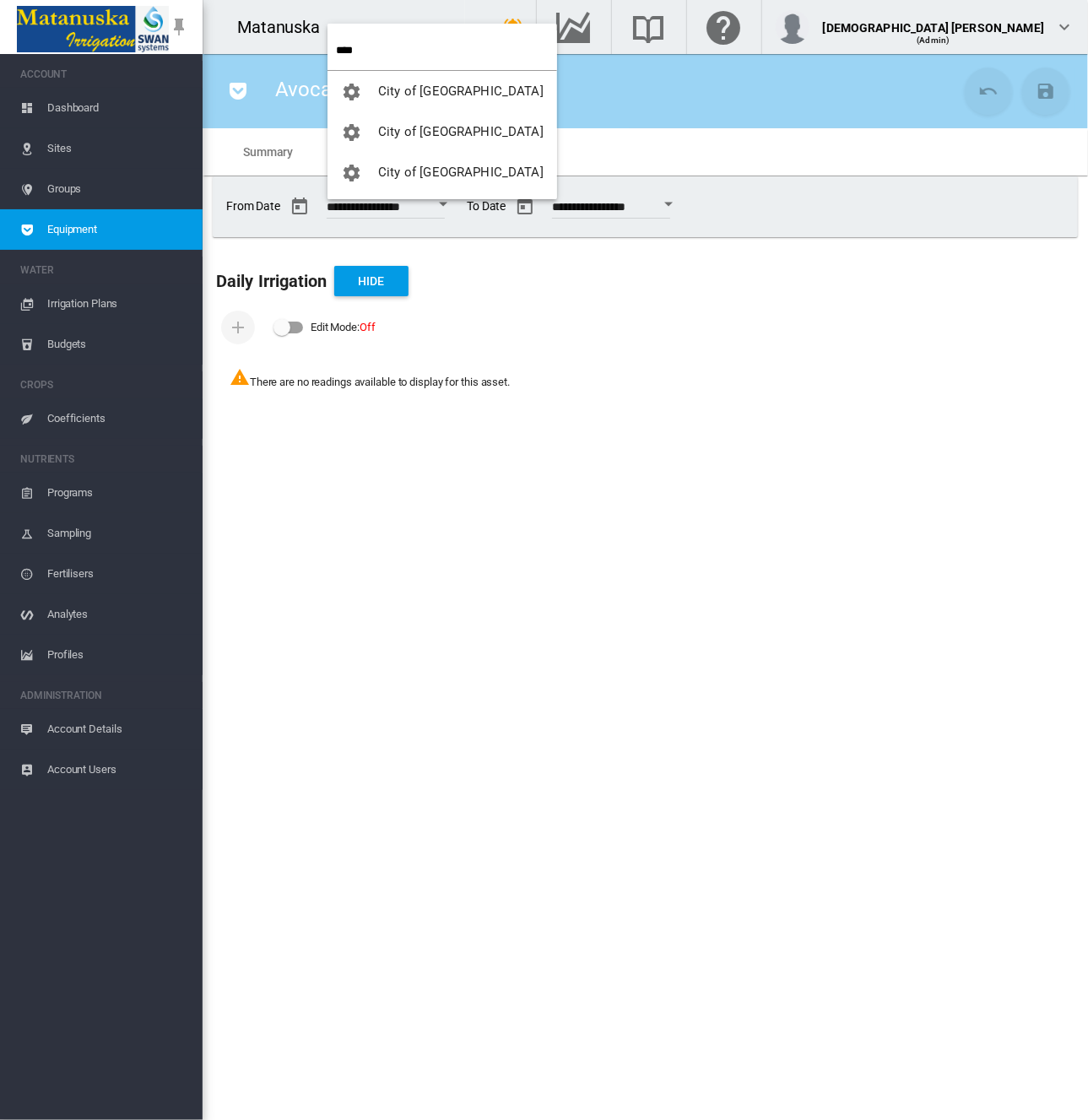
type input "****"
click at [459, 87] on span "City of [GEOGRAPHIC_DATA]" at bounding box center [461, 91] width 166 height 15
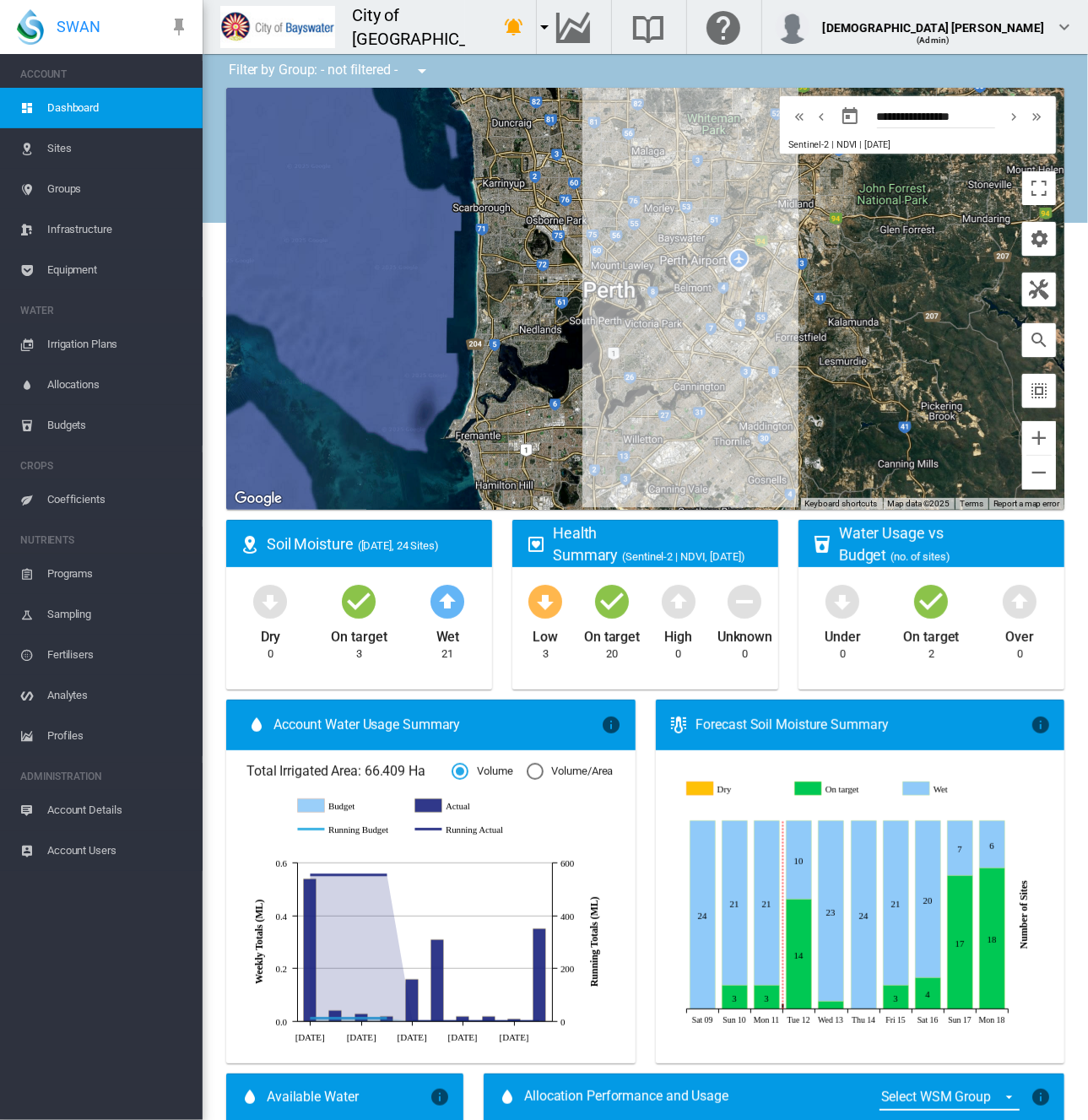
click at [110, 270] on span "Equipment" at bounding box center [118, 271] width 142 height 41
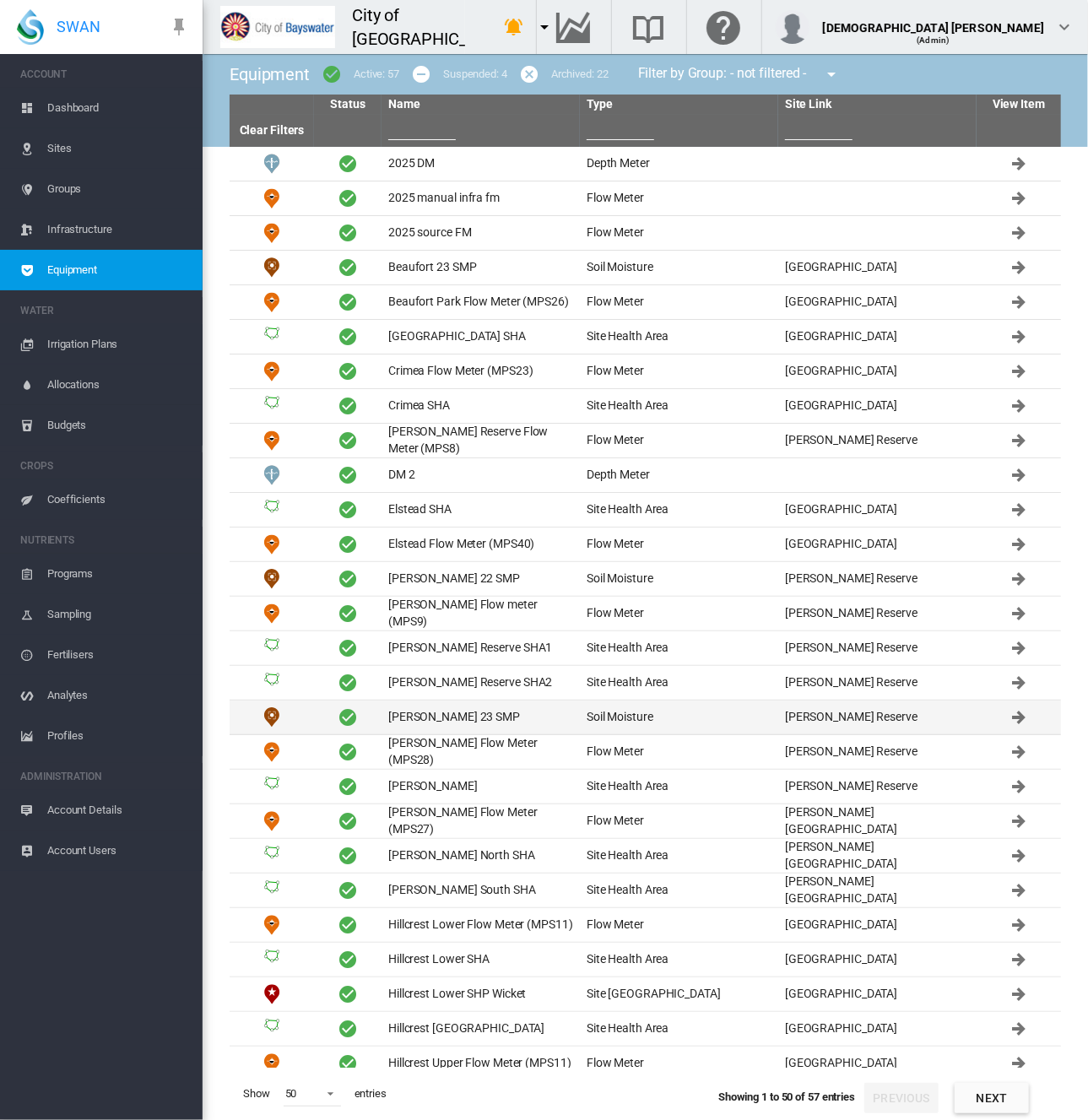
click at [440, 724] on td "Frank Drago 23 SMP" at bounding box center [481, 717] width 198 height 33
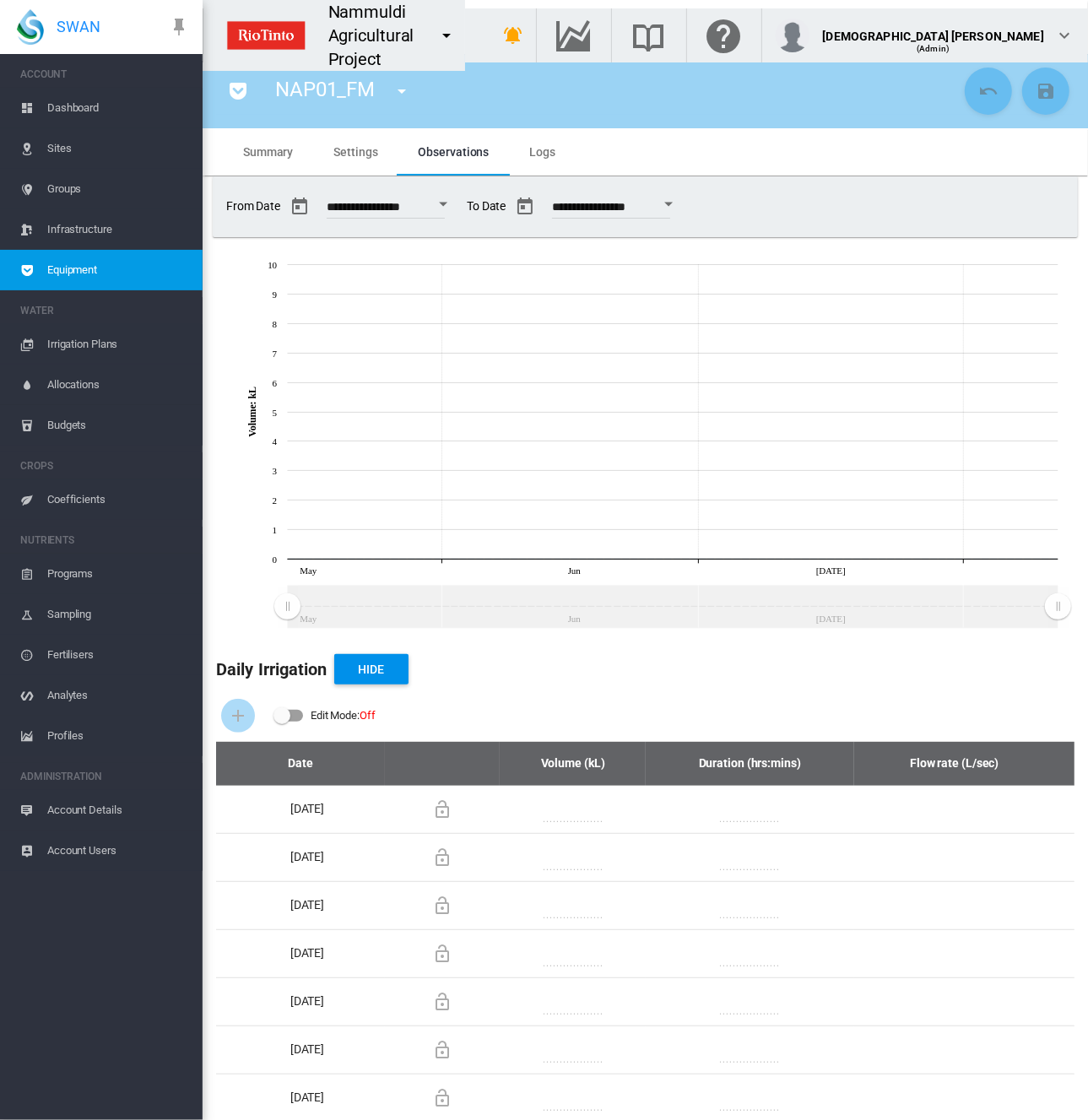
click at [457, 26] on md-icon "icon-menu-down" at bounding box center [447, 35] width 20 height 20
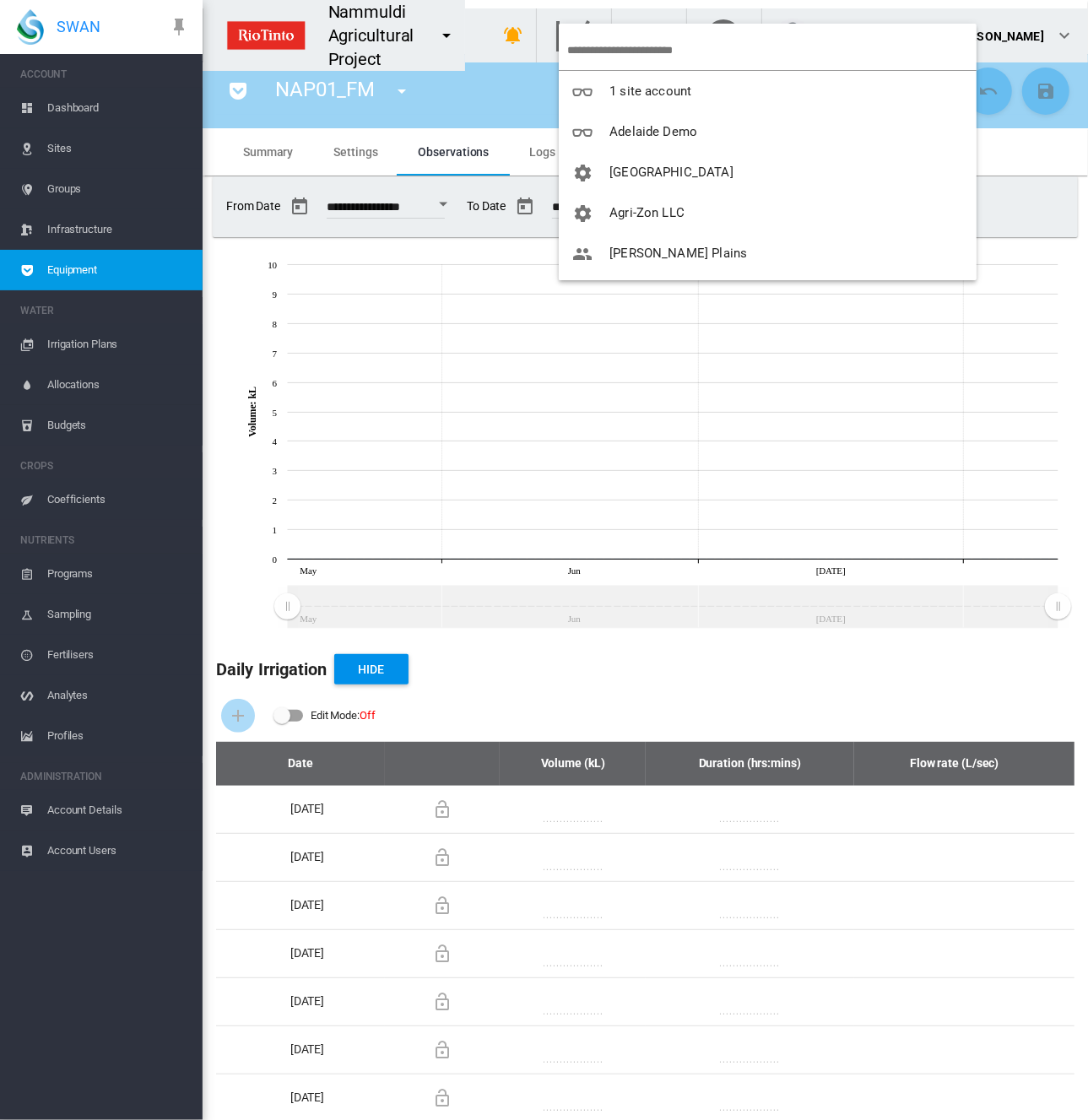
click at [602, 43] on input "search" at bounding box center [772, 50] width 410 height 40
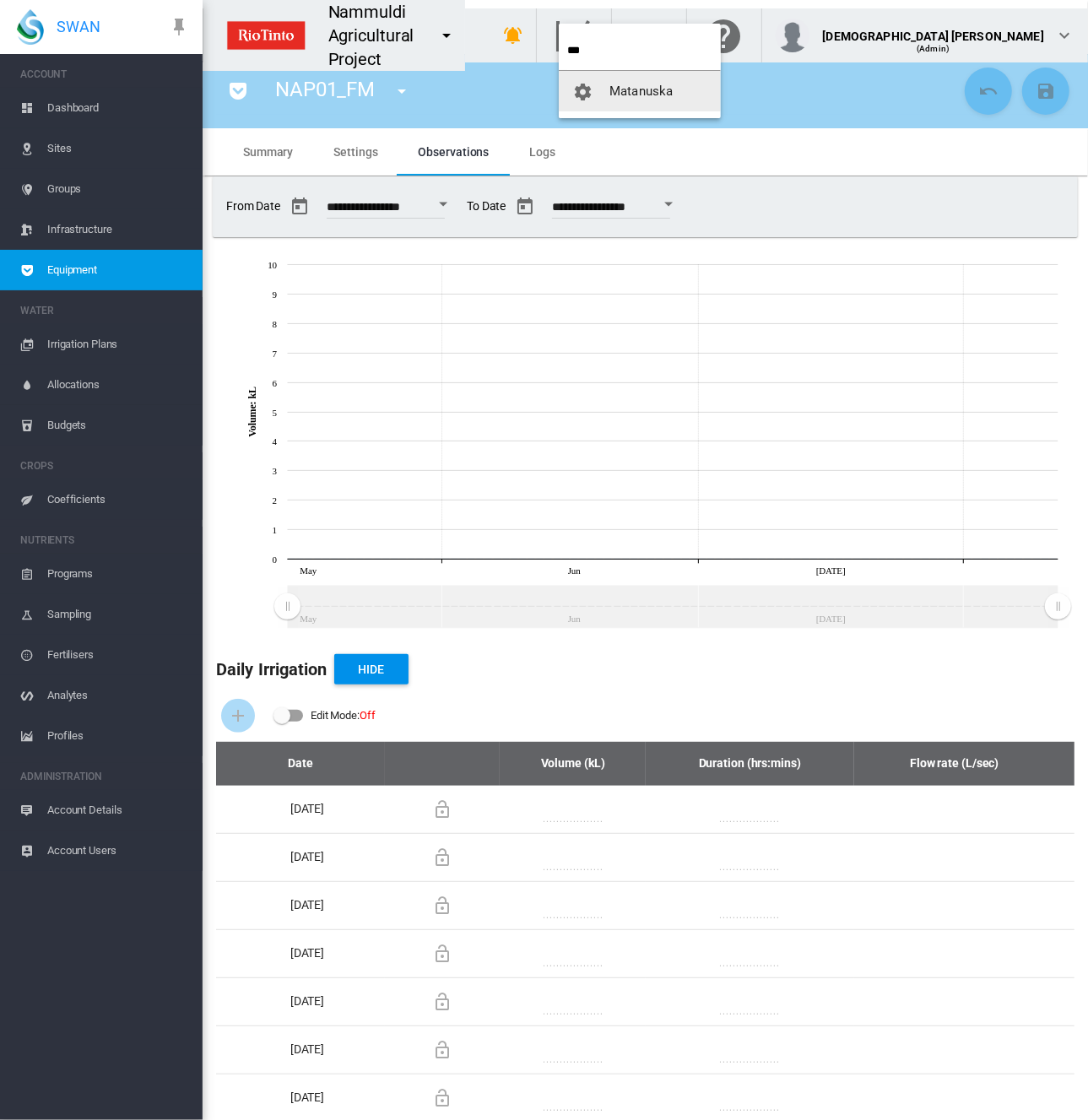
type input "***"
click at [596, 90] on span "button" at bounding box center [591, 91] width 37 height 15
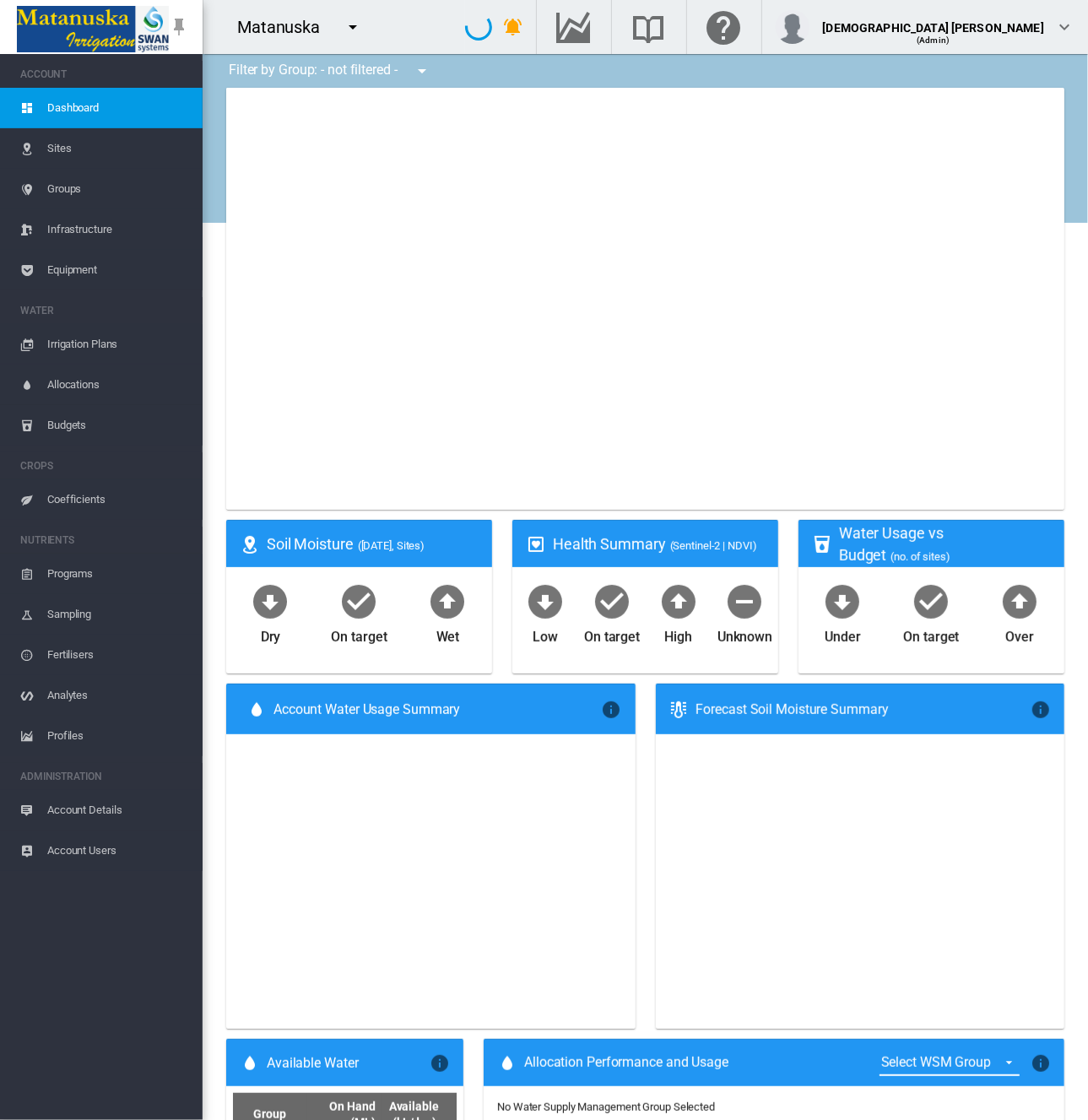
click at [88, 281] on span "Equipment" at bounding box center [118, 271] width 142 height 41
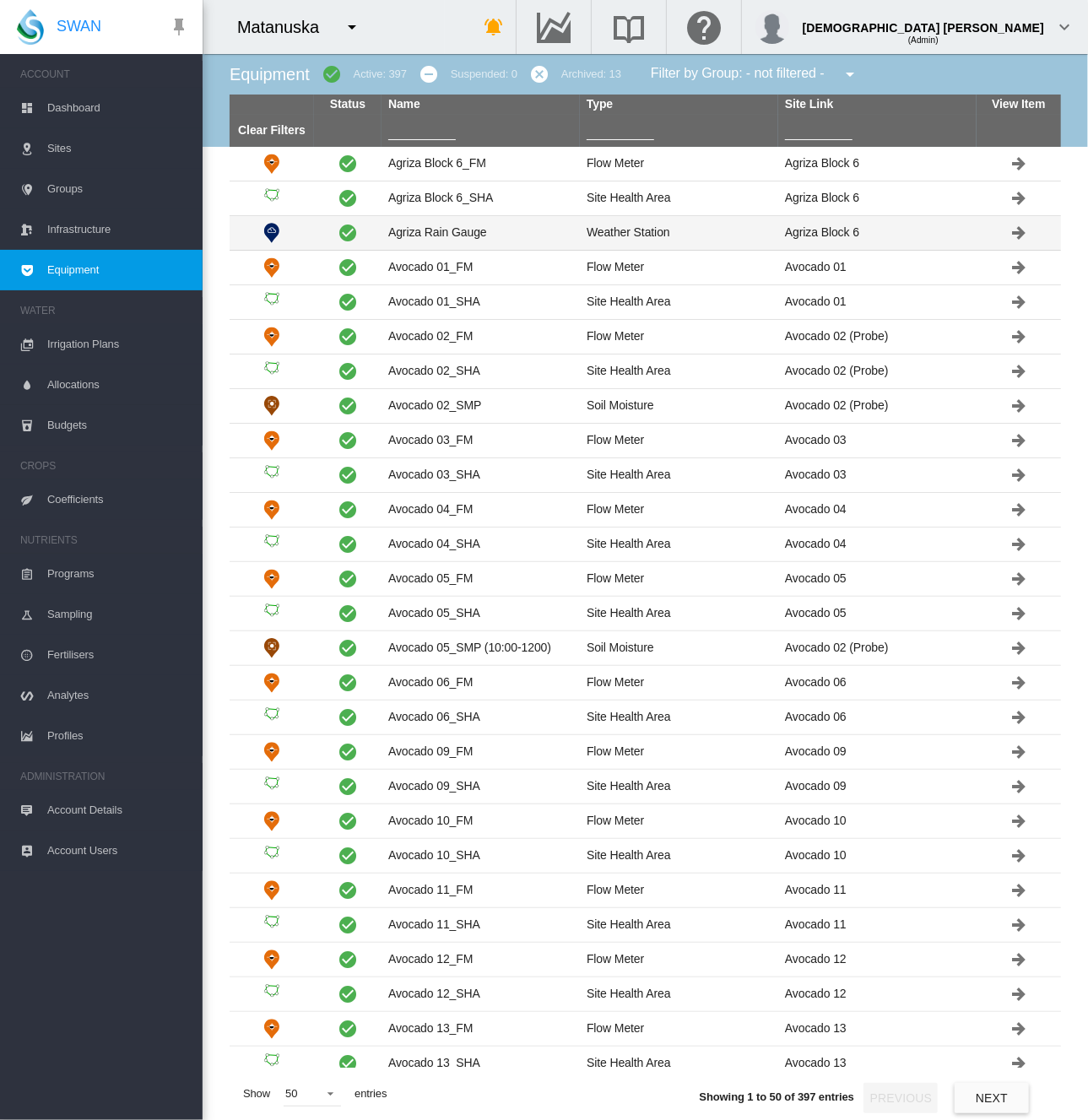
click at [409, 238] on td "Agriza Rain Gauge" at bounding box center [481, 233] width 198 height 33
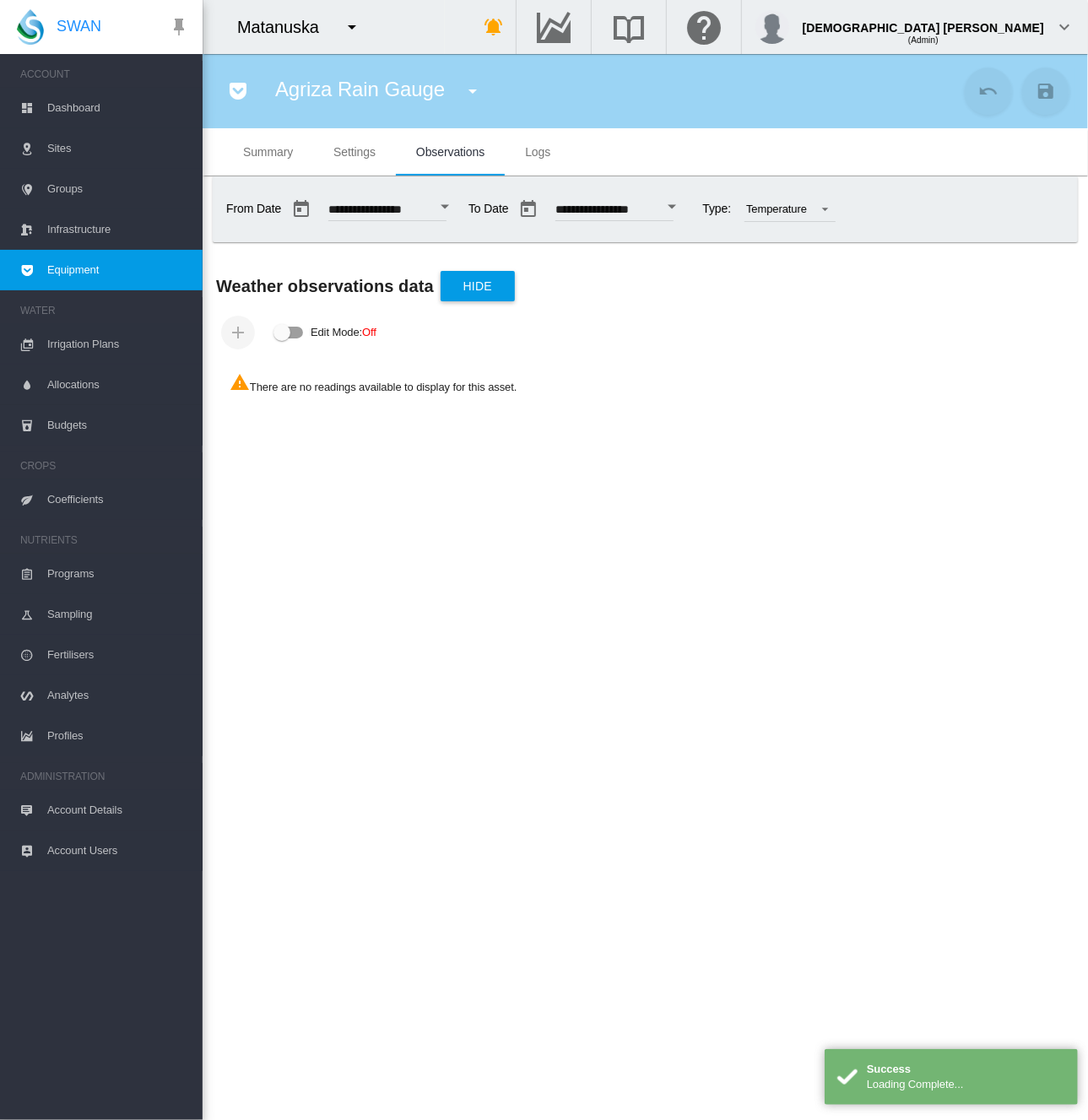
click at [232, 90] on md-icon "icon-pocket" at bounding box center [238, 91] width 20 height 20
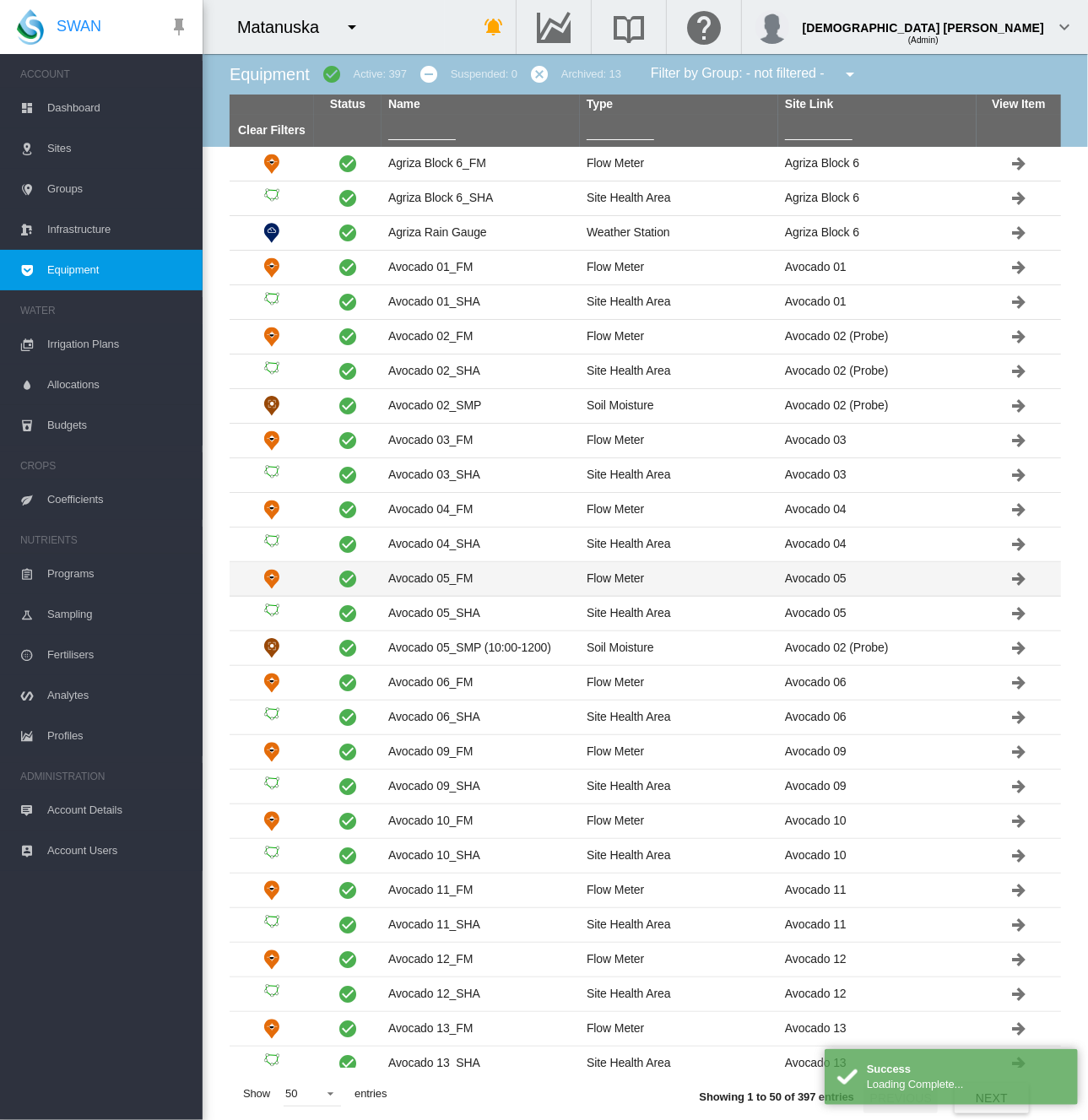
click at [443, 584] on td "Avocado 05_FM" at bounding box center [481, 579] width 198 height 33
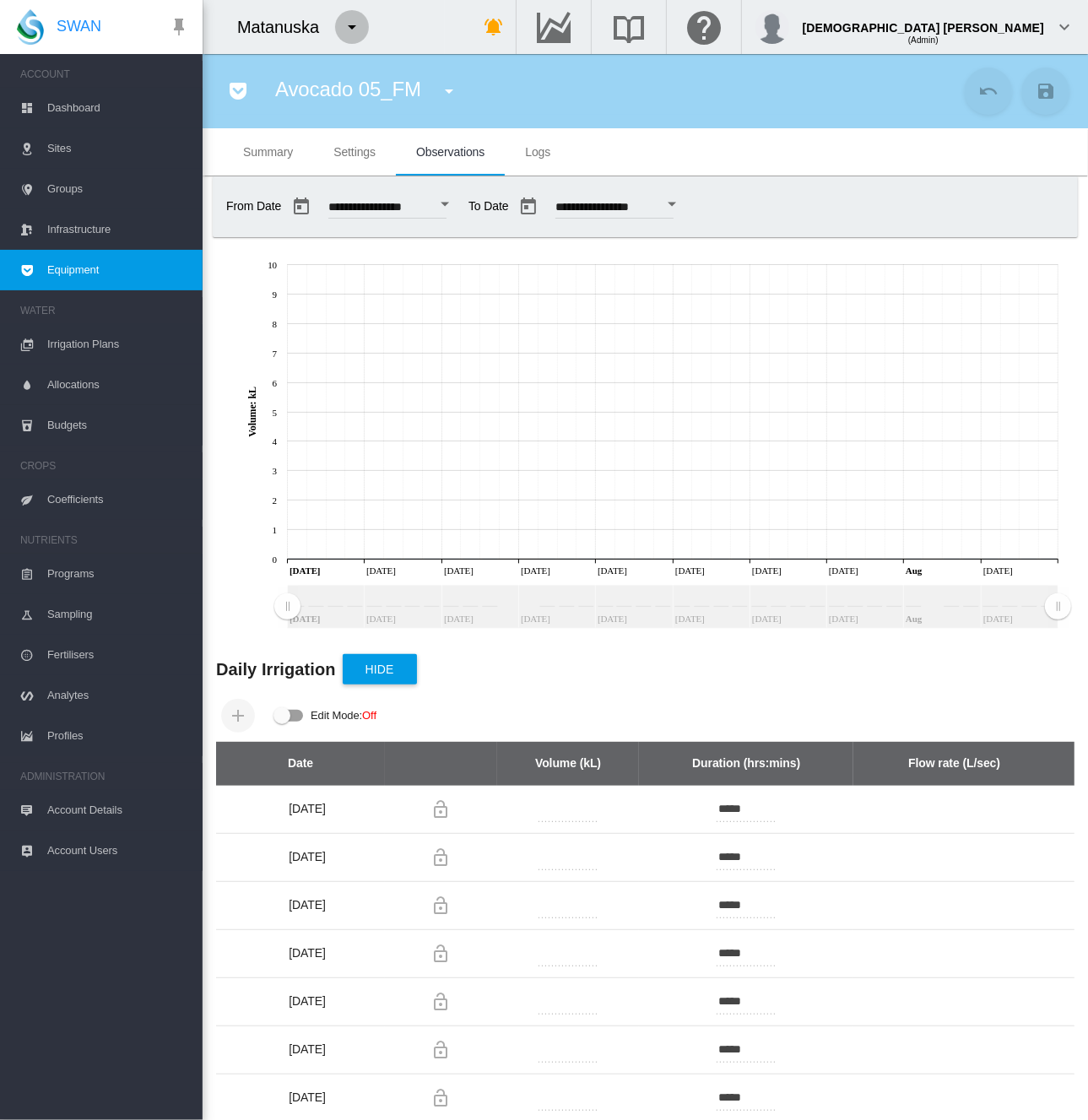
click at [351, 25] on md-icon "icon-menu-down" at bounding box center [352, 27] width 20 height 20
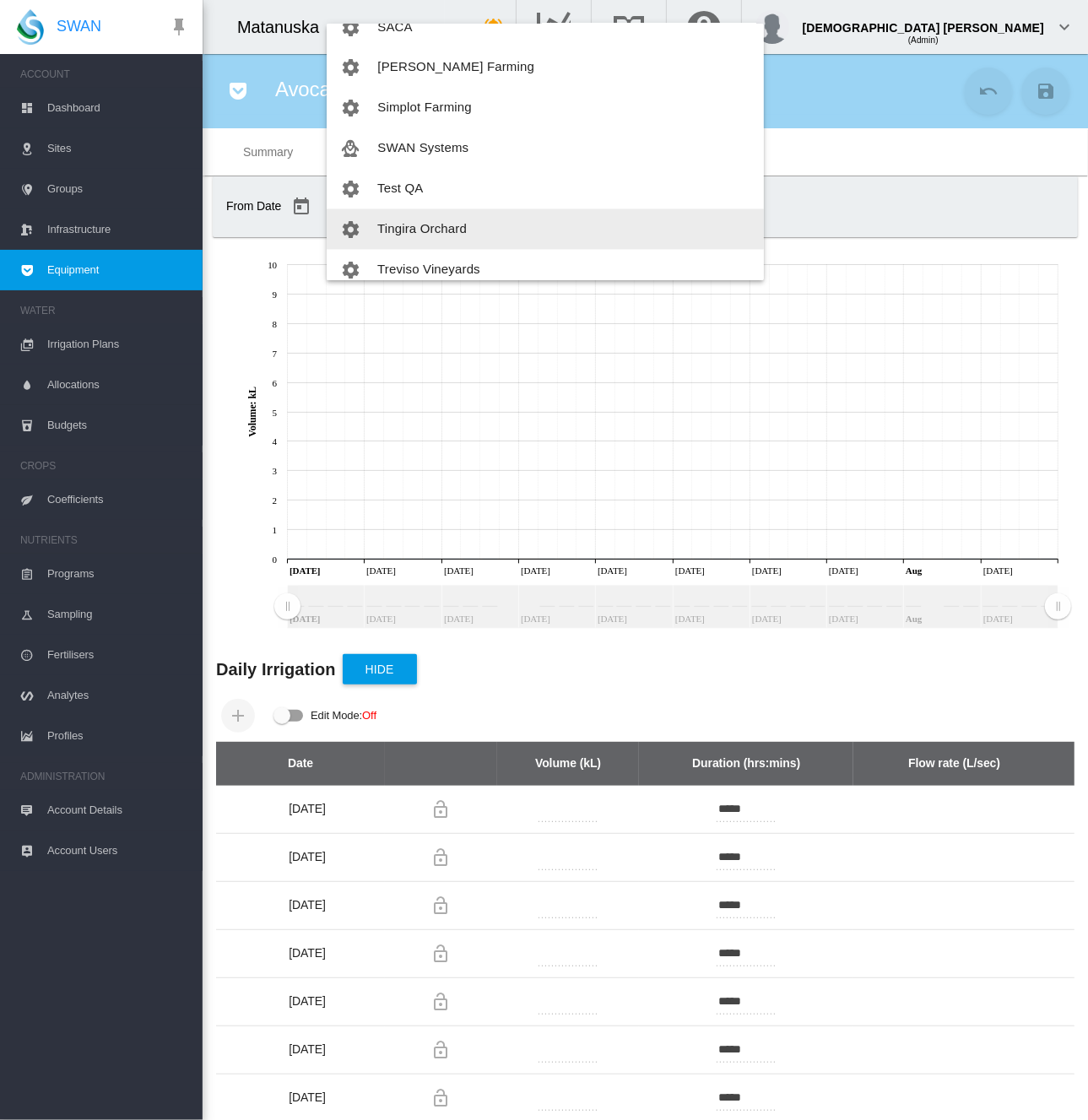
scroll to position [1856, 0]
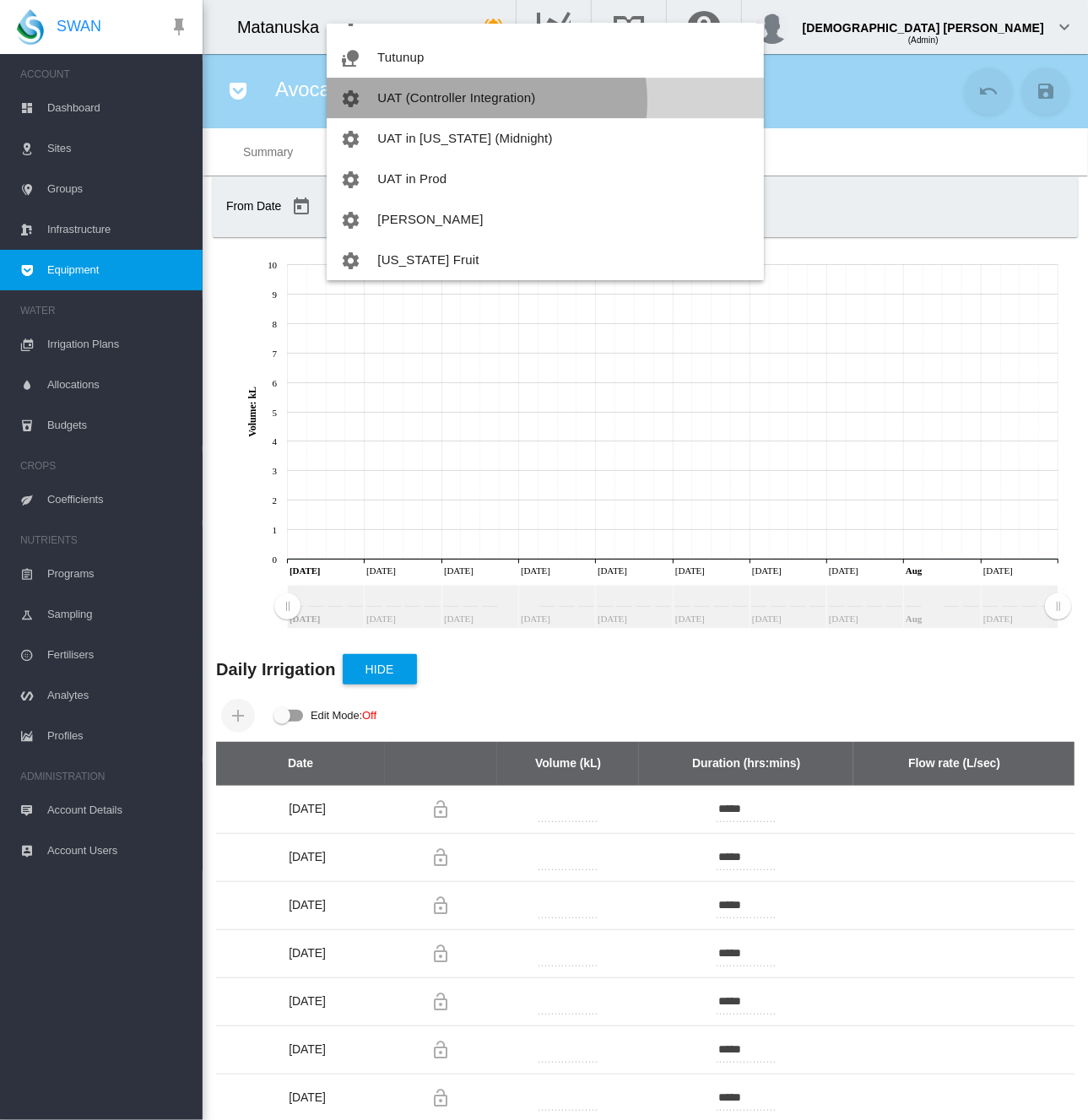
click at [487, 100] on span "UAT (Controller Integration)" at bounding box center [456, 96] width 158 height 14
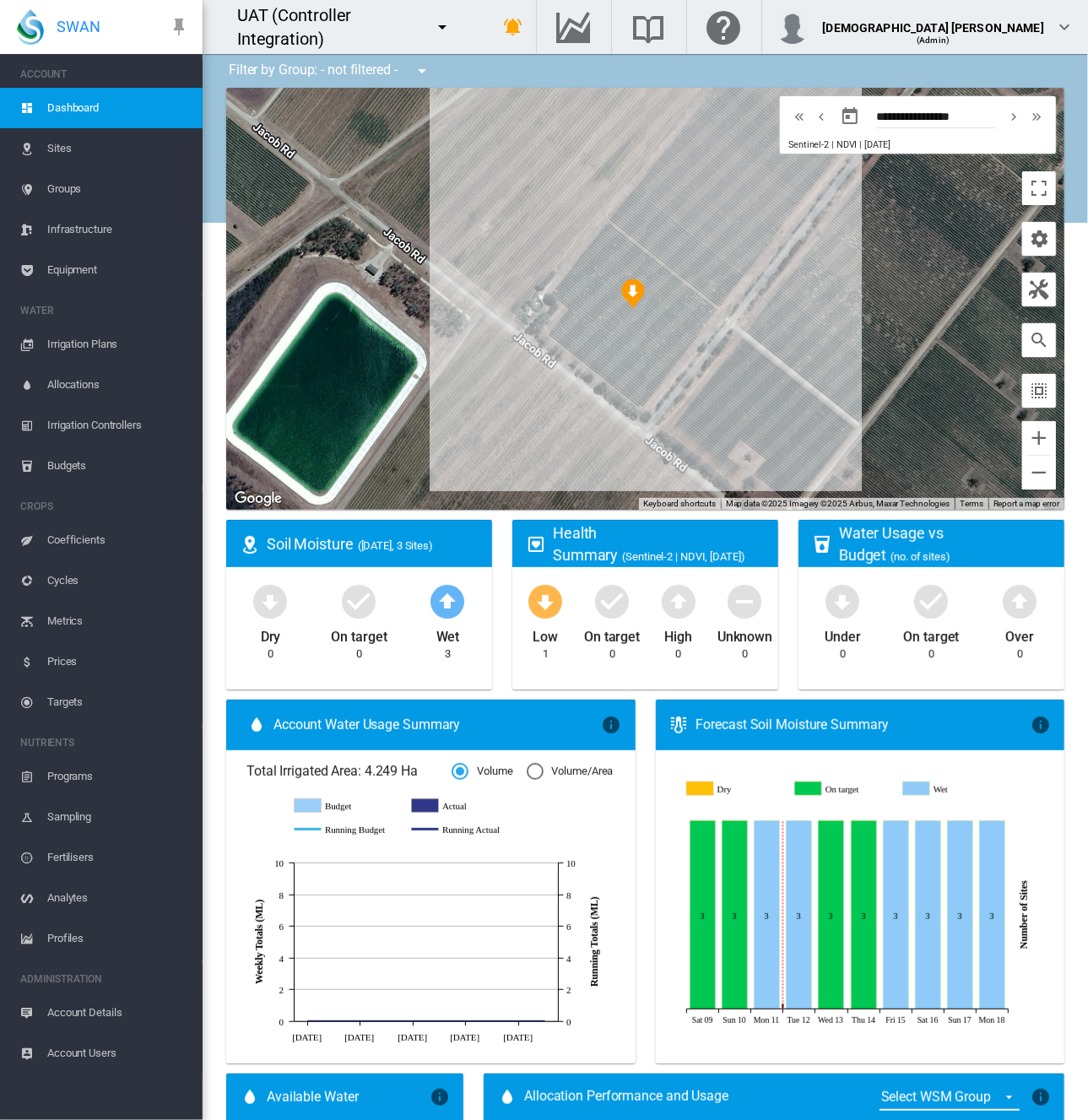
click at [85, 277] on span "Equipment" at bounding box center [118, 271] width 142 height 41
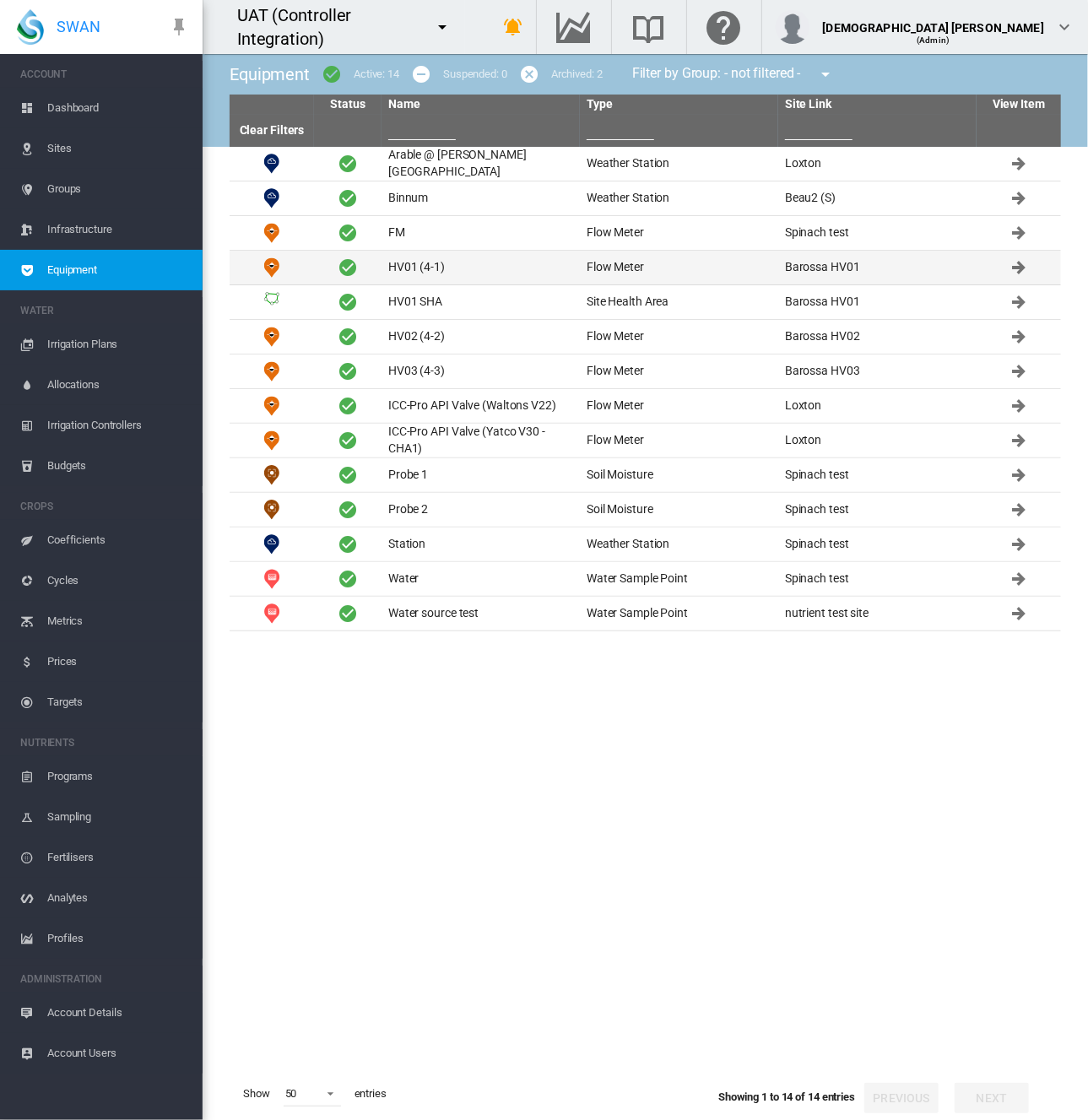
click at [402, 274] on td "HV01 (4-1)" at bounding box center [481, 268] width 198 height 33
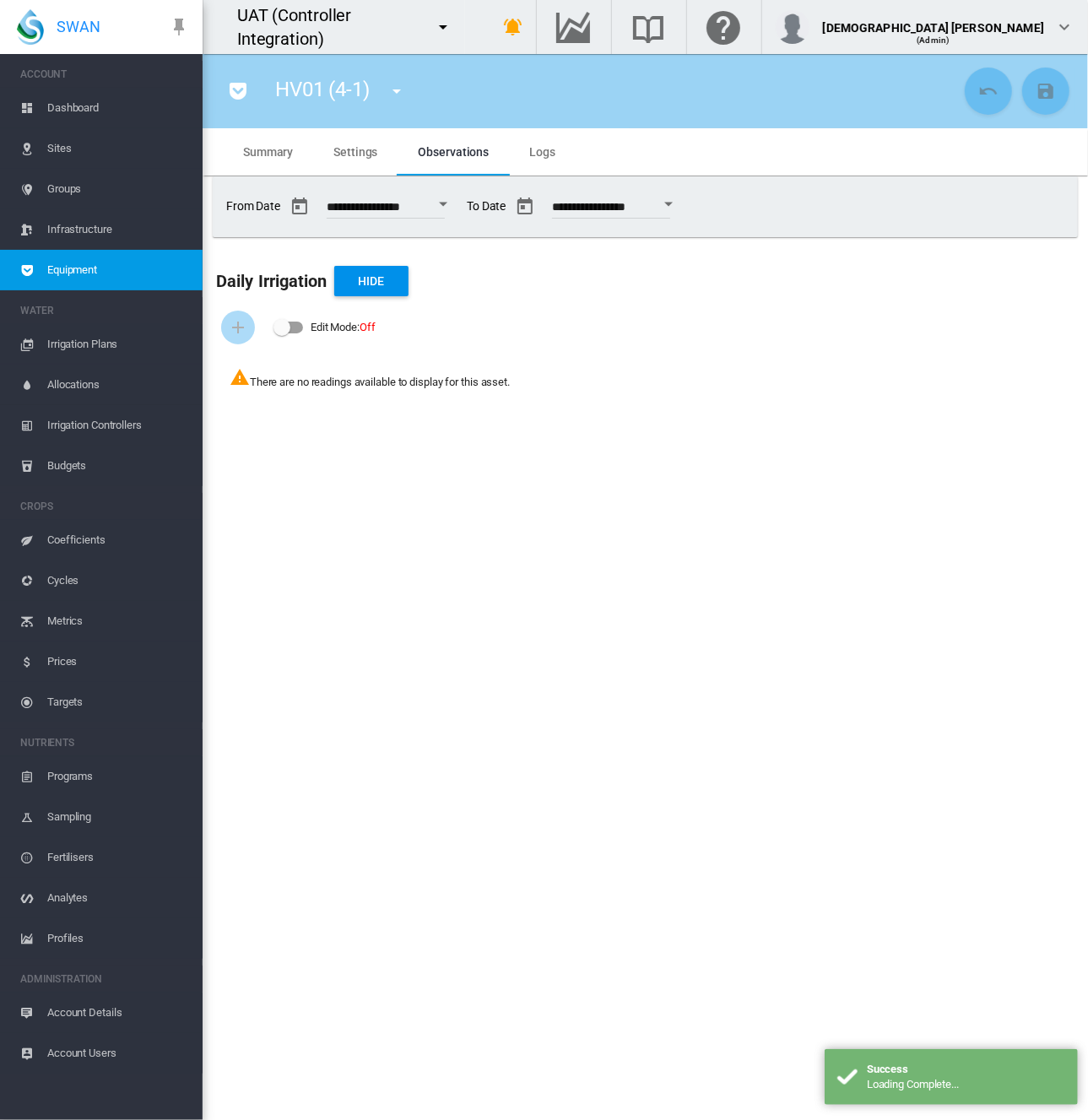
click at [117, 267] on span "Equipment" at bounding box center [118, 271] width 142 height 41
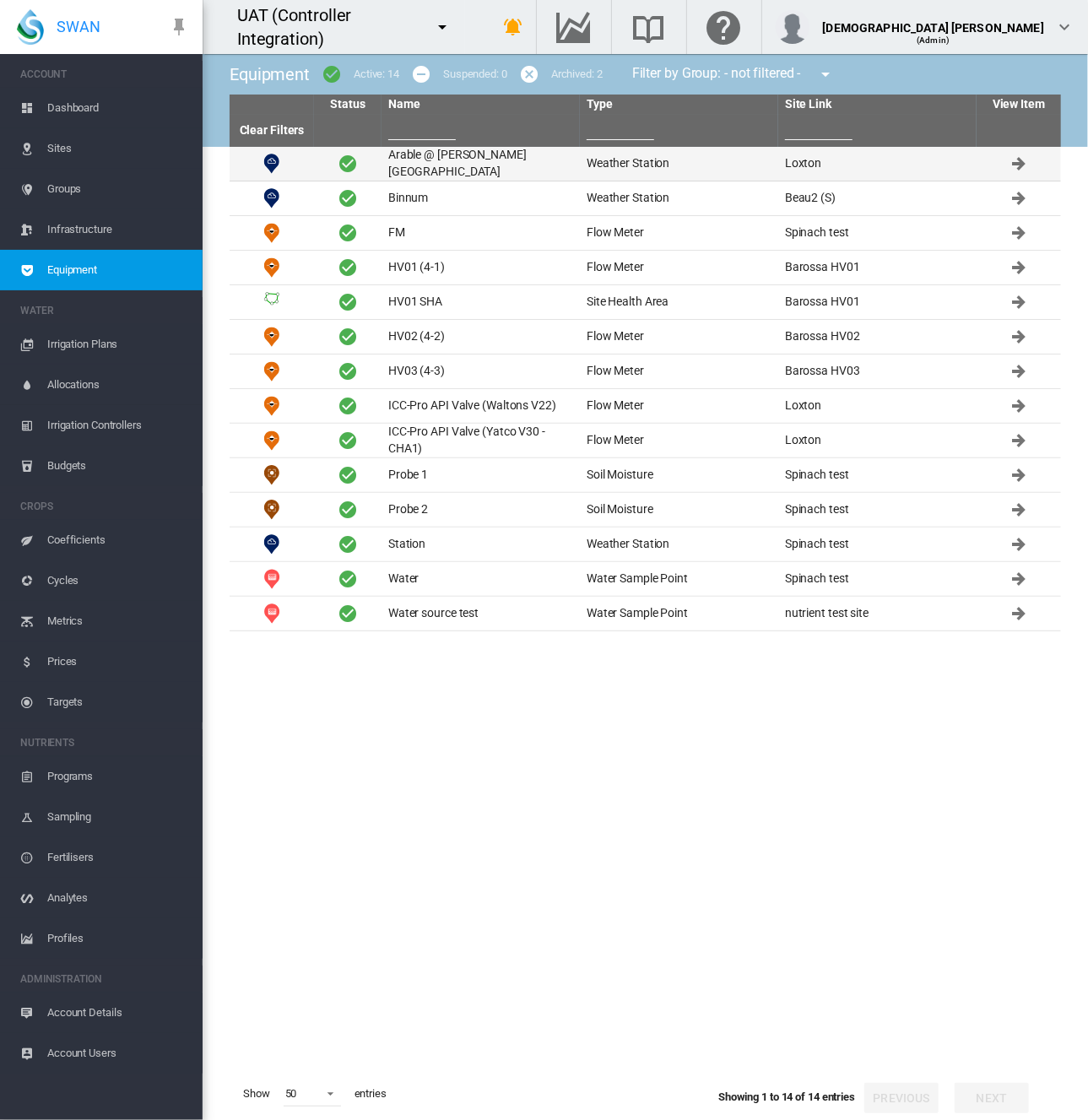
click at [495, 170] on td "Arable @ Barker St Loxton" at bounding box center [481, 164] width 198 height 33
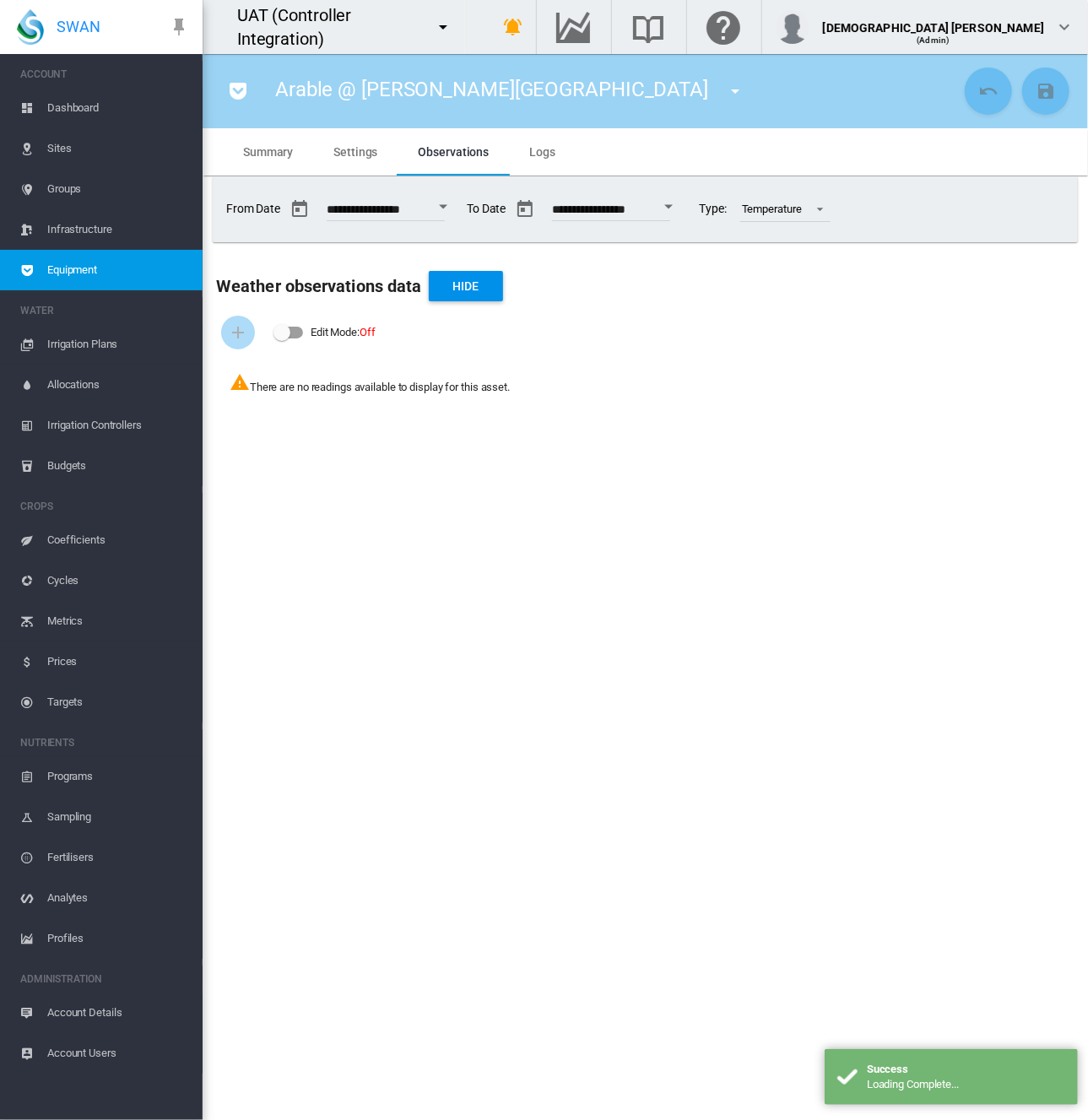
click at [144, 271] on span "Equipment" at bounding box center [118, 271] width 142 height 41
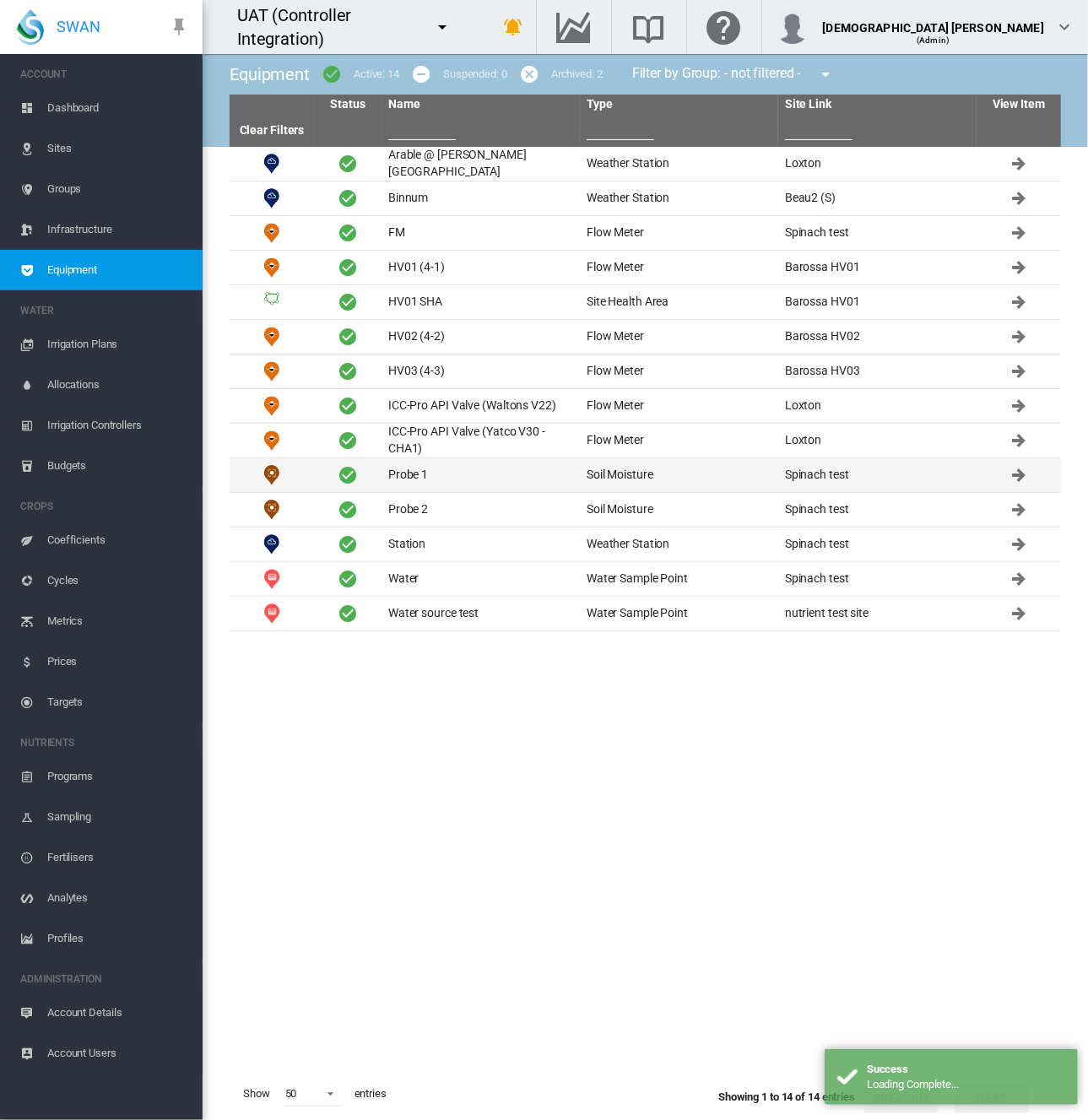
click at [463, 472] on td "Probe 1" at bounding box center [481, 475] width 198 height 33
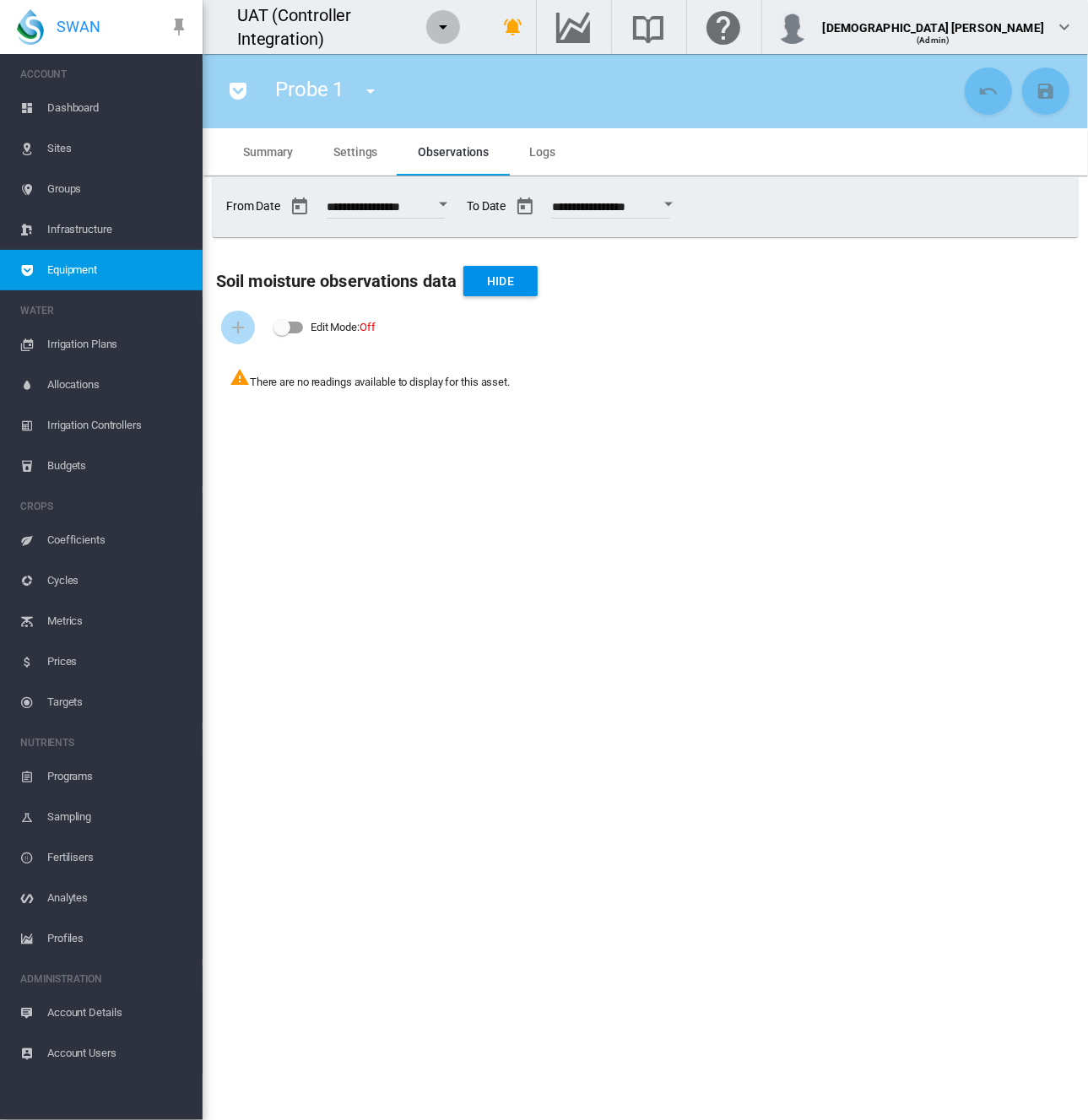
click at [453, 23] on md-icon "icon-menu-down" at bounding box center [443, 27] width 20 height 20
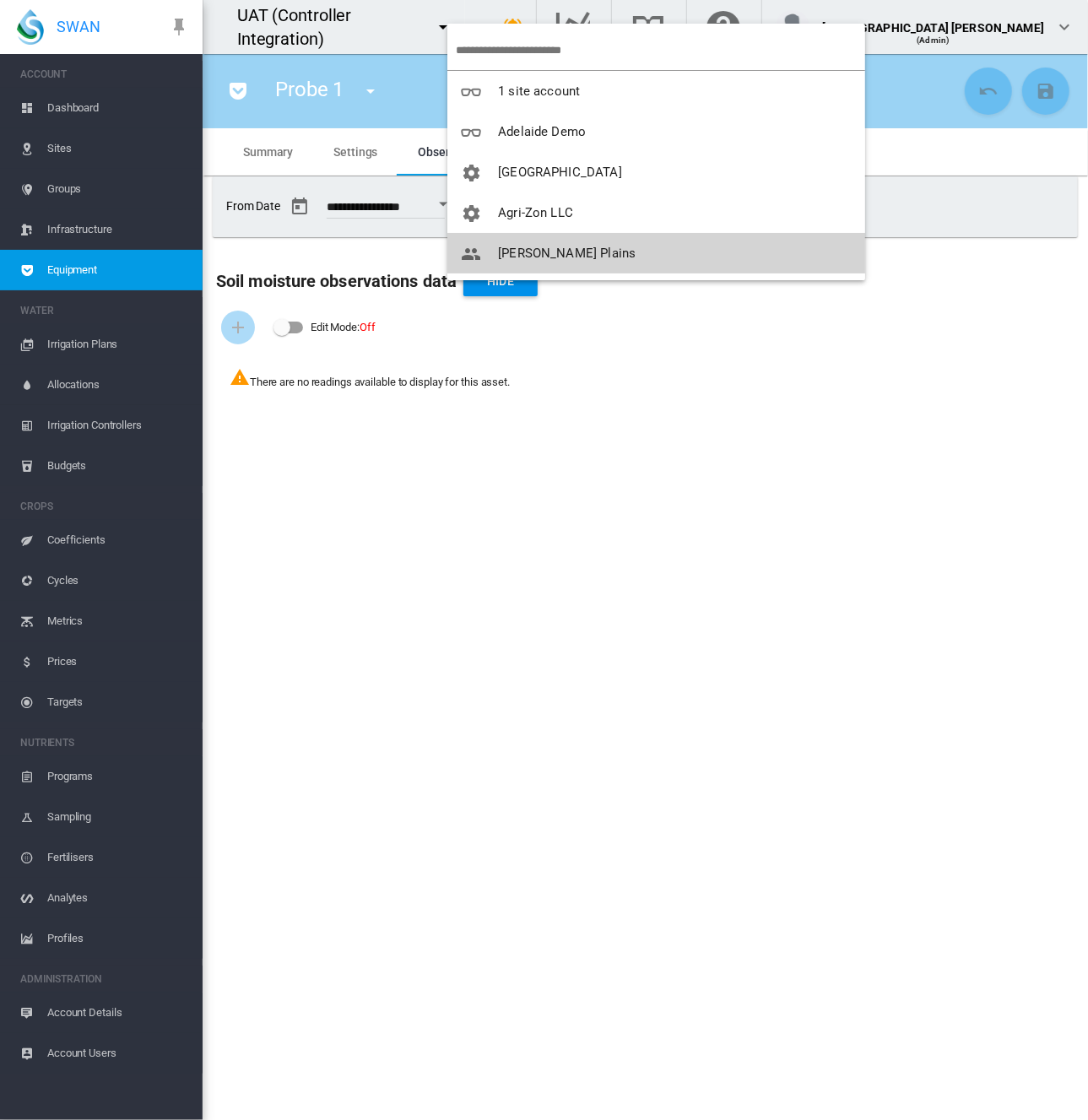
click at [550, 255] on span "[PERSON_NAME] Plains" at bounding box center [567, 253] width 138 height 15
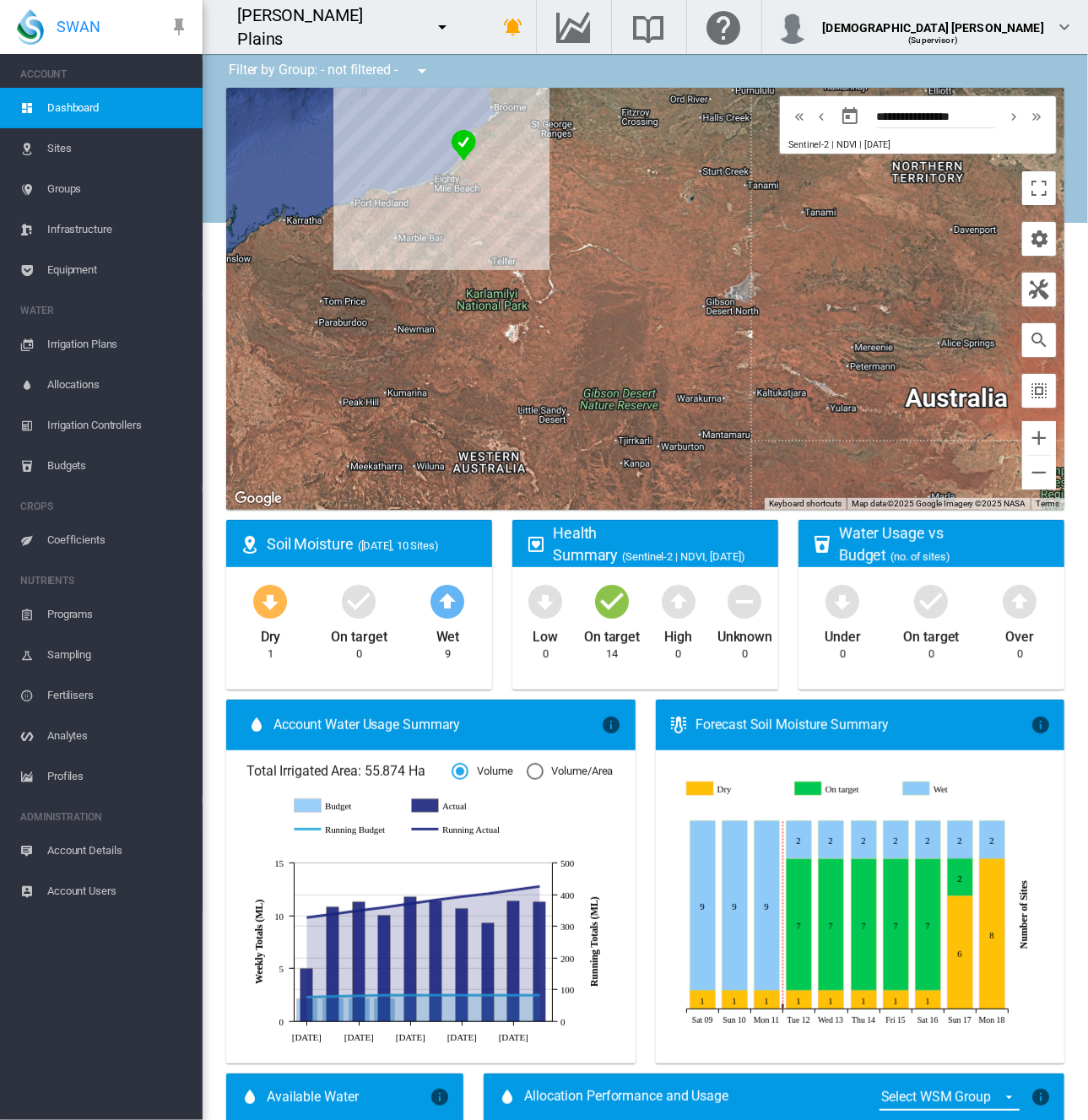
click at [84, 264] on span "Equipment" at bounding box center [118, 271] width 142 height 41
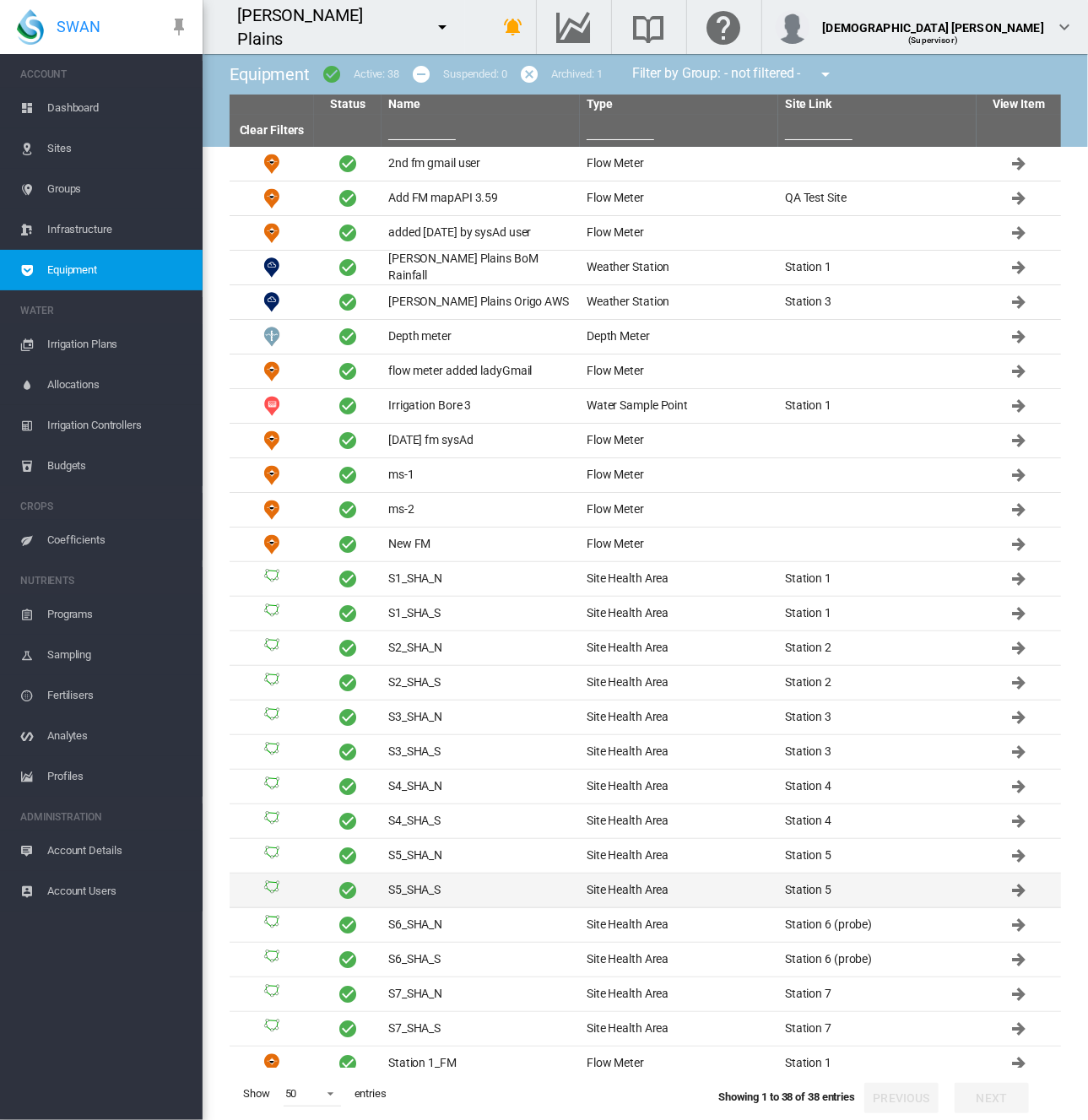
scroll to position [384, 0]
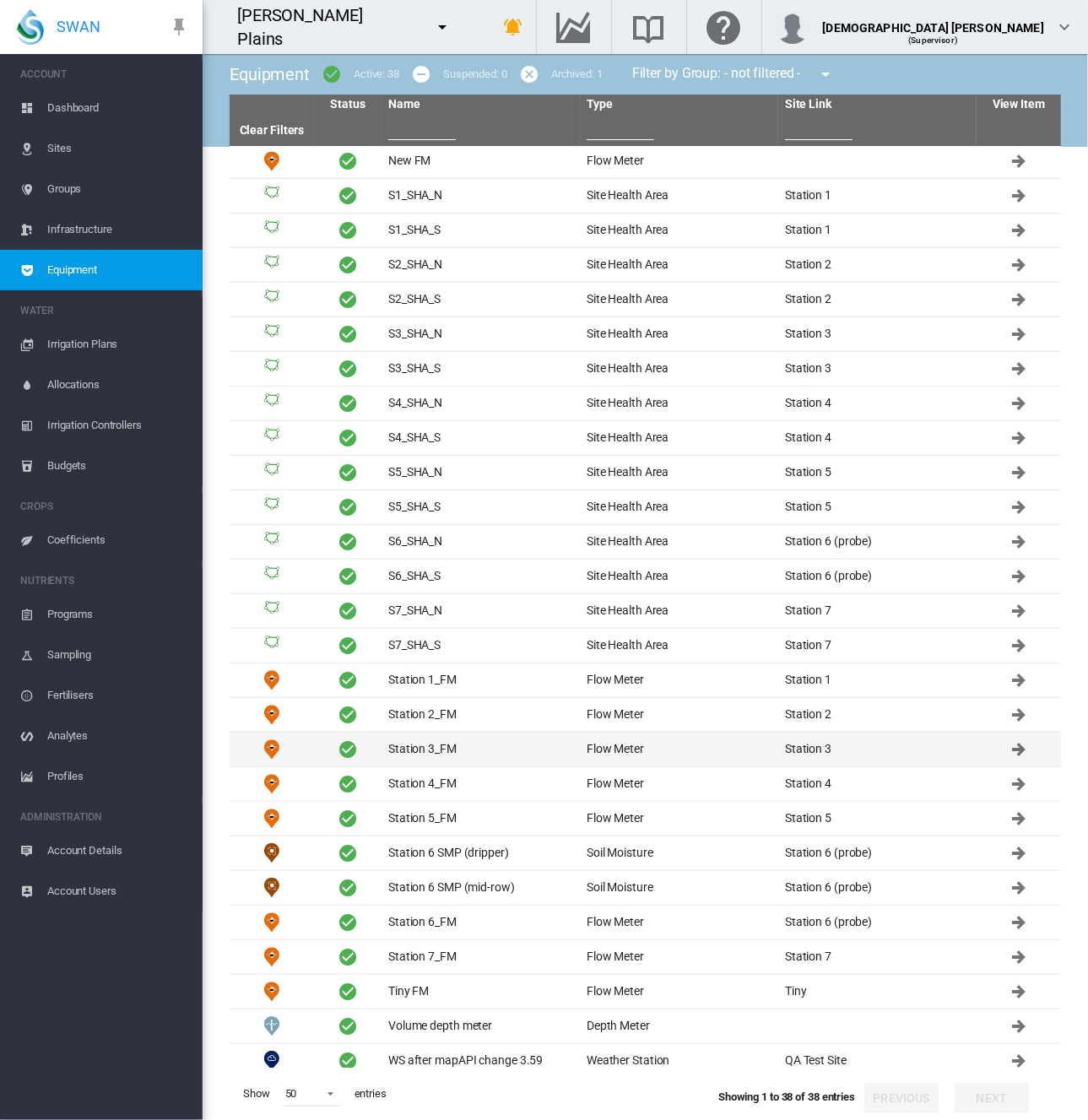
click at [441, 751] on td "Station 3_FM" at bounding box center [481, 749] width 198 height 33
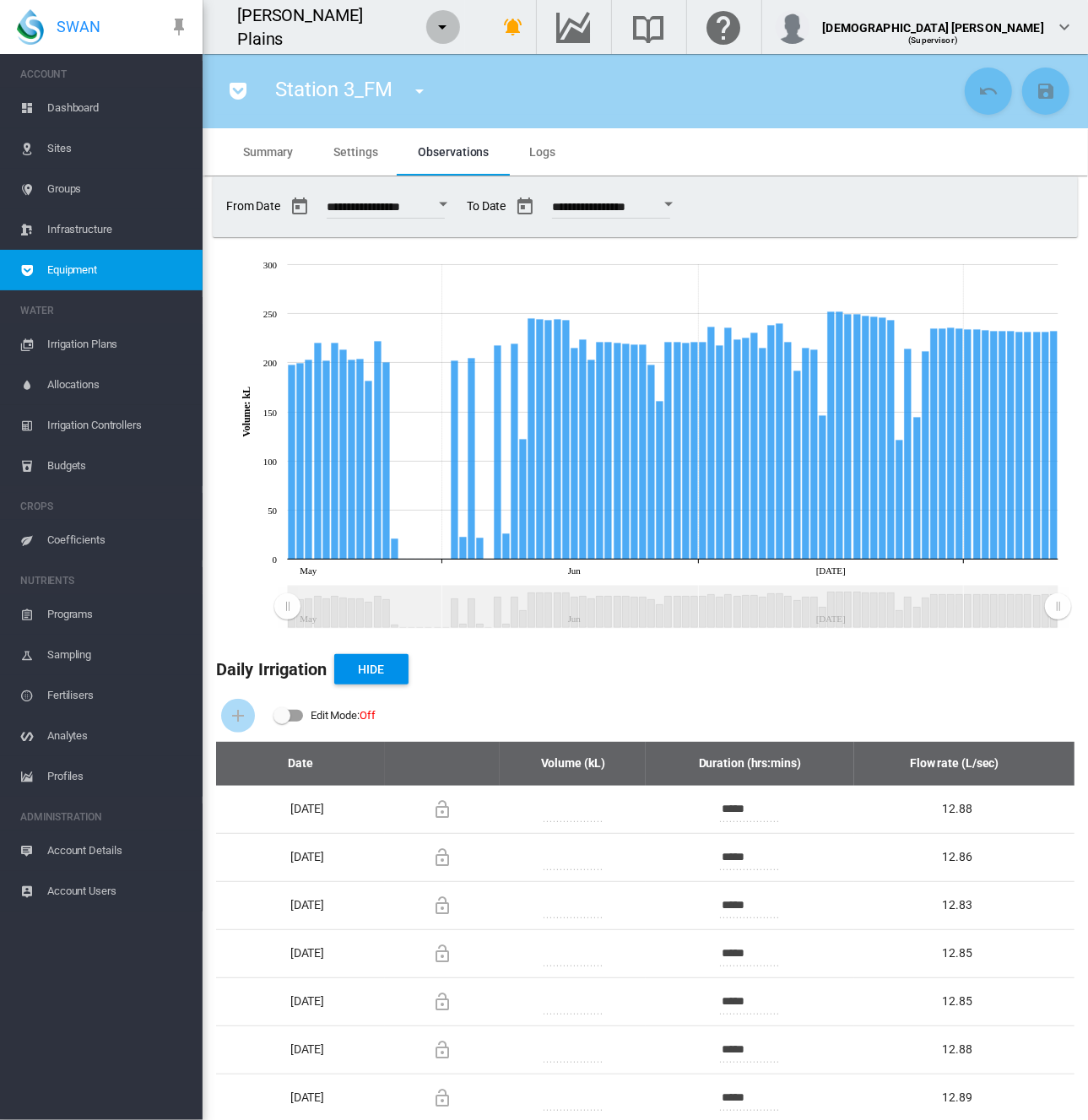
click at [426, 24] on button "button" at bounding box center [443, 27] width 33 height 33
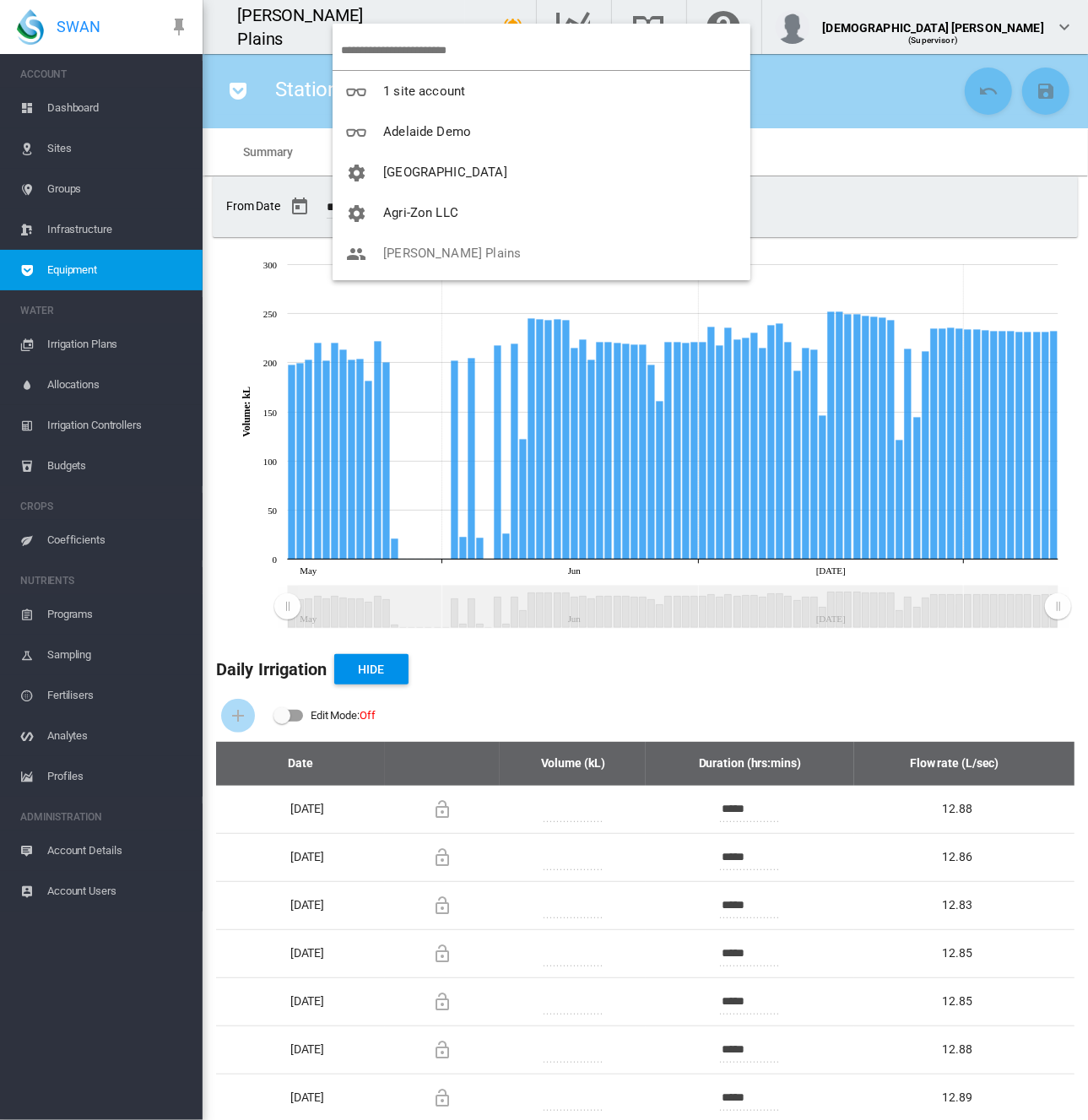
click at [385, 46] on input "search" at bounding box center [546, 50] width 410 height 40
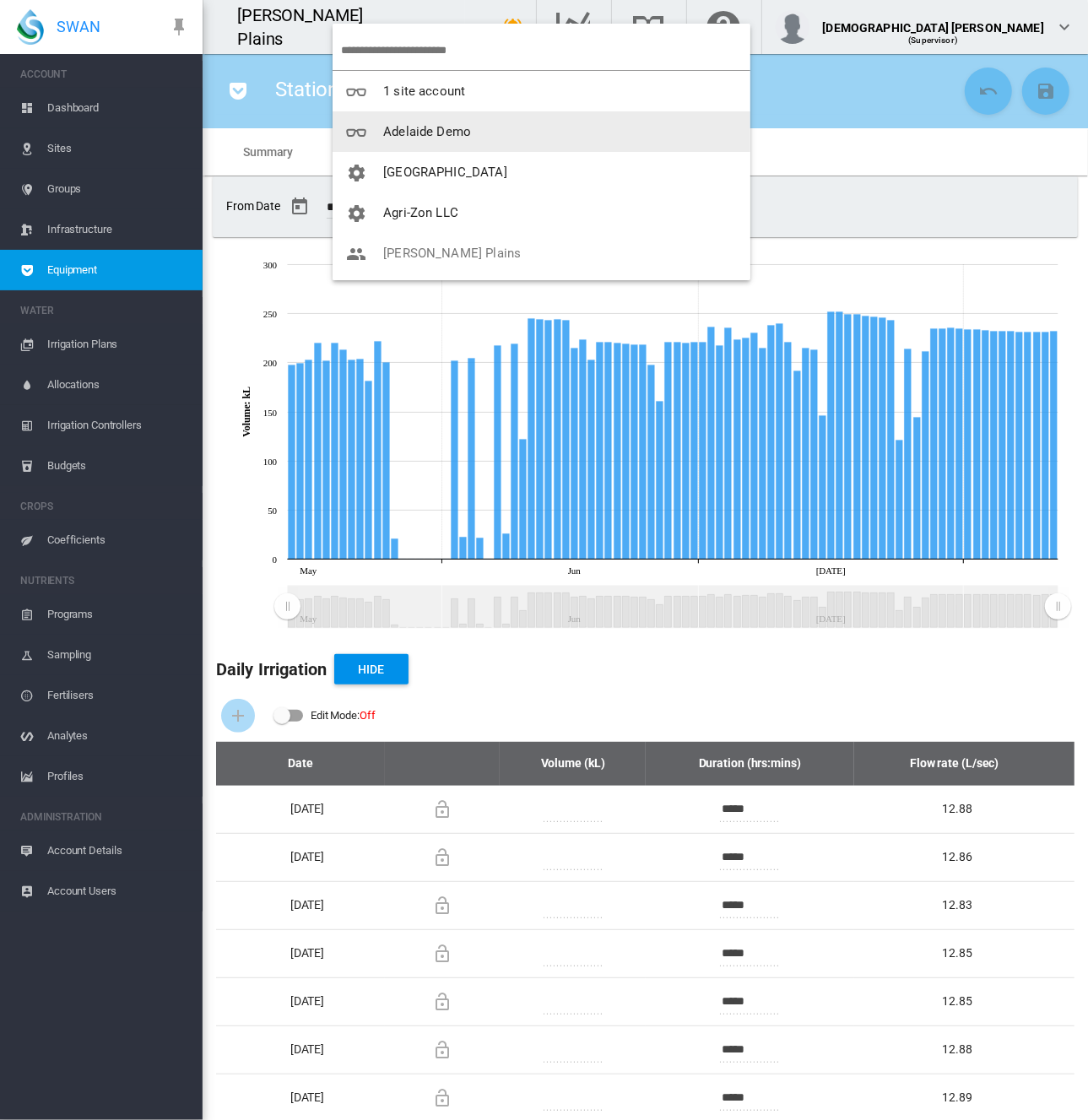
scroll to position [253, 0]
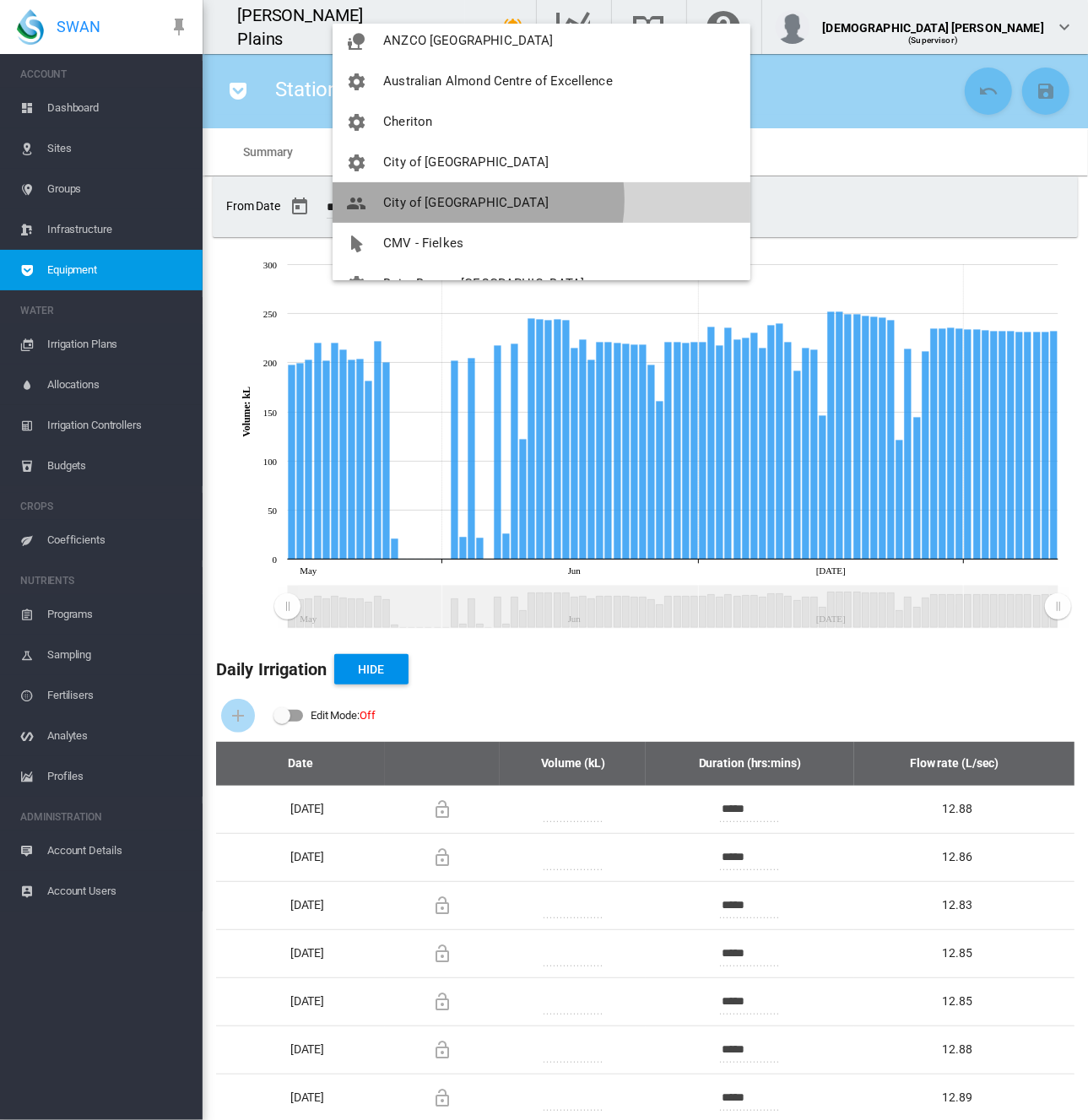
click at [471, 200] on span "City of [GEOGRAPHIC_DATA]" at bounding box center [466, 202] width 166 height 15
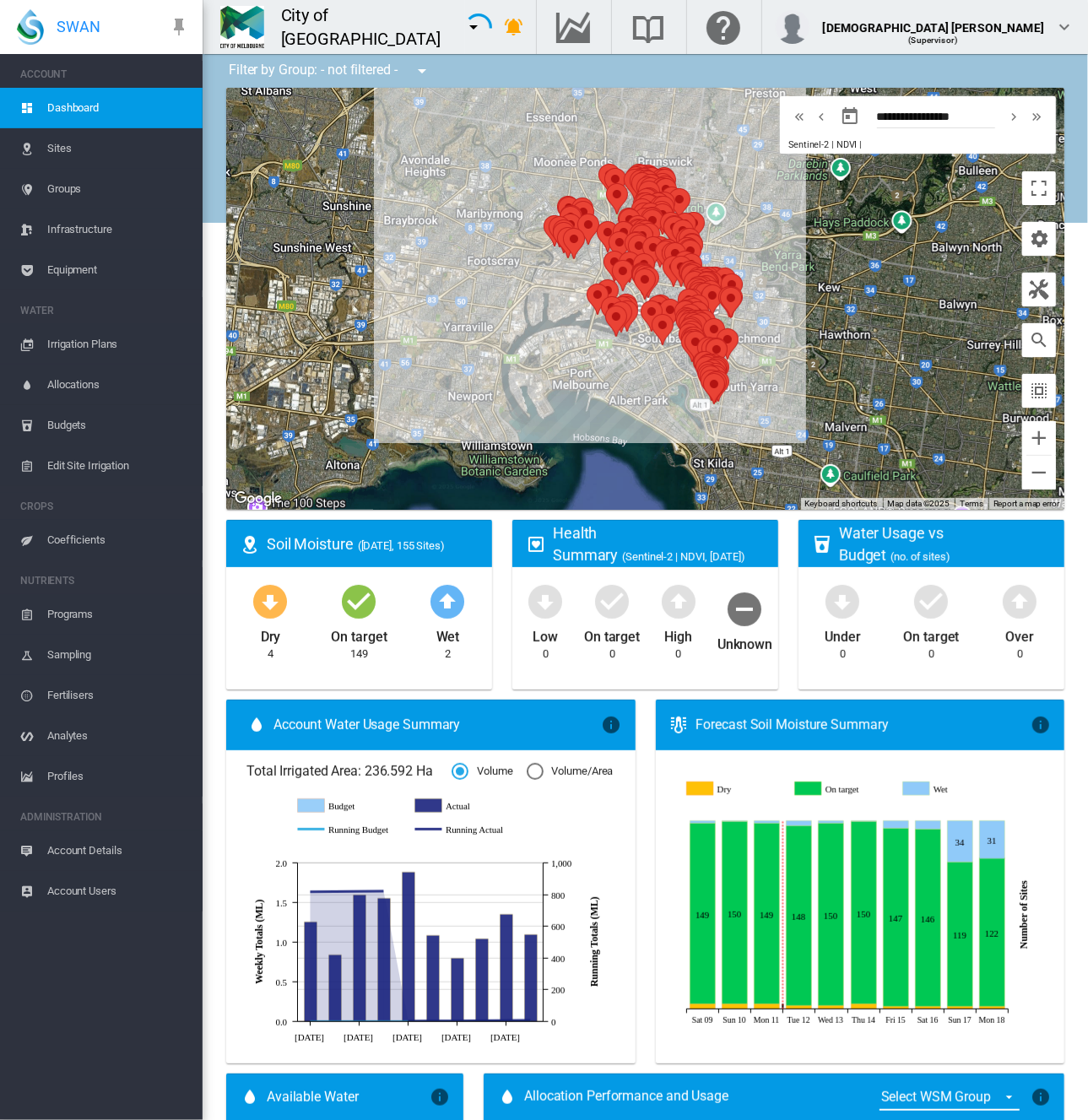
click at [465, 33] on div "City of [GEOGRAPHIC_DATA]" at bounding box center [334, 27] width 262 height 54
click at [79, 255] on span "Equipment" at bounding box center [118, 271] width 142 height 41
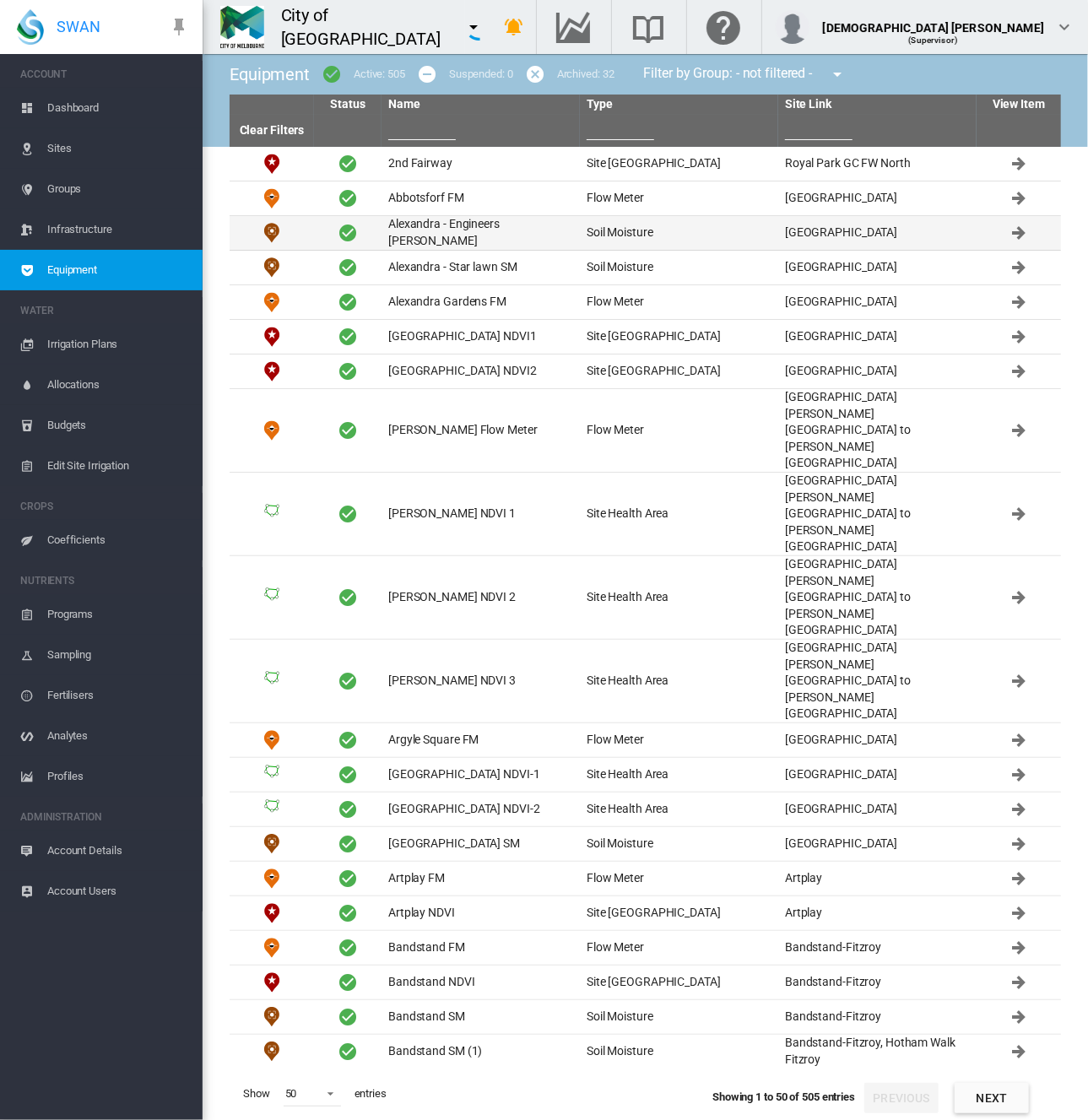
click at [470, 221] on td "Alexandra - Engineers [PERSON_NAME]" at bounding box center [481, 233] width 198 height 33
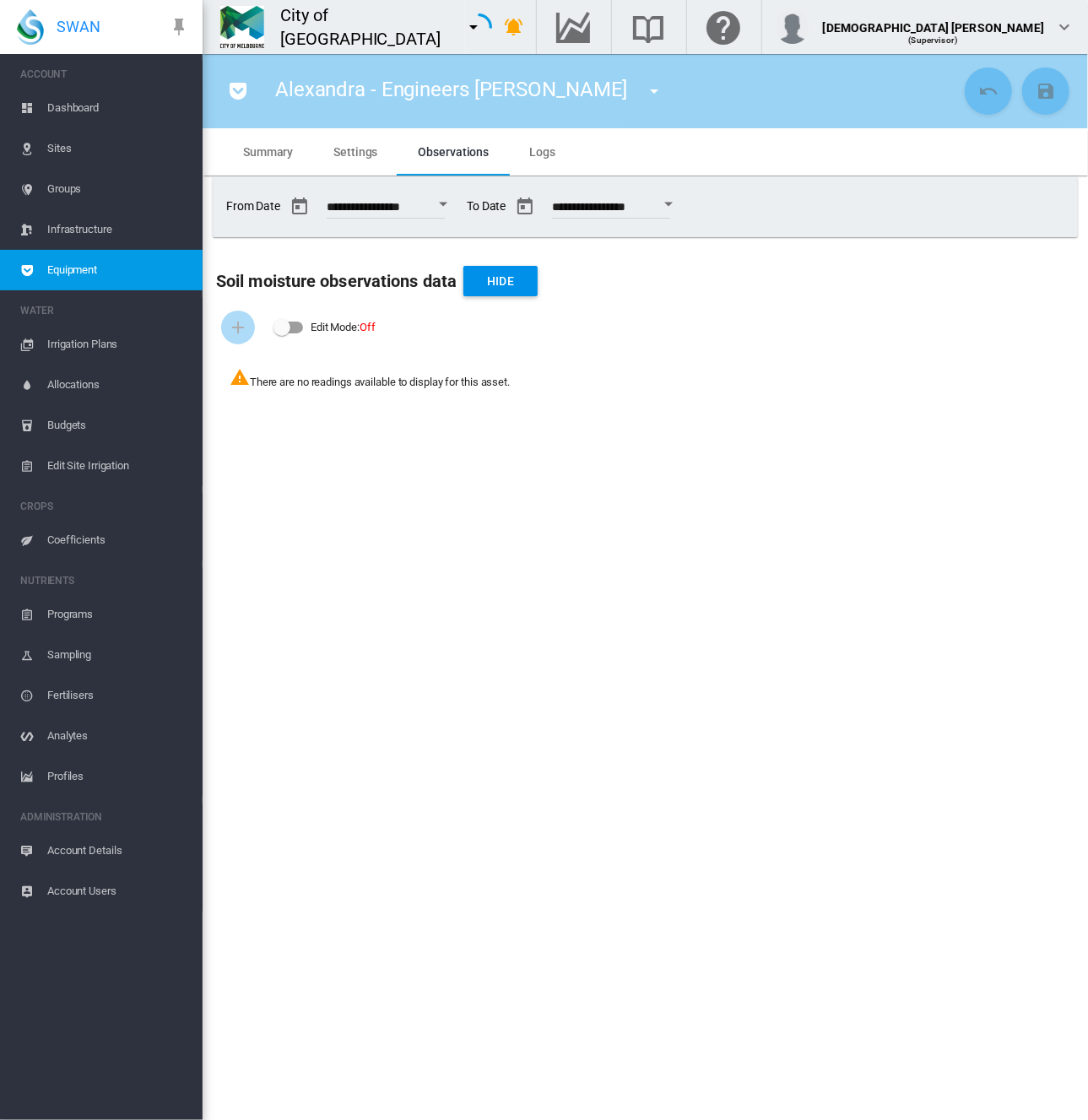
click at [155, 278] on span "Equipment" at bounding box center [118, 271] width 142 height 41
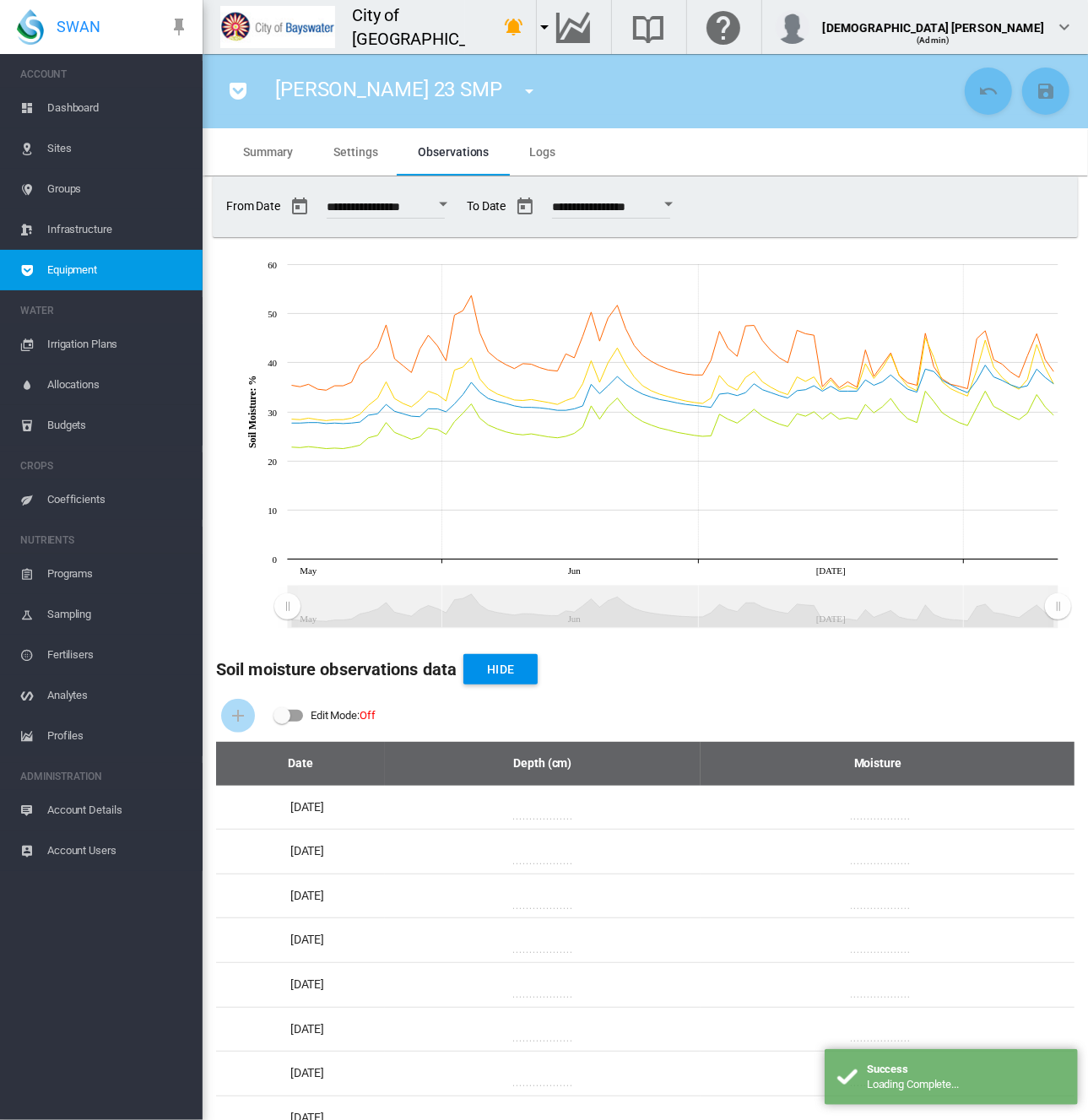
click at [147, 284] on span "Equipment" at bounding box center [118, 271] width 142 height 41
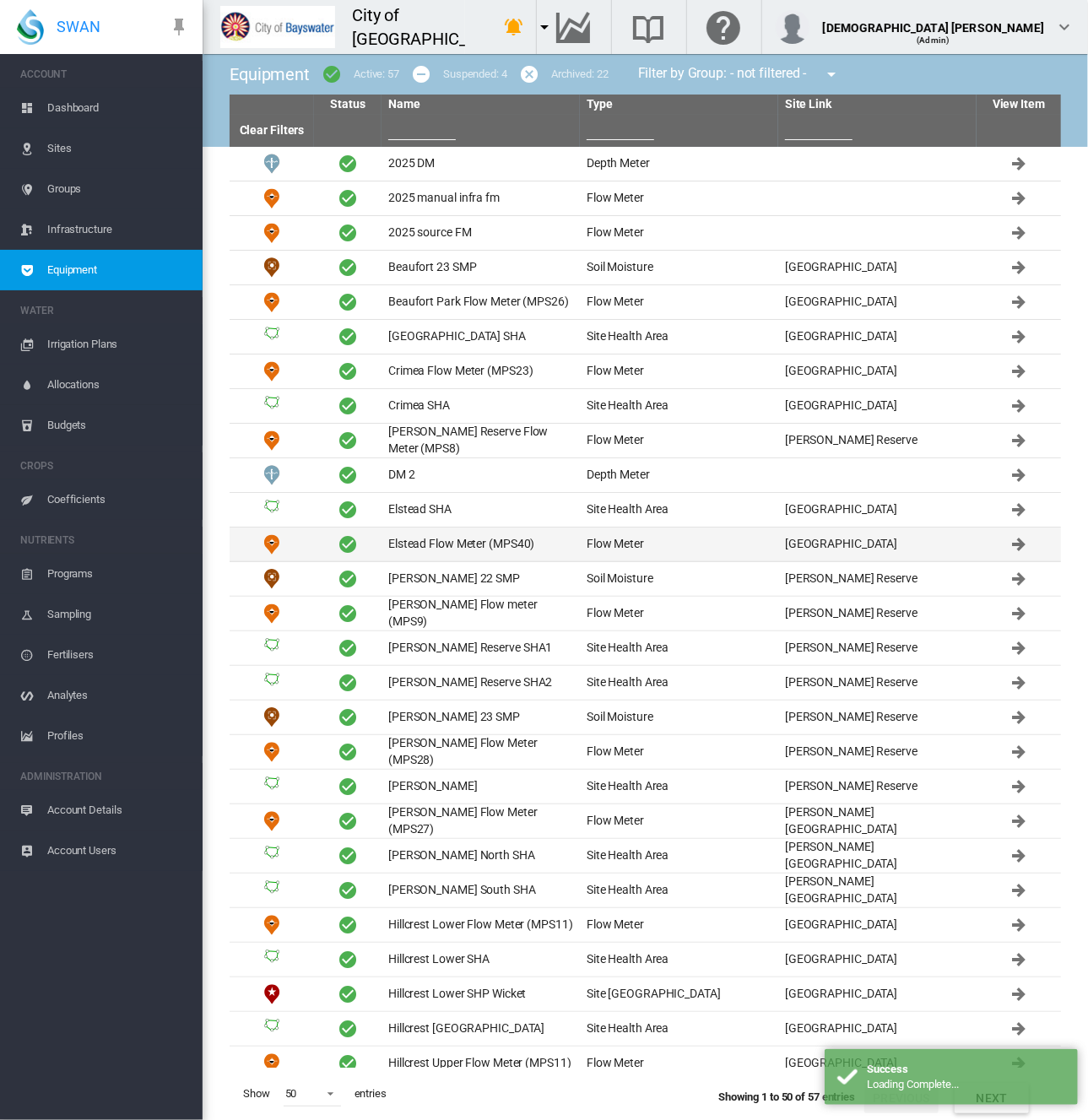
click at [434, 553] on td "Elstead Flow Meter (MPS40)" at bounding box center [481, 544] width 198 height 33
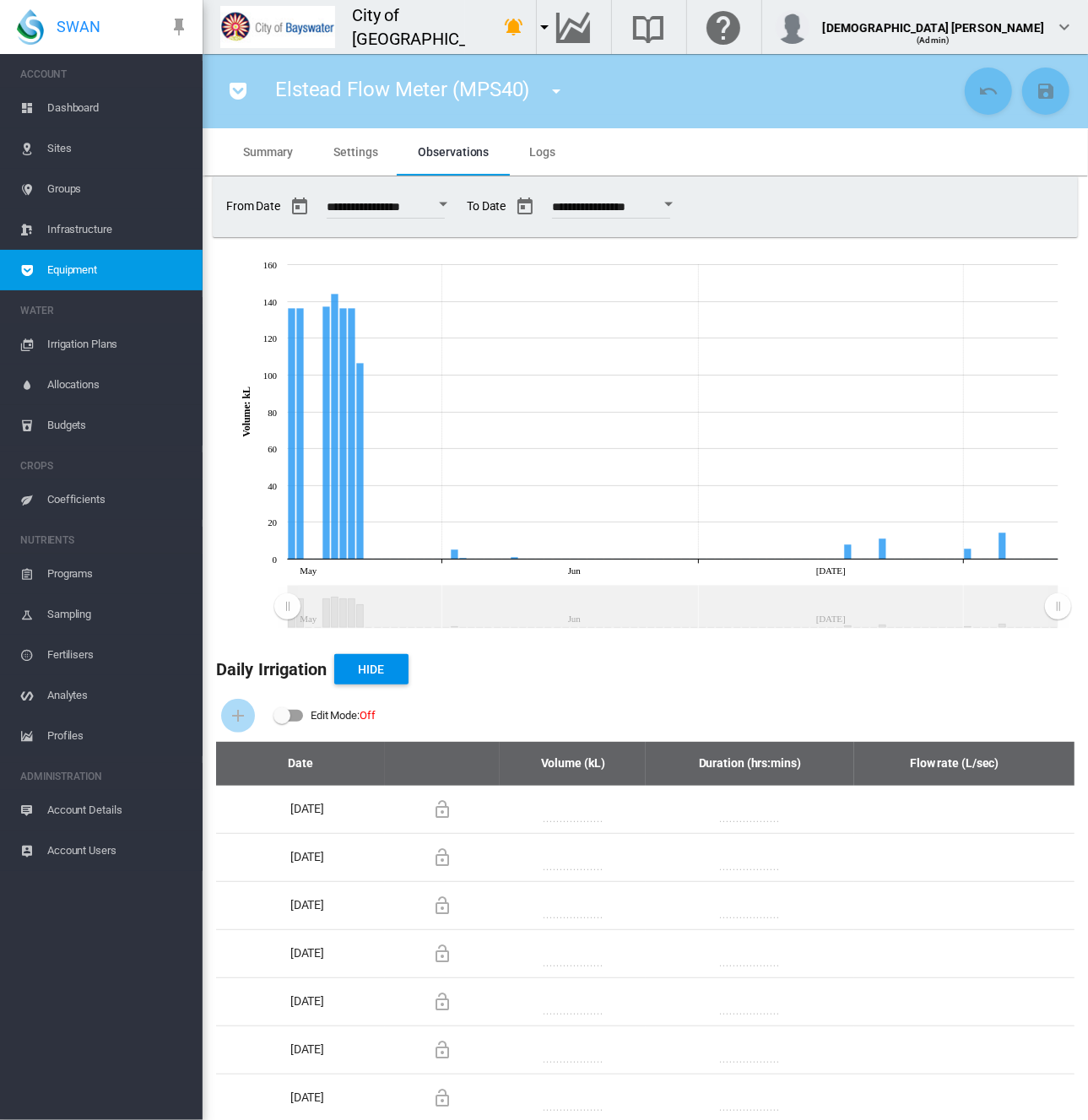
click at [535, 24] on md-icon "icon-menu-down" at bounding box center [545, 27] width 20 height 20
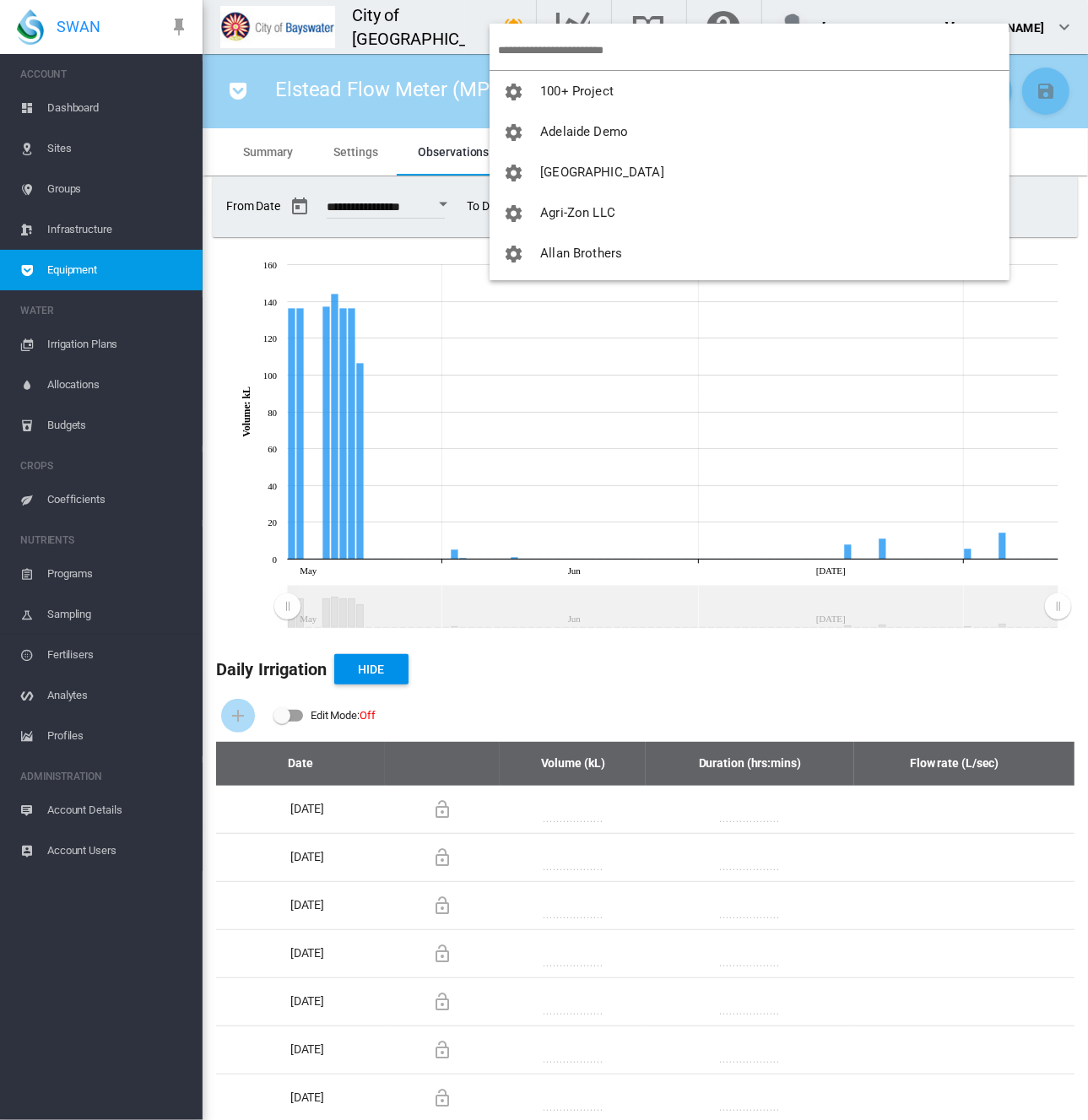
click at [520, 13] on md-backdrop at bounding box center [544, 560] width 1088 height 1120
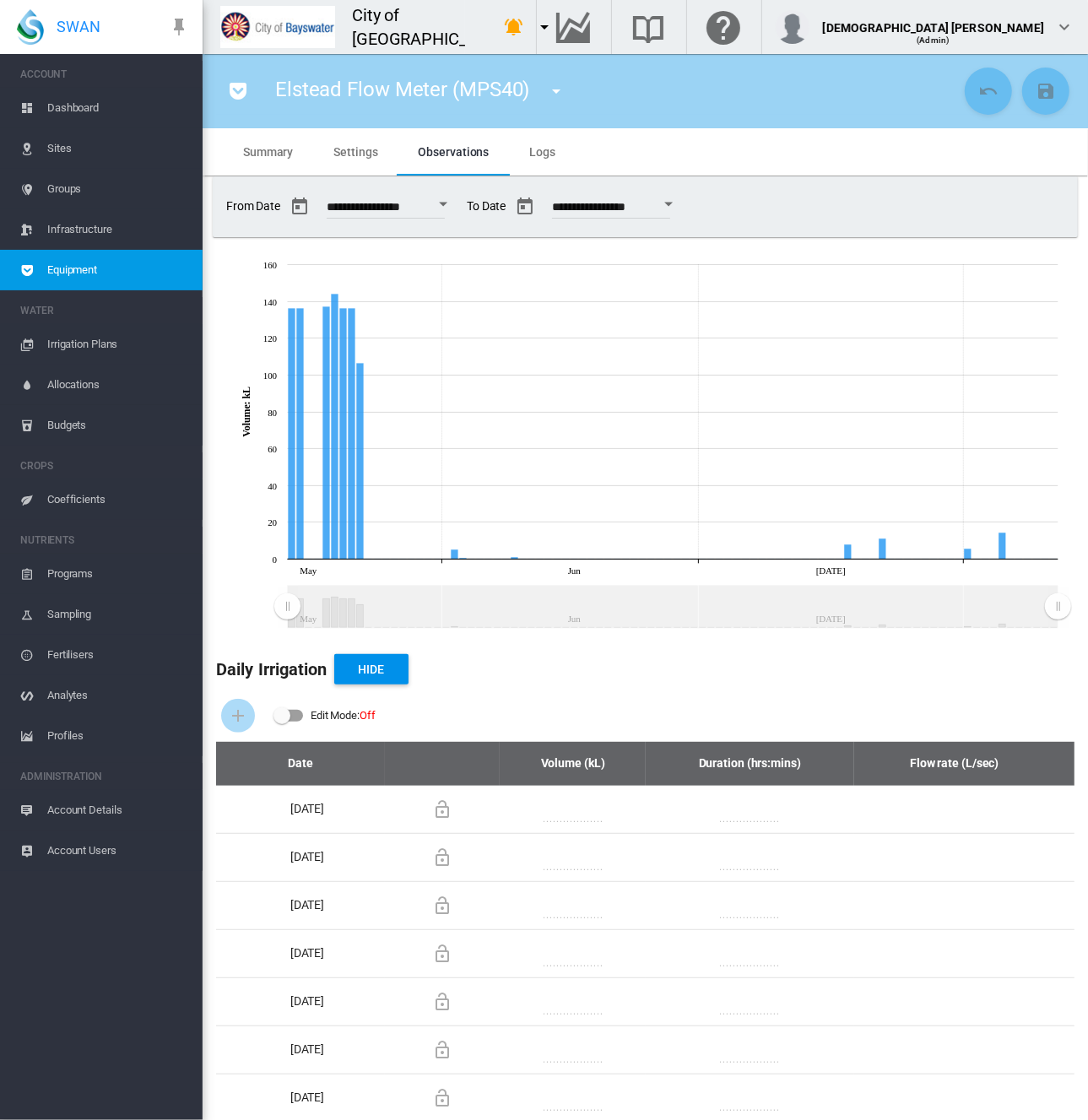
click at [535, 31] on md-icon "icon-menu-down" at bounding box center [545, 27] width 20 height 20
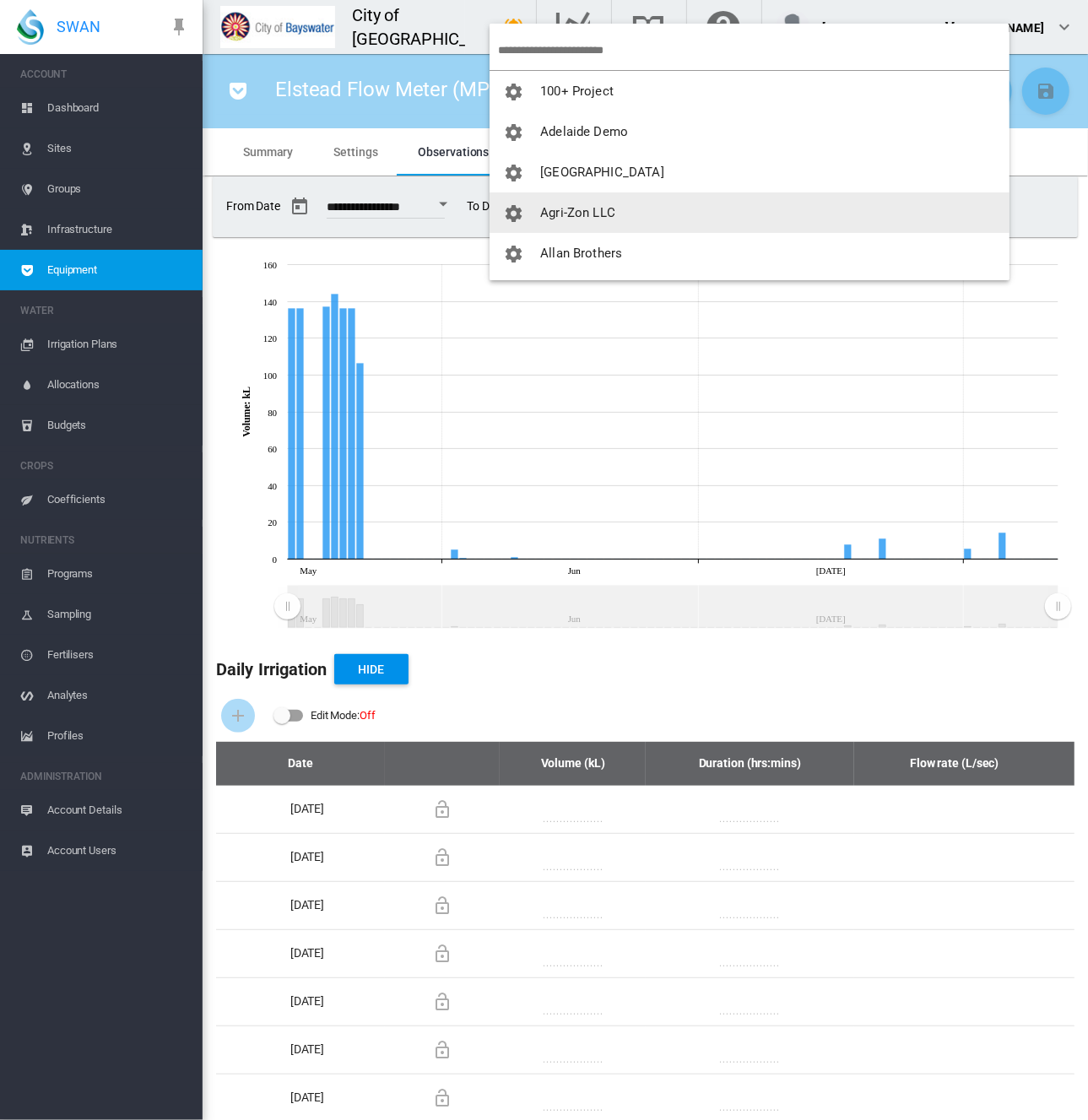
scroll to position [169, 0]
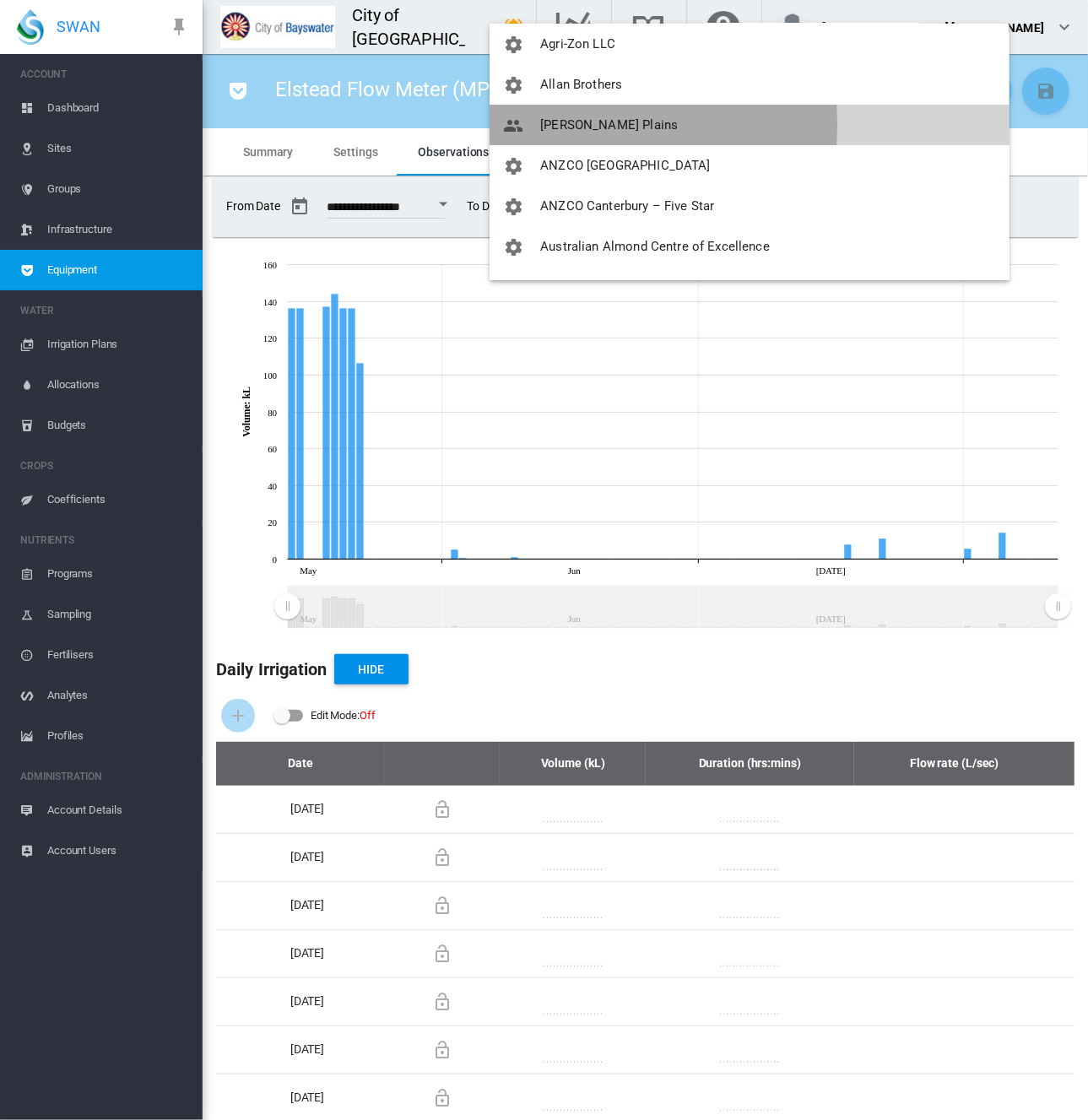
click at [546, 123] on span "[PERSON_NAME] Plains" at bounding box center [609, 125] width 138 height 15
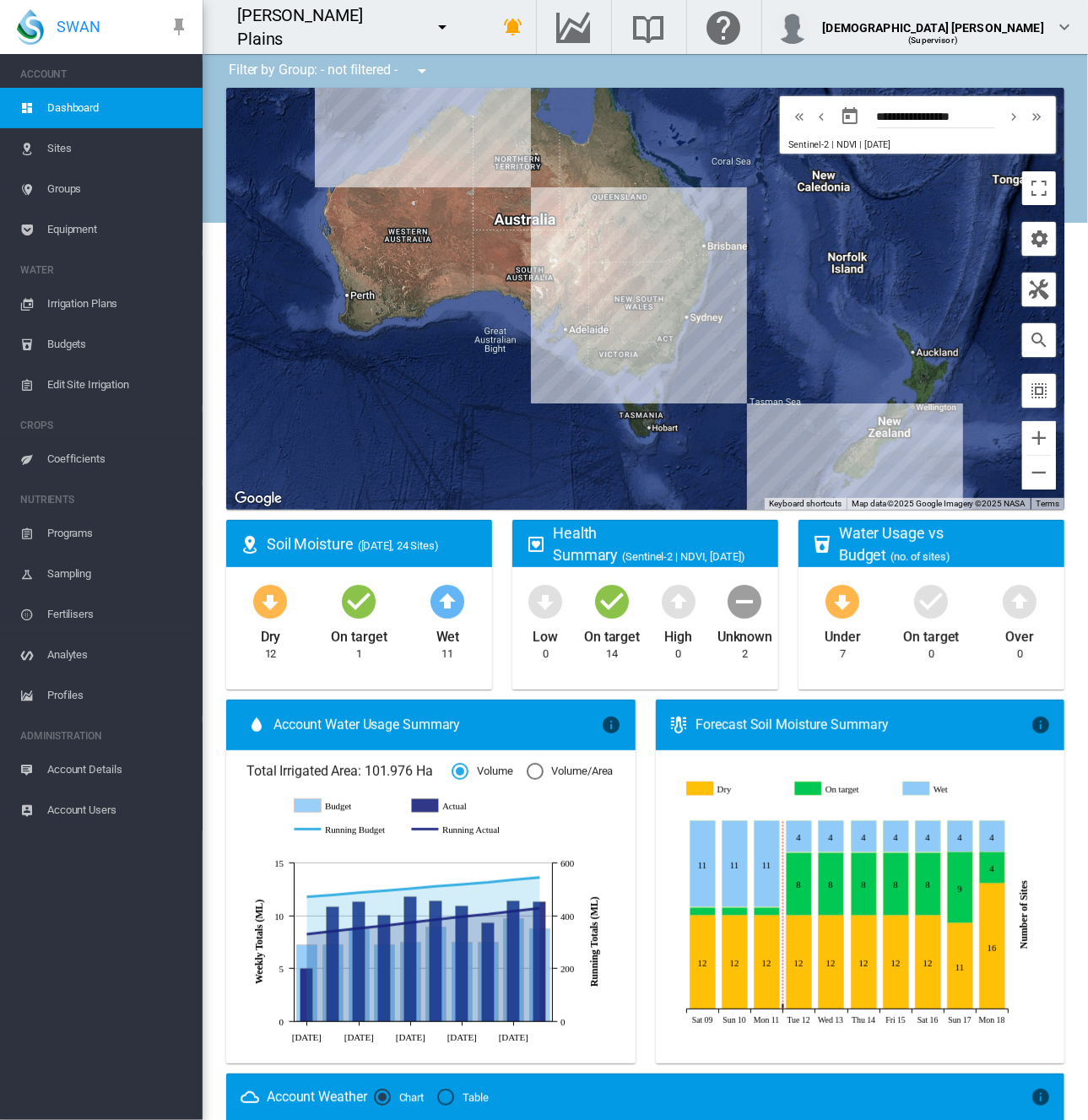
click at [70, 231] on span "Equipment" at bounding box center [118, 230] width 142 height 41
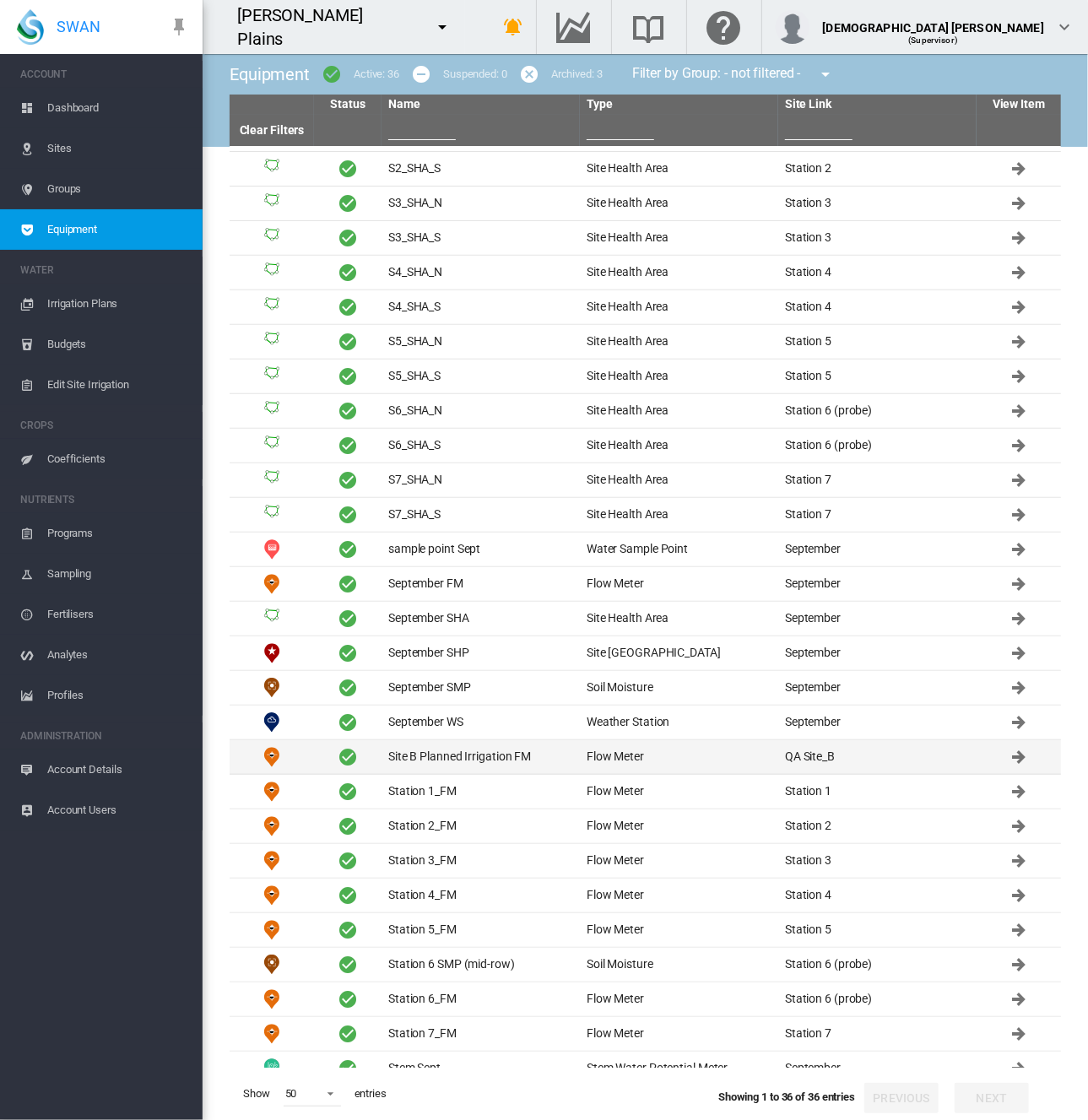
scroll to position [314, 0]
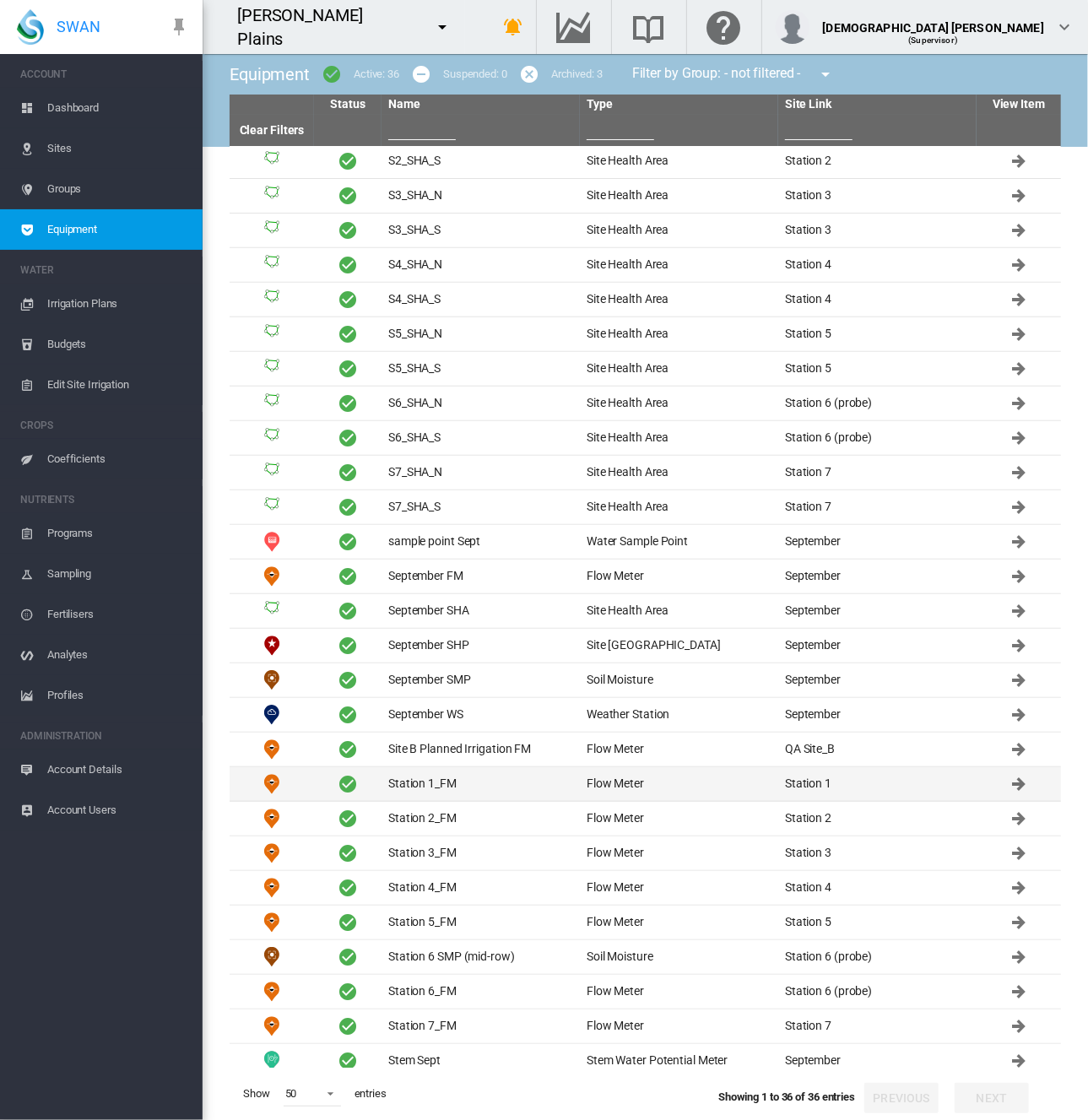
click at [432, 776] on td "Station 1_FM" at bounding box center [481, 784] width 198 height 33
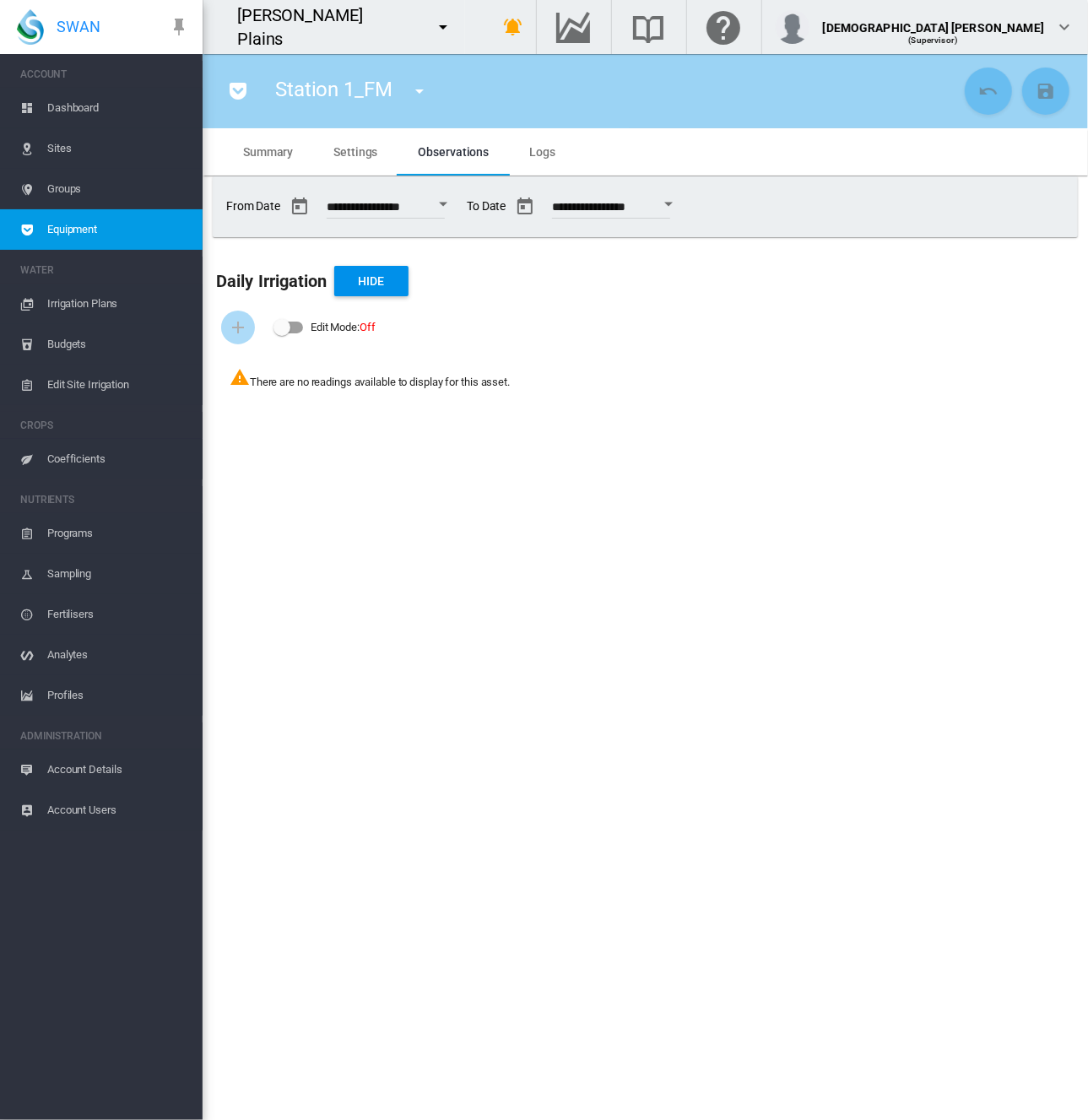
click at [426, 40] on button "button" at bounding box center [443, 27] width 33 height 33
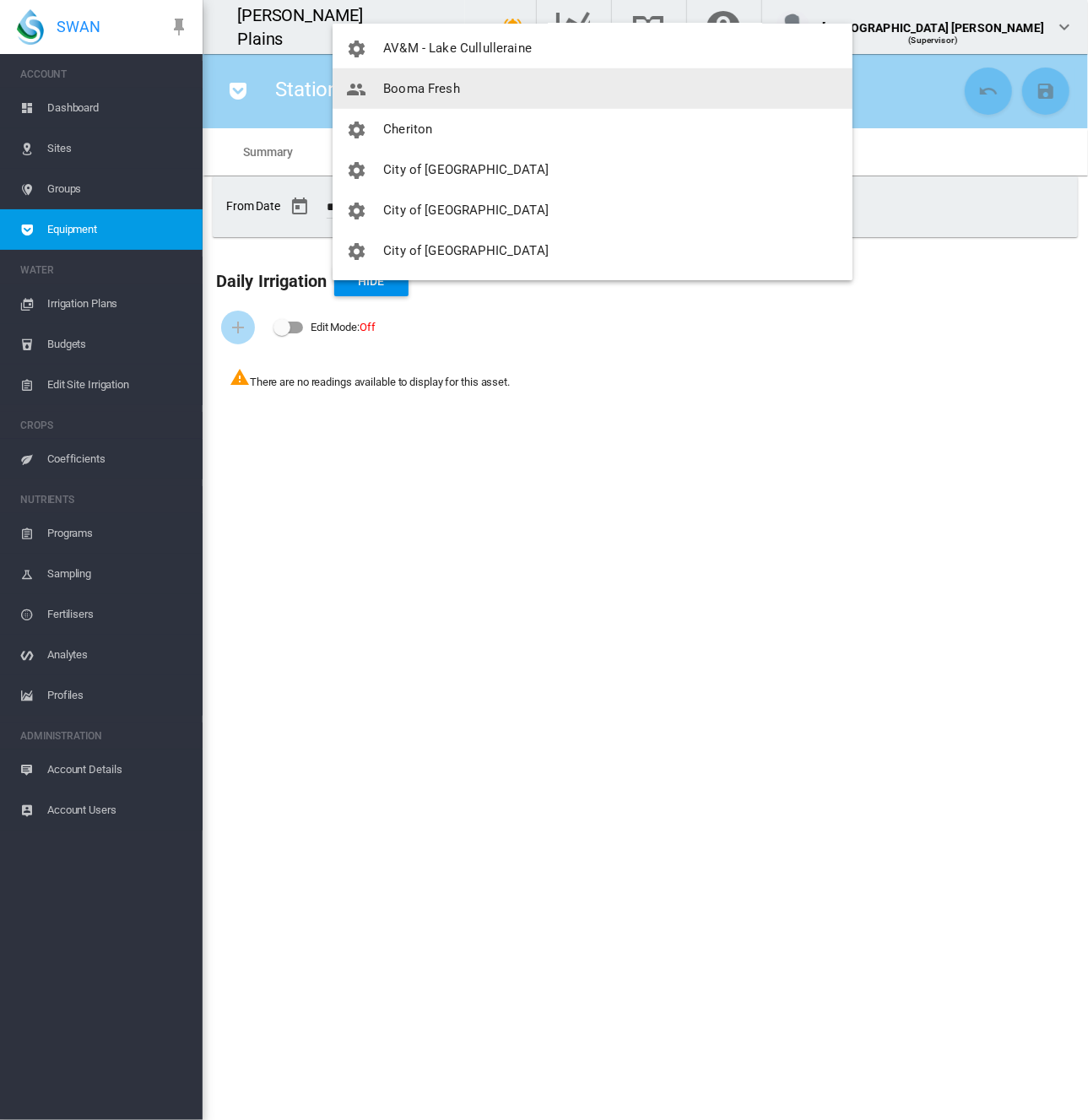
scroll to position [675, 0]
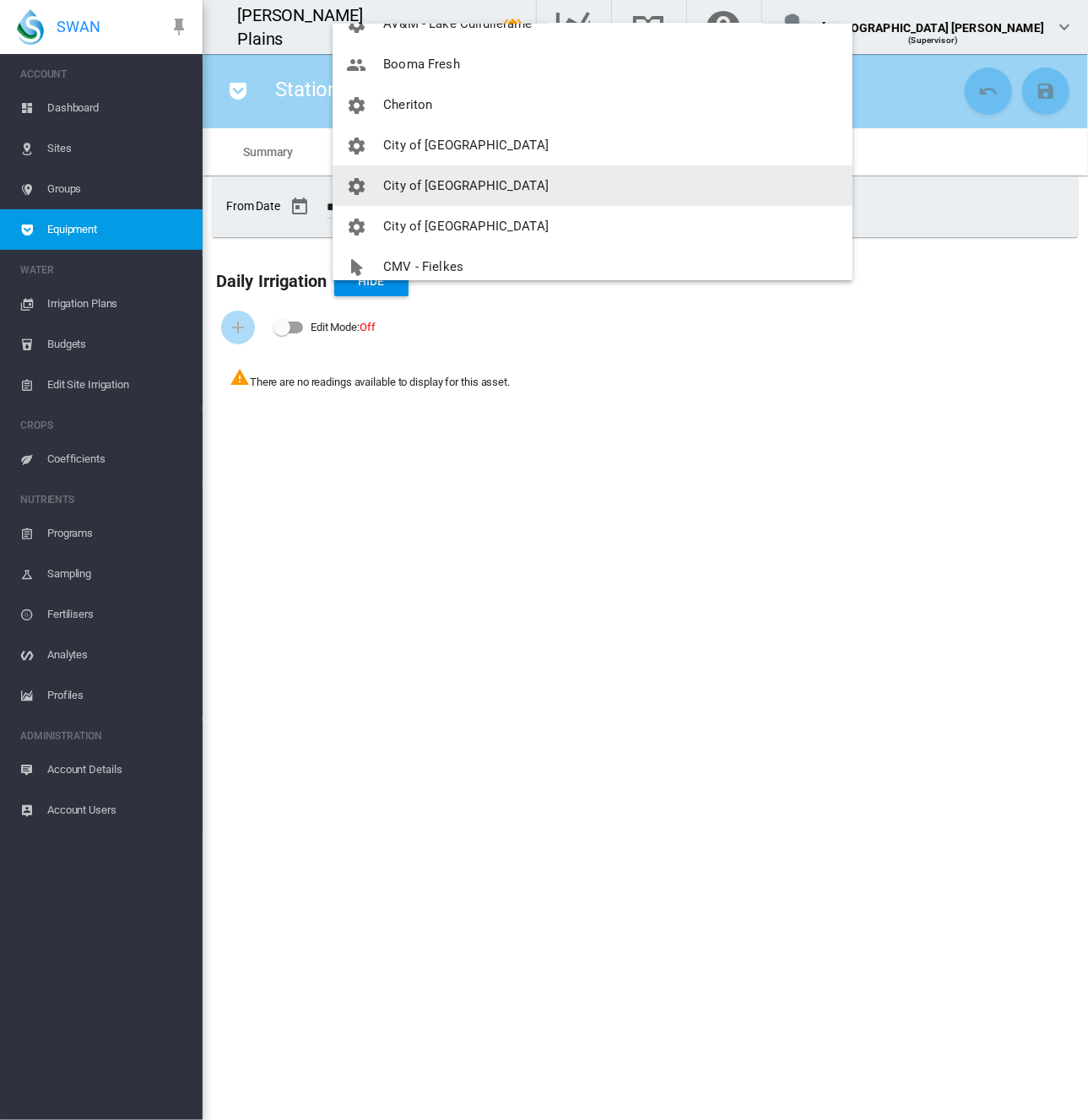
click at [544, 180] on button "City of Melbourne" at bounding box center [592, 186] width 520 height 41
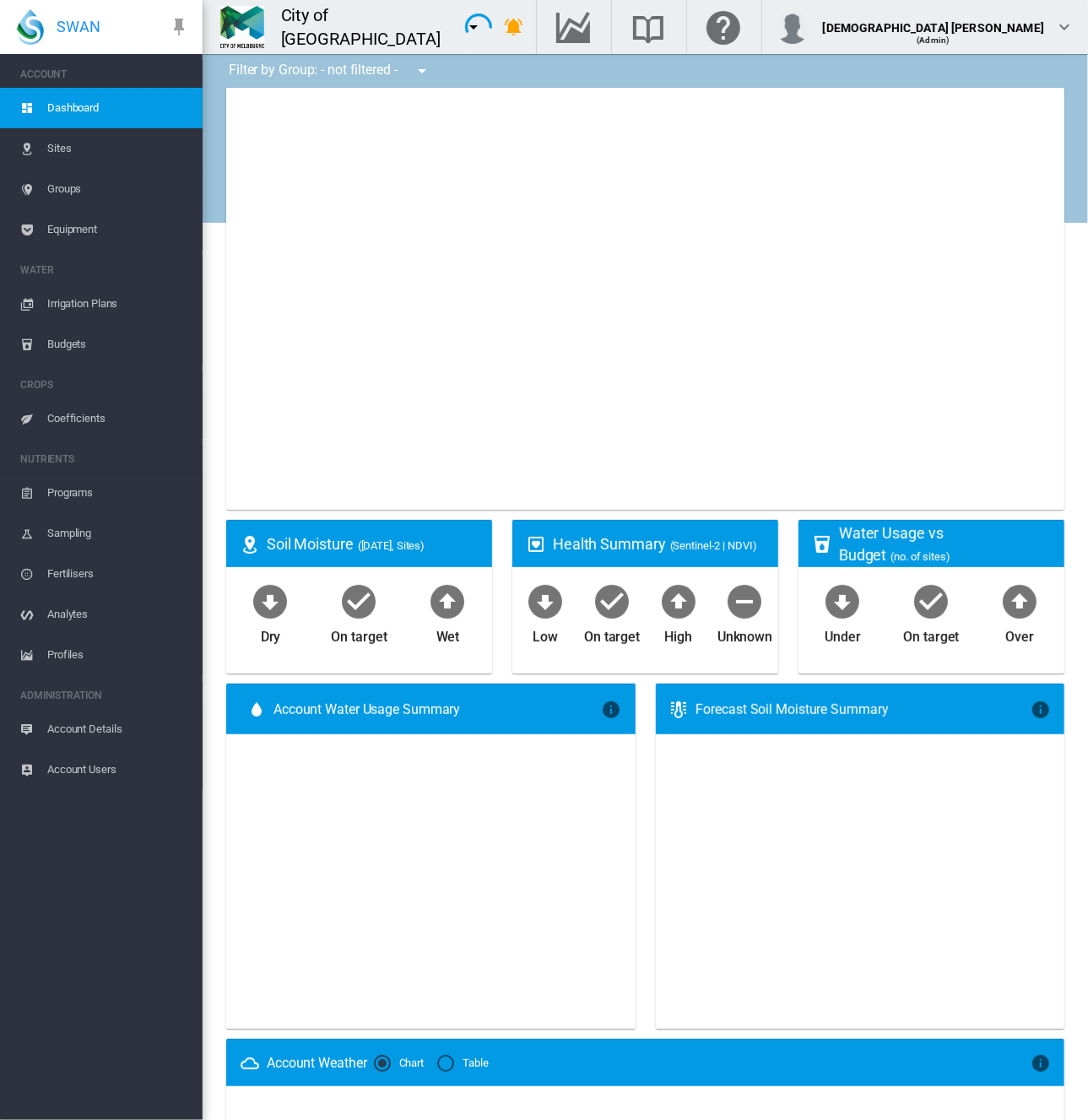
type input "**********"
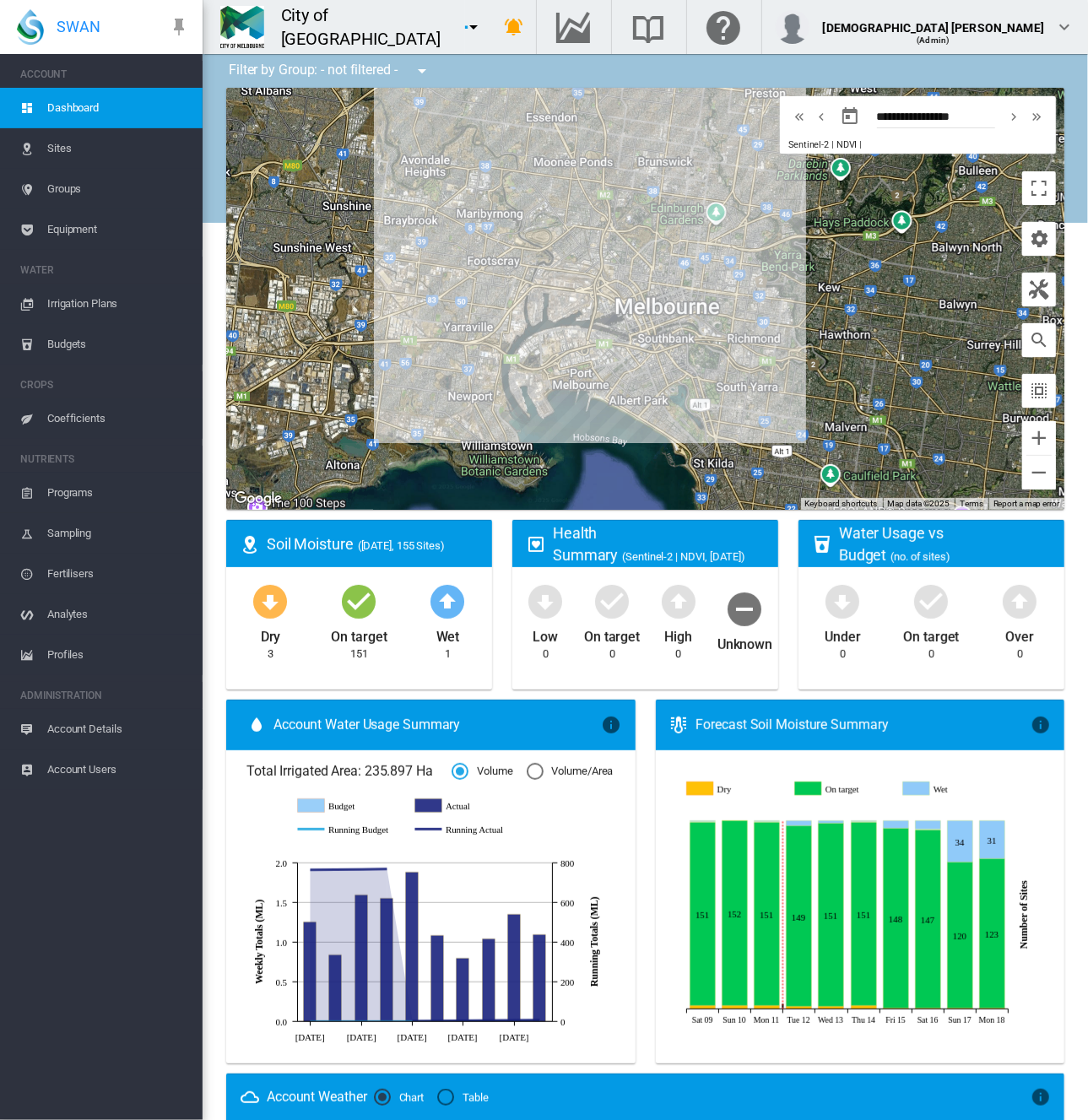
click at [53, 233] on span "Equipment" at bounding box center [118, 230] width 142 height 41
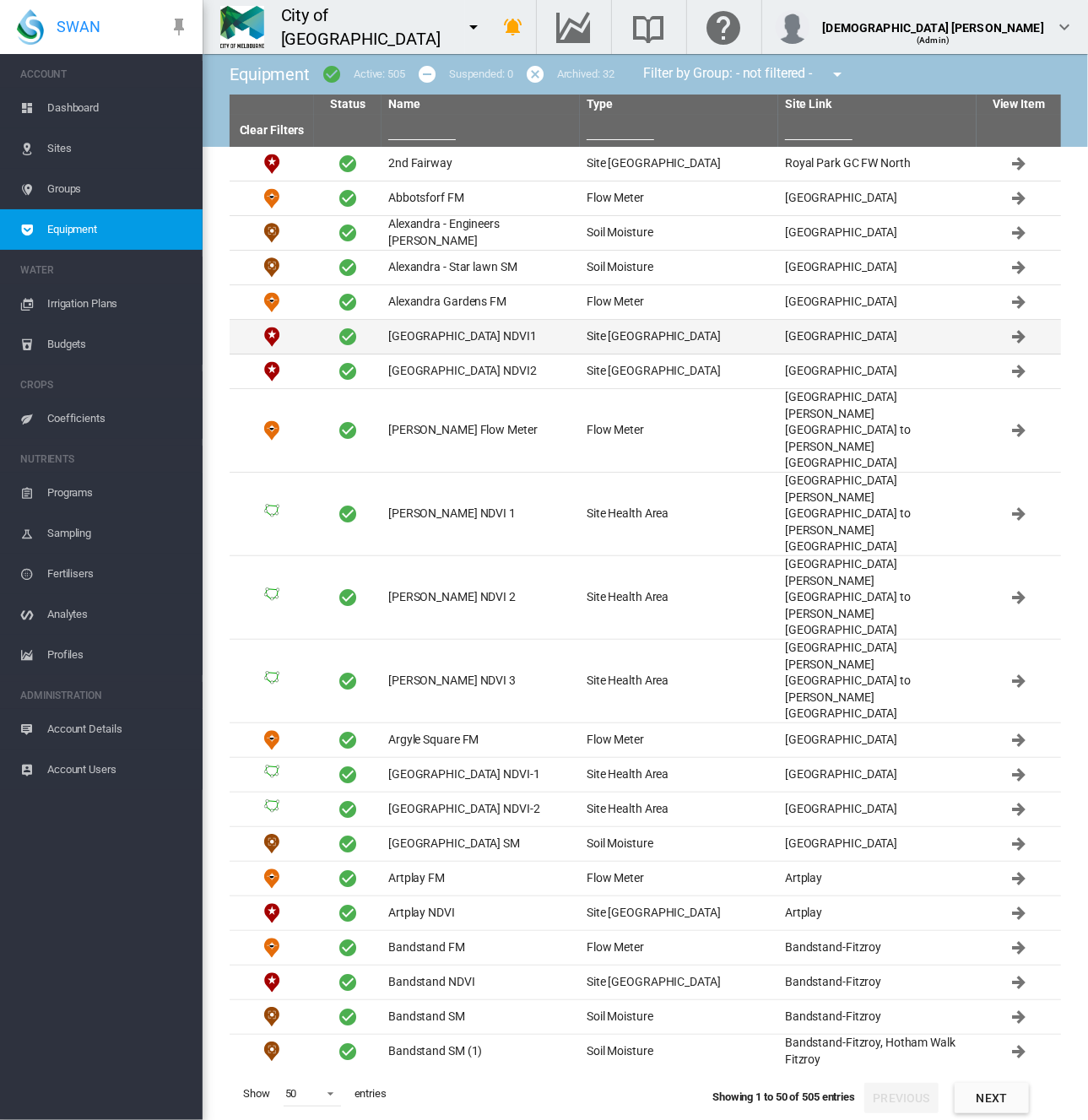
click at [461, 332] on td "[GEOGRAPHIC_DATA] NDVI1" at bounding box center [481, 336] width 198 height 33
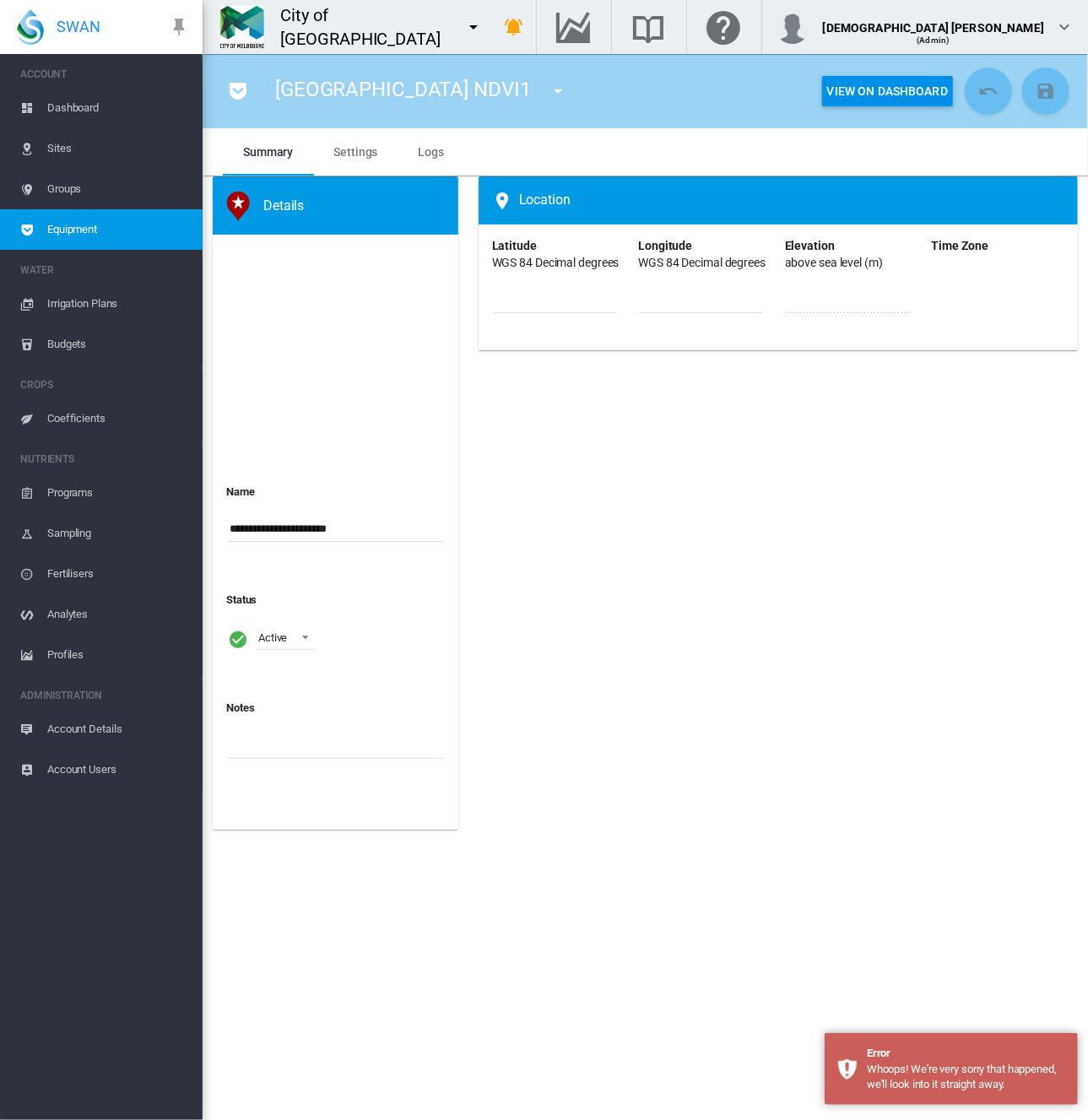
click at [91, 230] on span "Equipment" at bounding box center [118, 230] width 142 height 41
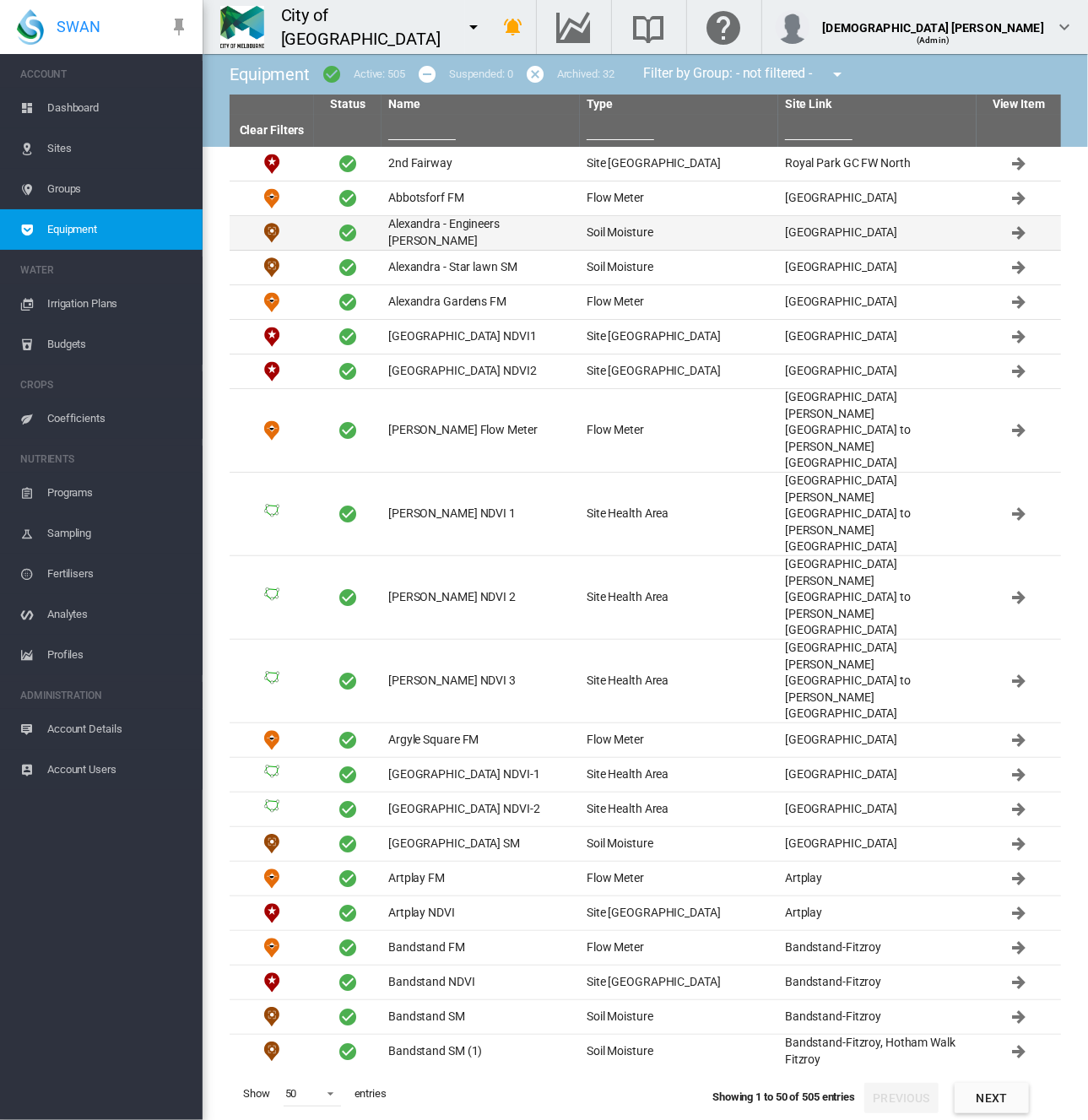
click at [434, 233] on td "Alexandra - Engineers [PERSON_NAME]" at bounding box center [481, 233] width 198 height 33
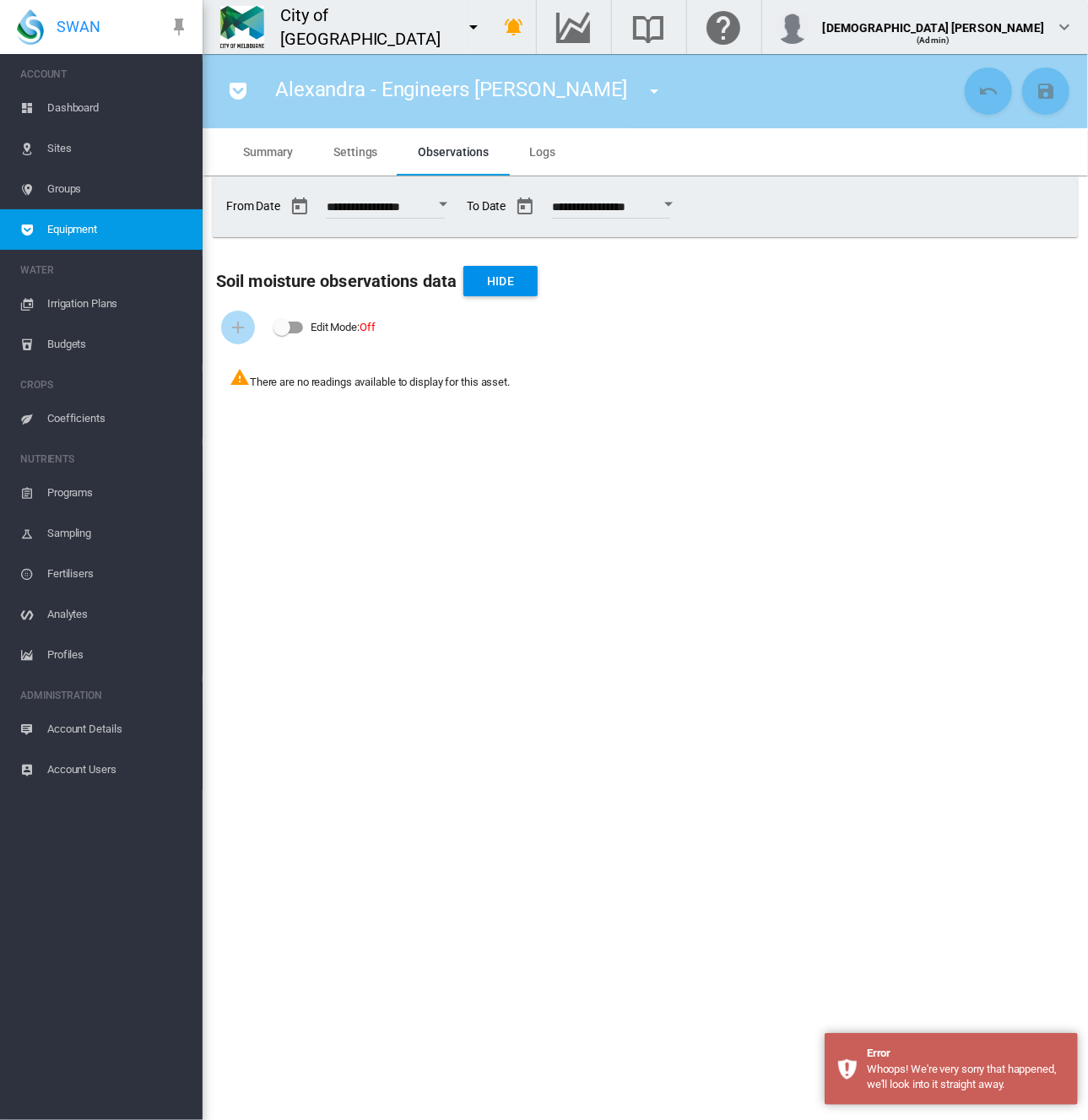
click at [146, 225] on span "Equipment" at bounding box center [118, 230] width 142 height 41
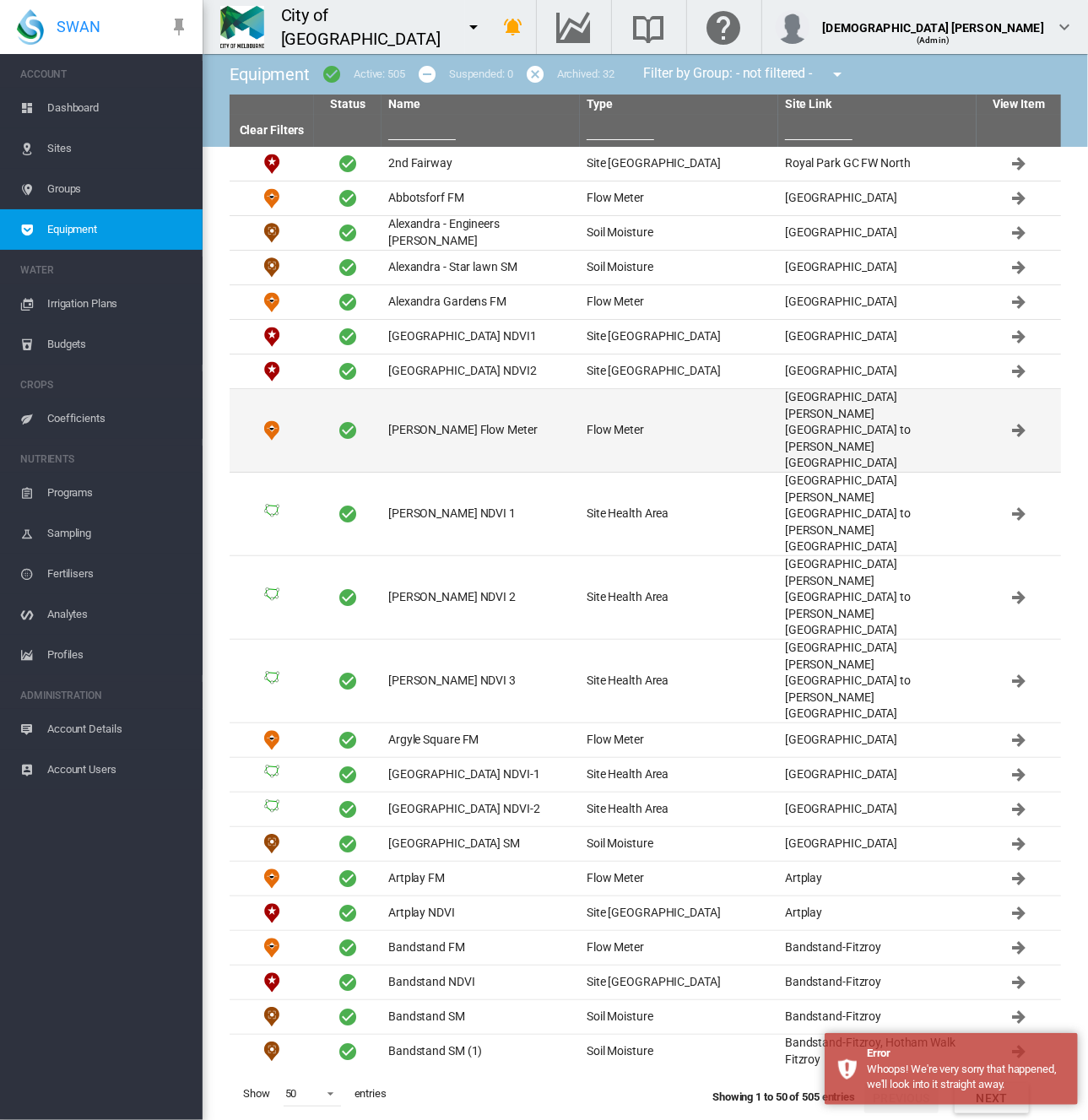
click at [416, 404] on td "[PERSON_NAME] Flow Meter" at bounding box center [481, 430] width 198 height 82
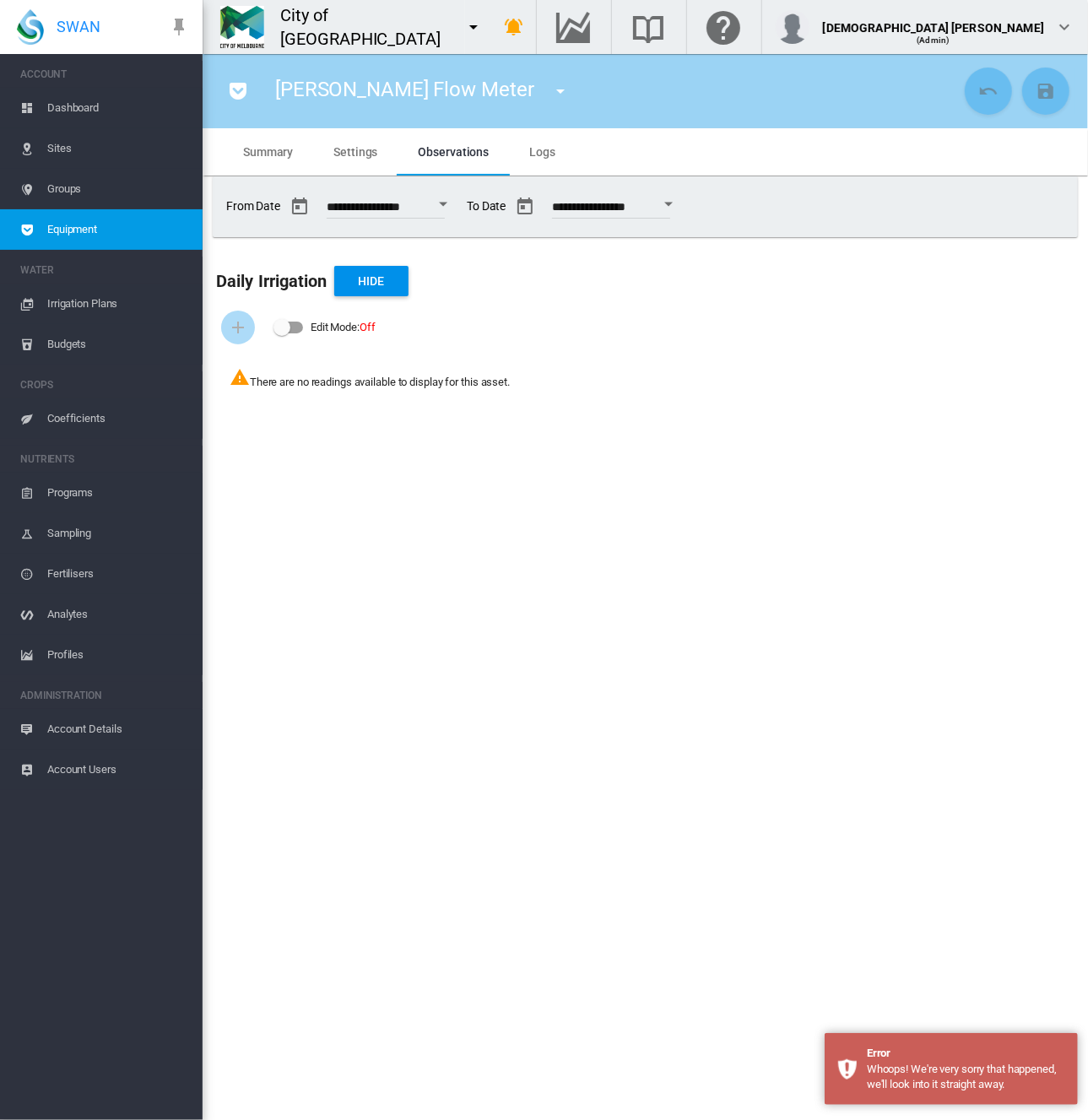
click at [138, 210] on span "Equipment" at bounding box center [118, 230] width 142 height 41
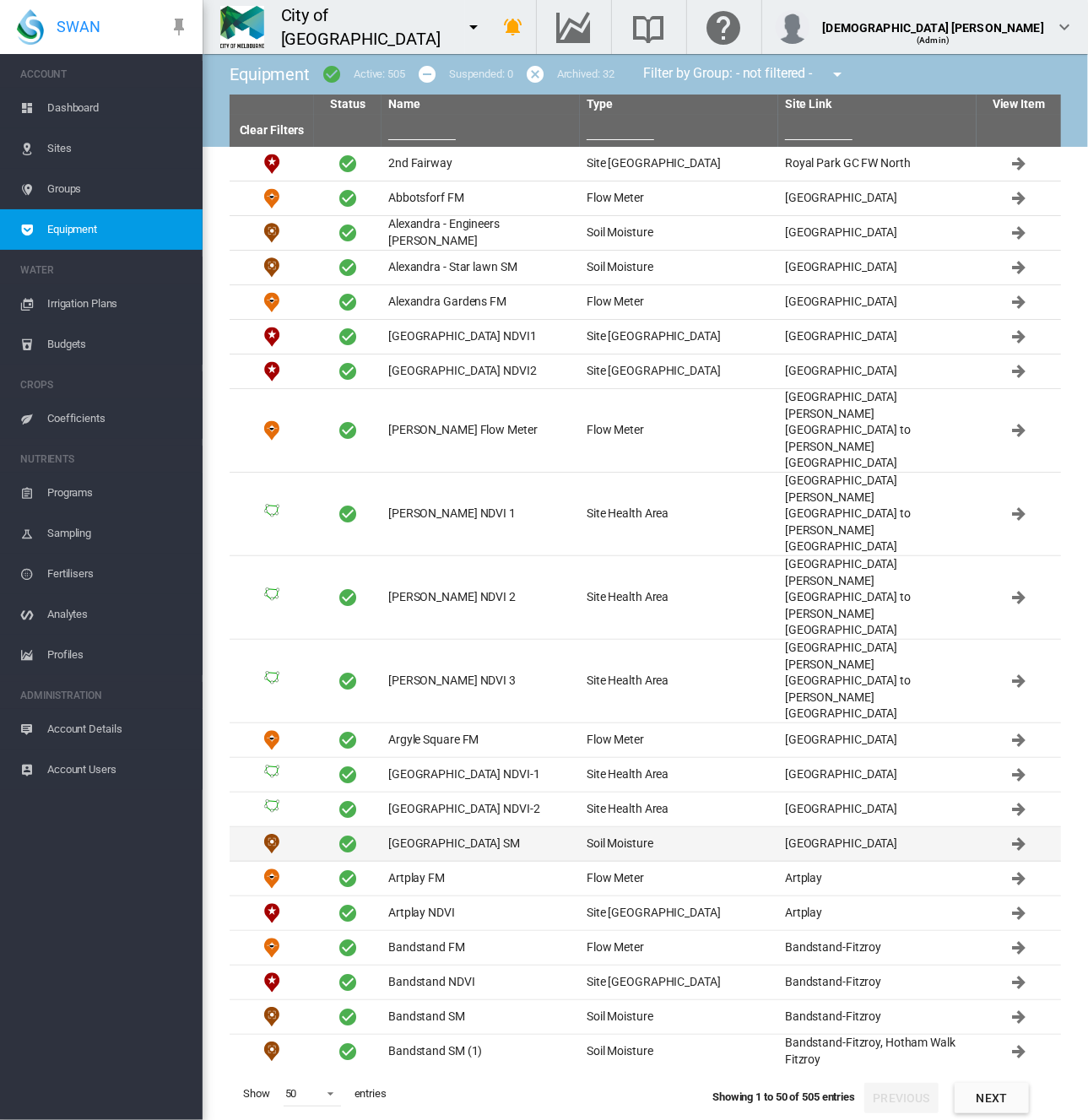
click at [470, 827] on td "[GEOGRAPHIC_DATA] SM" at bounding box center [481, 844] width 198 height 33
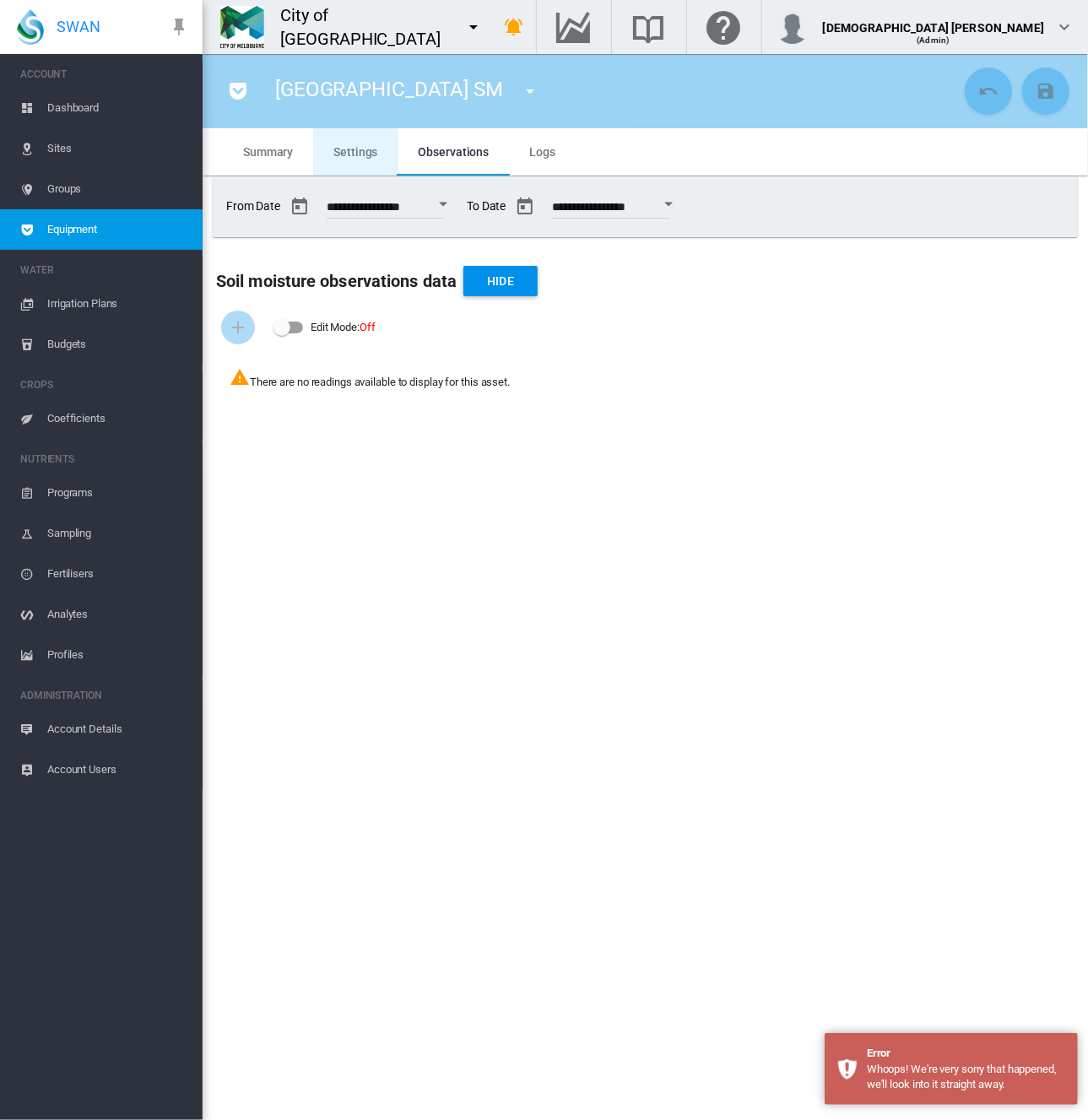
click at [352, 154] on span "Settings" at bounding box center [355, 152] width 44 height 14
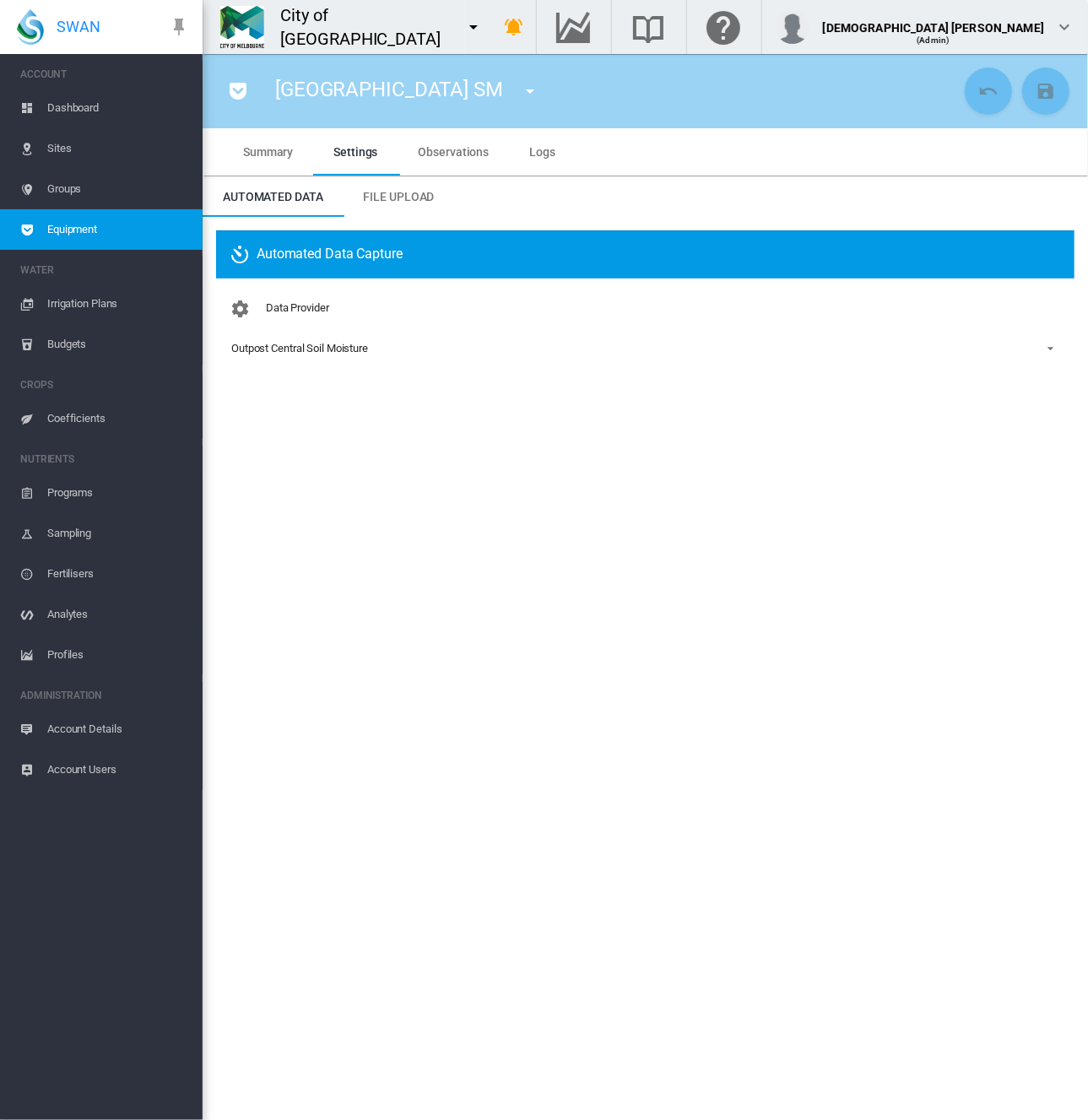
click at [463, 22] on md-icon "icon-menu-down" at bounding box center [474, 27] width 20 height 20
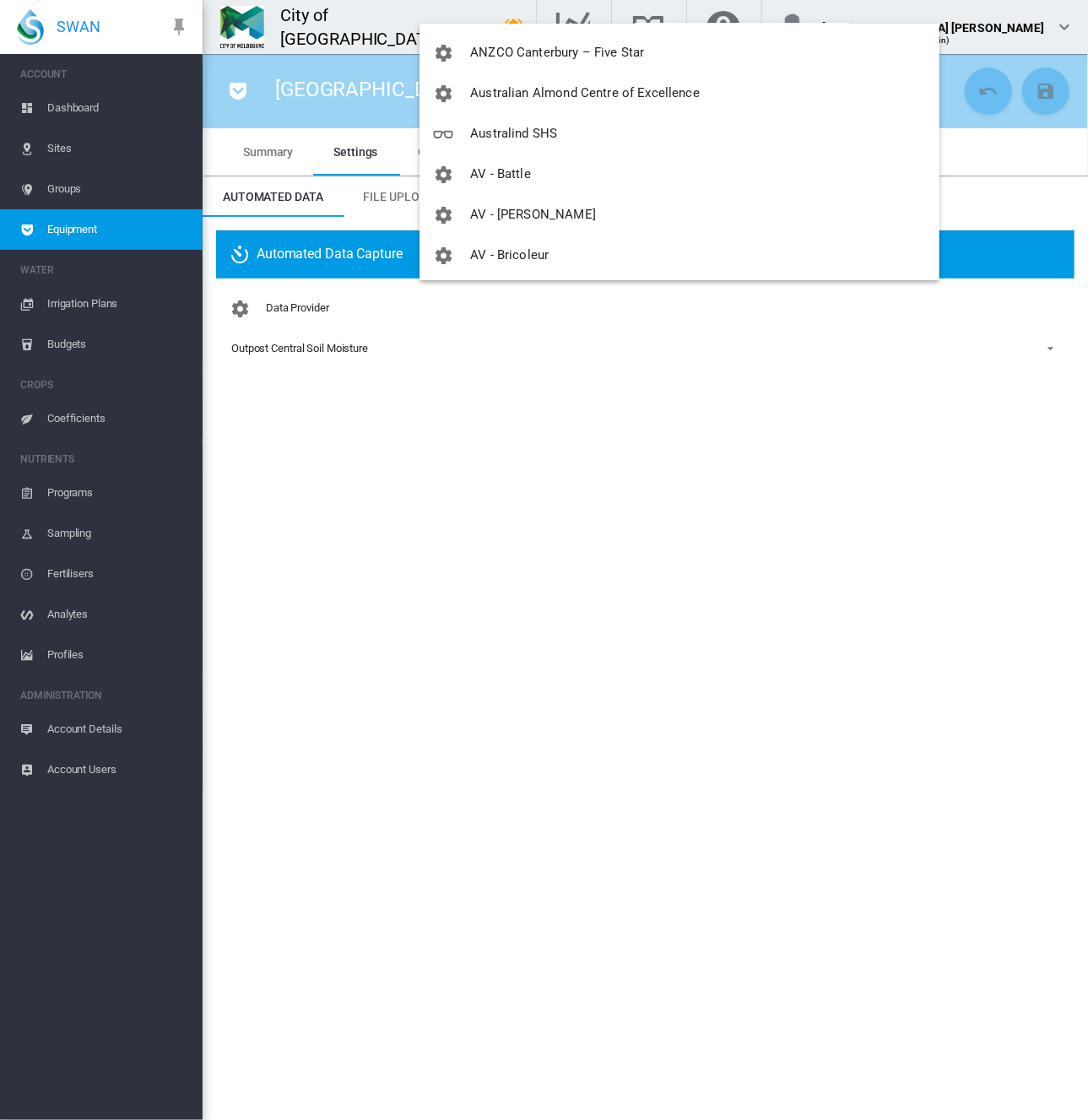
scroll to position [337, 0]
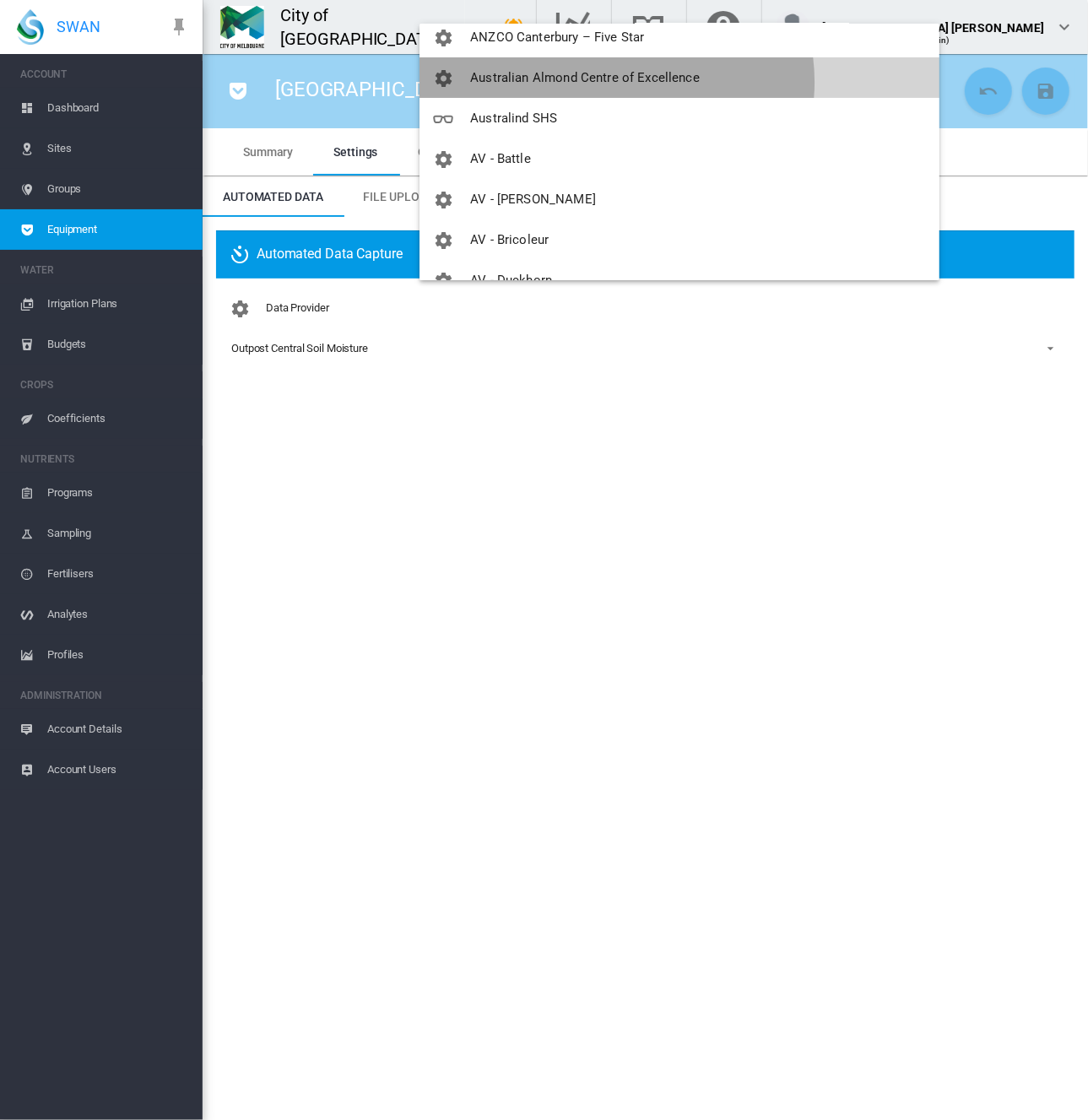
click at [616, 82] on span "Australian Almond Centre of Excellence" at bounding box center [585, 78] width 230 height 15
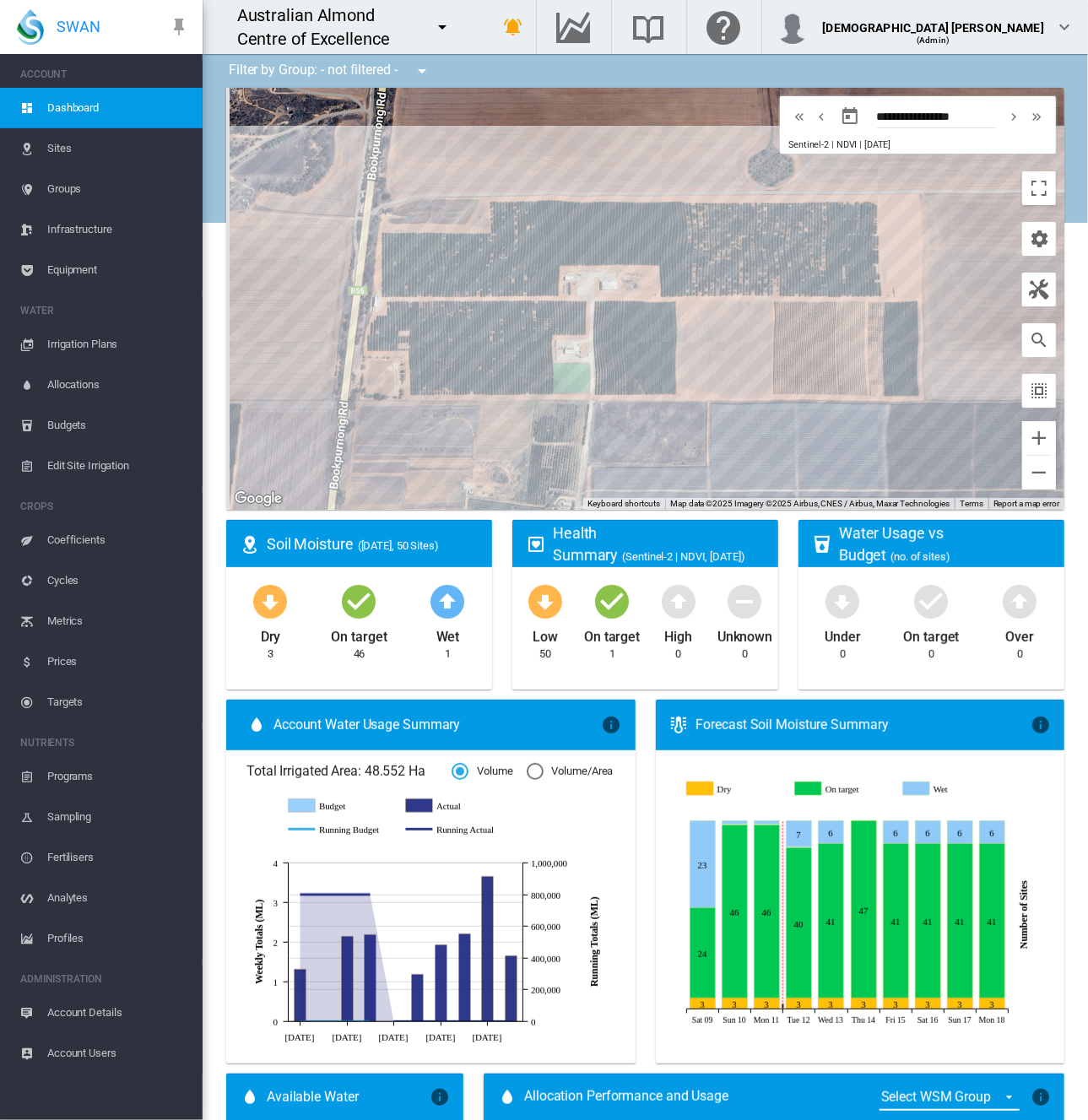
click at [62, 273] on span "Equipment" at bounding box center [118, 271] width 142 height 41
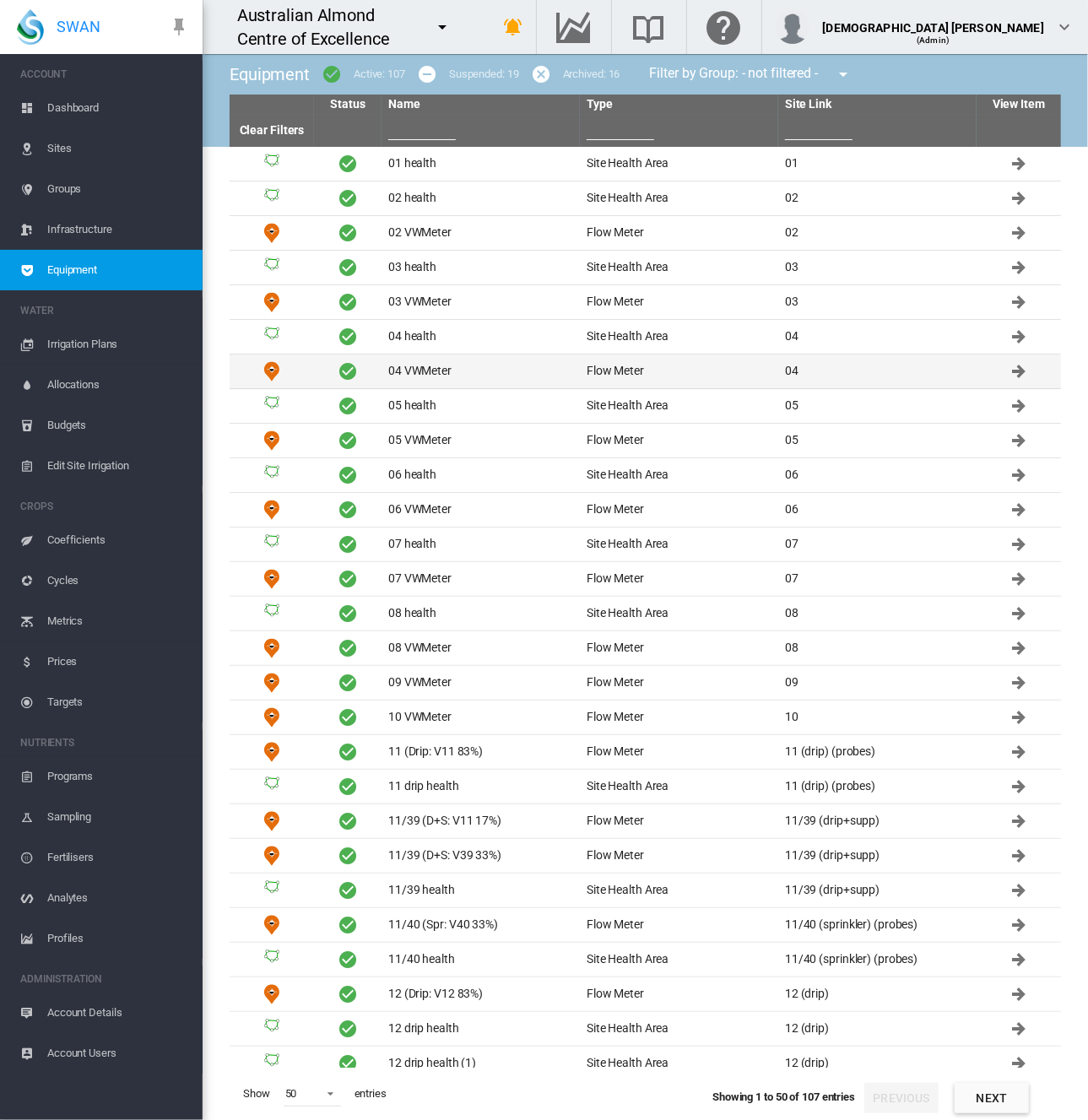
click at [407, 371] on td "04 VWMeter" at bounding box center [481, 371] width 198 height 33
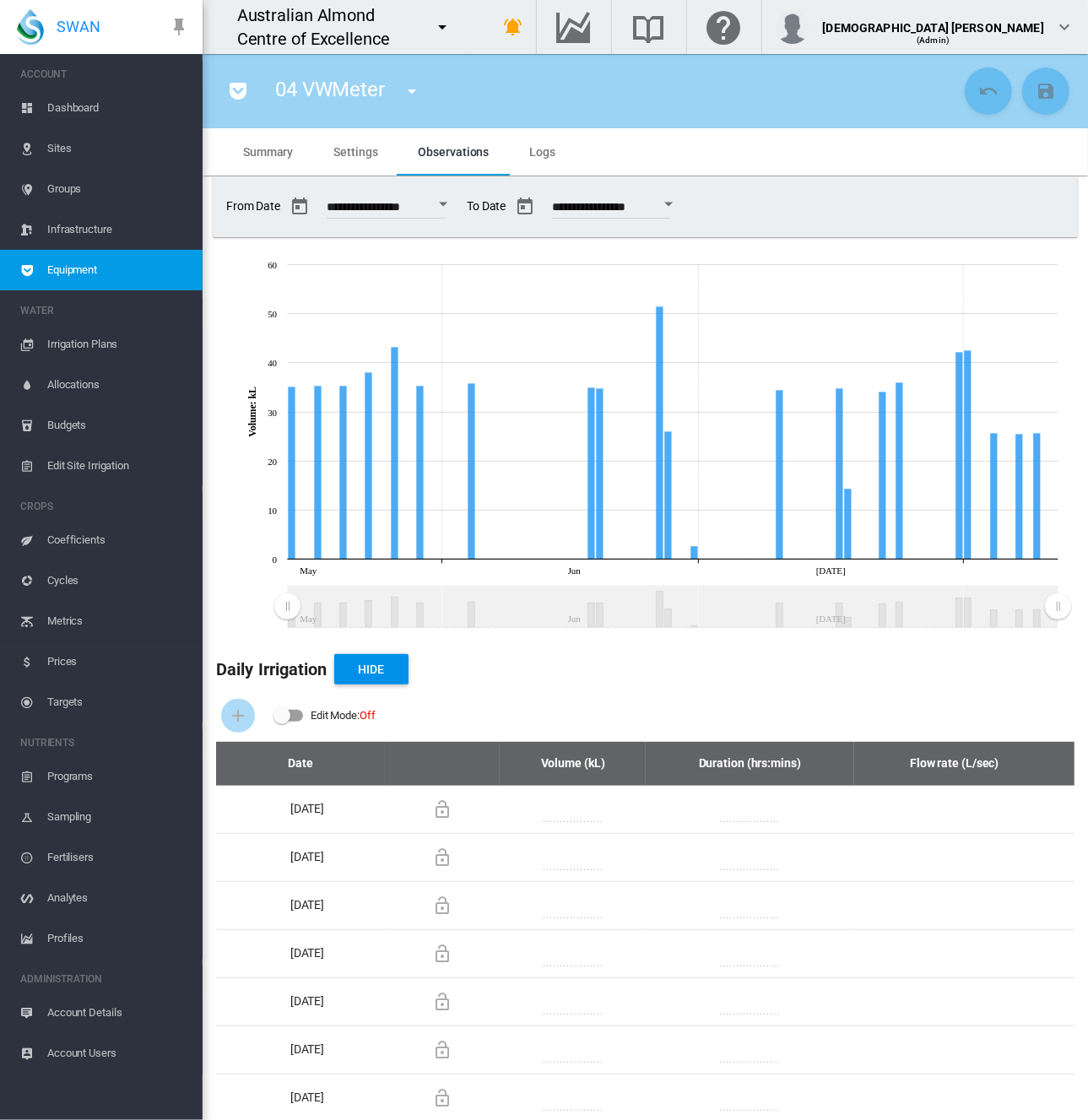
click at [115, 261] on span "Equipment" at bounding box center [118, 271] width 142 height 41
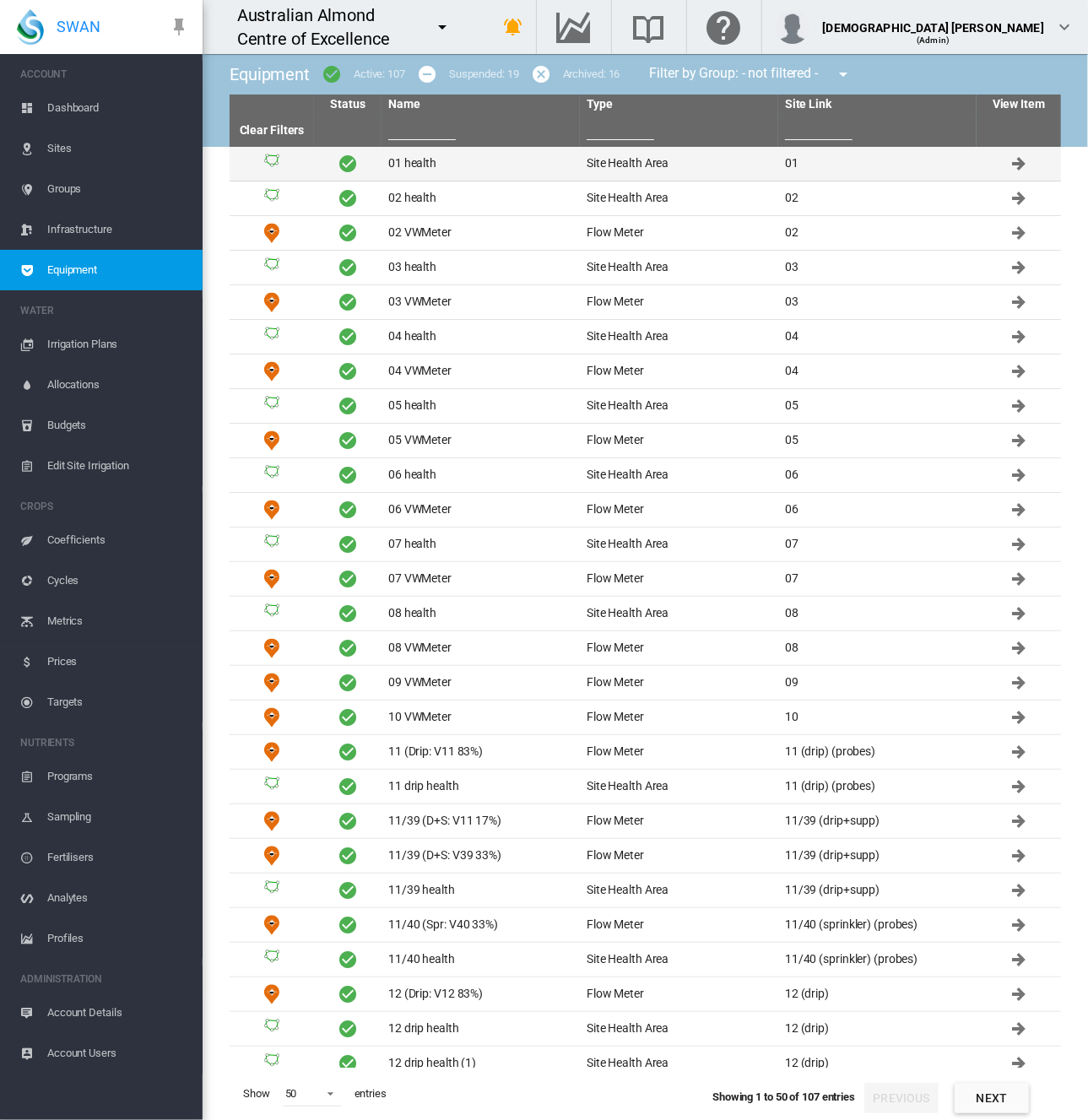
click at [462, 170] on td "01 health" at bounding box center [481, 164] width 198 height 33
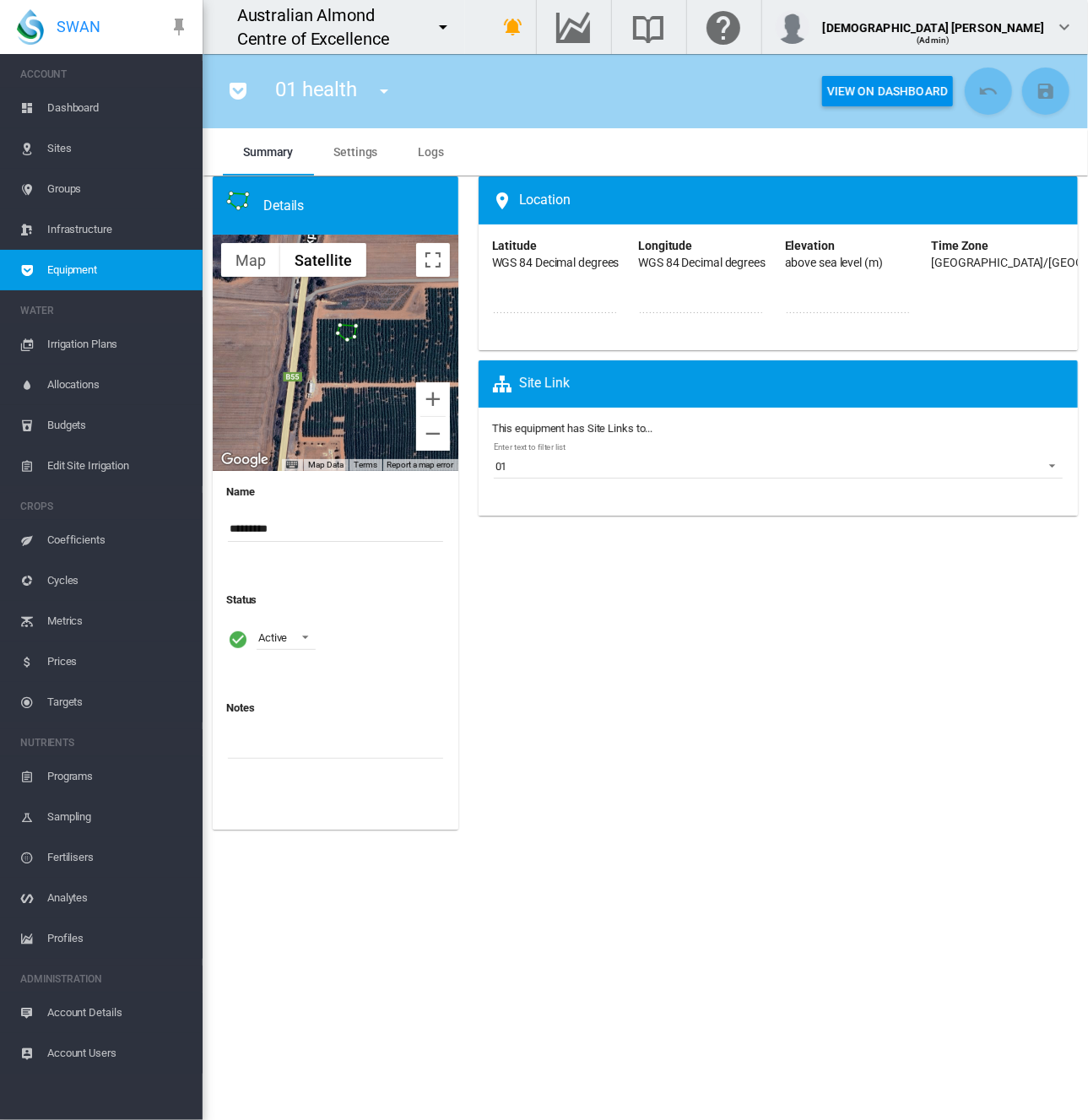
click at [142, 266] on span "Equipment" at bounding box center [118, 271] width 142 height 41
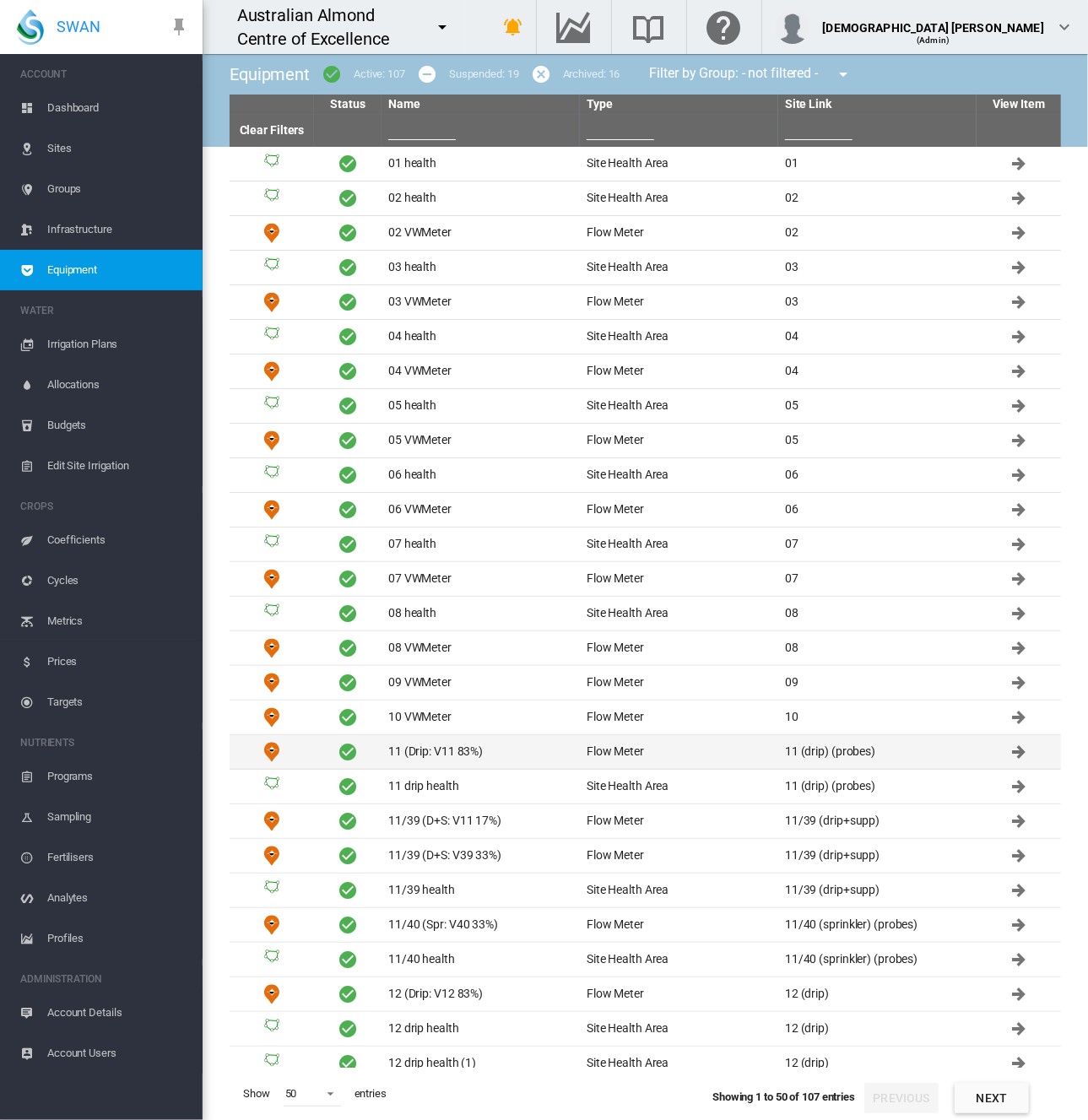
click at [478, 749] on td "11 (Drip: V11 83%)" at bounding box center [481, 752] width 198 height 33
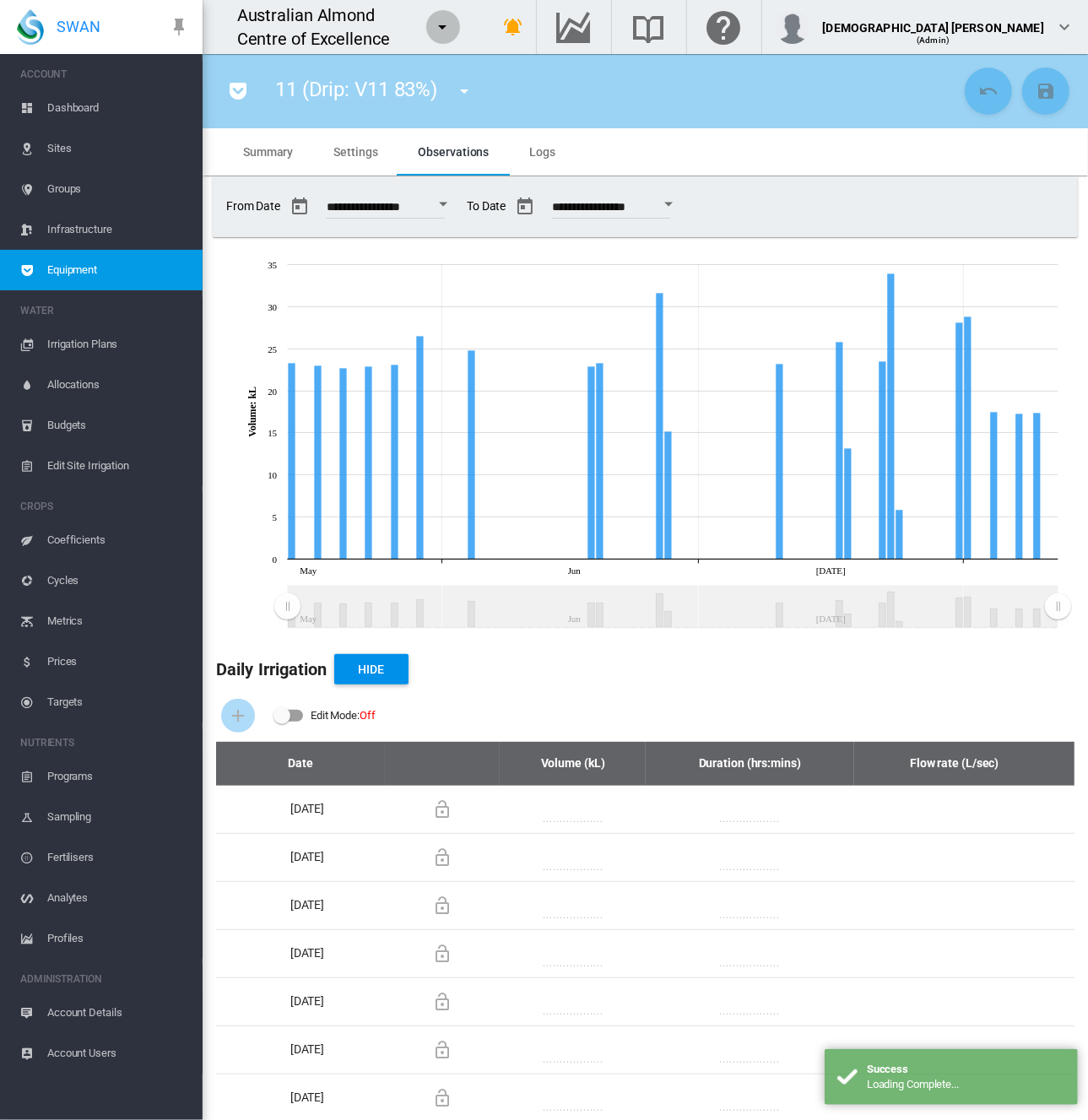
click at [453, 27] on md-icon "icon-menu-down" at bounding box center [443, 27] width 20 height 20
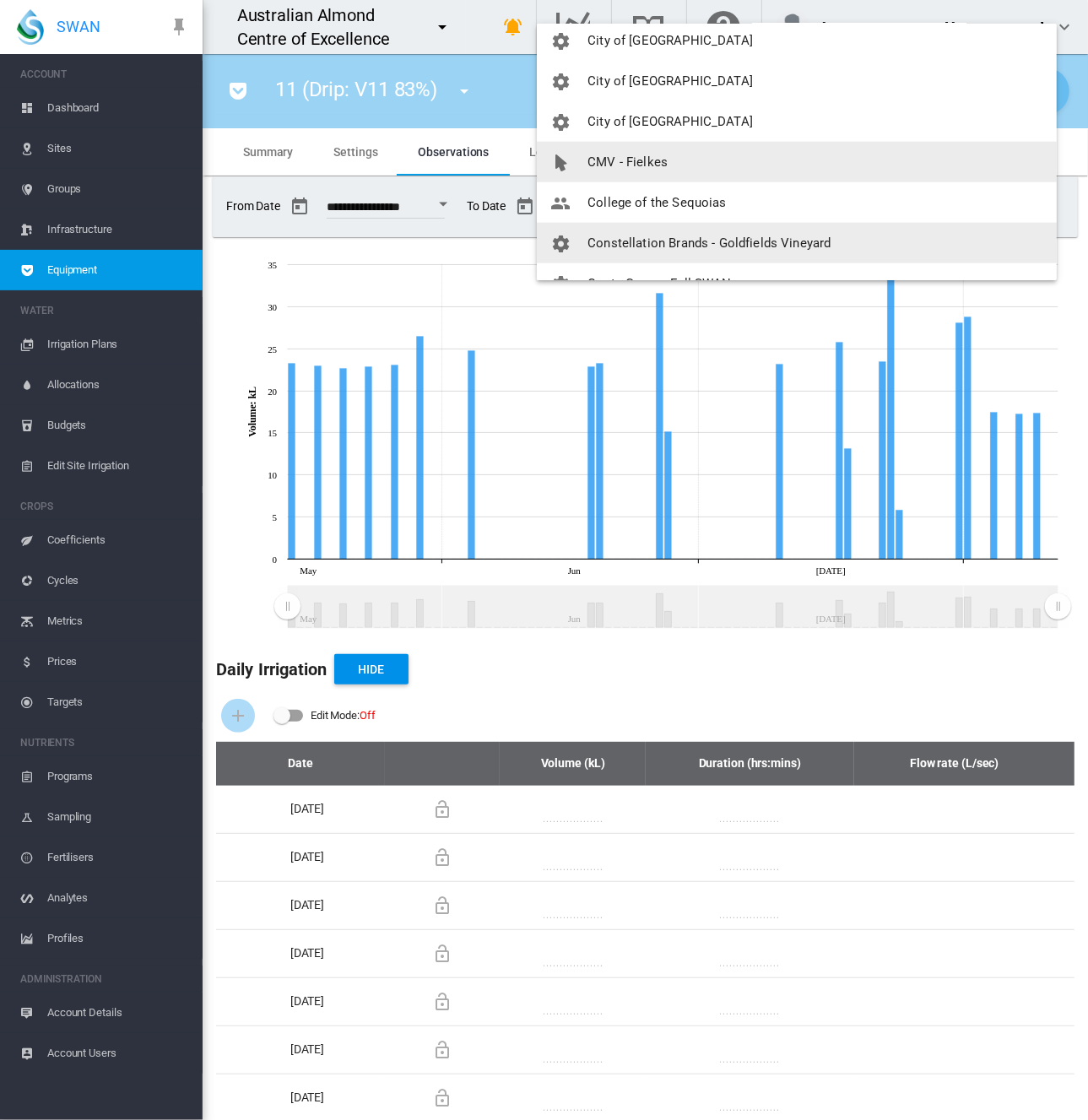
scroll to position [760, 0]
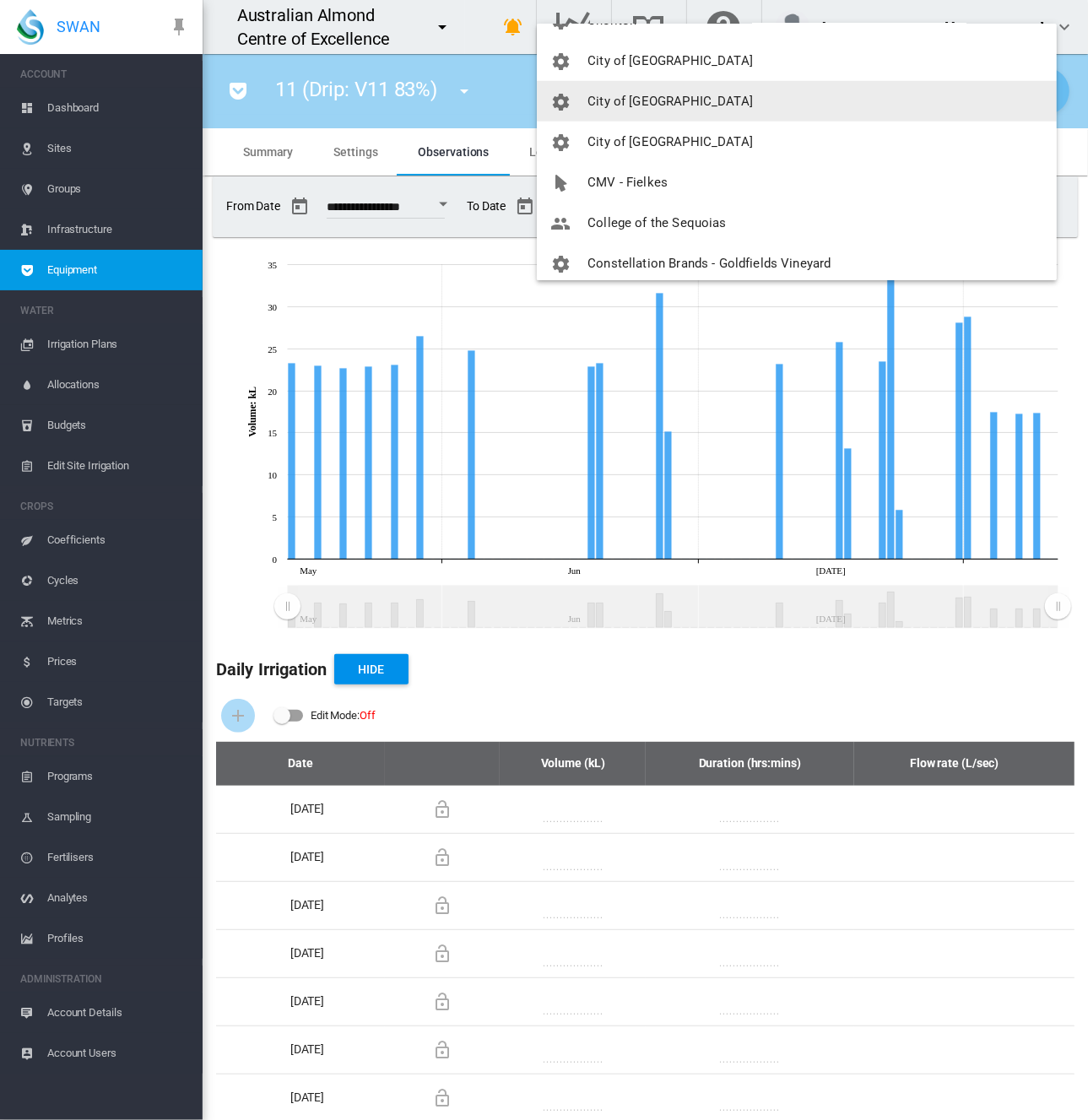
click at [698, 97] on button "City of [GEOGRAPHIC_DATA]" at bounding box center [796, 101] width 520 height 41
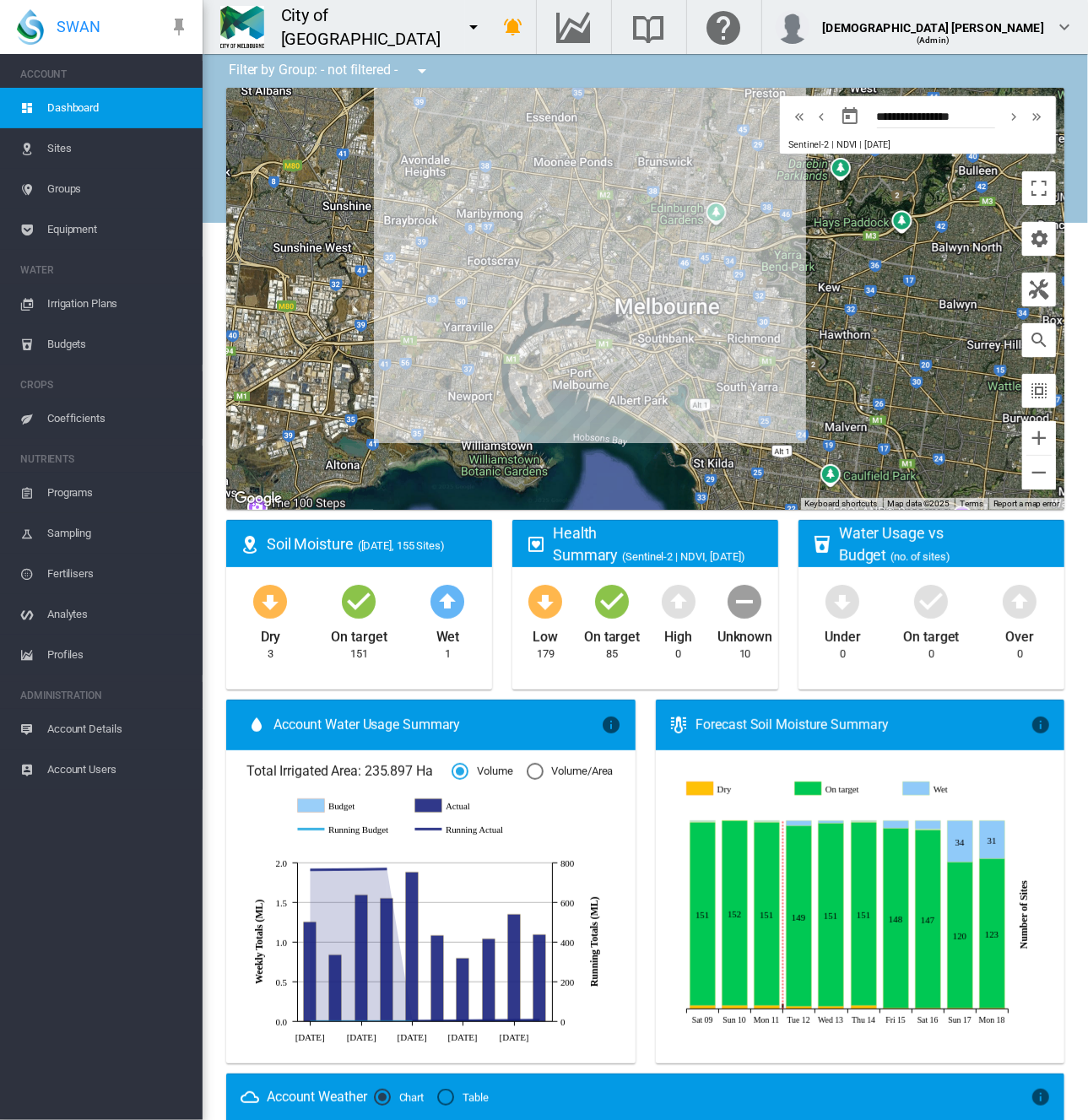
click at [98, 221] on span "Equipment" at bounding box center [118, 230] width 142 height 41
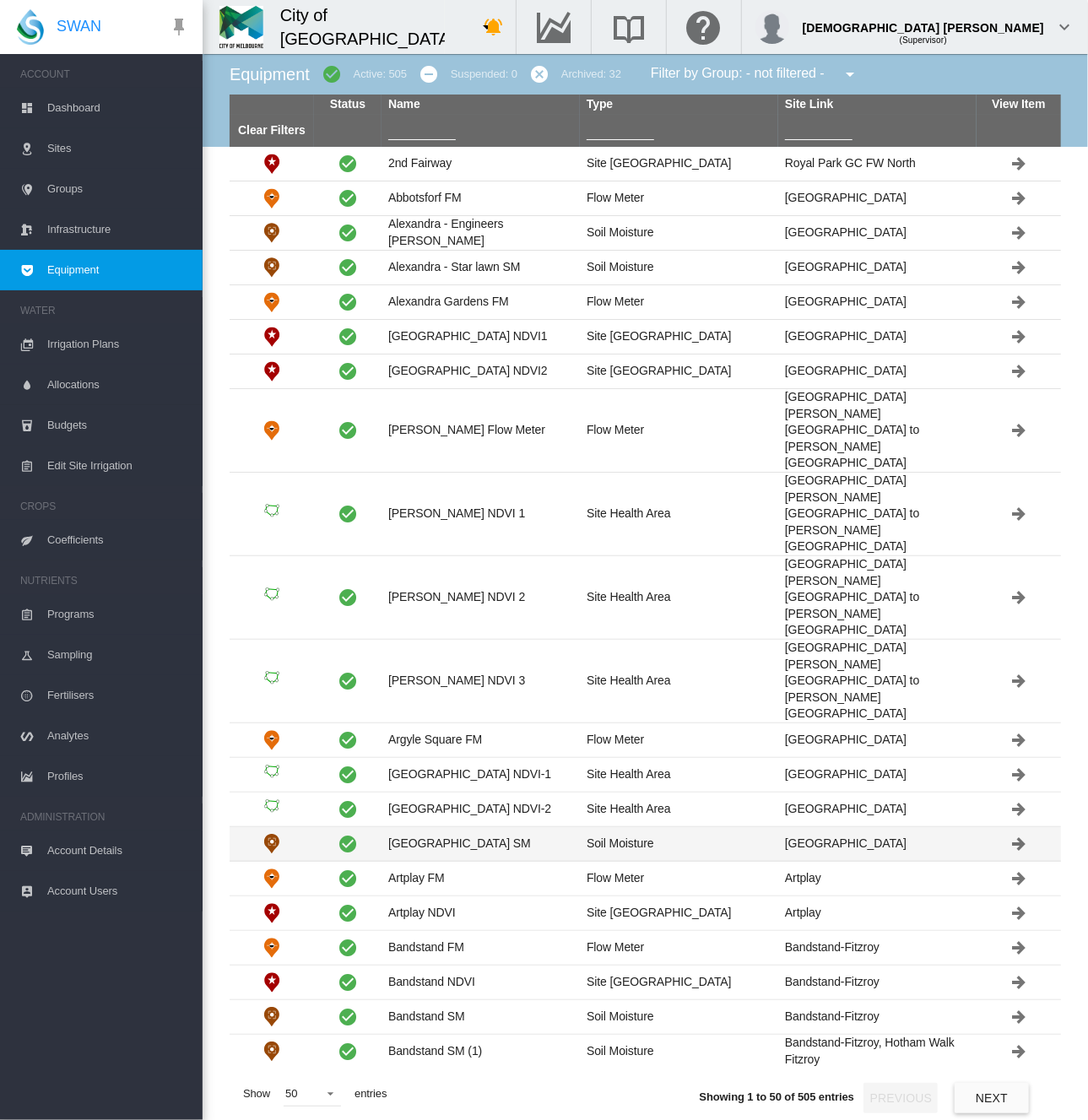
click at [473, 827] on td "[GEOGRAPHIC_DATA] SM" at bounding box center [481, 844] width 198 height 33
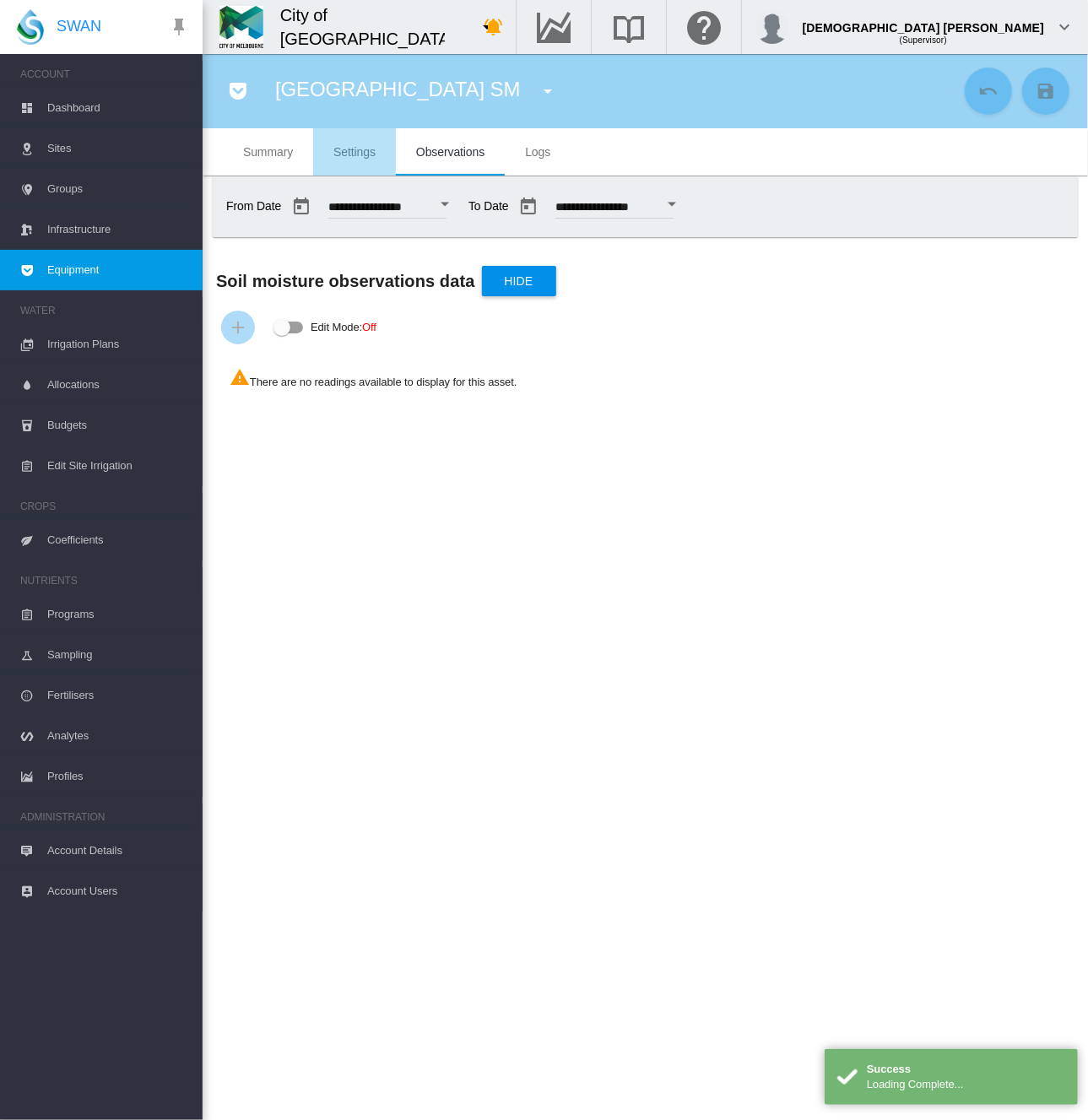
click at [353, 157] on span "Settings" at bounding box center [355, 152] width 43 height 14
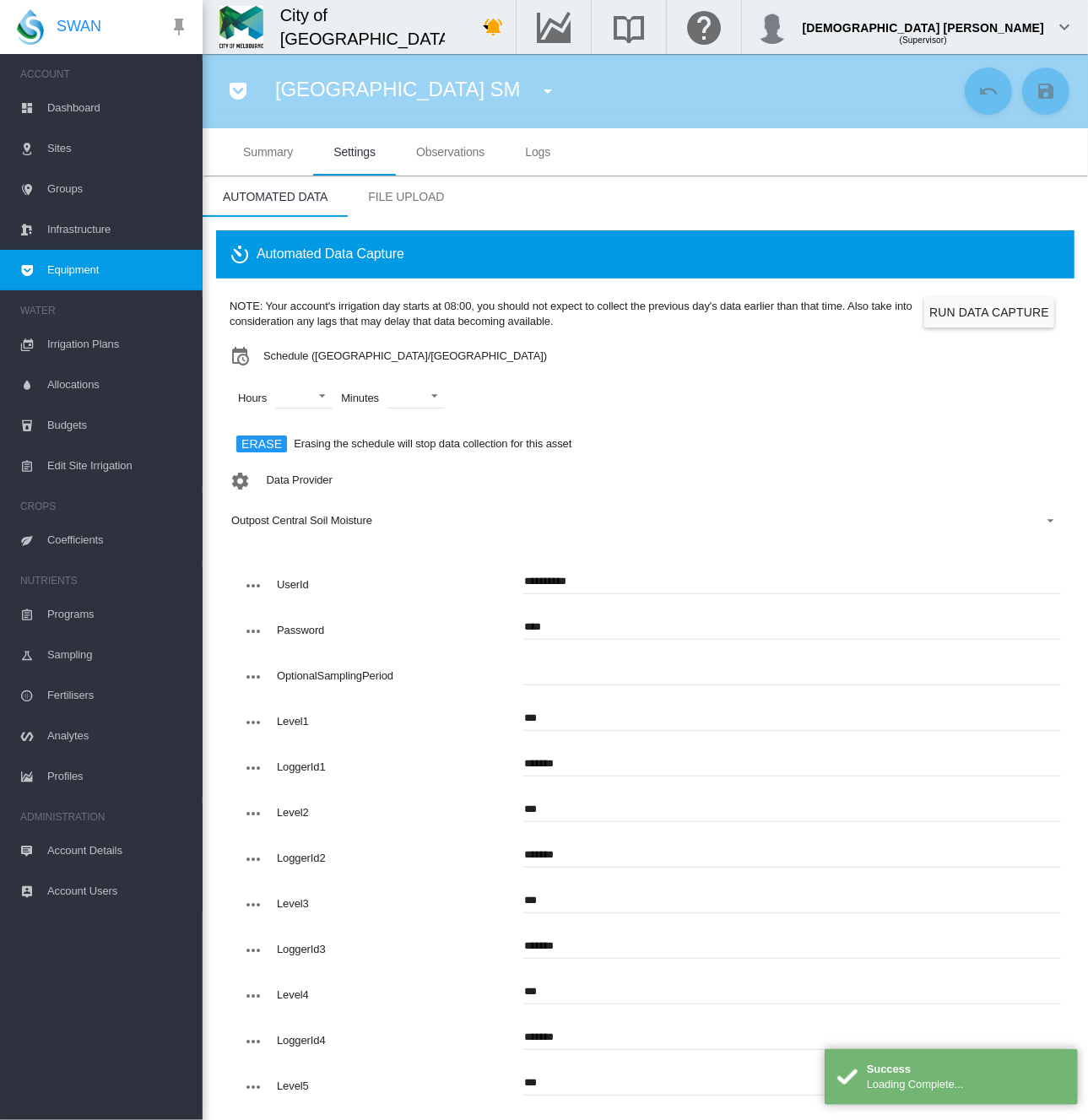
click at [119, 266] on span "Equipment" at bounding box center [118, 271] width 142 height 41
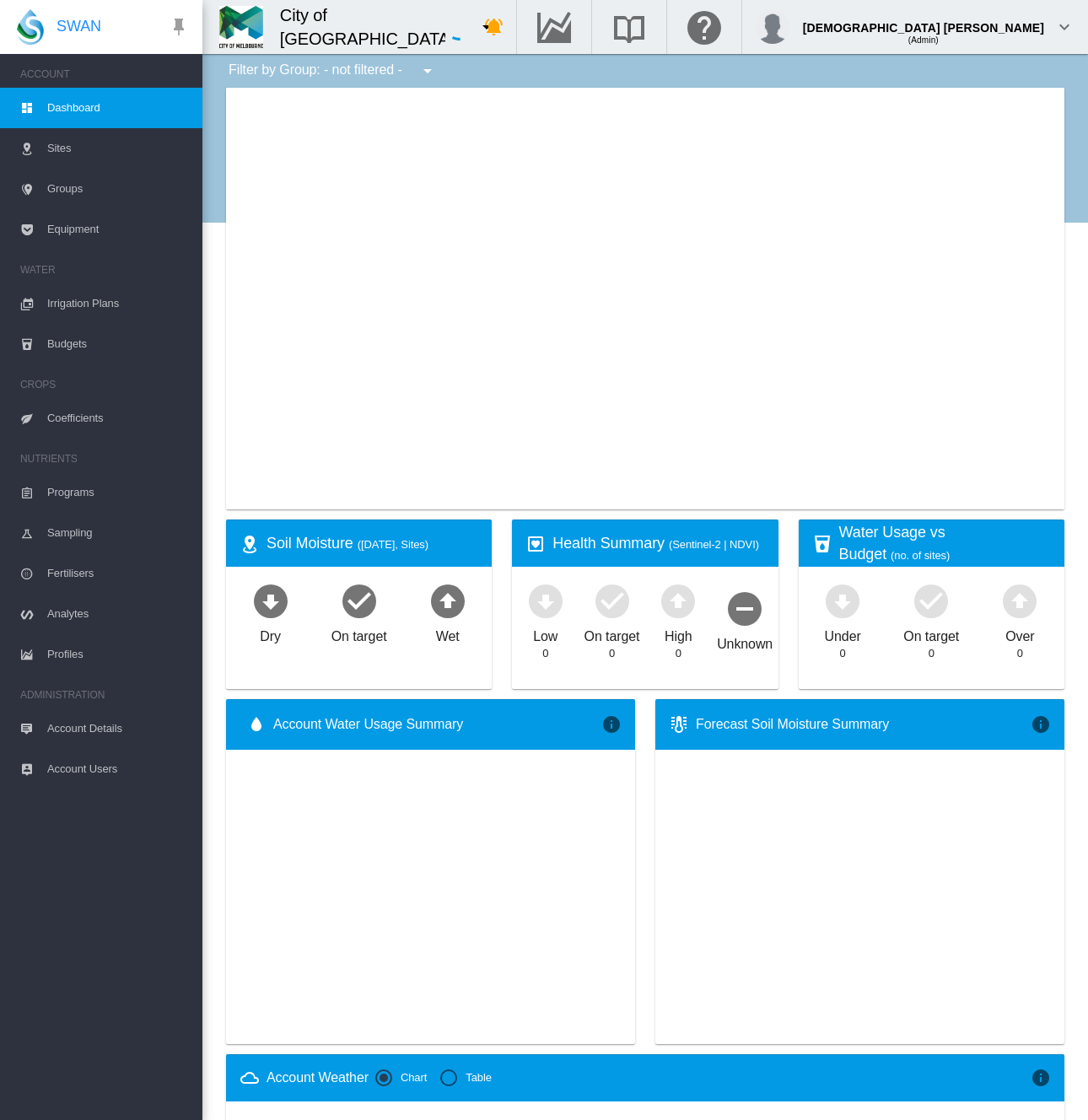
type input "**********"
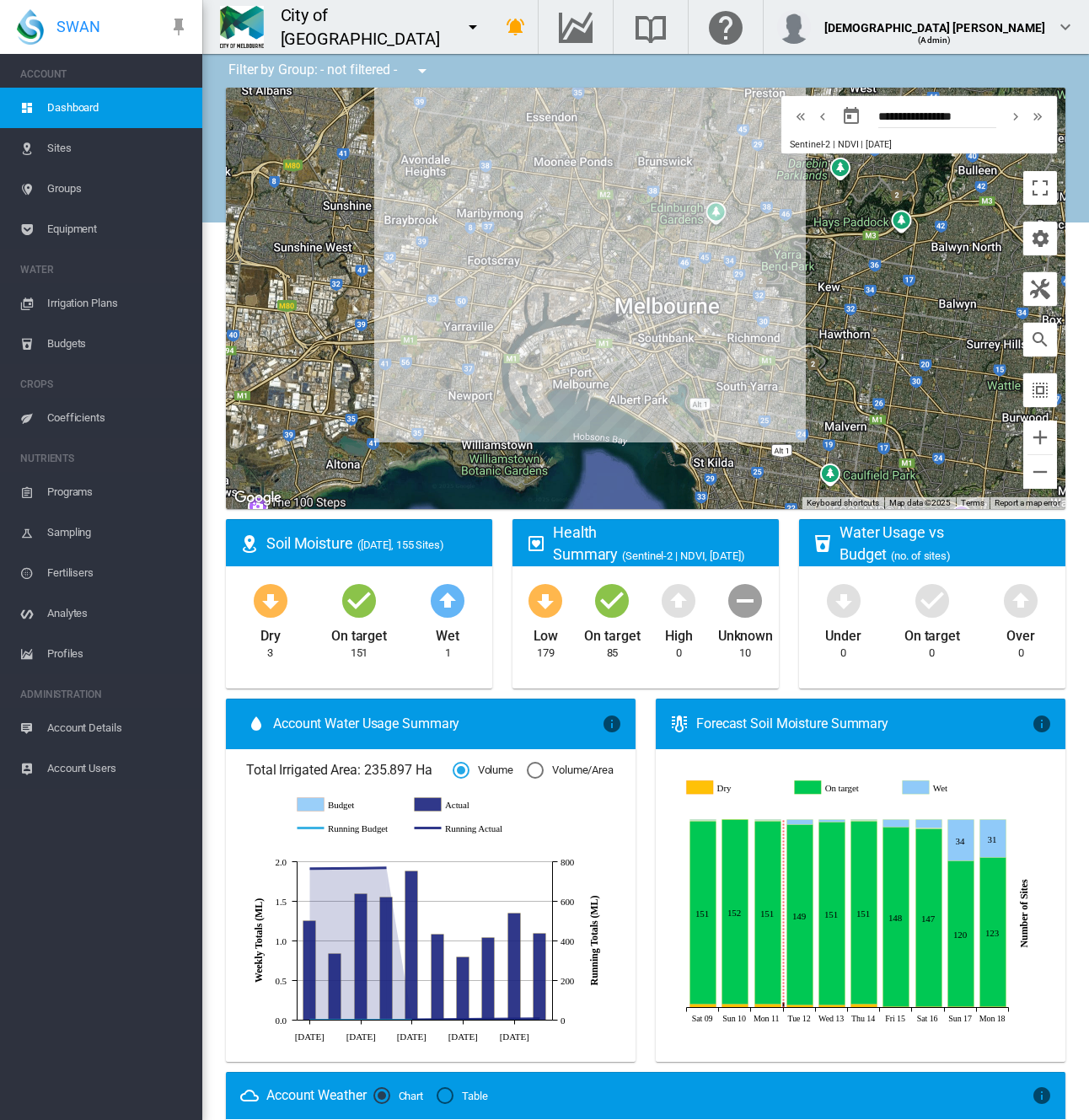
click at [113, 234] on span "Equipment" at bounding box center [118, 229] width 142 height 41
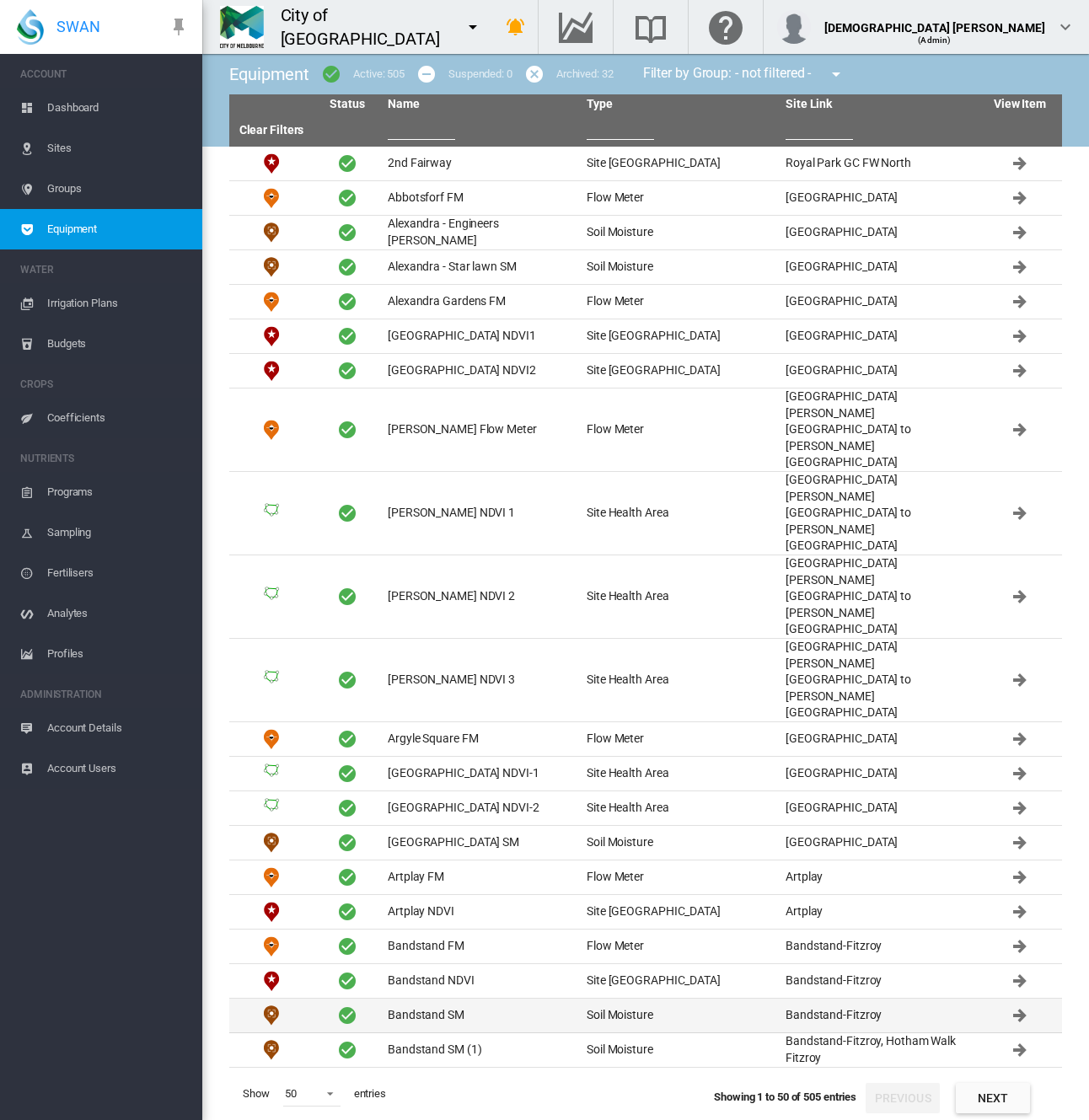
click at [432, 999] on td "Bandstand SM" at bounding box center [480, 1015] width 199 height 33
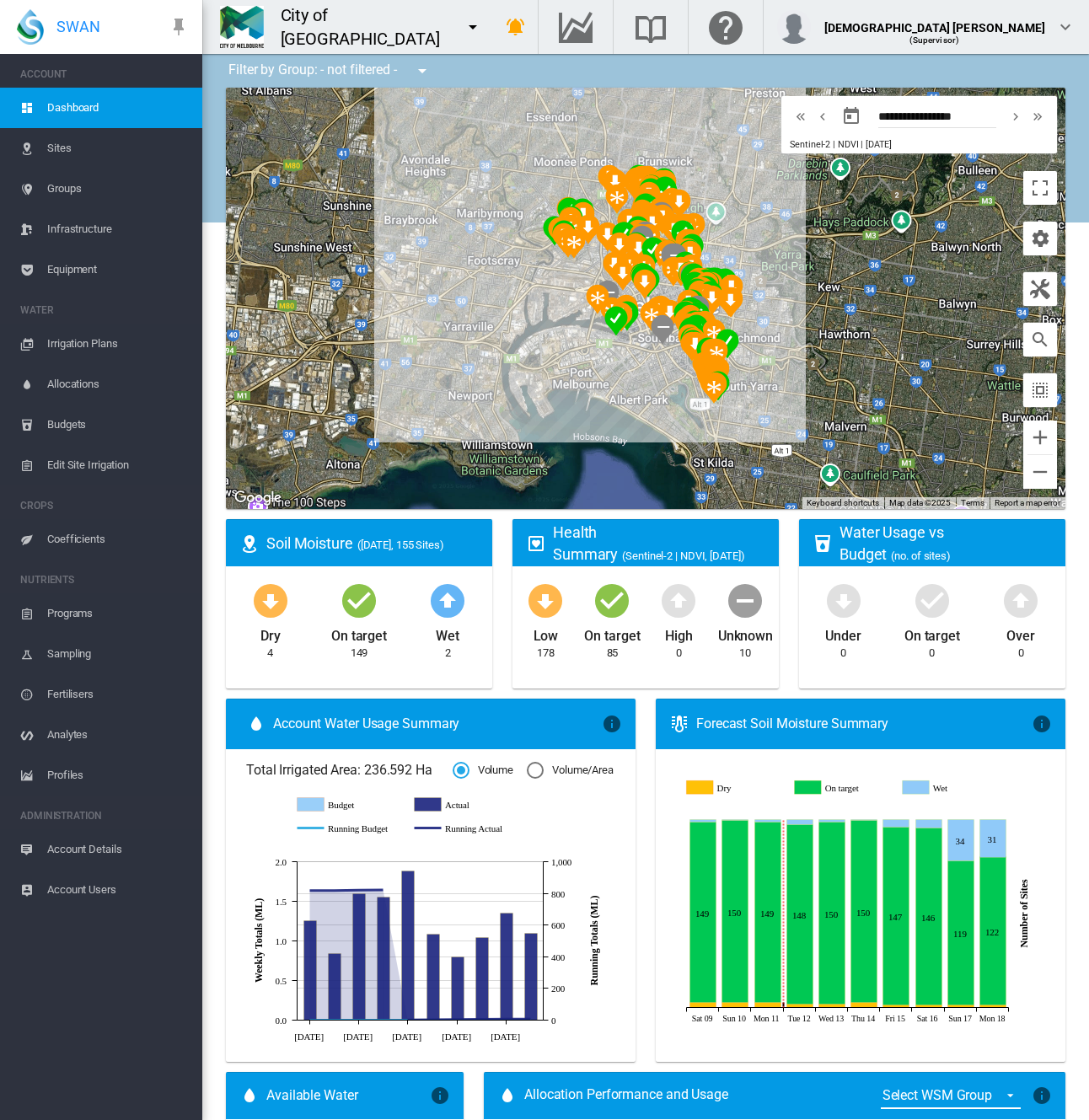
click at [76, 267] on span "Equipment" at bounding box center [118, 270] width 142 height 41
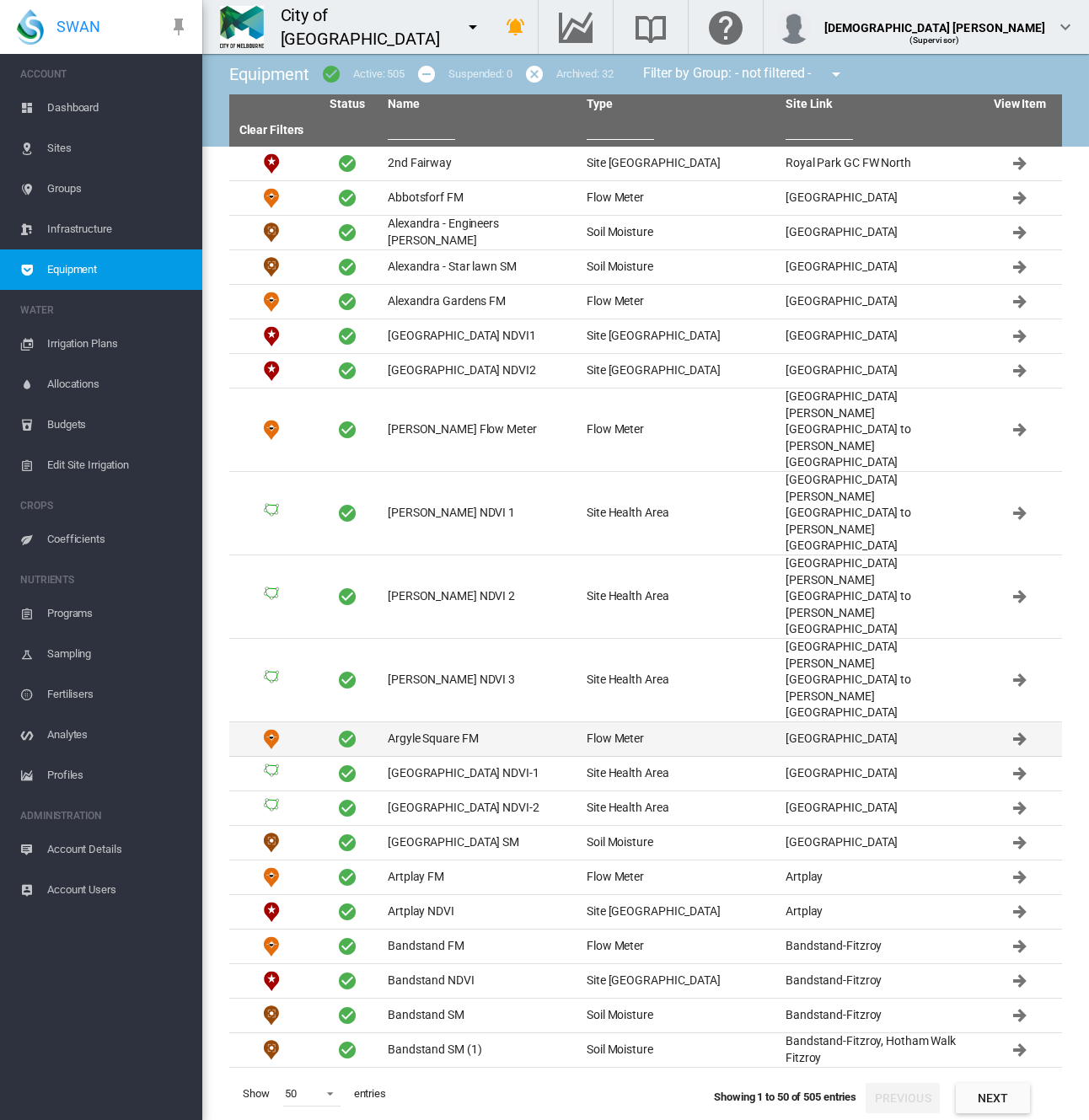
click at [459, 722] on td "Argyle Square FM" at bounding box center [480, 739] width 199 height 33
